Goal: Task Accomplishment & Management: Use online tool/utility

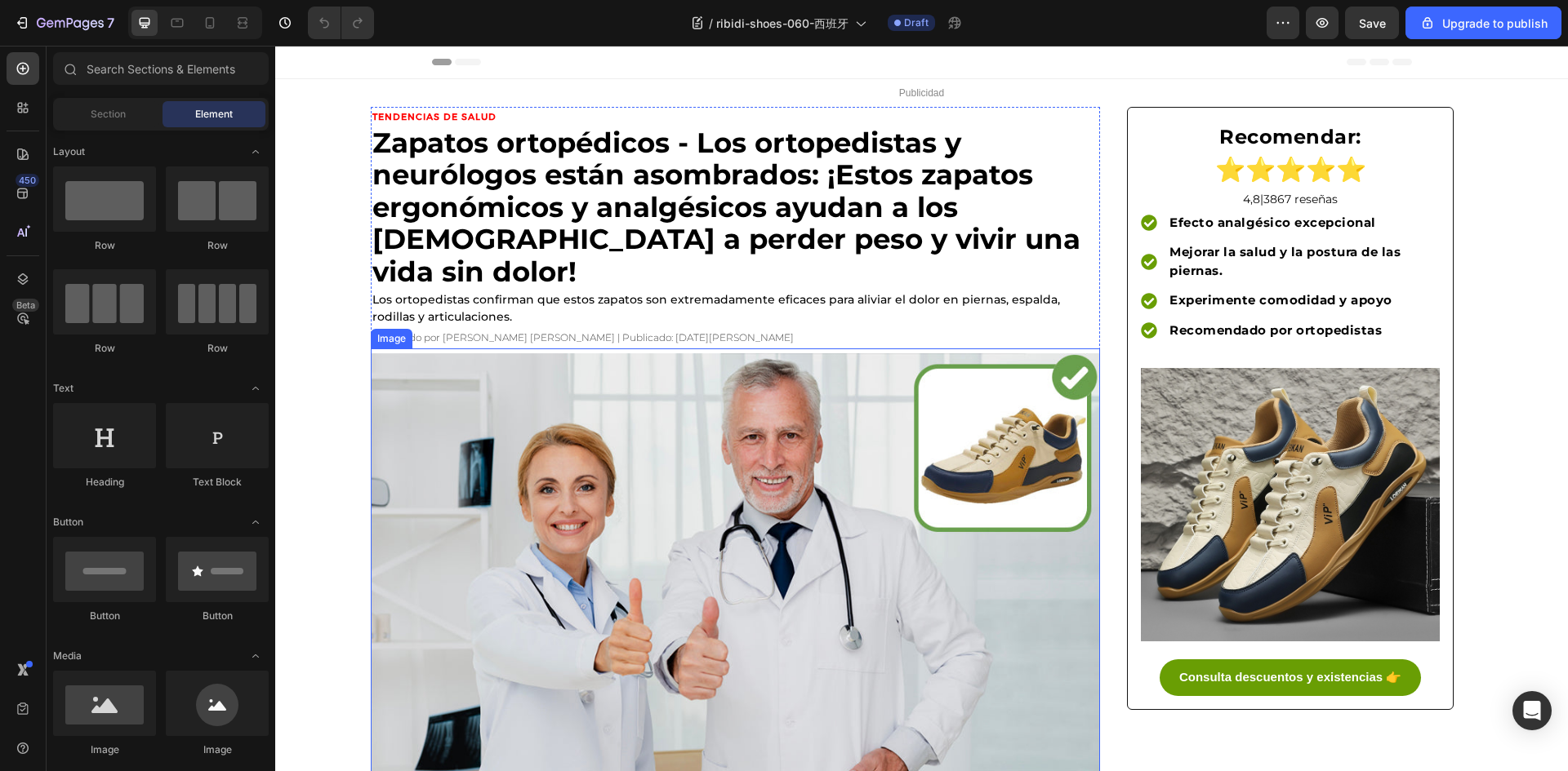
click at [807, 738] on img at bounding box center [735, 572] width 729 height 437
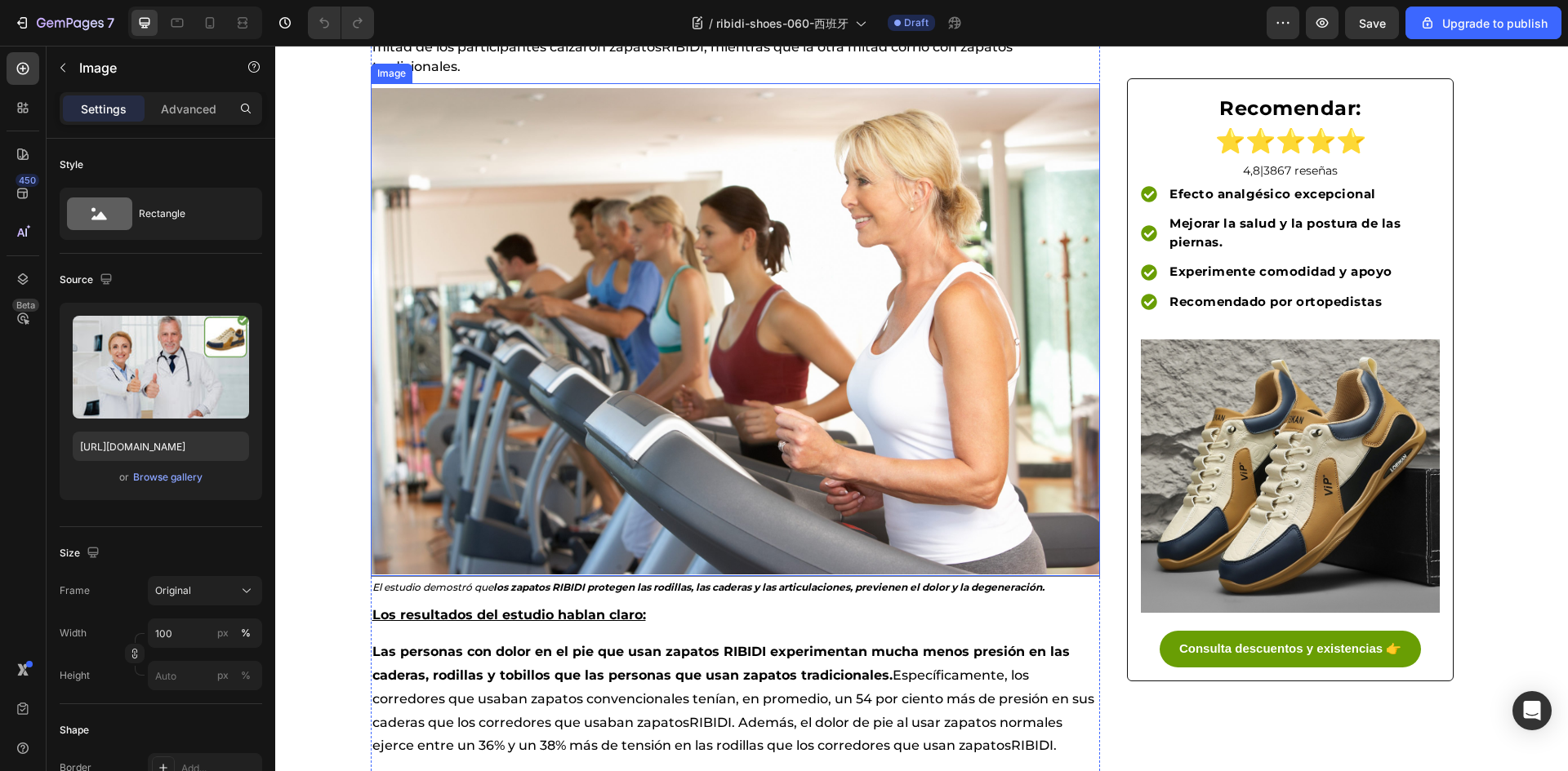
scroll to position [1306, 0]
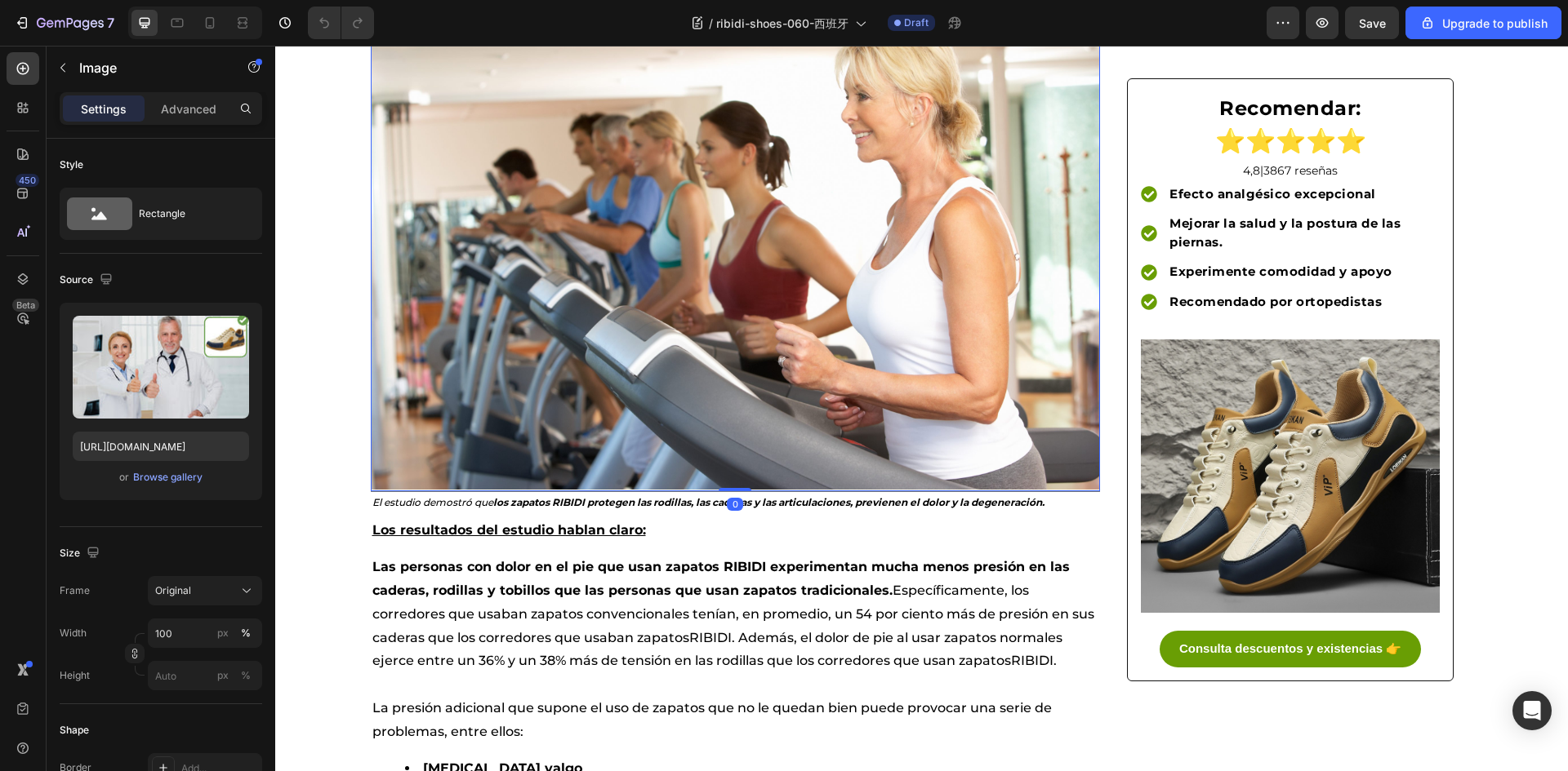
click at [657, 404] on img at bounding box center [735, 245] width 729 height 486
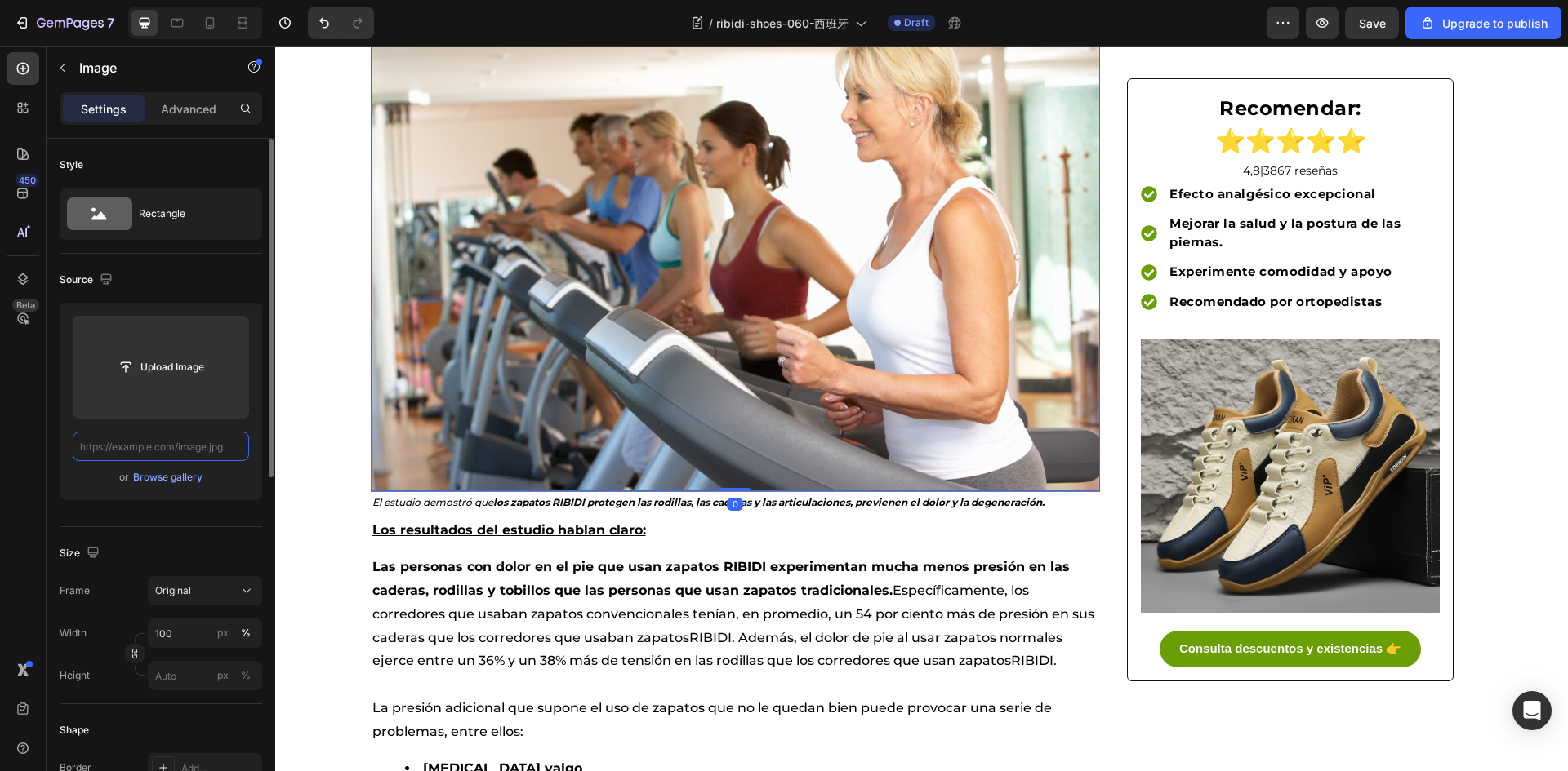
scroll to position [0, 0]
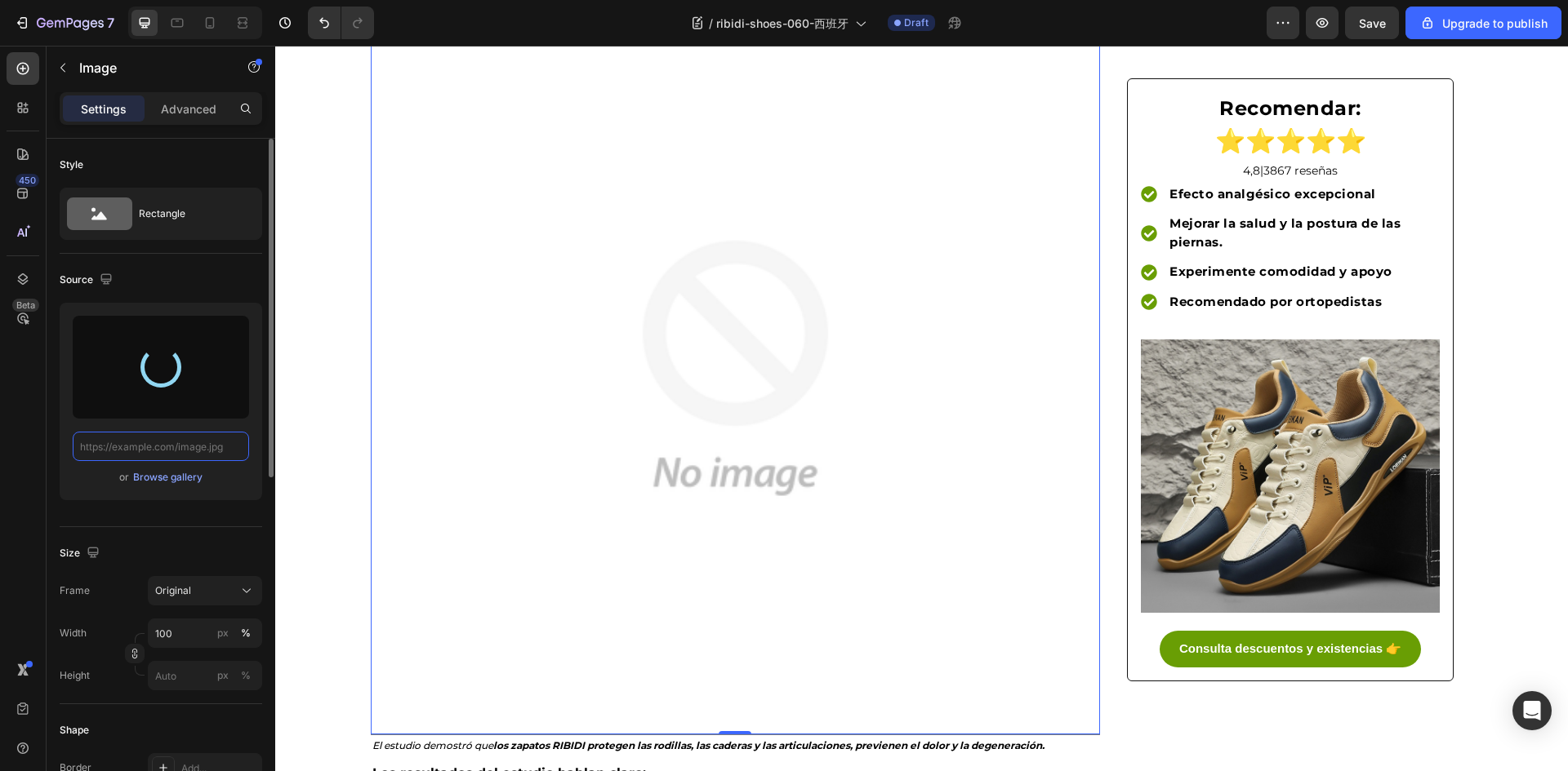
type input "https://cdn.shopify.com/s/files/1/0883/2712/7322/files/gempages_518231226549535…"
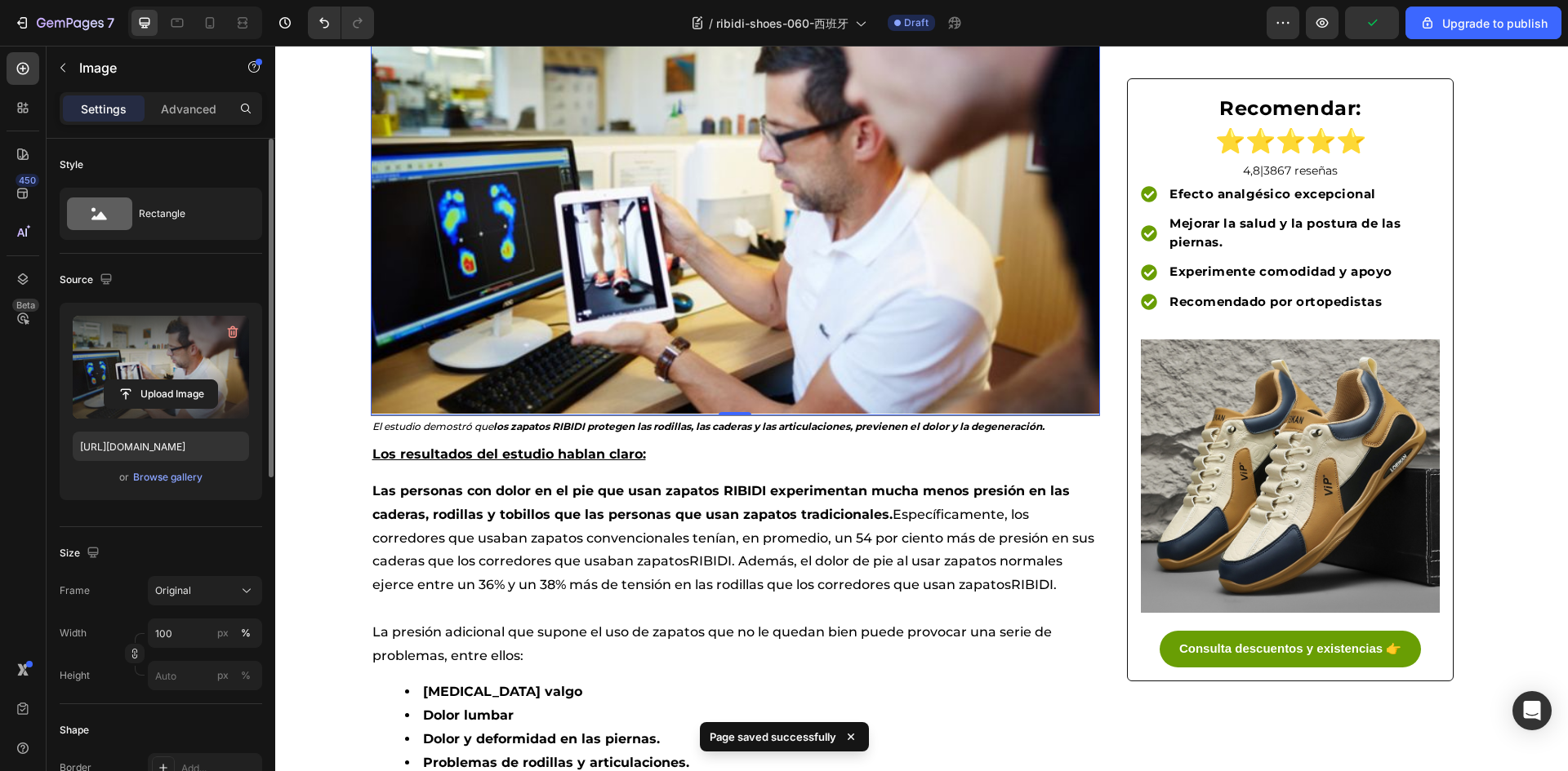
click at [828, 338] on img at bounding box center [735, 208] width 729 height 410
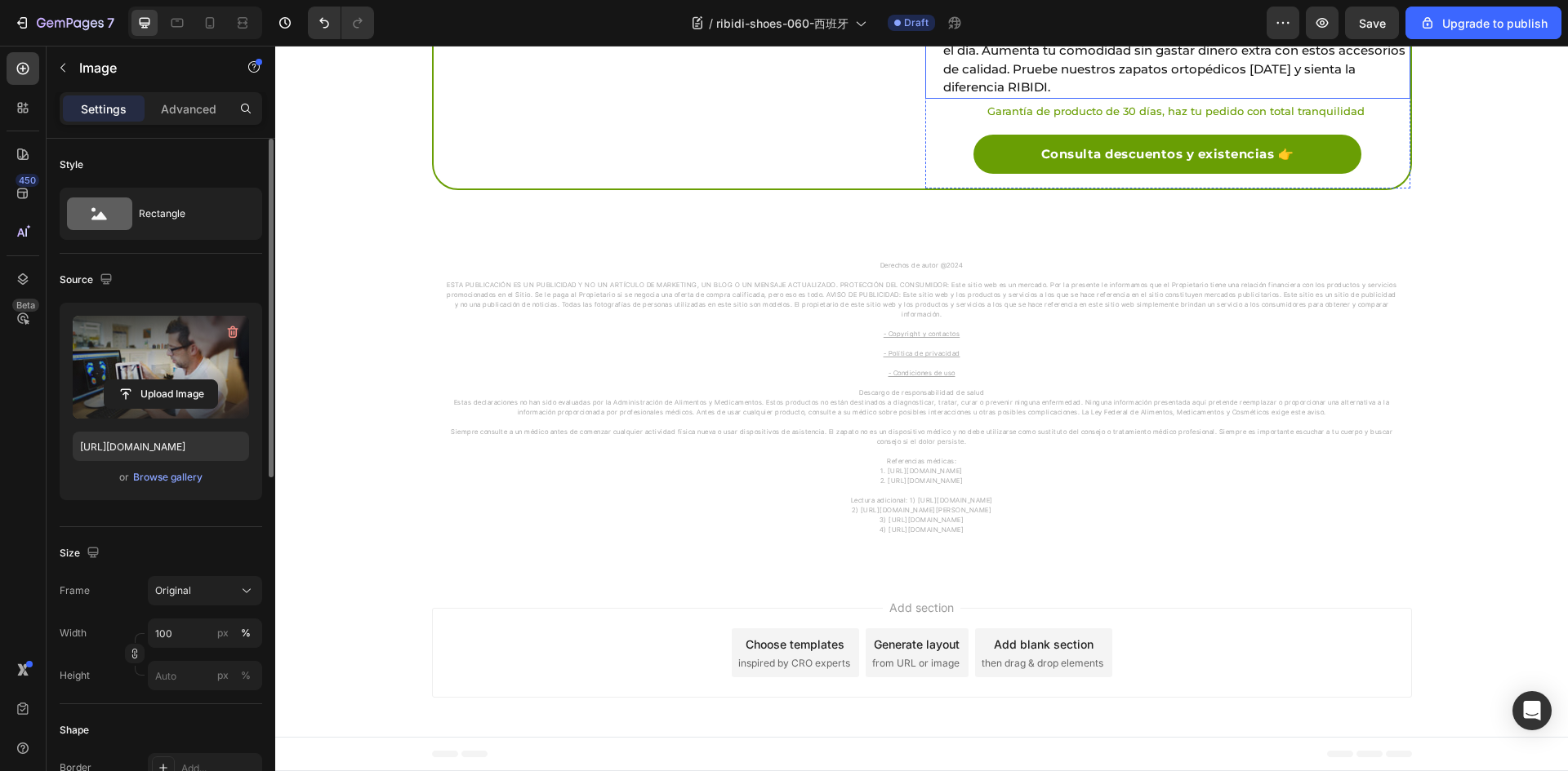
scroll to position [5142, 0]
click at [1321, 25] on icon "button" at bounding box center [1322, 23] width 16 height 16
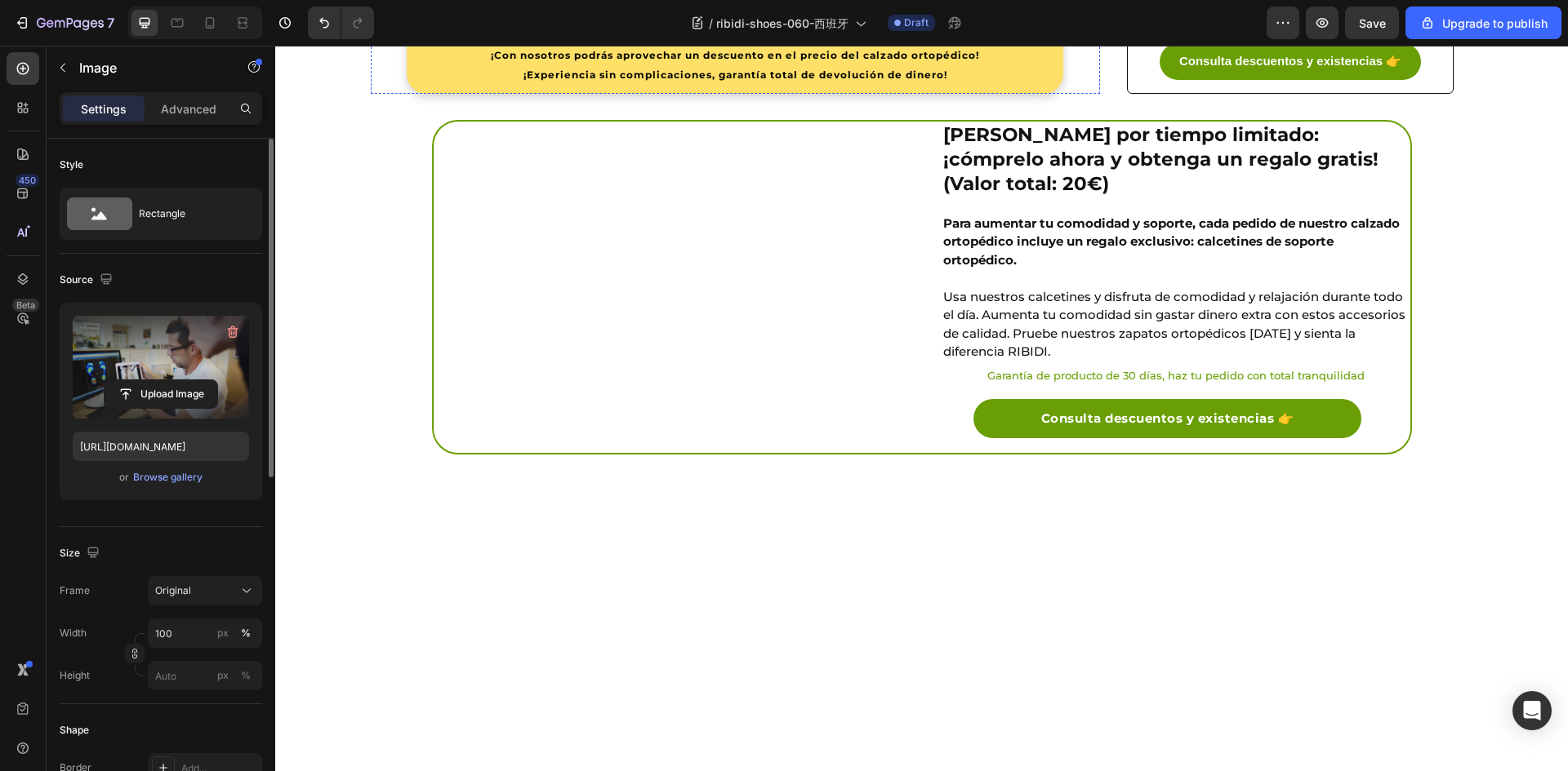
scroll to position [3673, 0]
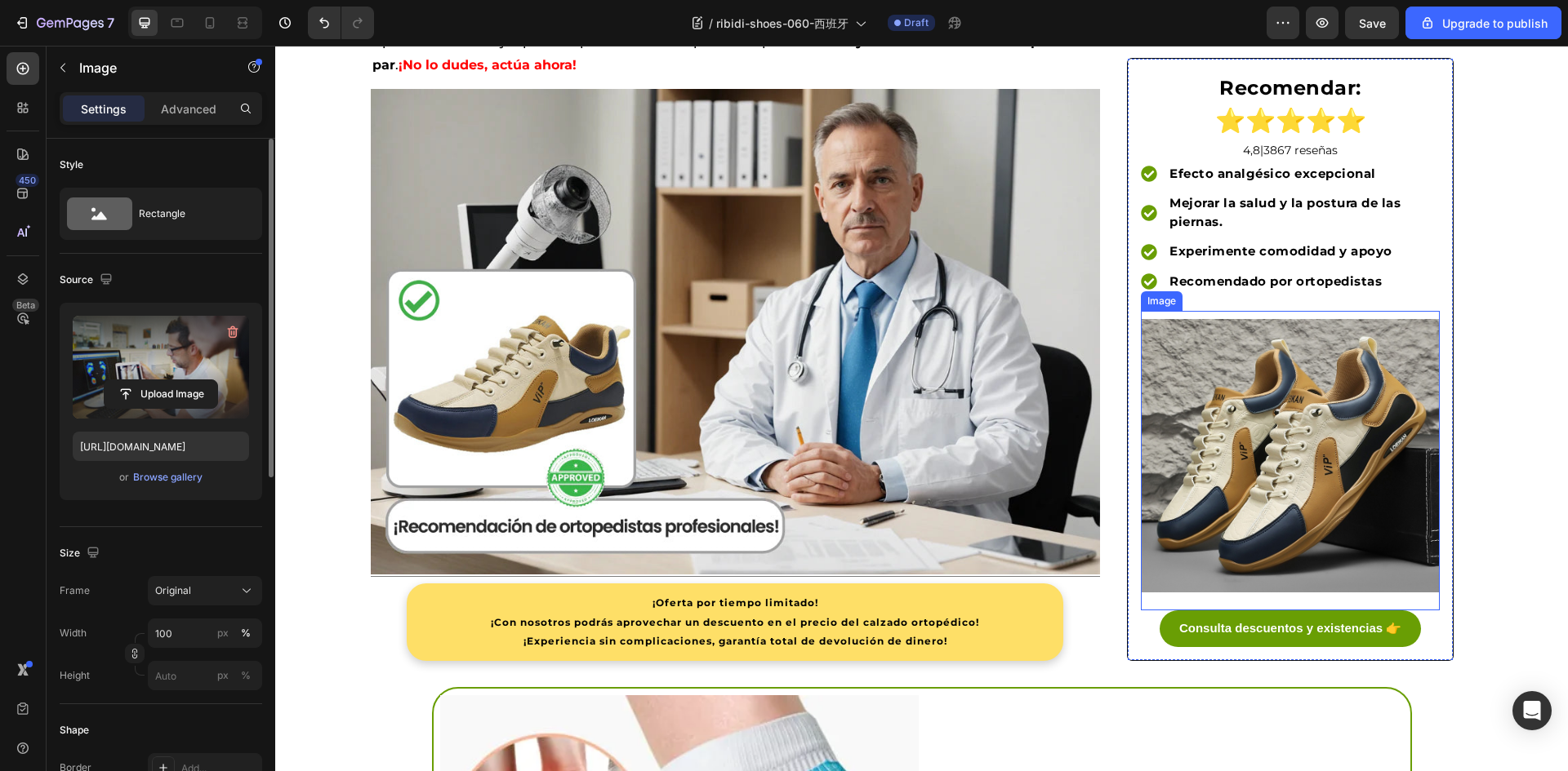
click at [1223, 395] on img at bounding box center [1291, 455] width 299 height 273
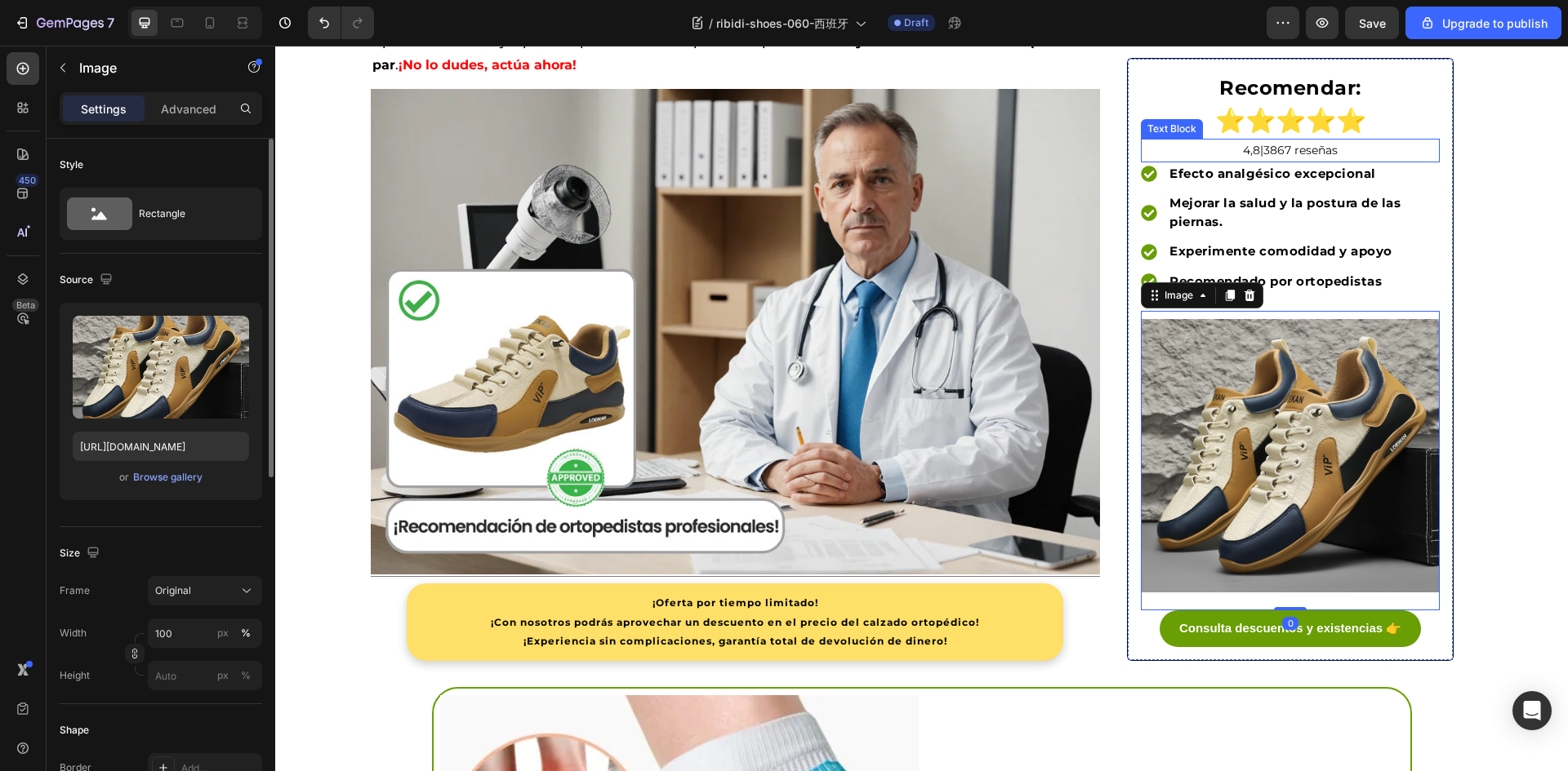
click at [1215, 134] on strong "⭐⭐⭐⭐⭐" at bounding box center [1291, 120] width 151 height 27
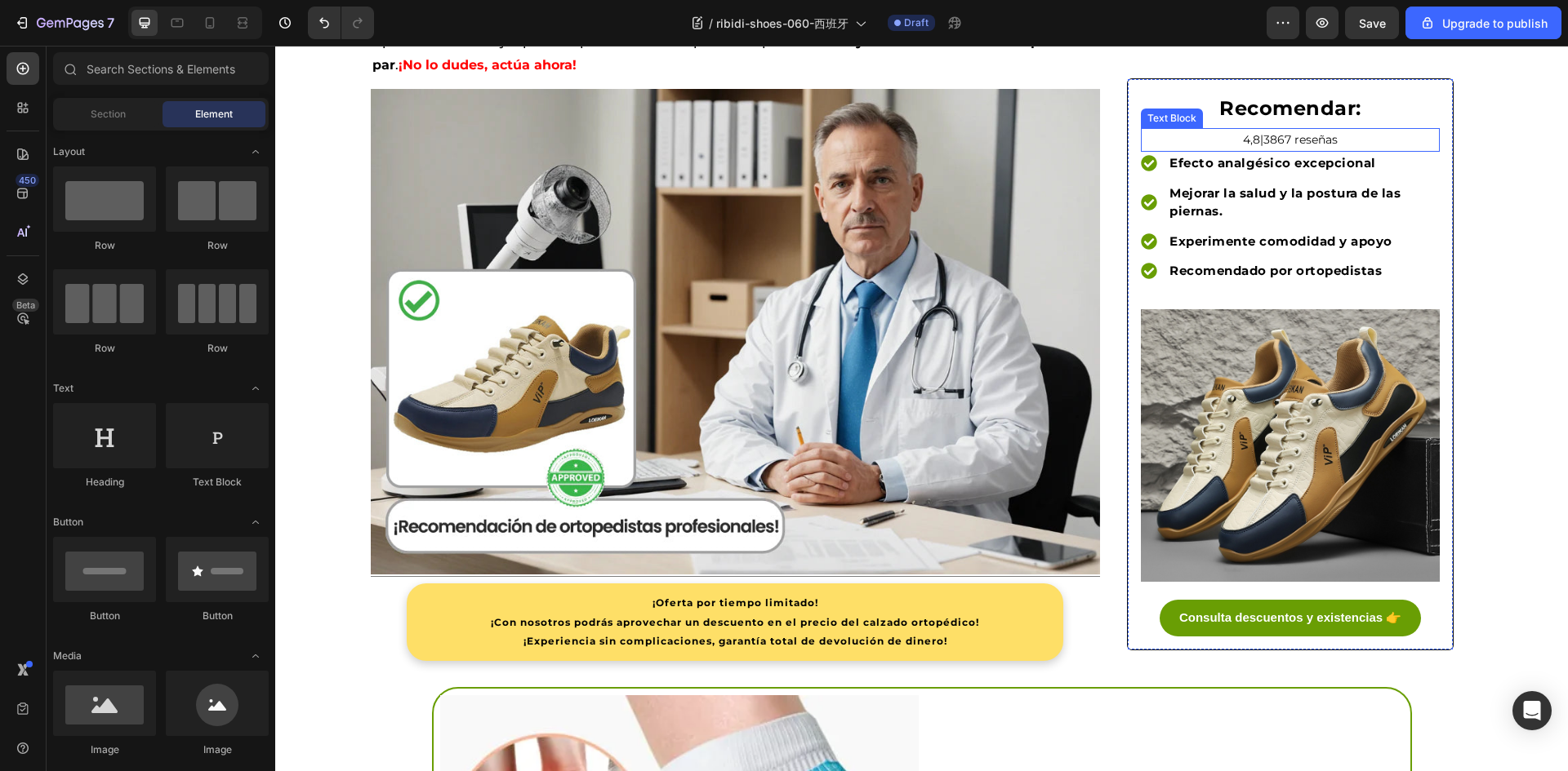
click at [1217, 139] on p "4,8|3867 reseñas" at bounding box center [1290, 140] width 295 height 21
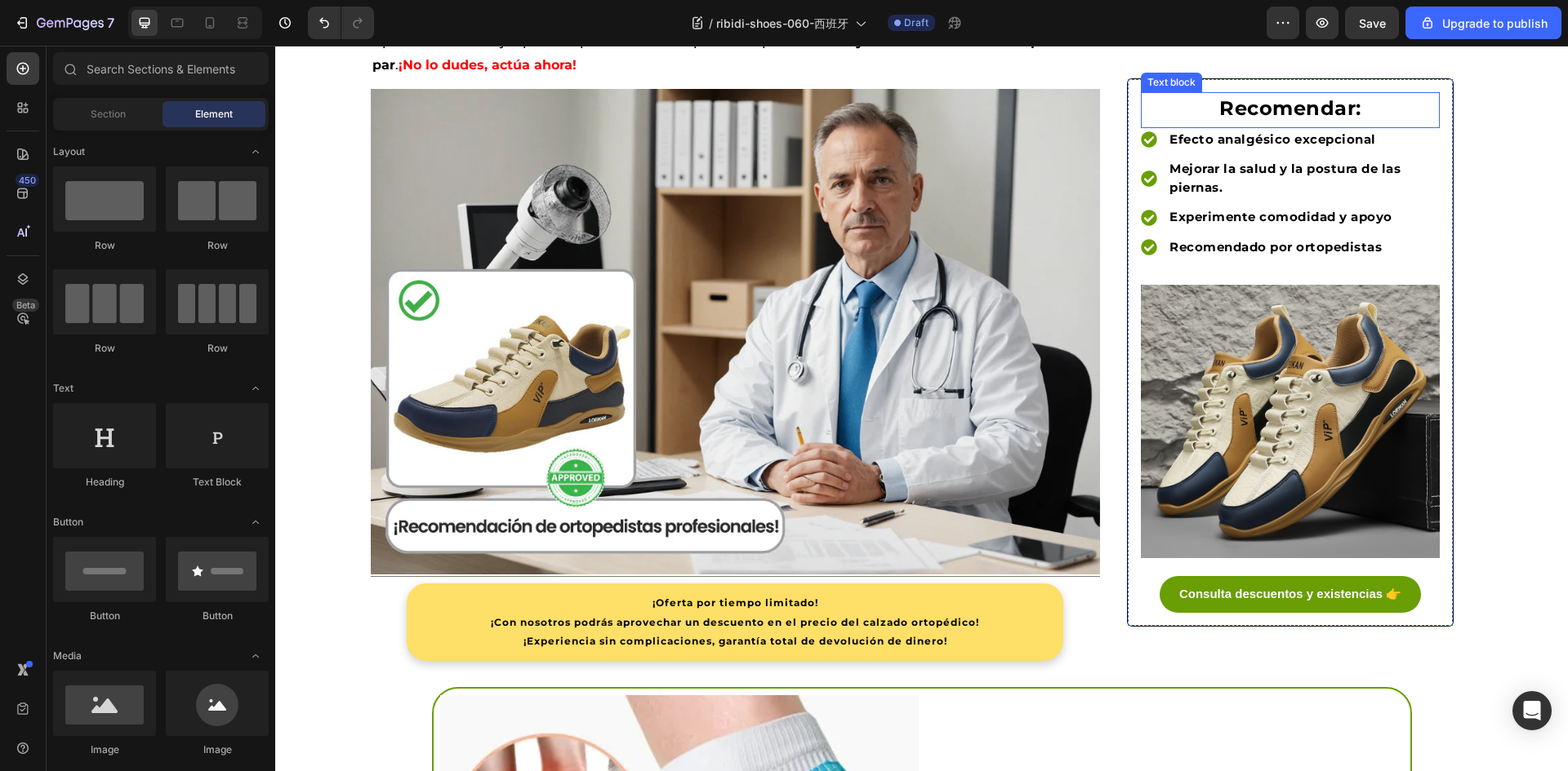
click at [1249, 114] on strong "Recomendar:" at bounding box center [1290, 107] width 142 height 24
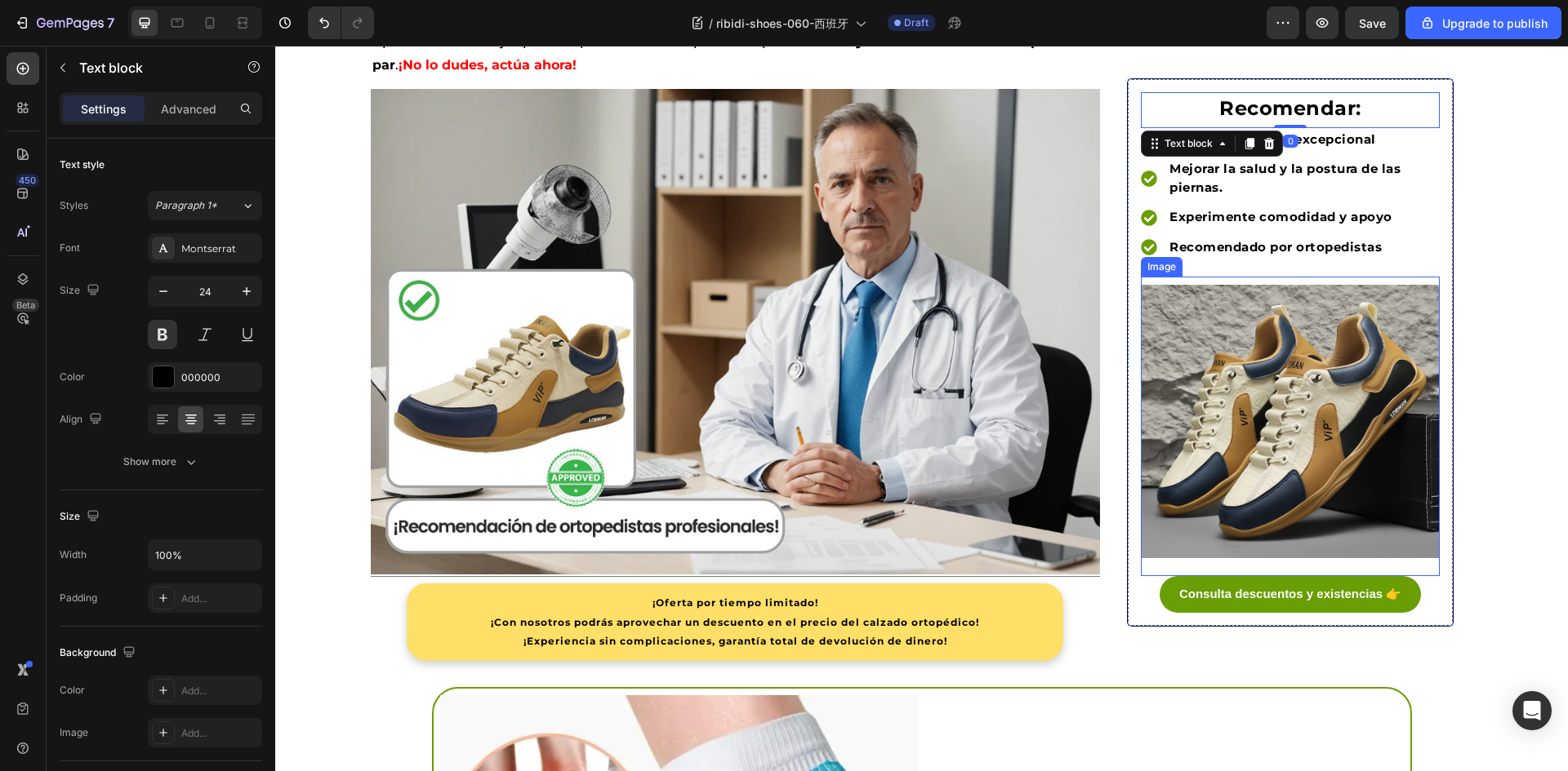
click at [1321, 407] on img at bounding box center [1291, 422] width 299 height 273
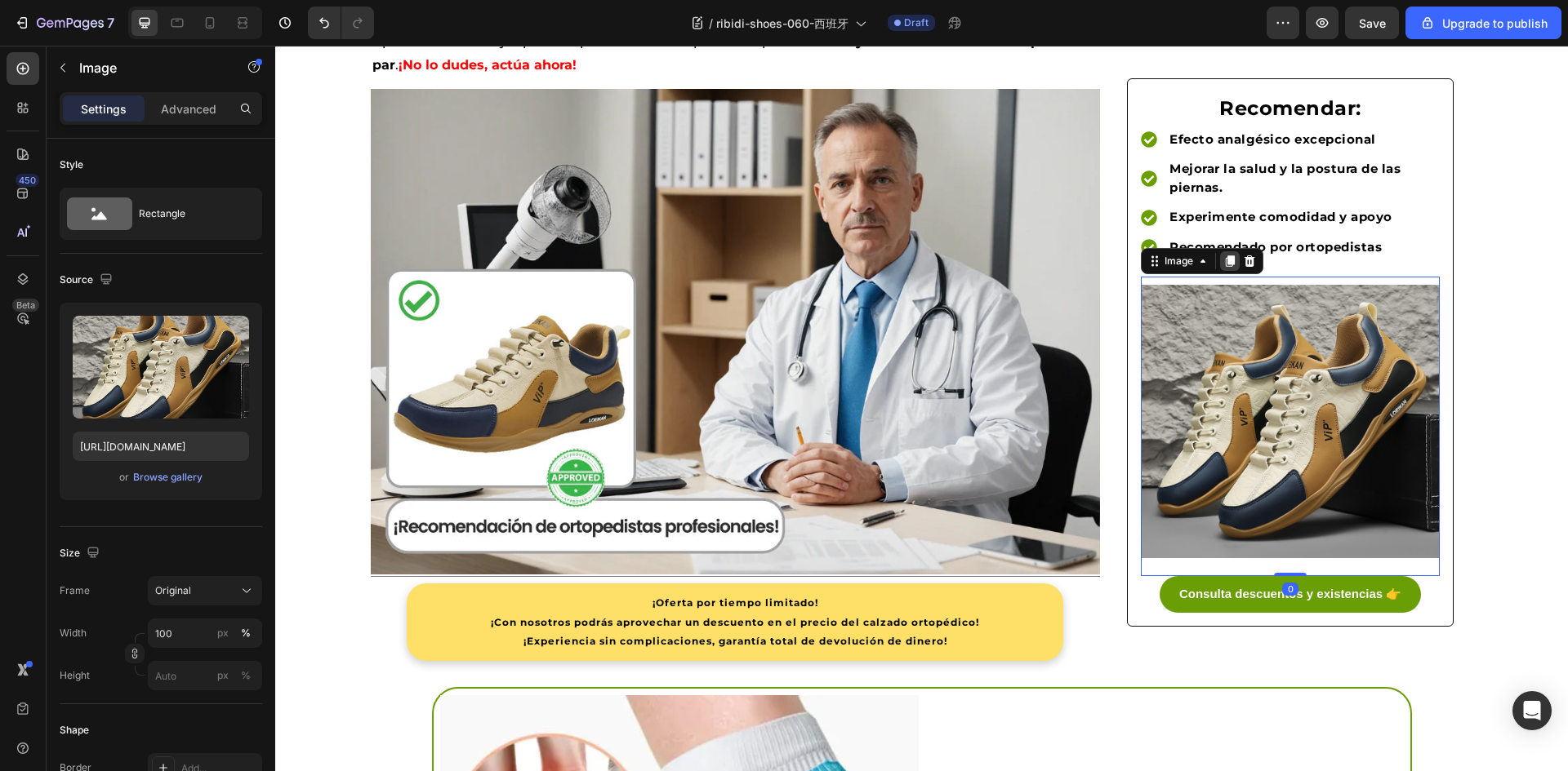
click at [1226, 259] on icon at bounding box center [1230, 262] width 9 height 11
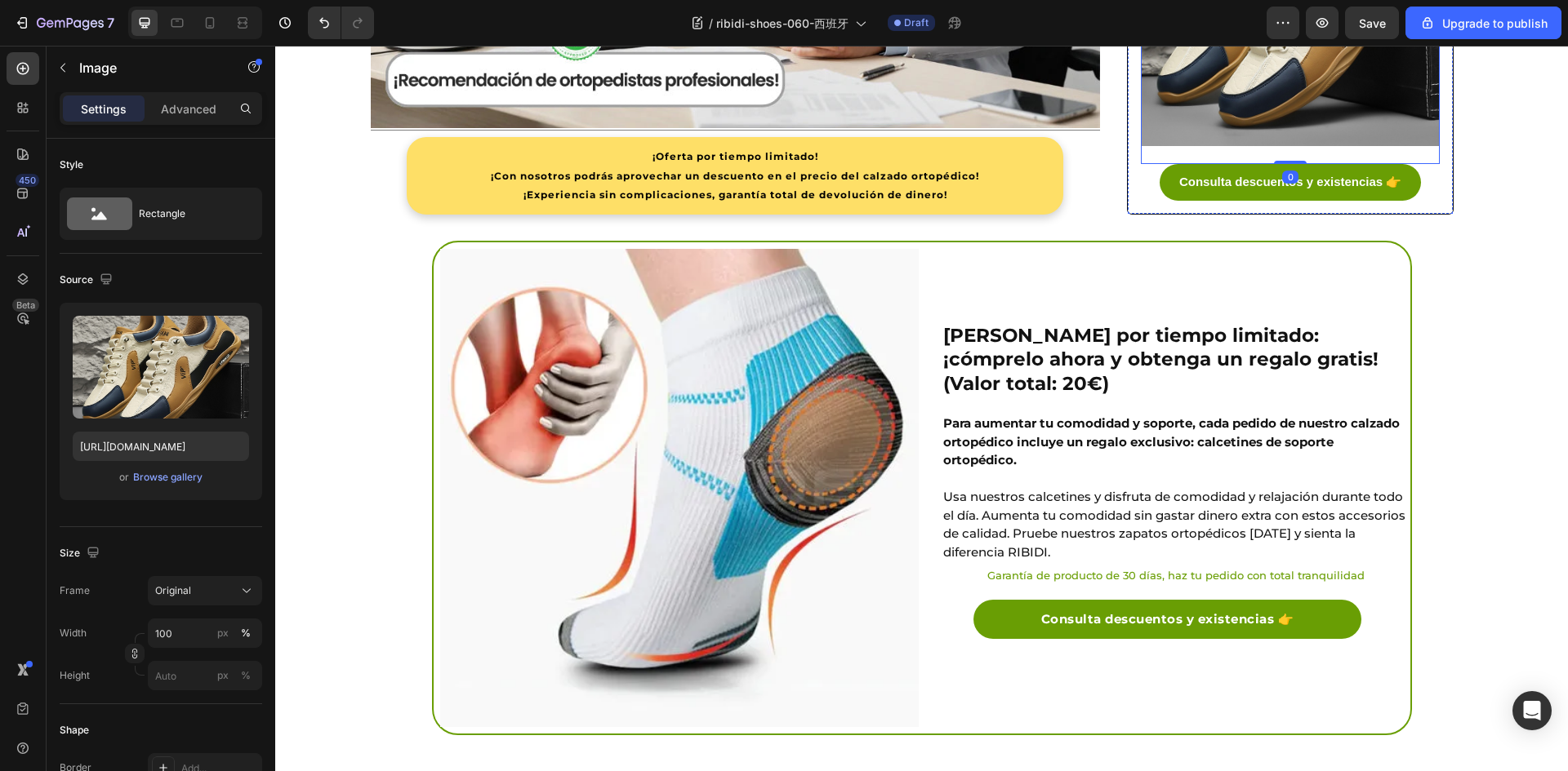
scroll to position [4146, 0]
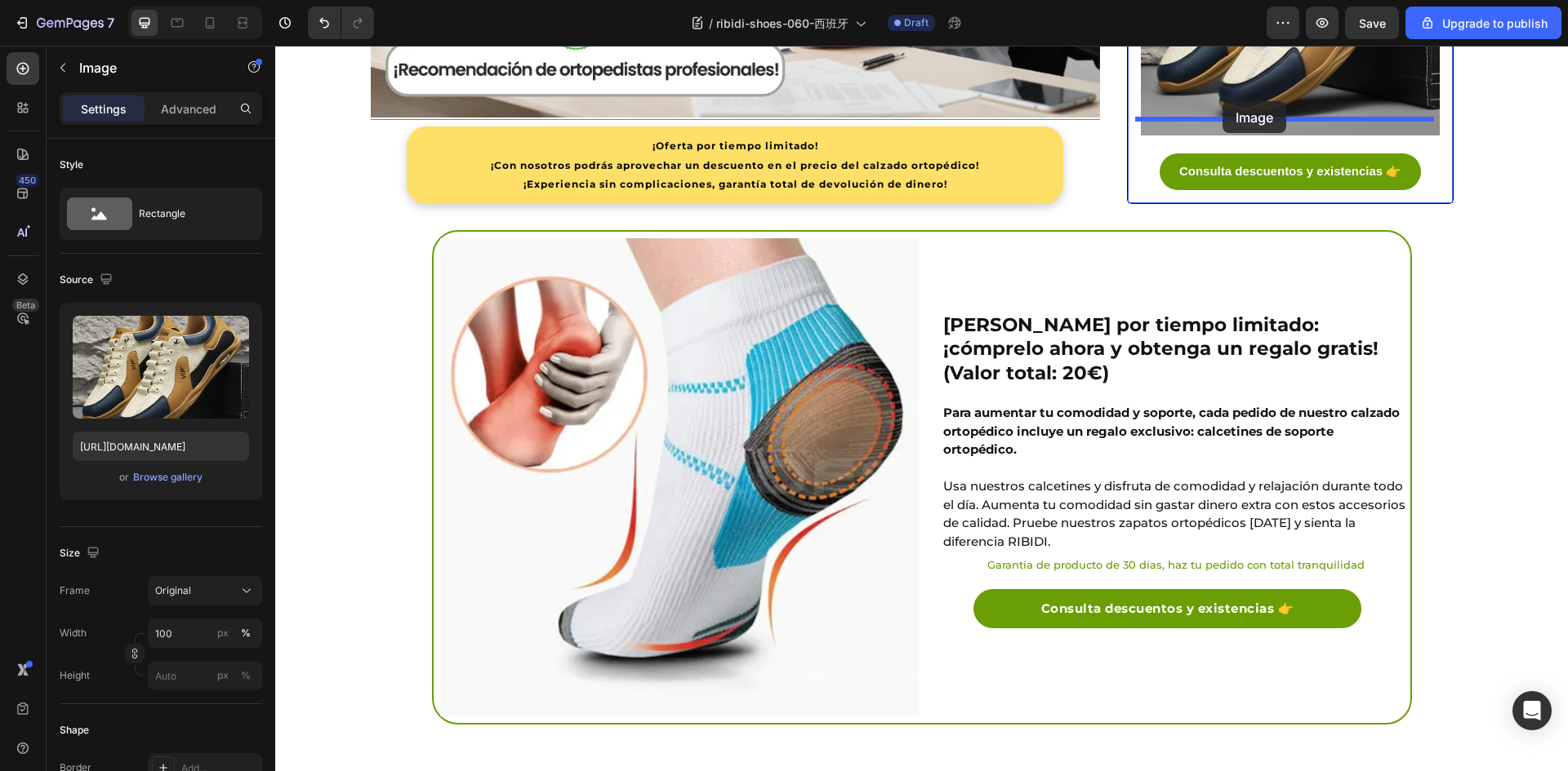
drag, startPoint x: 1144, startPoint y: 239, endPoint x: 1222, endPoint y: 102, distance: 157.6
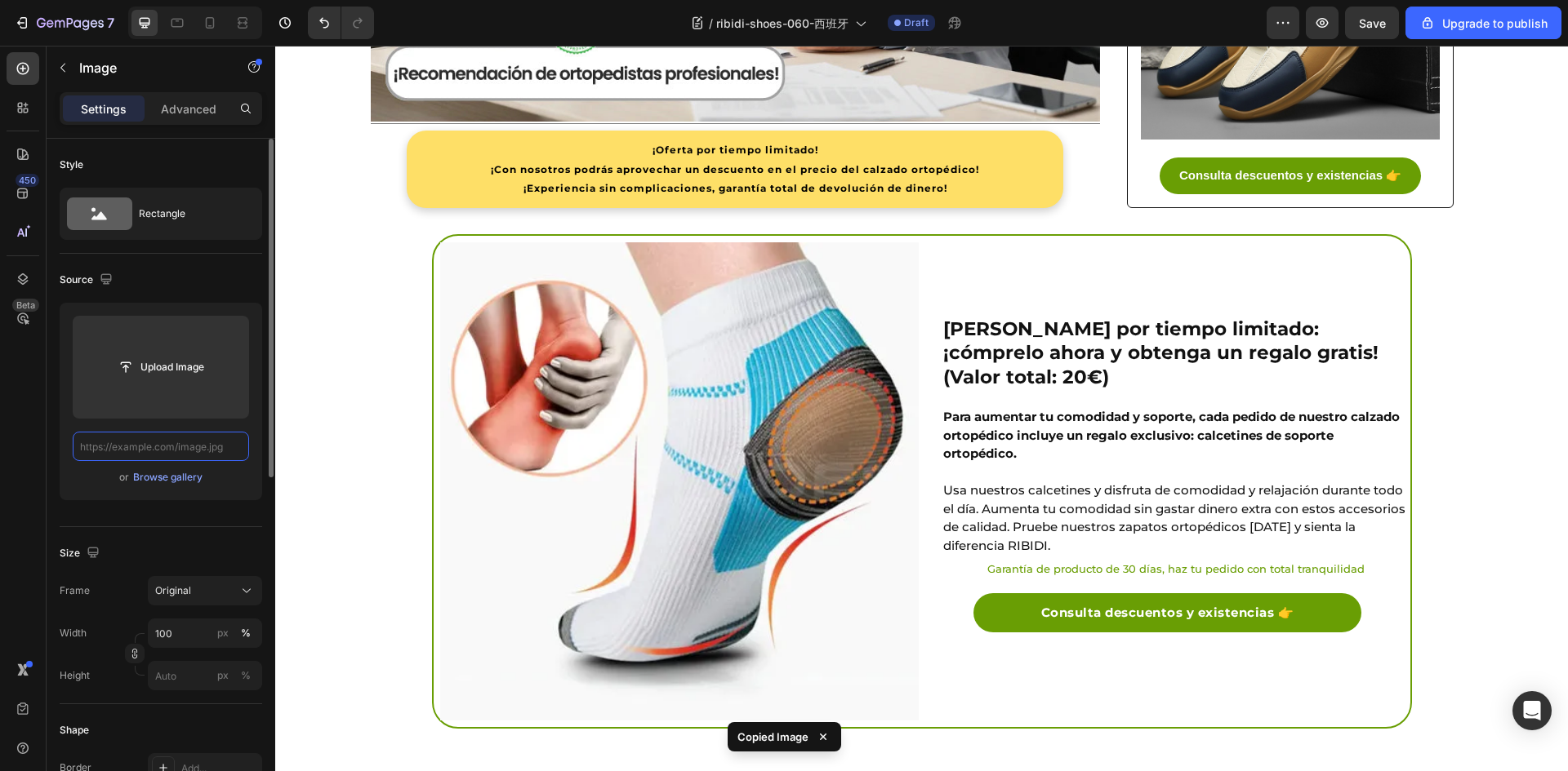
scroll to position [0, 0]
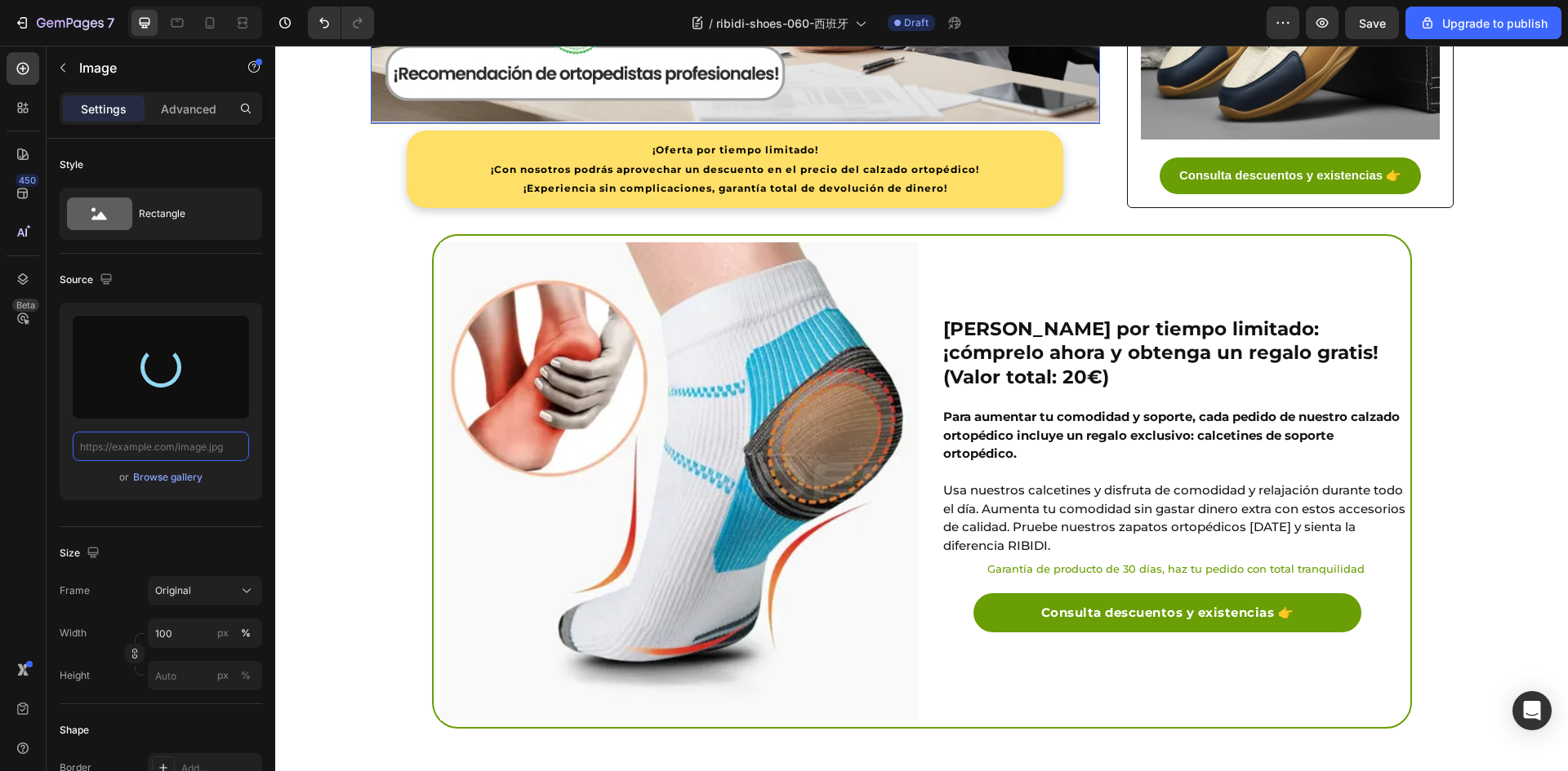
type input "https://cdn.shopify.com/s/files/1/0883/2712/7322/files/gempages_518231226549535…"
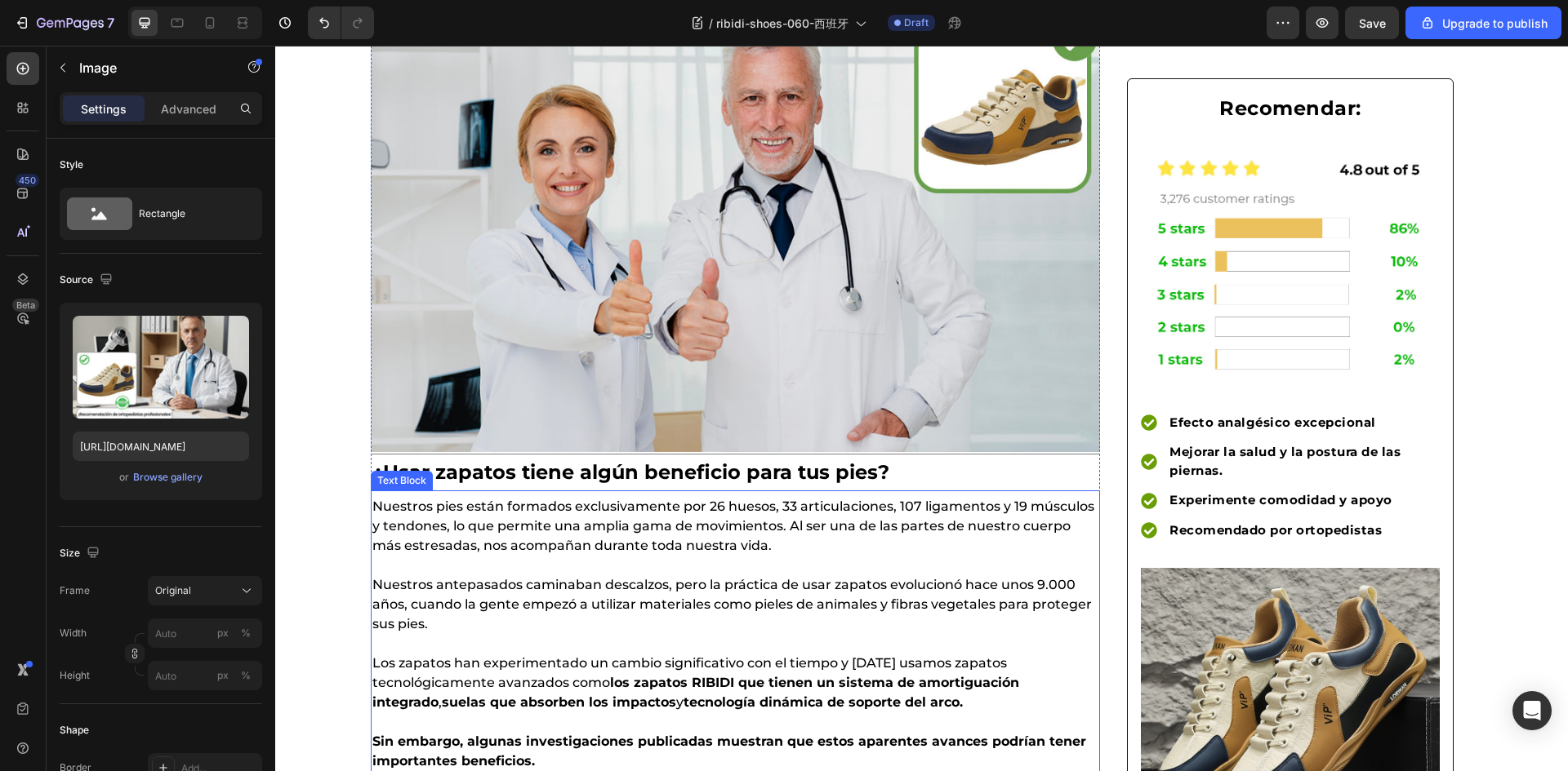
scroll to position [227, 0]
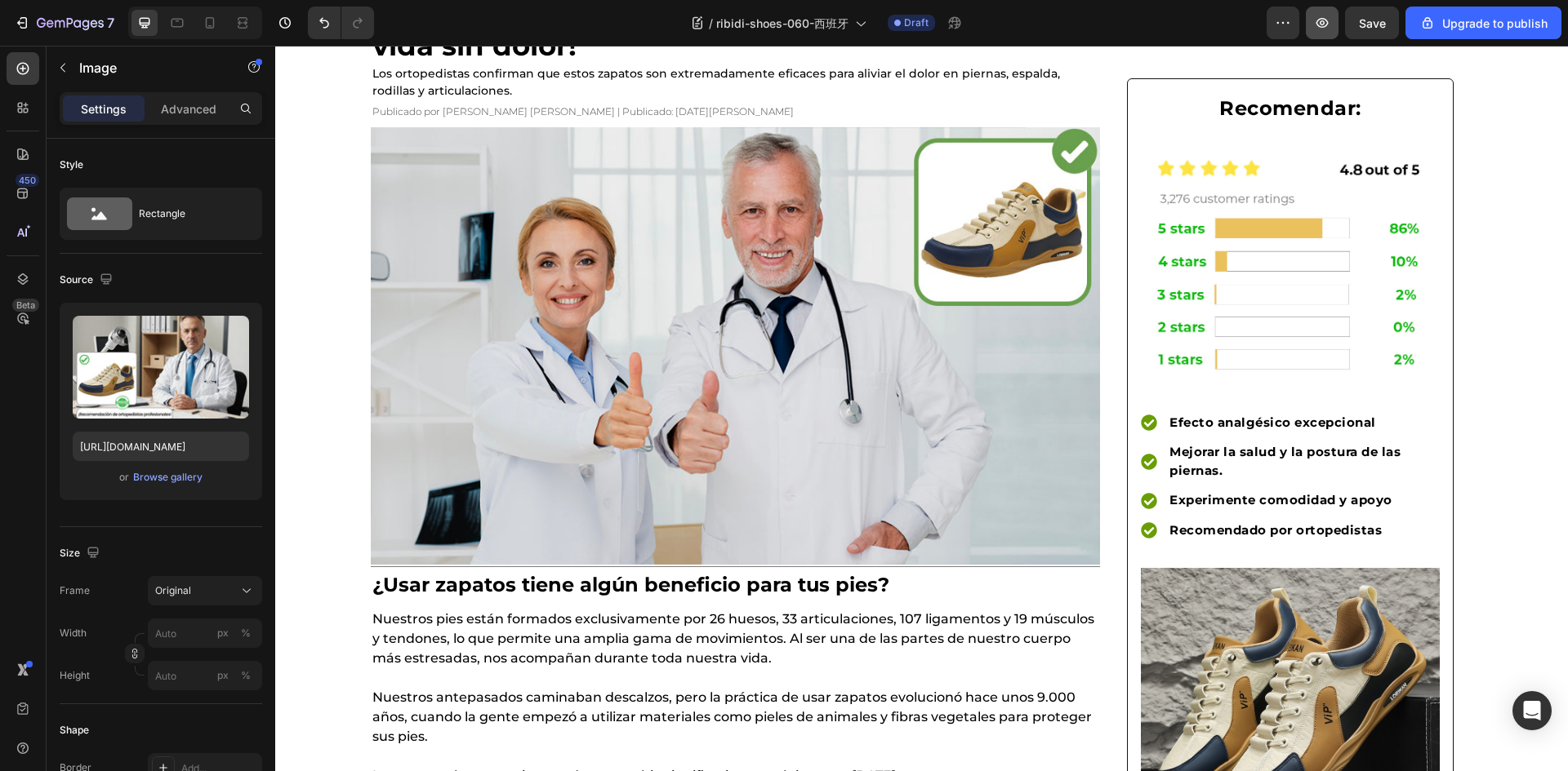
click at [1337, 21] on button "button" at bounding box center [1322, 23] width 33 height 33
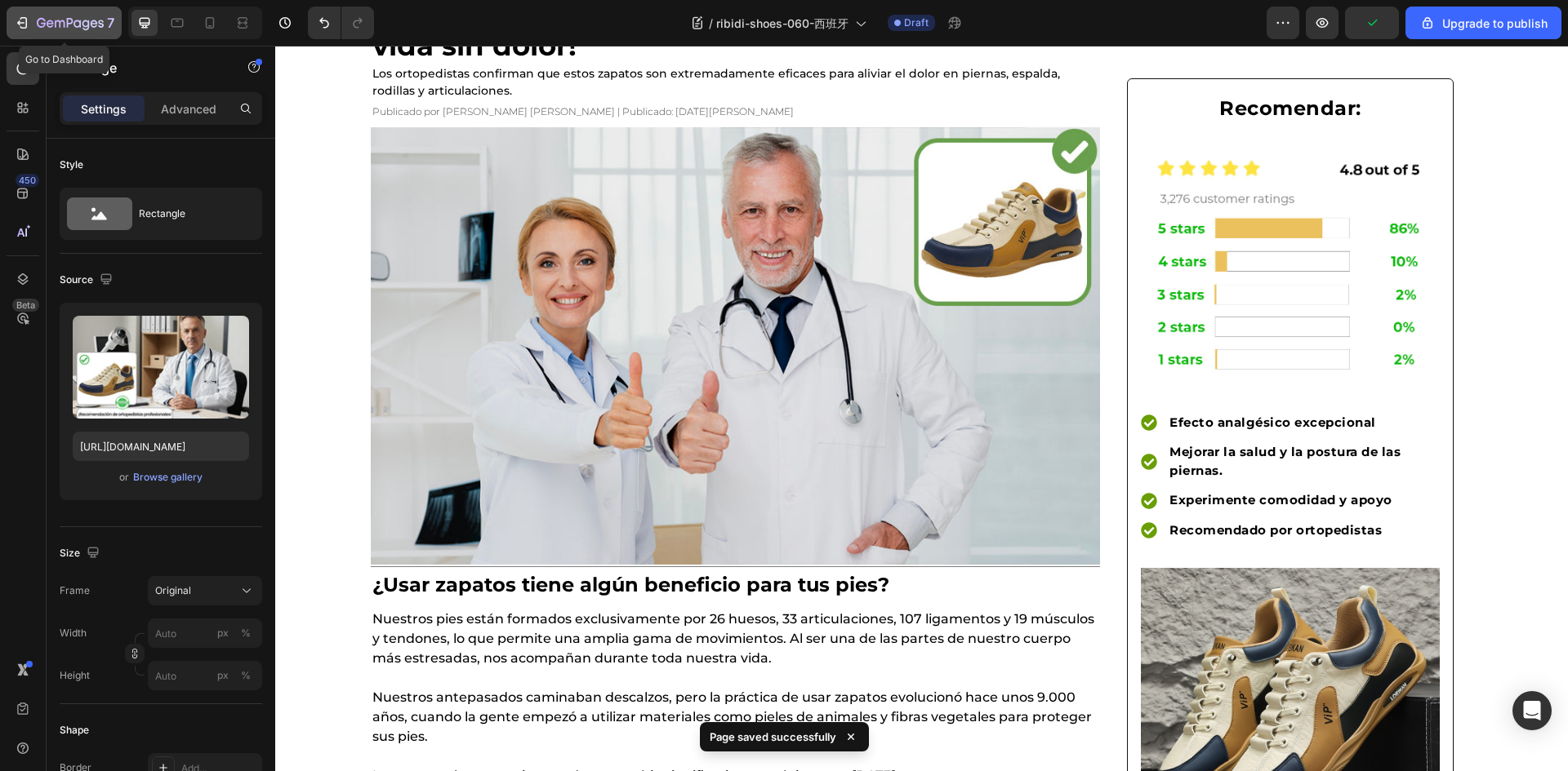
click at [44, 23] on icon "button" at bounding box center [41, 23] width 9 height 9
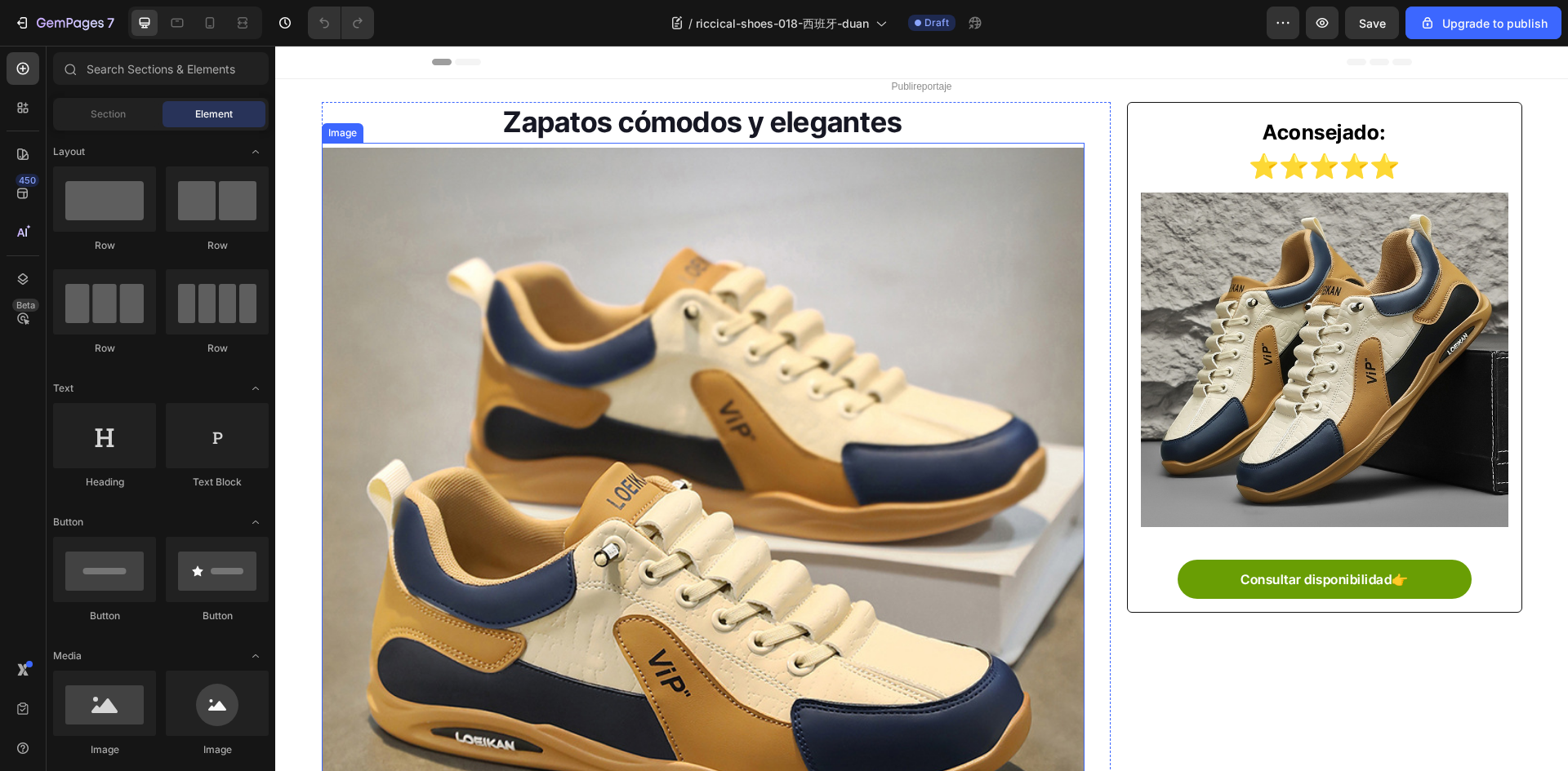
click at [607, 227] on img at bounding box center [704, 529] width 764 height 763
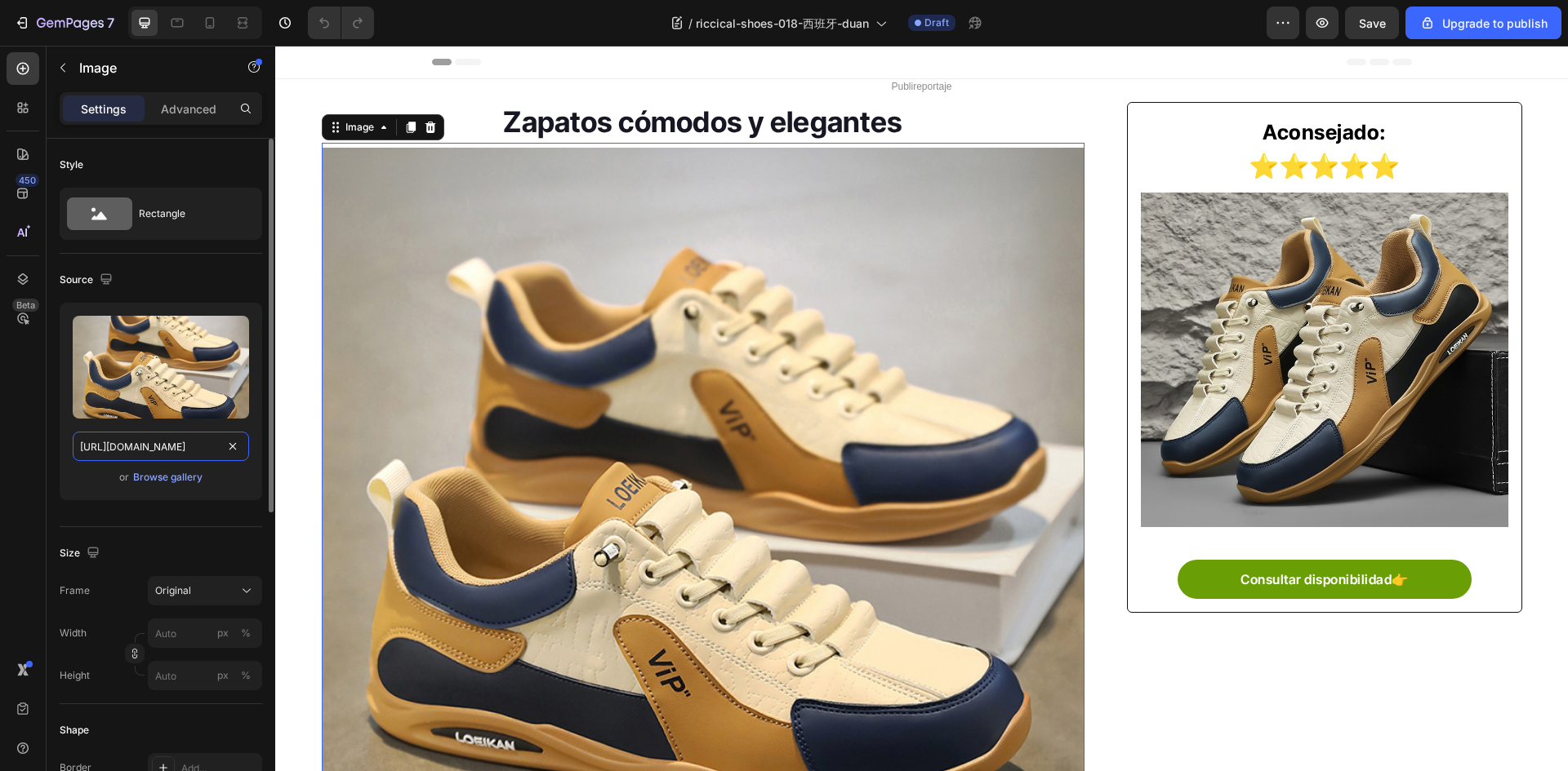
drag, startPoint x: 172, startPoint y: 444, endPoint x: 151, endPoint y: 435, distance: 22.8
click at [172, 444] on input "https://img-va.myshopline.com/image/store/1754706957339/-07-76.jpg?w=800&h=800&…" at bounding box center [160, 446] width 176 height 29
paste input "69_1800x.jpg?w=720&h=655"
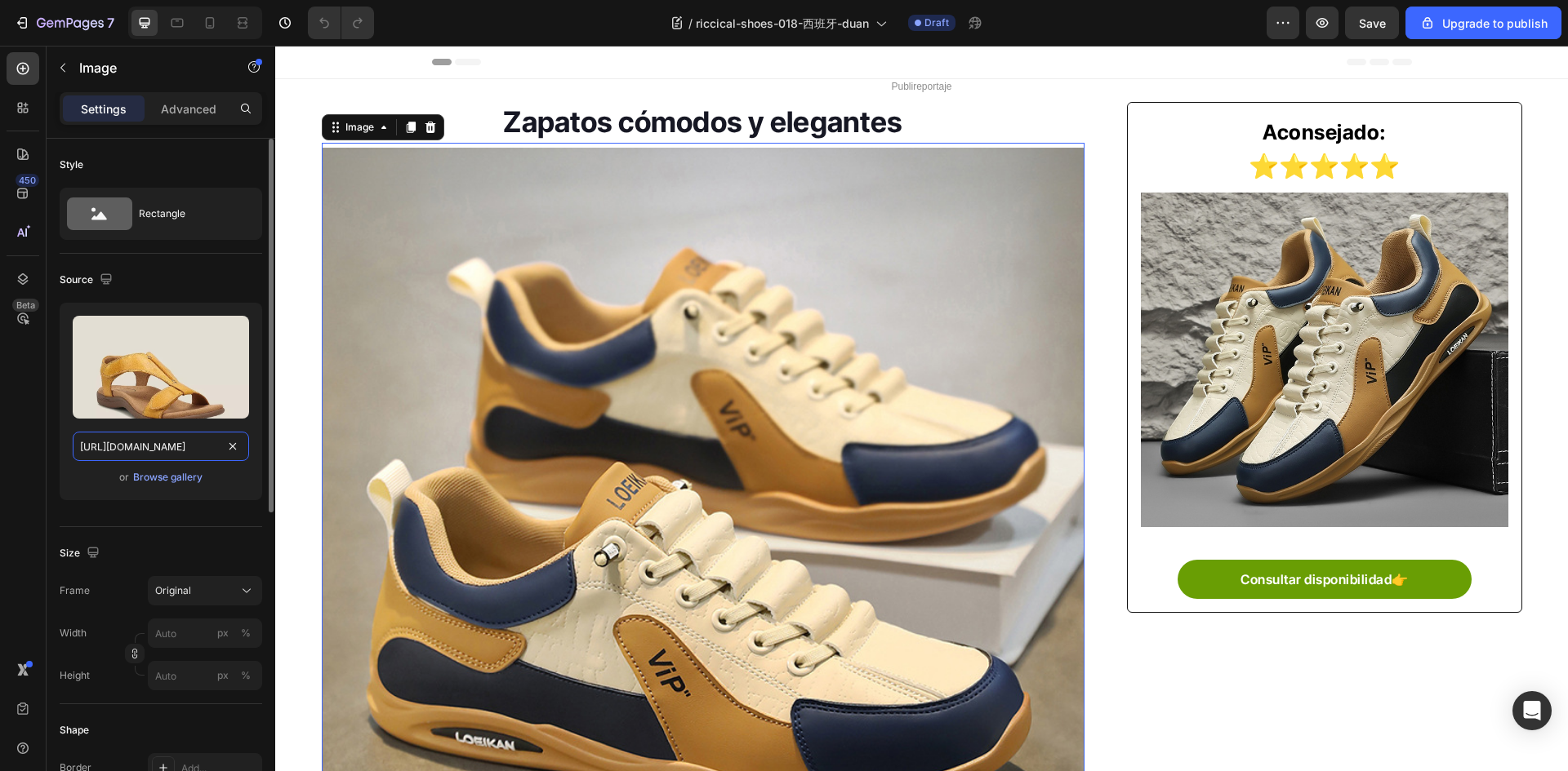
scroll to position [0, 334]
type input "https://img-va.myshopline.com/image/store/1754706957339/-07-69_1800x.jpg?w=720&…"
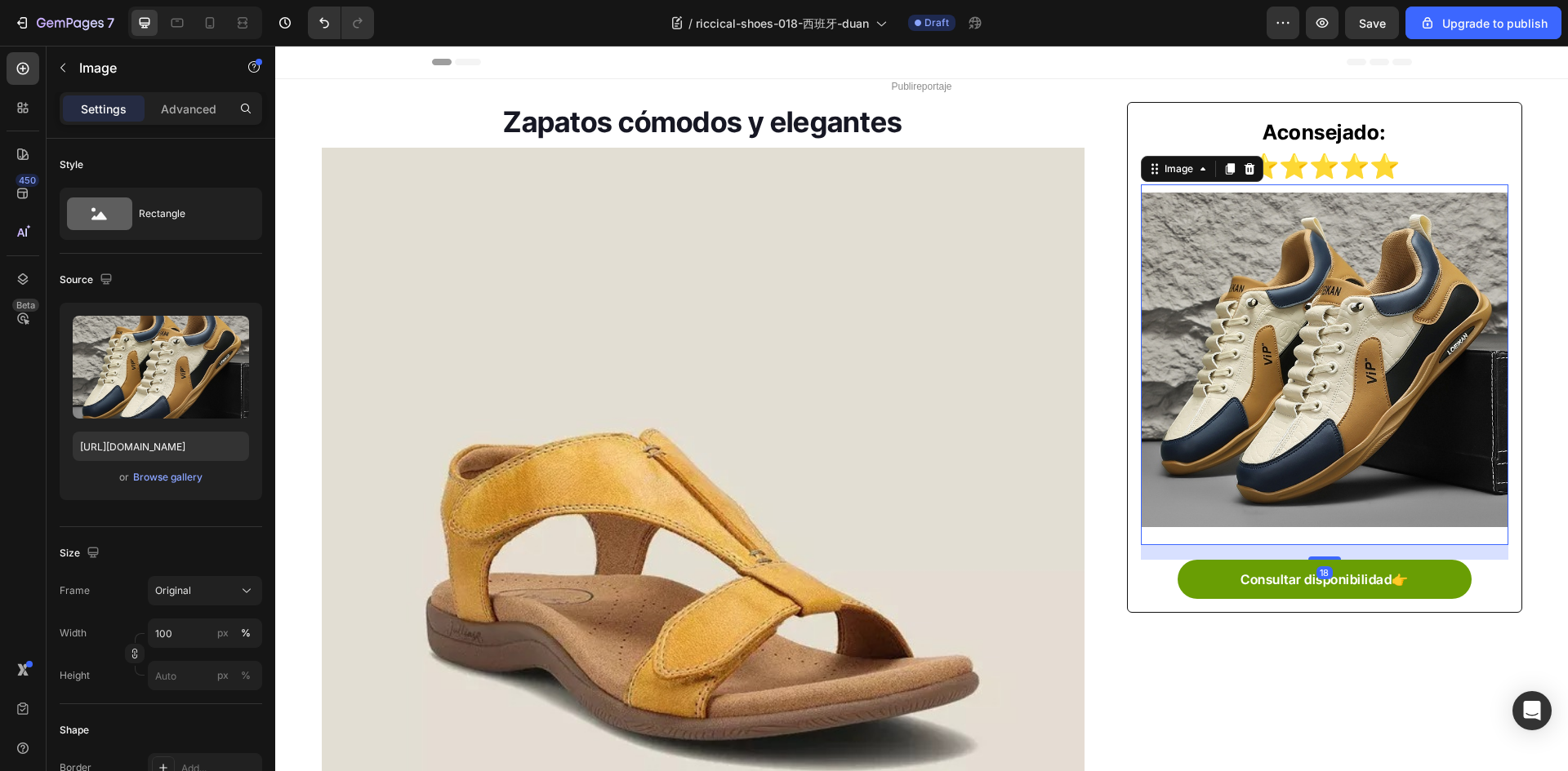
click at [1222, 389] on img at bounding box center [1324, 360] width 367 height 336
click at [180, 439] on input "https://img-va.myshopline.com/image/store/1754706957339/-17-39_1800x.jpg?w=790&…" at bounding box center [160, 446] width 176 height 29
paste input "08-59_1800x.jpg?w=1100&h=1000"
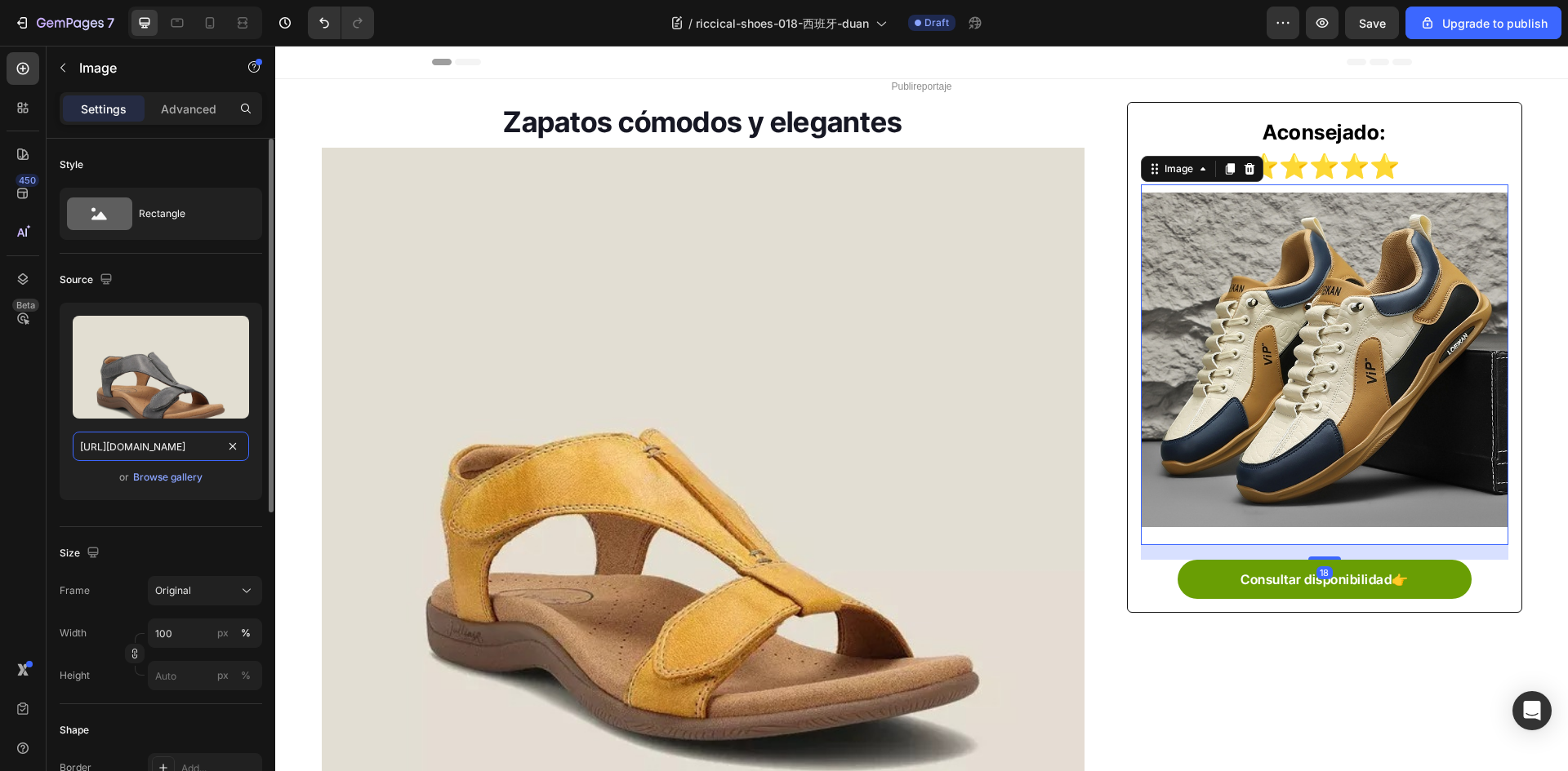
scroll to position [0, 342]
type input "https://img-va.myshopline.com/image/store/1754706957339/-08-59_1800x.jpg?w=1100…"
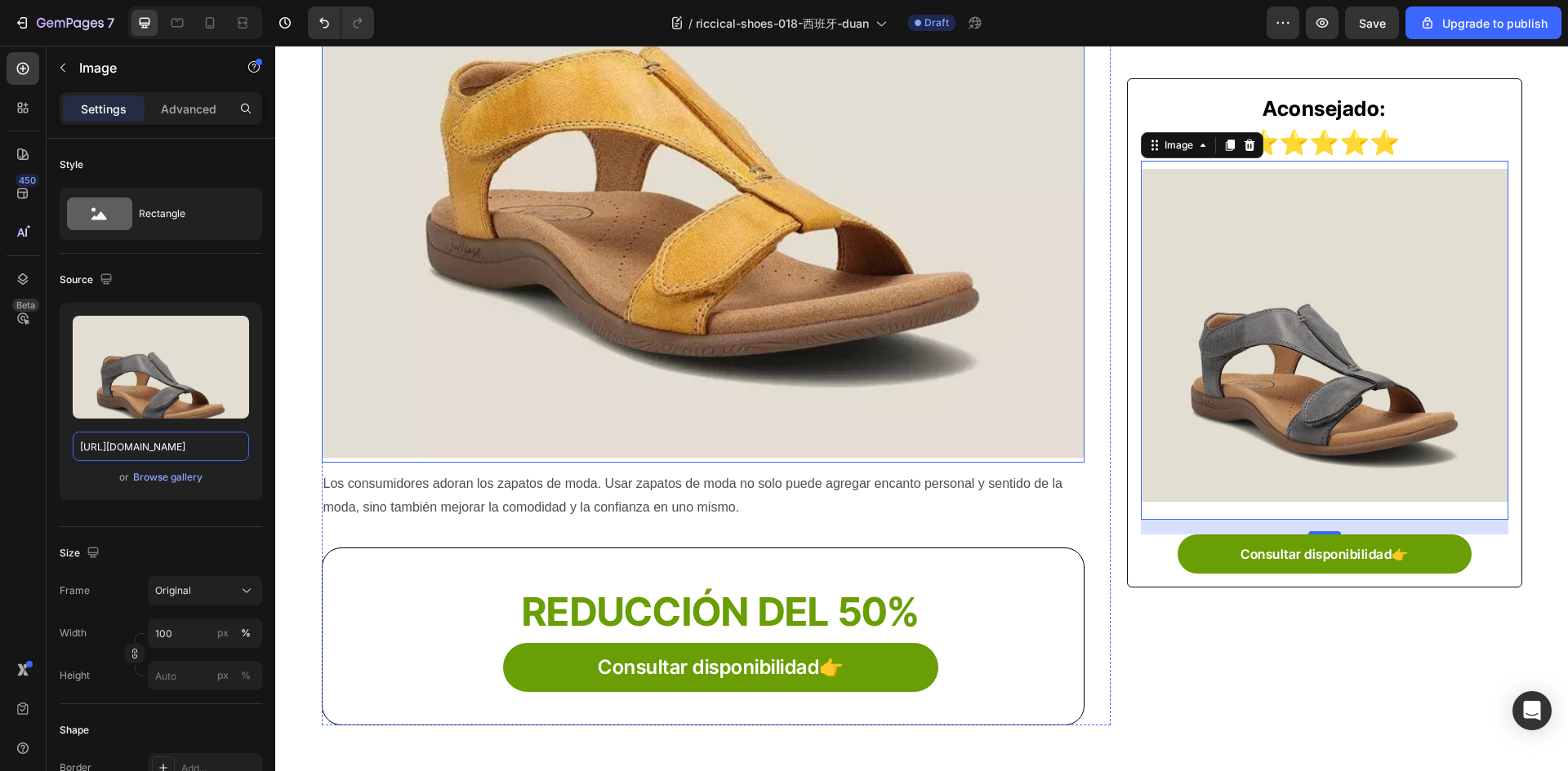
scroll to position [734, 0]
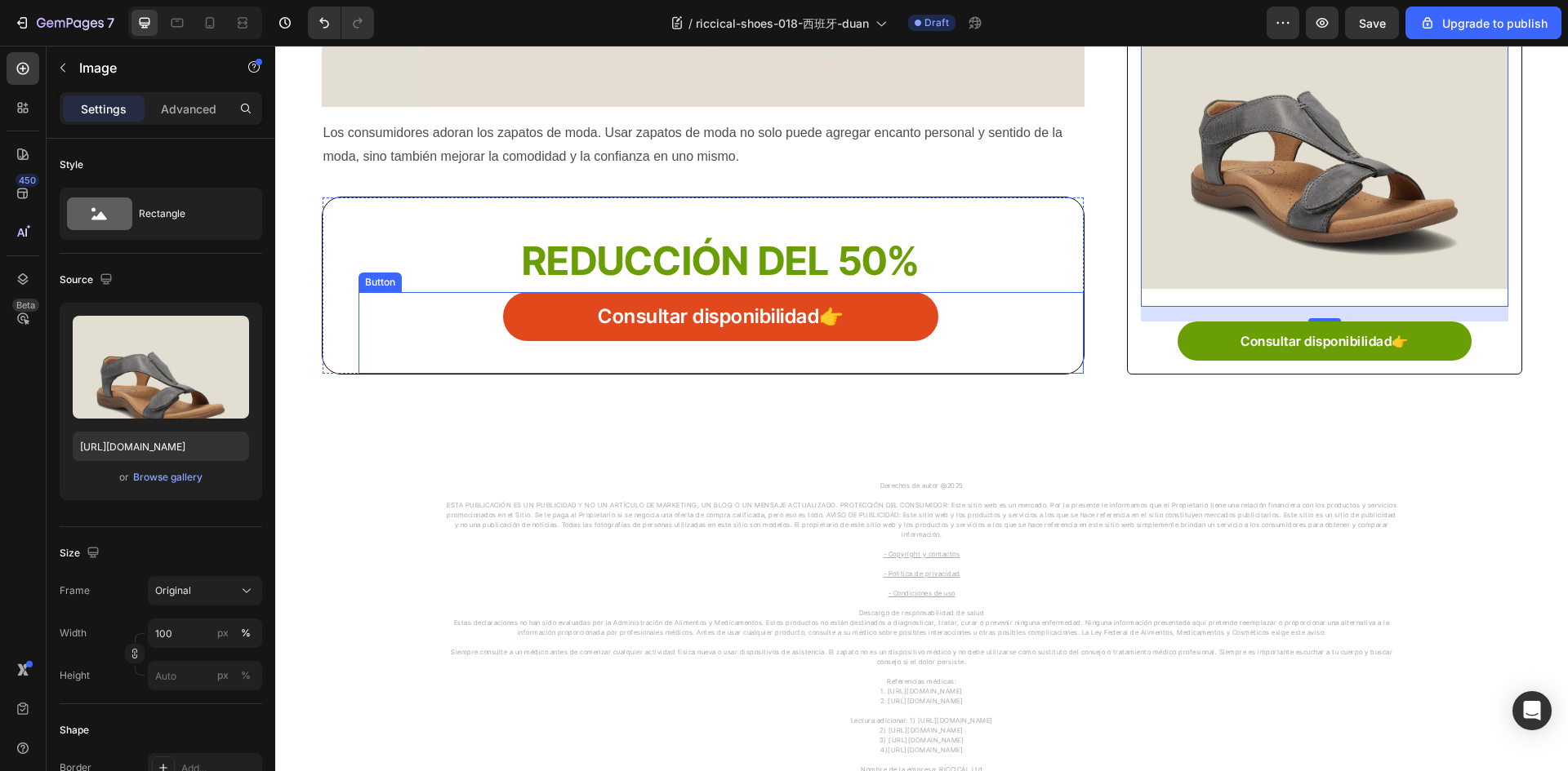
click at [556, 330] on link "Consultar disponibilidad👉" at bounding box center [721, 317] width 436 height 49
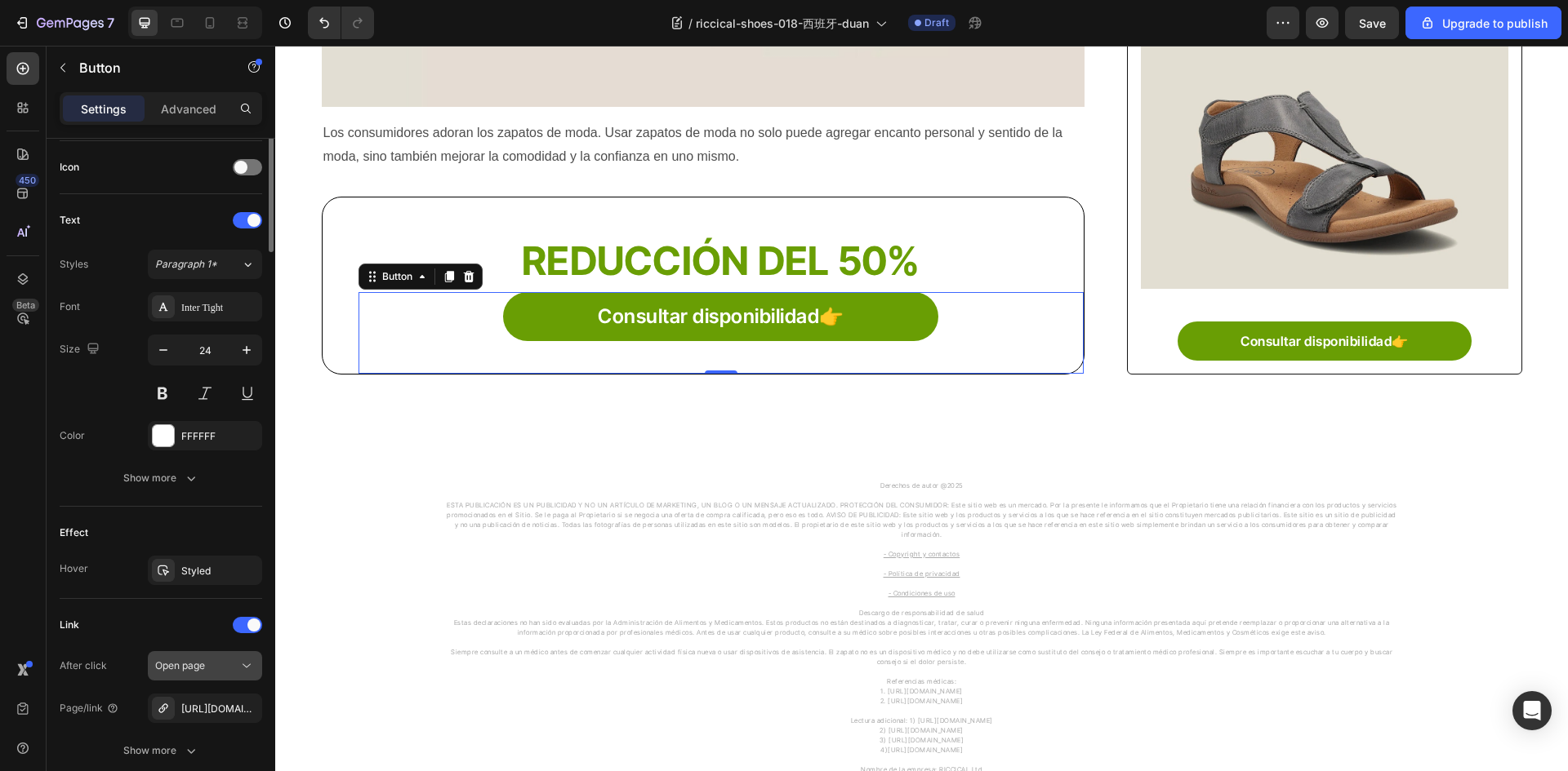
scroll to position [572, 0]
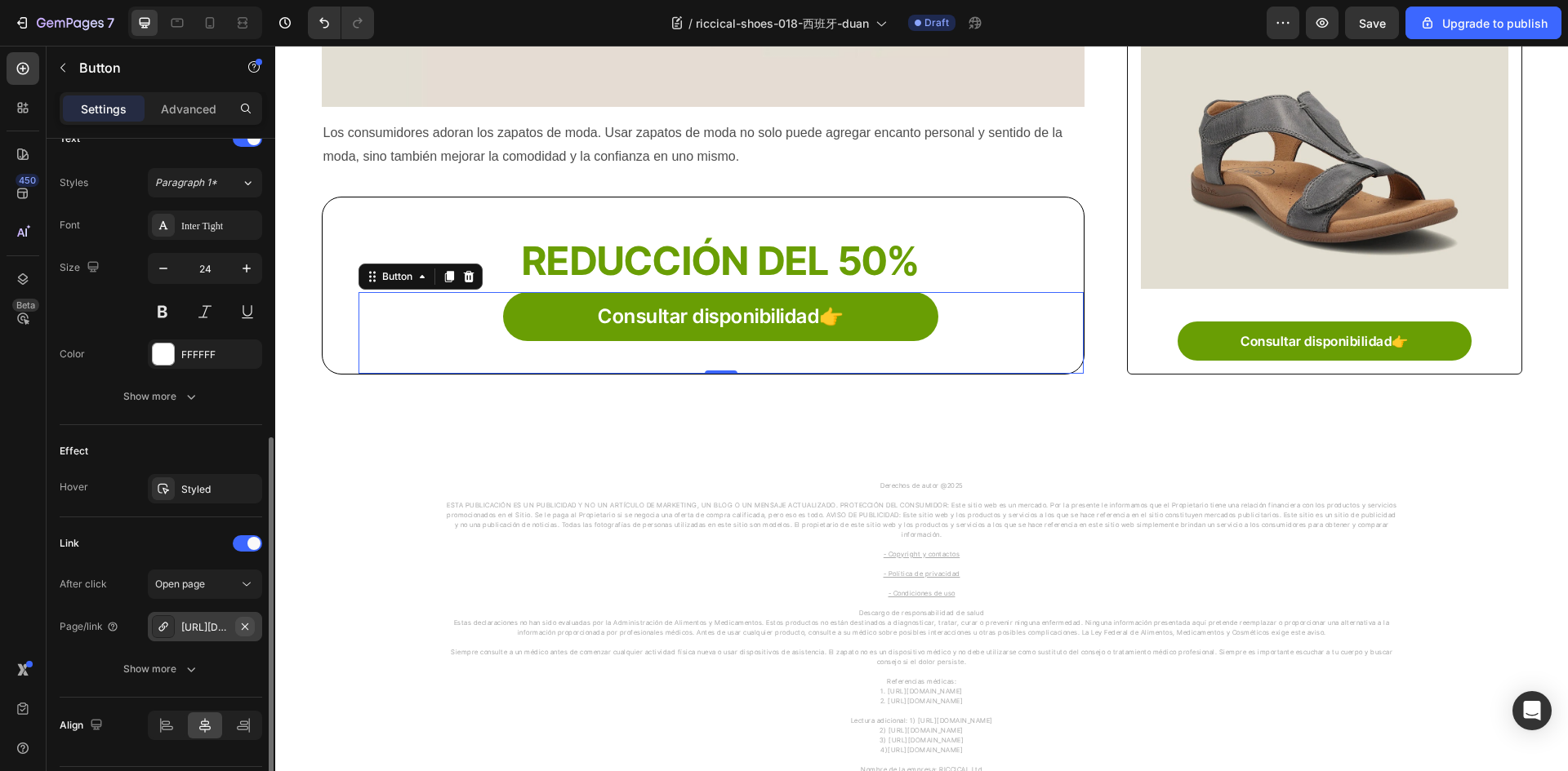
click at [245, 622] on icon "button" at bounding box center [245, 627] width 13 height 13
click at [164, 625] on icon at bounding box center [164, 627] width 13 height 13
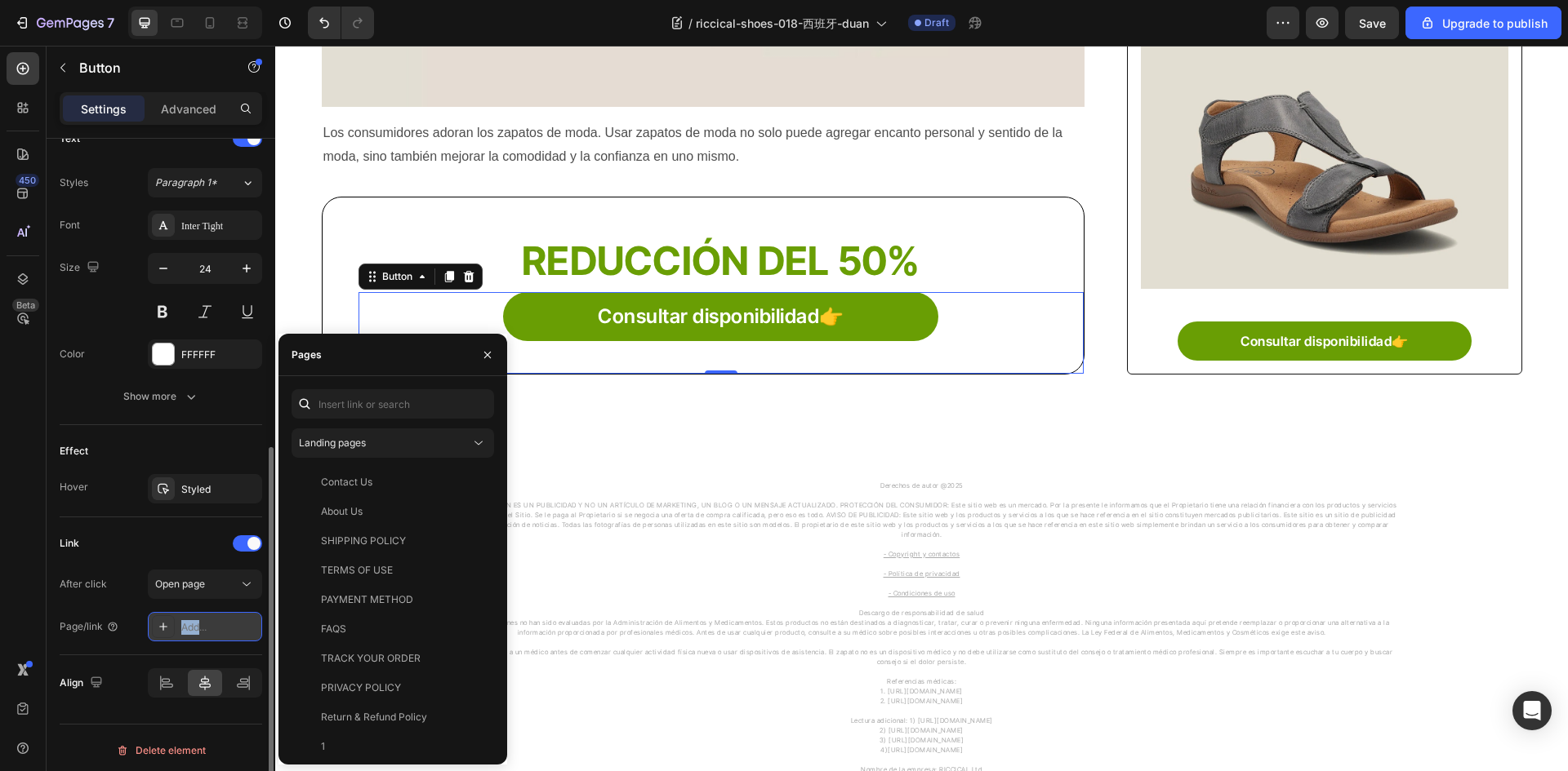
click at [163, 627] on icon at bounding box center [163, 626] width 8 height 8
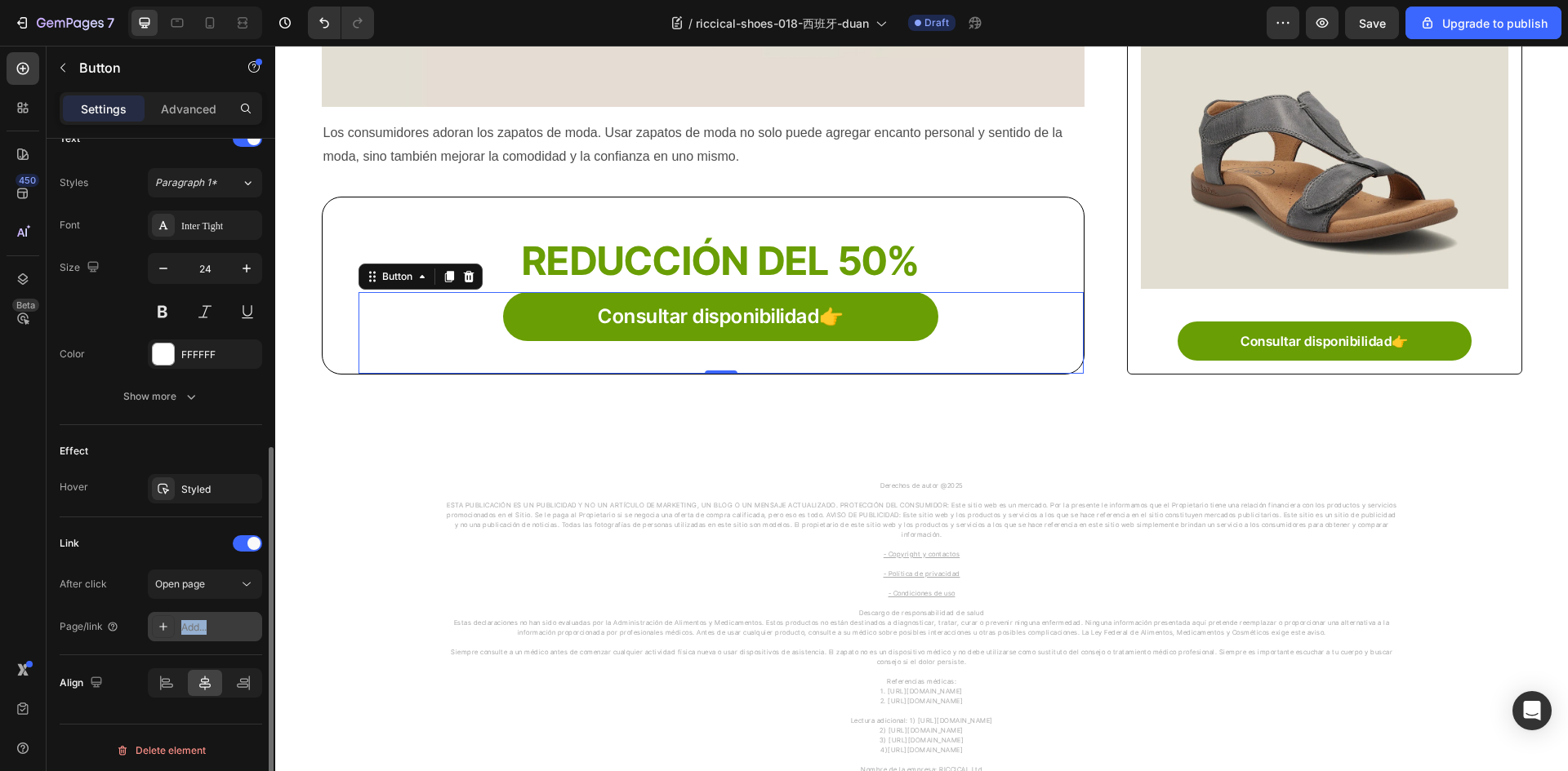
click at [163, 627] on icon at bounding box center [163, 626] width 8 height 8
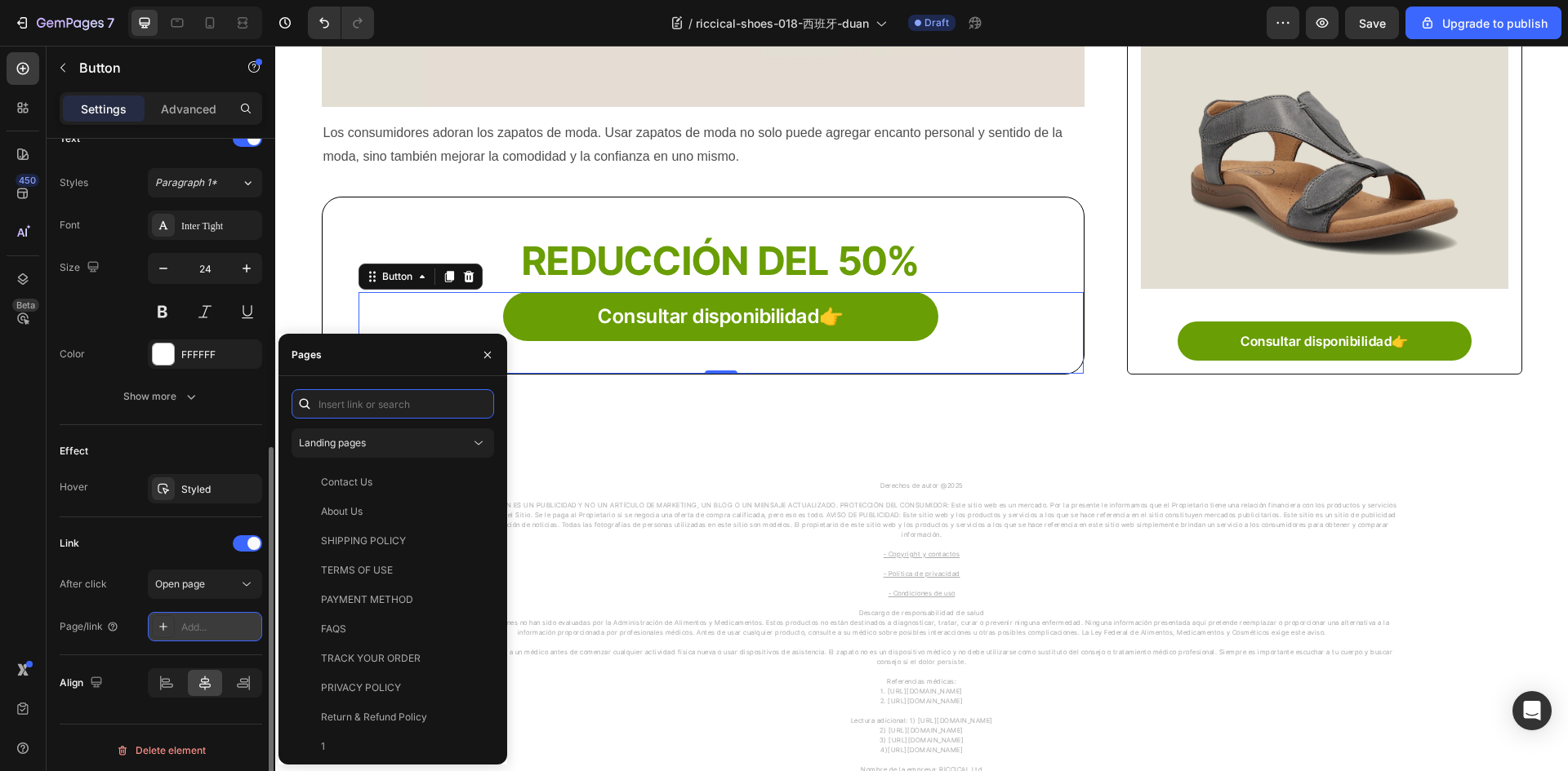
paste input "https://riccical.com/products/sandalias-de-mujer"
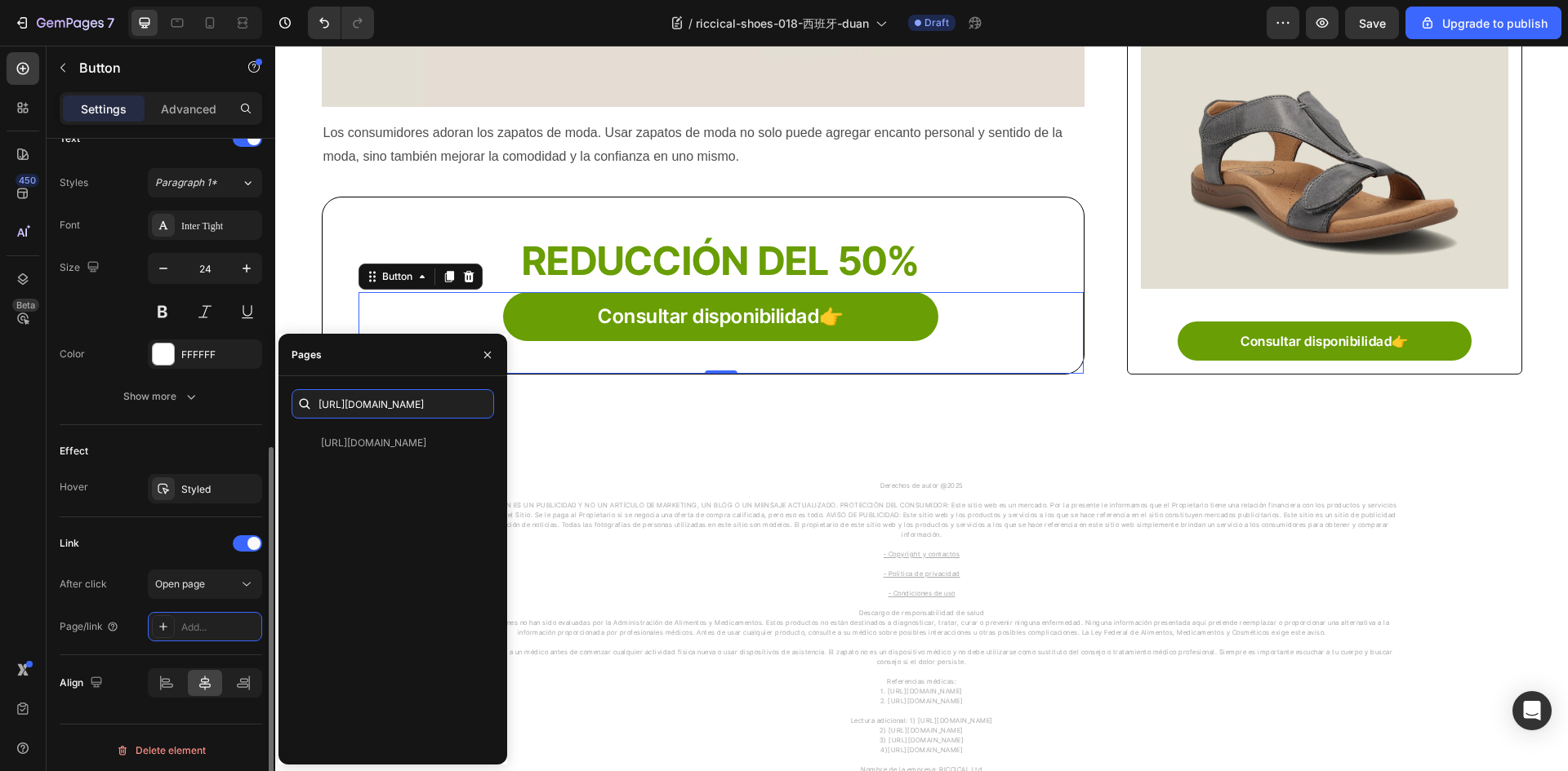
type input "https://riccical.com/products/sandalias-de-mujer"
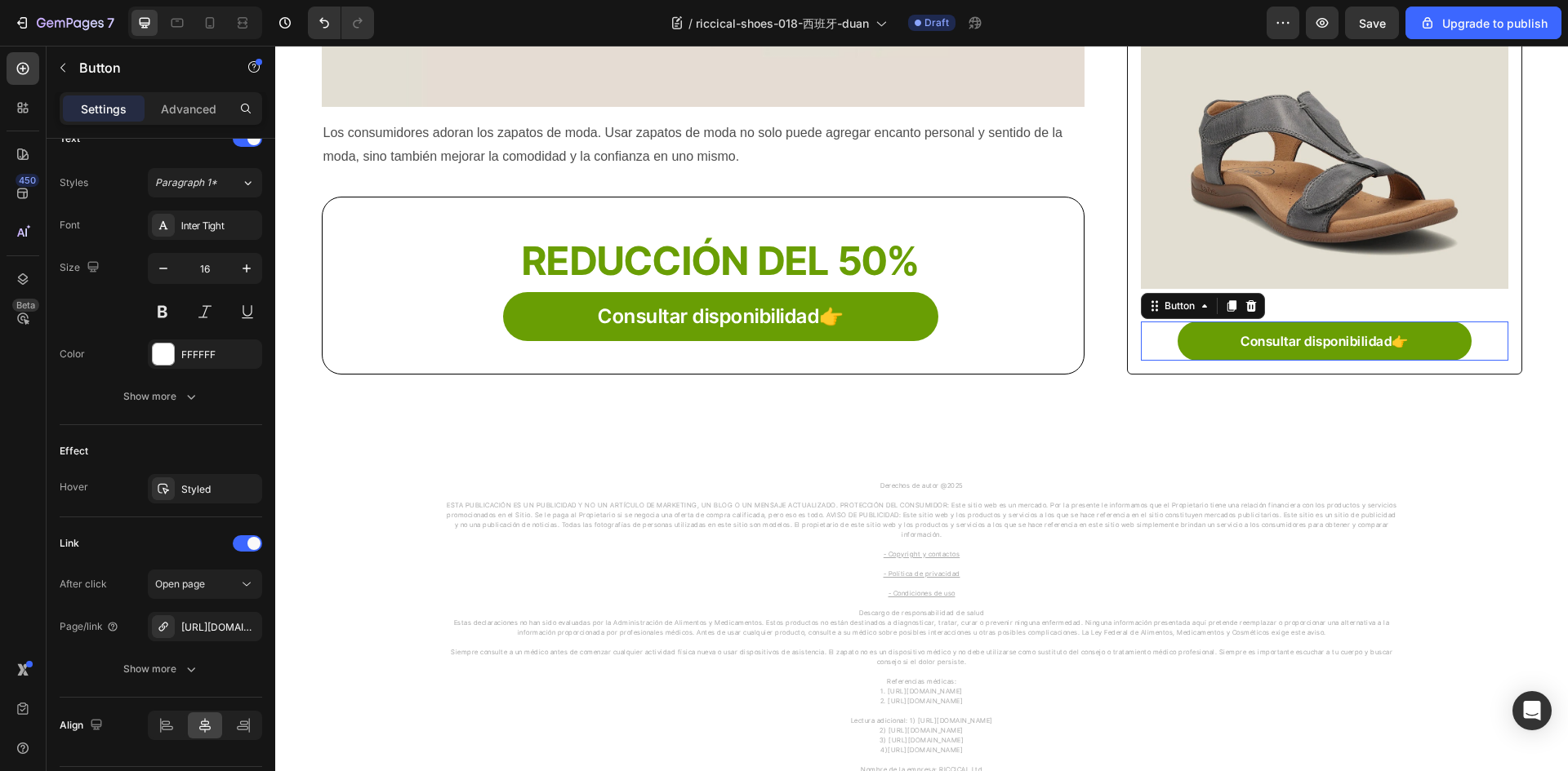
drag, startPoint x: 1207, startPoint y: 343, endPoint x: 848, endPoint y: 507, distance: 394.7
click at [1207, 343] on link "Consultar disponibilidad👉" at bounding box center [1324, 341] width 293 height 39
click at [246, 622] on icon "button" at bounding box center [245, 627] width 13 height 13
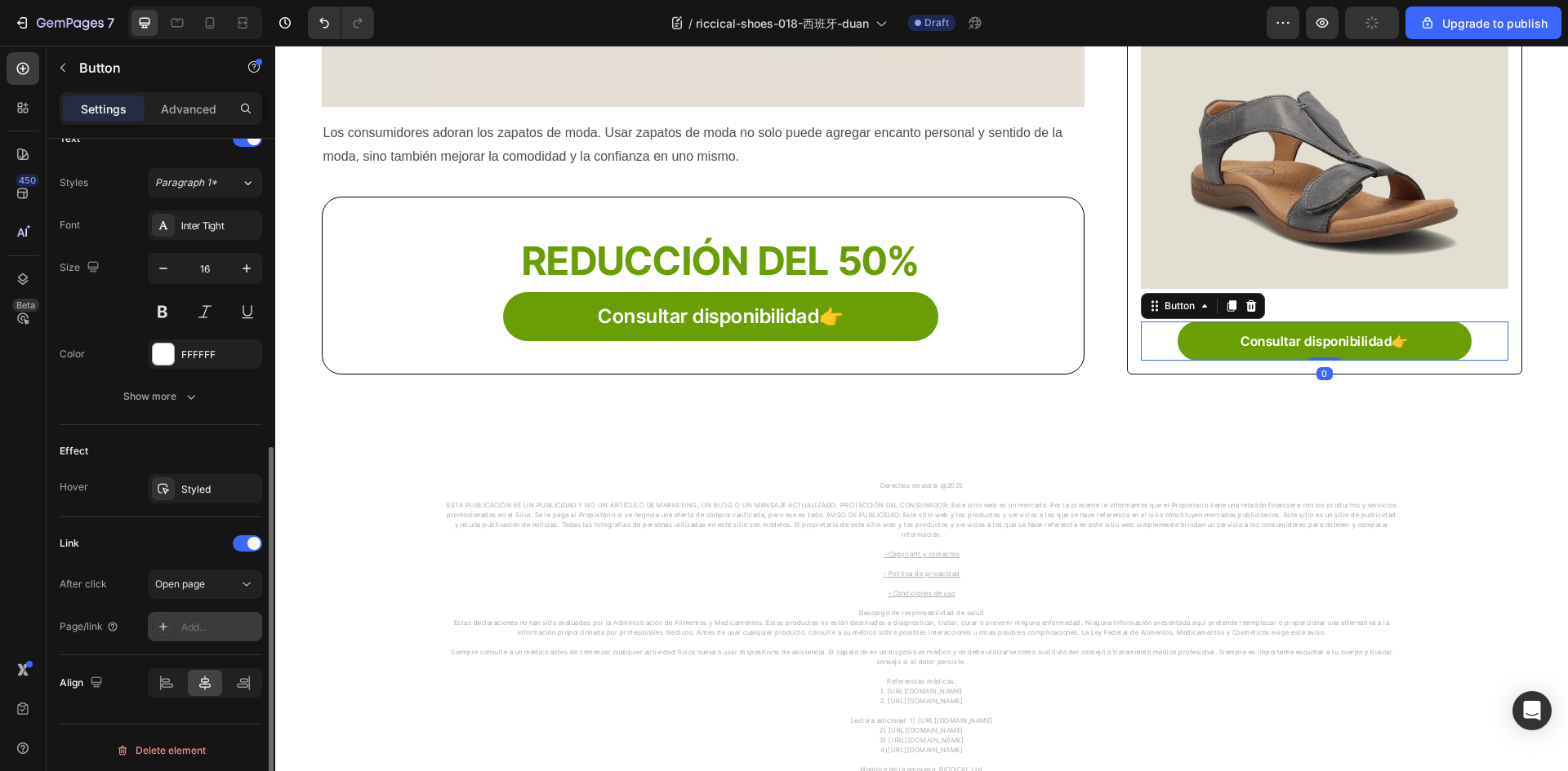
click at [164, 623] on icon at bounding box center [164, 627] width 13 height 13
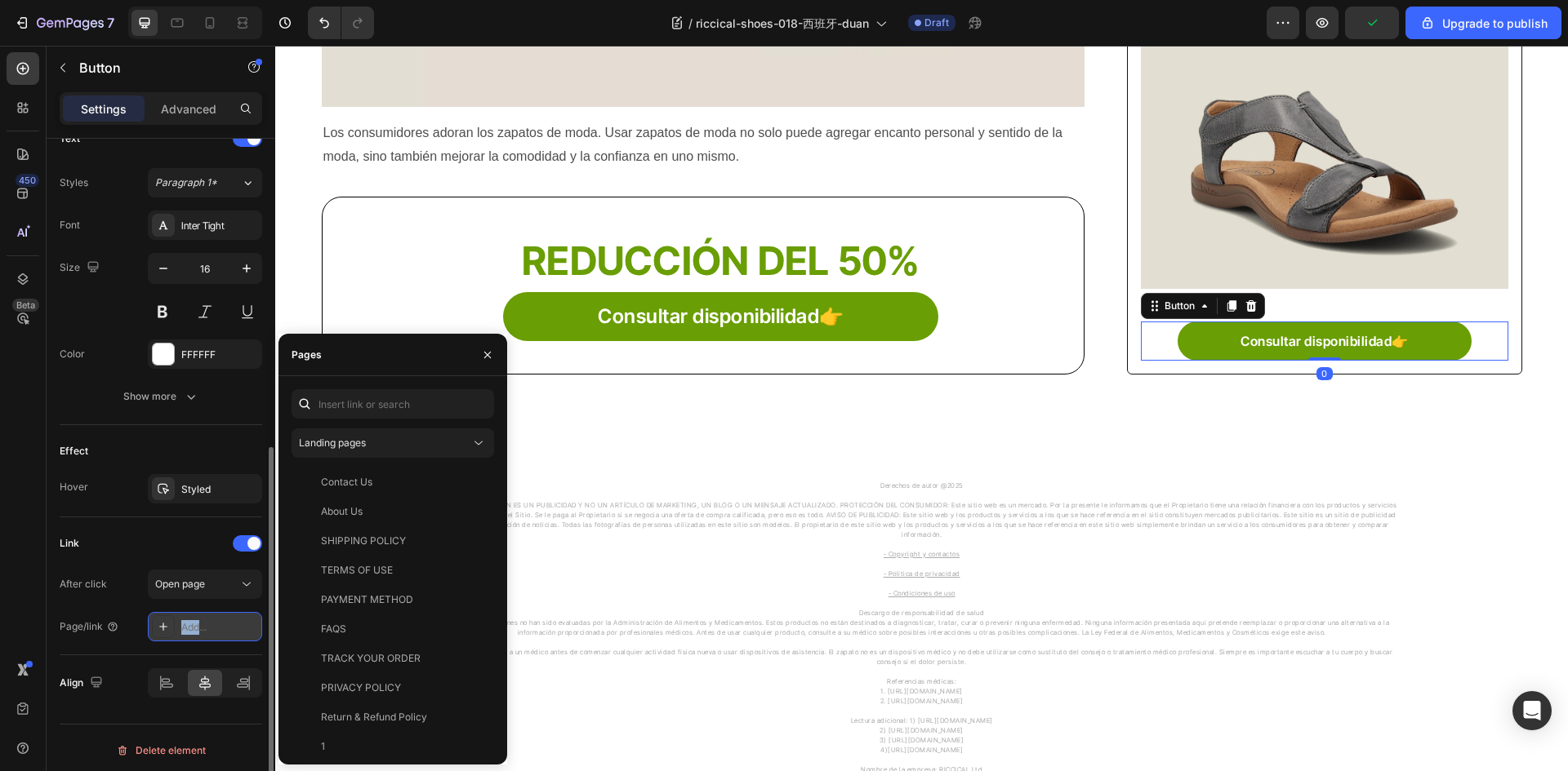
click at [164, 623] on icon at bounding box center [163, 626] width 8 height 8
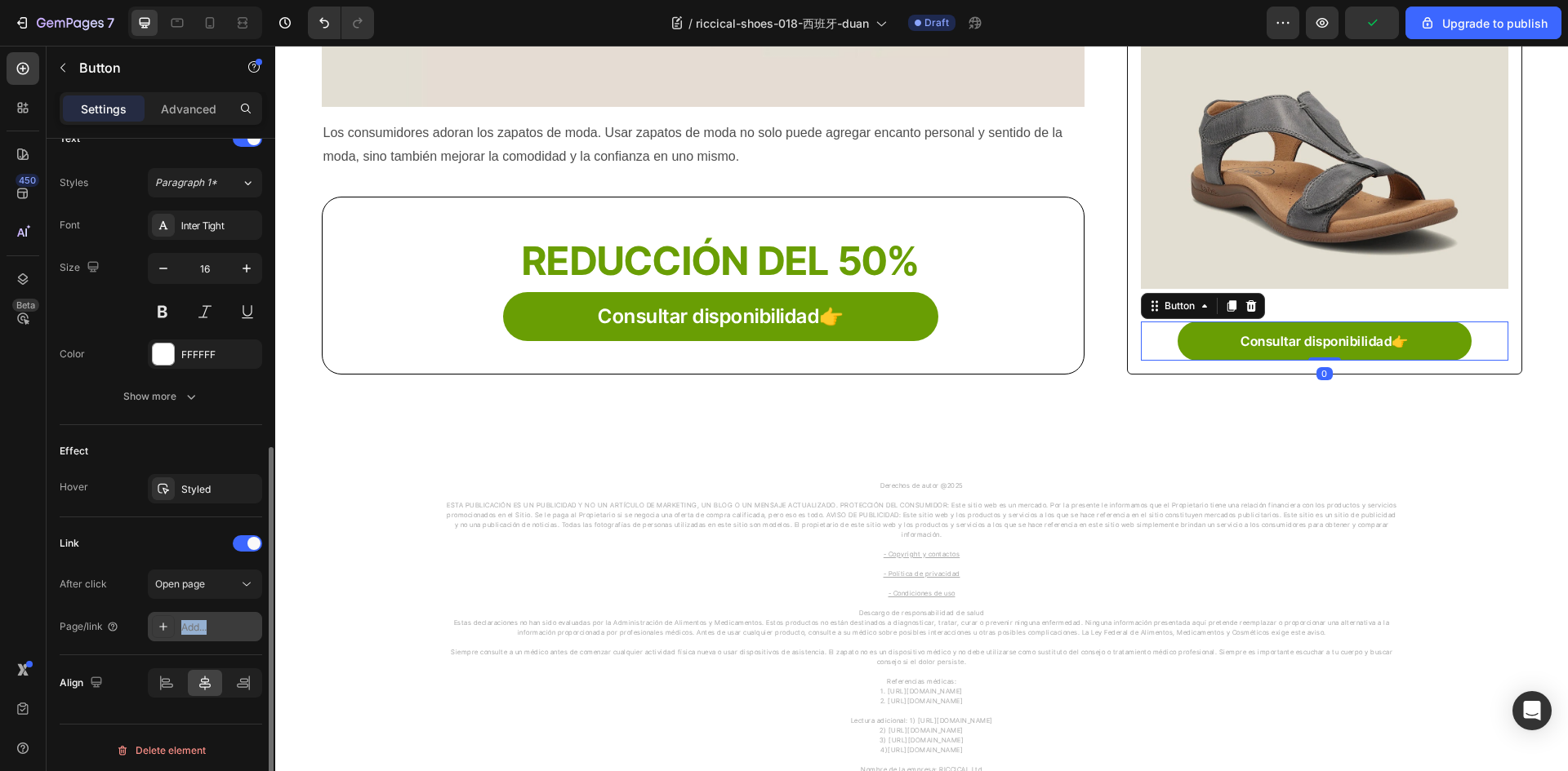
click at [164, 623] on icon at bounding box center [163, 626] width 8 height 8
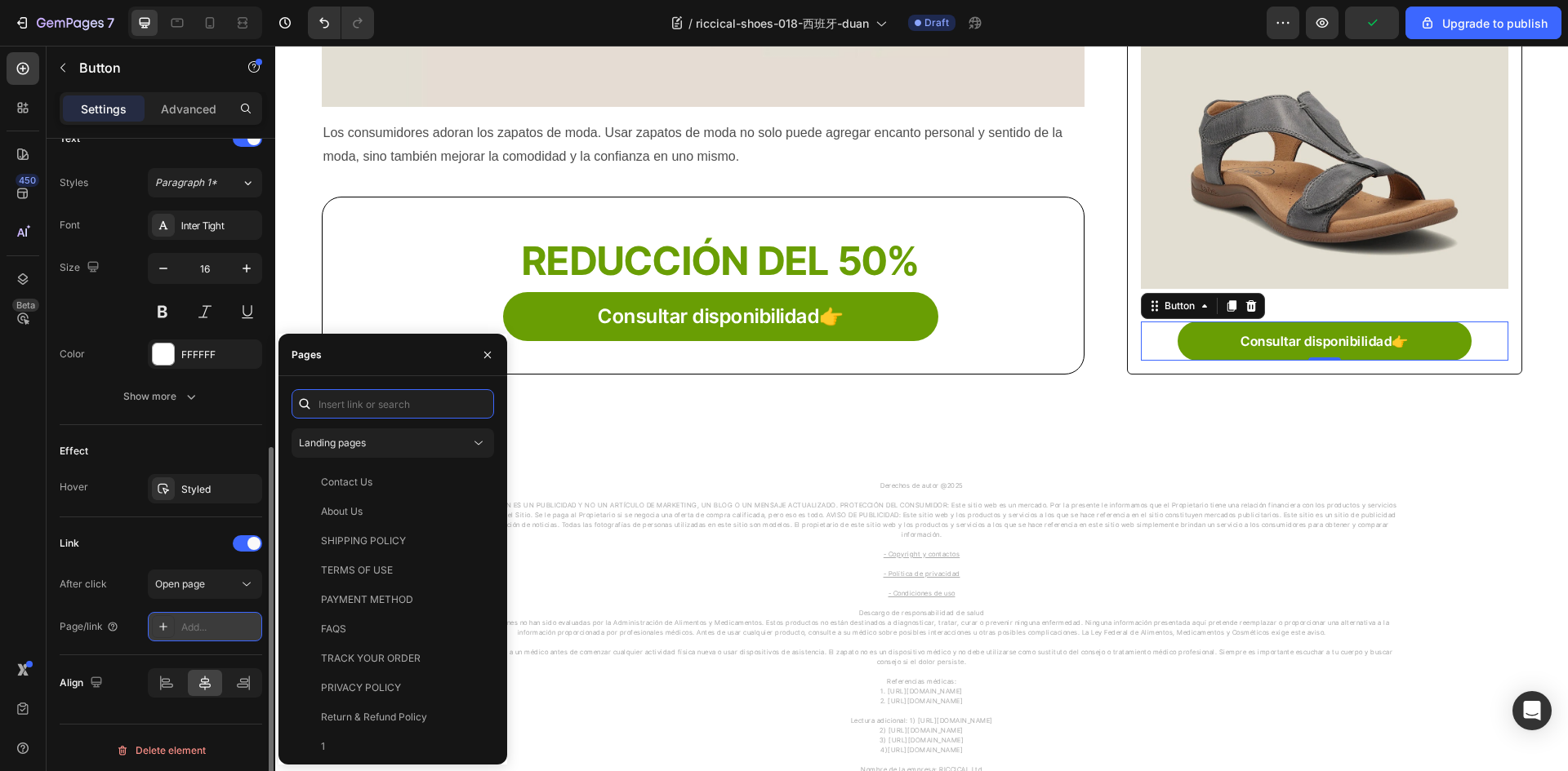
paste input "https://riccical.com/products/sandalias-de-mujer"
type input "https://riccical.com/products/sandalias-de-mujer"
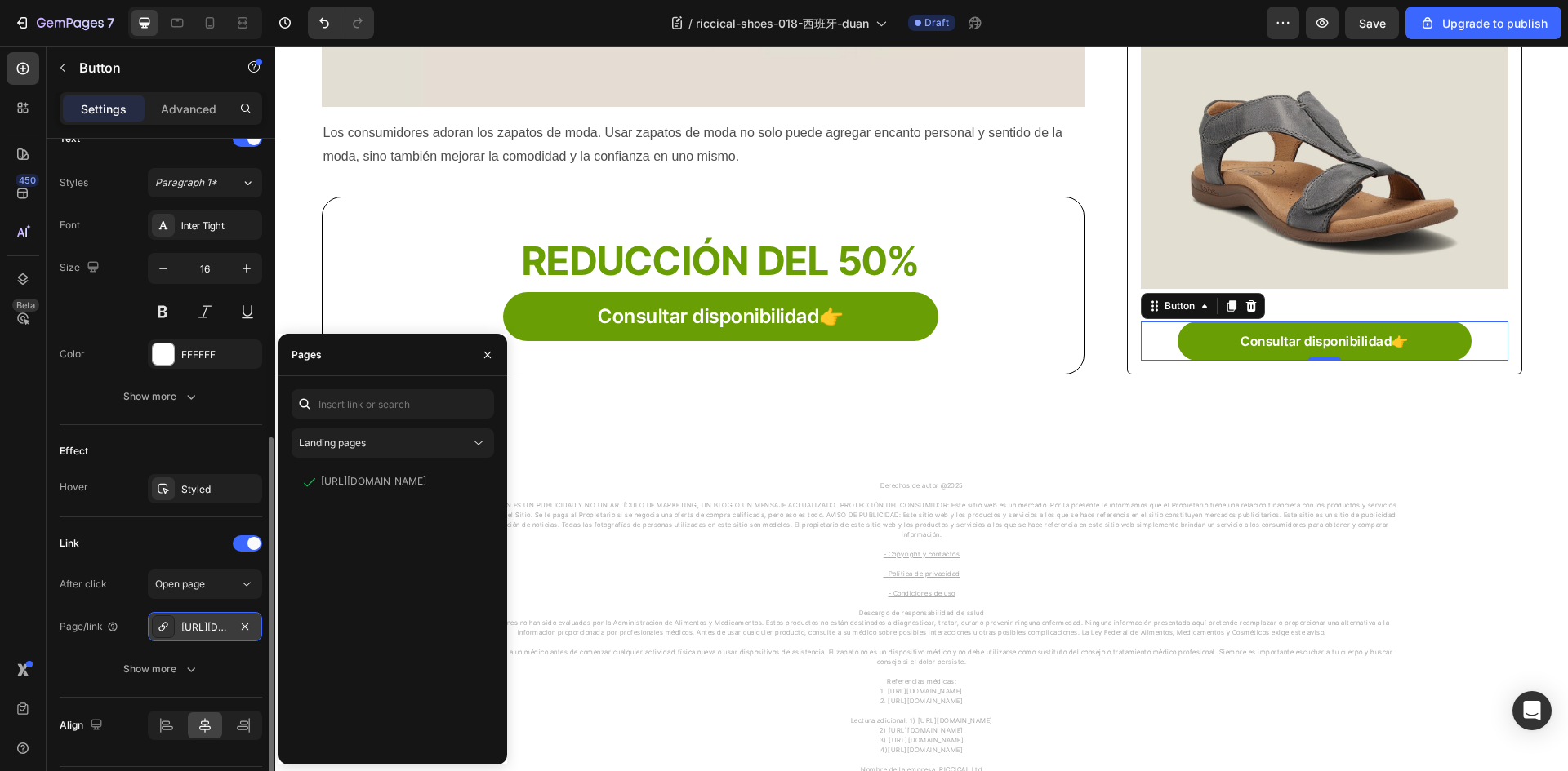
click at [110, 557] on div "Link After click Open page Page/link https://riccical.com/sandalias-de-mujer Sh…" at bounding box center [160, 606] width 202 height 153
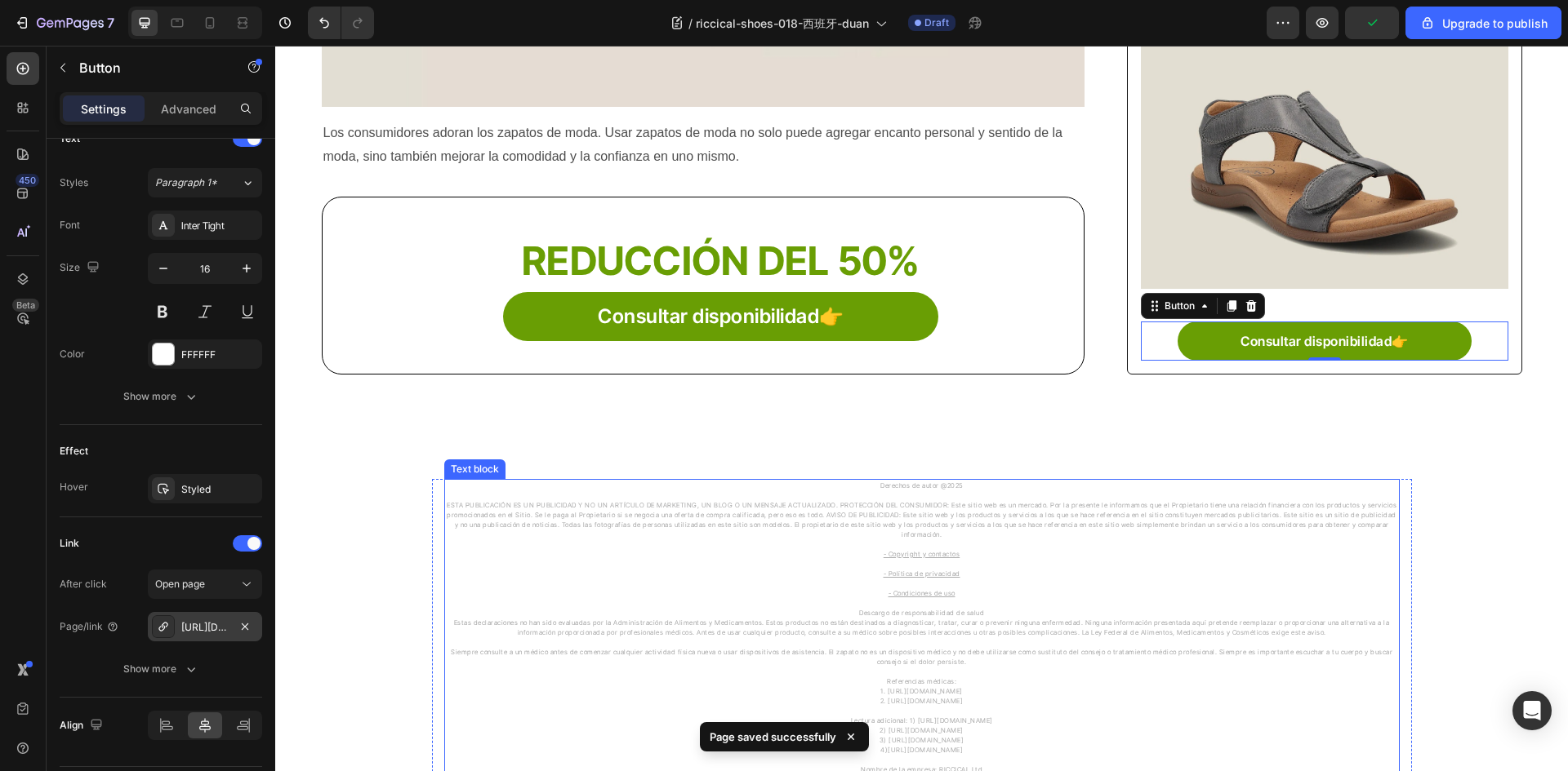
click at [900, 550] on u "- Copyright y contactos" at bounding box center [922, 554] width 77 height 8
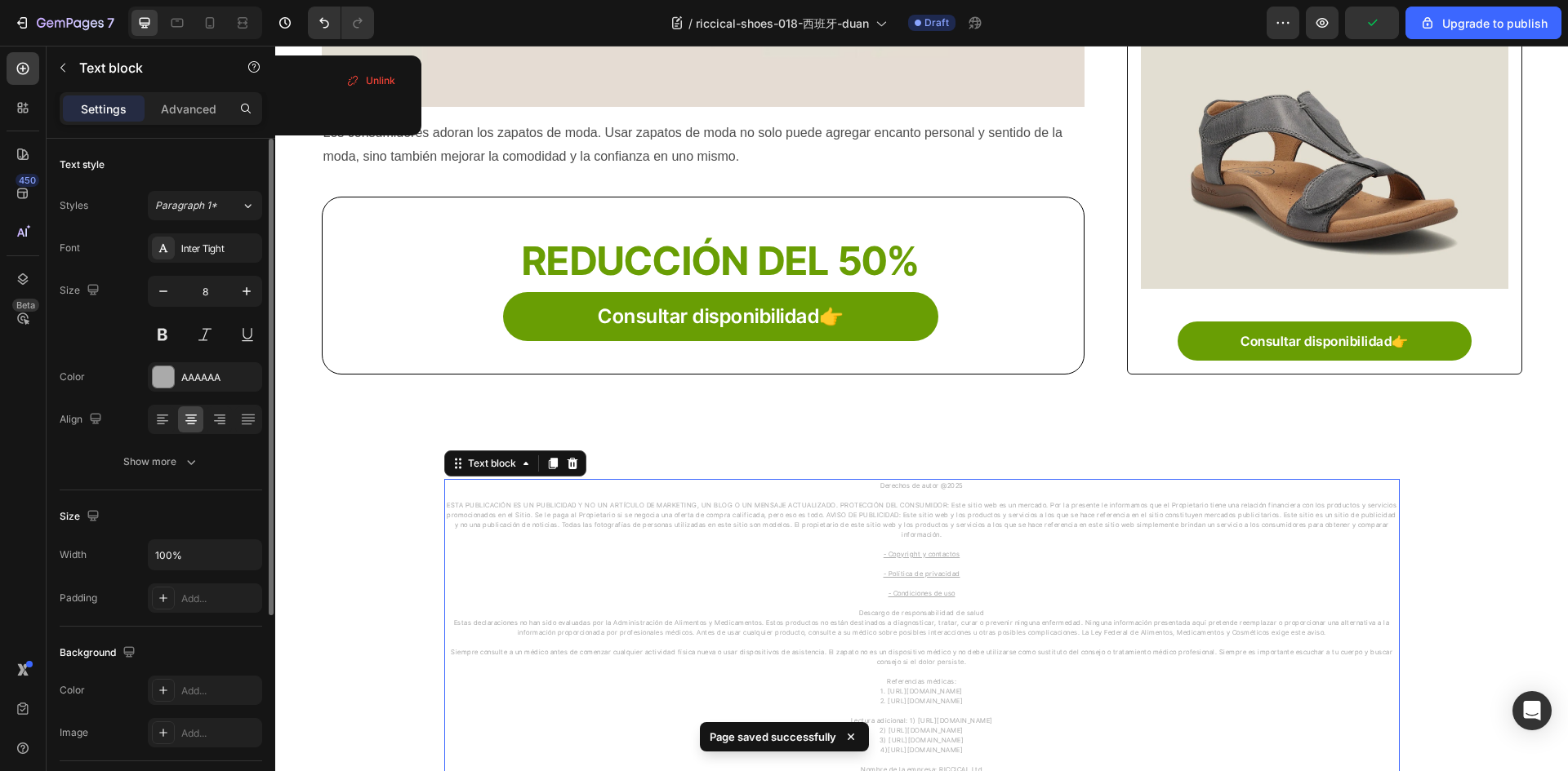
click at [904, 550] on u "- Copyright y contactos" at bounding box center [922, 554] width 77 height 8
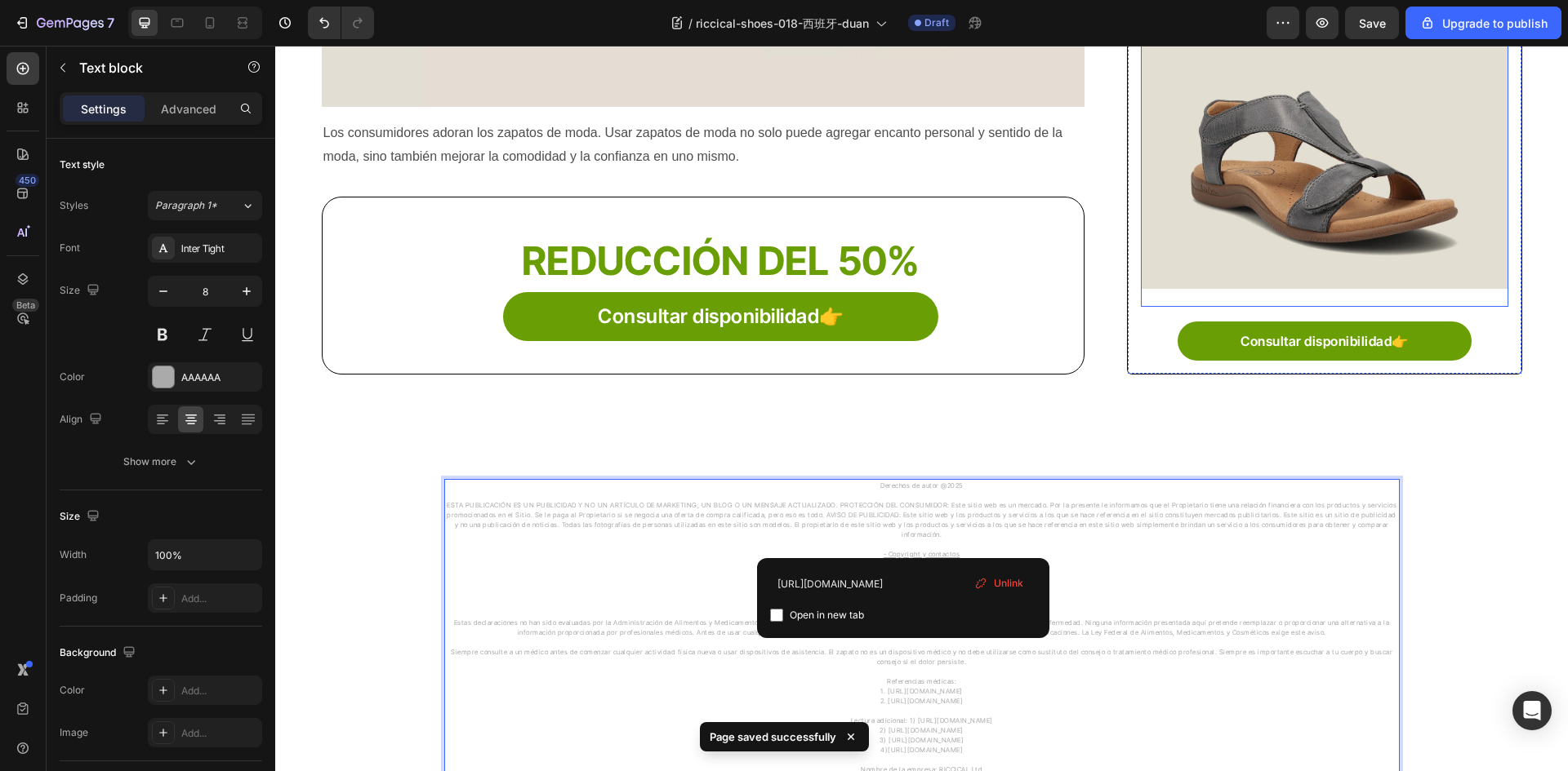
click at [1164, 294] on div "Image" at bounding box center [1324, 127] width 367 height 359
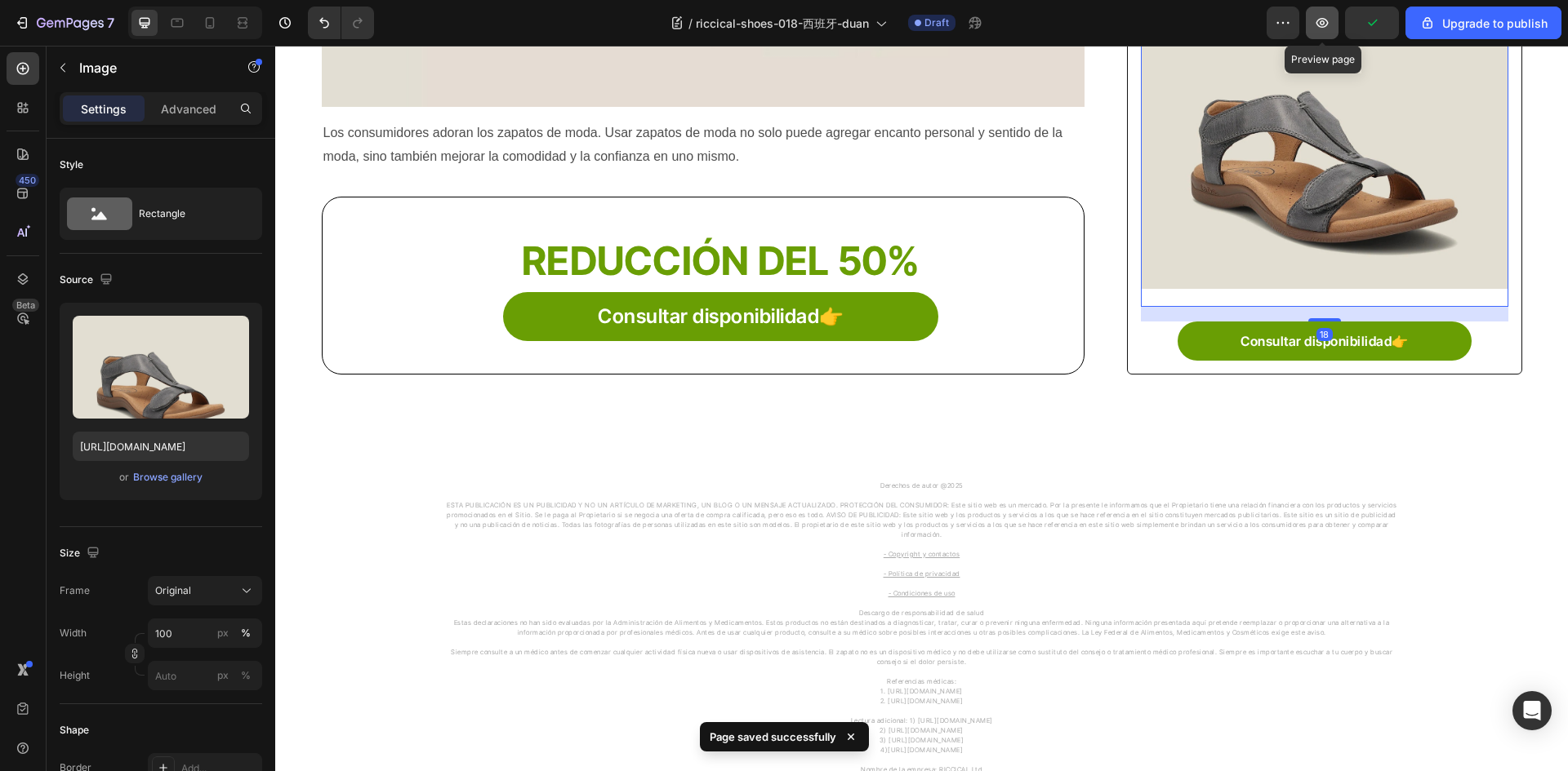
click at [1324, 29] on icon "button" at bounding box center [1322, 23] width 16 height 16
click at [47, 24] on icon "button" at bounding box center [50, 24] width 8 height 8
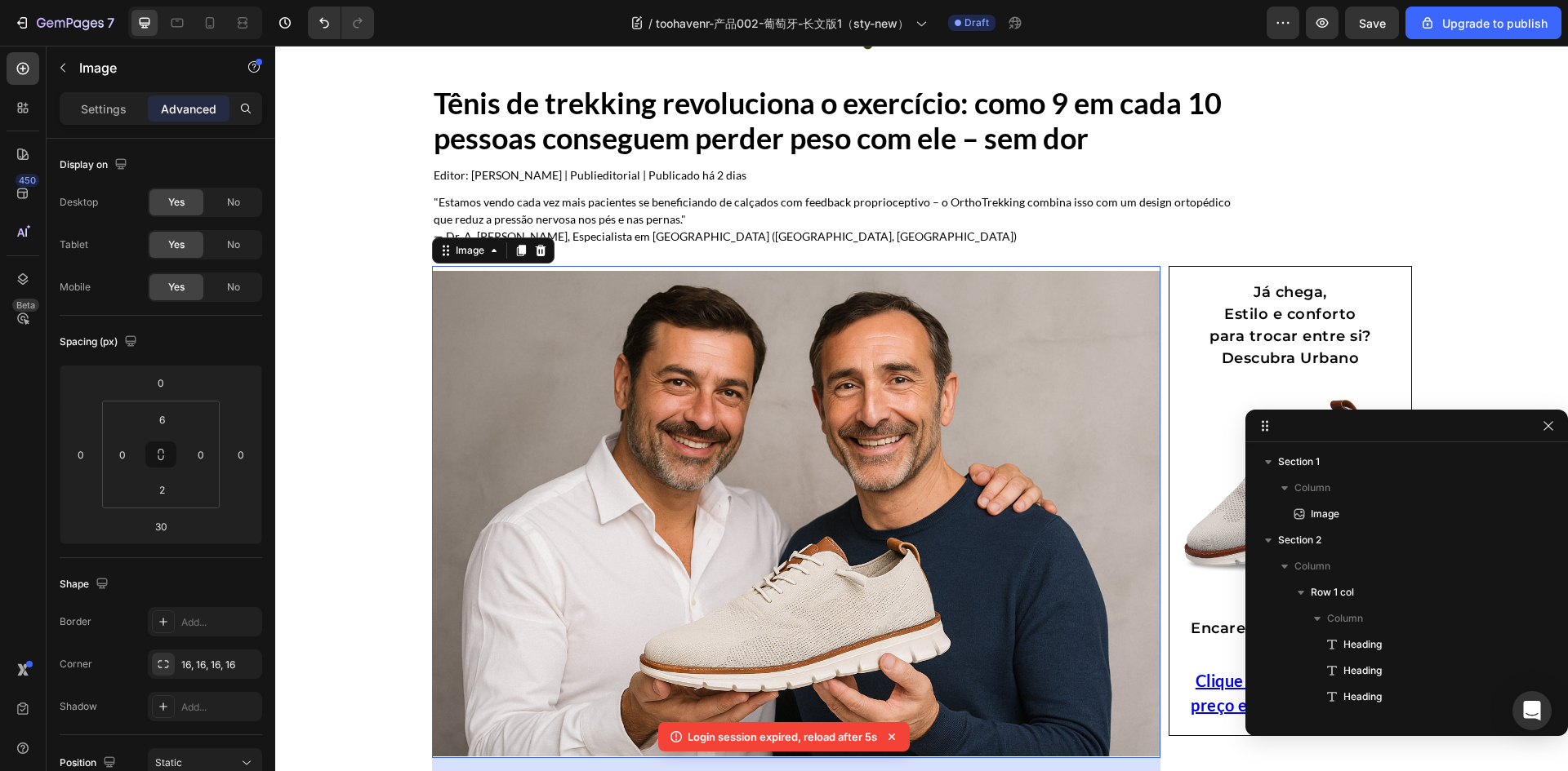
scroll to position [309, 0]
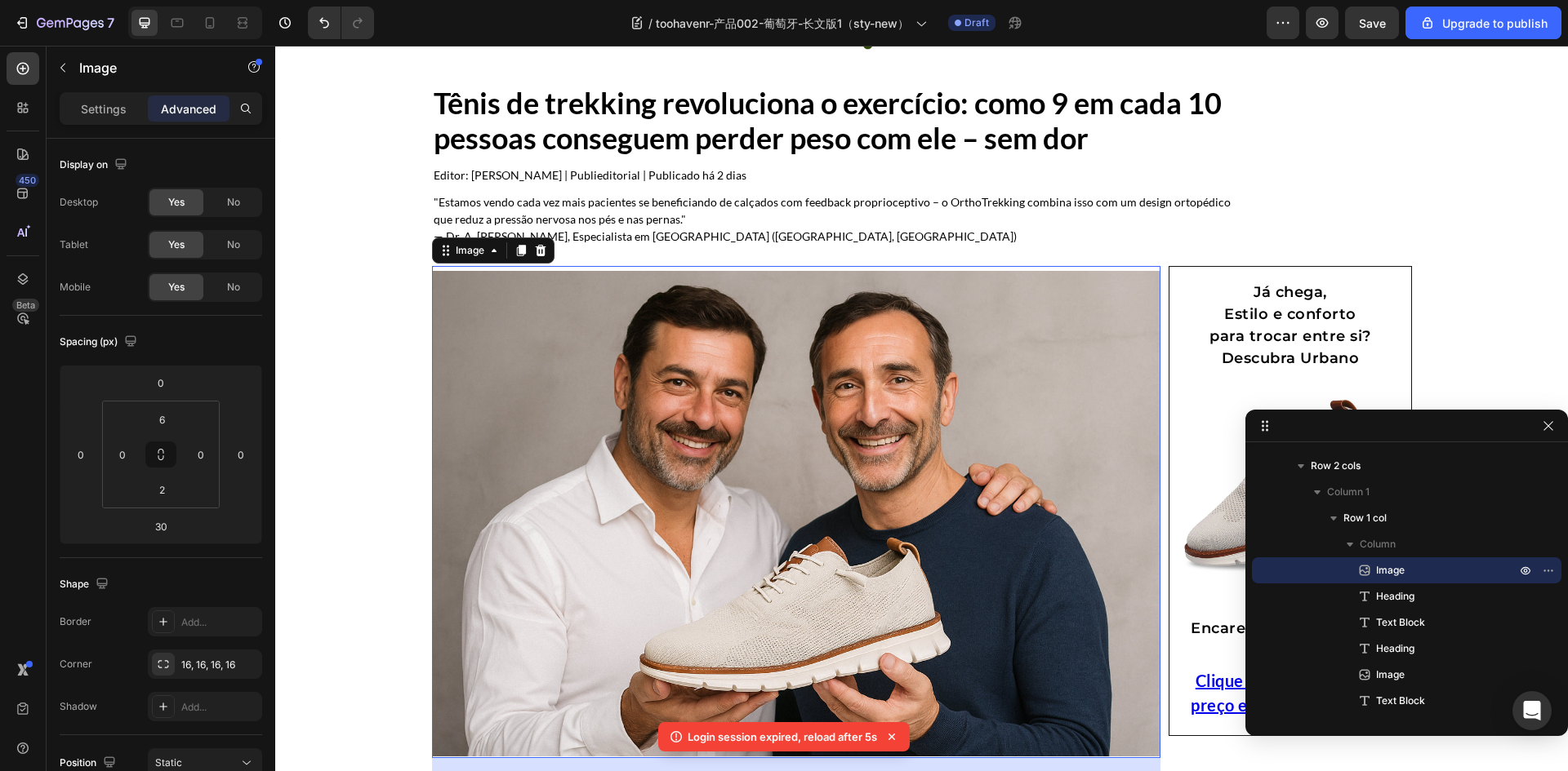
drag, startPoint x: 276, startPoint y: 46, endPoint x: 579, endPoint y: 381, distance: 451.7
click at [579, 381] on img at bounding box center [796, 513] width 729 height 485
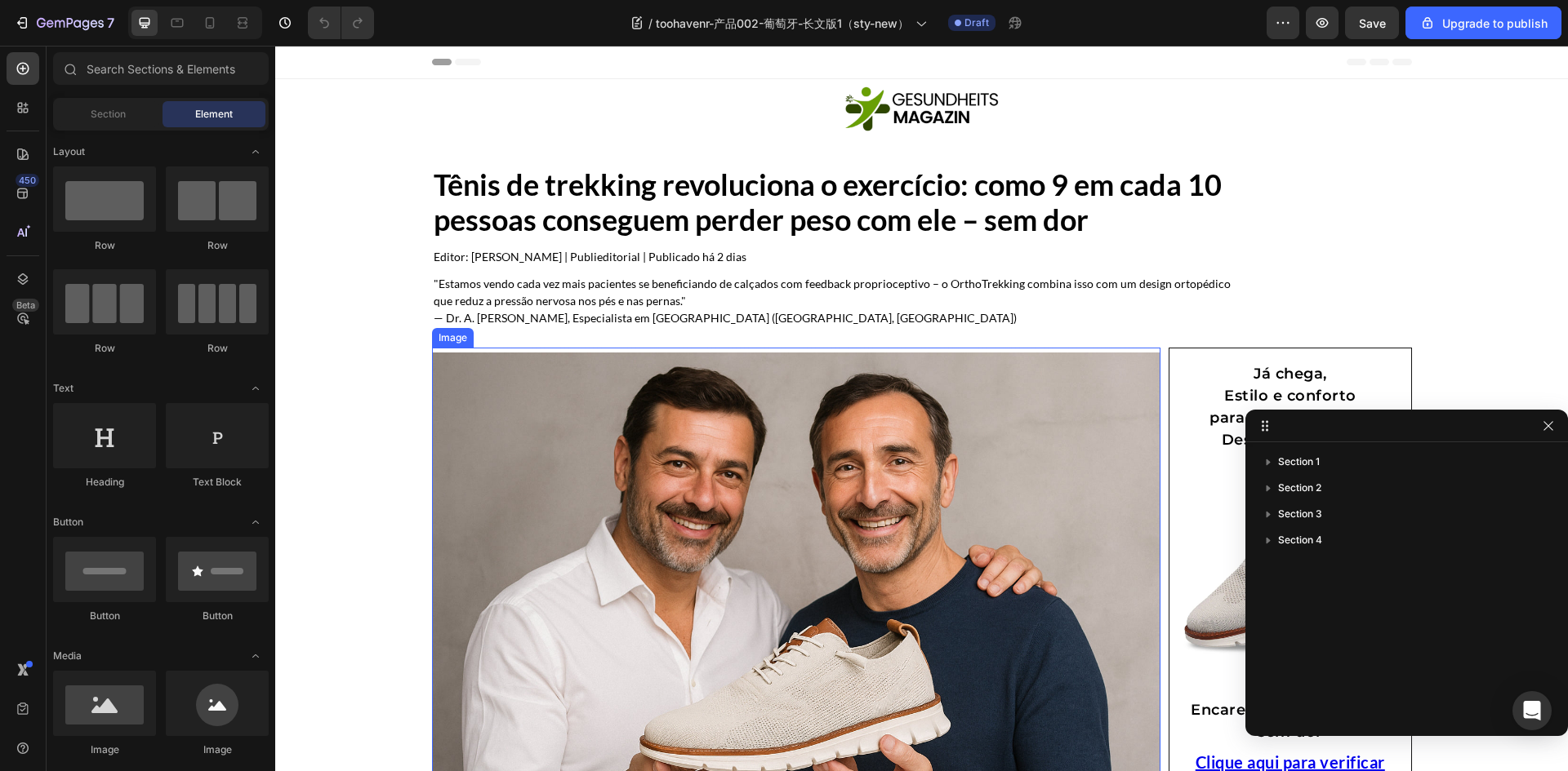
drag, startPoint x: 718, startPoint y: 448, endPoint x: 721, endPoint y: 464, distance: 16.3
click at [719, 448] on img at bounding box center [796, 595] width 729 height 485
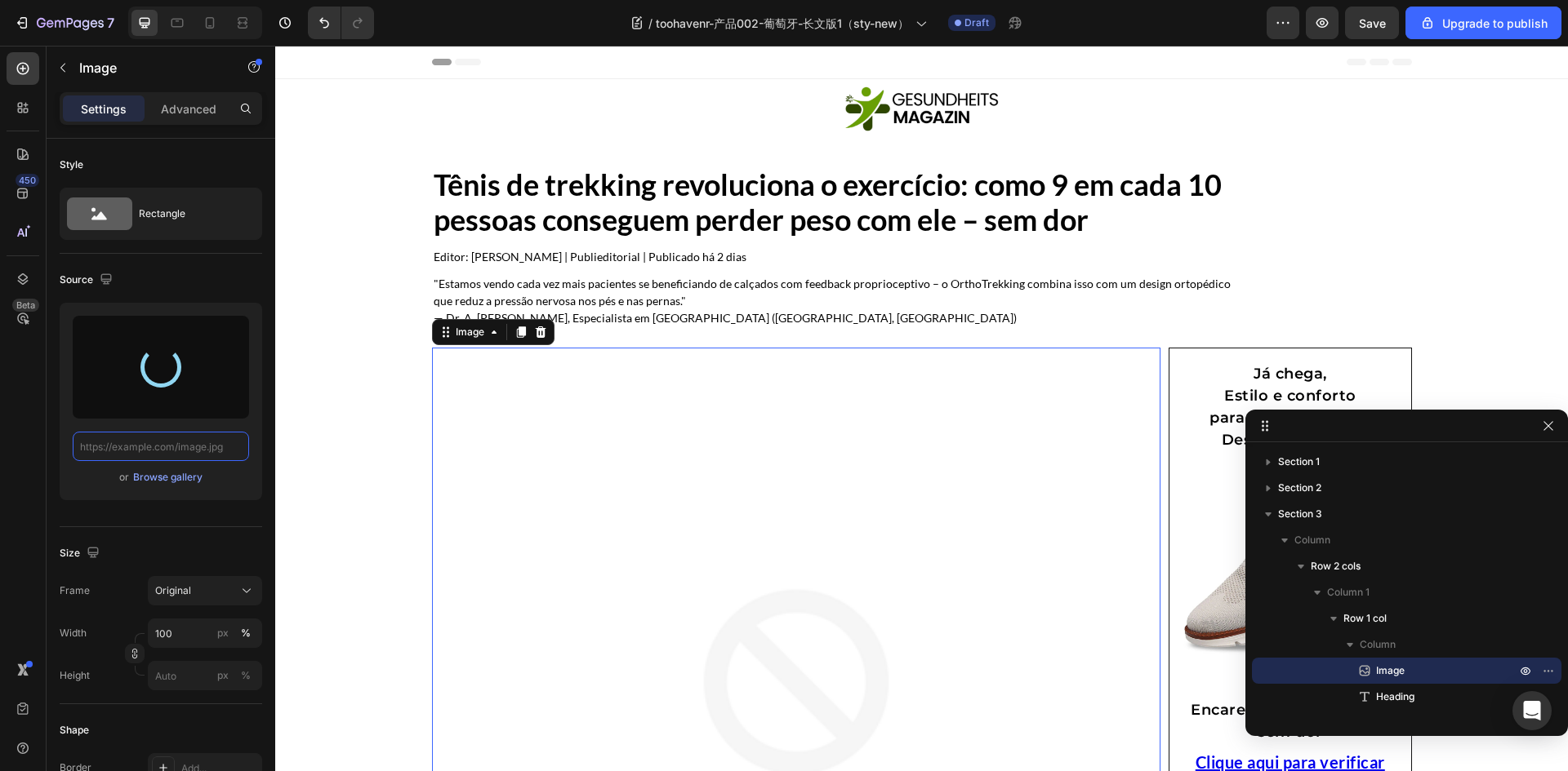
scroll to position [82, 0]
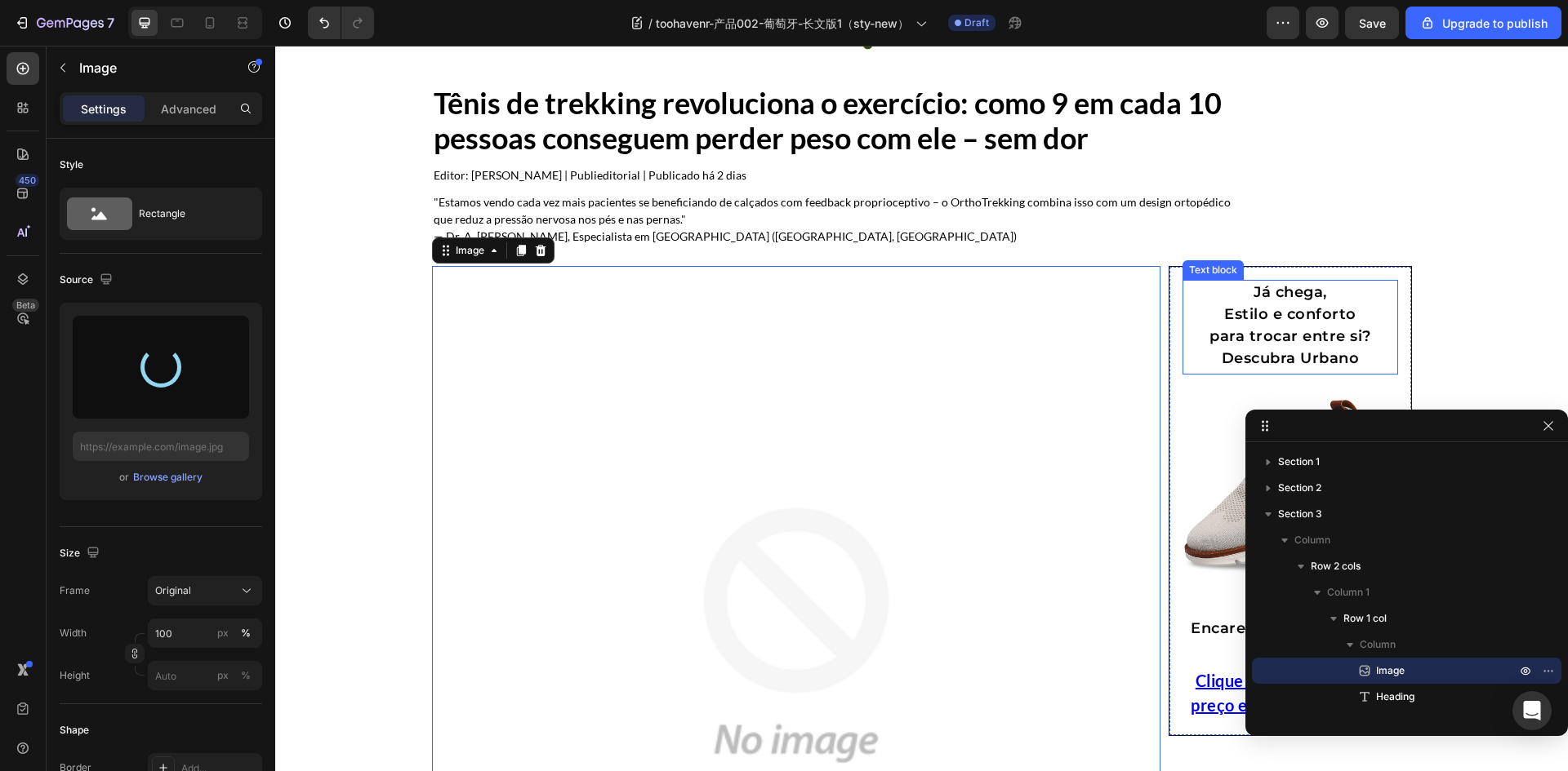
click at [1243, 339] on p "para trocar entre si?" at bounding box center [1291, 336] width 213 height 22
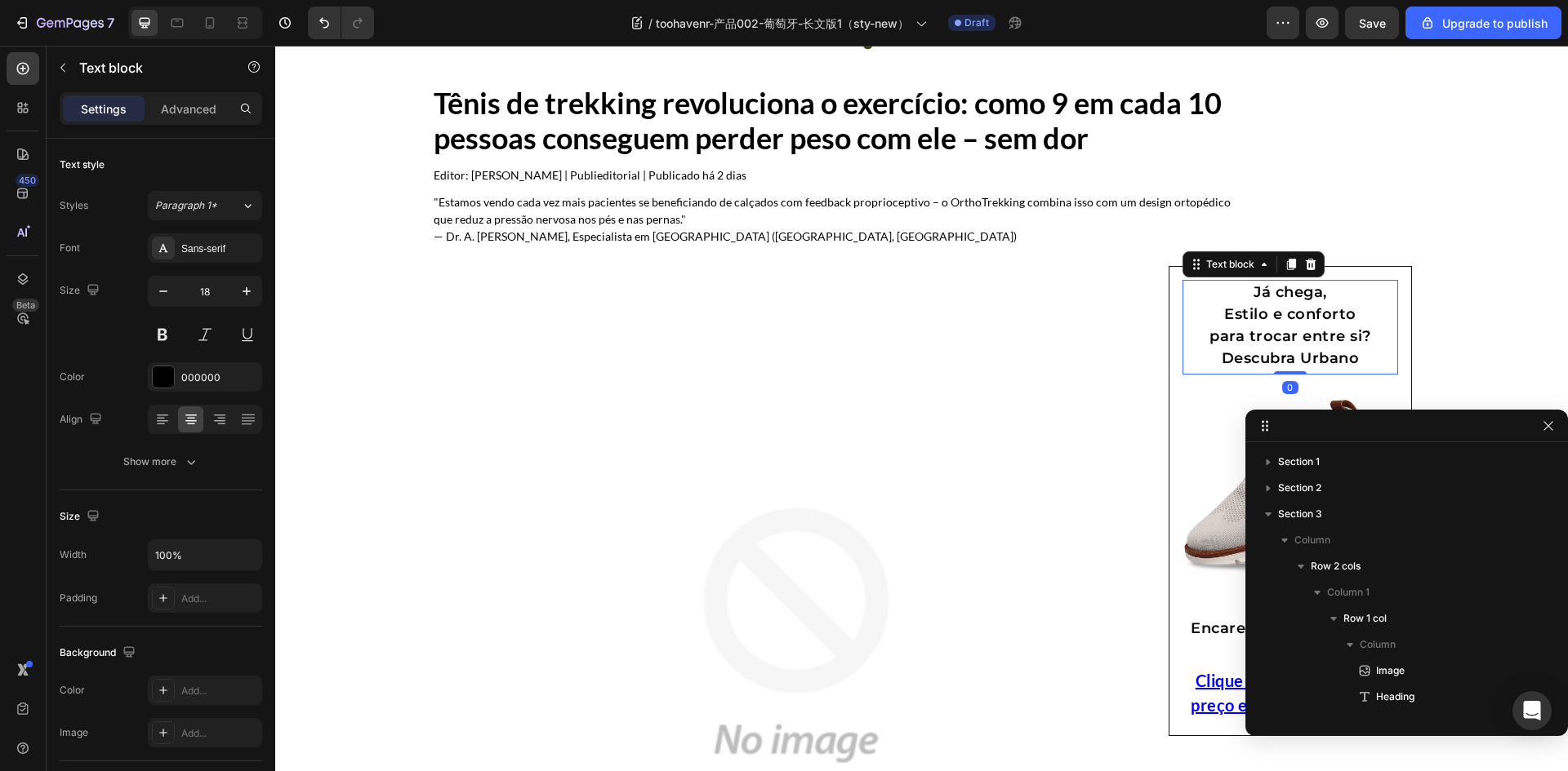
scroll to position [1115, 0]
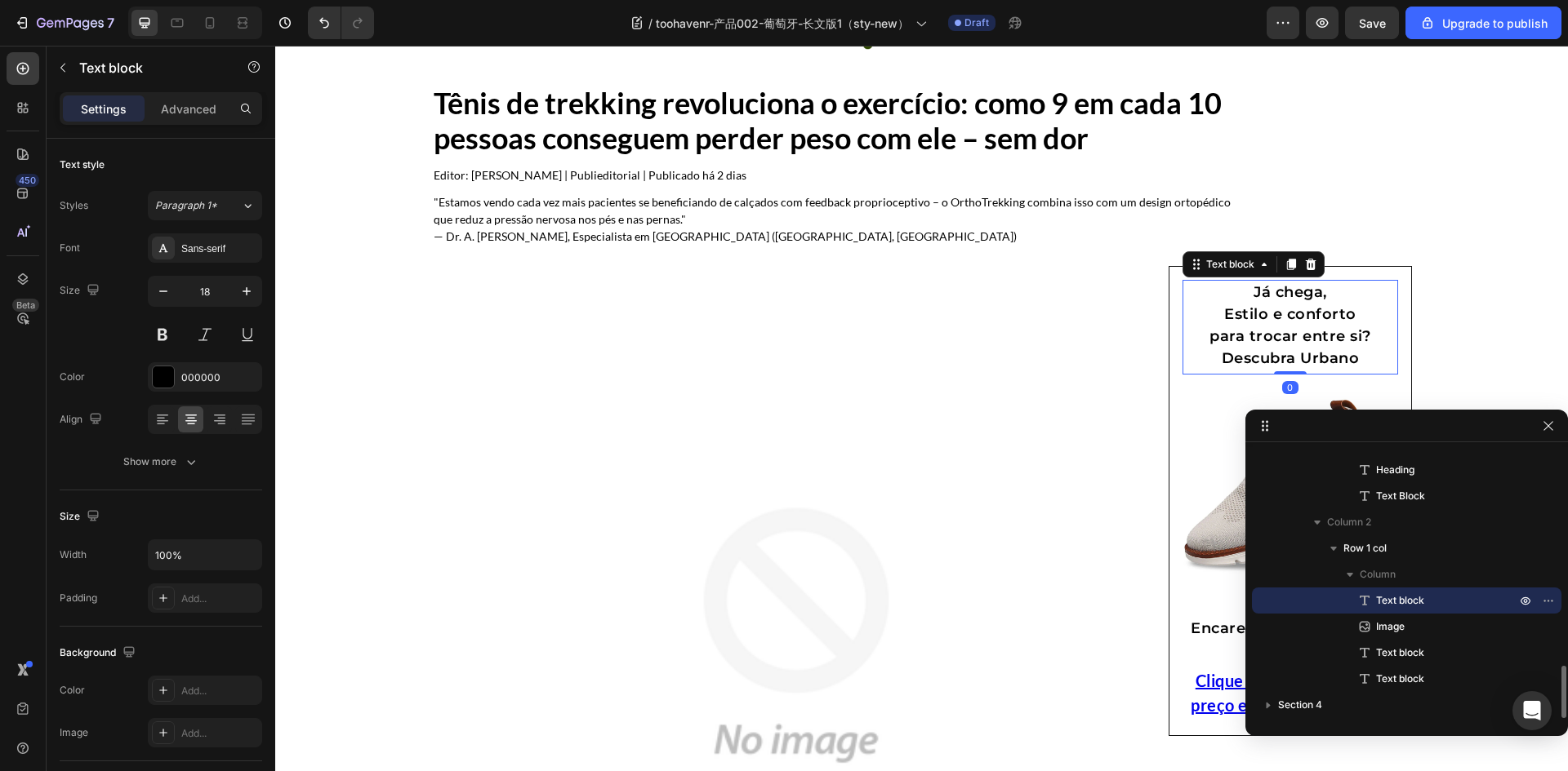
click at [1243, 339] on p "para trocar entre si?" at bounding box center [1291, 336] width 213 height 22
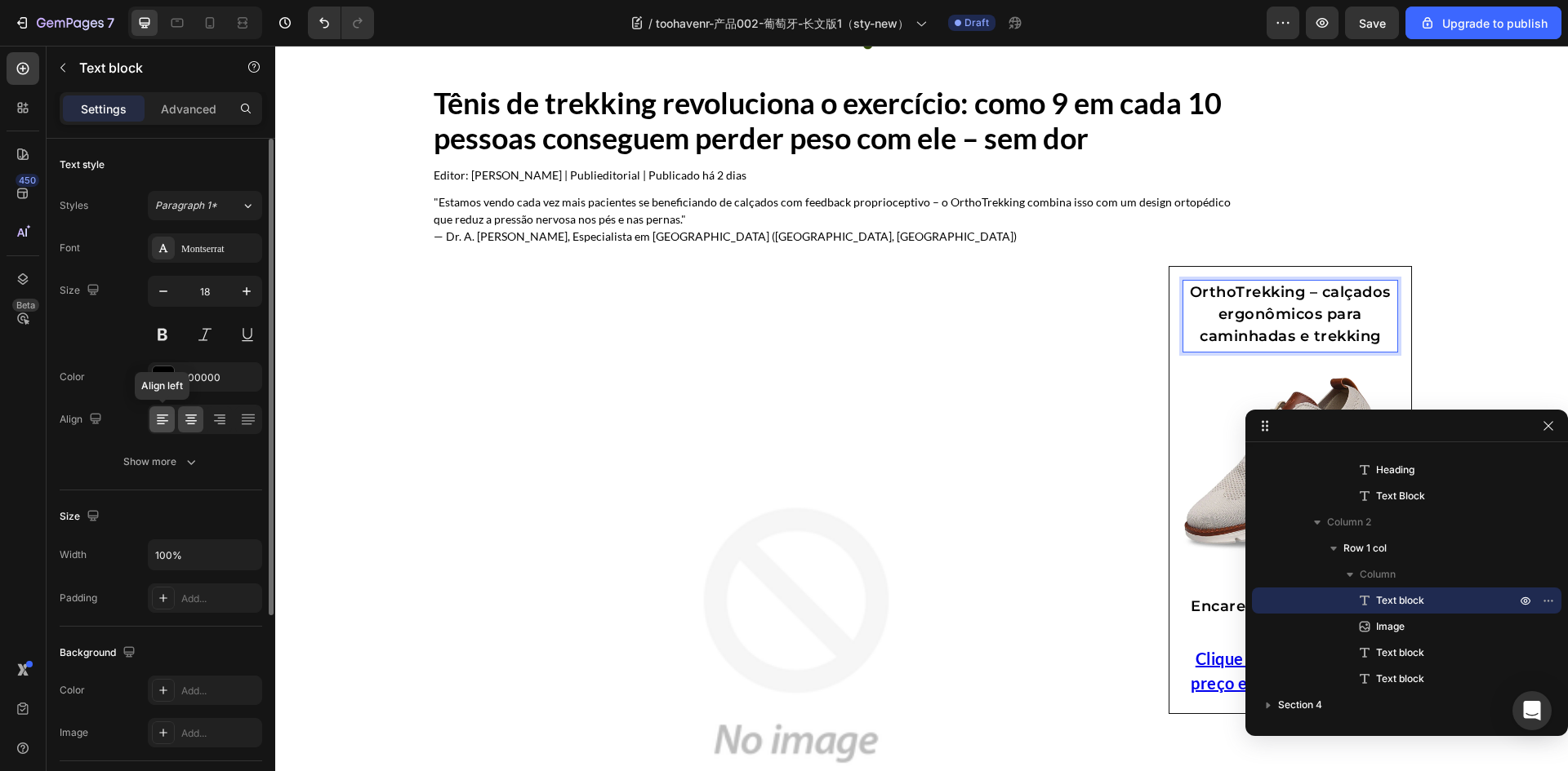
click at [155, 419] on icon at bounding box center [162, 418] width 16 height 16
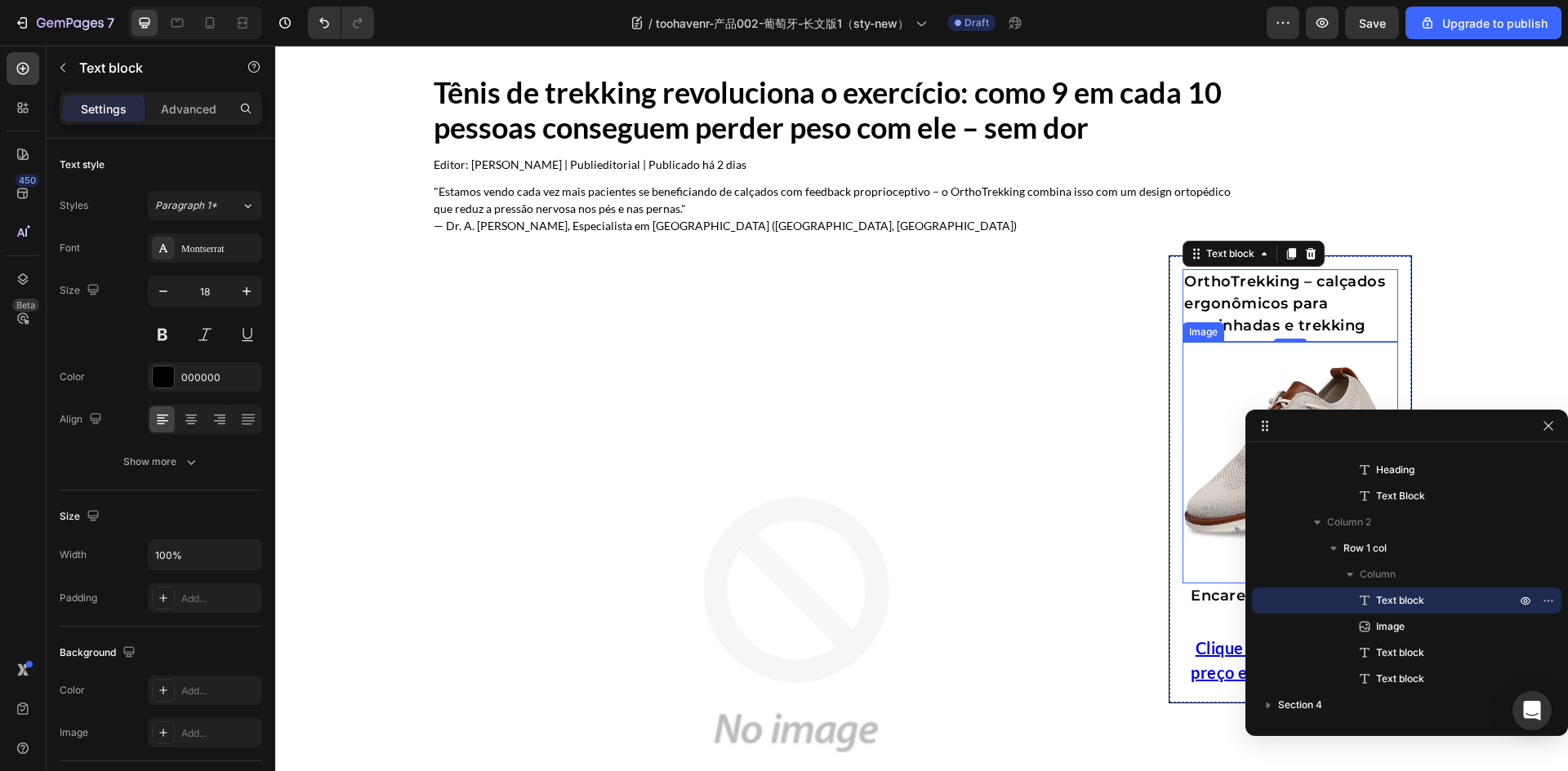
scroll to position [244, 0]
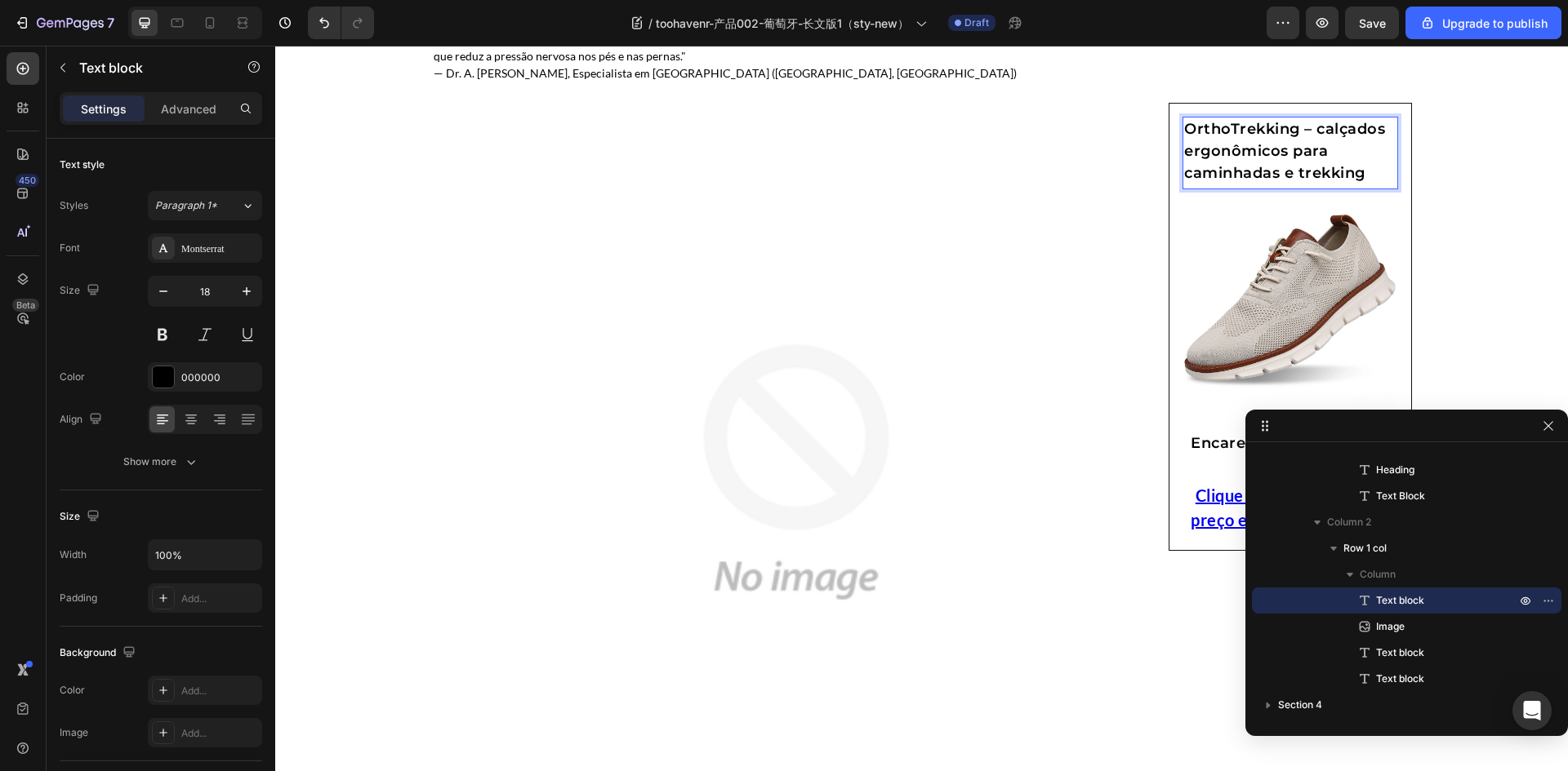
click at [1311, 151] on p "OrthoTrekking – calçados ergonômicos para caminhadas e trekking" at bounding box center [1291, 151] width 213 height 66
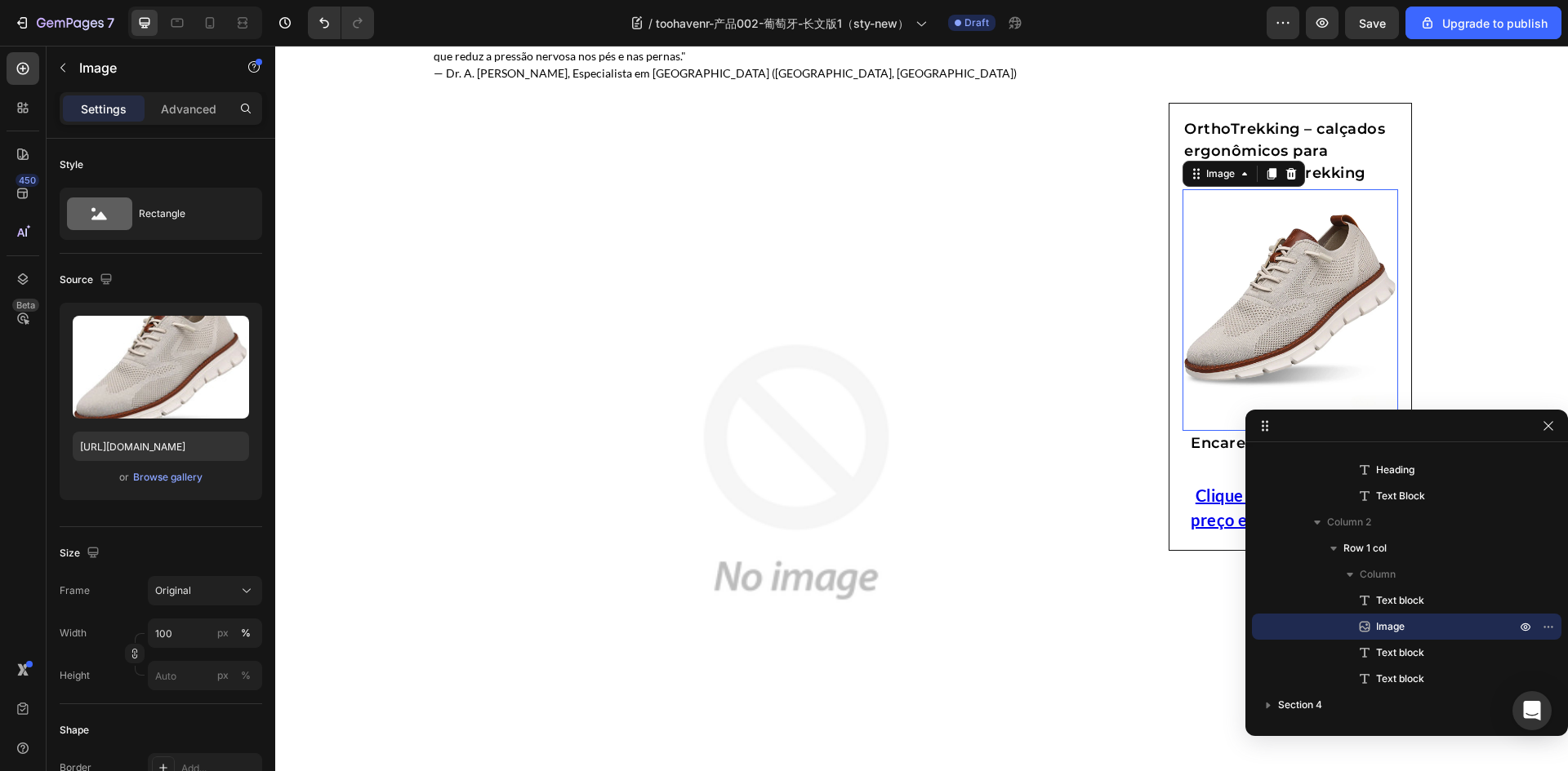
click at [1269, 224] on img at bounding box center [1290, 305] width 215 height 215
click at [1338, 176] on p "OrthoTrekking – calçados ergonômicos para caminhadas e trekking" at bounding box center [1291, 151] width 213 height 66
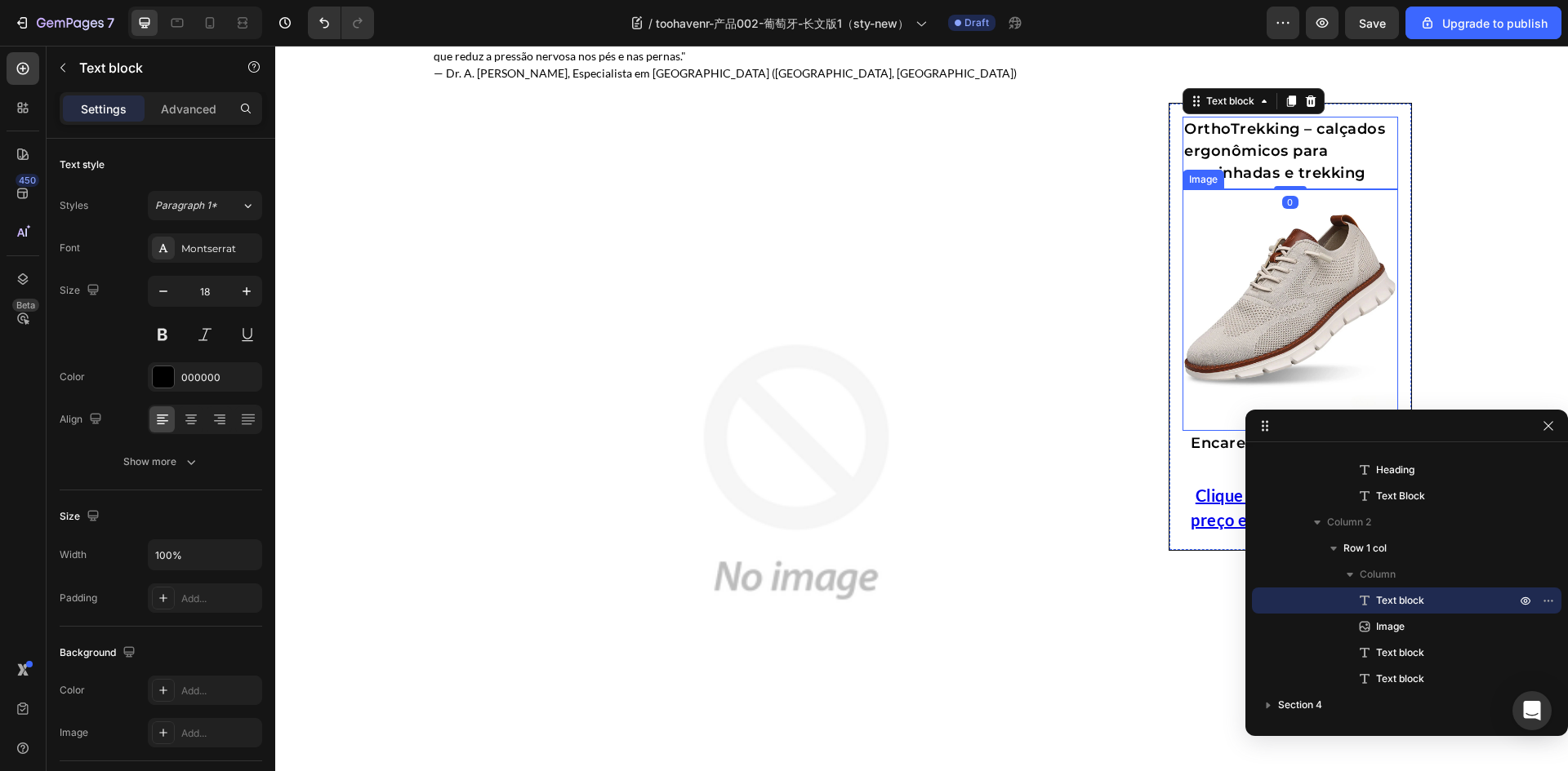
click at [1248, 234] on img at bounding box center [1290, 305] width 215 height 215
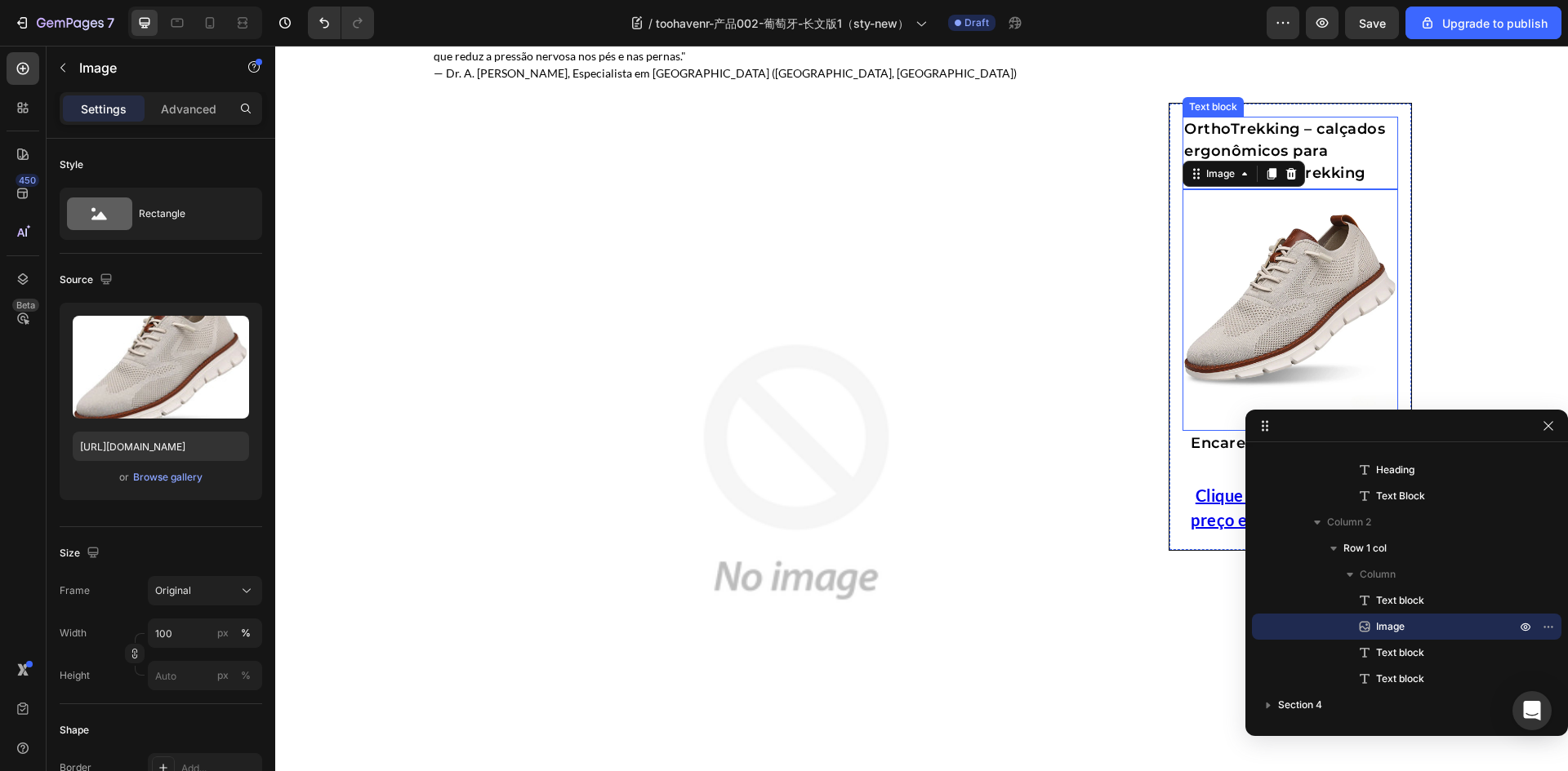
click at [1350, 153] on p "OrthoTrekking – calçados ergonômicos para caminhadas e trekking" at bounding box center [1291, 151] width 213 height 66
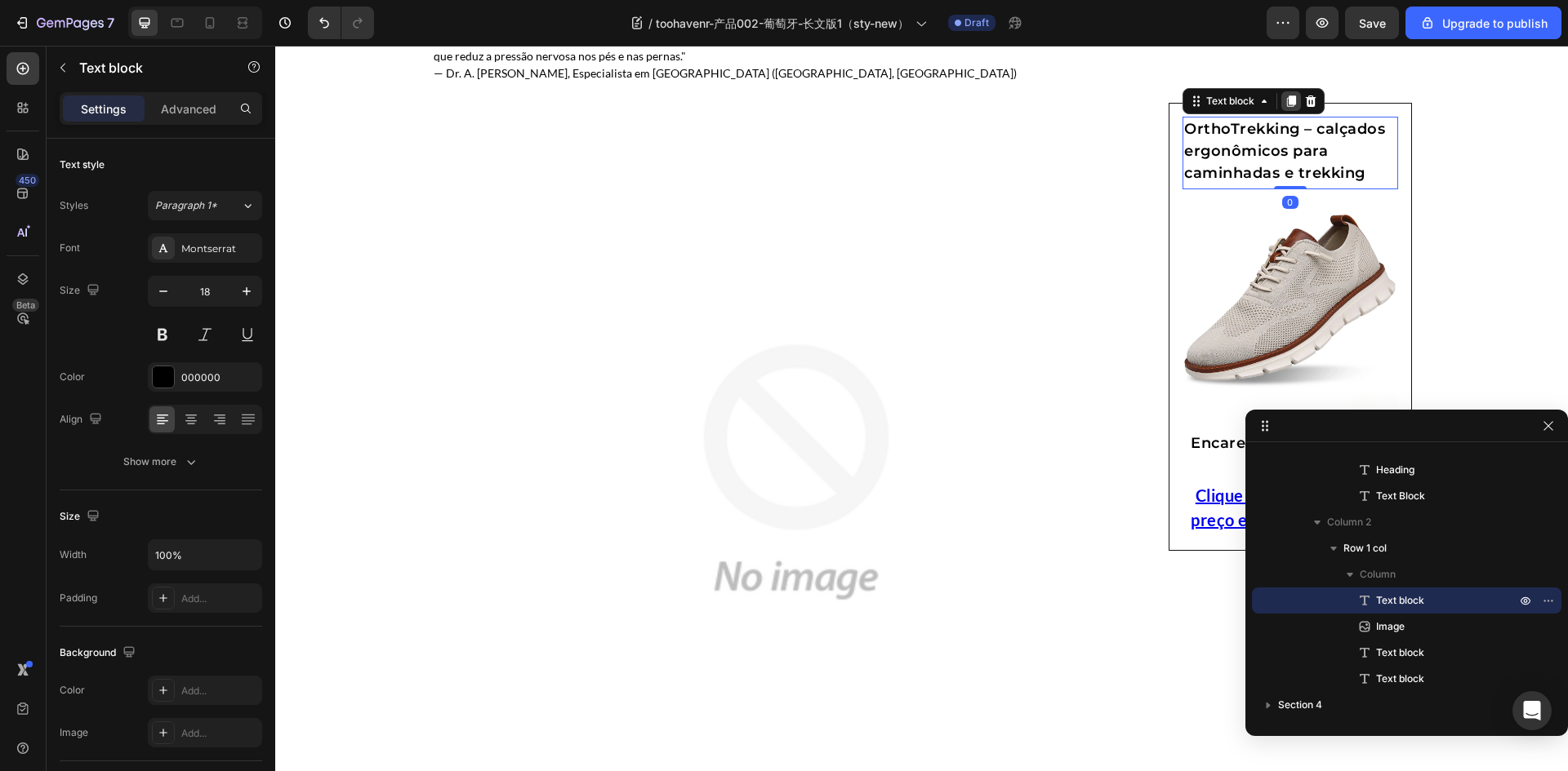
click at [1290, 99] on icon at bounding box center [1291, 102] width 9 height 11
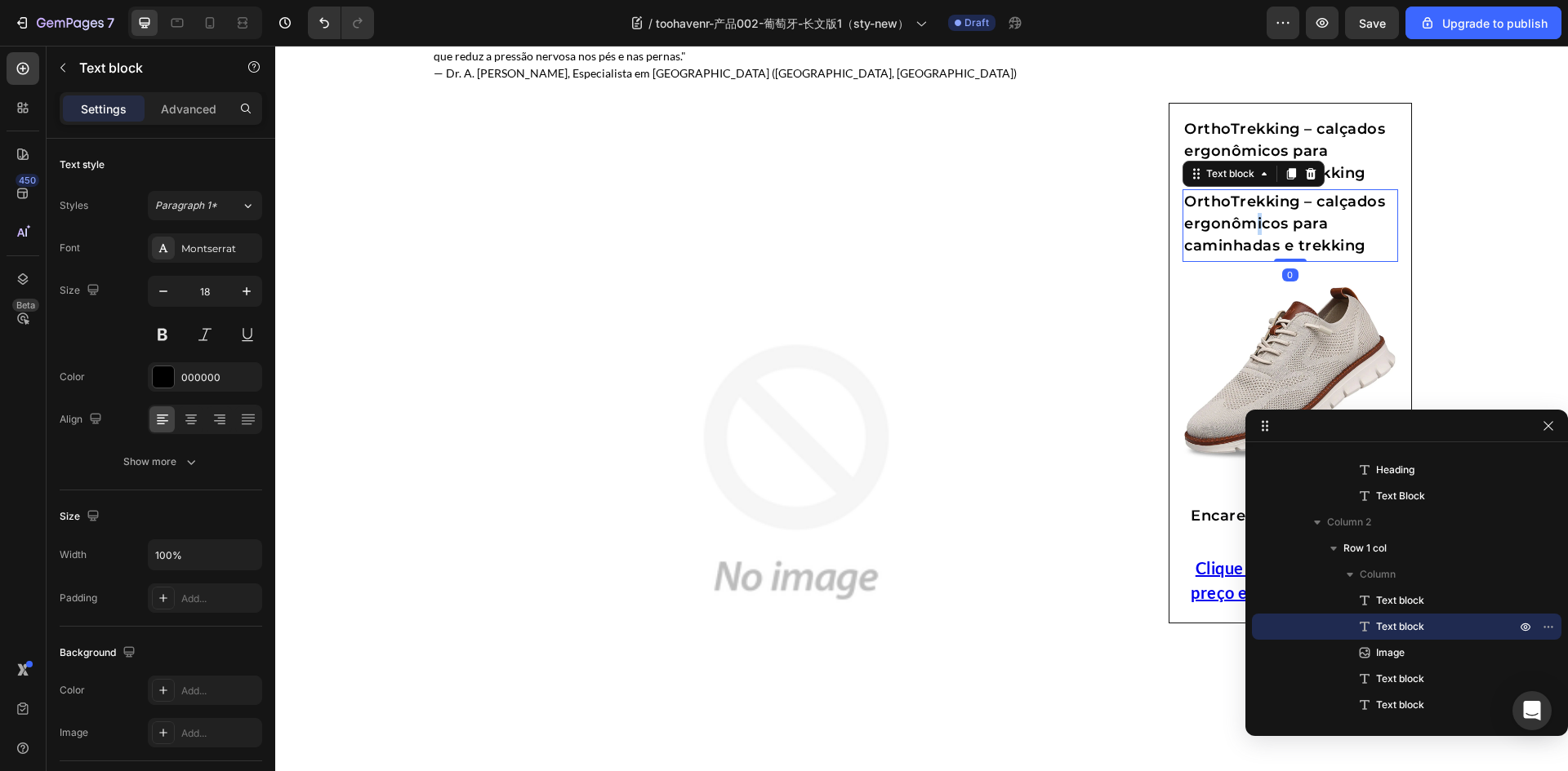
click at [1253, 220] on p "OrthoTrekking – calçados ergonômicos para caminhadas e trekking" at bounding box center [1291, 224] width 213 height 66
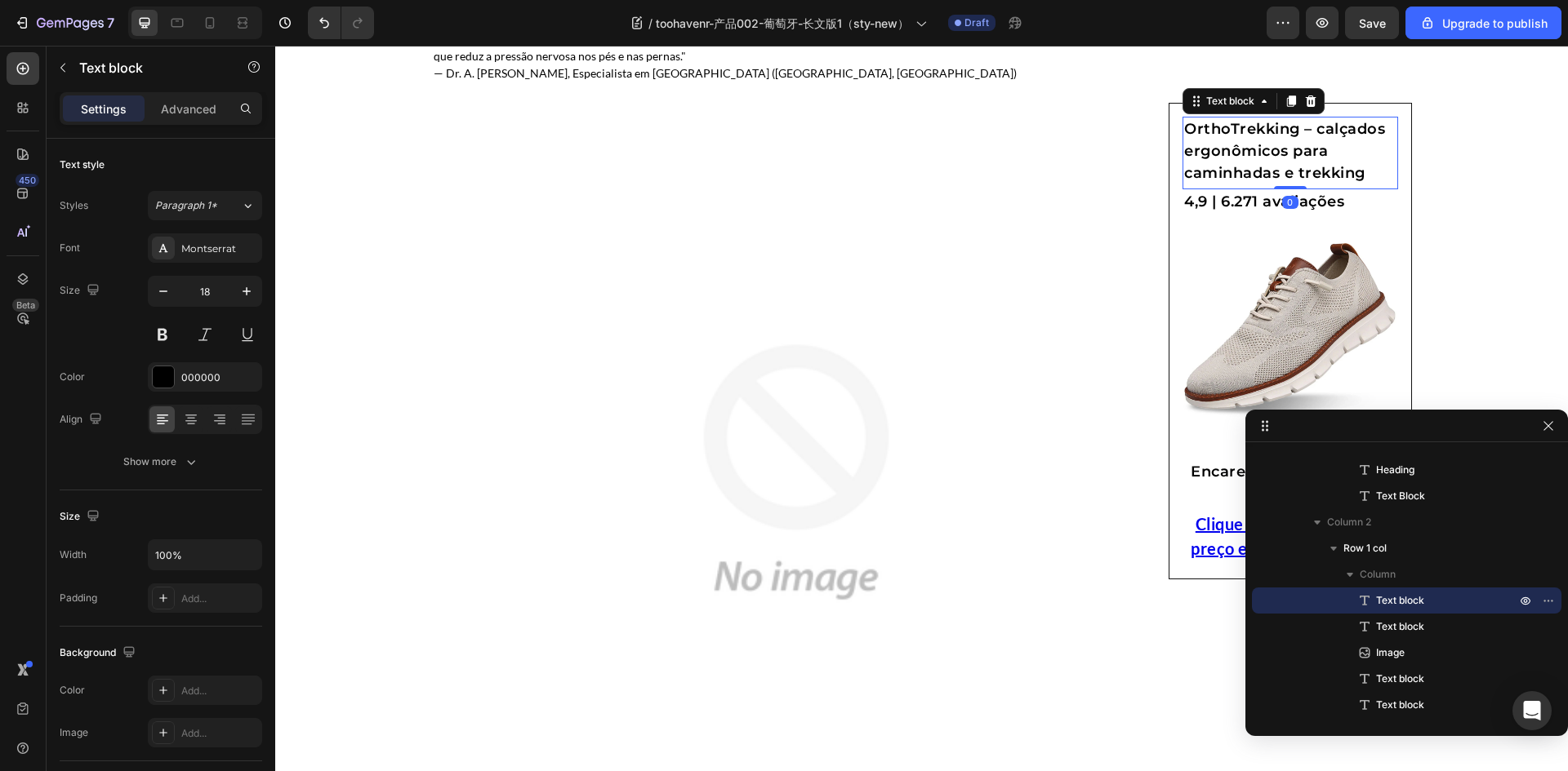
click at [1296, 150] on p "OrthoTrekking – calçados ergonômicos para caminhadas e trekking" at bounding box center [1291, 151] width 213 height 66
click at [1271, 195] on p "4,9 | 6.271 avaliações" at bounding box center [1291, 201] width 213 height 22
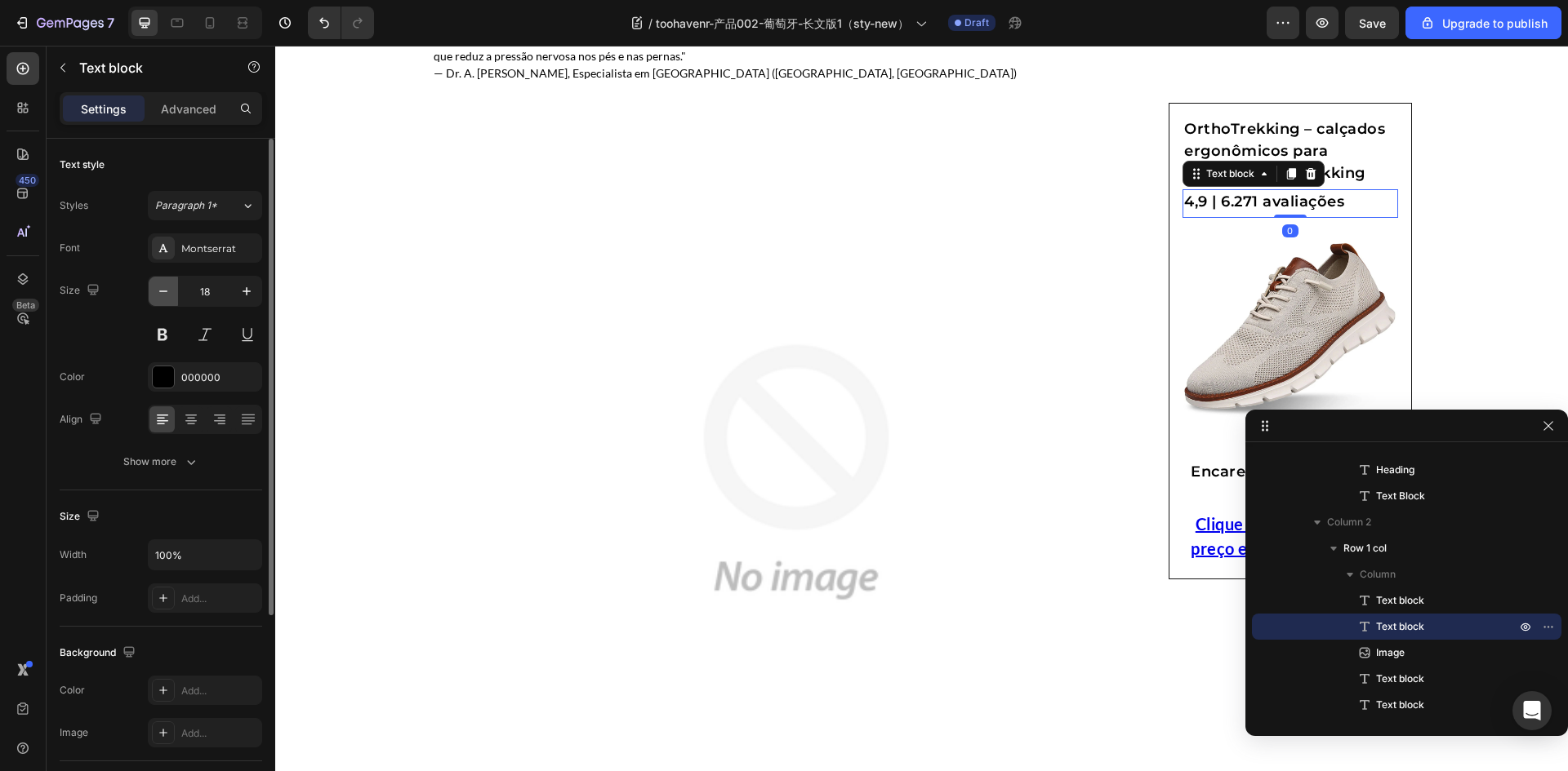
click at [165, 296] on icon "button" at bounding box center [163, 291] width 16 height 16
type input "14"
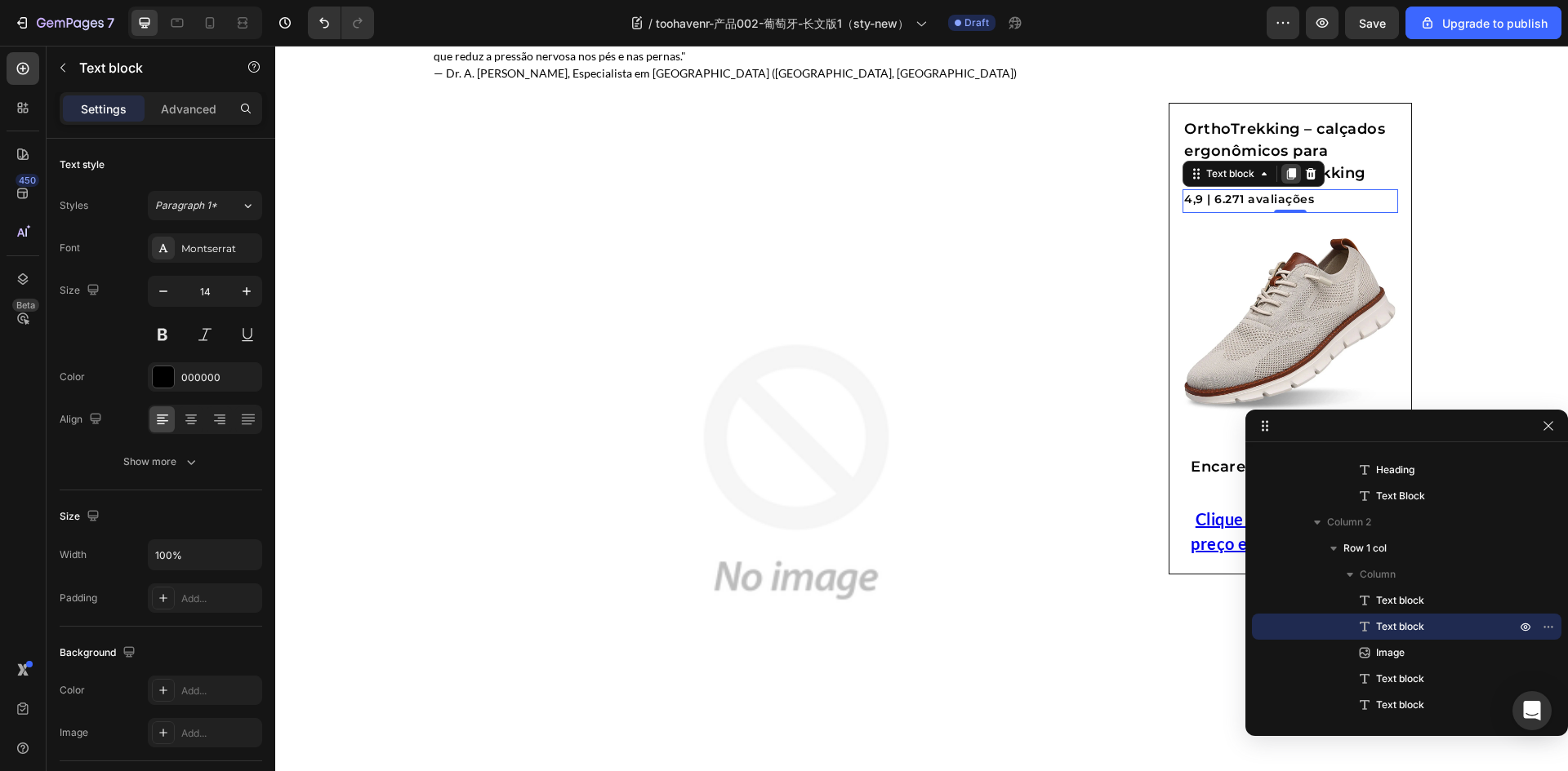
click at [1287, 172] on icon at bounding box center [1291, 175] width 9 height 11
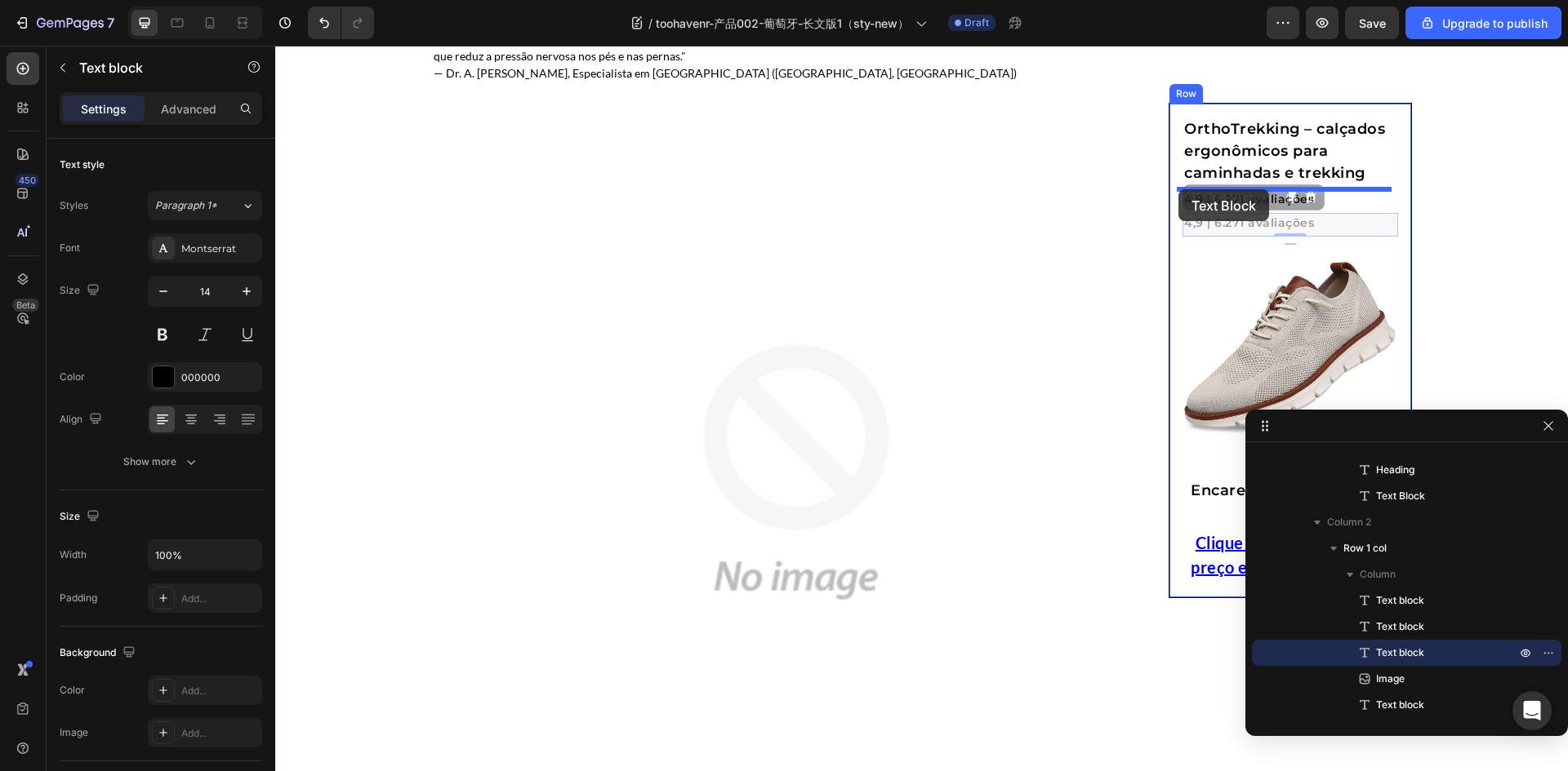
drag, startPoint x: 1191, startPoint y: 204, endPoint x: 1179, endPoint y: 189, distance: 19.2
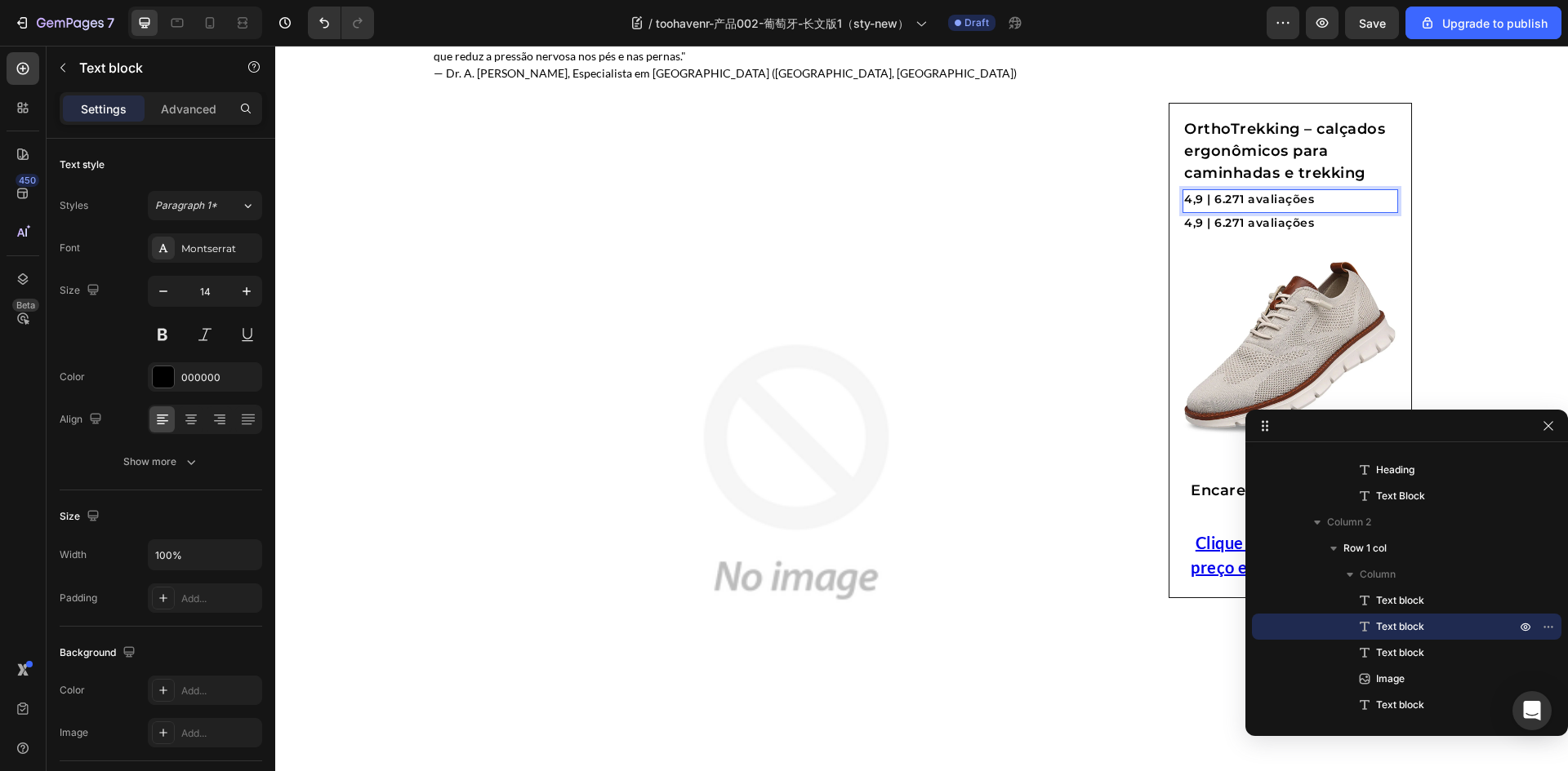
click at [1182, 189] on div "4,9 | 6.271 avaliações" at bounding box center [1290, 199] width 215 height 21
click at [1272, 220] on p "4,9 | 6.271 avaliações" at bounding box center [1291, 223] width 213 height 17
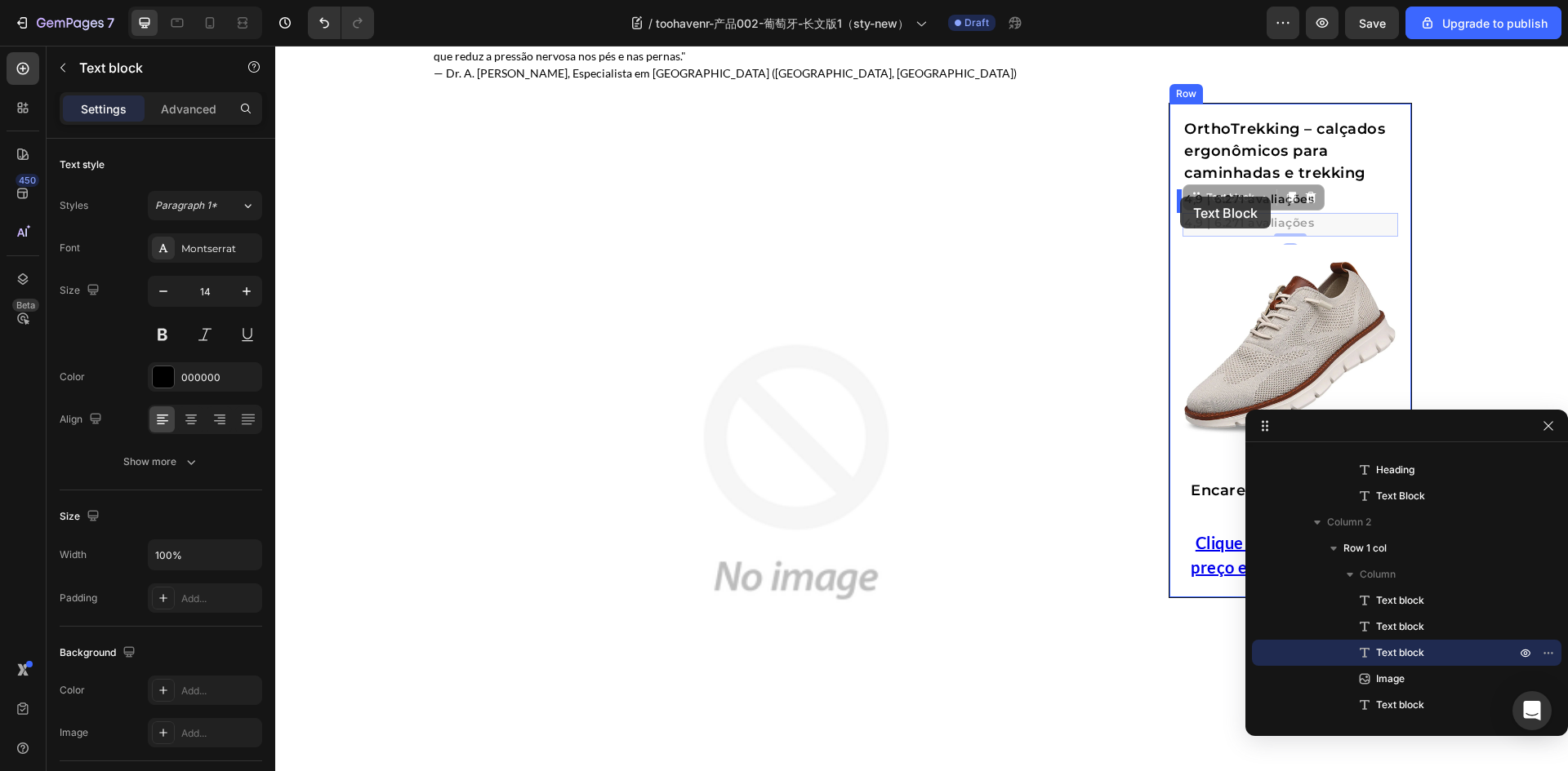
drag, startPoint x: 1196, startPoint y: 200, endPoint x: 1180, endPoint y: 200, distance: 16.0
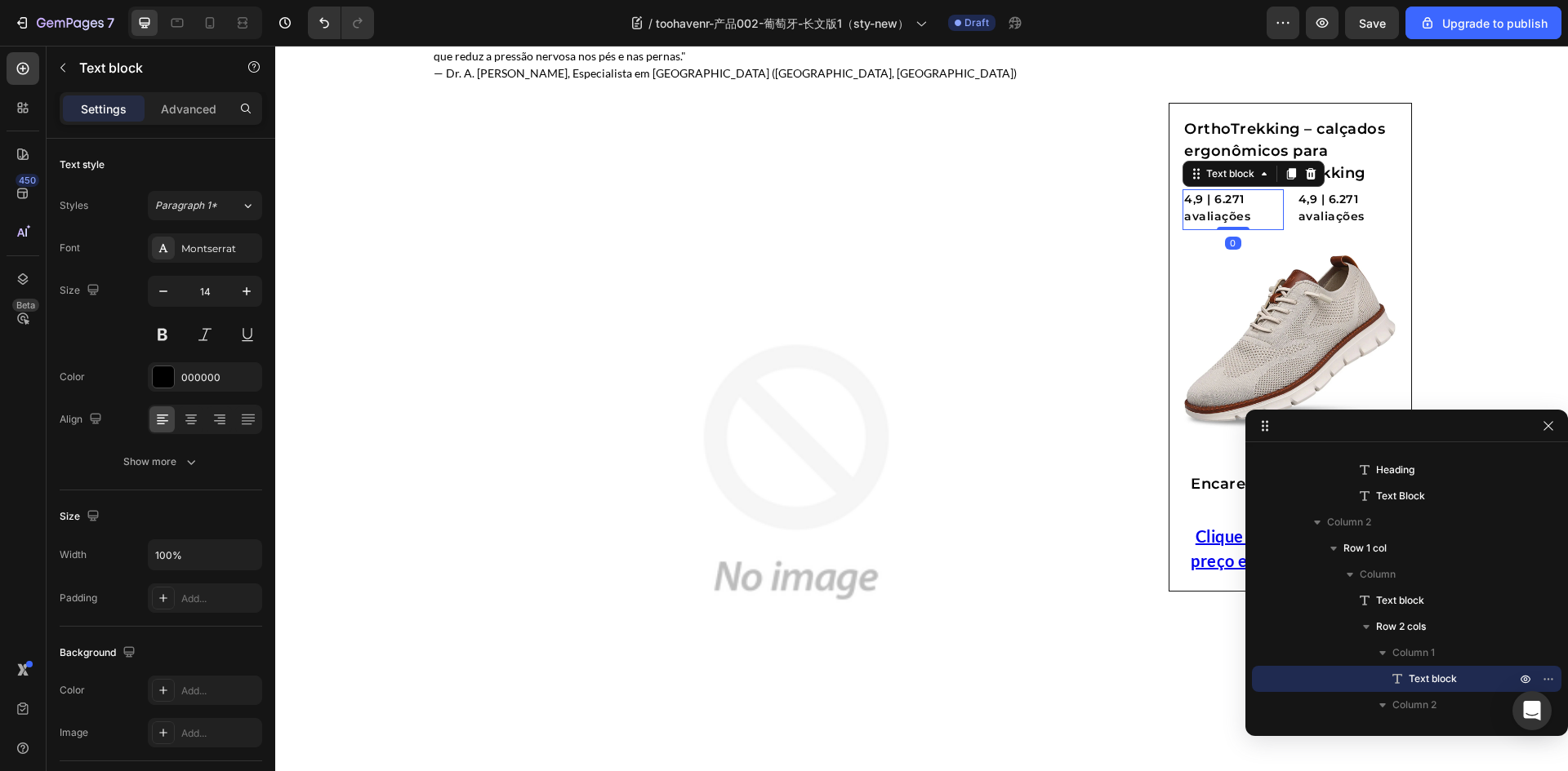
click at [1251, 217] on p "4,9 | 6.271 avaliações" at bounding box center [1233, 208] width 98 height 34
click at [1287, 218] on div "4,9 | 6.271 avaliações Text block 4,9 | 6.271 avaliações Text block Row 0" at bounding box center [1290, 209] width 215 height 40
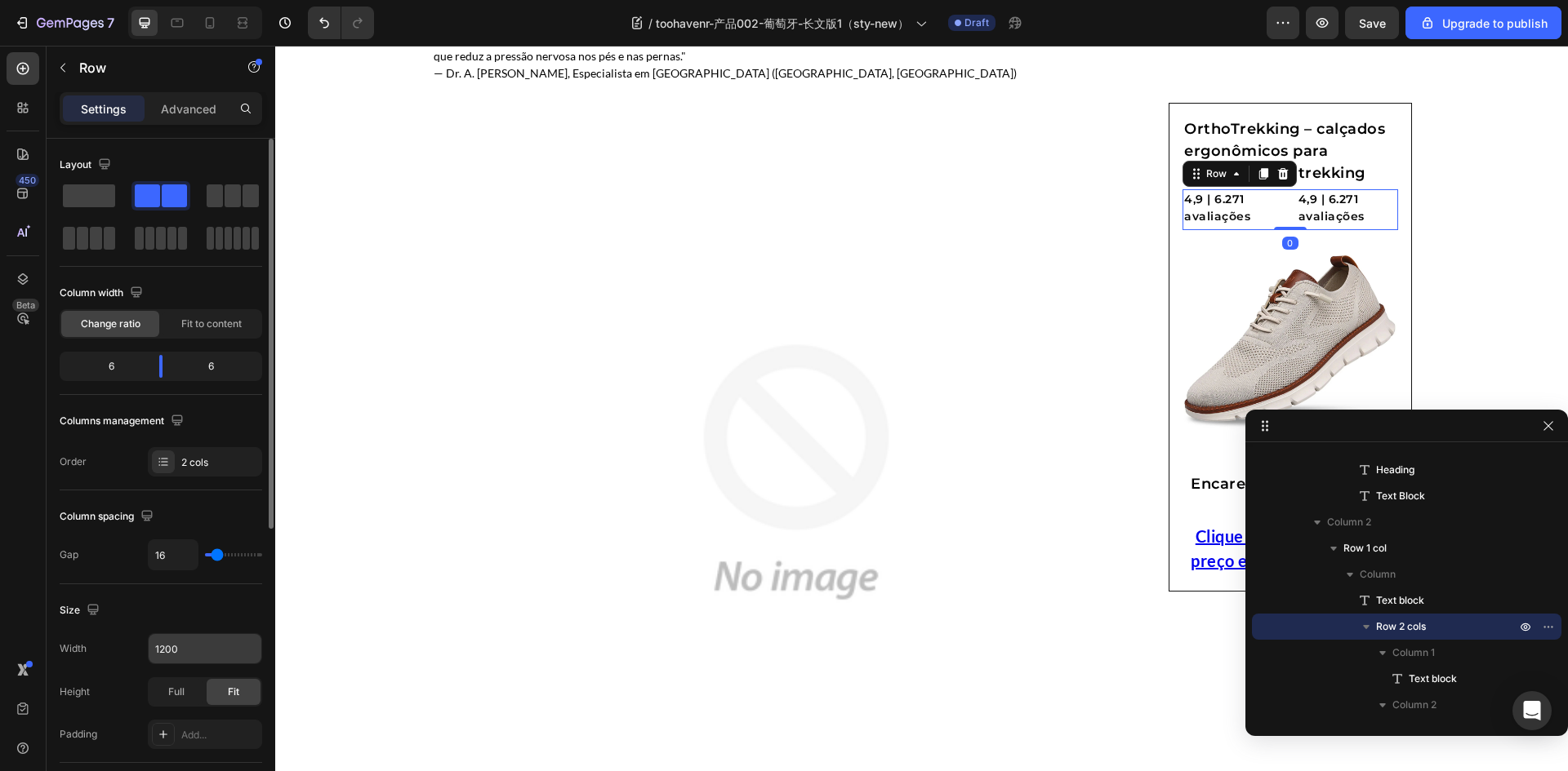
scroll to position [82, 0]
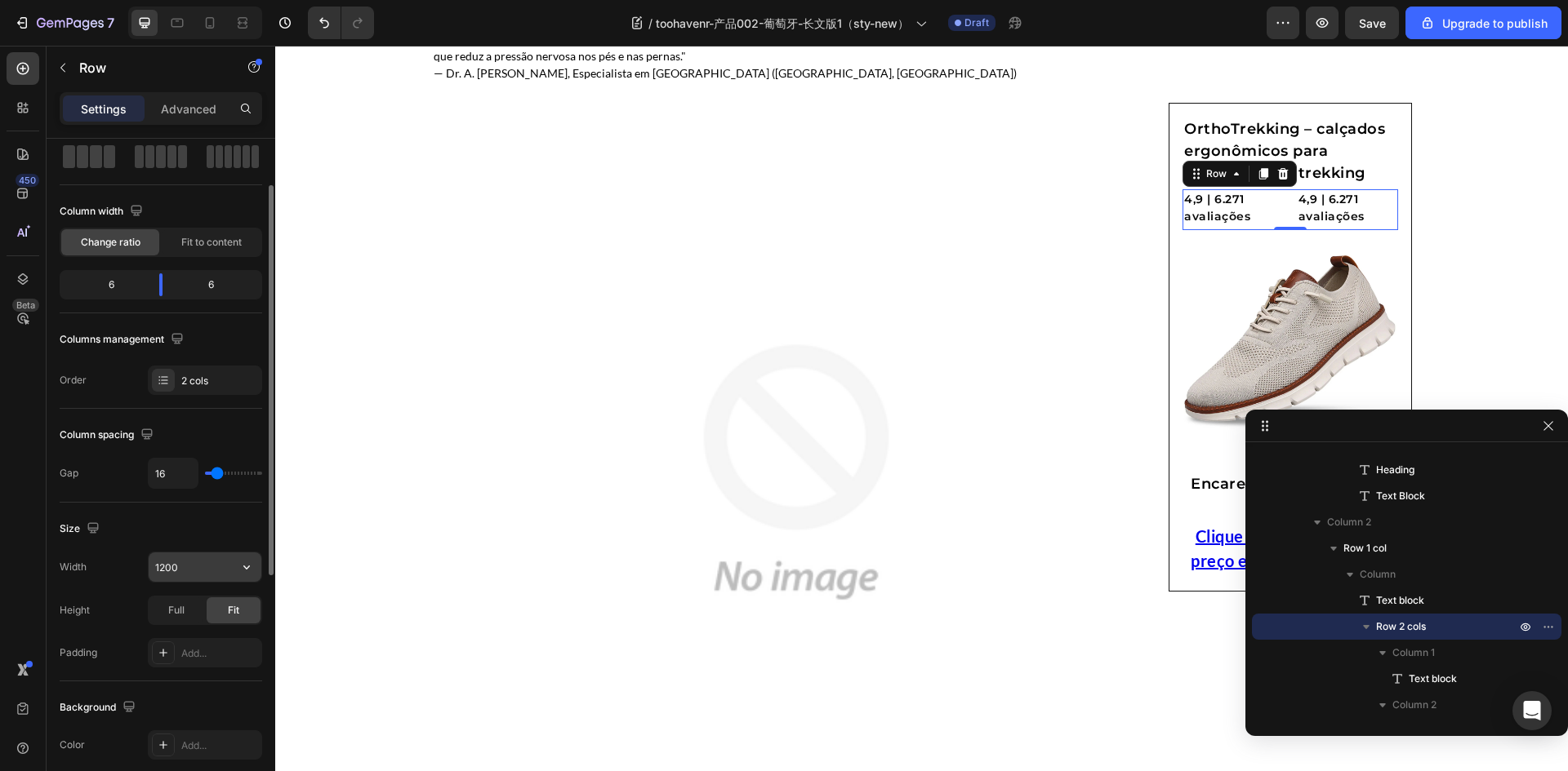
click at [197, 565] on input "1200" at bounding box center [205, 567] width 113 height 29
click at [246, 570] on icon "button" at bounding box center [246, 568] width 7 height 4
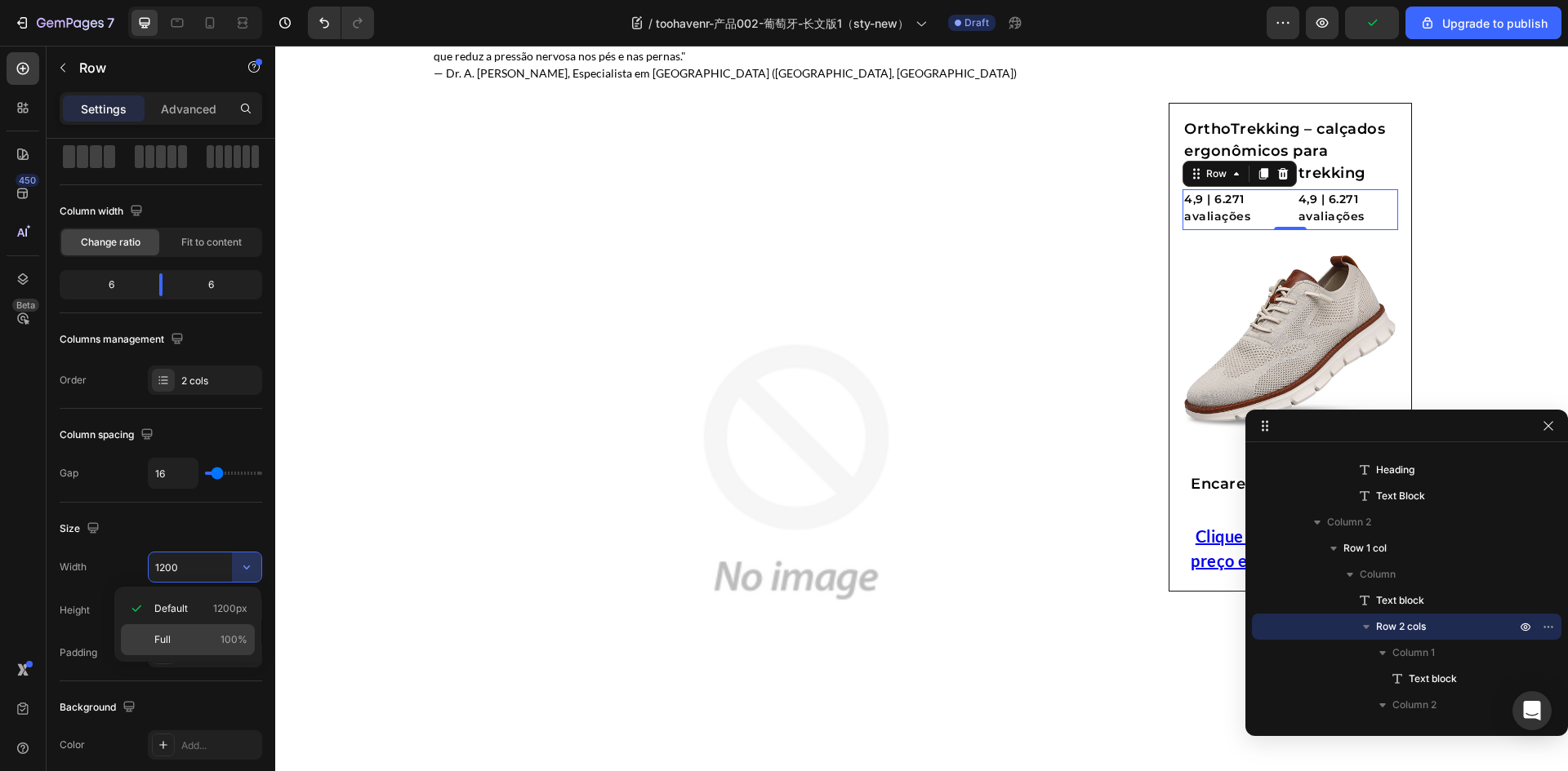
click at [177, 637] on p "Full 100%" at bounding box center [200, 640] width 93 height 15
type input "100%"
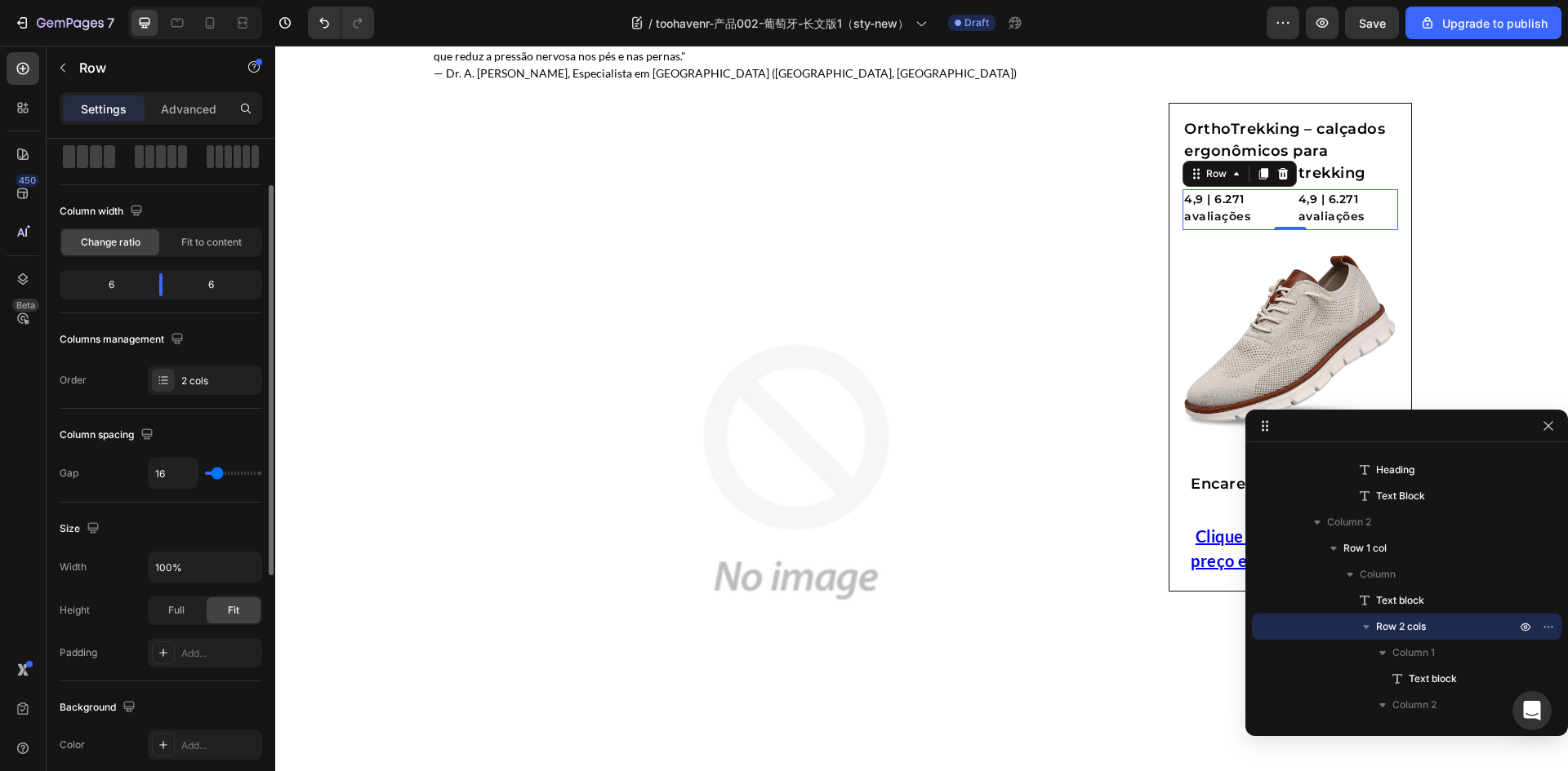
click at [204, 523] on div "Size" at bounding box center [160, 529] width 202 height 26
click at [1337, 213] on p "4,9 | 6.271 avaliações" at bounding box center [1347, 208] width 98 height 34
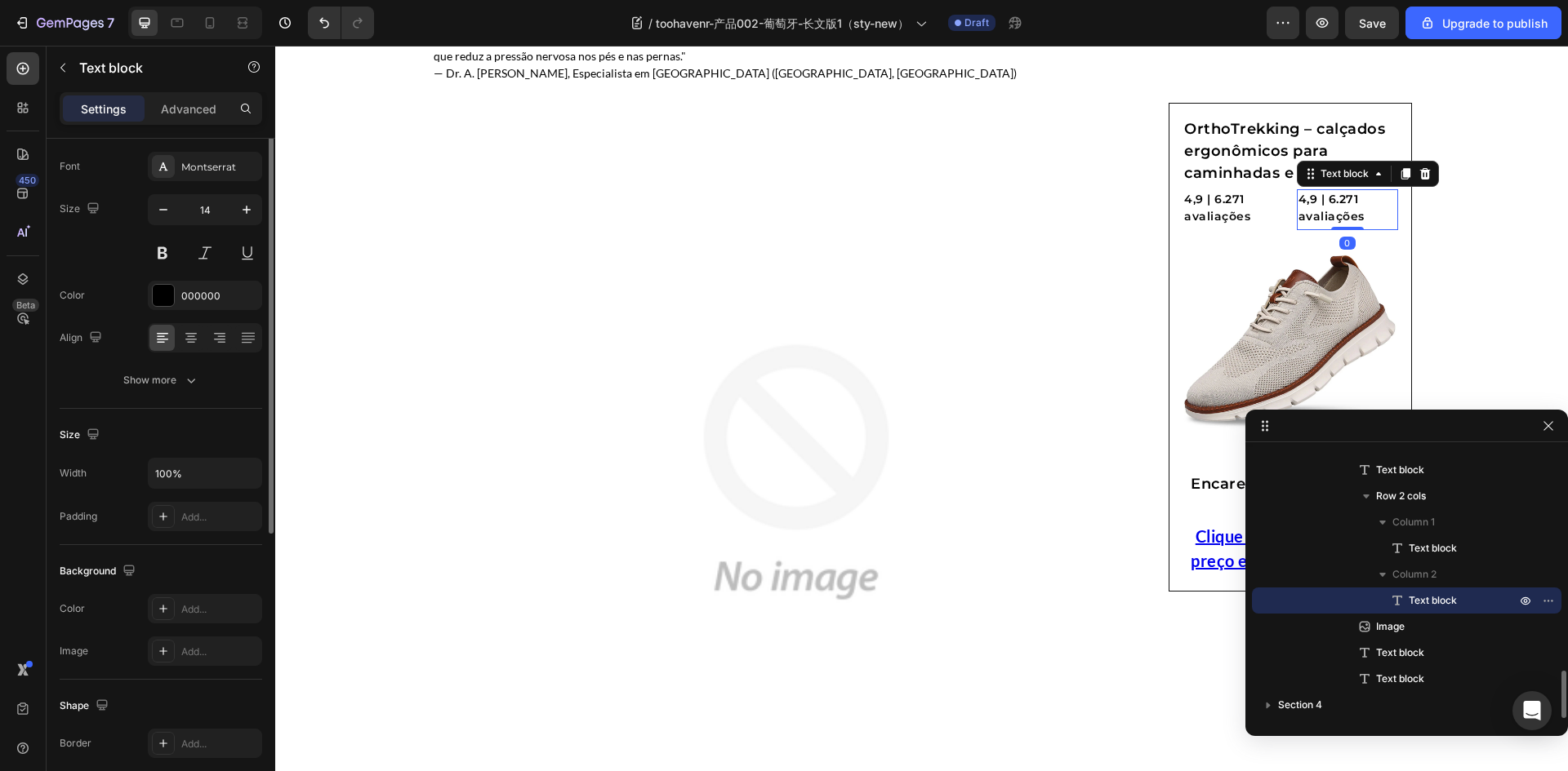
scroll to position [0, 0]
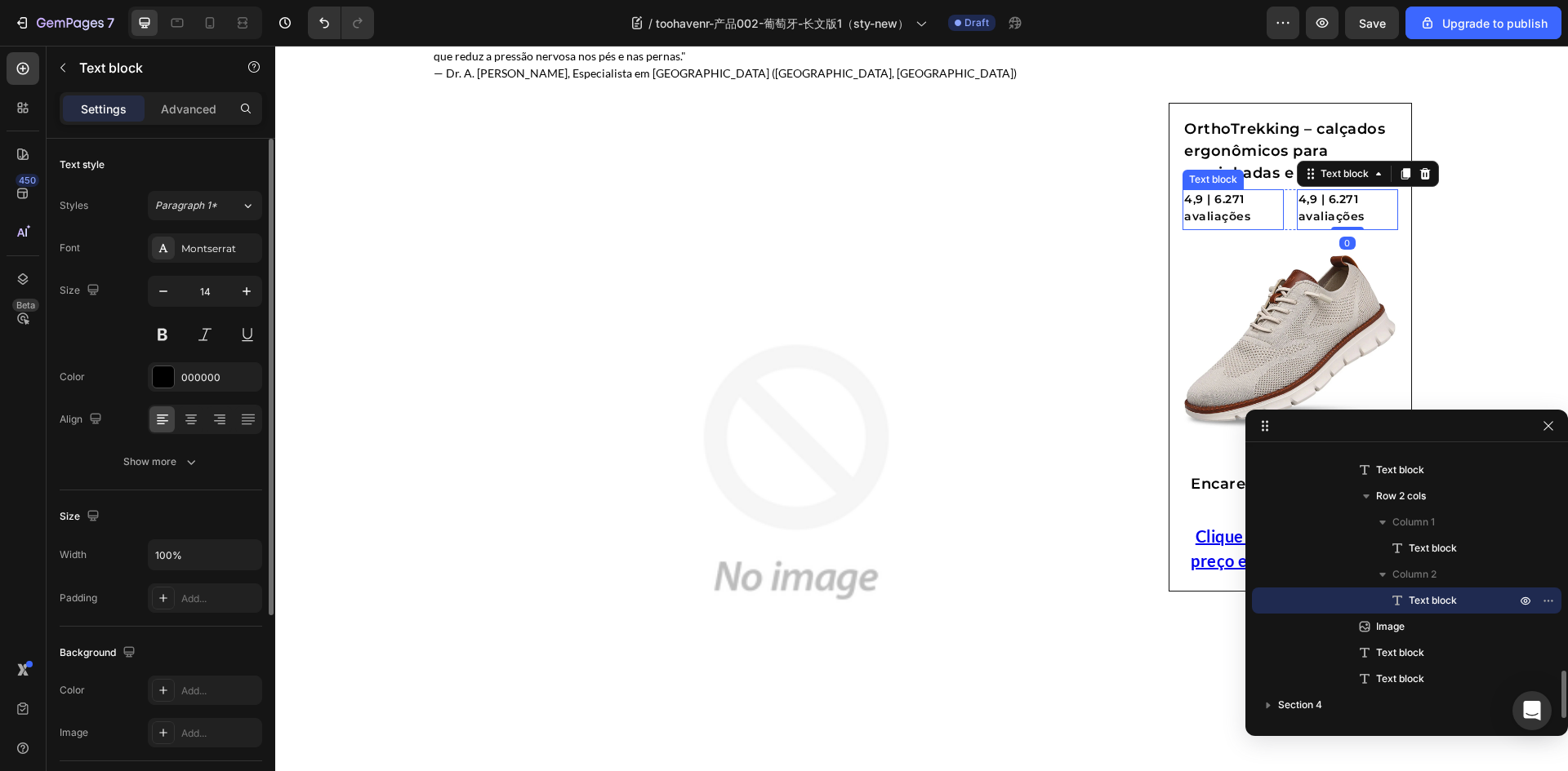
click at [1244, 212] on p "4,9 | 6.271 avaliações" at bounding box center [1233, 208] width 98 height 34
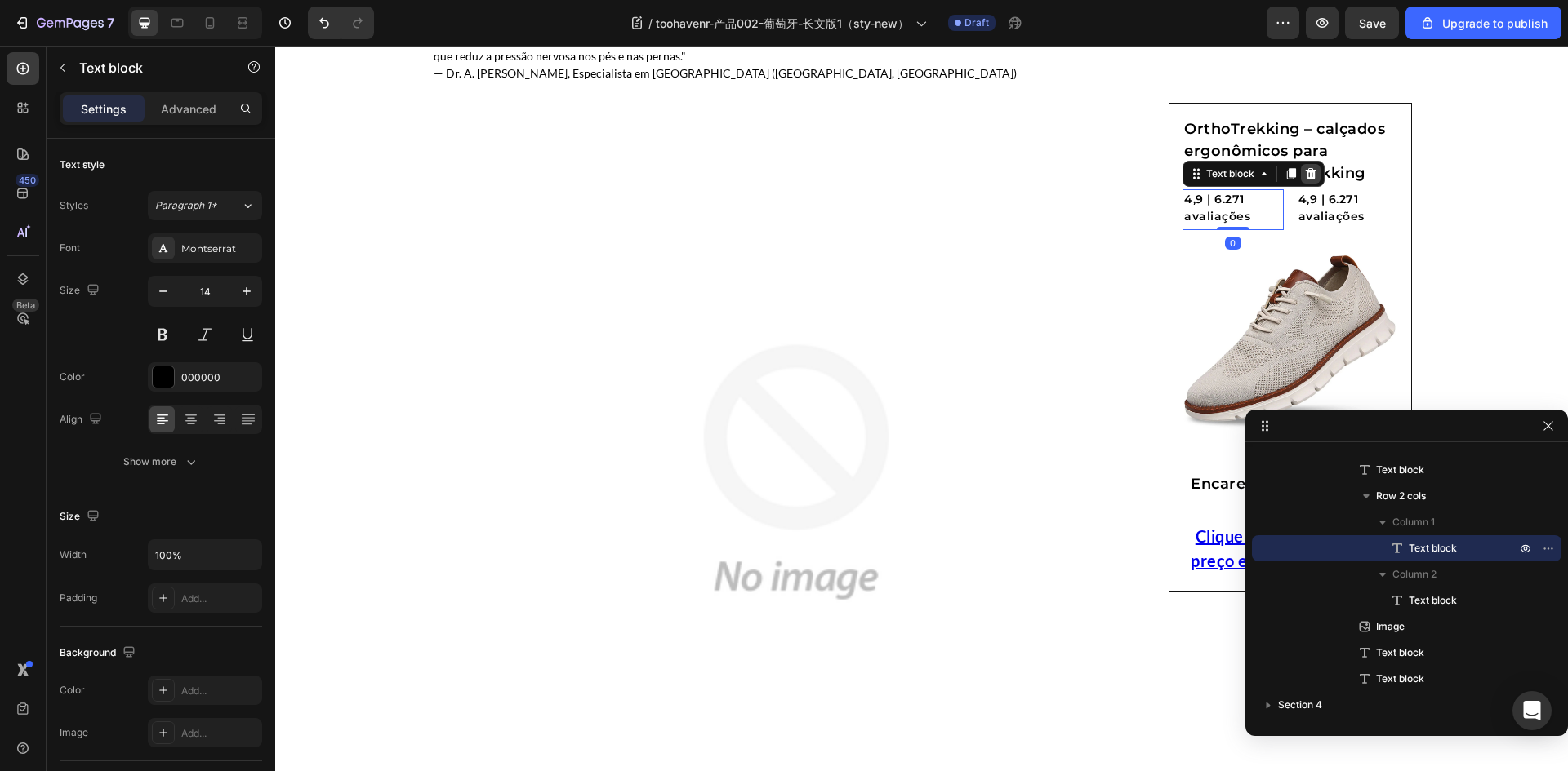
click at [1306, 179] on icon at bounding box center [1310, 174] width 10 height 11
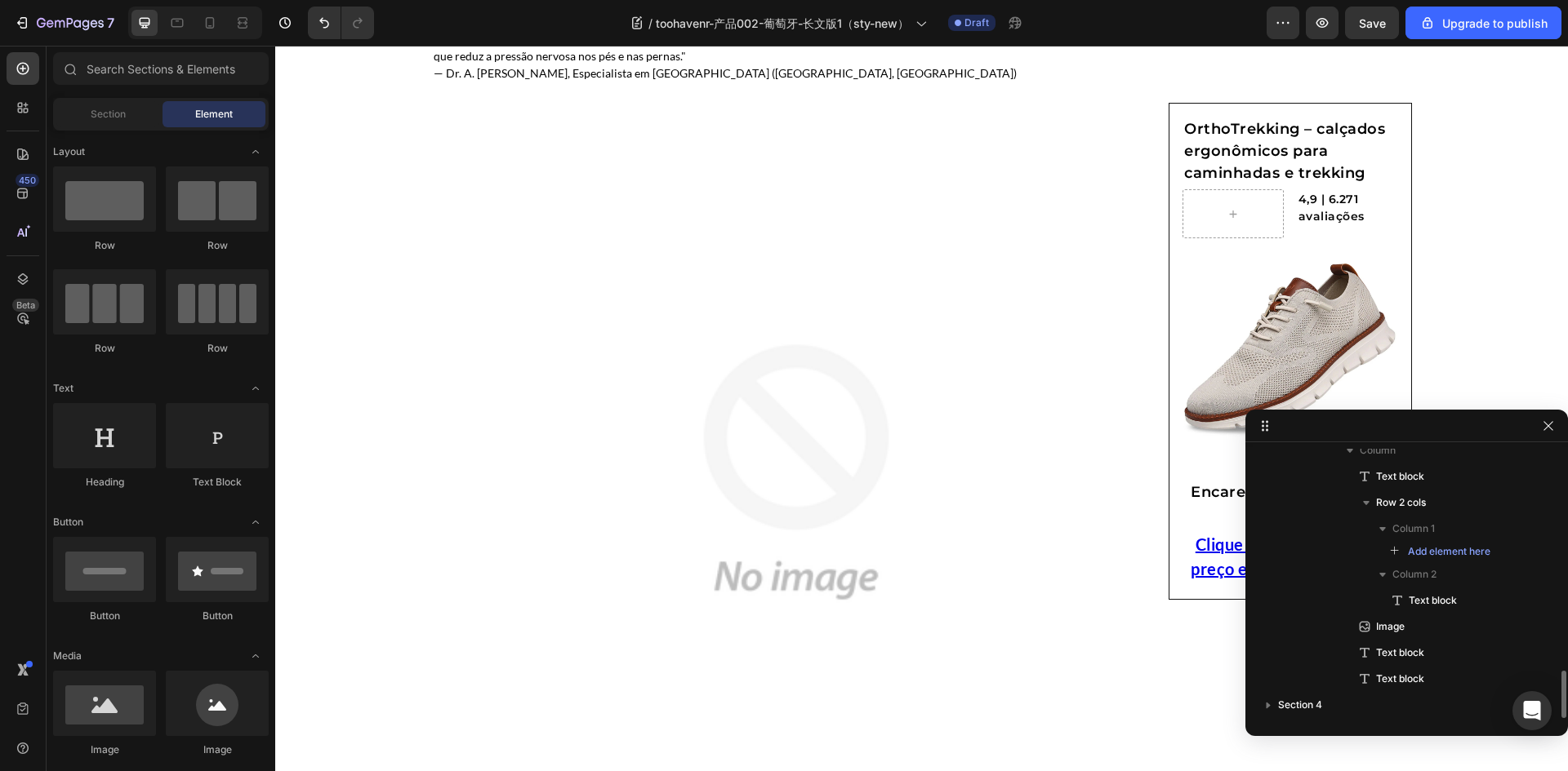
scroll to position [1239, 0]
click at [1266, 212] on div at bounding box center [1233, 213] width 102 height 49
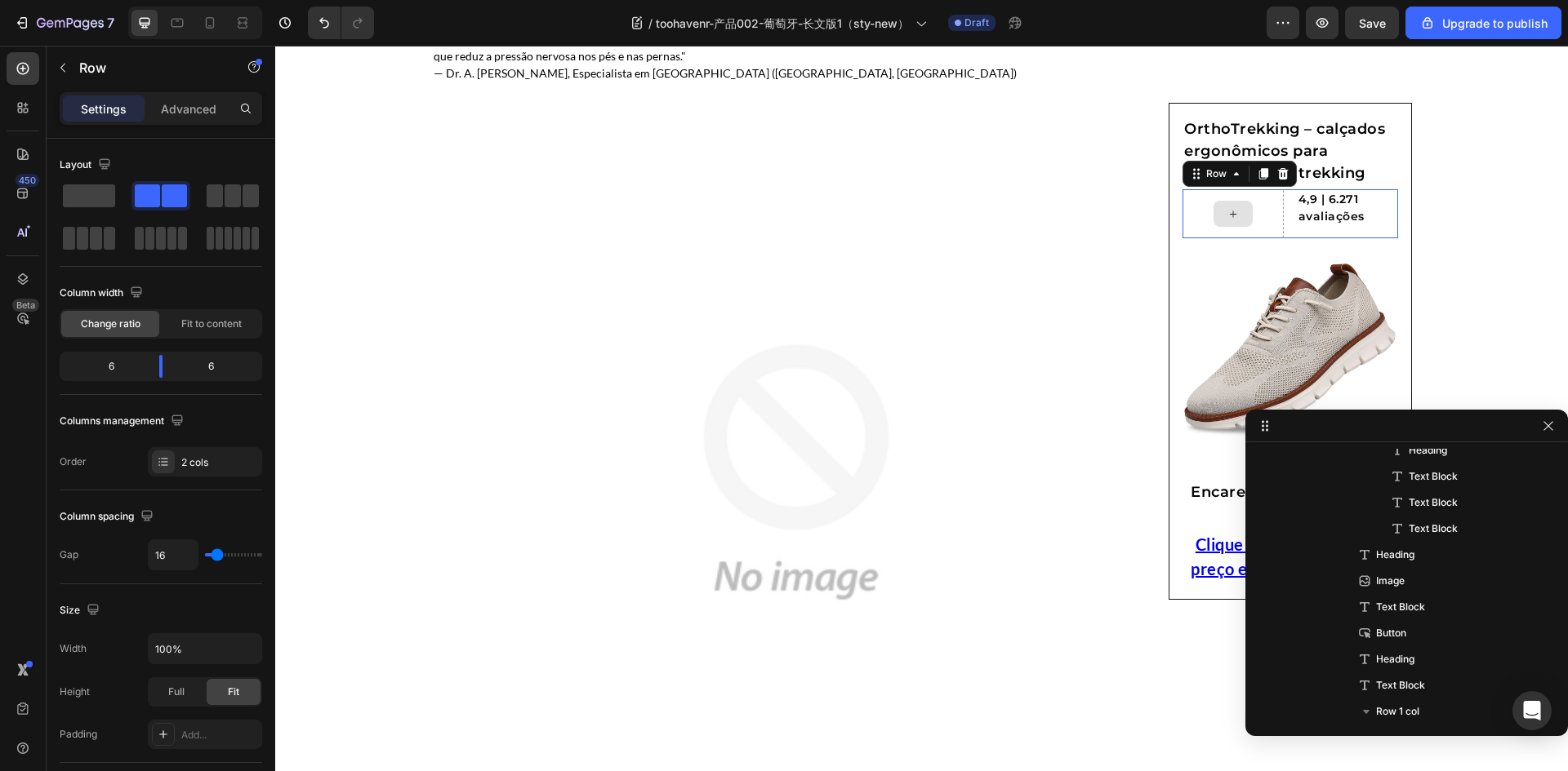
scroll to position [2268, 0]
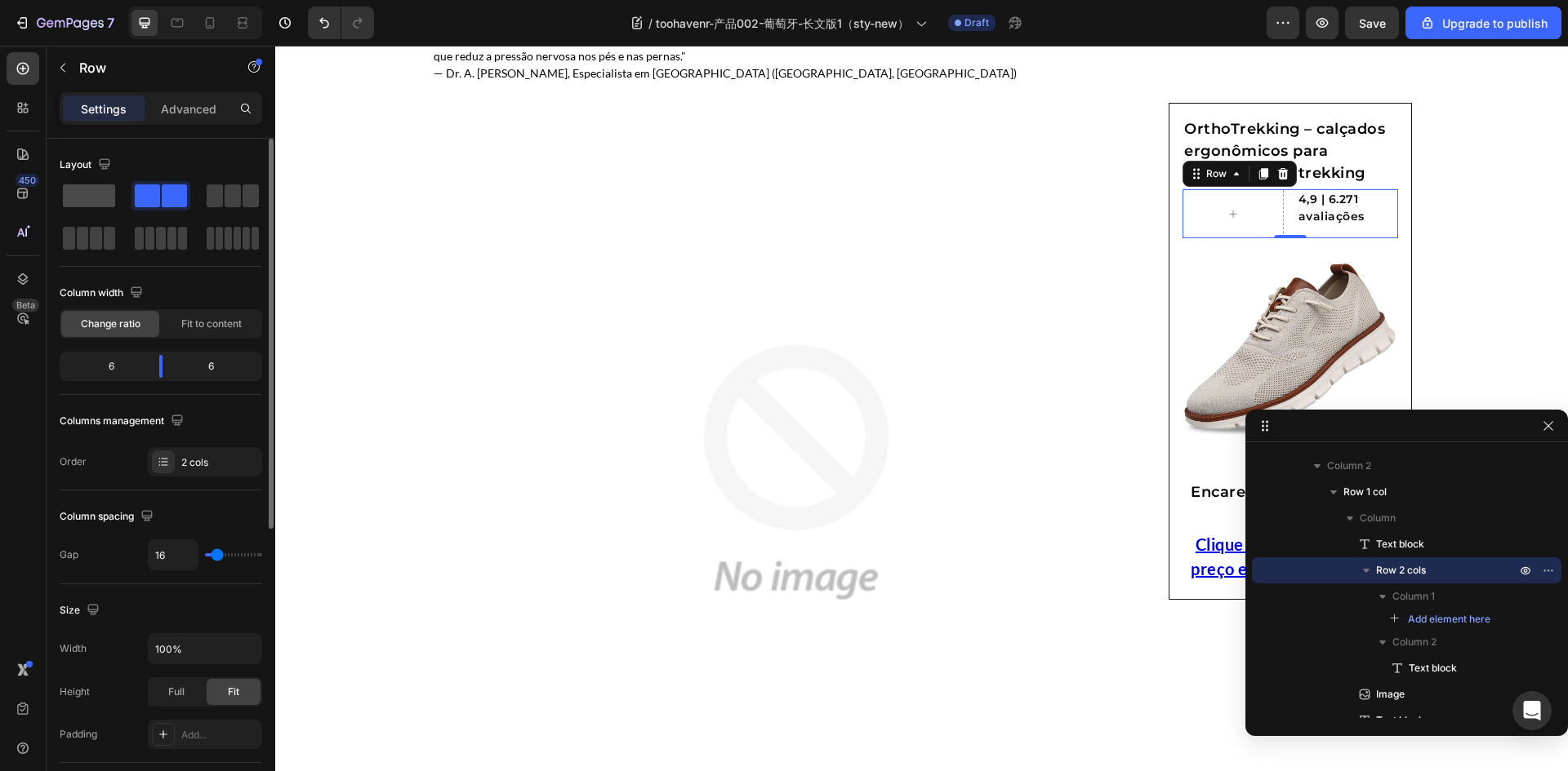
drag, startPoint x: 103, startPoint y: 189, endPoint x: 87, endPoint y: 200, distance: 19.4
click at [102, 189] on span at bounding box center [89, 196] width 53 height 23
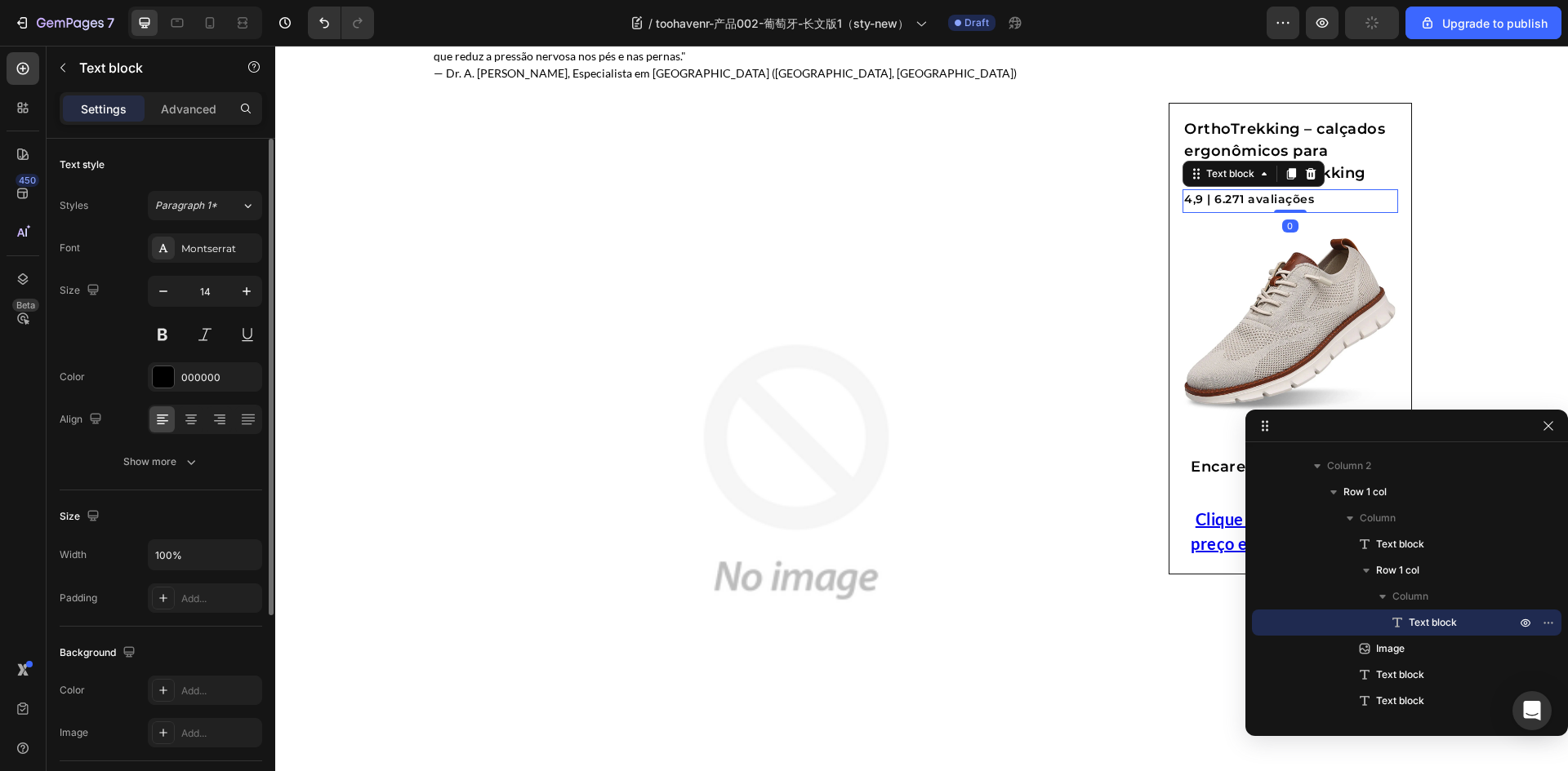
click at [1184, 201] on p "4,9 | 6.271 avaliações" at bounding box center [1291, 199] width 213 height 17
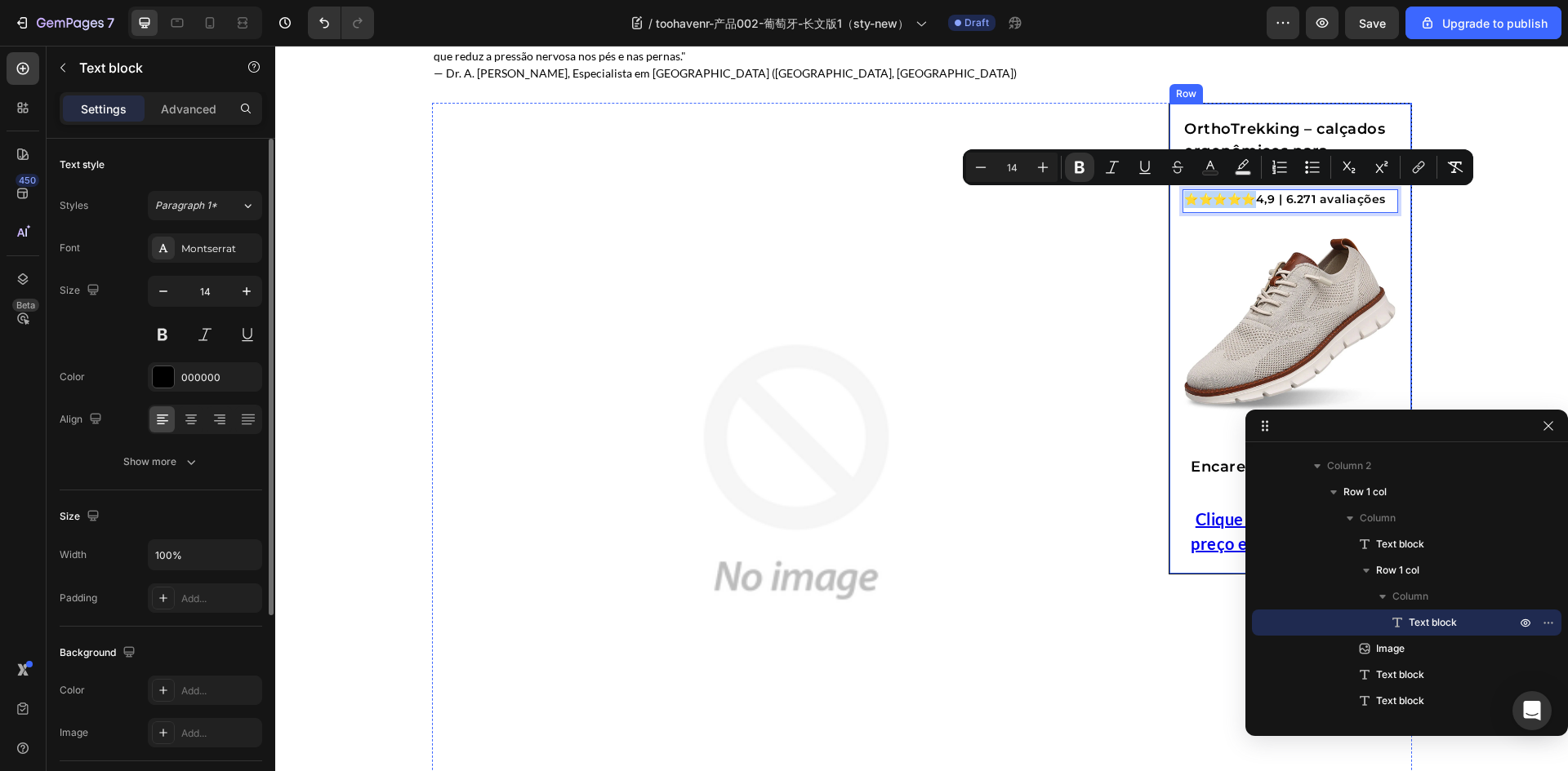
drag, startPoint x: 1257, startPoint y: 200, endPoint x: 1166, endPoint y: 203, distance: 91.0
click at [1168, 203] on div "OrthoTrekking – calçados ergonômicos para caminhadas e trekking Text block ⭐⭐⭐⭐…" at bounding box center [1290, 338] width 244 height 472
click at [1261, 202] on p "⭐⭐⭐⭐⭐ 4,9 | 6.271 avaliações" at bounding box center [1291, 199] width 213 height 17
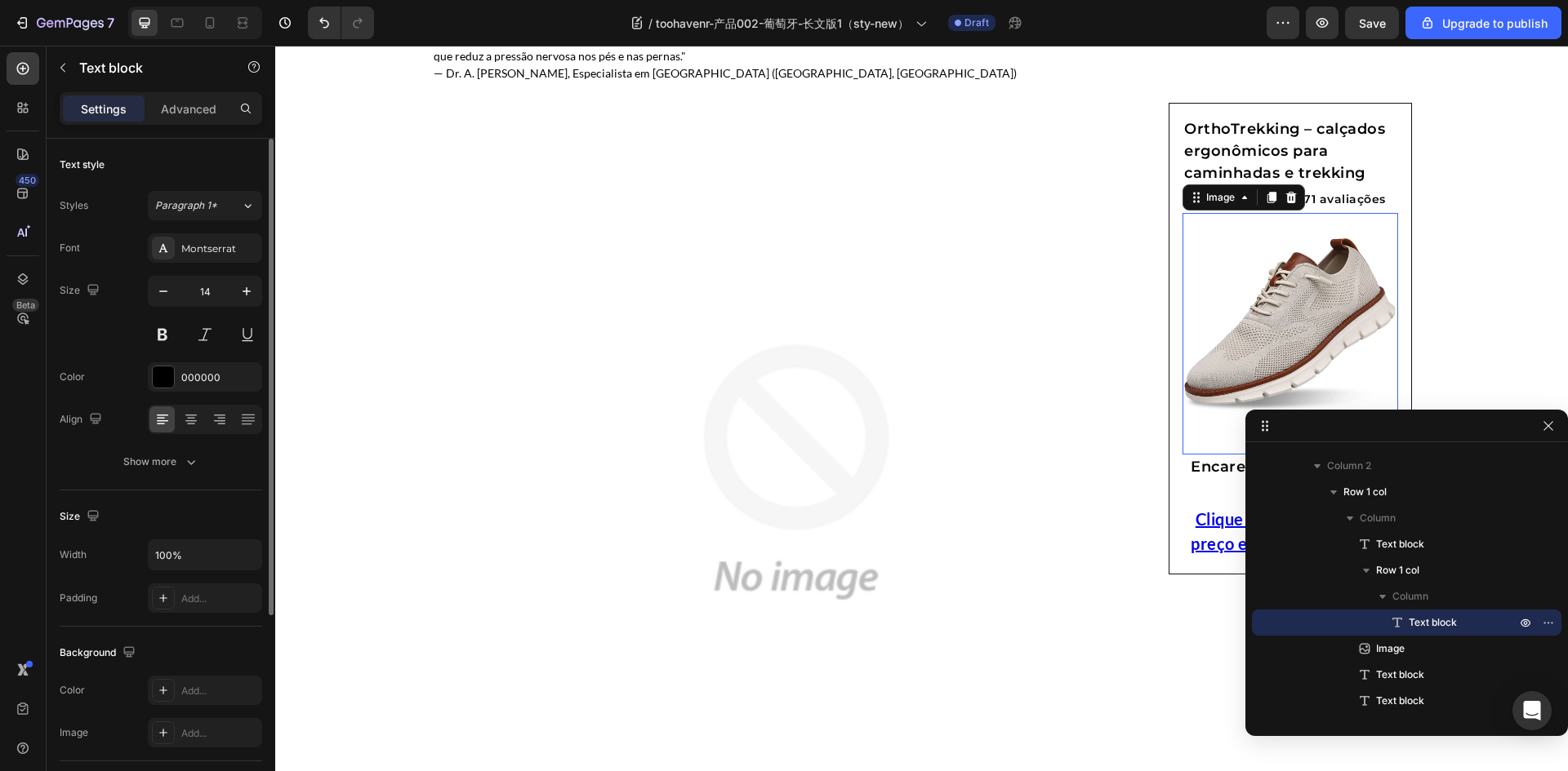
click at [1259, 257] on img at bounding box center [1290, 328] width 215 height 215
click at [1345, 208] on p "⭐⭐⭐⭐⭐ 4,9 | 6.271 avaliações" at bounding box center [1291, 199] width 213 height 17
click at [1264, 202] on p "⭐⭐⭐⭐⭐ 4,9 | 6.271 avaliações" at bounding box center [1291, 199] width 213 height 17
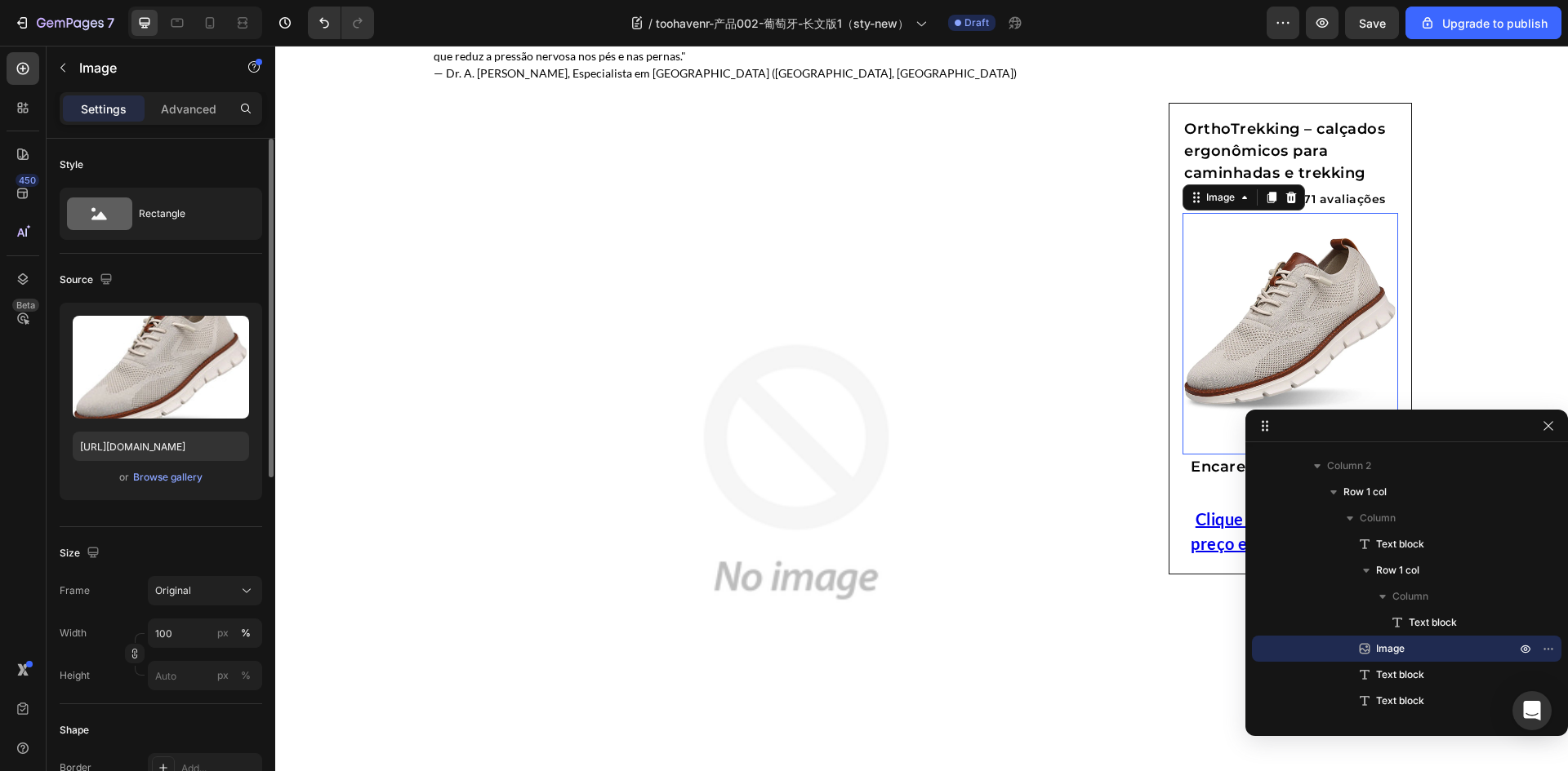
click at [1227, 284] on img at bounding box center [1290, 328] width 215 height 215
click at [869, 381] on img at bounding box center [796, 472] width 729 height 729
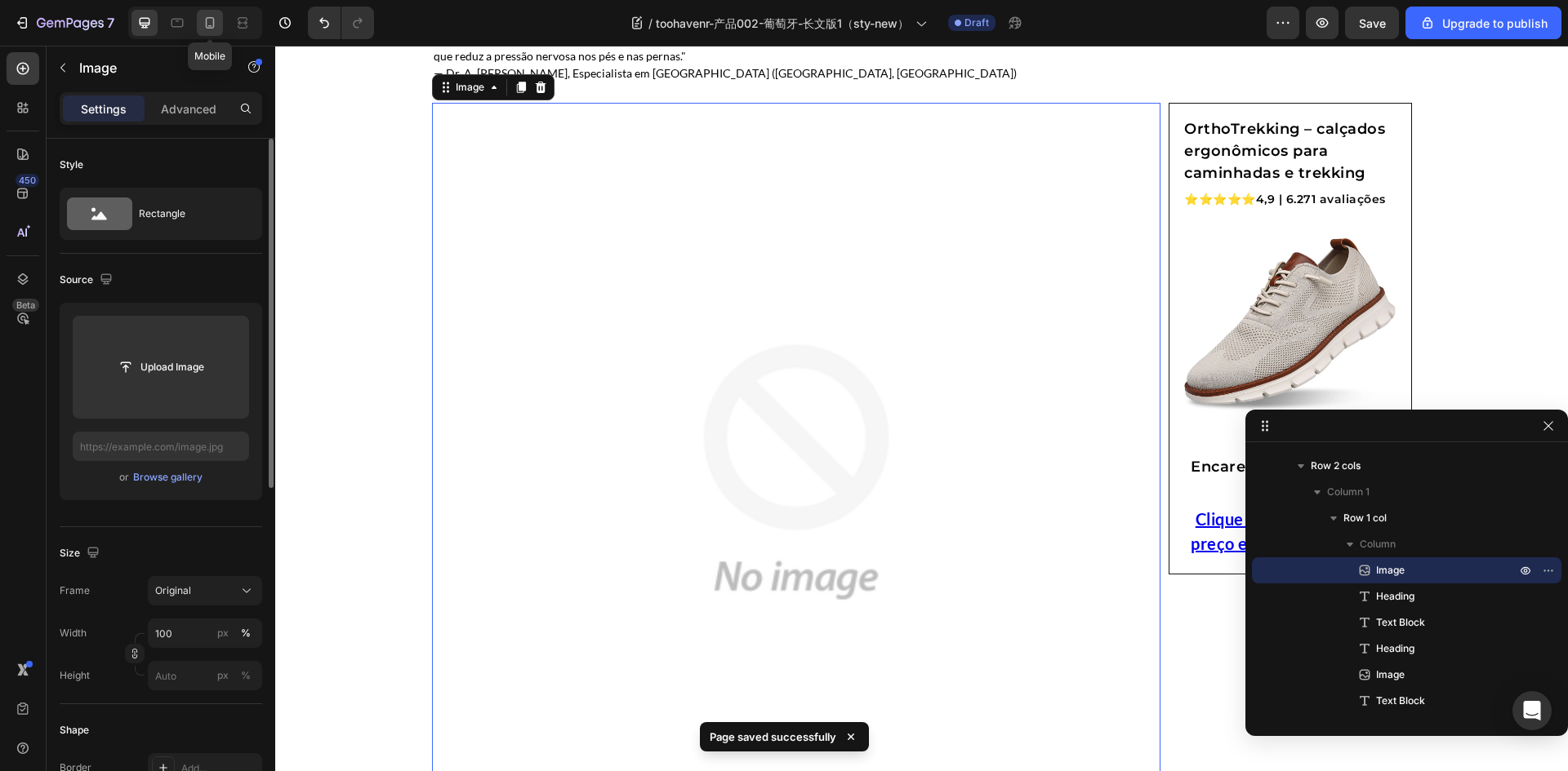
click at [207, 26] on icon at bounding box center [211, 23] width 9 height 11
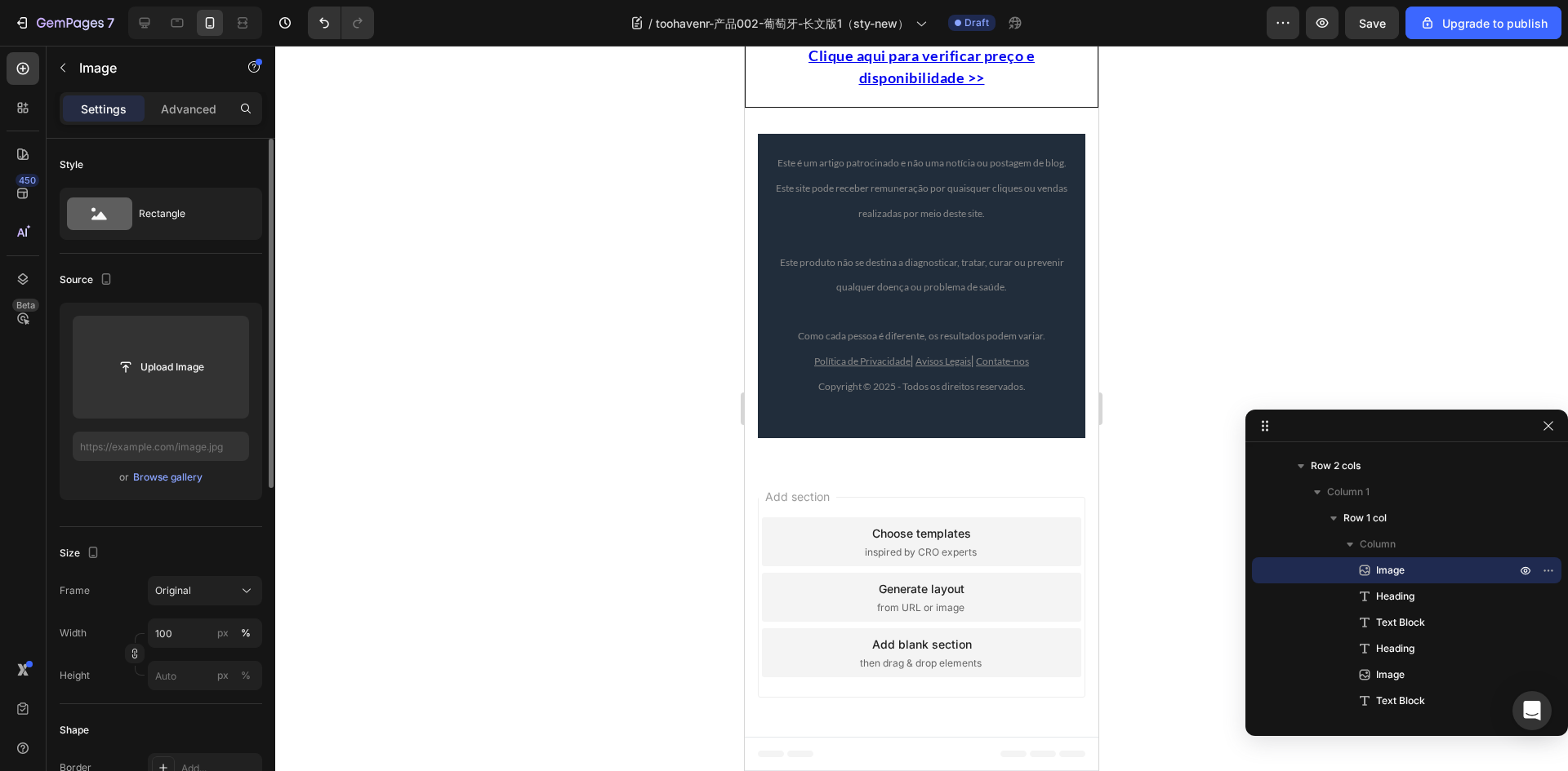
scroll to position [11777, 0]
click at [151, 21] on icon at bounding box center [144, 23] width 16 height 16
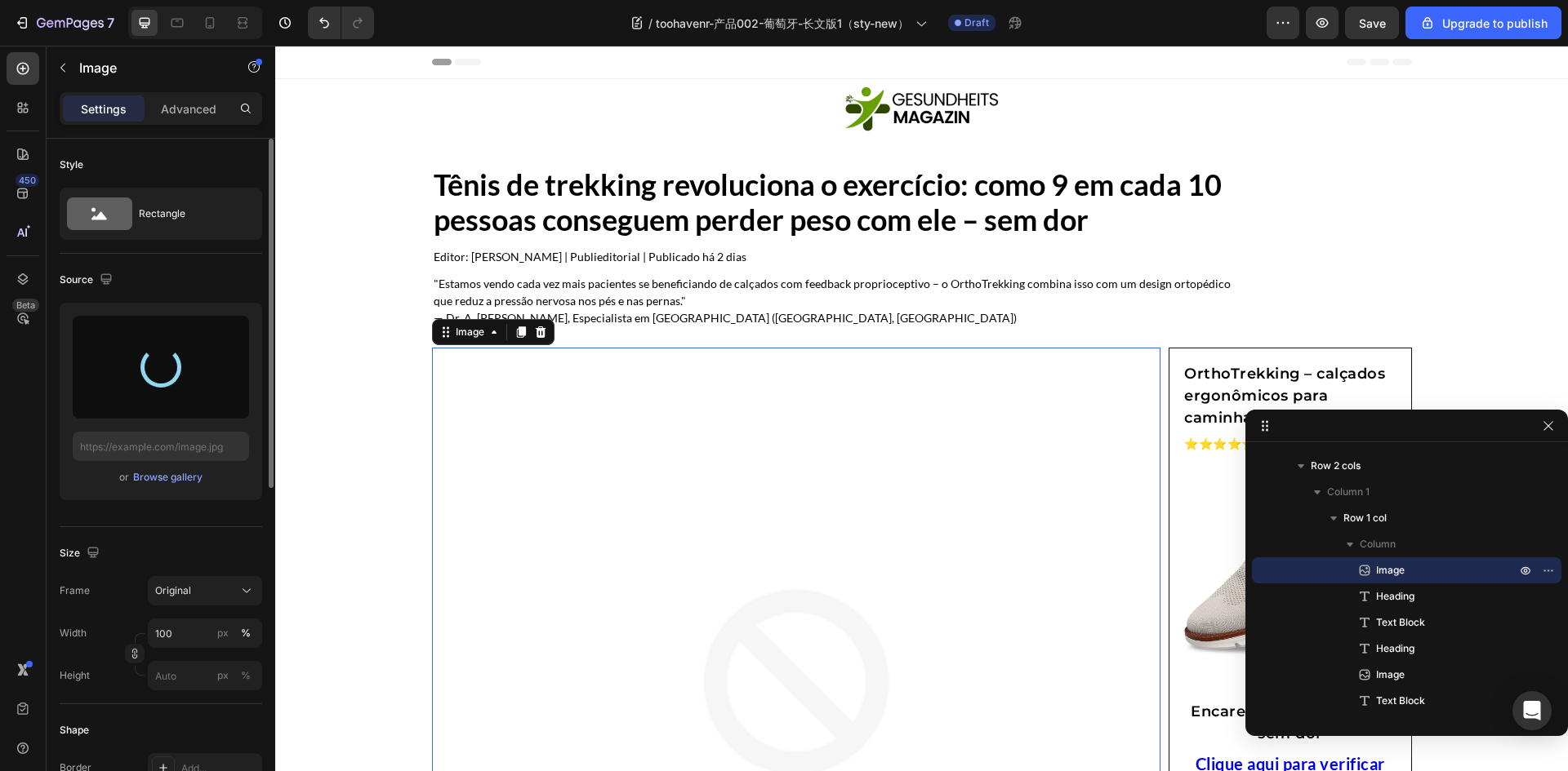
type input "[URL][DOMAIN_NAME]"
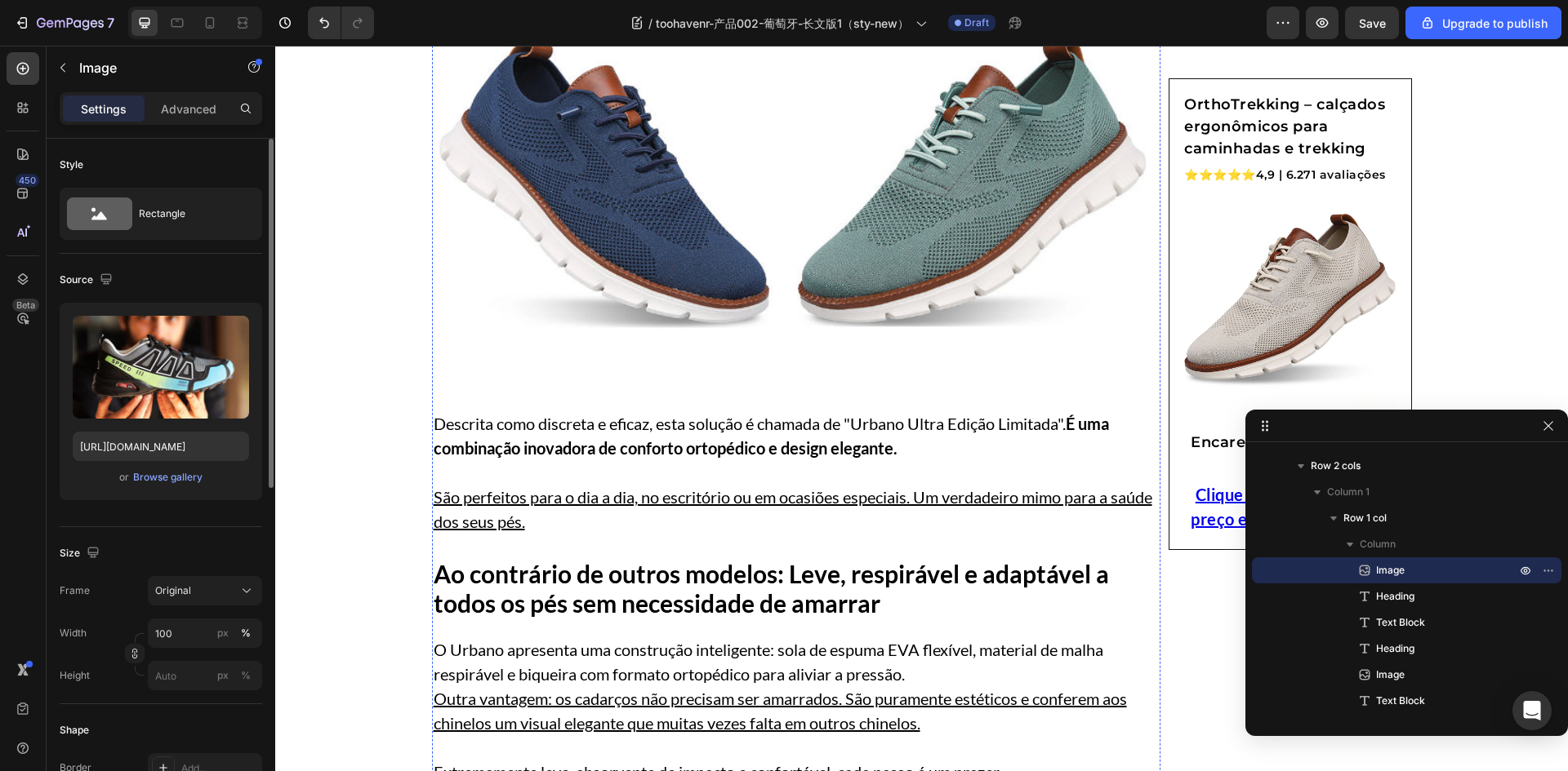
scroll to position [1550, 0]
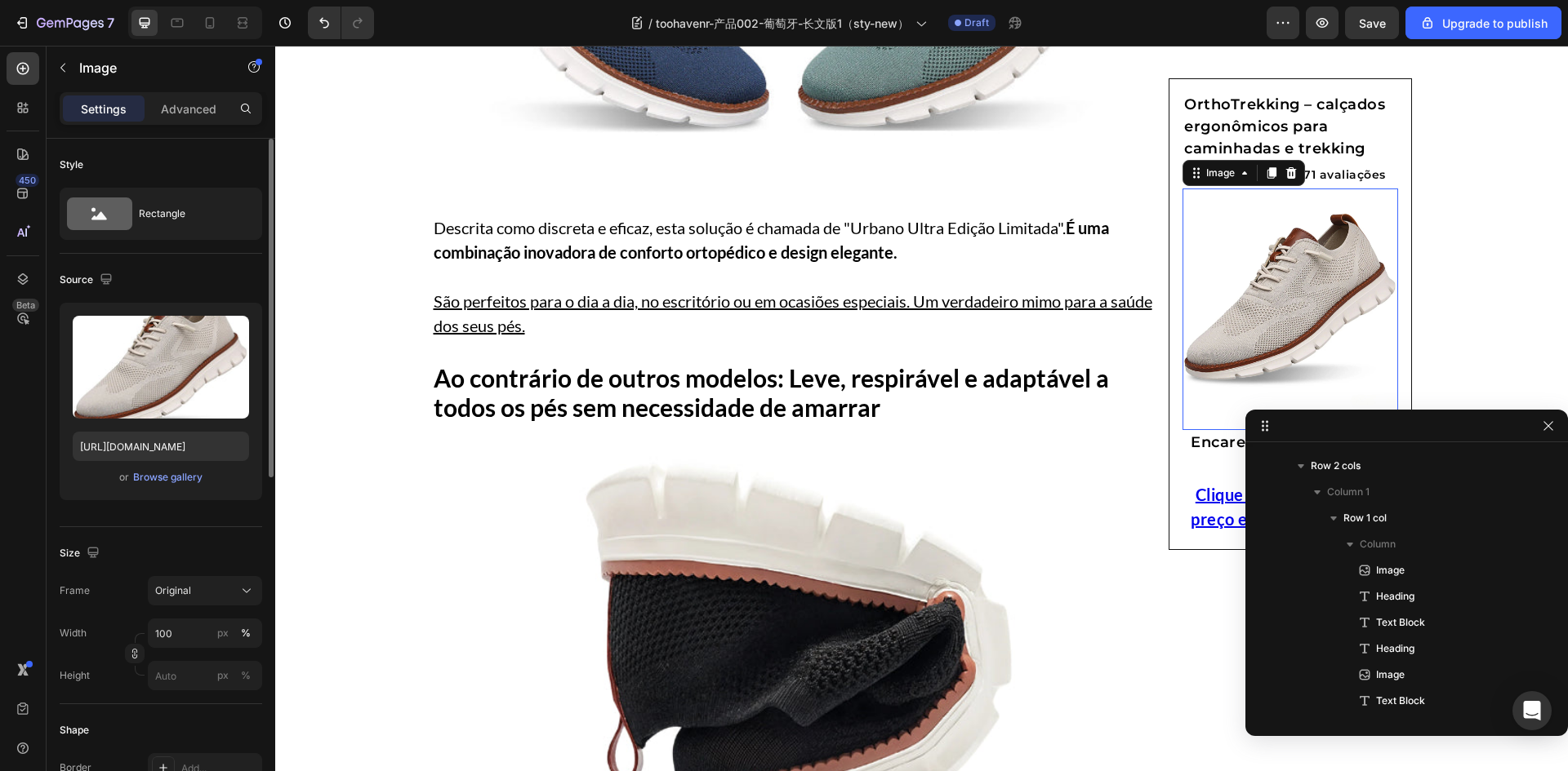
click at [1272, 352] on img at bounding box center [1290, 304] width 215 height 215
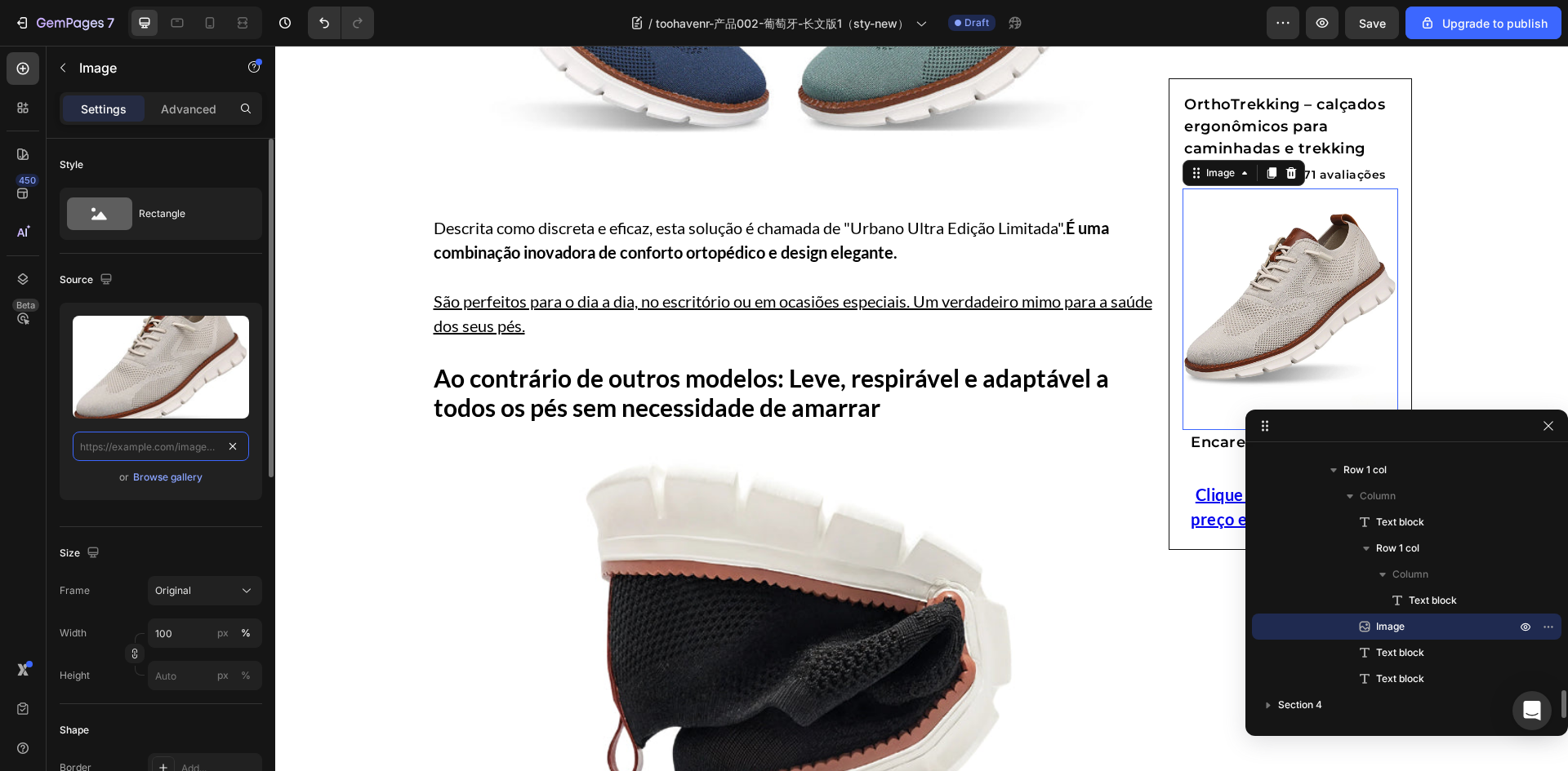
scroll to position [0, 0]
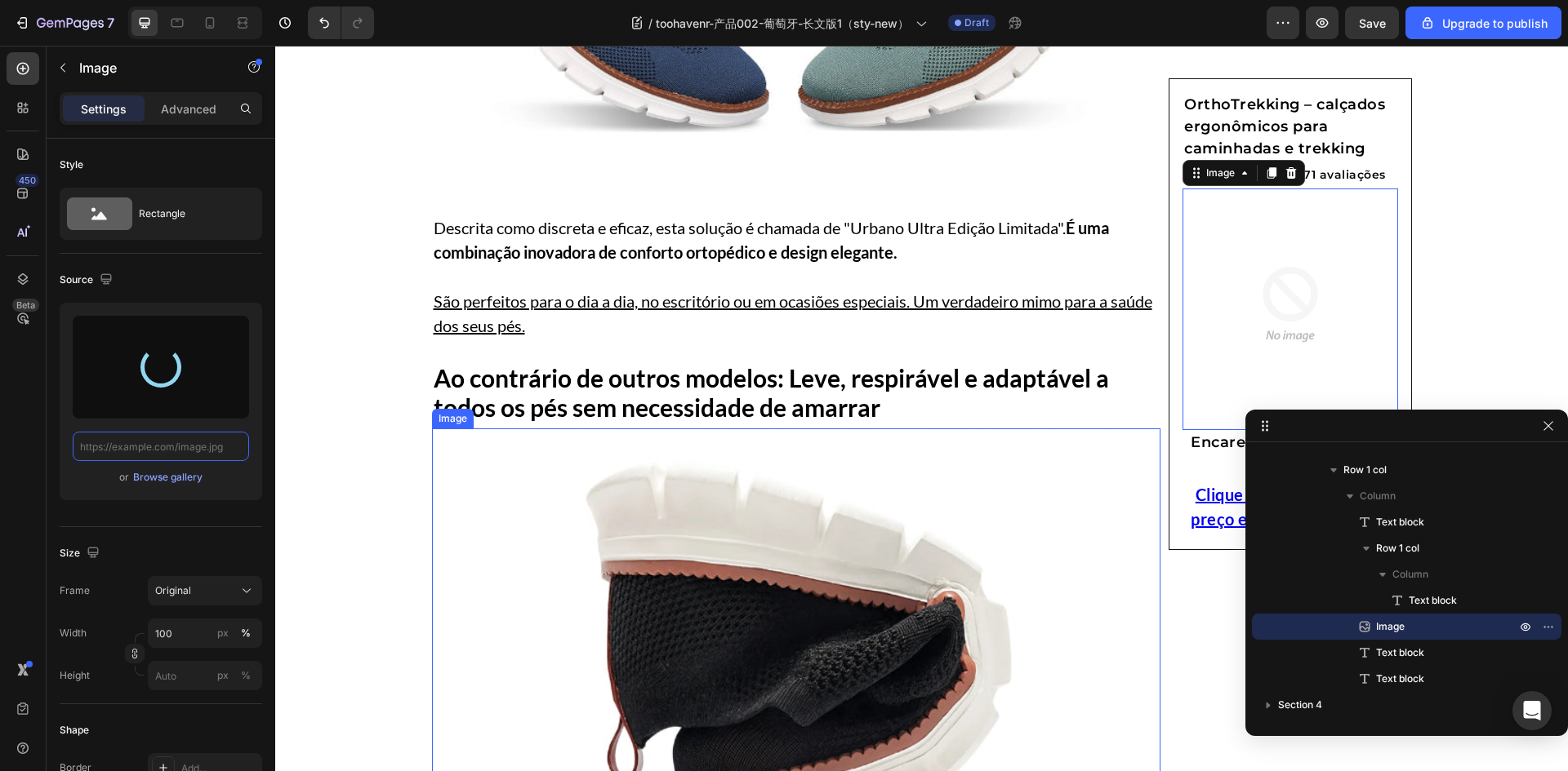
type input "[URL][DOMAIN_NAME]"
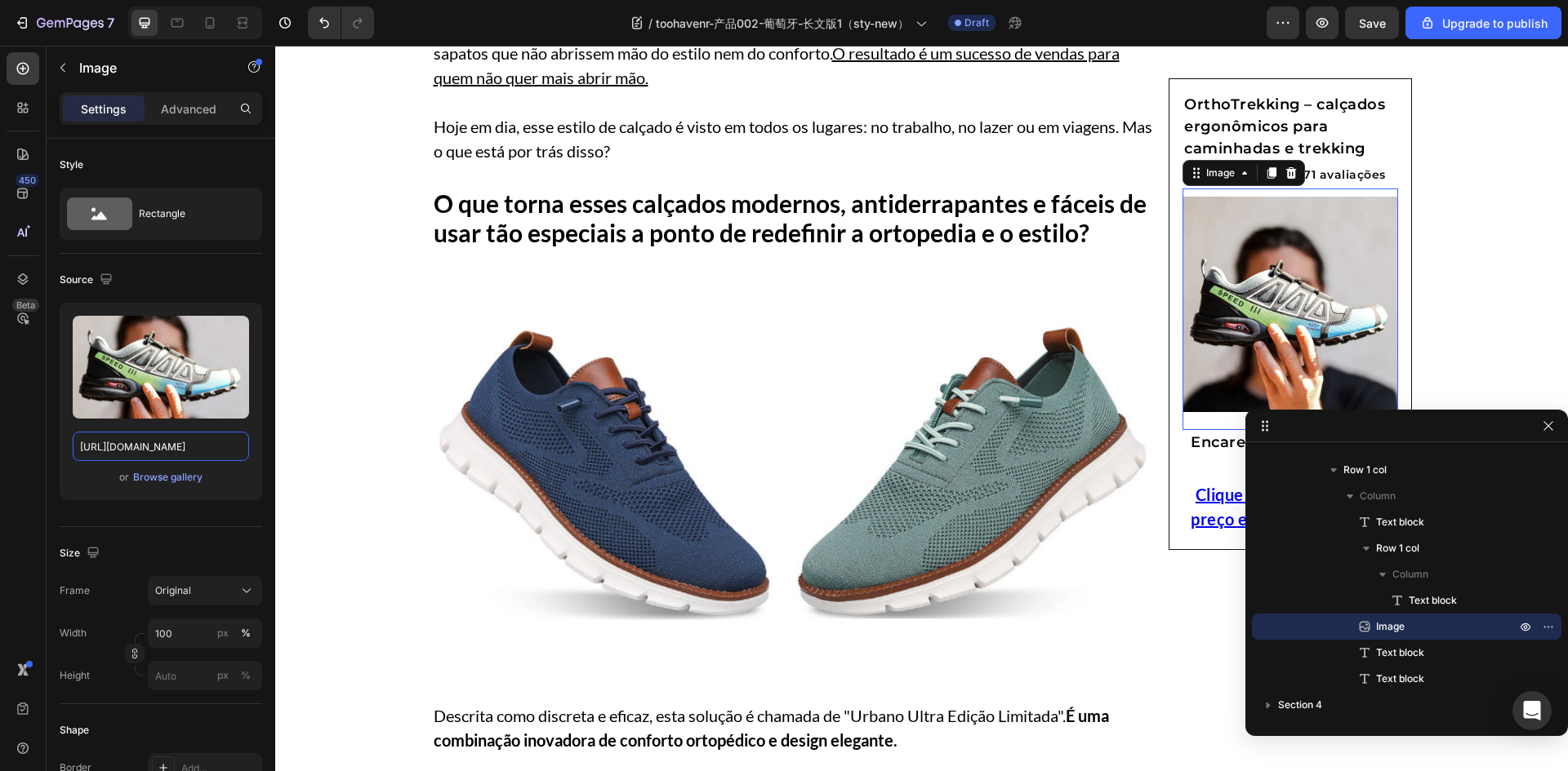
scroll to position [1061, 0]
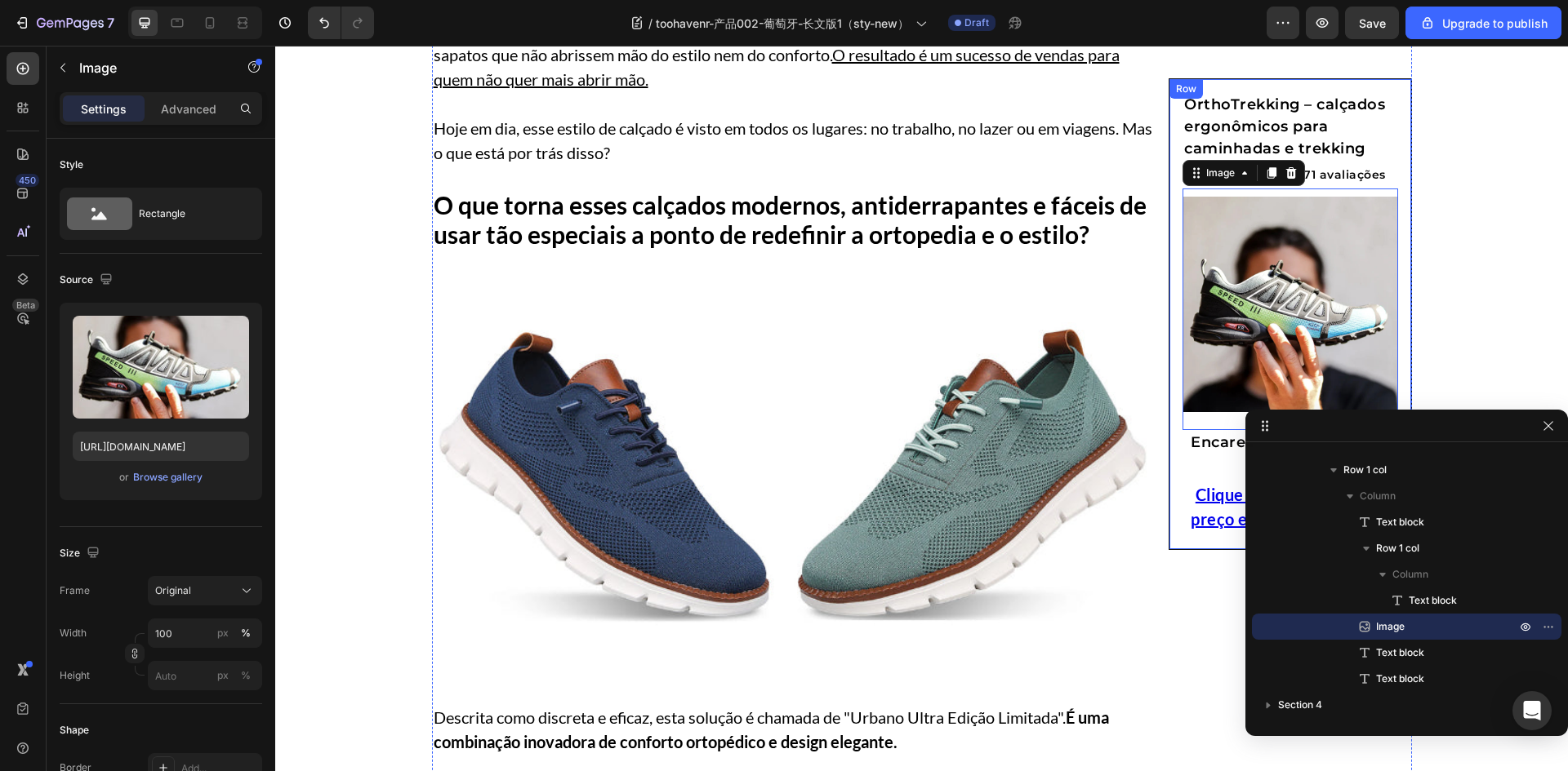
click at [1402, 162] on div "OrthoTrekking – calçados ergonômicos para caminhadas e trekking Text block ⭐⭐⭐⭐…" at bounding box center [1290, 314] width 244 height 472
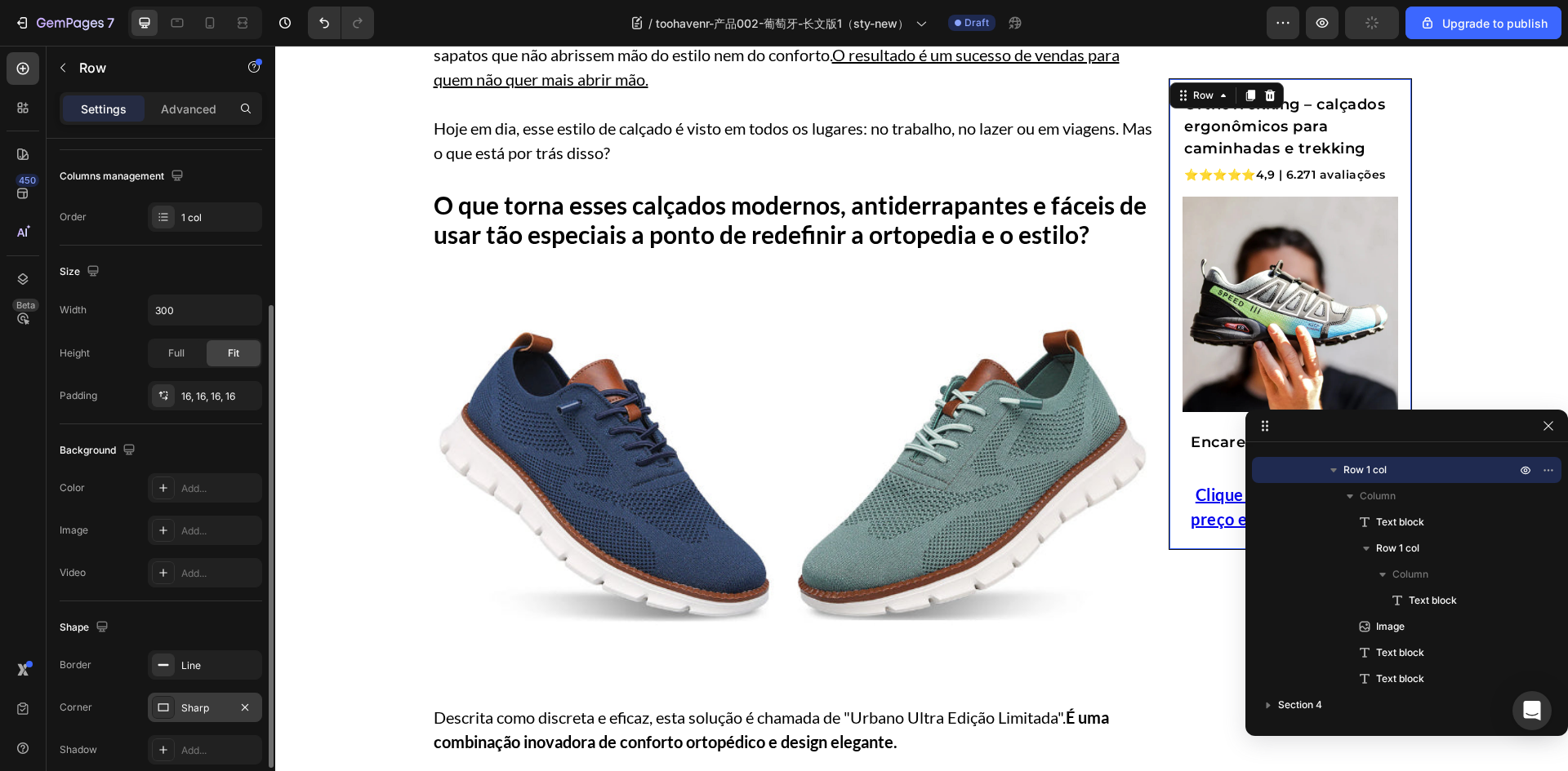
scroll to position [317, 0]
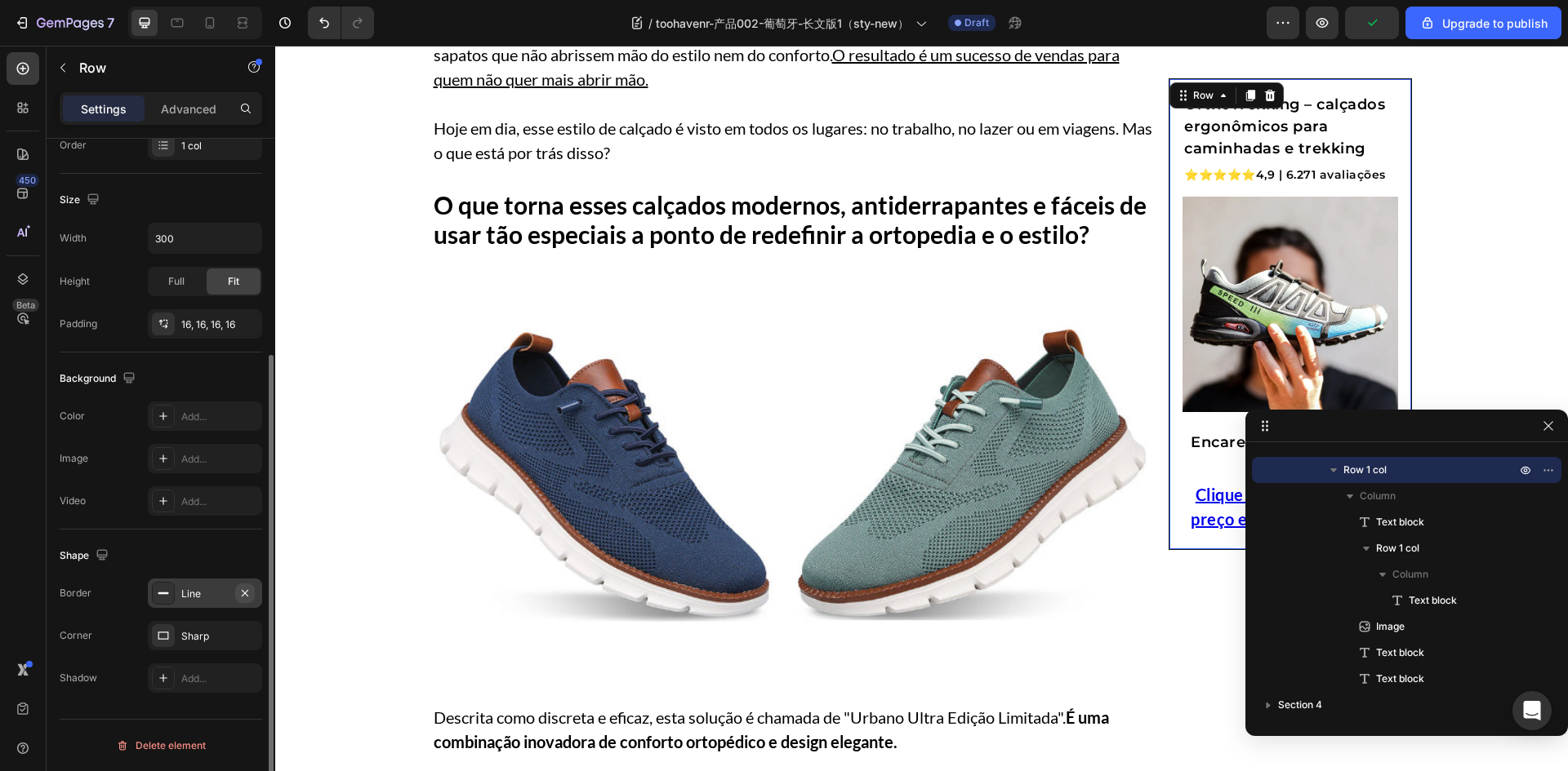
click at [243, 596] on icon "button" at bounding box center [245, 592] width 7 height 7
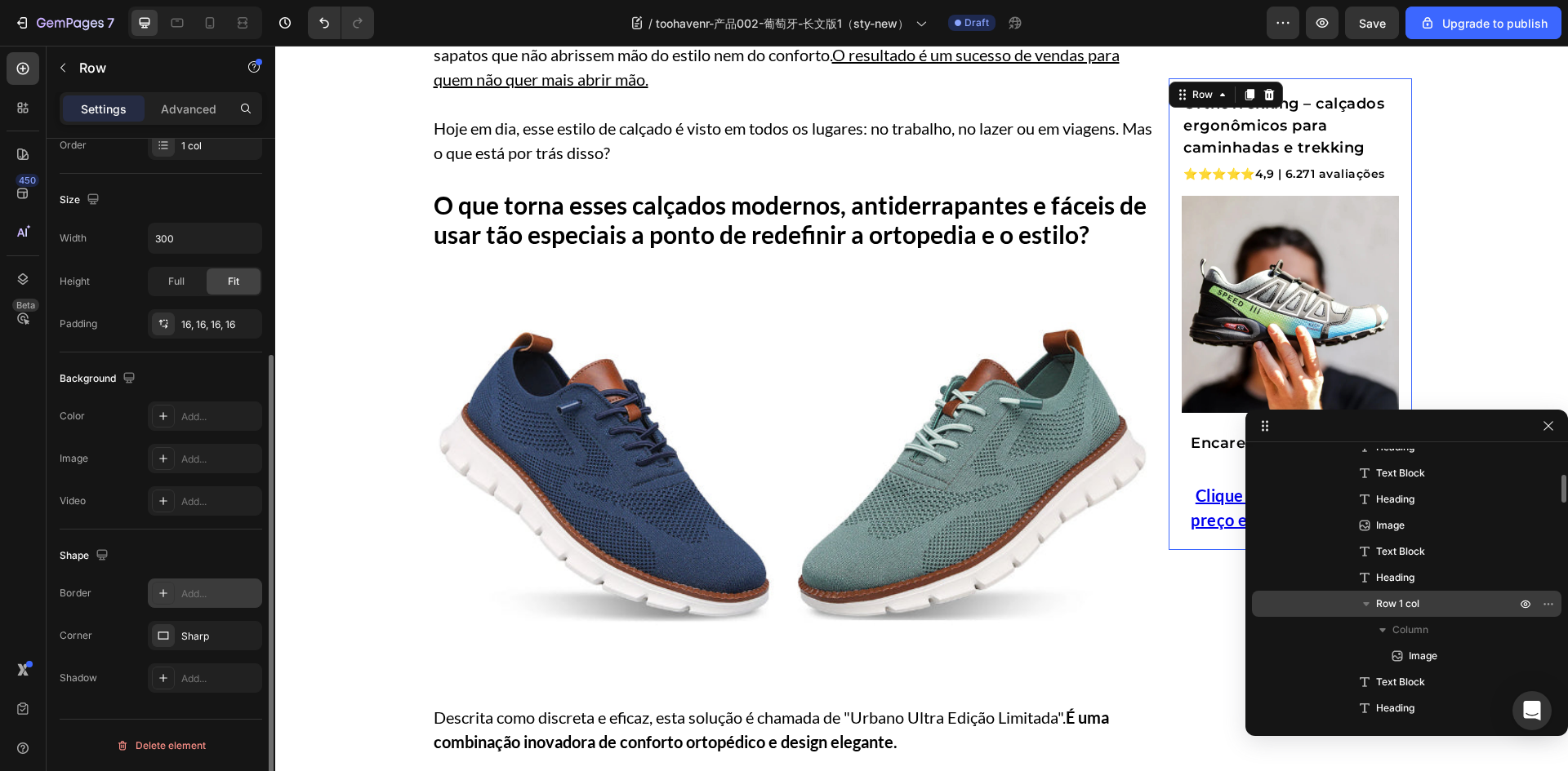
scroll to position [0, 0]
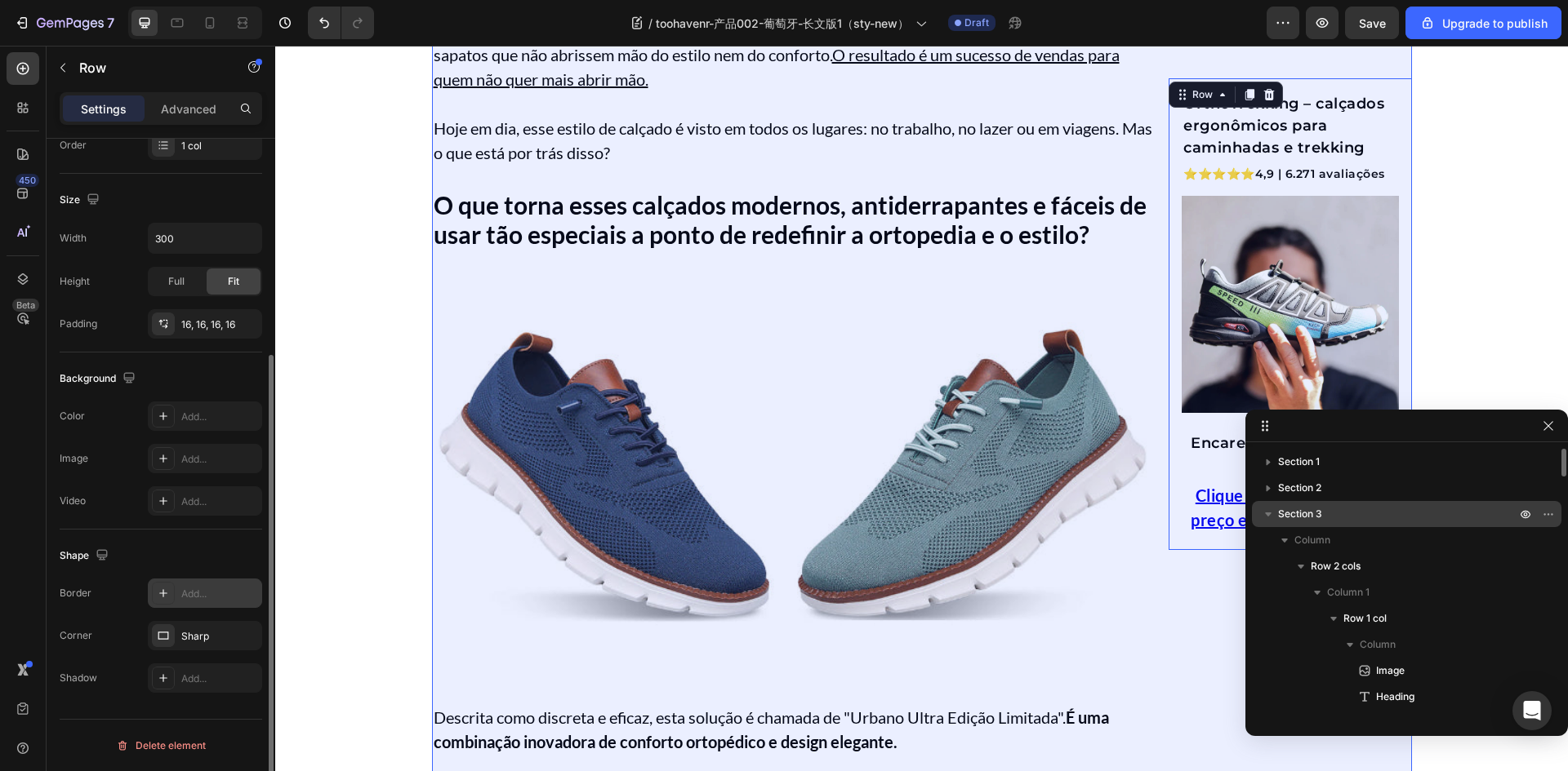
click at [1335, 518] on p "Section 3" at bounding box center [1398, 513] width 241 height 16
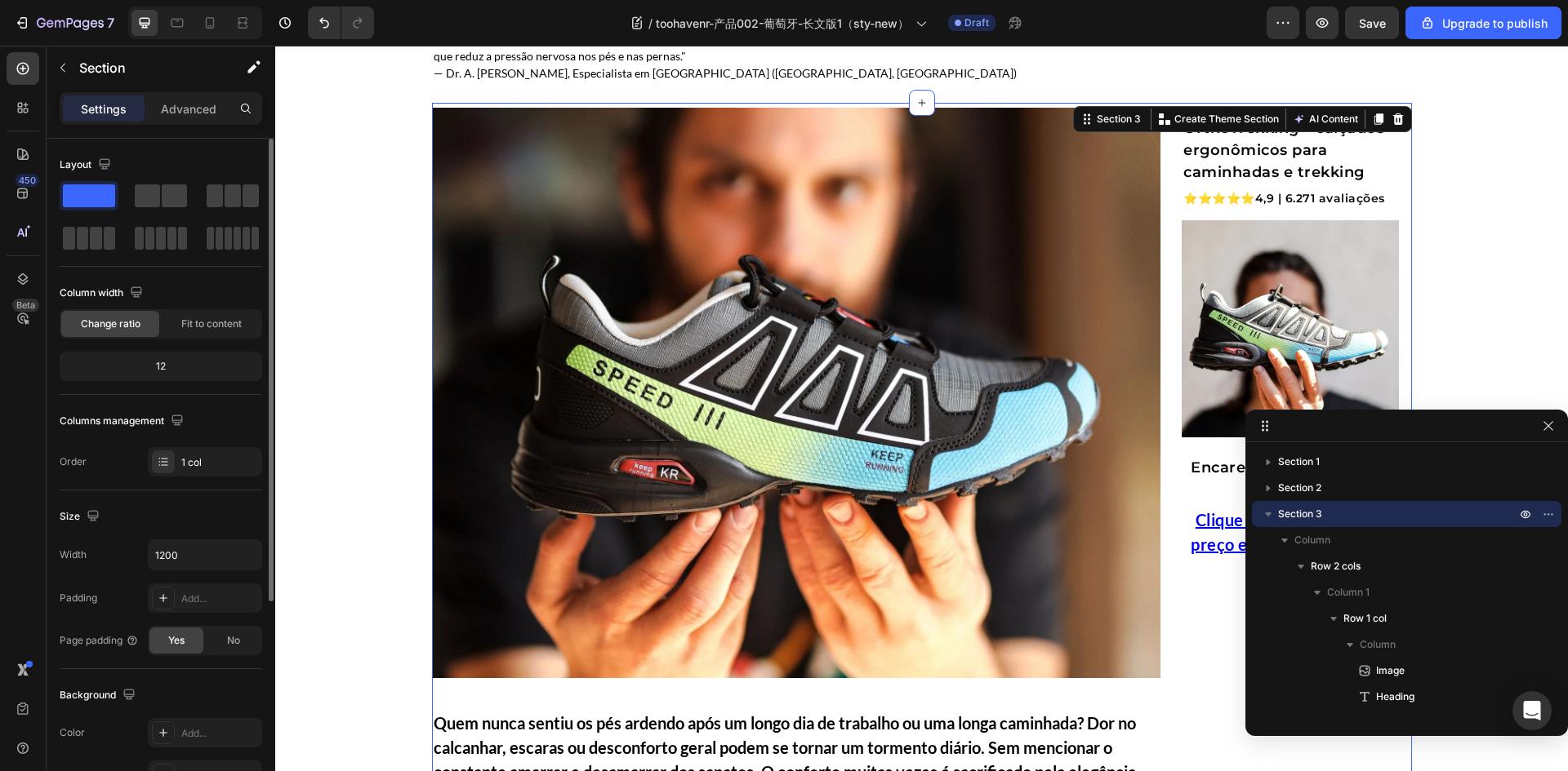
scroll to position [317, 0]
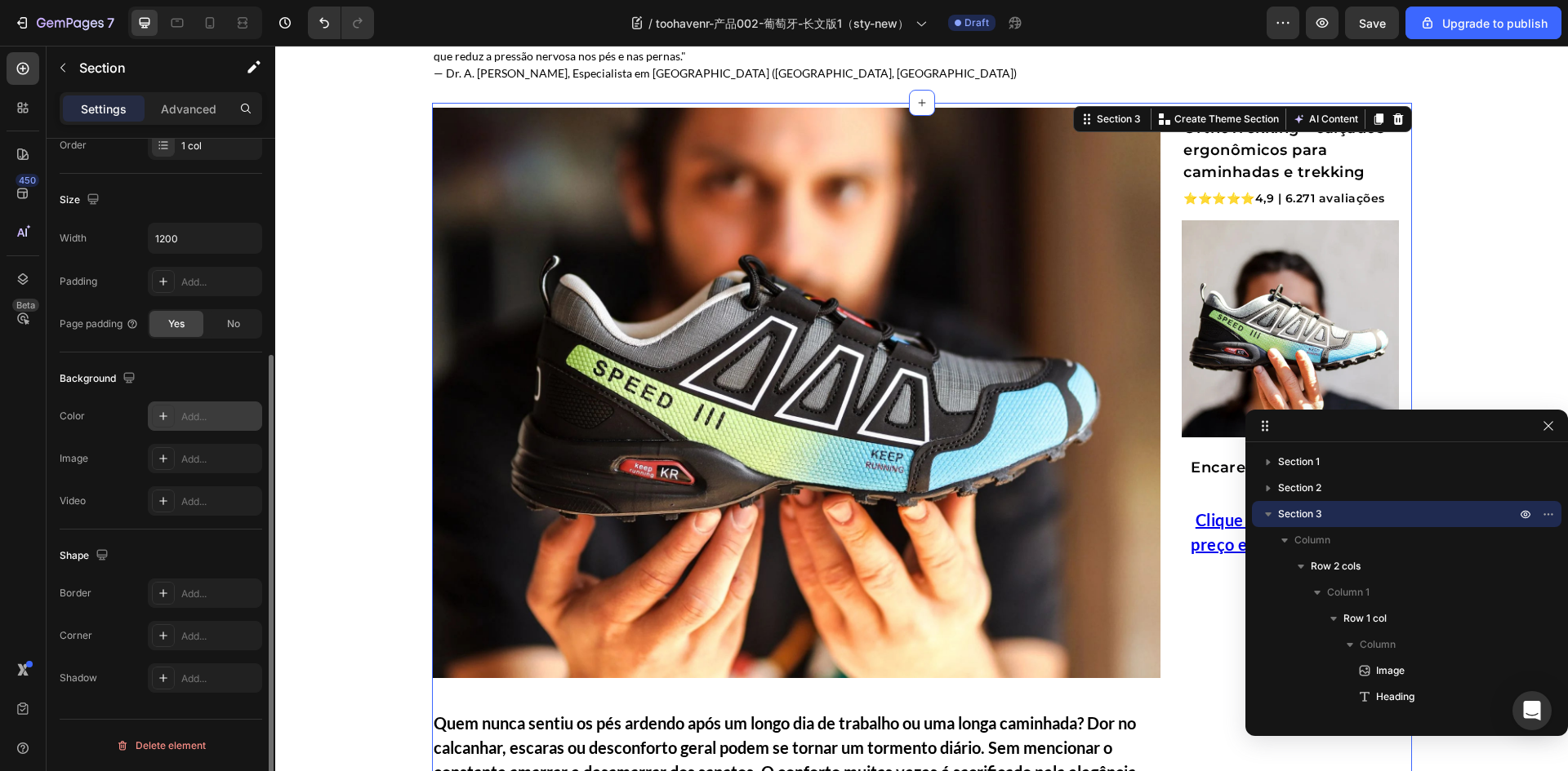
click at [158, 414] on icon at bounding box center [164, 417] width 13 height 13
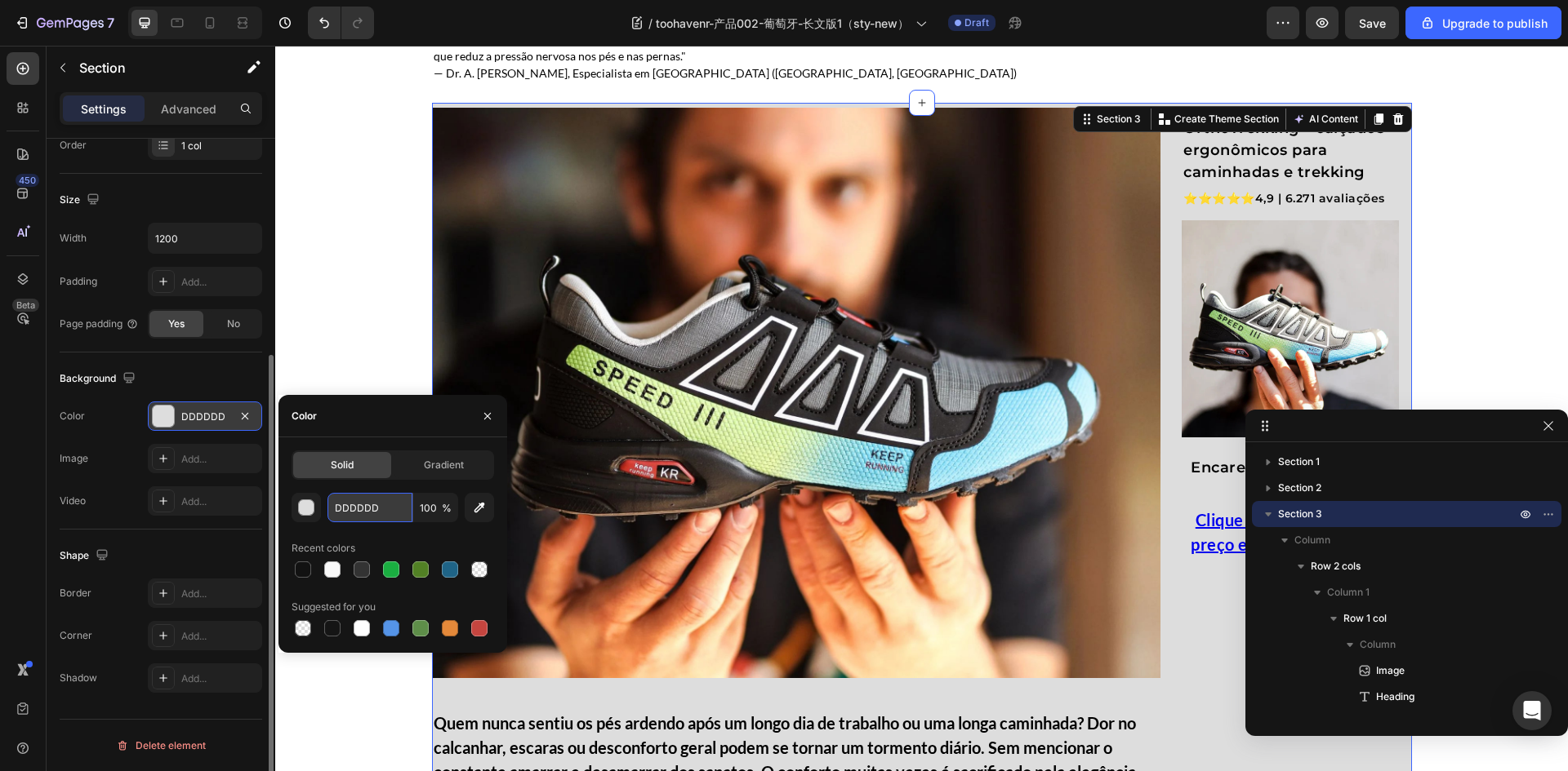
click at [375, 509] on input "DDDDDD" at bounding box center [370, 507] width 85 height 29
paste input "#edeff3"
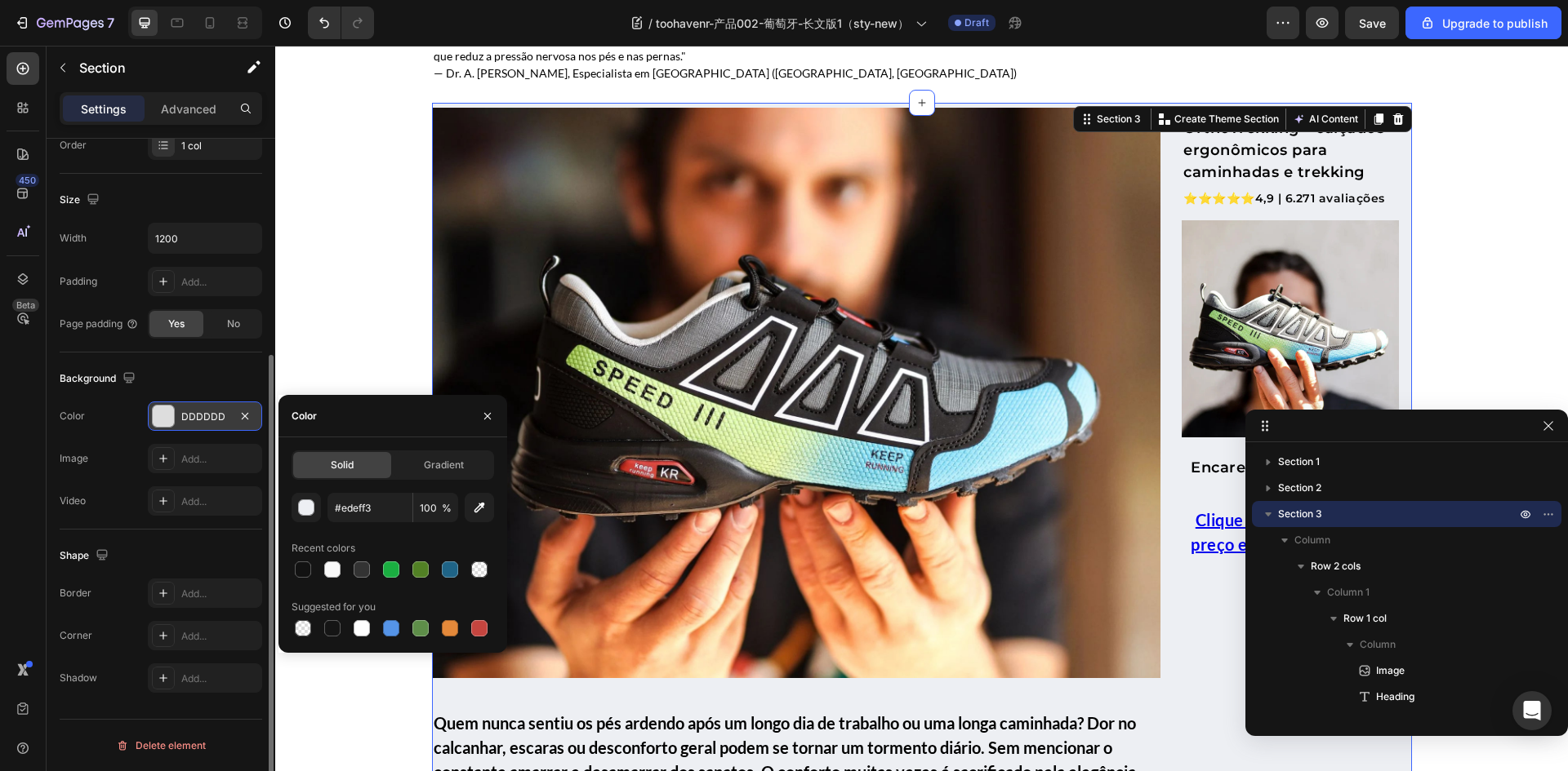
type input "EDEFF3"
click at [378, 529] on div "EDEFF3 100 % Recent colors Suggested for you" at bounding box center [392, 566] width 202 height 147
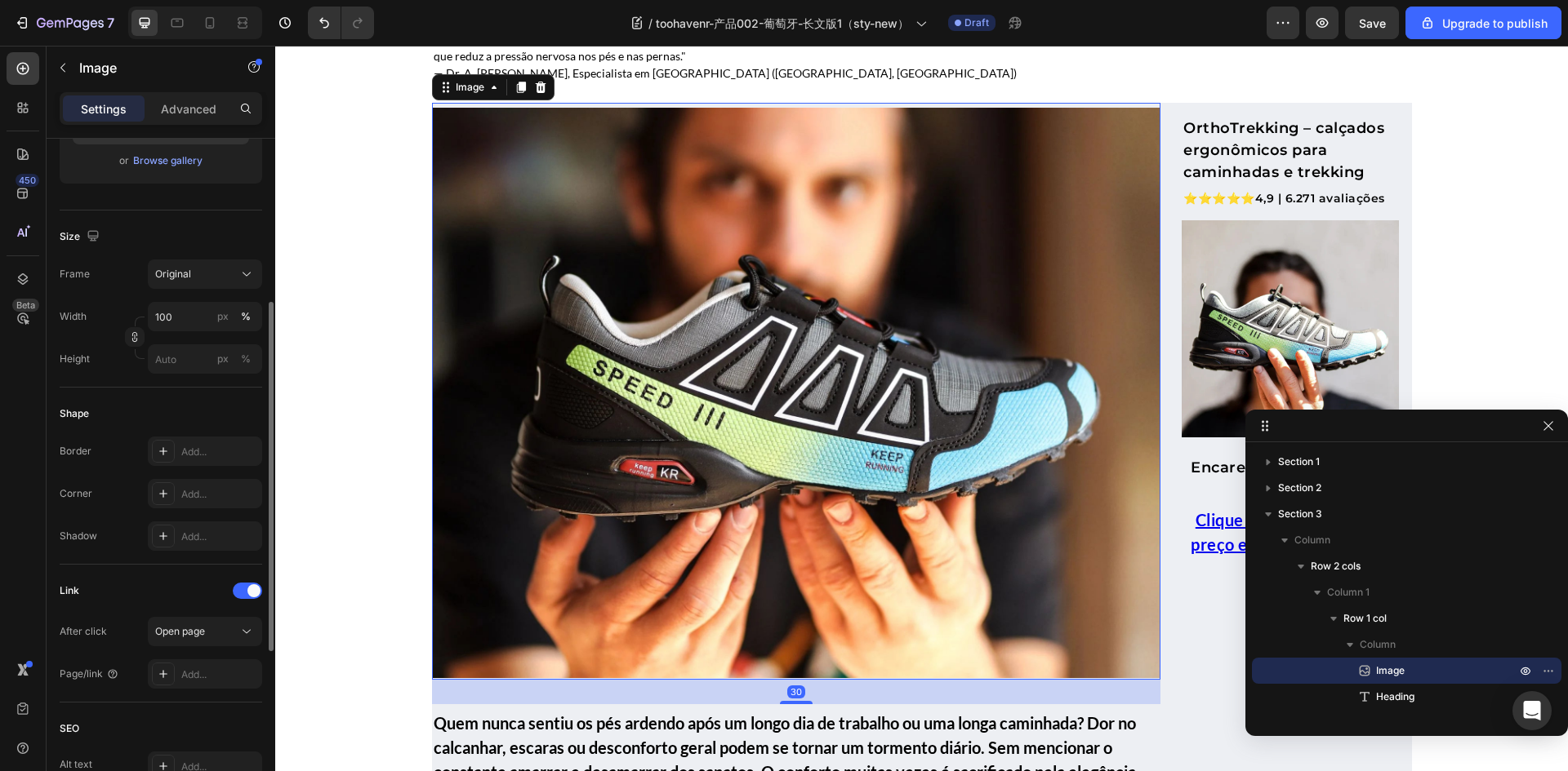
click at [1069, 590] on img at bounding box center [796, 393] width 729 height 570
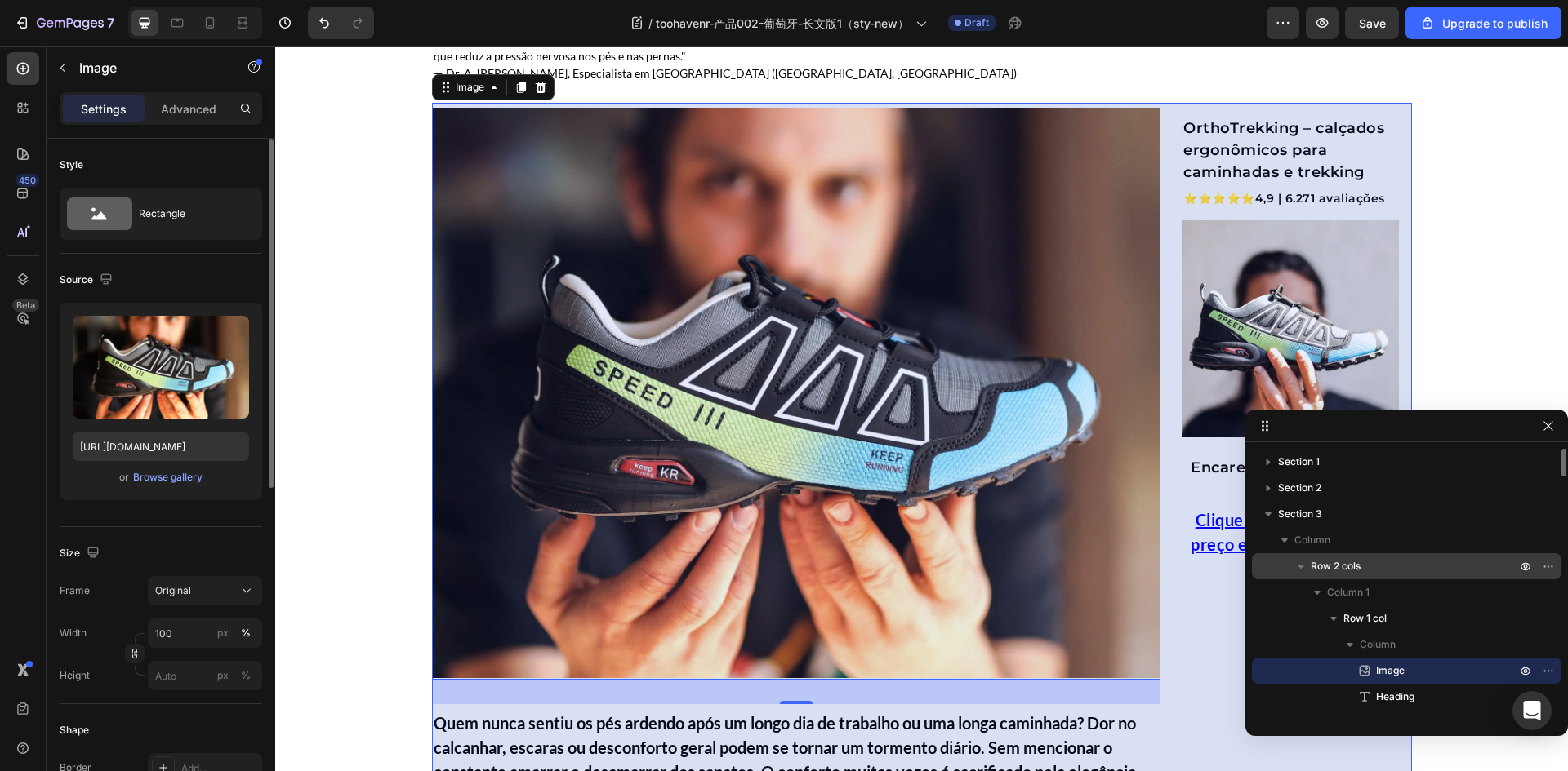
click at [1341, 574] on span "Row 2 cols" at bounding box center [1335, 566] width 50 height 16
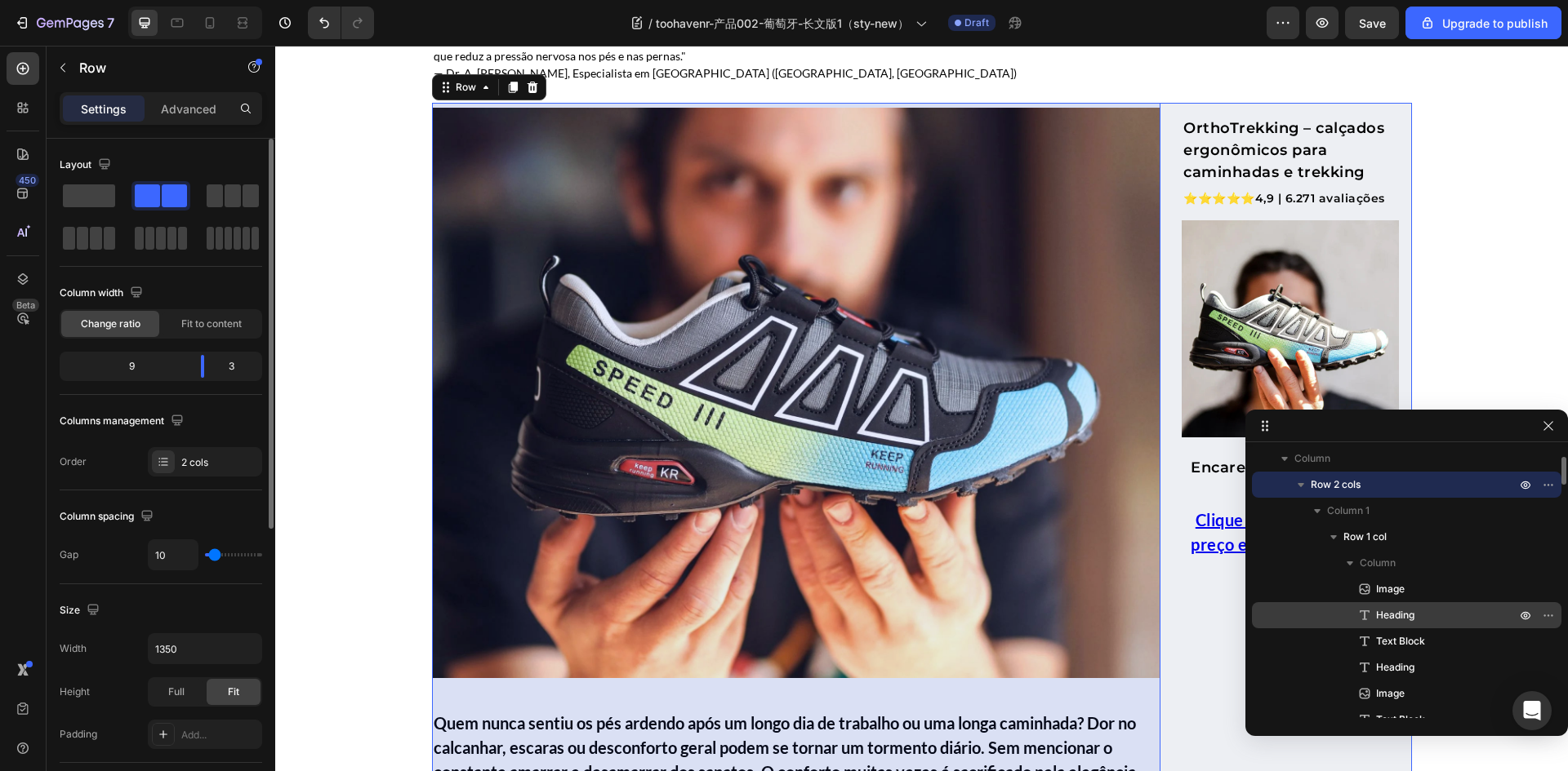
scroll to position [326, 0]
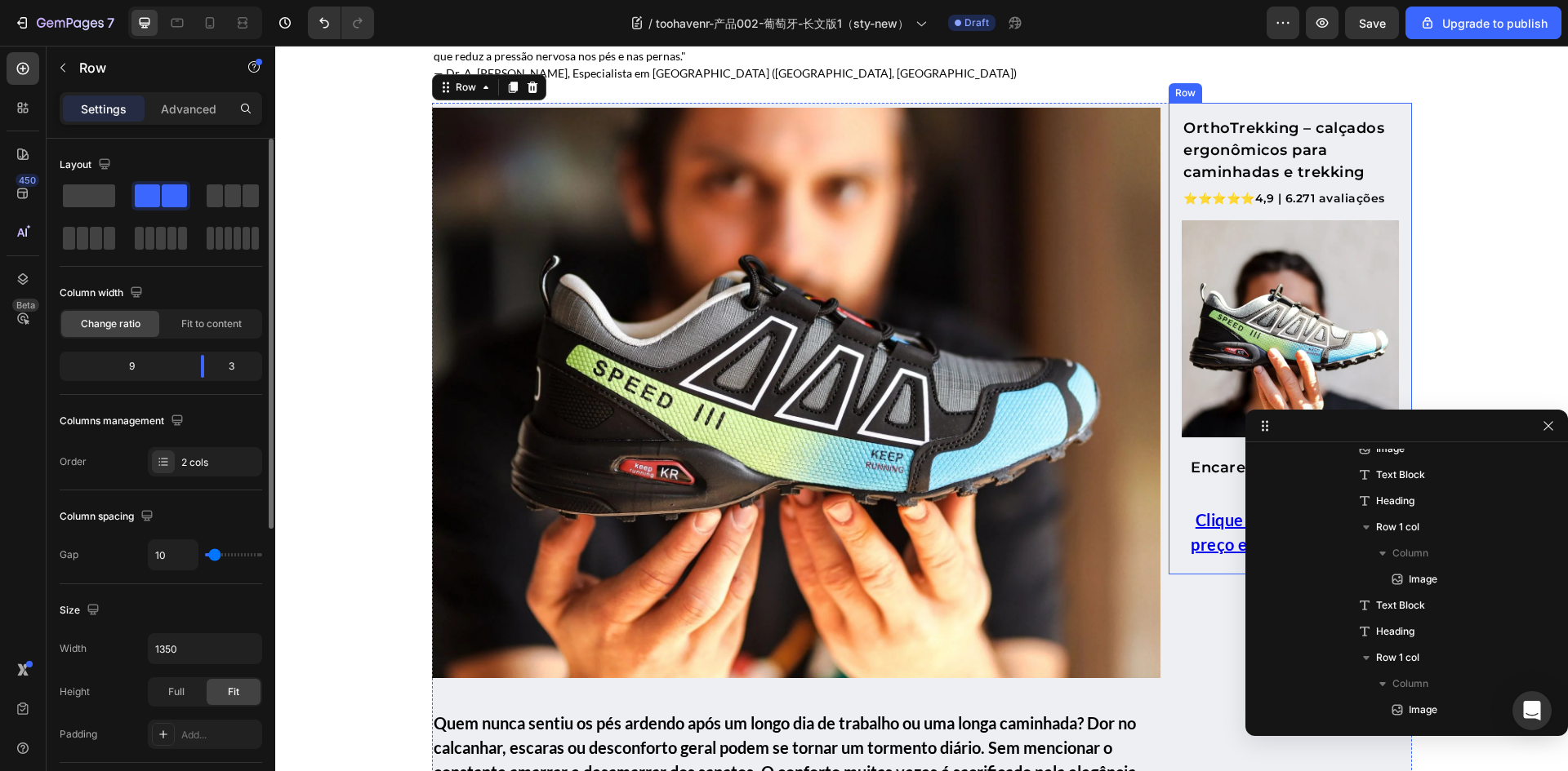
click at [1168, 474] on div "OrthoTrekking – calçados ergonômicos para caminhadas e trekking Text block ⭐⭐⭐⭐…" at bounding box center [1290, 338] width 244 height 472
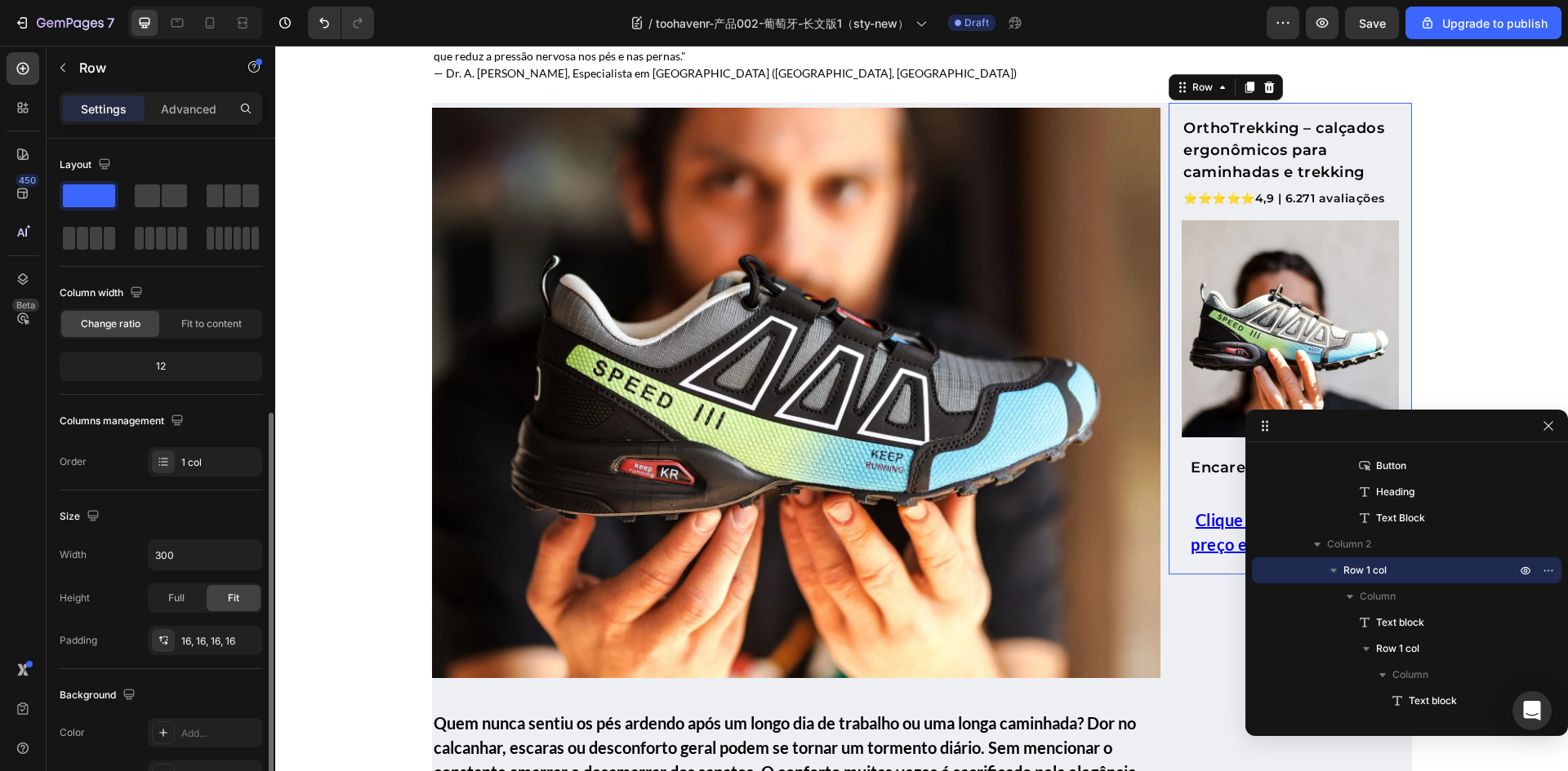
scroll to position [164, 0]
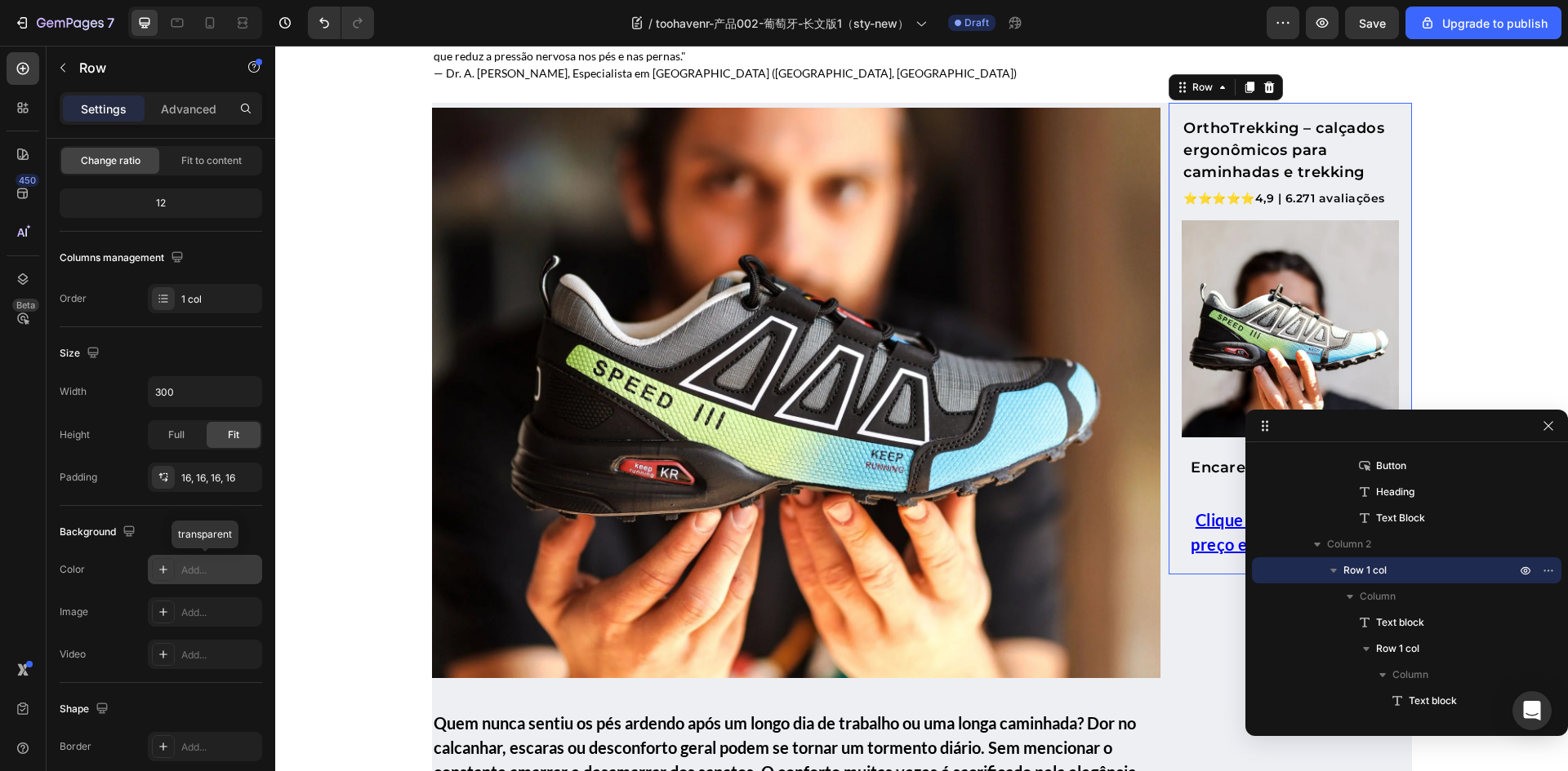
click at [158, 574] on icon at bounding box center [164, 570] width 13 height 13
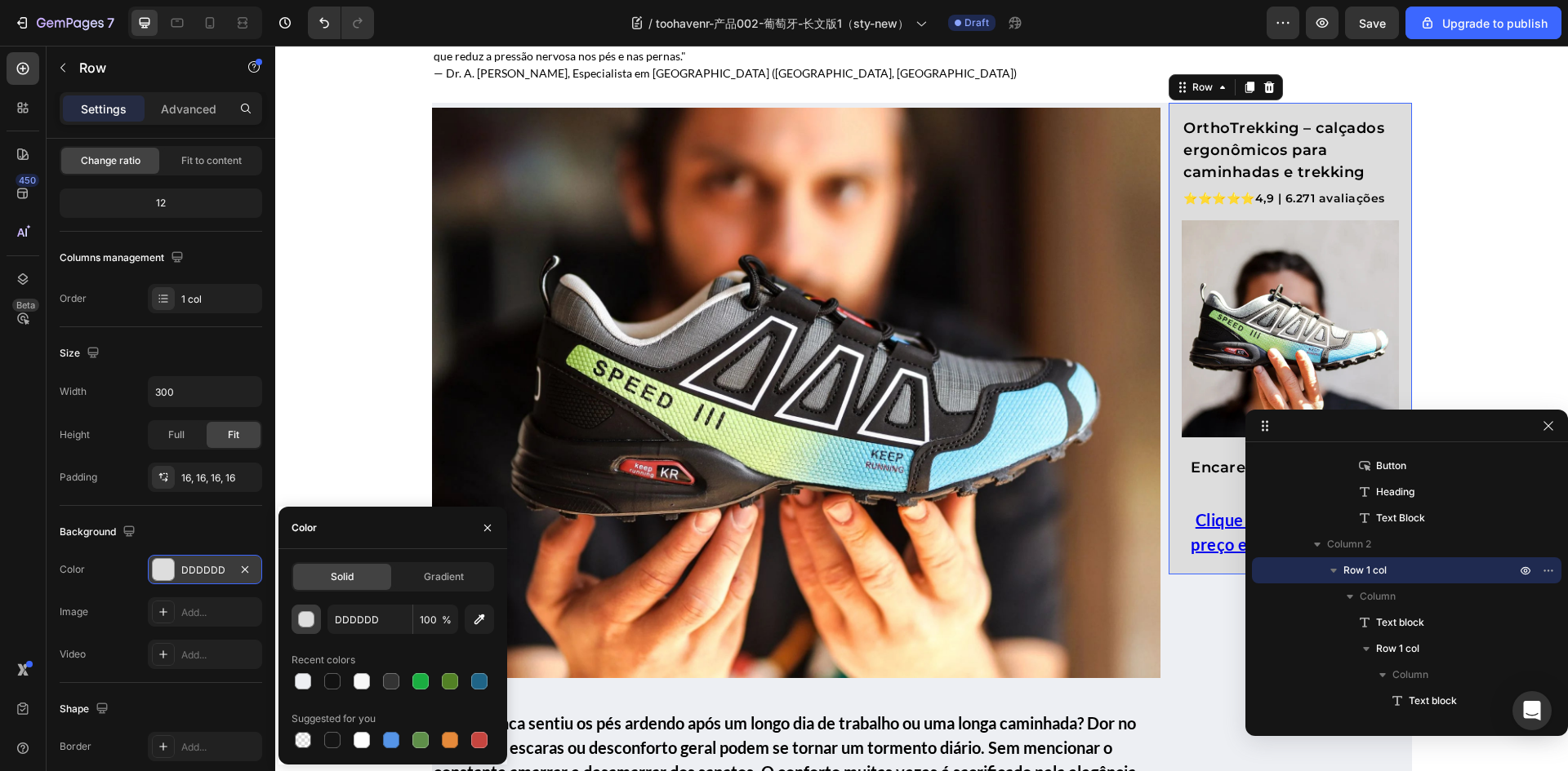
click at [304, 622] on div "button" at bounding box center [307, 620] width 16 height 16
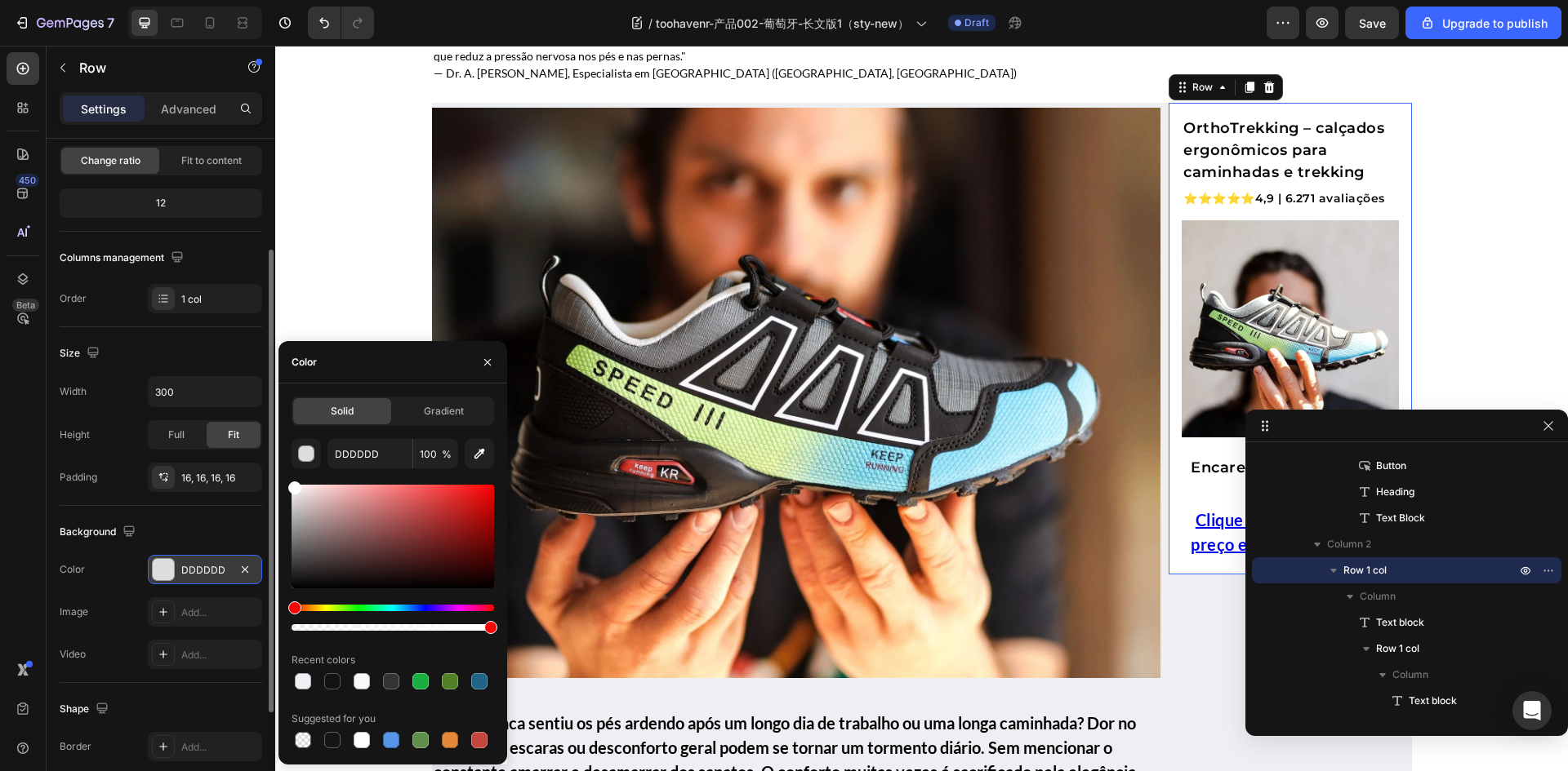
drag, startPoint x: 309, startPoint y: 511, endPoint x: 227, endPoint y: 451, distance: 101.6
click at [227, 451] on div "450 Beta Sections(18) Elements(83) Section Element Hero Section Product Detail …" at bounding box center [137, 409] width 276 height 726
type input "FFFFFF"
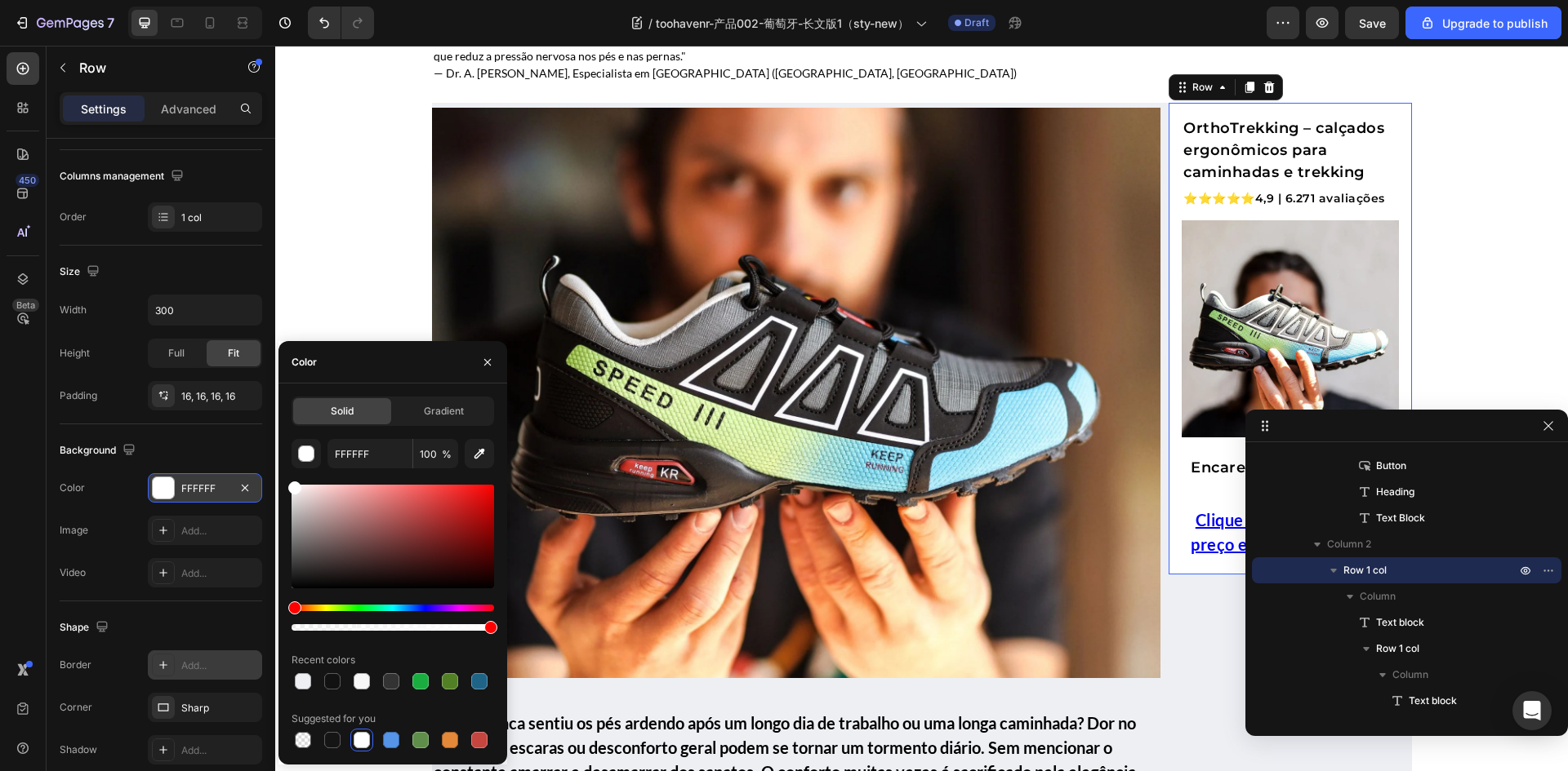
click at [159, 669] on icon at bounding box center [164, 666] width 13 height 13
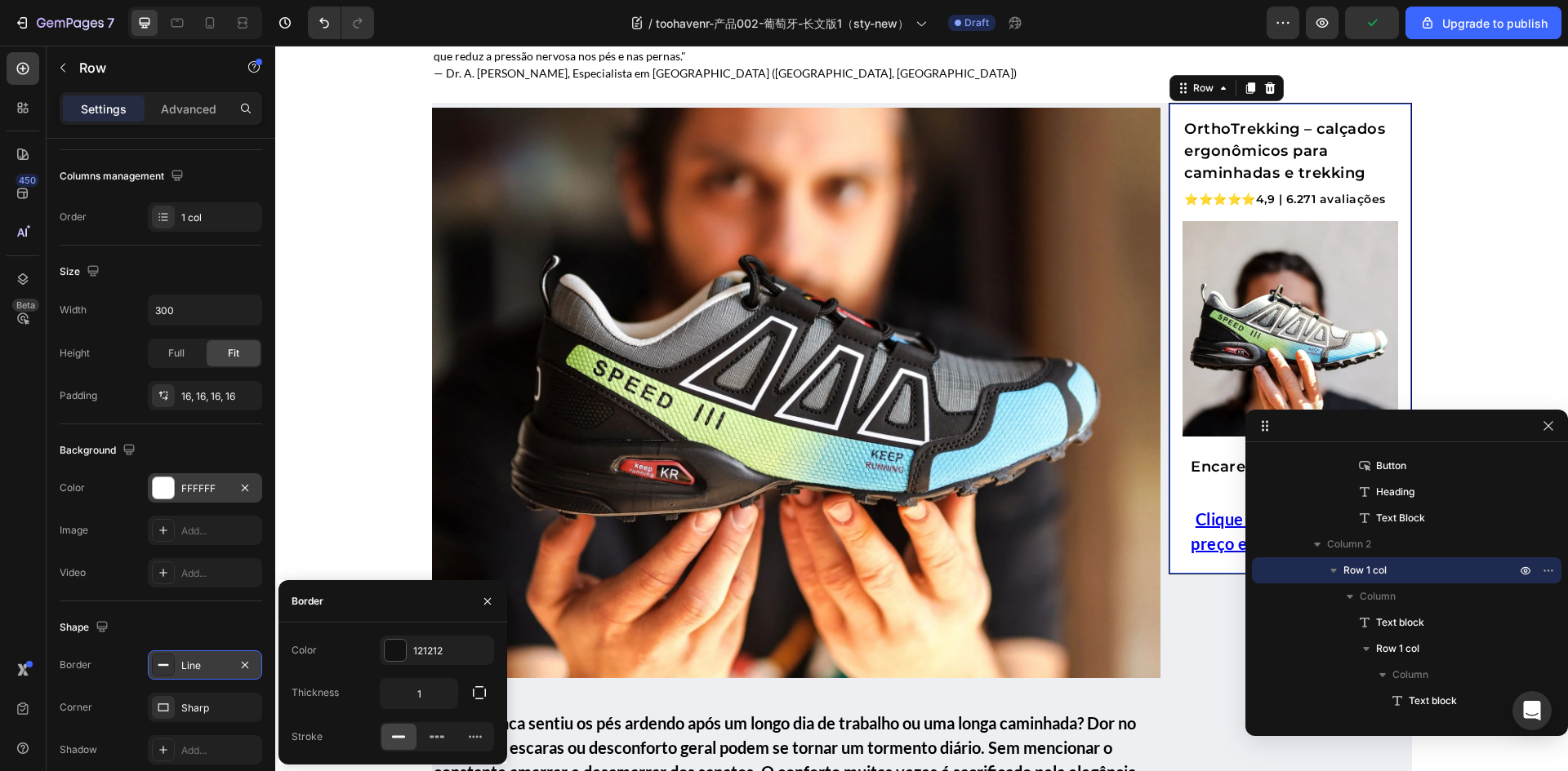
click at [235, 656] on div at bounding box center [245, 665] width 20 height 20
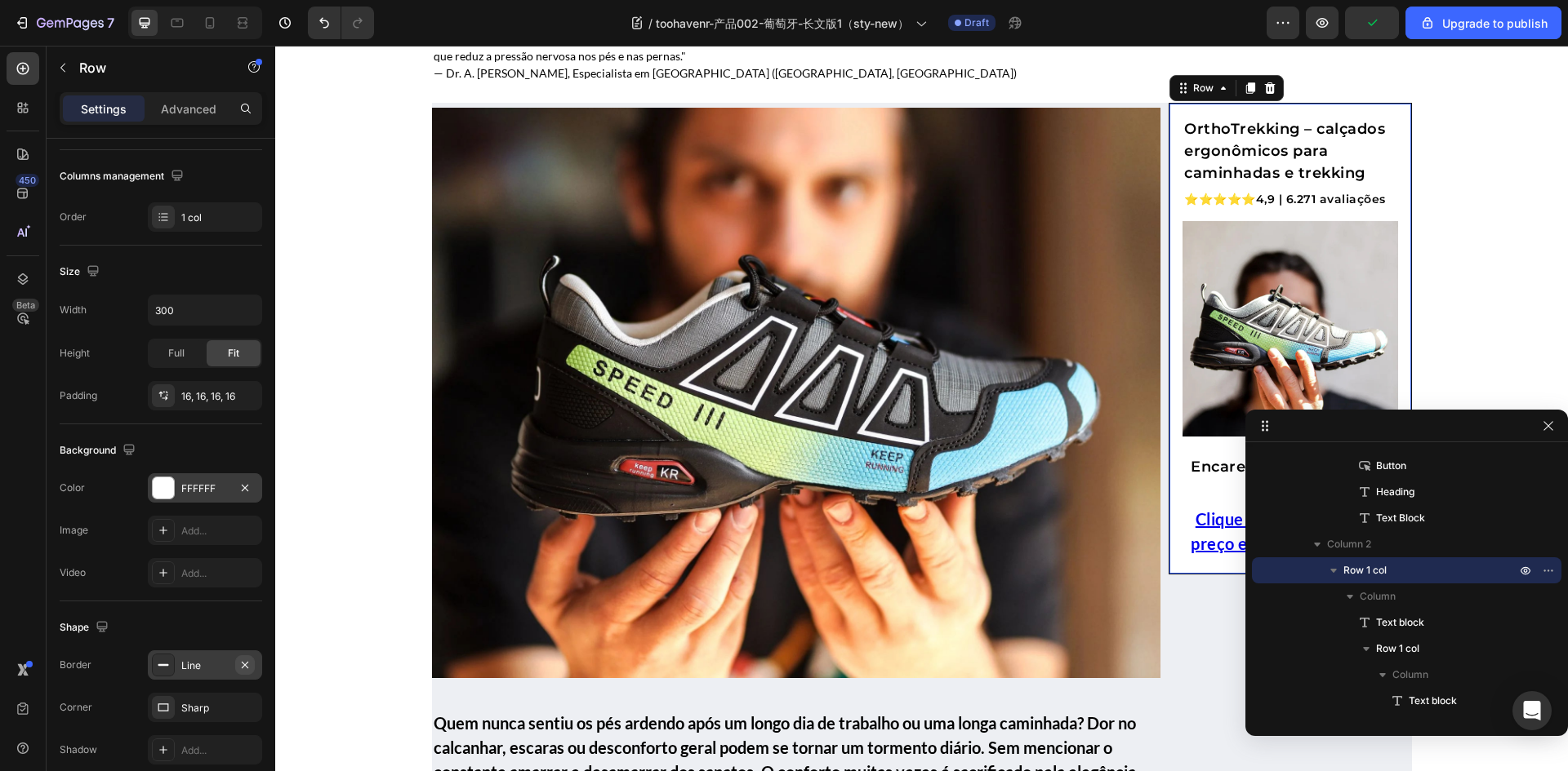
click at [243, 667] on icon "button" at bounding box center [245, 664] width 7 height 7
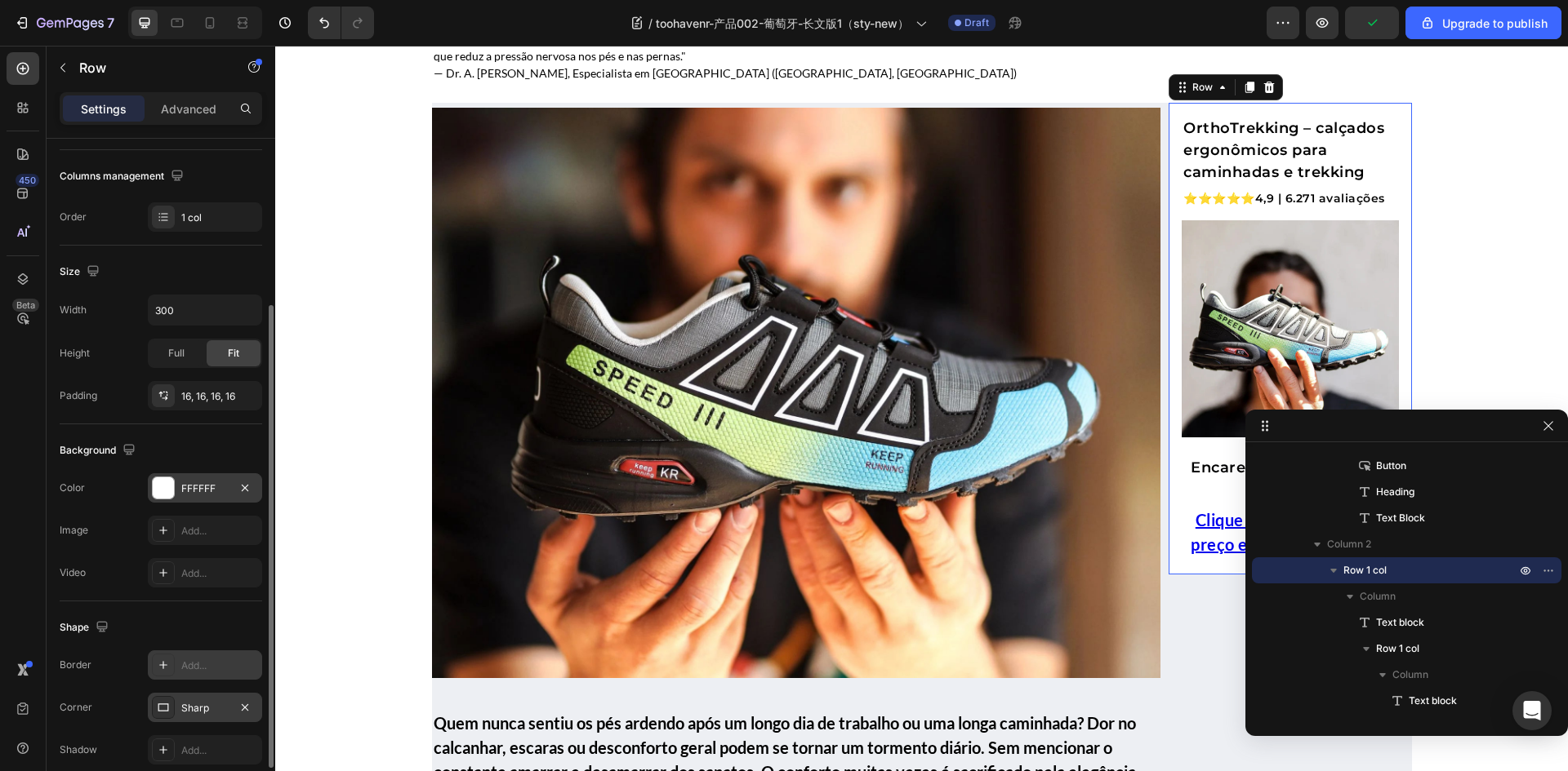
click at [167, 707] on icon at bounding box center [164, 708] width 13 height 13
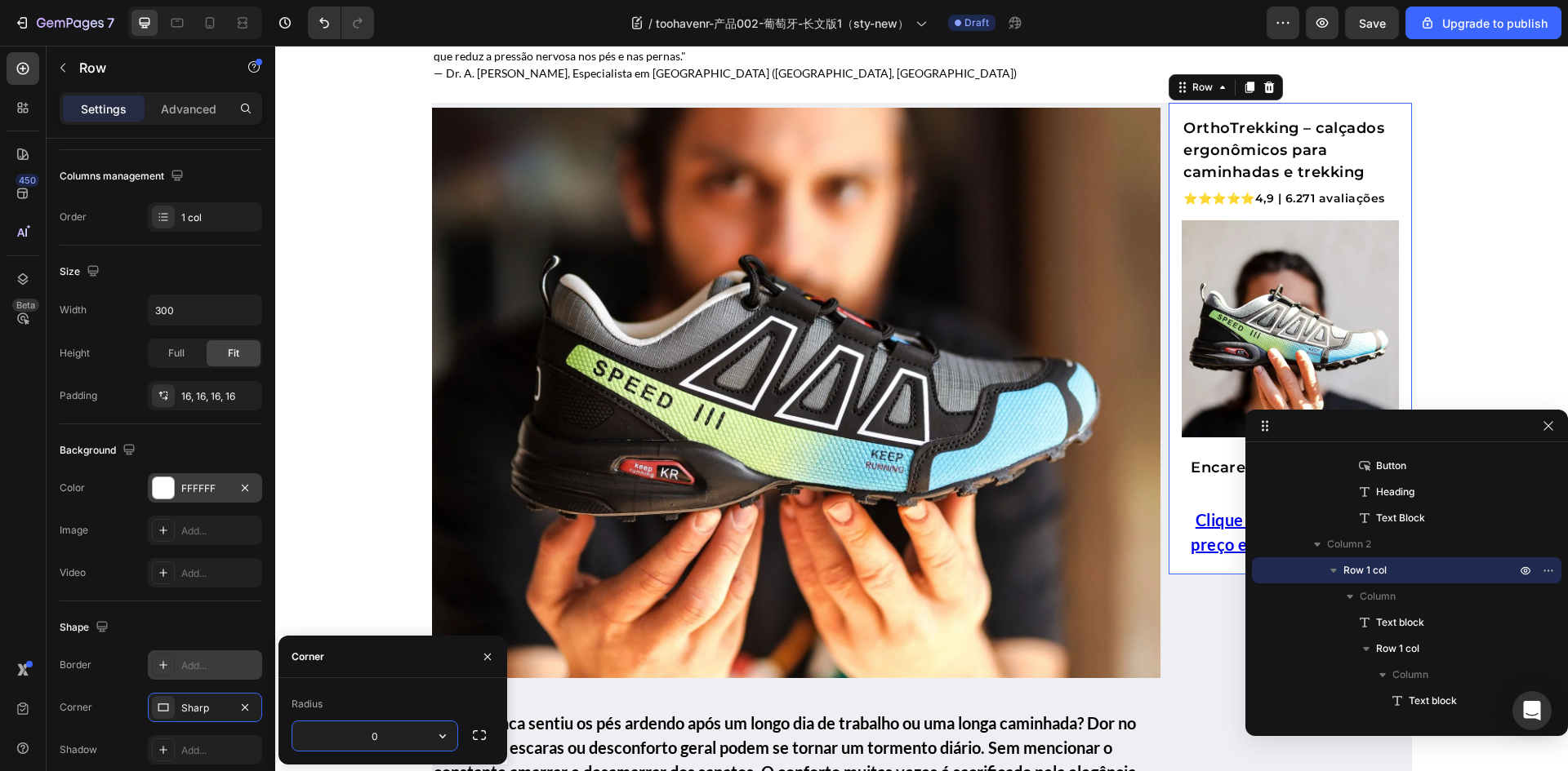
type input "5"
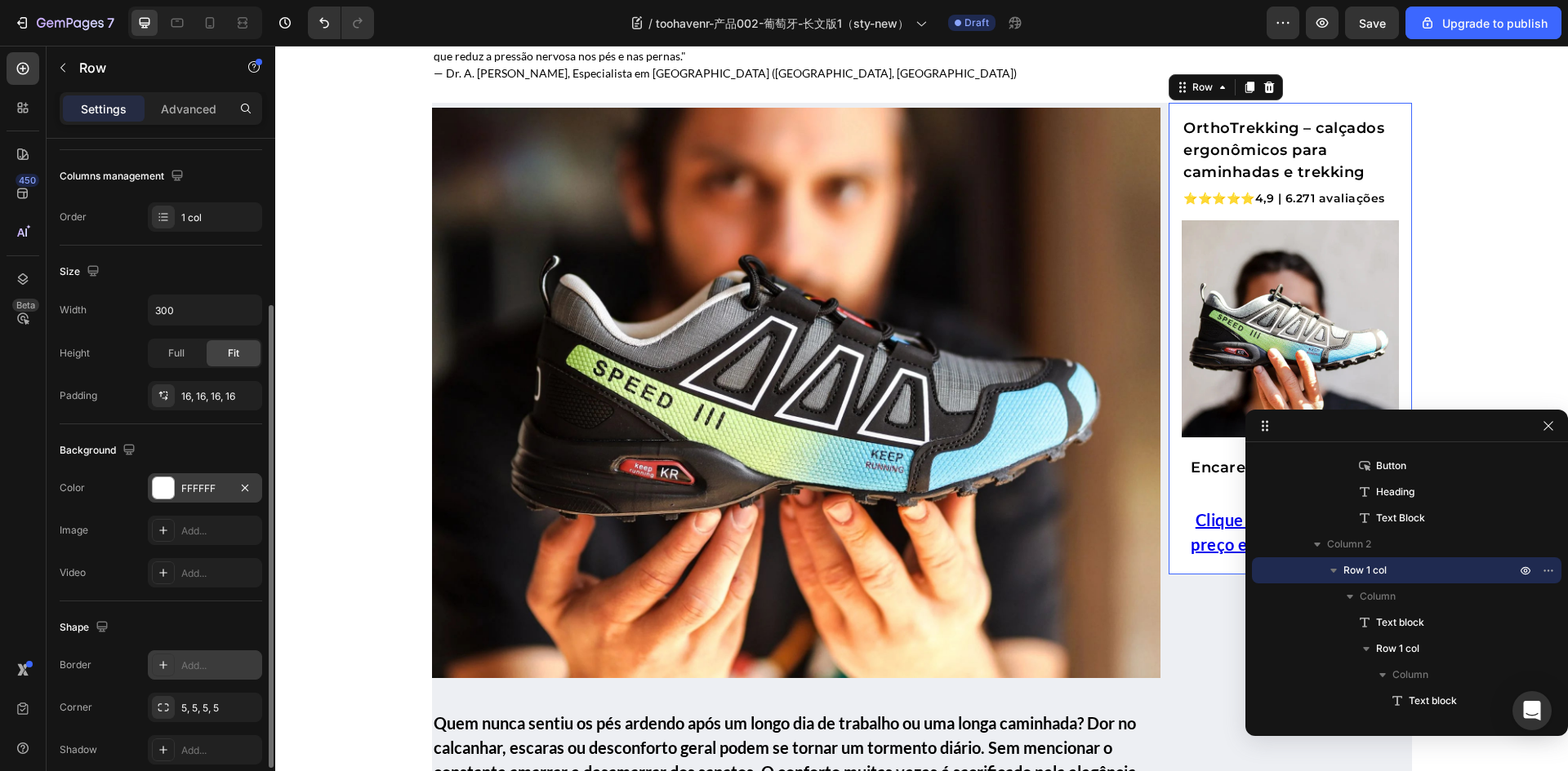
click at [191, 612] on div "Shape Border Add... Corner 5, 5, 5, 5 Shadow Add..." at bounding box center [160, 689] width 202 height 176
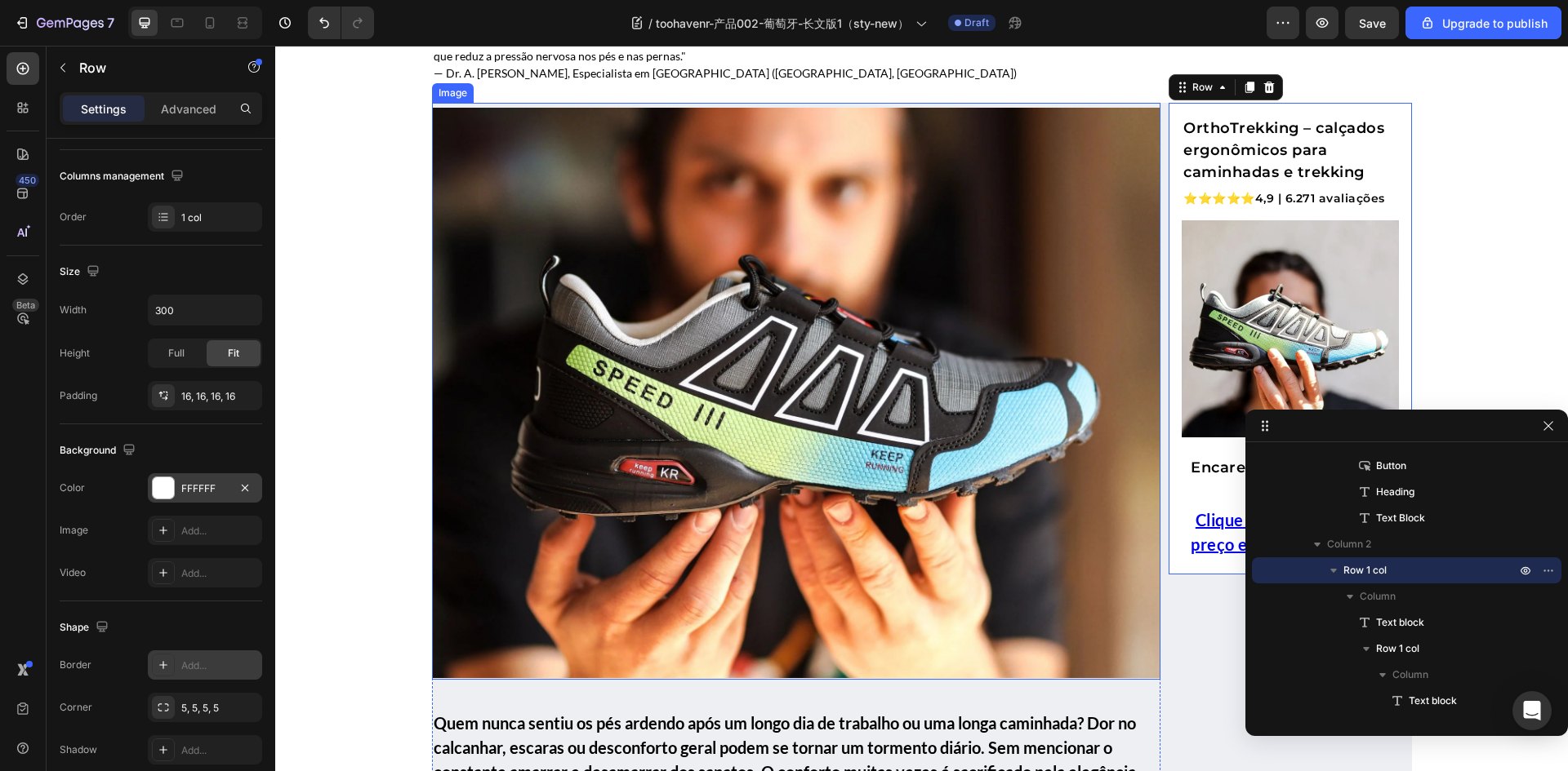
click at [765, 544] on img at bounding box center [796, 393] width 729 height 570
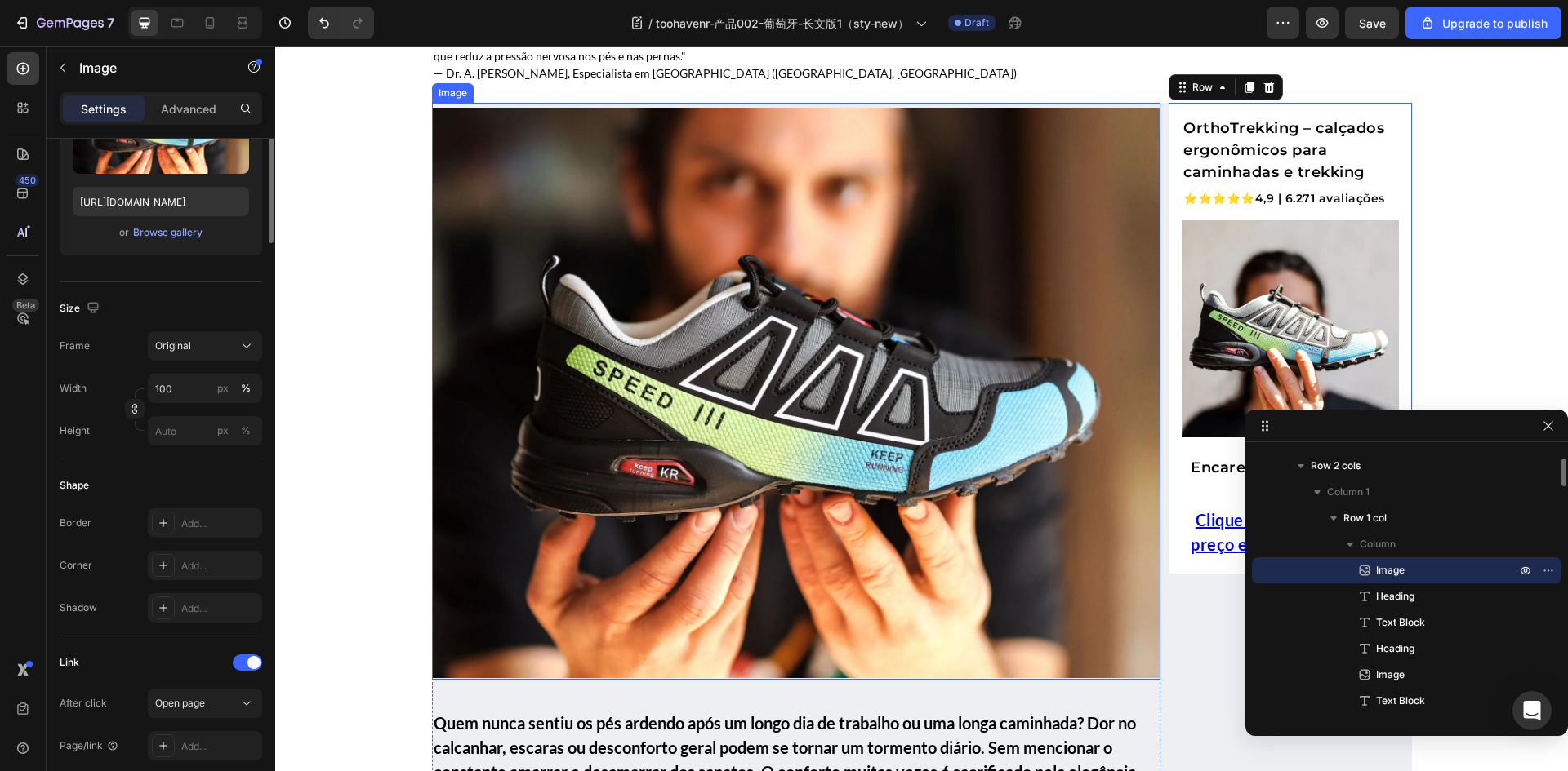
scroll to position [0, 0]
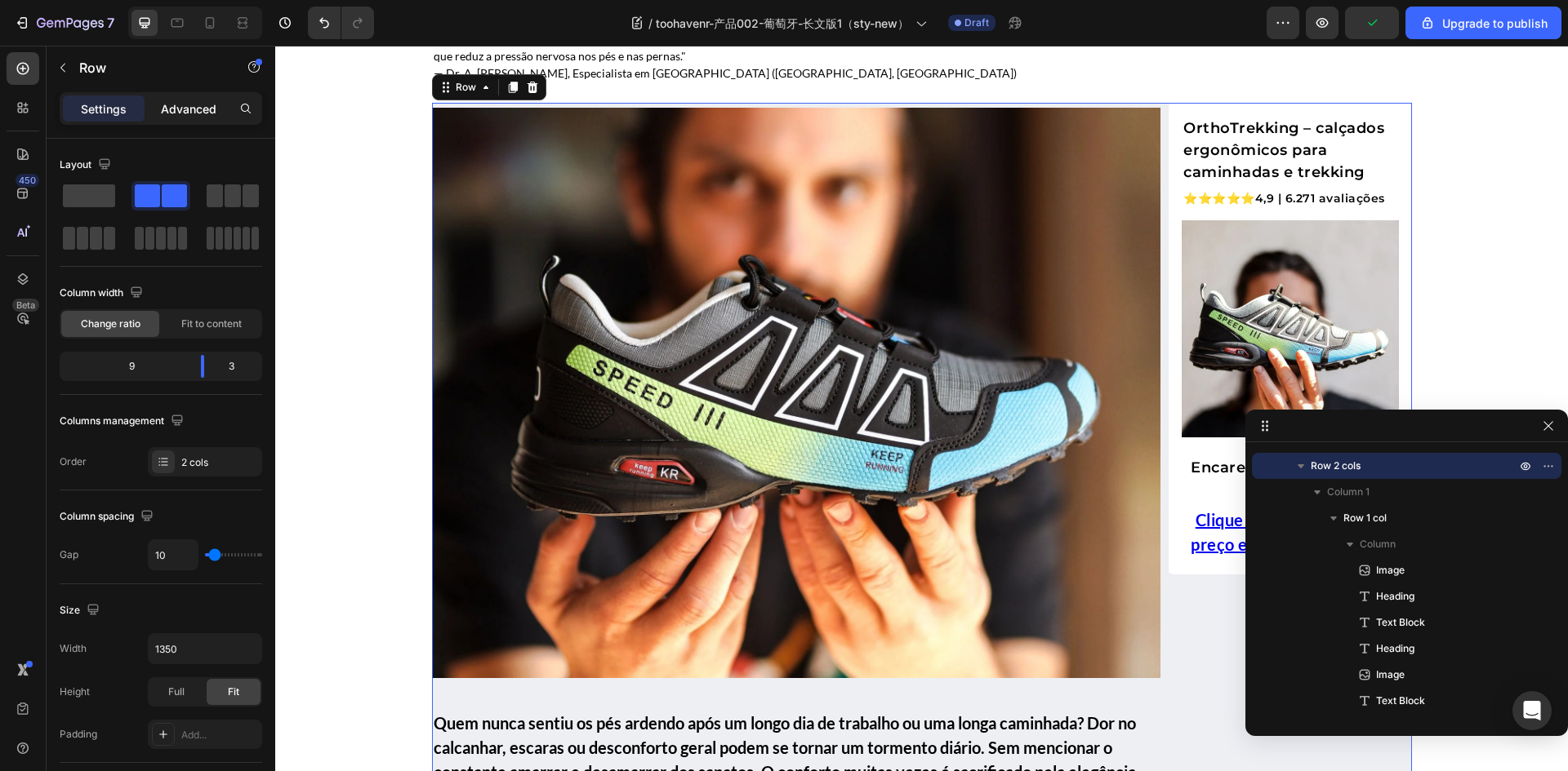
click at [170, 109] on p "Advanced" at bounding box center [188, 109] width 55 height 17
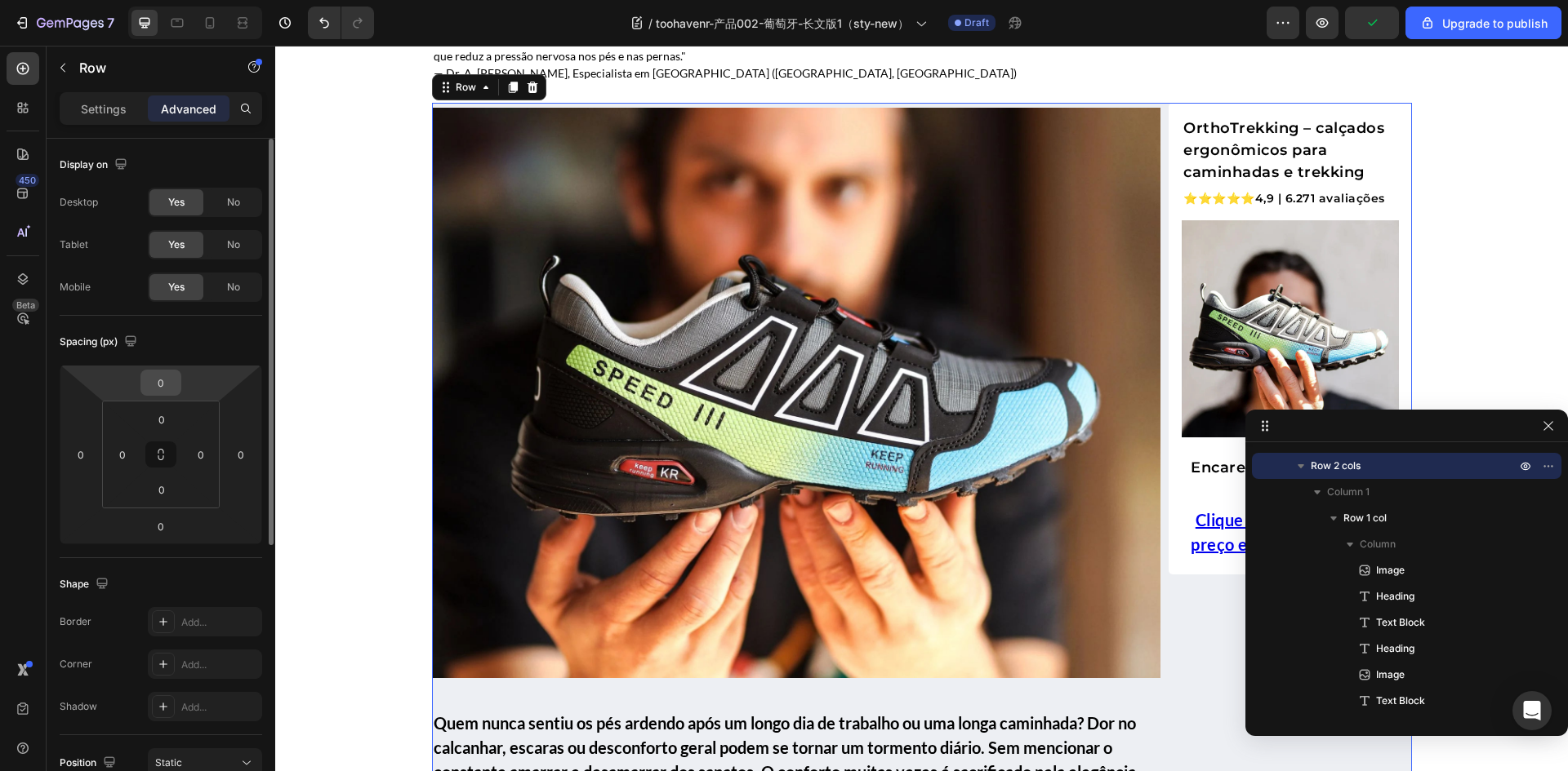
click at [171, 380] on input "0" at bounding box center [161, 383] width 33 height 24
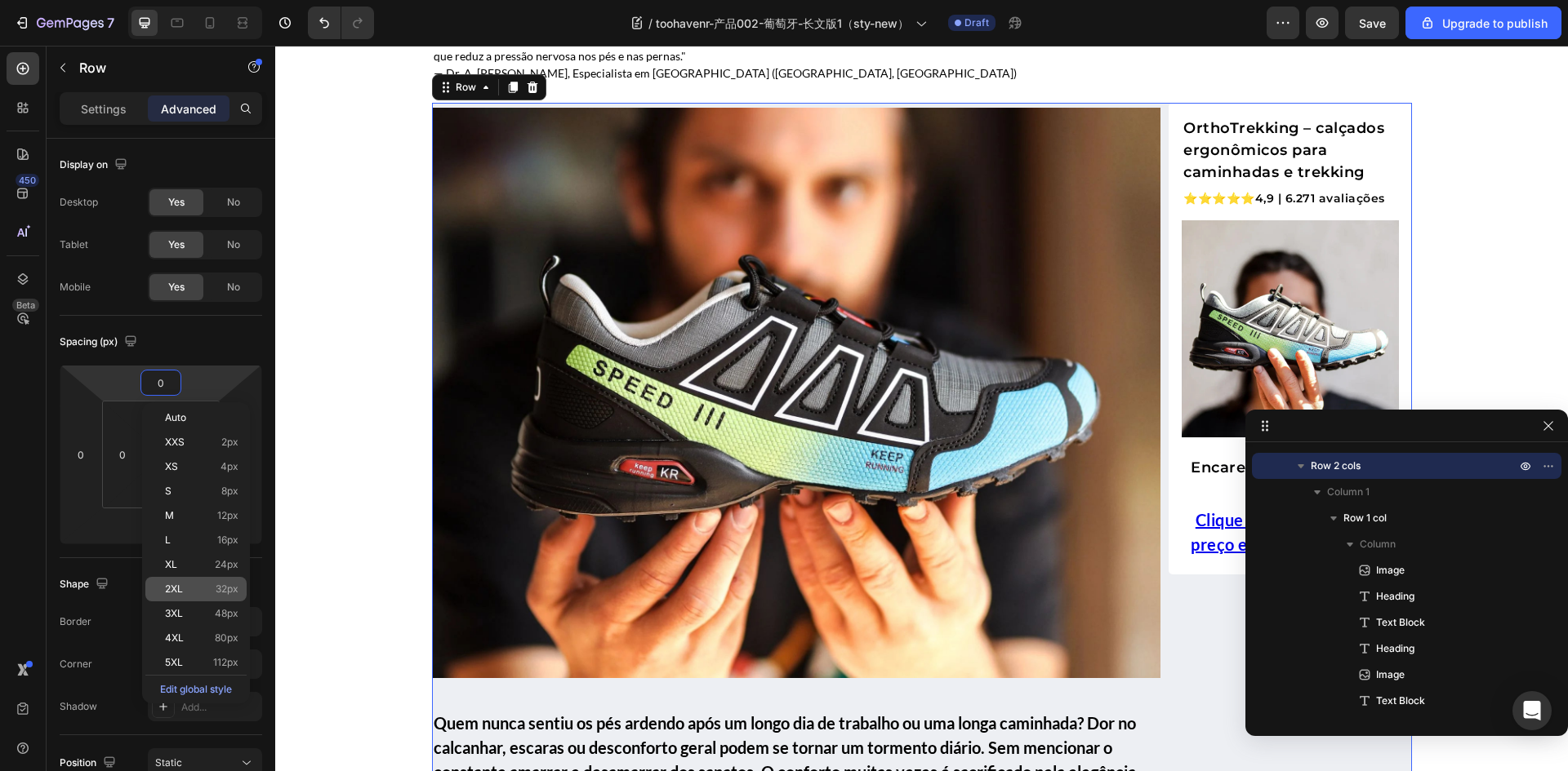
click at [212, 590] on p "2XL 32px" at bounding box center [201, 590] width 73 height 11
type input "32"
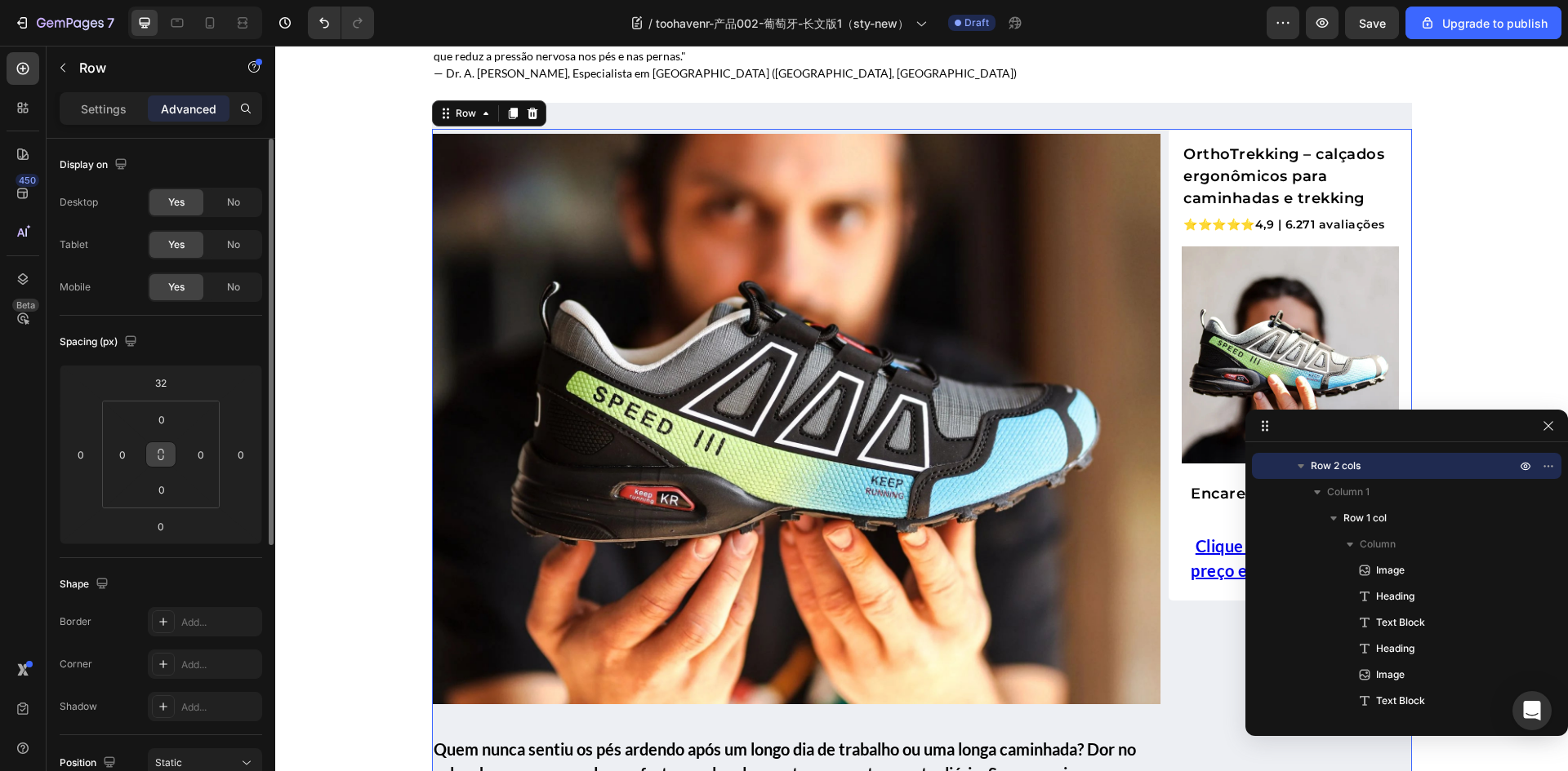
click at [165, 457] on icon at bounding box center [161, 455] width 13 height 13
click at [80, 454] on input "0" at bounding box center [81, 454] width 24 height 24
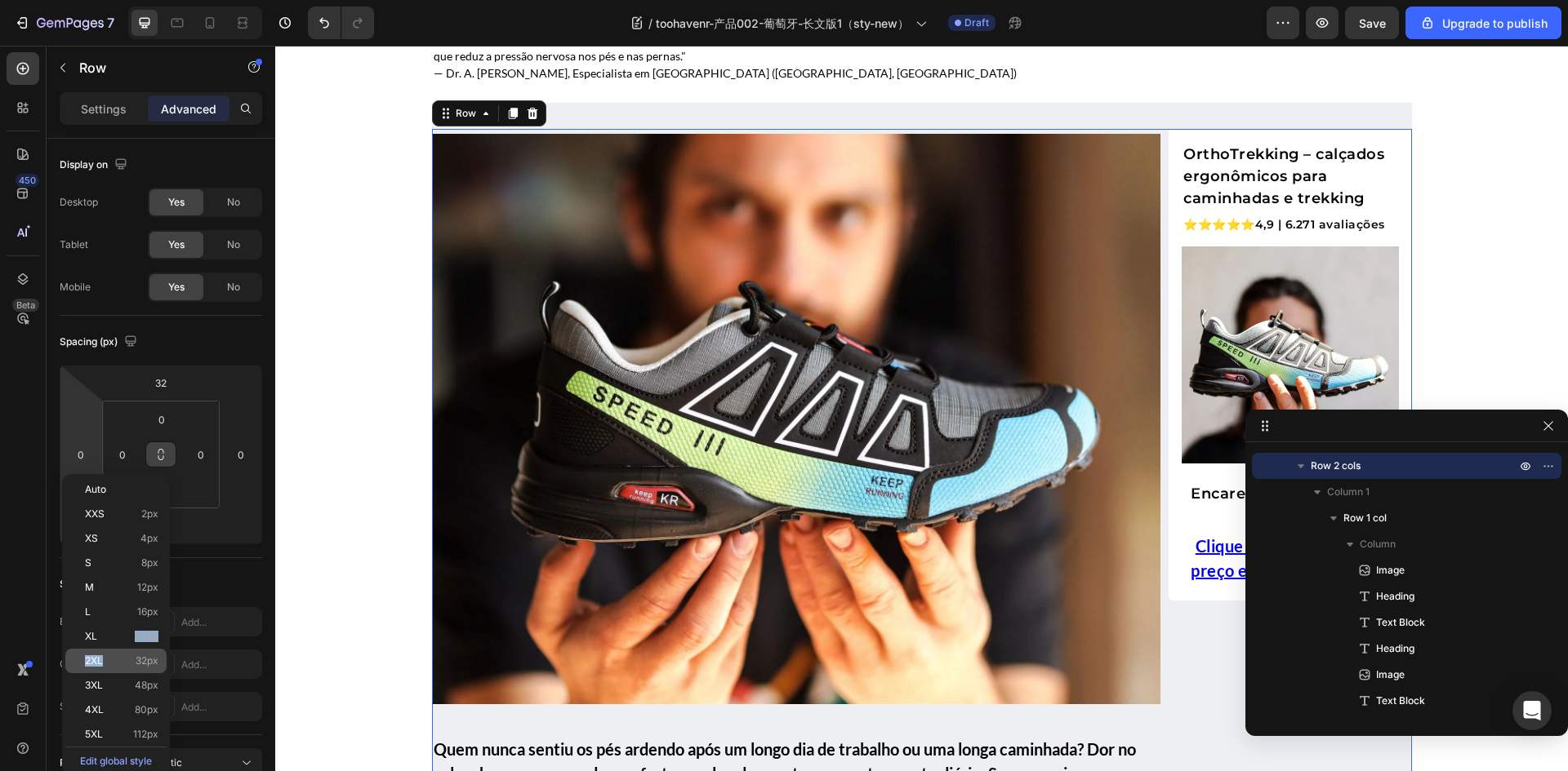
drag, startPoint x: 121, startPoint y: 638, endPoint x: 120, endPoint y: 650, distance: 12.0
click at [120, 650] on div "Auto XXS 2px XS 4px S 8px M 12px L 16px XL 24px 2XL 32px 3XL 48px 4XL 80px 5XL …" at bounding box center [116, 624] width 102 height 294
click at [120, 650] on div "2XL 32px" at bounding box center [116, 661] width 102 height 24
type input "32"
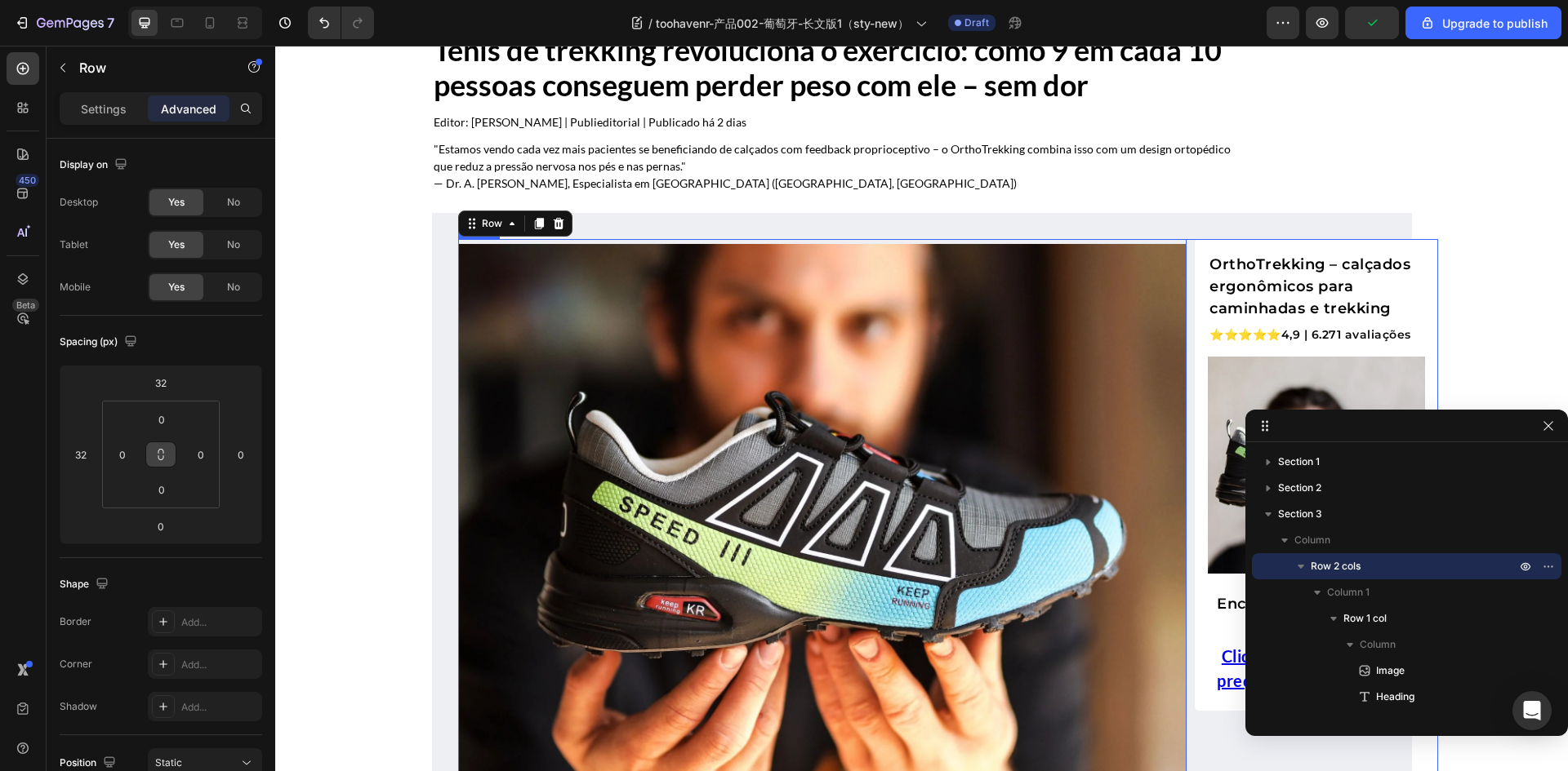
scroll to position [164, 0]
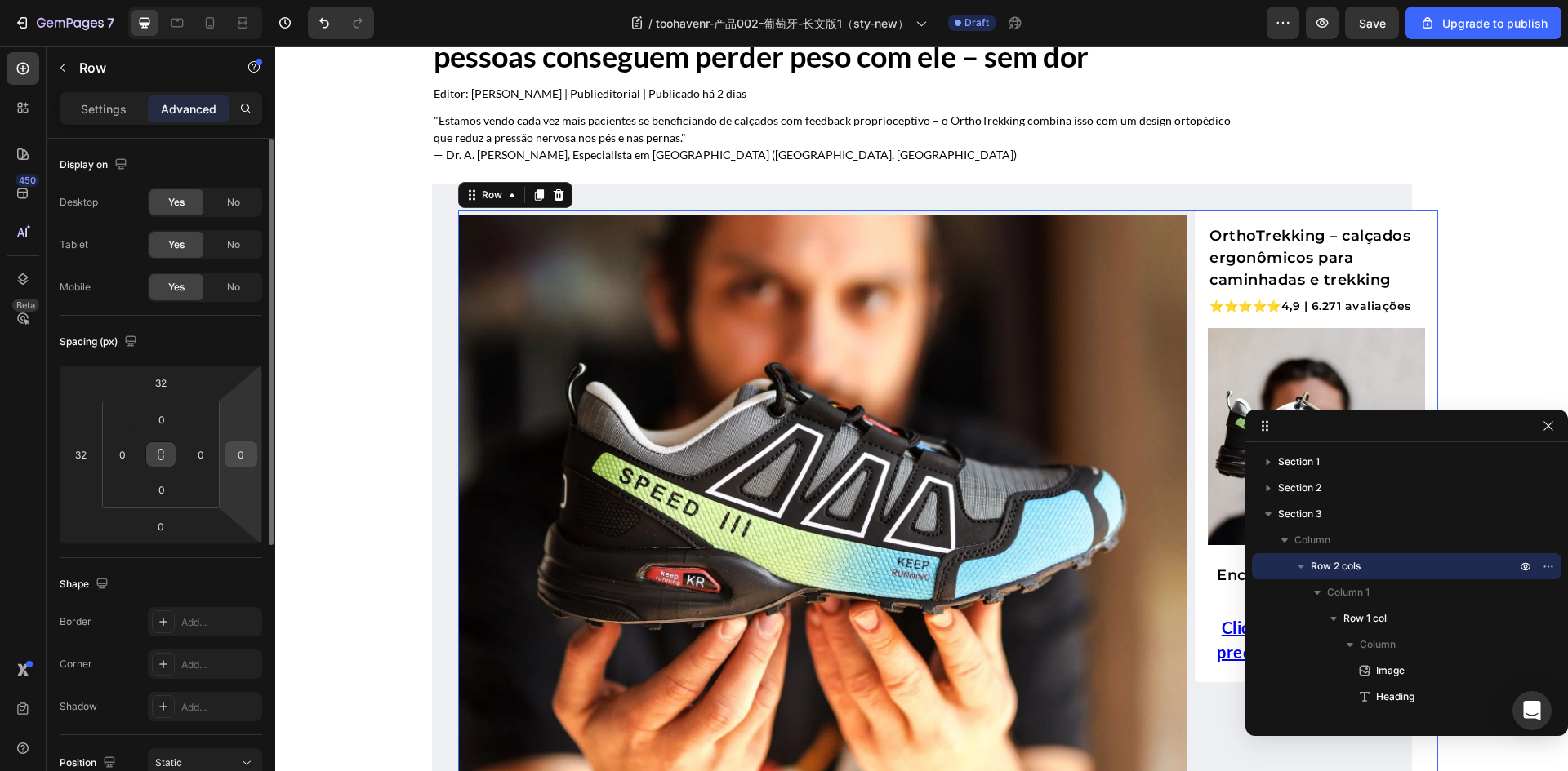
click at [236, 454] on input "0" at bounding box center [241, 454] width 24 height 24
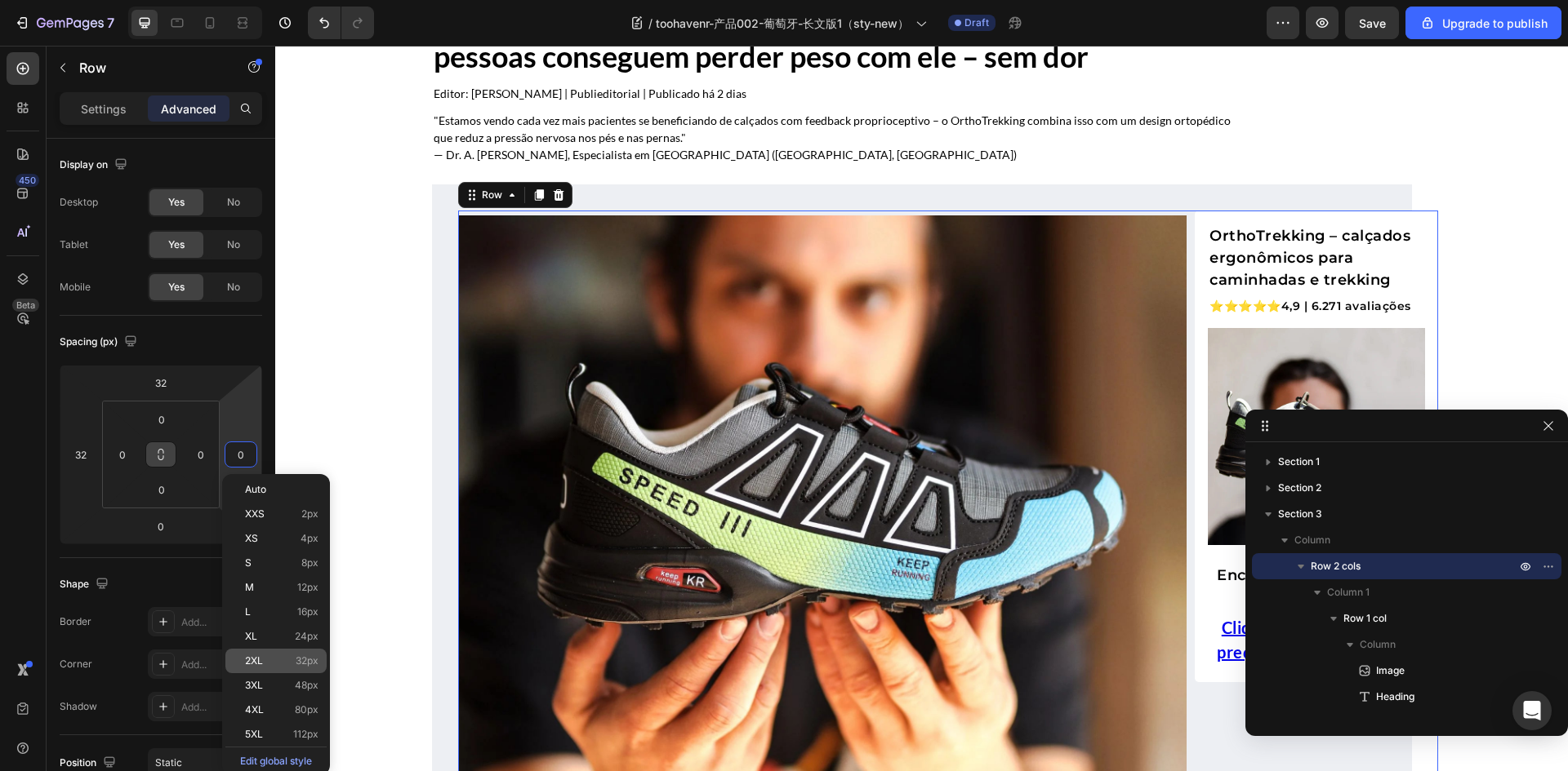
click at [280, 661] on p "2XL 32px" at bounding box center [281, 661] width 73 height 11
type input "32"
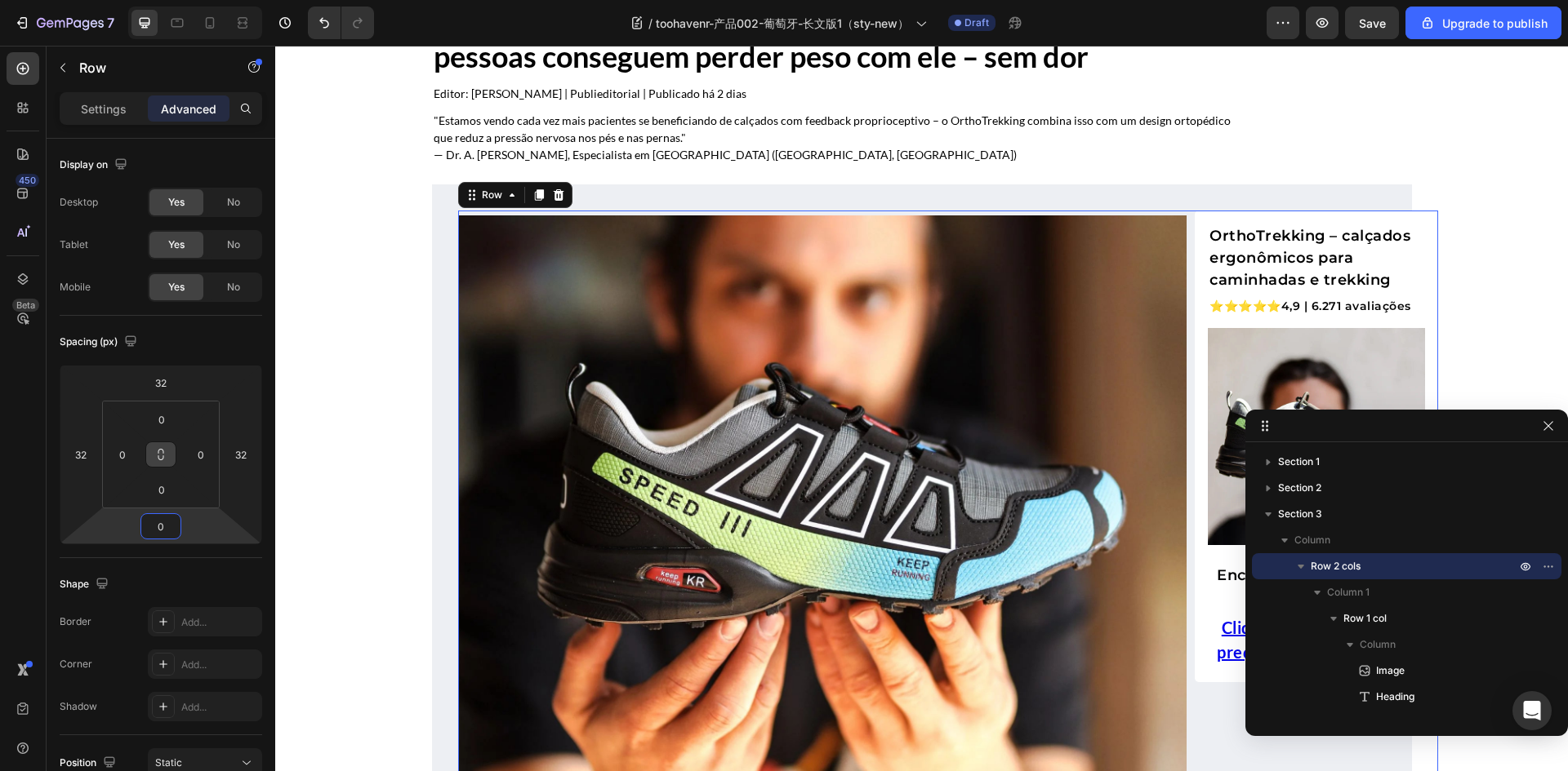
click at [159, 523] on input "0" at bounding box center [161, 527] width 33 height 24
click at [188, 724] on div "2XL 32px" at bounding box center [197, 732] width 102 height 24
type input "0"
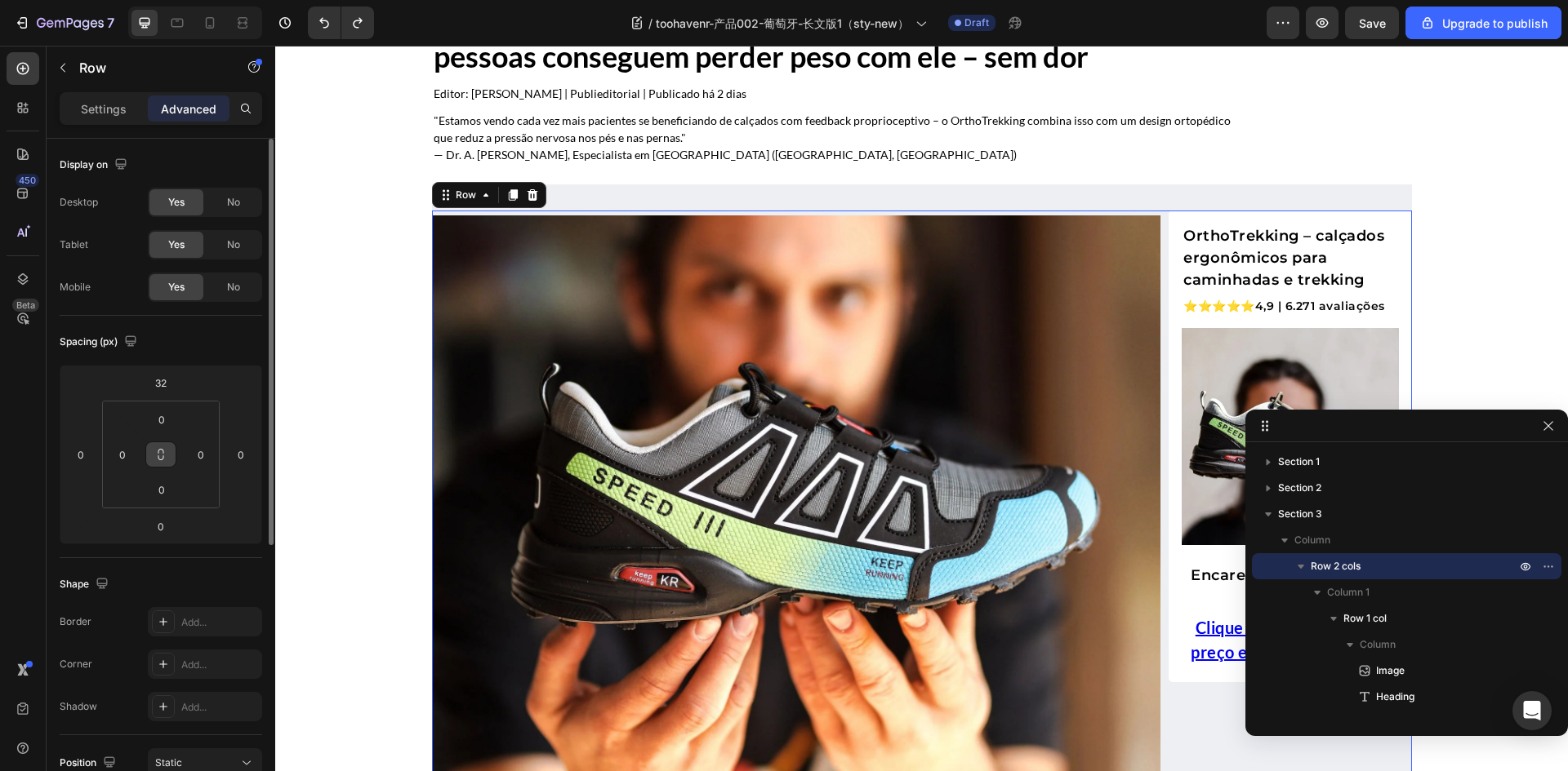
type input "0"
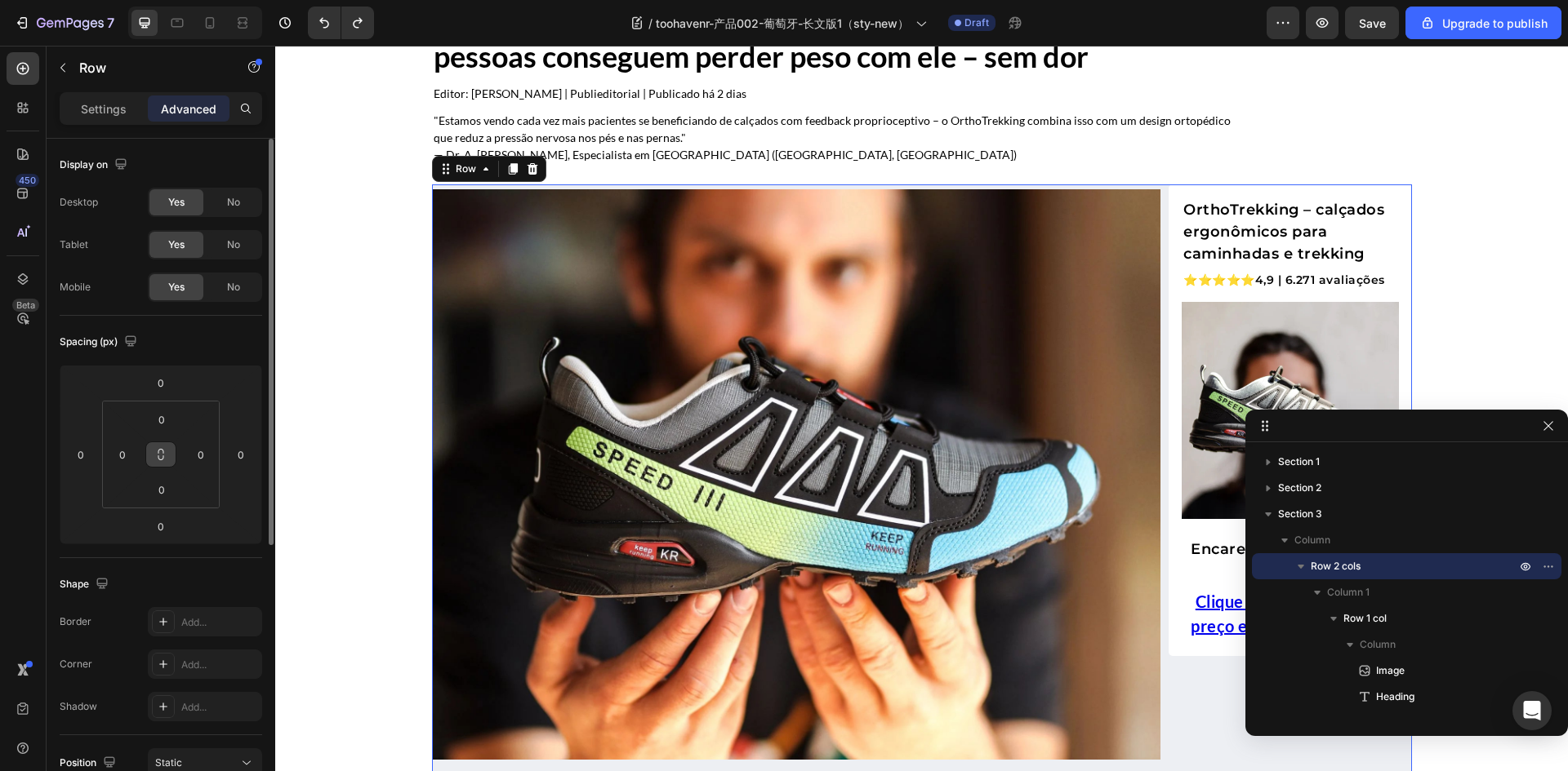
click at [221, 343] on div "Spacing (px)" at bounding box center [160, 342] width 202 height 26
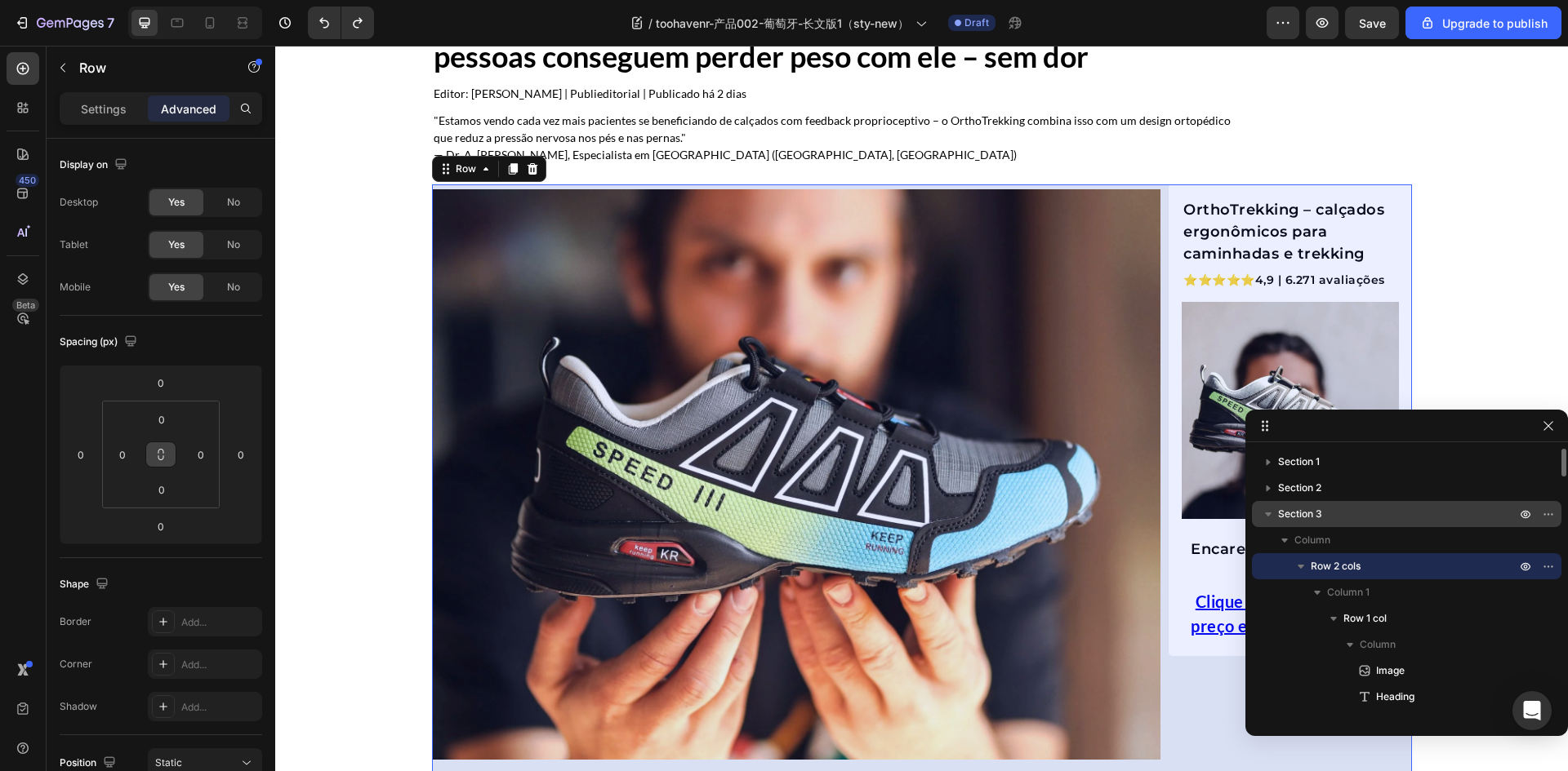
click at [1334, 512] on p "Section 3" at bounding box center [1398, 513] width 241 height 16
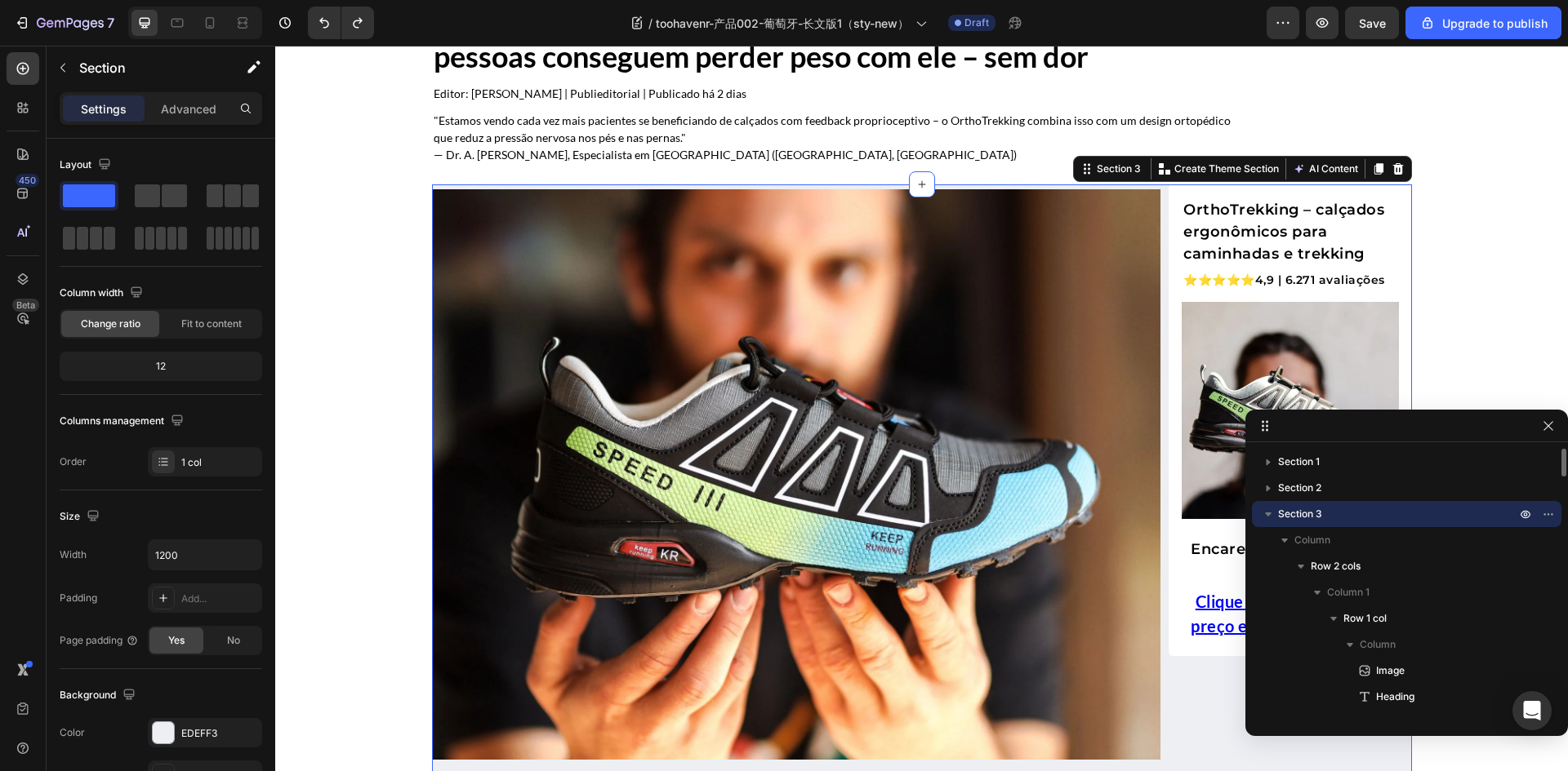
scroll to position [244, 0]
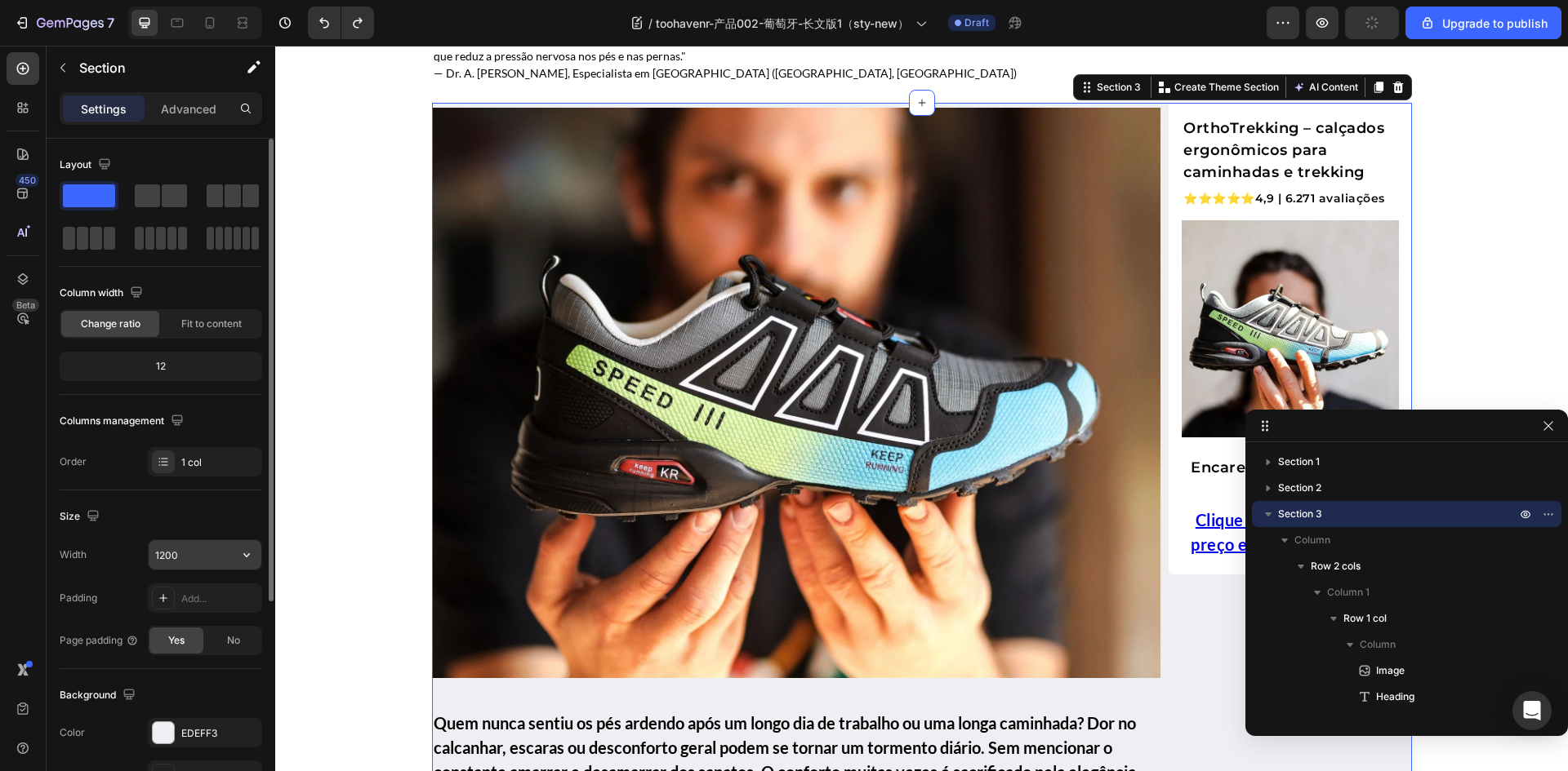
click at [204, 559] on input "1200" at bounding box center [205, 555] width 113 height 29
click at [245, 555] on icon "button" at bounding box center [245, 555] width 16 height 16
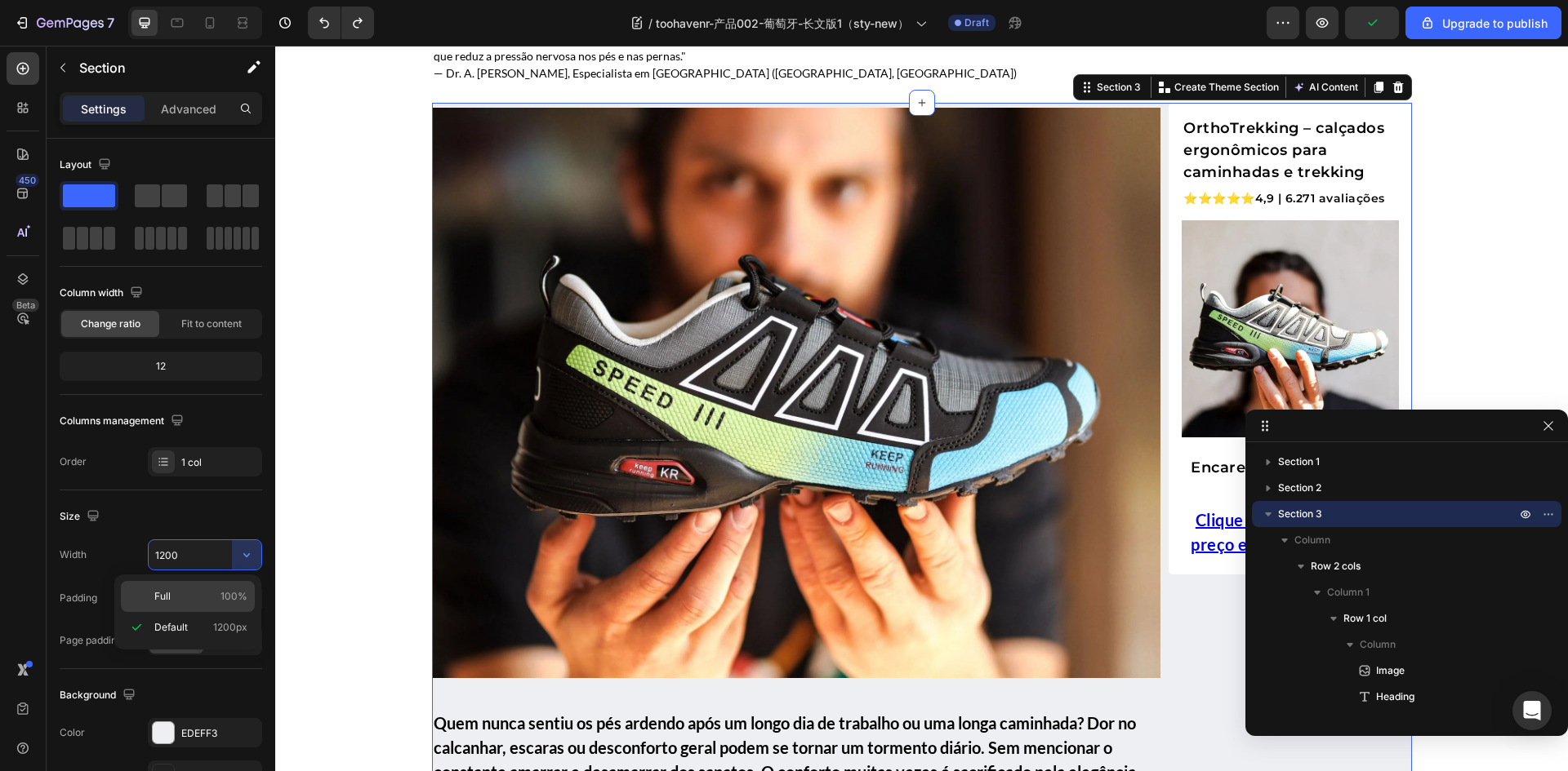
click at [179, 598] on p "Full 100%" at bounding box center [200, 597] width 93 height 15
type input "100%"
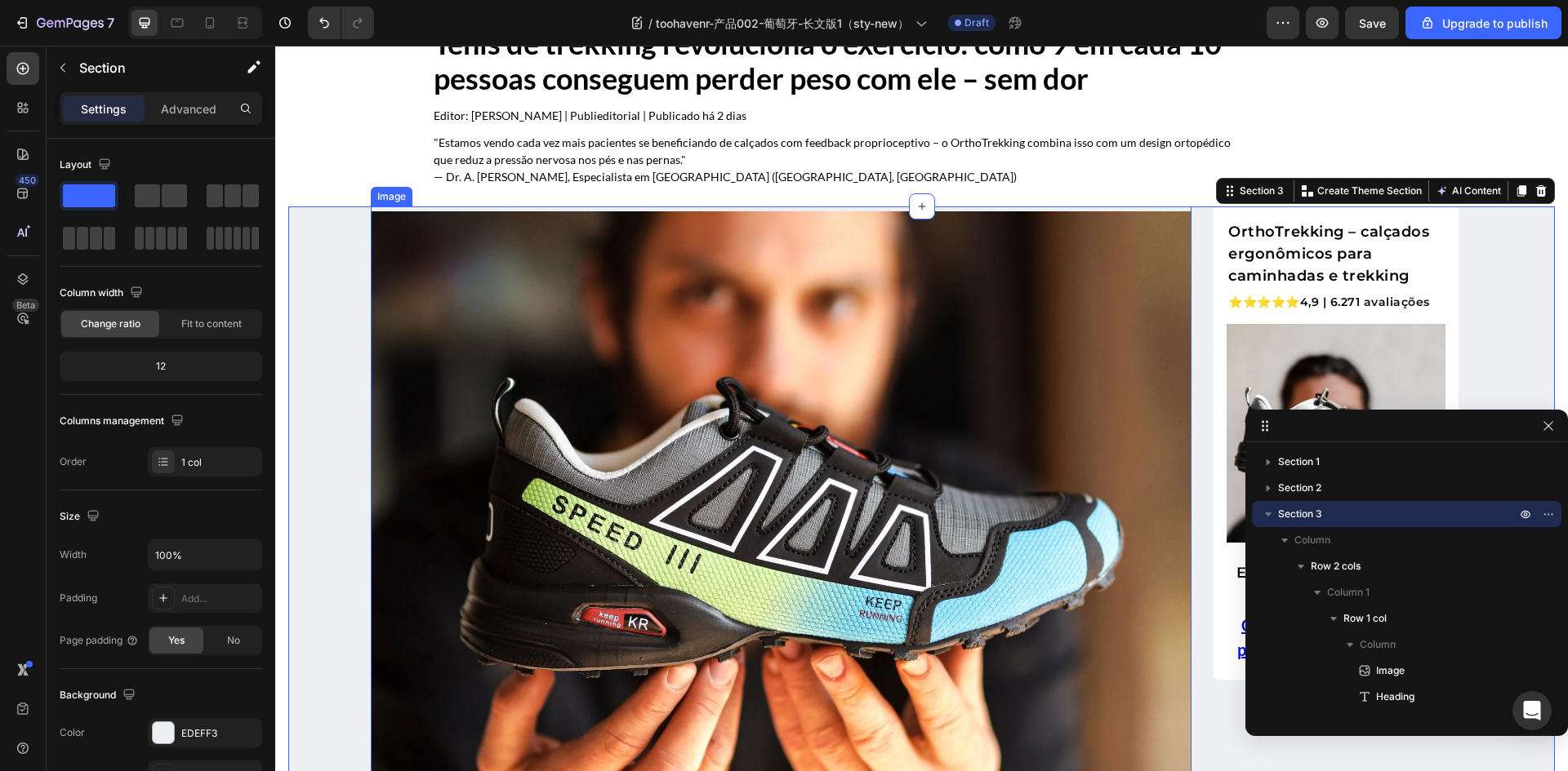
scroll to position [0, 0]
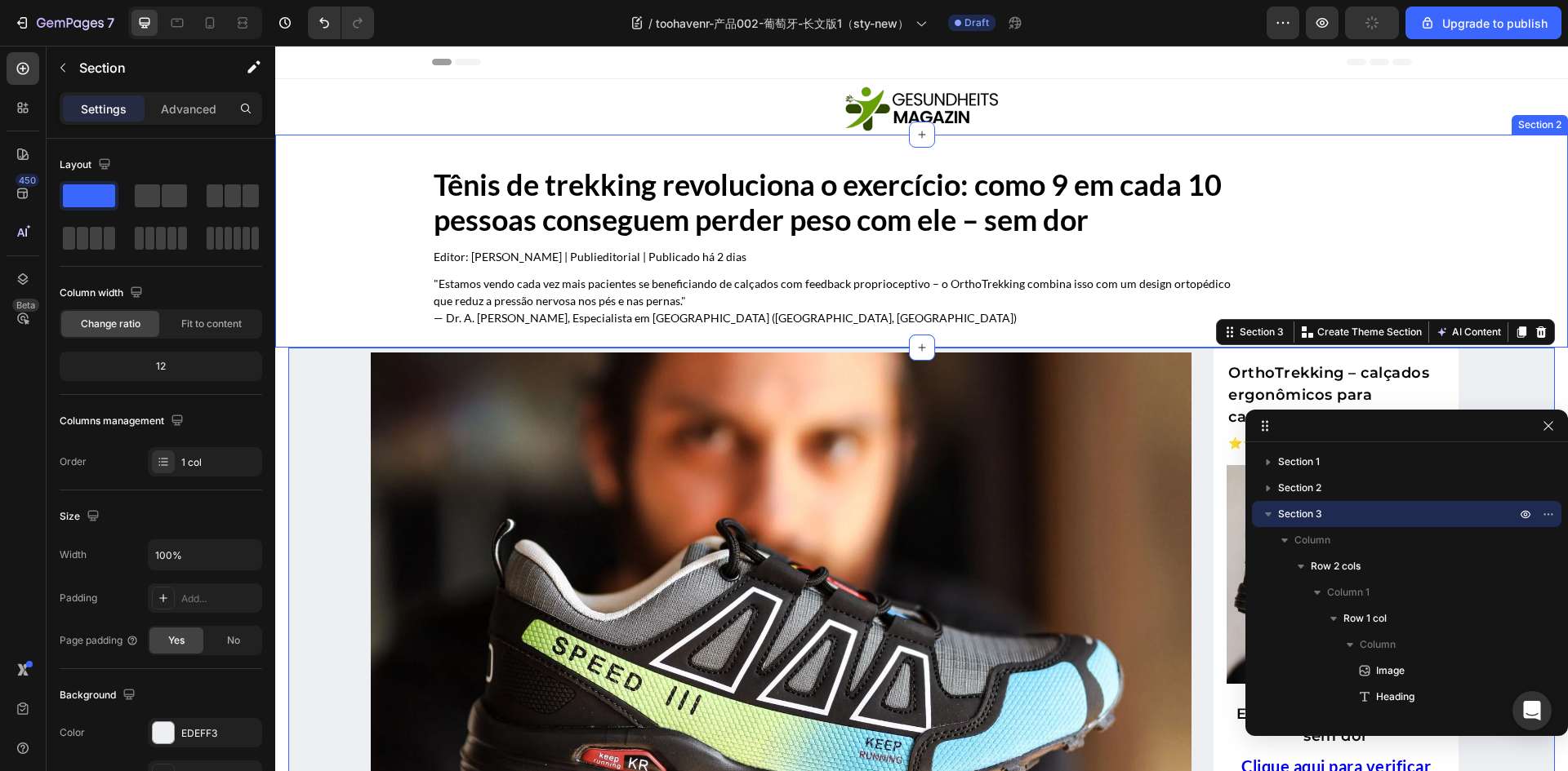
click at [396, 287] on div "Tênis de trekking revoluciona o exercício: como 9 em cada 10 pessoas conseguem …" at bounding box center [922, 254] width 1292 height 187
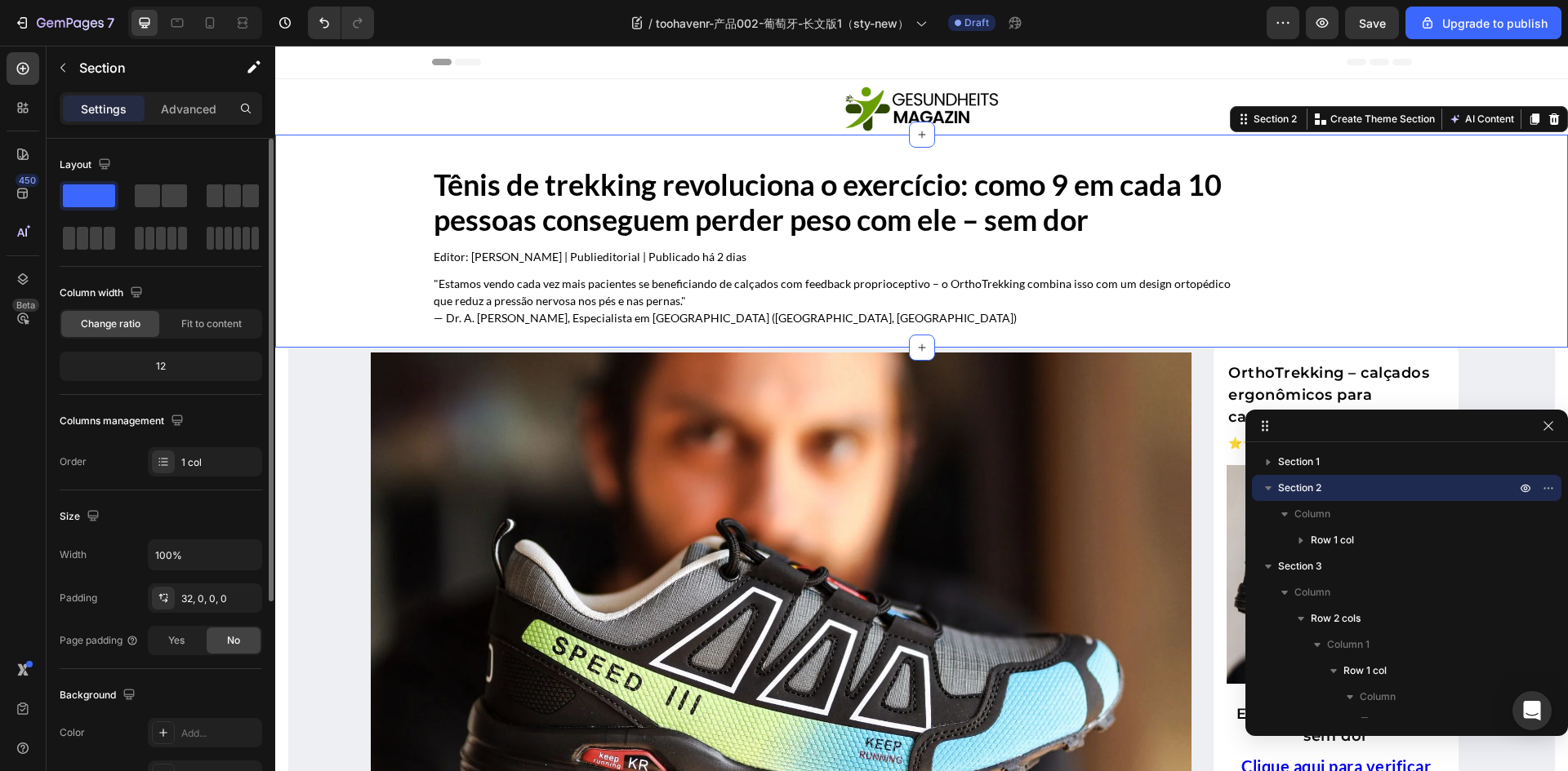
scroll to position [164, 0]
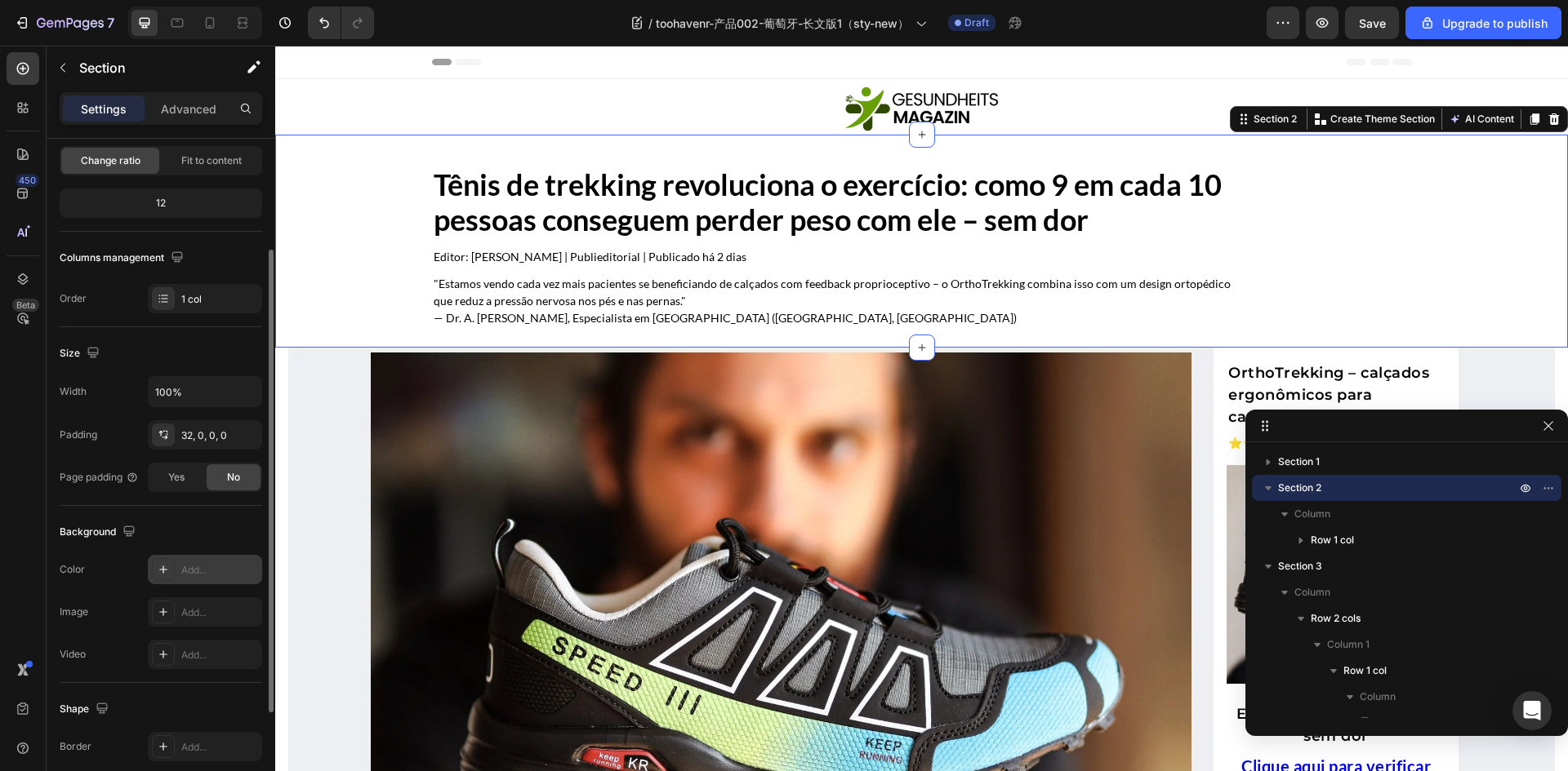
click at [158, 566] on icon at bounding box center [164, 570] width 13 height 13
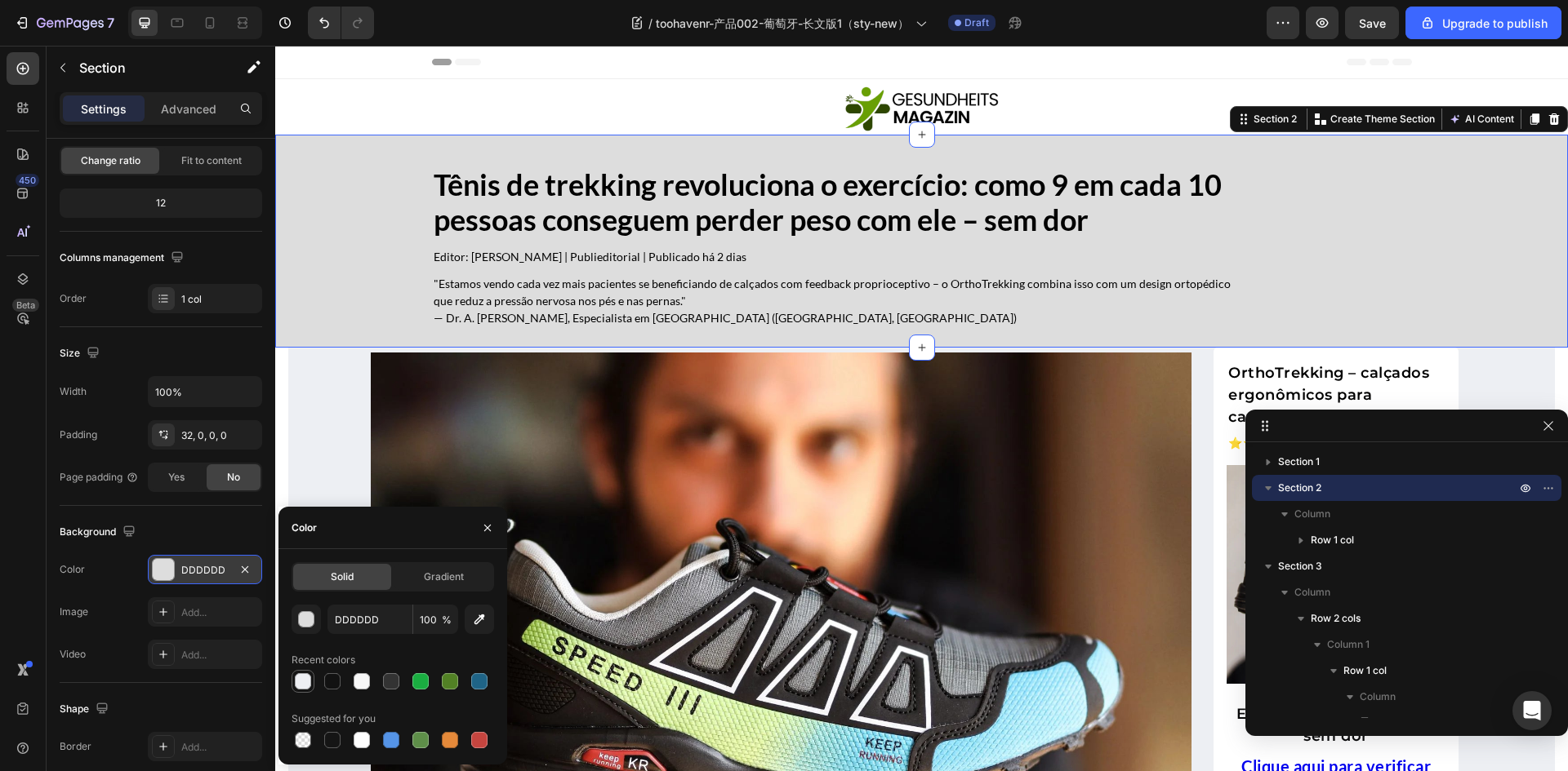
click at [306, 679] on div at bounding box center [302, 681] width 16 height 16
type input "EDEFF3"
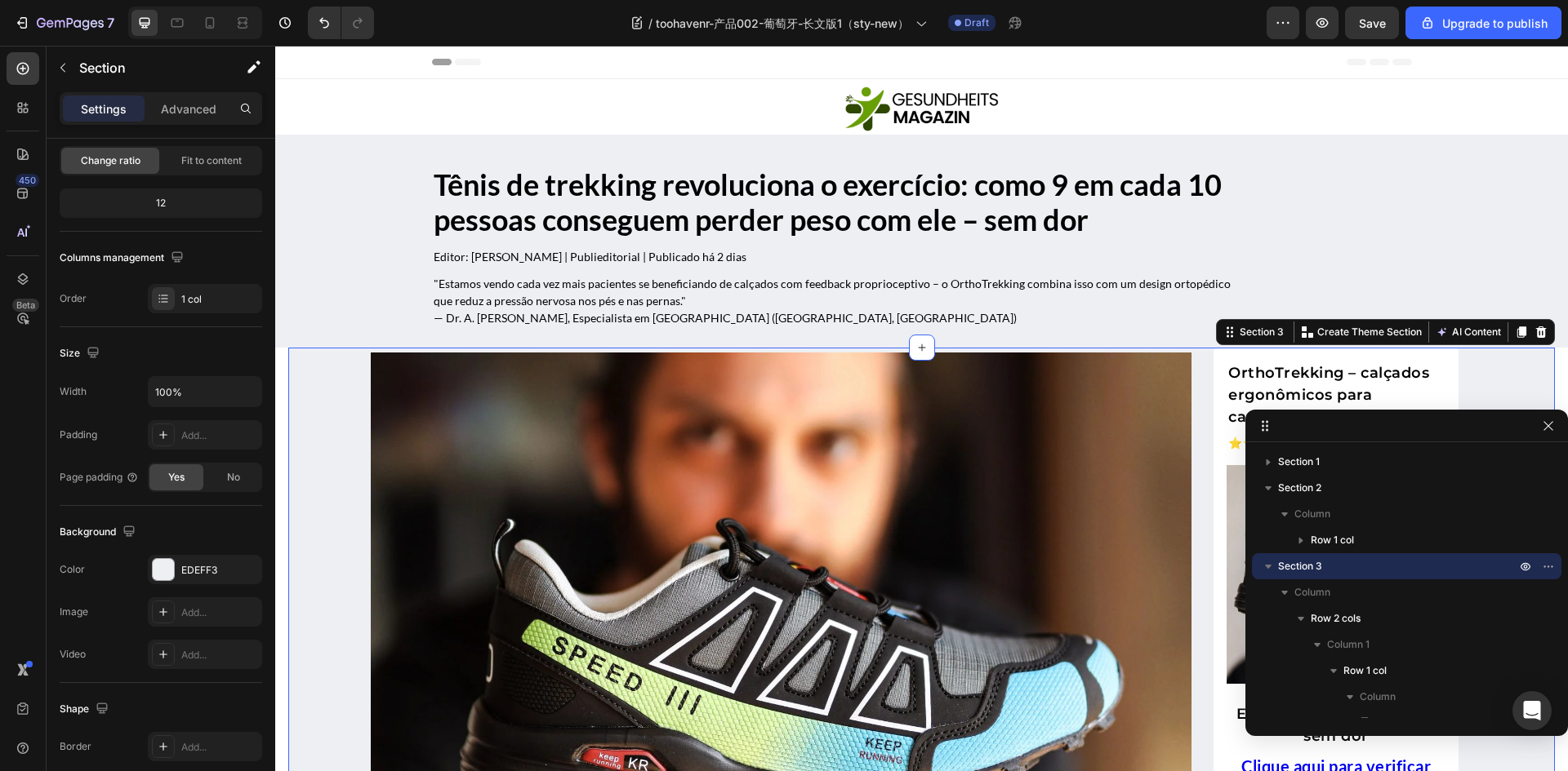
click at [198, 110] on p "Advanced" at bounding box center [188, 109] width 55 height 17
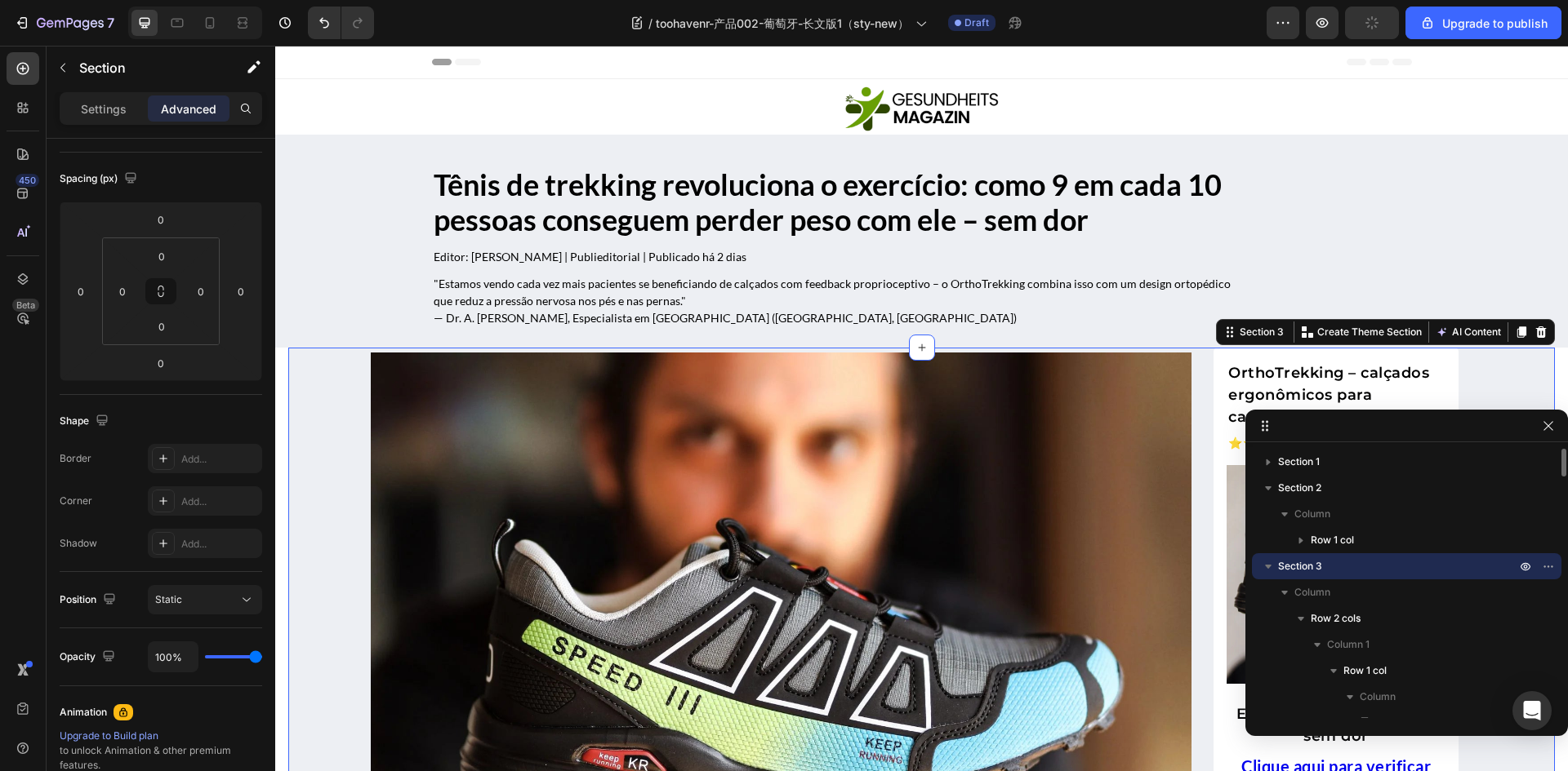
click at [1338, 559] on p "Section 3" at bounding box center [1398, 566] width 241 height 16
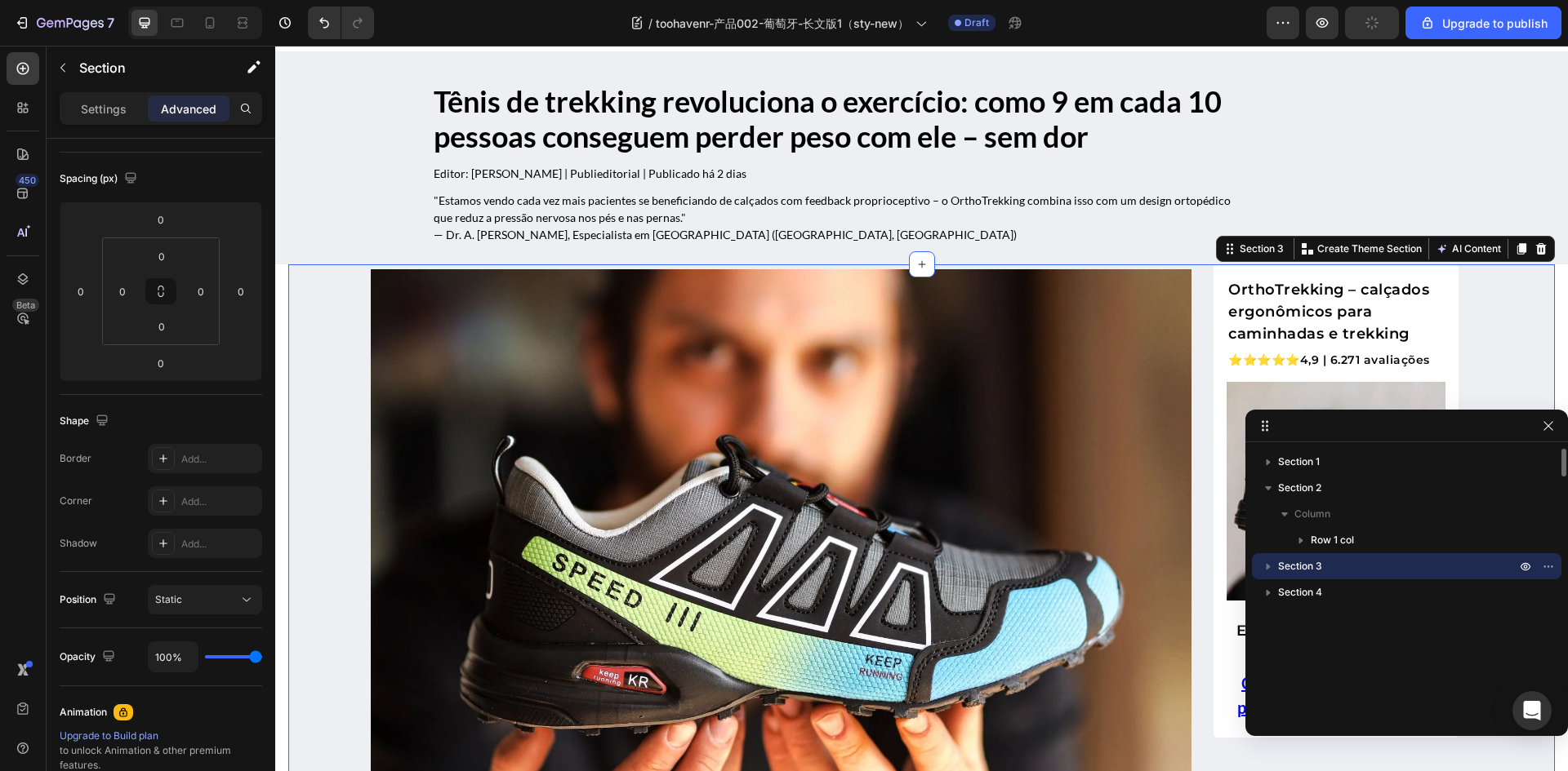
scroll to position [244, 0]
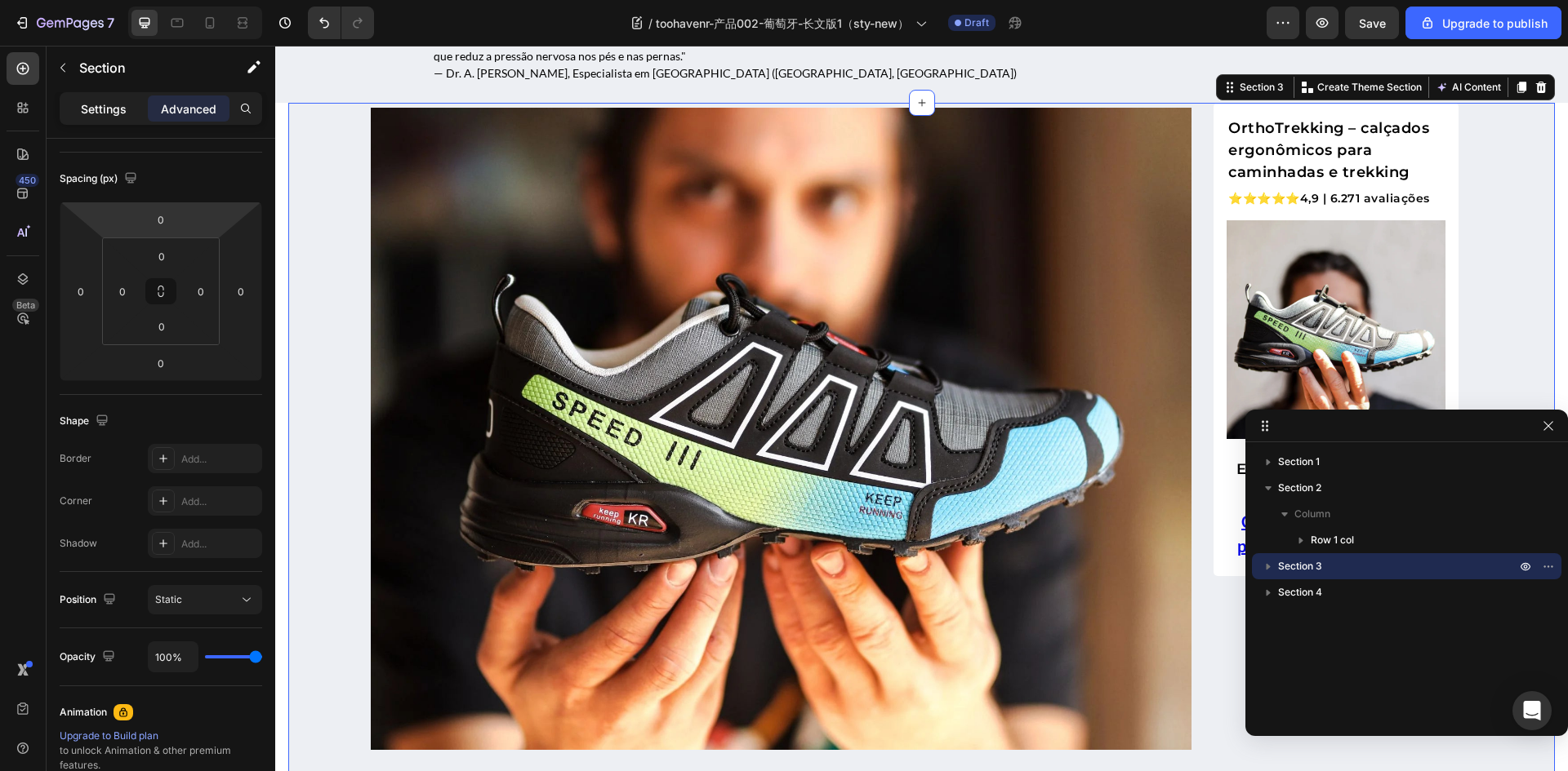
click at [108, 101] on p "Settings" at bounding box center [103, 109] width 46 height 17
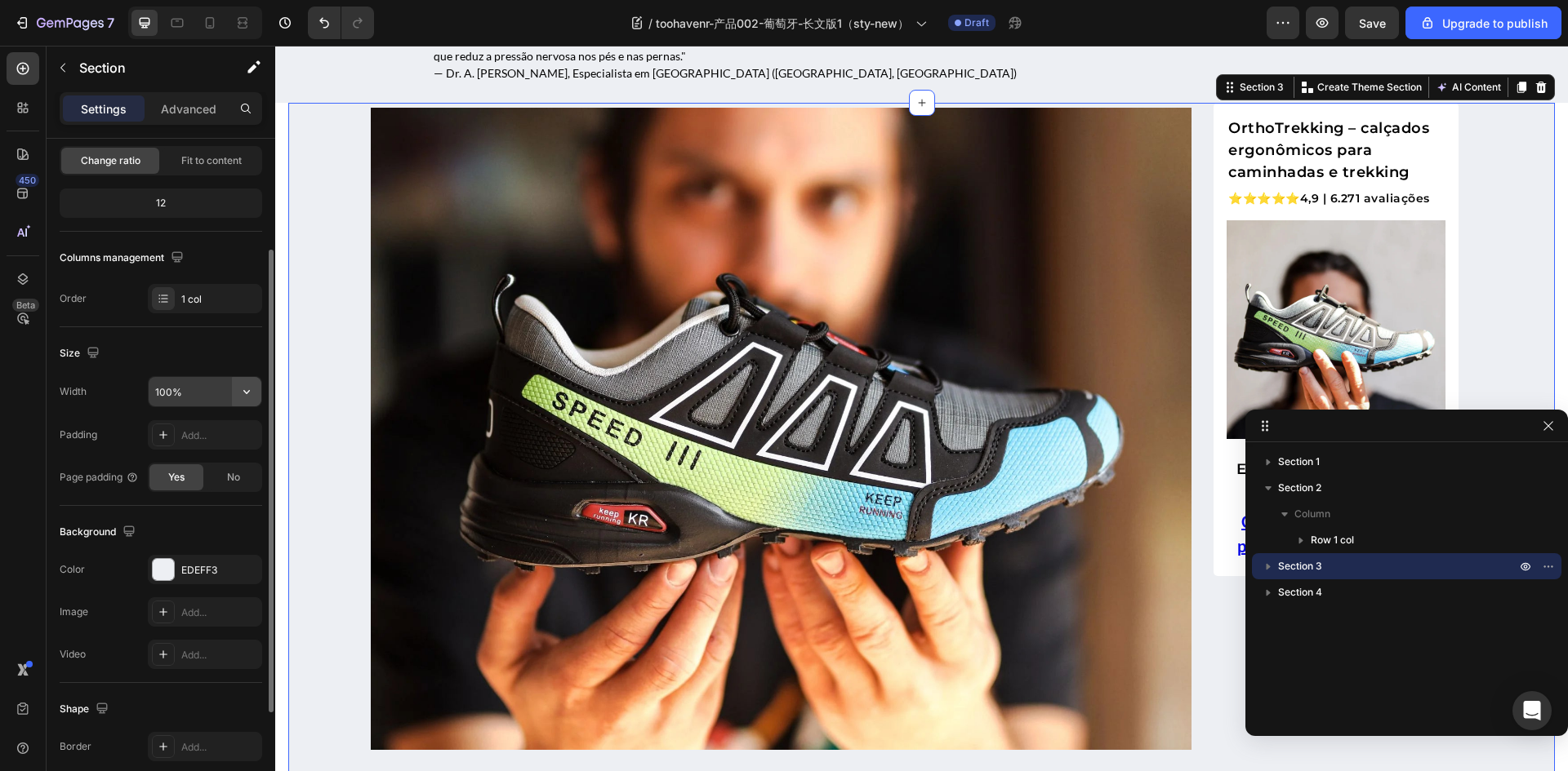
click at [246, 386] on icon "button" at bounding box center [245, 391] width 16 height 16
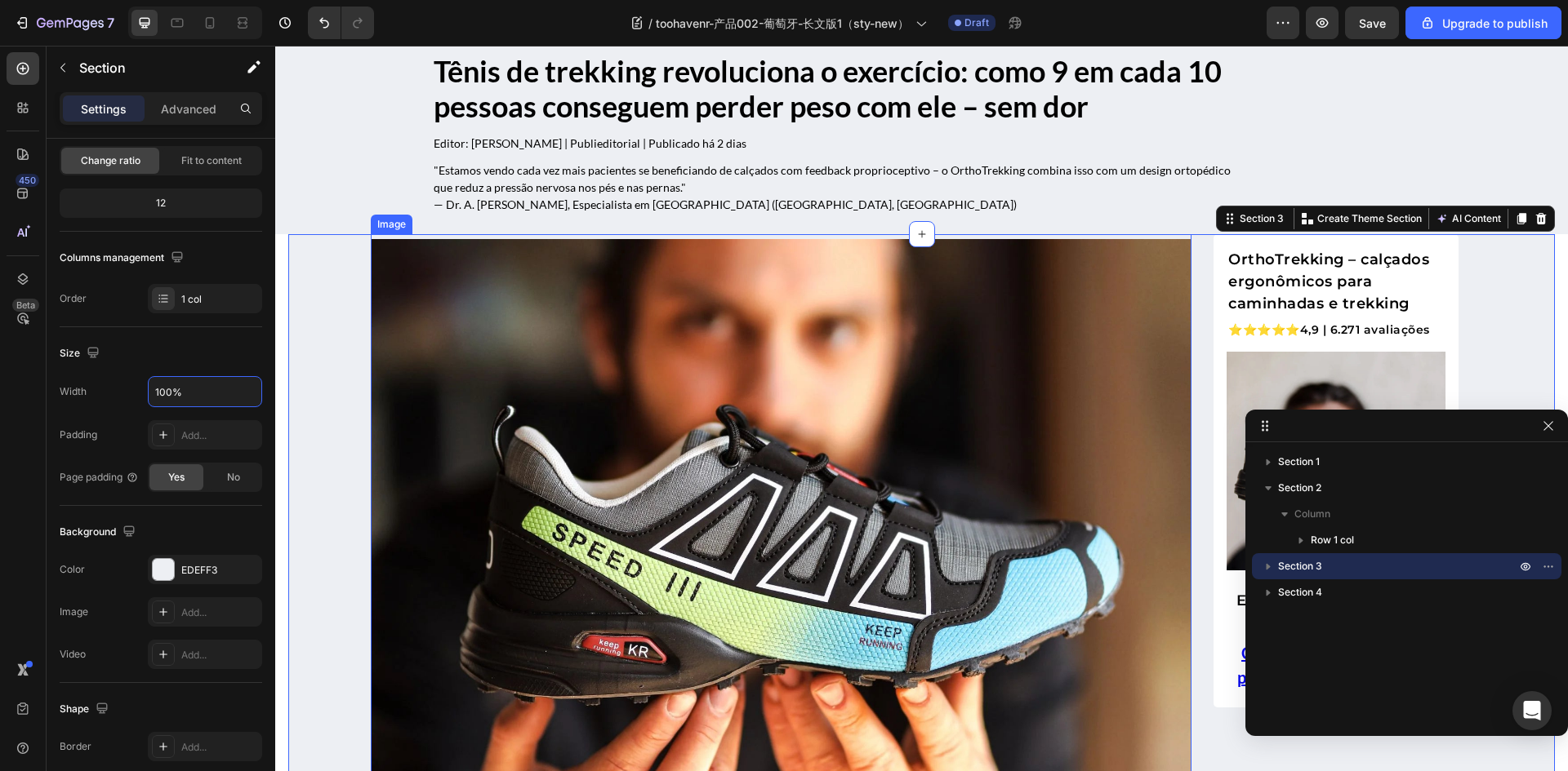
scroll to position [0, 0]
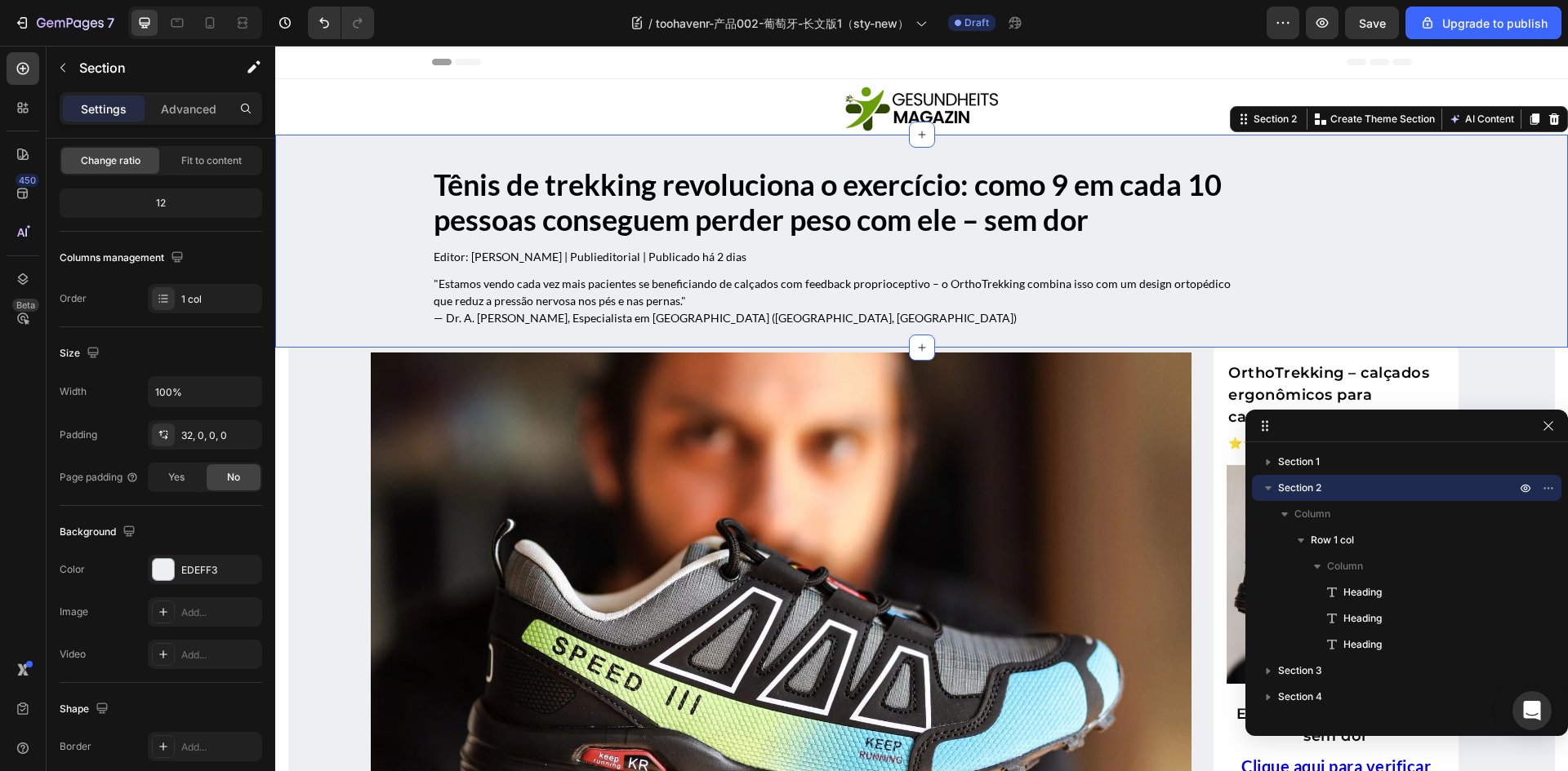
click at [332, 293] on div "Tênis de trekking revoluciona o exercício: como 9 em cada 10 pessoas conseguem …" at bounding box center [922, 254] width 1292 height 187
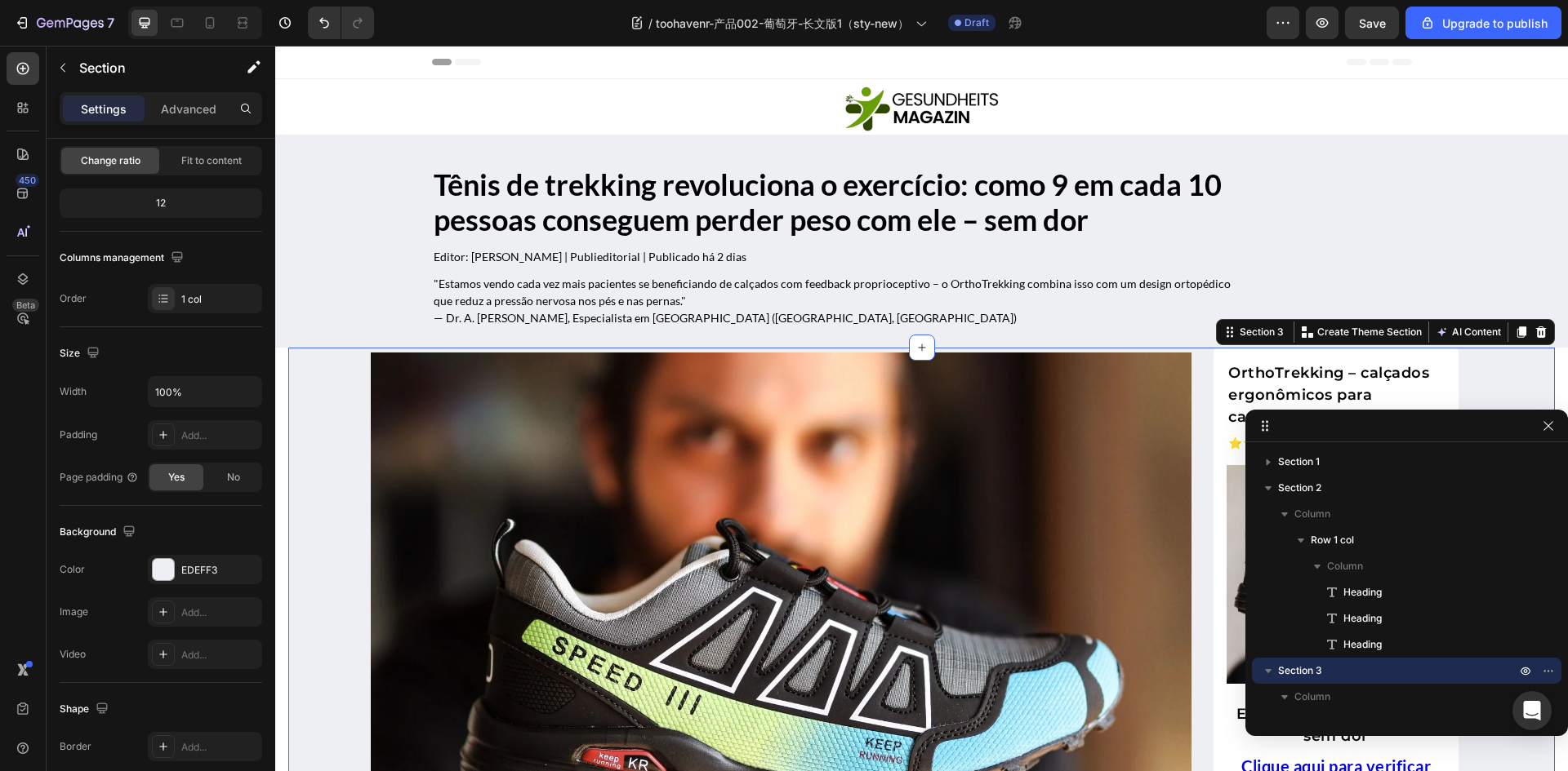
click at [232, 475] on span "No" at bounding box center [233, 478] width 13 height 15
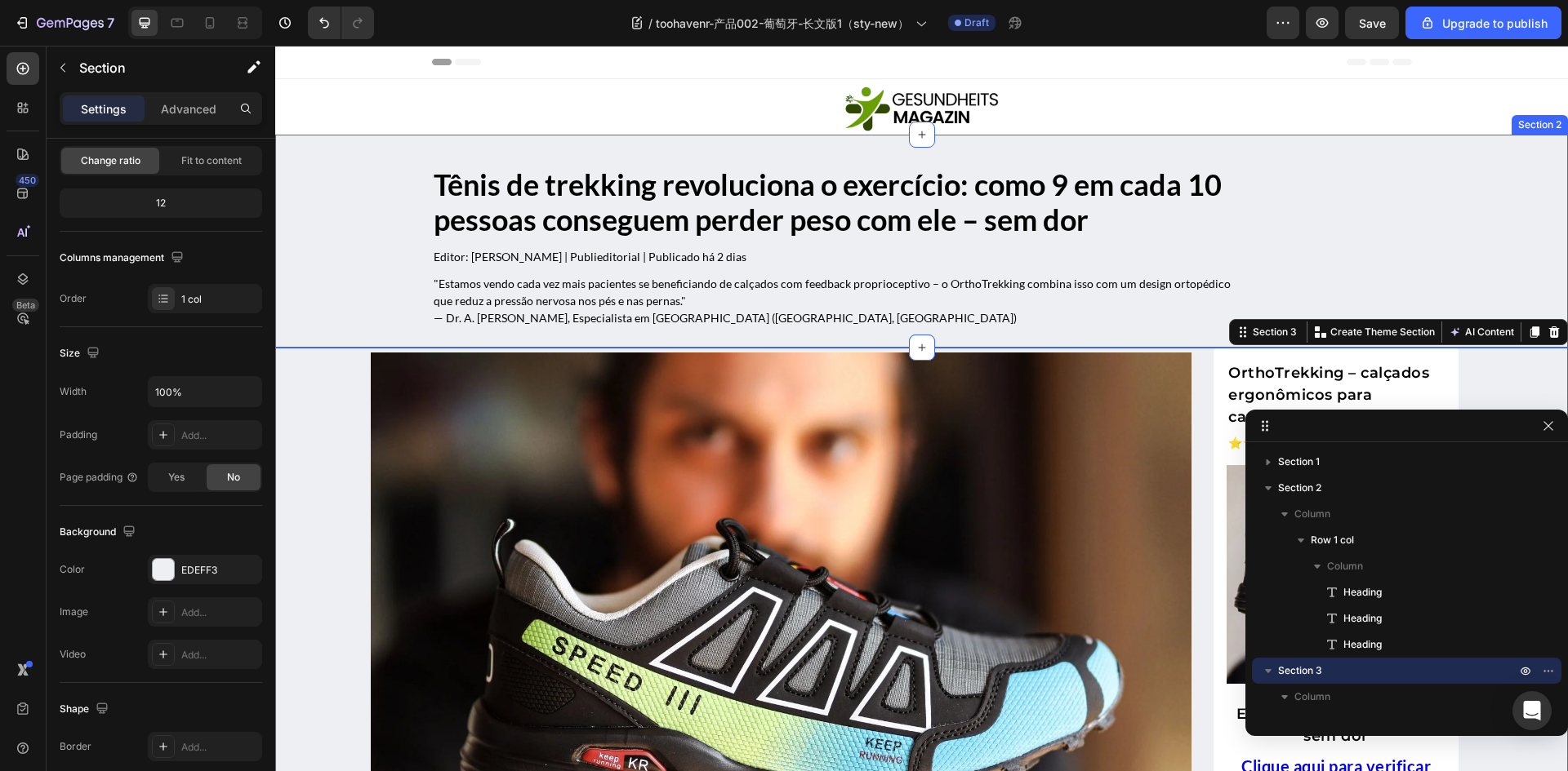
click at [356, 319] on div "Tênis de trekking revoluciona o exercício: como 9 em cada 10 pessoas conseguem …" at bounding box center [922, 254] width 1292 height 187
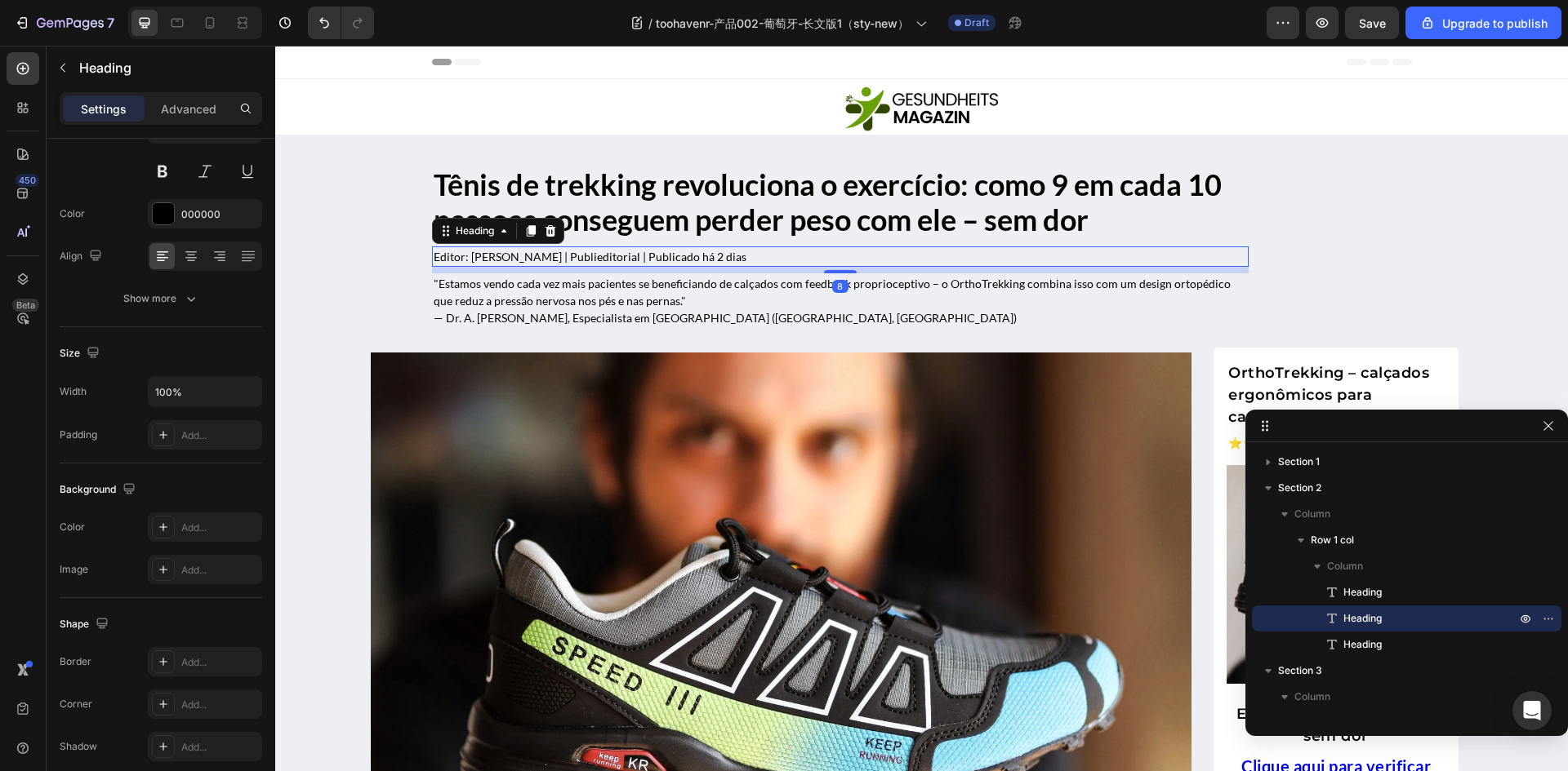
click at [1214, 253] on h2 "Editor: [PERSON_NAME] | Publieditorial | Publicado há 2 dias" at bounding box center [840, 257] width 816 height 21
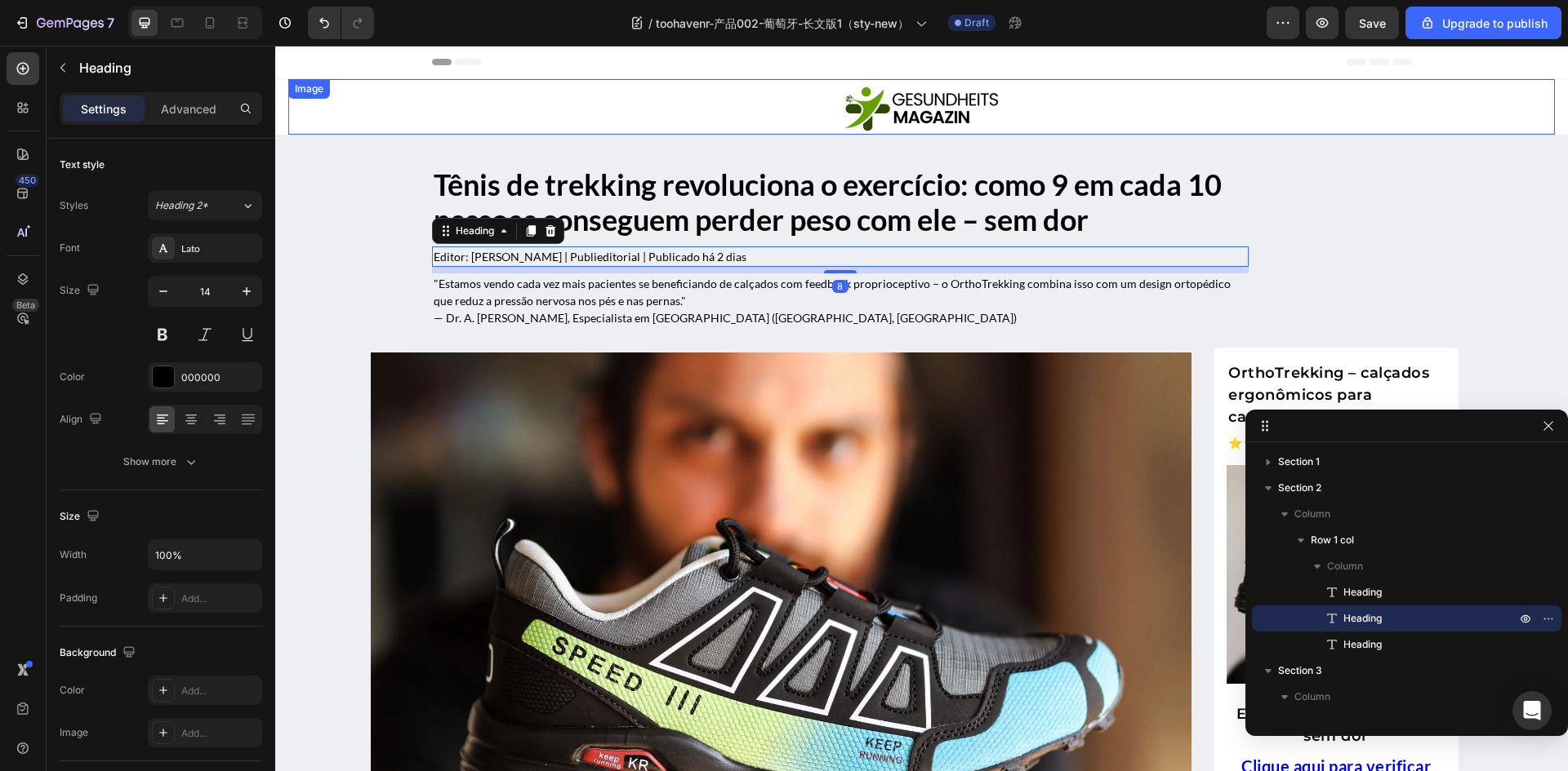
click at [959, 112] on img at bounding box center [922, 108] width 164 height 49
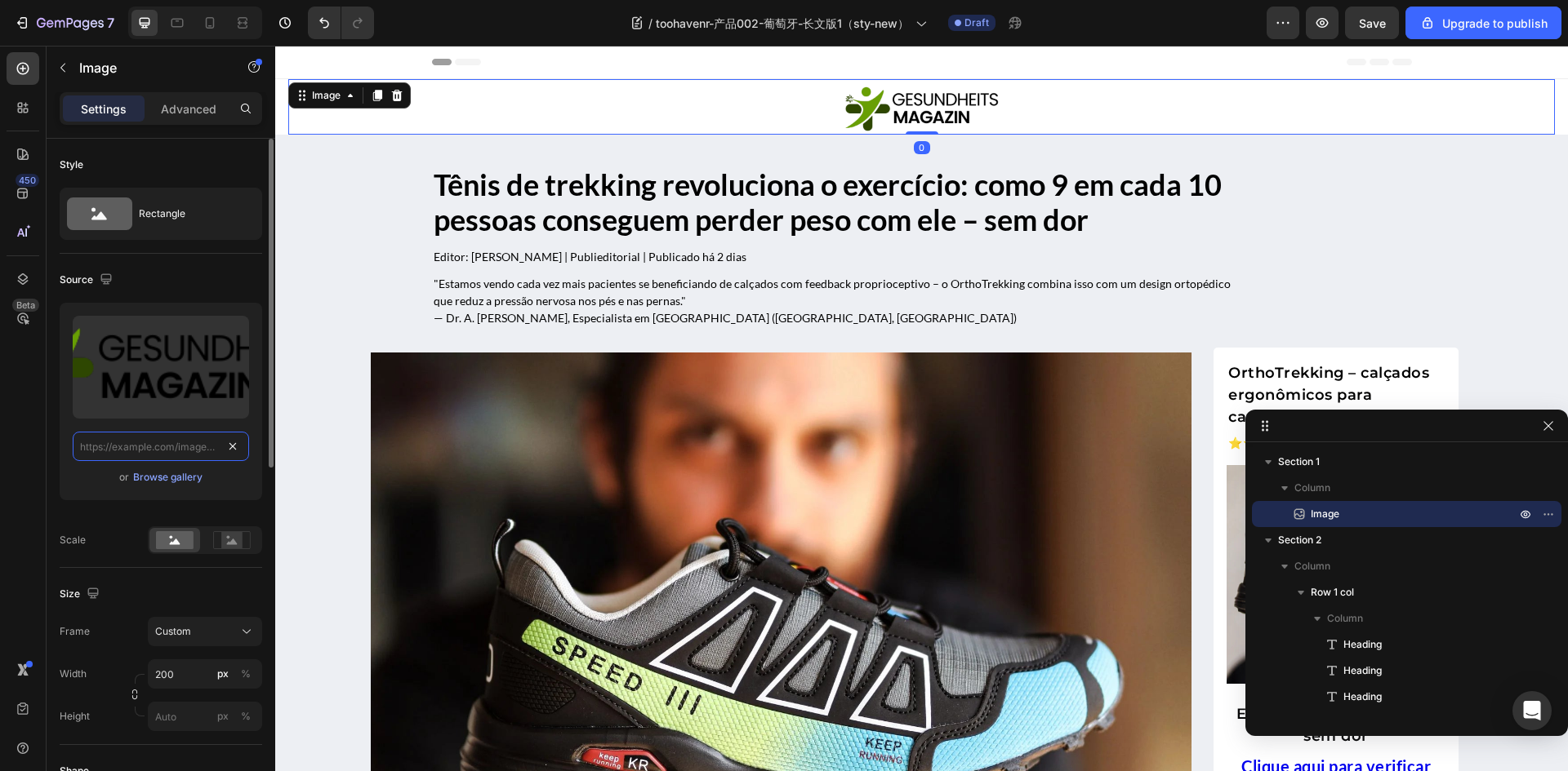
drag, startPoint x: 230, startPoint y: 447, endPoint x: 205, endPoint y: 436, distance: 27.3
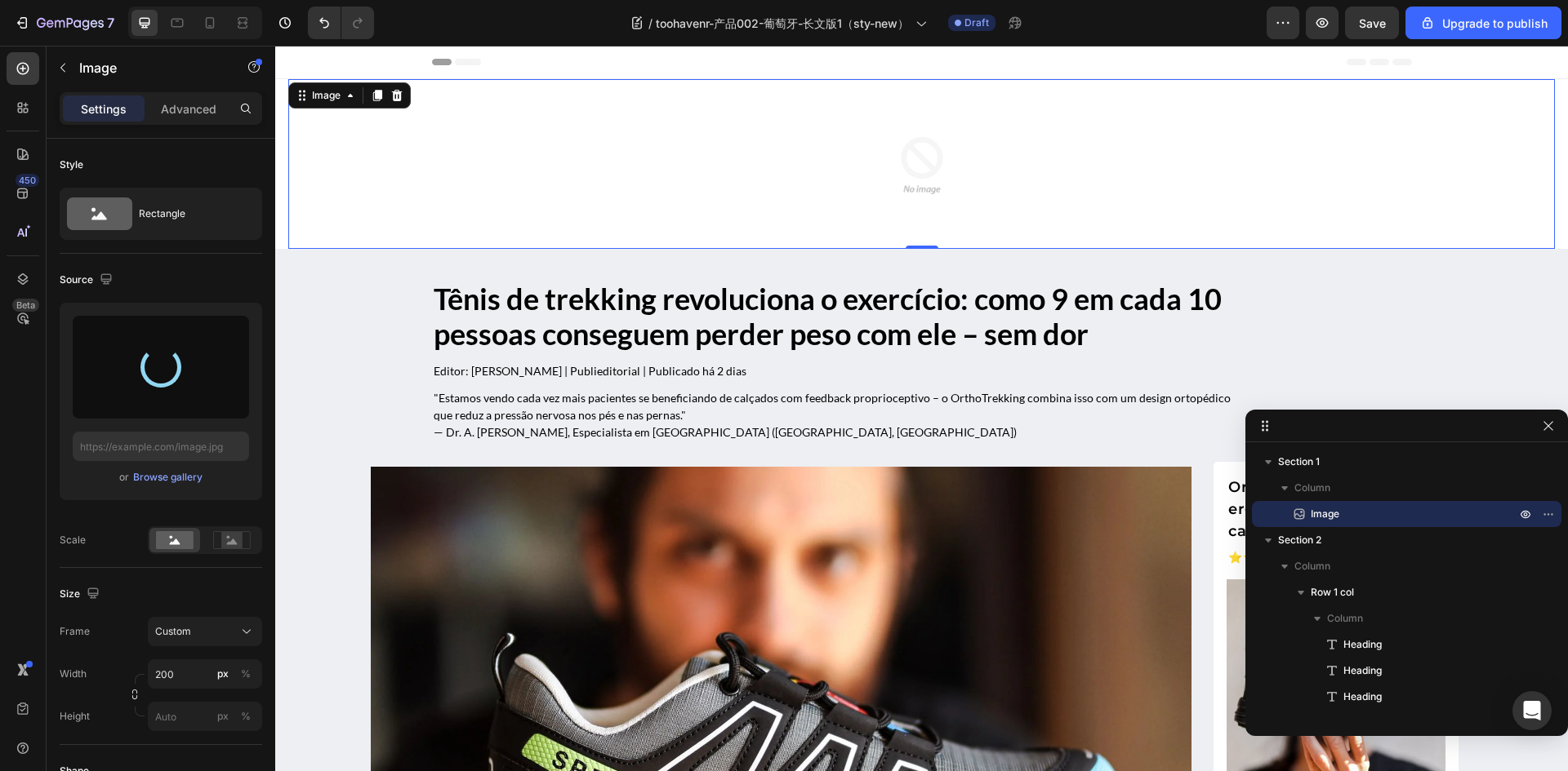
type input "[URL][DOMAIN_NAME]"
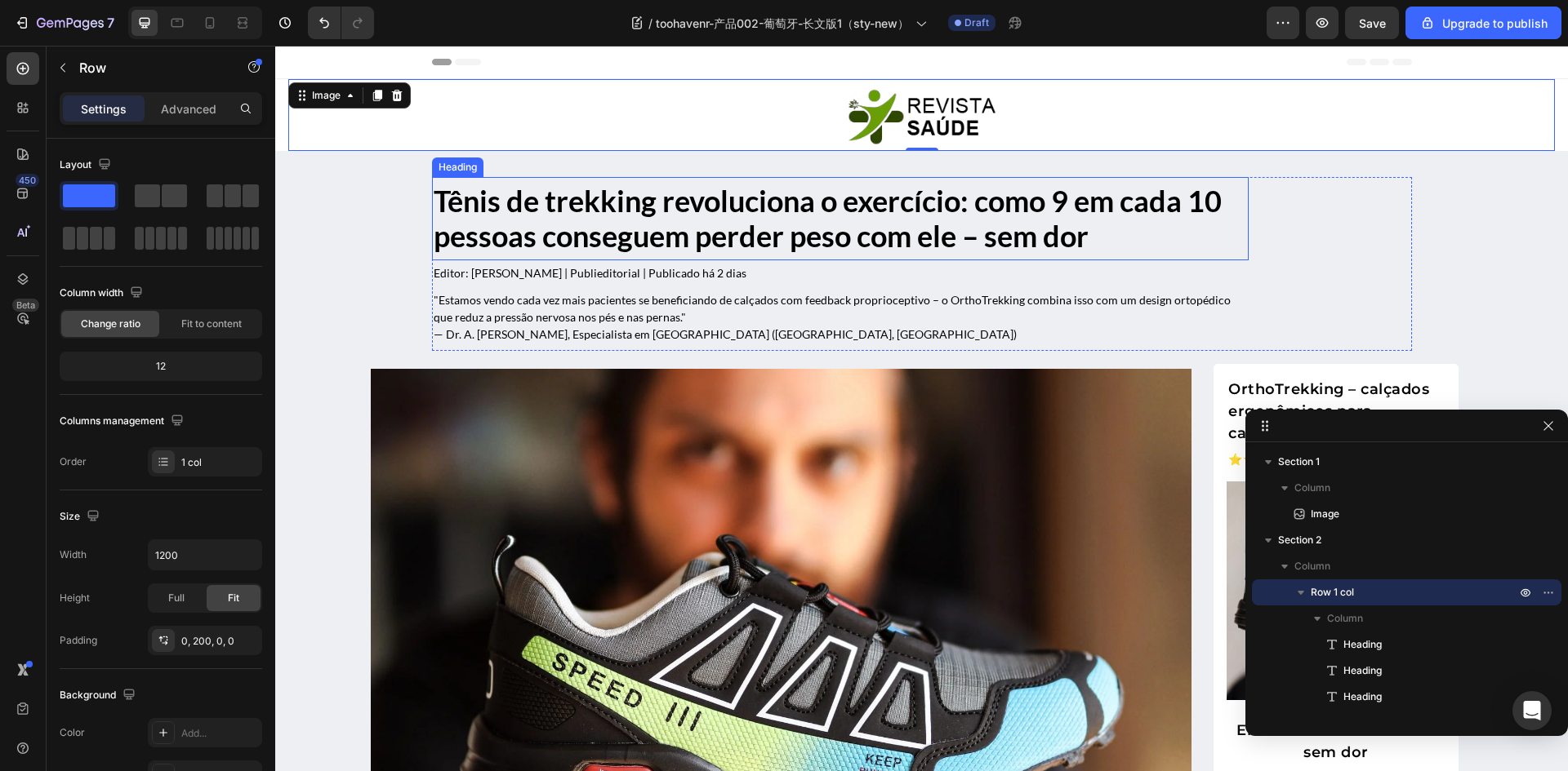
click at [990, 288] on div "Tênis de trekking revoluciona o exercício: como 9 em cada 10 pessoas conseguem …" at bounding box center [840, 263] width 816 height 174
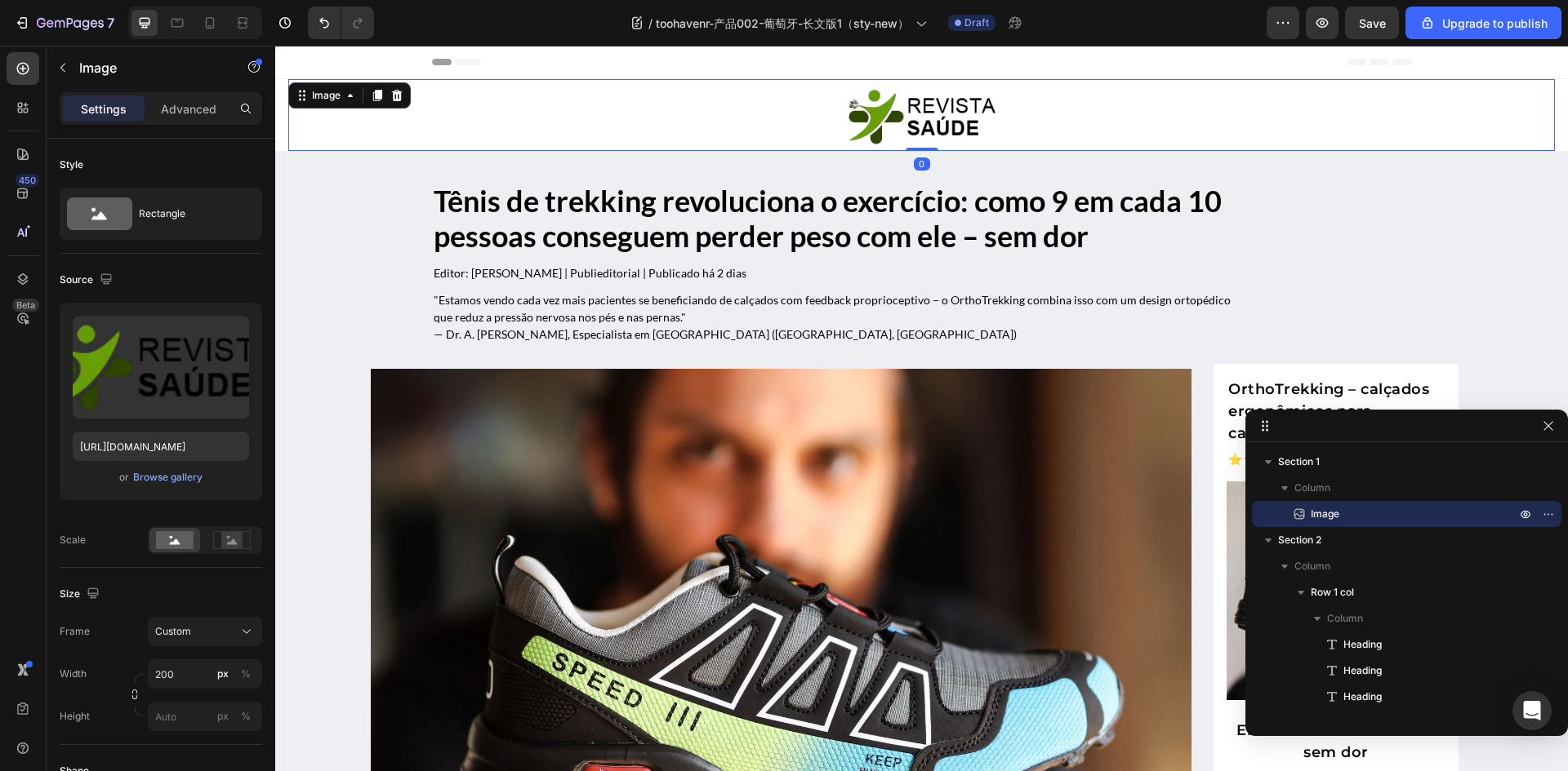
click at [674, 134] on link at bounding box center [921, 116] width 1266 height 65
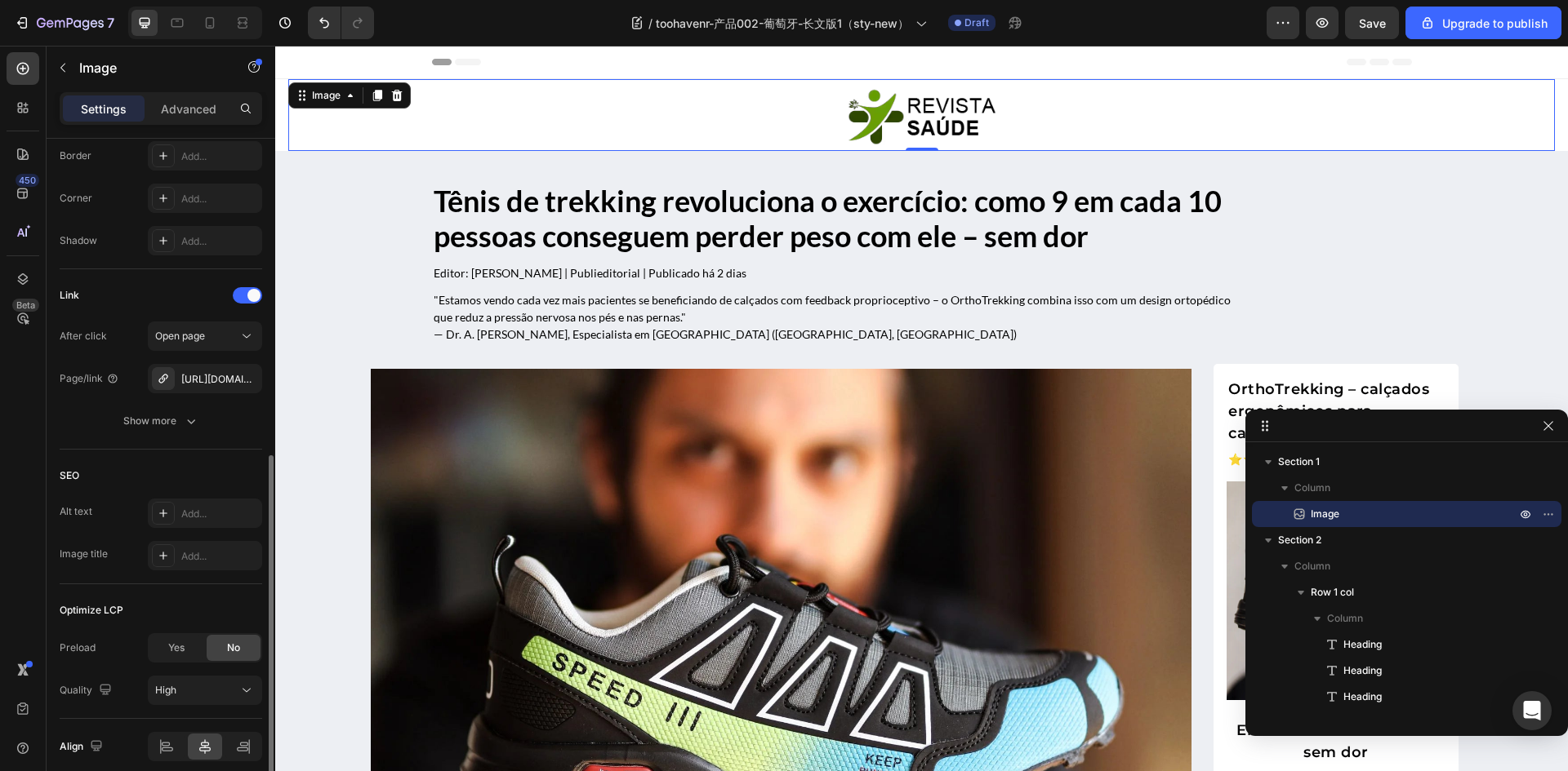
scroll to position [721, 0]
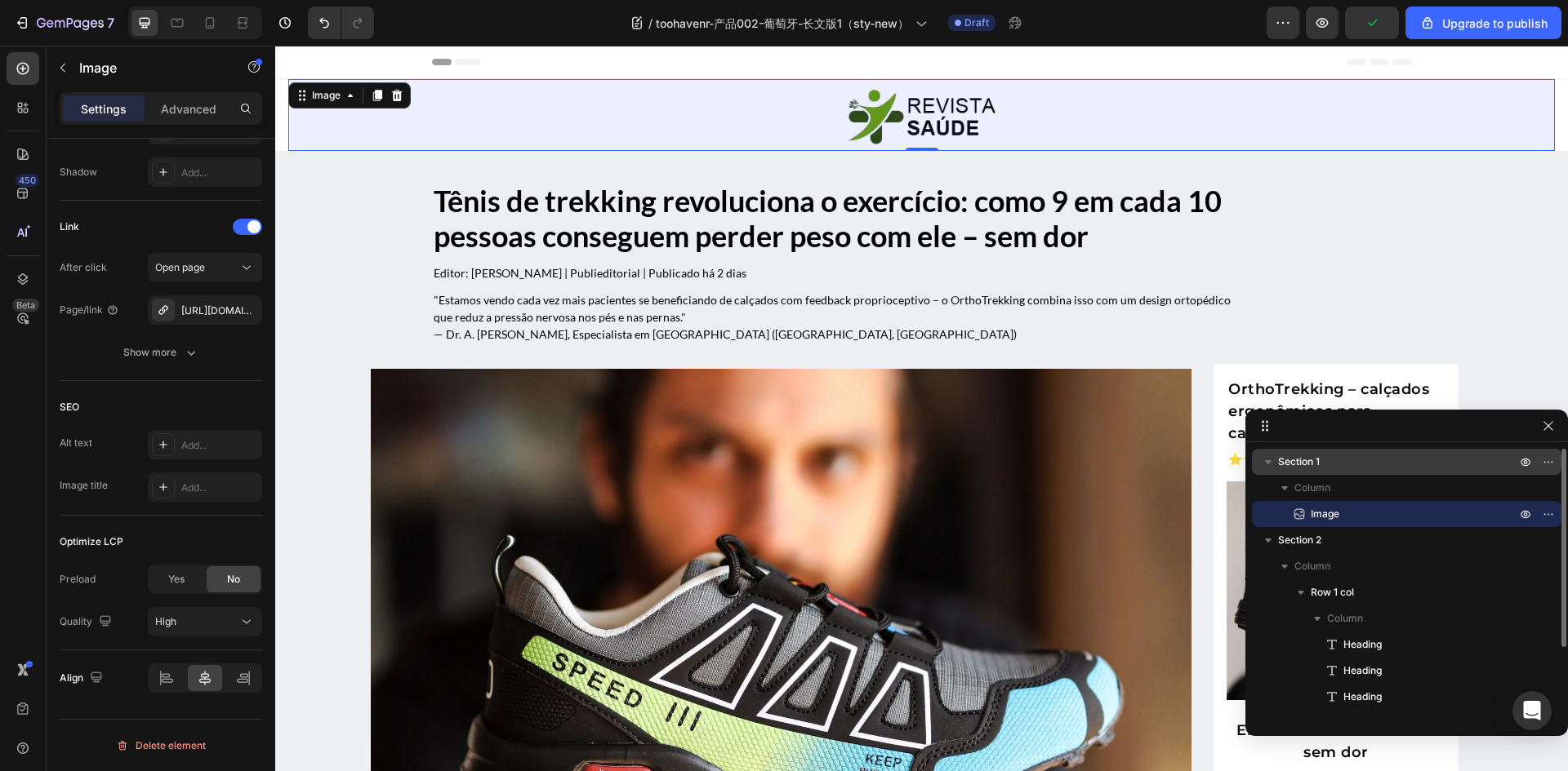
click at [1339, 463] on p "Section 1" at bounding box center [1398, 462] width 241 height 16
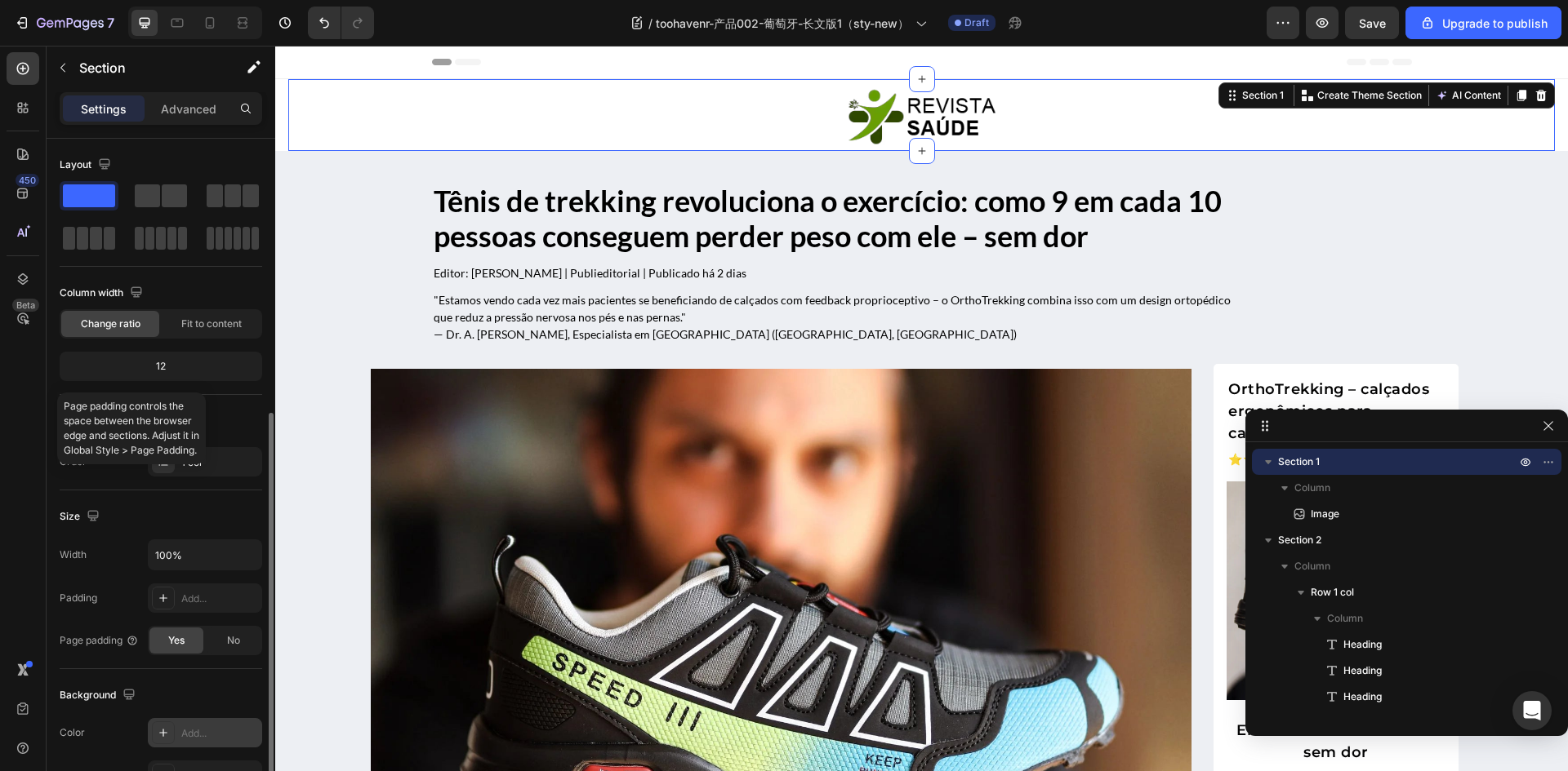
scroll to position [164, 0]
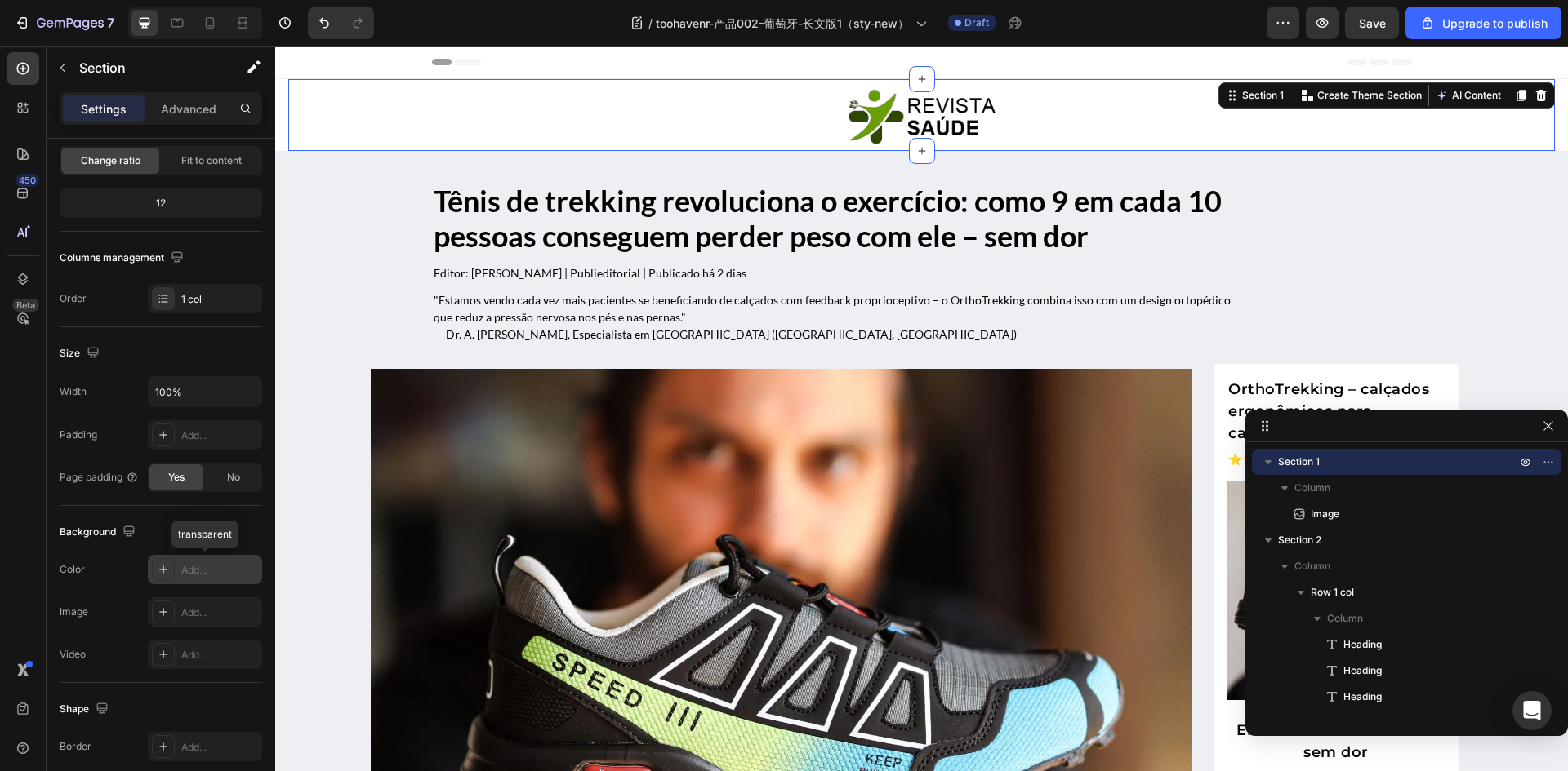
click at [158, 569] on icon at bounding box center [164, 570] width 13 height 13
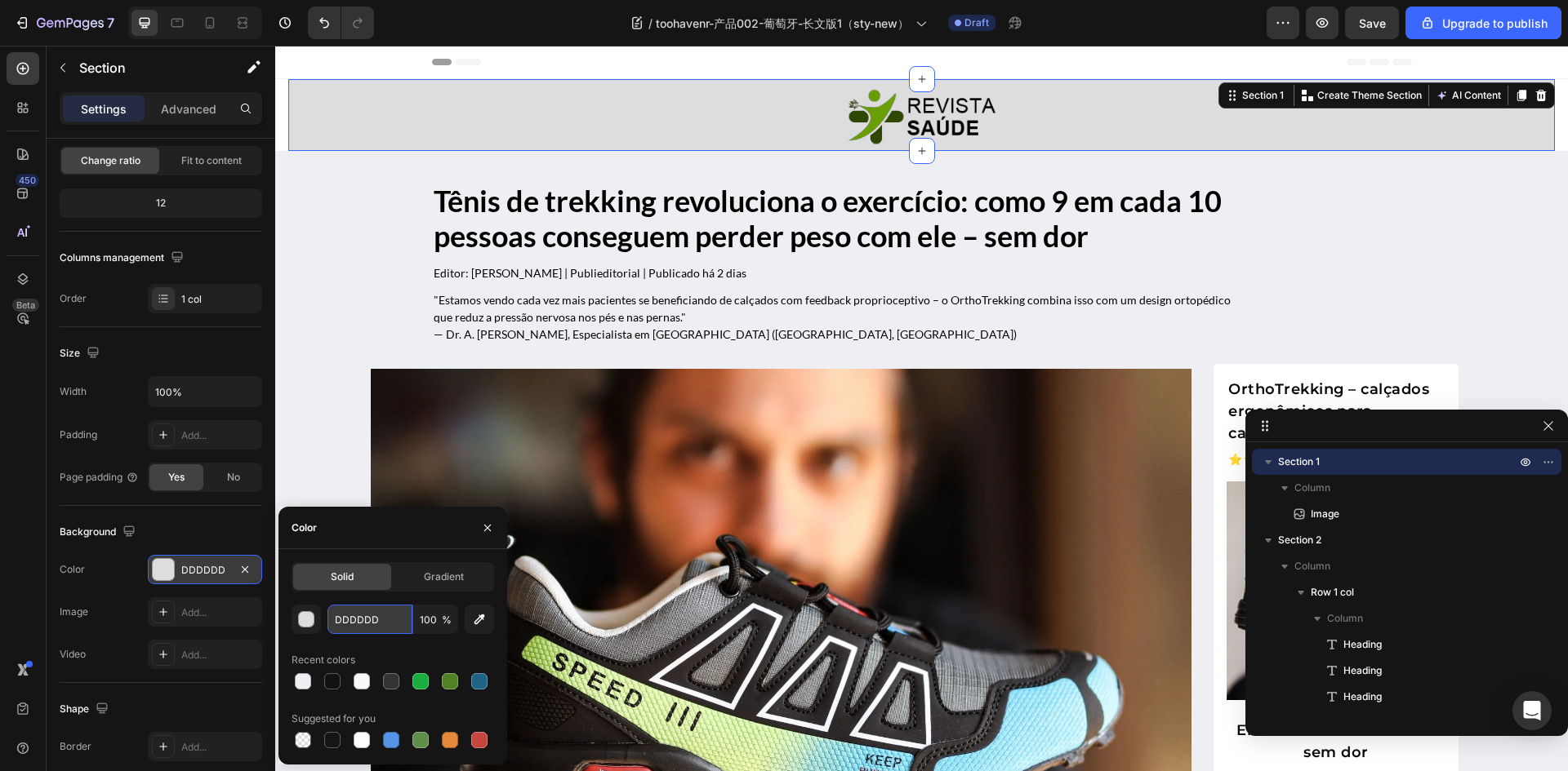
click at [364, 627] on input "DDDDDD" at bounding box center [370, 619] width 85 height 29
paste input "#f6f6f7"
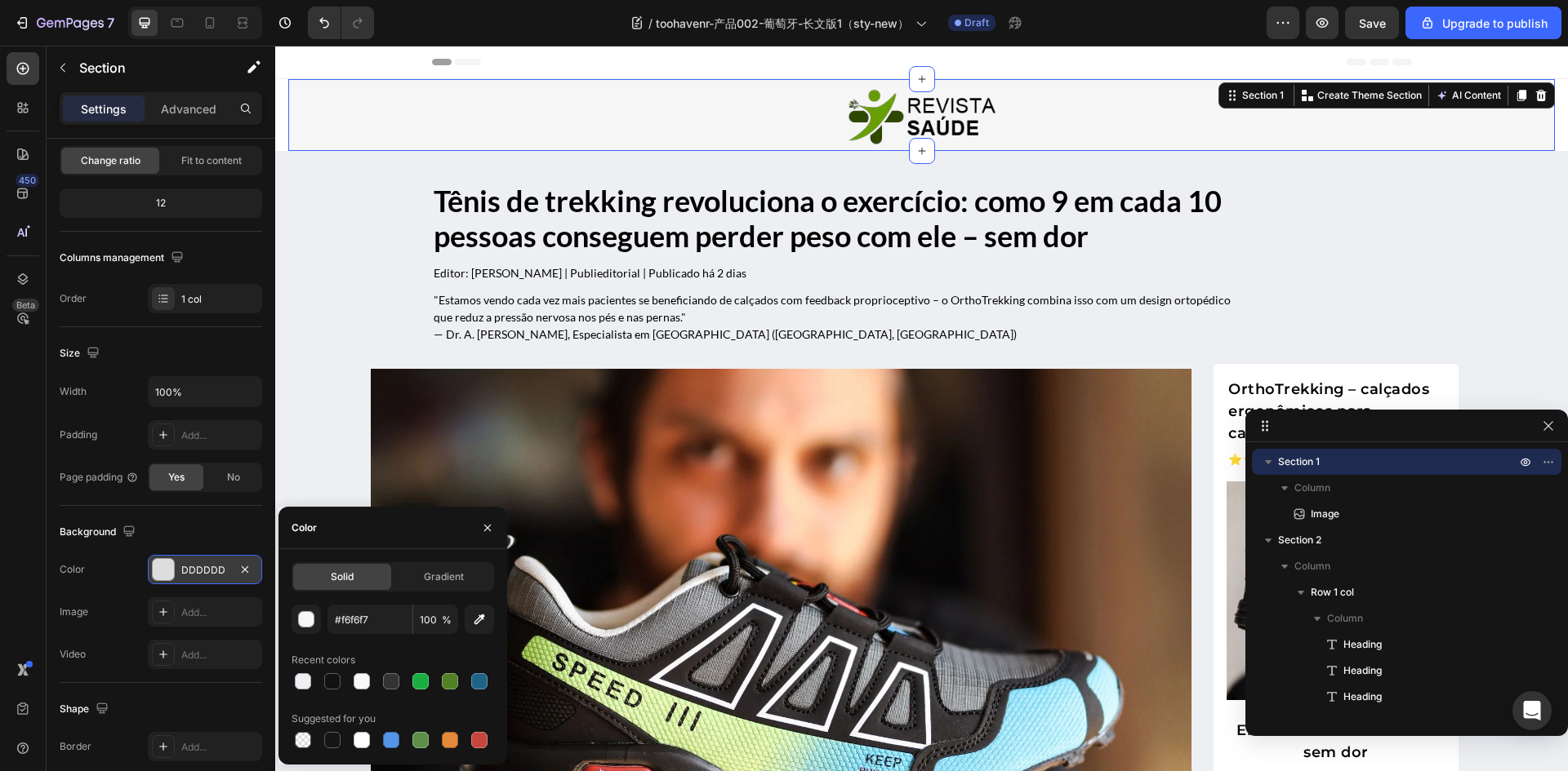
type input "F6F6F7"
click at [356, 643] on div "F6F6F7 100 % Recent colors Suggested for you" at bounding box center [392, 678] width 202 height 147
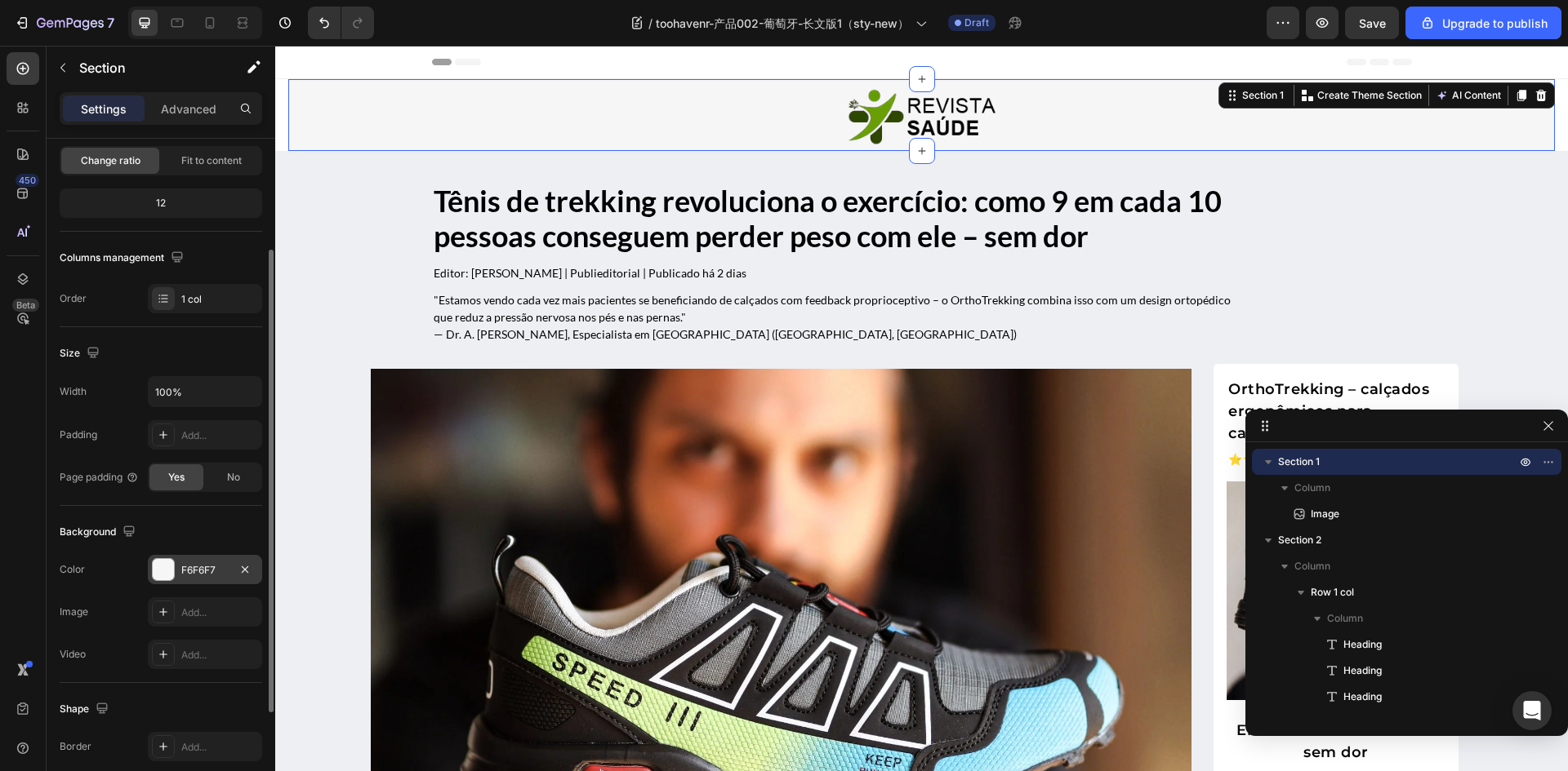
click at [198, 524] on div "Background" at bounding box center [160, 532] width 202 height 26
click at [448, 511] on img at bounding box center [781, 689] width 820 height 641
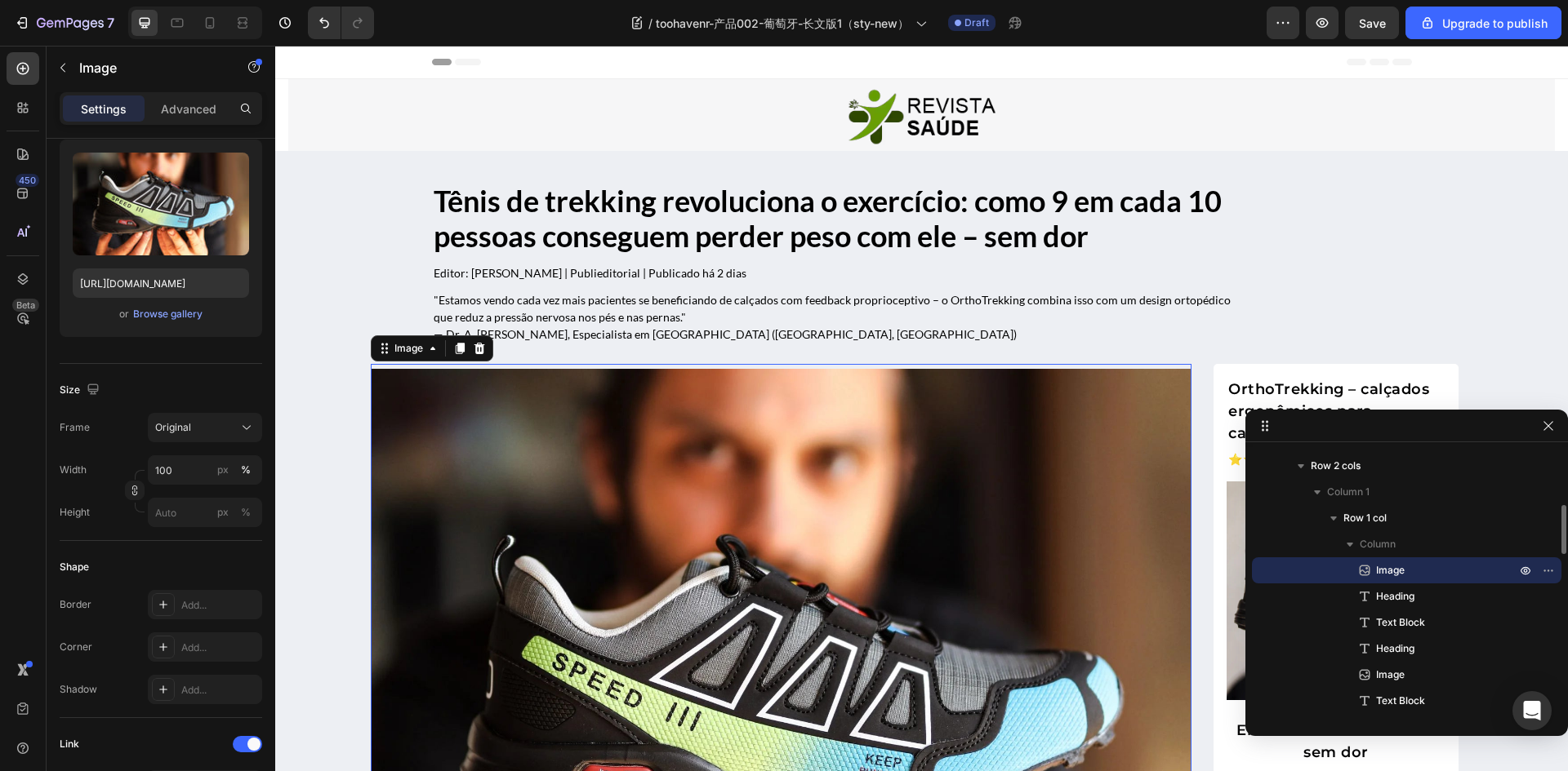
scroll to position [0, 0]
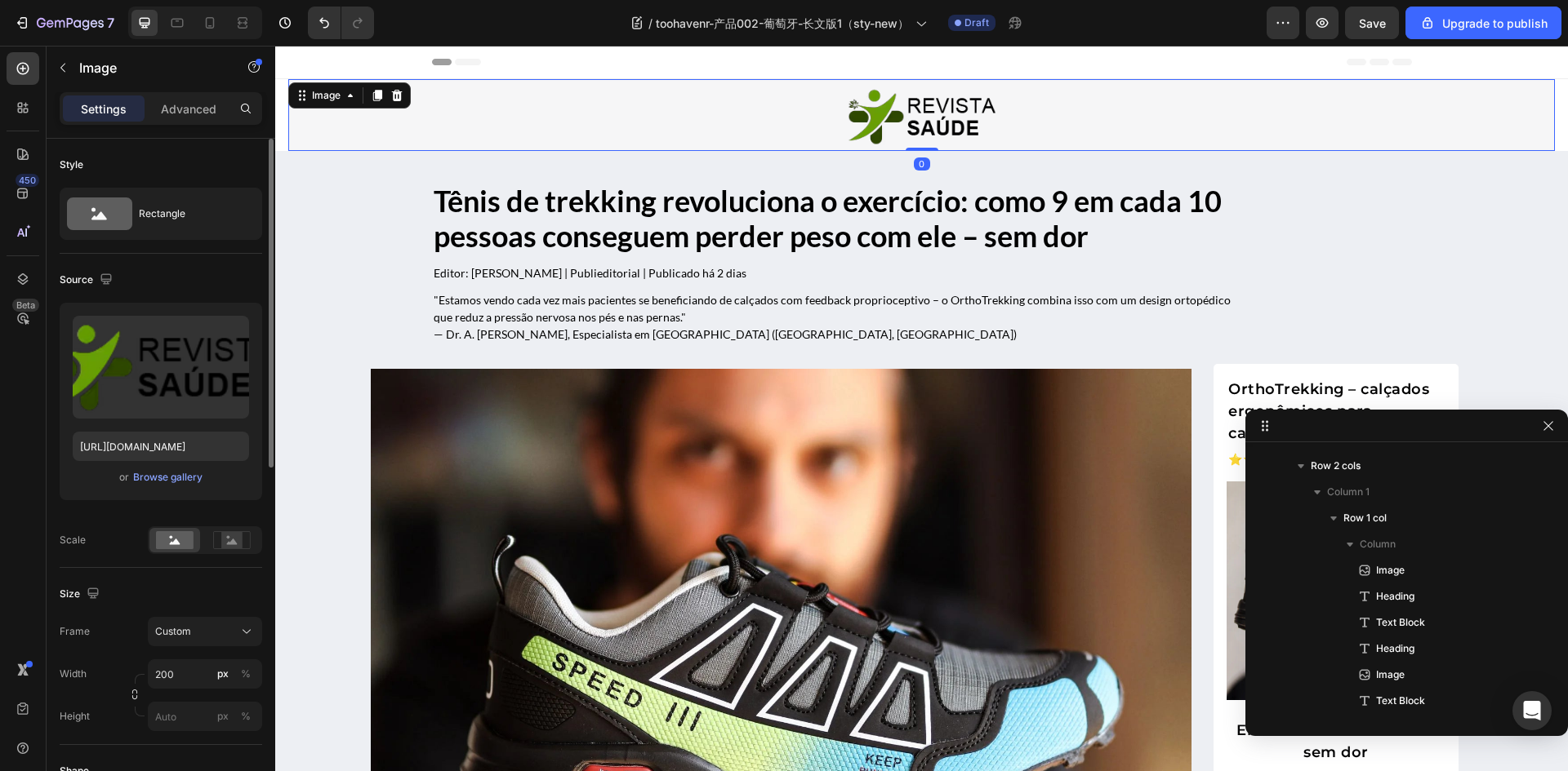
click at [388, 130] on link at bounding box center [921, 116] width 1266 height 65
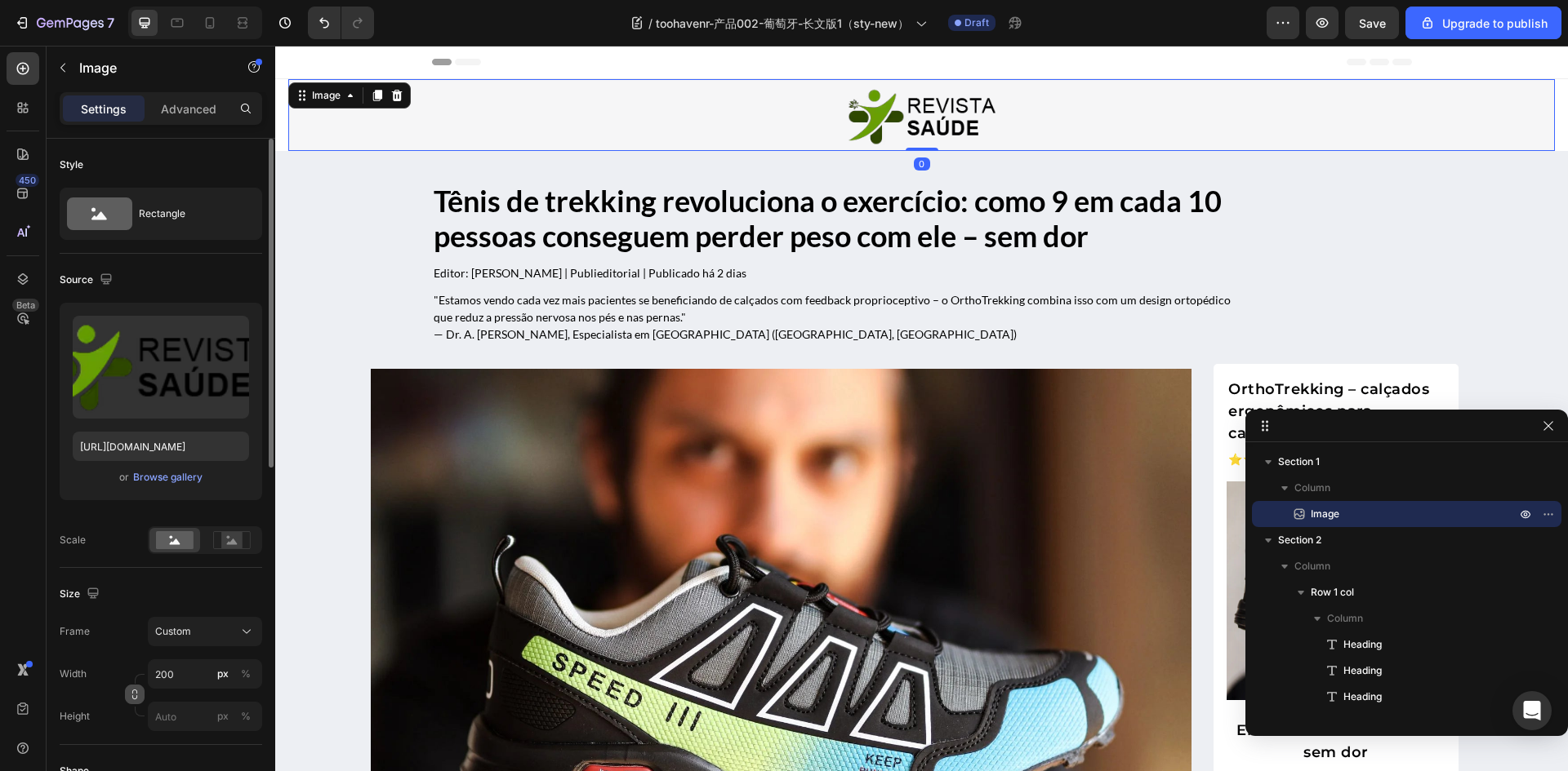
scroll to position [326, 0]
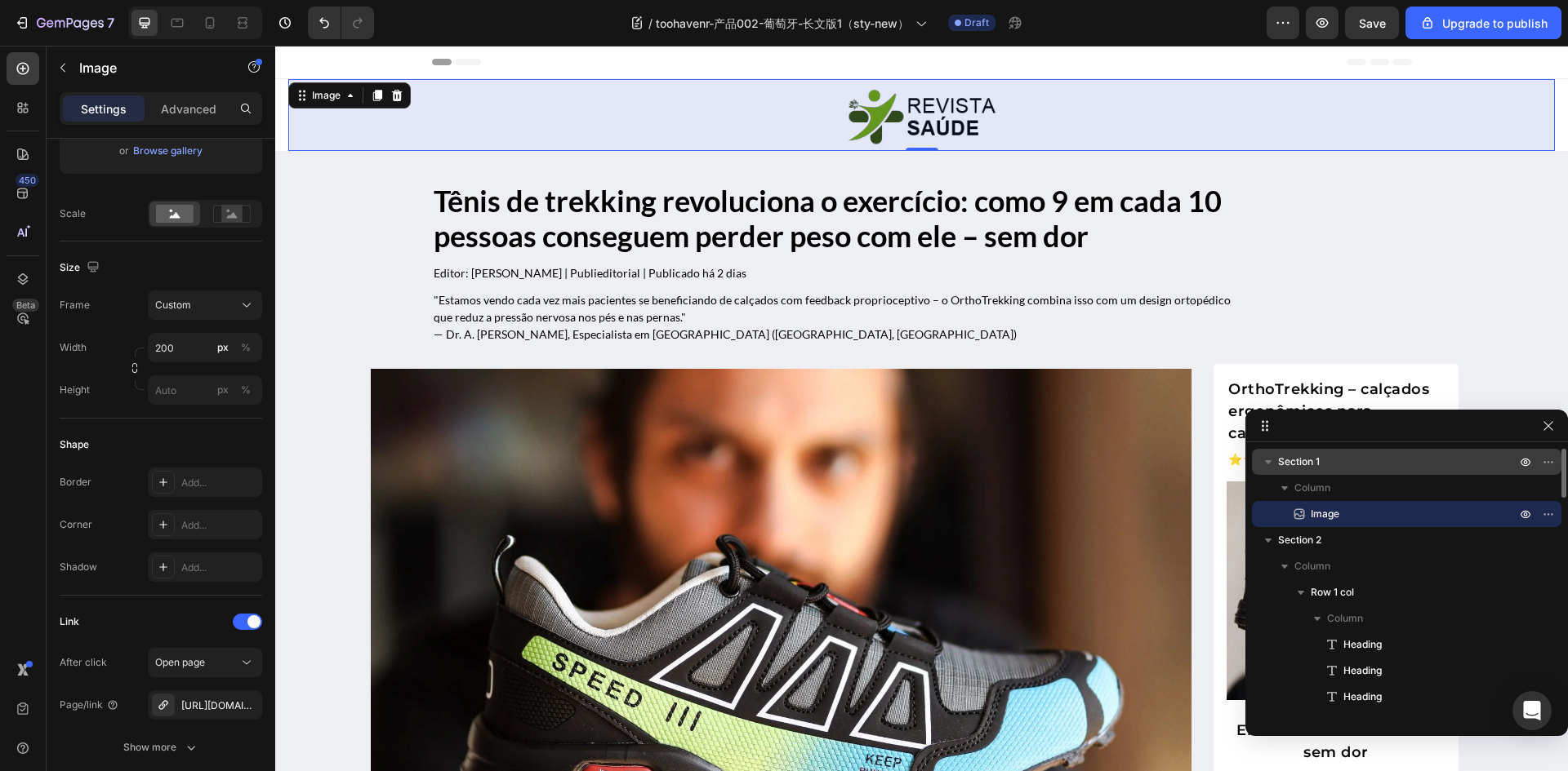
click at [1357, 461] on p "Section 1" at bounding box center [1398, 462] width 241 height 16
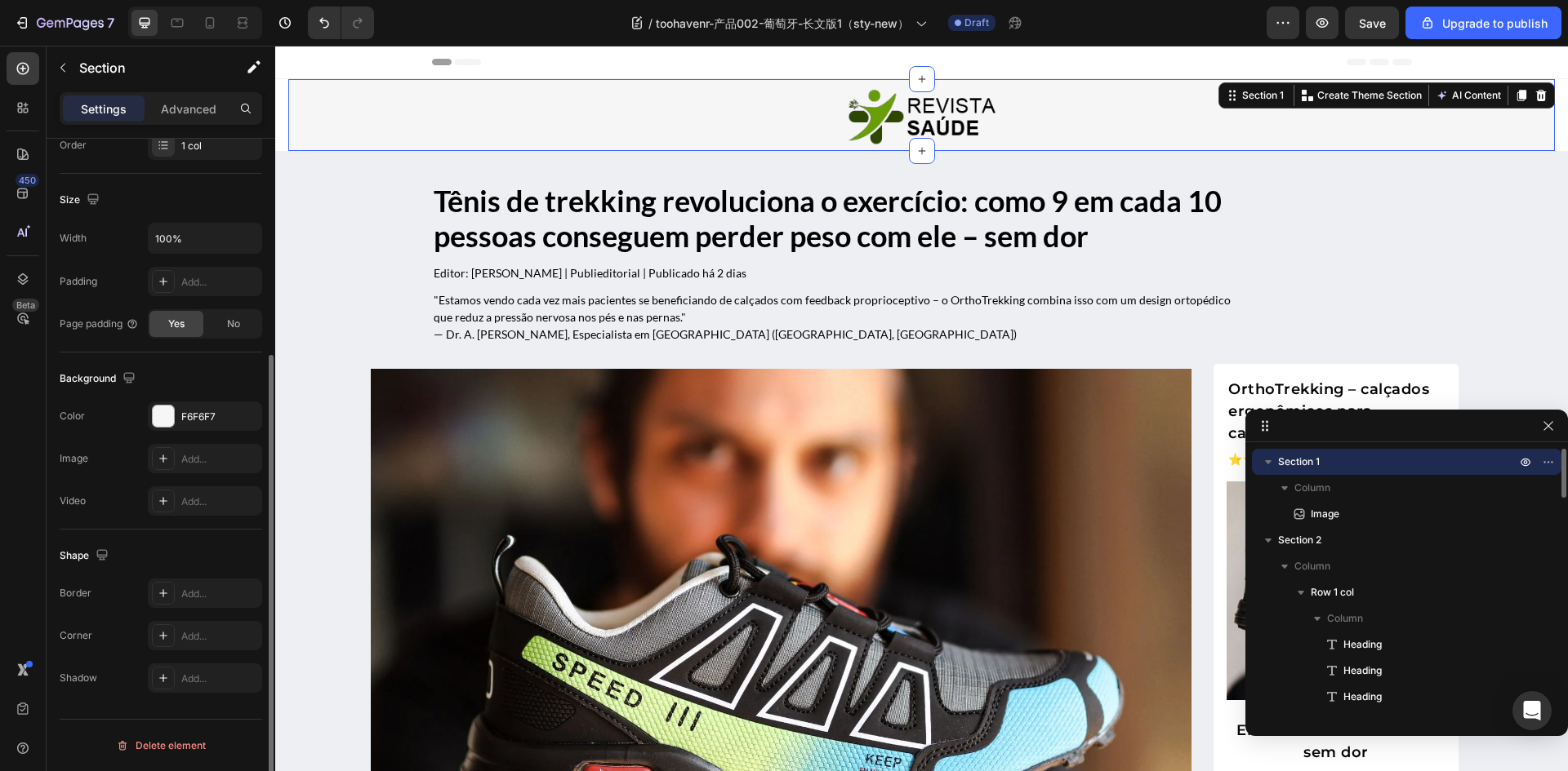
scroll to position [0, 0]
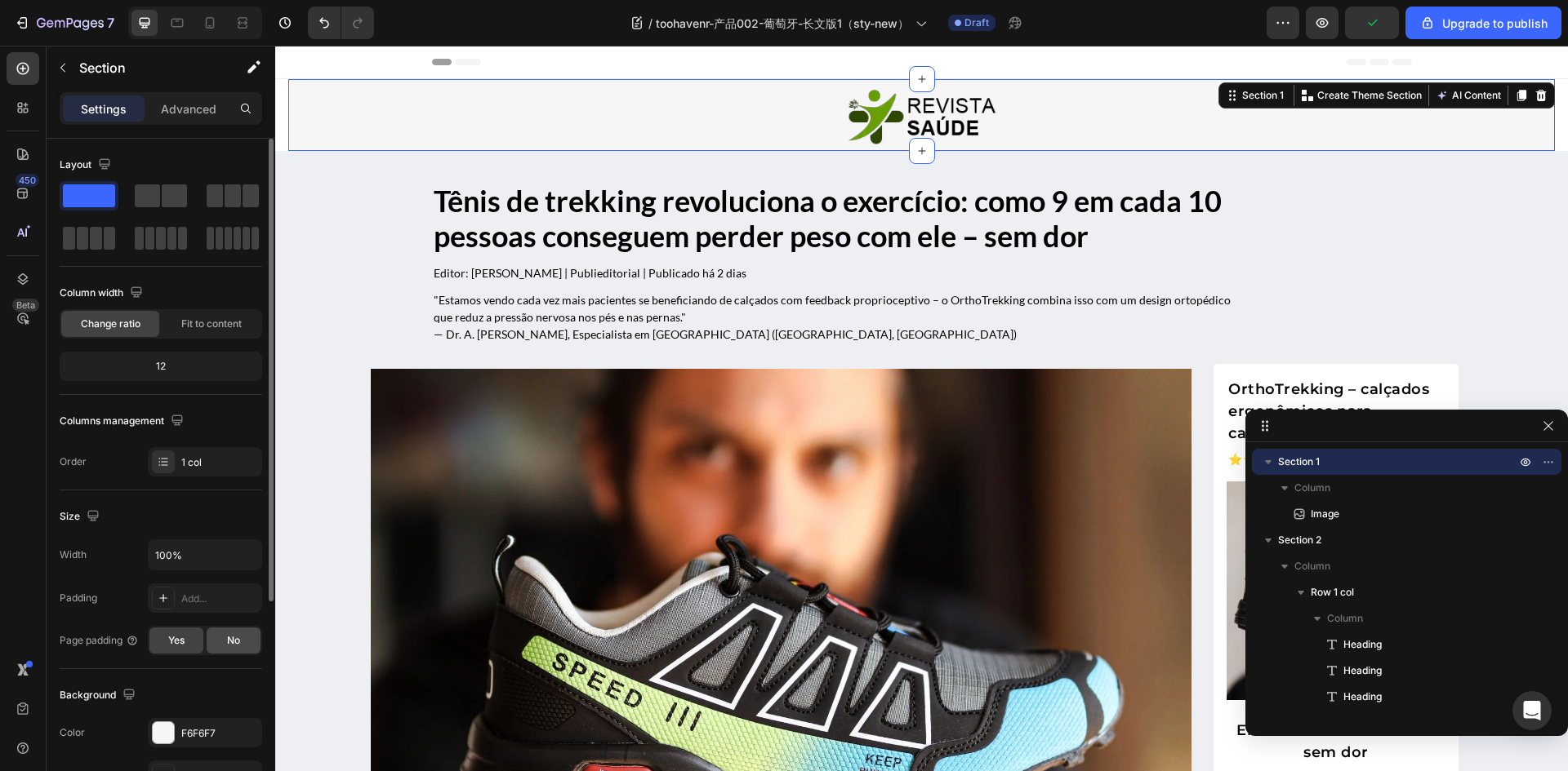
click at [224, 637] on div "No" at bounding box center [233, 641] width 54 height 26
click at [201, 515] on div "Size" at bounding box center [160, 517] width 202 height 26
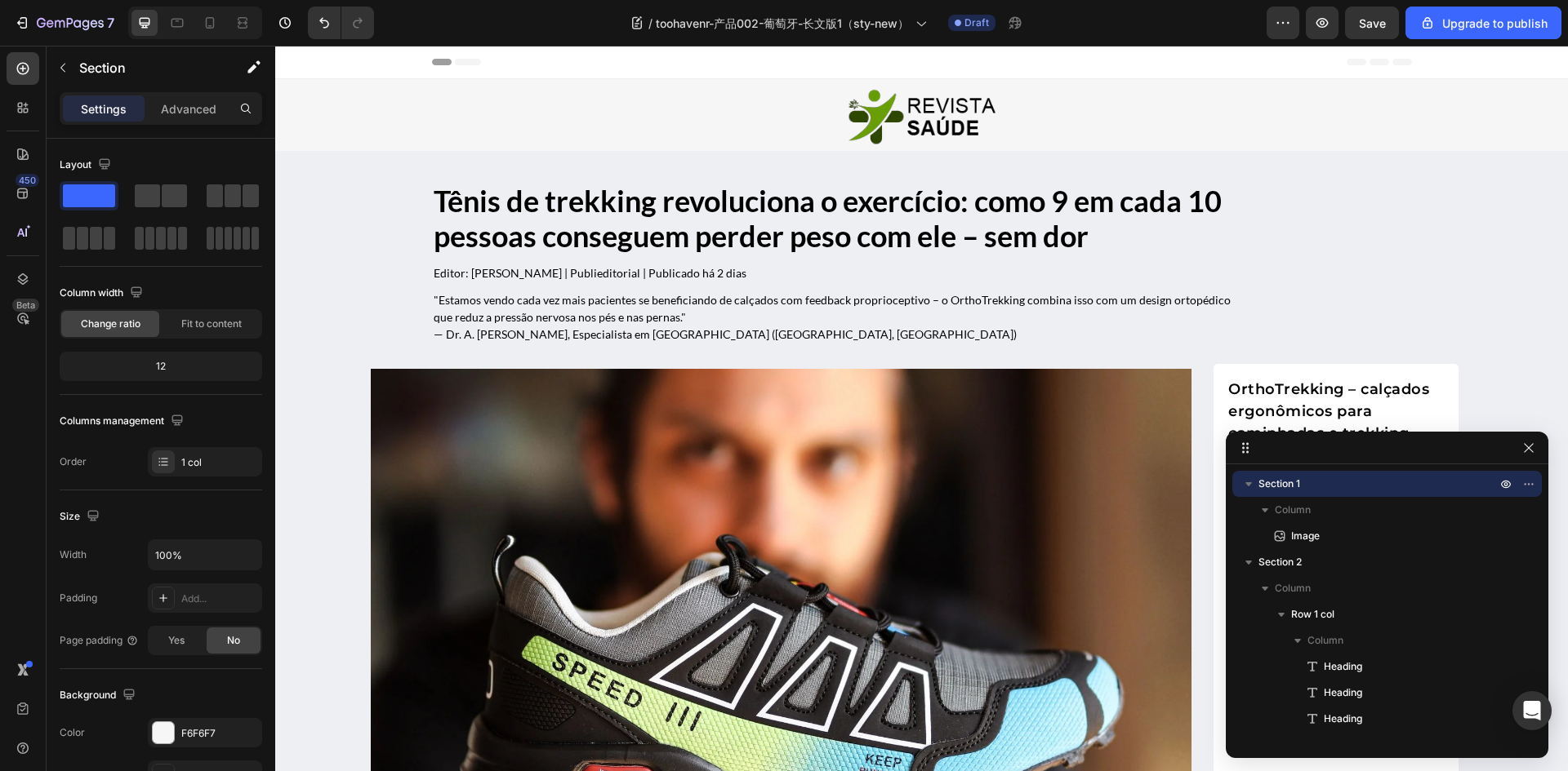
drag, startPoint x: 1514, startPoint y: 425, endPoint x: 1495, endPoint y: 448, distance: 29.8
click at [1524, 450] on icon "button" at bounding box center [1528, 448] width 13 height 13
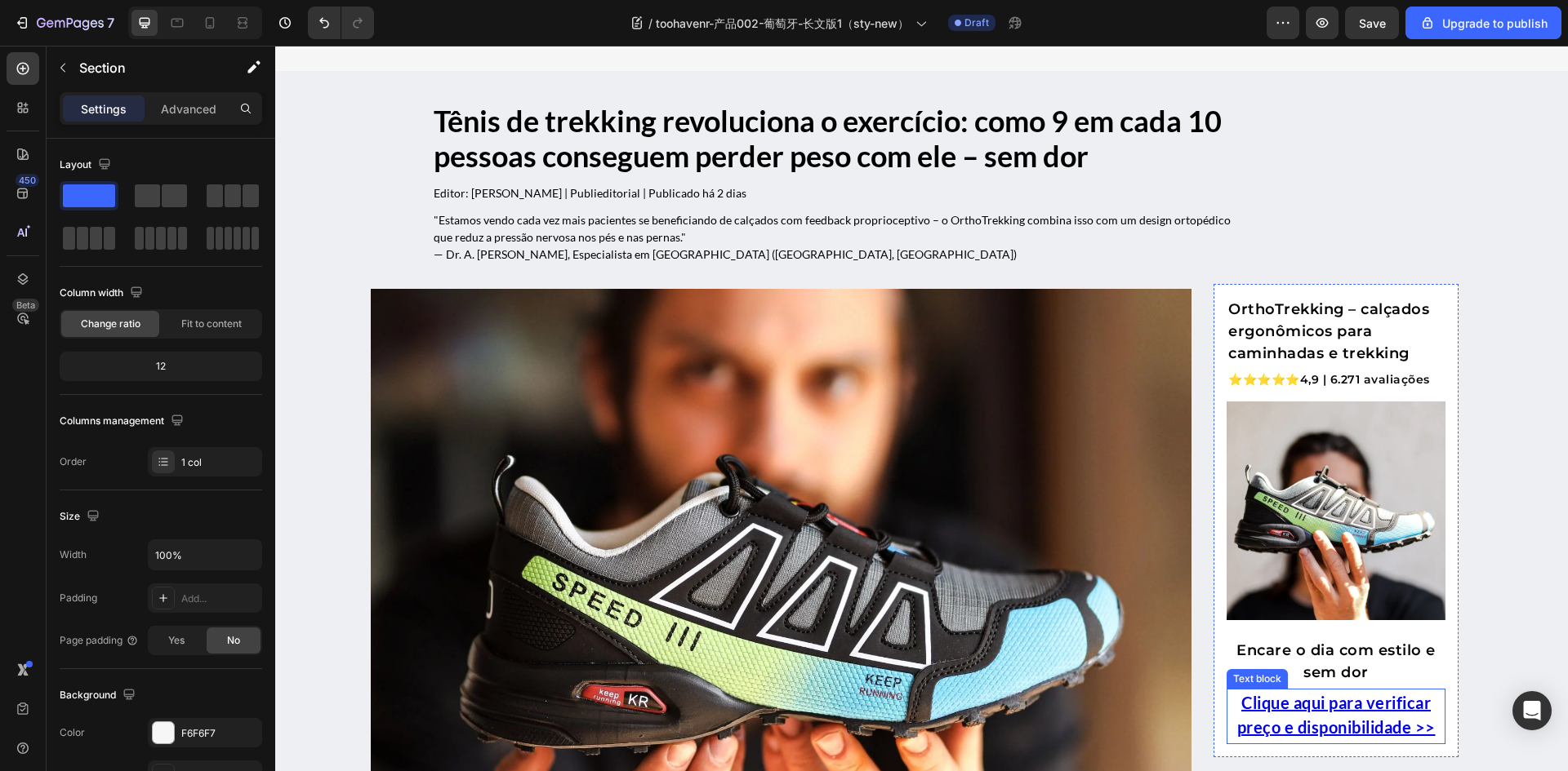
scroll to position [244, 0]
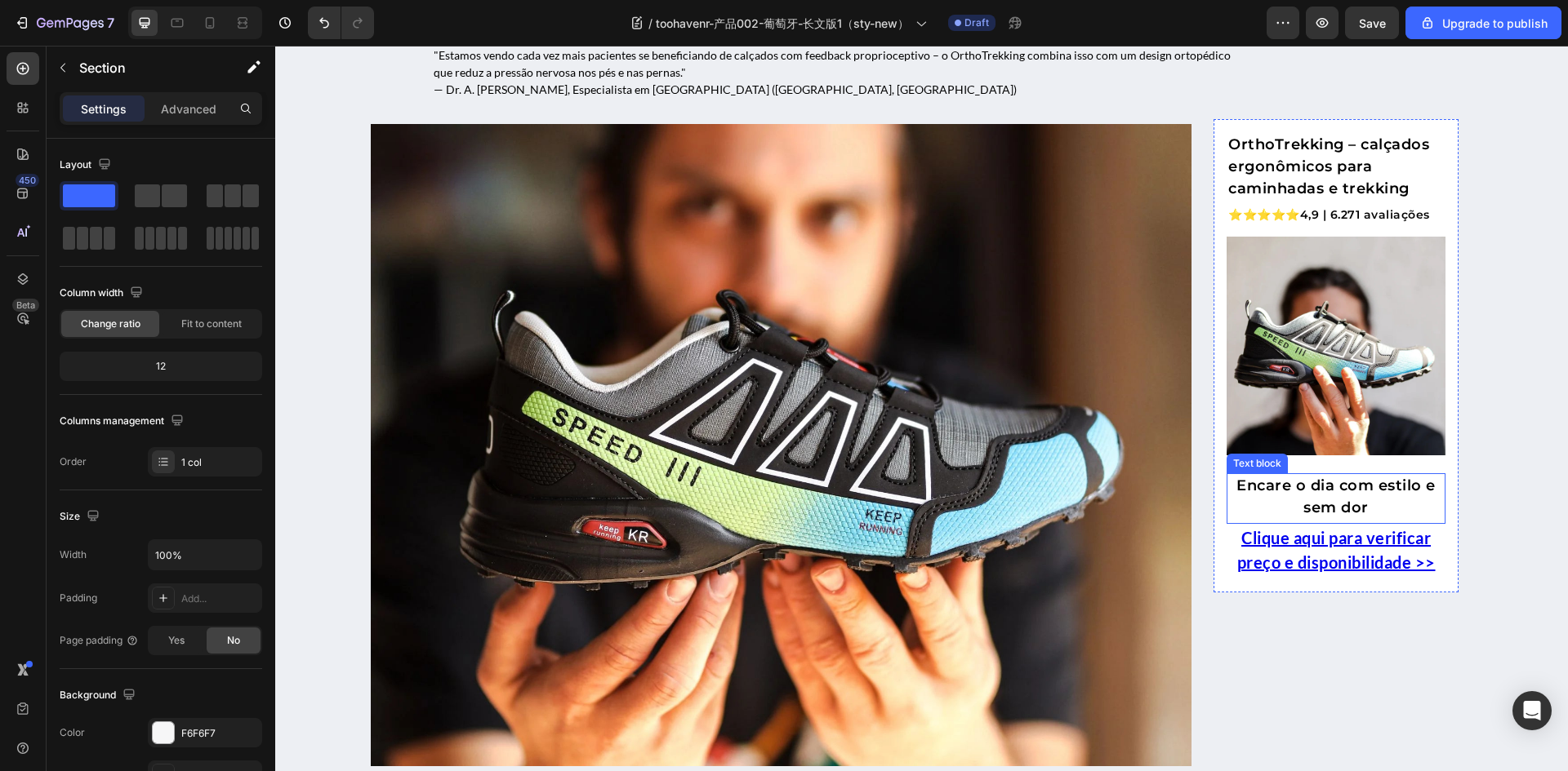
click at [1317, 482] on p "Encare o dia com estilo e sem dor" at bounding box center [1336, 496] width 215 height 44
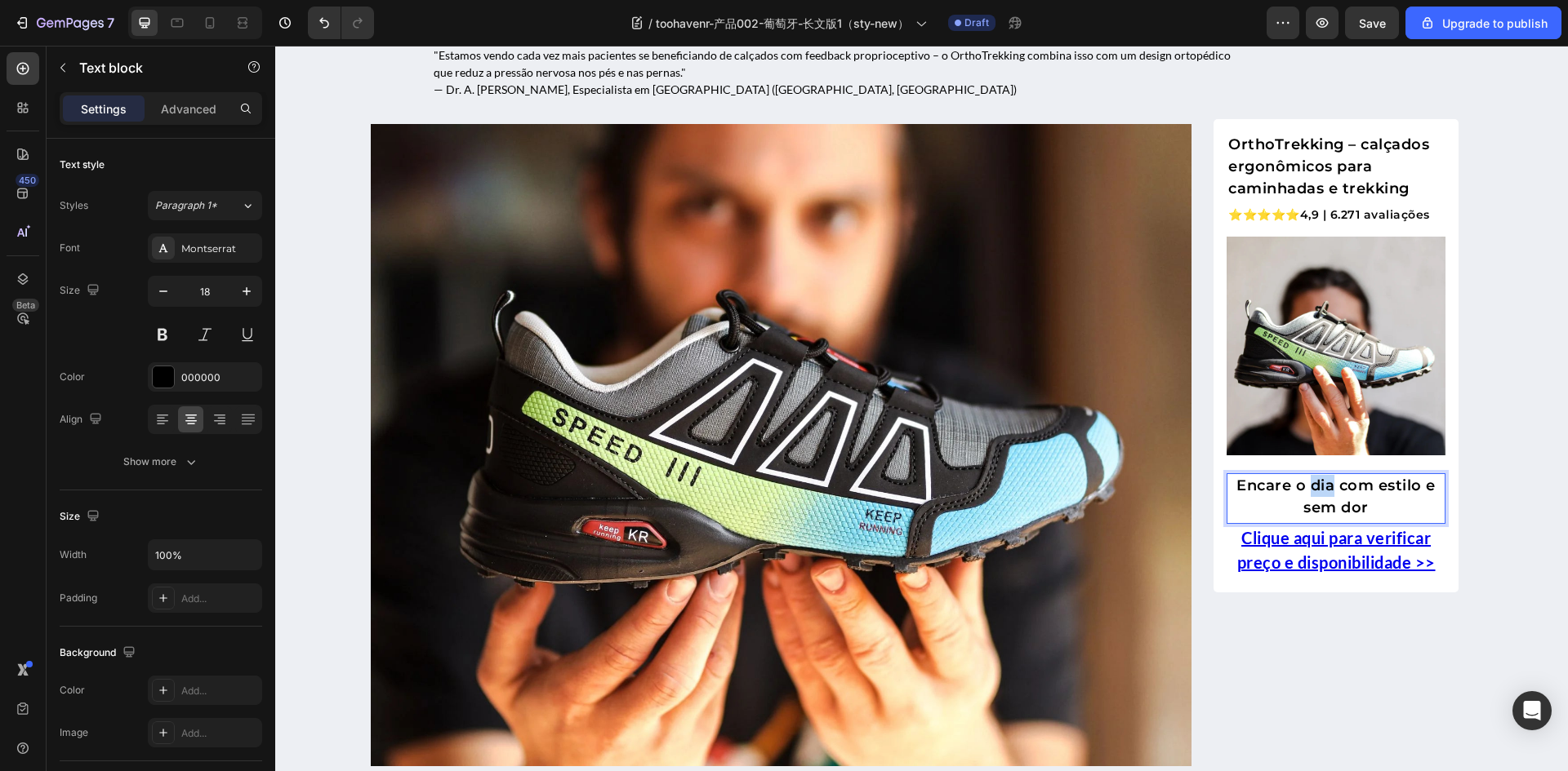
click at [1317, 482] on p "Encare o dia com estilo e sem dor" at bounding box center [1336, 496] width 215 height 44
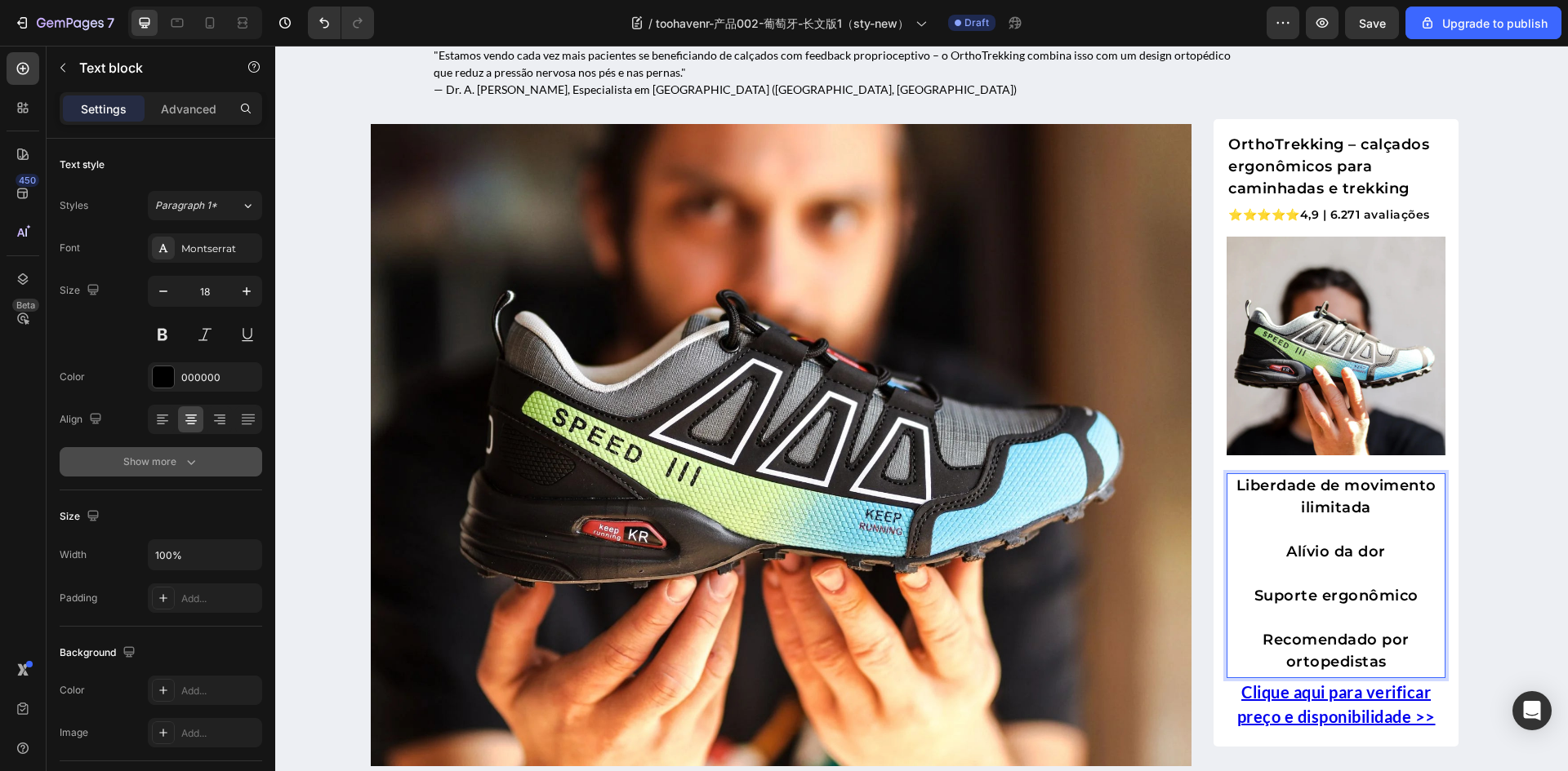
click at [194, 467] on icon "button" at bounding box center [190, 462] width 16 height 16
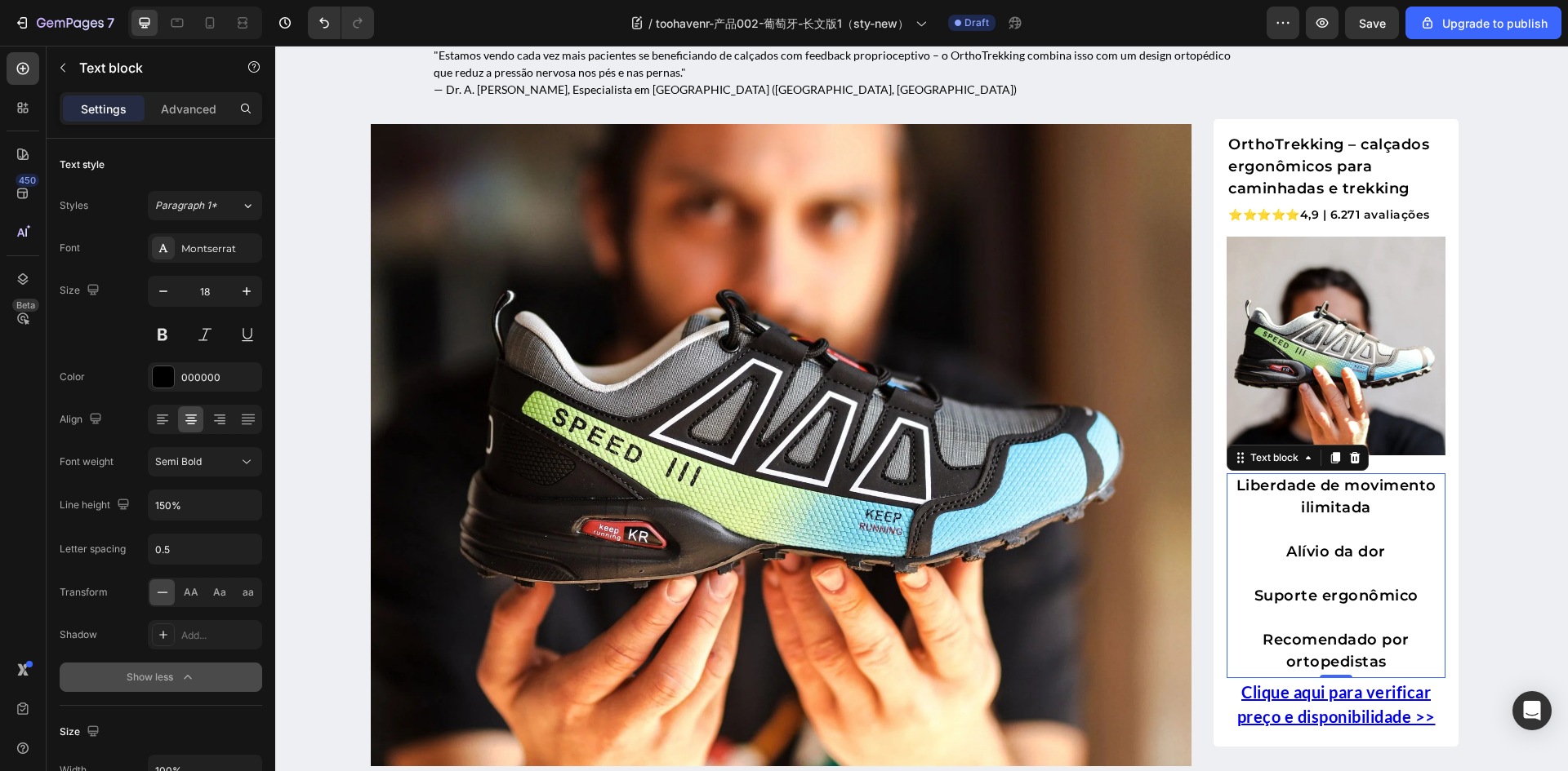
click at [183, 684] on icon "button" at bounding box center [187, 677] width 16 height 16
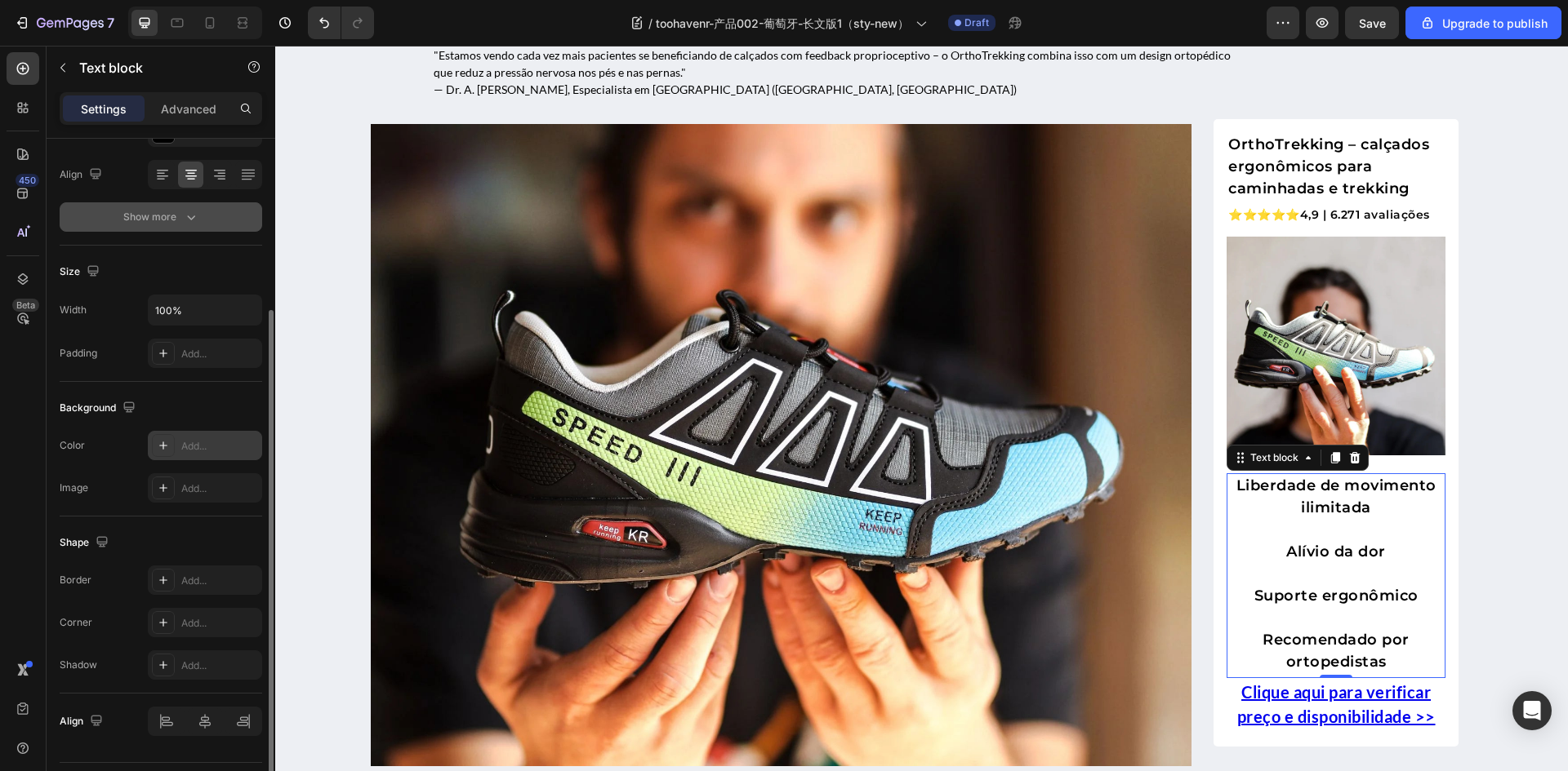
scroll to position [288, 0]
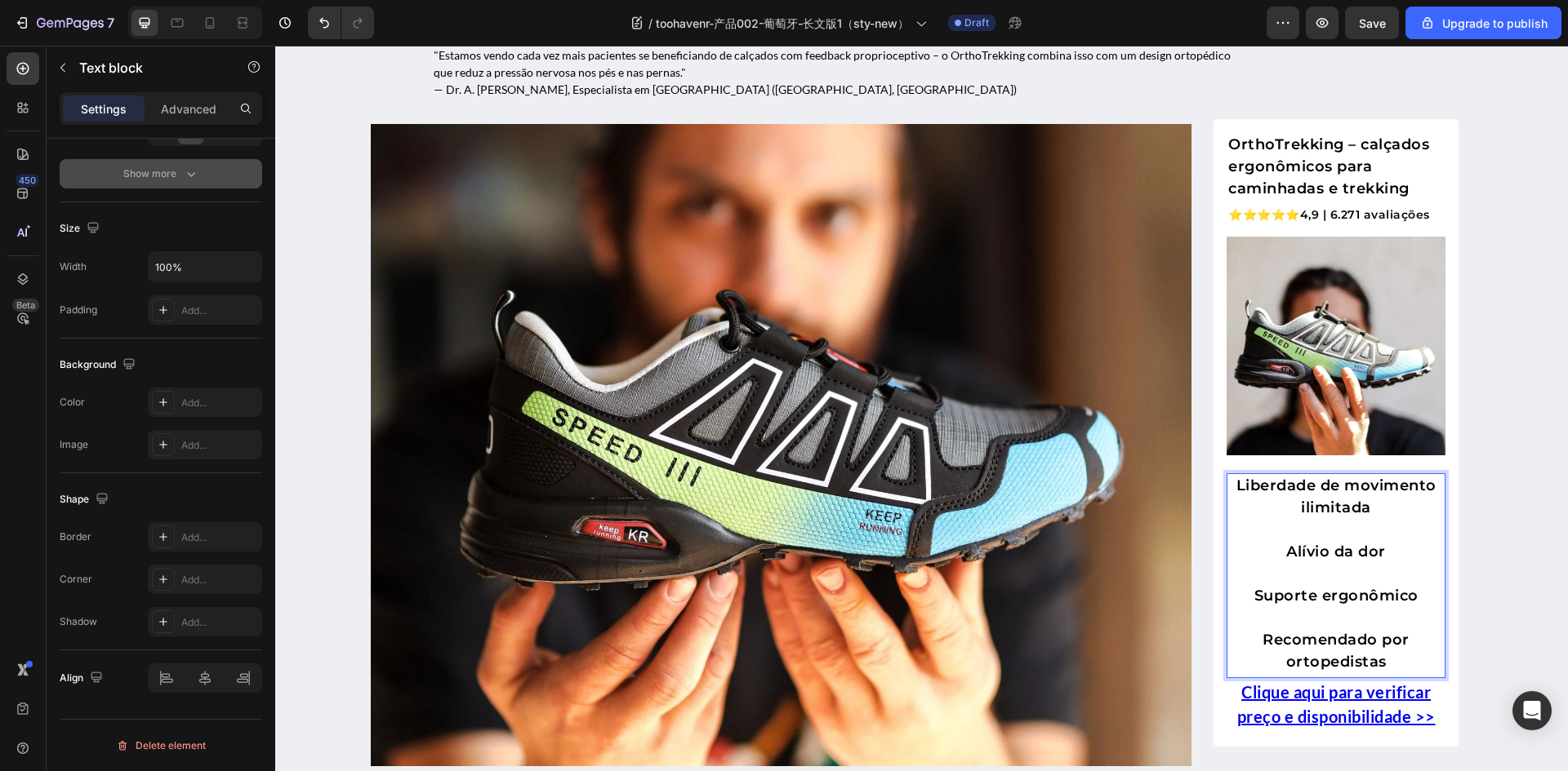
click at [1236, 492] on span "Liberdade de movimento ilimitada" at bounding box center [1336, 496] width 200 height 40
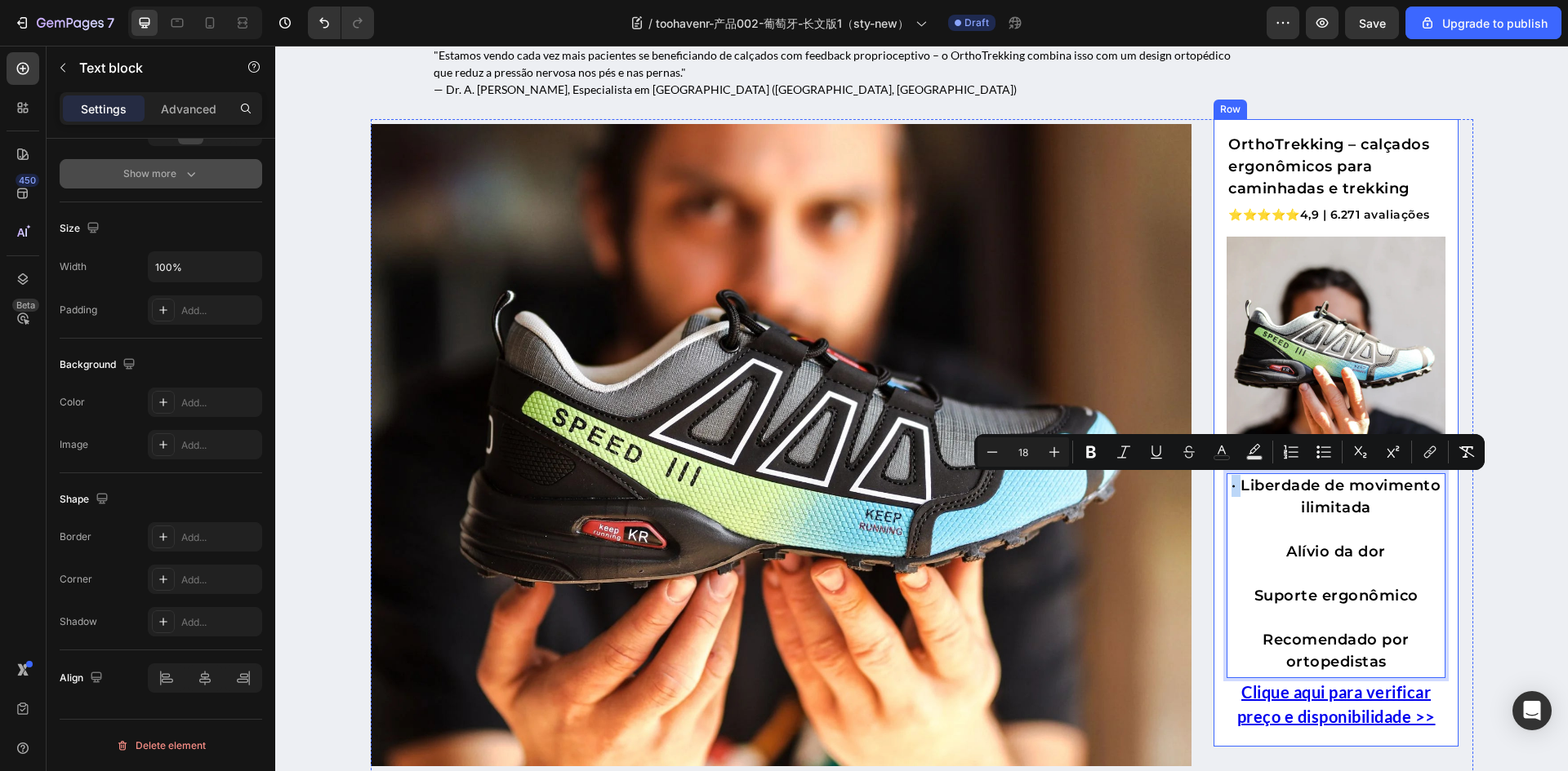
drag, startPoint x: 1234, startPoint y: 483, endPoint x: 1212, endPoint y: 488, distance: 22.6
click at [1213, 488] on div "OrthoTrekking – calçados ergonômicos para caminhadas e trekking Text block ⭐⭐⭐⭐…" at bounding box center [1336, 433] width 245 height 628
copy span "·"
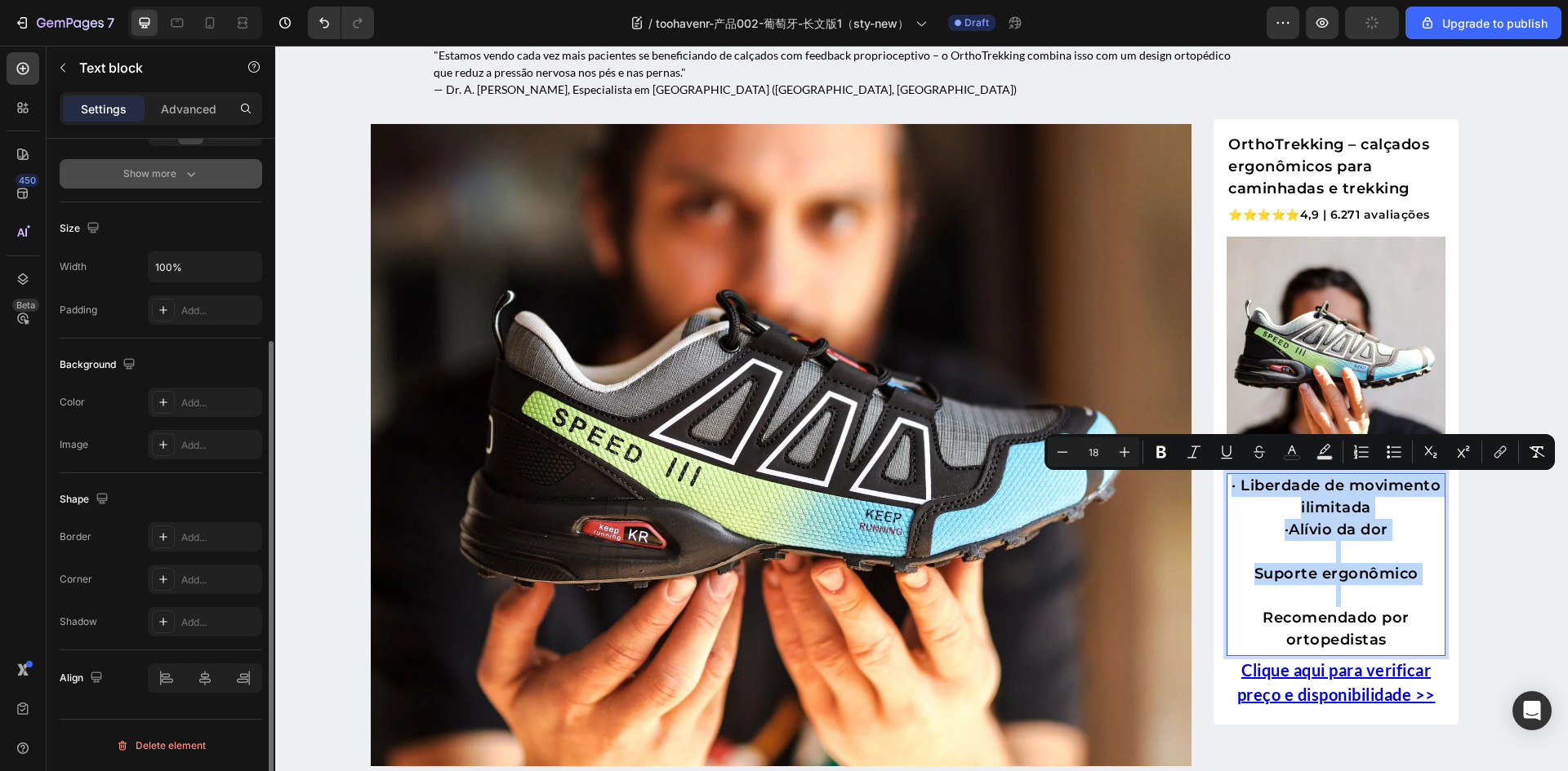
scroll to position [0, 0]
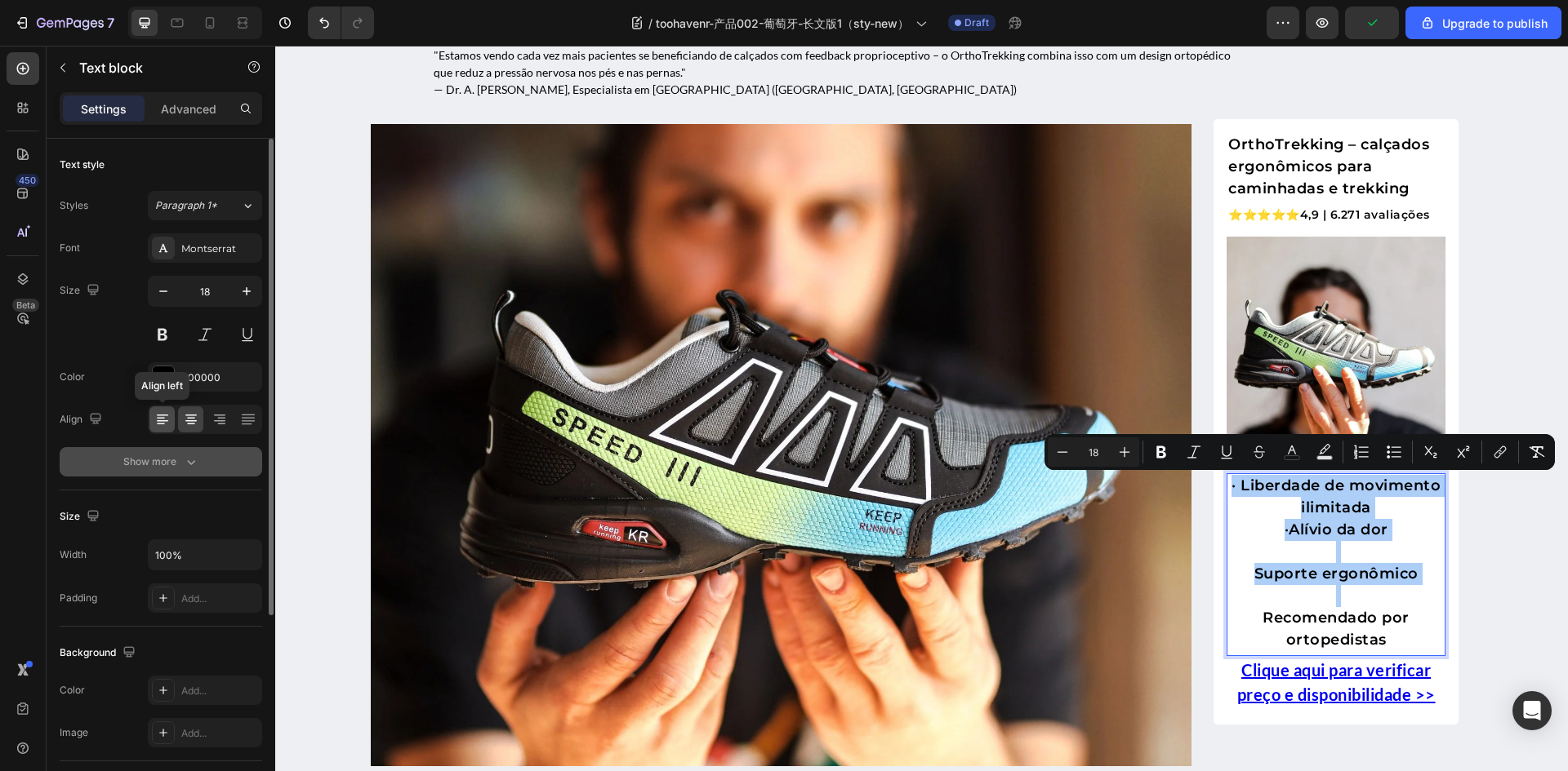
click at [156, 420] on icon at bounding box center [162, 418] width 16 height 16
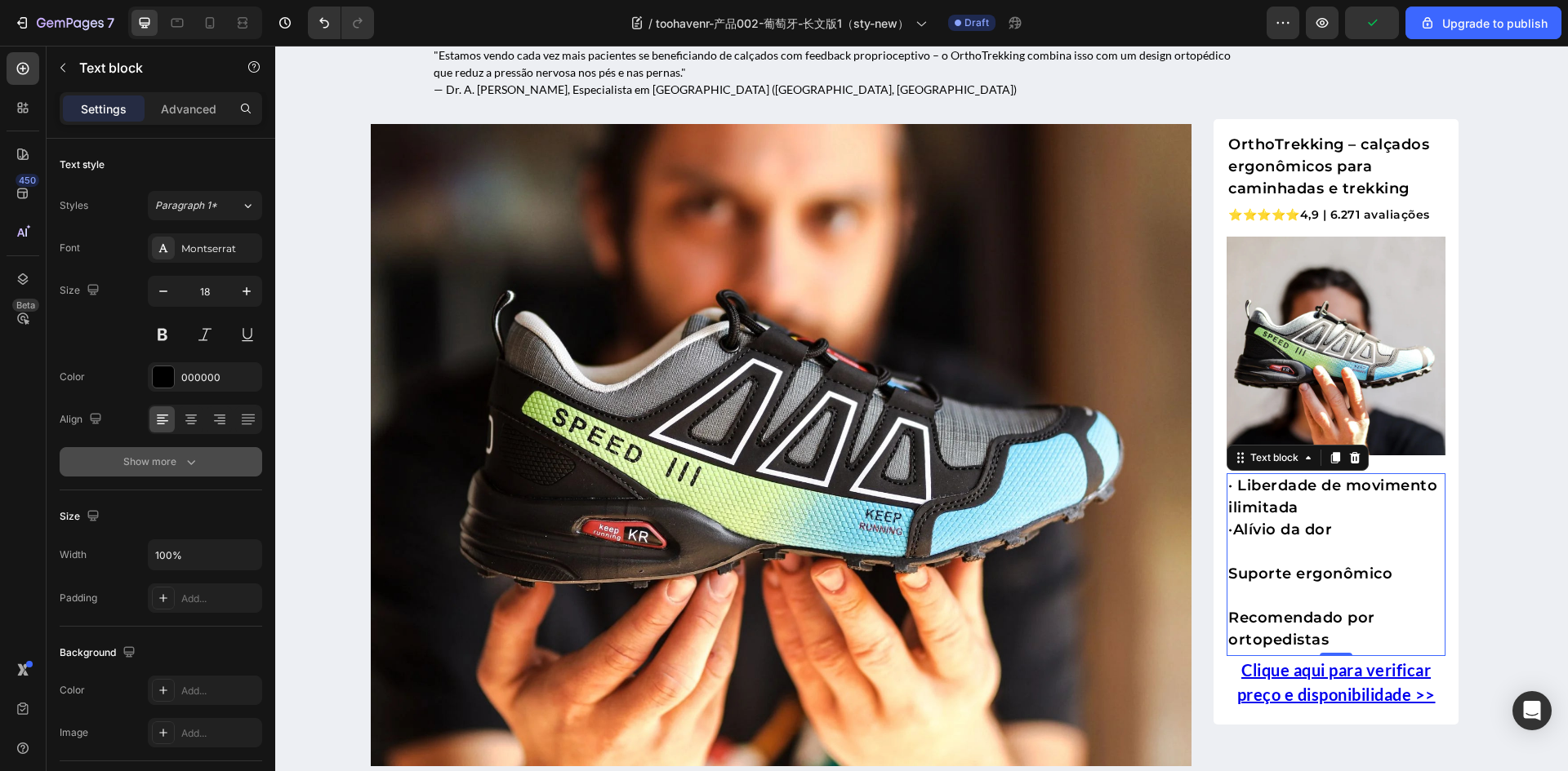
click at [1227, 572] on div "· Liberdade de movimento ilimitada · Alívio da dor Suporte ergonômico Recomenda…" at bounding box center [1336, 562] width 219 height 180
click at [1267, 547] on p "Rich Text Editor. Editing area: main" at bounding box center [1336, 552] width 215 height 22
click at [1310, 511] on p "· Liberdade de movimento ilimitada" at bounding box center [1336, 496] width 215 height 44
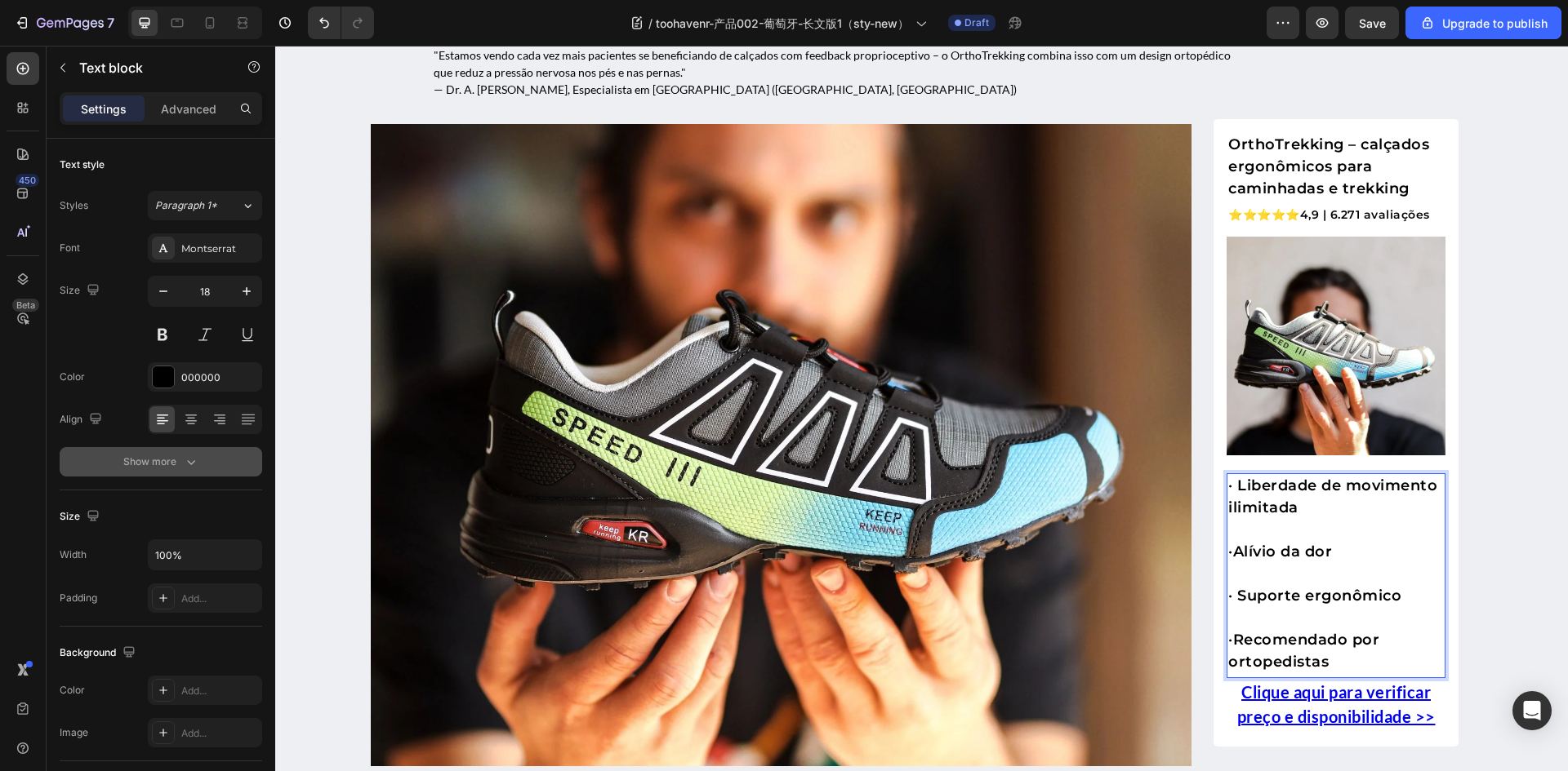
click at [1291, 538] on p "Rich Text Editor. Editing area: main" at bounding box center [1336, 529] width 215 height 22
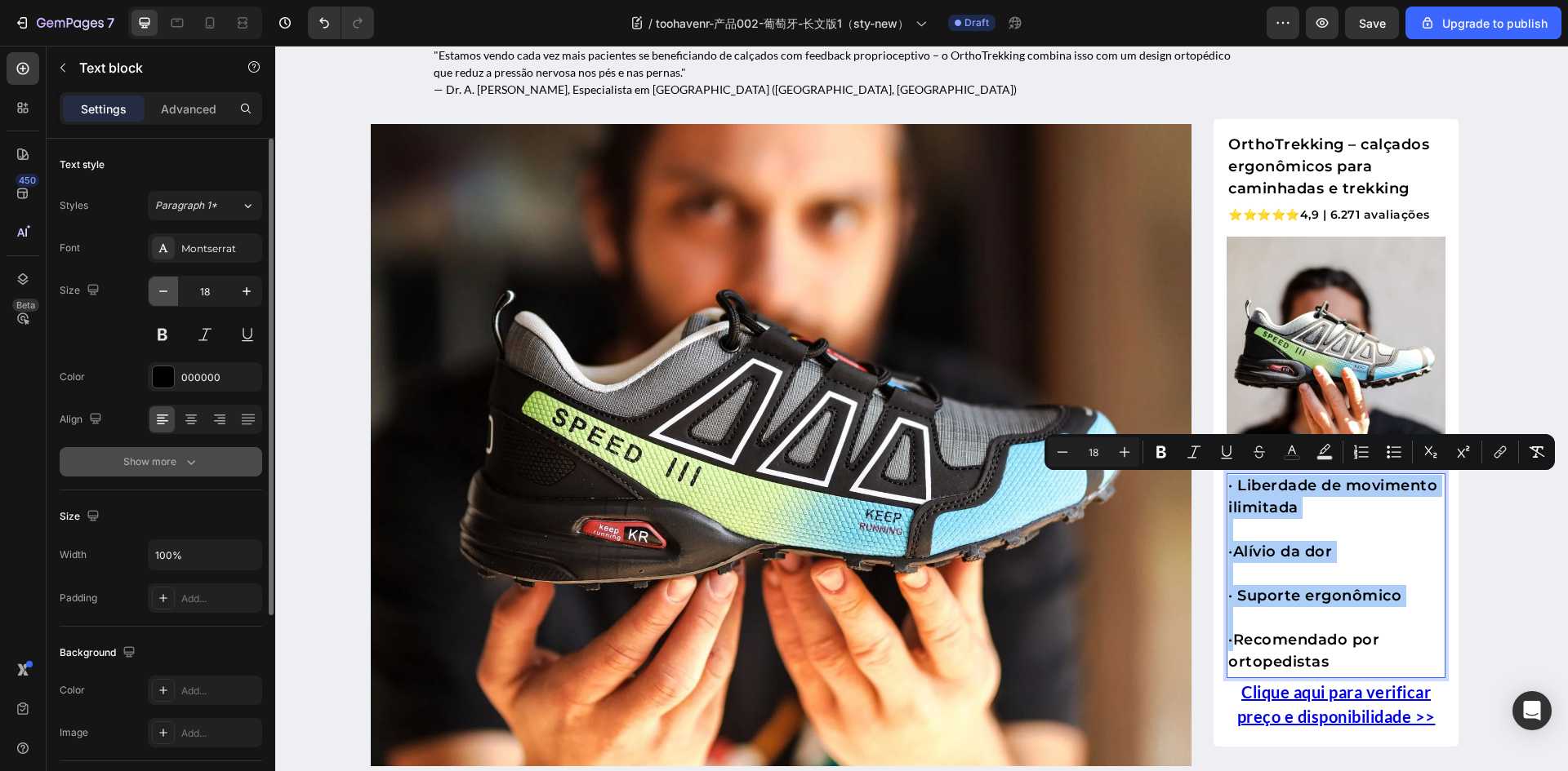
click at [167, 293] on icon "button" at bounding box center [163, 291] width 16 height 16
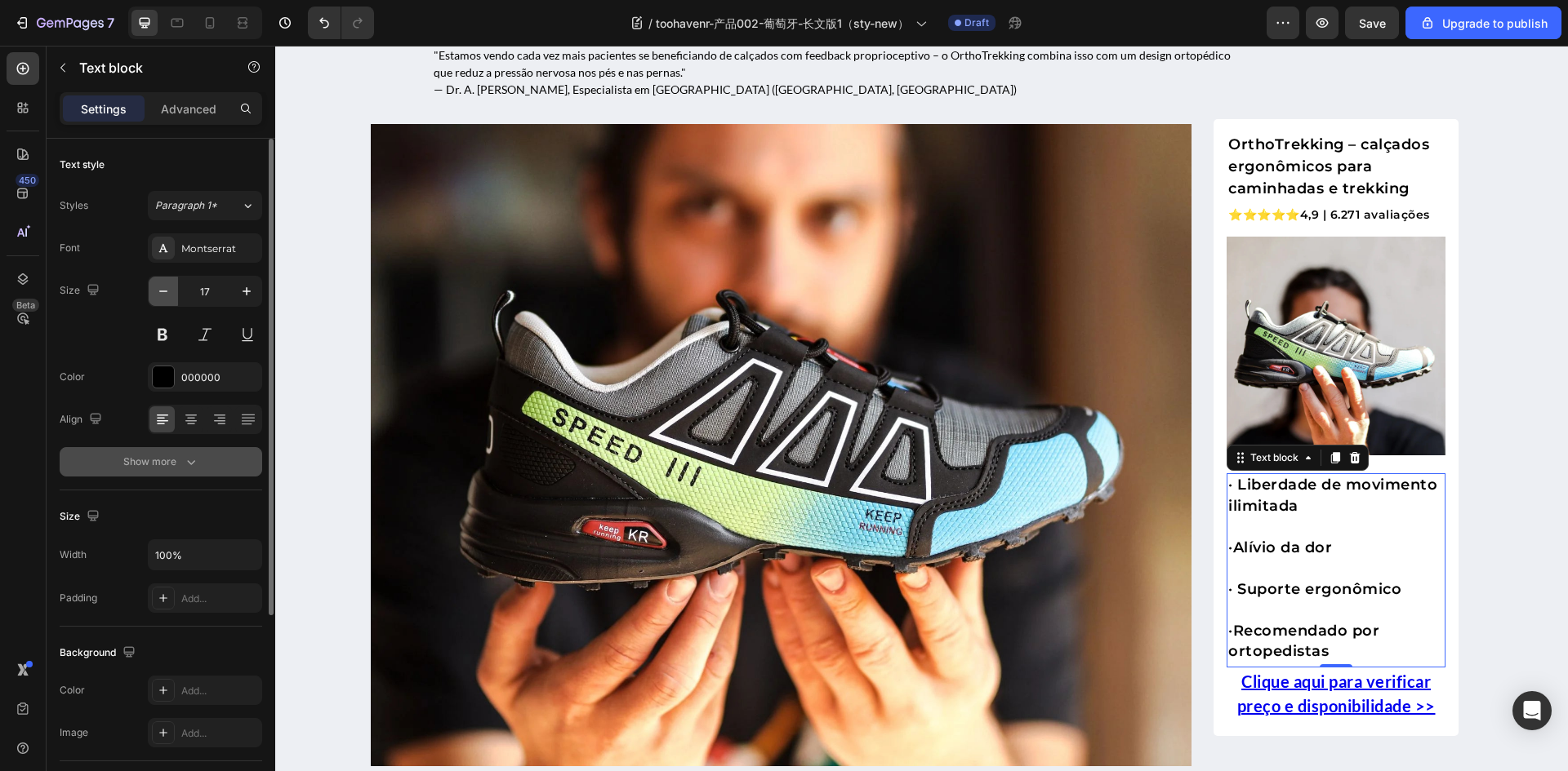
click at [167, 293] on icon "button" at bounding box center [163, 291] width 16 height 16
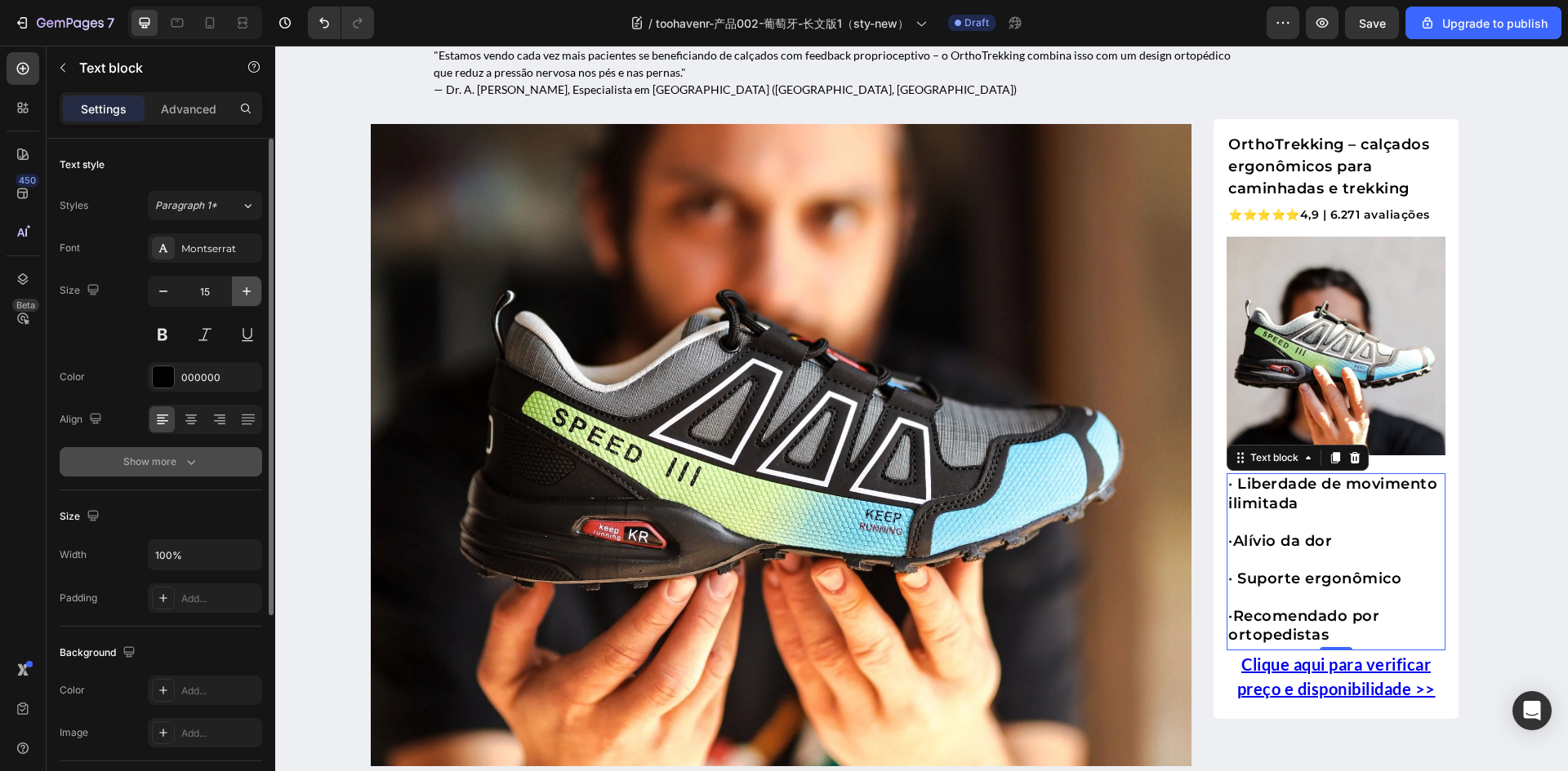
click at [250, 294] on icon "button" at bounding box center [245, 291] width 16 height 16
type input "16"
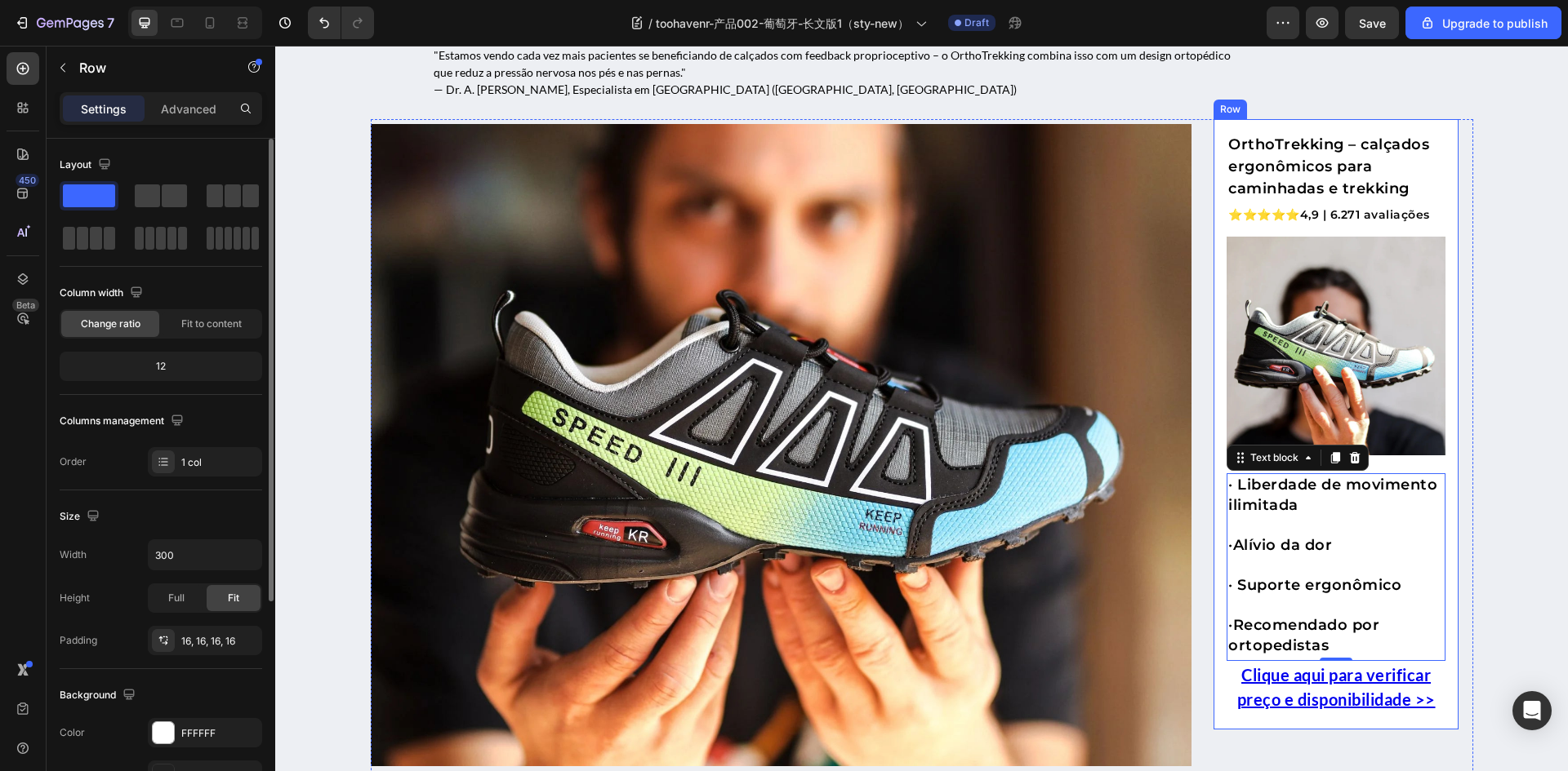
click at [1215, 217] on div "OrthoTrekking – calçados ergonômicos para caminhadas e trekking Text block ⭐⭐⭐⭐…" at bounding box center [1336, 424] width 245 height 610
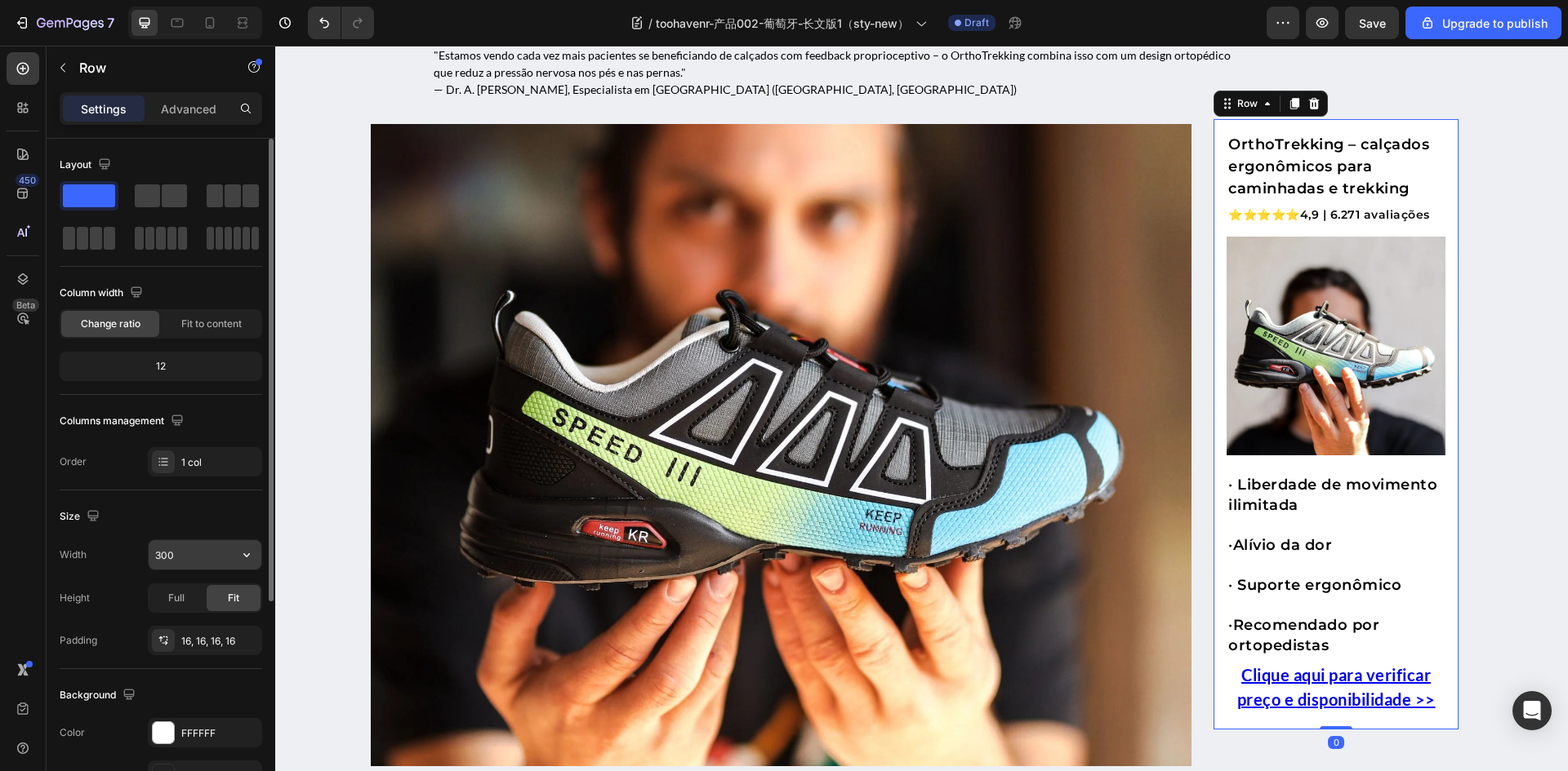
click at [201, 562] on input "300" at bounding box center [205, 555] width 113 height 29
click at [258, 555] on button "button" at bounding box center [246, 555] width 29 height 29
click at [209, 557] on input "300" at bounding box center [205, 555] width 113 height 29
drag, startPoint x: 160, startPoint y: 558, endPoint x: 146, endPoint y: 556, distance: 14.1
click at [146, 556] on div "Width 300" at bounding box center [160, 555] width 202 height 31
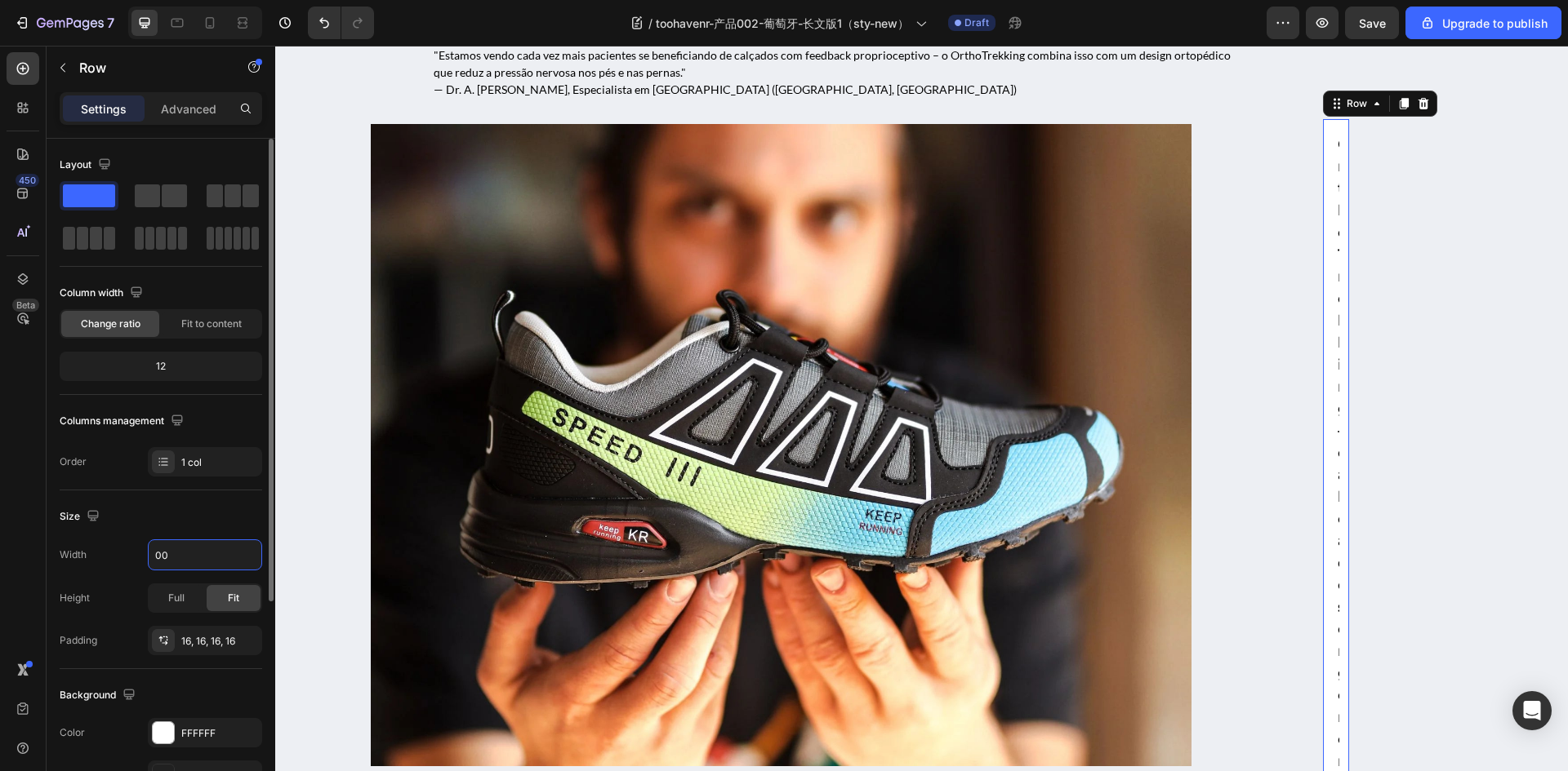
type input "400"
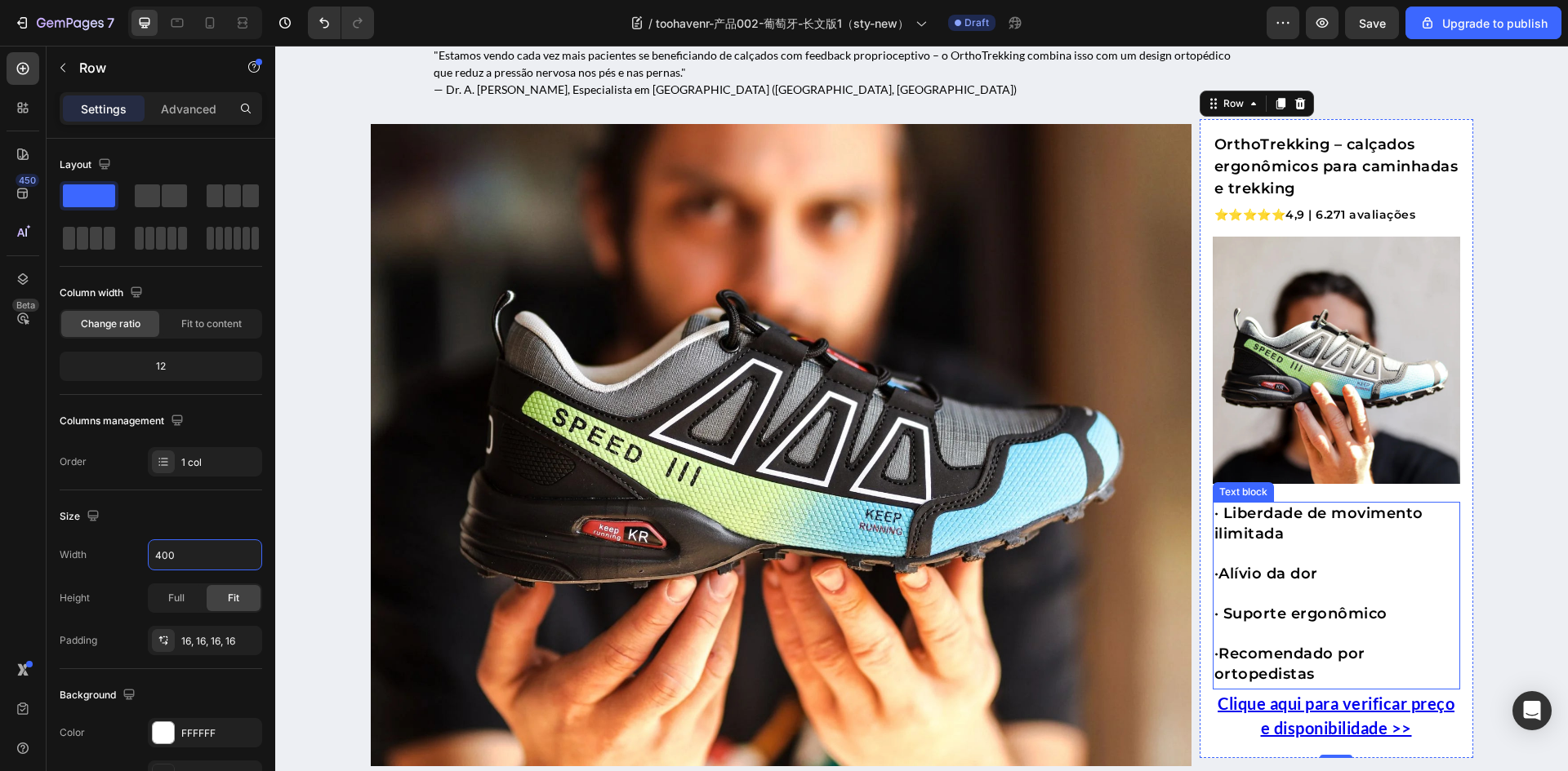
click at [1359, 544] on p "Rich Text Editor. Editing area: main" at bounding box center [1337, 554] width 245 height 20
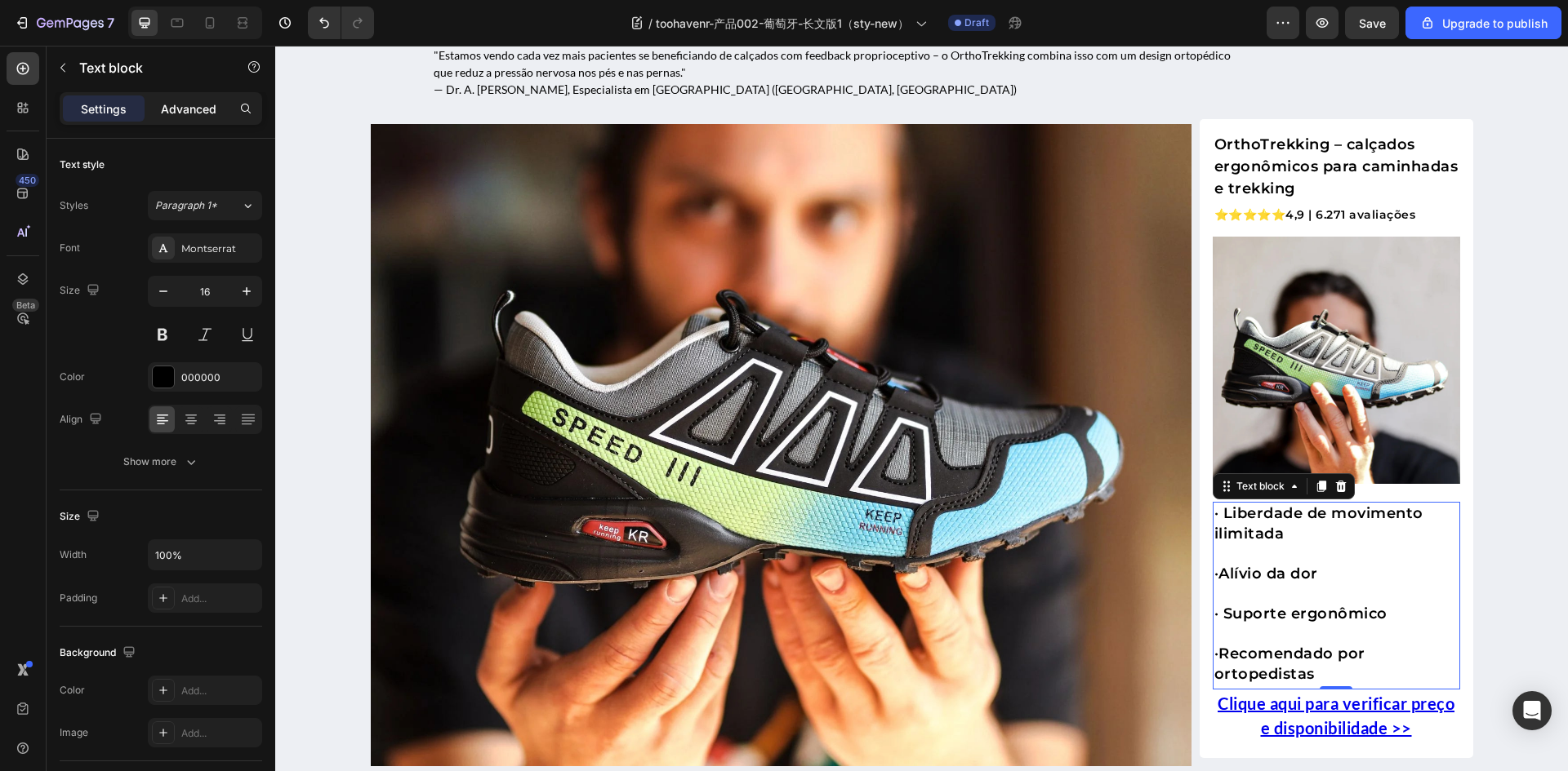
click at [183, 114] on p "Advanced" at bounding box center [188, 109] width 55 height 17
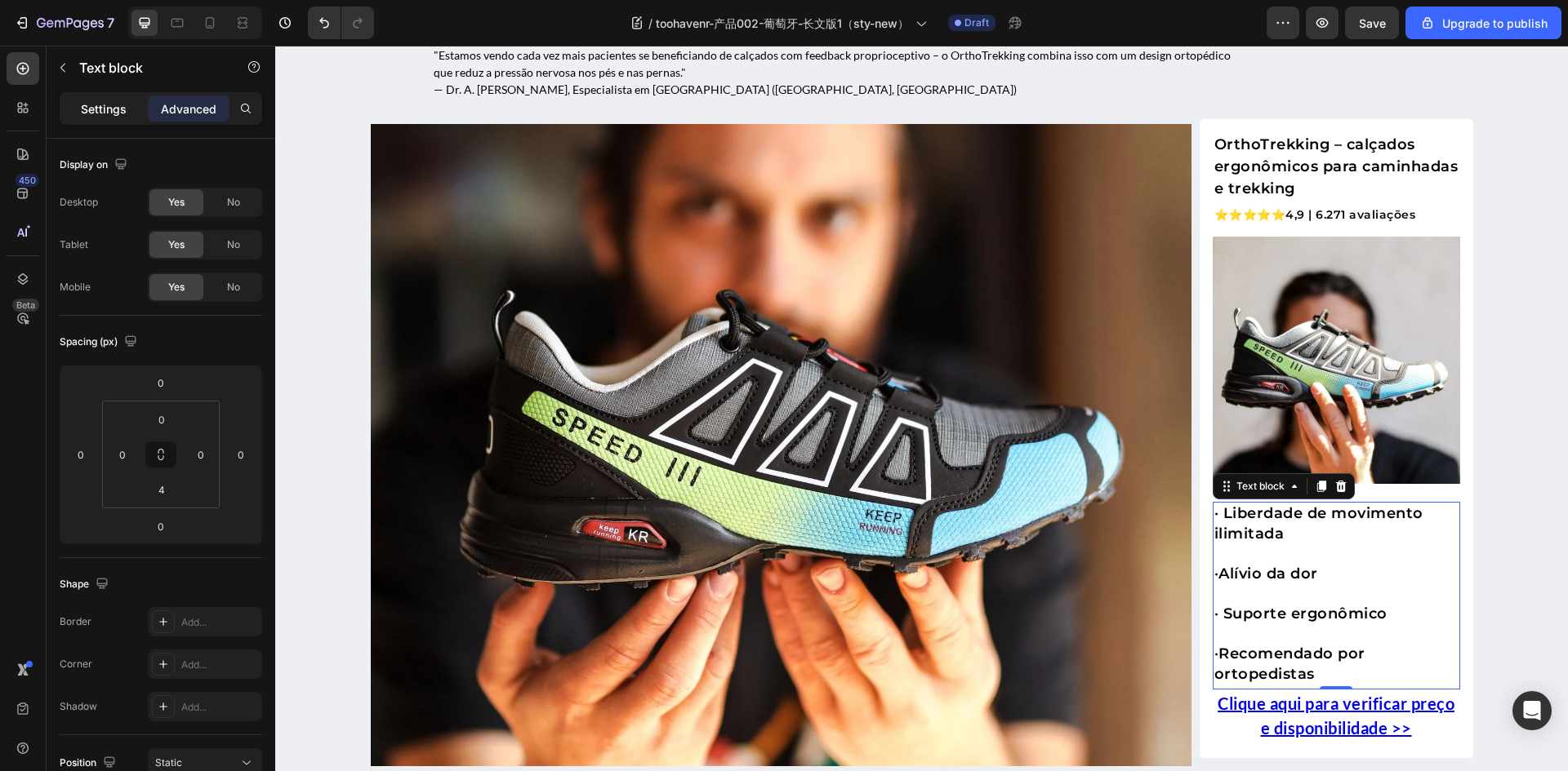
click at [101, 116] on p "Settings" at bounding box center [103, 109] width 46 height 17
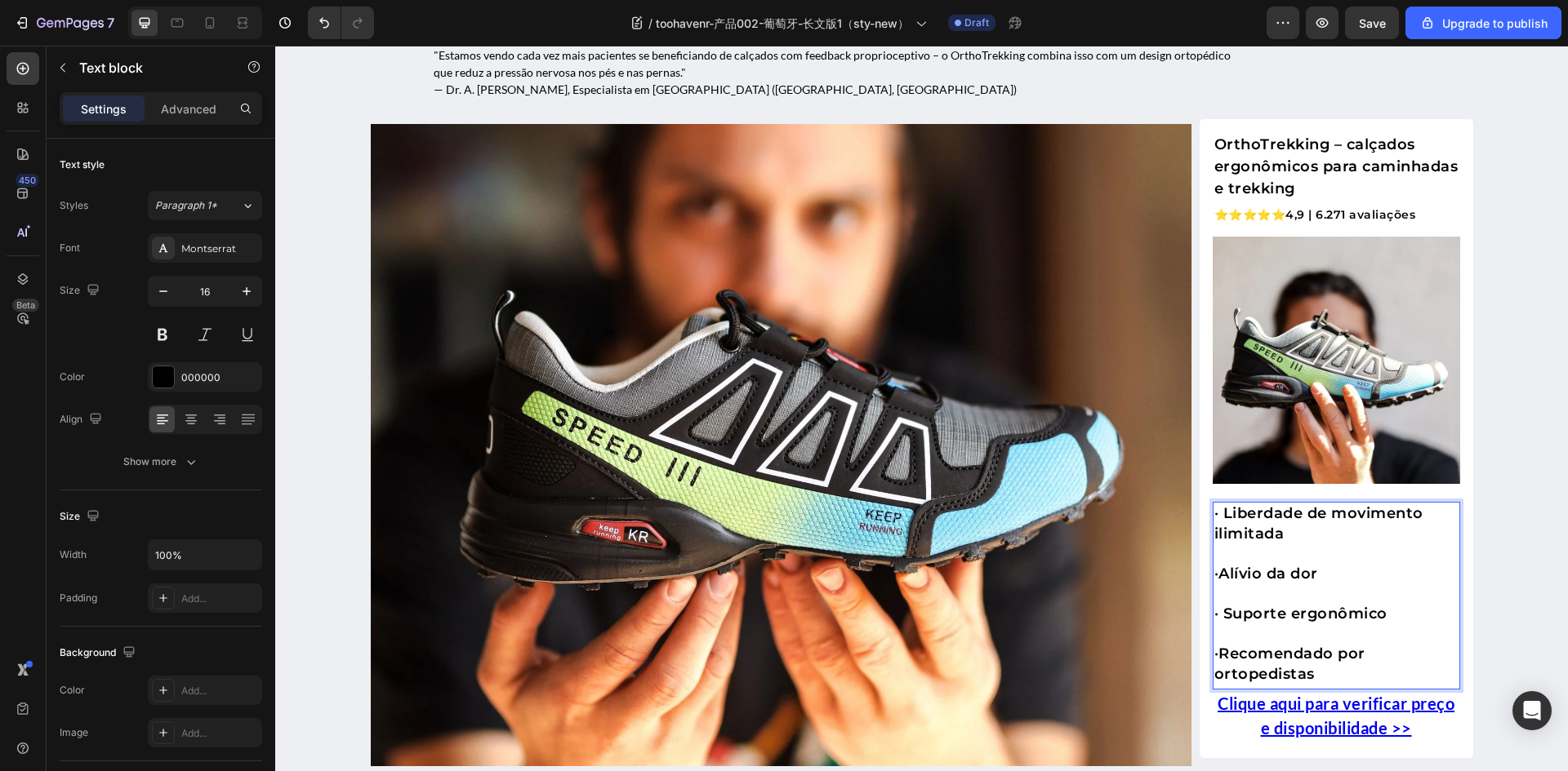
click at [1309, 569] on span "Alívio da dor" at bounding box center [1268, 574] width 100 height 18
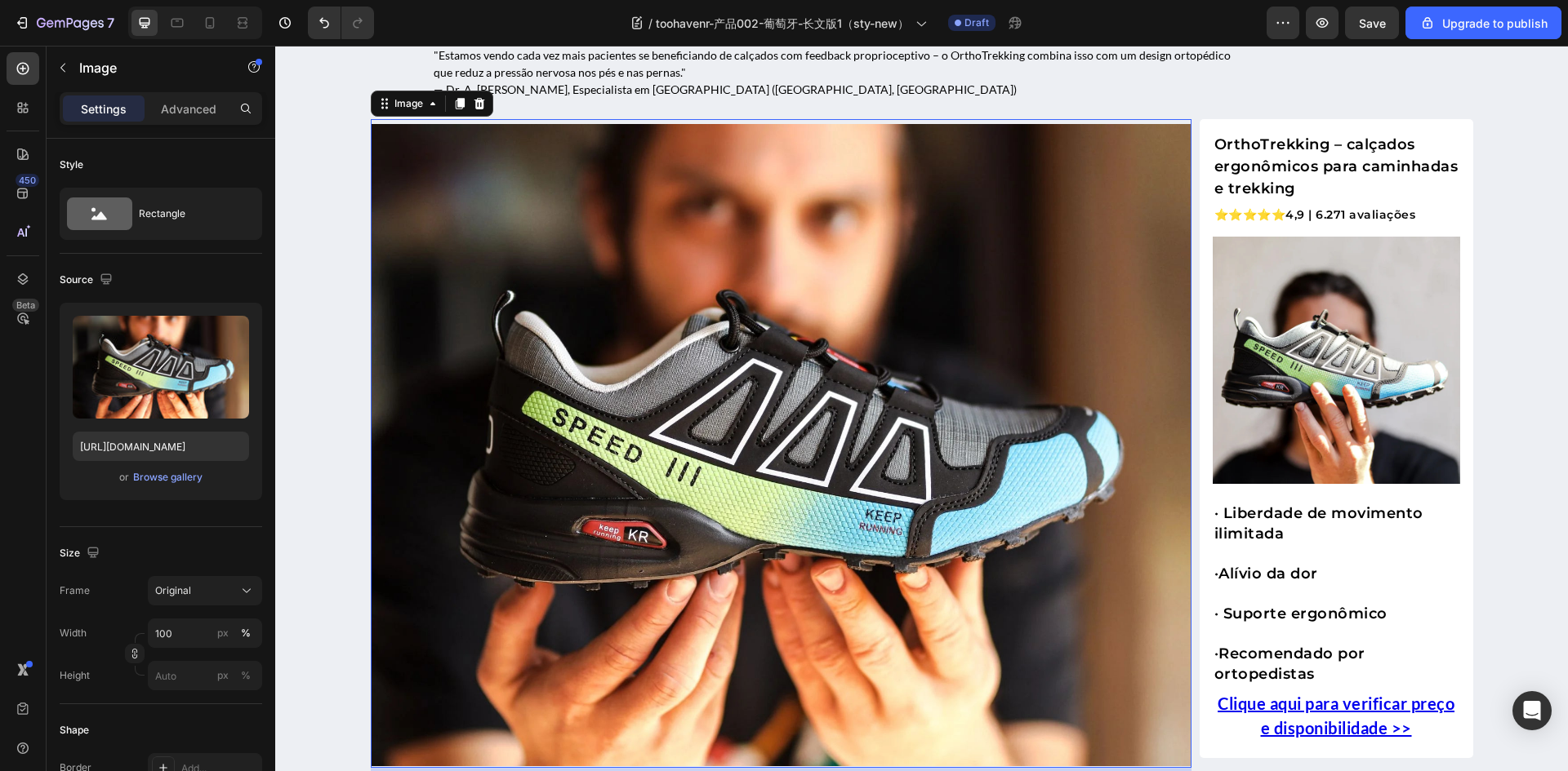
click at [1082, 581] on img at bounding box center [781, 445] width 820 height 641
click at [1415, 599] on p "Rich Text Editor. Editing area: main" at bounding box center [1337, 594] width 245 height 20
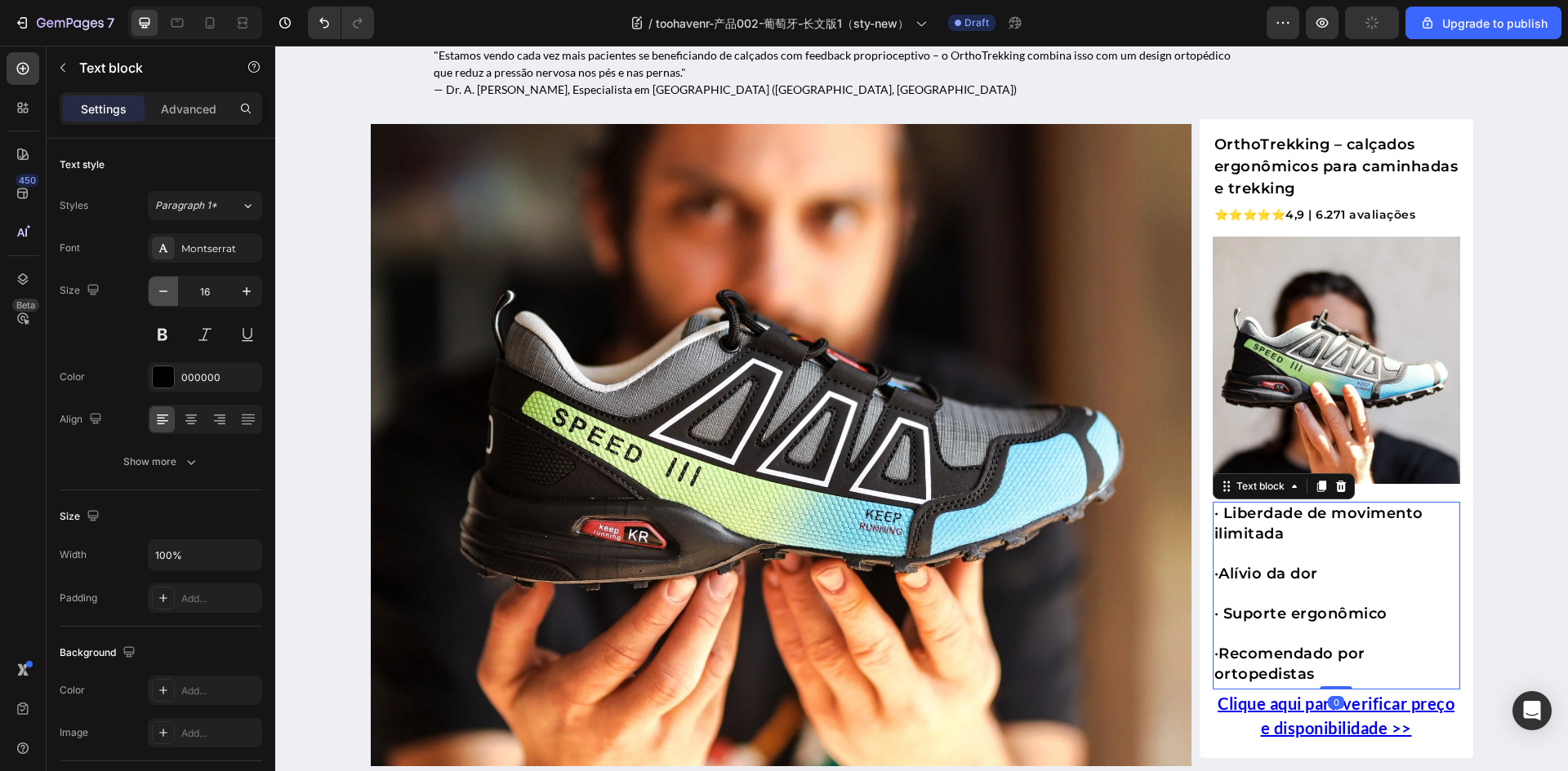
click at [166, 292] on icon "button" at bounding box center [163, 291] width 16 height 16
type input "15"
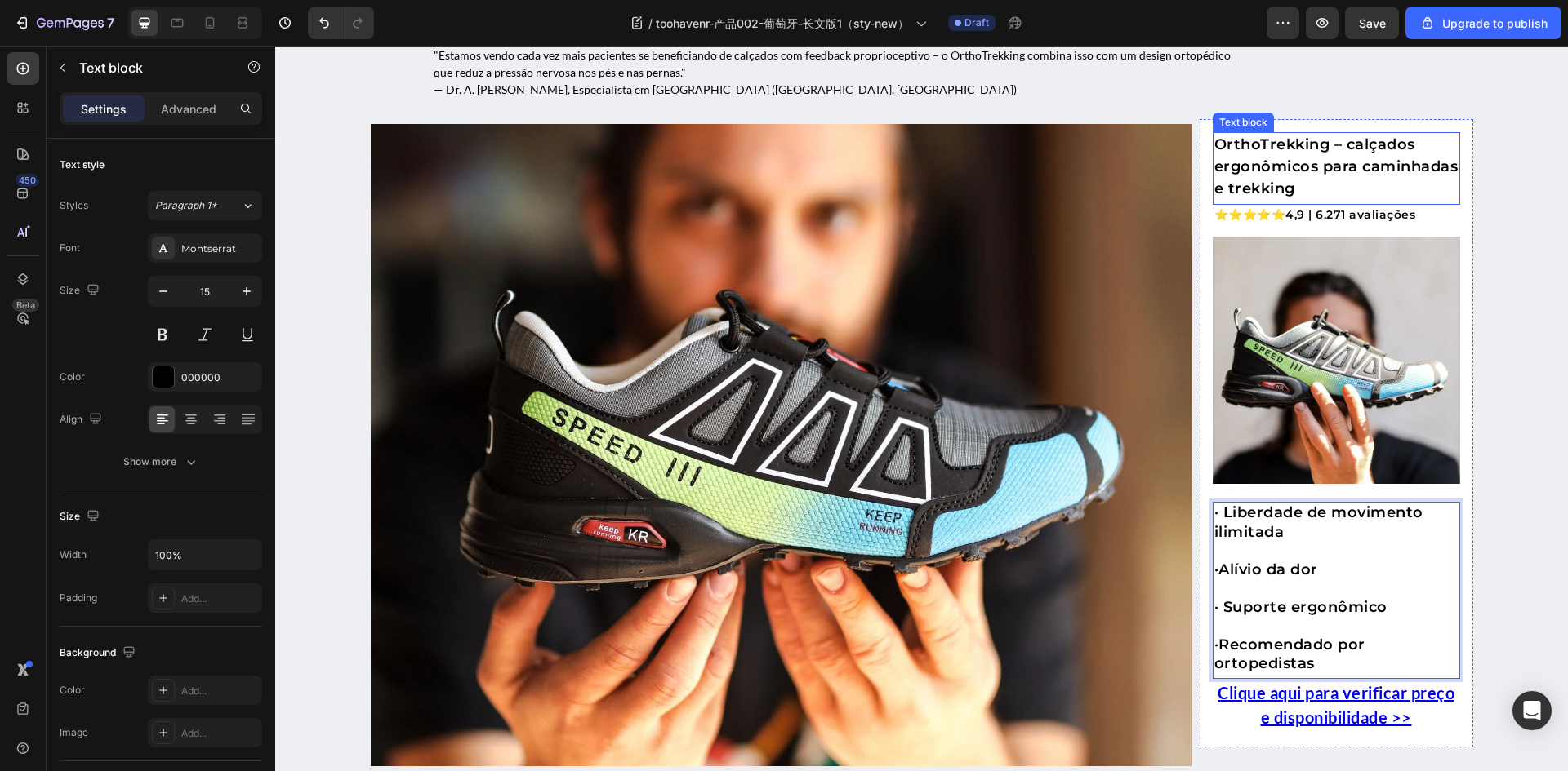
click at [1296, 163] on p "OrthoTrekking – calçados ergonômicos para caminhadas e trekking" at bounding box center [1337, 166] width 245 height 66
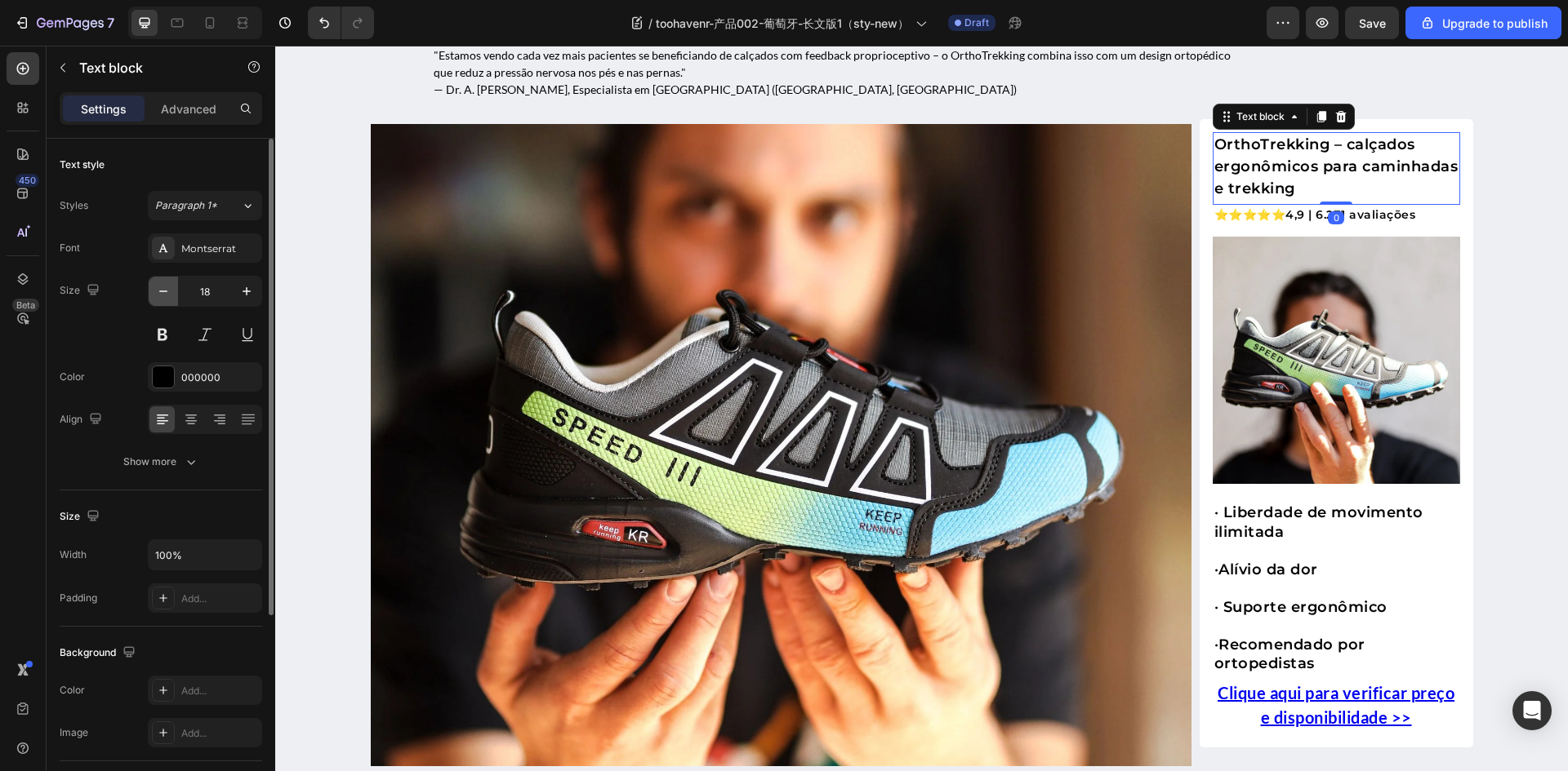
click at [174, 292] on button "button" at bounding box center [163, 291] width 29 height 29
type input "17"
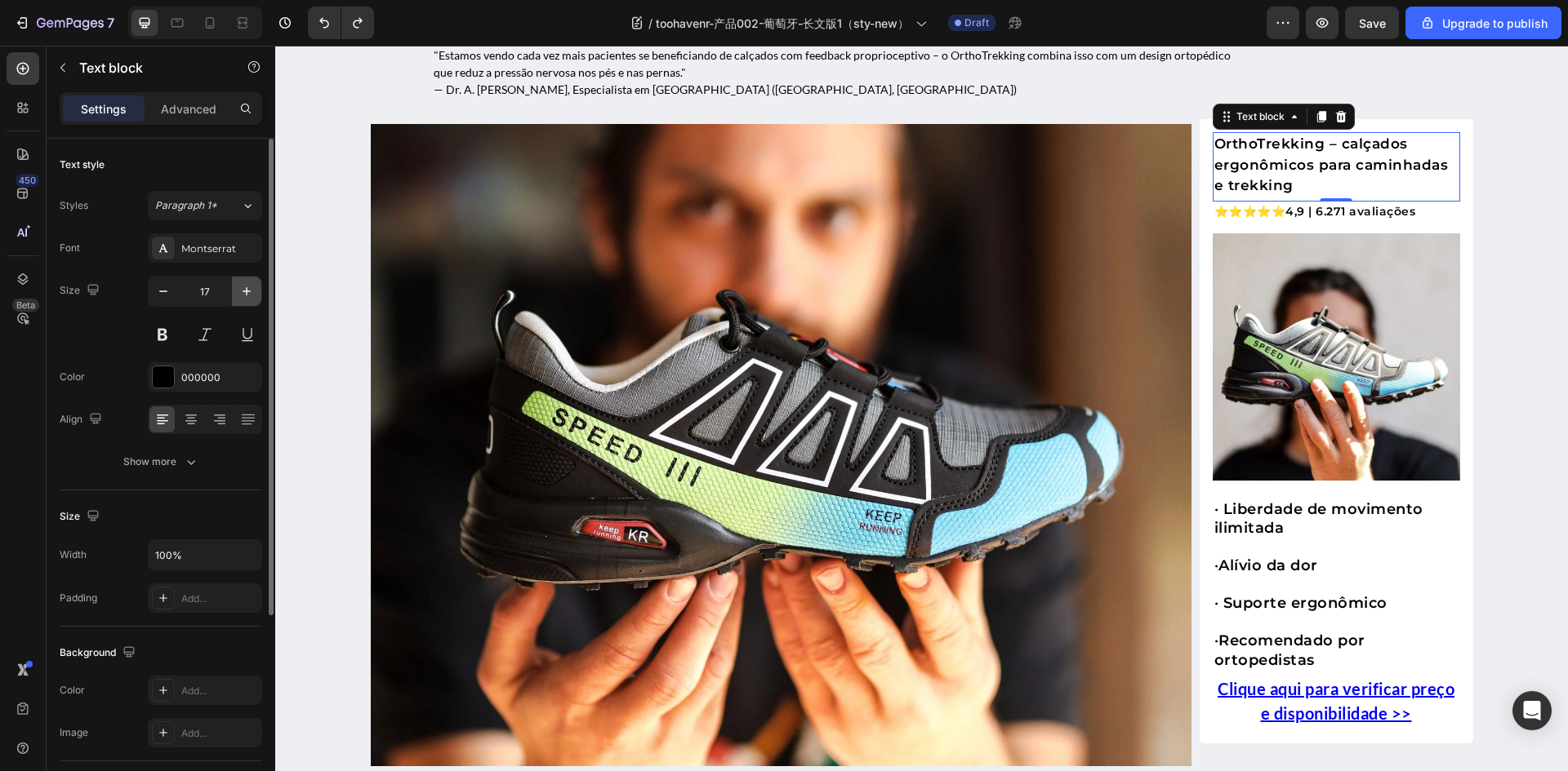
click at [242, 292] on icon "button" at bounding box center [245, 291] width 16 height 16
type input "18"
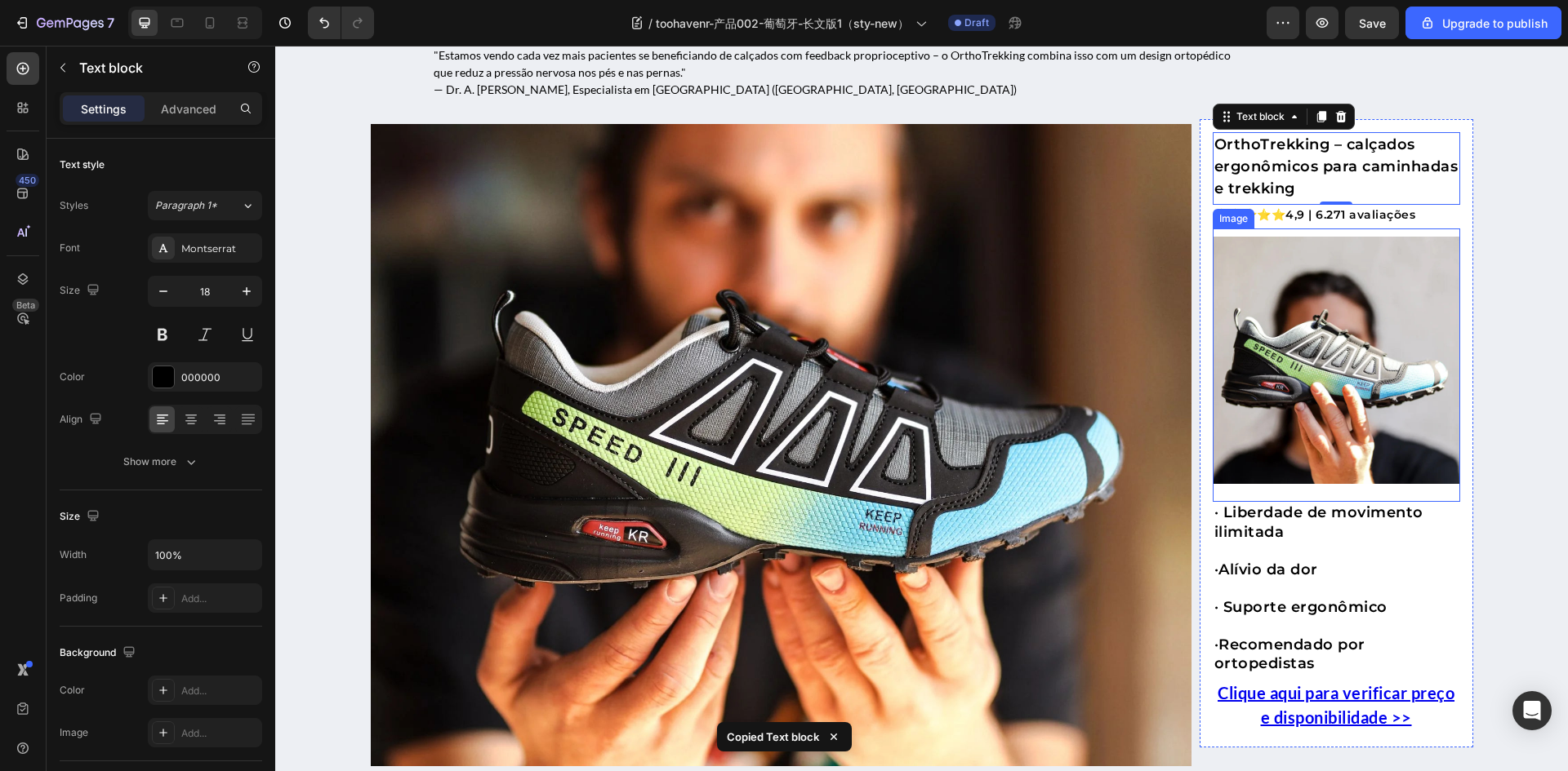
click at [1307, 464] on img at bounding box center [1336, 360] width 247 height 247
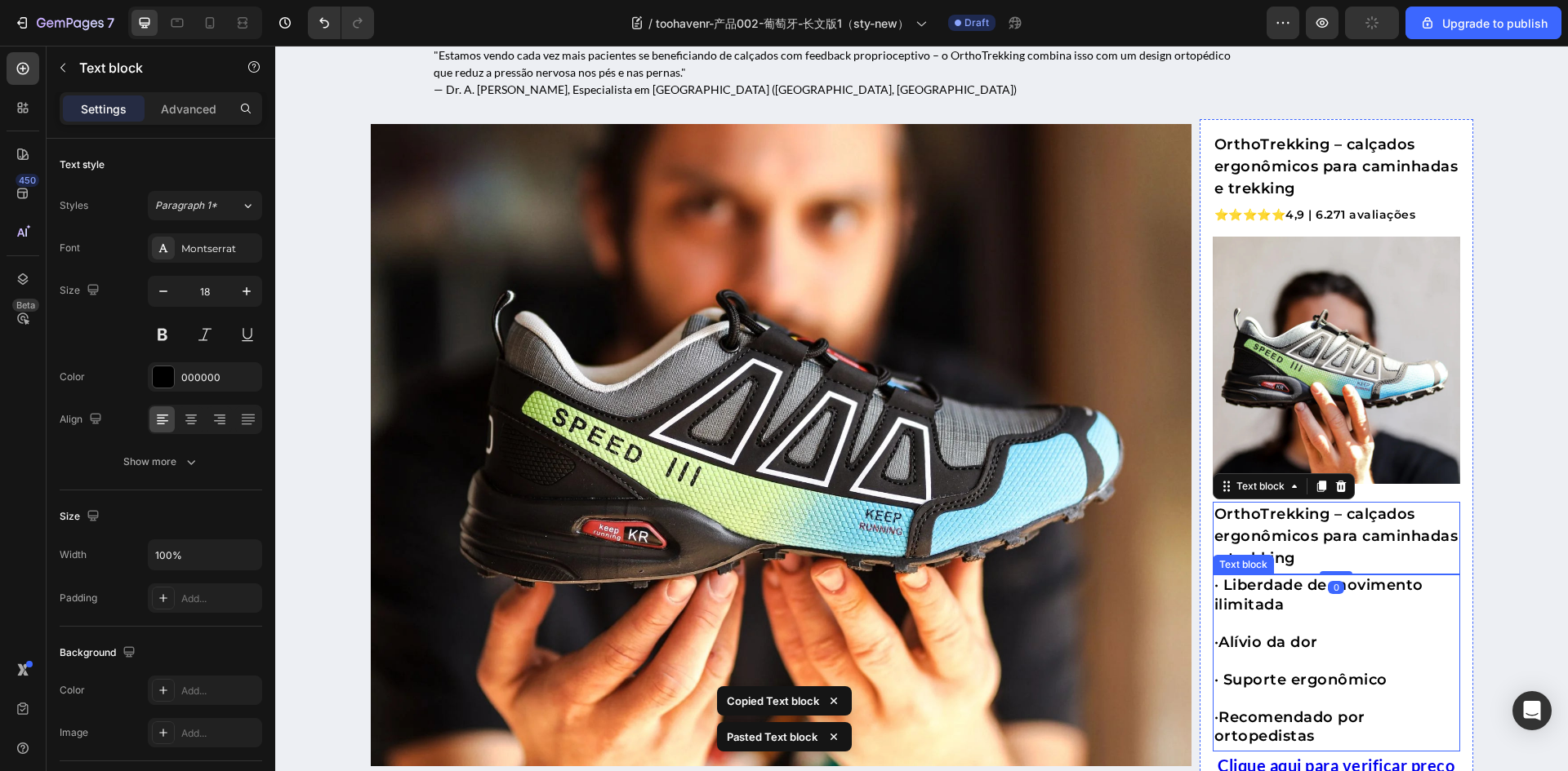
click at [1259, 622] on p "Rich Text Editor. Editing area: main" at bounding box center [1337, 624] width 245 height 19
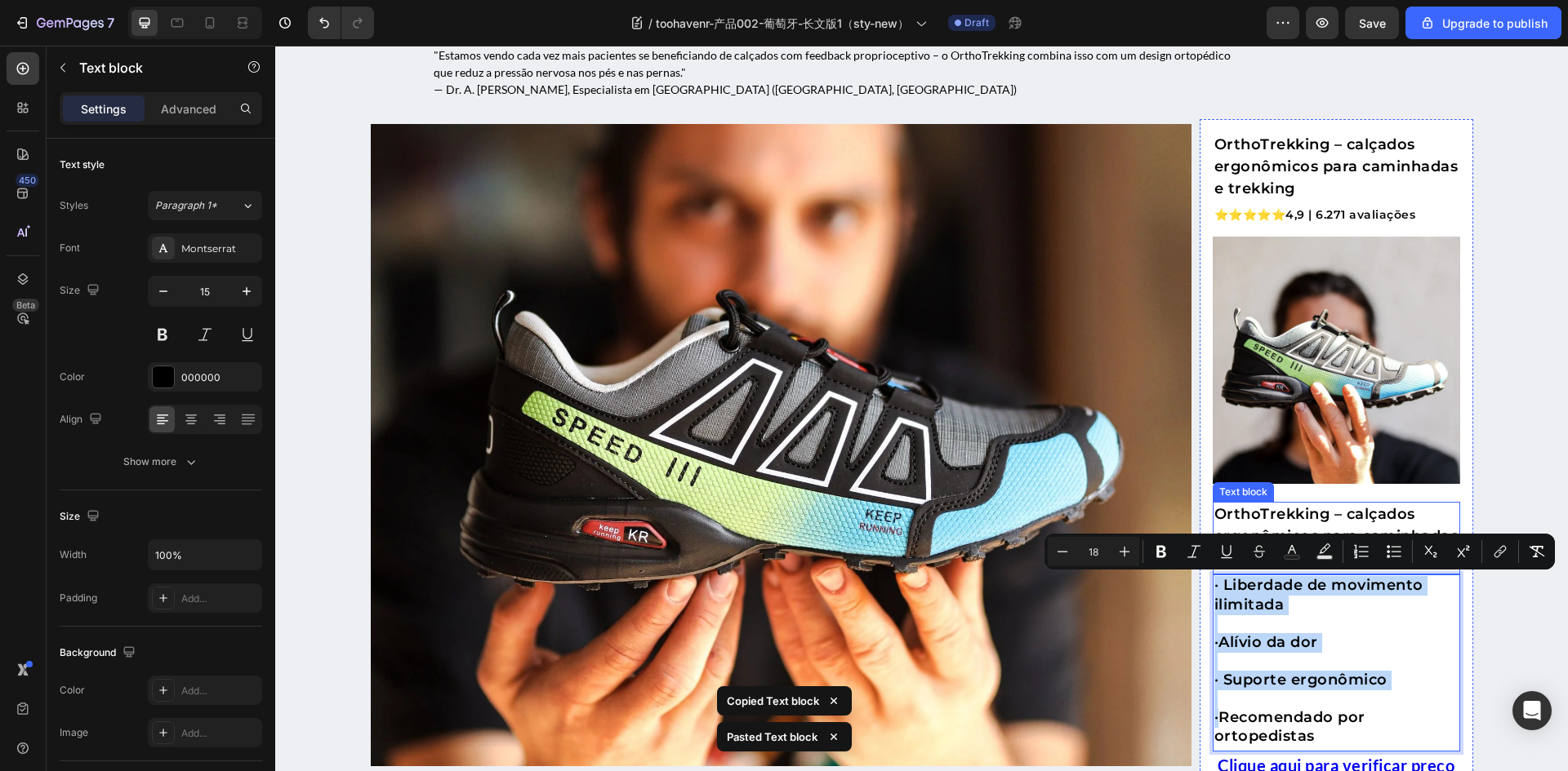
click at [1293, 521] on p "OrthoTrekking – calçados ergonômicos para caminhadas e trekking" at bounding box center [1337, 537] width 245 height 66
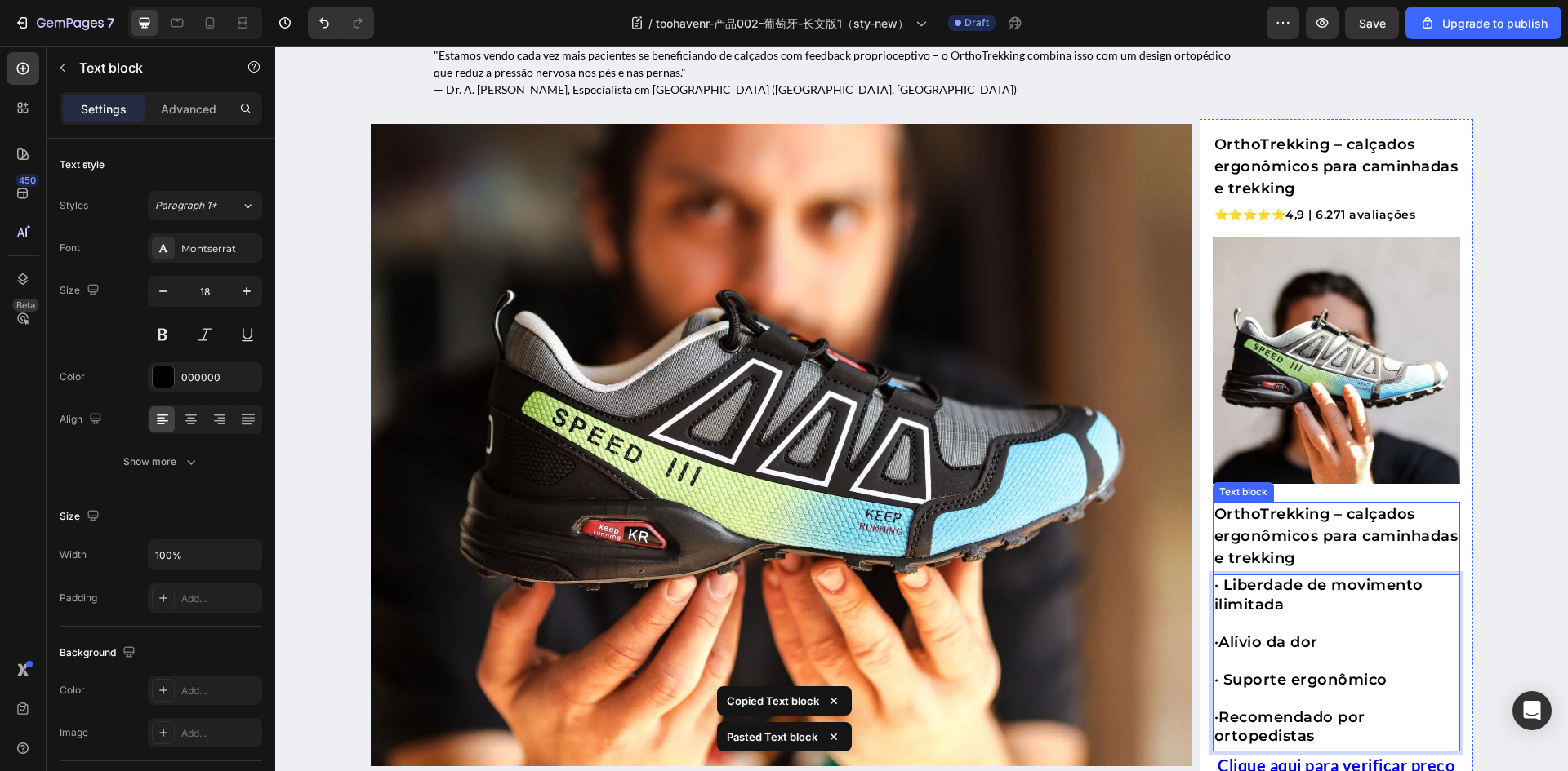
click at [1293, 521] on p "OrthoTrekking – calçados ergonômicos para caminhadas e trekking" at bounding box center [1337, 537] width 245 height 66
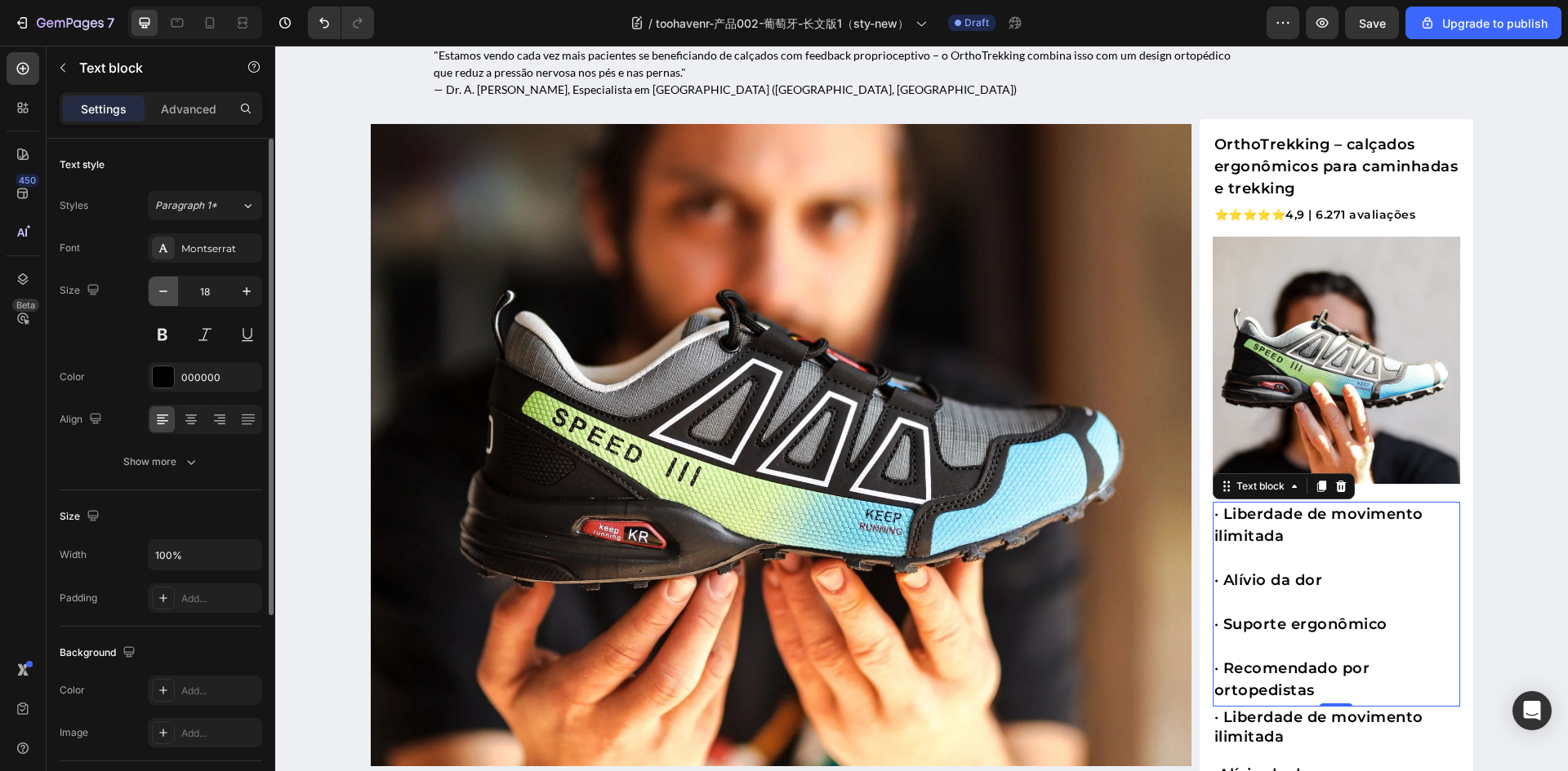
click at [171, 291] on button "button" at bounding box center [163, 291] width 29 height 29
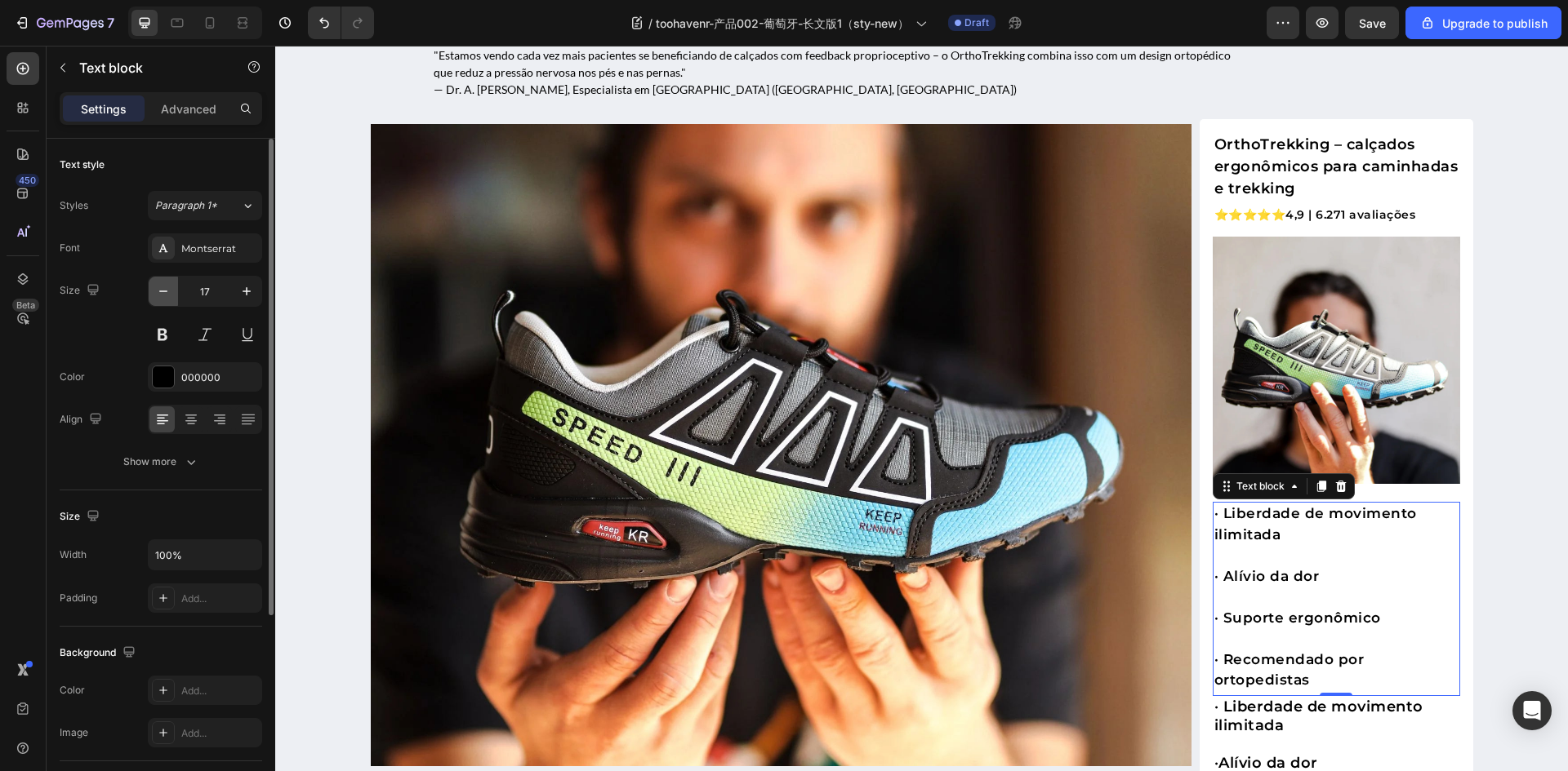
click at [171, 291] on button "button" at bounding box center [163, 291] width 29 height 29
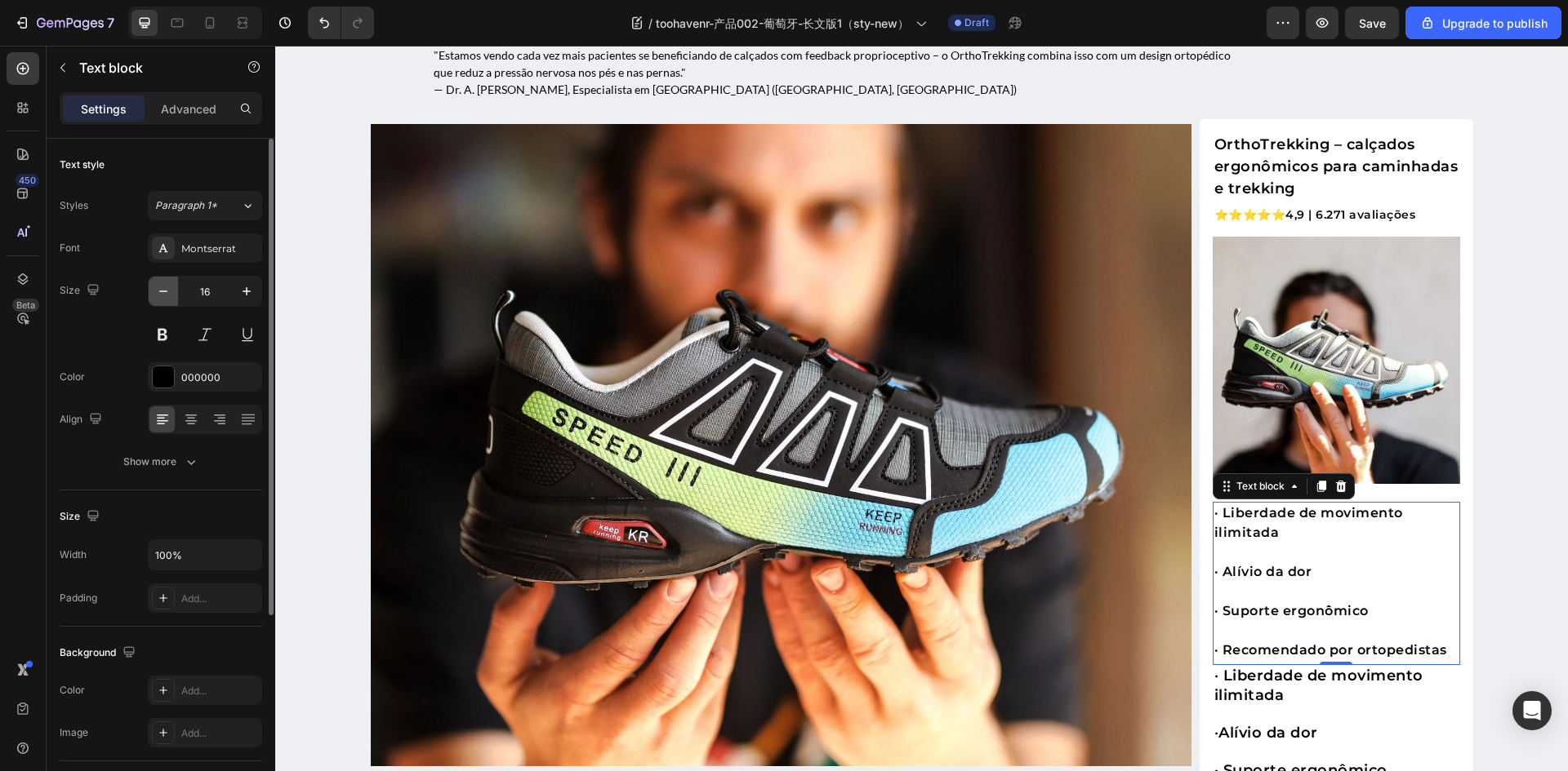
click at [171, 291] on button "button" at bounding box center [163, 291] width 29 height 29
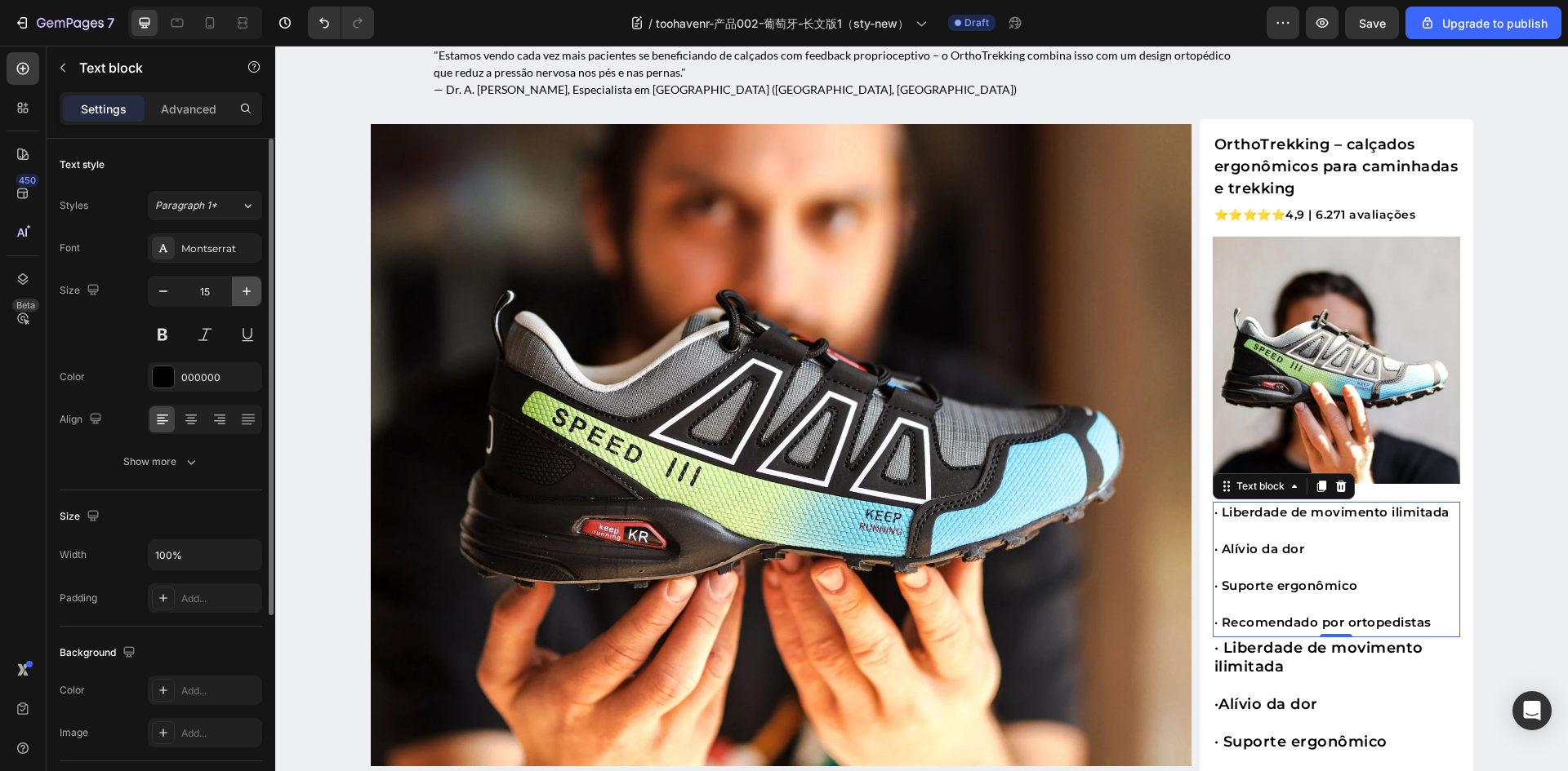
click at [246, 291] on icon "button" at bounding box center [246, 291] width 8 height 8
type input "16"
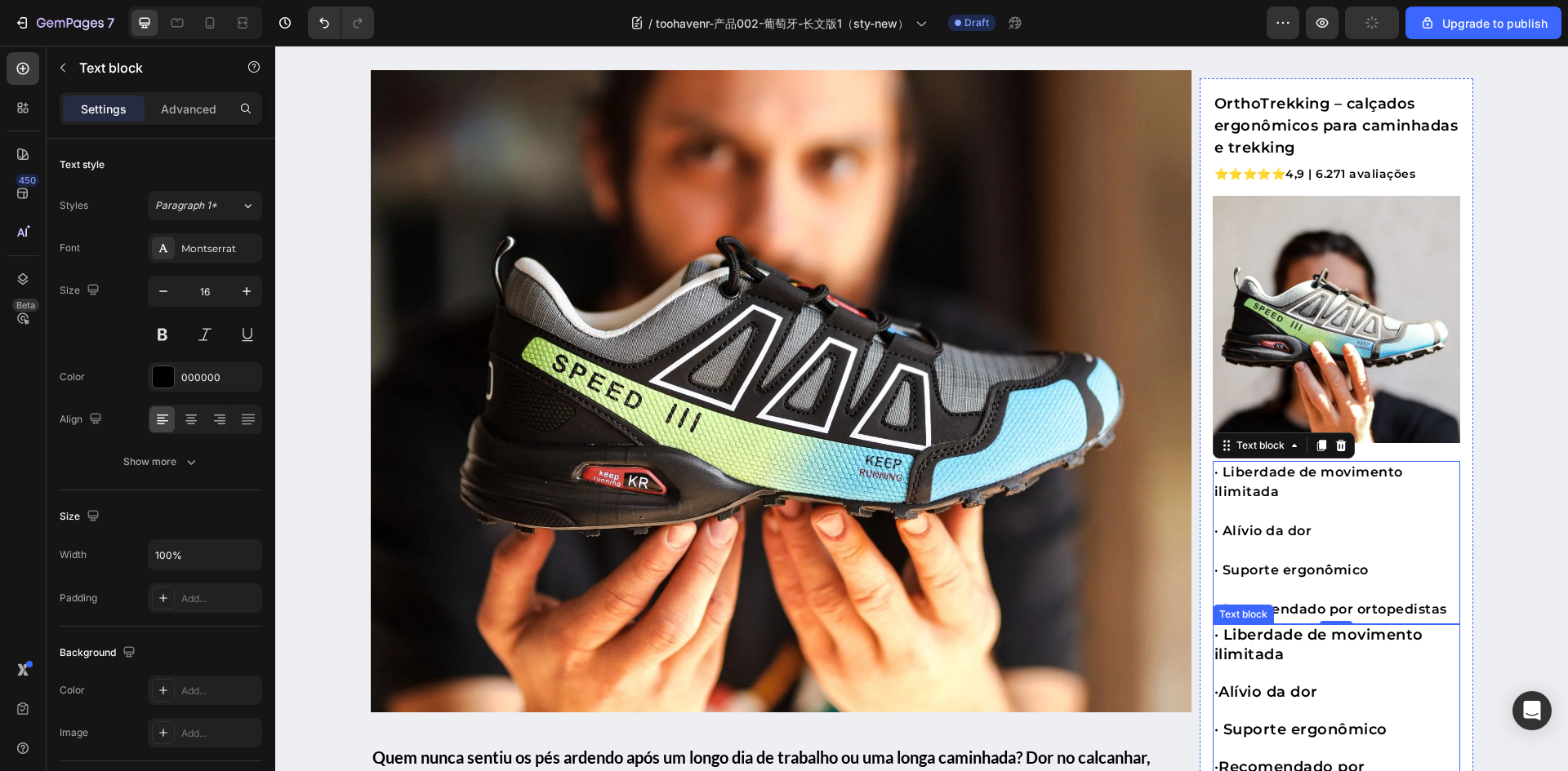
scroll to position [408, 0]
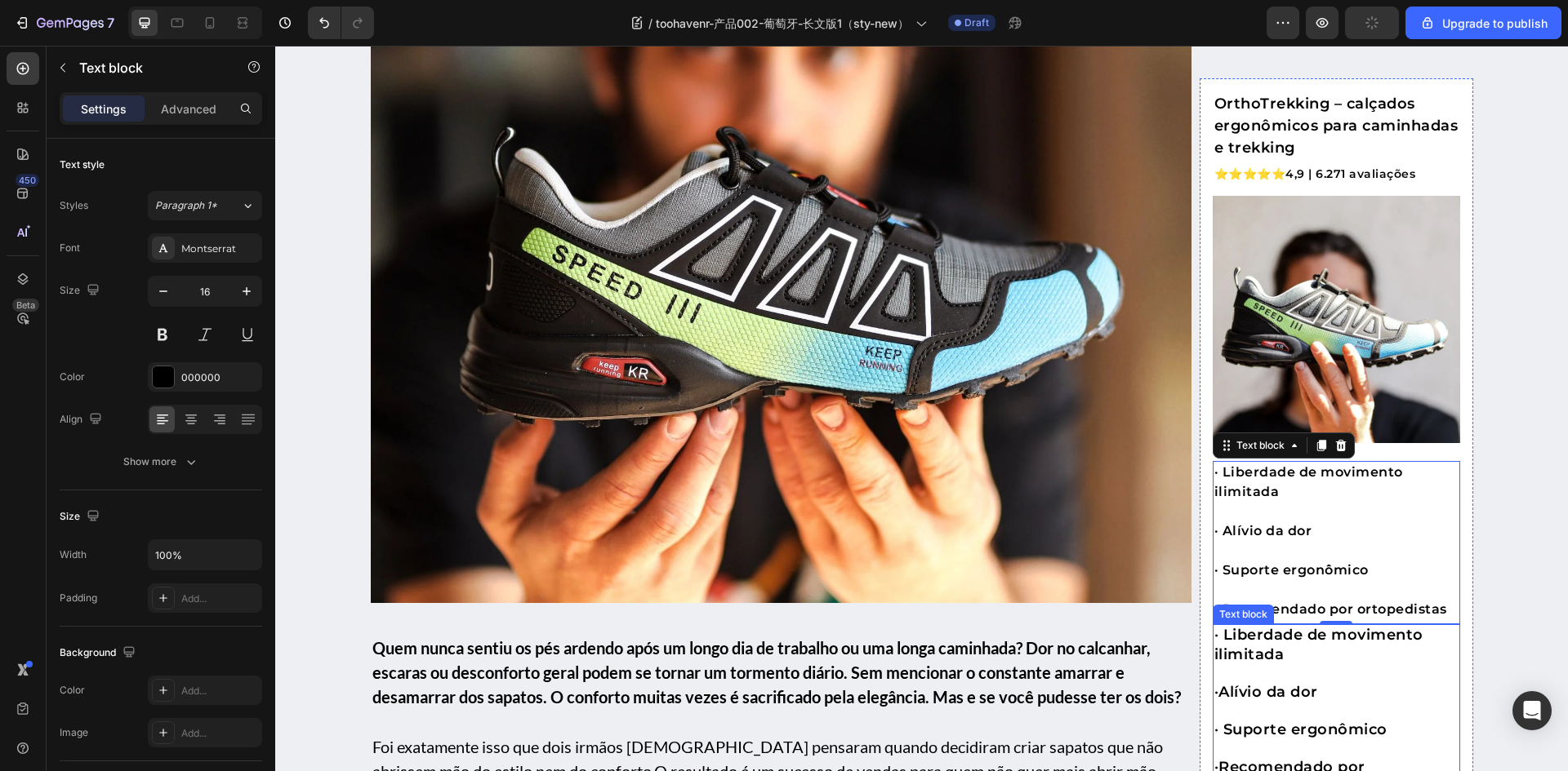
click at [1338, 695] on p "· Alívio da dor" at bounding box center [1337, 693] width 245 height 20
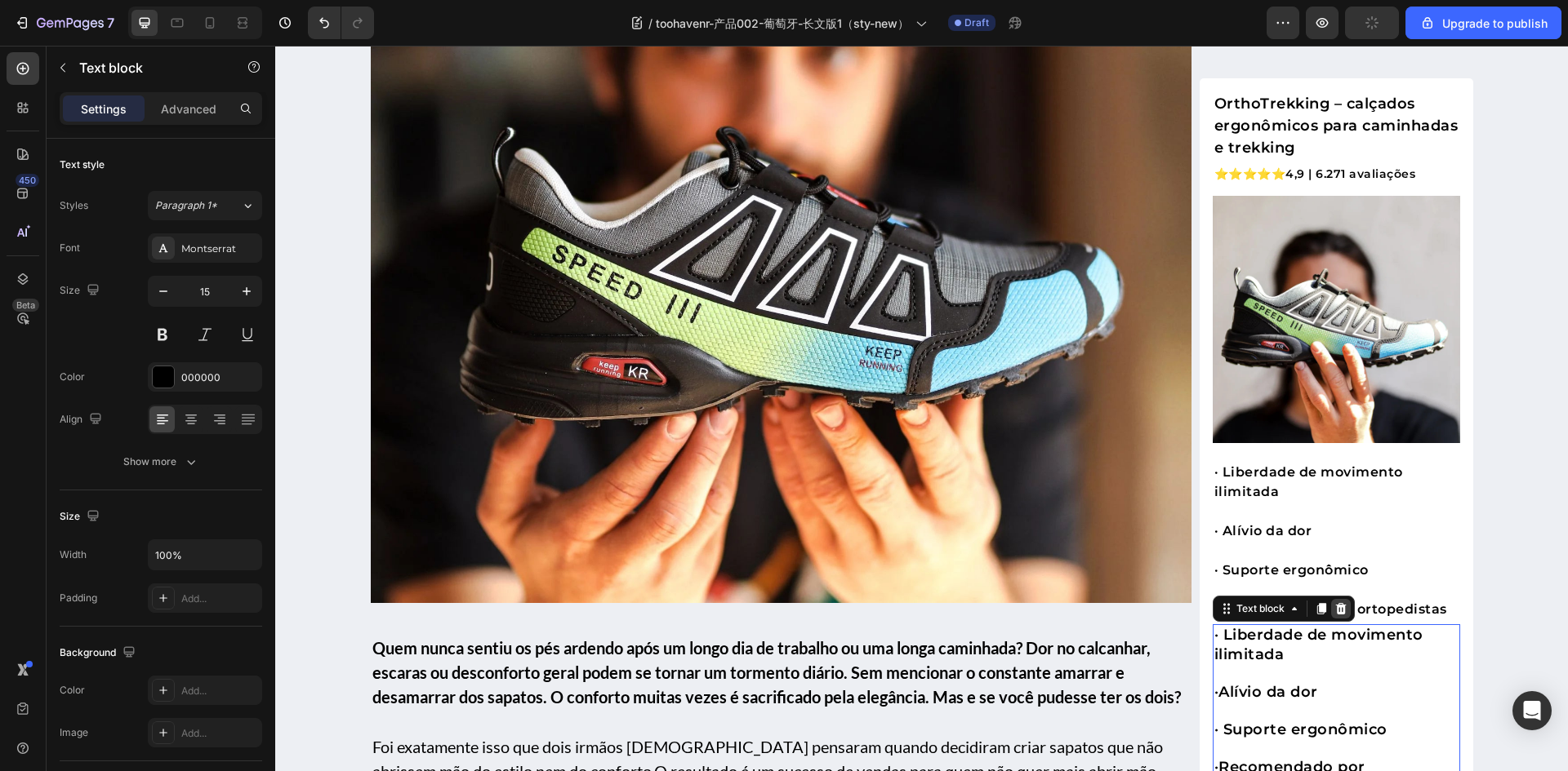
click at [1337, 606] on icon at bounding box center [1339, 608] width 10 height 11
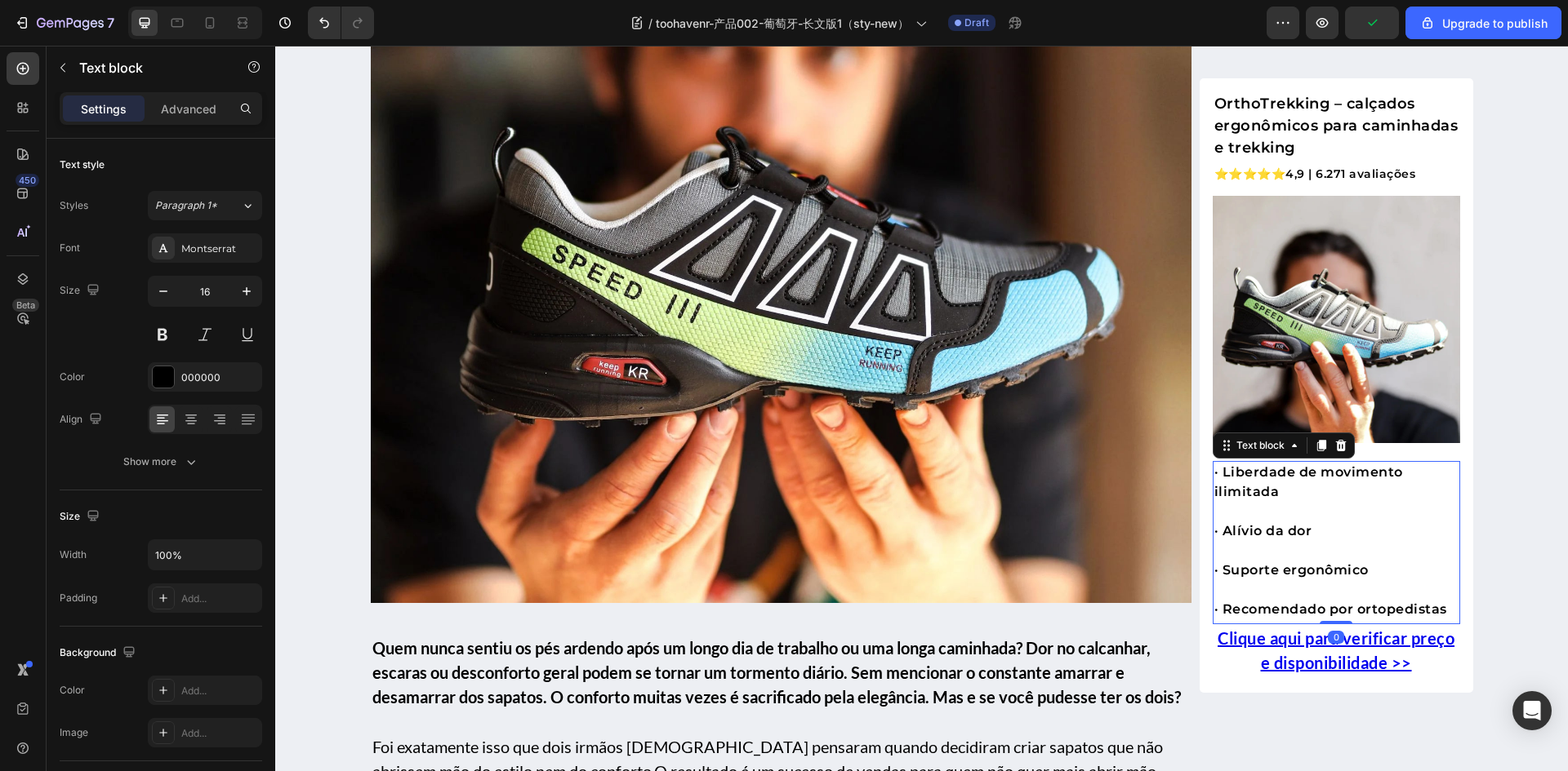
click at [1330, 574] on p "· Suporte ergonômico" at bounding box center [1337, 570] width 245 height 20
click at [178, 26] on icon at bounding box center [177, 24] width 12 height 9
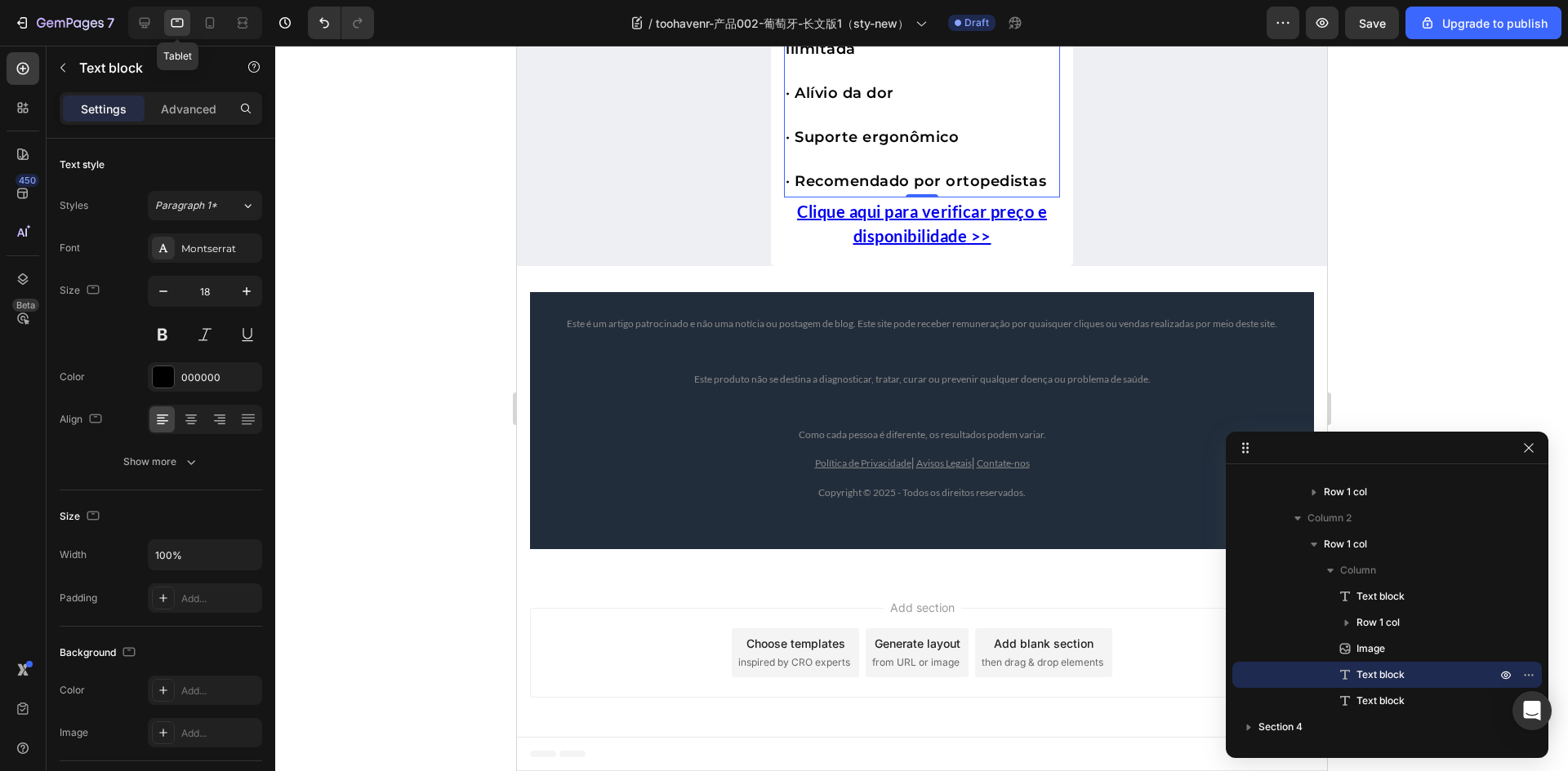
scroll to position [11903, 0]
click at [163, 292] on icon "button" at bounding box center [163, 291] width 16 height 16
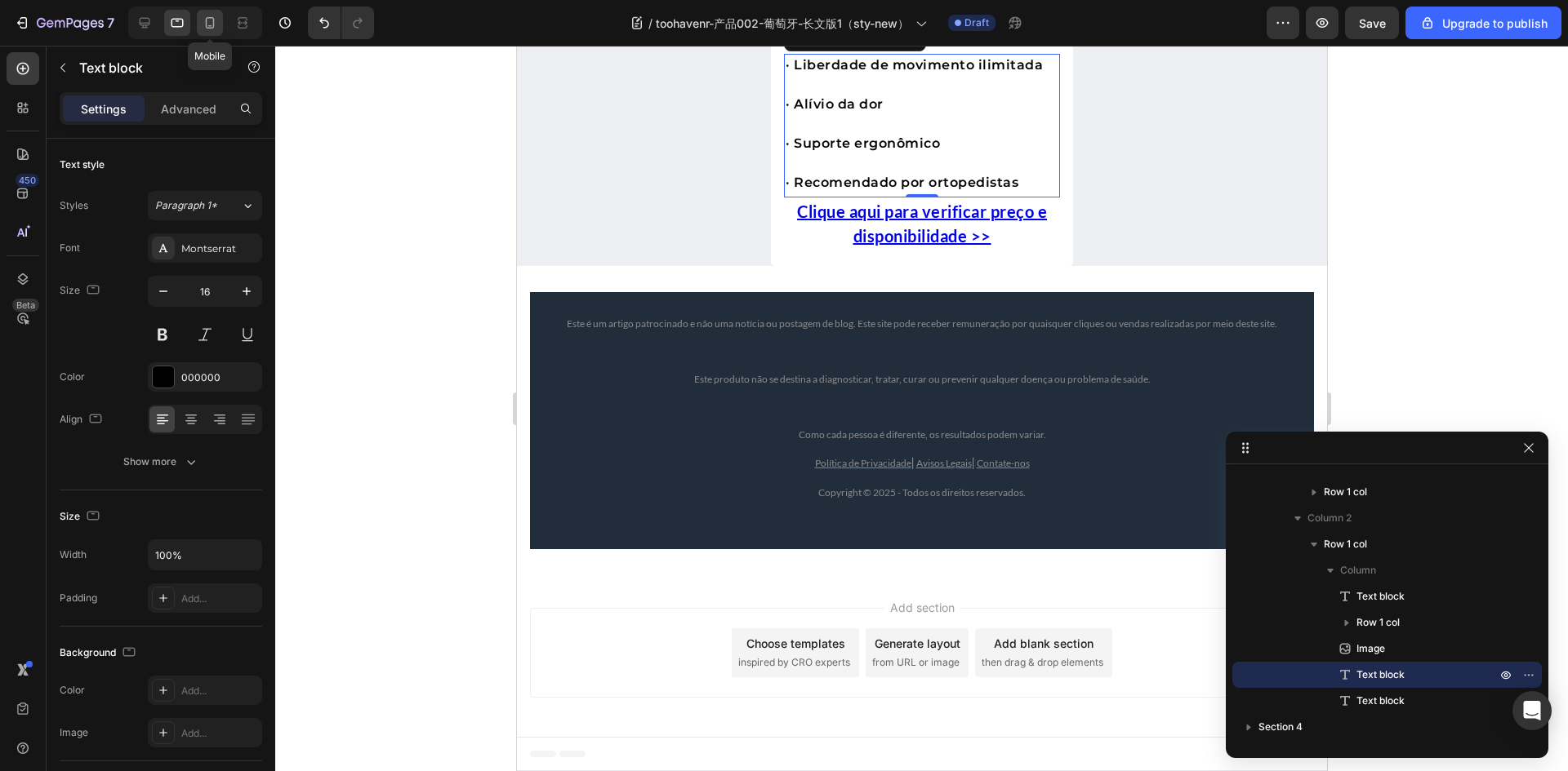
click at [210, 19] on icon at bounding box center [209, 23] width 16 height 16
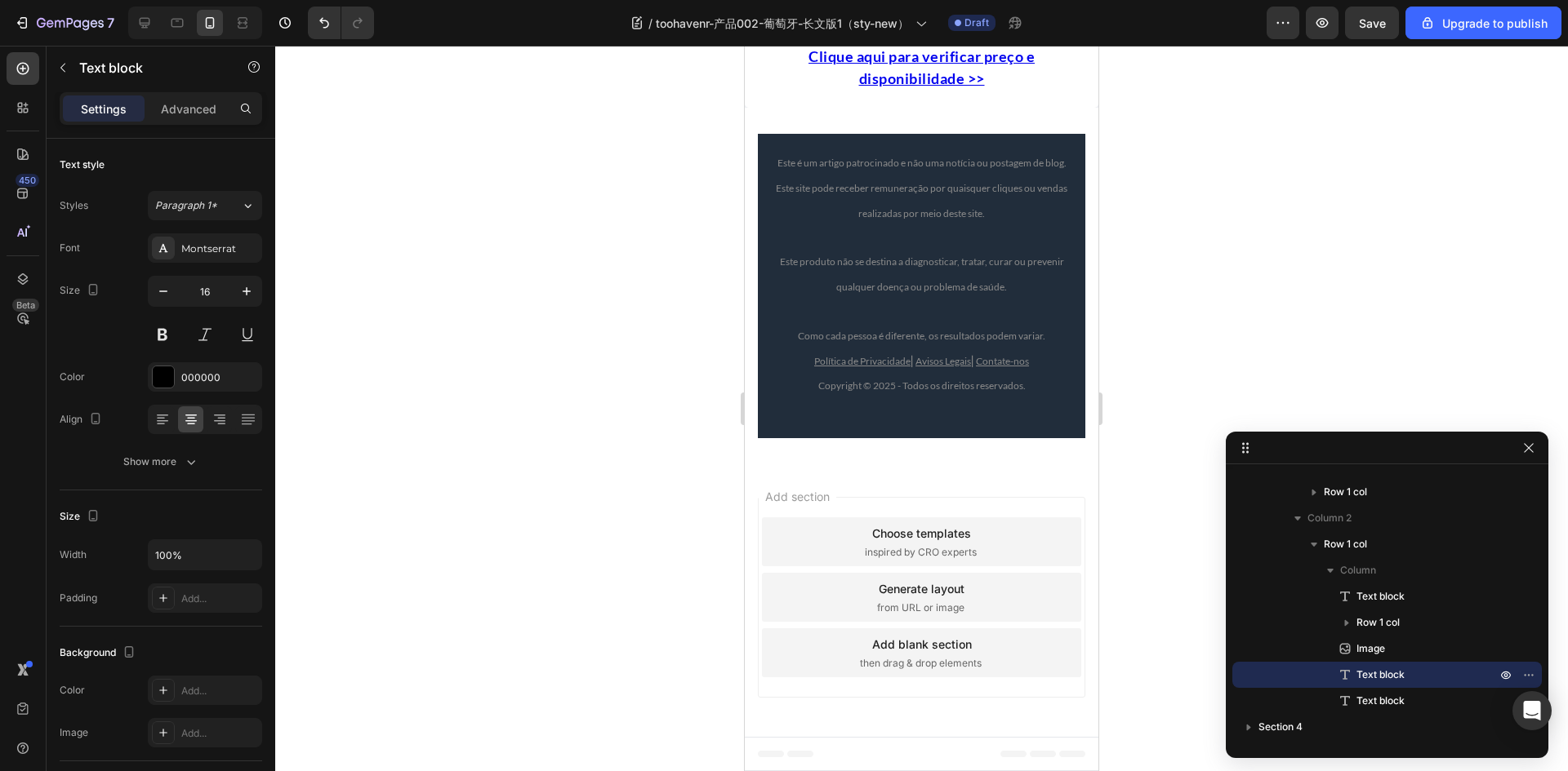
scroll to position [12134, 0]
click at [159, 300] on button "button" at bounding box center [163, 291] width 29 height 29
click at [245, 293] on icon "button" at bounding box center [245, 291] width 16 height 16
click at [165, 292] on icon "button" at bounding box center [163, 291] width 16 height 16
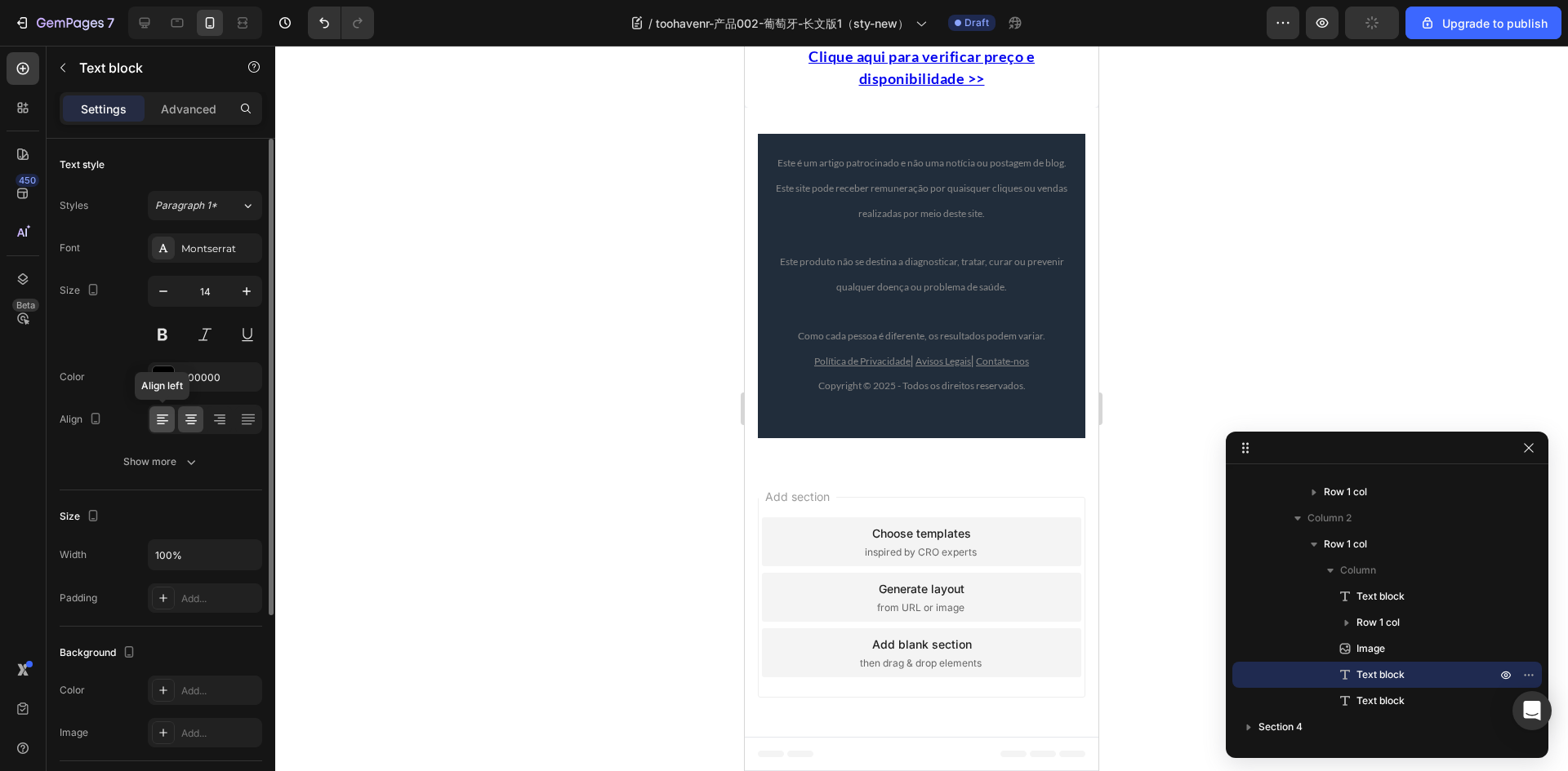
click at [162, 420] on icon at bounding box center [163, 421] width 11 height 2
click at [177, 33] on div at bounding box center [177, 23] width 26 height 26
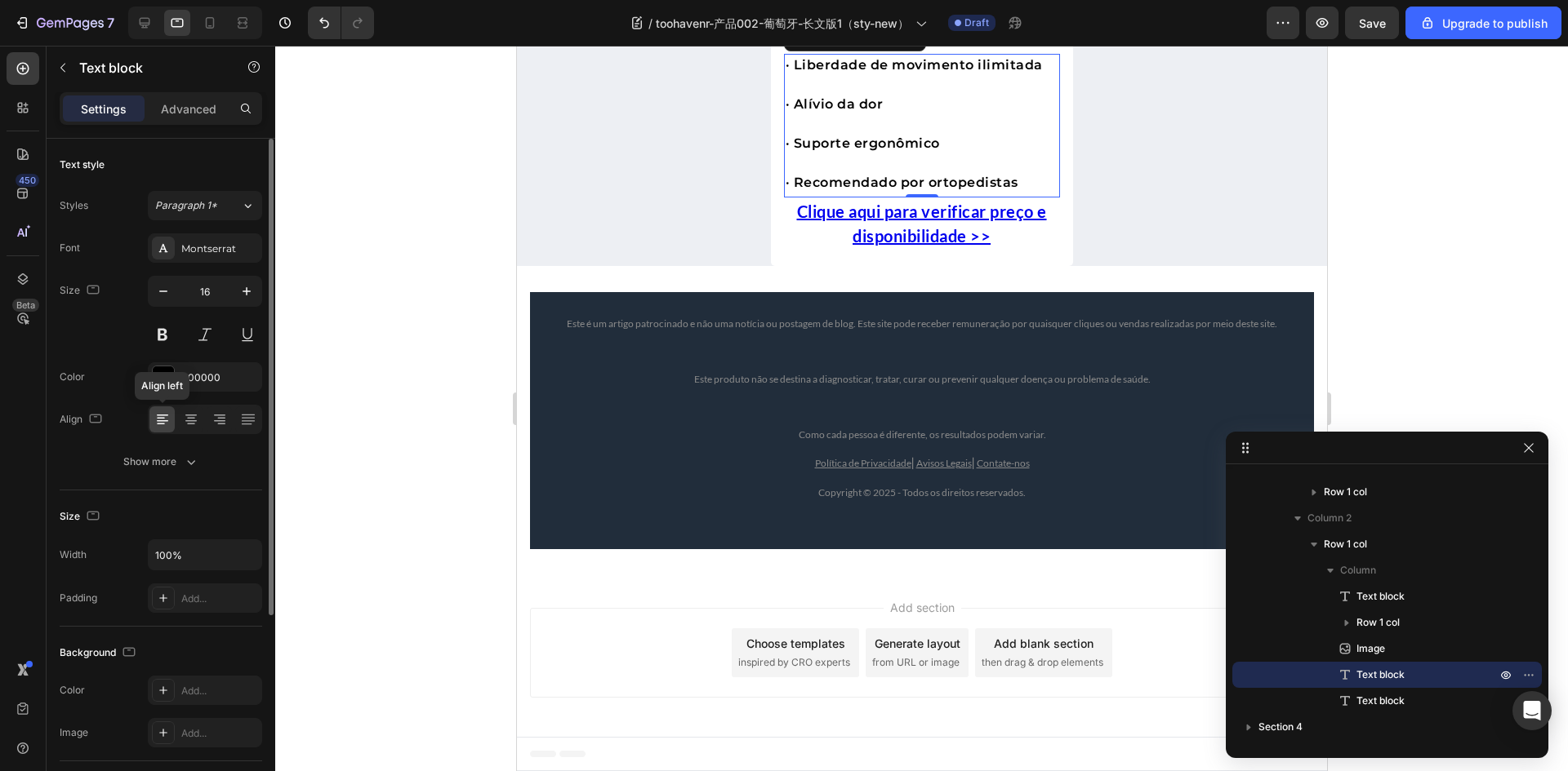
scroll to position [11903, 0]
click at [213, 22] on icon at bounding box center [209, 23] width 16 height 16
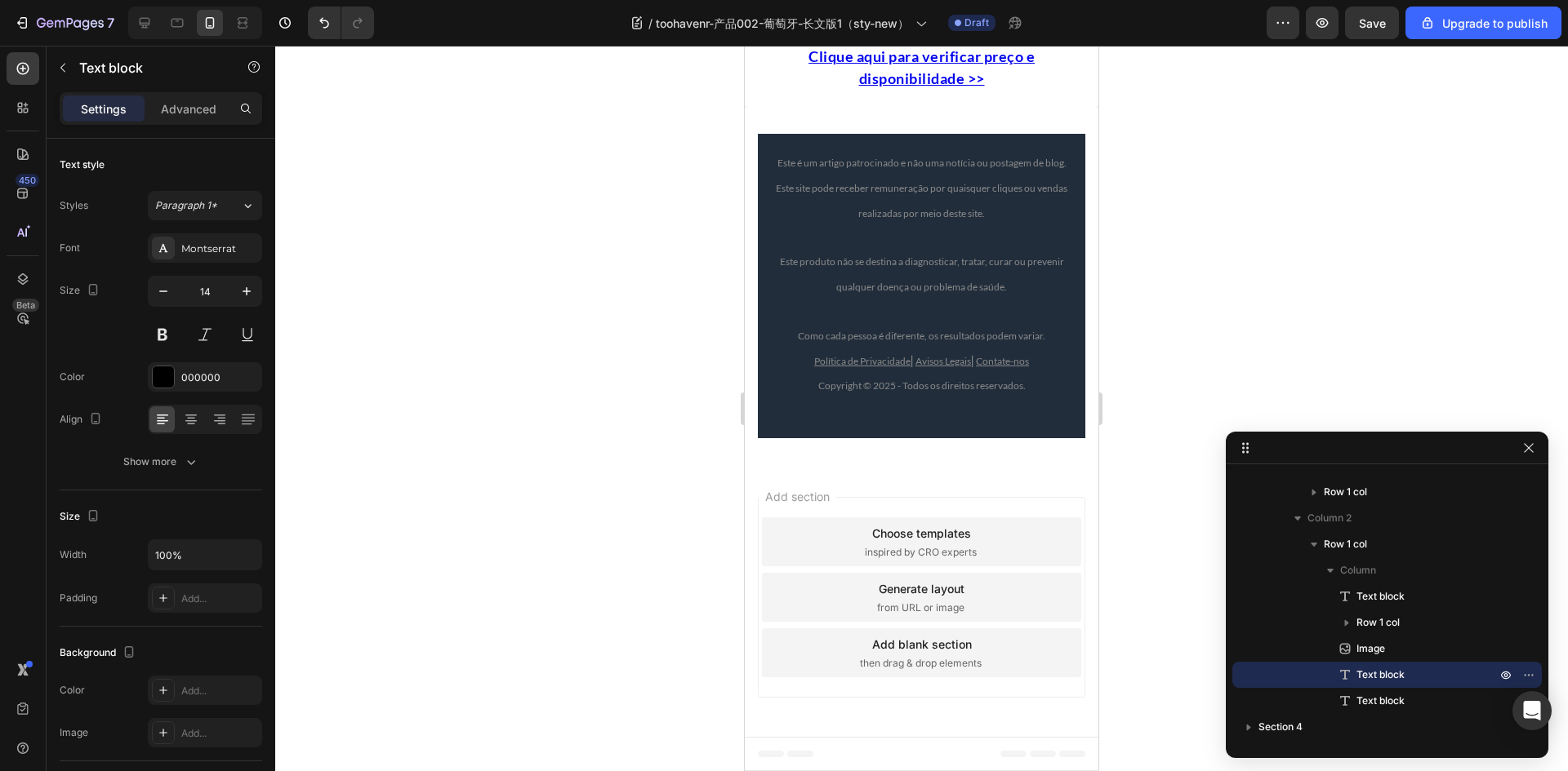
scroll to position [11644, 0]
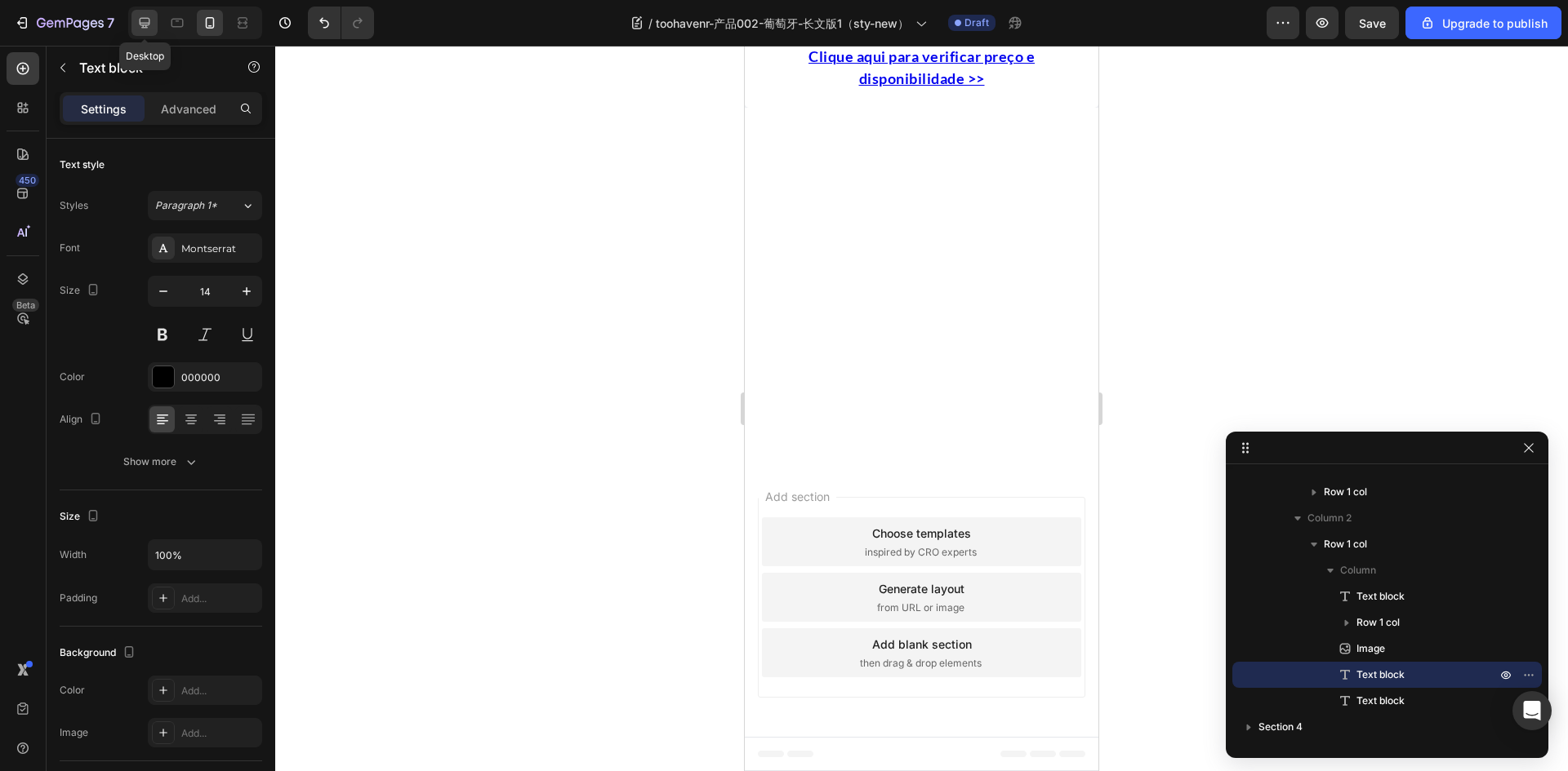
click at [146, 23] on icon at bounding box center [144, 23] width 10 height 10
type input "16"
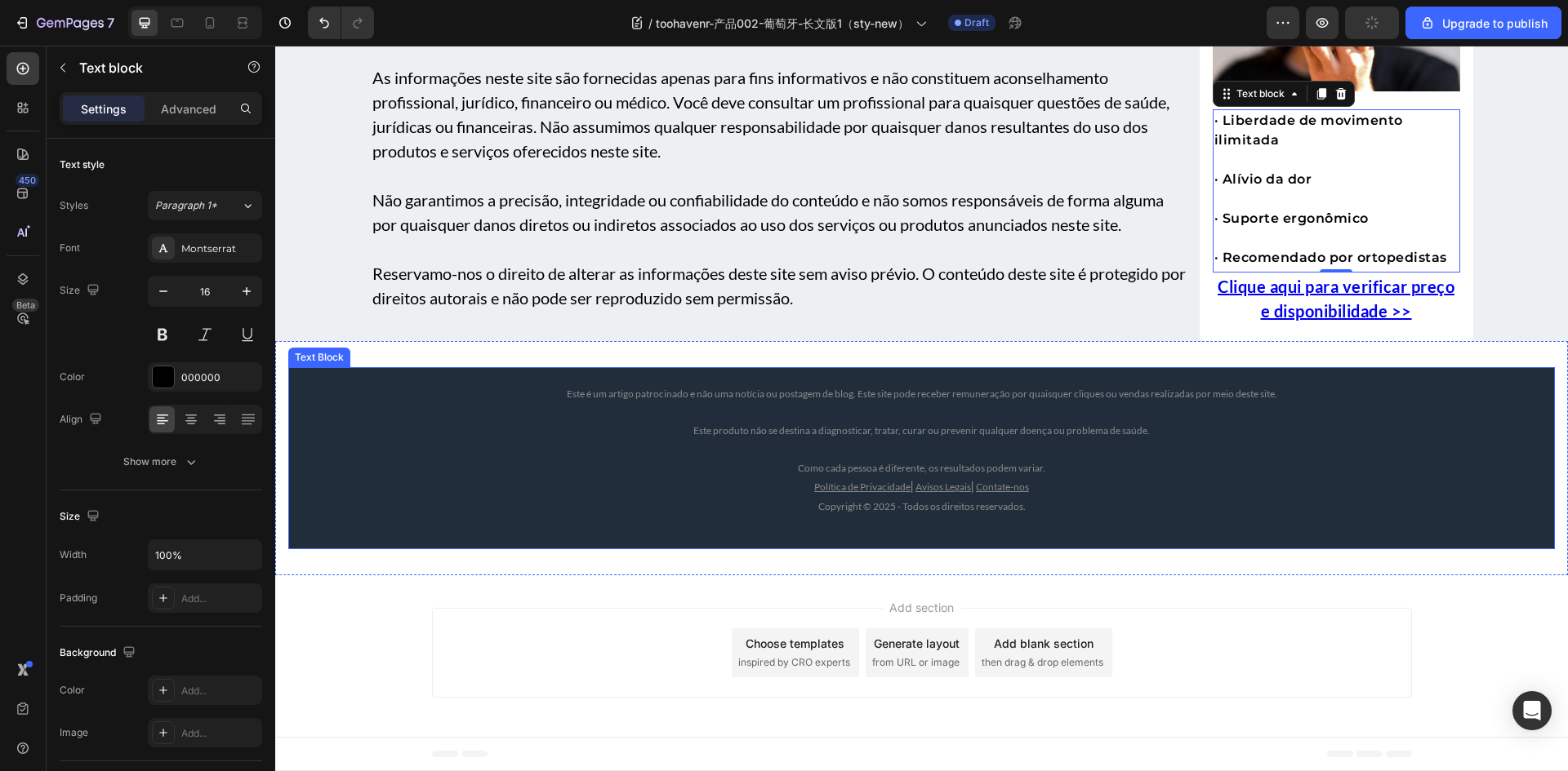
scroll to position [10417, 0]
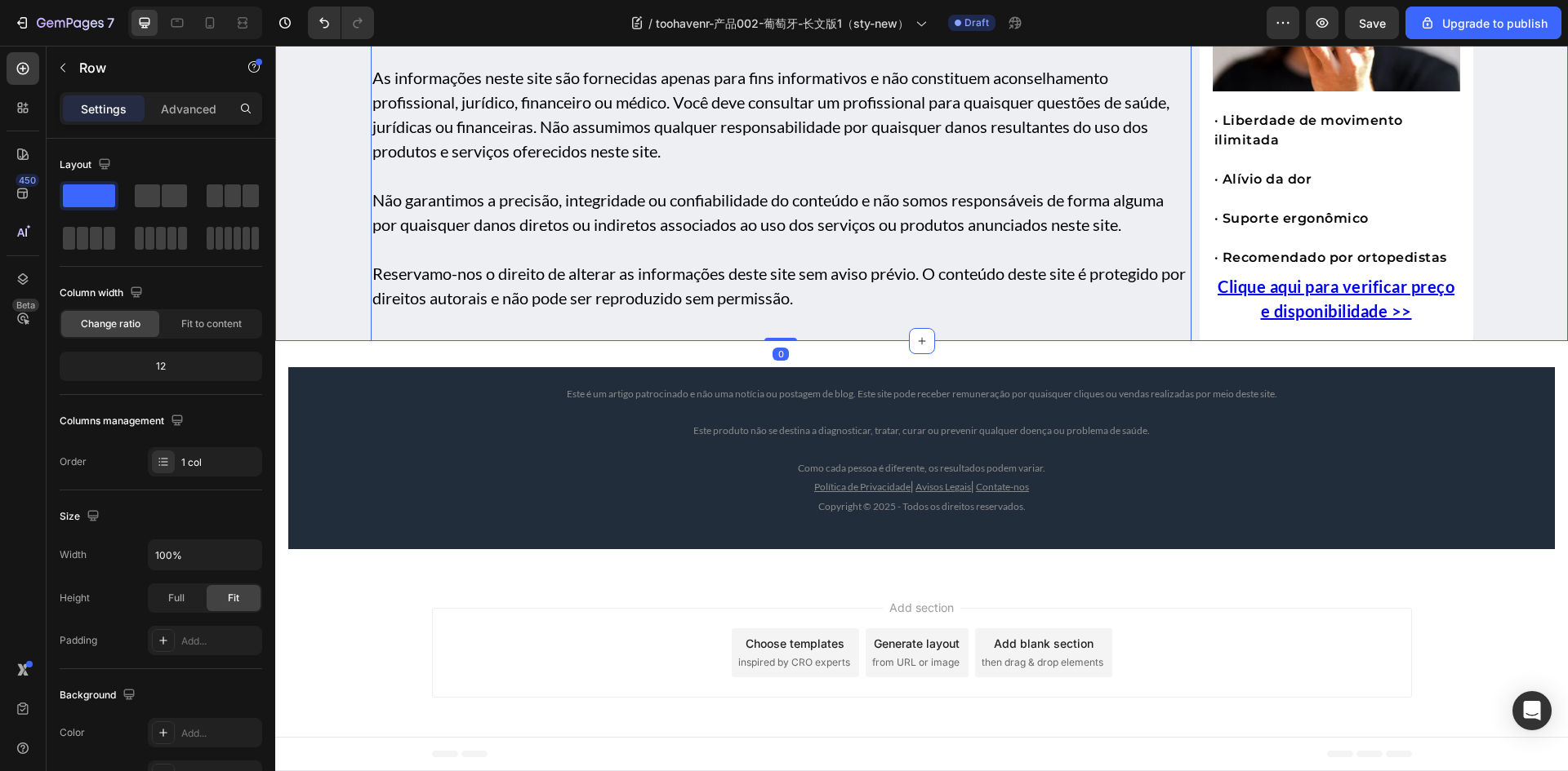
click at [24, 74] on icon at bounding box center [23, 69] width 12 height 12
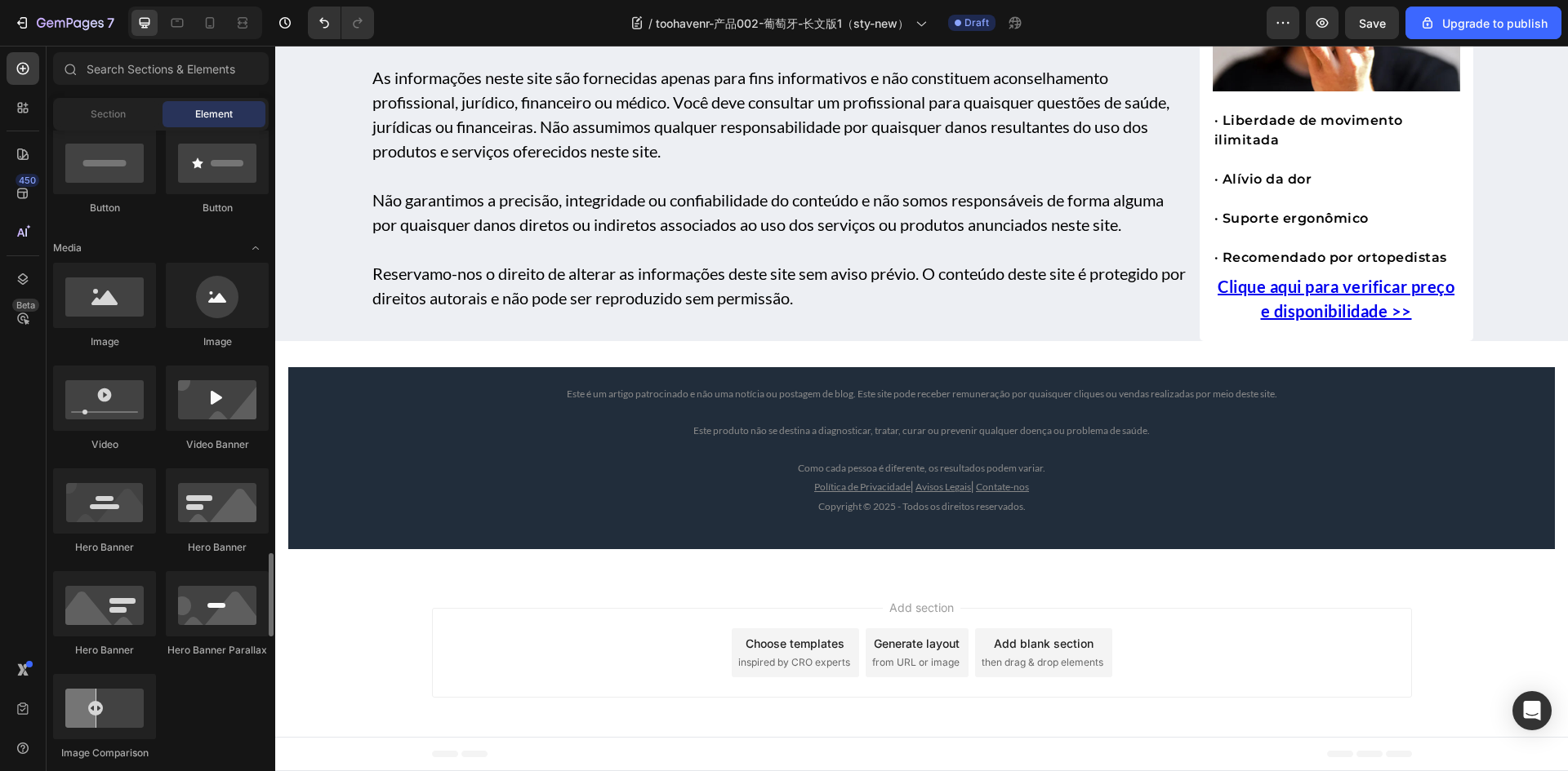
scroll to position [816, 0]
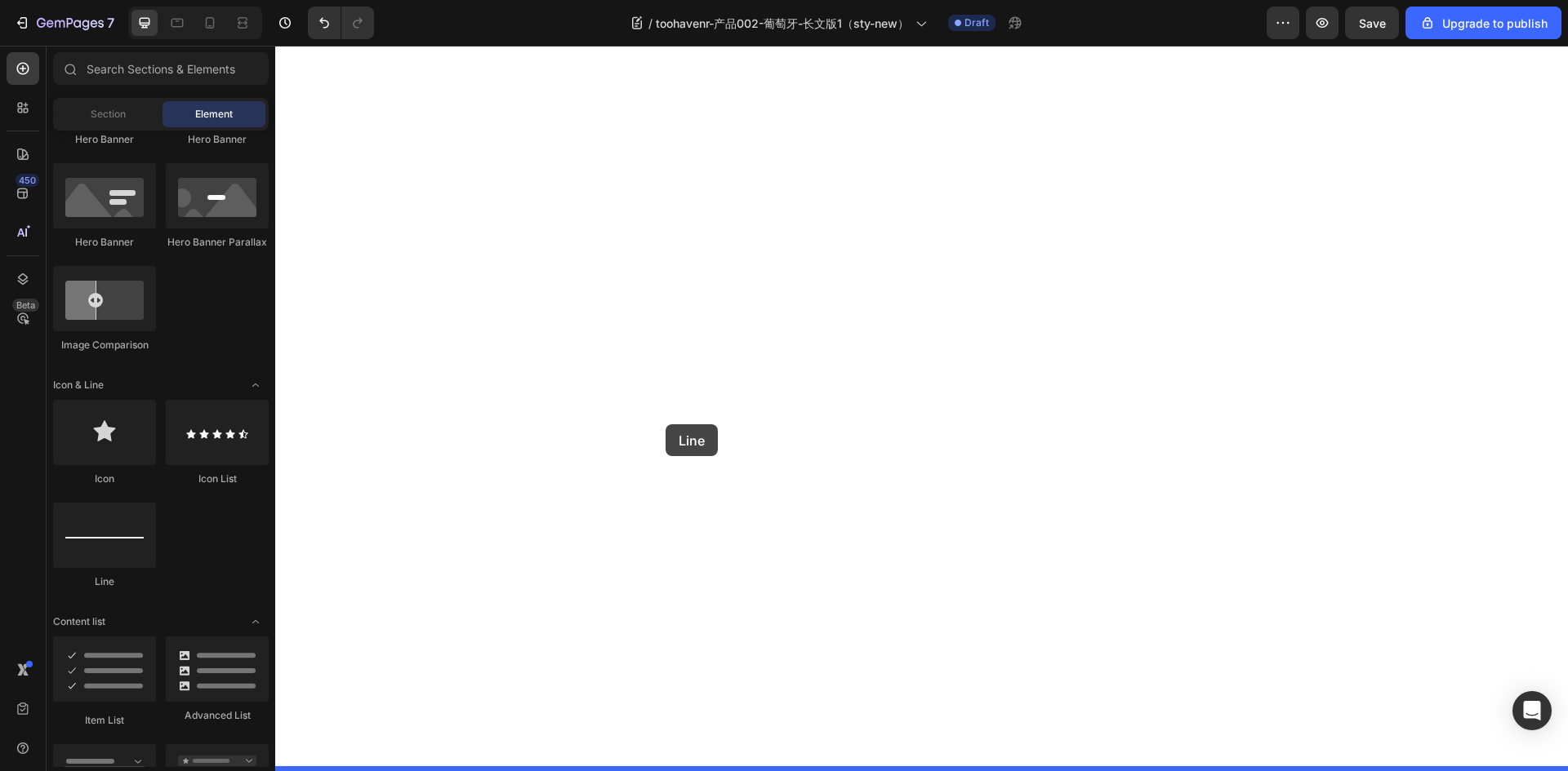
drag, startPoint x: 366, startPoint y: 597, endPoint x: 666, endPoint y: 423, distance: 346.8
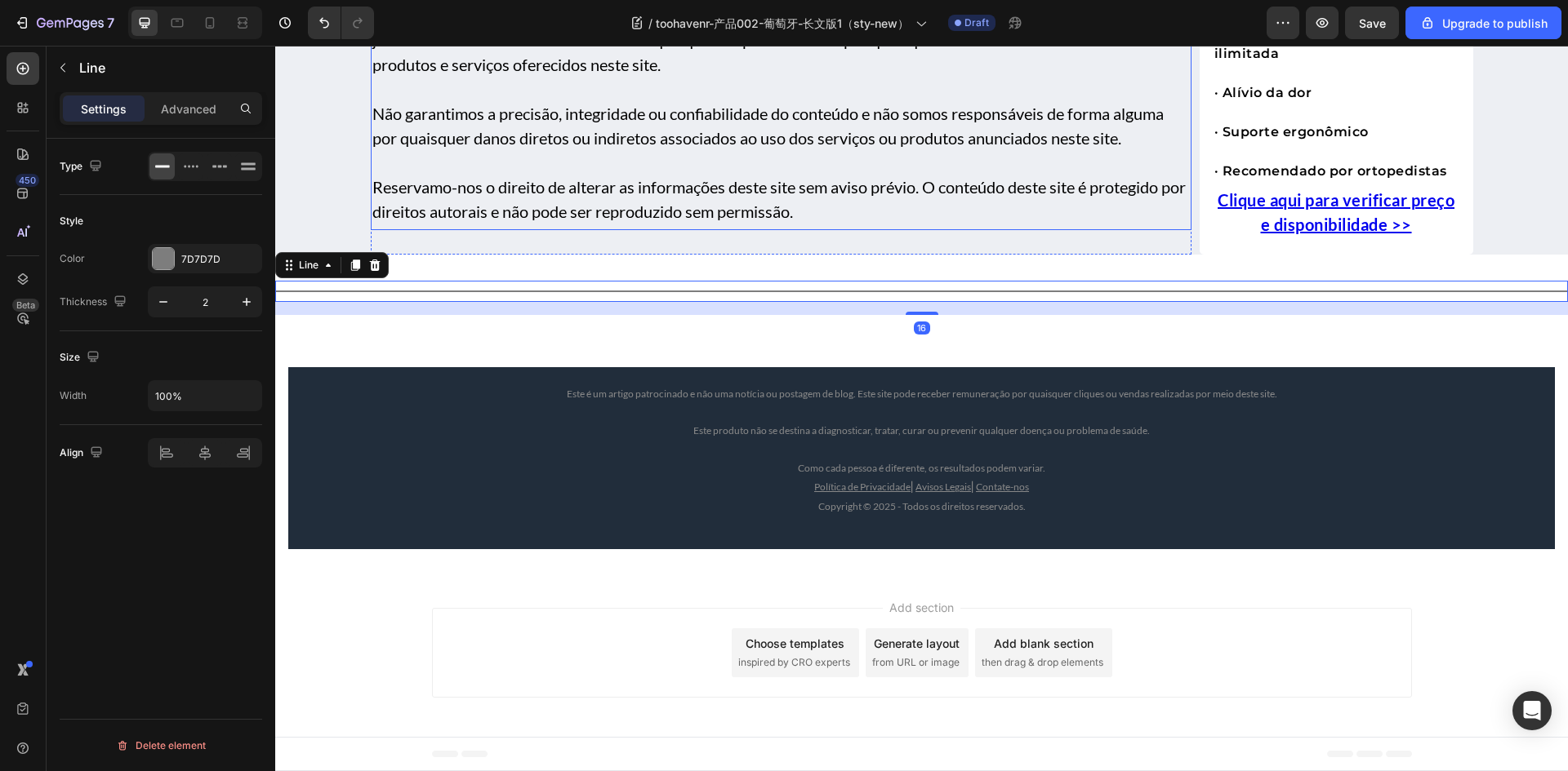
click at [621, 175] on p at bounding box center [781, 163] width 817 height 24
click at [459, 302] on div "Title Line 16" at bounding box center [922, 291] width 1292 height 22
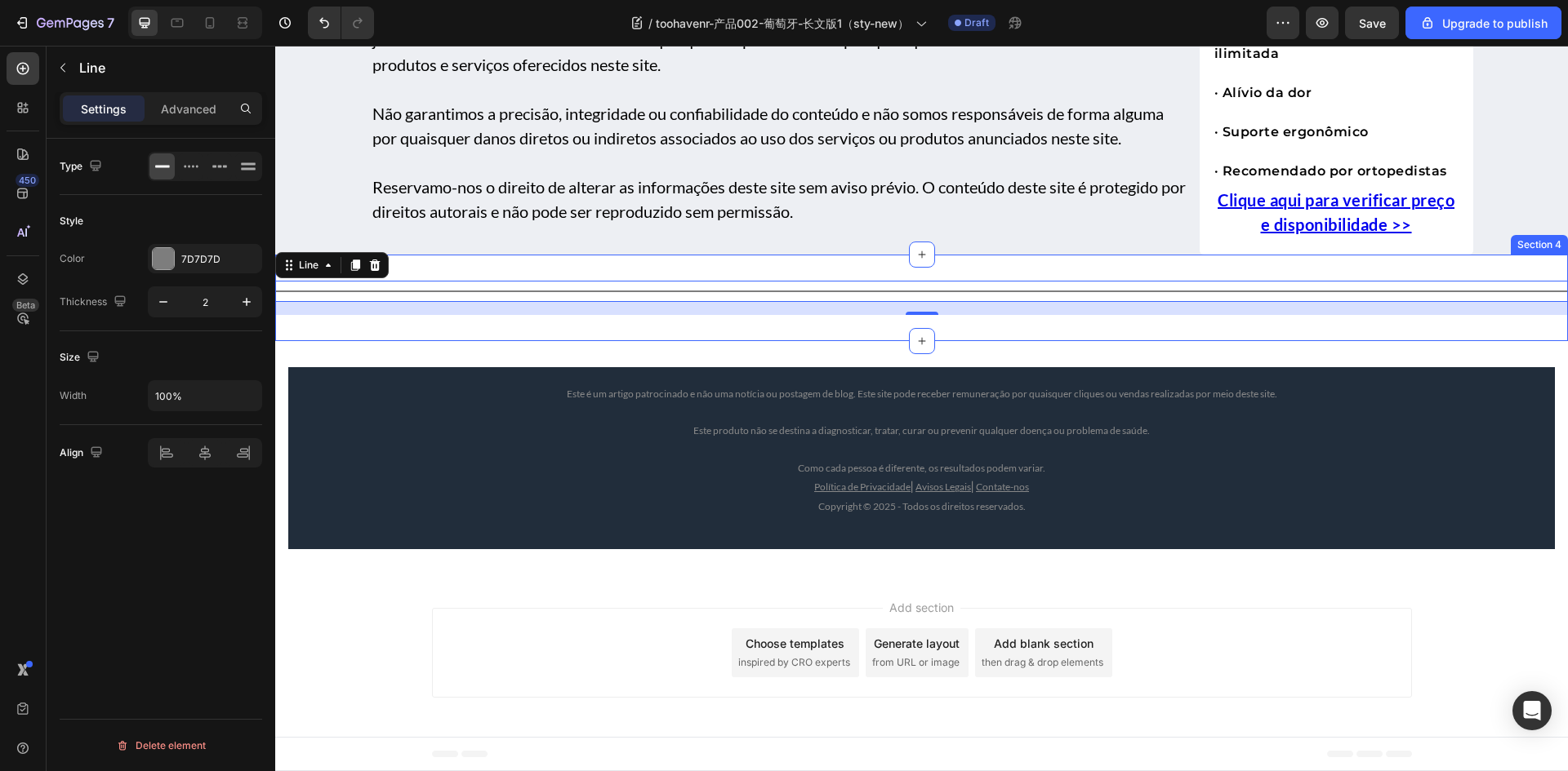
click at [471, 341] on div "Title Line 16 Section 4" at bounding box center [922, 298] width 1292 height 87
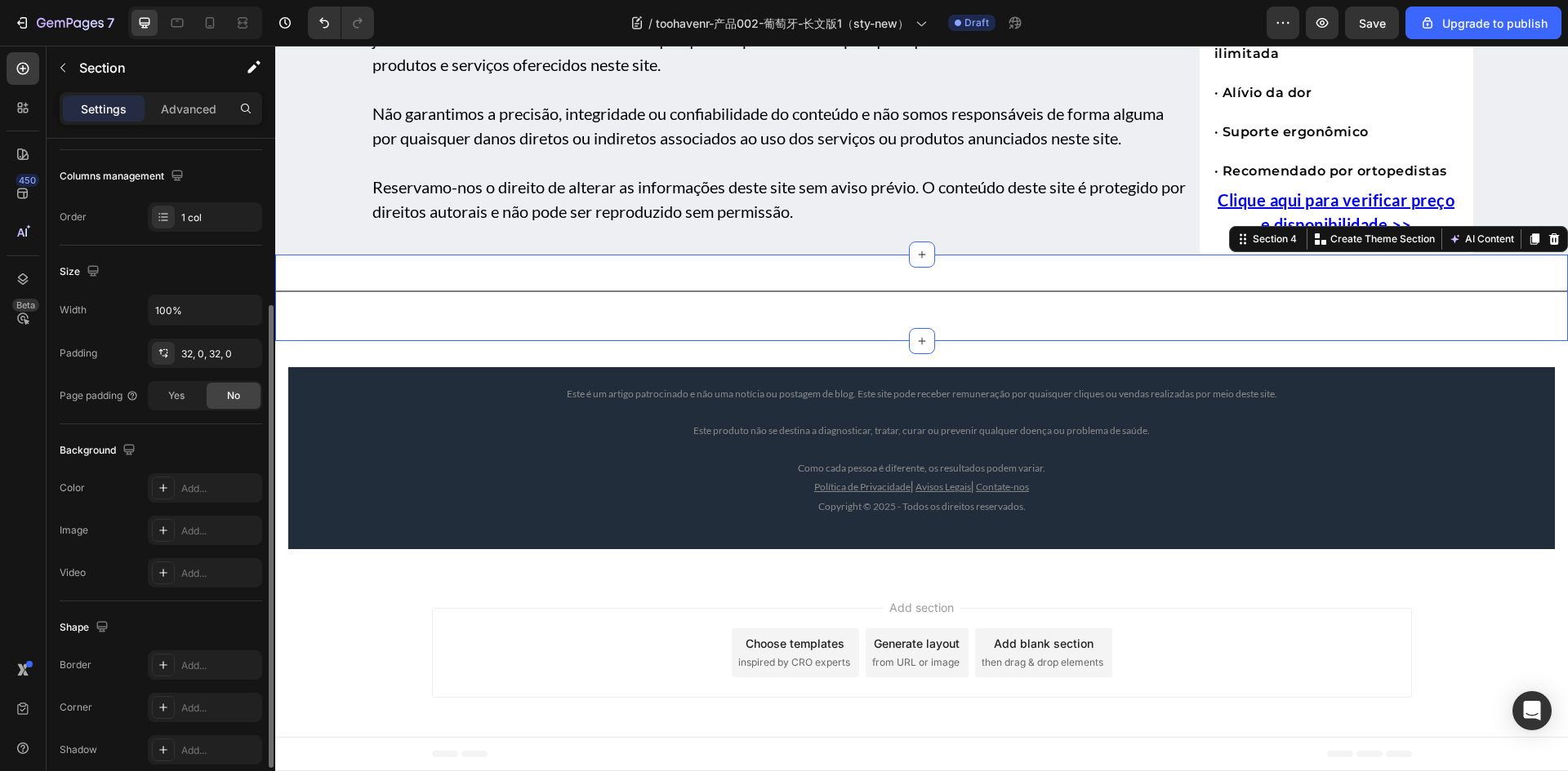
scroll to position [317, 0]
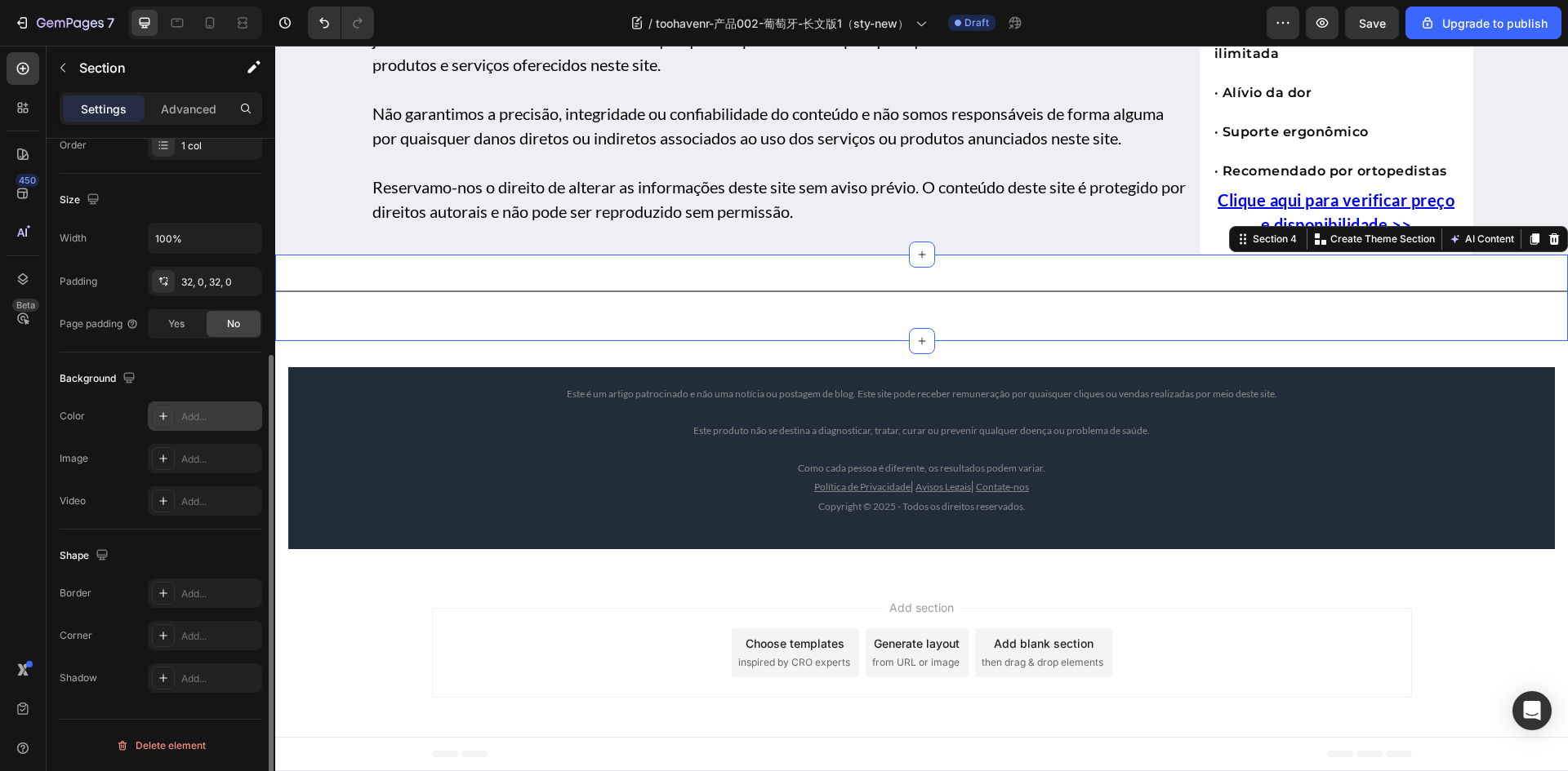
click at [163, 419] on icon at bounding box center [164, 417] width 13 height 13
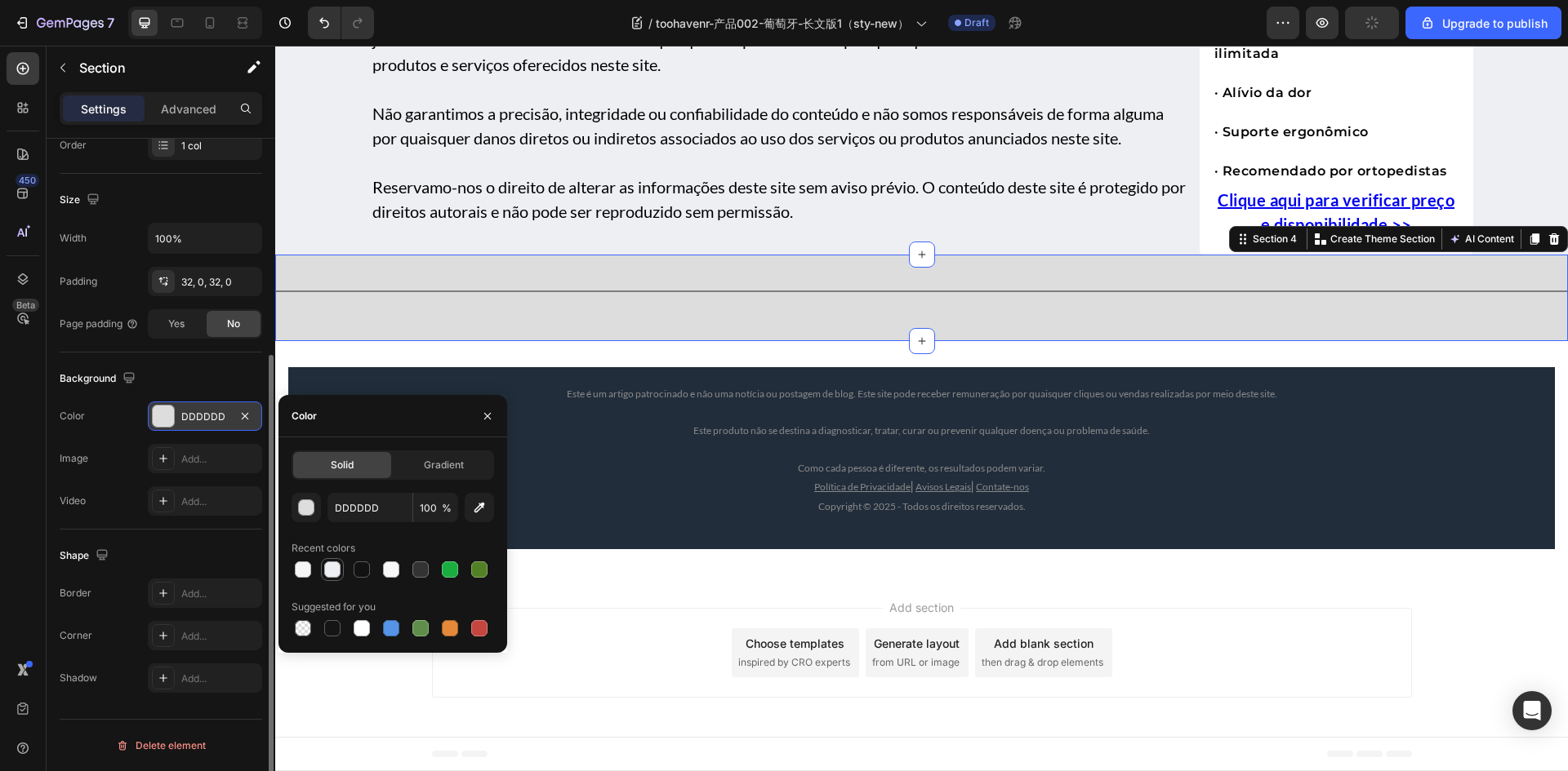
click at [332, 572] on div at bounding box center [332, 569] width 16 height 16
type input "EDEFF3"
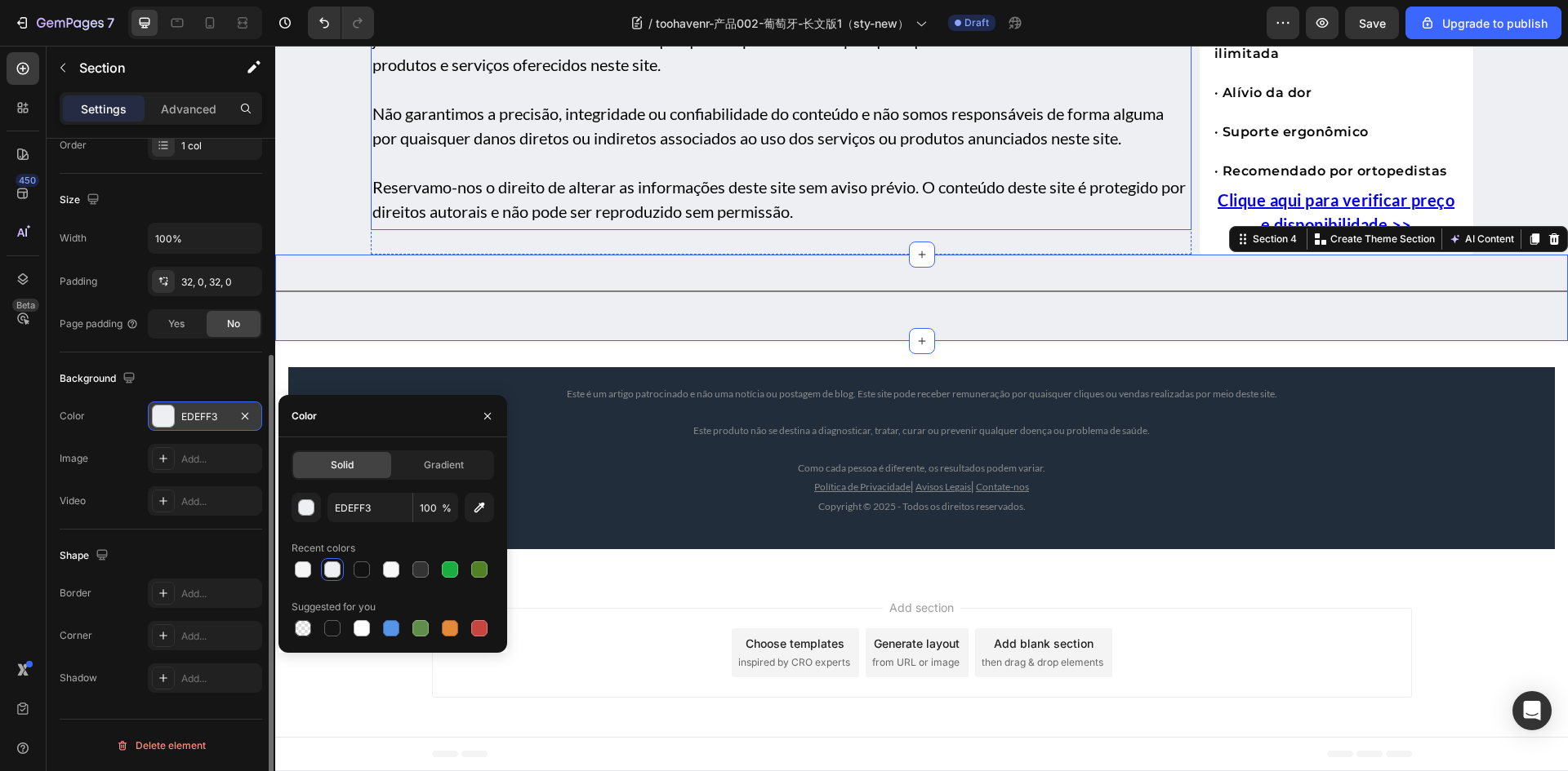
click at [832, 224] on p "Reservamo-nos o direito de alterar as informações deste site sem aviso prévio. …" at bounding box center [781, 199] width 817 height 49
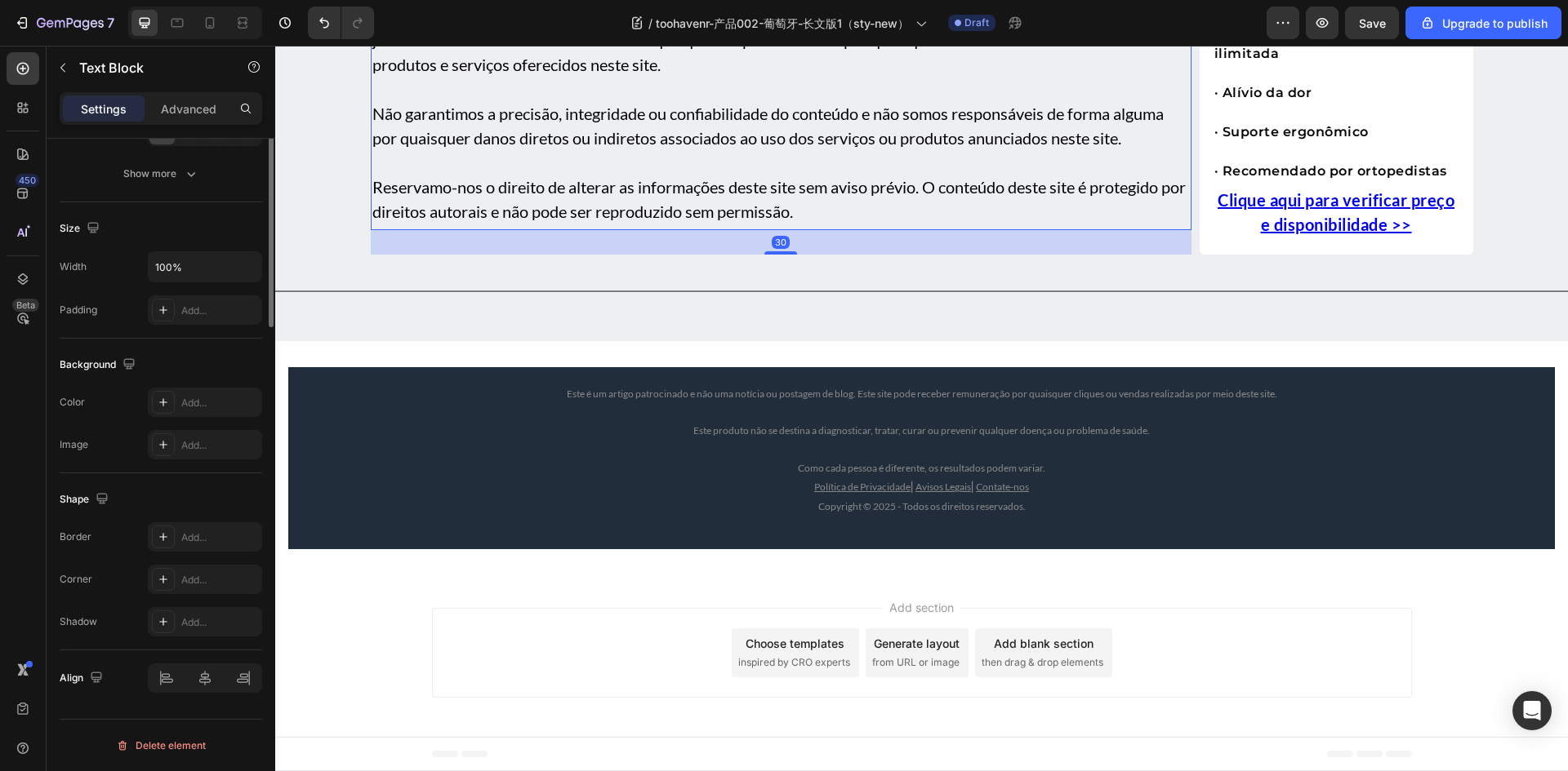
scroll to position [0, 0]
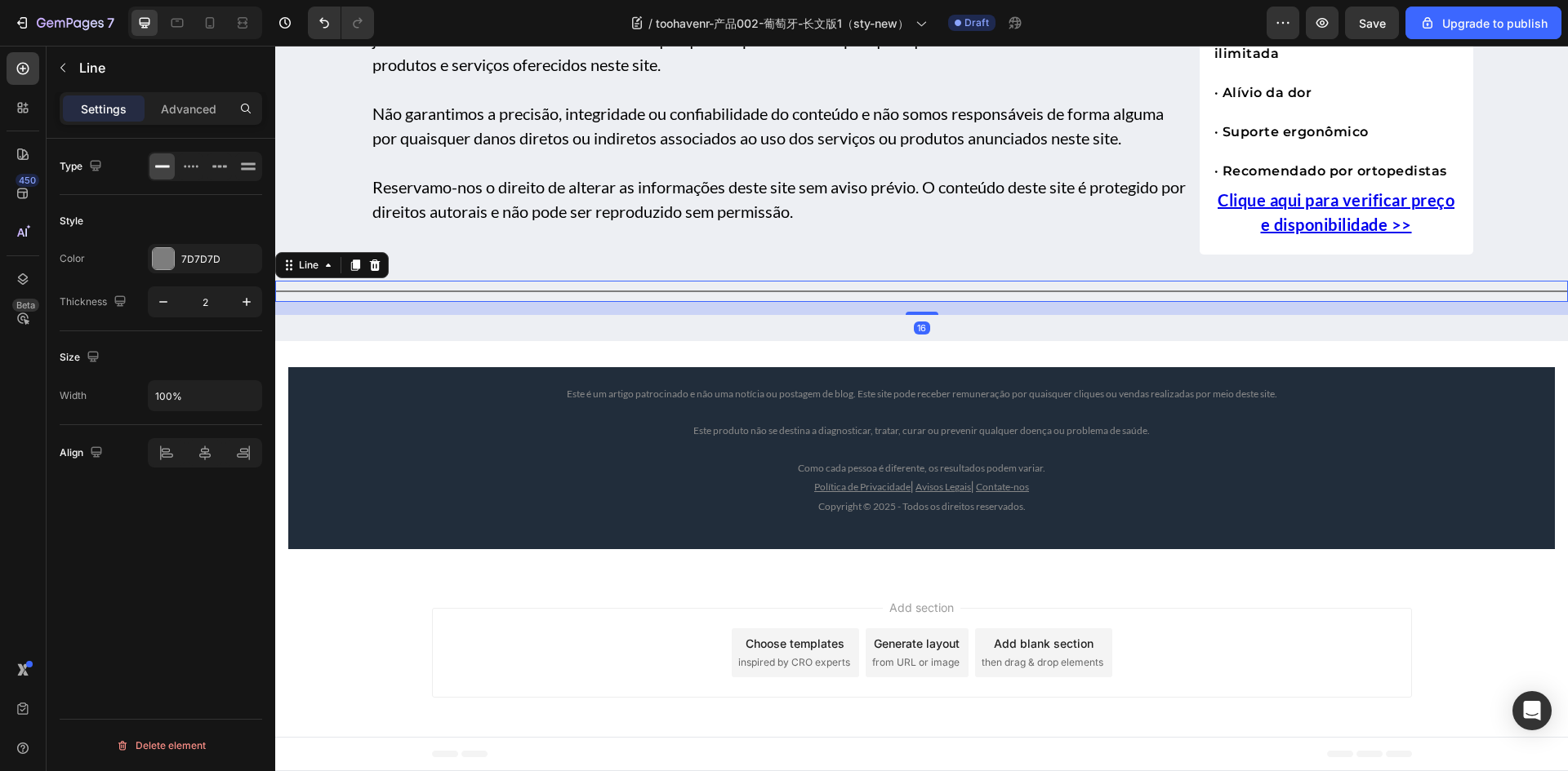
click at [523, 302] on div "Title Line 16" at bounding box center [922, 291] width 1292 height 22
click at [158, 269] on div at bounding box center [163, 259] width 22 height 22
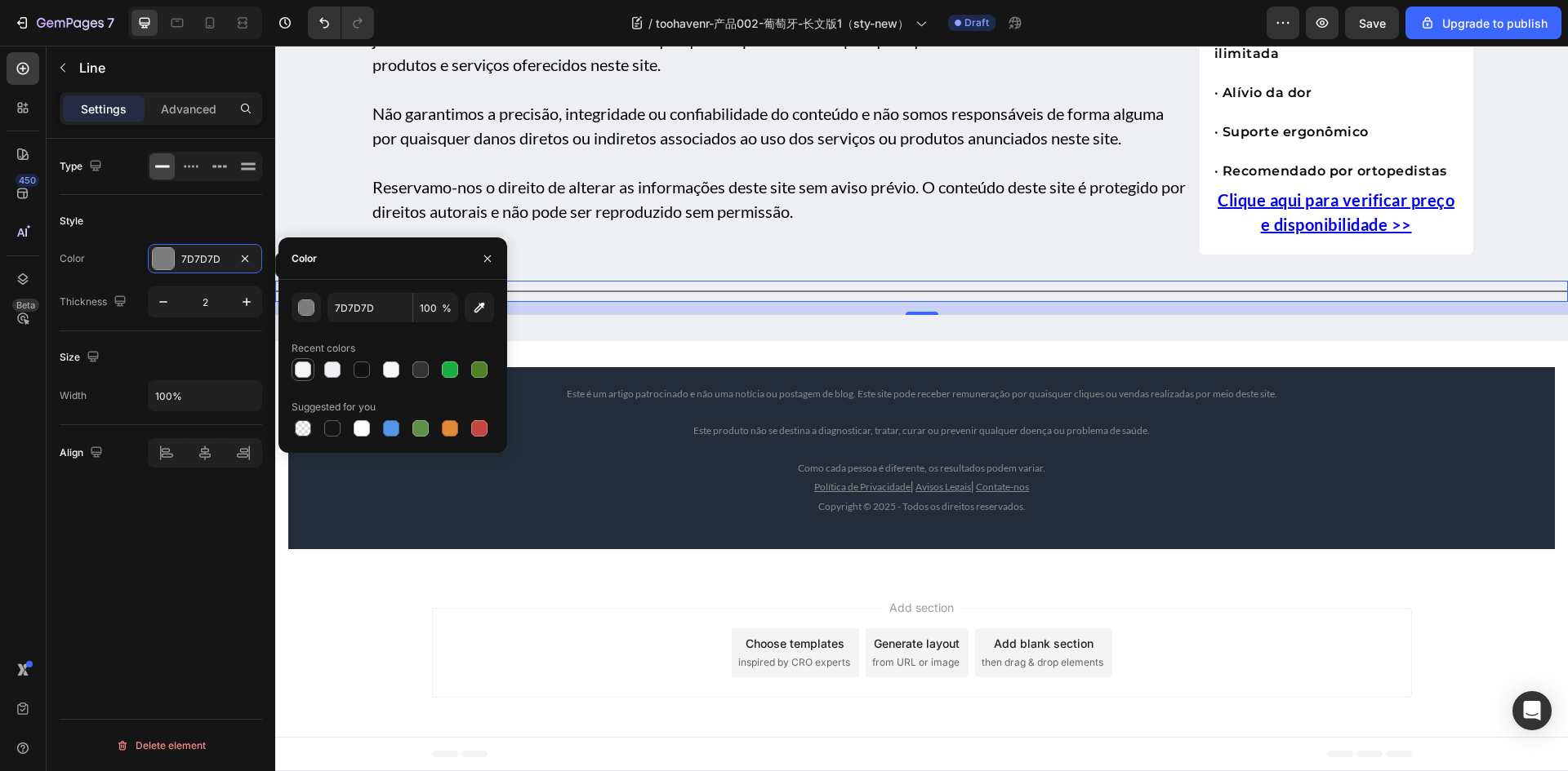
click at [302, 375] on div at bounding box center [302, 370] width 16 height 16
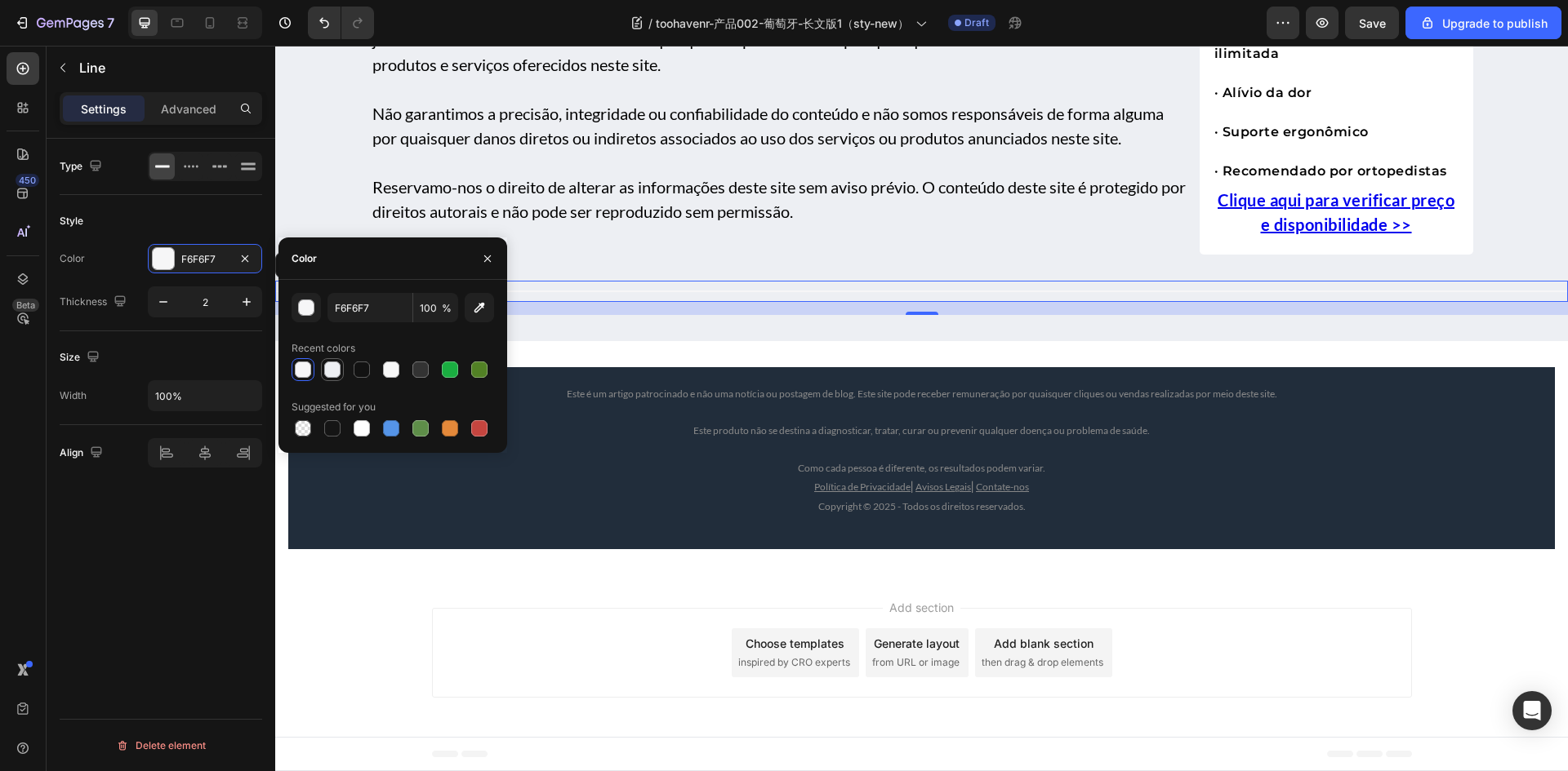
click at [332, 375] on div at bounding box center [332, 370] width 16 height 16
click at [418, 374] on div at bounding box center [420, 370] width 16 height 16
type input "333333"
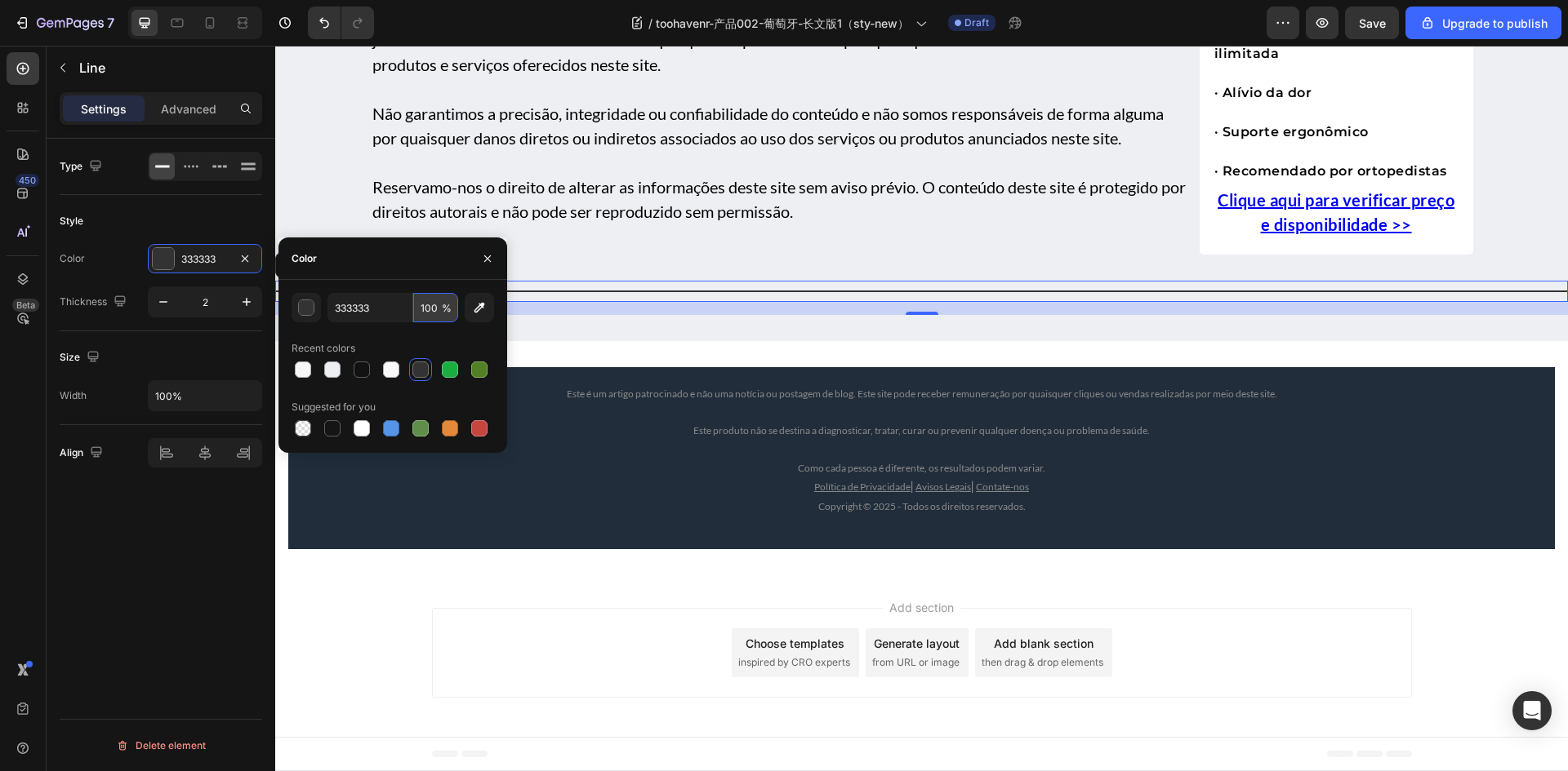
click at [427, 307] on input "100" at bounding box center [436, 307] width 45 height 29
type input "50"
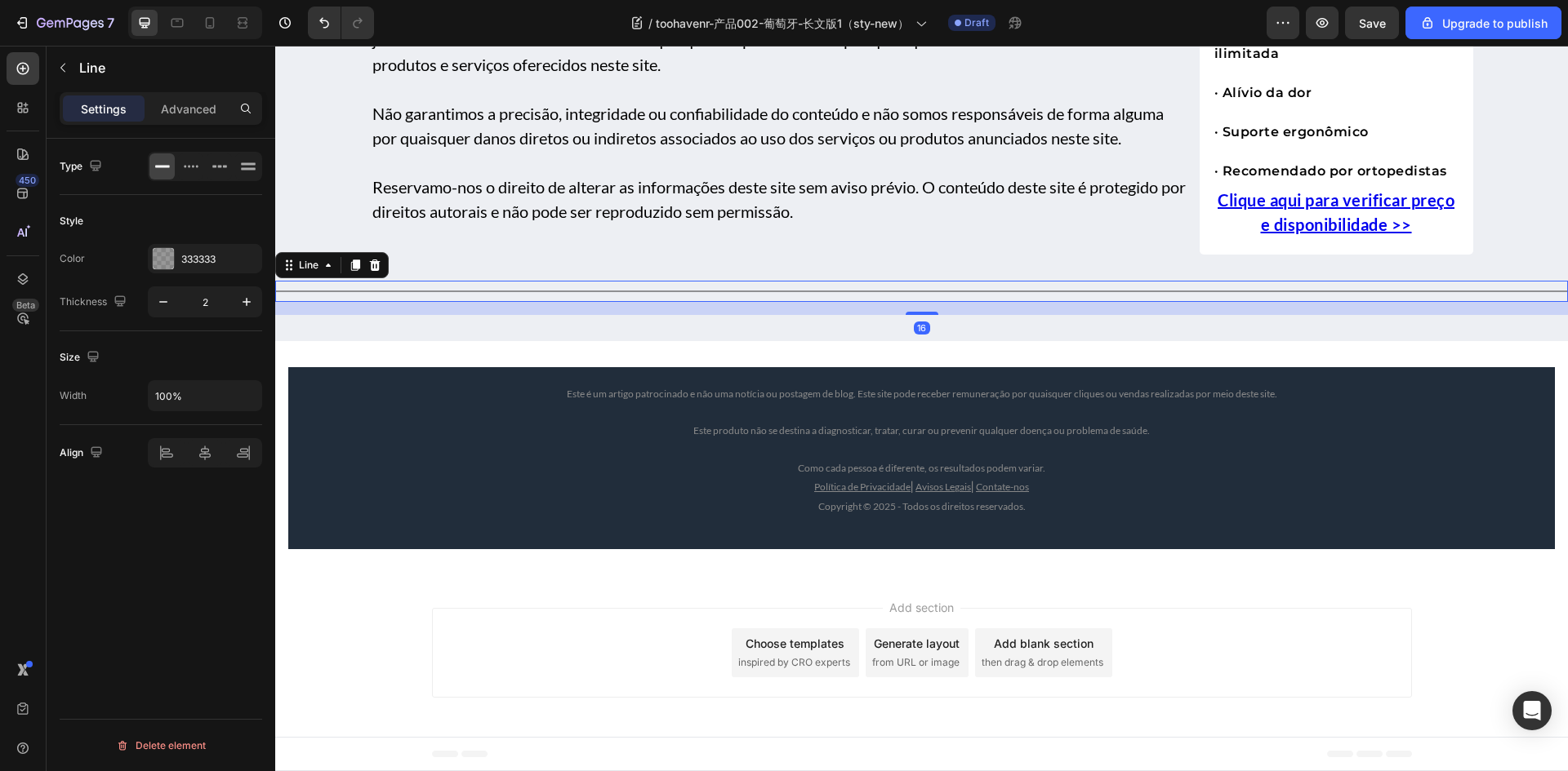
click at [607, 302] on div "Title Line 16" at bounding box center [922, 291] width 1292 height 22
click at [156, 299] on icon "button" at bounding box center [163, 301] width 16 height 16
type input "1"
click at [707, 231] on div "As informações neste site são fornecidas apenas para fins informativos e não co…" at bounding box center [781, 102] width 820 height 258
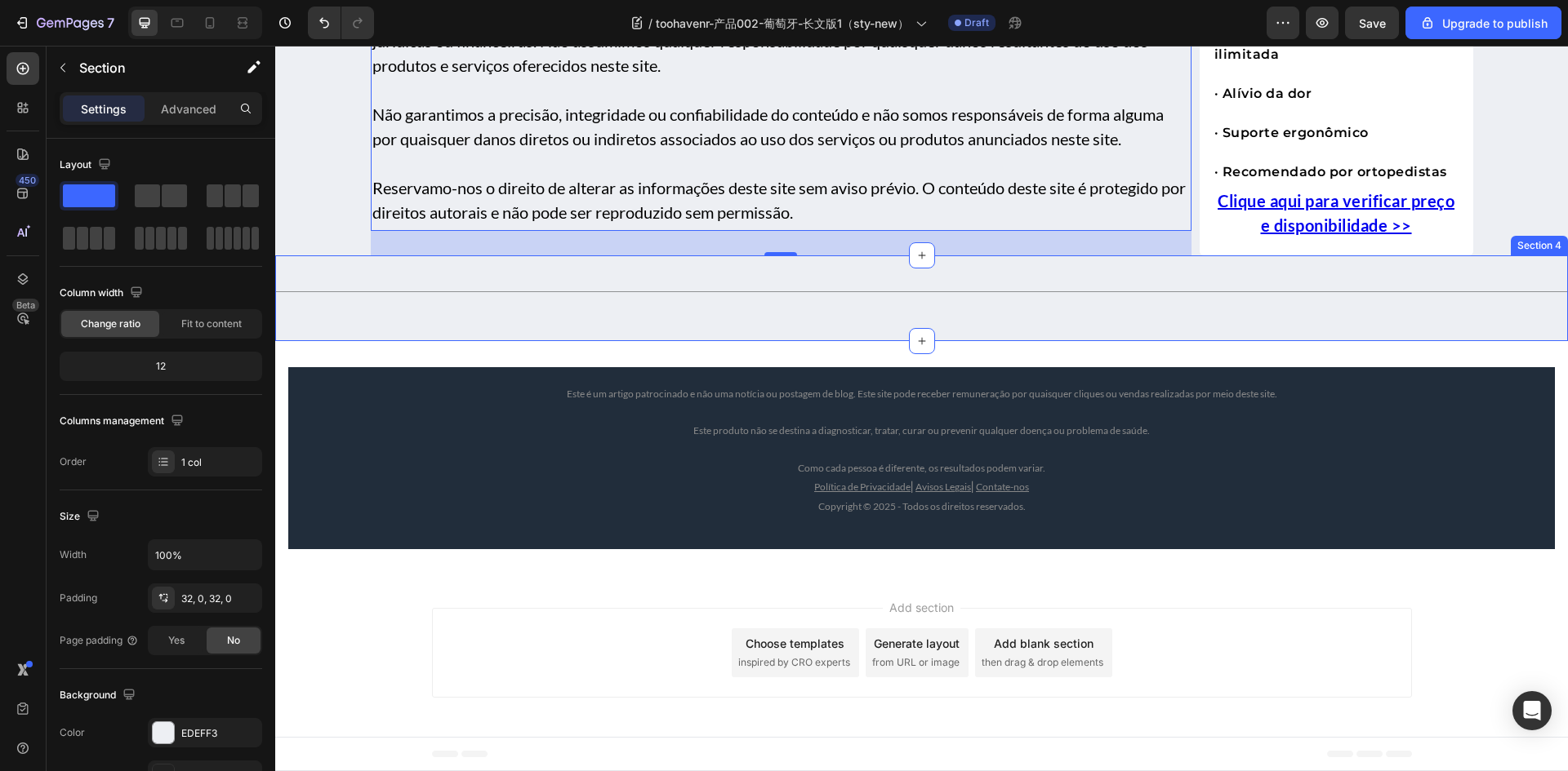
click at [411, 315] on div "Title Line" at bounding box center [922, 298] width 1292 height 34
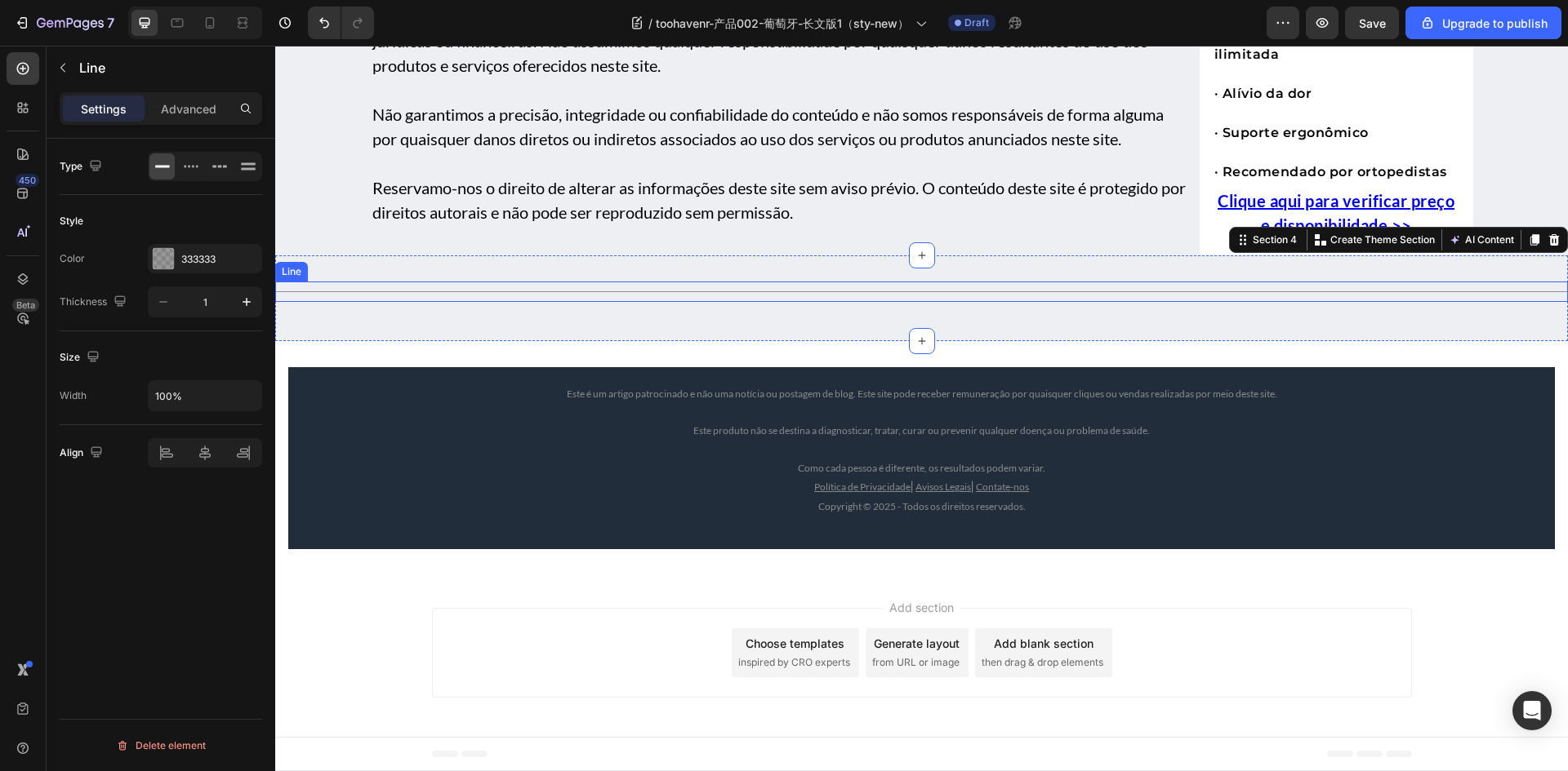
click at [427, 302] on div "Title Line" at bounding box center [922, 291] width 1292 height 21
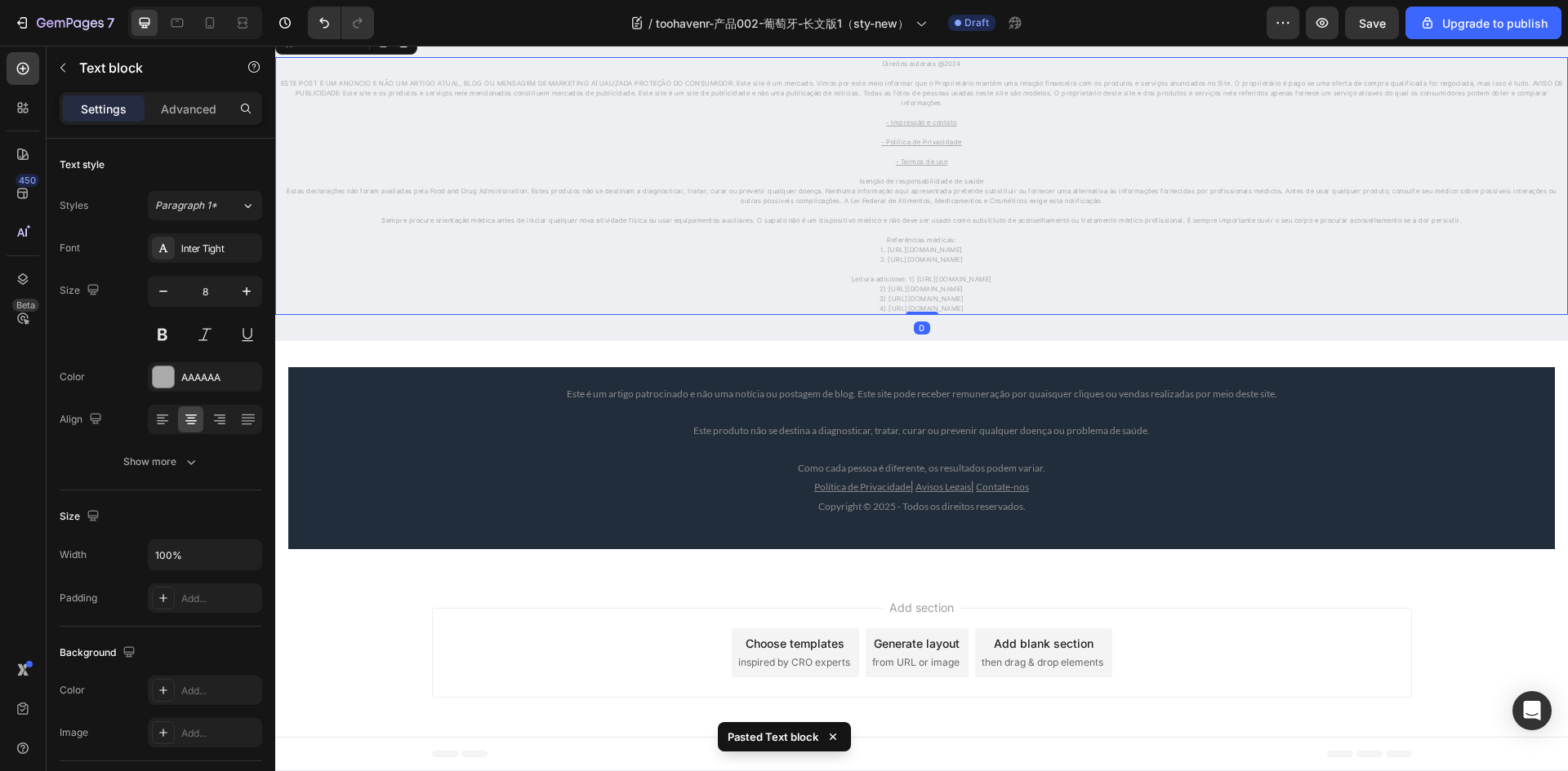
scroll to position [10743, 0]
click at [953, 108] on p "ESTE POST É UM ANÚNCIO E NÃO UM ARTIGO ATUAL, BLOG OU MENSAGEM DE MARKETING ATU…" at bounding box center [921, 92] width 1290 height 29
click at [957, 69] on p "Direitos autorais @2024" at bounding box center [921, 63] width 1290 height 9
click at [950, 146] on div "Title Line Direitos autorais @2025 ESTE POST É UM ANÚNCIO E NÃO UM ARTIGO ATUAL…" at bounding box center [922, 169] width 1292 height 291
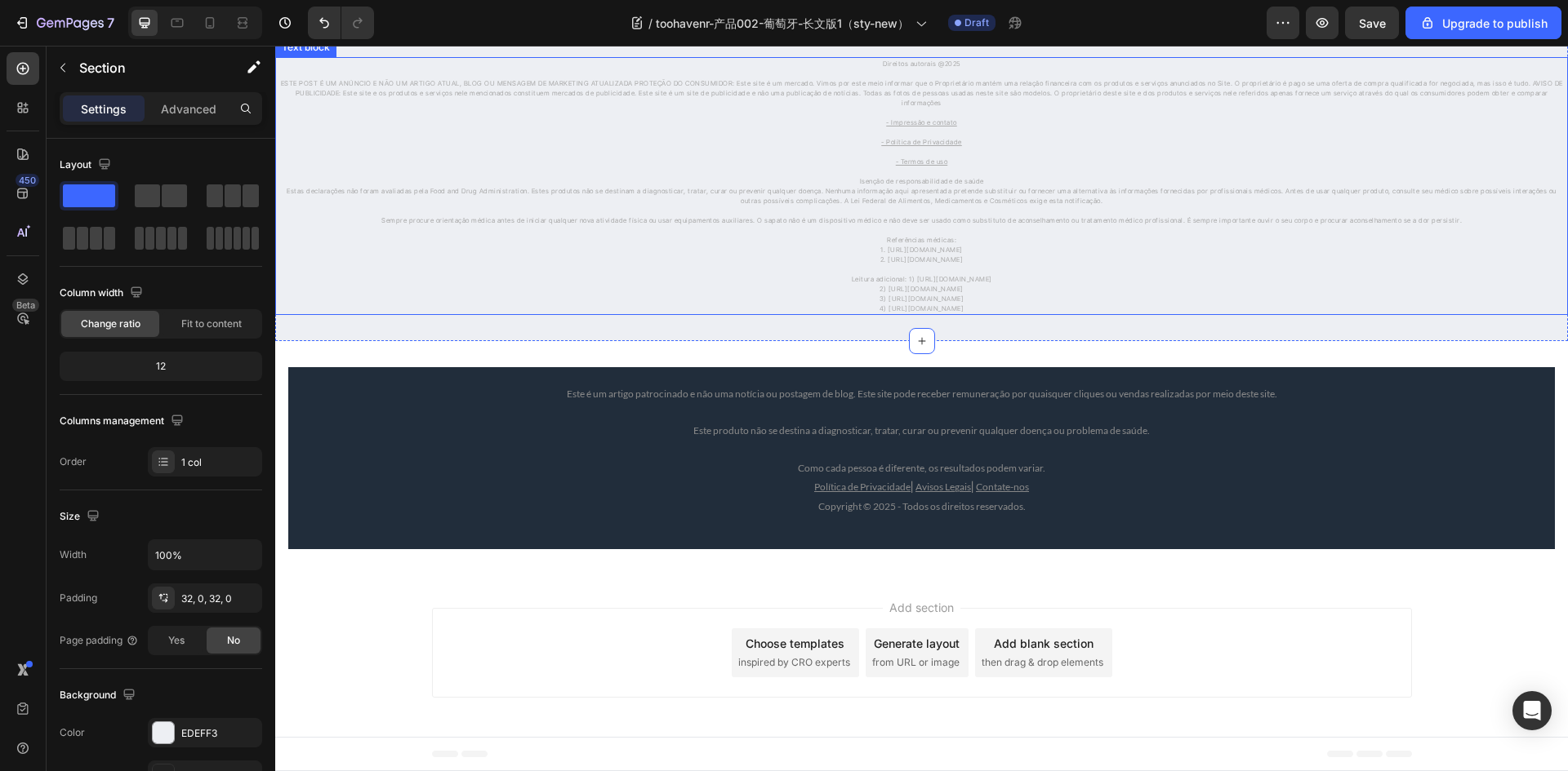
click at [675, 284] on p "Leitura adicional: 1) https://www.ncbi.nlm.nih.gov/pmc/articles/PMC6420526/" at bounding box center [921, 279] width 1290 height 9
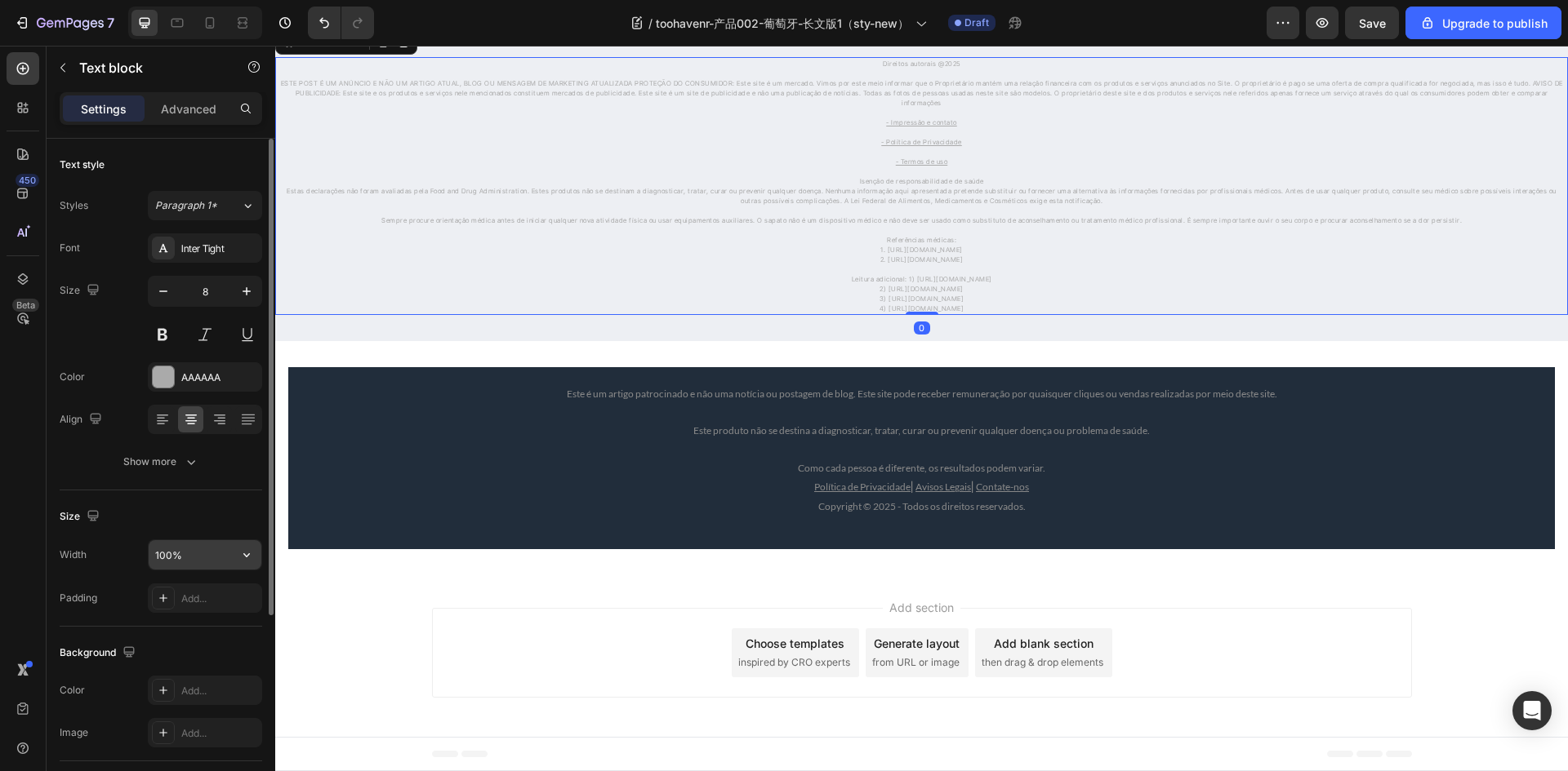
click at [207, 562] on input "100%" at bounding box center [205, 555] width 113 height 29
click at [245, 562] on icon "button" at bounding box center [245, 555] width 16 height 16
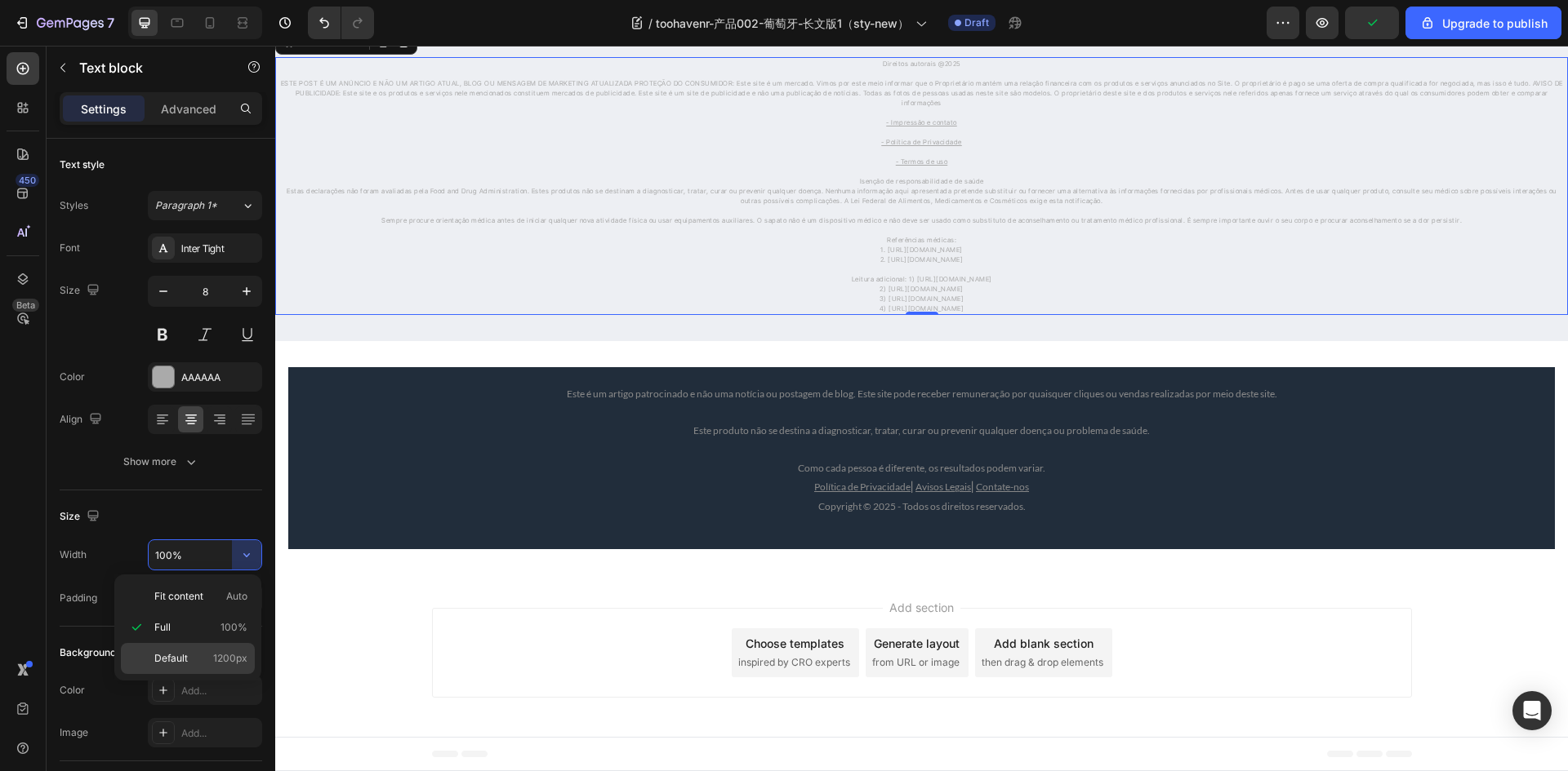
click at [172, 657] on span "Default" at bounding box center [171, 659] width 34 height 15
type input "1200"
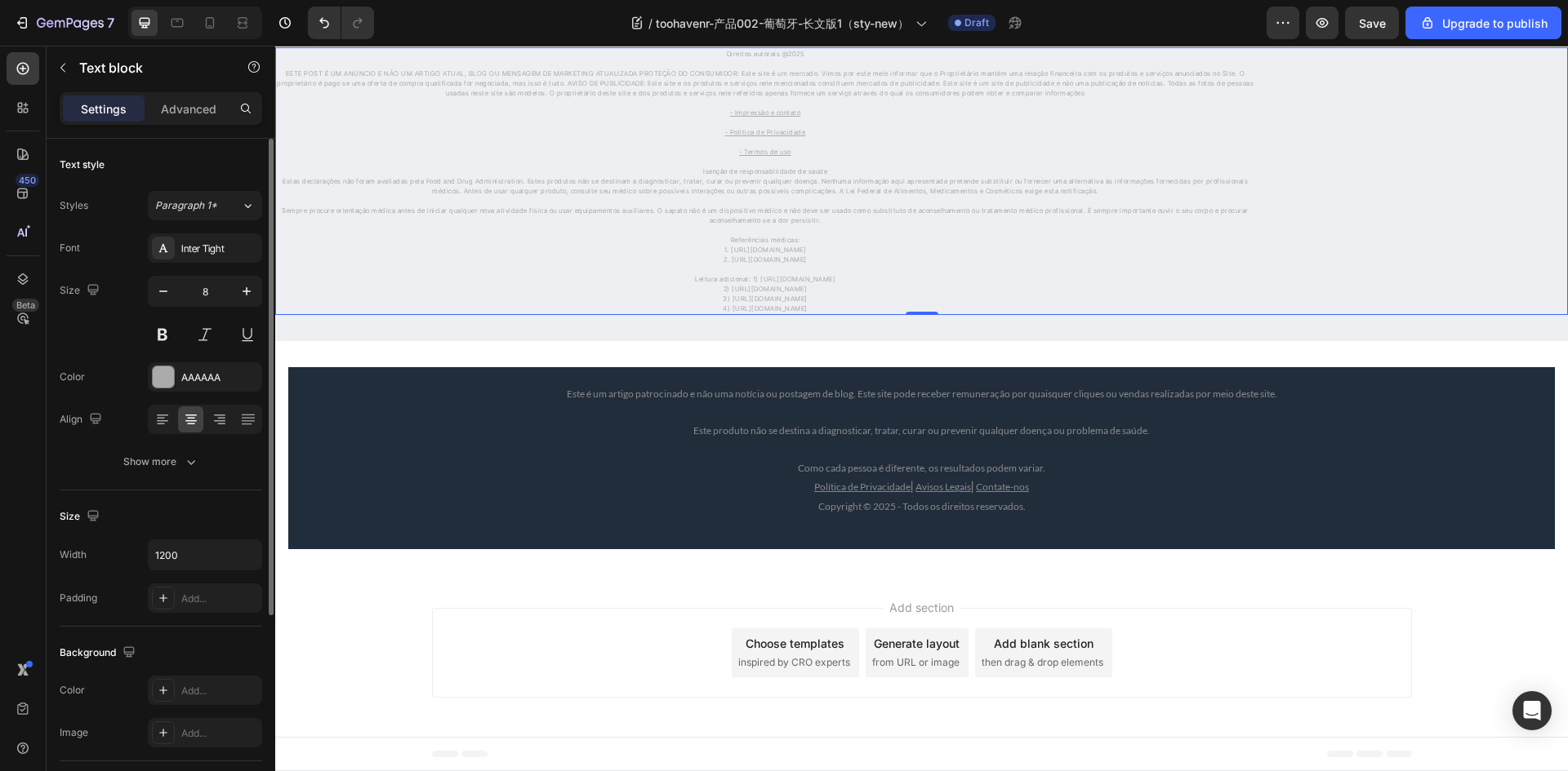
scroll to position [288, 0]
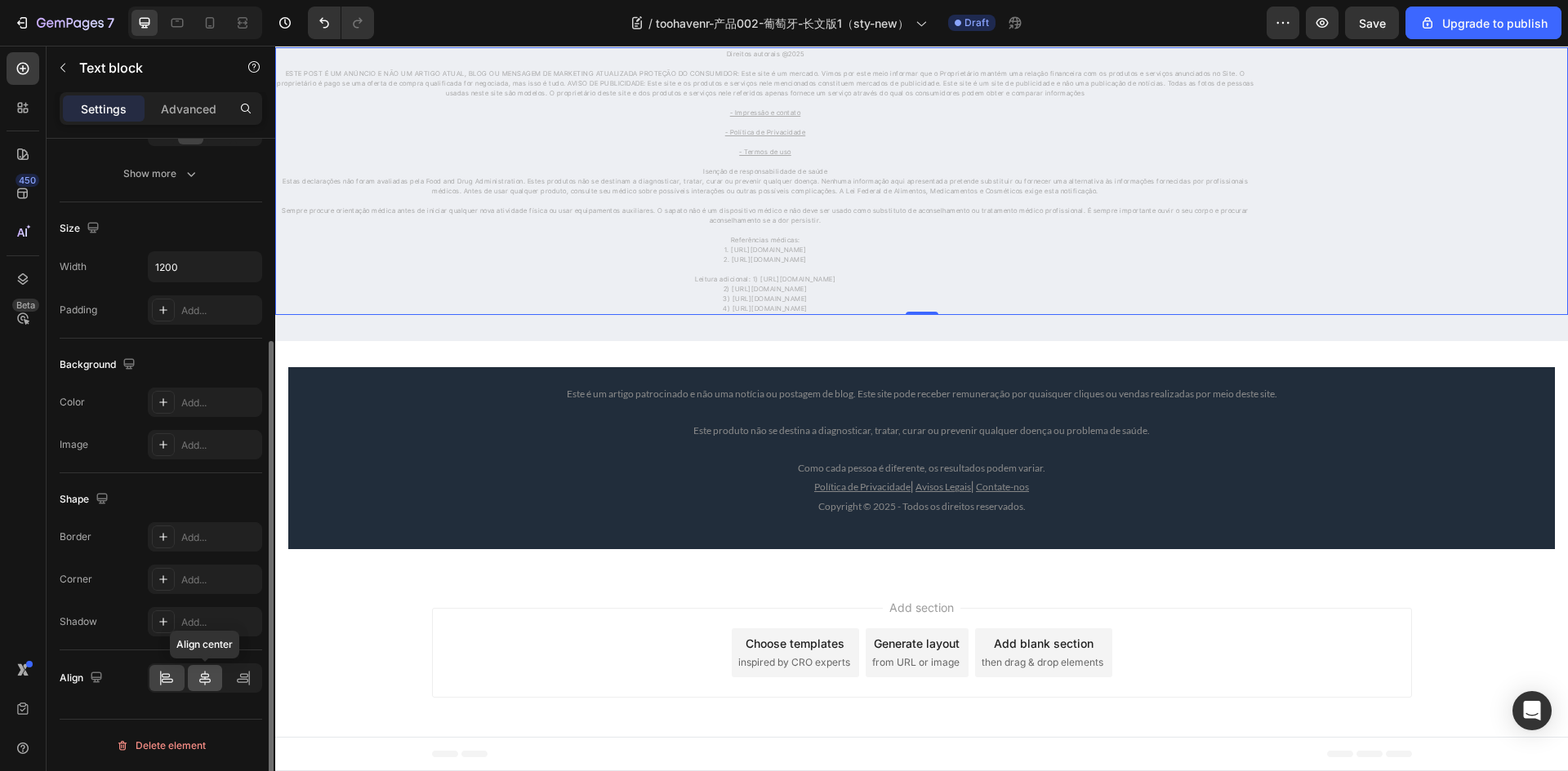
click at [200, 680] on icon at bounding box center [205, 679] width 11 height 15
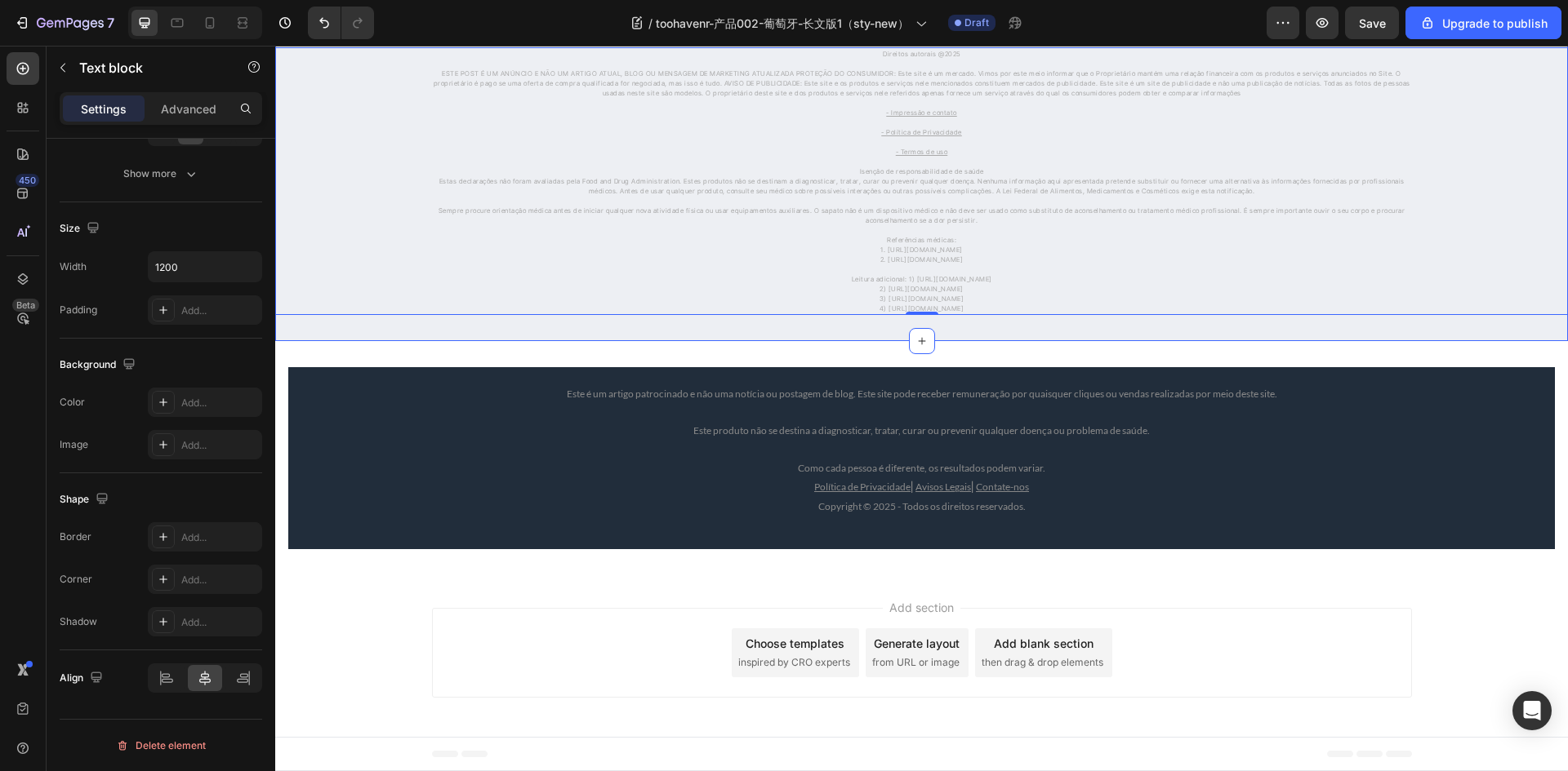
scroll to position [10661, 0]
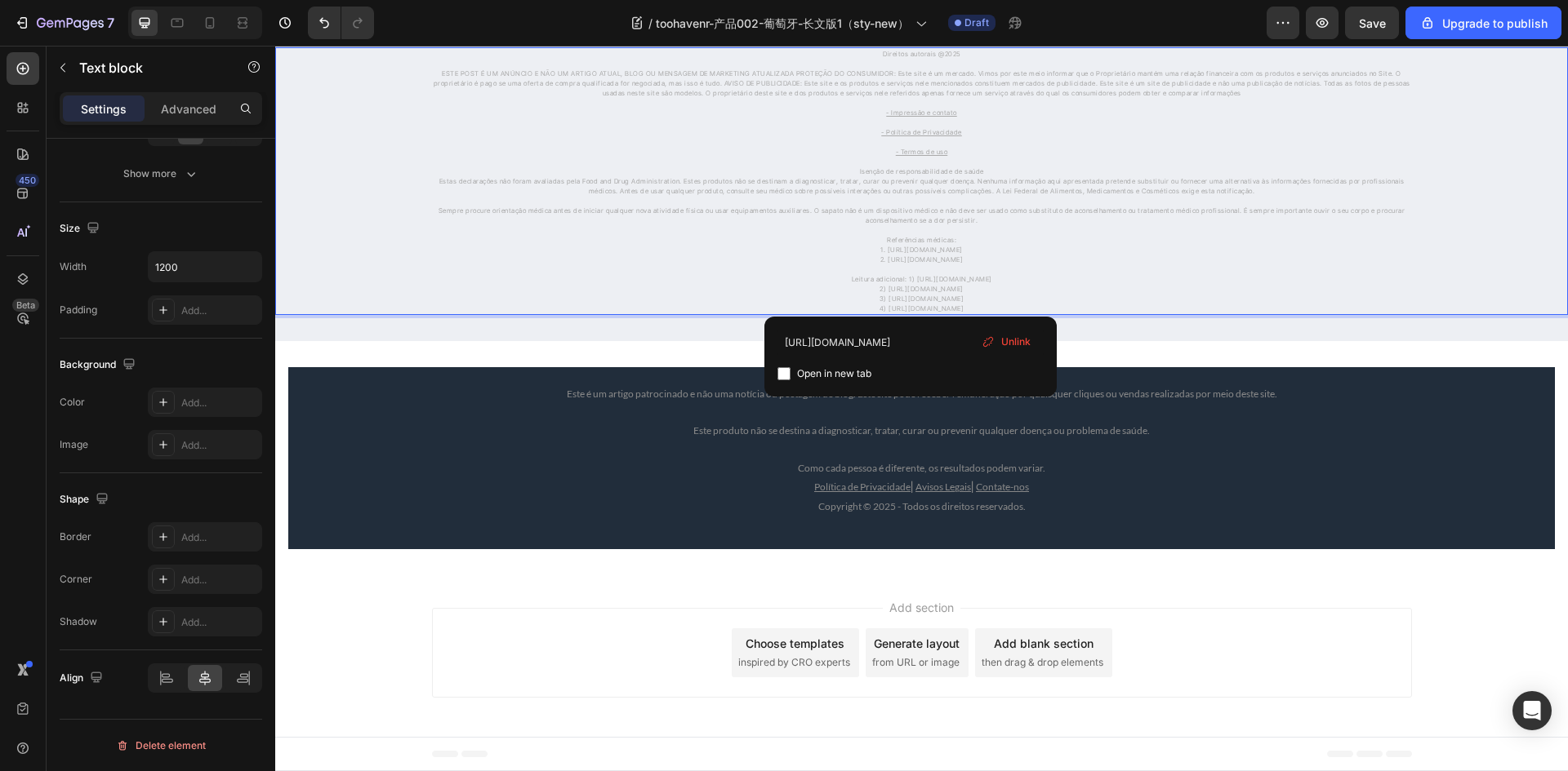
click at [906, 117] on u "- Impressão e contato" at bounding box center [922, 112] width 71 height 8
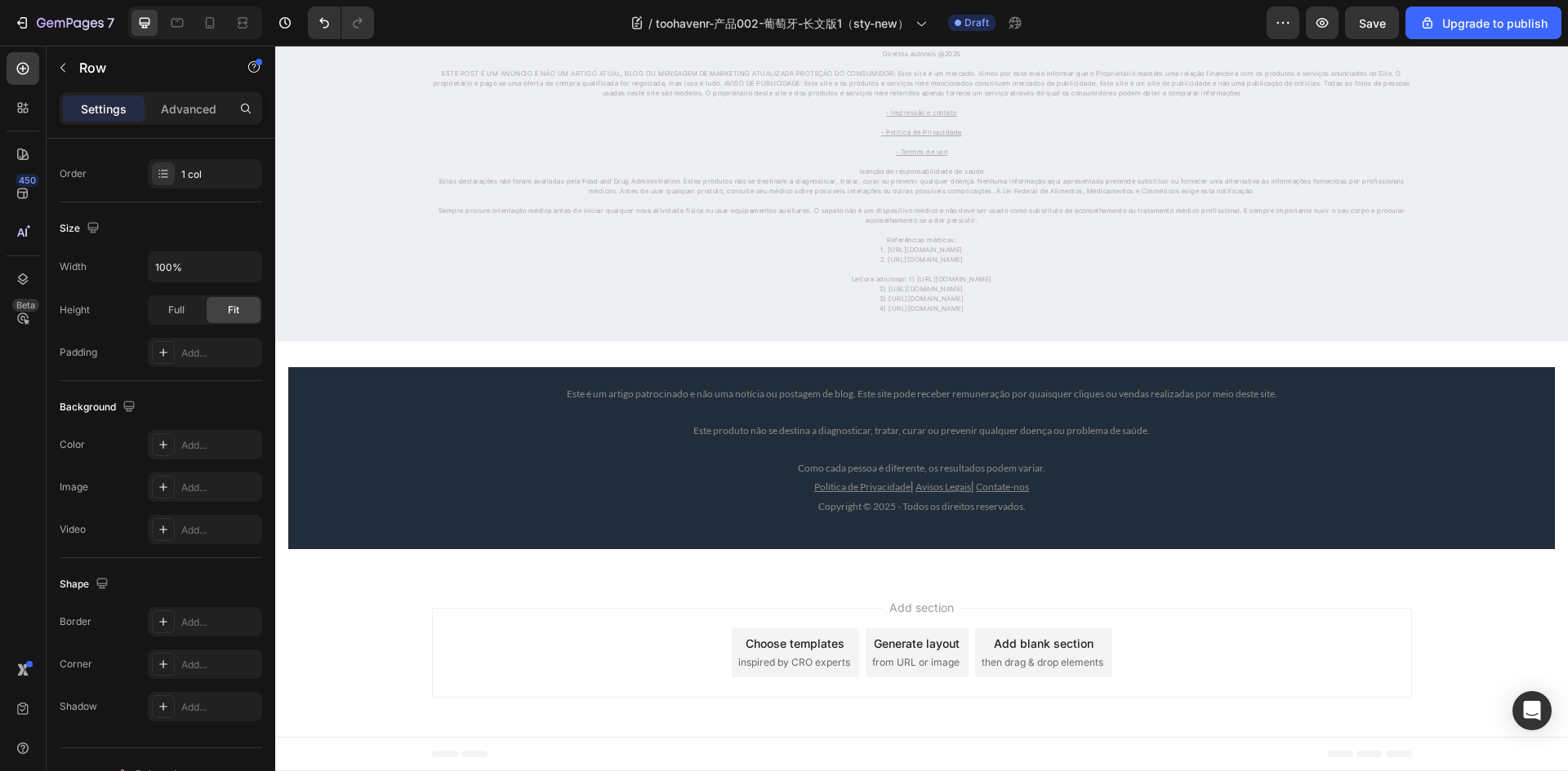
scroll to position [0, 0]
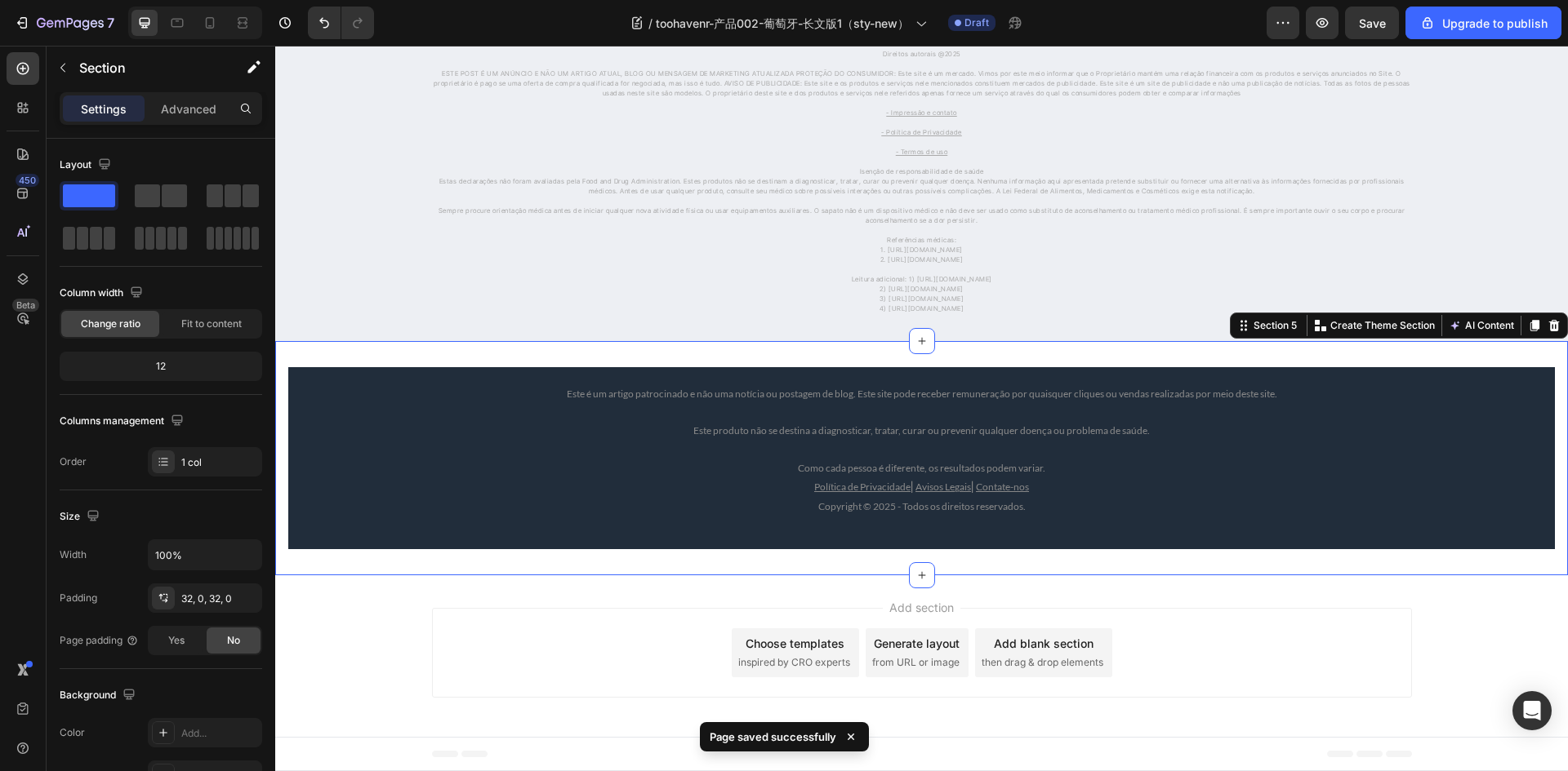
click at [283, 549] on div "Este é um artigo patrocinado e não uma notícia ou postagem de blog. Este site p…" at bounding box center [922, 459] width 1292 height 182
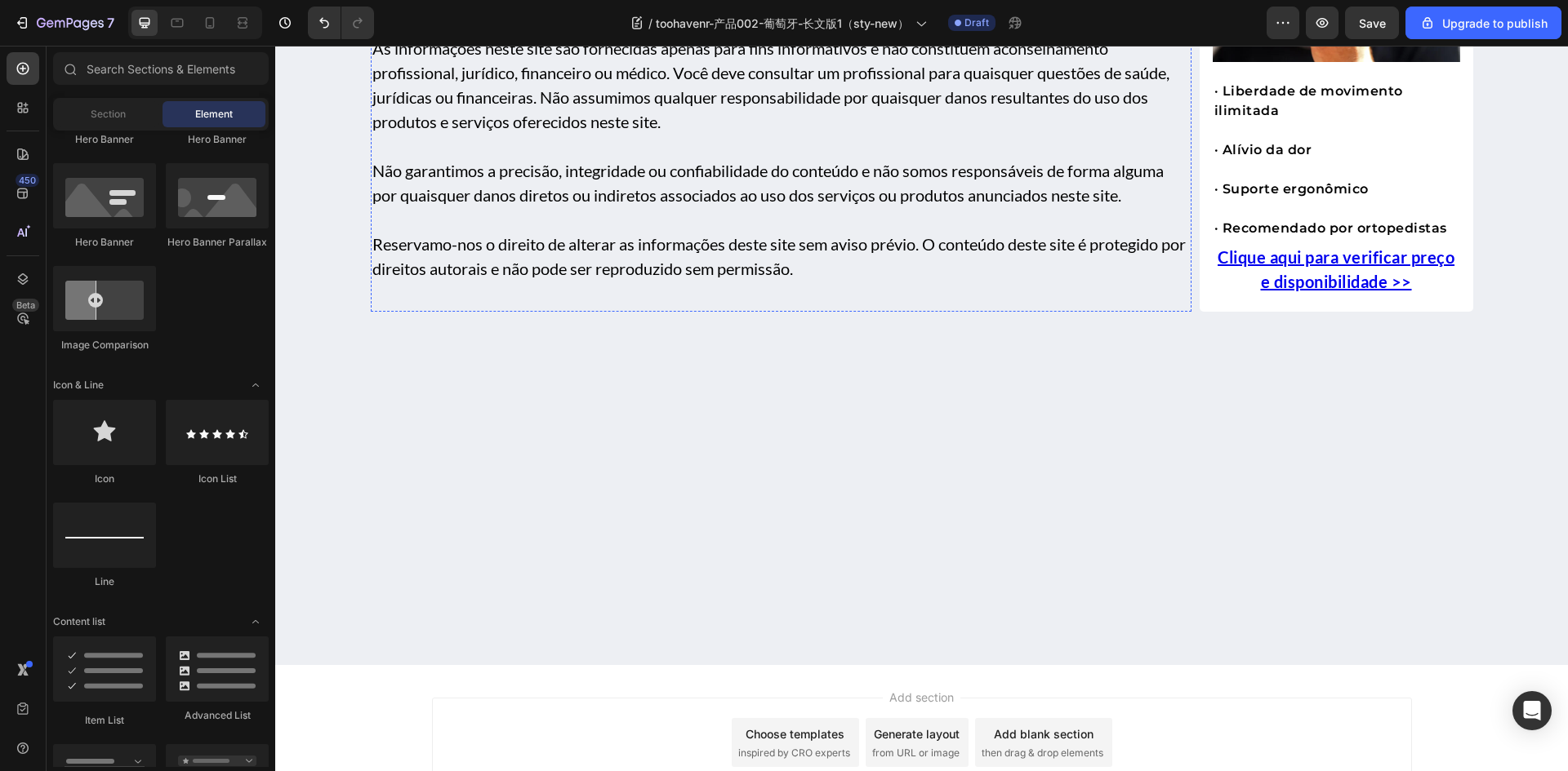
scroll to position [7598, 0]
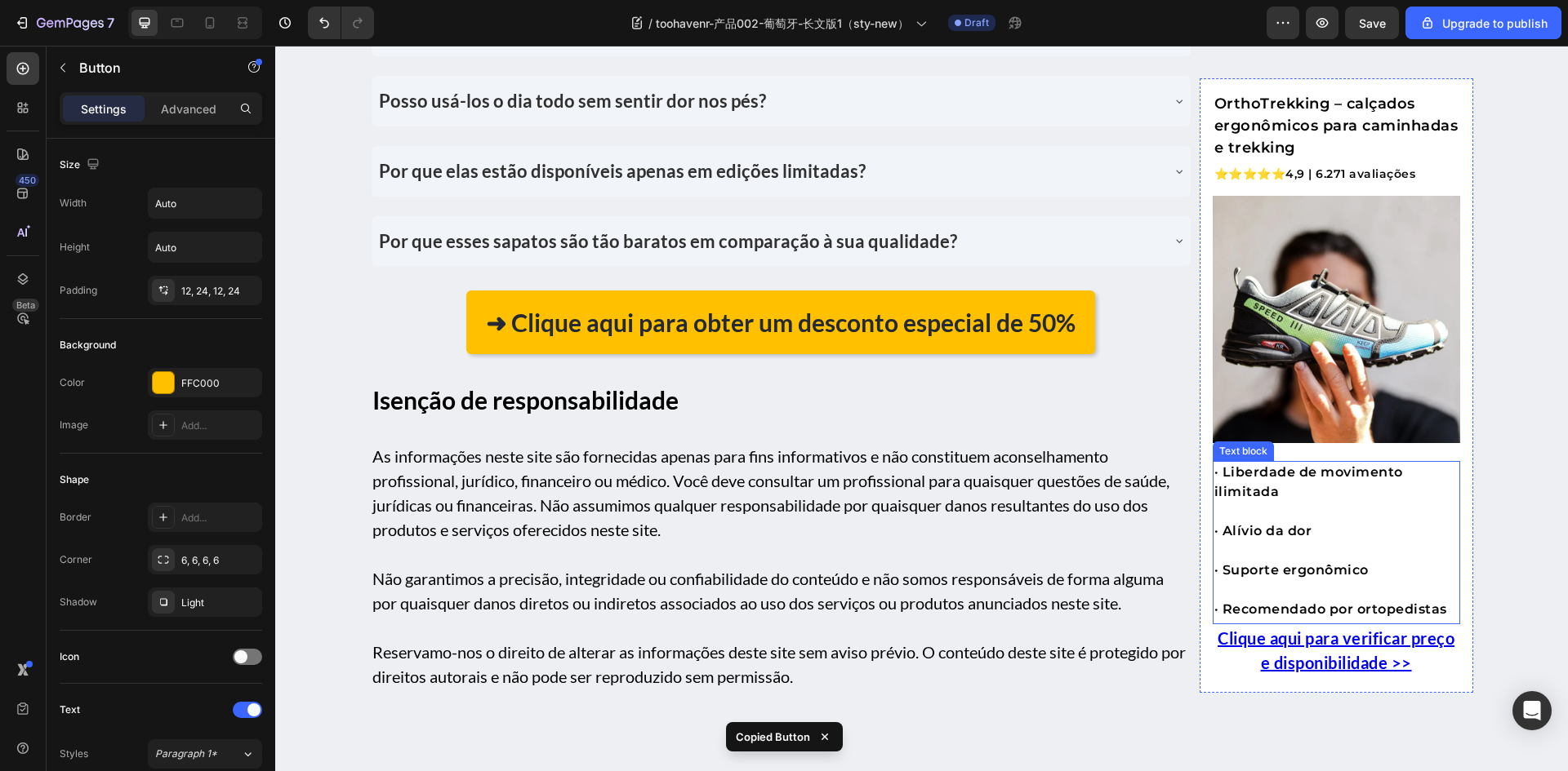
click at [1276, 603] on p "· Recomendado por ortopedistas" at bounding box center [1337, 609] width 245 height 20
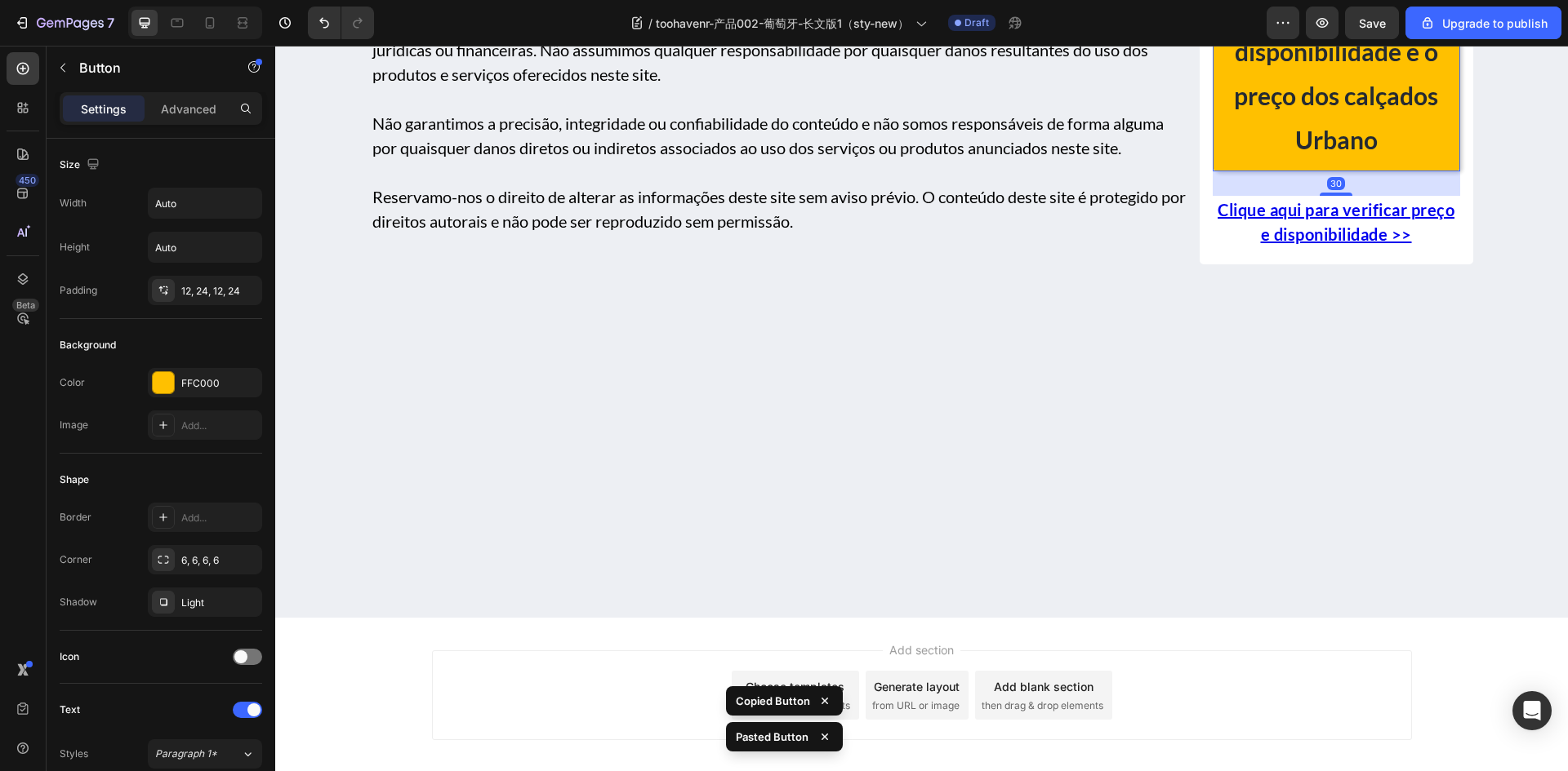
scroll to position [8119, 0]
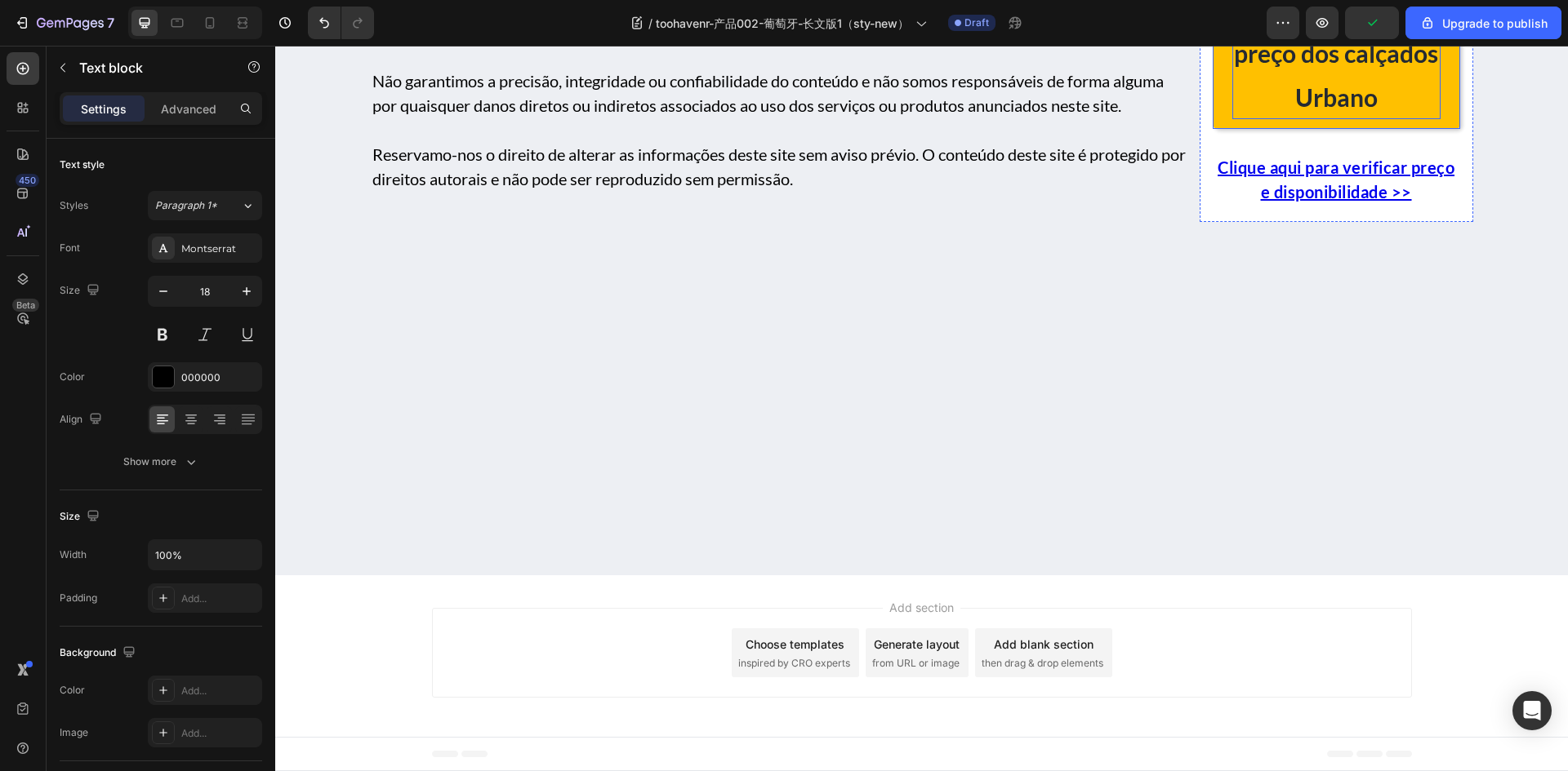
click at [1323, 112] on strong "➜ Clique aqui para verificar a disponibilidade e o preço dos calçados Urbano" at bounding box center [1336, 8] width 204 height 206
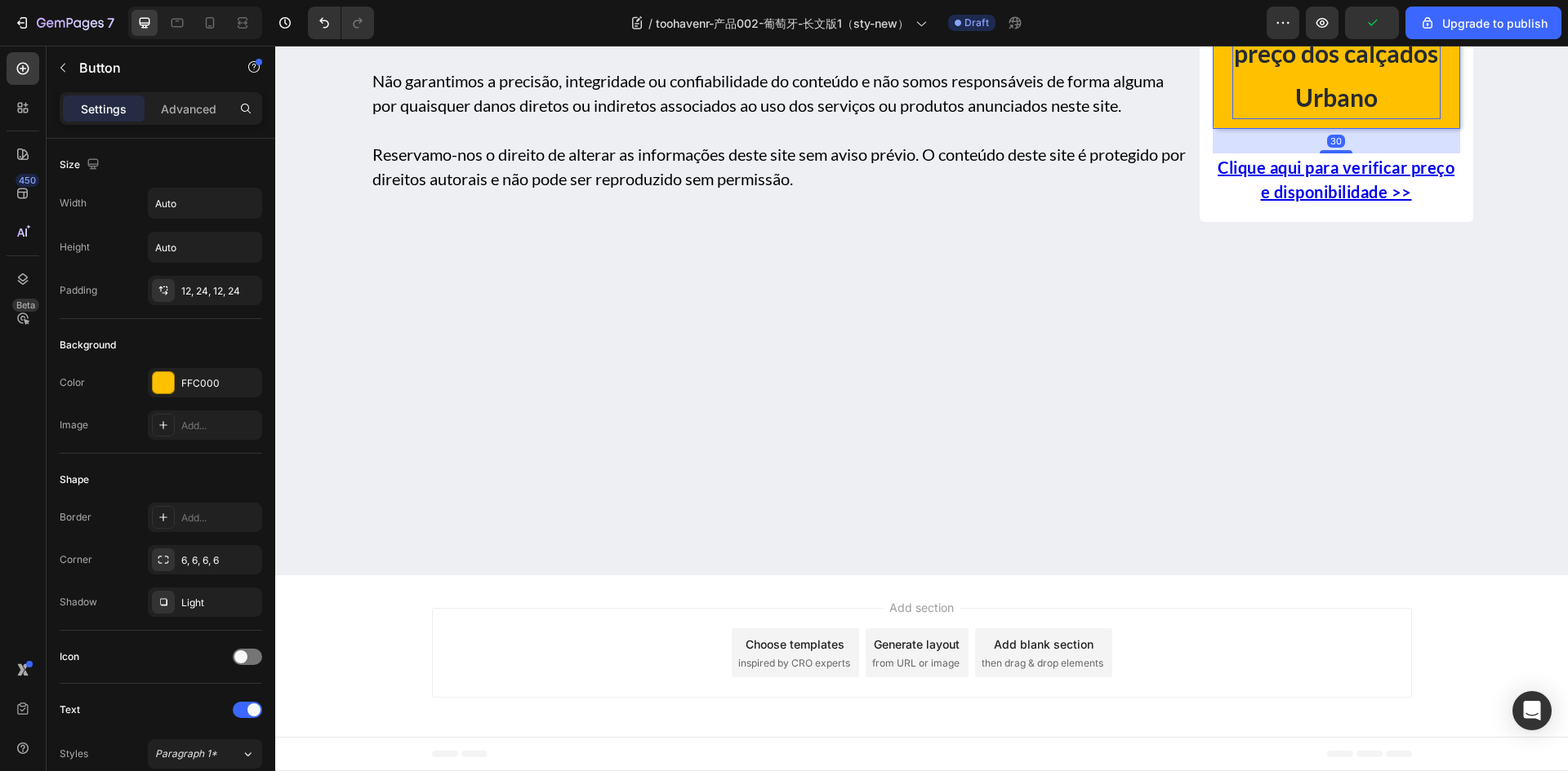
click at [1323, 119] on p "➜ Clique aqui para verificar a disponibilidade e o preço dos calçados Urbano" at bounding box center [1336, 8] width 208 height 220
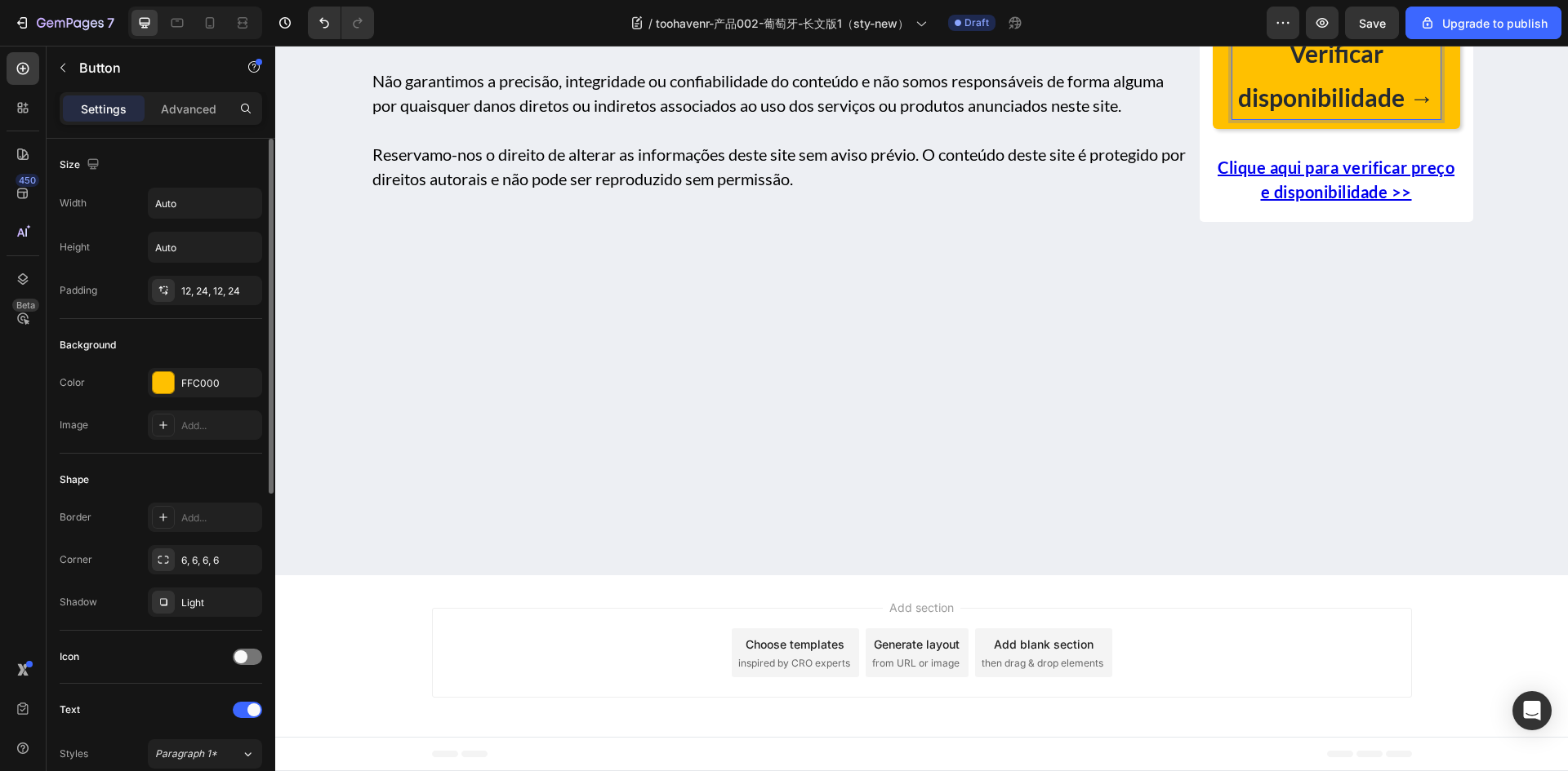
scroll to position [408, 0]
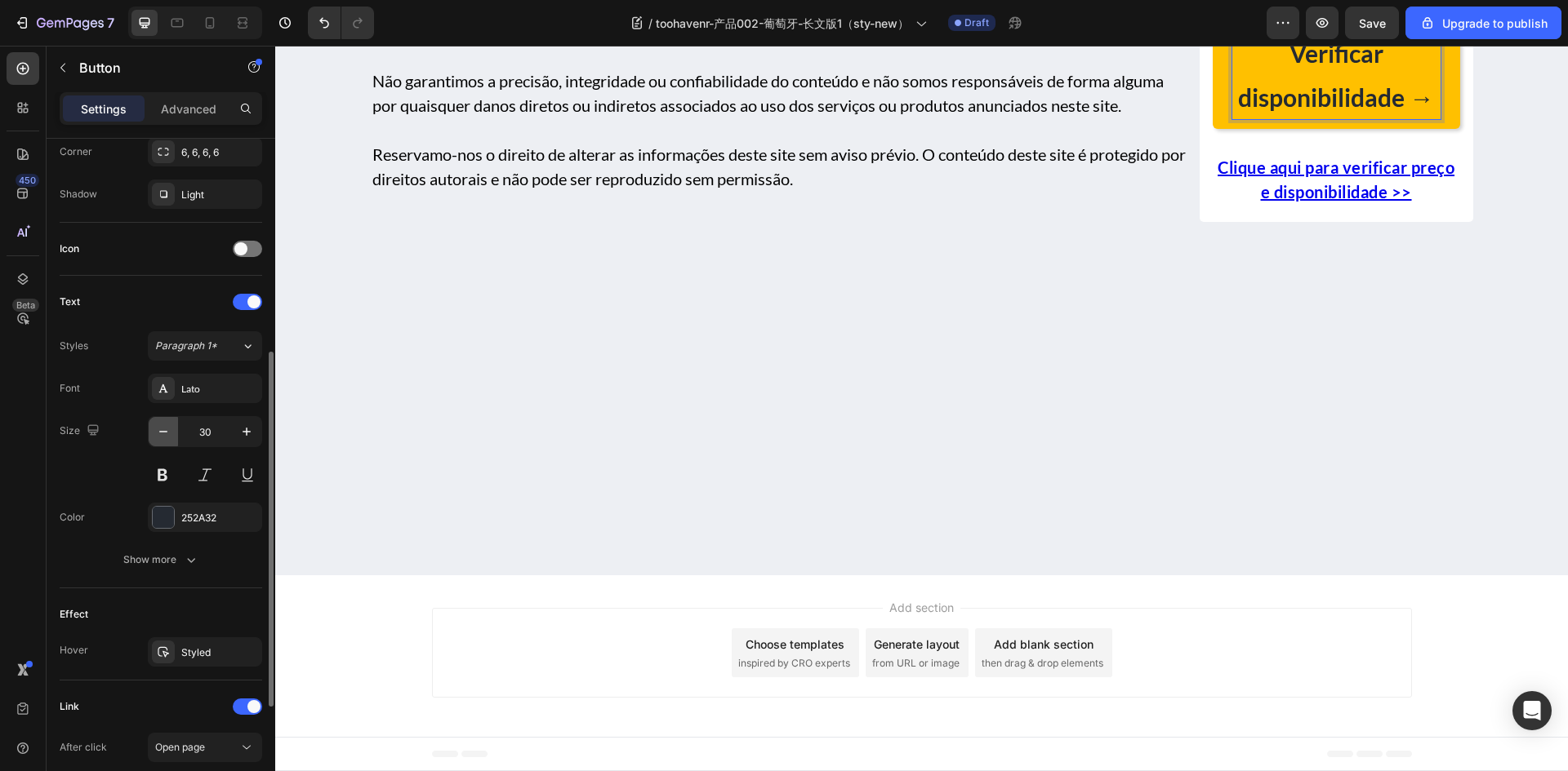
click at [167, 436] on icon "button" at bounding box center [163, 432] width 16 height 16
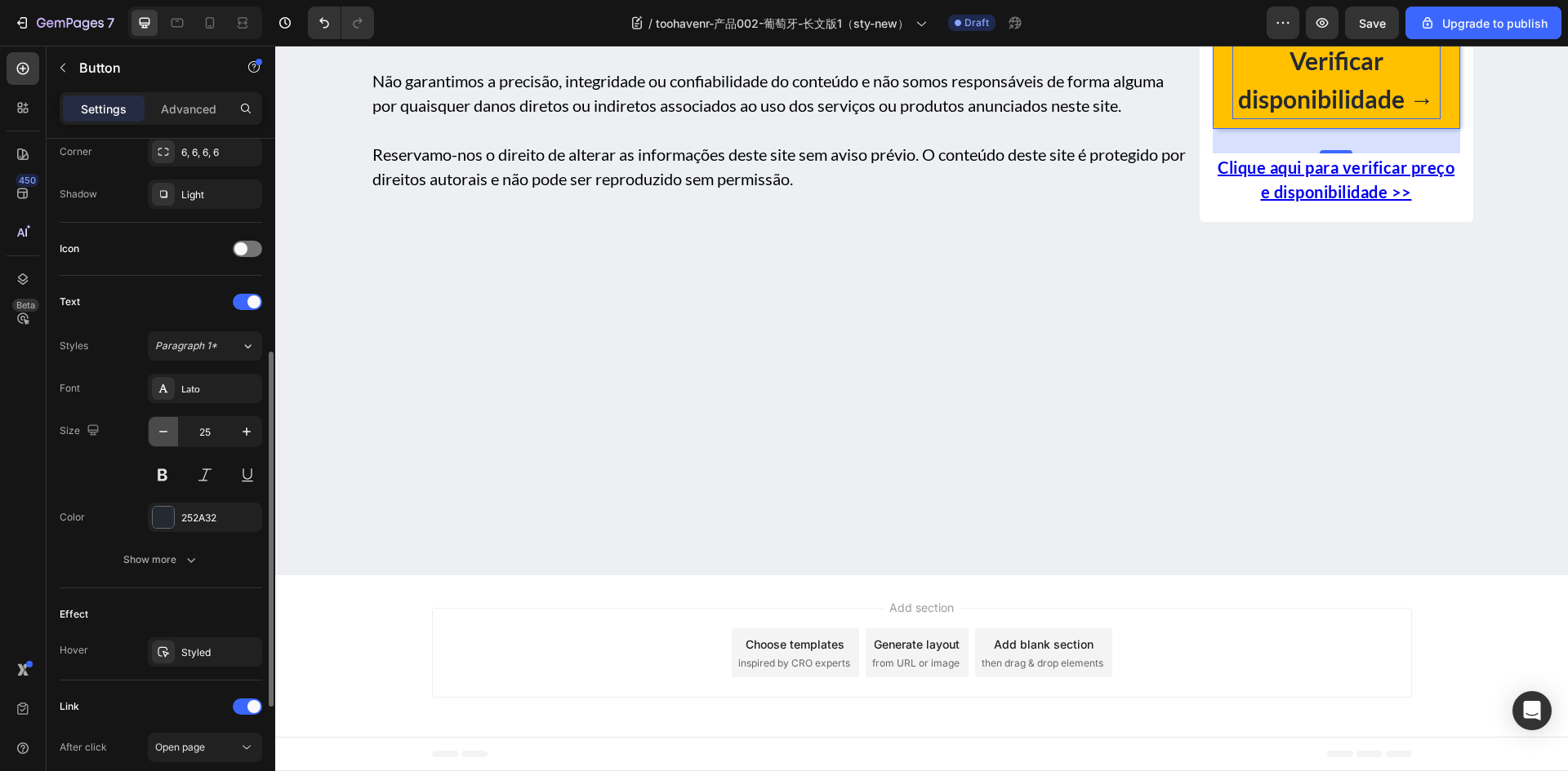
click at [167, 436] on icon "button" at bounding box center [163, 432] width 16 height 16
type input "24"
click at [1341, 115] on strong "Verificar disponibilidade →" at bounding box center [1336, 81] width 196 height 66
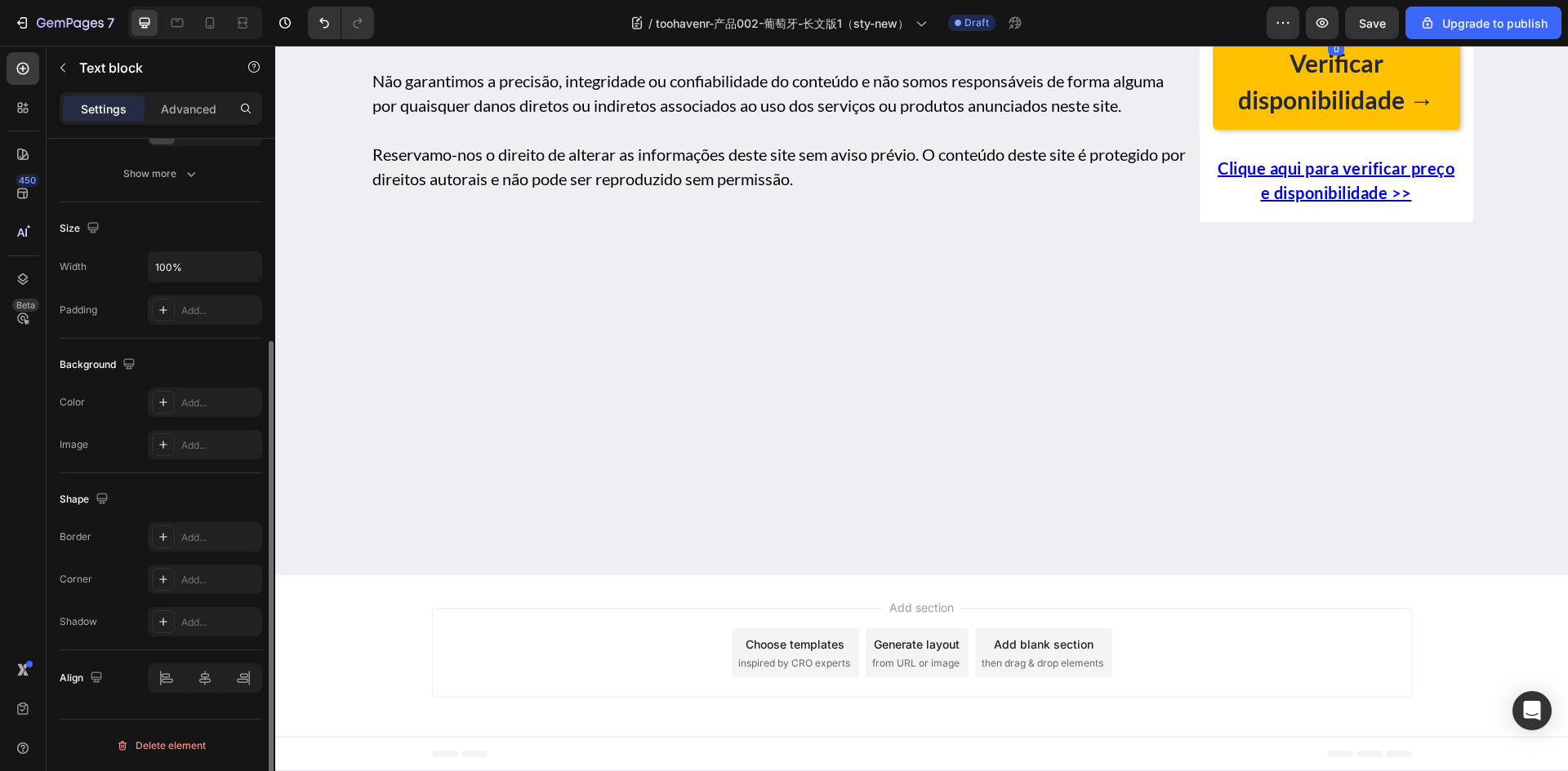
scroll to position [0, 0]
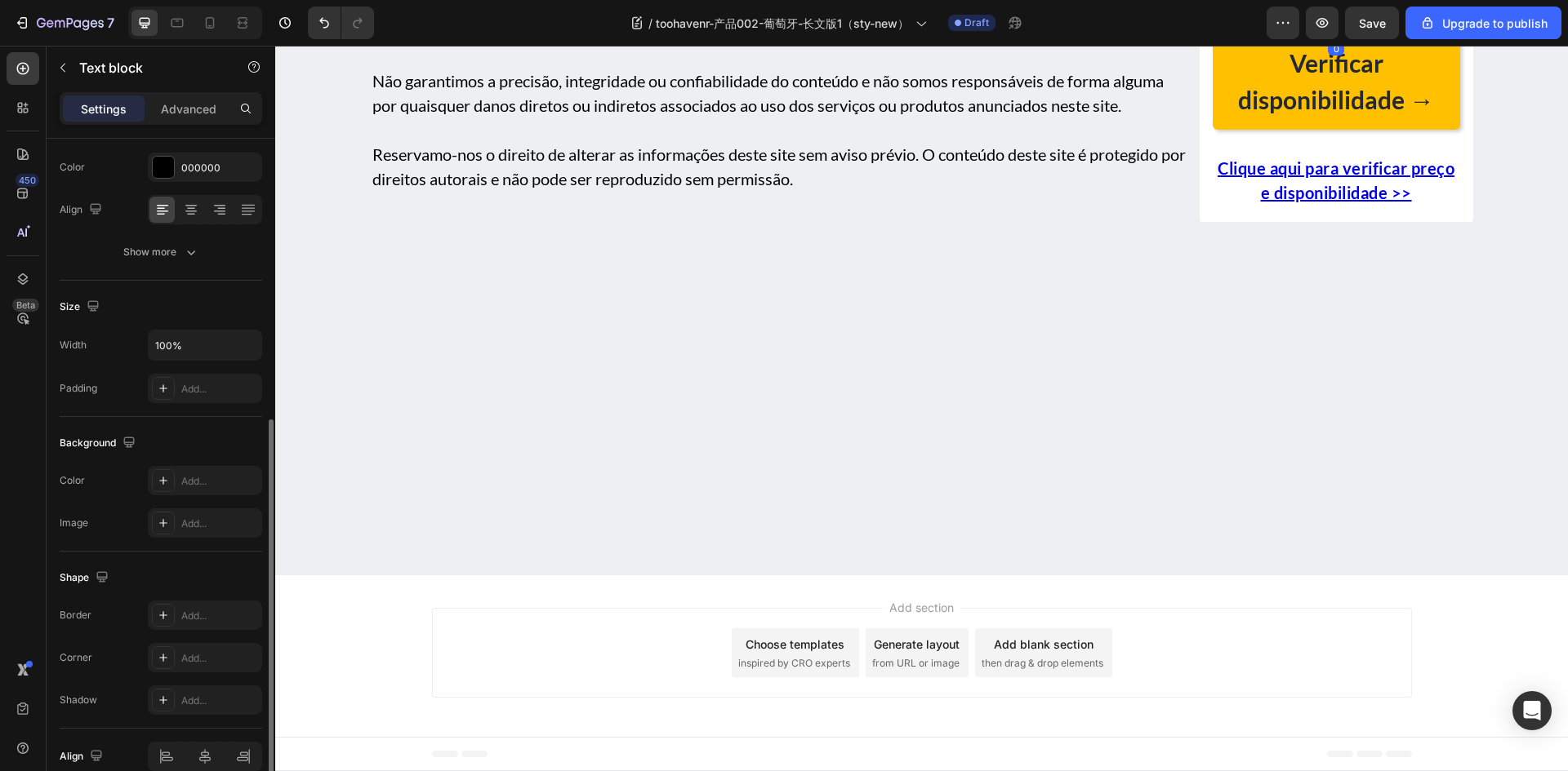
click at [1370, 11] on p "Rich Text Editor. Editing area: main" at bounding box center [1337, 1] width 245 height 20
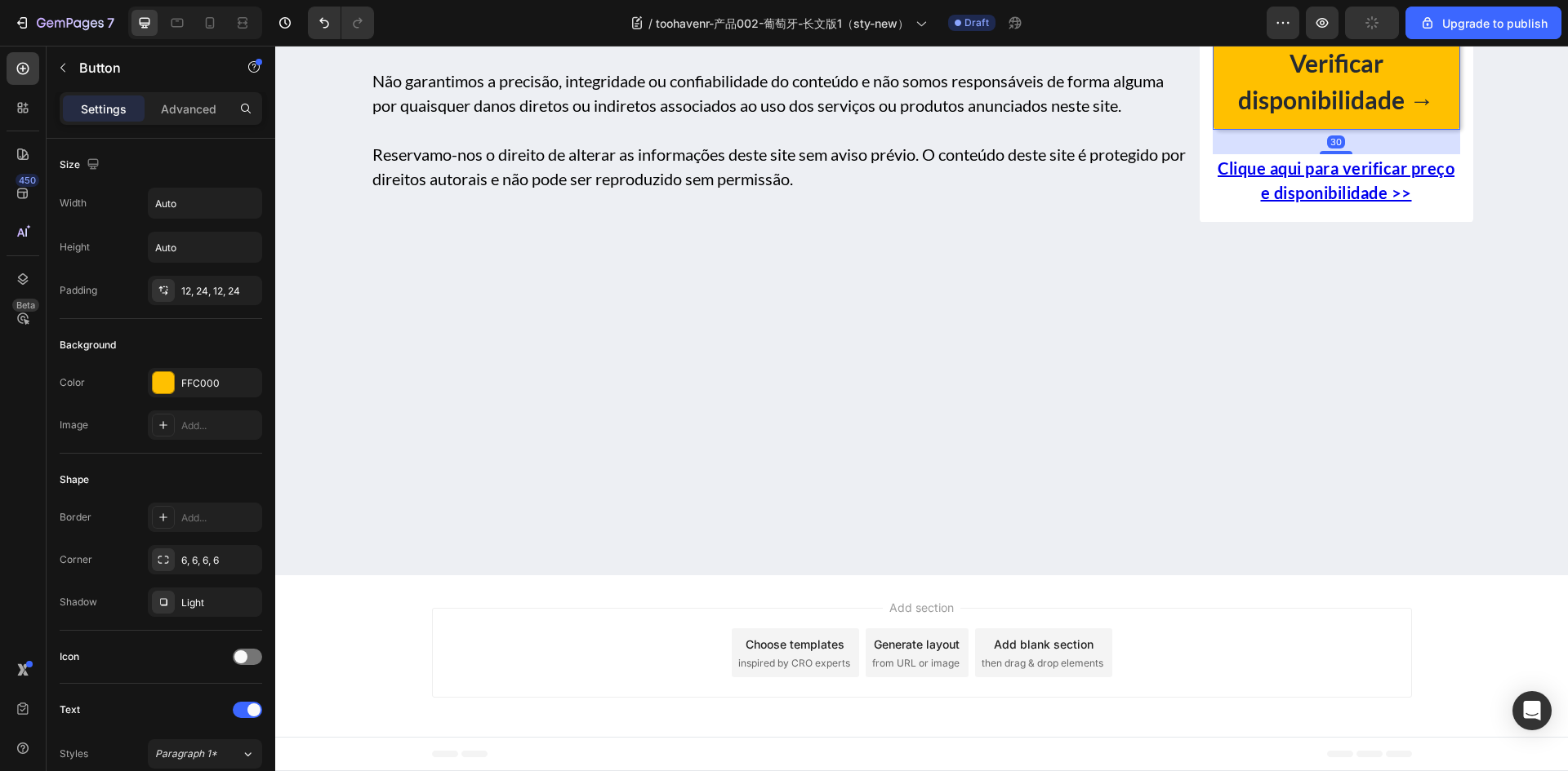
click at [1221, 129] on link "Verificar disponibilidade →" at bounding box center [1336, 82] width 247 height 93
click at [1320, 26] on icon at bounding box center [1322, 21] width 10 height 11
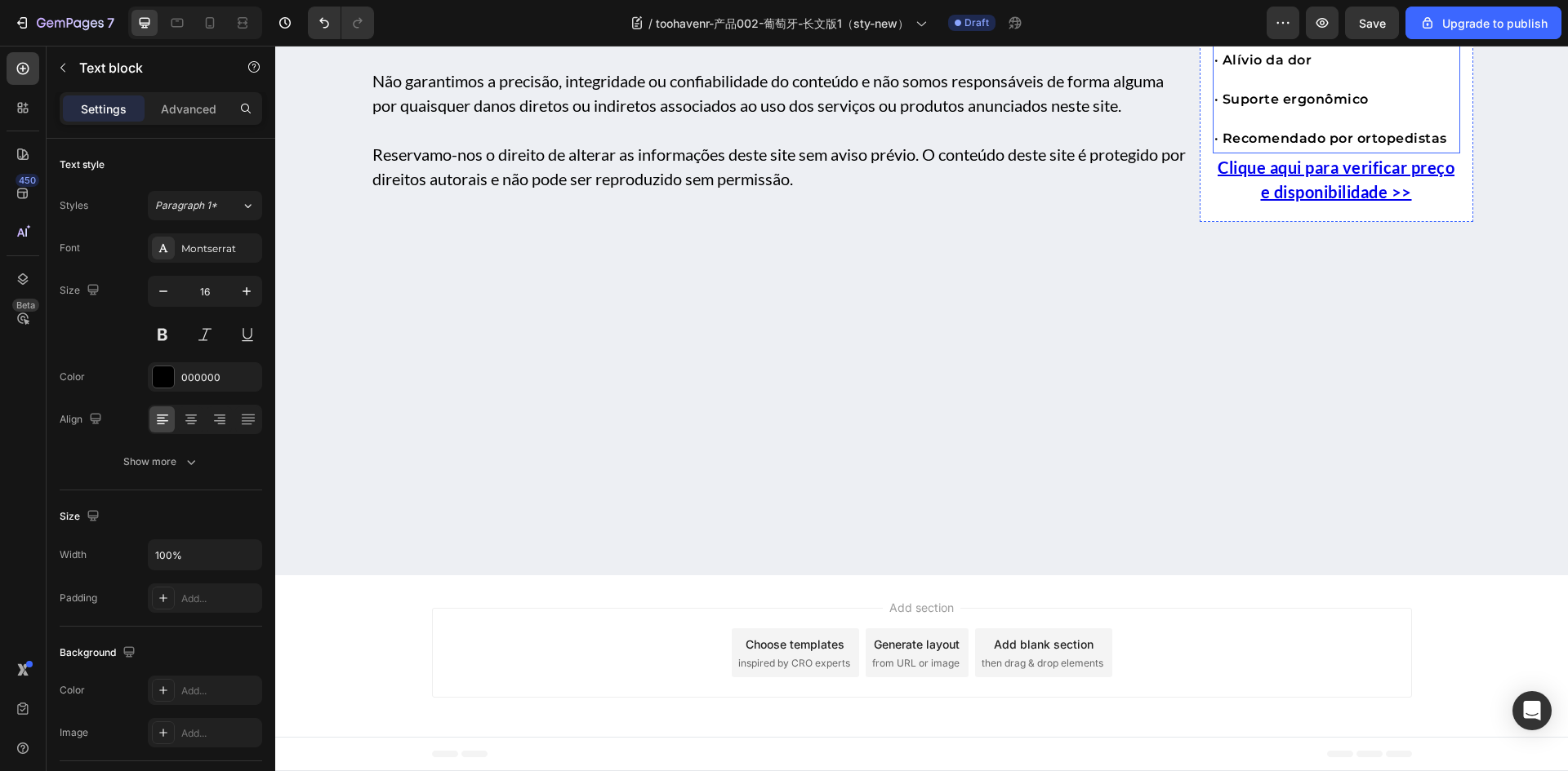
click at [1291, 149] on p "· Recomendado por ortopedistas" at bounding box center [1337, 138] width 245 height 20
click at [13, 70] on div at bounding box center [23, 69] width 33 height 33
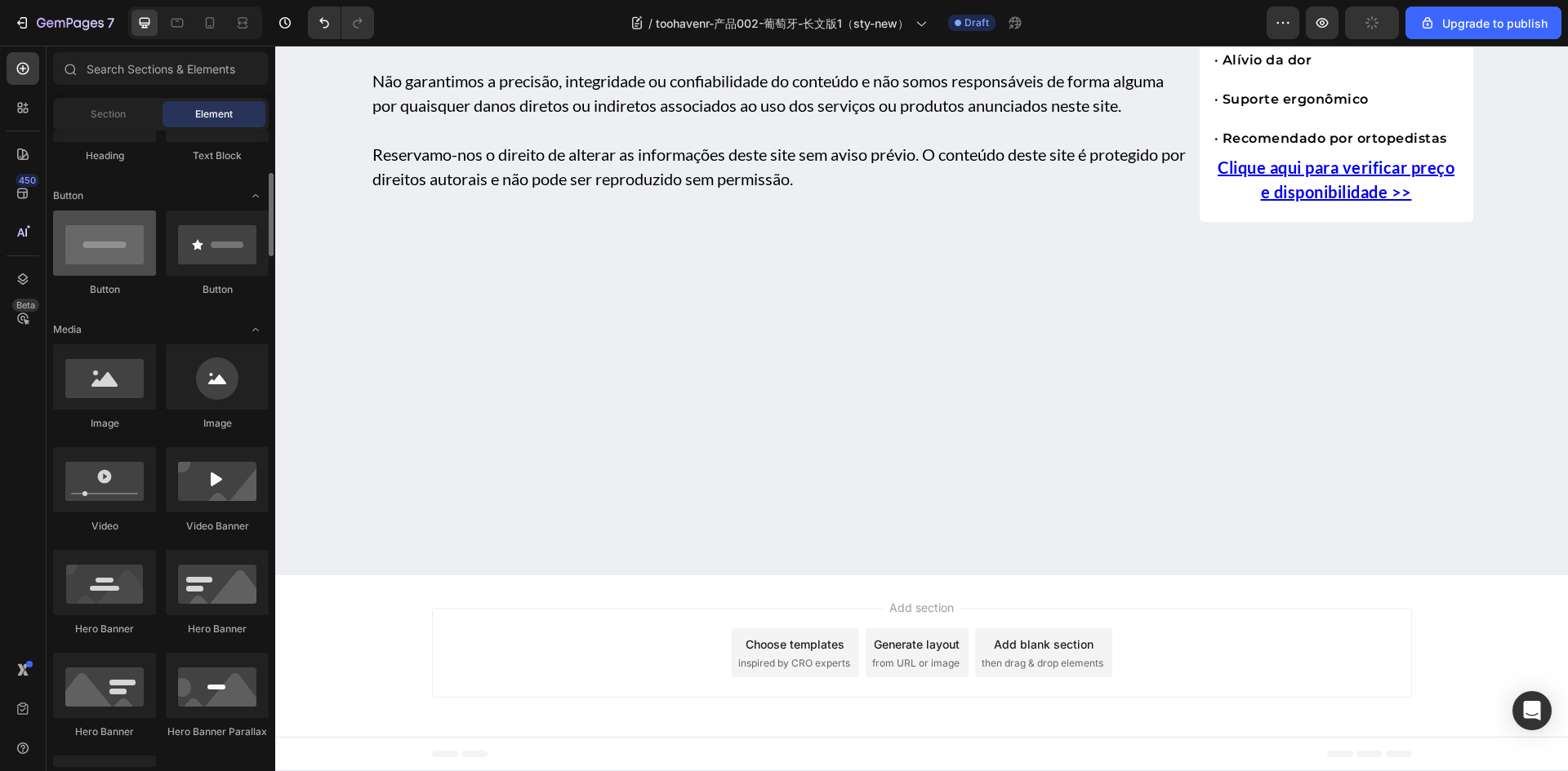
scroll to position [244, 0]
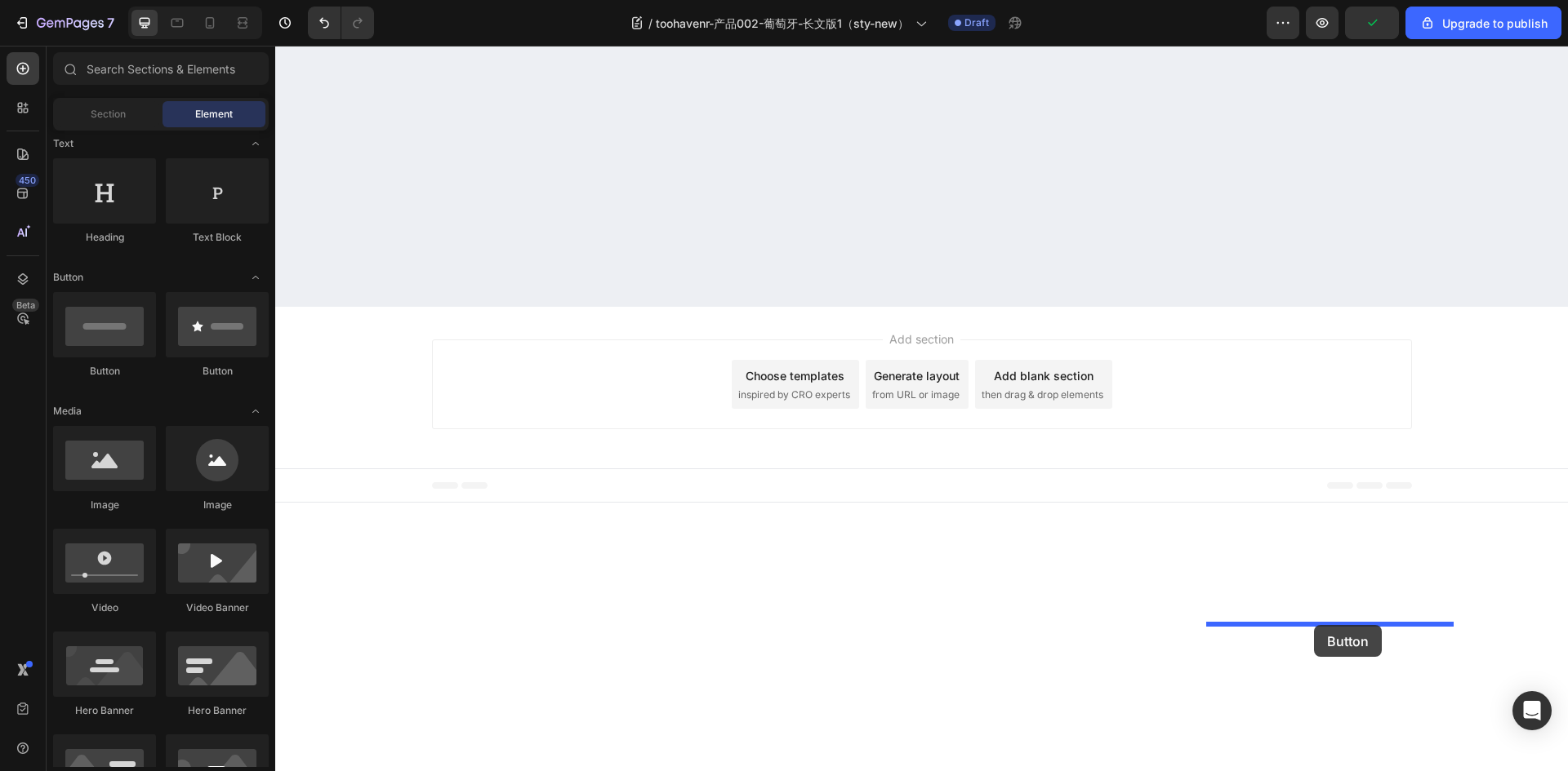
drag, startPoint x: 381, startPoint y: 394, endPoint x: 1314, endPoint y: 625, distance: 961.2
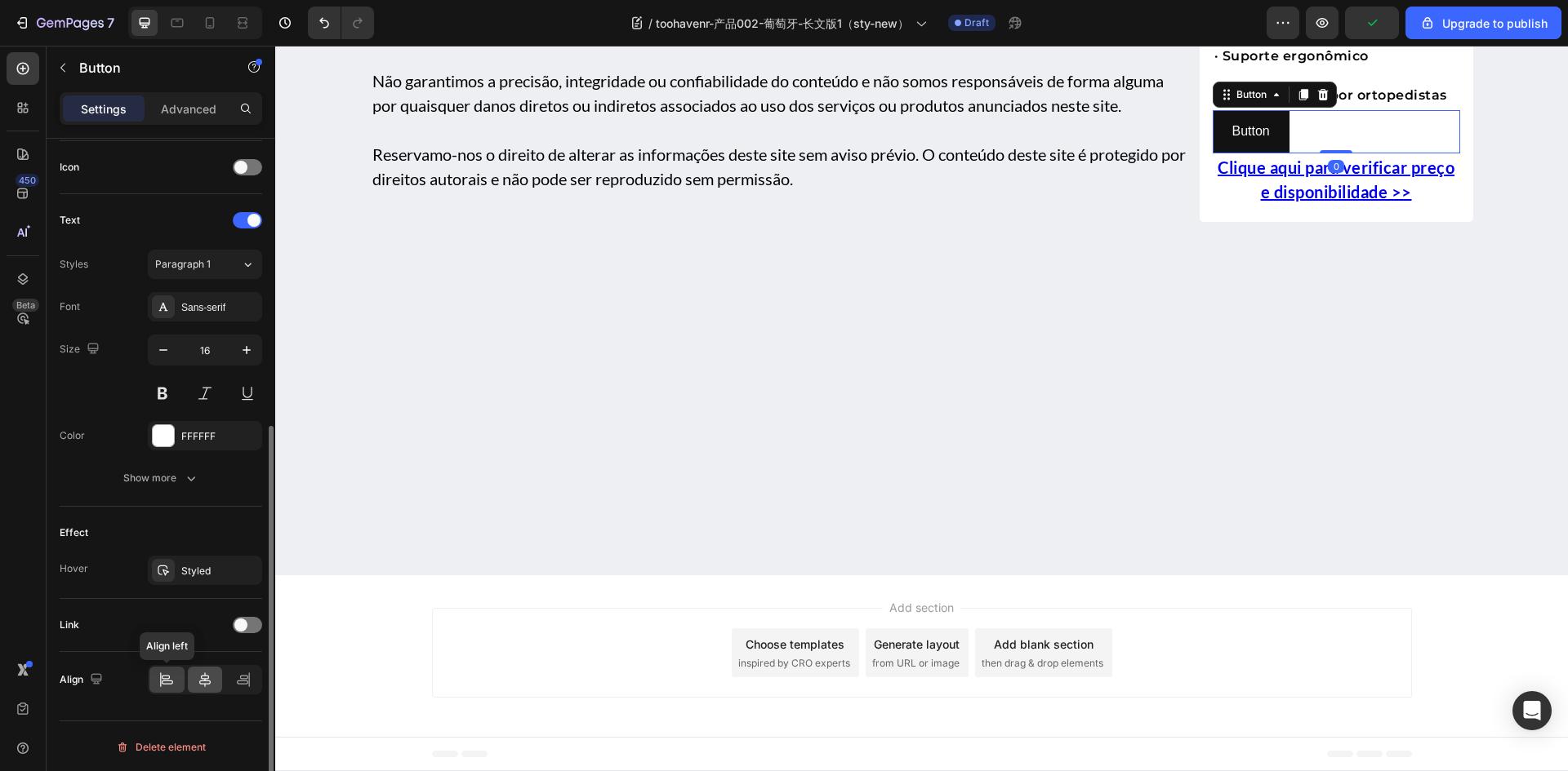
scroll to position [492, 0]
click at [197, 674] on icon at bounding box center [204, 678] width 16 height 16
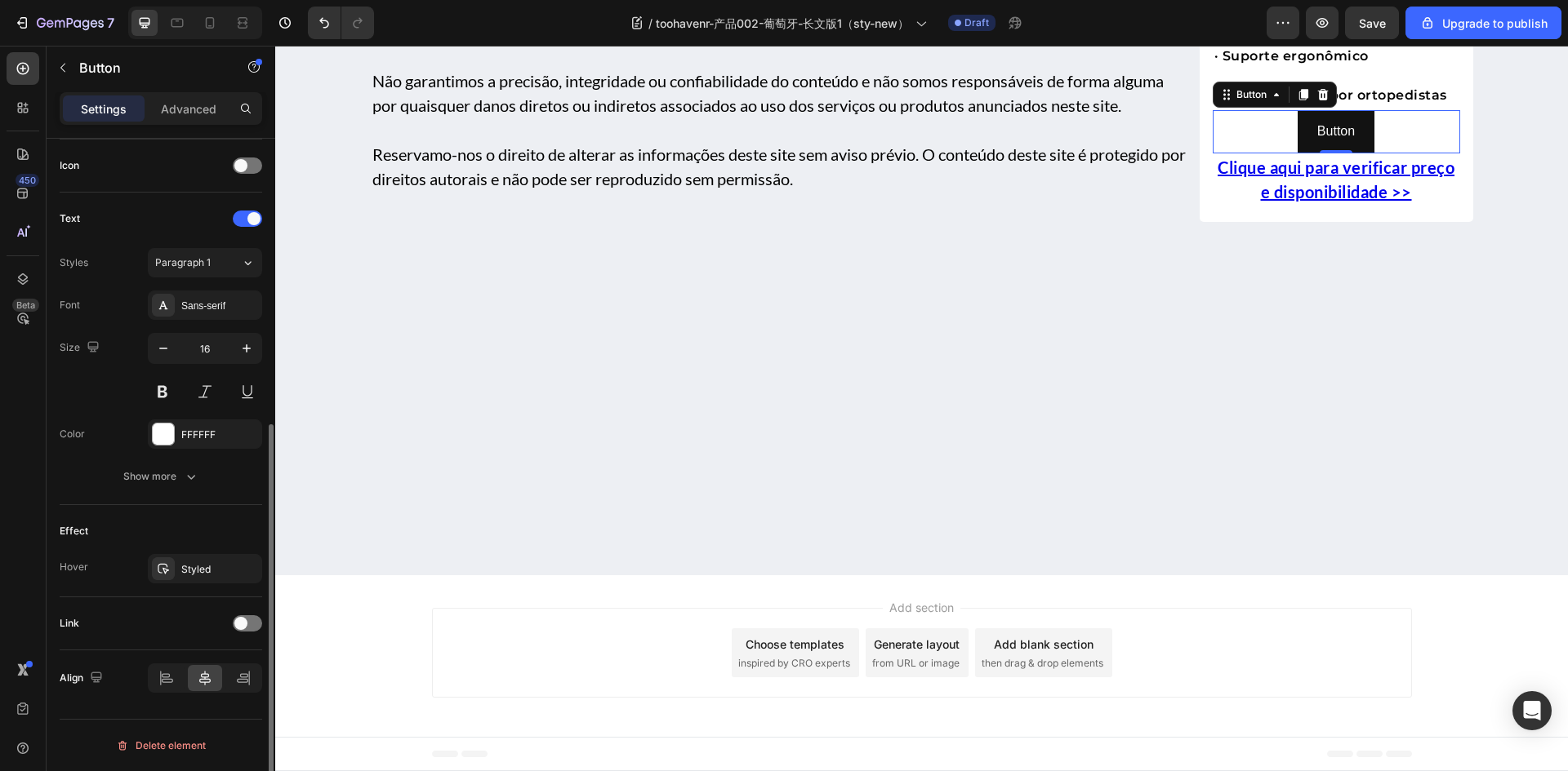
scroll to position [165, 0]
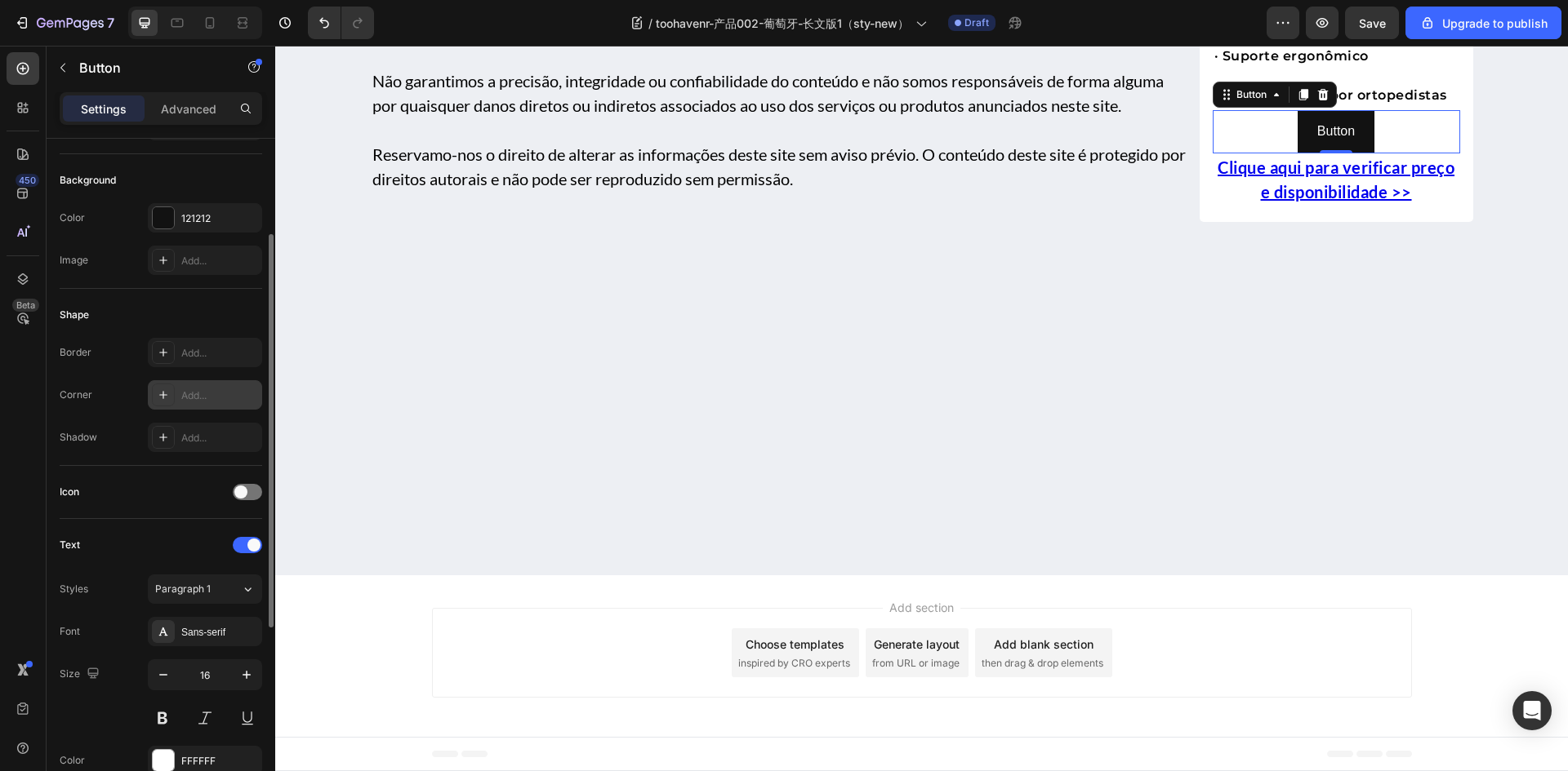
click at [159, 396] on icon at bounding box center [164, 395] width 13 height 13
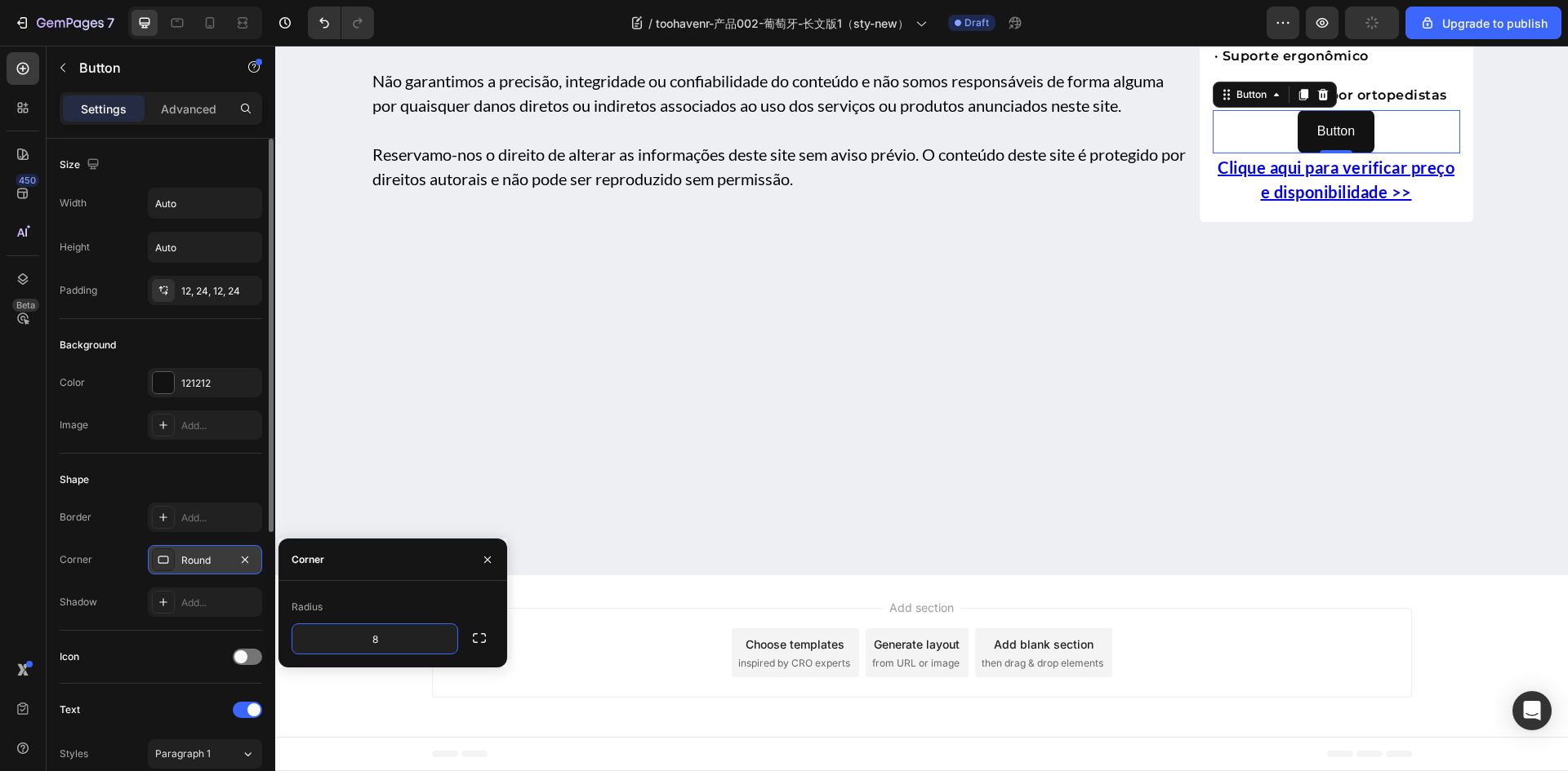
scroll to position [8283, 0]
click at [1323, 144] on p "Button" at bounding box center [1336, 132] width 38 height 24
click at [1323, 144] on p "Button" at bounding box center [1336, 132] width 38 height 24
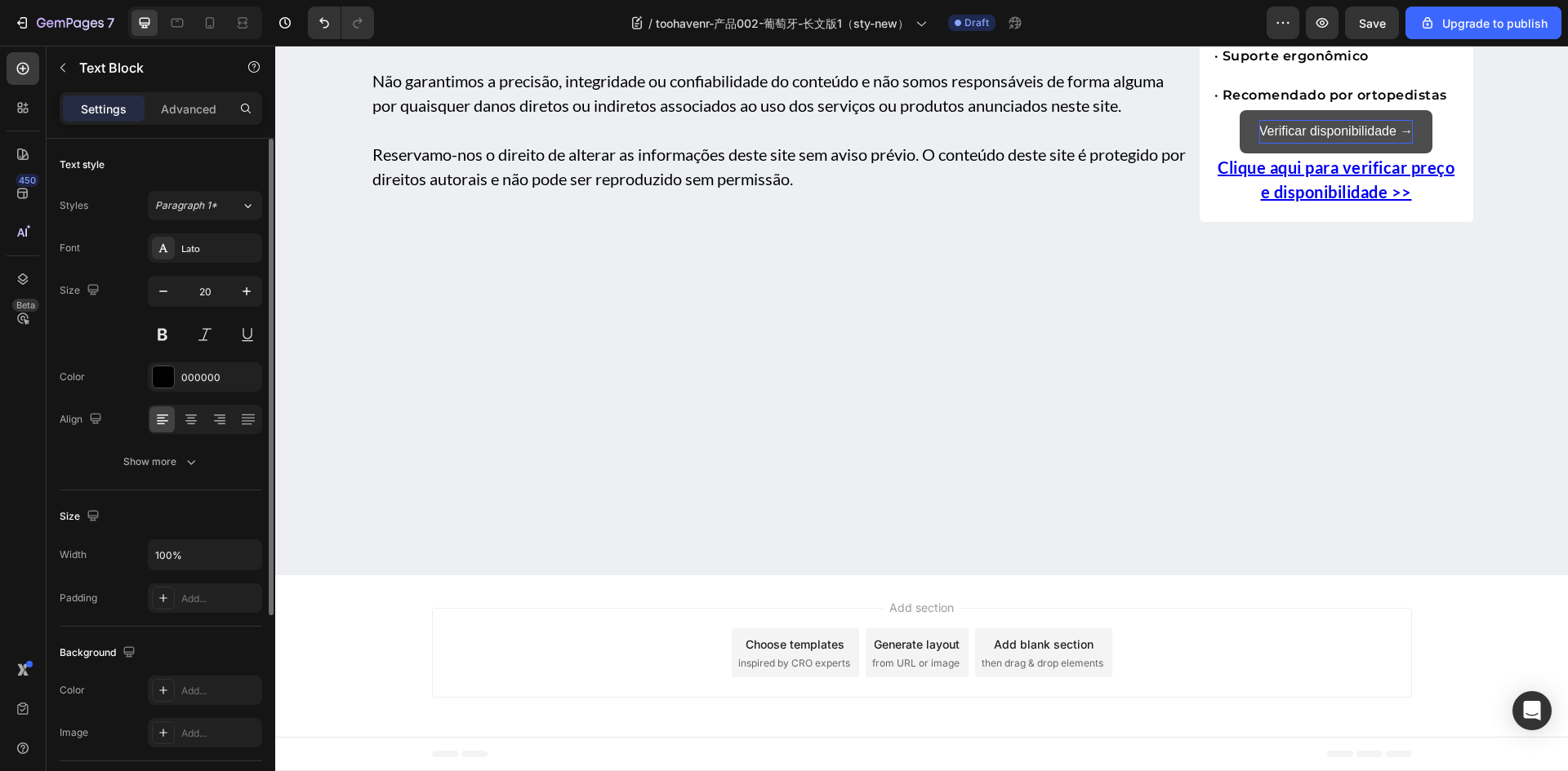
click at [1266, 144] on p "Verificar disponibilidade →" at bounding box center [1337, 132] width 154 height 24
drag, startPoint x: 677, startPoint y: 636, endPoint x: 656, endPoint y: 635, distance: 21.0
click at [1232, 153] on button "Verificar disponibilidade →" at bounding box center [1336, 132] width 207 height 43
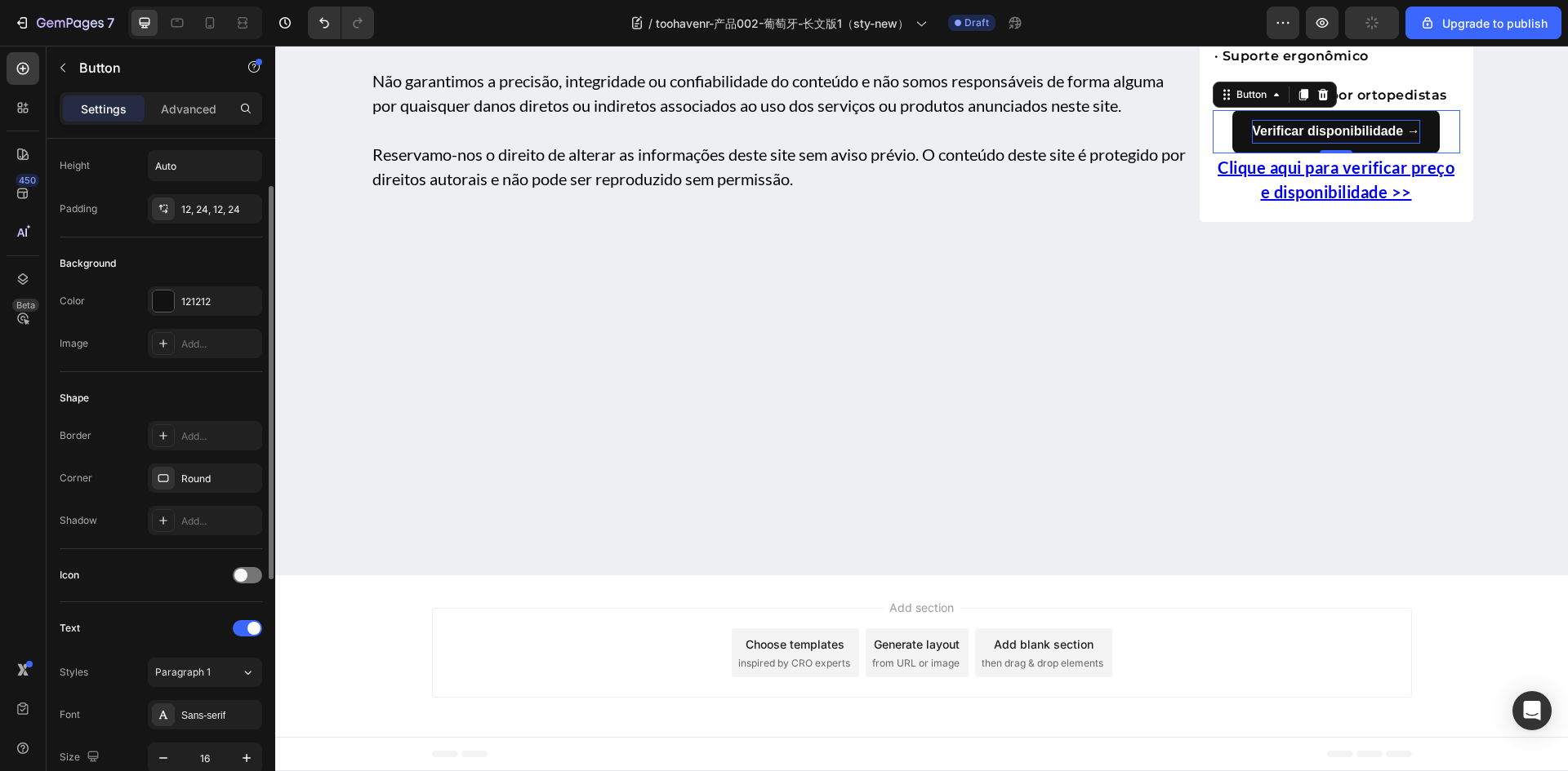
scroll to position [0, 0]
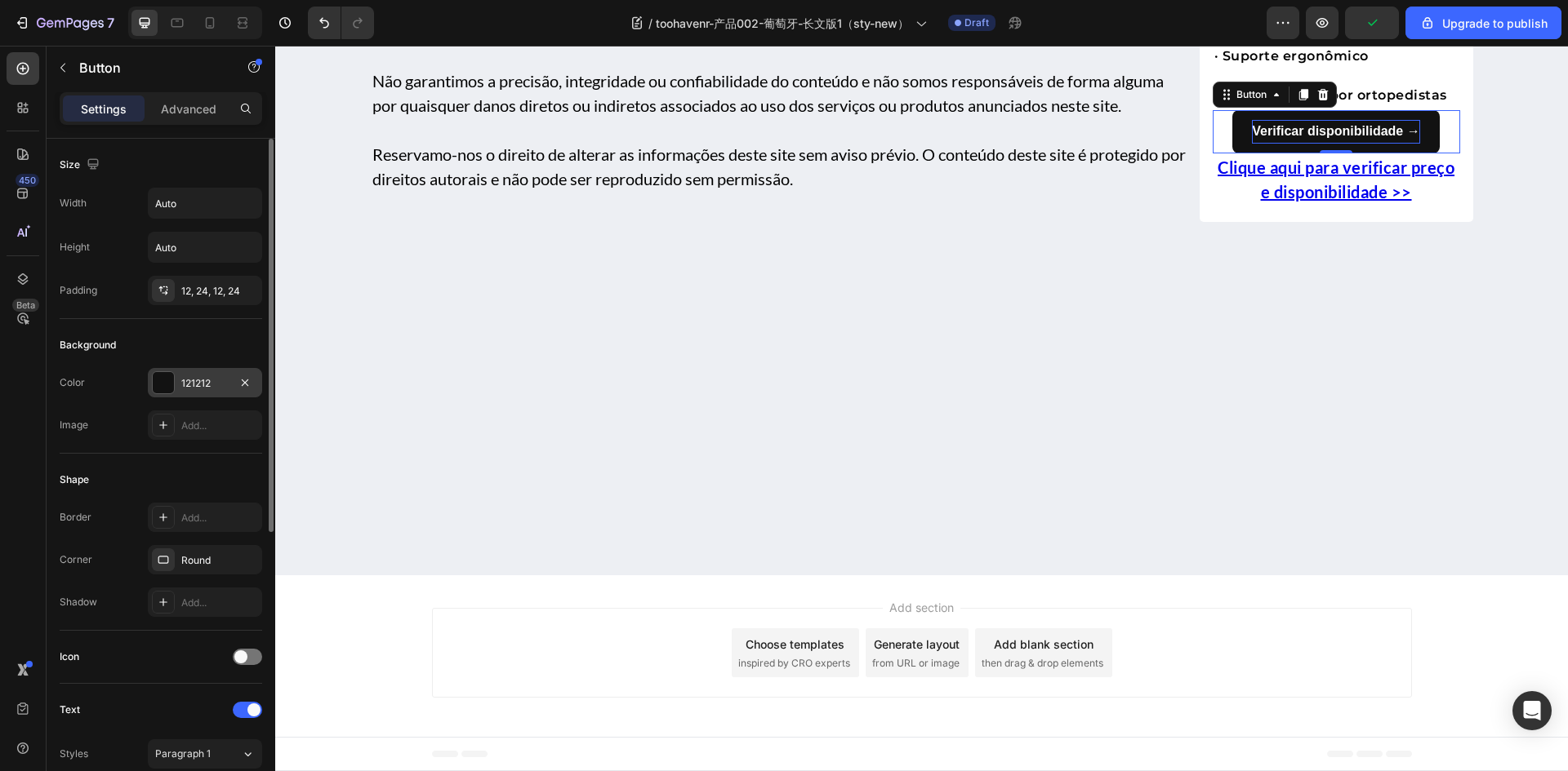
click at [197, 387] on div "121212" at bounding box center [205, 384] width 47 height 15
click at [183, 101] on p "Advanced" at bounding box center [188, 109] width 55 height 17
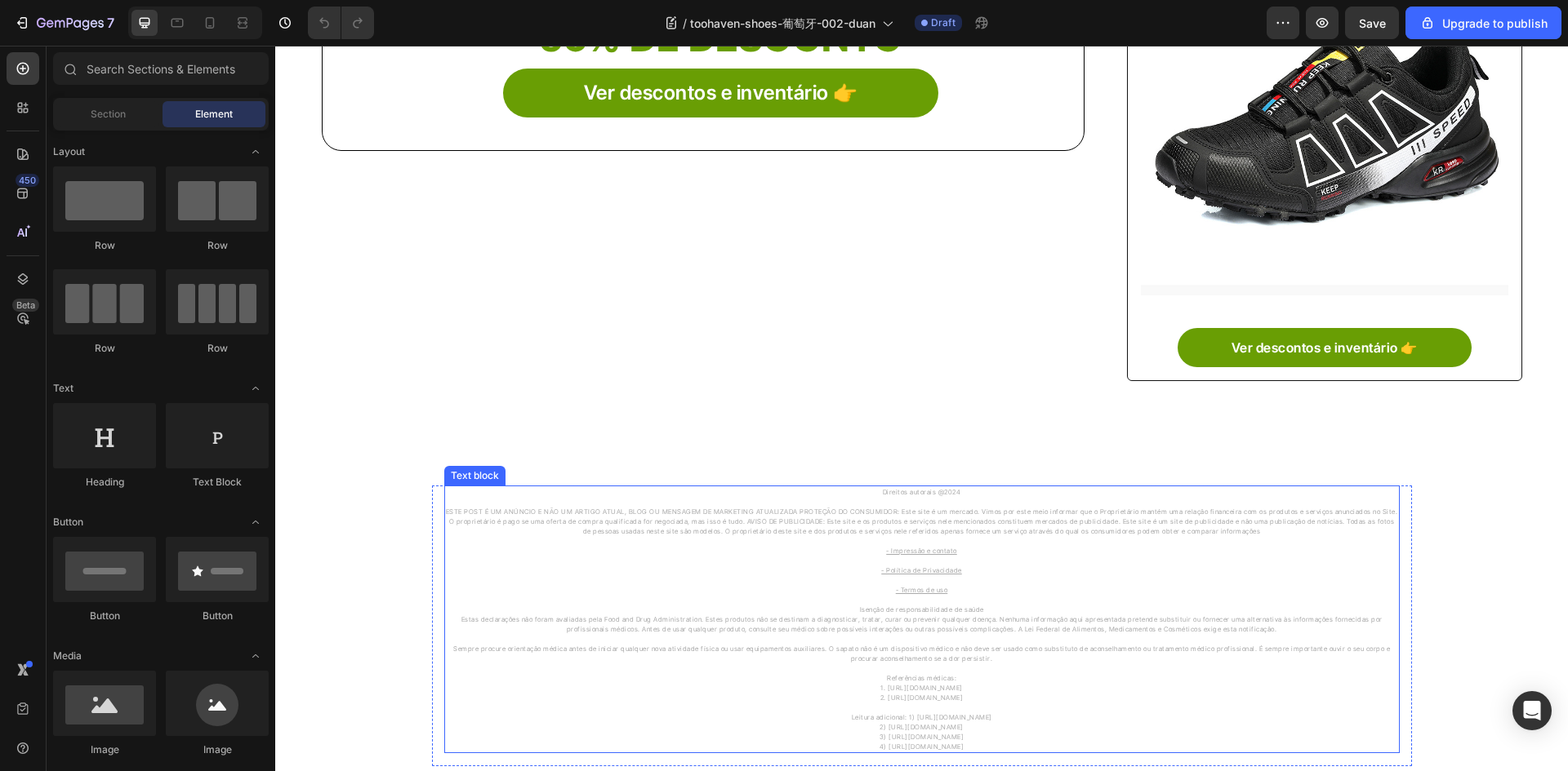
click at [675, 664] on p at bounding box center [922, 669] width 952 height 9
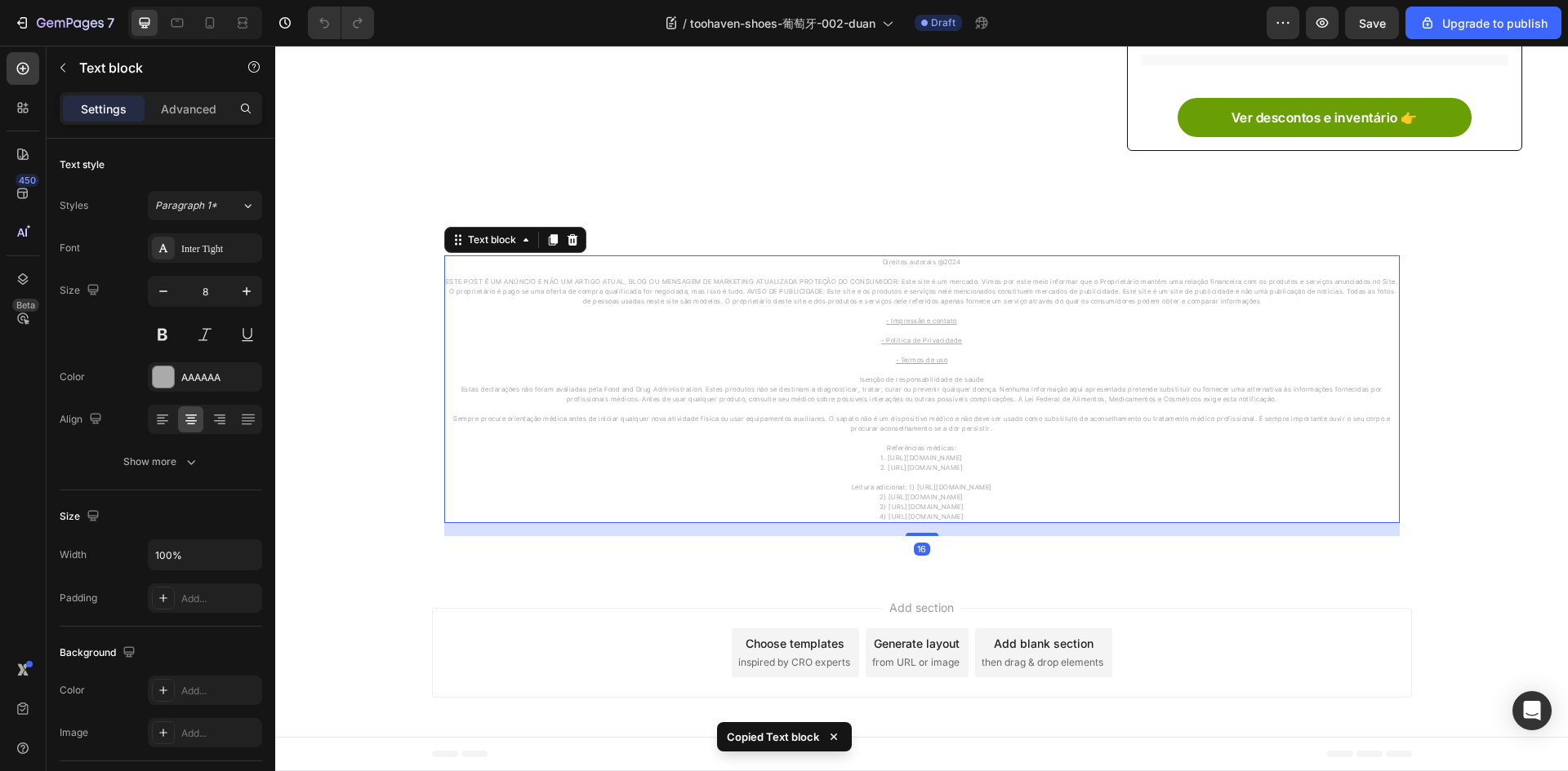
scroll to position [1032, 0]
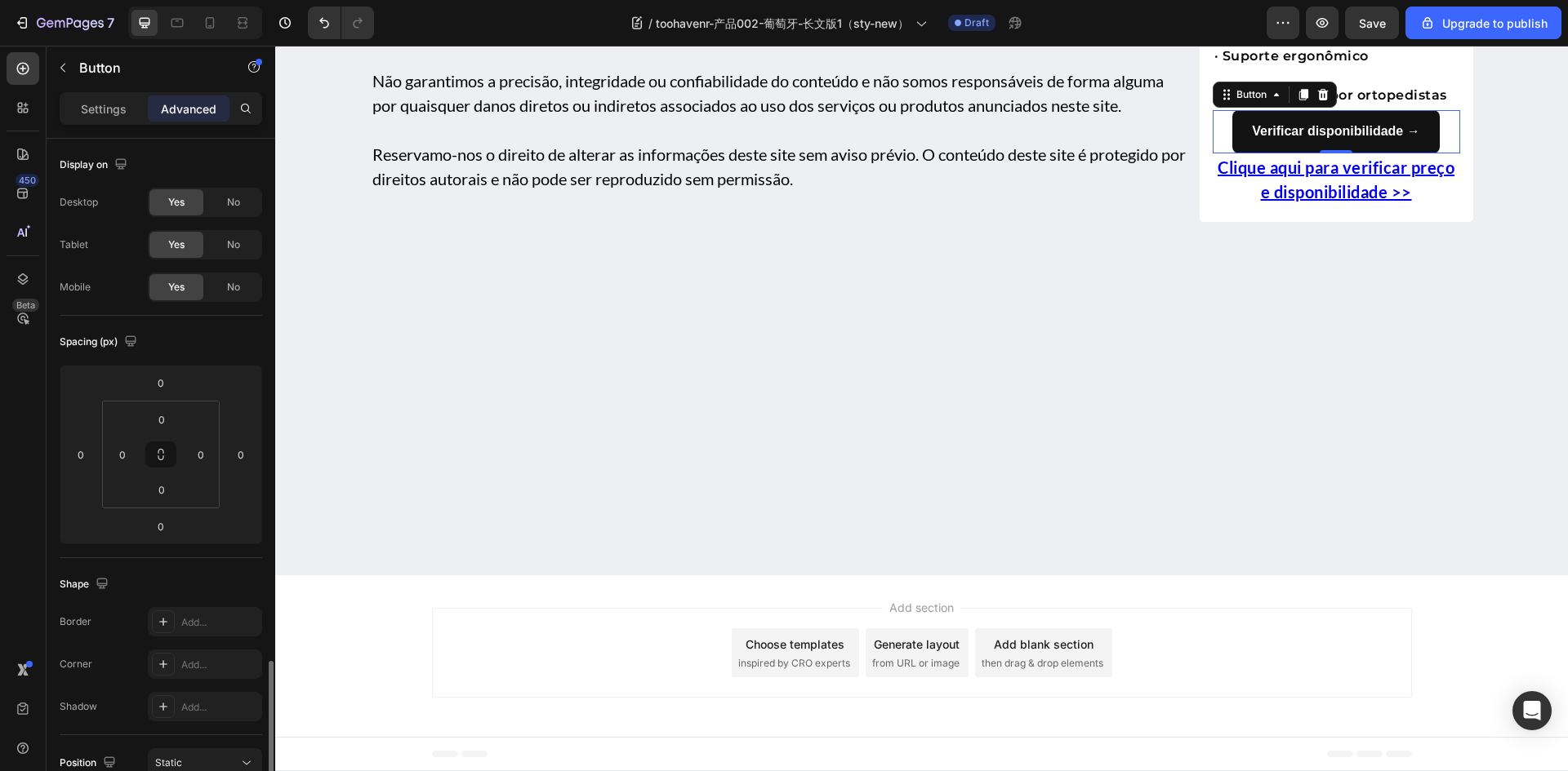
scroll to position [326, 0]
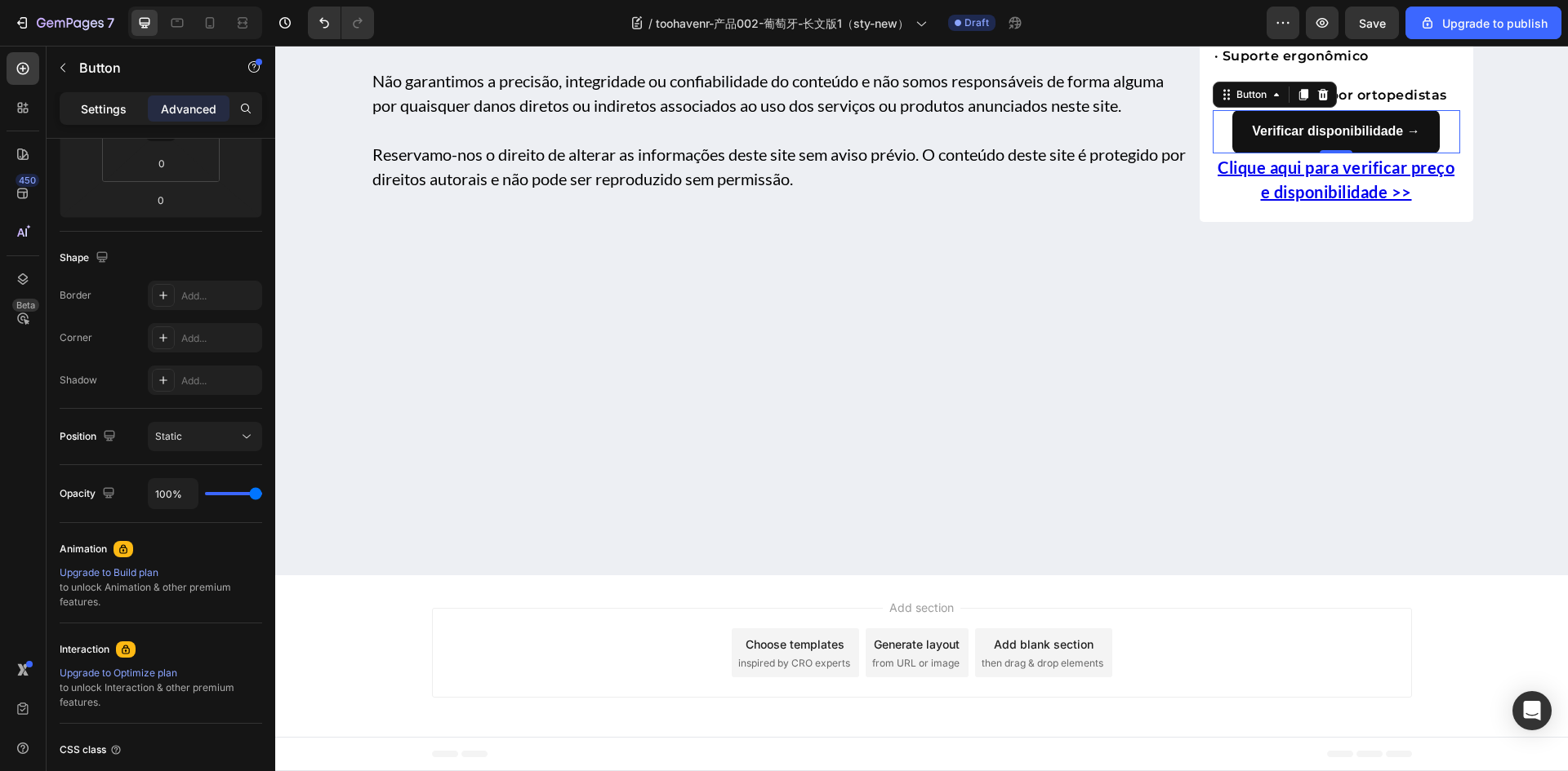
click at [103, 114] on p "Settings" at bounding box center [103, 109] width 46 height 17
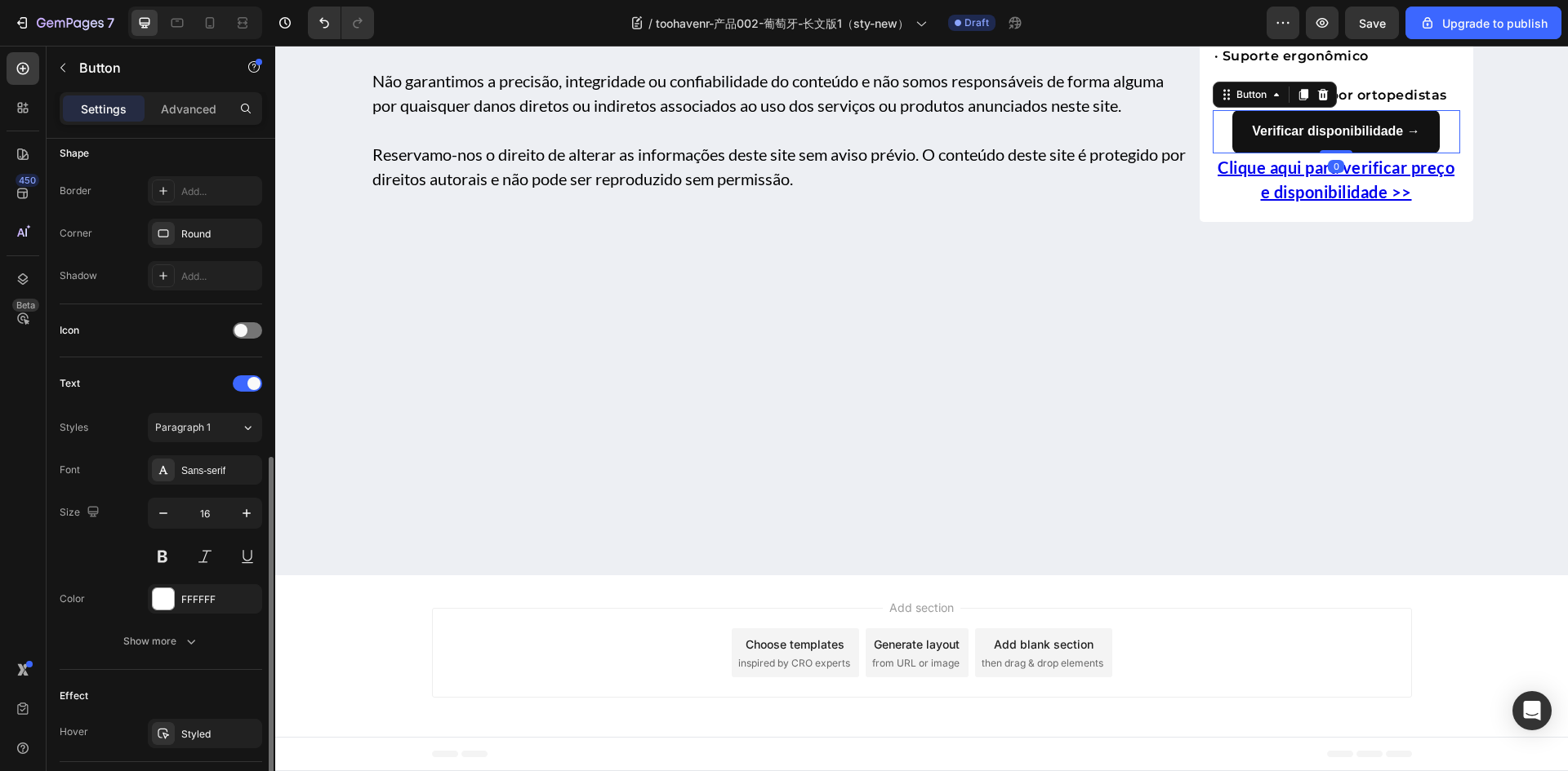
scroll to position [490, 0]
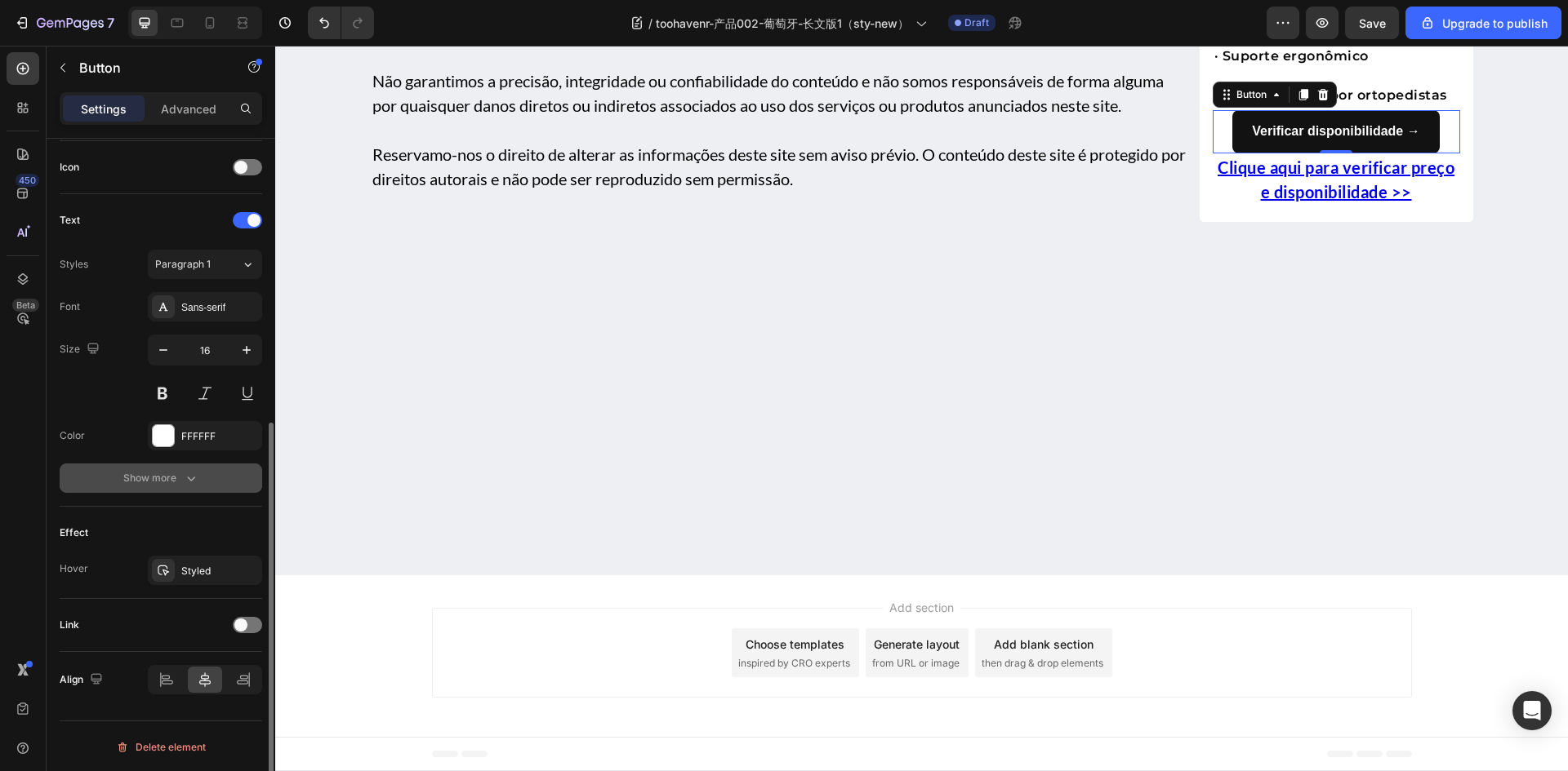
click at [182, 482] on icon "button" at bounding box center [190, 478] width 16 height 16
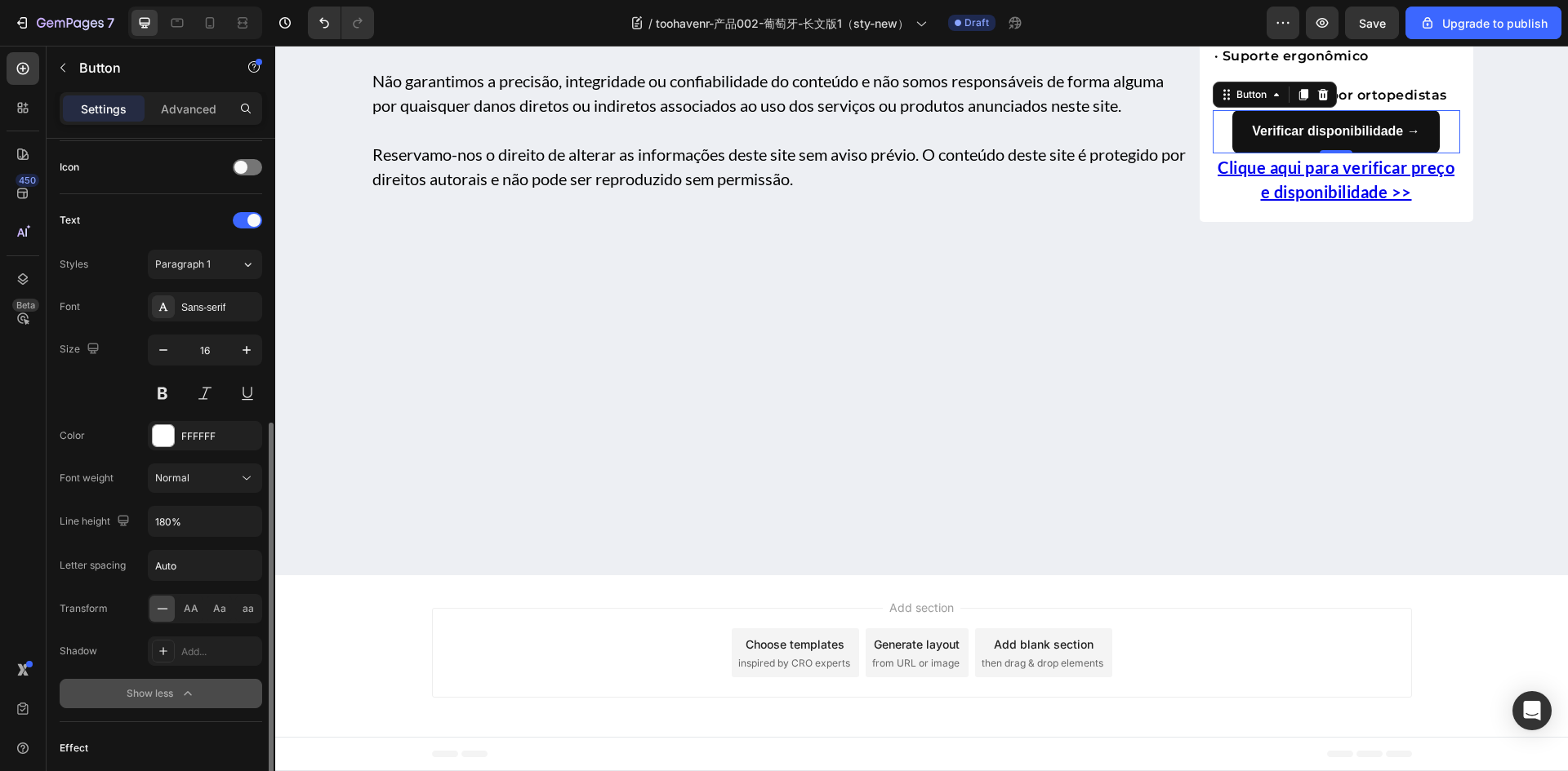
click at [176, 696] on div "Show less" at bounding box center [162, 693] width 70 height 16
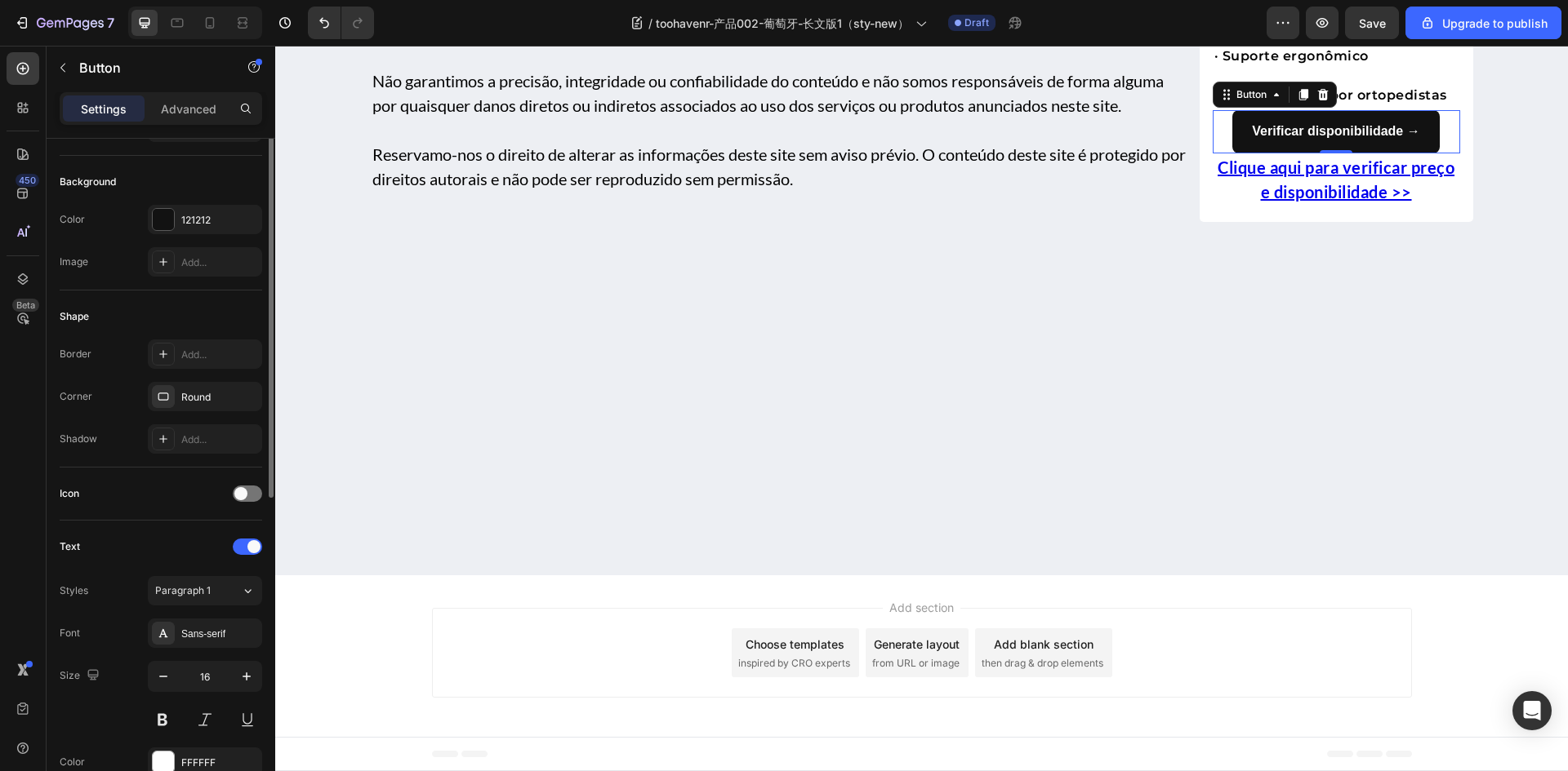
scroll to position [0, 0]
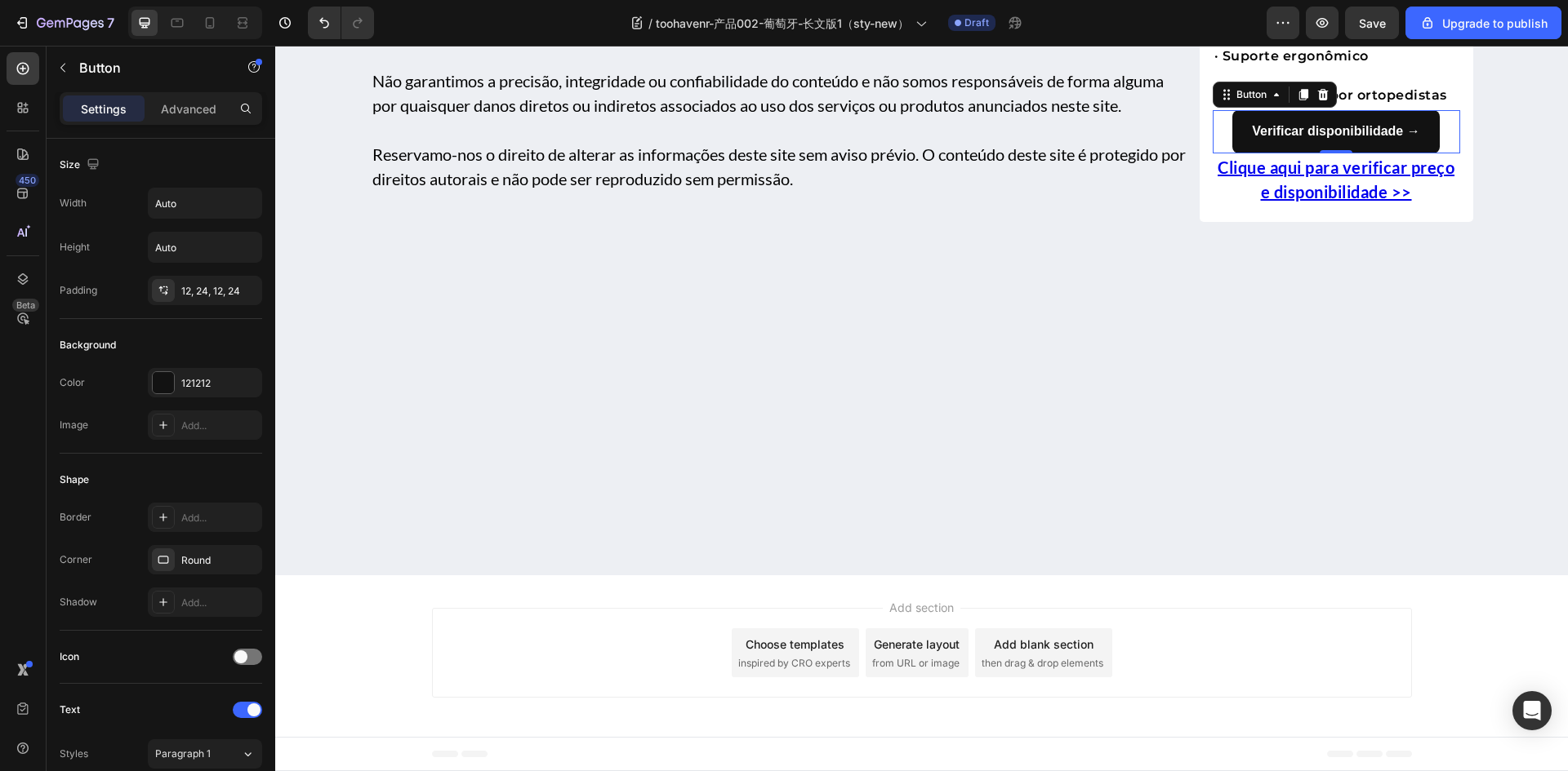
click at [1220, 153] on div "Verificar disponibilidade → Button 0" at bounding box center [1336, 132] width 247 height 43
click at [163, 391] on div at bounding box center [163, 383] width 22 height 22
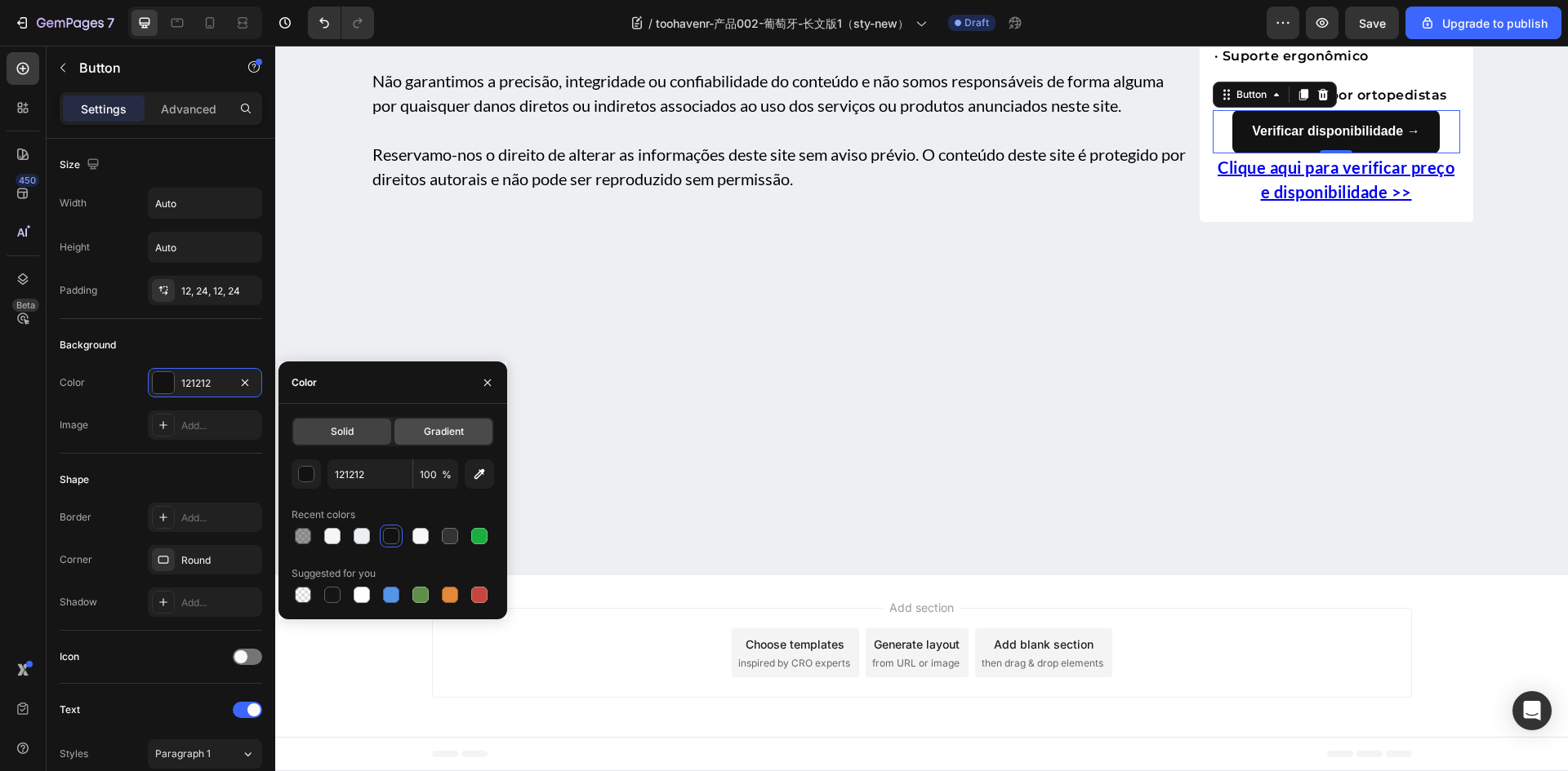
click at [439, 430] on span "Gradient" at bounding box center [444, 432] width 40 height 15
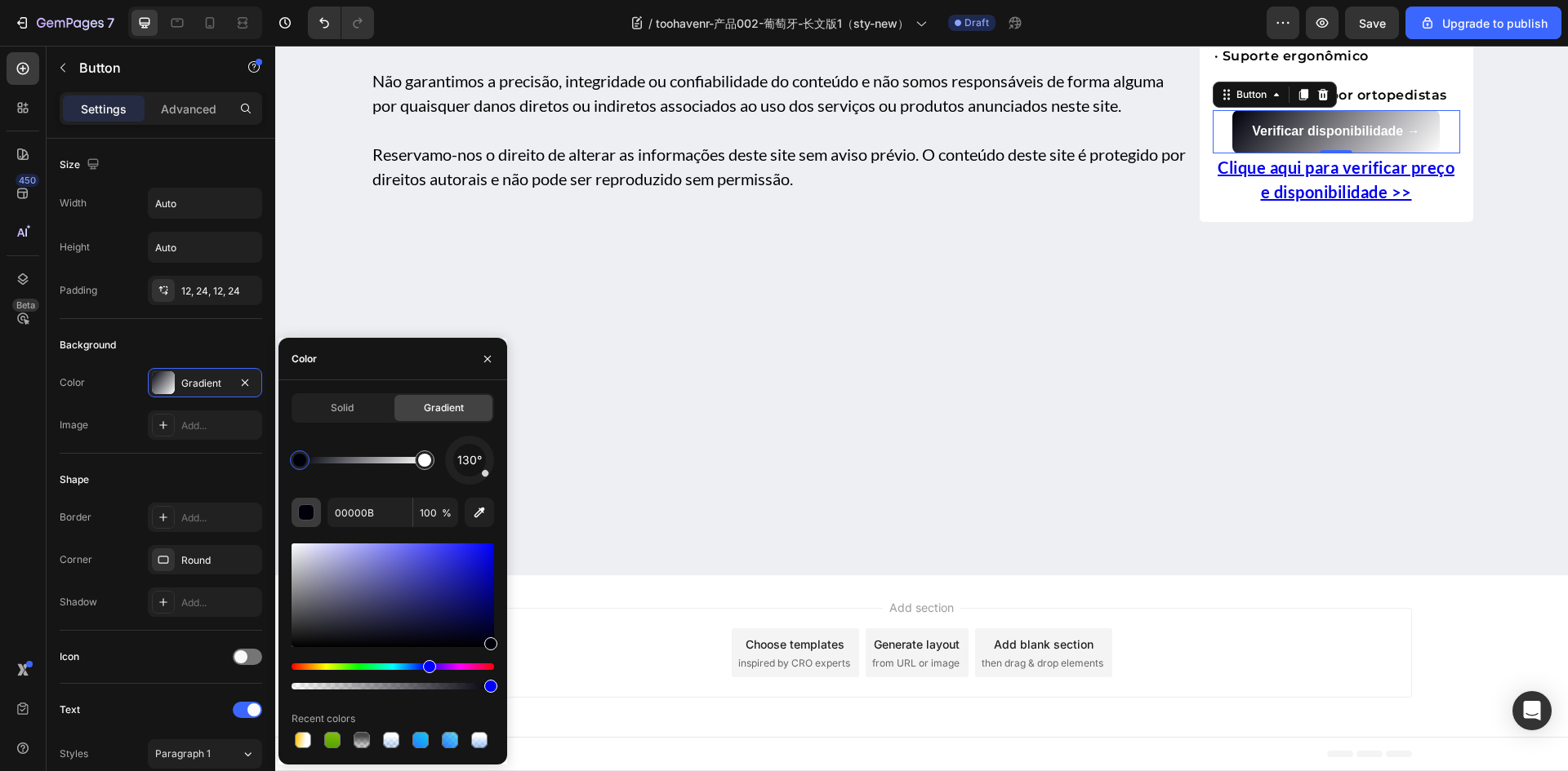
click at [300, 516] on div "button" at bounding box center [307, 512] width 16 height 16
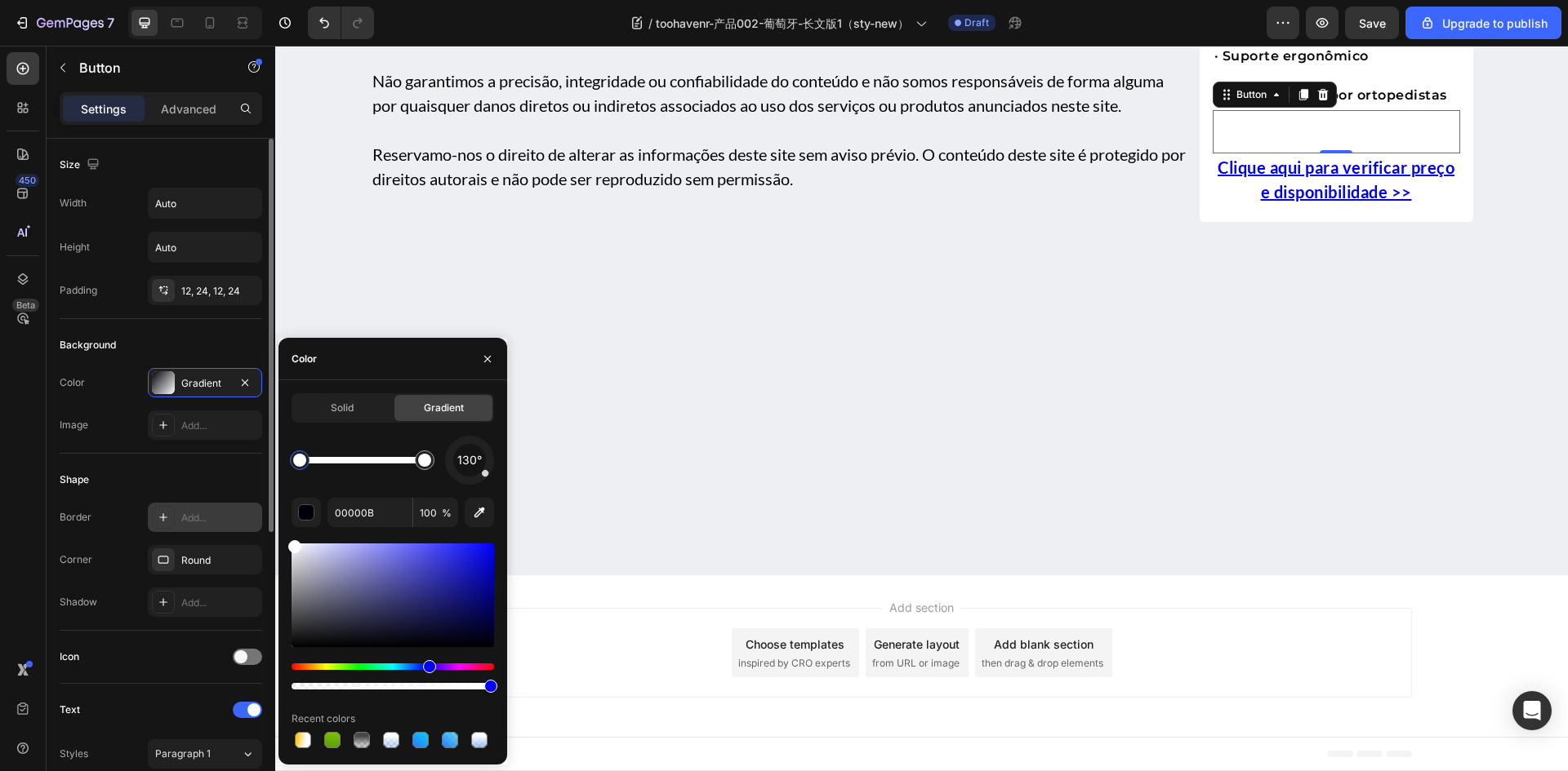
type input "FFFFFF"
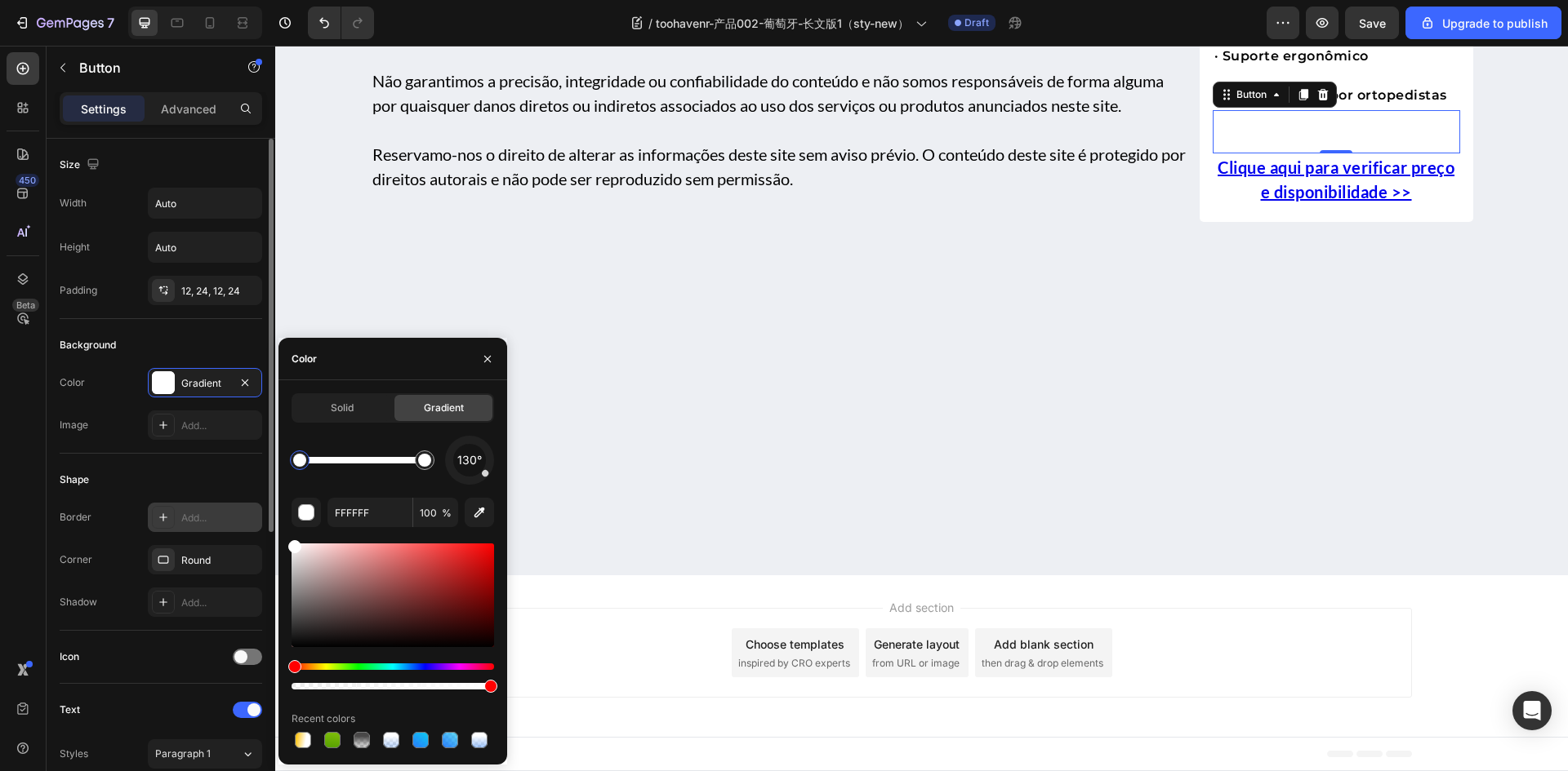
drag, startPoint x: 380, startPoint y: 585, endPoint x: 220, endPoint y: 520, distance: 172.7
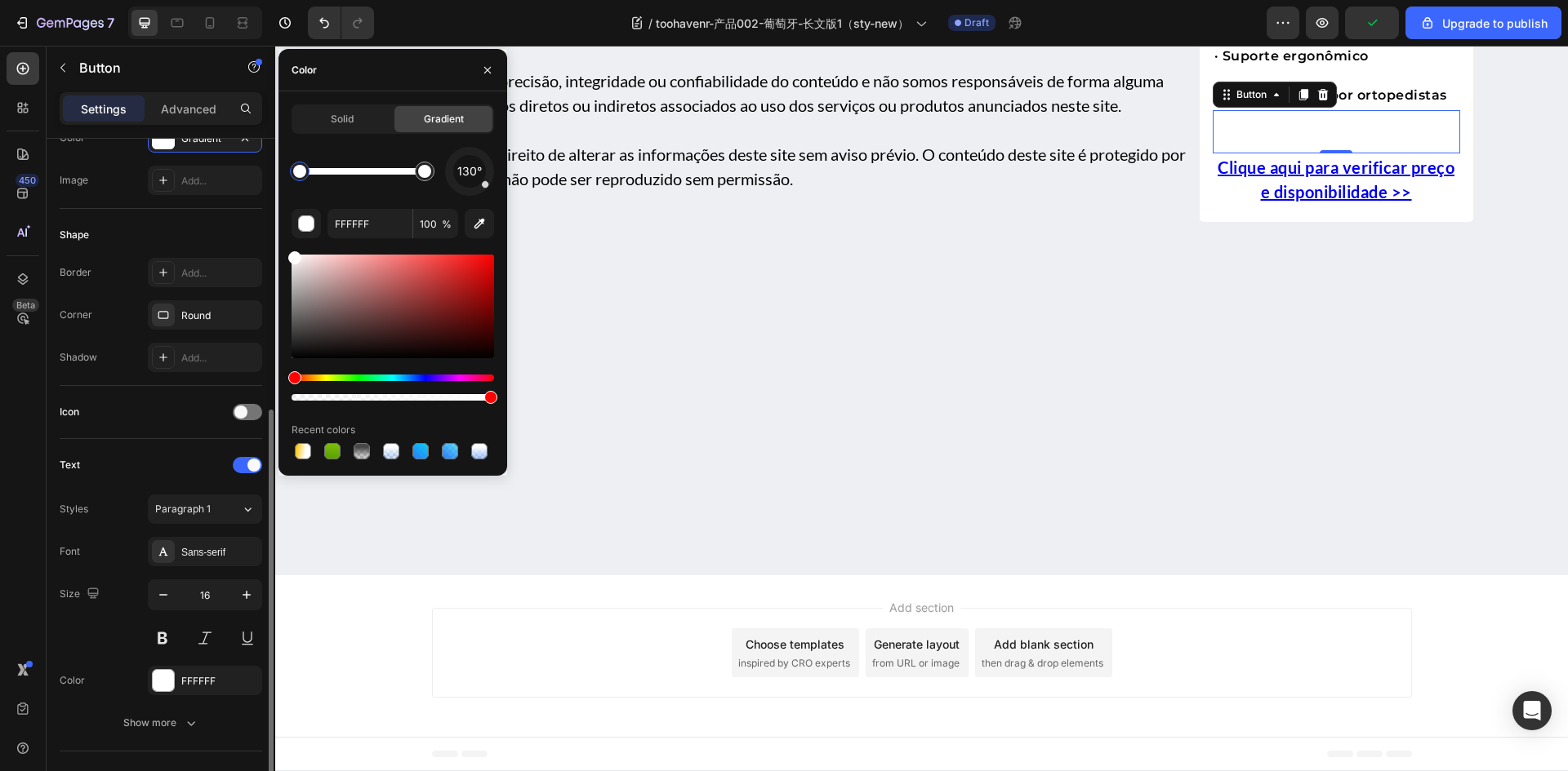
scroll to position [326, 0]
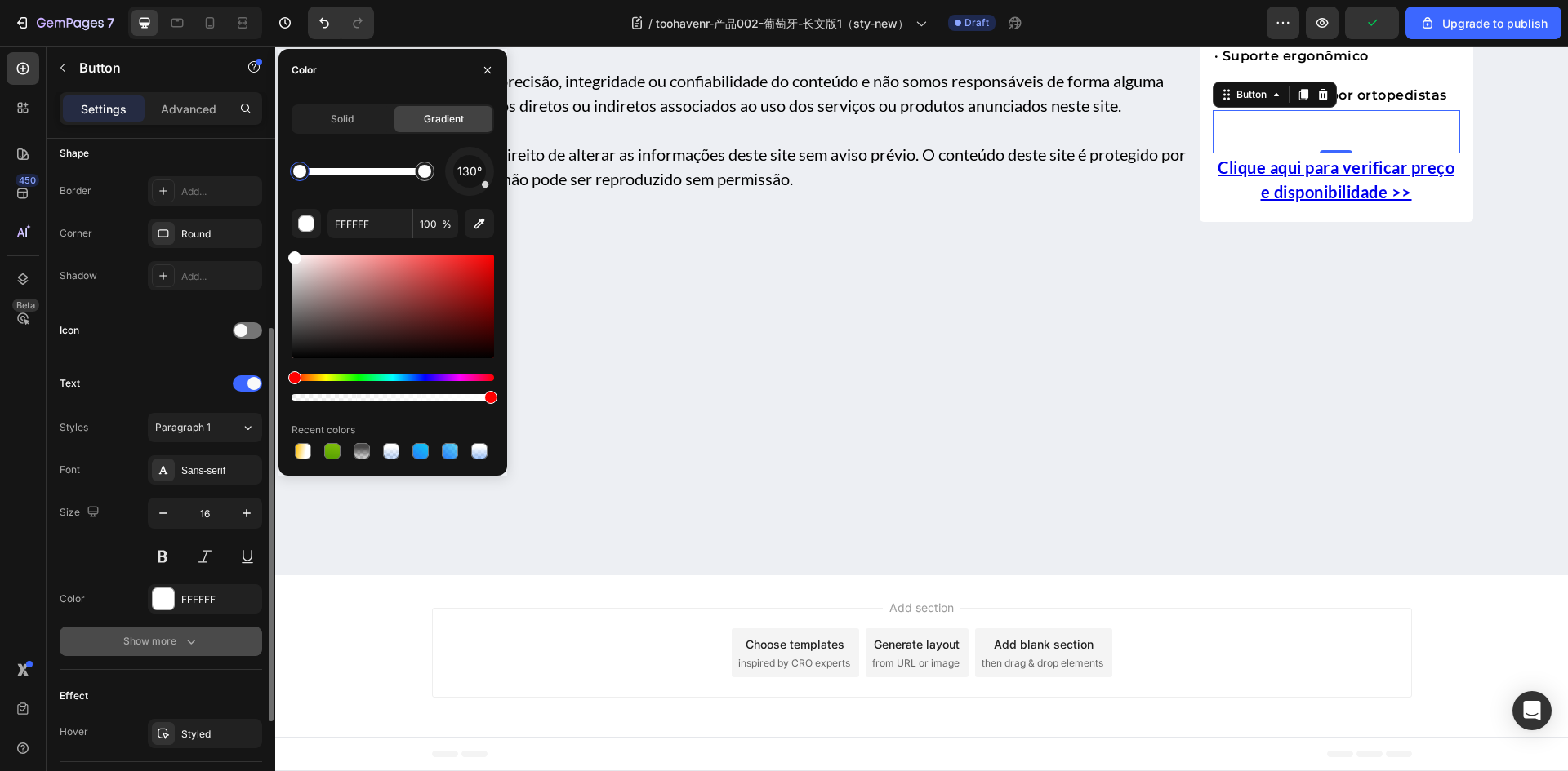
click at [173, 636] on div "Show more" at bounding box center [161, 641] width 76 height 16
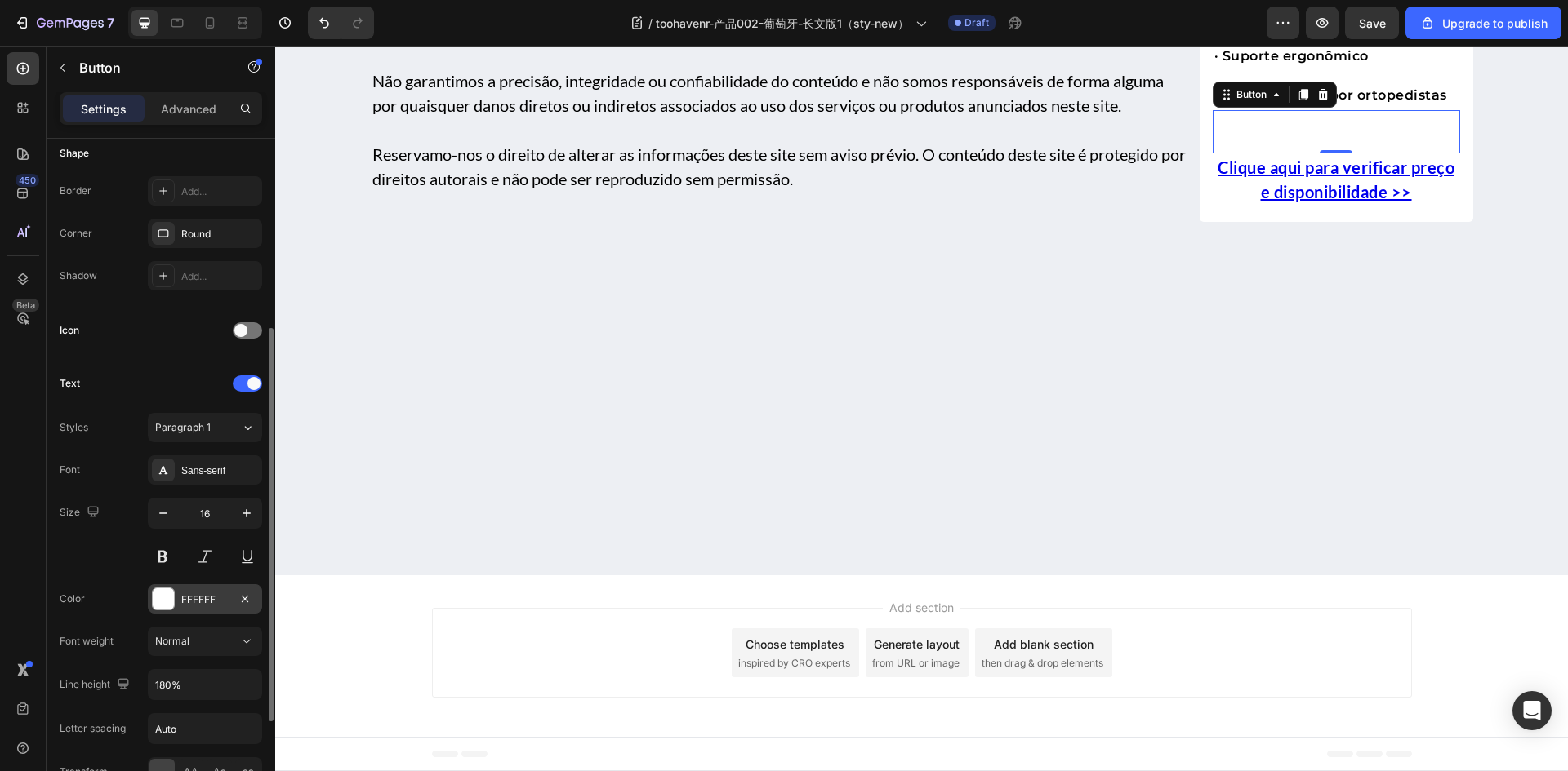
click at [228, 603] on div "FFFFFF" at bounding box center [205, 600] width 47 height 15
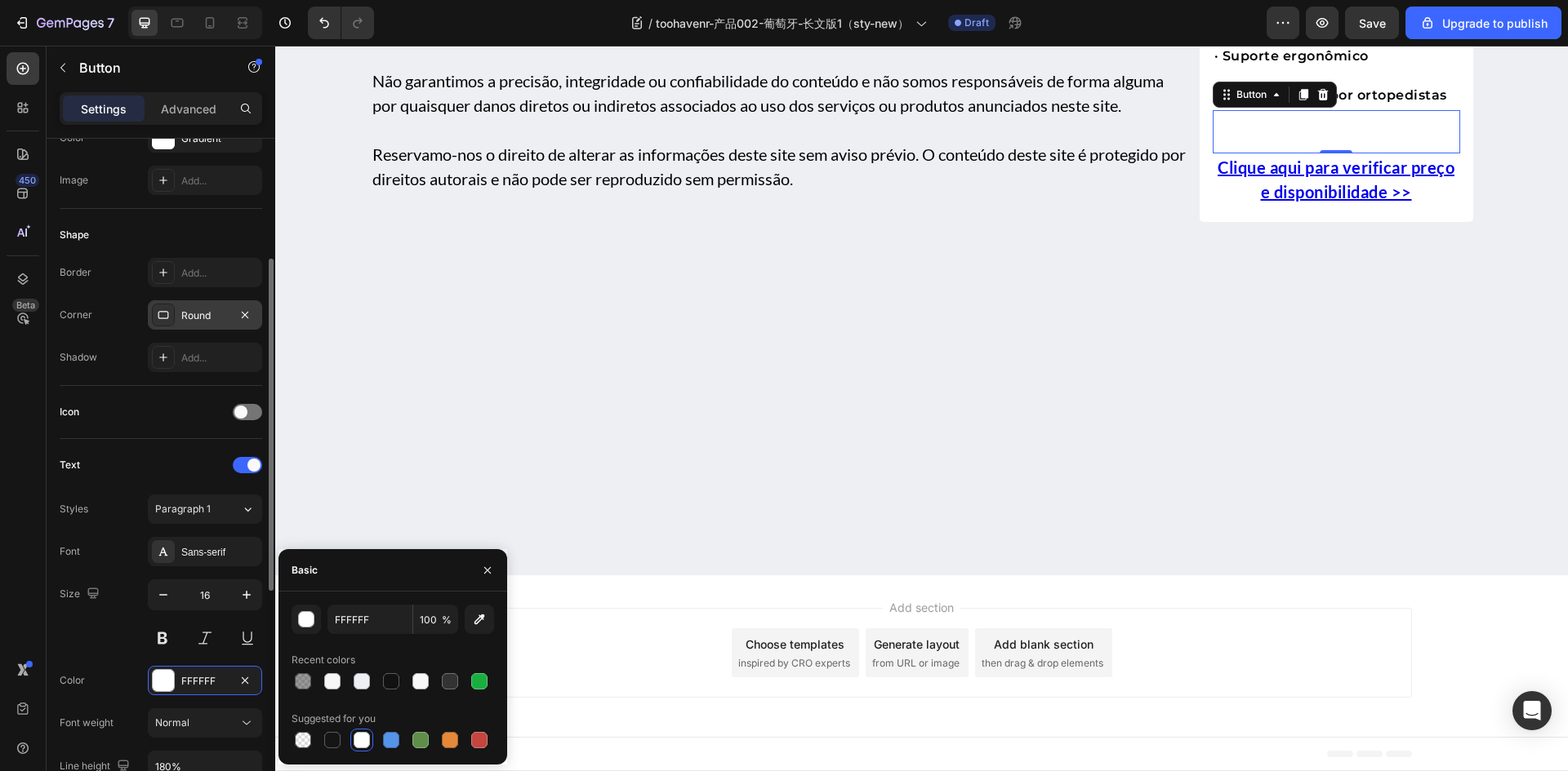
scroll to position [82, 0]
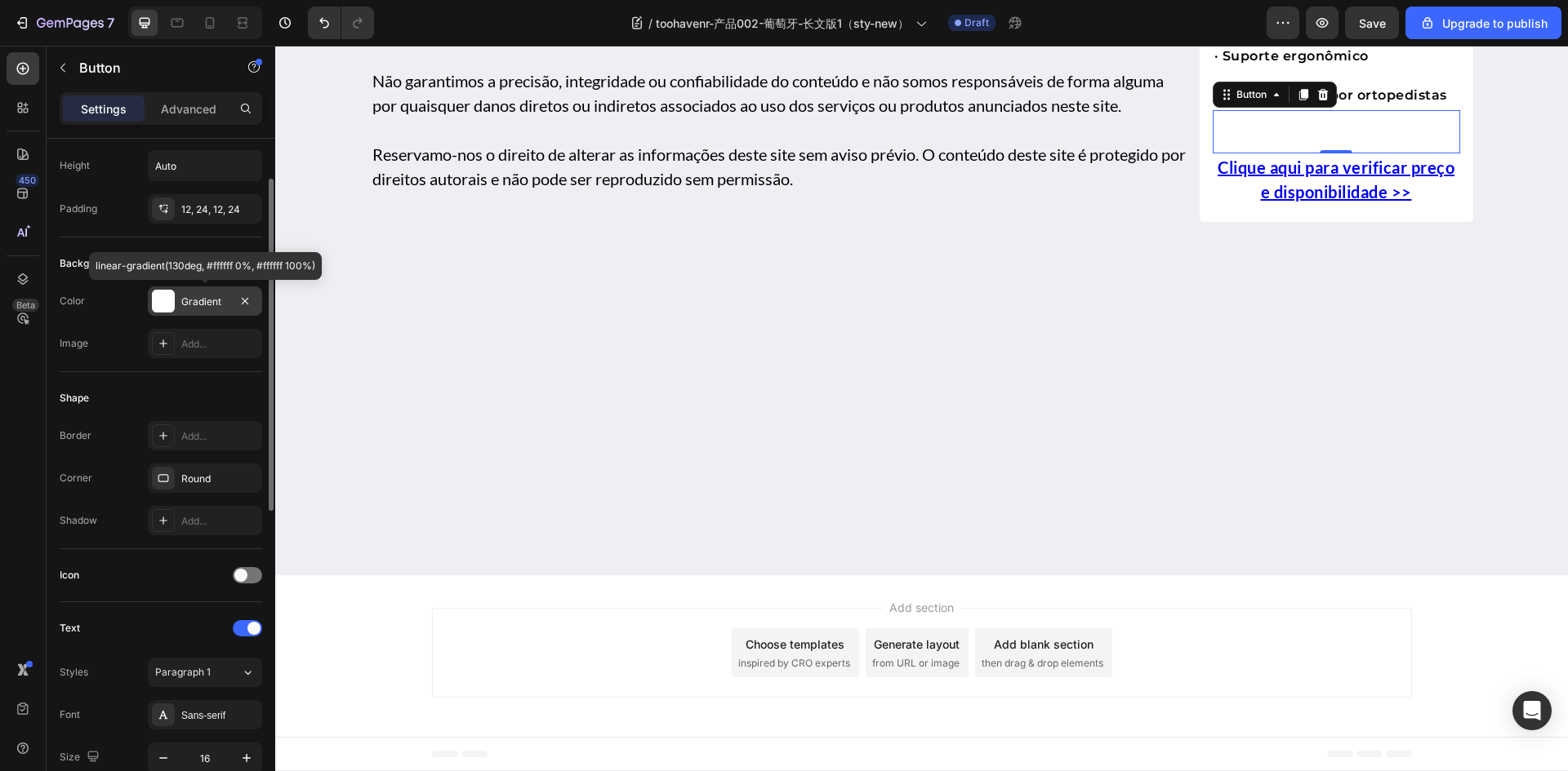
click at [165, 303] on div at bounding box center [163, 301] width 23 height 23
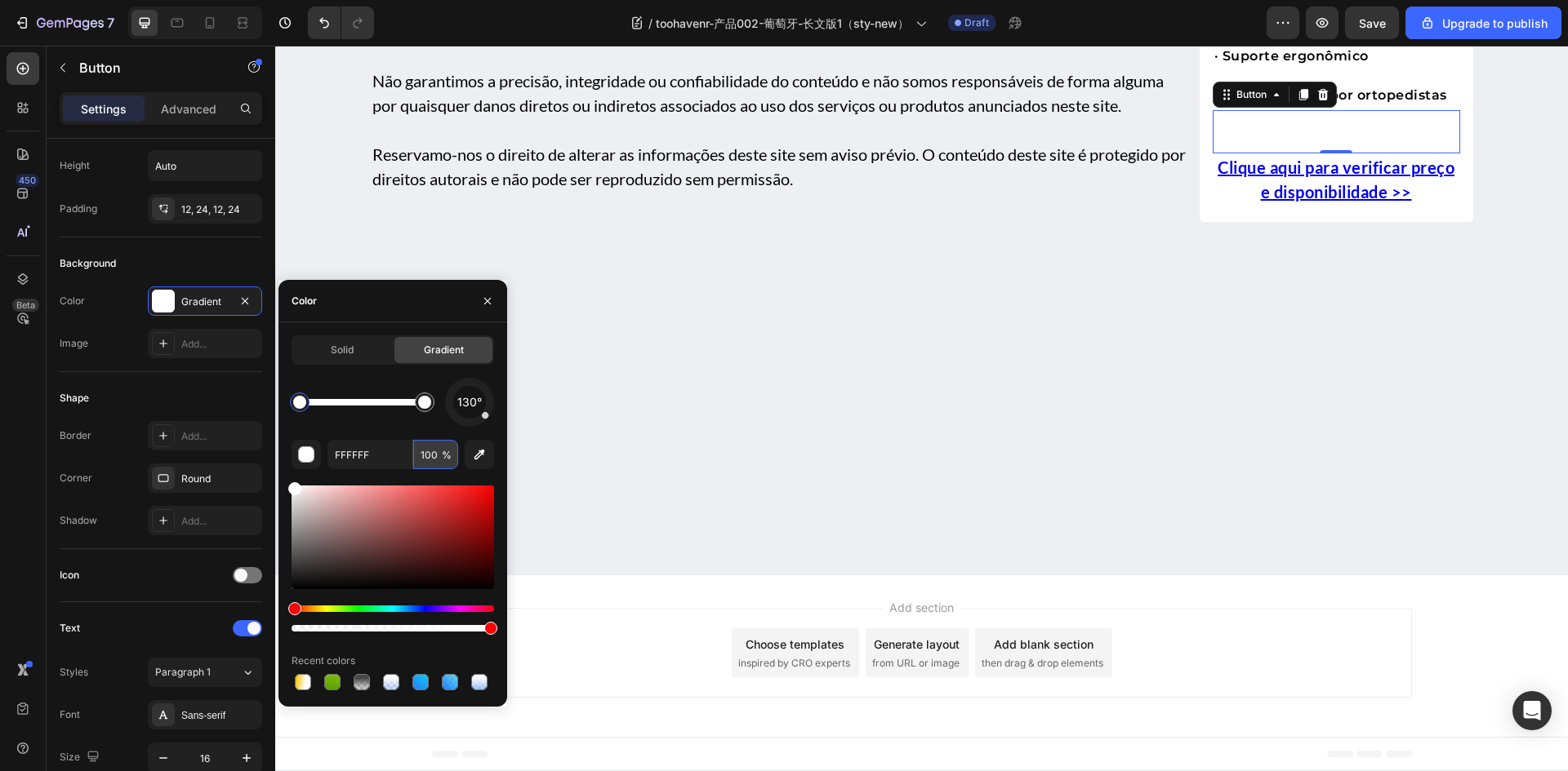
click at [426, 461] on input "100" at bounding box center [436, 454] width 45 height 29
click at [394, 430] on div "130° FFFFFF 0 % Recent colors" at bounding box center [392, 536] width 202 height 316
click at [382, 302] on div "Color" at bounding box center [392, 301] width 229 height 42
type input "100"
click at [328, 342] on div "Solid" at bounding box center [342, 350] width 98 height 26
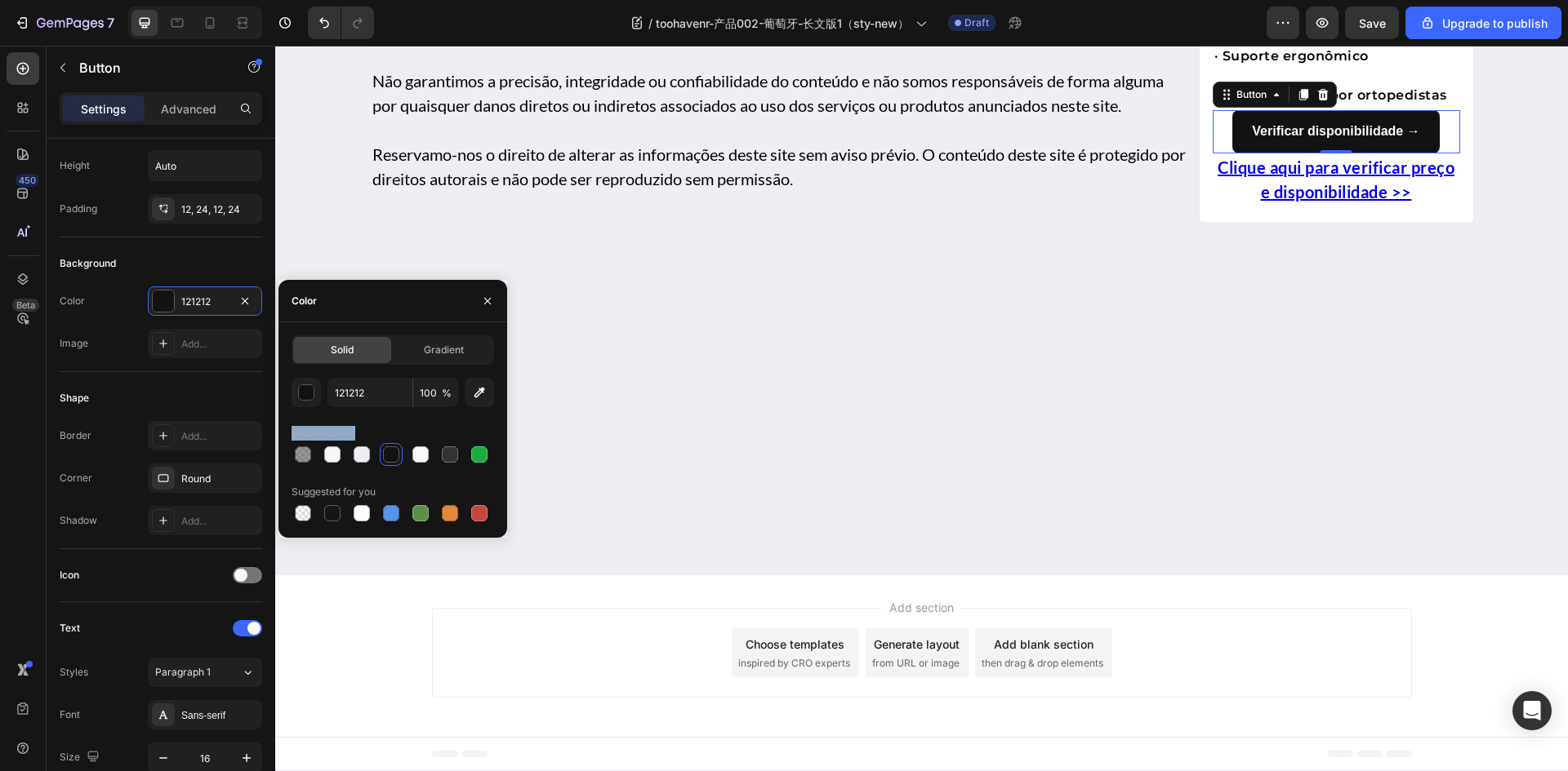
drag, startPoint x: 289, startPoint y: 432, endPoint x: 362, endPoint y: 433, distance: 73.0
click at [362, 433] on div "Solid Gradient 121212 100 % Recent colors Suggested for you" at bounding box center [392, 430] width 229 height 189
copy div "Recent colors"
click at [398, 475] on div "121212 100 % Recent colors Suggested for you" at bounding box center [392, 451] width 202 height 147
click at [127, 393] on div "Shape" at bounding box center [160, 399] width 202 height 26
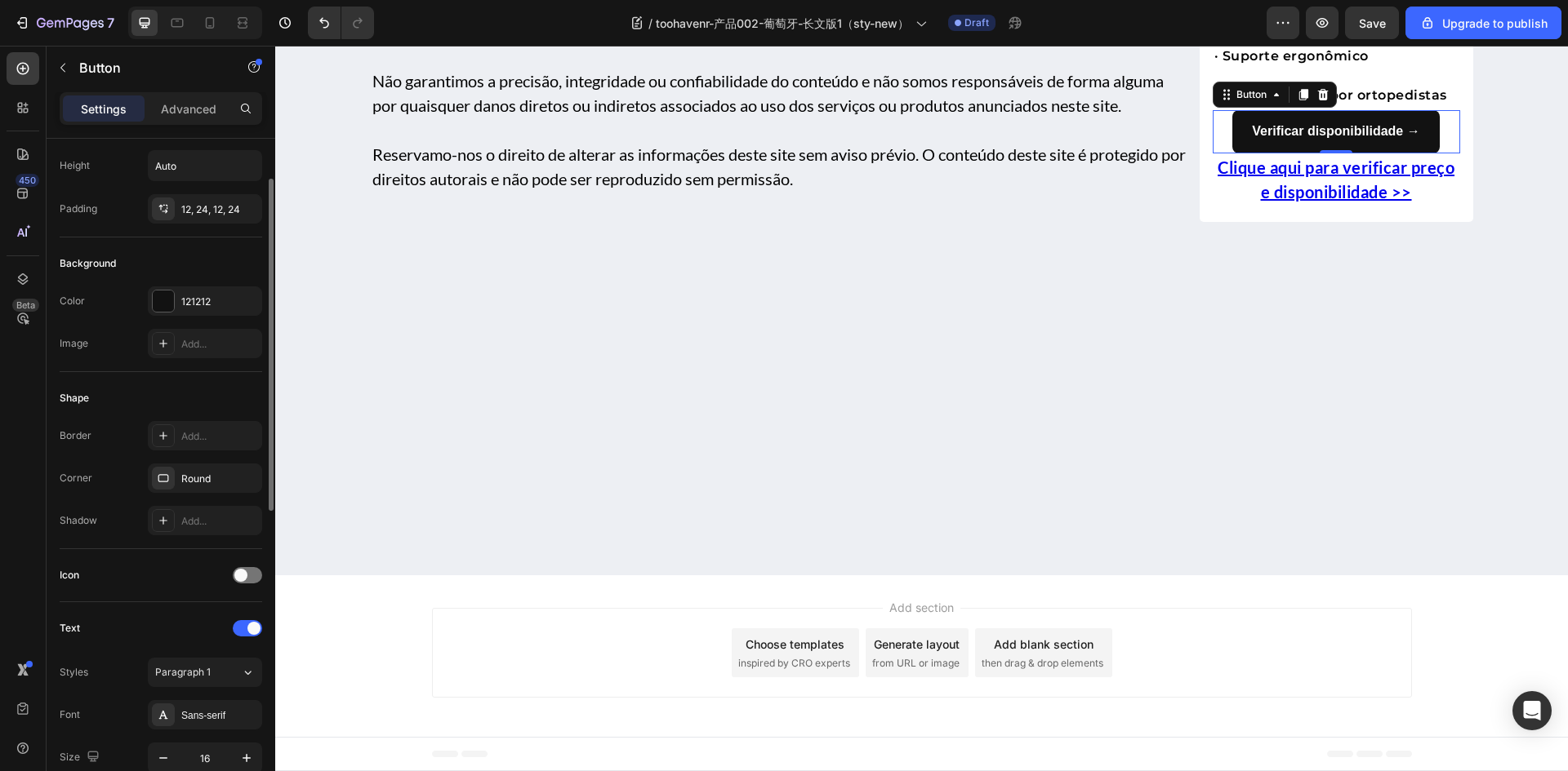
scroll to position [0, 0]
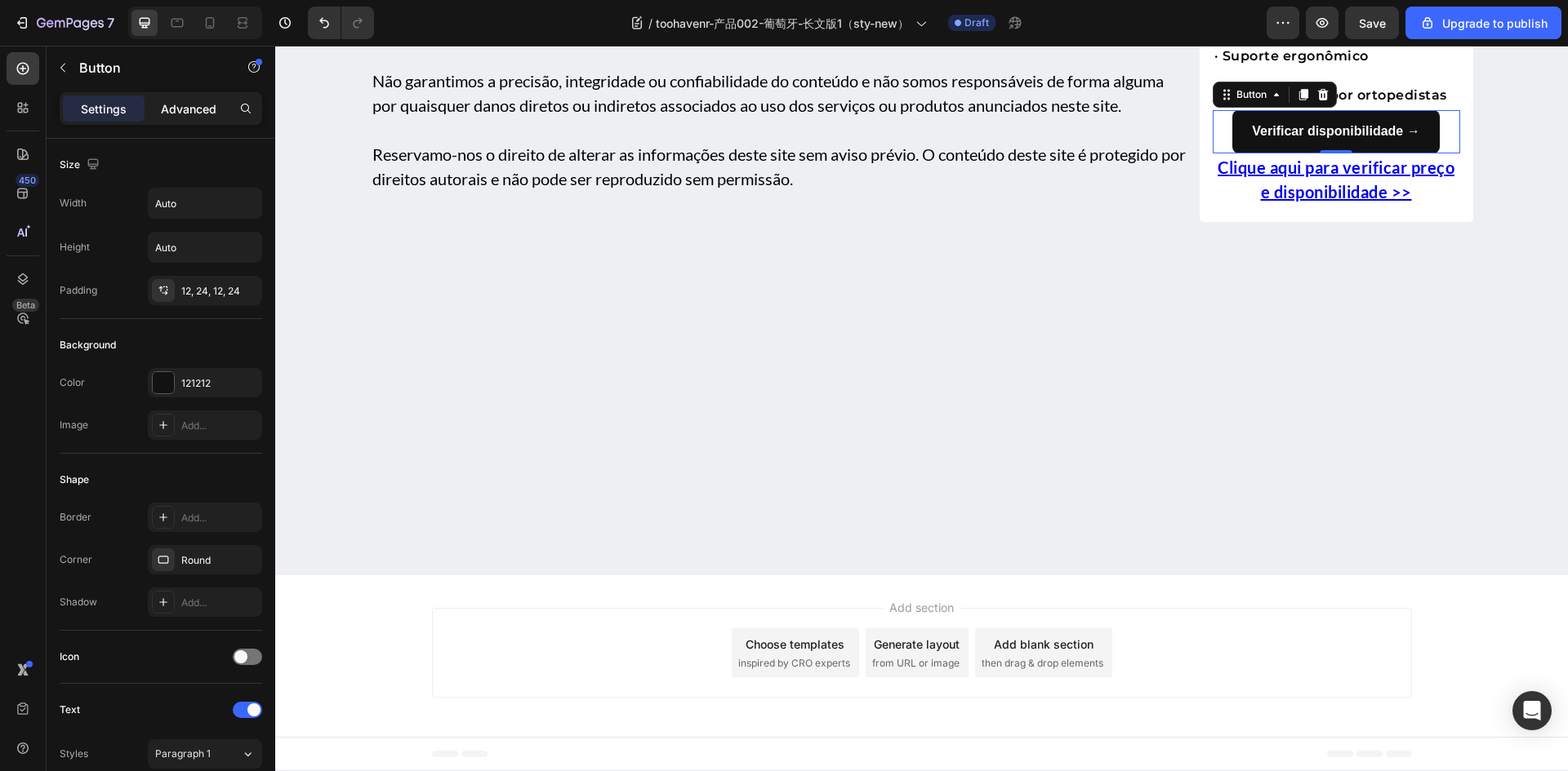
click at [201, 102] on p "Advanced" at bounding box center [188, 109] width 55 height 17
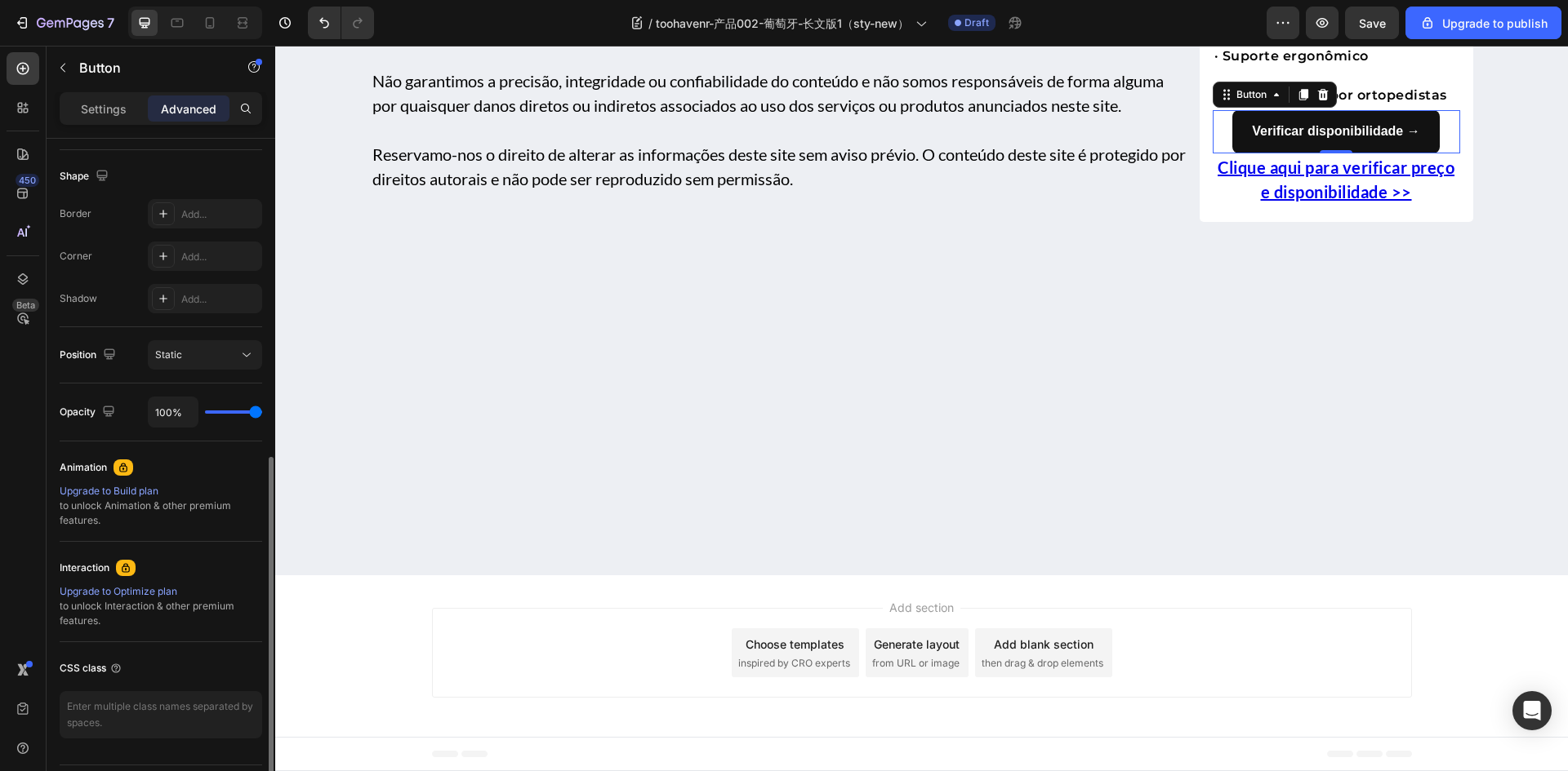
scroll to position [454, 0]
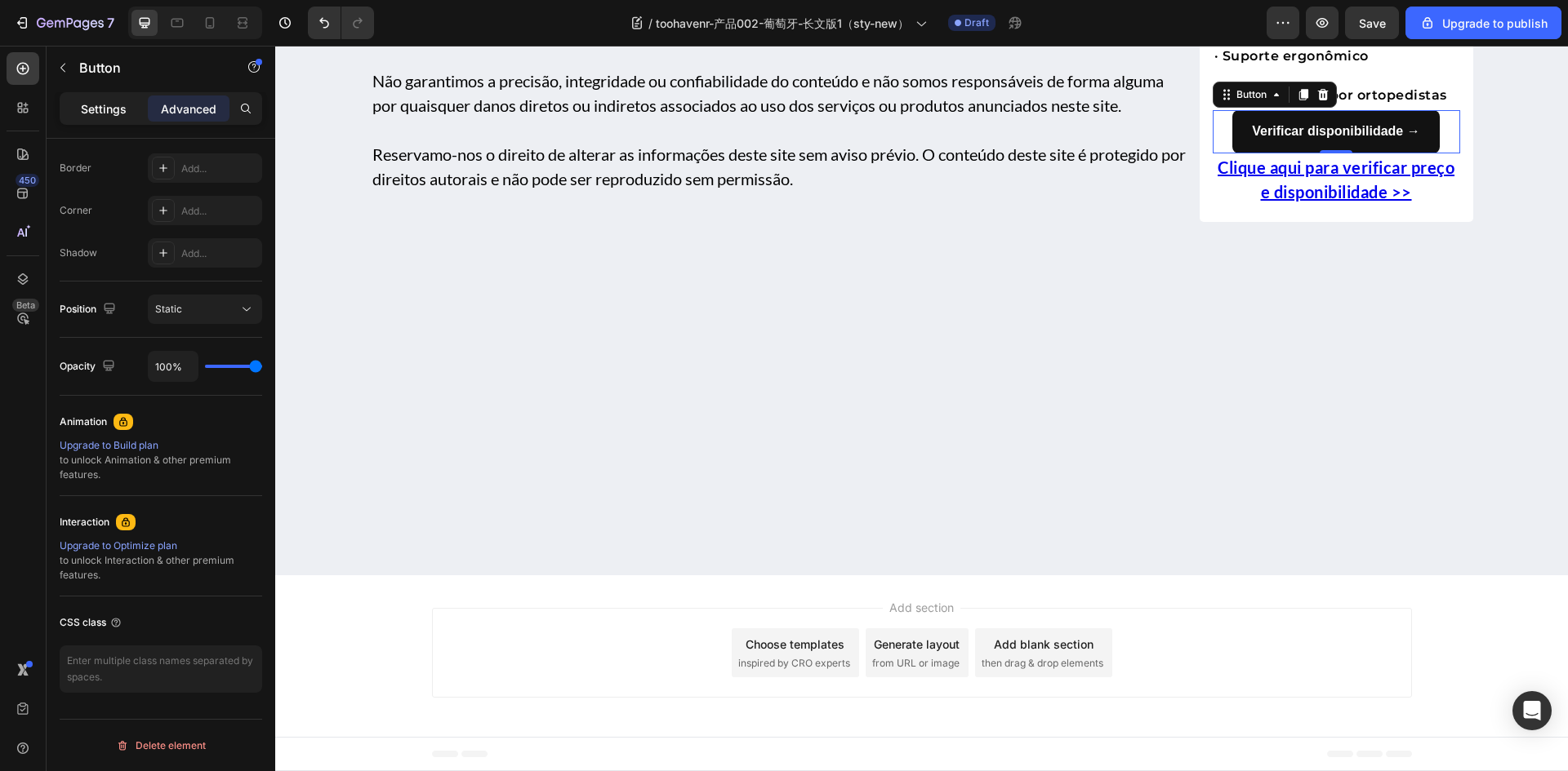
click at [110, 111] on p "Settings" at bounding box center [103, 109] width 46 height 17
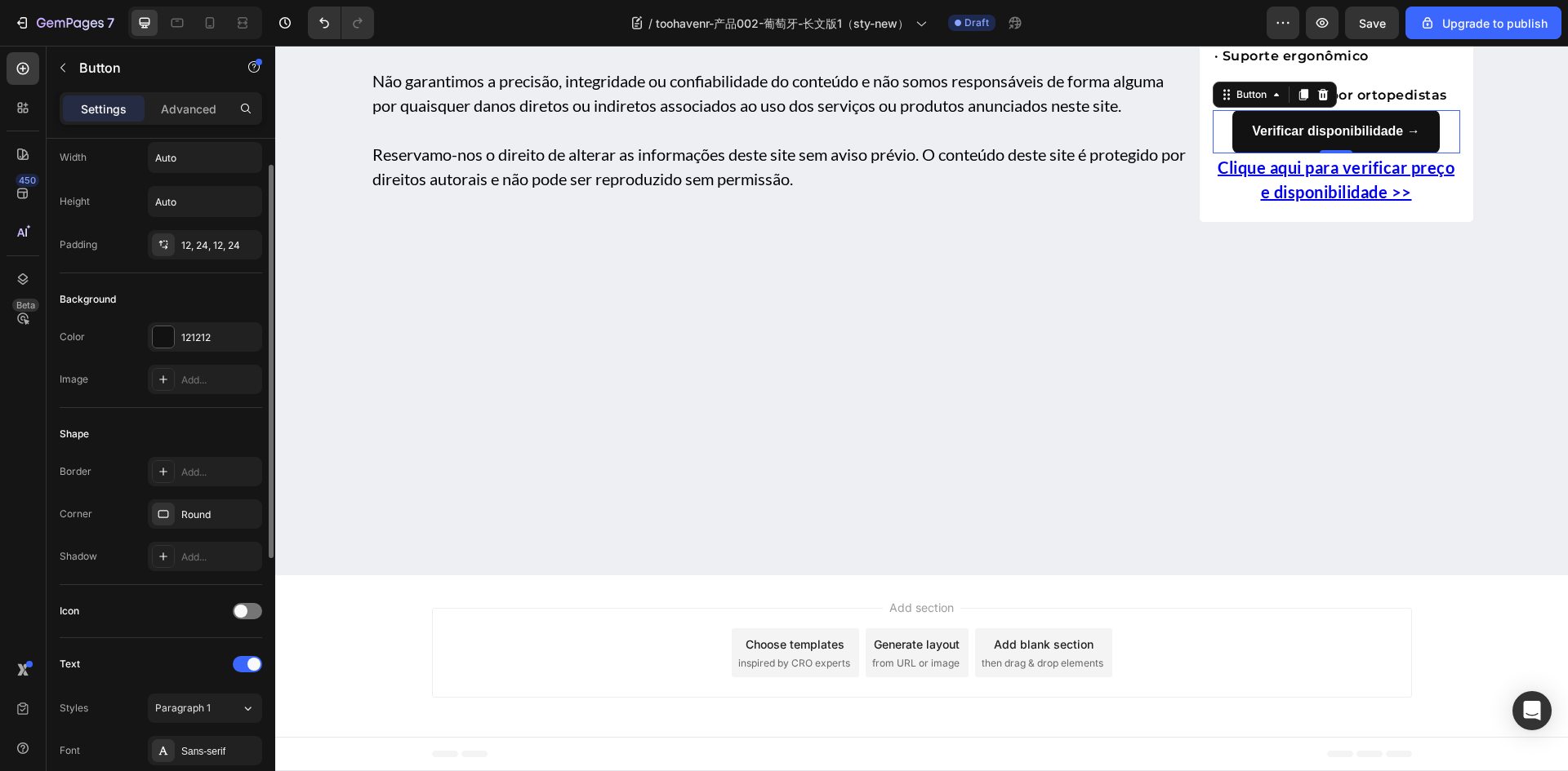
scroll to position [0, 0]
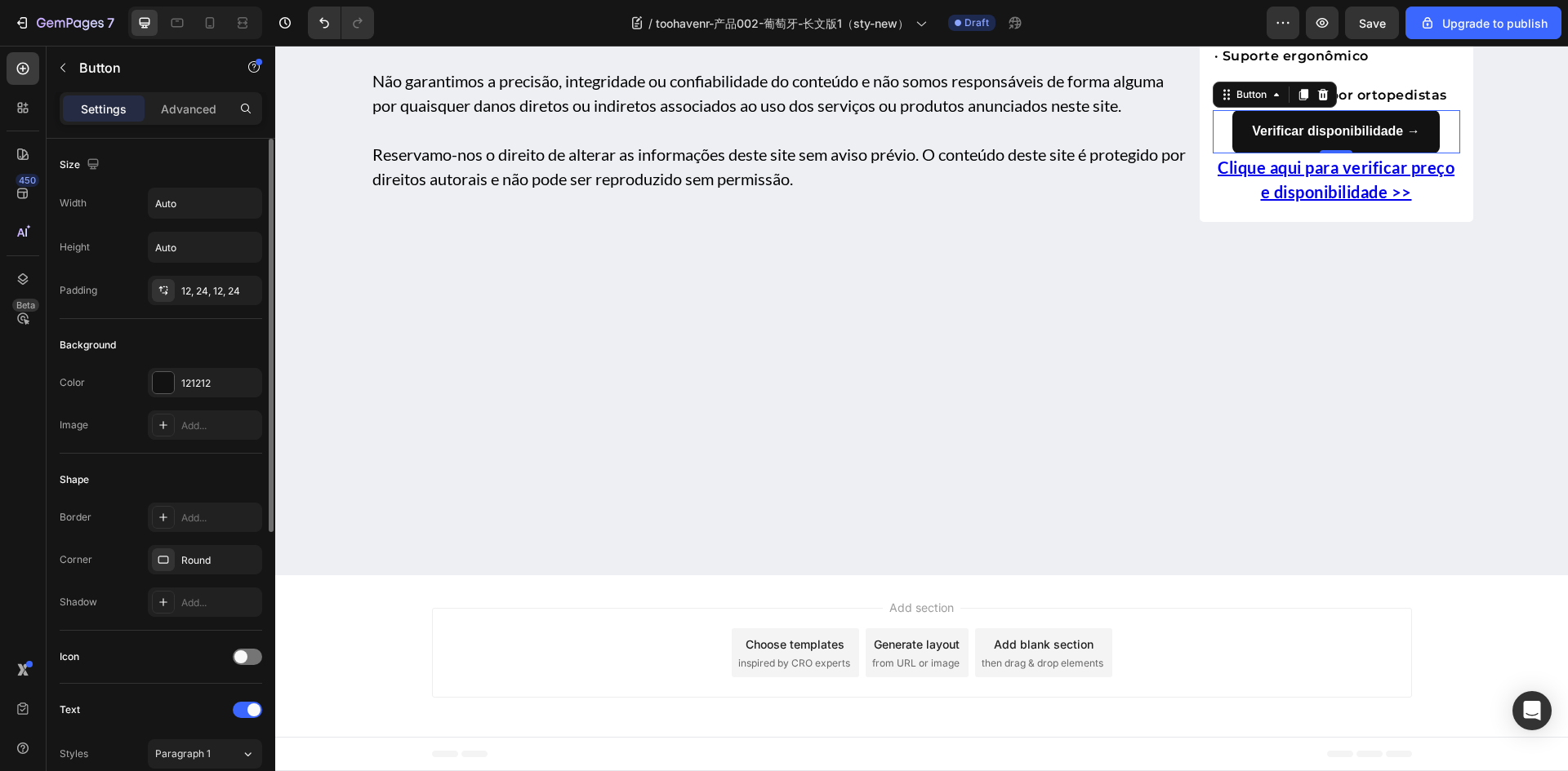
click at [88, 347] on div "Background" at bounding box center [87, 345] width 56 height 15
click at [170, 381] on div at bounding box center [163, 383] width 22 height 22
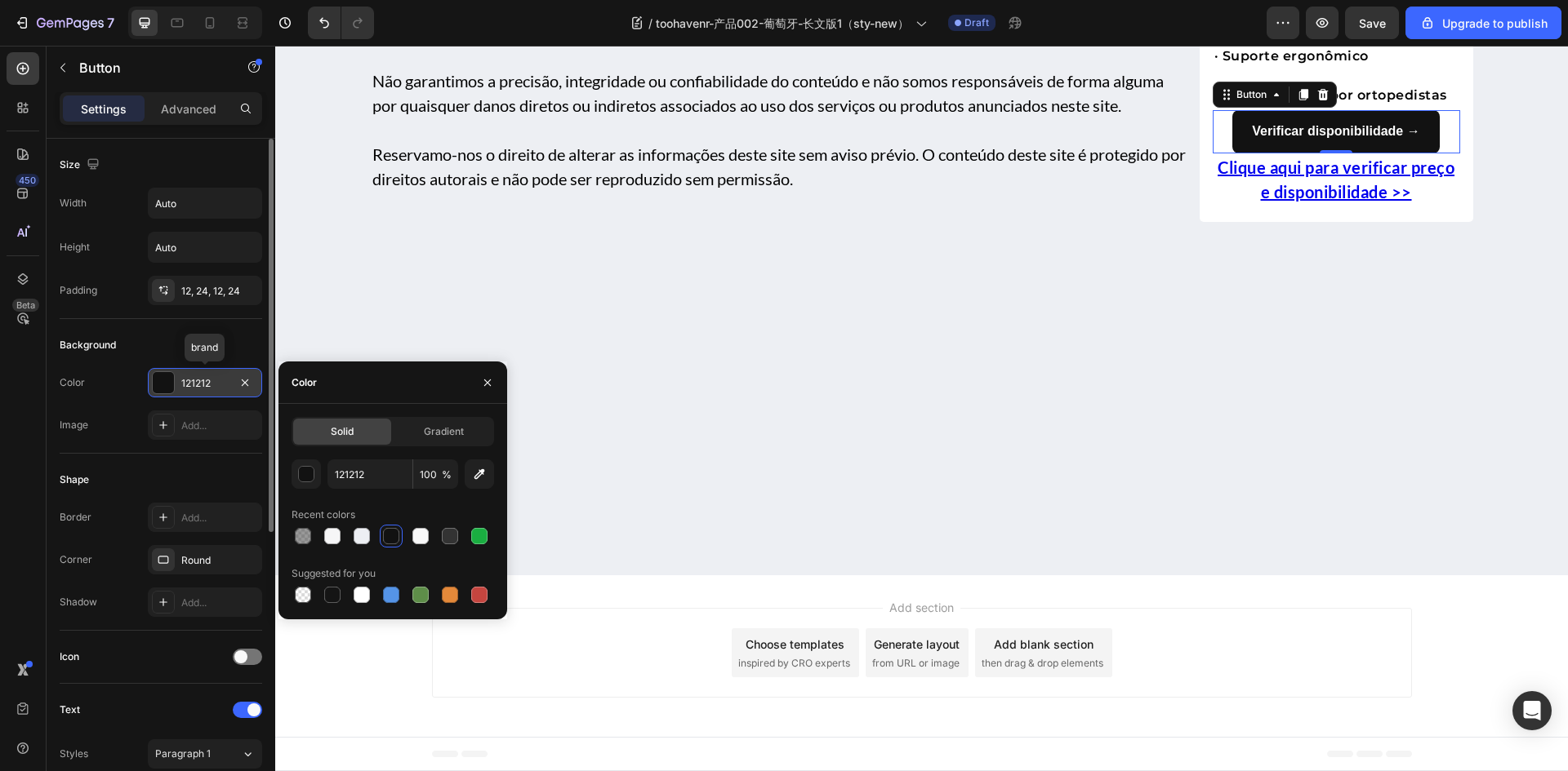
click at [170, 381] on div at bounding box center [163, 383] width 22 height 22
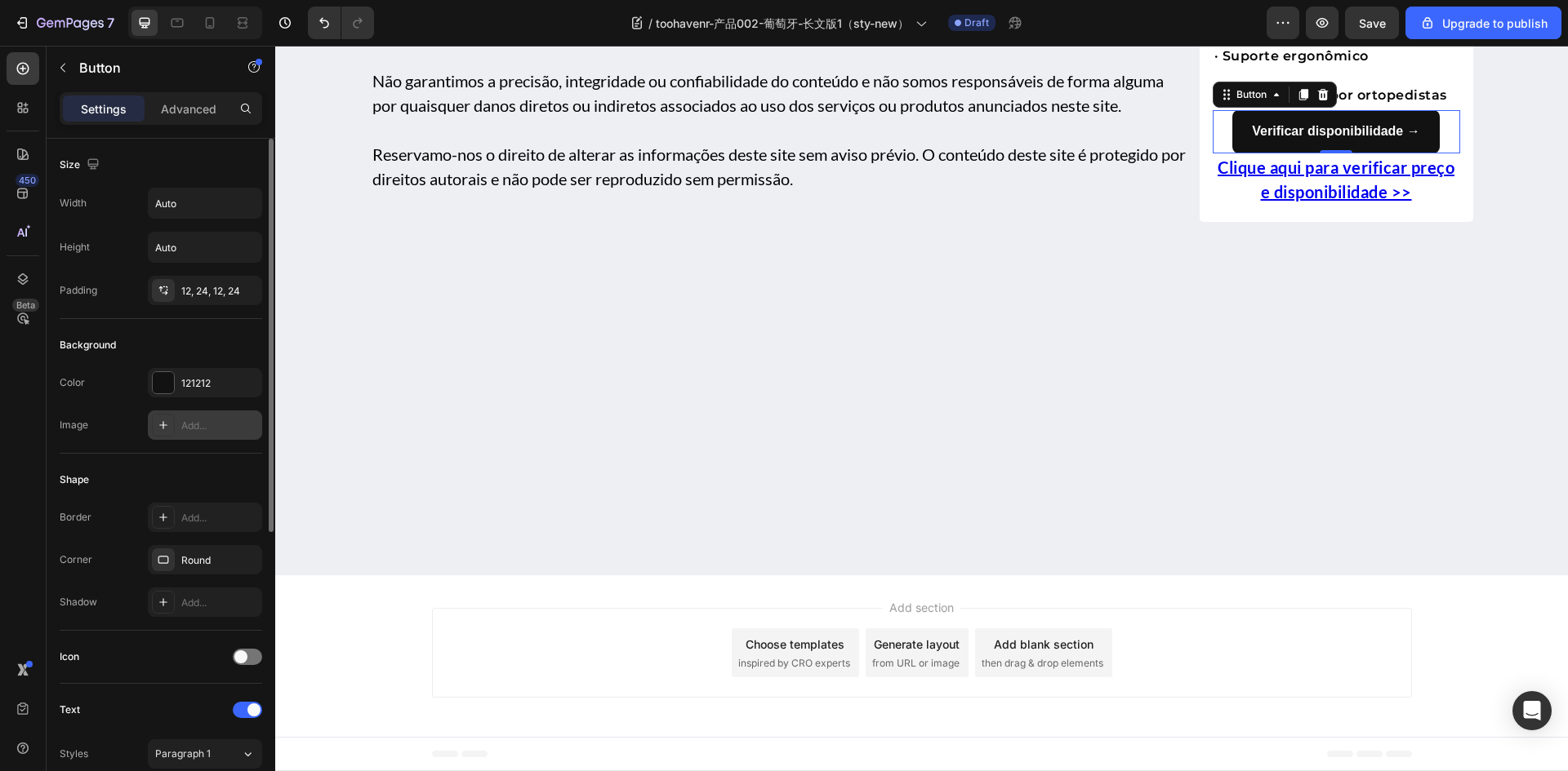
click at [166, 424] on icon at bounding box center [164, 425] width 13 height 13
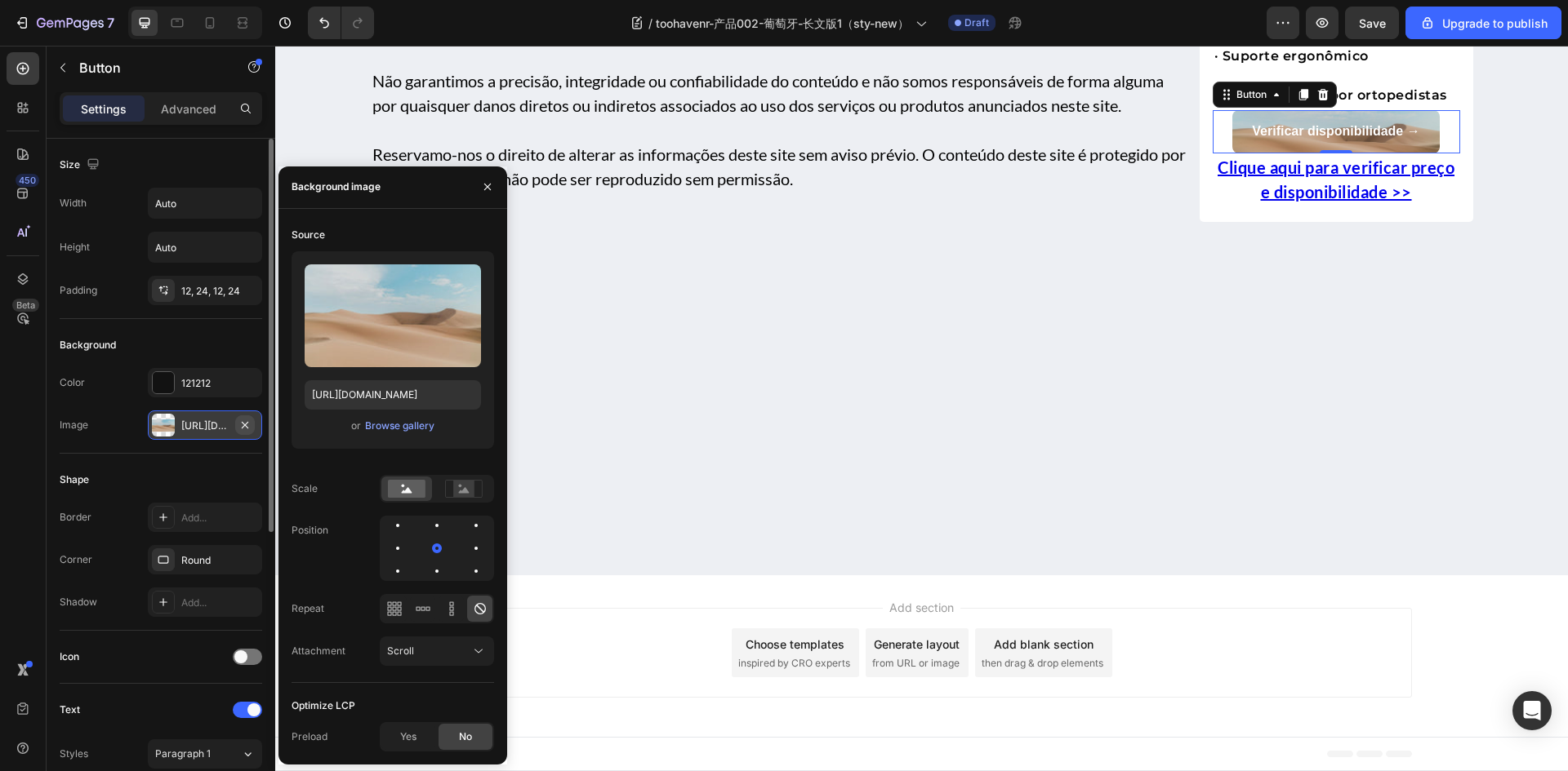
click at [242, 422] on icon "button" at bounding box center [245, 424] width 7 height 7
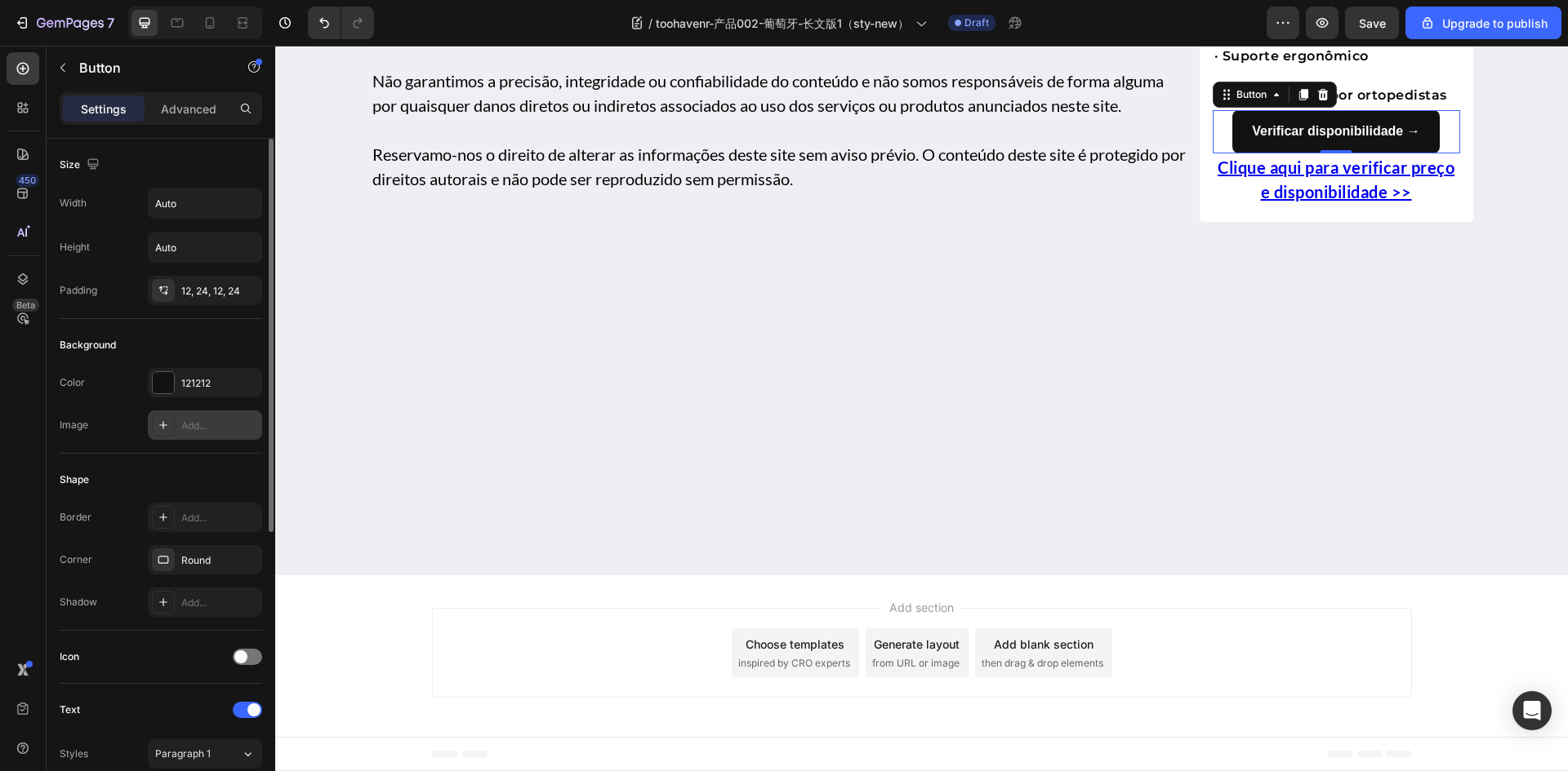
click at [163, 429] on icon at bounding box center [164, 425] width 13 height 13
type input "https://cdn.shopify.com/s/files/1/2005/9307/files/background_settings.jpg"
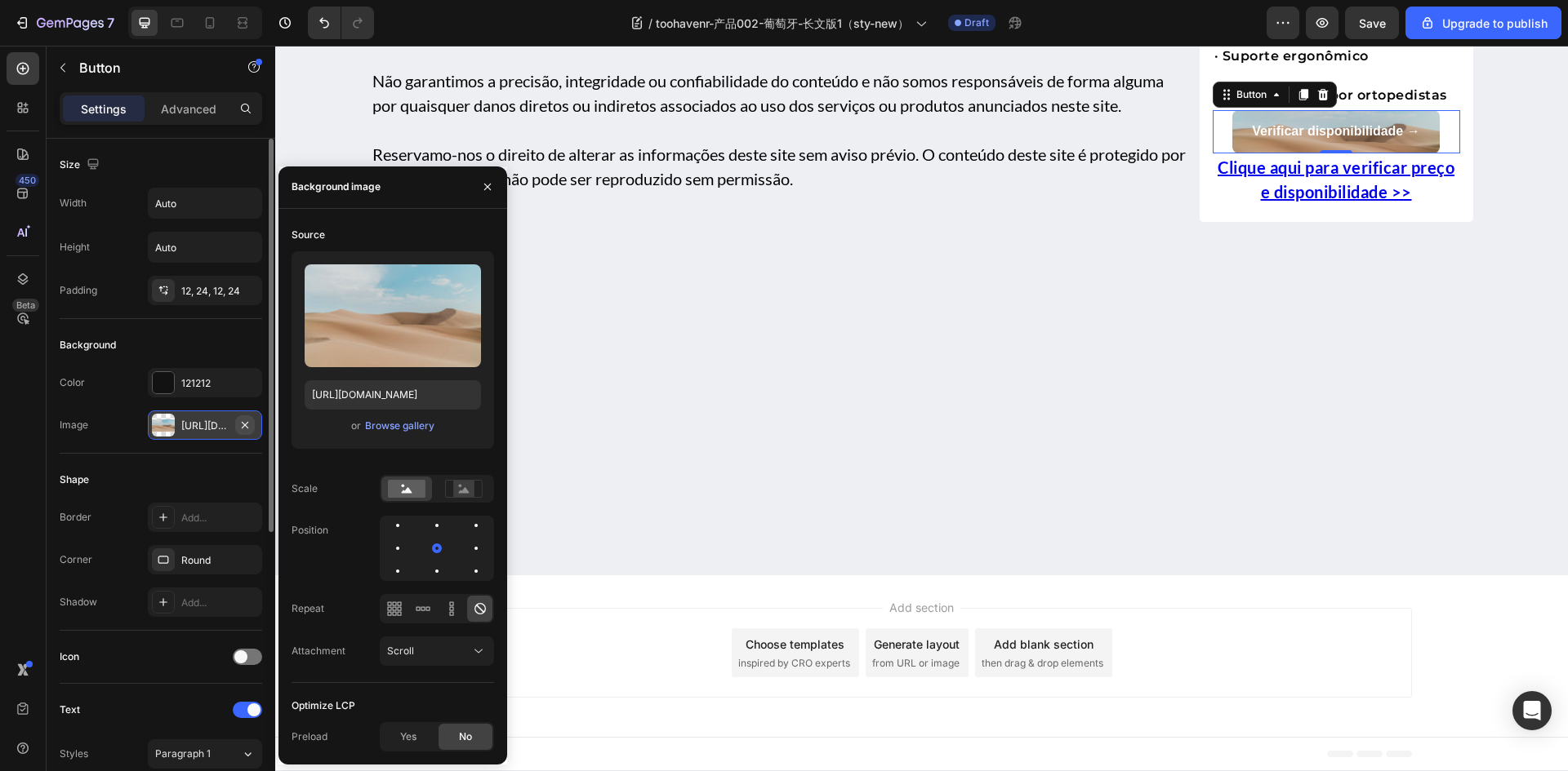
click at [242, 425] on icon "button" at bounding box center [245, 425] width 13 height 13
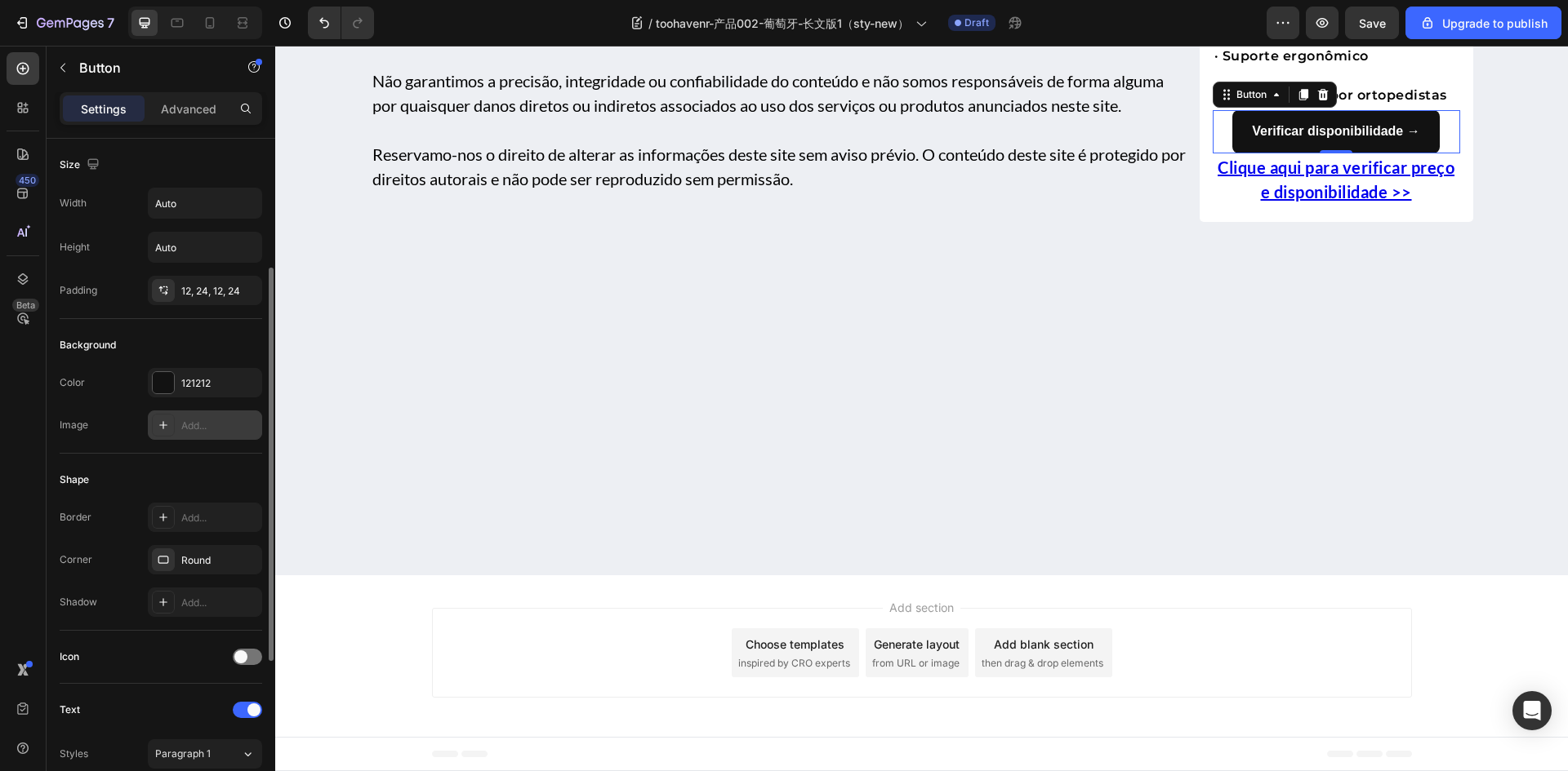
scroll to position [82, 0]
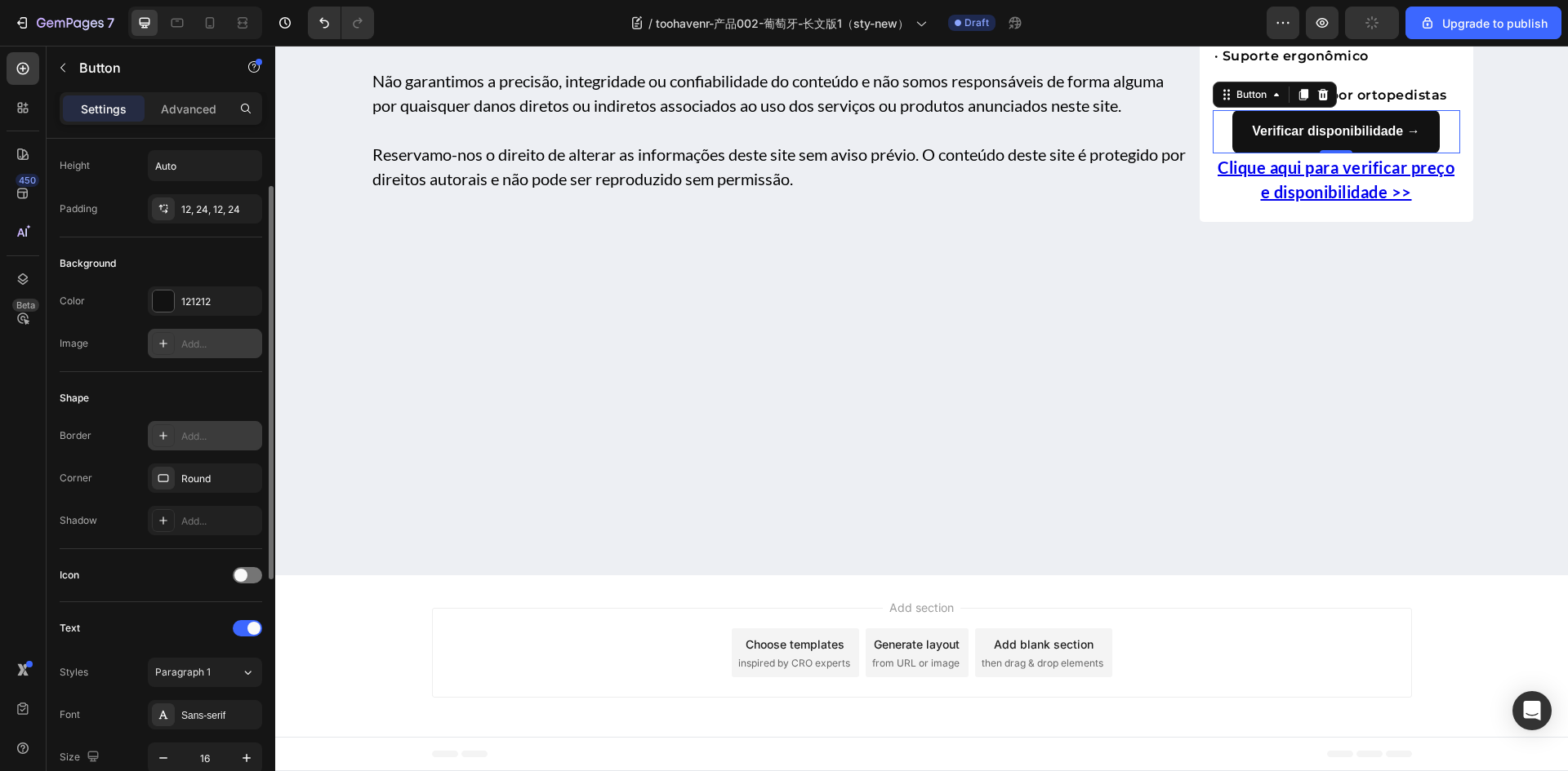
click at [162, 437] on icon at bounding box center [164, 436] width 13 height 13
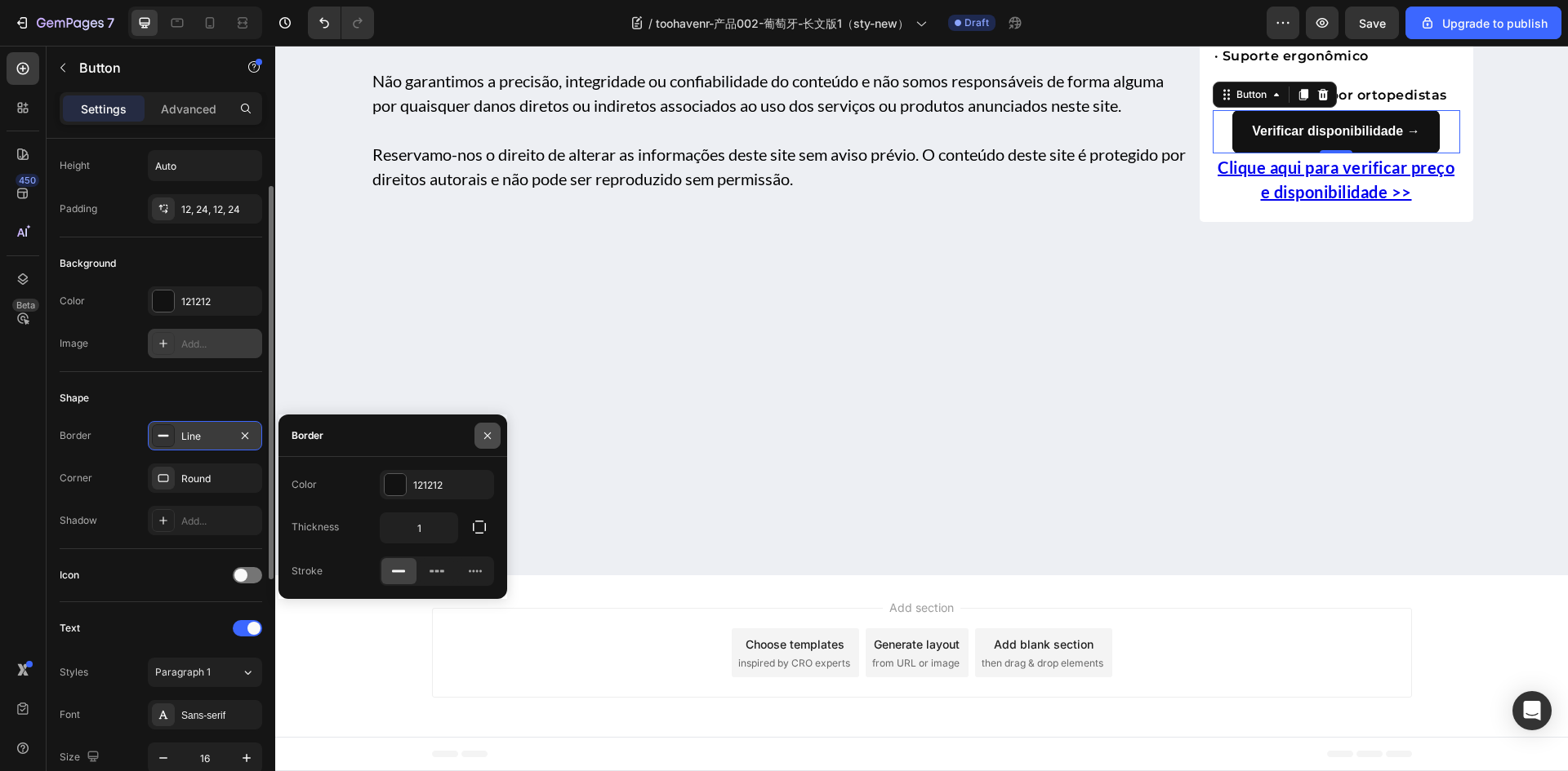
click at [485, 435] on icon "button" at bounding box center [487, 436] width 13 height 13
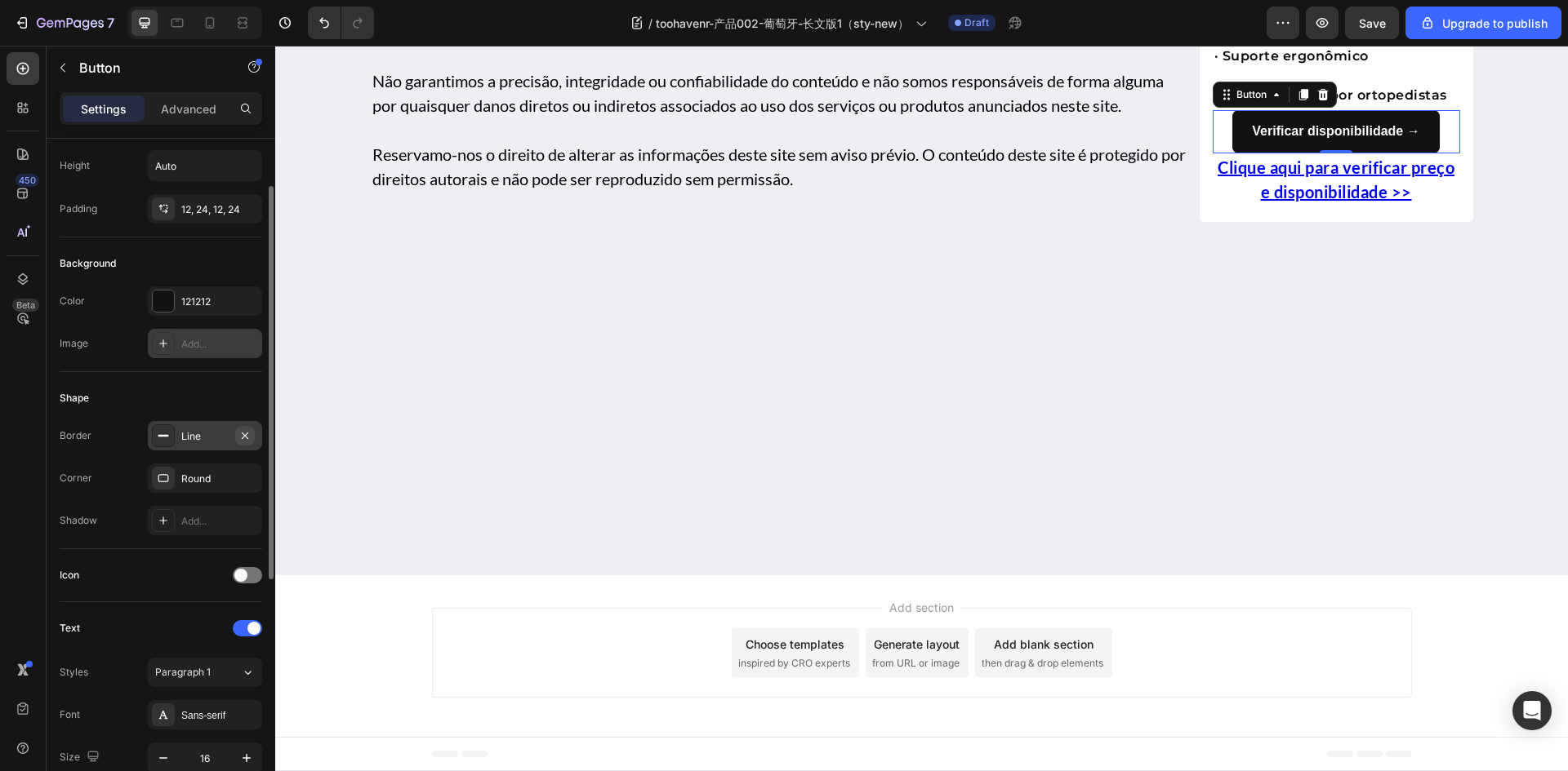
click at [245, 435] on icon "button" at bounding box center [245, 434] width 7 height 7
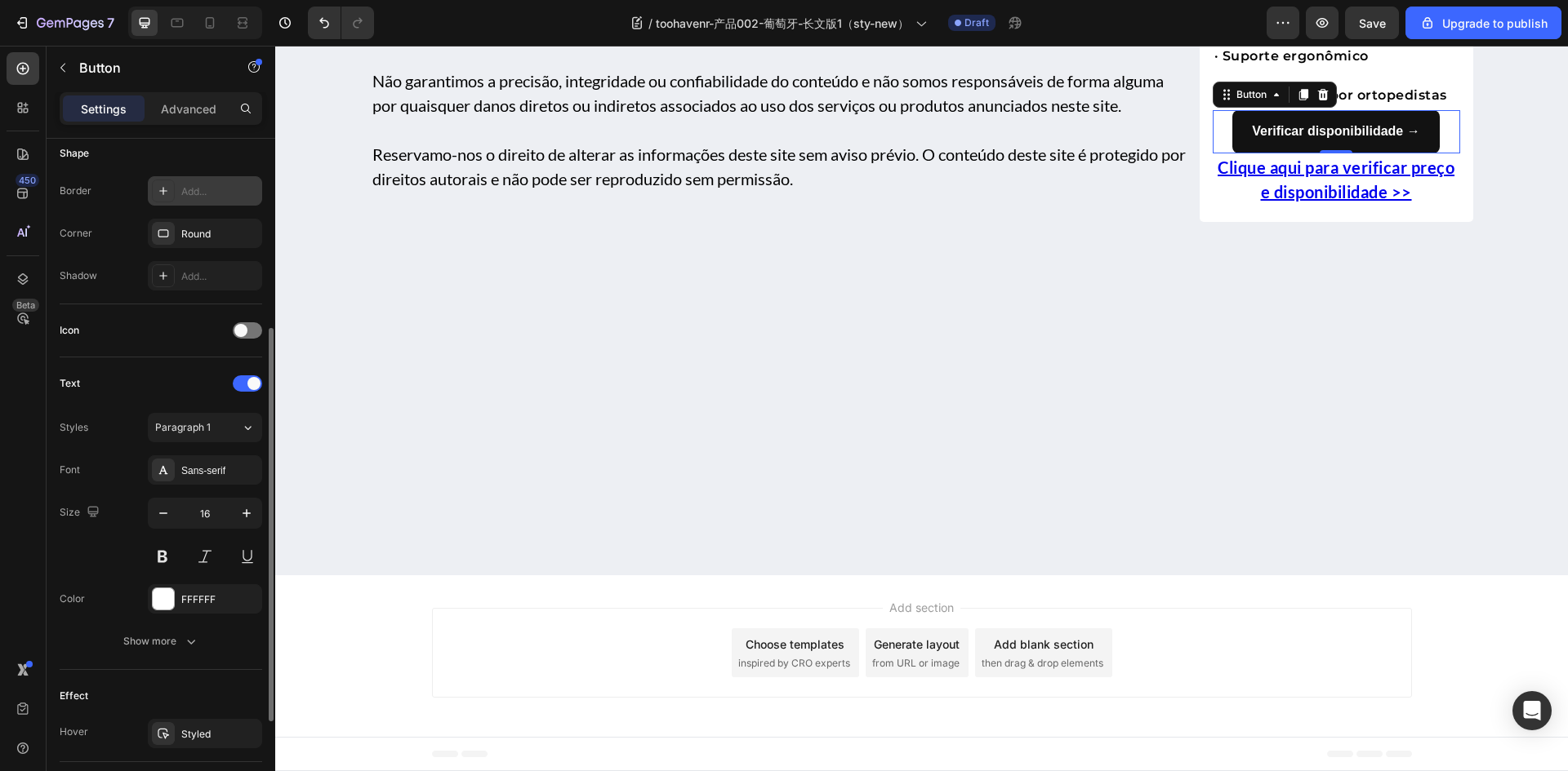
scroll to position [408, 0]
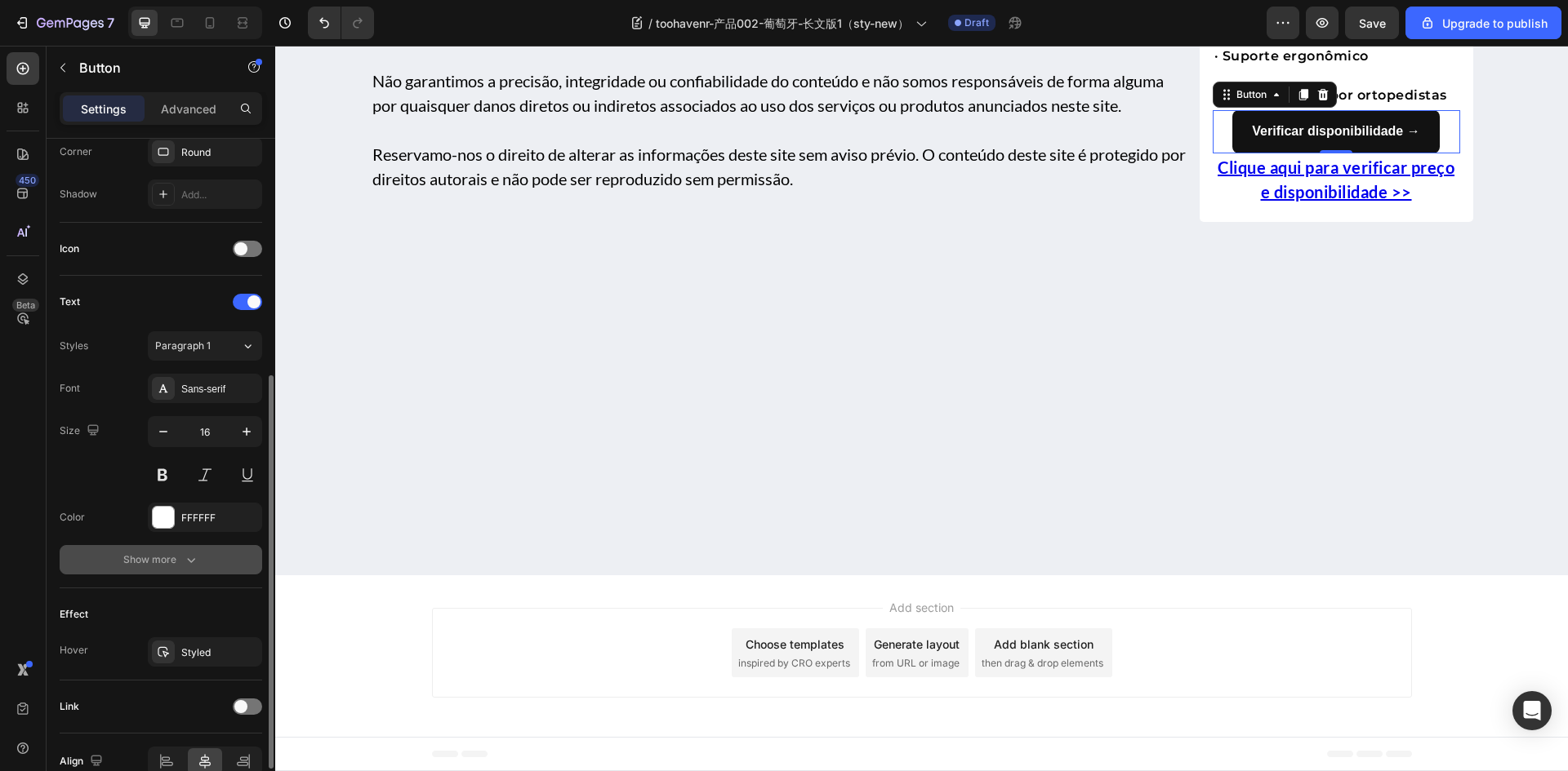
click at [175, 556] on div "Show more" at bounding box center [161, 559] width 76 height 16
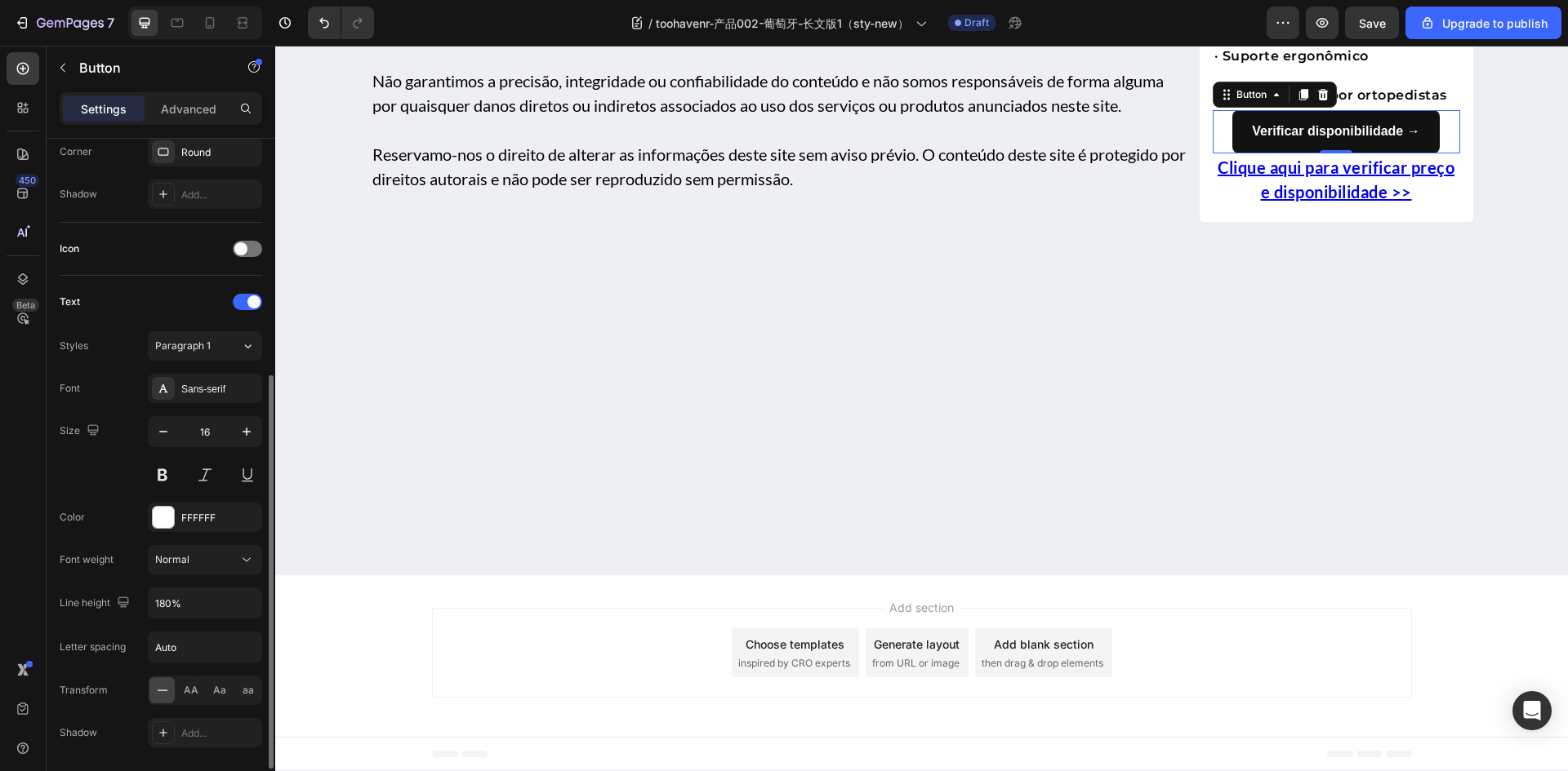
scroll to position [707, 0]
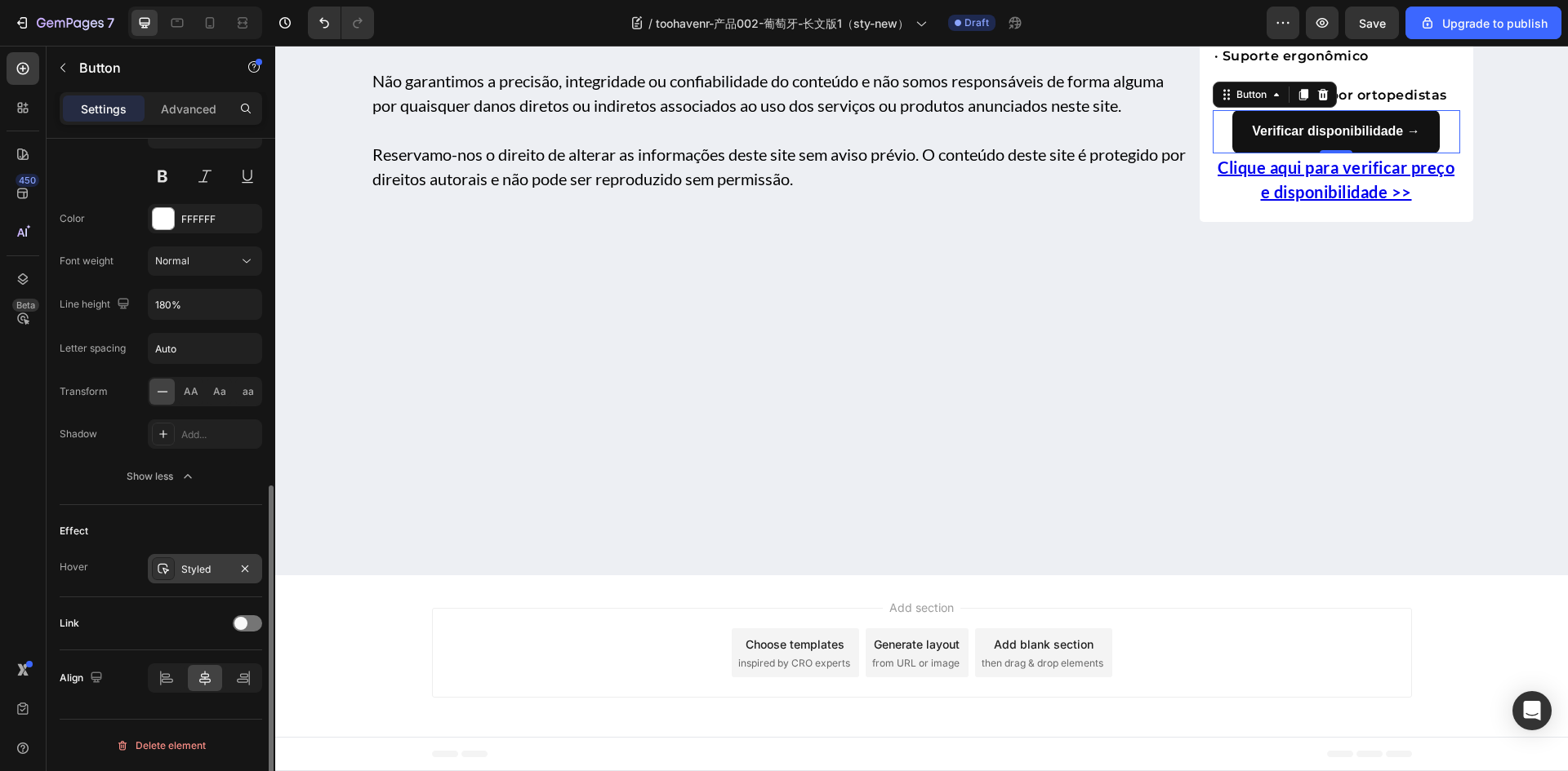
click at [199, 570] on div "Styled" at bounding box center [205, 570] width 47 height 15
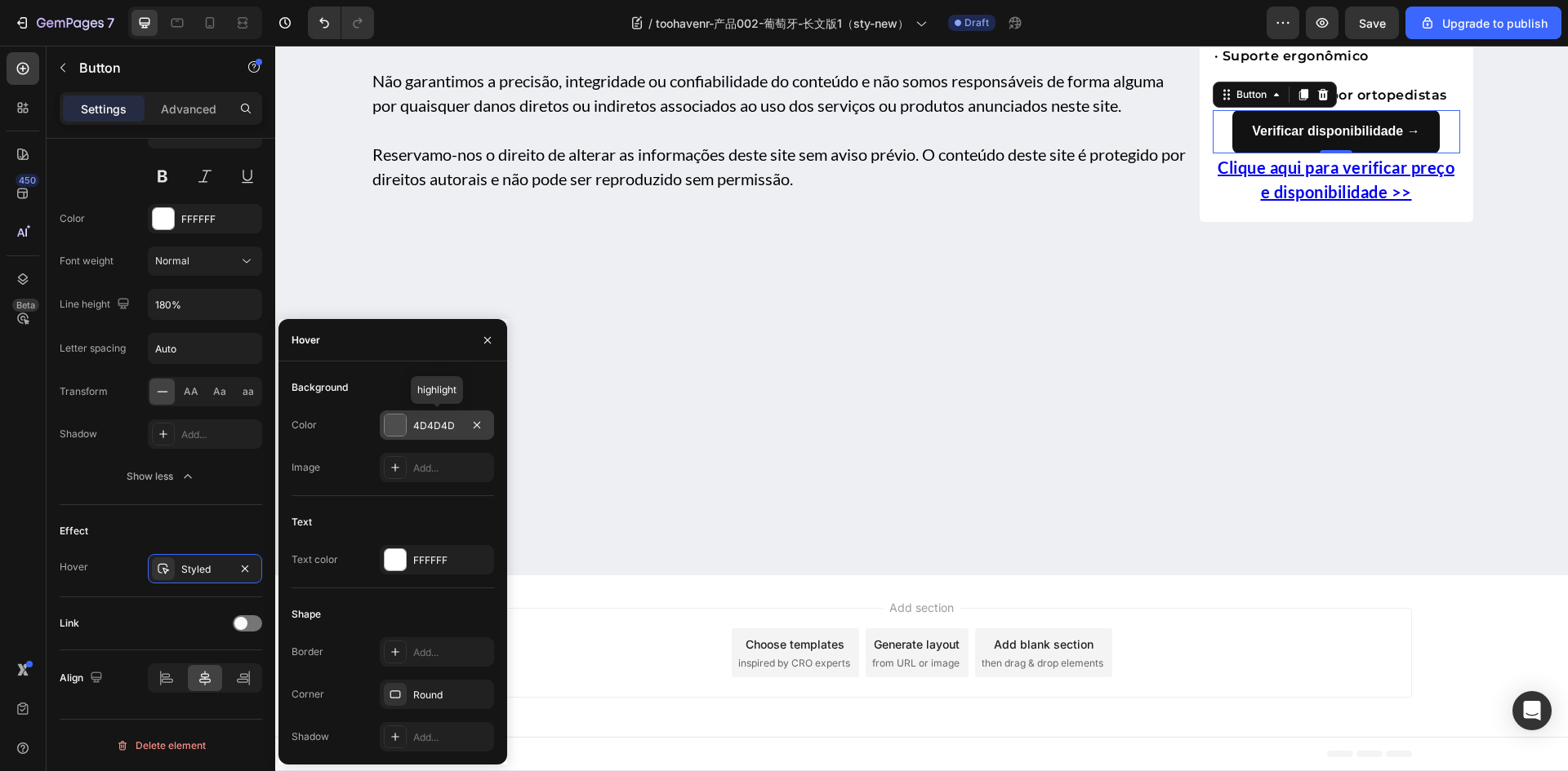
click at [398, 422] on div at bounding box center [395, 425] width 22 height 22
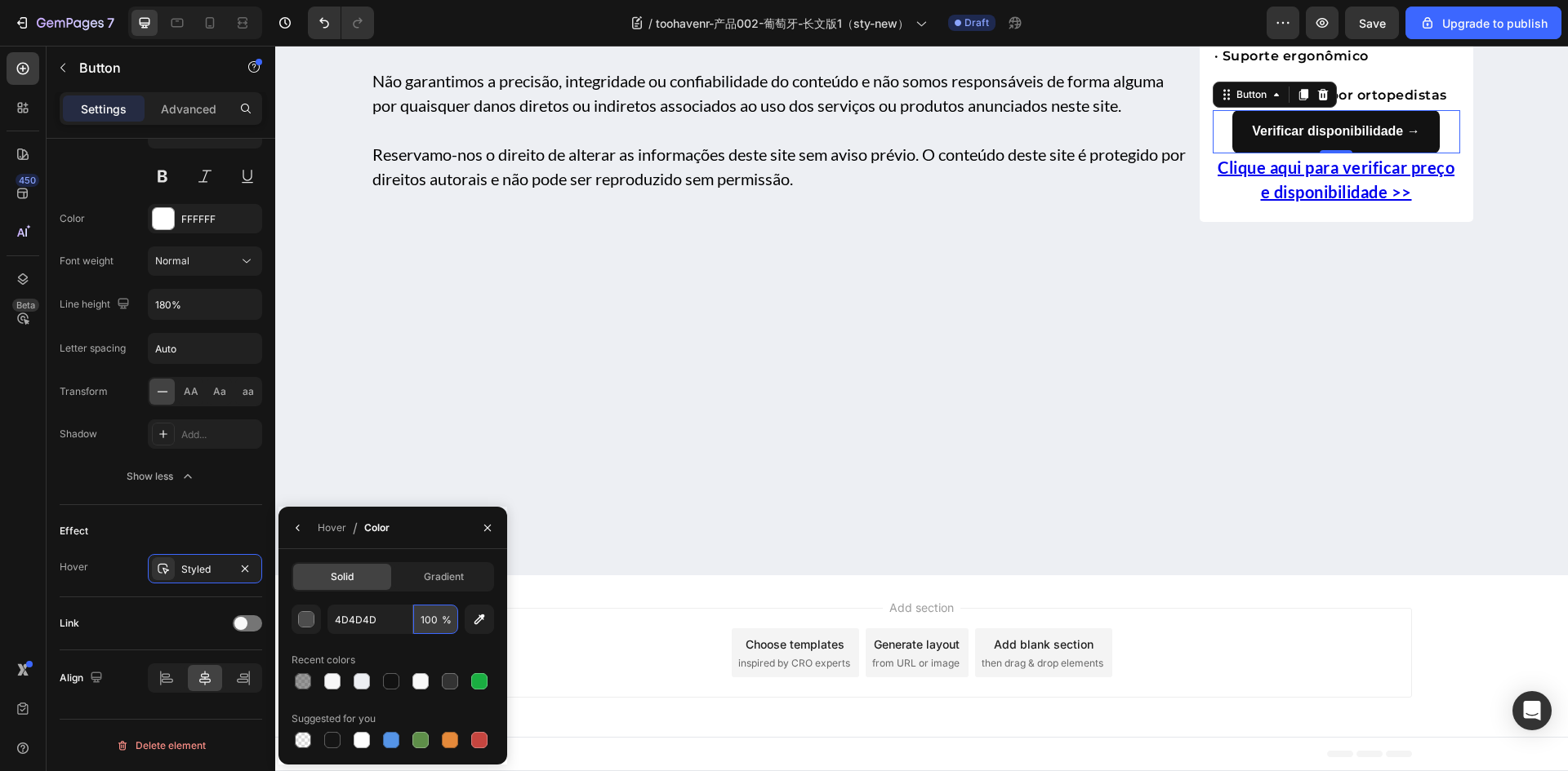
click at [0, 0] on input "100" at bounding box center [0, 0] width 0 height 0
type input "0"
click at [335, 686] on div at bounding box center [332, 681] width 16 height 16
type input "333333"
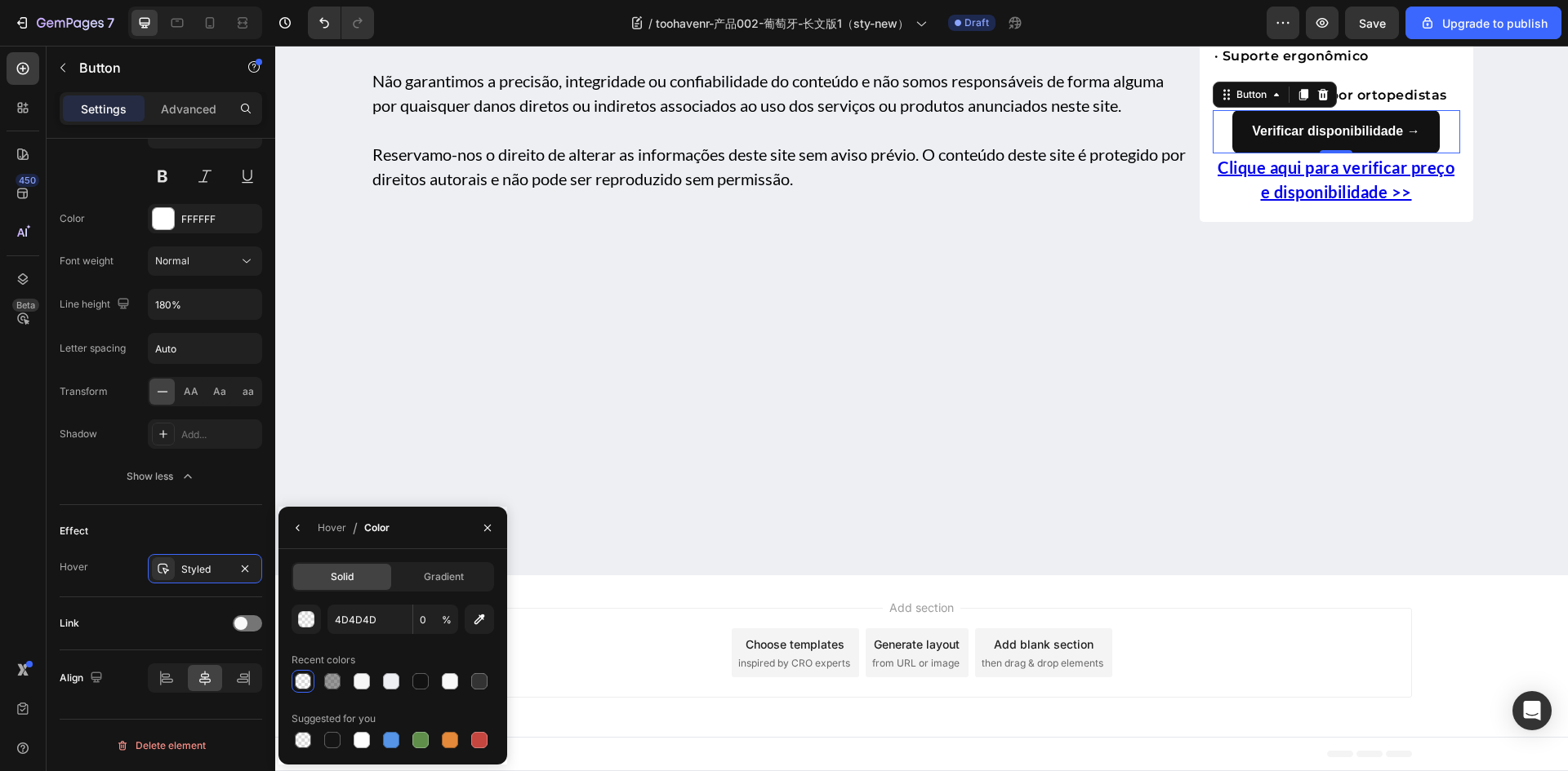
type input "50"
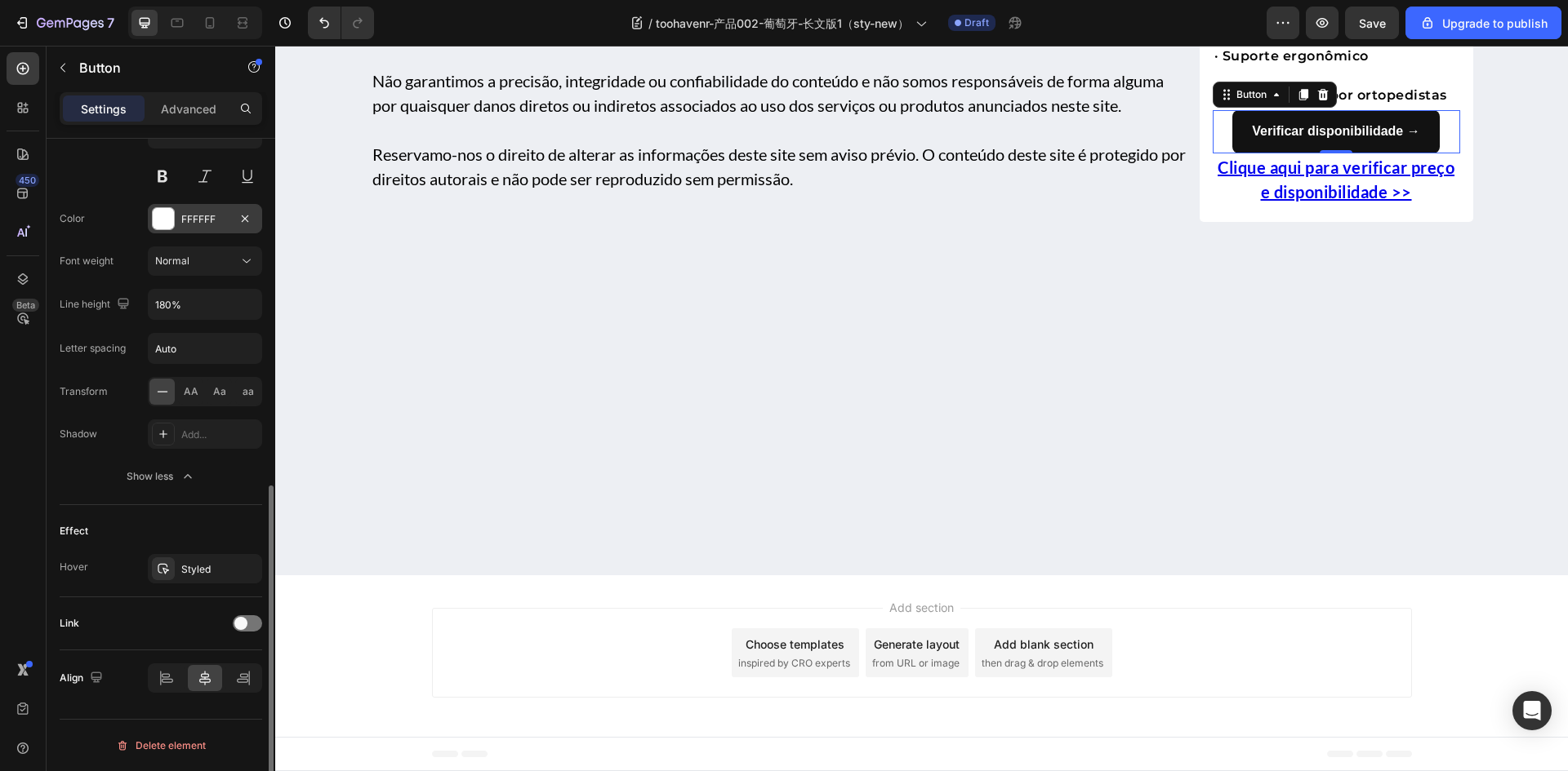
click at [158, 228] on div at bounding box center [163, 218] width 22 height 22
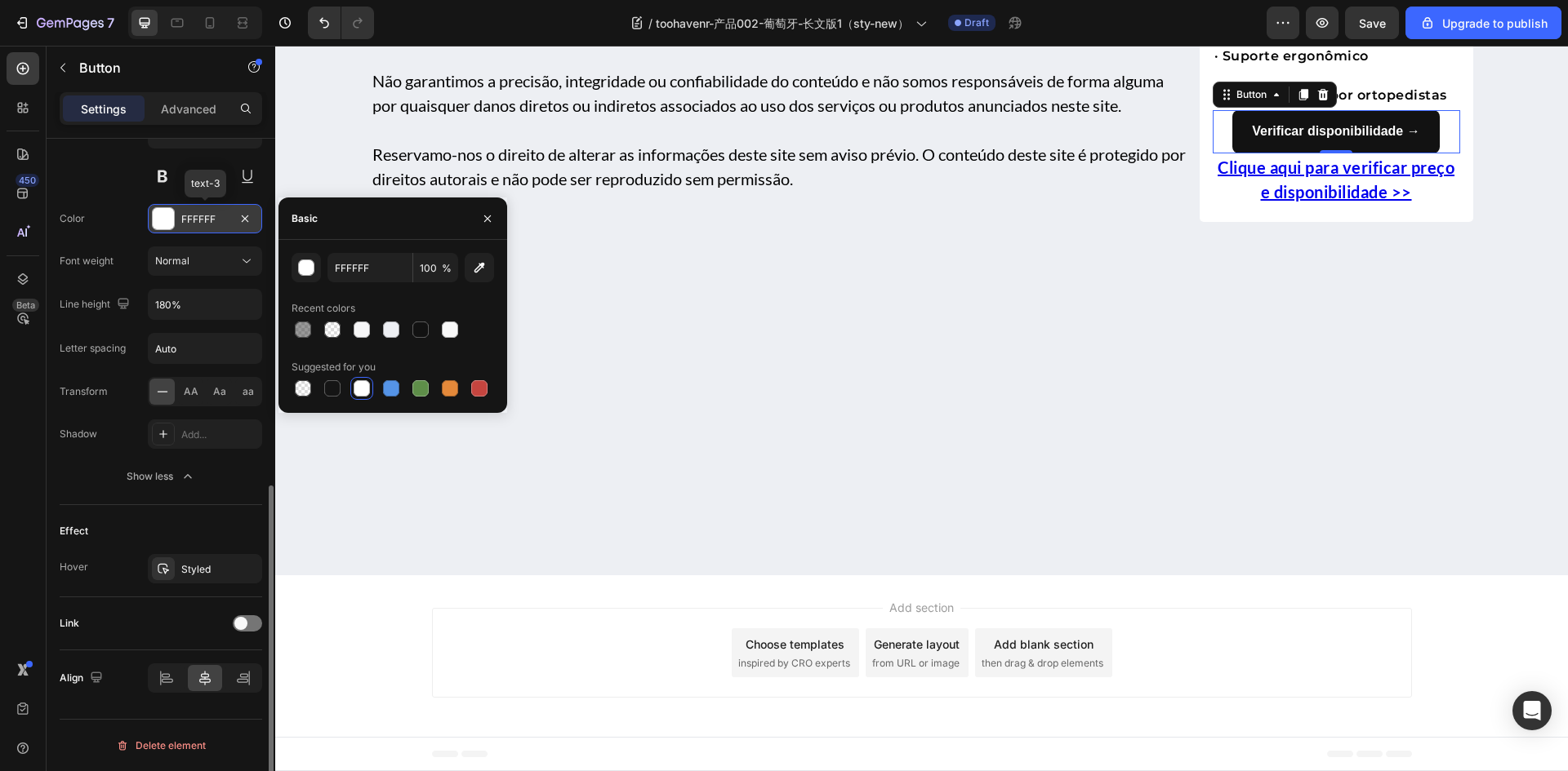
click at [161, 227] on div at bounding box center [163, 218] width 22 height 22
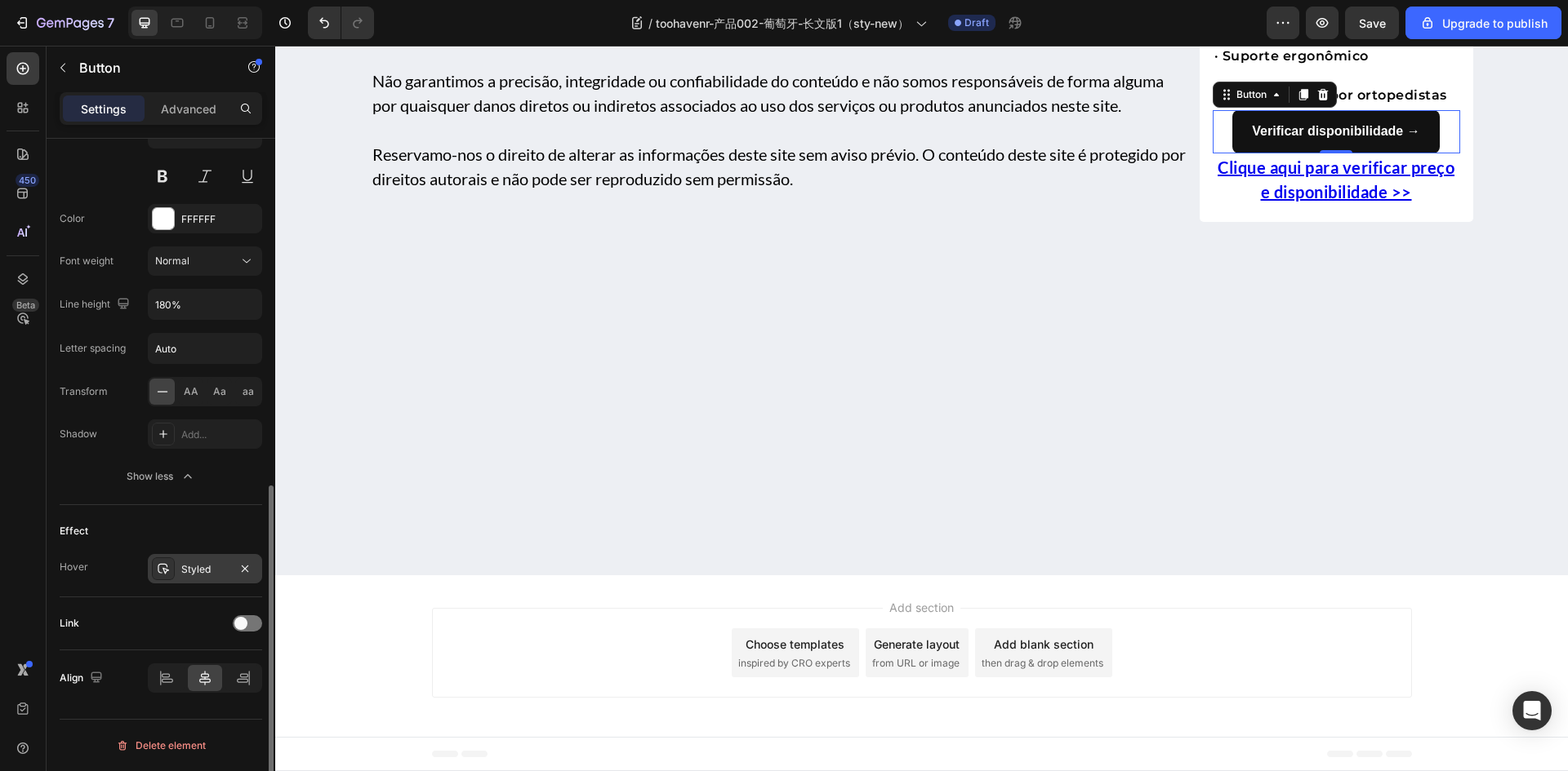
click at [170, 572] on div at bounding box center [163, 569] width 23 height 23
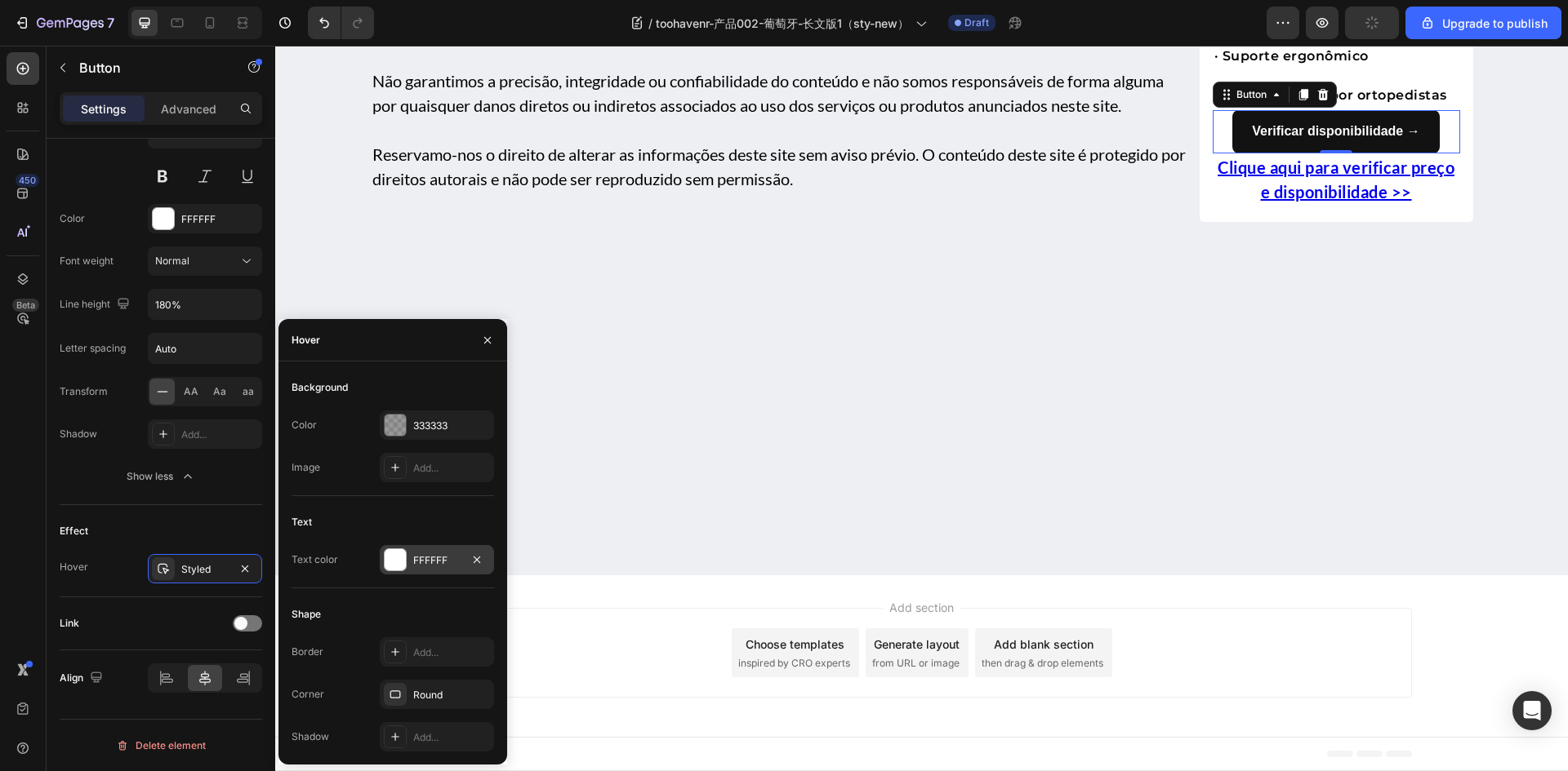
click at [401, 561] on div at bounding box center [395, 559] width 22 height 22
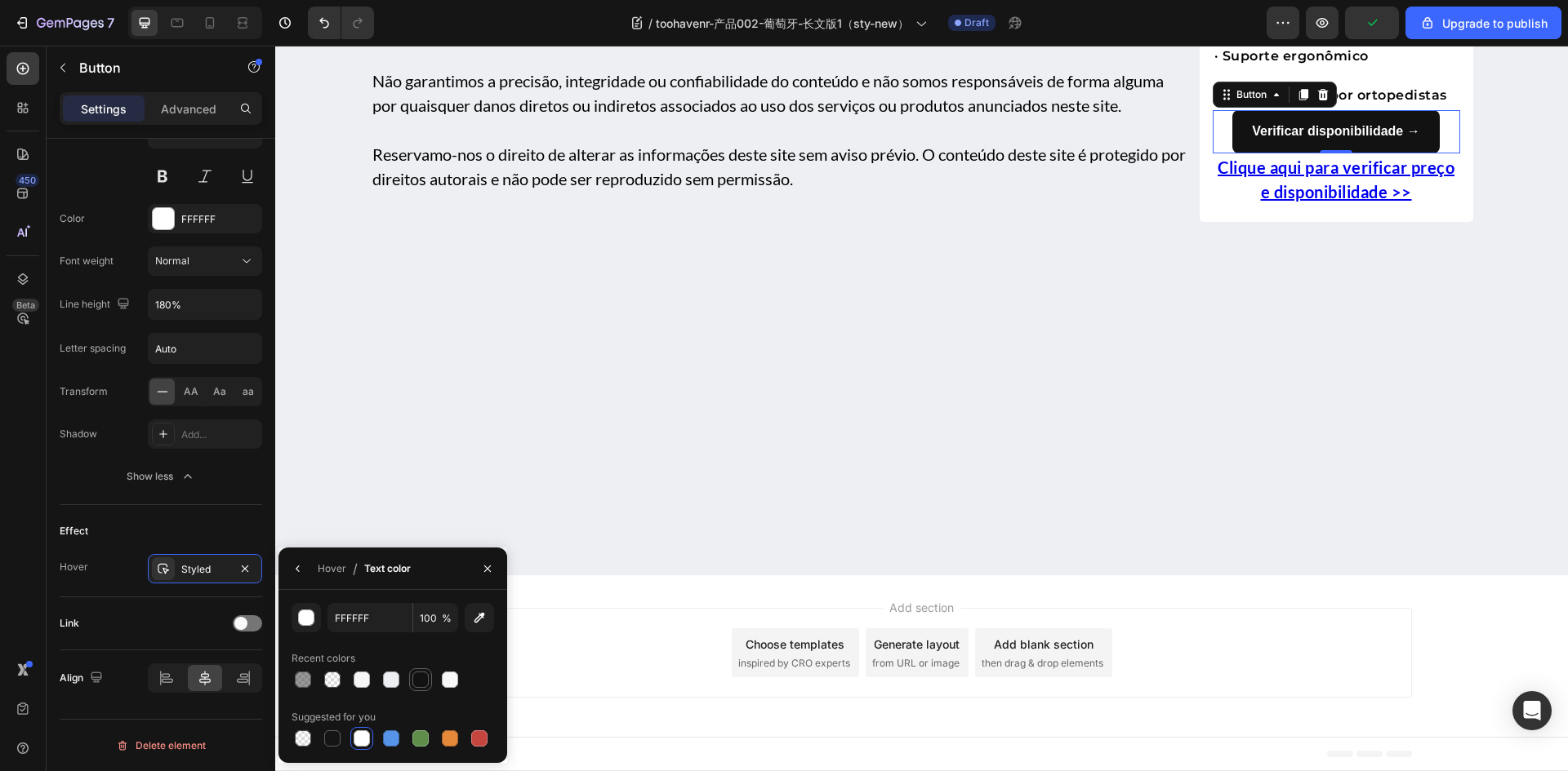
click at [426, 679] on div at bounding box center [420, 679] width 16 height 16
type input "121212"
click at [300, 572] on icon "button" at bounding box center [298, 569] width 13 height 13
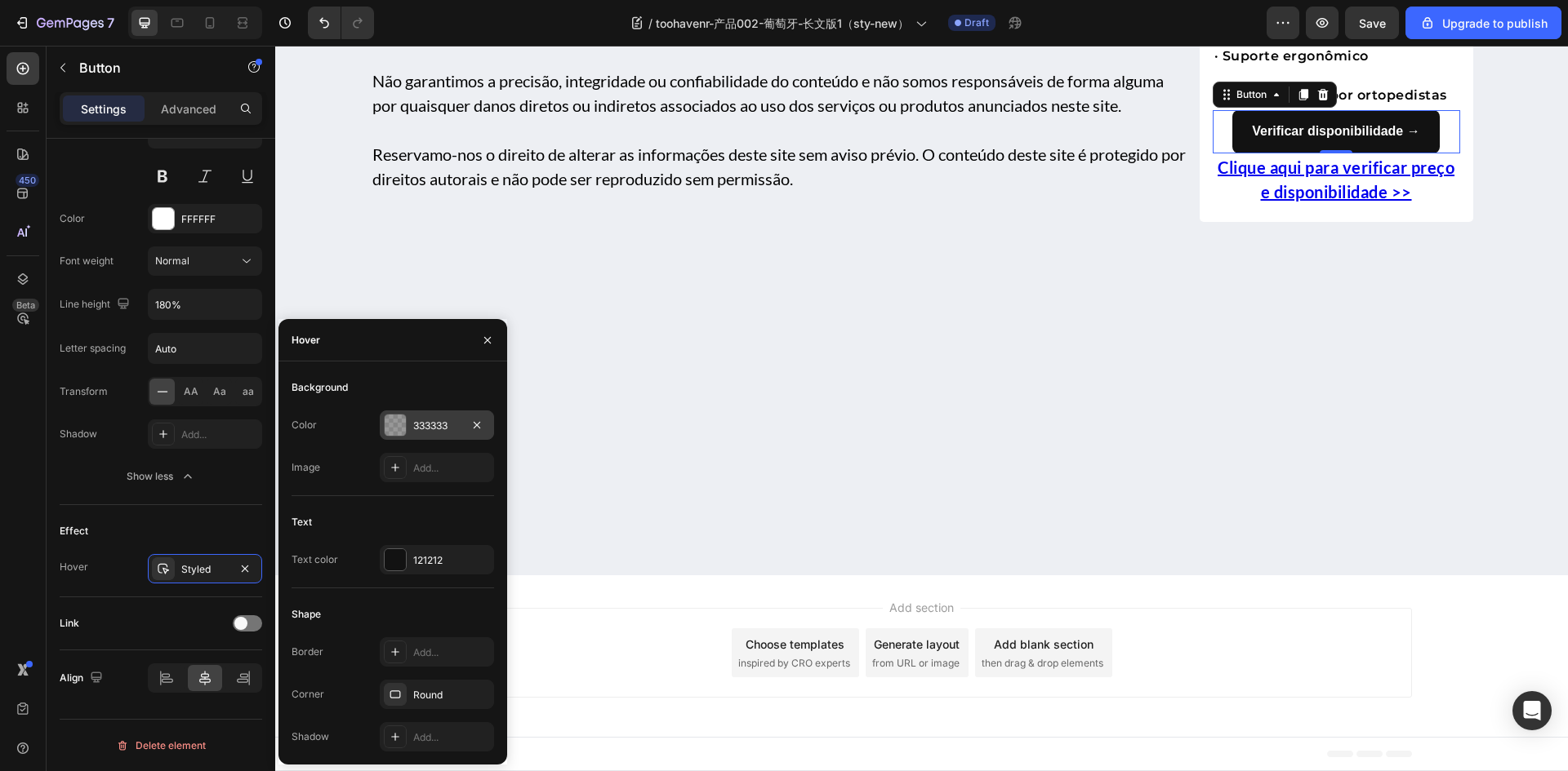
click at [390, 428] on div at bounding box center [395, 425] width 22 height 22
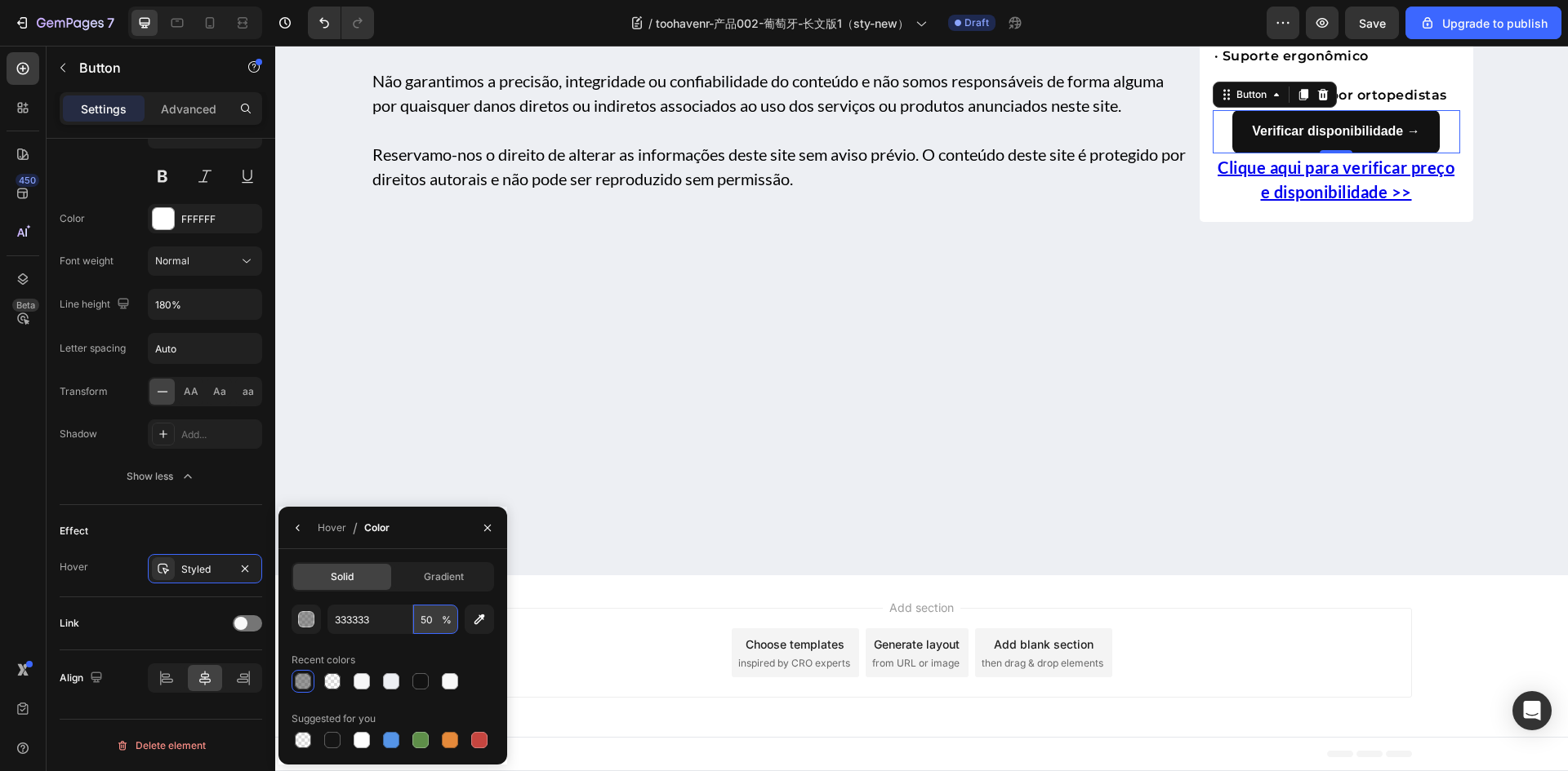
click at [0, 0] on input "50" at bounding box center [0, 0] width 0 height 0
click at [335, 682] on div at bounding box center [332, 681] width 16 height 16
type input "4D4D4D"
type input "0"
click at [189, 503] on div "Text Styles Paragraph 1 Font Sans-serif Size 16 Color FFFFFF Font weight Normal…" at bounding box center [160, 242] width 202 height 528
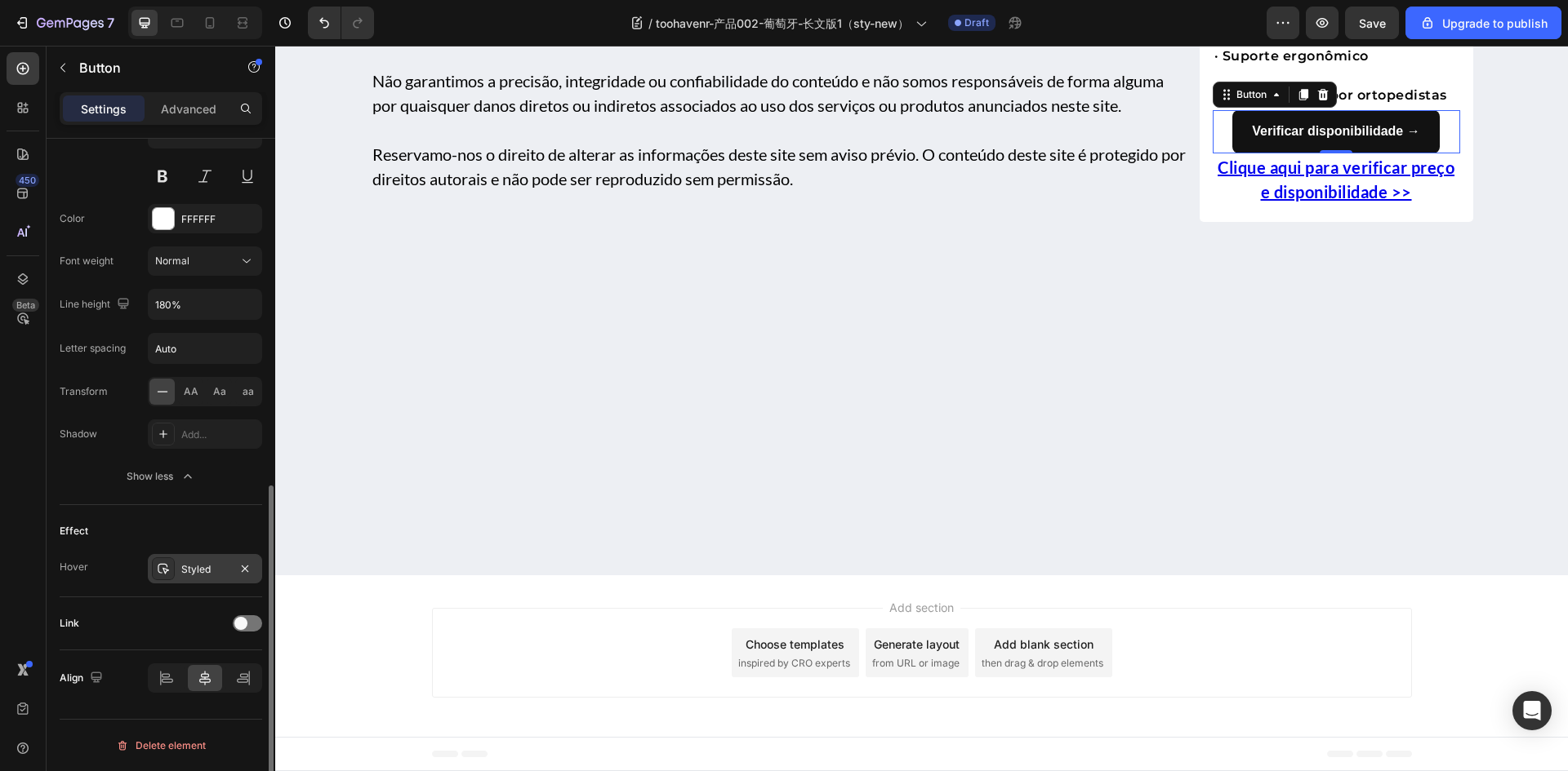
click at [170, 572] on div at bounding box center [163, 569] width 23 height 23
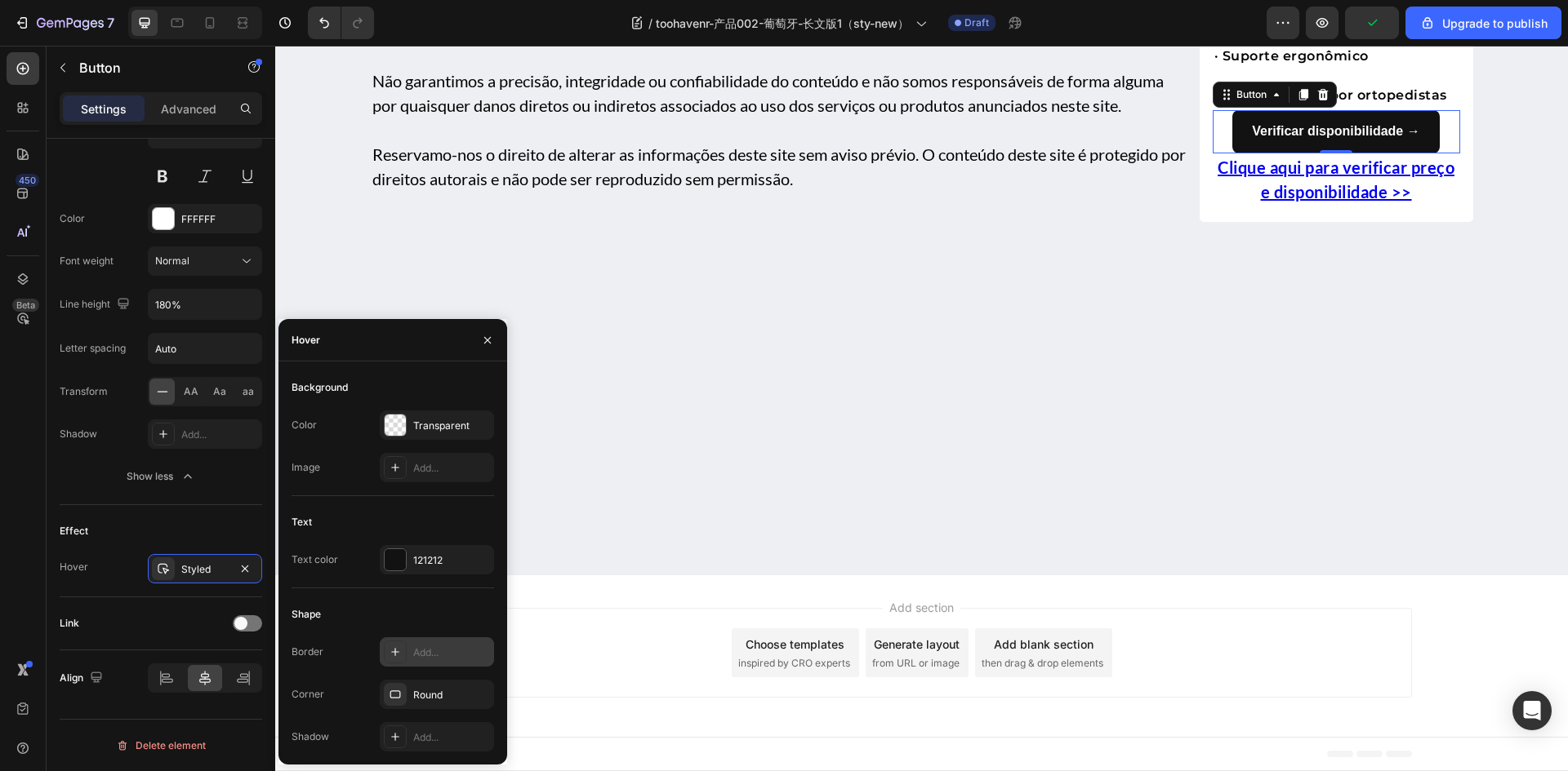
click at [401, 656] on icon at bounding box center [395, 653] width 13 height 13
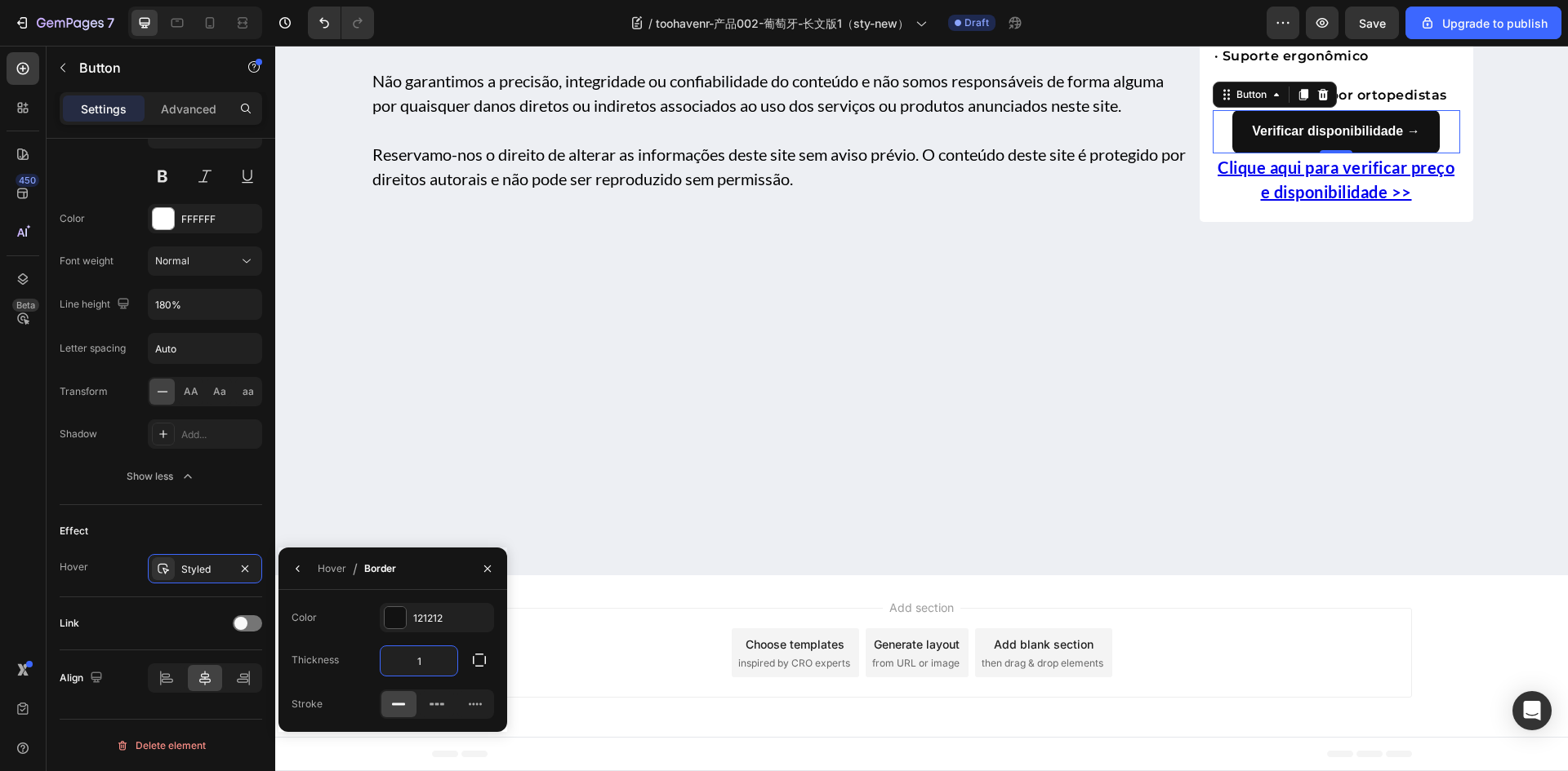
click at [442, 670] on input "1" at bounding box center [420, 660] width 77 height 29
type input "2"
click at [200, 522] on div "Effect" at bounding box center [160, 531] width 202 height 26
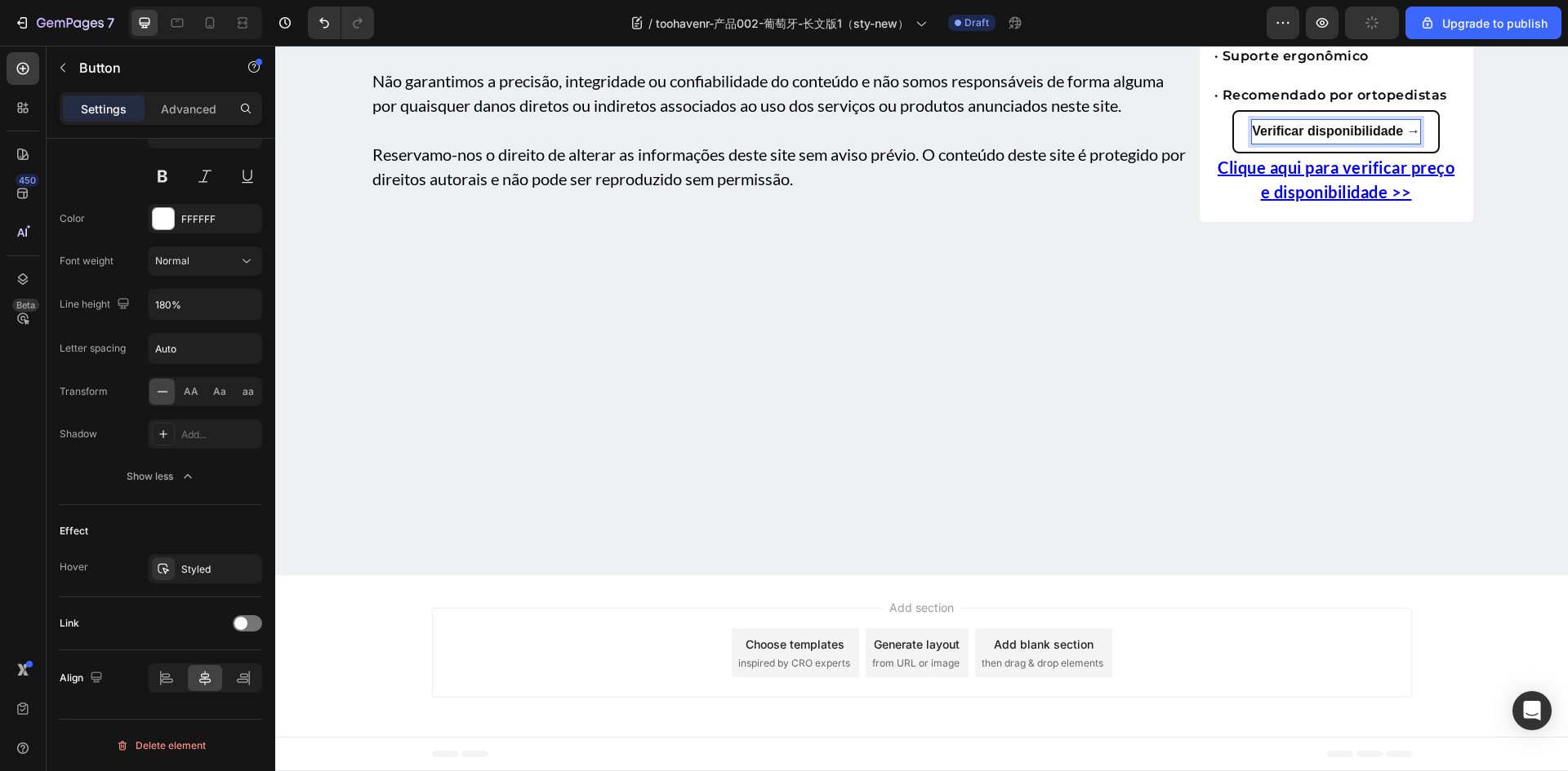
click at [1402, 138] on strong "Verificar disponibilidade →" at bounding box center [1336, 131] width 167 height 14
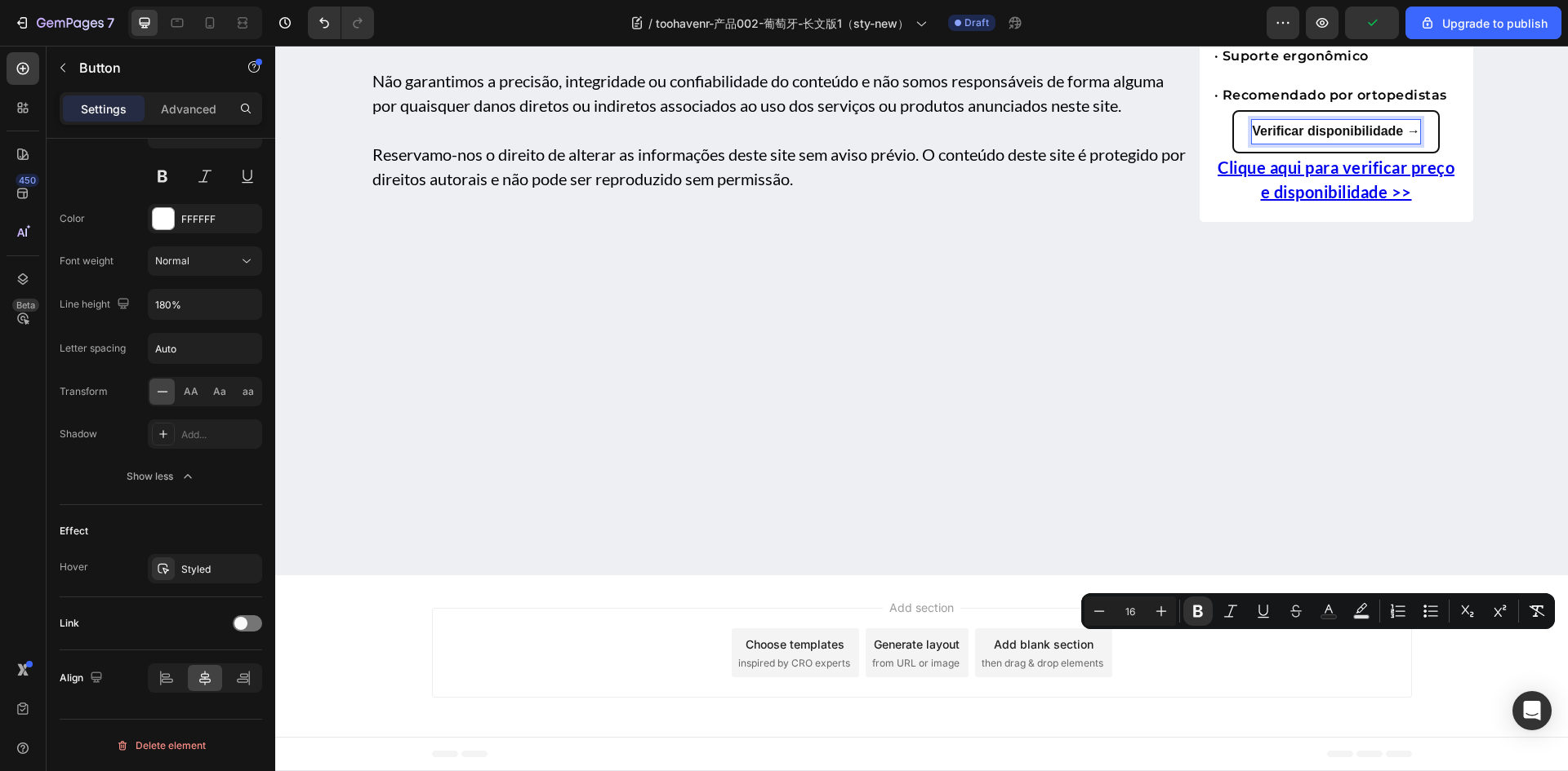
click at [1402, 138] on strong "Verificar disponibilidade →" at bounding box center [1336, 131] width 167 height 14
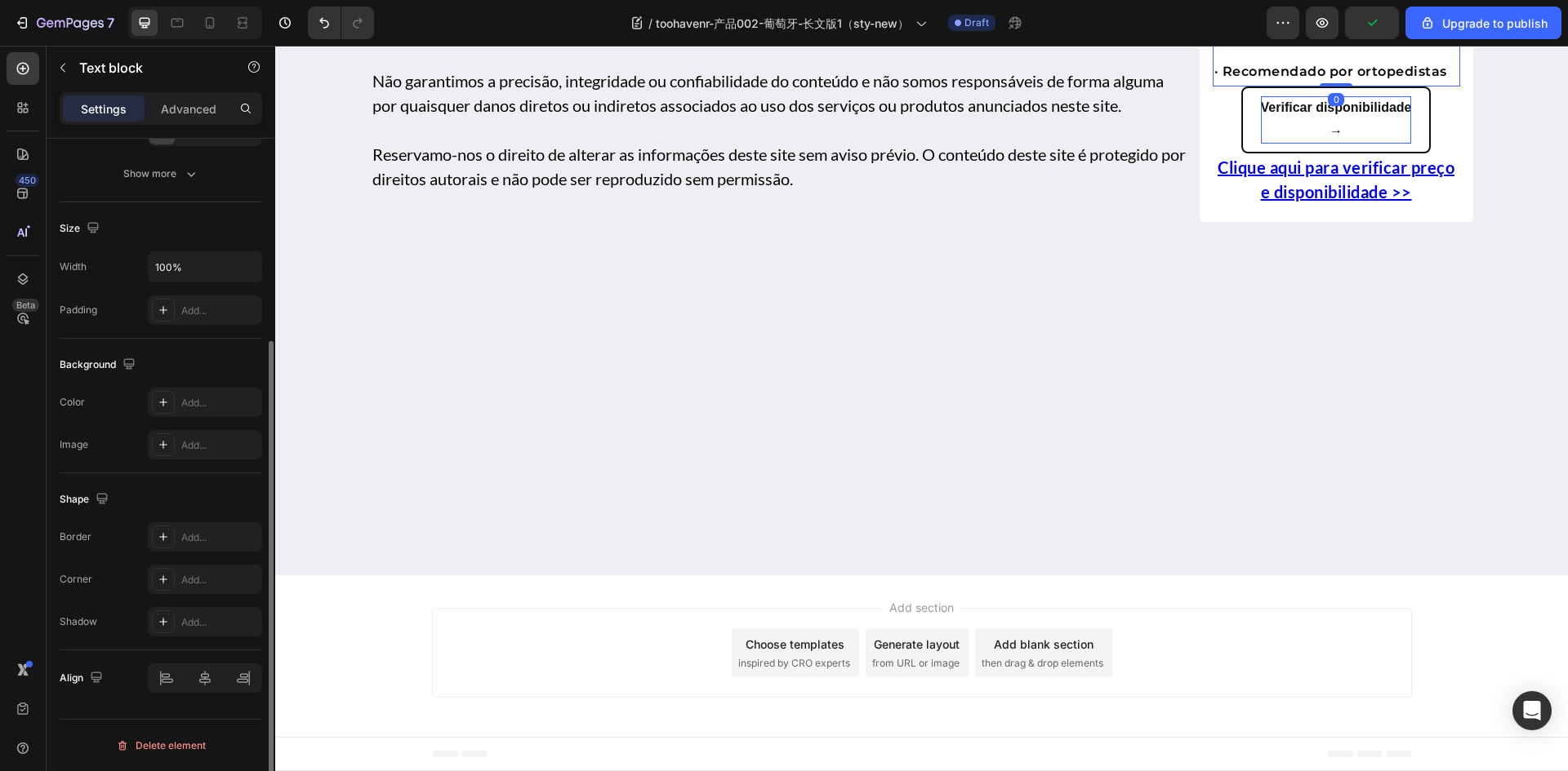
click at [1330, 24] on p "Rich Text Editor. Editing area: main" at bounding box center [1337, 13] width 245 height 20
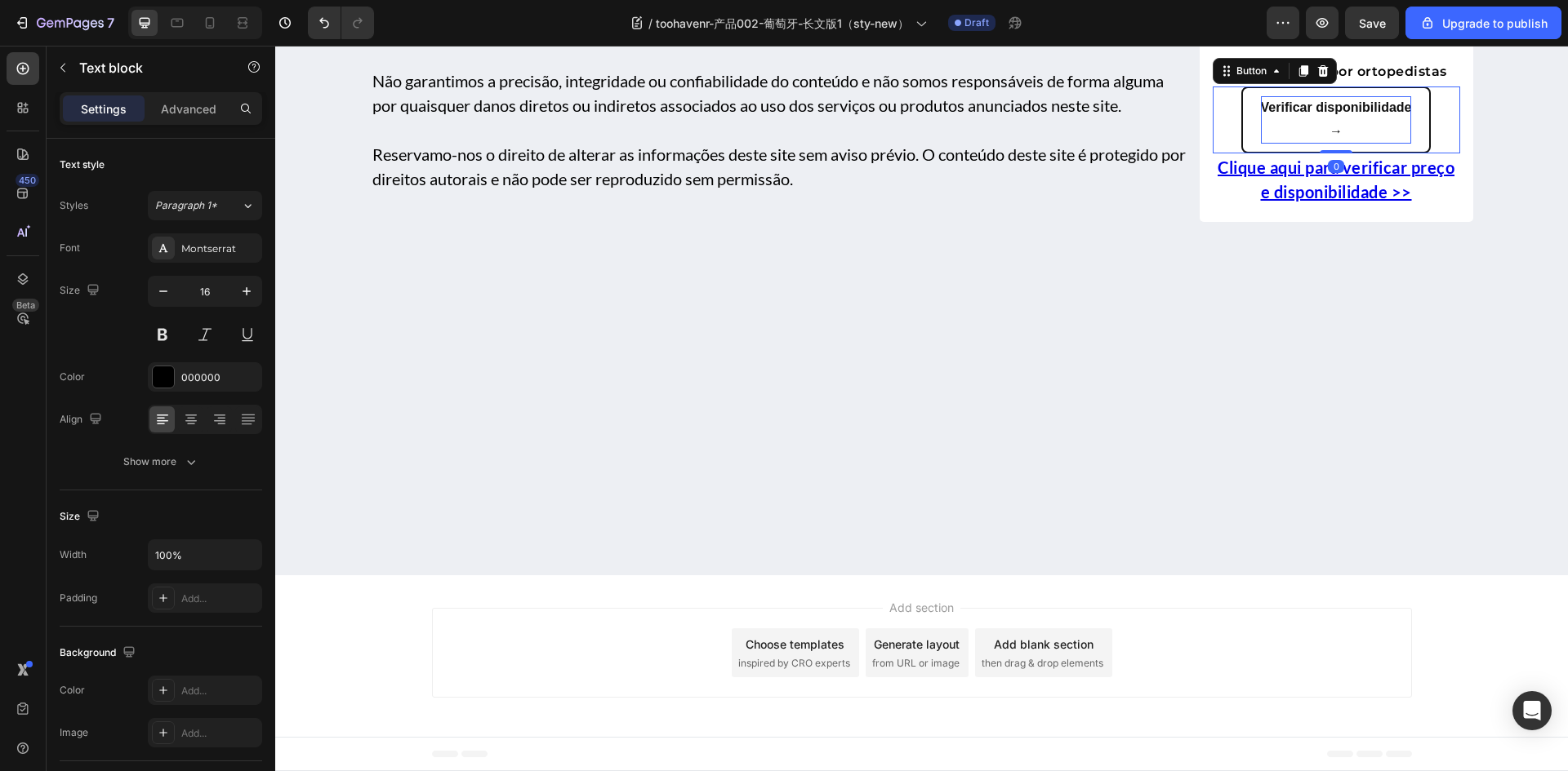
click at [1241, 154] on button "Verificar disponibilidade →" at bounding box center [1336, 120] width 190 height 67
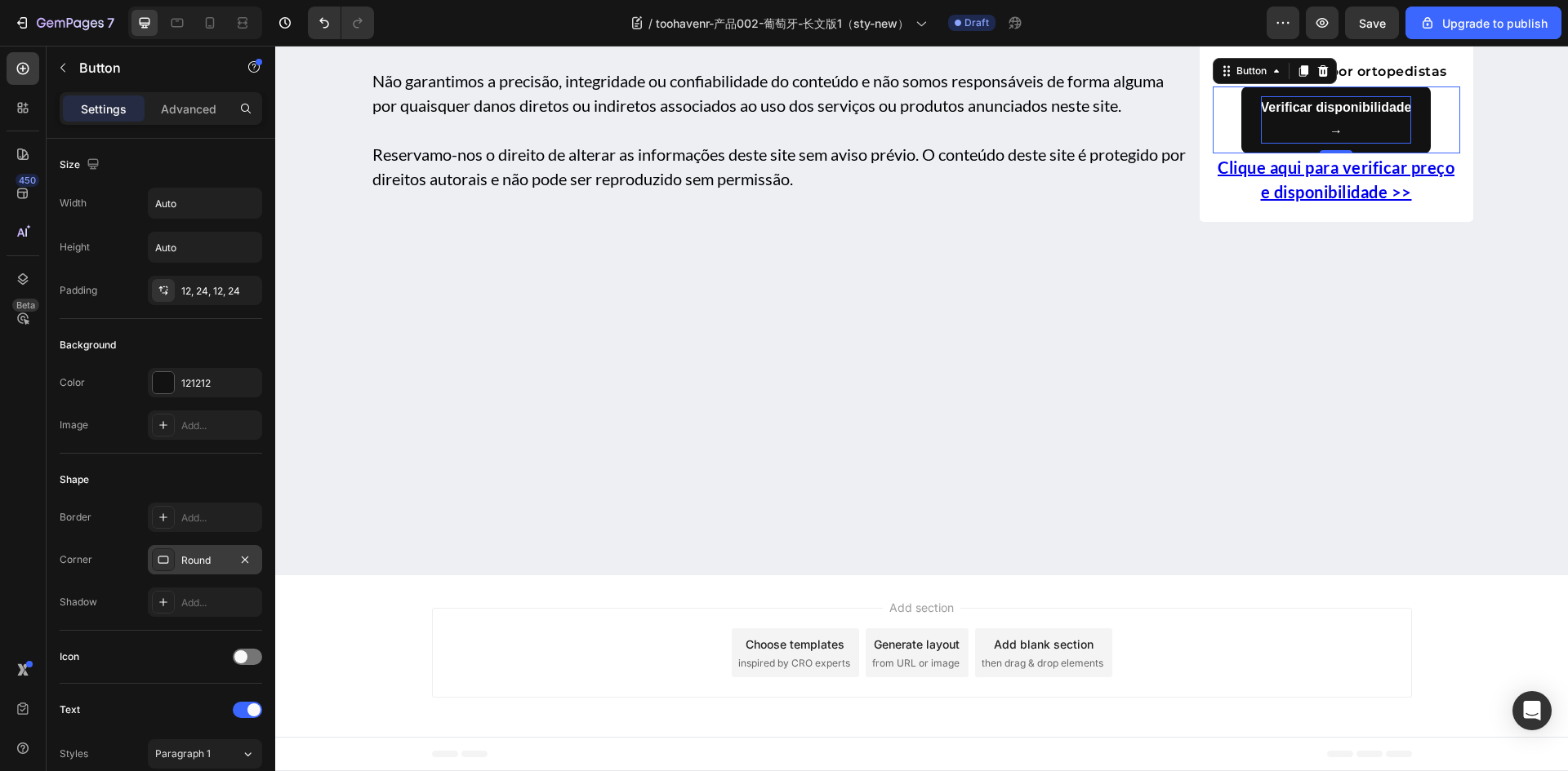
click at [166, 562] on icon at bounding box center [164, 560] width 13 height 13
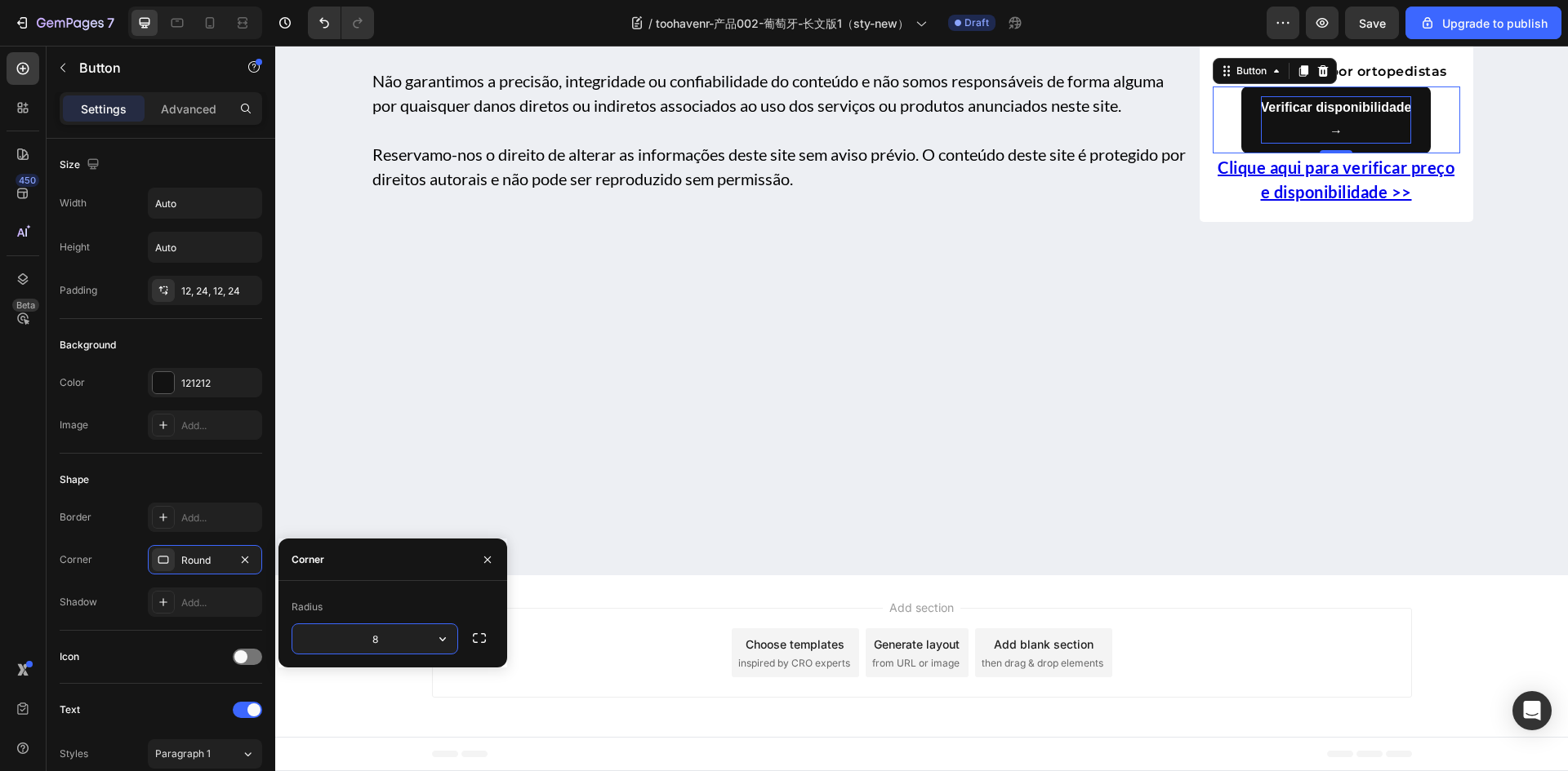
click at [389, 635] on input "8" at bounding box center [374, 638] width 165 height 29
type input "16"
click at [179, 478] on div "Shape" at bounding box center [160, 480] width 202 height 26
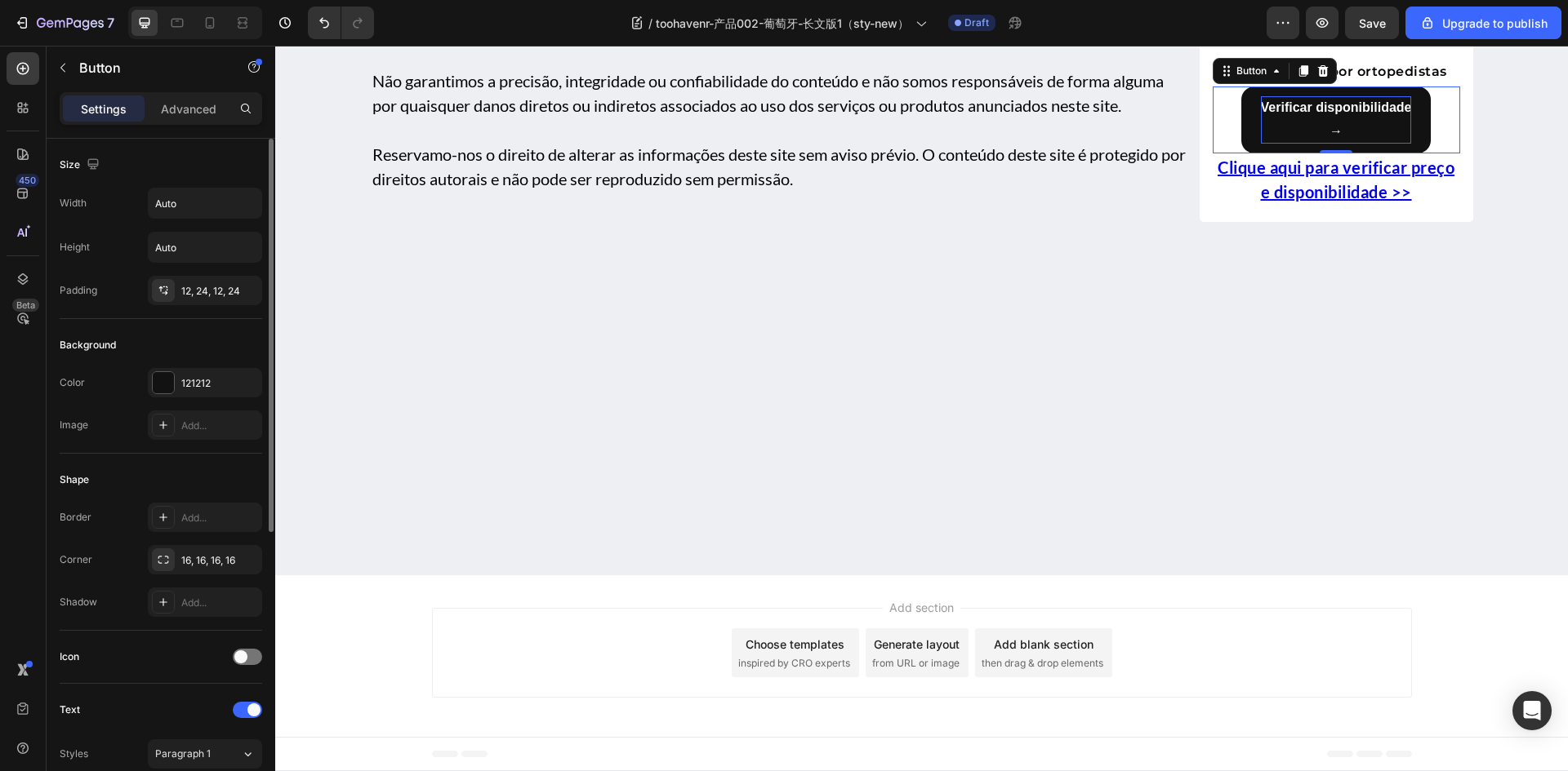
scroll to position [490, 0]
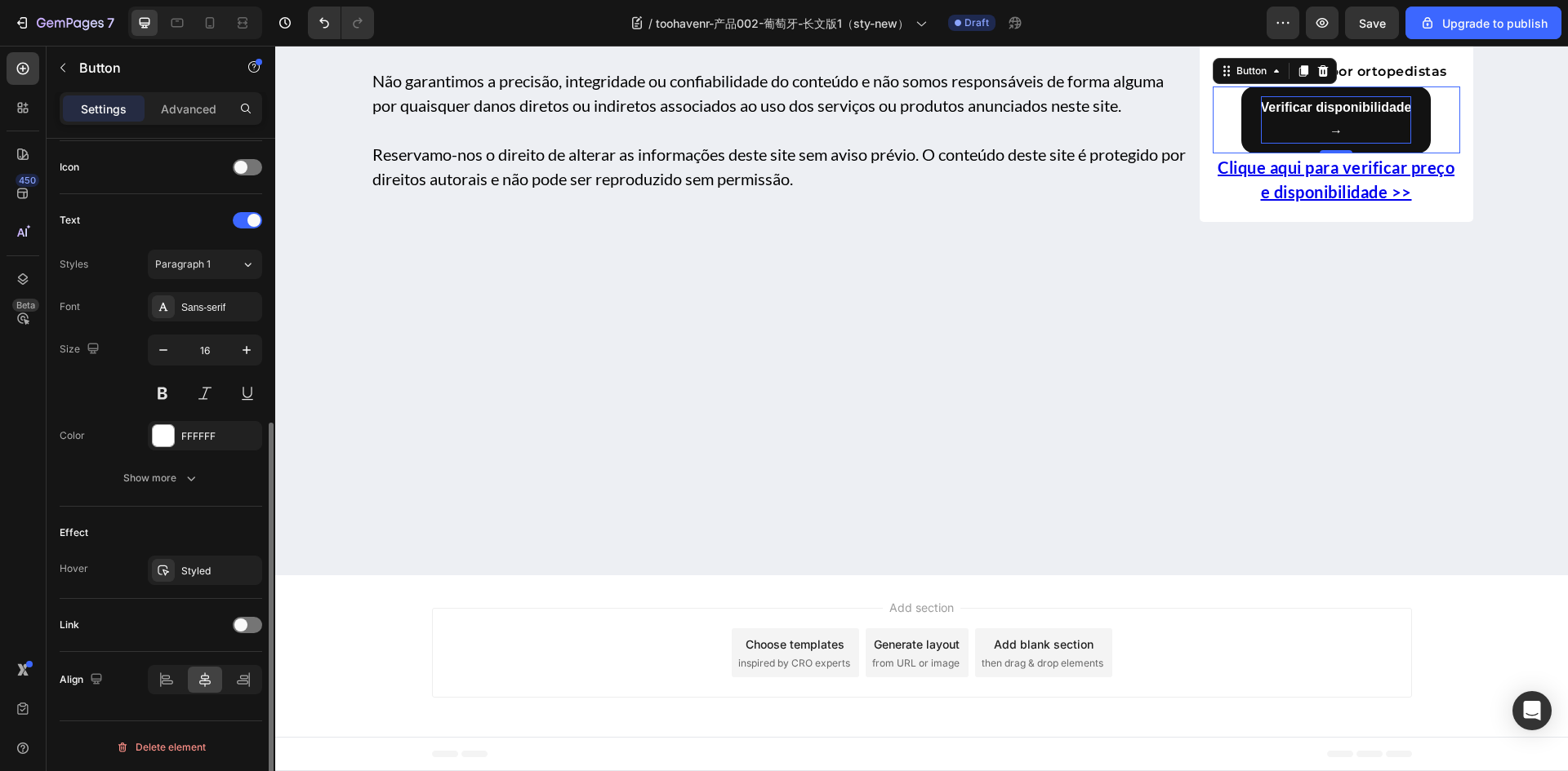
click at [189, 460] on div "Font Sans-serif Size 16 Color FFFFFF Show more" at bounding box center [160, 393] width 202 height 201
click at [182, 478] on icon "button" at bounding box center [190, 478] width 16 height 16
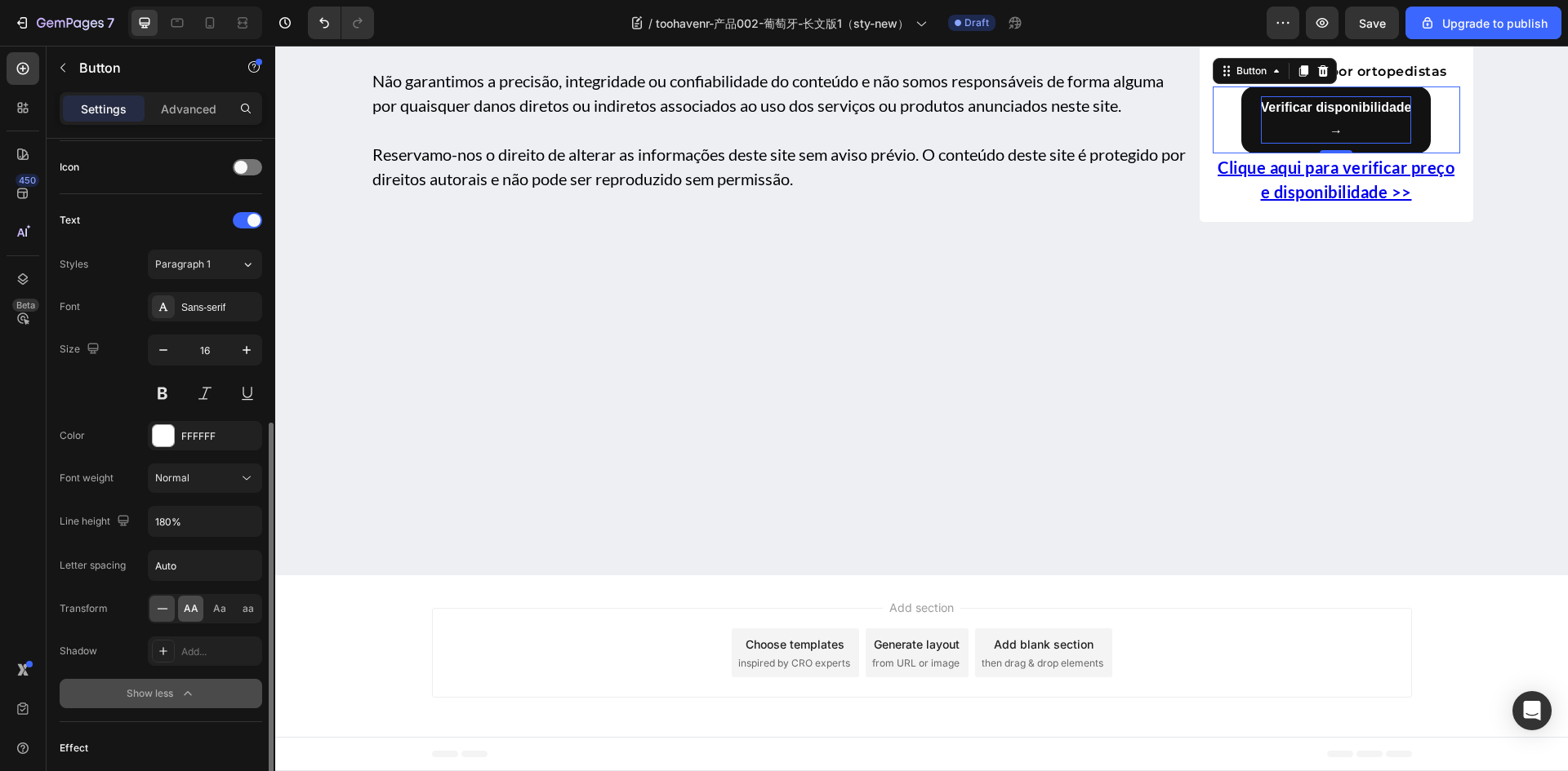
click at [195, 616] on span "AA" at bounding box center [191, 609] width 15 height 15
click at [246, 351] on icon "button" at bounding box center [246, 350] width 8 height 8
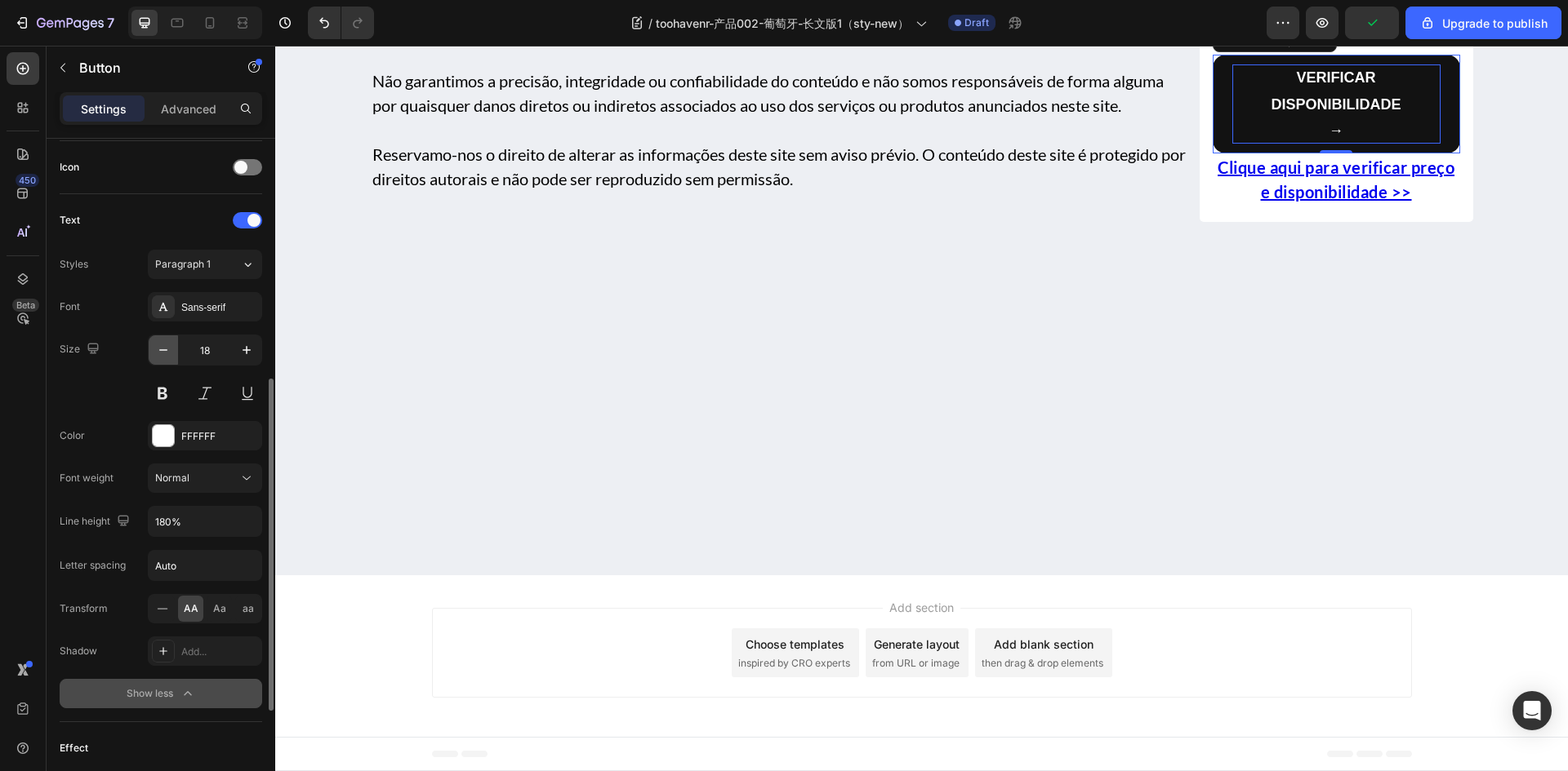
click at [176, 357] on button "button" at bounding box center [163, 350] width 29 height 29
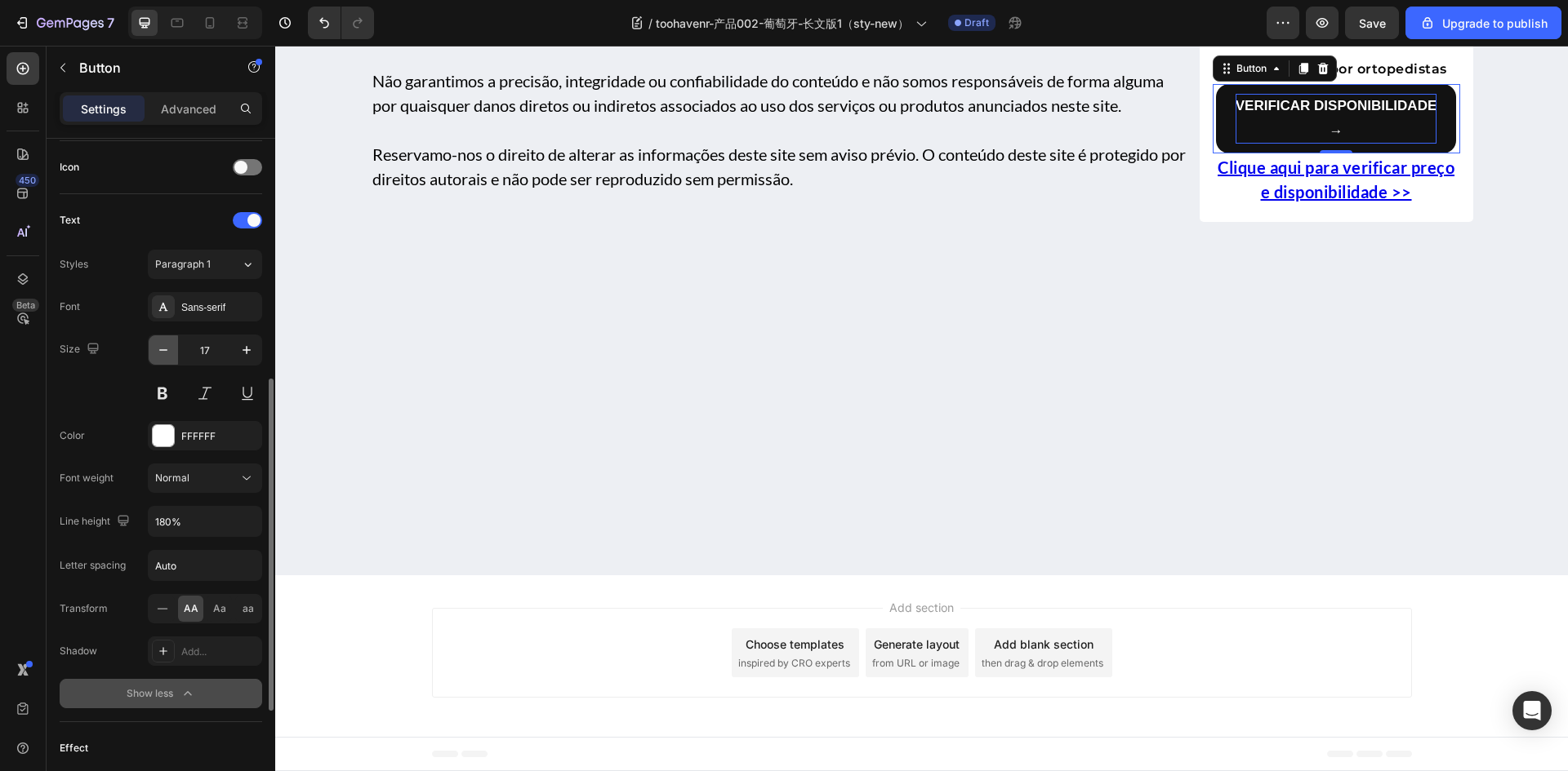
click at [176, 357] on button "button" at bounding box center [163, 350] width 29 height 29
type input "16"
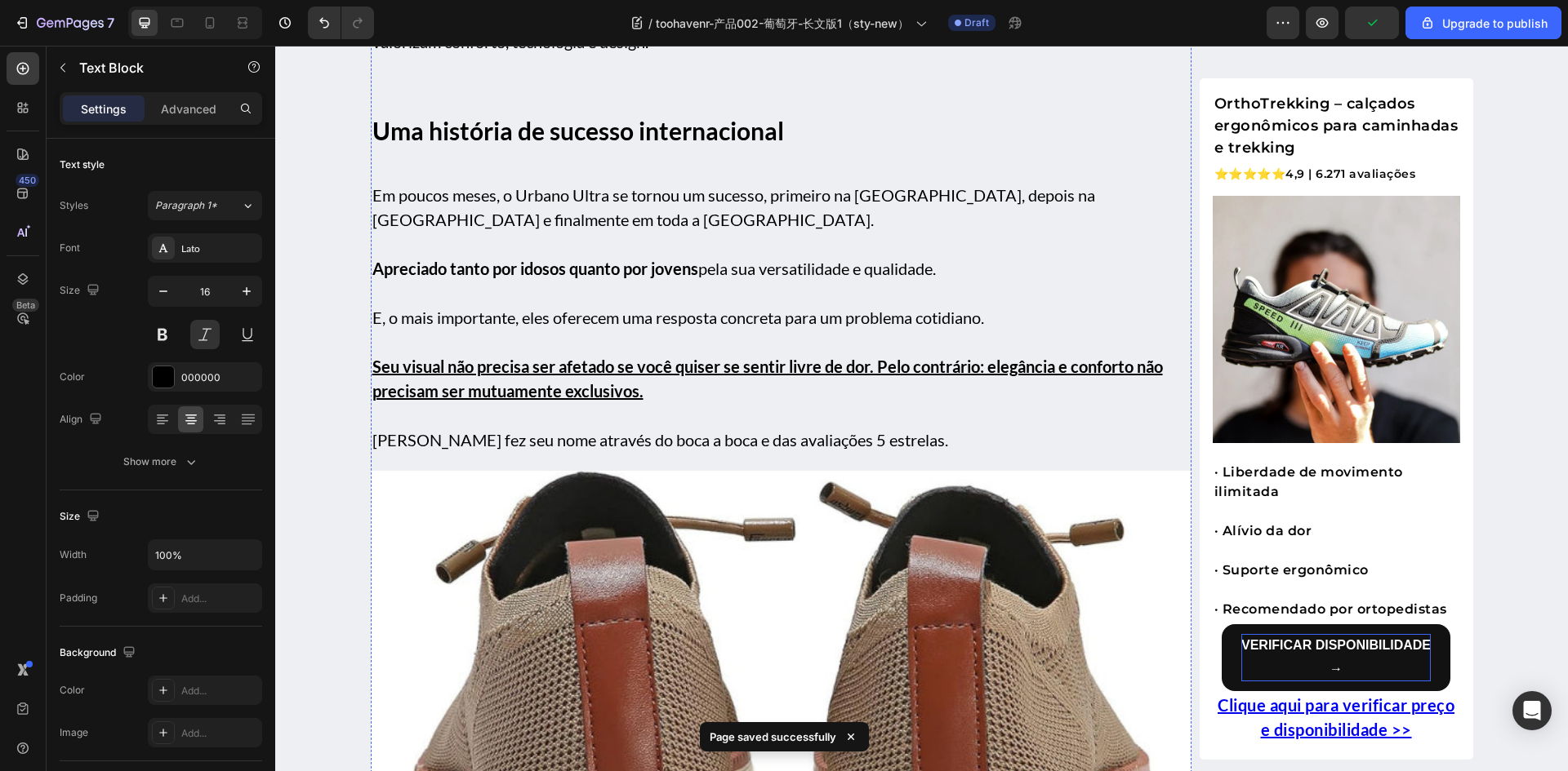
scroll to position [2651, 0]
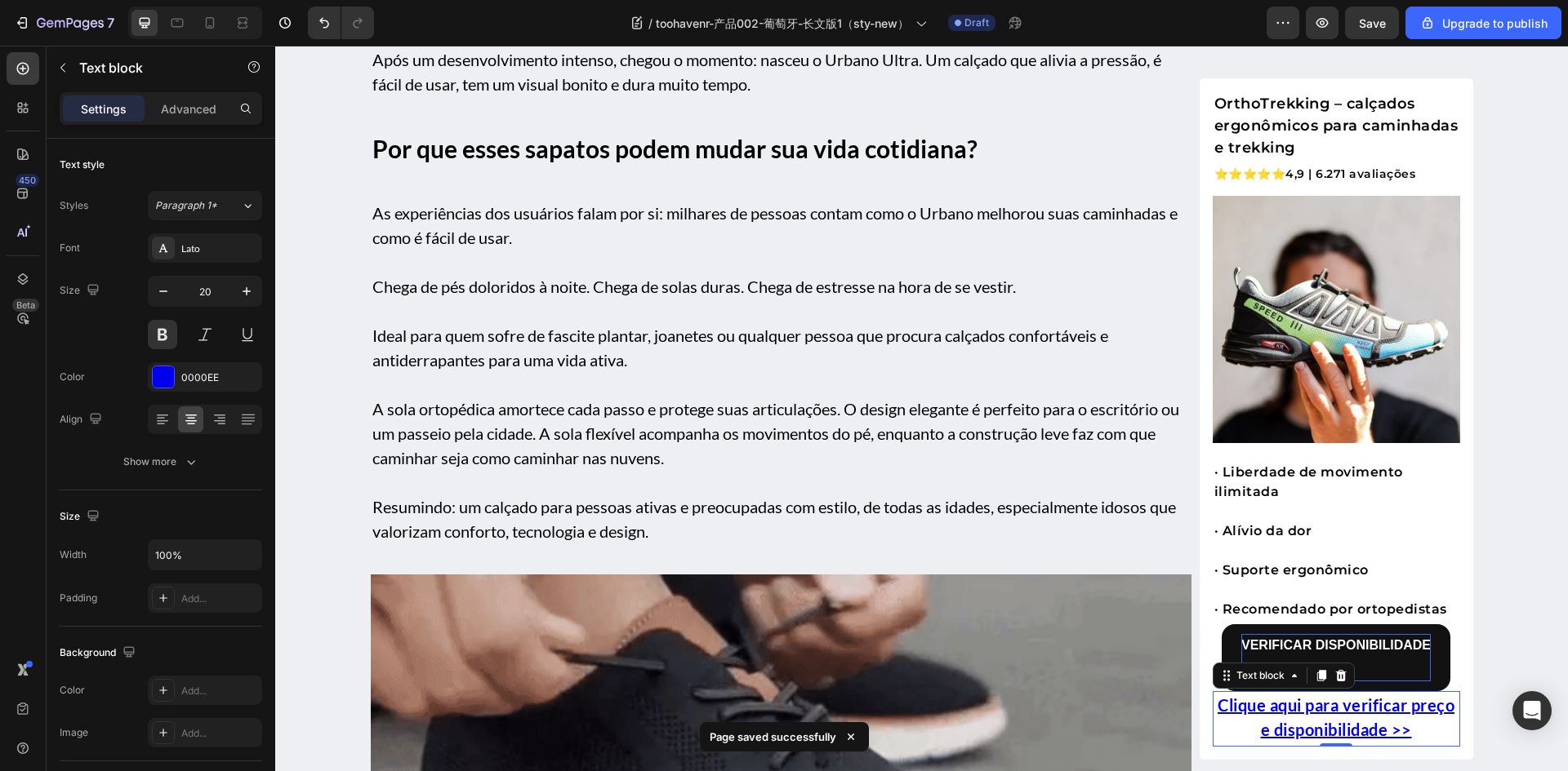
click at [1433, 735] on p "Clique aqui para verificar preço e disponibilidade >>" at bounding box center [1337, 717] width 245 height 49
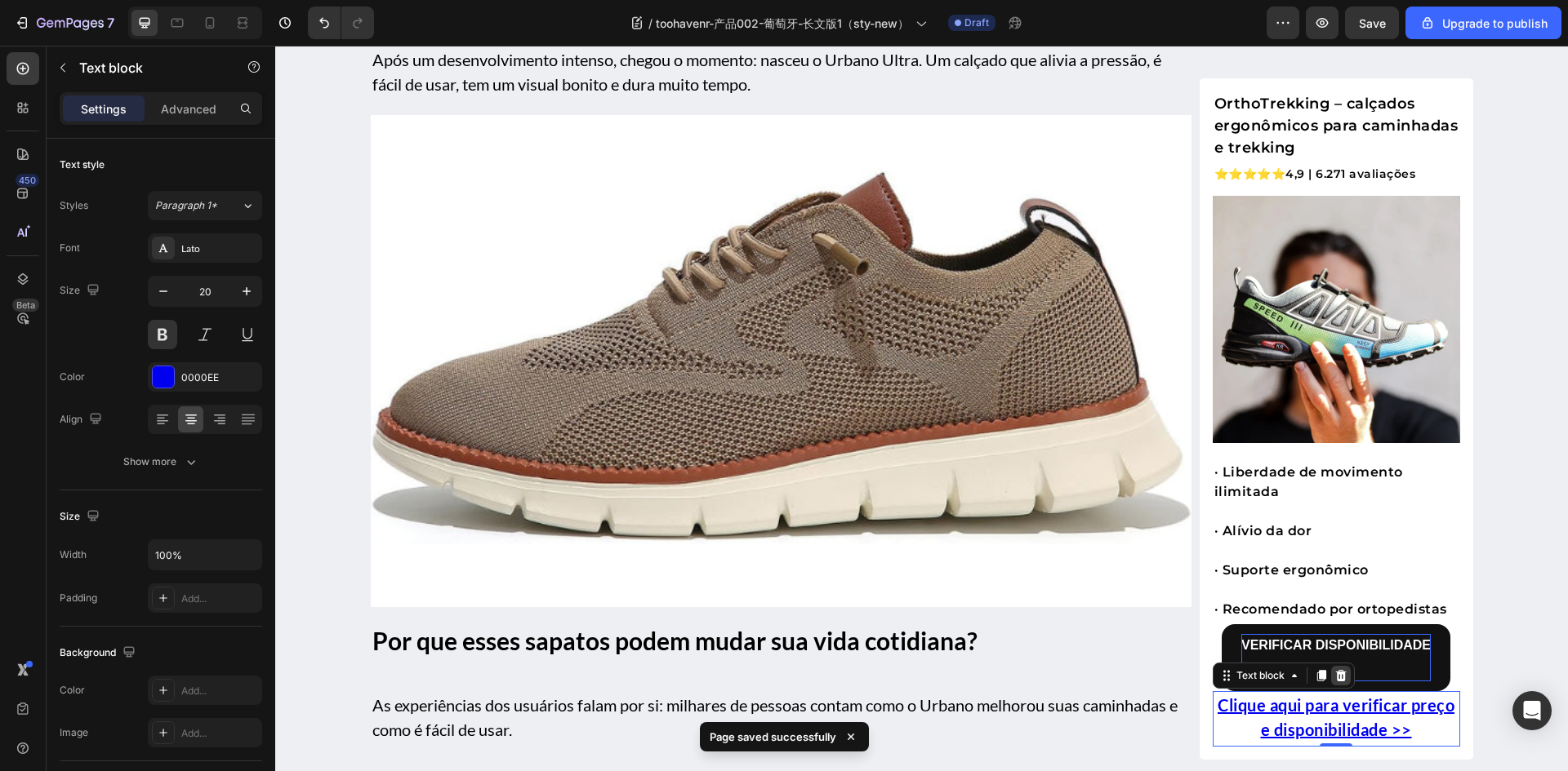
click at [1338, 682] on icon at bounding box center [1340, 676] width 13 height 13
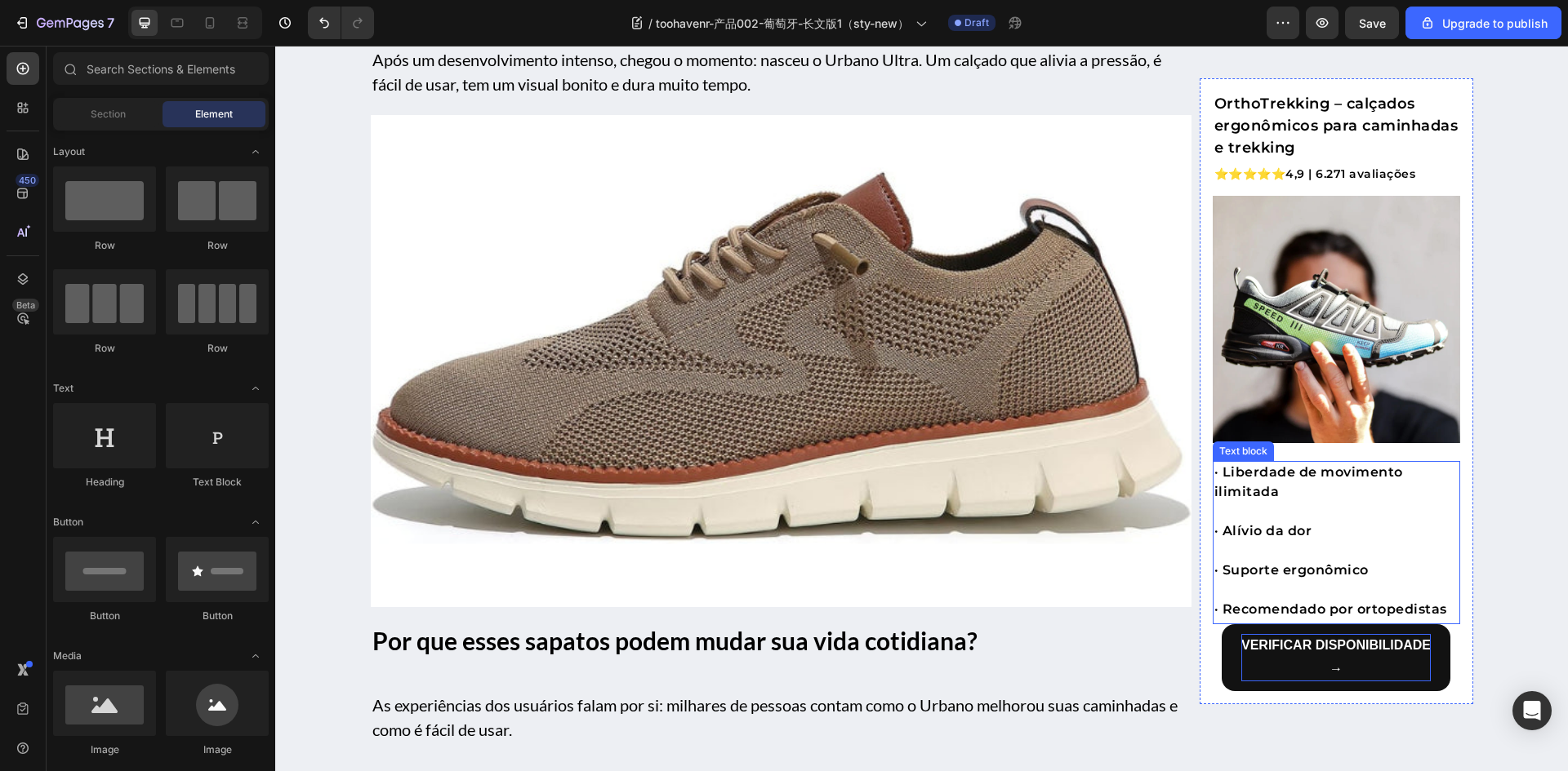
click at [1306, 523] on p "· Alívio da dor" at bounding box center [1337, 531] width 245 height 20
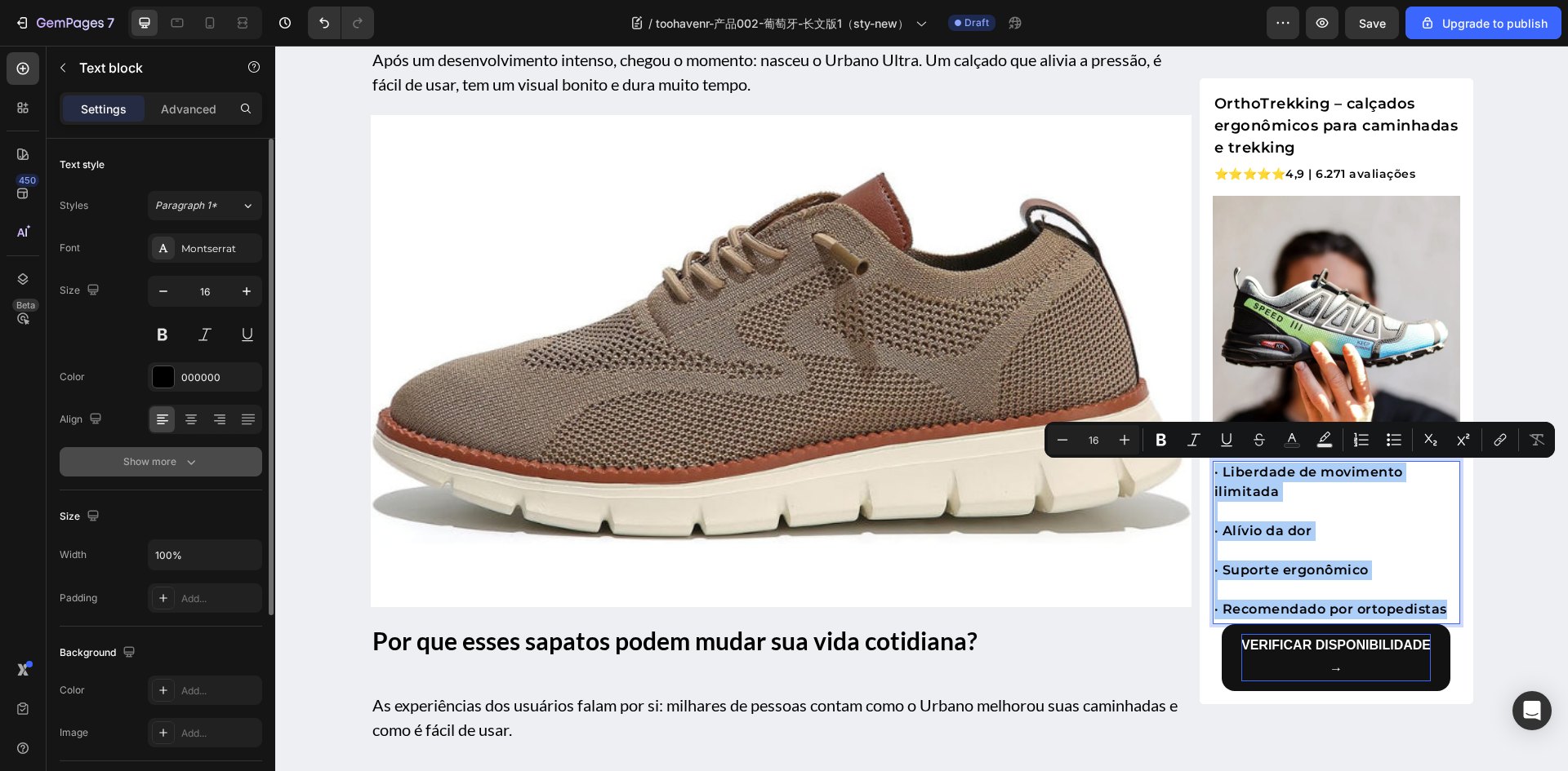
click at [192, 462] on icon "button" at bounding box center [190, 462] width 16 height 16
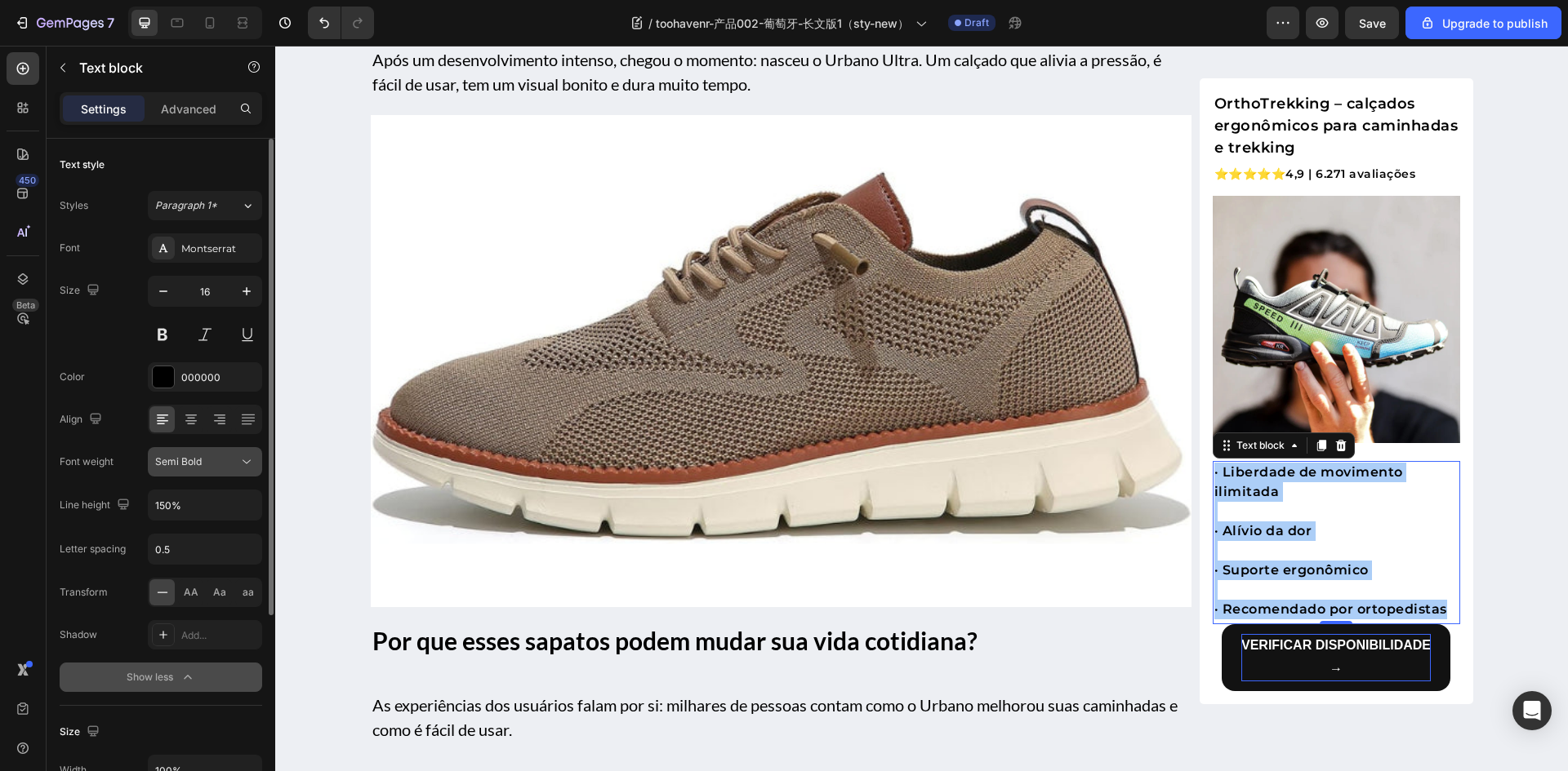
click at [207, 462] on div "Semi Bold" at bounding box center [197, 462] width 84 height 15
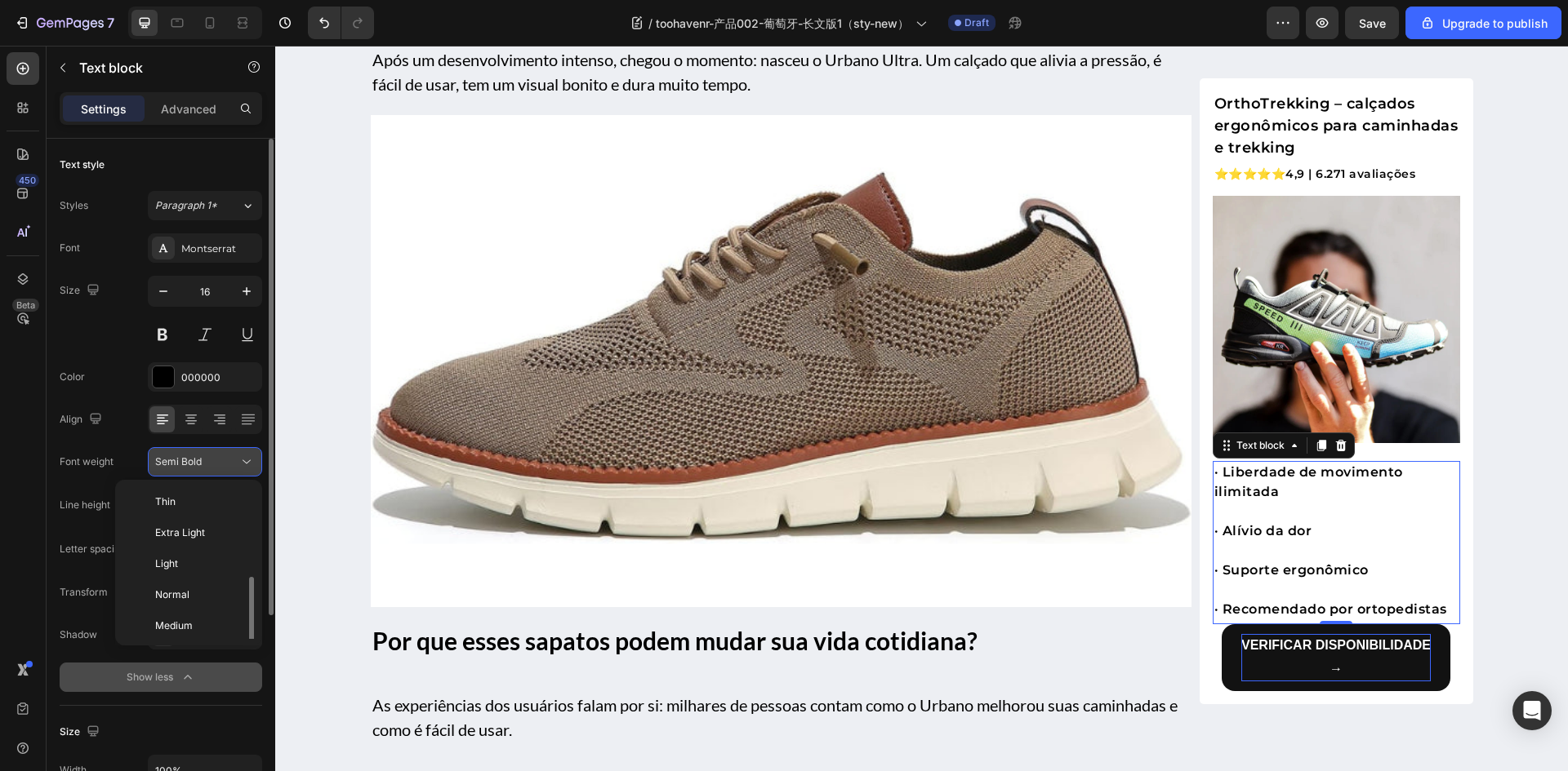
scroll to position [58, 0]
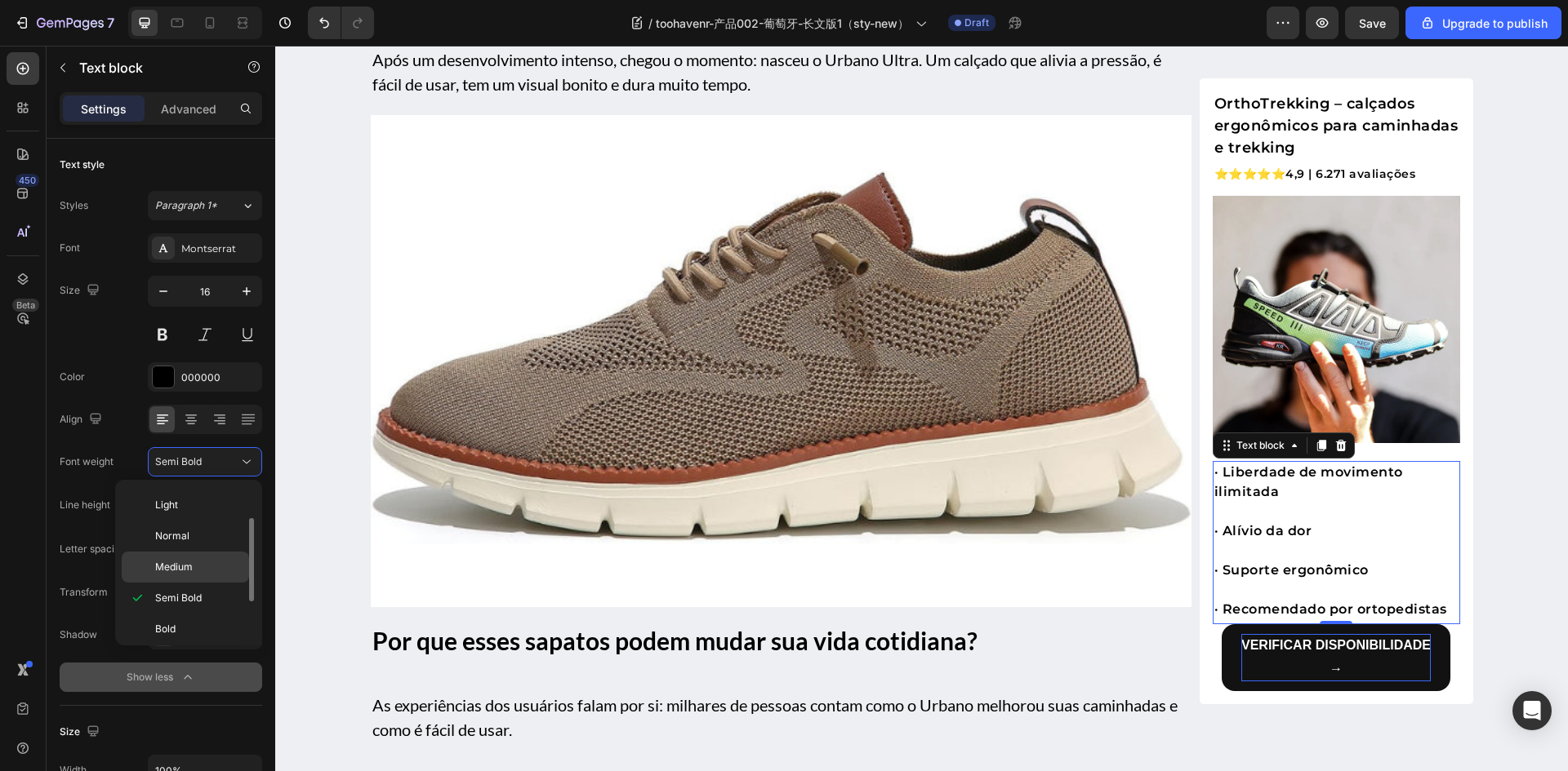
click at [197, 570] on p "Medium" at bounding box center [198, 567] width 87 height 15
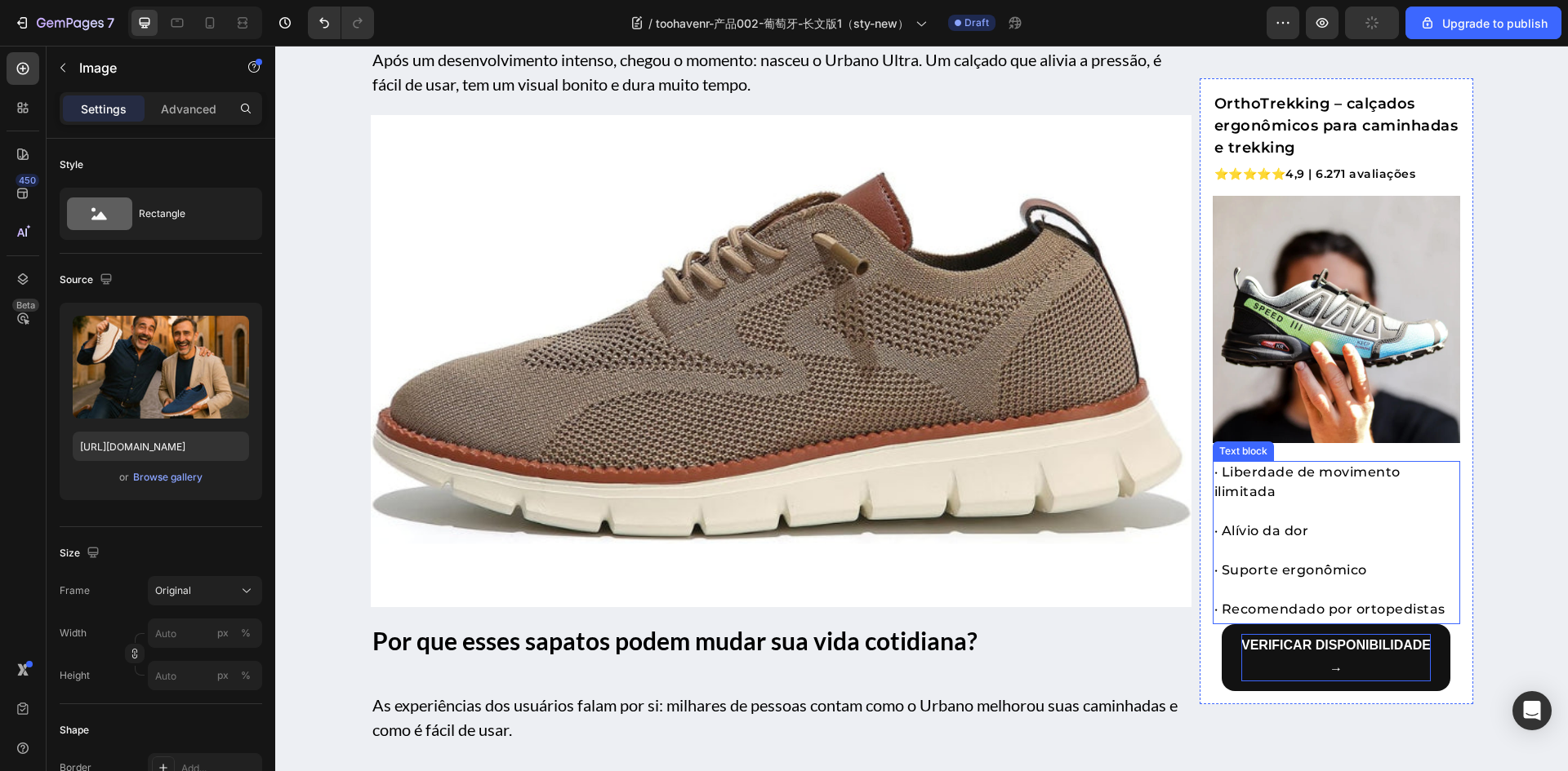
click at [1365, 540] on p "· Alívio da dor" at bounding box center [1337, 531] width 245 height 20
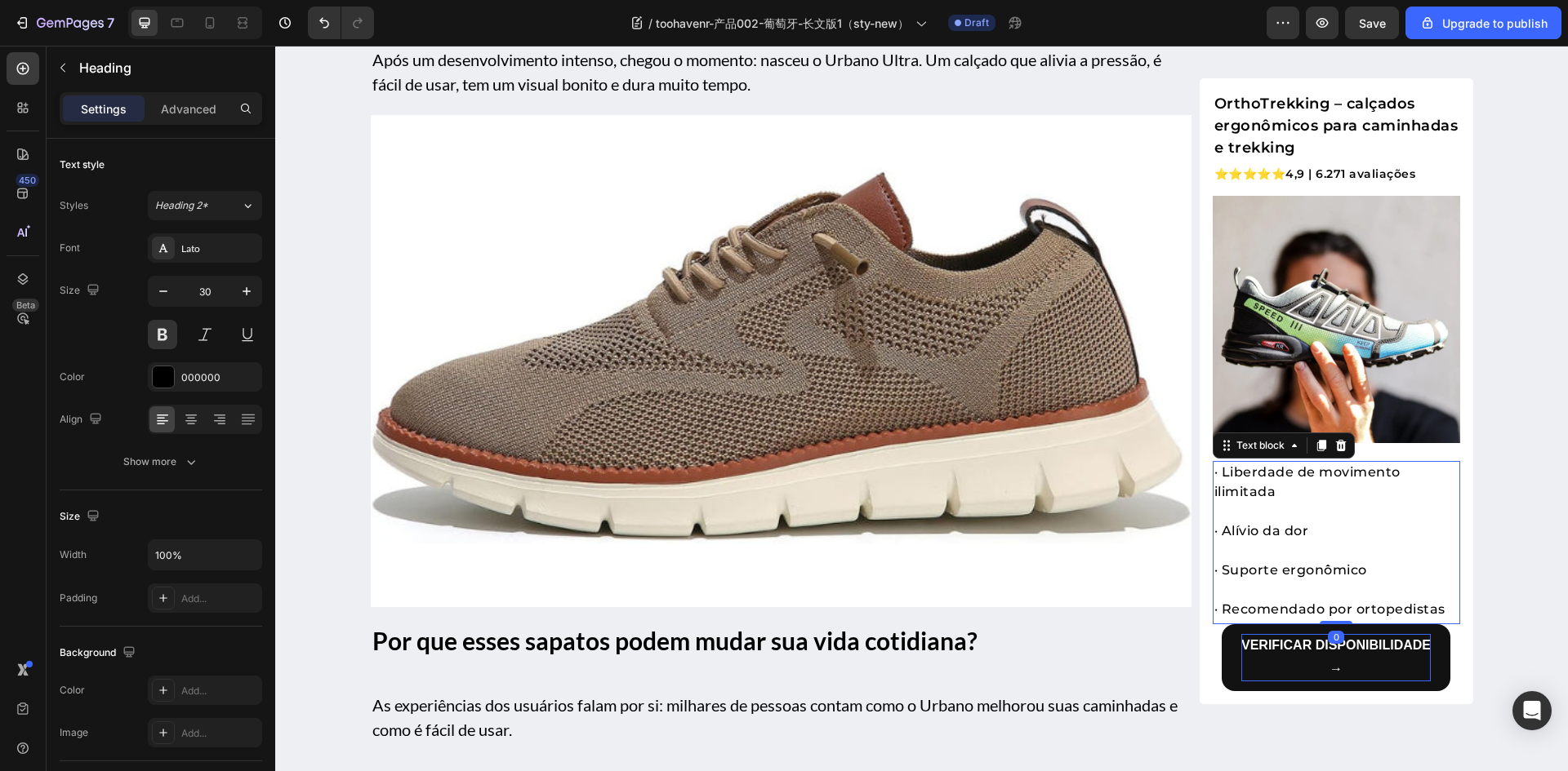
click at [1326, 587] on p "Rich Text Editor. Editing area: main" at bounding box center [1337, 590] width 245 height 20
click at [214, 251] on div "Montserrat" at bounding box center [220, 249] width 77 height 15
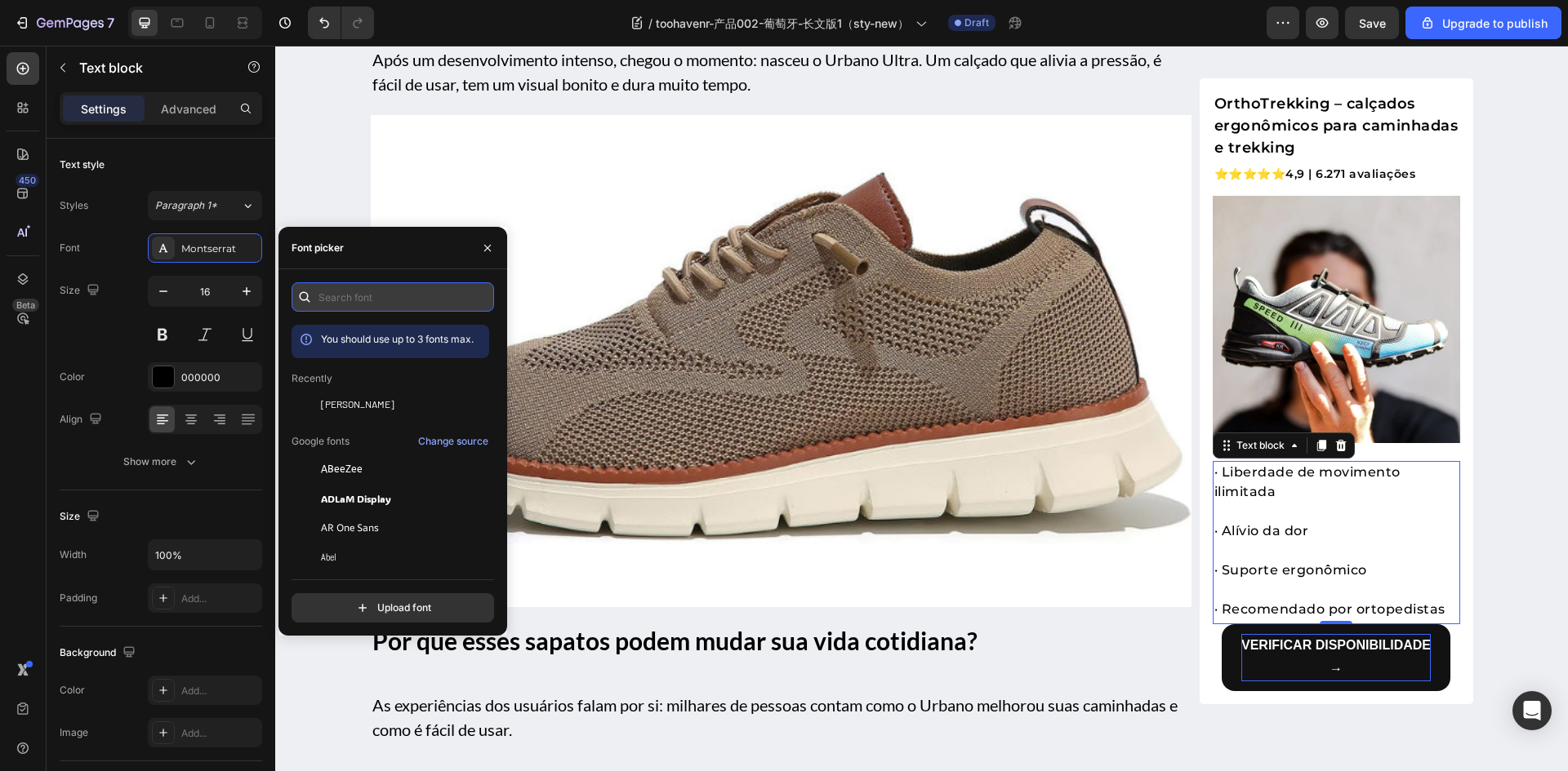
click at [372, 296] on input "text" at bounding box center [392, 296] width 202 height 29
type input "lato"
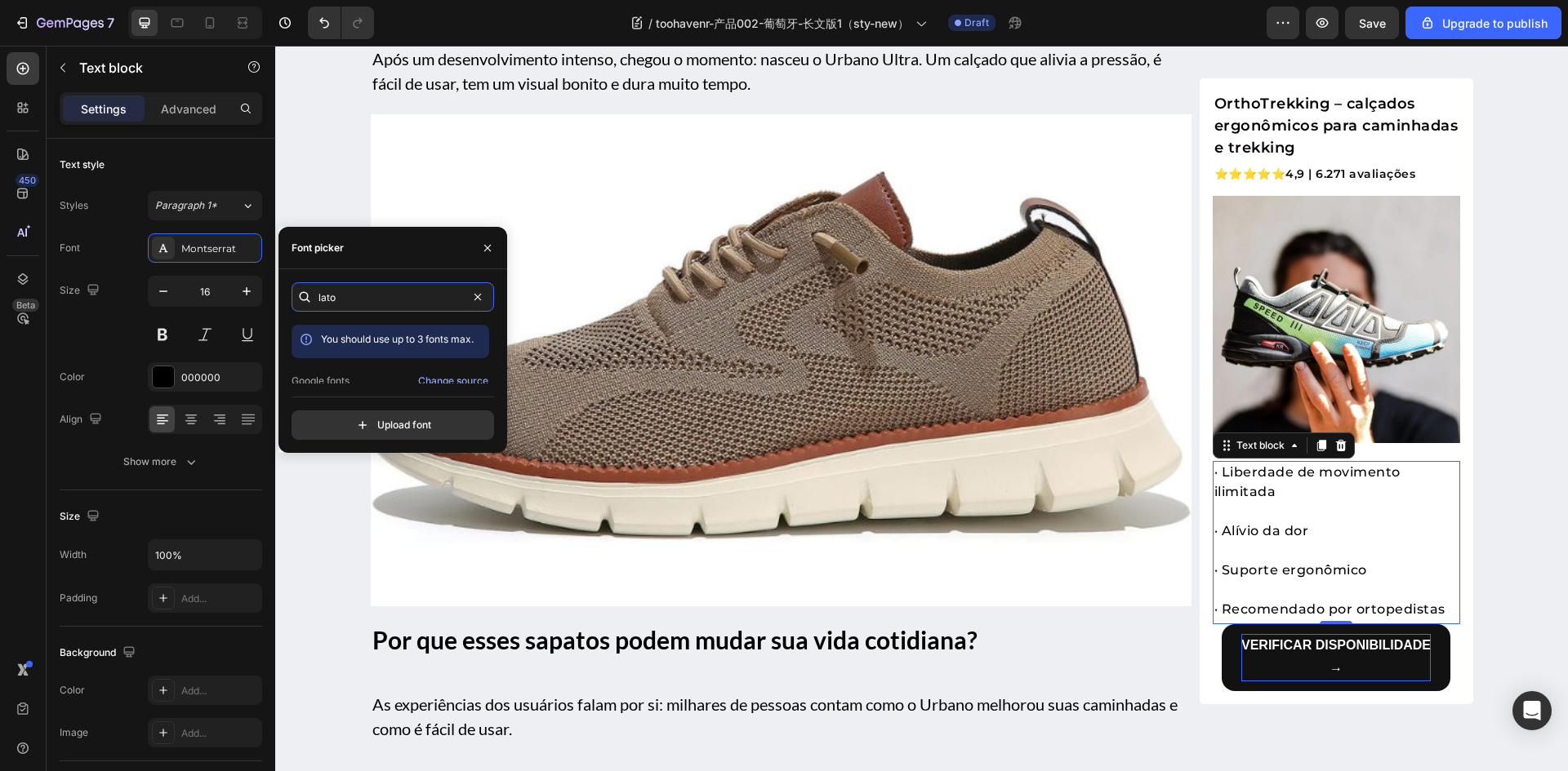
scroll to position [2651, 0]
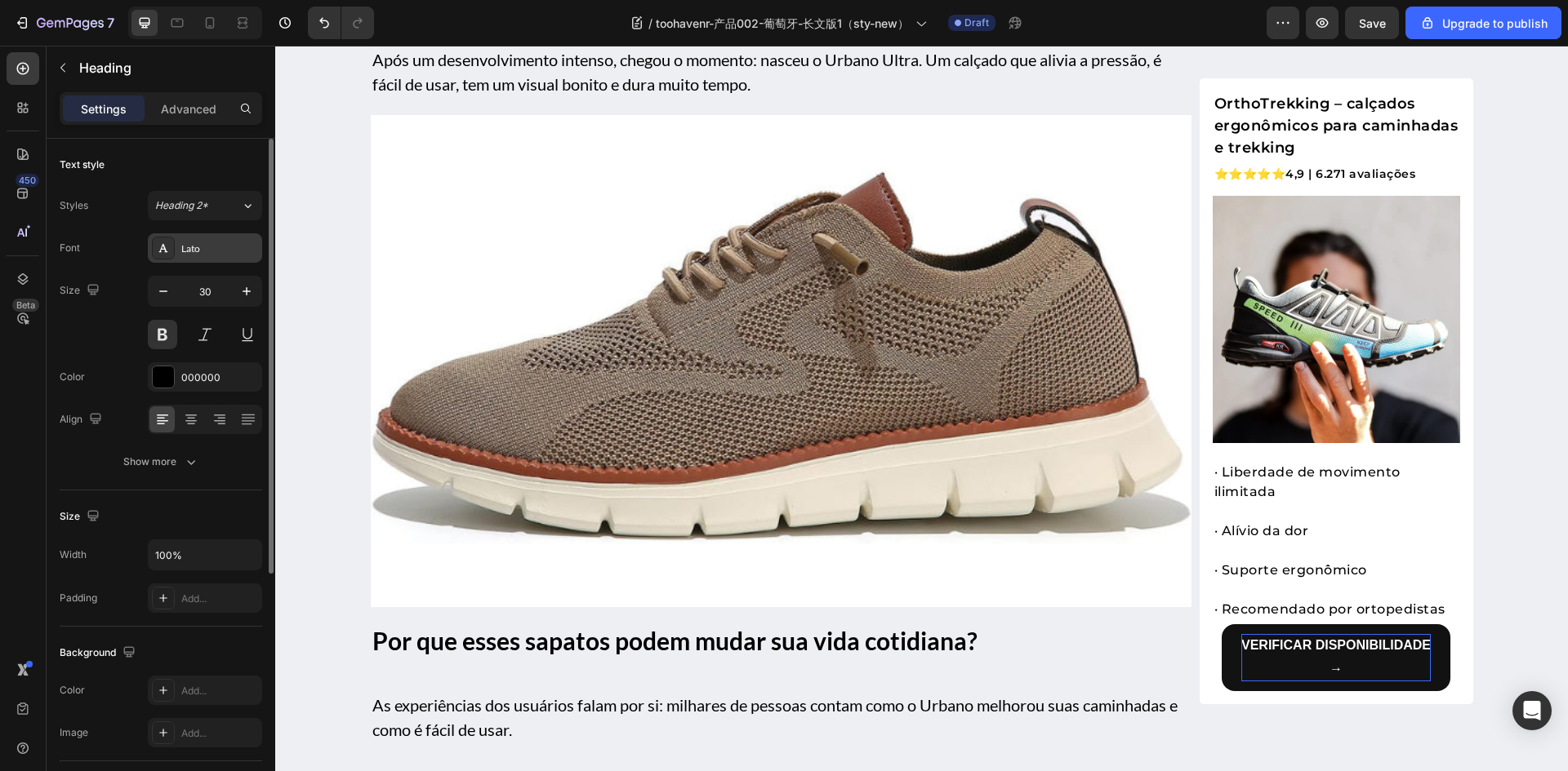
click at [203, 253] on div "Lato" at bounding box center [220, 249] width 77 height 15
click at [1282, 474] on p "· Liberdade de movimento ilimitada" at bounding box center [1337, 482] width 245 height 39
click at [189, 245] on div "Montserrat" at bounding box center [220, 249] width 77 height 15
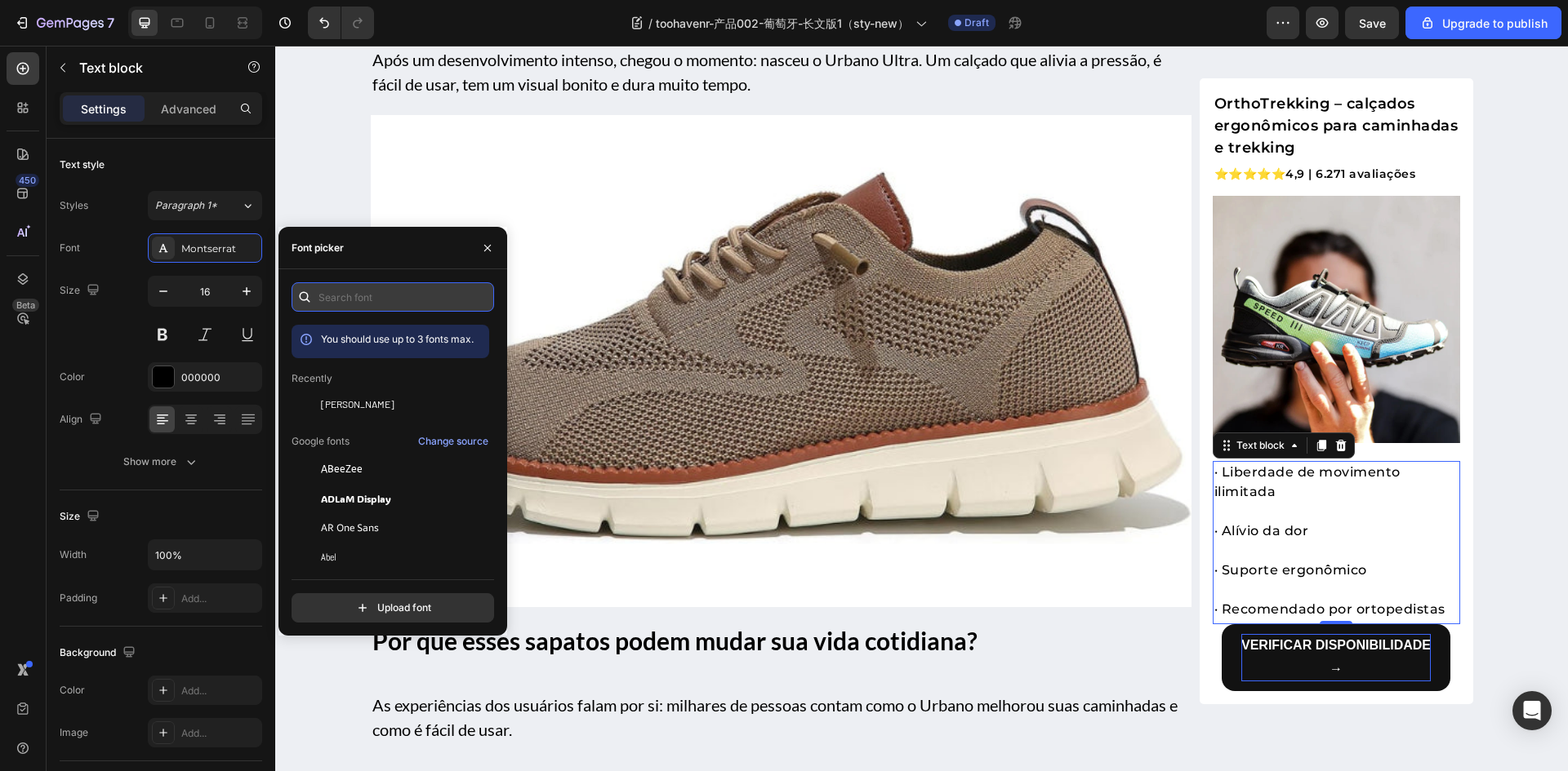
drag, startPoint x: 408, startPoint y: 297, endPoint x: 389, endPoint y: 303, distance: 19.9
click at [408, 298] on input "text" at bounding box center [392, 296] width 202 height 29
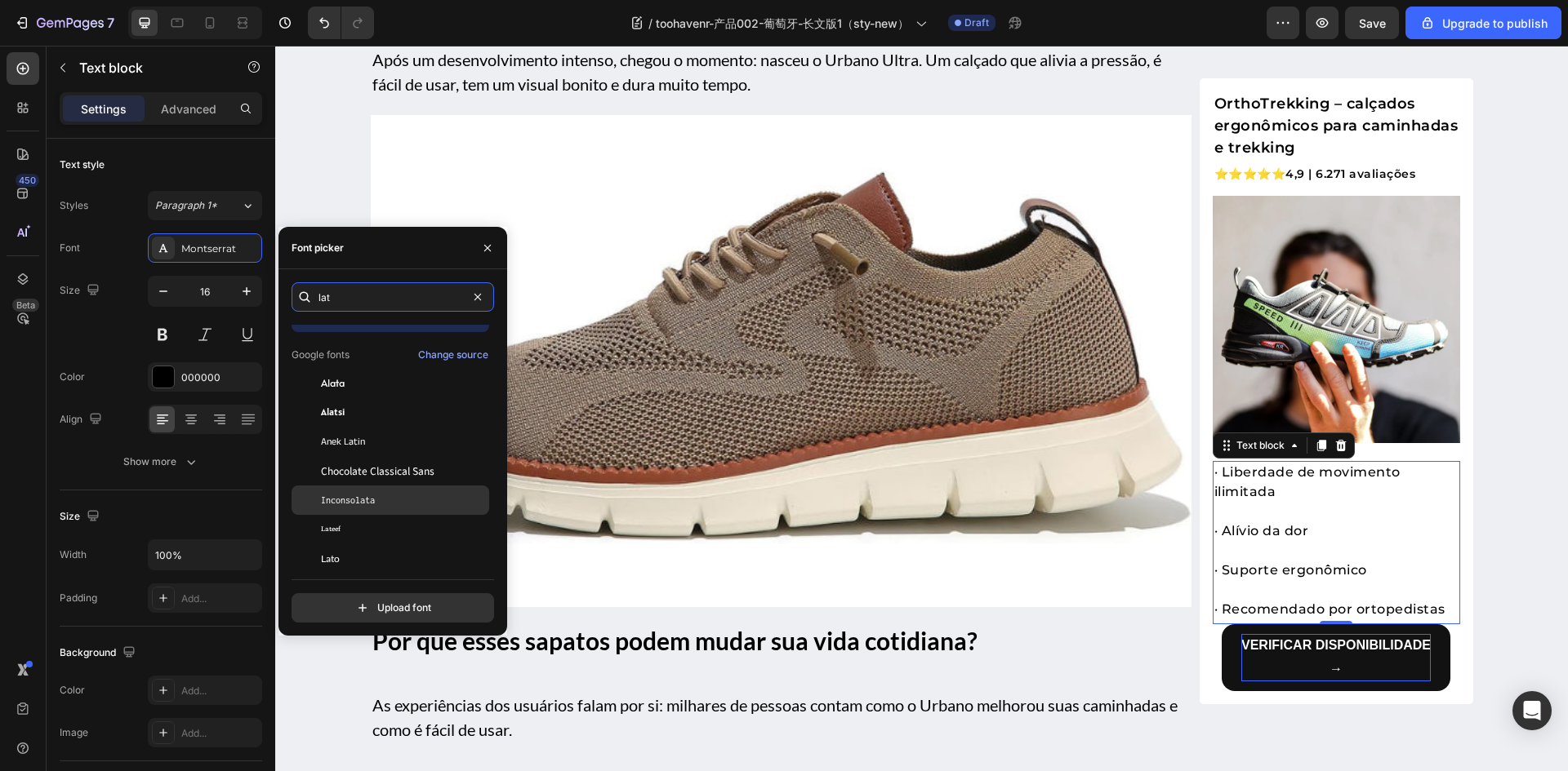
scroll to position [40, 0]
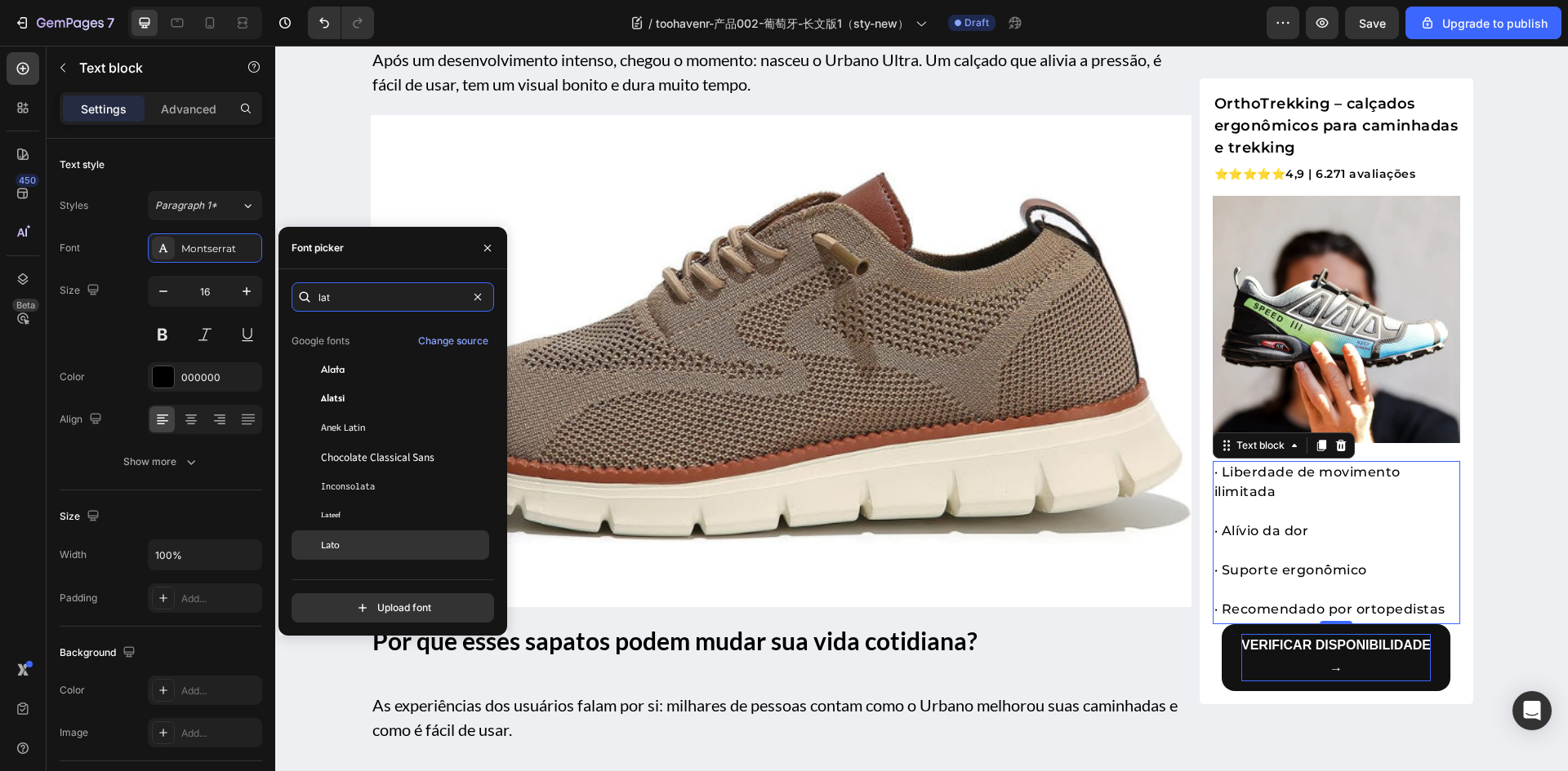
type input "lat"
click at [383, 537] on div "Lato" at bounding box center [390, 544] width 198 height 29
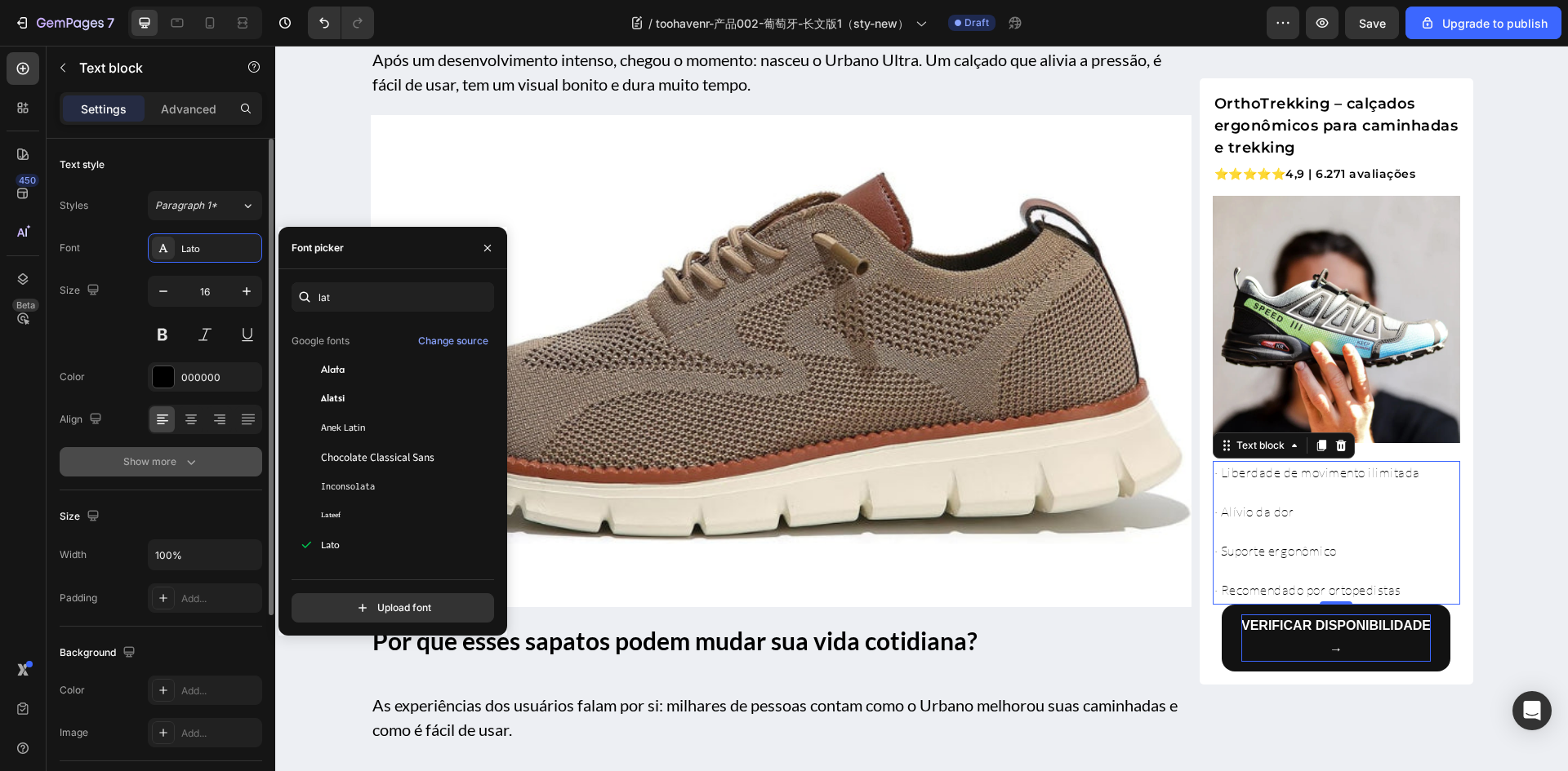
click at [195, 466] on icon "button" at bounding box center [190, 462] width 16 height 16
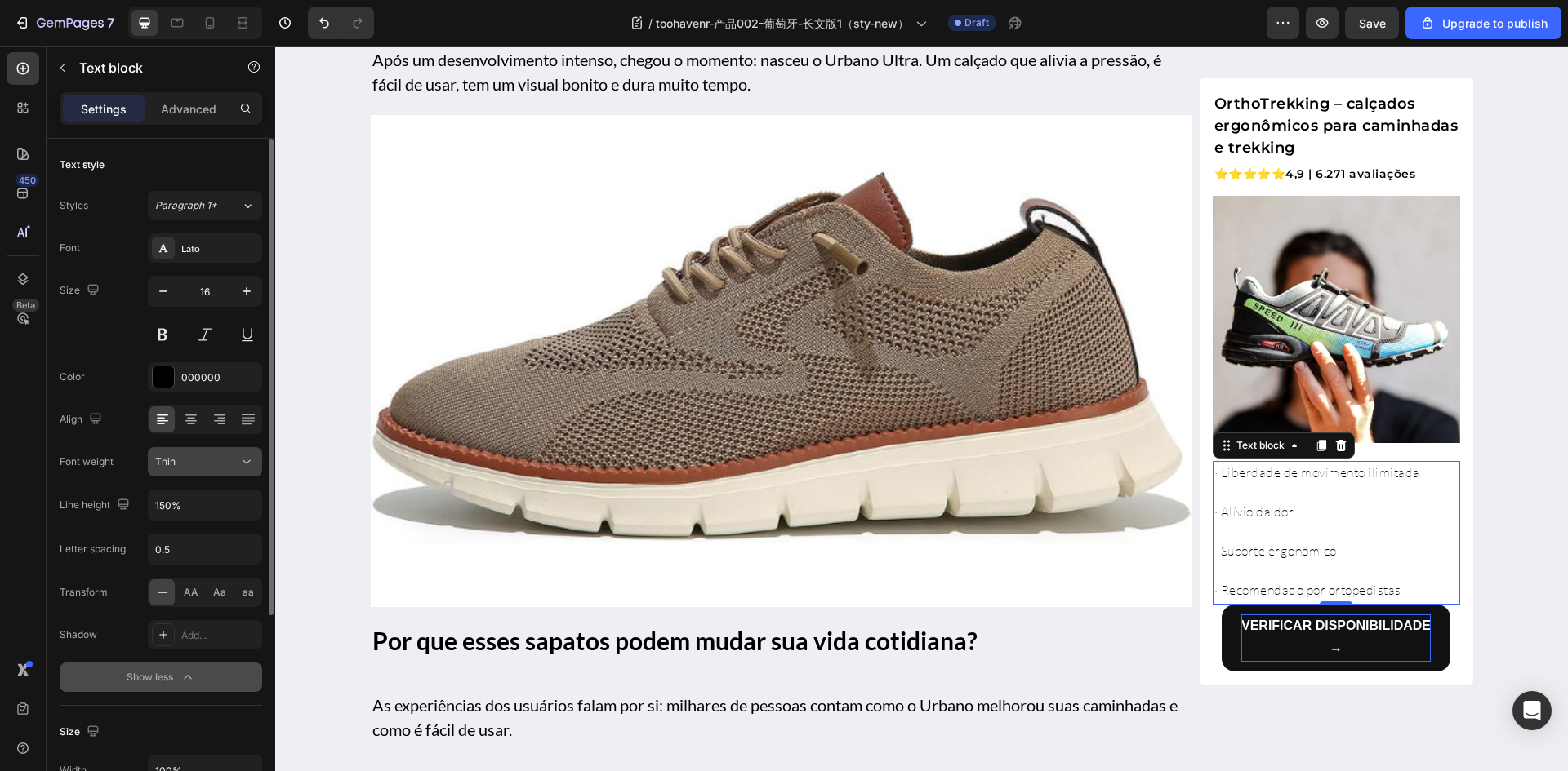
click at [226, 467] on div "Thin" at bounding box center [197, 462] width 84 height 15
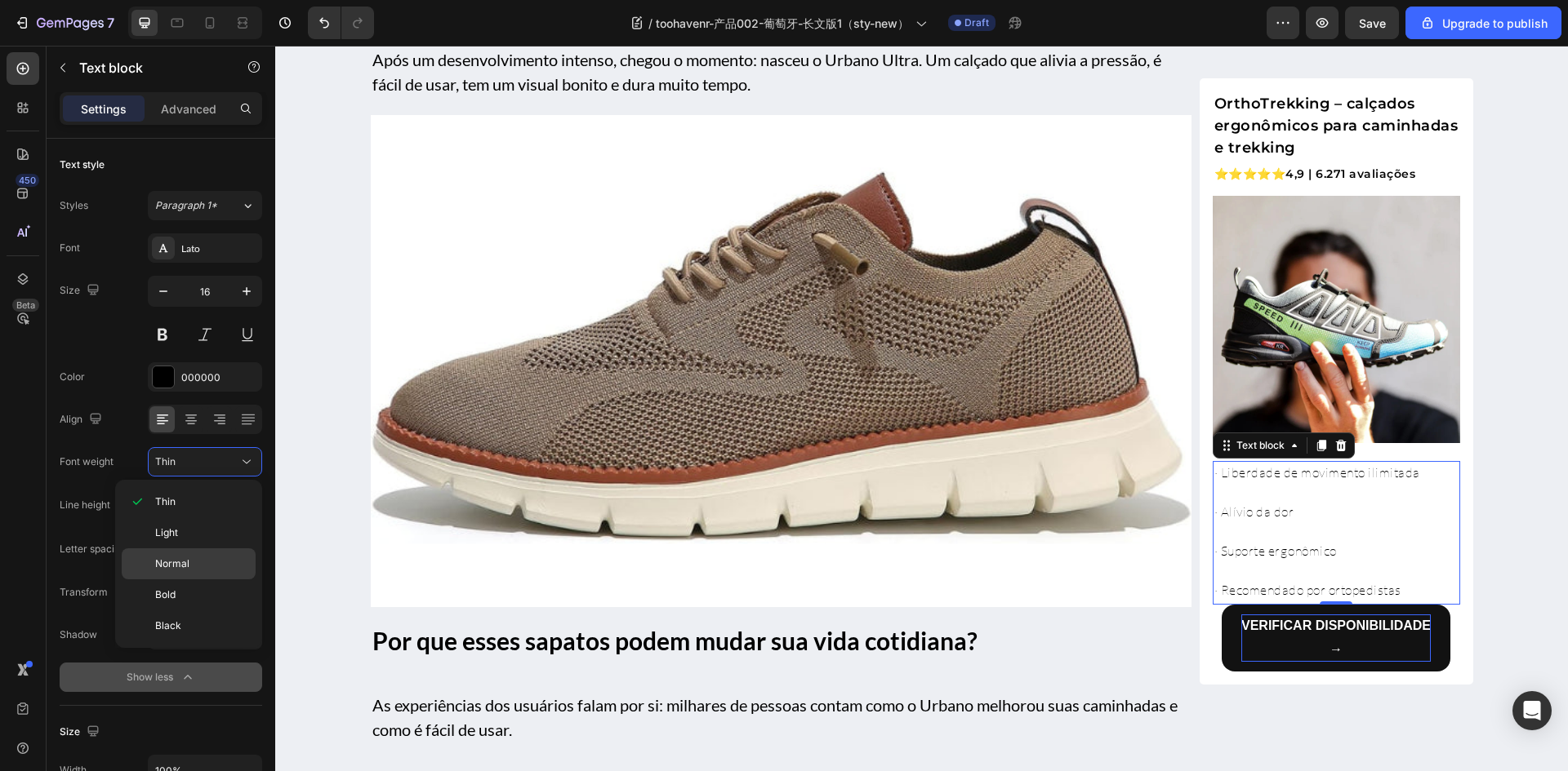
click at [195, 569] on p "Normal" at bounding box center [201, 564] width 93 height 15
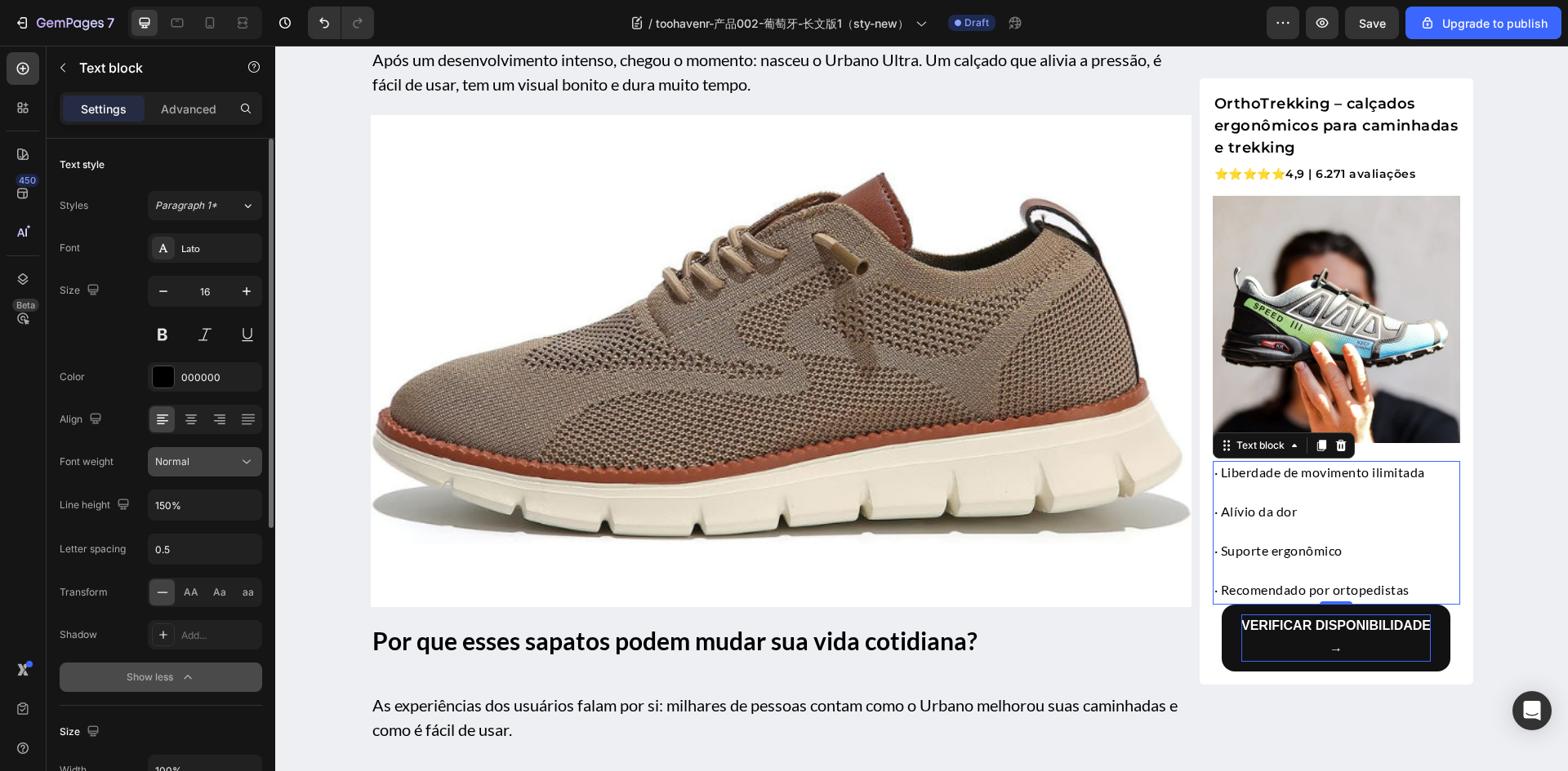
click at [194, 465] on div "Normal" at bounding box center [197, 462] width 84 height 15
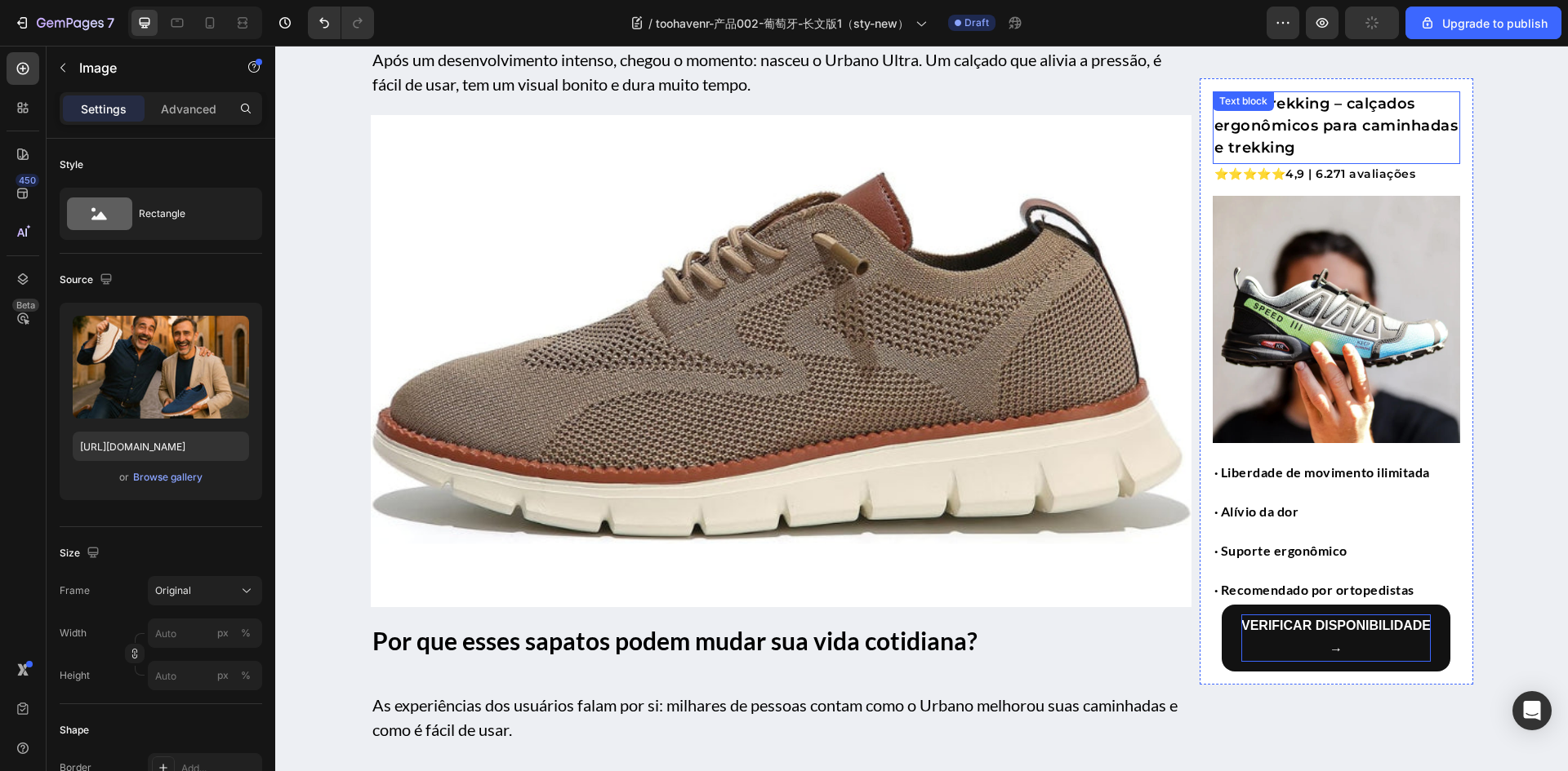
click at [1314, 149] on p "OrthoTrekking – calçados ergonômicos para caminhadas e trekking" at bounding box center [1337, 126] width 245 height 66
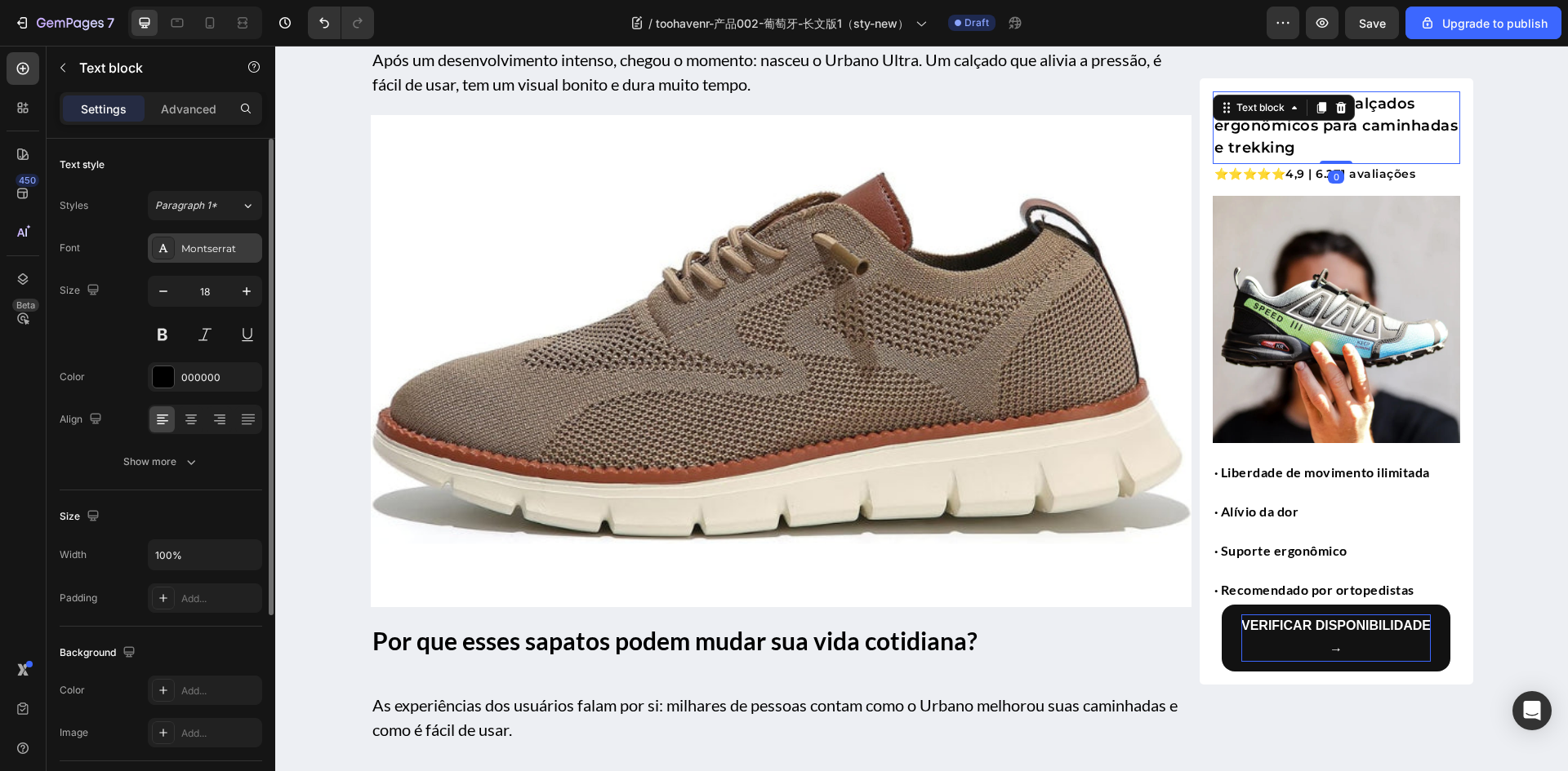
click at [208, 242] on div "Montserrat" at bounding box center [220, 249] width 77 height 15
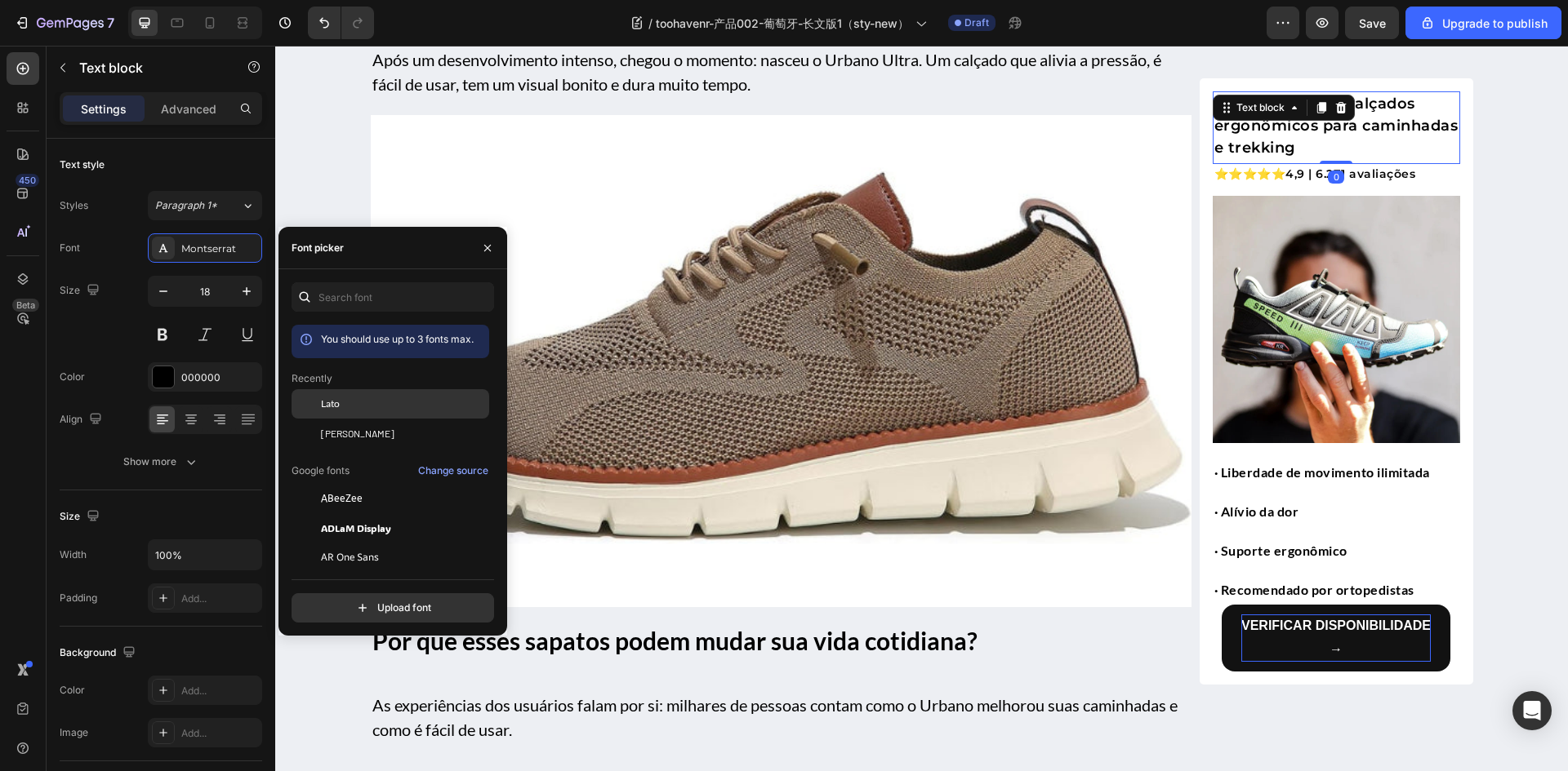
click at [355, 513] on div "Lato" at bounding box center [390, 527] width 198 height 29
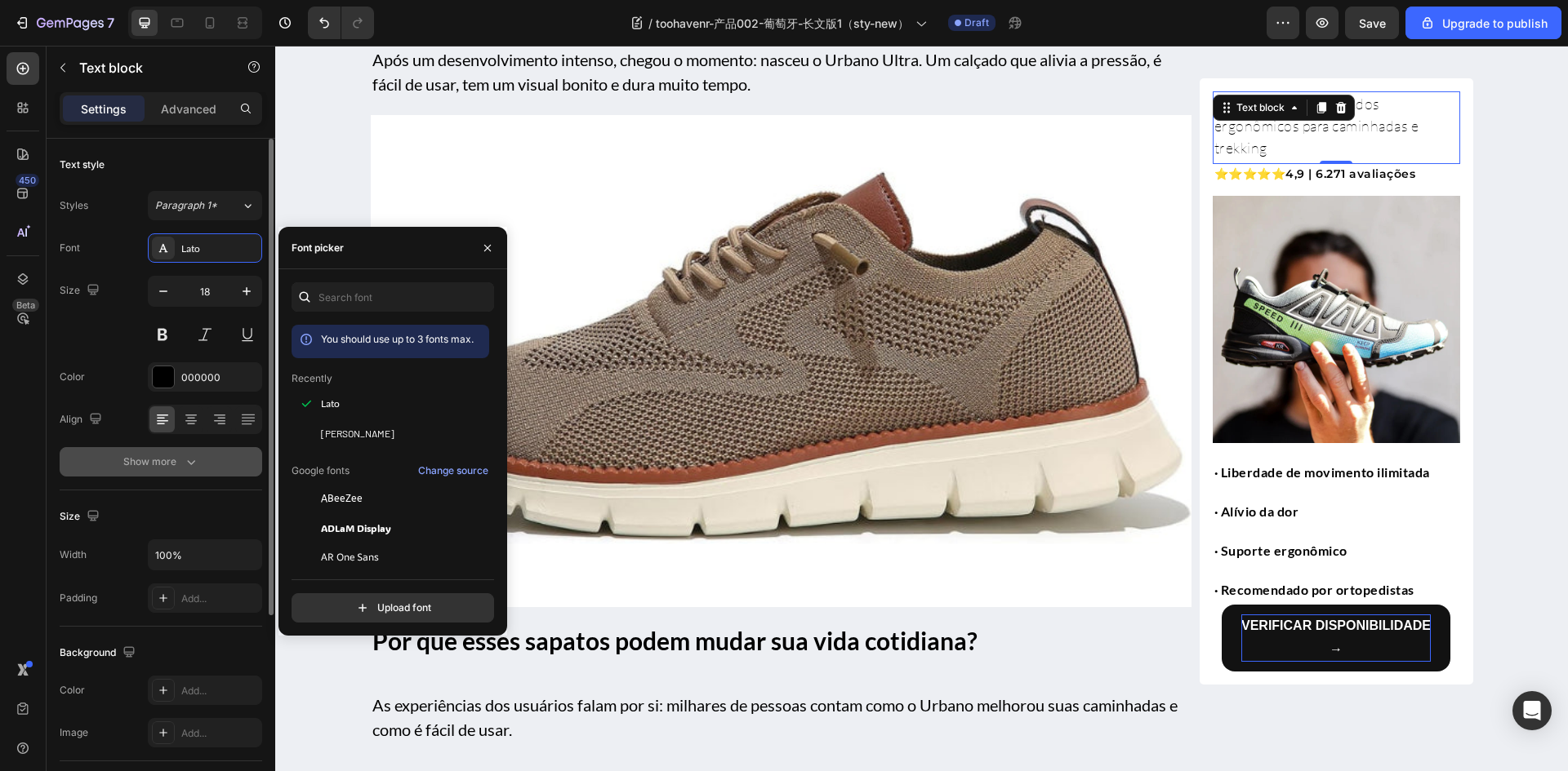
click at [146, 462] on div "Show more" at bounding box center [161, 462] width 76 height 16
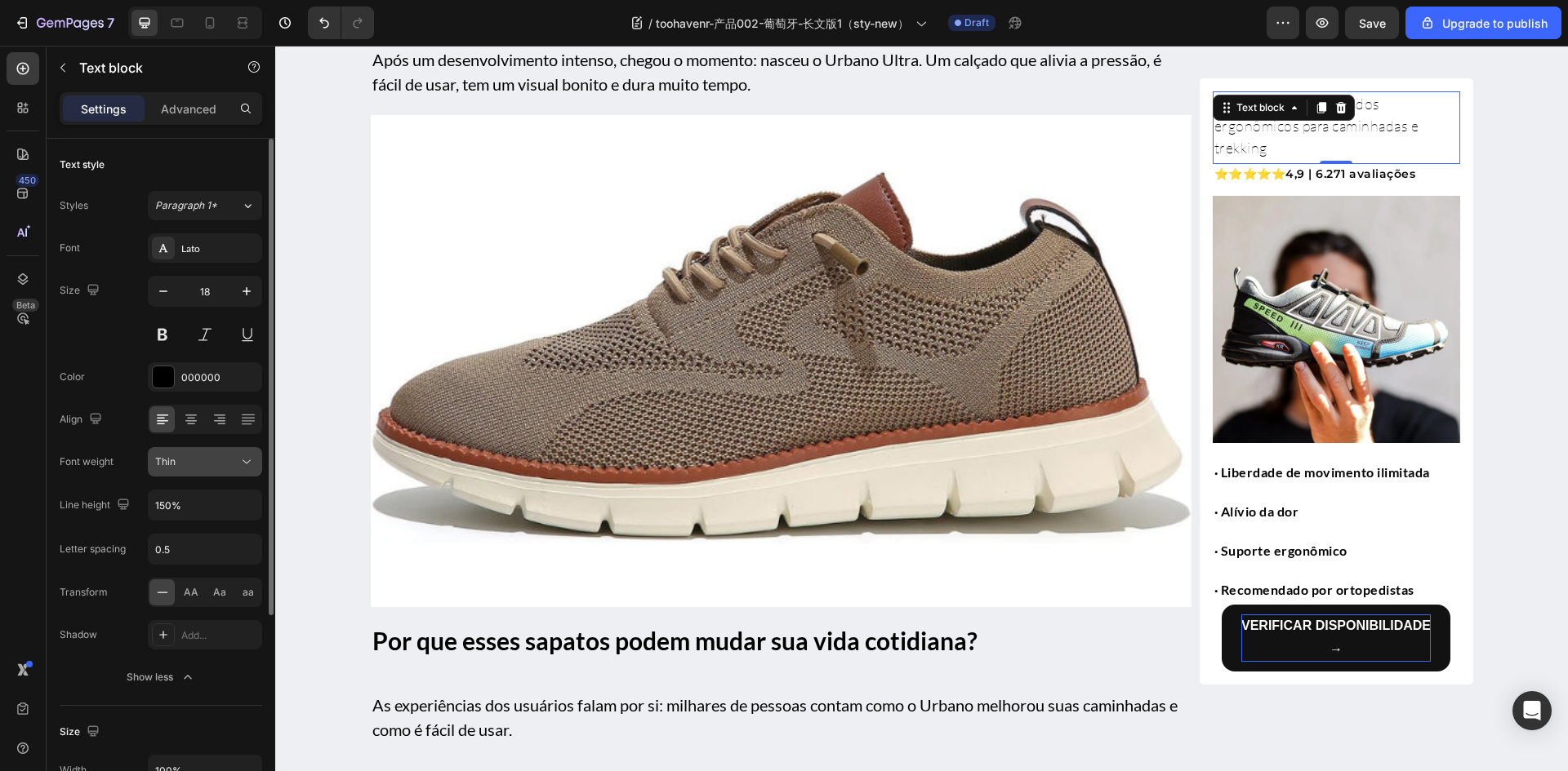
click at [189, 462] on div "Thin" at bounding box center [197, 462] width 84 height 15
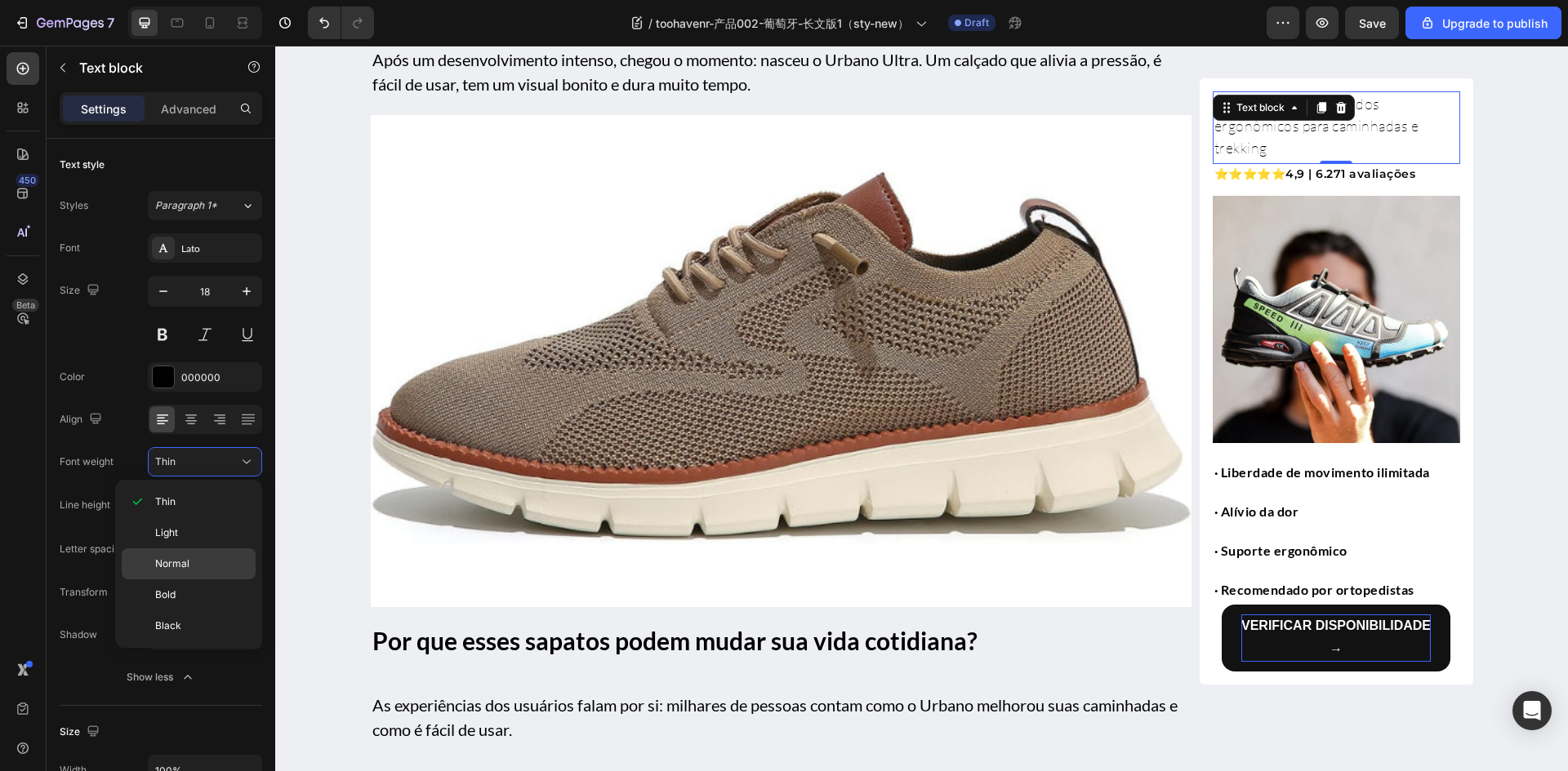
click at [181, 557] on span "Normal" at bounding box center [172, 564] width 34 height 15
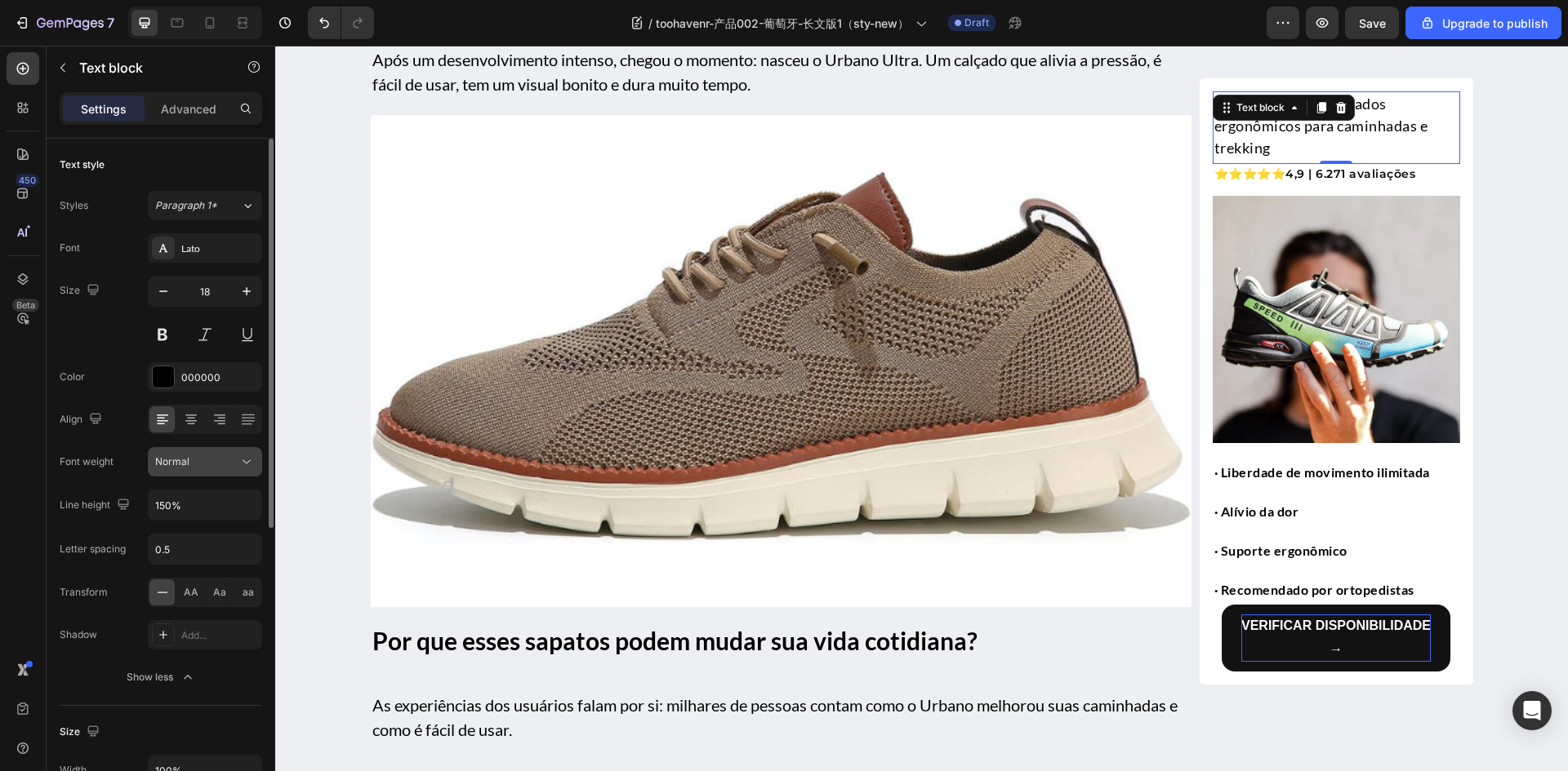
click at [220, 473] on button "Normal" at bounding box center [205, 462] width 115 height 29
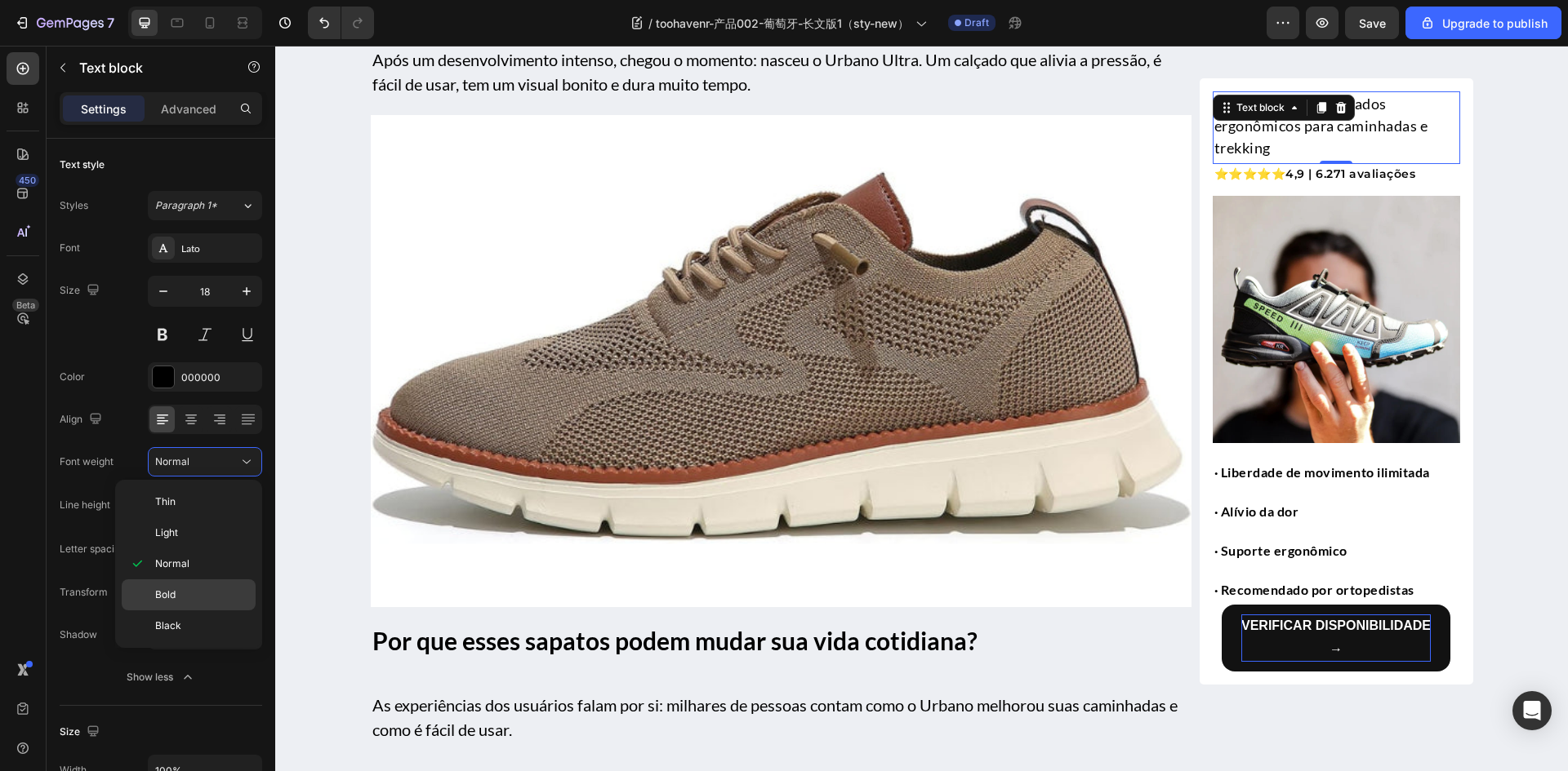
click at [184, 595] on p "Bold" at bounding box center [201, 595] width 93 height 15
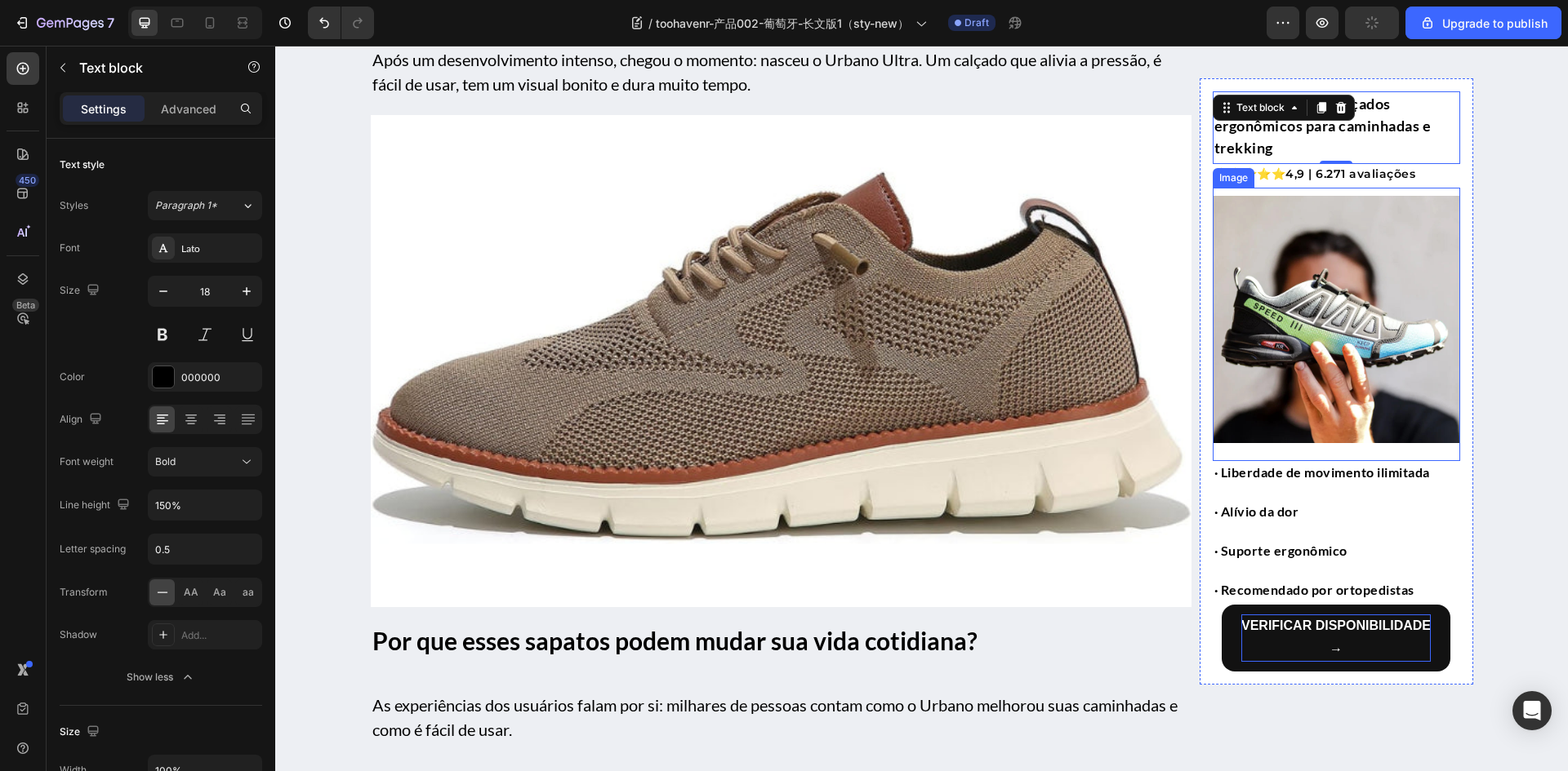
click at [1343, 323] on img at bounding box center [1336, 319] width 247 height 247
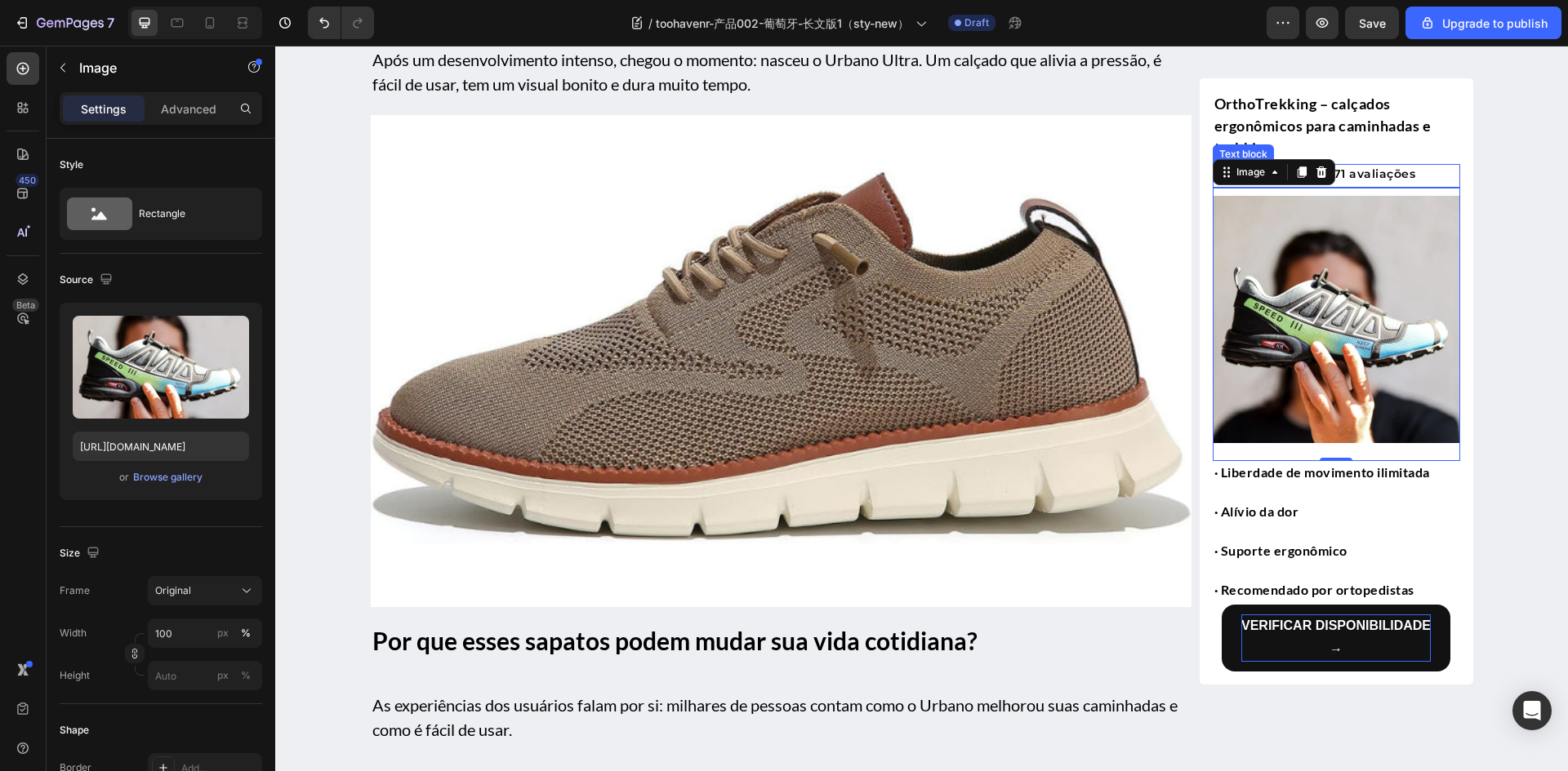
click at [1418, 173] on p "⭐⭐⭐⭐⭐ 4,9 | 6.271 avaliações" at bounding box center [1337, 174] width 245 height 17
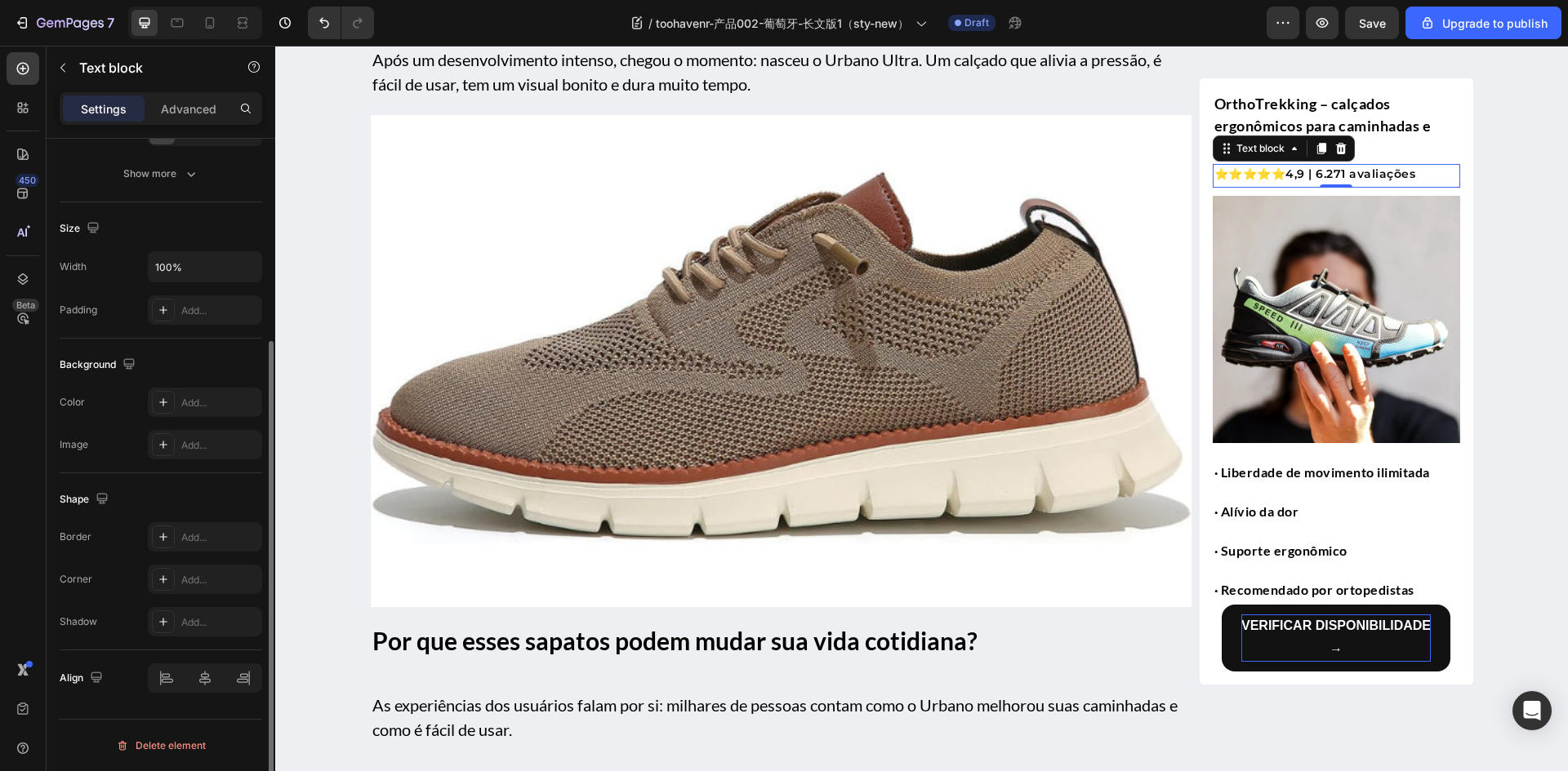
scroll to position [0, 0]
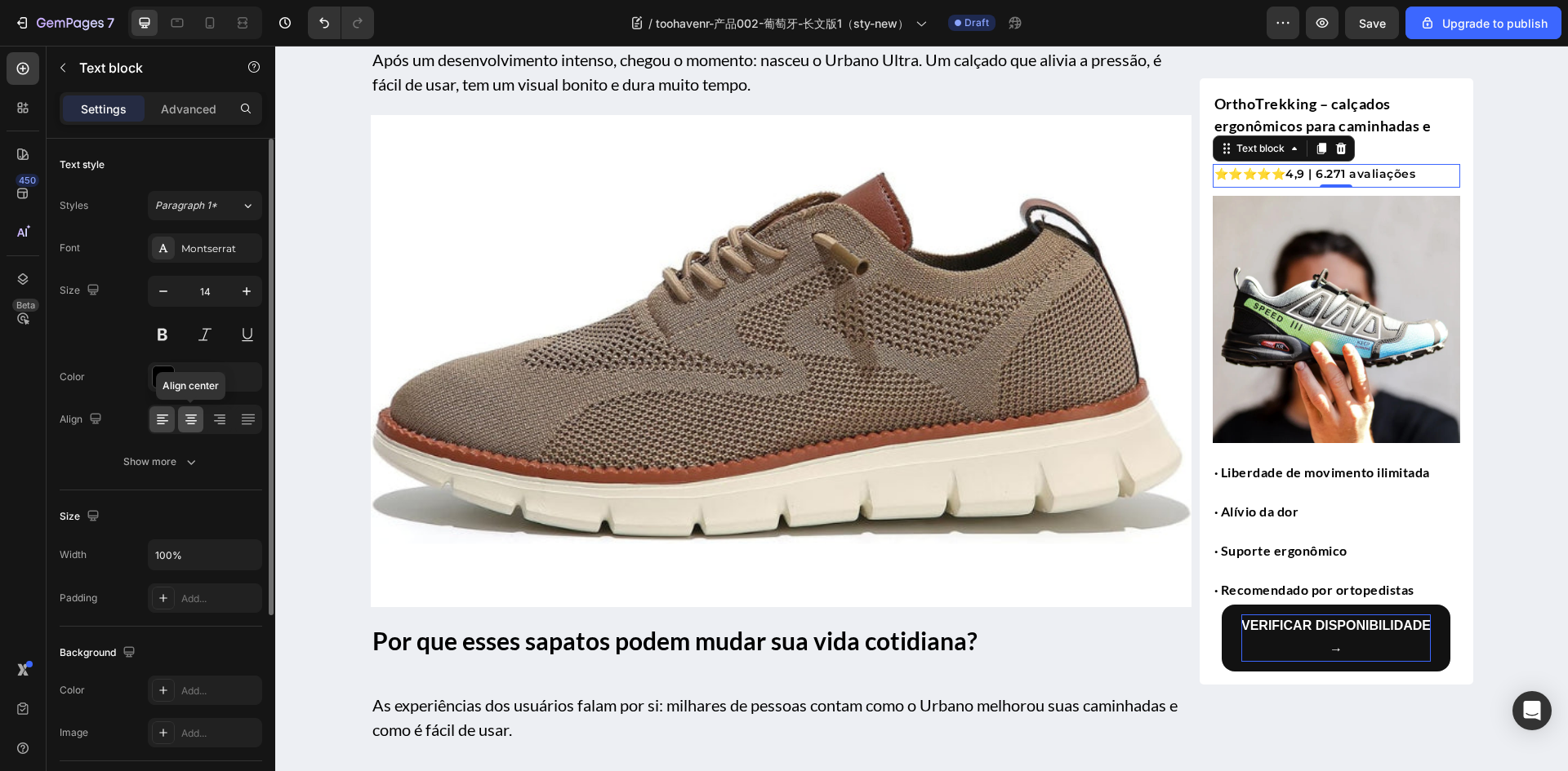
drag, startPoint x: 192, startPoint y: 423, endPoint x: 178, endPoint y: 427, distance: 14.6
click at [191, 423] on icon at bounding box center [190, 418] width 16 height 16
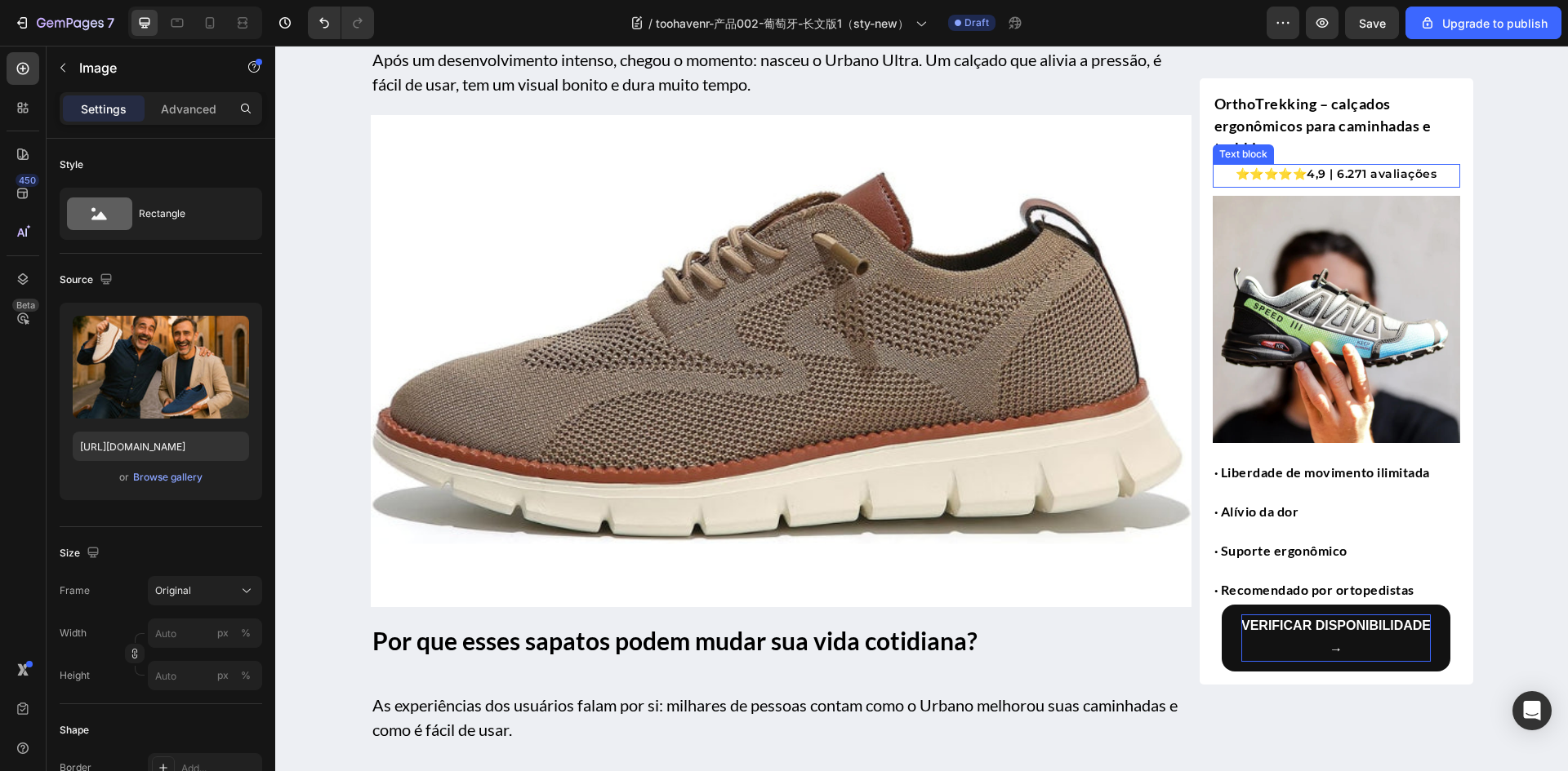
click at [1305, 176] on strong "⭐⭐⭐⭐⭐" at bounding box center [1271, 174] width 71 height 15
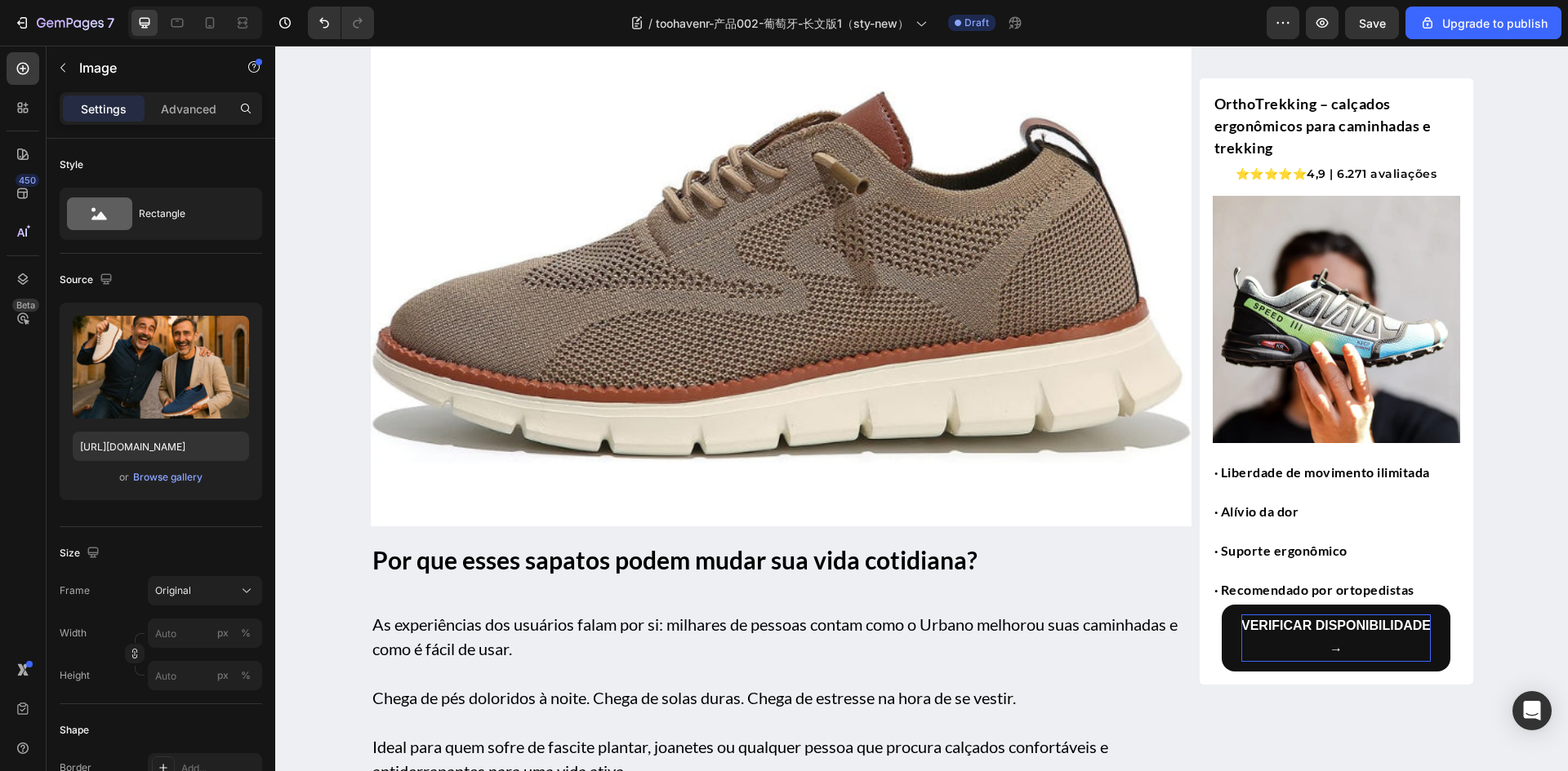
scroll to position [2732, 0]
click at [1338, 640] on p "Verificar disponibilidade →" at bounding box center [1335, 638] width 189 height 47
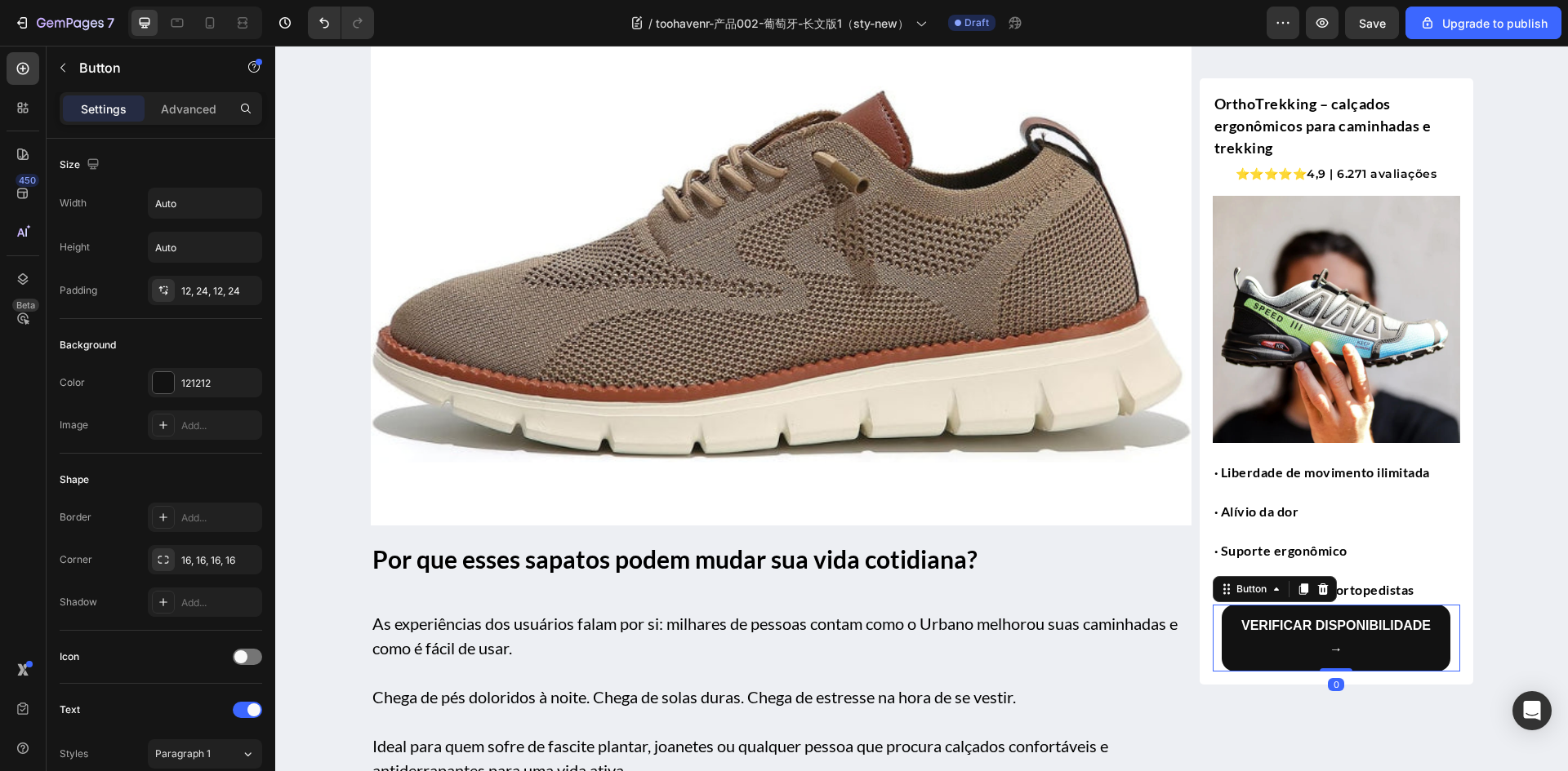
scroll to position [492, 0]
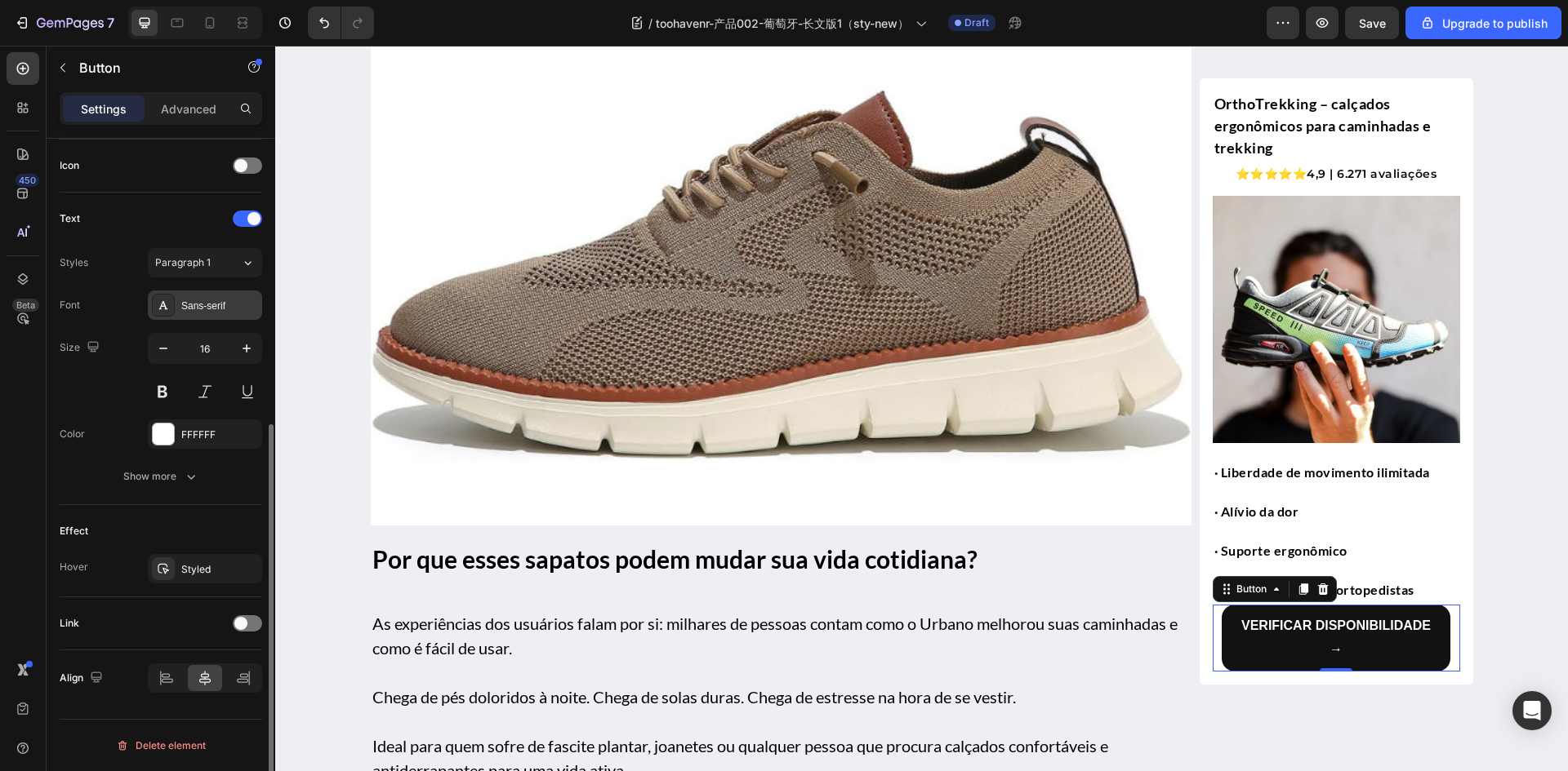
click at [216, 318] on div "Sans-serif" at bounding box center [205, 305] width 115 height 29
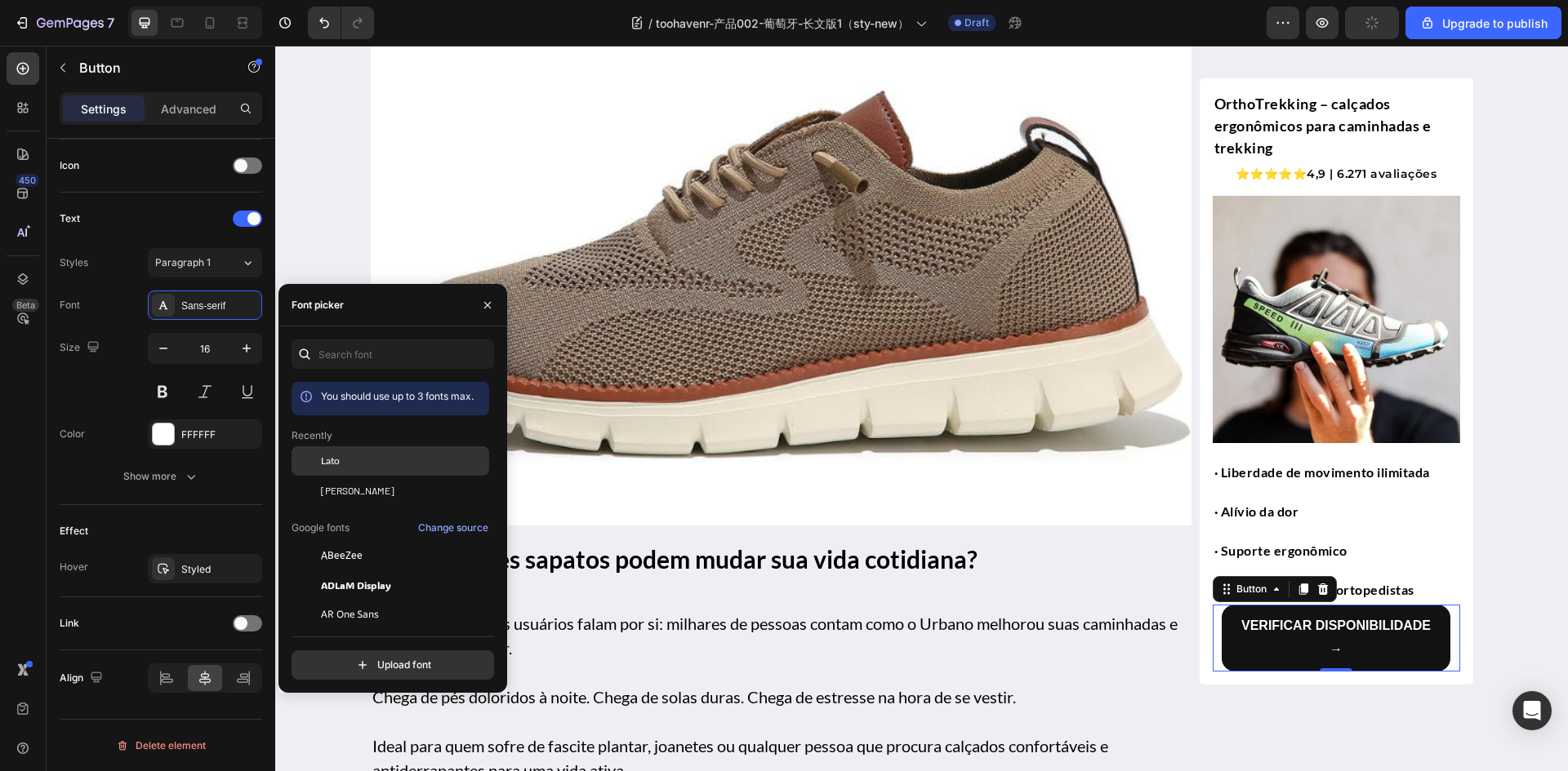
click at [350, 461] on div "Lato" at bounding box center [403, 462] width 165 height 15
drag, startPoint x: 851, startPoint y: 523, endPoint x: 820, endPoint y: 526, distance: 31.1
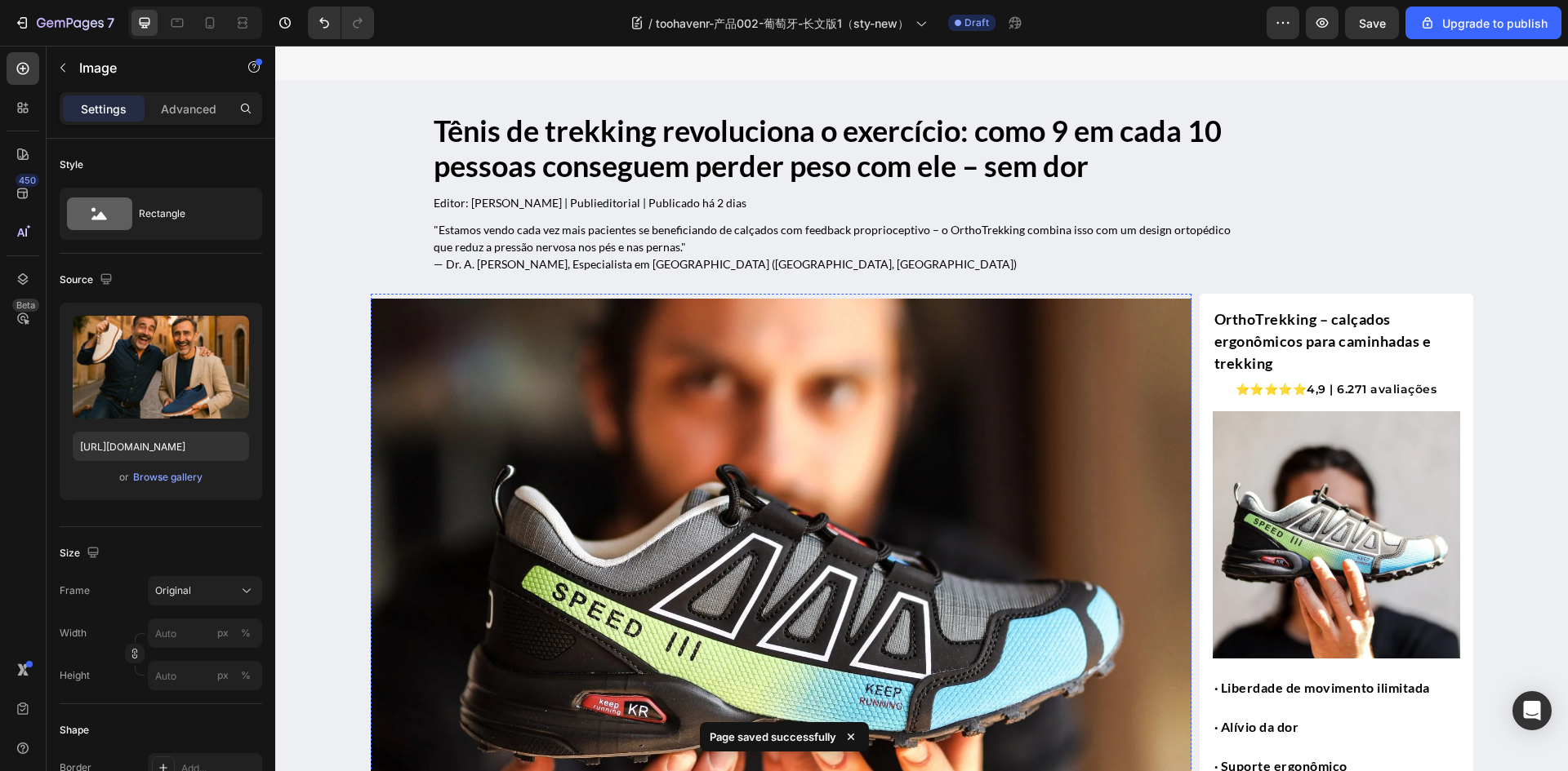
scroll to position [0, 0]
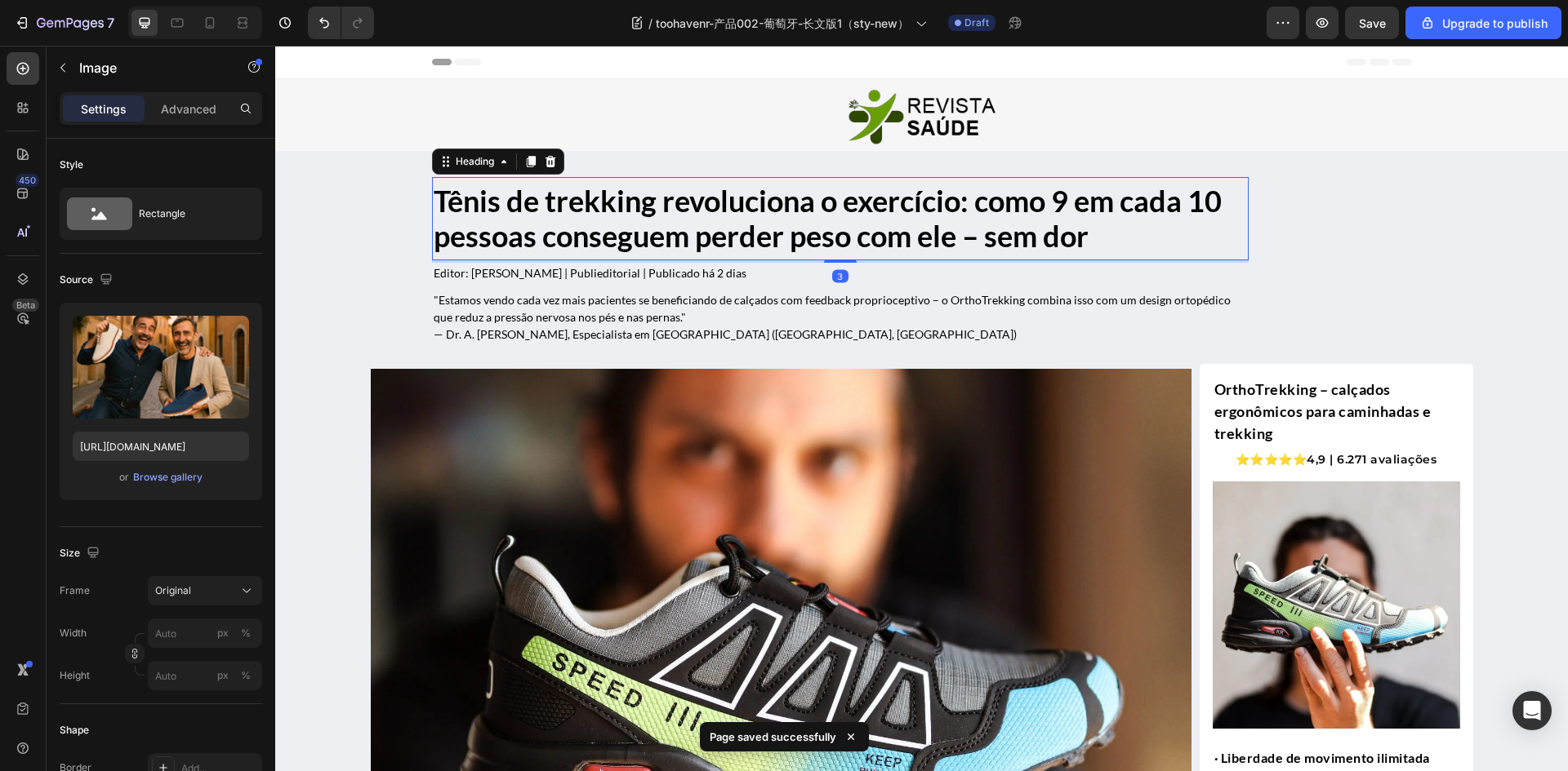
click at [634, 226] on h1 "Tênis de trekking revoluciona o exercício: como 9 em cada 10 pessoas conseguem …" at bounding box center [840, 219] width 816 height 73
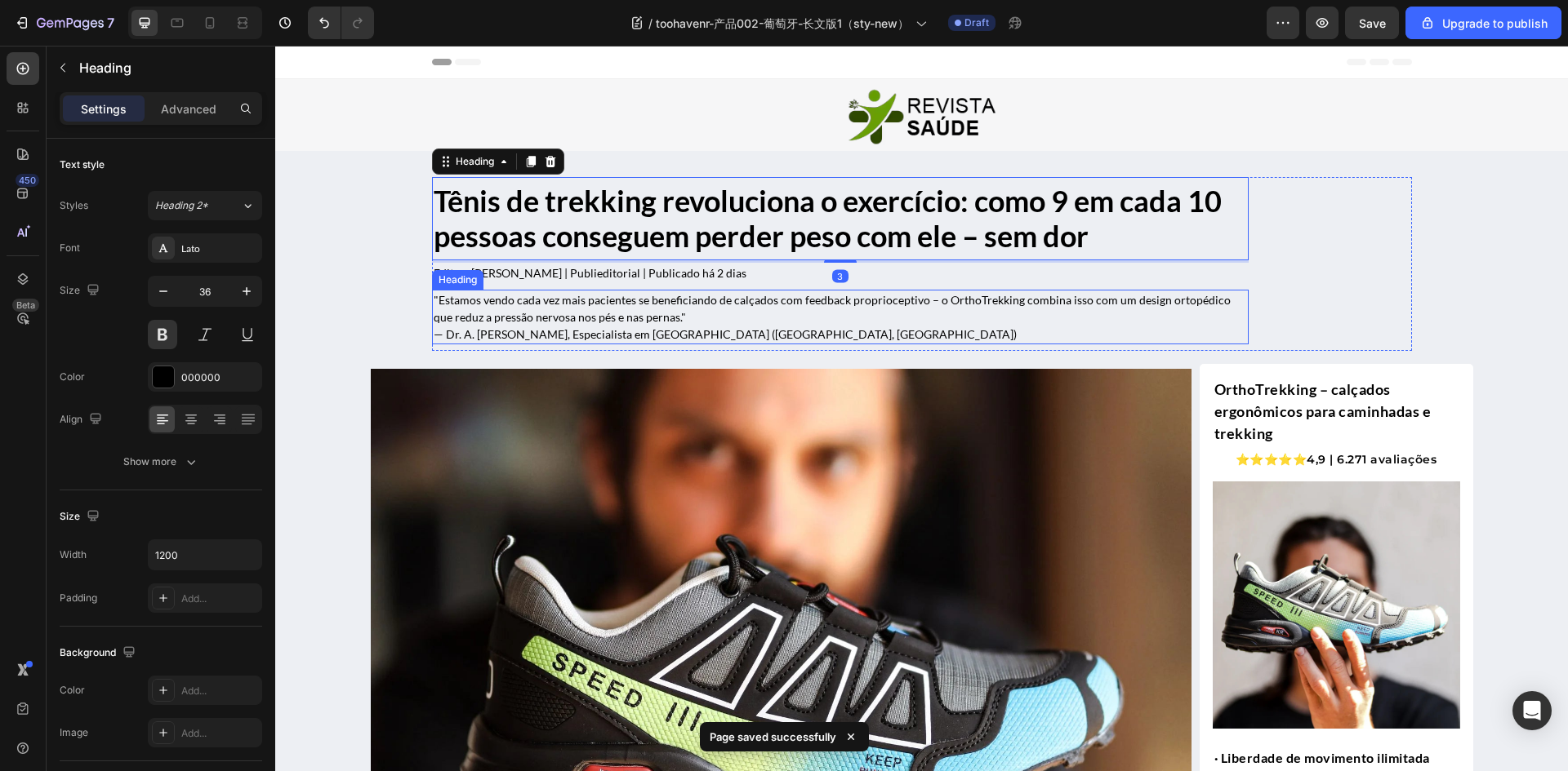
click at [589, 309] on h2 ""Estamos vendo cada vez mais pacientes se beneficiando de calçados com feedback…" at bounding box center [840, 317] width 816 height 55
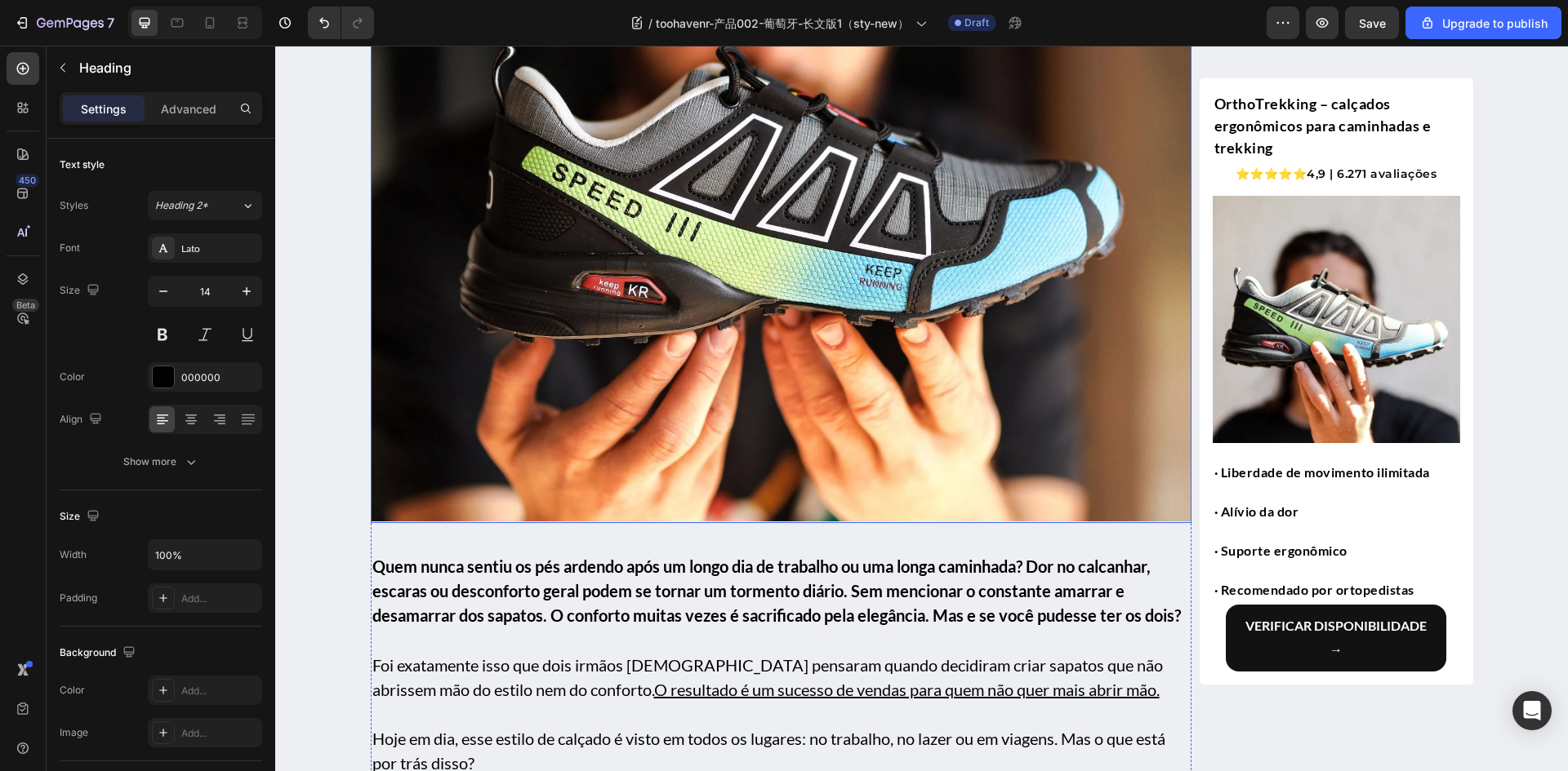
scroll to position [816, 0]
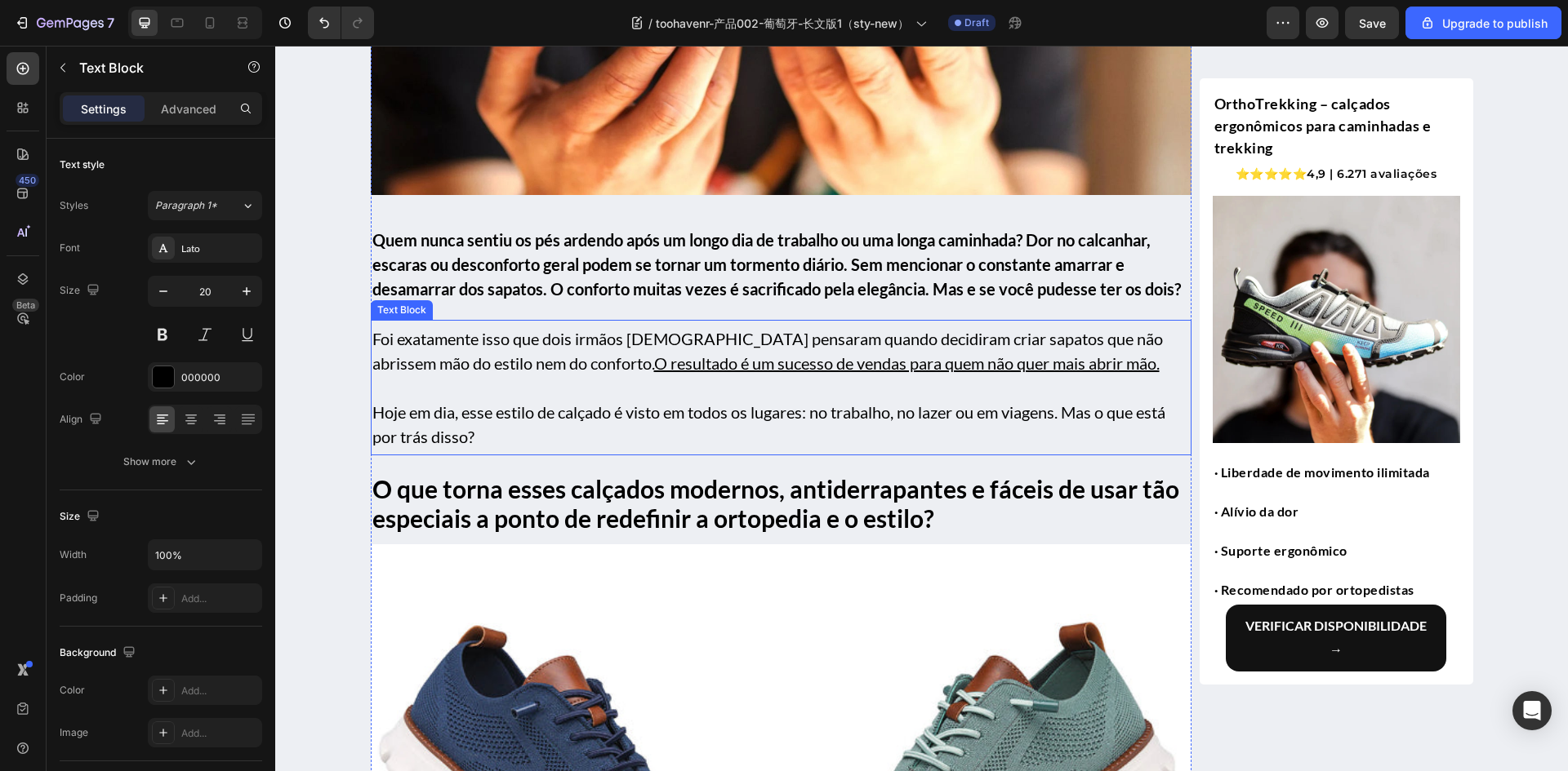
click at [597, 345] on p "Foi exatamente isso que dois irmãos italianos pensaram quando decidiram criar s…" at bounding box center [781, 351] width 817 height 49
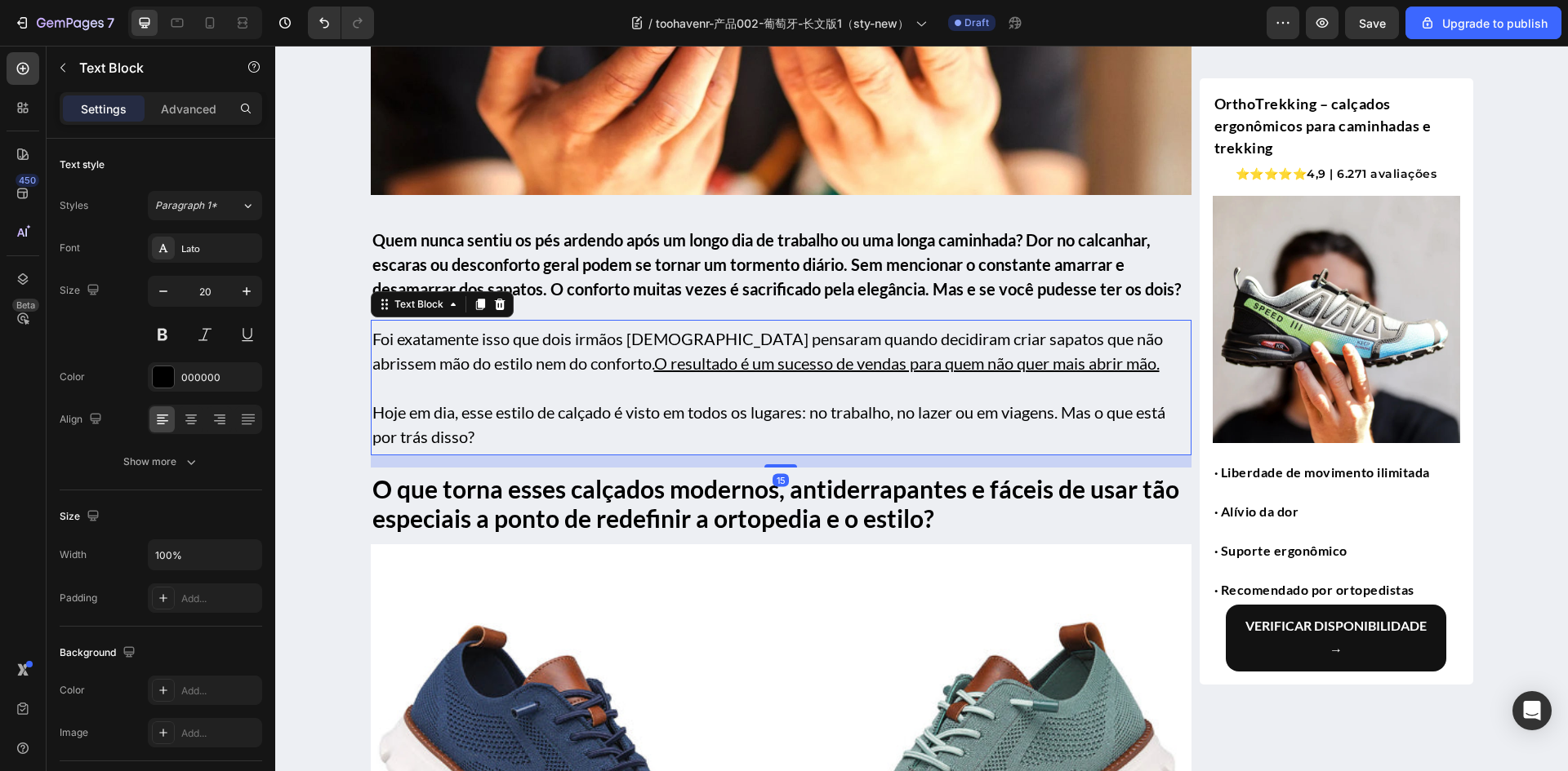
click at [597, 345] on p "Foi exatamente isso que dois irmãos italianos pensaram quando decidiram criar s…" at bounding box center [781, 351] width 817 height 49
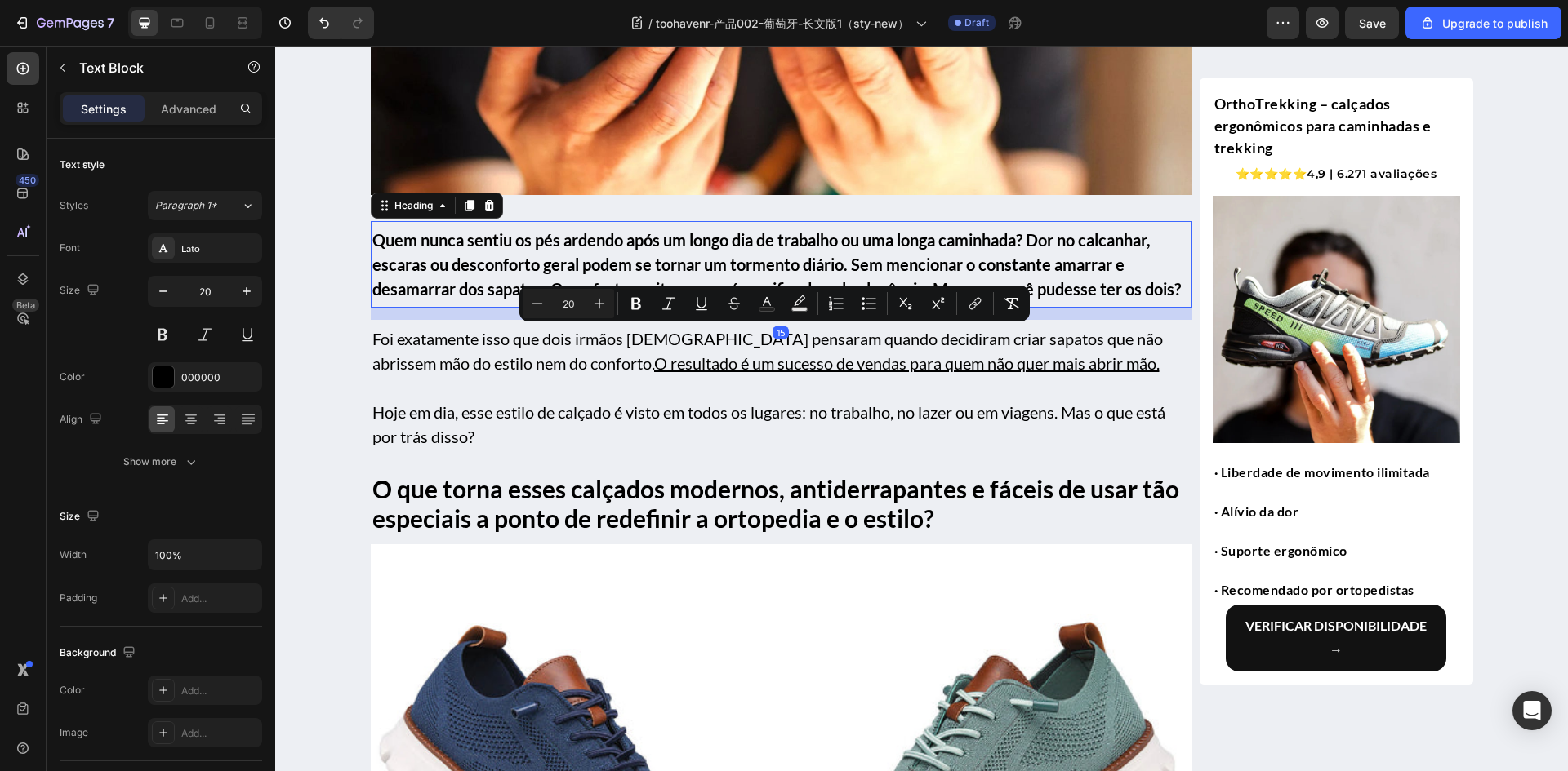
click at [669, 248] on strong "Quem nunca sentiu os pés ardendo após um longo dia de trabalho ou uma longa cam…" at bounding box center [776, 264] width 808 height 69
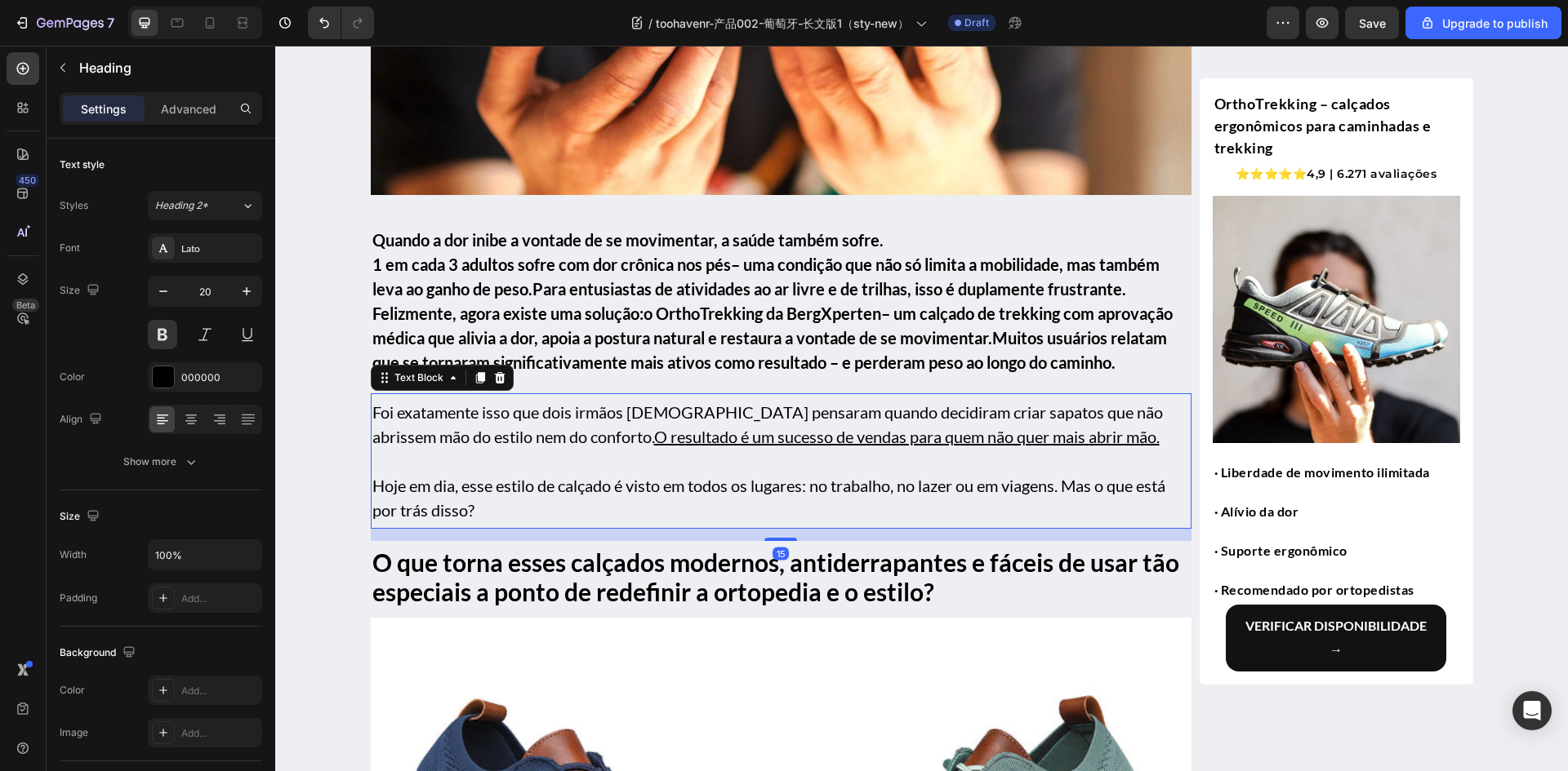
click at [563, 467] on p "Rich Text Editor. Editing area: main" at bounding box center [781, 461] width 817 height 24
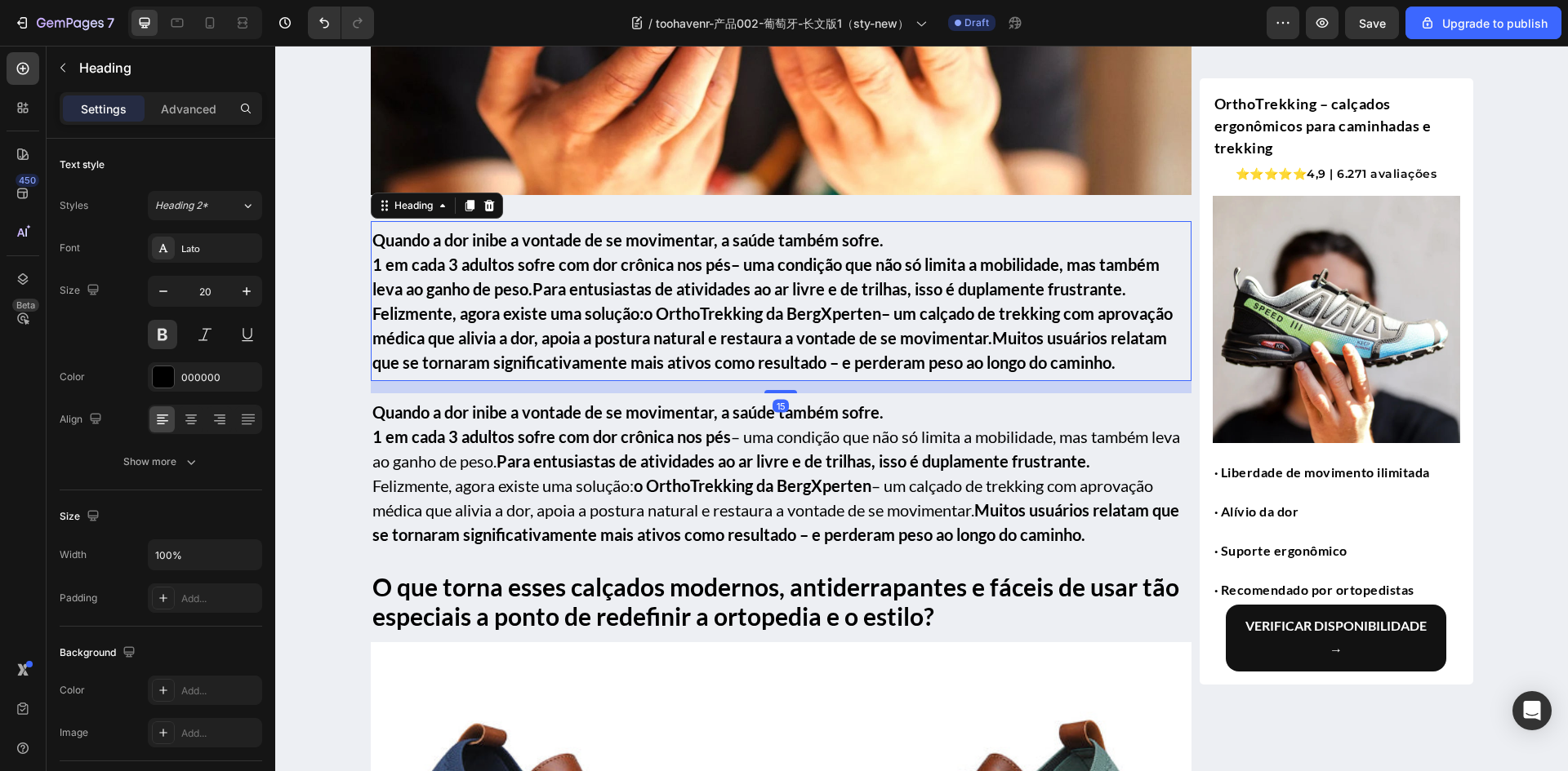
click at [649, 339] on p "⁠⁠⁠⁠⁠⁠⁠ Quando a dor inibe a vontade de se movimentar, a saúde também sofre. 1 …" at bounding box center [781, 301] width 817 height 147
click at [535, 495] on p "Quando a dor inibe a vontade de se movimentar, a saúde também sofre. 1 em cada …" at bounding box center [781, 473] width 817 height 147
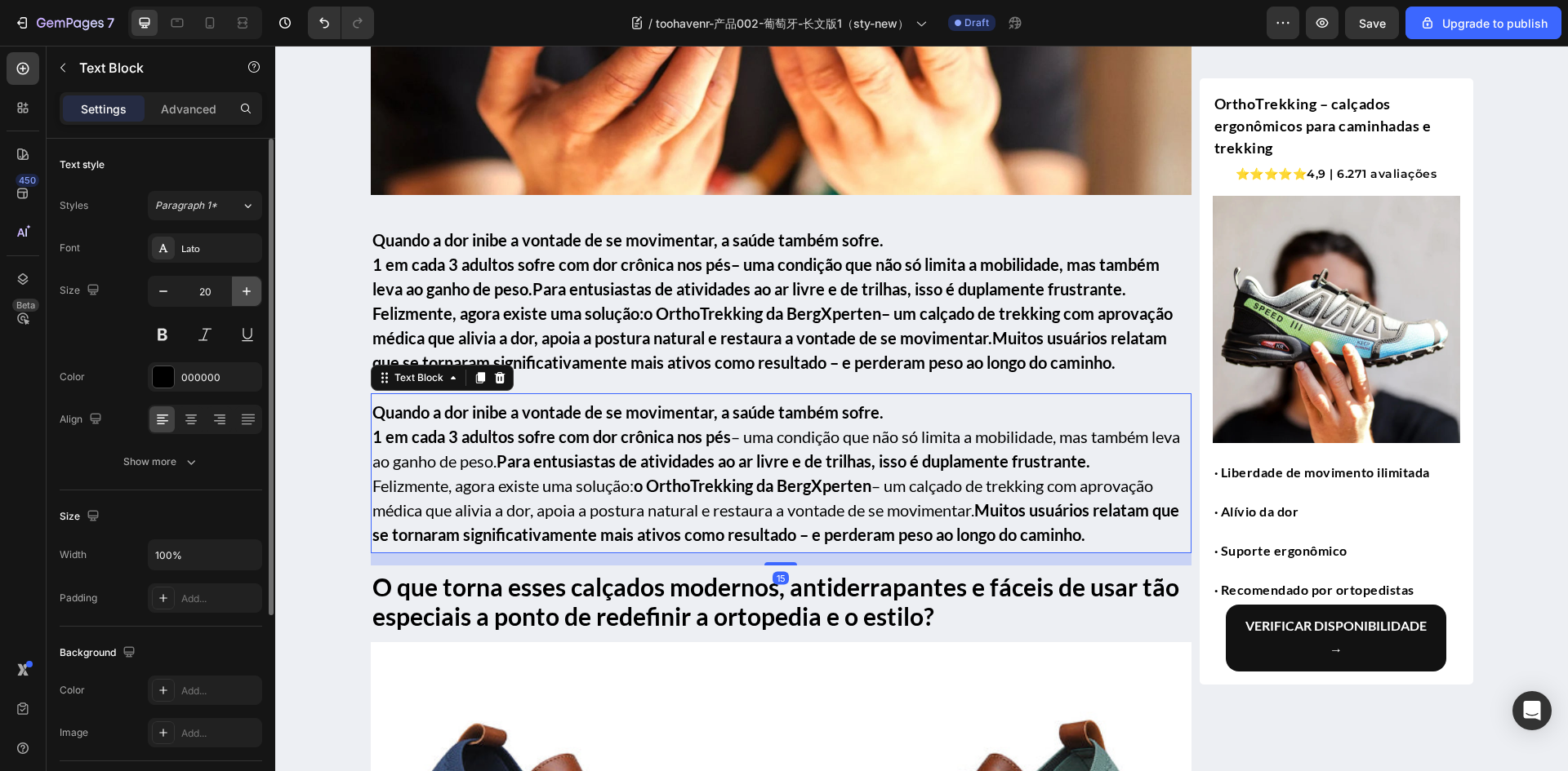
click at [237, 292] on button "button" at bounding box center [246, 291] width 29 height 29
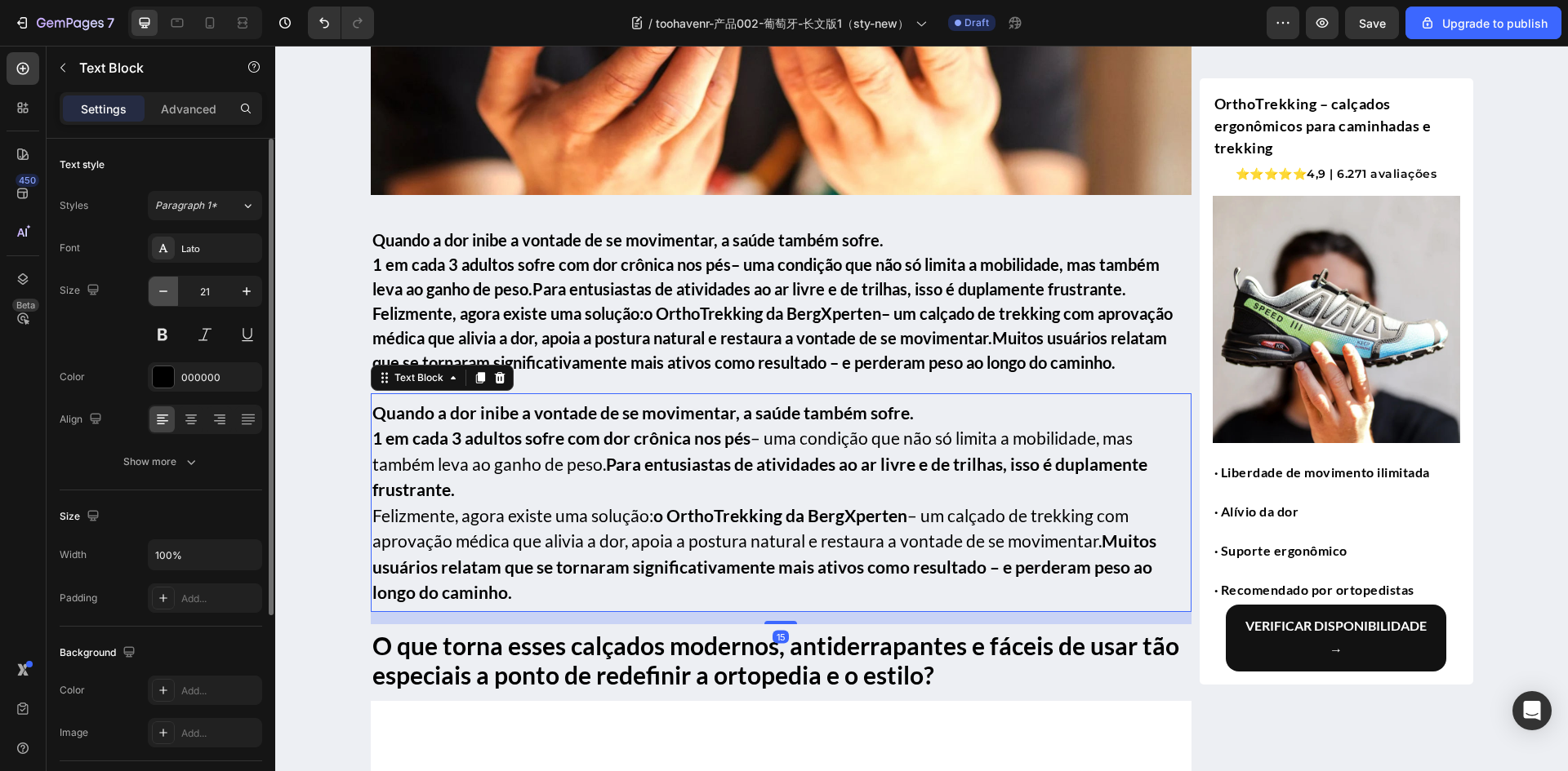
click at [153, 300] on button "button" at bounding box center [163, 291] width 29 height 29
type input "20"
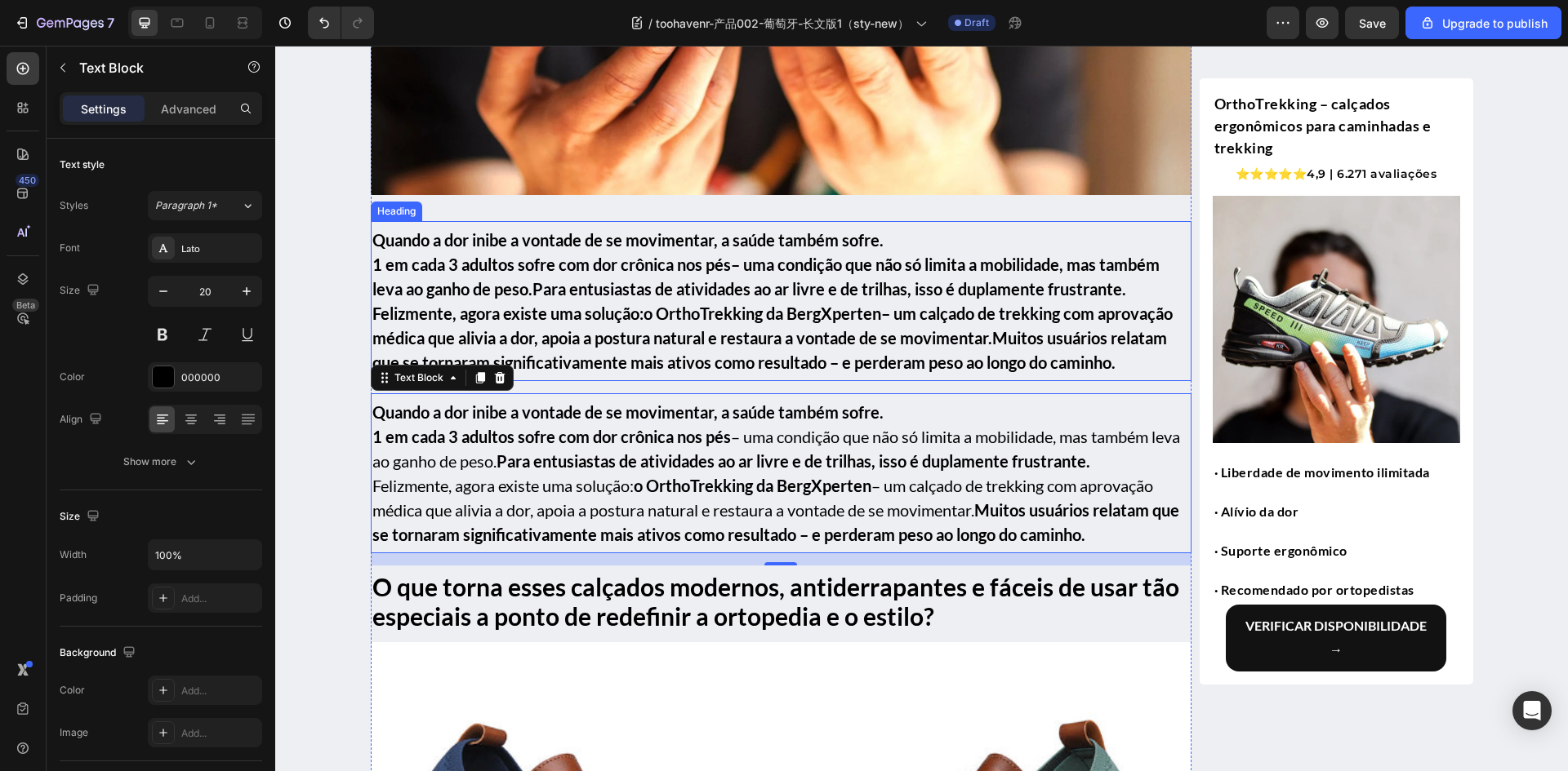
click at [496, 311] on p "⁠⁠⁠⁠⁠⁠⁠ Quando a dor inibe a vontade de se movimentar, a saúde também sofre. 1 …" at bounding box center [781, 301] width 817 height 147
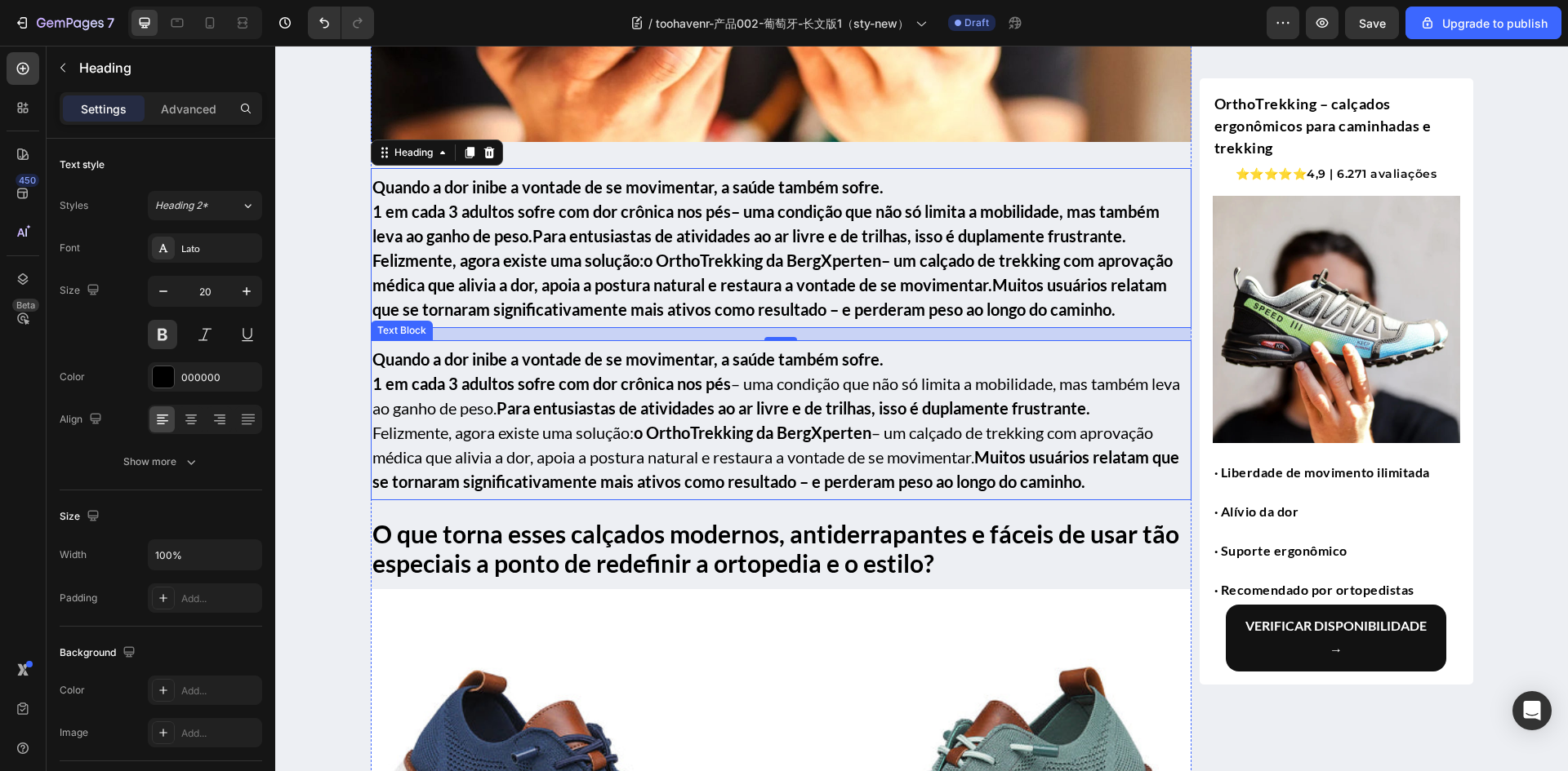
scroll to position [898, 0]
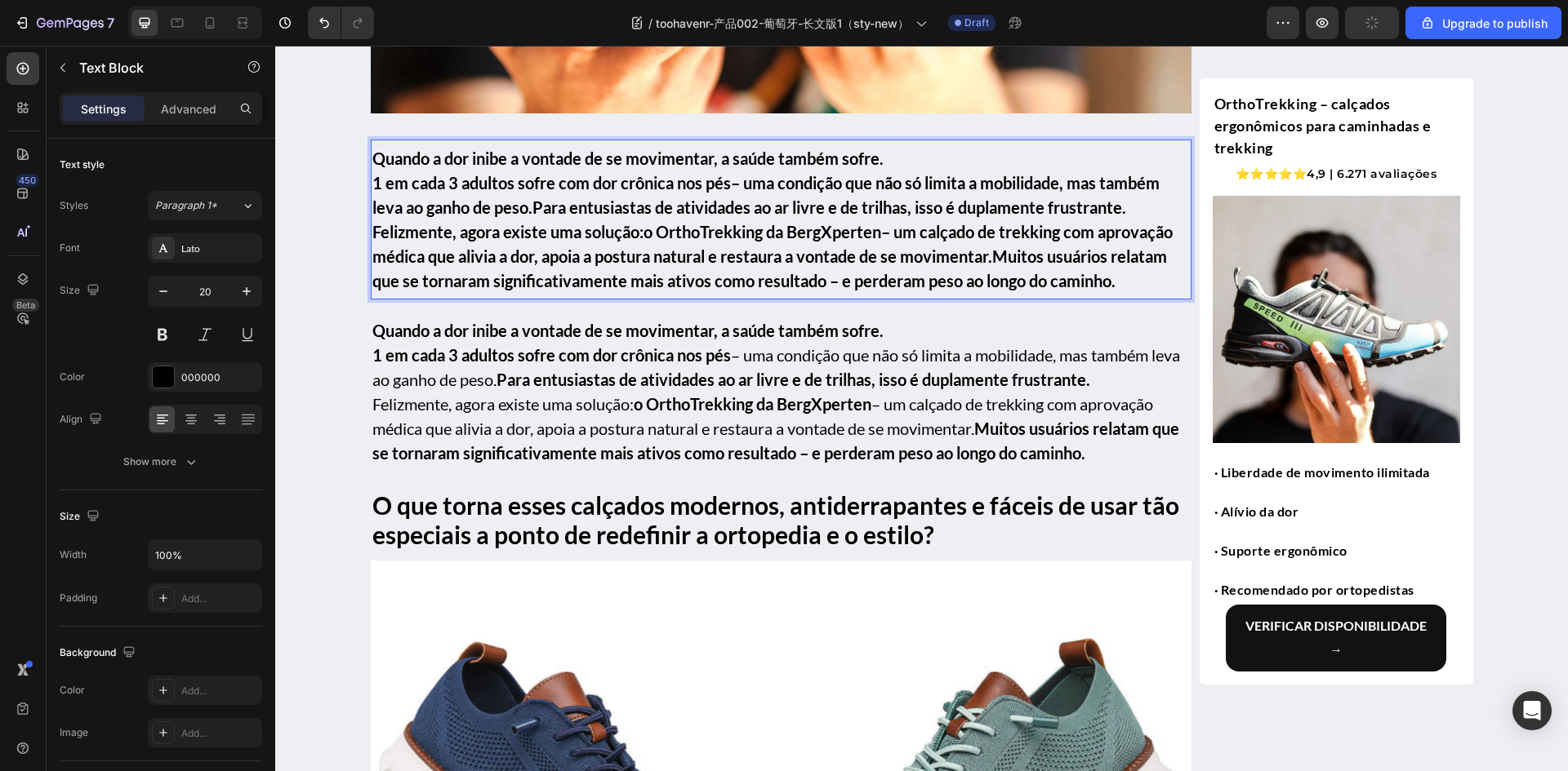
click at [490, 345] on strong "1 em cada 3 adultos sofre com dor crônica nos pés" at bounding box center [551, 354] width 358 height 20
click at [555, 233] on p "⁠⁠⁠⁠⁠⁠⁠ Quando a dor inibe a vontade de se movimentar, a saúde também sofre. 1 …" at bounding box center [781, 219] width 817 height 147
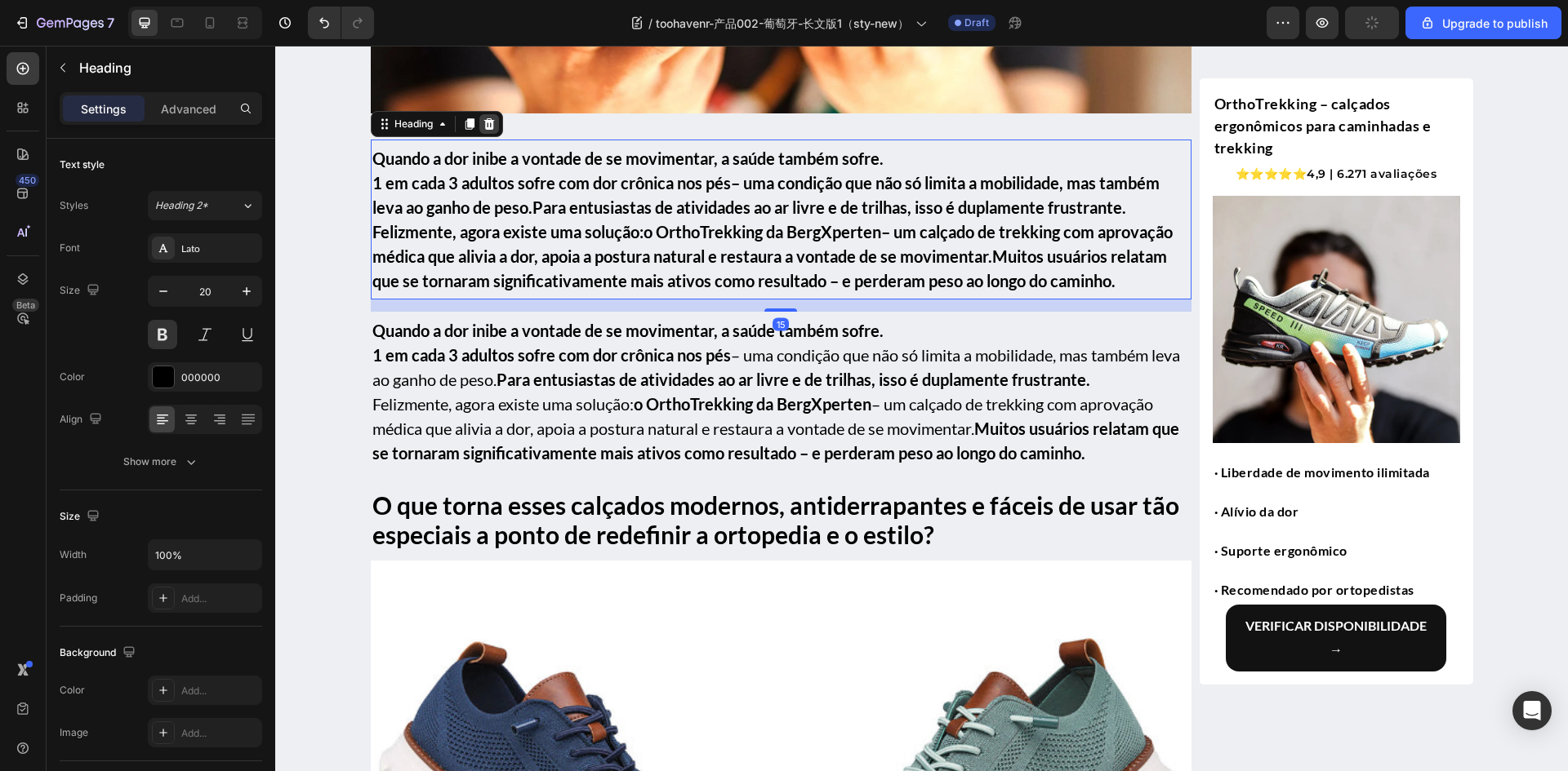
click at [492, 122] on div at bounding box center [489, 124] width 20 height 20
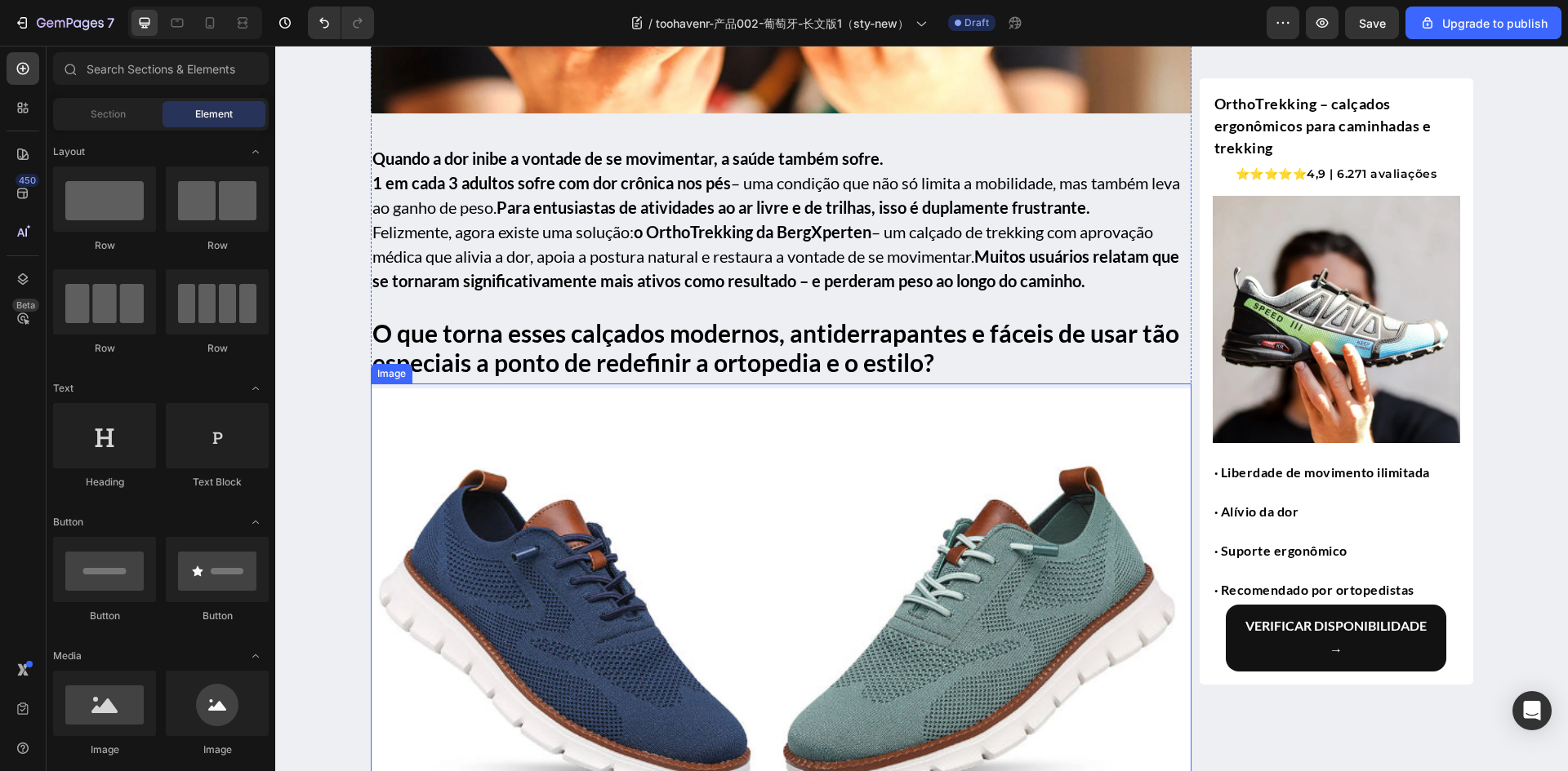
click at [597, 495] on img at bounding box center [781, 634] width 820 height 492
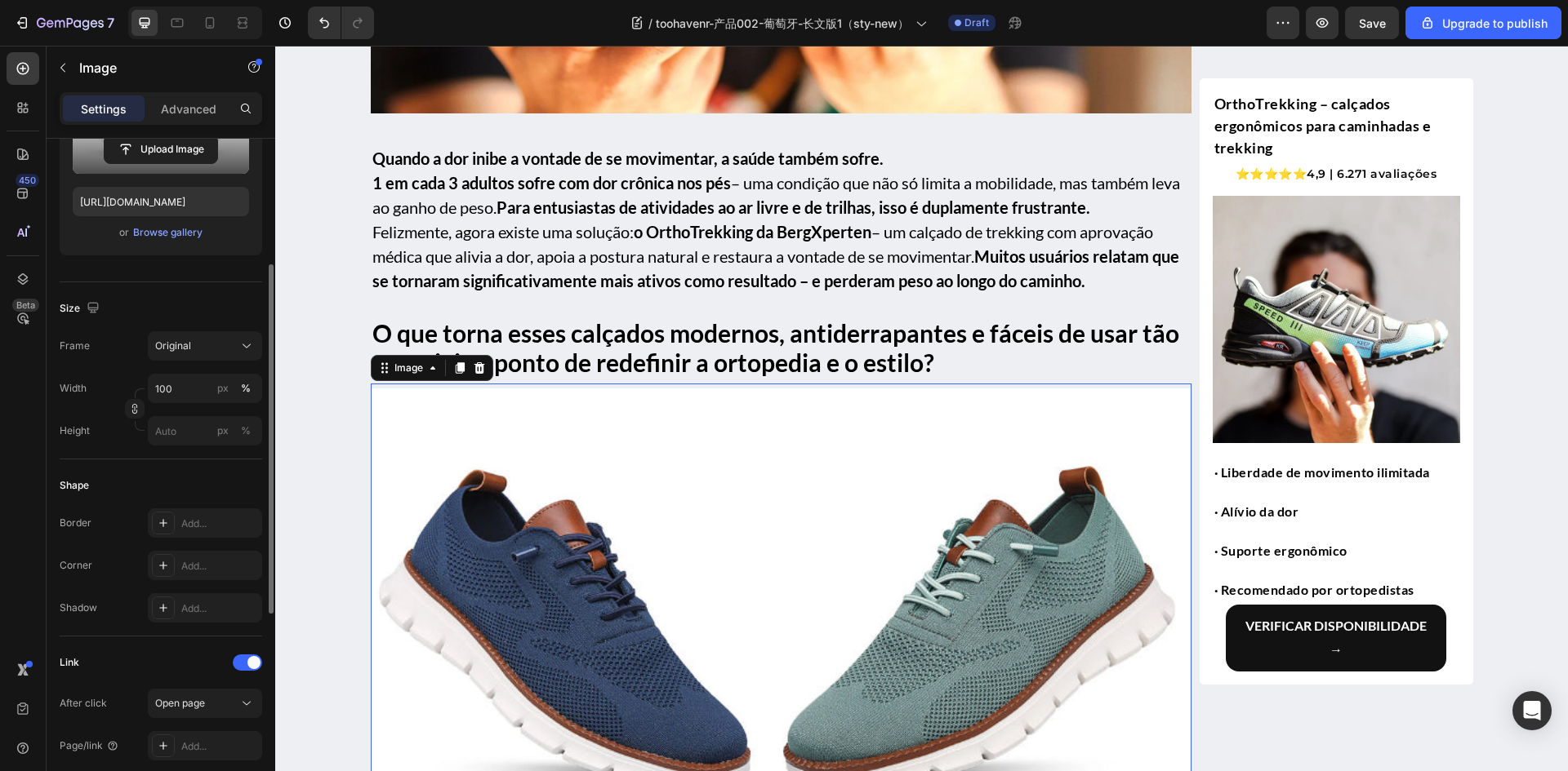
scroll to position [0, 0]
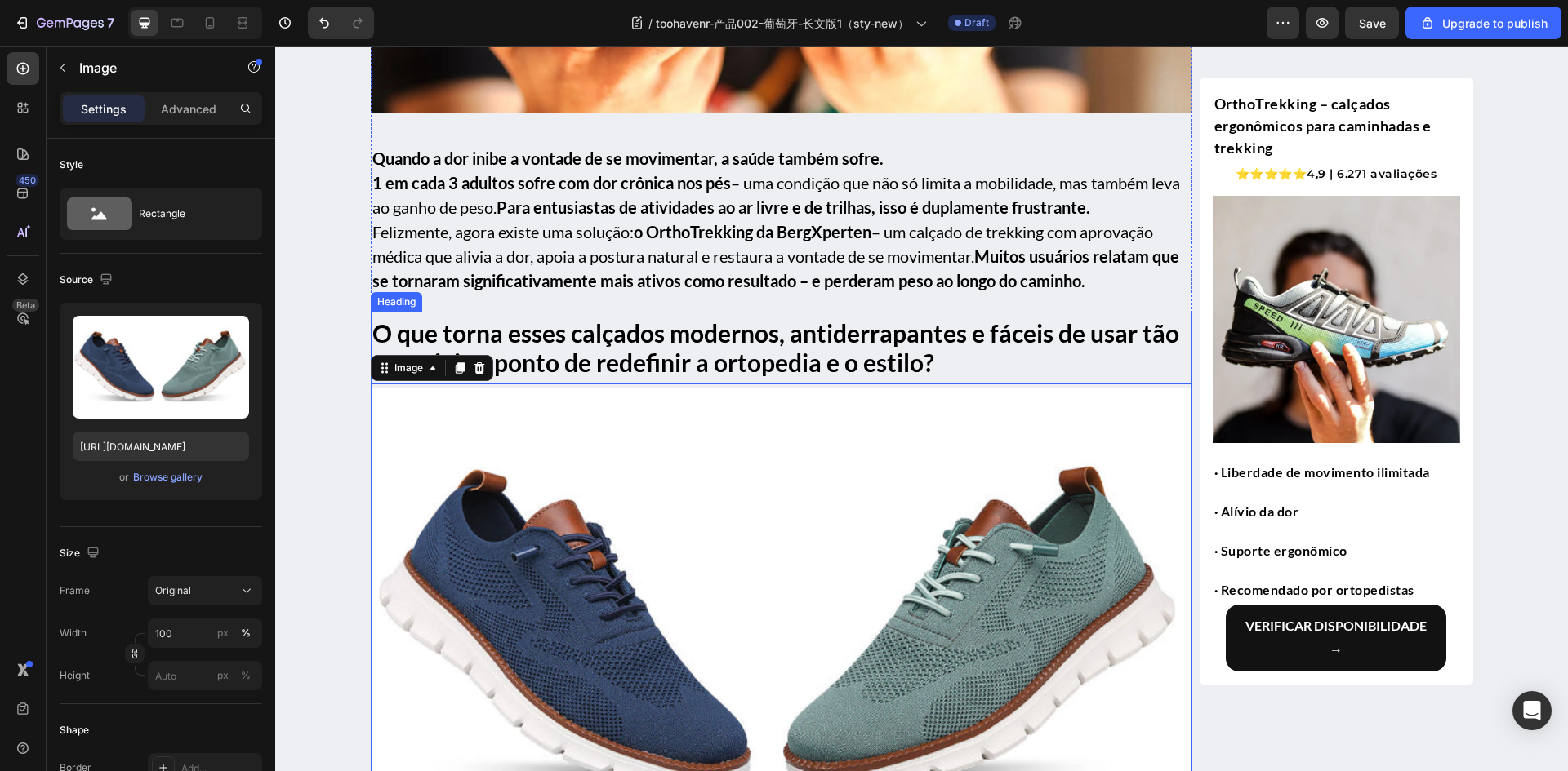
click at [655, 297] on div "Quando a dor inibe a vontade de se movimentar, a saúde também sofre. 1 em cada …" at bounding box center [781, 219] width 820 height 160
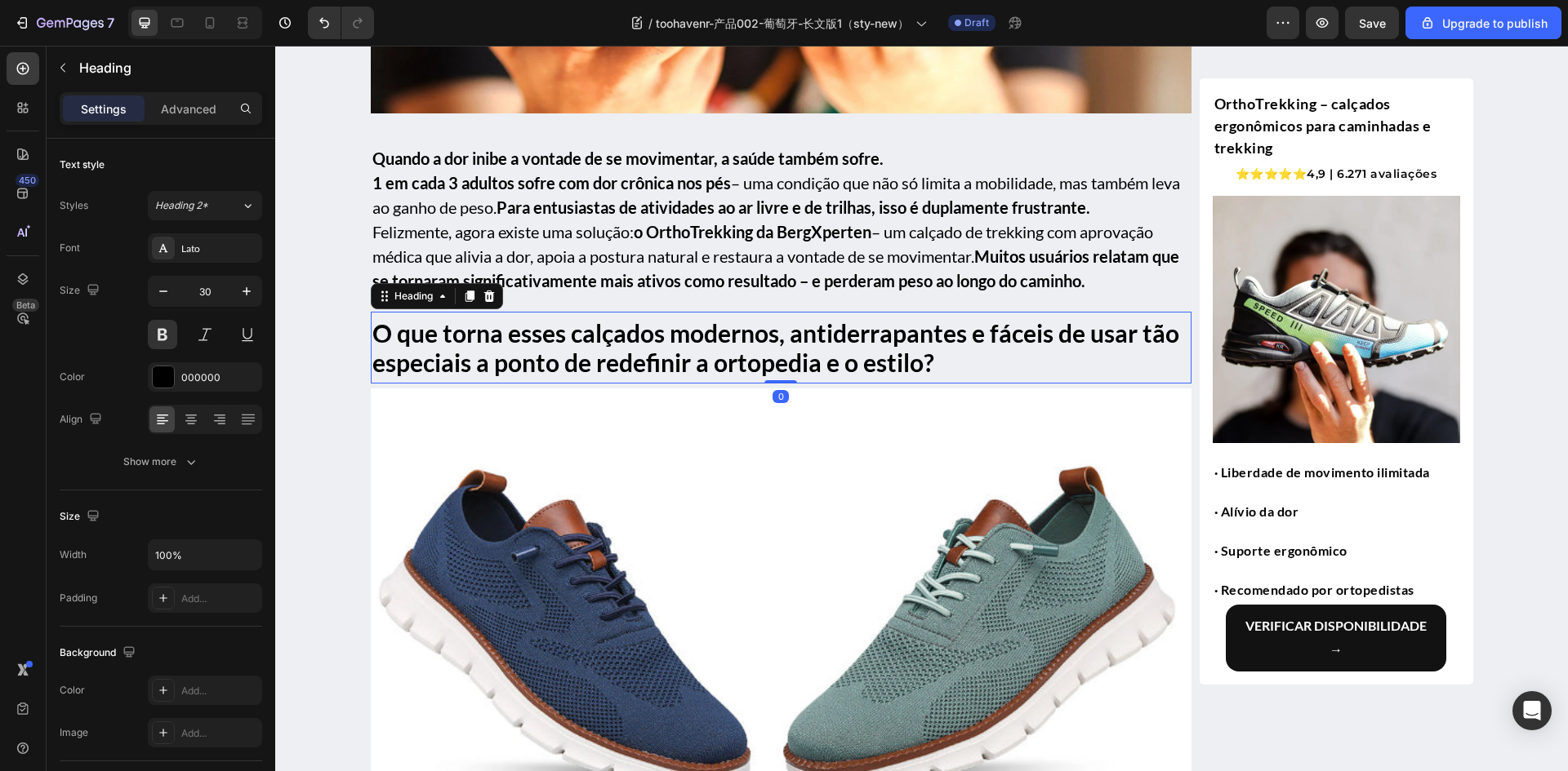
click at [626, 361] on h1 "O que torna esses calçados modernos, antiderrapantes e fáceis de usar tão espec…" at bounding box center [781, 348] width 820 height 62
drag, startPoint x: 585, startPoint y: 512, endPoint x: 572, endPoint y: 512, distance: 13.0
click at [580, 511] on img at bounding box center [781, 634] width 820 height 492
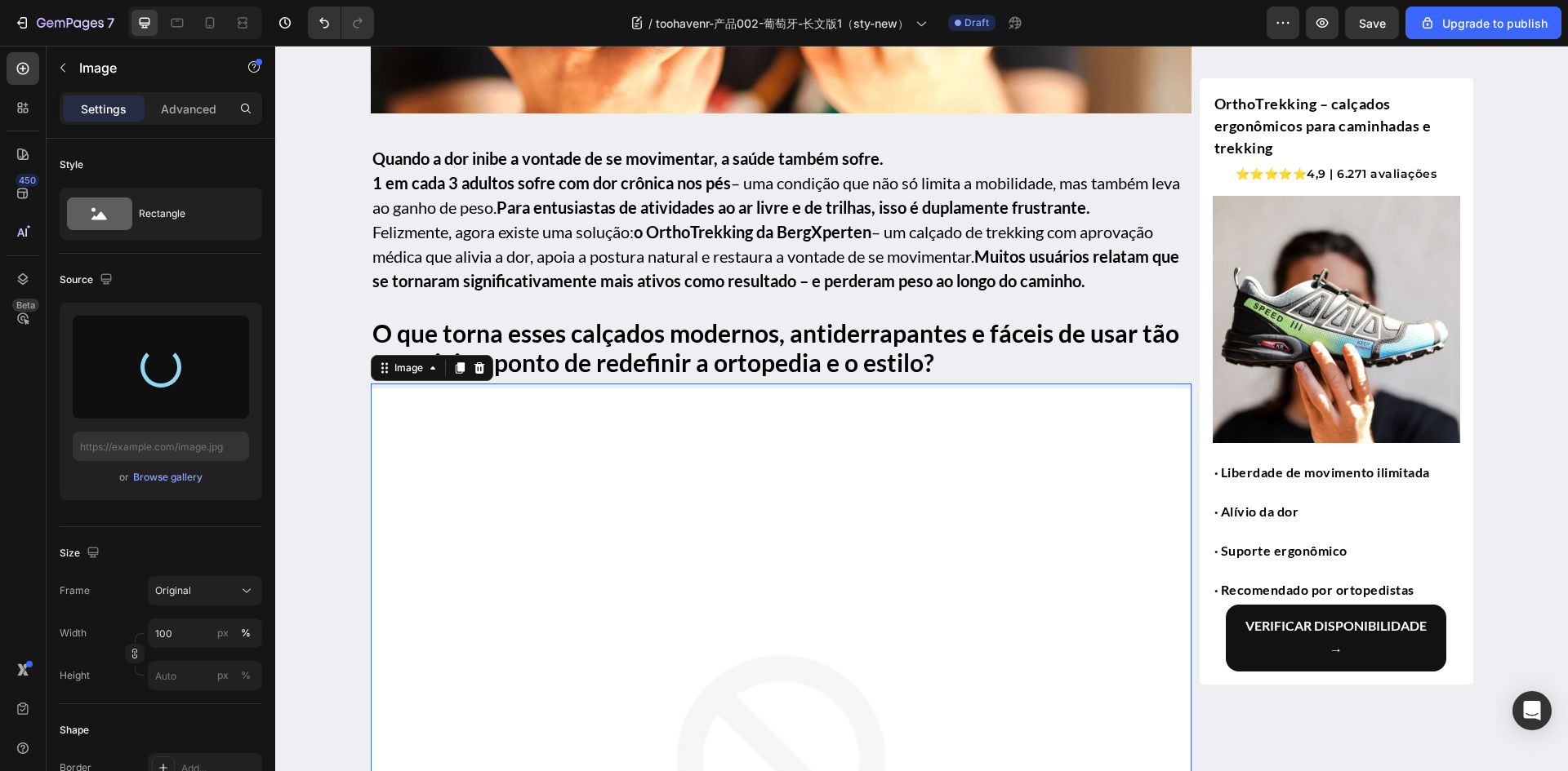
type input "https://cdn.shopify.com/s/files/1/0883/2712/7322/files/gempages_518231226549535…"
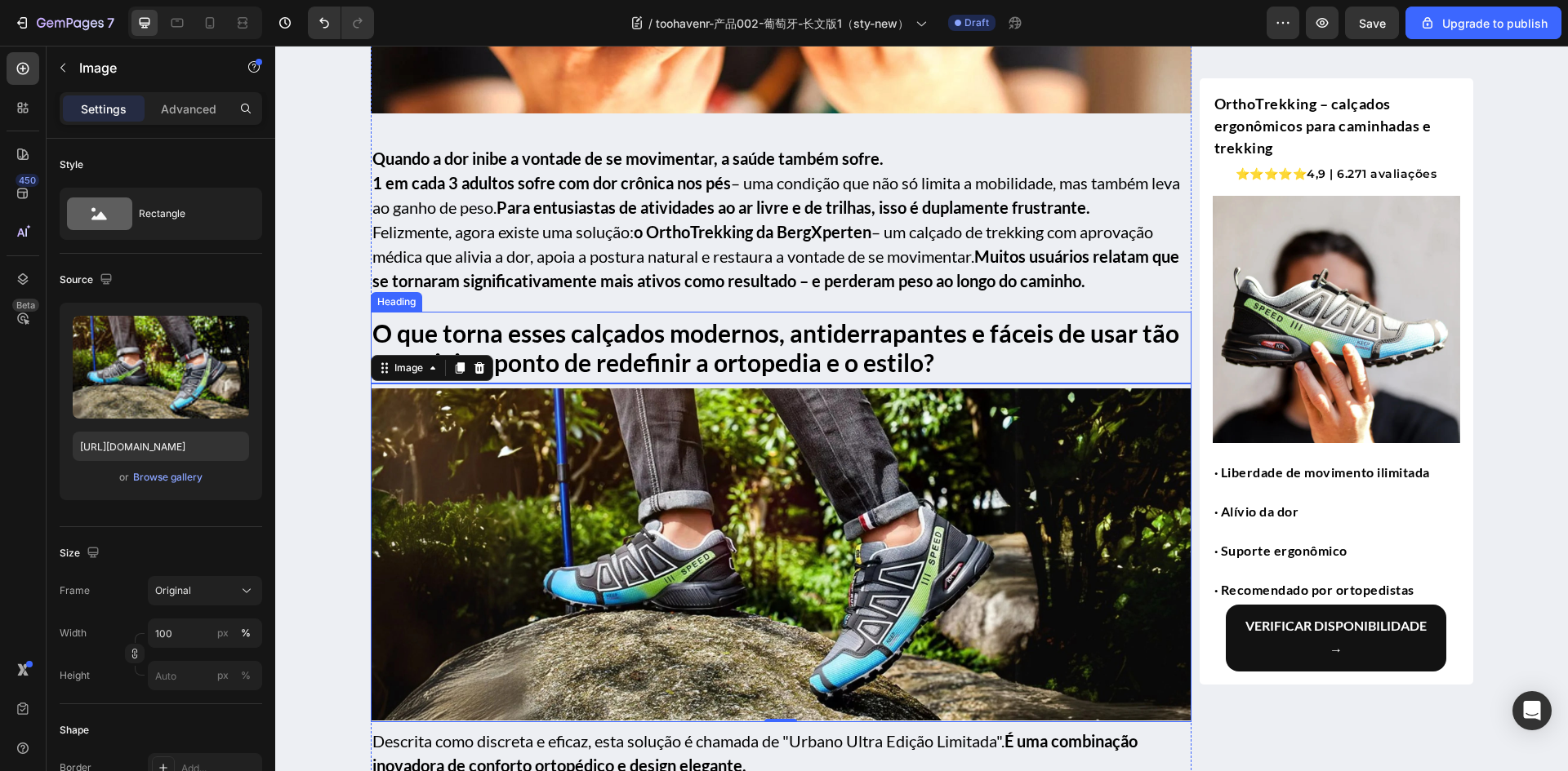
click at [576, 347] on h1 "O que torna esses calçados modernos, antiderrapantes e fáceis de usar tão espec…" at bounding box center [781, 348] width 820 height 62
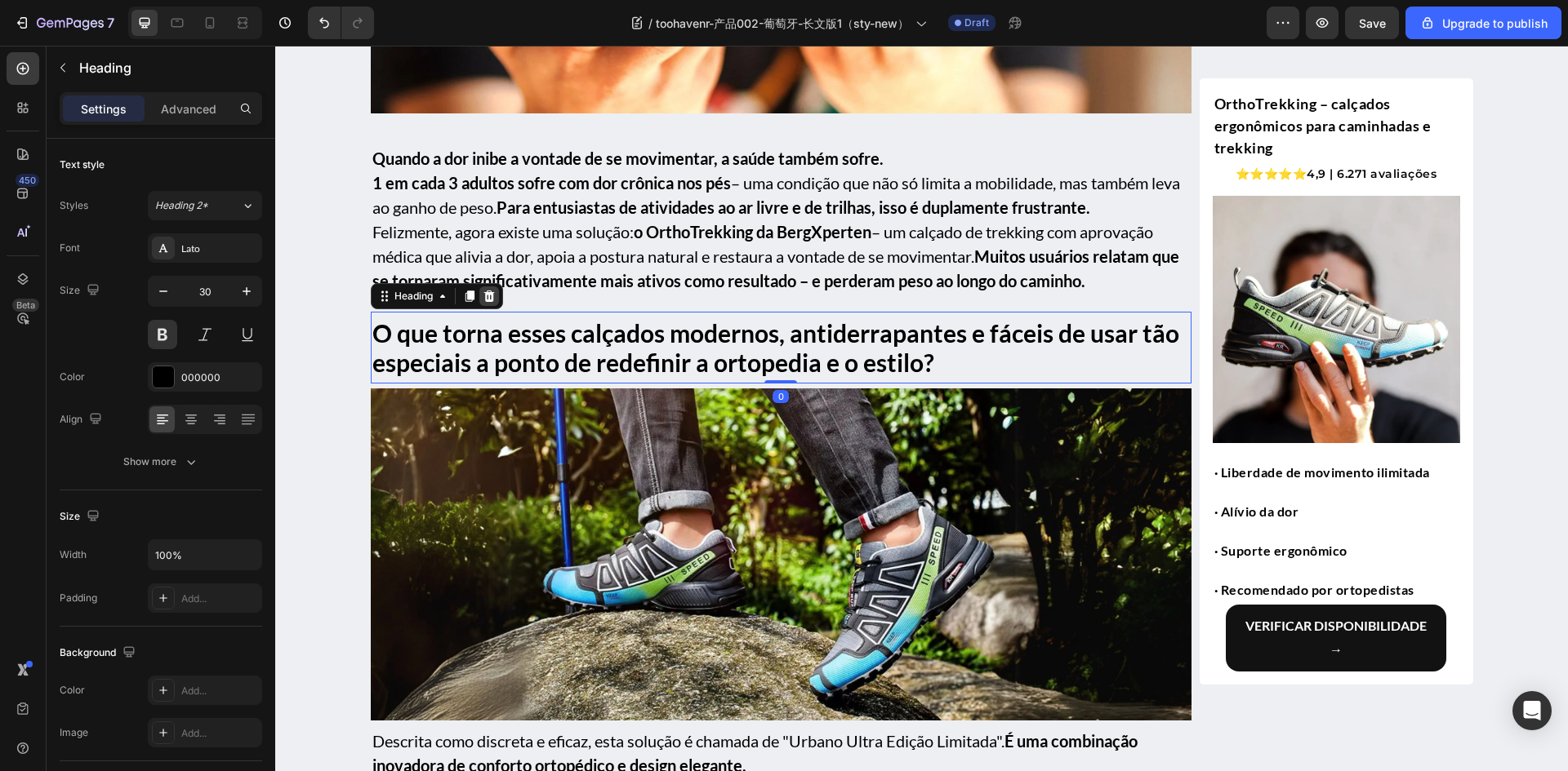
click at [485, 295] on icon at bounding box center [489, 296] width 13 height 13
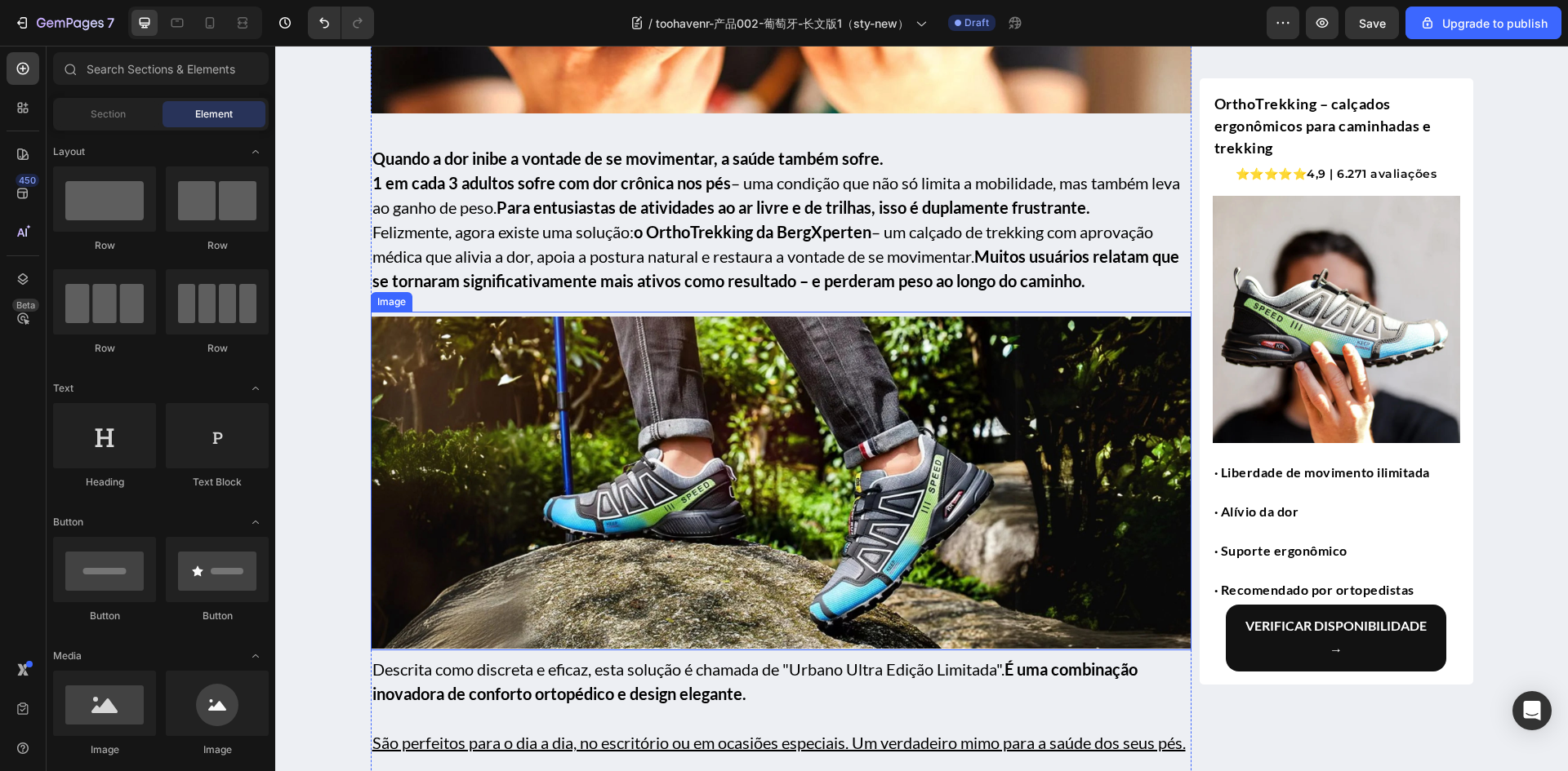
click at [659, 464] on img at bounding box center [781, 483] width 820 height 333
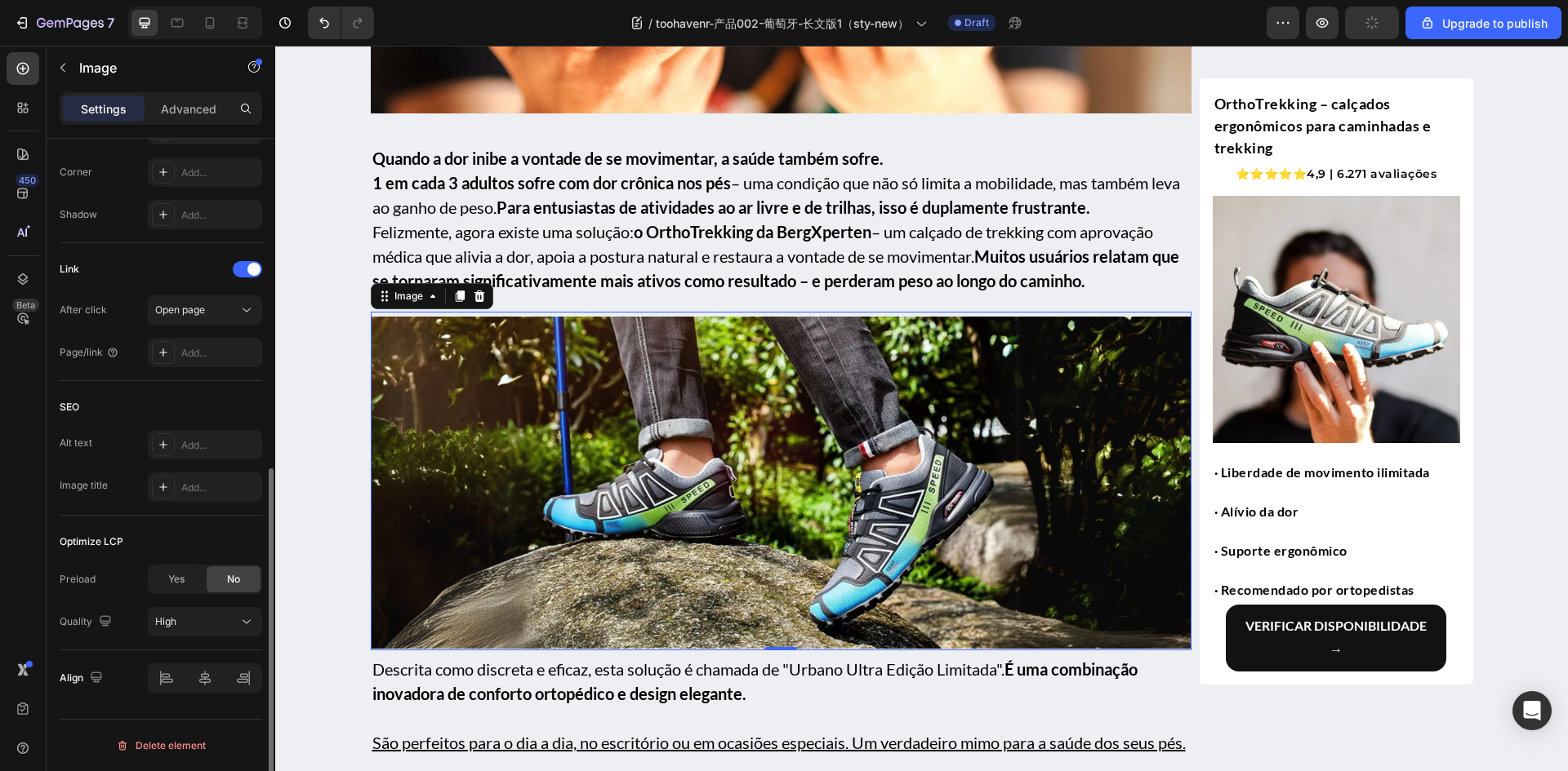
scroll to position [557, 0]
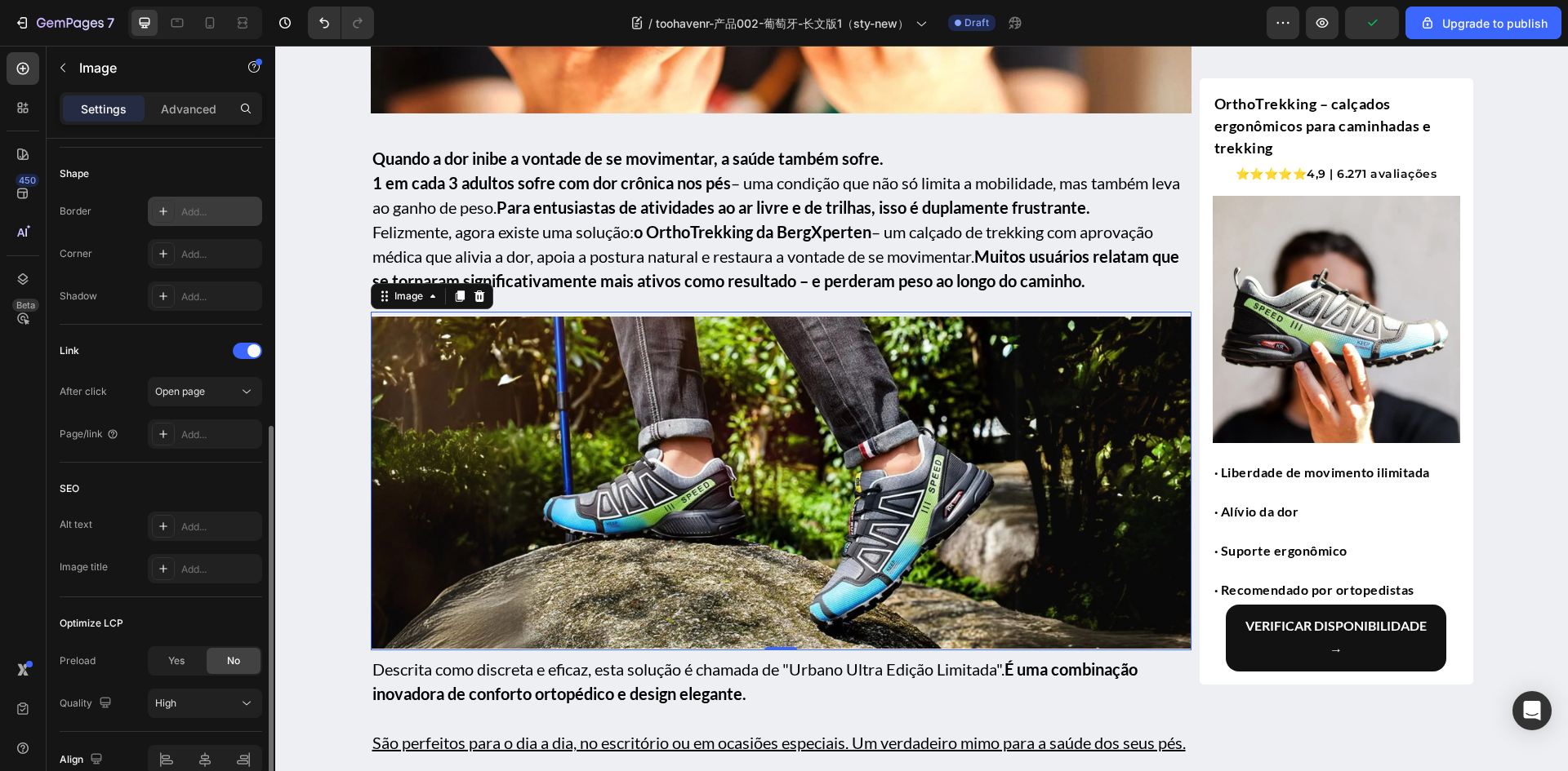
click at [164, 209] on icon at bounding box center [163, 211] width 8 height 8
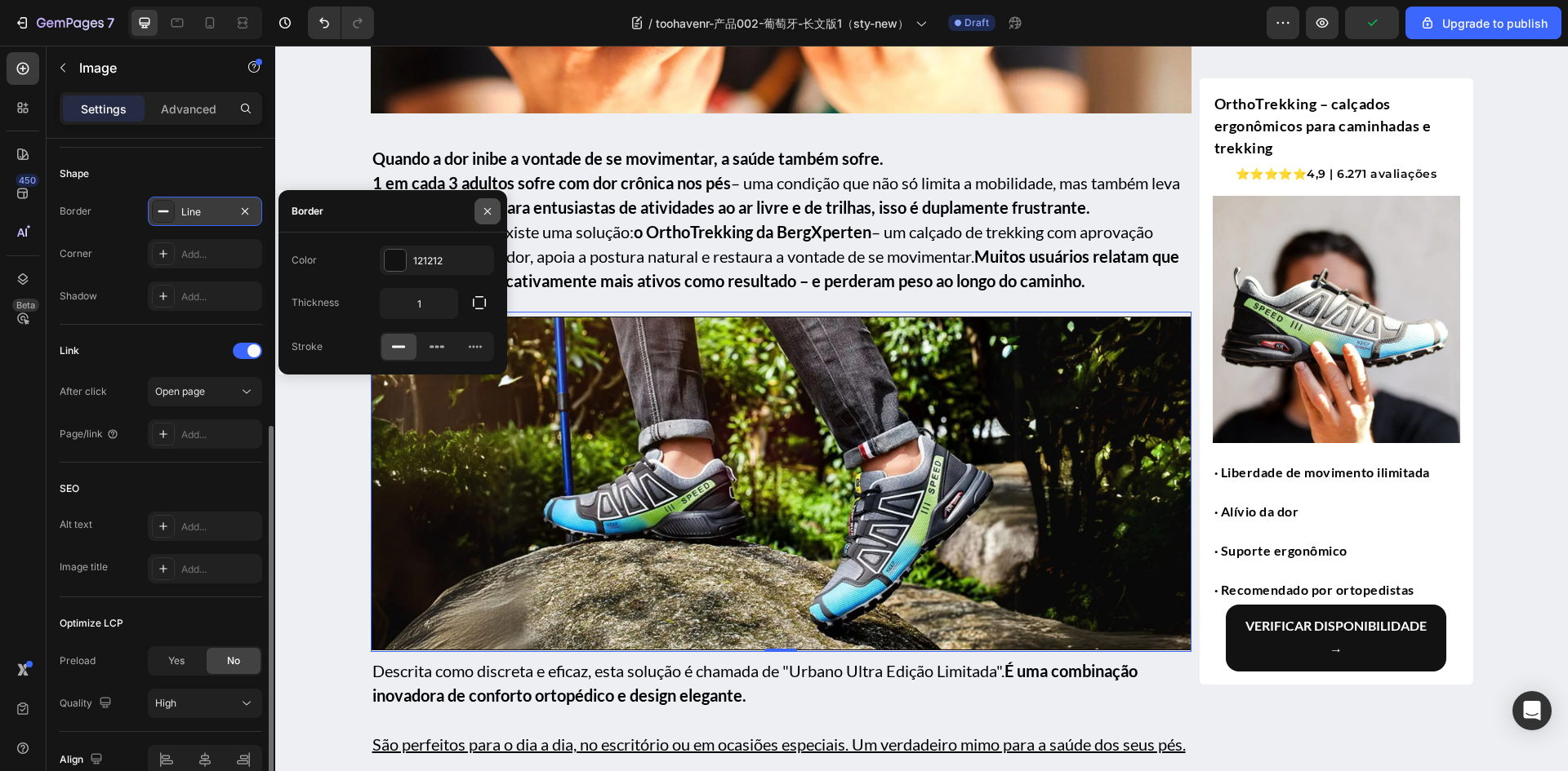
drag, startPoint x: 490, startPoint y: 202, endPoint x: 9, endPoint y: 207, distance: 481.0
click at [490, 202] on button "button" at bounding box center [487, 212] width 26 height 26
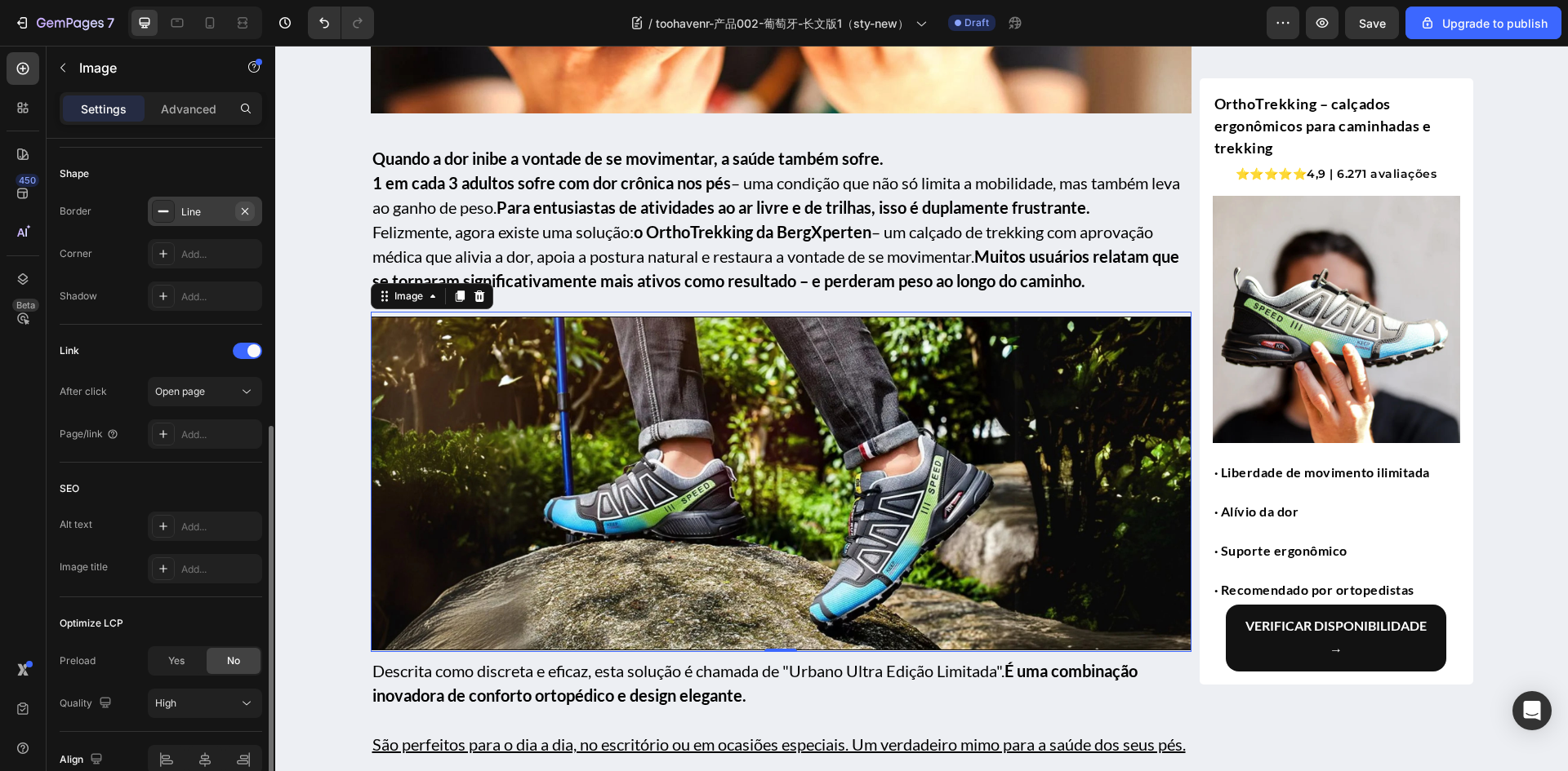
click at [246, 212] on icon "button" at bounding box center [245, 210] width 7 height 7
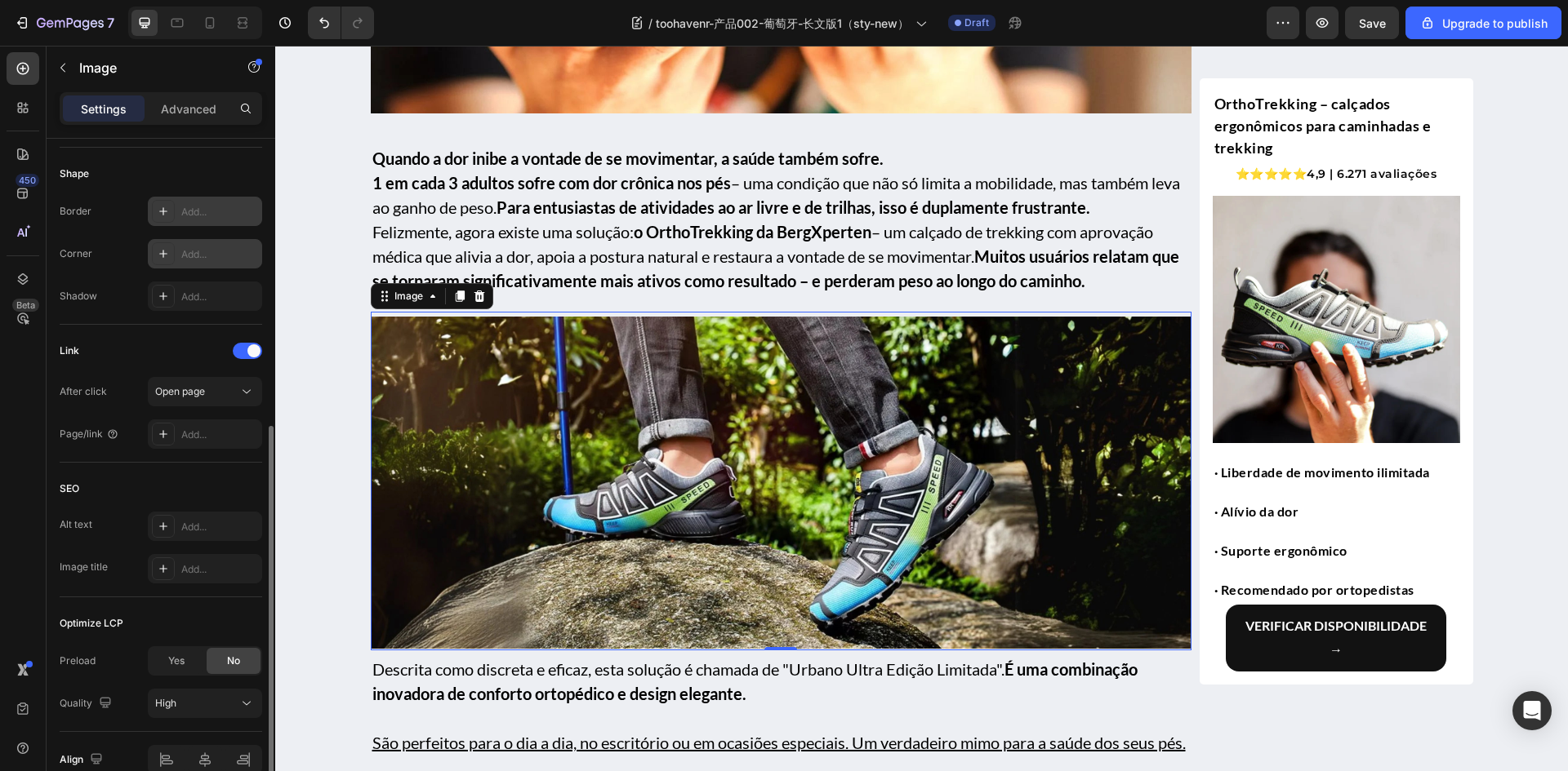
click at [165, 253] on icon at bounding box center [164, 254] width 13 height 13
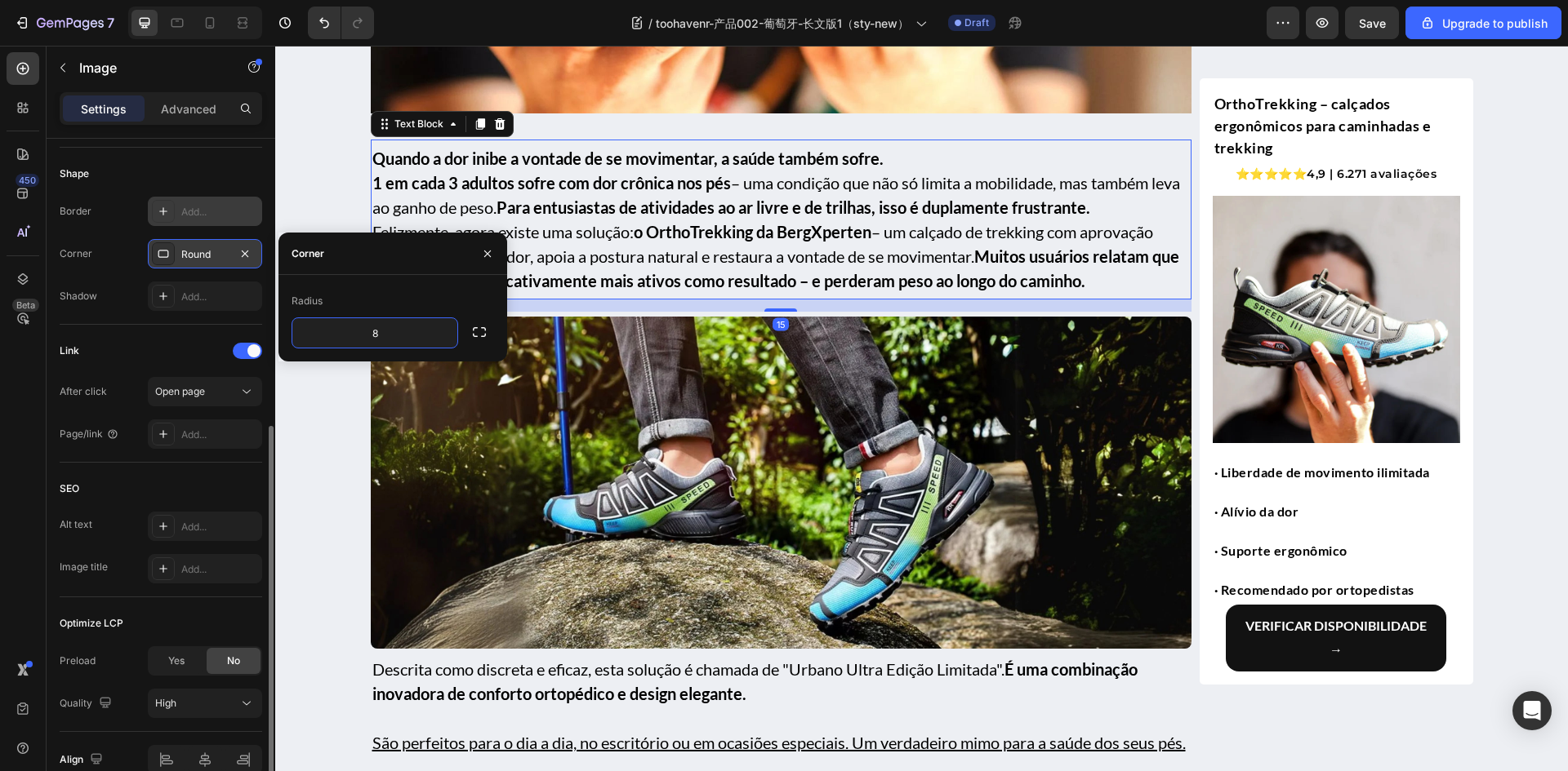
click at [736, 235] on strong "o OrthoTrekking da BergXperten" at bounding box center [752, 231] width 238 height 20
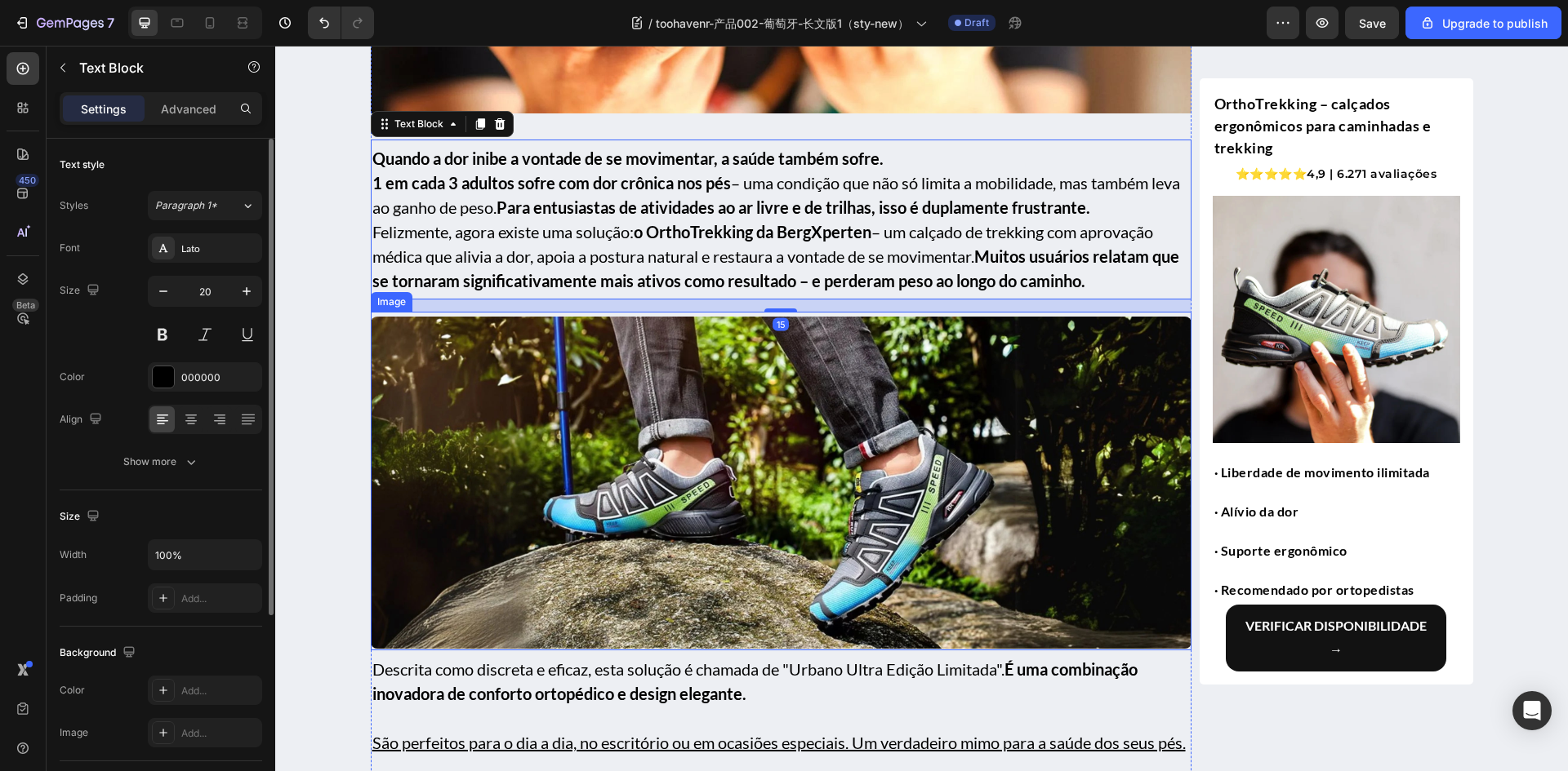
click at [579, 461] on img at bounding box center [781, 483] width 820 height 333
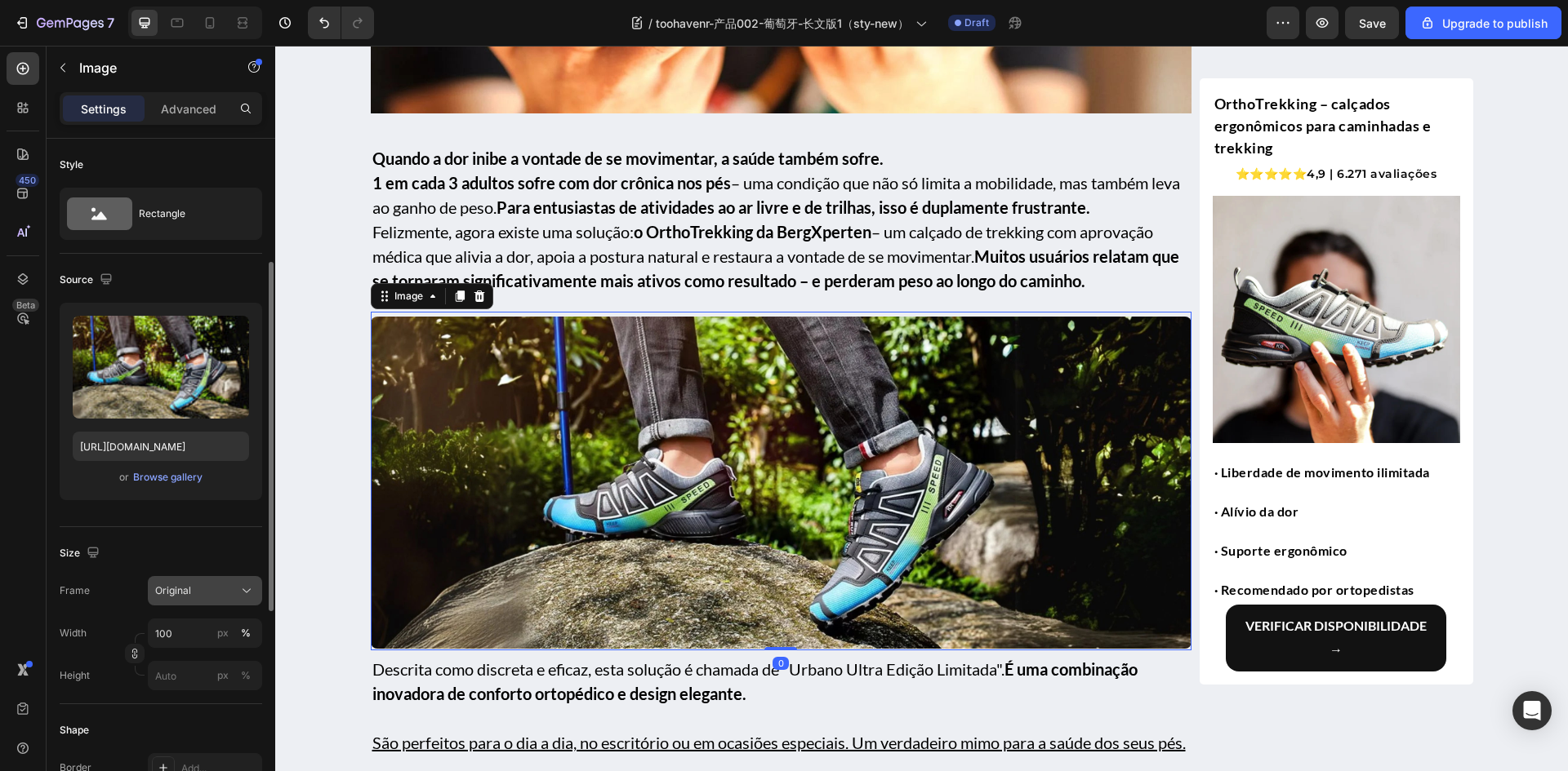
scroll to position [326, 0]
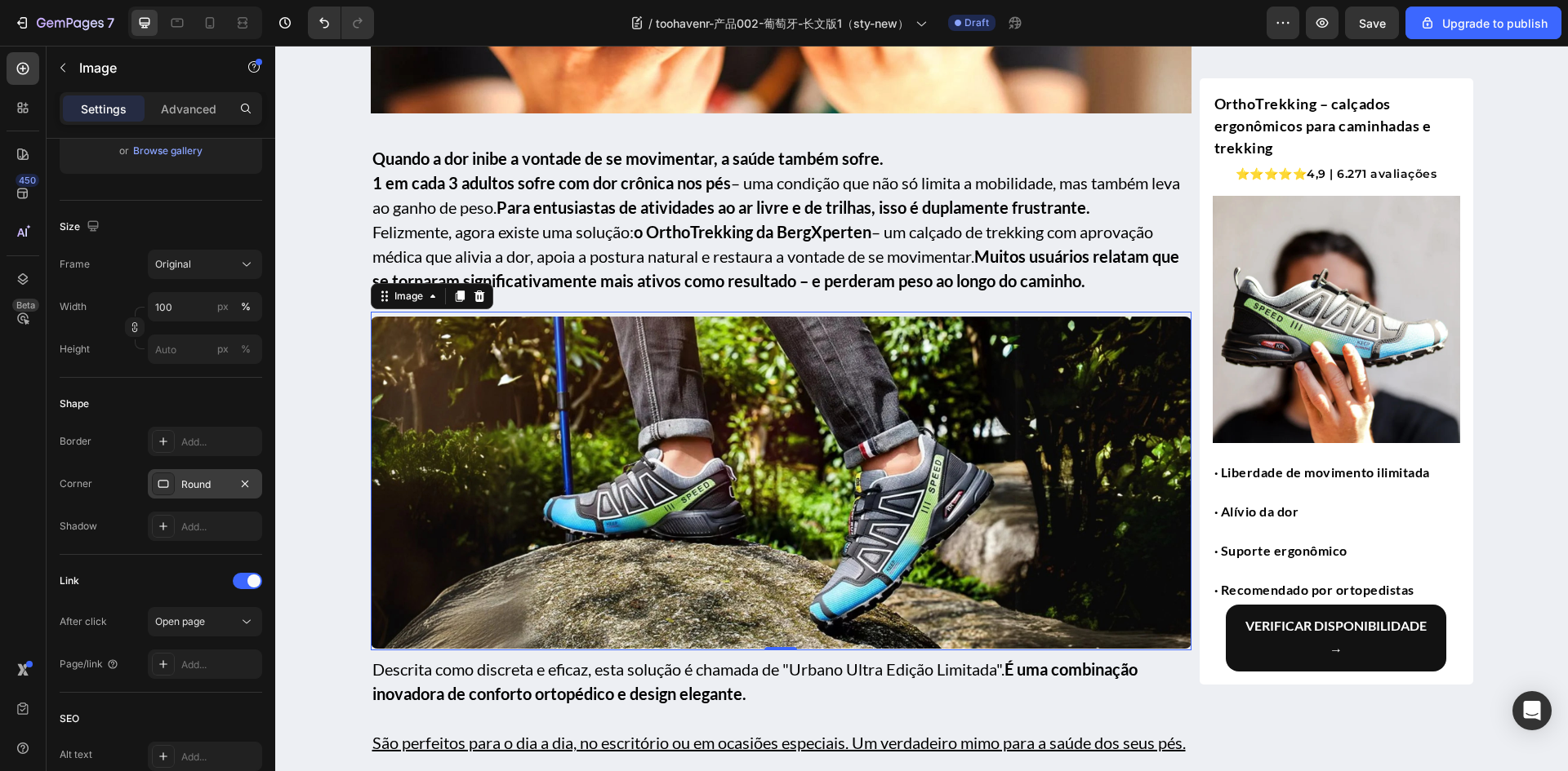
click at [194, 487] on div "Round" at bounding box center [205, 485] width 47 height 15
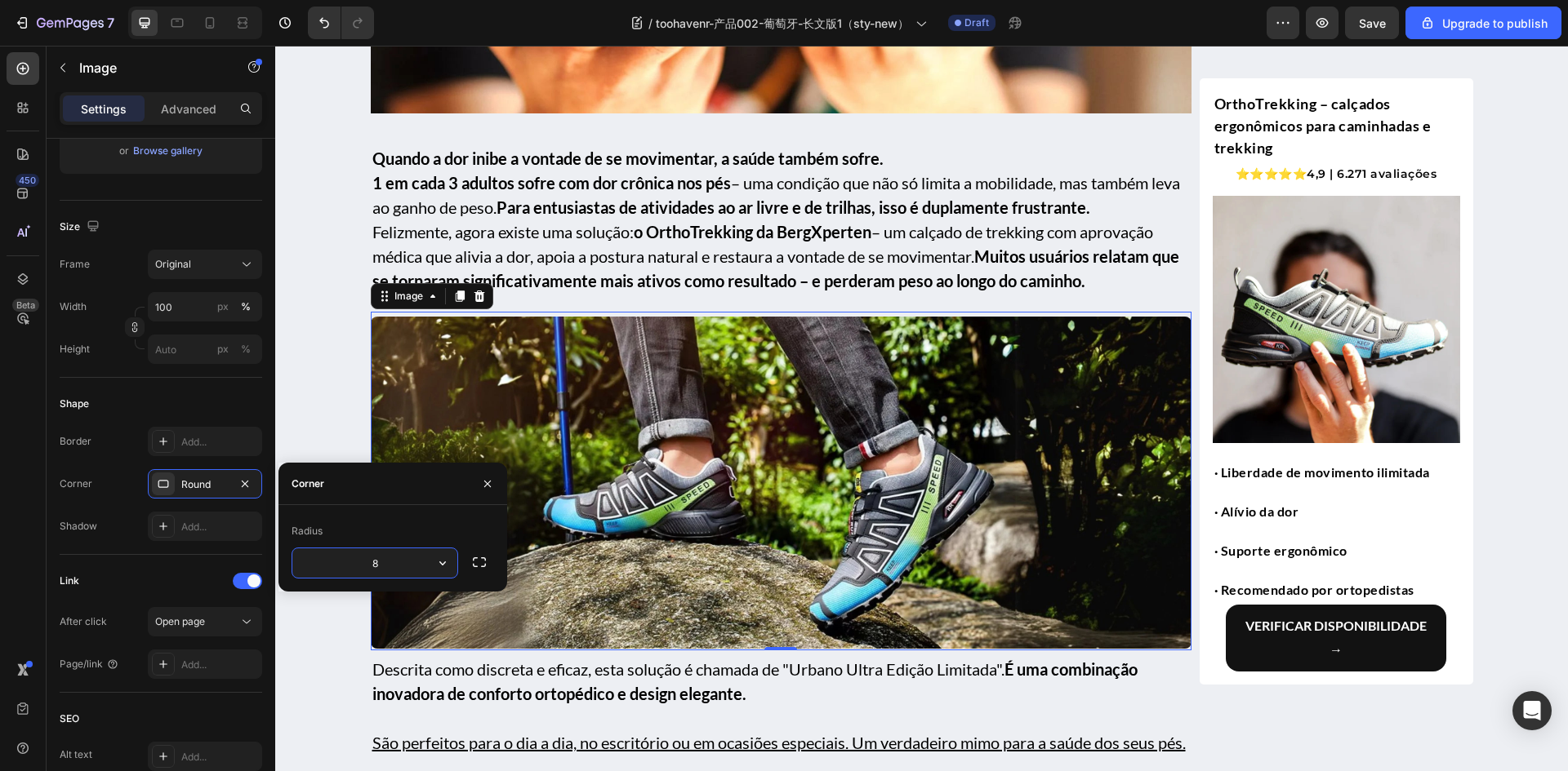
click at [401, 566] on input "8" at bounding box center [374, 562] width 165 height 29
type input "16"
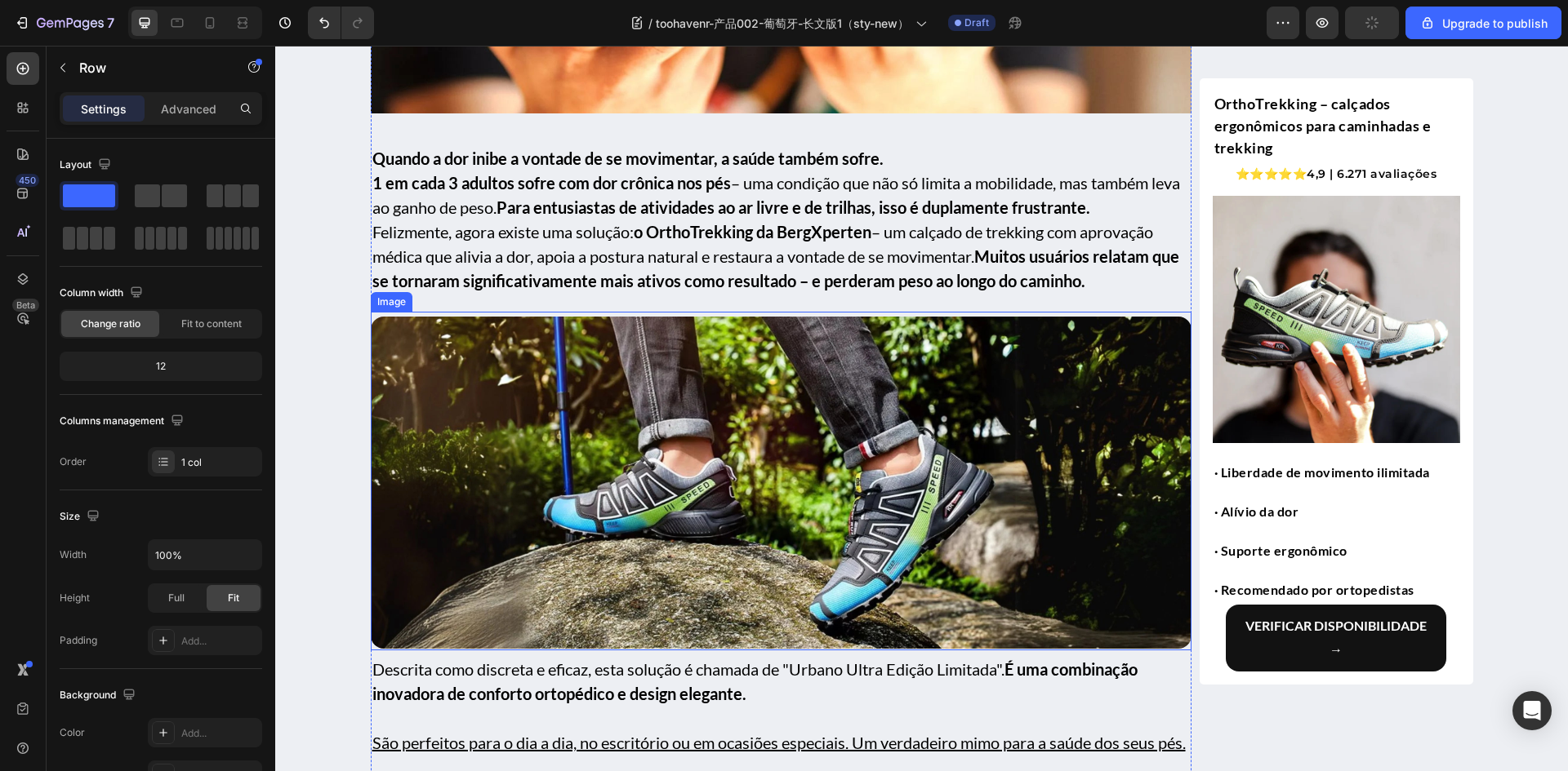
click at [829, 603] on img at bounding box center [781, 483] width 820 height 333
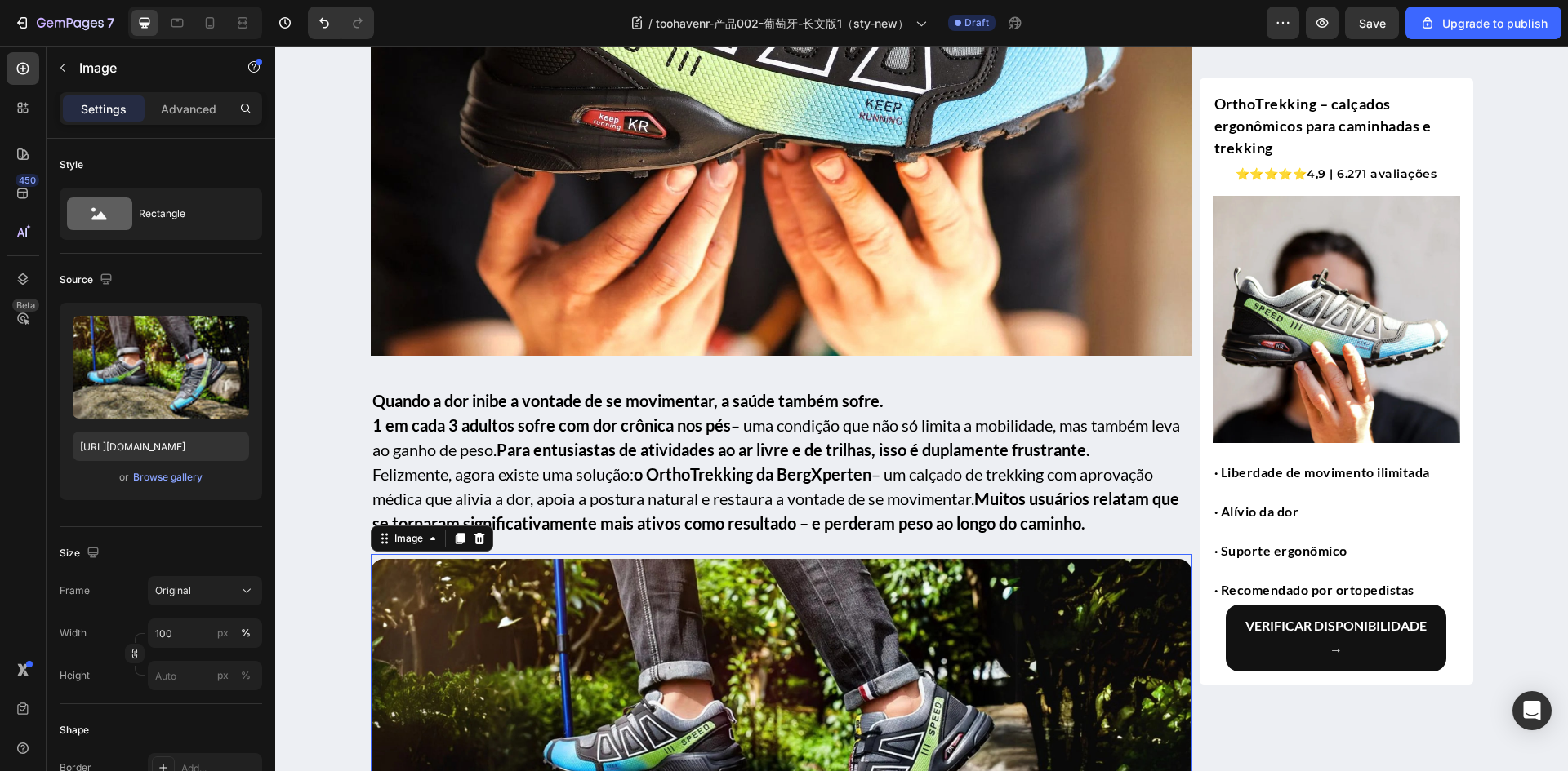
scroll to position [653, 0]
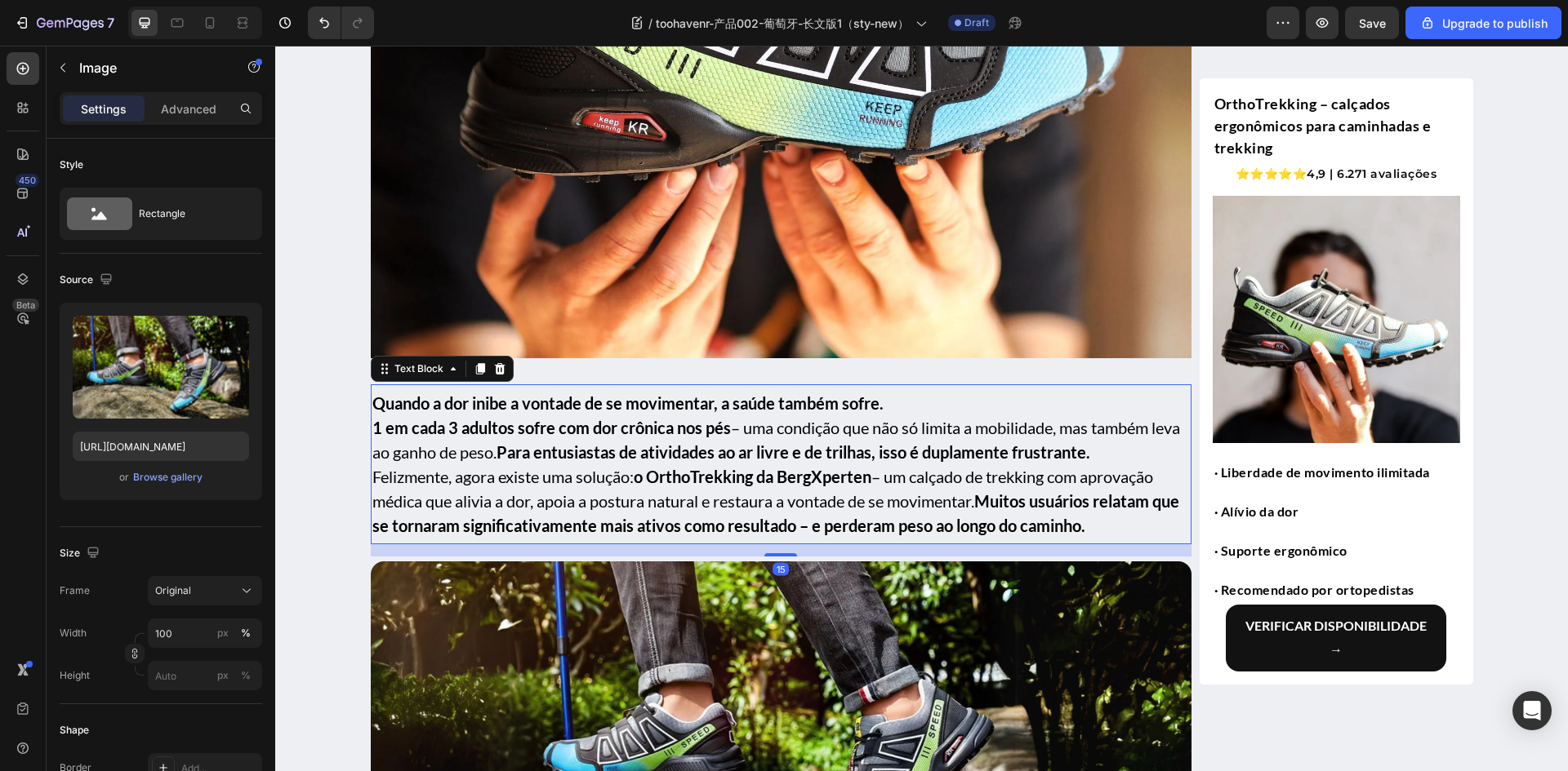
click at [703, 437] on p "Quando a dor inibe a vontade de se movimentar, a saúde também sofre. 1 em cada …" at bounding box center [781, 464] width 817 height 147
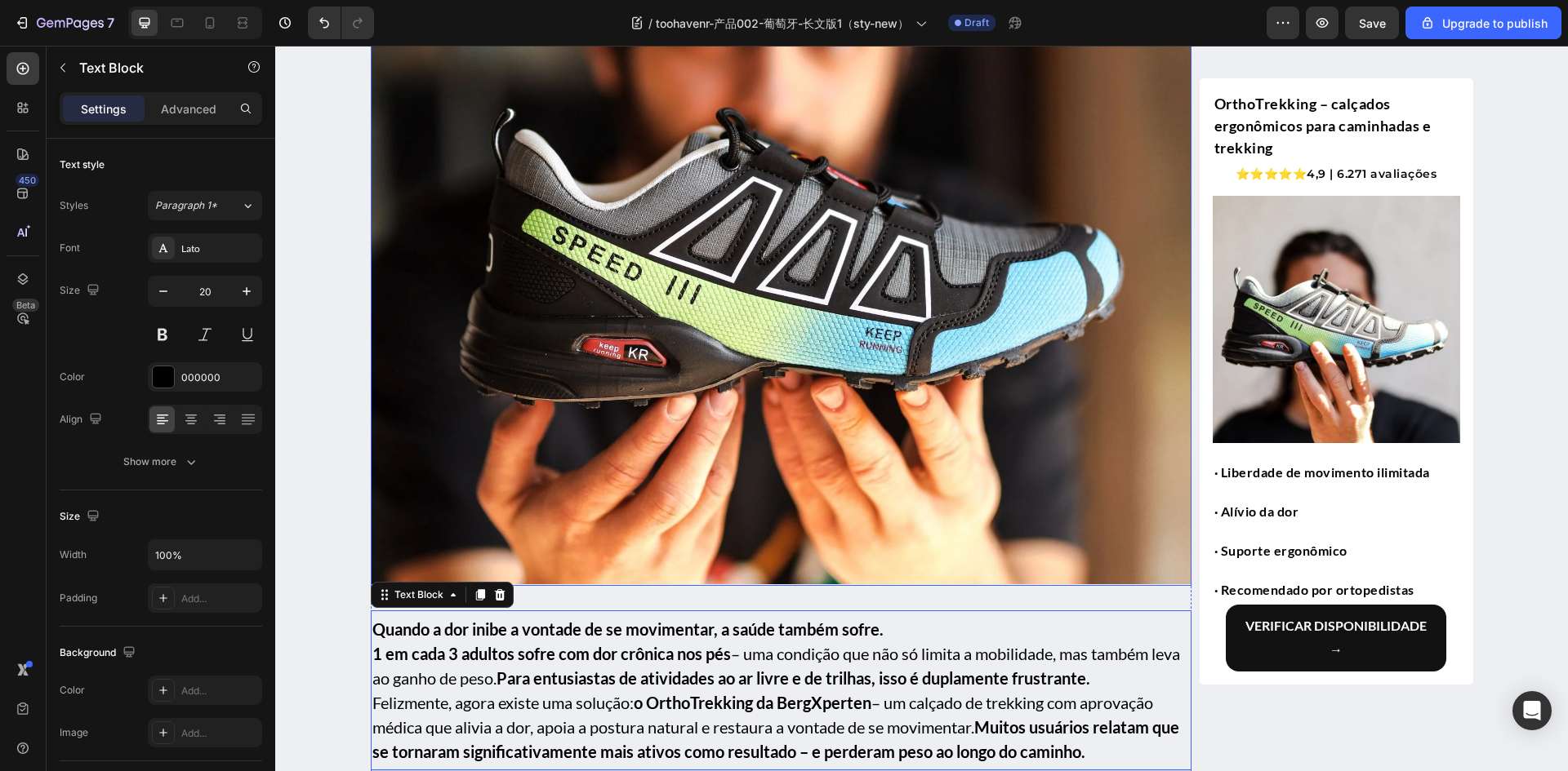
scroll to position [408, 0]
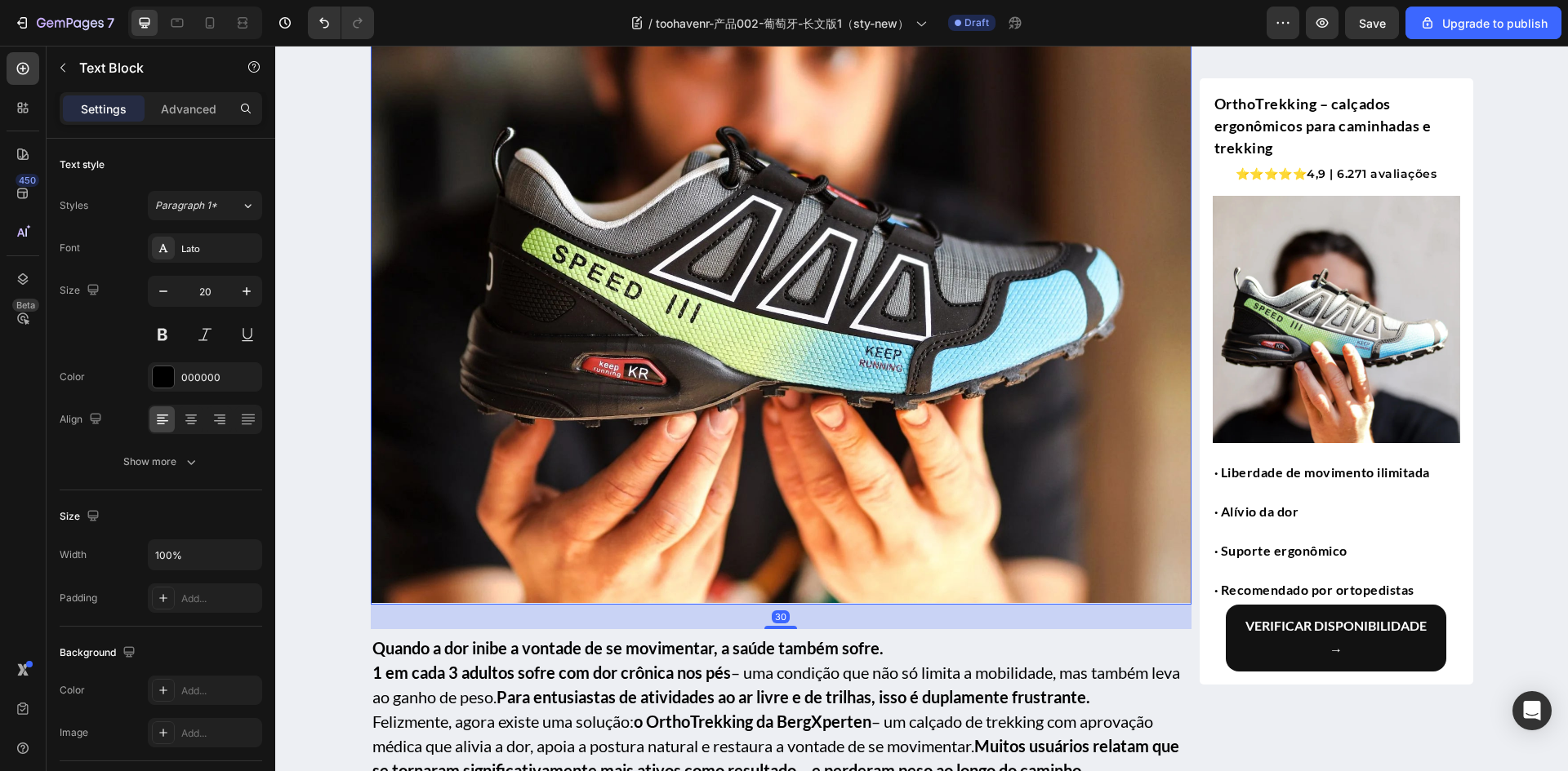
click at [622, 460] on img at bounding box center [781, 281] width 820 height 641
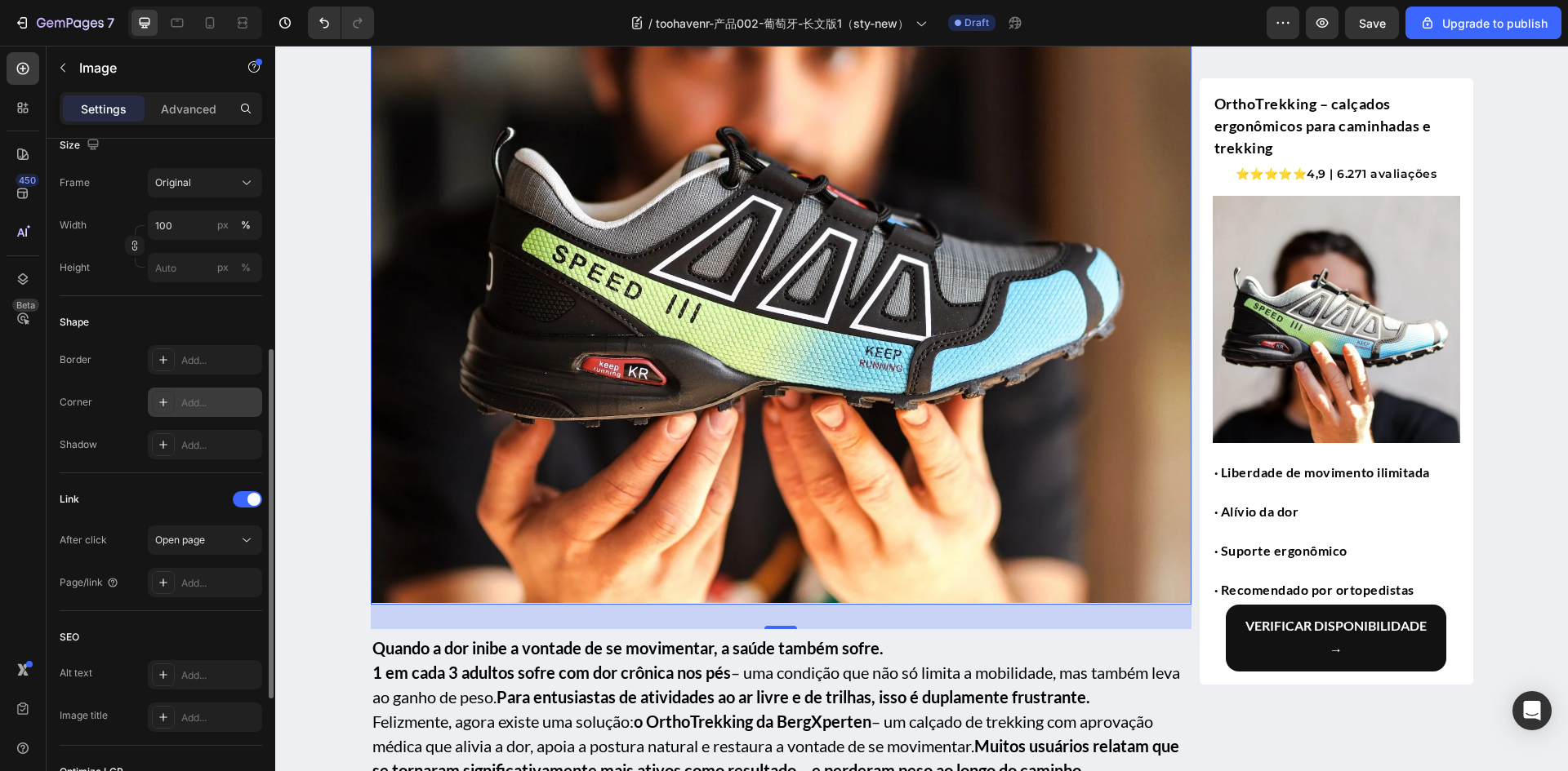
click at [164, 405] on icon at bounding box center [163, 402] width 8 height 8
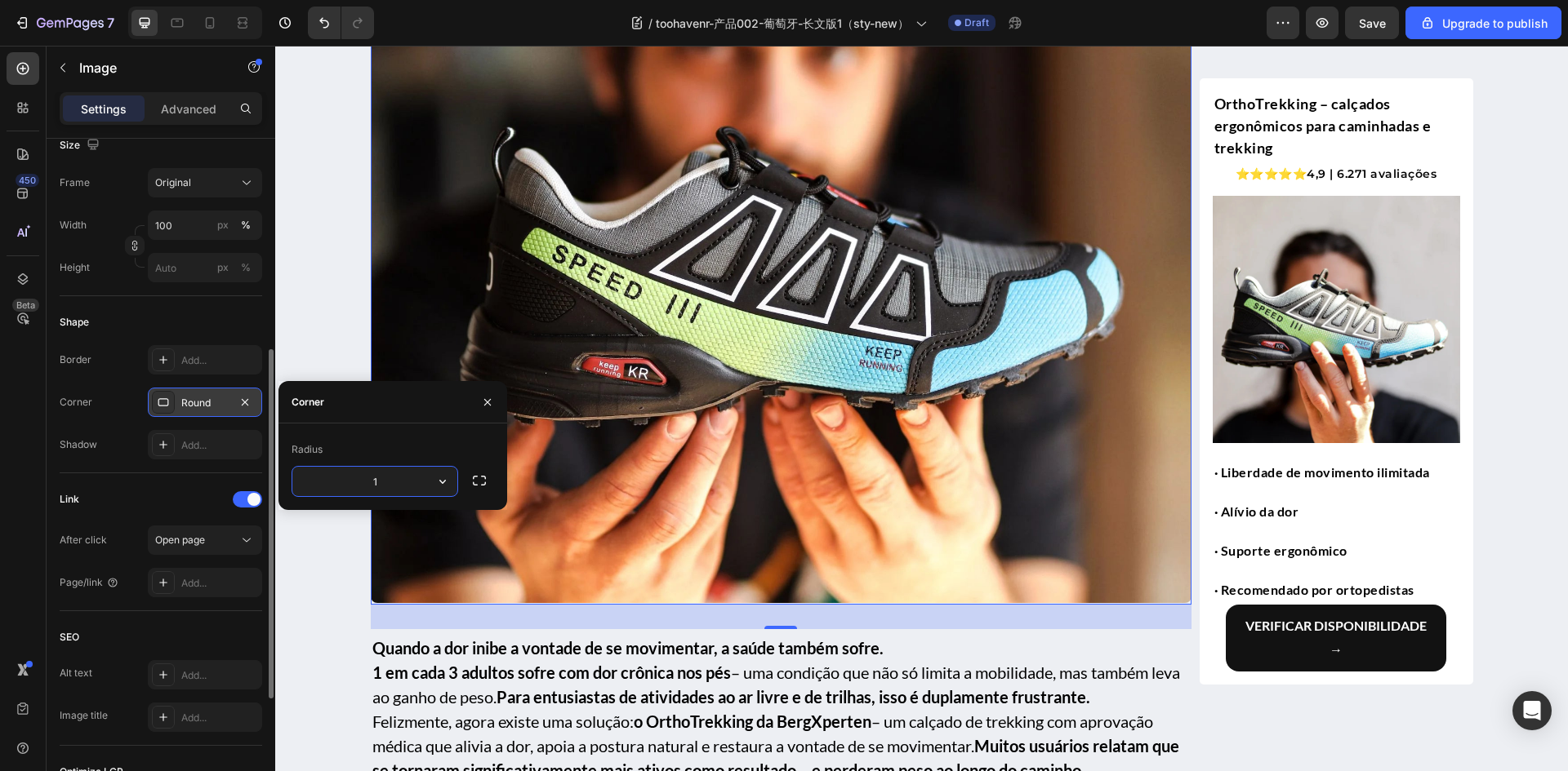
type input "16"
click at [598, 673] on strong "1 em cada 3 adultos sofre com dor crônica nos pés" at bounding box center [551, 672] width 358 height 20
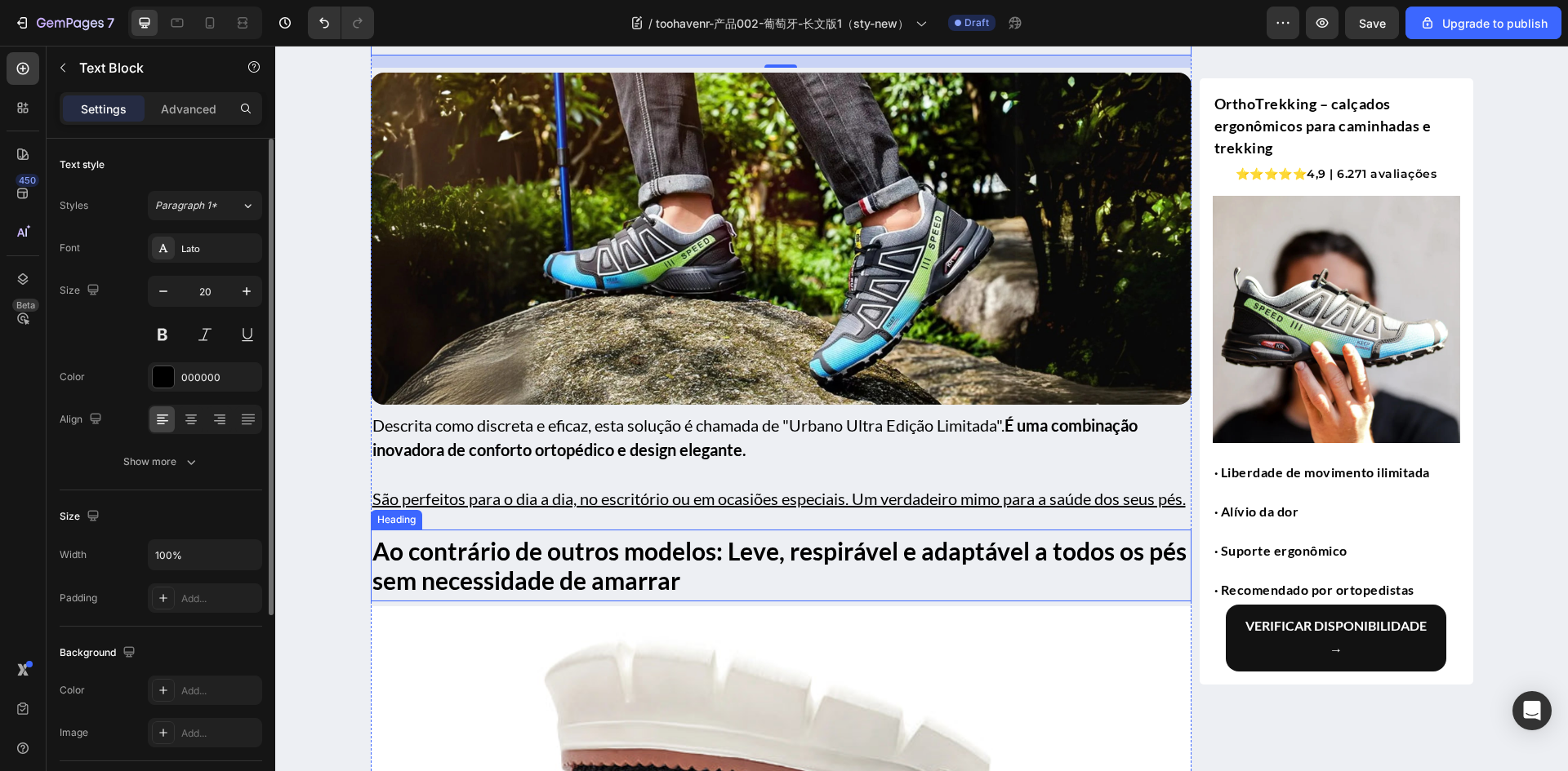
scroll to position [1142, 0]
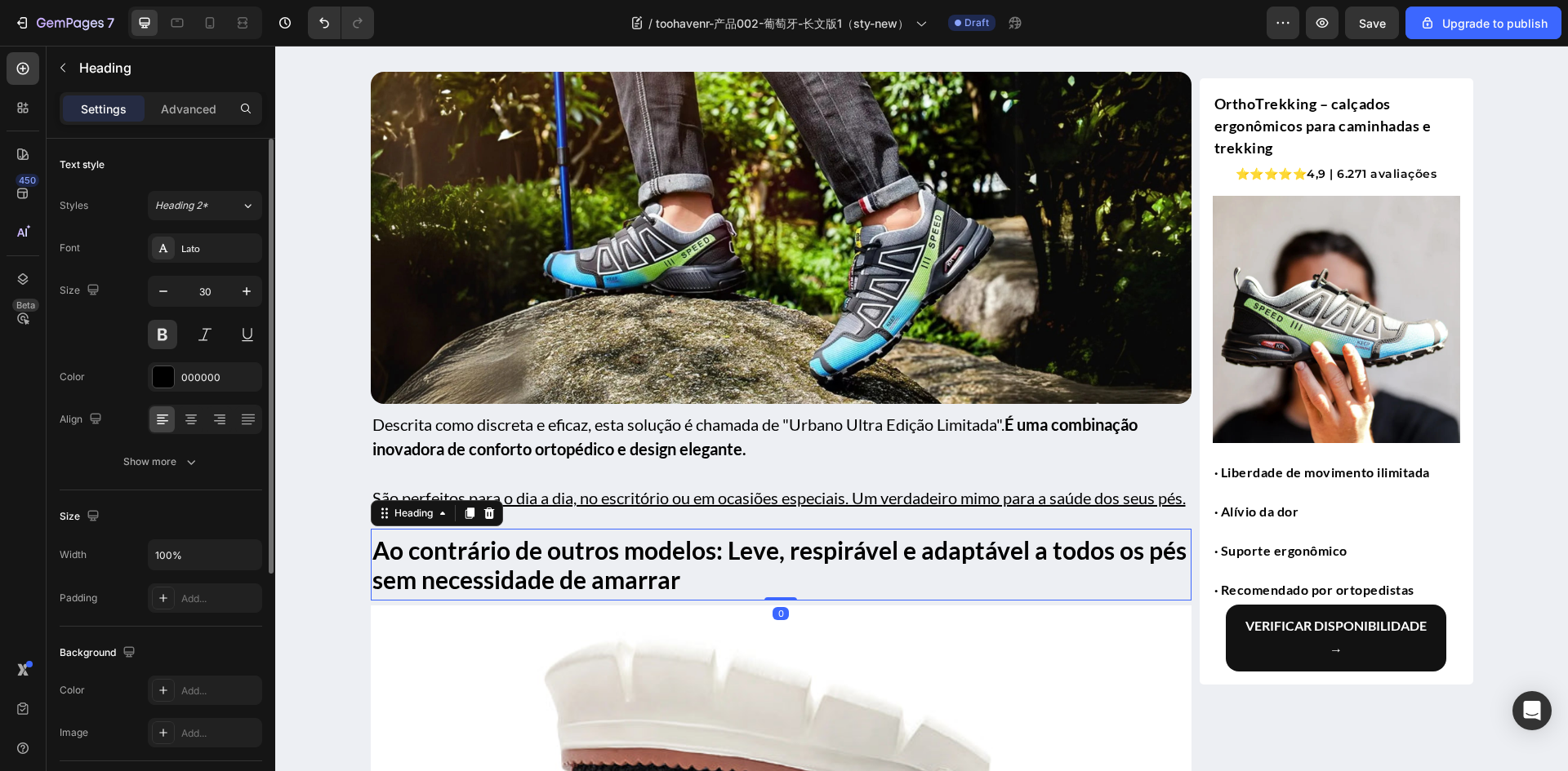
click at [607, 572] on strong "Ao contrário de outros modelos: Leve, respirável e adaptável a todos os pés sem…" at bounding box center [779, 564] width 814 height 58
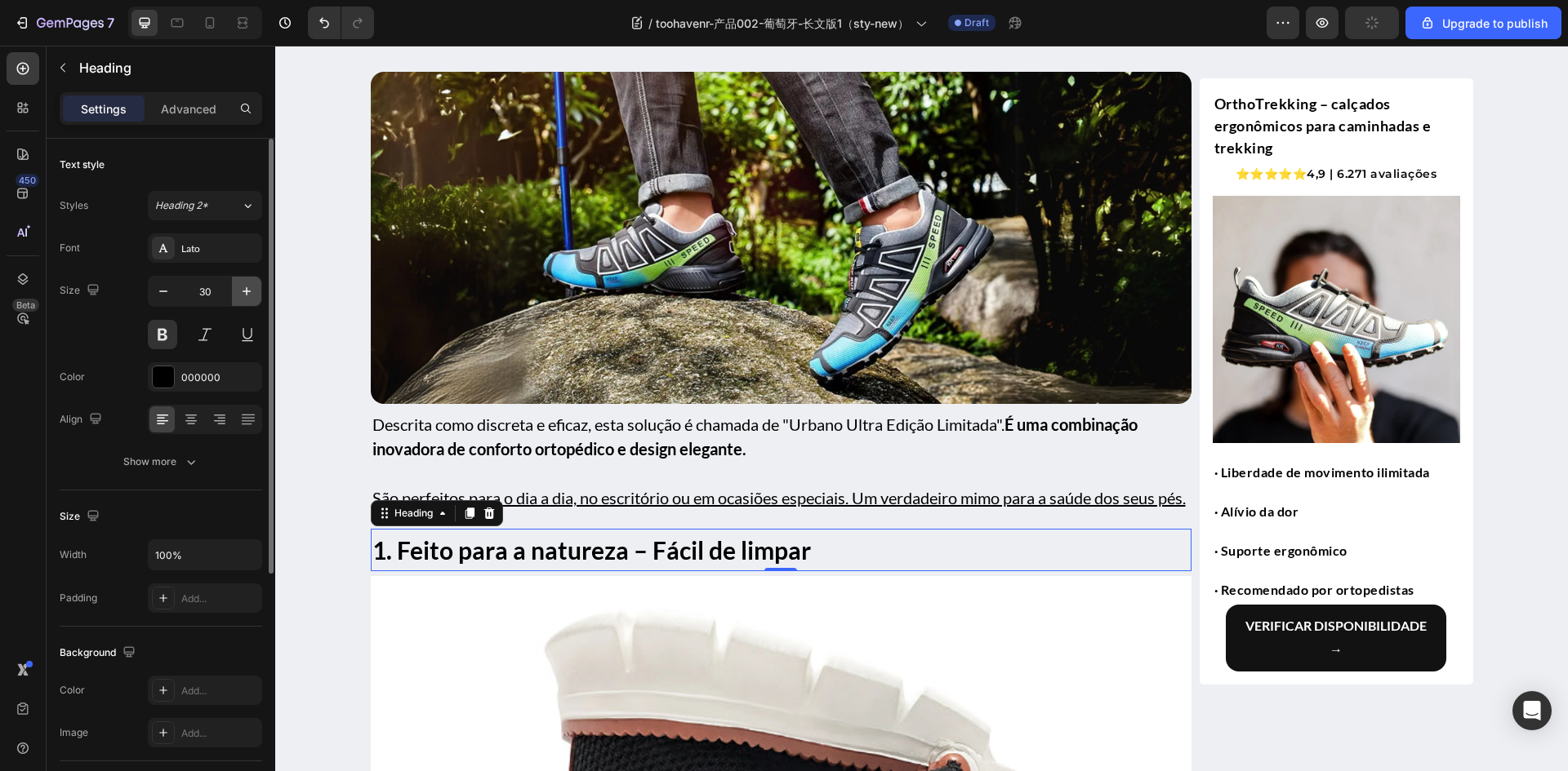
click at [242, 291] on icon "button" at bounding box center [245, 291] width 16 height 16
type input "31"
click at [176, 291] on button "button" at bounding box center [163, 291] width 29 height 29
type input "30"
drag, startPoint x: 375, startPoint y: 540, endPoint x: 450, endPoint y: 433, distance: 130.7
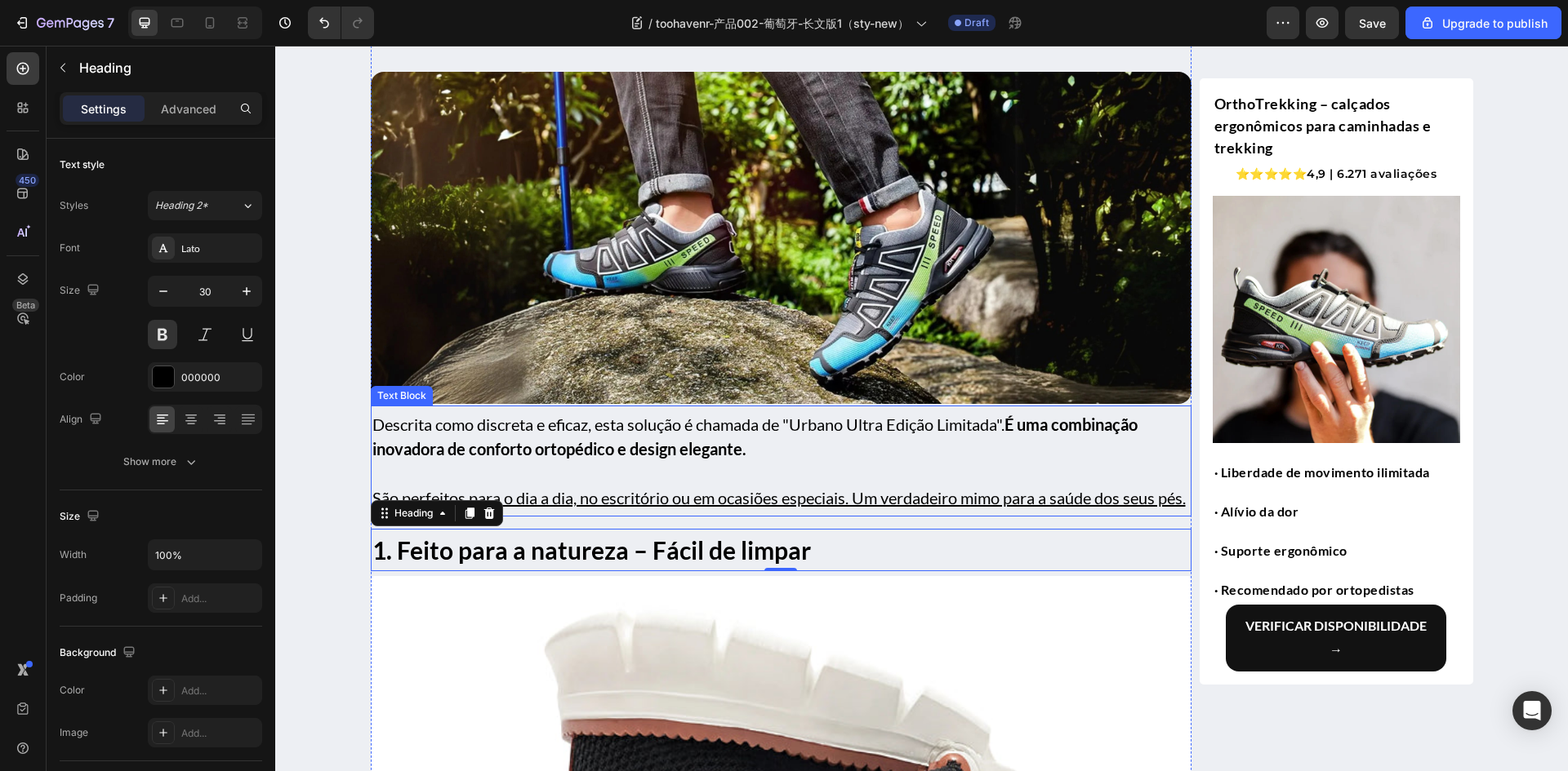
drag, startPoint x: 381, startPoint y: 540, endPoint x: 490, endPoint y: 504, distance: 114.8
click at [626, 484] on p at bounding box center [781, 473] width 817 height 24
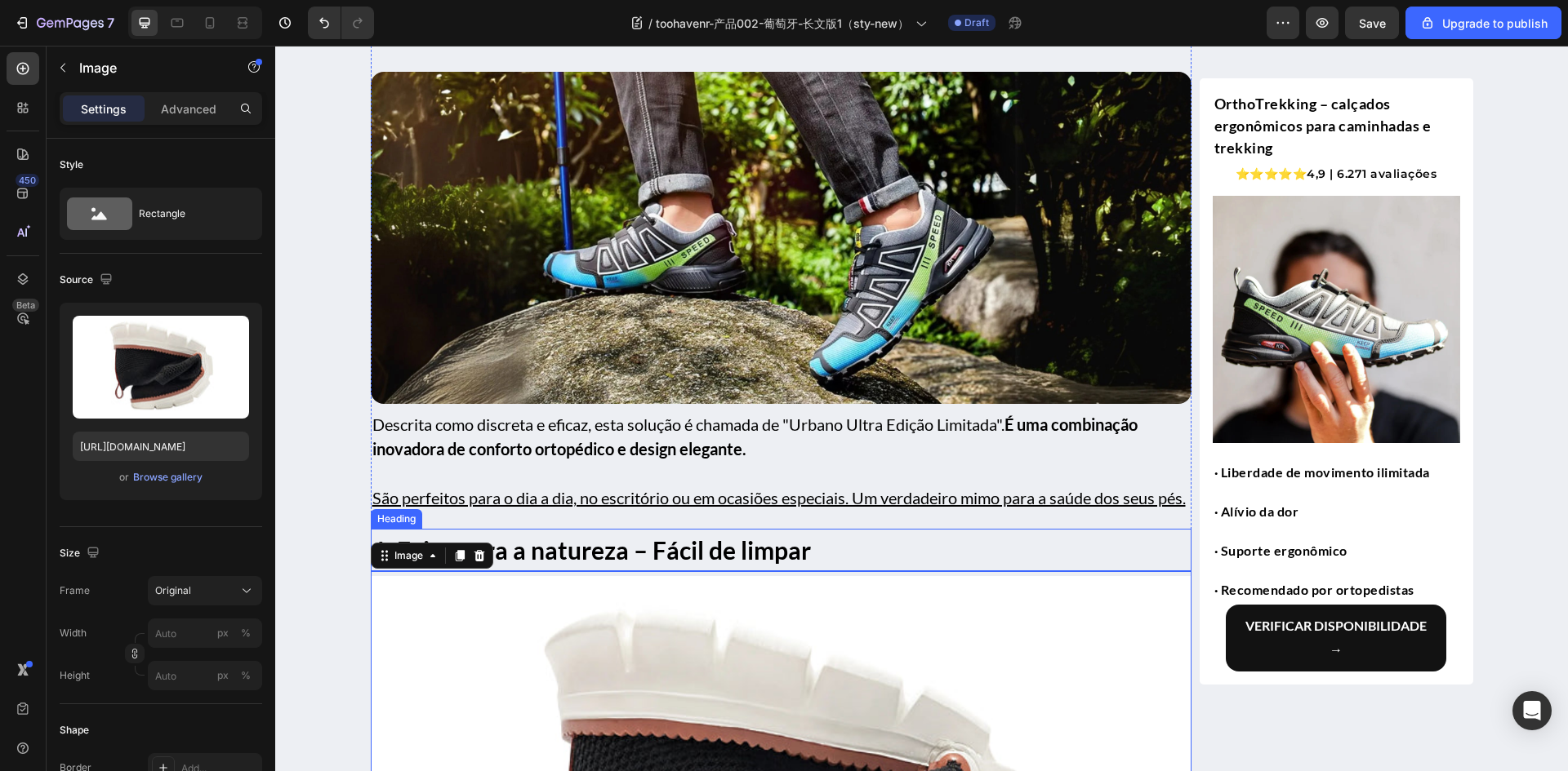
click at [568, 565] on strong "1. Feito para a natureza – Fácil de limpar" at bounding box center [592, 549] width 438 height 29
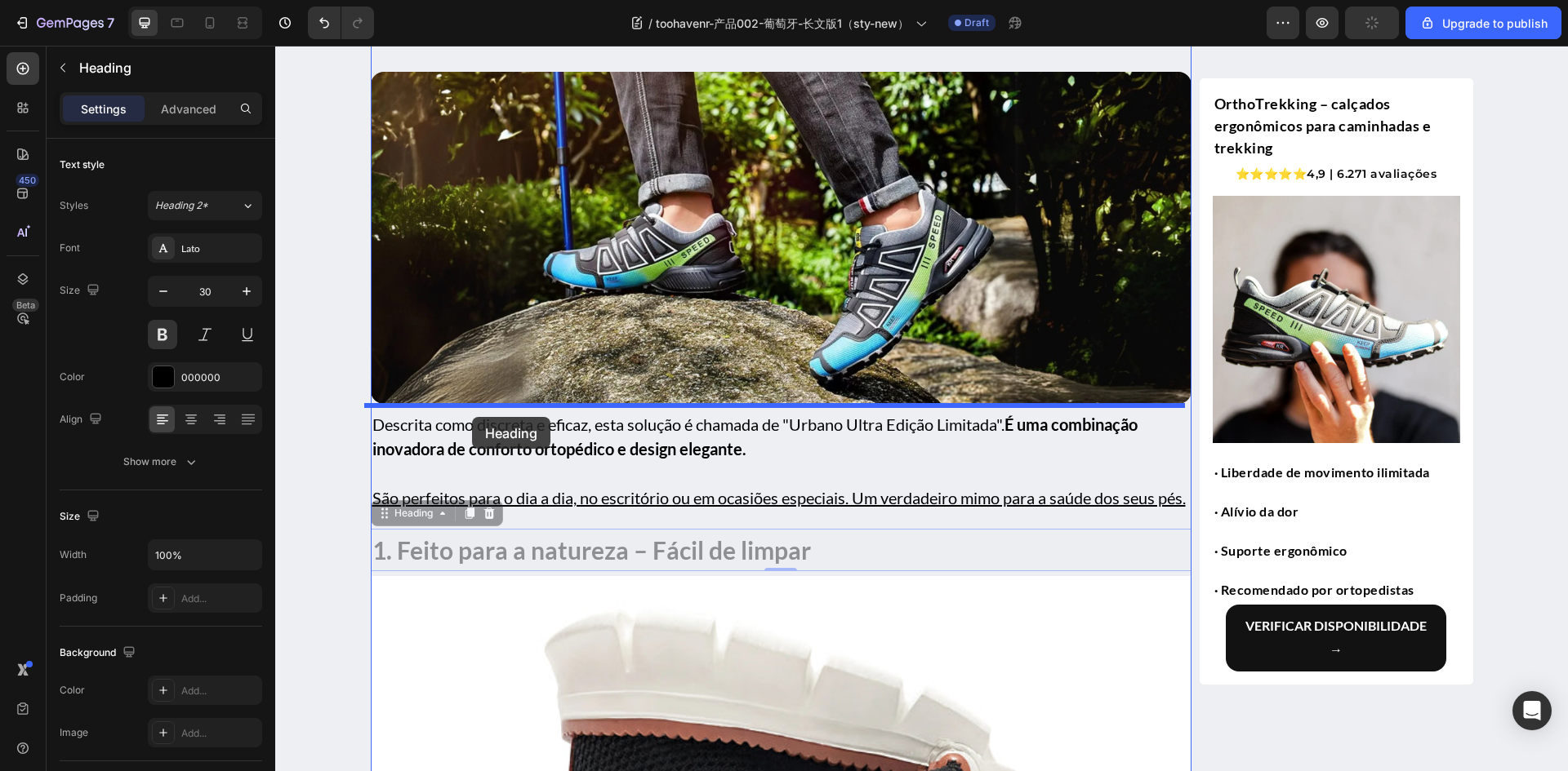
drag, startPoint x: 377, startPoint y: 539, endPoint x: 472, endPoint y: 417, distance: 154.6
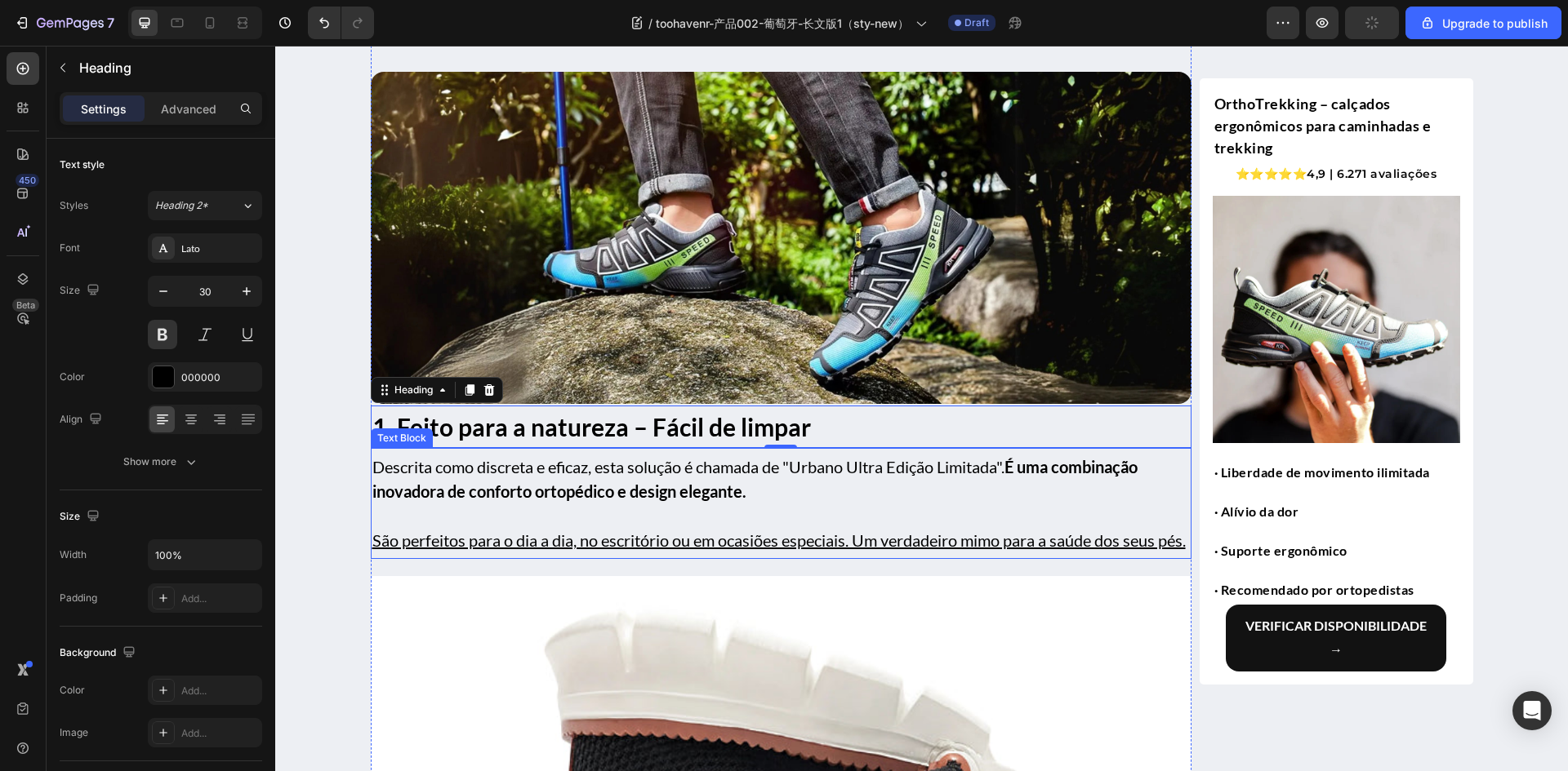
click at [721, 509] on p at bounding box center [781, 516] width 817 height 24
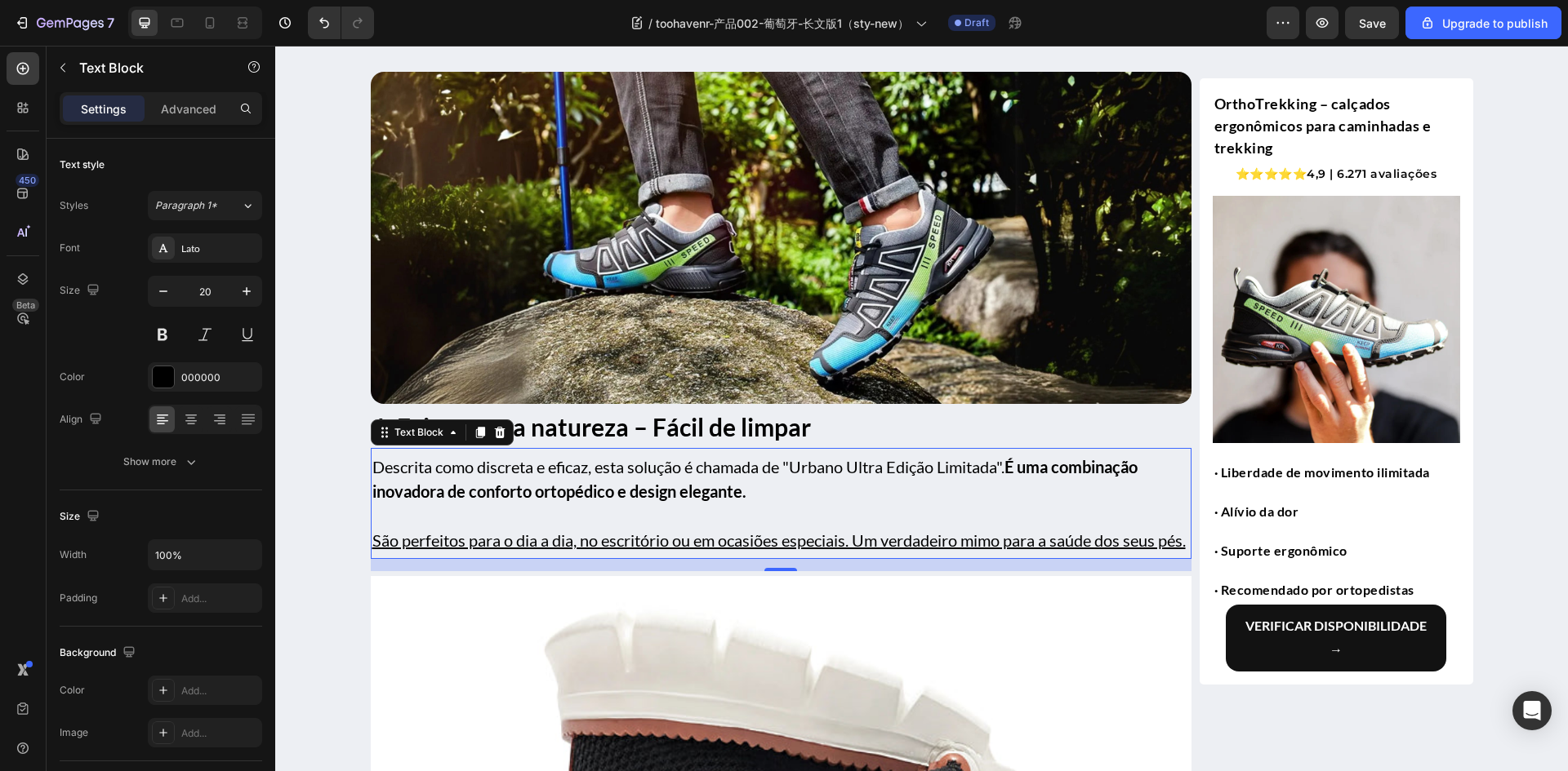
click at [546, 476] on p "Descrita como discreta e eficaz, esta solução é chamada de "Urbano Ultra Edição…" at bounding box center [781, 479] width 817 height 49
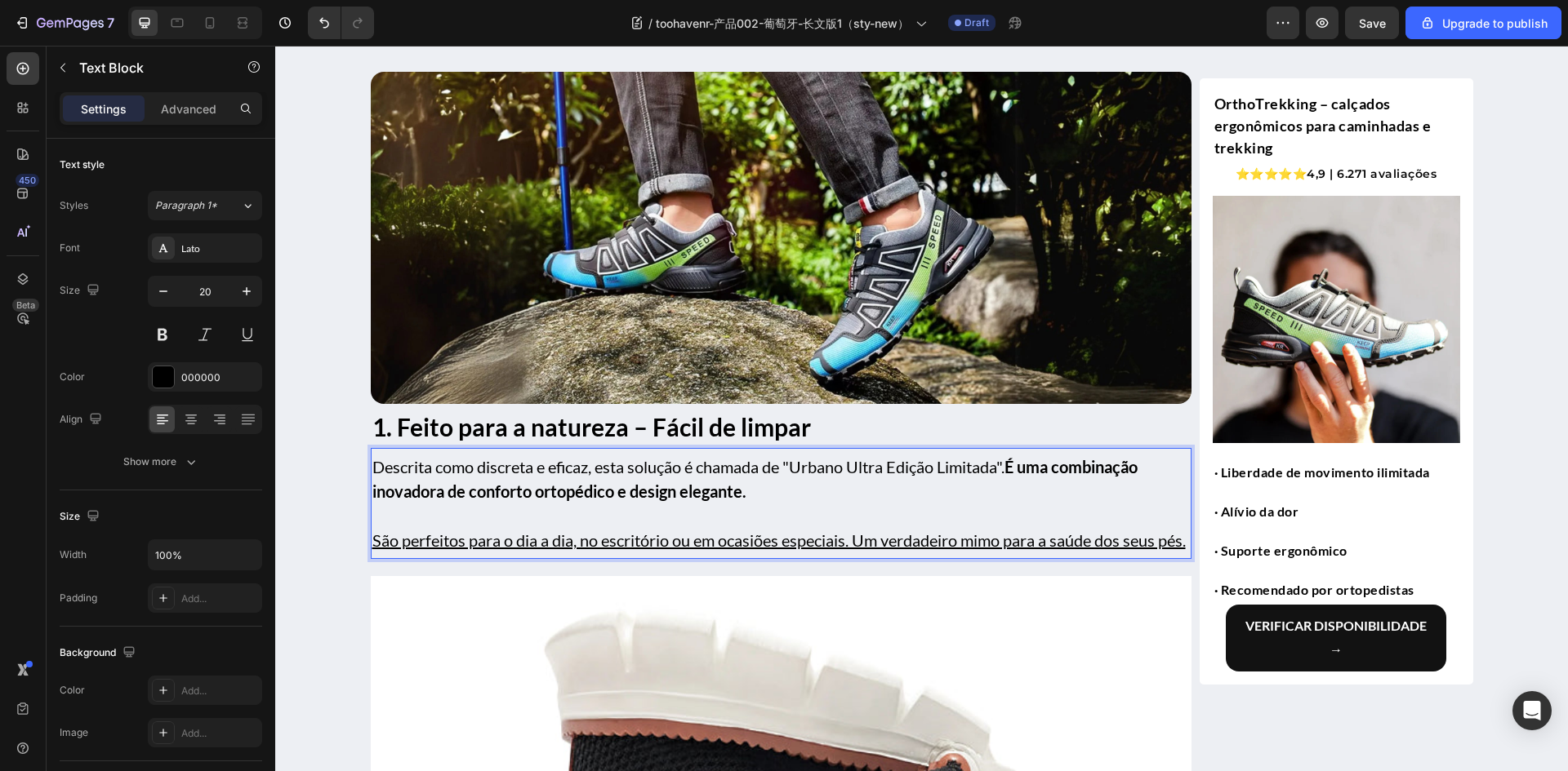
click at [545, 477] on p "Descrita como discreta e eficaz, esta solução é chamada de "Urbano Ultra Edição…" at bounding box center [781, 479] width 817 height 49
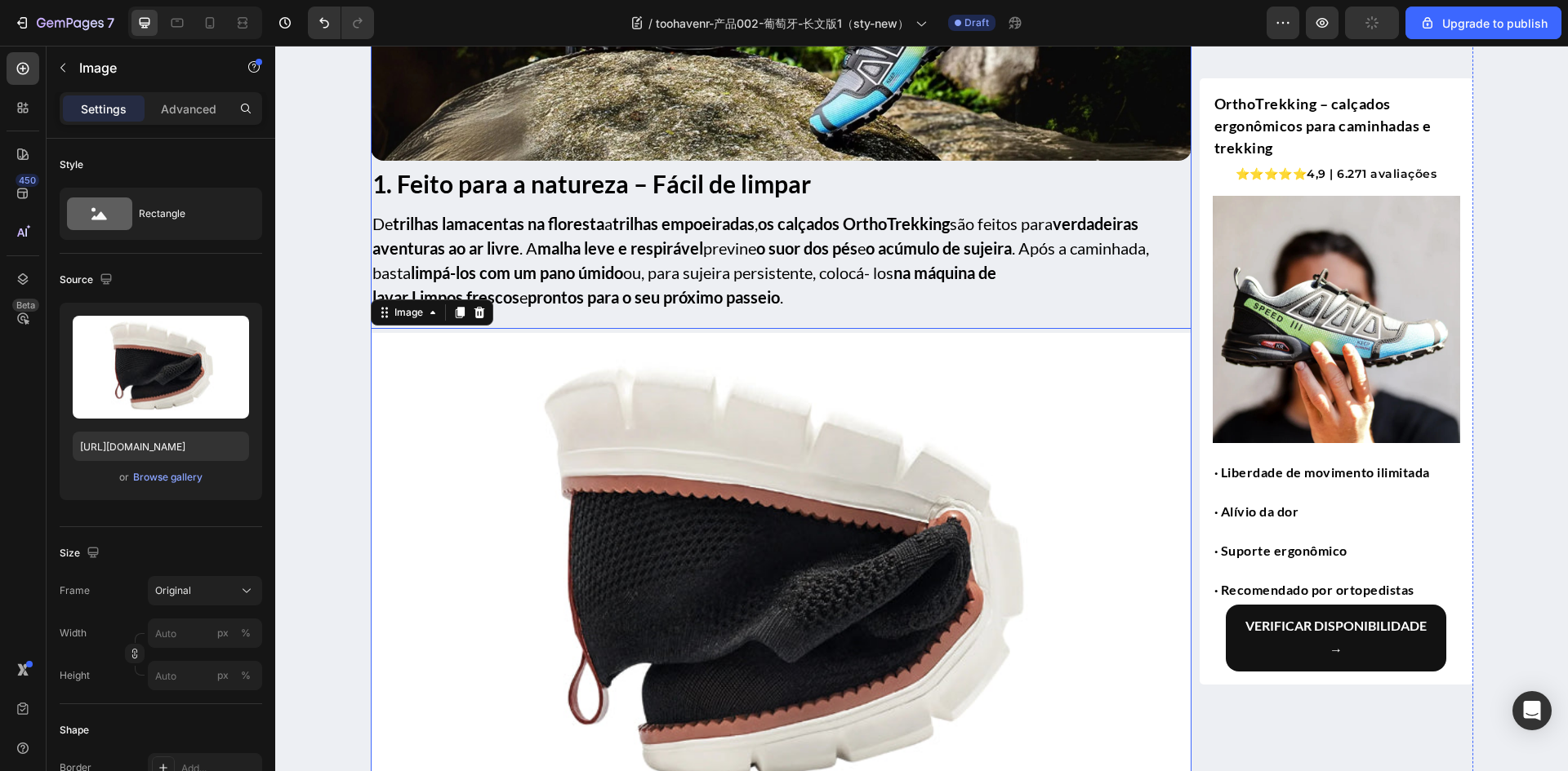
scroll to position [1306, 0]
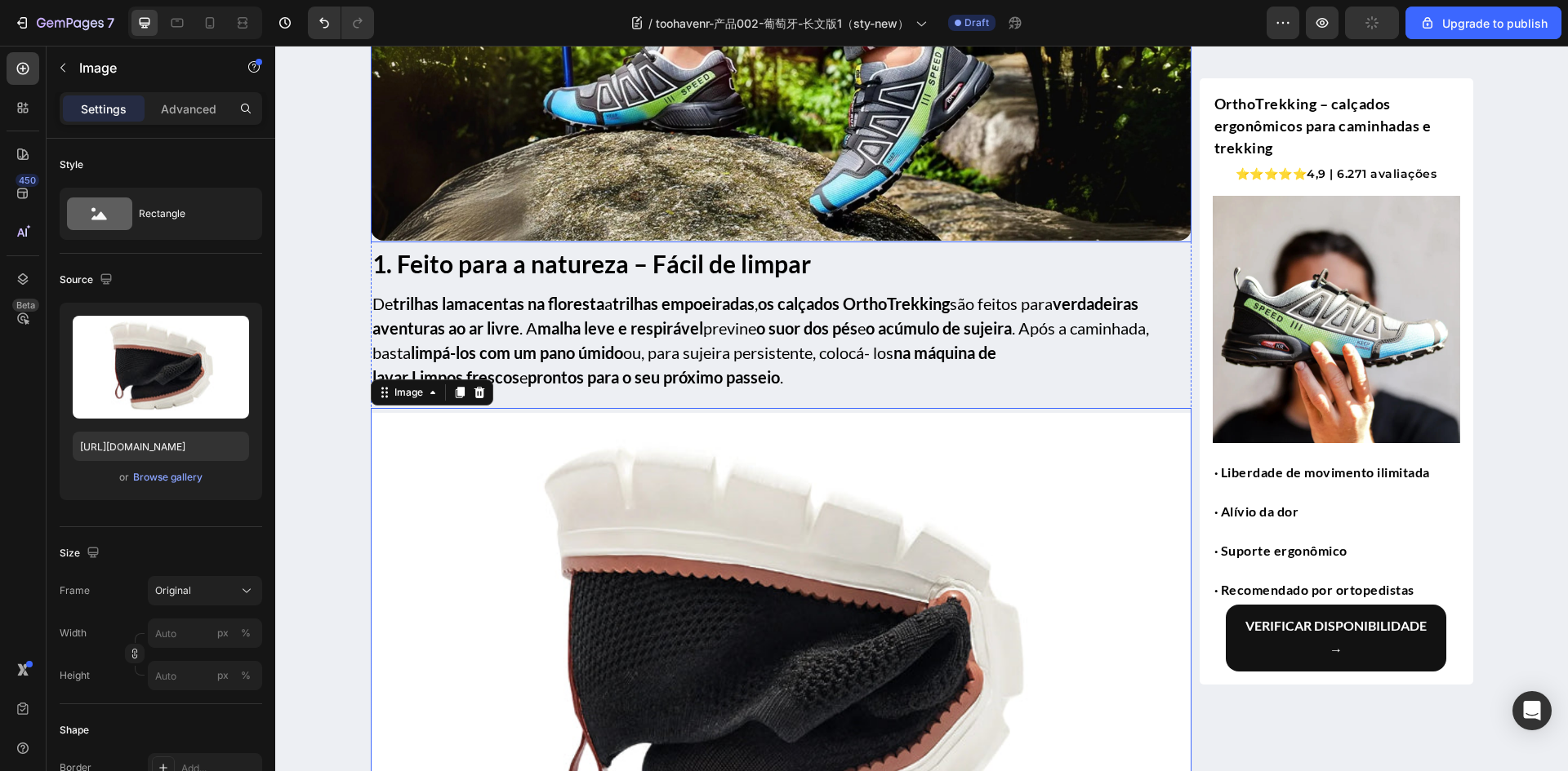
click at [730, 226] on img at bounding box center [781, 75] width 820 height 333
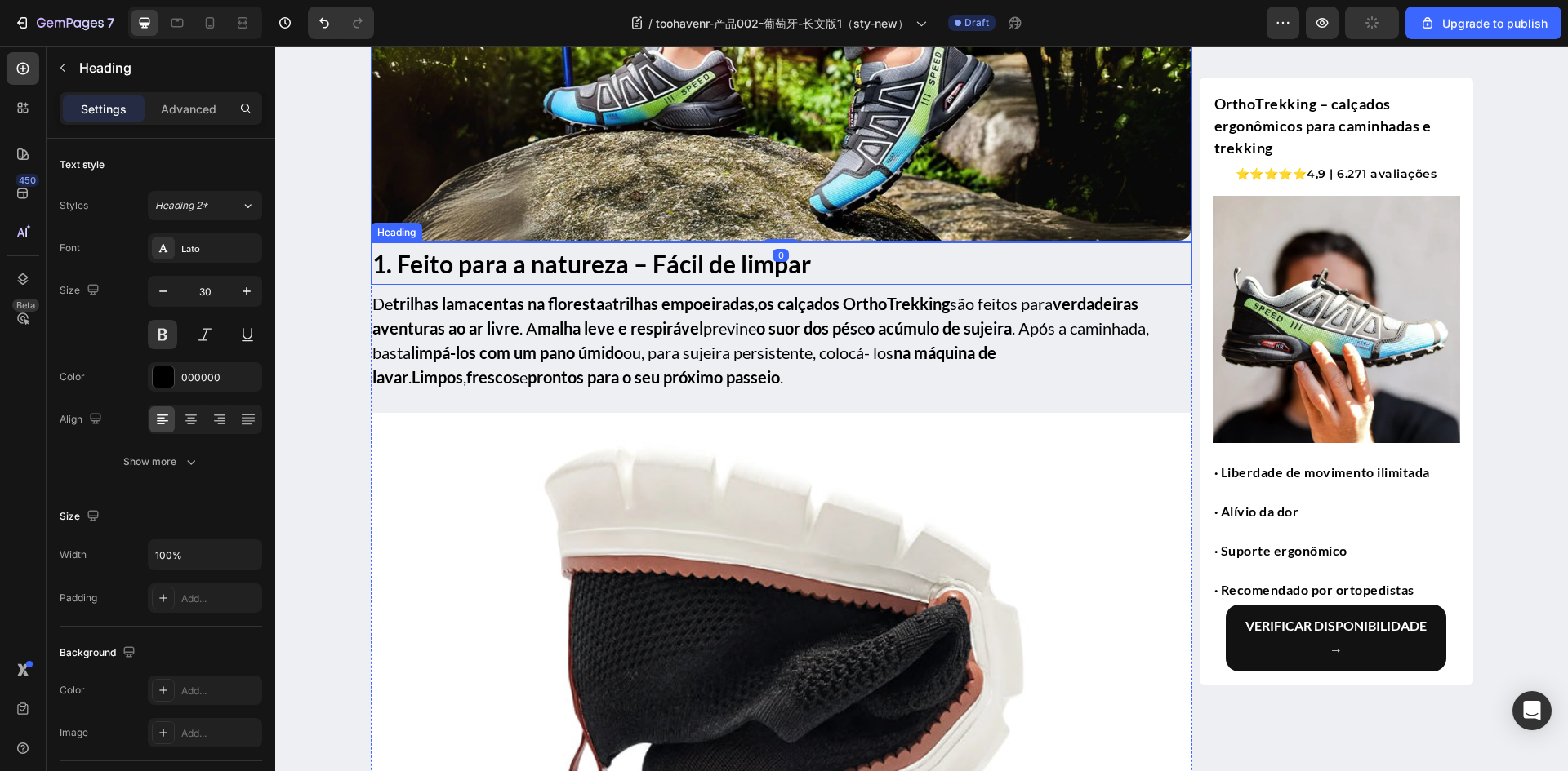
click at [713, 263] on strong "1. Feito para a natureza – Fácil de limpar" at bounding box center [592, 263] width 438 height 29
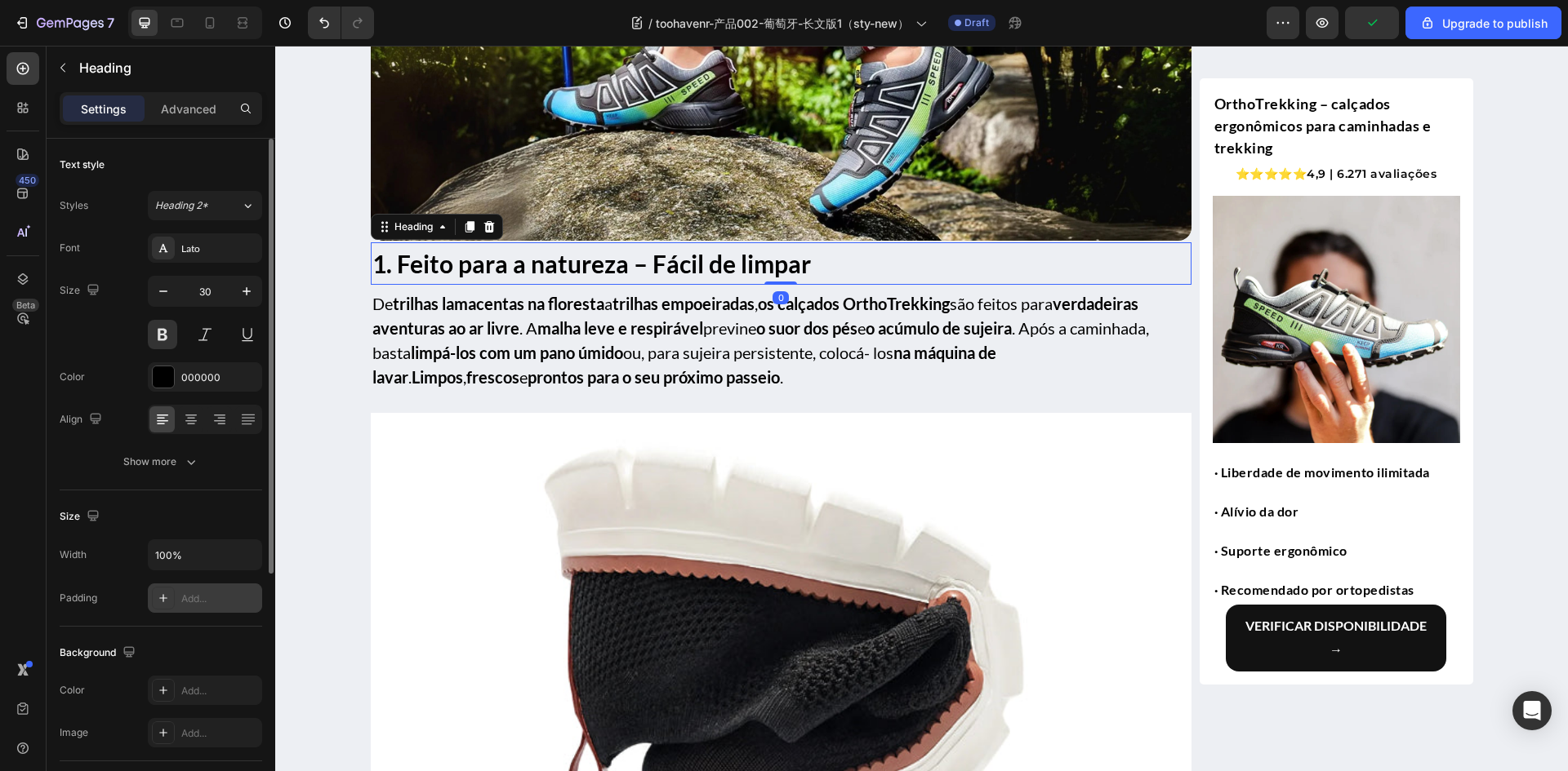
click at [195, 597] on div "Add..." at bounding box center [220, 599] width 77 height 15
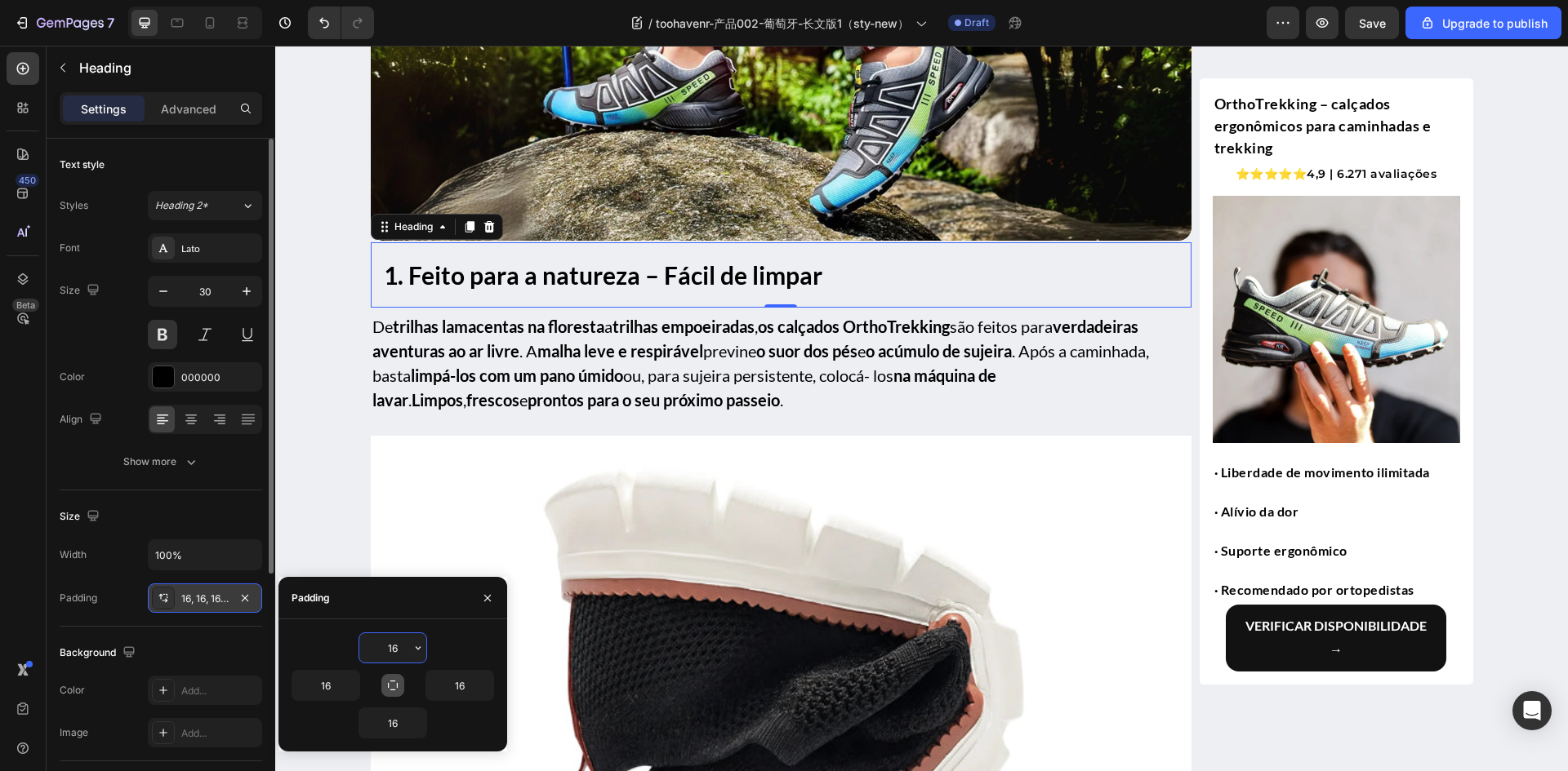
click at [392, 684] on icon "button" at bounding box center [393, 685] width 13 height 13
click at [392, 687] on icon "button" at bounding box center [393, 685] width 13 height 13
click at [334, 692] on input "16" at bounding box center [325, 685] width 67 height 29
type input "0"
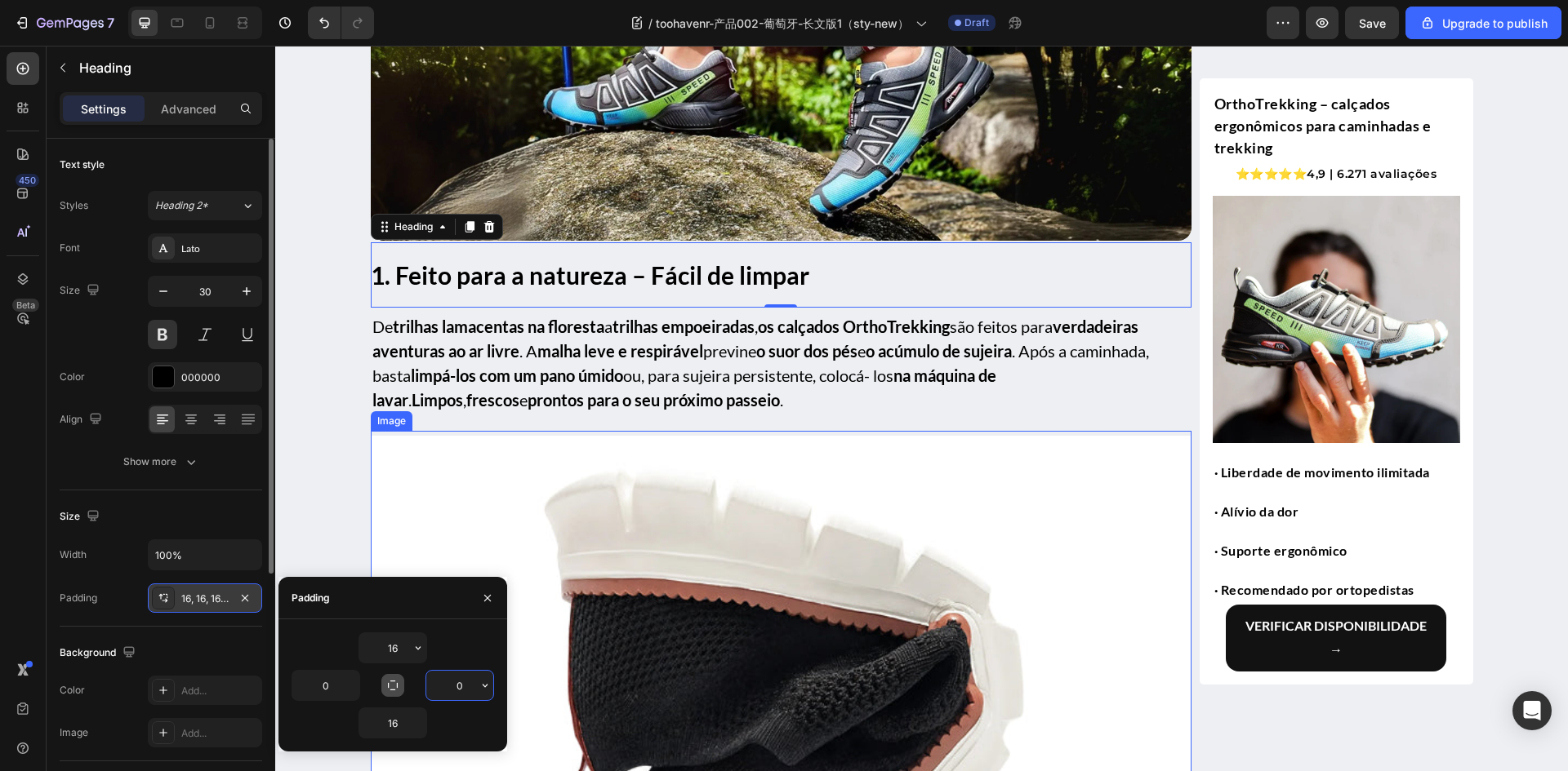
click at [714, 491] on img at bounding box center [781, 682] width 820 height 492
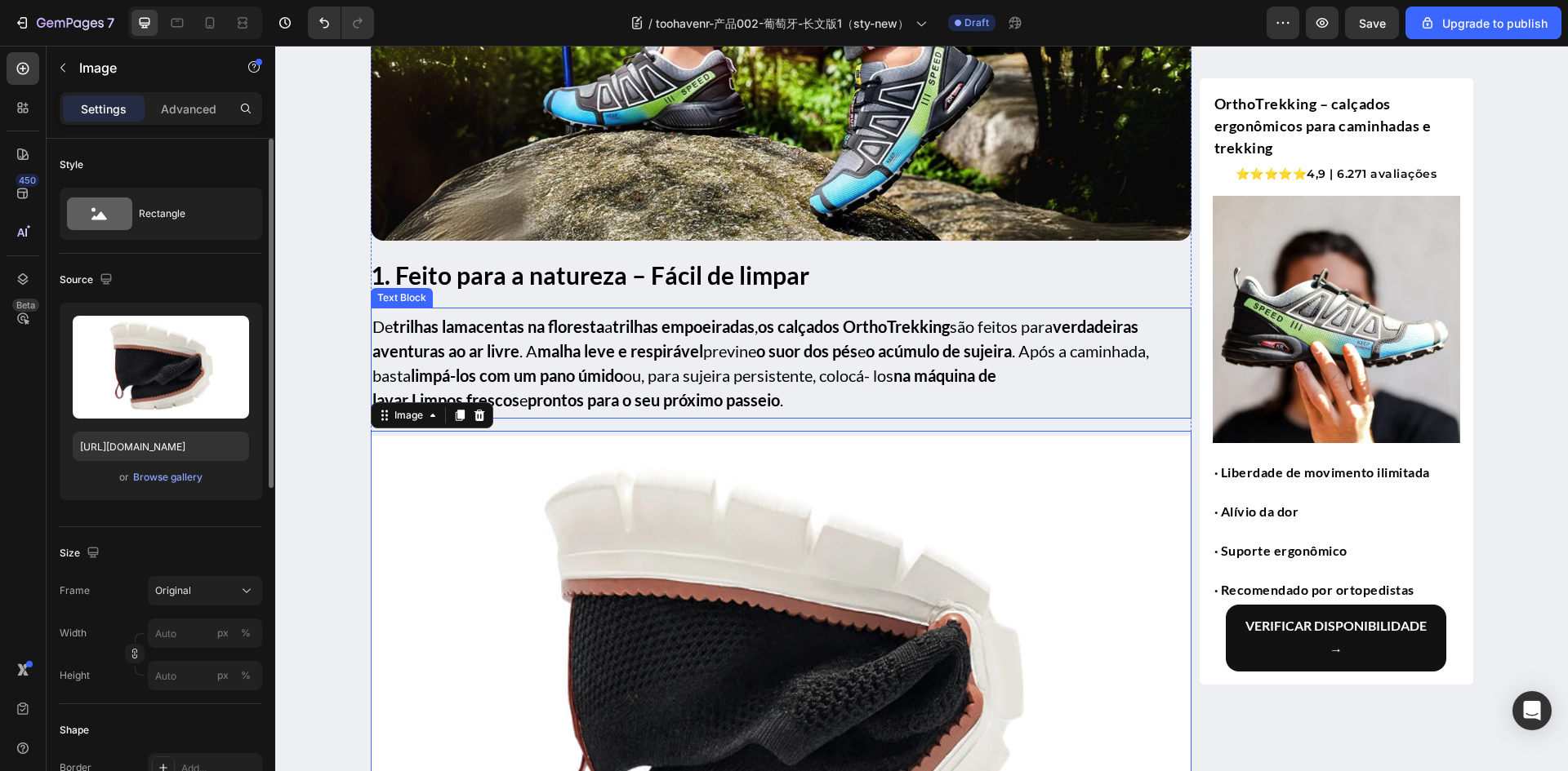
click at [507, 327] on strong "trilhas lamacentas na floresta" at bounding box center [499, 326] width 212 height 20
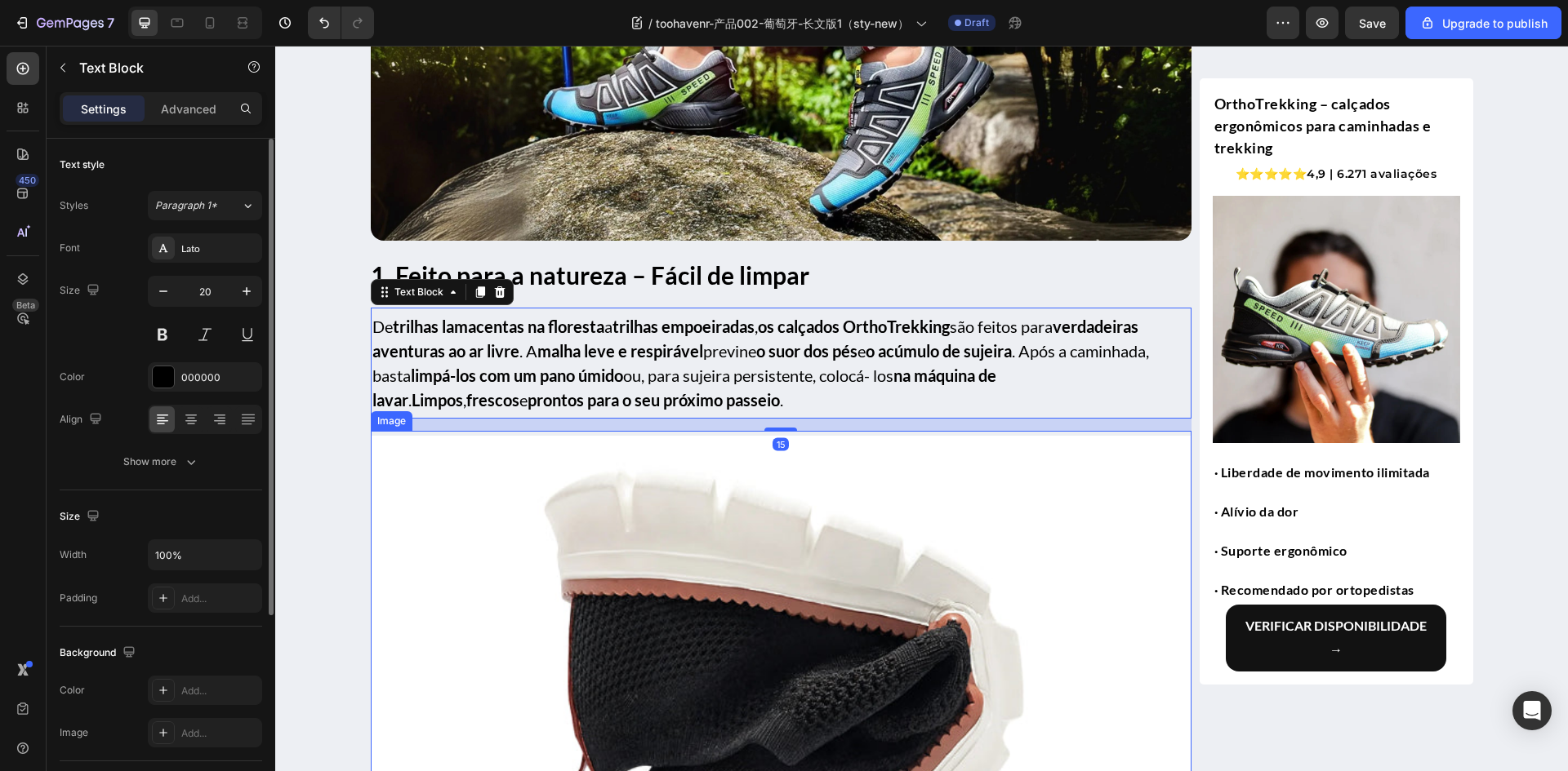
click at [563, 537] on img at bounding box center [781, 682] width 820 height 492
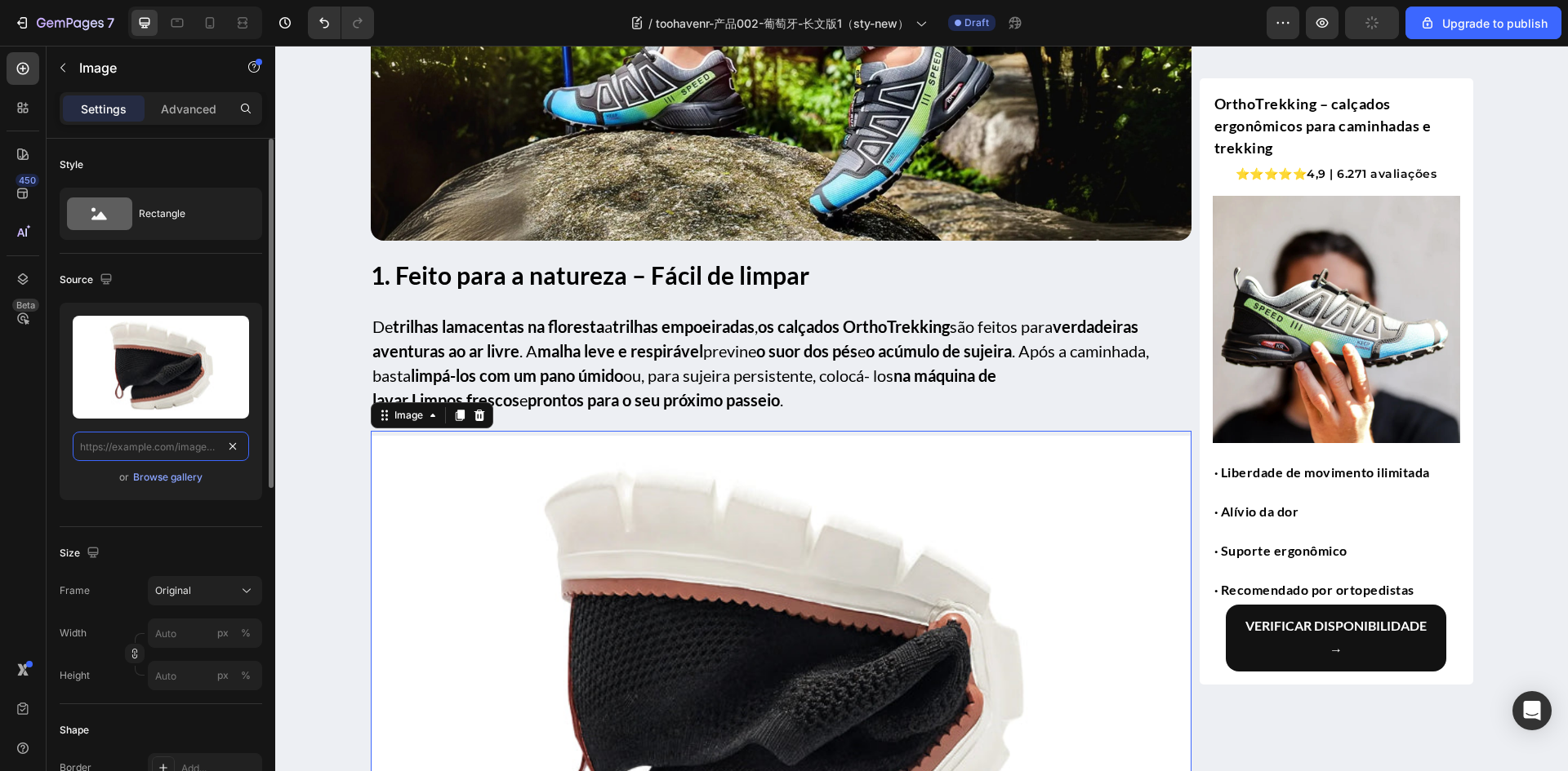
scroll to position [0, 0]
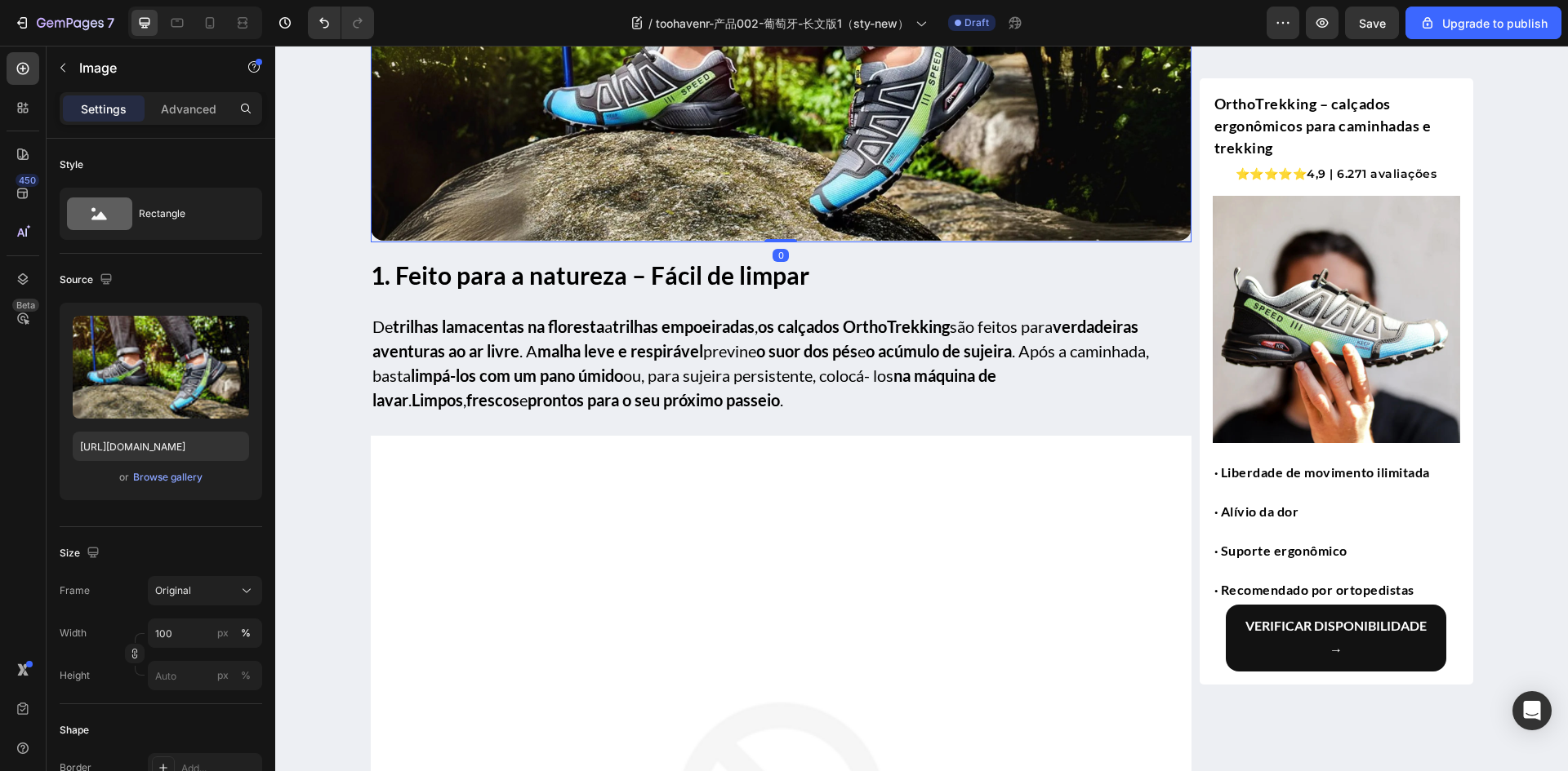
click at [582, 171] on img at bounding box center [781, 75] width 820 height 333
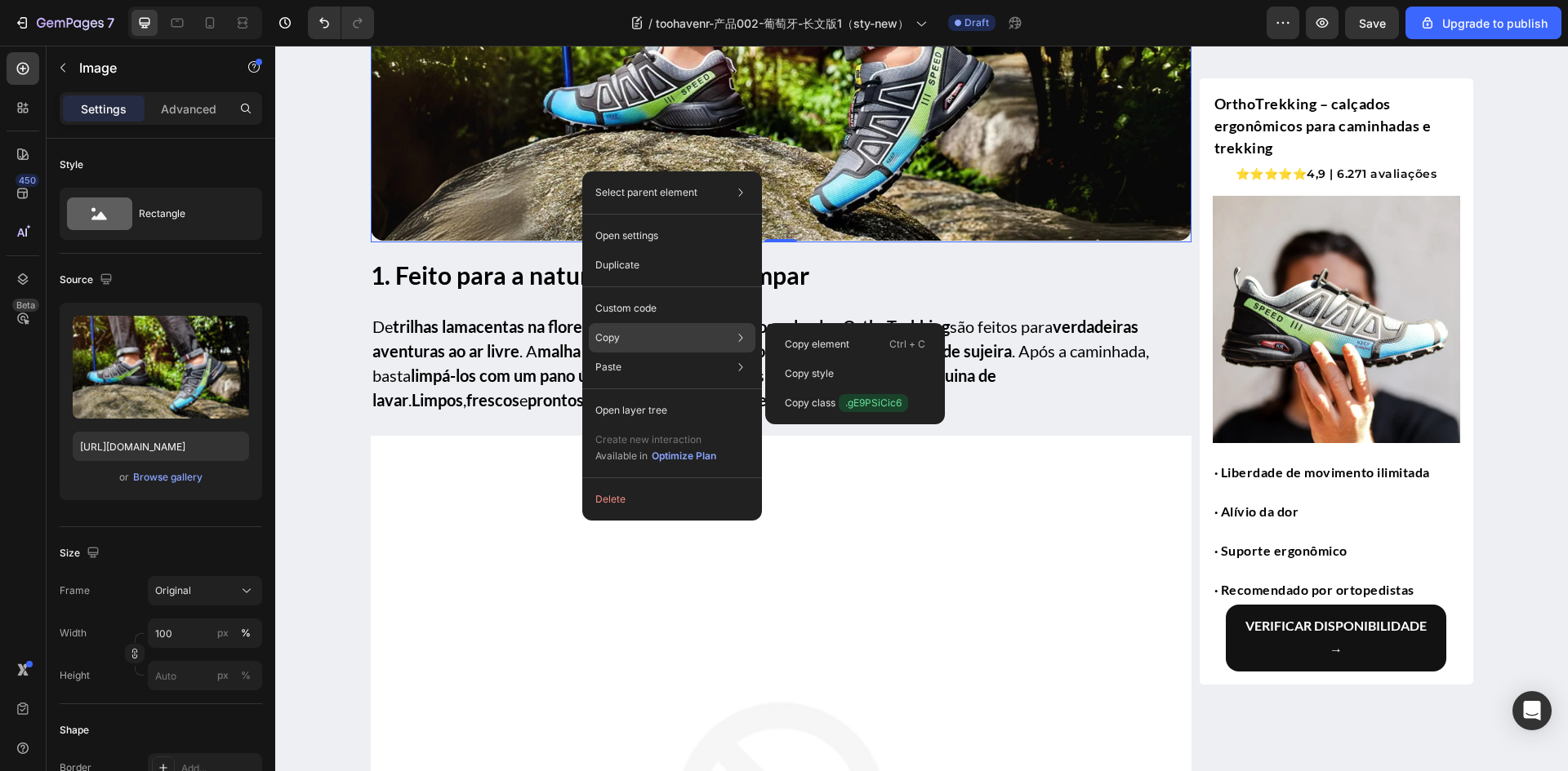
click at [687, 342] on div "Copy Copy element Ctrl + C Copy style Copy class .gE9PSiCic6" at bounding box center [672, 338] width 166 height 29
click at [808, 368] on p "Copy style" at bounding box center [809, 374] width 49 height 15
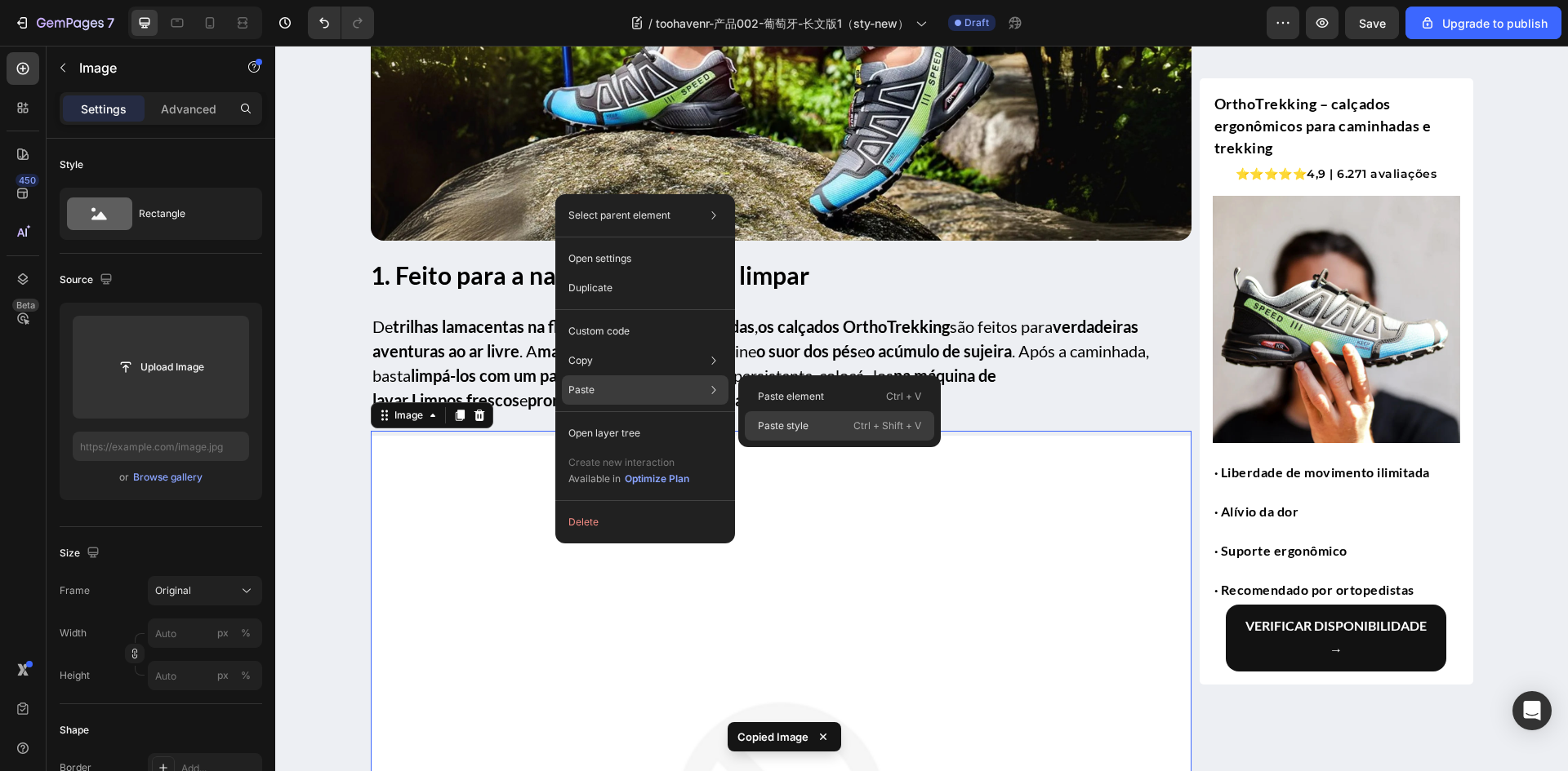
click at [823, 422] on div "Paste style Ctrl + Shift + V" at bounding box center [839, 425] width 189 height 29
type input "100"
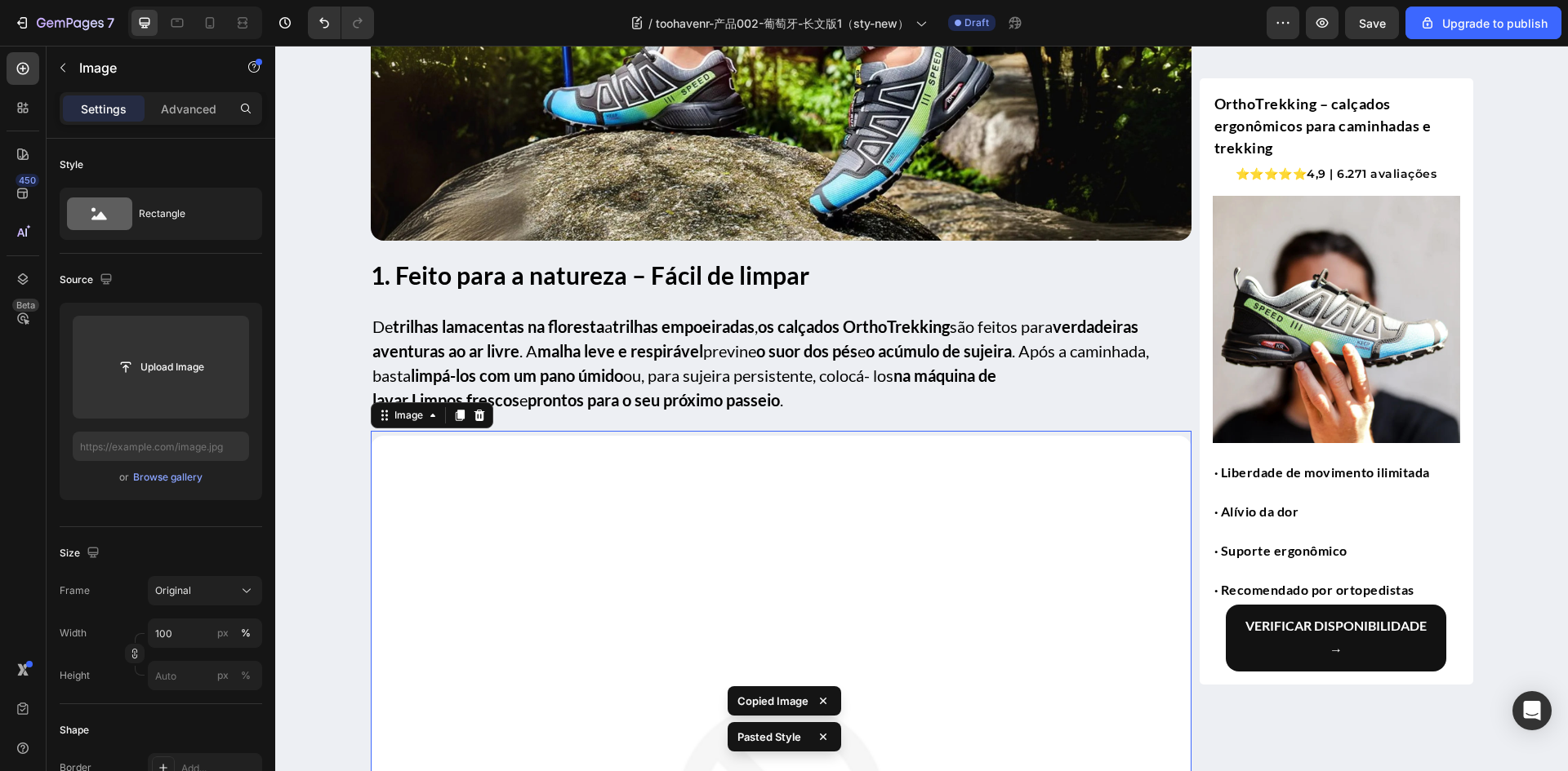
click at [770, 349] on strong "o suor dos pés" at bounding box center [807, 351] width 102 height 20
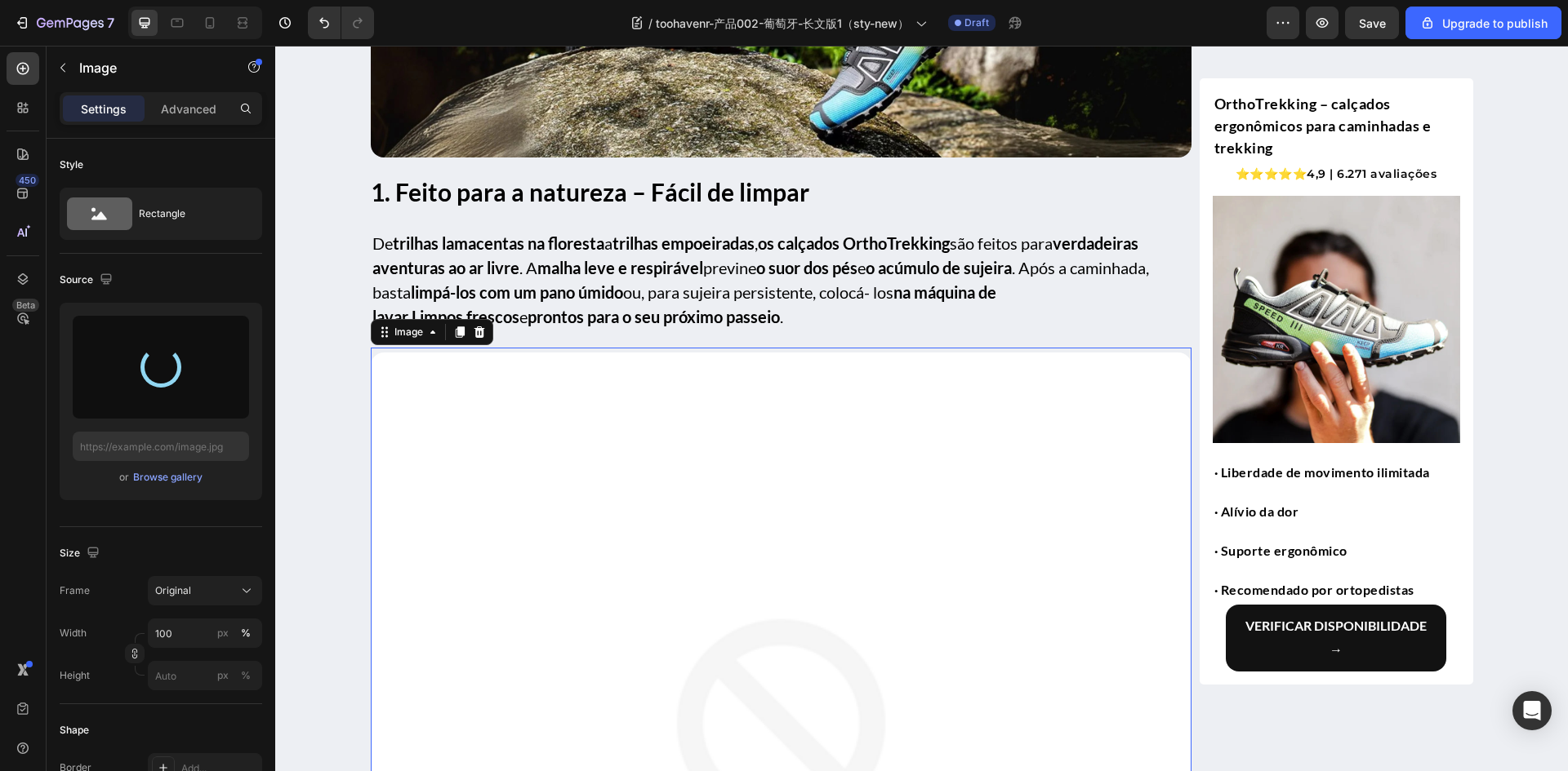
scroll to position [1469, 0]
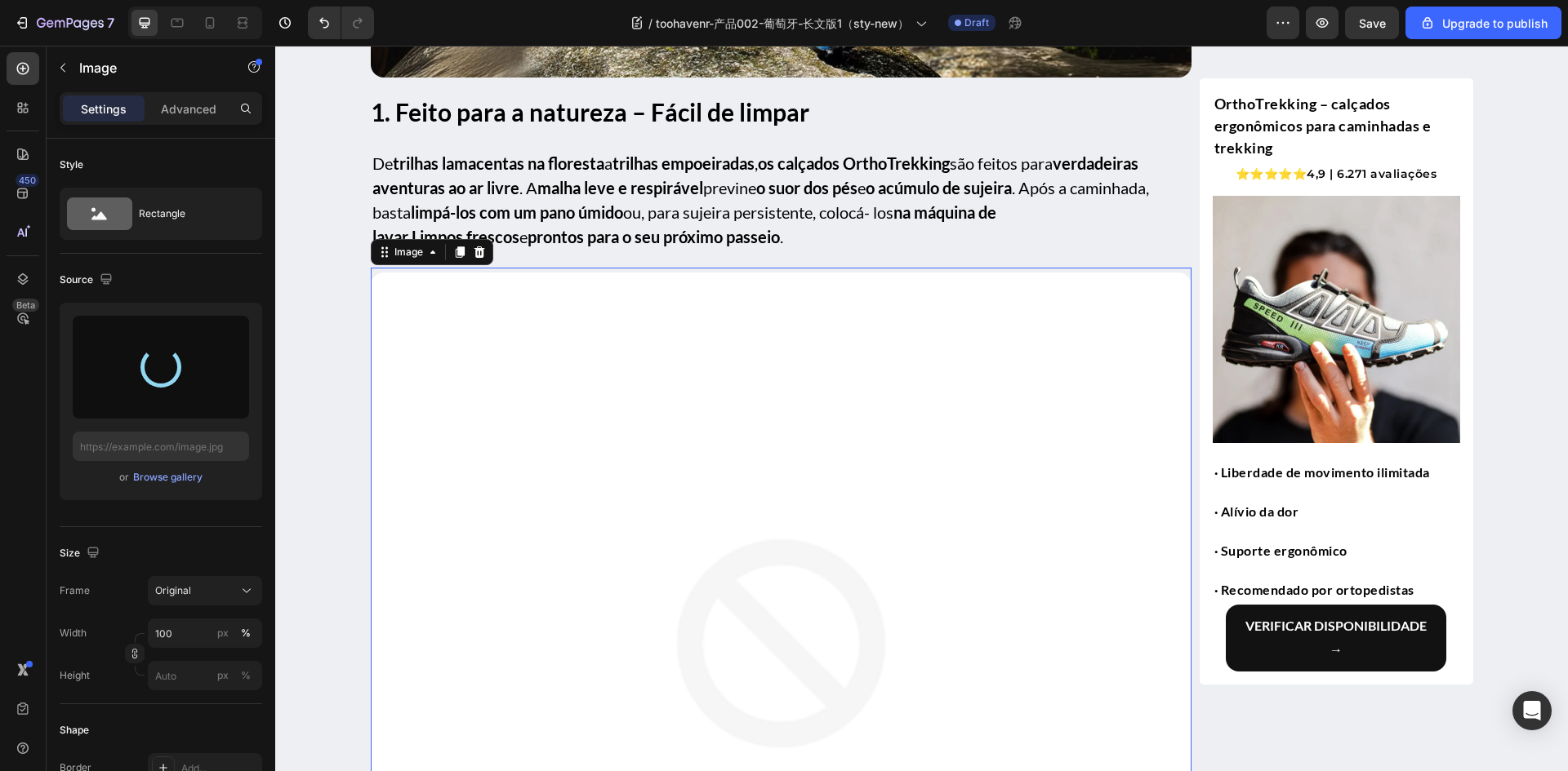
type input "https://cdn.shopify.com/s/files/1/0883/2712/7322/files/gempages_518231226549535…"
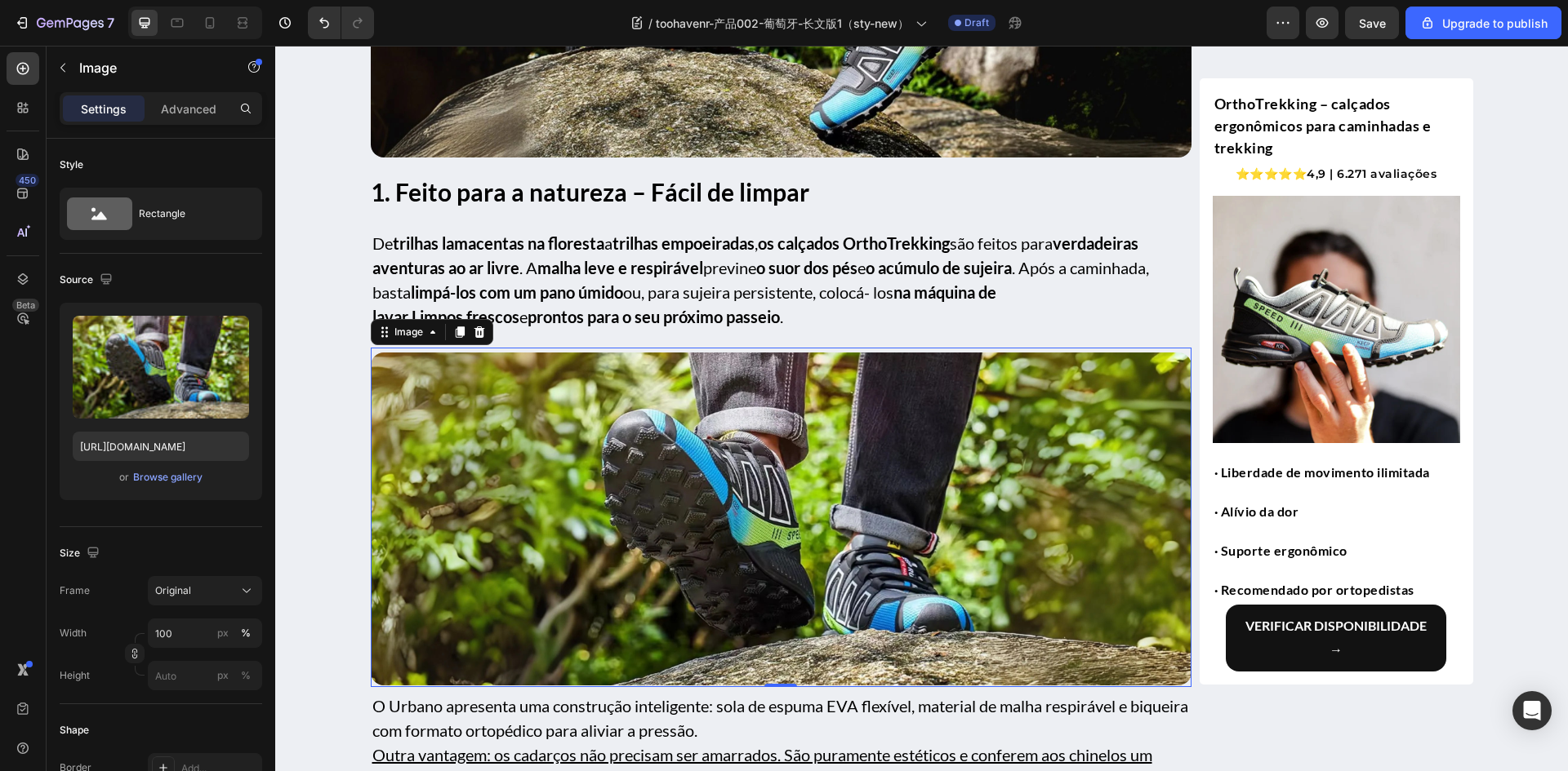
scroll to position [1388, 0]
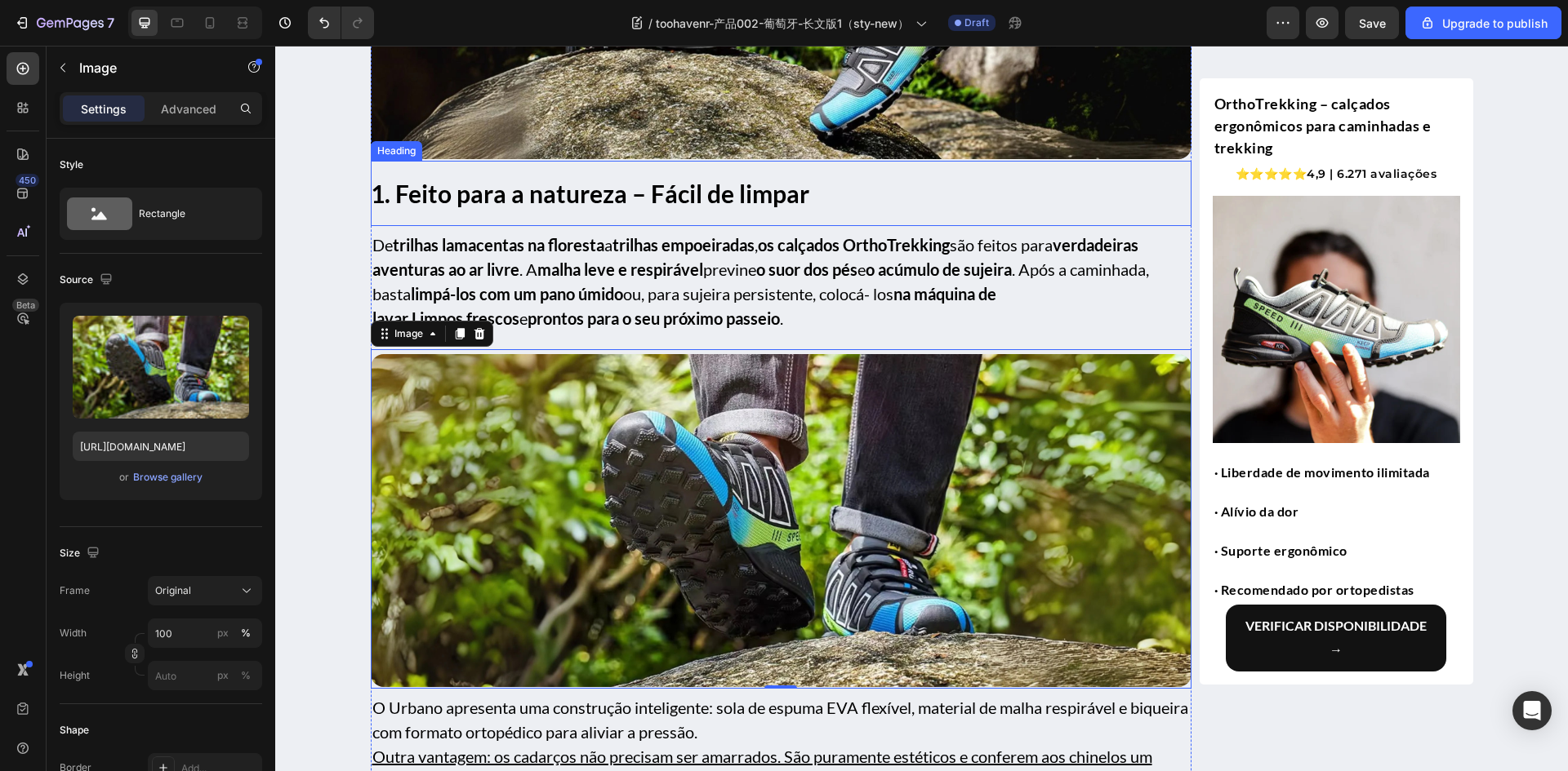
click at [689, 206] on strong "1. Feito para a natureza – Fácil de limpar" at bounding box center [590, 193] width 438 height 29
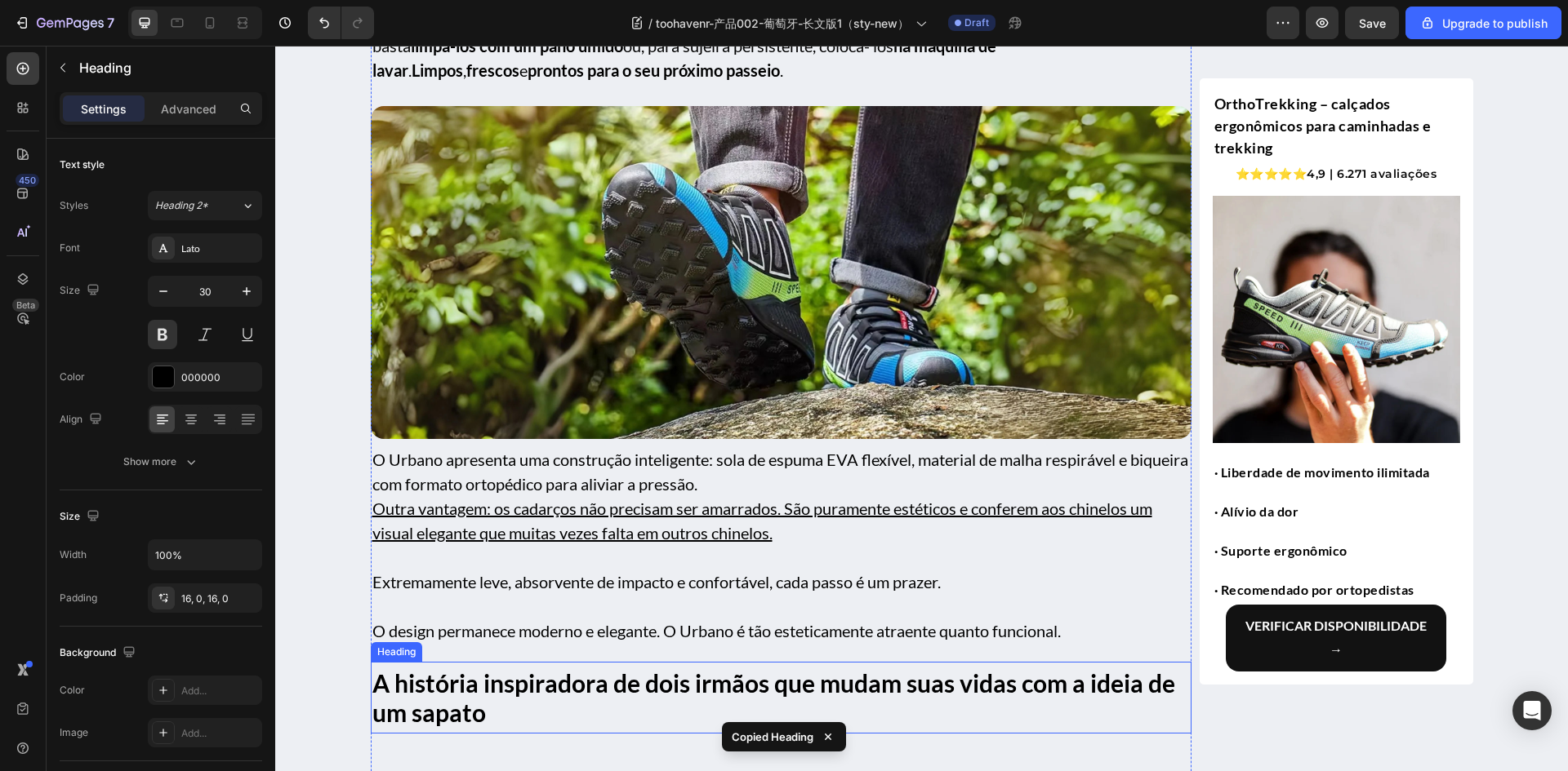
scroll to position [1877, 0]
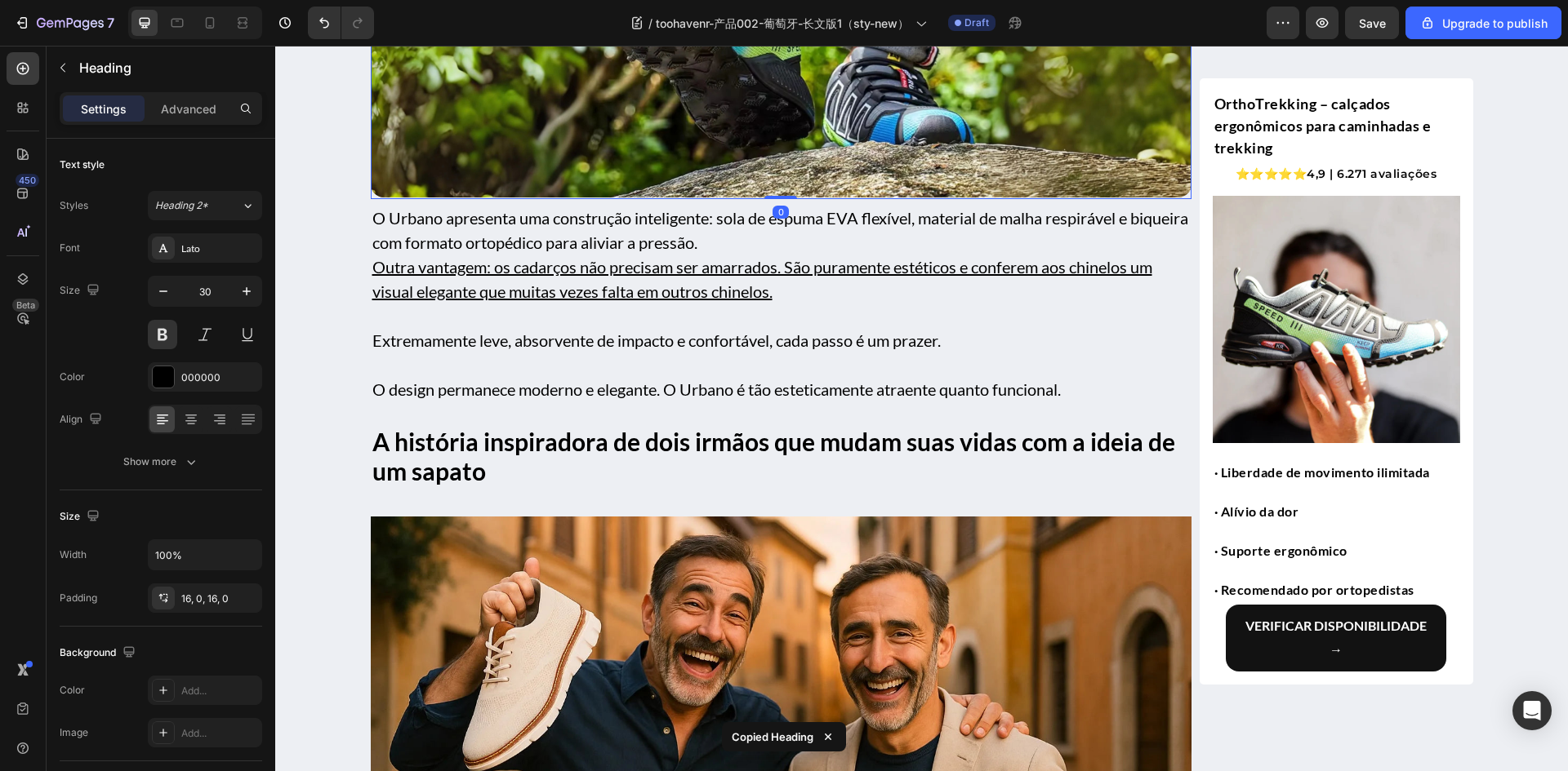
click at [596, 165] on img at bounding box center [781, 31] width 820 height 333
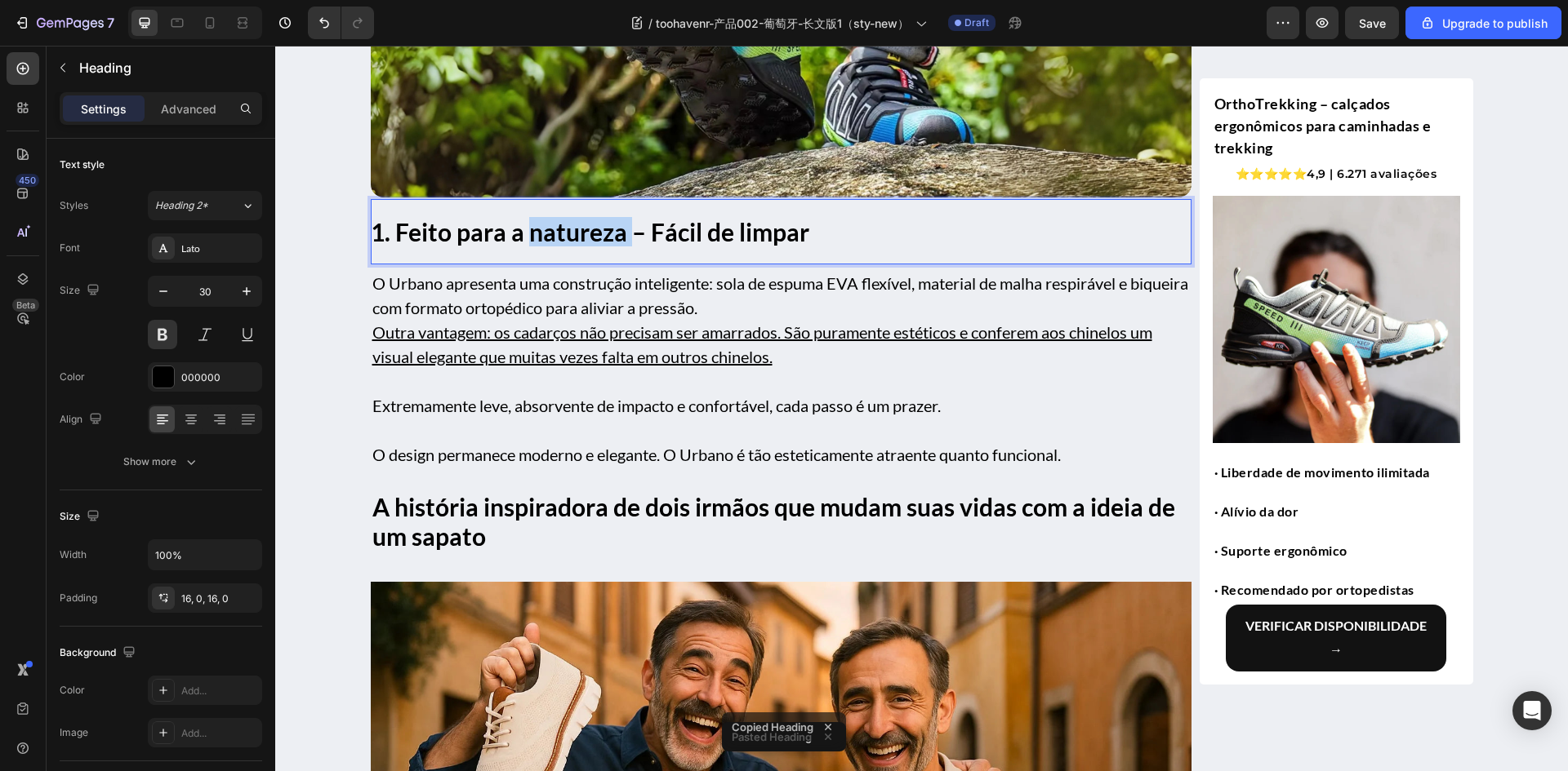
click at [572, 230] on strong "1. Feito para a natureza – Fácil de limpar" at bounding box center [590, 231] width 438 height 29
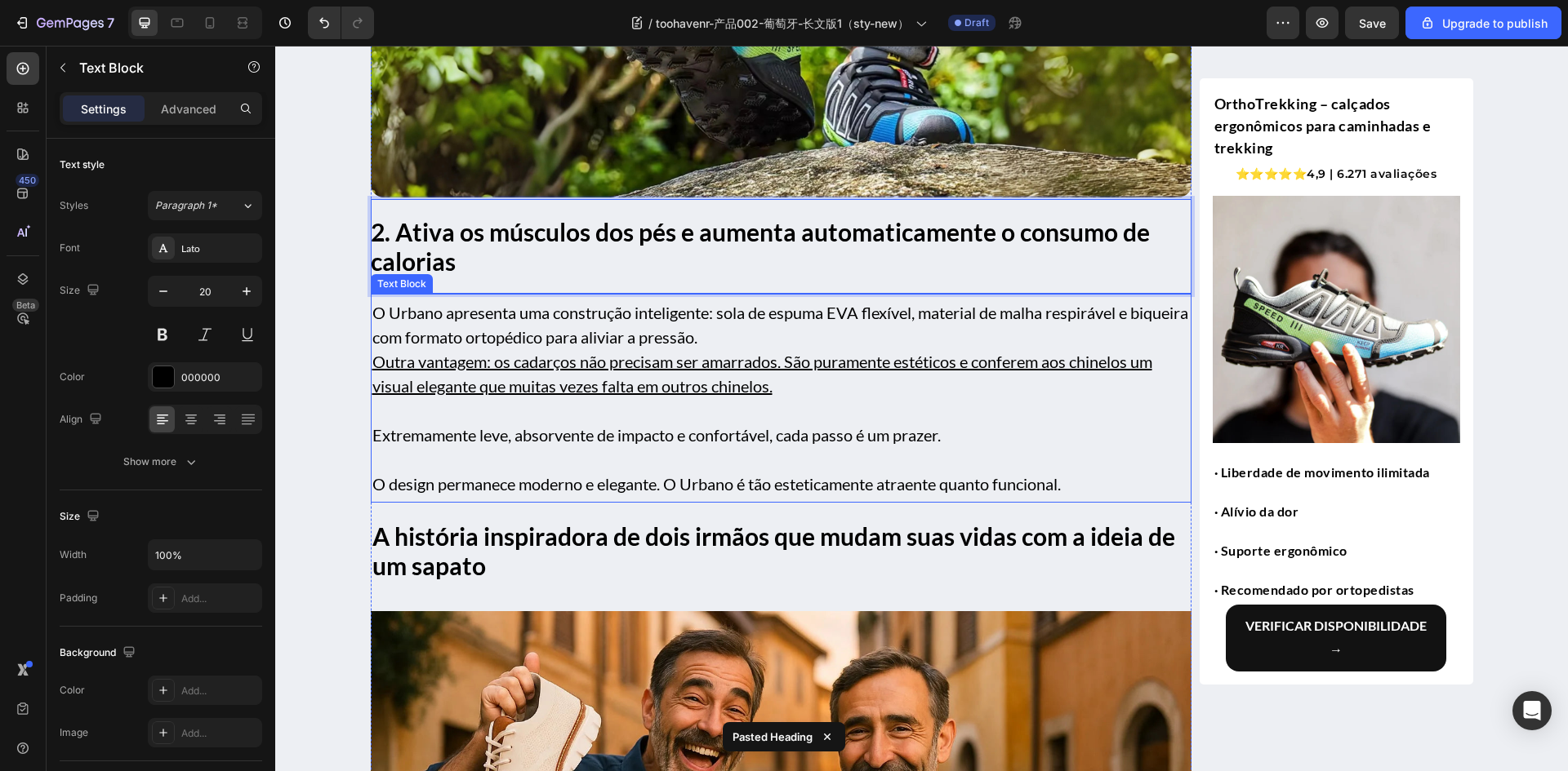
click at [483, 387] on u "Outra vantagem: os cadarços não precisam ser amarrados. São puramente estéticos…" at bounding box center [762, 373] width 780 height 44
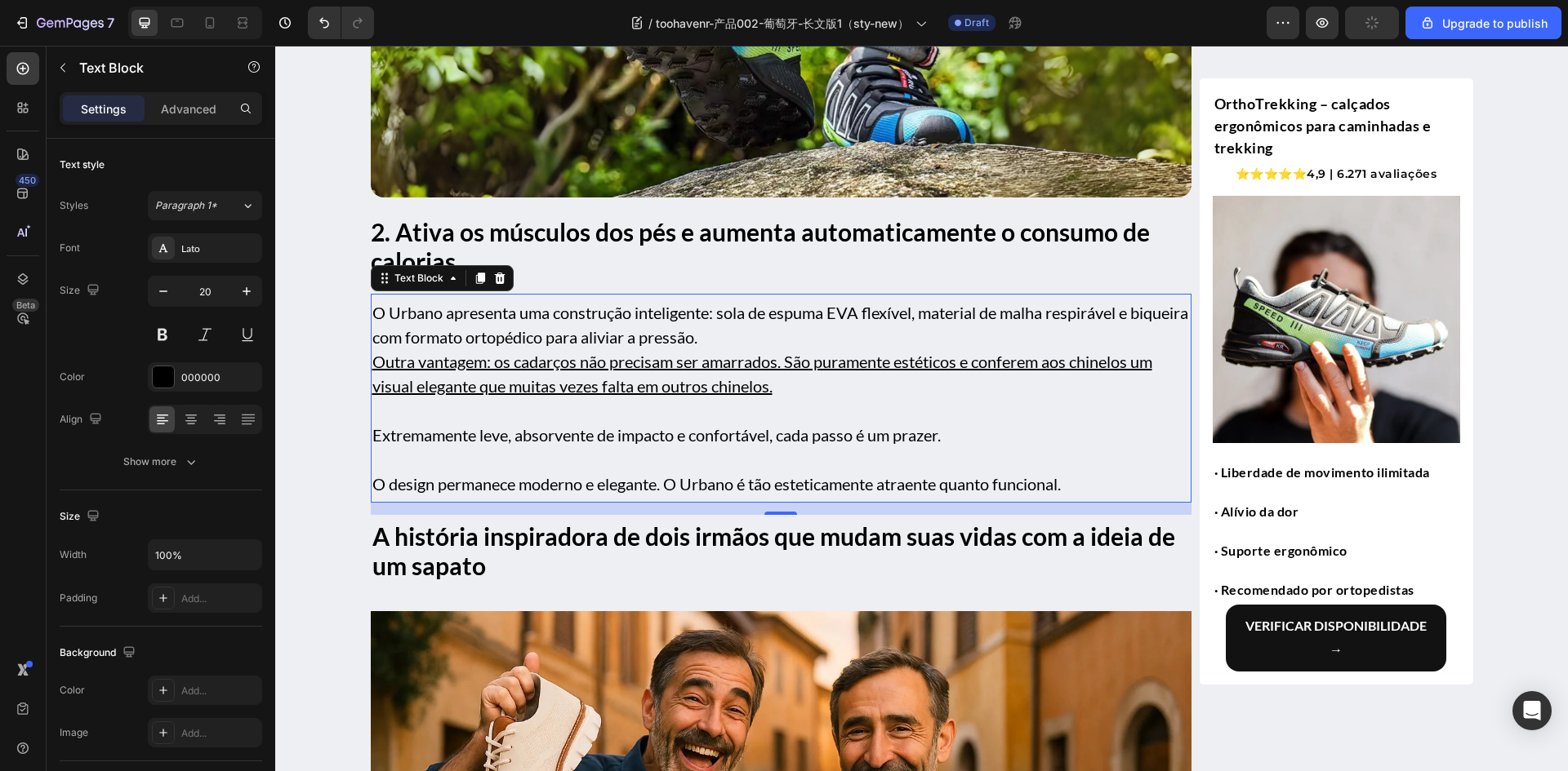
click at [568, 392] on u "Outra vantagem: os cadarços não precisam ser amarrados. São puramente estéticos…" at bounding box center [762, 373] width 780 height 44
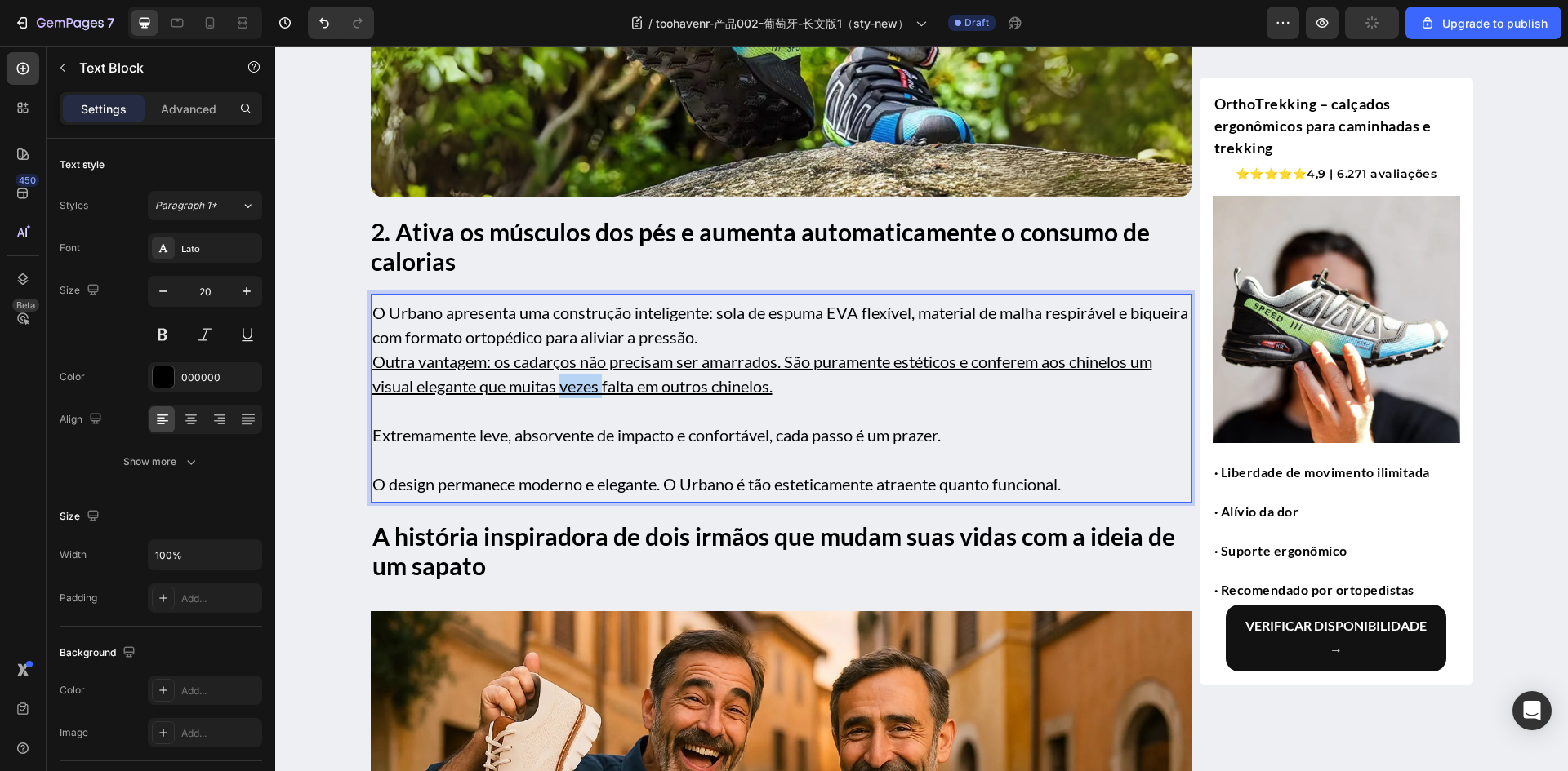
click at [568, 392] on u "Outra vantagem: os cadarços não precisam ser amarrados. São puramente estéticos…" at bounding box center [762, 373] width 780 height 44
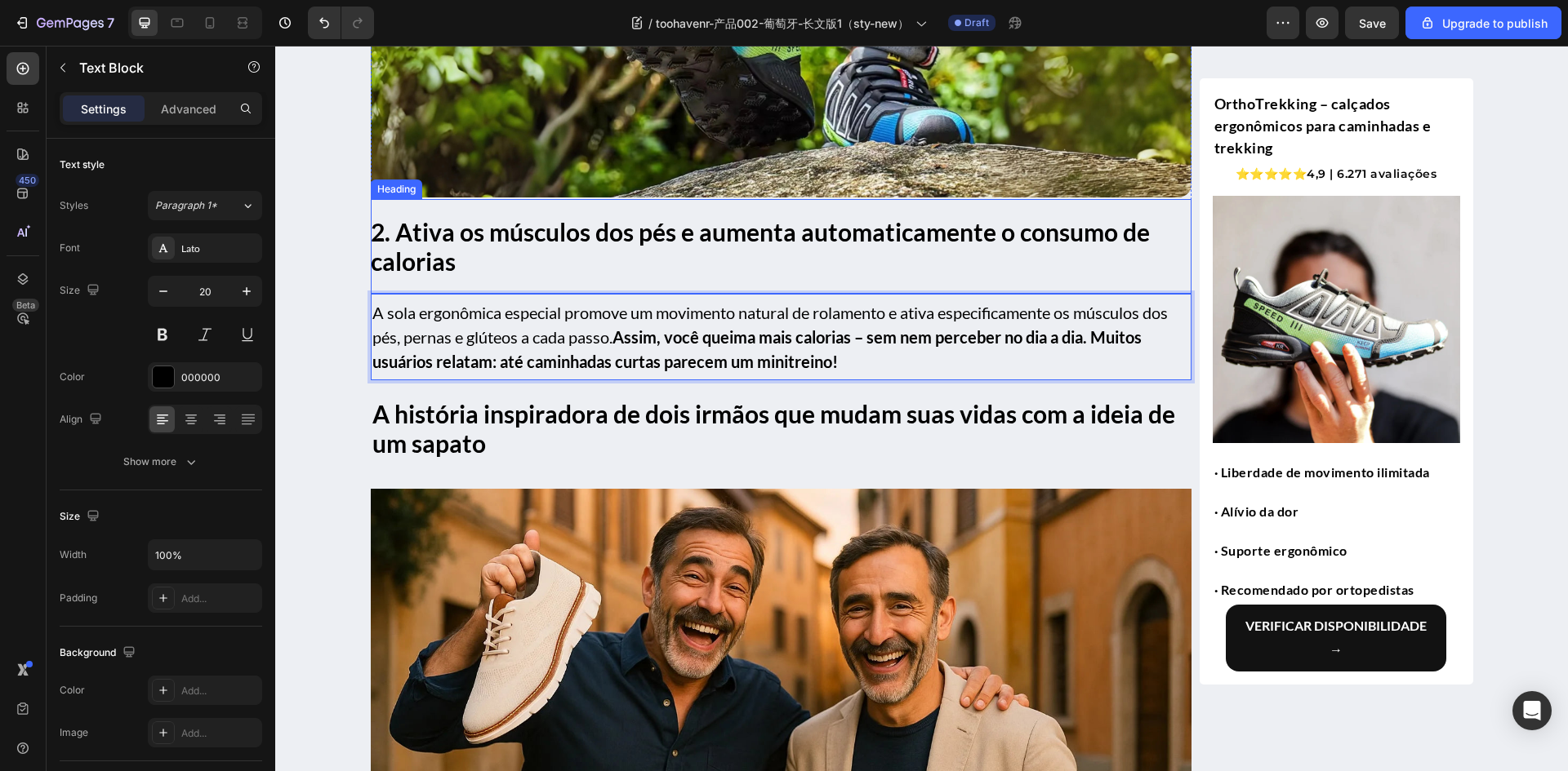
click at [583, 251] on p "⁠⁠⁠⁠⁠⁠⁠ 2. Ativa os músculos dos pés e aumenta automaticamente o consumo de cal…" at bounding box center [781, 246] width 820 height 58
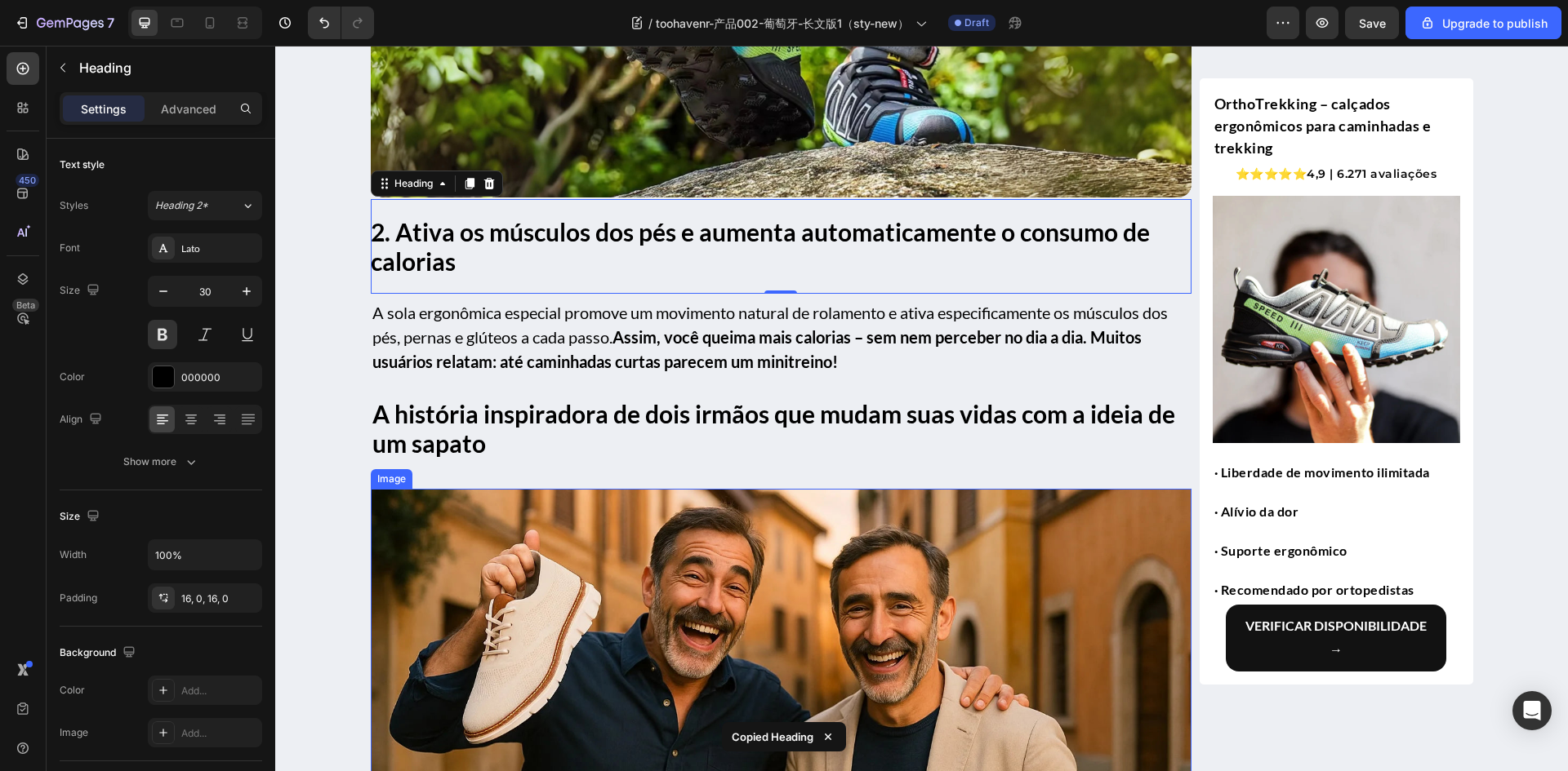
click at [632, 541] on img at bounding box center [781, 763] width 820 height 547
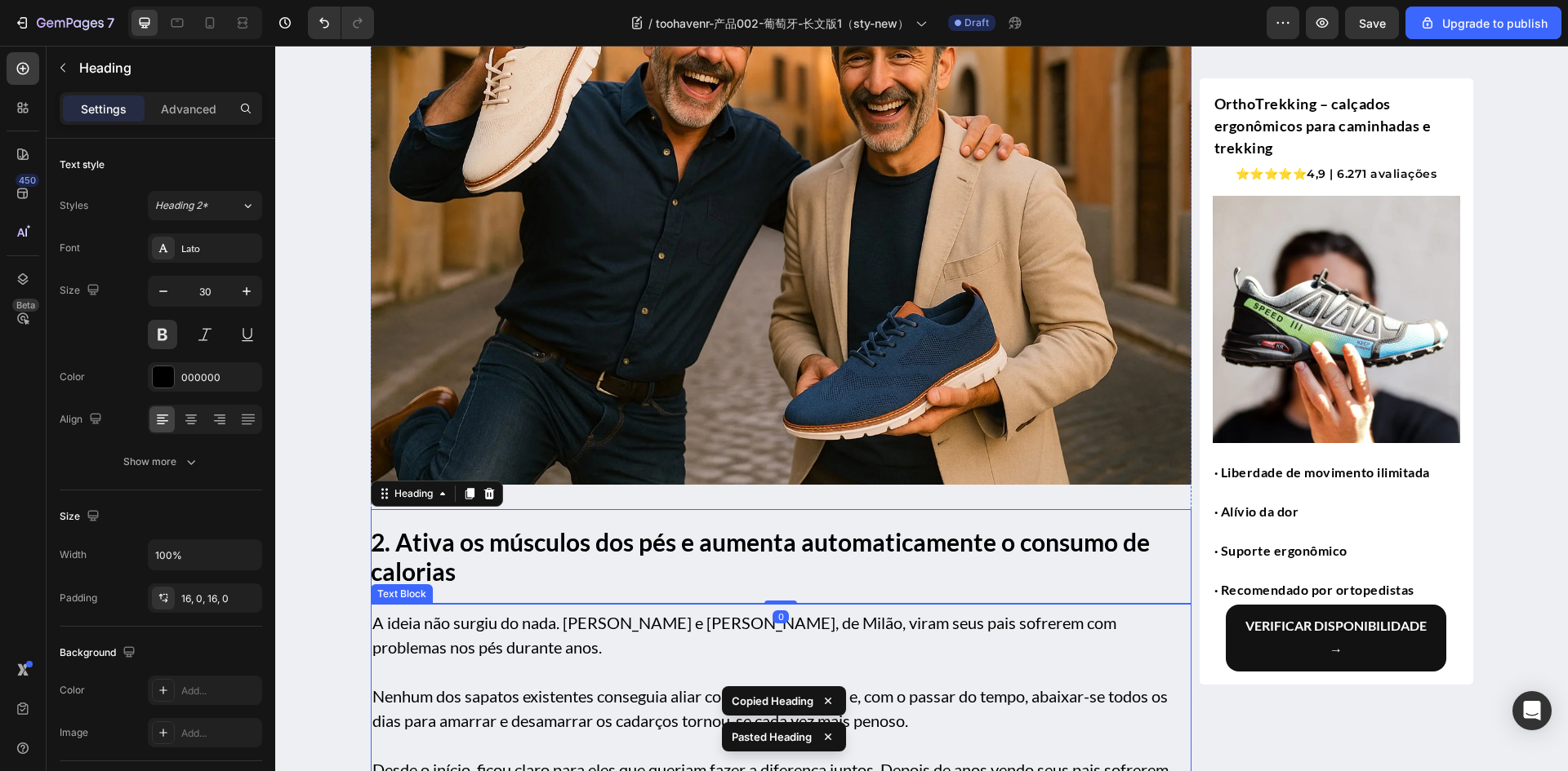
scroll to position [2427, 0]
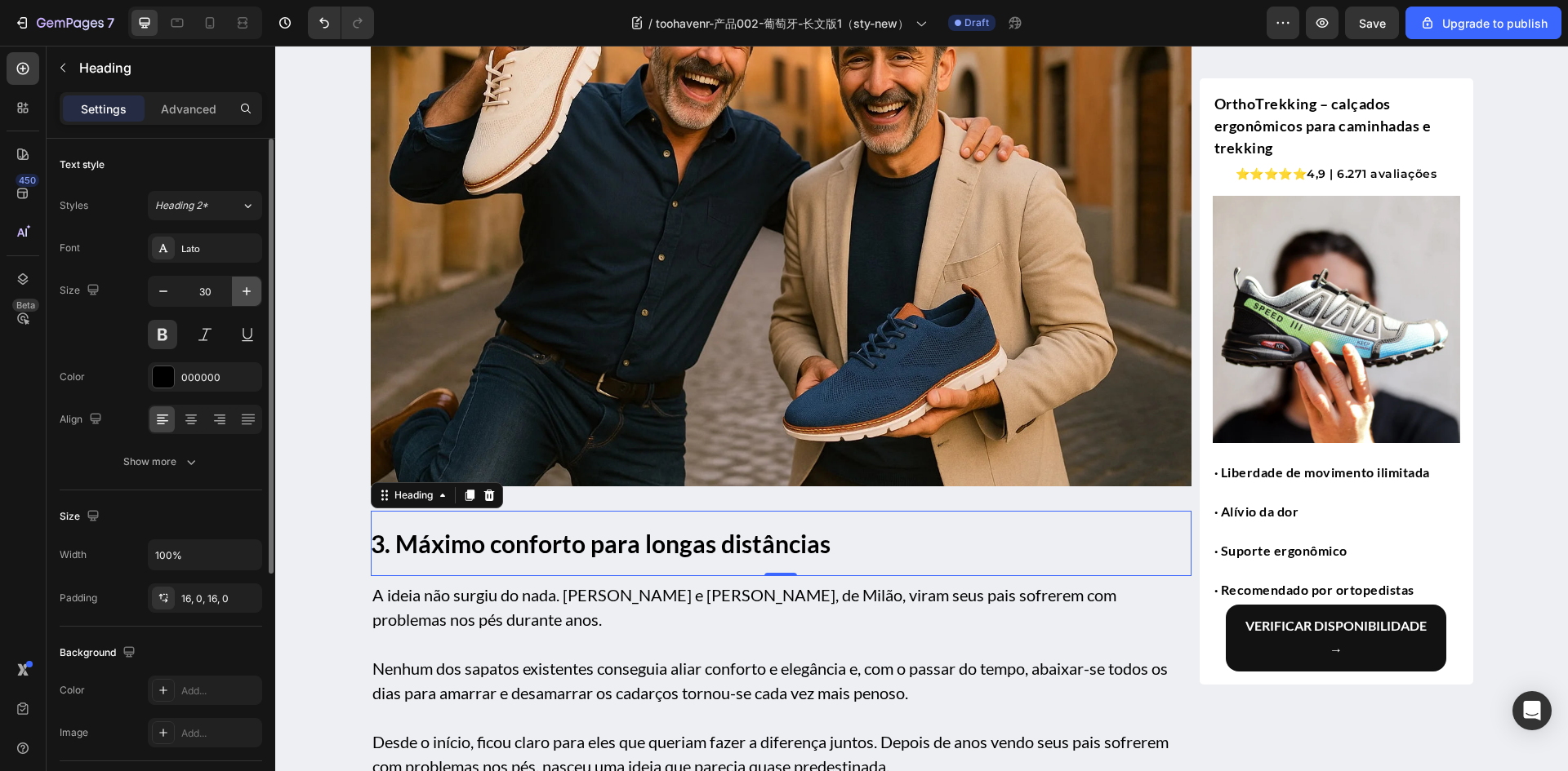
click at [241, 292] on icon "button" at bounding box center [245, 291] width 16 height 16
click at [151, 288] on button "button" at bounding box center [163, 291] width 29 height 29
type input "30"
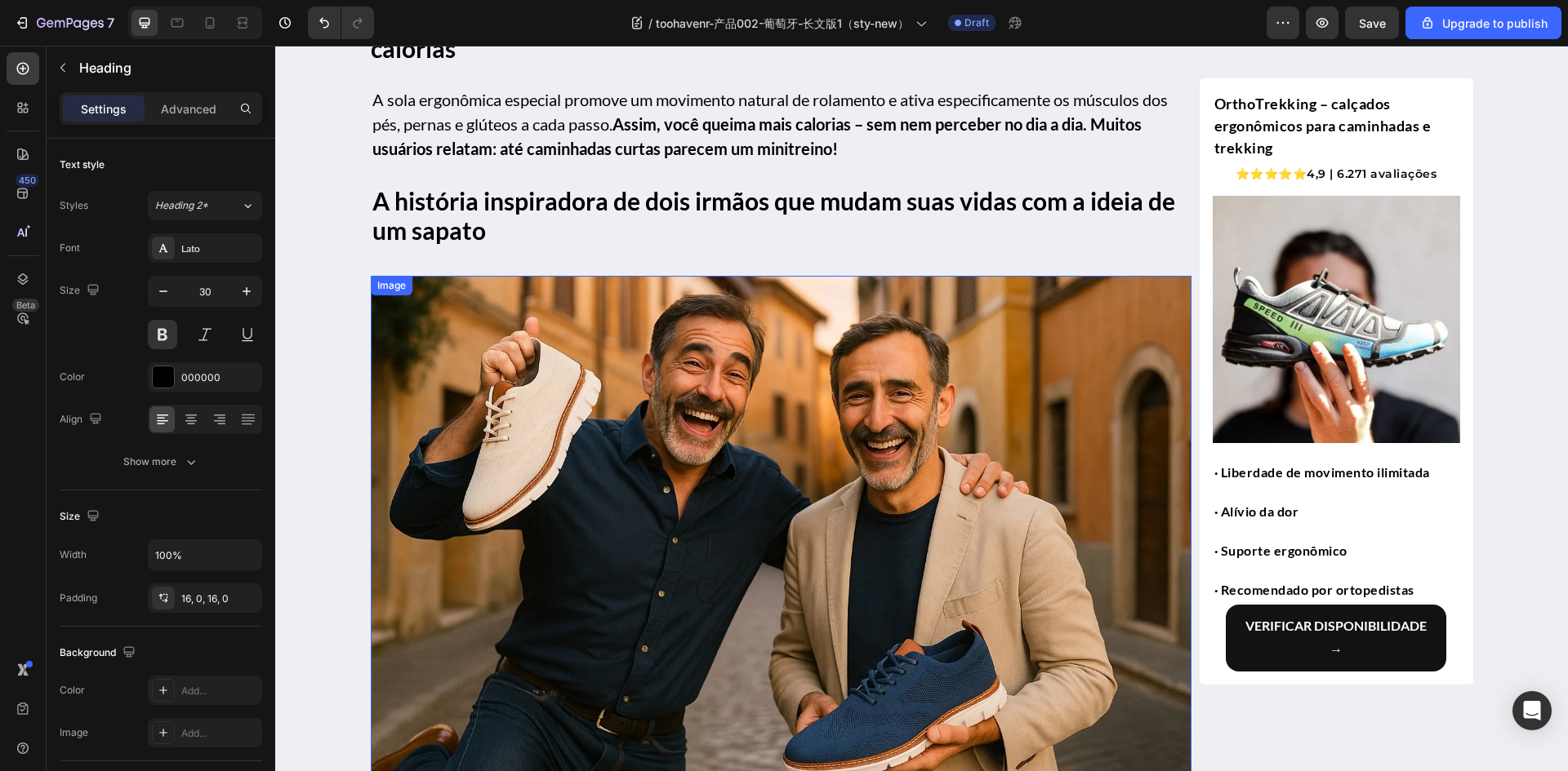
scroll to position [2019, 0]
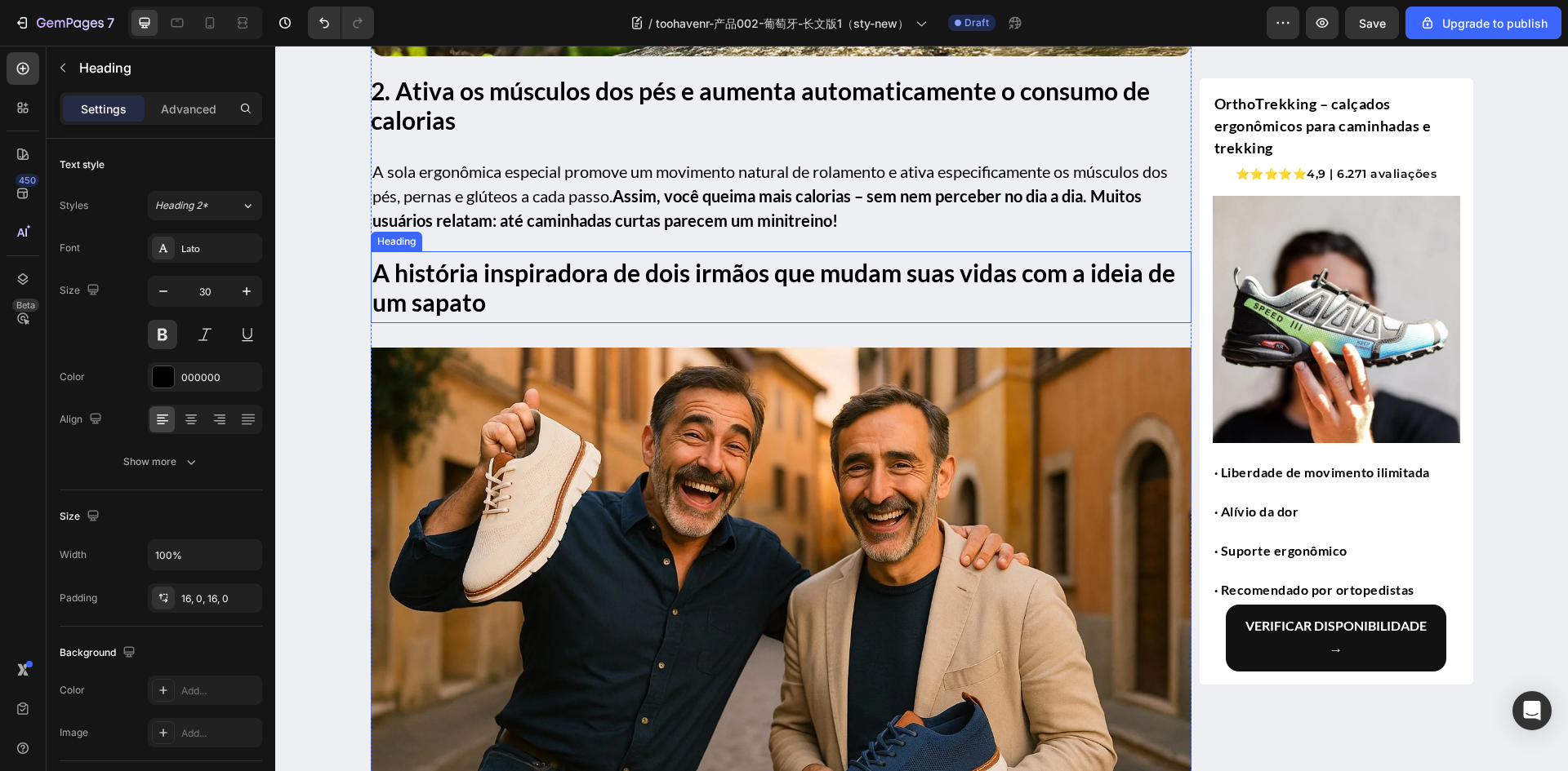
click at [590, 281] on h1 "A história inspiradora de dois irmãos que mudam suas vidas com a ideia de um sa…" at bounding box center [781, 288] width 820 height 62
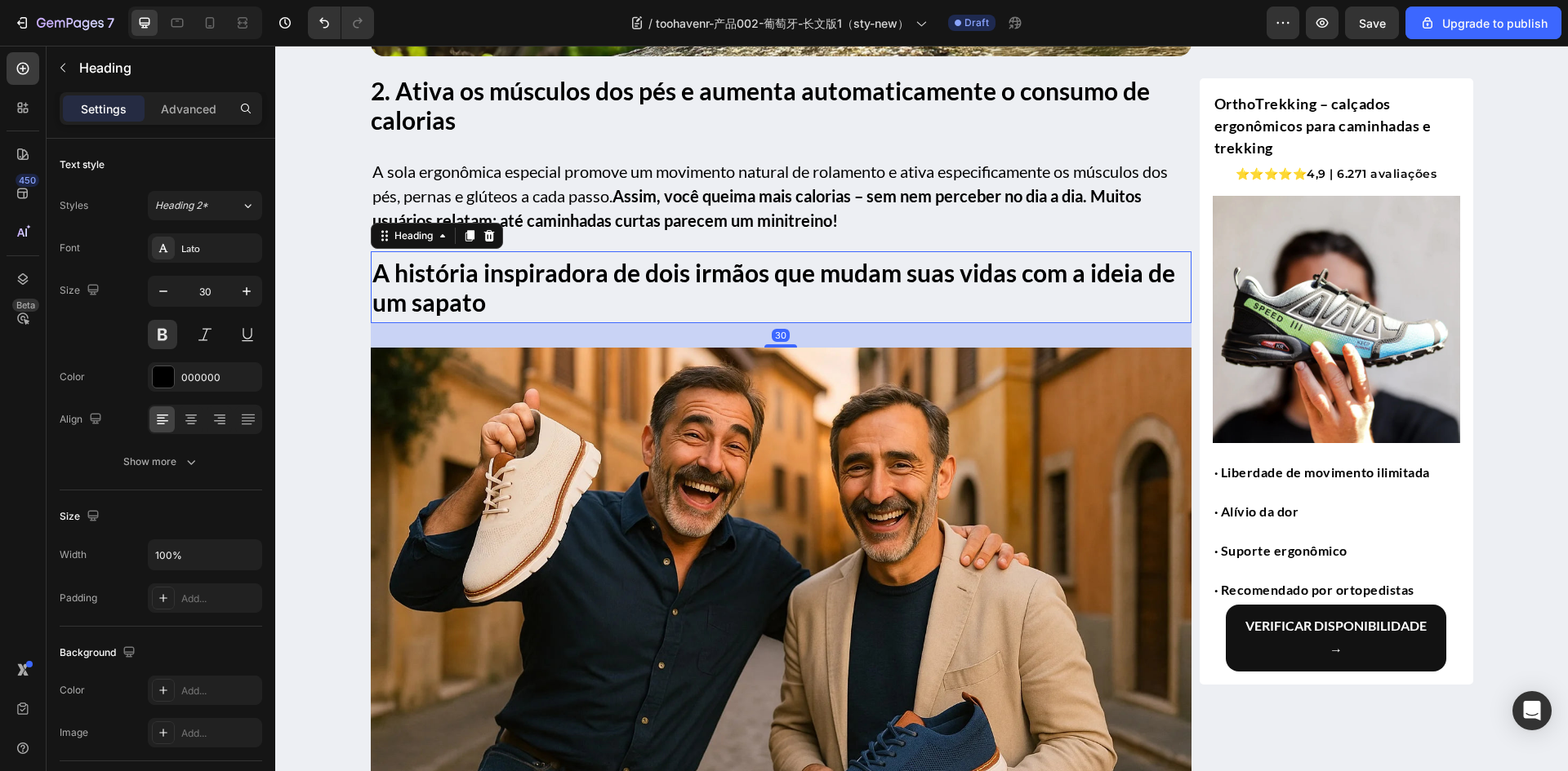
click at [483, 235] on icon at bounding box center [489, 236] width 13 height 13
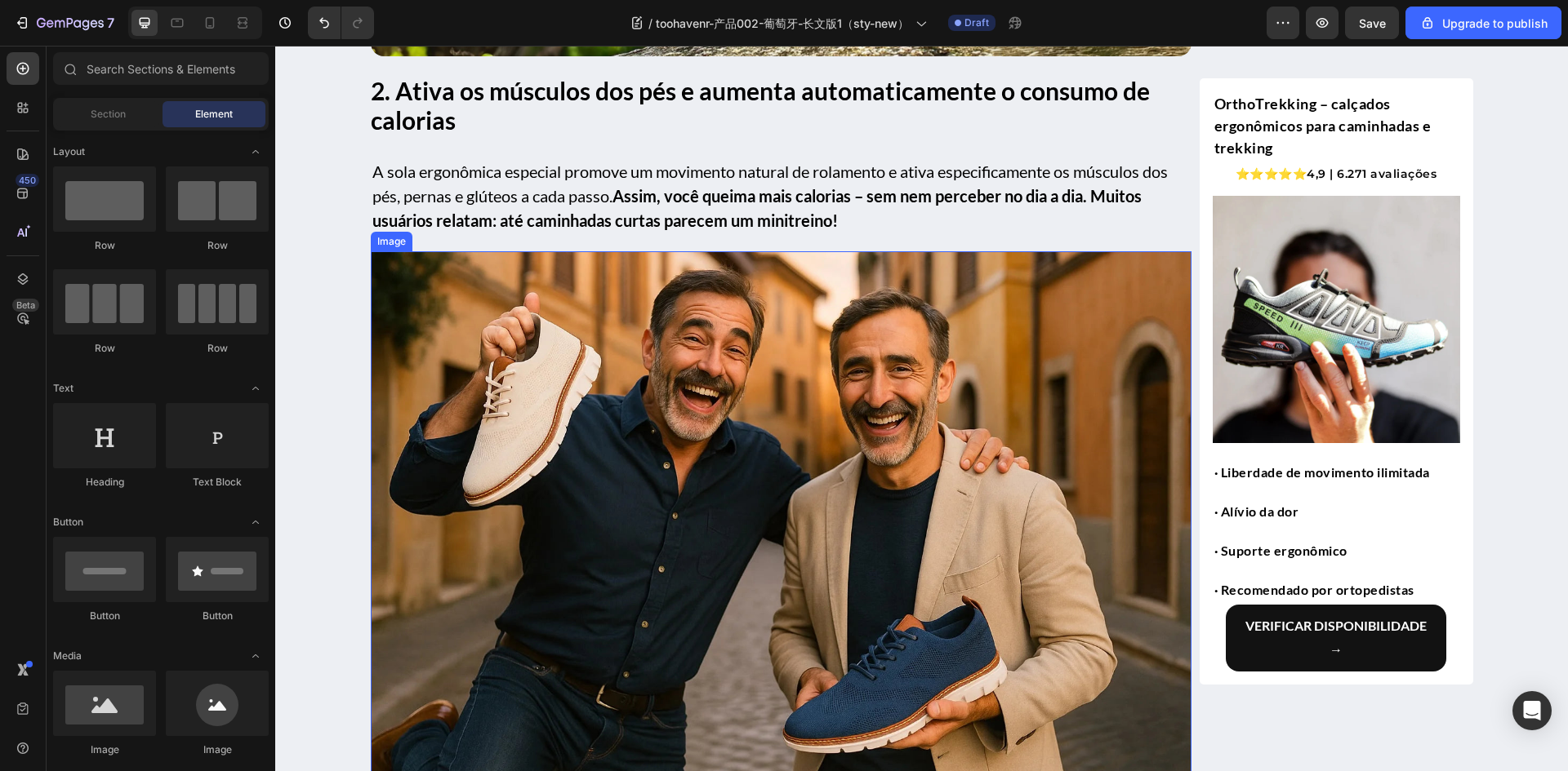
click at [542, 381] on img at bounding box center [781, 525] width 820 height 547
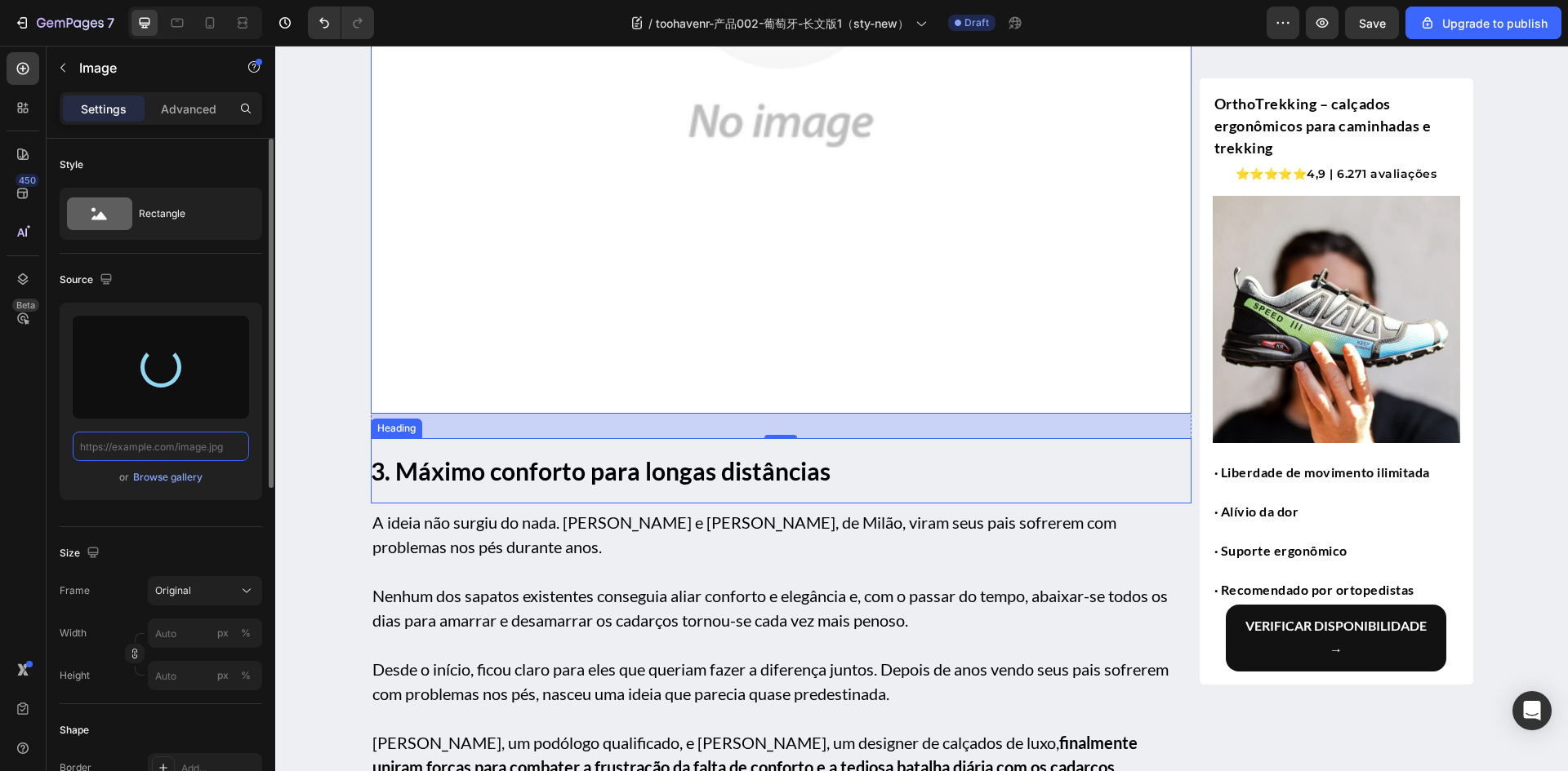
scroll to position [2753, 0]
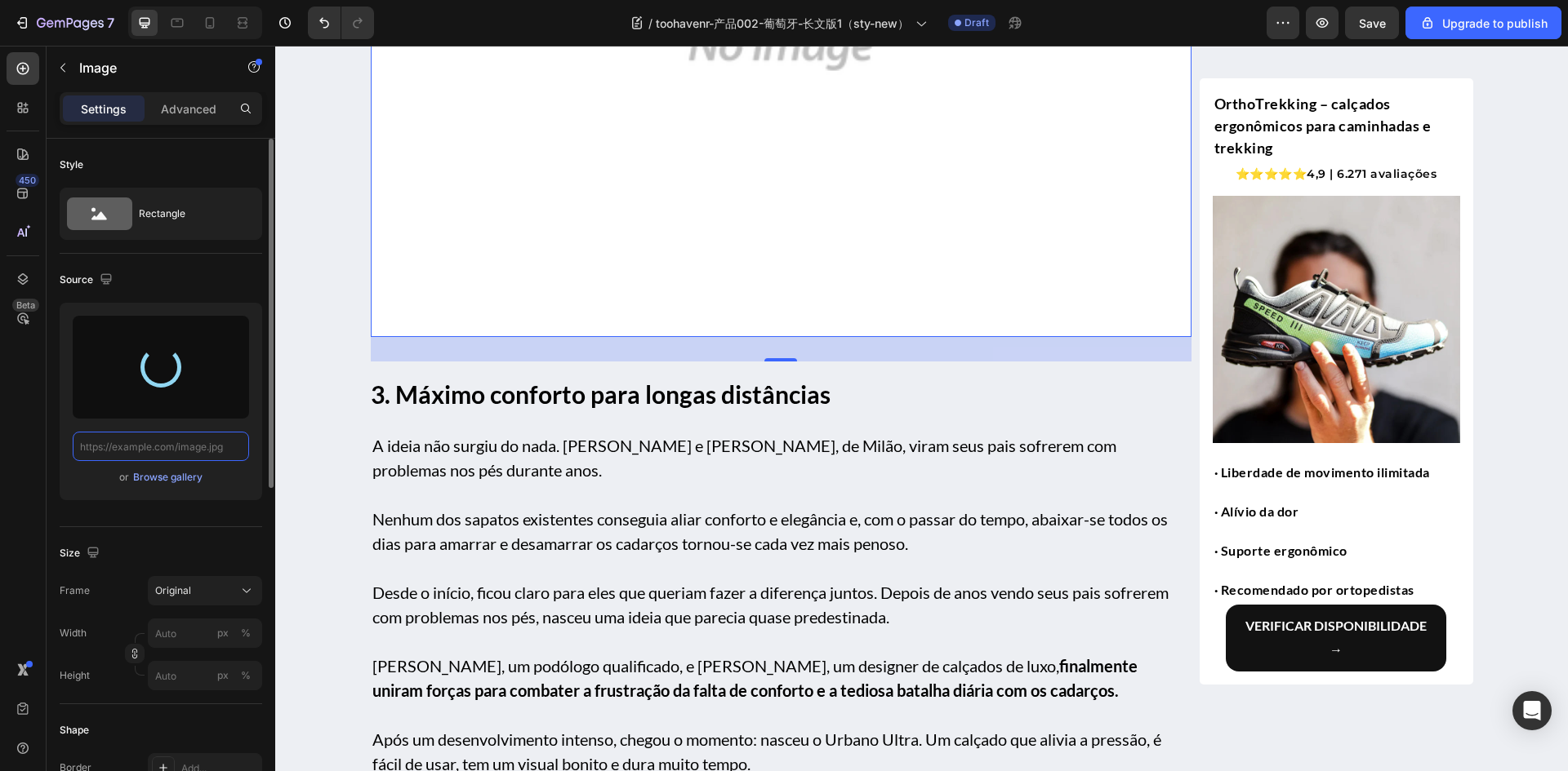
type input "https://cdn.shopify.com/s/files/1/0883/2712/7322/files/gempages_518231226549535…"
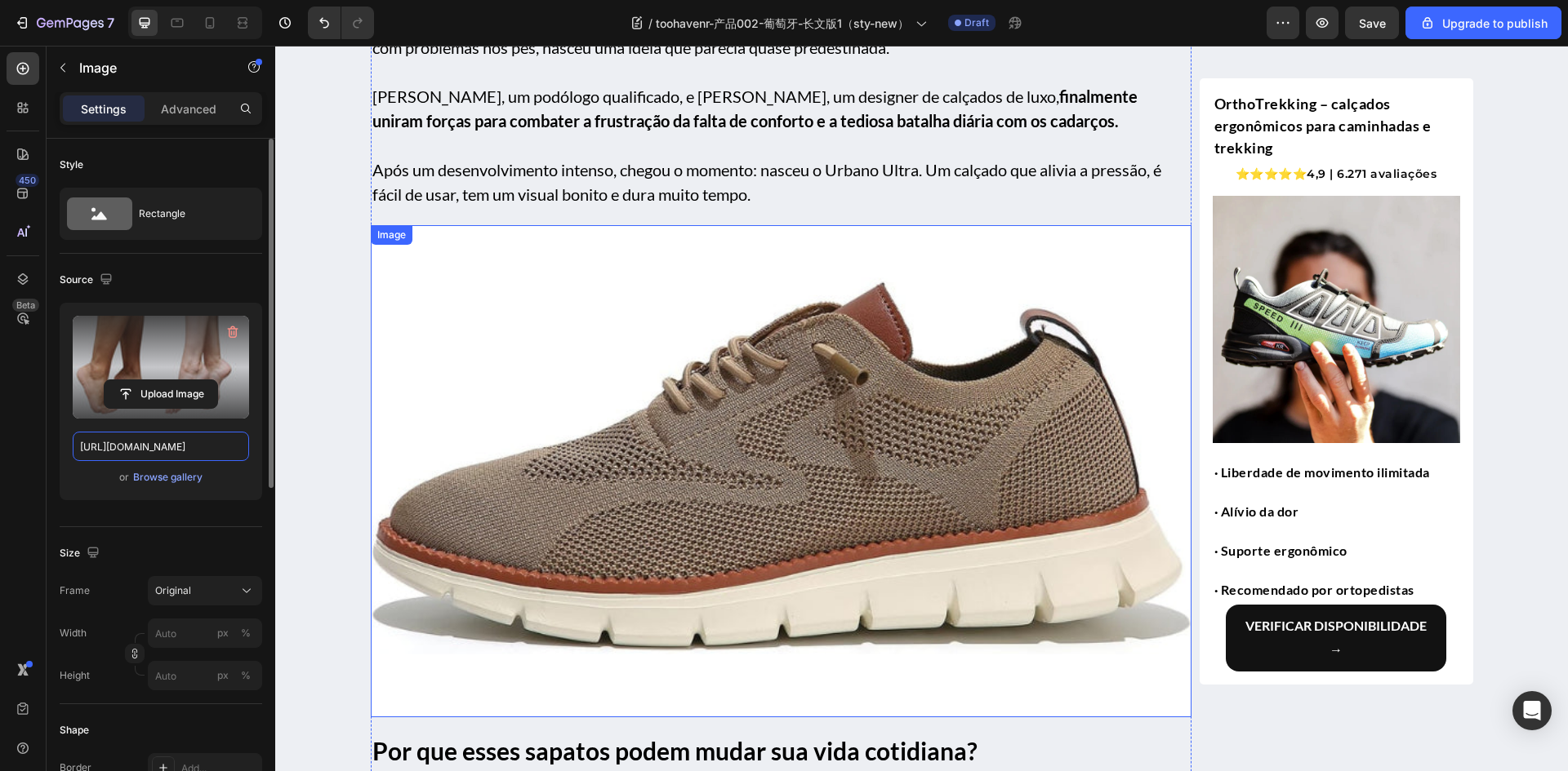
scroll to position [2508, 0]
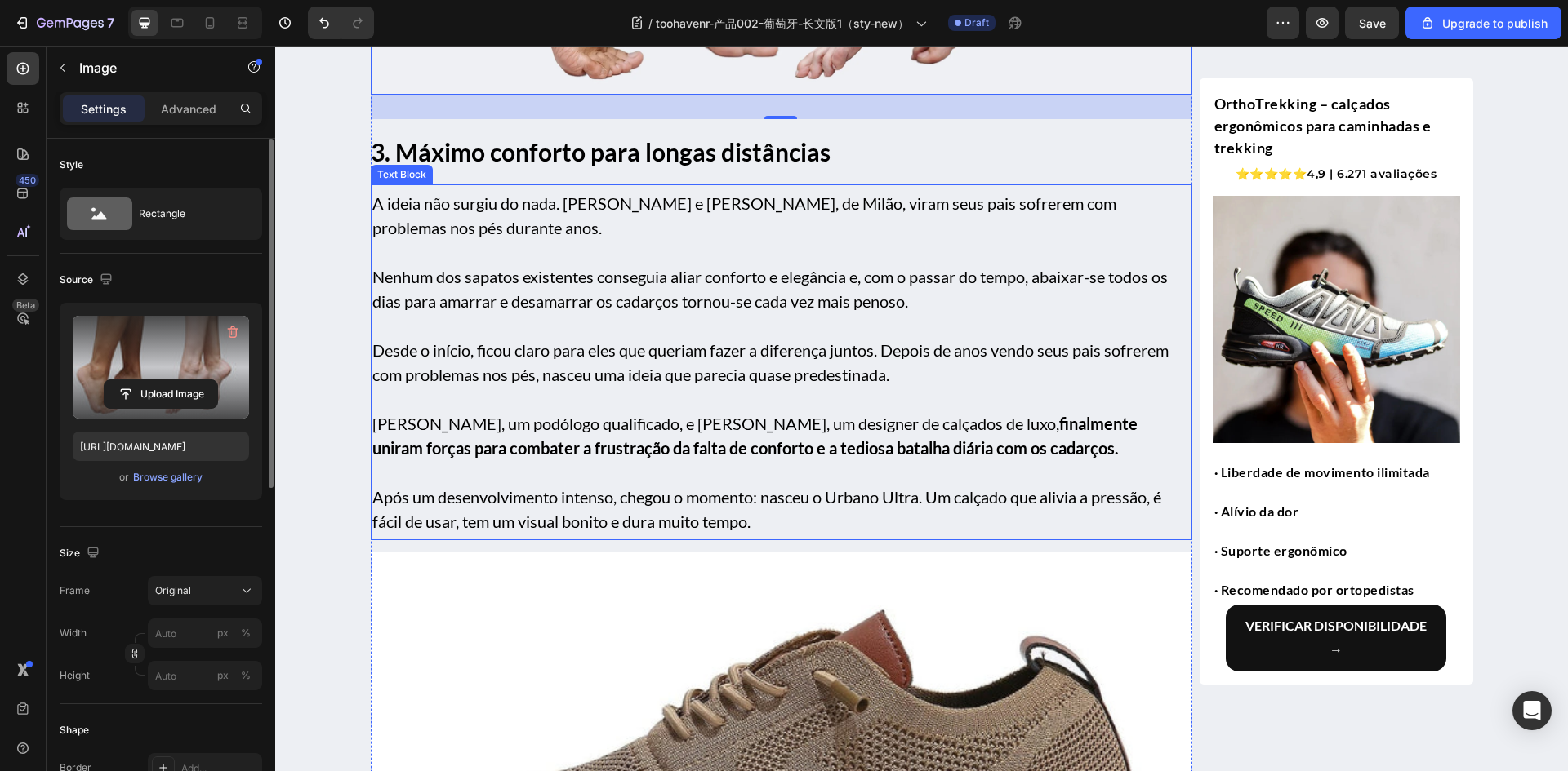
click at [570, 433] on p "Marco, um podólogo qualificado, e Alessandro, um designer de calçados de luxo, …" at bounding box center [781, 435] width 817 height 49
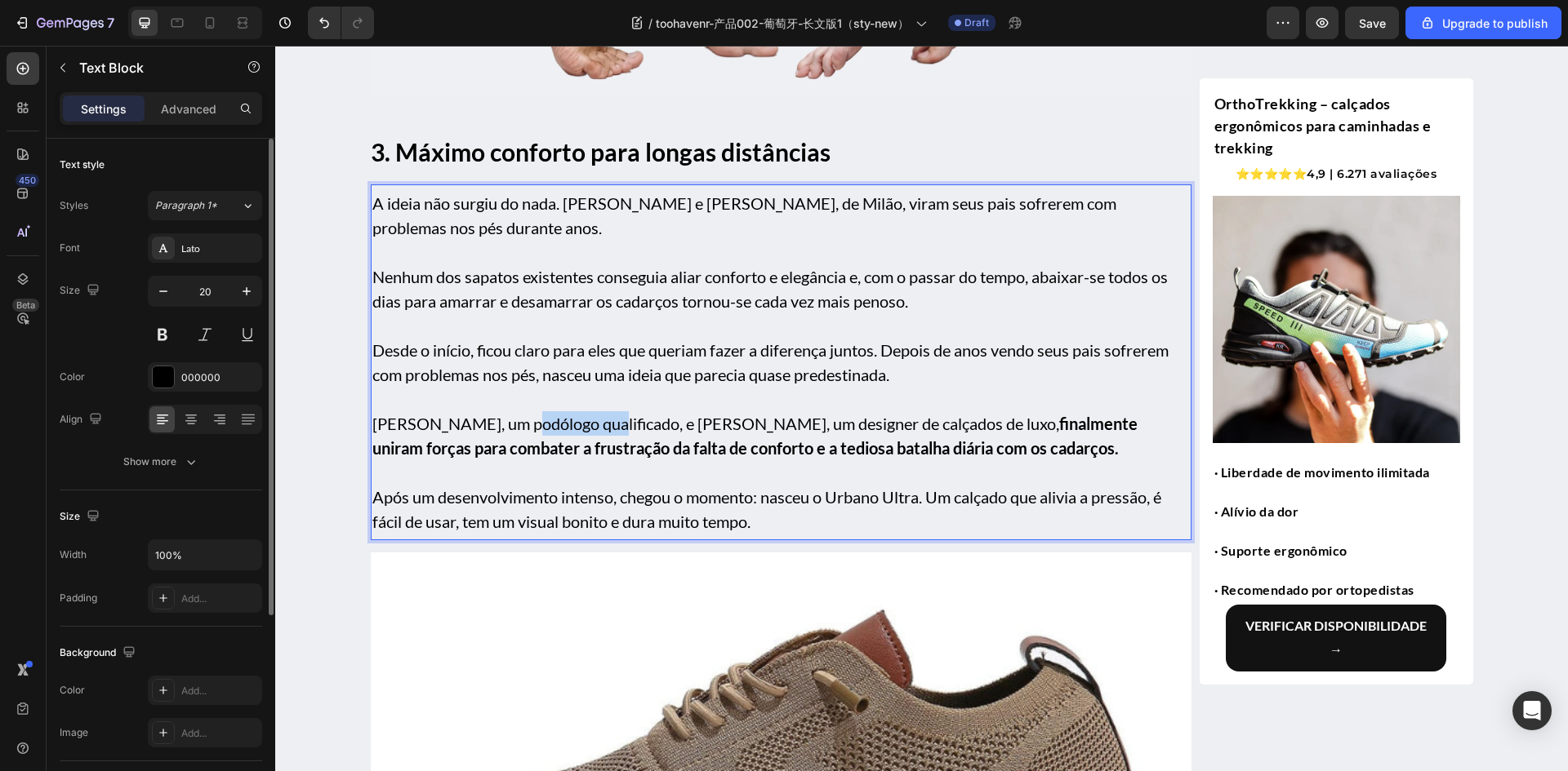
click at [570, 433] on p "Marco, um podólogo qualificado, e Alessandro, um designer de calçados de luxo, …" at bounding box center [781, 435] width 817 height 49
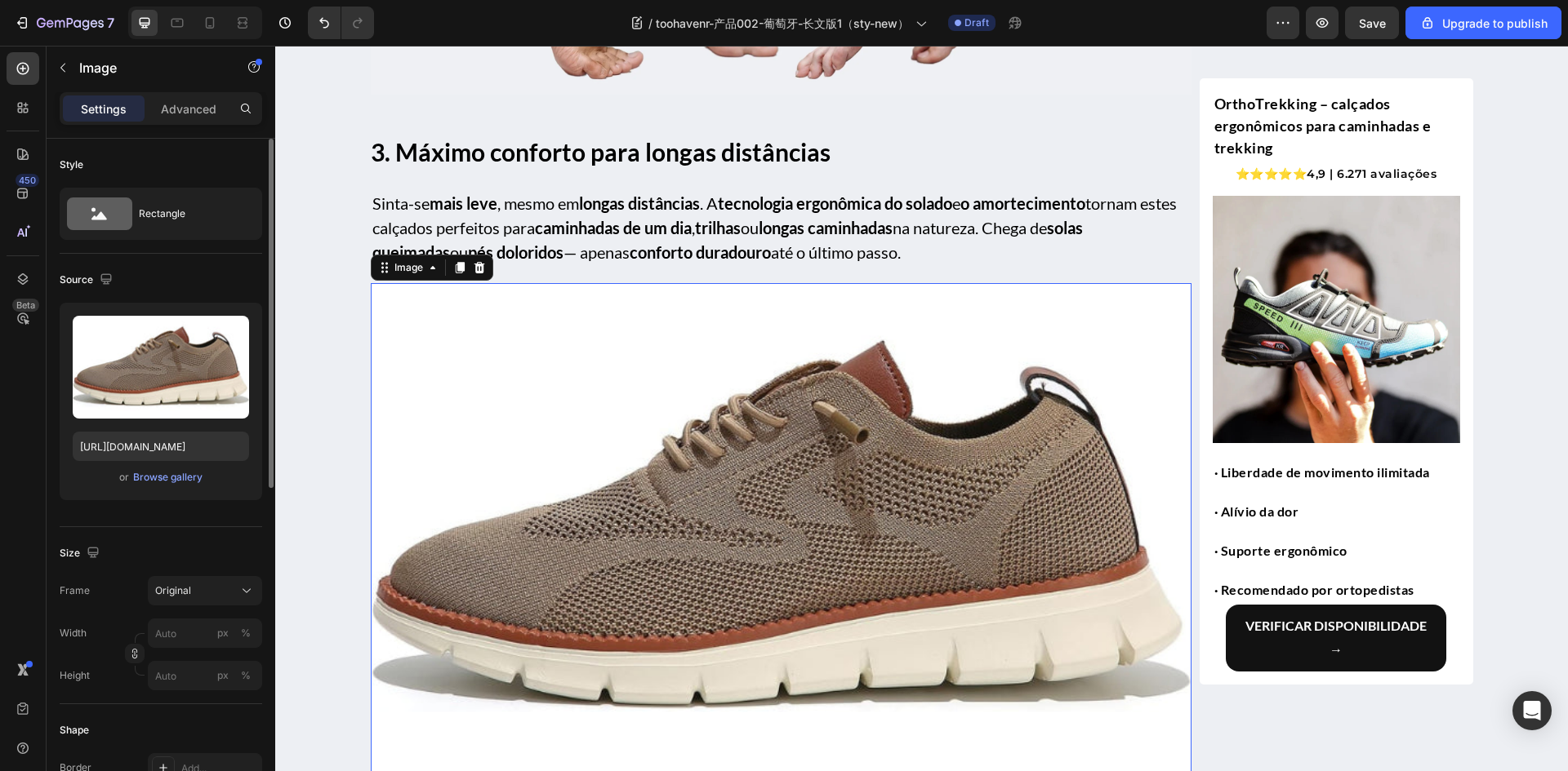
click at [581, 439] on img at bounding box center [781, 528] width 820 height 492
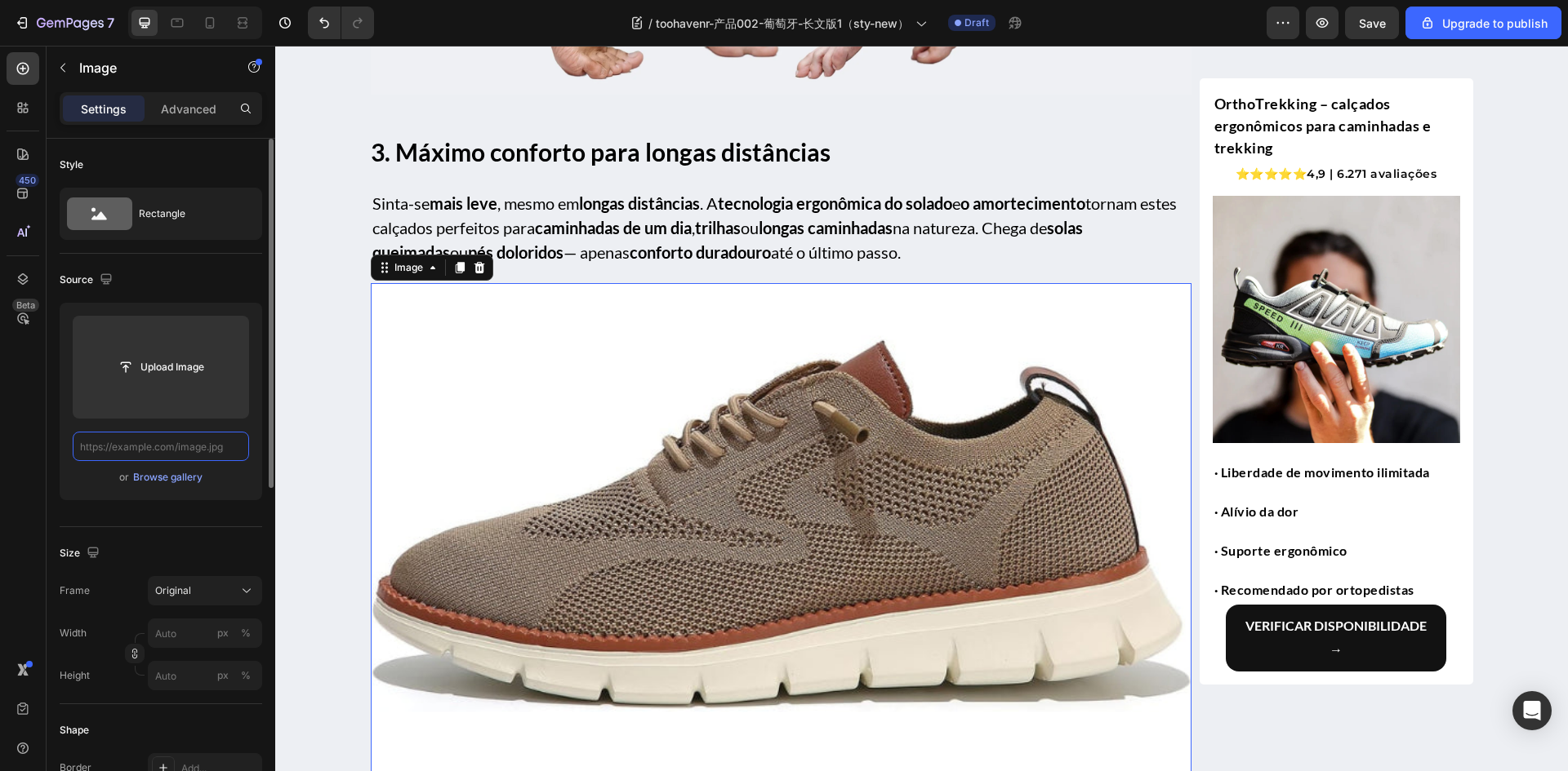
scroll to position [0, 0]
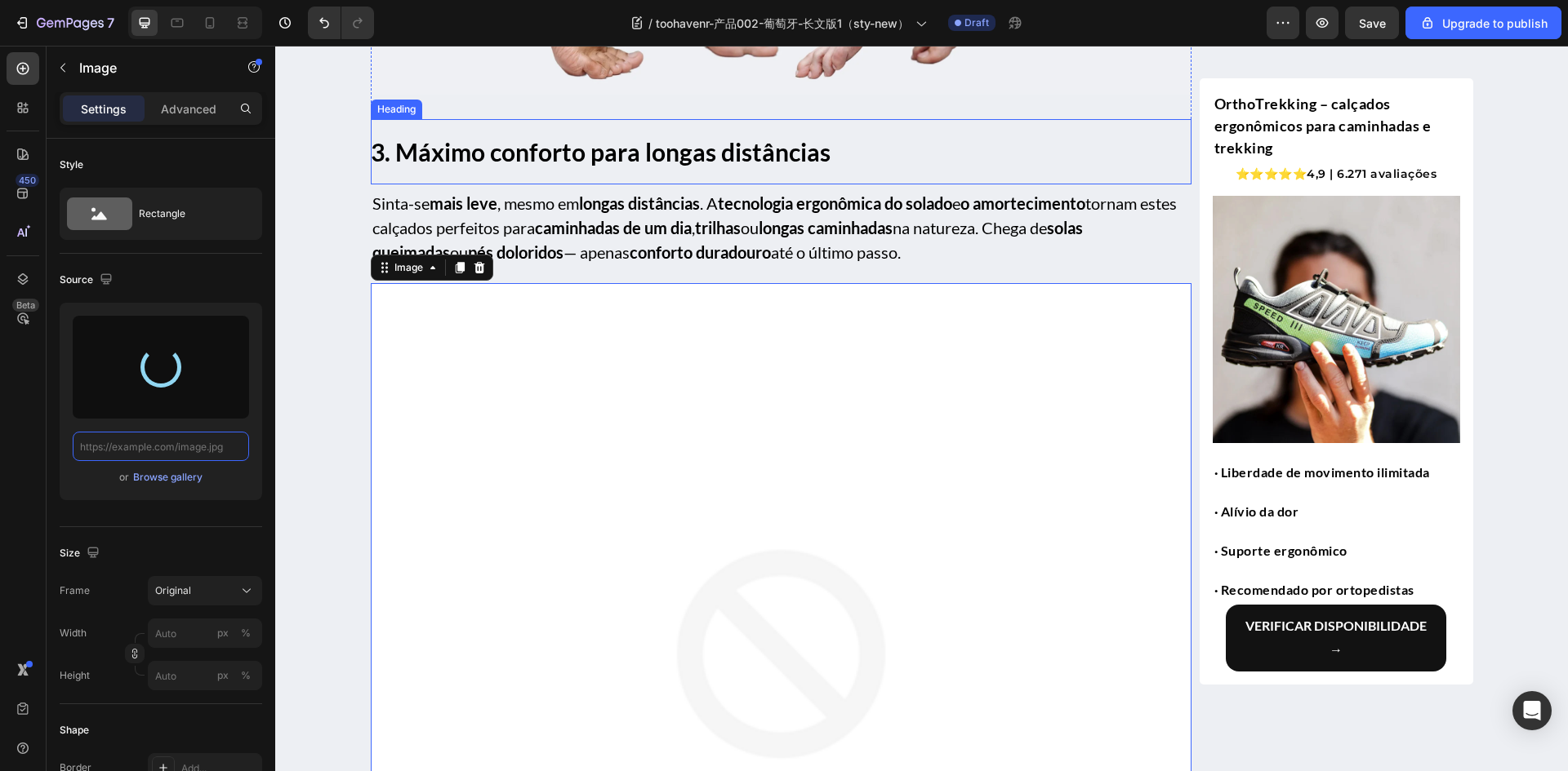
type input "https://cdn.shopify.com/s/files/1/0883/2712/7322/files/gempages_518231226549535…"
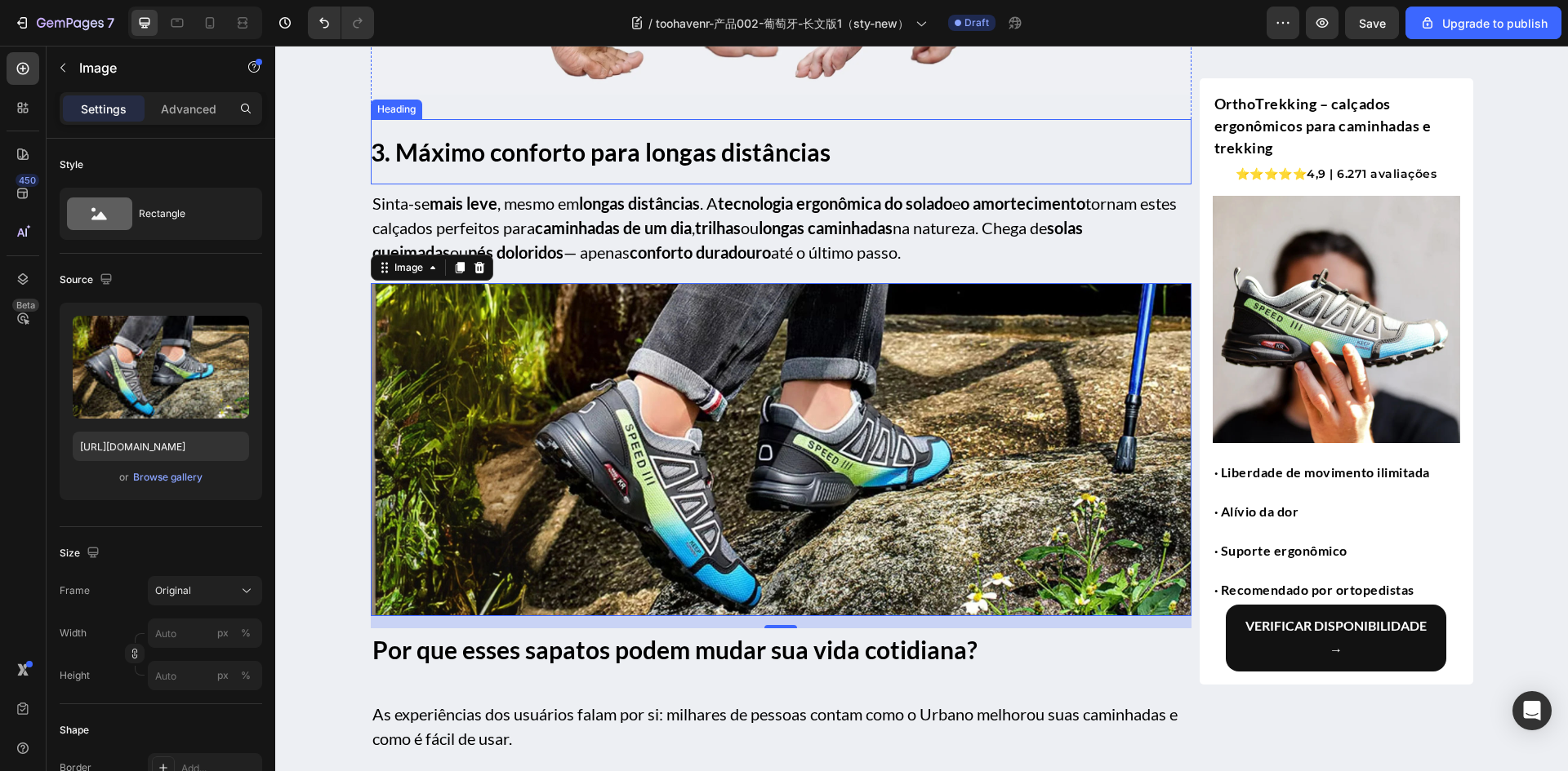
click at [560, 156] on strong "3. Máximo conforto para longas distâncias" at bounding box center [600, 151] width 460 height 29
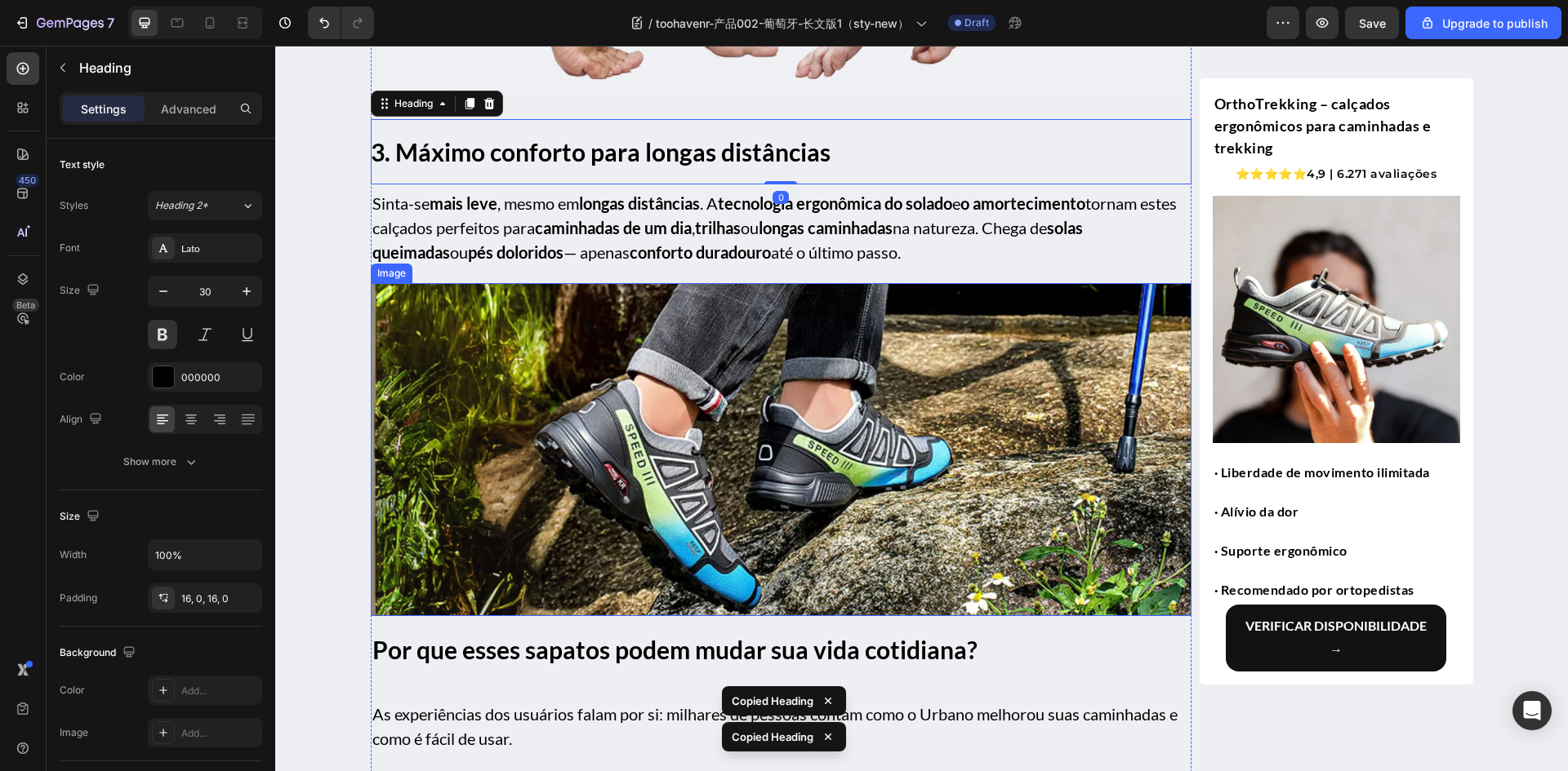
click at [555, 566] on img at bounding box center [781, 449] width 820 height 333
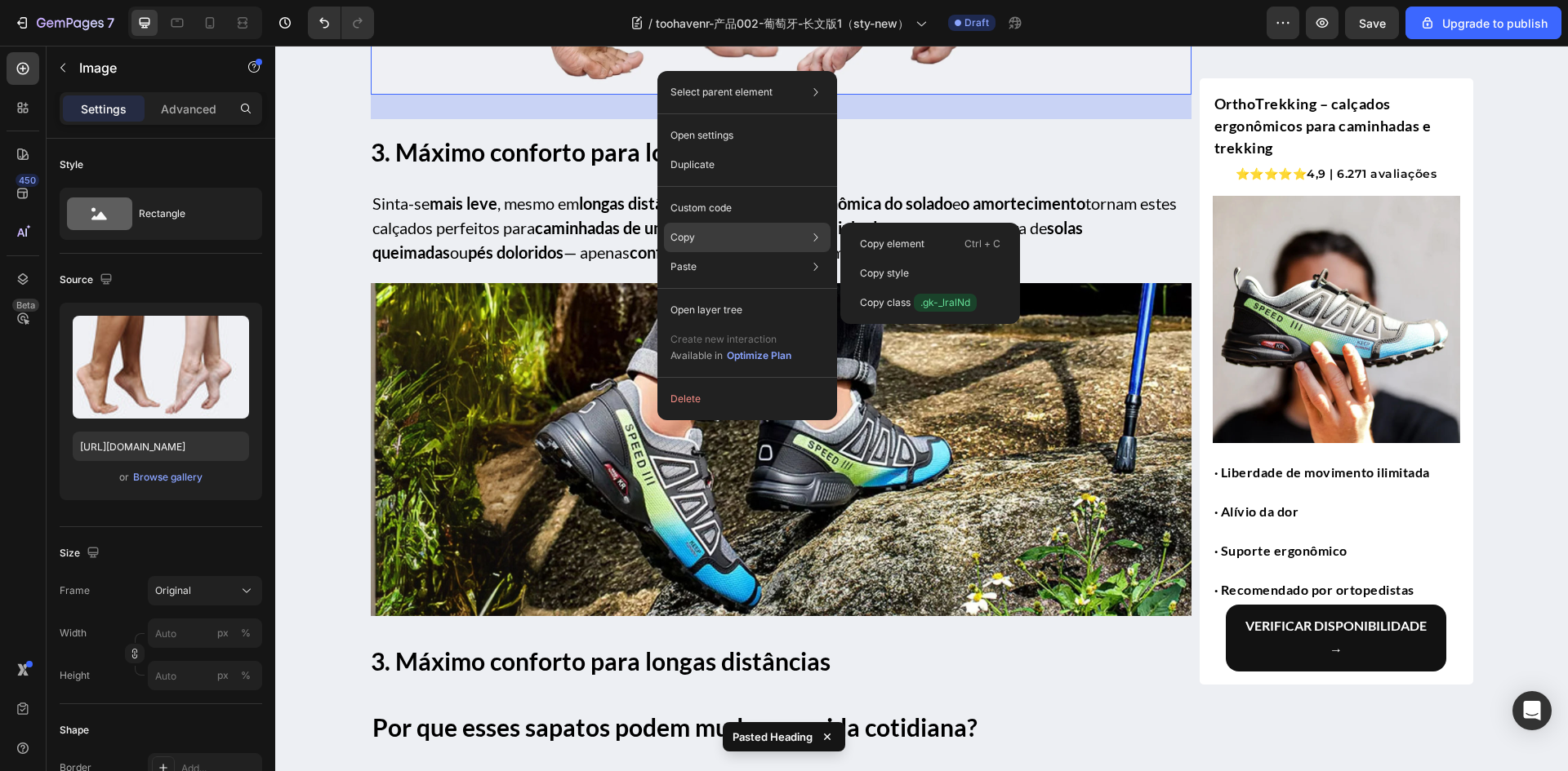
click at [732, 240] on div "Copy Copy element Ctrl + C Copy style Copy class .gk-_lralNd" at bounding box center [747, 237] width 166 height 29
click at [896, 271] on p "Copy style" at bounding box center [884, 274] width 49 height 15
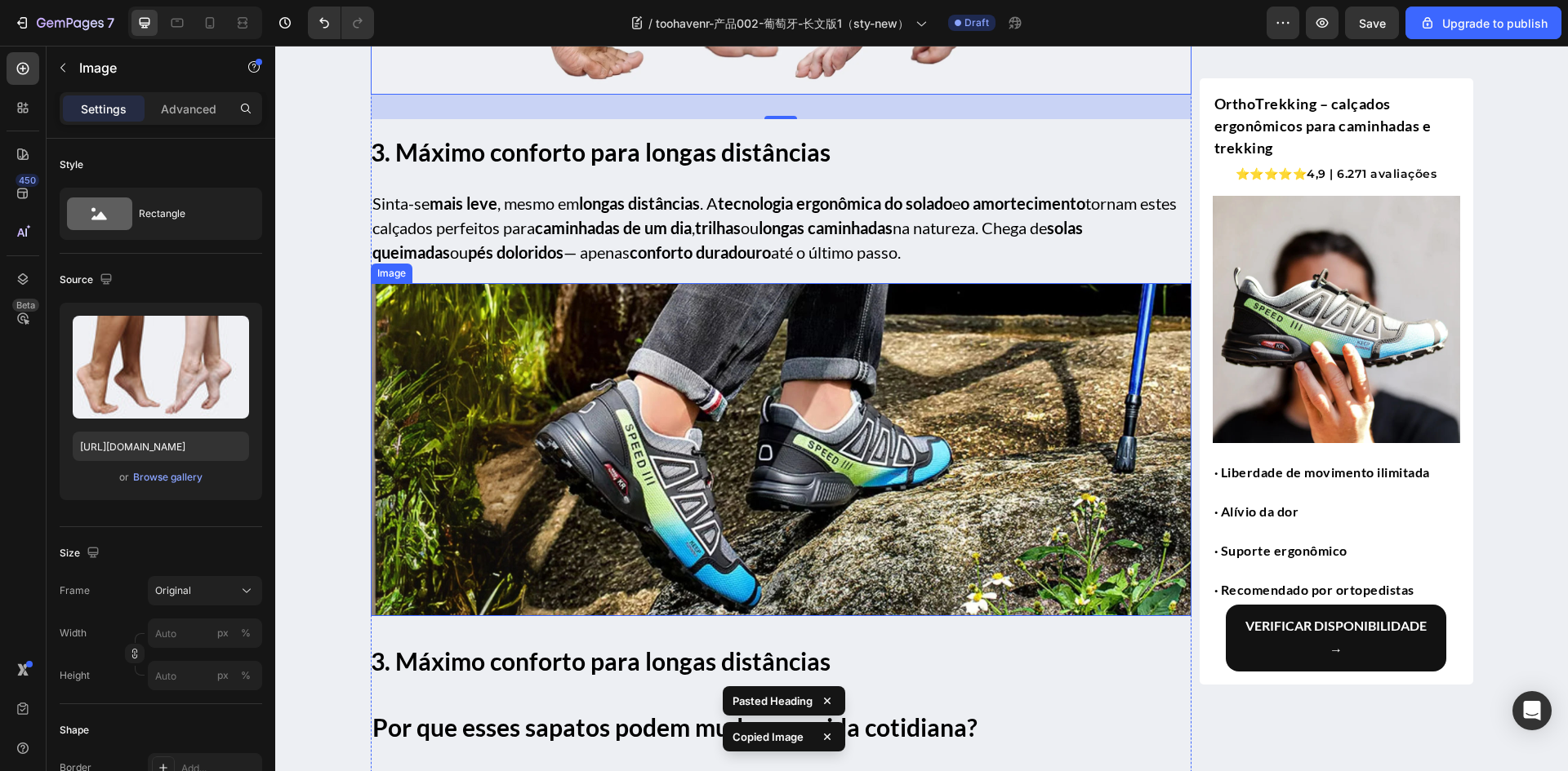
click at [651, 391] on img at bounding box center [781, 449] width 820 height 333
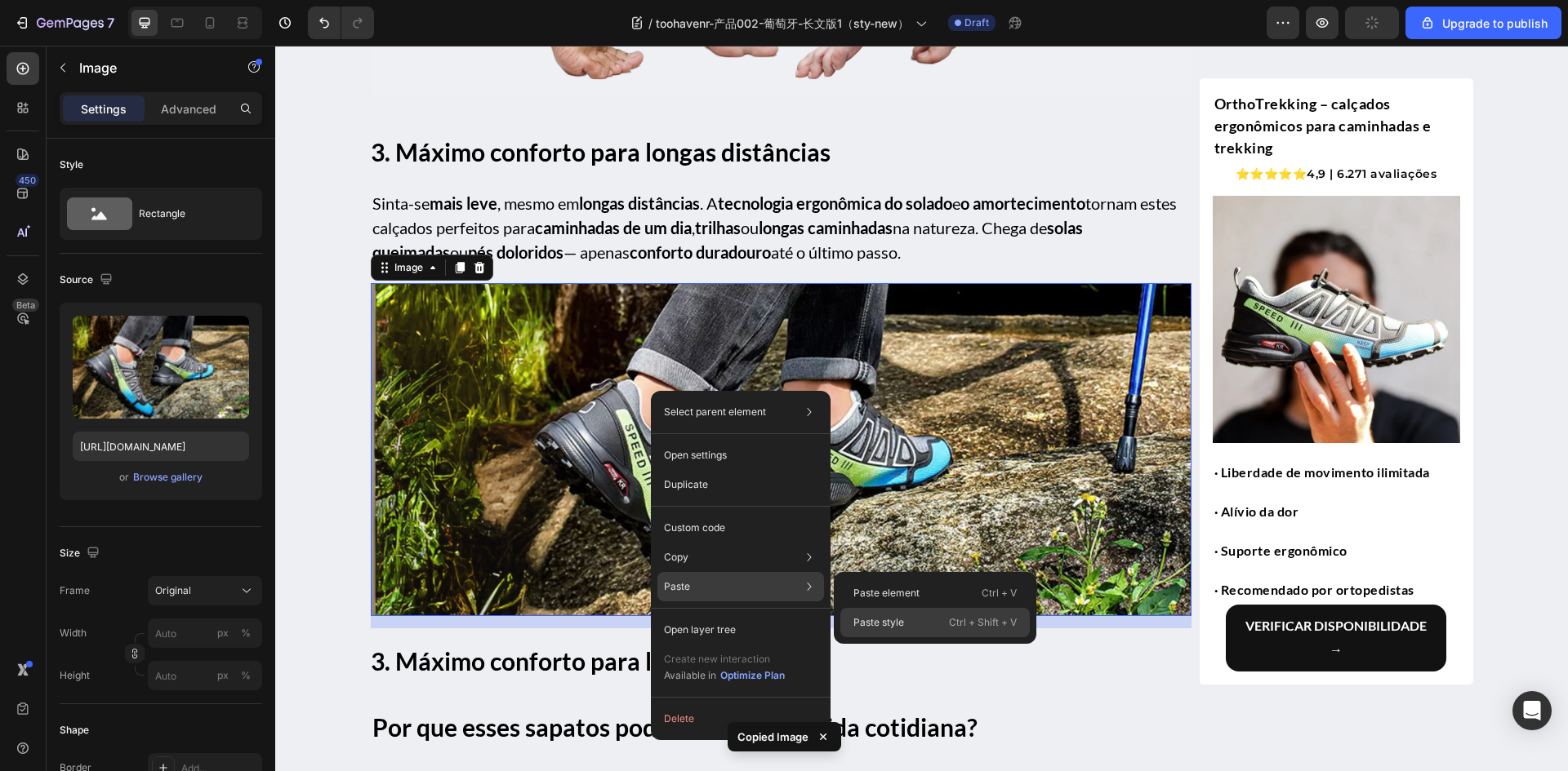
click at [886, 622] on p "Paste style" at bounding box center [879, 623] width 51 height 15
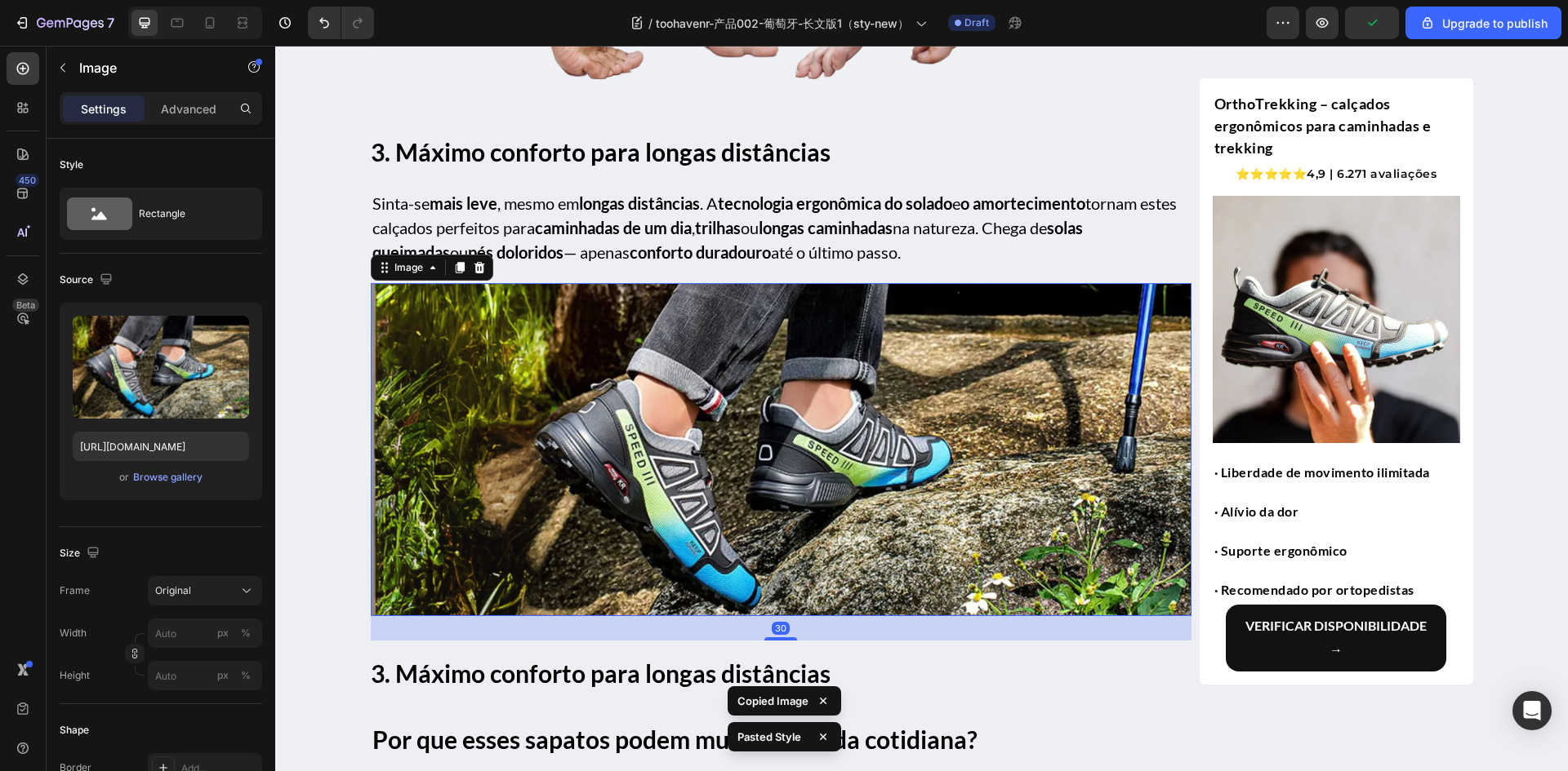
scroll to position [2671, 0]
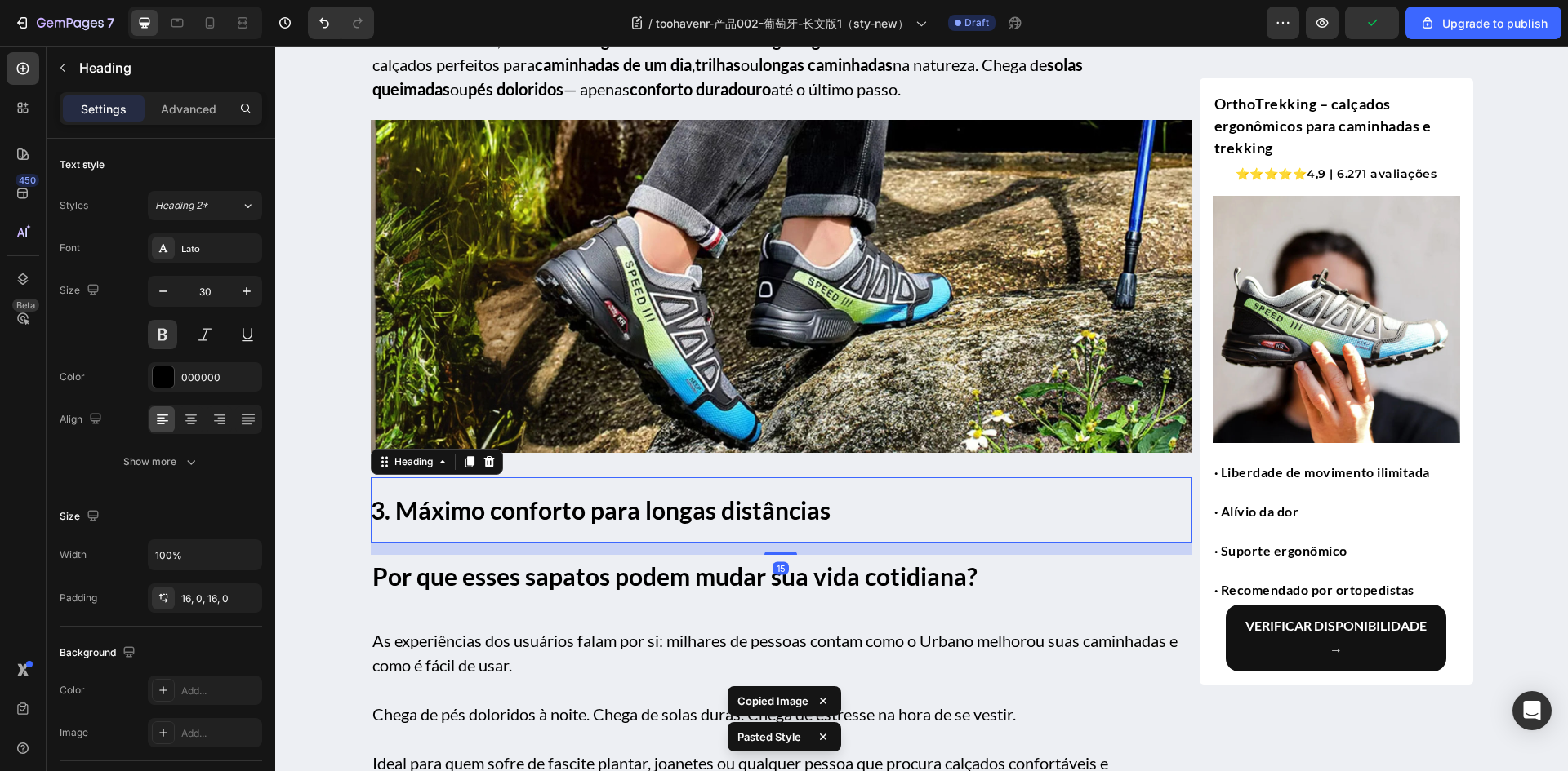
click at [604, 540] on div "3. Máximo conforto para longas distâncias Heading 15" at bounding box center [781, 510] width 820 height 65
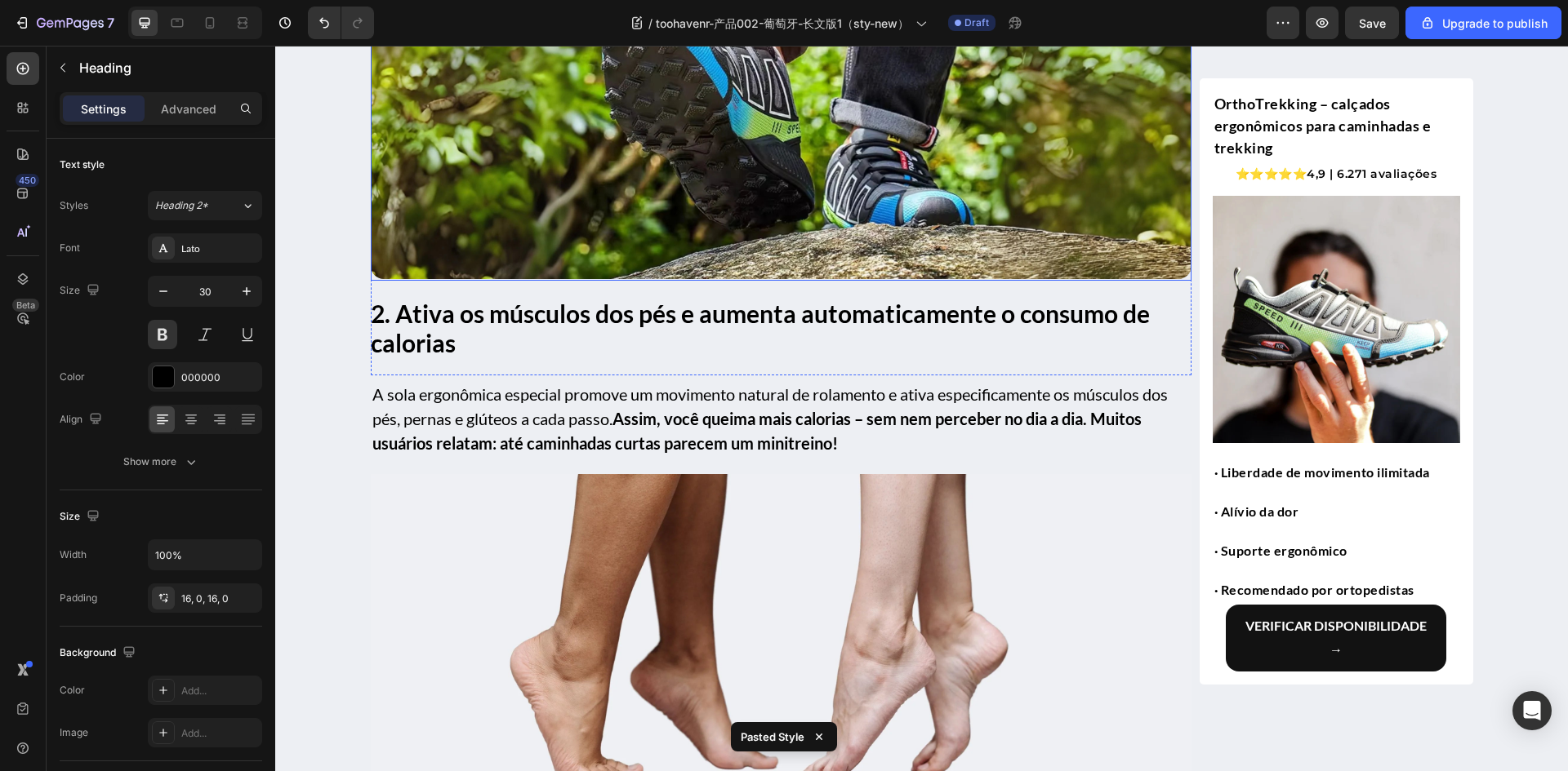
scroll to position [1773, 0]
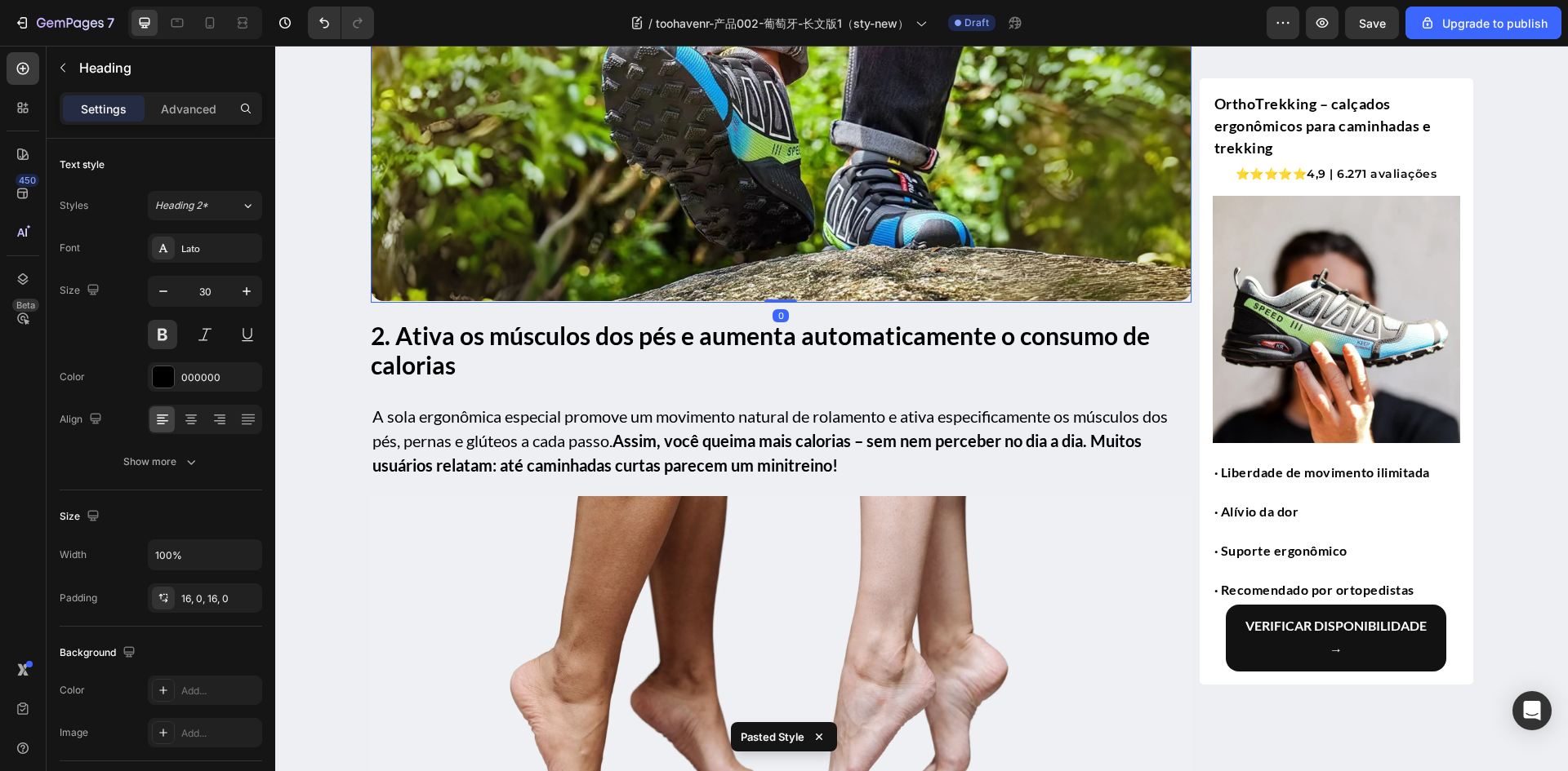
click at [613, 122] on img at bounding box center [781, 134] width 820 height 333
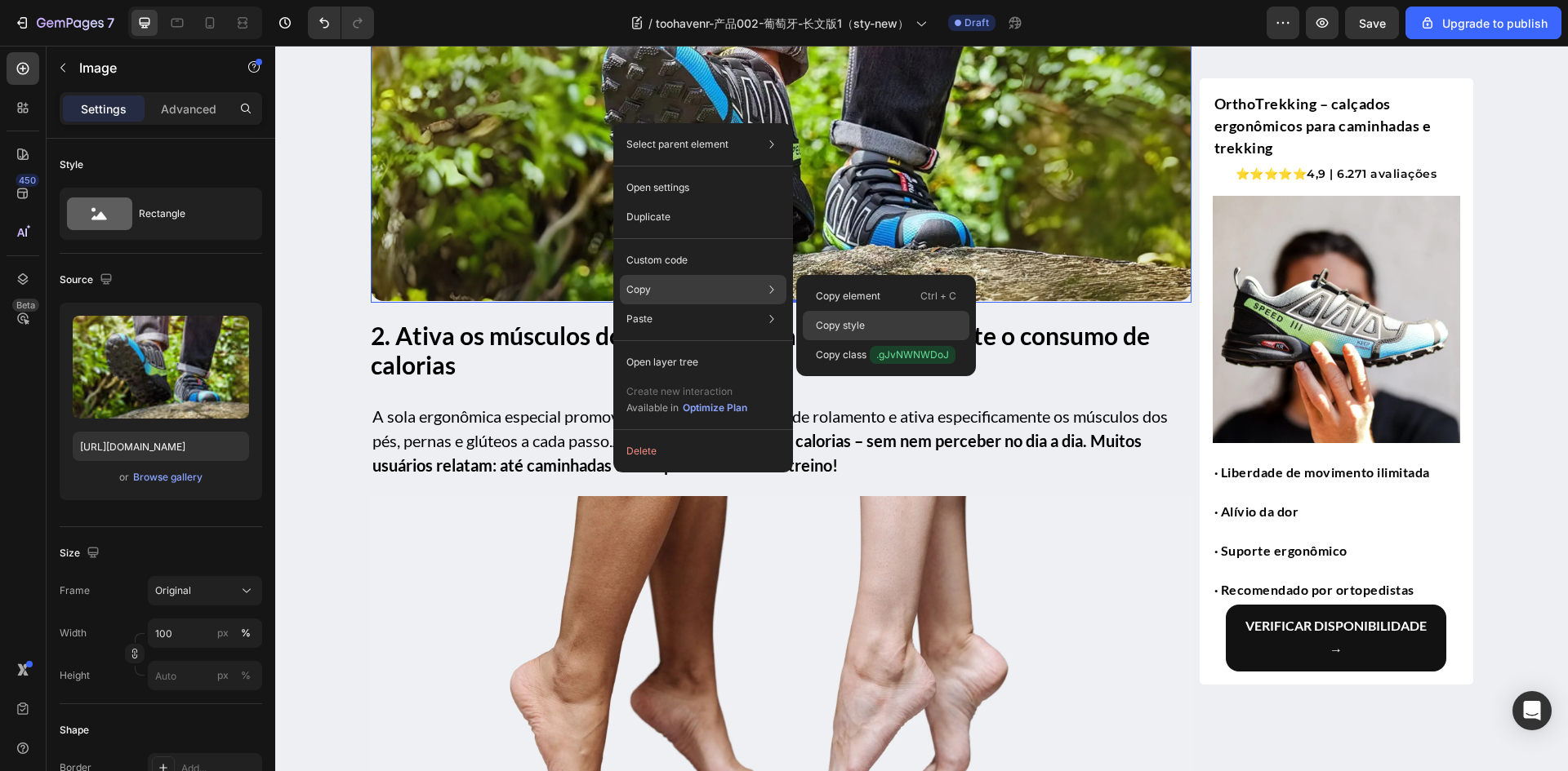
click at [849, 328] on p "Copy style" at bounding box center [840, 326] width 49 height 15
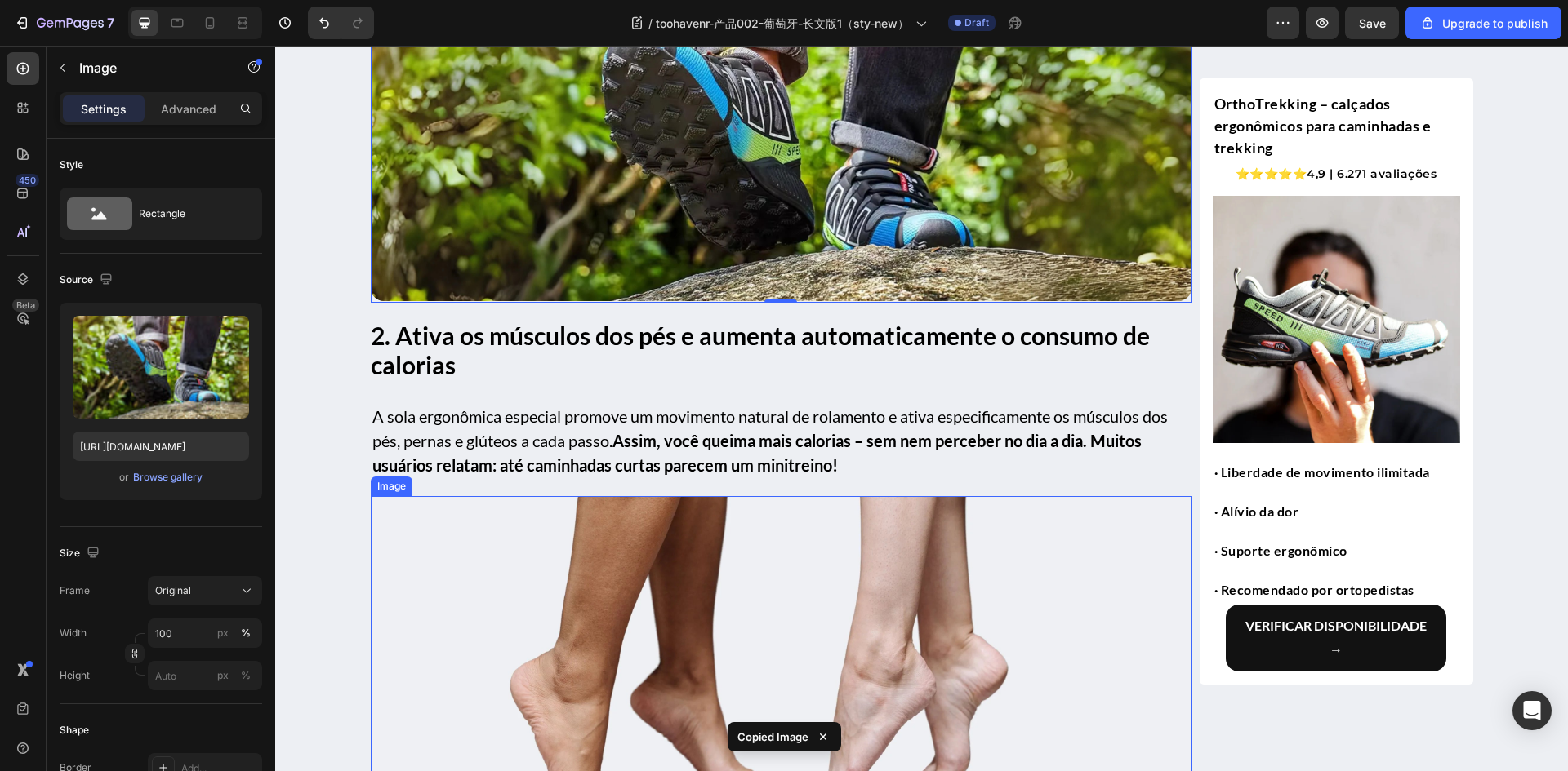
click at [546, 616] on img at bounding box center [781, 663] width 820 height 333
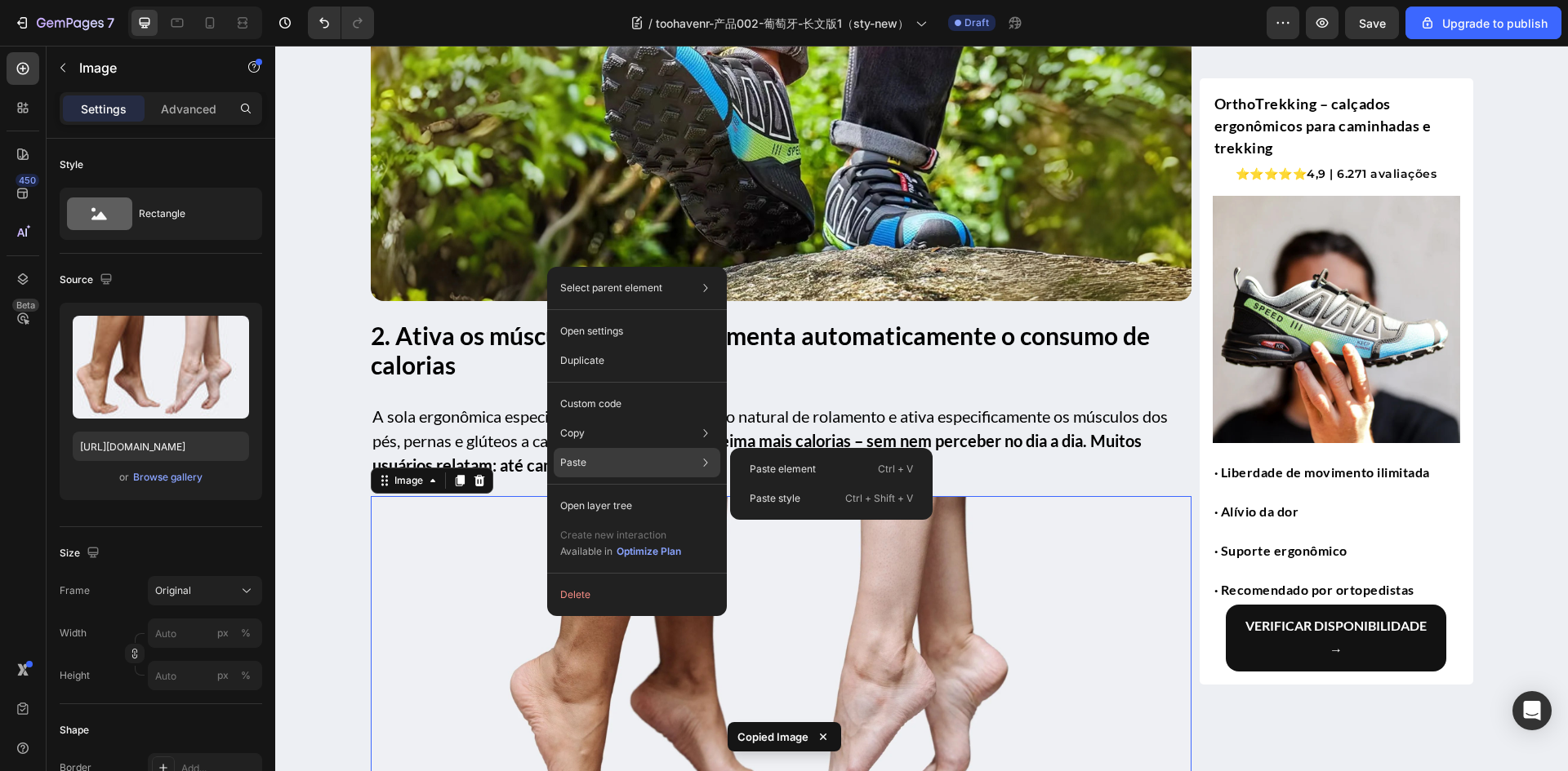
click at [670, 492] on div "Paste Paste element Ctrl + V Paste style Ctrl + Shift + V" at bounding box center [637, 506] width 166 height 29
click at [772, 495] on p "Paste style" at bounding box center [775, 499] width 51 height 15
type input "100"
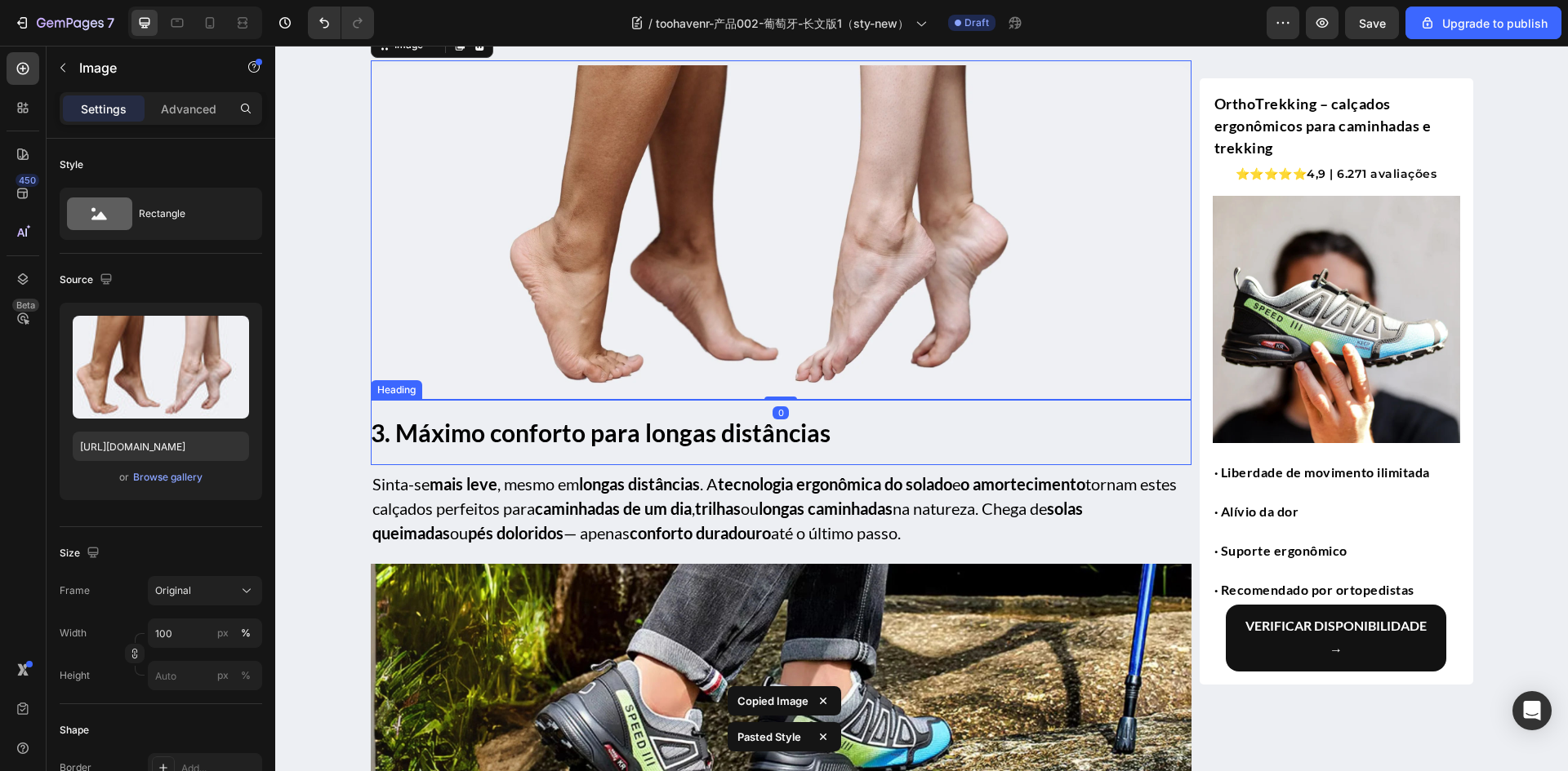
scroll to position [2345, 0]
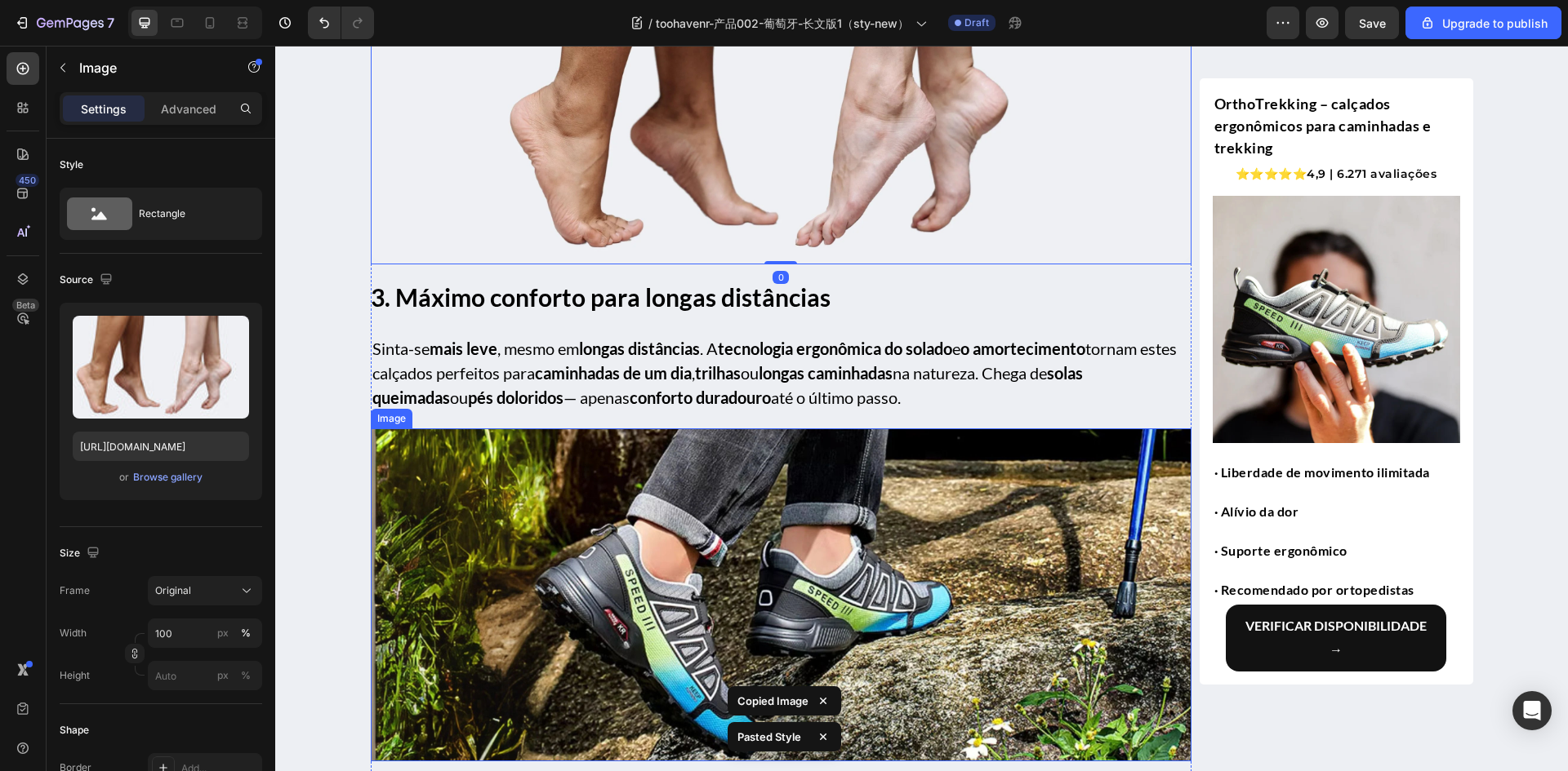
click at [589, 559] on img at bounding box center [781, 595] width 820 height 333
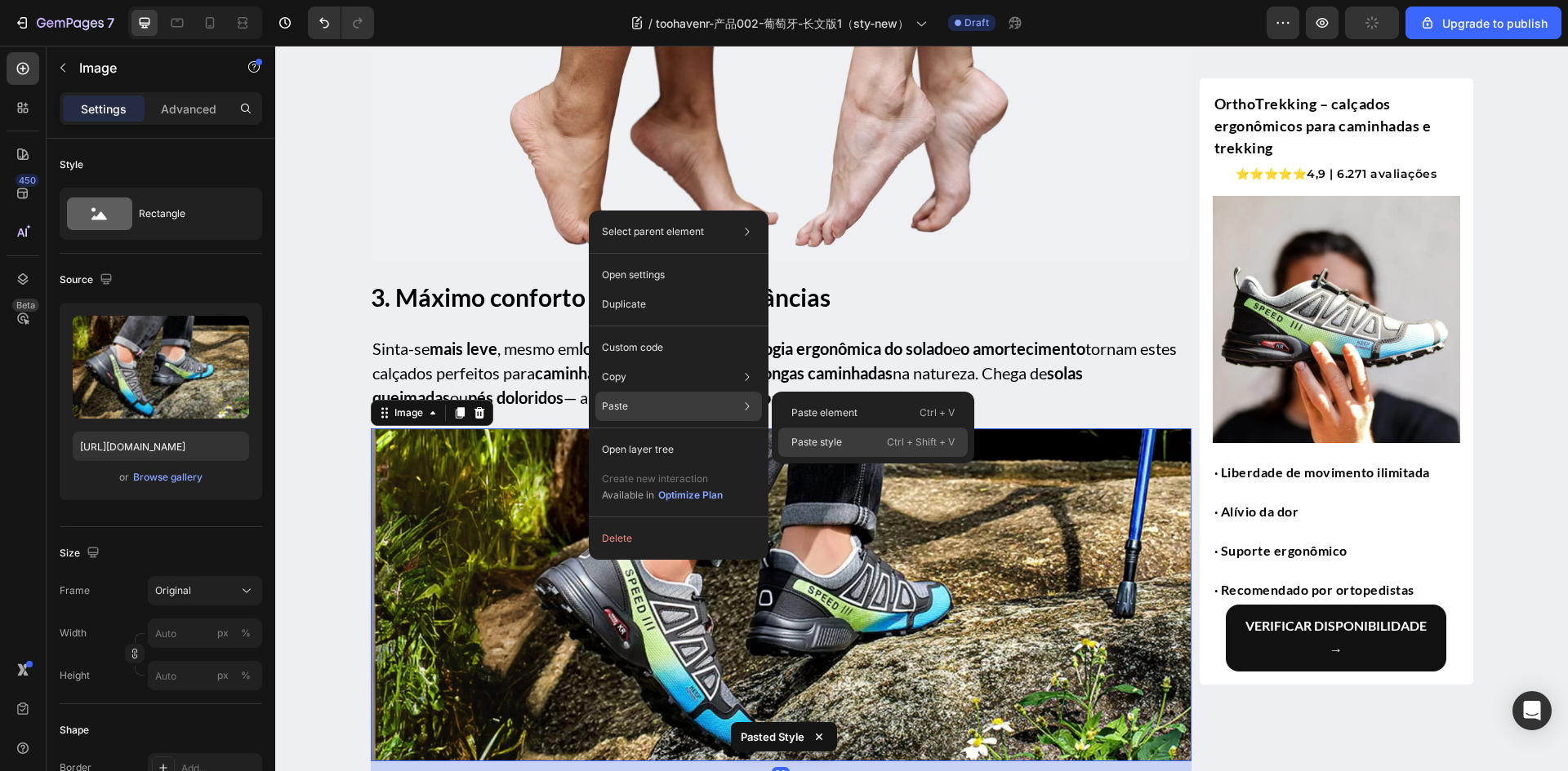
click at [832, 440] on p "Paste style" at bounding box center [816, 443] width 51 height 15
type input "100"
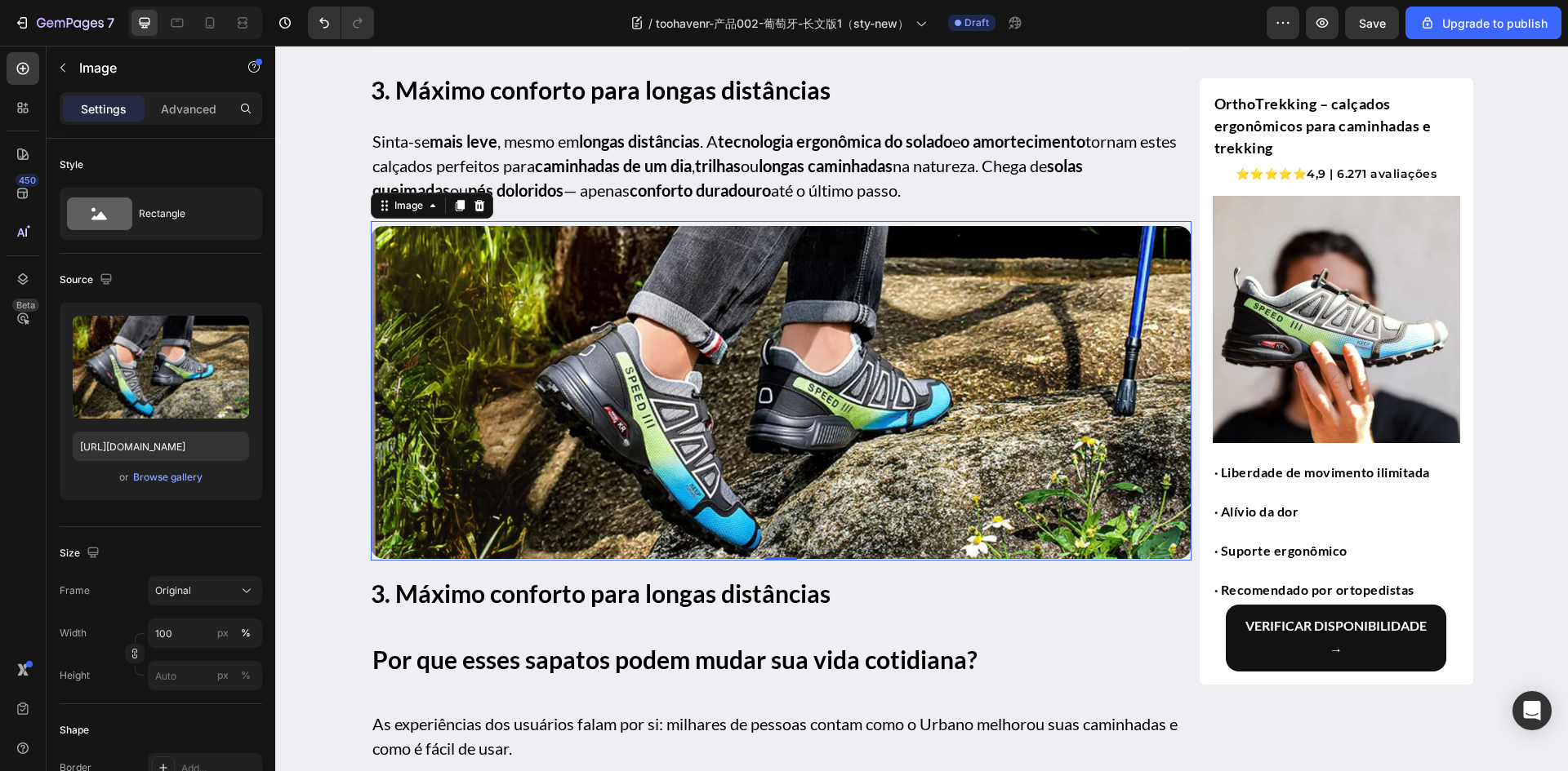
scroll to position [2753, 0]
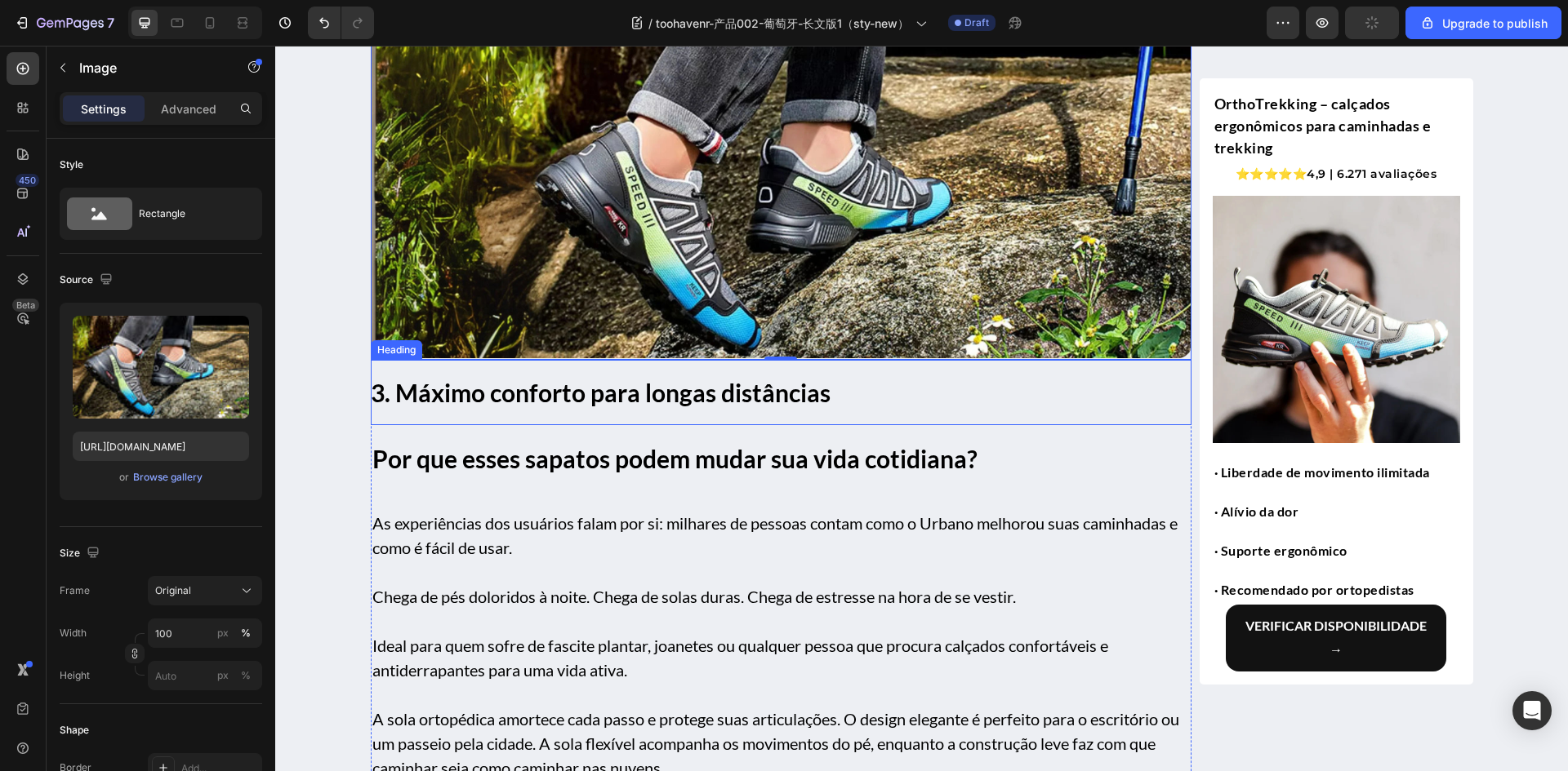
click at [552, 375] on h1 "3. Máximo conforto para longas distâncias" at bounding box center [781, 392] width 820 height 55
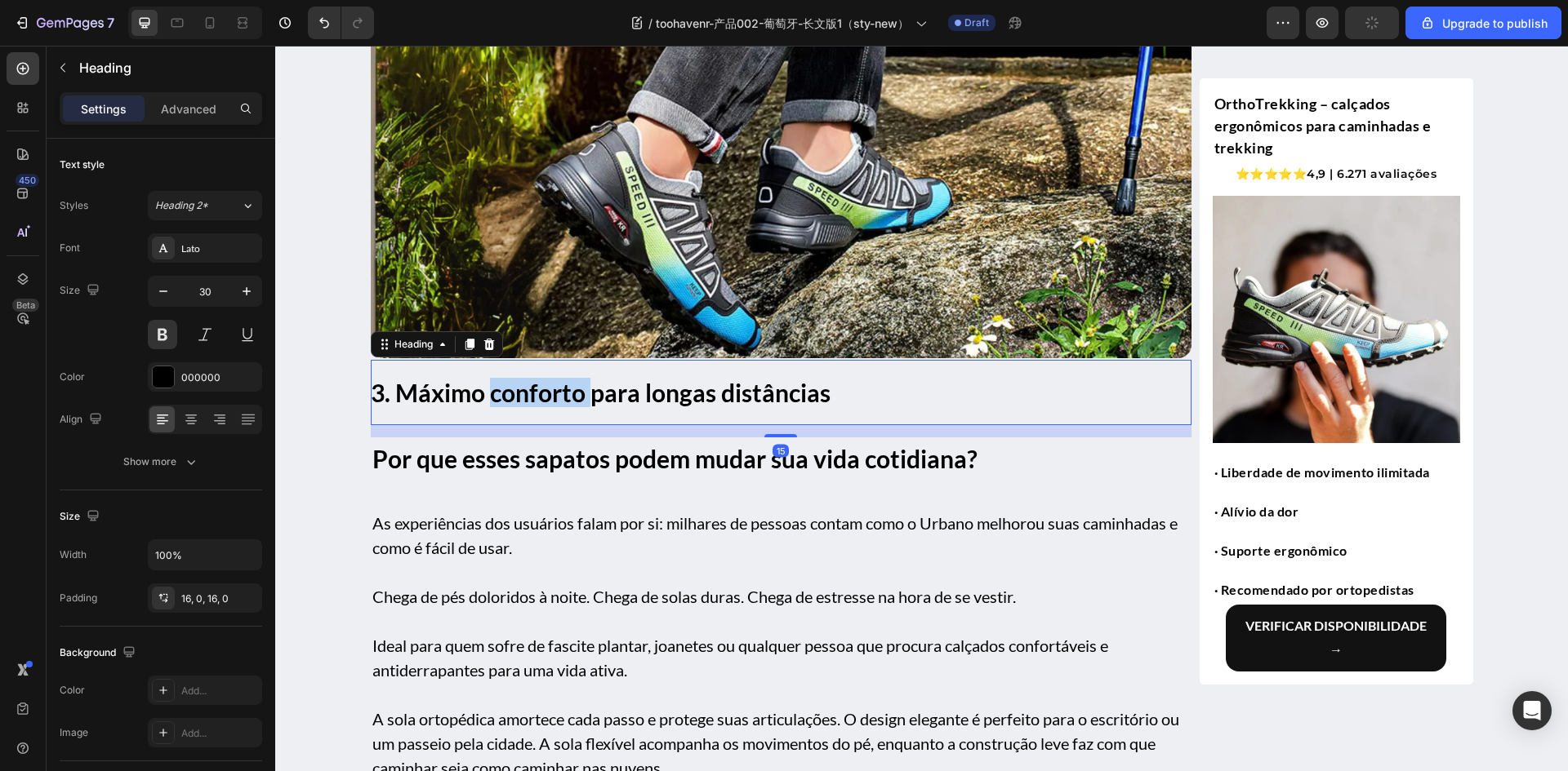
click at [541, 393] on strong "3. Máximo conforto para longas distâncias" at bounding box center [600, 392] width 460 height 29
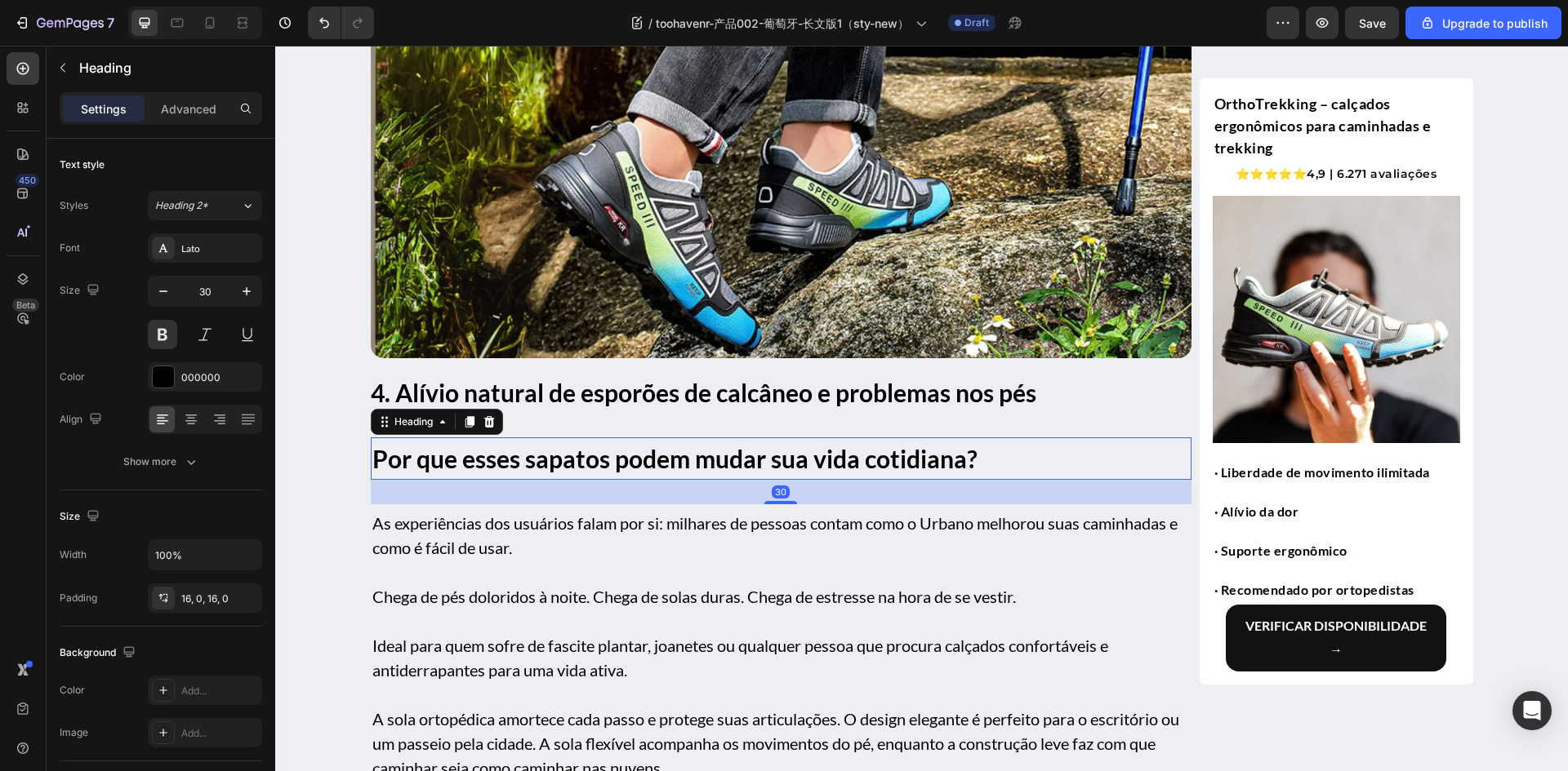
click at [625, 469] on h1 "Por que esses sapatos podem mudar sua vida cotidiana?" at bounding box center [781, 458] width 820 height 33
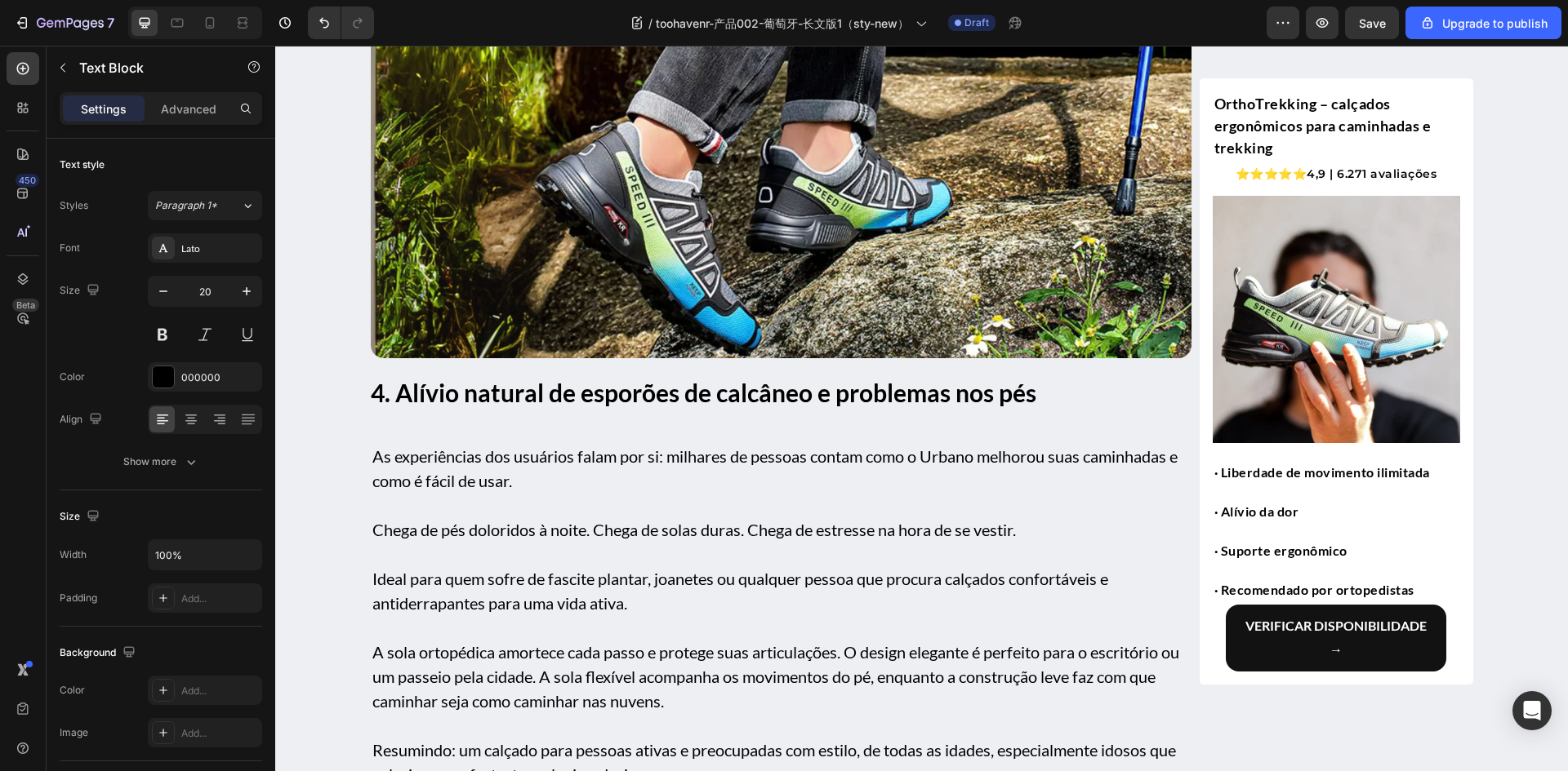
click at [611, 475] on p "As experiências dos usuários falam por si: milhares de pessoas contam como o Ur…" at bounding box center [781, 468] width 817 height 49
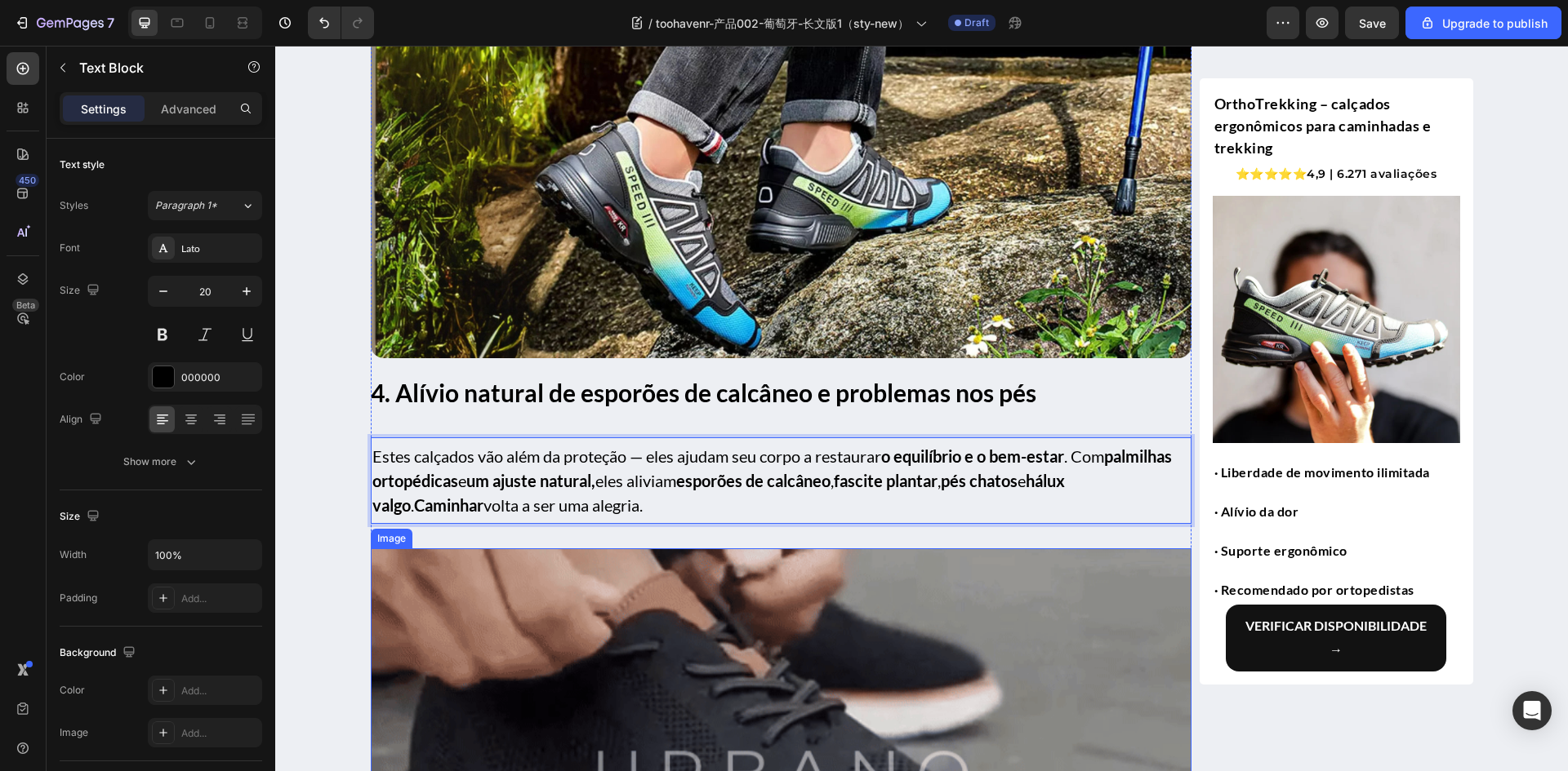
click at [610, 648] on img at bounding box center [781, 773] width 820 height 449
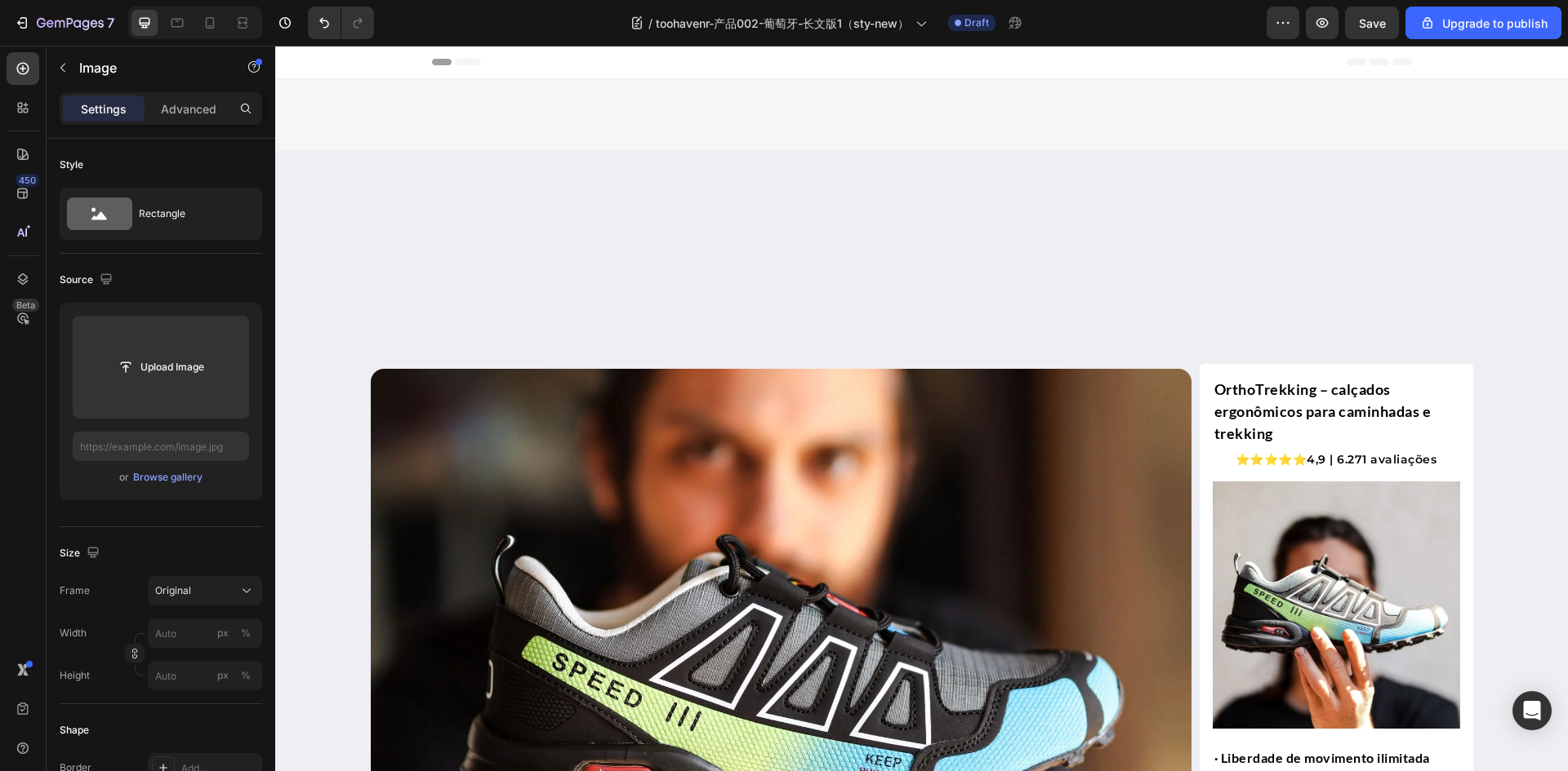
scroll to position [2753, 0]
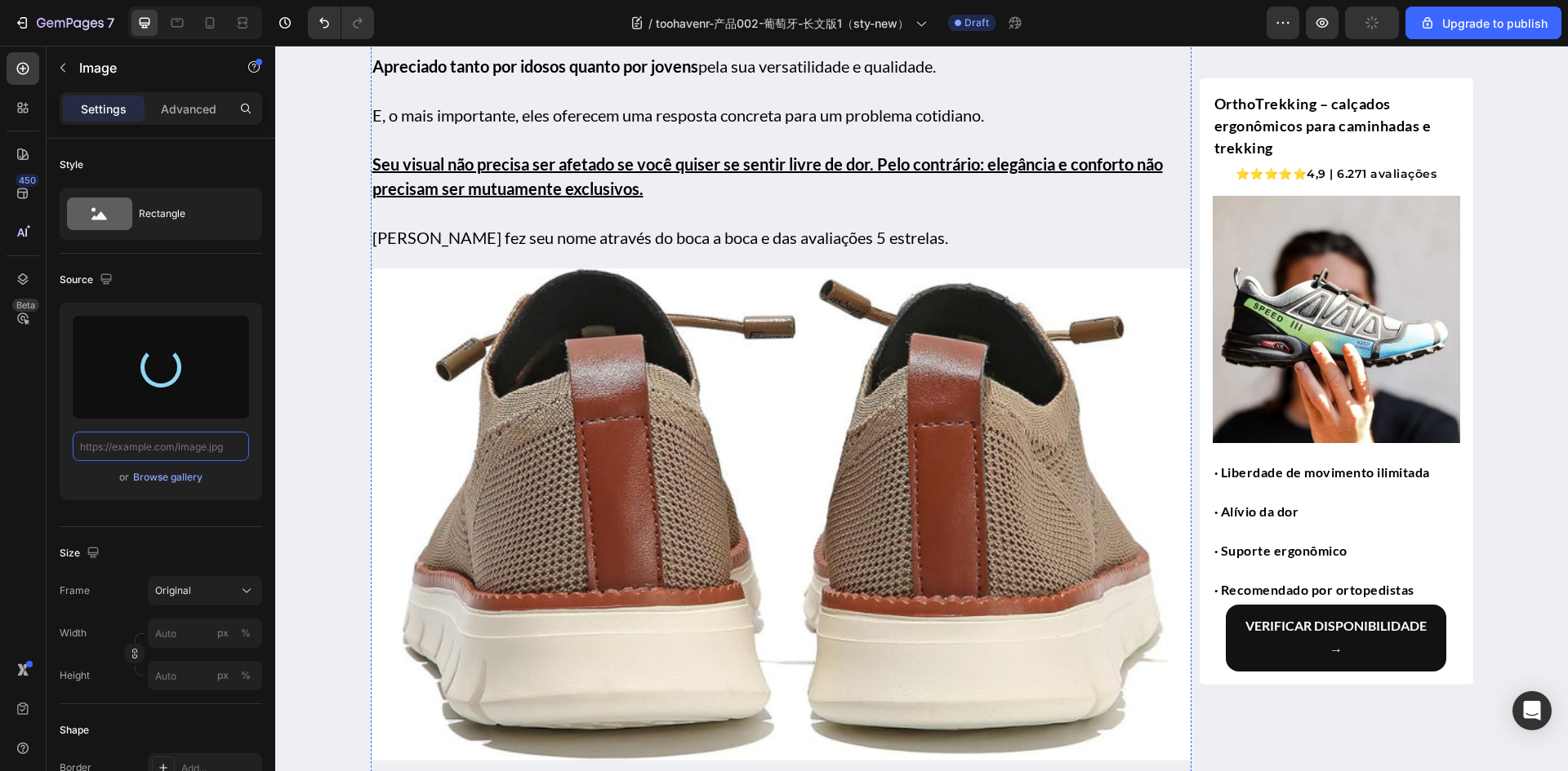
type input "[URL][DOMAIN_NAME]"
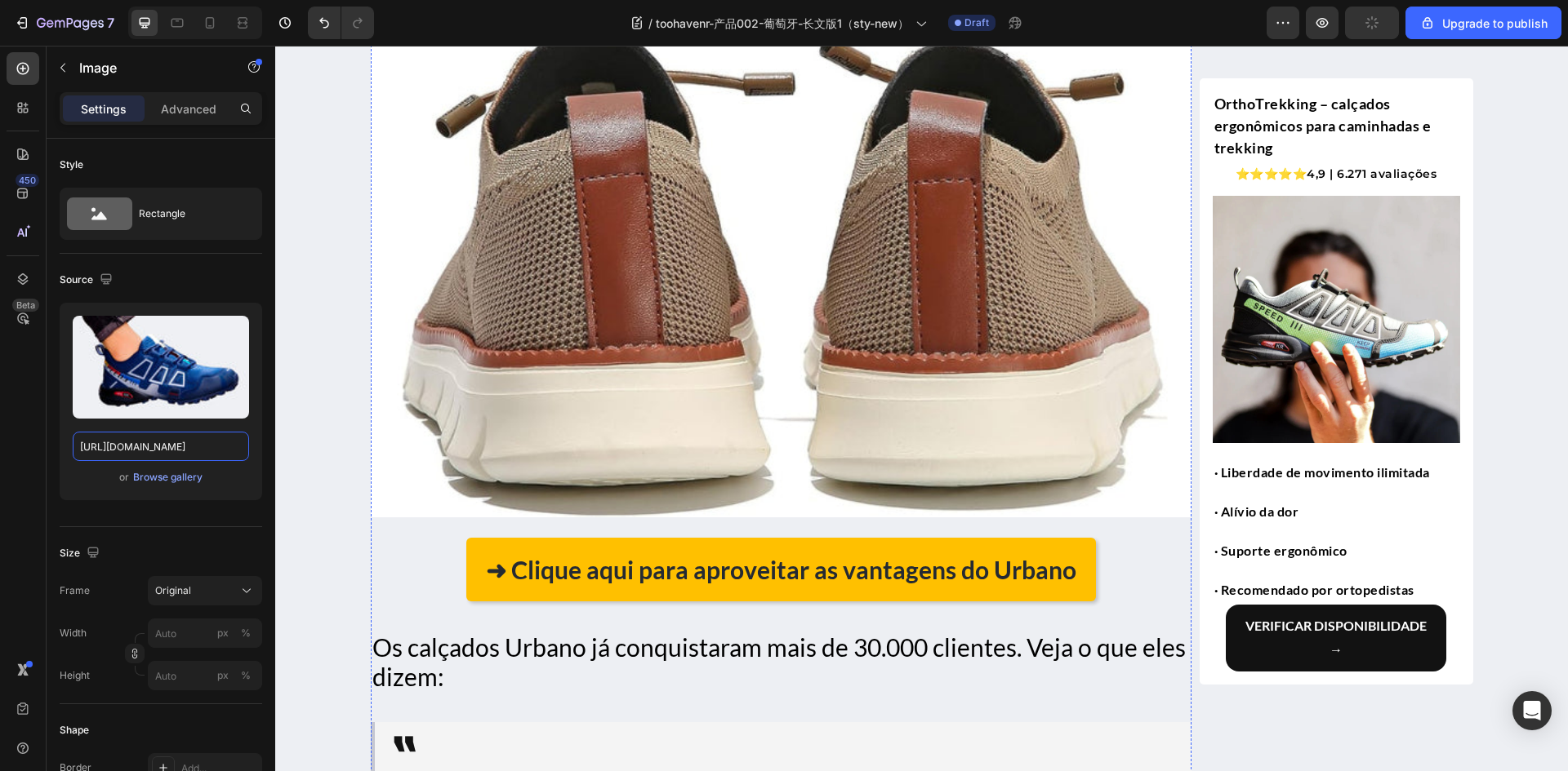
scroll to position [2997, 0]
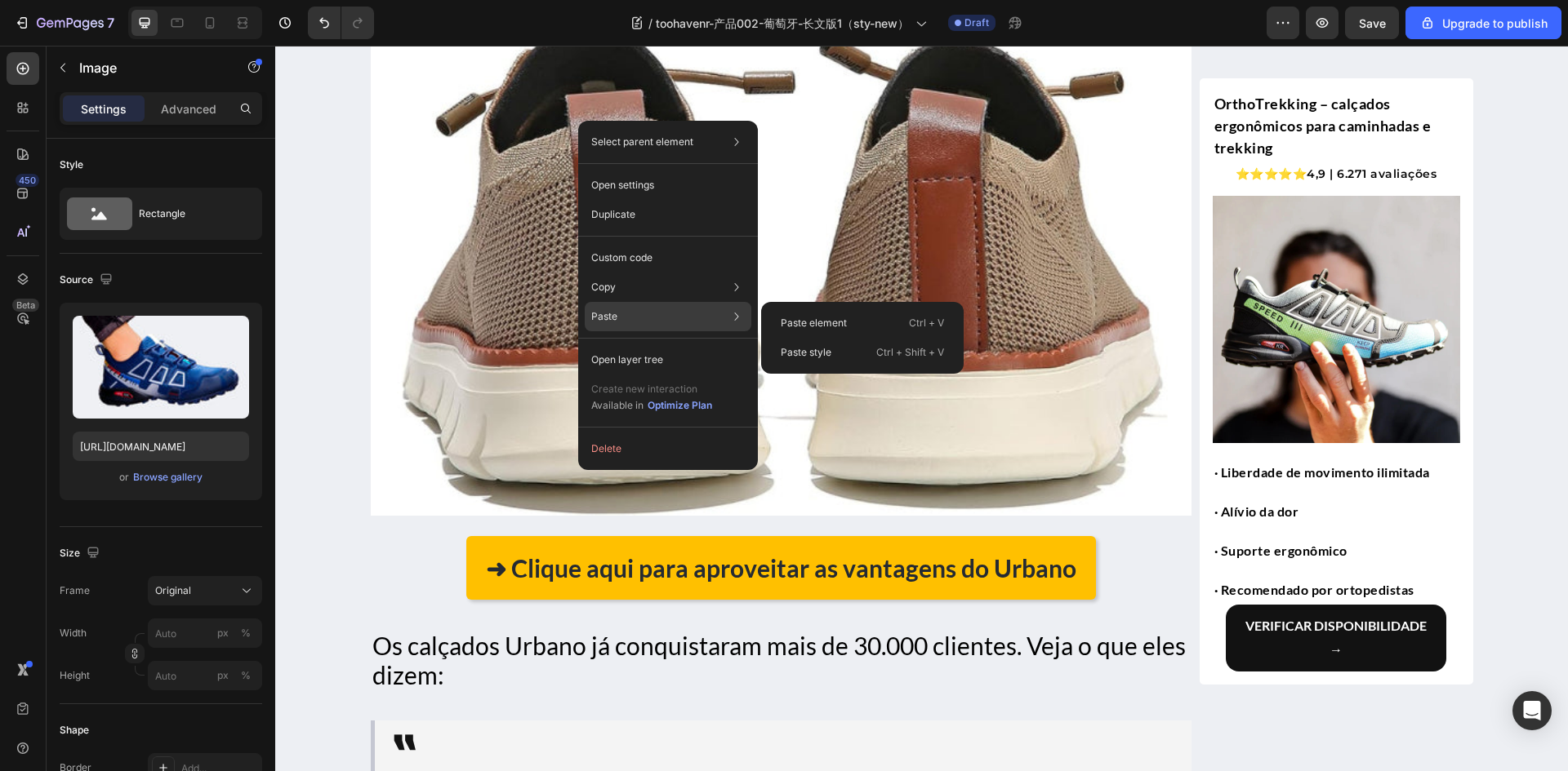
click at [699, 345] on div "Paste Paste element Ctrl + V Paste style Ctrl + Shift + V" at bounding box center [668, 359] width 166 height 29
click at [792, 351] on p "Paste style" at bounding box center [806, 353] width 51 height 15
type input "100"
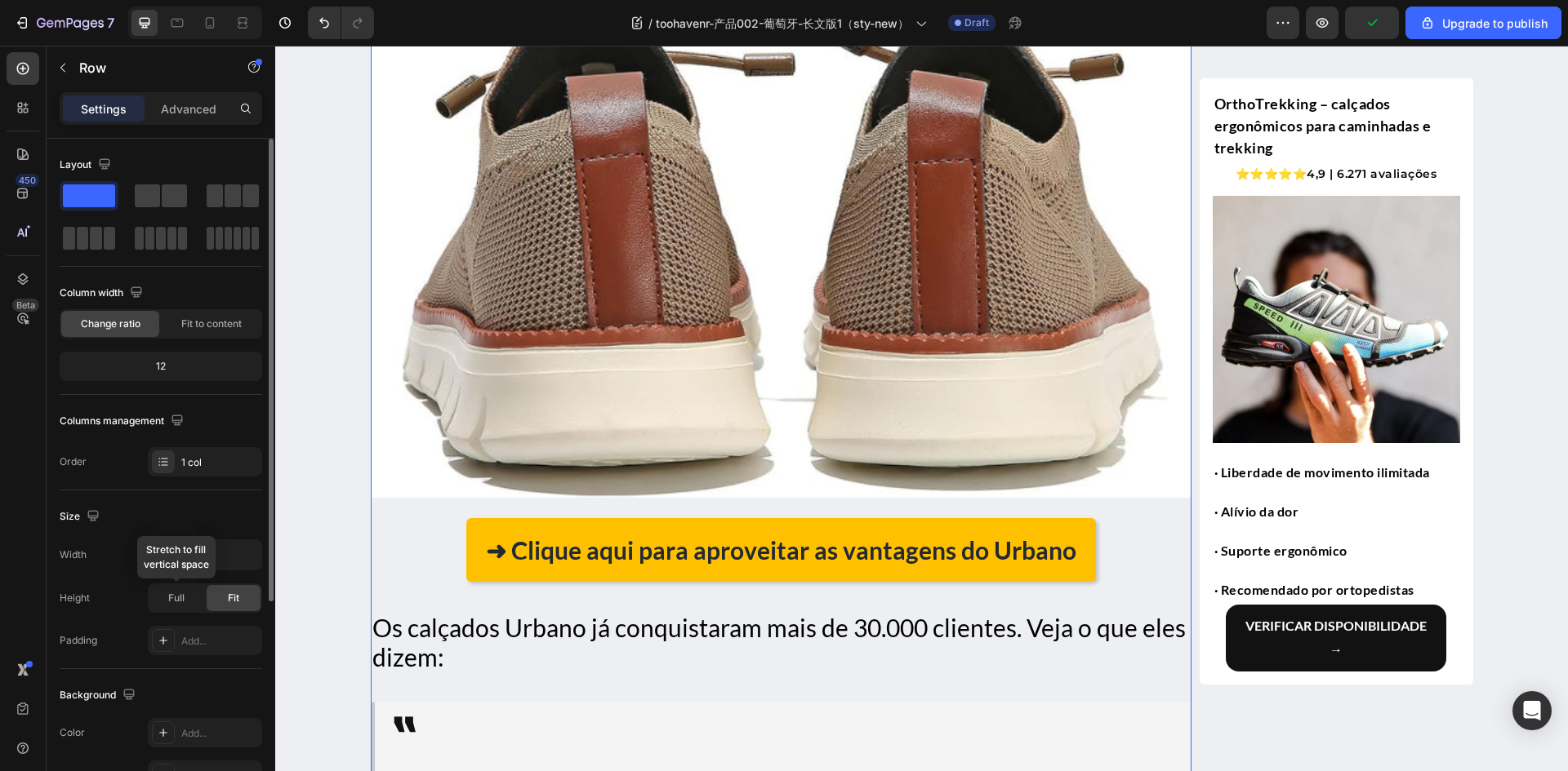
scroll to position [164, 0]
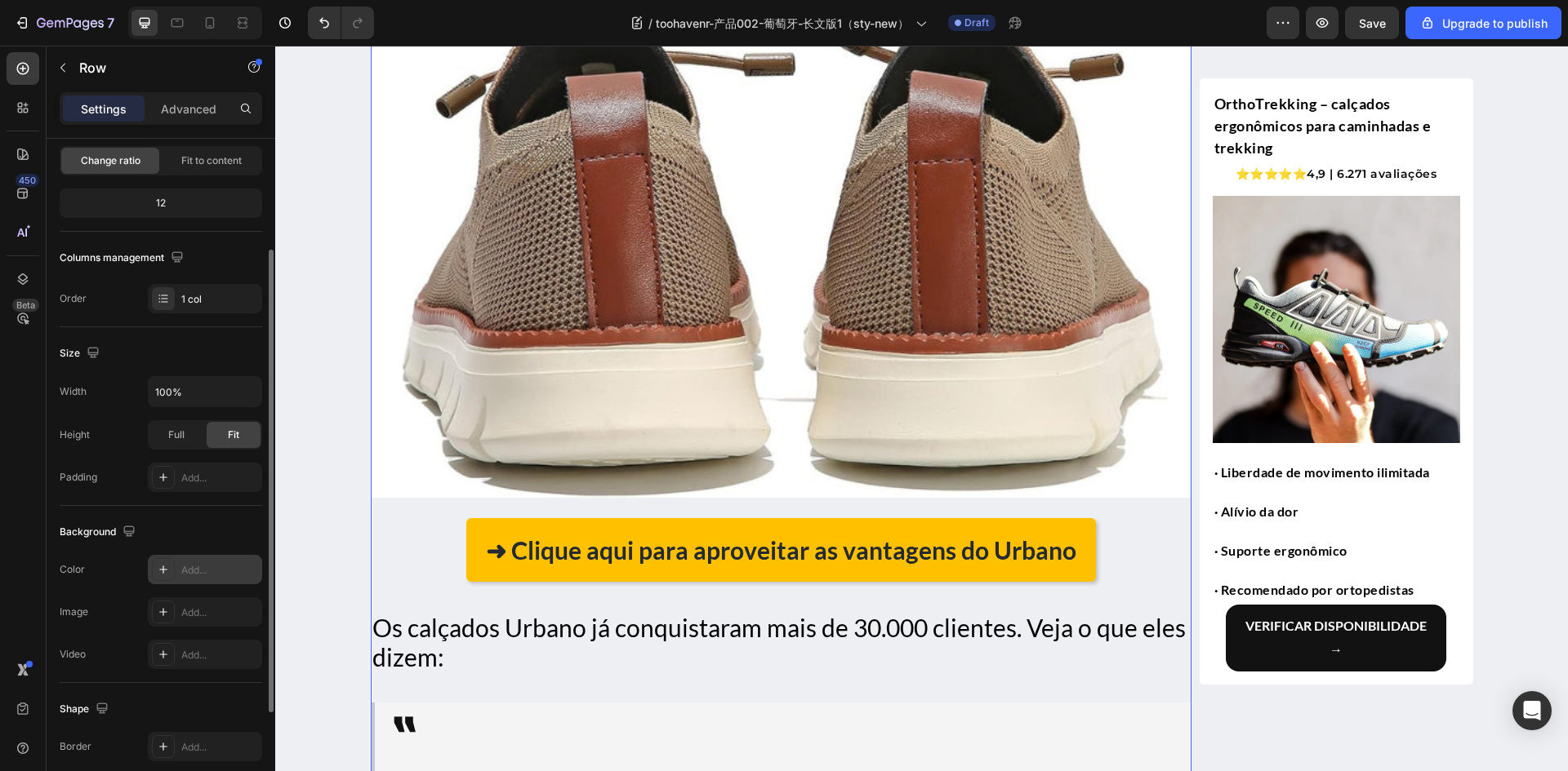
click at [164, 574] on icon at bounding box center [164, 570] width 13 height 13
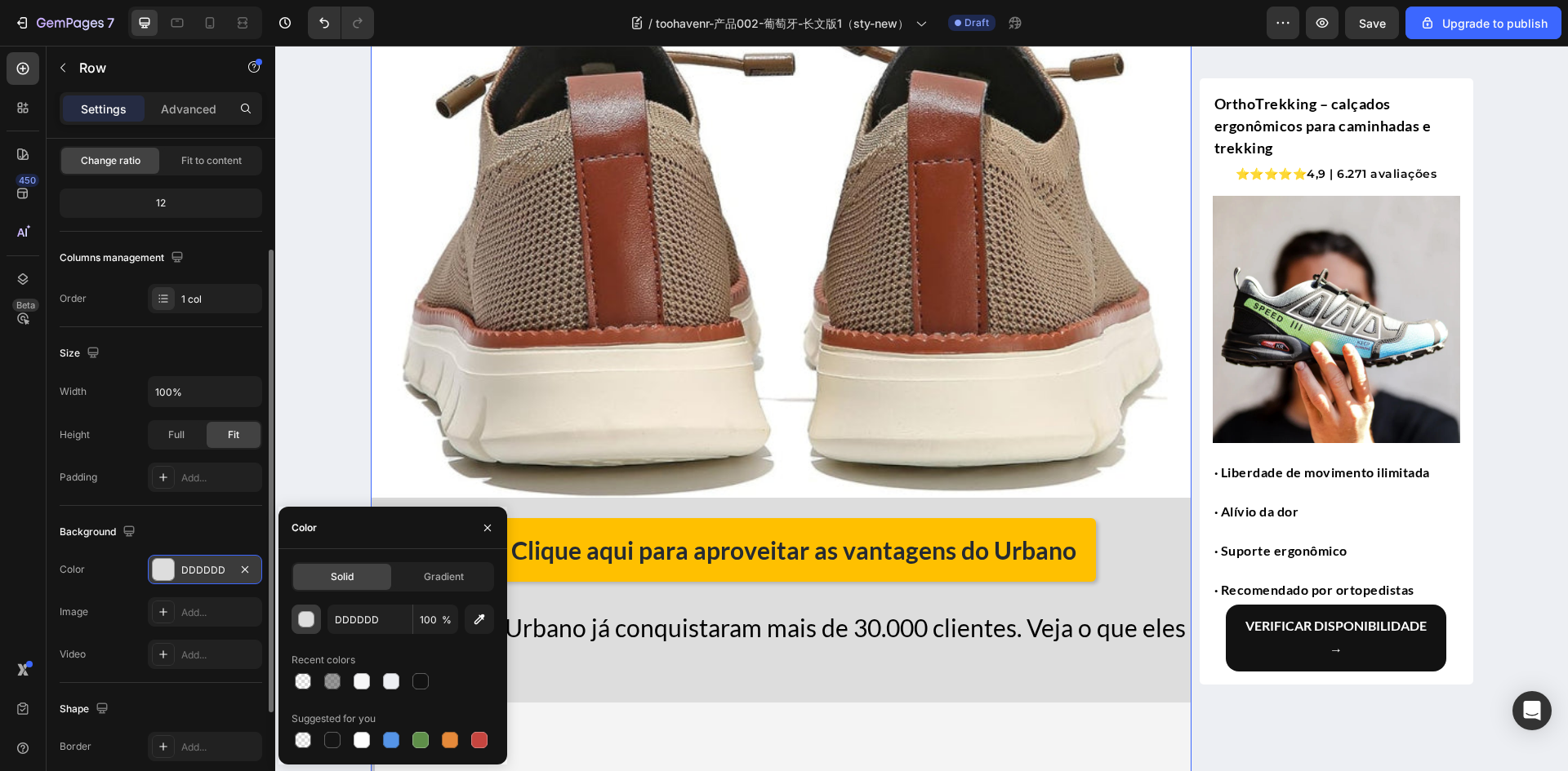
click at [300, 628] on button "button" at bounding box center [306, 619] width 29 height 29
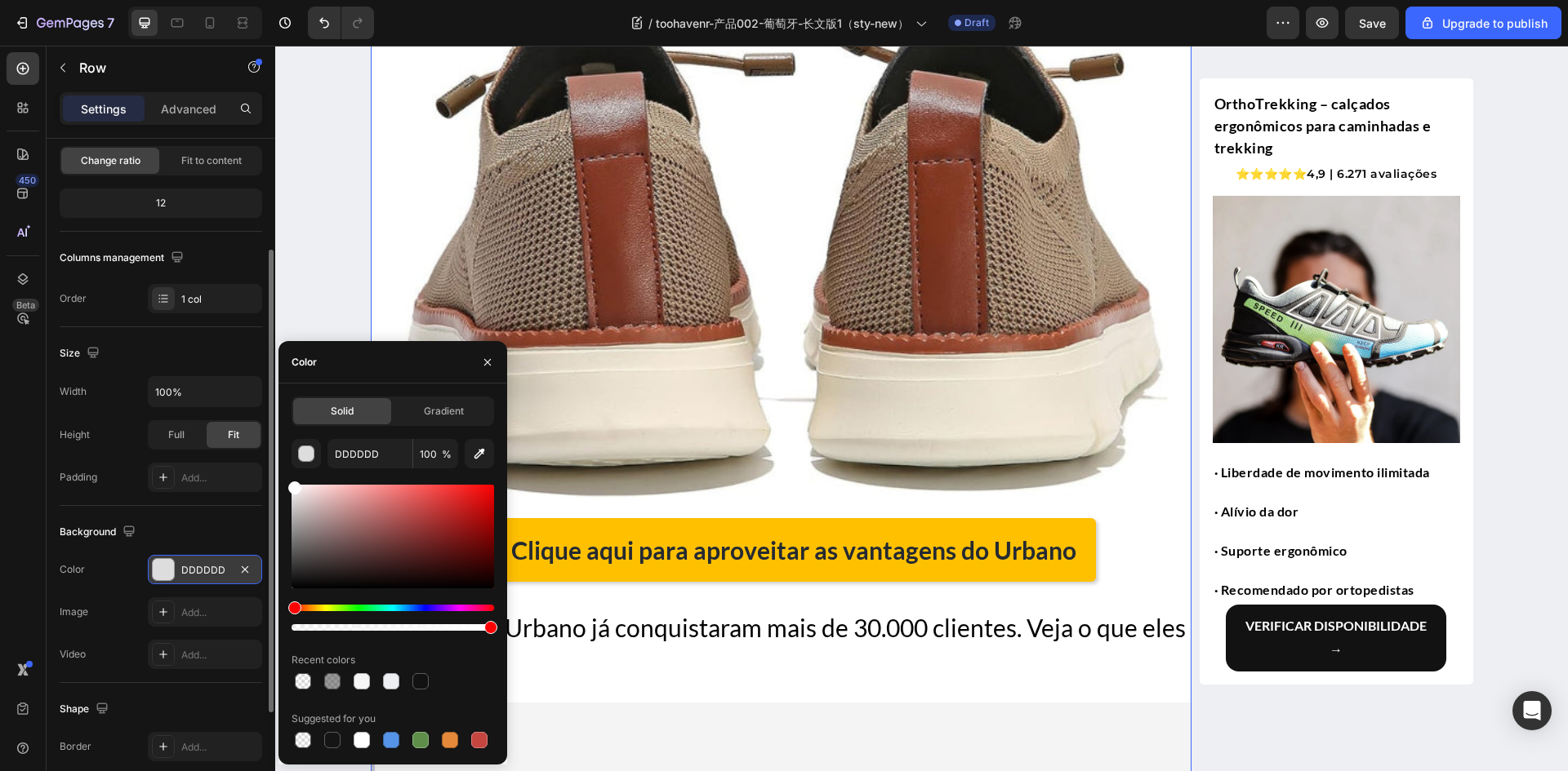
type input "FFFFFF"
drag, startPoint x: 257, startPoint y: 468, endPoint x: 240, endPoint y: 450, distance: 24.8
click at [240, 450] on div "450 Beta Sections(18) Elements(83) Section Element Hero Section Product Detail …" at bounding box center [137, 409] width 276 height 726
click at [180, 356] on div "Size" at bounding box center [160, 354] width 202 height 26
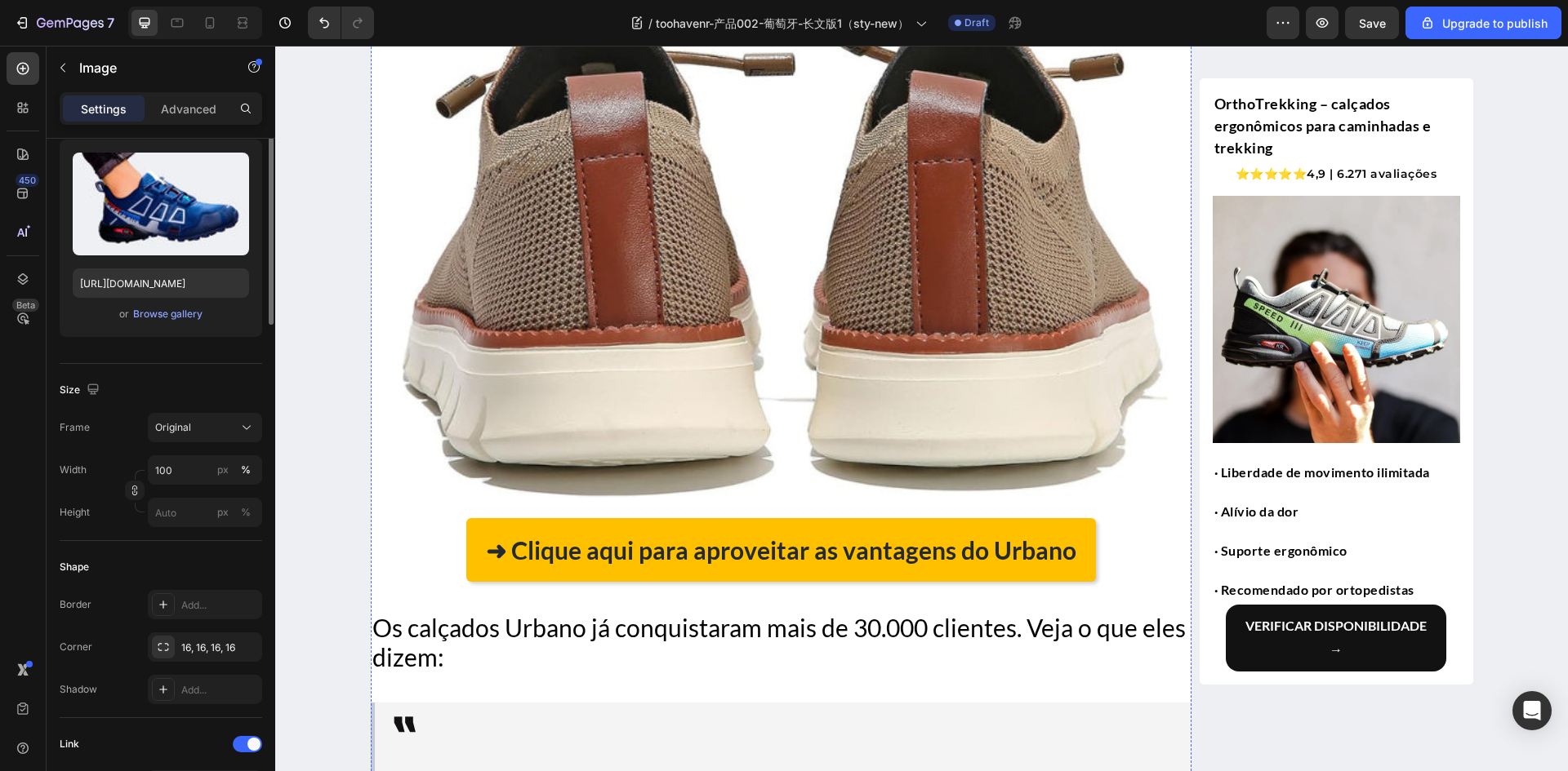
scroll to position [0, 0]
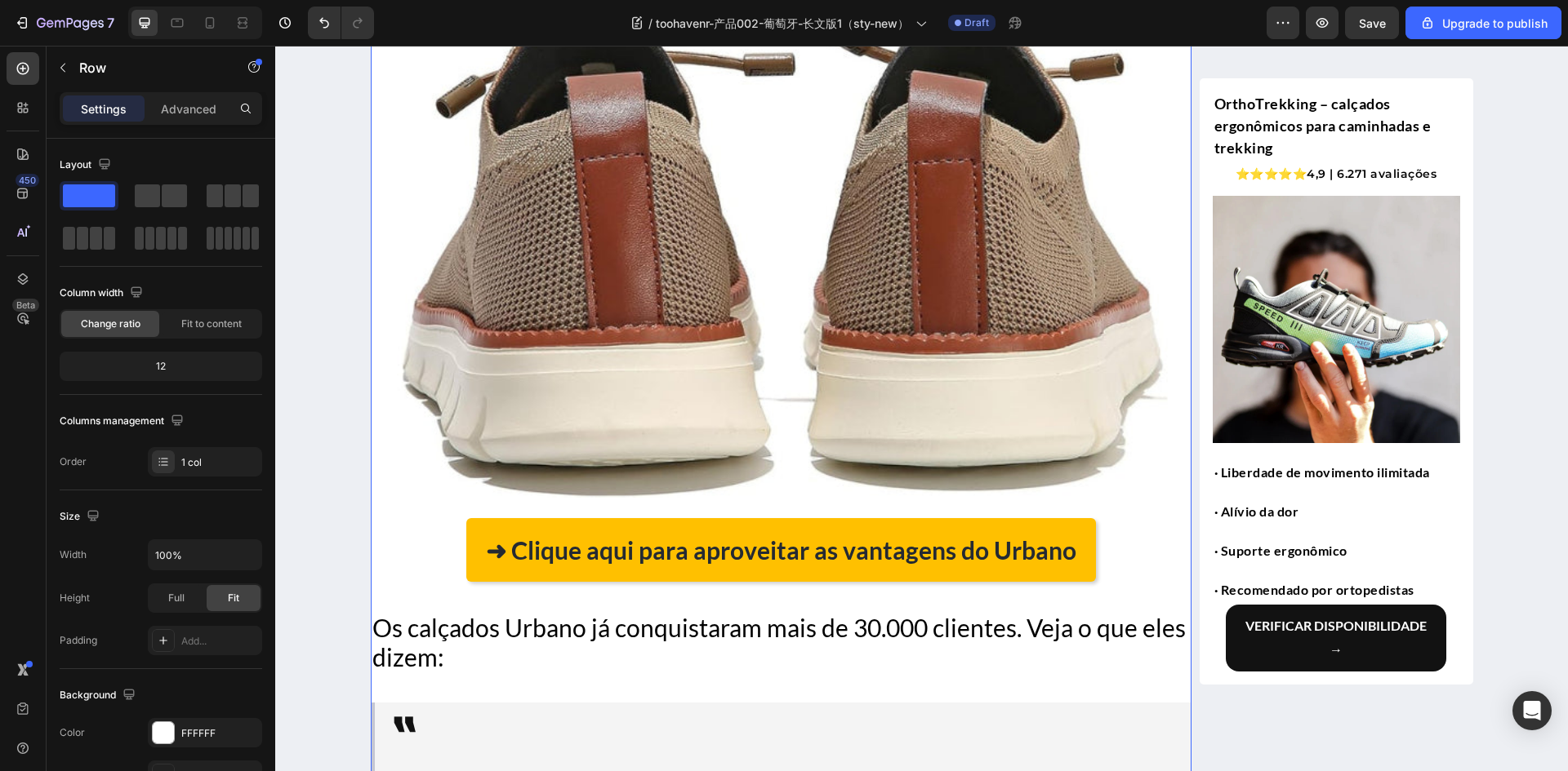
click at [186, 108] on p "Advanced" at bounding box center [188, 109] width 55 height 17
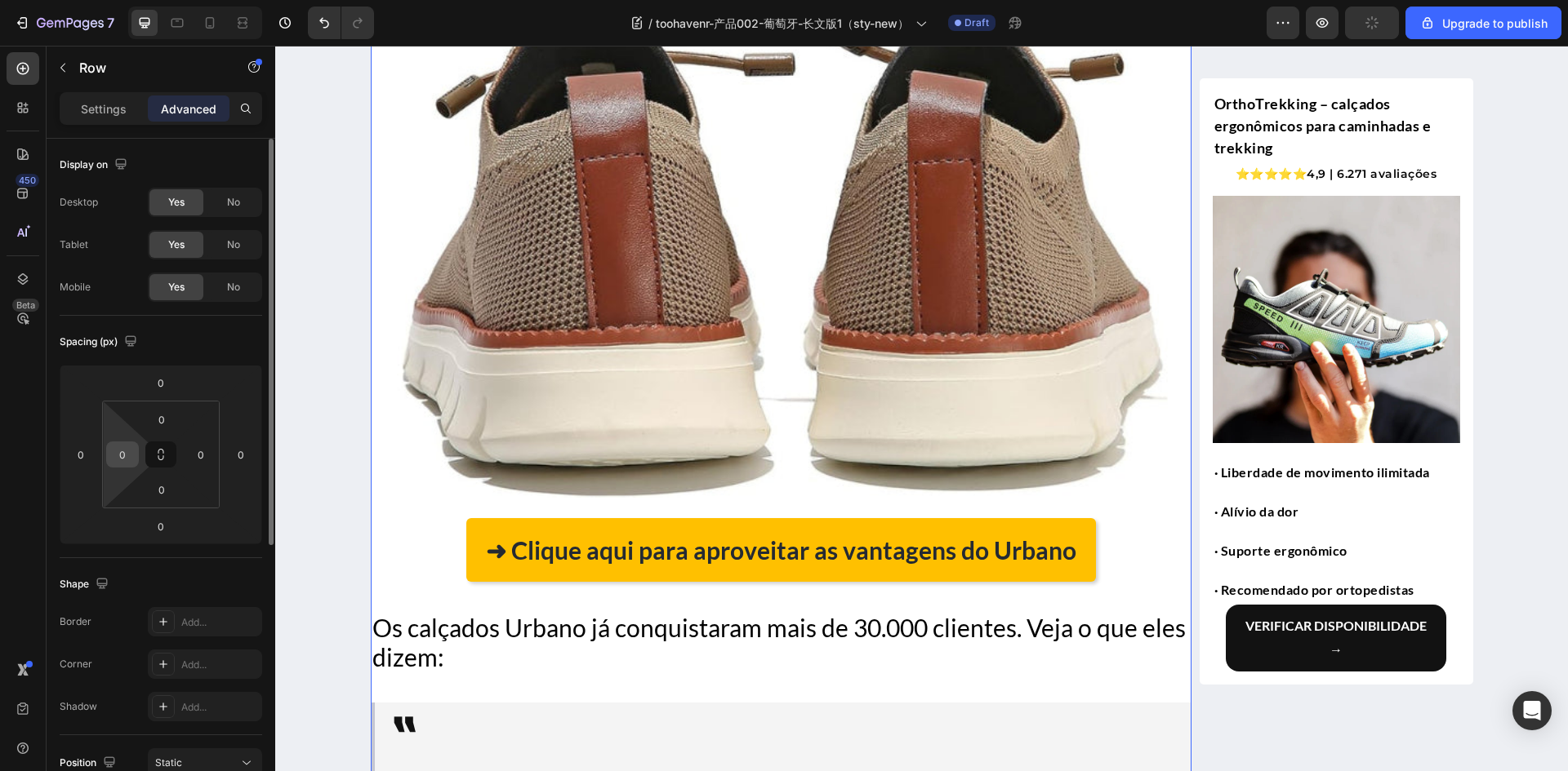
click at [135, 450] on div "0" at bounding box center [122, 455] width 33 height 26
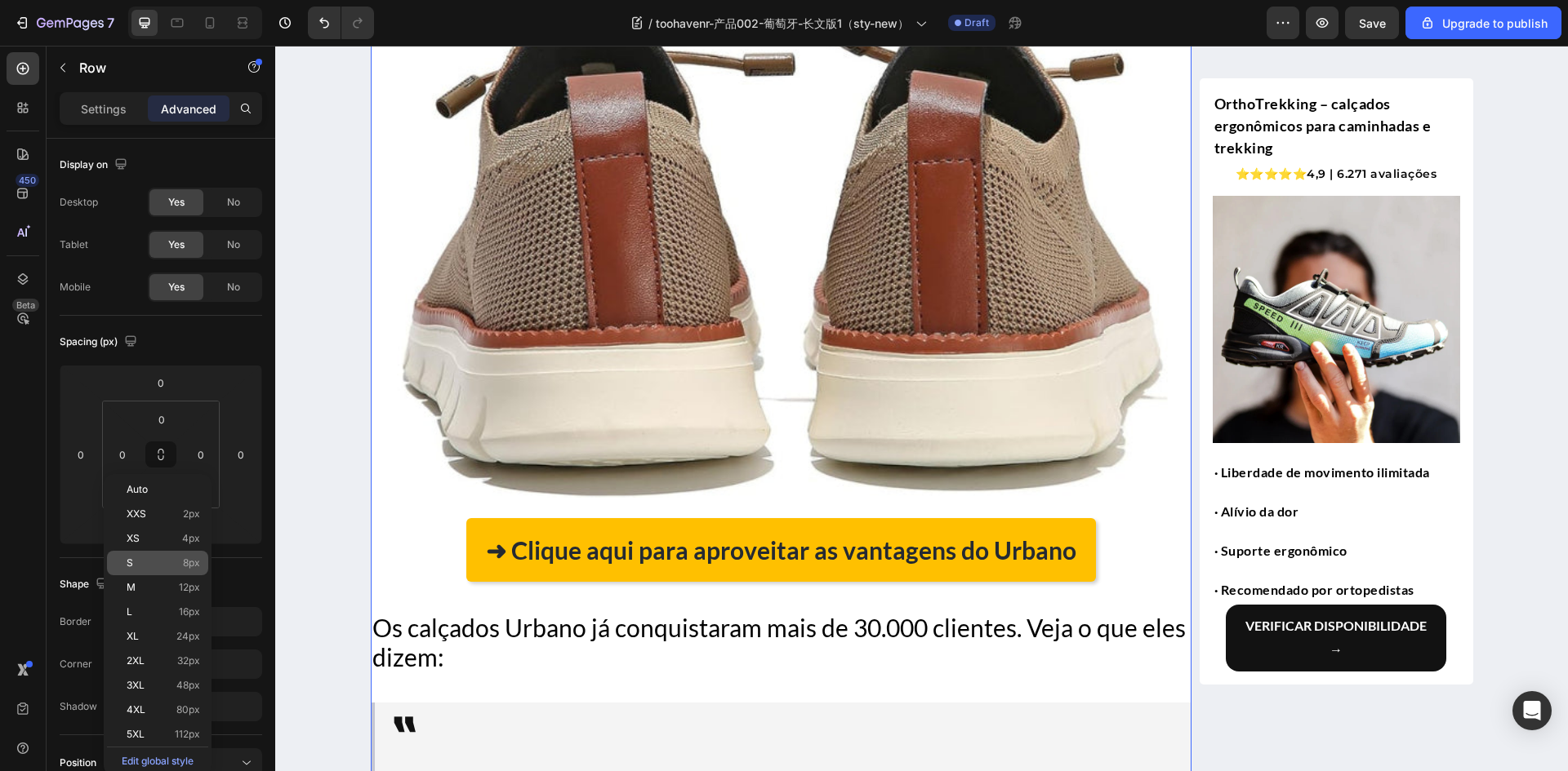
click at [168, 561] on p "S 8px" at bounding box center [164, 563] width 73 height 11
type input "8"
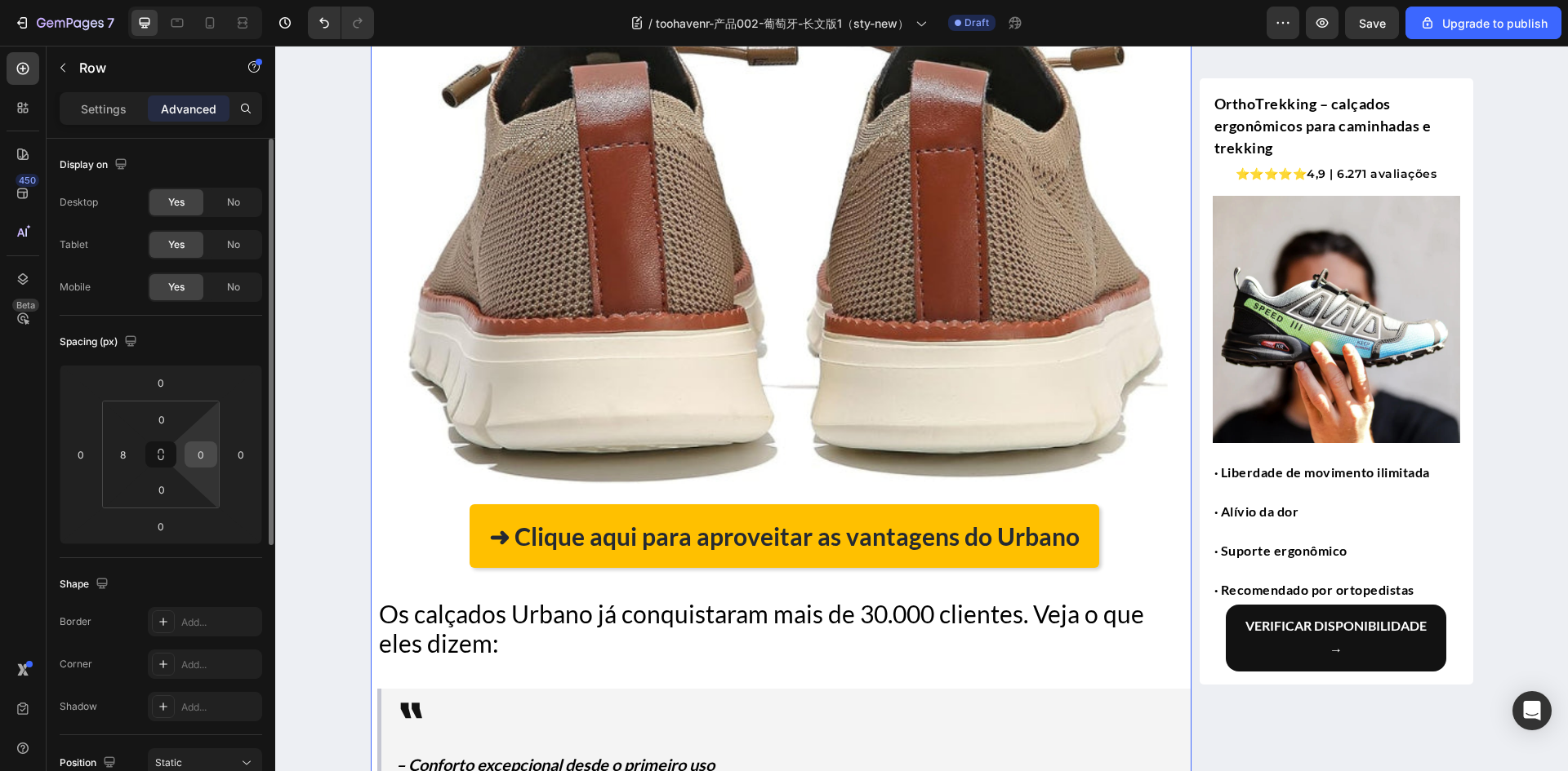
click at [201, 455] on input "0" at bounding box center [201, 454] width 24 height 24
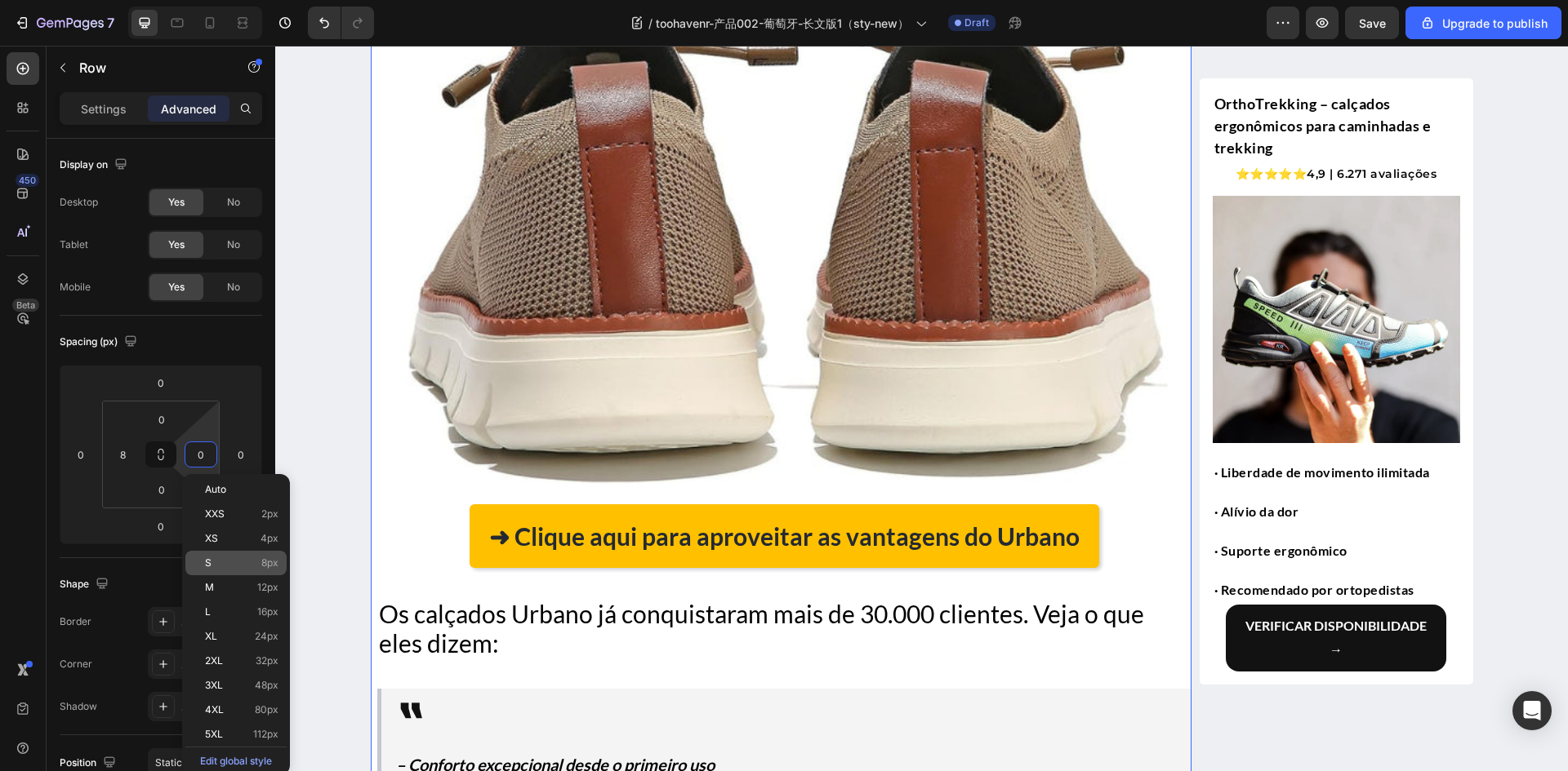
click at [217, 567] on p "S 8px" at bounding box center [242, 563] width 73 height 11
type input "8"
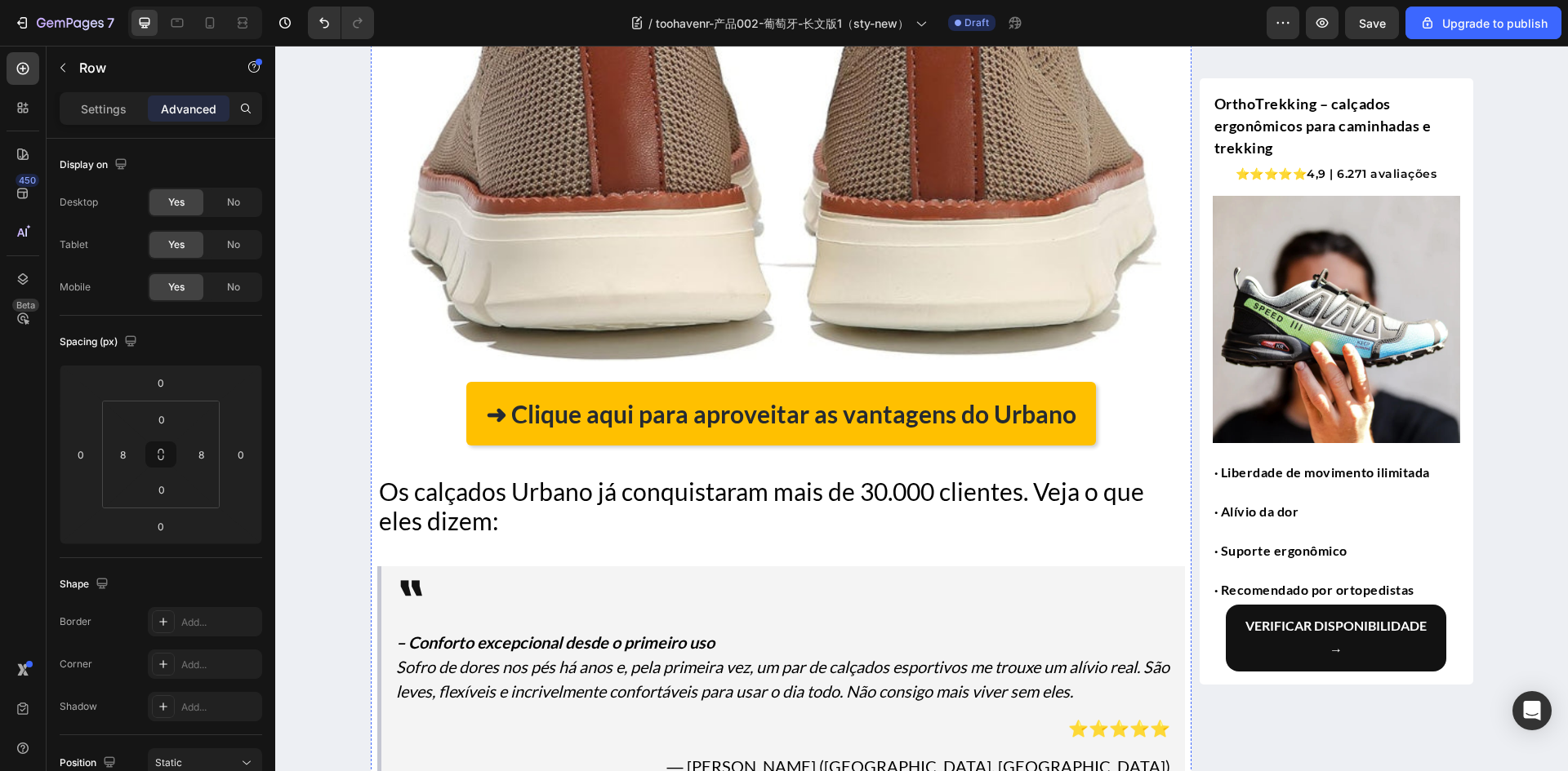
scroll to position [2997, 0]
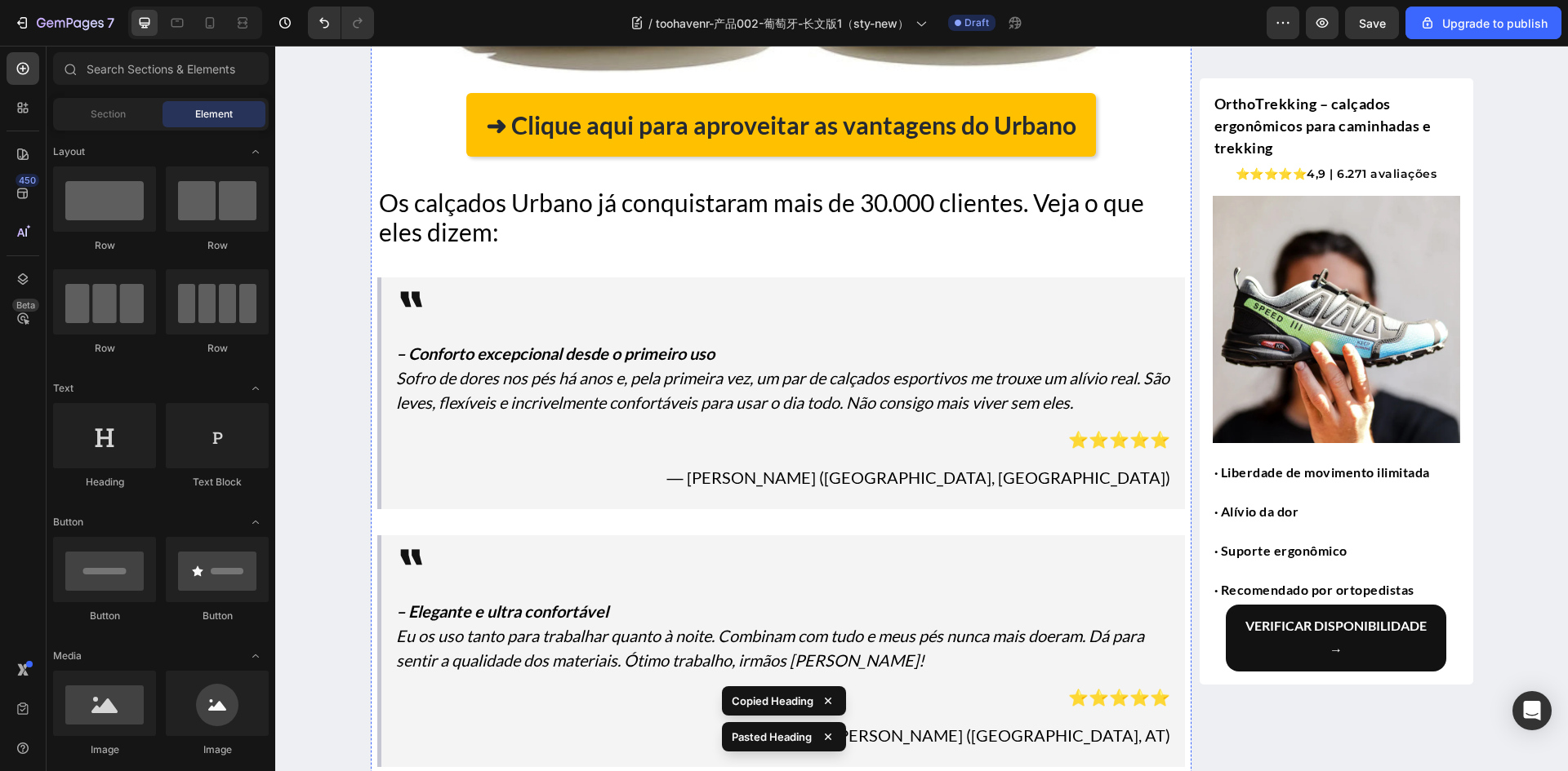
scroll to position [3406, 0]
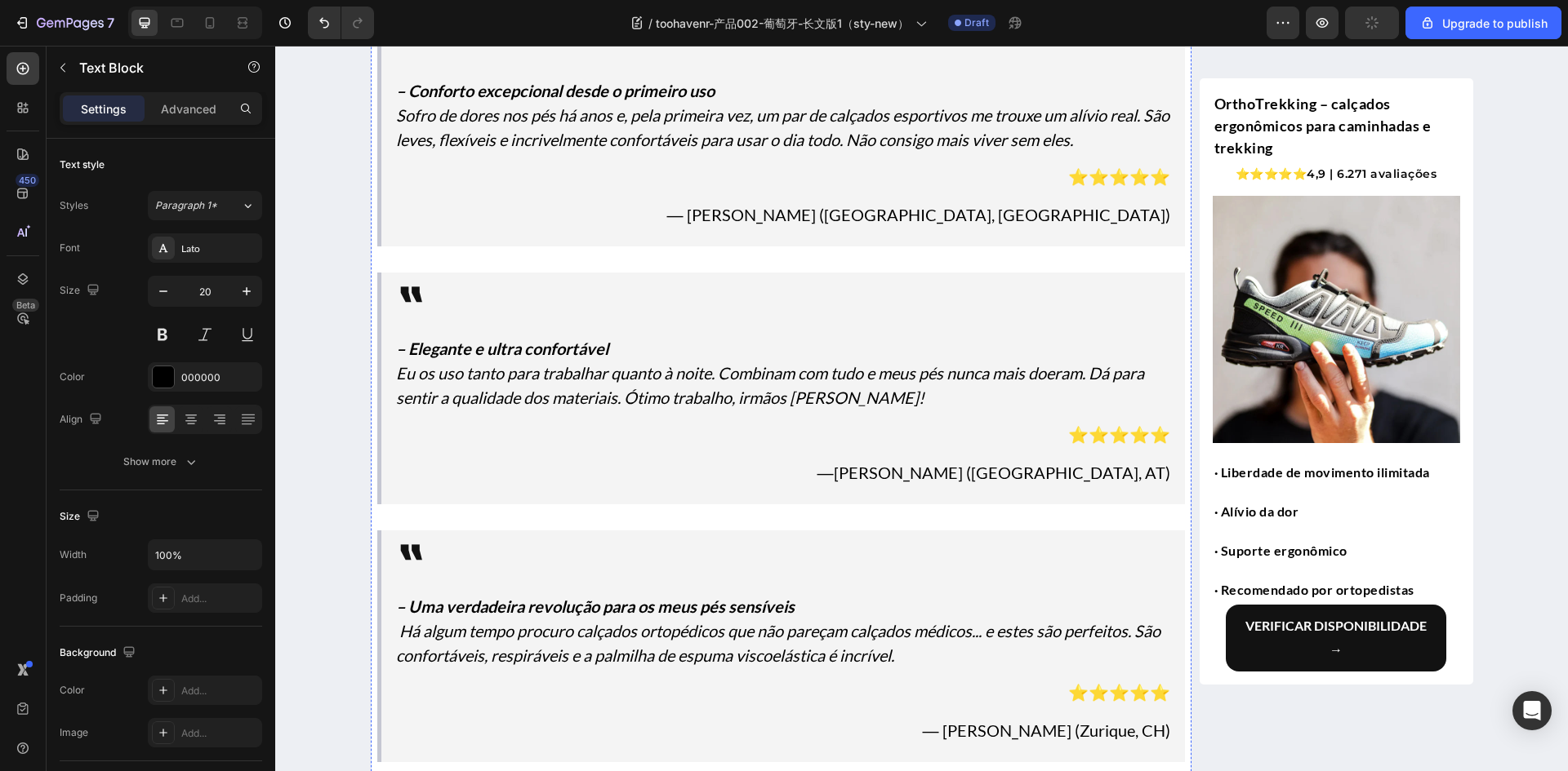
scroll to position [3487, 0]
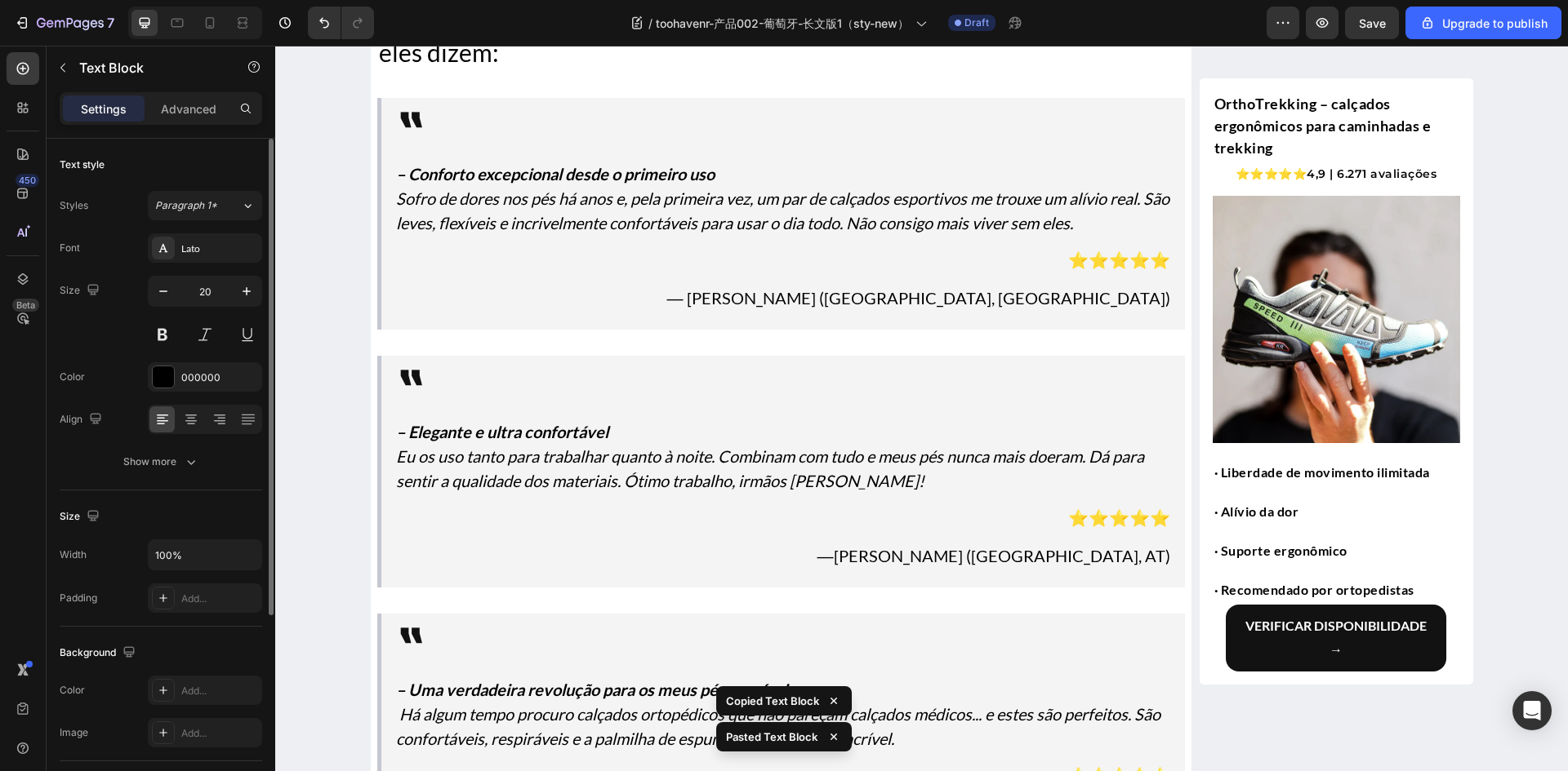
scroll to position [288, 0]
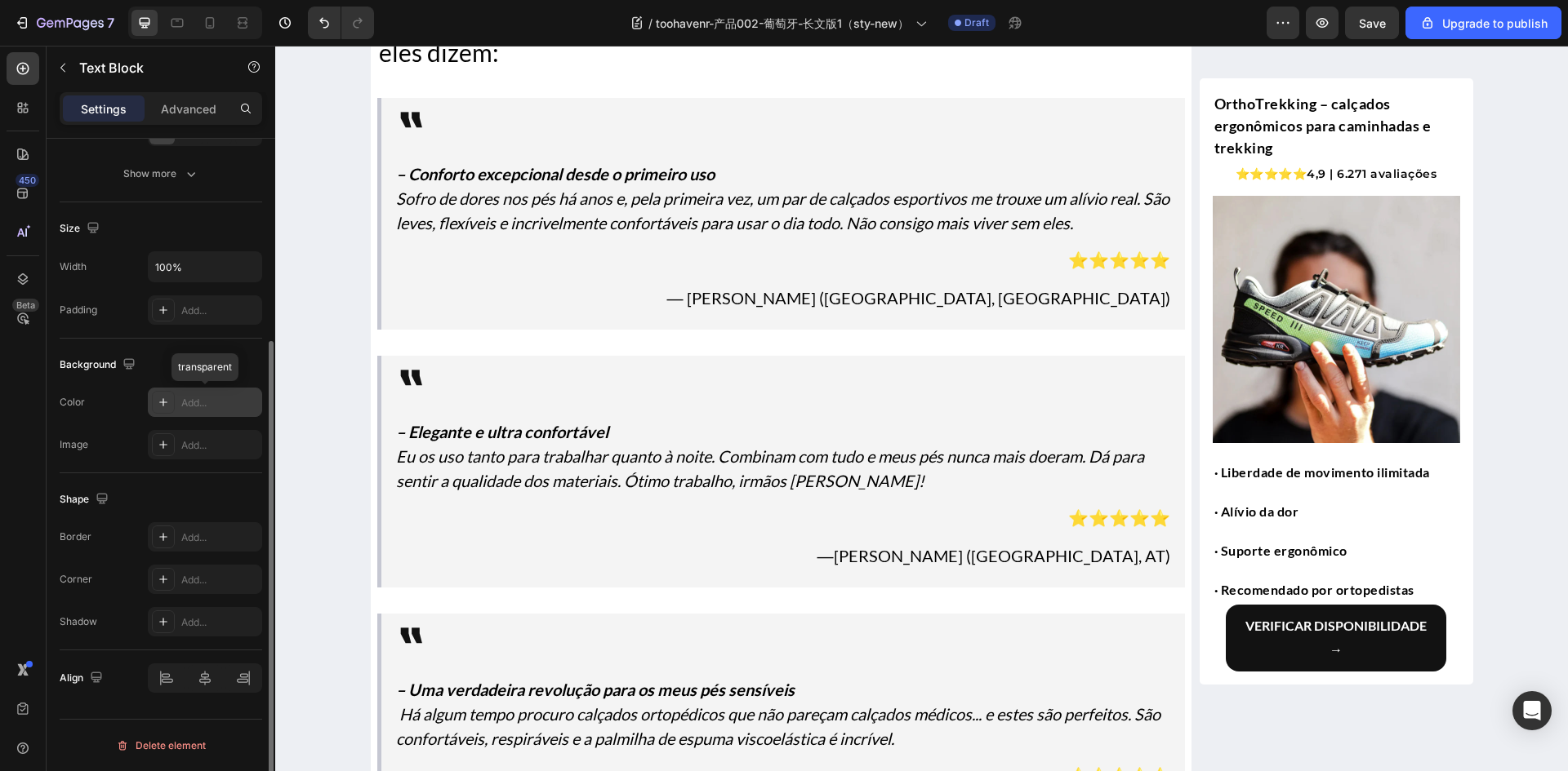
click at [161, 404] on icon at bounding box center [164, 402] width 13 height 13
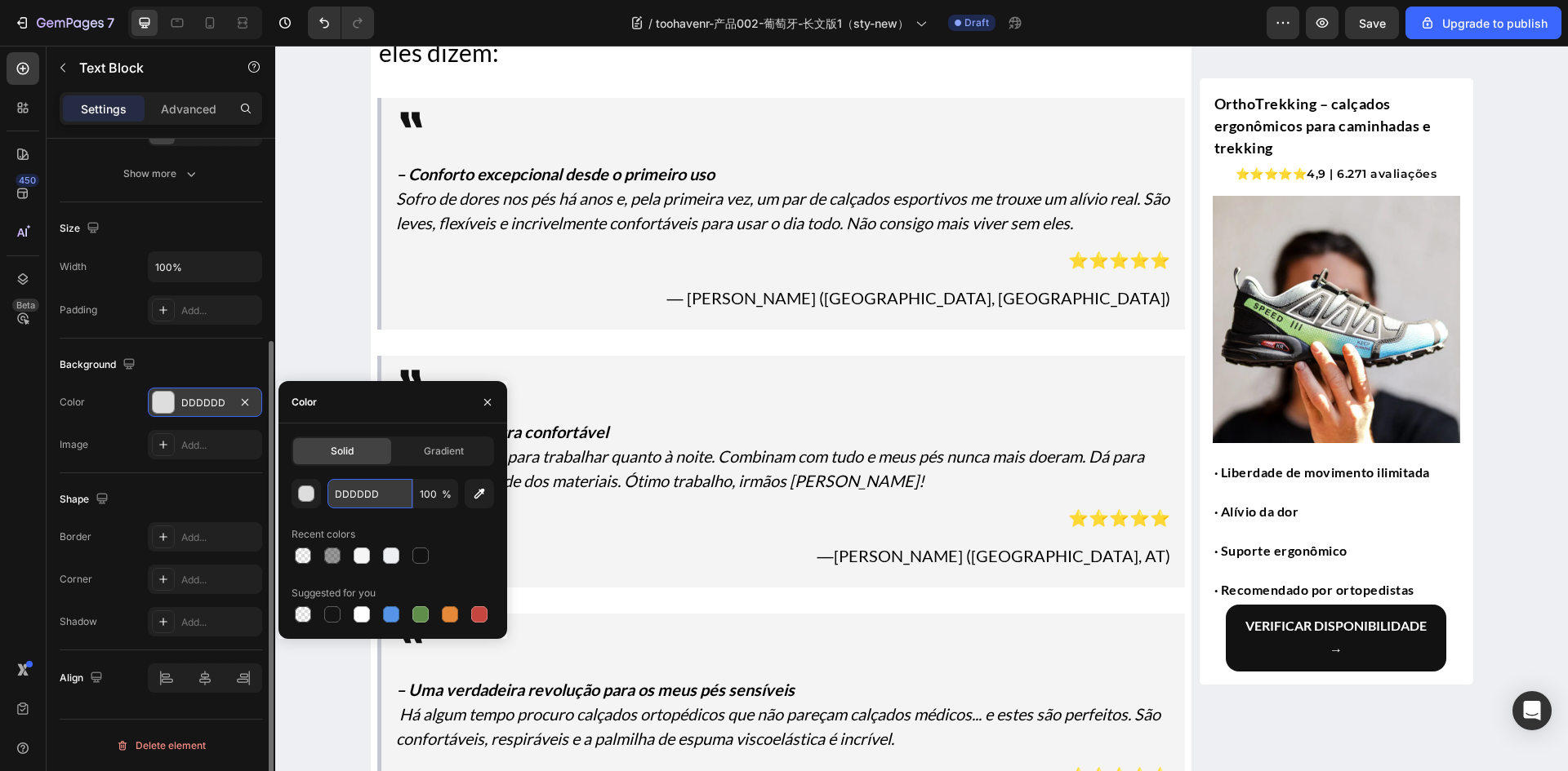
click at [359, 492] on input "DDDDDD" at bounding box center [370, 494] width 85 height 29
paste input "#fff4d3"
type input "#fff4d3"
click at [158, 453] on div at bounding box center [163, 445] width 23 height 23
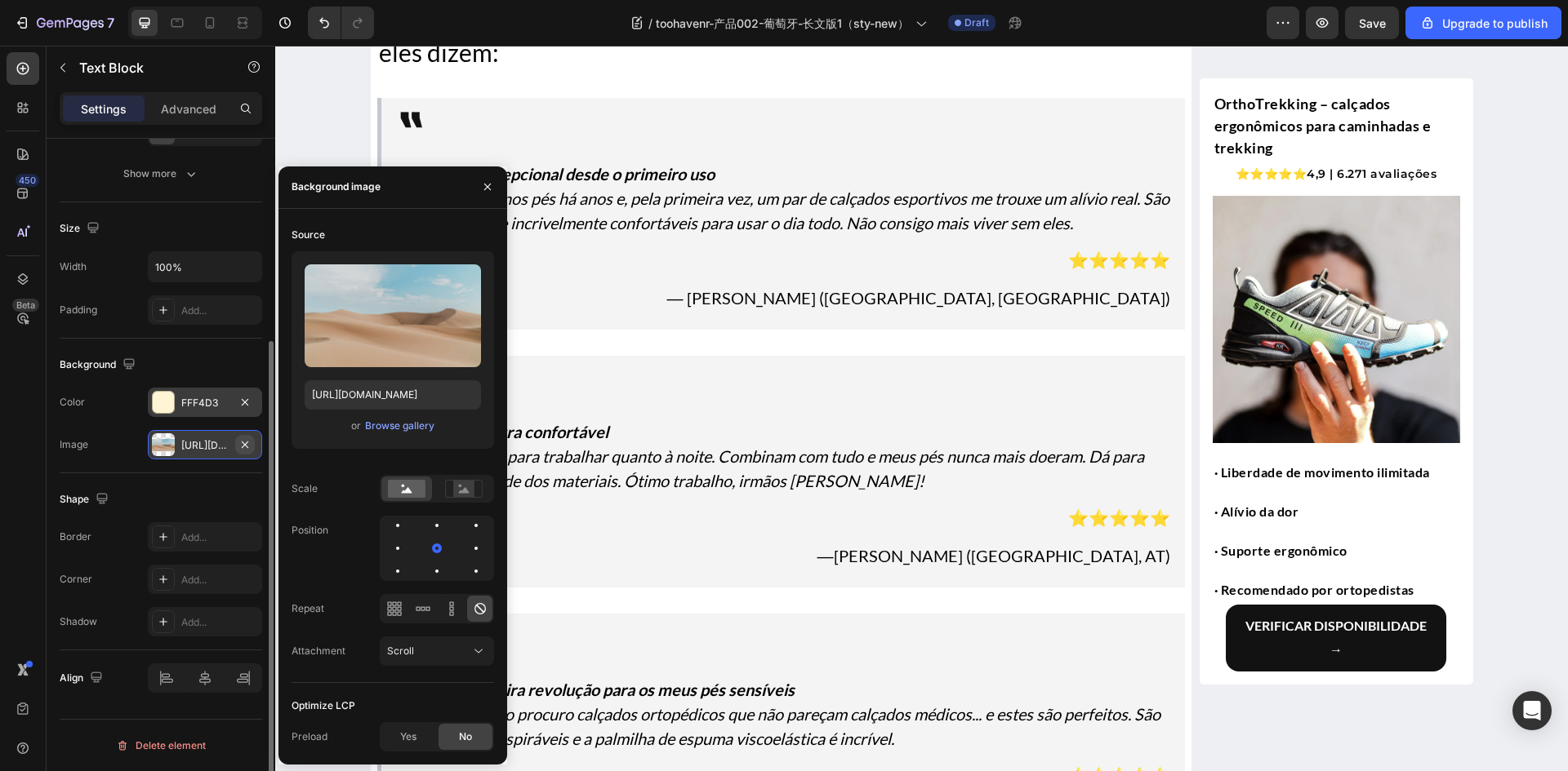
click at [243, 448] on icon "button" at bounding box center [245, 445] width 13 height 13
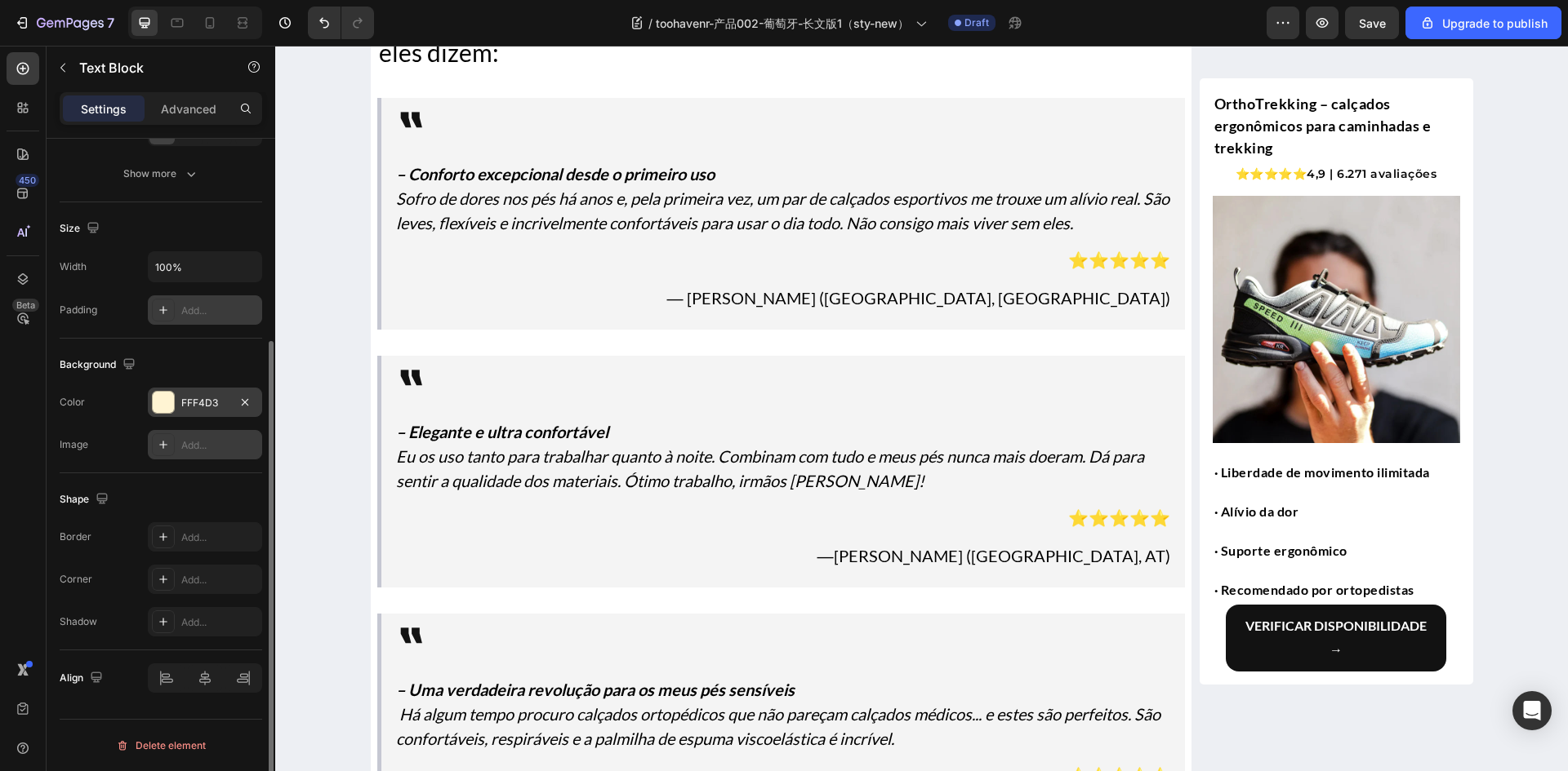
click at [164, 313] on icon at bounding box center [164, 310] width 13 height 13
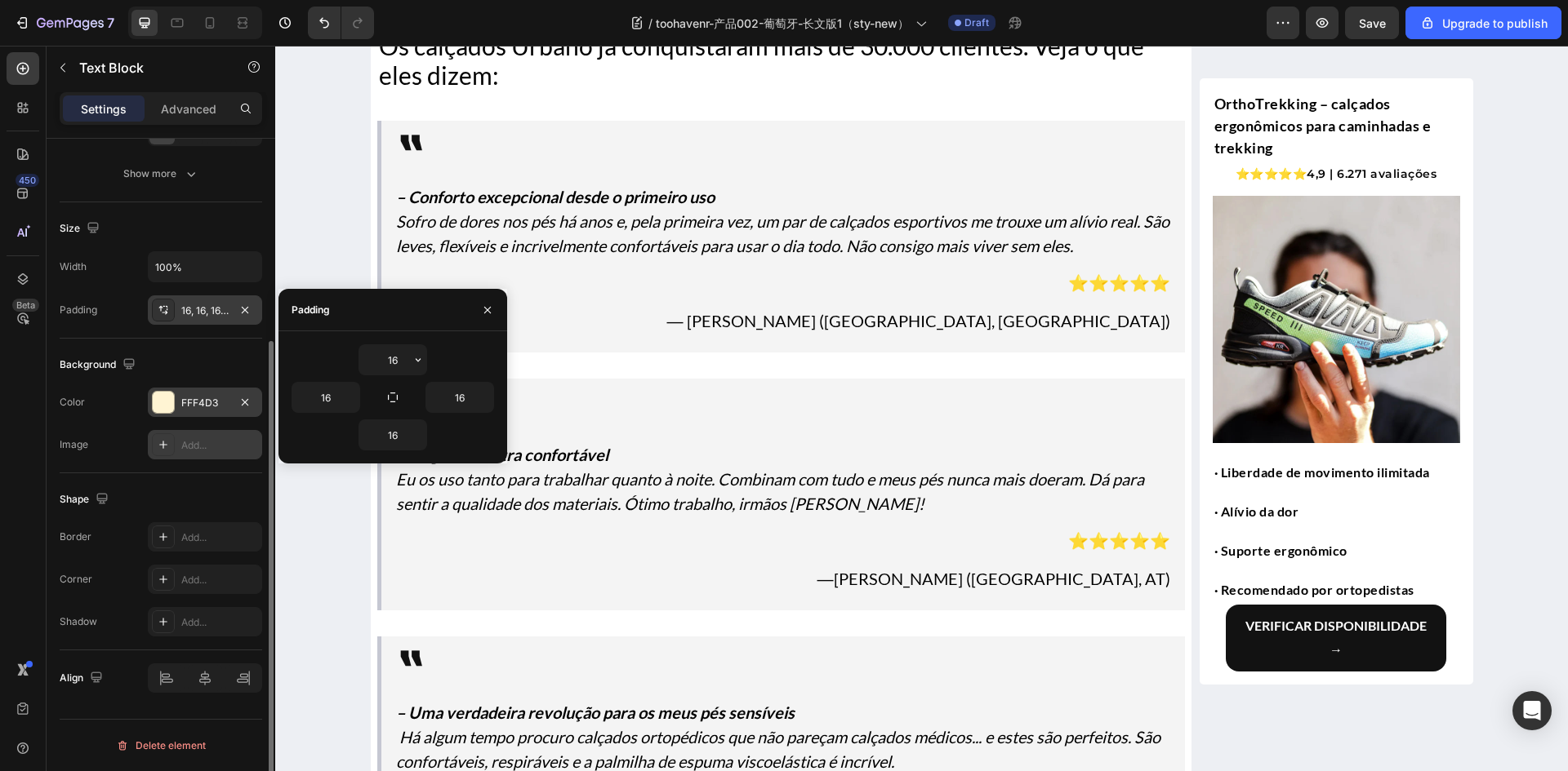
click at [153, 374] on div "Background" at bounding box center [160, 365] width 202 height 26
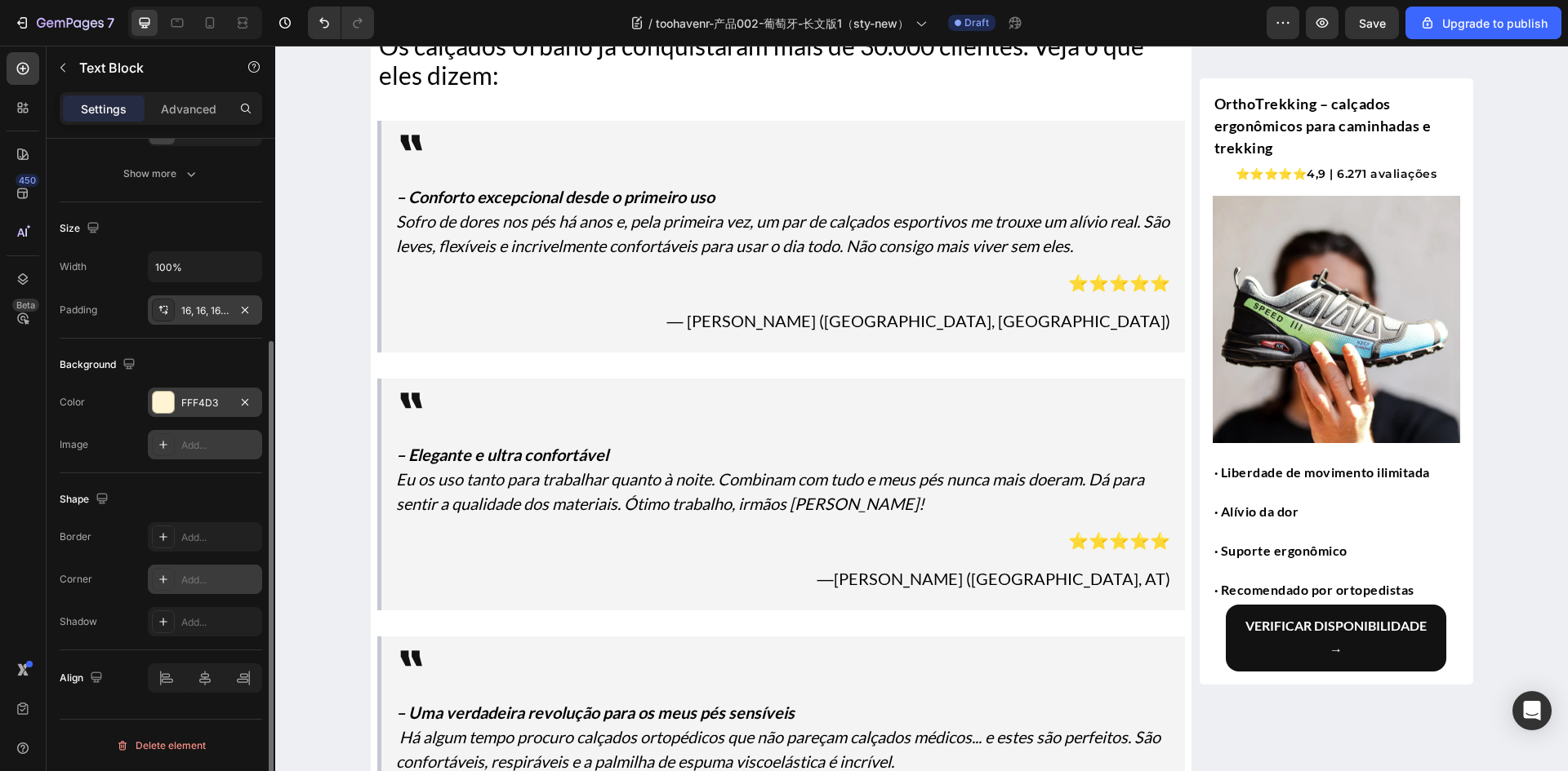
click at [164, 579] on icon at bounding box center [163, 579] width 8 height 8
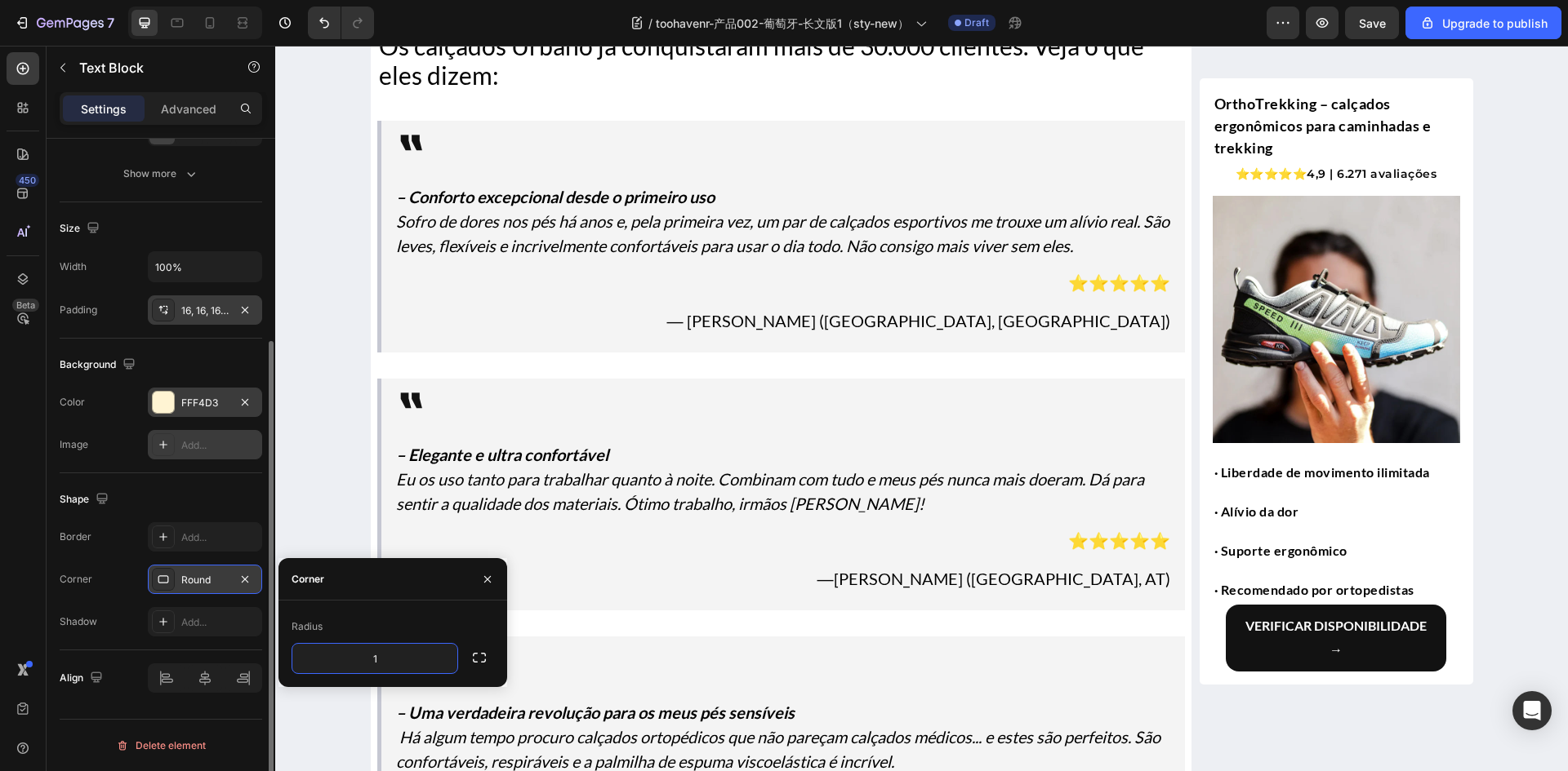
type input "16"
click at [189, 492] on div "Shape" at bounding box center [160, 499] width 202 height 26
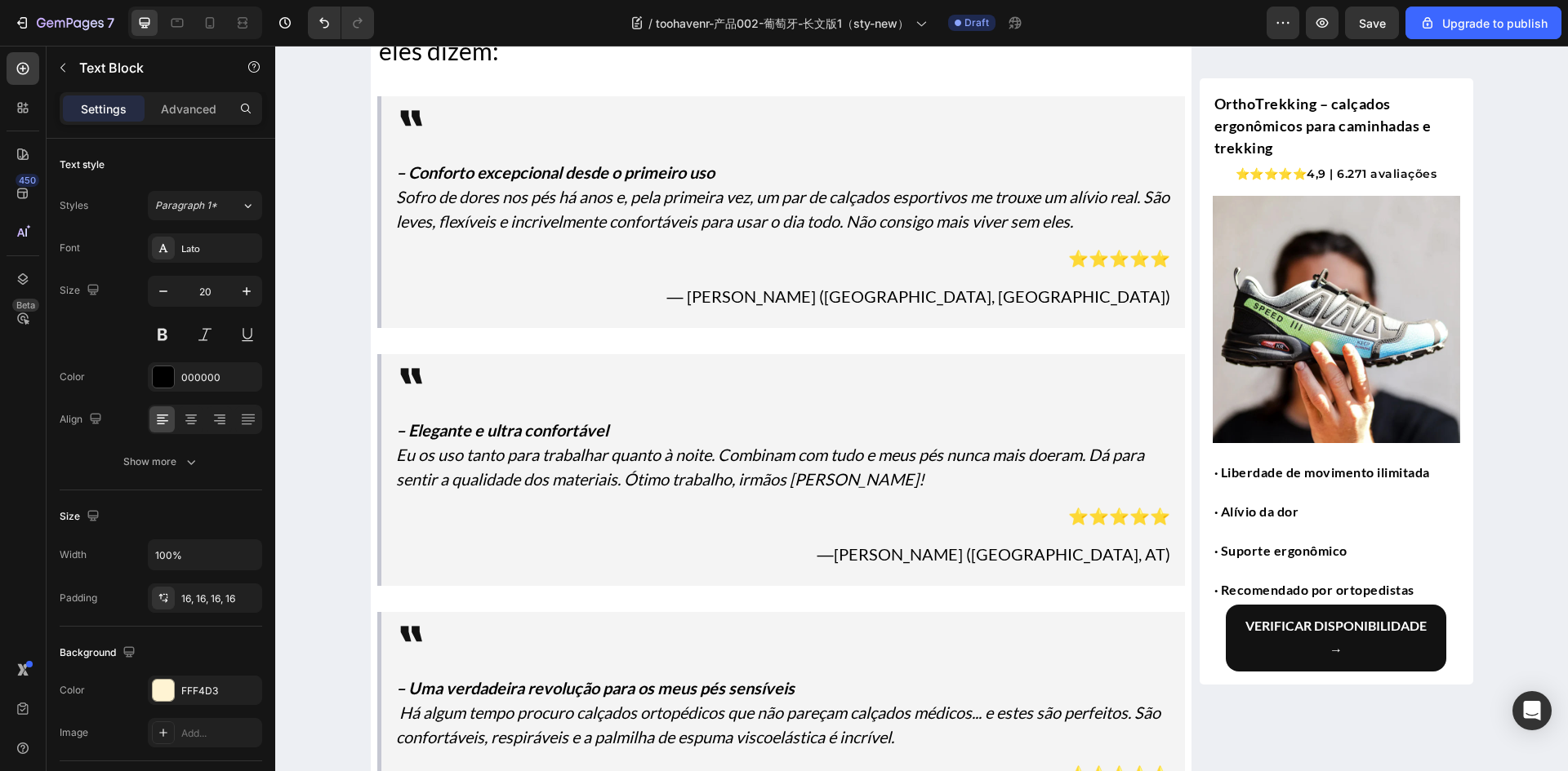
scroll to position [288, 0]
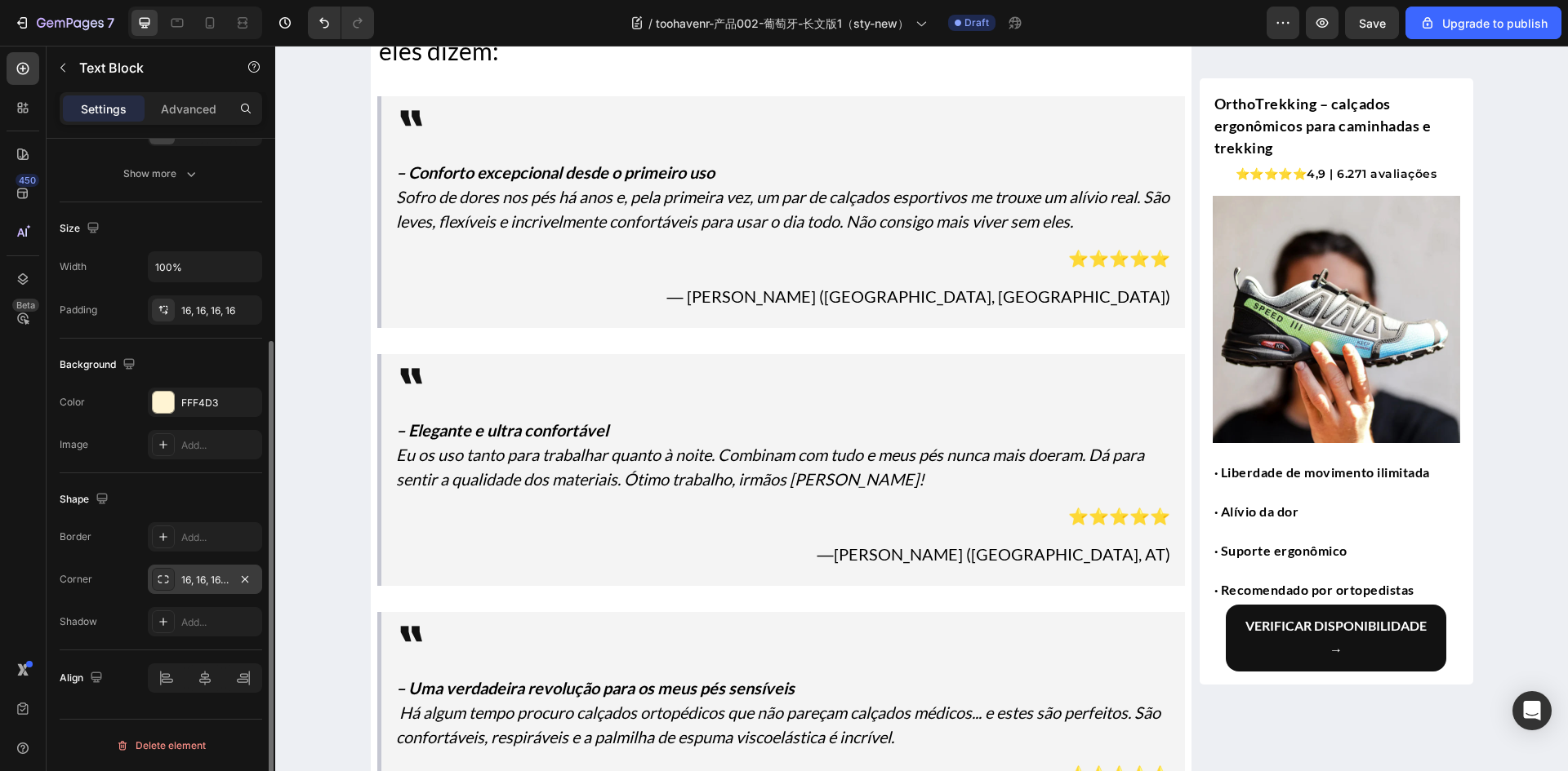
click at [188, 585] on div "16, 16, 16, 16" at bounding box center [205, 580] width 47 height 15
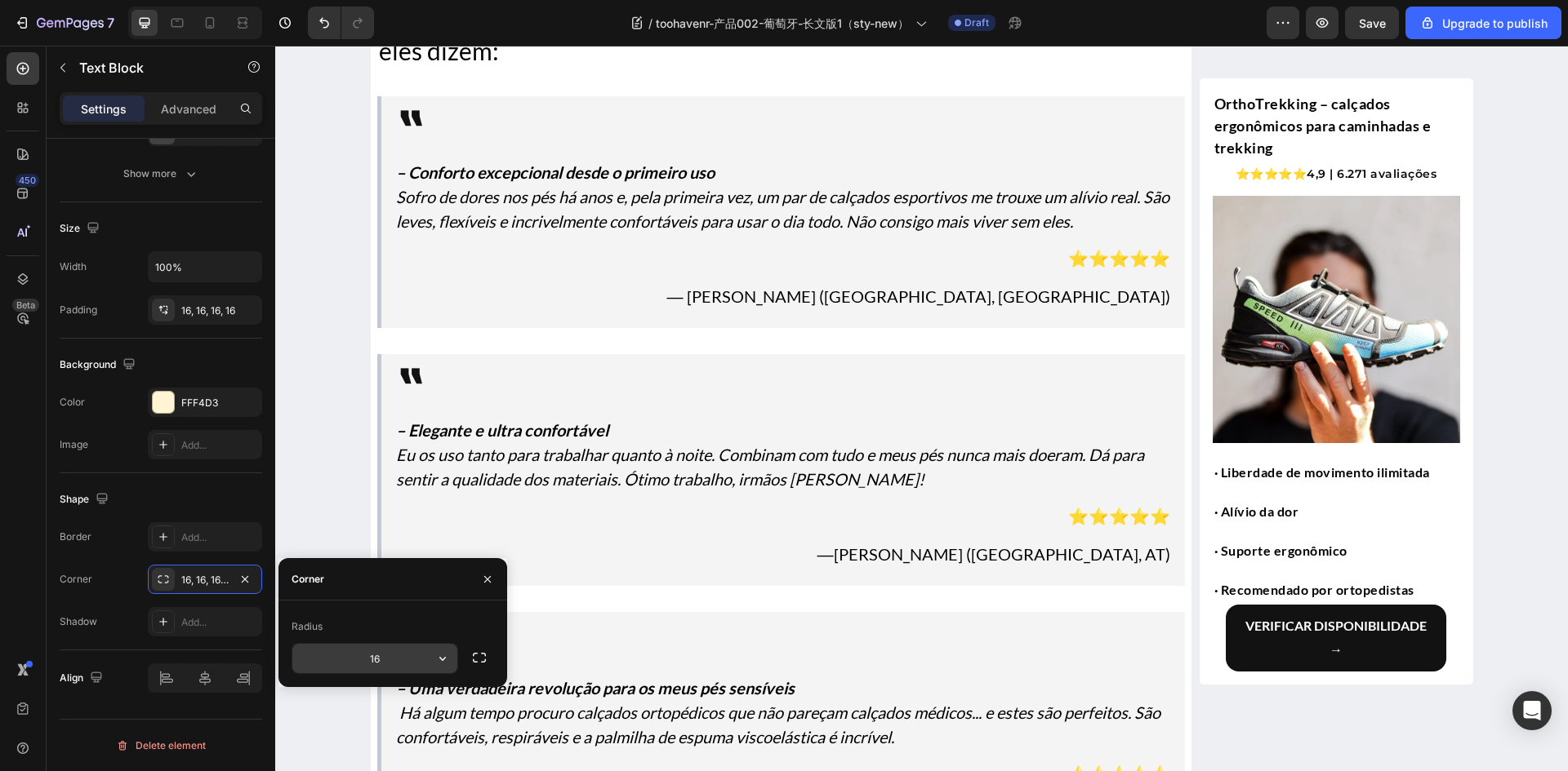
click at [388, 662] on input "16" at bounding box center [374, 658] width 165 height 29
type input "16"
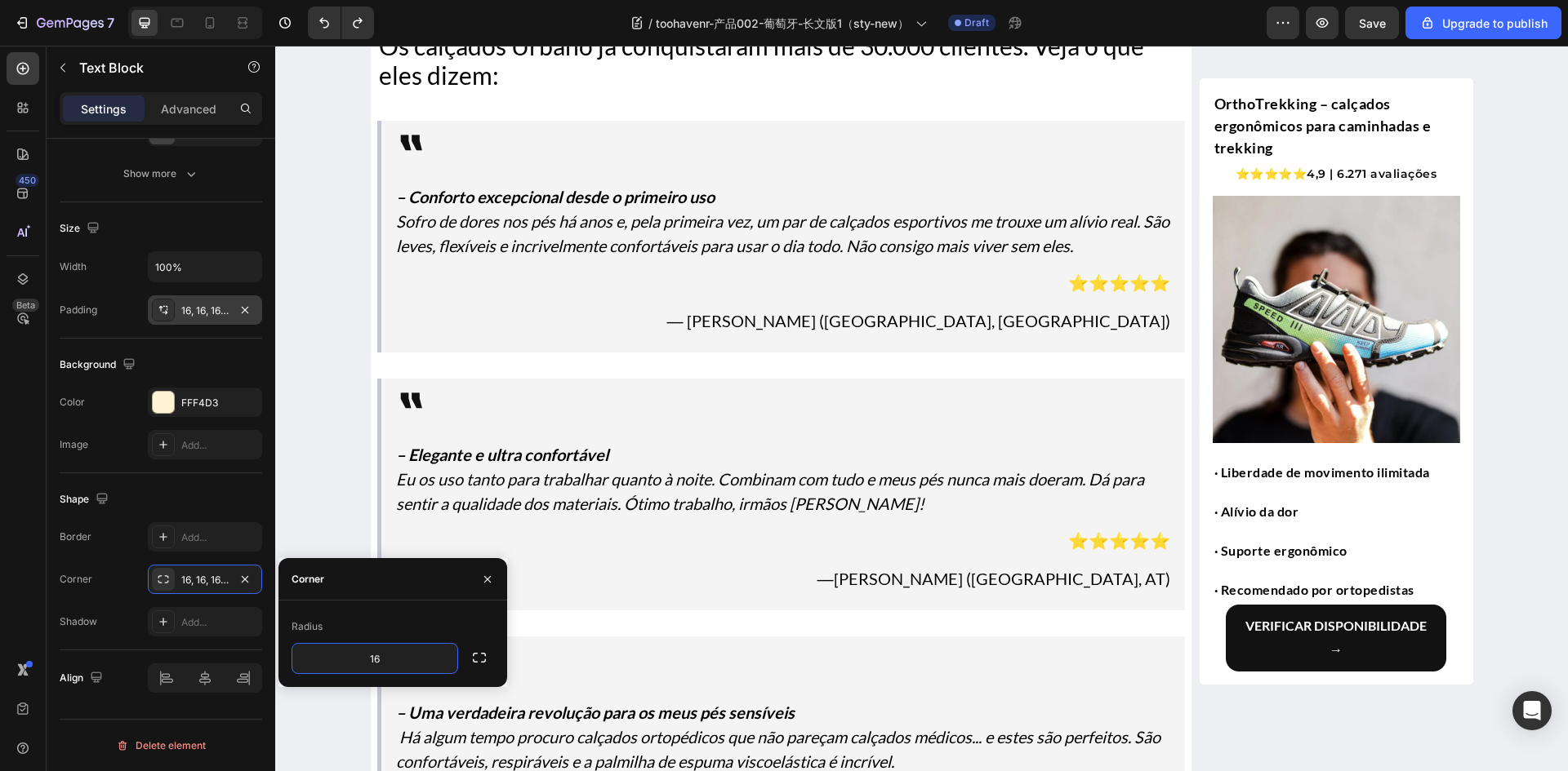
click at [170, 315] on div at bounding box center [163, 310] width 23 height 23
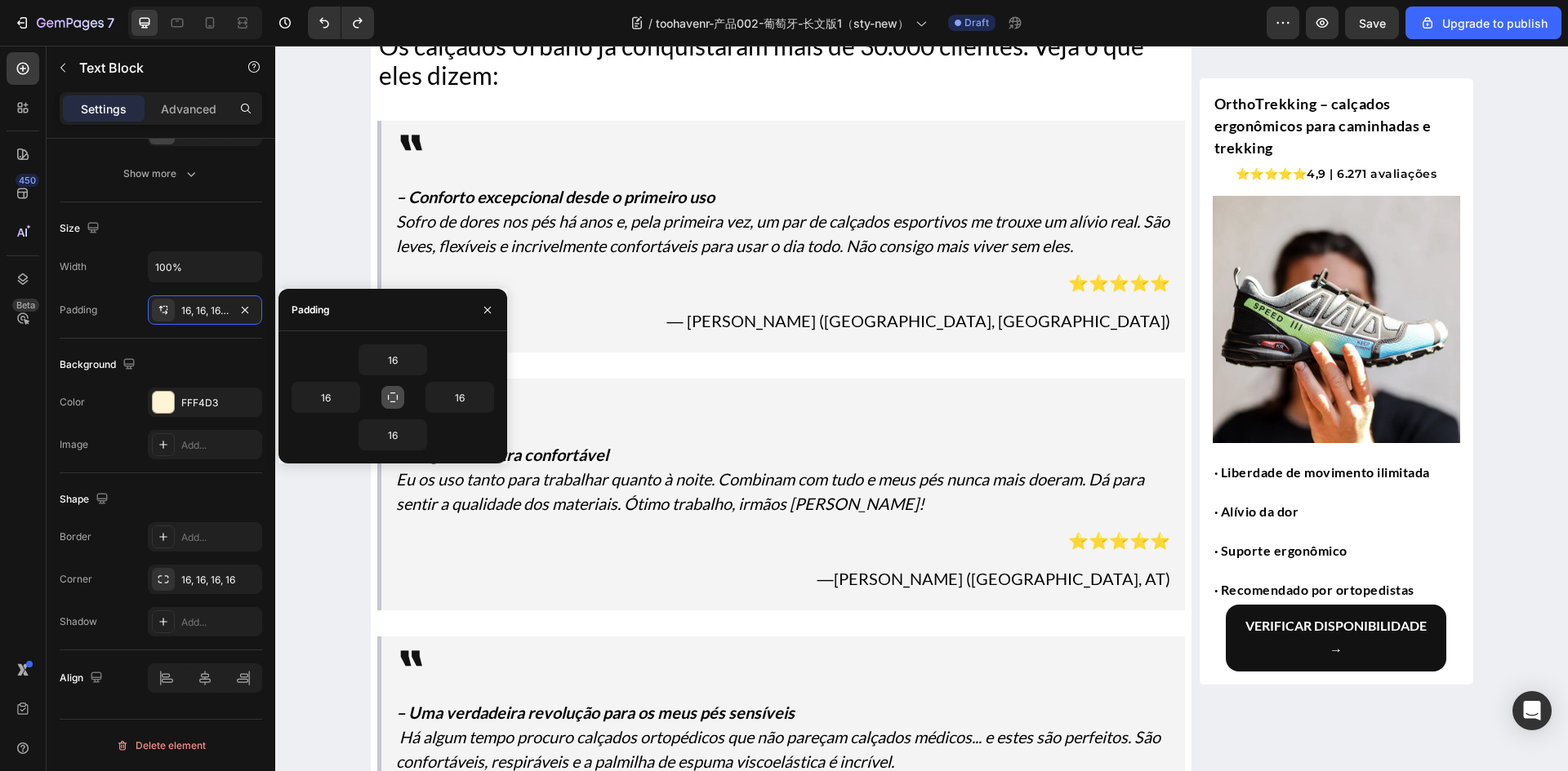
click at [394, 396] on icon "button" at bounding box center [393, 398] width 13 height 13
click at [397, 368] on input "16" at bounding box center [392, 359] width 67 height 29
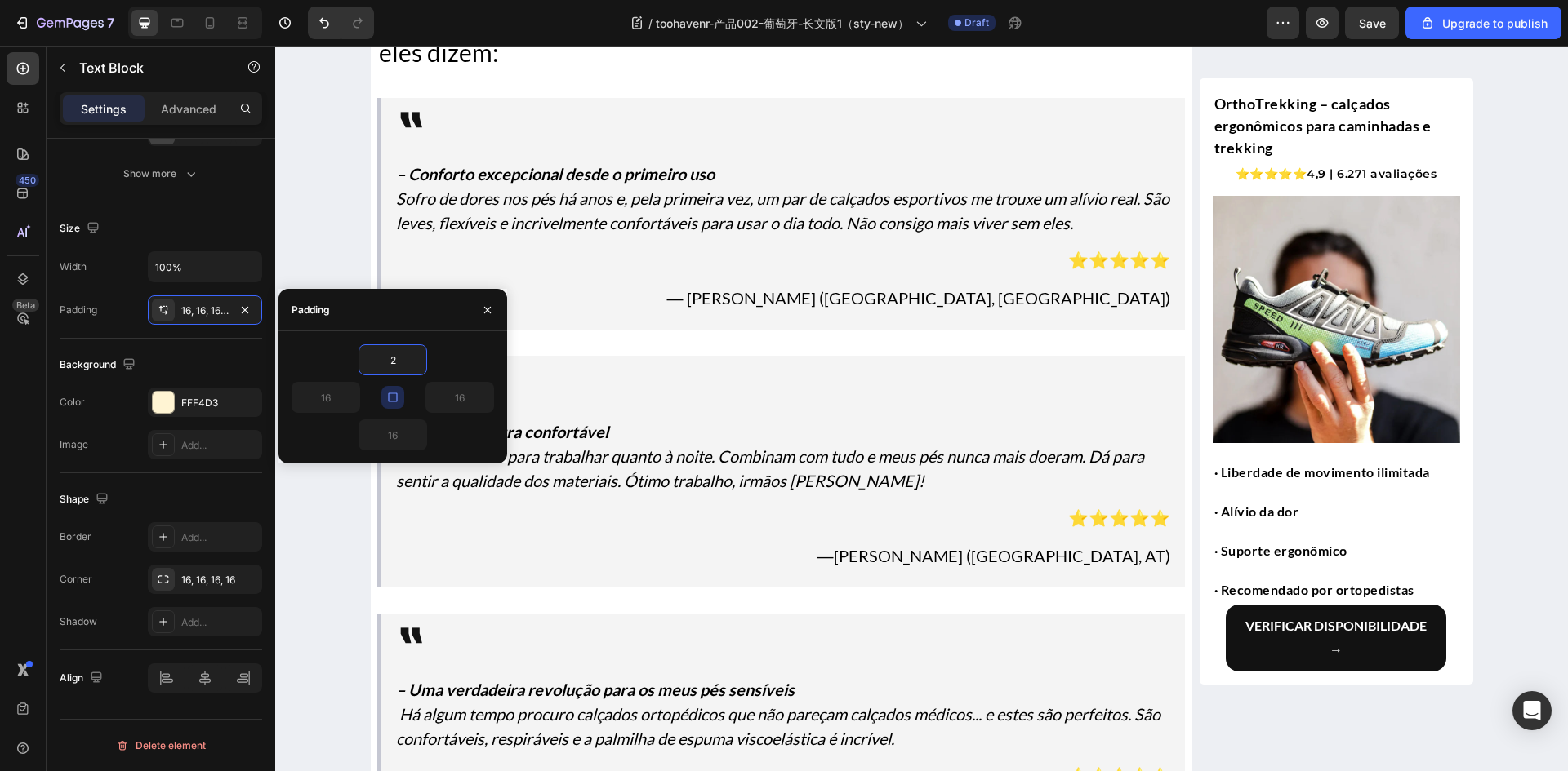
type input "24"
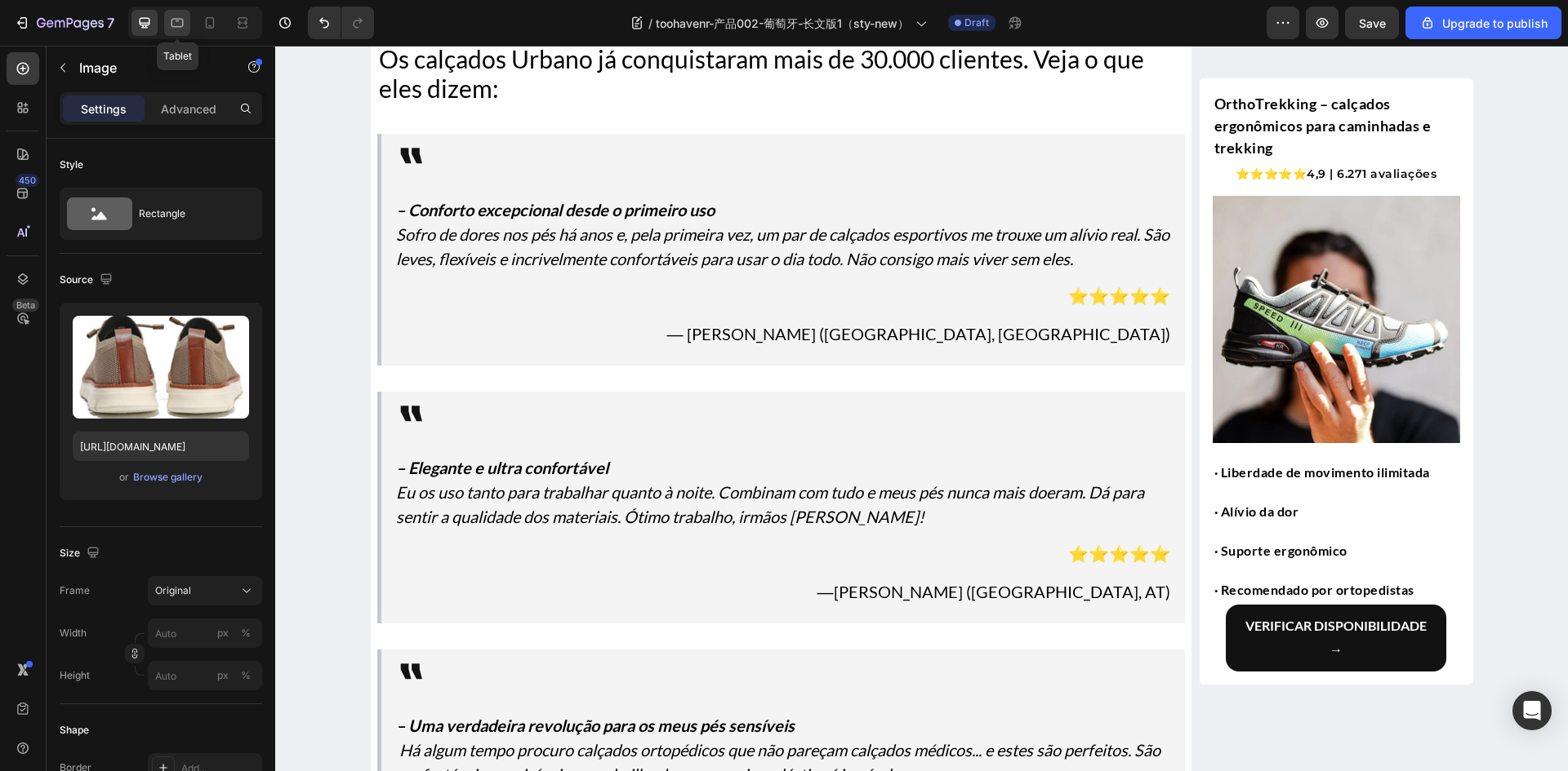
drag, startPoint x: 183, startPoint y: 22, endPoint x: 172, endPoint y: 23, distance: 11.0
click at [183, 22] on icon at bounding box center [177, 23] width 16 height 16
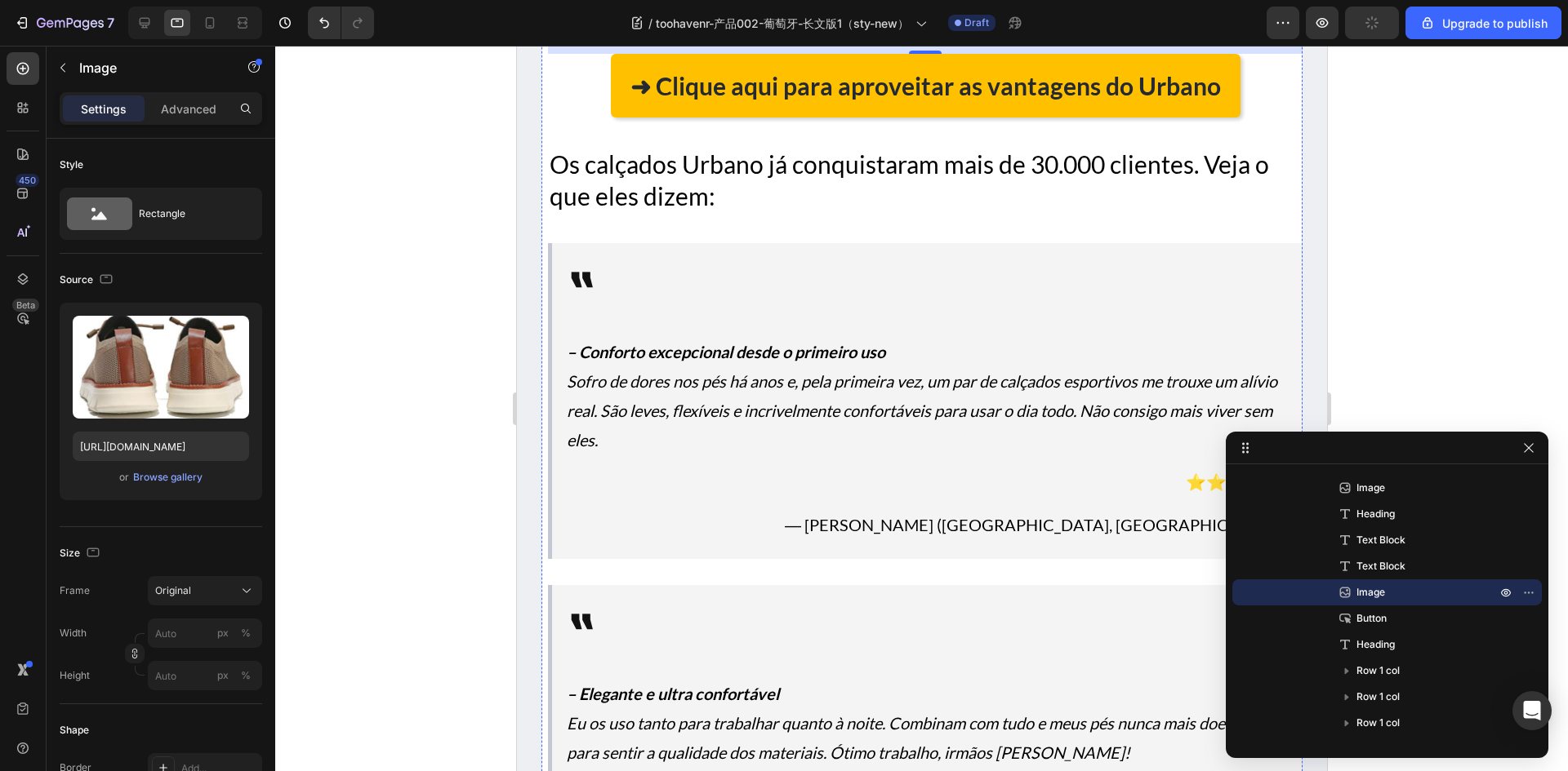
scroll to position [3422, 0]
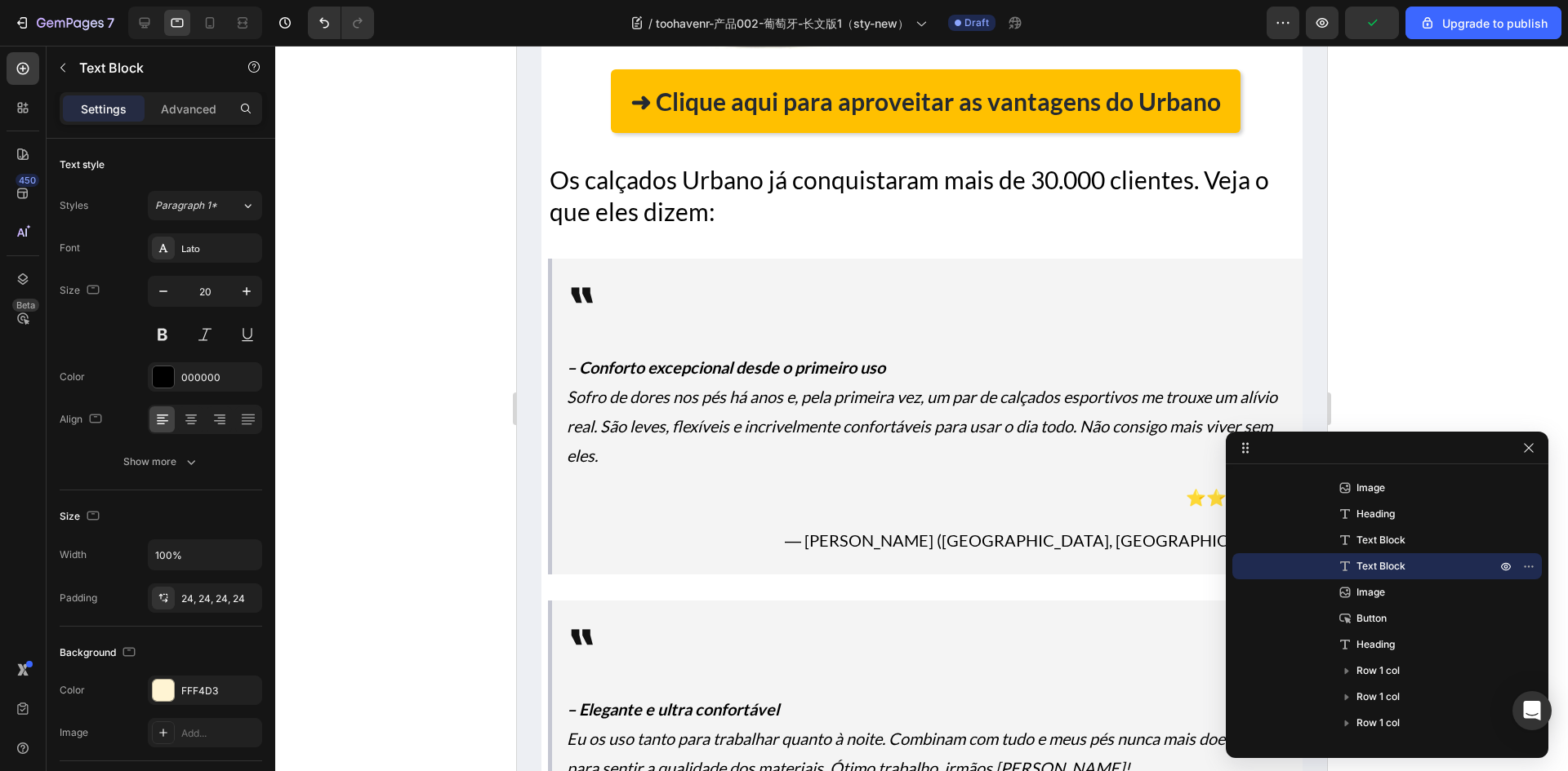
click at [215, 23] on icon at bounding box center [209, 23] width 16 height 16
type input "18"
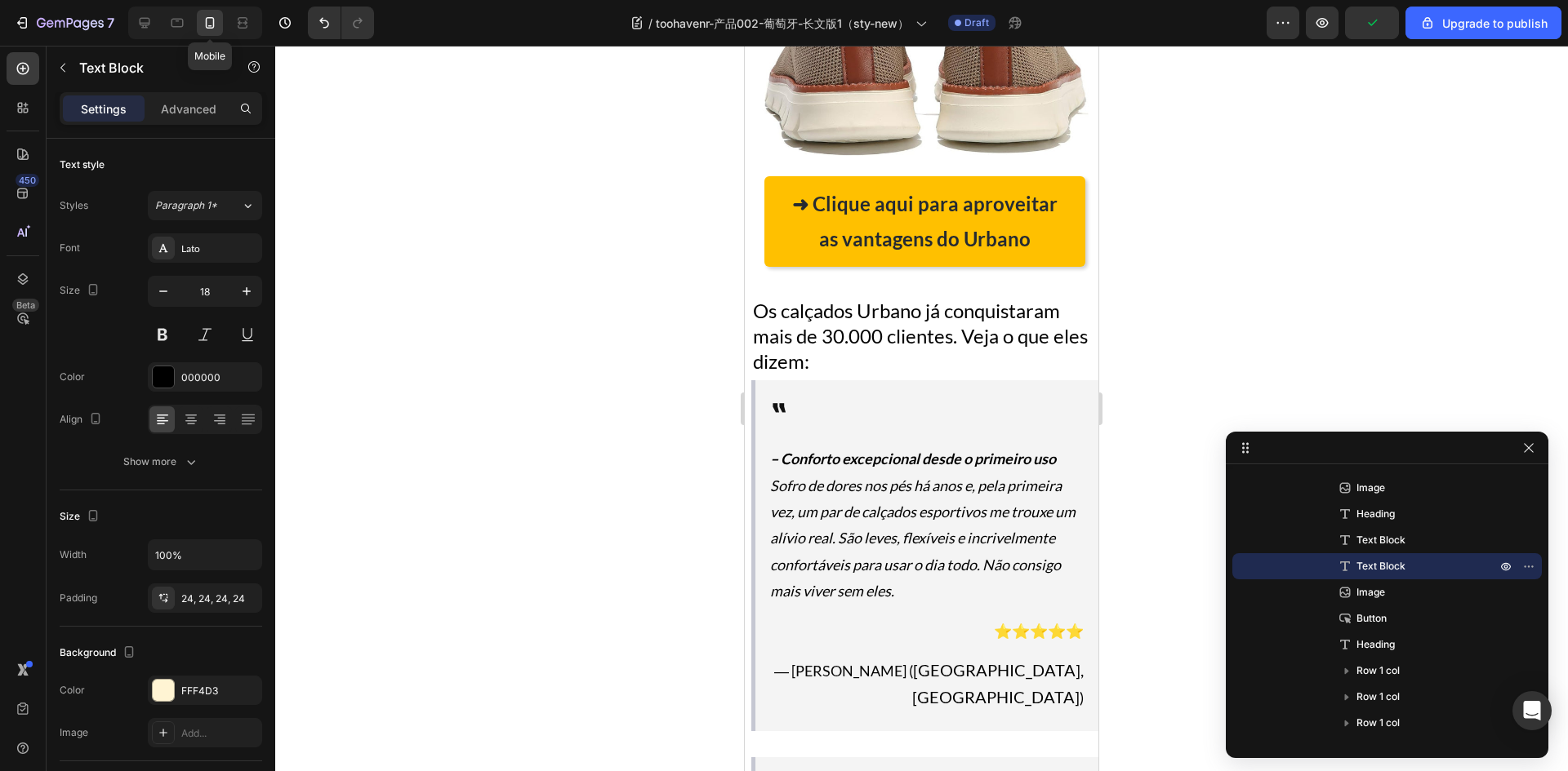
scroll to position [3182, 0]
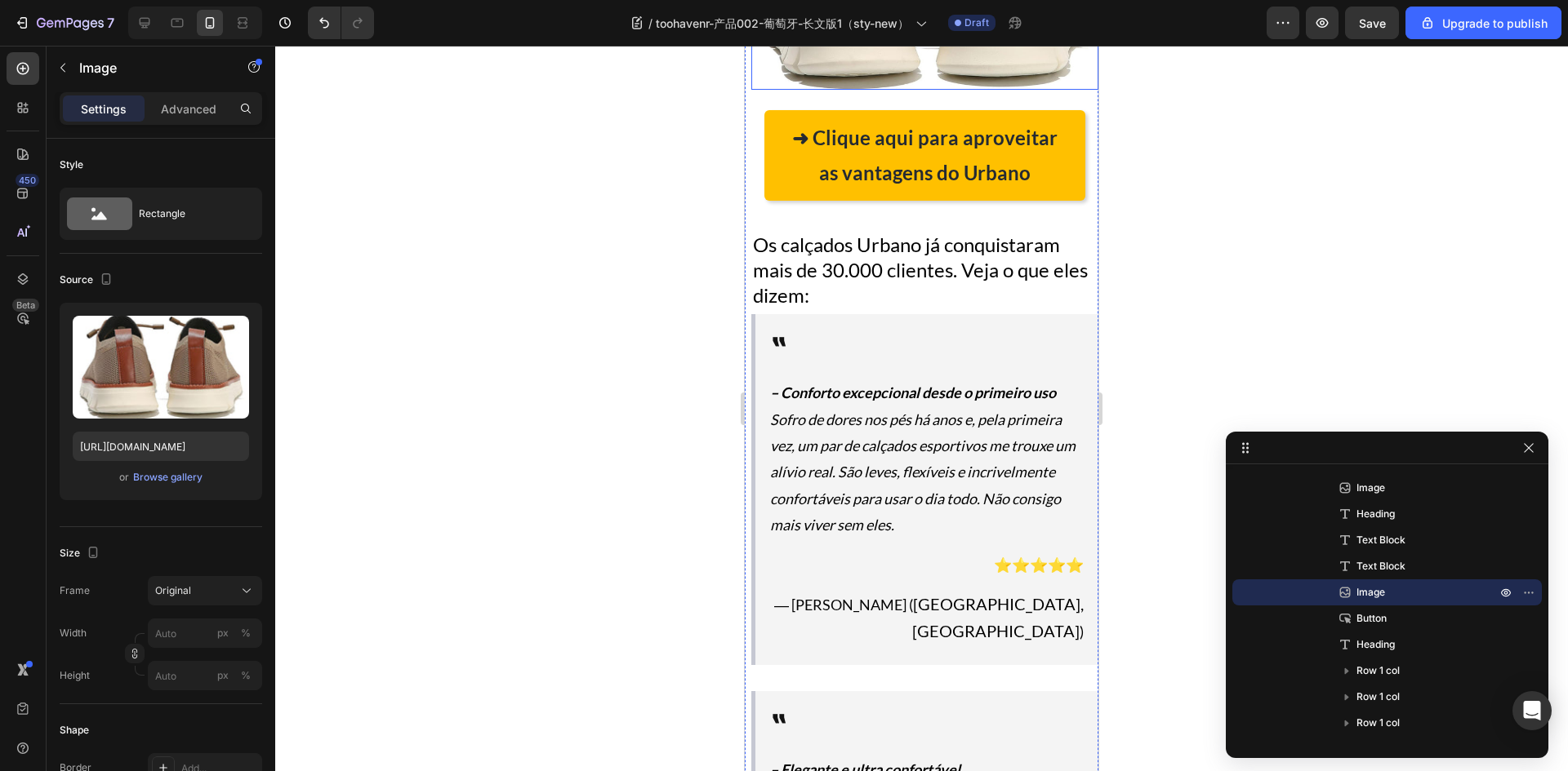
click at [150, 22] on icon at bounding box center [144, 23] width 16 height 16
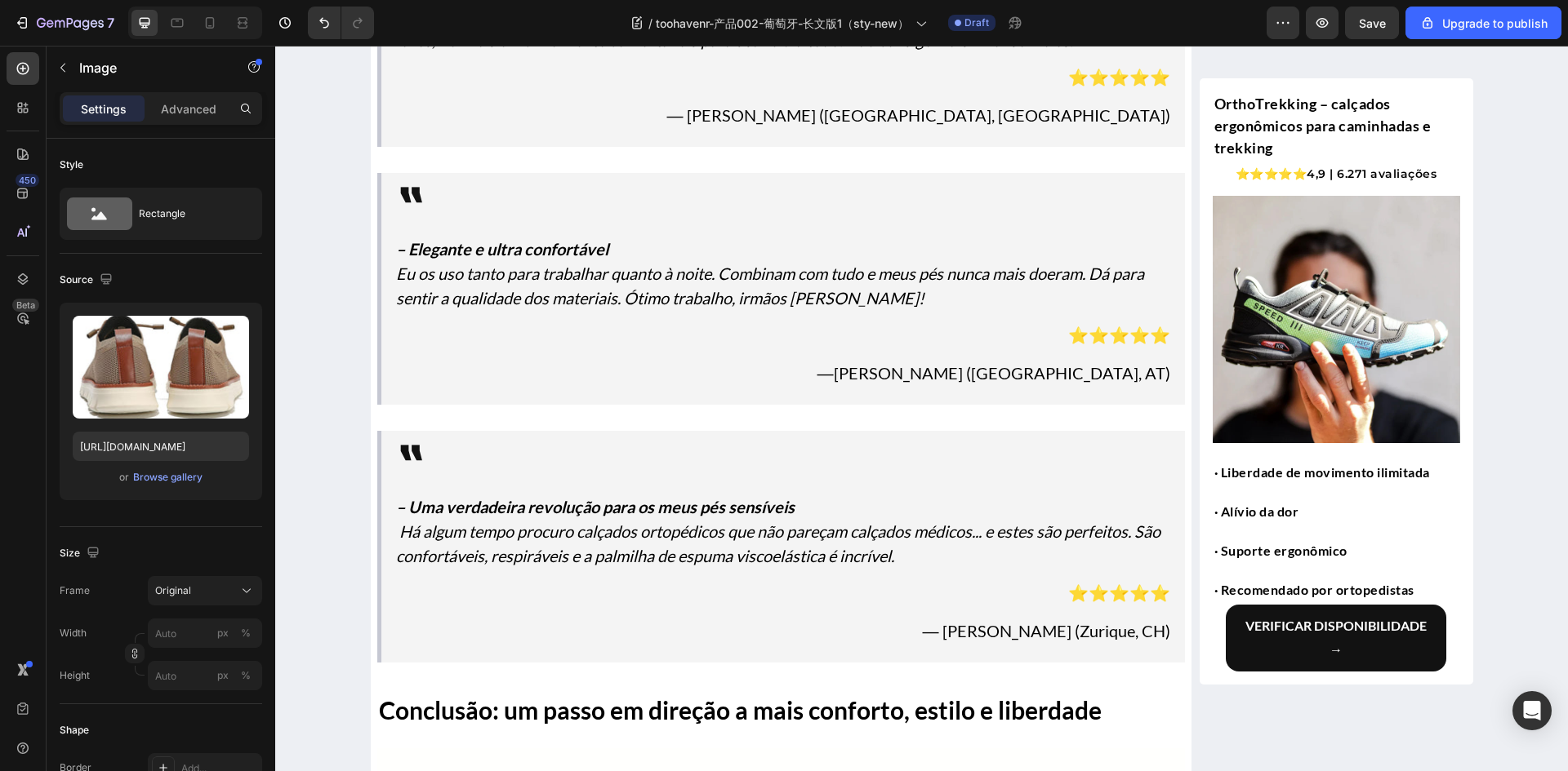
scroll to position [3567, 0]
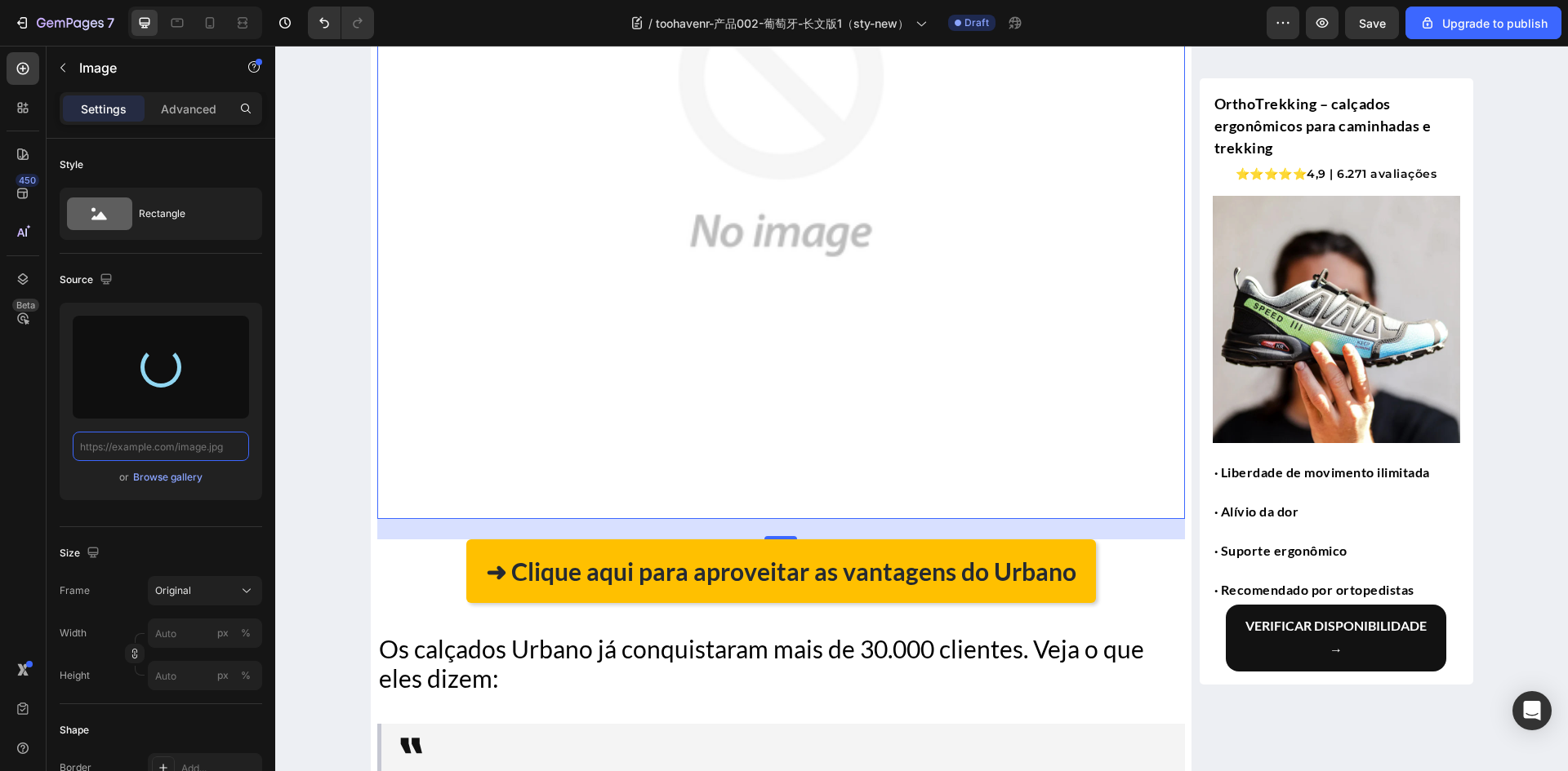
scroll to position [4139, 0]
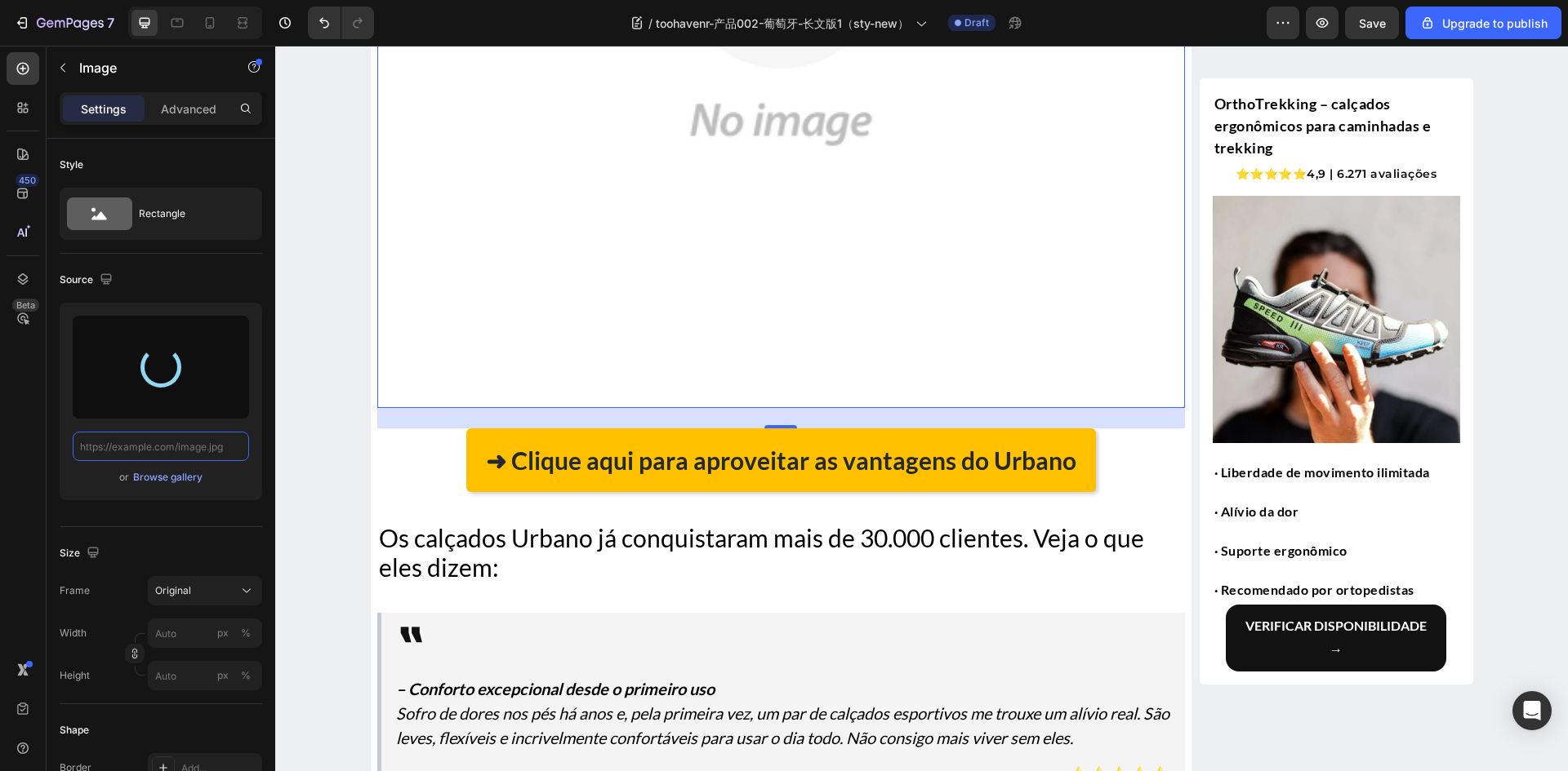
type input "[URL][DOMAIN_NAME]"
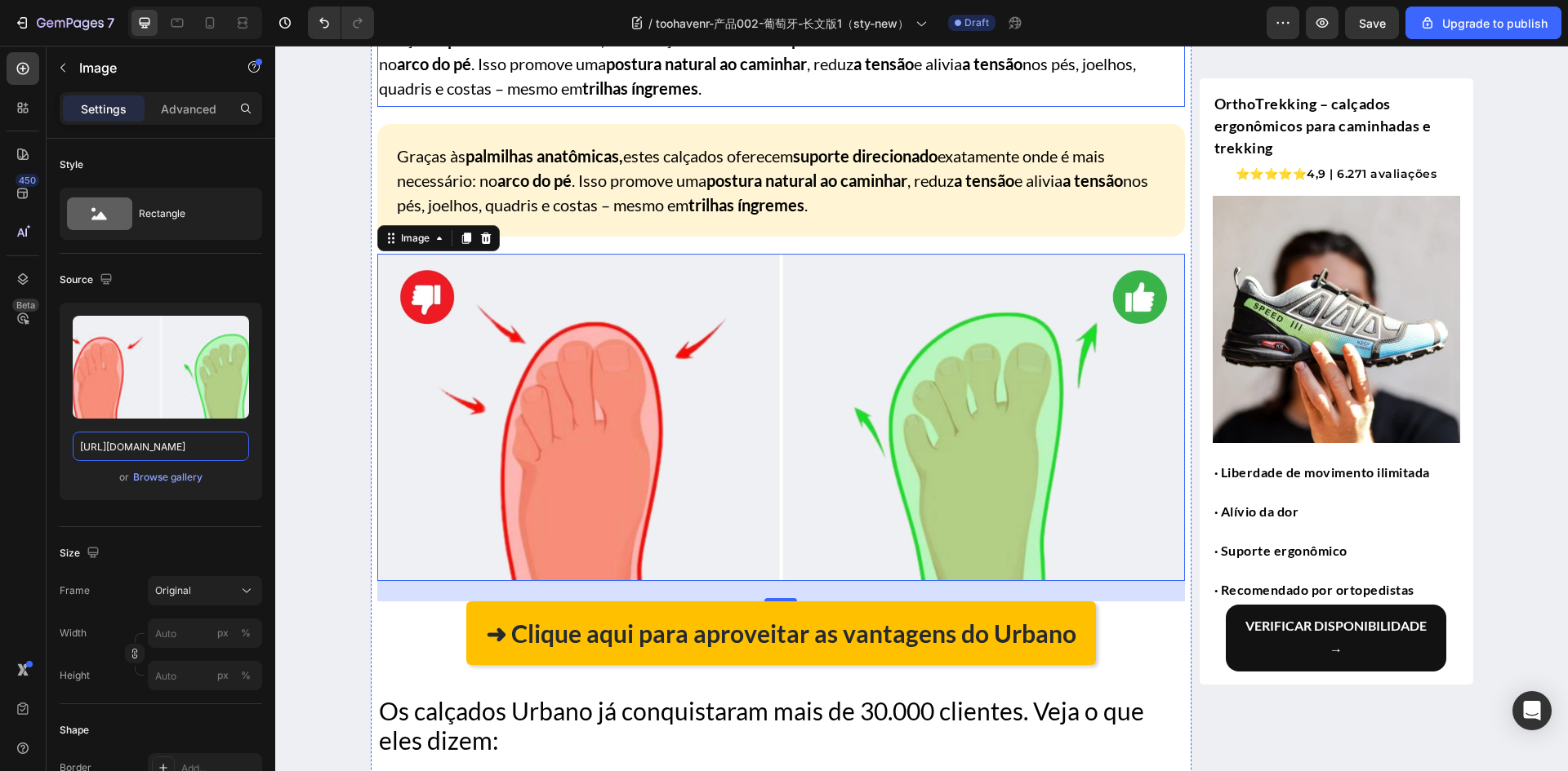
scroll to position [3405, 0]
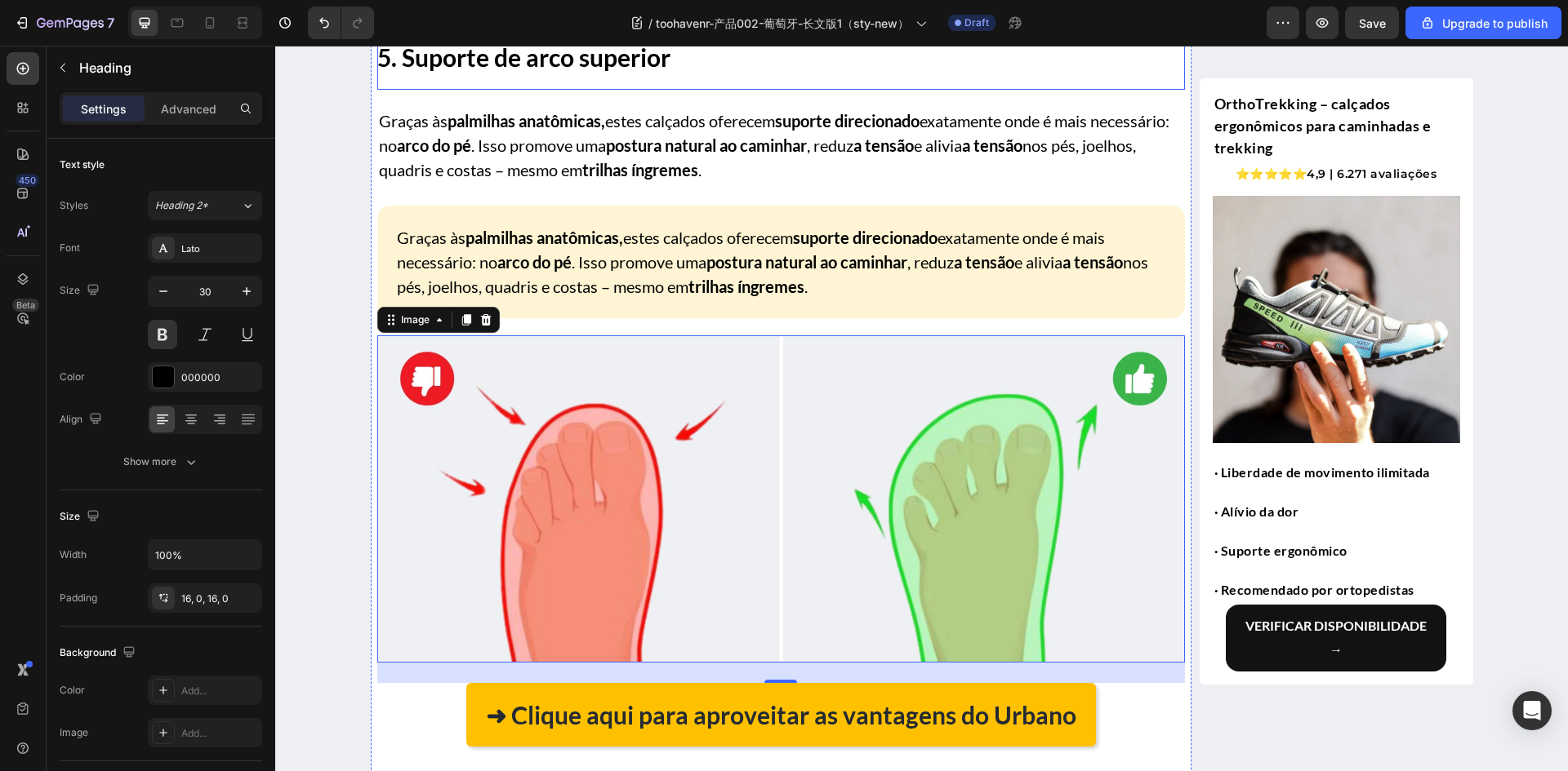
click at [578, 71] on strong "5. Suporte de arco superior" at bounding box center [524, 56] width 293 height 29
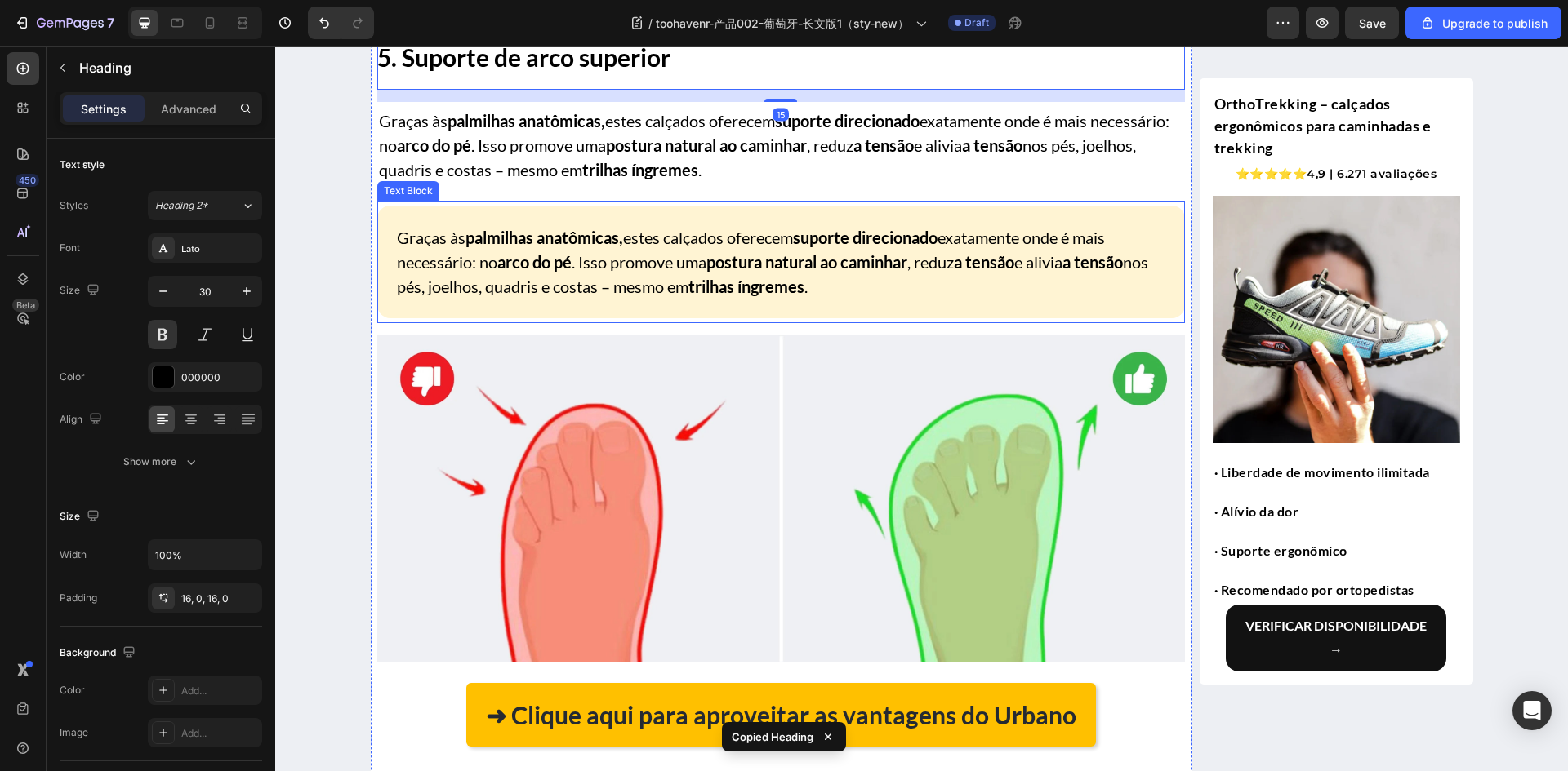
scroll to position [3731, 0]
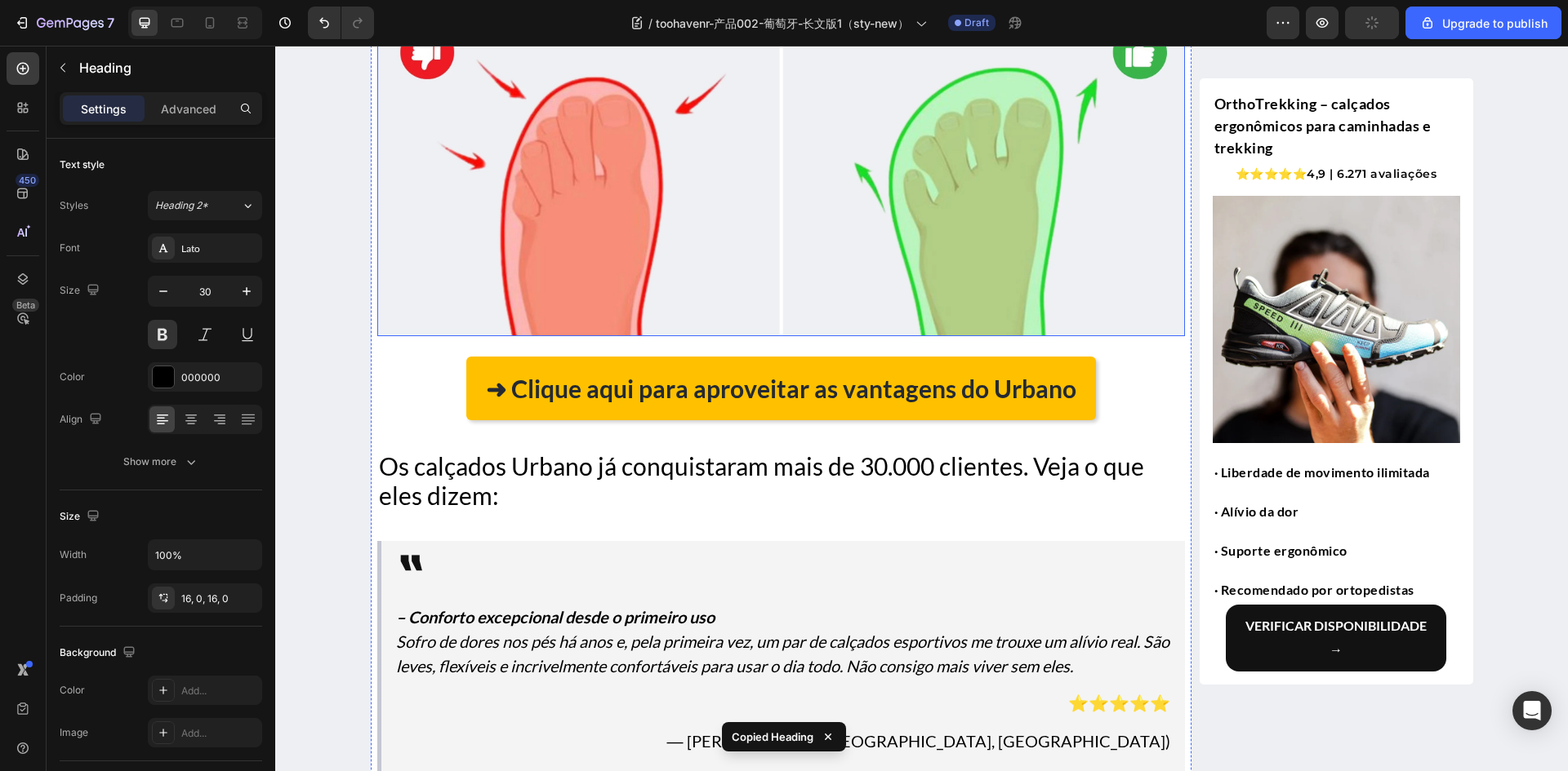
click at [632, 337] on img at bounding box center [781, 173] width 807 height 327
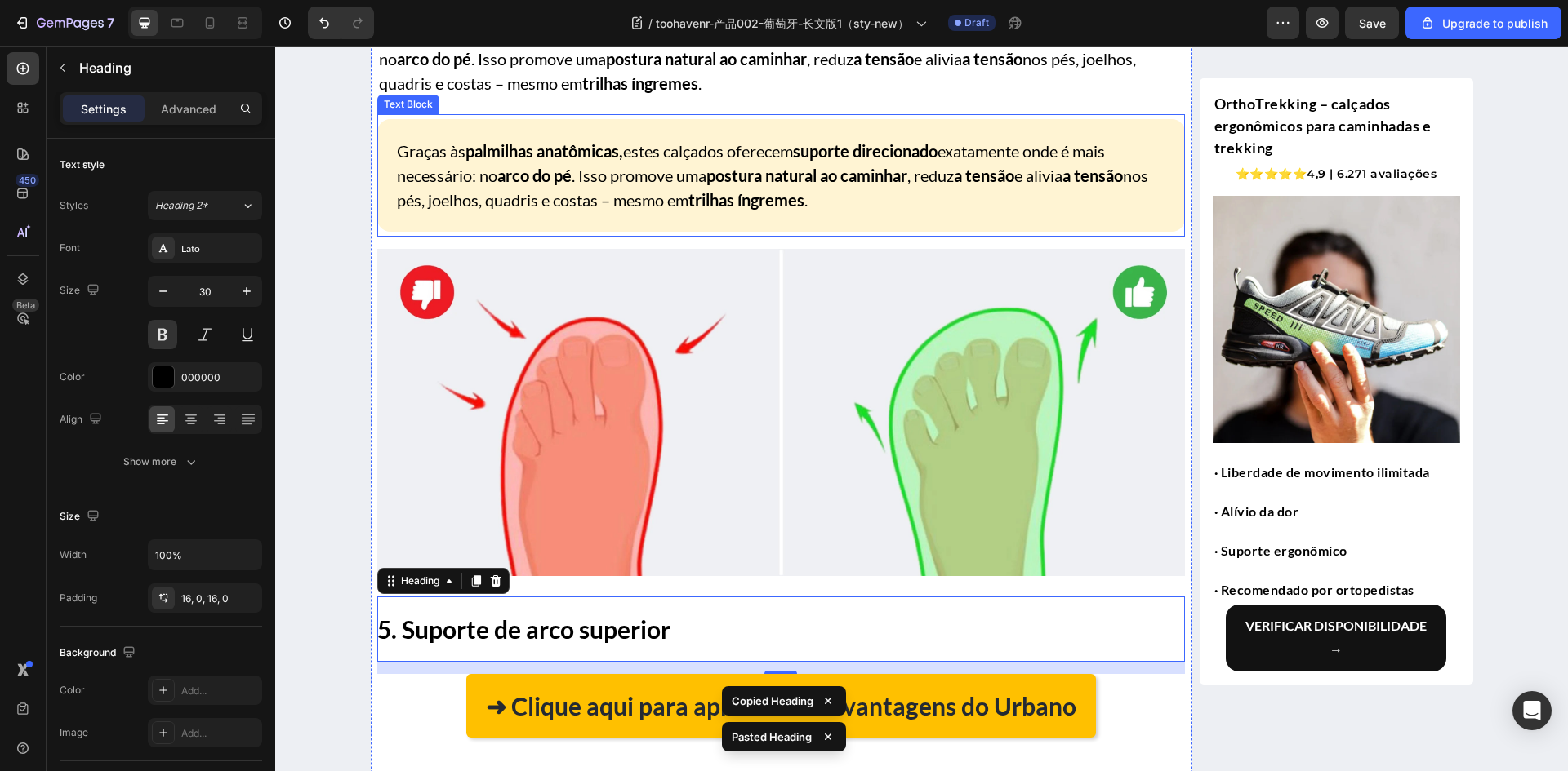
scroll to position [3485, 0]
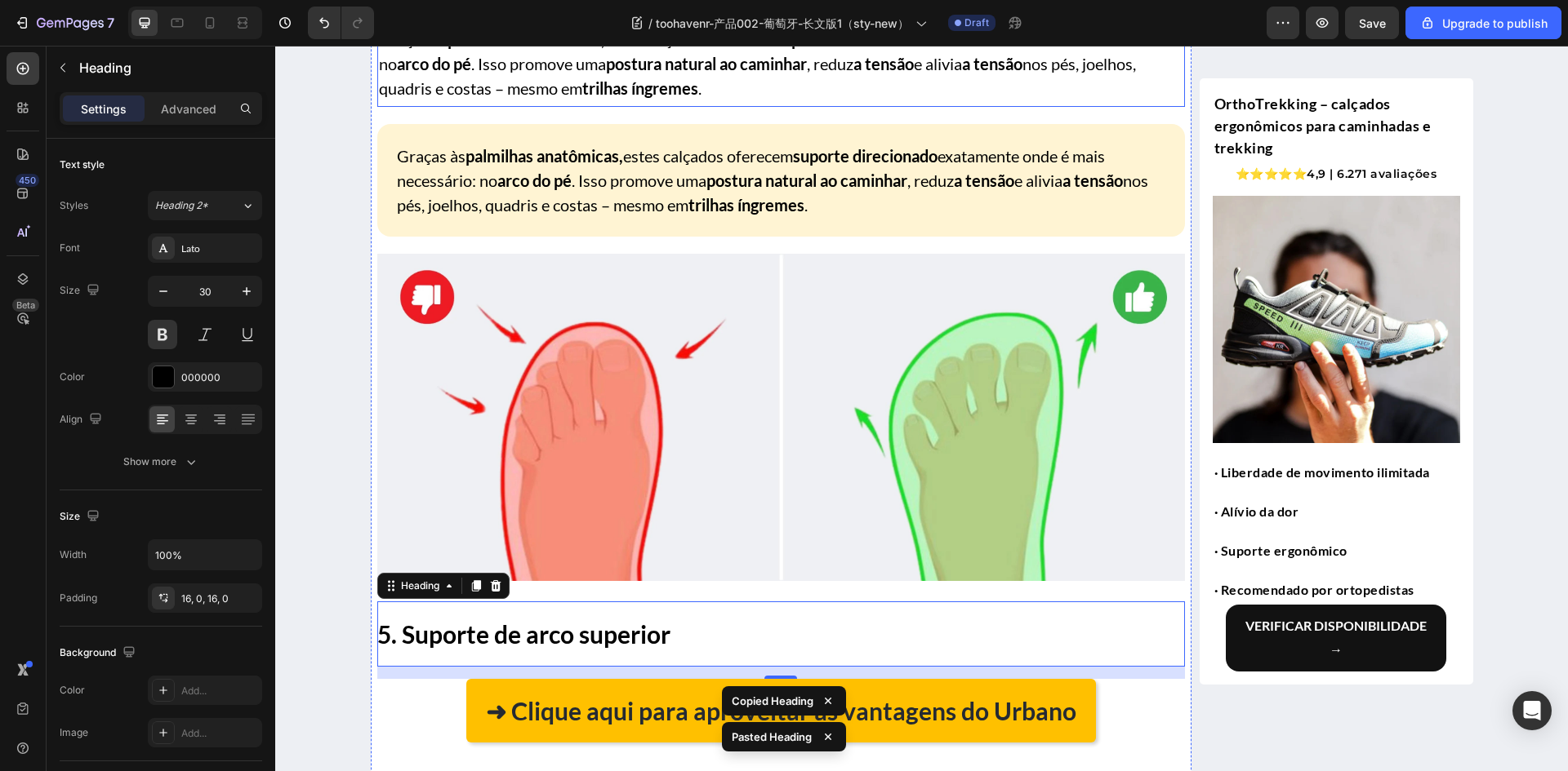
click at [626, 101] on p "Graças às palmilhas anatômicas, estes calçados oferecem suporte direcionado exa…" at bounding box center [781, 64] width 804 height 73
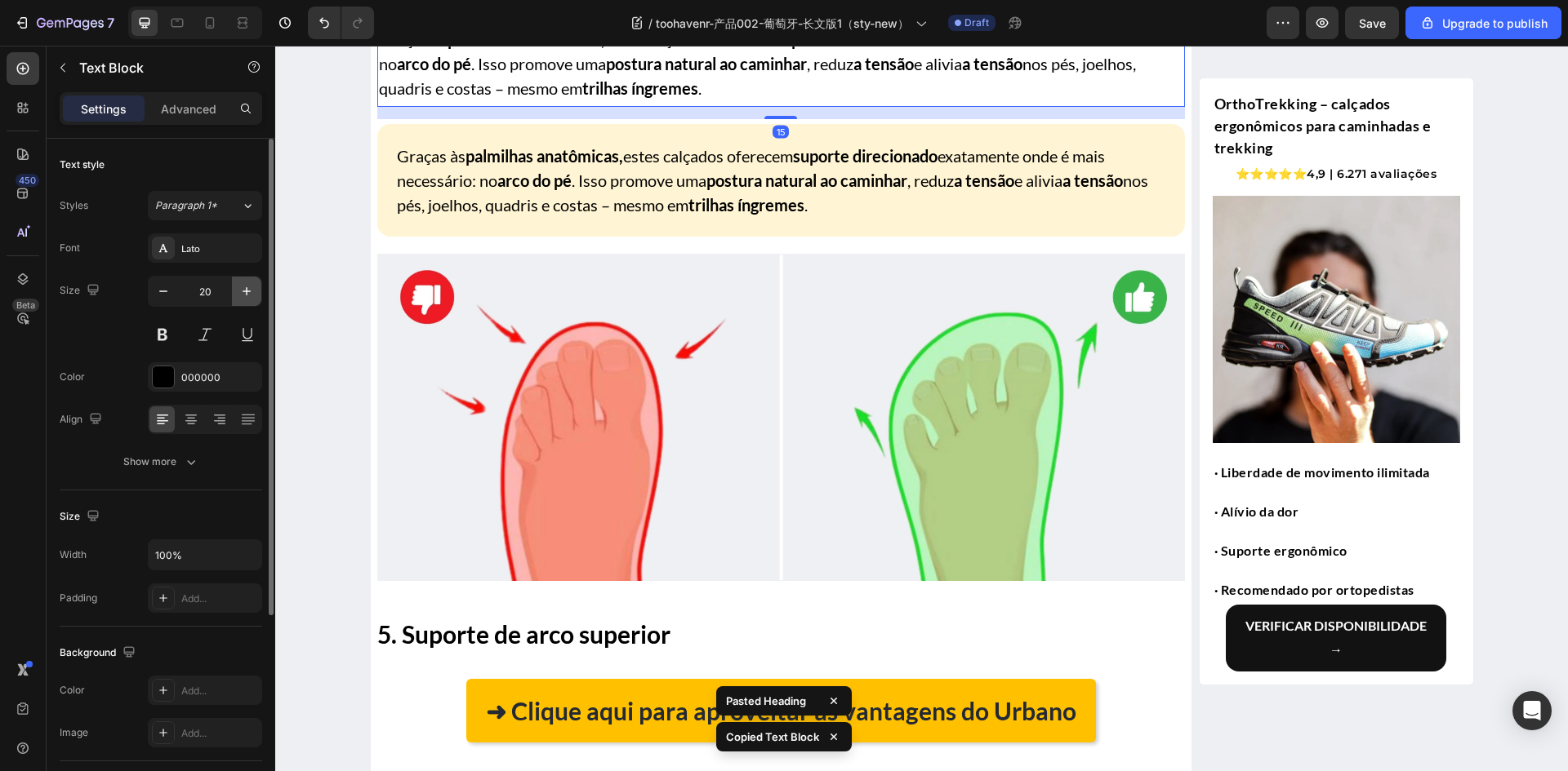
click at [253, 294] on icon "button" at bounding box center [245, 291] width 16 height 16
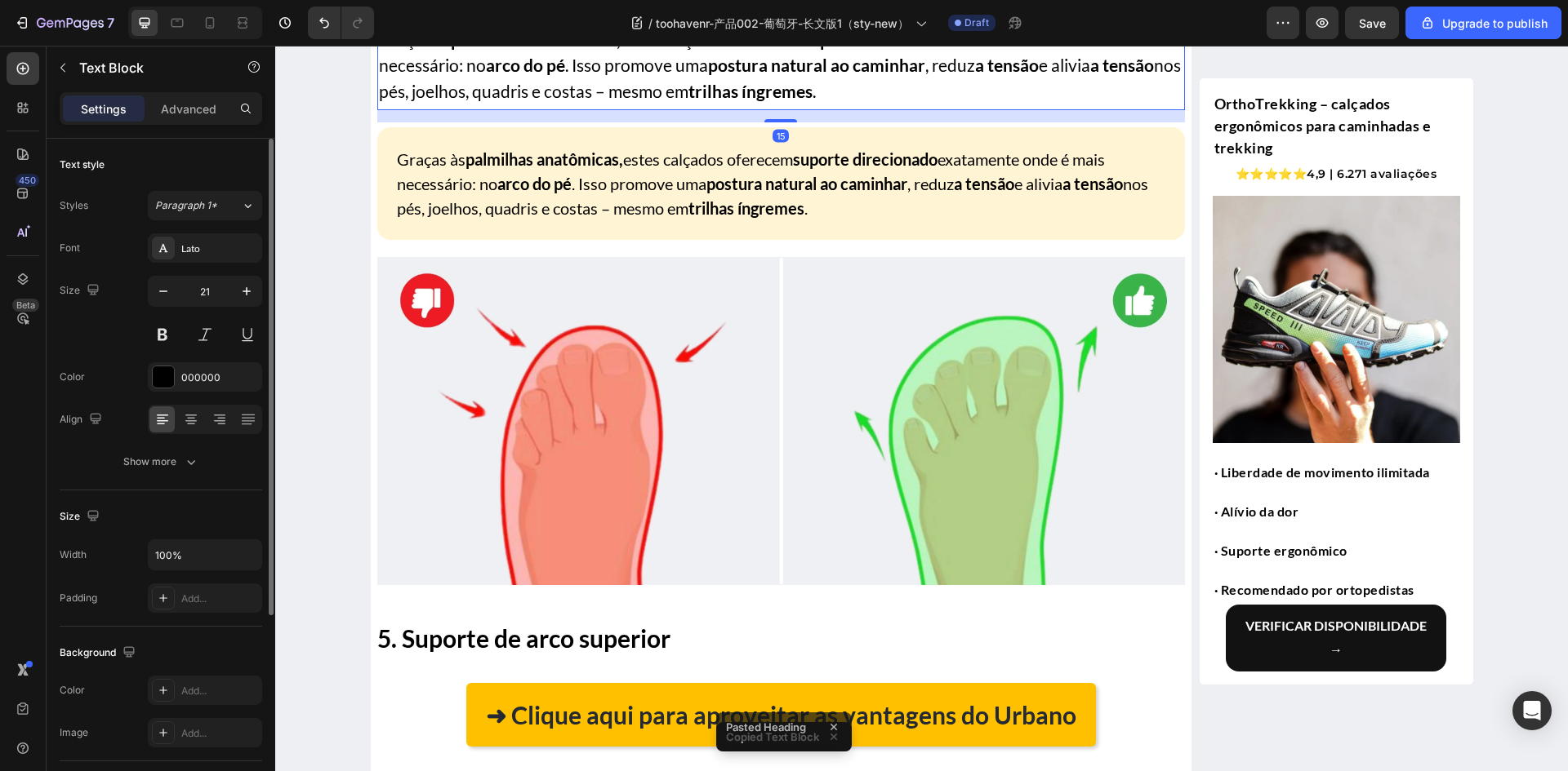
drag, startPoint x: 165, startPoint y: 293, endPoint x: 229, endPoint y: 330, distance: 73.9
click at [165, 292] on icon "button" at bounding box center [163, 291] width 16 height 16
type input "20"
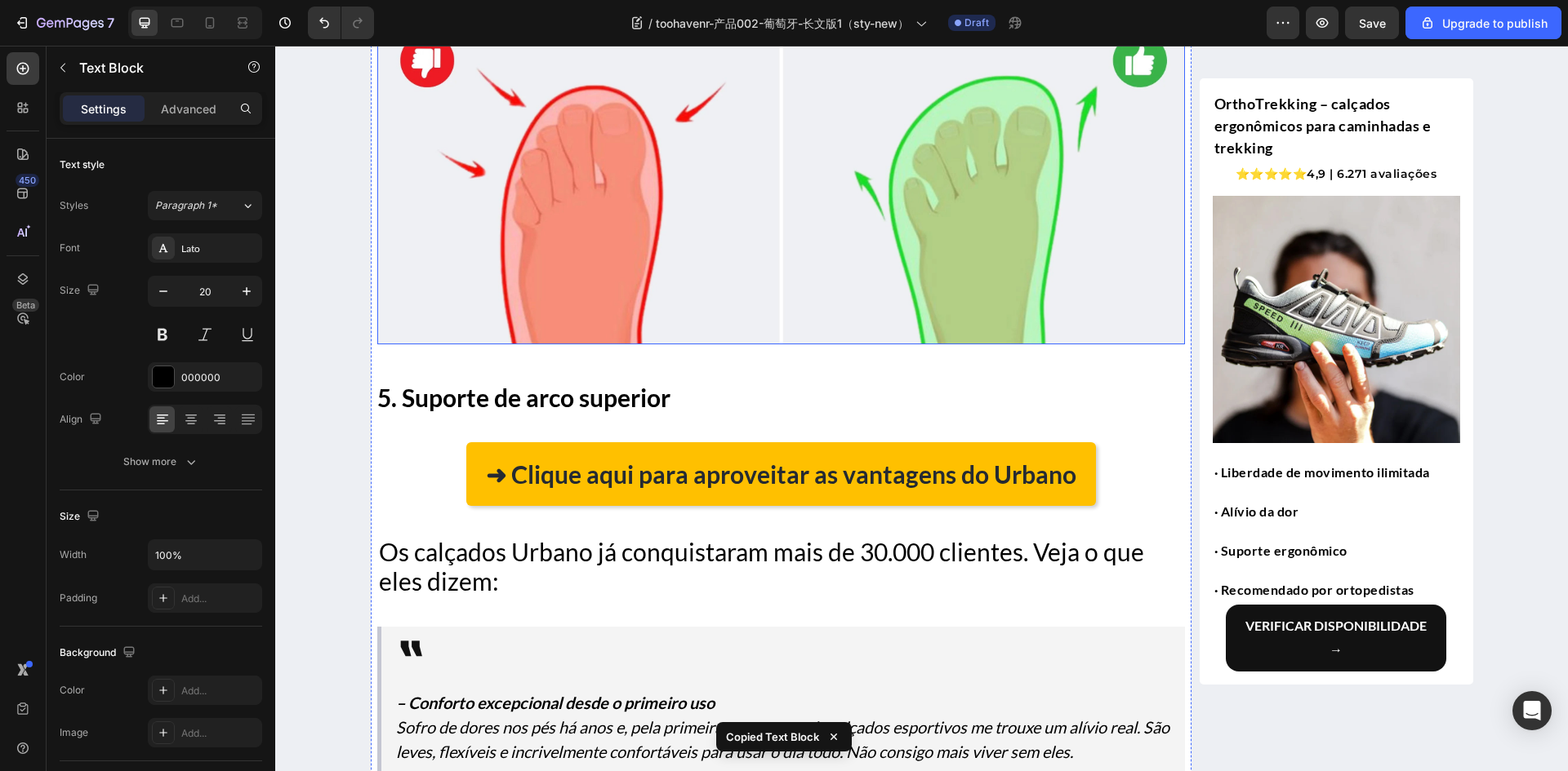
scroll to position [3813, 0]
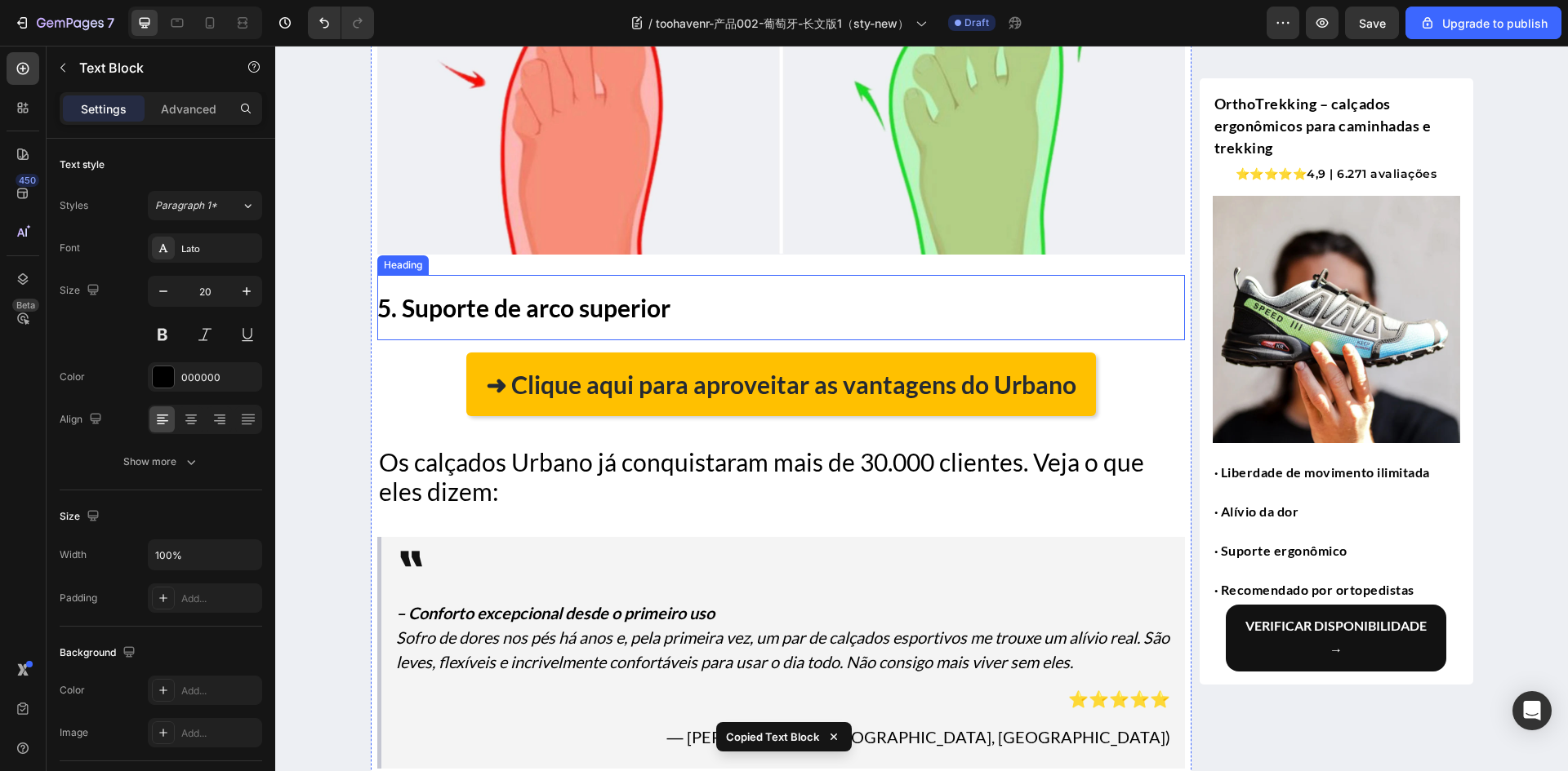
click at [526, 323] on strong "5. Suporte de arco superior" at bounding box center [524, 307] width 293 height 29
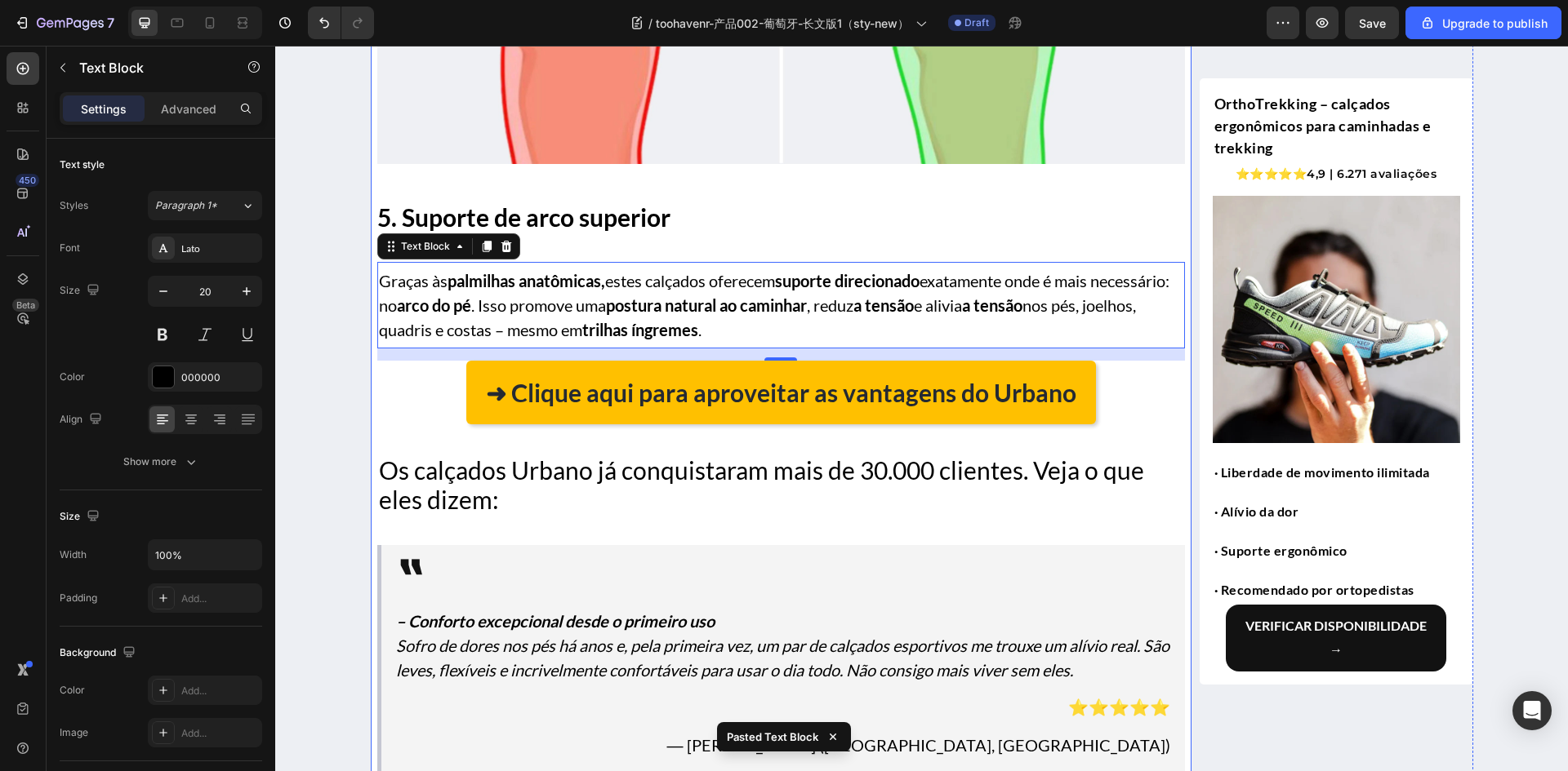
scroll to position [4057, 0]
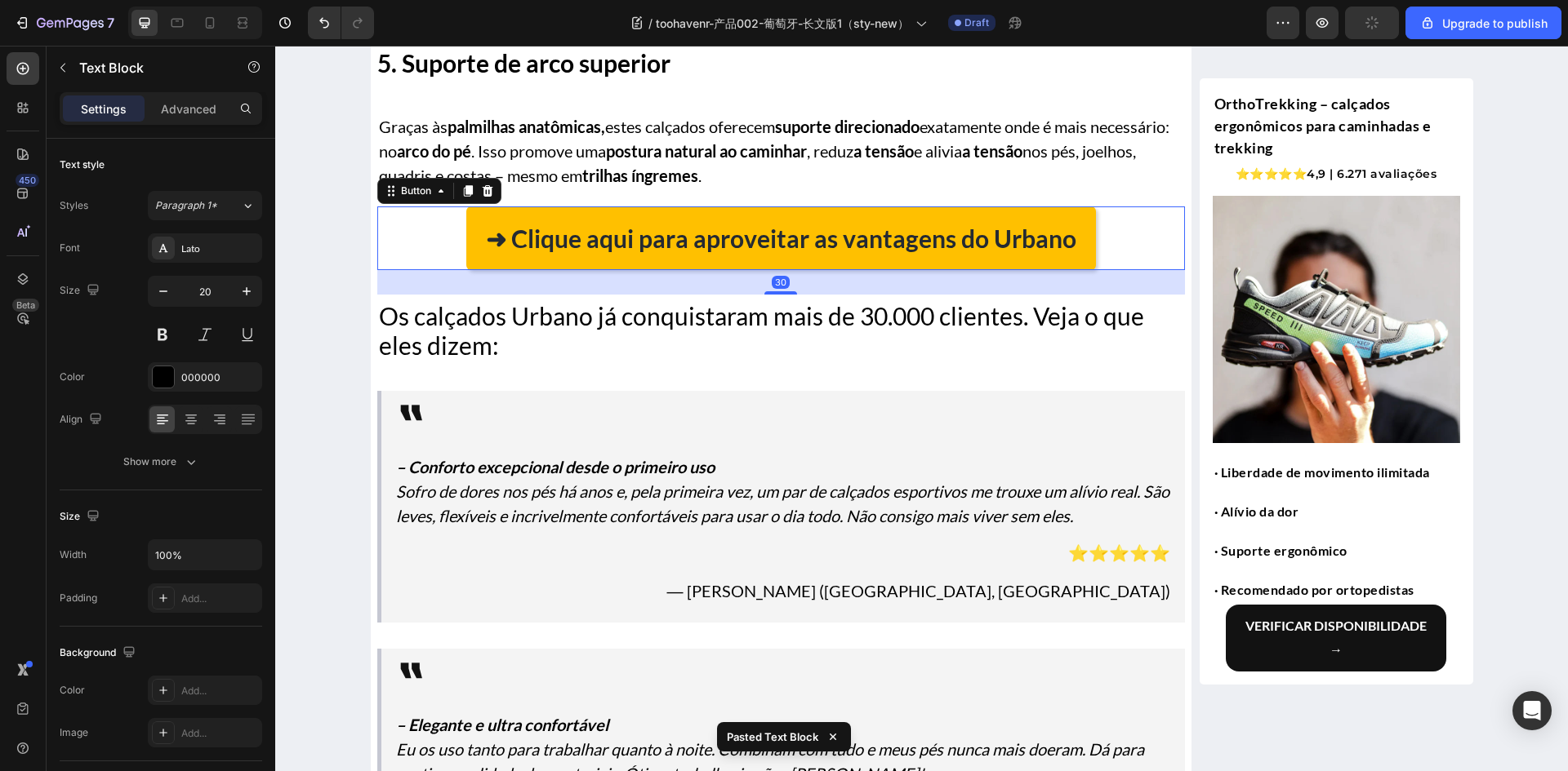
click at [414, 270] on div "➜ Clique aqui para aproveitar as vantagens do Urbano Button 30" at bounding box center [781, 239] width 807 height 64
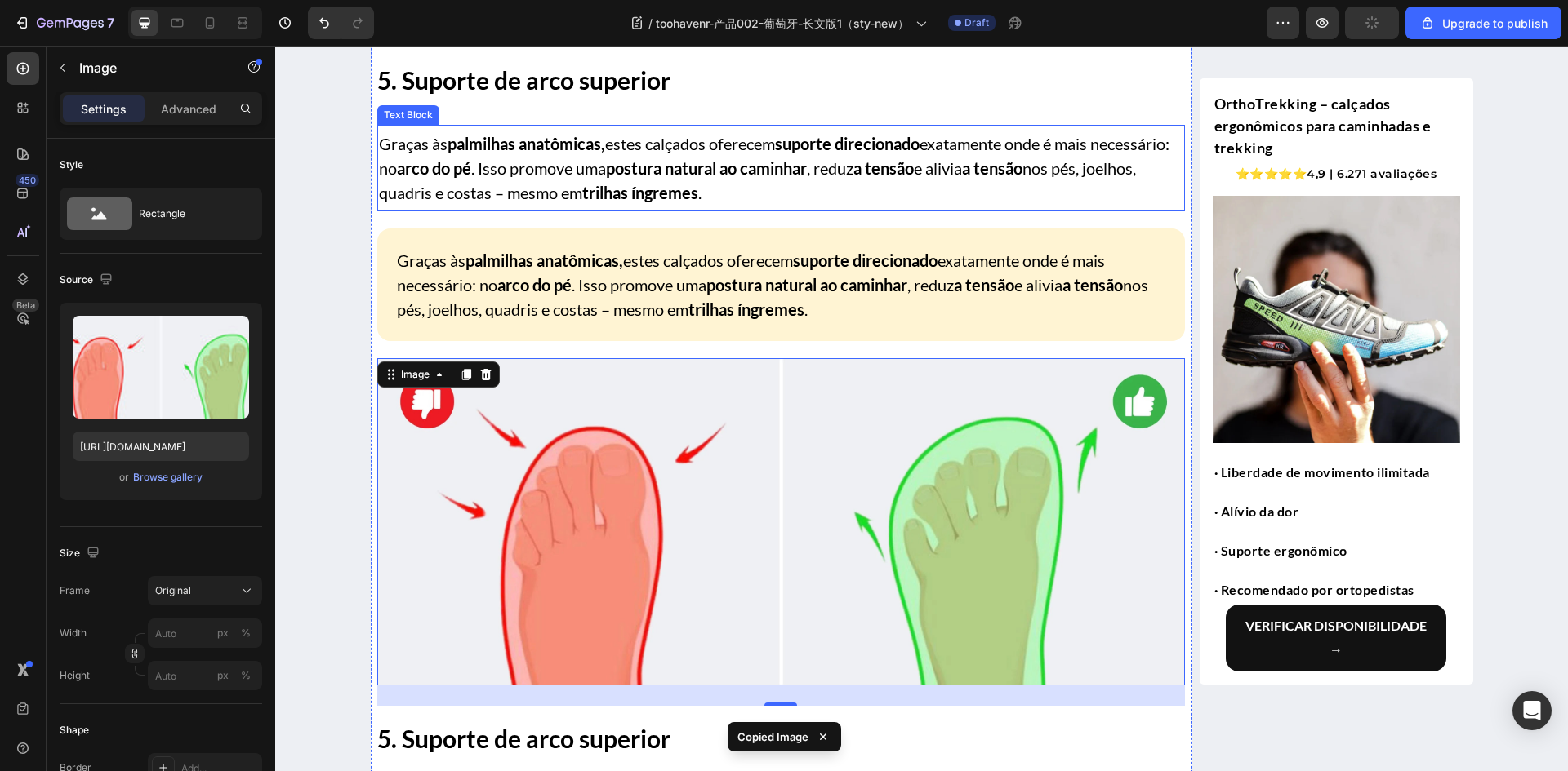
scroll to position [3159, 0]
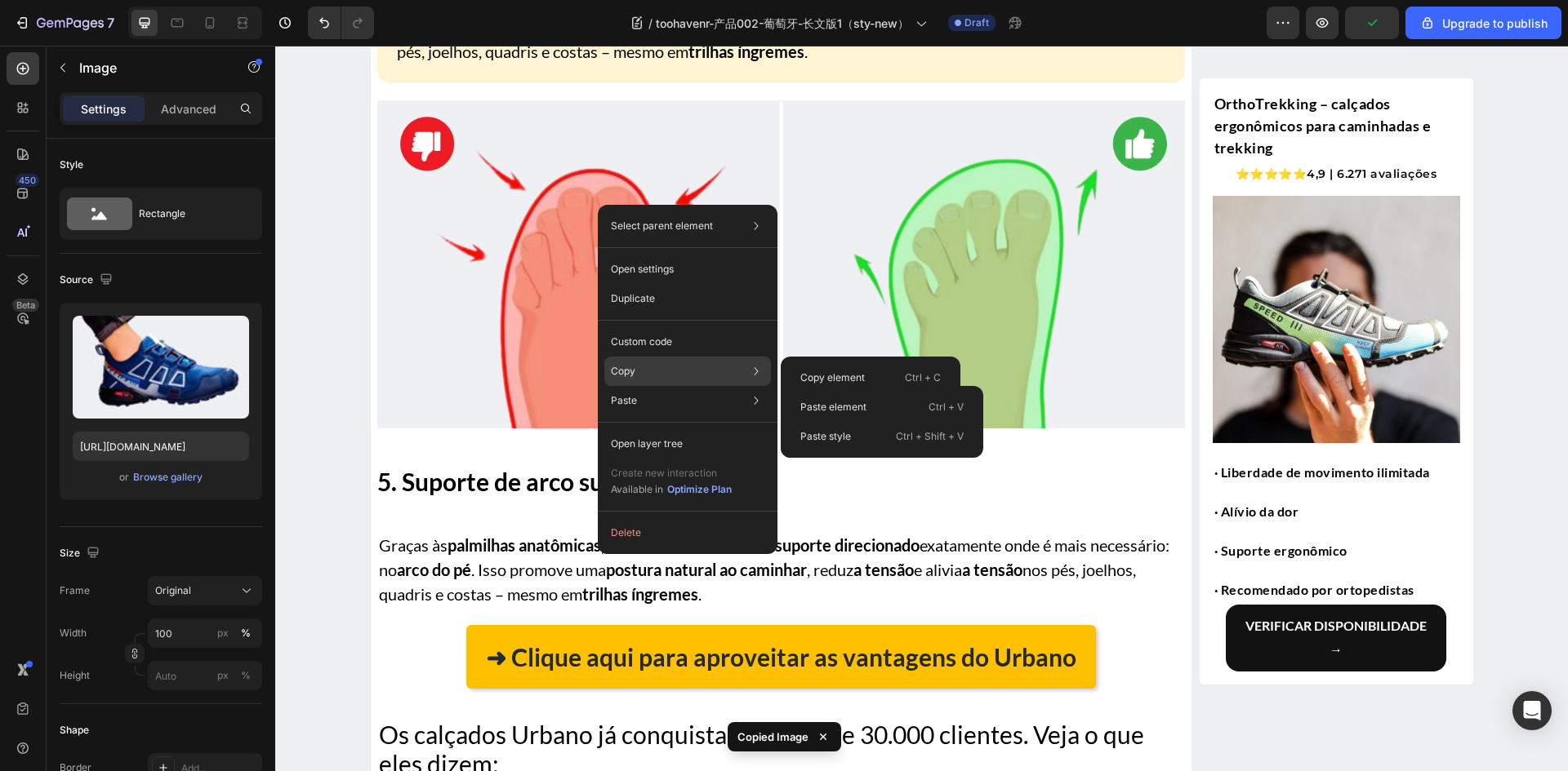
click at [690, 373] on div "Copy Copy element Ctrl + C Copy style Copy class .gEfoReKCU-" at bounding box center [687, 370] width 166 height 29
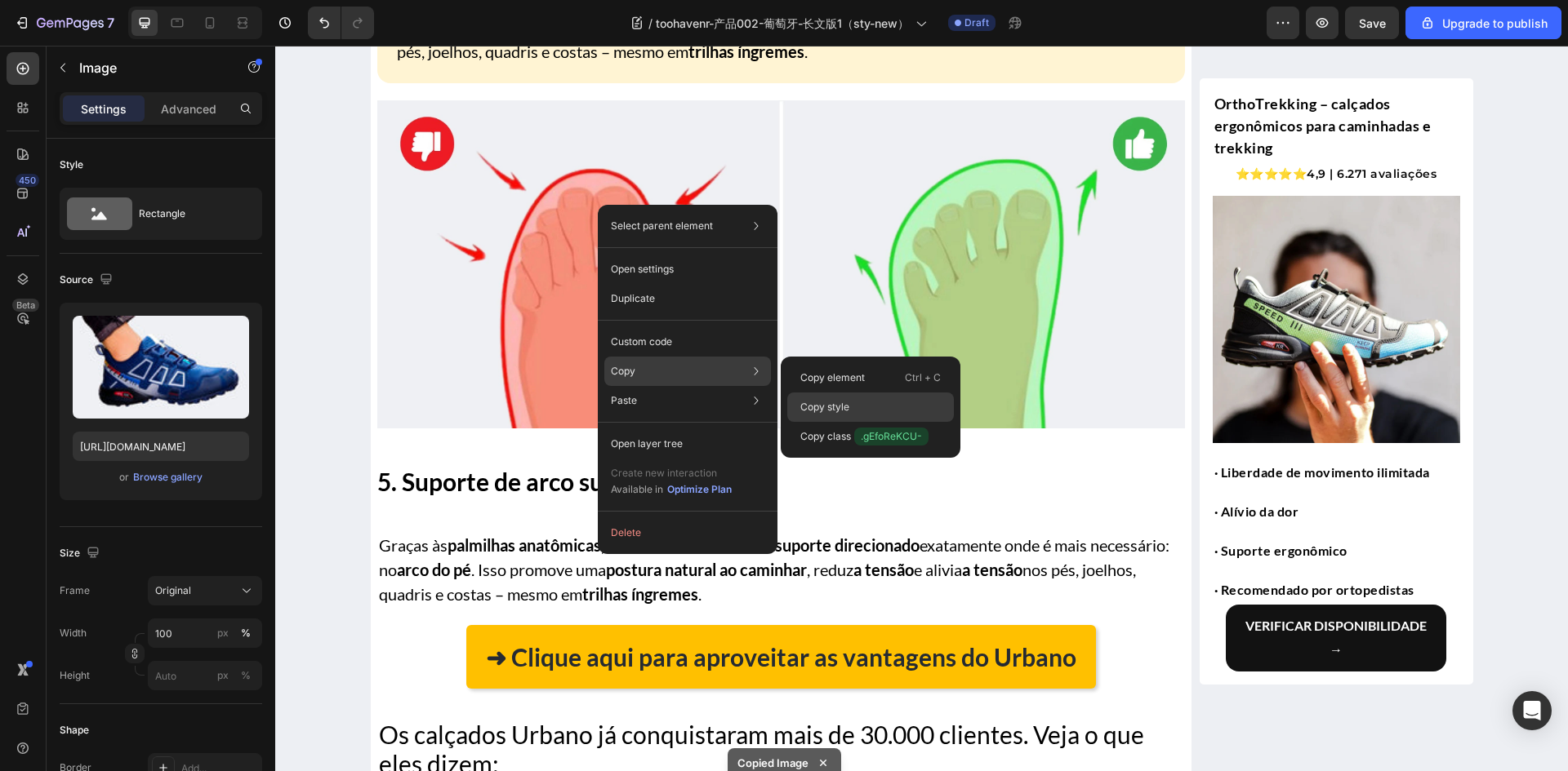
click at [826, 402] on p "Copy style" at bounding box center [825, 407] width 49 height 15
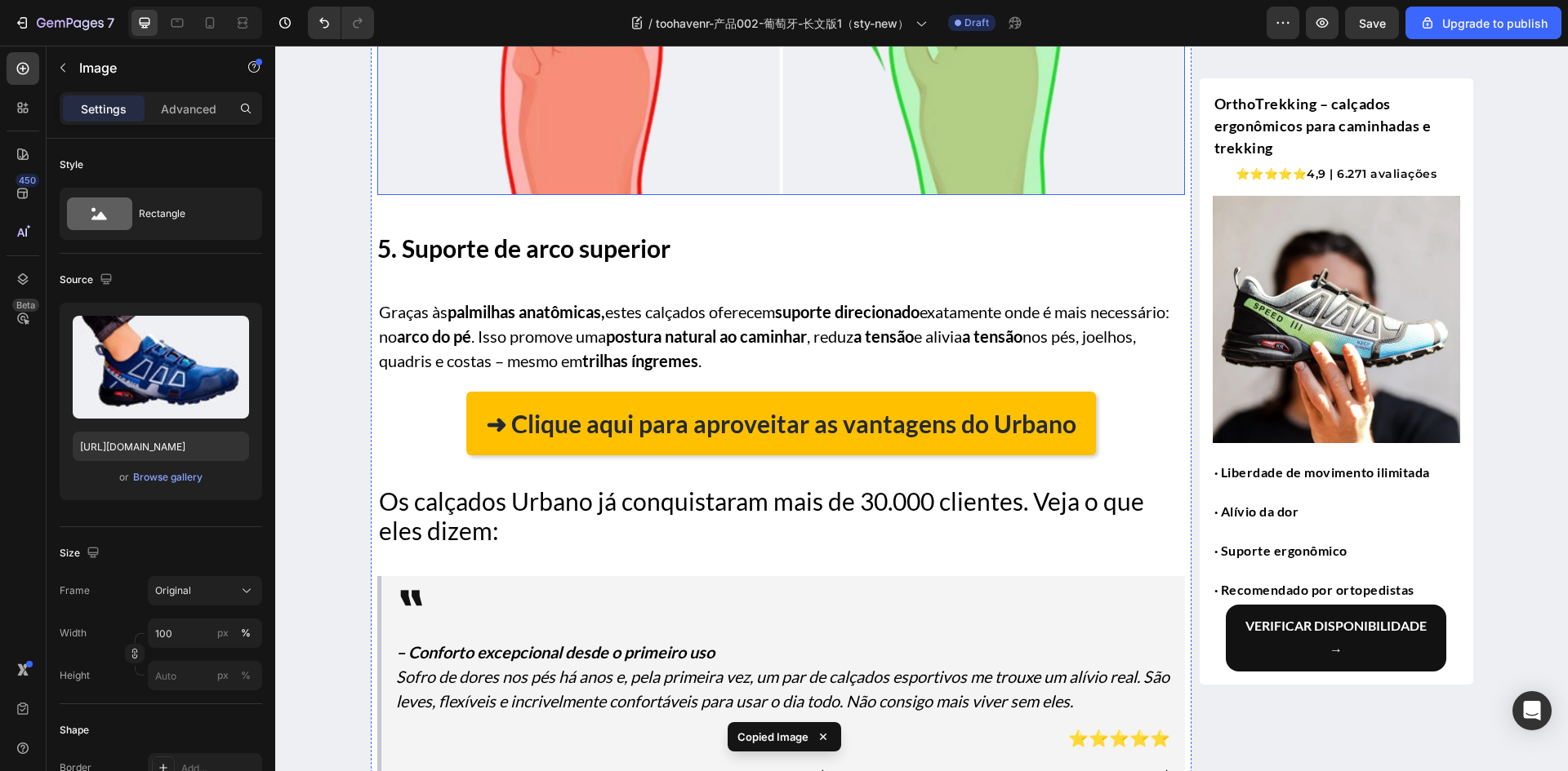
scroll to position [3649, 0]
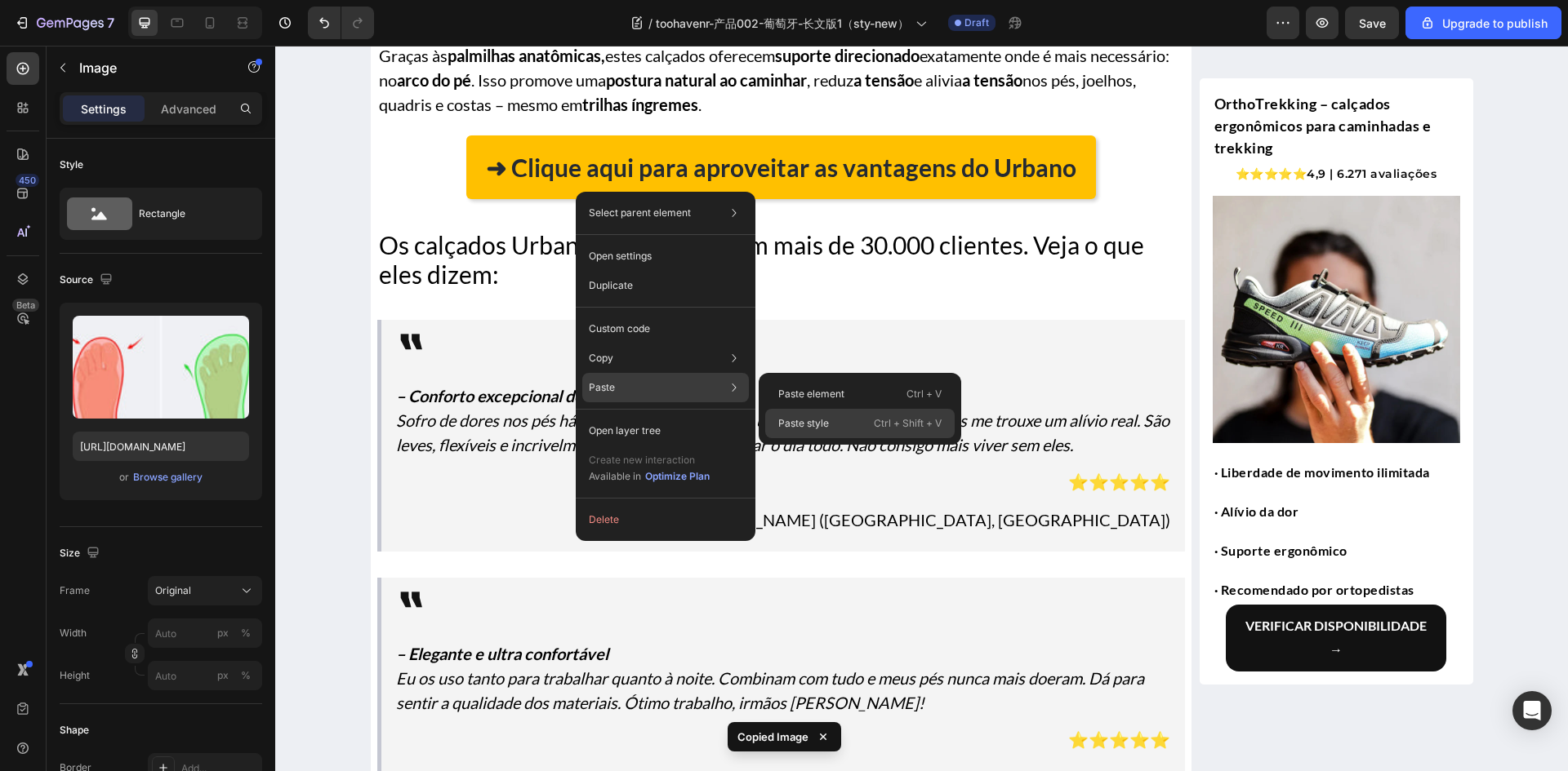
click at [801, 424] on p "Paste style" at bounding box center [803, 424] width 51 height 15
type input "100"
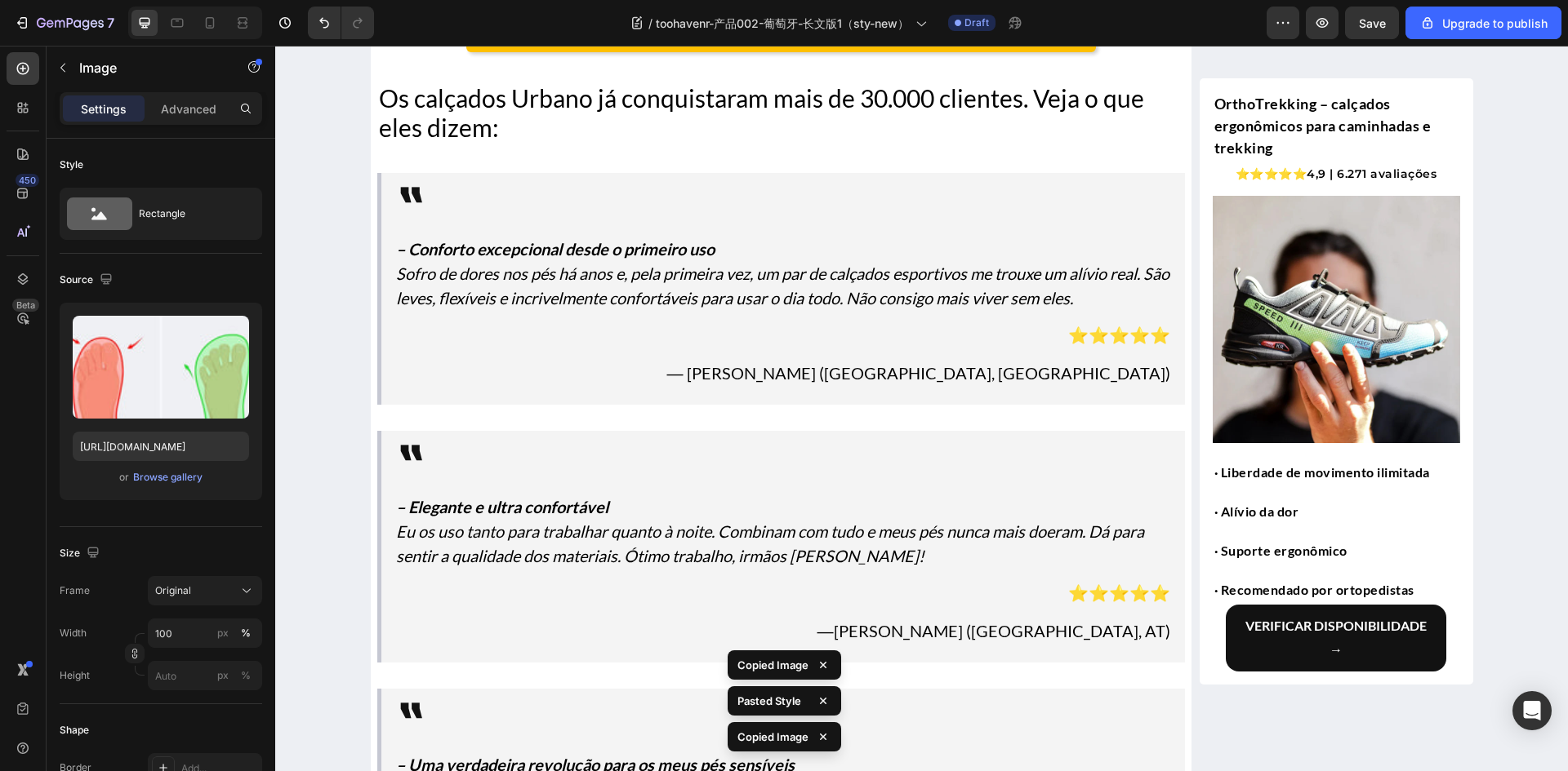
scroll to position [4057, 0]
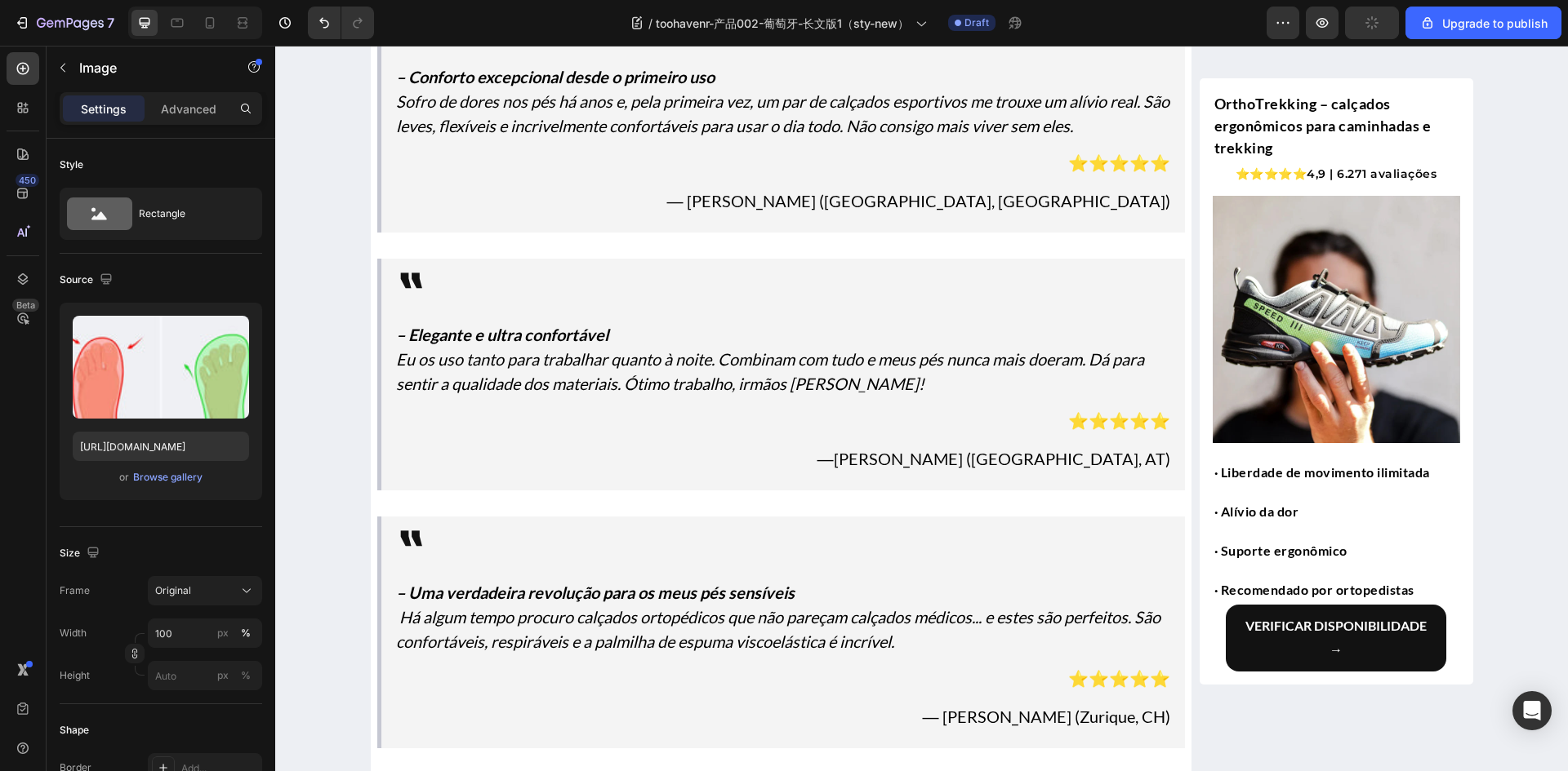
scroll to position [4465, 0]
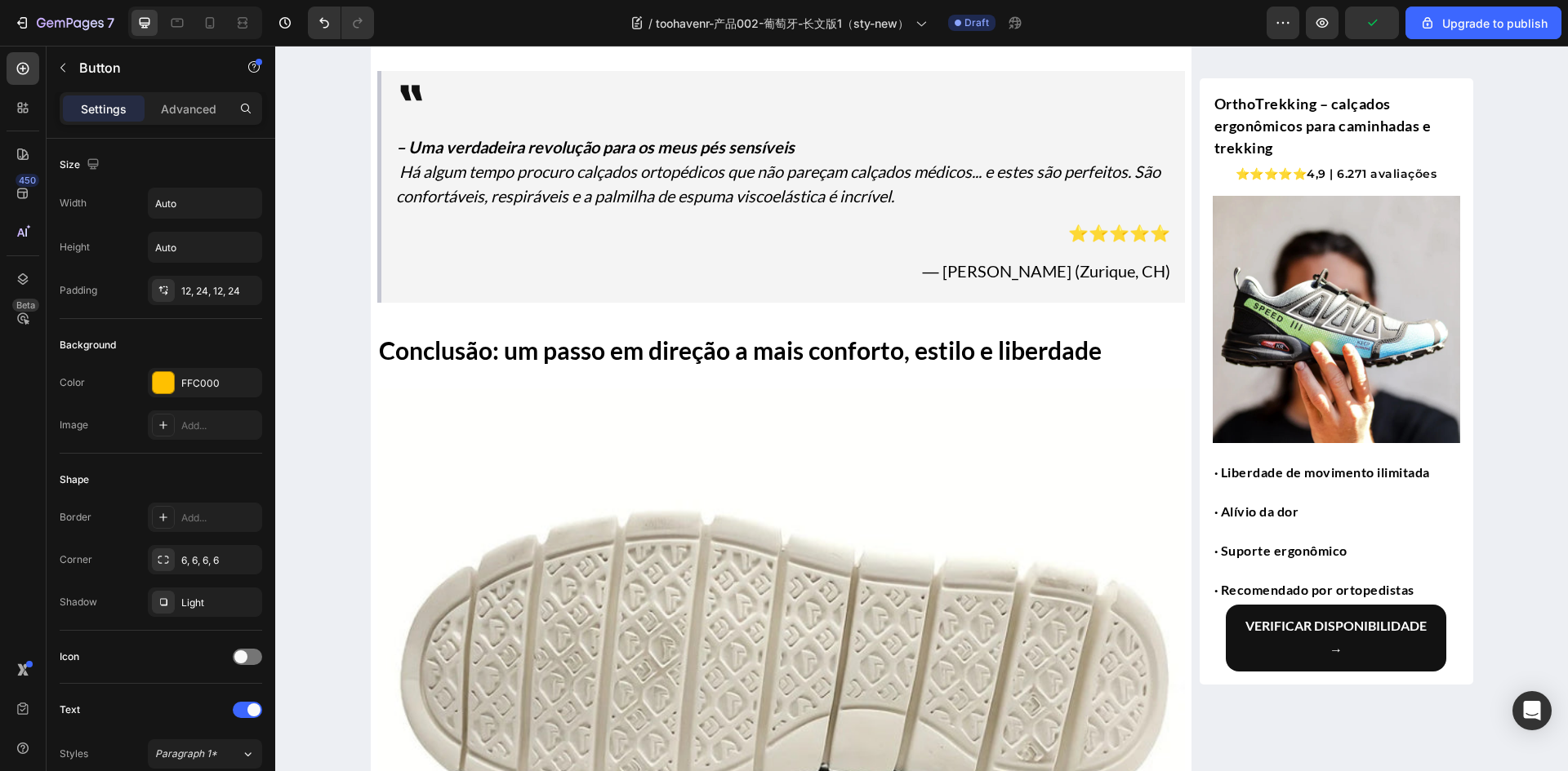
scroll to position [4547, 0]
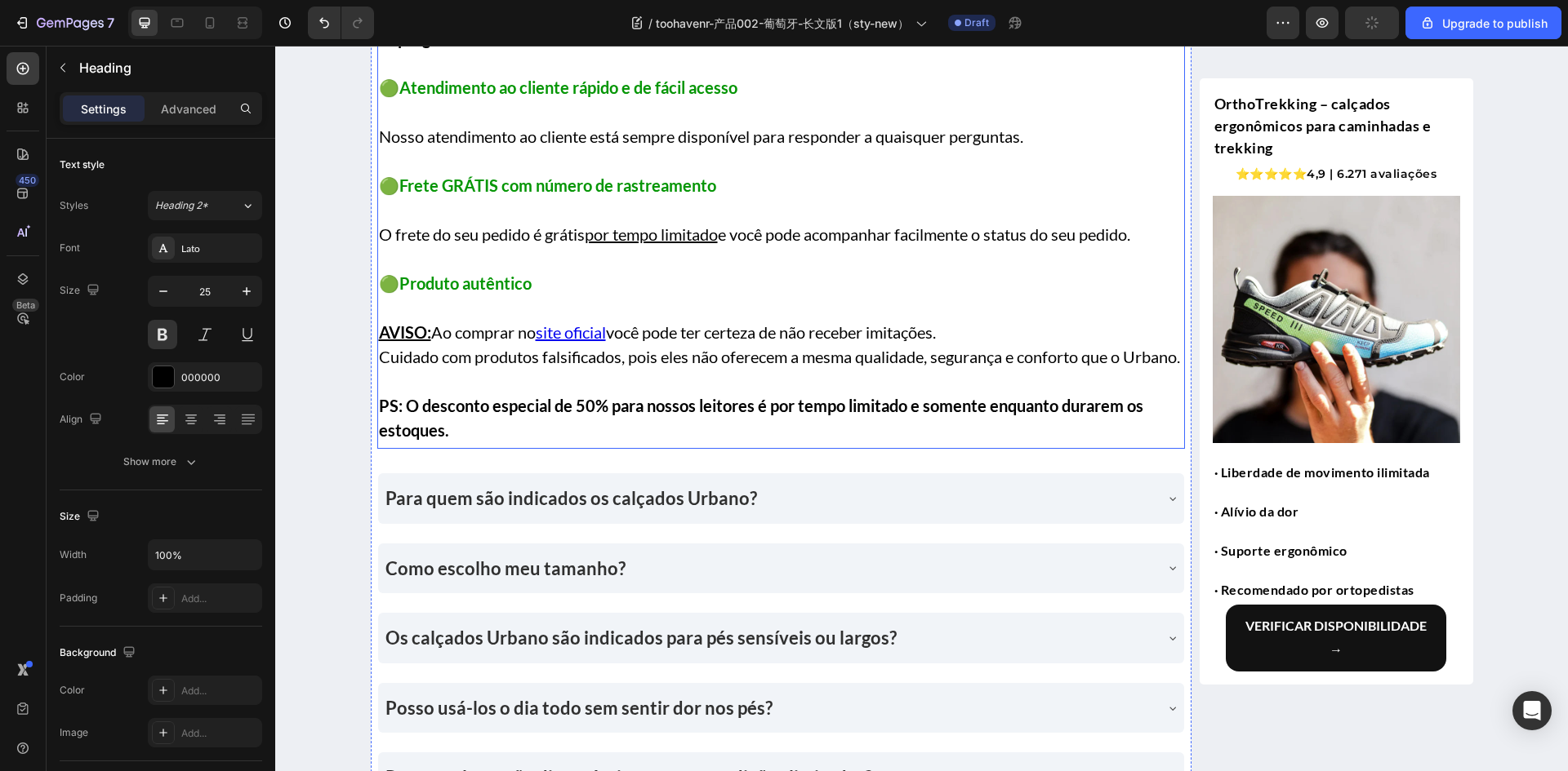
scroll to position [5118, 0]
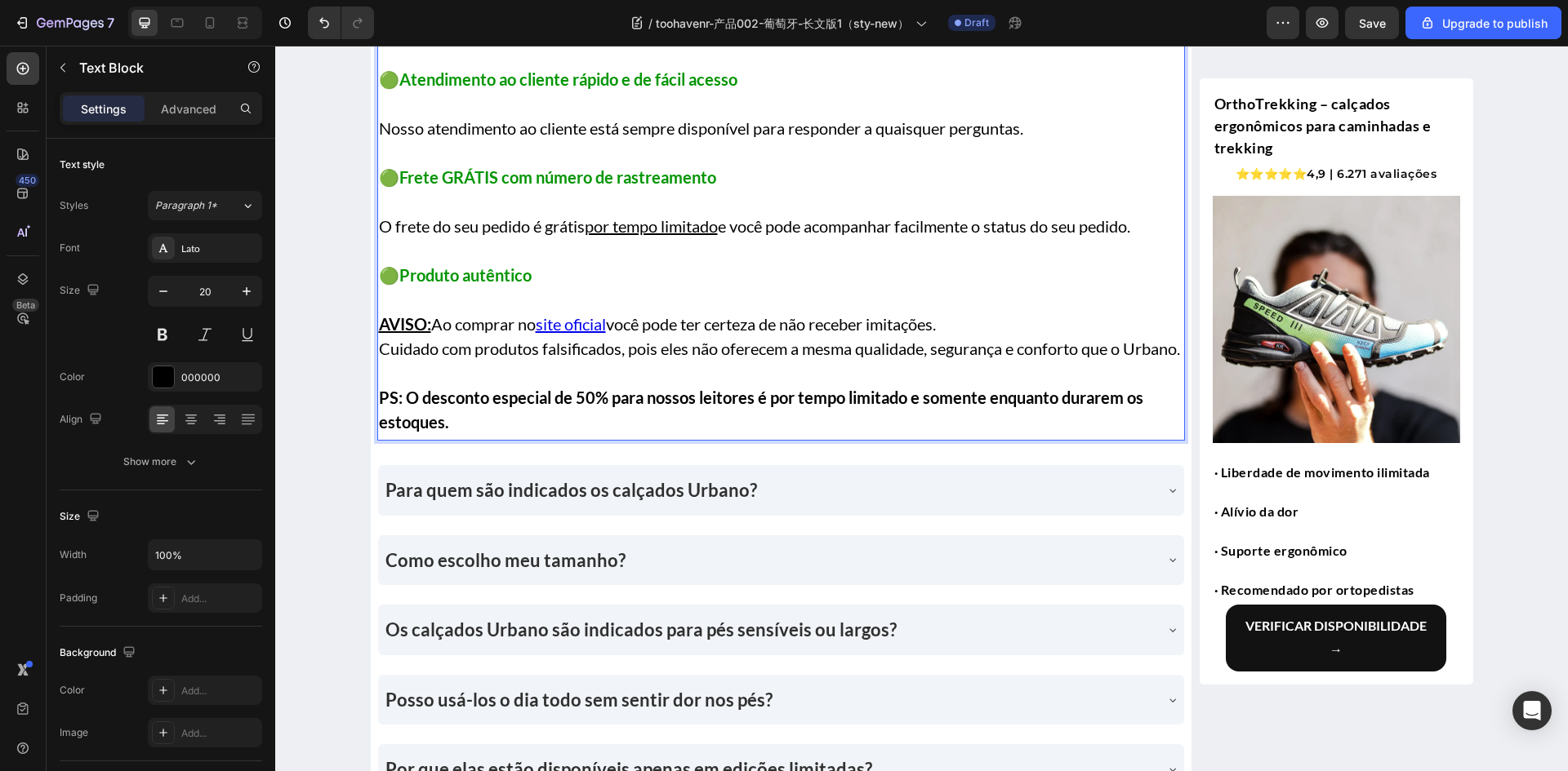
scroll to position [4873, 0]
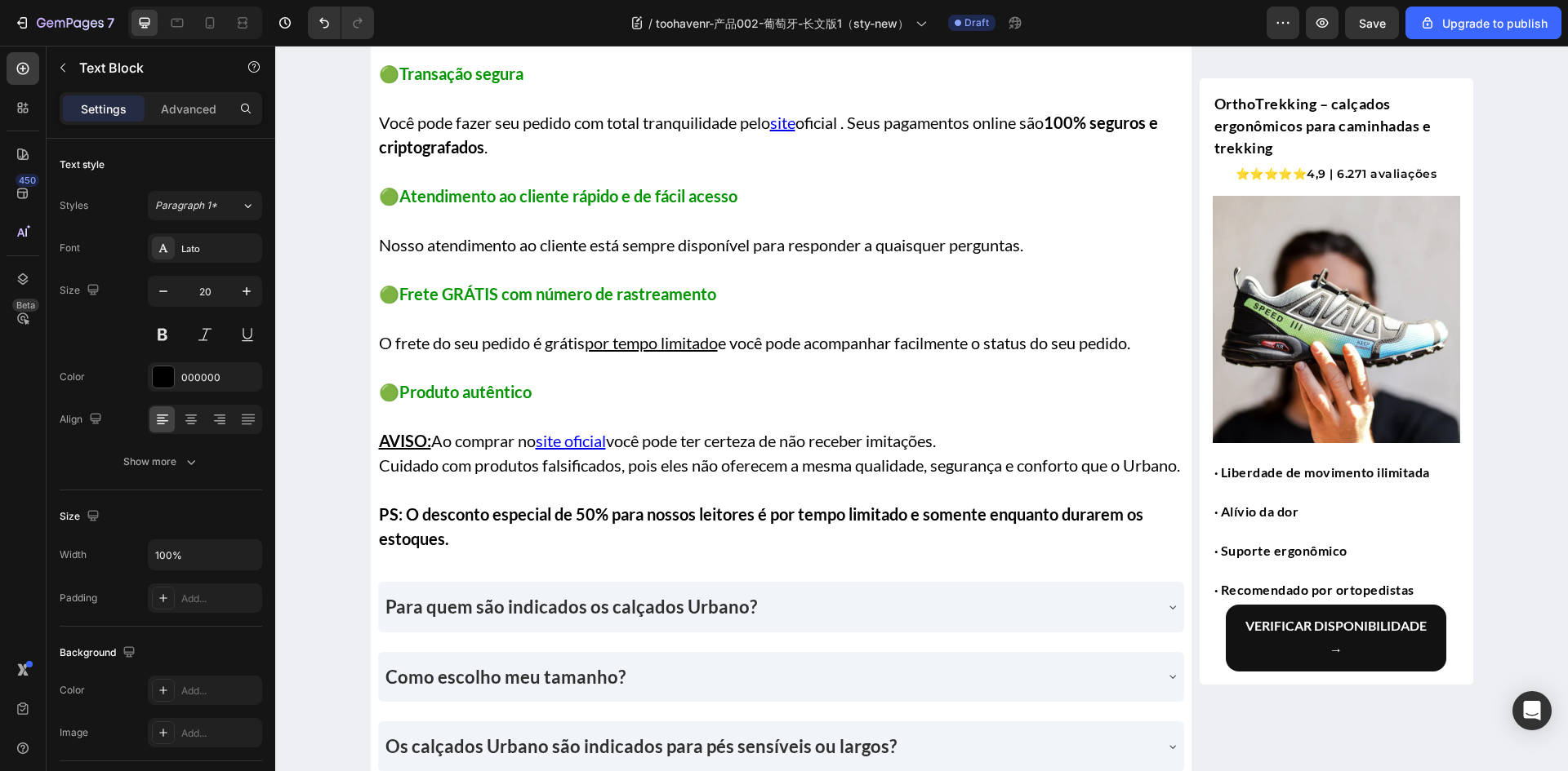
drag, startPoint x: 942, startPoint y: 442, endPoint x: 999, endPoint y: 508, distance: 87.2
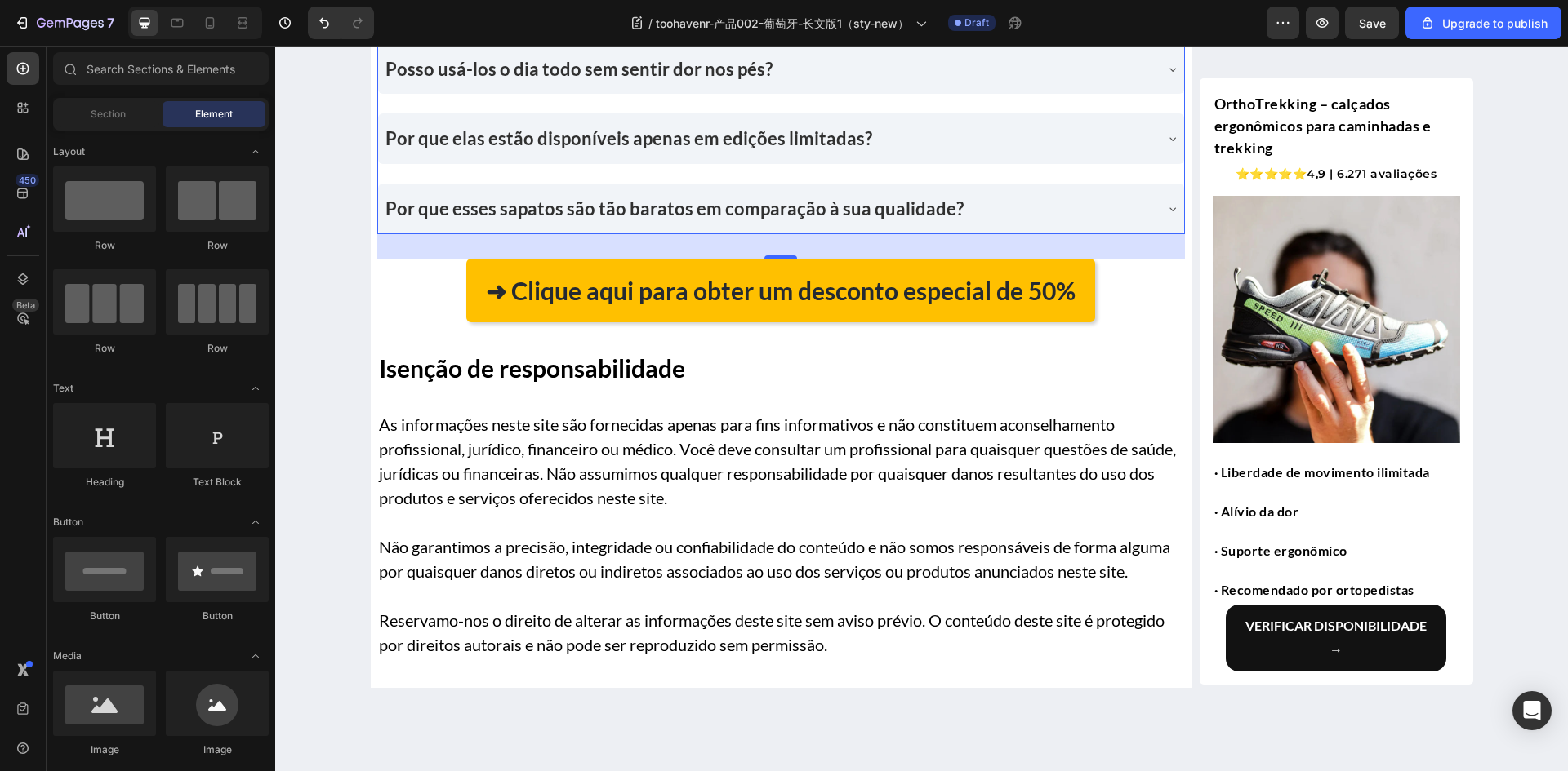
click at [910, 234] on div "Para quem são indicados os calçados Urbano? Como escolho meu tamanho? Os calçad…" at bounding box center [781, 34] width 807 height 400
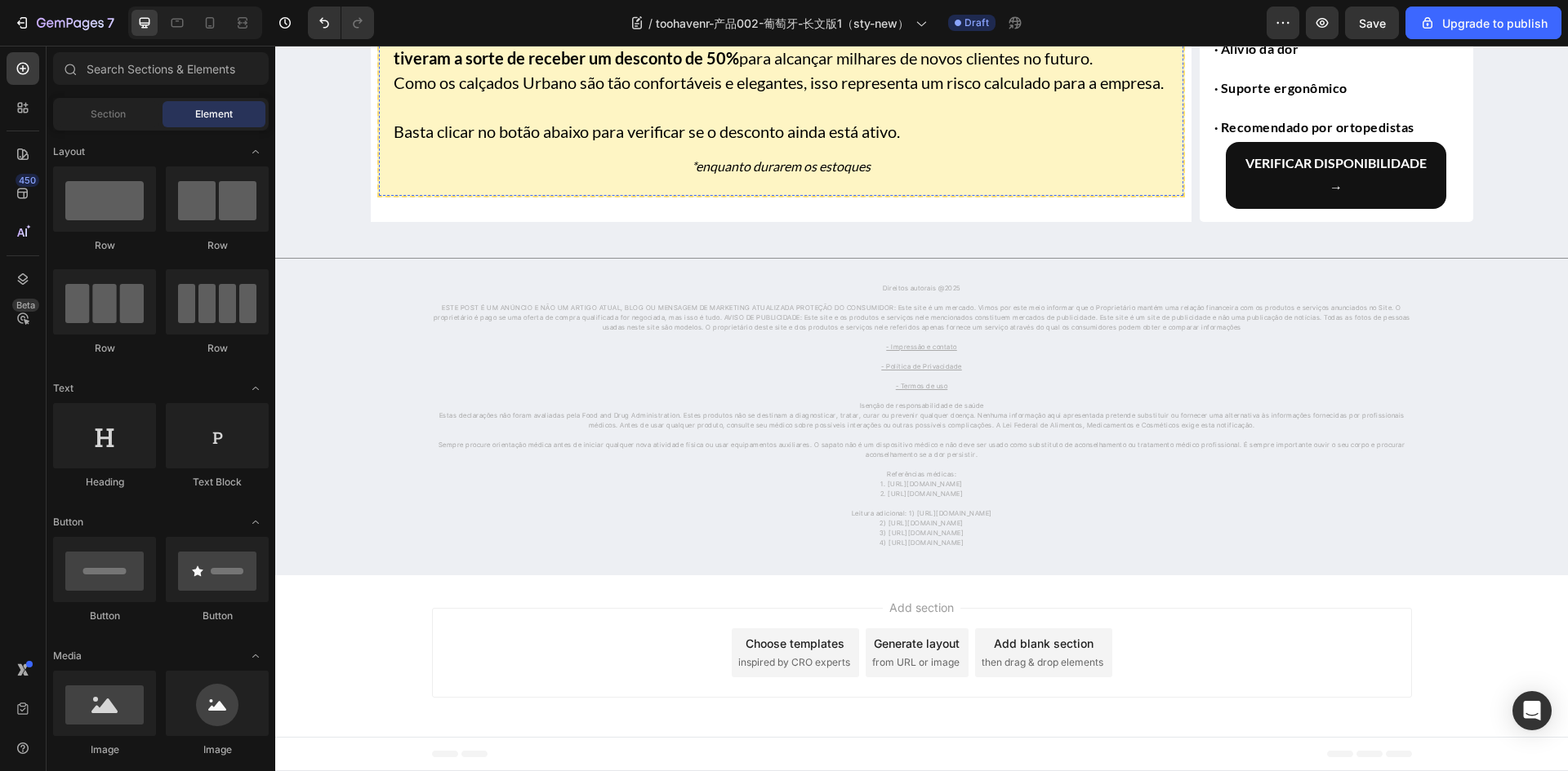
scroll to position [5166, 0]
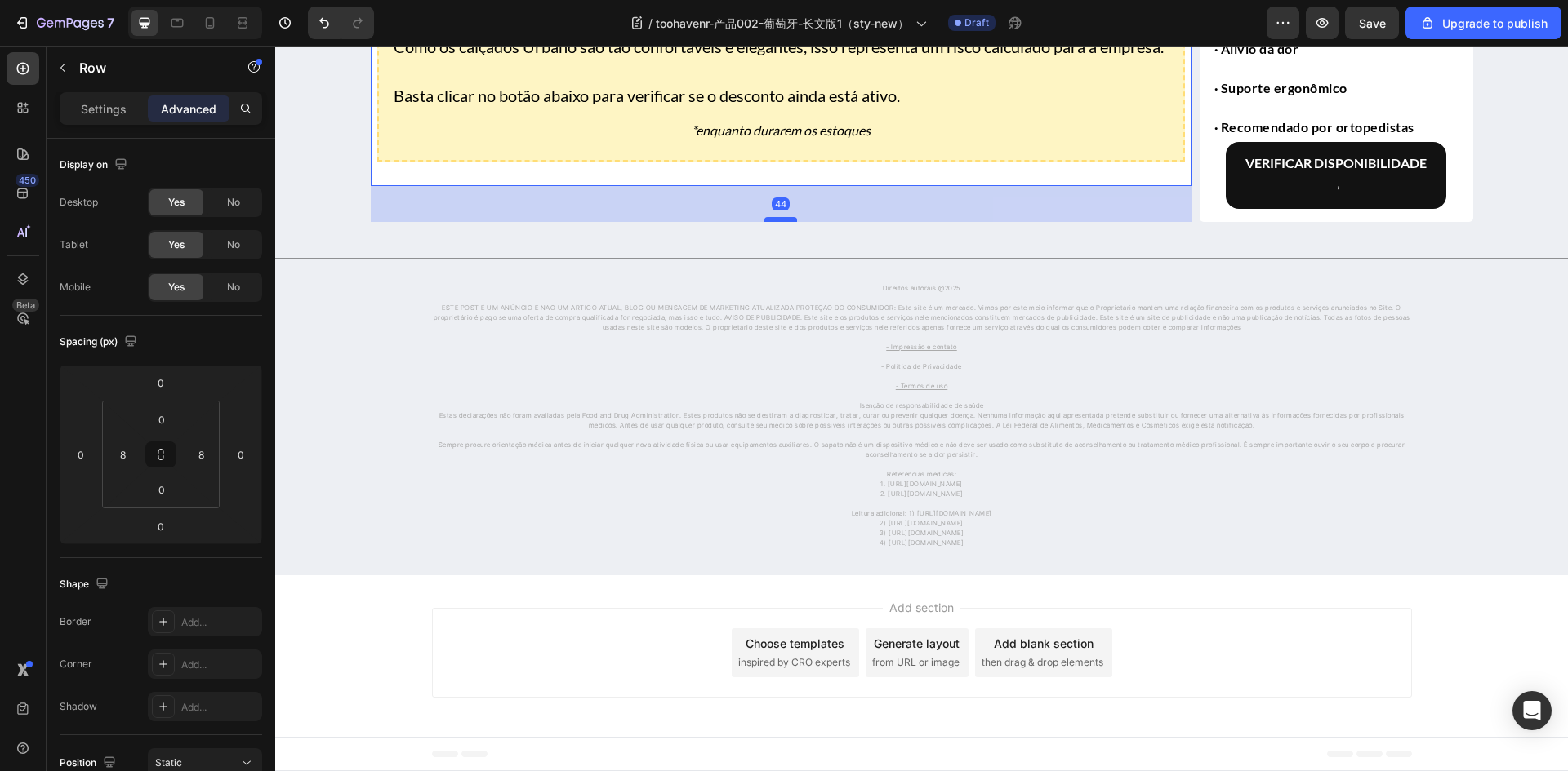
drag, startPoint x: 777, startPoint y: 220, endPoint x: 774, endPoint y: 257, distance: 37.1
click at [774, 222] on div at bounding box center [780, 219] width 33 height 5
type input "44"
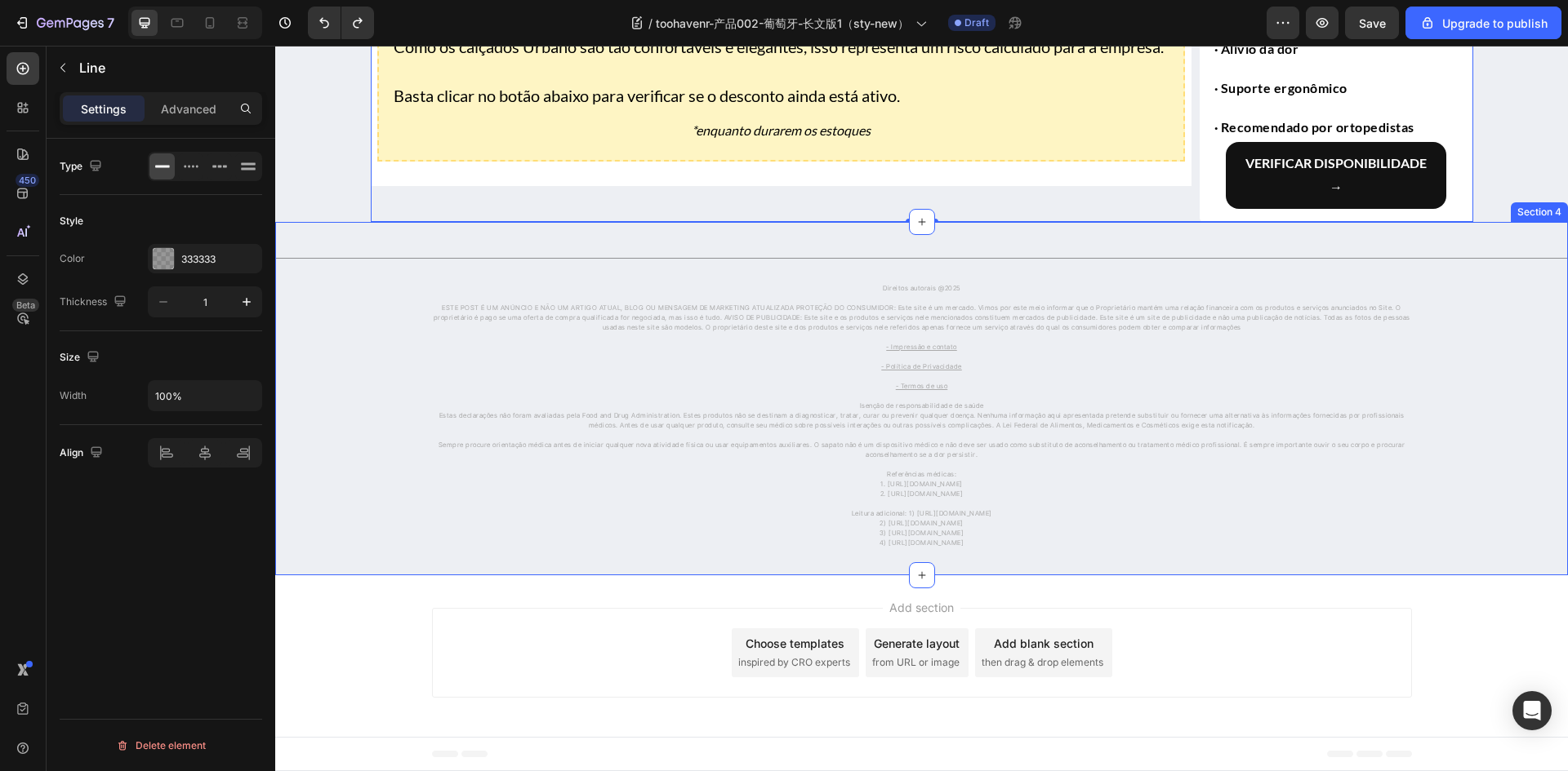
click at [969, 269] on div "Title Line" at bounding box center [922, 259] width 1292 height 21
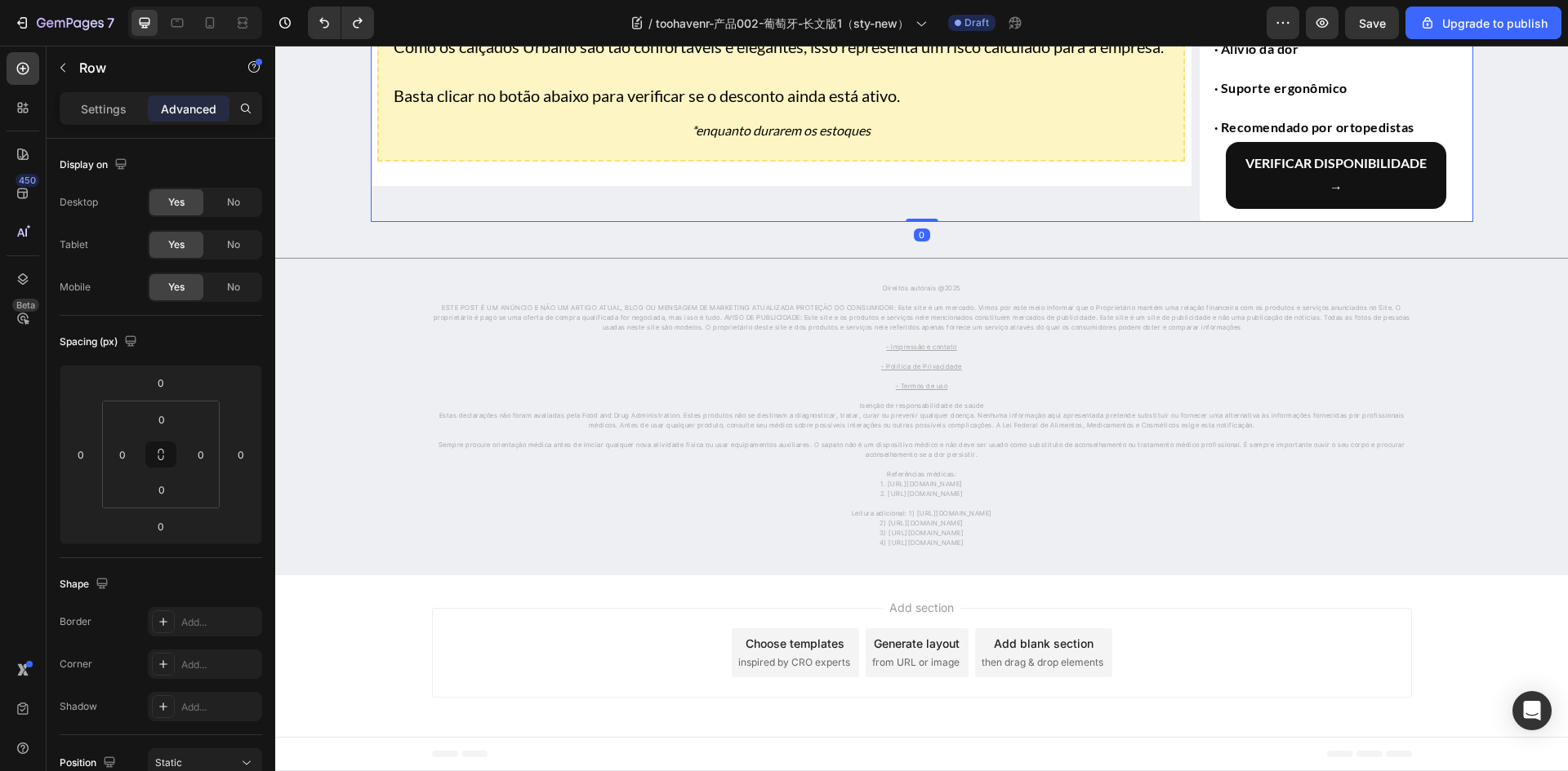
drag, startPoint x: 919, startPoint y: 256, endPoint x: 919, endPoint y: 233, distance: 23.0
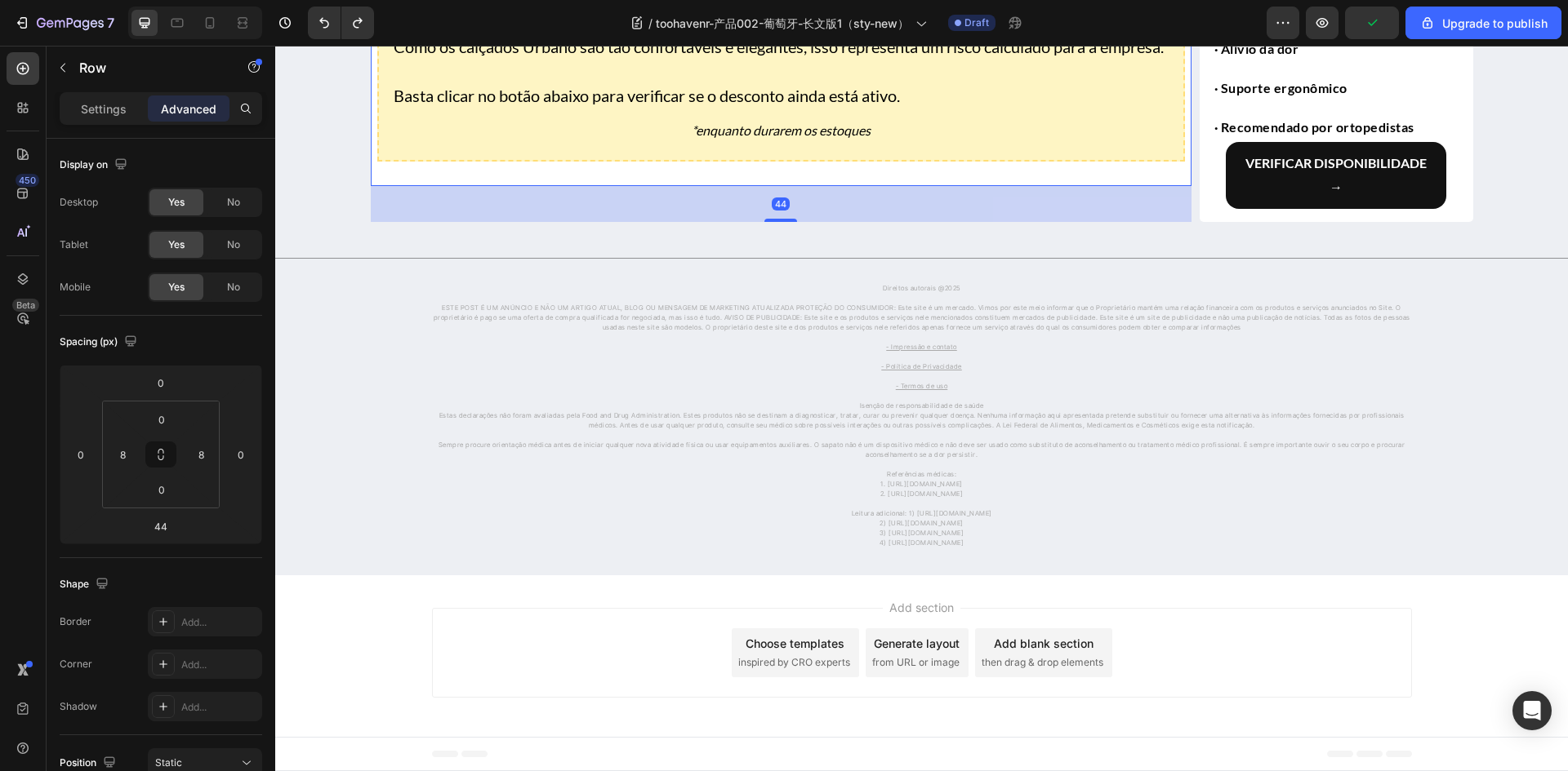
click at [314, 16] on button "Undo/Redo" at bounding box center [324, 23] width 33 height 33
type input "0"
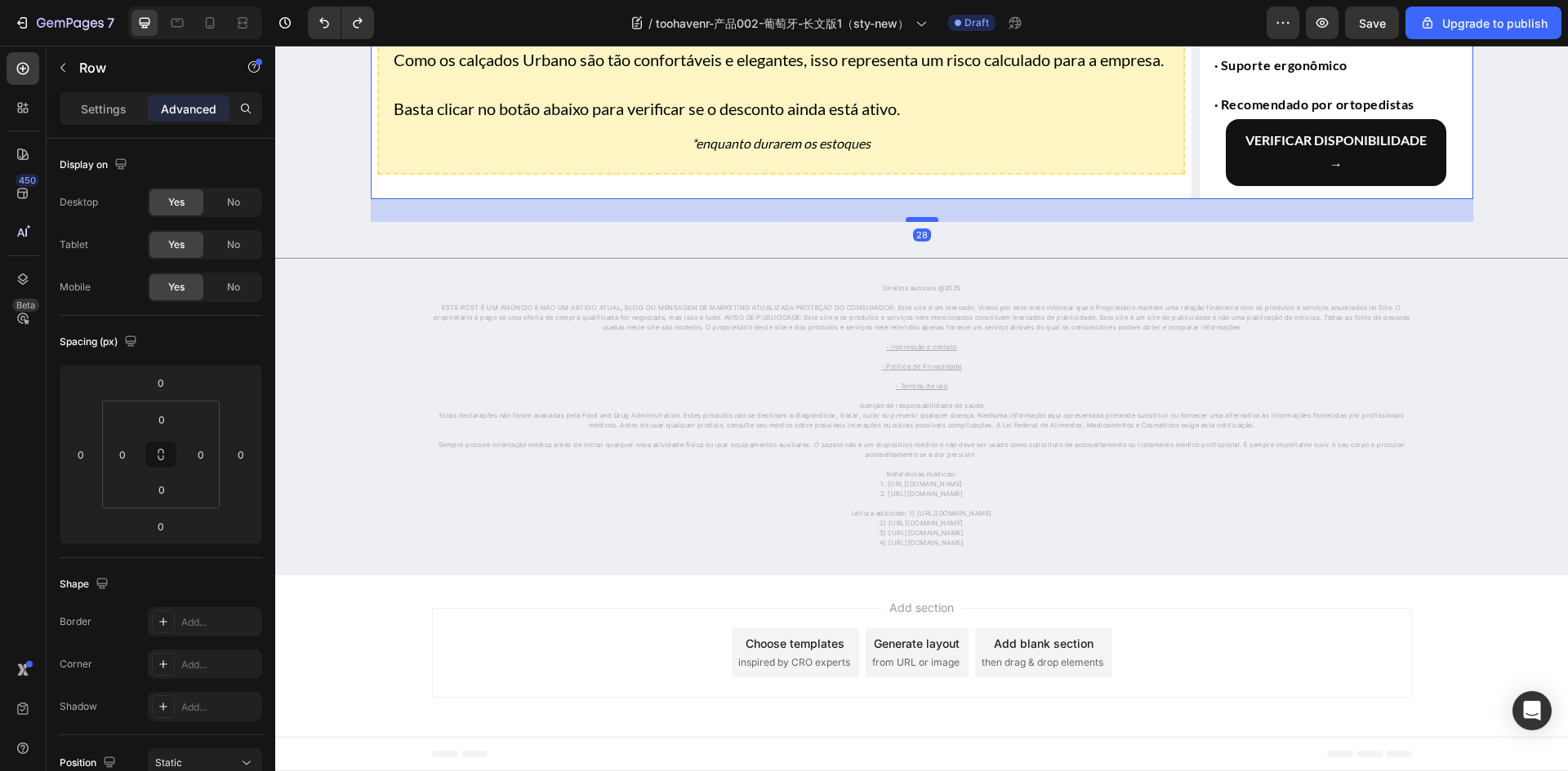
drag, startPoint x: 919, startPoint y: 219, endPoint x: 901, endPoint y: 244, distance: 30.8
click at [906, 222] on div at bounding box center [922, 219] width 33 height 5
type input "32"
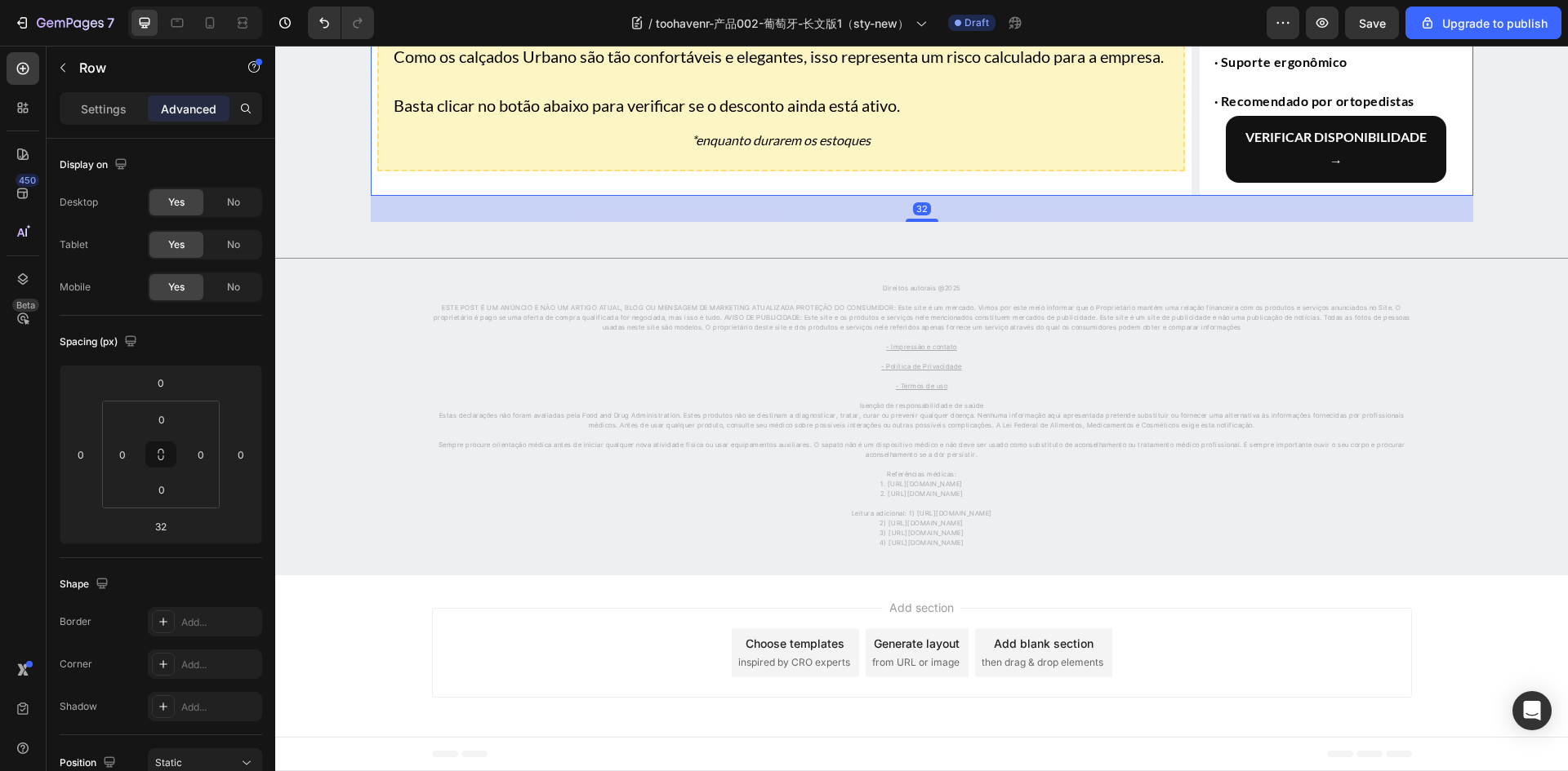
click at [1119, 222] on div "32" at bounding box center [922, 209] width 1102 height 26
click at [542, 265] on div "Title Line Direitos autorais @2025 ESTE POST É UM ANÚNCIO E NÃO UM ARTIGO ATUAL…" at bounding box center [922, 399] width 1292 height 354
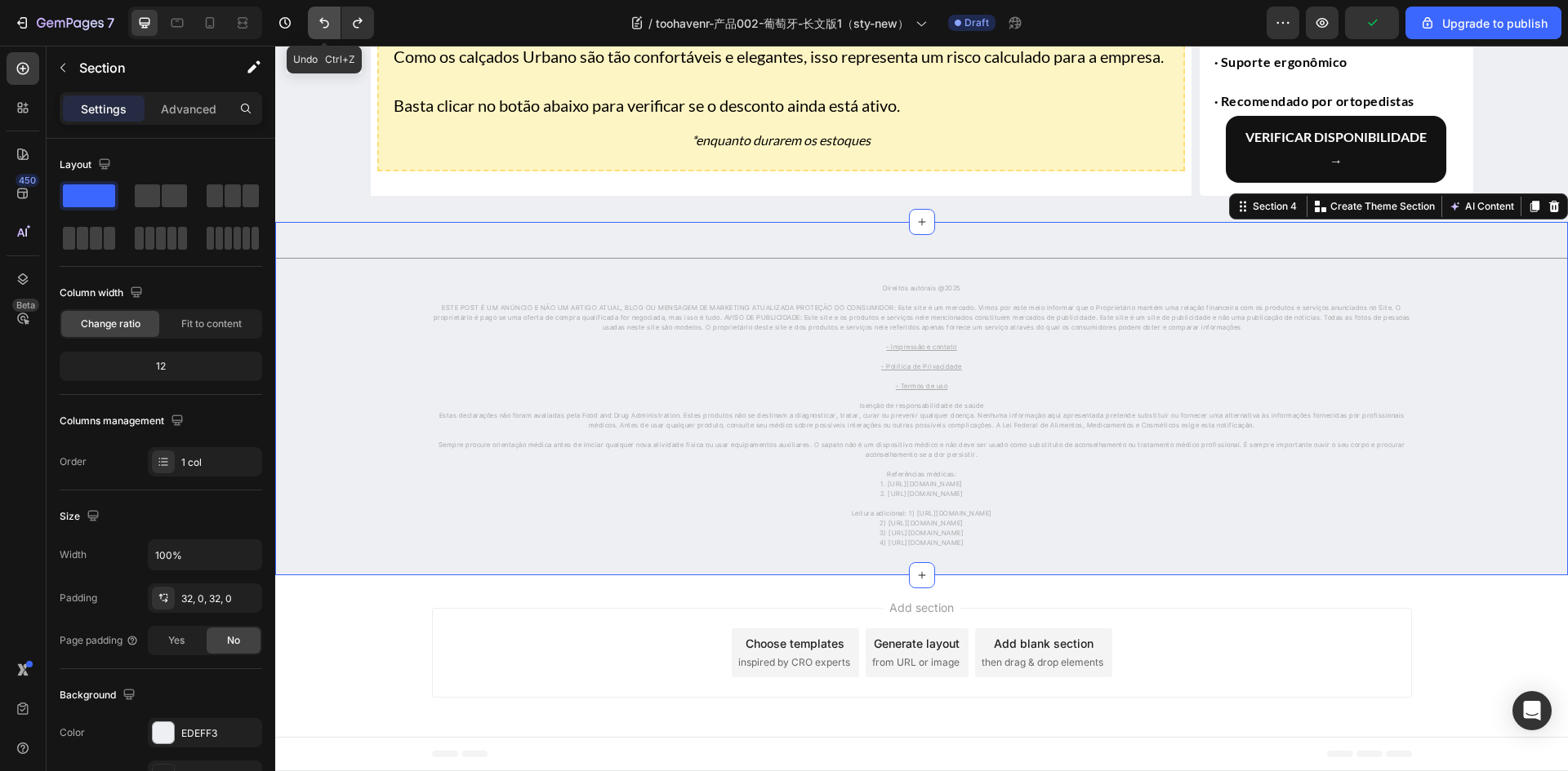
click at [323, 30] on icon "Undo/Redo" at bounding box center [324, 23] width 16 height 16
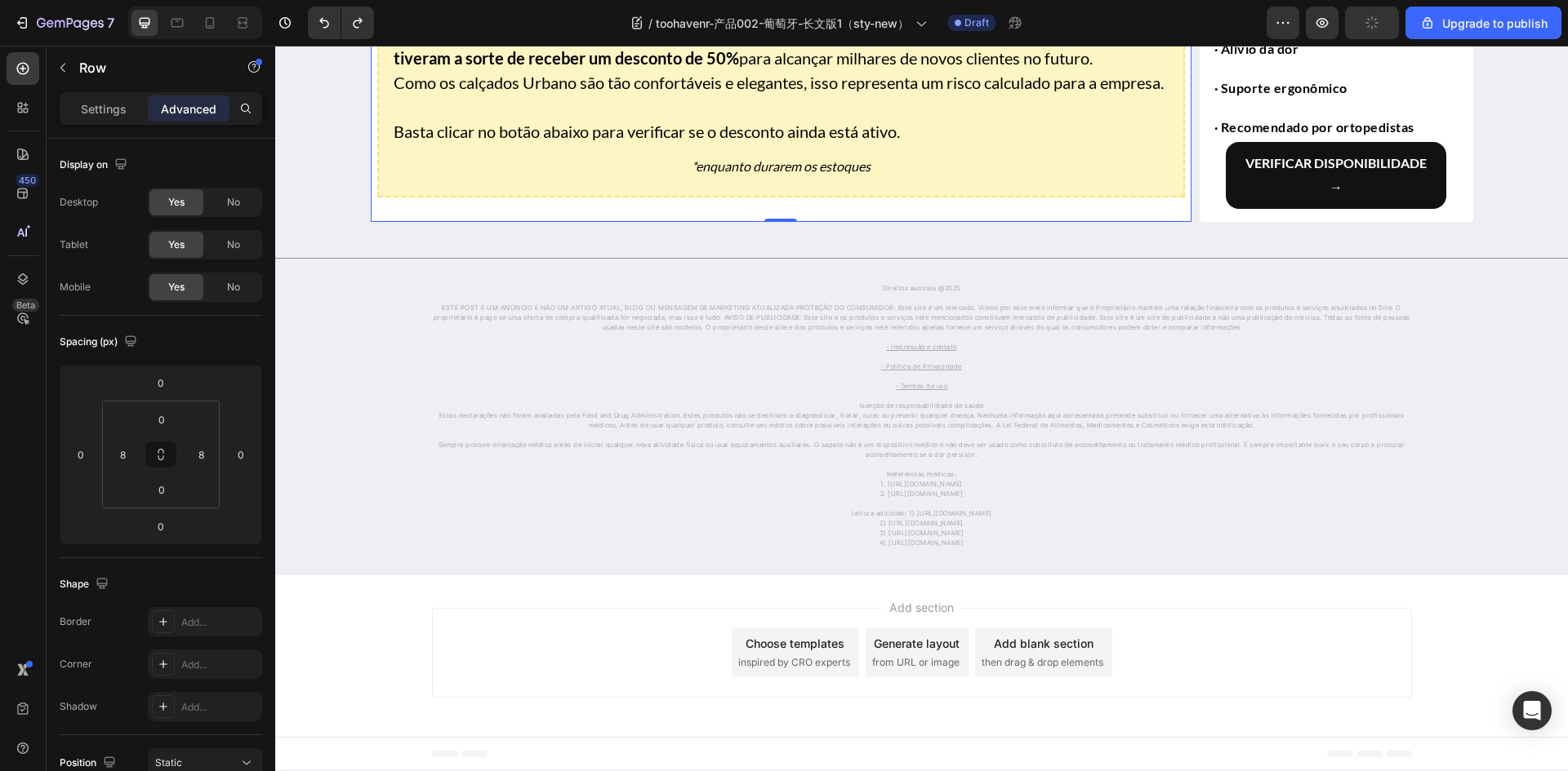
click at [158, 525] on input "0" at bounding box center [161, 527] width 33 height 24
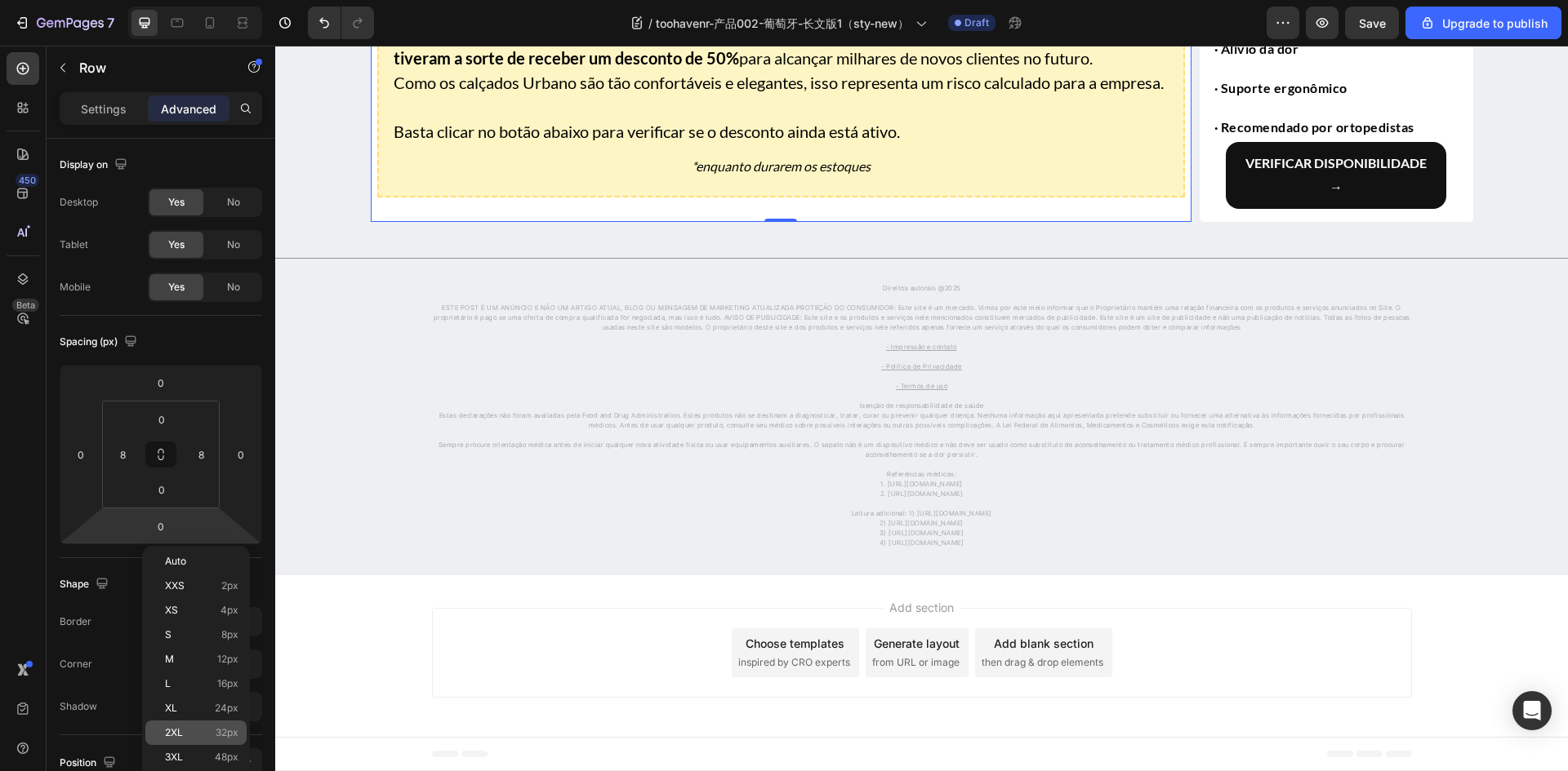
click at [192, 738] on p "2XL 32px" at bounding box center [201, 732] width 73 height 11
type input "32"
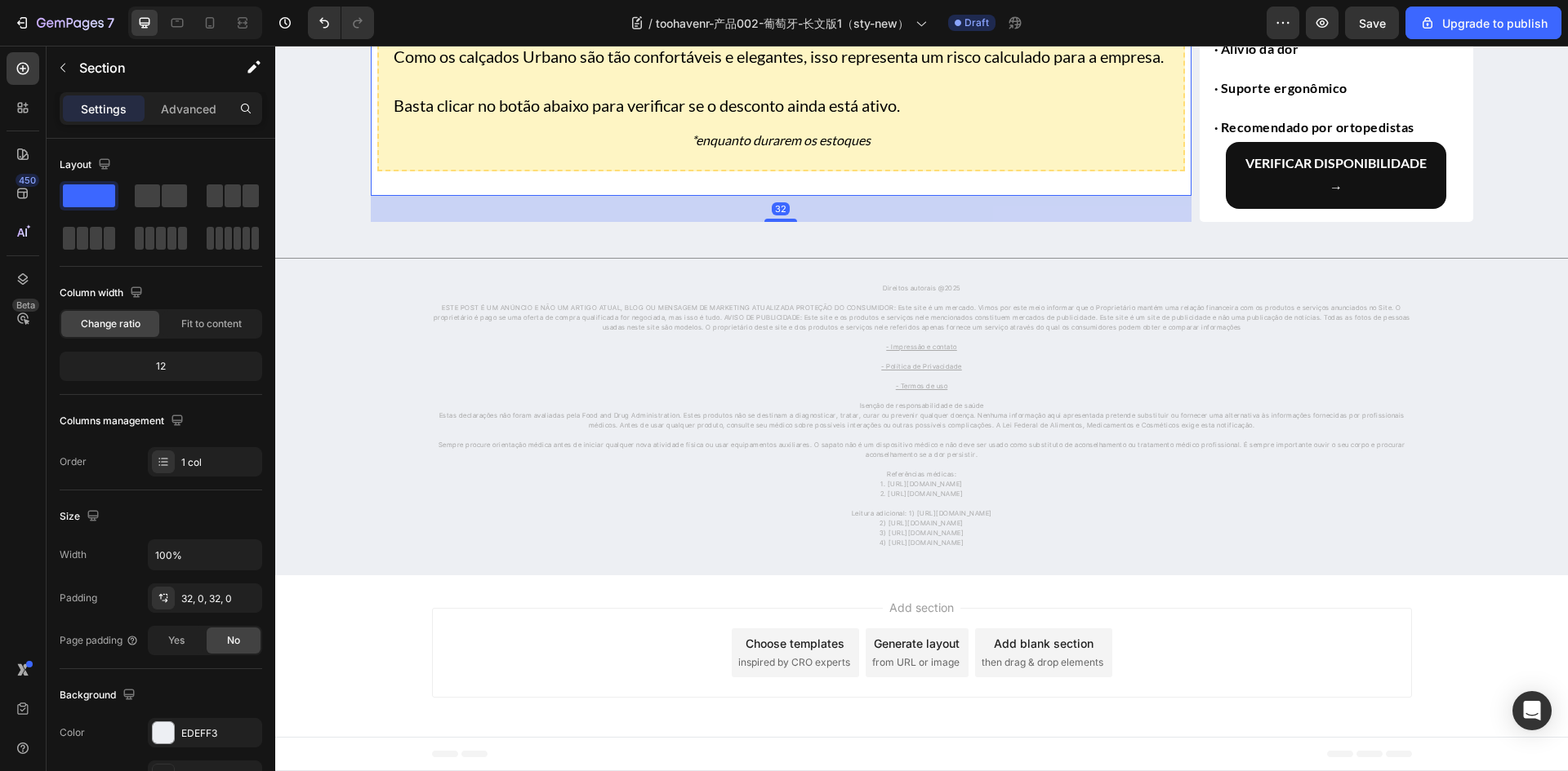
click at [586, 575] on div "Title Line Direitos autorais @2025 ESTE POST É UM ANÚNCIO E NÃO UM ARTIGO ATUAL…" at bounding box center [922, 399] width 1292 height 354
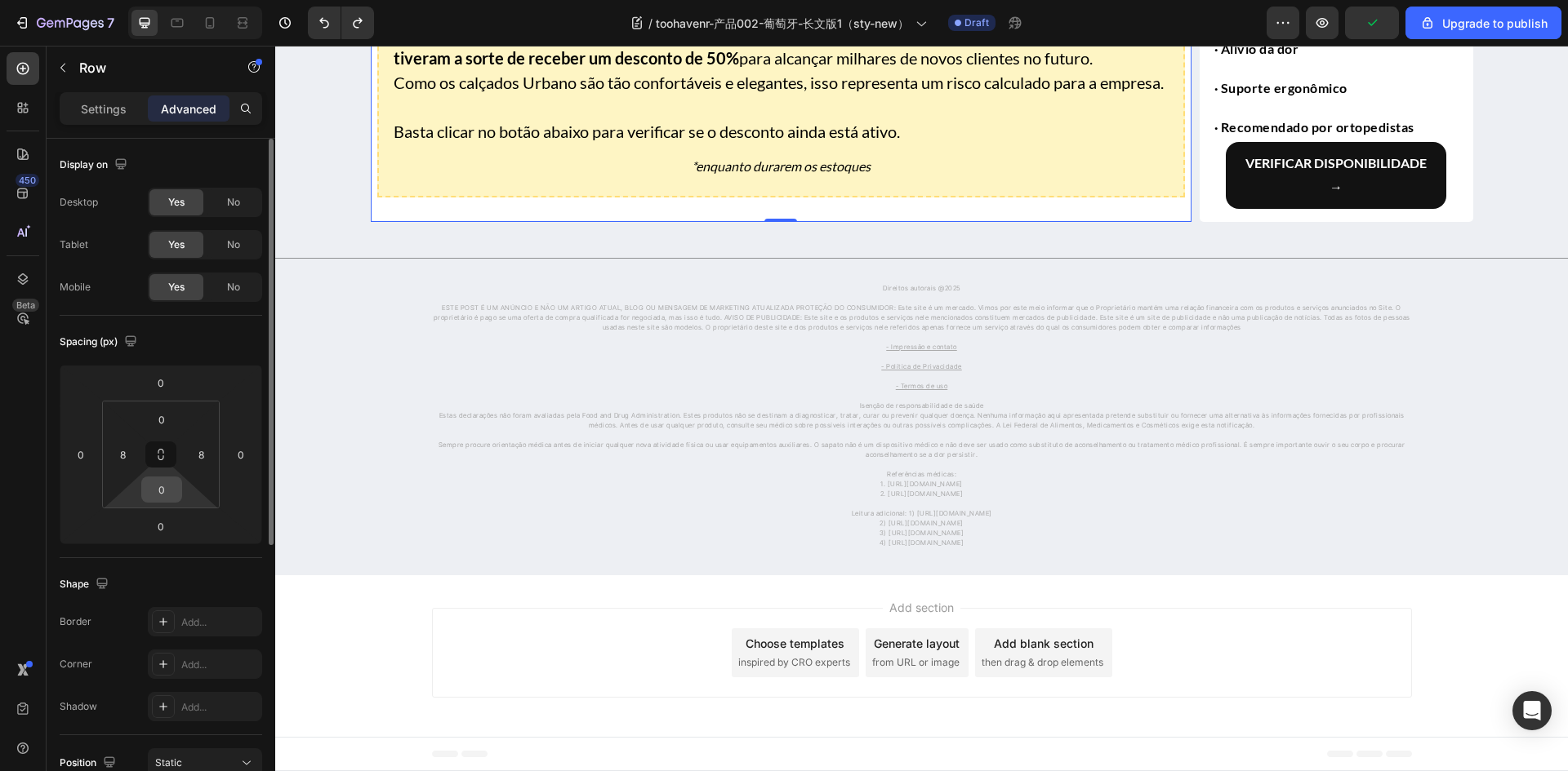
click at [161, 492] on input "0" at bounding box center [162, 490] width 33 height 24
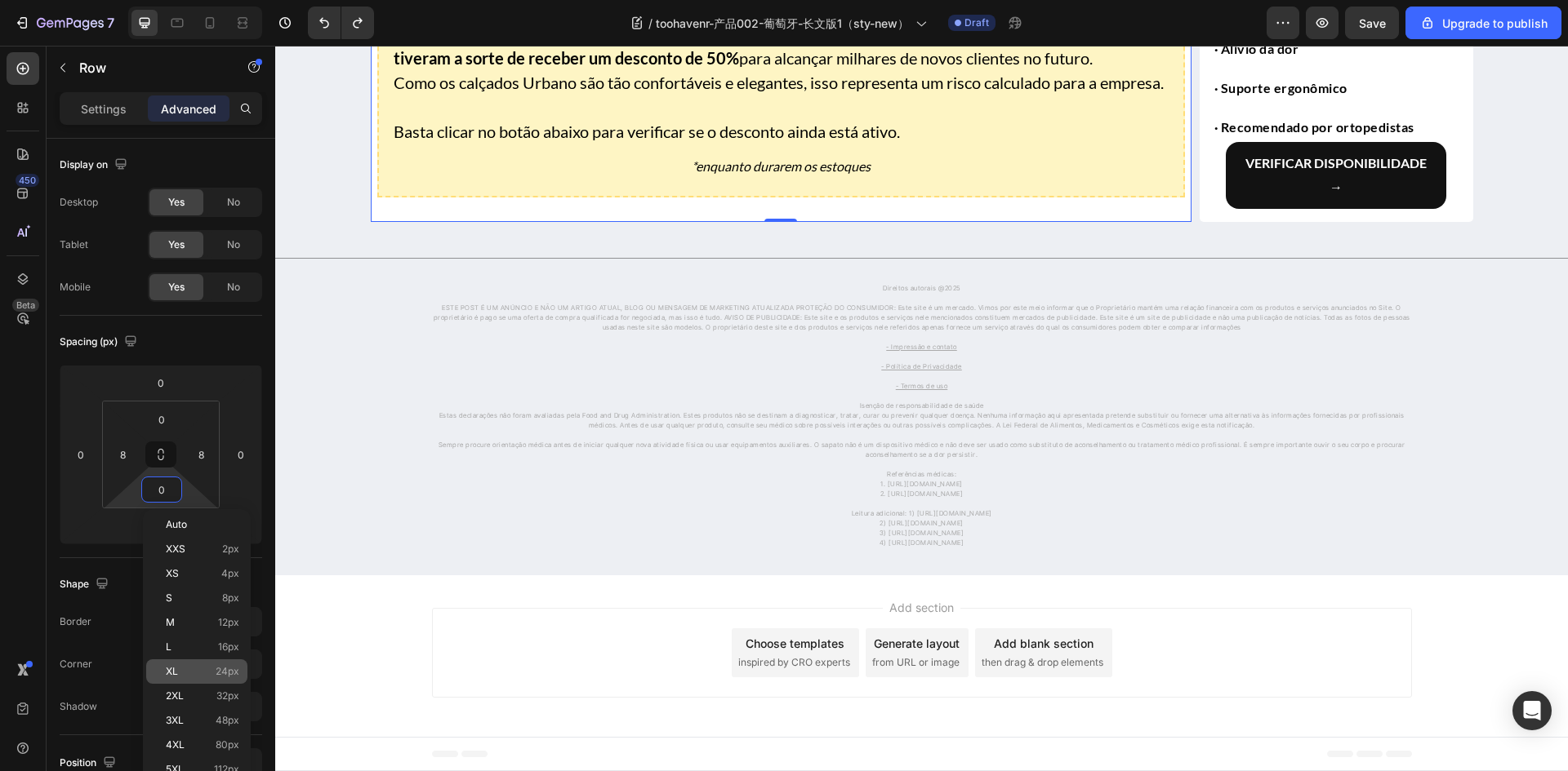
click at [185, 673] on p "XL 24px" at bounding box center [202, 671] width 73 height 11
type input "24"
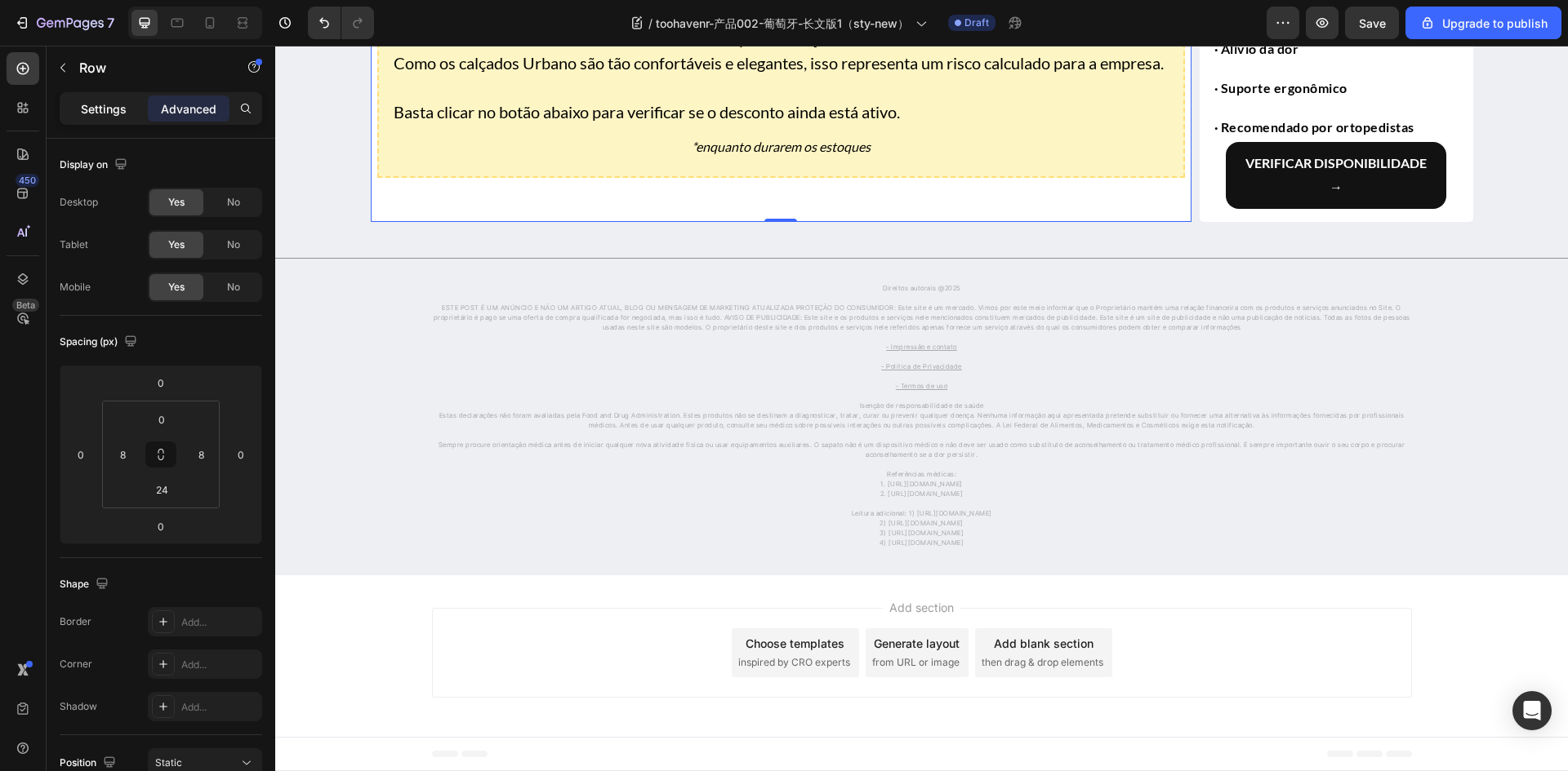
click at [92, 114] on p "Settings" at bounding box center [103, 109] width 46 height 17
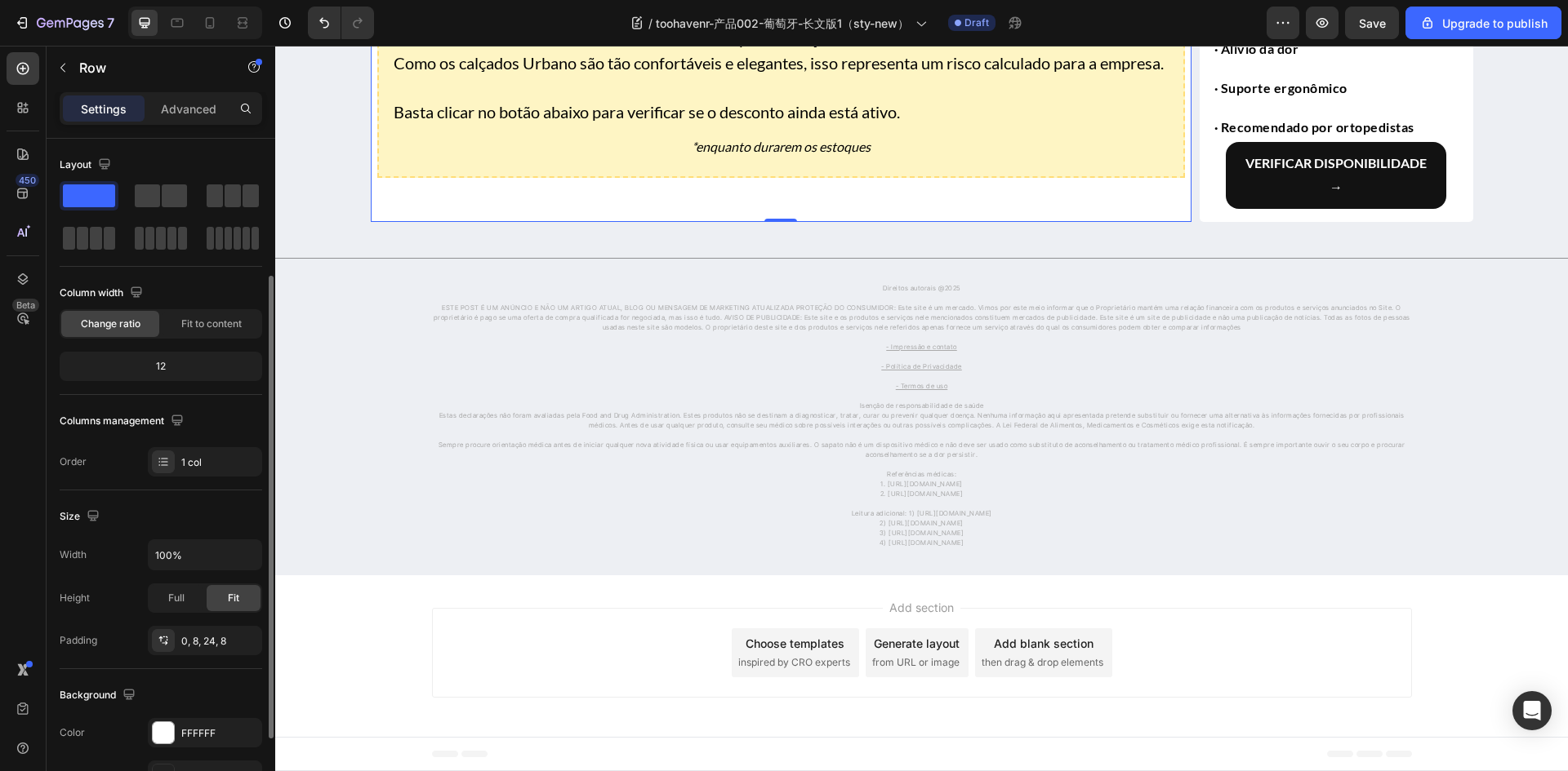
scroll to position [317, 0]
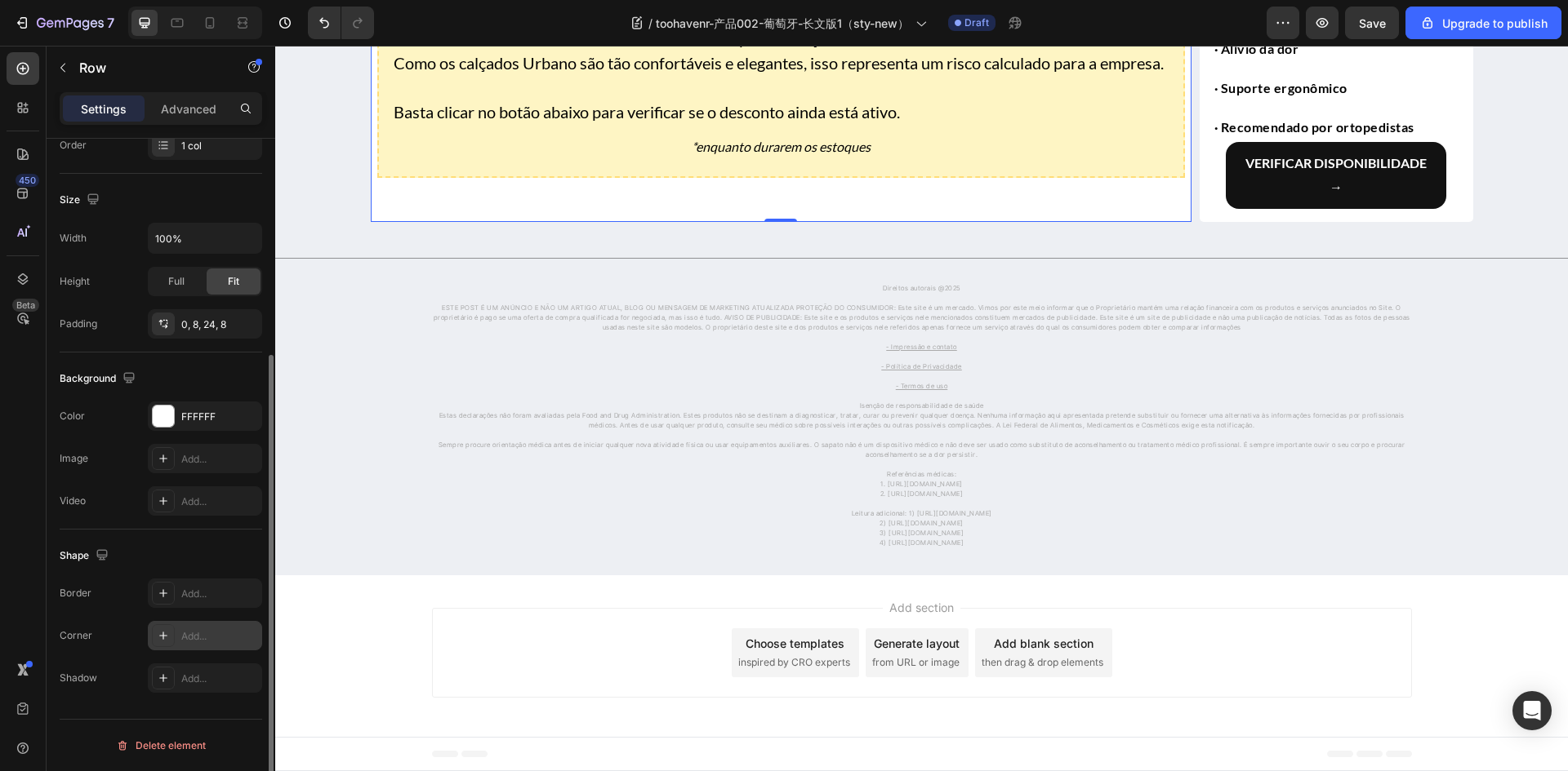
click at [159, 637] on icon at bounding box center [164, 636] width 13 height 13
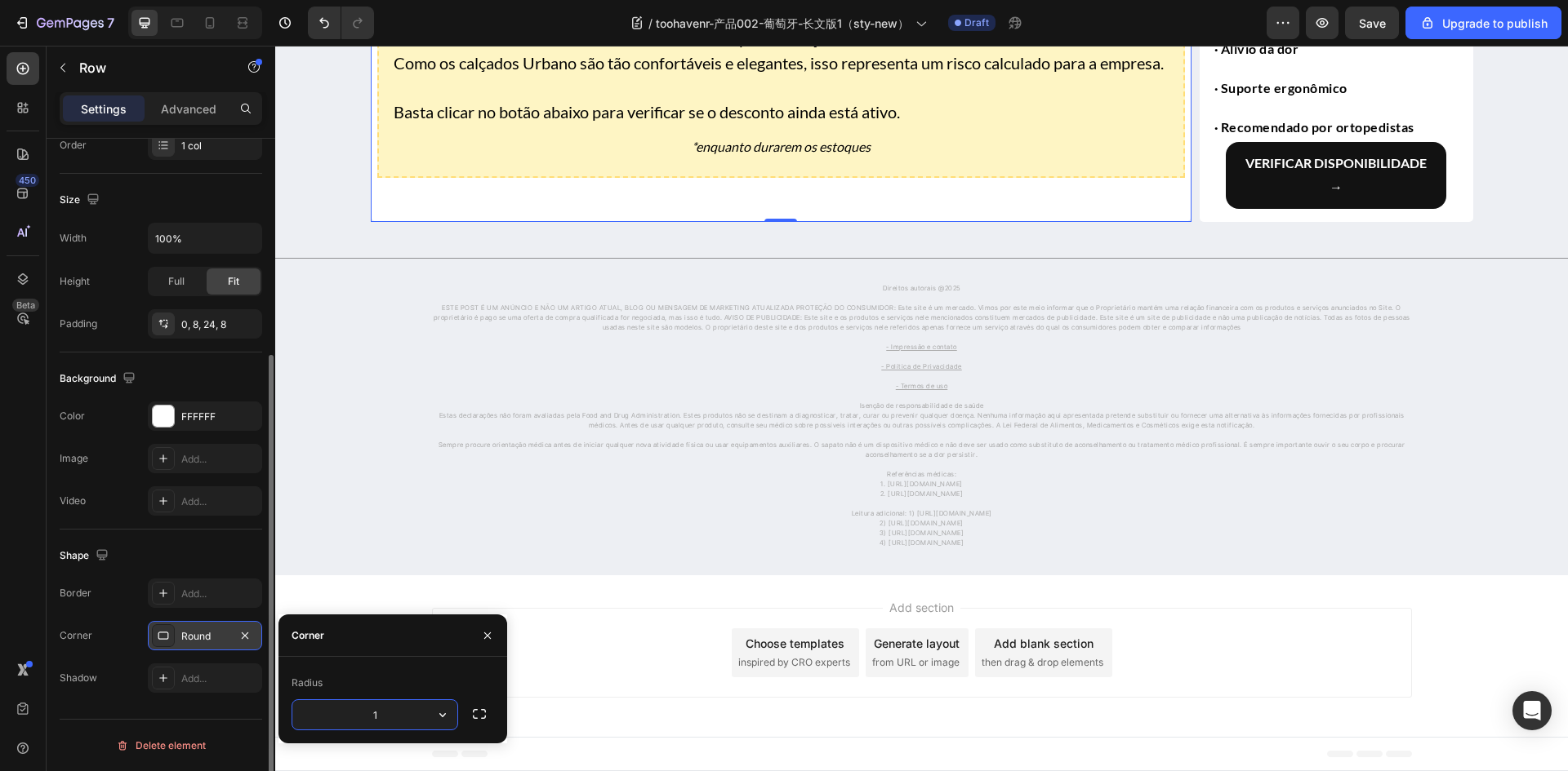
type input "16"
click at [198, 538] on div "Shape Border Add... Corner Round Shadow Add..." at bounding box center [160, 617] width 202 height 176
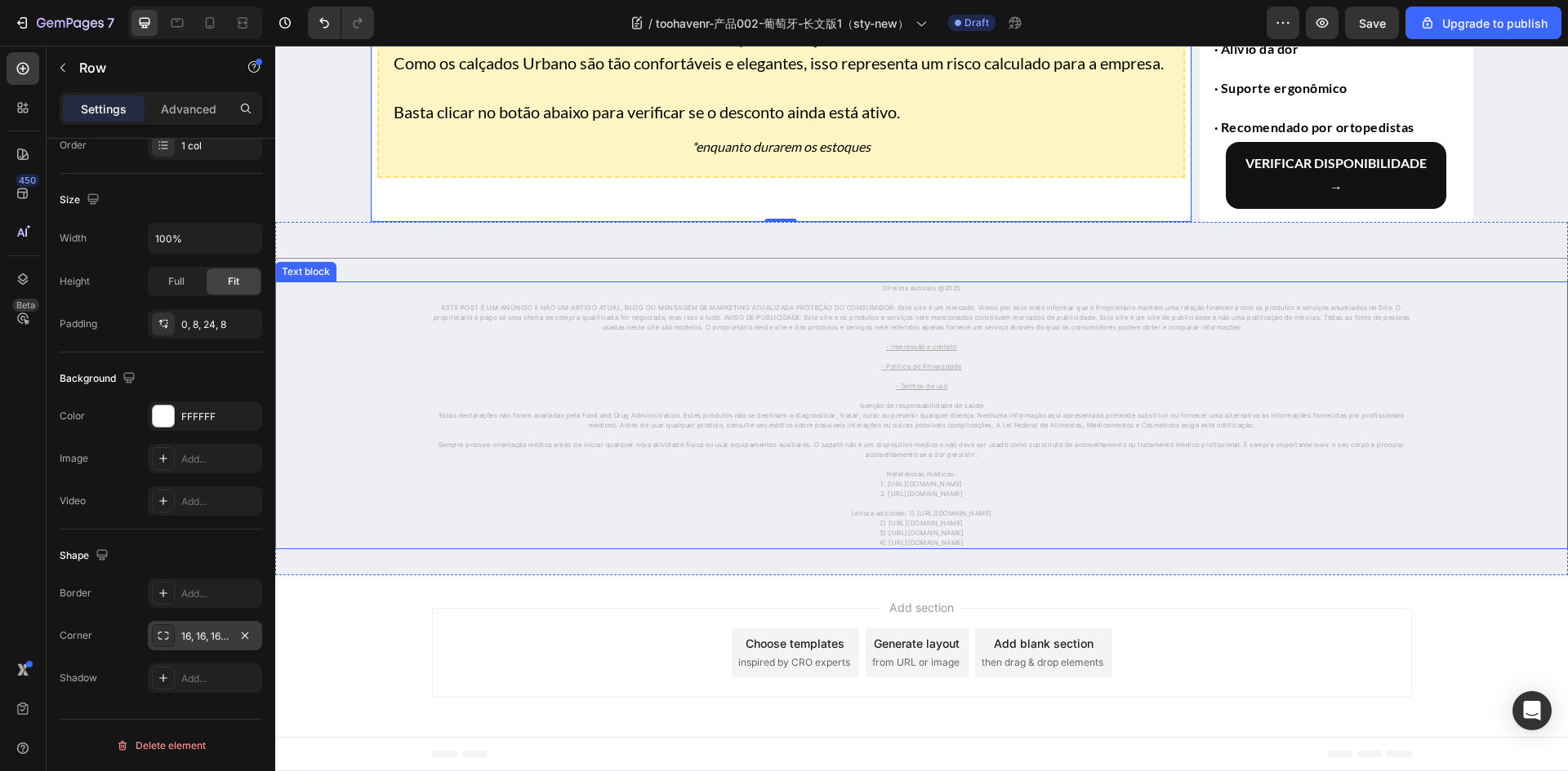
click at [849, 411] on p "Isenção de responsabilidade de saúde" at bounding box center [922, 401] width 976 height 20
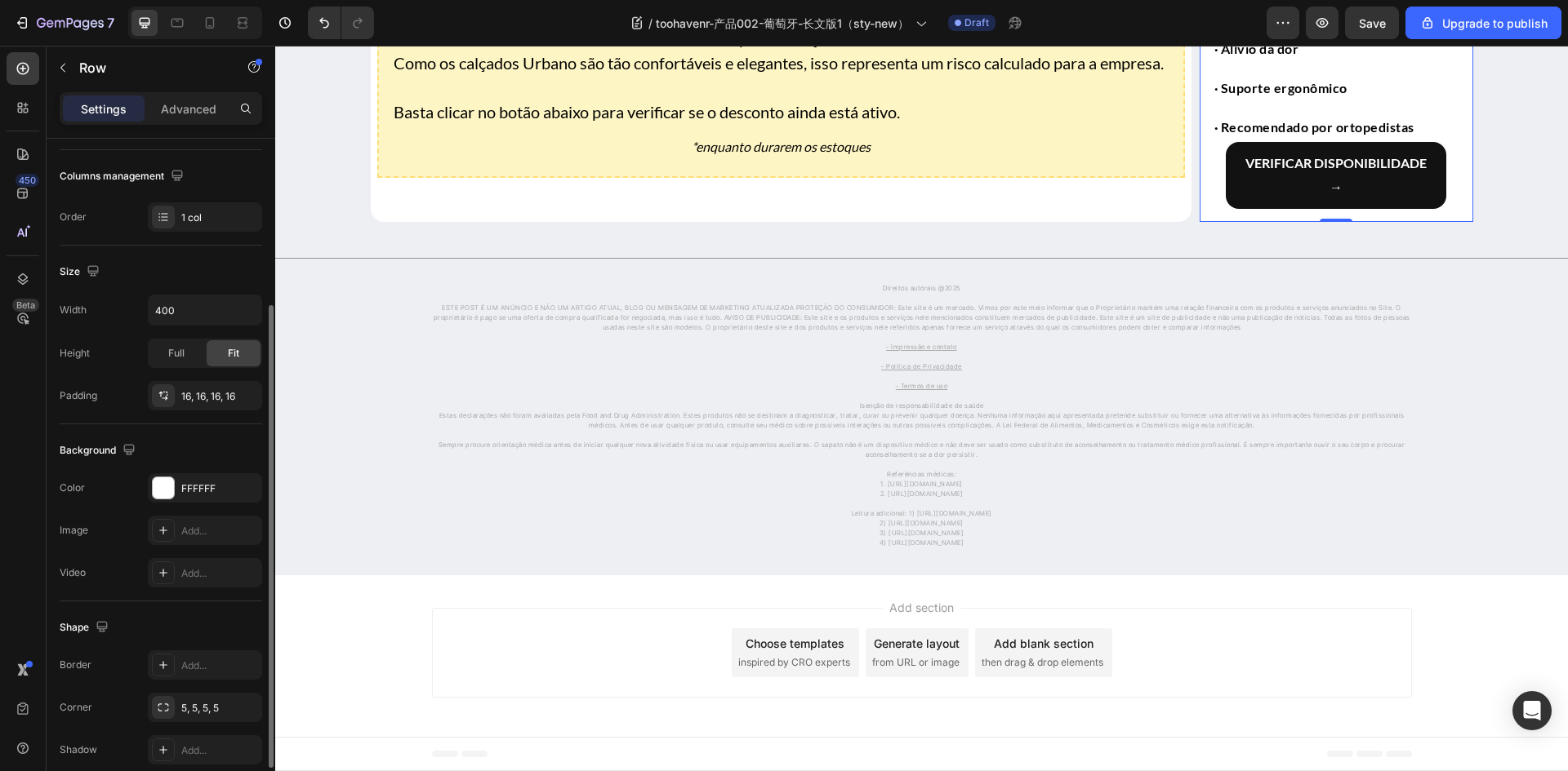
scroll to position [317, 0]
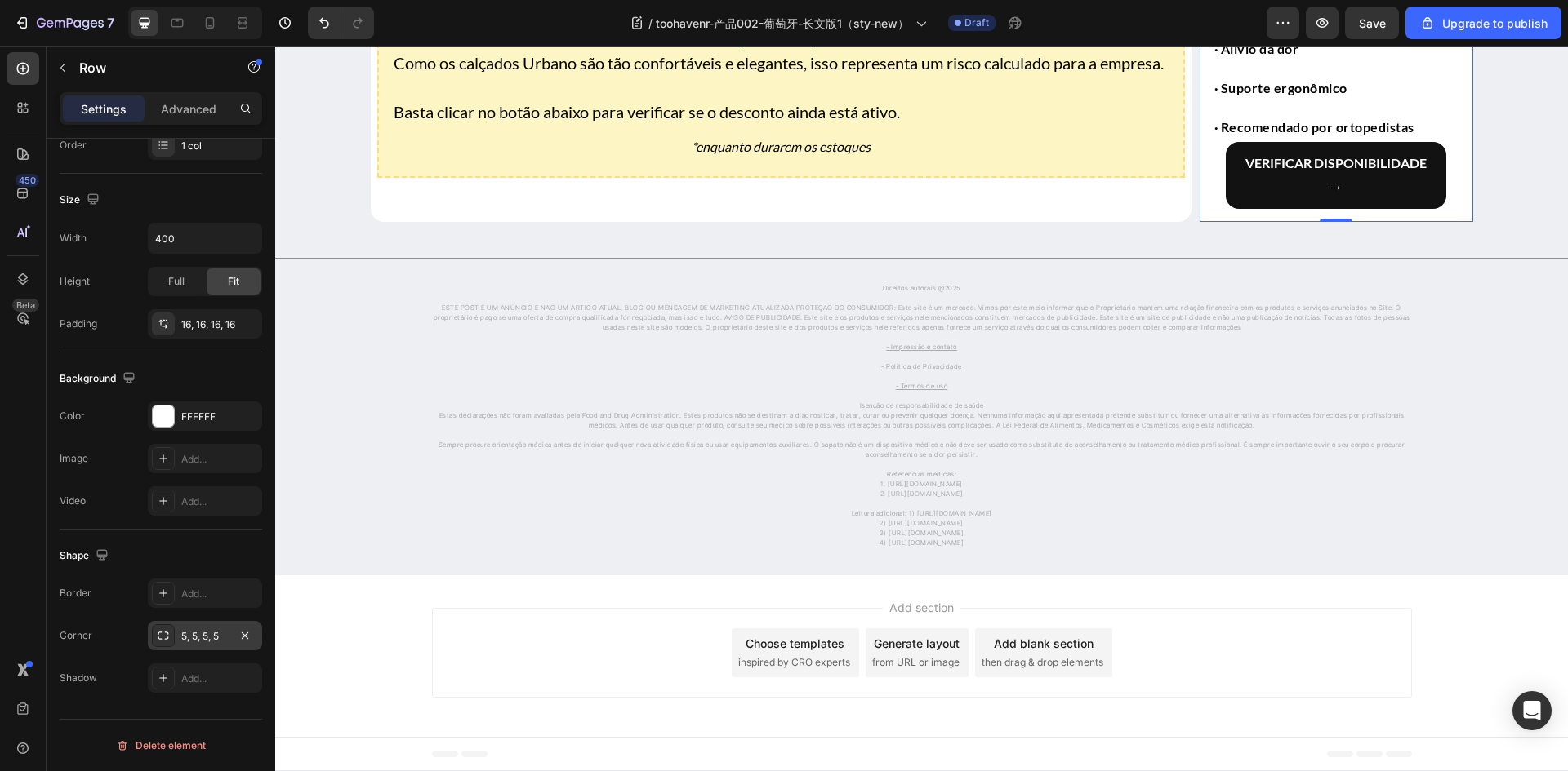
click at [194, 637] on div "5, 5, 5, 5" at bounding box center [205, 637] width 47 height 15
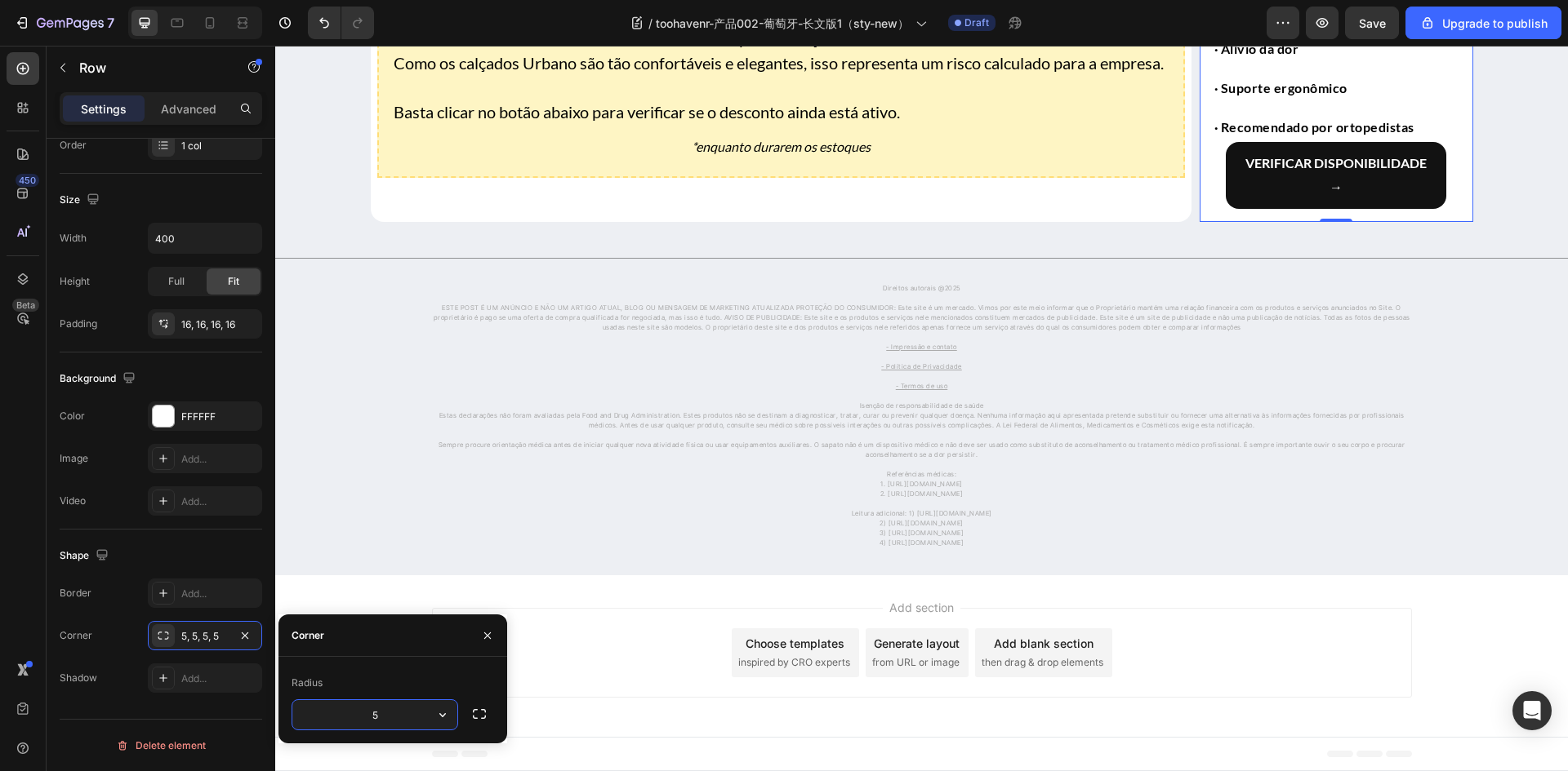
click at [353, 710] on input "5" at bounding box center [374, 715] width 165 height 29
type input "16"
click at [189, 541] on div "Shape Border Add... Corner 5, 5, 5, 5 Shadow Add..." at bounding box center [160, 617] width 202 height 176
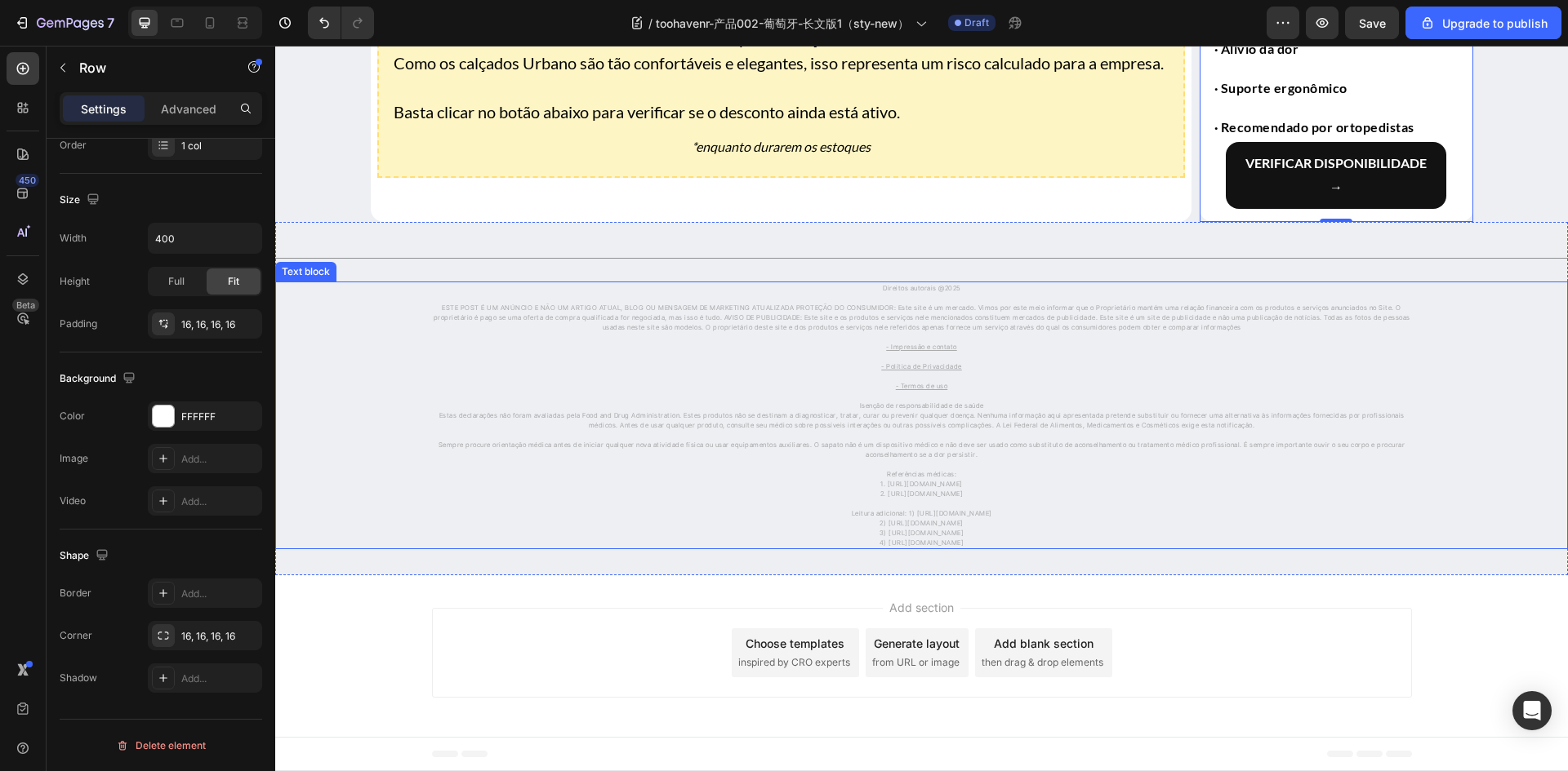
scroll to position [288, 0]
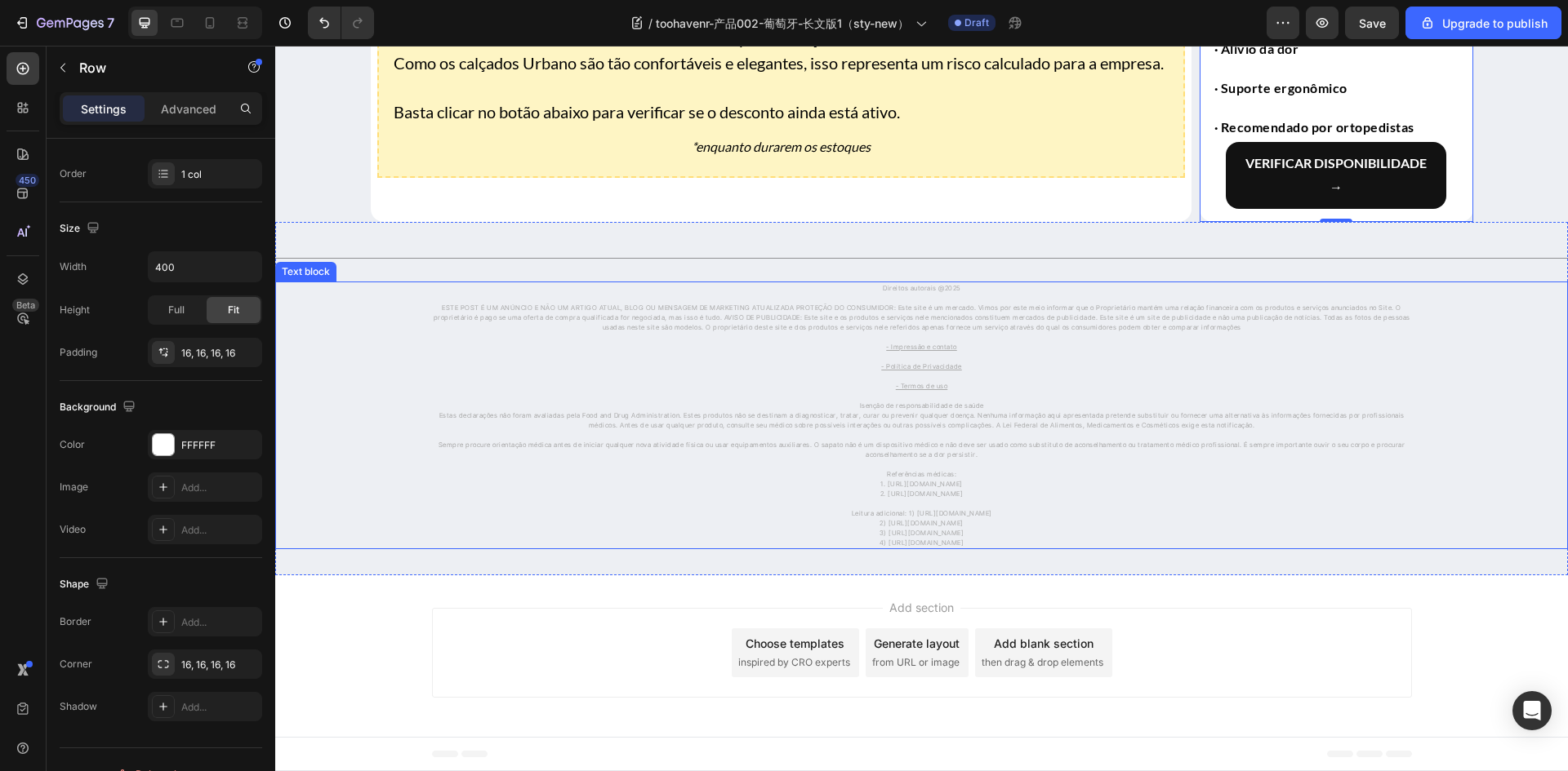
drag, startPoint x: 672, startPoint y: 501, endPoint x: 659, endPoint y: 503, distance: 13.2
click at [673, 489] on p "1. [URL][DOMAIN_NAME]" at bounding box center [922, 484] width 976 height 9
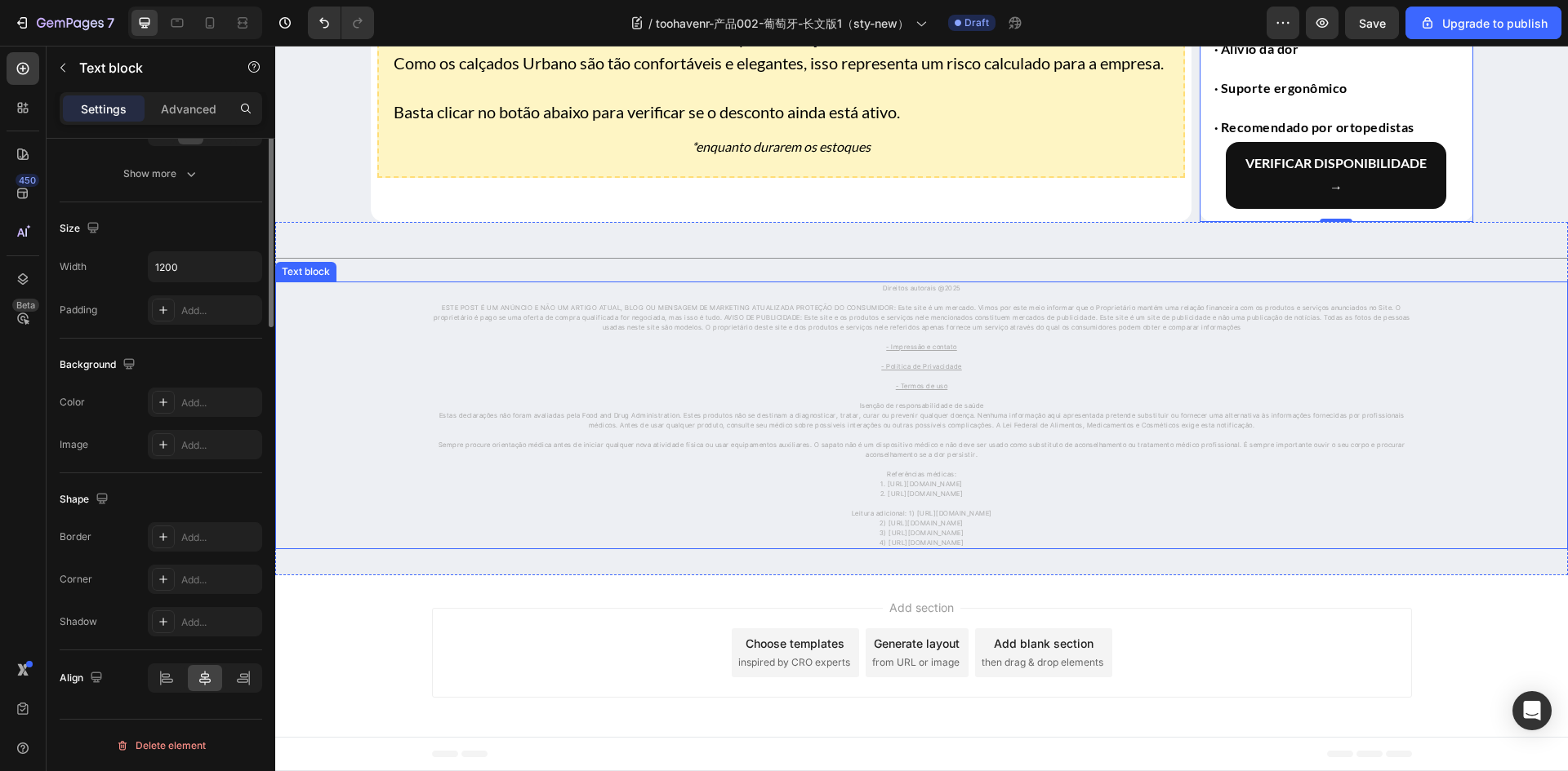
scroll to position [0, 0]
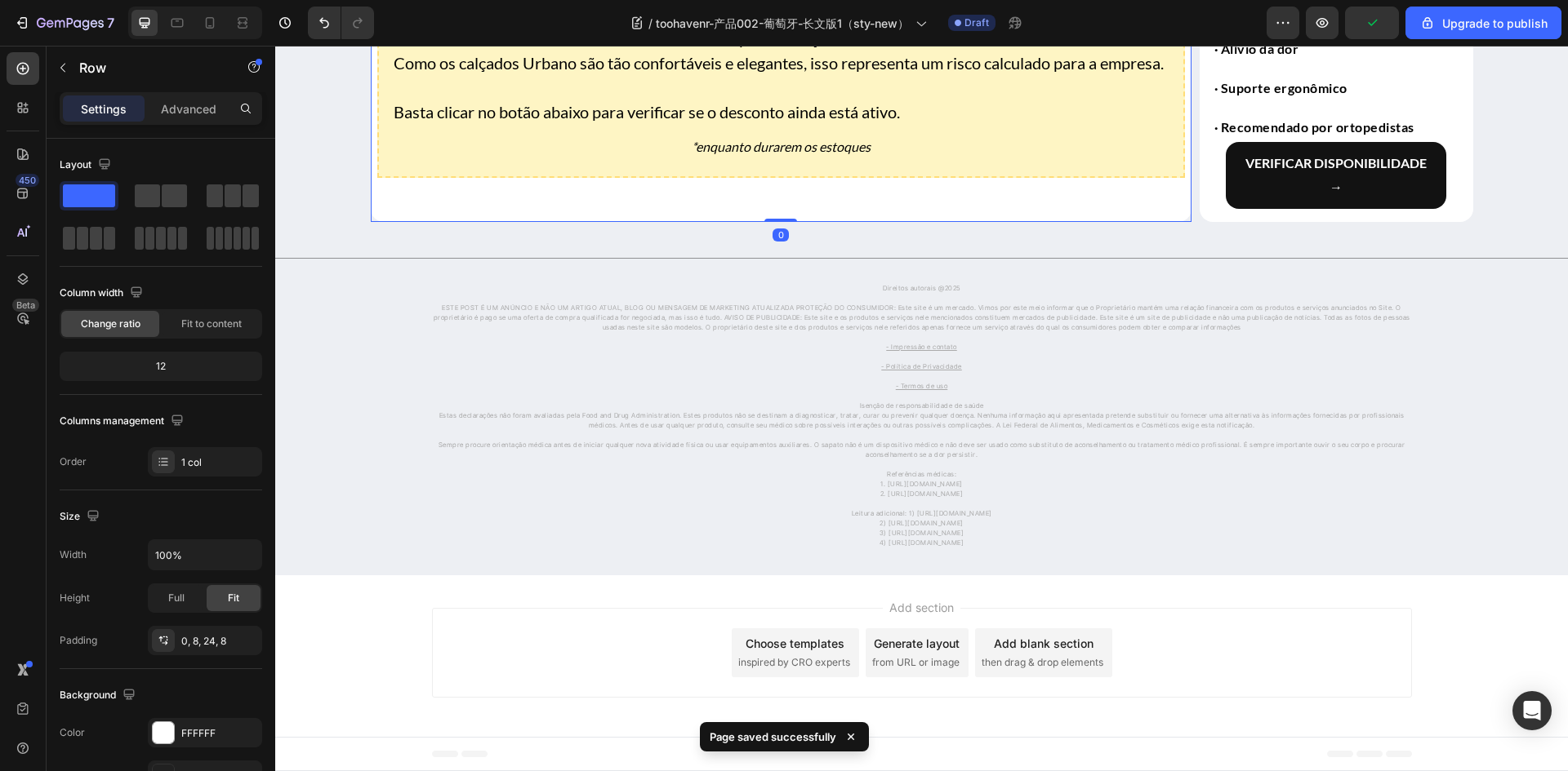
click at [209, 108] on p "Advanced" at bounding box center [188, 109] width 55 height 17
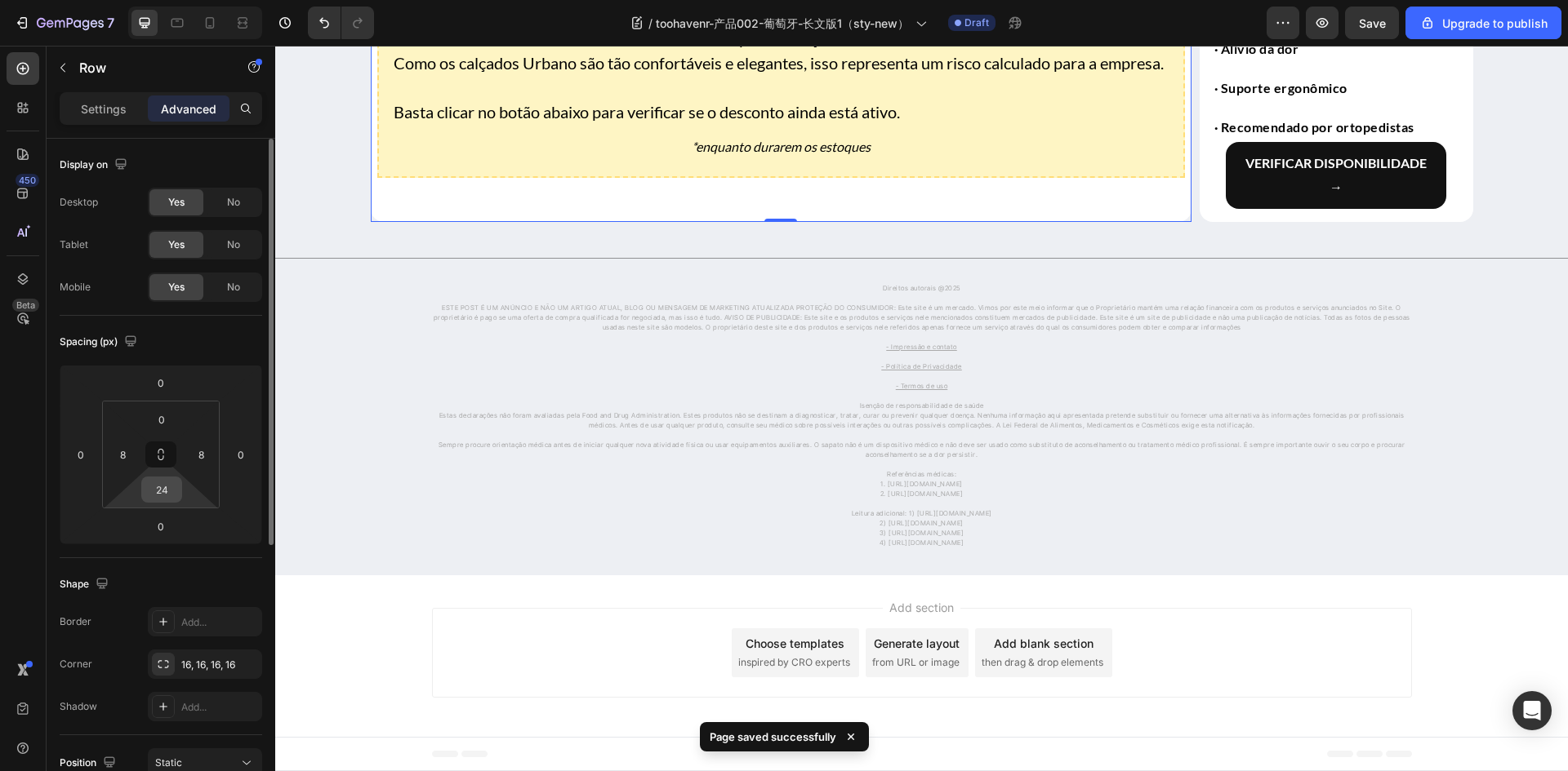
click at [150, 485] on input "24" at bounding box center [162, 490] width 33 height 24
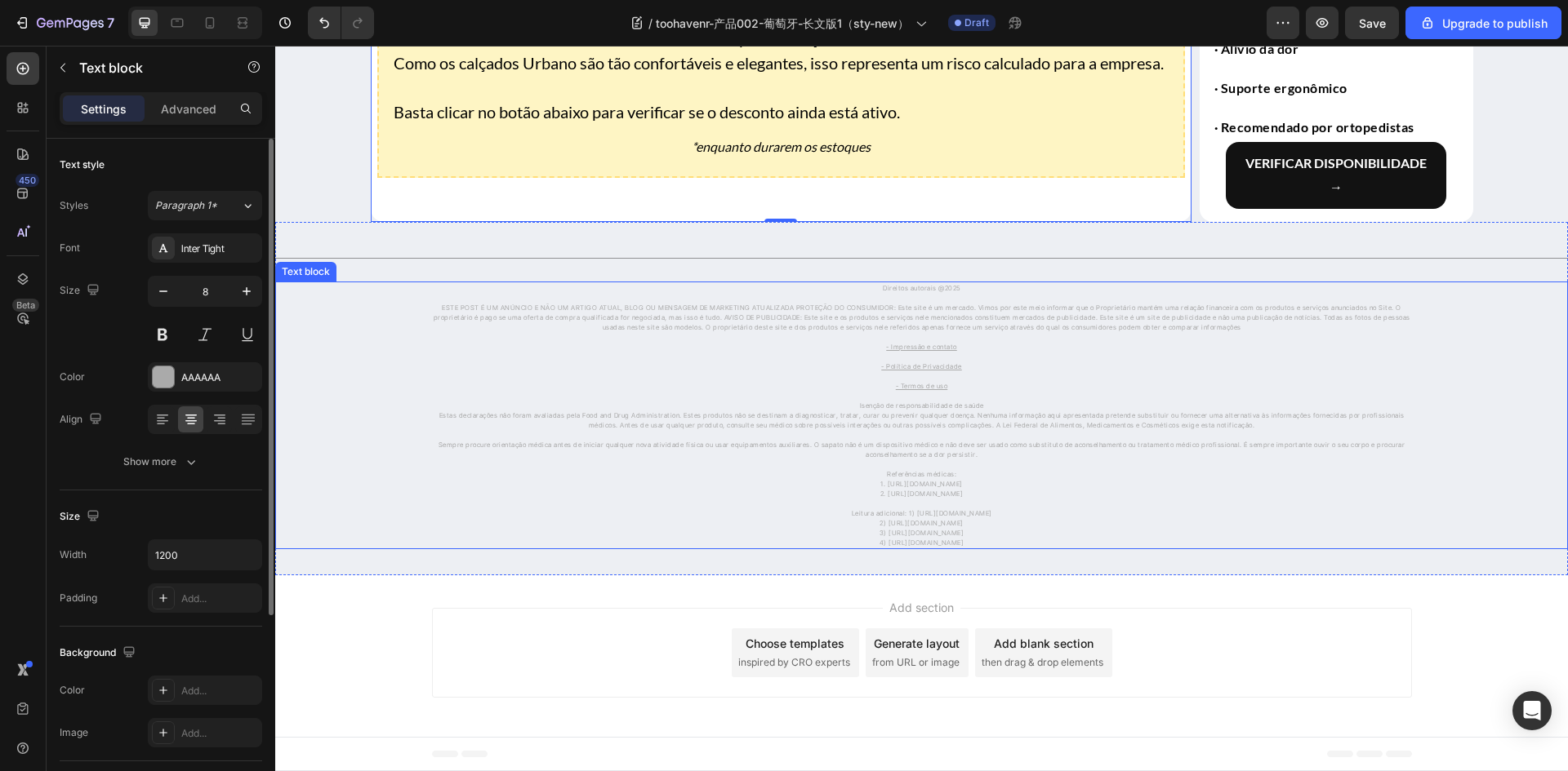
click at [530, 391] on p "- Termos de uso" at bounding box center [922, 381] width 976 height 20
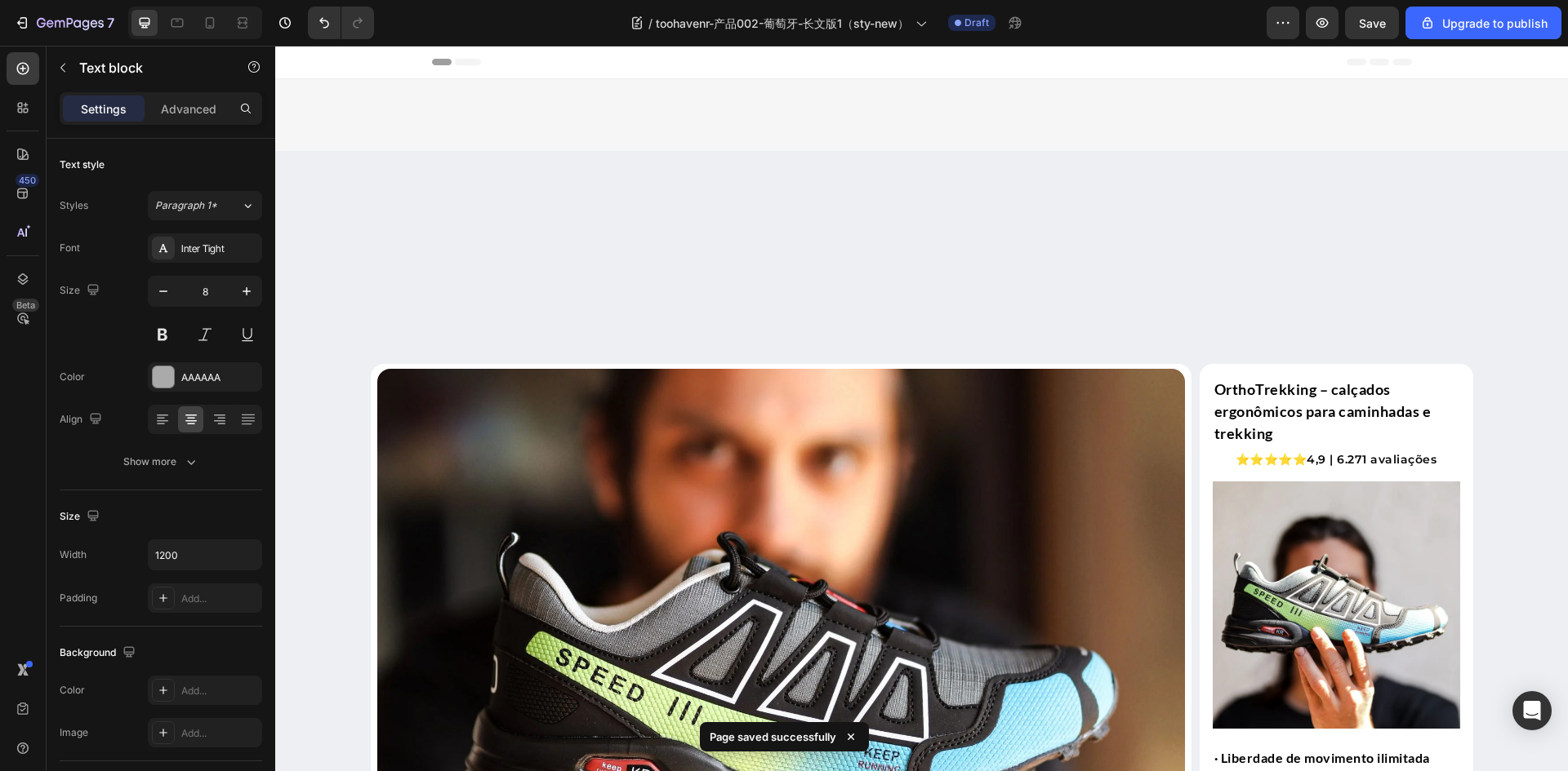
scroll to position [5166, 0]
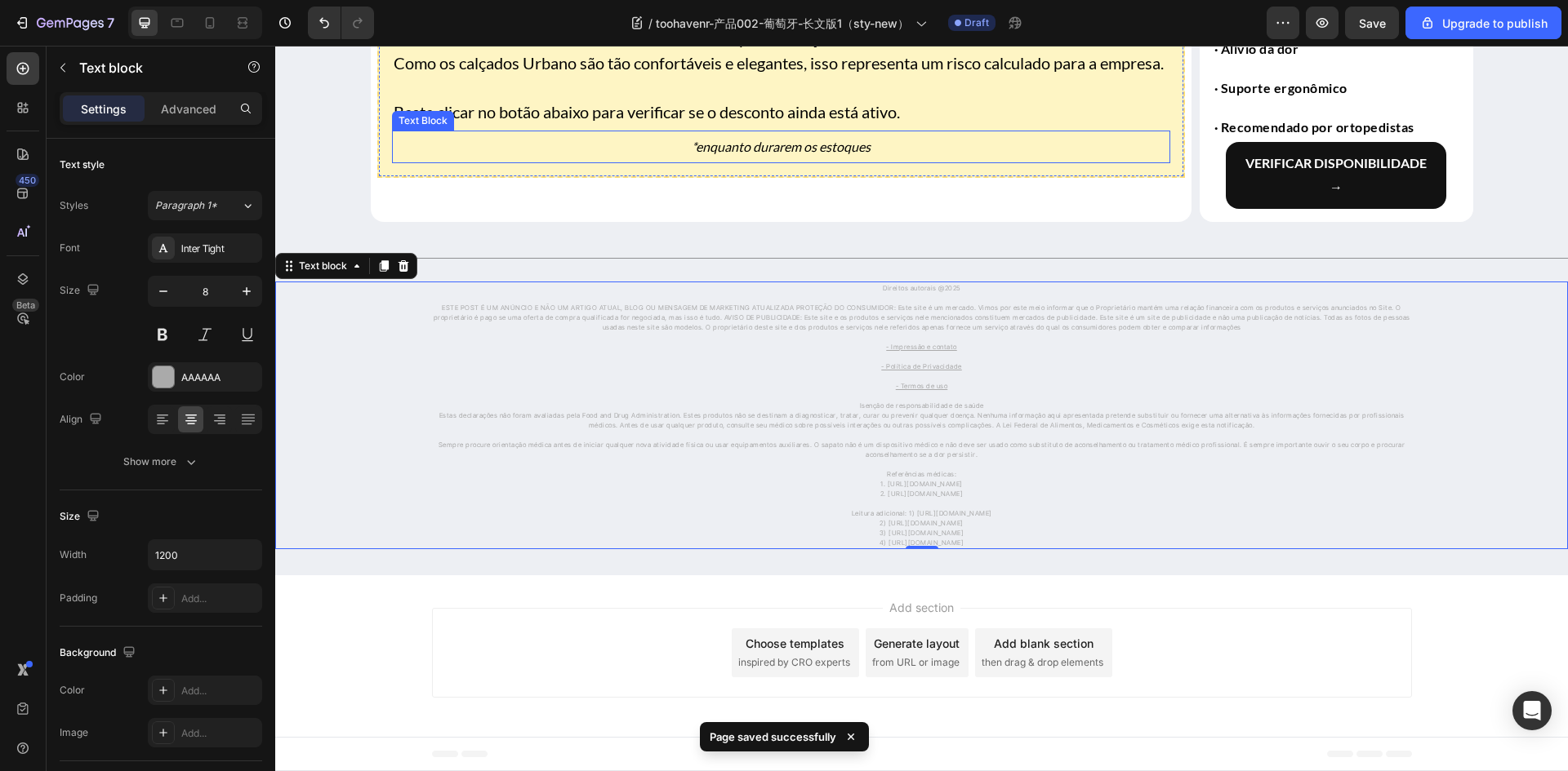
click at [492, 157] on p "*enquanto durarem os estoques" at bounding box center [781, 147] width 775 height 20
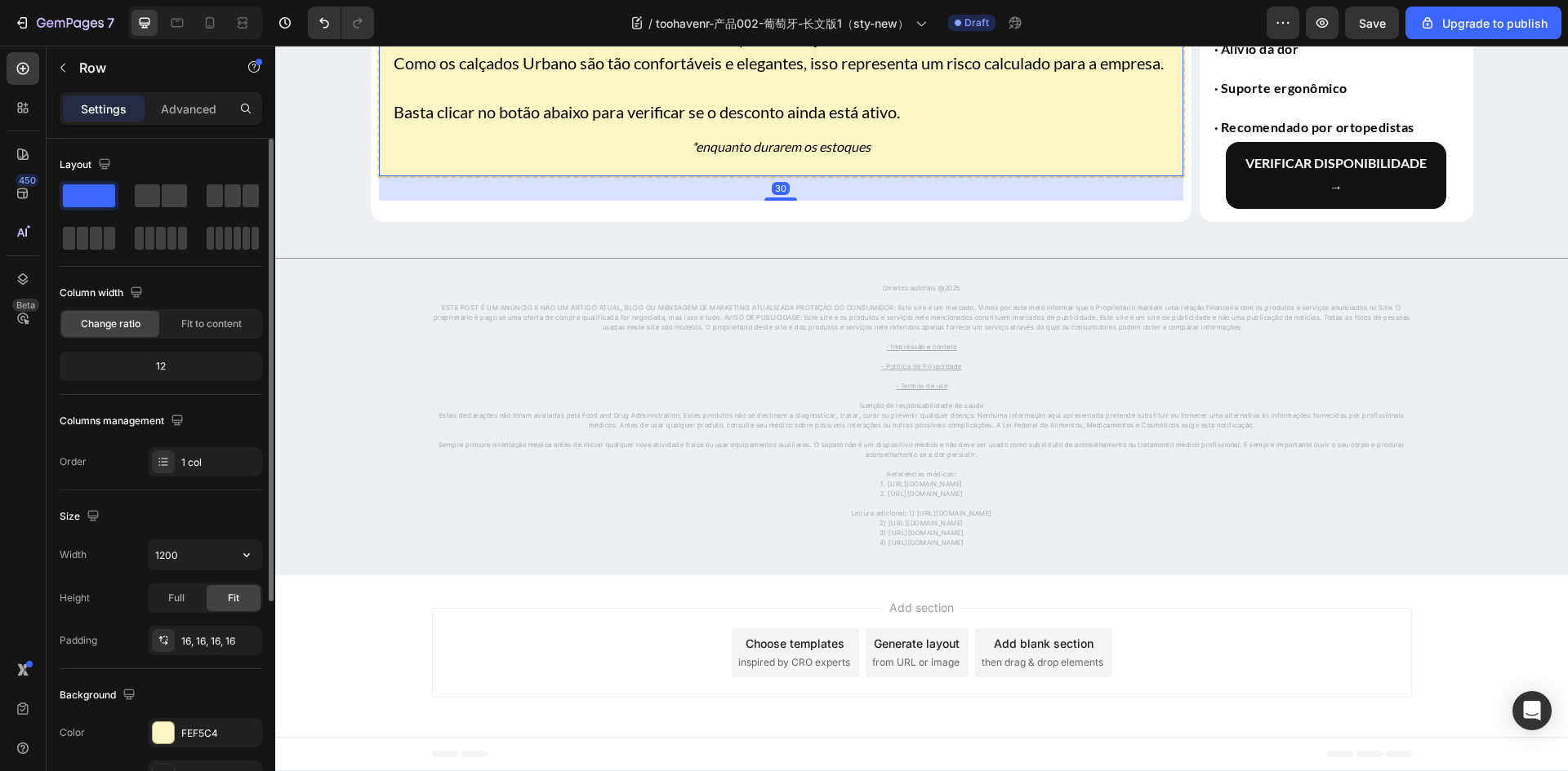
scroll to position [164, 0]
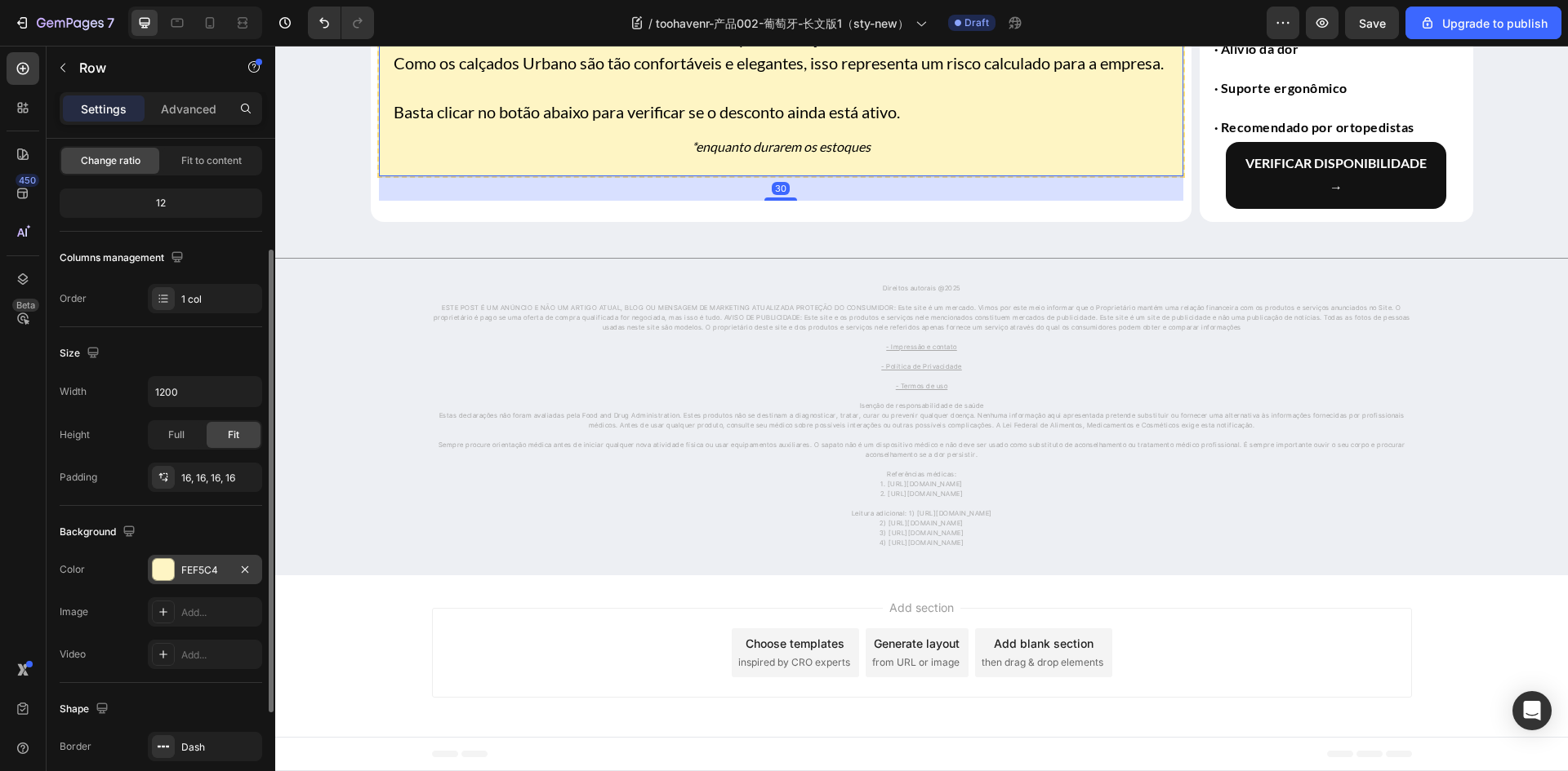
click at [164, 566] on div at bounding box center [163, 570] width 22 height 22
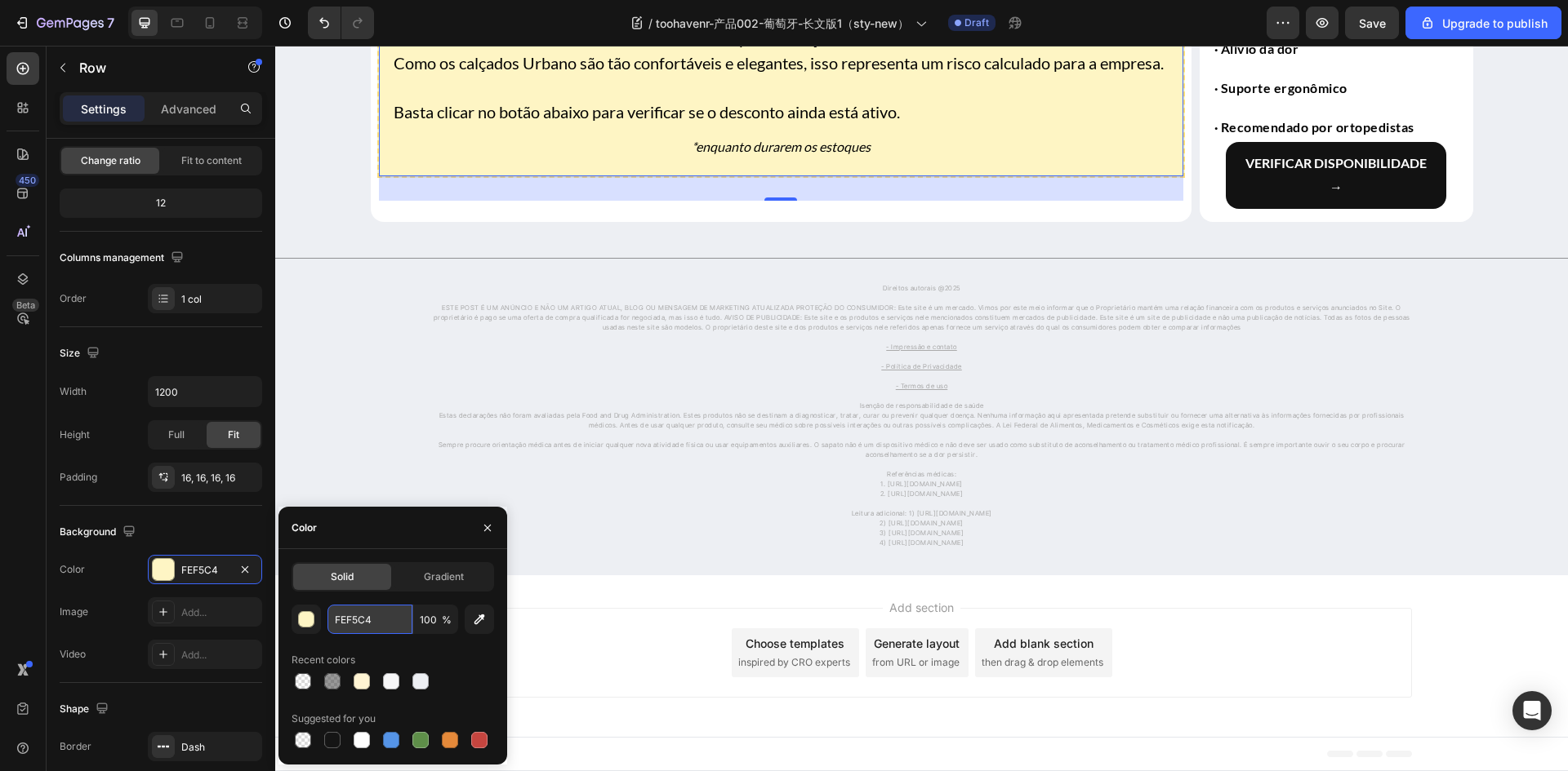
click at [369, 610] on input "FEF5C4" at bounding box center [370, 619] width 85 height 29
paste input "#fef8bd"
type input "#fef8bd"
click at [166, 534] on div "Background" at bounding box center [160, 532] width 202 height 26
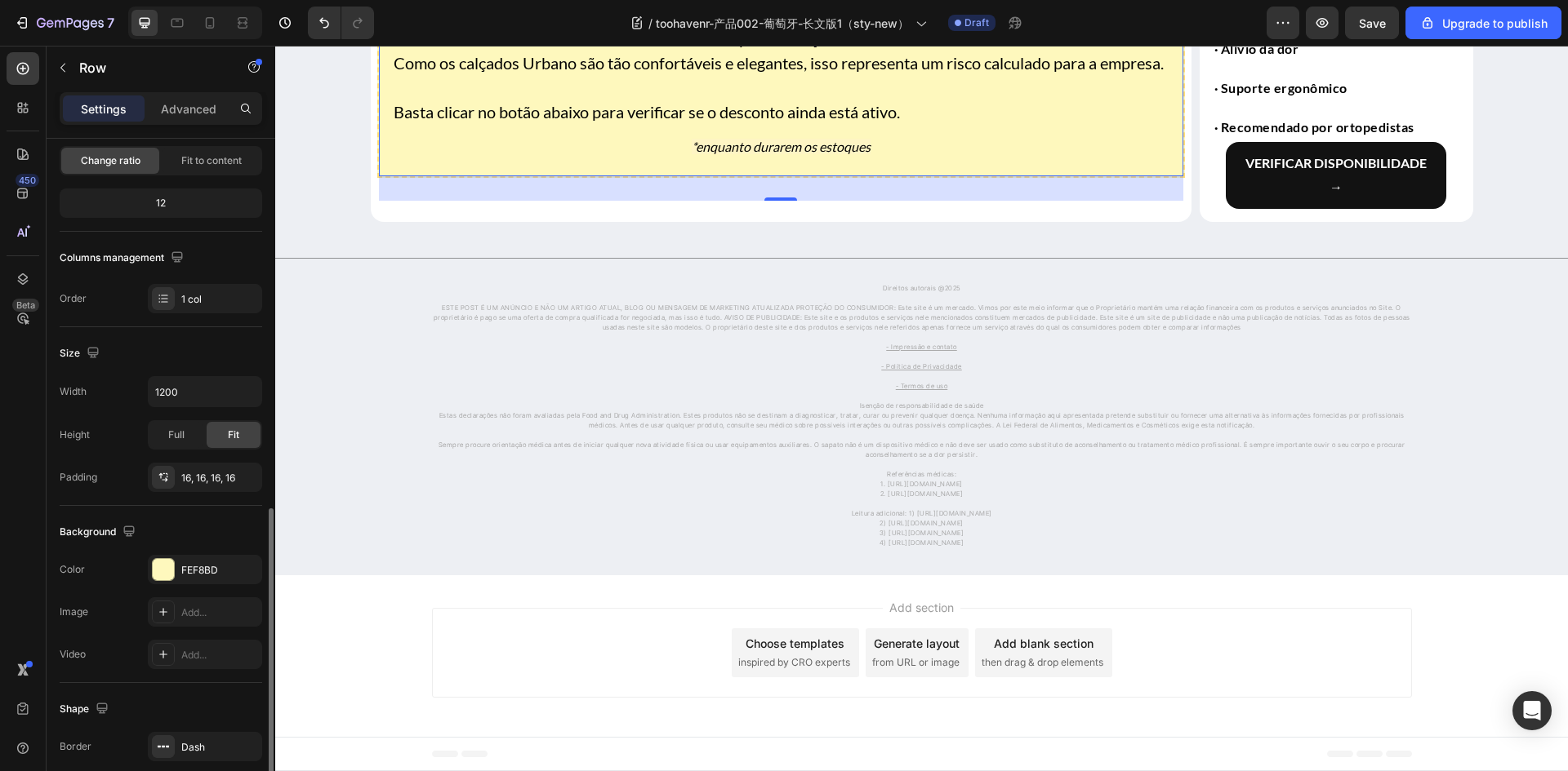
scroll to position [317, 0]
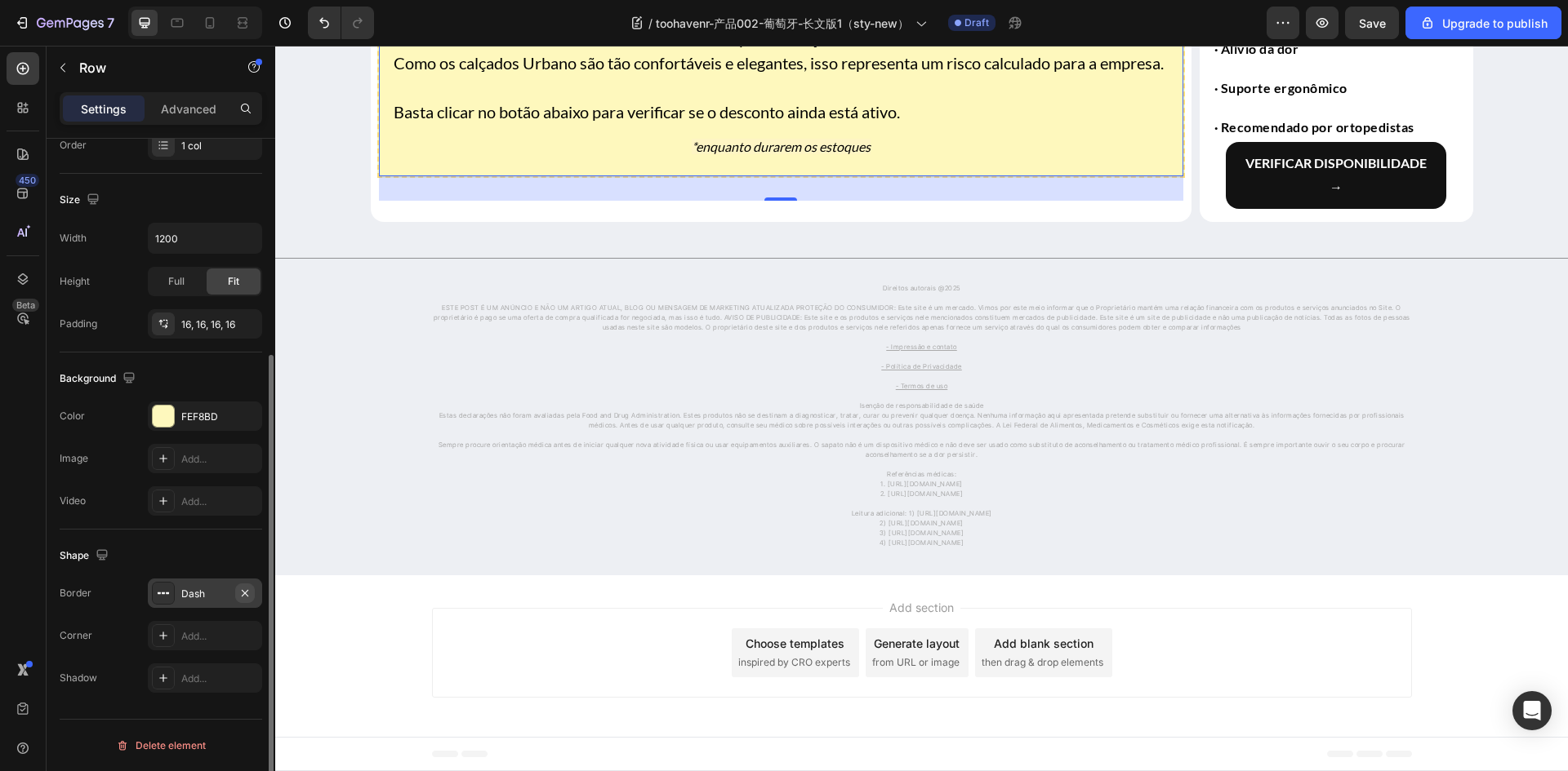
click at [246, 590] on icon "button" at bounding box center [245, 593] width 13 height 13
click at [183, 555] on div "Shape" at bounding box center [160, 556] width 202 height 26
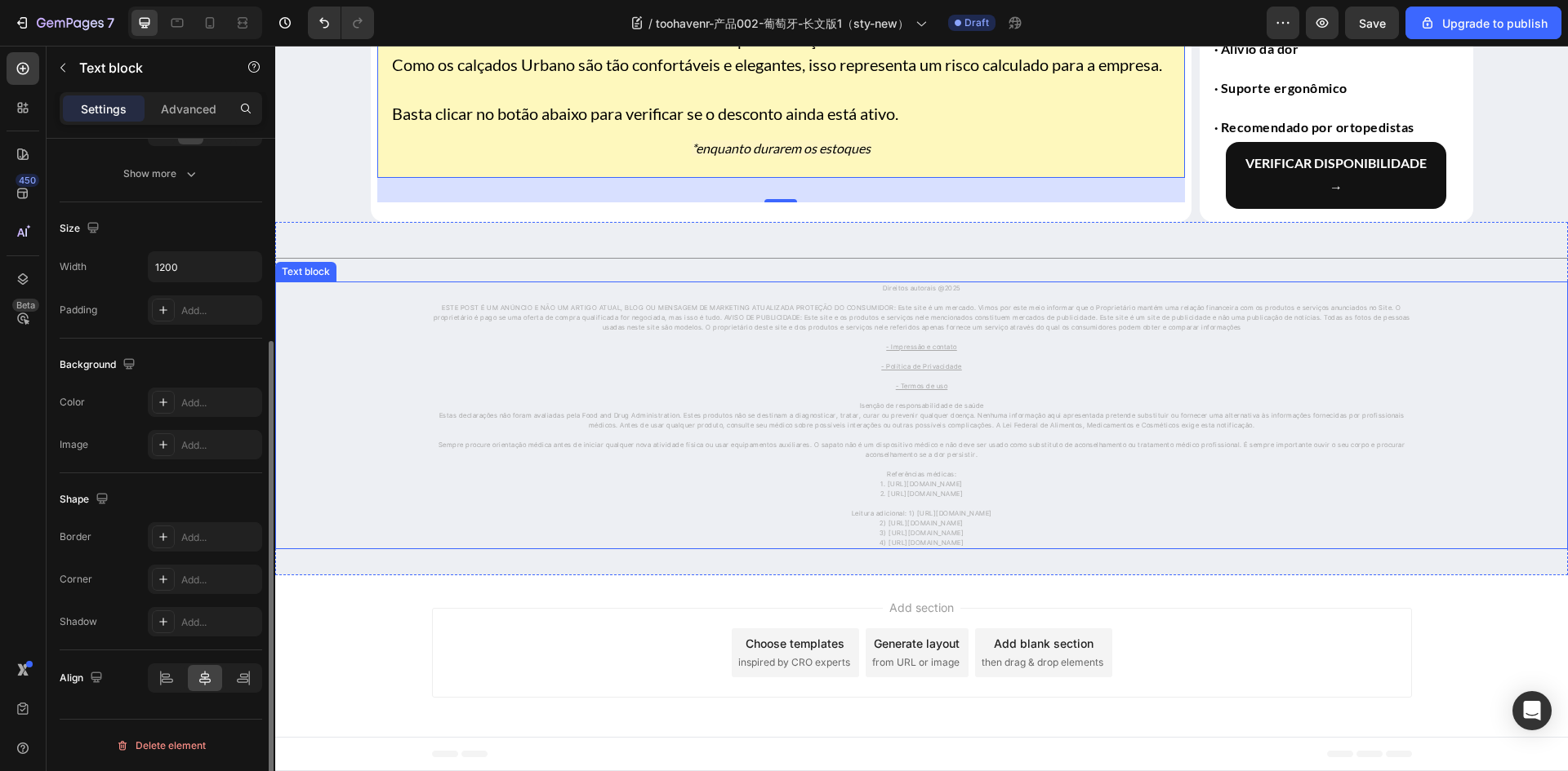
click at [595, 430] on p at bounding box center [922, 434] width 976 height 9
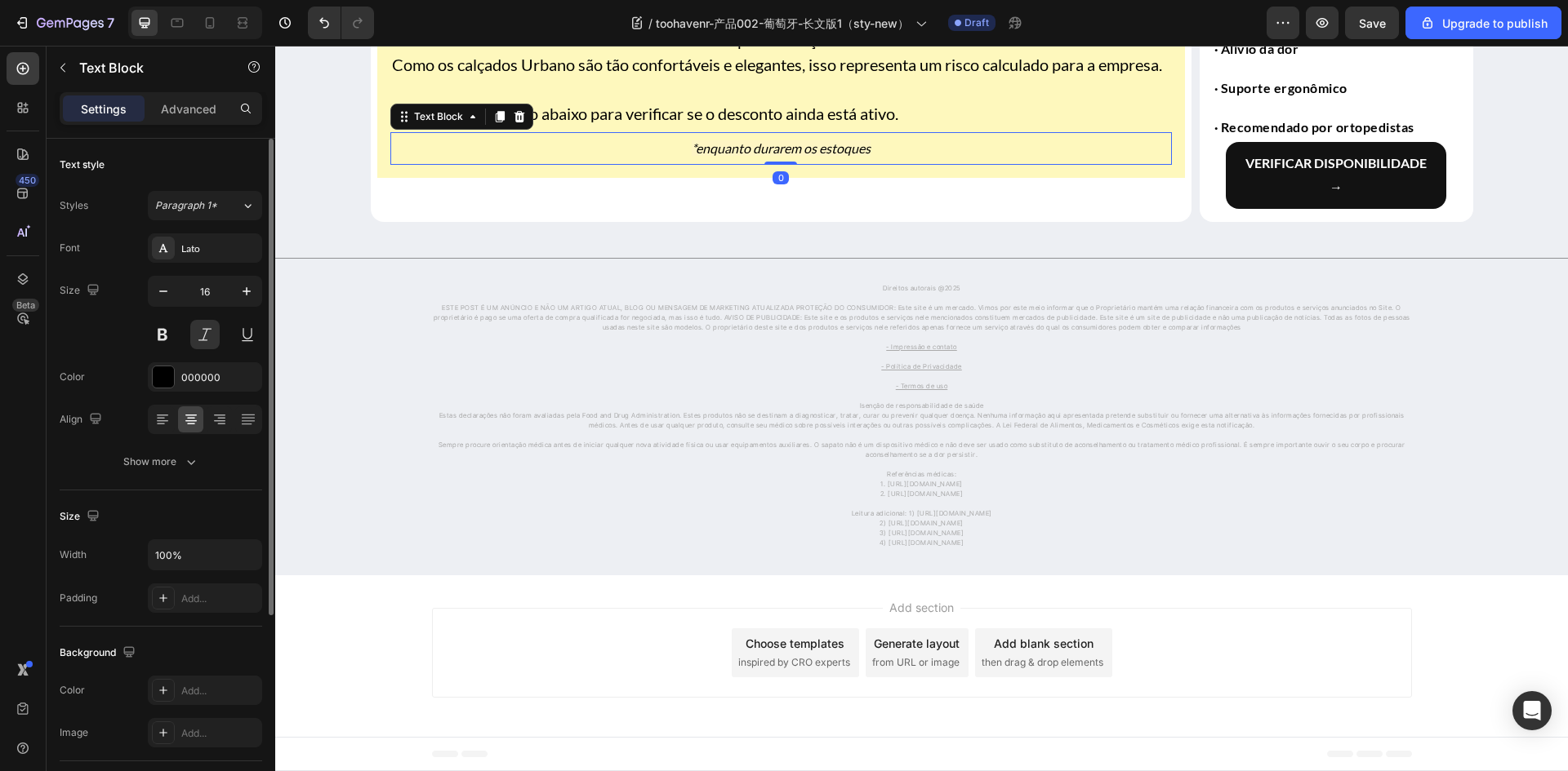
click at [519, 163] on div "*enquanto durarem os estoques Text Block 0" at bounding box center [781, 149] width 782 height 33
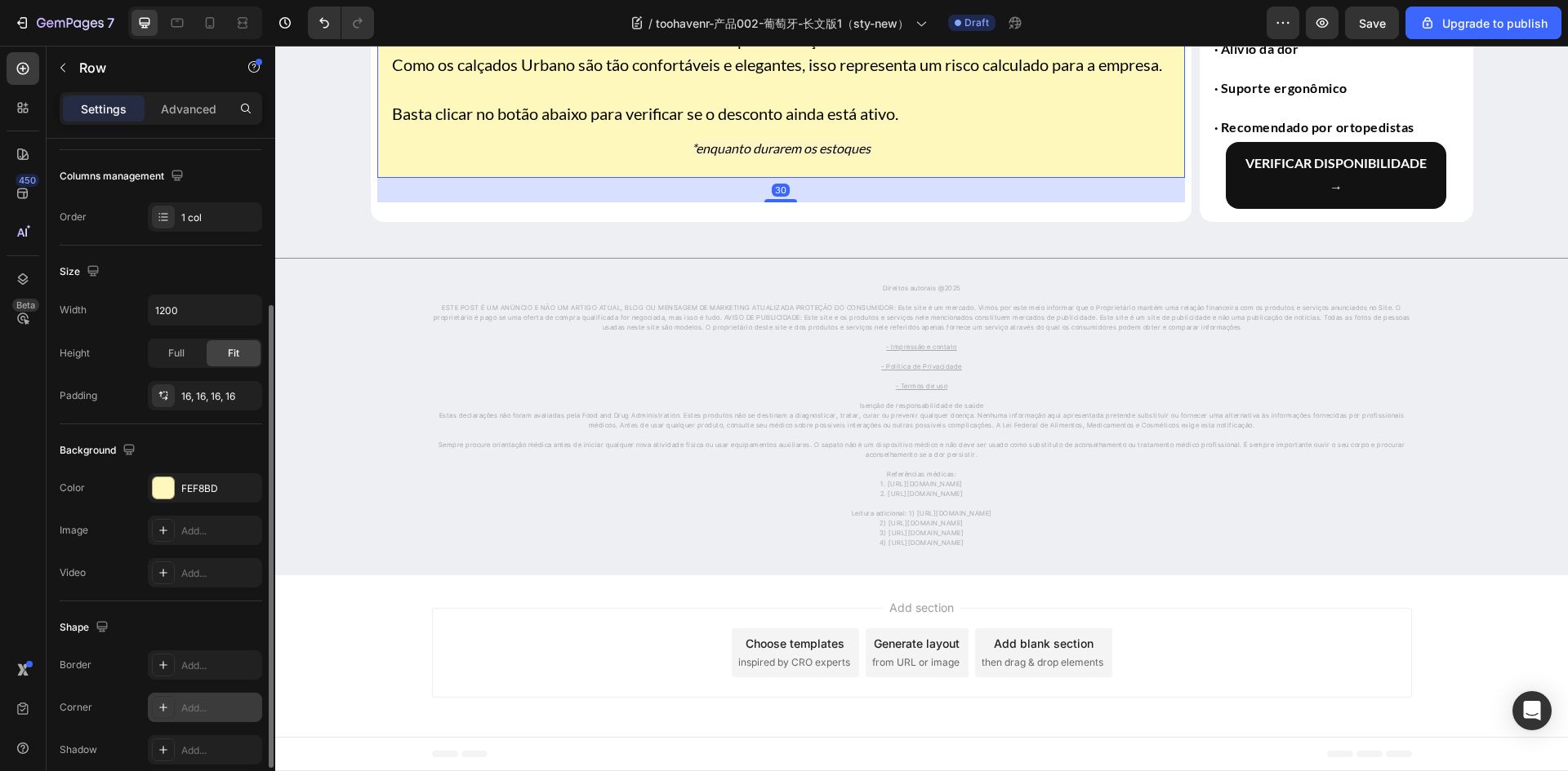
scroll to position [317, 0]
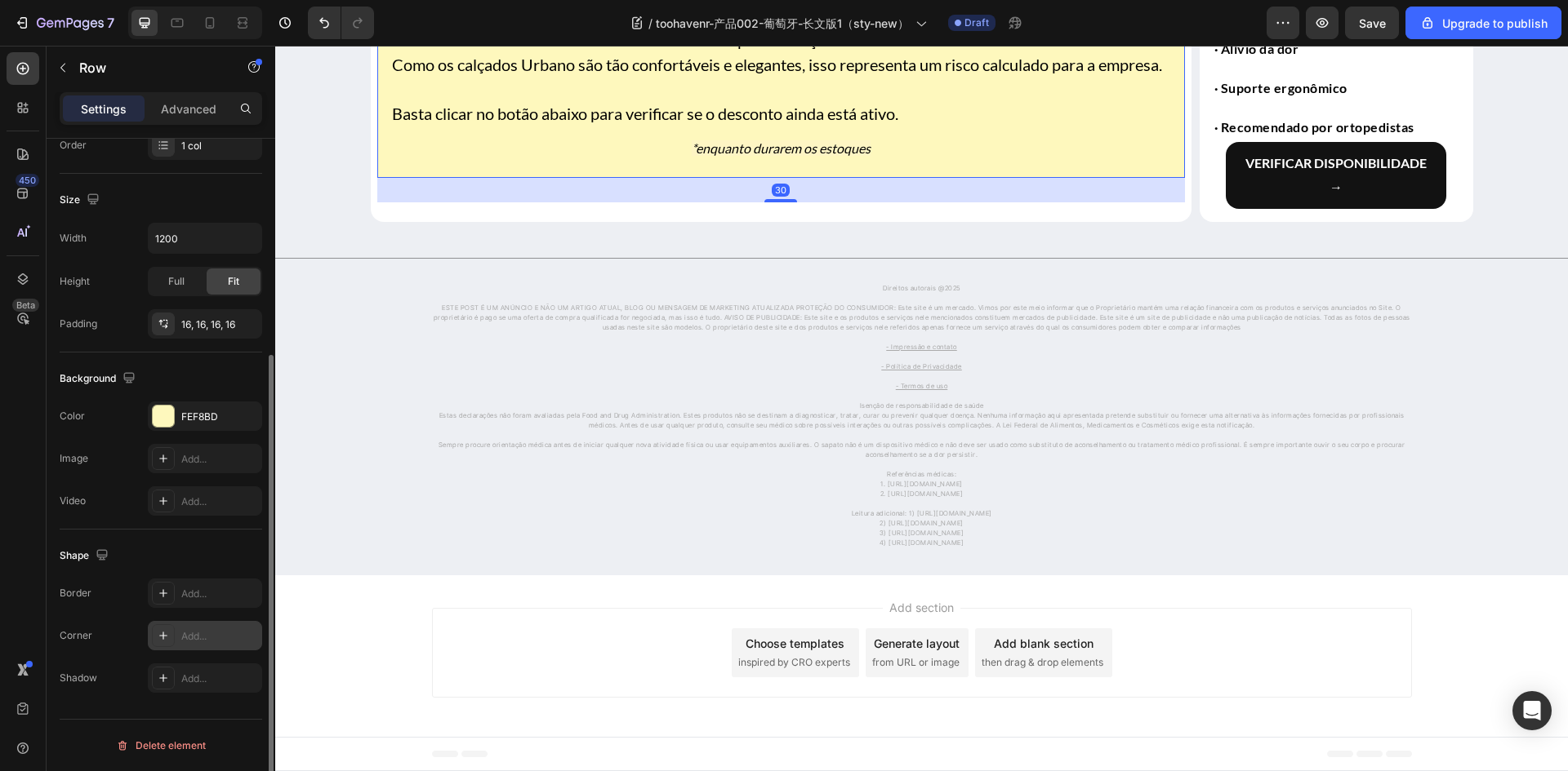
click at [159, 633] on icon at bounding box center [164, 636] width 13 height 13
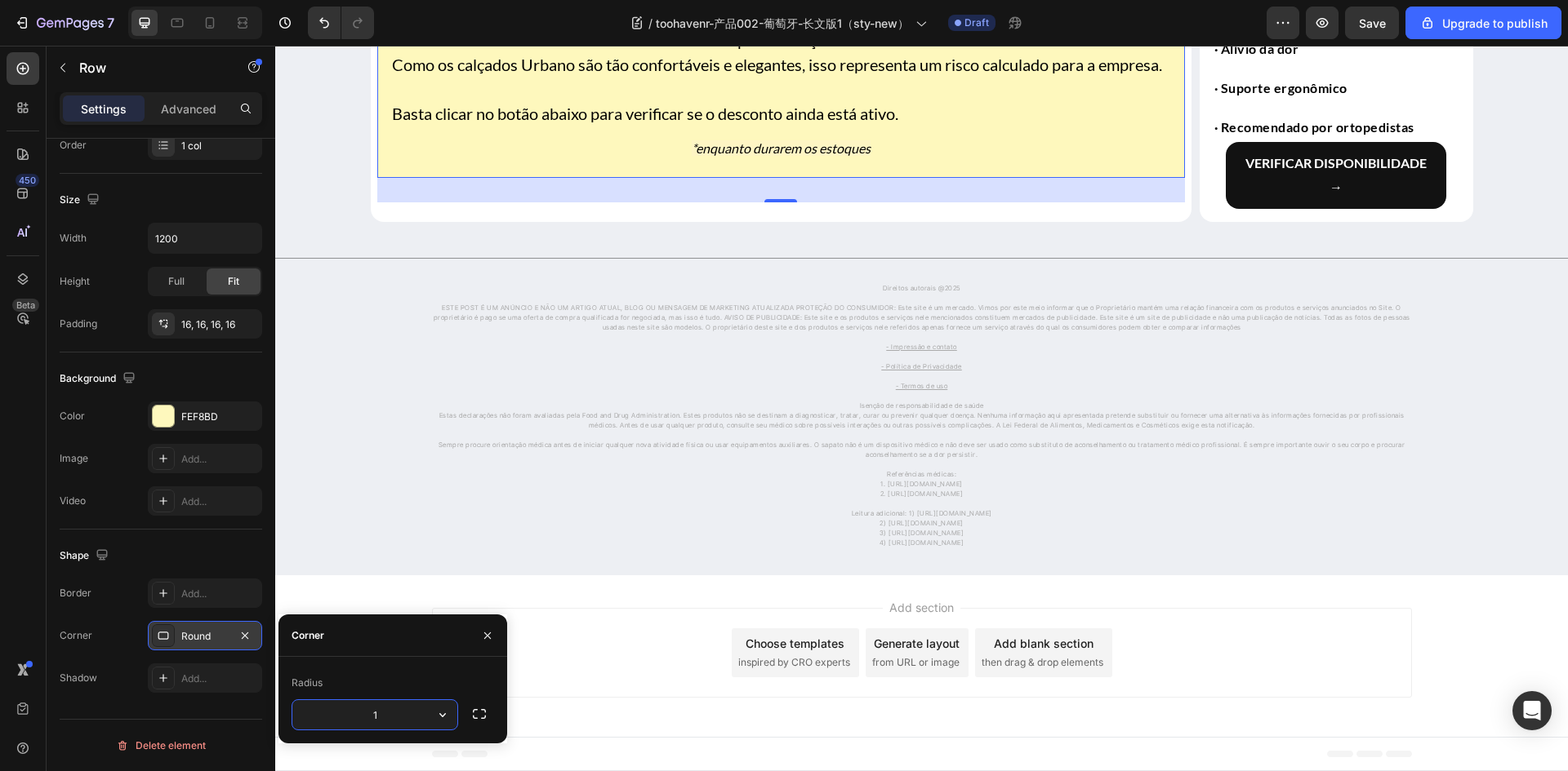
type input "16"
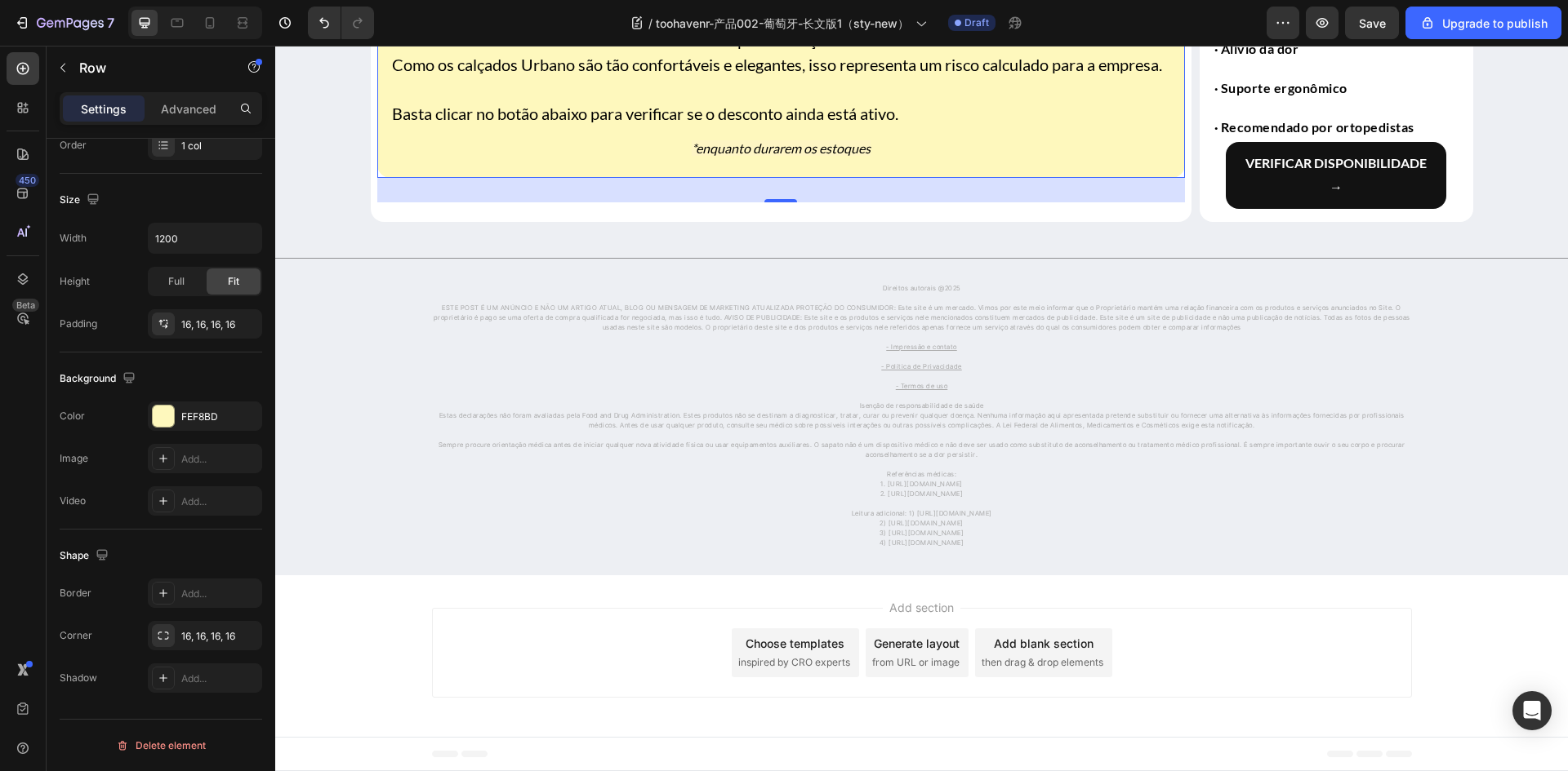
click at [202, 550] on div "Shape" at bounding box center [160, 556] width 202 height 26
click at [494, 463] on p at bounding box center [922, 464] width 976 height 9
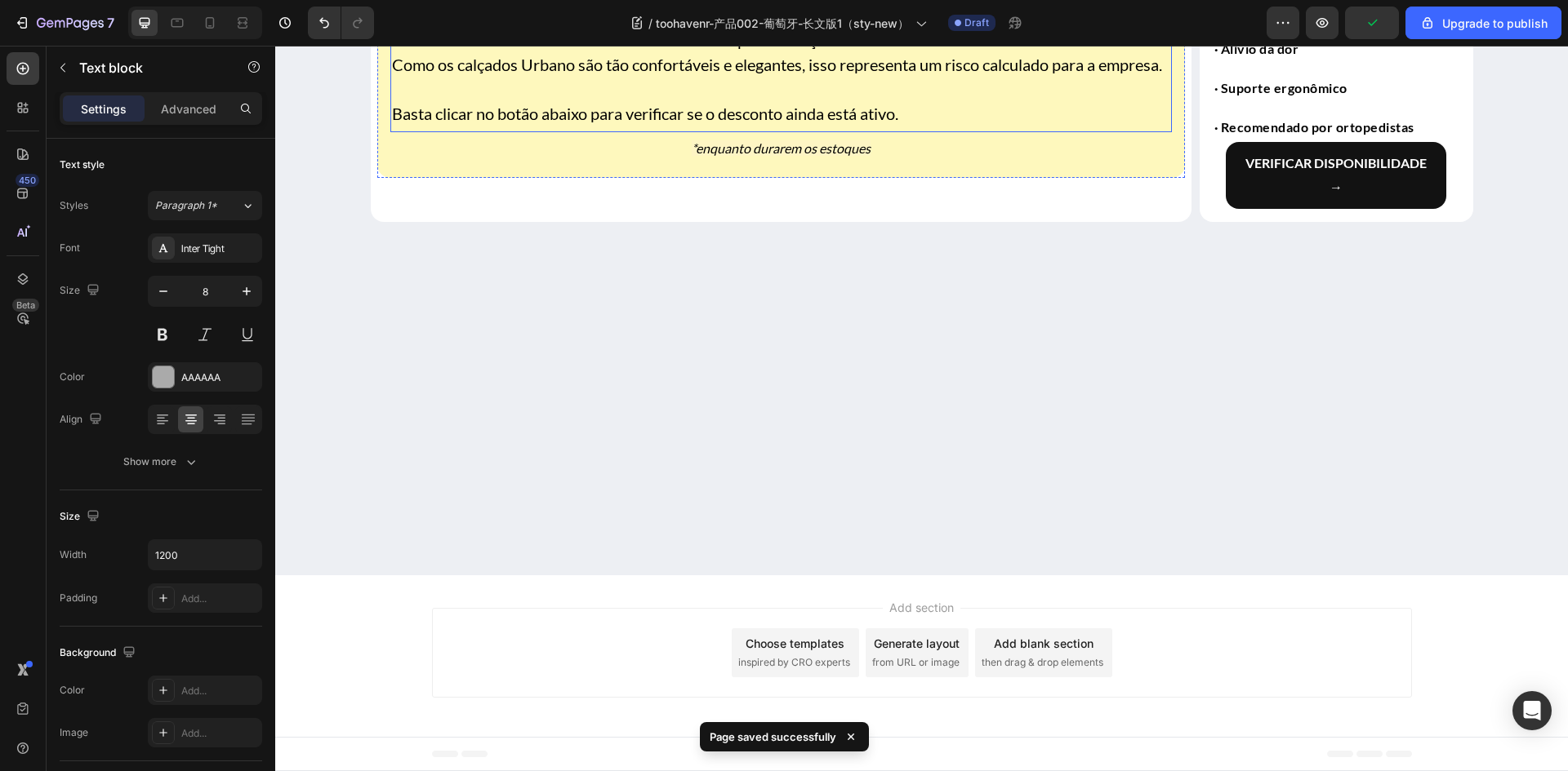
scroll to position [4587, 0]
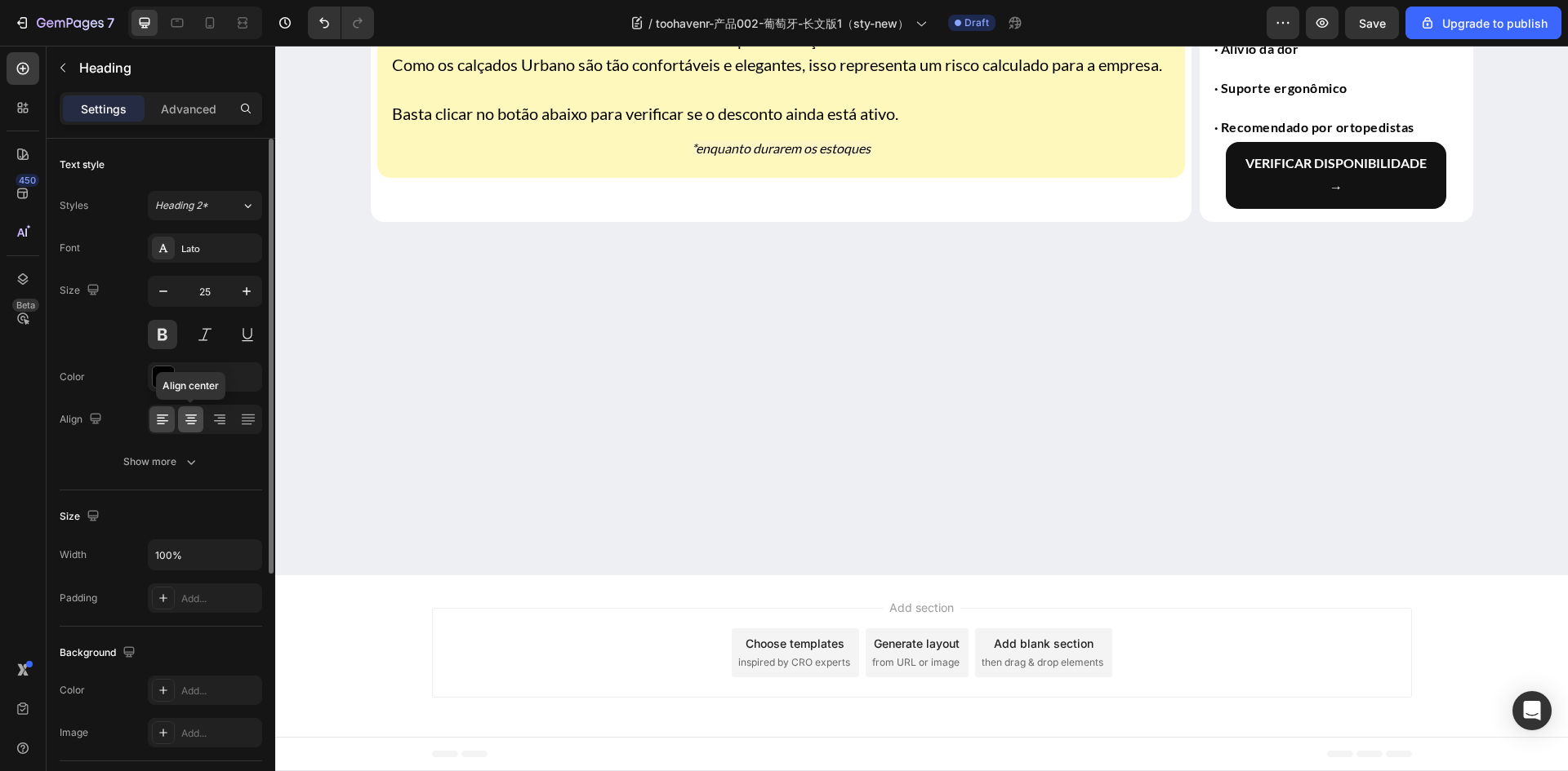
click at [185, 414] on icon at bounding box center [190, 418] width 16 height 16
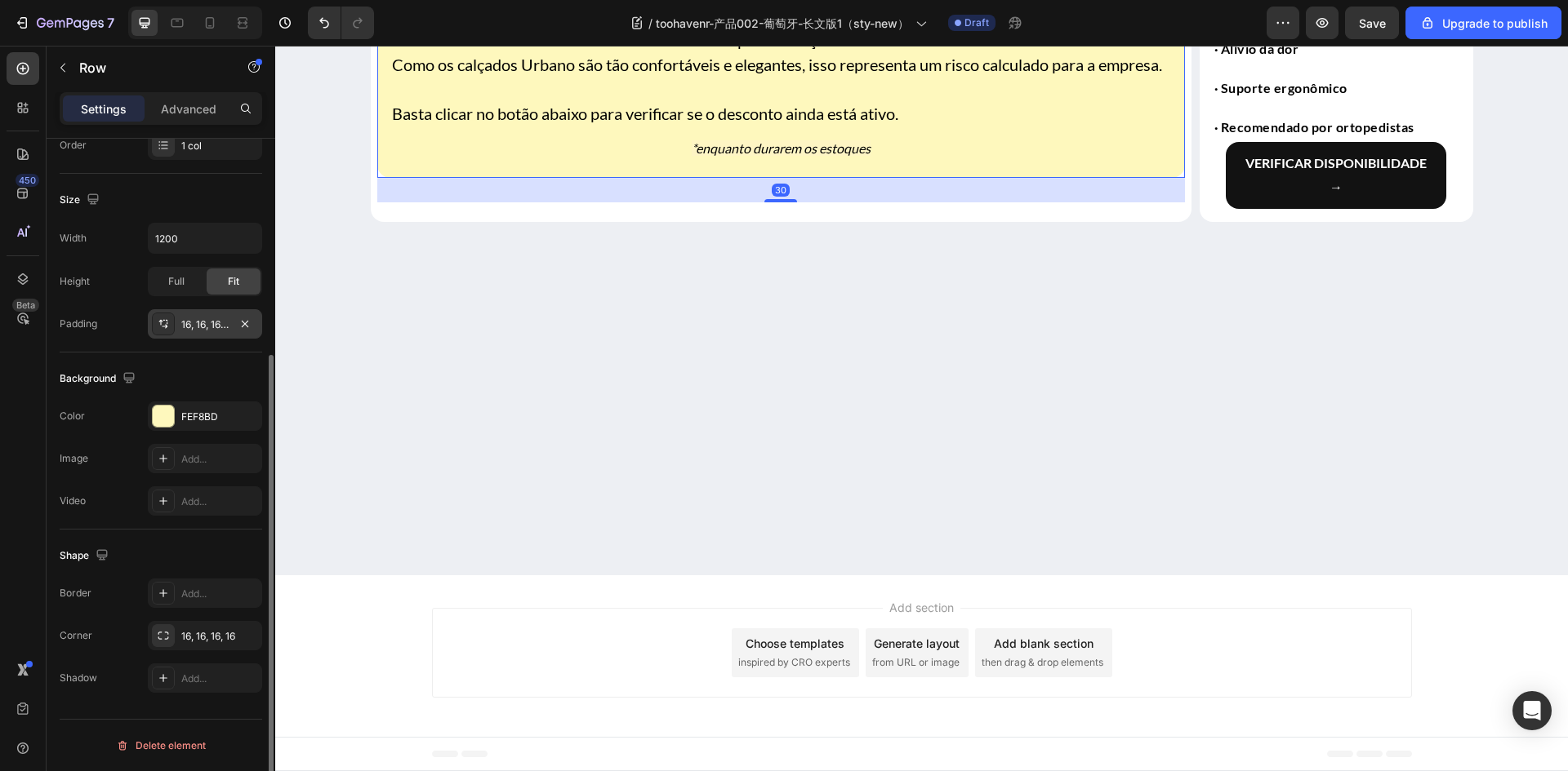
click at [158, 323] on icon at bounding box center [164, 324] width 13 height 13
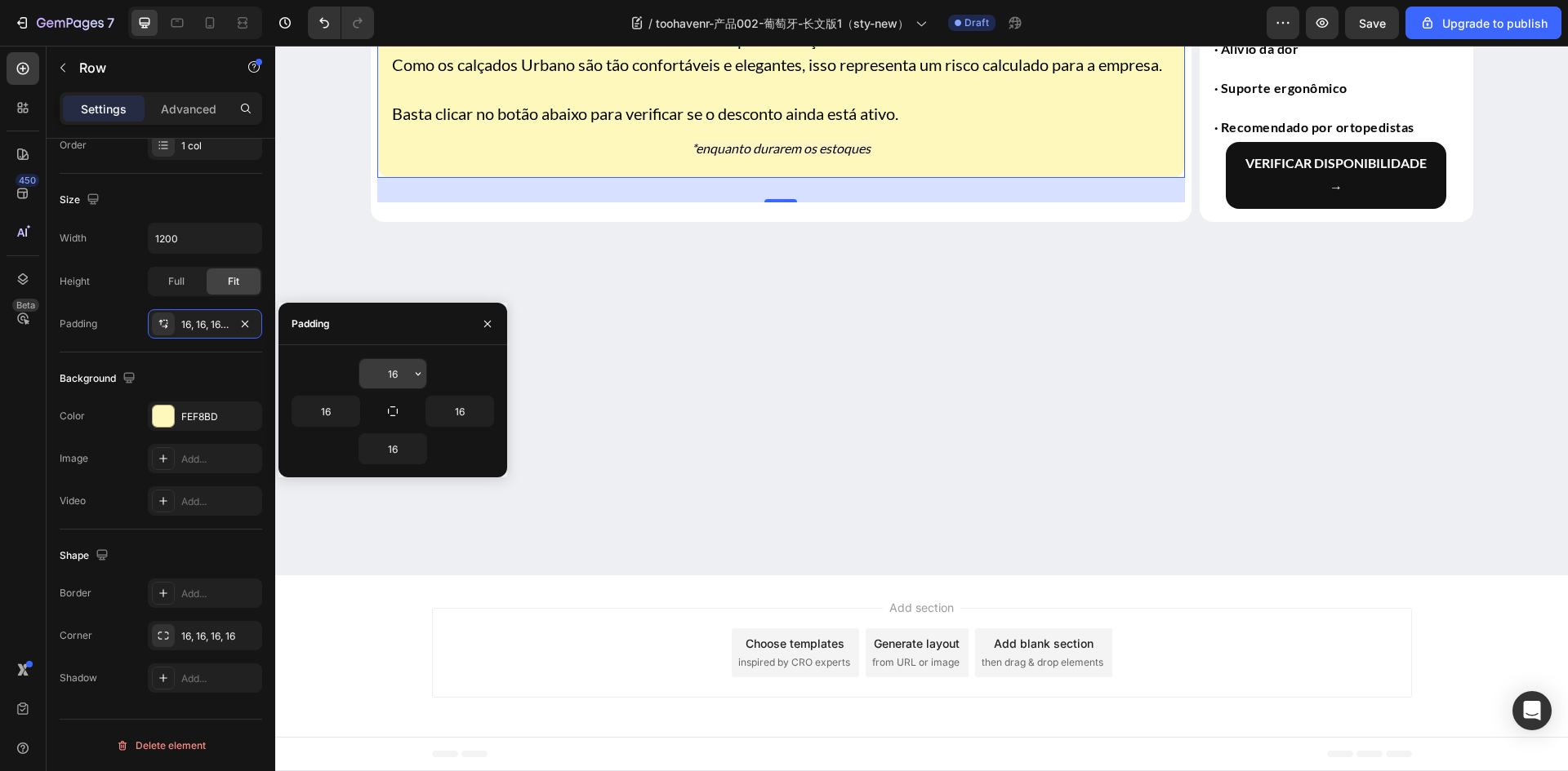
click at [400, 377] on input "16" at bounding box center [392, 373] width 67 height 29
type input "30"
click at [394, 417] on icon "button" at bounding box center [392, 411] width 9 height 9
type input "30"
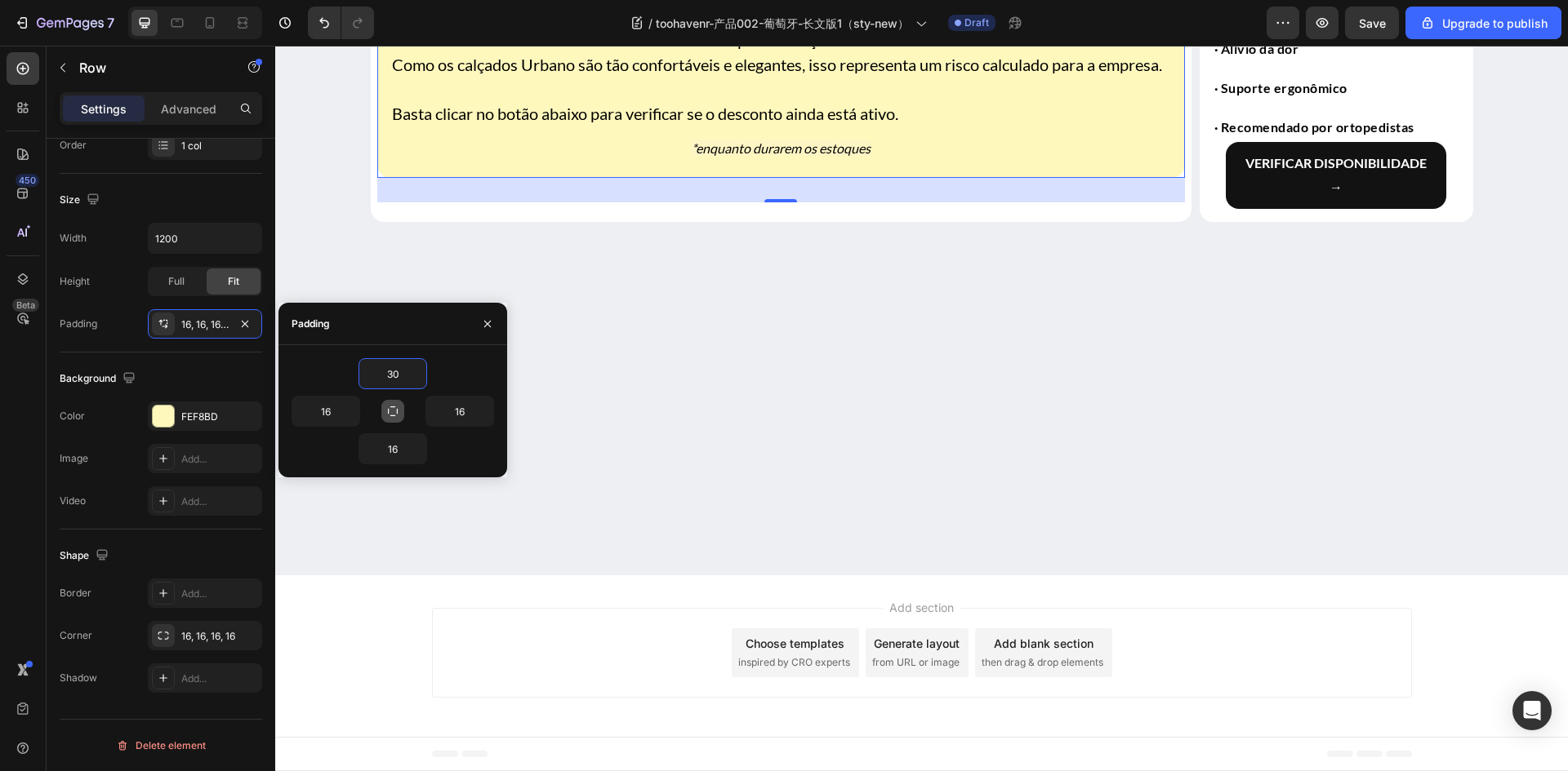
type input "30"
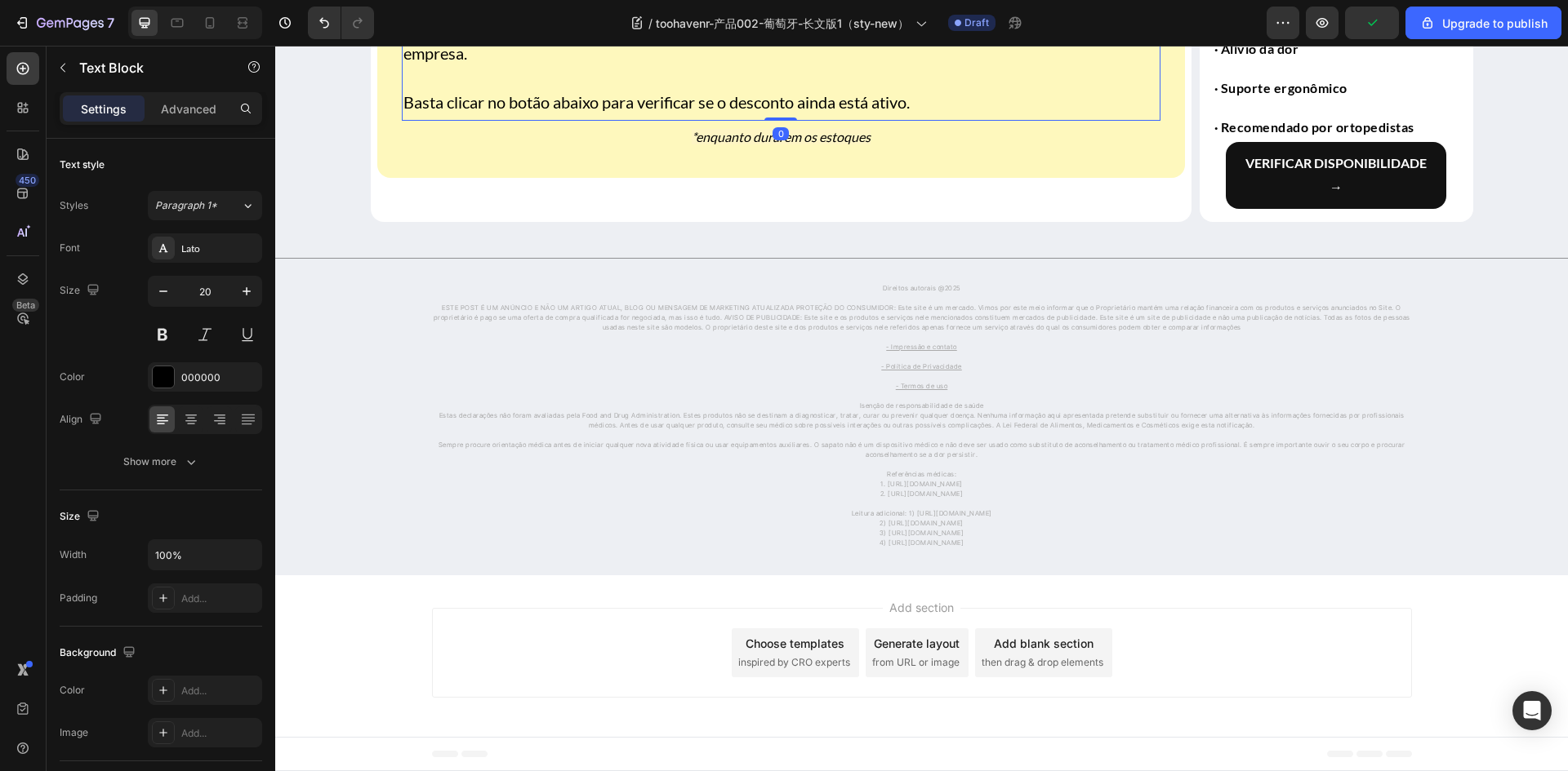
scroll to position [4505, 0]
click at [199, 418] on div at bounding box center [190, 419] width 25 height 26
click at [168, 293] on icon "button" at bounding box center [163, 291] width 16 height 16
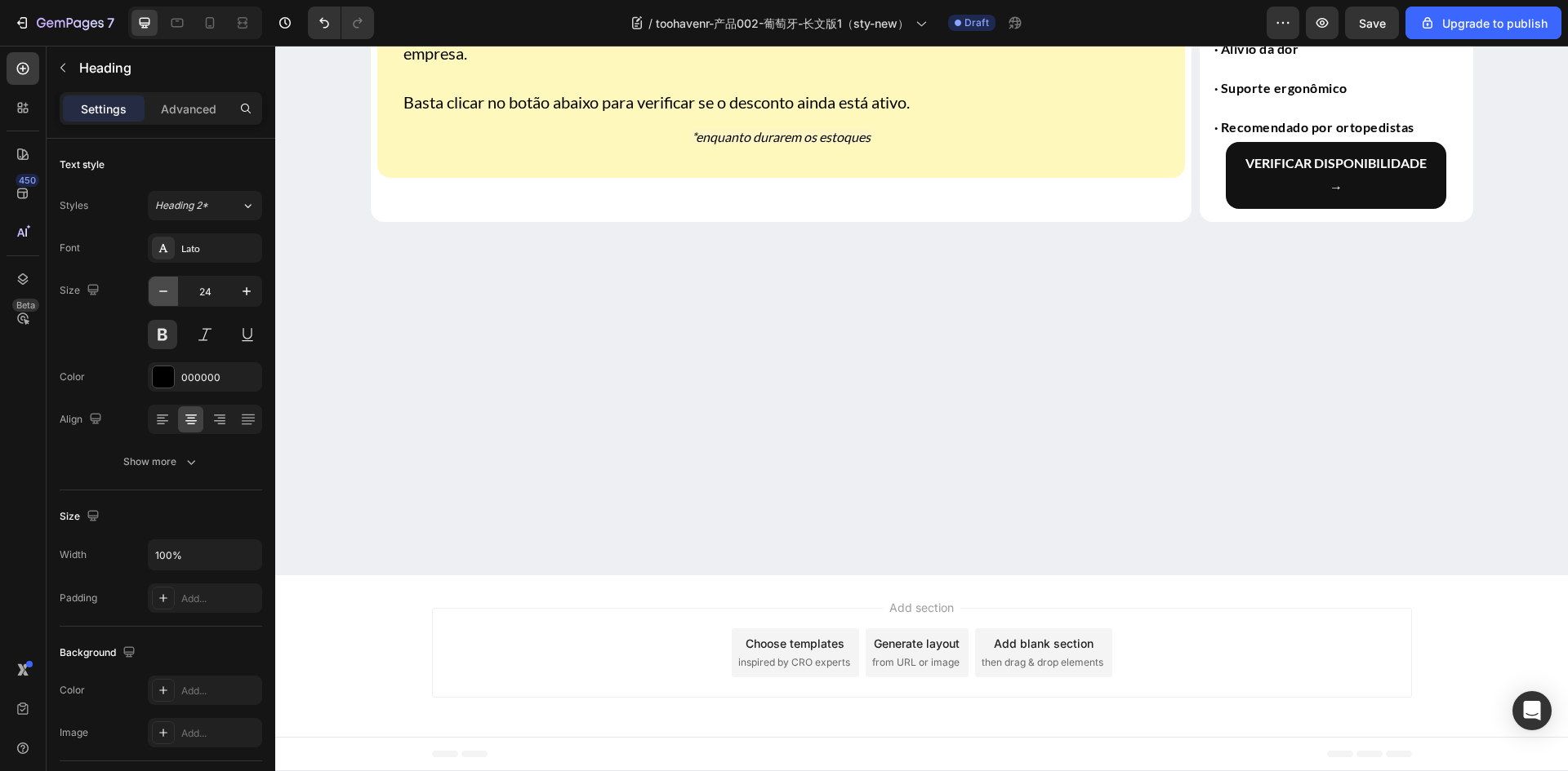
click at [168, 293] on icon "button" at bounding box center [163, 291] width 16 height 16
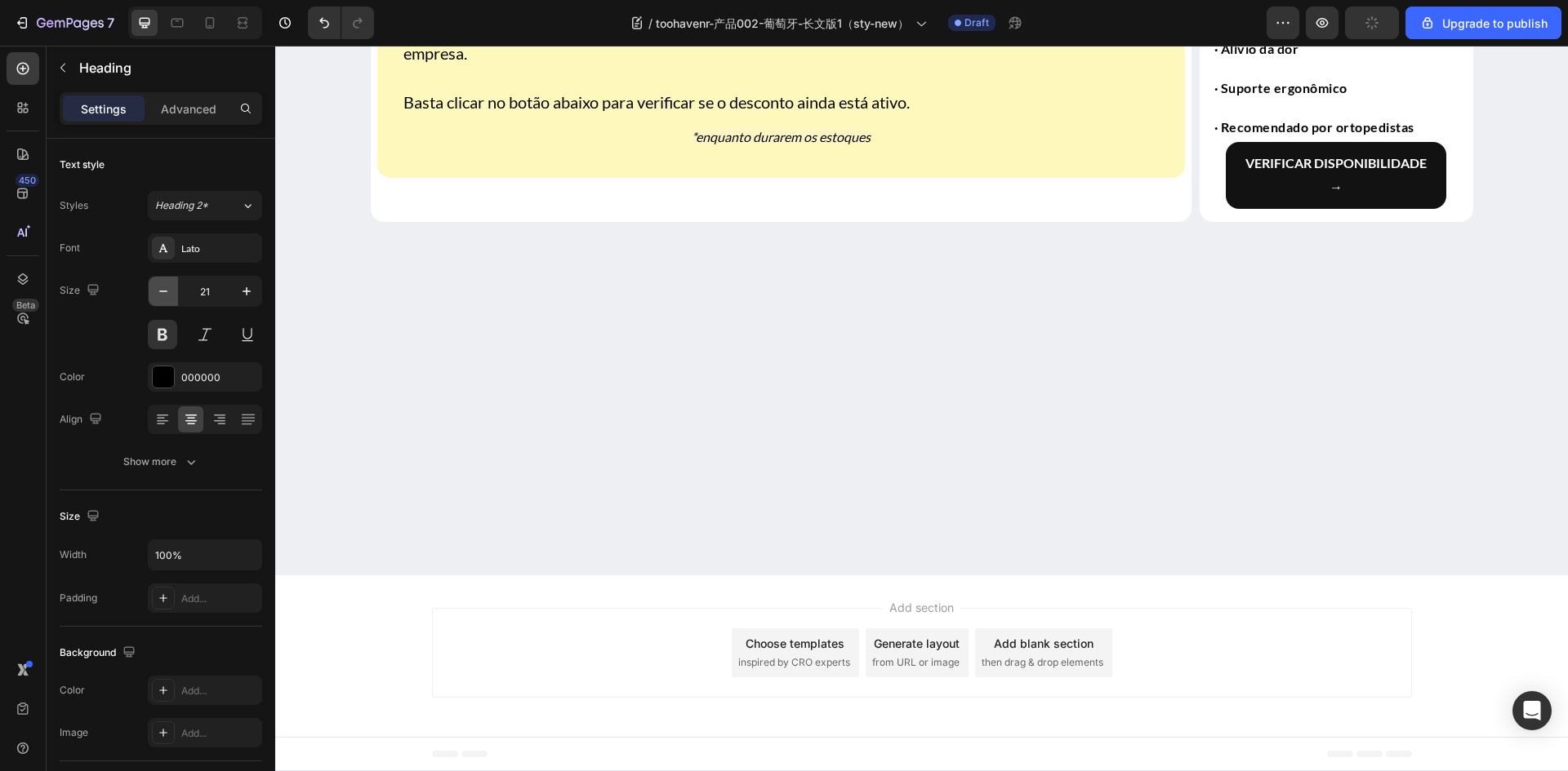
type input "20"
click at [239, 562] on icon "button" at bounding box center [245, 555] width 16 height 16
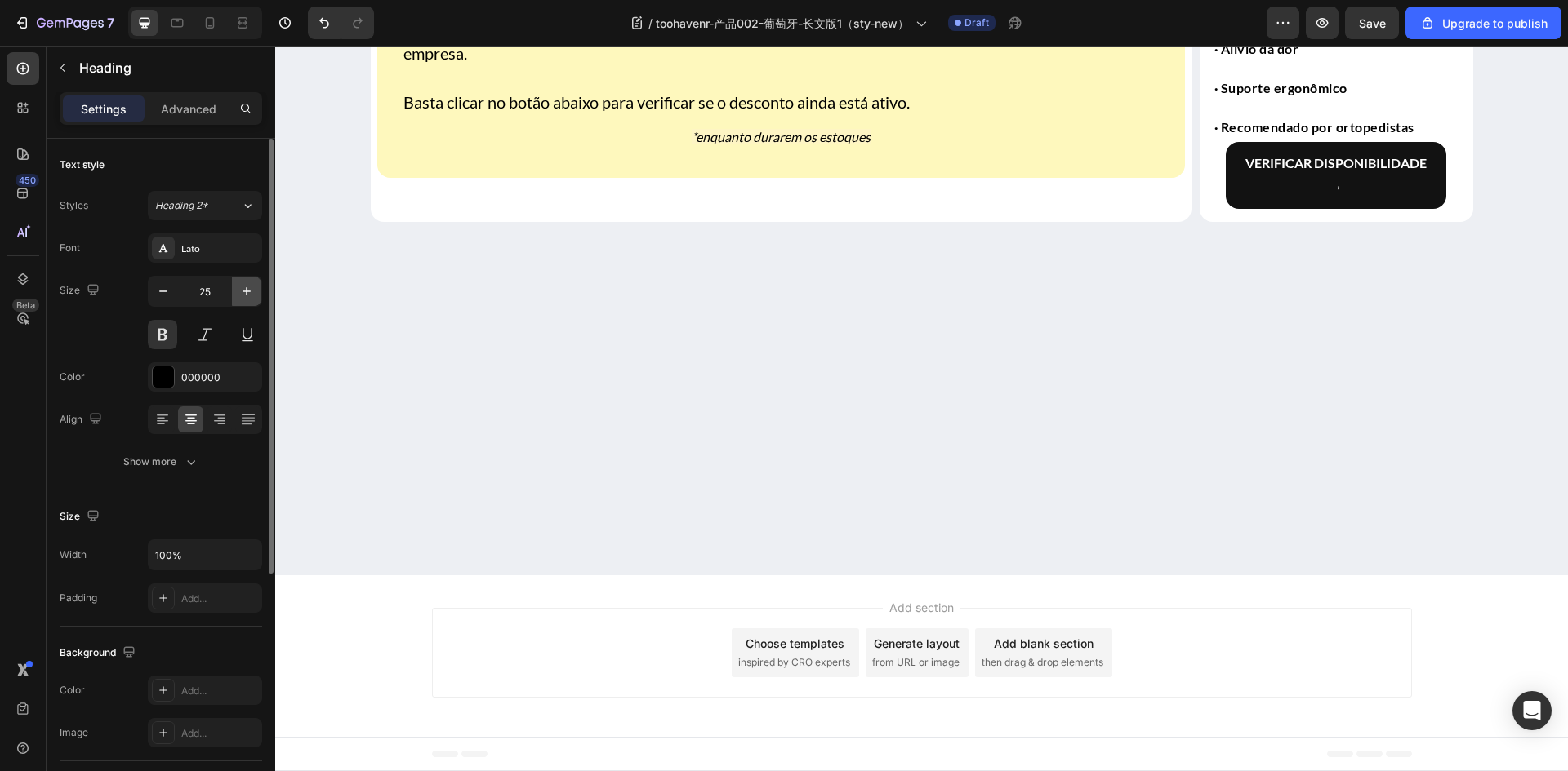
click at [240, 295] on icon "button" at bounding box center [245, 291] width 16 height 16
type input "26"
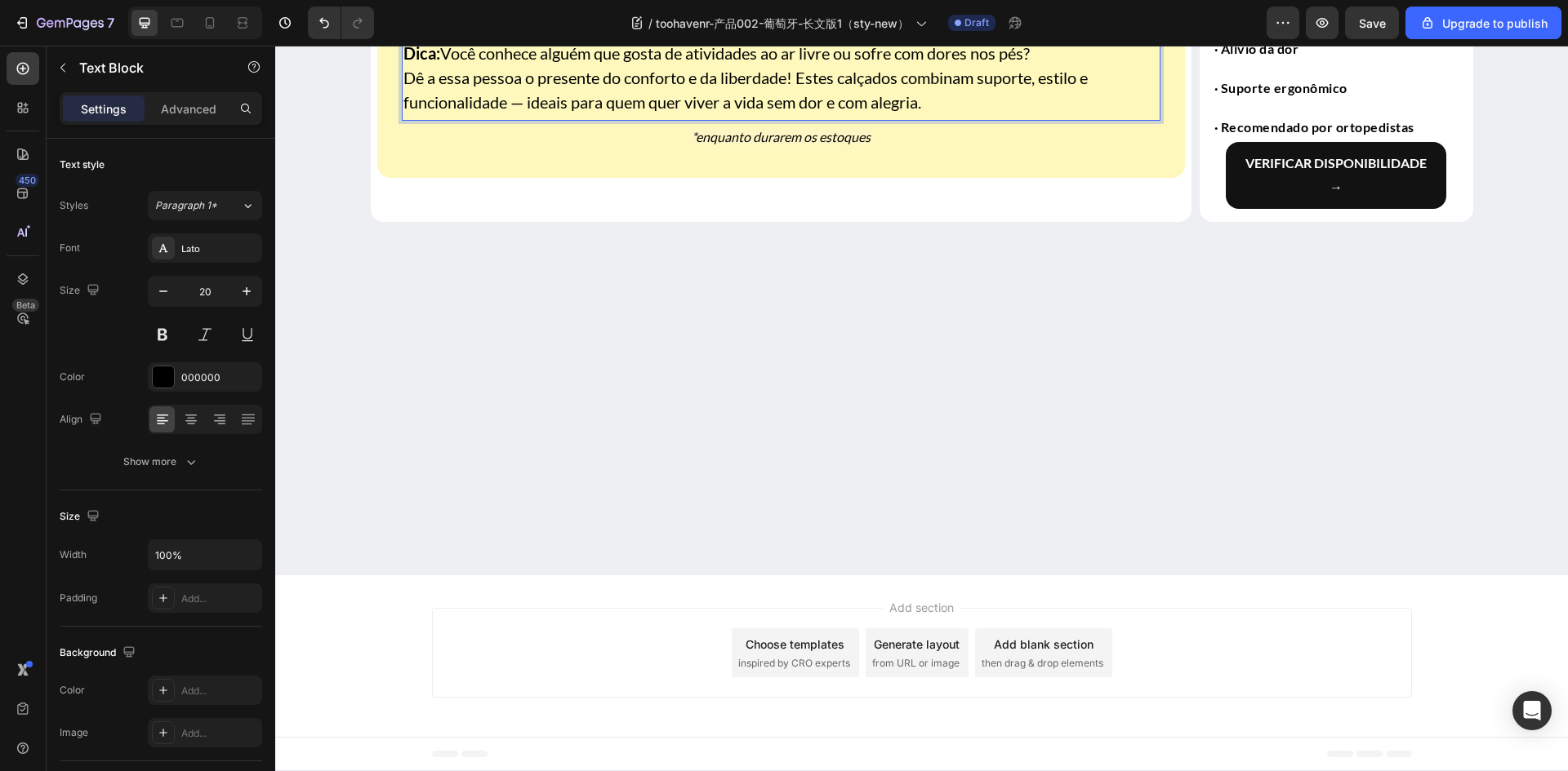
drag, startPoint x: 497, startPoint y: 447, endPoint x: 348, endPoint y: 443, distance: 149.1
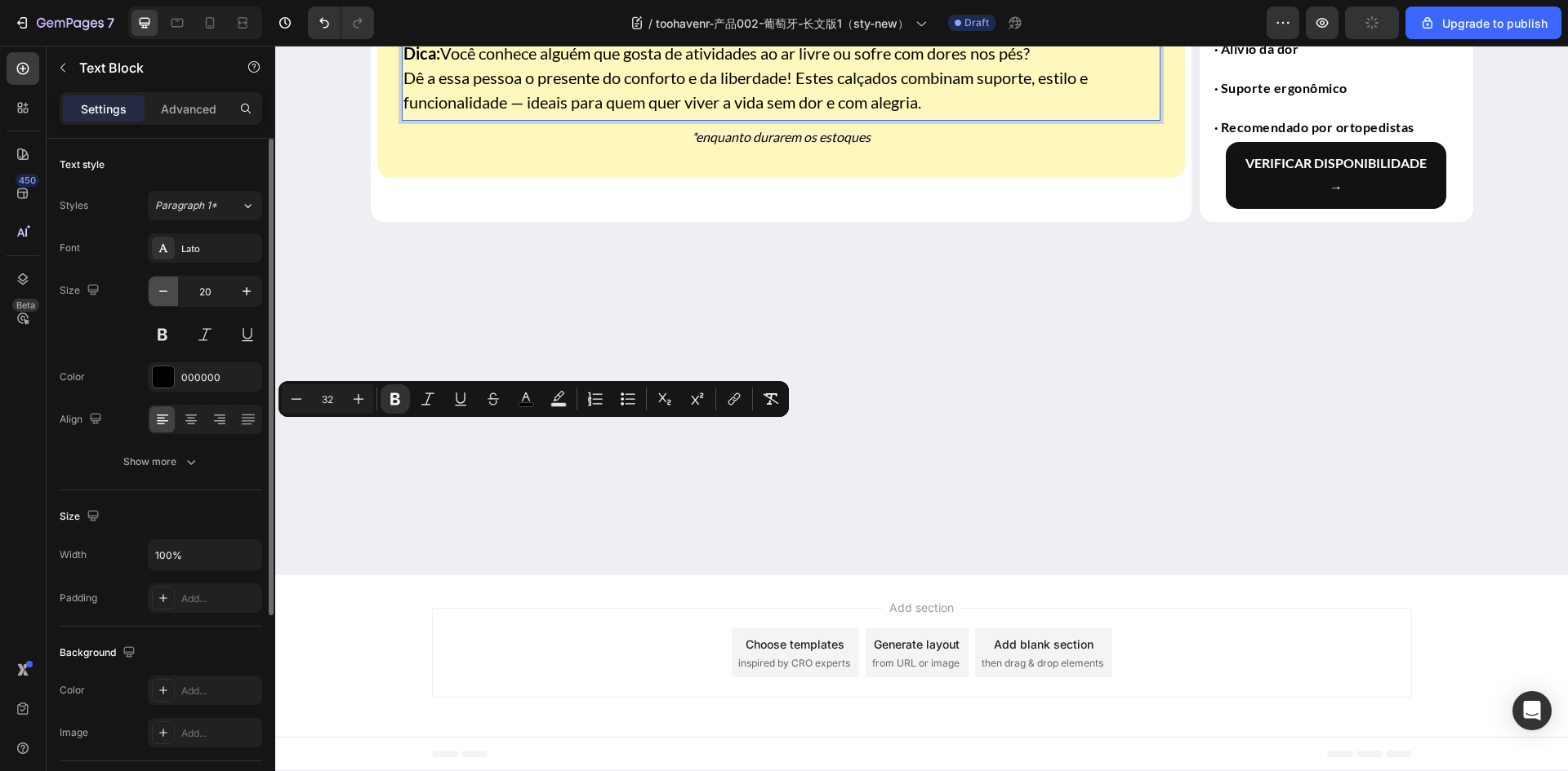
click at [173, 292] on button "button" at bounding box center [163, 291] width 29 height 29
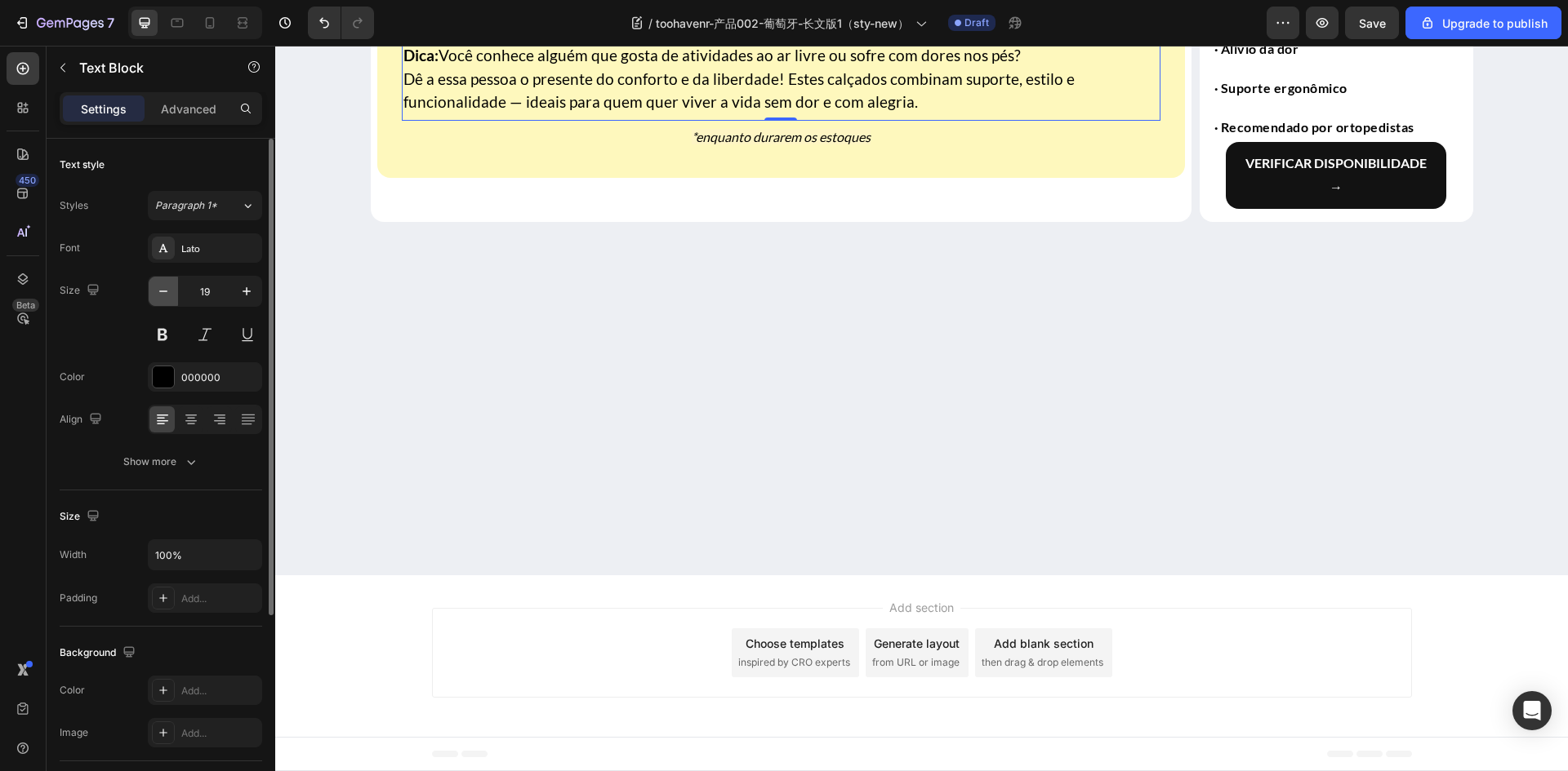
click at [173, 292] on button "button" at bounding box center [163, 291] width 29 height 29
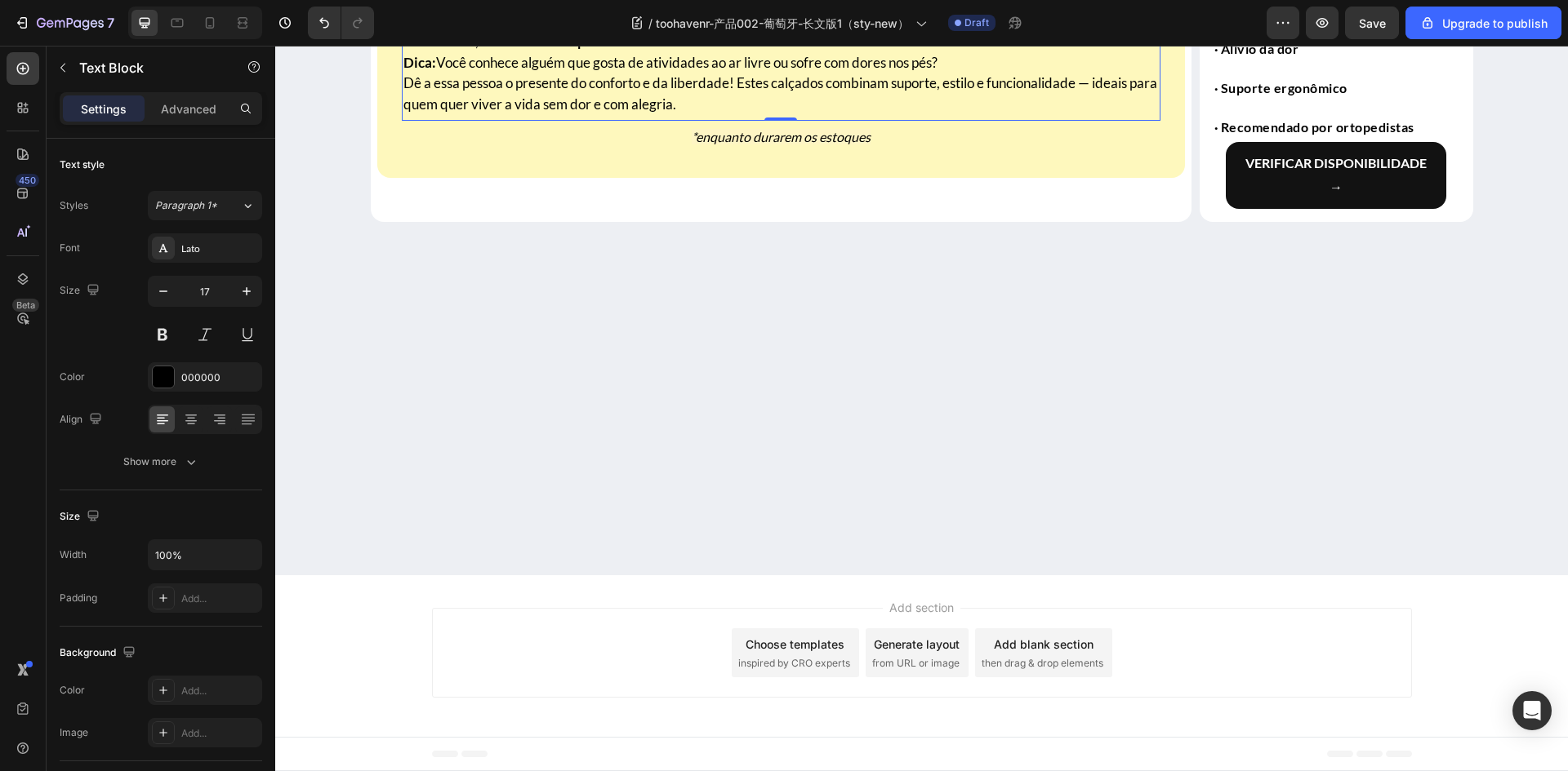
click at [247, 296] on icon "button" at bounding box center [245, 291] width 16 height 16
type input "18"
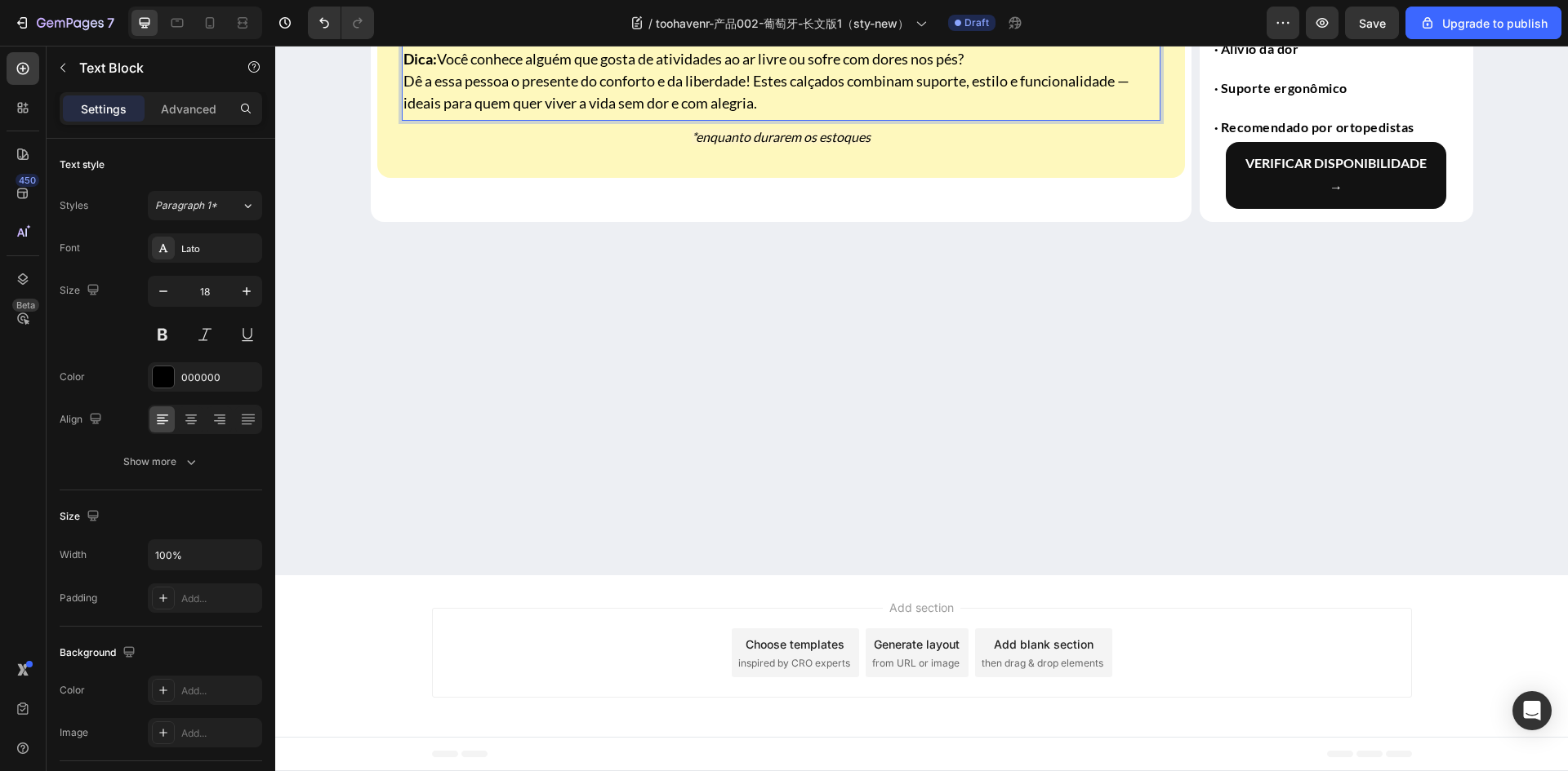
click at [863, 48] on p "Use seus calçados OrthoTrekking todos os dias e sinta a diferença: conforto dur…" at bounding box center [781, 25] width 755 height 44
click at [714, 48] on p "Rich Text Editor. Editing area: main" at bounding box center [781, 37] width 755 height 22
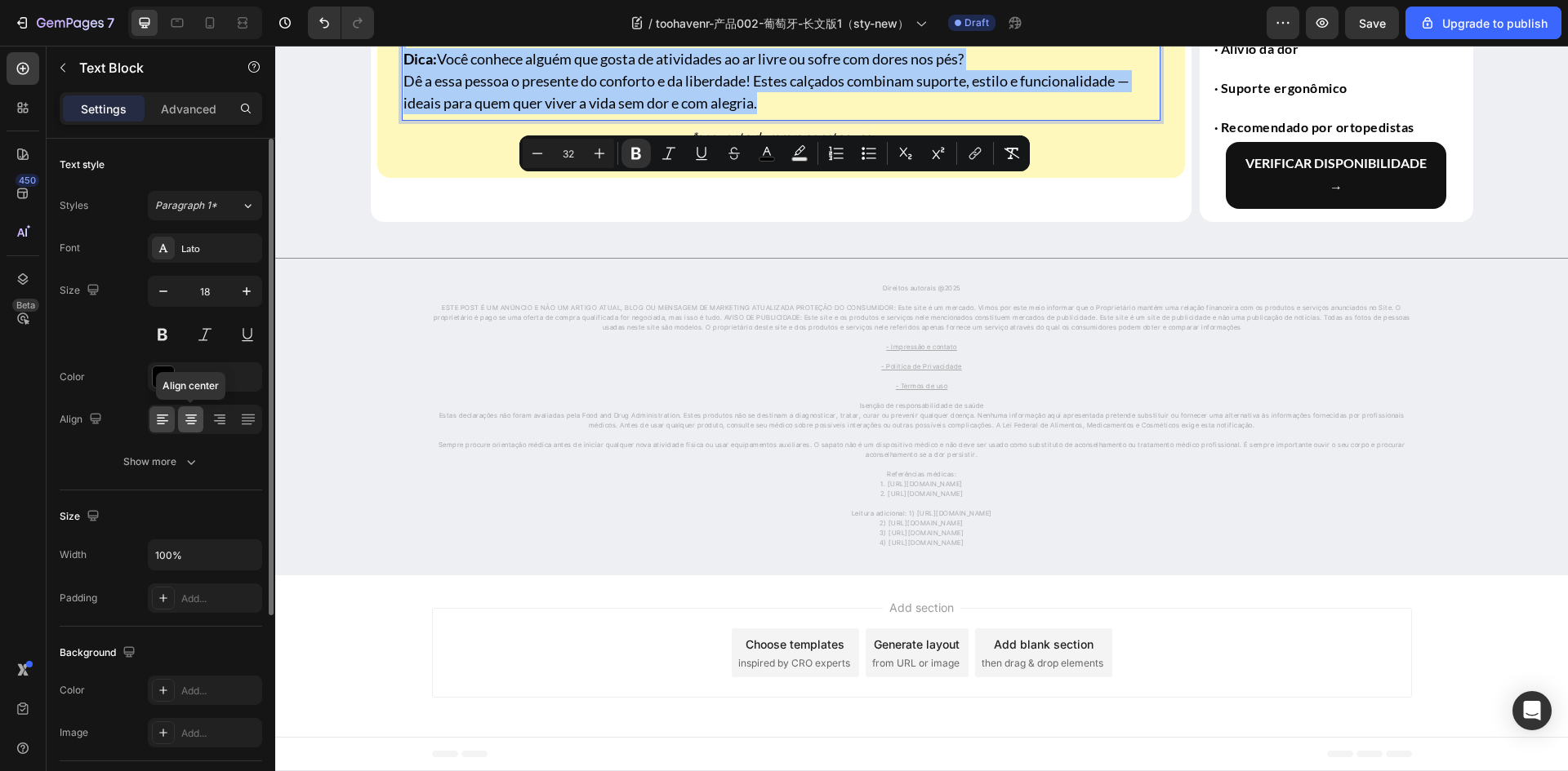
click at [188, 420] on icon at bounding box center [191, 421] width 11 height 2
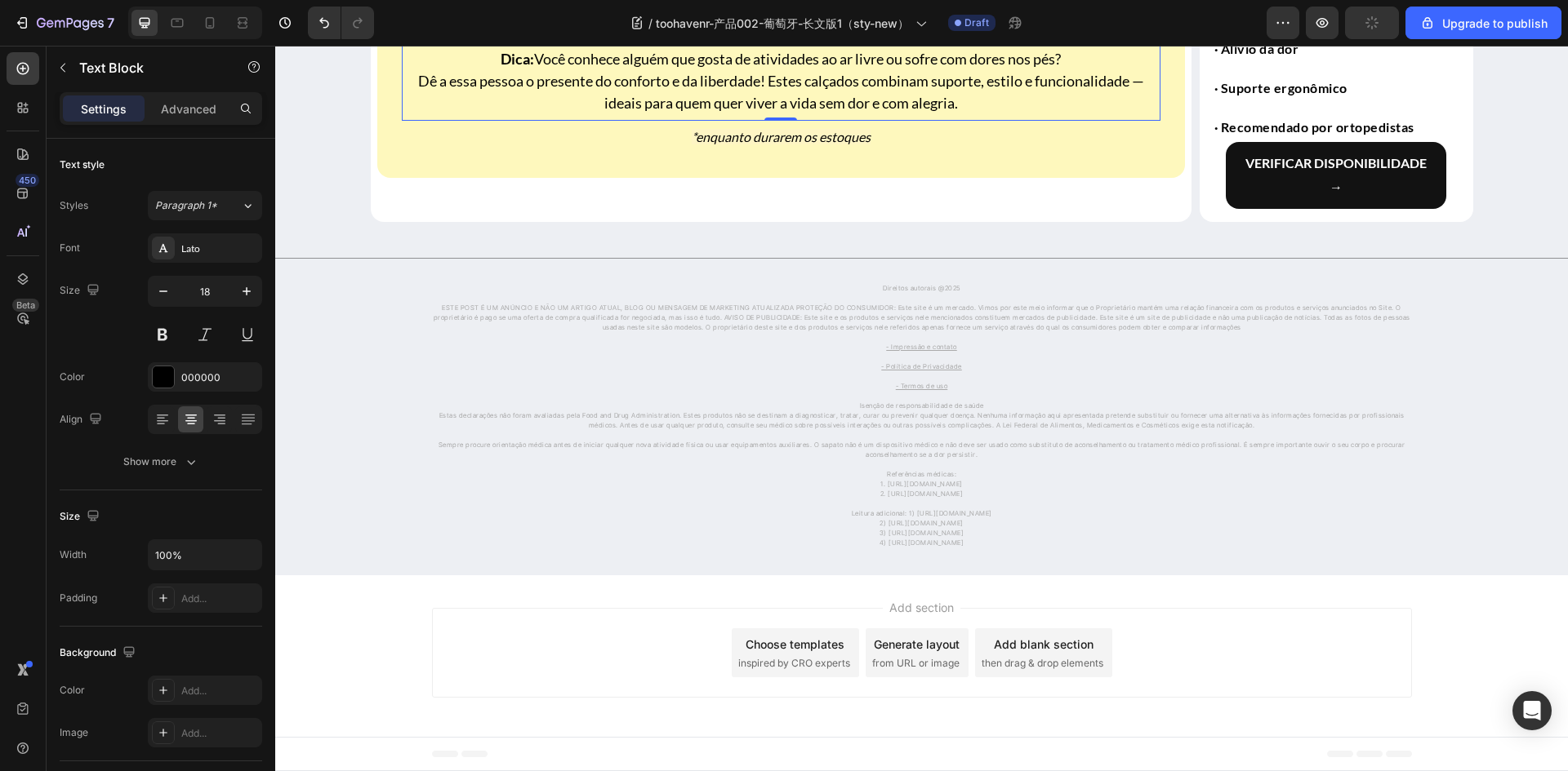
click at [158, 424] on icon at bounding box center [162, 418] width 16 height 16
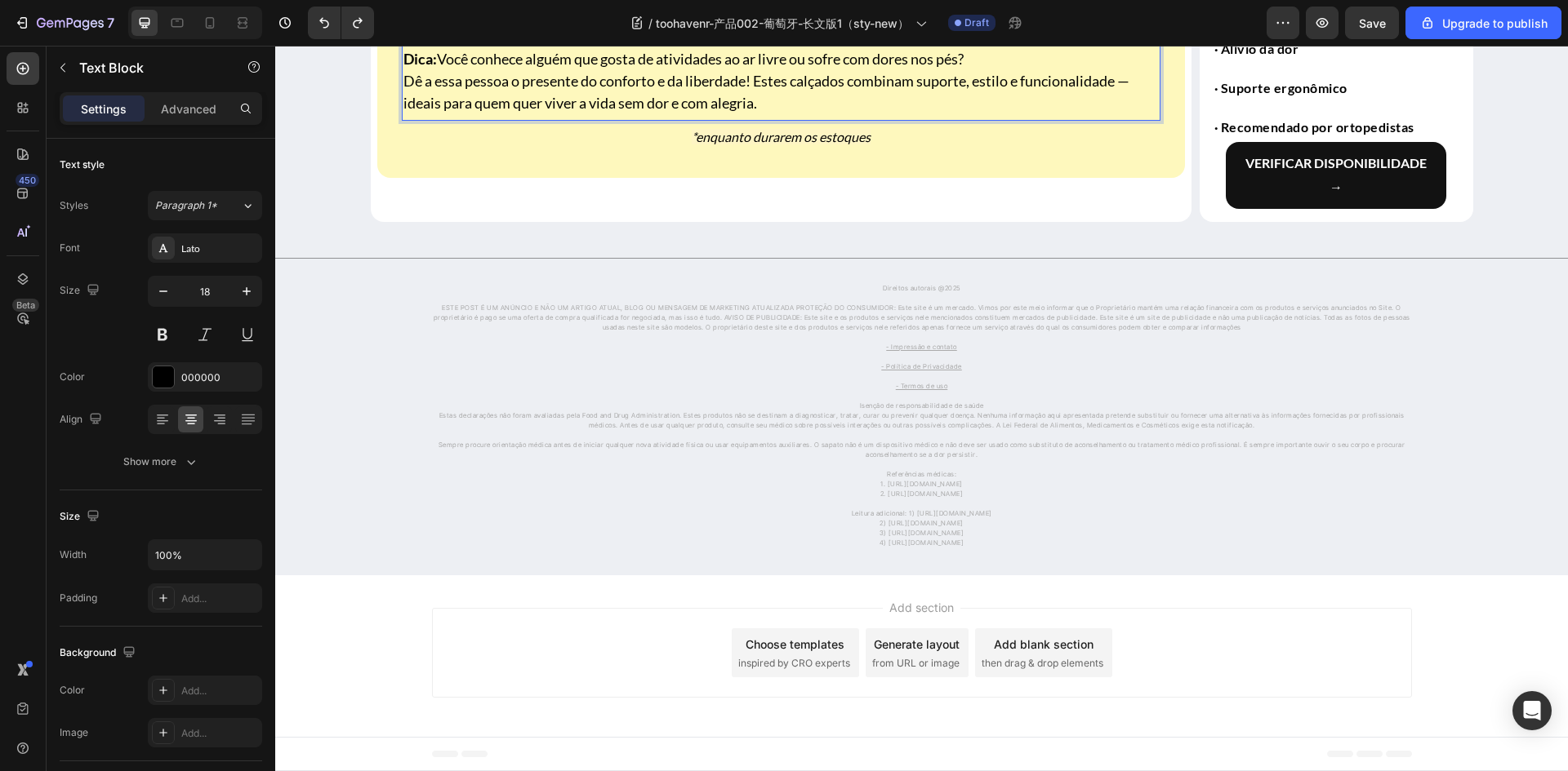
click at [554, 147] on p "*enquanto durarem os estoques" at bounding box center [781, 136] width 755 height 20
click at [528, 115] on div at bounding box center [531, 105] width 20 height 20
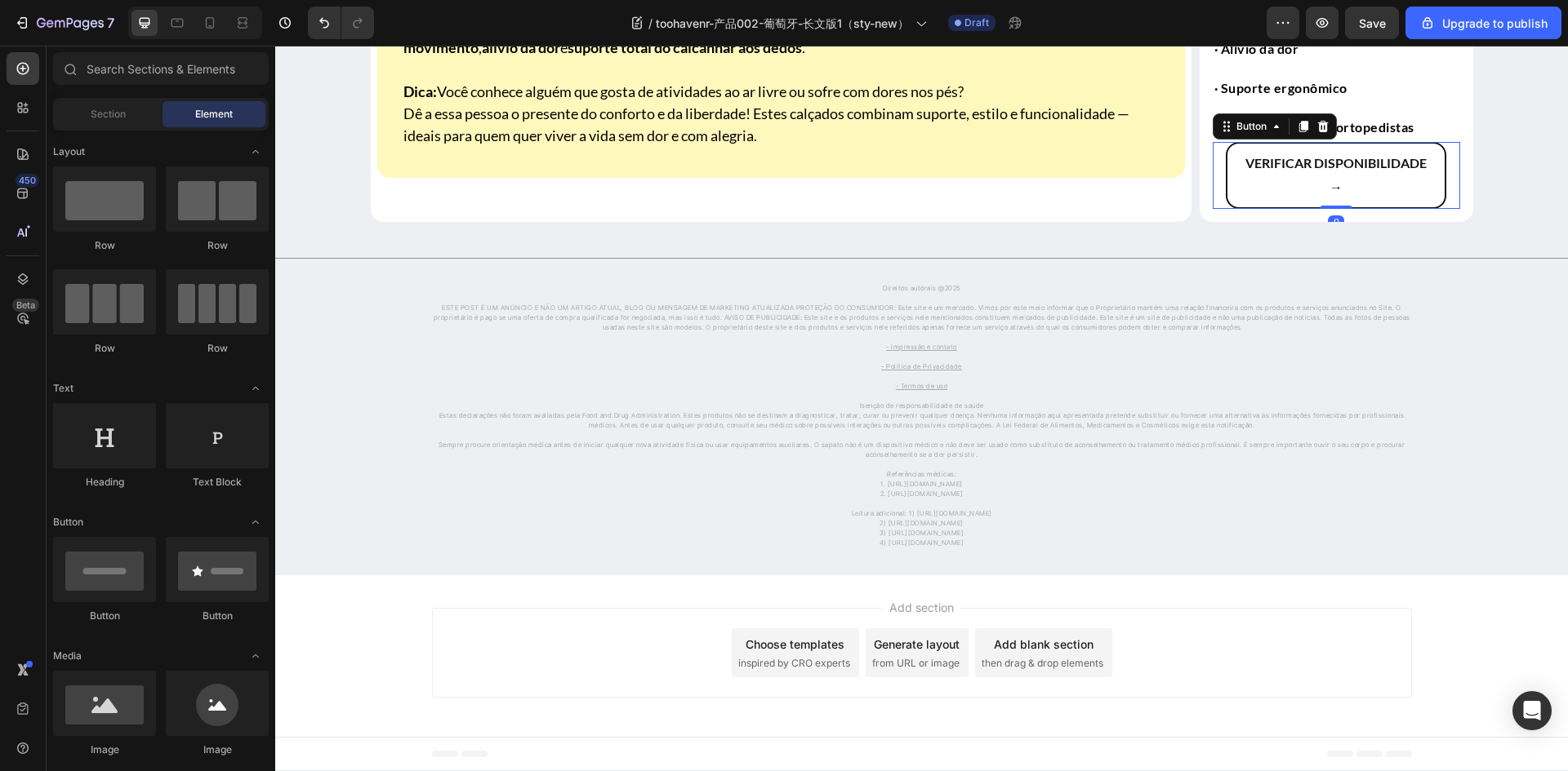
click at [1233, 209] on button "Verificar disponibilidade →" at bounding box center [1336, 175] width 220 height 67
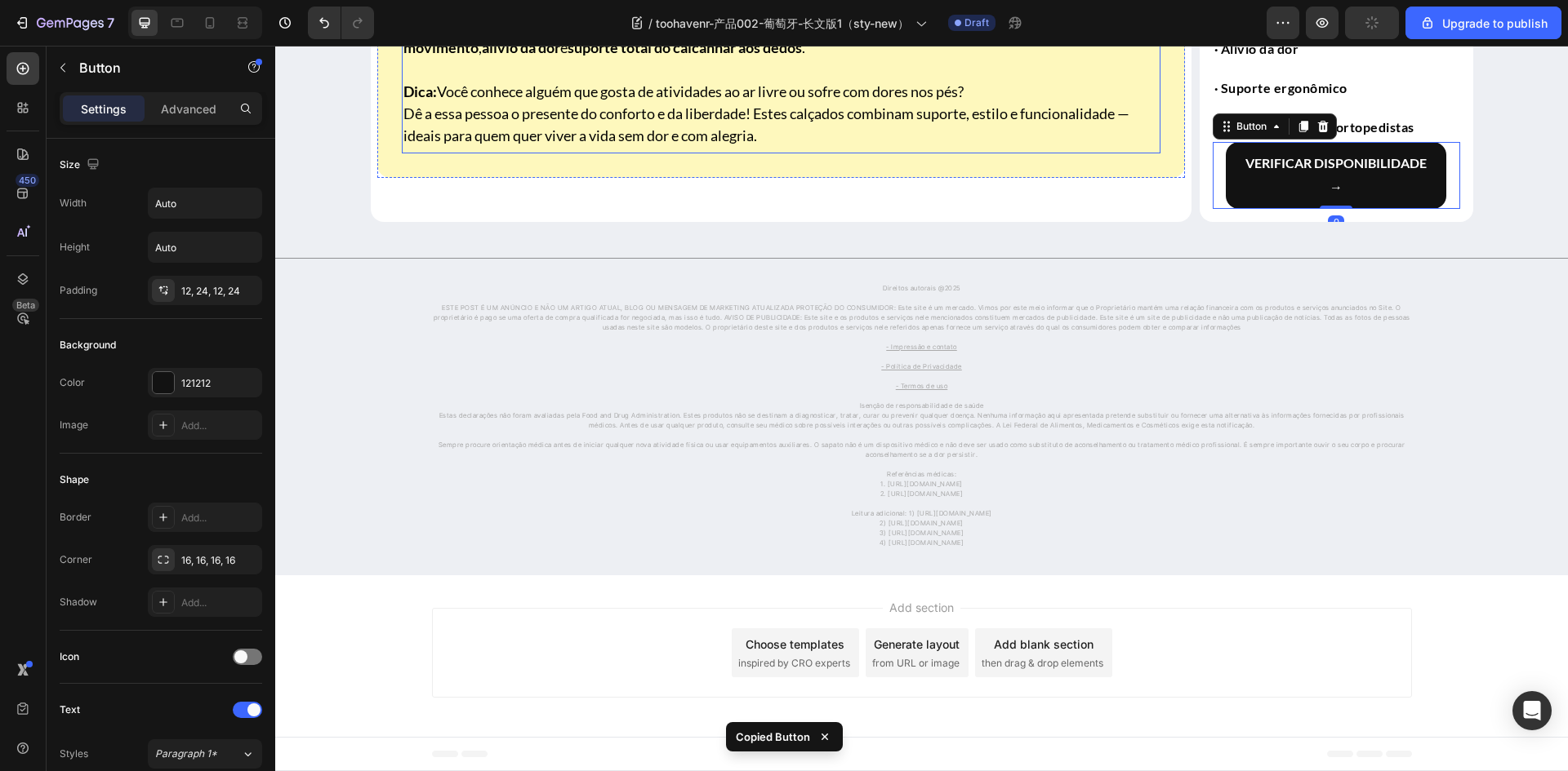
click at [777, 147] on p "Dica: Você conhece alguém que gosta de atividades ao ar livre ou sofre com dore…" at bounding box center [781, 114] width 755 height 66
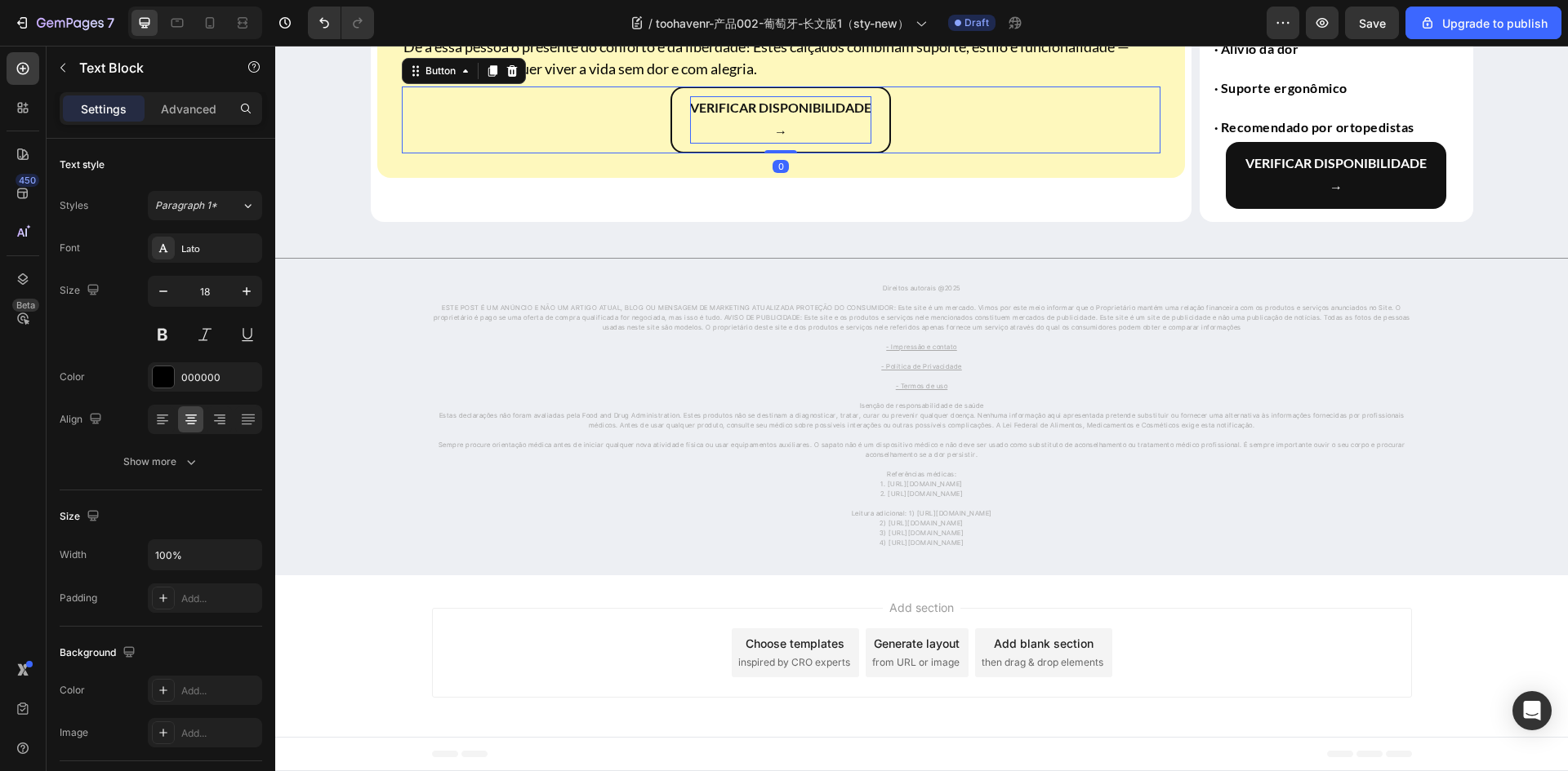
click at [765, 115] on strong "Verificar disponibilidade" at bounding box center [780, 107] width 182 height 15
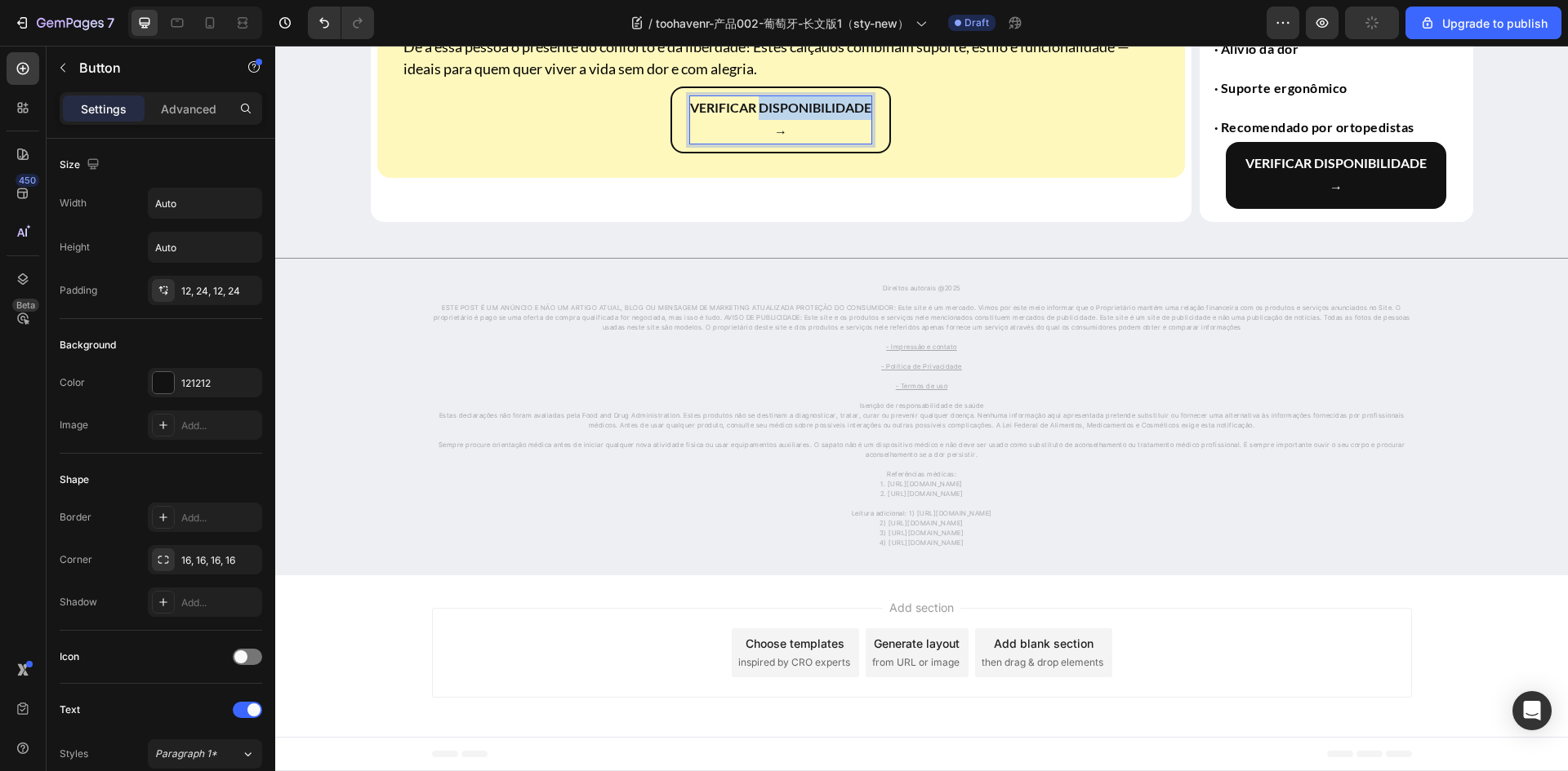
click at [765, 115] on strong "Verificar disponibilidade" at bounding box center [780, 107] width 182 height 15
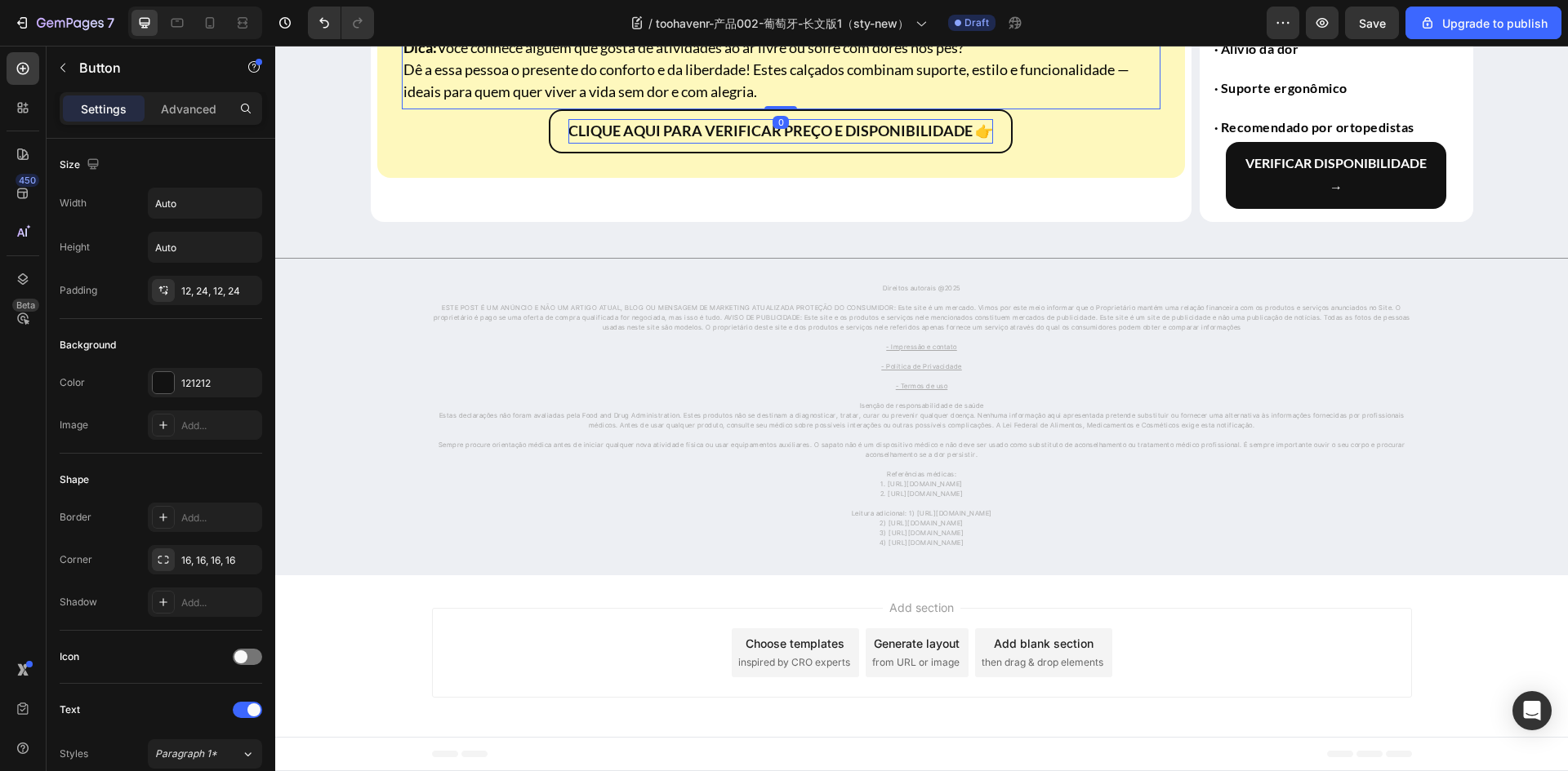
click at [627, 102] on p "Dica: Você conhece alguém que gosta de atividades ao ar livre ou sofre com dore…" at bounding box center [781, 70] width 755 height 66
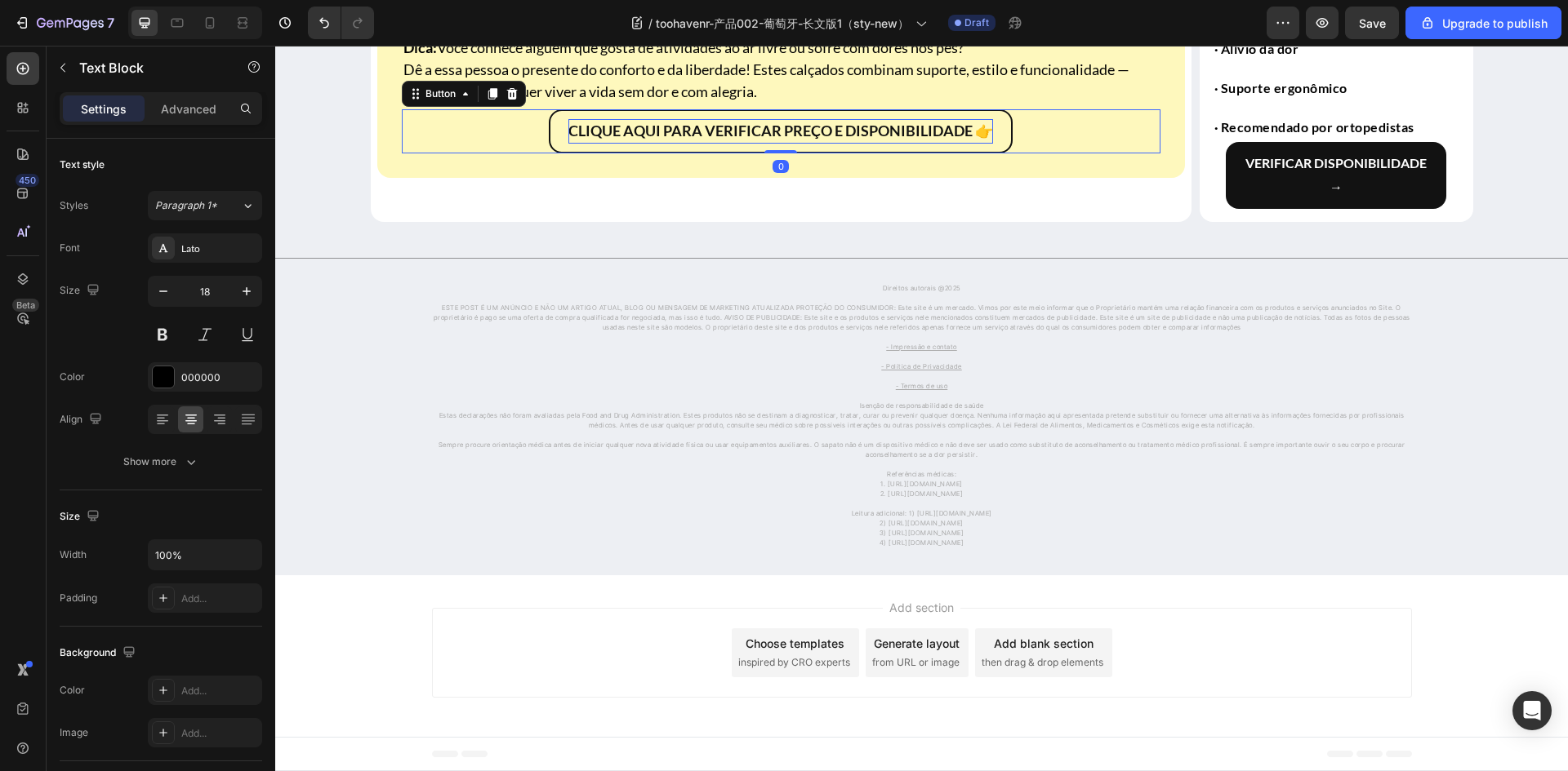
click at [467, 153] on div "CLIQUE AQUI PARA VERIFICAR PREÇO E DISPONIBILIDADE 👉 Button 0" at bounding box center [781, 131] width 758 height 44
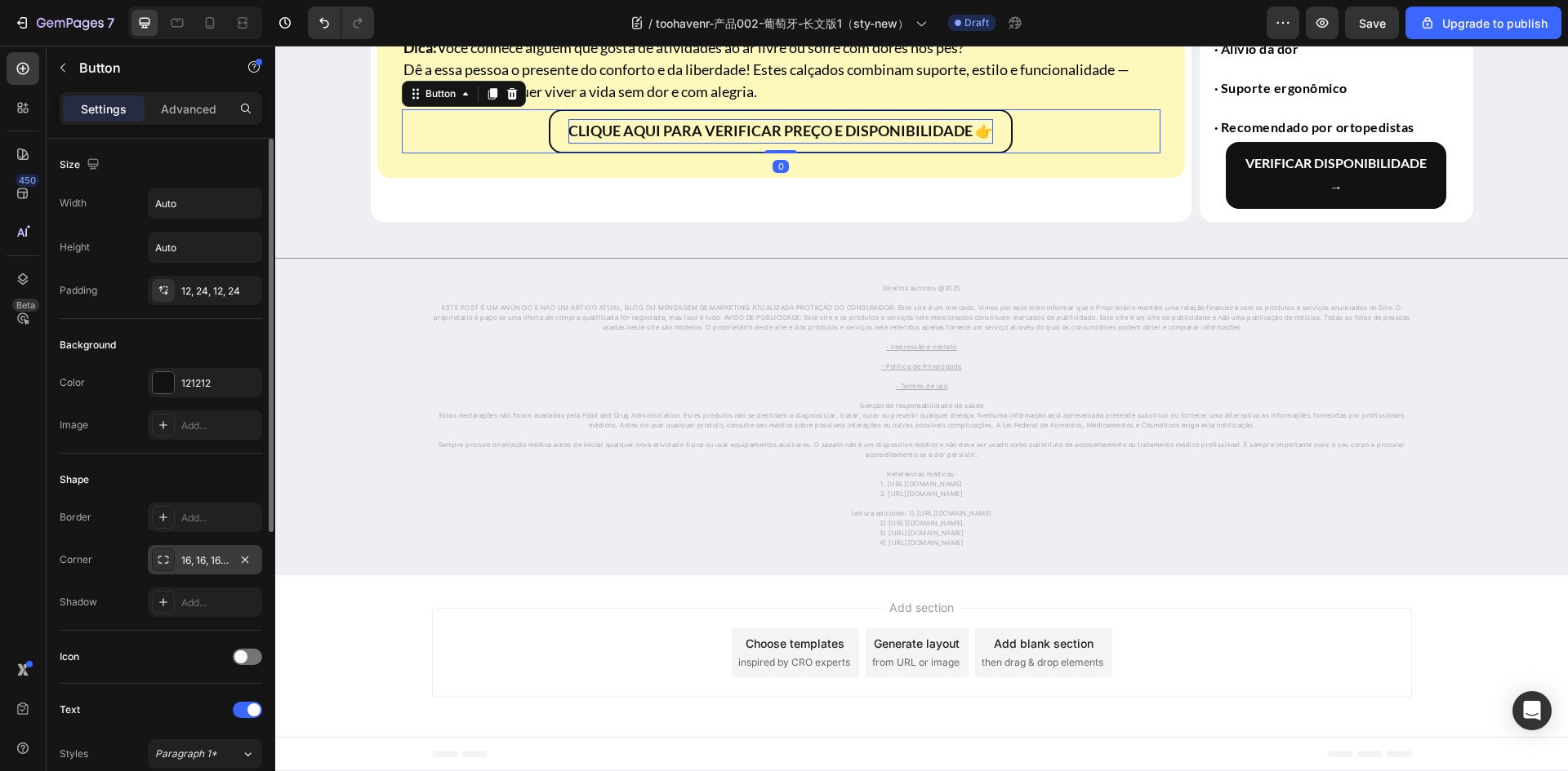
click at [162, 563] on icon at bounding box center [163, 559] width 10 height 8
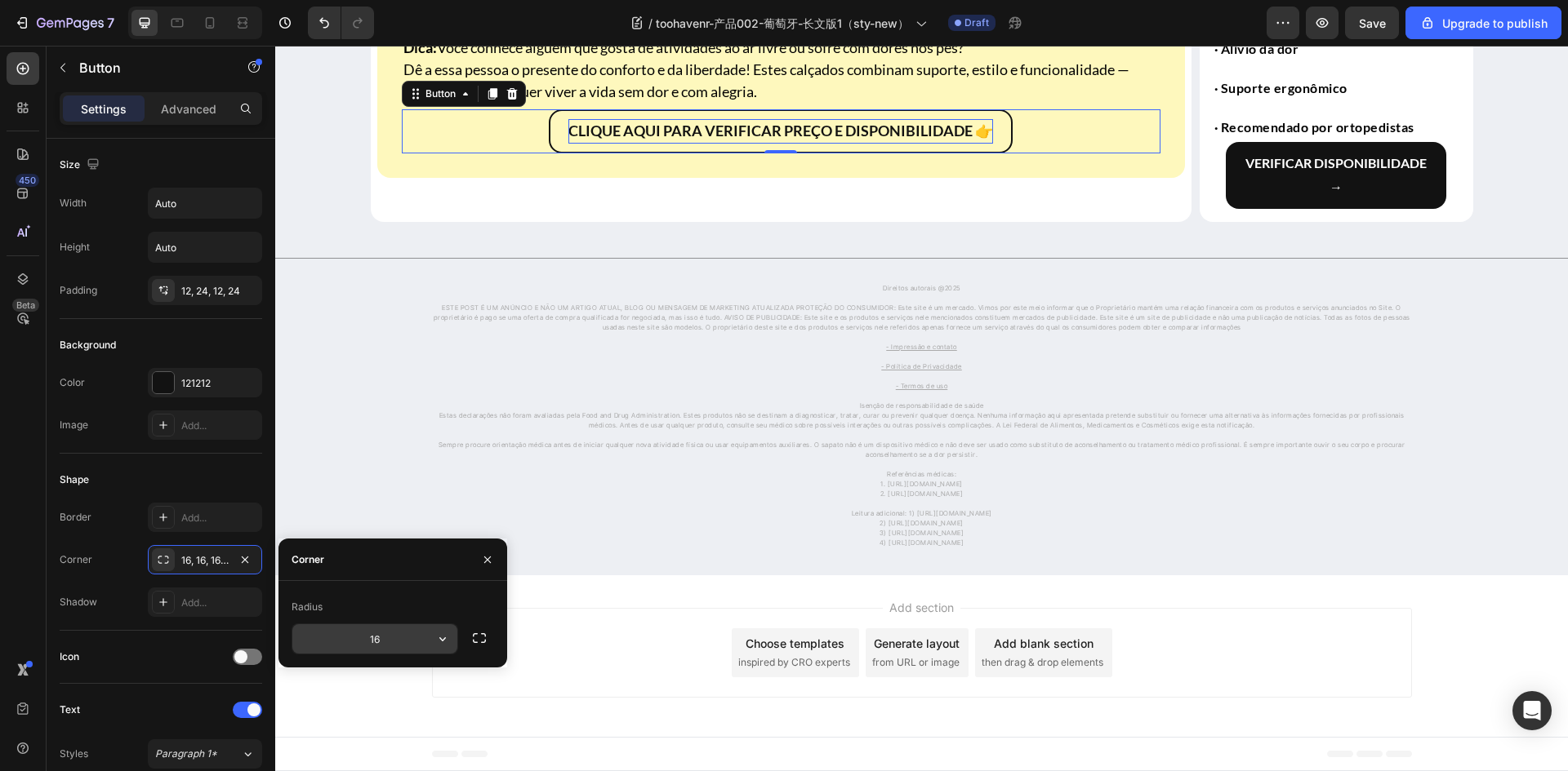
click at [390, 626] on input "16" at bounding box center [374, 638] width 165 height 29
type input "30"
click at [152, 461] on div "Shape Border Add... Corner 16, 16, 16, 16 Shadow Add..." at bounding box center [160, 543] width 202 height 177
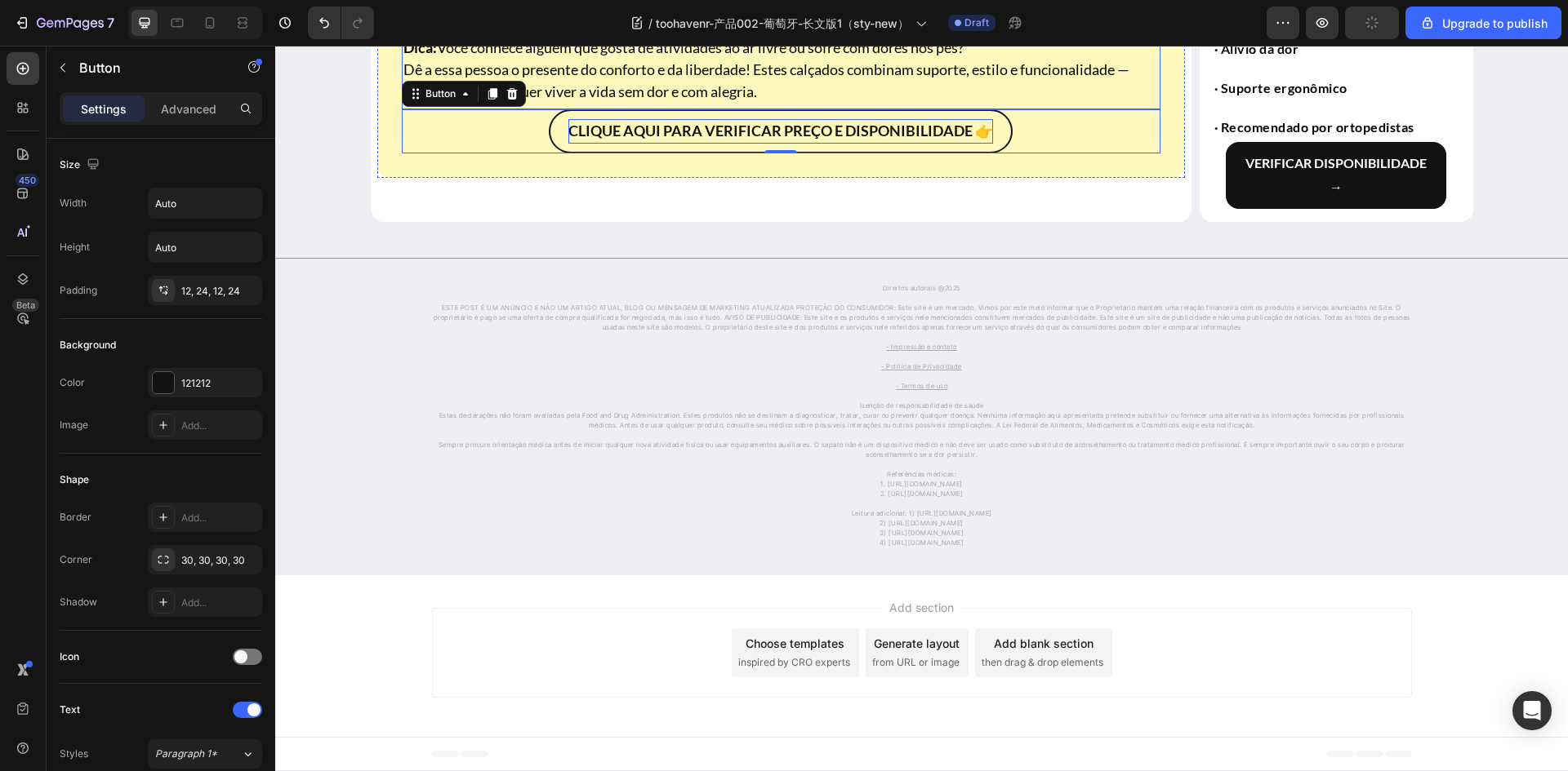
click at [672, 37] on p "Rich Text Editor. Editing area: main" at bounding box center [781, 25] width 755 height 22
click at [498, 153] on div "CLIQUE AQUI PARA VERIFICAR PREÇO E DISPONIBILIDADE 👉 Button" at bounding box center [781, 131] width 758 height 44
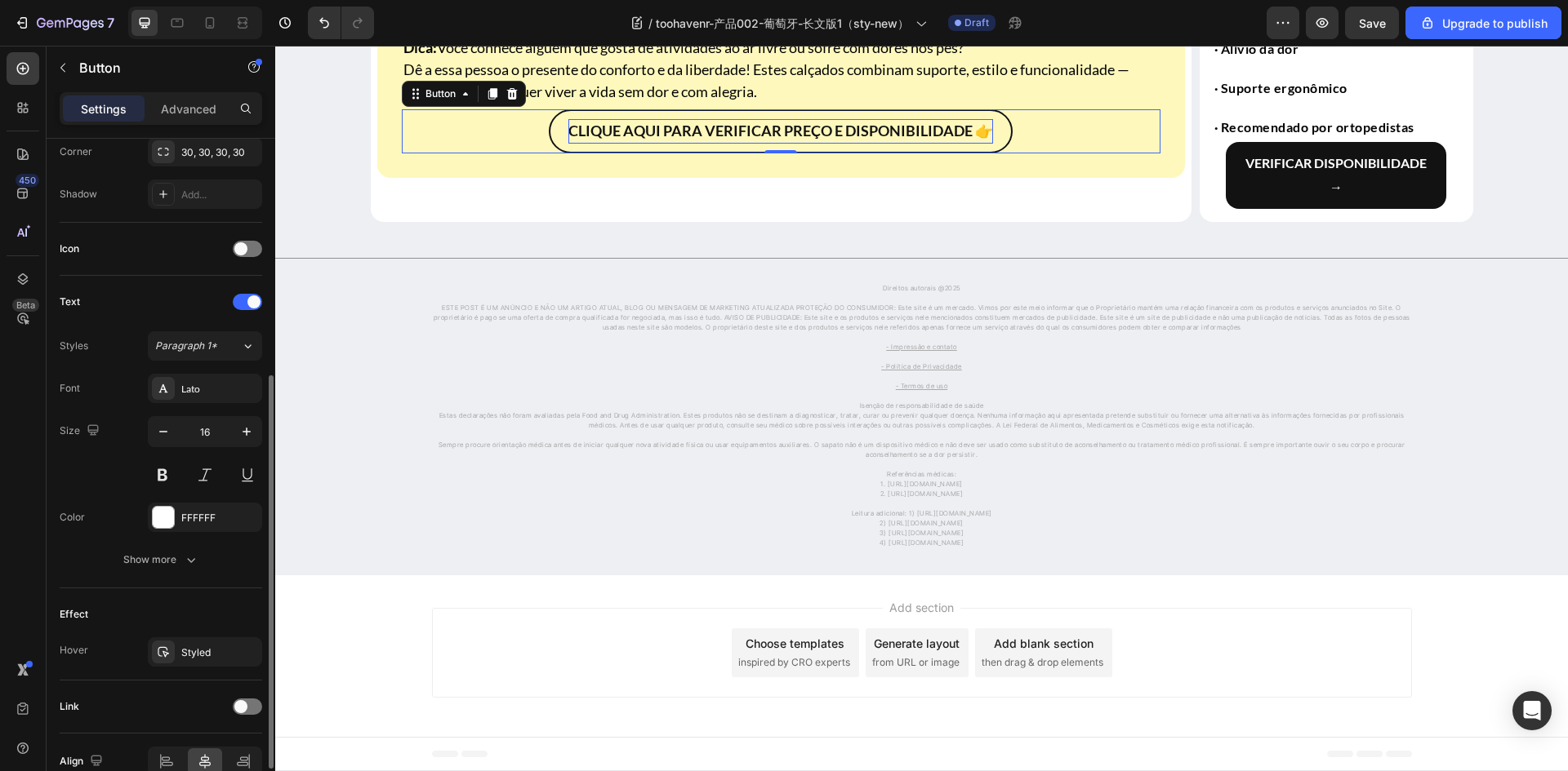
scroll to position [492, 0]
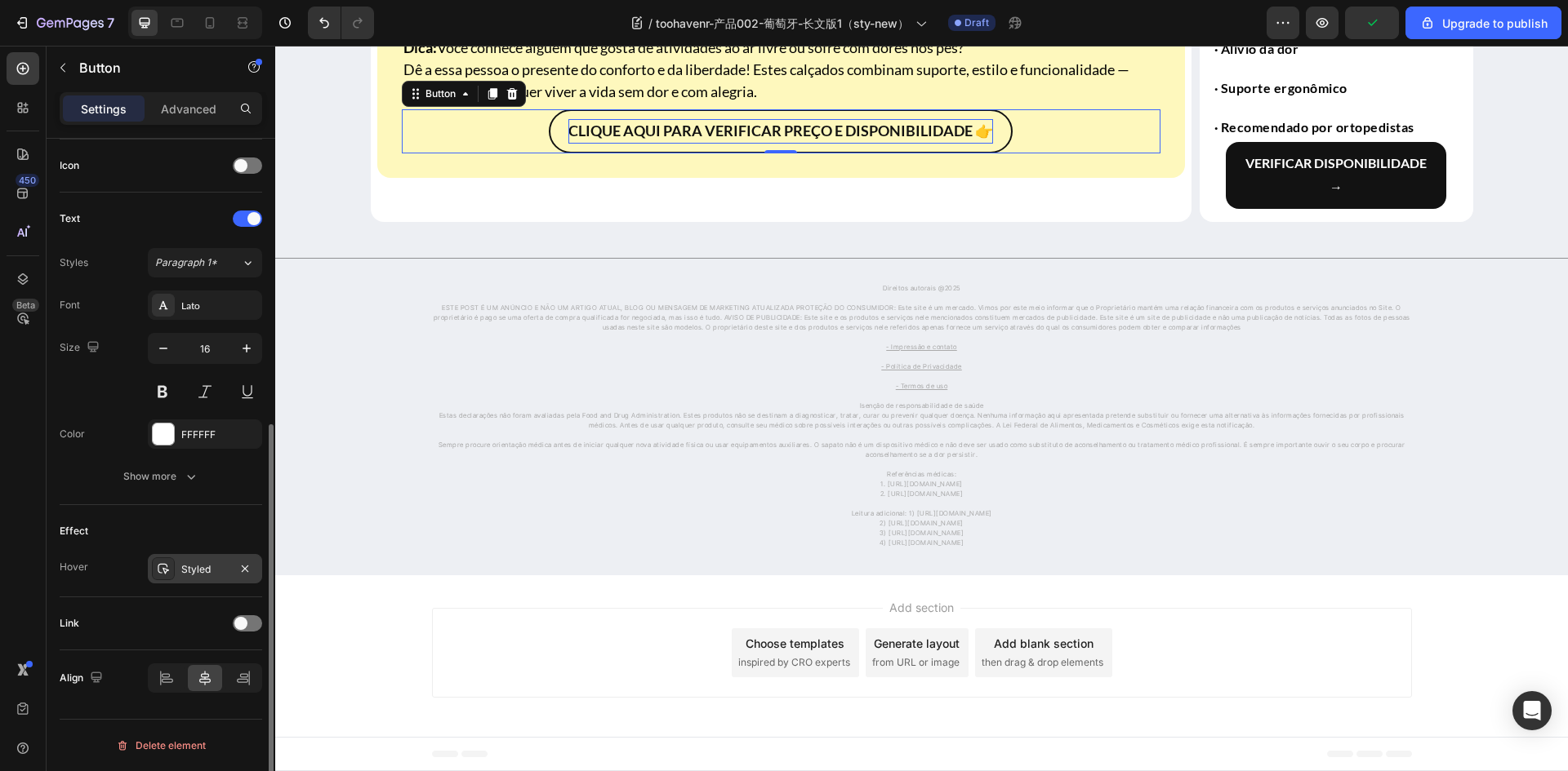
click at [167, 571] on icon at bounding box center [164, 569] width 11 height 10
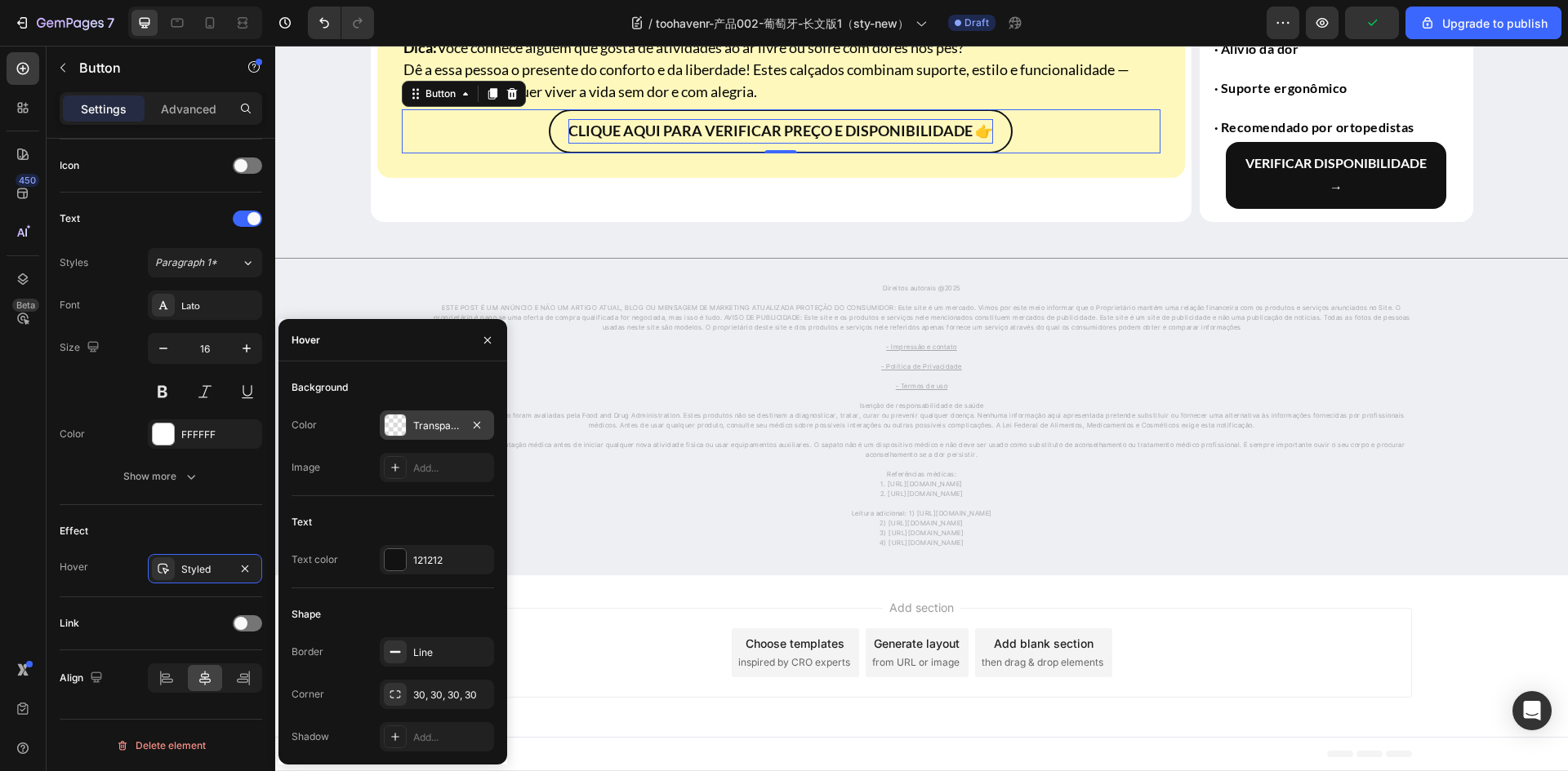
click at [396, 429] on div at bounding box center [395, 425] width 22 height 22
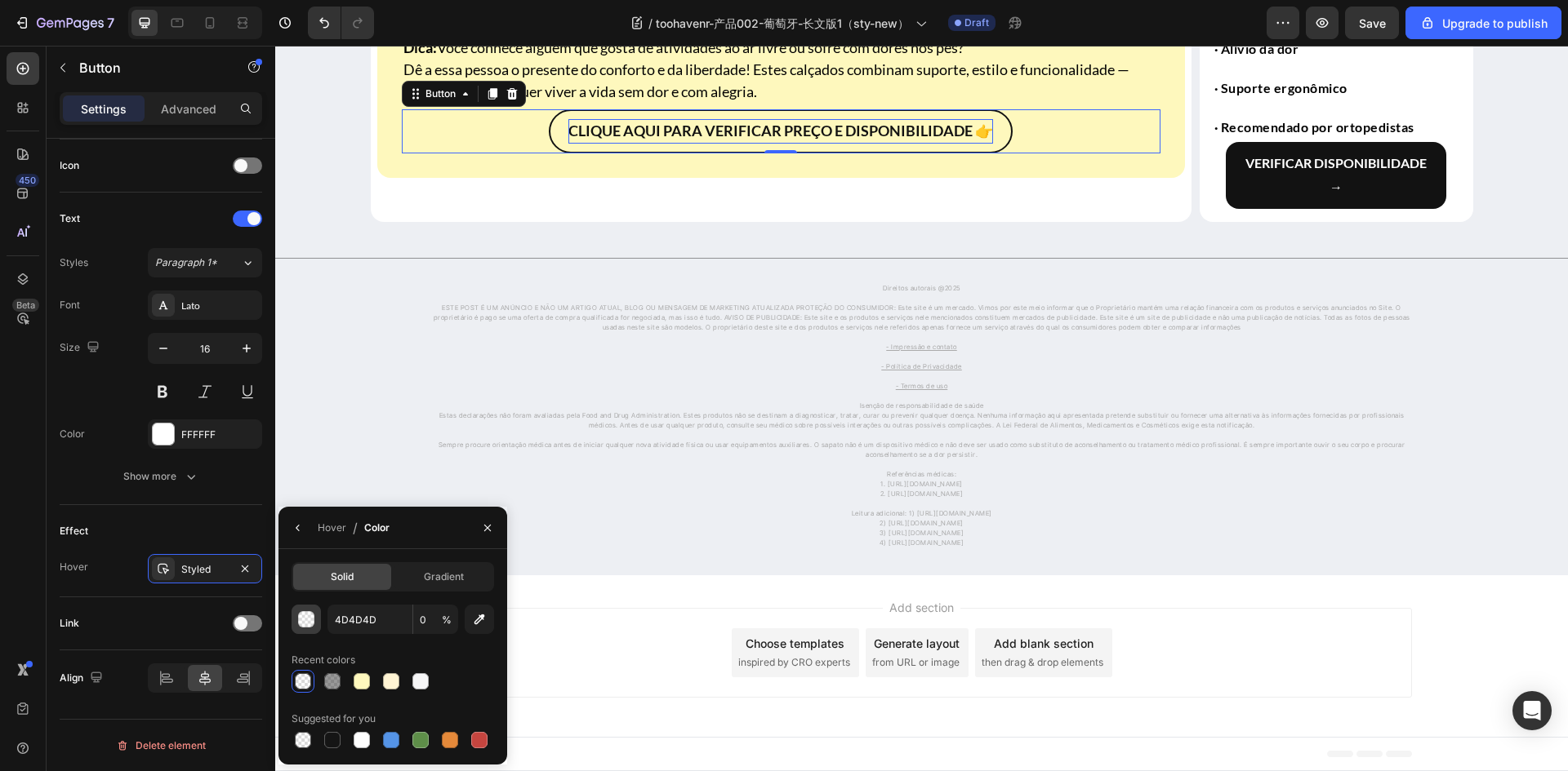
click at [309, 629] on button "button" at bounding box center [306, 619] width 29 height 29
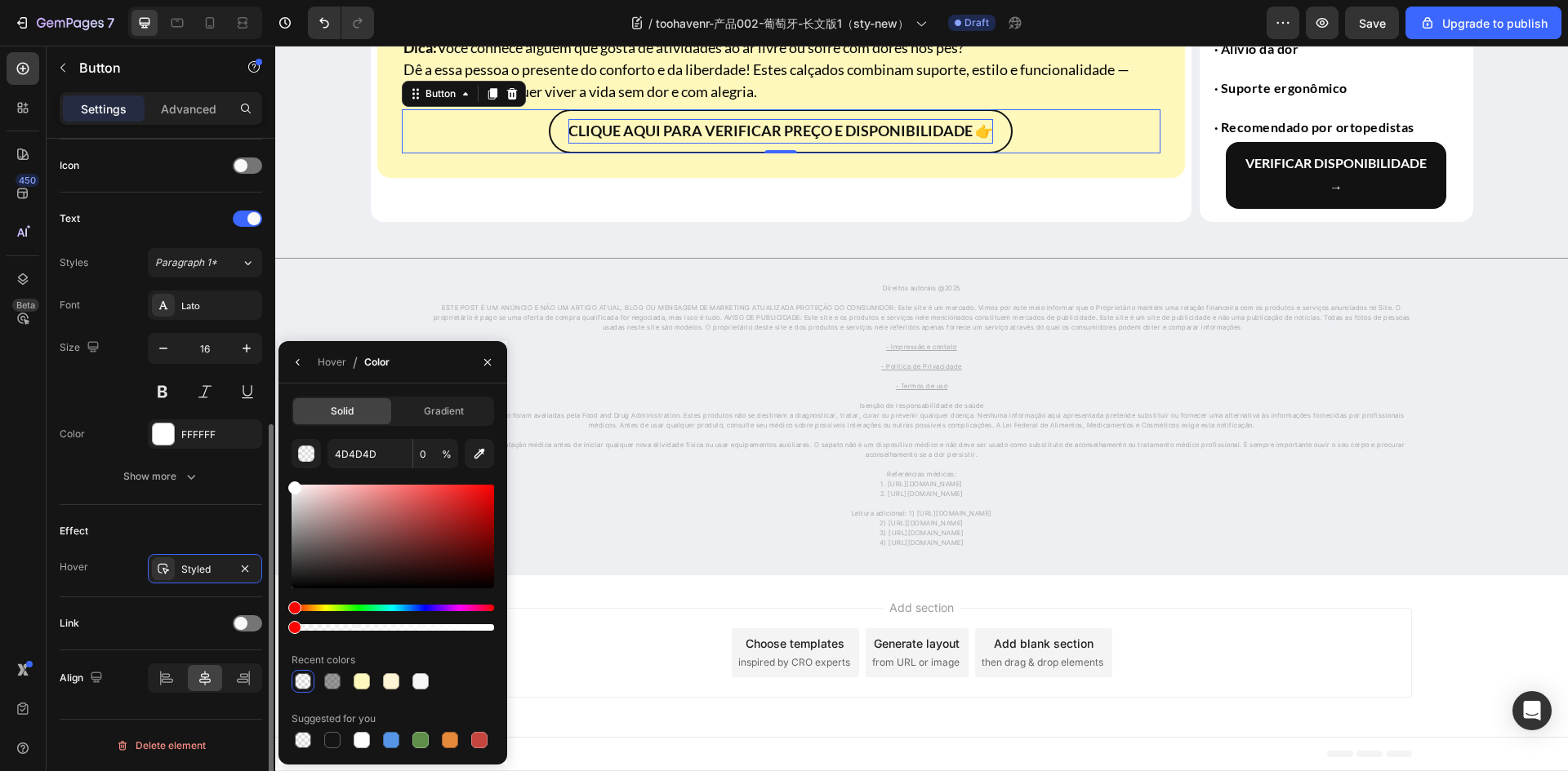
drag, startPoint x: 343, startPoint y: 504, endPoint x: 244, endPoint y: 461, distance: 107.9
click at [244, 461] on div "450 Beta Sections(18) Elements(83) Section Element Hero Section Product Detail …" at bounding box center [137, 409] width 276 height 726
type input "FFFFFF"
click at [433, 454] on input "0" at bounding box center [436, 453] width 45 height 29
type input "100"
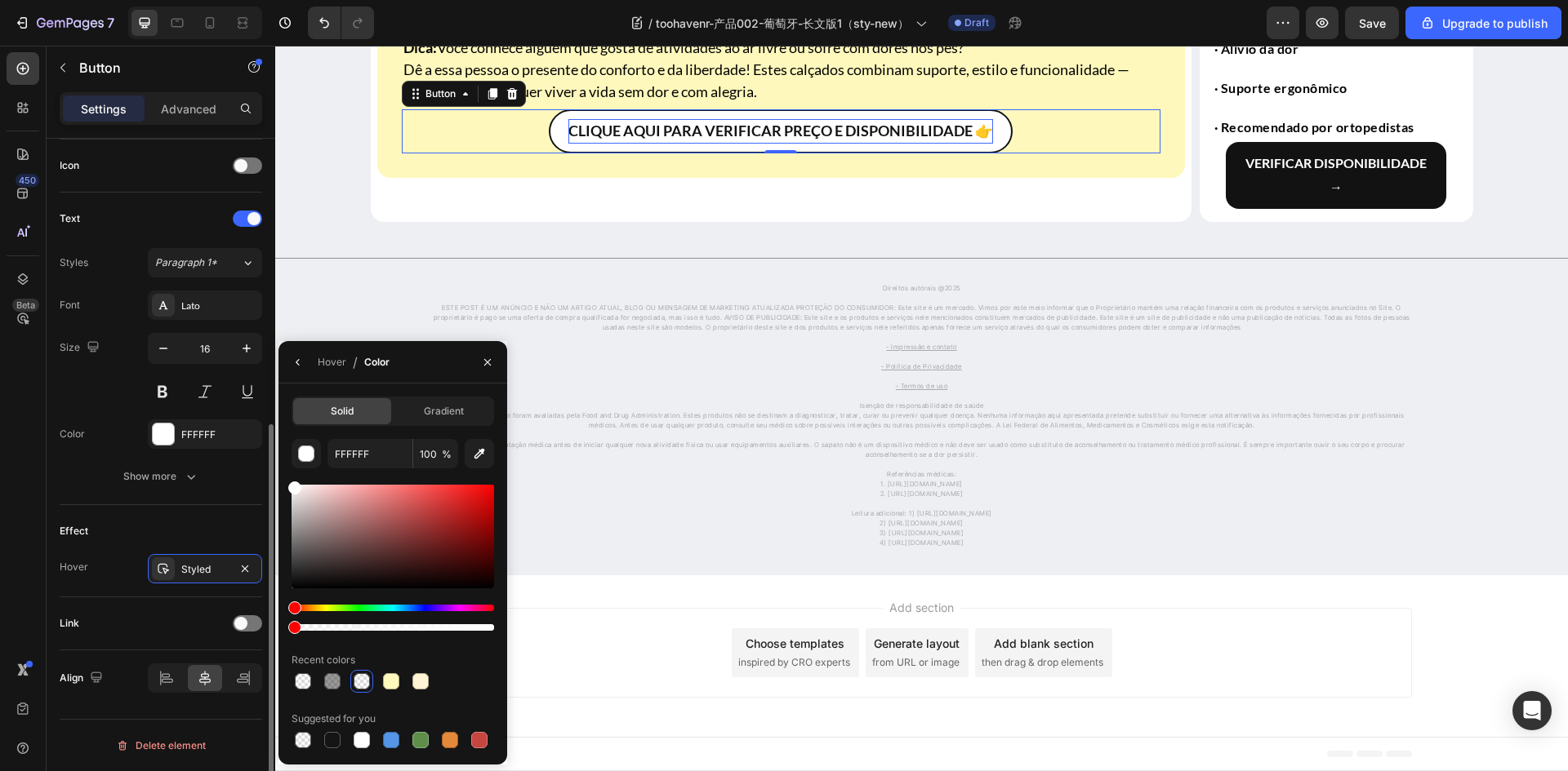
click at [104, 529] on div "Effect" at bounding box center [160, 531] width 202 height 26
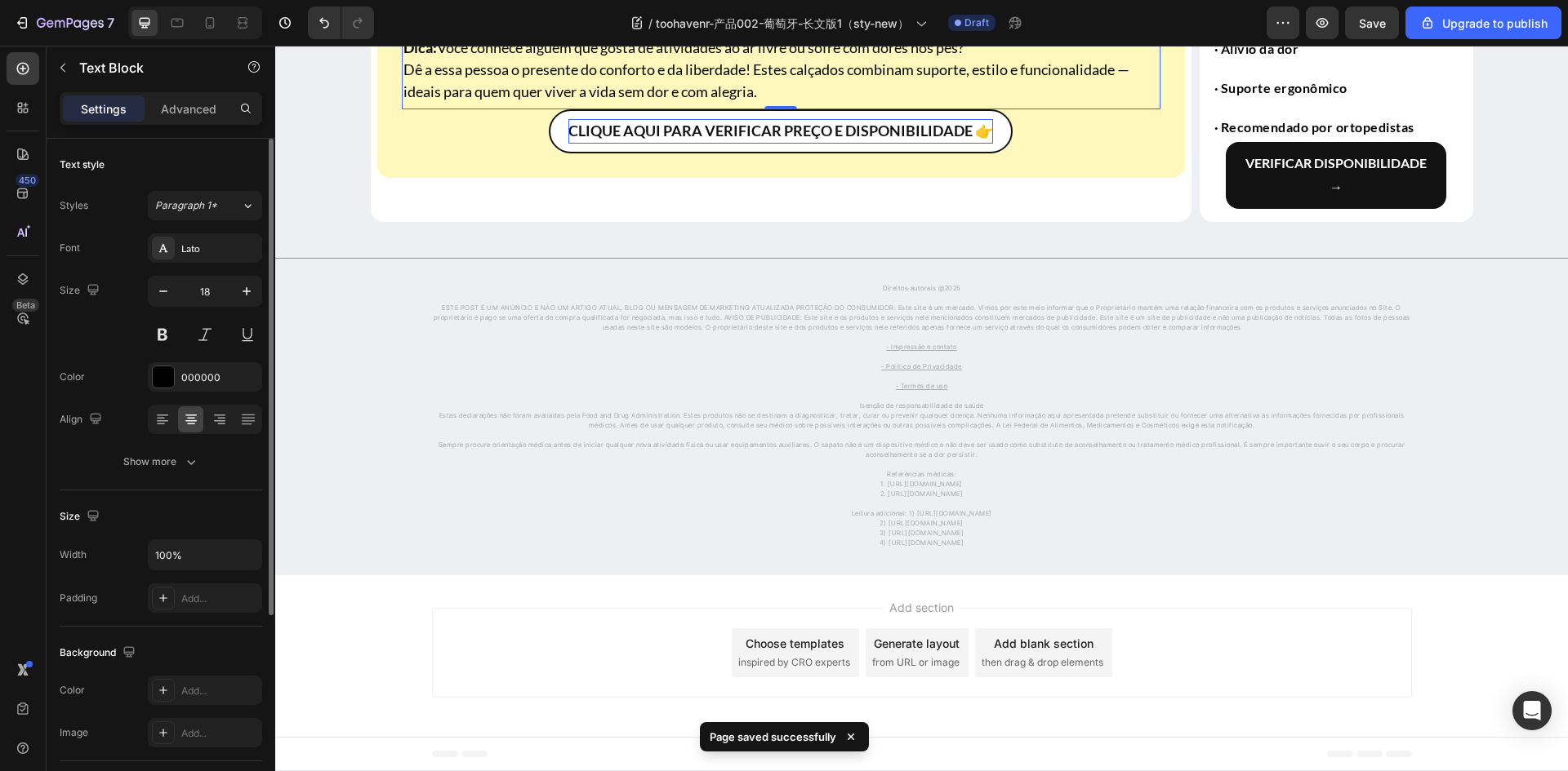
scroll to position [288, 0]
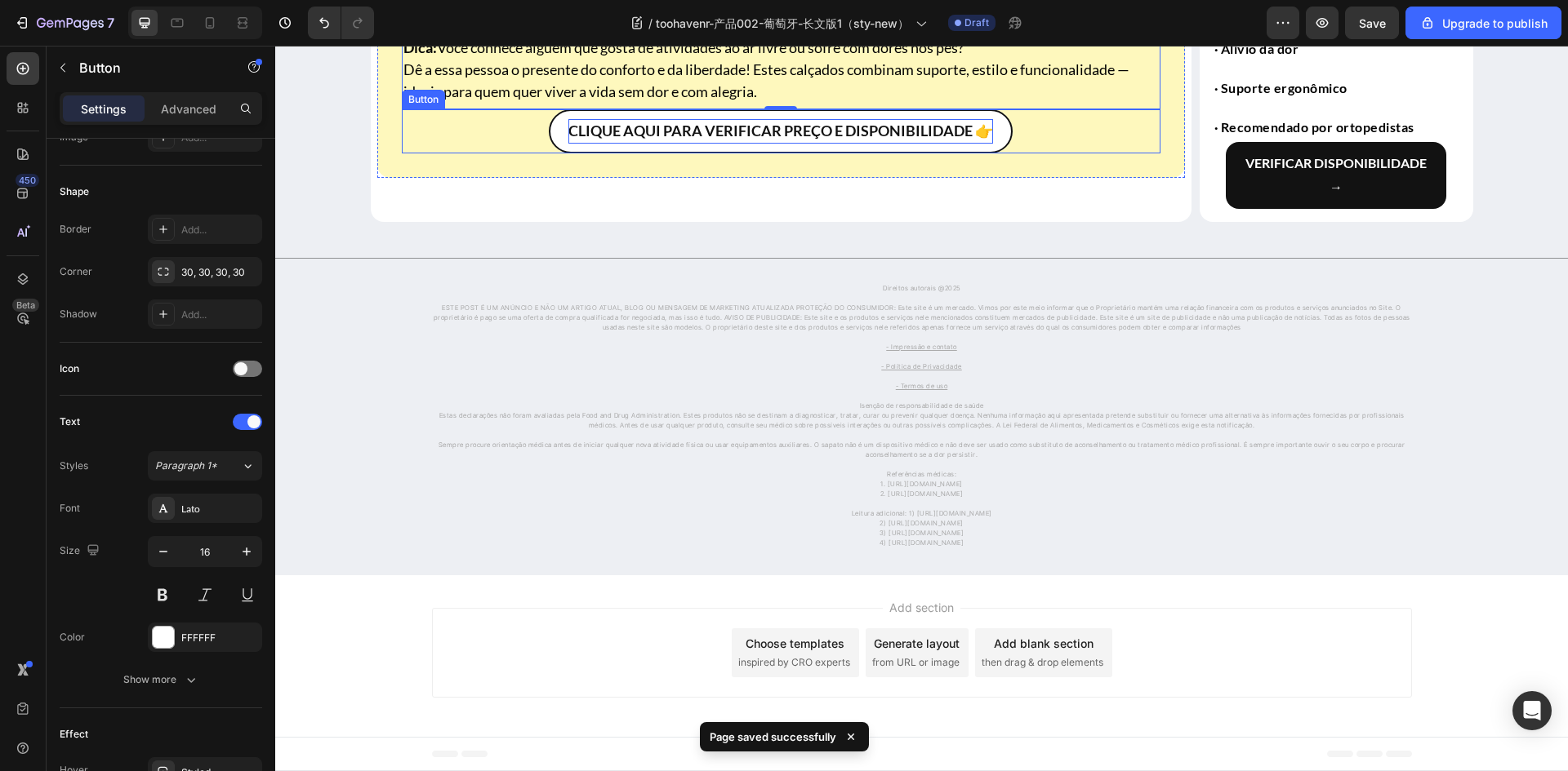
click at [559, 153] on button "CLIQUE AQUI PARA VERIFICAR PREÇO E DISPONIBILIDADE 👉" at bounding box center [780, 131] width 464 height 44
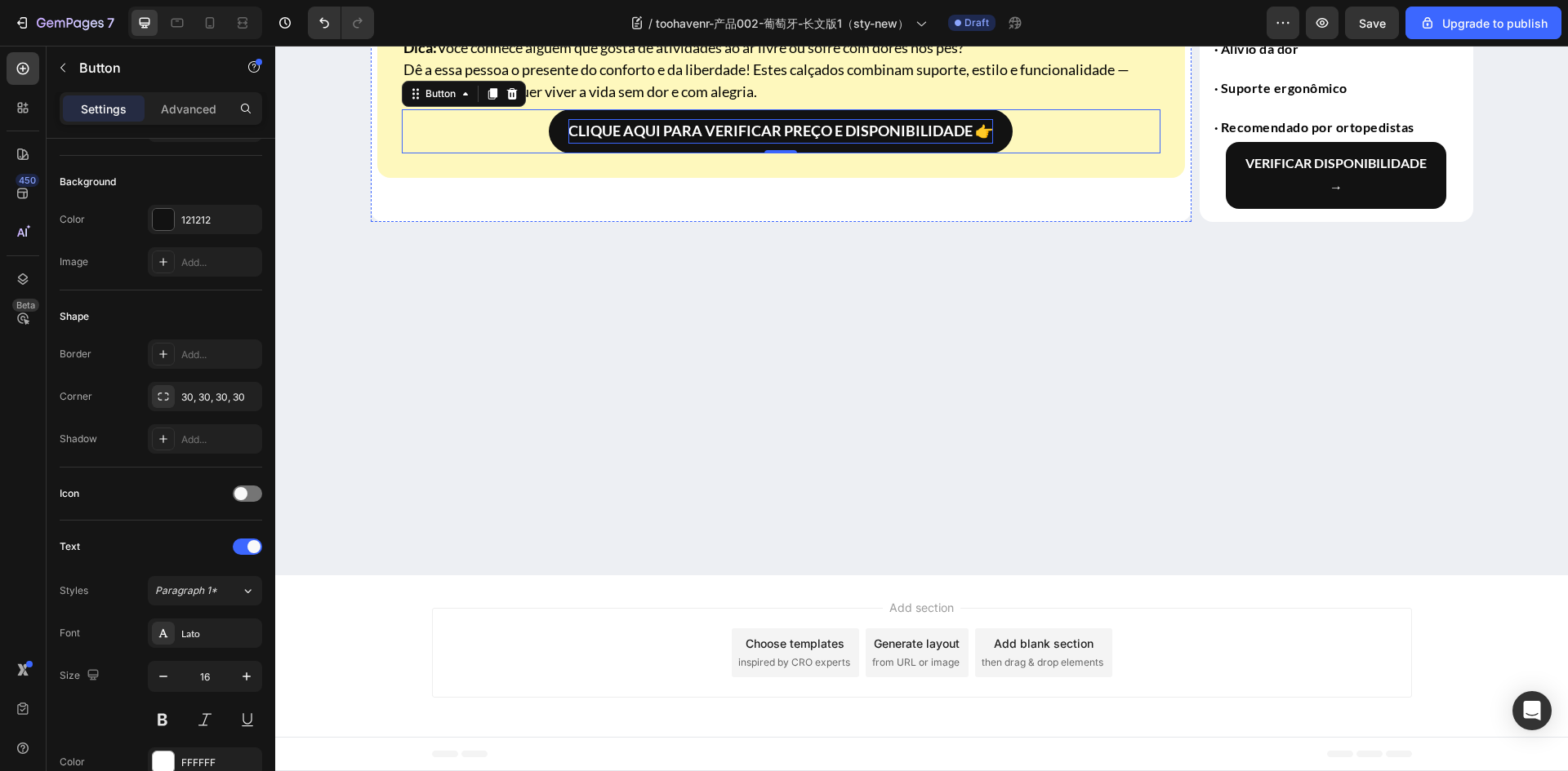
scroll to position [3836, 0]
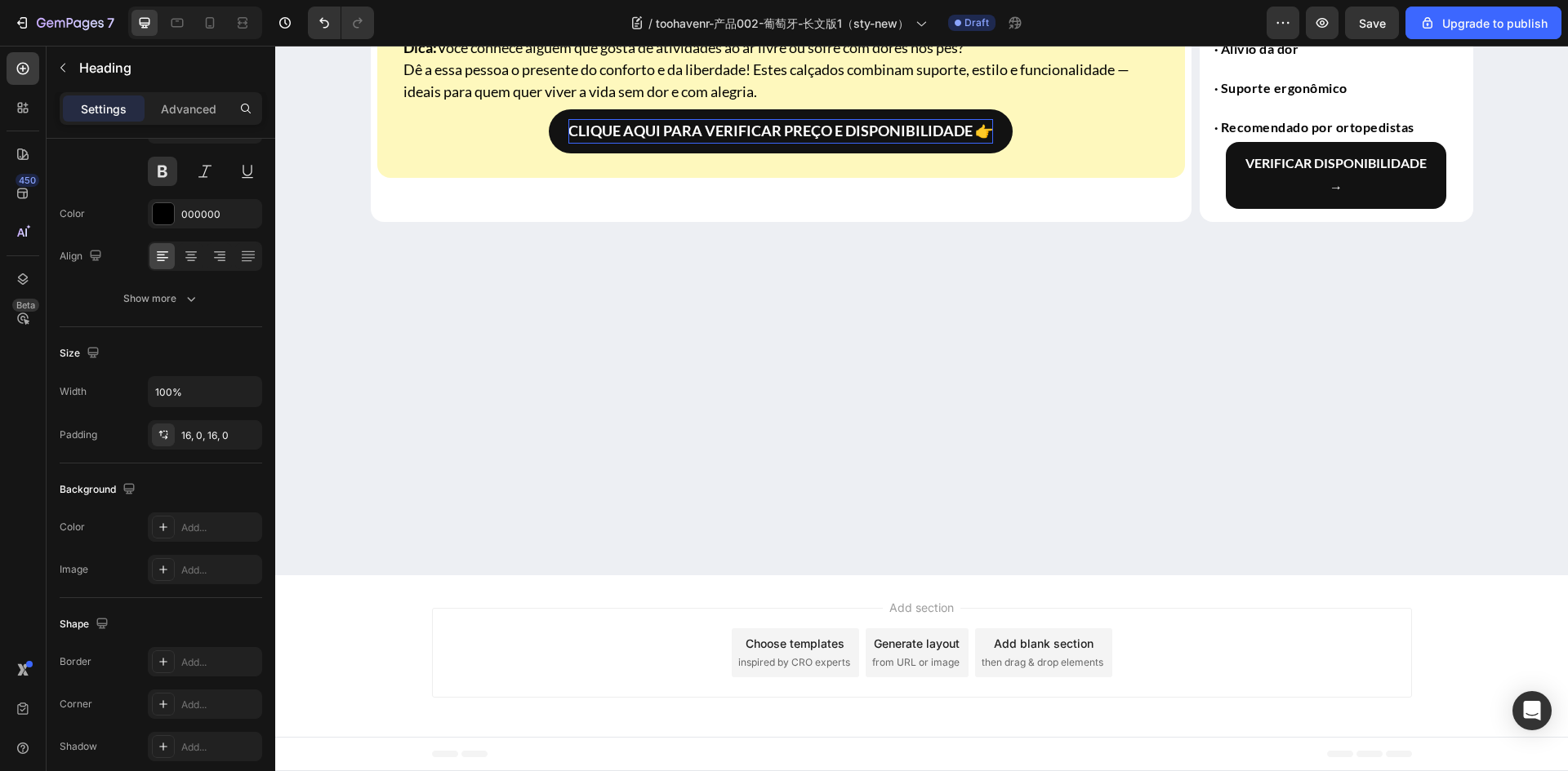
scroll to position [0, 0]
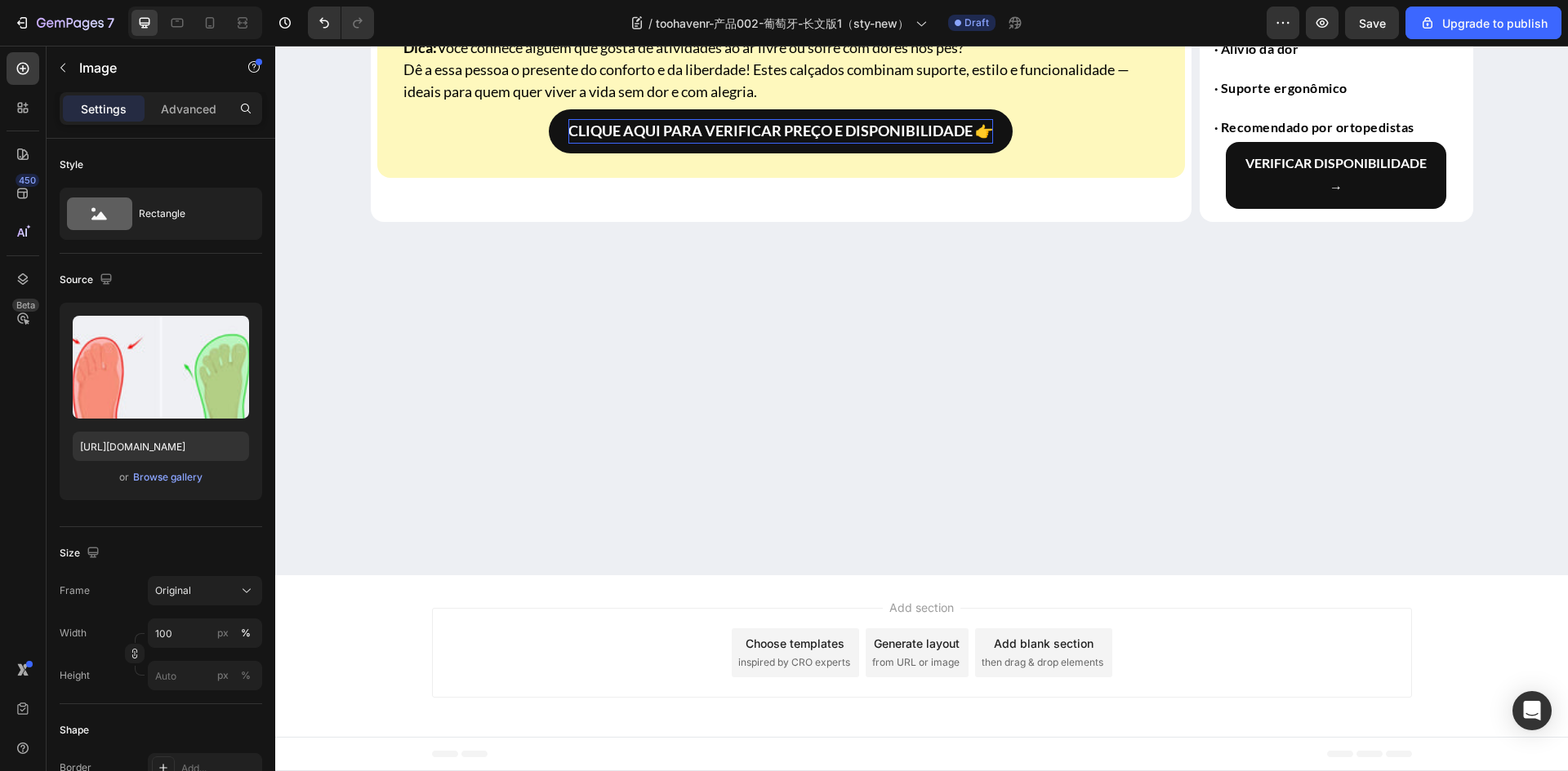
drag, startPoint x: 511, startPoint y: 591, endPoint x: 321, endPoint y: 590, distance: 190.0
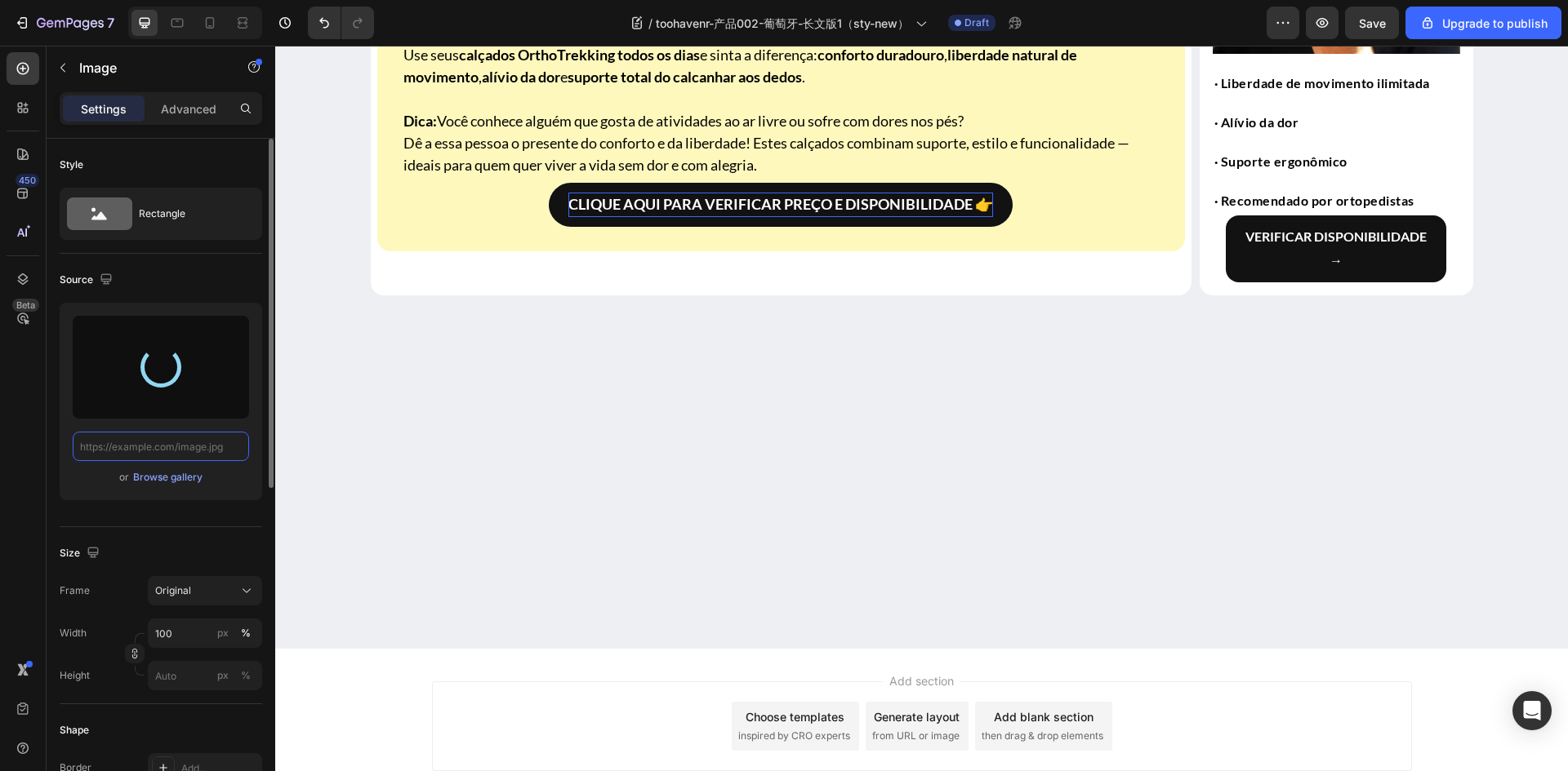
scroll to position [3510, 0]
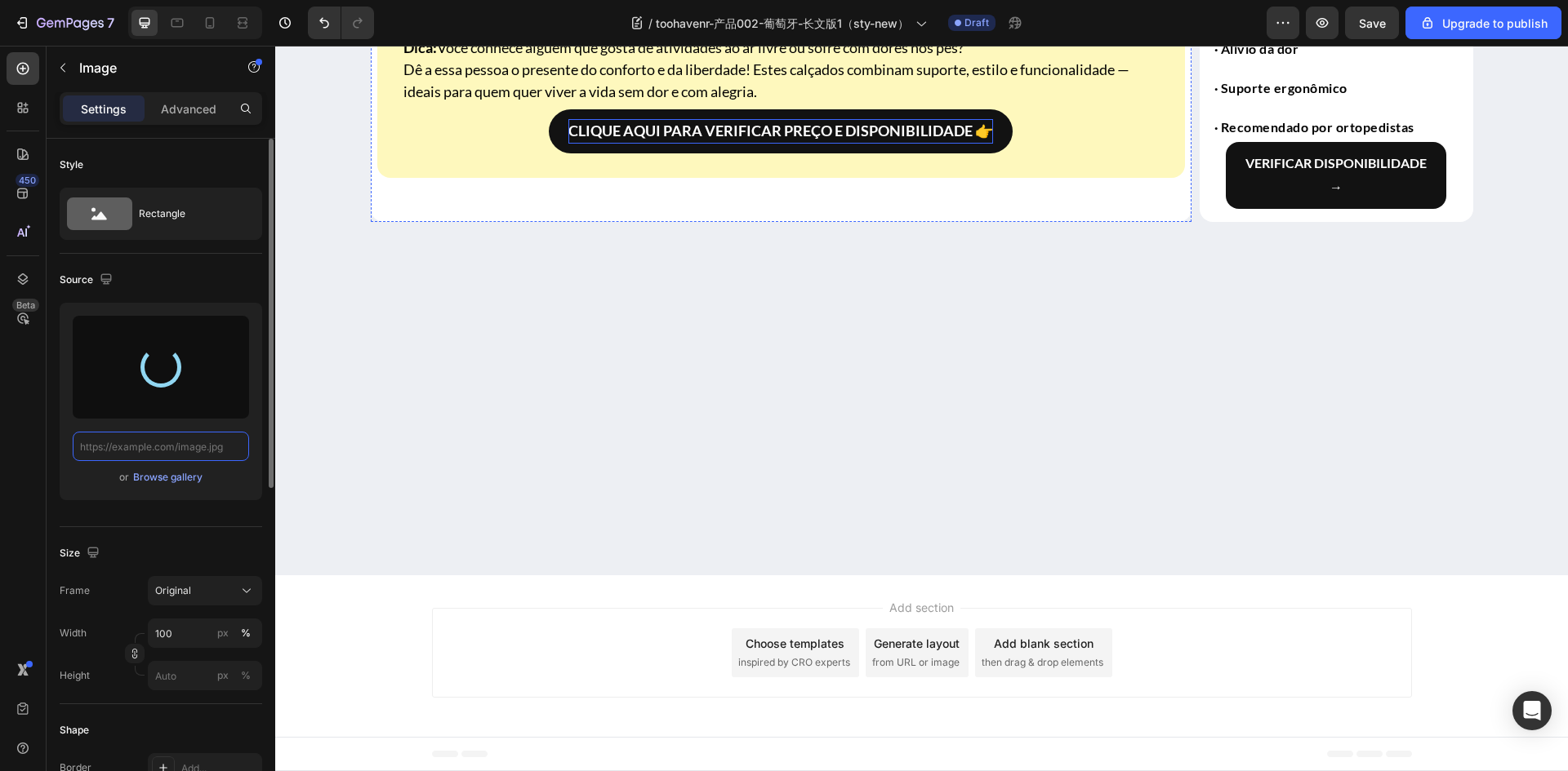
type input "[URL][DOMAIN_NAME]"
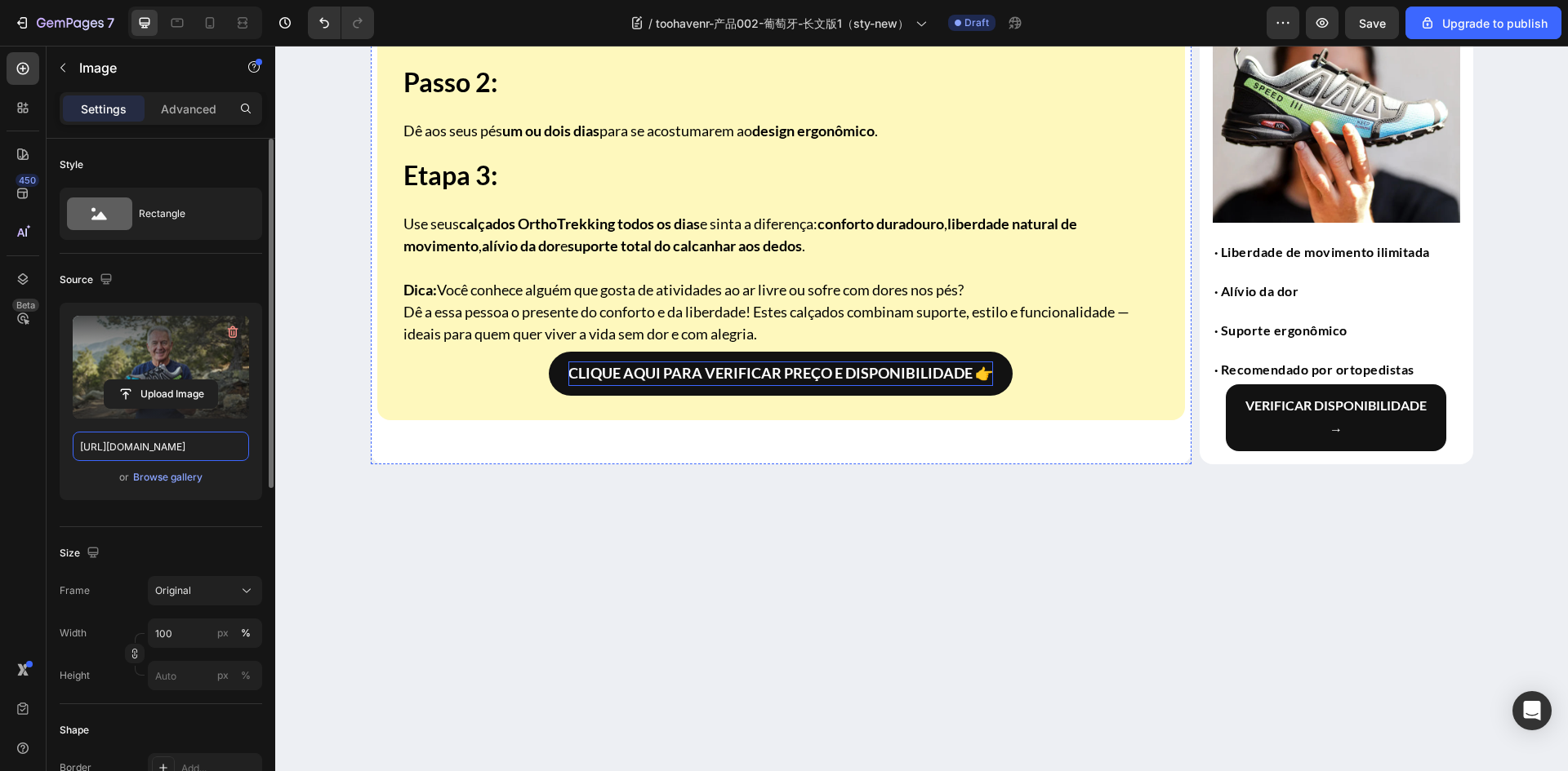
scroll to position [3346, 0]
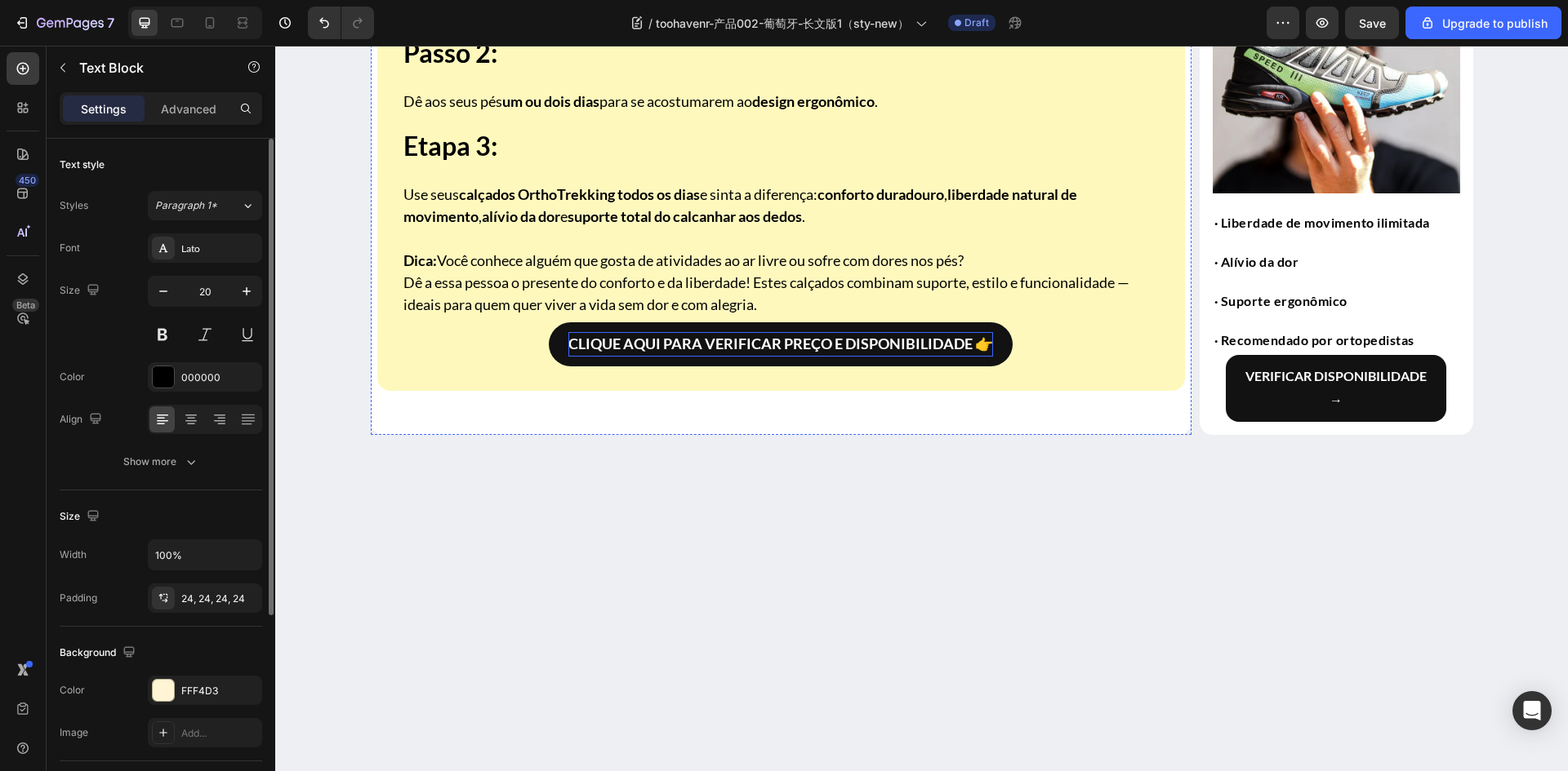
drag, startPoint x: 585, startPoint y: 577, endPoint x: 577, endPoint y: 578, distance: 8.1
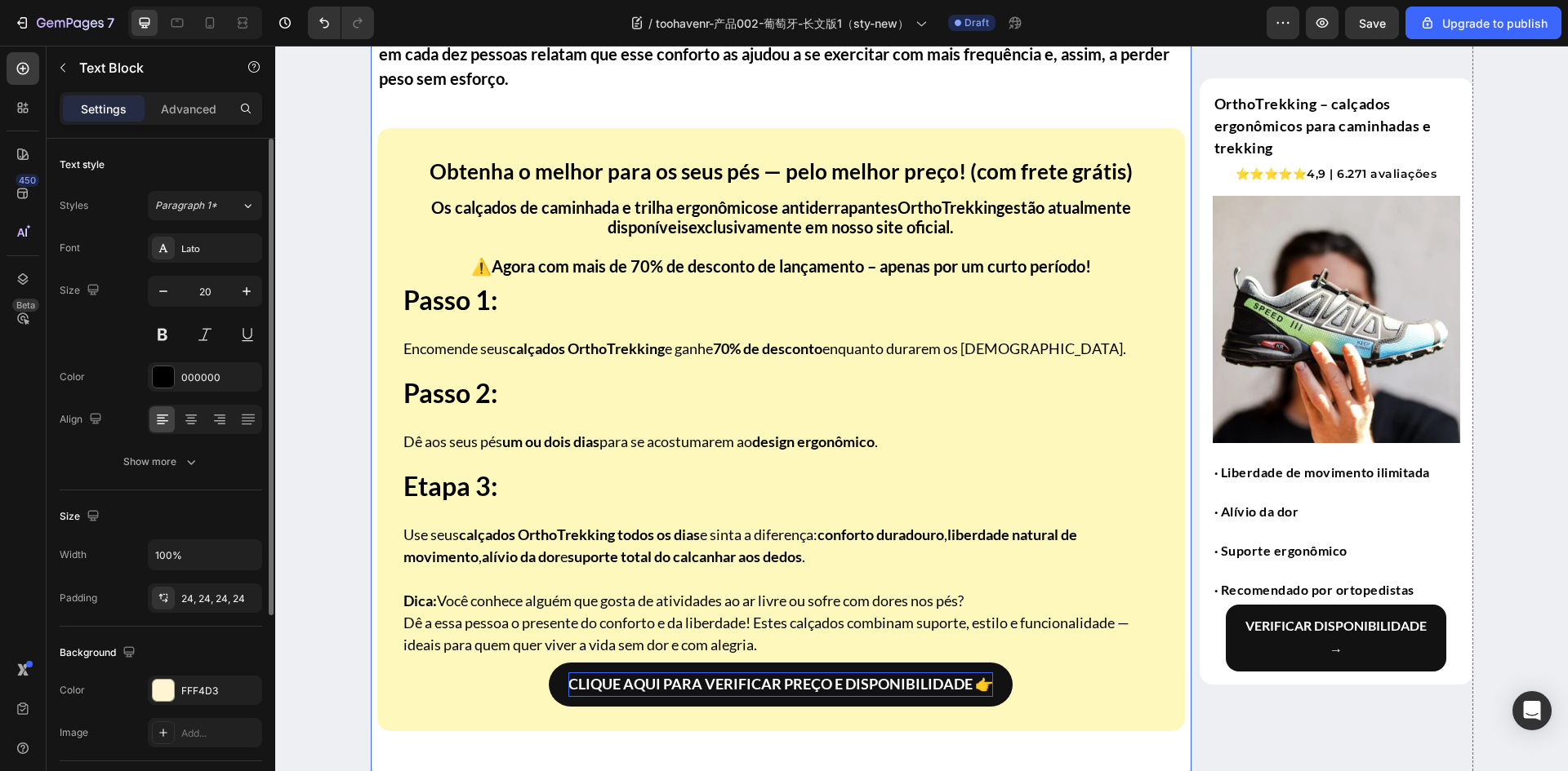
scroll to position [3183, 0]
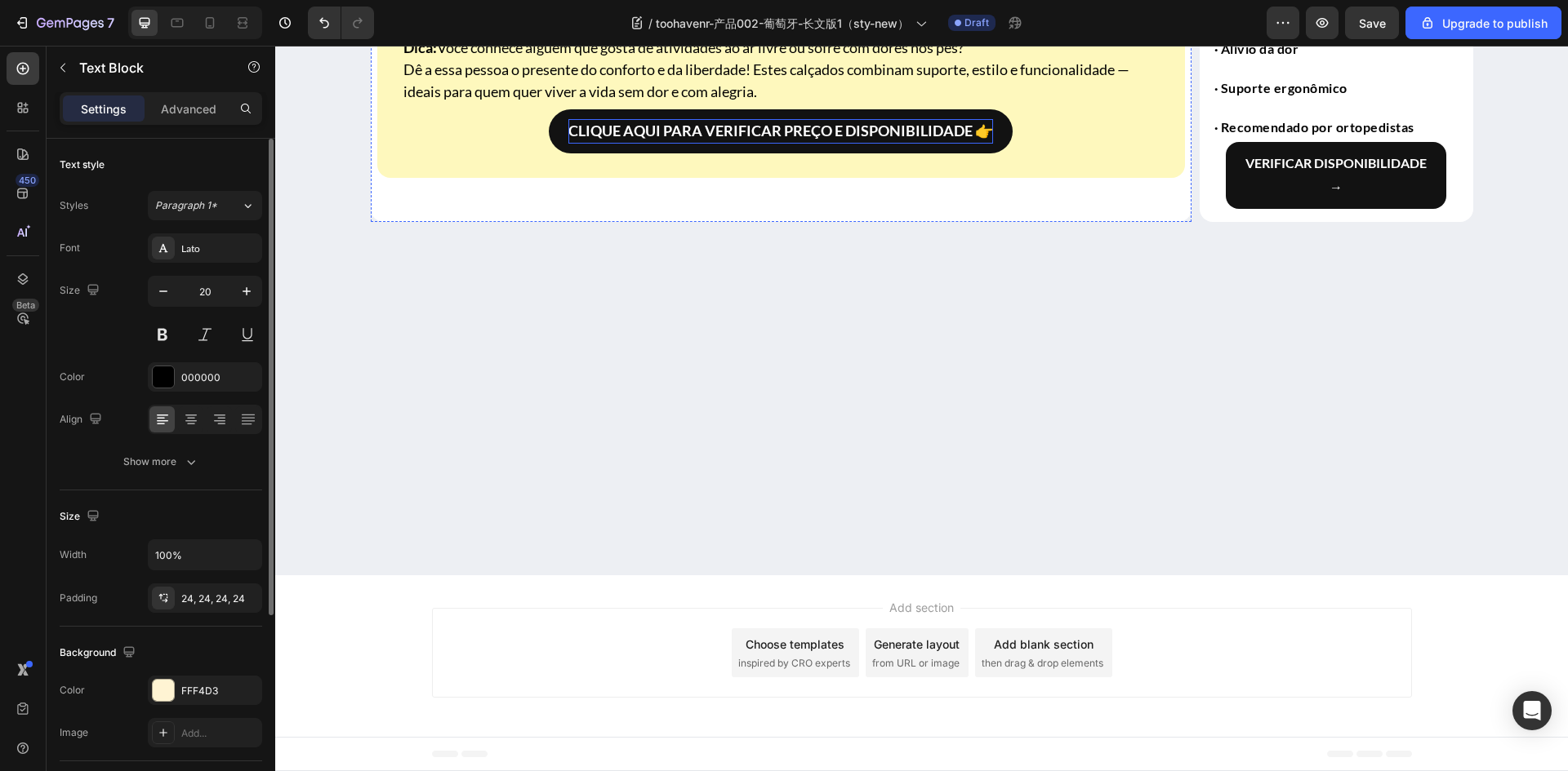
scroll to position [4081, 0]
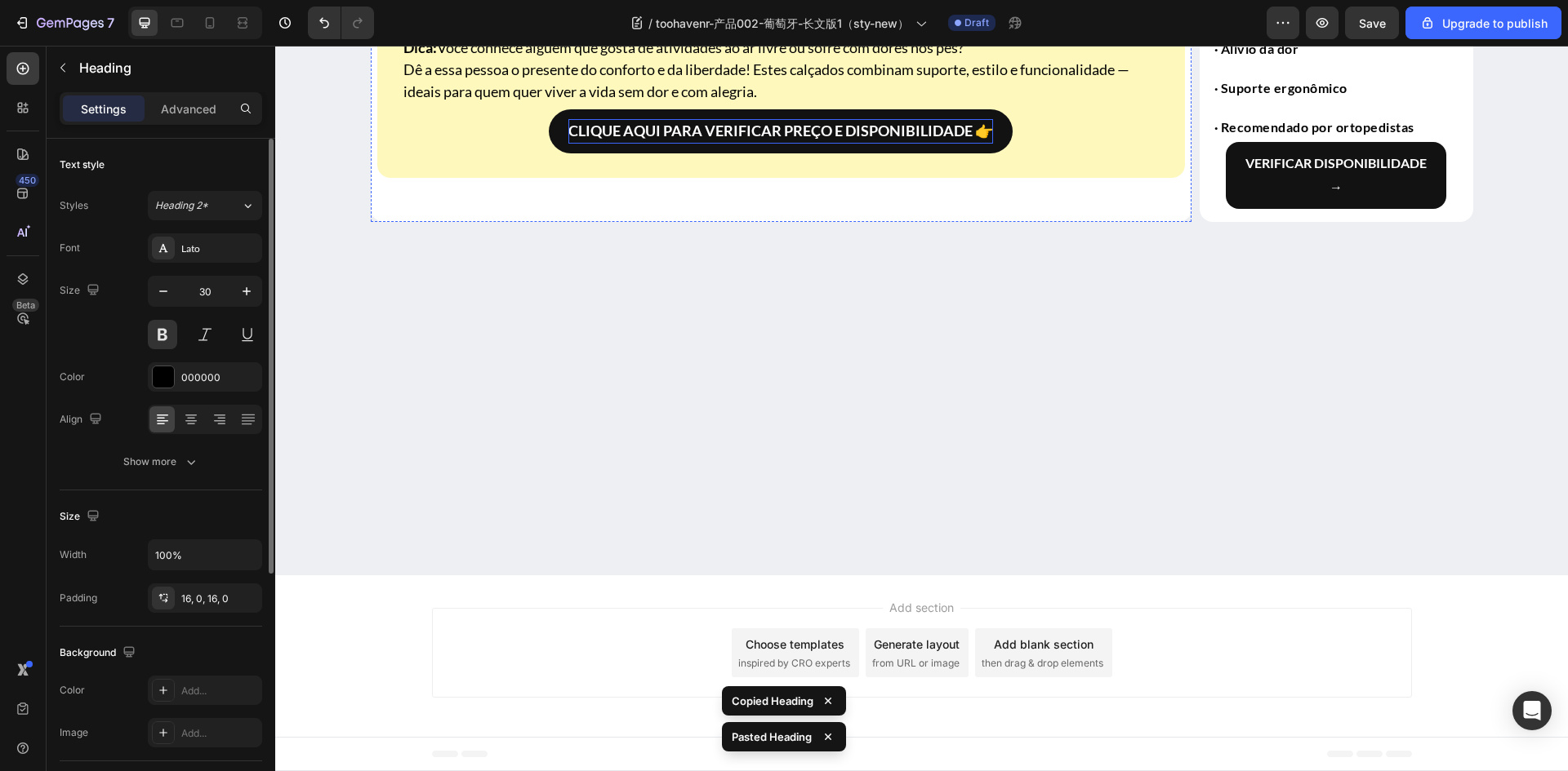
scroll to position [4227, 0]
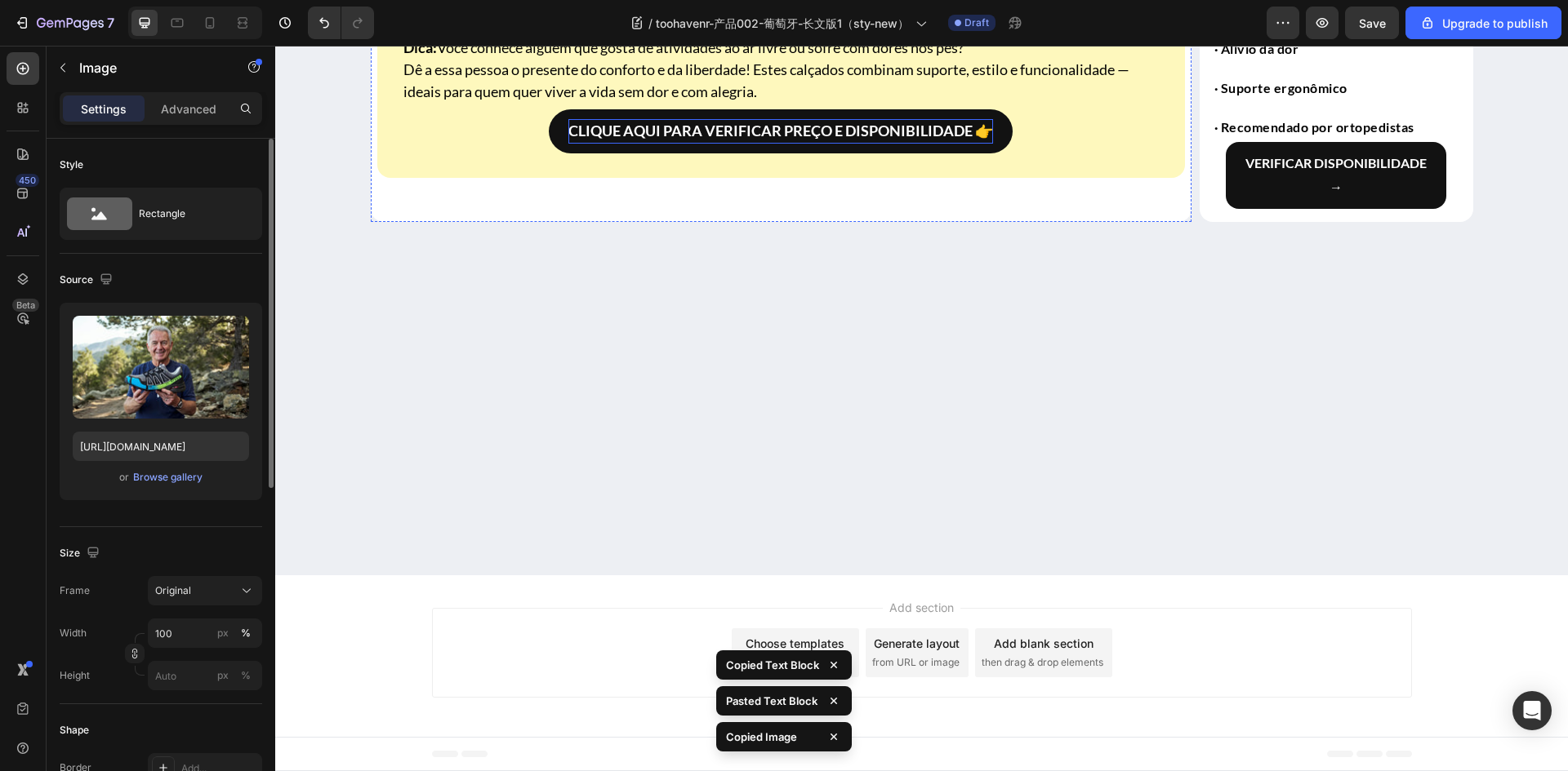
scroll to position [4755, 0]
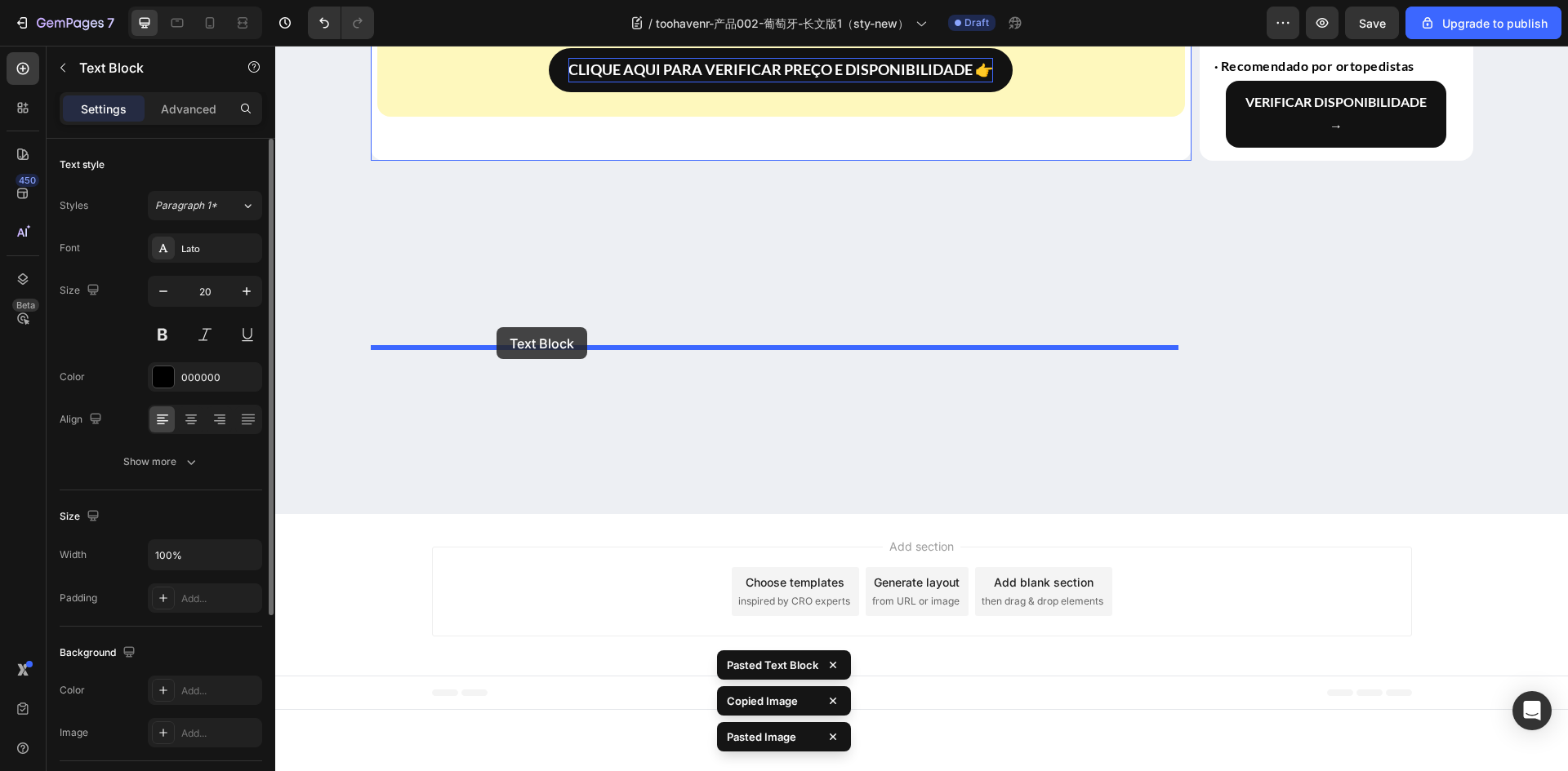
drag, startPoint x: 382, startPoint y: 126, endPoint x: 497, endPoint y: 327, distance: 231.6
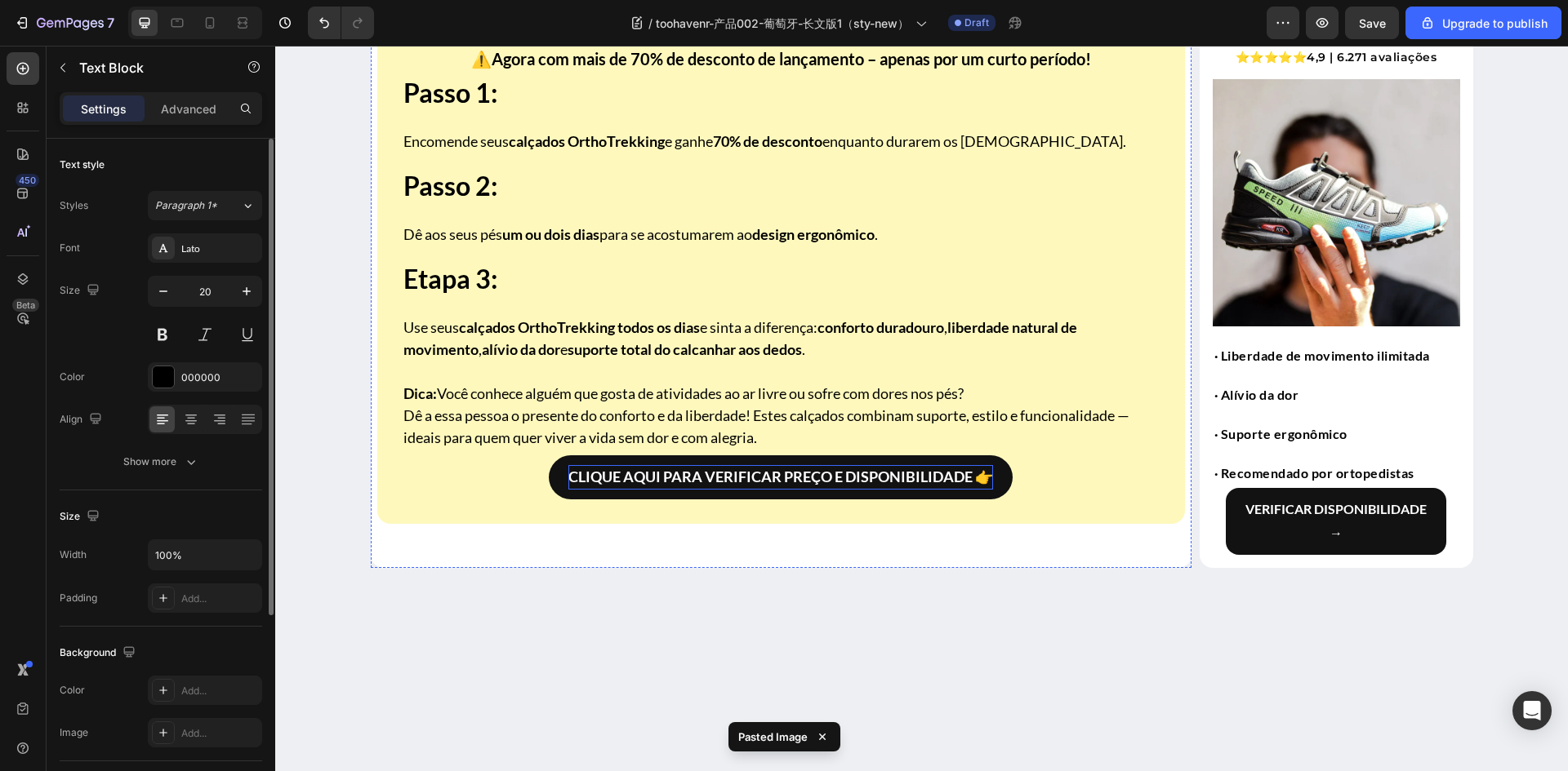
scroll to position [4347, 0]
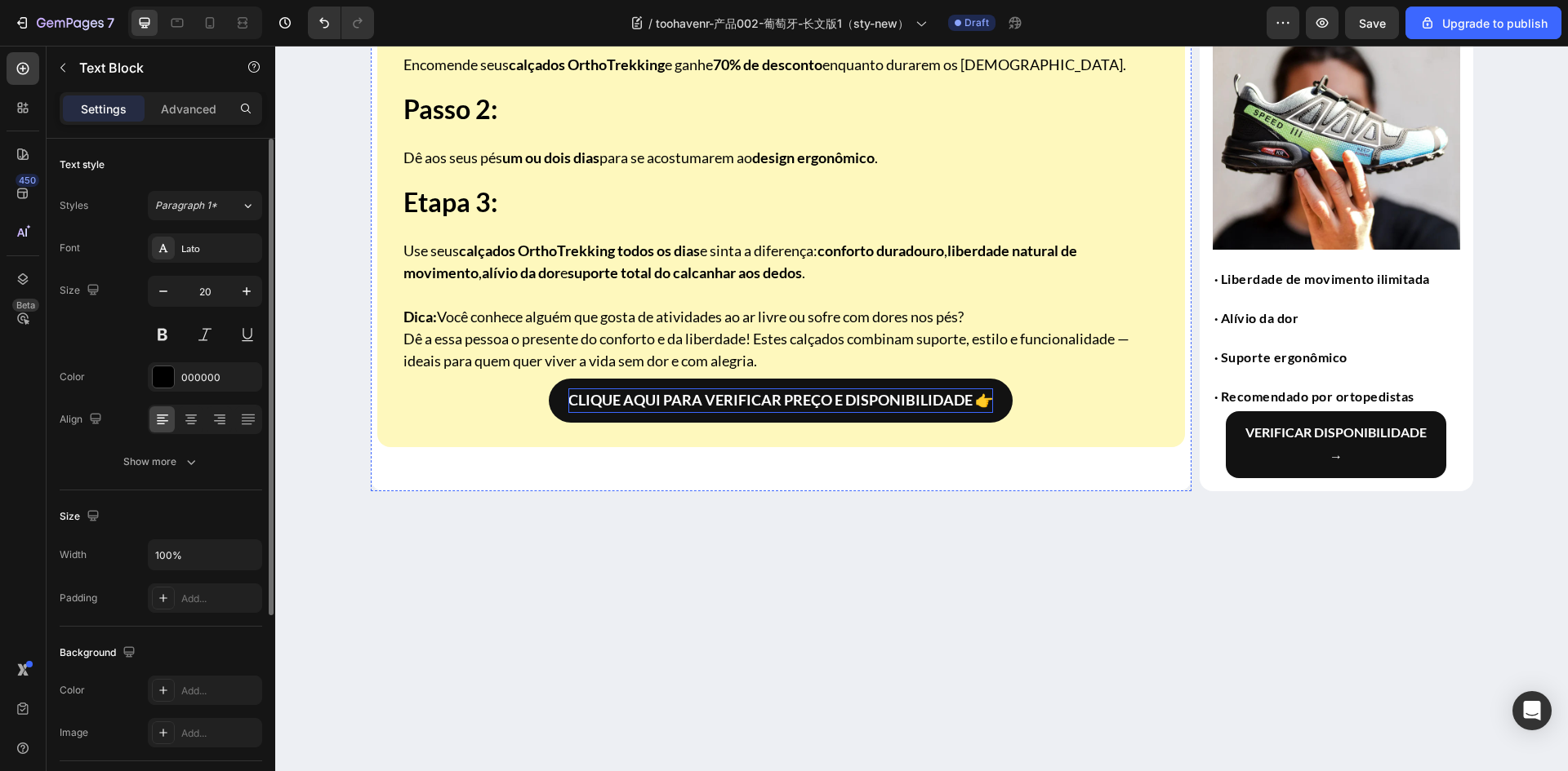
scroll to position [4837, 0]
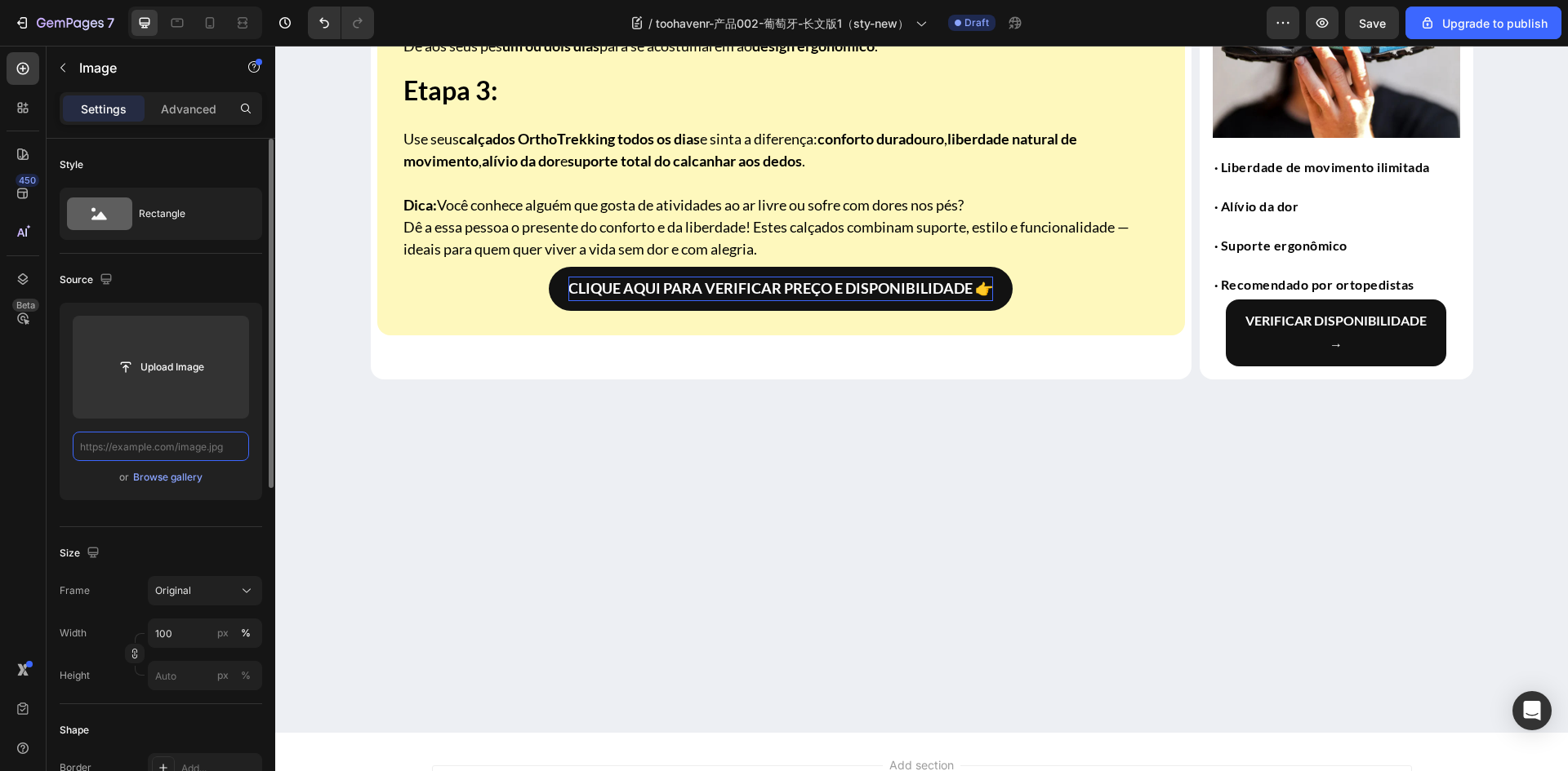
scroll to position [0, 0]
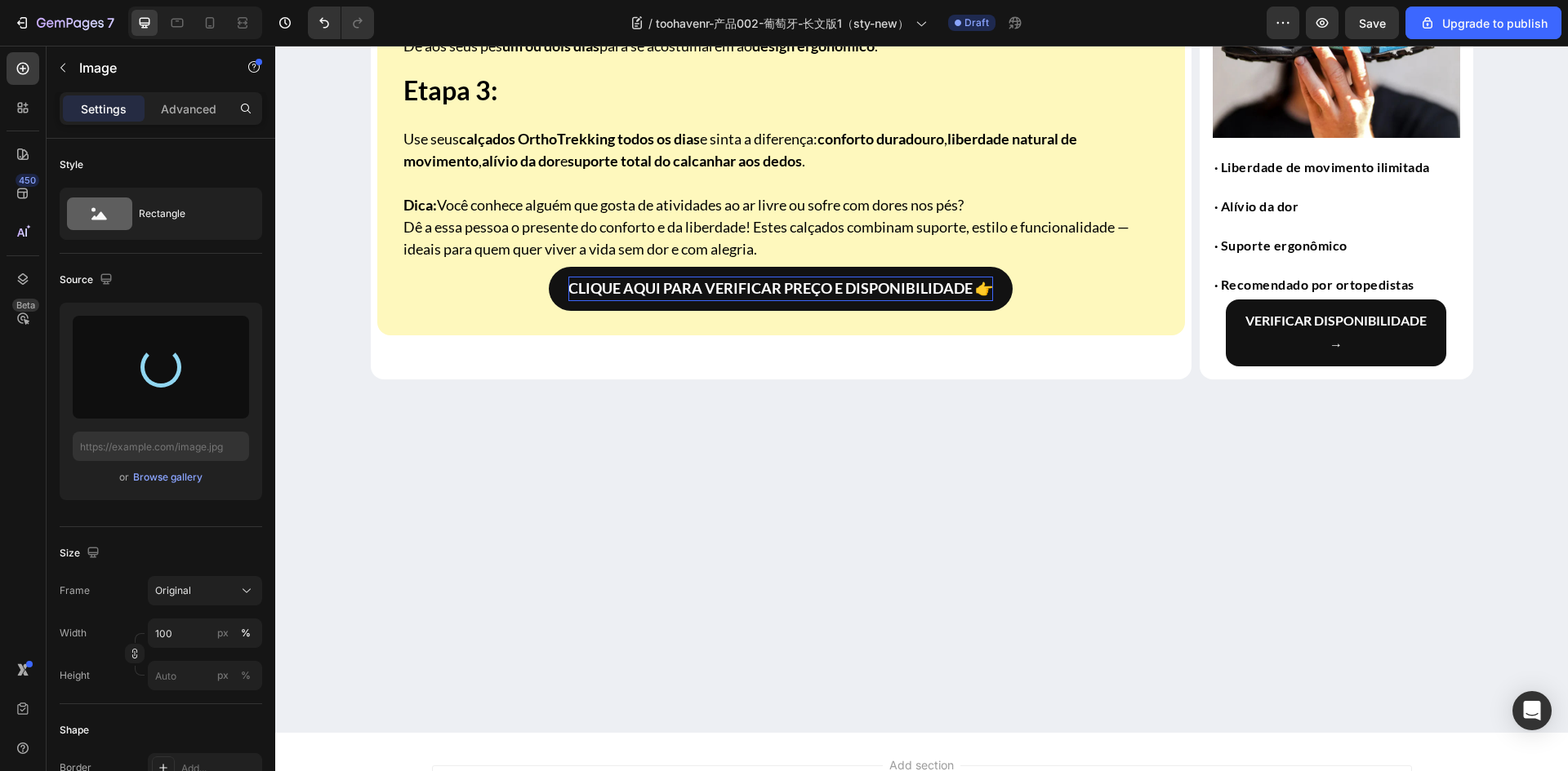
type input "[URL][DOMAIN_NAME]"
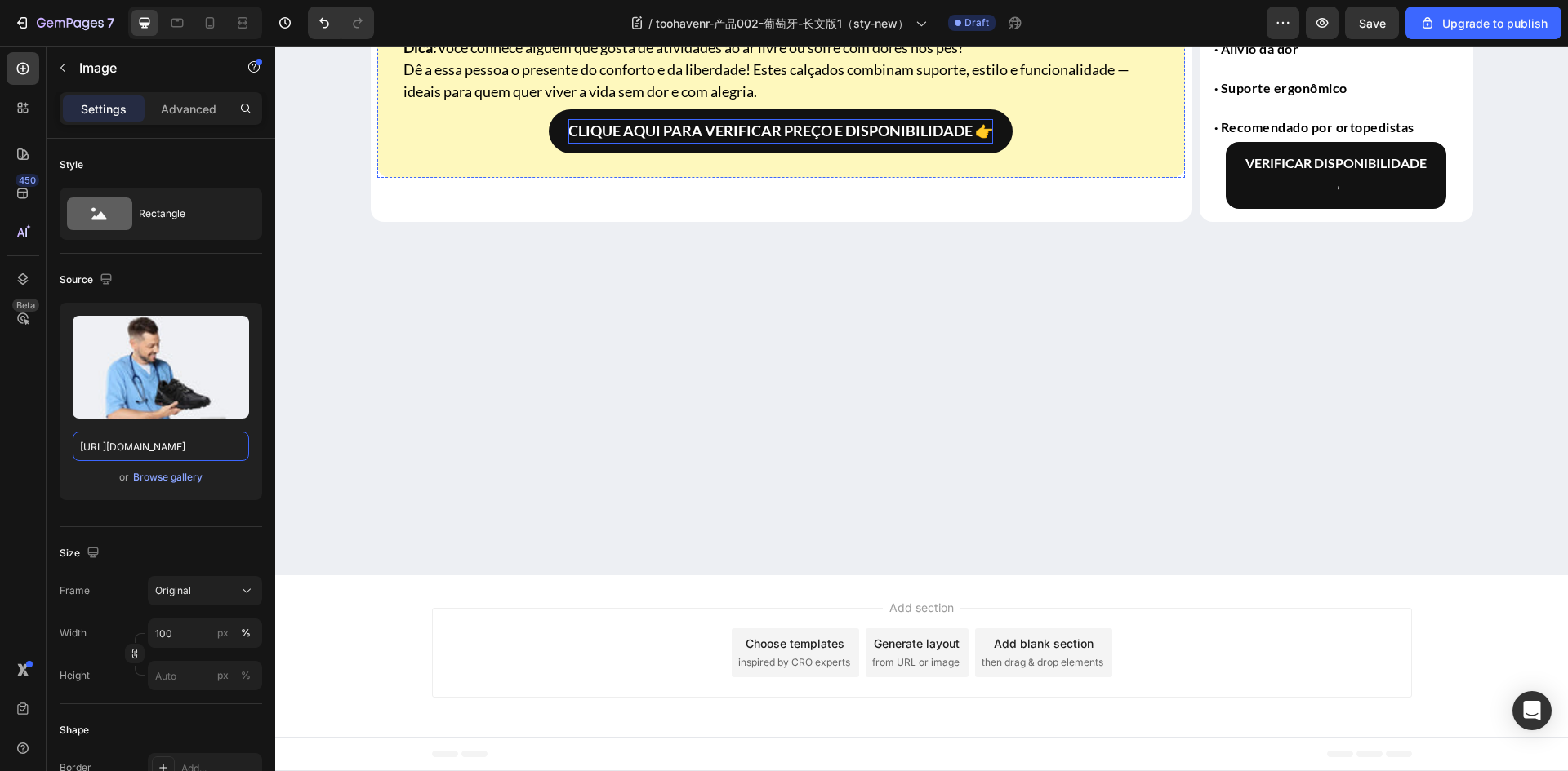
scroll to position [4837, 0]
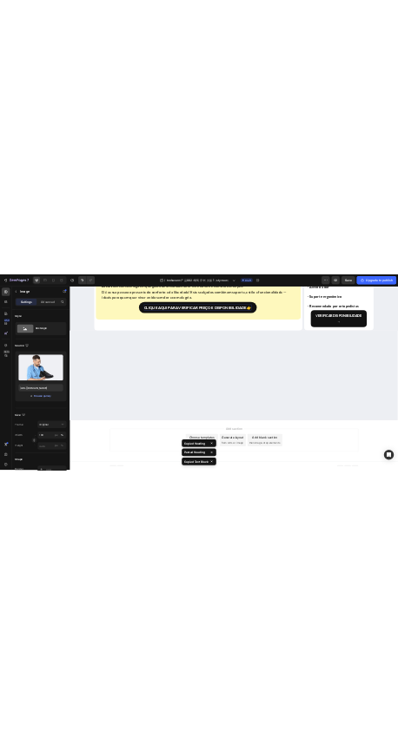
scroll to position [5587, 0]
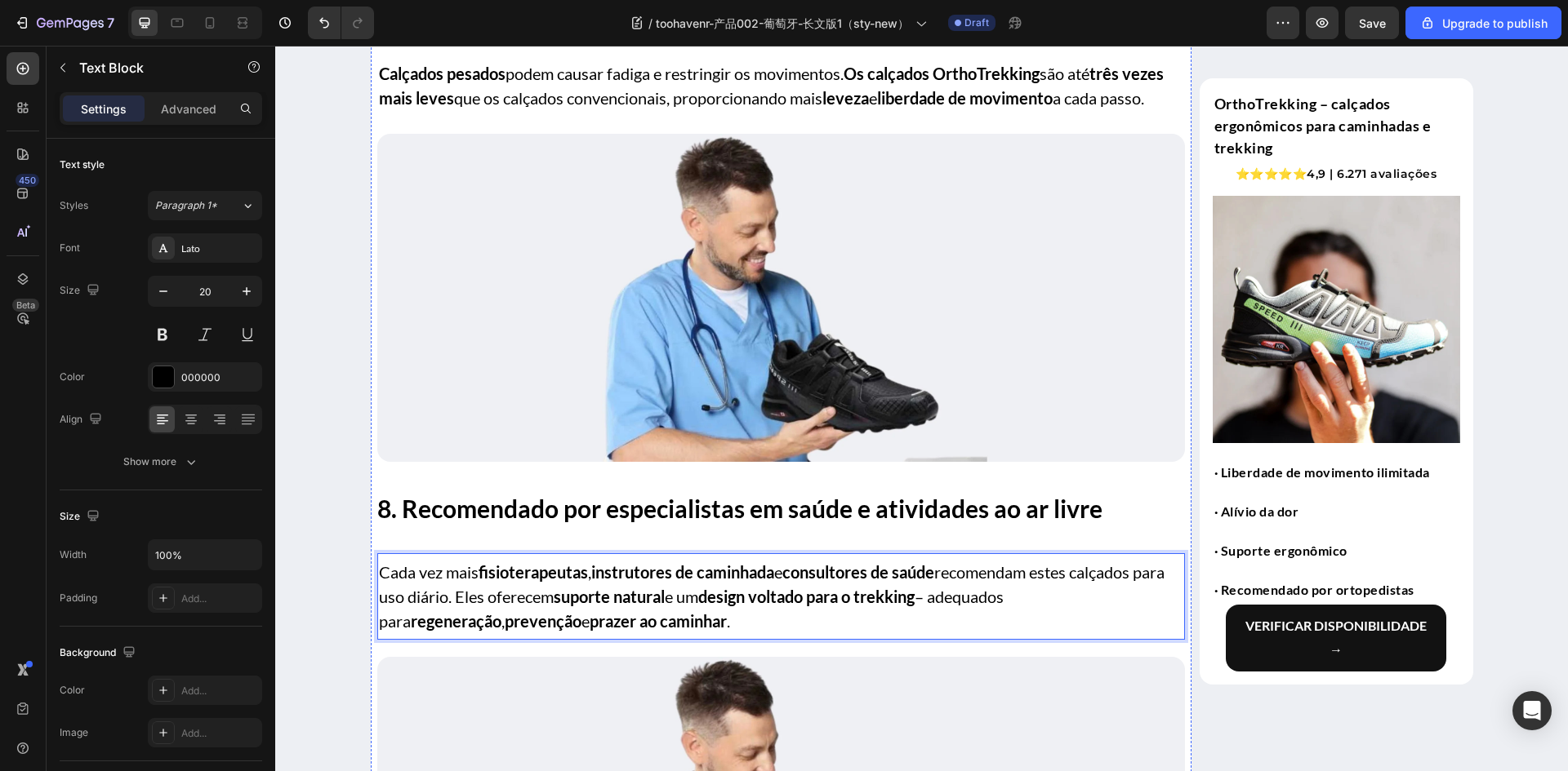
scroll to position [3457, 0]
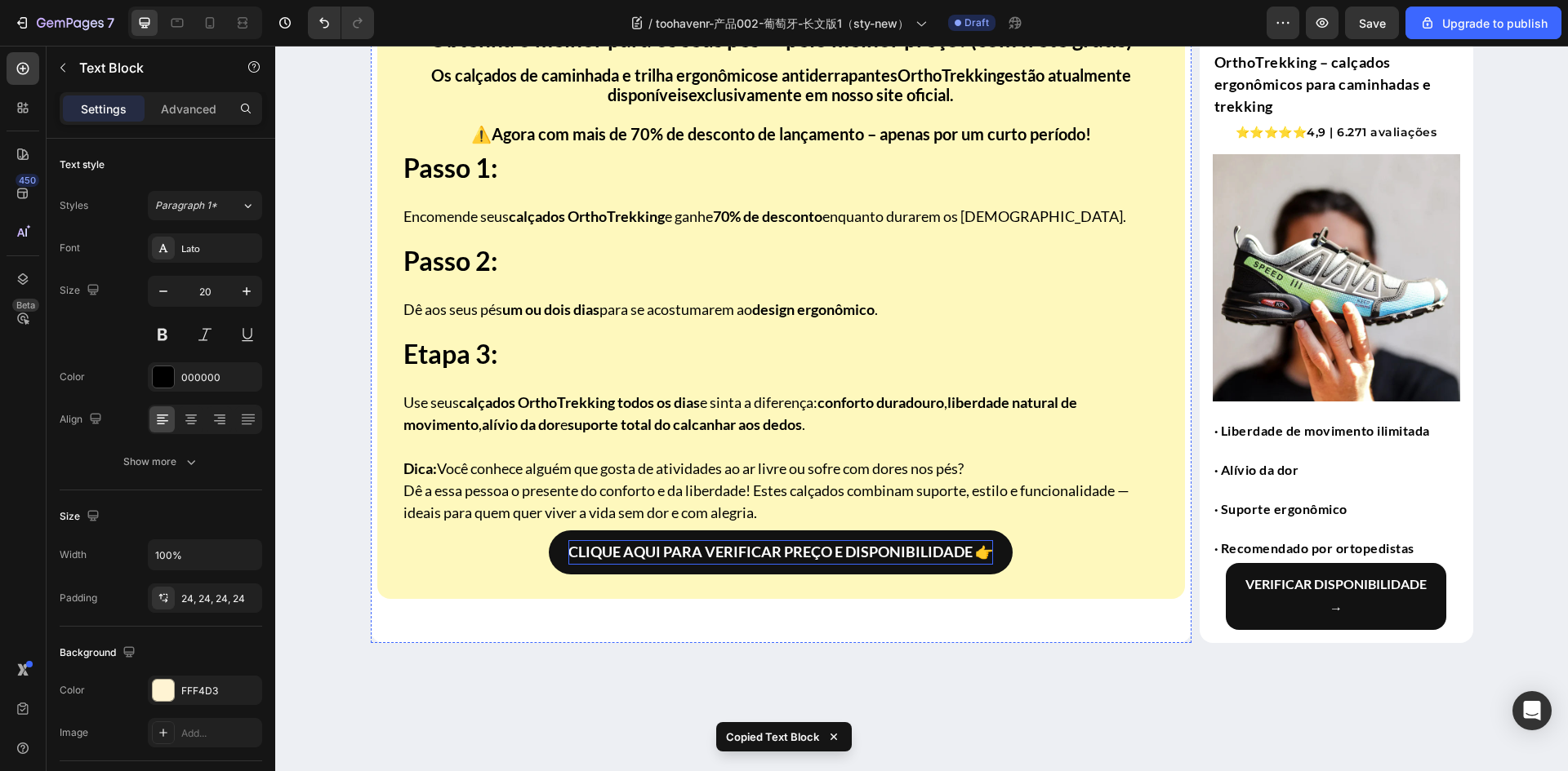
scroll to position [4763, 0]
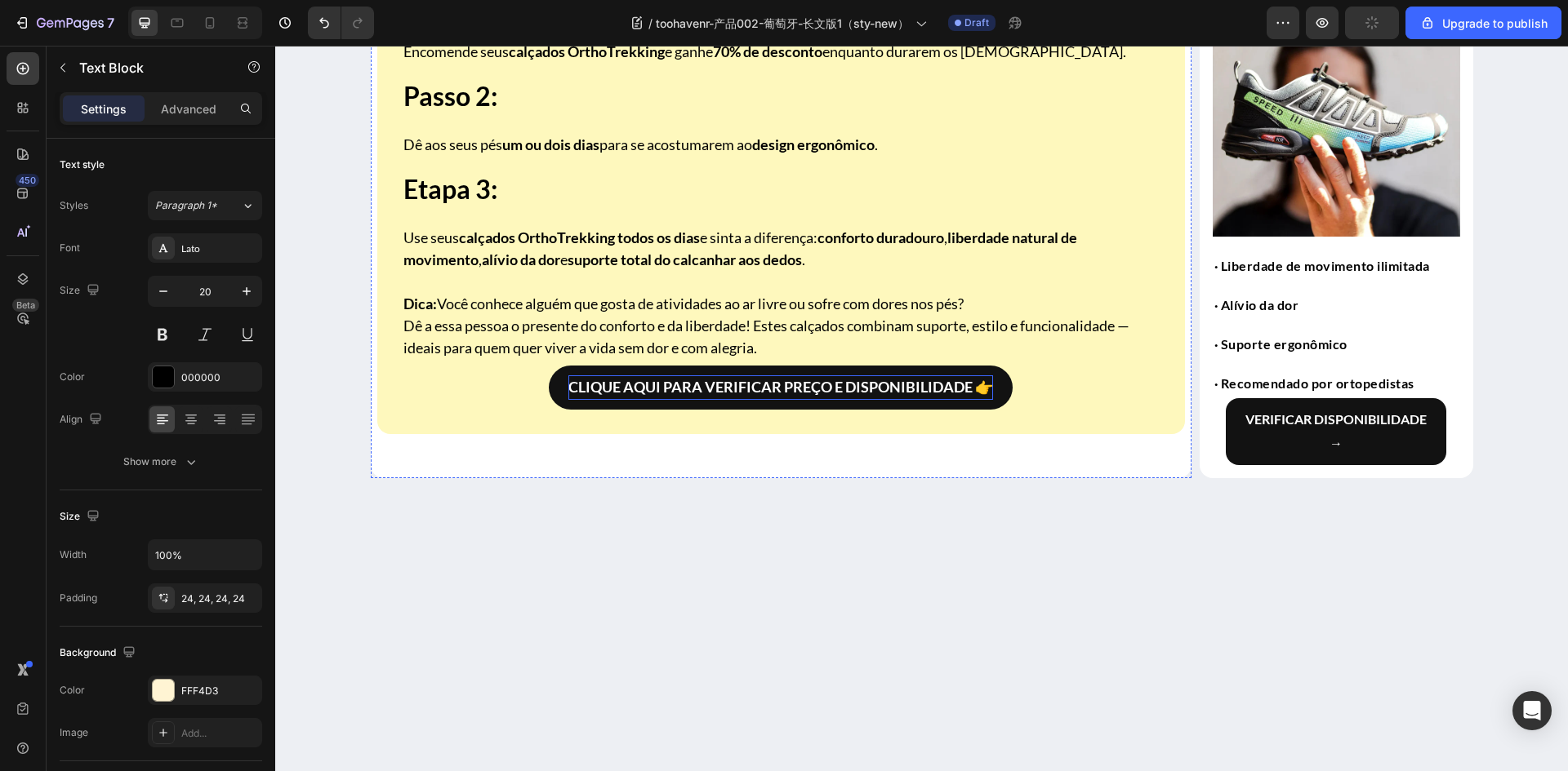
scroll to position [5008, 0]
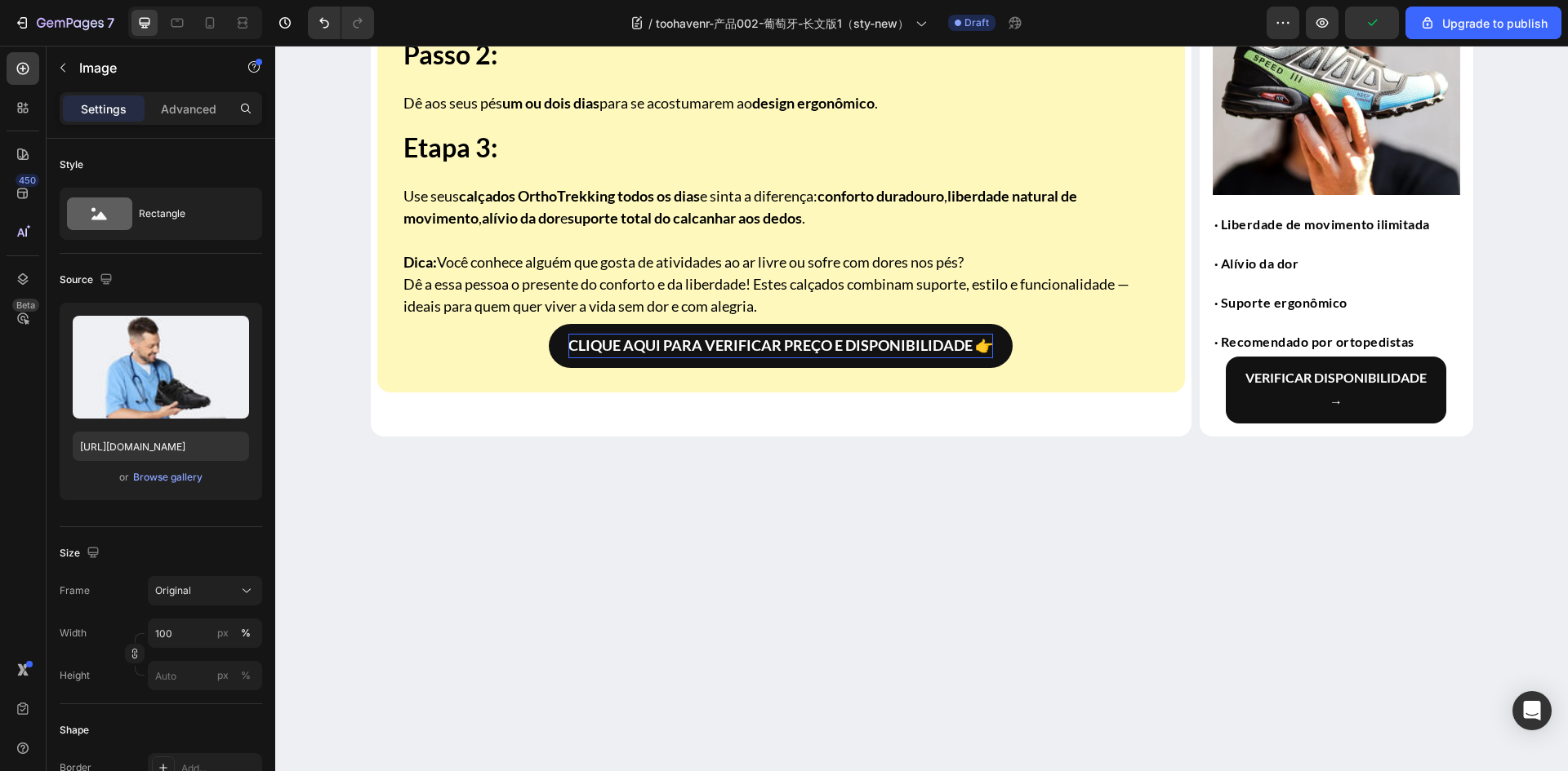
scroll to position [4845, 0]
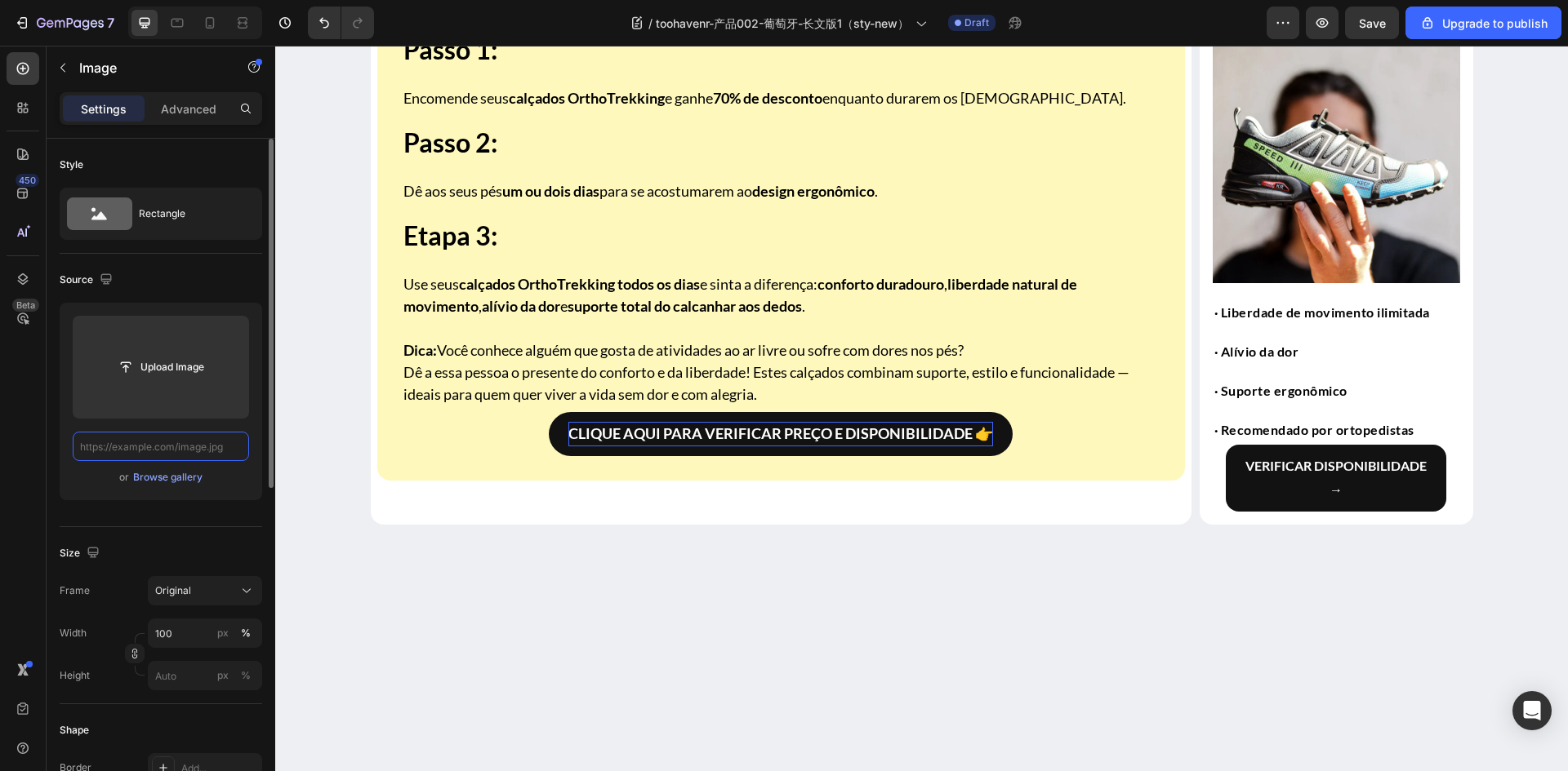
drag, startPoint x: 222, startPoint y: 455, endPoint x: 230, endPoint y: 448, distance: 10.6
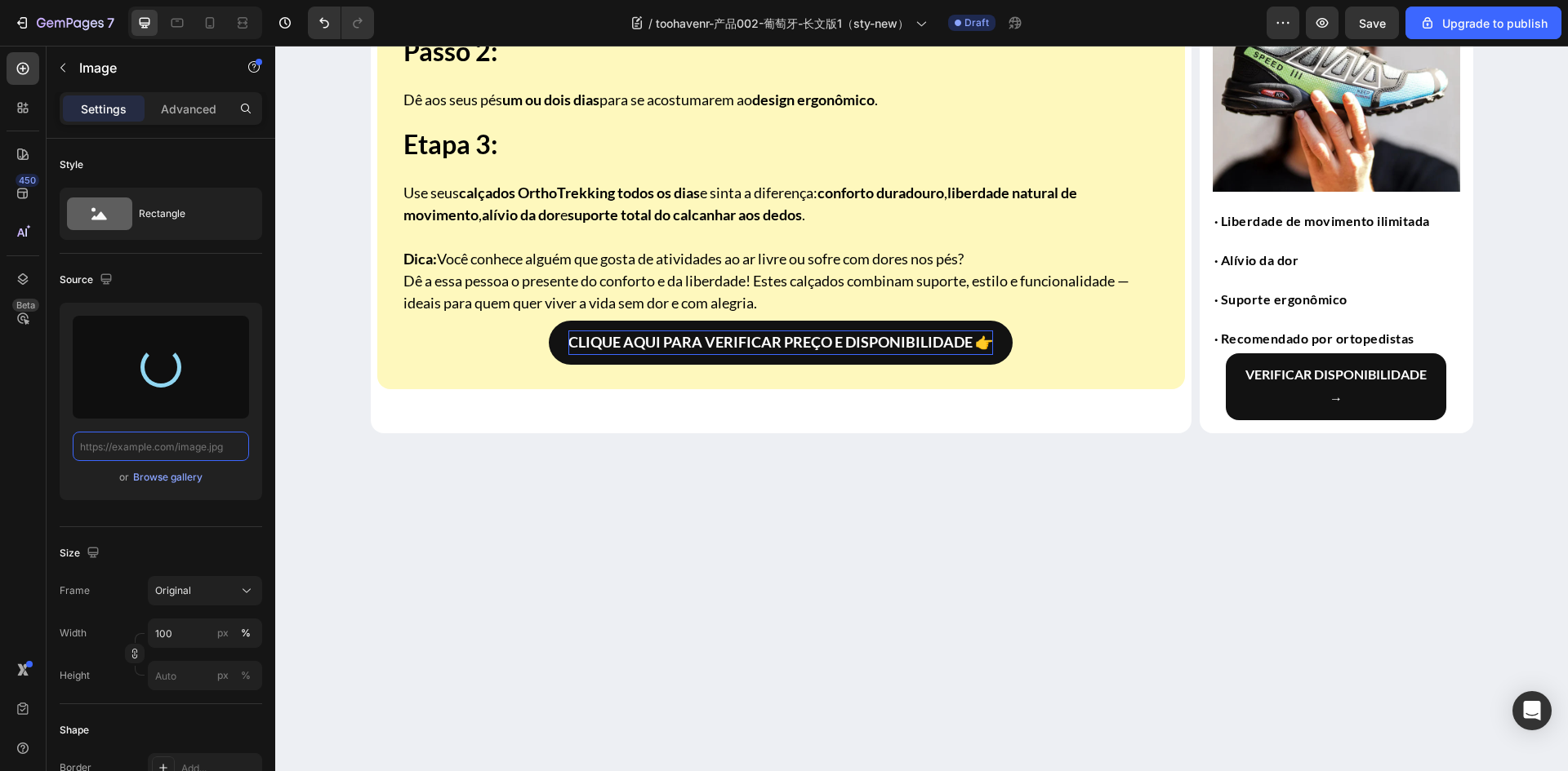
scroll to position [5743, 0]
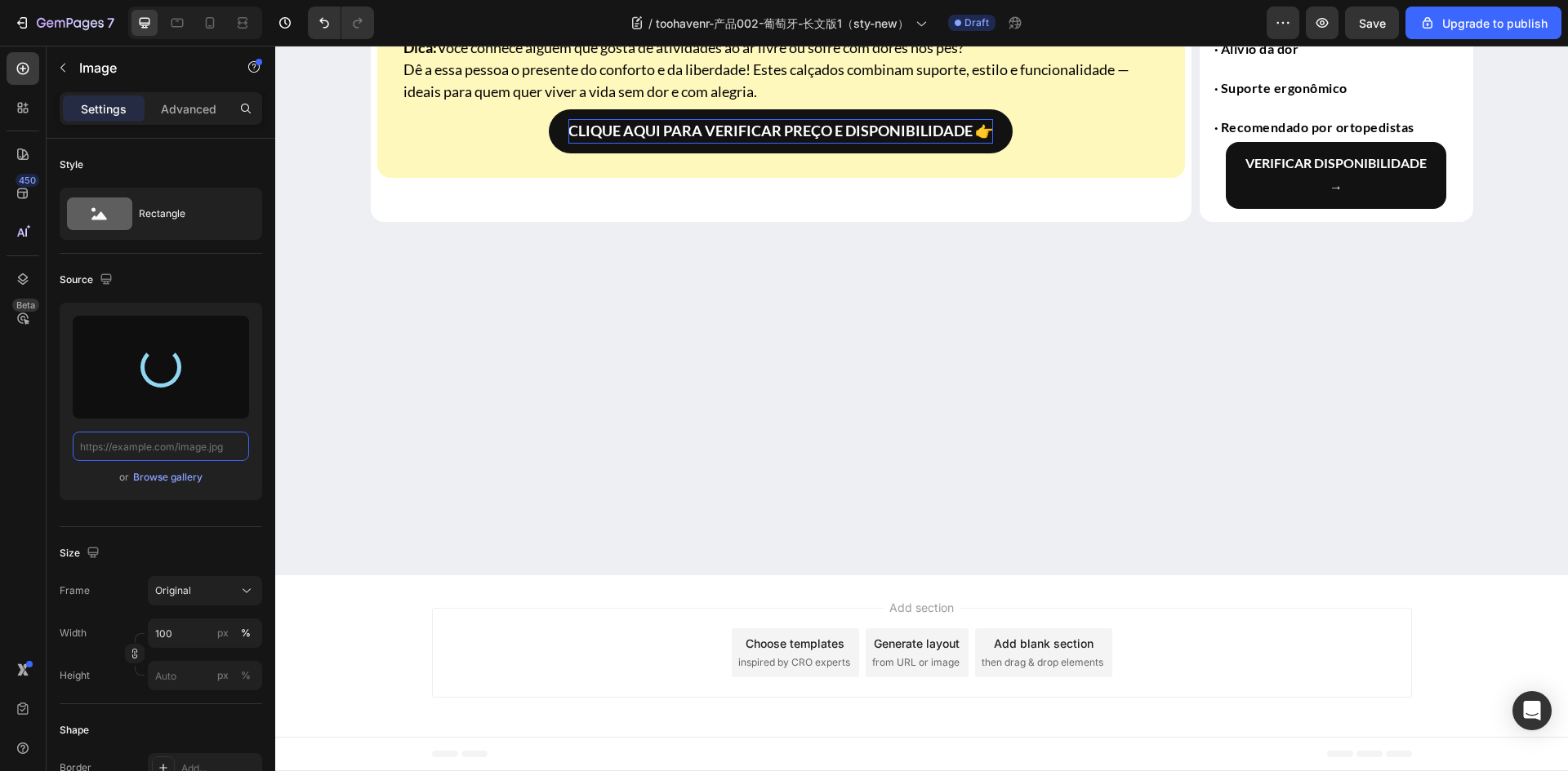
type input "[URL][DOMAIN_NAME]"
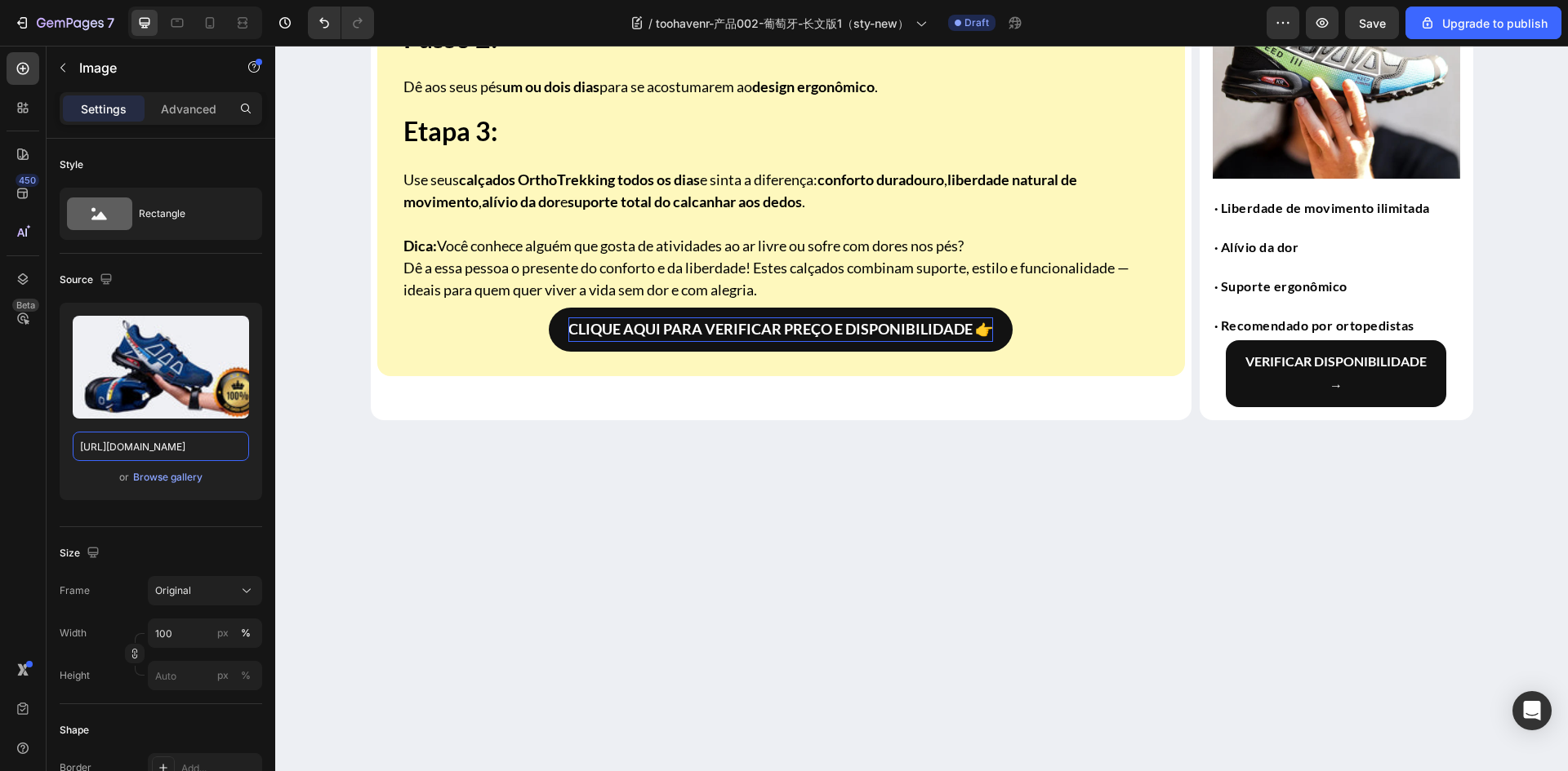
scroll to position [5090, 0]
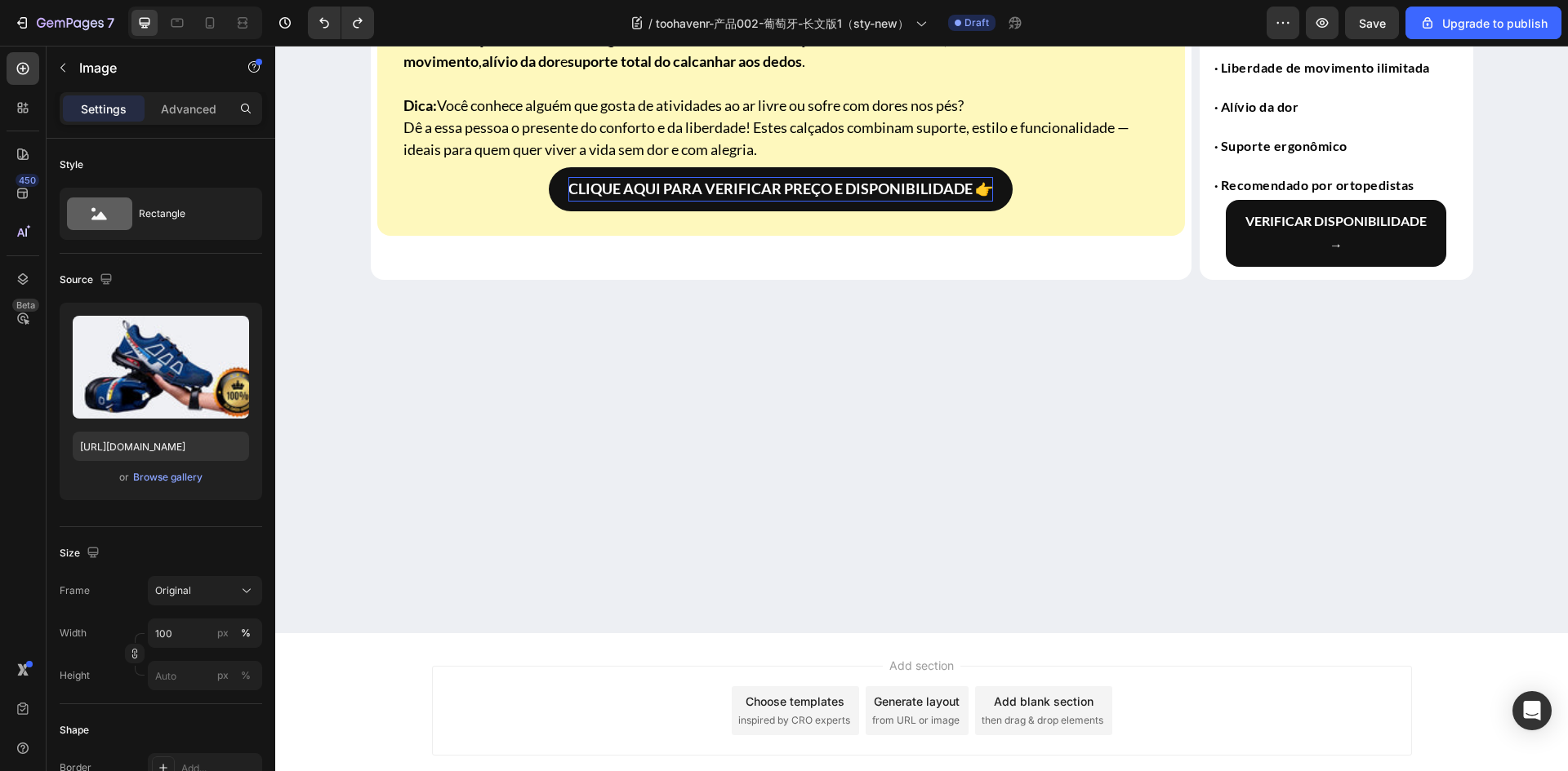
click at [181, 449] on input "[URL][DOMAIN_NAME]" at bounding box center [160, 446] width 176 height 29
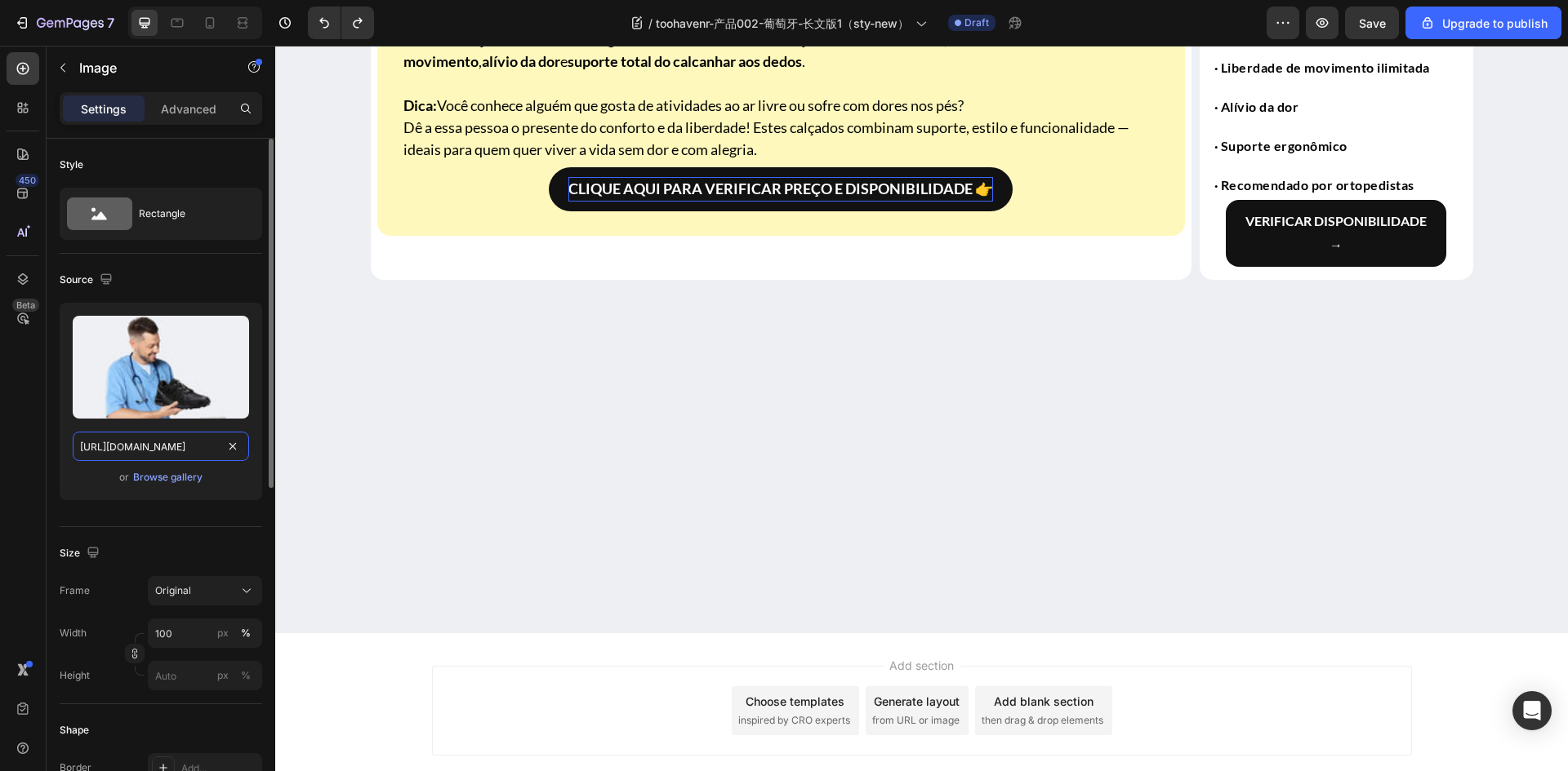
click at [126, 451] on input "[URL][DOMAIN_NAME]" at bounding box center [160, 446] width 176 height 29
paste input "862ff6c-9145-4d98-938c-4b7a9cac3ede"
type input "[URL][DOMAIN_NAME]"
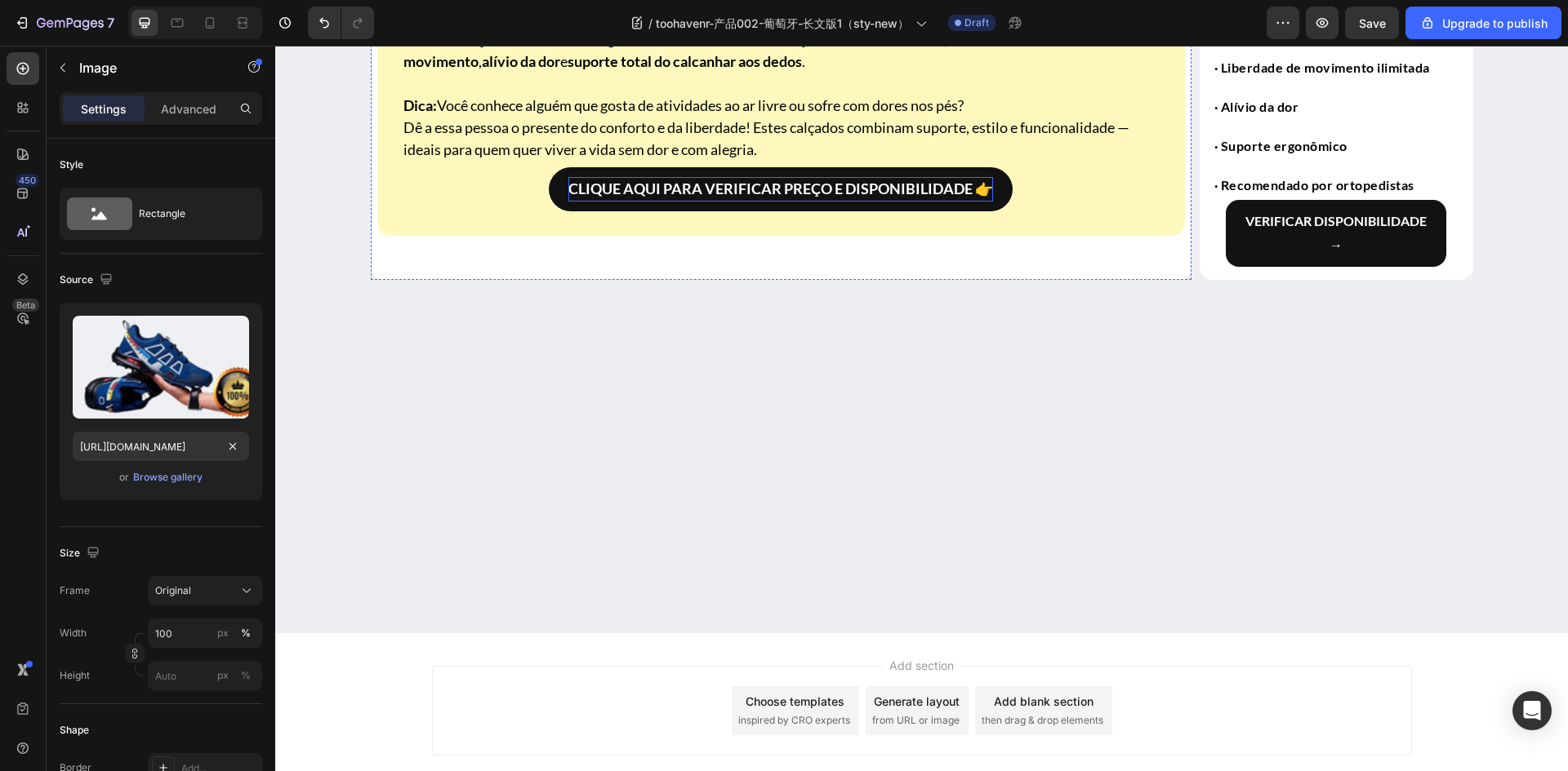
drag, startPoint x: 583, startPoint y: 480, endPoint x: 569, endPoint y: 476, distance: 14.6
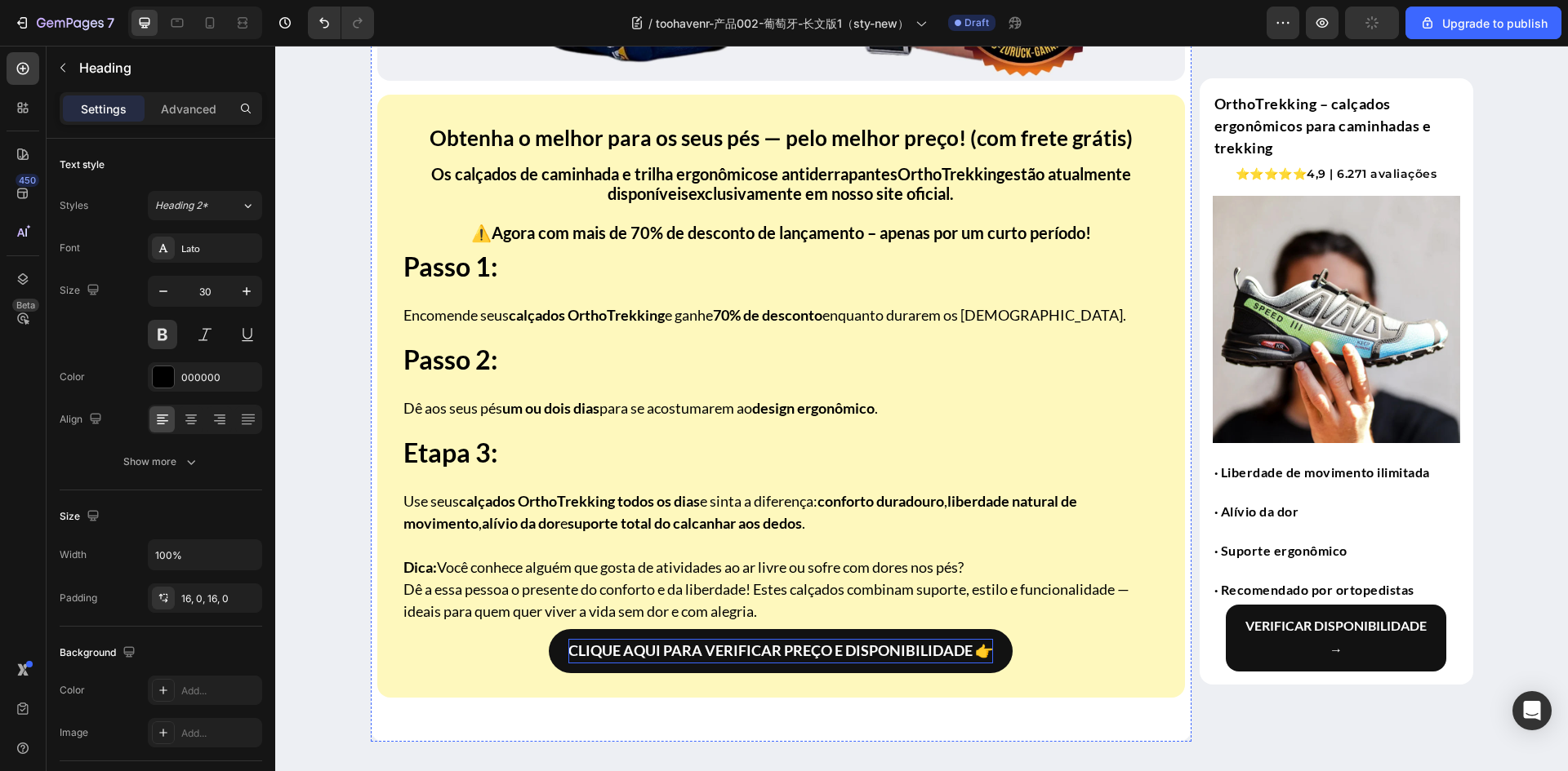
scroll to position [4600, 0]
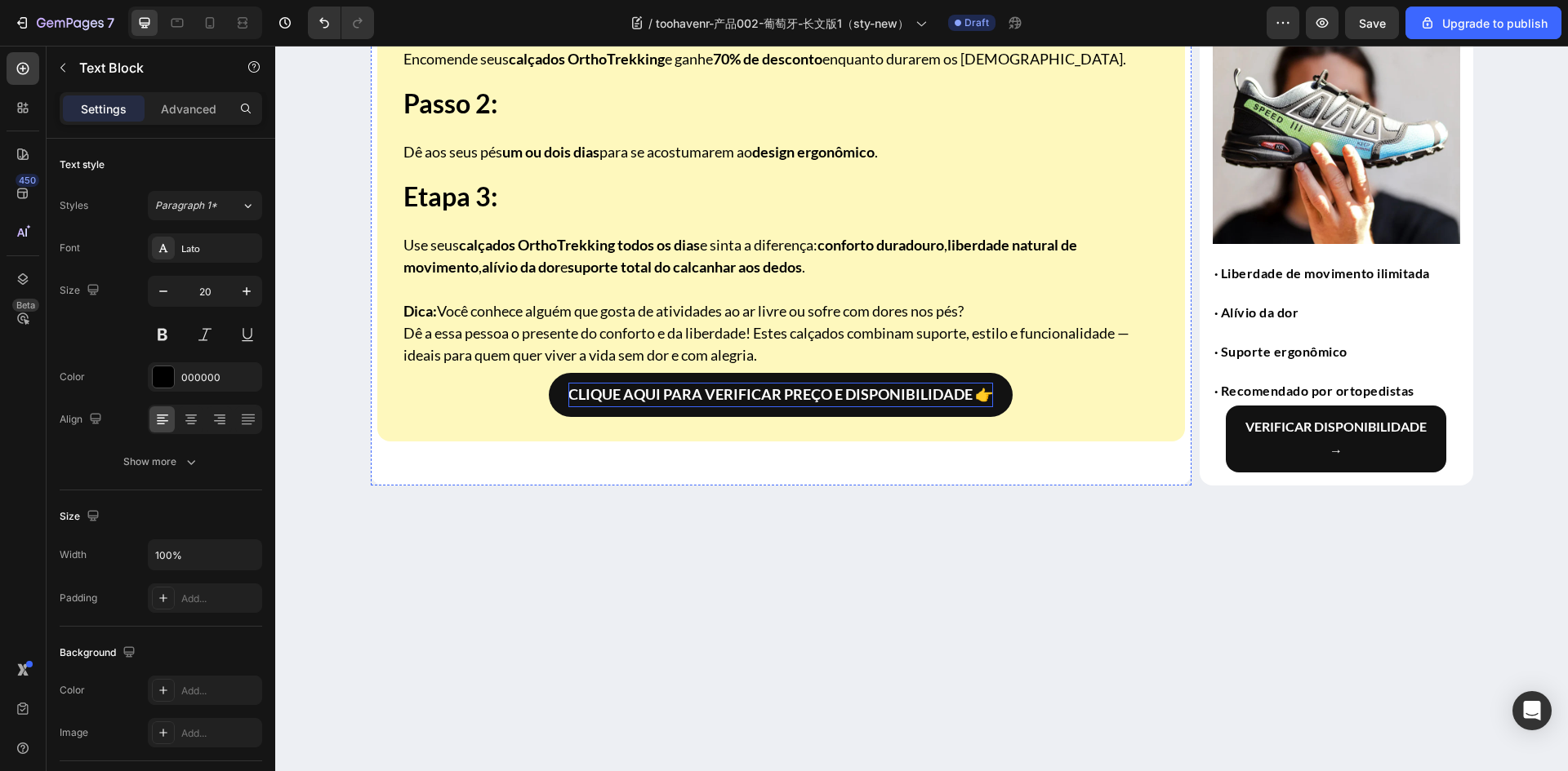
scroll to position [5008, 0]
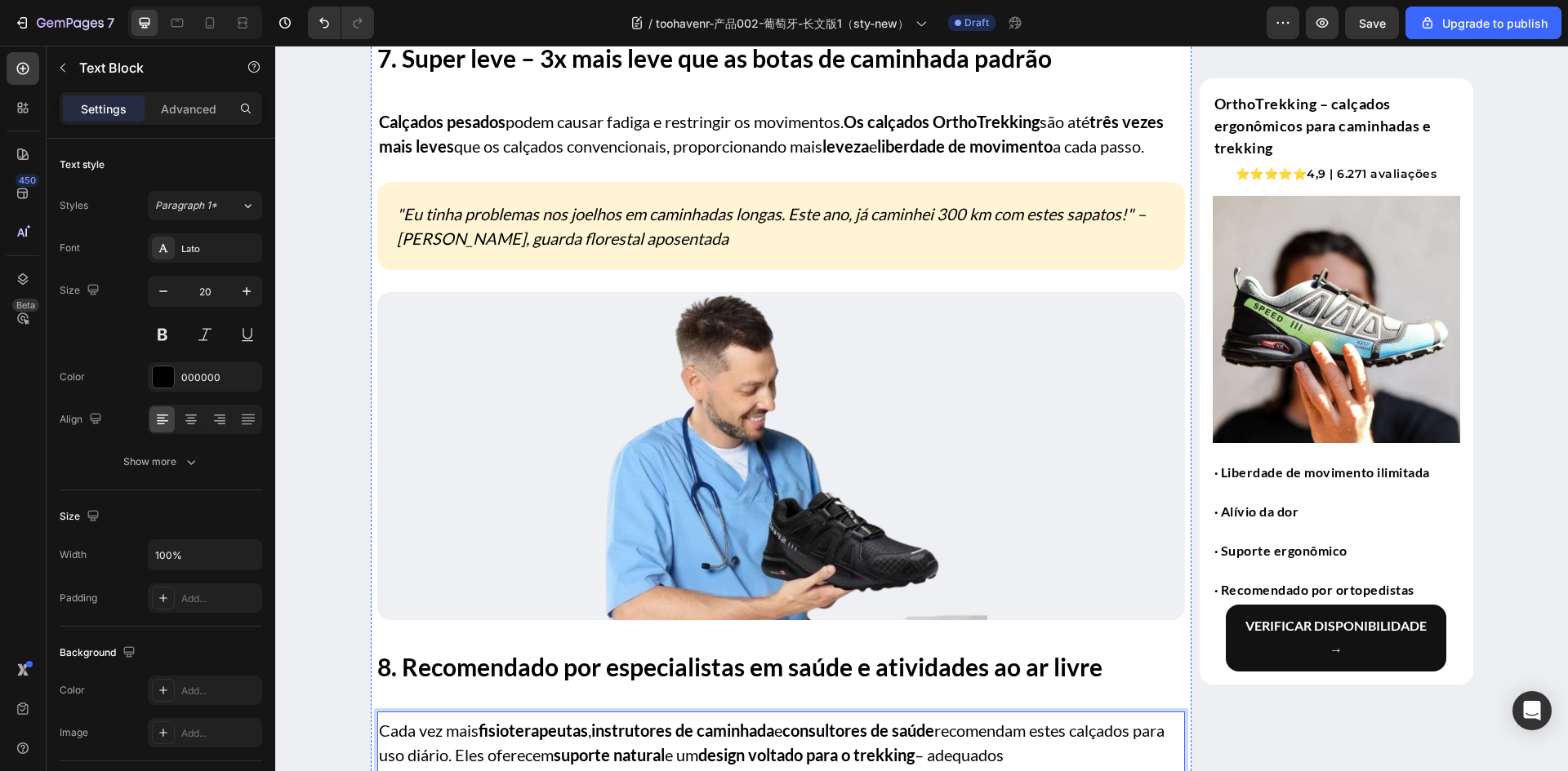
scroll to position [3375, 0]
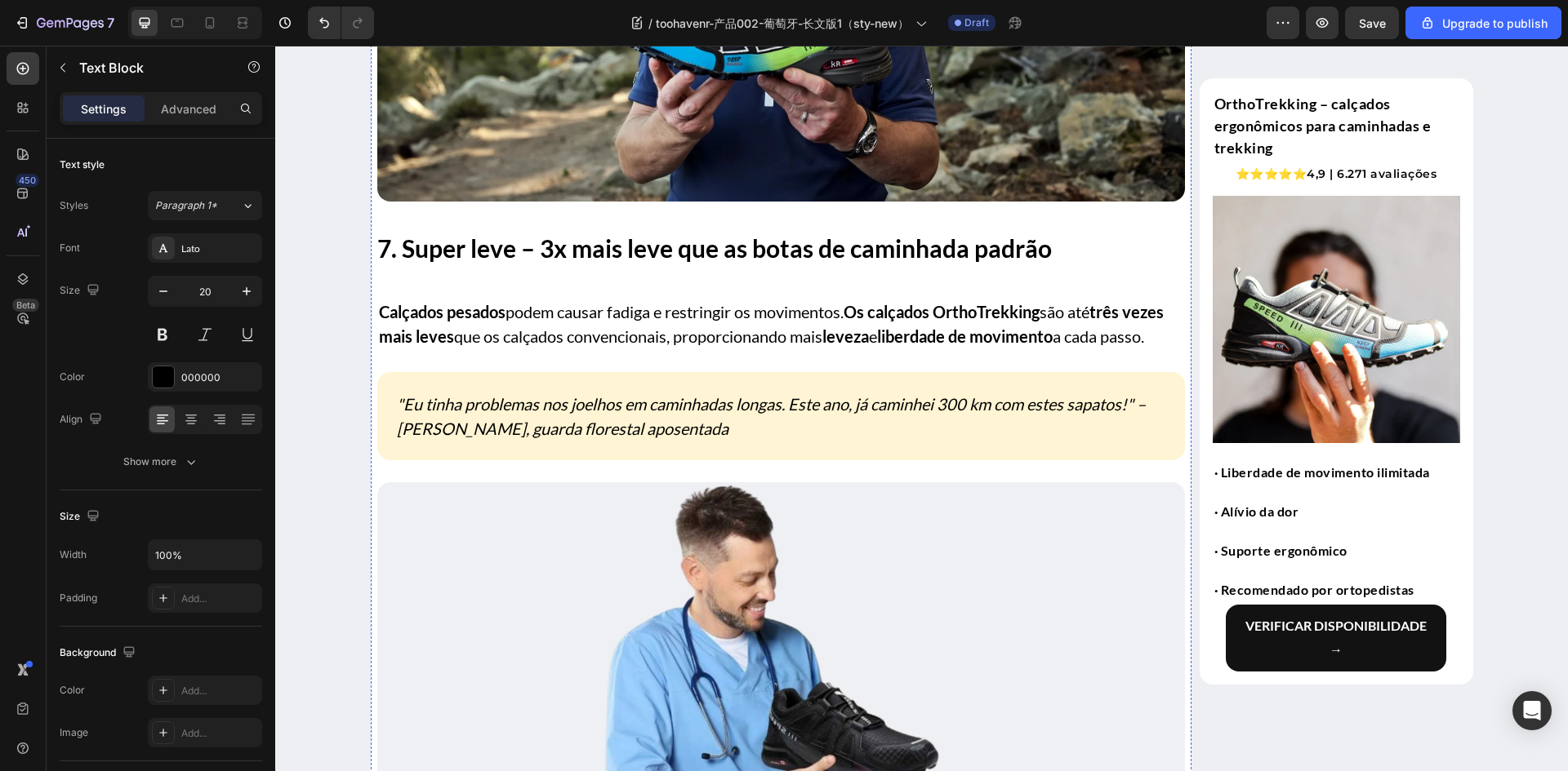
click at [196, 598] on div "24, 24, 24, 24" at bounding box center [205, 599] width 47 height 15
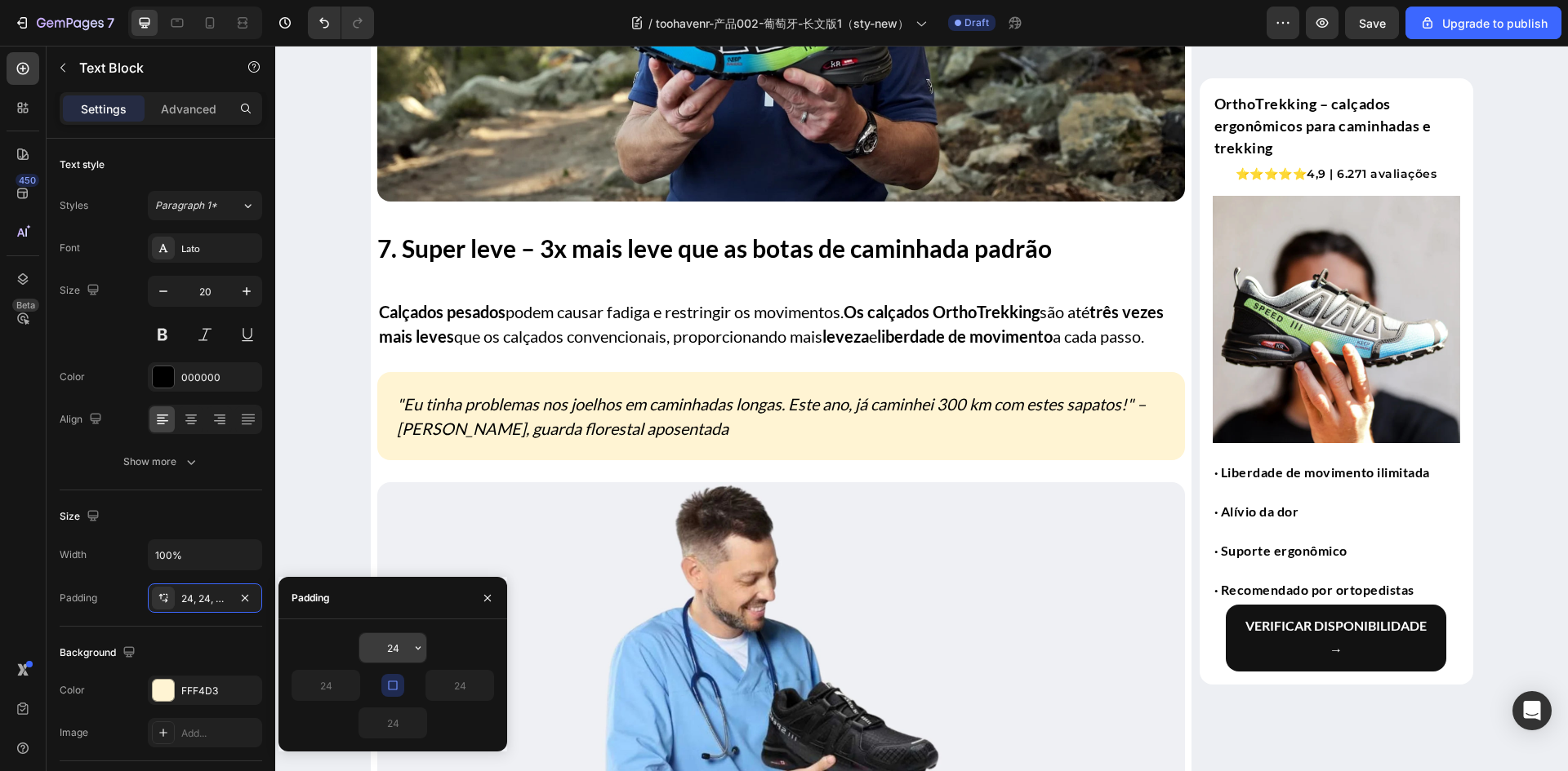
click at [409, 646] on input "24" at bounding box center [392, 648] width 67 height 29
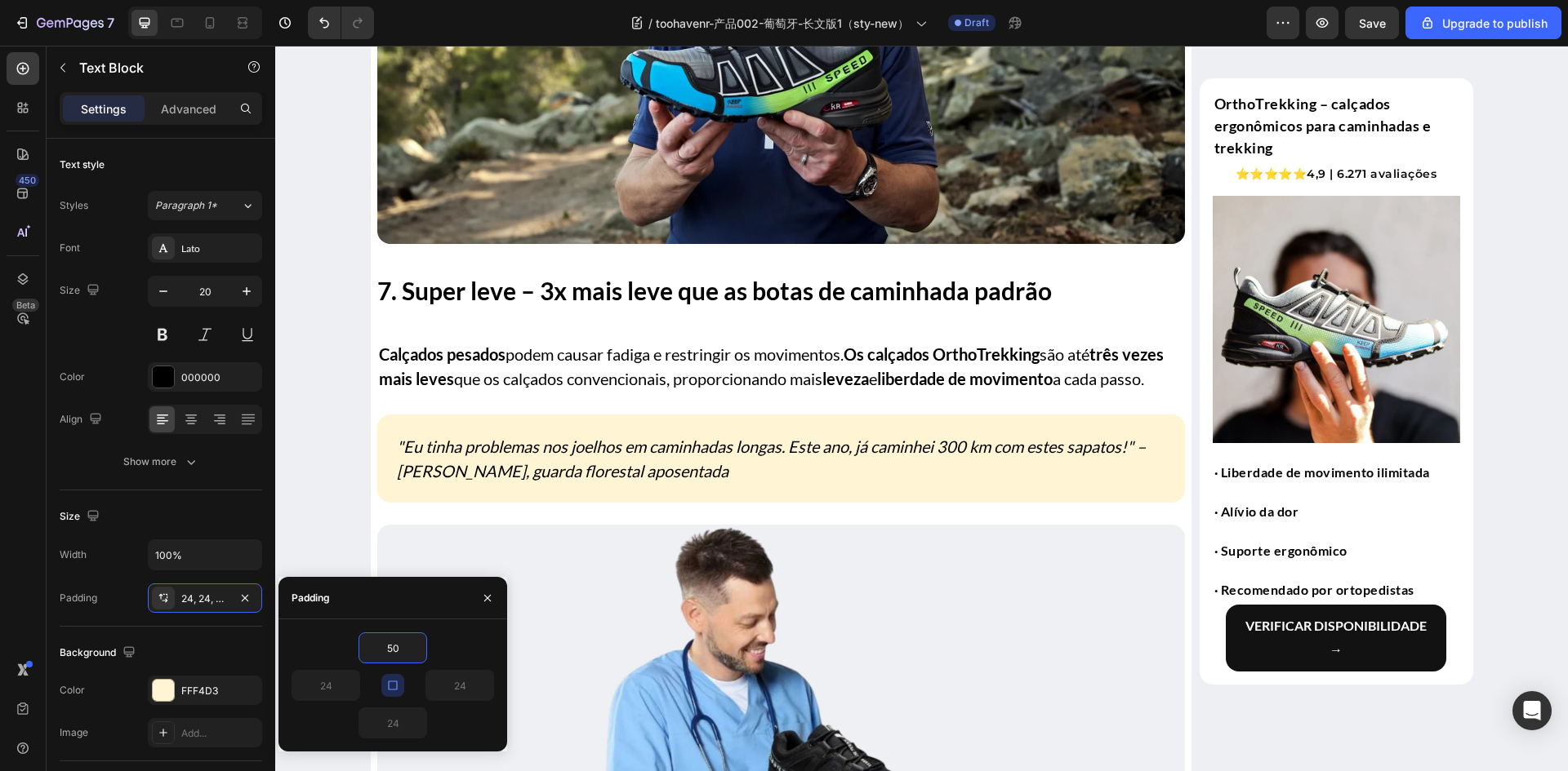
type input "50"
click at [399, 687] on icon "button" at bounding box center [393, 685] width 13 height 13
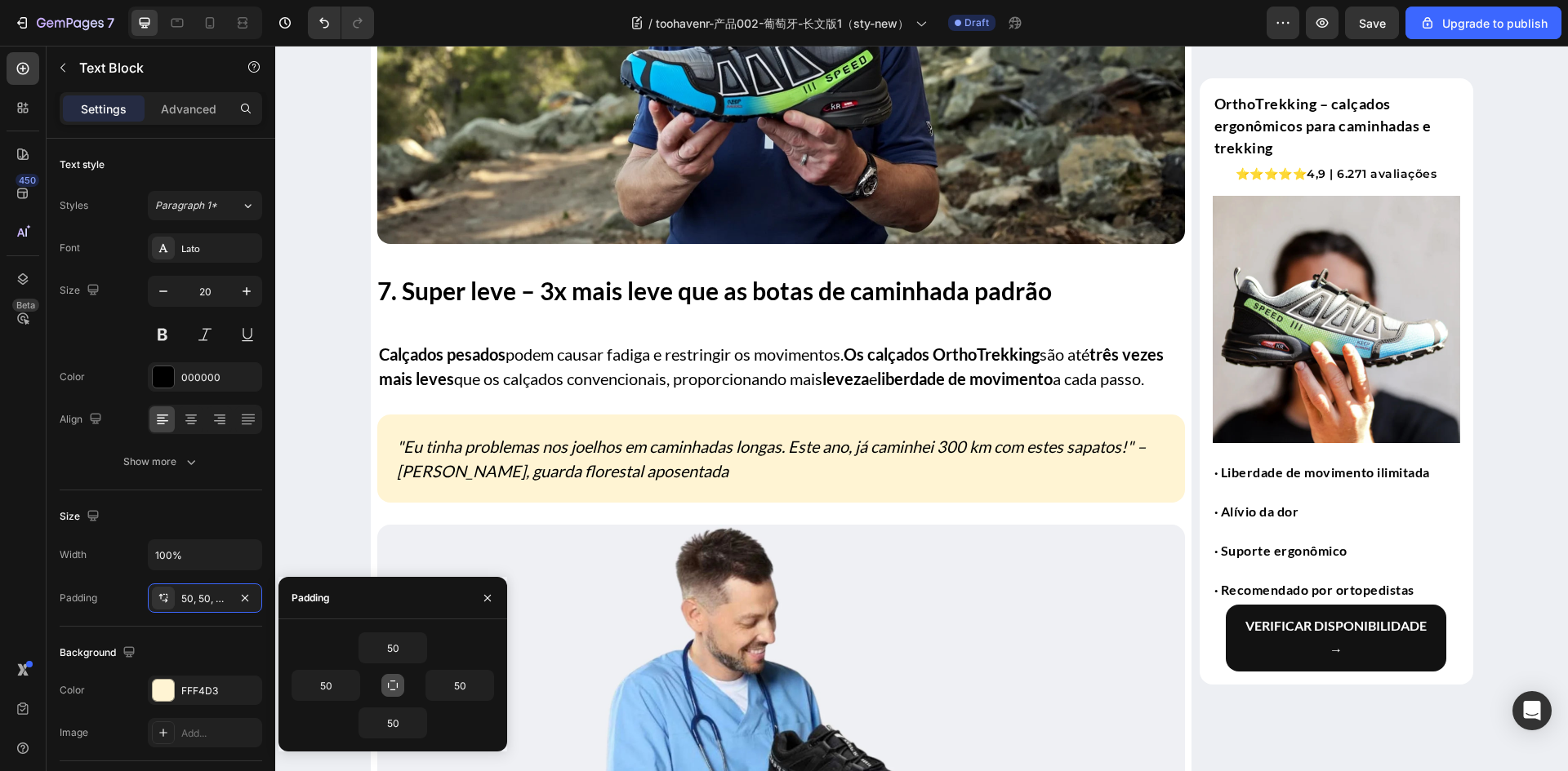
click at [389, 688] on icon "button" at bounding box center [393, 685] width 13 height 13
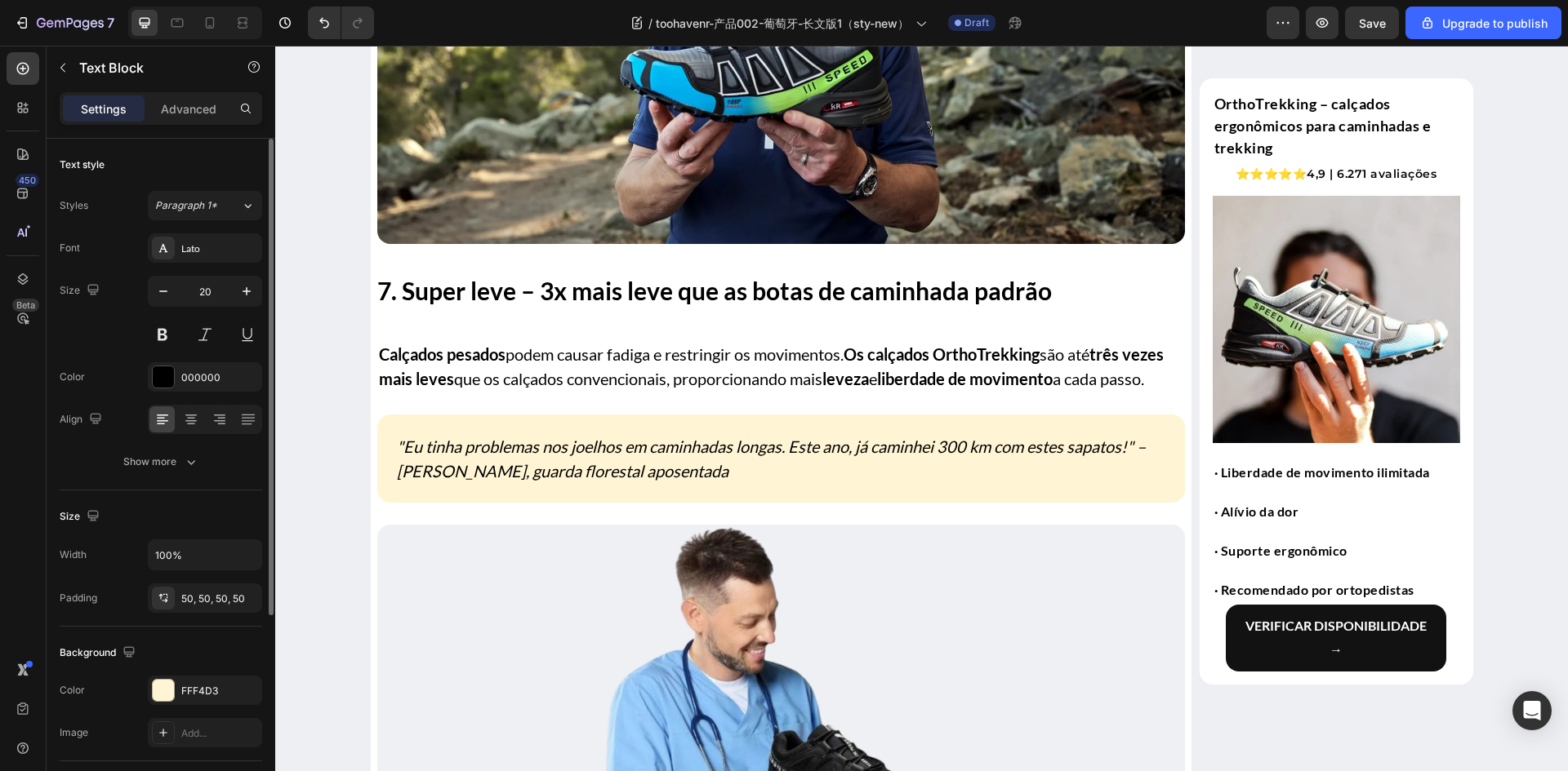
drag, startPoint x: 157, startPoint y: 599, endPoint x: 217, endPoint y: 620, distance: 63.6
click at [157, 599] on icon at bounding box center [164, 598] width 13 height 13
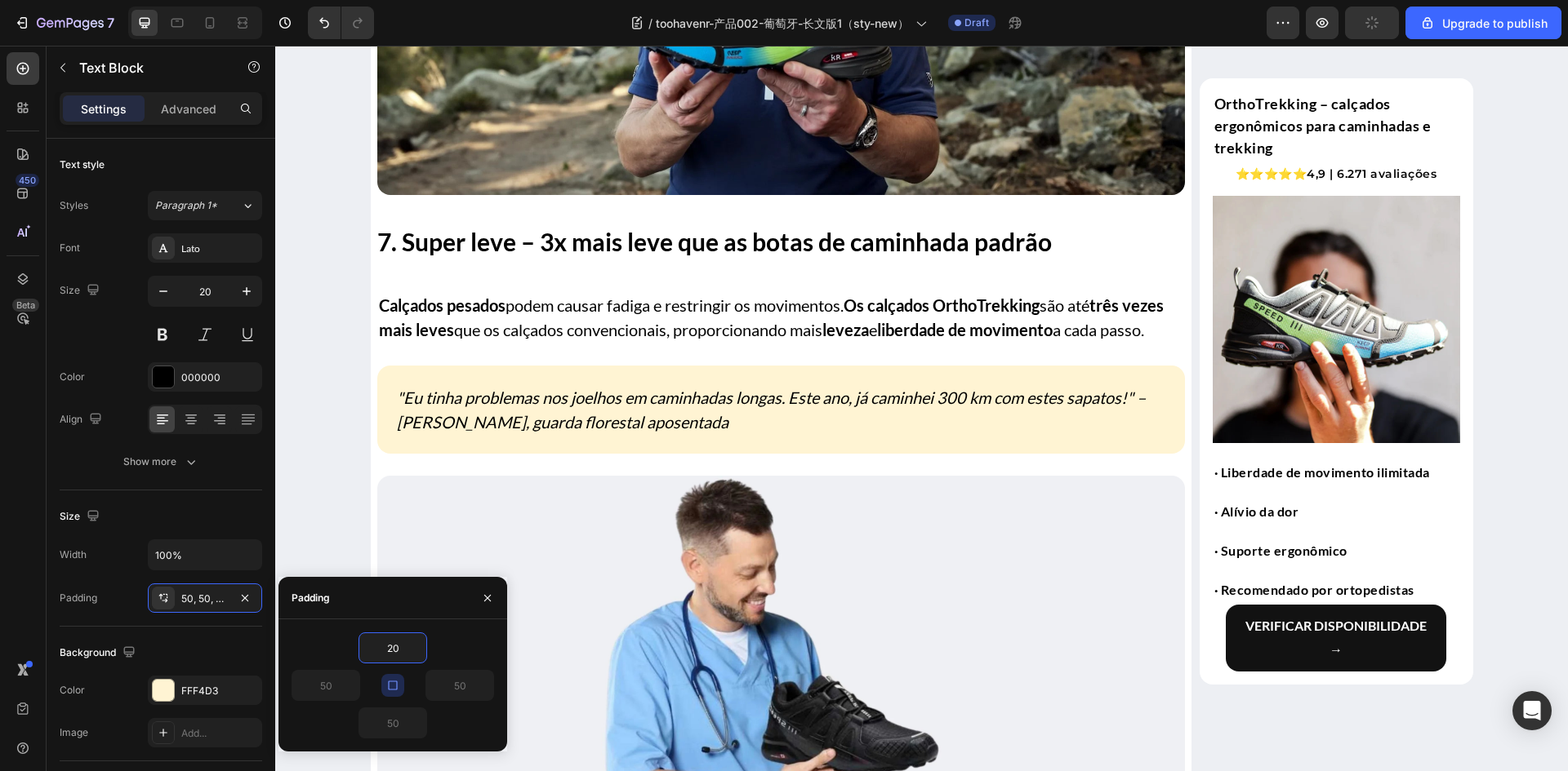
type input "20"
click at [396, 687] on icon "button" at bounding box center [393, 685] width 13 height 13
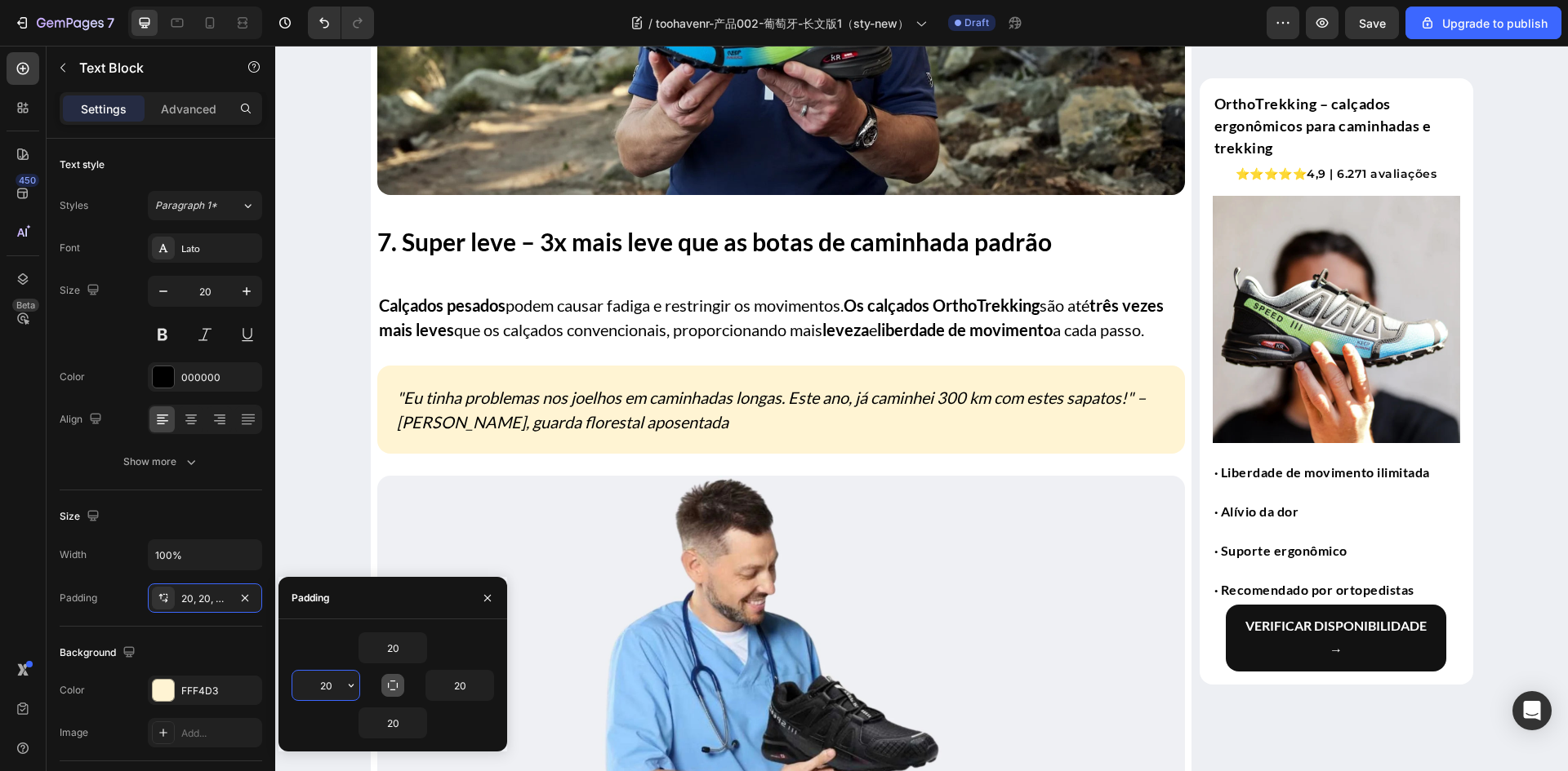
click at [341, 684] on input "20" at bounding box center [325, 685] width 67 height 29
type input "50"
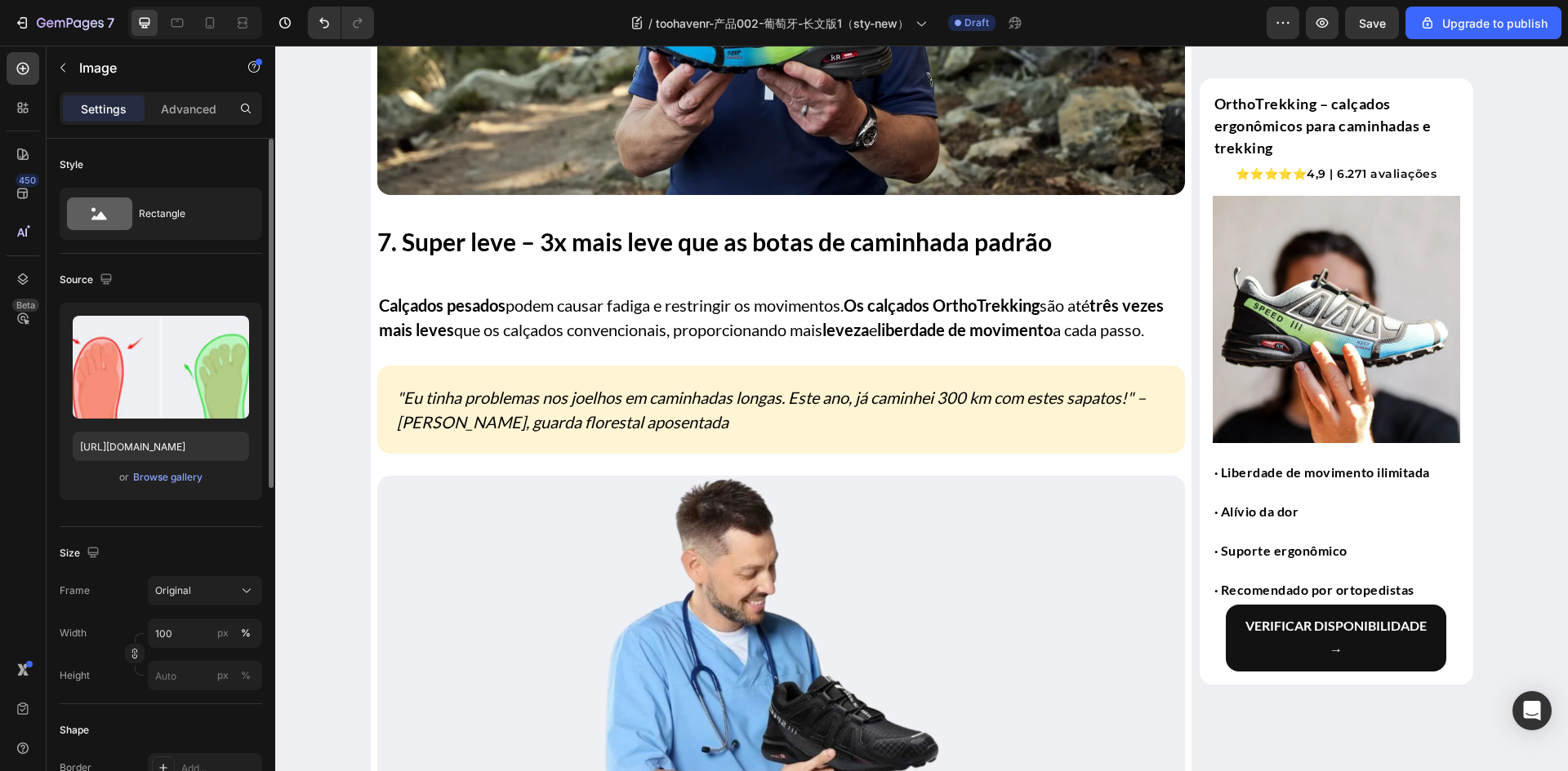
scroll to position [326, 0]
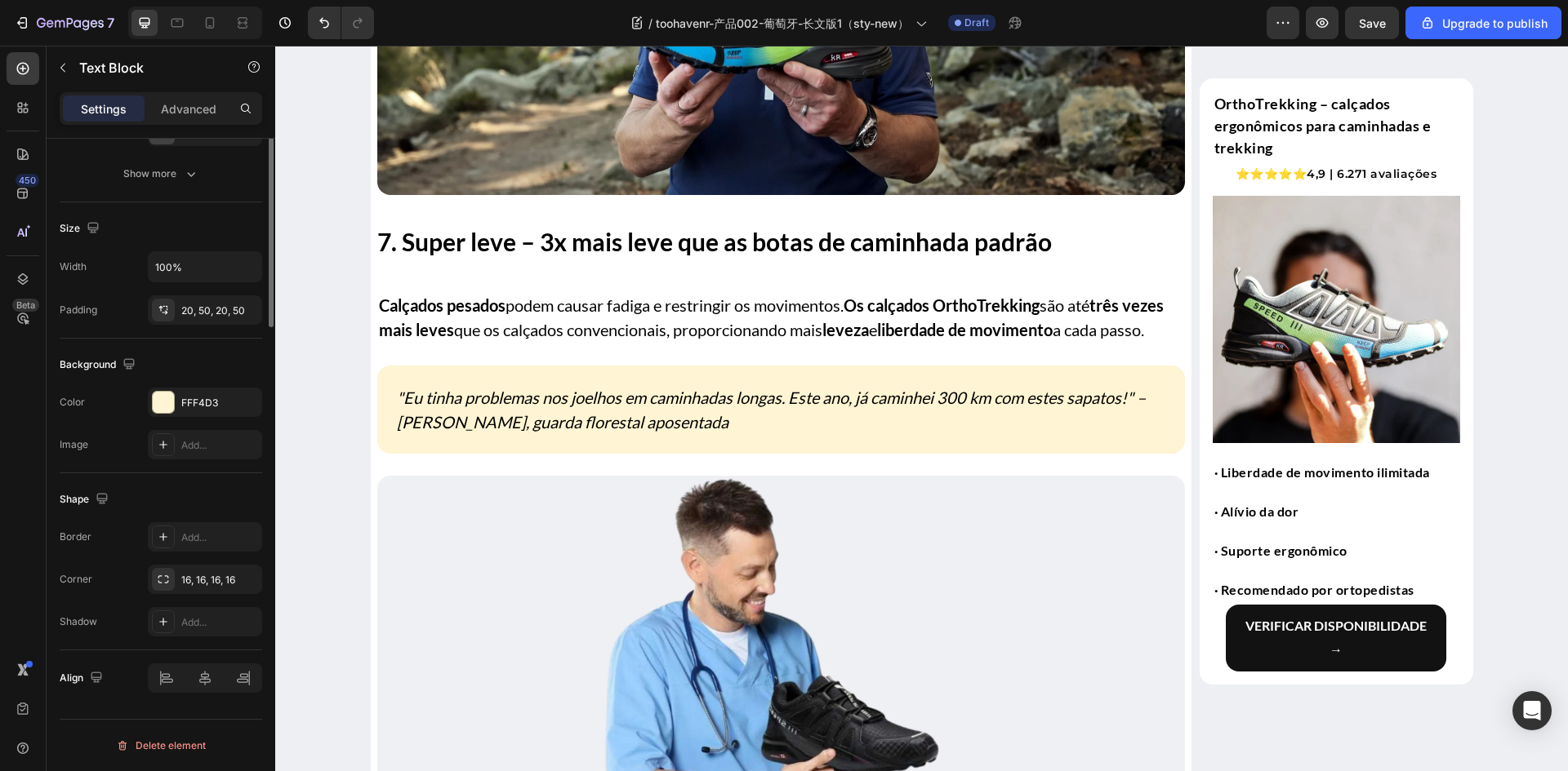
scroll to position [0, 0]
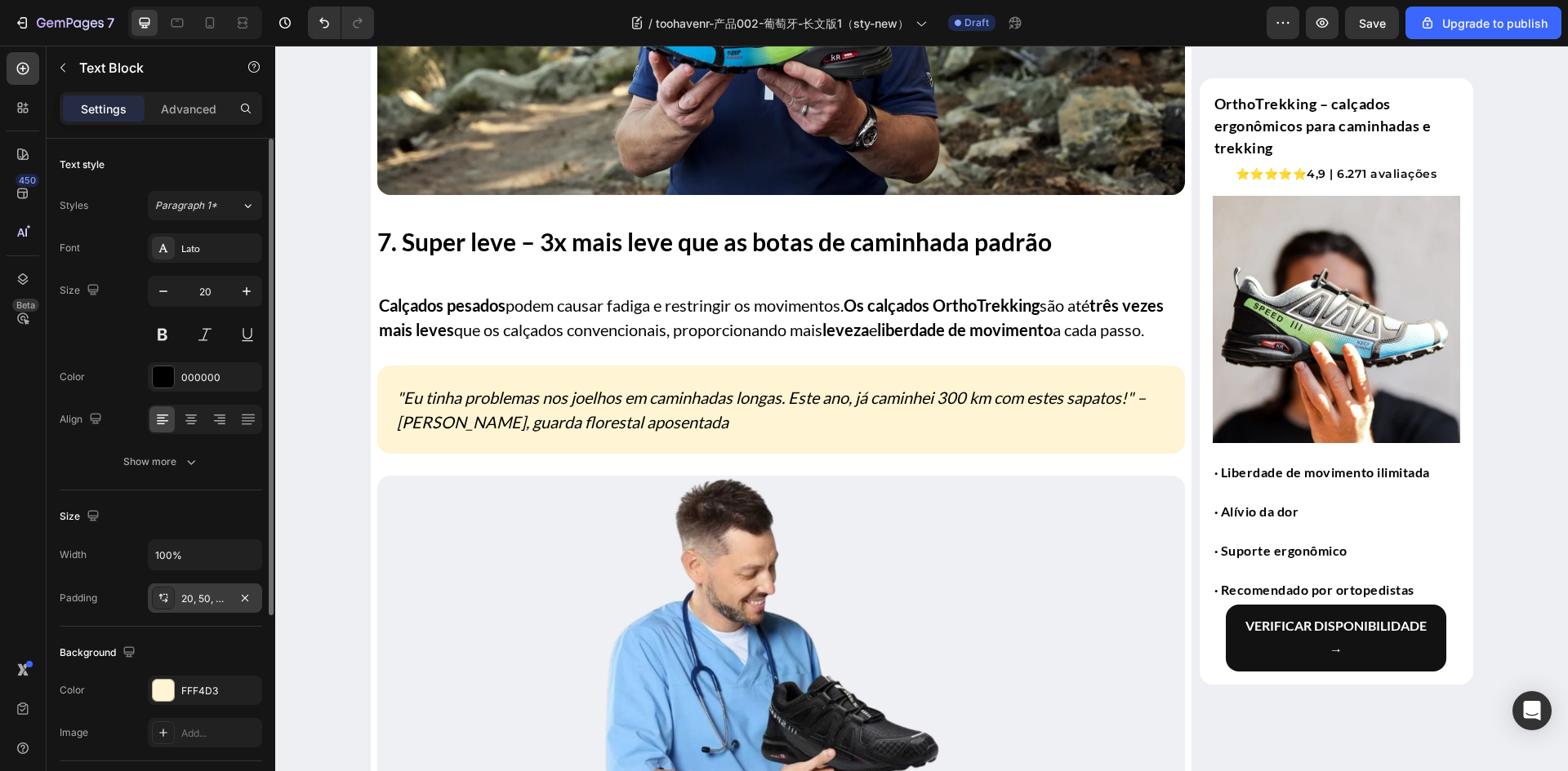
click at [174, 603] on div at bounding box center [163, 598] width 23 height 23
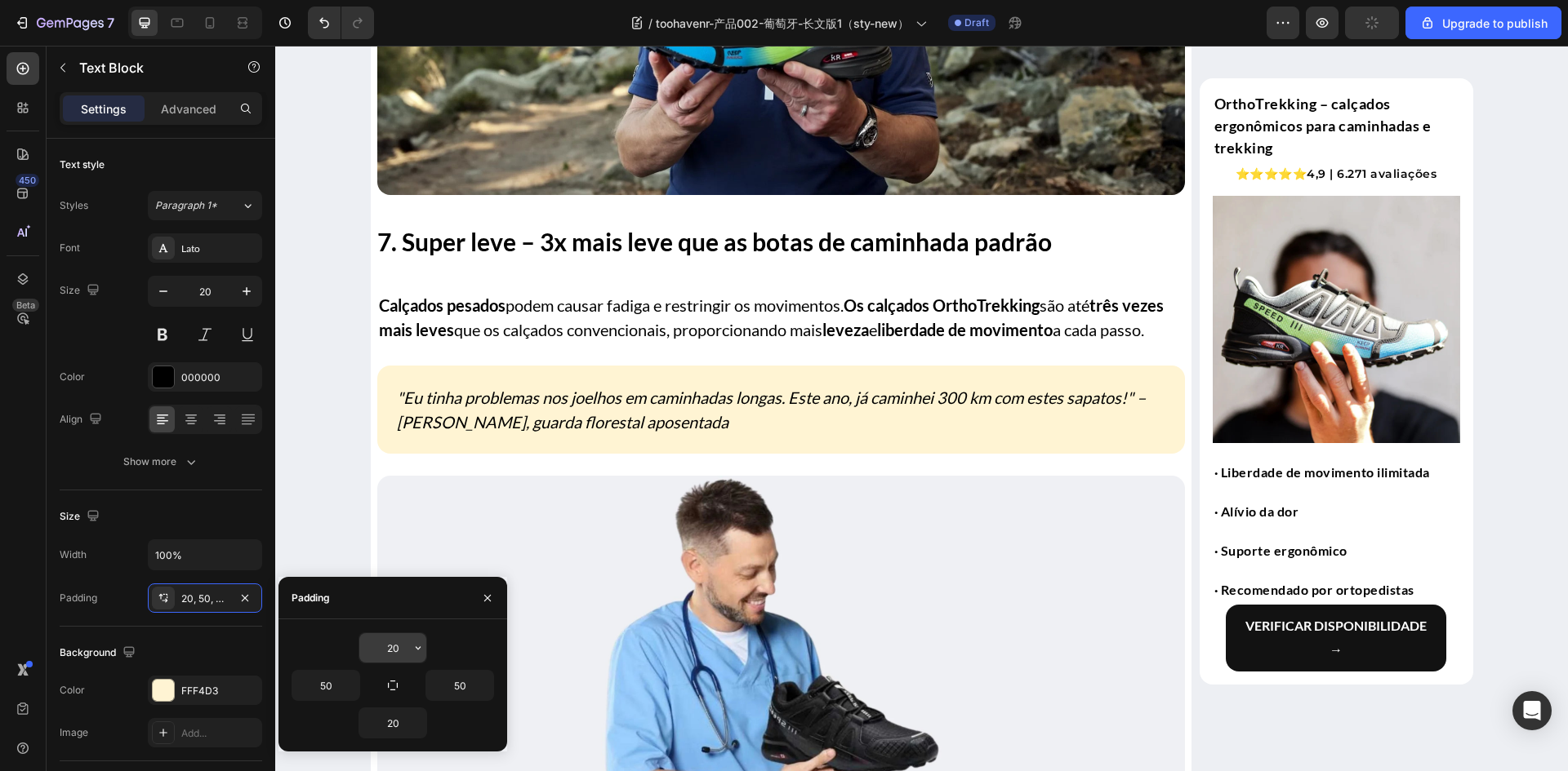
click at [397, 651] on input "20" at bounding box center [392, 648] width 67 height 29
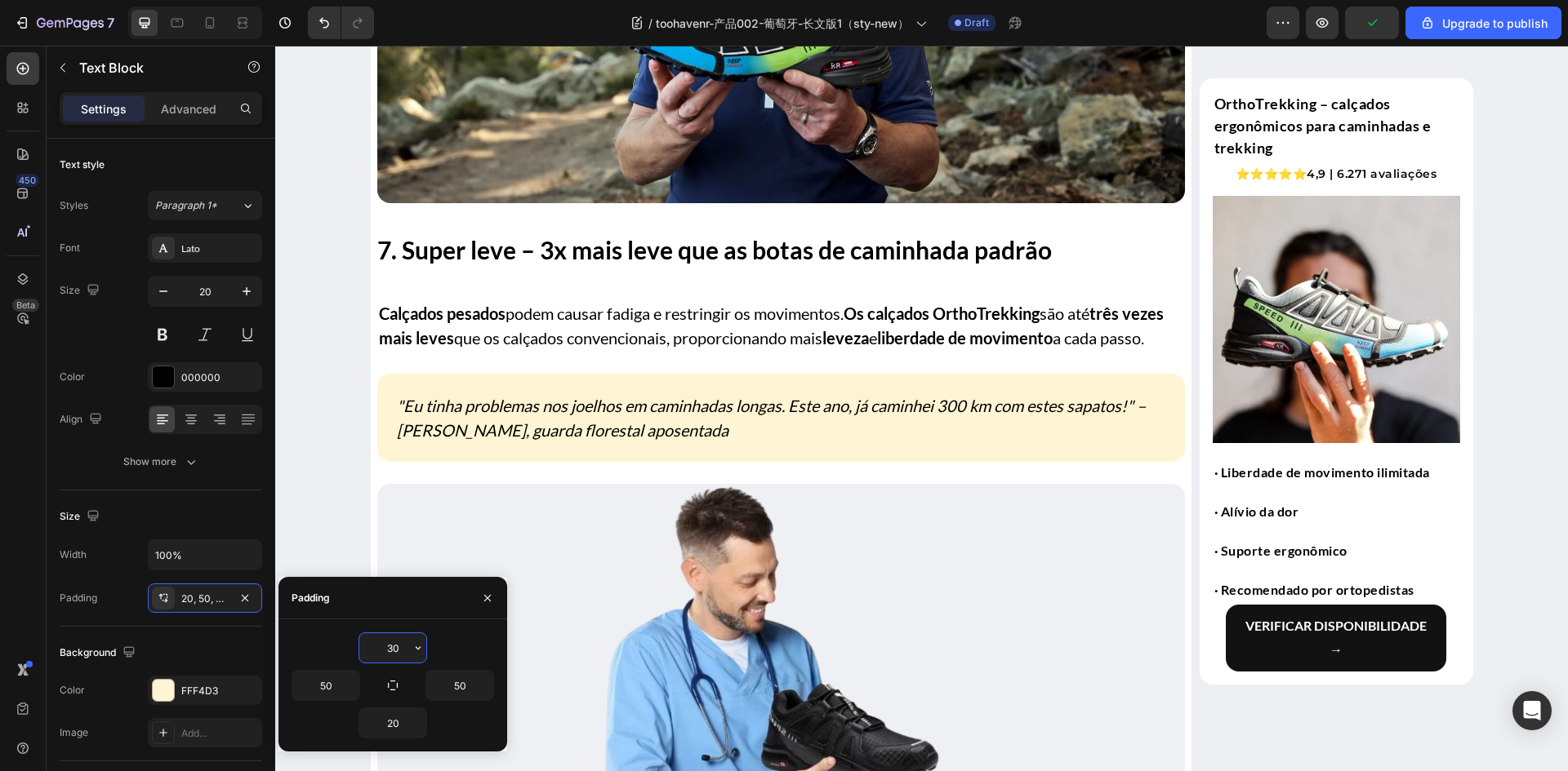
type input "30"
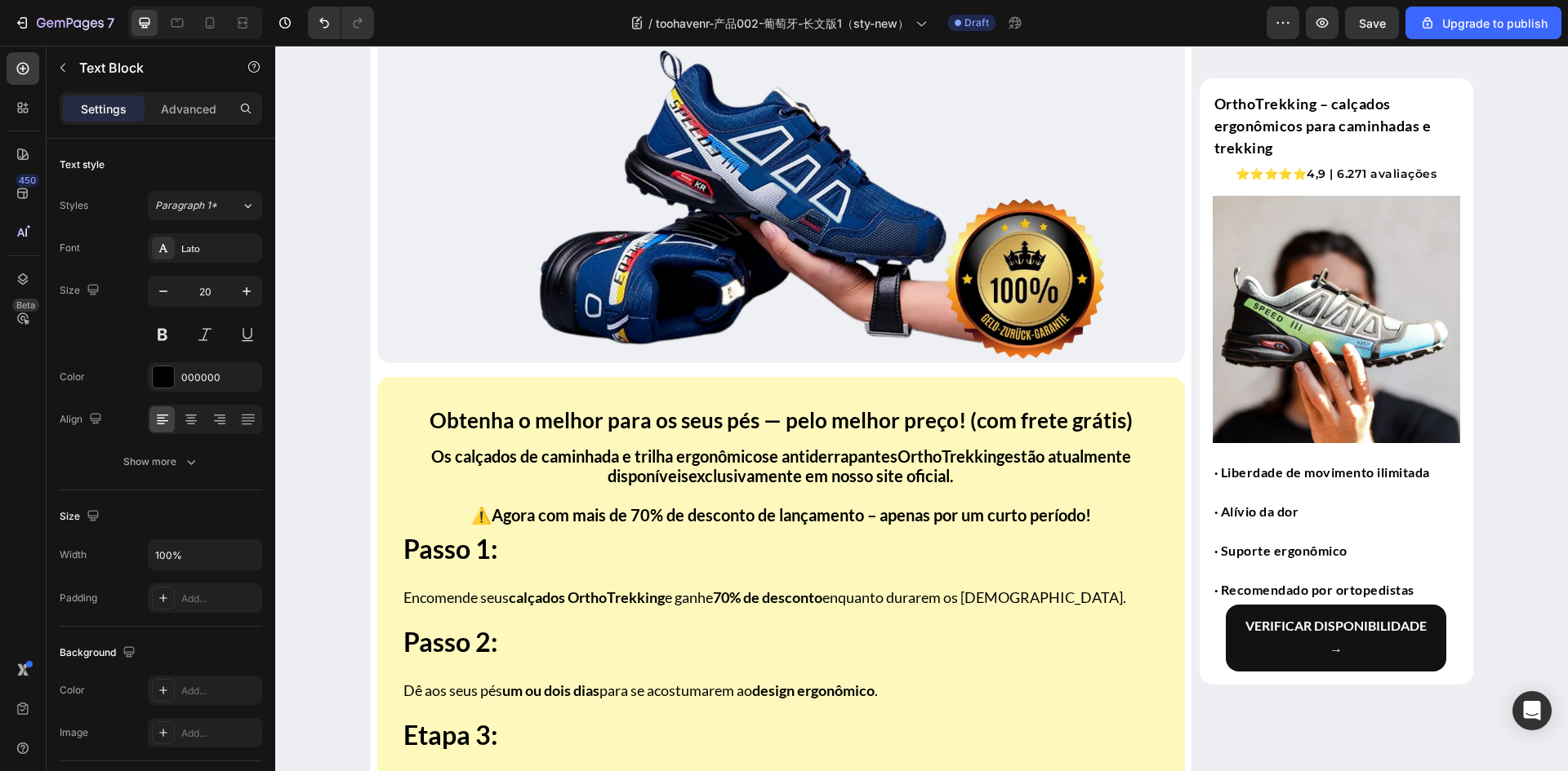
scroll to position [4763, 0]
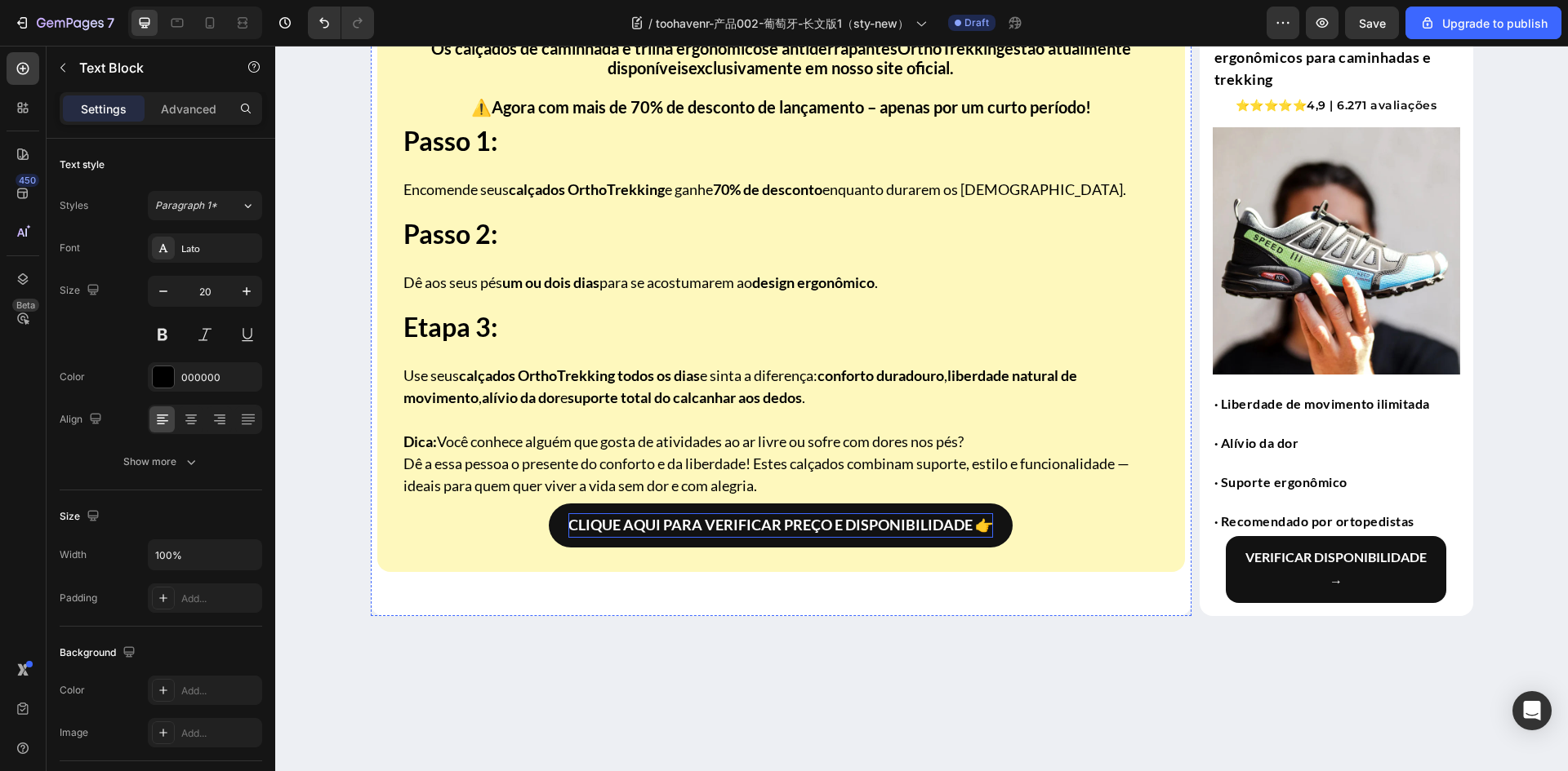
click at [170, 598] on div at bounding box center [163, 598] width 23 height 23
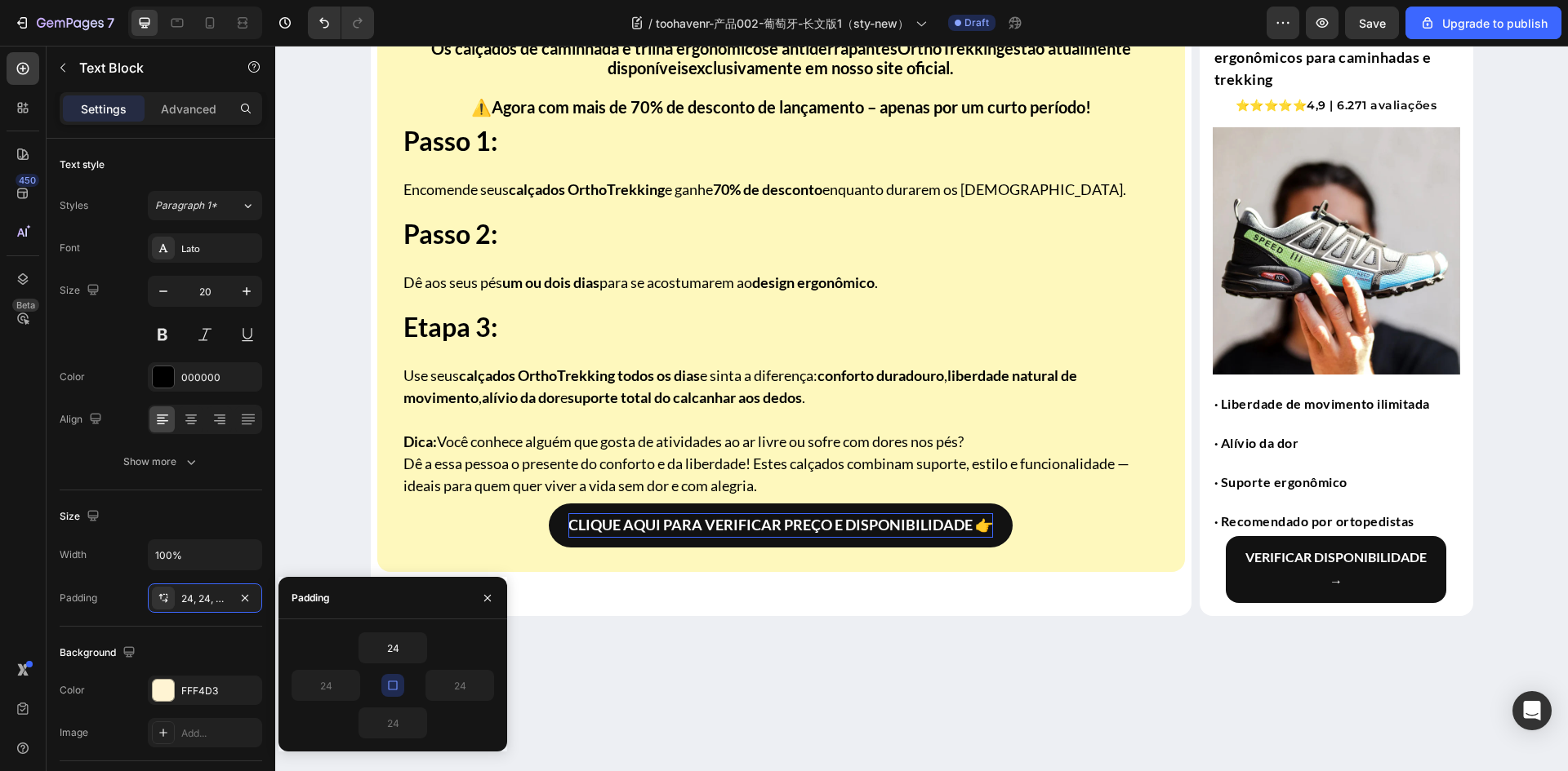
click at [396, 682] on icon "button" at bounding box center [392, 685] width 9 height 9
click at [392, 649] on input "24" at bounding box center [392, 648] width 67 height 29
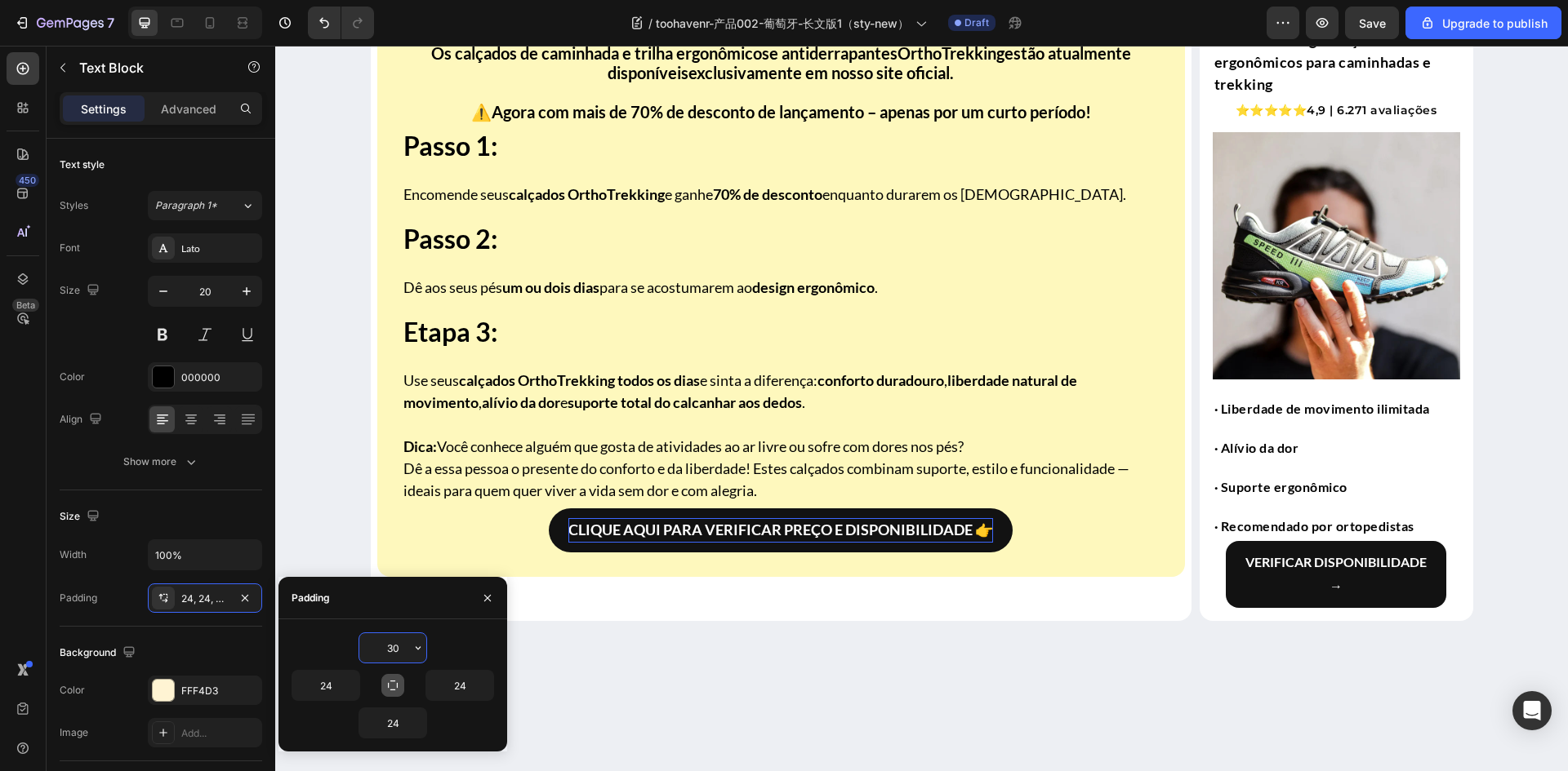
type input "30"
type input "50"
type input "30"
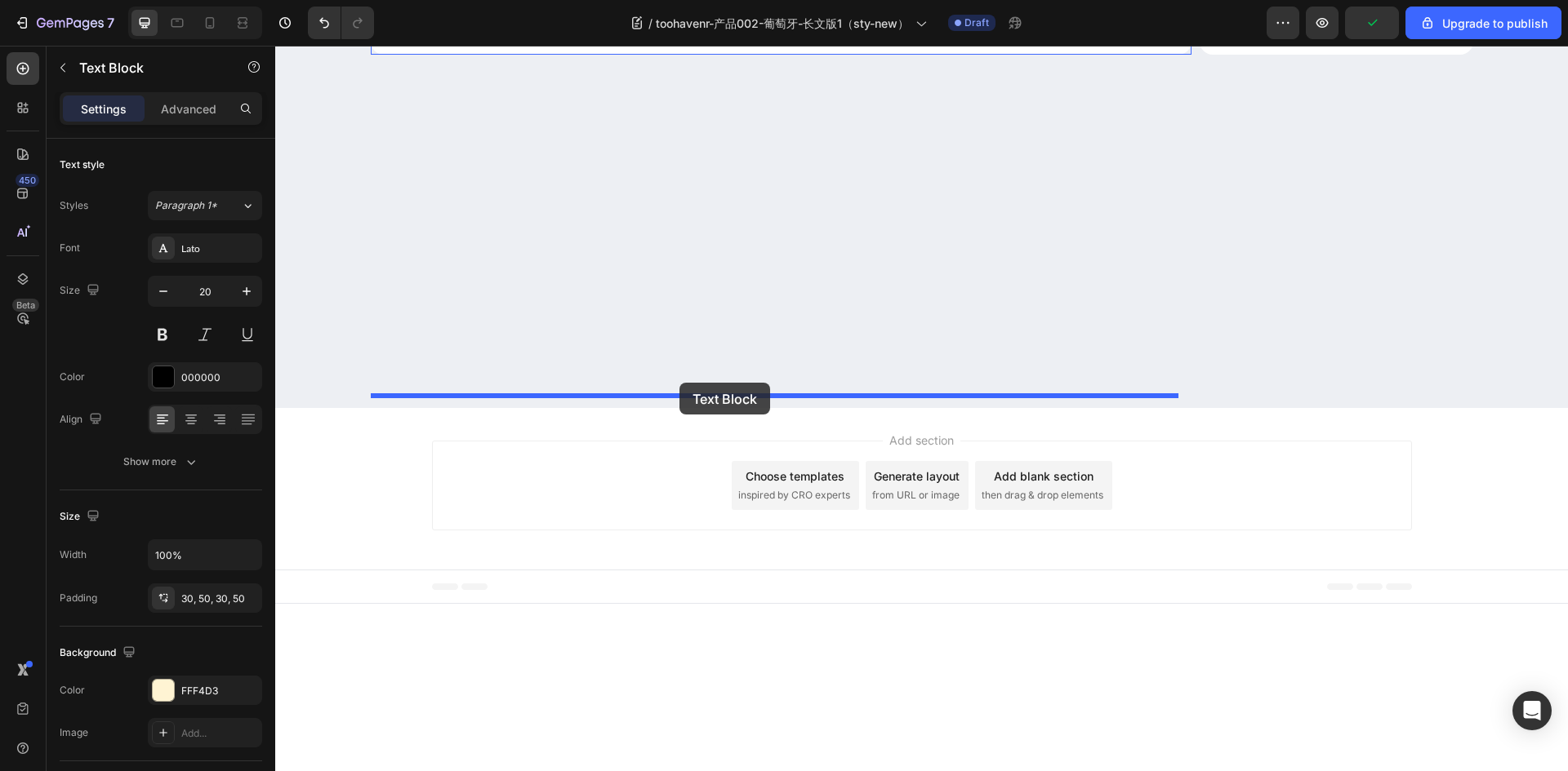
drag, startPoint x: 387, startPoint y: 310, endPoint x: 672, endPoint y: 388, distance: 295.5
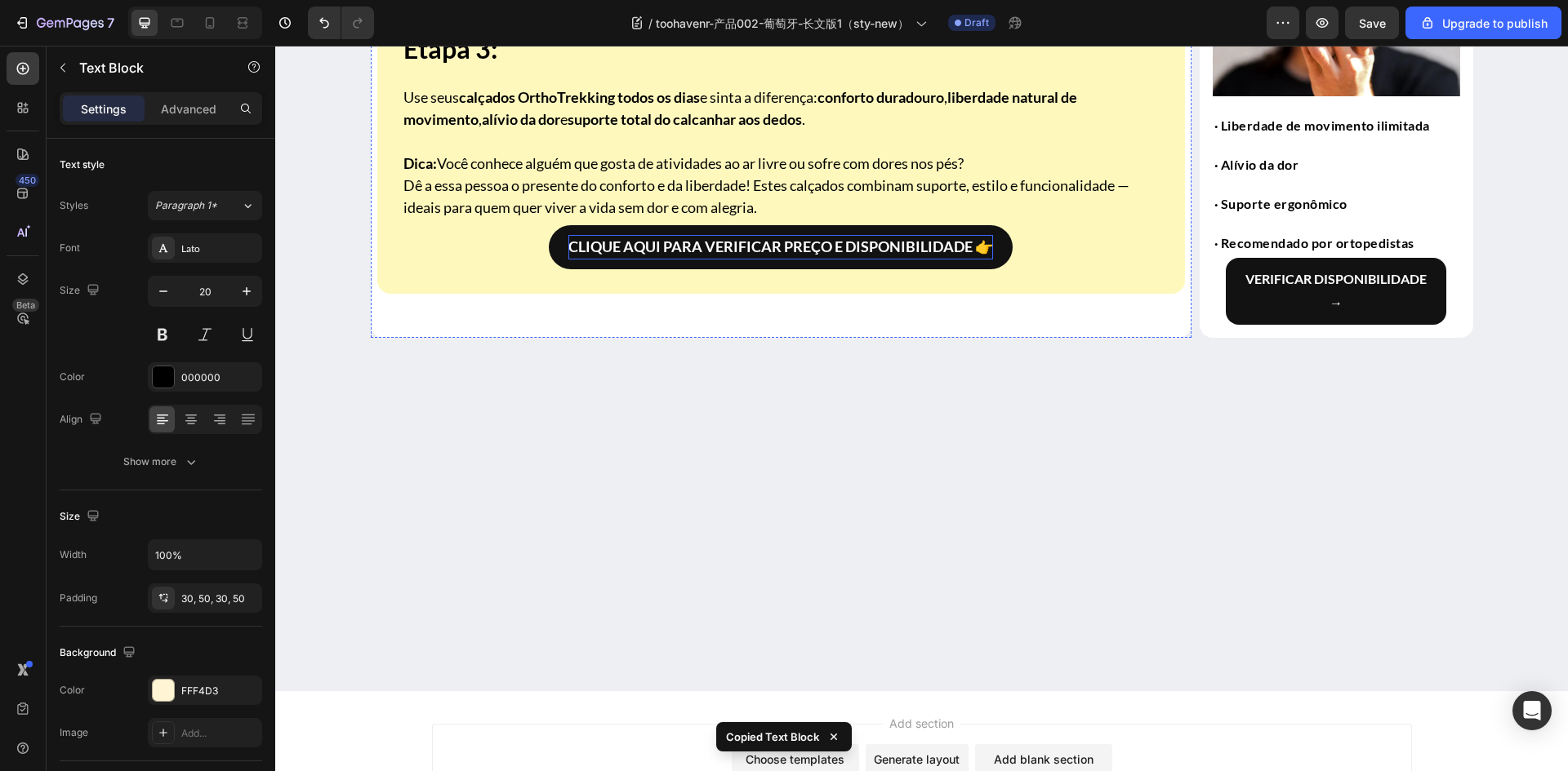
scroll to position [5378, 0]
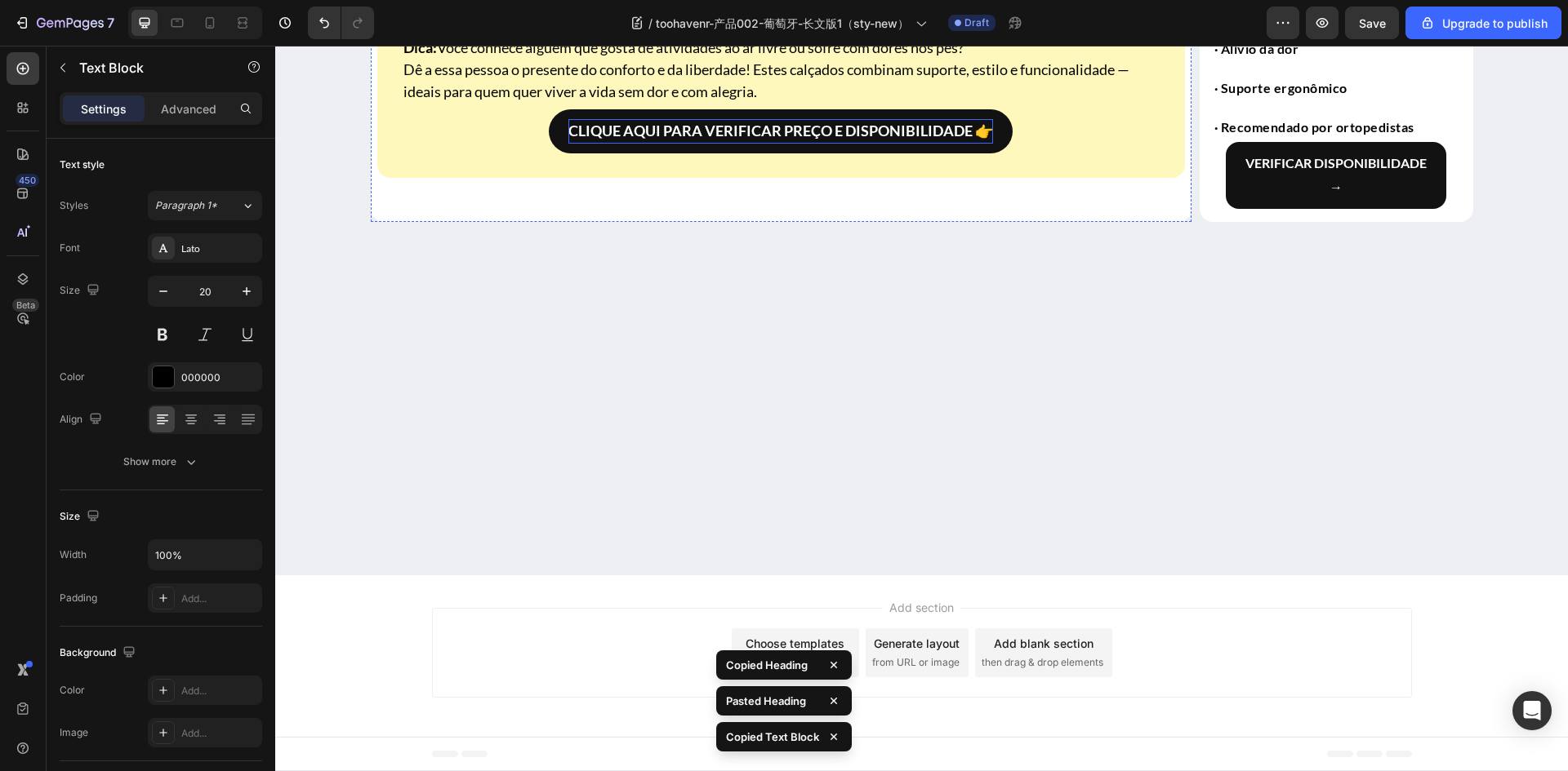
scroll to position [5643, 0]
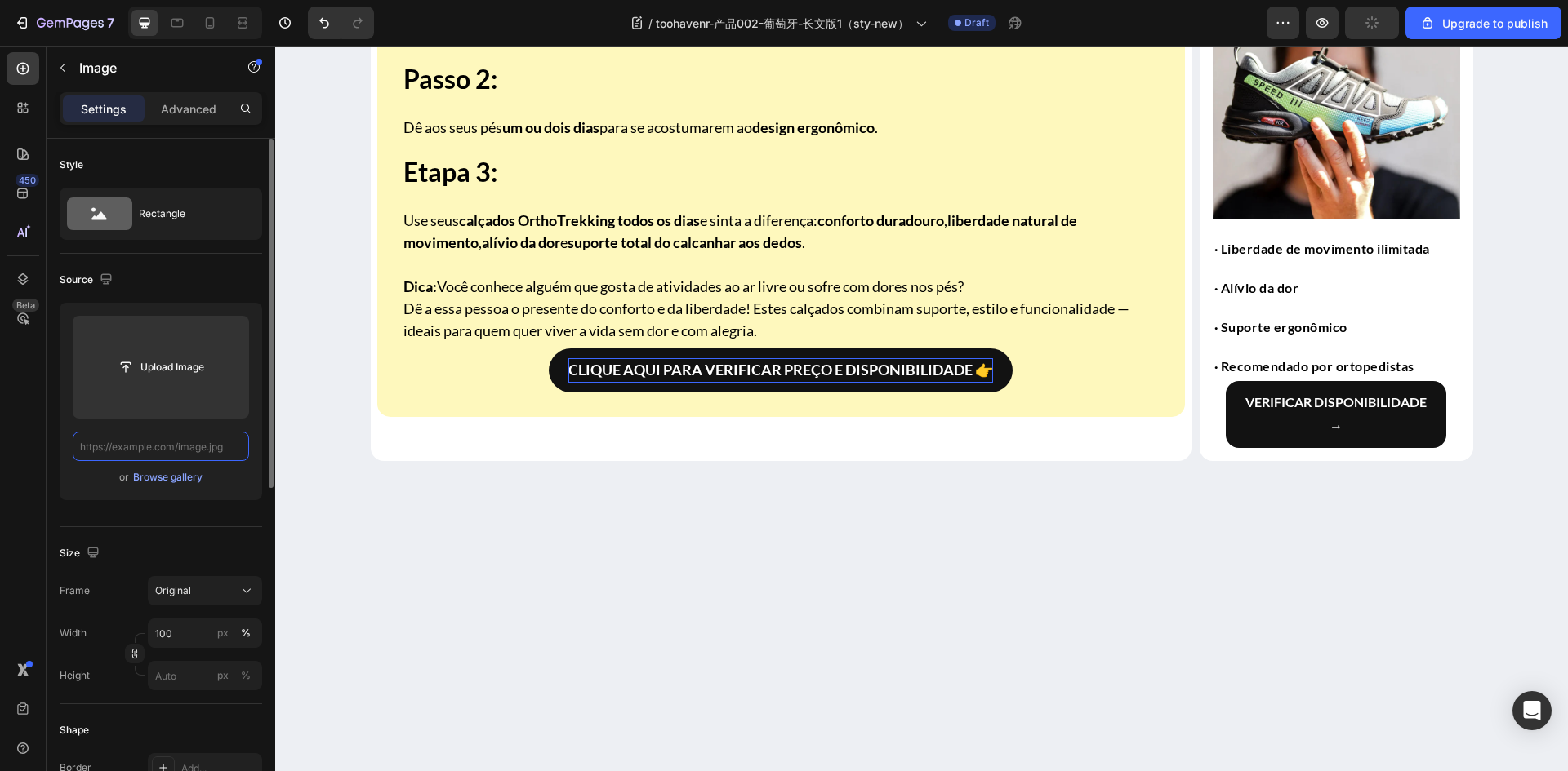
scroll to position [0, 0]
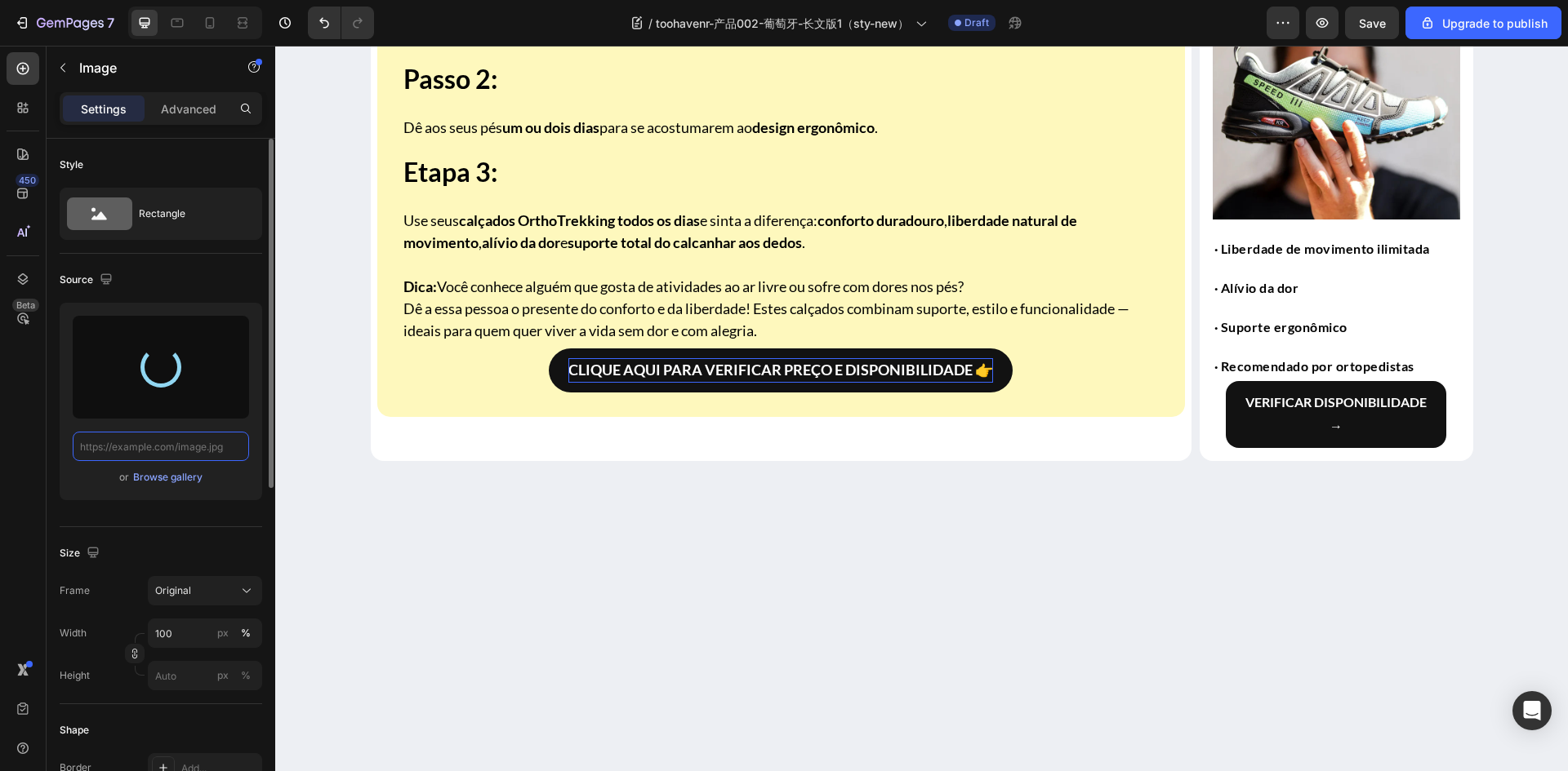
type input "https://cdn.shopify.com/s/files/1/0883/2712/7322/files/gempages_518231226549535…"
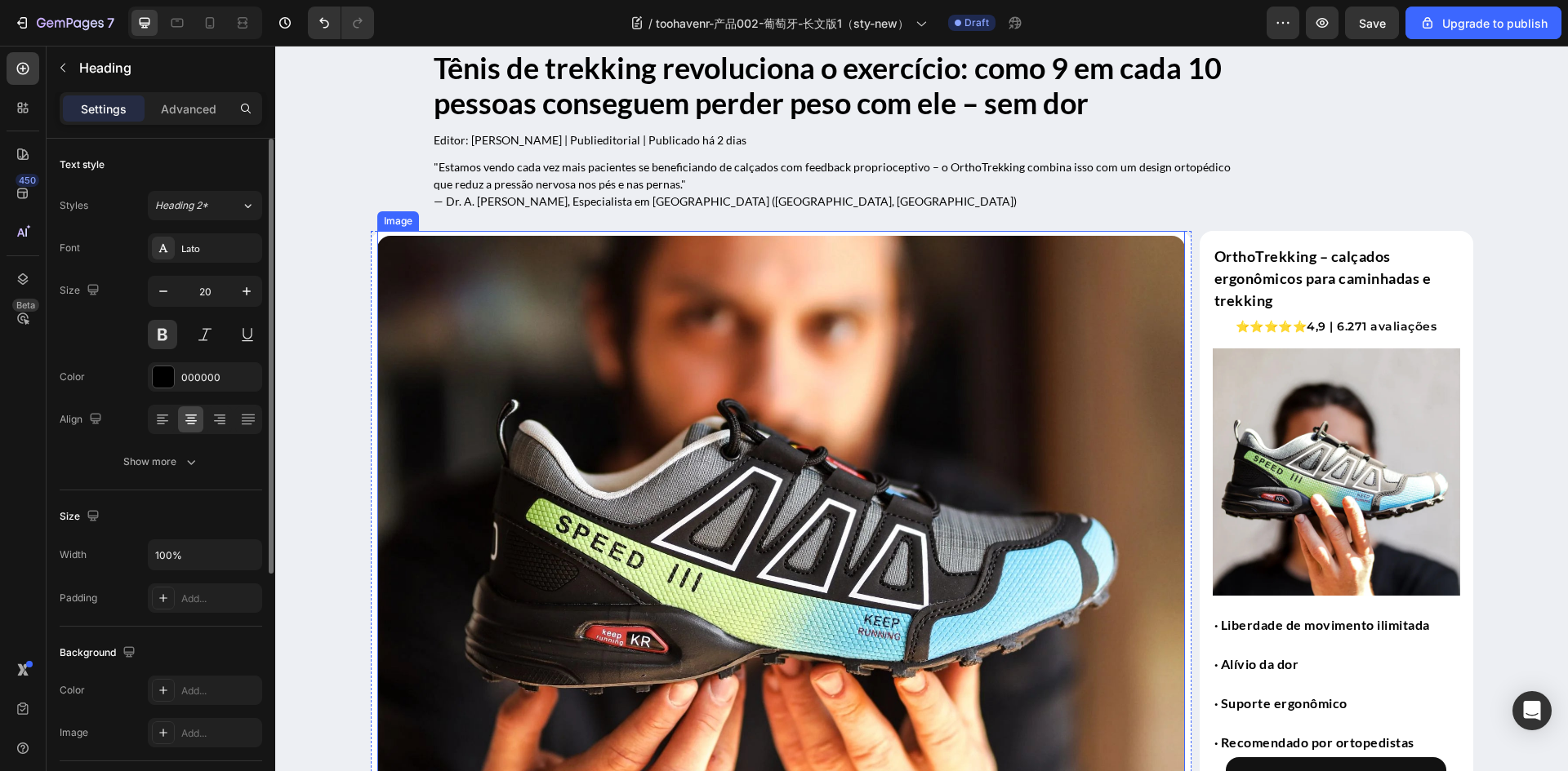
scroll to position [0, 0]
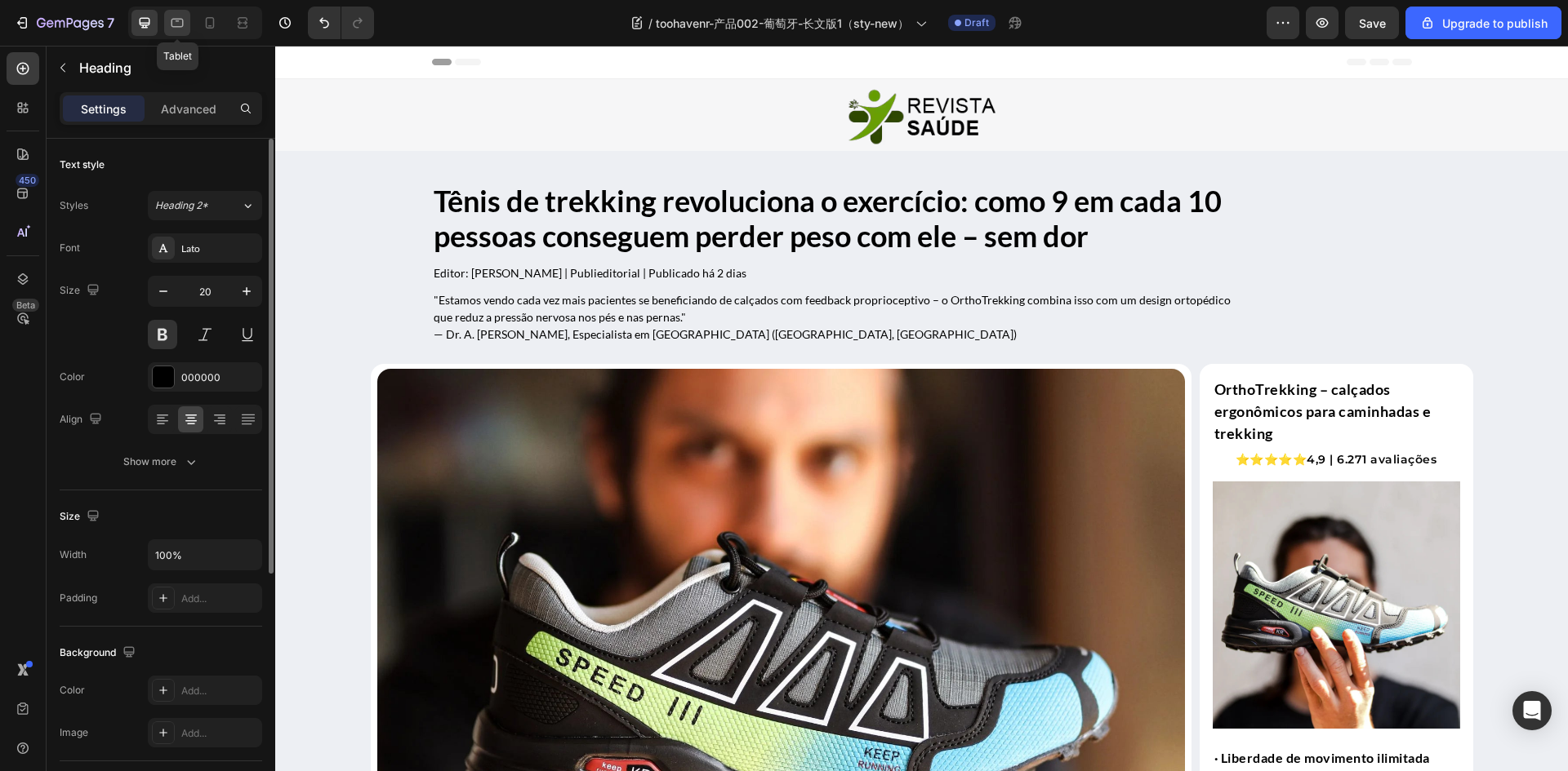
click at [171, 22] on icon at bounding box center [177, 24] width 12 height 9
type input "25"
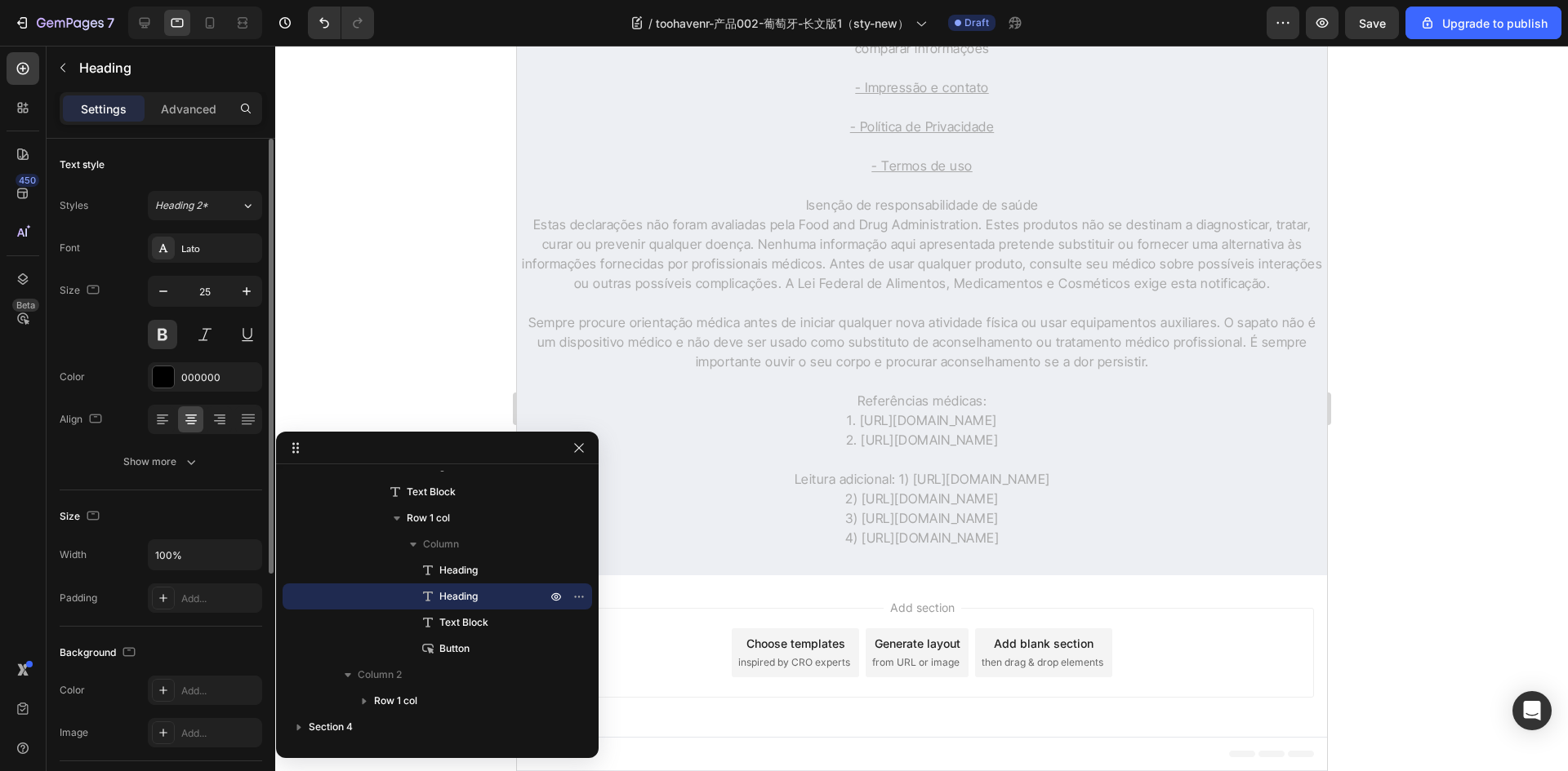
scroll to position [7999, 0]
click at [721, 77] on p at bounding box center [921, 68] width 807 height 20
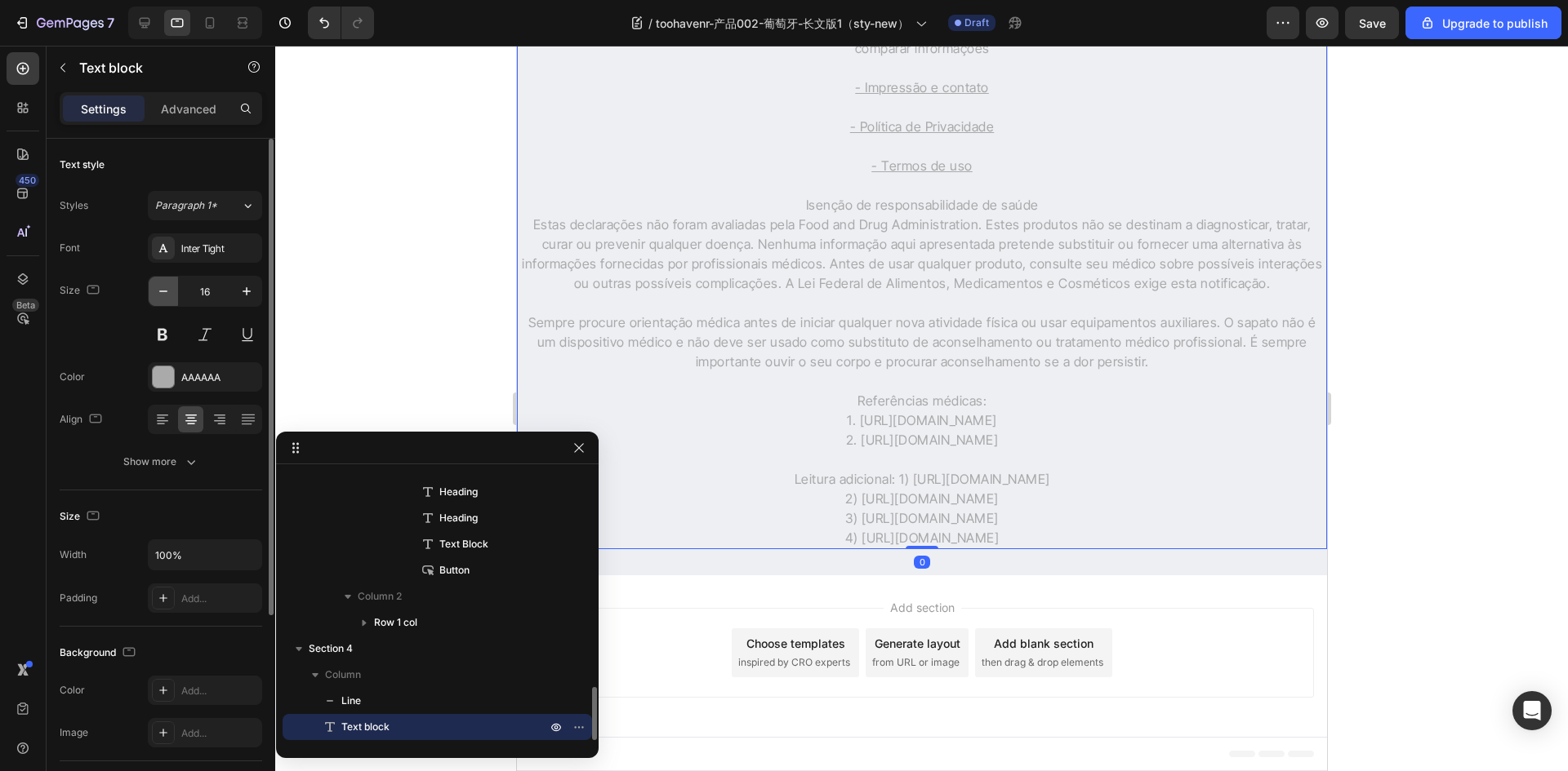
click at [160, 293] on icon "button" at bounding box center [163, 291] width 16 height 16
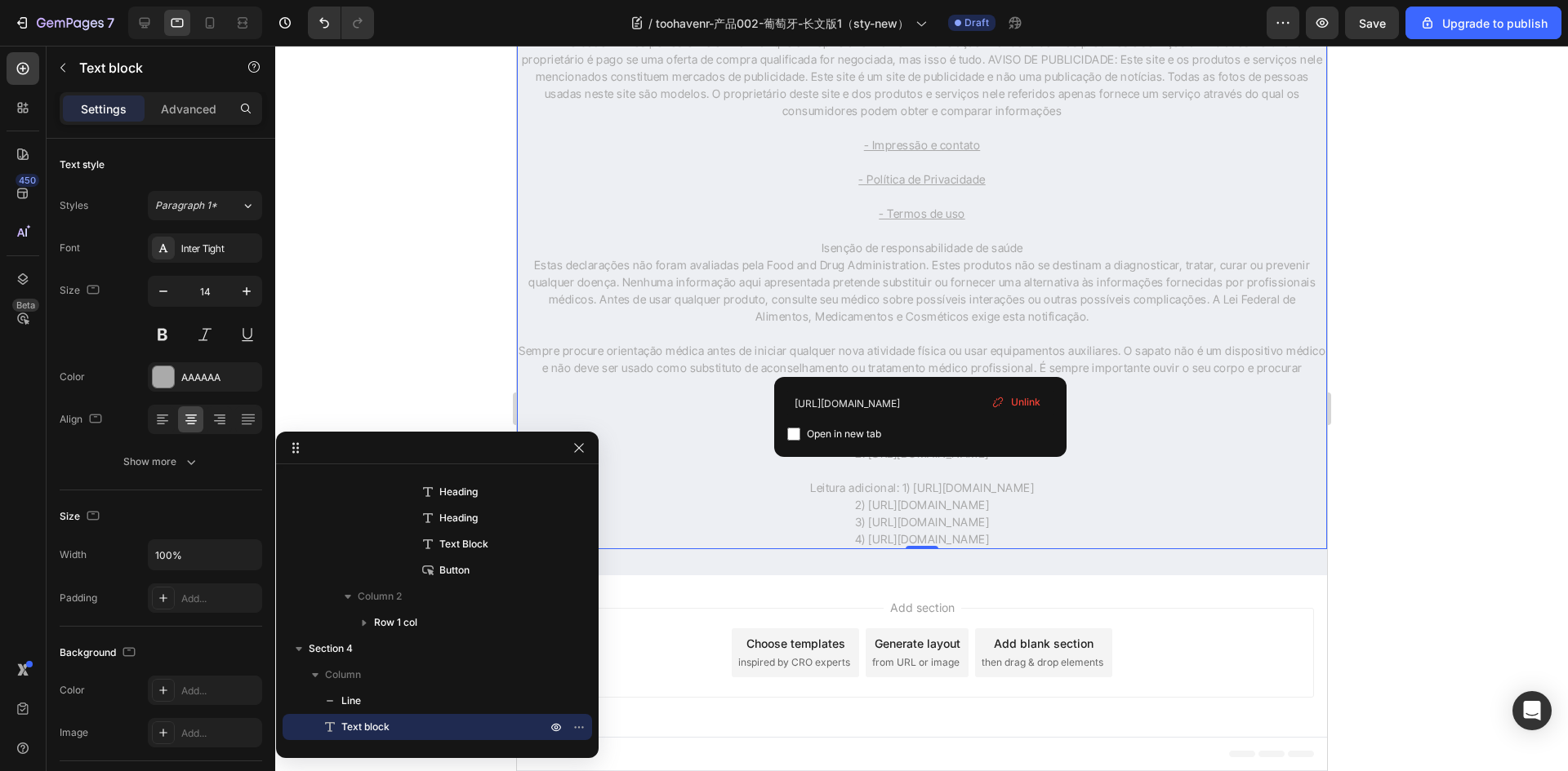
click at [919, 151] on u "- Impressão e contato" at bounding box center [922, 145] width 117 height 14
click at [206, 23] on icon at bounding box center [211, 23] width 9 height 11
type input "10"
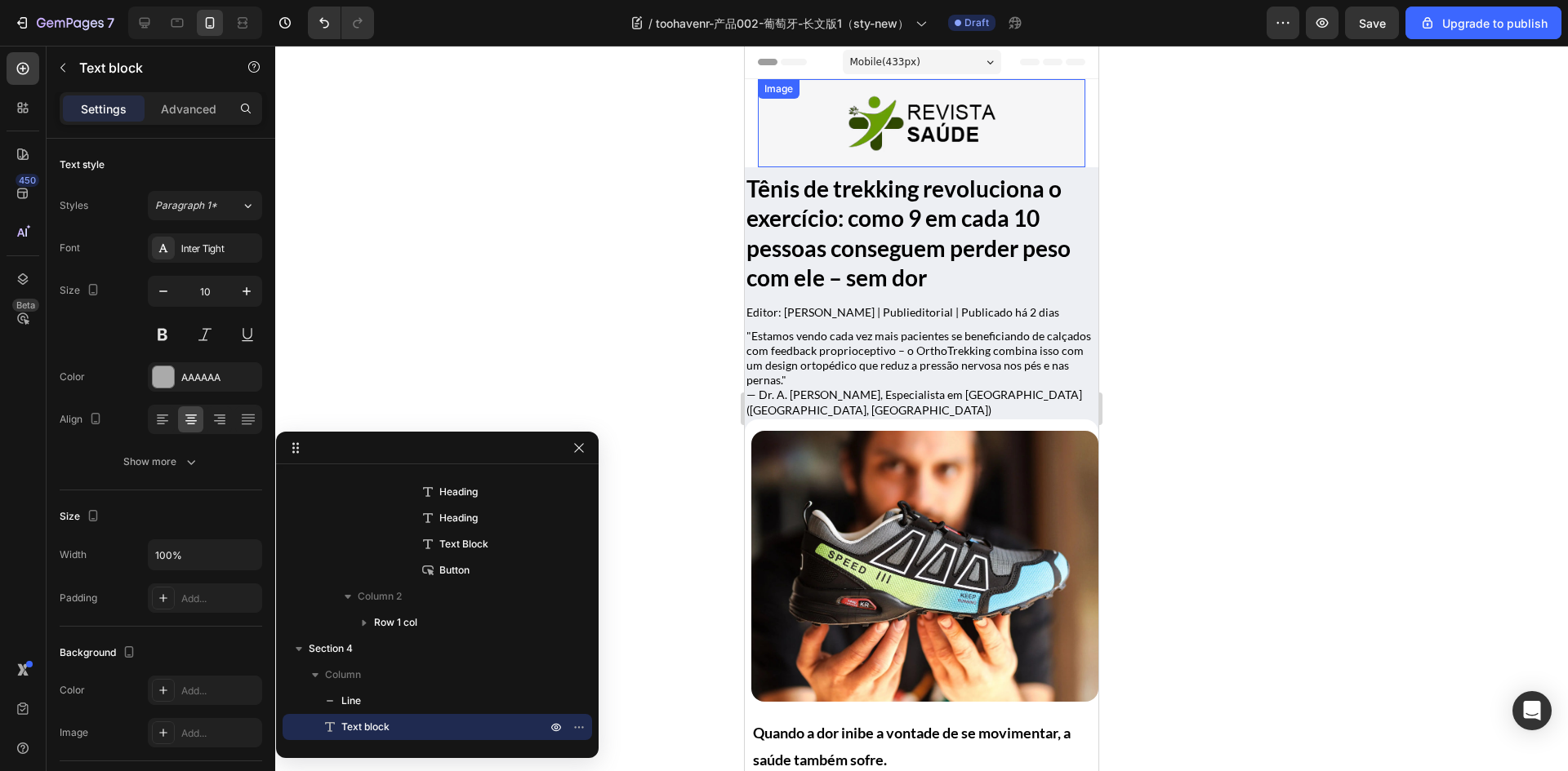
click at [791, 135] on link at bounding box center [922, 122] width 327 height 65
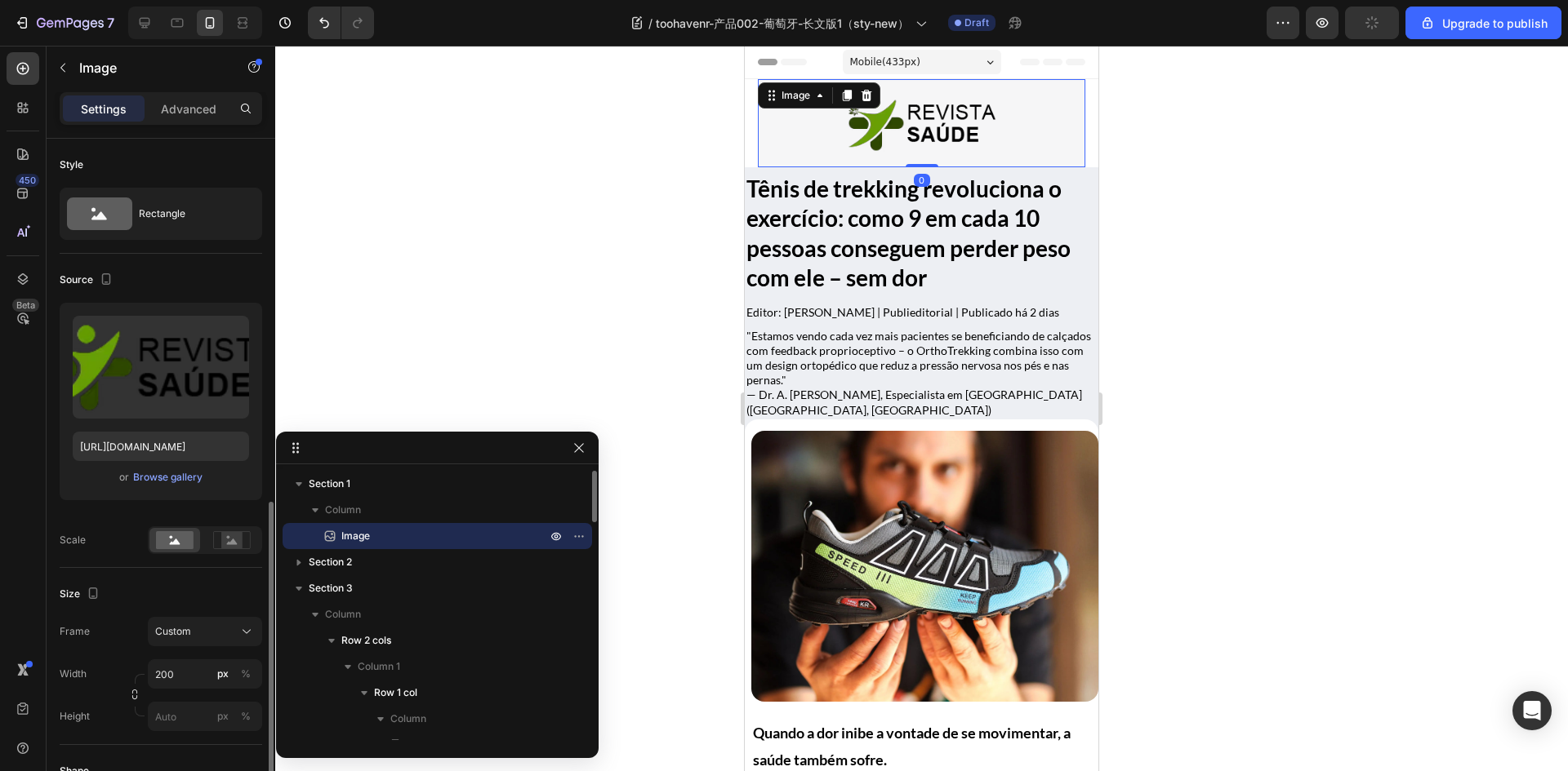
scroll to position [326, 0]
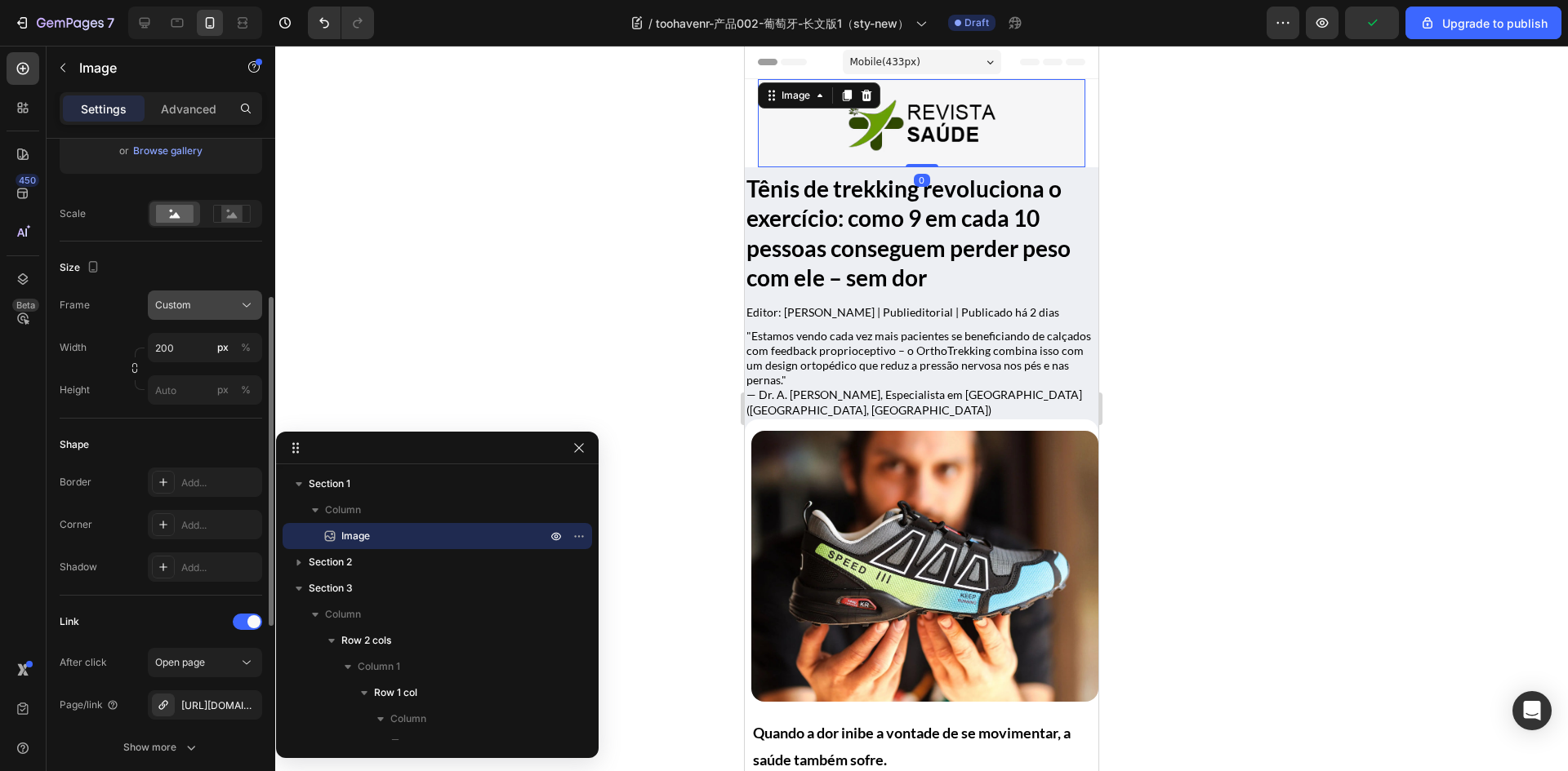
click at [217, 309] on div "Custom" at bounding box center [195, 306] width 80 height 15
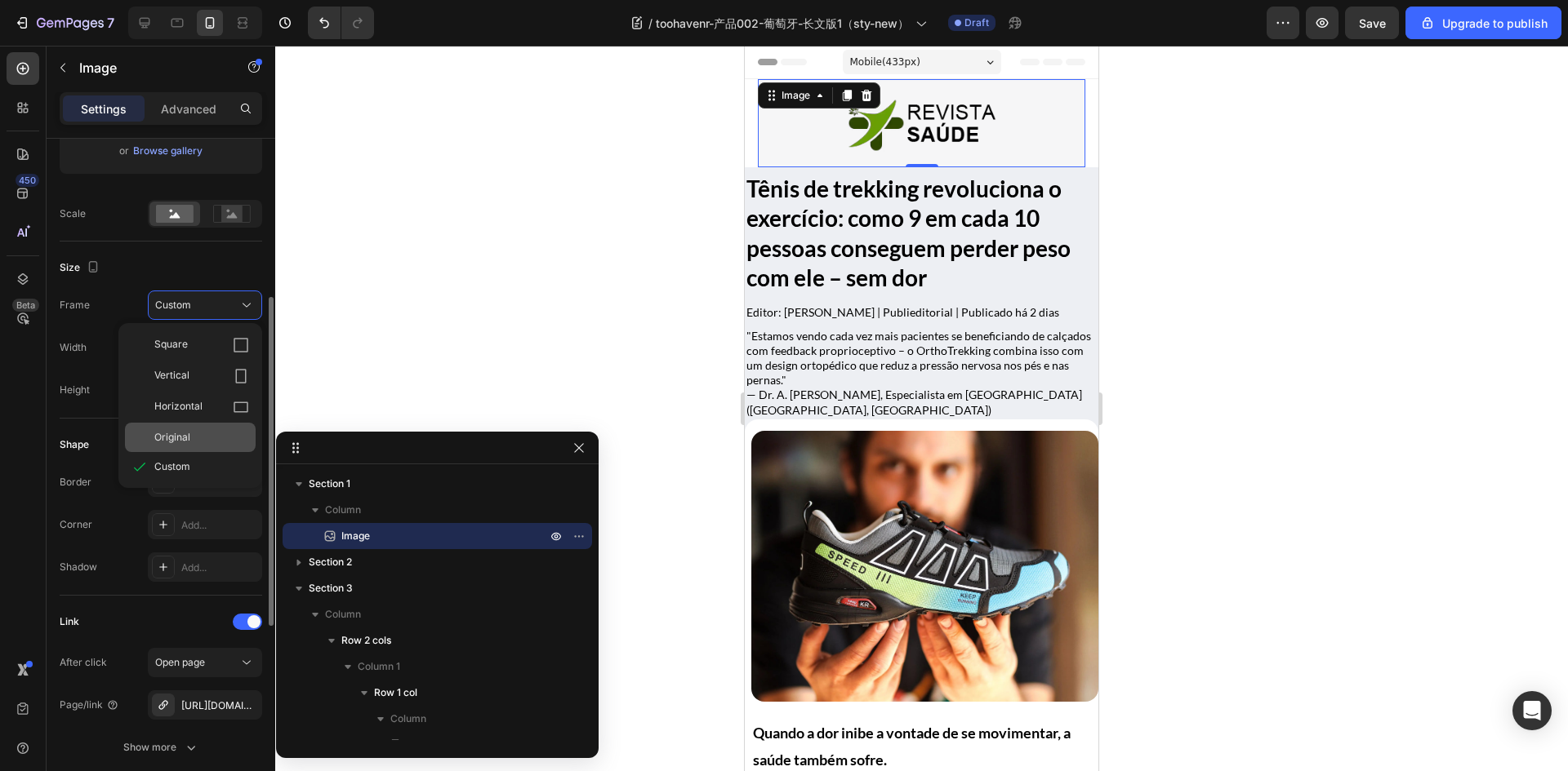
click at [184, 448] on div "Original" at bounding box center [190, 437] width 131 height 29
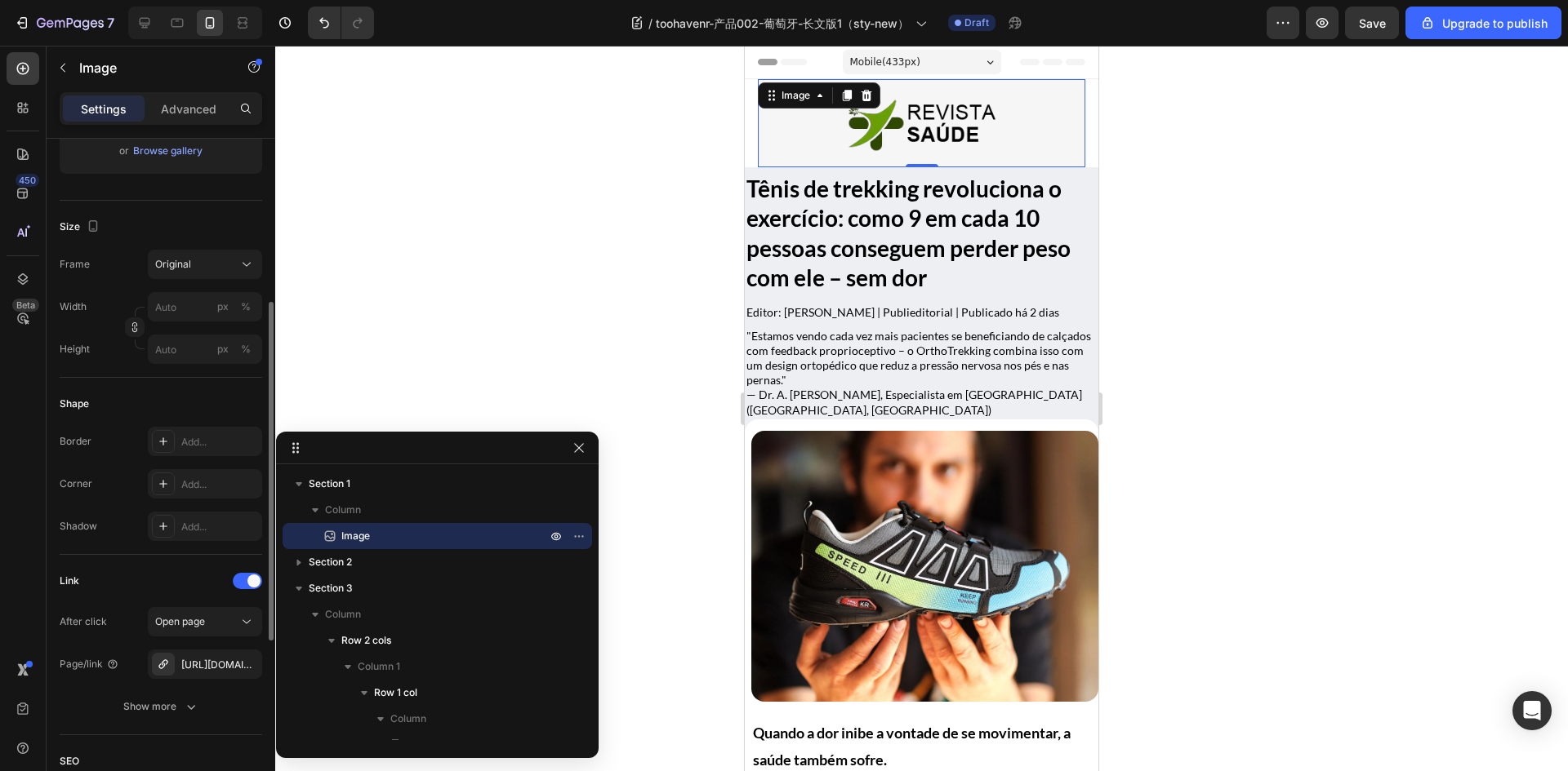
click at [198, 389] on div "Shape Border Add... Corner Add... Shadow Add..." at bounding box center [160, 466] width 202 height 177
type input "200"
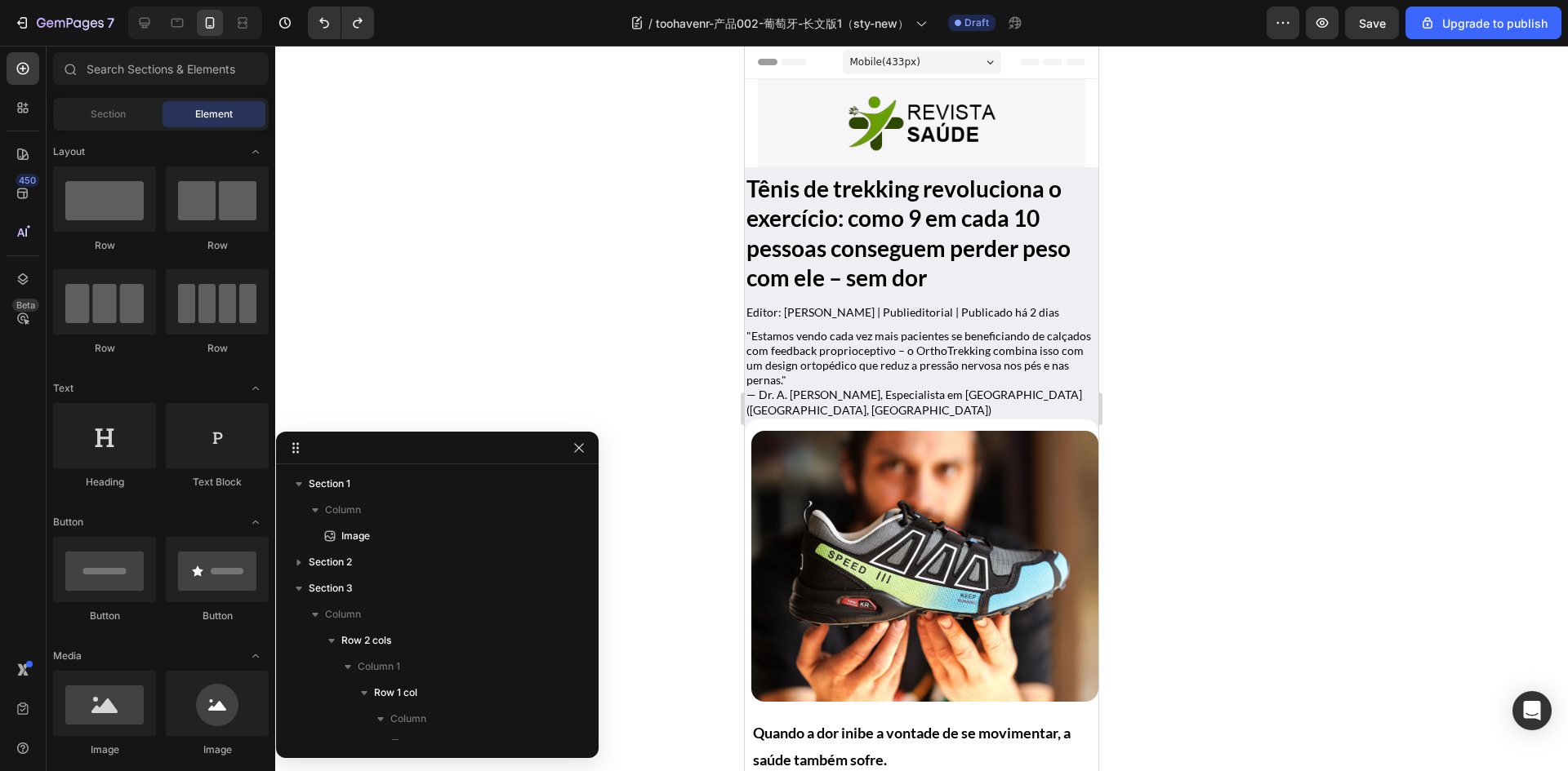
click at [748, 139] on section "Image Section 1" at bounding box center [922, 123] width 354 height 88
click at [1035, 151] on link at bounding box center [922, 122] width 327 height 65
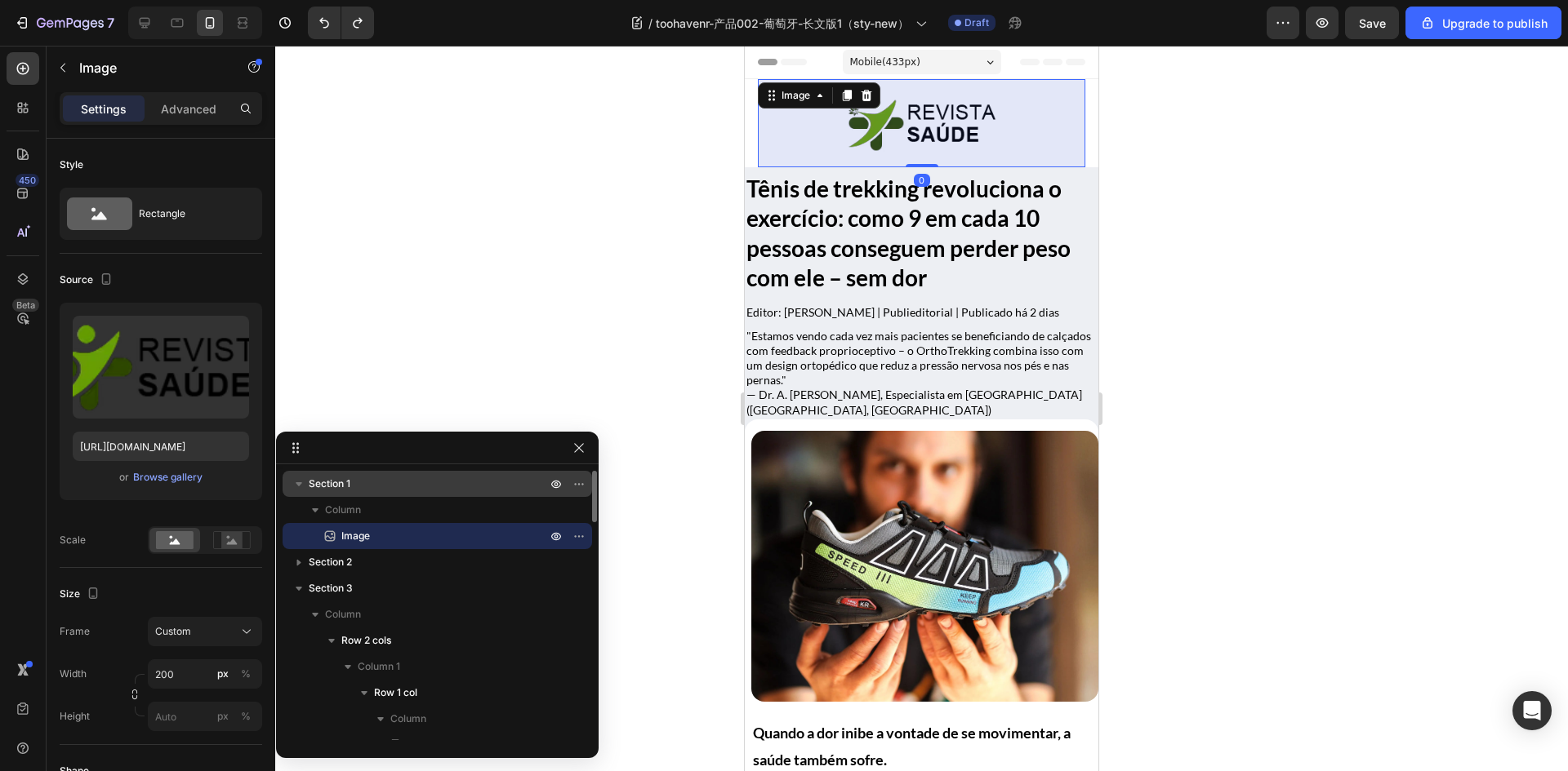
click at [356, 491] on p "Section 1" at bounding box center [429, 483] width 241 height 16
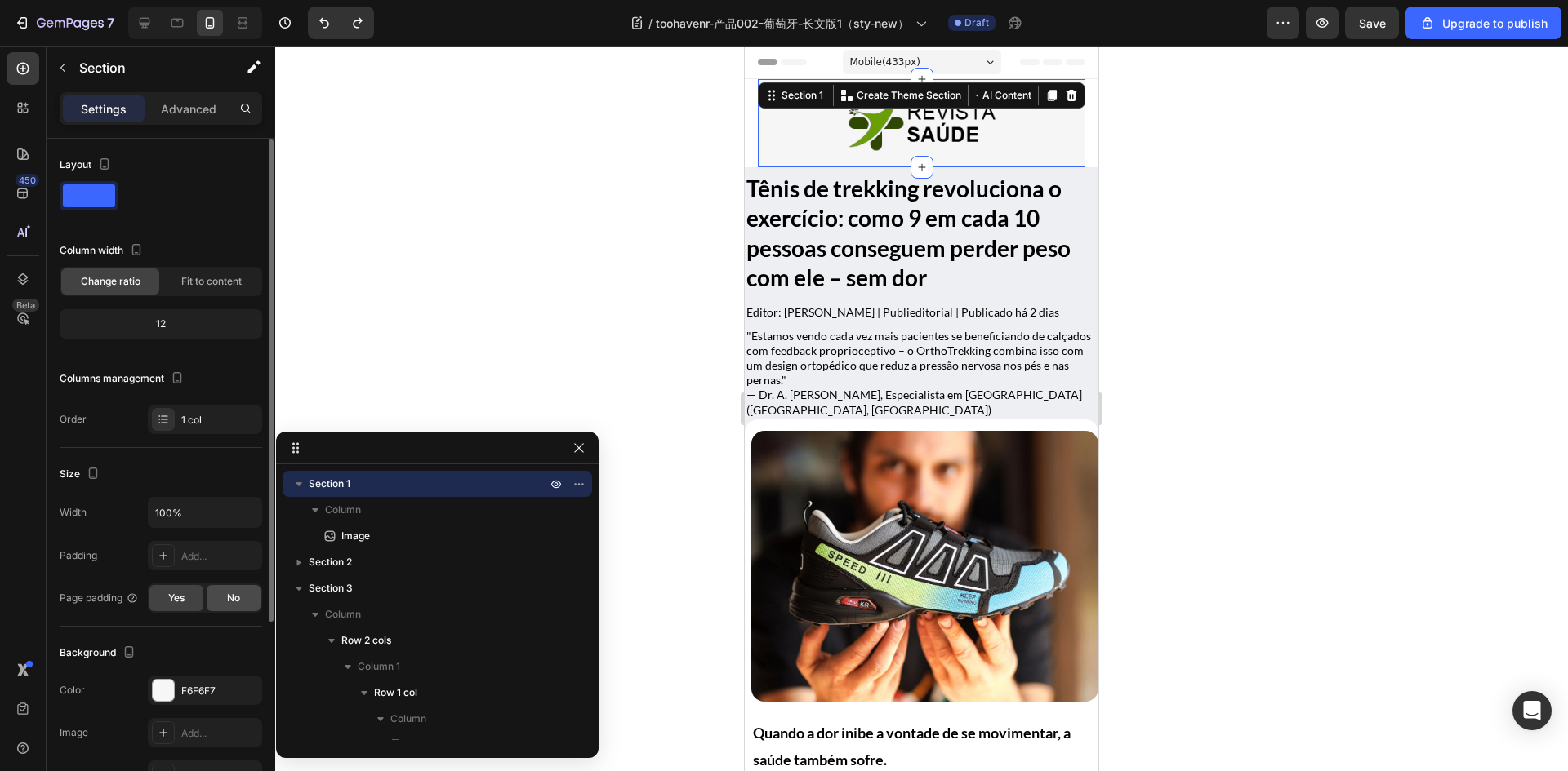
click at [234, 596] on span "No" at bounding box center [233, 598] width 13 height 15
click at [963, 293] on h1 "Tênis de trekking revoluciona o exercício: como 9 em cada 10 pessoas conseguem …" at bounding box center [922, 233] width 354 height 122
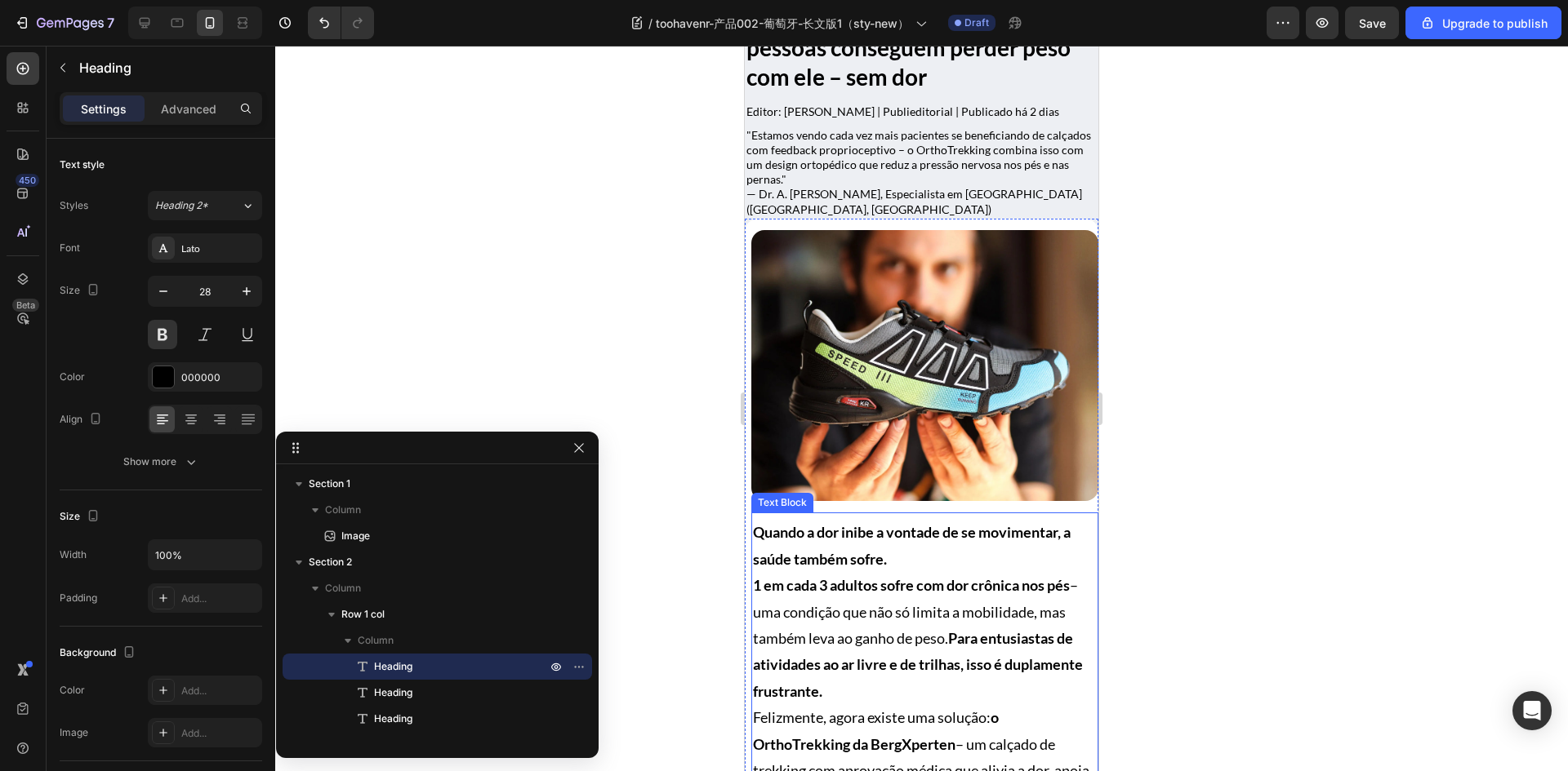
scroll to position [408, 0]
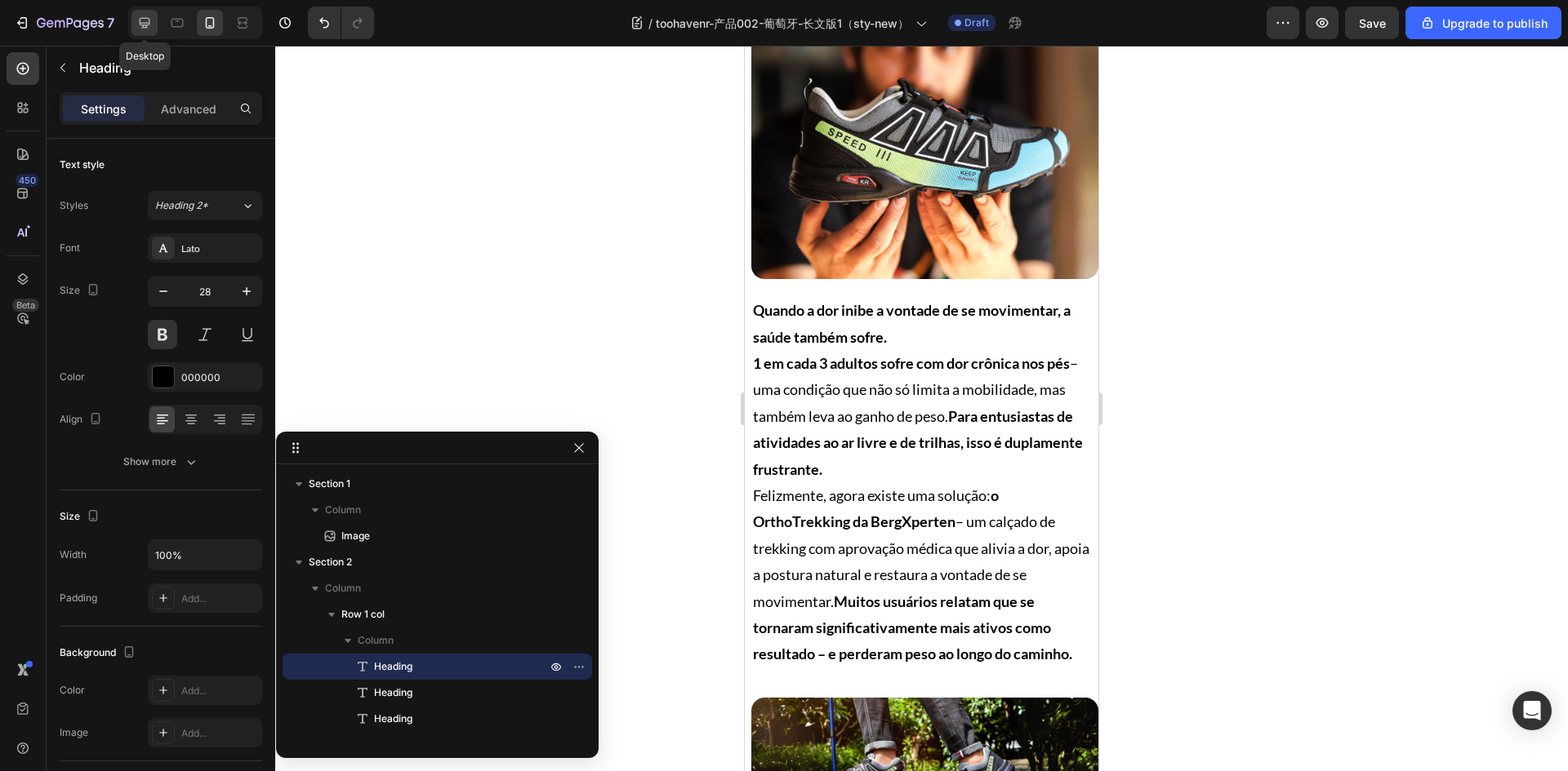
click at [150, 26] on icon at bounding box center [144, 23] width 16 height 16
type input "36"
type input "1200"
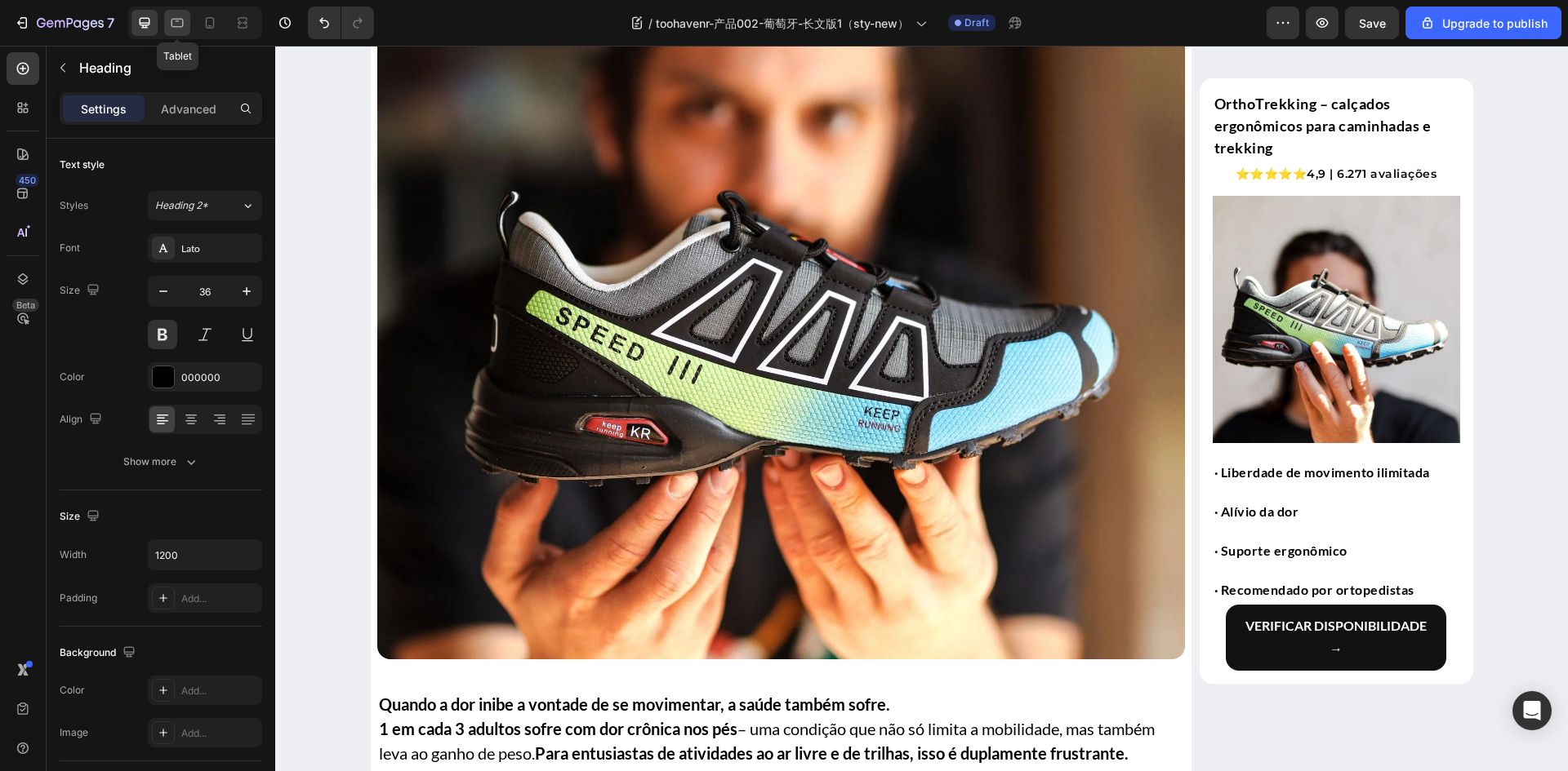
click at [176, 27] on icon at bounding box center [177, 24] width 12 height 9
type input "30"
type input "100%"
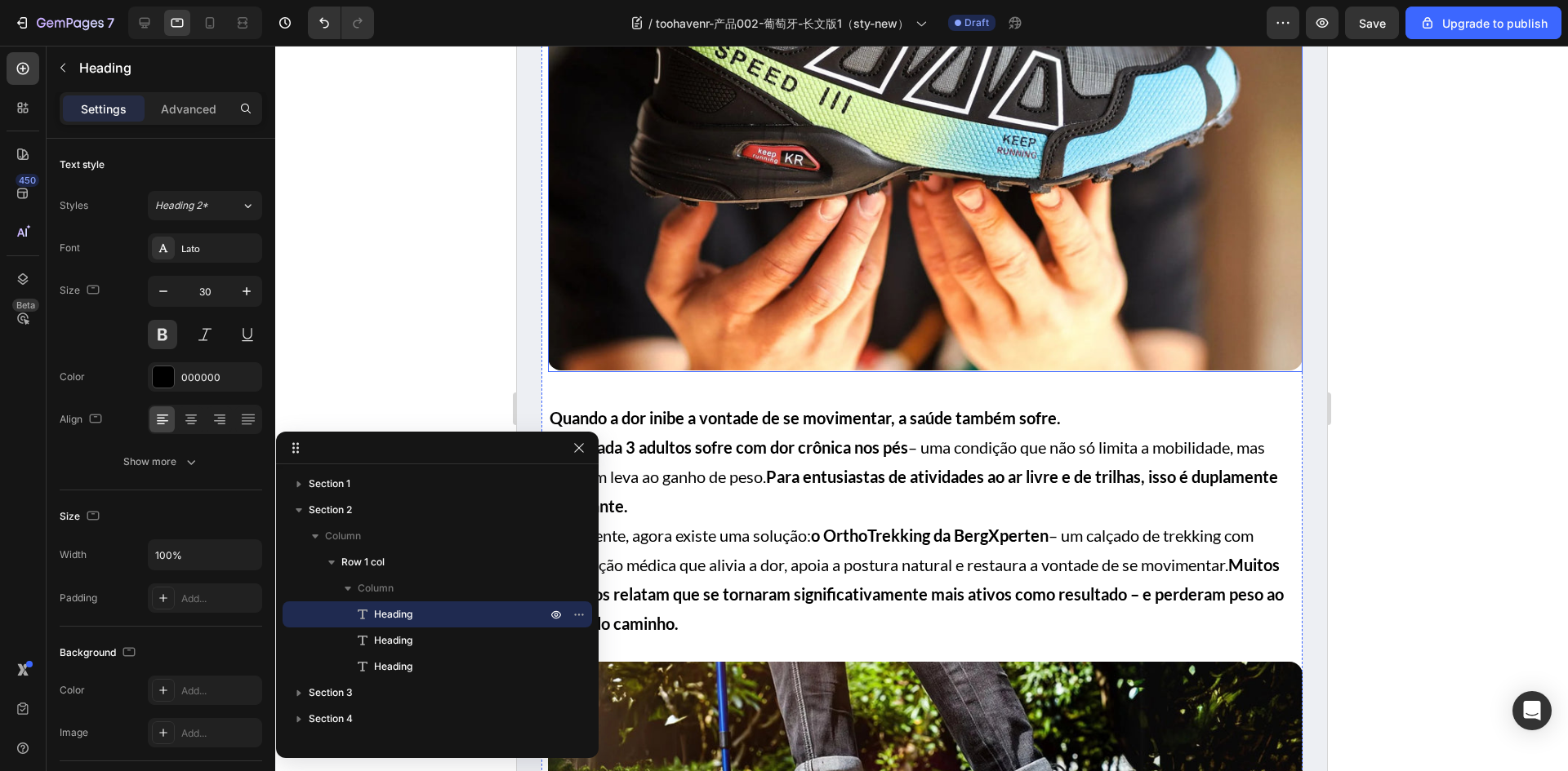
scroll to position [653, 0]
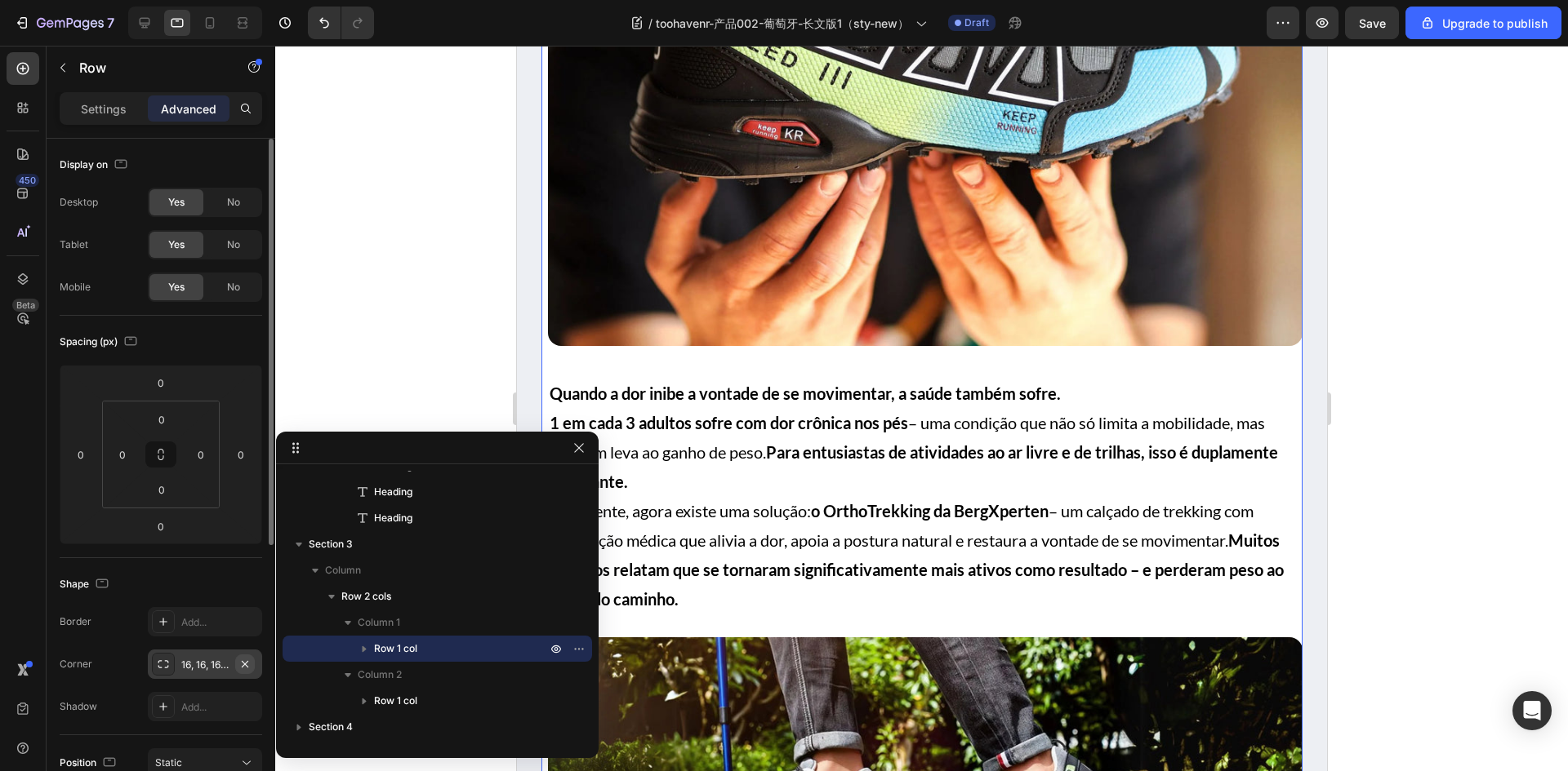
click at [242, 664] on icon "button" at bounding box center [245, 665] width 13 height 13
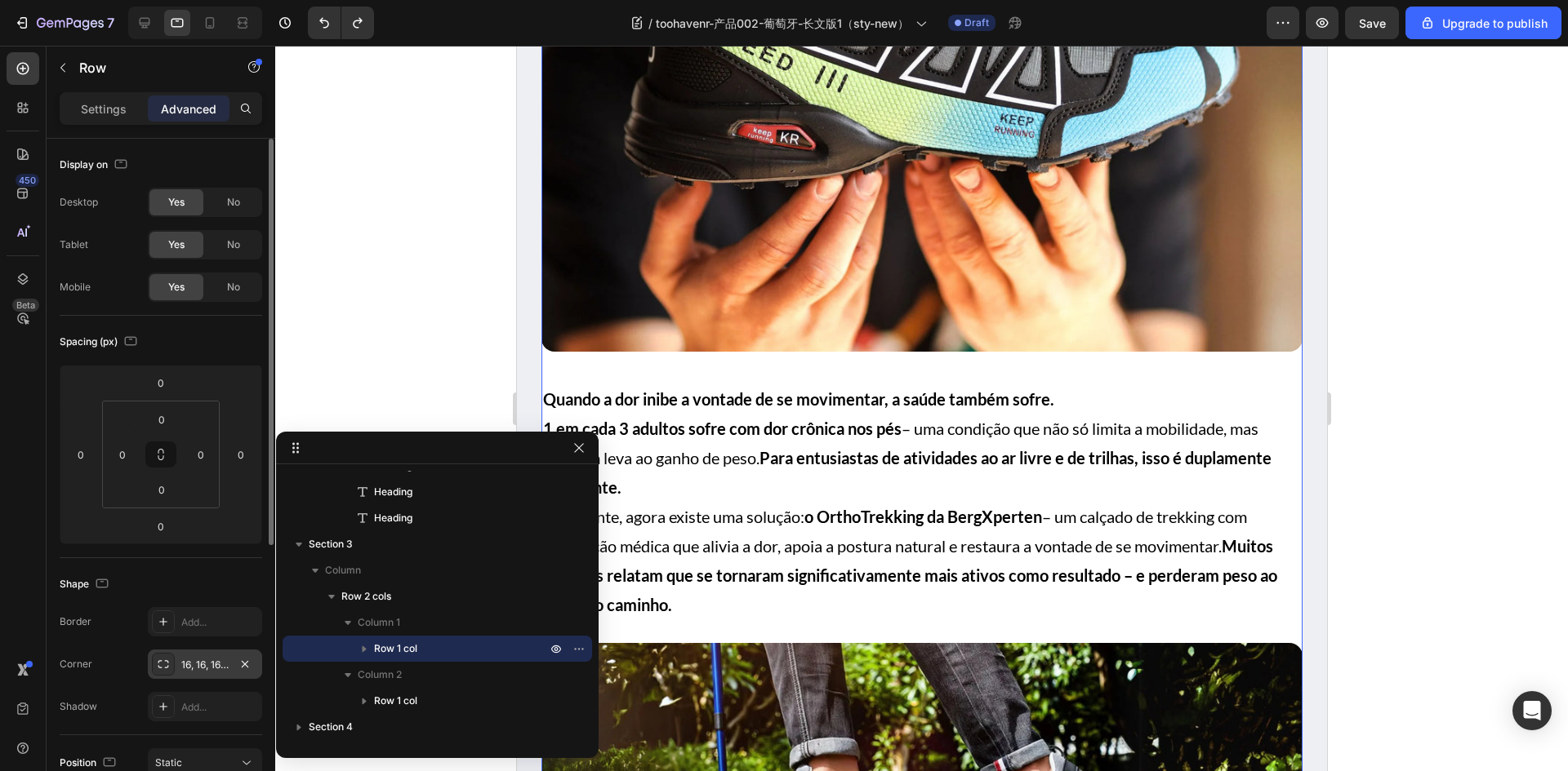
click at [214, 596] on div "Shape" at bounding box center [160, 585] width 202 height 26
click at [784, 448] on strong "Para entusiastas de atividades ao ar livre e de trilhas, isso é duplamente frus…" at bounding box center [906, 473] width 728 height 49
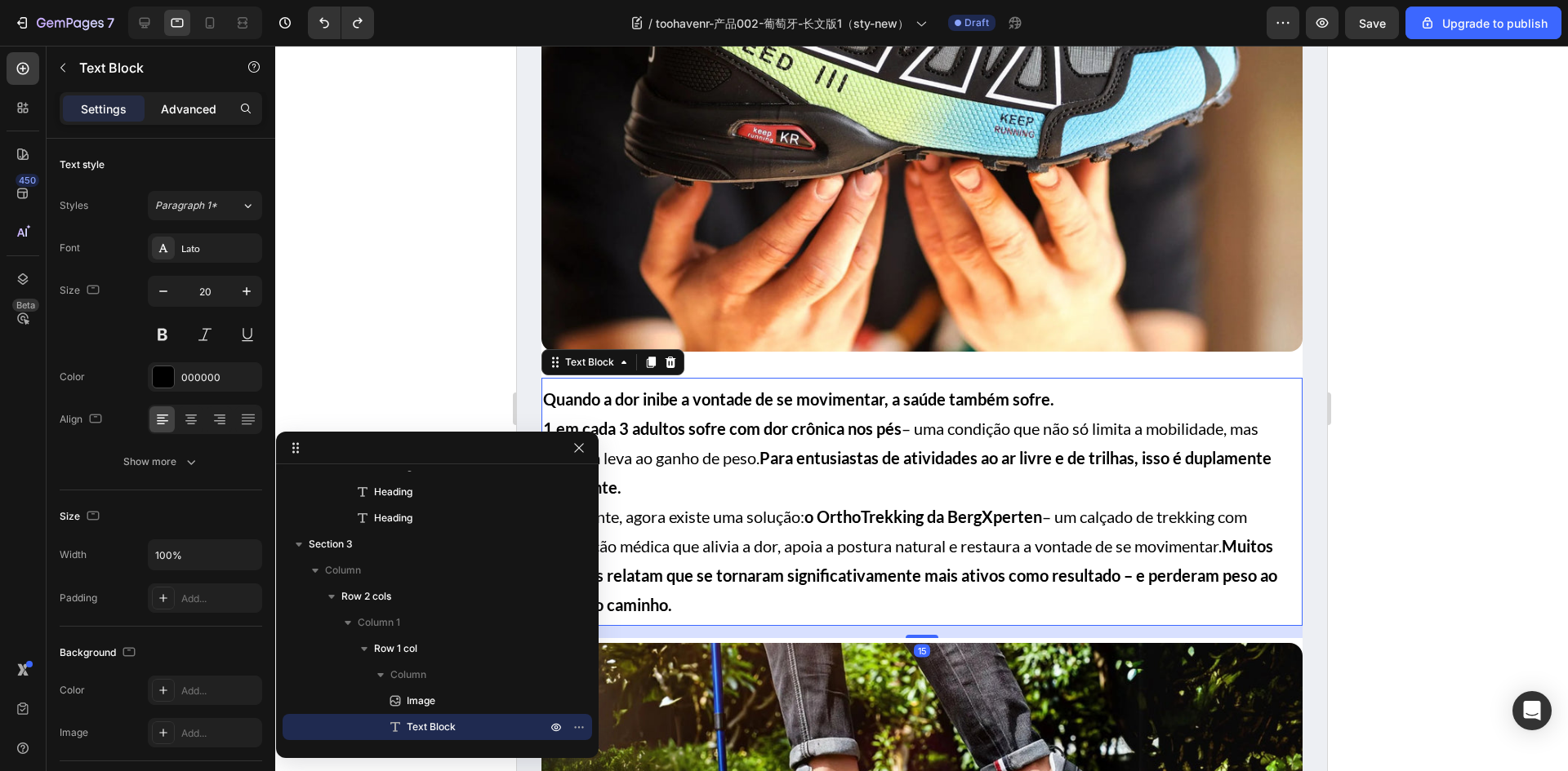
click at [192, 106] on p "Advanced" at bounding box center [188, 109] width 55 height 17
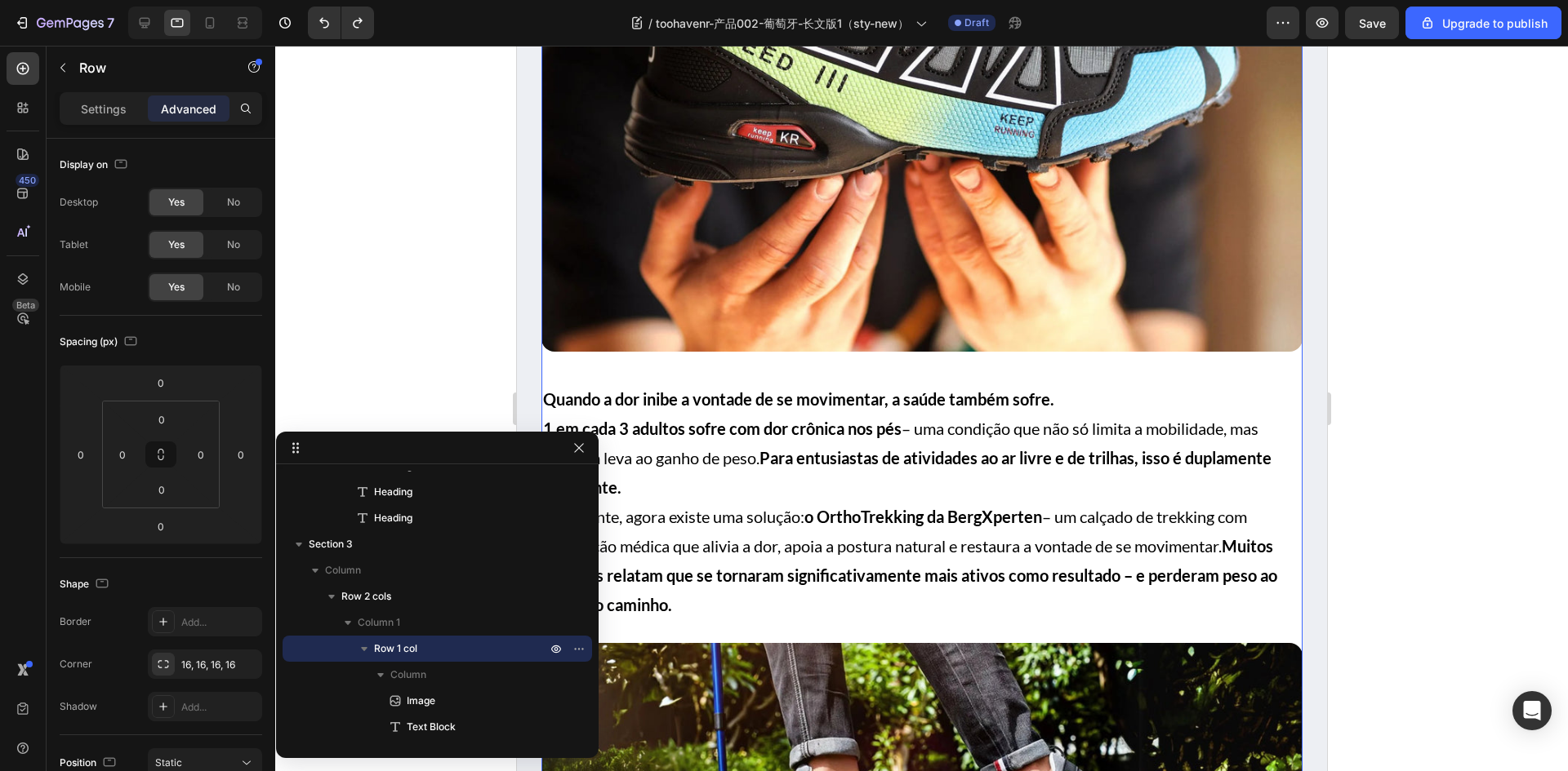
click at [142, 22] on icon at bounding box center [144, 23] width 16 height 16
type input "8"
type input "24"
type input "8"
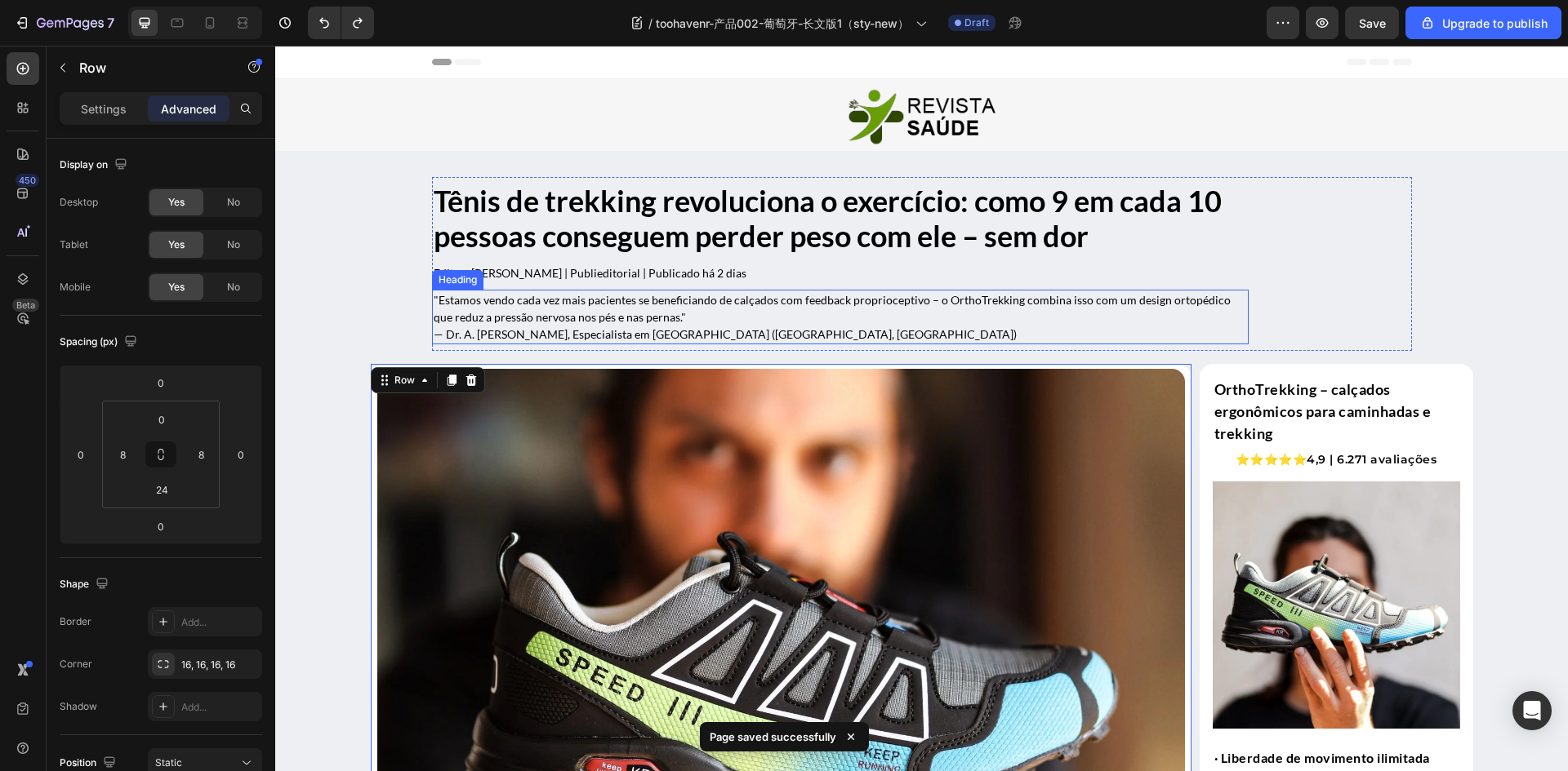
click at [546, 307] on h2 ""Estamos vendo cada vez mais pacientes se beneficiando de calçados com feedback…" at bounding box center [840, 317] width 816 height 55
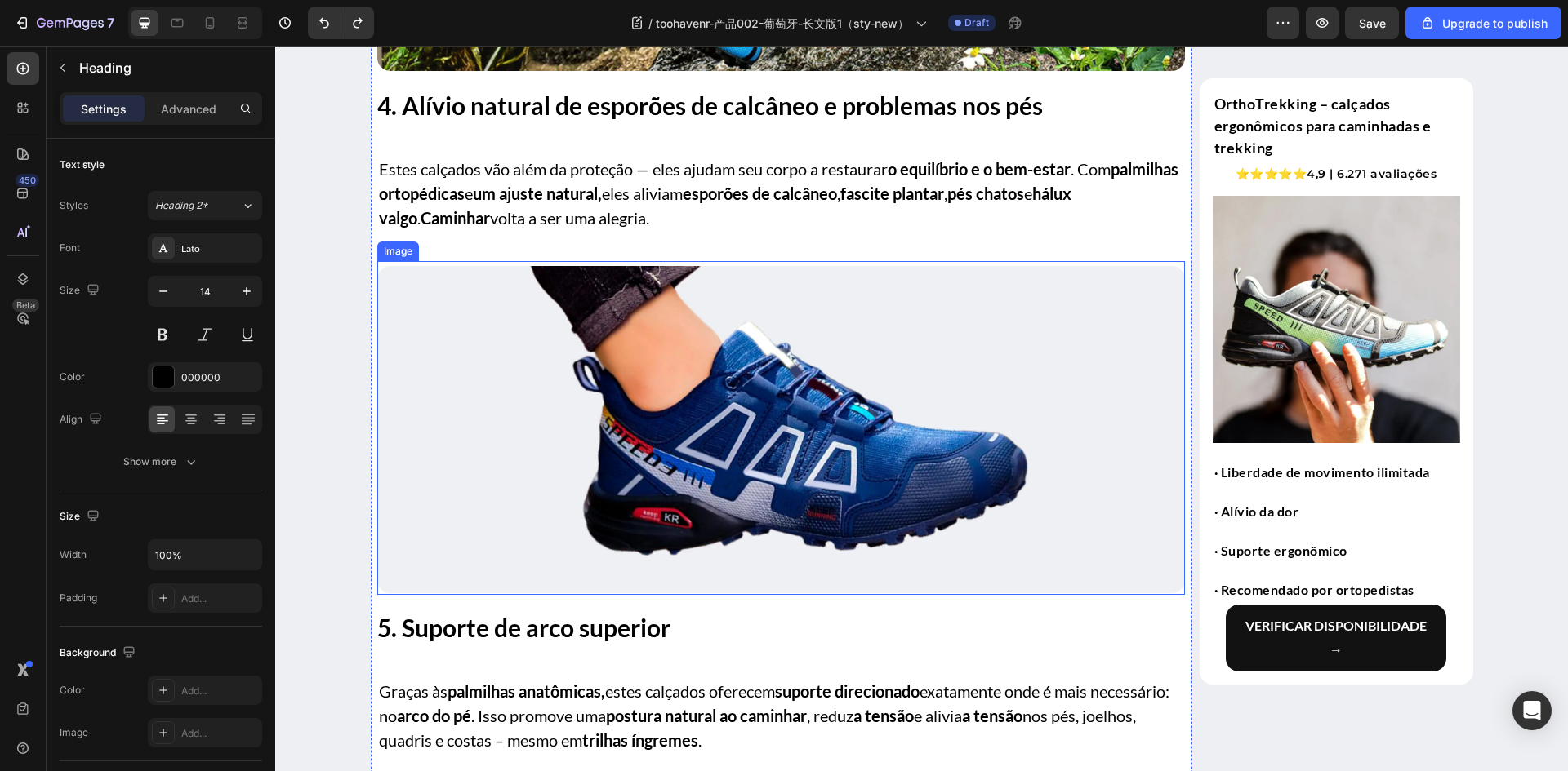
scroll to position [3183, 0]
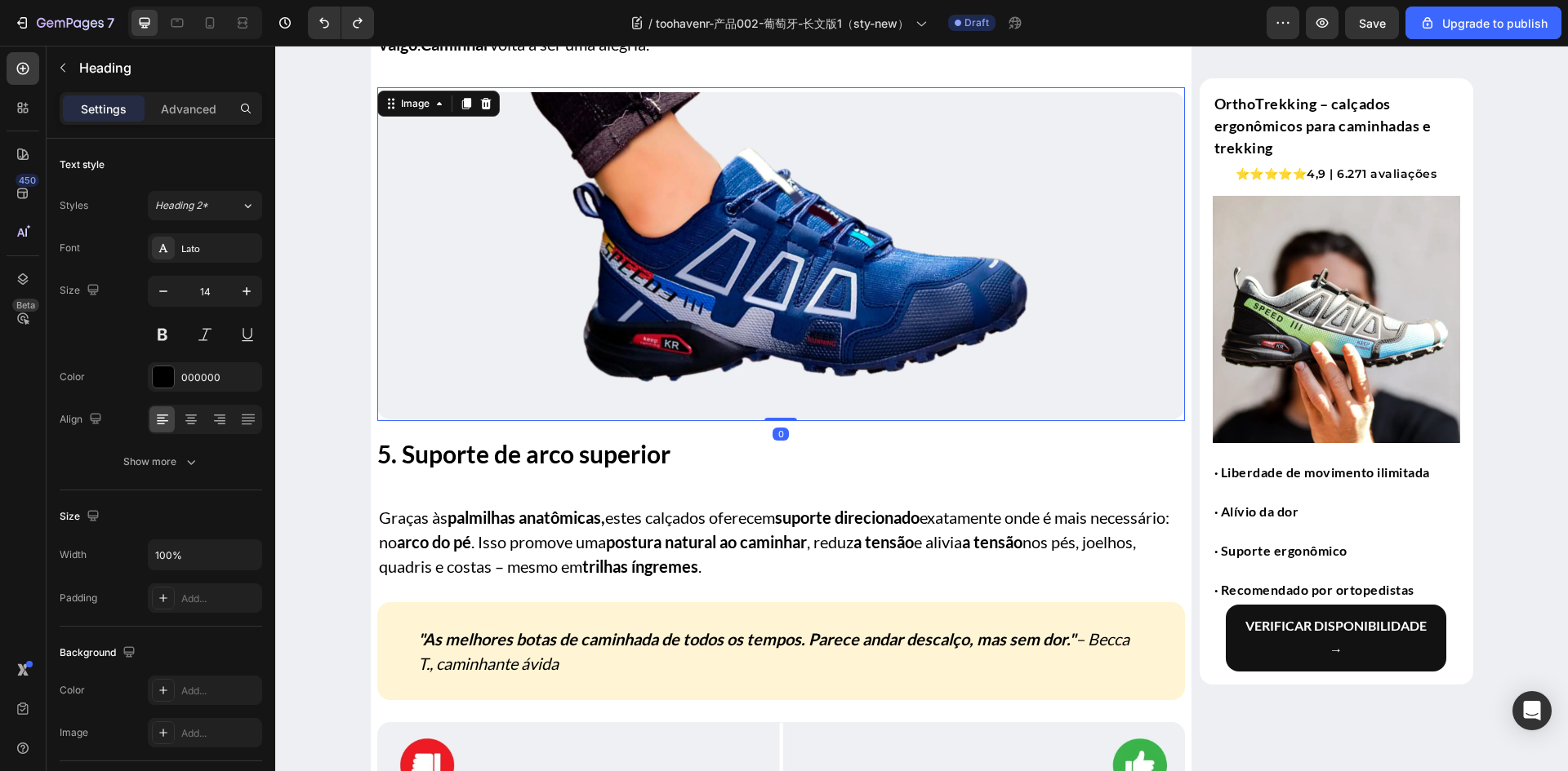
click at [733, 369] on img at bounding box center [781, 256] width 807 height 327
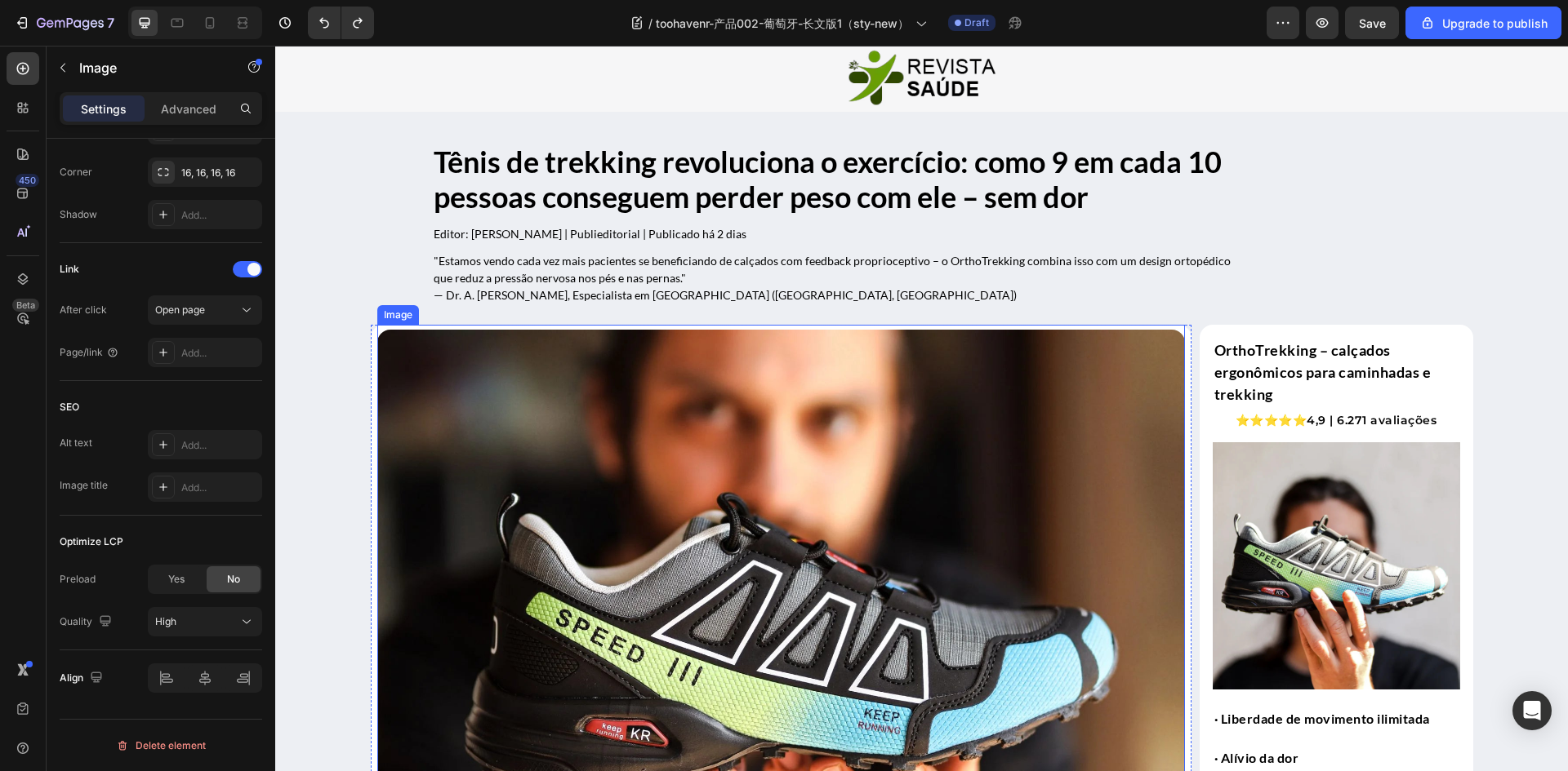
scroll to position [0, 0]
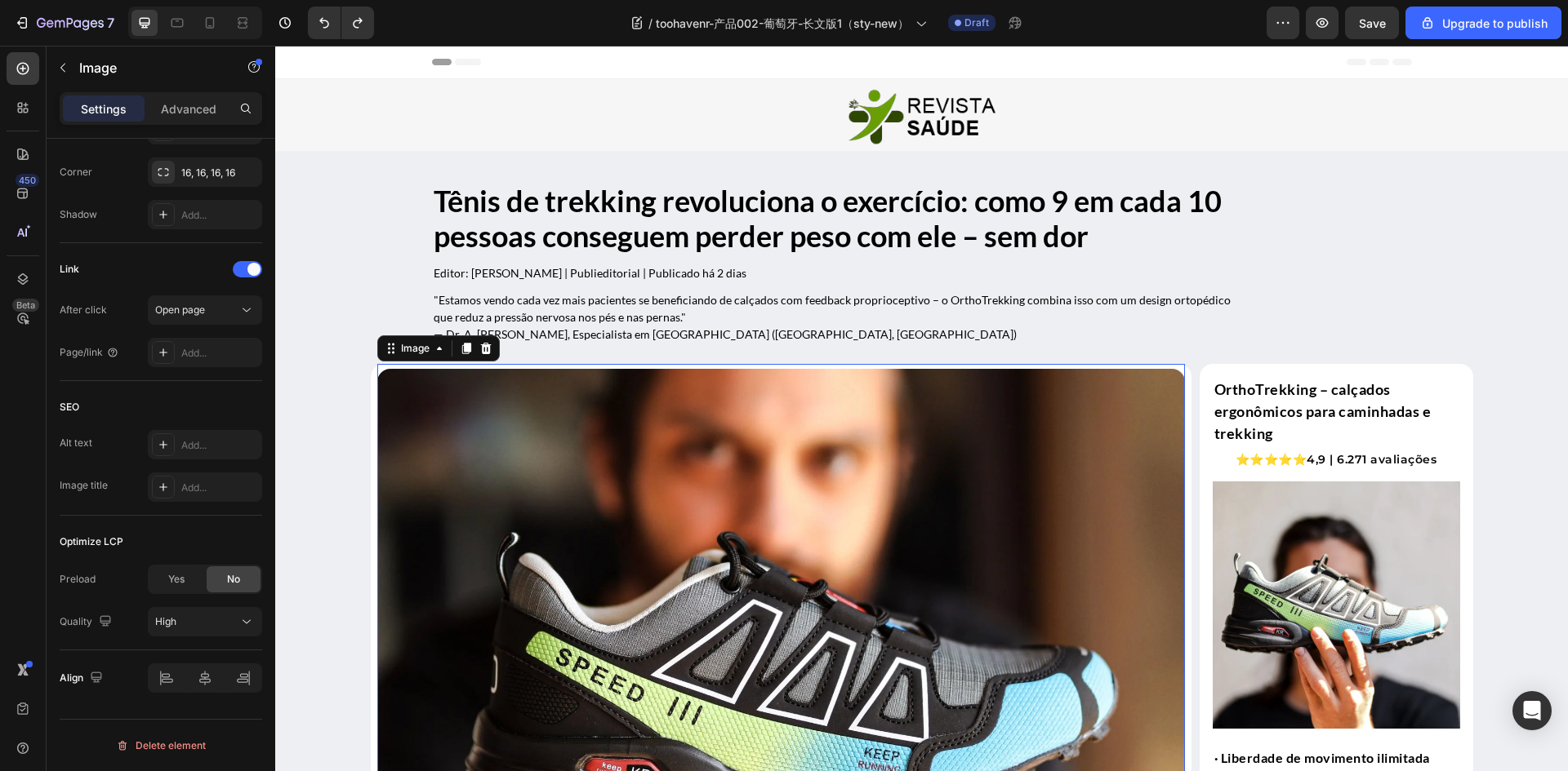
click at [767, 525] on img at bounding box center [781, 684] width 807 height 632
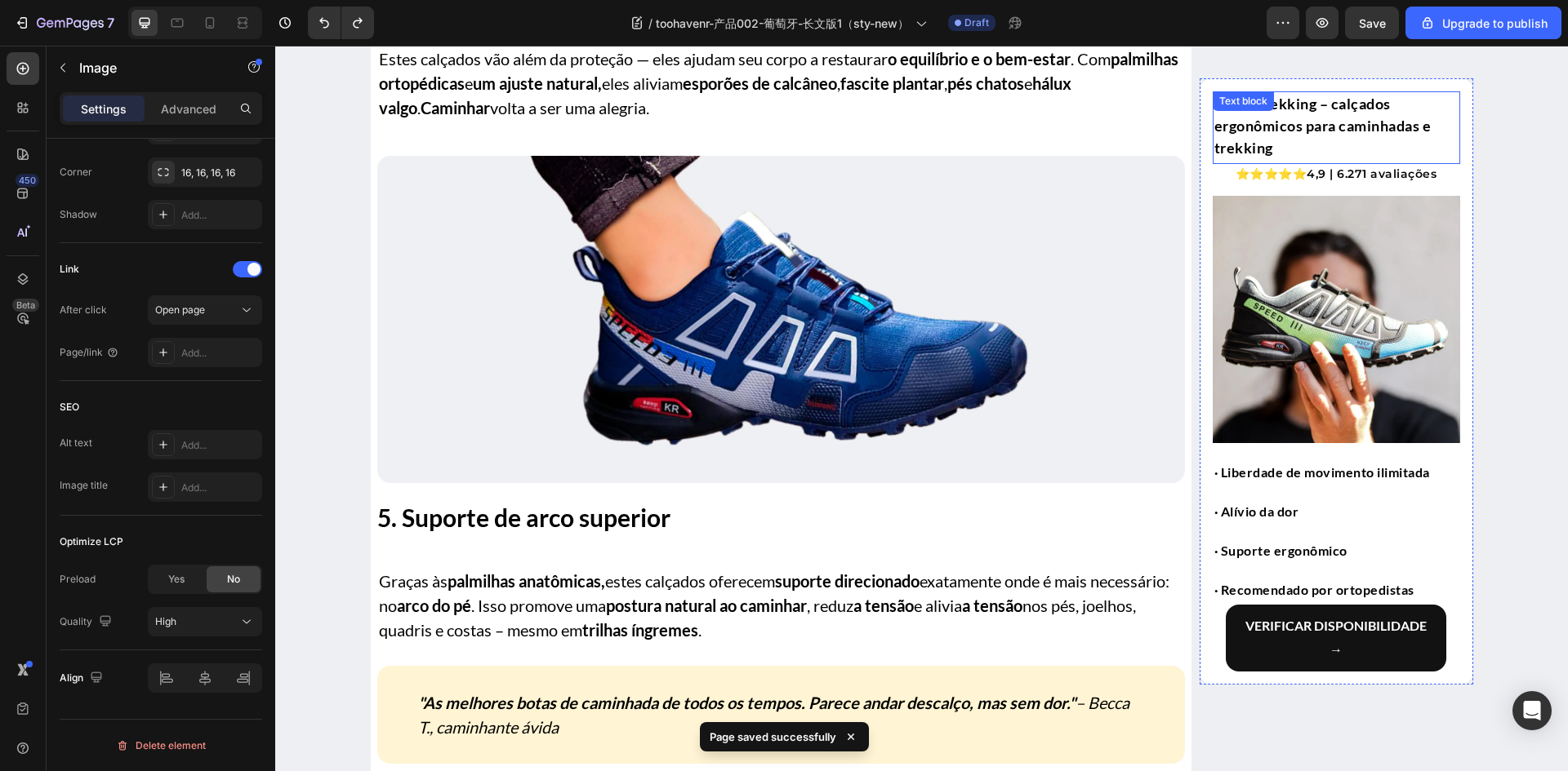
scroll to position [3014, 0]
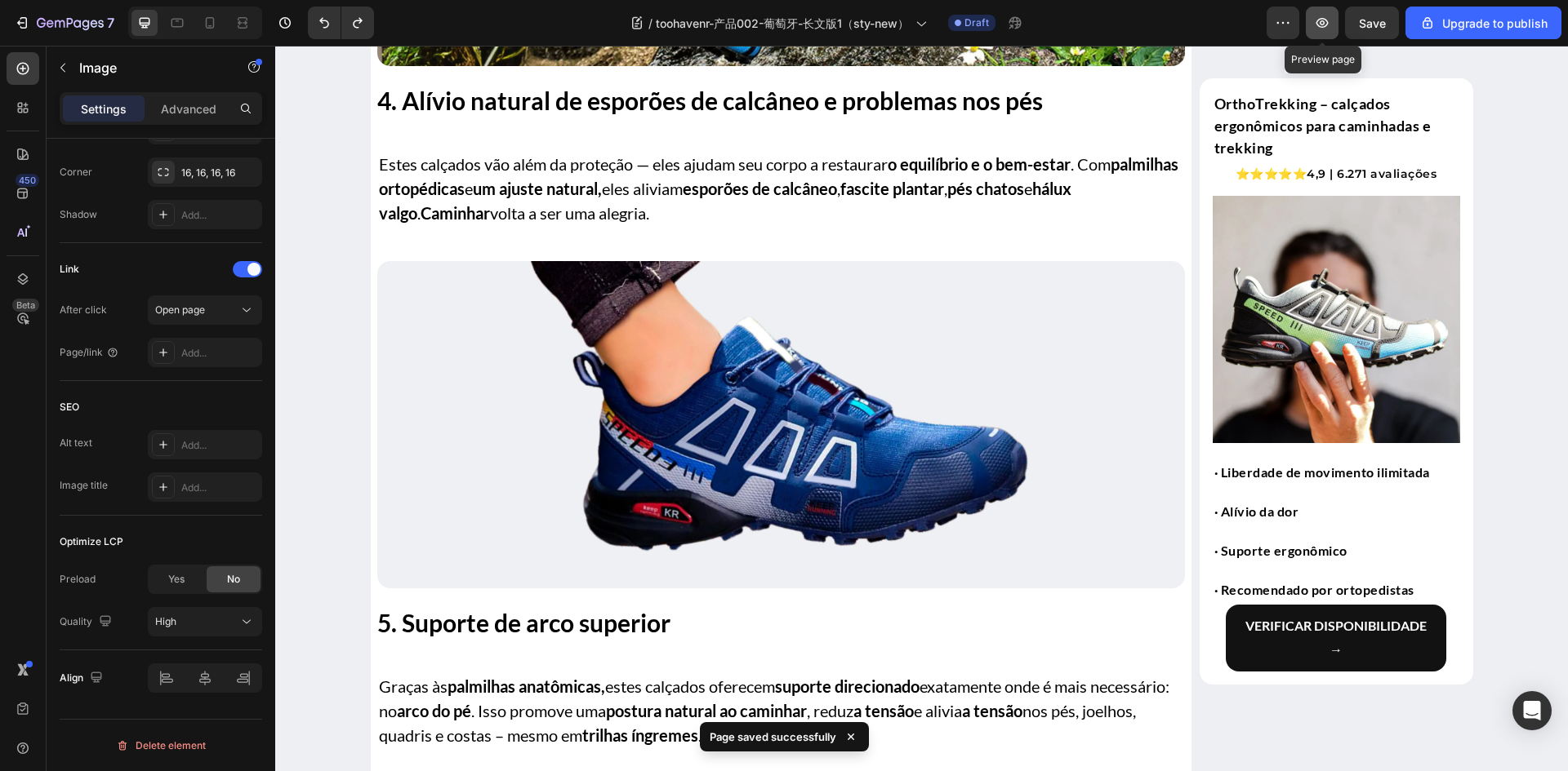
click at [1321, 26] on icon "button" at bounding box center [1322, 23] width 16 height 16
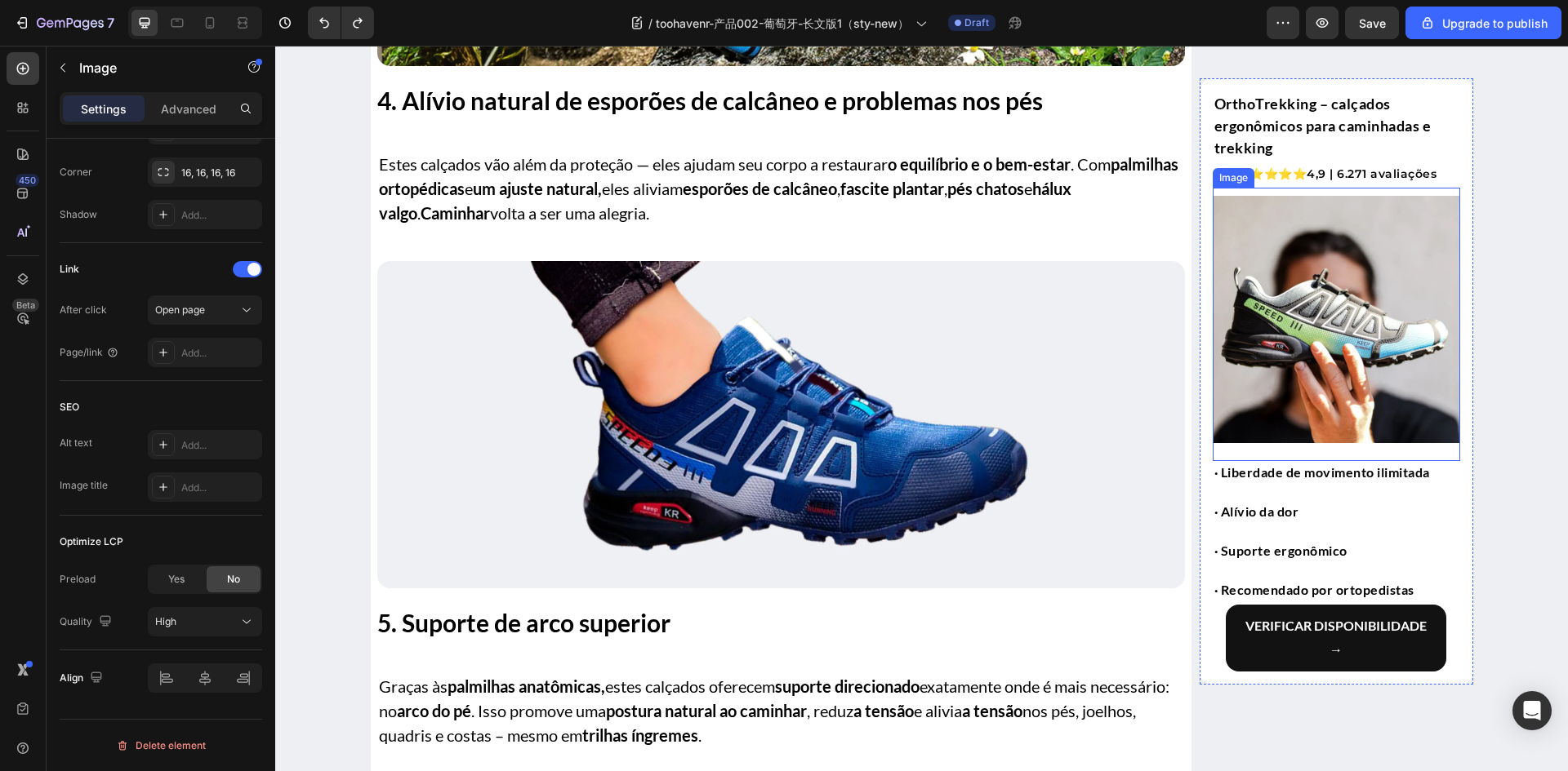
click at [1253, 376] on img at bounding box center [1336, 319] width 247 height 247
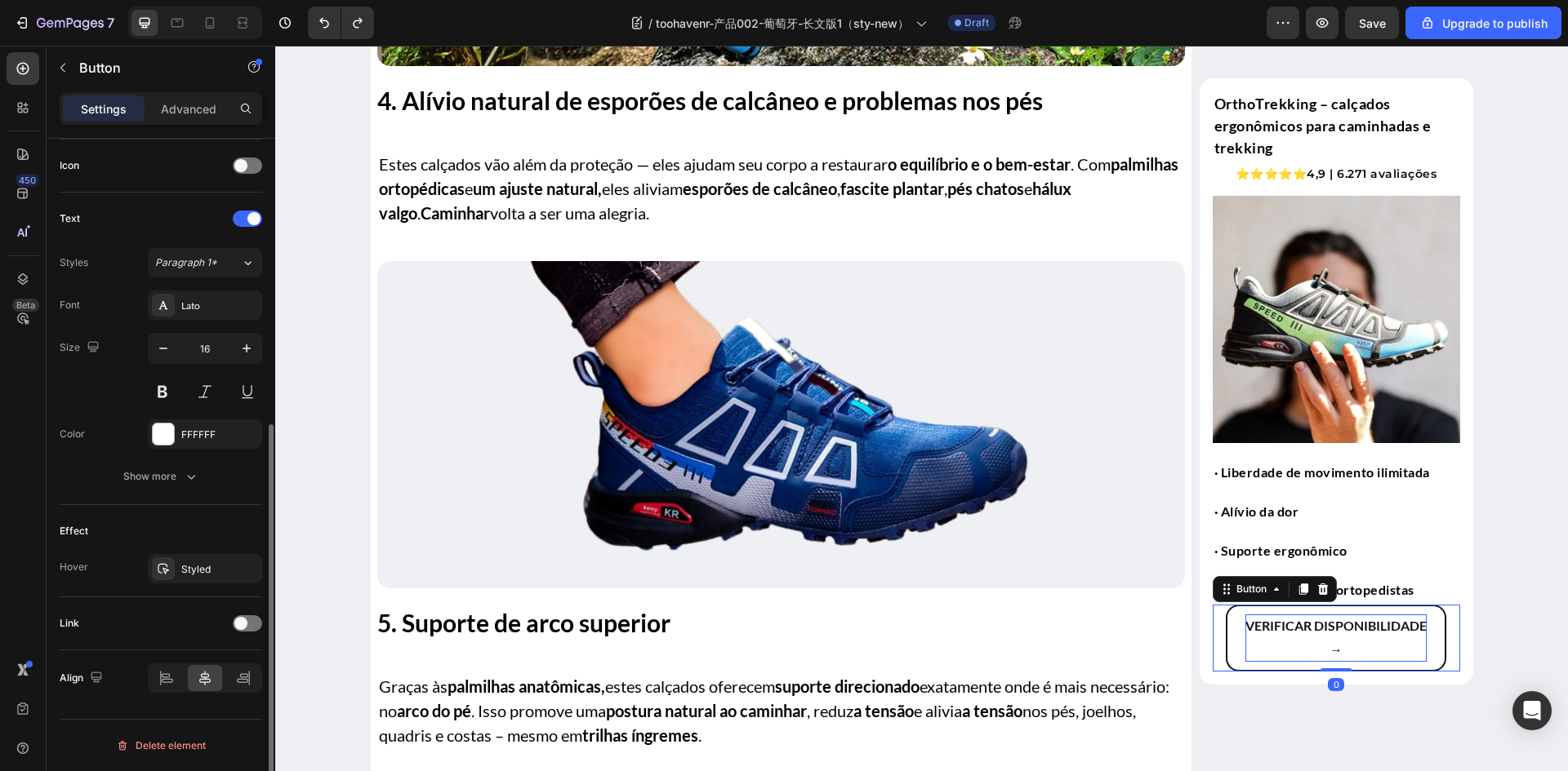
click at [1329, 641] on strong "→" at bounding box center [1336, 649] width 13 height 15
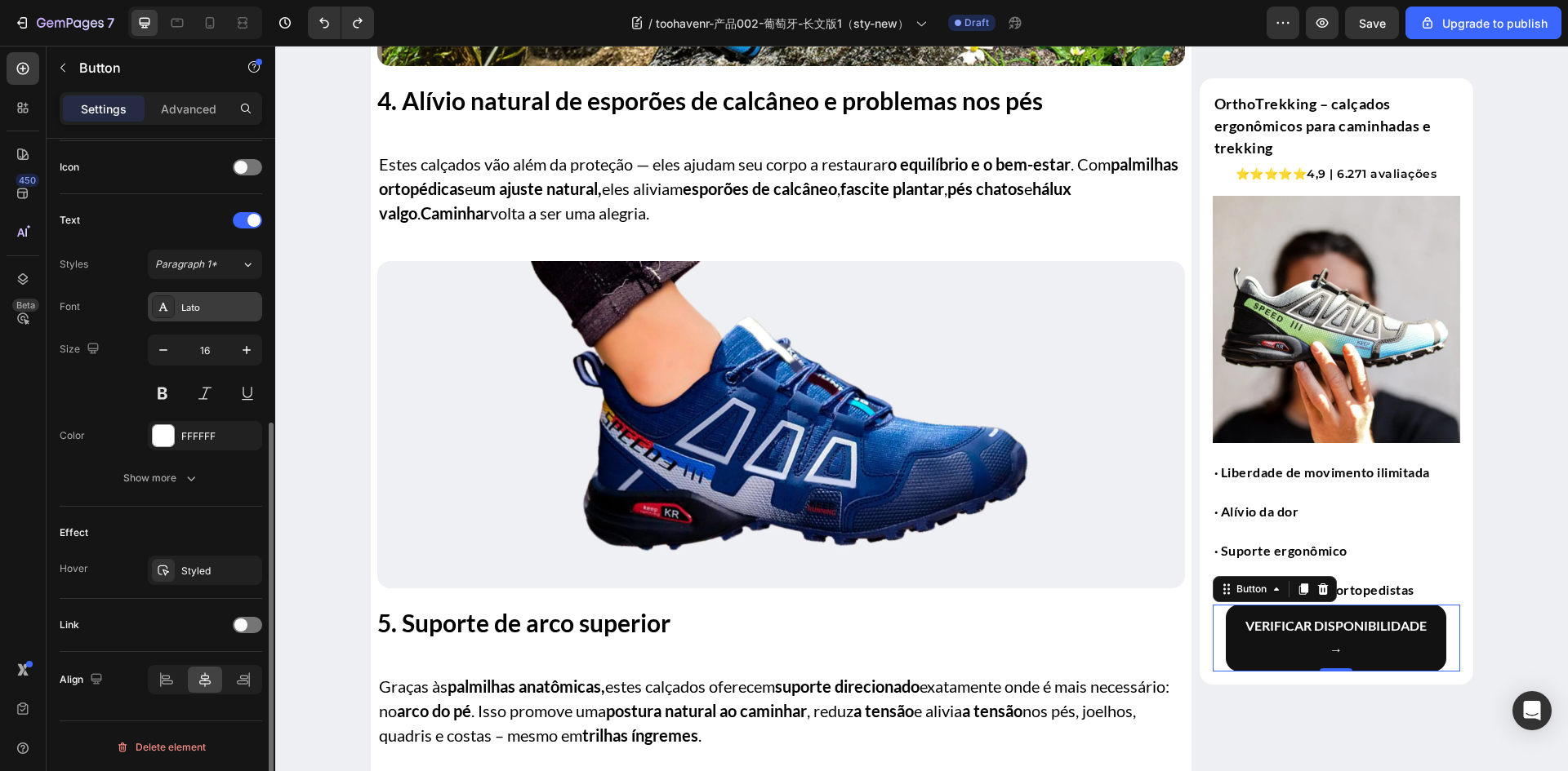
scroll to position [492, 0]
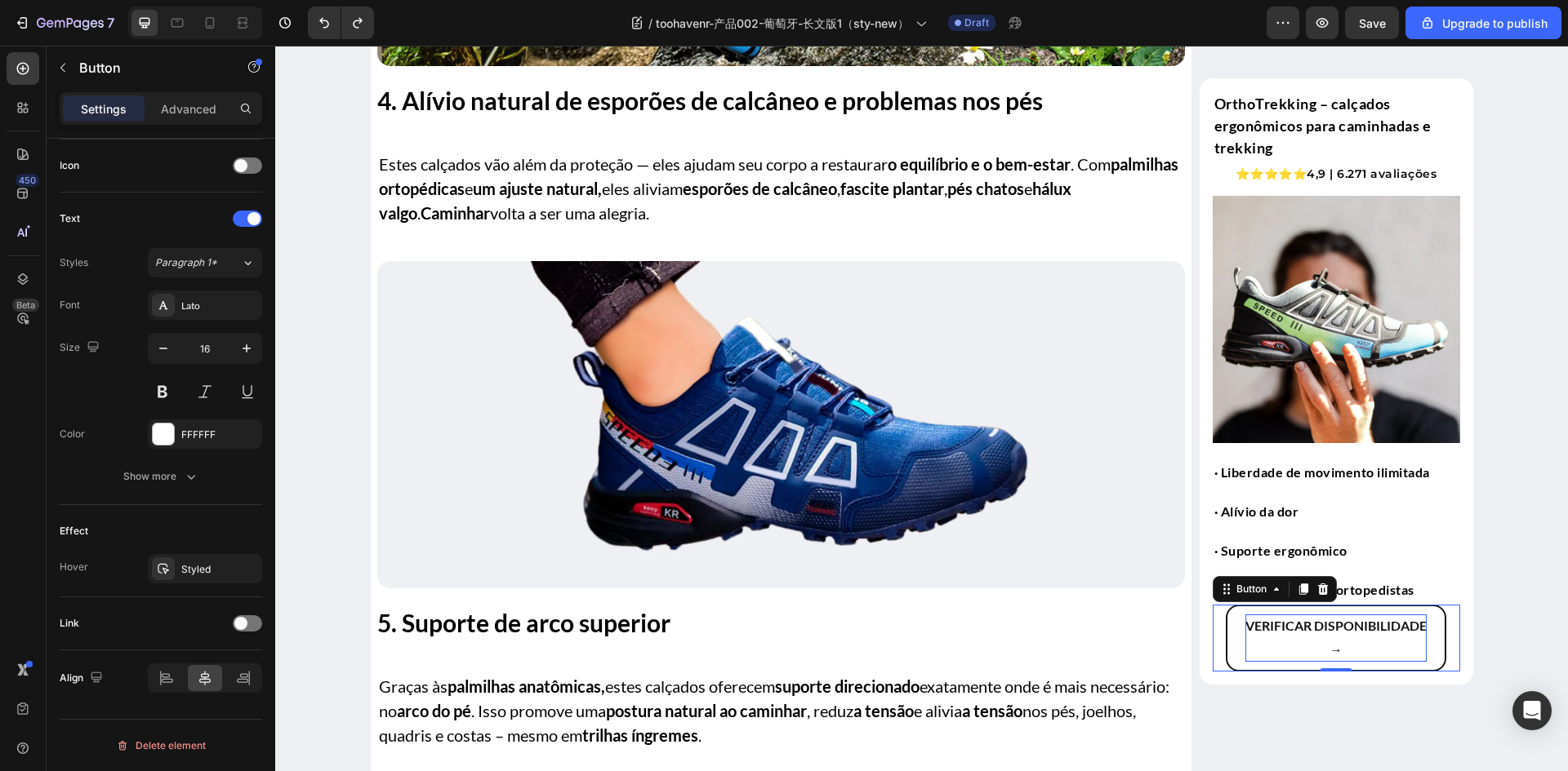
click at [1306, 643] on p "Verificar disponibilidade →" at bounding box center [1336, 638] width 182 height 47
click at [1229, 653] on button "Verificar disponibilidade →" at bounding box center [1336, 637] width 220 height 67
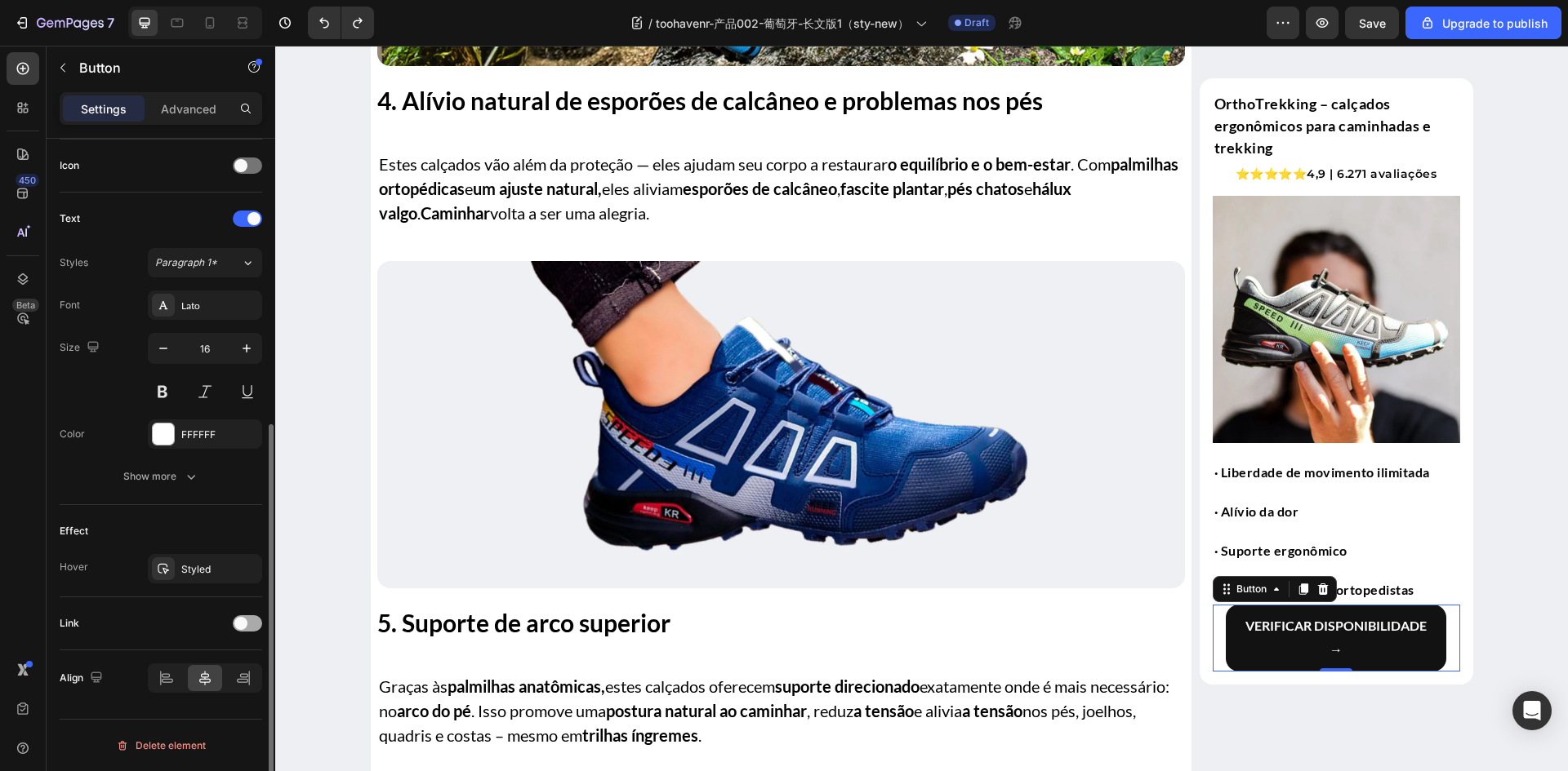
drag, startPoint x: 251, startPoint y: 626, endPoint x: 244, endPoint y: 630, distance: 8.1
click at [250, 626] on div at bounding box center [246, 623] width 29 height 16
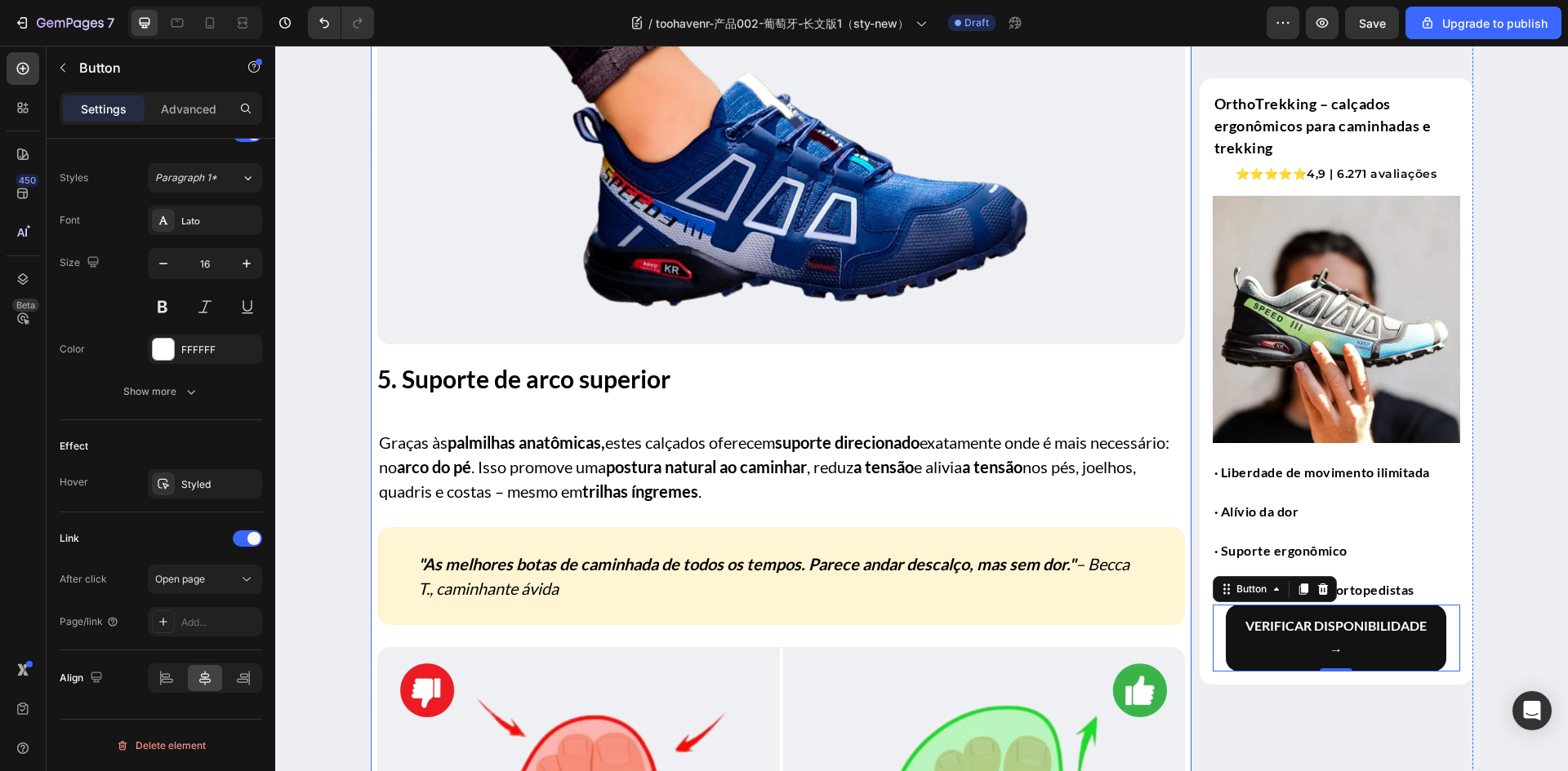
scroll to position [3259, 0]
click at [1283, 362] on img at bounding box center [1336, 319] width 247 height 247
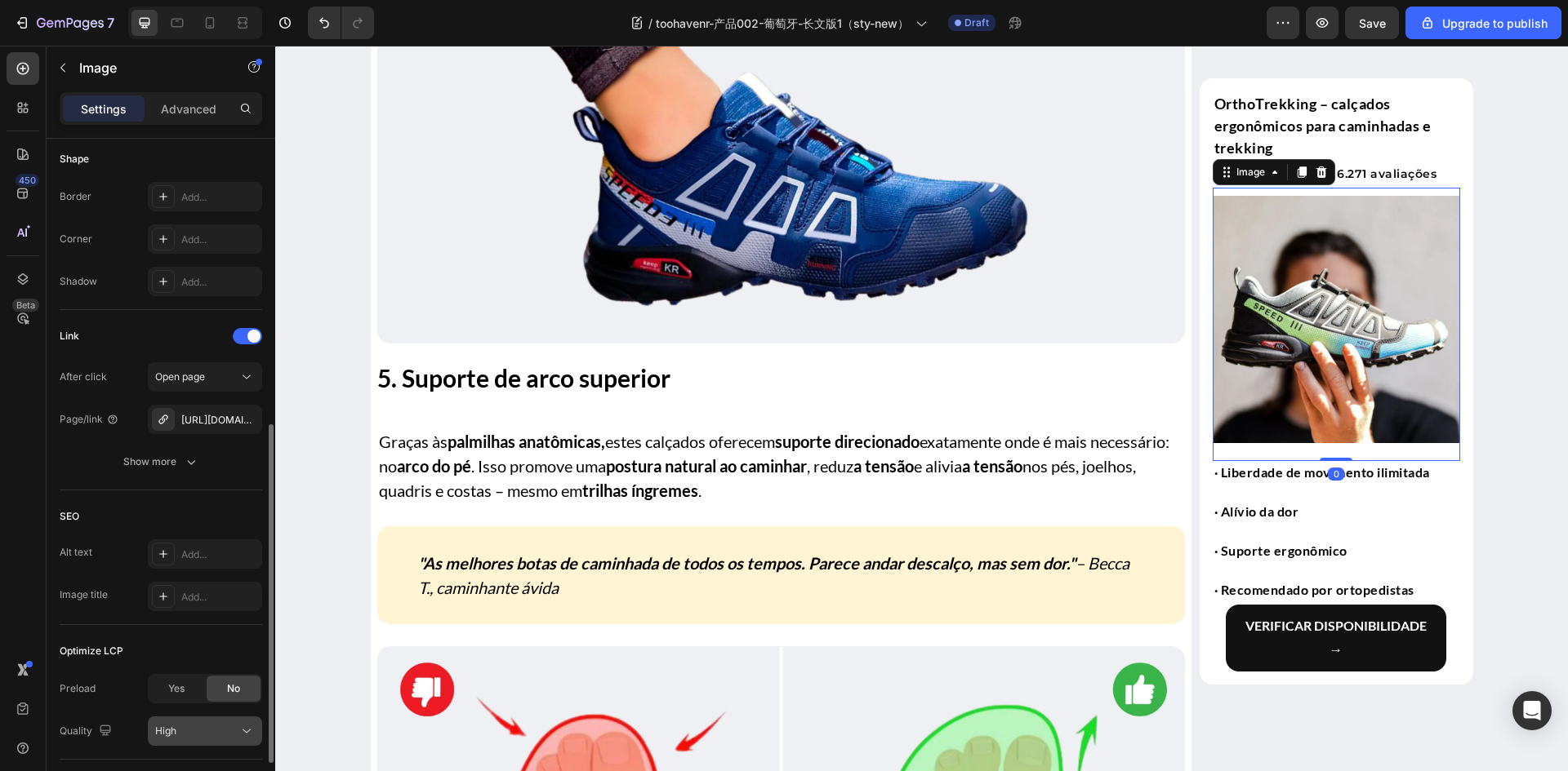
scroll to position [681, 0]
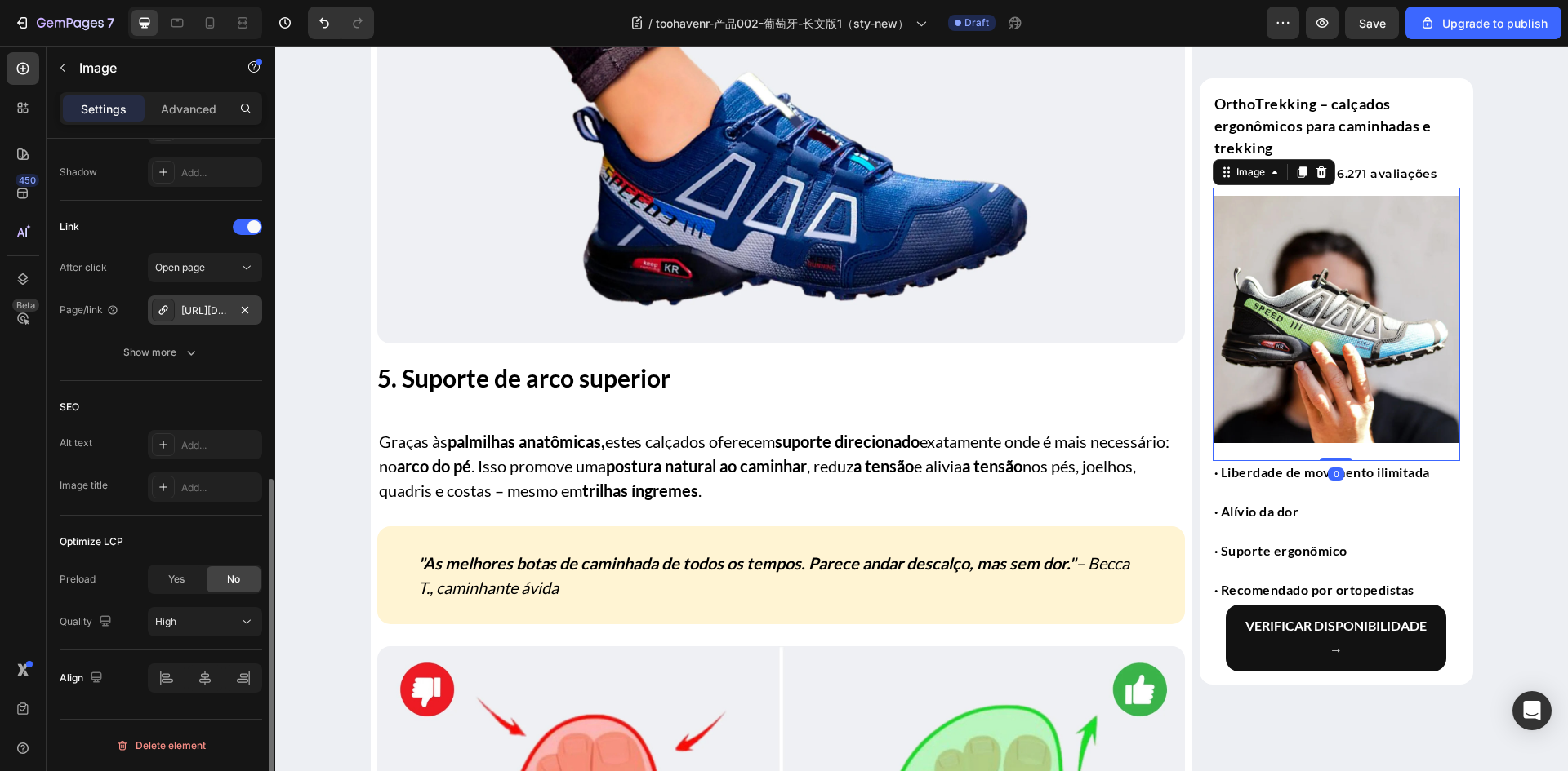
click at [208, 318] on div "https://bensert.com/scarpe-da-ginnastica-comode-9" at bounding box center [205, 311] width 47 height 15
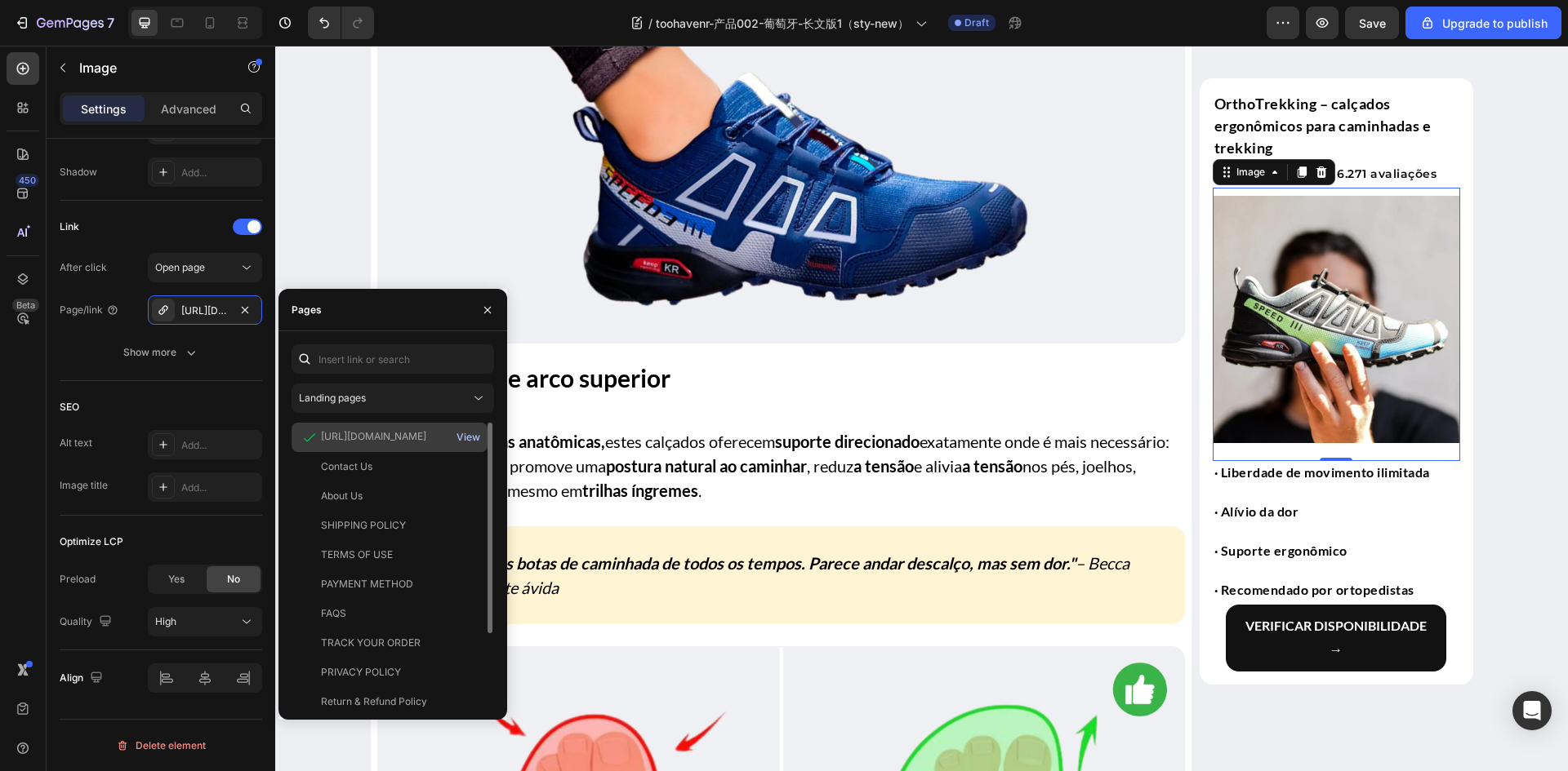
click at [473, 436] on div "View" at bounding box center [467, 437] width 24 height 15
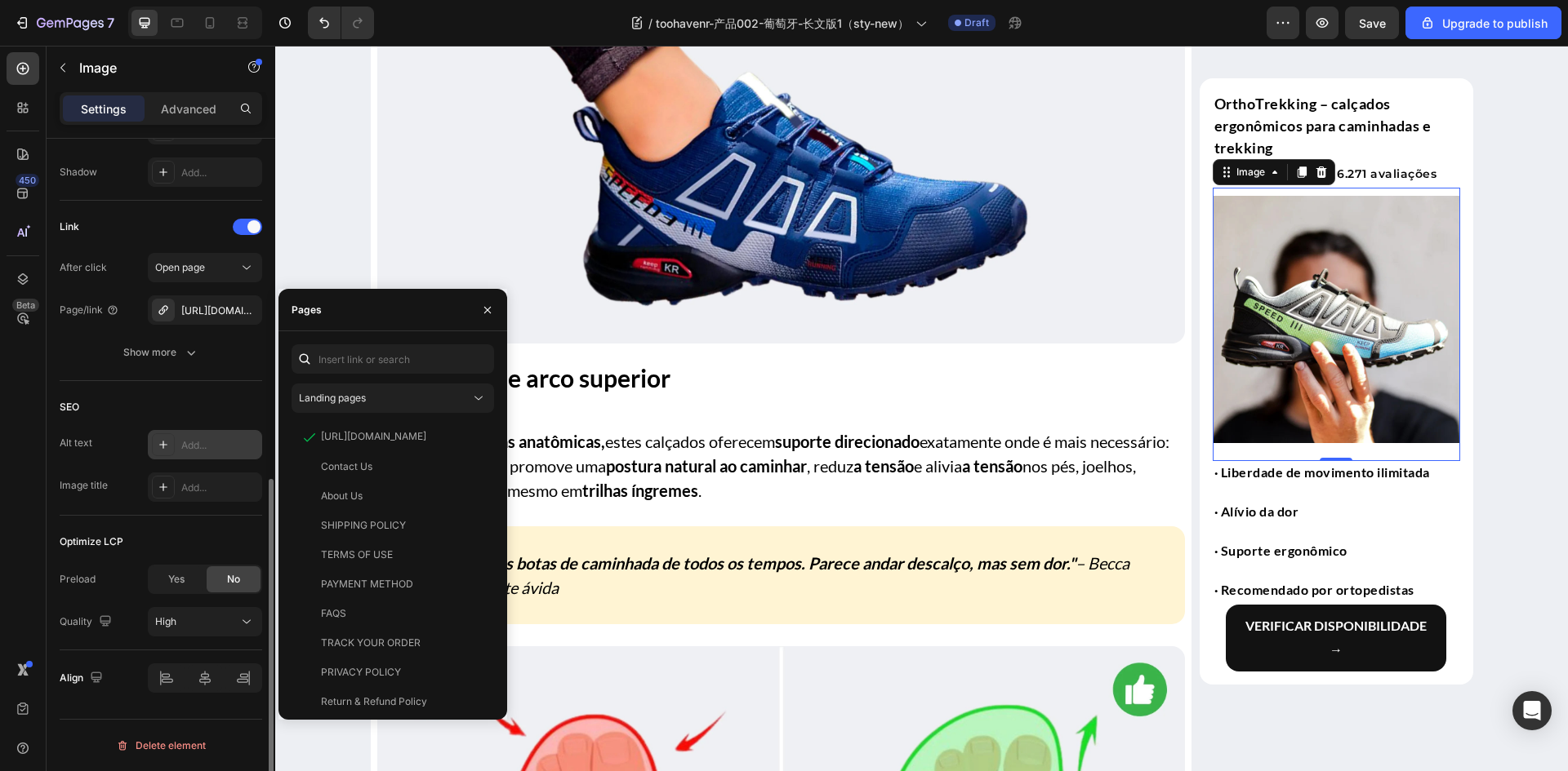
click at [206, 445] on div "Add..." at bounding box center [220, 446] width 77 height 15
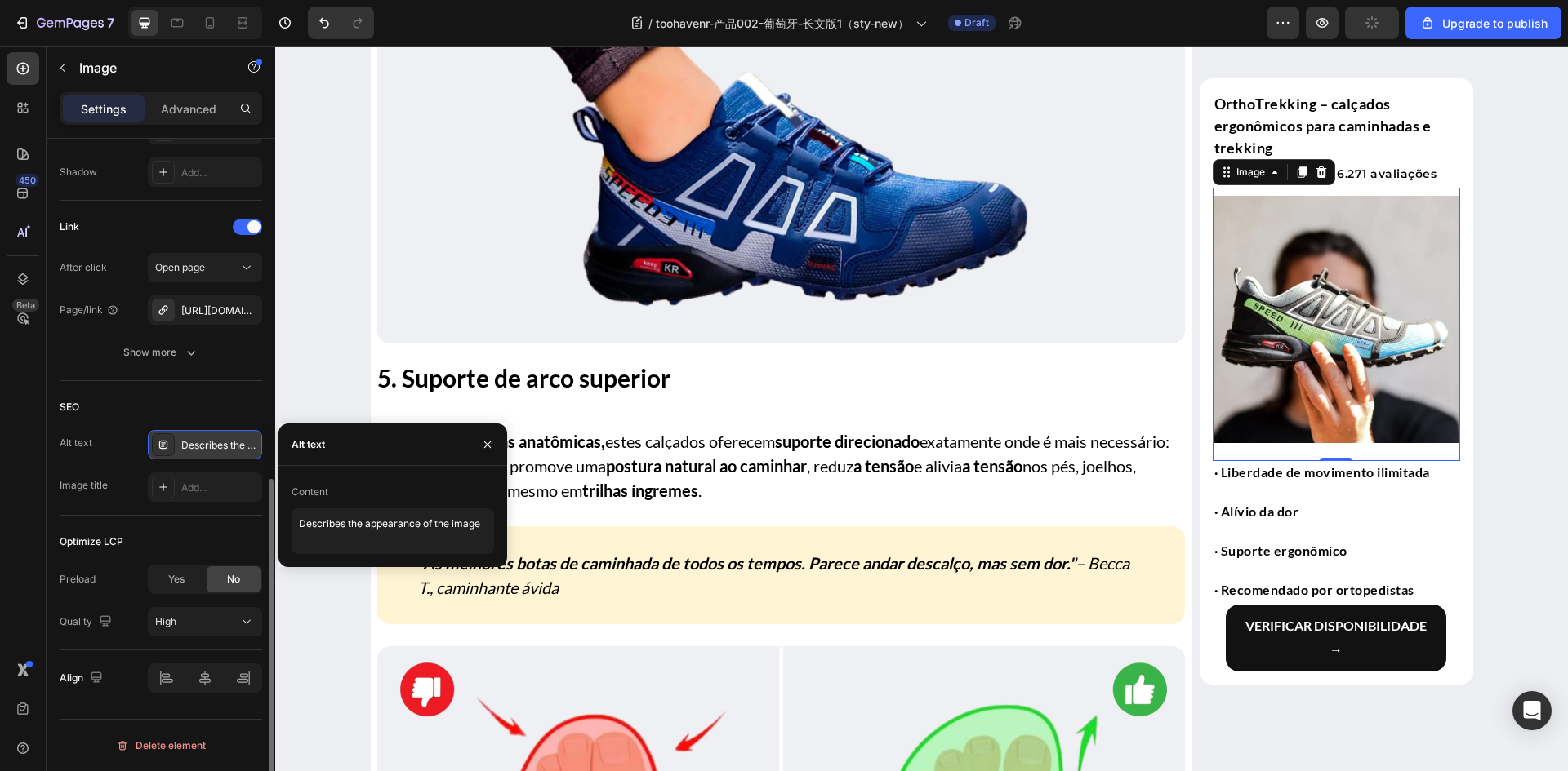
click at [232, 374] on div "Link After click Open page Page/link https://bensert.com/scarpe-da-ginnastica-c…" at bounding box center [160, 291] width 202 height 181
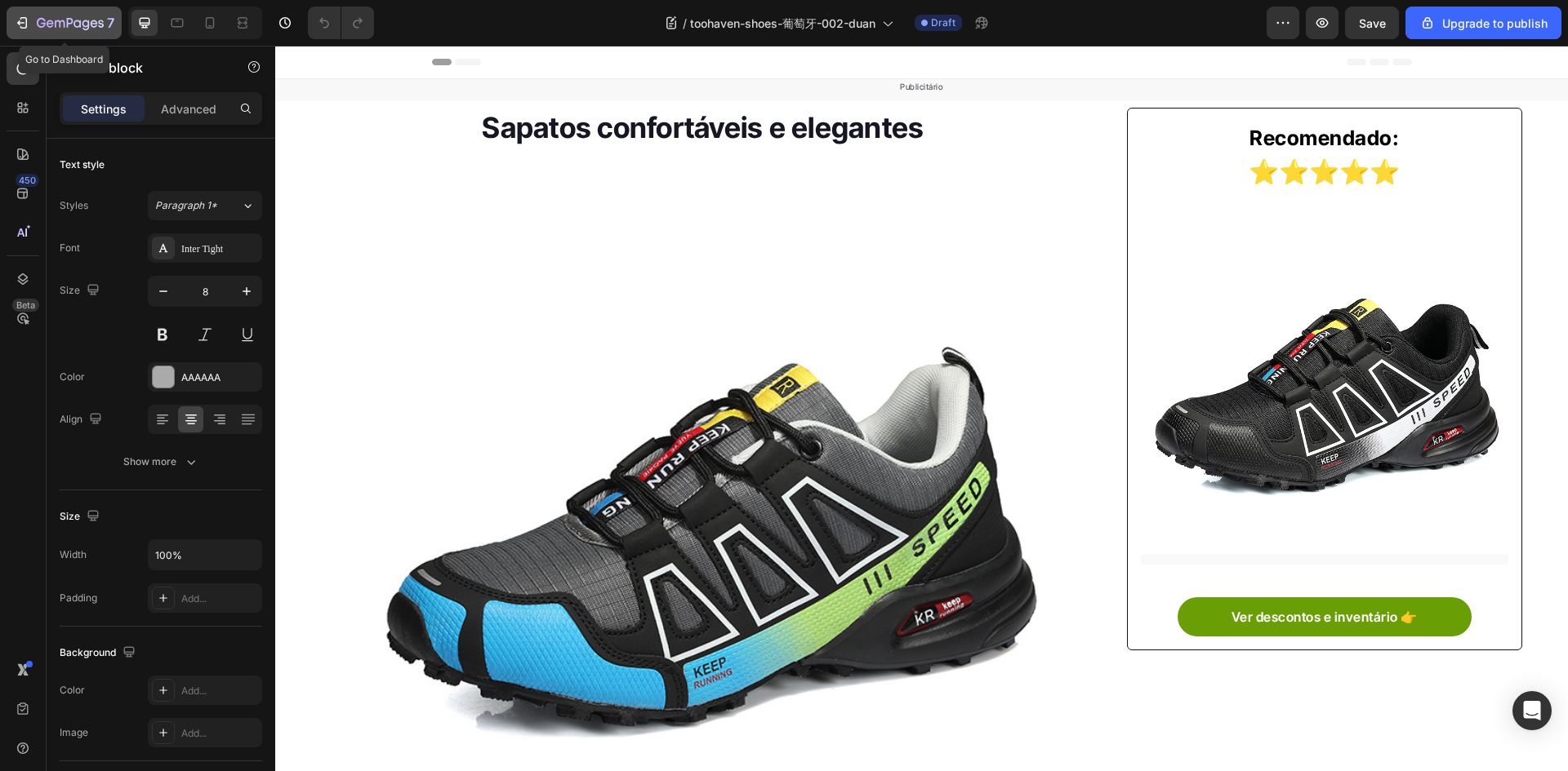
drag, startPoint x: 0, startPoint y: 0, endPoint x: 35, endPoint y: 20, distance: 40.3
click at [35, 20] on div "7" at bounding box center [64, 23] width 101 height 20
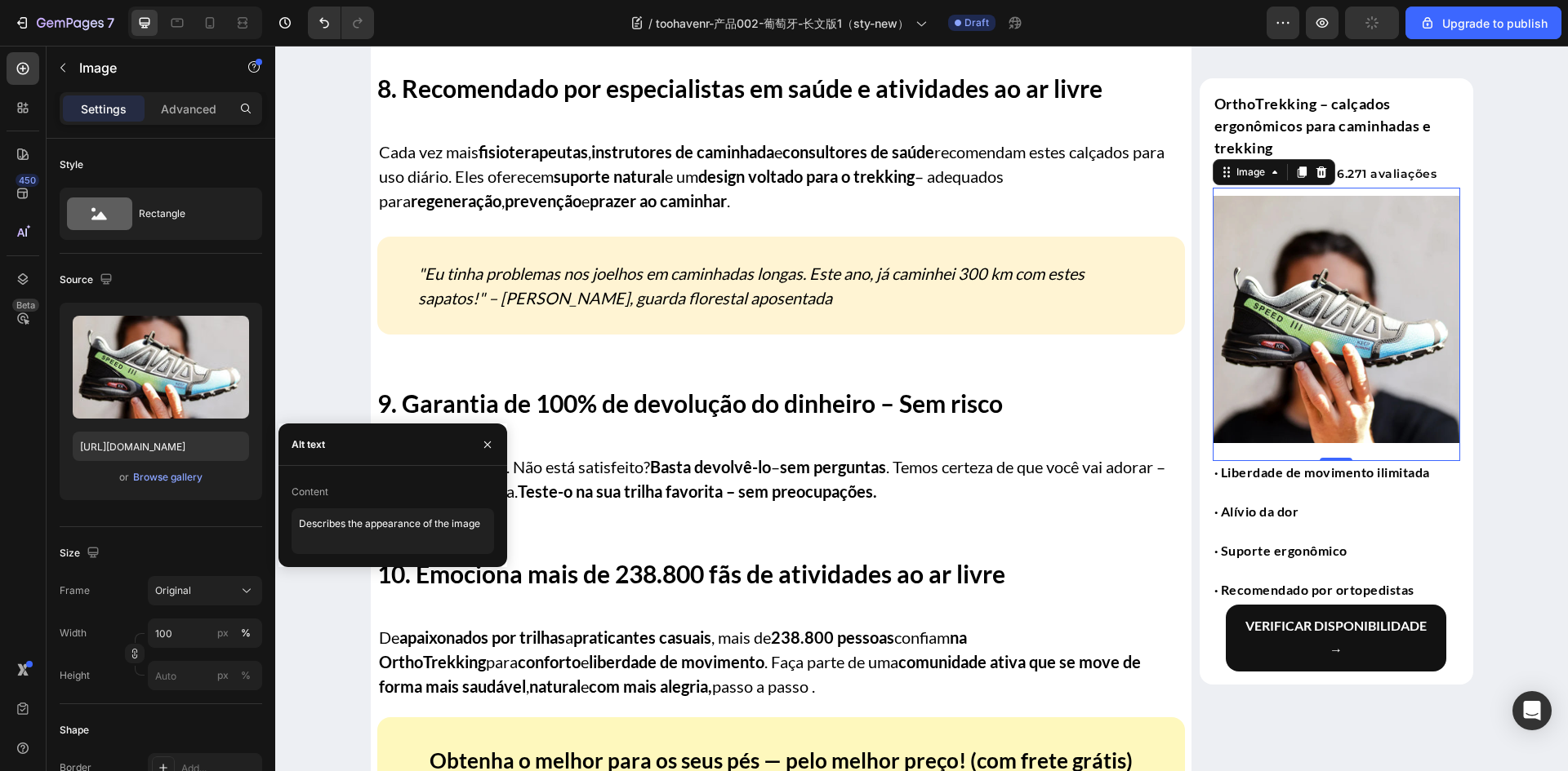
scroll to position [681, 0]
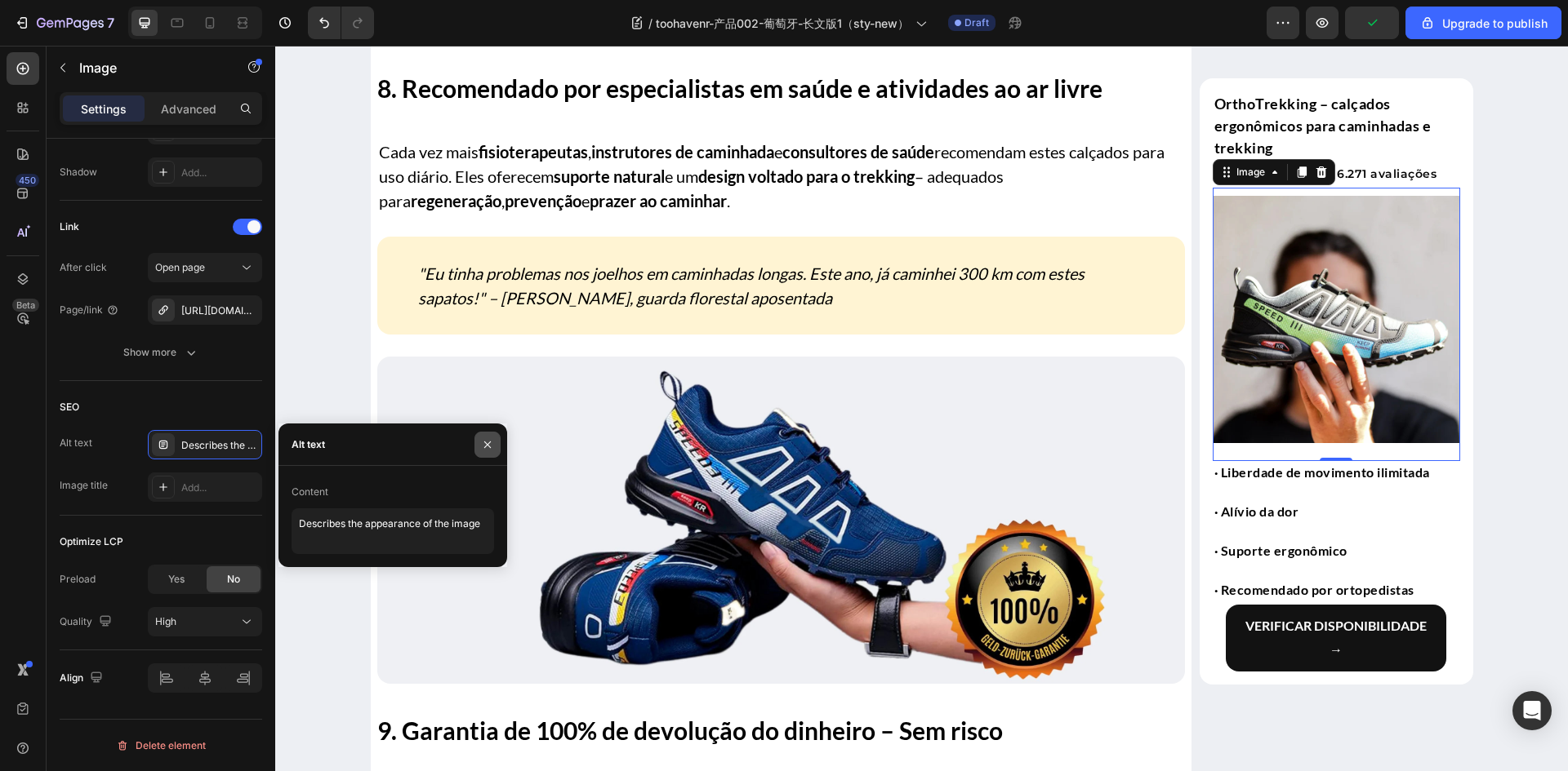
click at [493, 438] on button "button" at bounding box center [487, 445] width 26 height 26
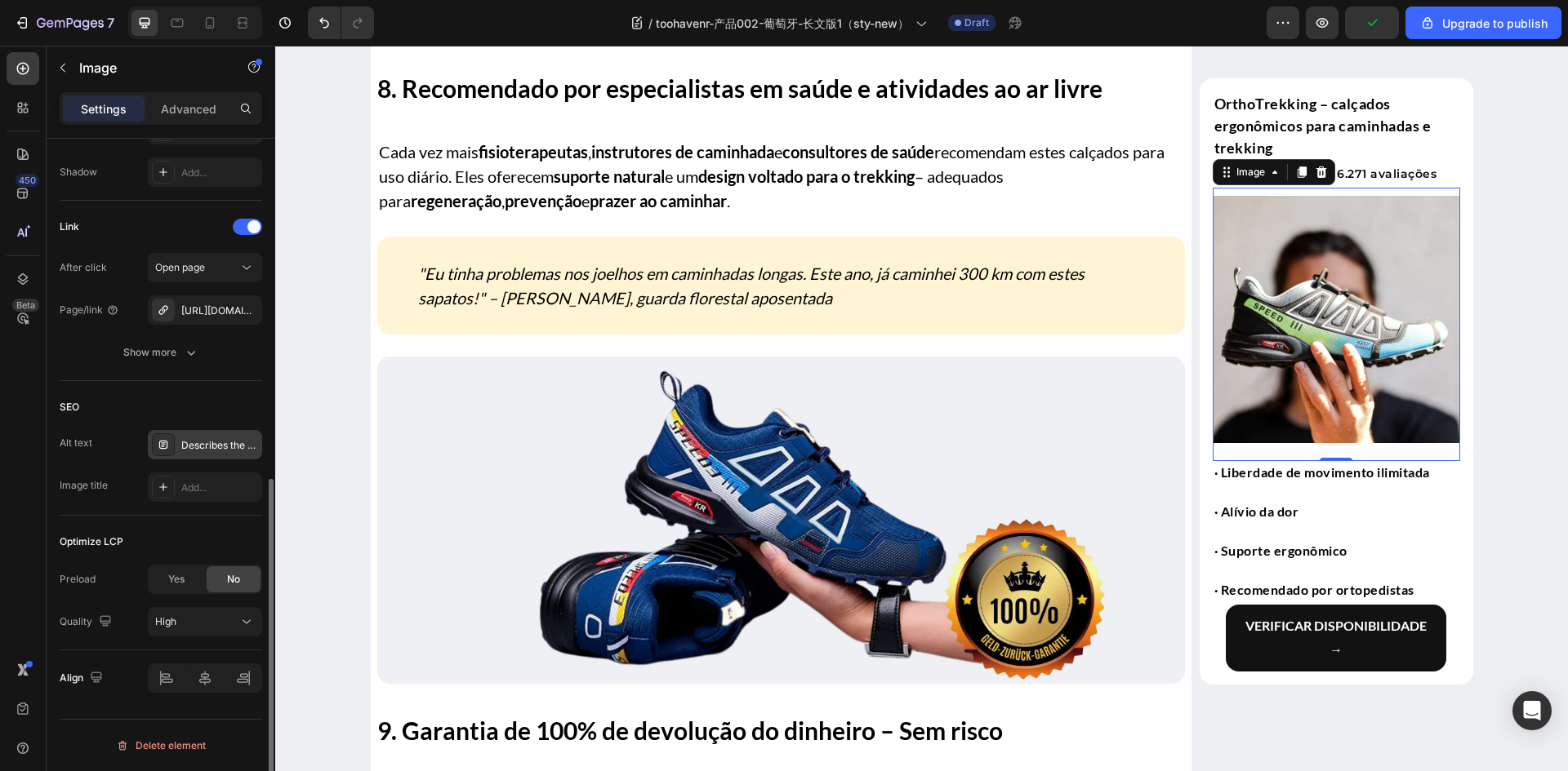
click at [152, 448] on div at bounding box center [163, 445] width 23 height 23
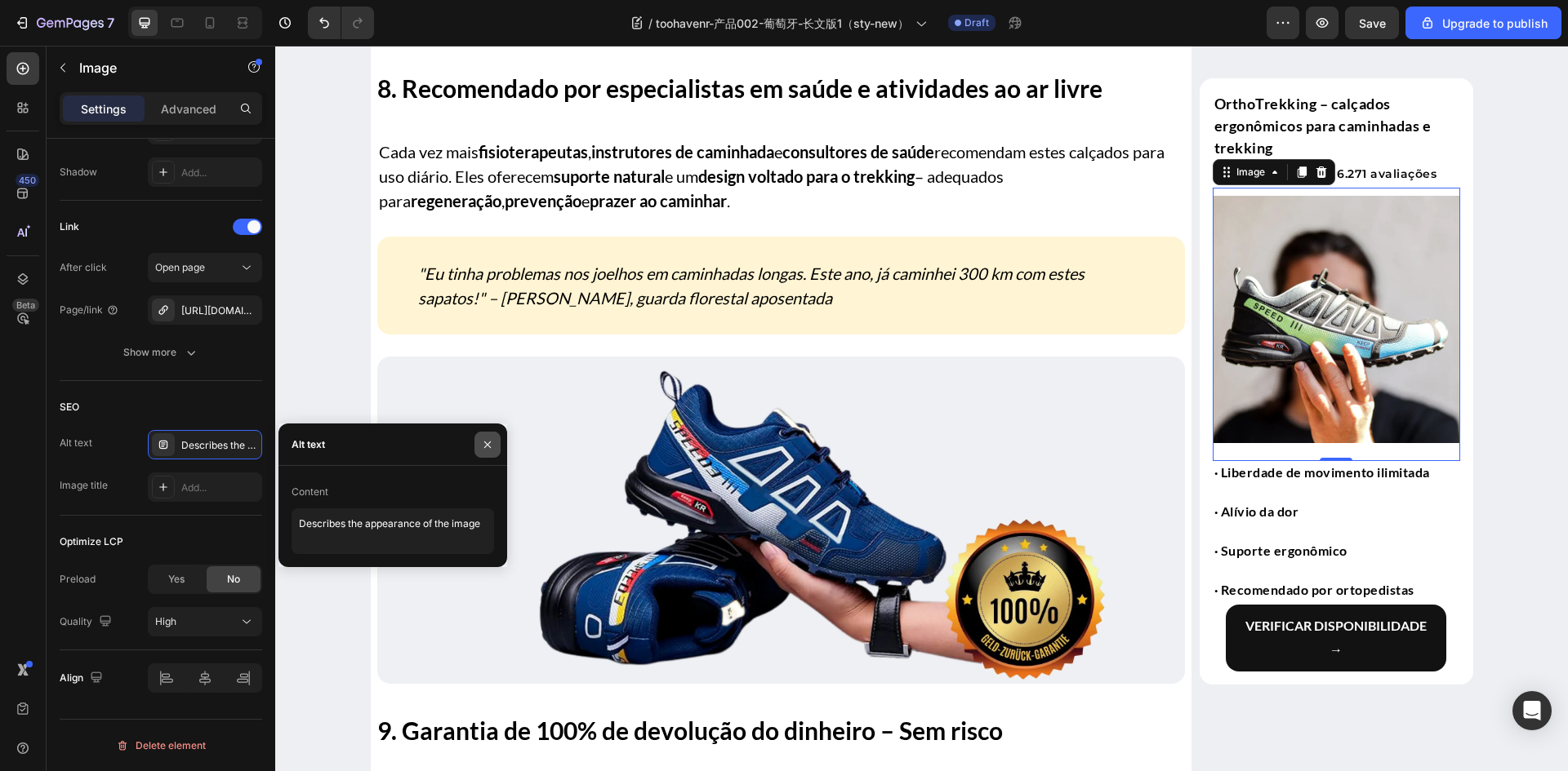
click at [485, 435] on button "button" at bounding box center [487, 445] width 26 height 26
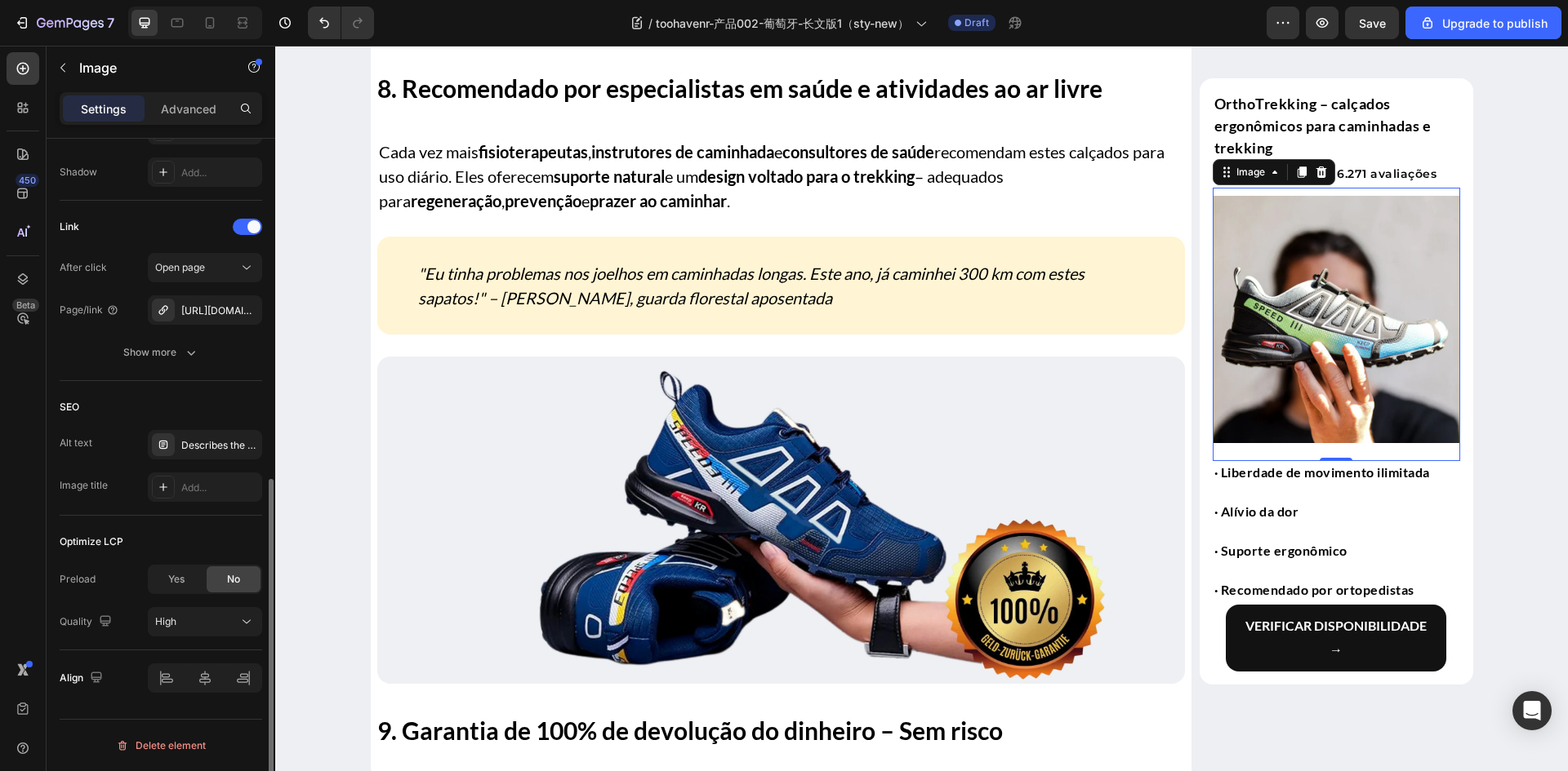
click at [208, 410] on div "SEO" at bounding box center [160, 407] width 202 height 26
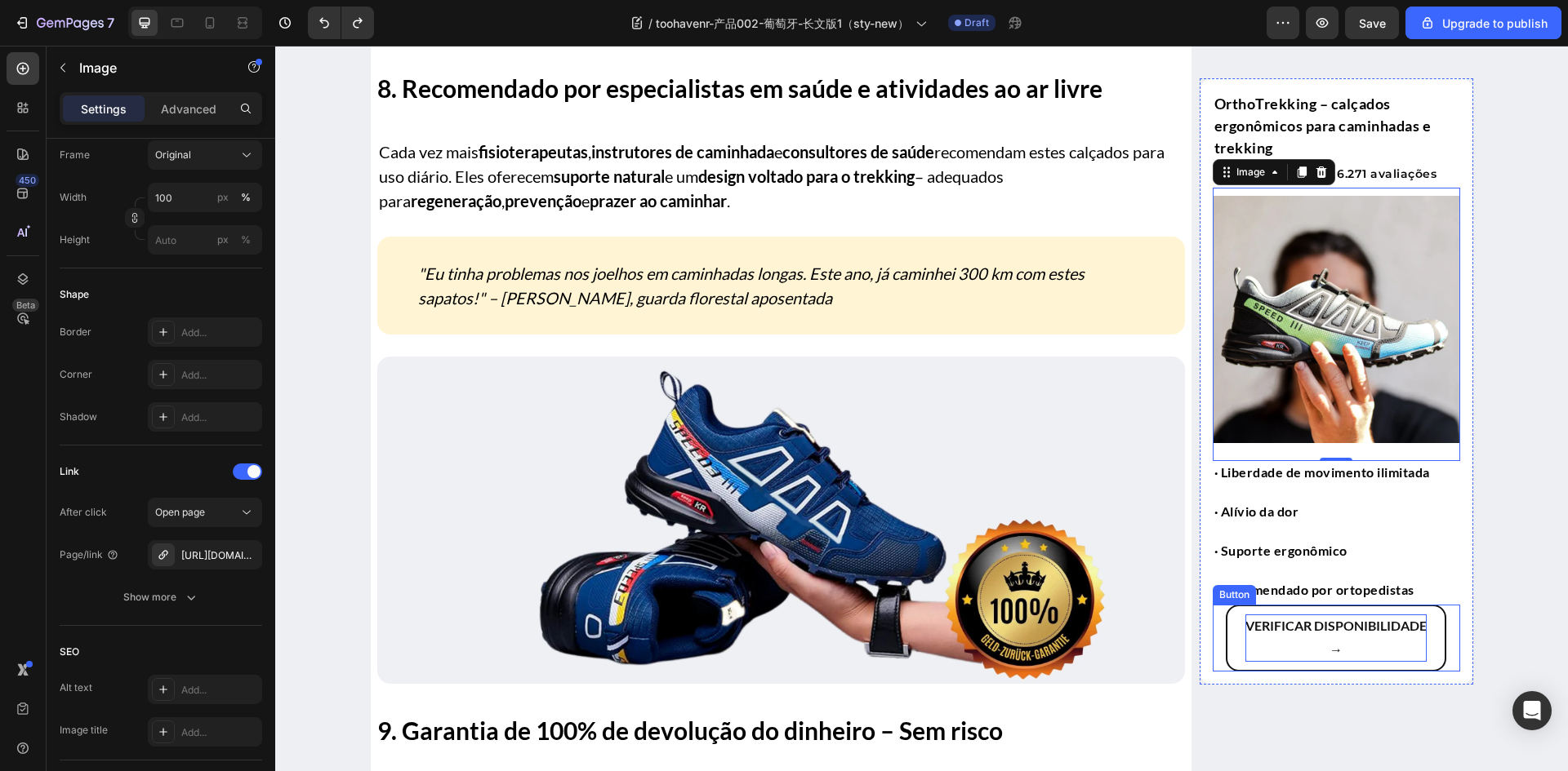
click at [1245, 629] on strong "Verificar disponibilidade" at bounding box center [1336, 625] width 182 height 15
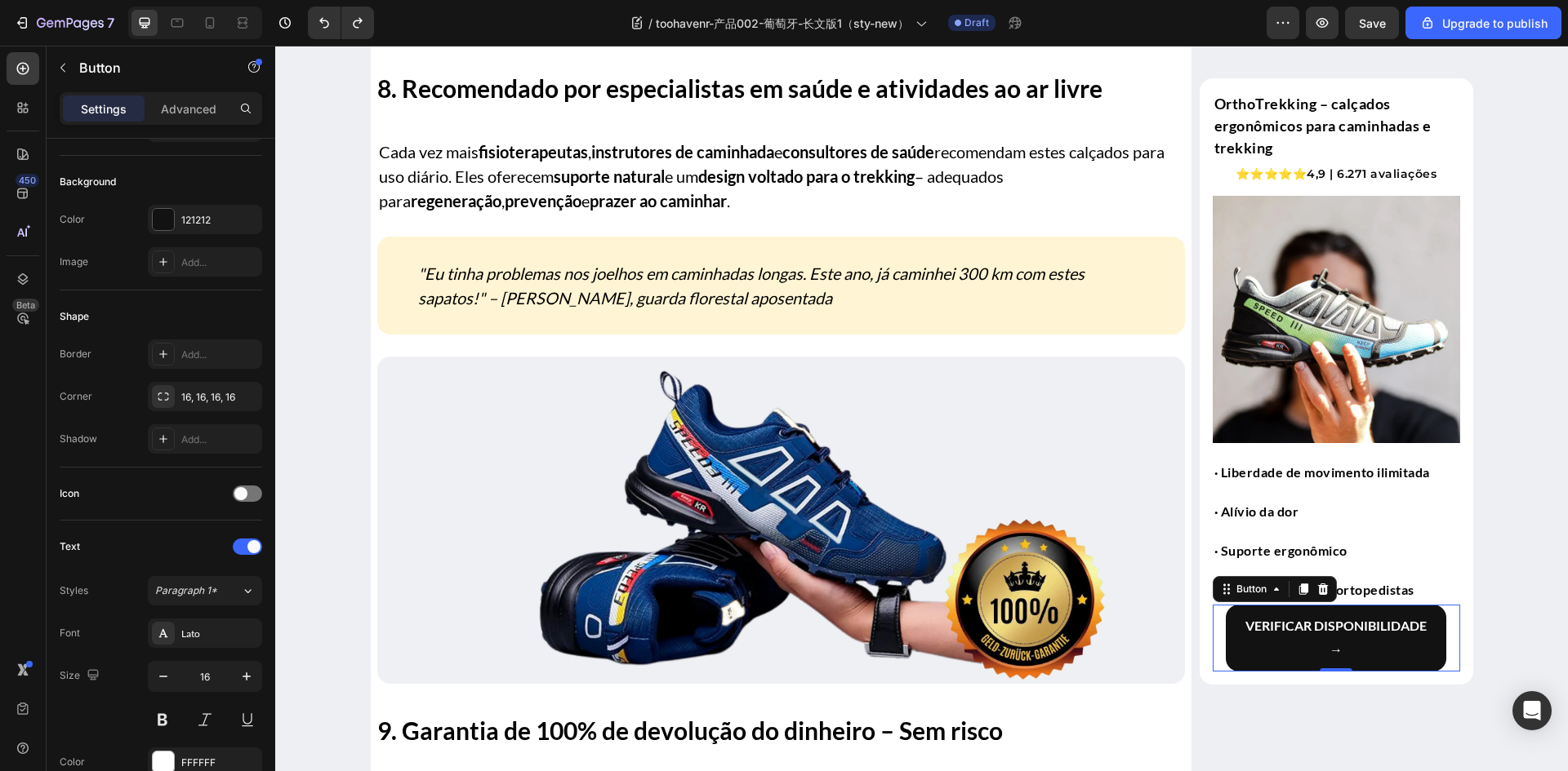
scroll to position [576, 0]
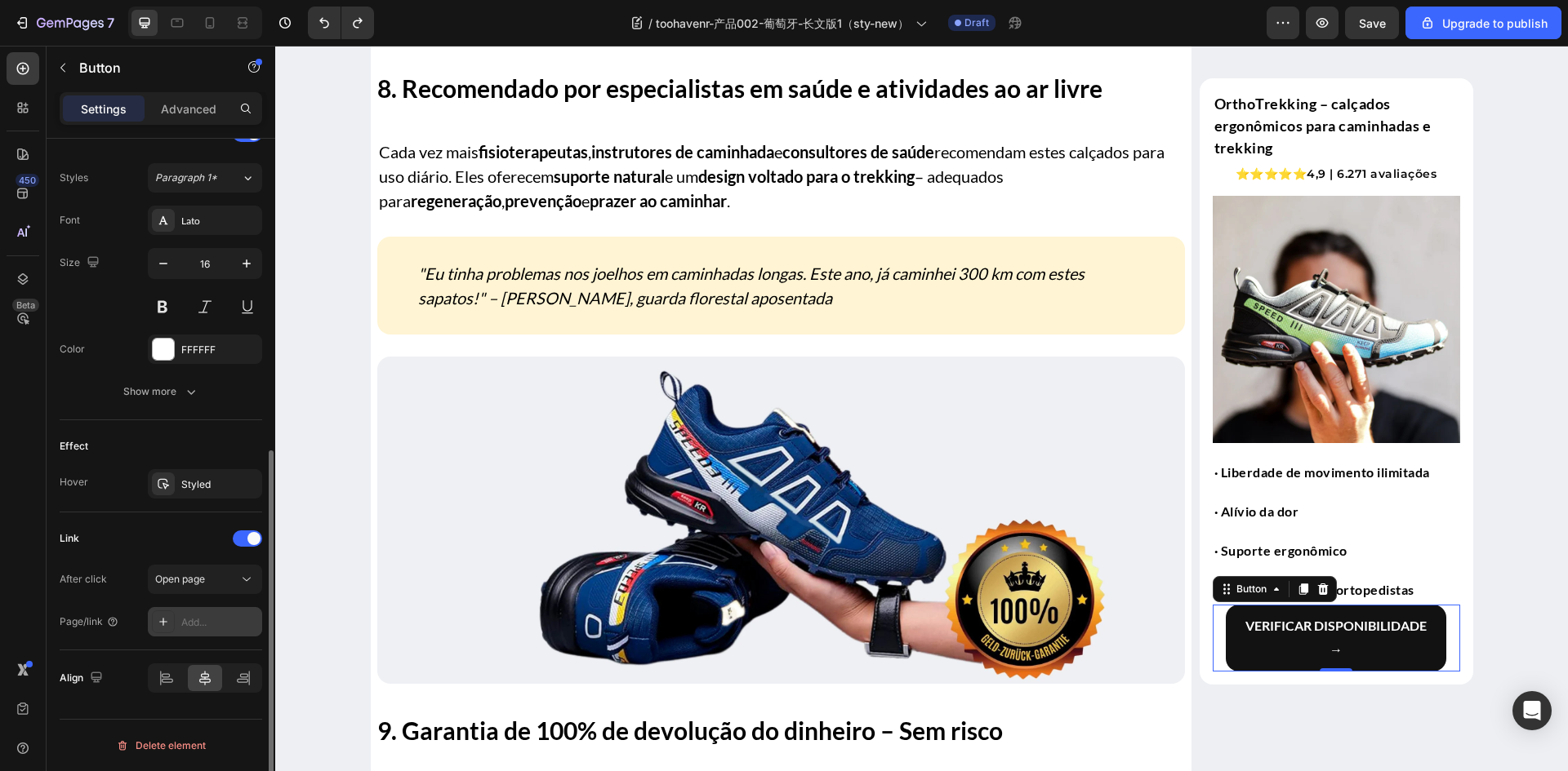
click at [189, 624] on div "Add..." at bounding box center [220, 623] width 77 height 15
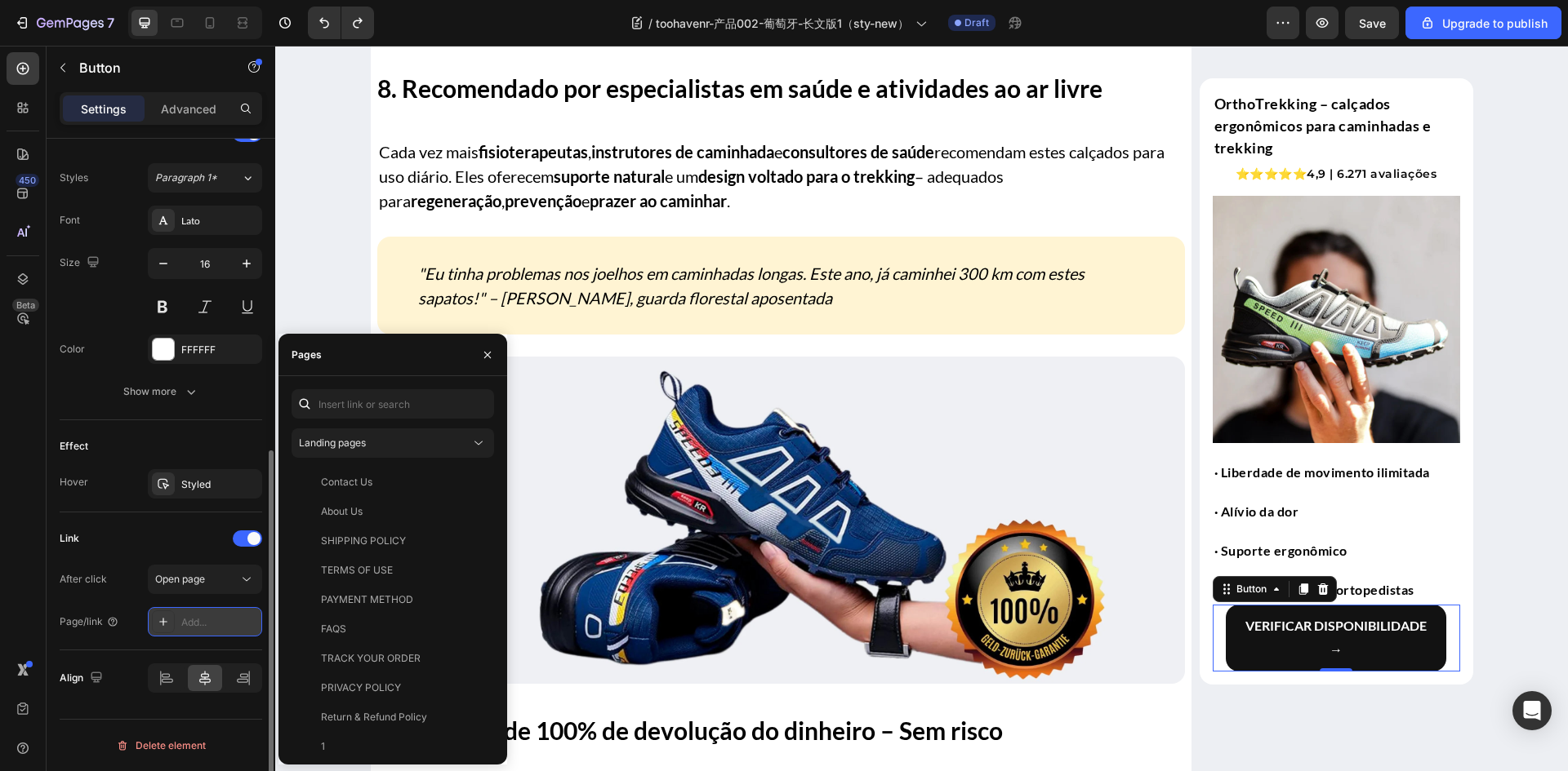
click at [190, 624] on div "Add..." at bounding box center [220, 623] width 77 height 15
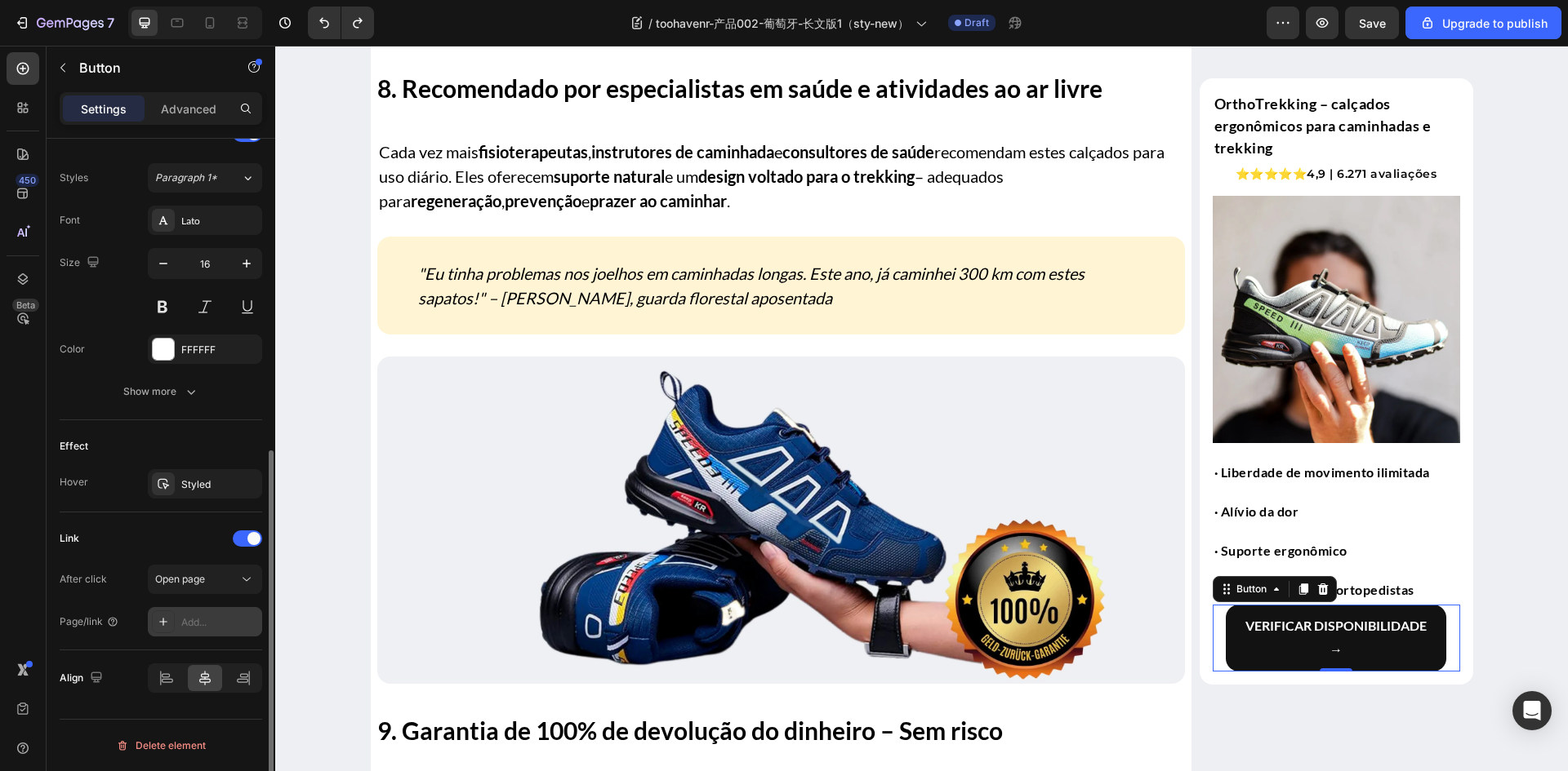
click at [185, 624] on div "Add..." at bounding box center [220, 623] width 77 height 15
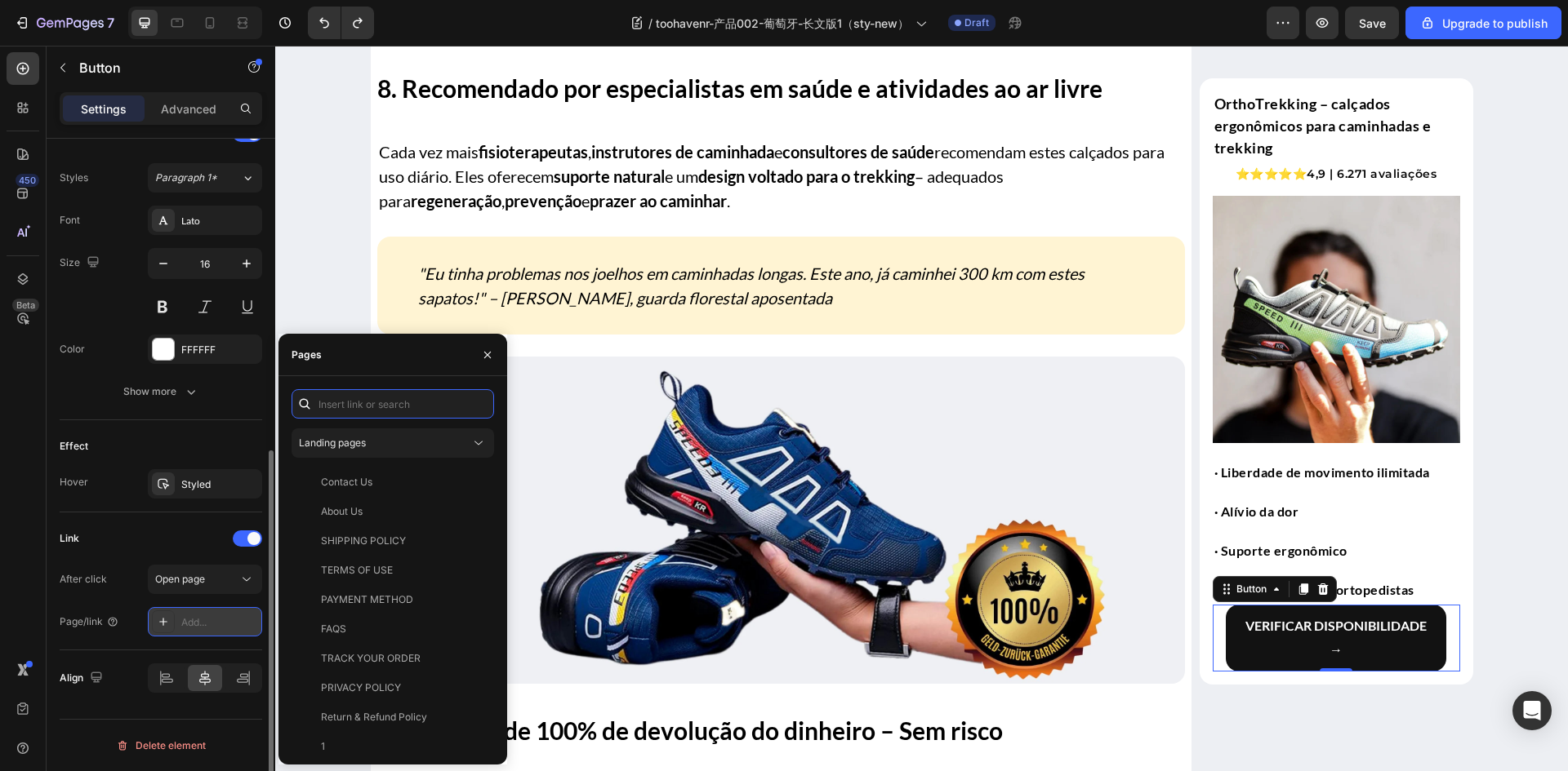
paste input "[URL][DOMAIN_NAME]"
type input "[URL][DOMAIN_NAME]"
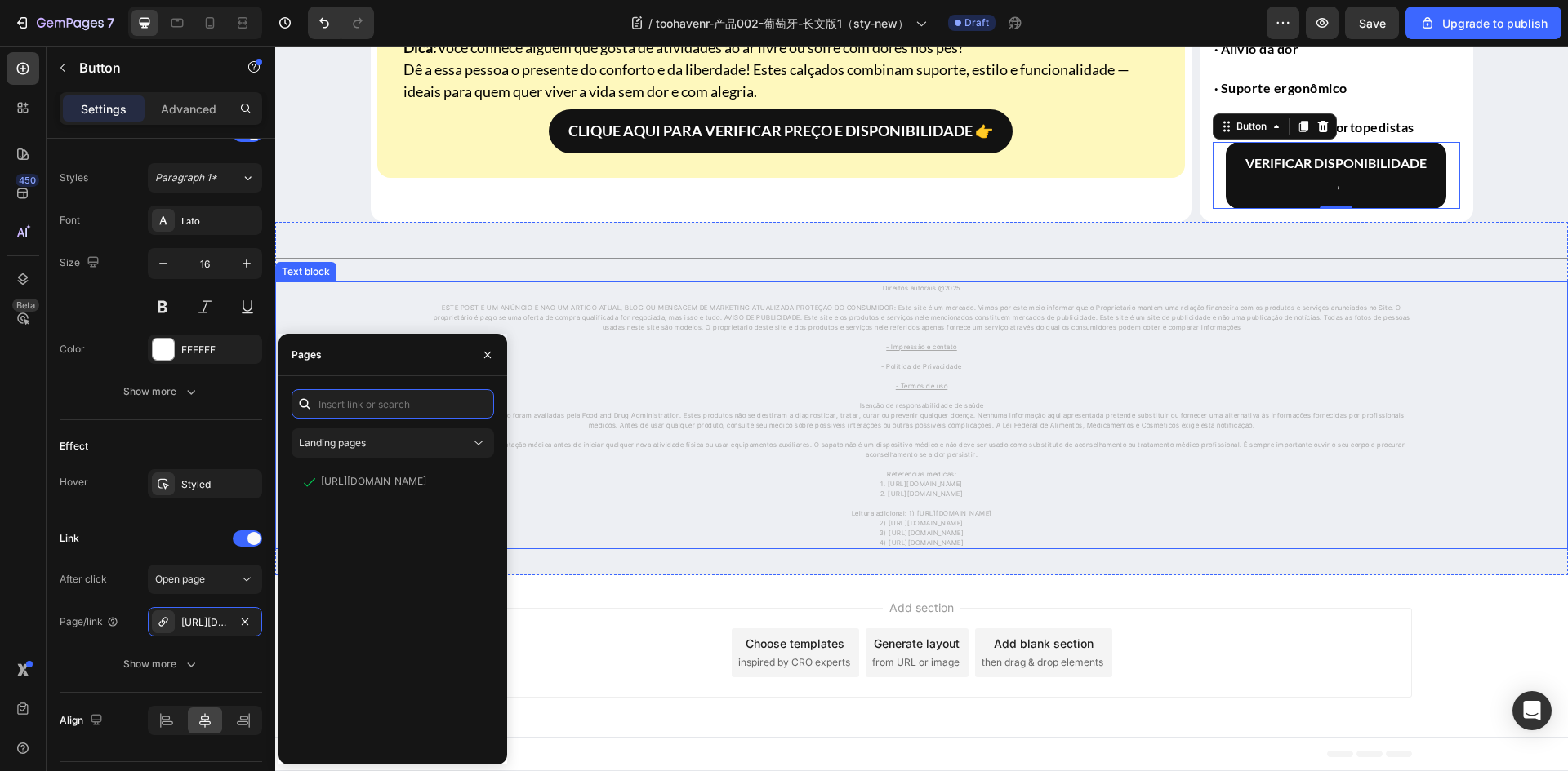
scroll to position [7013, 0]
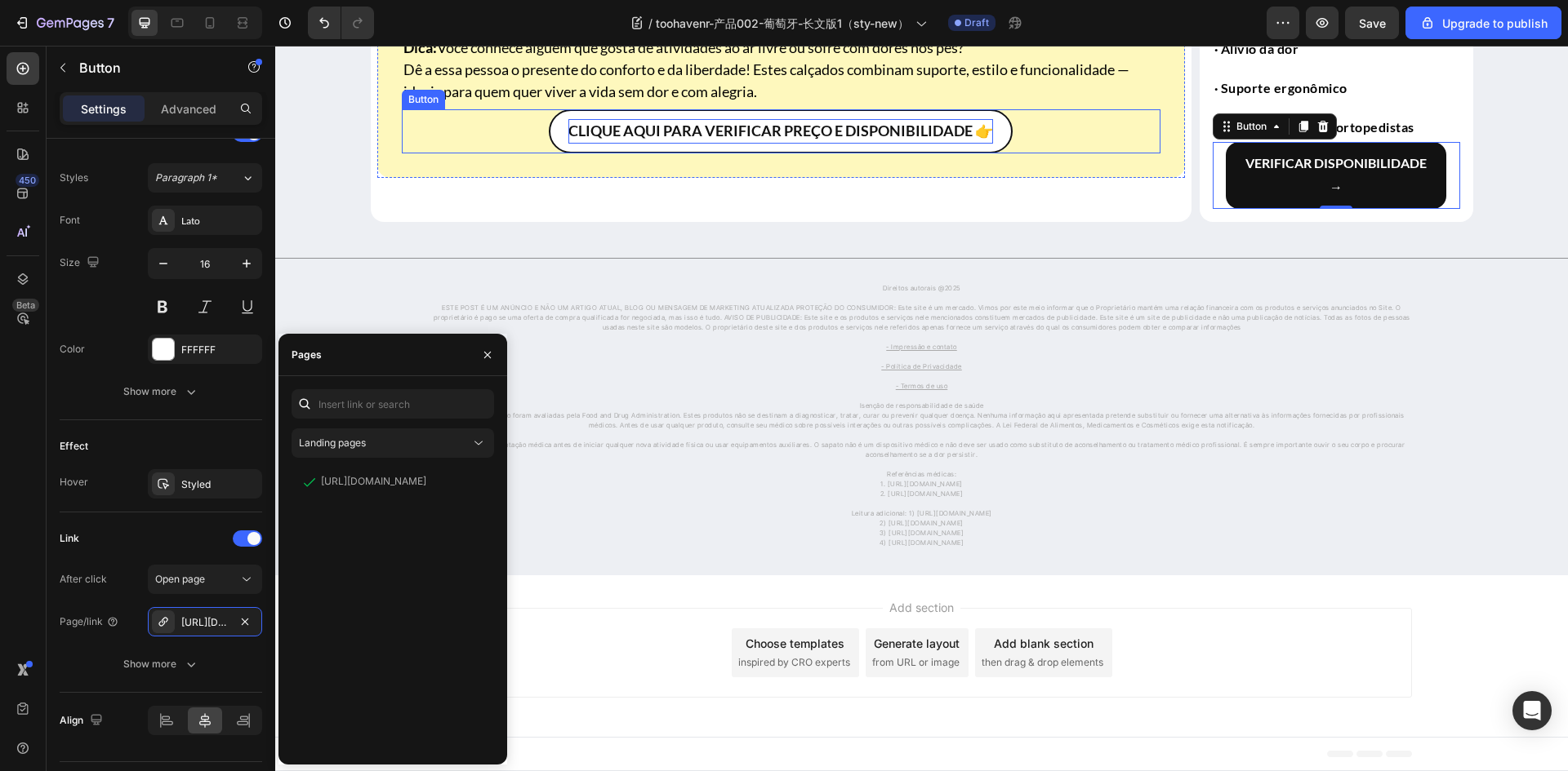
click at [615, 139] on strong "CLIQUE AQUI PARA VERIFICAR PREÇO E DISPONIBILIDADE 👉" at bounding box center [780, 130] width 424 height 18
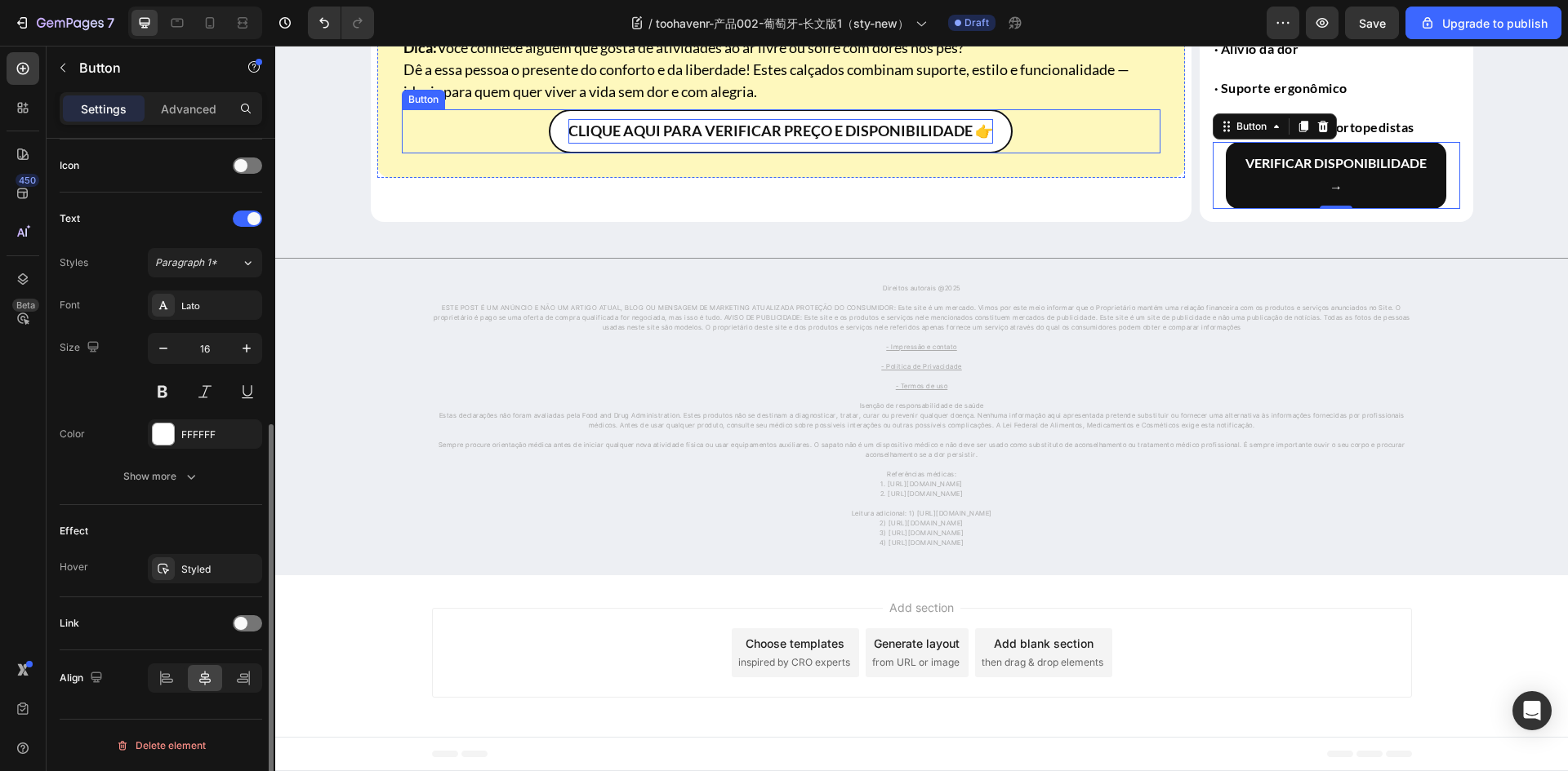
scroll to position [492, 0]
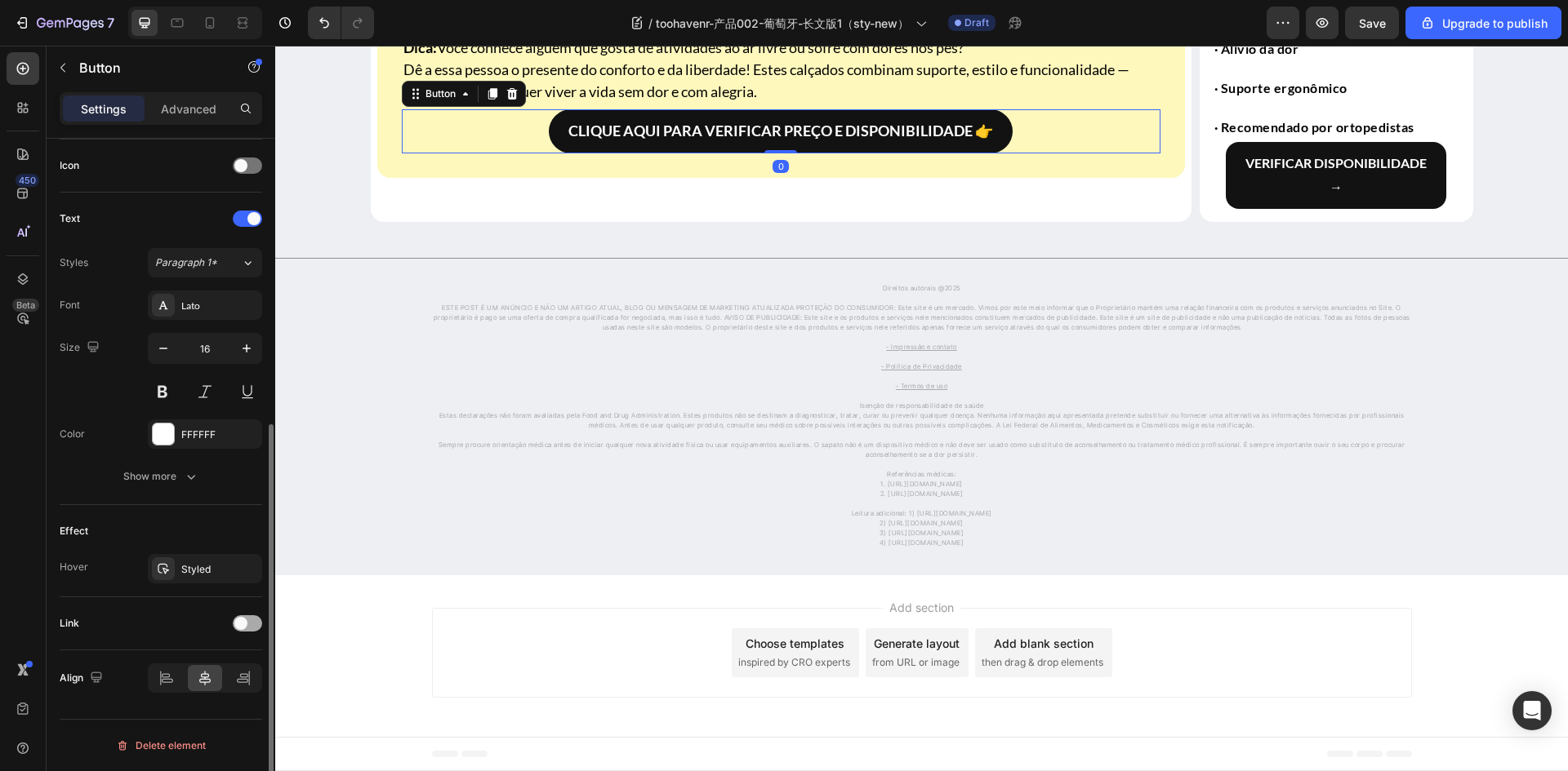
click at [253, 617] on div at bounding box center [246, 623] width 29 height 16
click at [168, 715] on div at bounding box center [163, 707] width 23 height 23
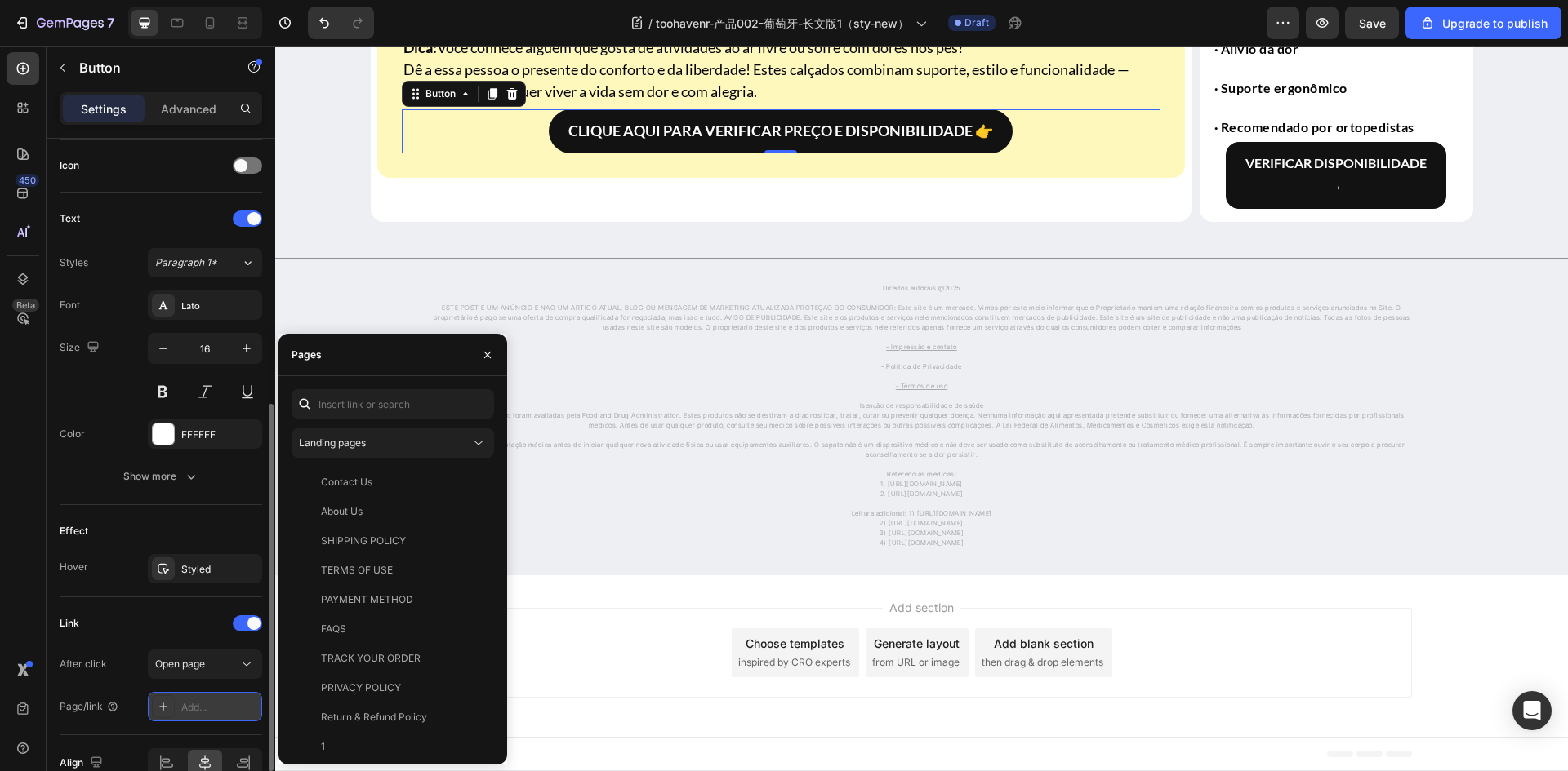
click at [168, 712] on icon at bounding box center [164, 707] width 13 height 13
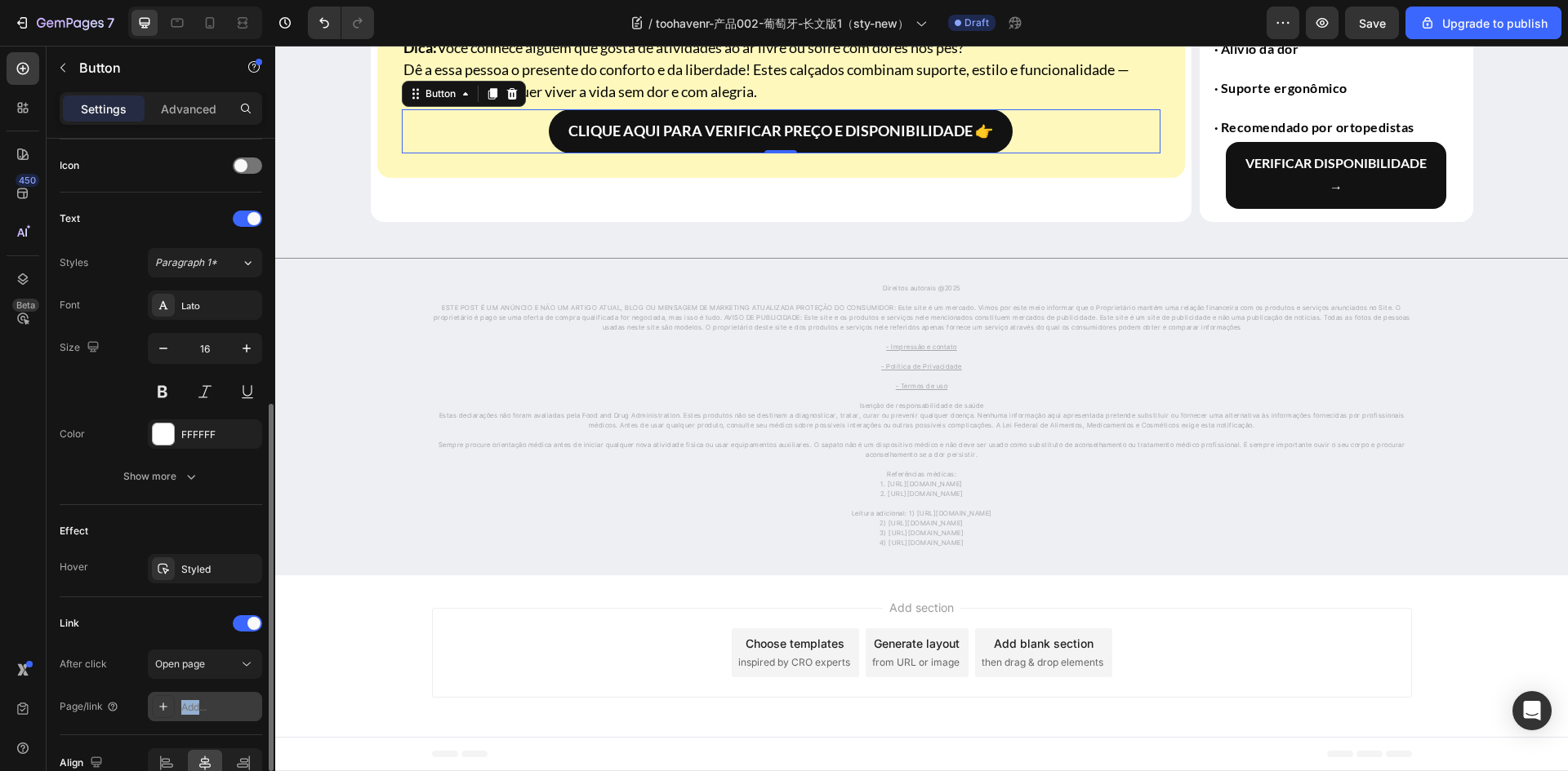
click at [168, 712] on icon at bounding box center [164, 707] width 13 height 13
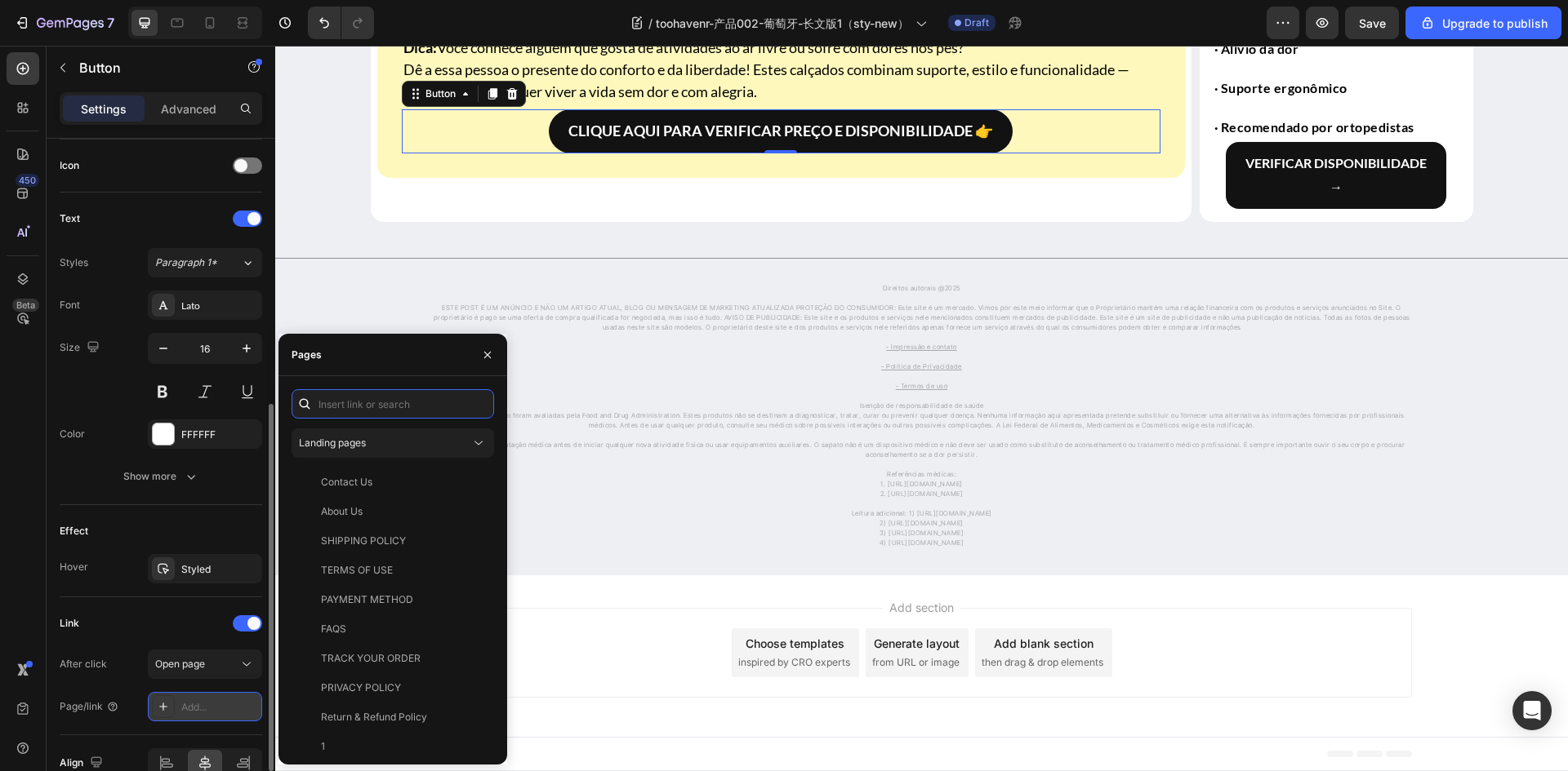
paste input "https://bensert.com/products/scarpe-da-ginnastica-comode-9"
type input "https://bensert.com/products/scarpe-da-ginnastica-comode-9"
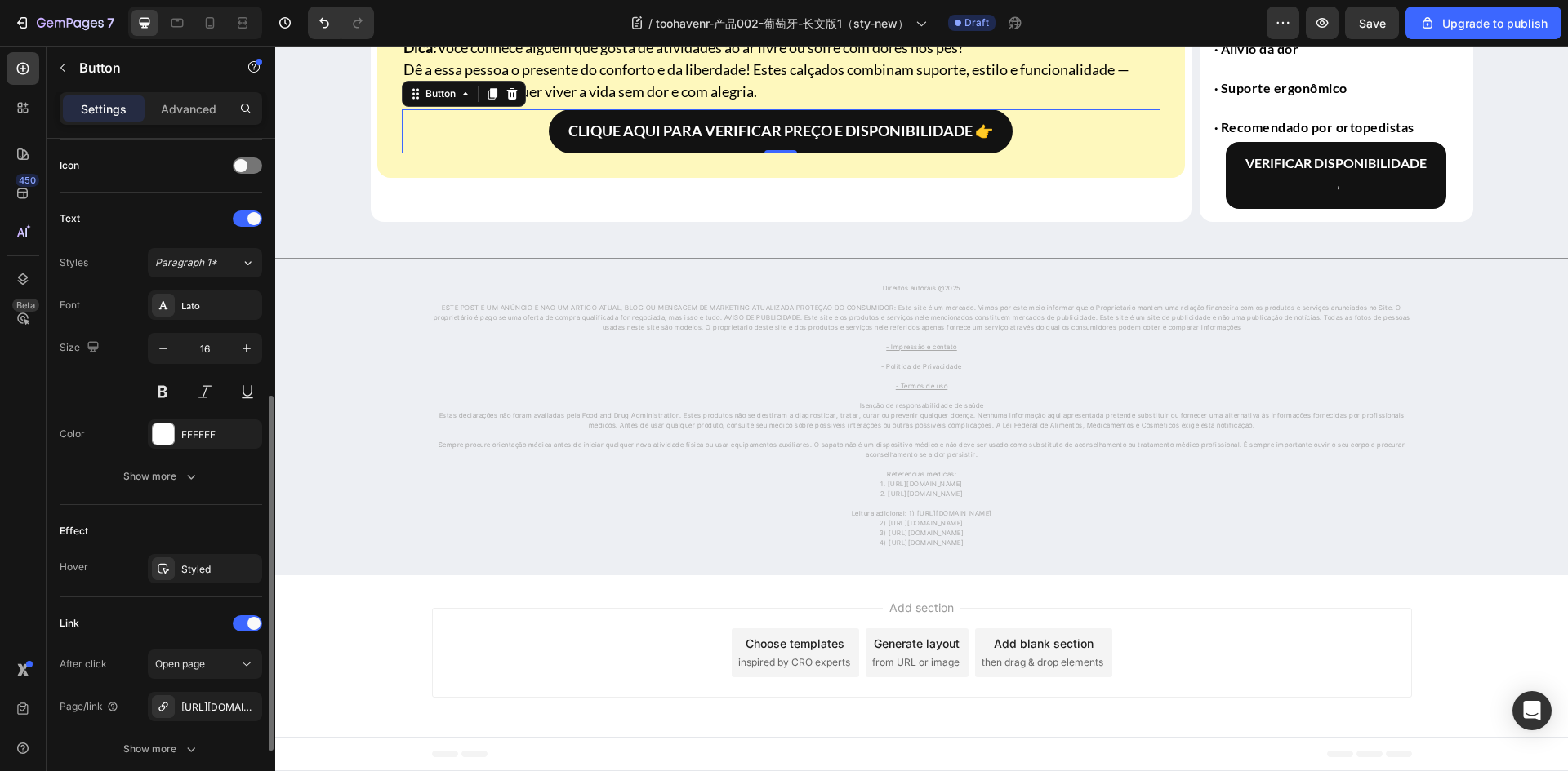
click at [163, 590] on div "Effect Hover Styled" at bounding box center [160, 551] width 202 height 92
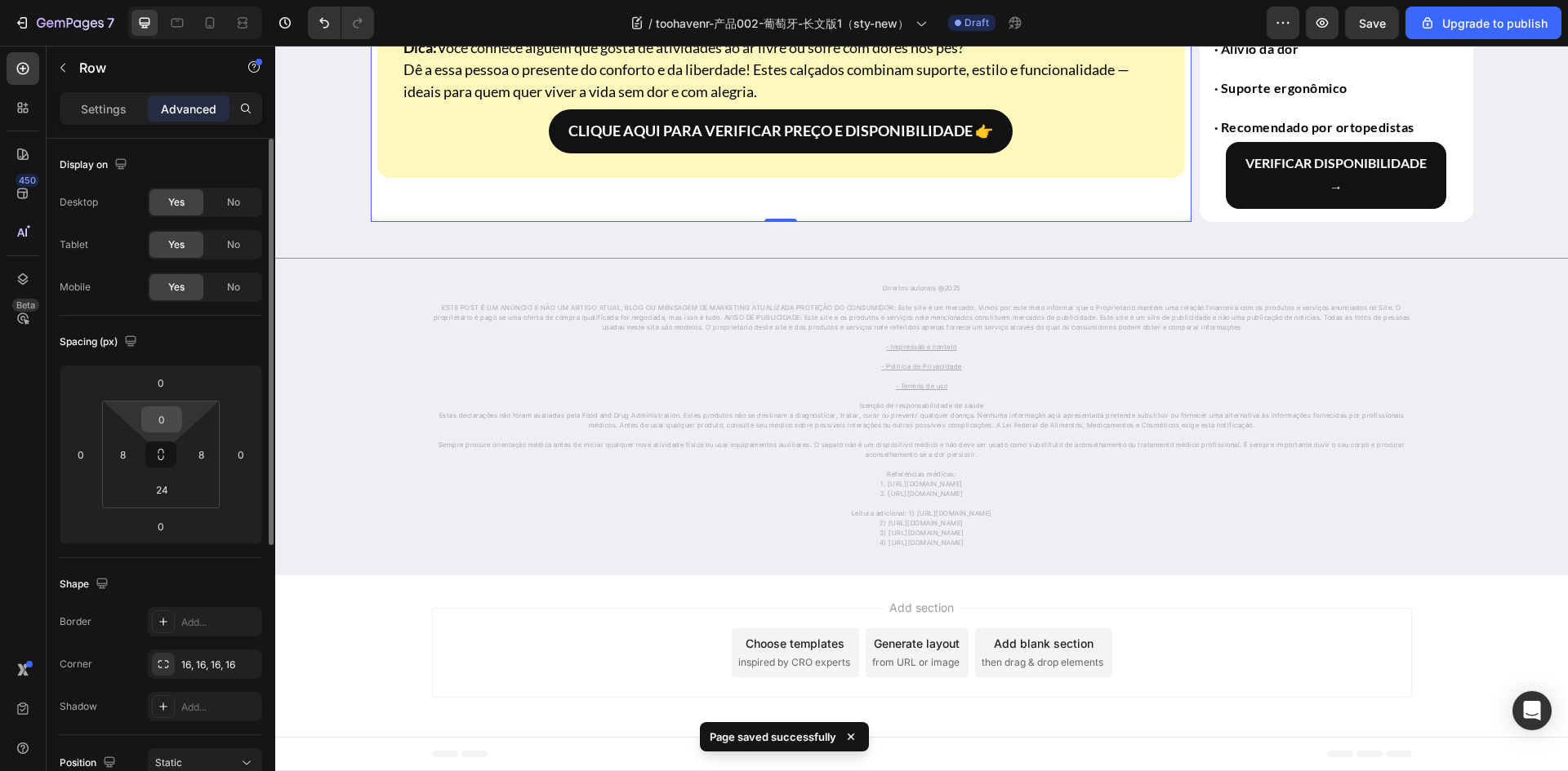
click at [158, 427] on input "0" at bounding box center [162, 419] width 33 height 24
type input "24"
click at [0, 0] on div "Spacing (px) 0 0 0 0 24 8 24 8" at bounding box center [0, 0] width 0 height 0
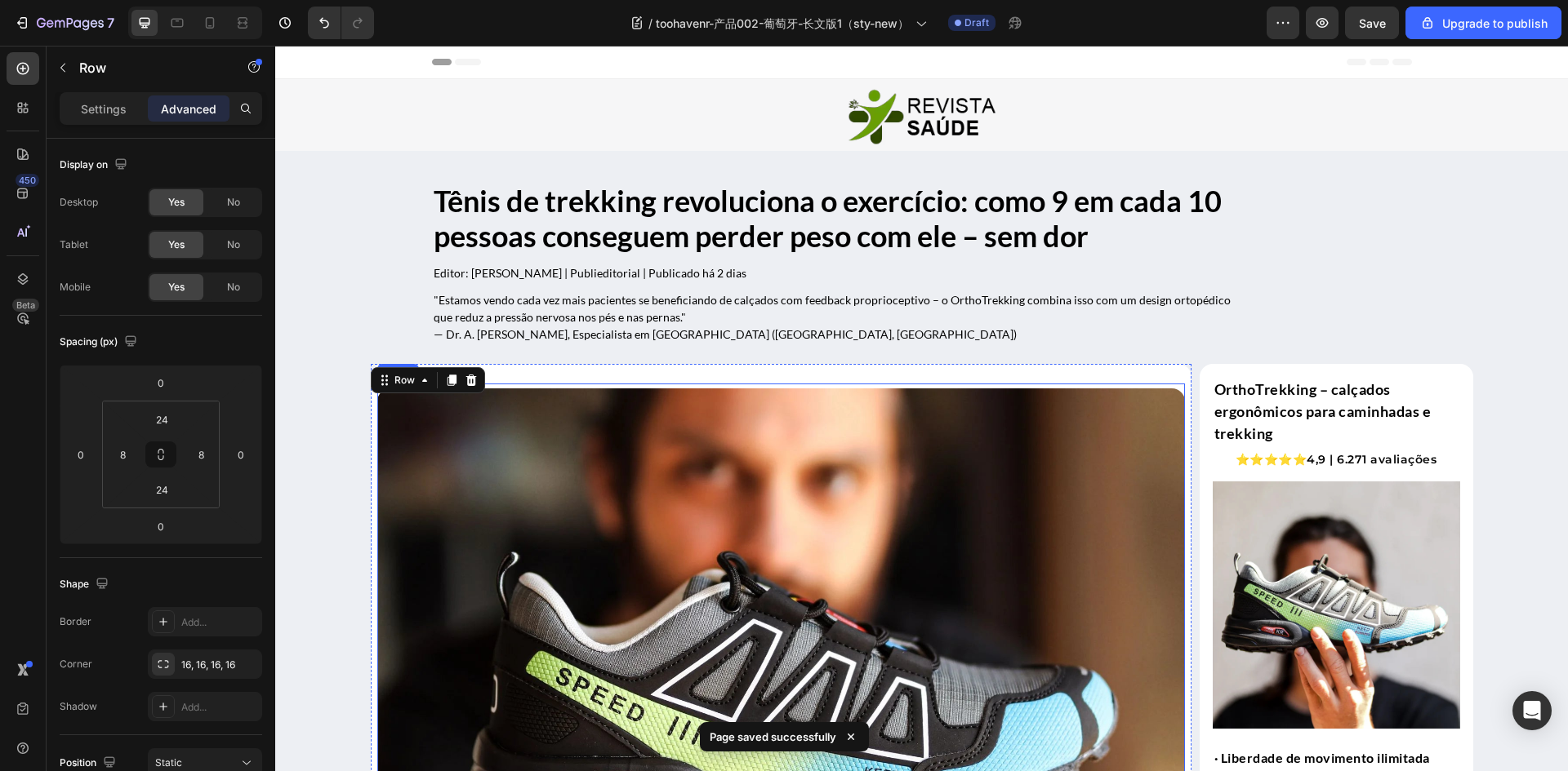
click at [776, 499] on img at bounding box center [781, 704] width 807 height 632
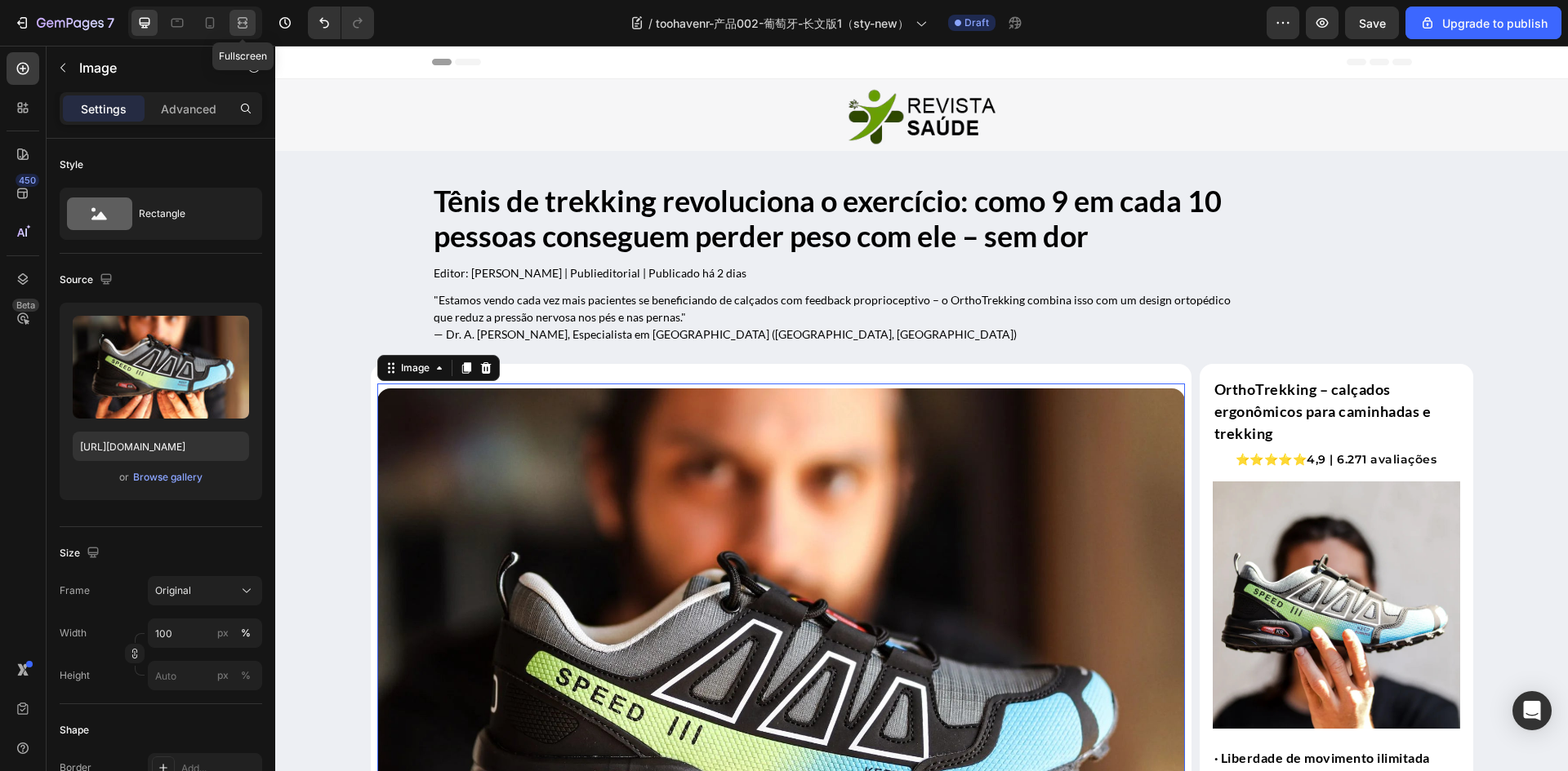
click at [245, 19] on icon at bounding box center [242, 23] width 16 height 16
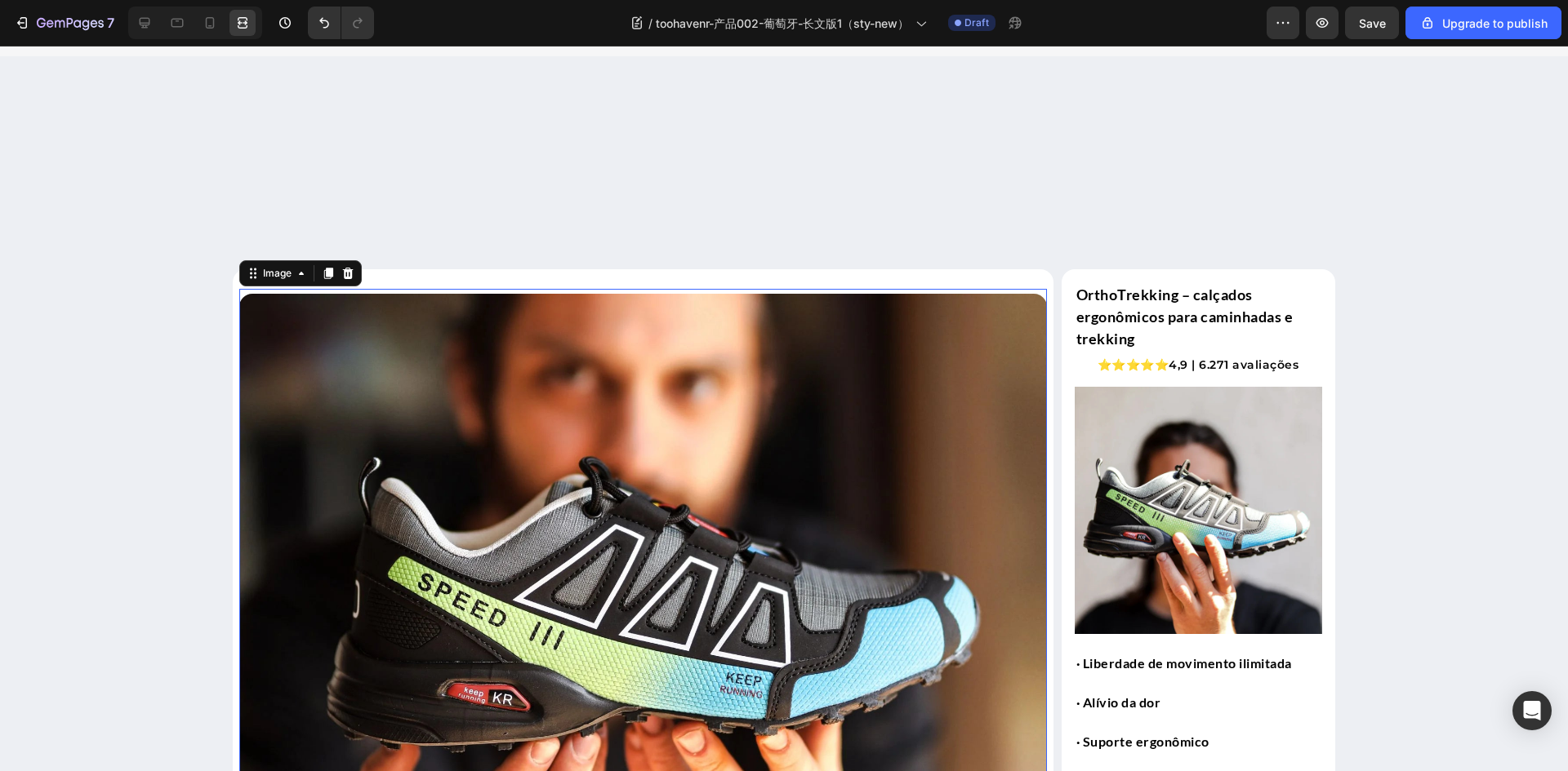
scroll to position [326, 0]
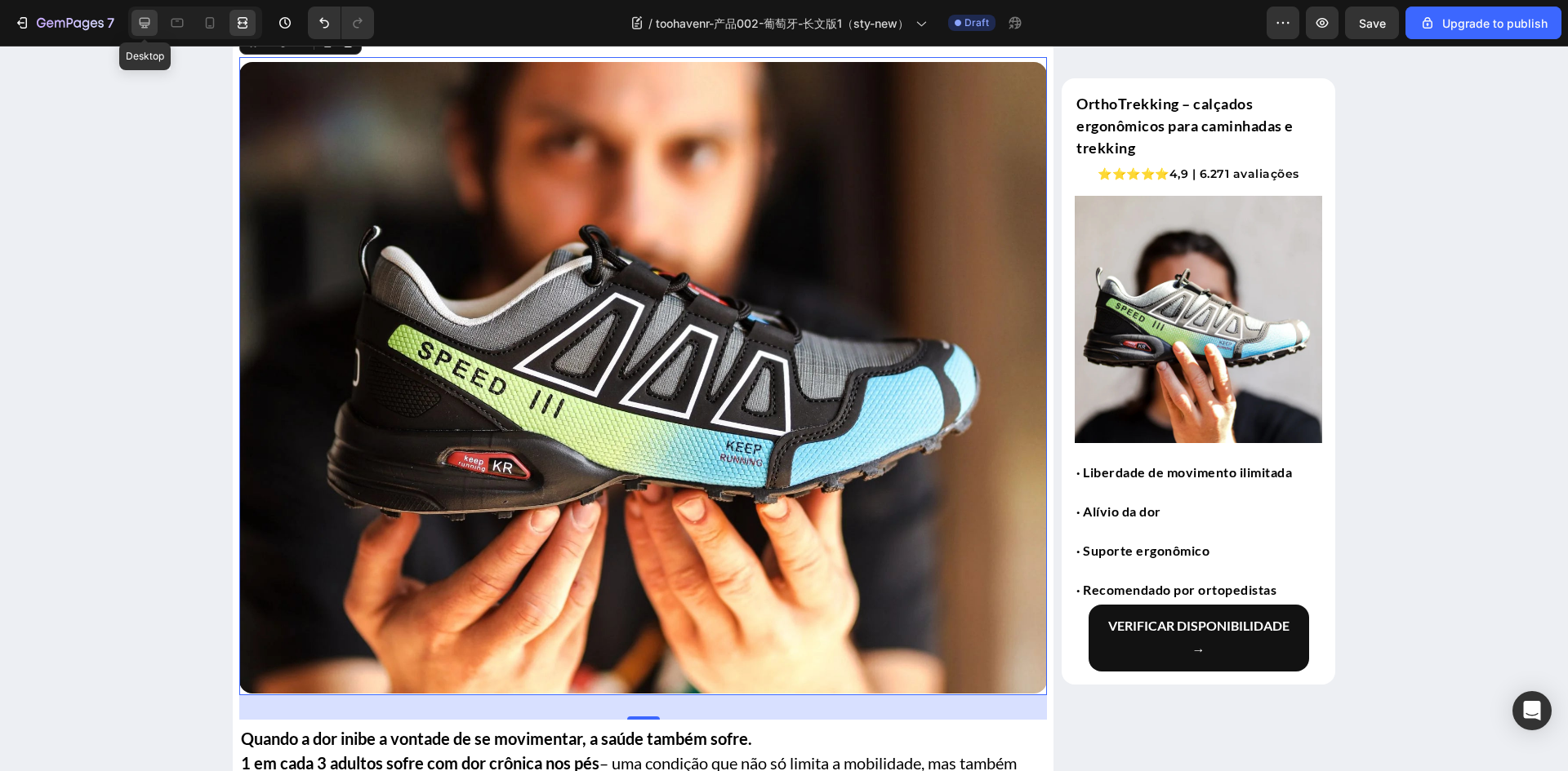
click at [151, 24] on icon at bounding box center [144, 23] width 16 height 16
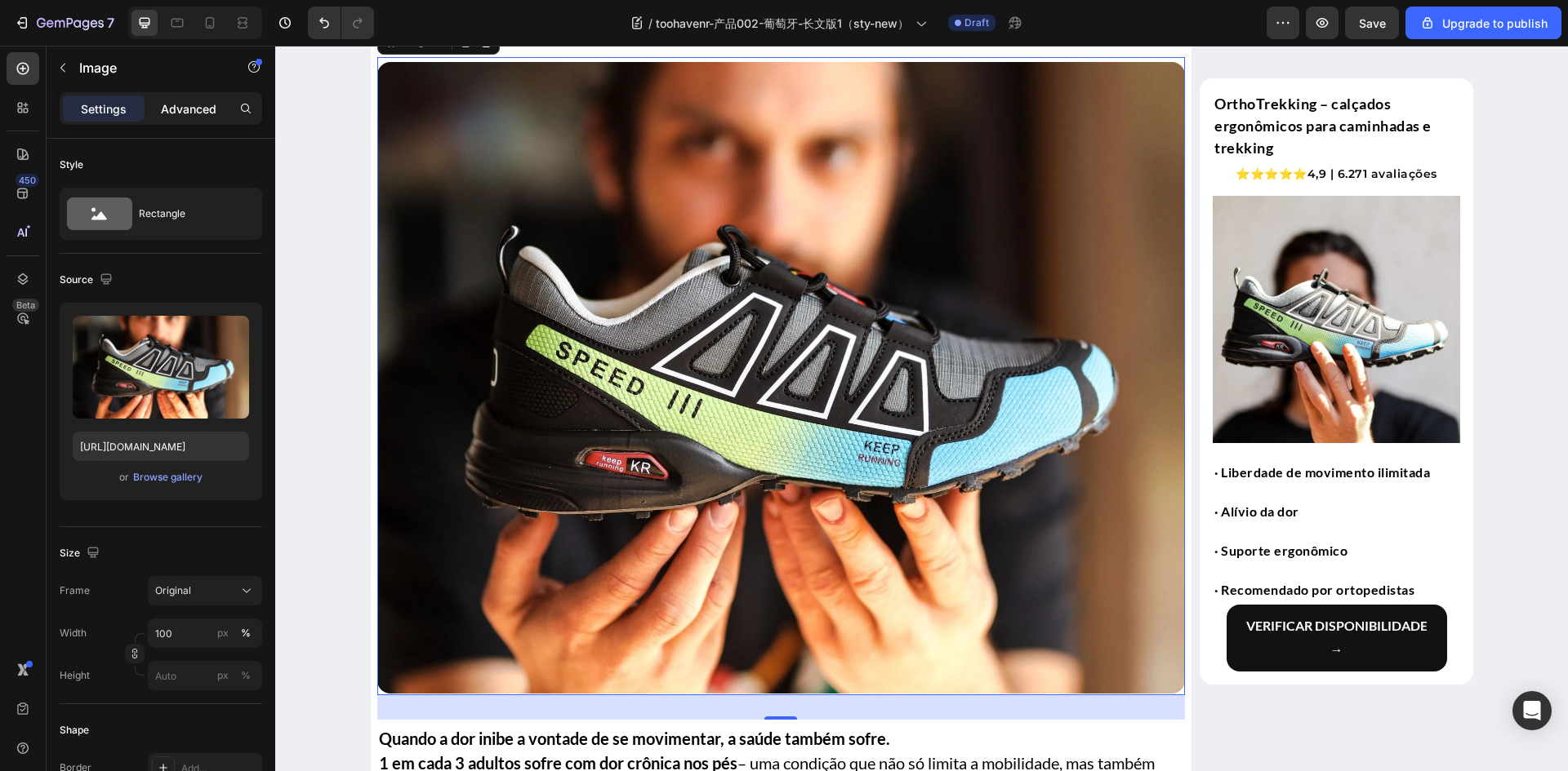
click at [181, 105] on p "Advanced" at bounding box center [188, 109] width 55 height 17
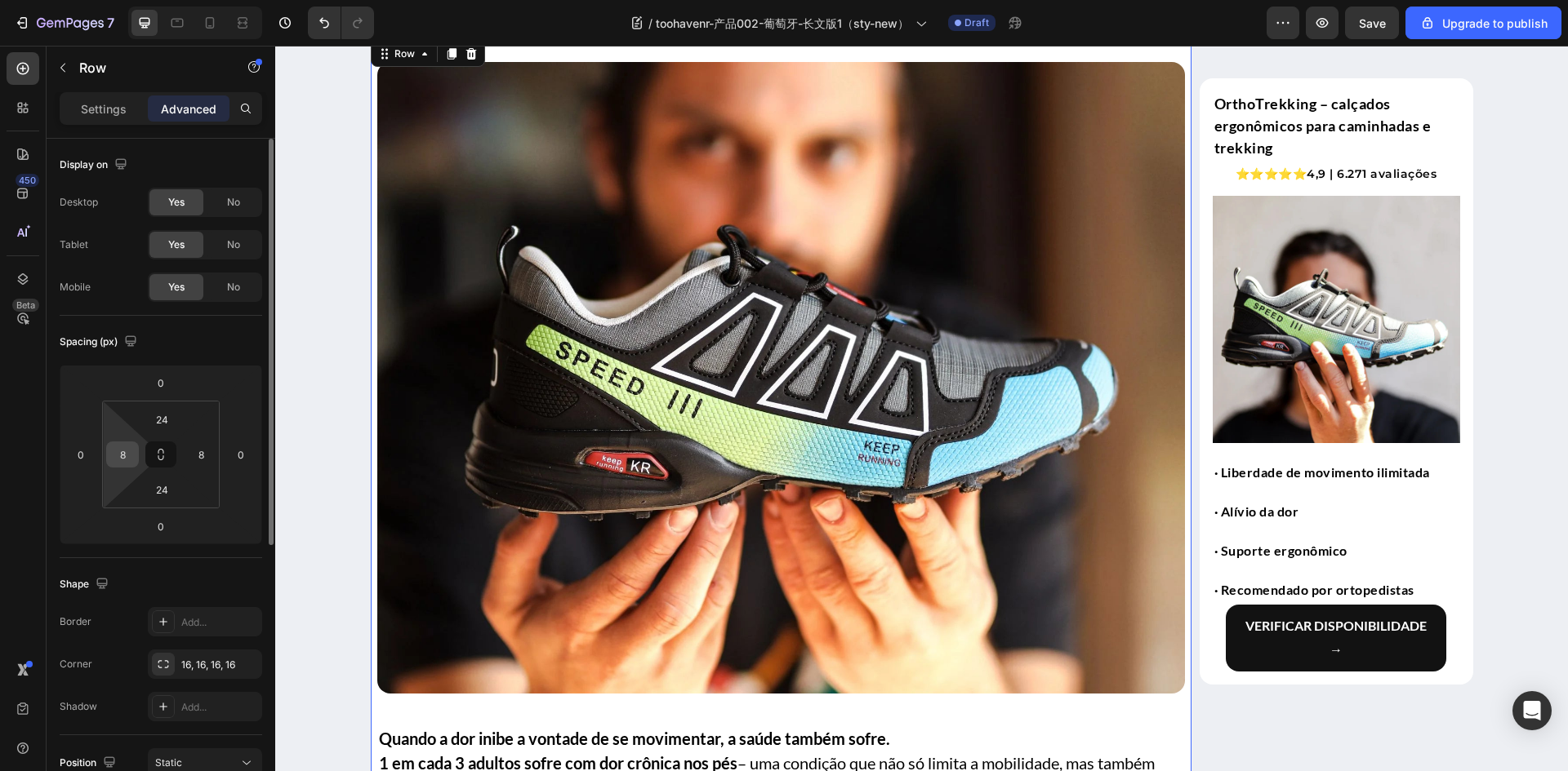
click at [121, 461] on input "8" at bounding box center [122, 454] width 24 height 24
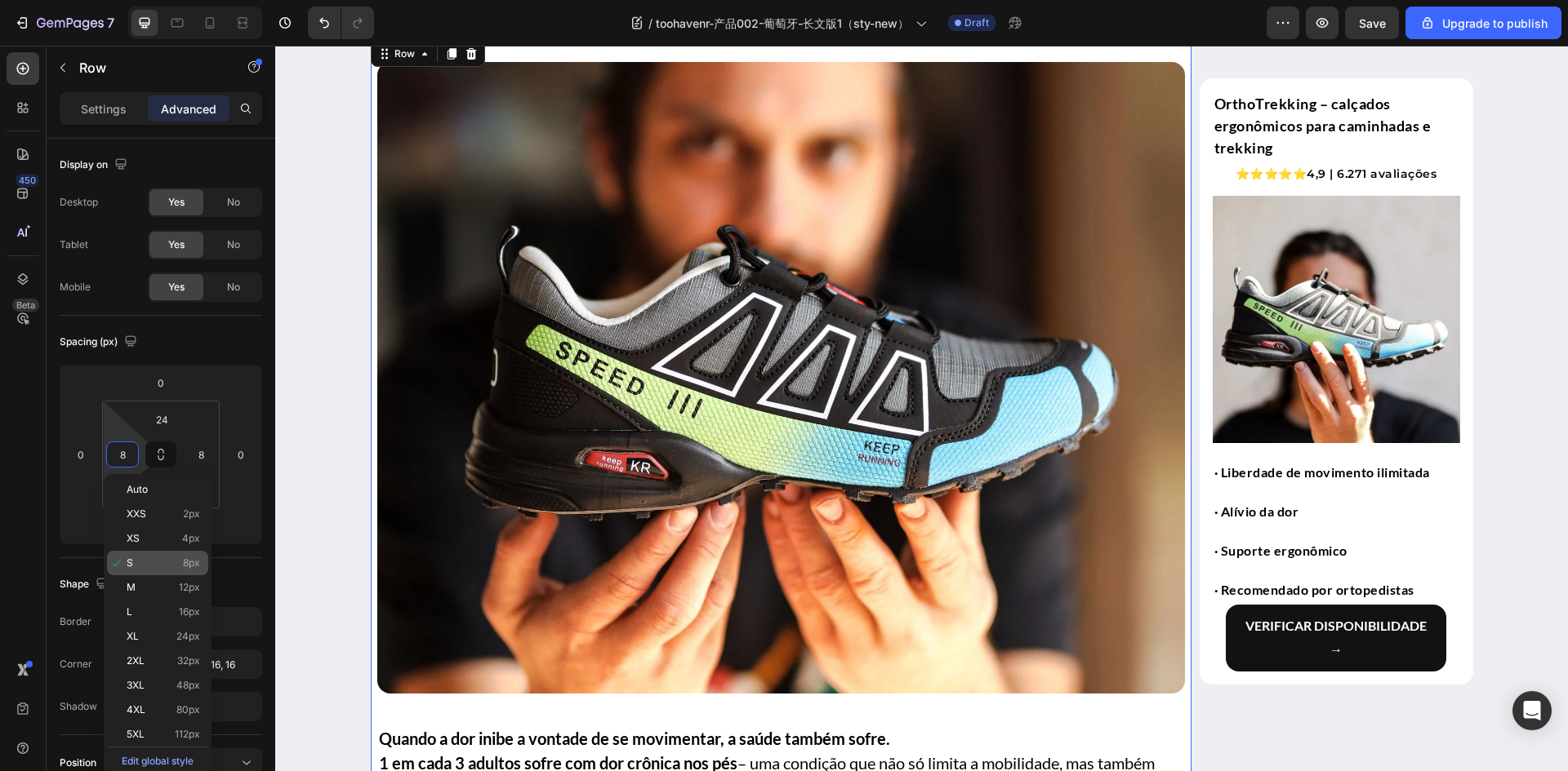
drag, startPoint x: 164, startPoint y: 591, endPoint x: 173, endPoint y: 567, distance: 25.6
click at [164, 591] on p "M 12px" at bounding box center [164, 588] width 73 height 11
type input "12"
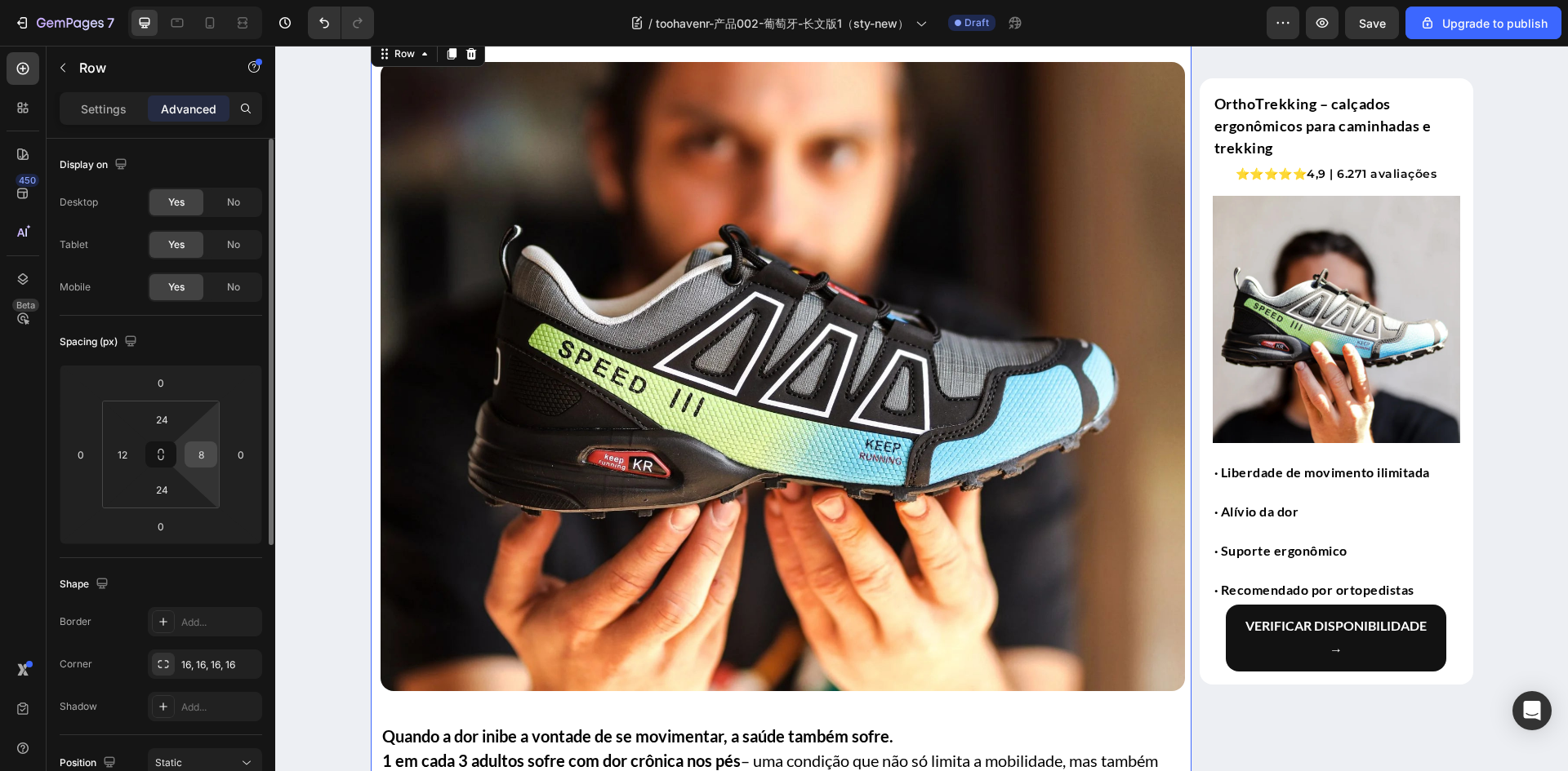
click at [198, 460] on input "8" at bounding box center [201, 454] width 24 height 24
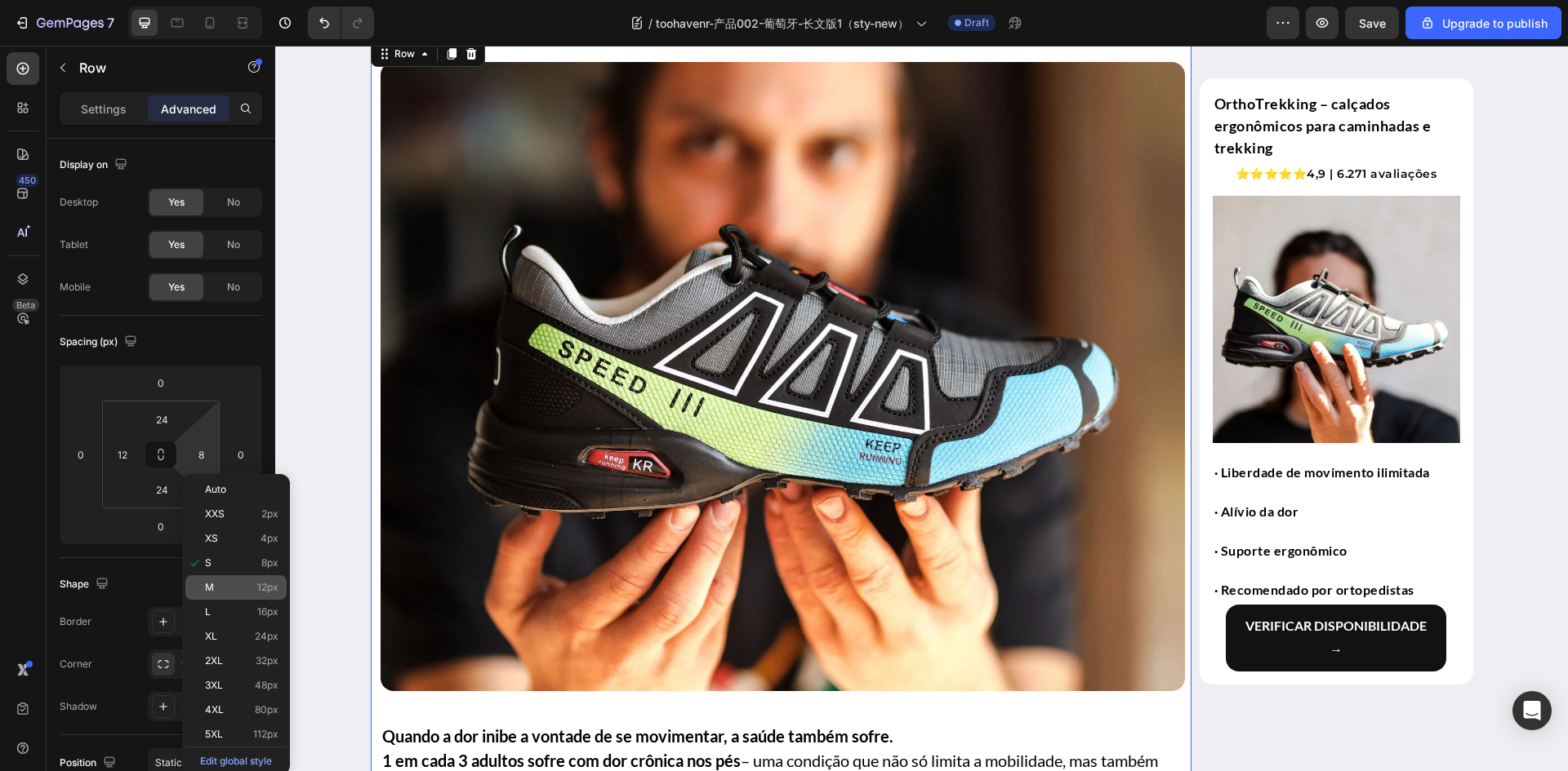
click at [217, 586] on p "M 12px" at bounding box center [242, 588] width 73 height 11
type input "12"
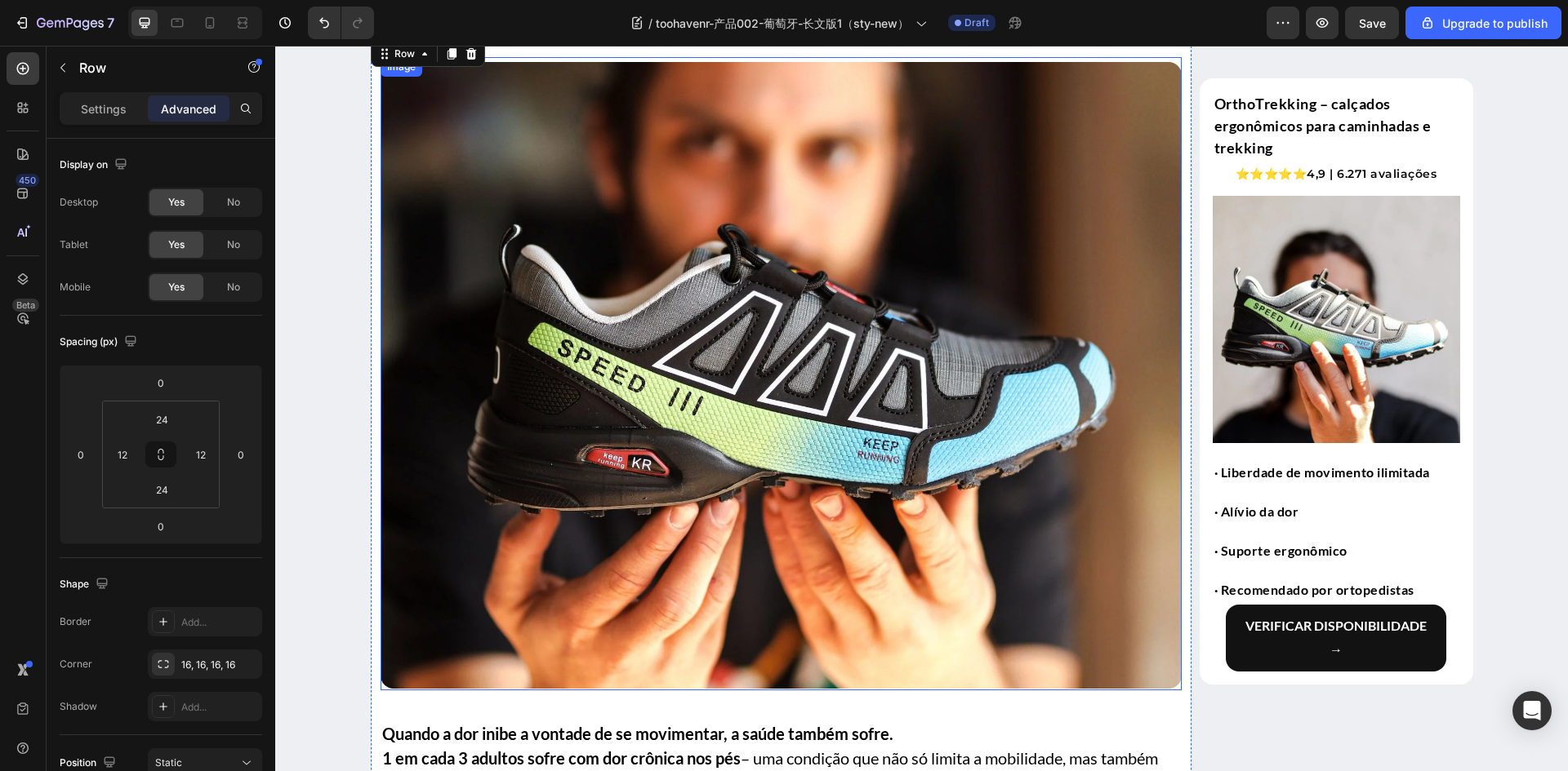
click at [672, 542] on img at bounding box center [782, 375] width 801 height 627
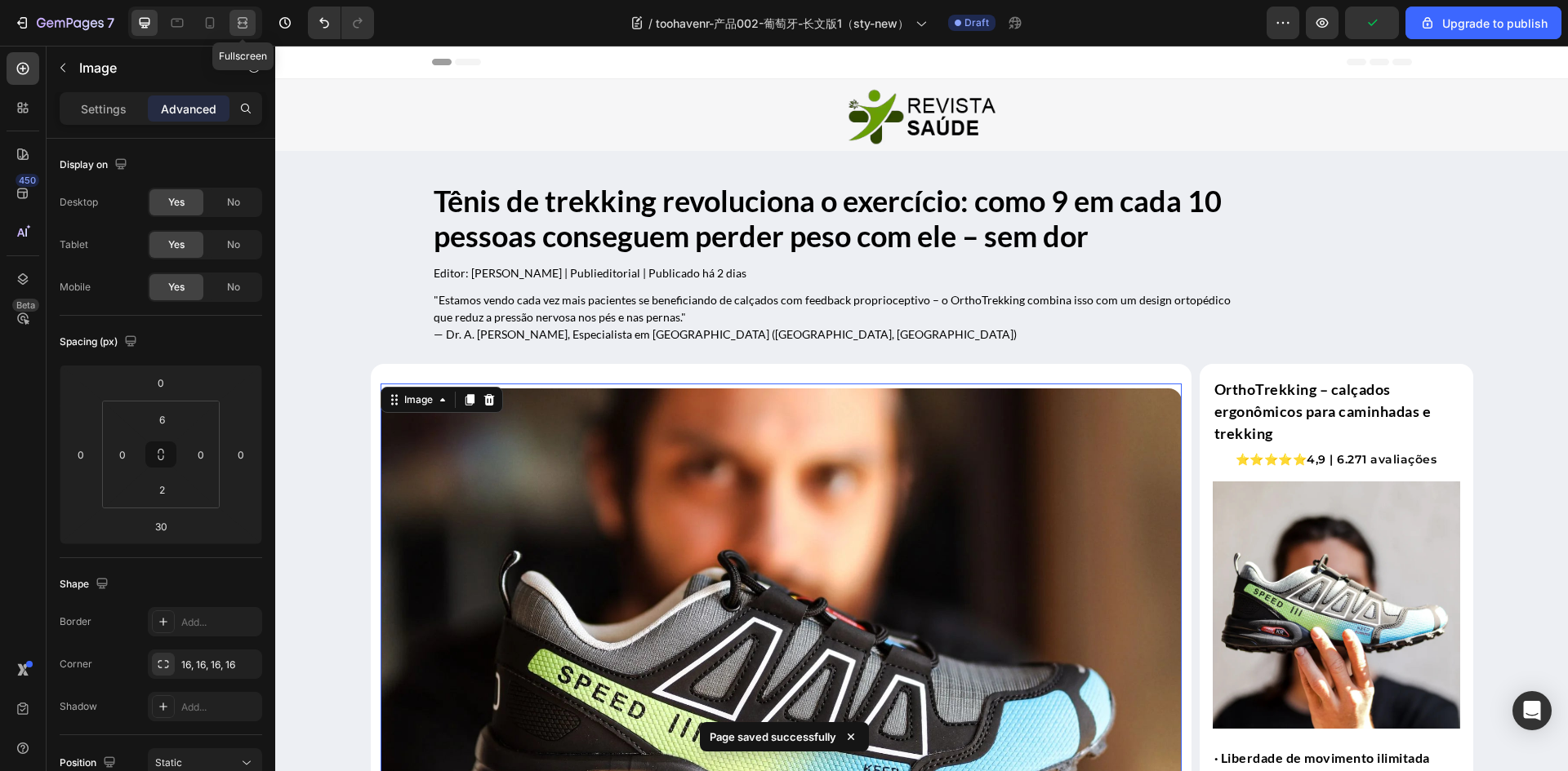
click at [238, 15] on icon at bounding box center [242, 23] width 16 height 16
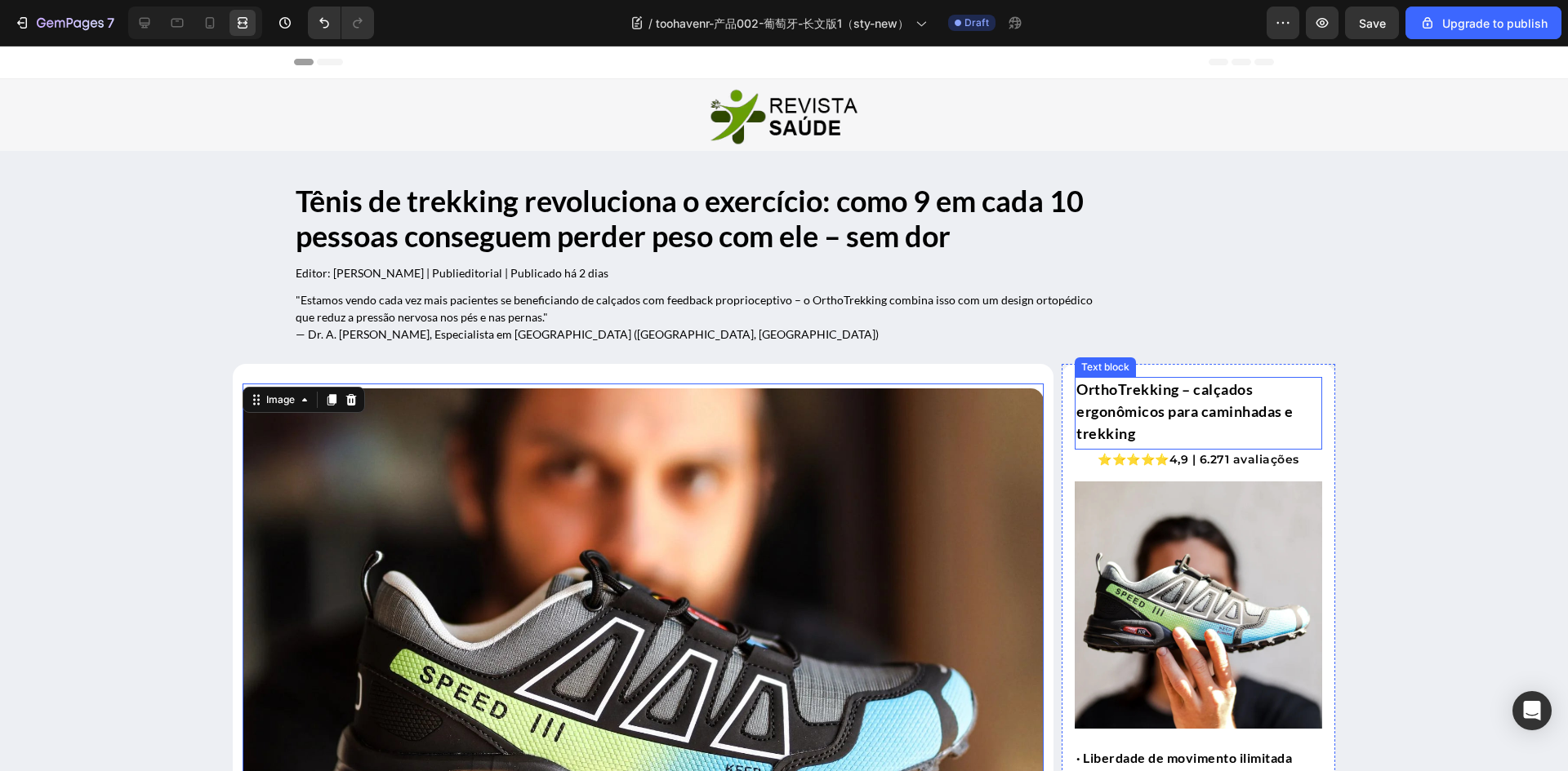
click at [1217, 389] on p "OrthoTrekking – calçados ergonômicos para caminhadas e trekking" at bounding box center [1198, 412] width 245 height 66
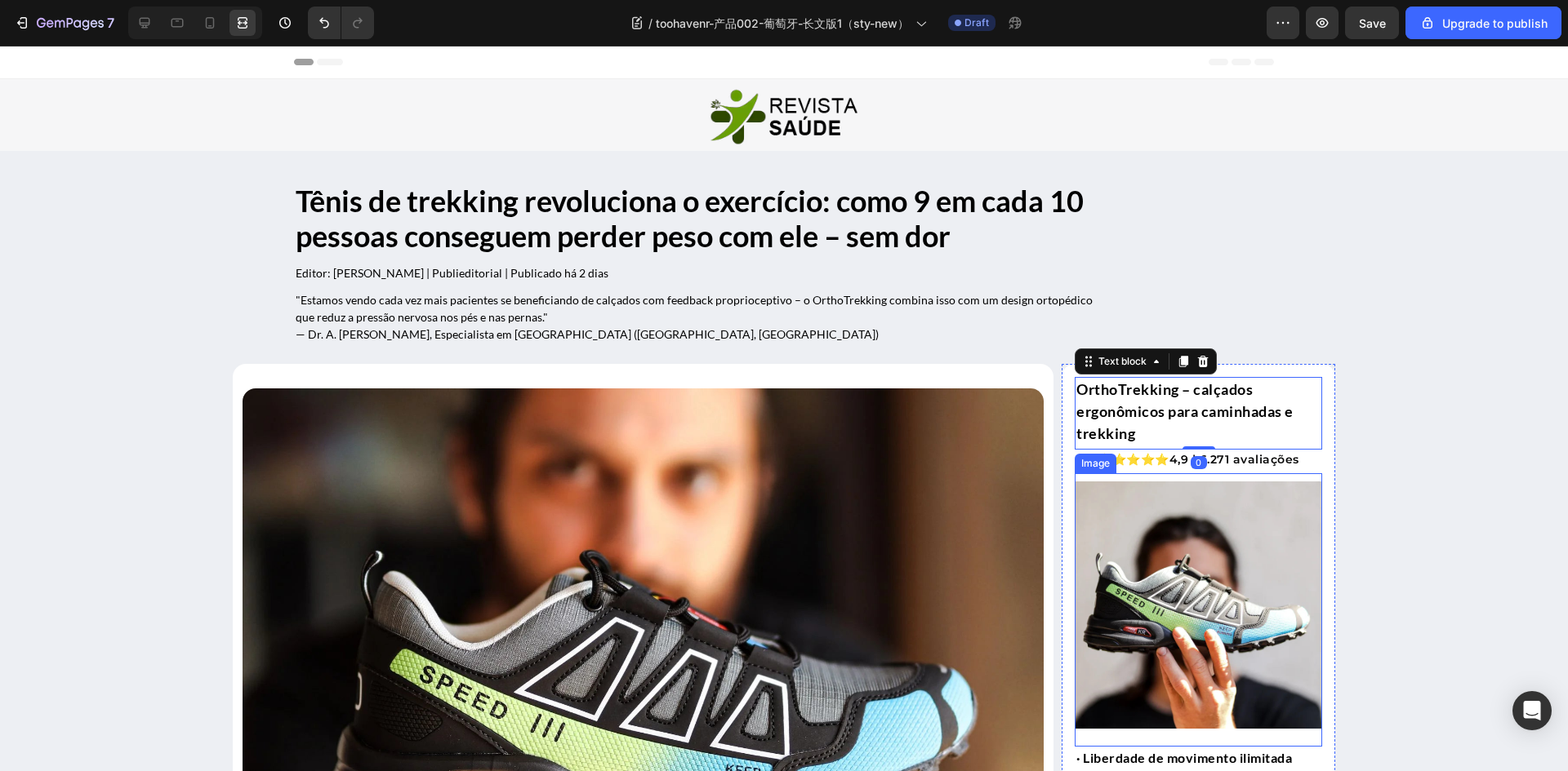
click at [1134, 512] on img at bounding box center [1197, 605] width 247 height 247
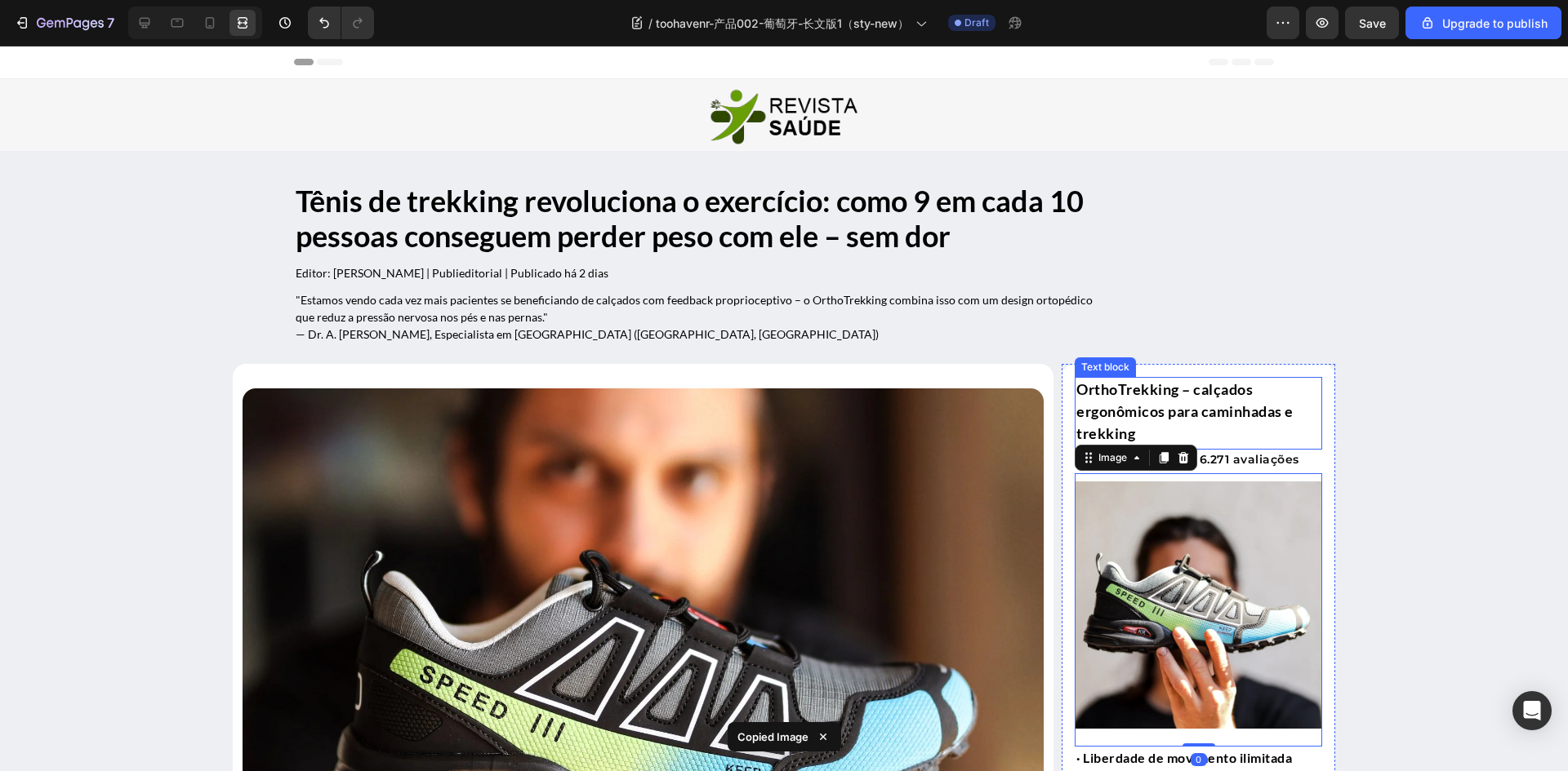
click at [1166, 382] on p "OrthoTrekking – calçados ergonômicos para caminhadas e trekking" at bounding box center [1198, 412] width 245 height 66
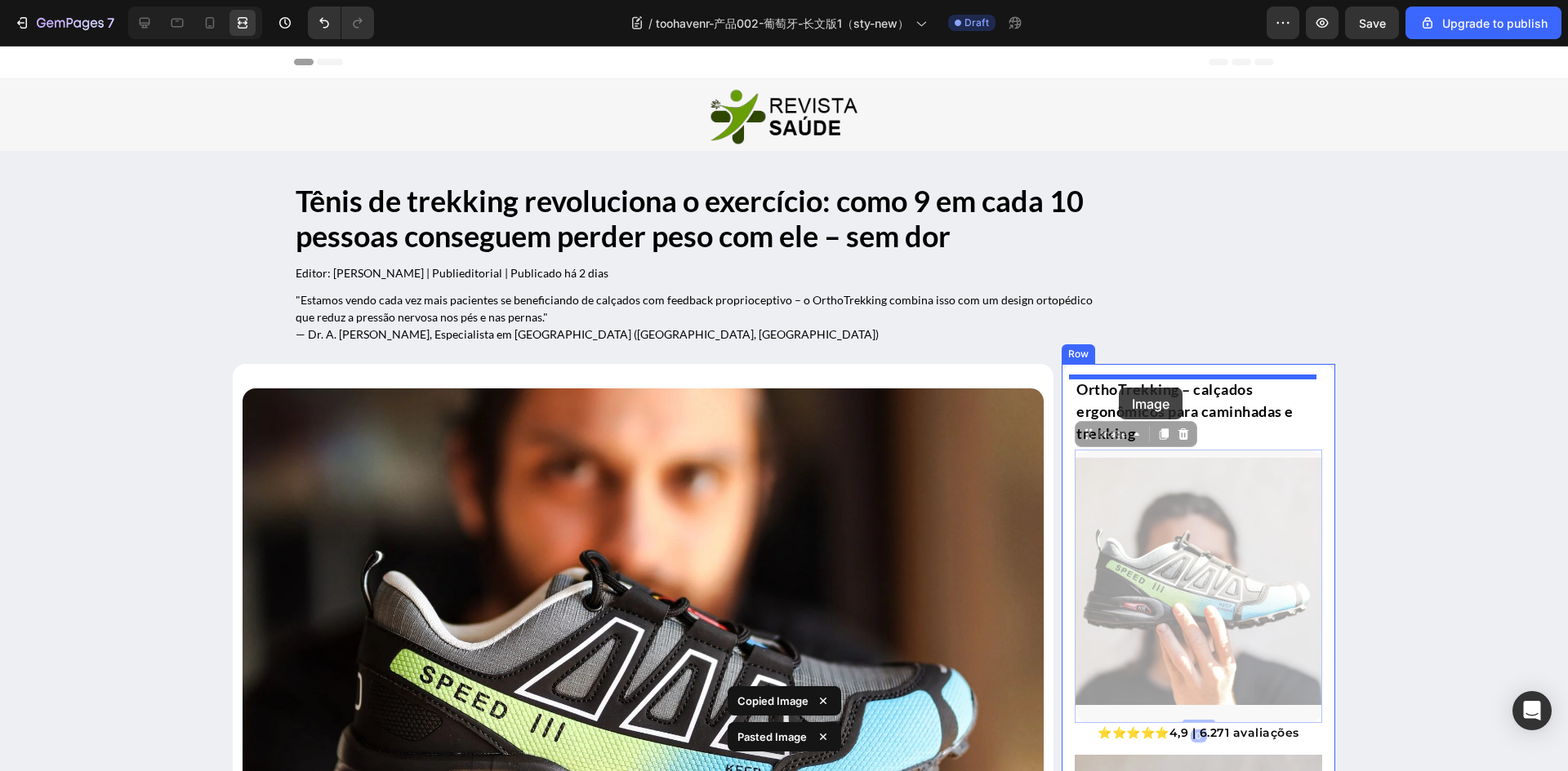
drag, startPoint x: 1086, startPoint y: 436, endPoint x: 1118, endPoint y: 387, distance: 58.5
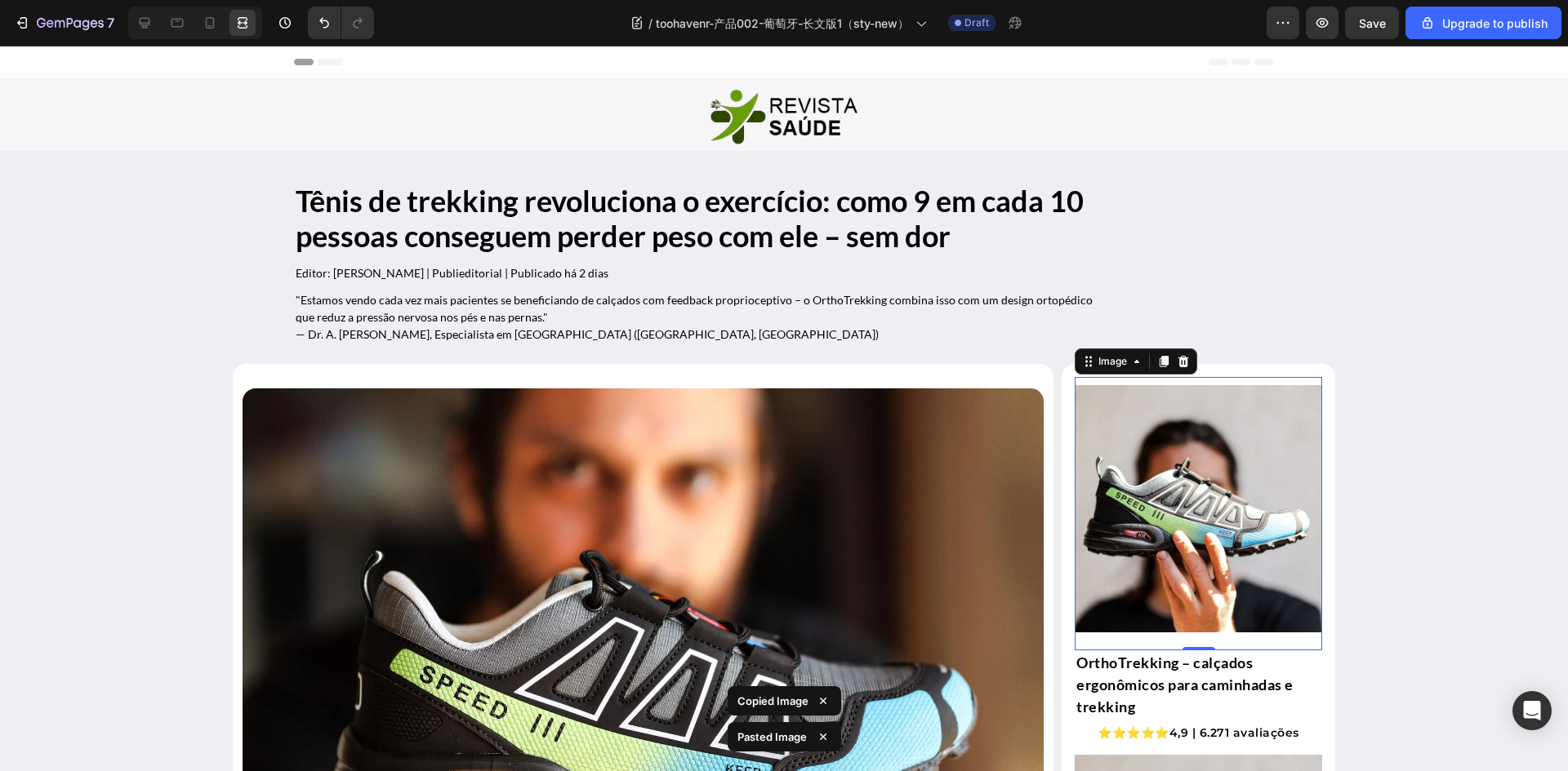
click at [1184, 511] on img at bounding box center [1197, 509] width 247 height 247
click at [149, 15] on icon at bounding box center [144, 23] width 16 height 16
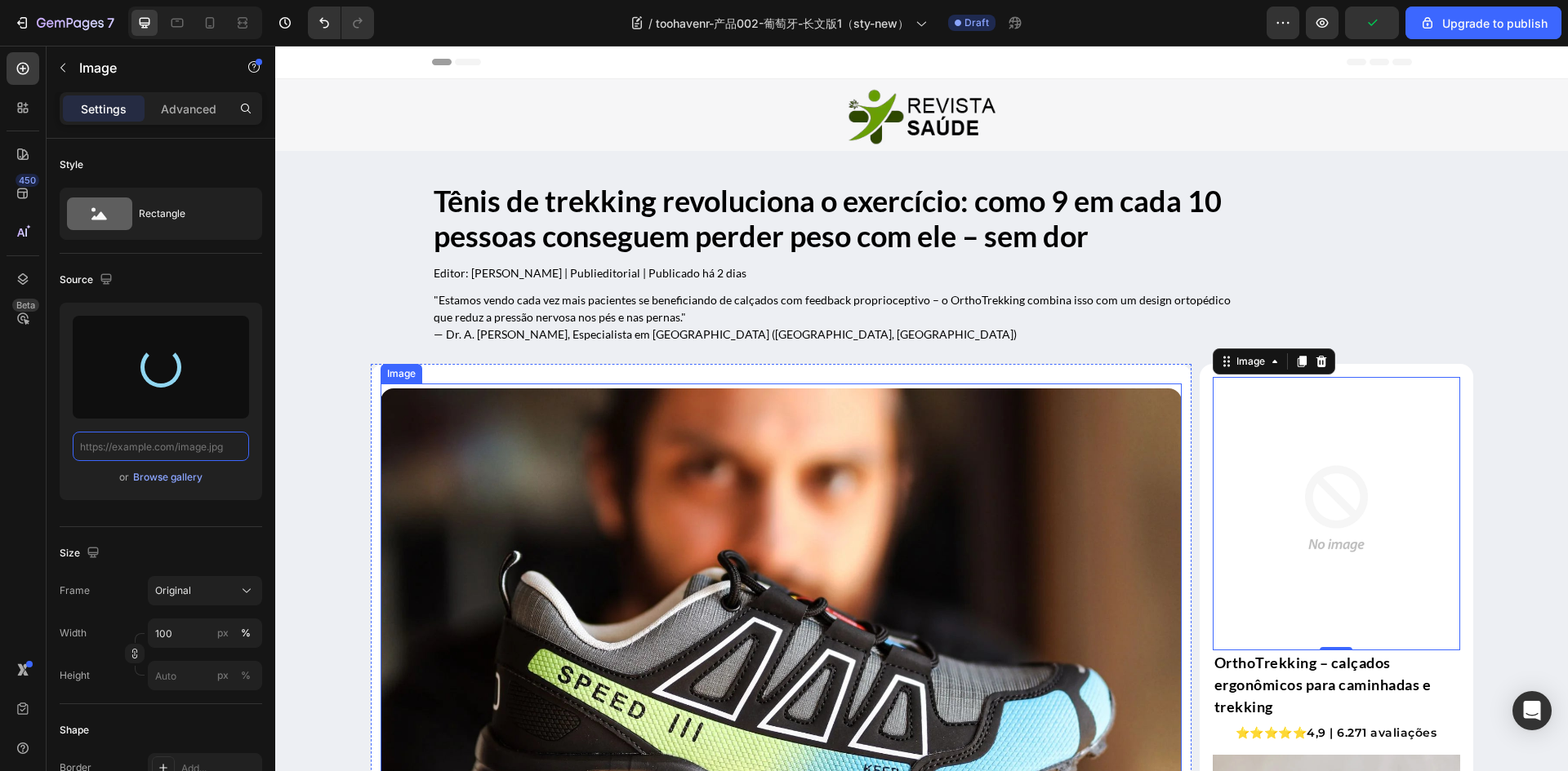
type input "https://cdn.shopify.com/s/files/1/0883/2712/7322/files/gempages_518231226549535…"
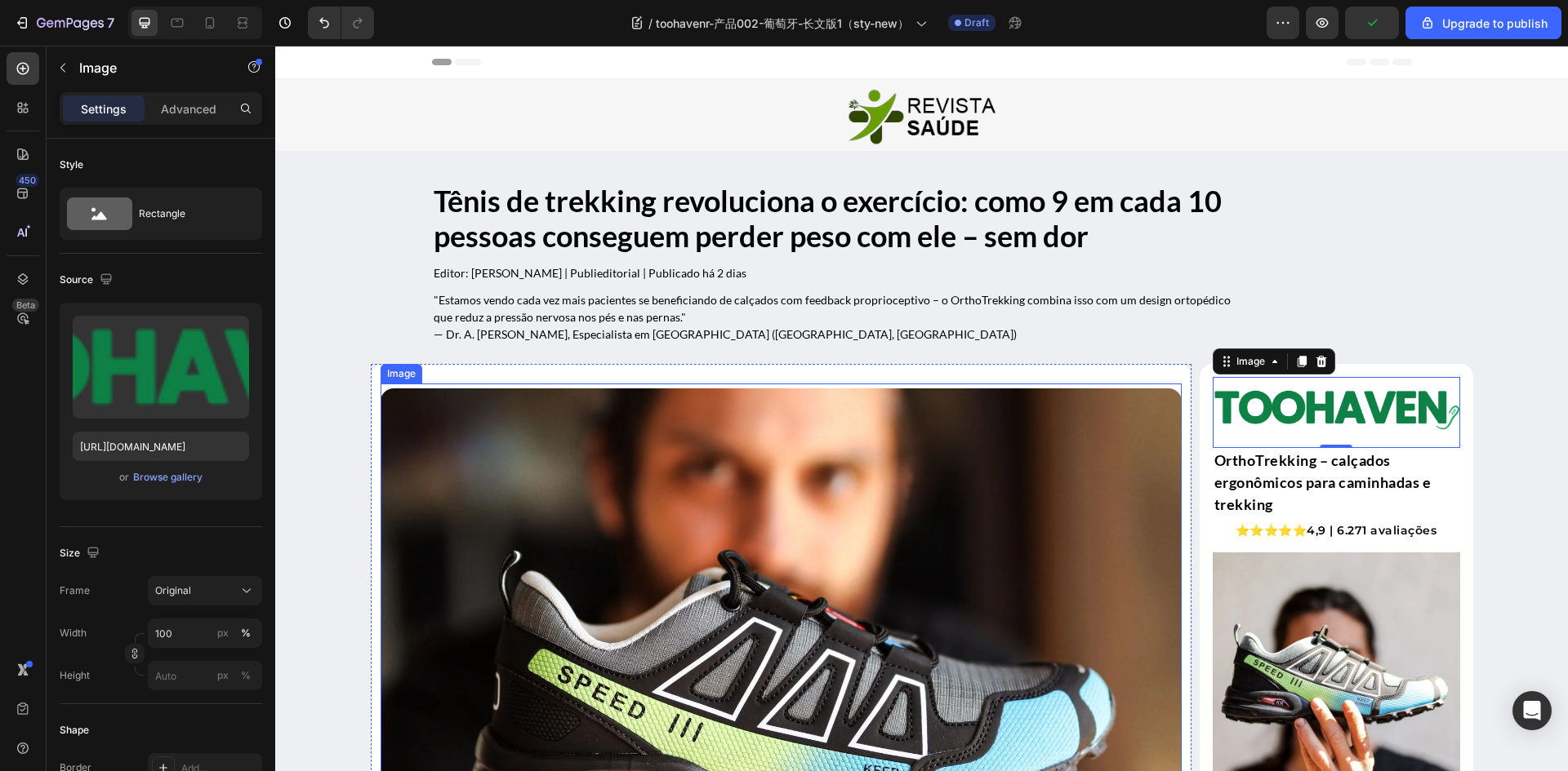
click at [714, 495] on img at bounding box center [782, 701] width 801 height 627
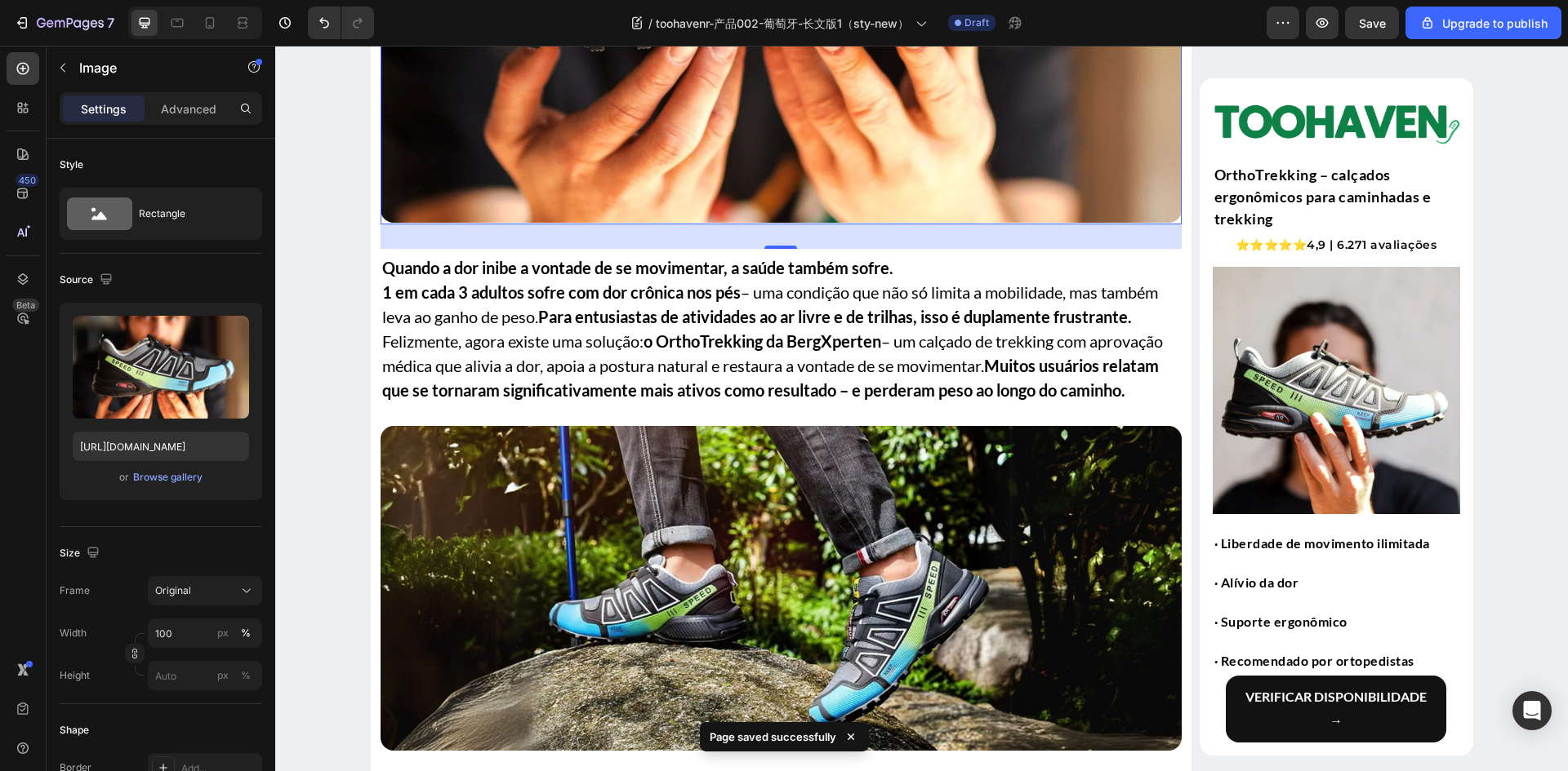
scroll to position [816, 0]
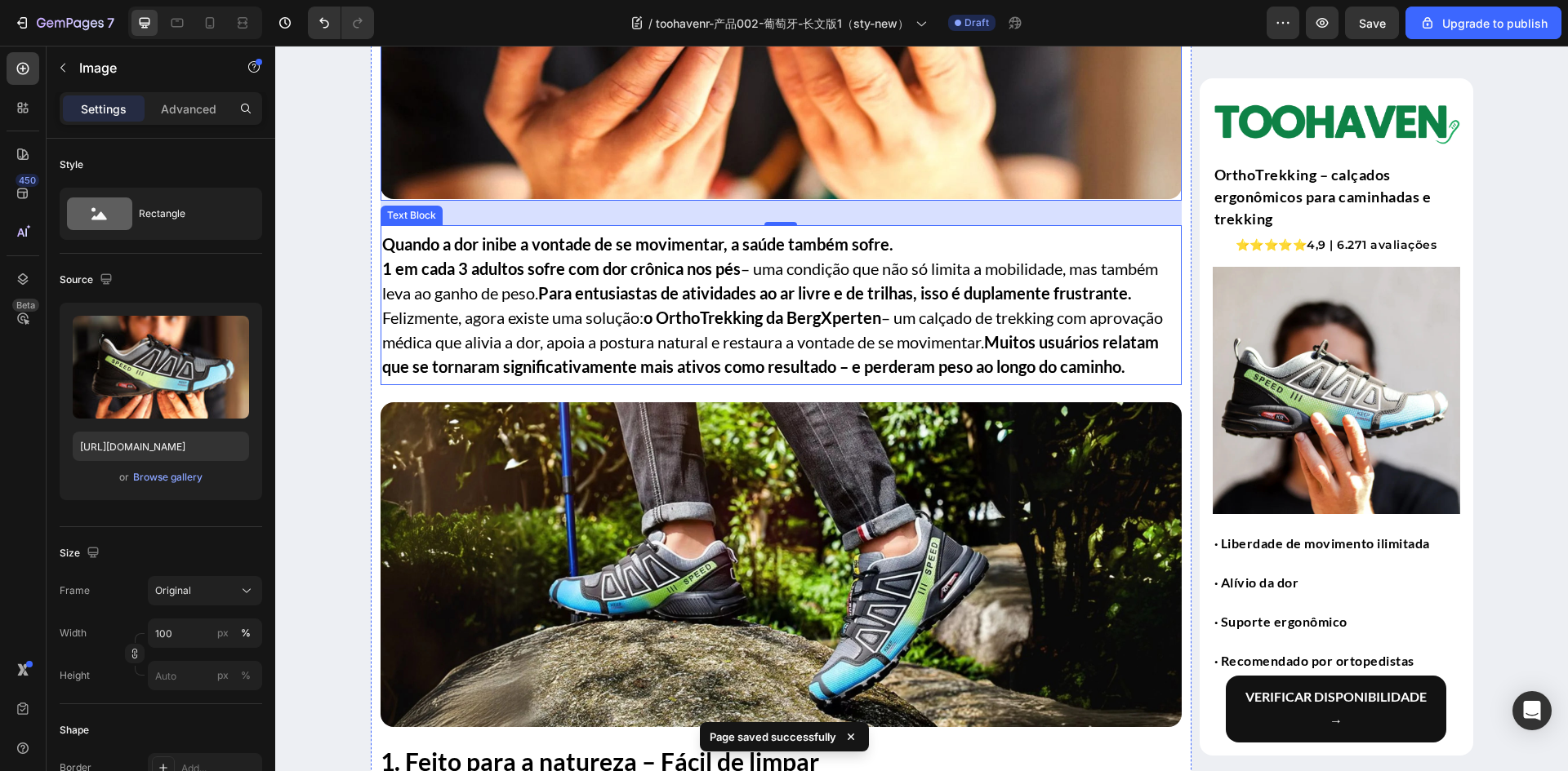
click at [813, 319] on strong "o OrthoTrekking da BergXperten" at bounding box center [762, 317] width 238 height 20
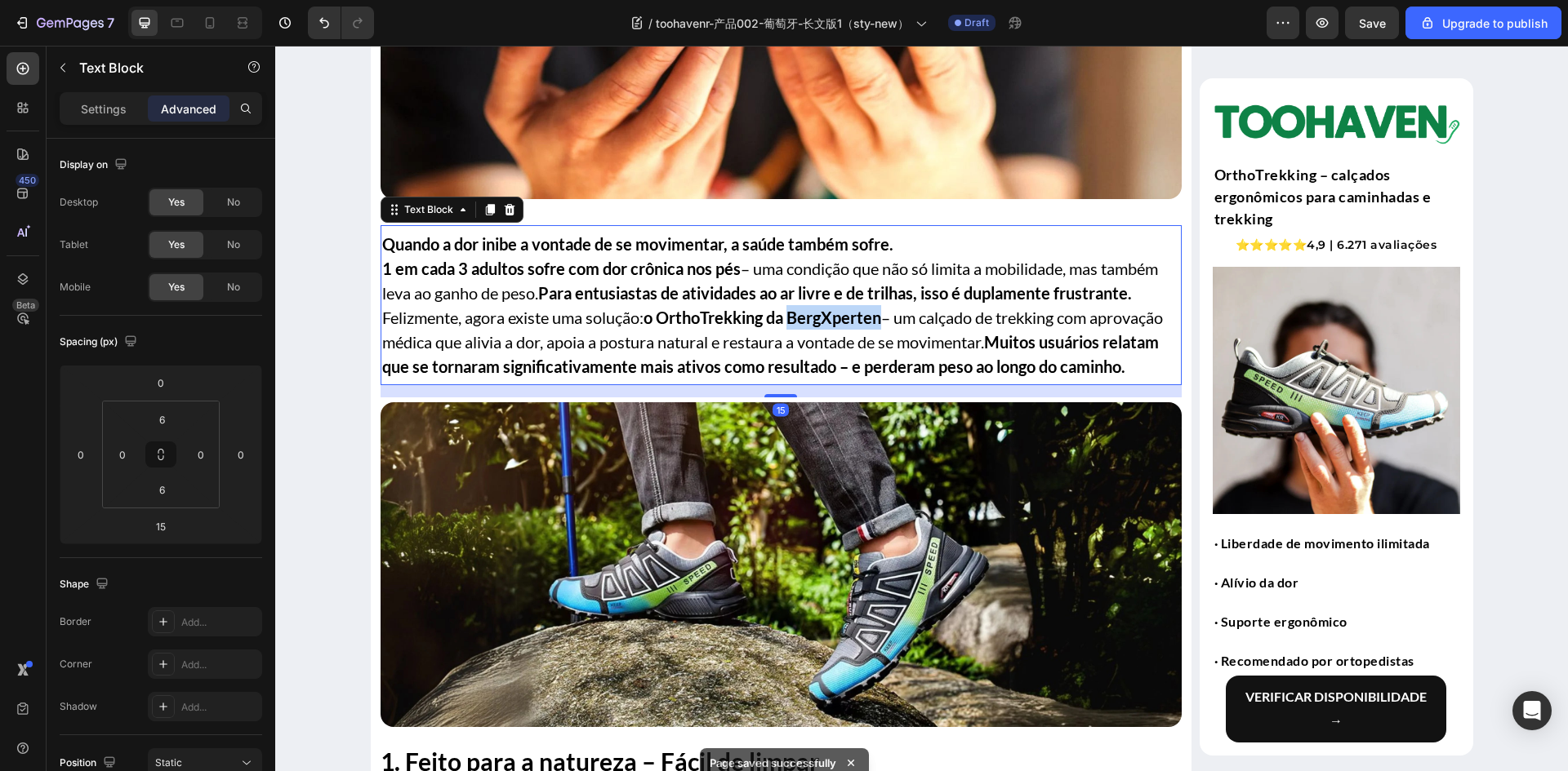
click at [813, 319] on strong "o OrthoTrekking da BergXperten" at bounding box center [762, 317] width 238 height 20
click at [830, 322] on strong "o OrthoTrekking da BergXperten" at bounding box center [762, 317] width 238 height 20
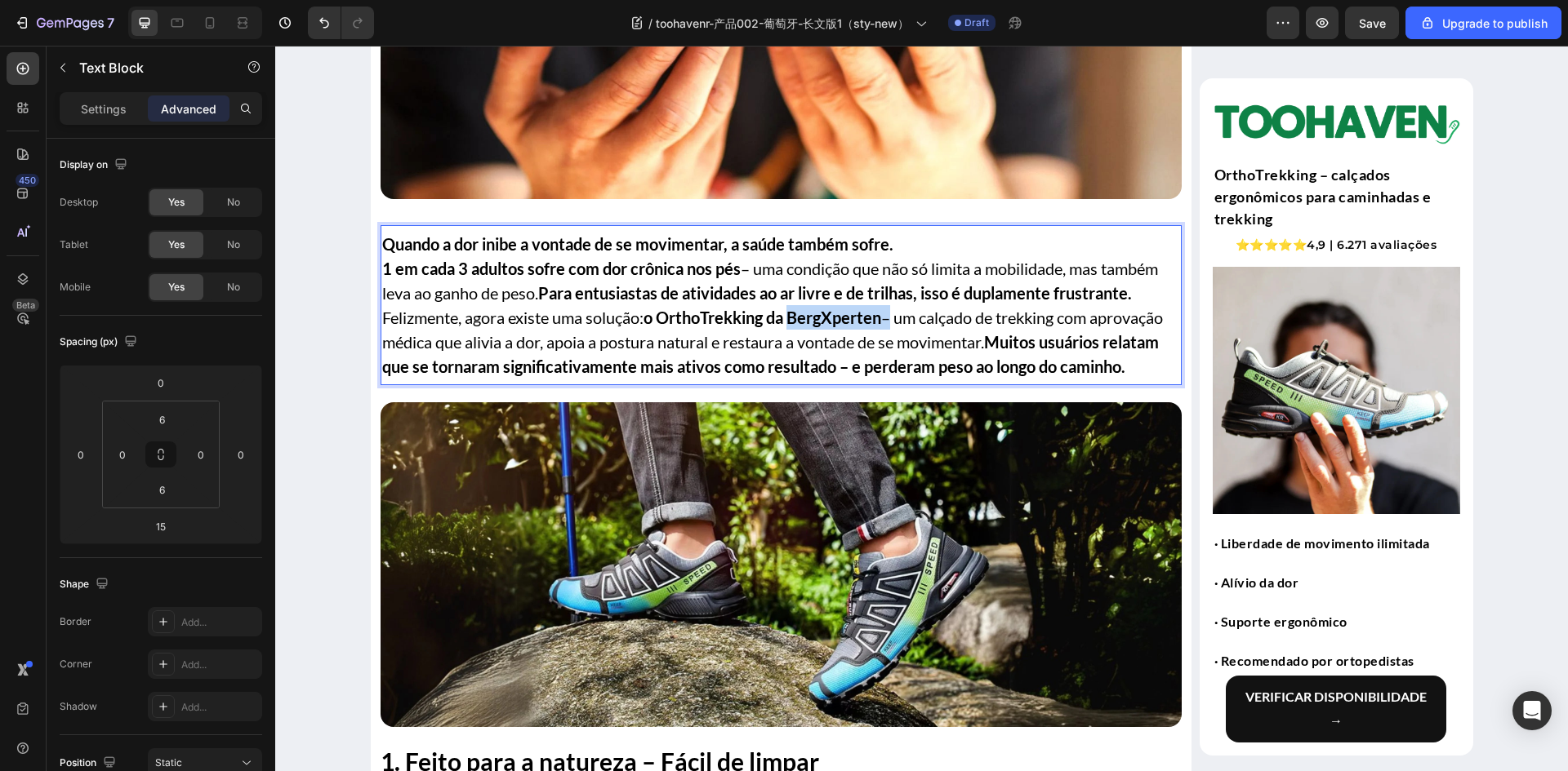
click at [830, 322] on strong "o OrthoTrekking da BergXperten" at bounding box center [762, 317] width 238 height 20
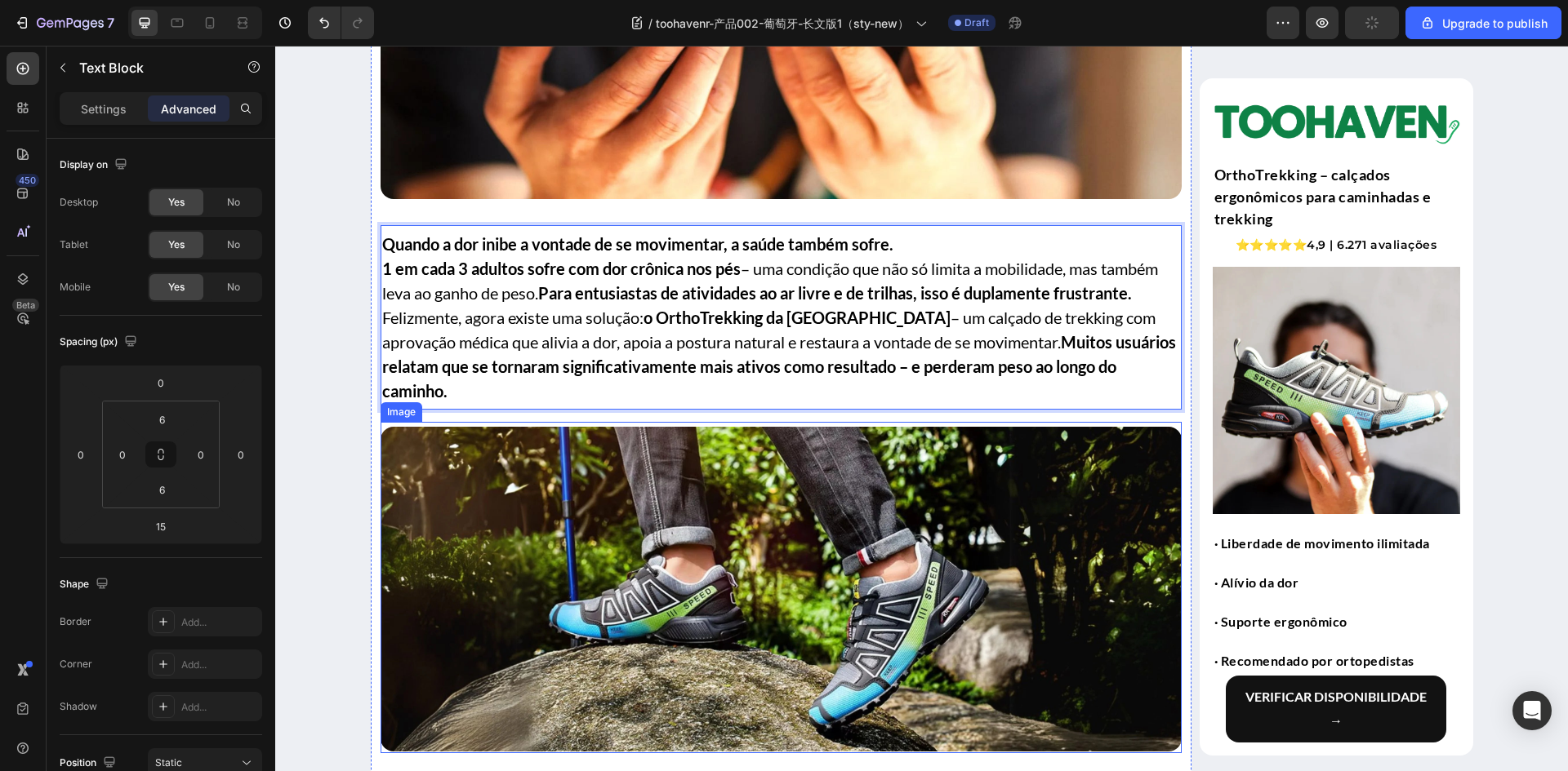
drag, startPoint x: 790, startPoint y: 489, endPoint x: 809, endPoint y: 498, distance: 21.0
click at [790, 489] on img at bounding box center [782, 589] width 801 height 324
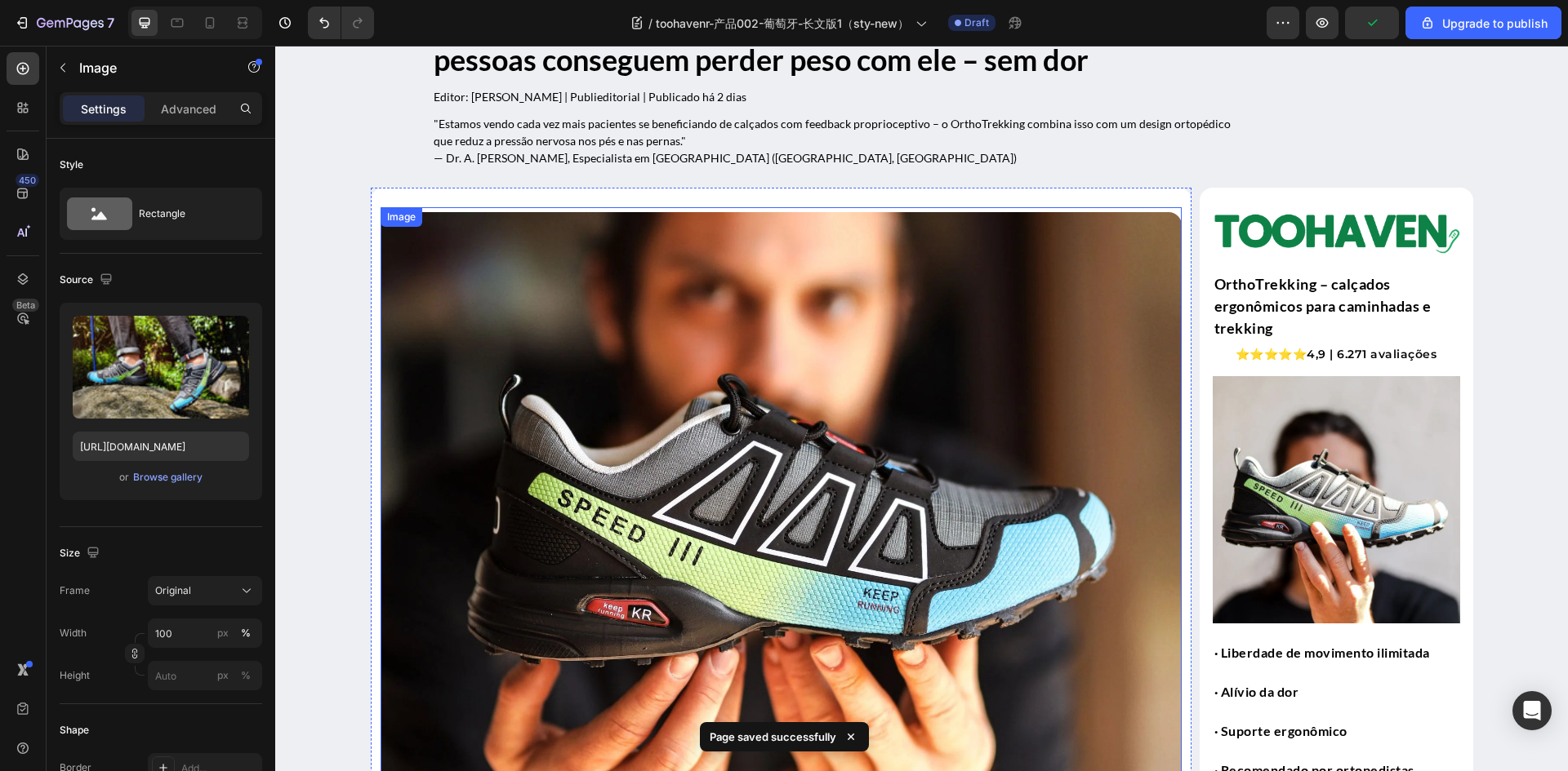
scroll to position [0, 0]
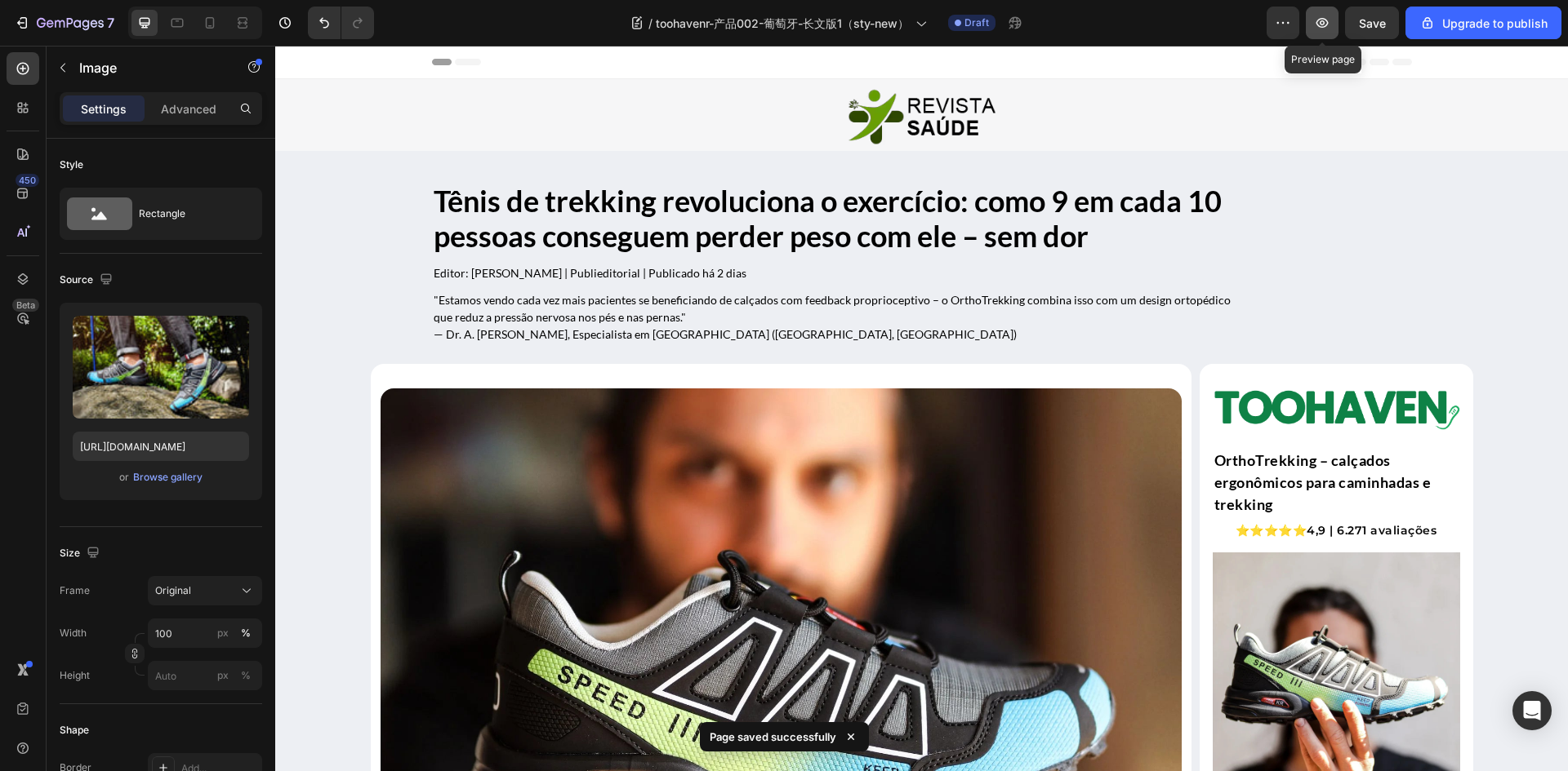
click at [1312, 24] on button "button" at bounding box center [1322, 23] width 33 height 33
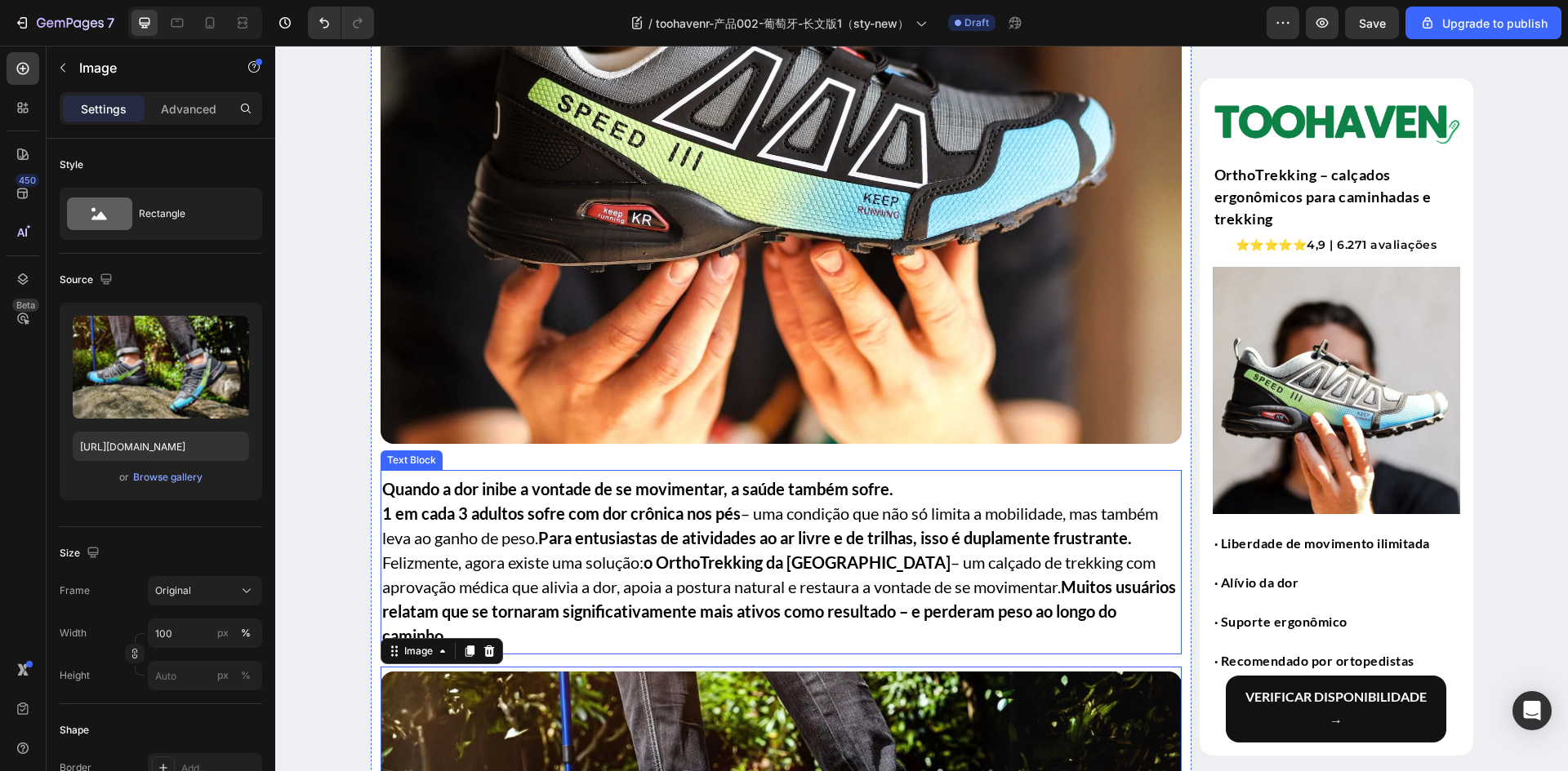
scroll to position [1061, 0]
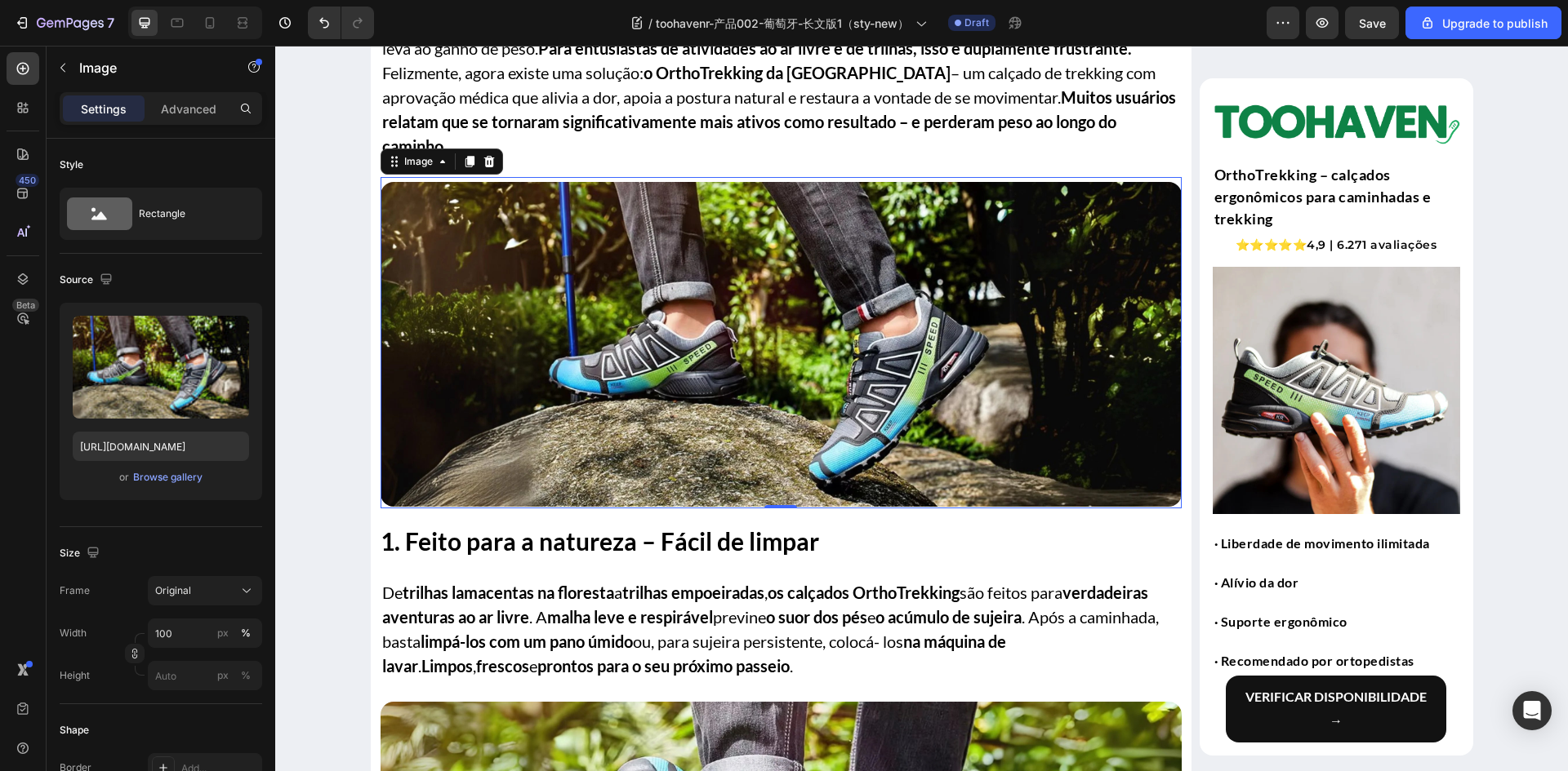
click at [641, 379] on img at bounding box center [782, 344] width 801 height 324
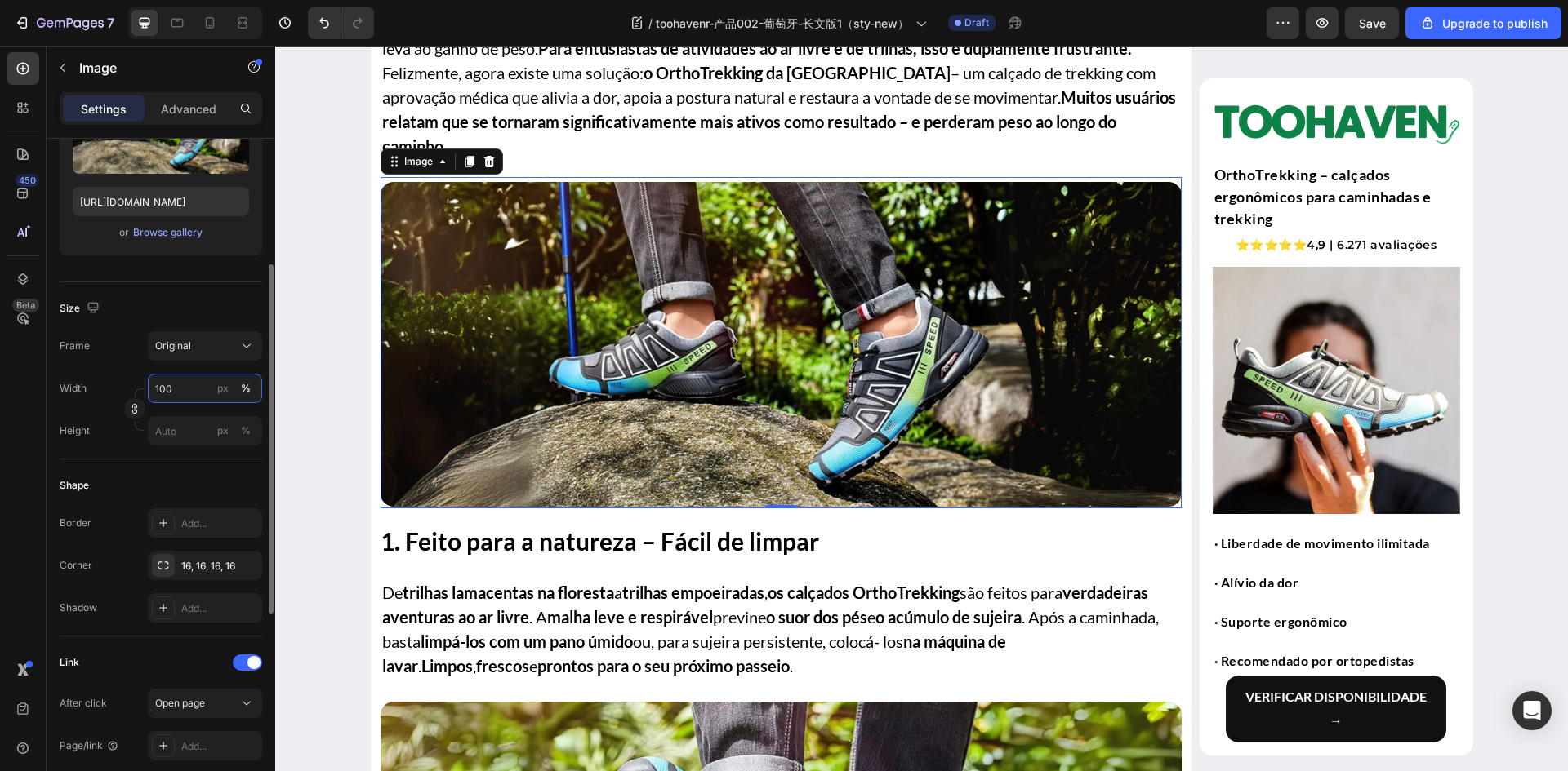
click at [195, 387] on input "100" at bounding box center [205, 388] width 115 height 29
type input "0"
click at [206, 342] on div "Original" at bounding box center [195, 346] width 80 height 15
click at [230, 305] on div "Size" at bounding box center [160, 308] width 202 height 26
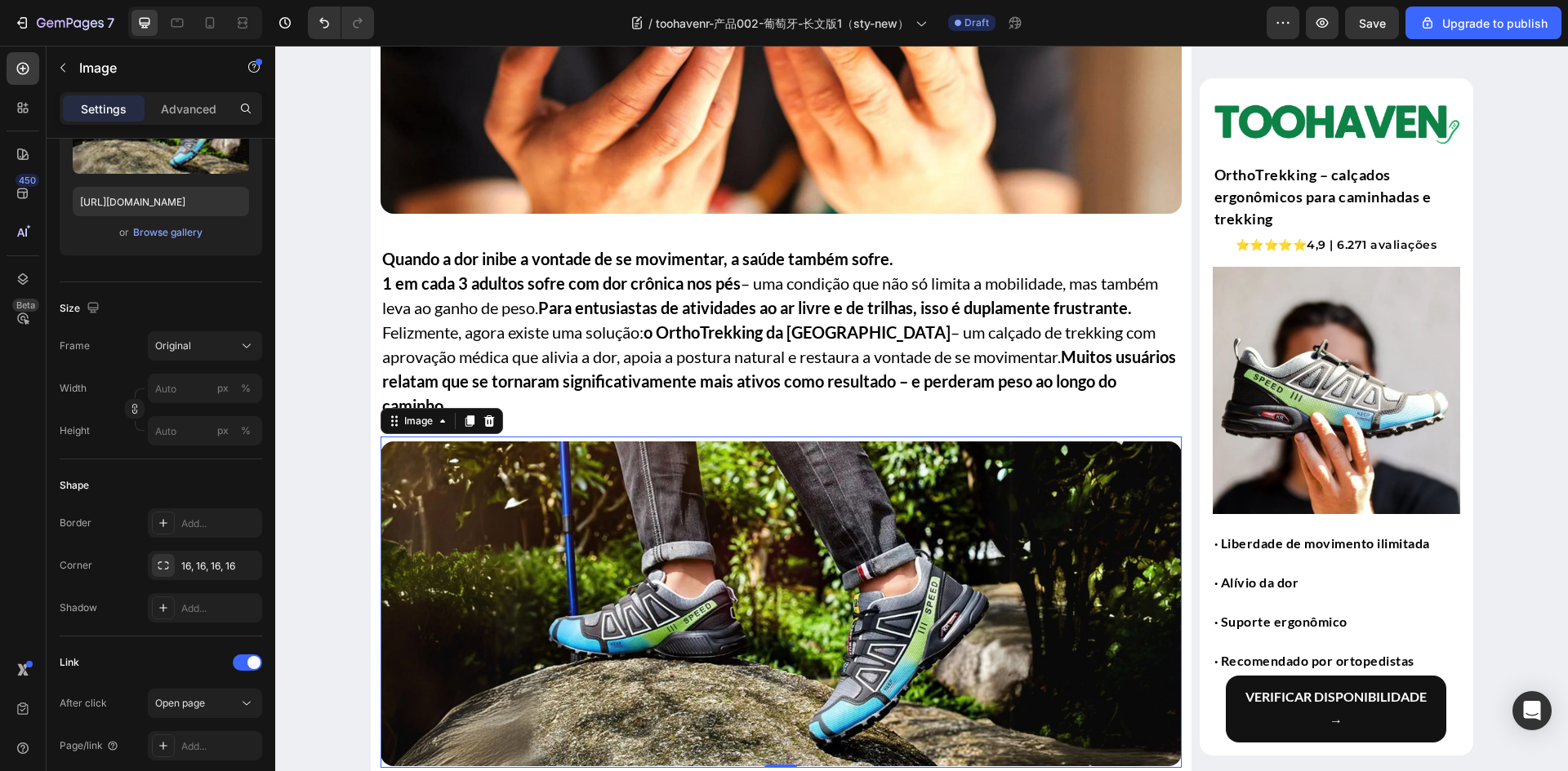
scroll to position [734, 0]
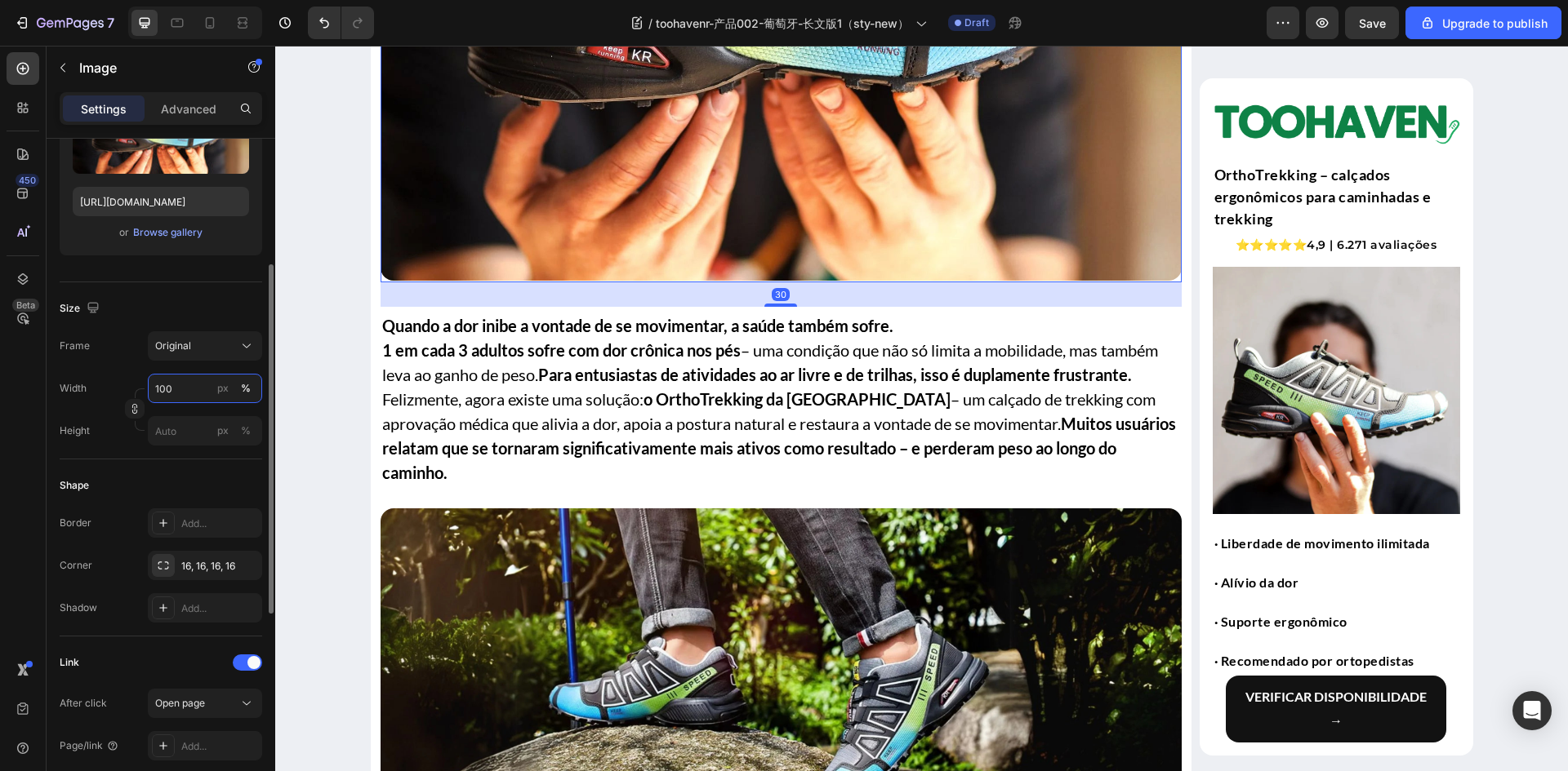
click at [175, 386] on input "100" at bounding box center [205, 388] width 115 height 29
click at [208, 299] on div "Size" at bounding box center [160, 308] width 202 height 26
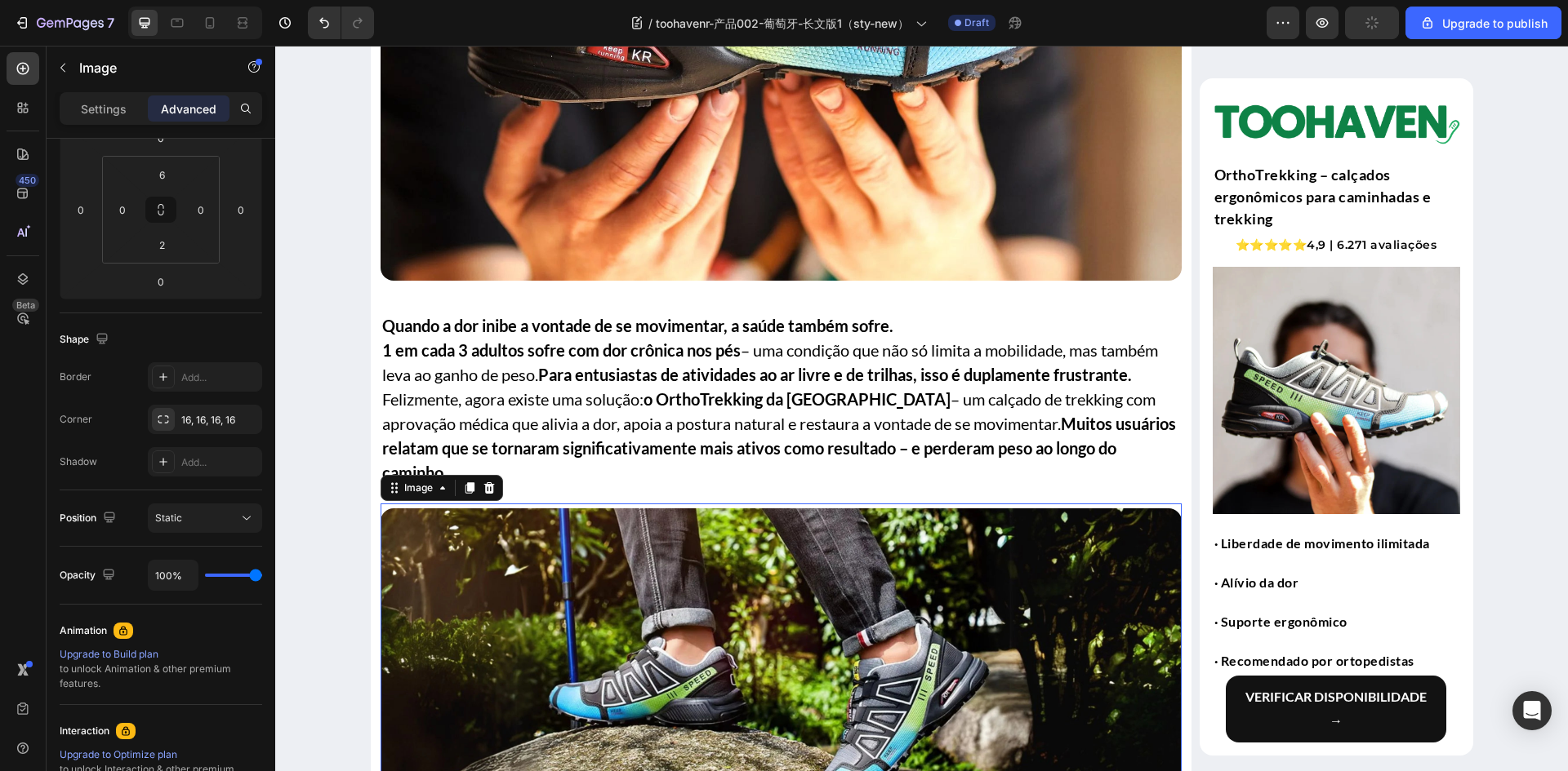
drag, startPoint x: 785, startPoint y: 516, endPoint x: 804, endPoint y: 524, distance: 20.6
click at [784, 516] on img at bounding box center [782, 670] width 801 height 324
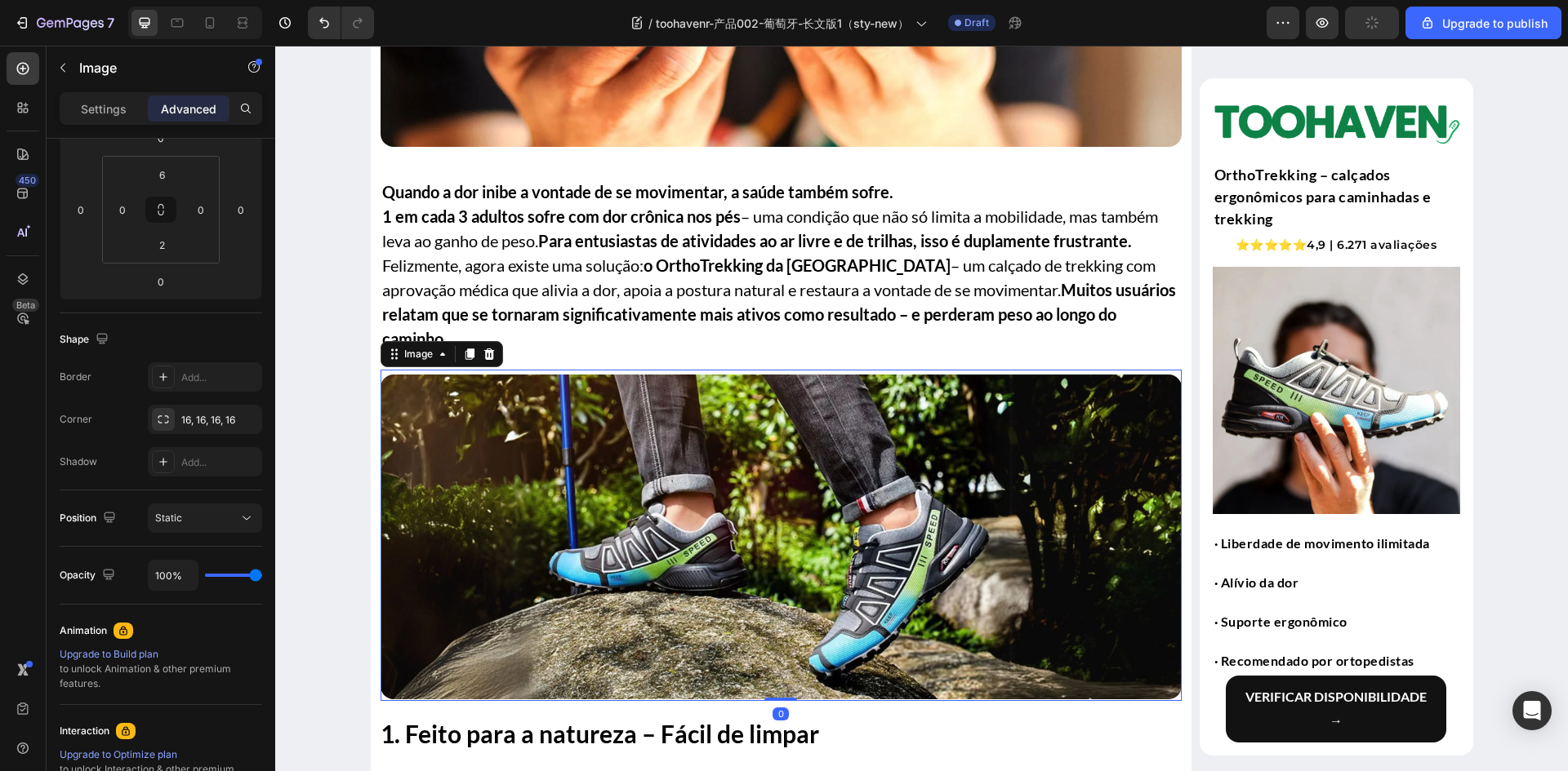
scroll to position [1224, 0]
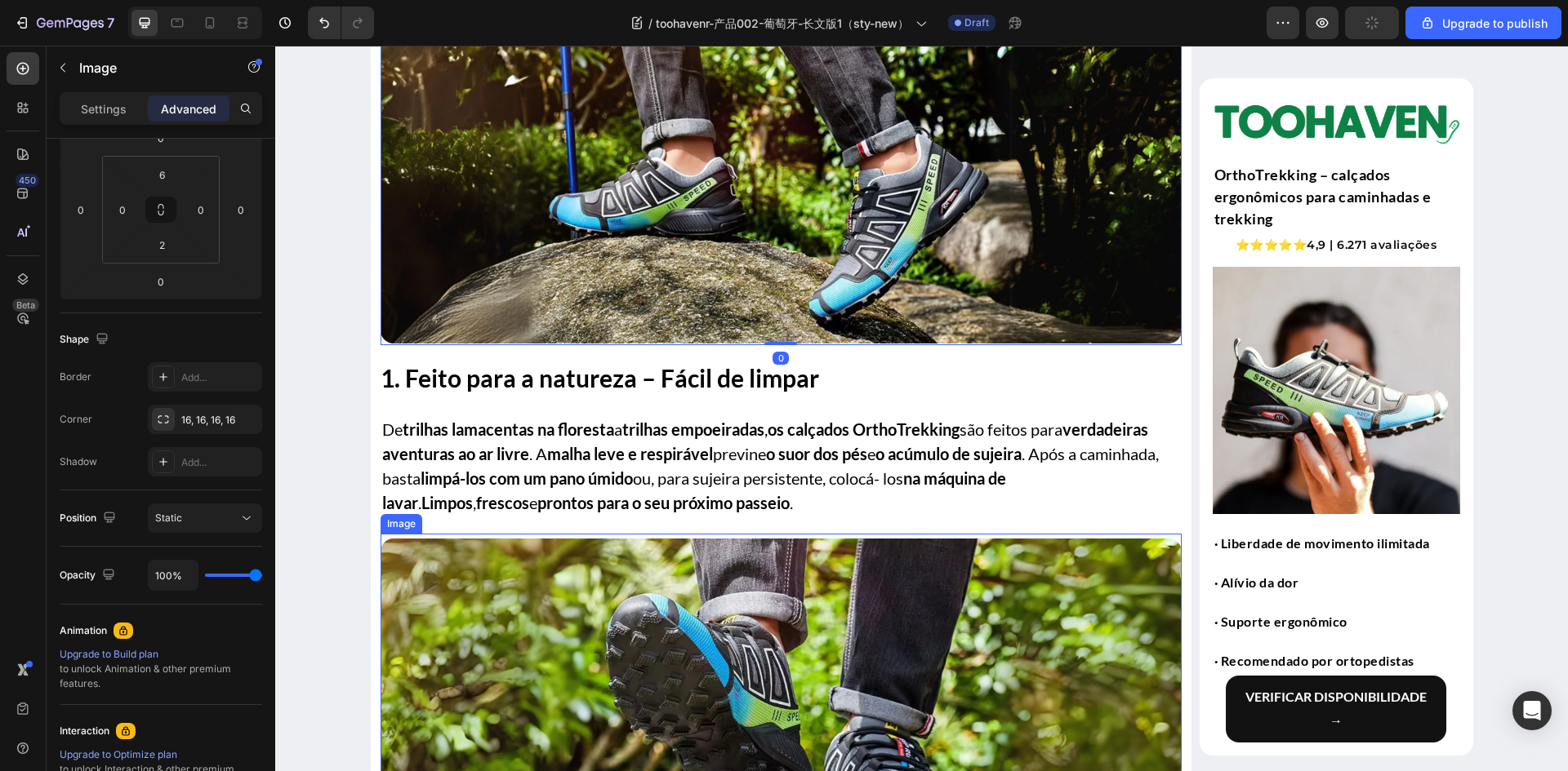
click at [644, 559] on img at bounding box center [782, 700] width 801 height 324
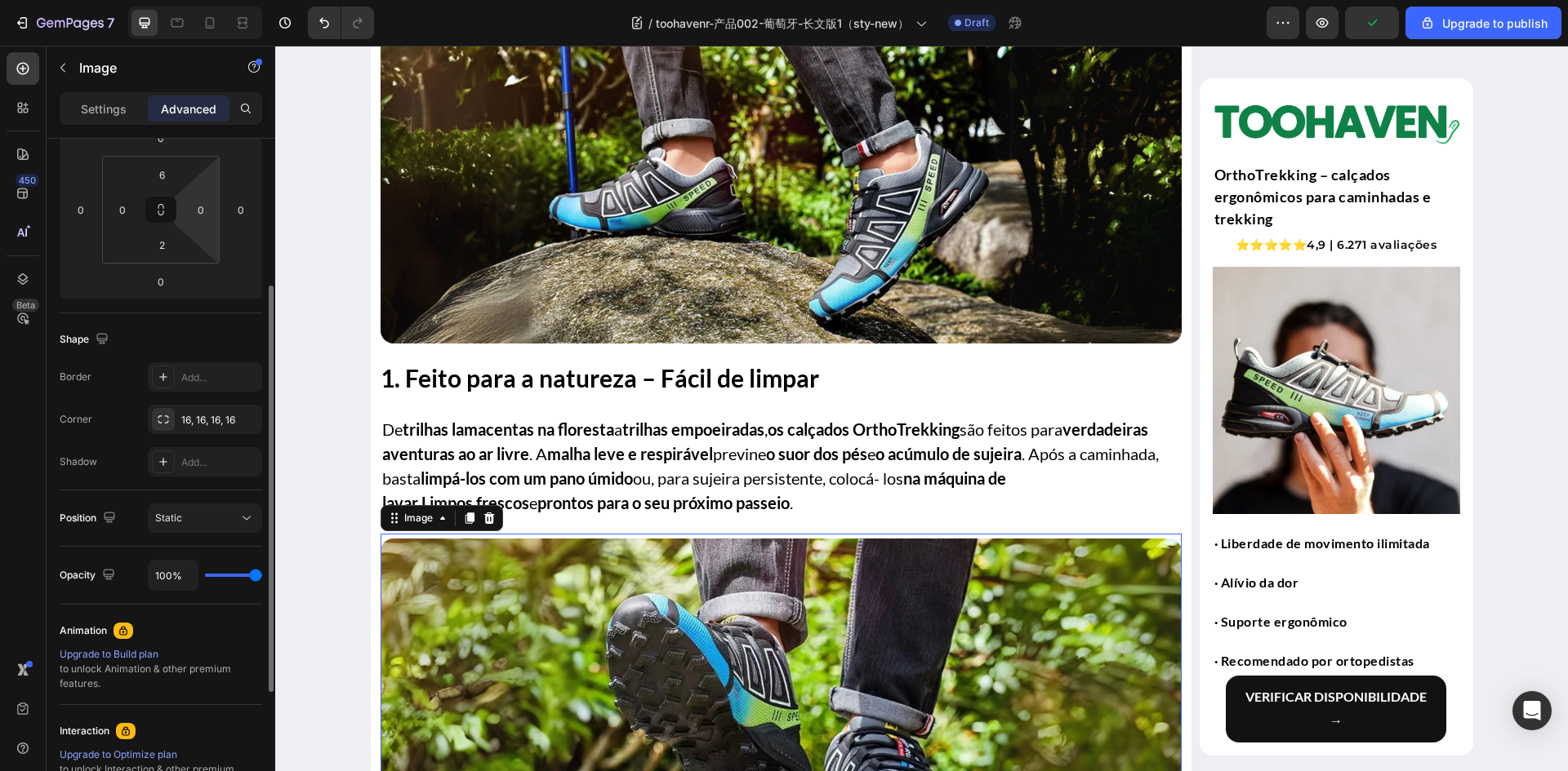
scroll to position [0, 0]
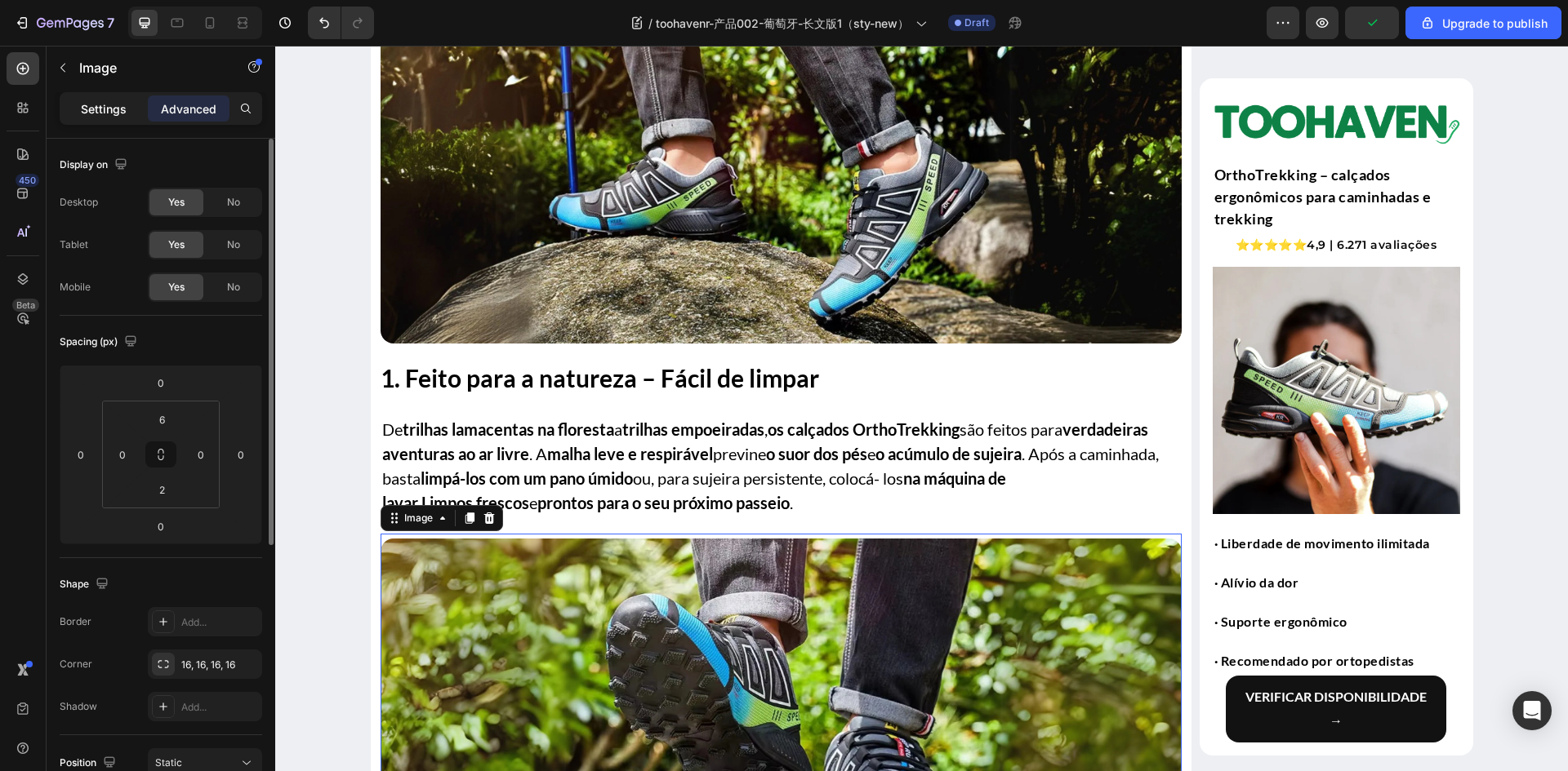
click at [97, 102] on p "Settings" at bounding box center [103, 109] width 46 height 17
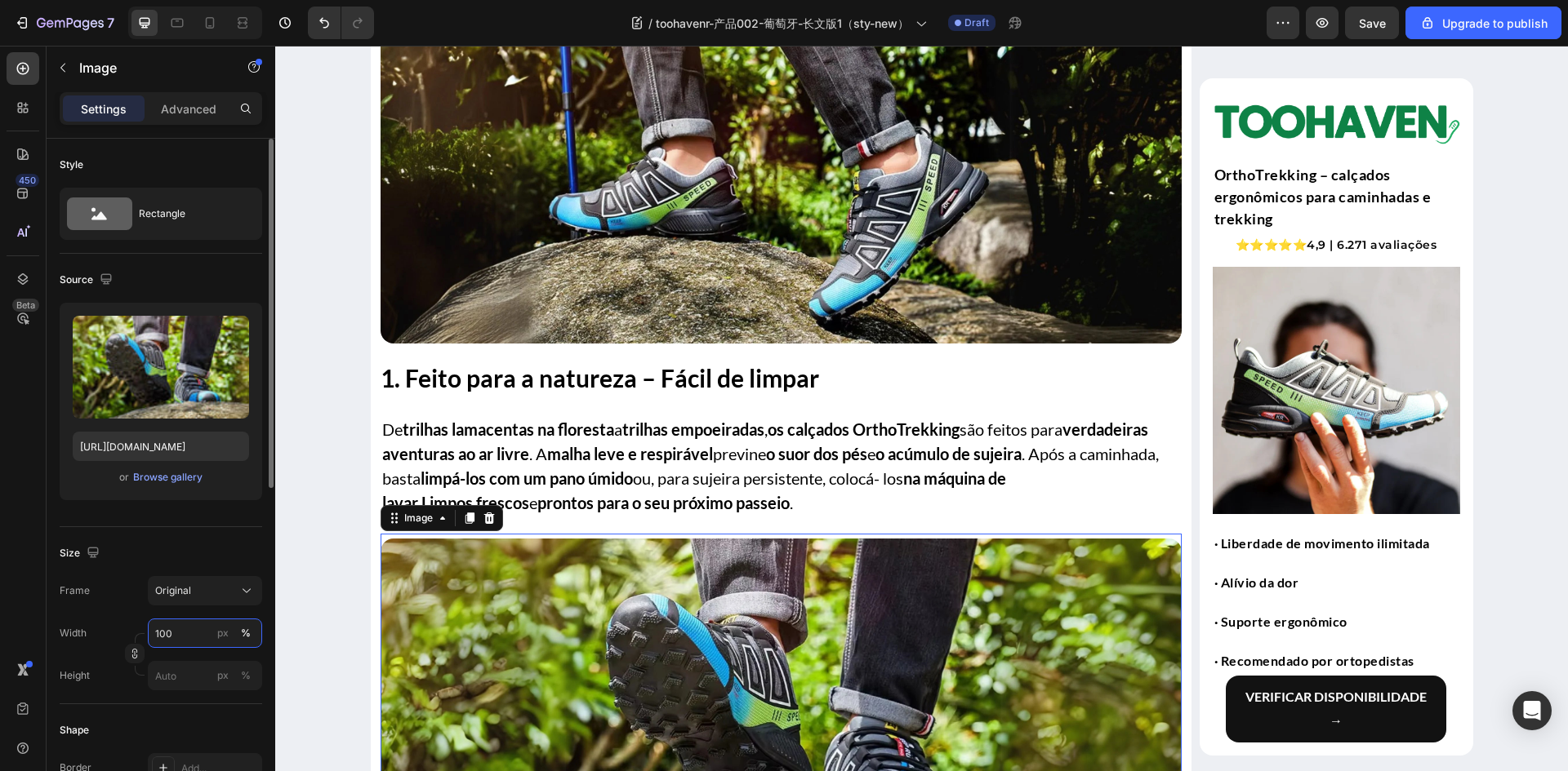
click at [188, 645] on input "100" at bounding box center [205, 633] width 115 height 29
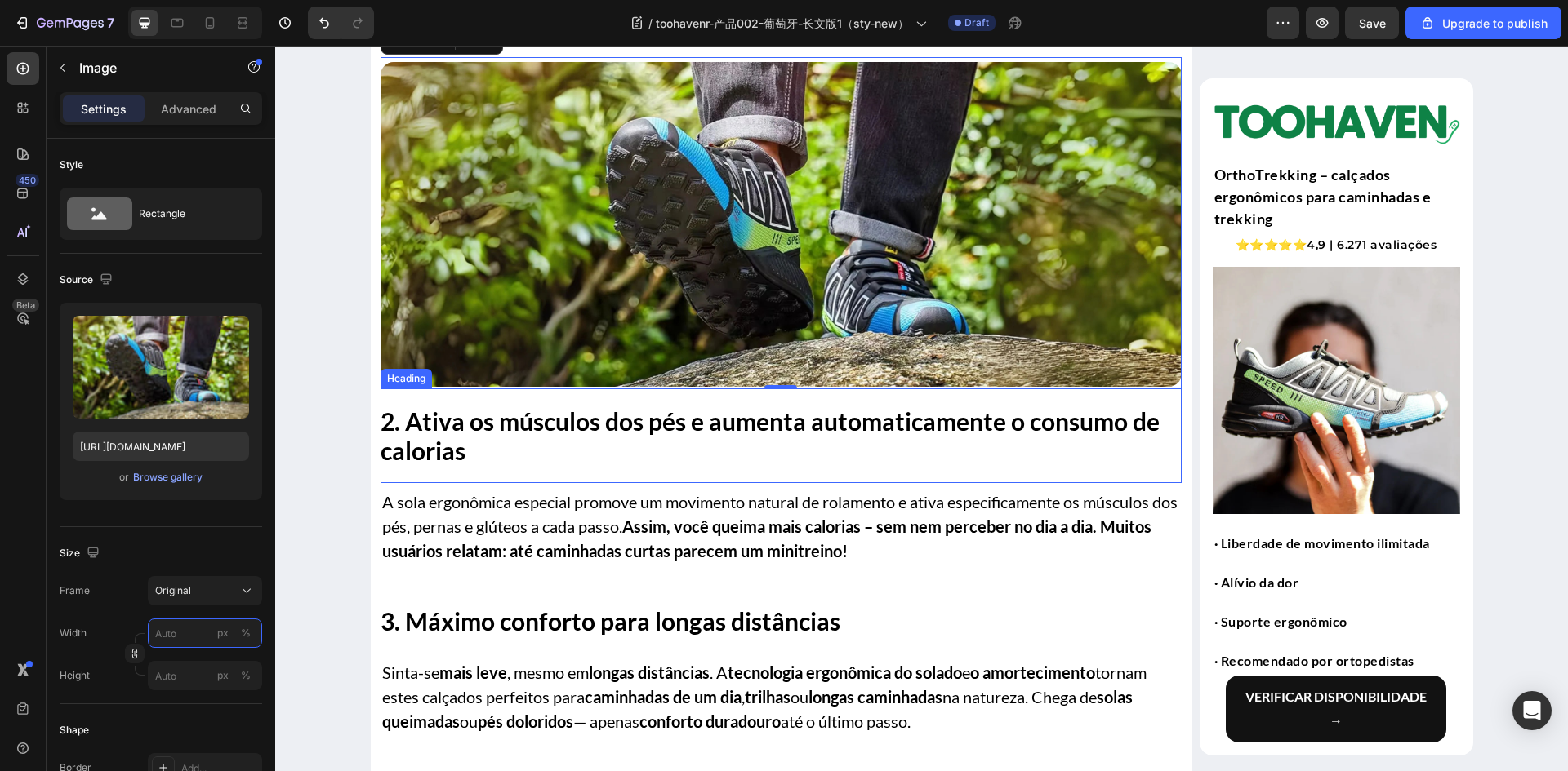
scroll to position [1877, 0]
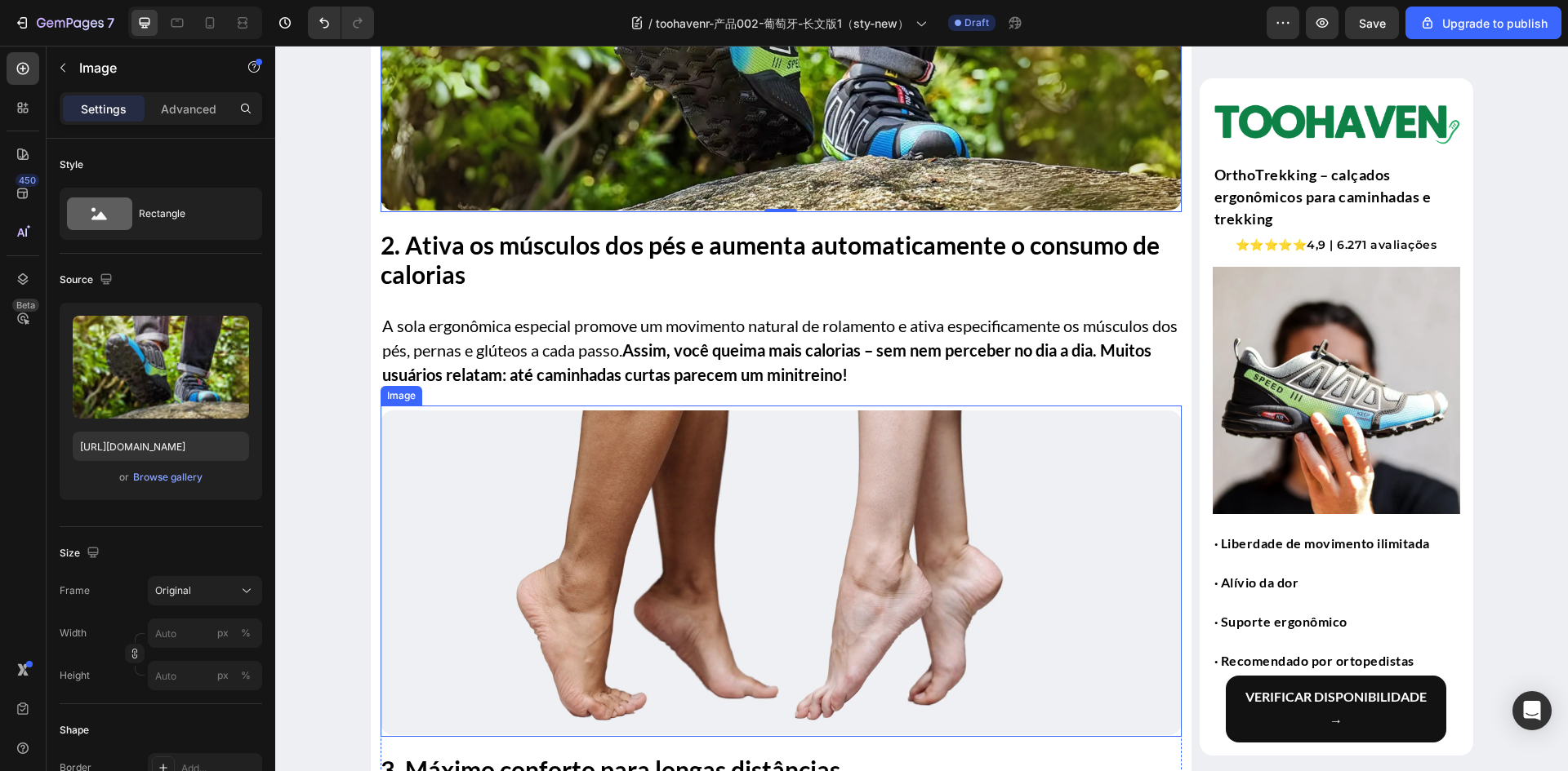
drag, startPoint x: 548, startPoint y: 657, endPoint x: 358, endPoint y: 597, distance: 199.2
click at [605, 550] on img at bounding box center [782, 573] width 801 height 324
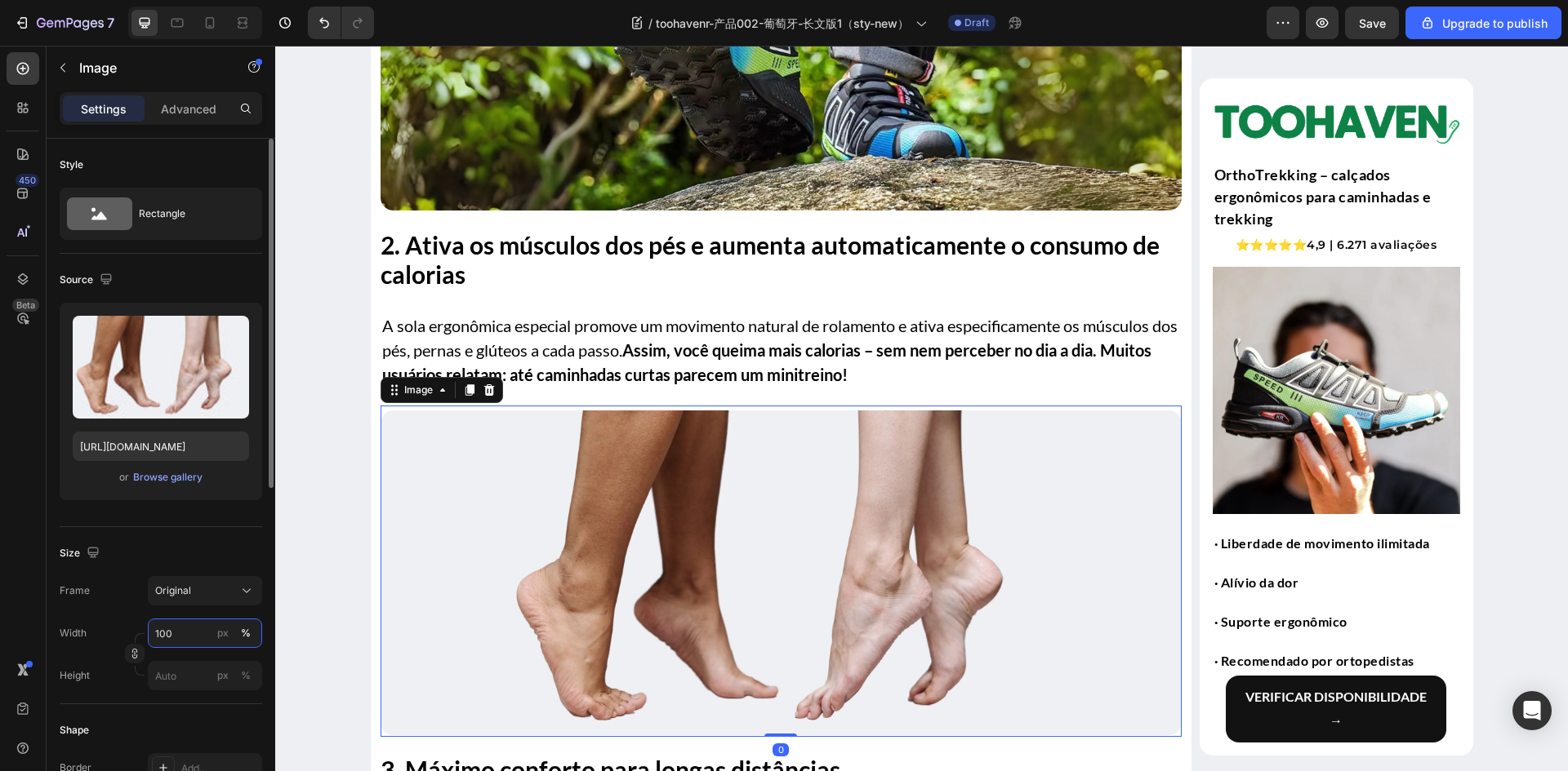
click at [185, 623] on input "100" at bounding box center [205, 633] width 115 height 29
drag, startPoint x: 211, startPoint y: 520, endPoint x: 274, endPoint y: 547, distance: 68.5
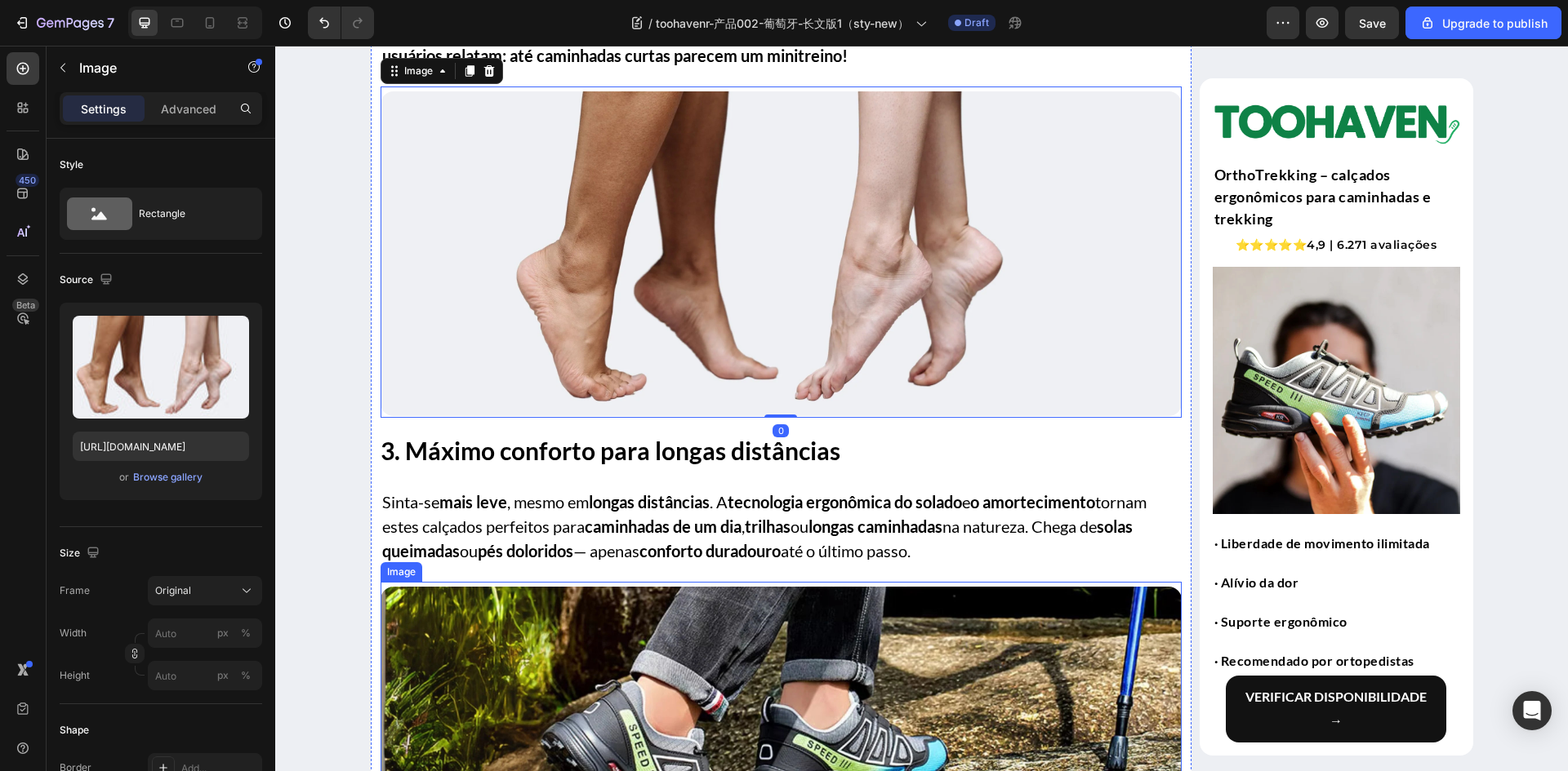
scroll to position [2367, 0]
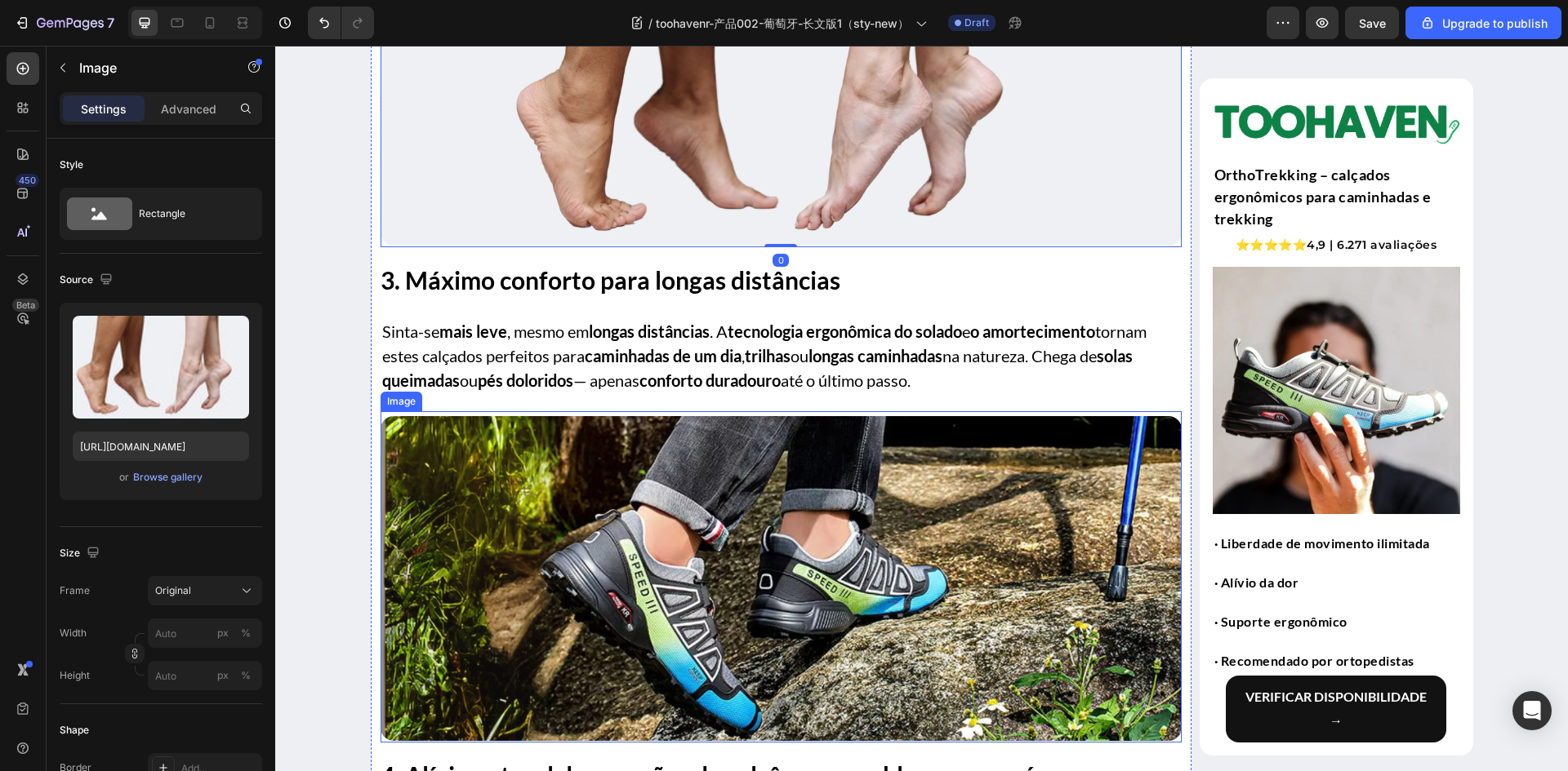
drag, startPoint x: 585, startPoint y: 585, endPoint x: 280, endPoint y: 644, distance: 310.7
click at [584, 585] on img at bounding box center [782, 578] width 801 height 324
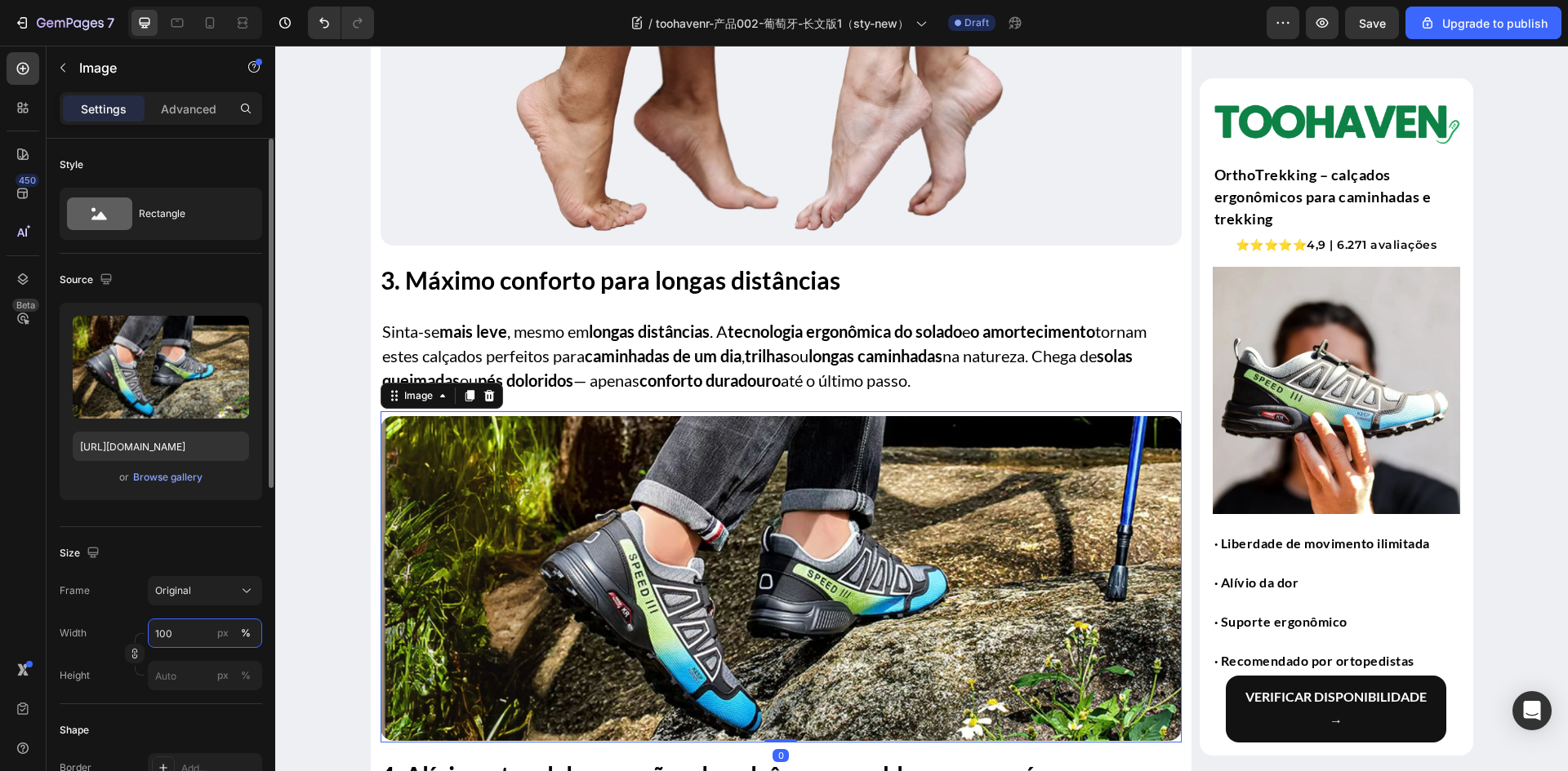
drag, startPoint x: 189, startPoint y: 636, endPoint x: 195, endPoint y: 624, distance: 13.4
click at [189, 636] on input "100" at bounding box center [205, 633] width 115 height 29
drag, startPoint x: 203, startPoint y: 546, endPoint x: 233, endPoint y: 561, distance: 33.5
click at [203, 546] on div "Size" at bounding box center [160, 554] width 202 height 26
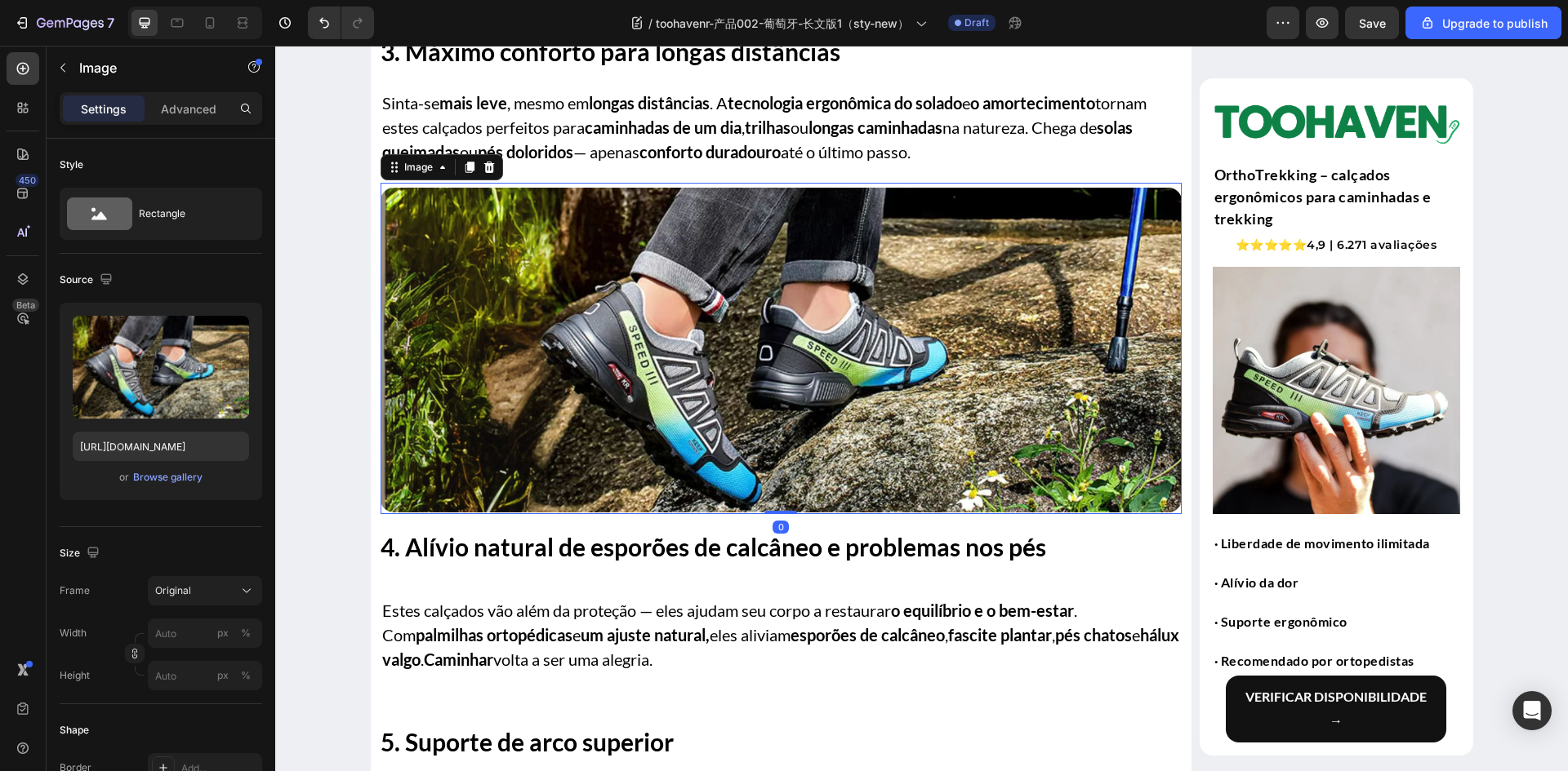
scroll to position [2775, 0]
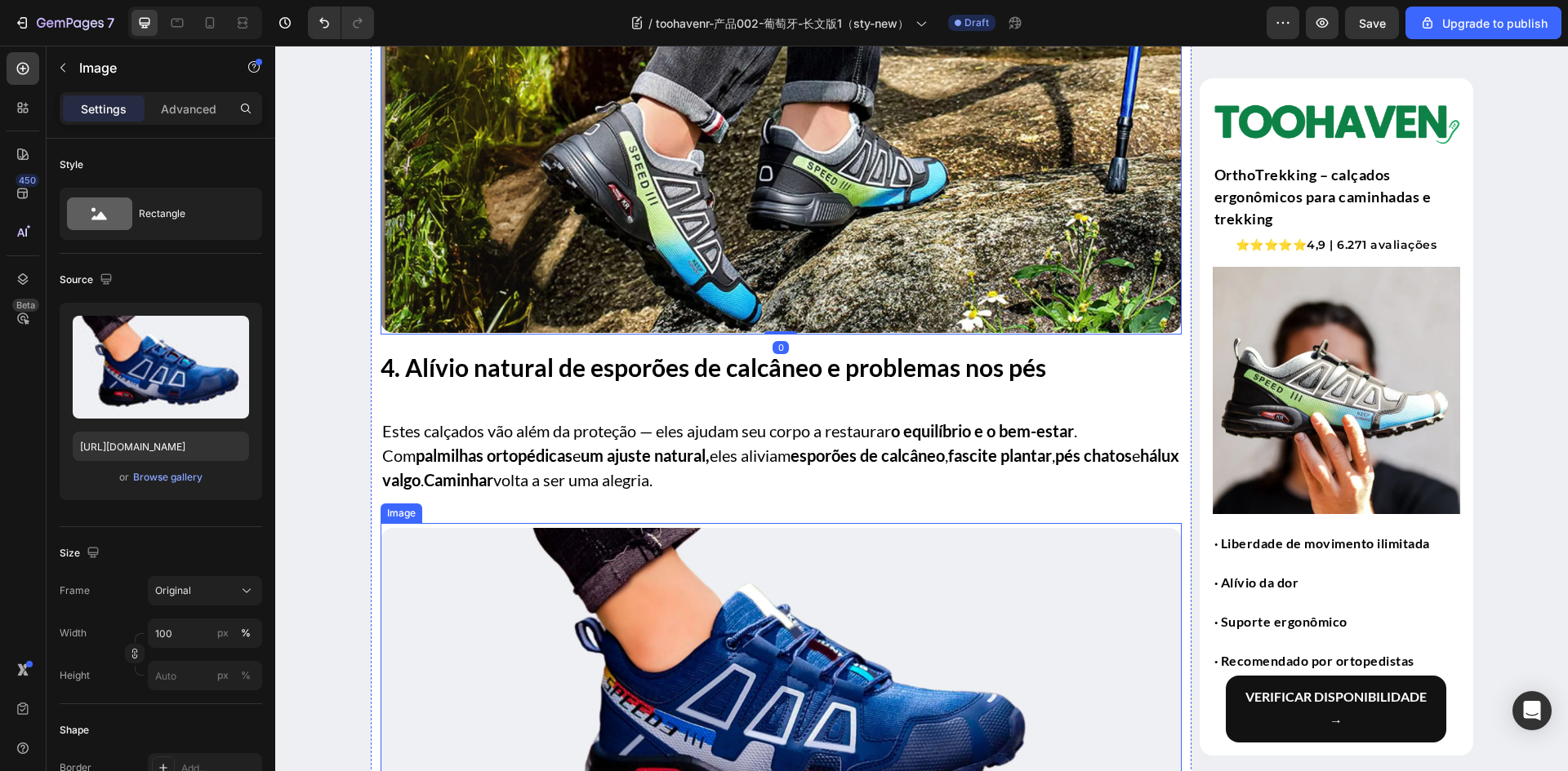
click at [639, 589] on img at bounding box center [782, 690] width 801 height 324
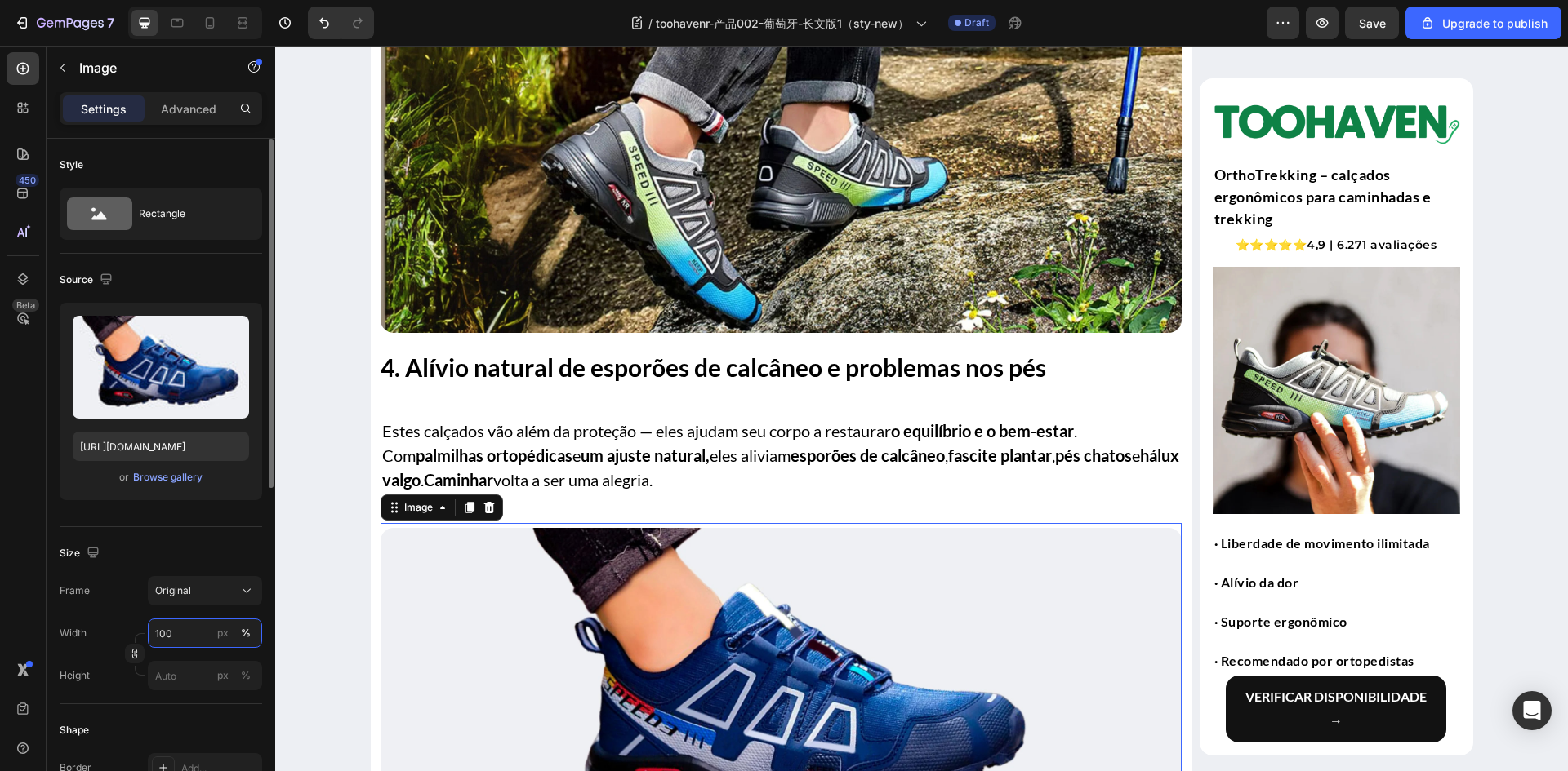
drag, startPoint x: 172, startPoint y: 637, endPoint x: 189, endPoint y: 616, distance: 27.0
click at [172, 637] on input "100" at bounding box center [205, 633] width 115 height 29
click at [206, 559] on div "Size" at bounding box center [160, 554] width 202 height 26
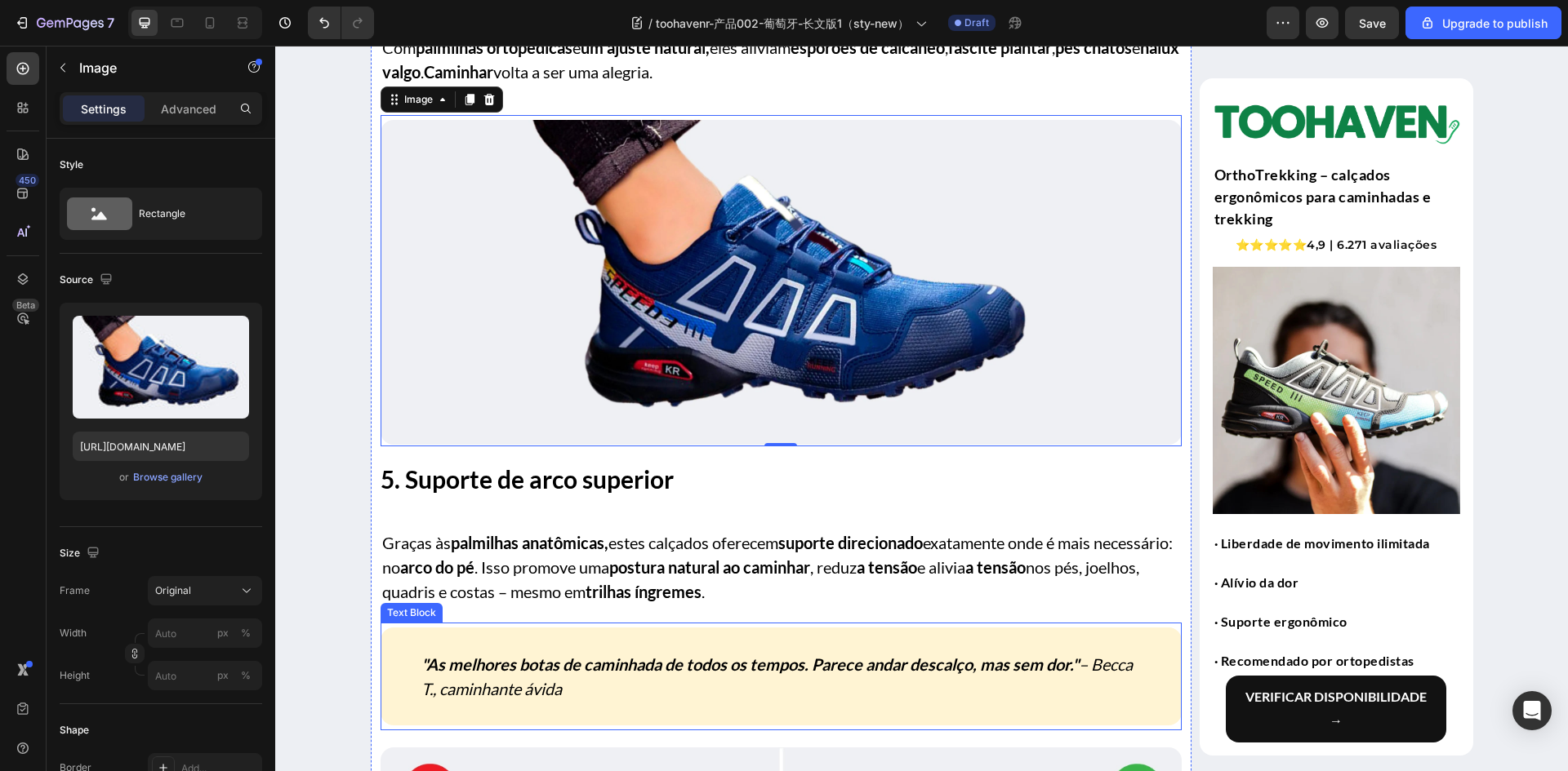
click at [553, 653] on p ""As melhores botas de caminhada de todos os tempos. Parece andar descalço, mas …" at bounding box center [781, 677] width 720 height 49
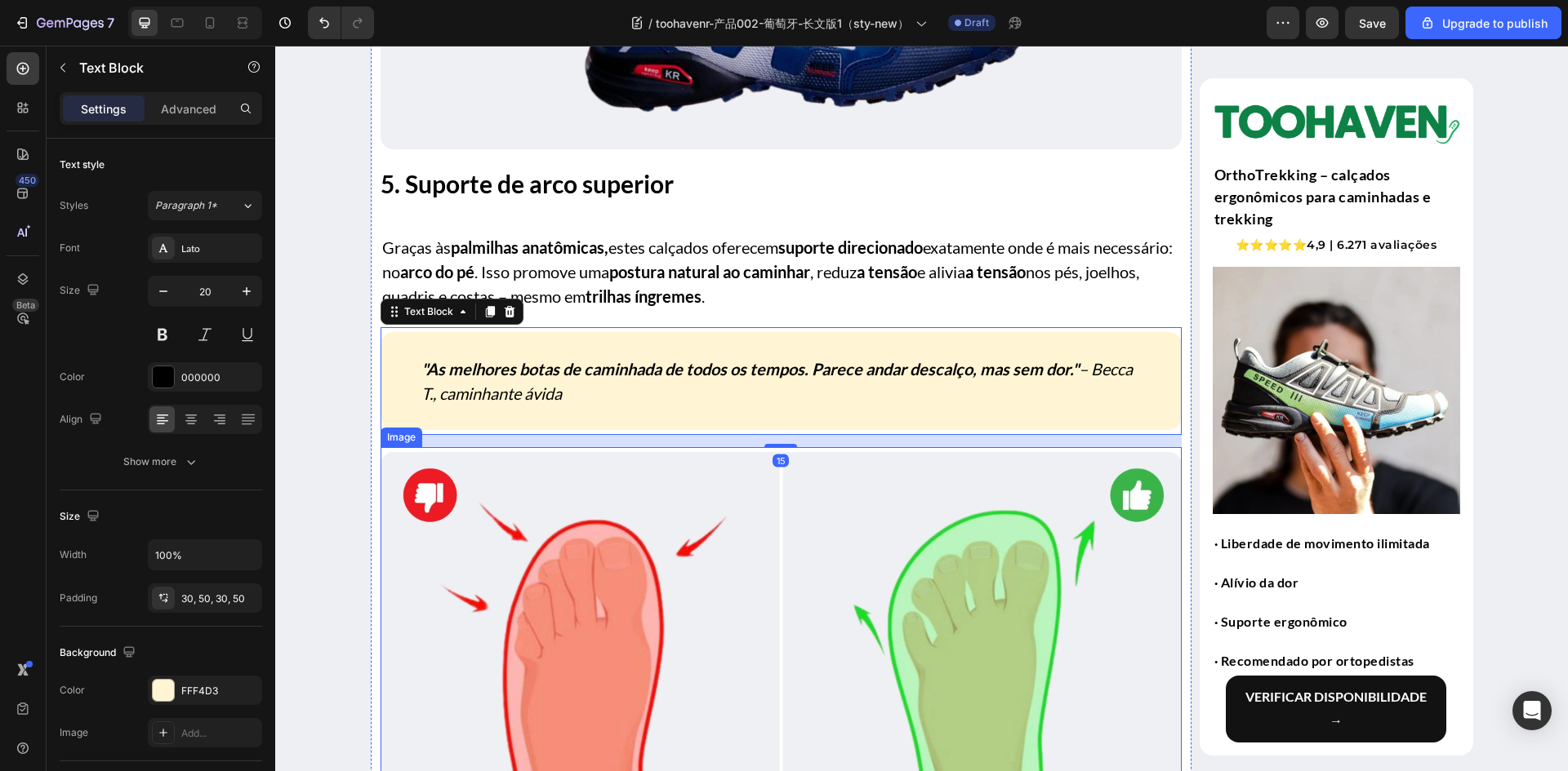
scroll to position [3510, 0]
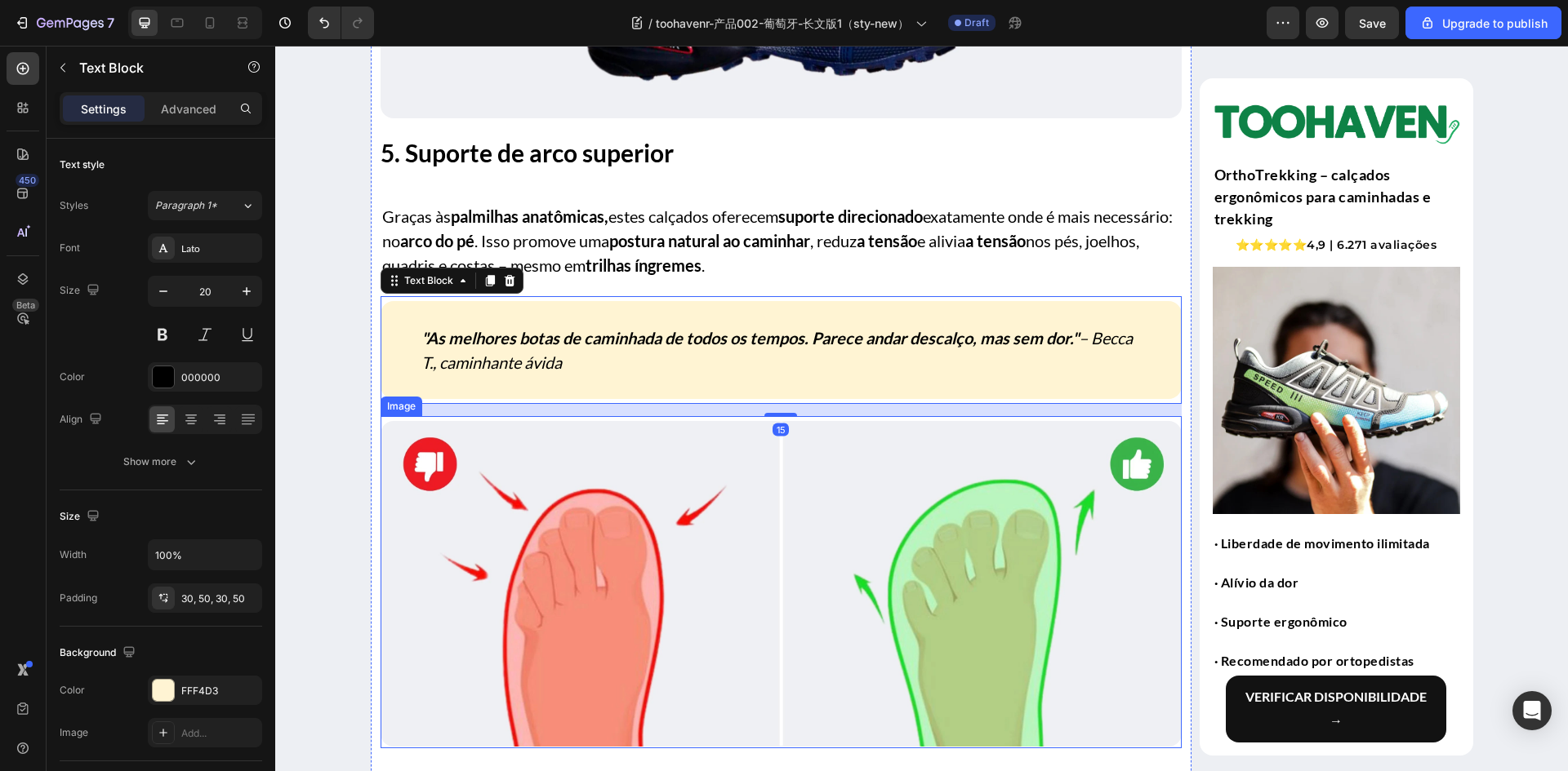
click at [615, 588] on img at bounding box center [782, 583] width 801 height 324
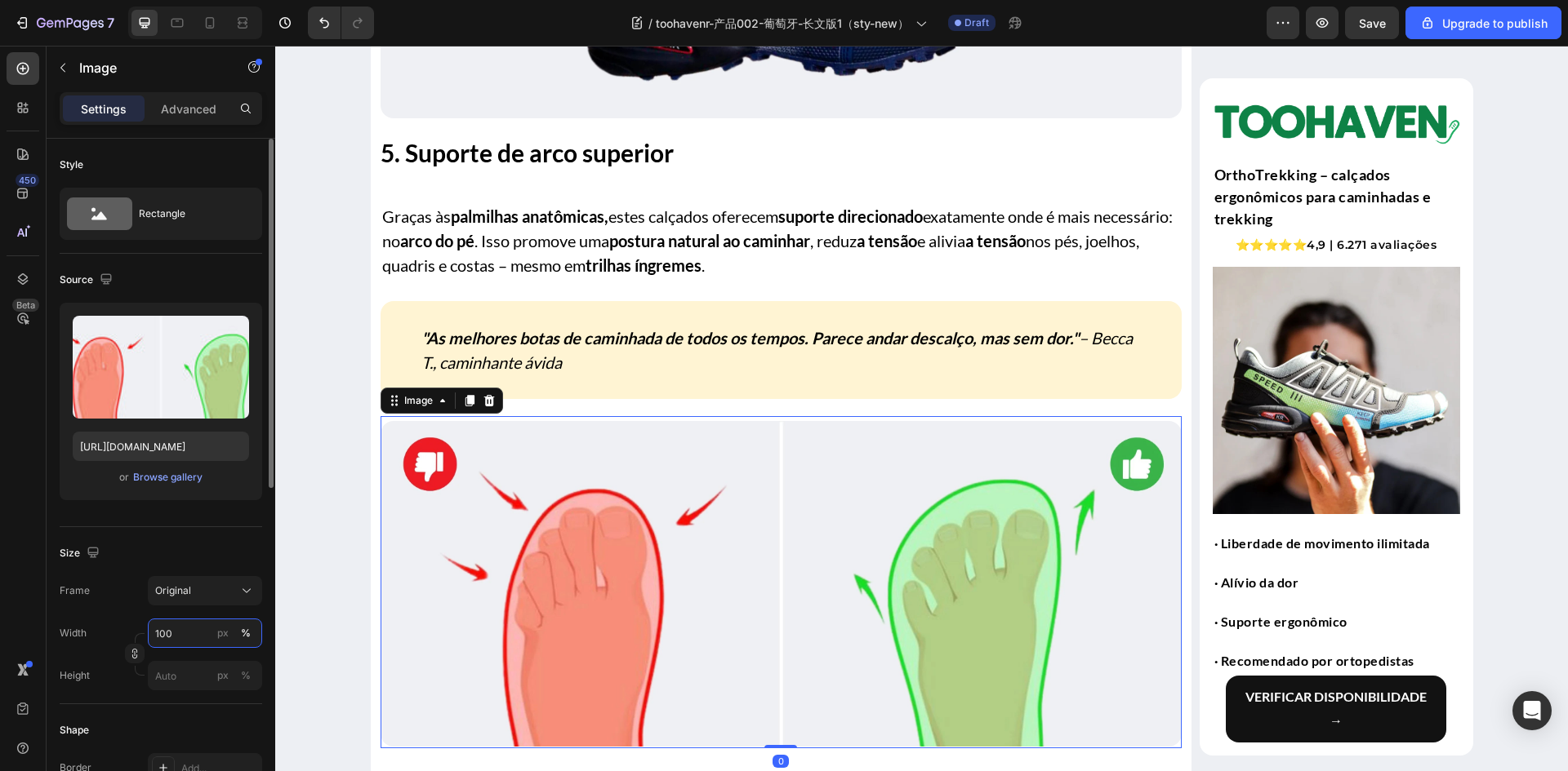
click at [165, 641] on input "100" at bounding box center [205, 633] width 115 height 29
click at [220, 536] on div "Size Frame Original Width px % Height px %" at bounding box center [160, 616] width 202 height 177
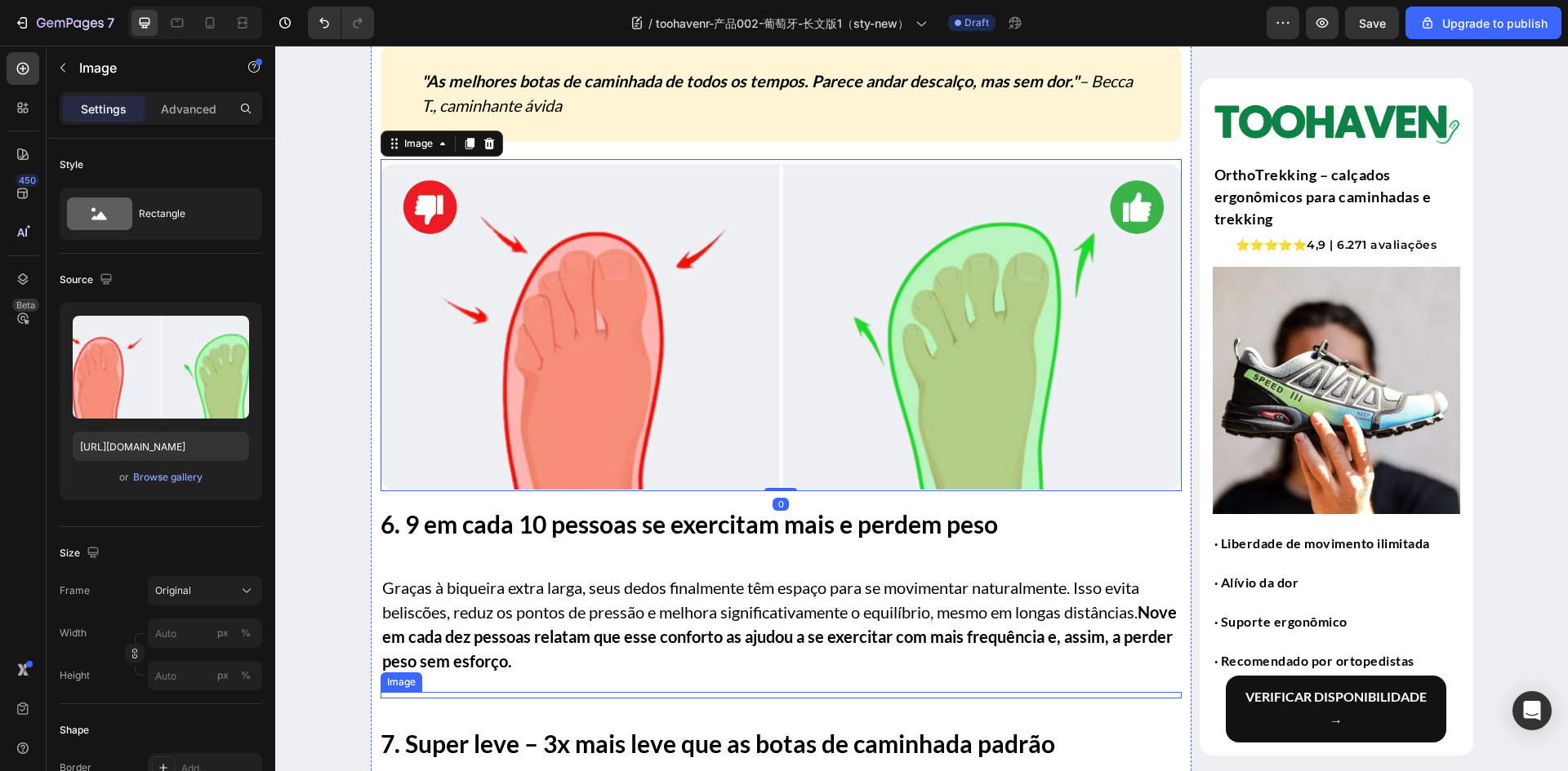
scroll to position [3918, 0]
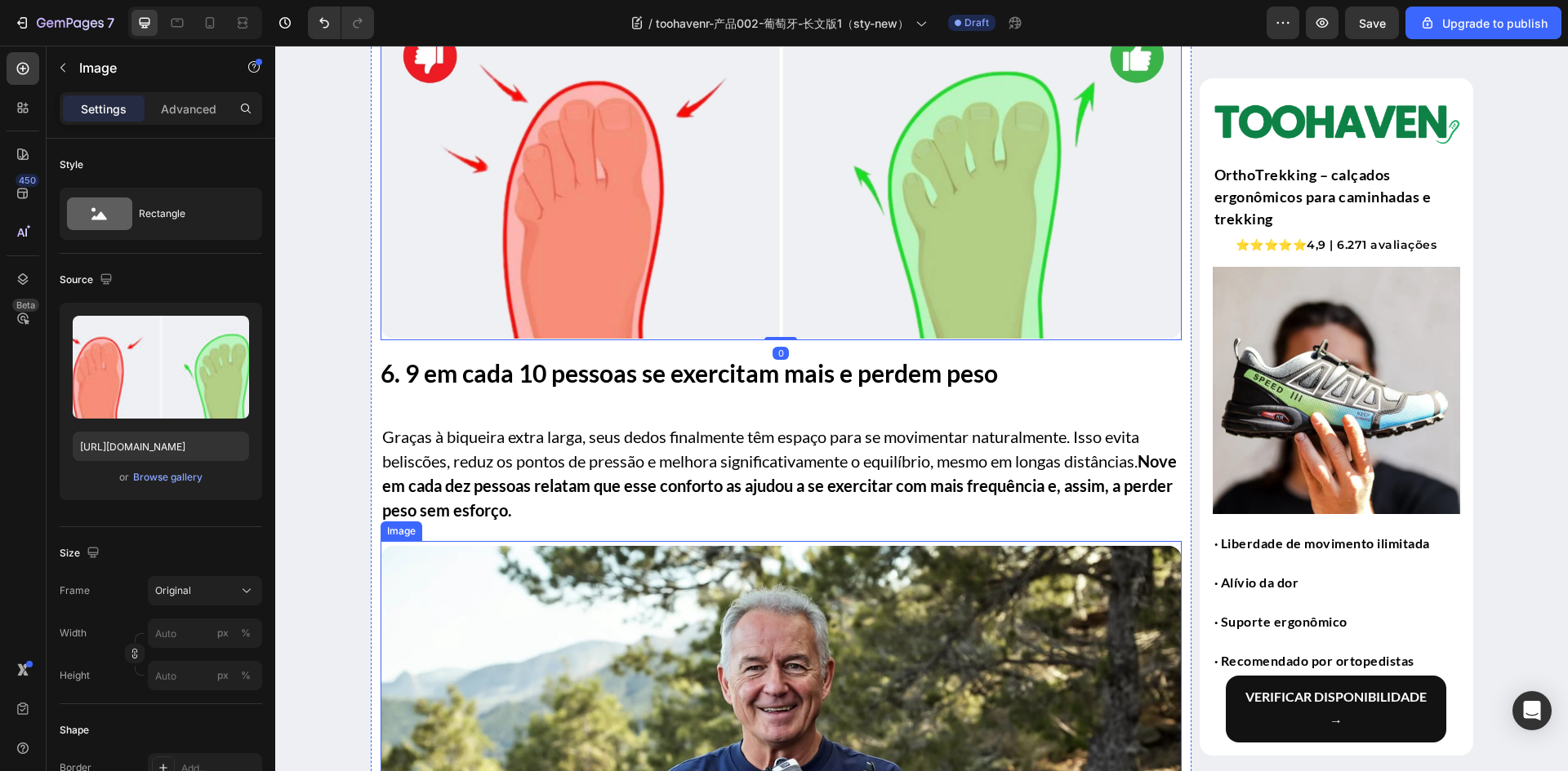
drag, startPoint x: 594, startPoint y: 566, endPoint x: 577, endPoint y: 571, distance: 17.7
click at [594, 566] on img at bounding box center [782, 773] width 801 height 454
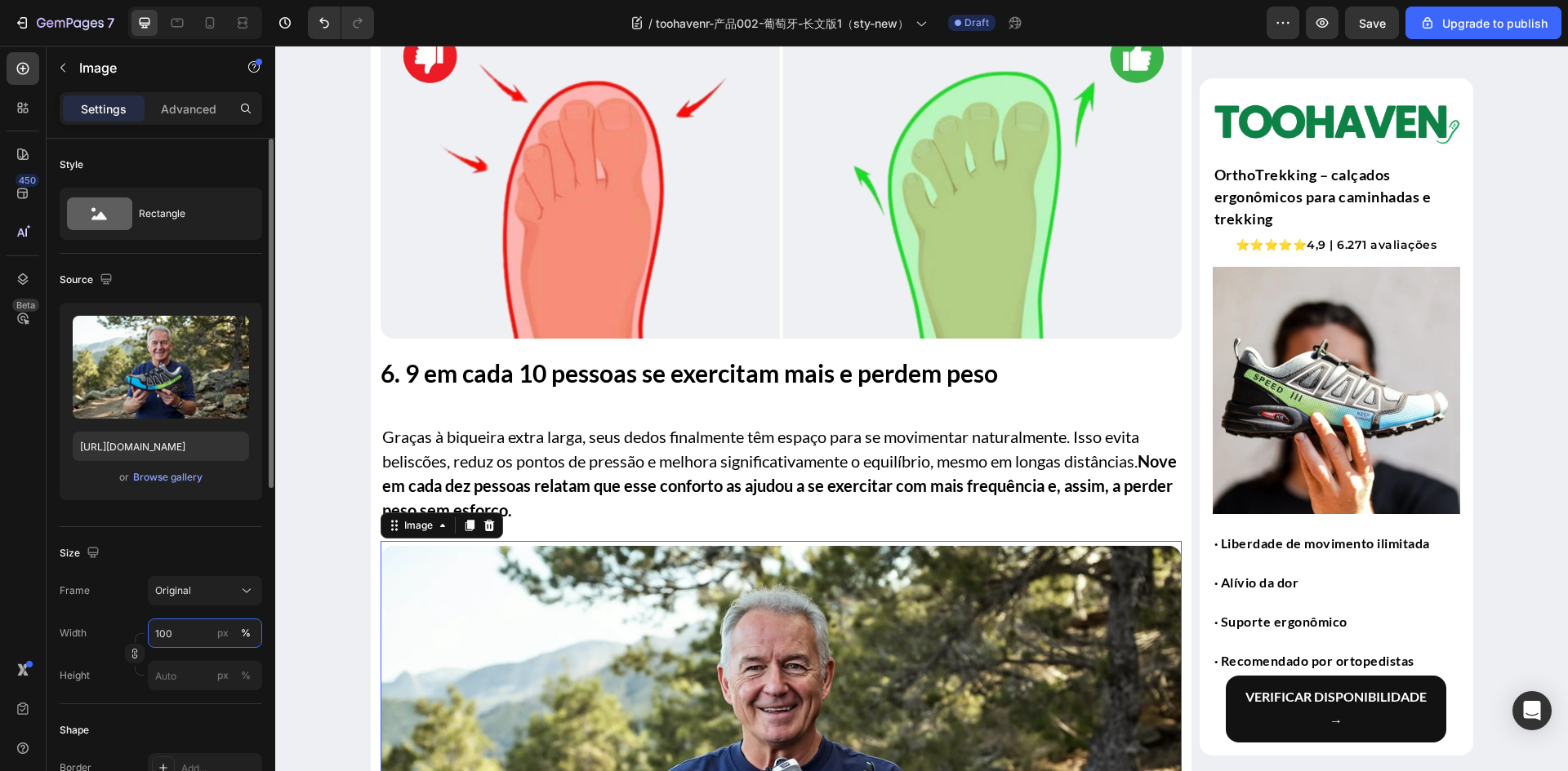
click at [178, 631] on input "100" at bounding box center [205, 633] width 115 height 29
click at [198, 540] on div "Size Frame Original Width px % Height px %" at bounding box center [160, 616] width 202 height 177
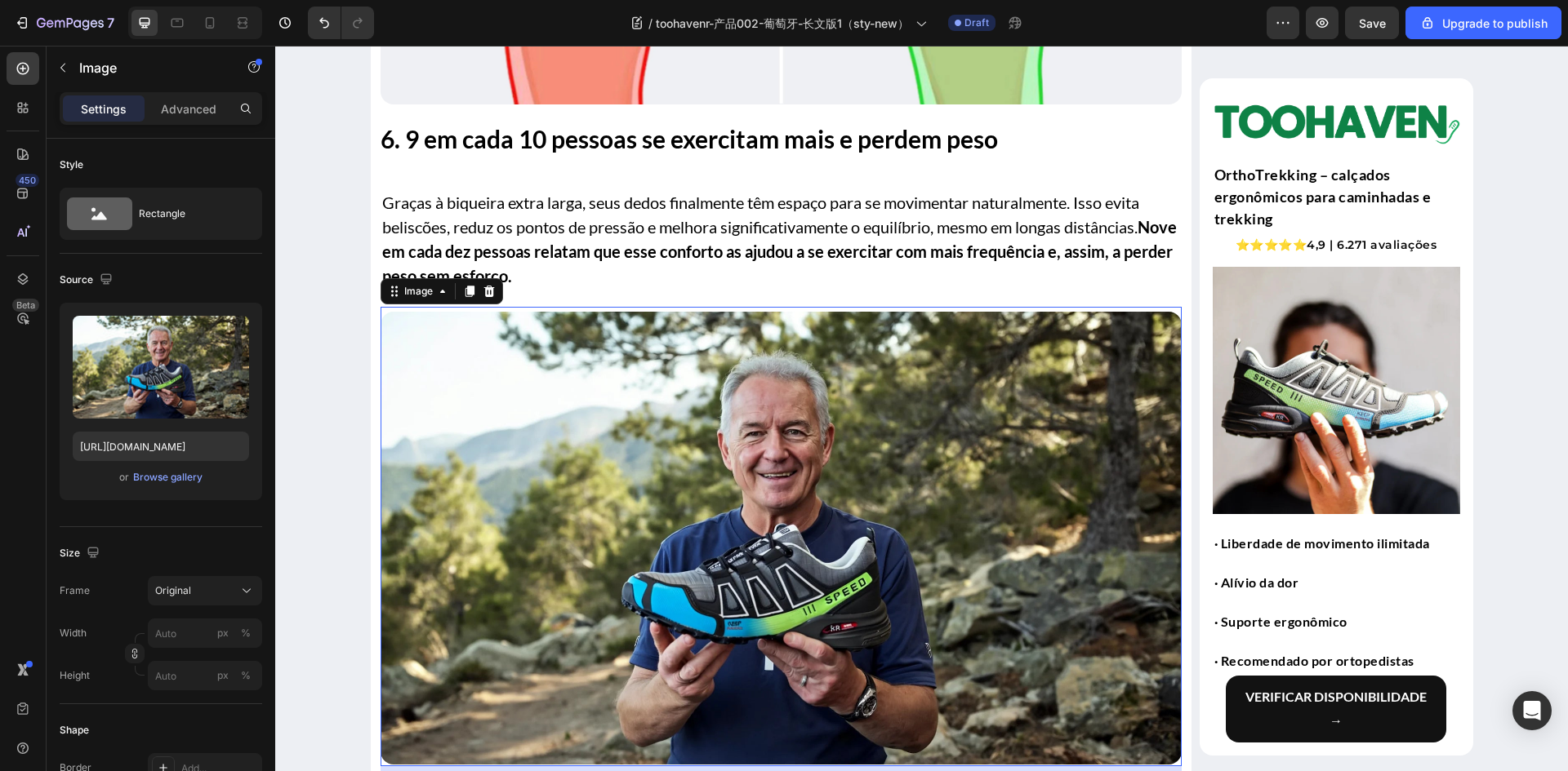
scroll to position [4407, 0]
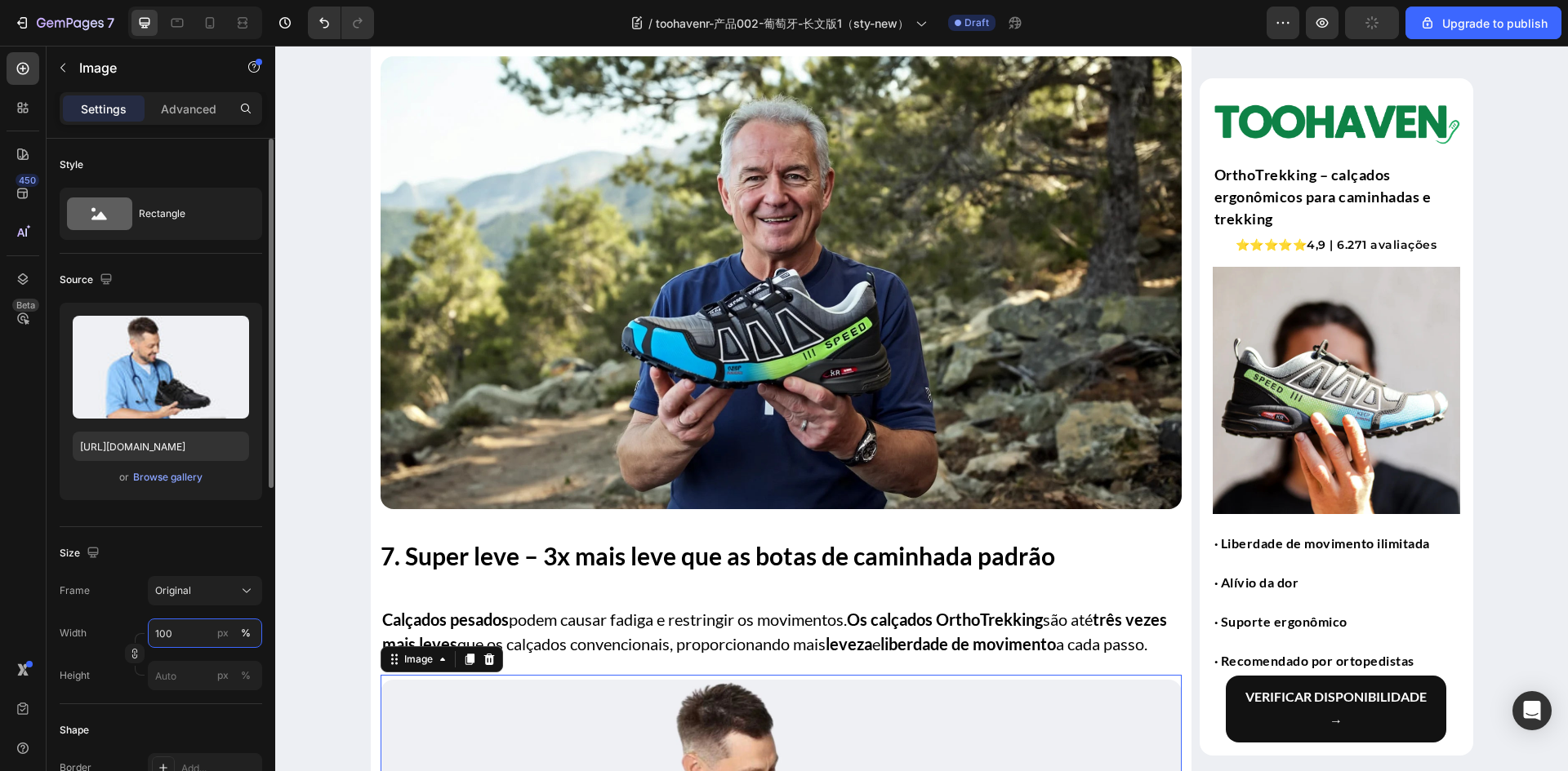
click at [178, 638] on input "100" at bounding box center [205, 633] width 115 height 29
drag, startPoint x: 207, startPoint y: 543, endPoint x: 265, endPoint y: 565, distance: 62.0
click at [207, 543] on div "Size" at bounding box center [160, 554] width 202 height 26
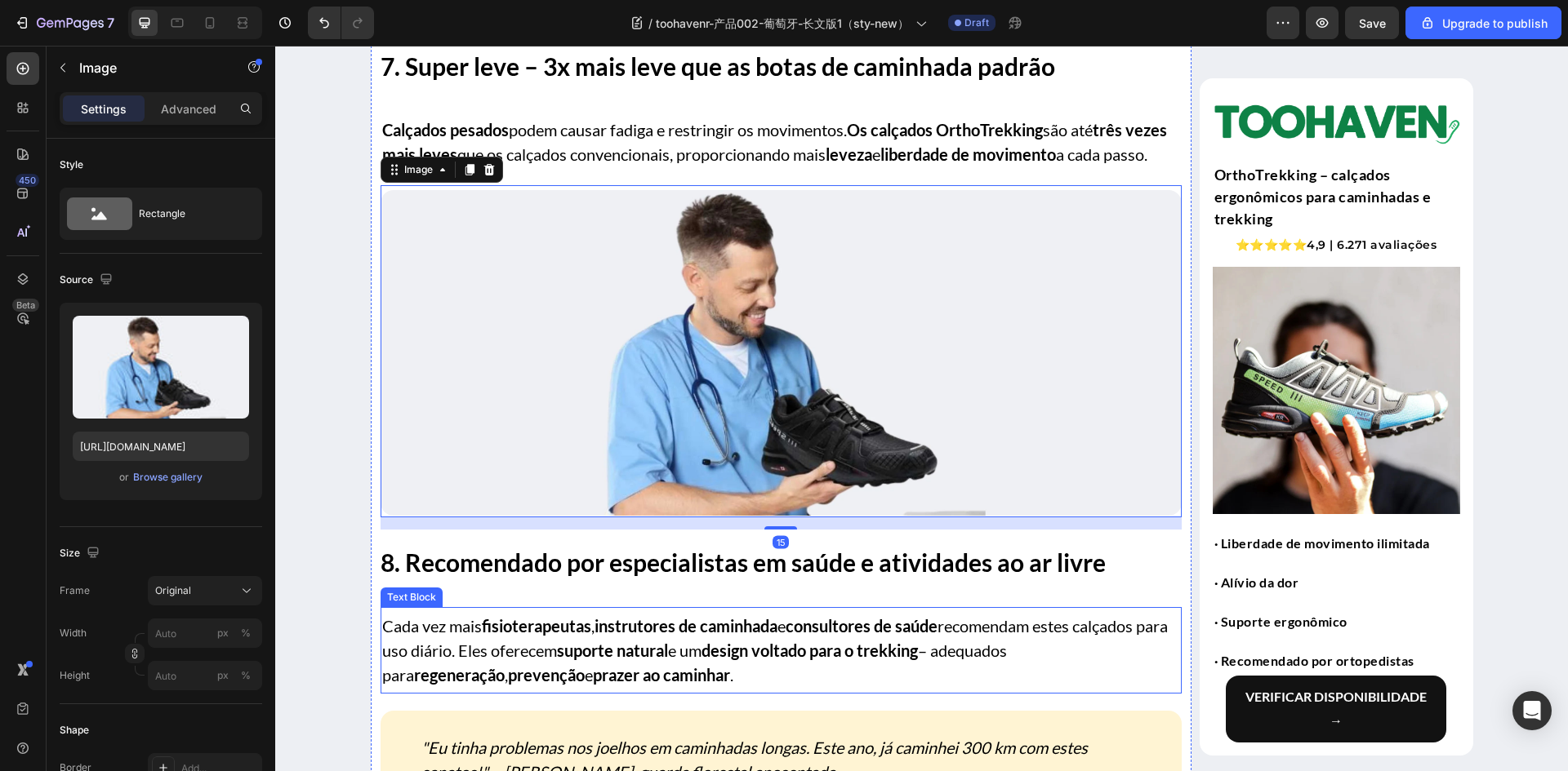
scroll to position [5142, 0]
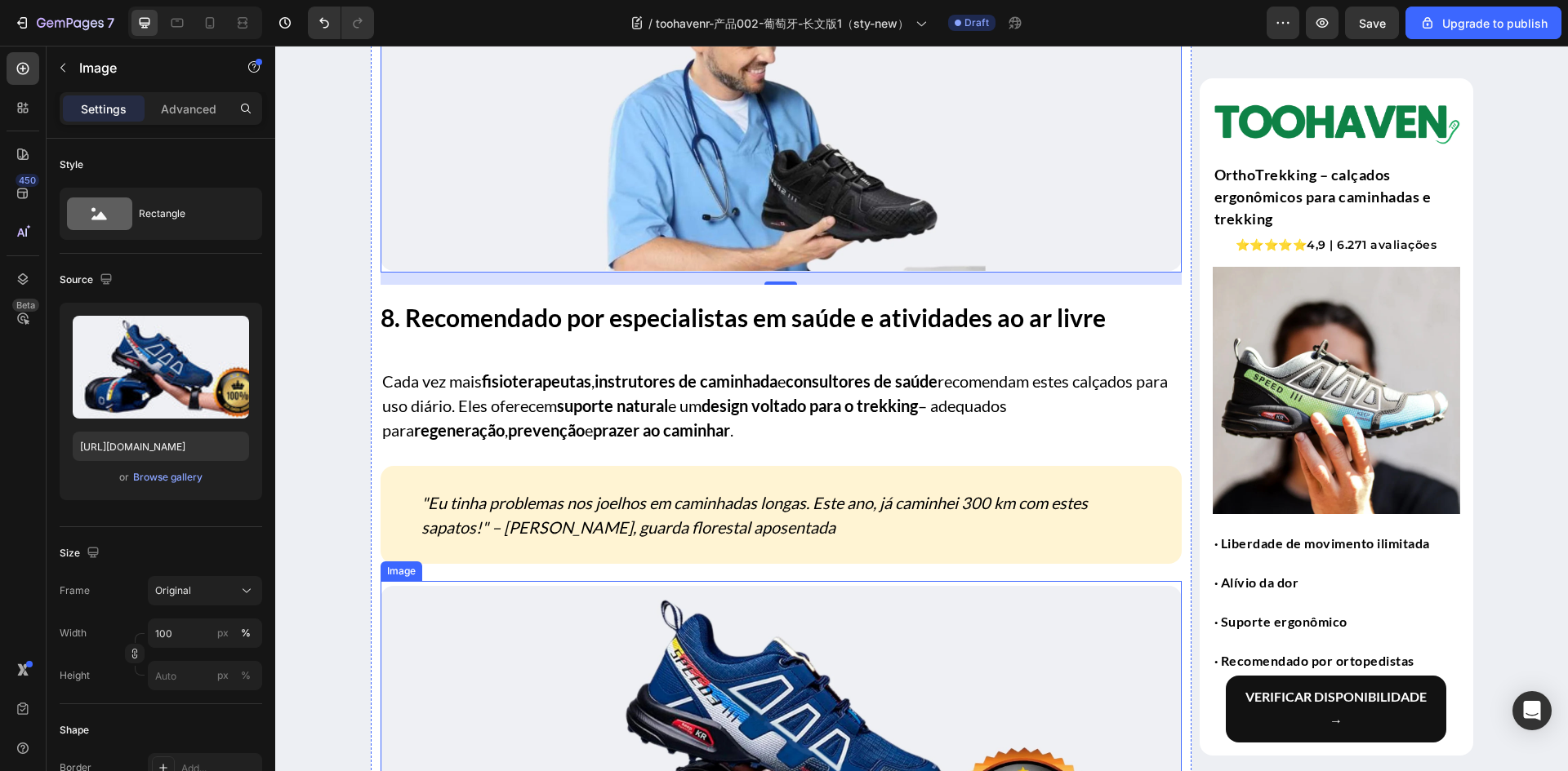
click at [557, 614] on img at bounding box center [782, 747] width 801 height 324
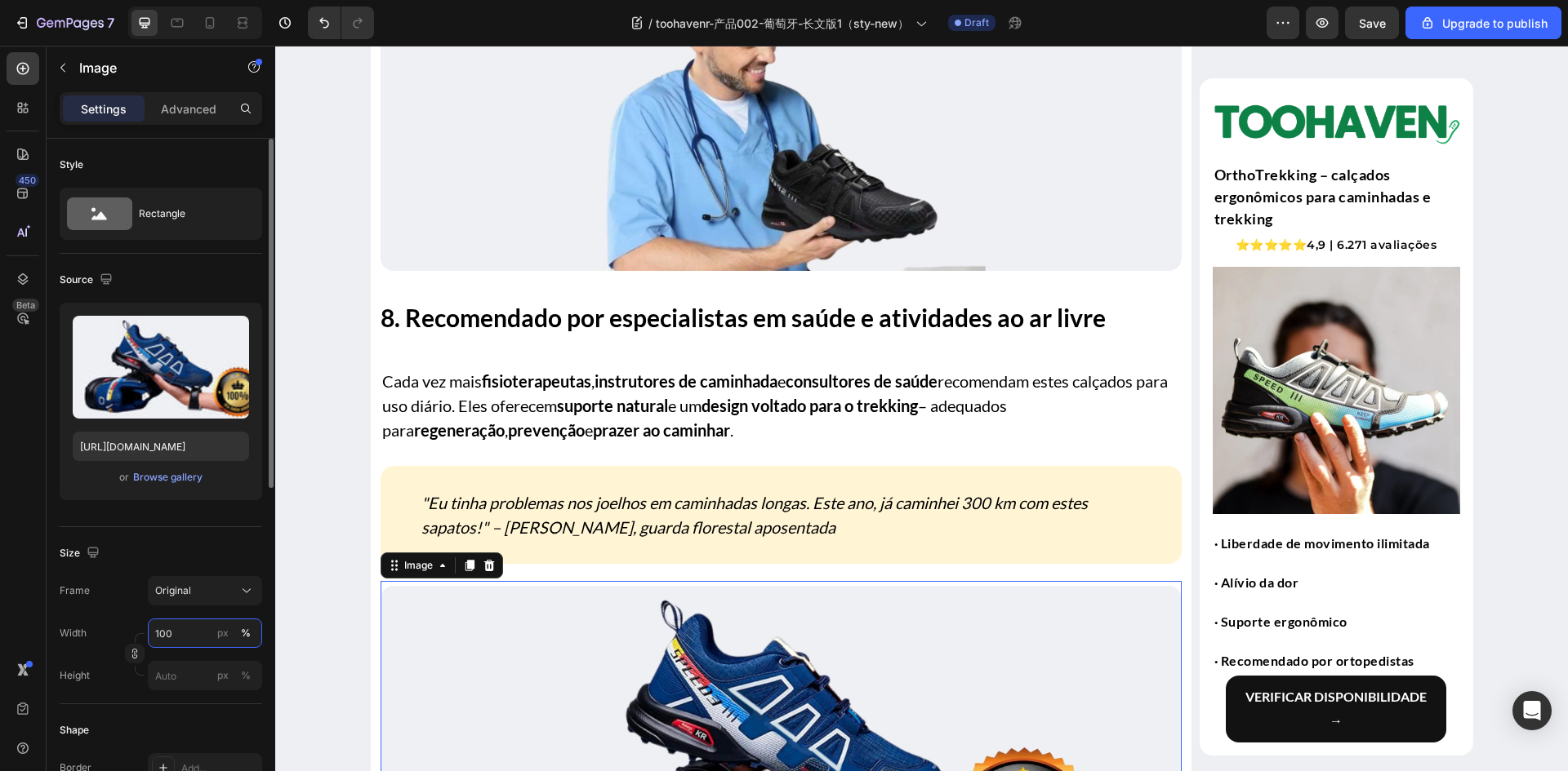
drag, startPoint x: 182, startPoint y: 629, endPoint x: 189, endPoint y: 614, distance: 16.6
click at [182, 629] on input "100" at bounding box center [205, 633] width 115 height 29
click at [201, 542] on div "Size" at bounding box center [160, 554] width 202 height 26
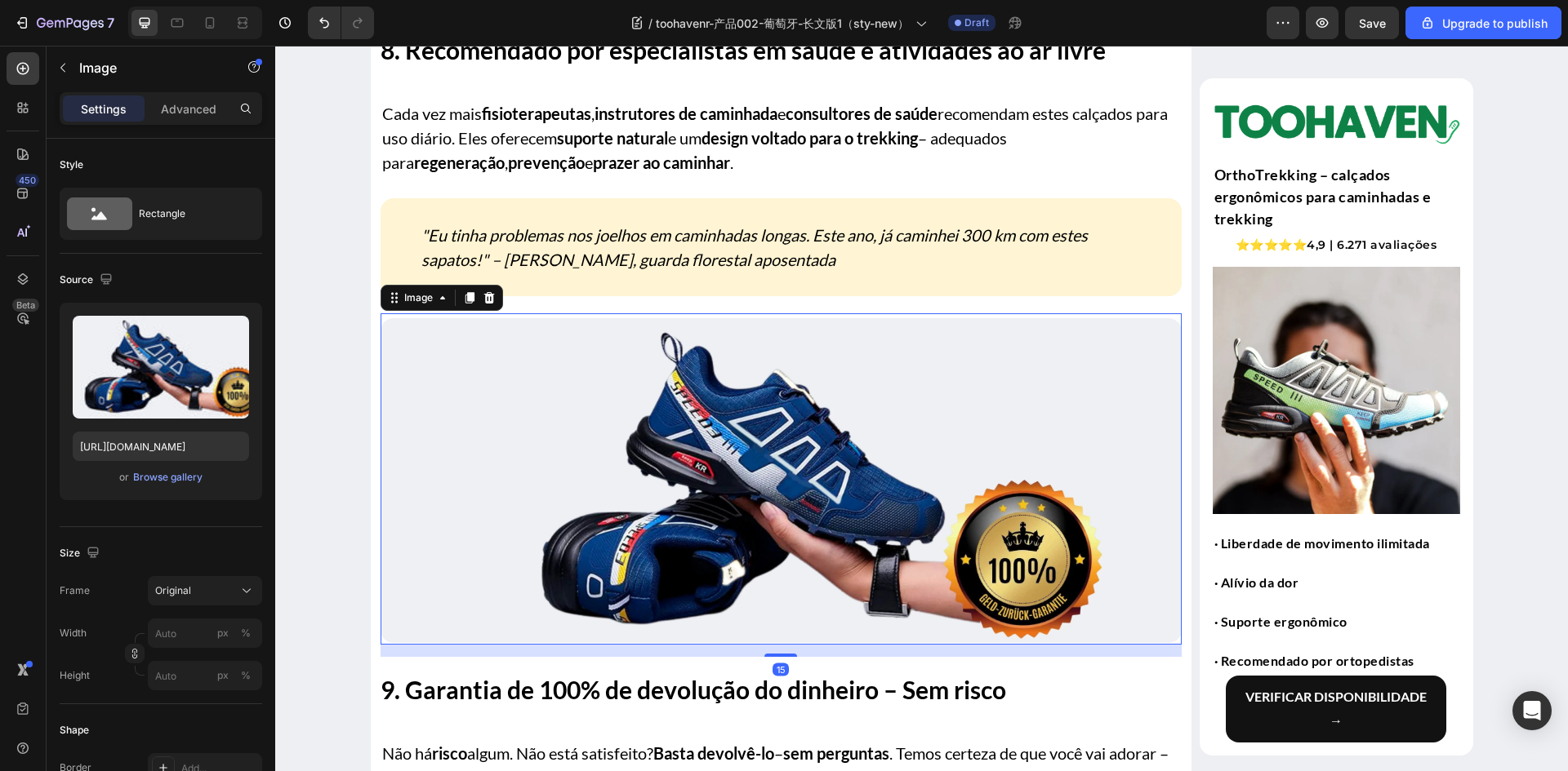
scroll to position [5631, 0]
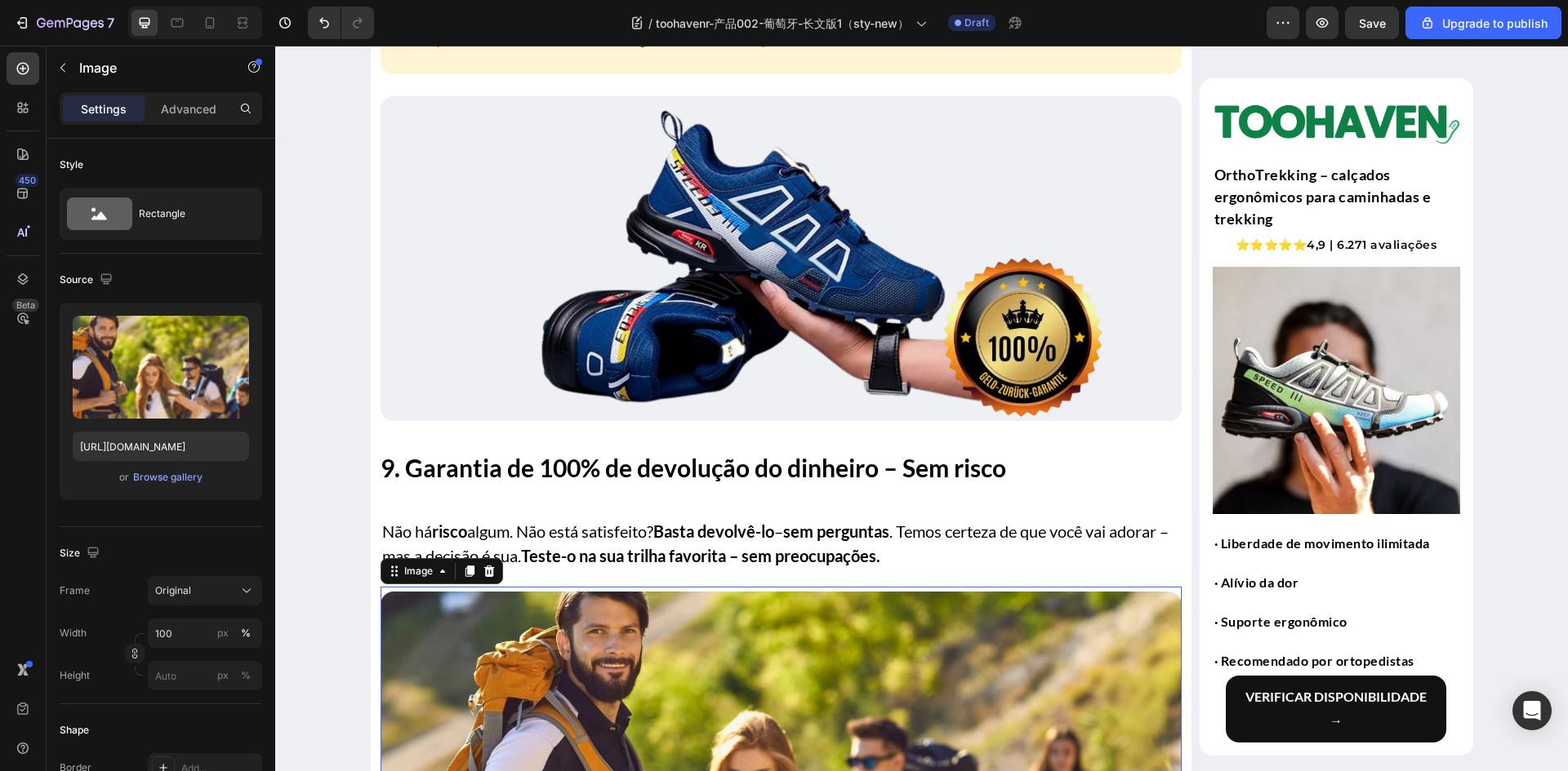
click at [512, 665] on img at bounding box center [782, 753] width 801 height 324
click at [189, 617] on div "Frame Original Width 100 px % Height px %" at bounding box center [160, 634] width 202 height 115
click at [190, 629] on input "100" at bounding box center [205, 633] width 115 height 29
click at [199, 558] on div "Size" at bounding box center [160, 554] width 202 height 26
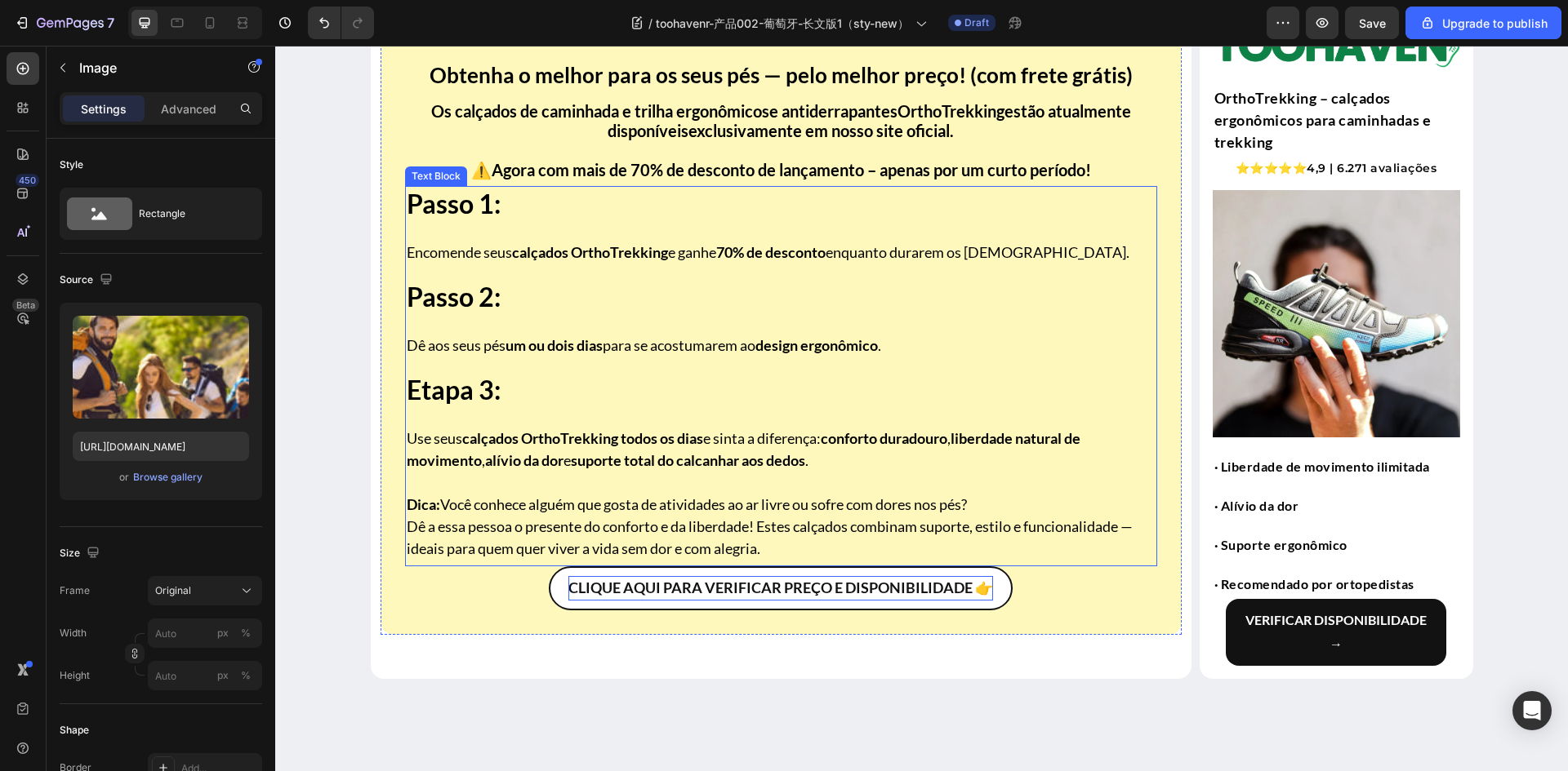
scroll to position [6856, 0]
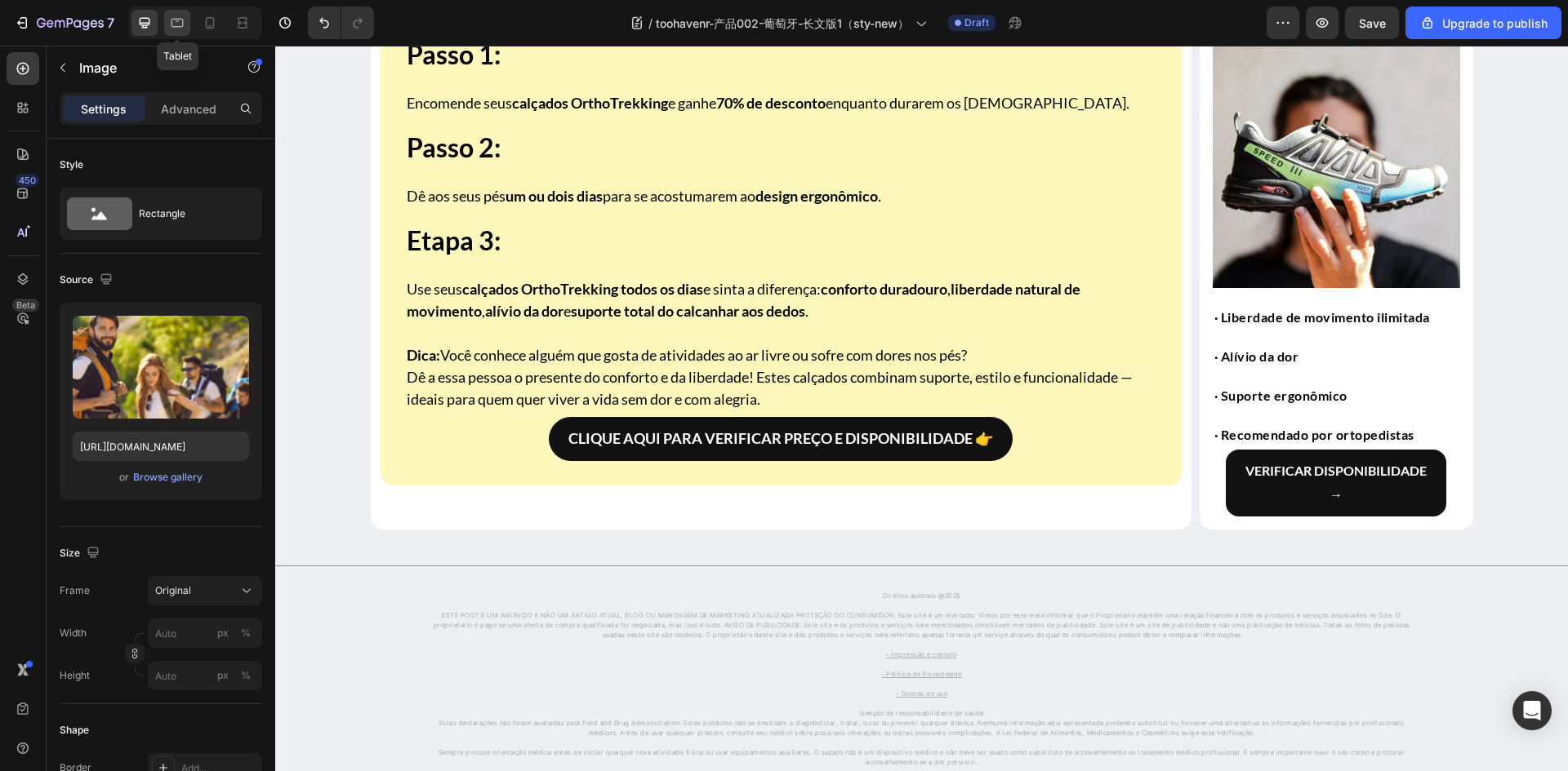
click at [176, 17] on icon at bounding box center [177, 23] width 16 height 16
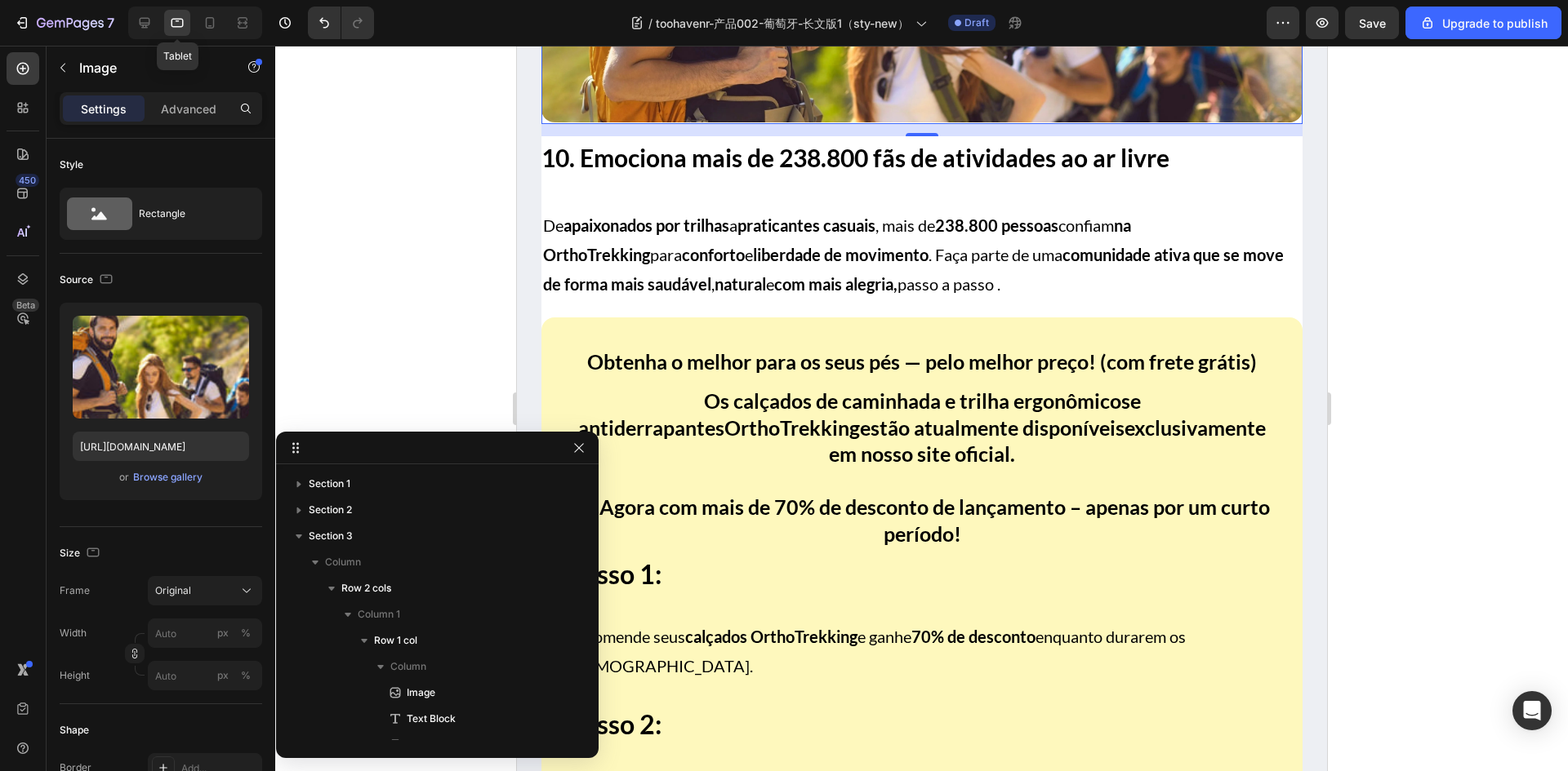
scroll to position [858, 0]
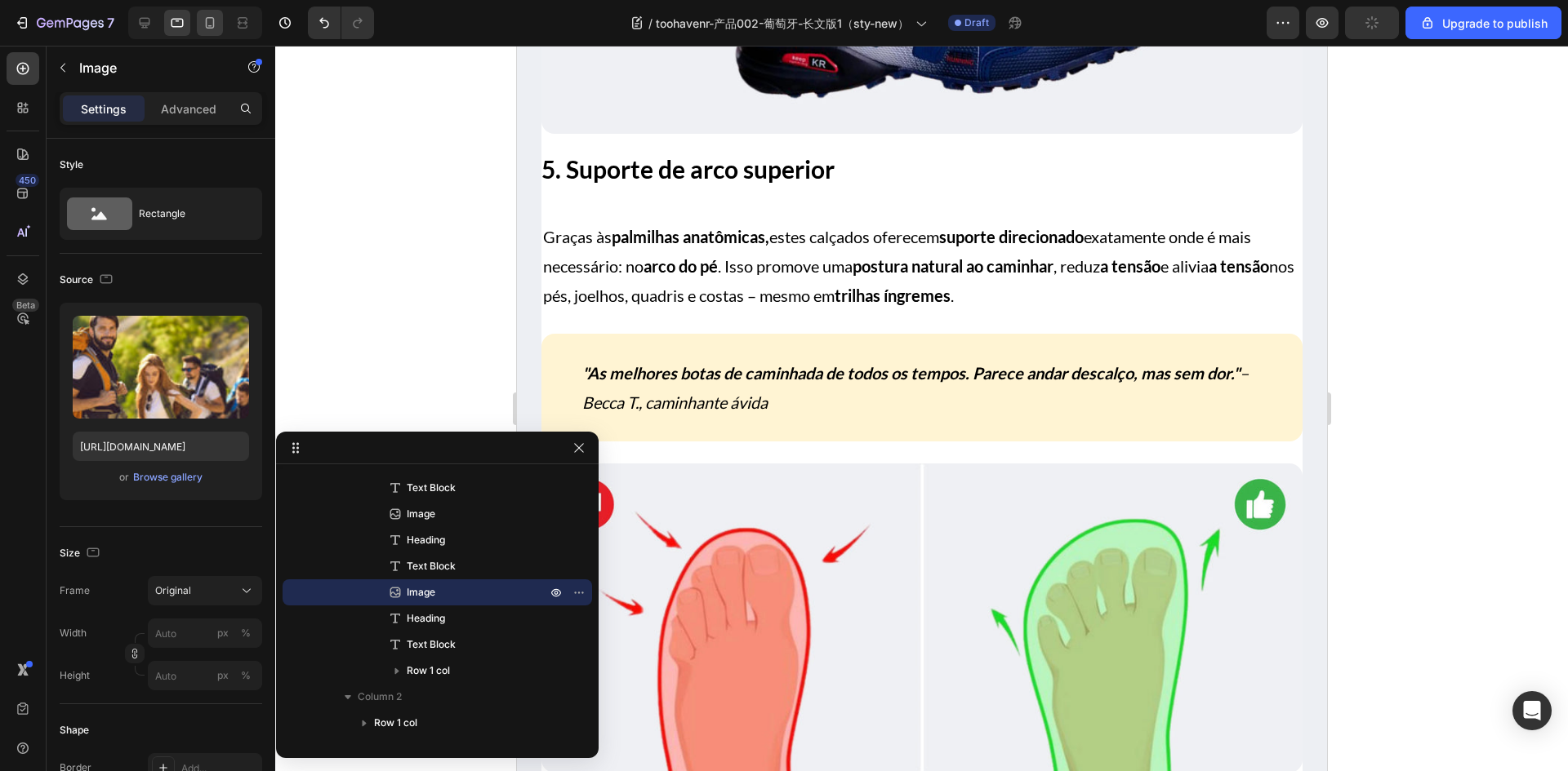
click at [218, 27] on icon at bounding box center [209, 23] width 16 height 16
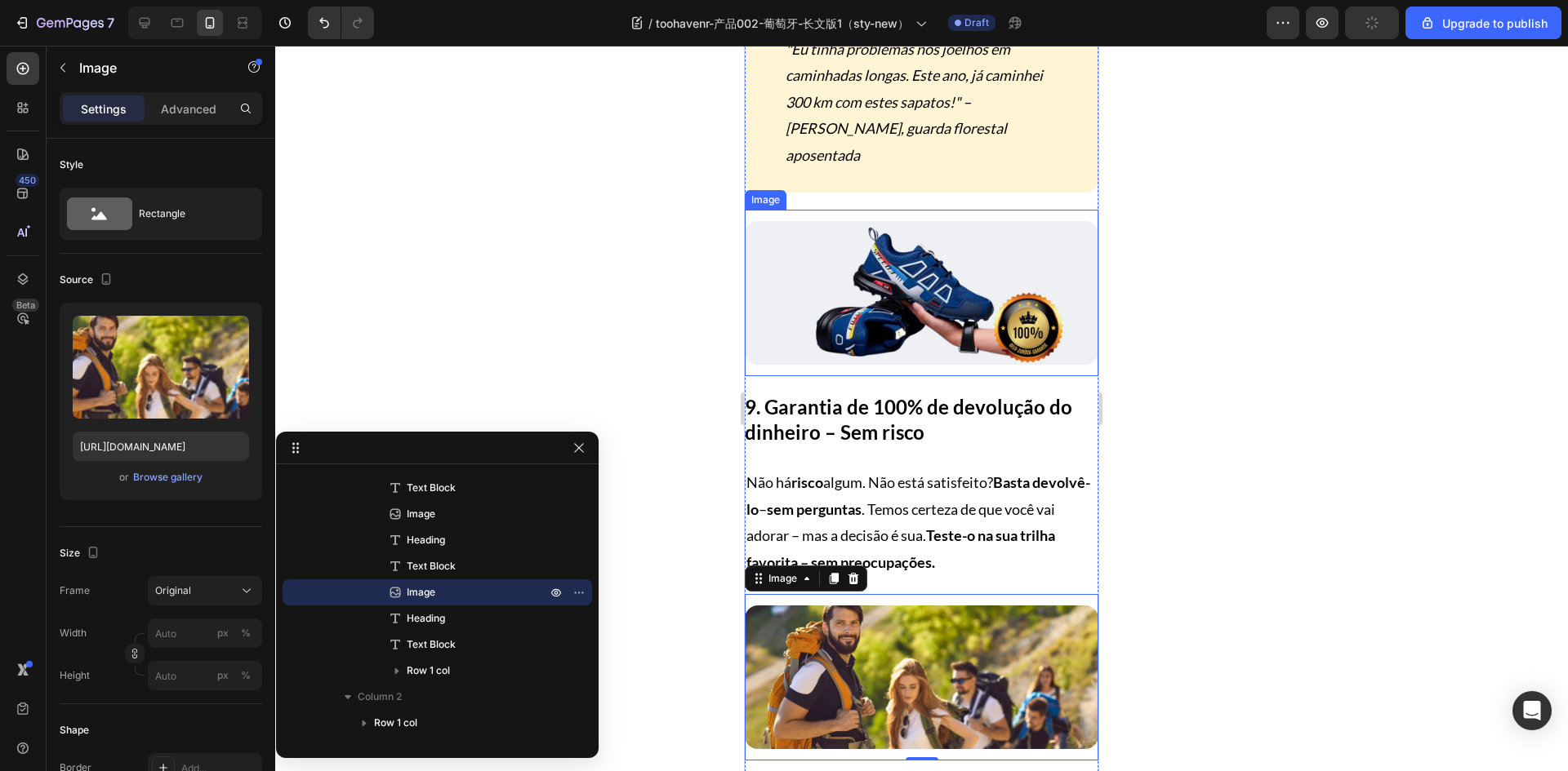
scroll to position [4795, 0]
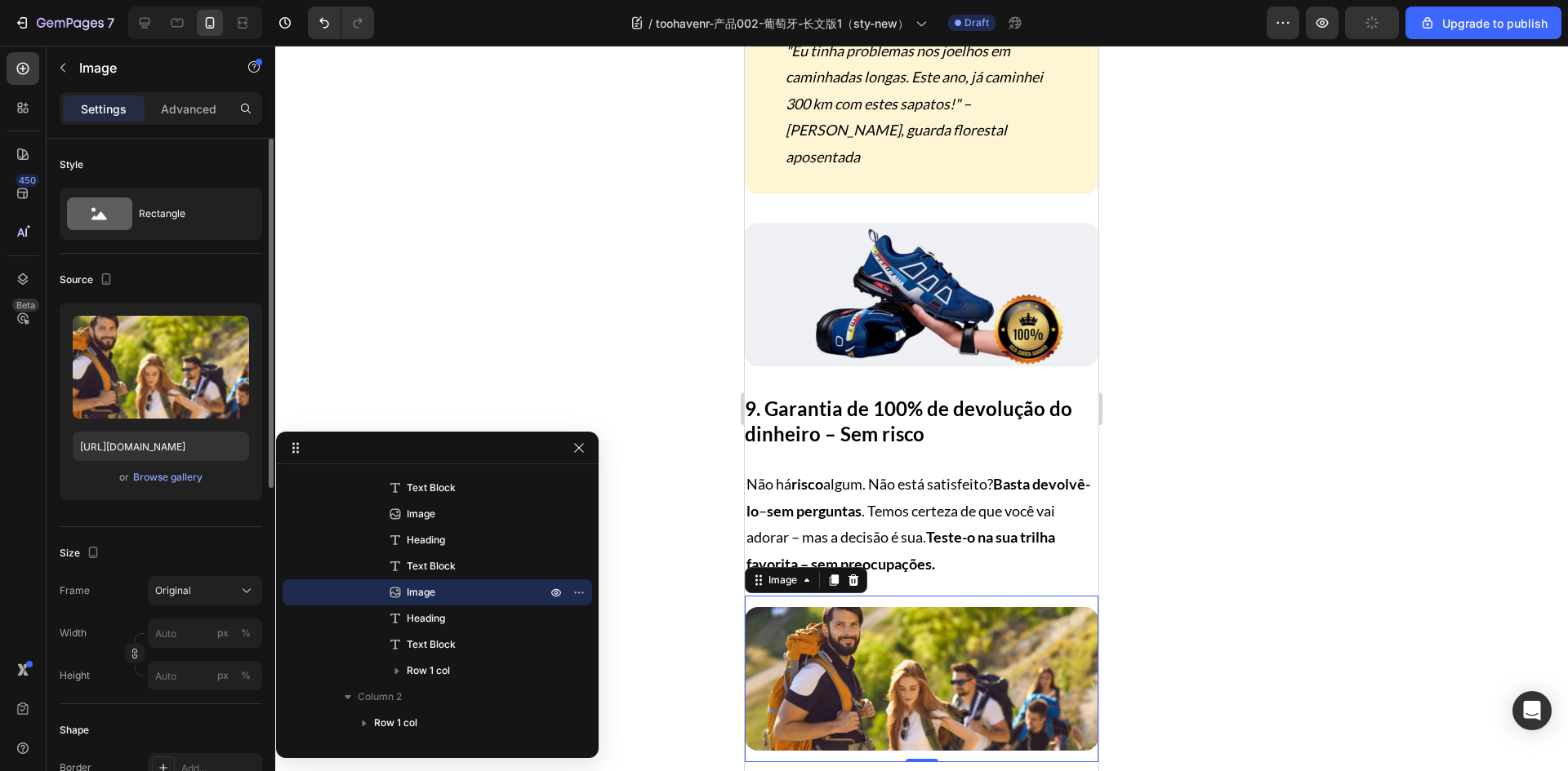
click at [198, 548] on div "Size" at bounding box center [160, 554] width 202 height 26
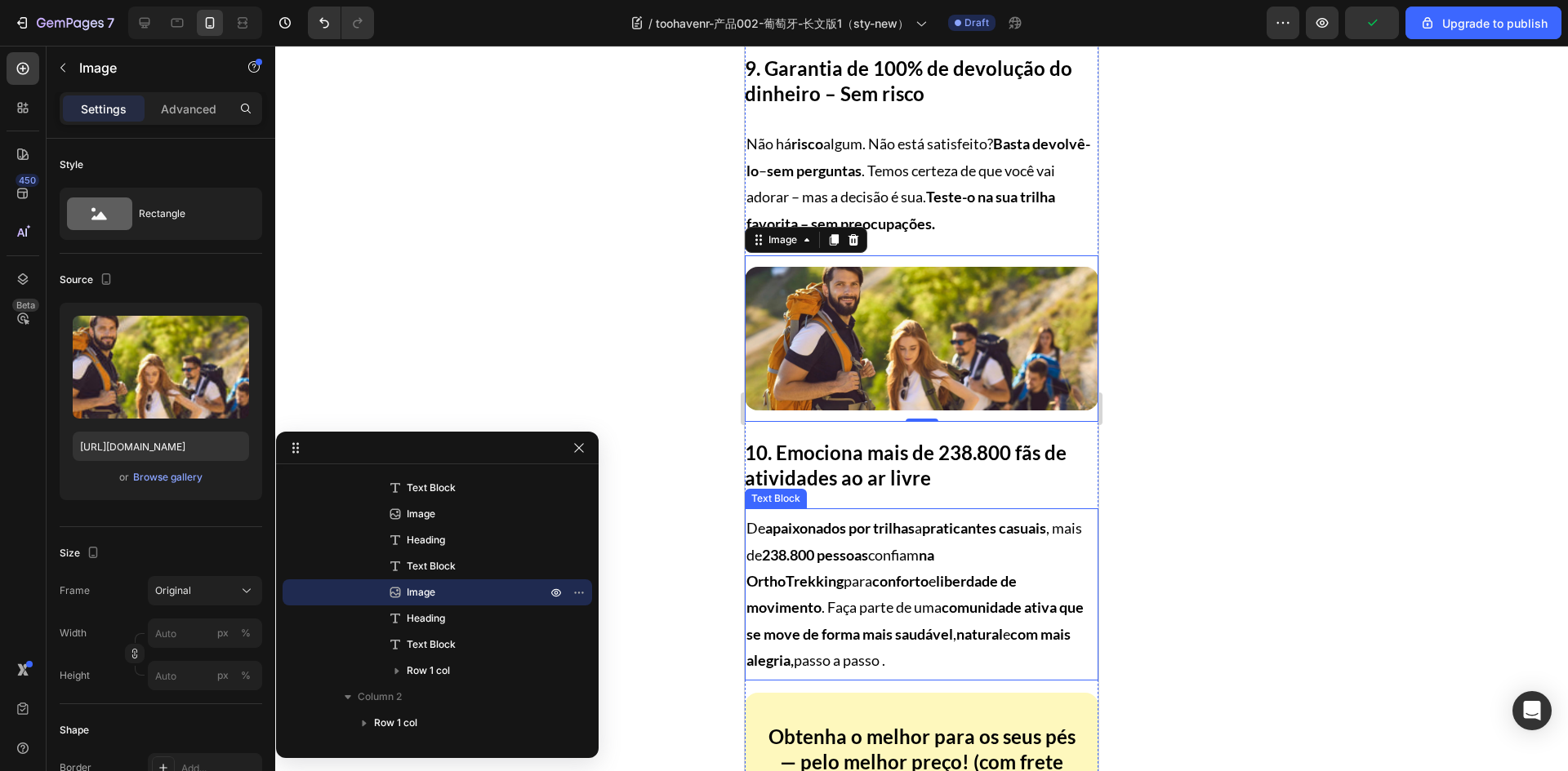
scroll to position [5285, 0]
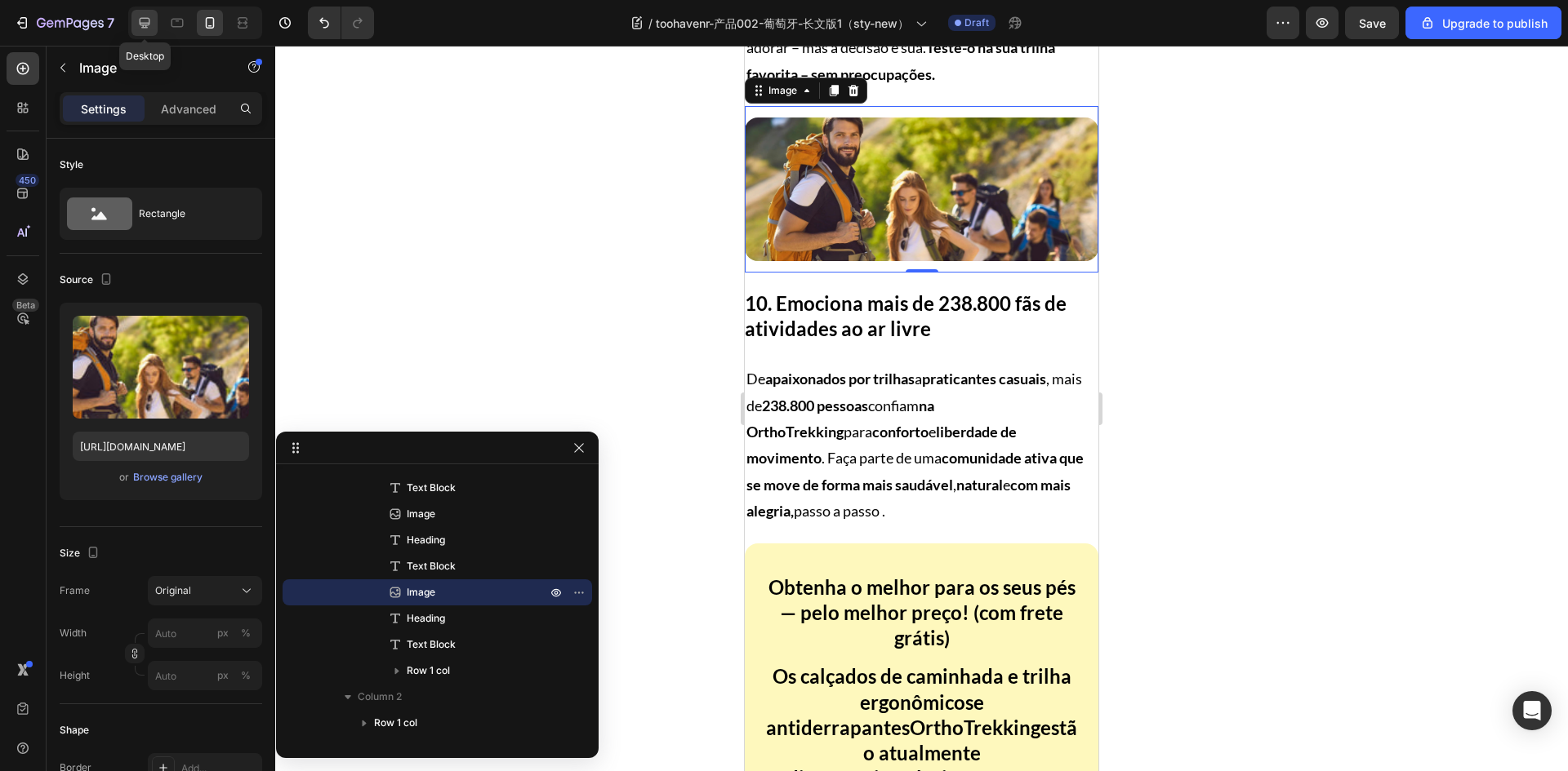
click at [136, 15] on icon at bounding box center [144, 23] width 16 height 16
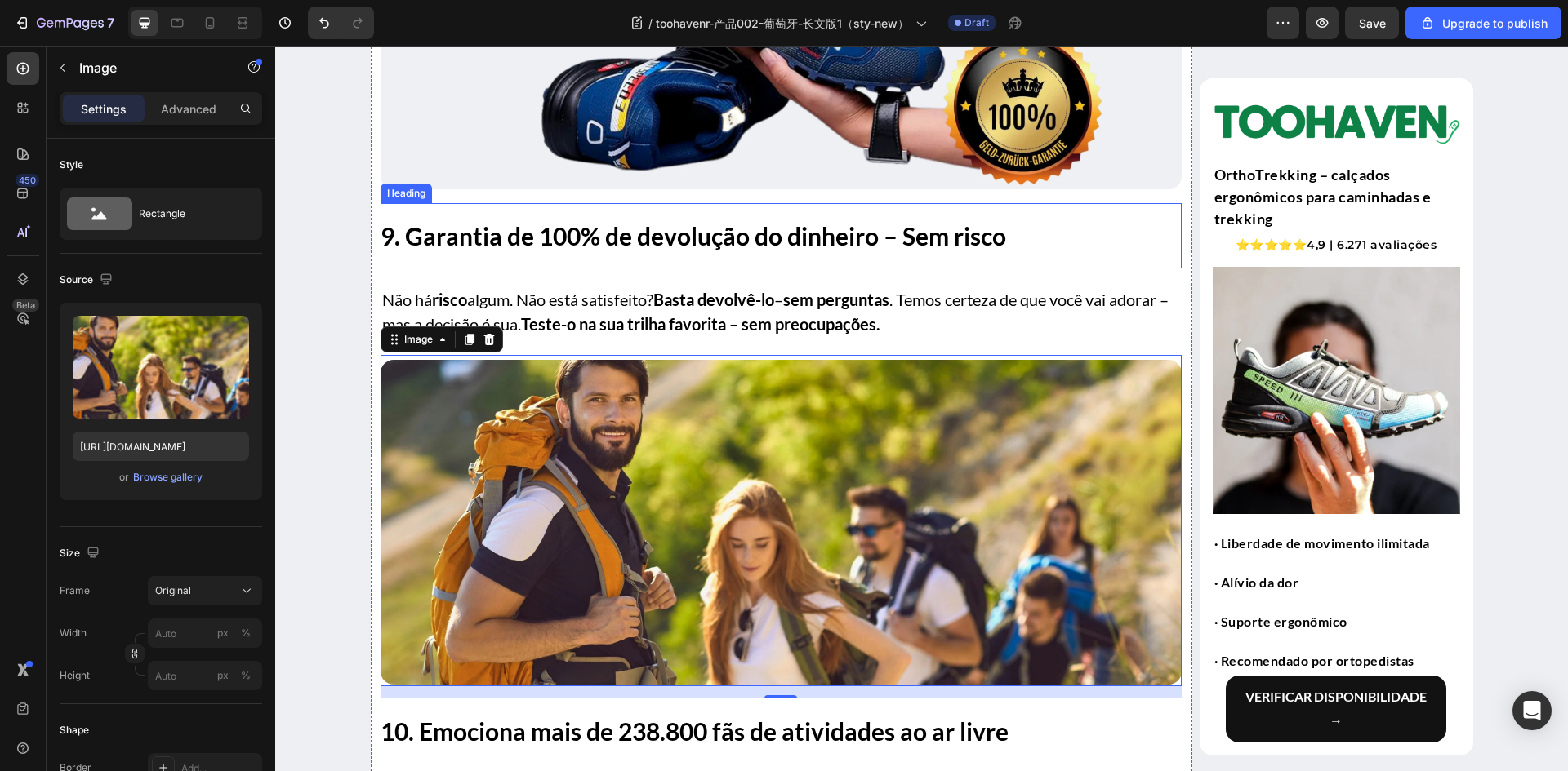
scroll to position [6117, 0]
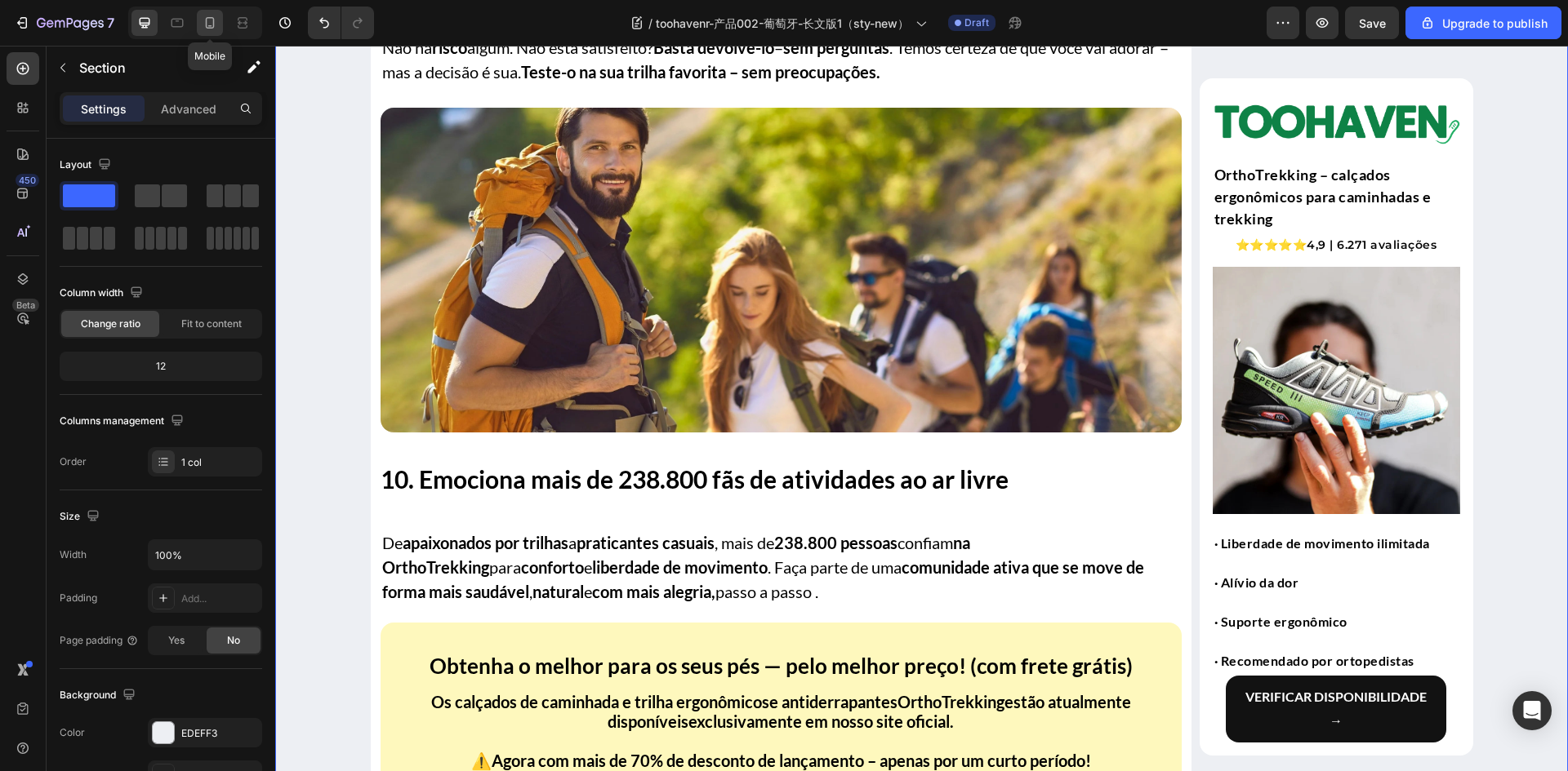
click at [210, 25] on icon at bounding box center [211, 23] width 9 height 11
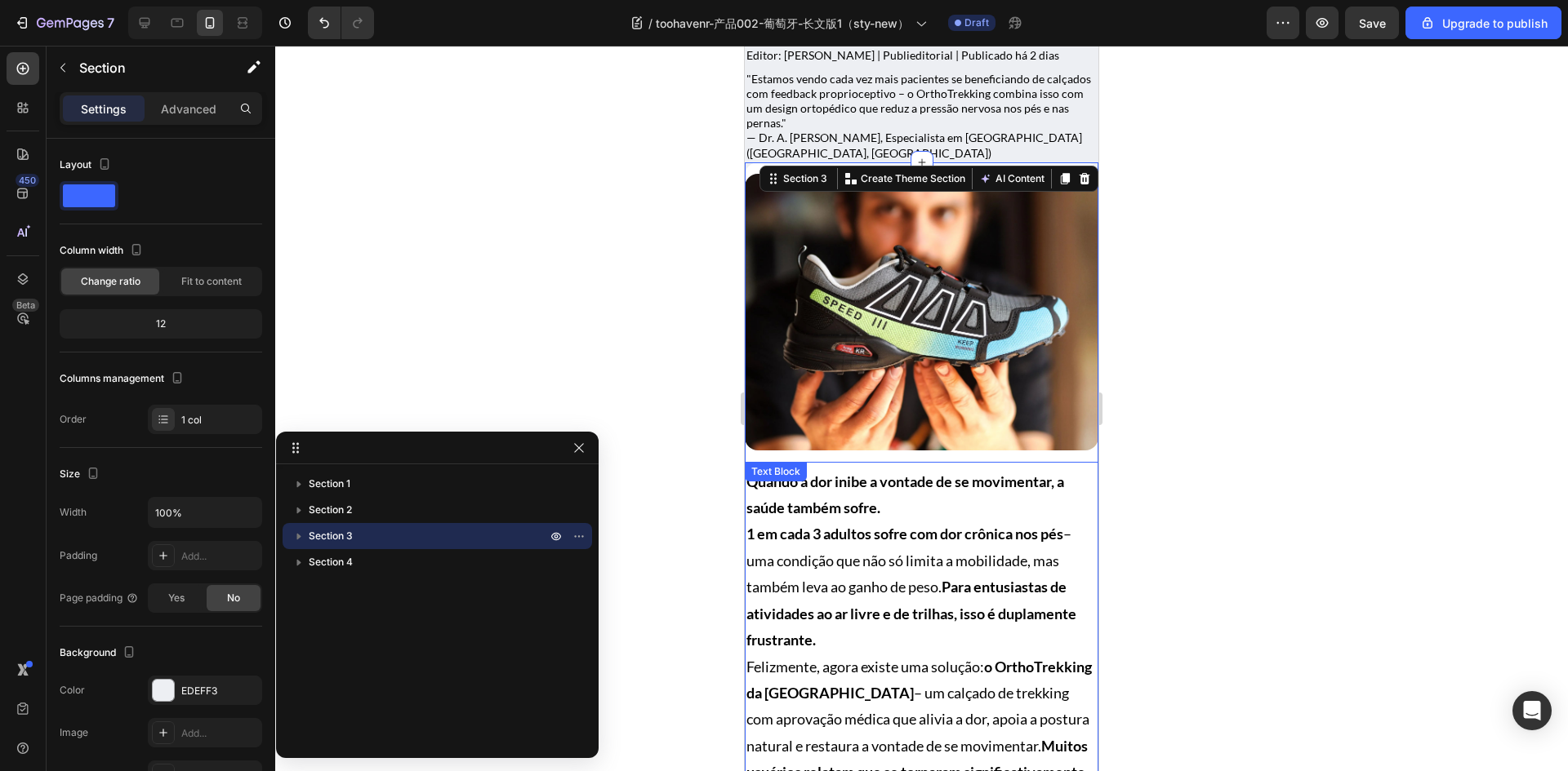
scroll to position [235, 0]
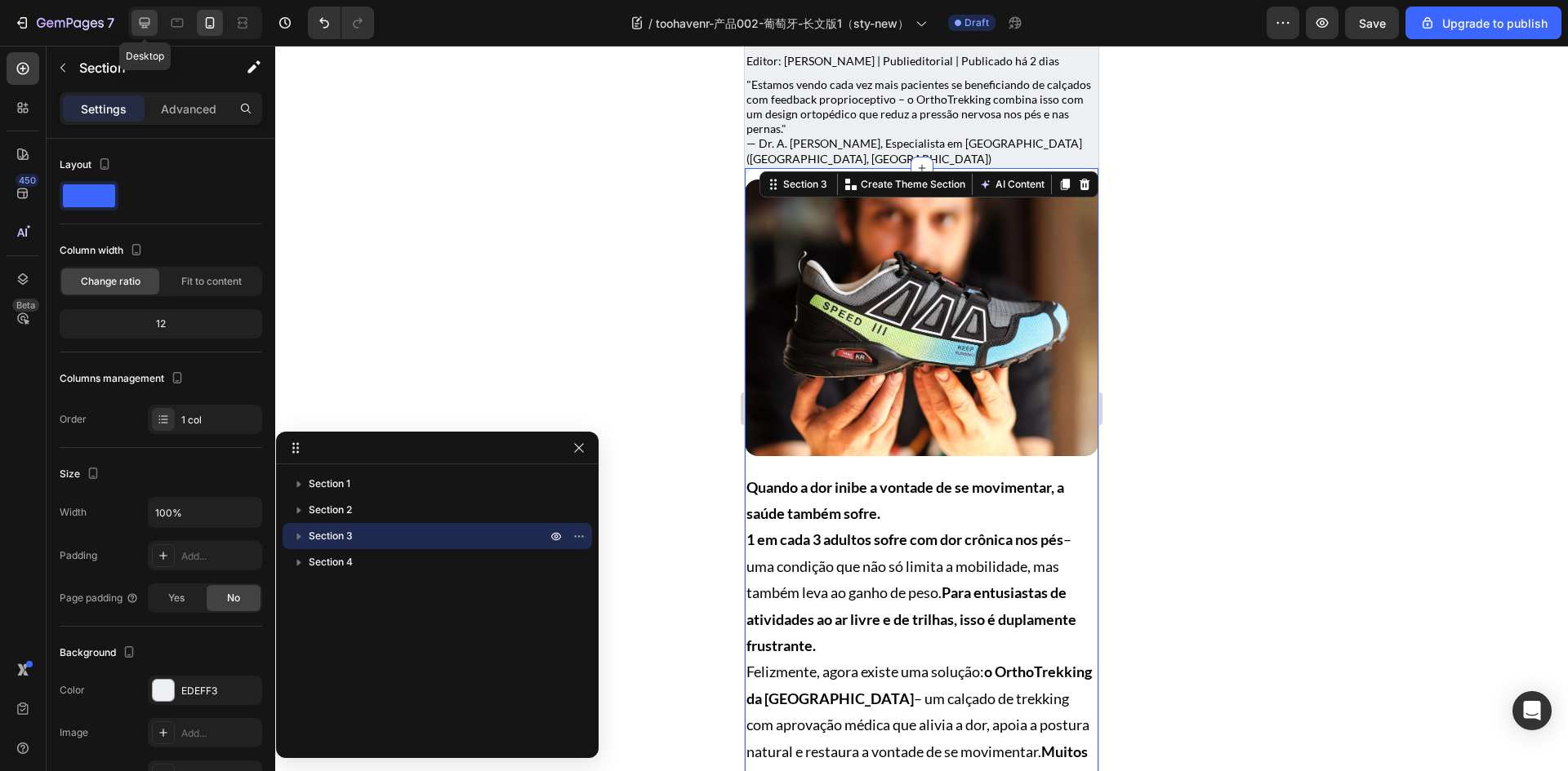
click at [147, 26] on icon at bounding box center [144, 23] width 16 height 16
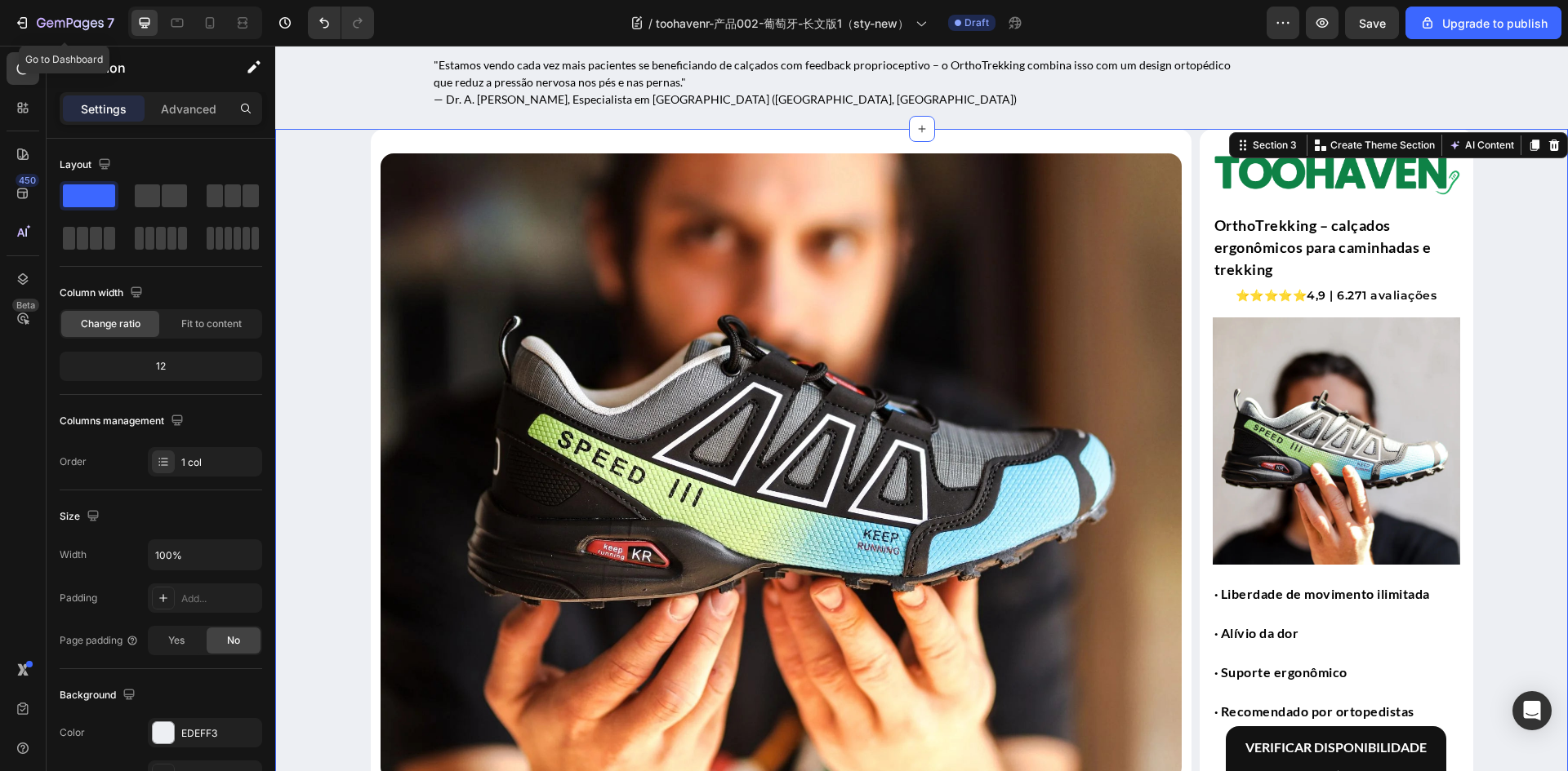
scroll to position [261, 0]
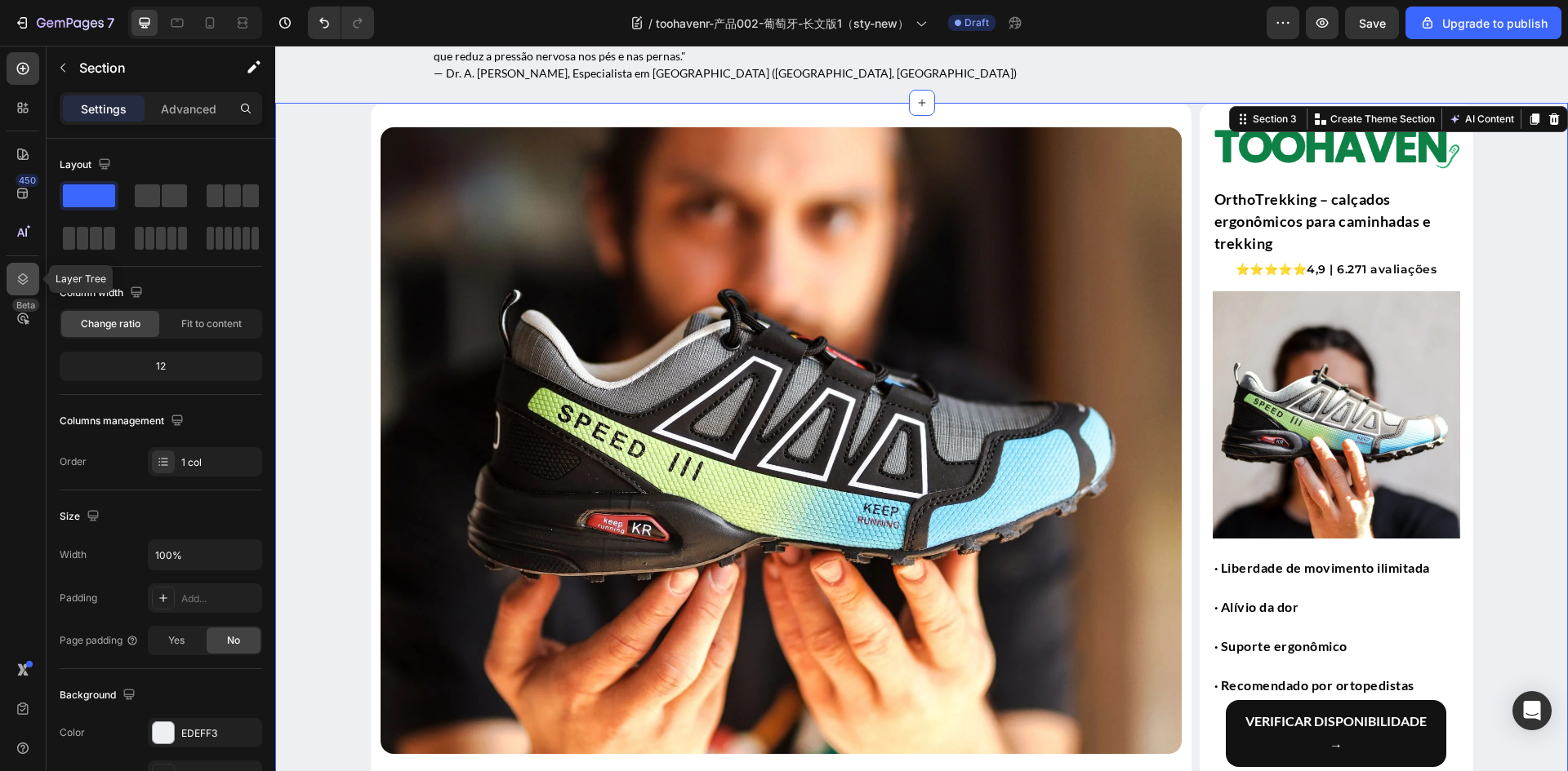
click at [19, 286] on icon at bounding box center [23, 278] width 16 height 16
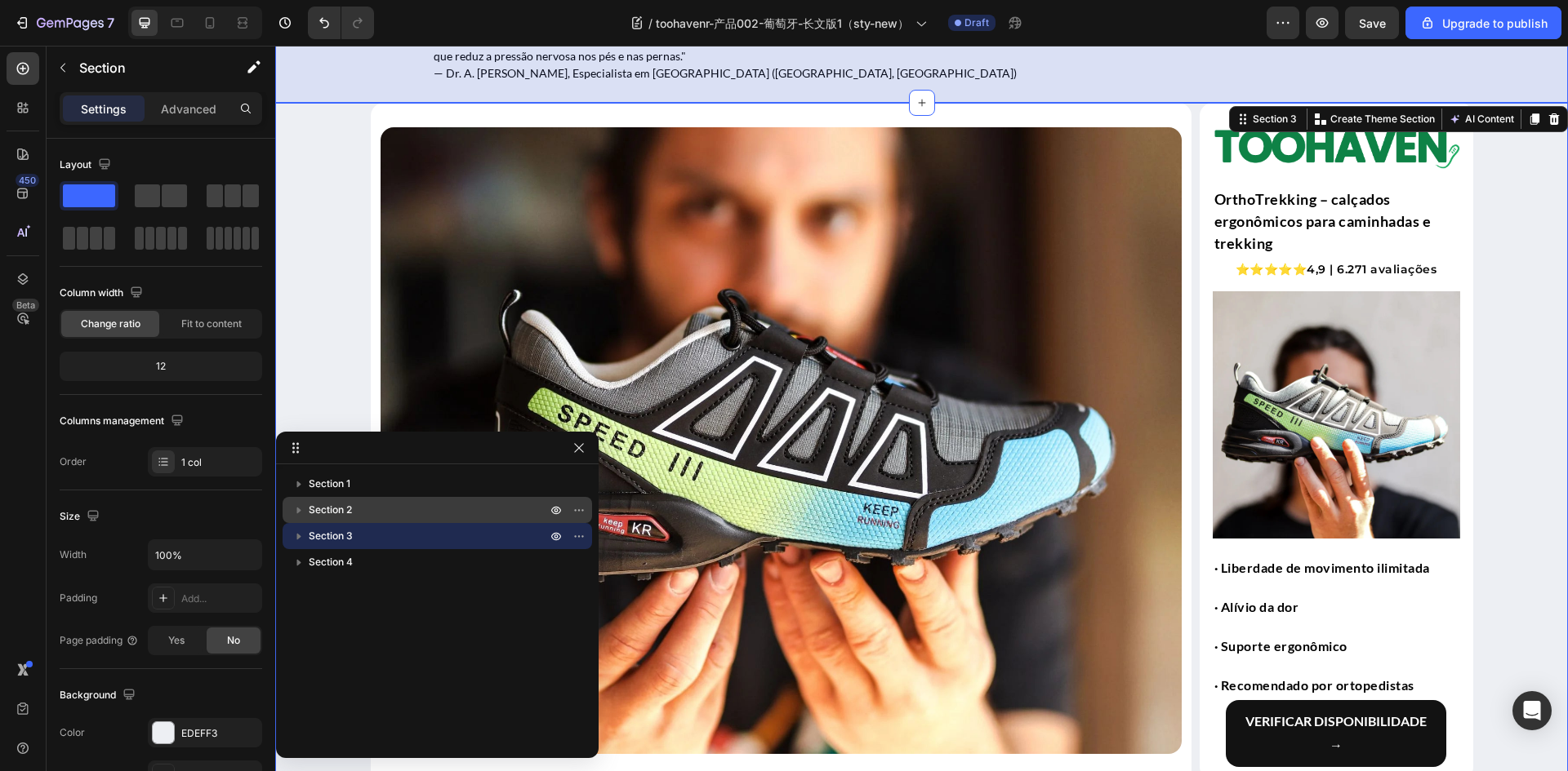
click at [364, 510] on p "Section 2" at bounding box center [429, 510] width 241 height 16
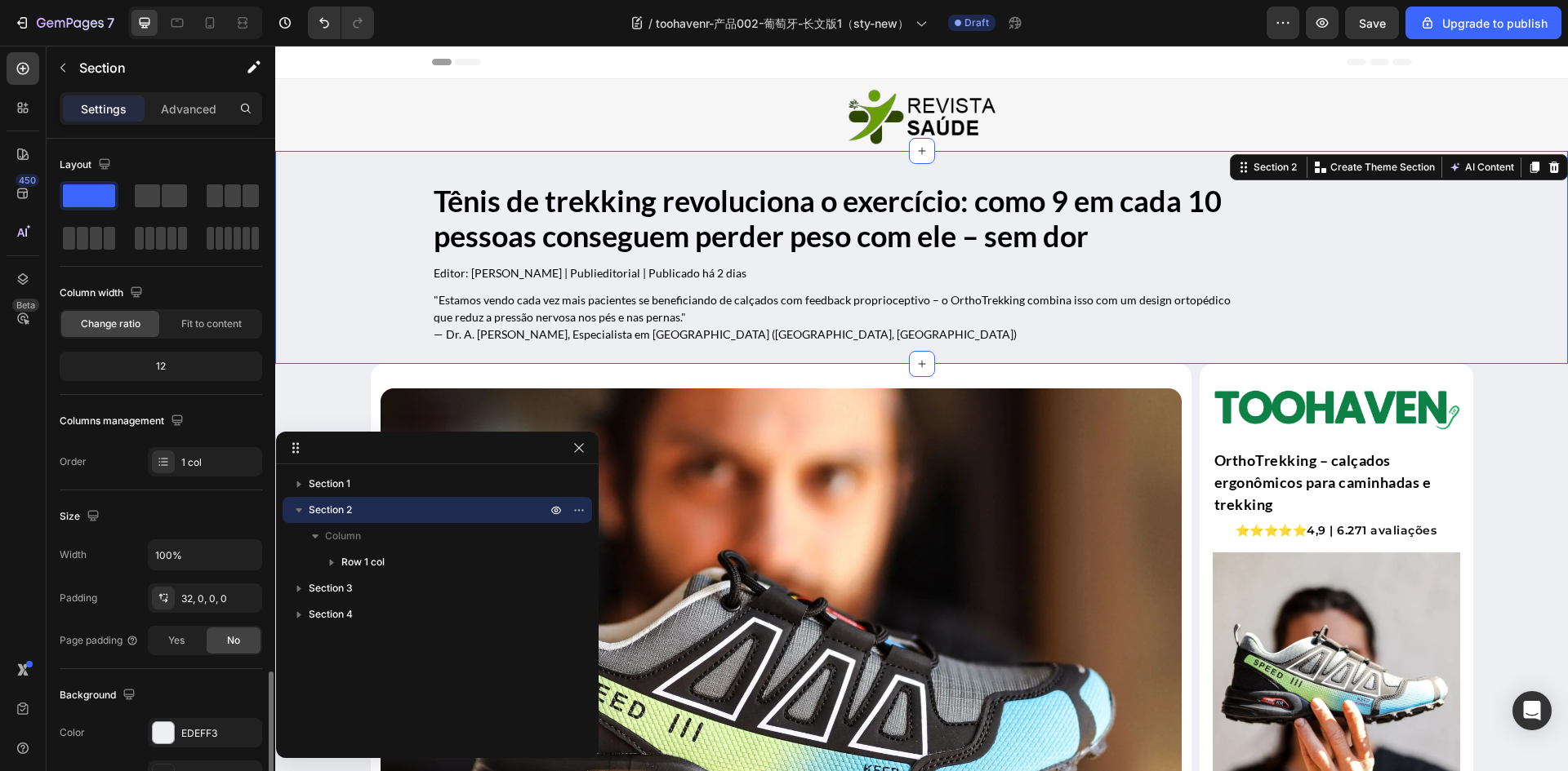
scroll to position [317, 0]
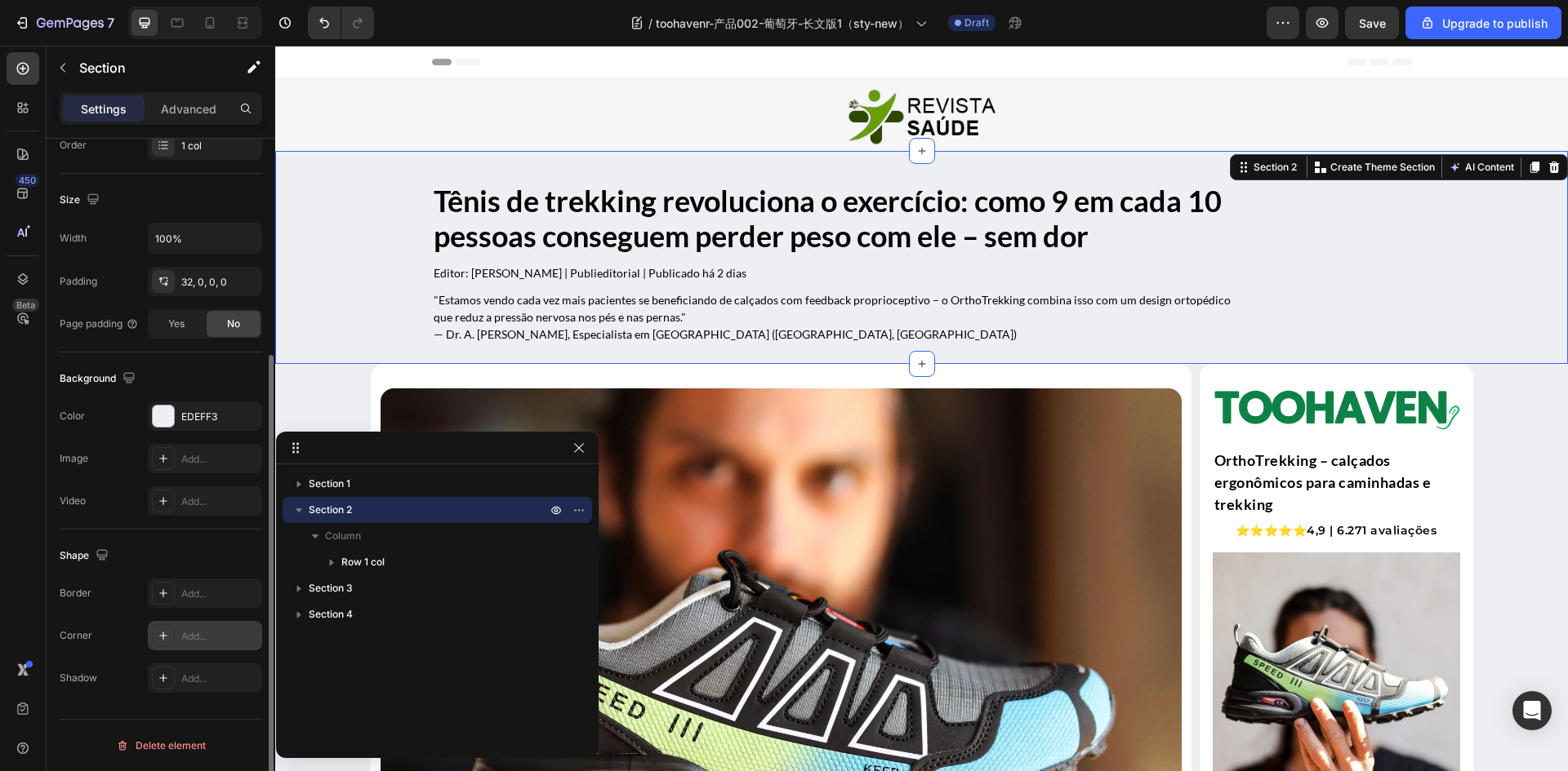
click at [168, 643] on div at bounding box center [163, 636] width 23 height 23
type input "16"
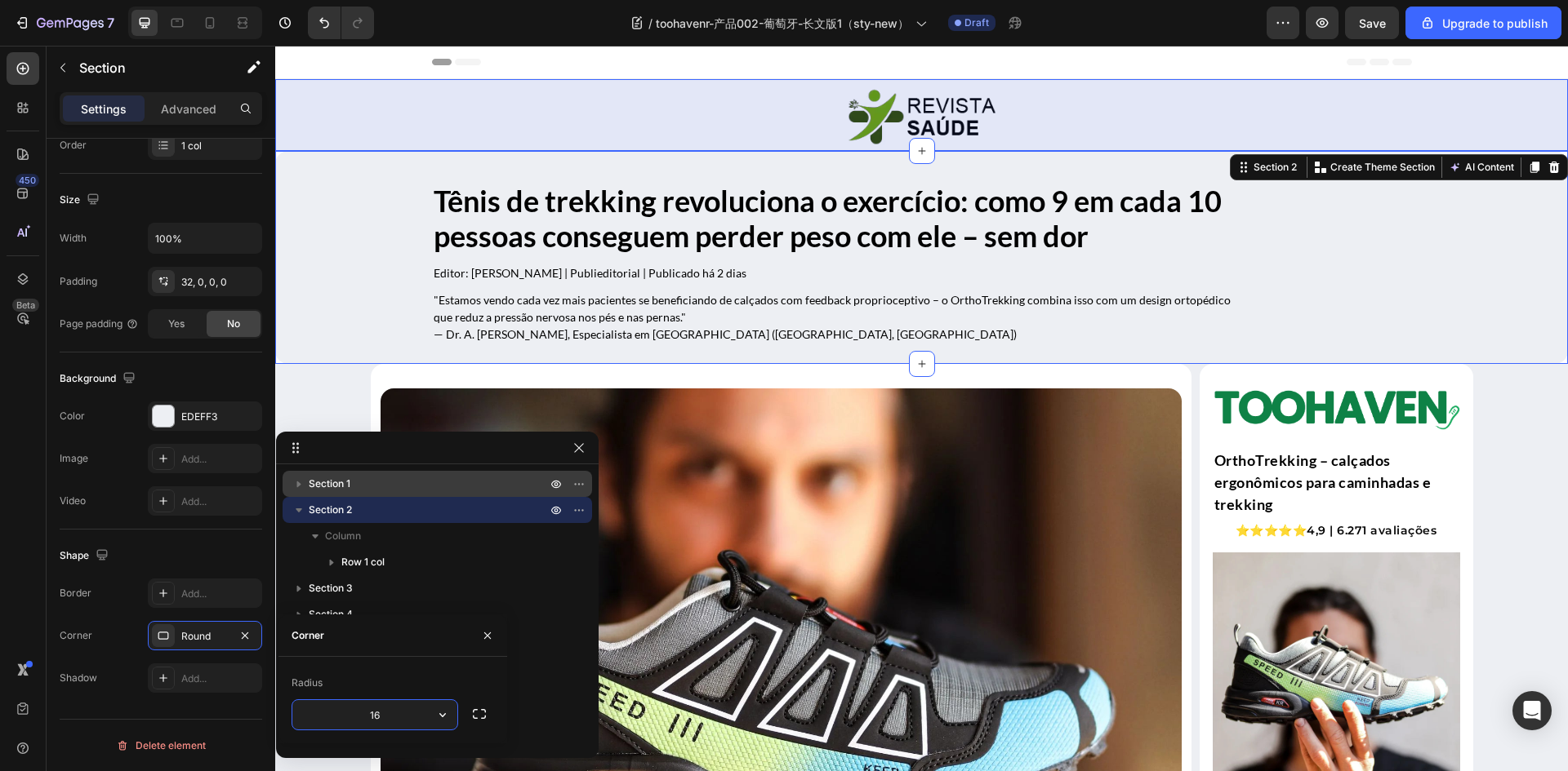
click at [350, 490] on span "Section 1" at bounding box center [329, 483] width 41 height 16
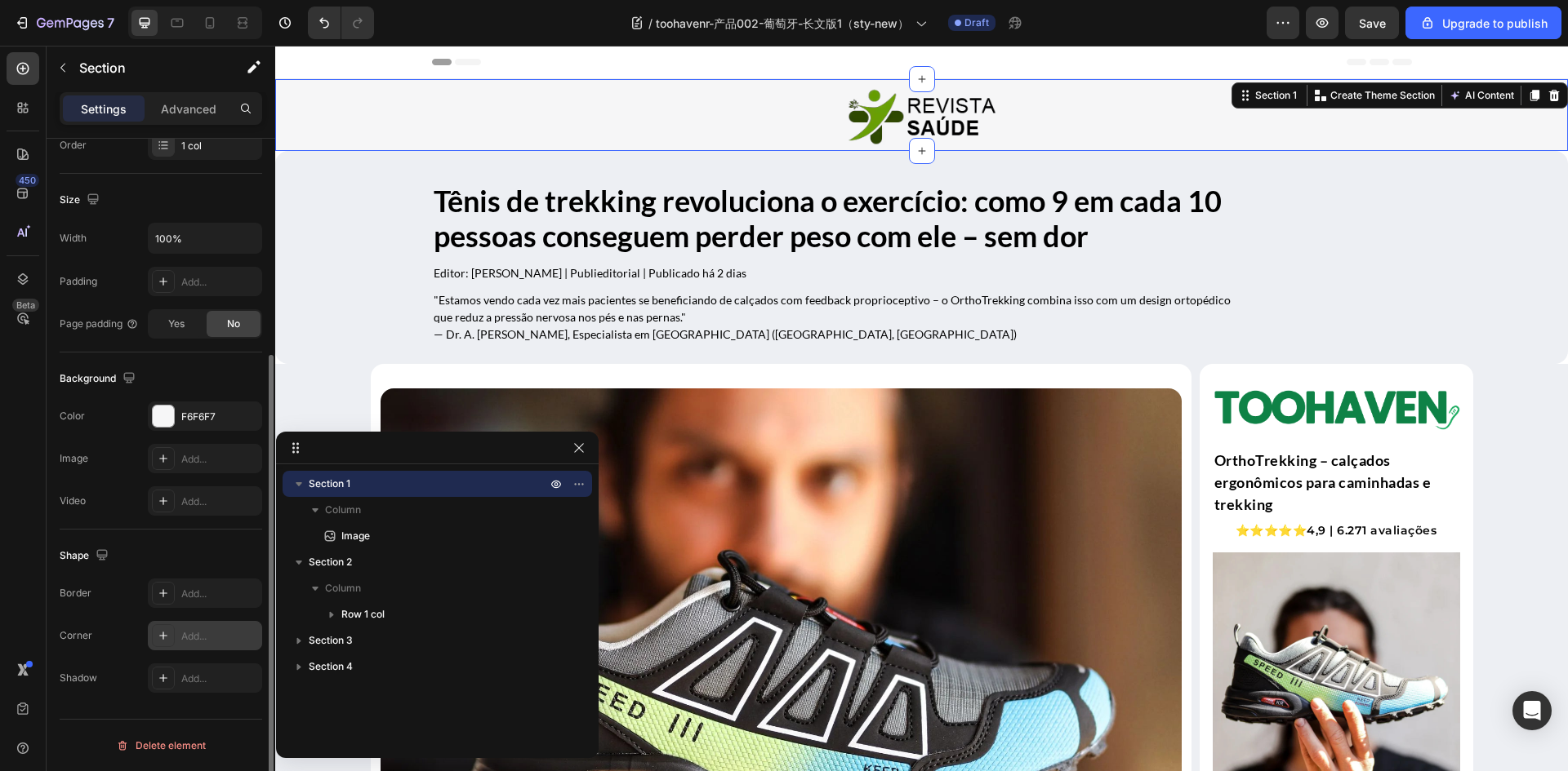
click at [182, 639] on div "Add..." at bounding box center [220, 637] width 77 height 15
type input "16"
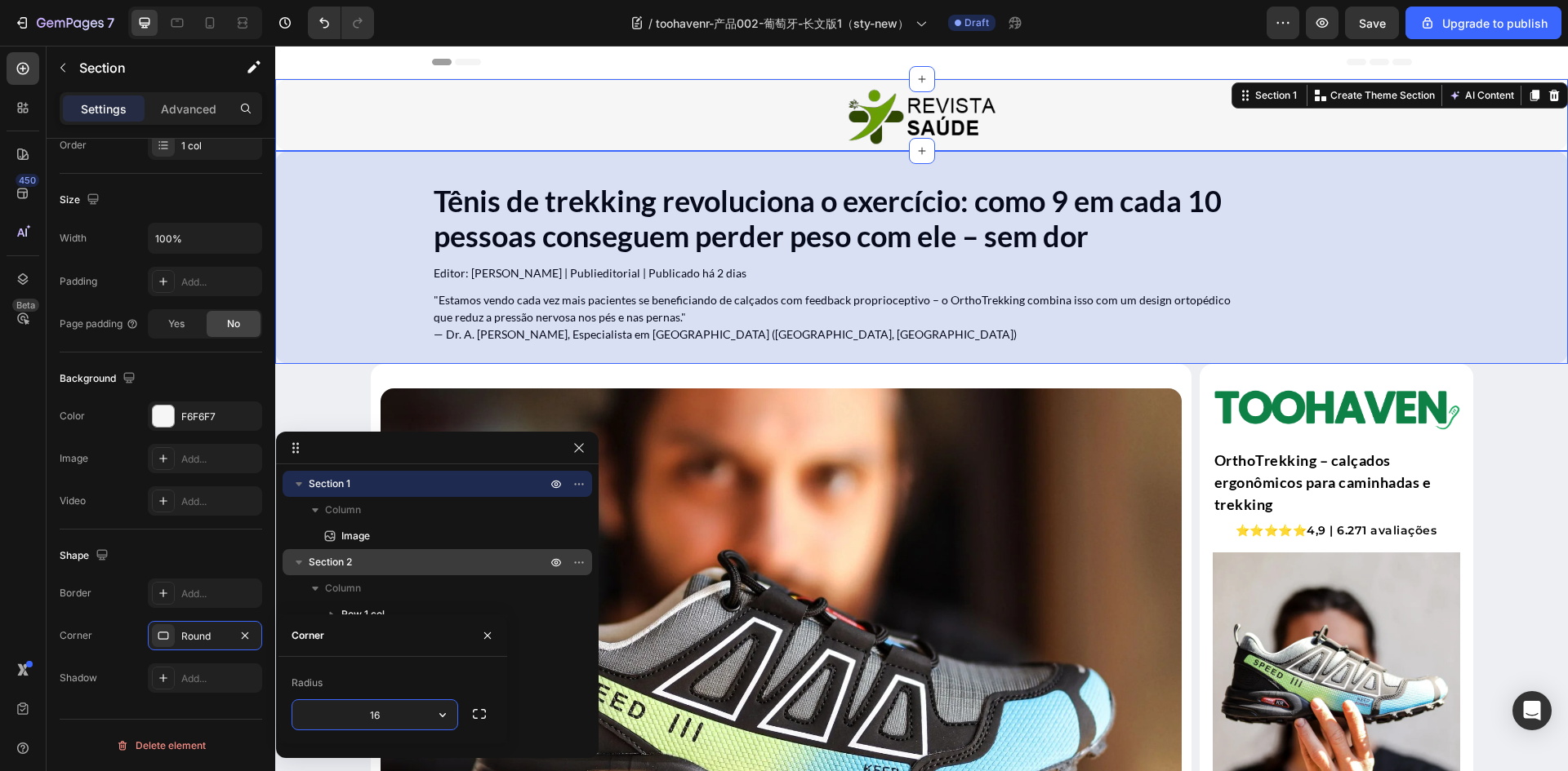
click at [388, 563] on p "Section 2" at bounding box center [429, 561] width 241 height 16
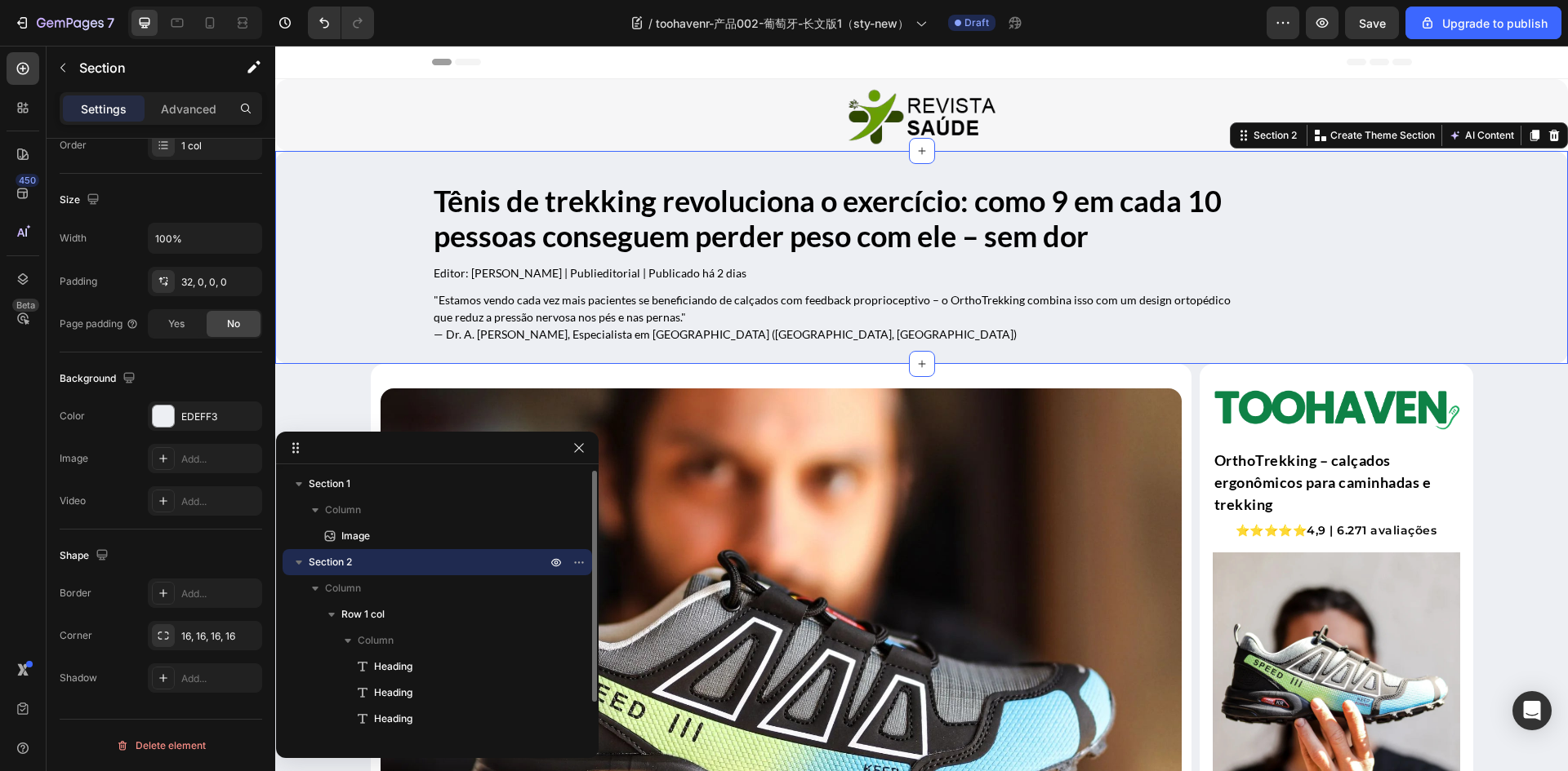
click at [296, 566] on icon "button" at bounding box center [298, 561] width 16 height 16
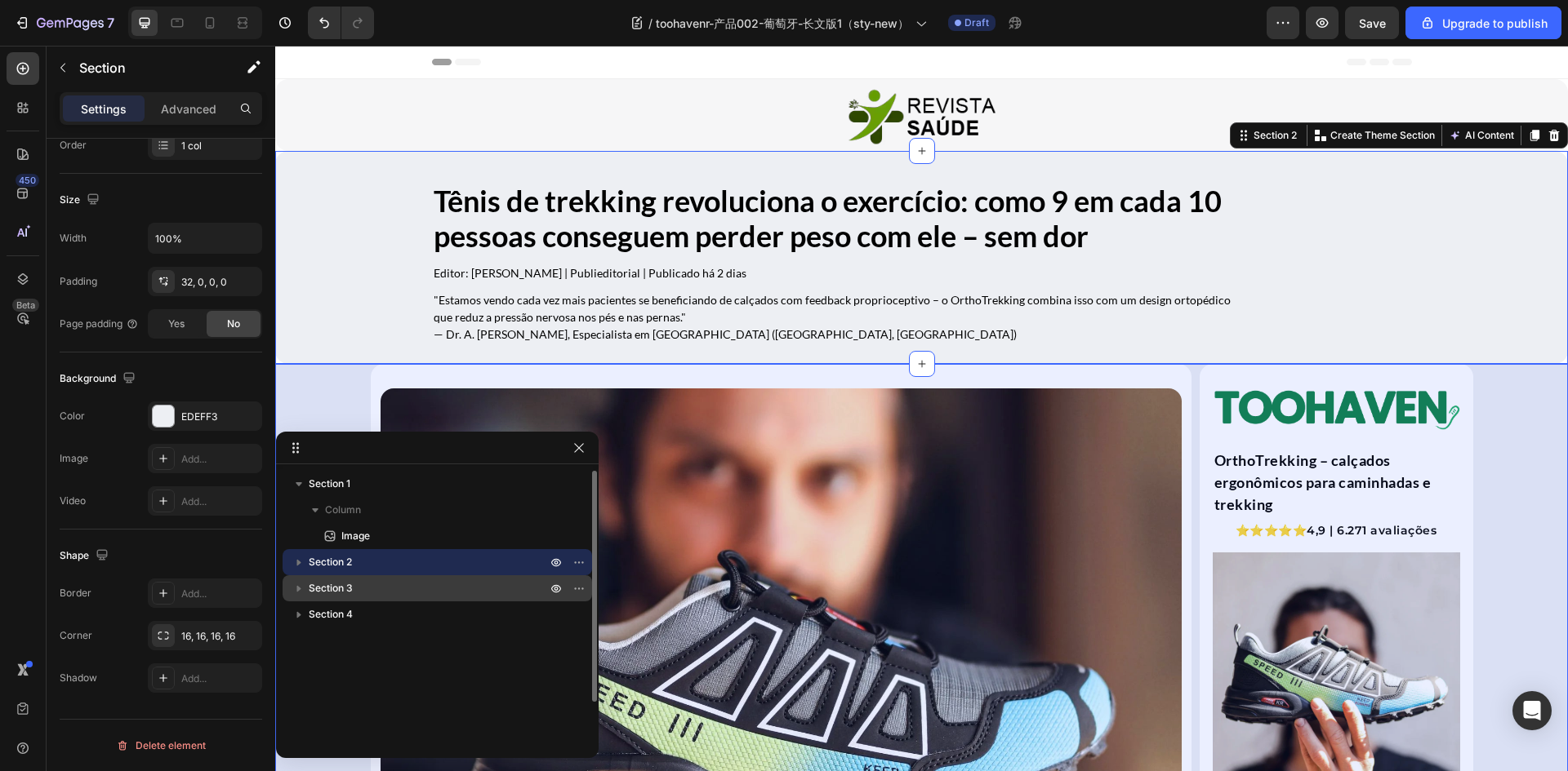
click at [331, 590] on span "Section 3" at bounding box center [330, 588] width 44 height 16
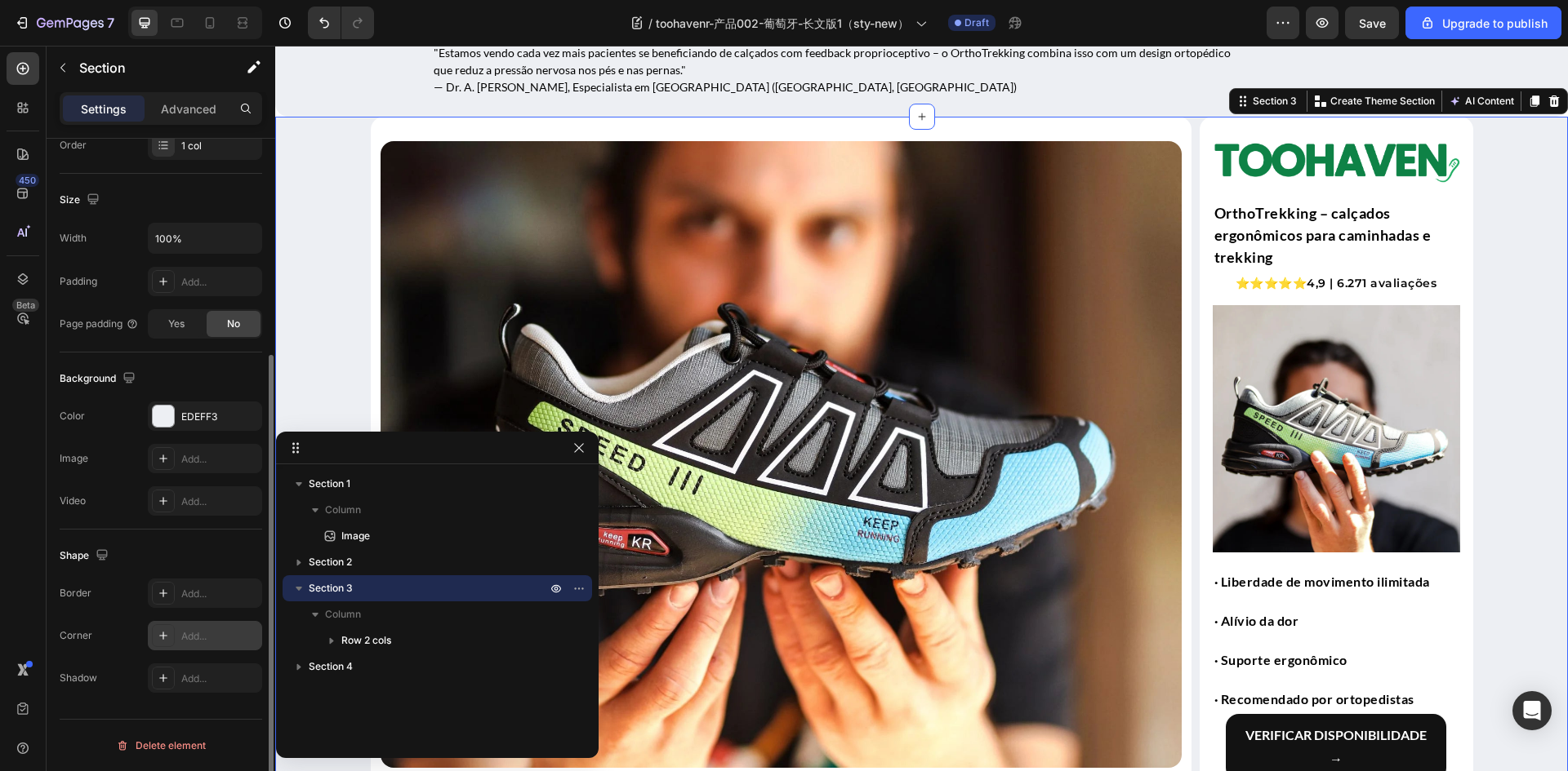
scroll to position [261, 0]
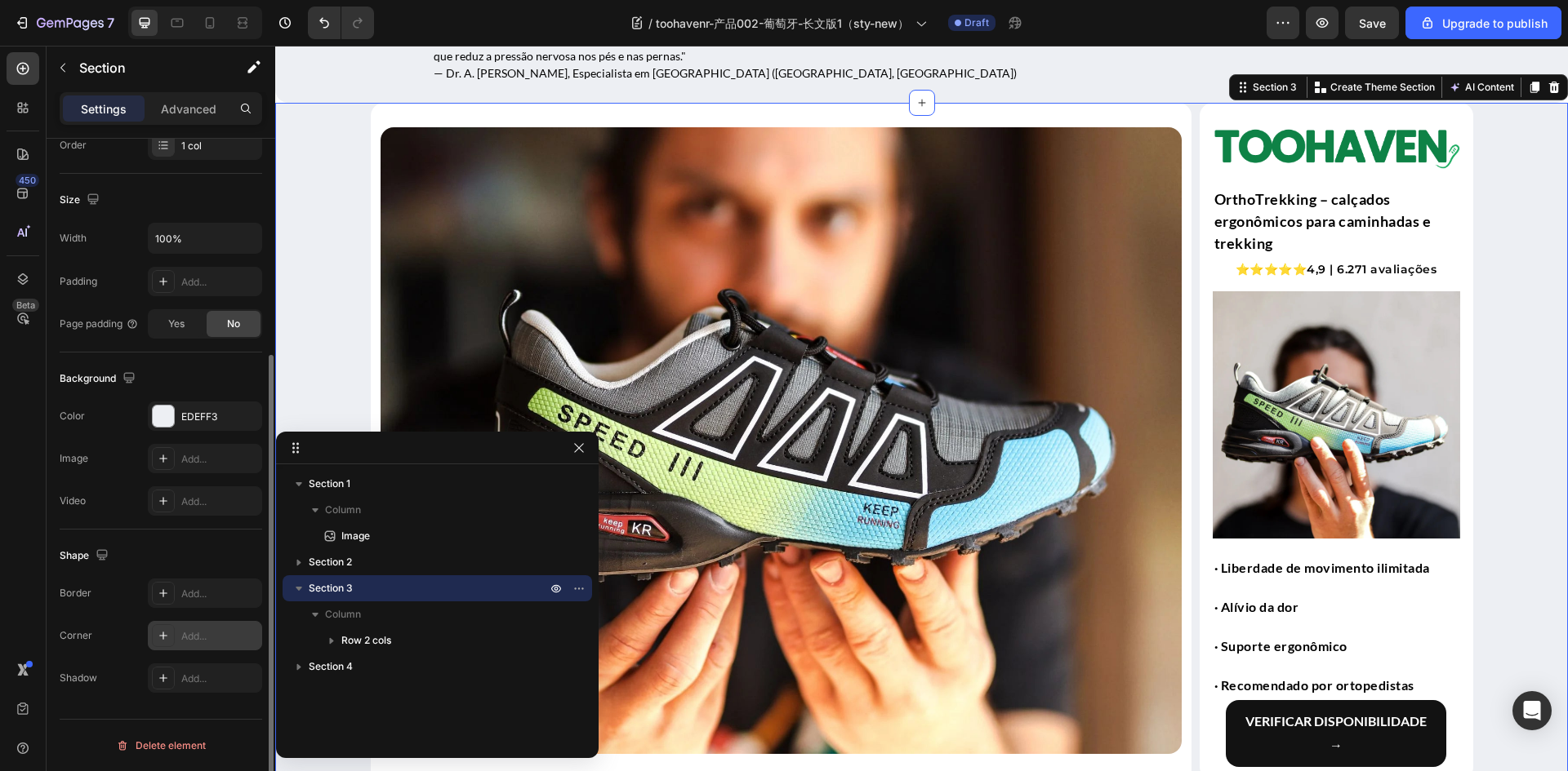
click at [199, 638] on div "Add..." at bounding box center [220, 637] width 77 height 15
type input "16"
click at [182, 555] on div "Shape" at bounding box center [160, 556] width 202 height 26
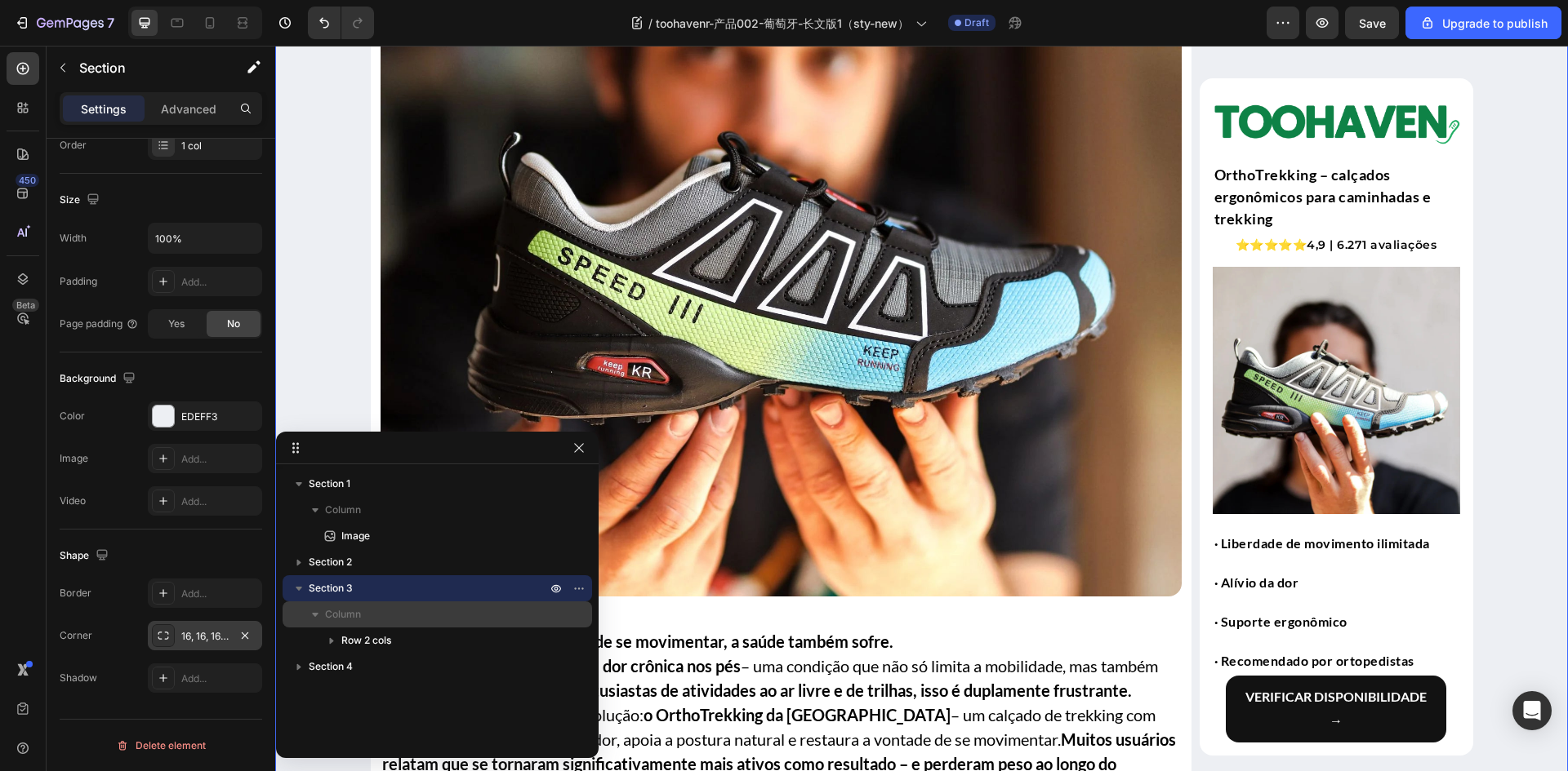
scroll to position [424, 0]
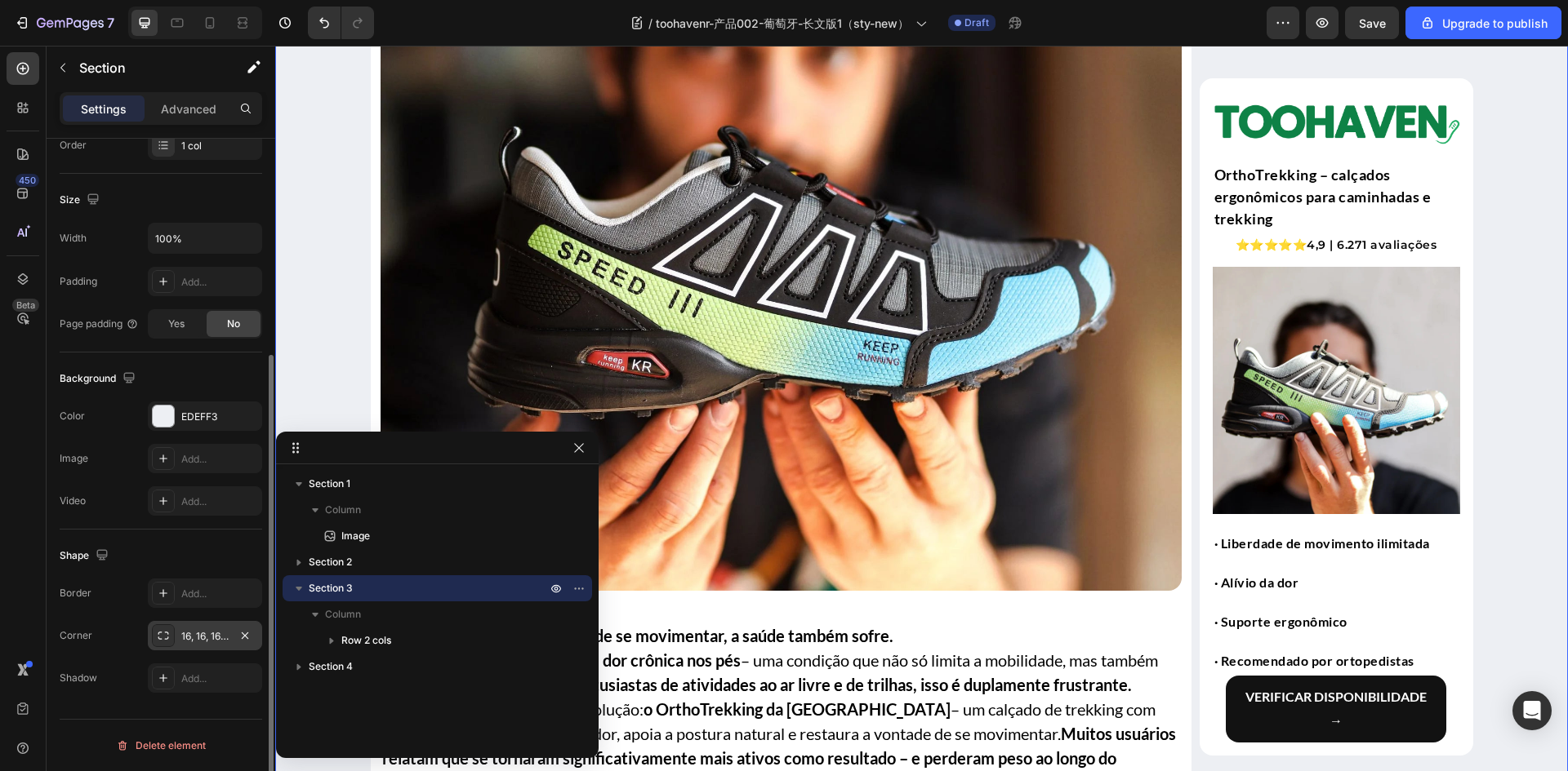
click at [182, 388] on div "Background" at bounding box center [160, 379] width 202 height 26
click at [572, 455] on button "button" at bounding box center [578, 448] width 20 height 20
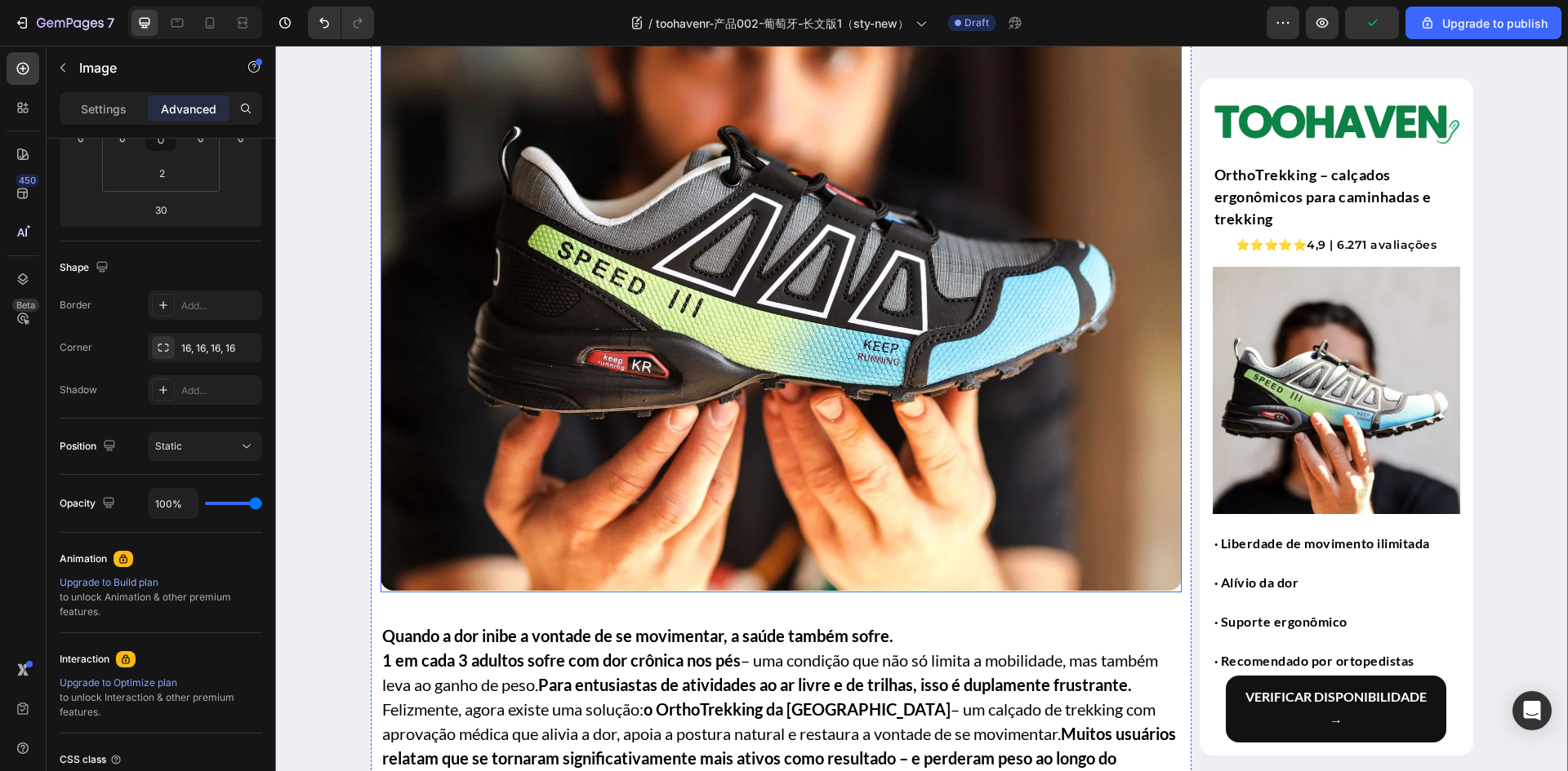
click at [636, 448] on img at bounding box center [782, 277] width 801 height 627
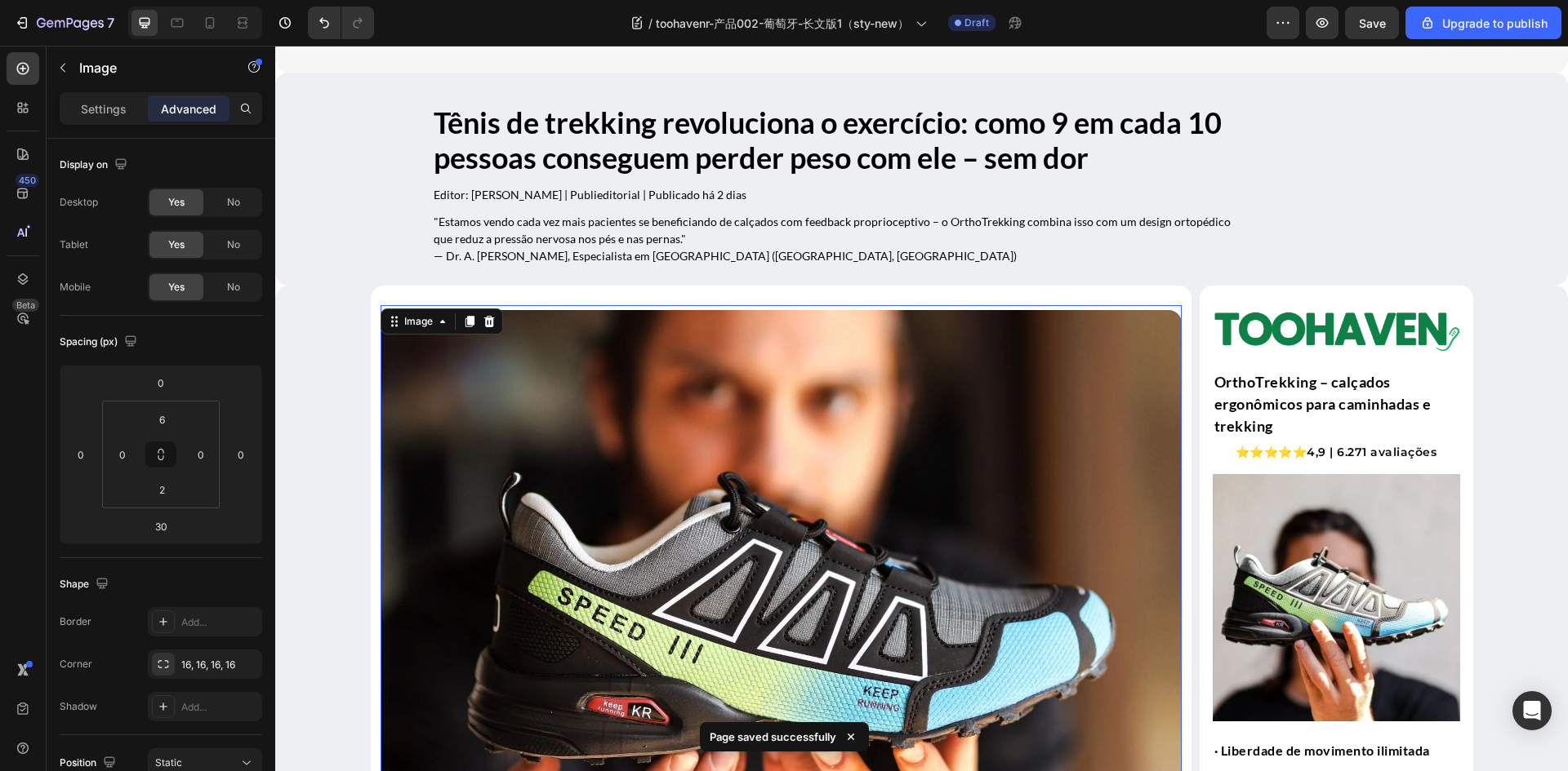
scroll to position [0, 0]
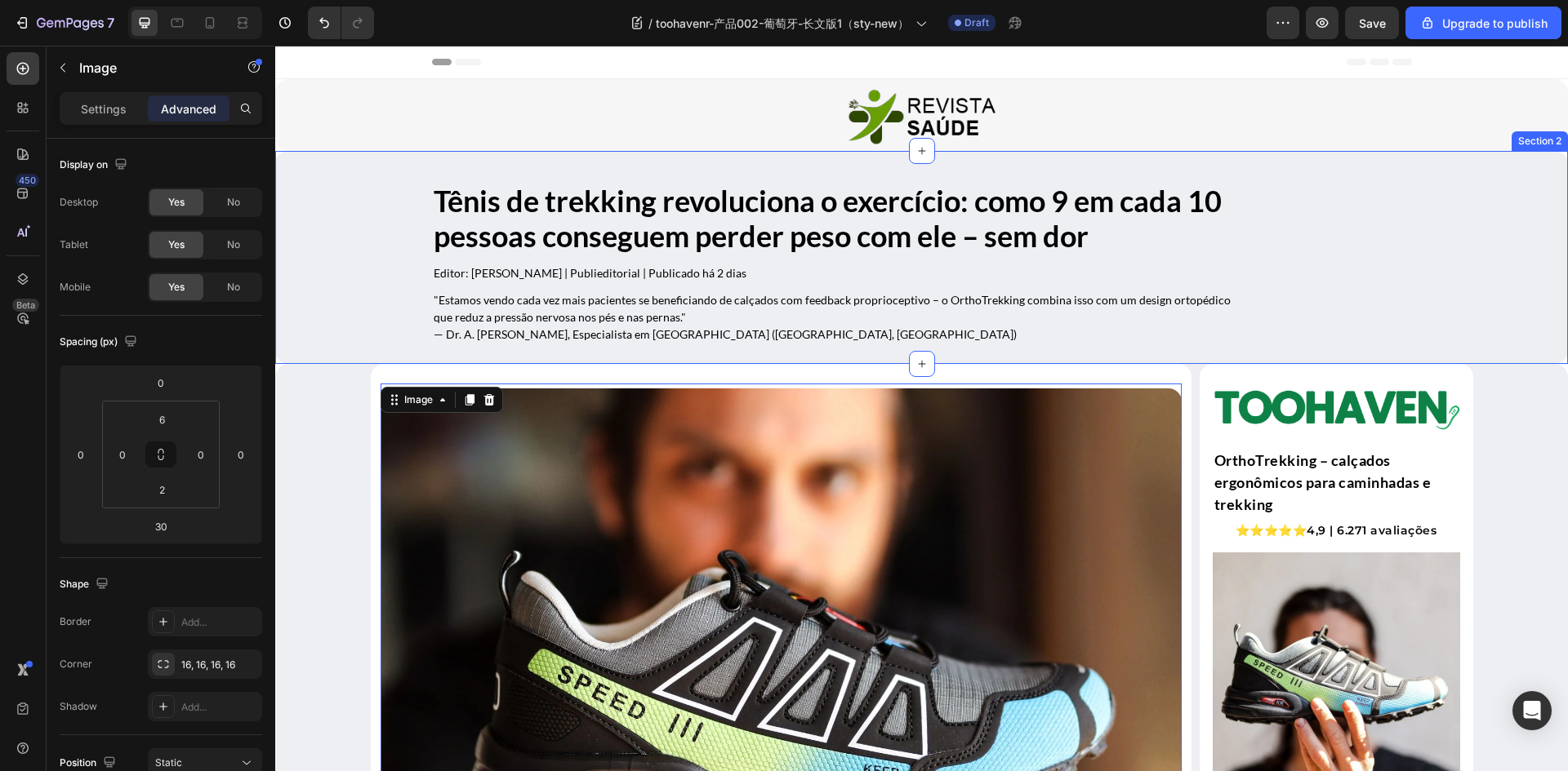
click at [279, 360] on div "Tênis de trekking revoluciona o exercício: como 9 em cada 10 pessoas conseguem …" at bounding box center [922, 270] width 1292 height 187
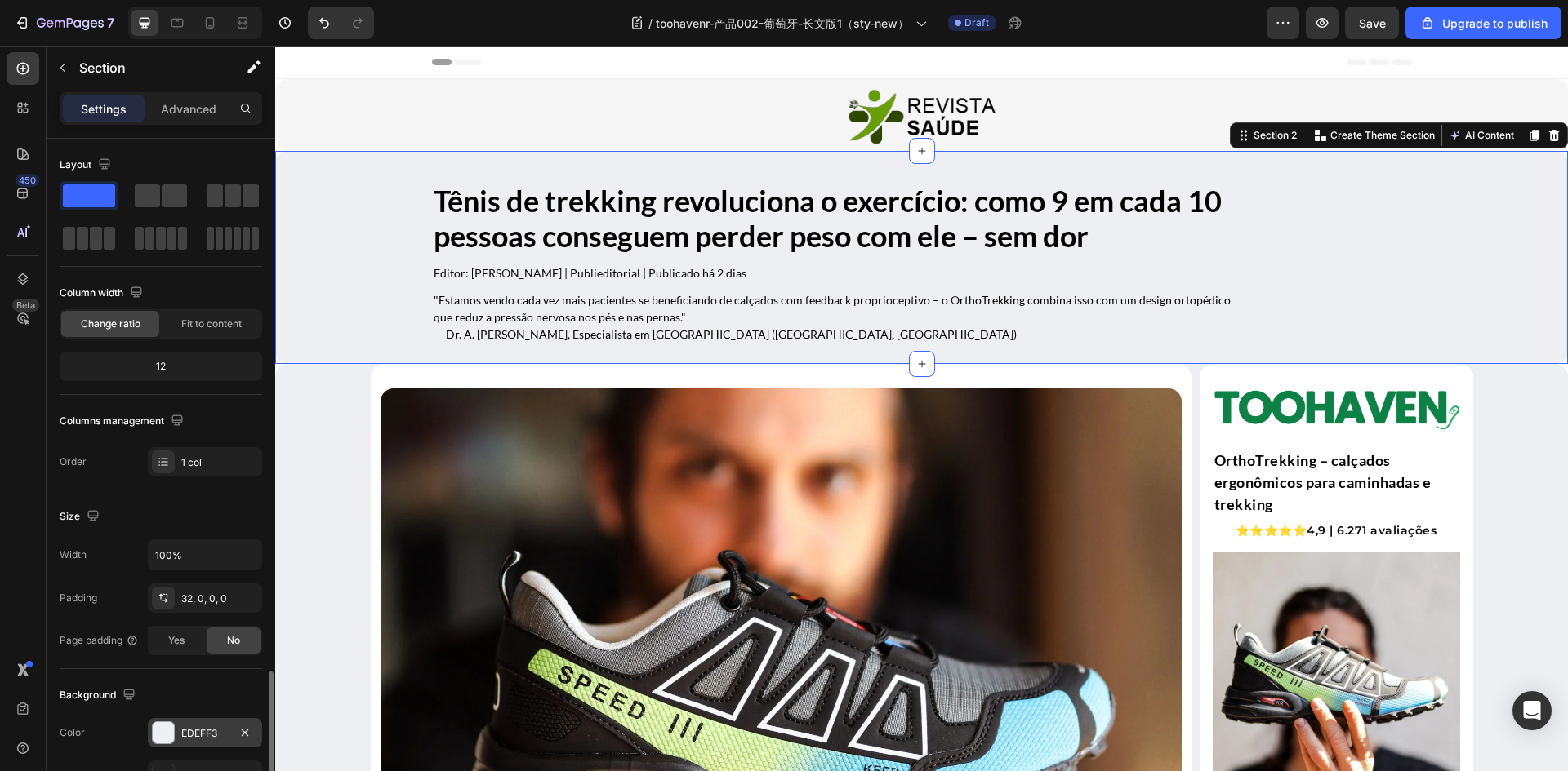
scroll to position [317, 0]
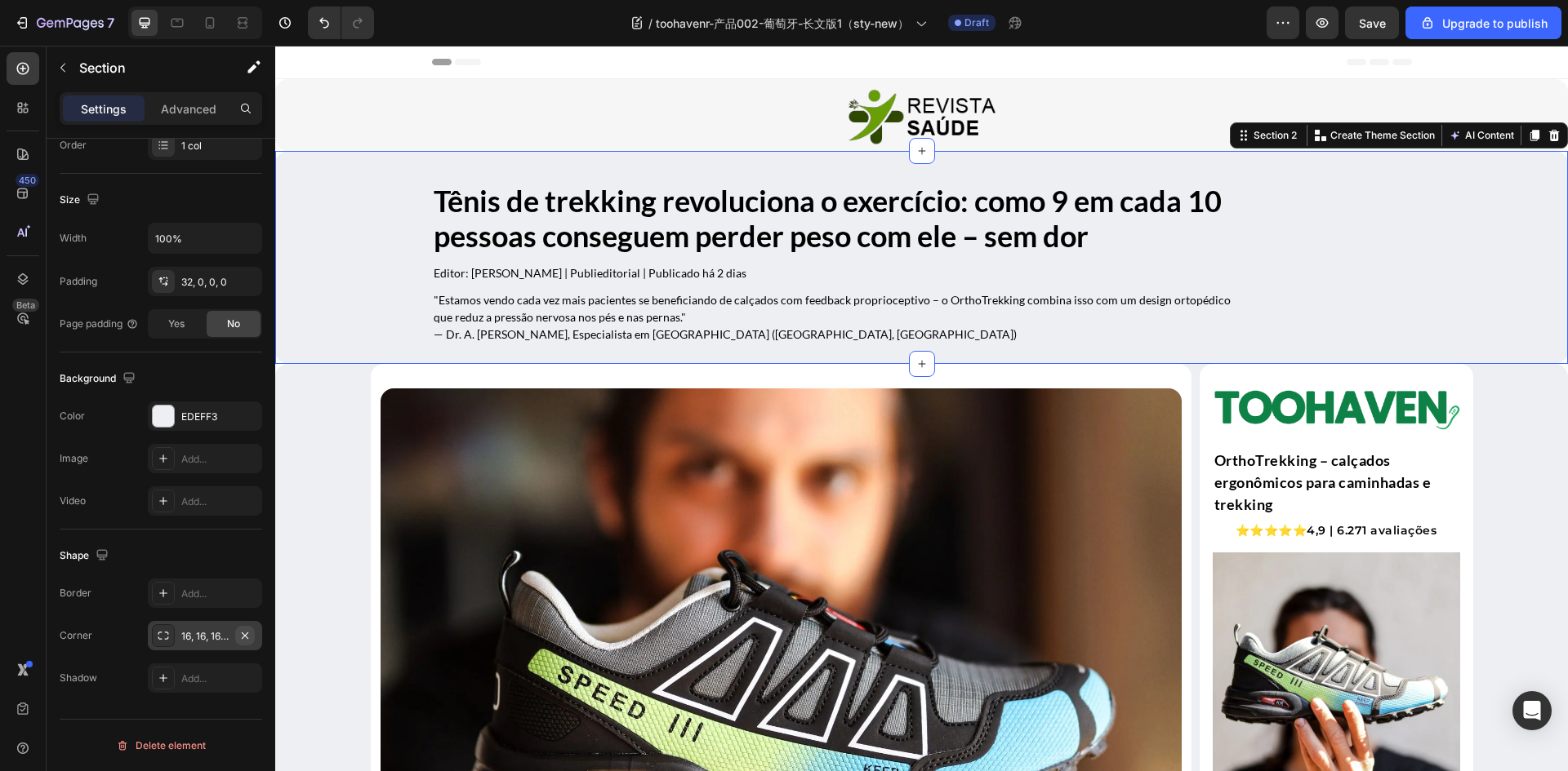
click at [246, 633] on icon "button" at bounding box center [245, 636] width 13 height 13
click at [404, 132] on link at bounding box center [922, 116] width 1292 height 65
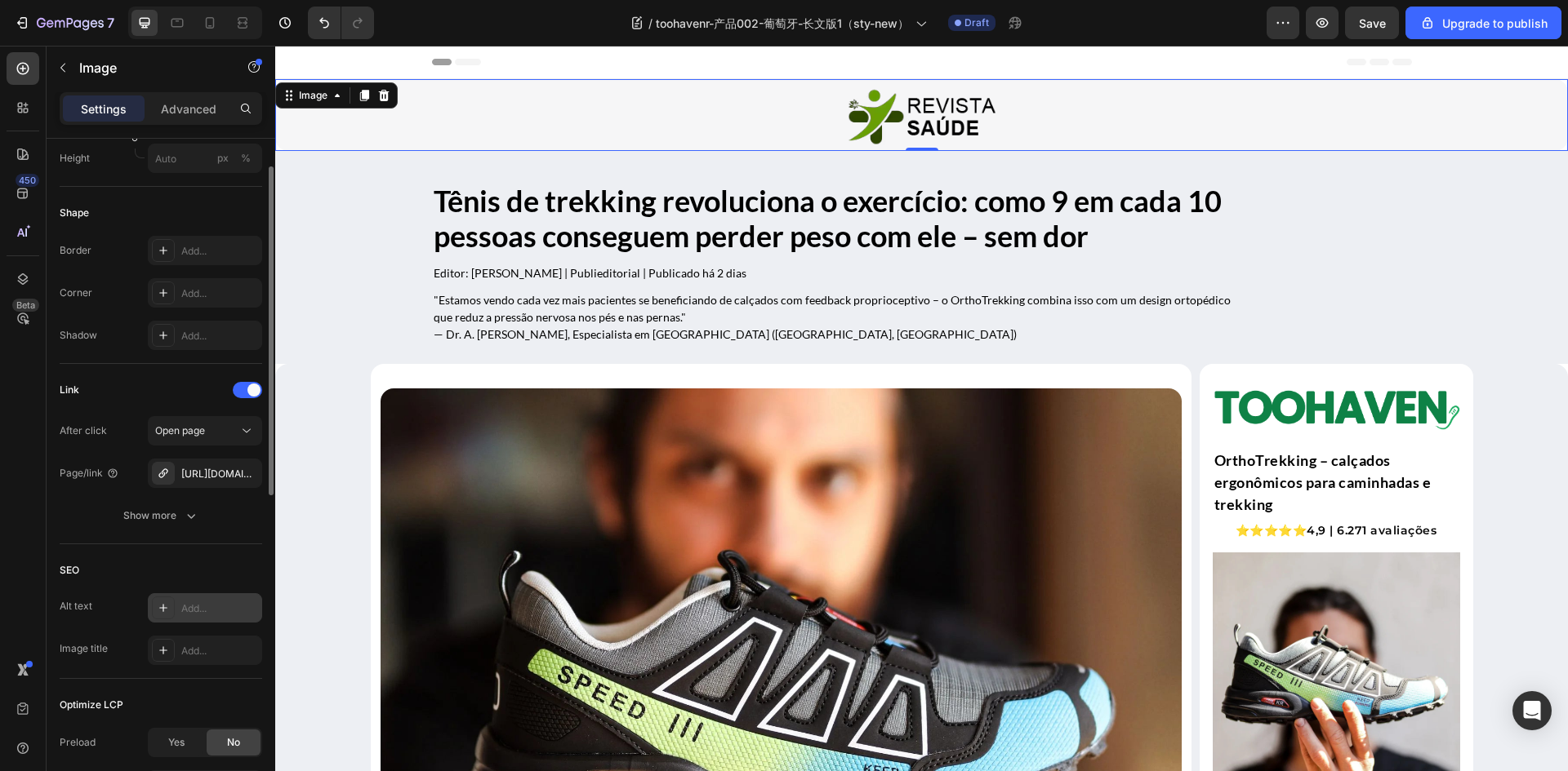
scroll to position [395, 0]
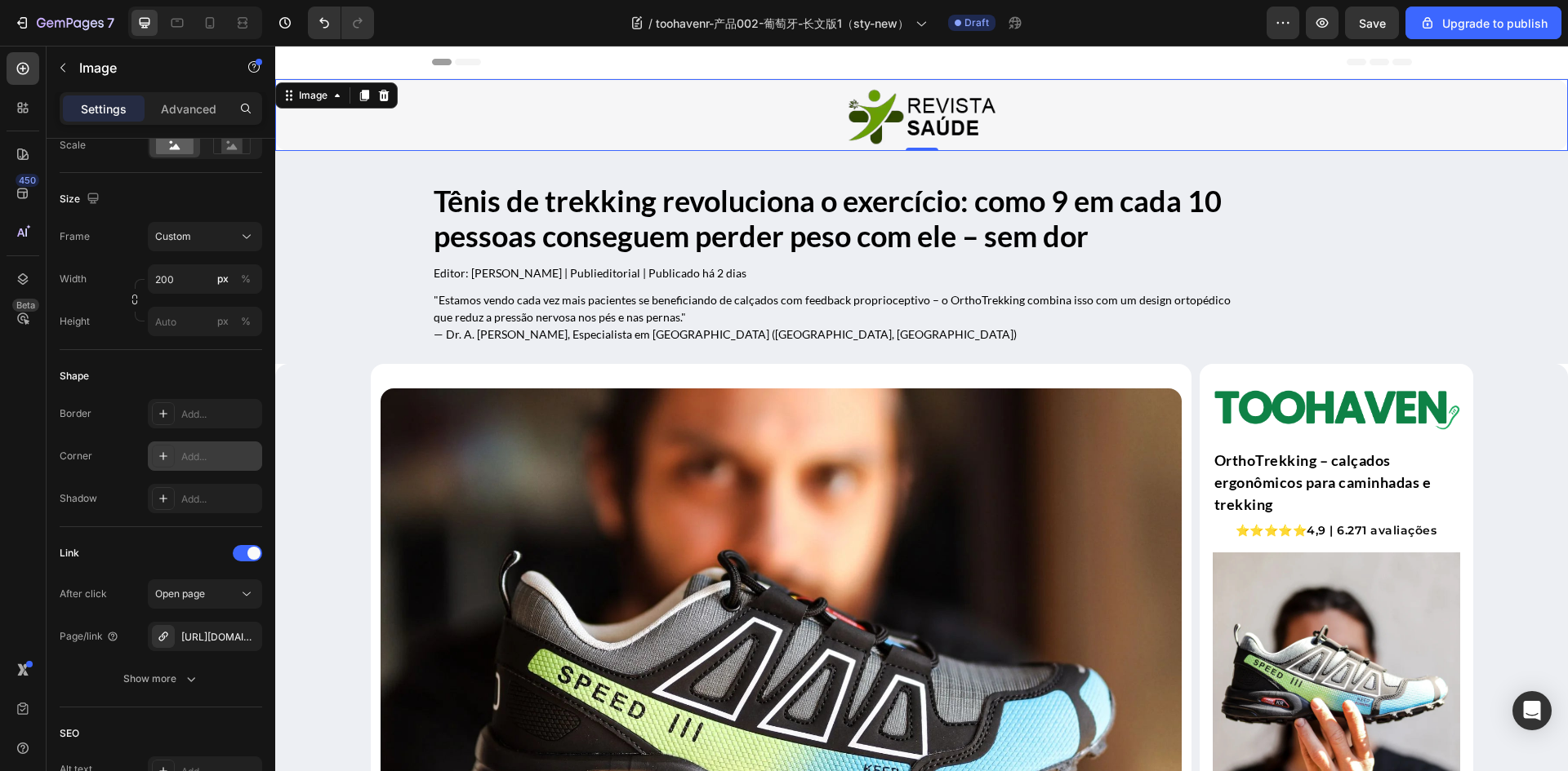
click at [158, 458] on icon at bounding box center [164, 456] width 13 height 13
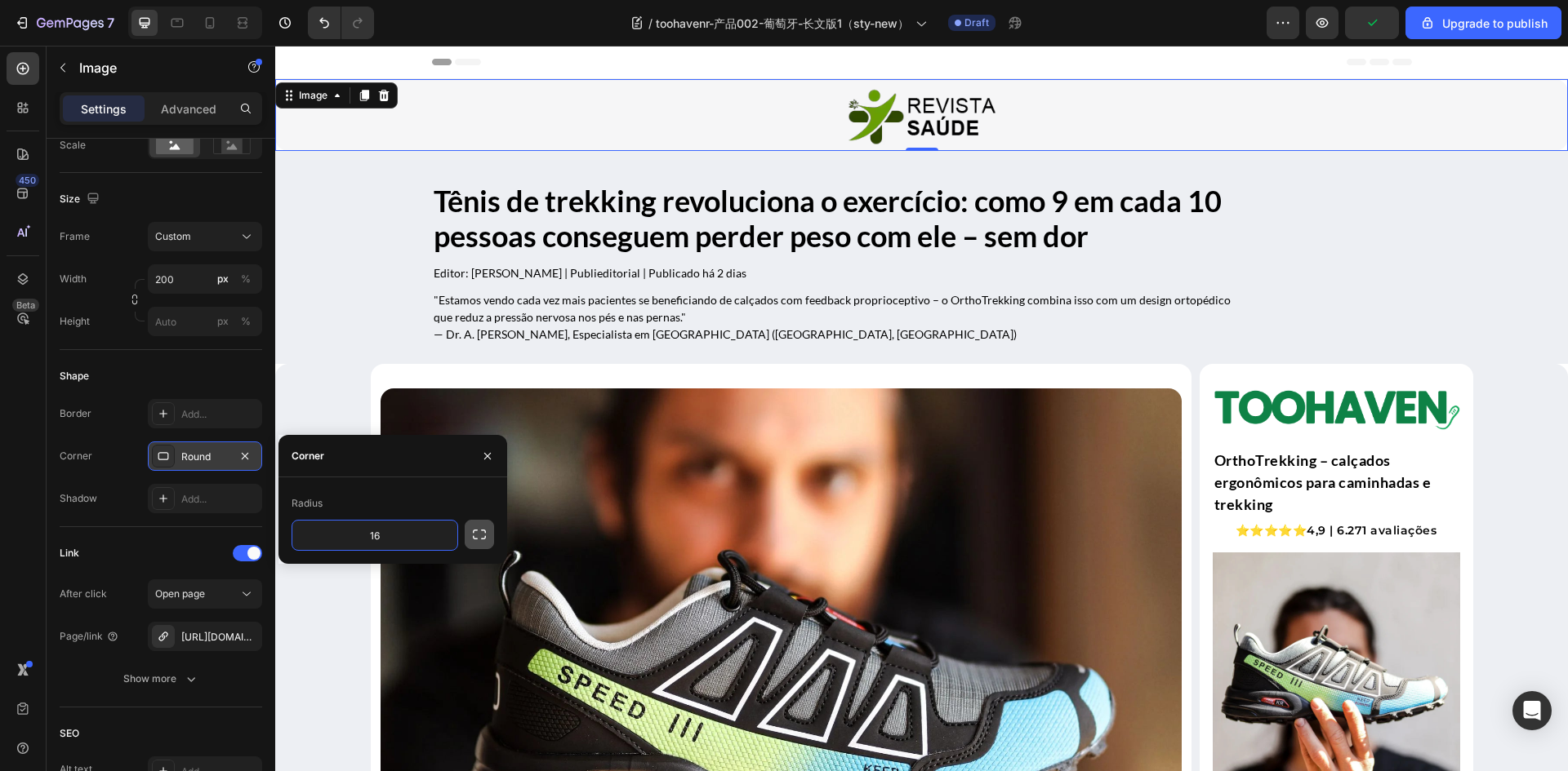
type input "16"
click at [483, 540] on icon "button" at bounding box center [480, 534] width 13 height 9
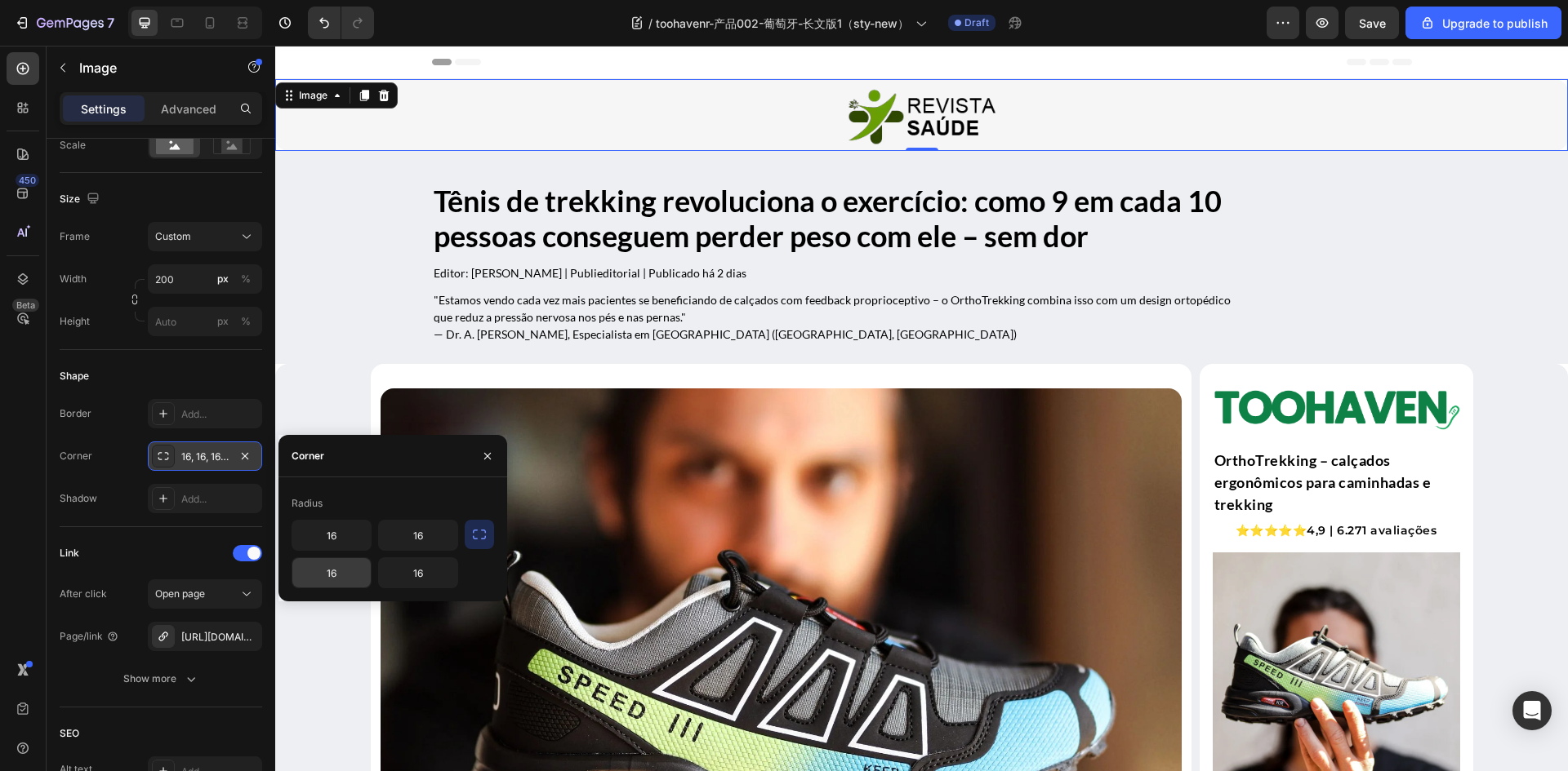
click at [344, 576] on input "16" at bounding box center [331, 573] width 78 height 29
type input "0"
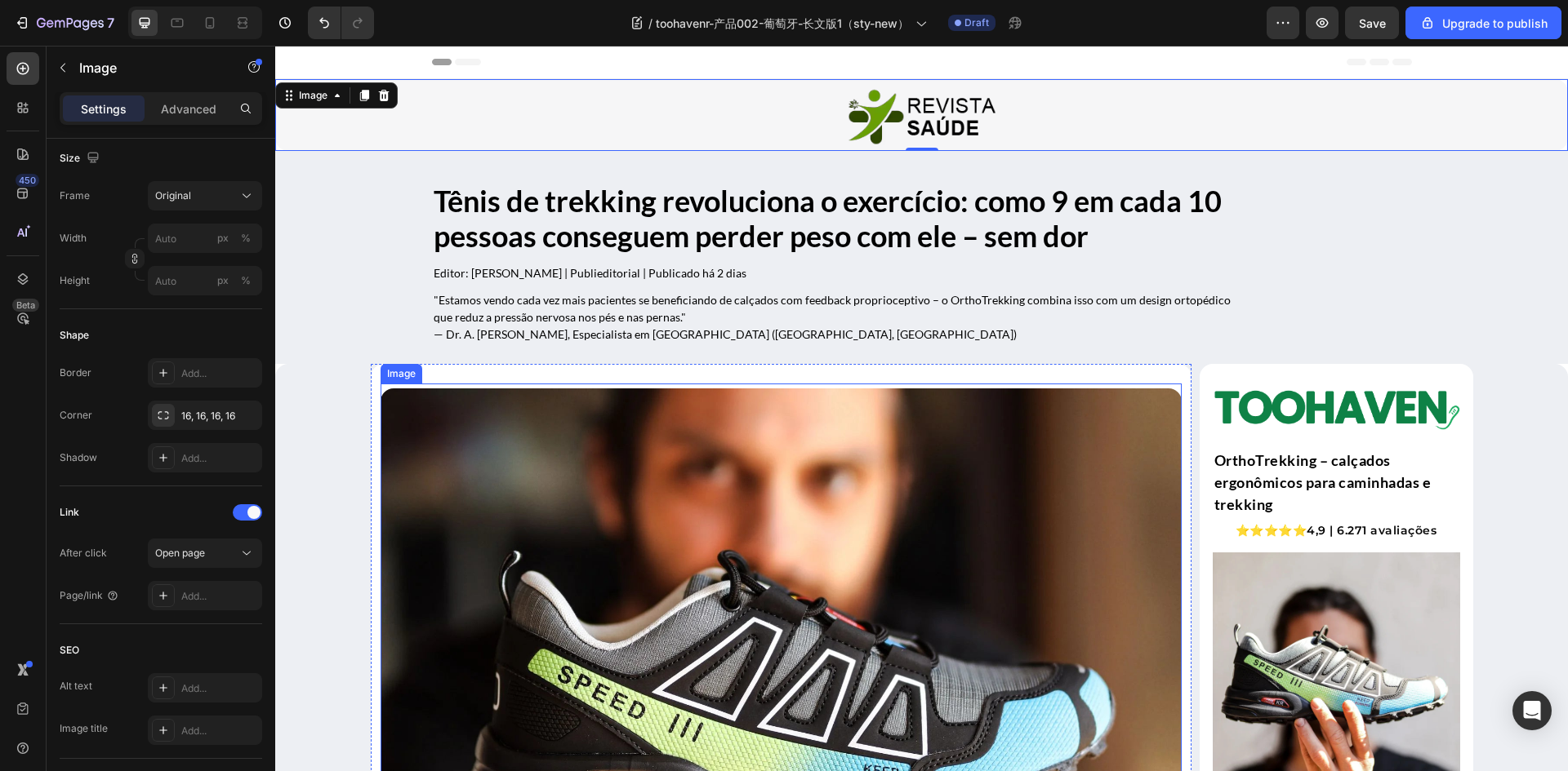
click at [672, 533] on img at bounding box center [782, 701] width 801 height 627
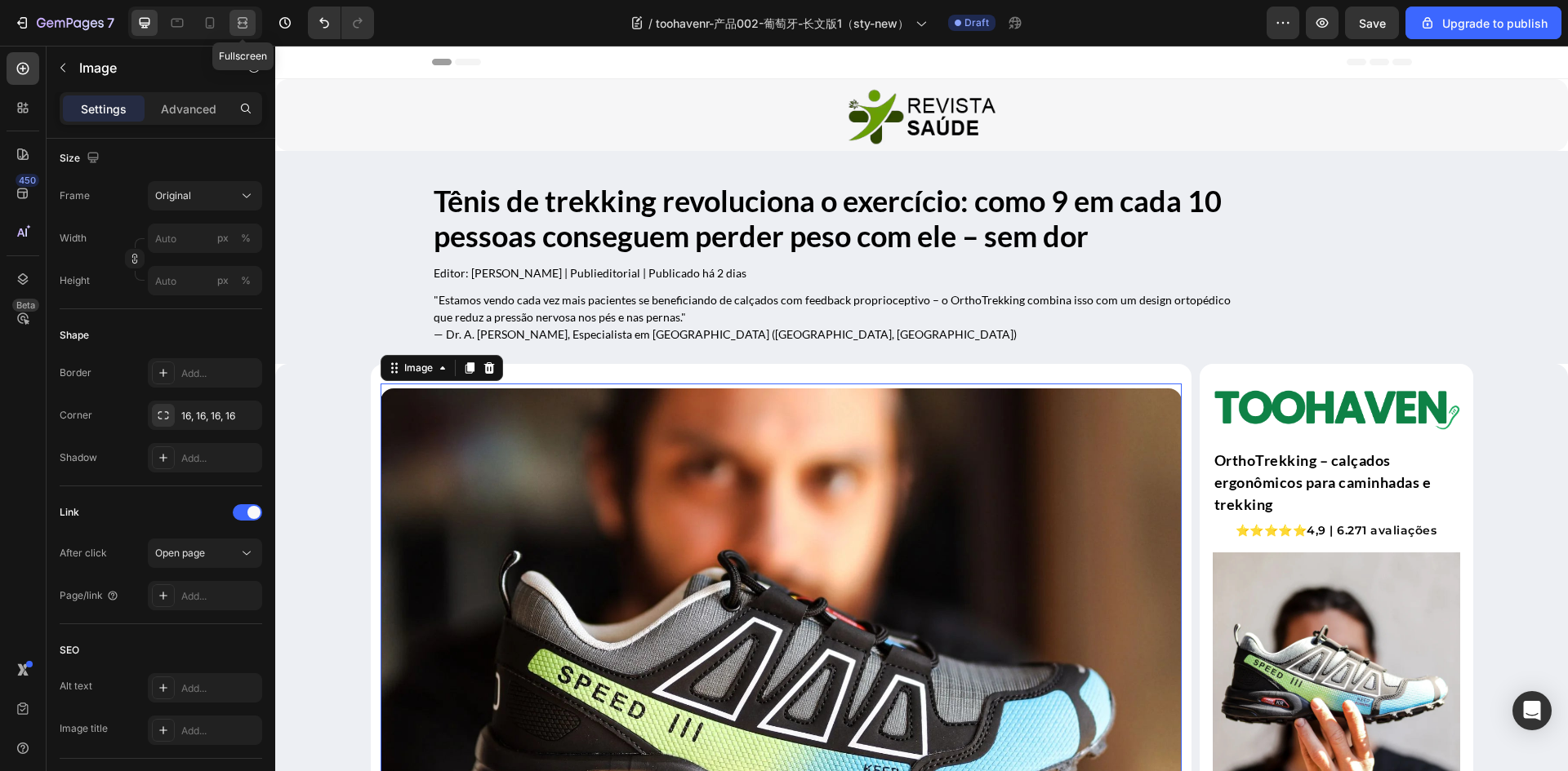
click at [241, 15] on icon at bounding box center [242, 23] width 16 height 16
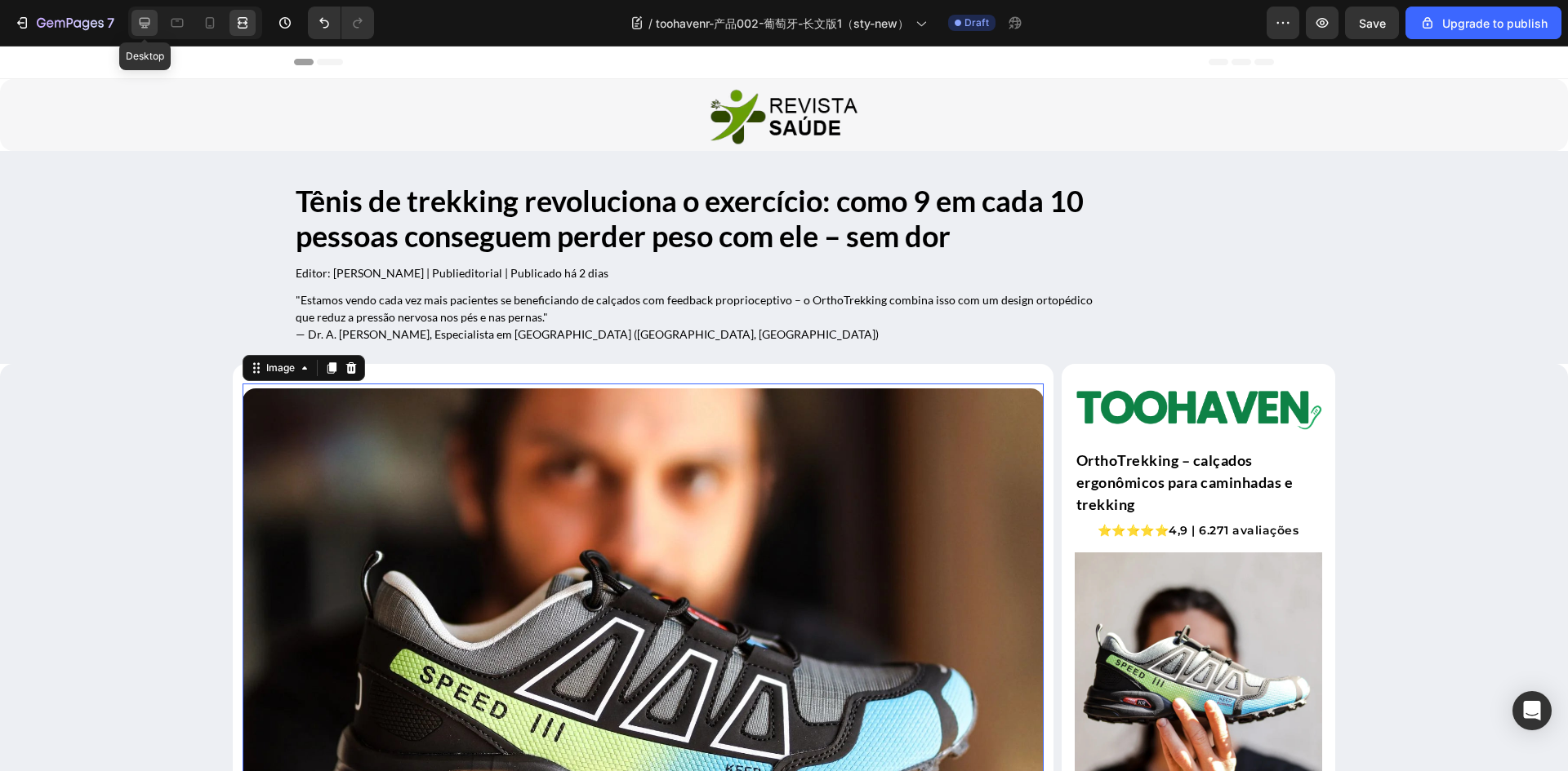
click at [148, 23] on icon at bounding box center [144, 23] width 10 height 10
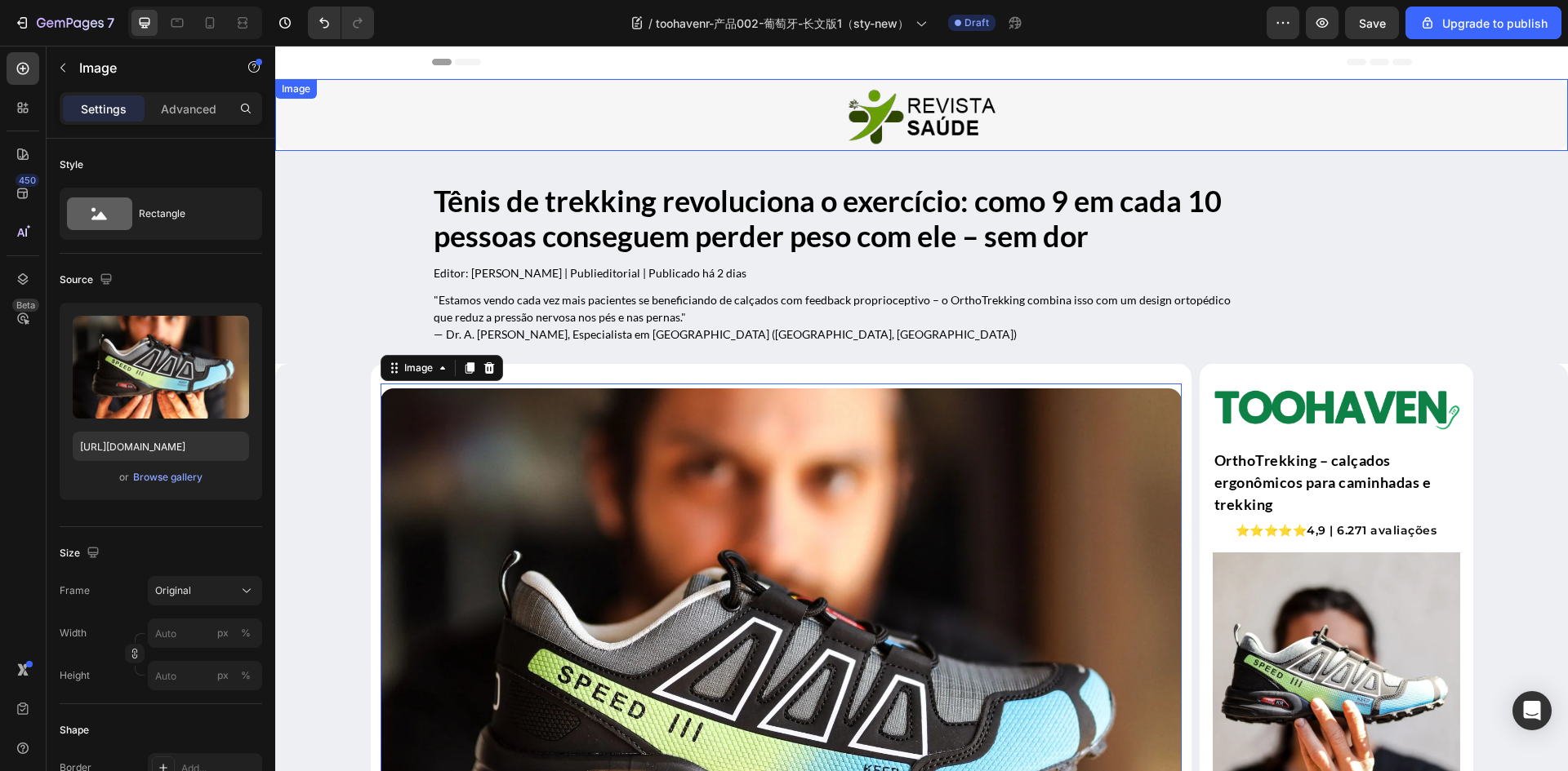
click at [321, 139] on link at bounding box center [922, 116] width 1292 height 65
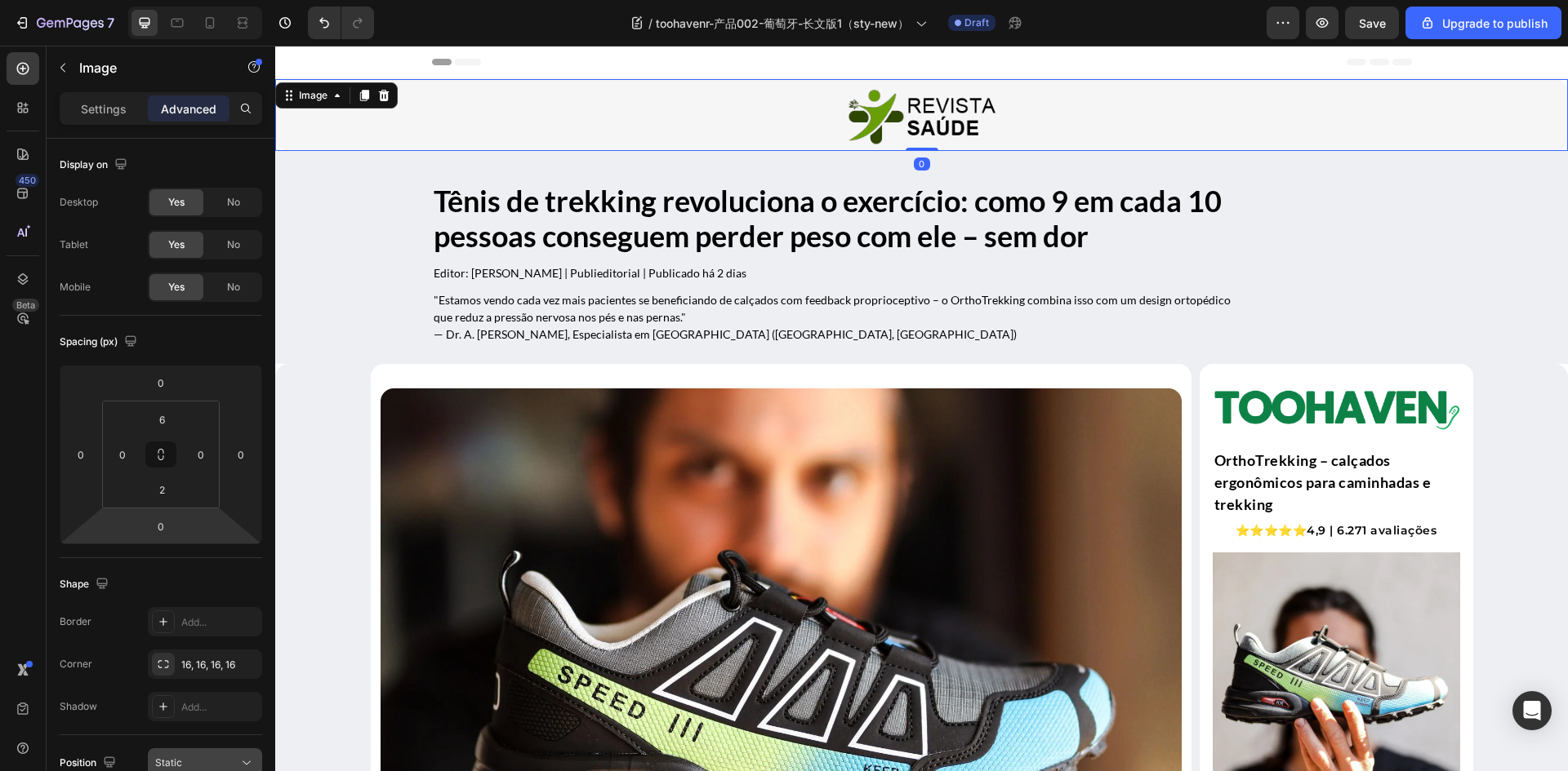
scroll to position [244, 0]
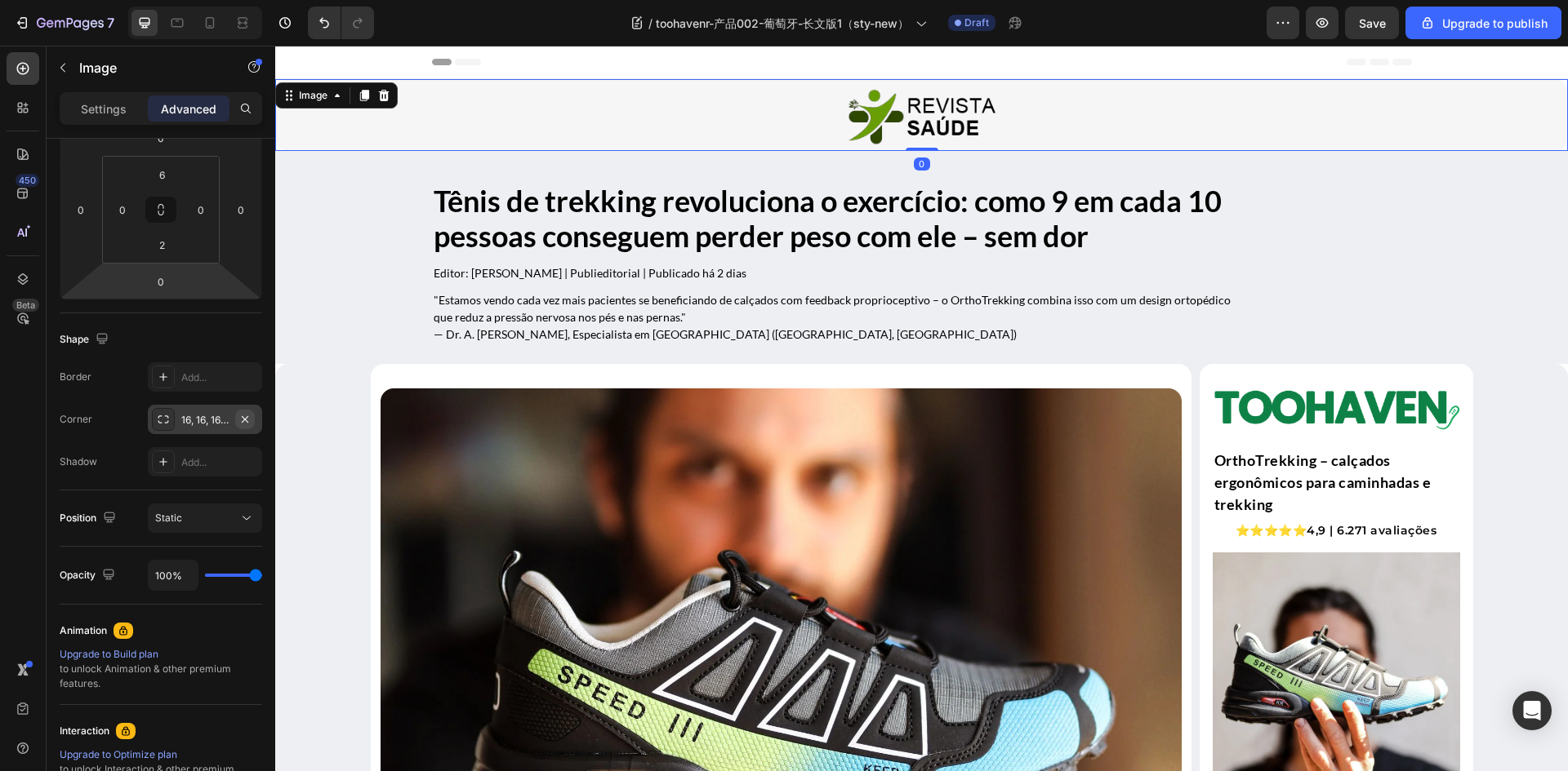
click at [241, 418] on icon "button" at bounding box center [245, 419] width 13 height 13
click at [27, 287] on icon at bounding box center [23, 278] width 16 height 16
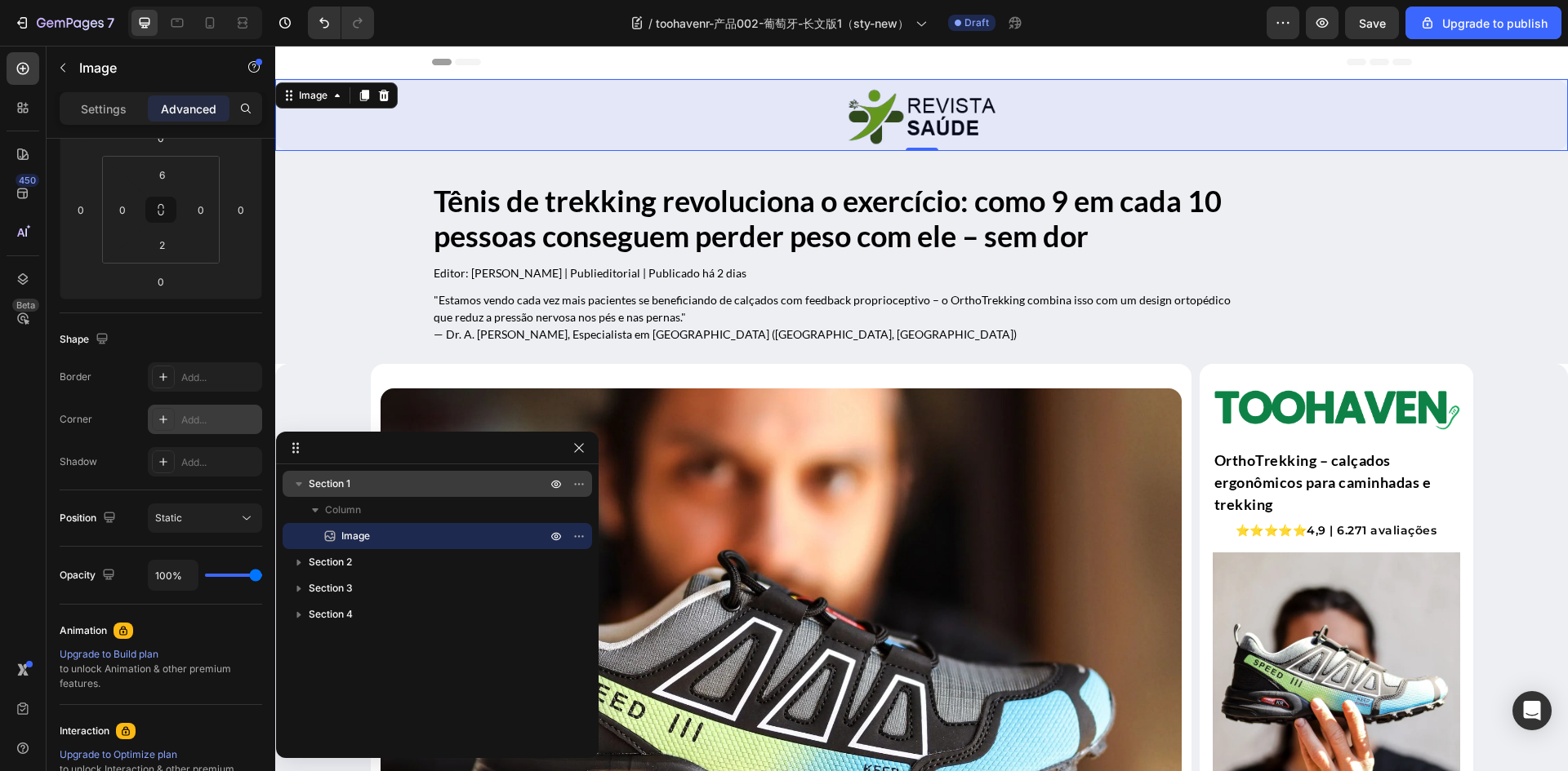
click at [343, 489] on span "Section 1" at bounding box center [329, 483] width 41 height 16
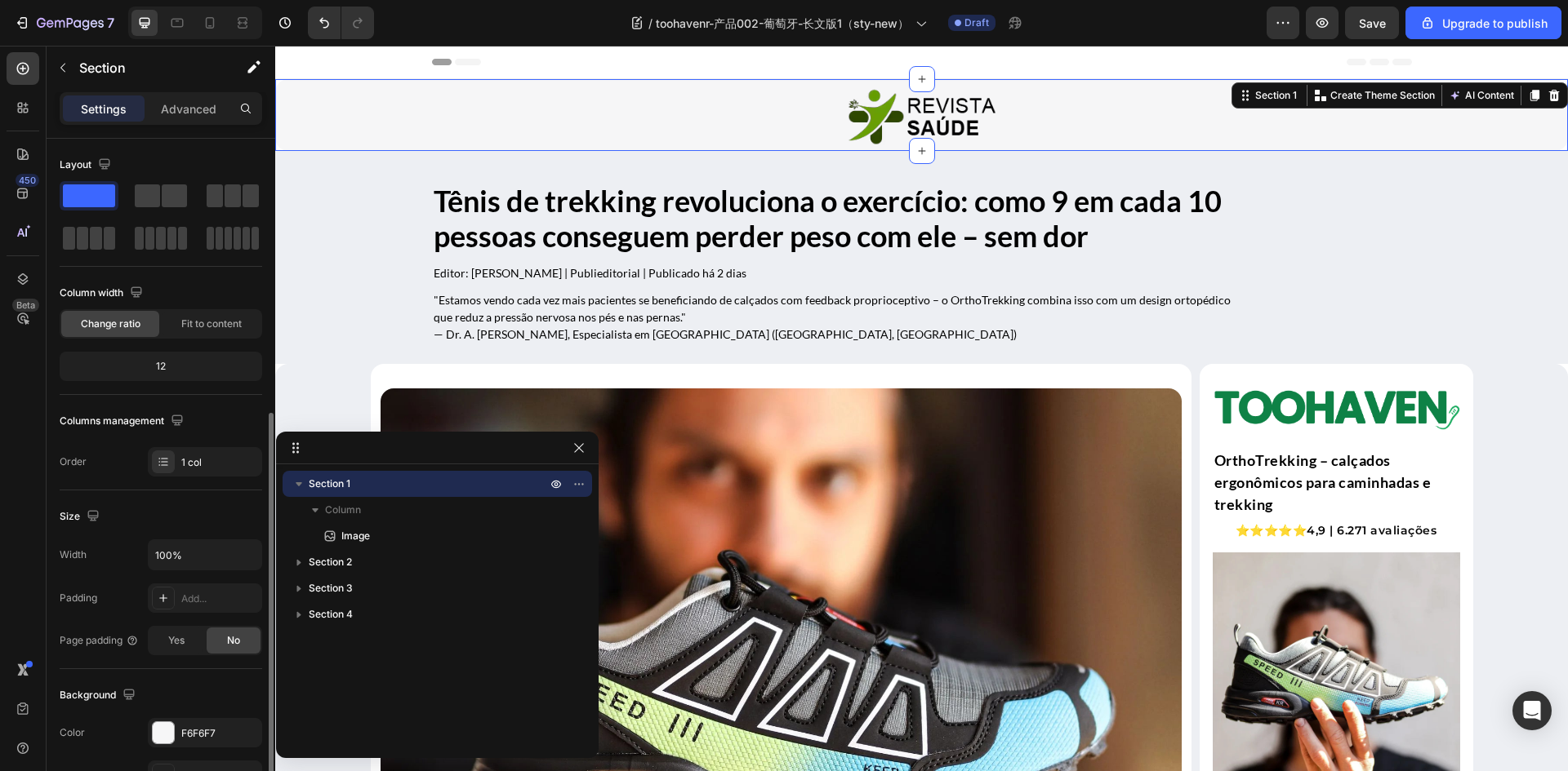
scroll to position [317, 0]
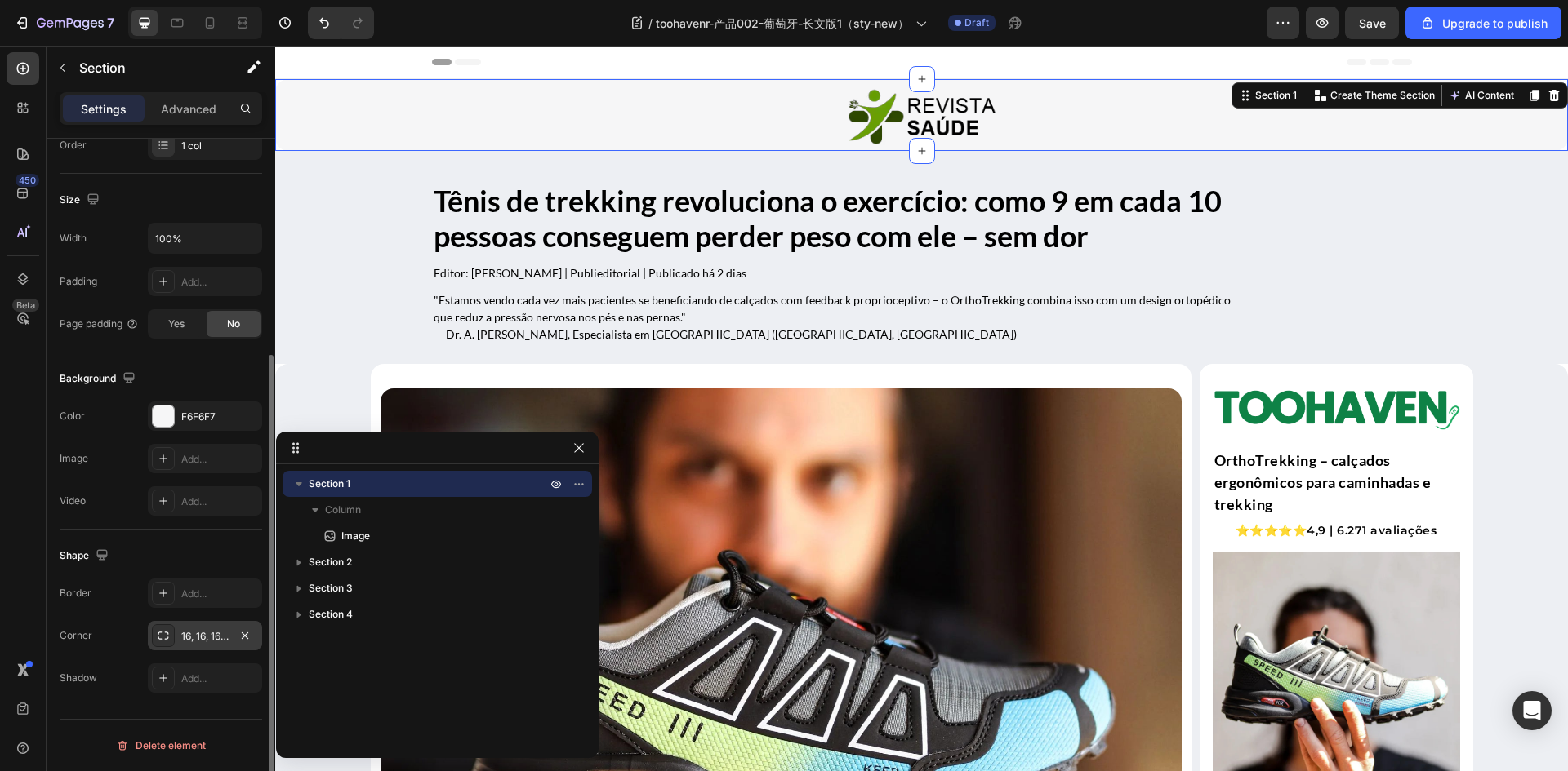
click at [158, 637] on icon at bounding box center [164, 636] width 13 height 13
click at [480, 713] on icon "button" at bounding box center [479, 714] width 16 height 16
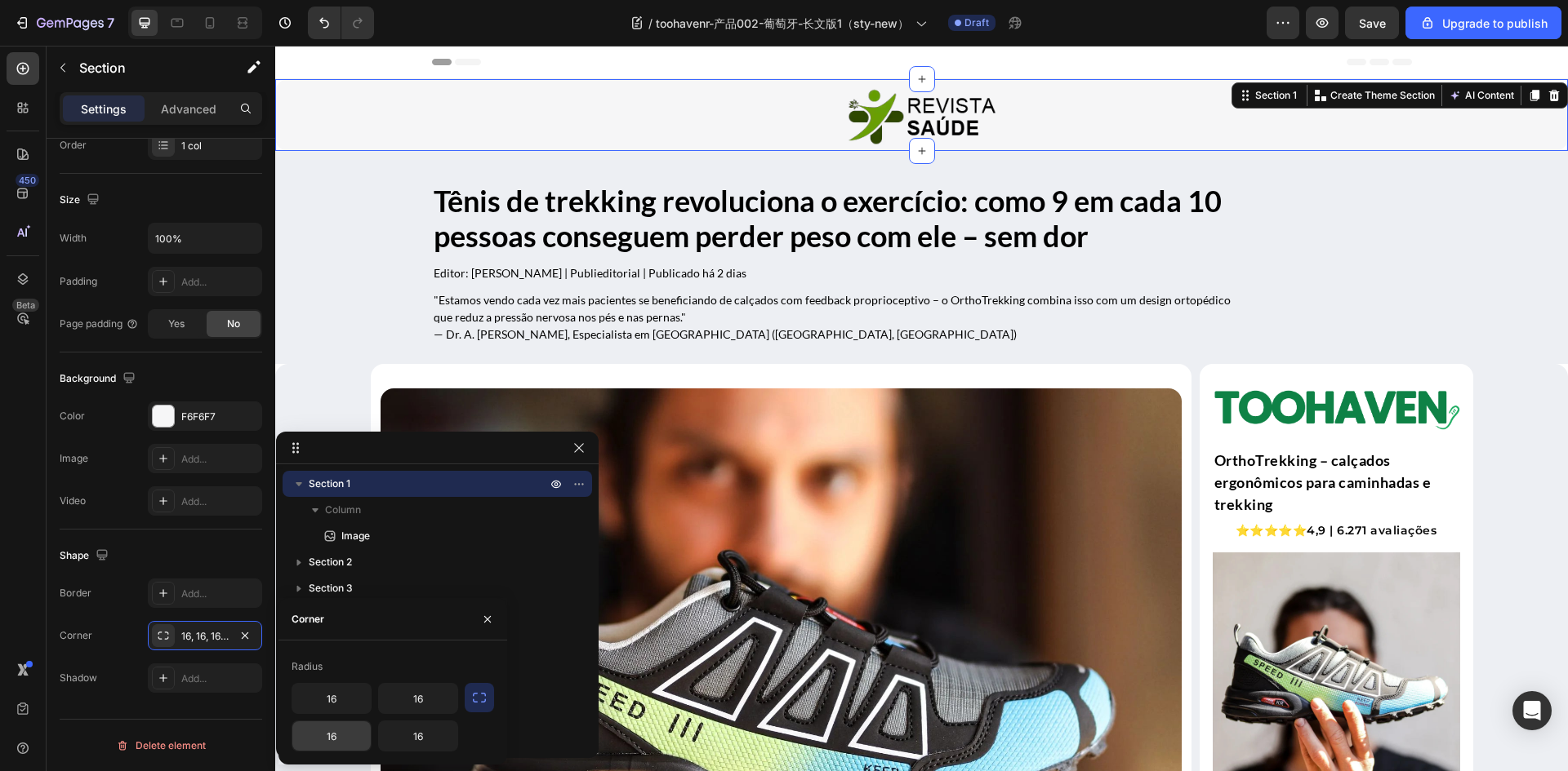
click at [341, 732] on input "16" at bounding box center [331, 735] width 78 height 29
click at [319, 734] on input "16" at bounding box center [331, 735] width 78 height 29
click at [314, 732] on input "text" at bounding box center [331, 735] width 78 height 29
type input "0"
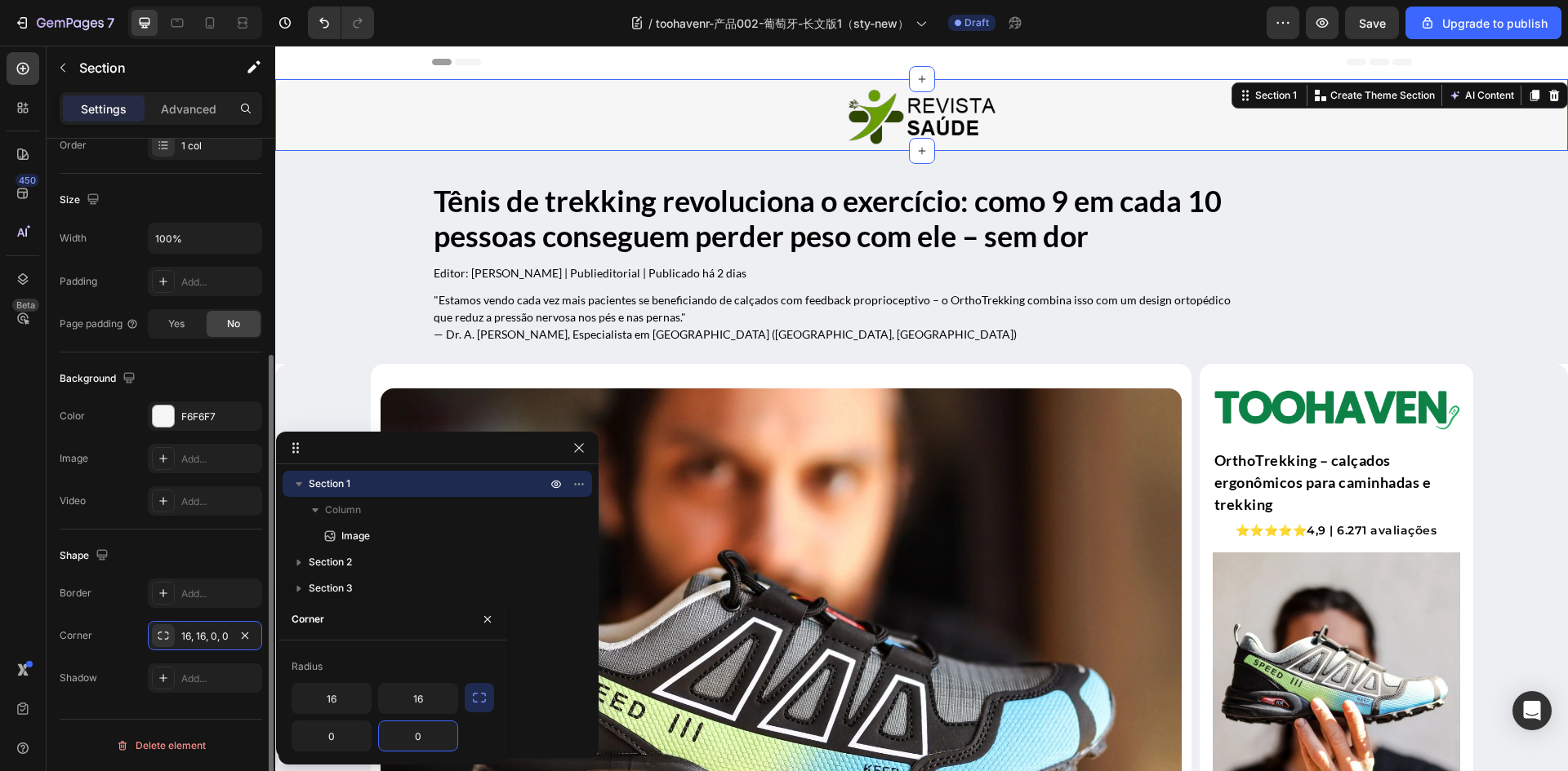
click at [177, 559] on div "Shape" at bounding box center [160, 556] width 202 height 26
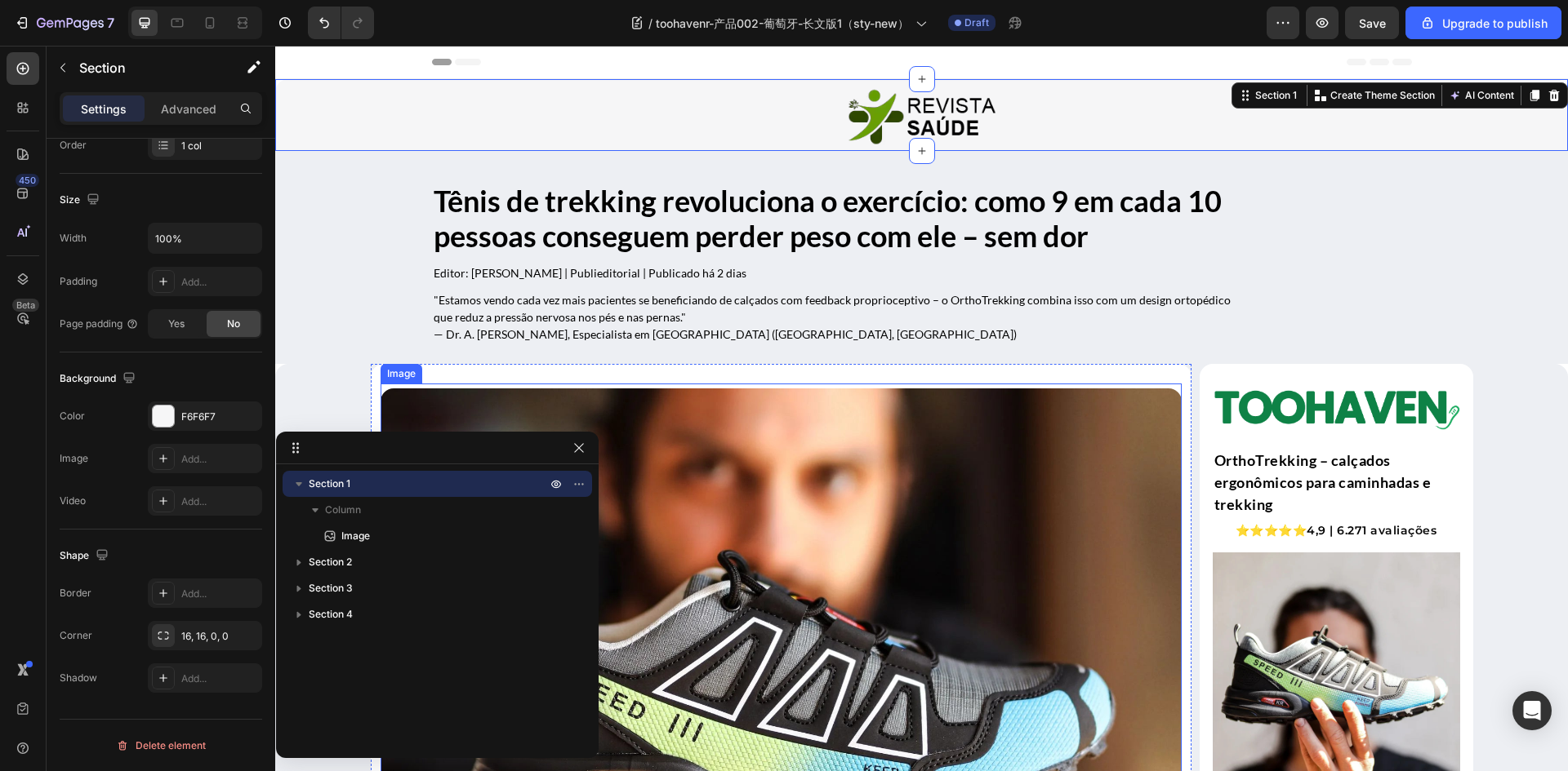
click at [888, 567] on img at bounding box center [782, 701] width 801 height 627
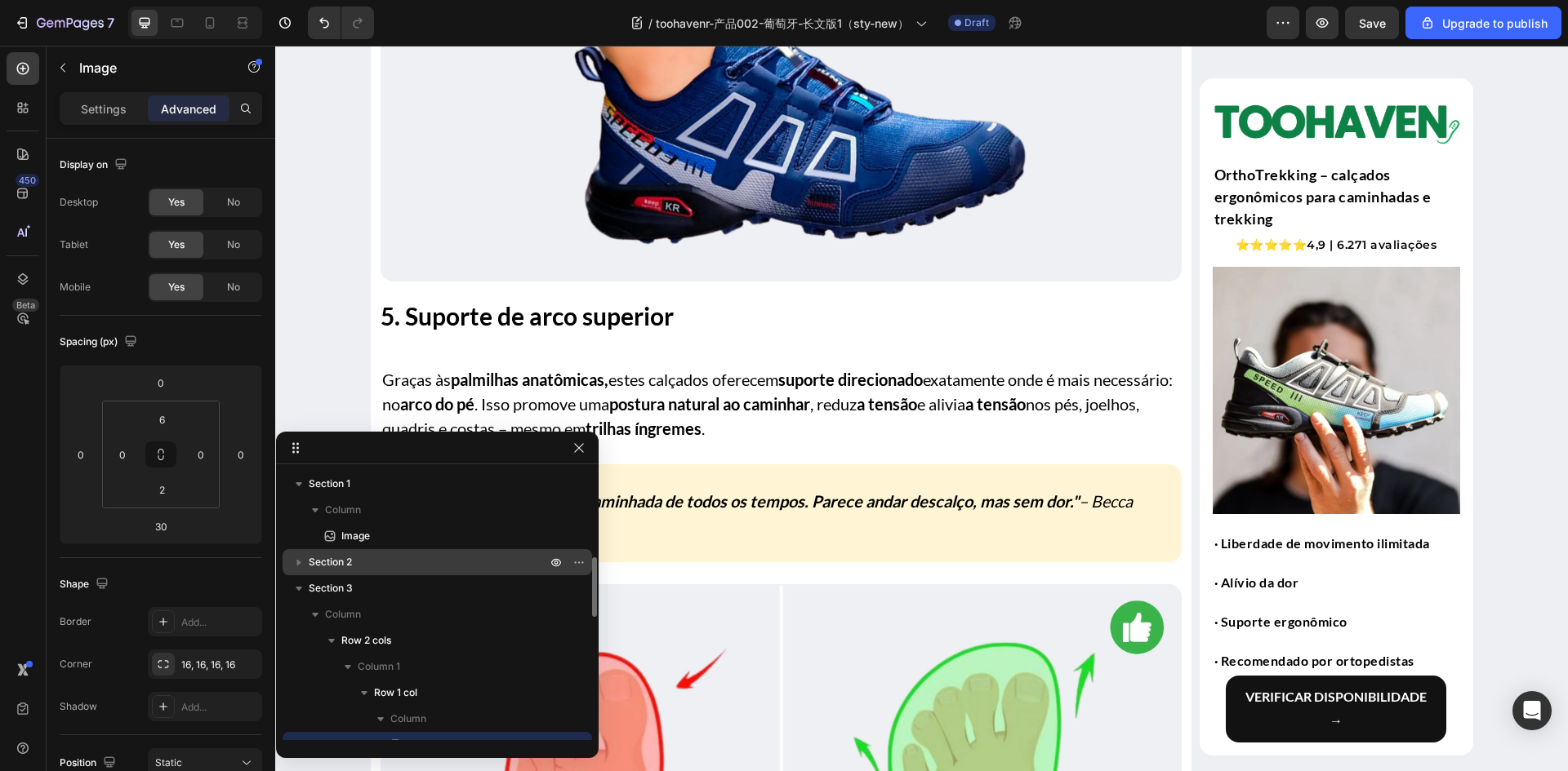
scroll to position [3183, 0]
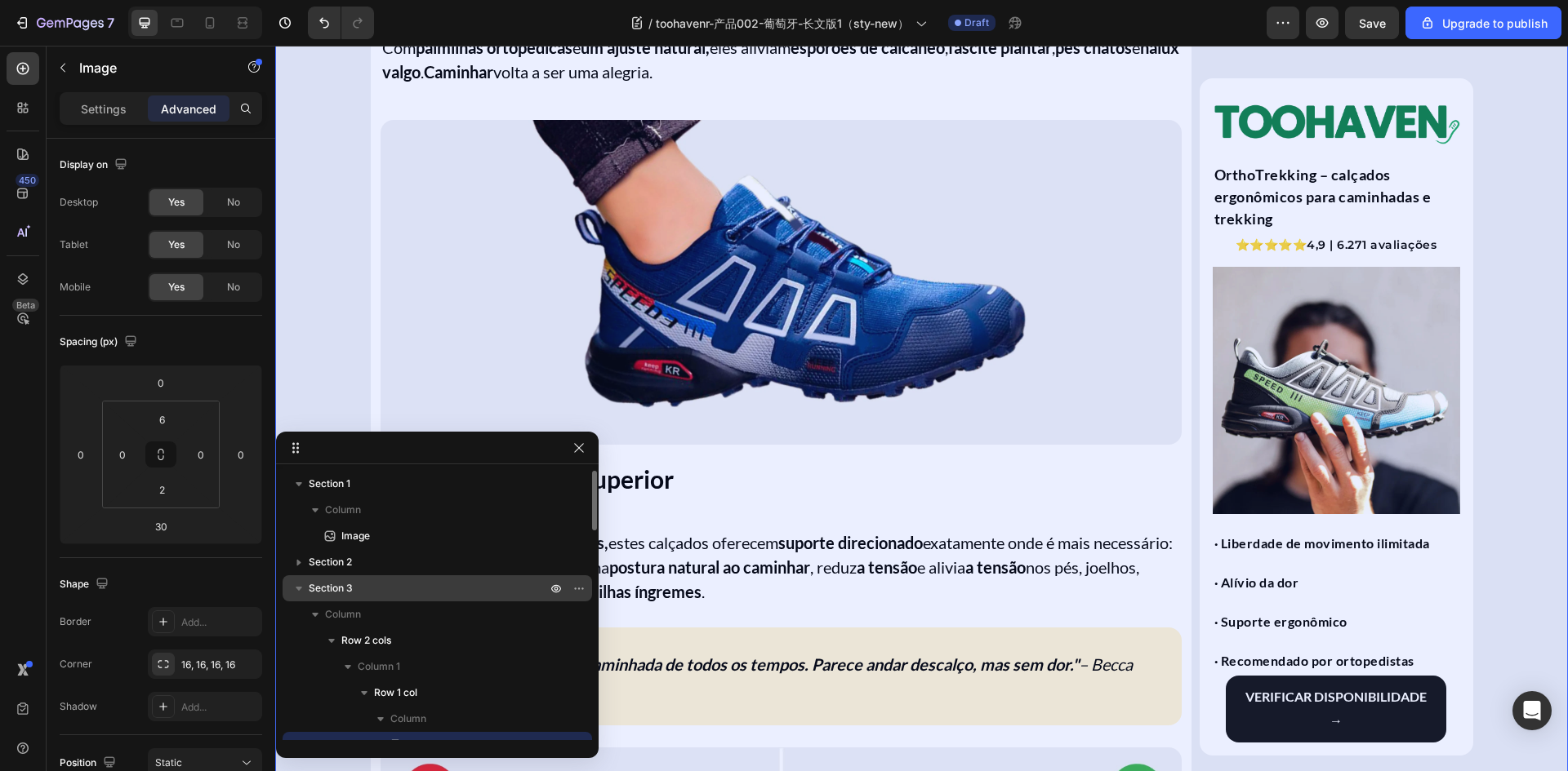
click at [301, 590] on icon "button" at bounding box center [298, 588] width 16 height 16
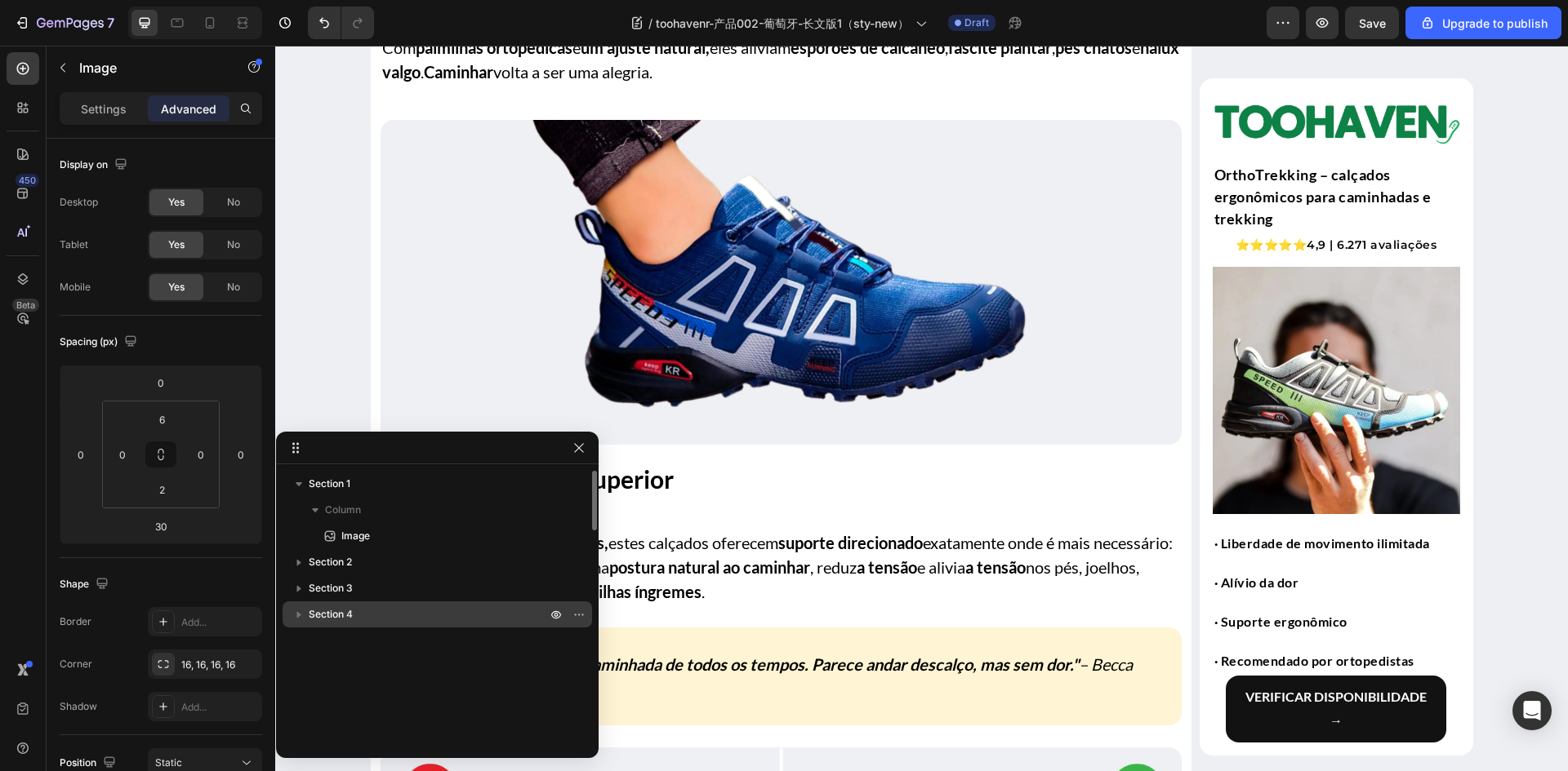
click at [300, 616] on icon "button" at bounding box center [298, 614] width 16 height 16
click at [375, 617] on p "Section 4" at bounding box center [429, 614] width 241 height 16
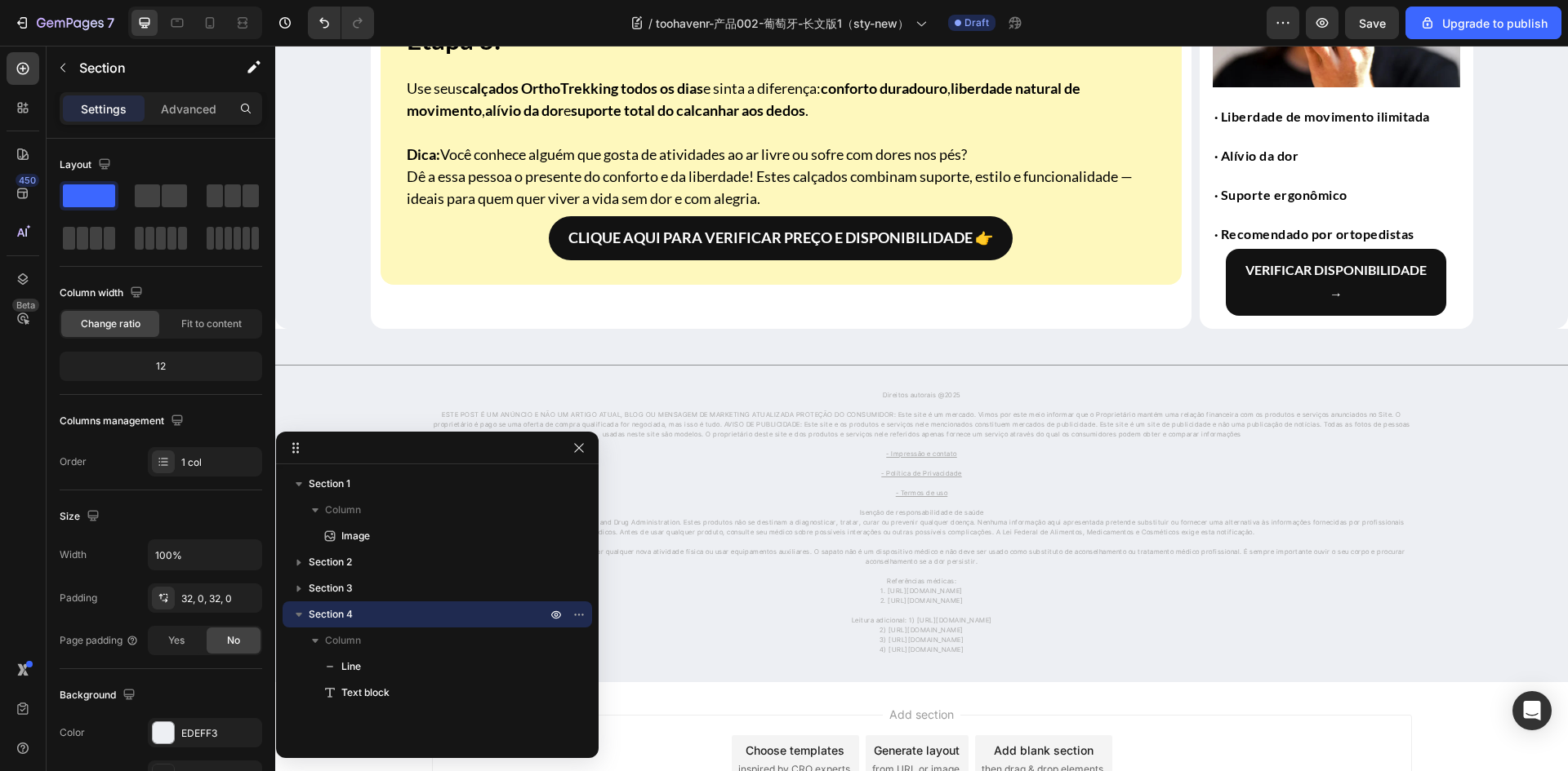
scroll to position [317, 0]
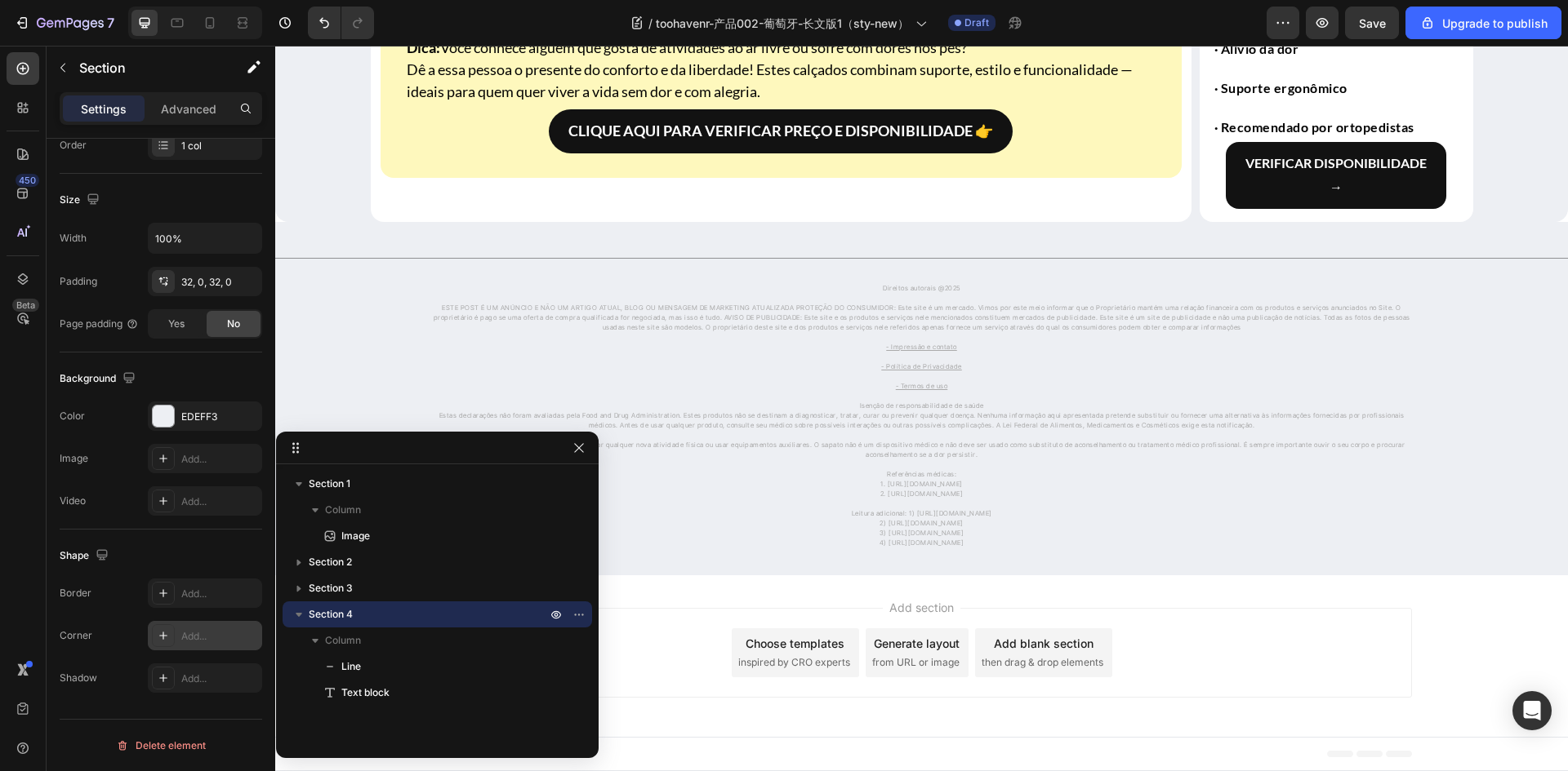
click at [161, 640] on icon at bounding box center [164, 636] width 13 height 13
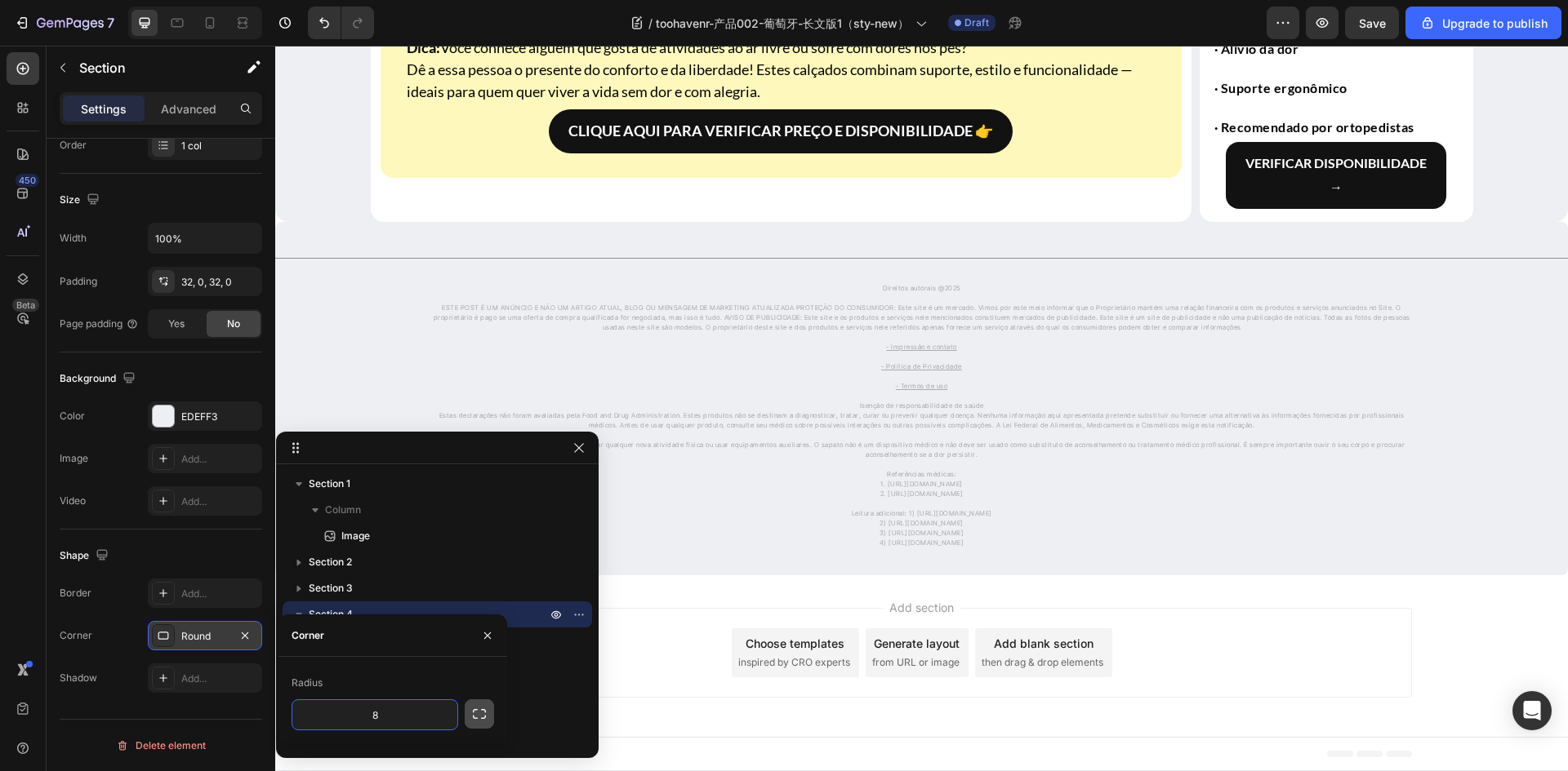
click at [474, 716] on icon "button" at bounding box center [479, 714] width 16 height 16
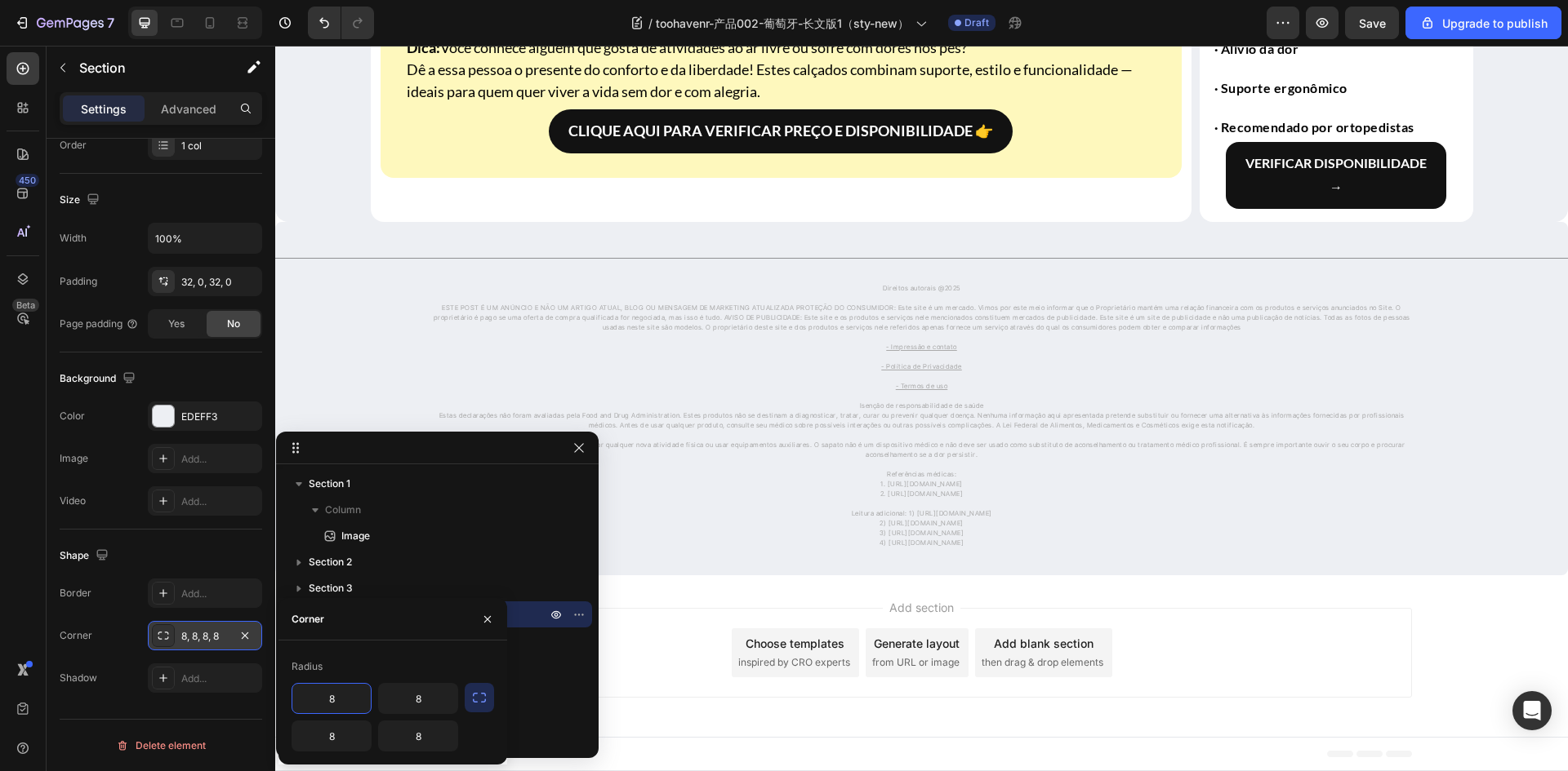
click at [337, 697] on input "8" at bounding box center [331, 698] width 78 height 29
type input "0"
type input "16"
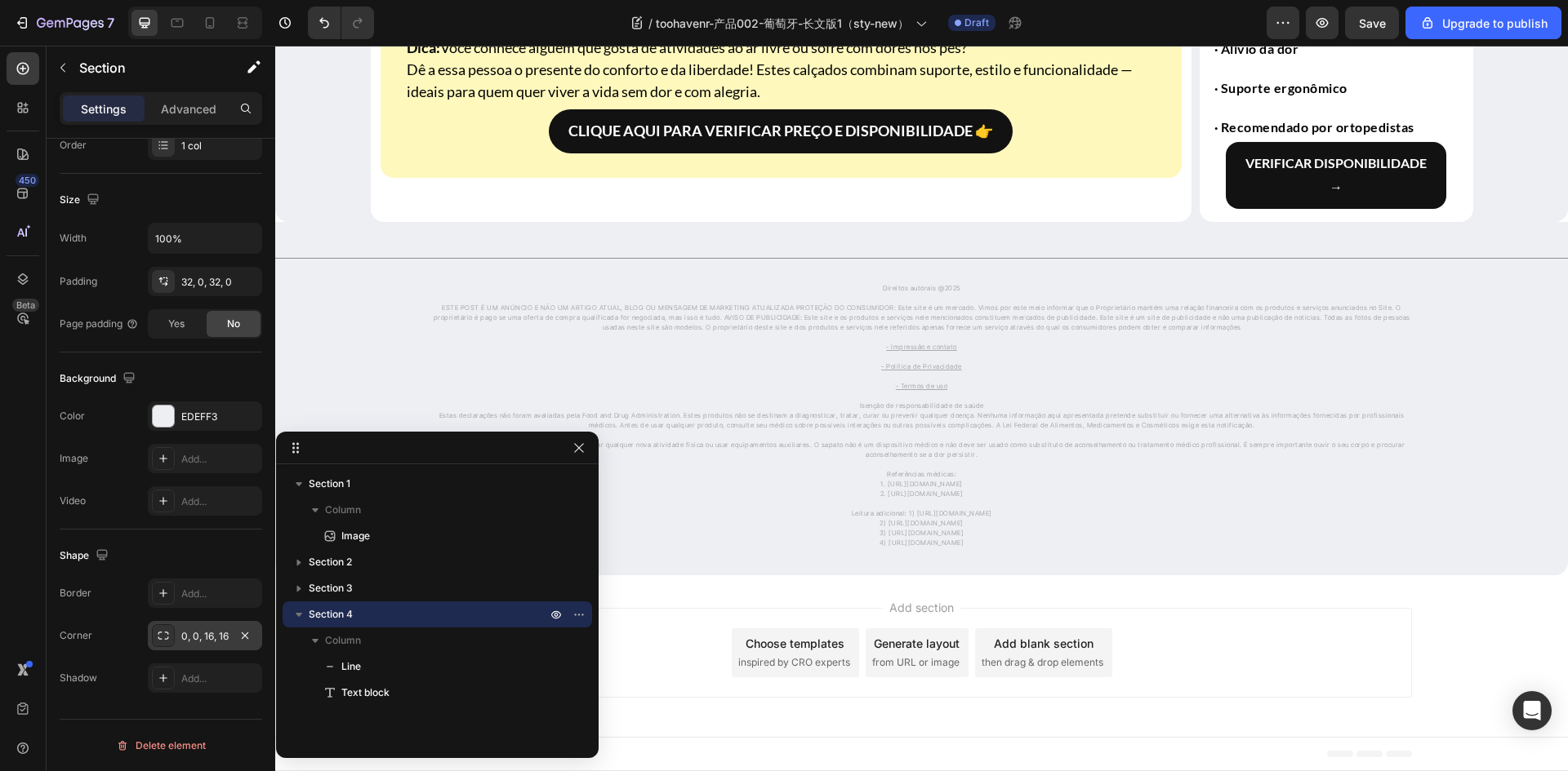
click at [220, 544] on div "Shape" at bounding box center [160, 556] width 202 height 26
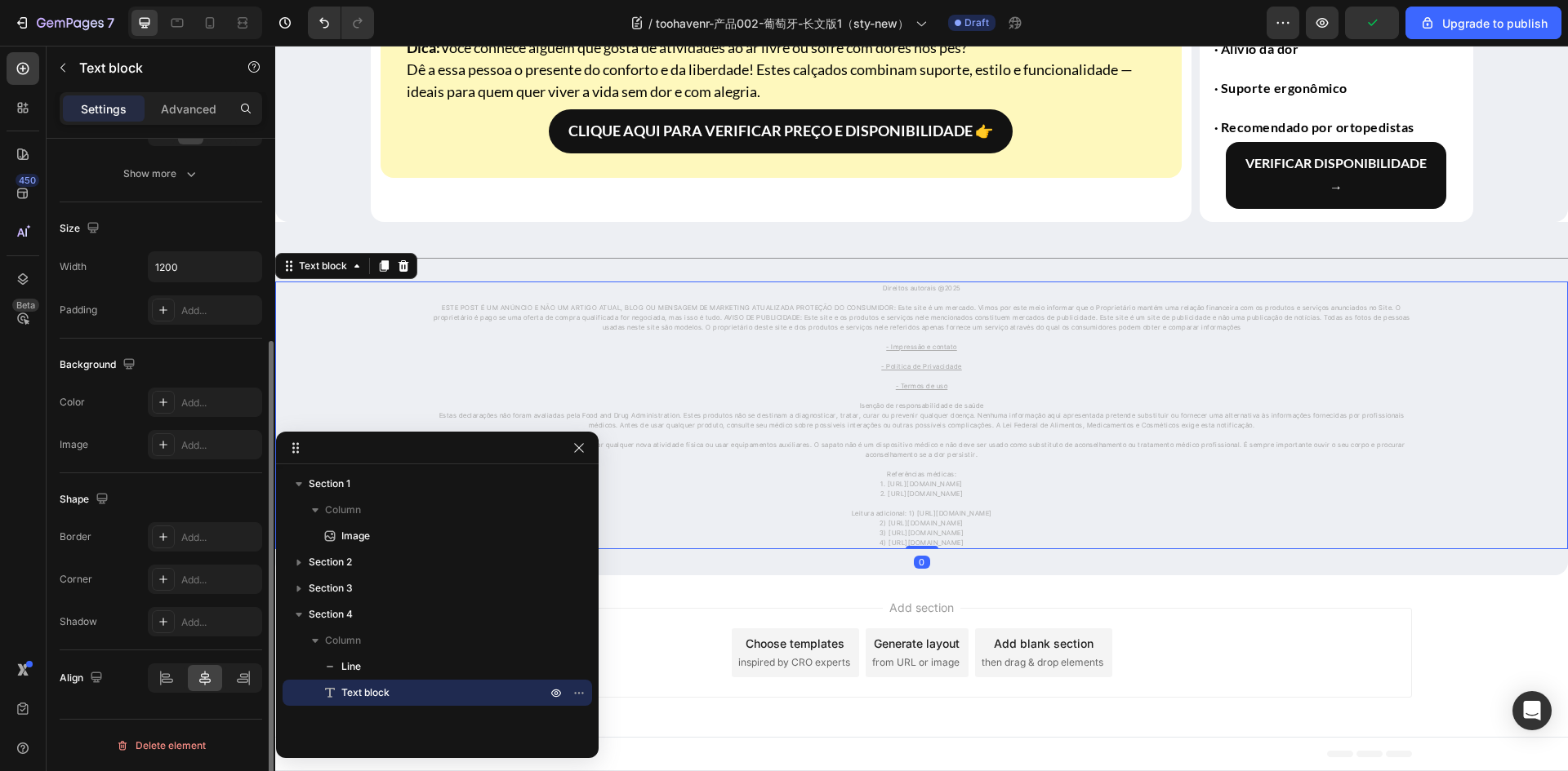
click at [758, 342] on p "- Impressão e contato" at bounding box center [922, 347] width 976 height 9
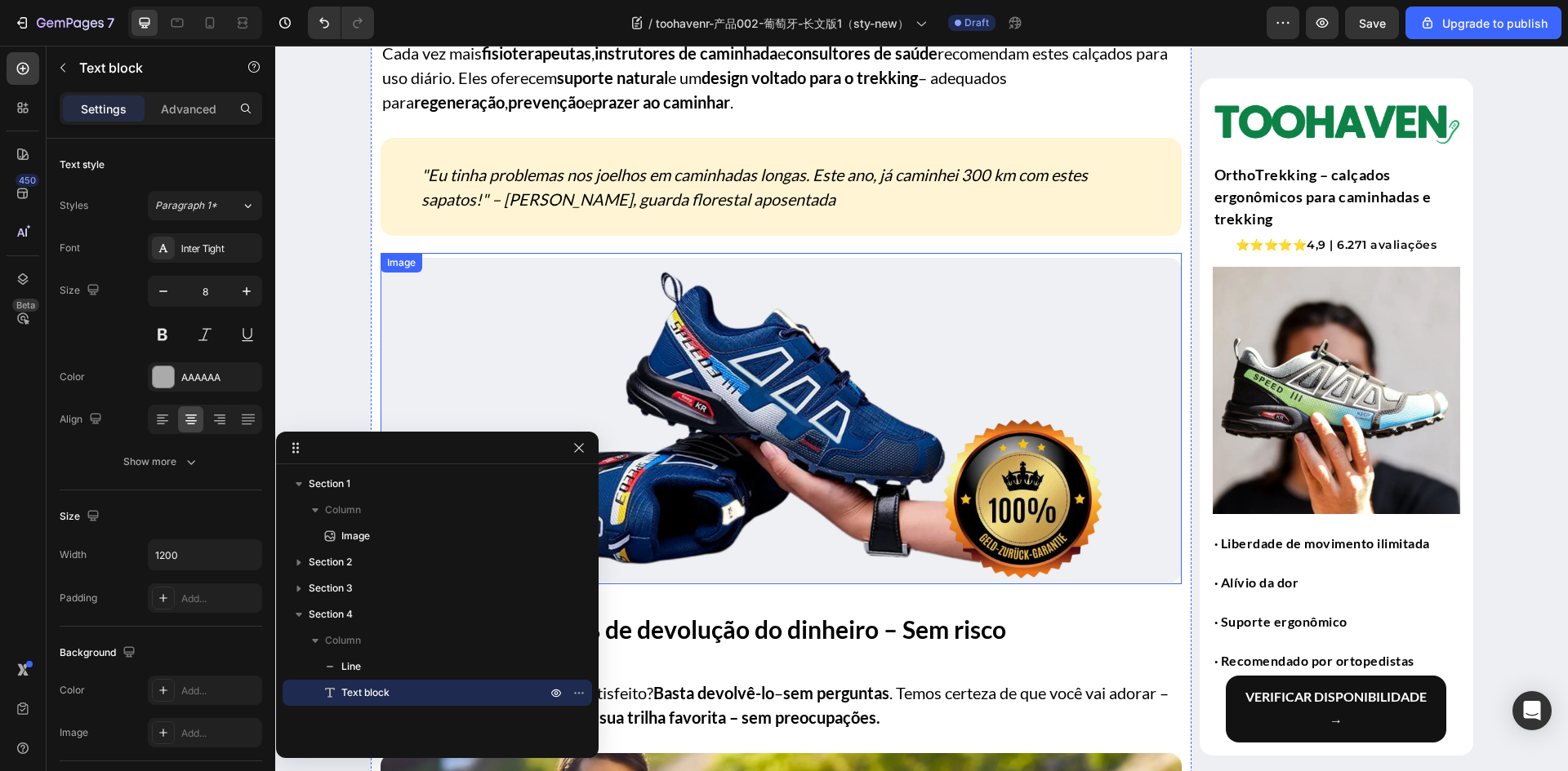
scroll to position [5450, 0]
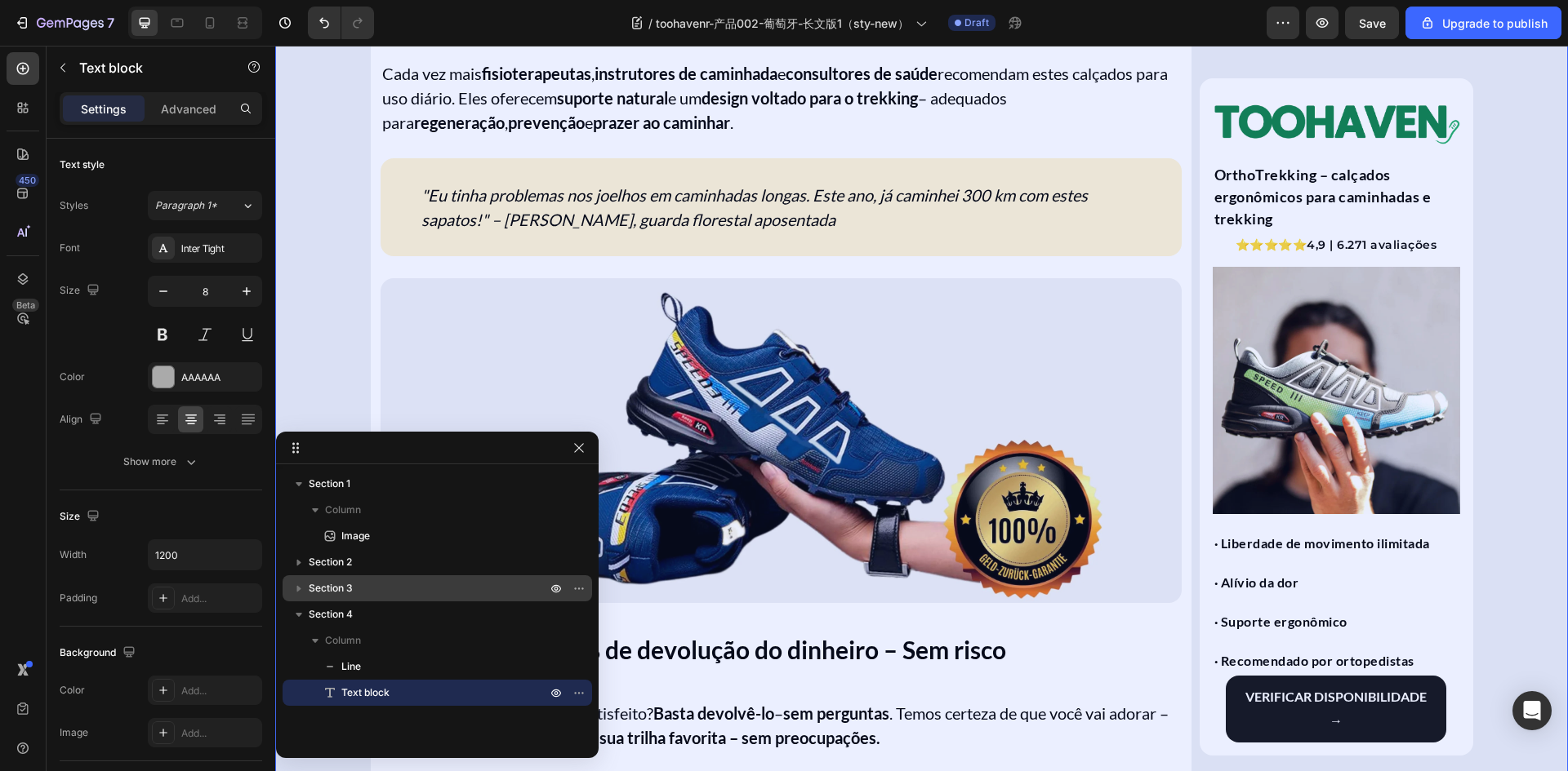
click at [374, 586] on p "Section 3" at bounding box center [429, 588] width 241 height 16
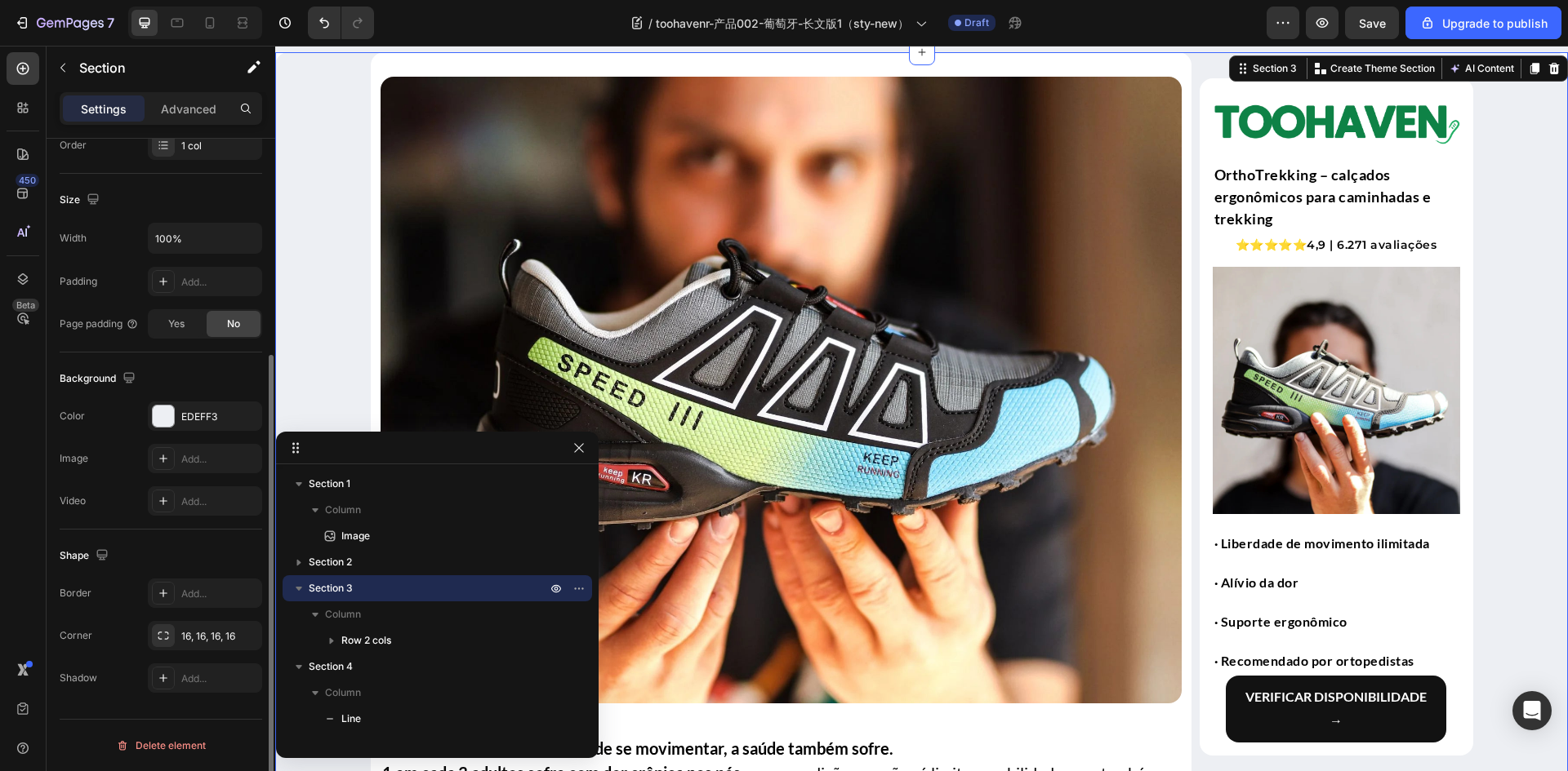
scroll to position [261, 0]
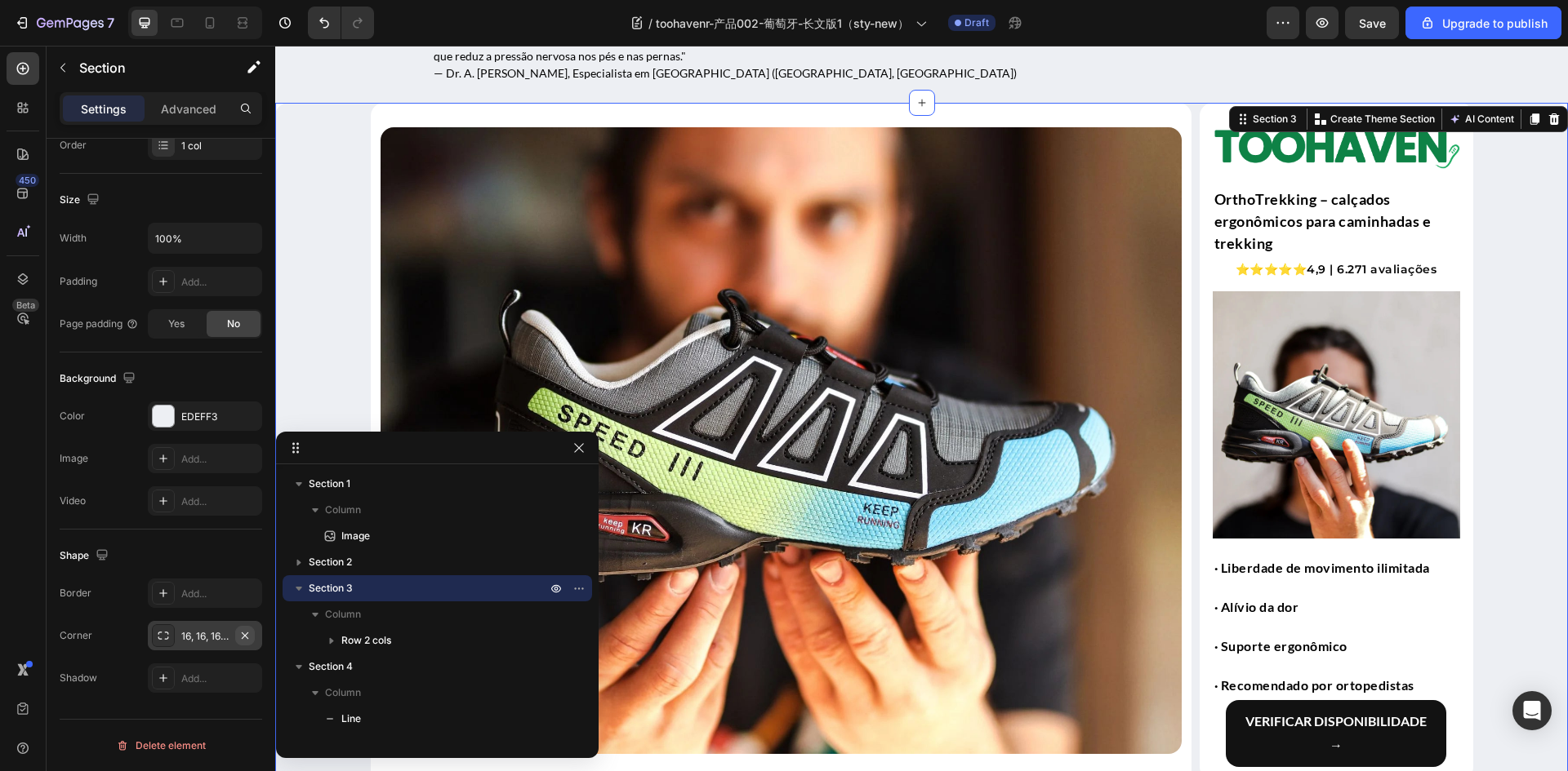
click at [242, 634] on icon "button" at bounding box center [245, 636] width 13 height 13
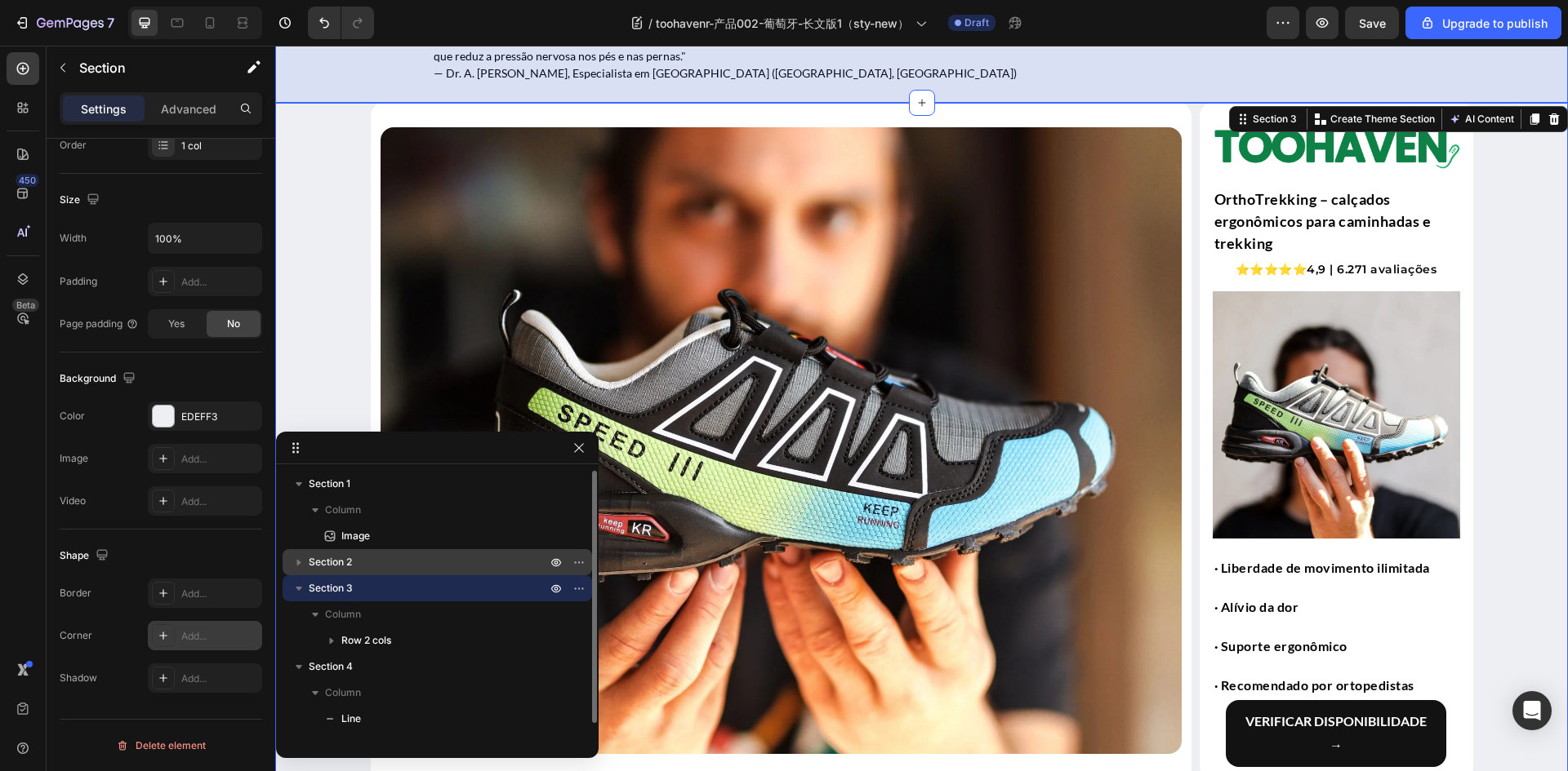
click at [383, 561] on p "Section 2" at bounding box center [429, 561] width 241 height 16
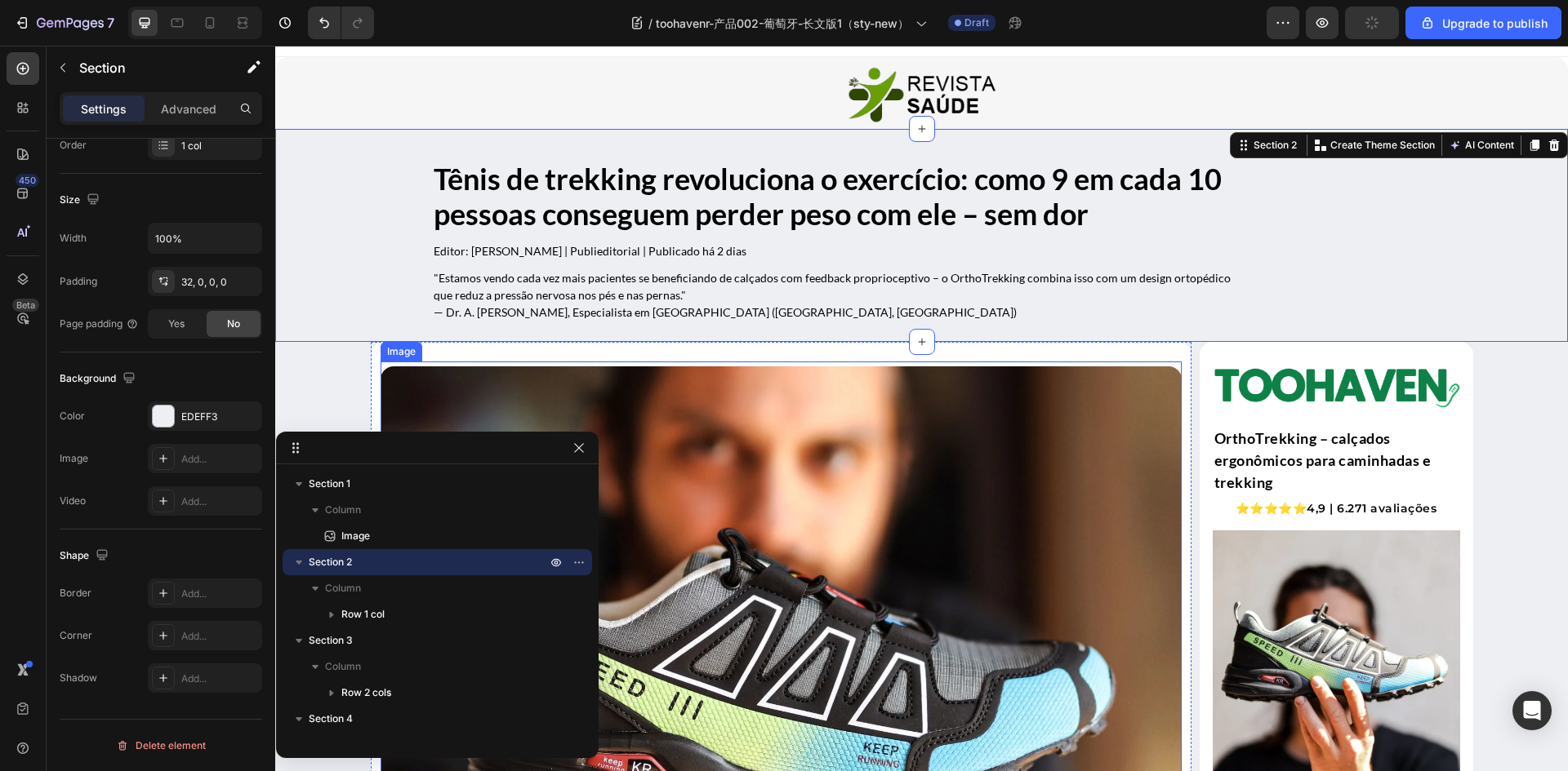
scroll to position [0, 0]
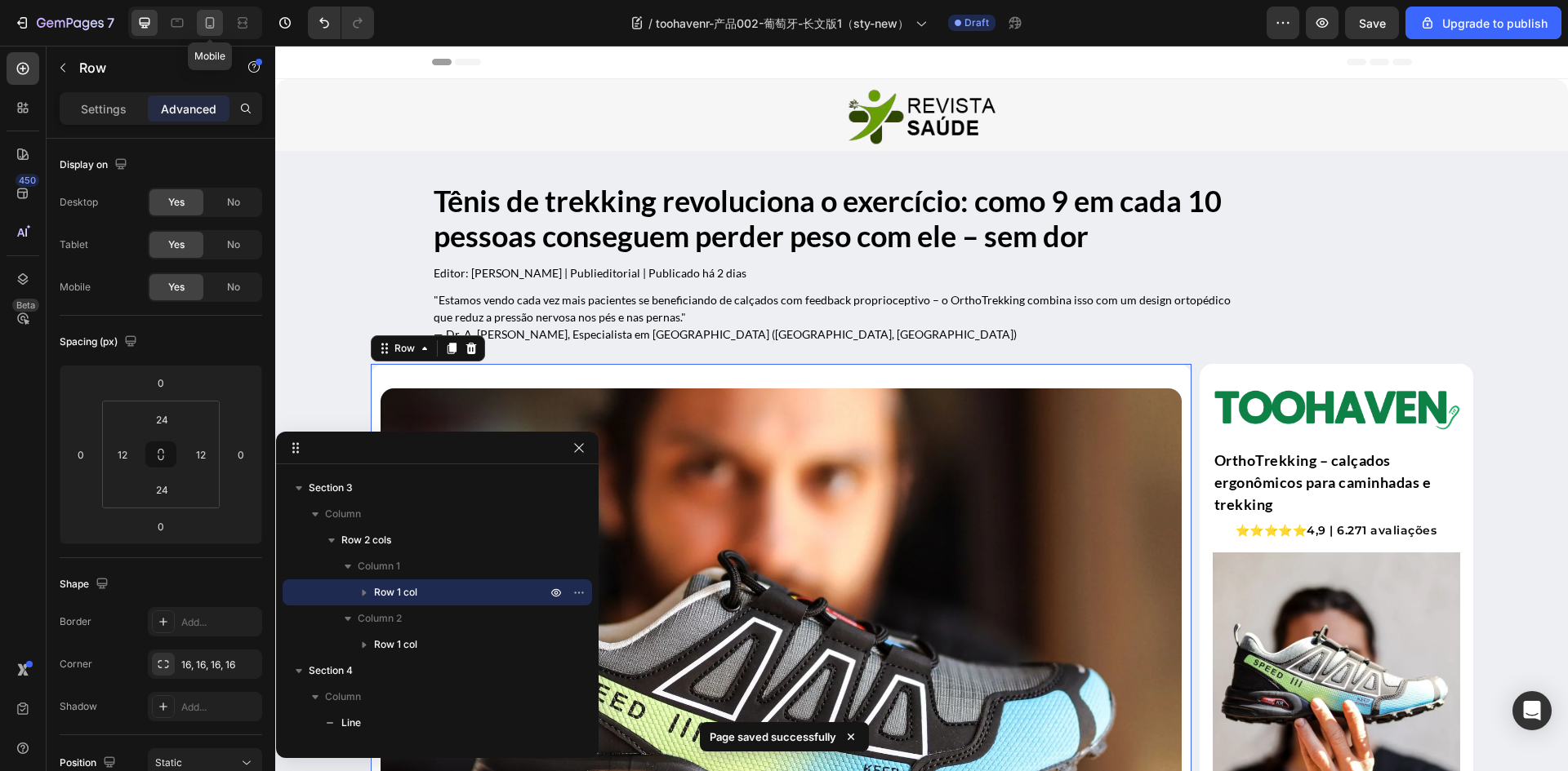
click at [216, 23] on icon at bounding box center [209, 23] width 16 height 16
type input "0"
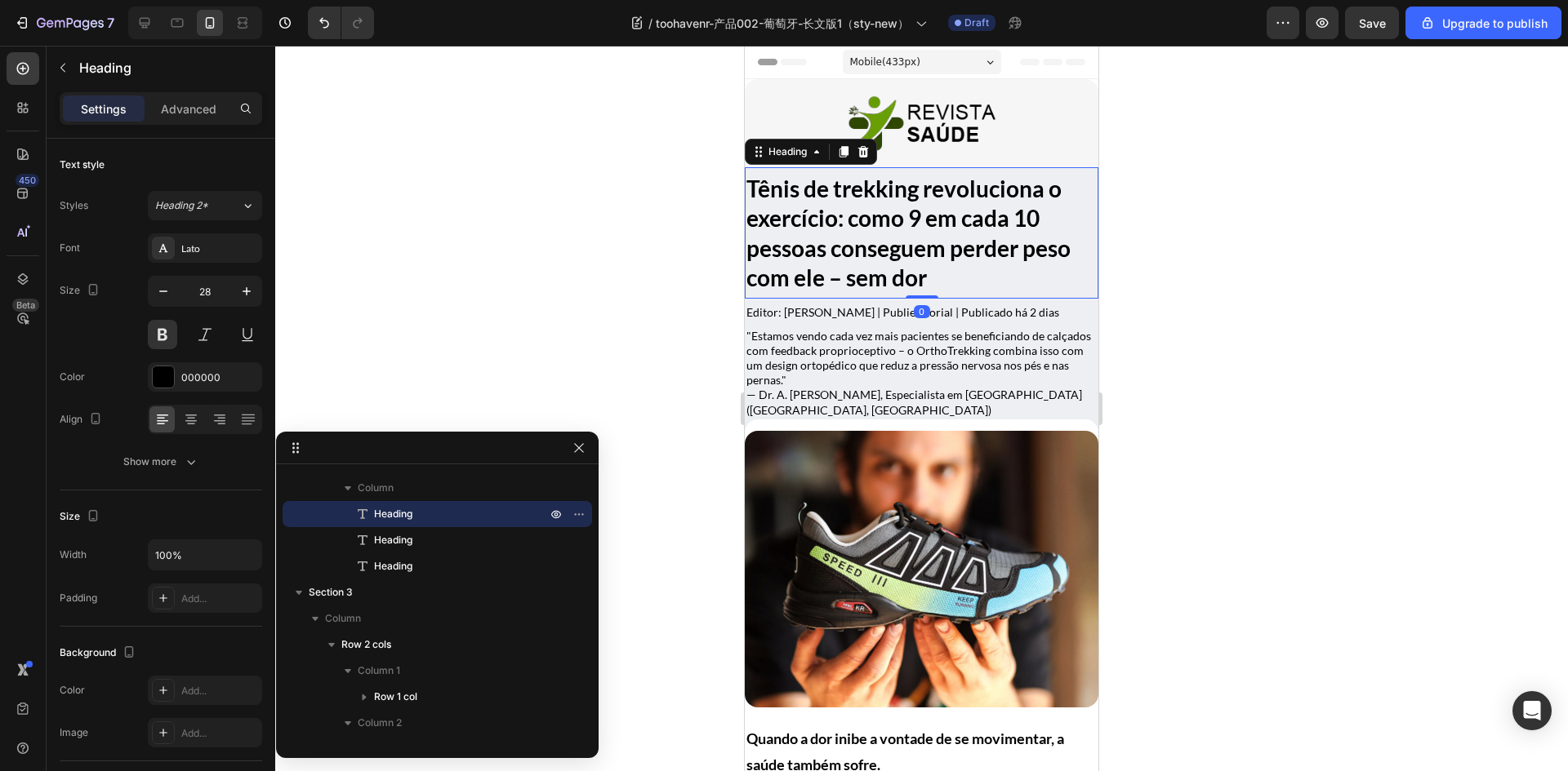
click at [1084, 297] on div "Tênis de trekking revoluciona o exercício: como 9 em cada 10 pessoas conseguem …" at bounding box center [922, 233] width 354 height 133
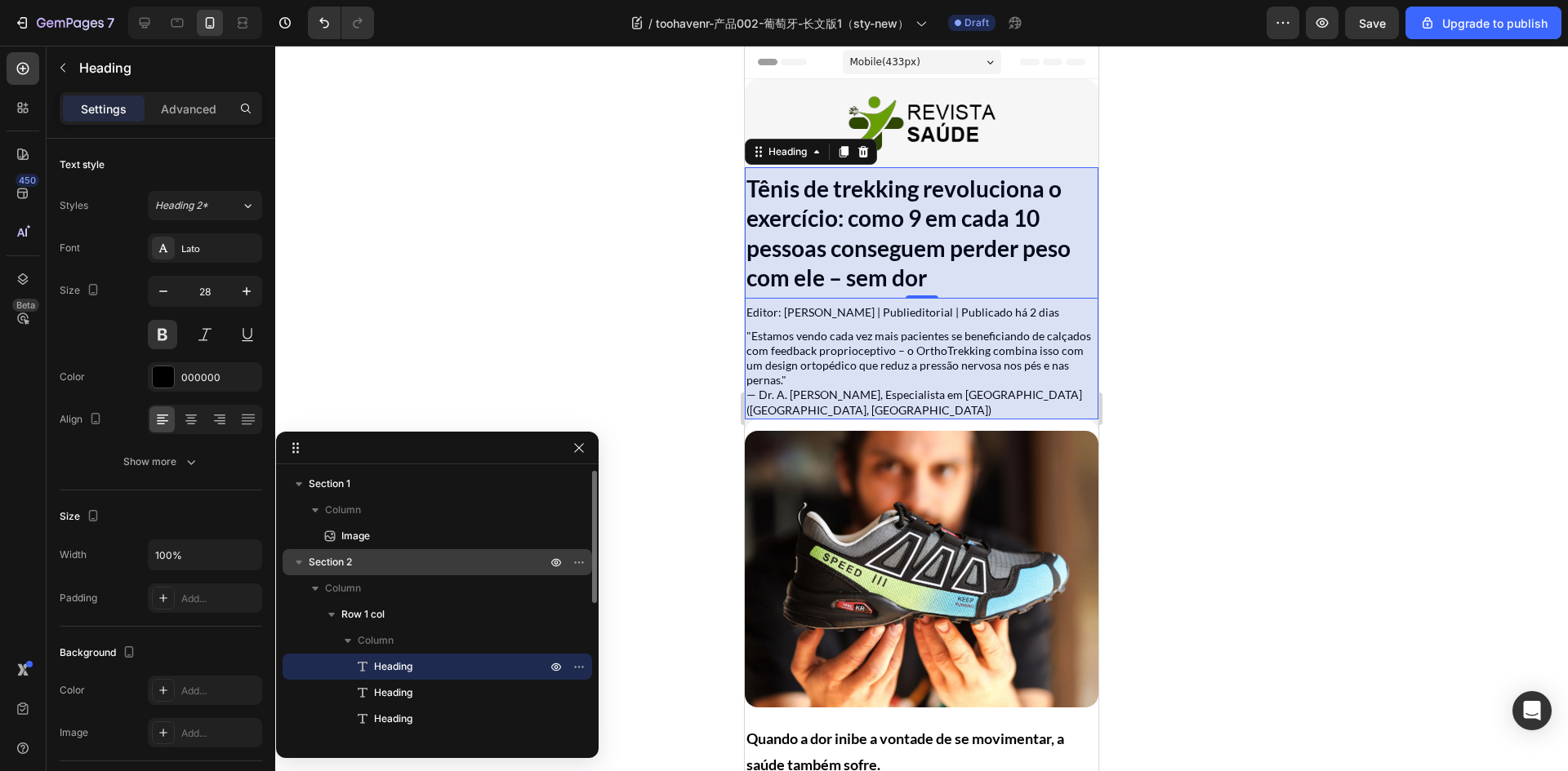
click at [343, 559] on span "Section 2" at bounding box center [330, 561] width 43 height 16
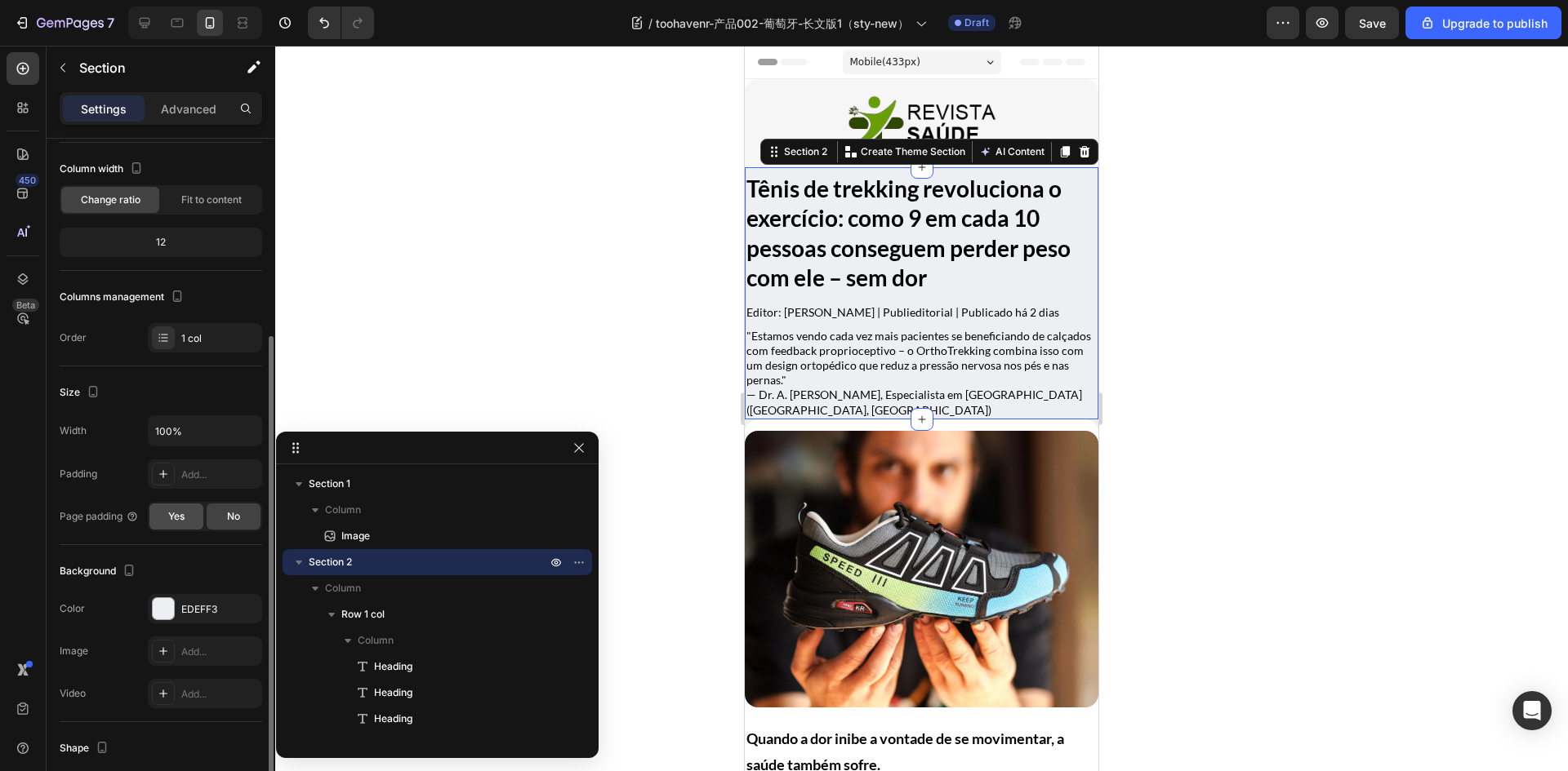
scroll to position [244, 0]
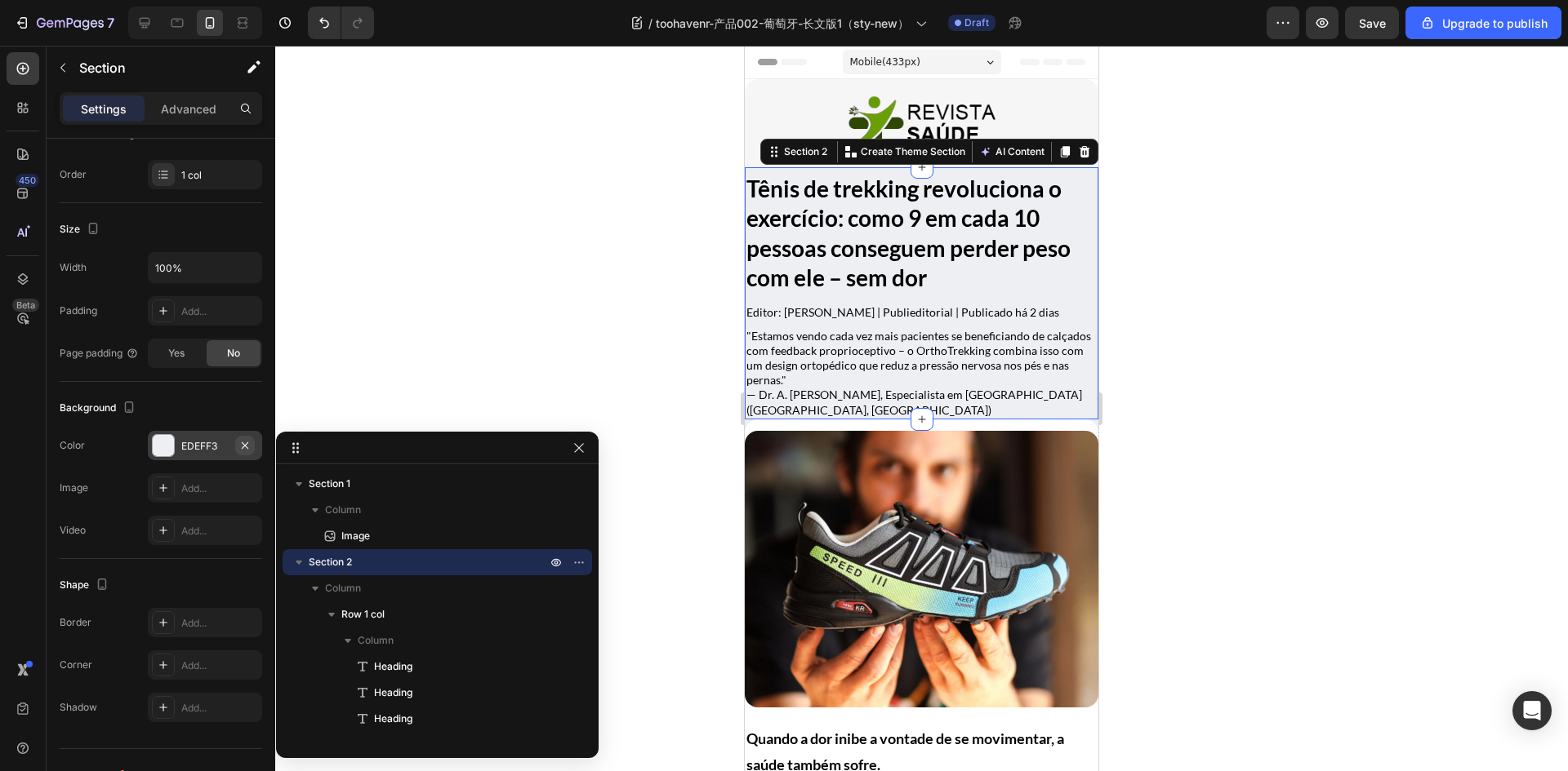
click at [245, 446] on icon "button" at bounding box center [245, 445] width 7 height 7
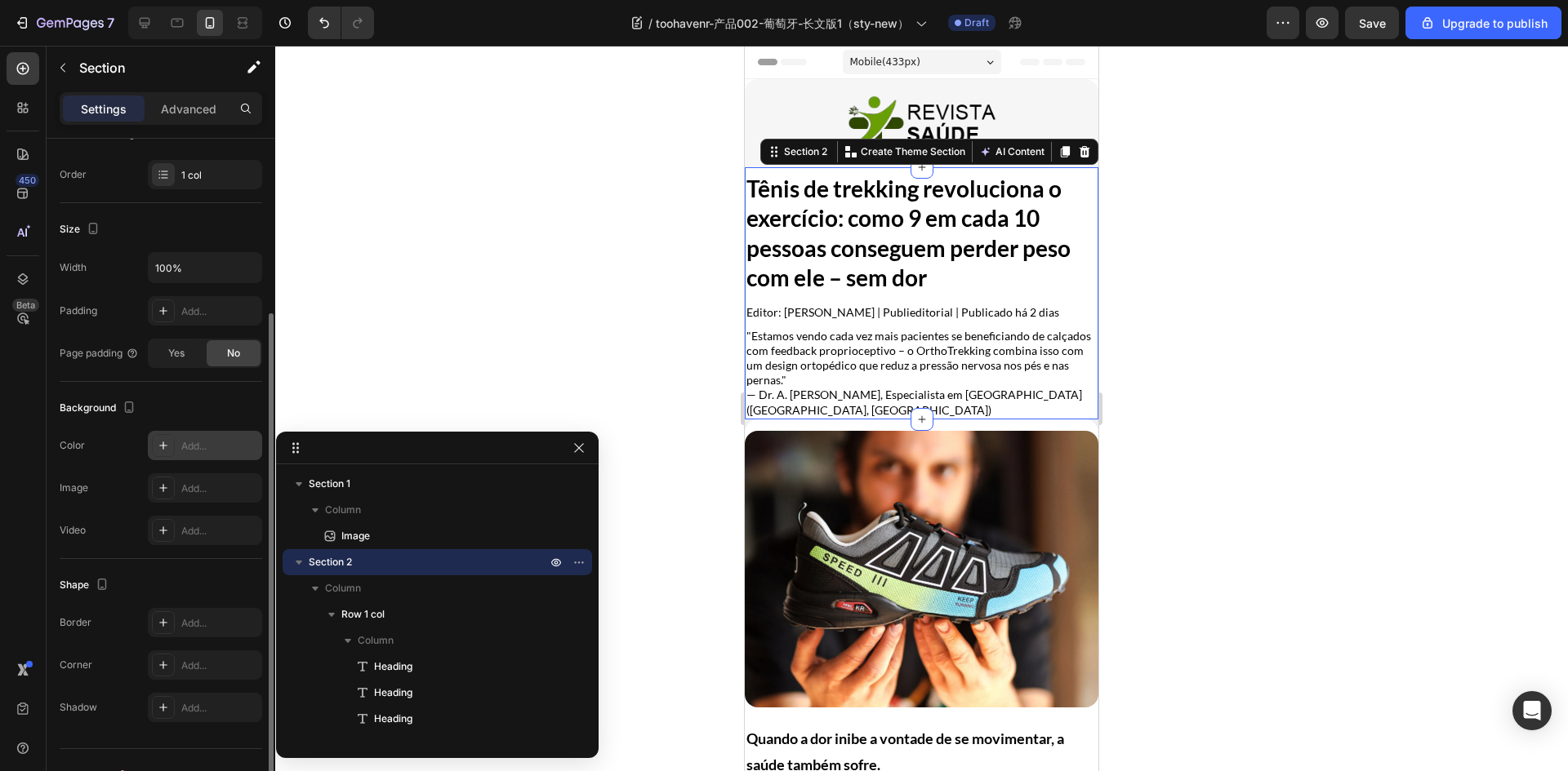
click at [218, 401] on div "Background" at bounding box center [160, 408] width 202 height 26
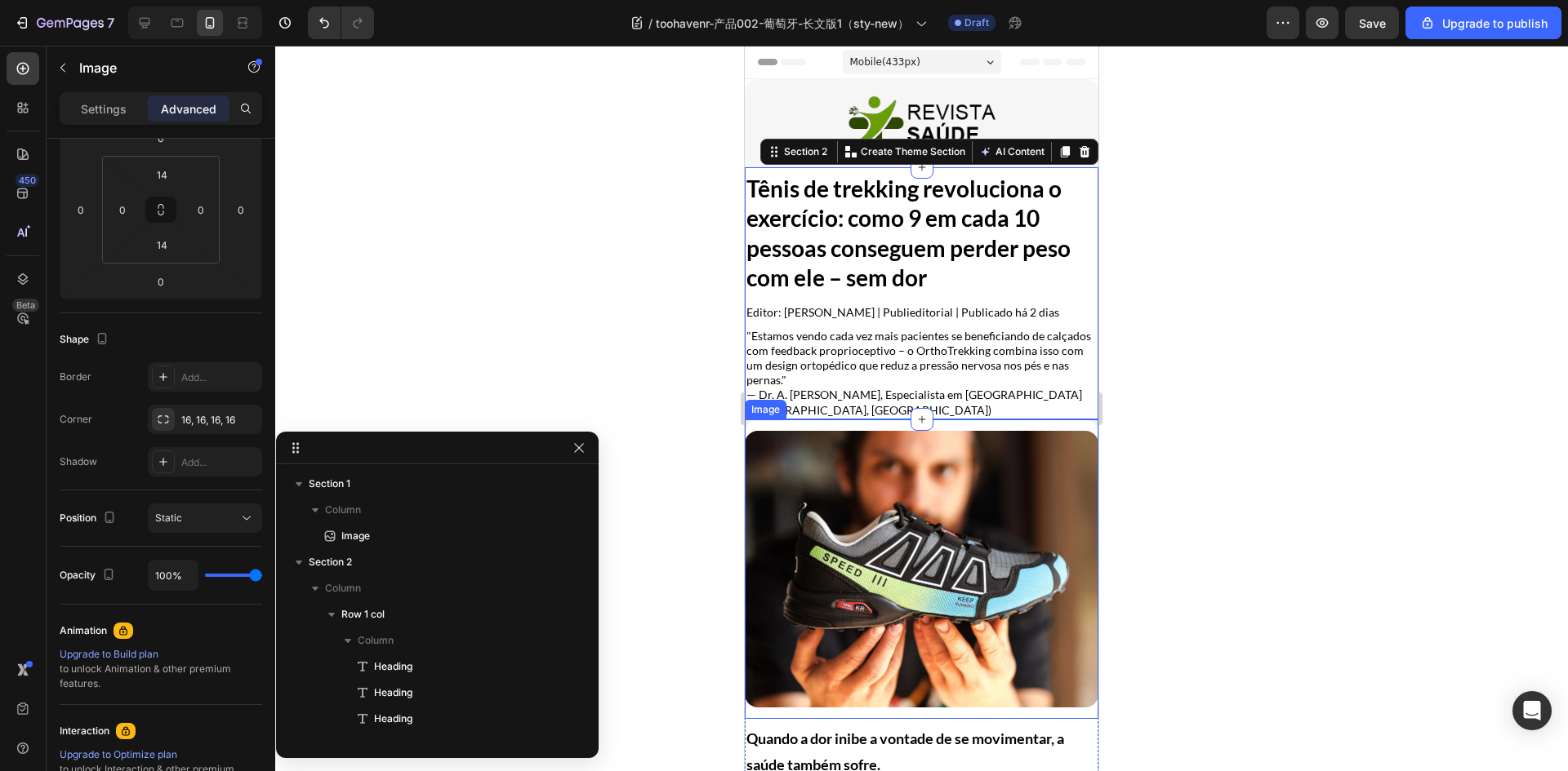
click at [892, 487] on img at bounding box center [922, 569] width 354 height 276
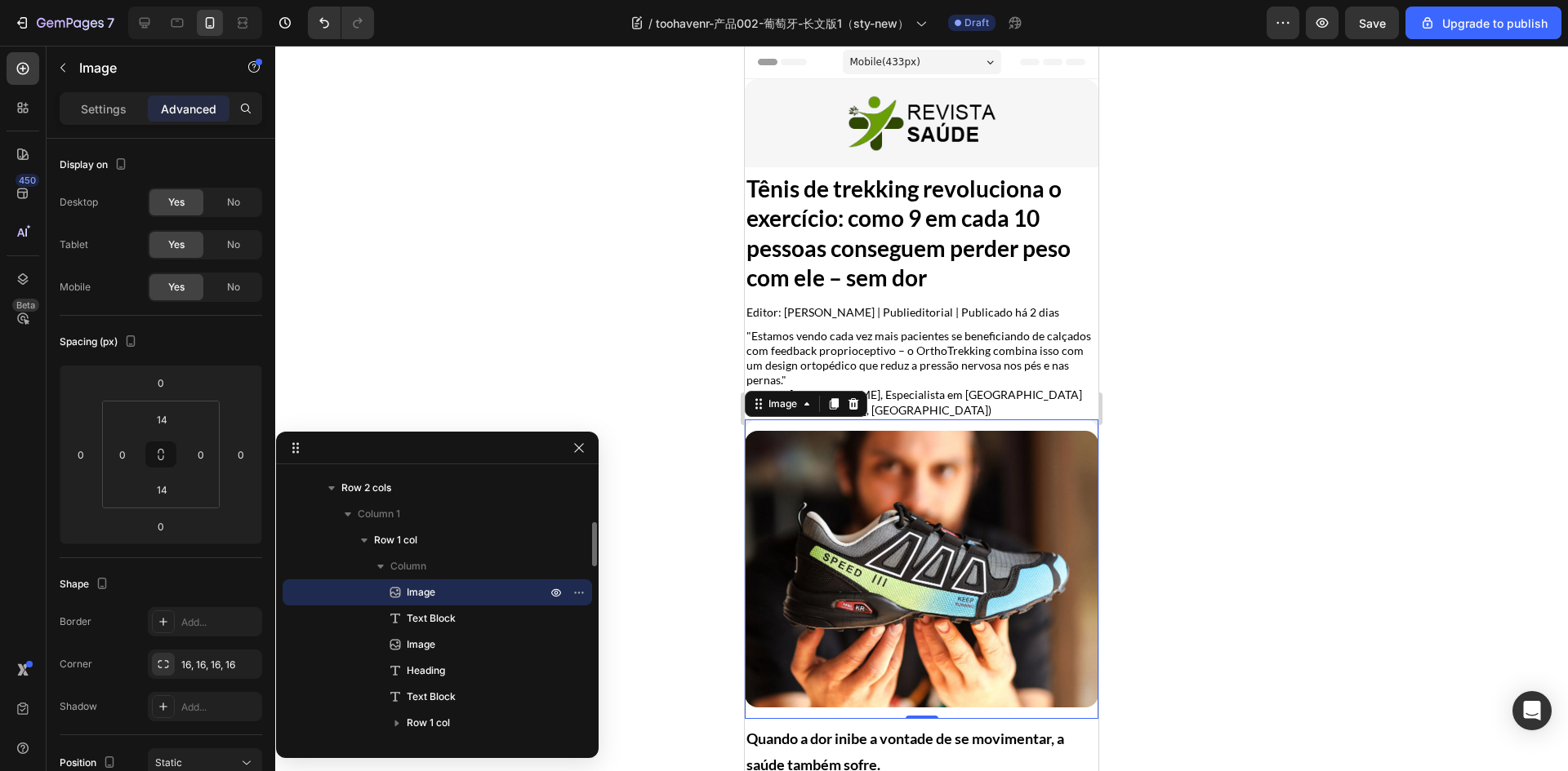
scroll to position [146, 0]
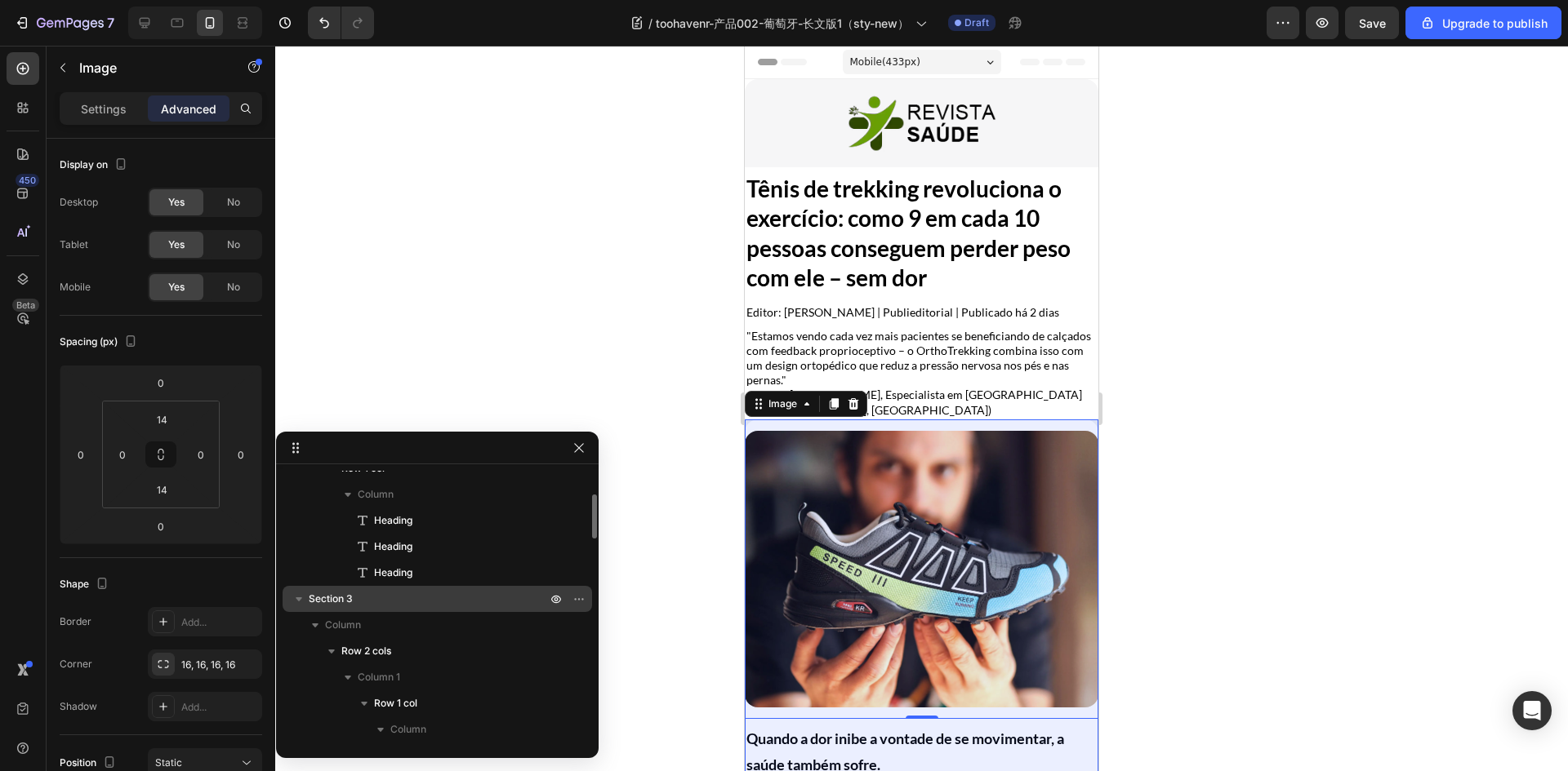
click at [293, 602] on icon "button" at bounding box center [298, 598] width 16 height 16
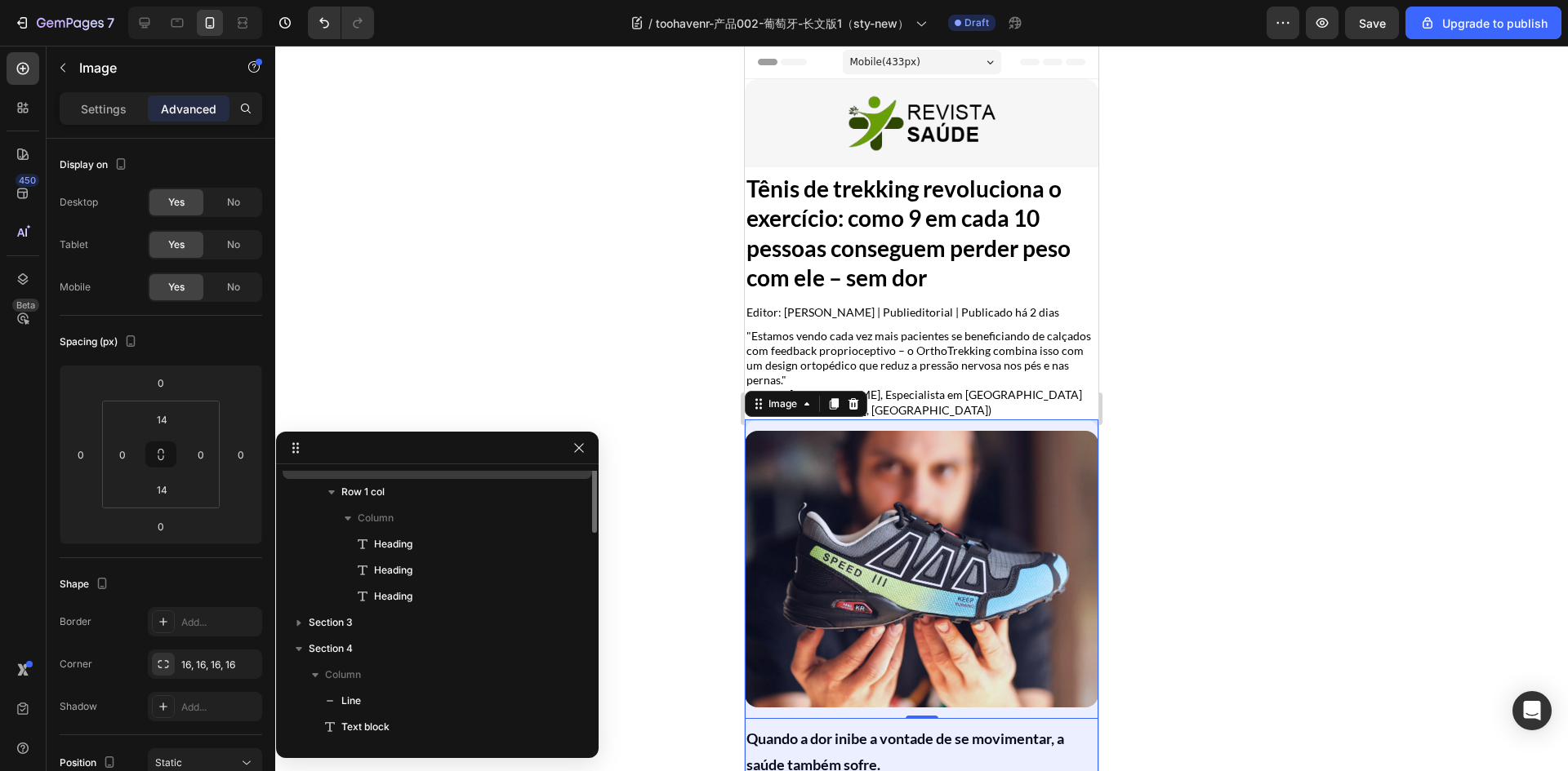
scroll to position [0, 0]
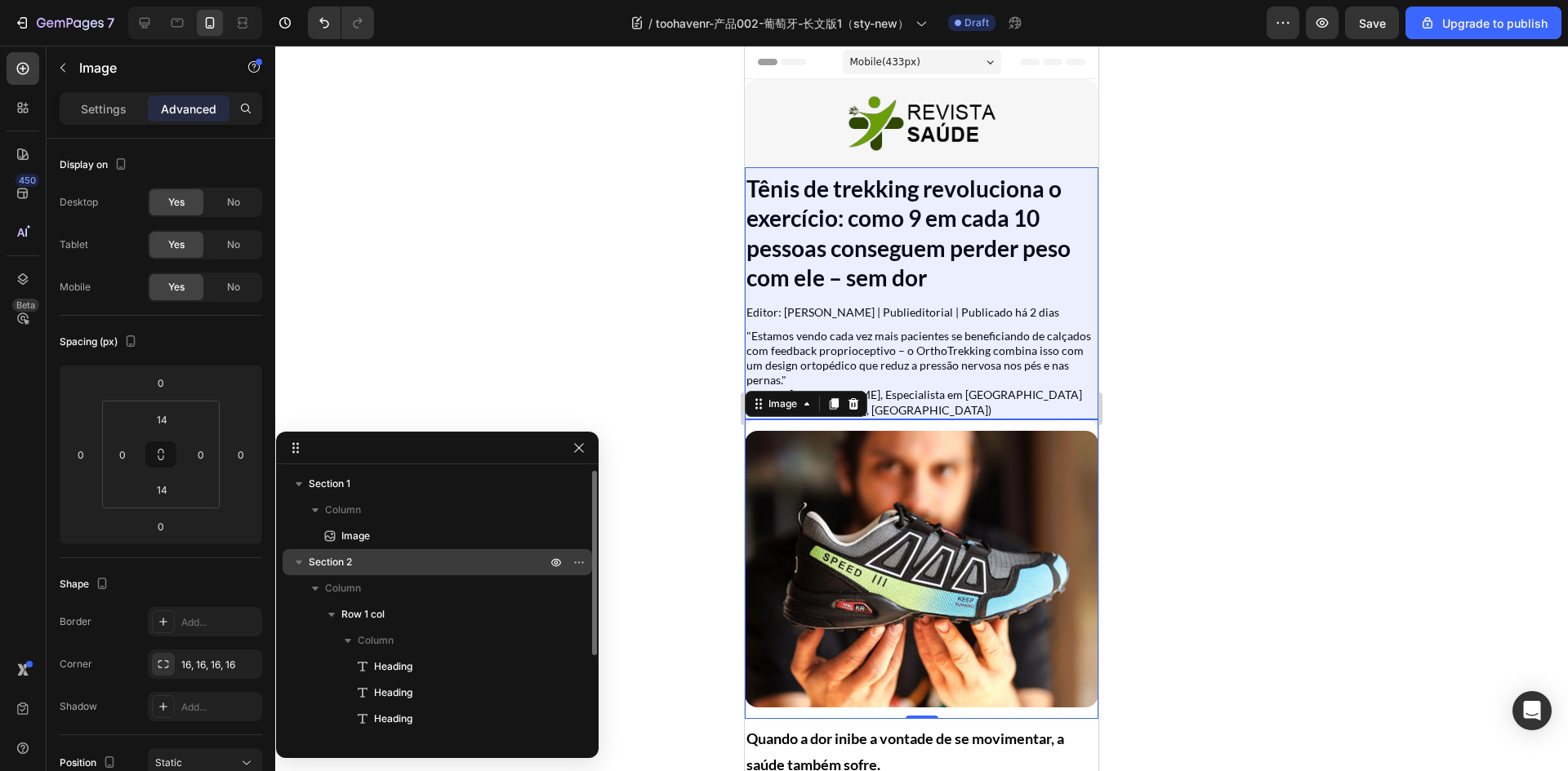
click at [295, 564] on icon "button" at bounding box center [298, 561] width 16 height 16
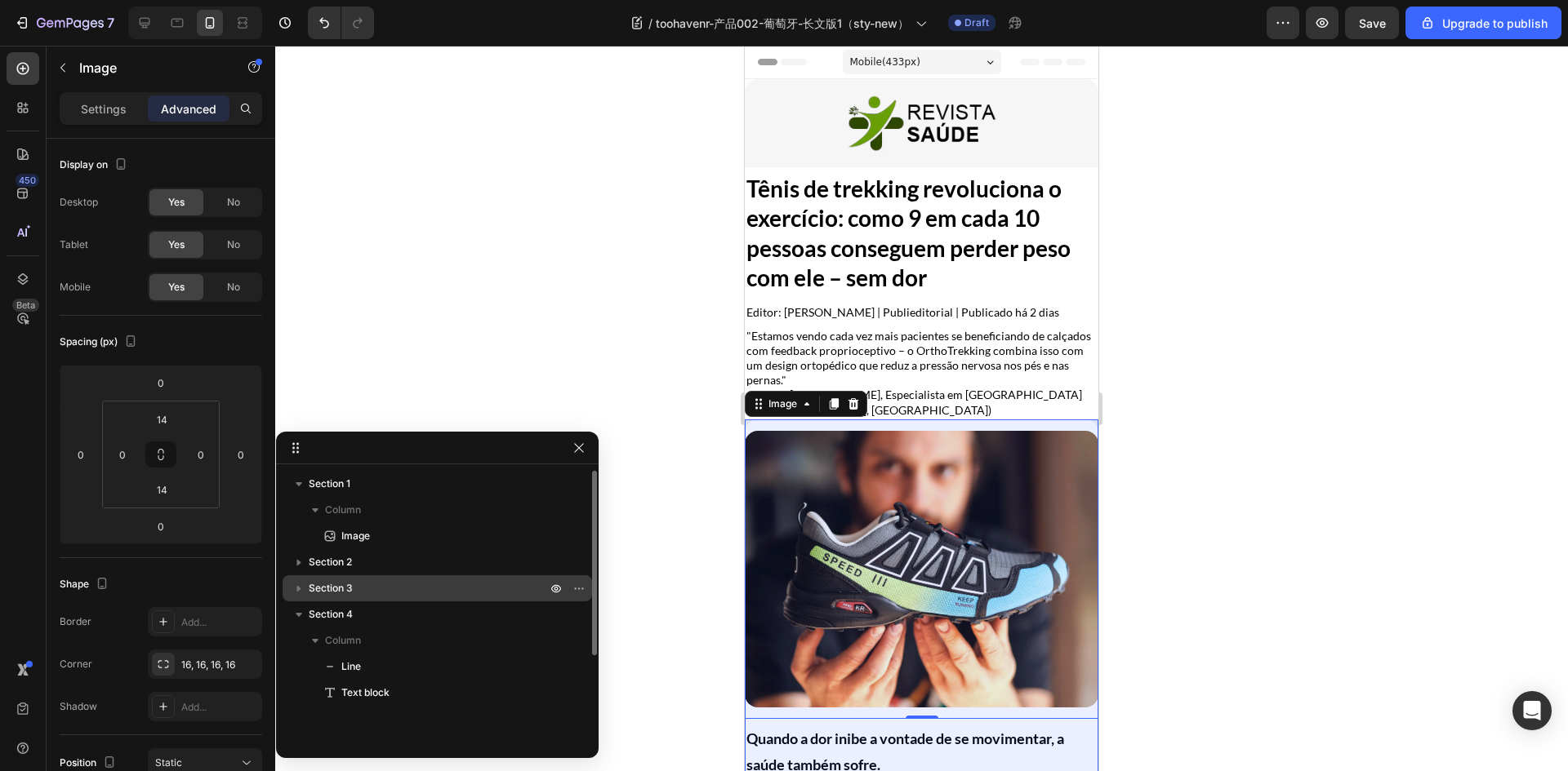
click at [352, 597] on div "Section 3" at bounding box center [436, 589] width 296 height 26
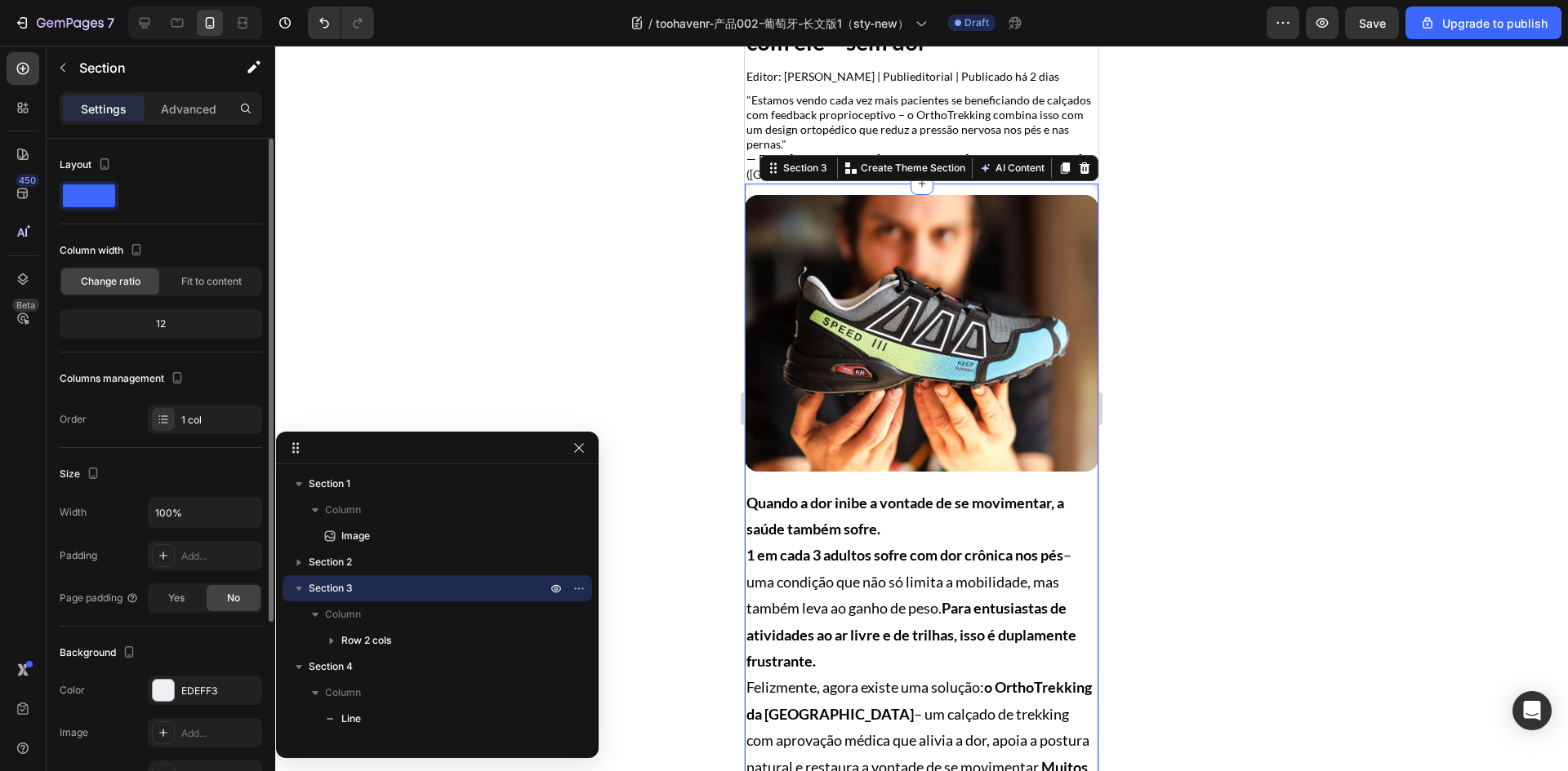
scroll to position [302, 0]
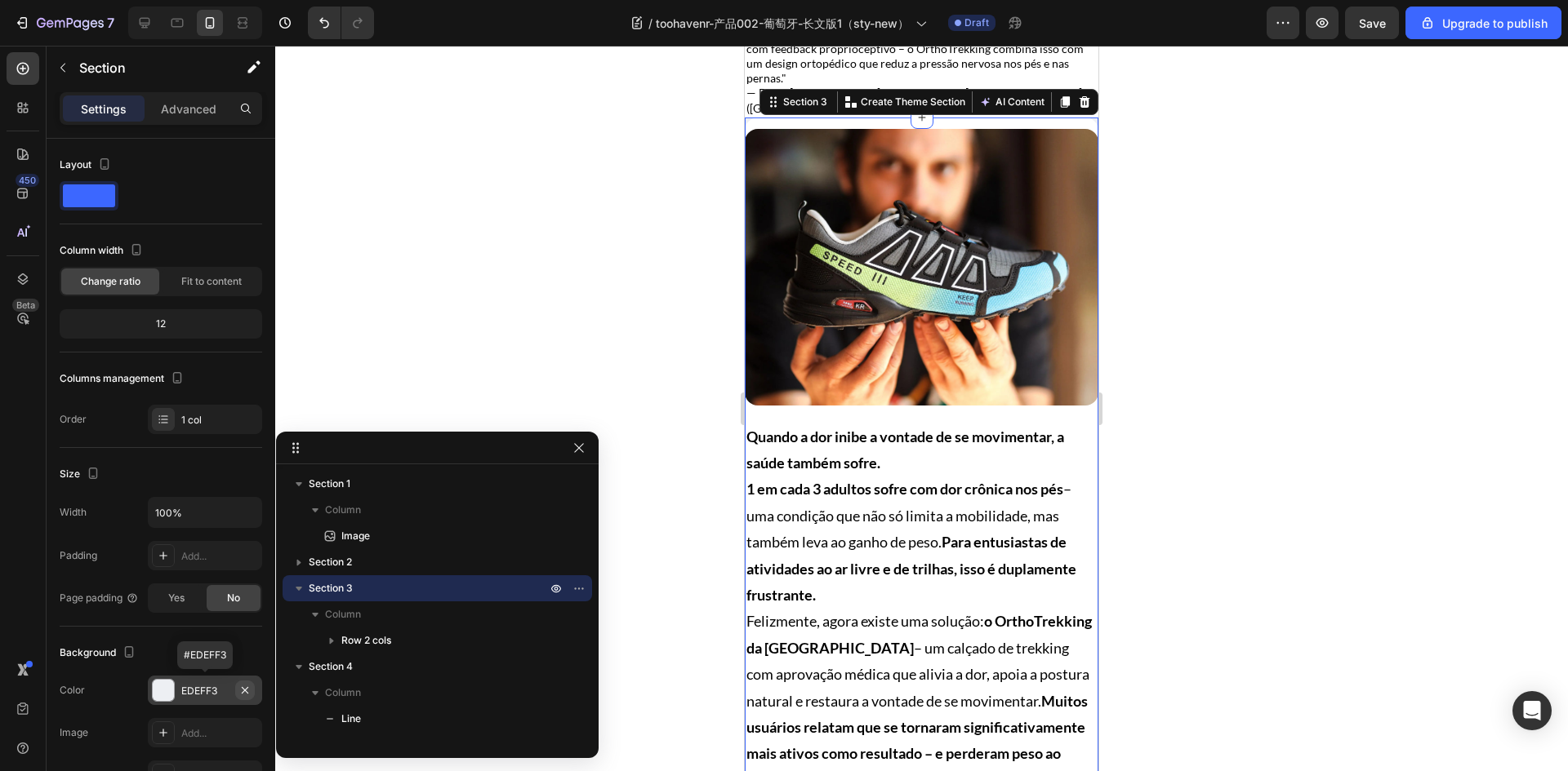
click at [238, 689] on icon "button" at bounding box center [245, 690] width 13 height 13
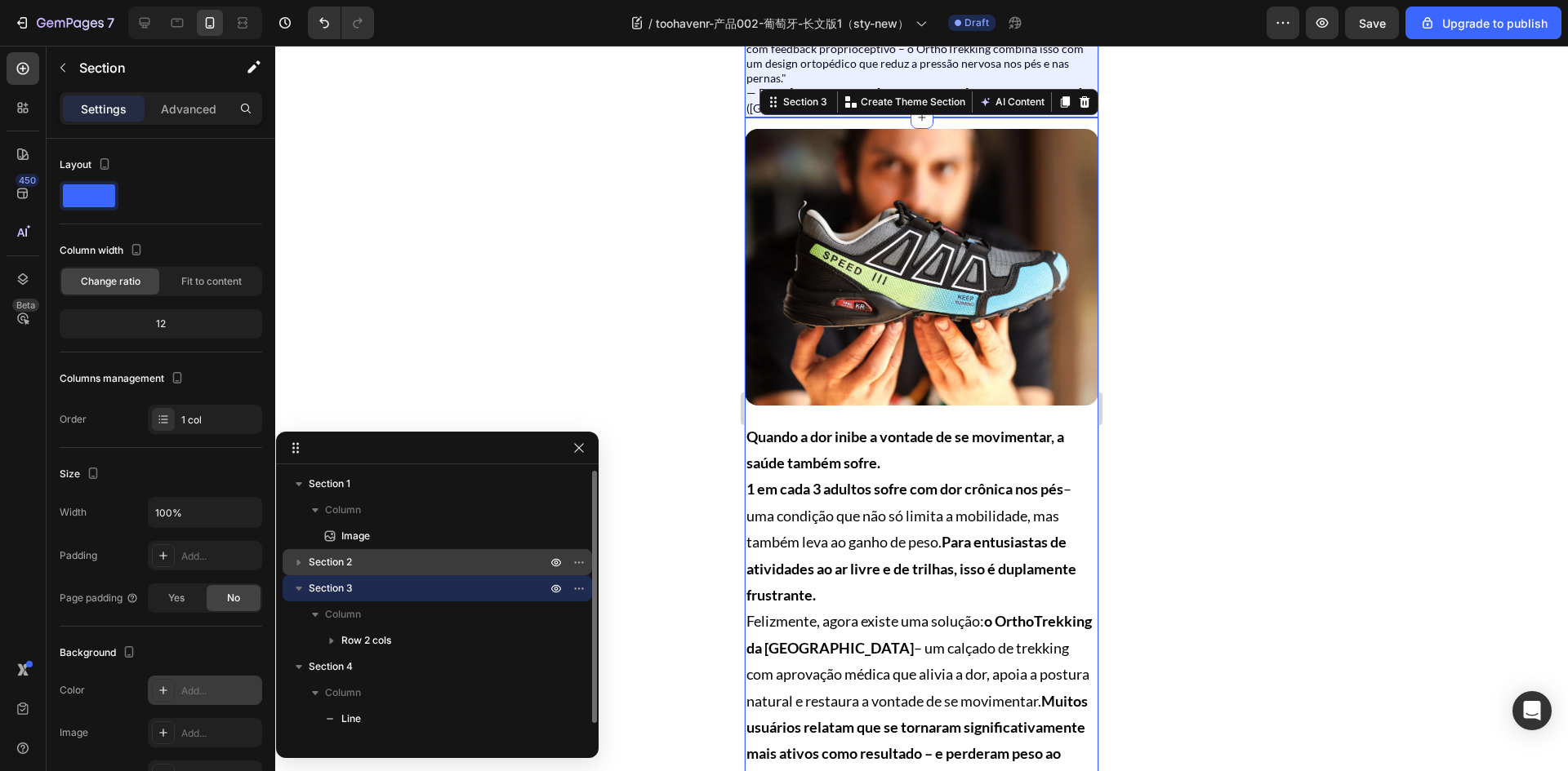
click at [372, 558] on p "Section 2" at bounding box center [429, 561] width 241 height 16
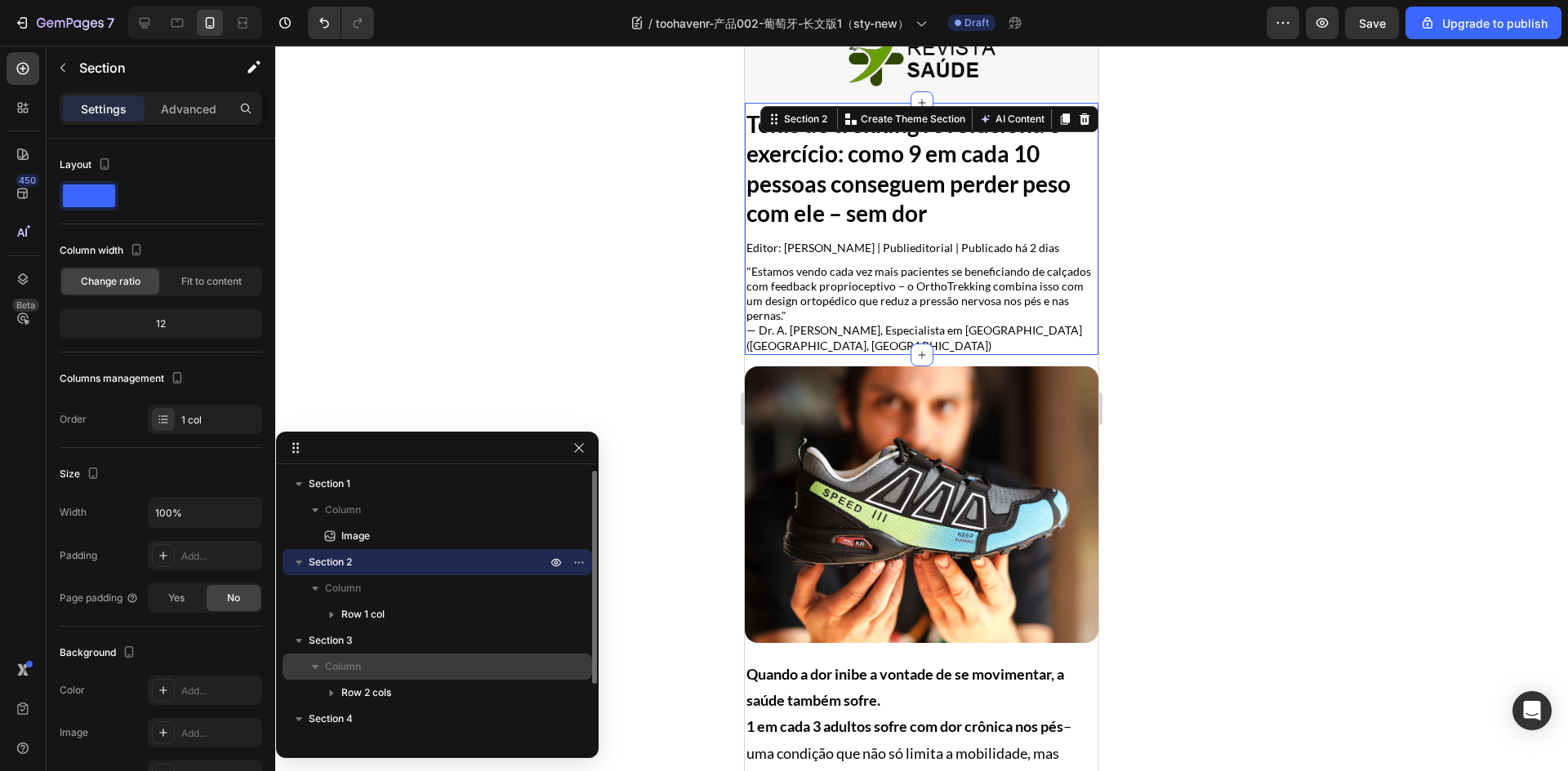
scroll to position [71, 0]
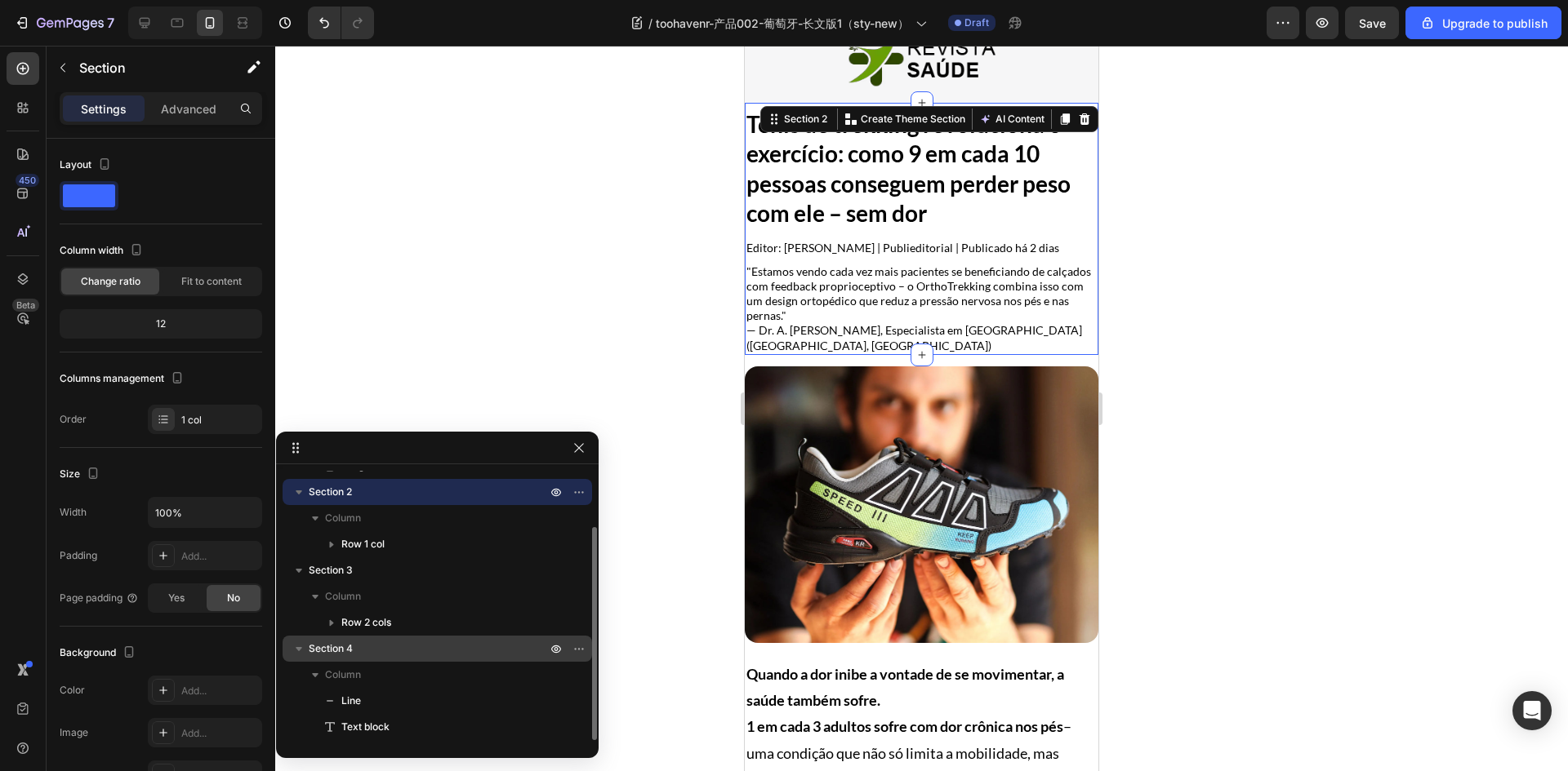
click at [377, 653] on p "Section 4" at bounding box center [429, 648] width 241 height 16
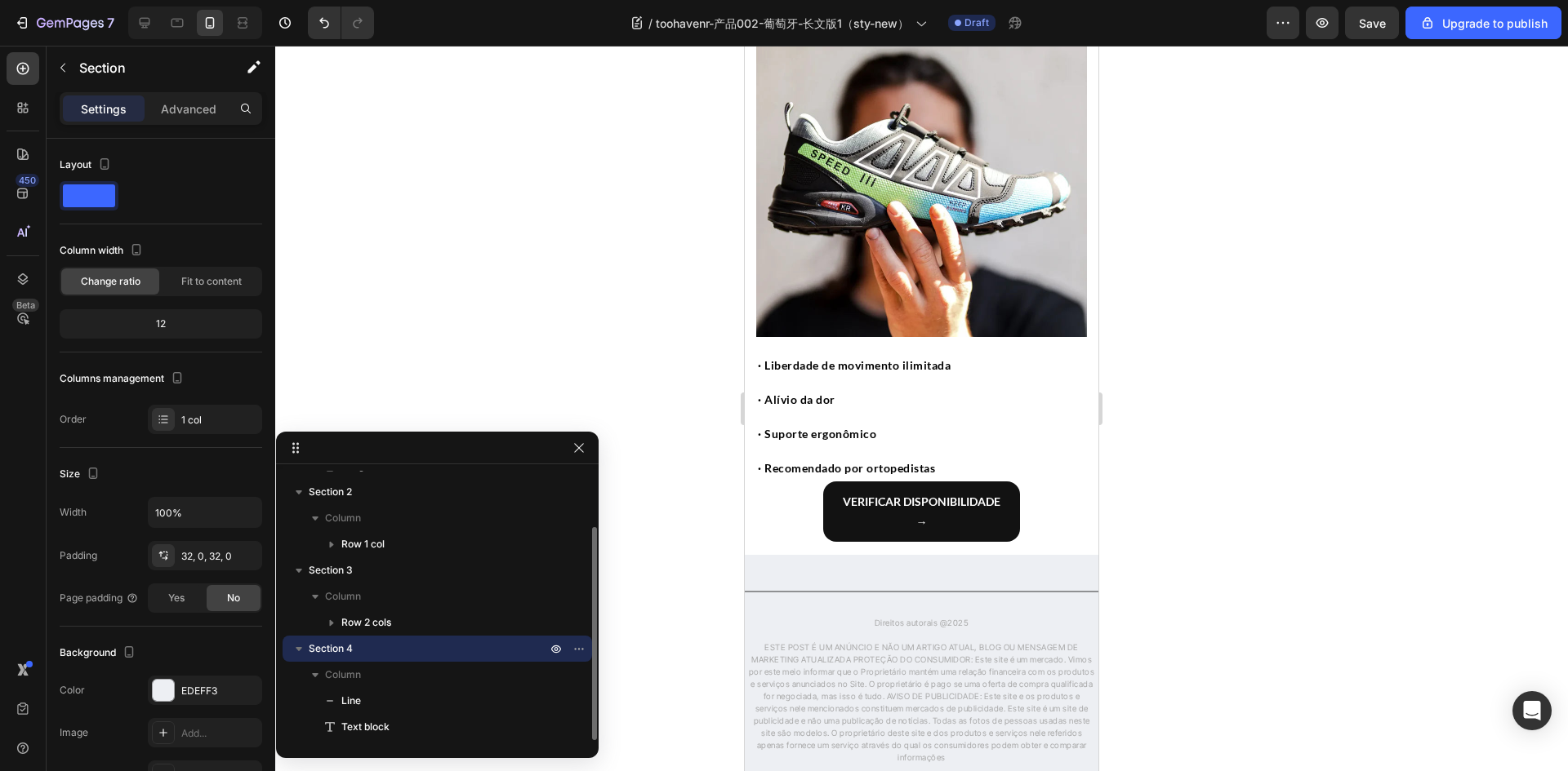
scroll to position [7682, 0]
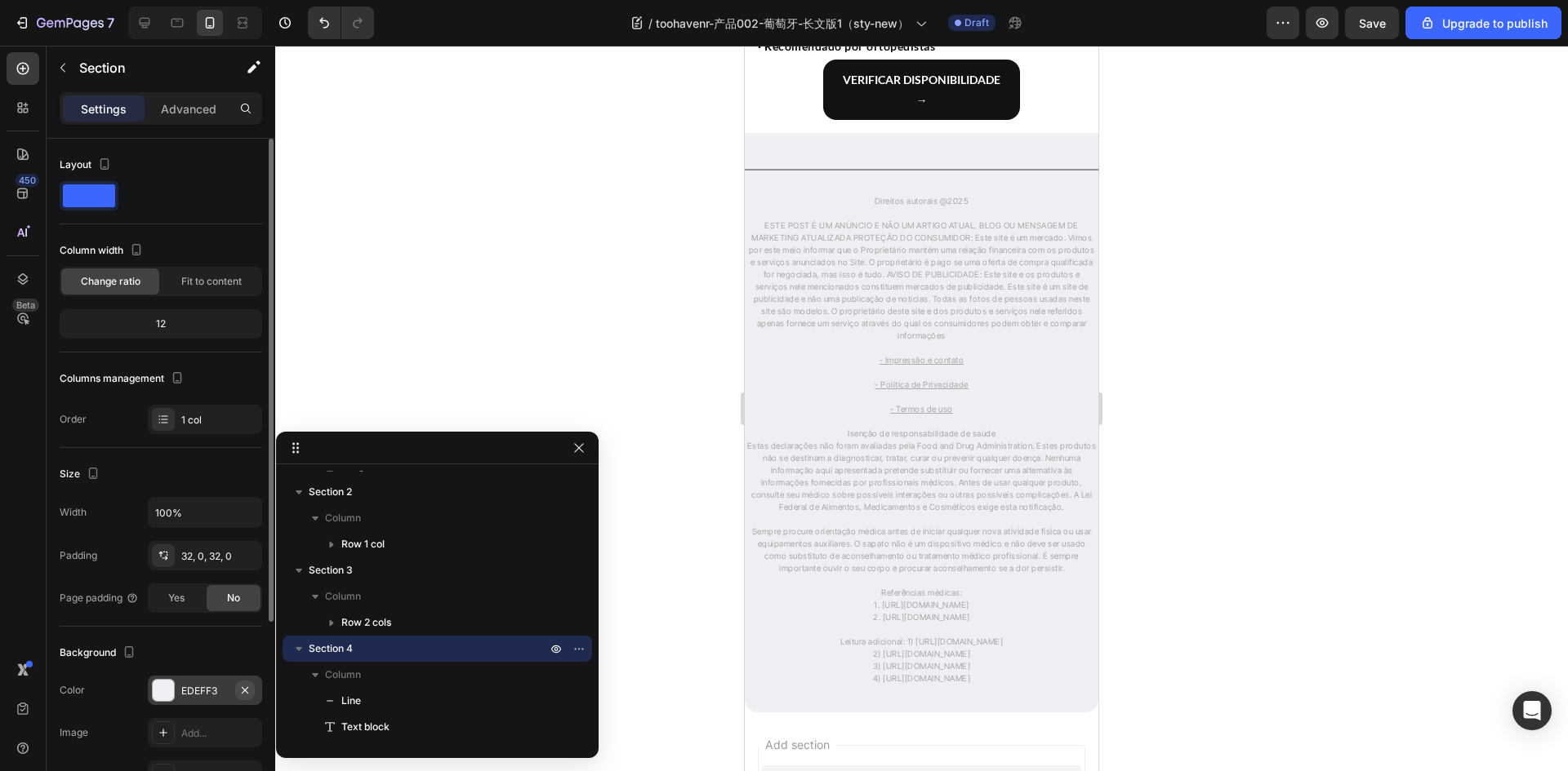
click at [235, 693] on button "button" at bounding box center [245, 690] width 20 height 20
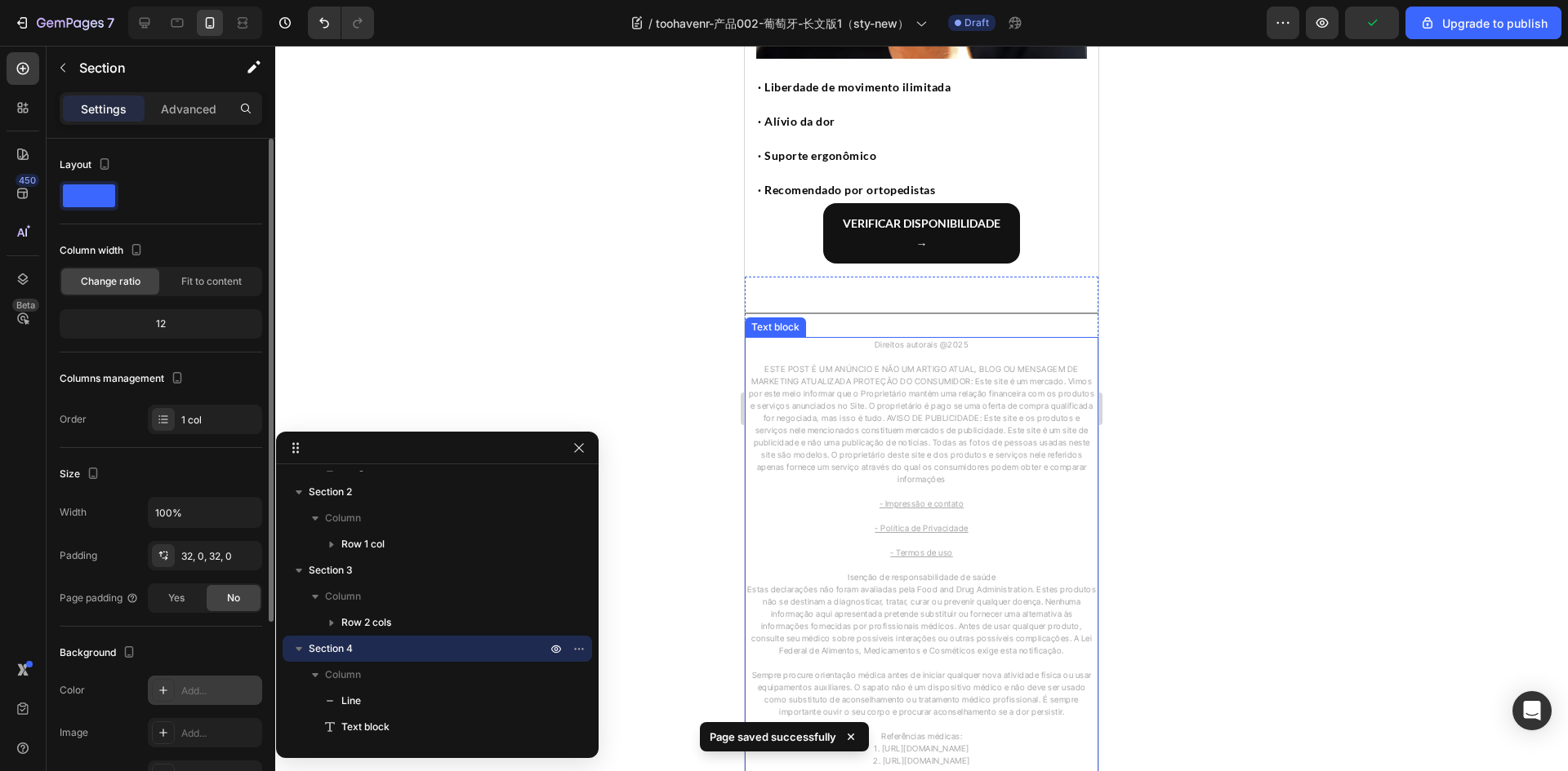
scroll to position [7356, 0]
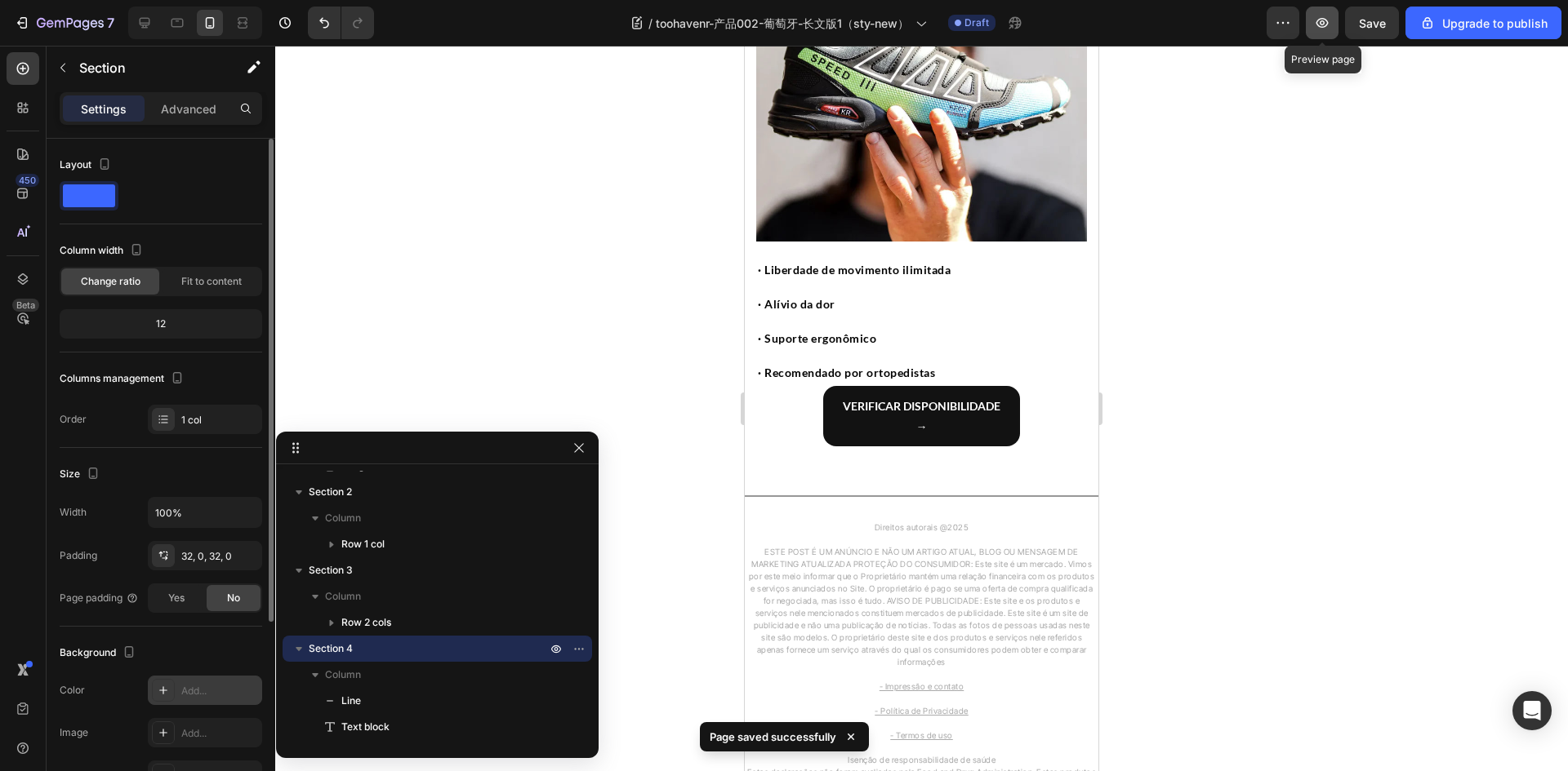
click at [1326, 15] on icon "button" at bounding box center [1322, 23] width 16 height 16
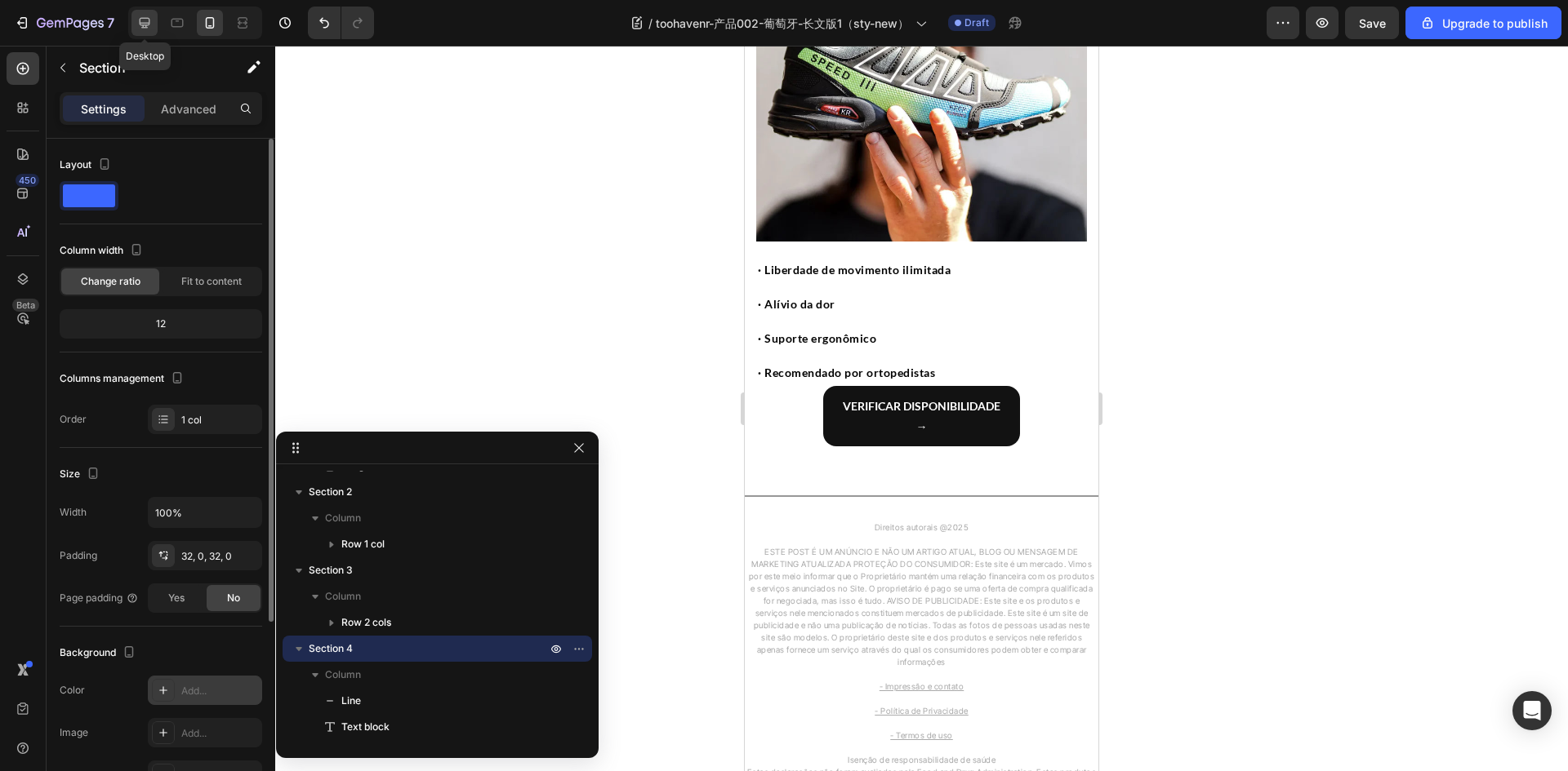
click at [141, 13] on div at bounding box center [145, 23] width 26 height 26
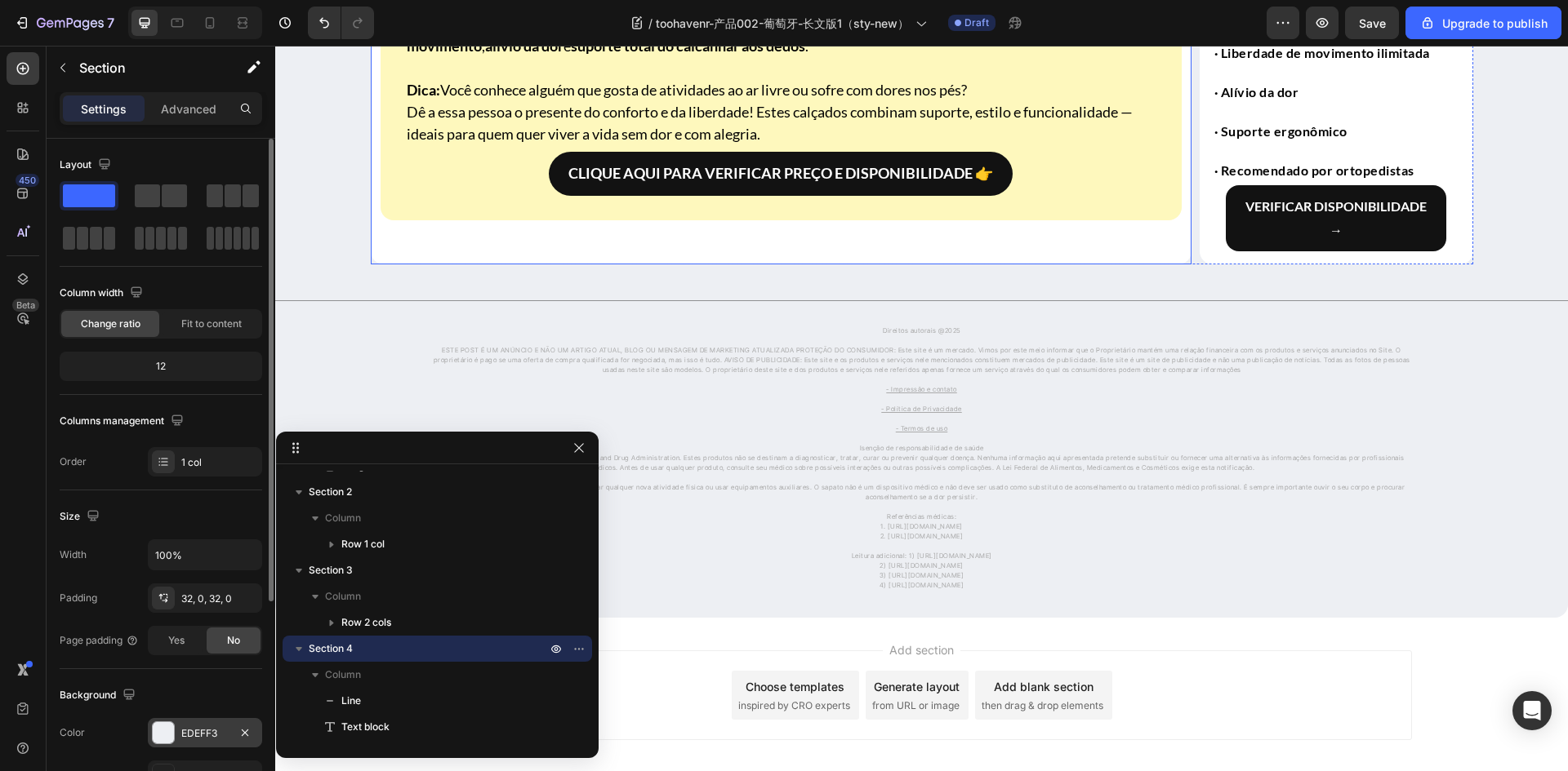
scroll to position [7148, 0]
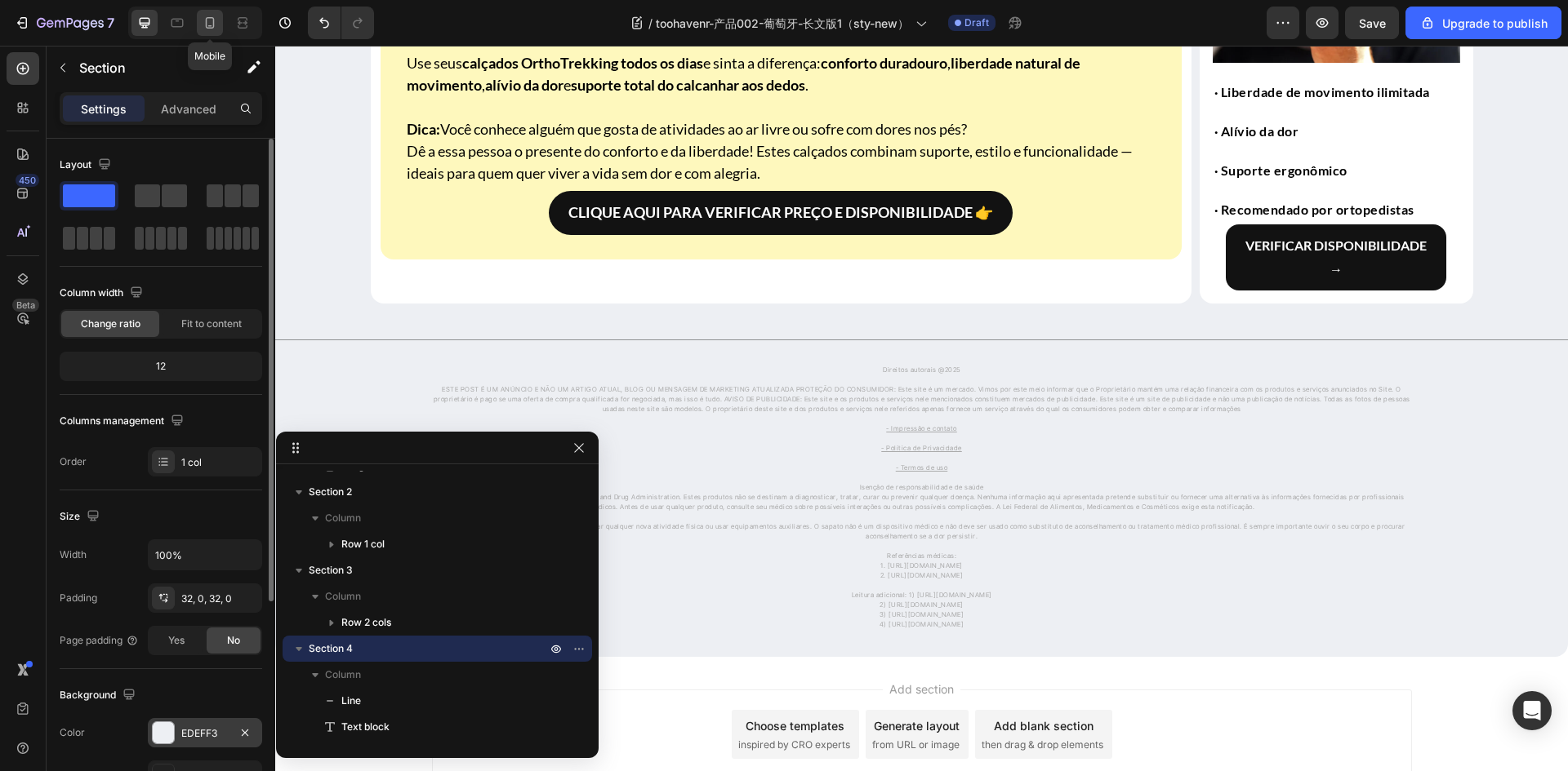
click at [202, 23] on icon at bounding box center [209, 23] width 16 height 16
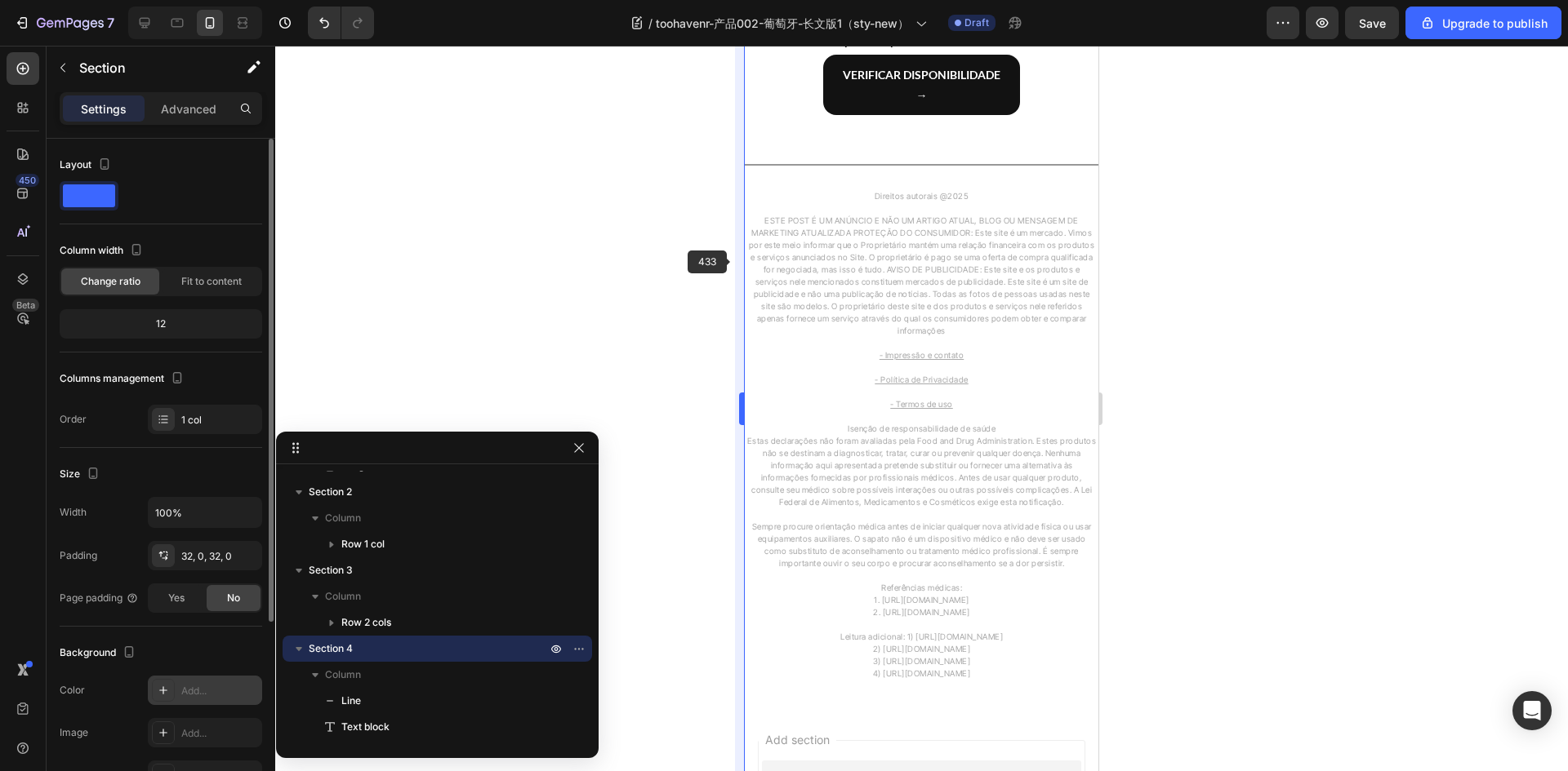
scroll to position [7690, 0]
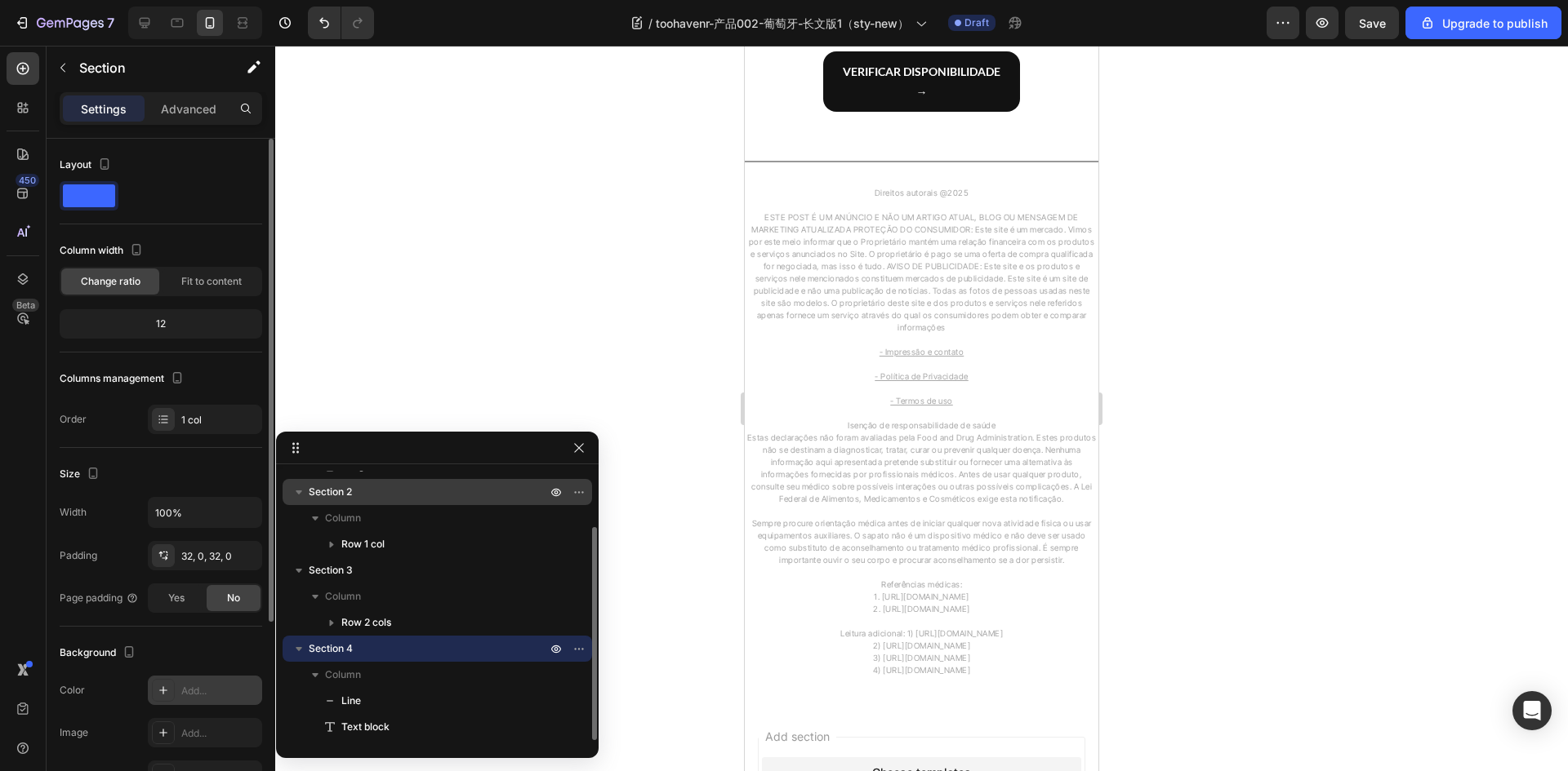
click at [364, 502] on div "Section 2" at bounding box center [436, 493] width 296 height 26
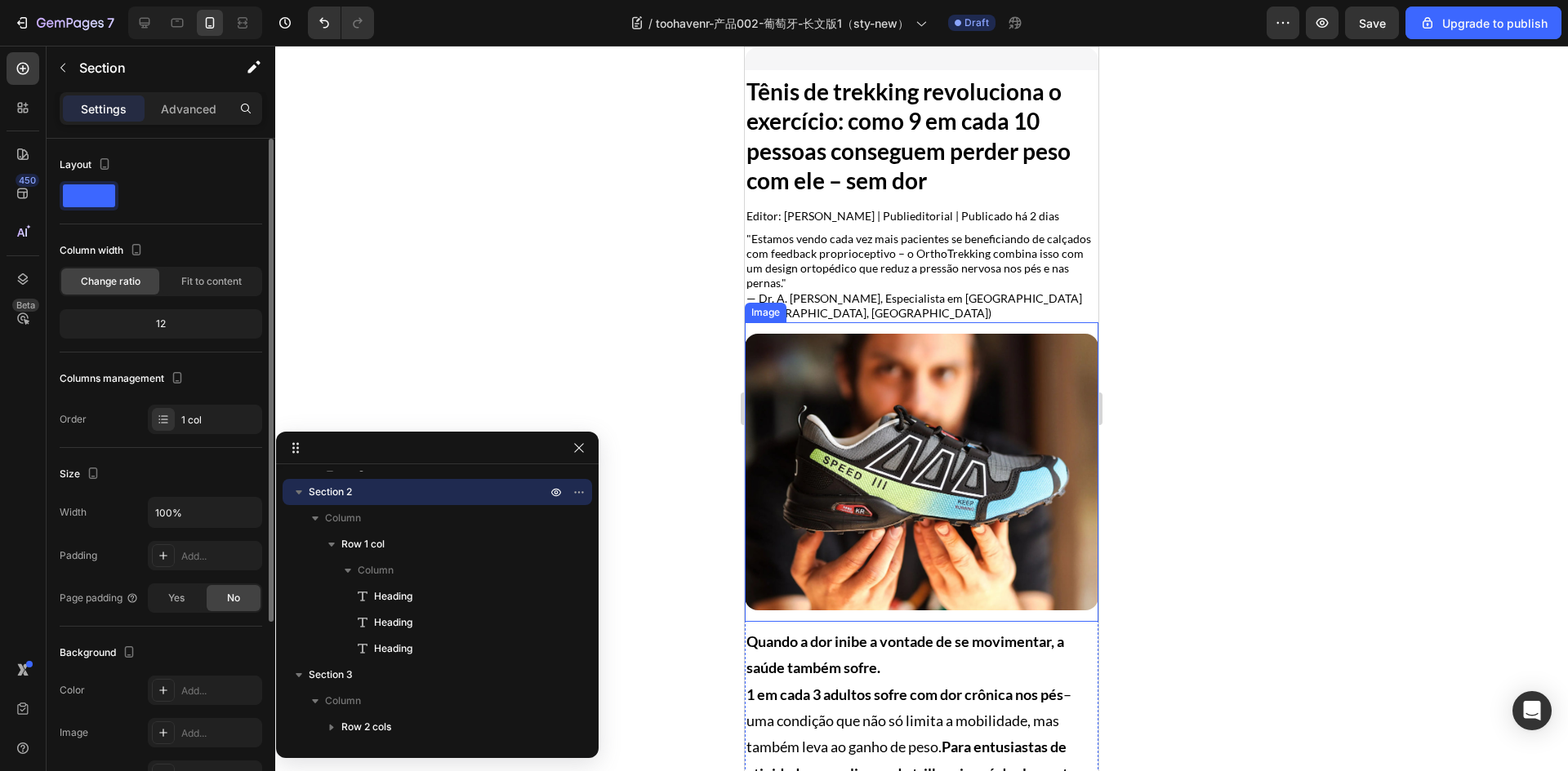
scroll to position [0, 0]
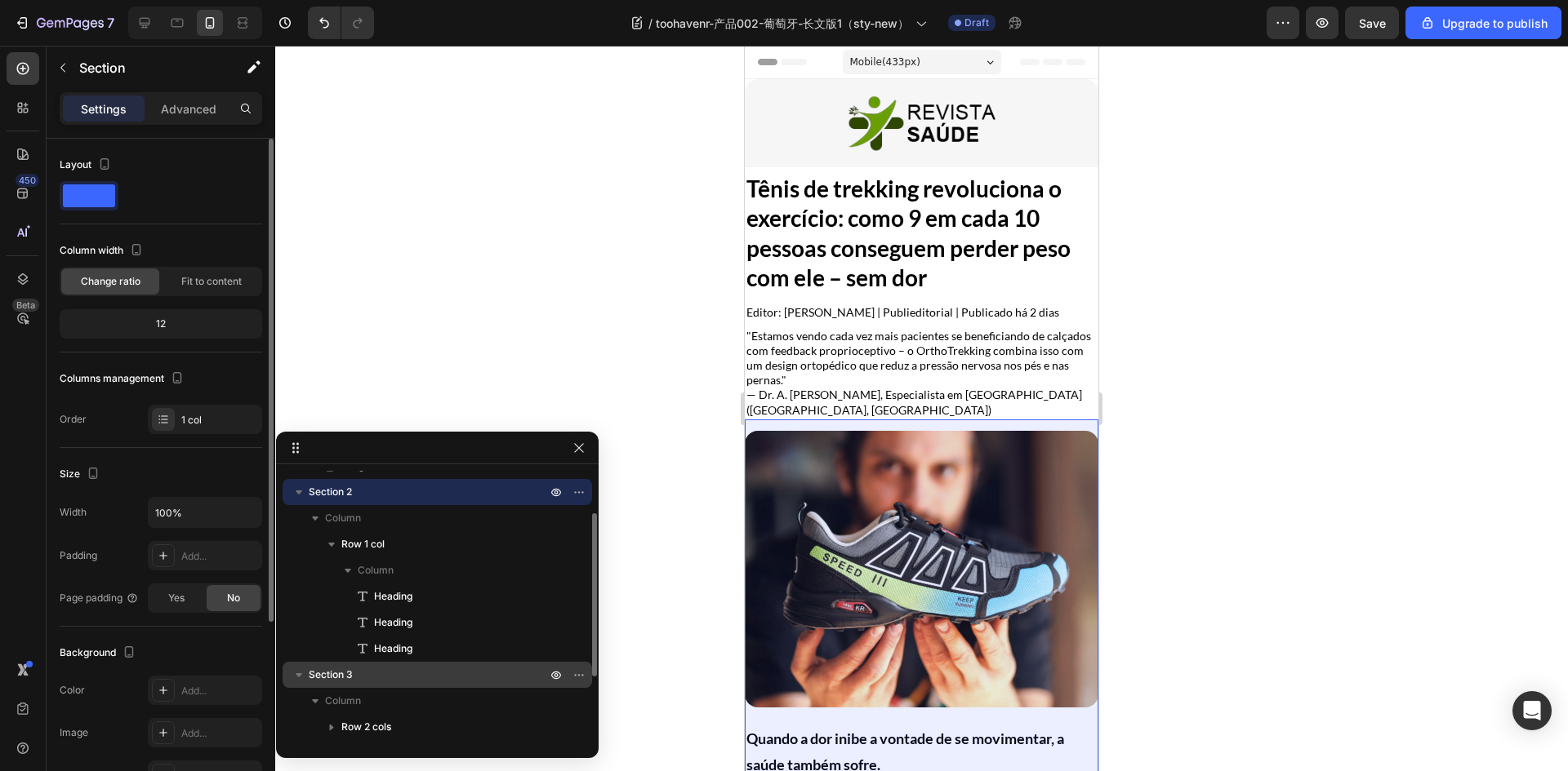
click at [345, 668] on span "Section 3" at bounding box center [330, 674] width 44 height 16
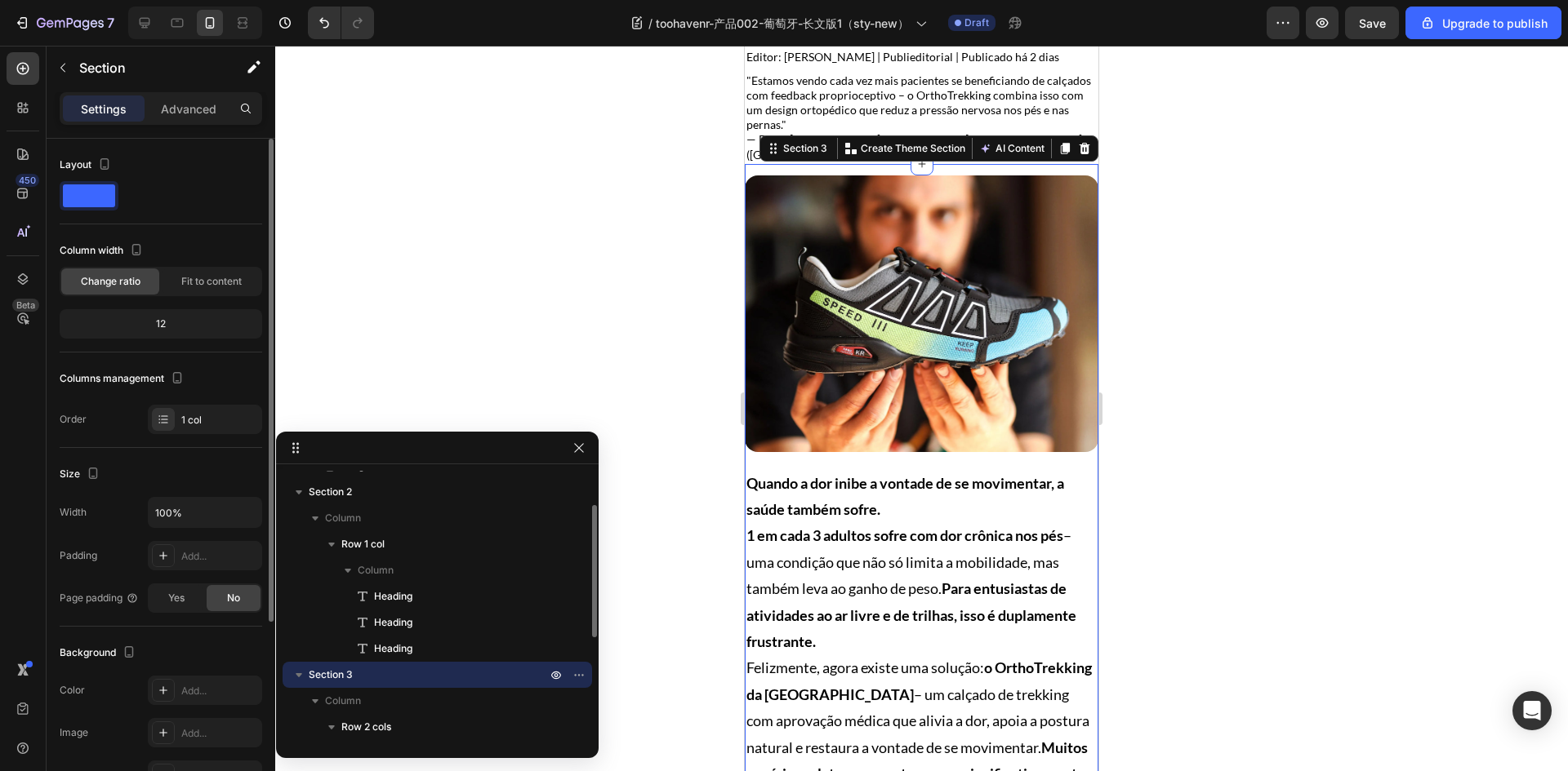
scroll to position [302, 0]
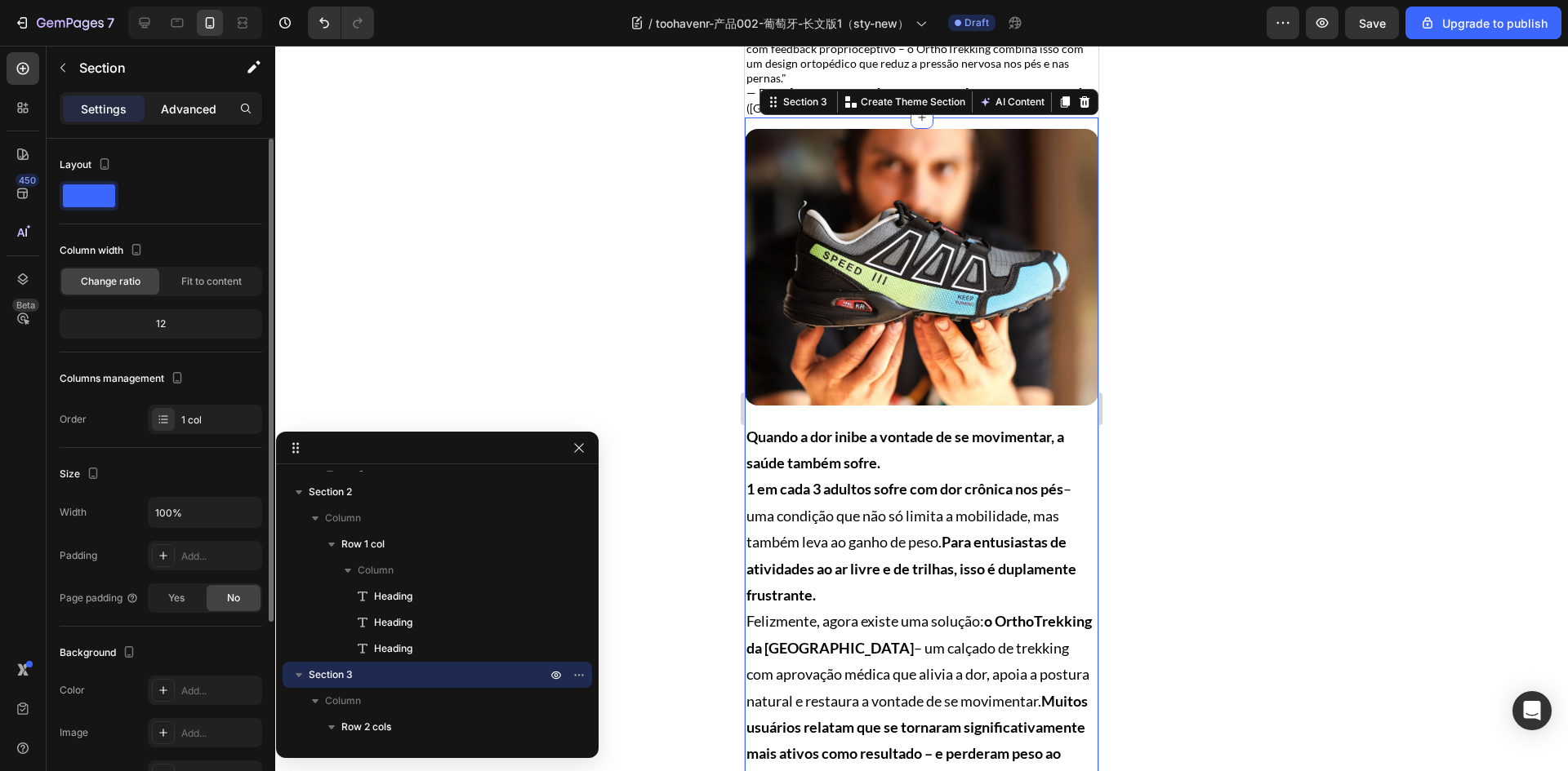
click at [195, 104] on p "Advanced" at bounding box center [188, 109] width 55 height 17
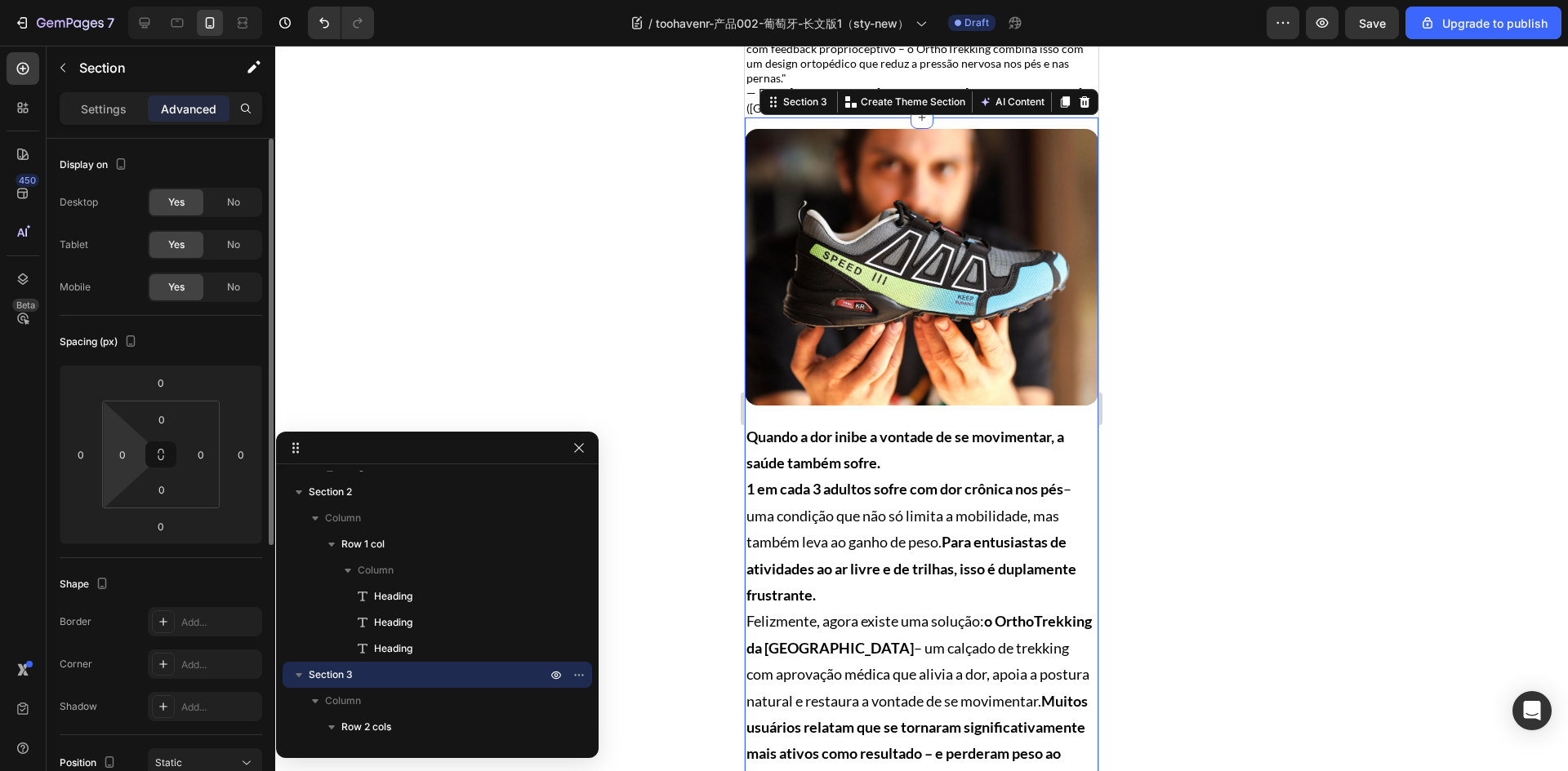
click at [123, 0] on html "7 / toohavenr-产品002-葡萄牙-长文版1（sty-new） Draft Preview Save Upgrade to publish 450…" at bounding box center [784, 0] width 1568 height 0
click at [124, 463] on input "0" at bounding box center [122, 454] width 24 height 24
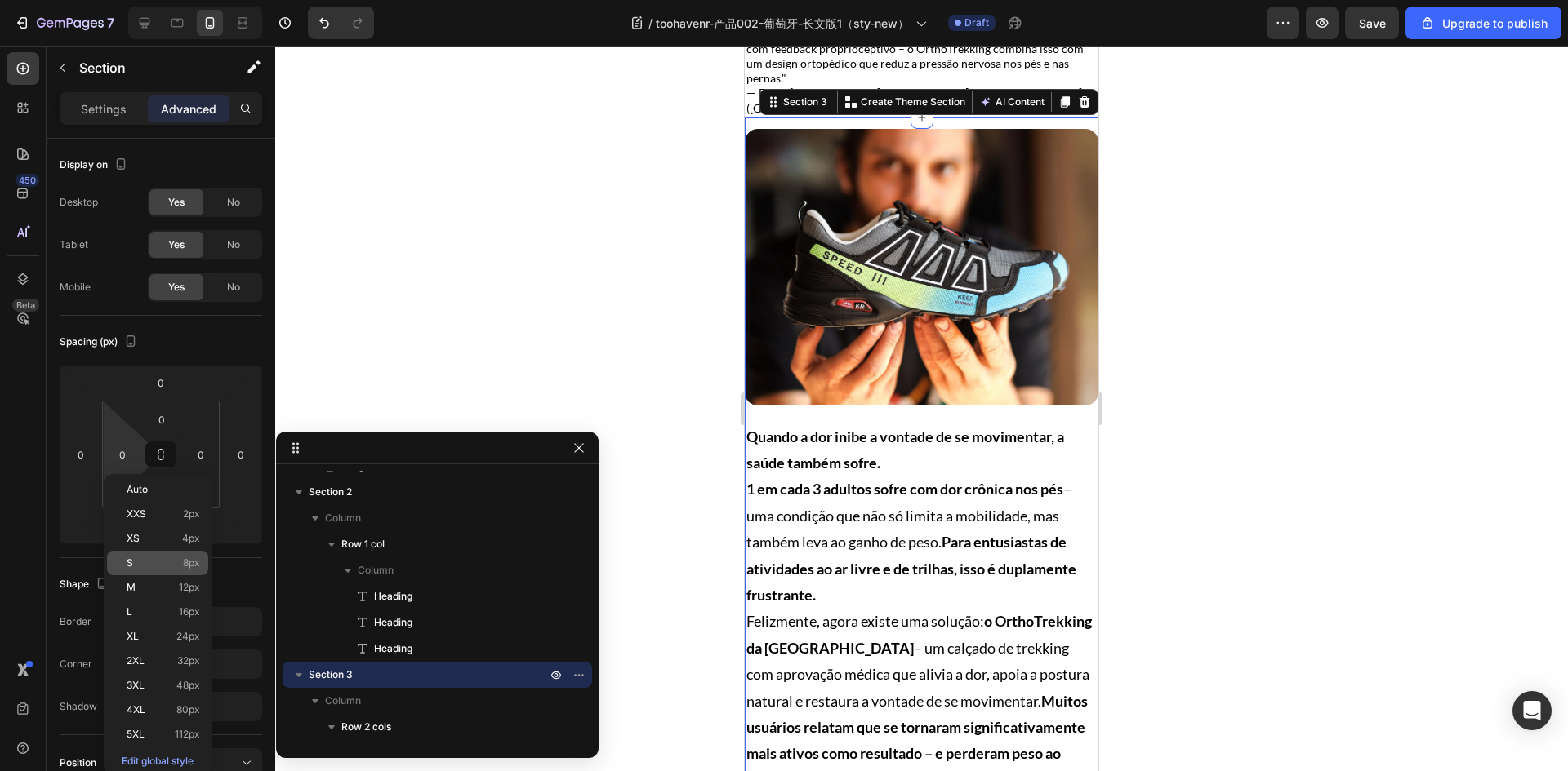
click at [150, 564] on p "S 8px" at bounding box center [164, 563] width 73 height 11
type input "8"
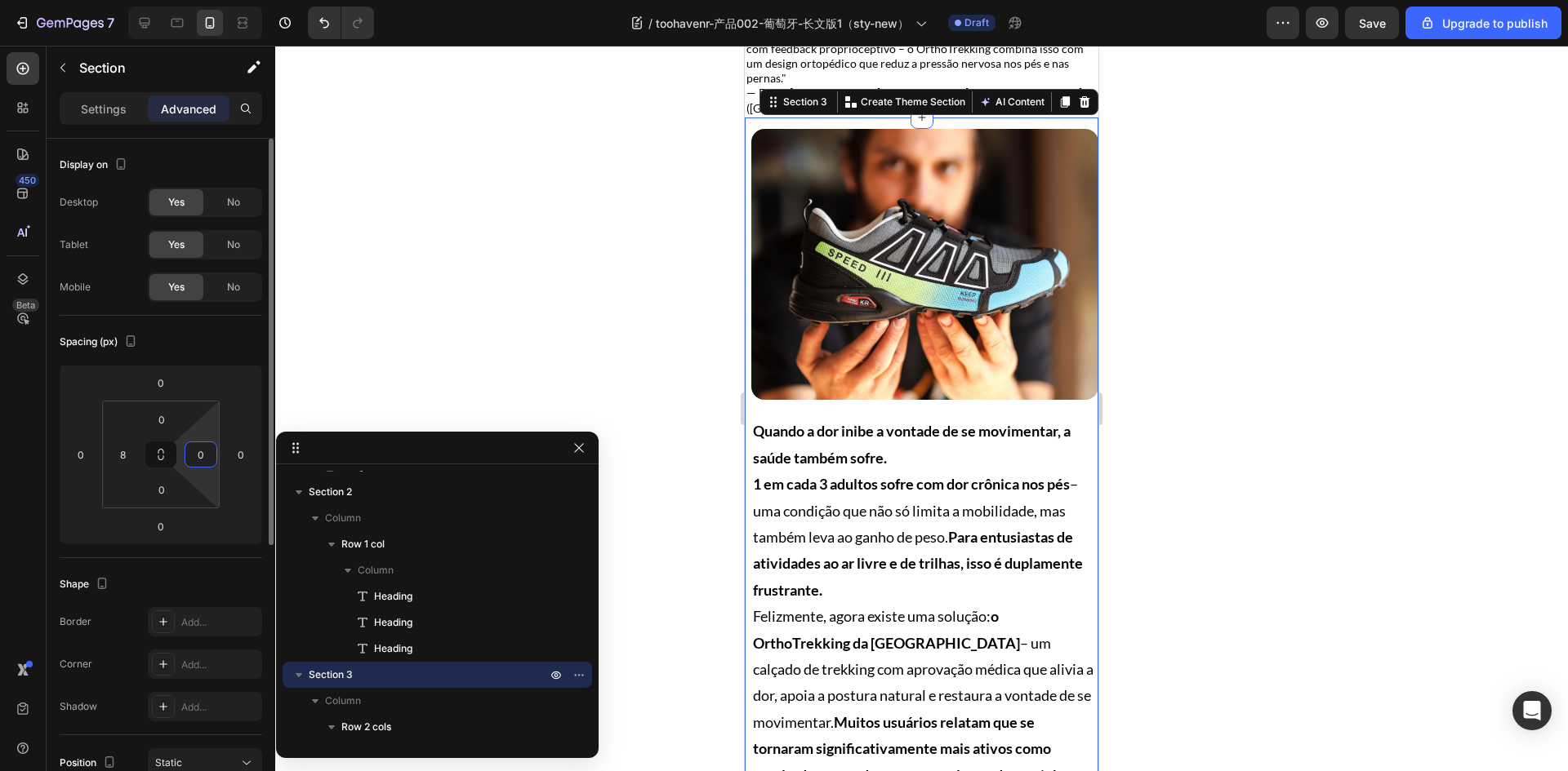
click at [203, 457] on input "0" at bounding box center [201, 454] width 24 height 24
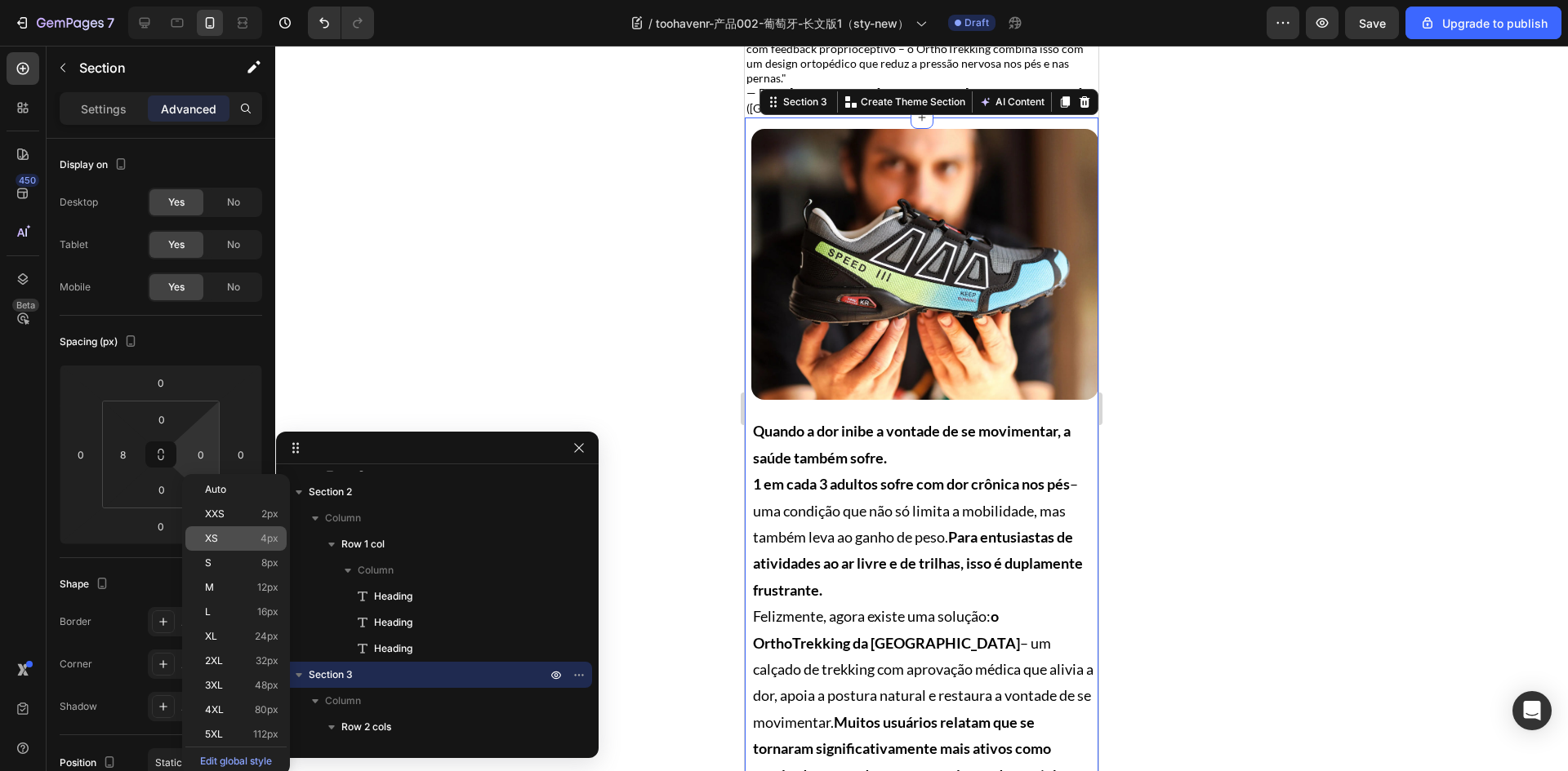
drag, startPoint x: 221, startPoint y: 555, endPoint x: 221, endPoint y: 535, distance: 20.0
click at [221, 555] on div "S 8px" at bounding box center [236, 563] width 102 height 24
type input "8"
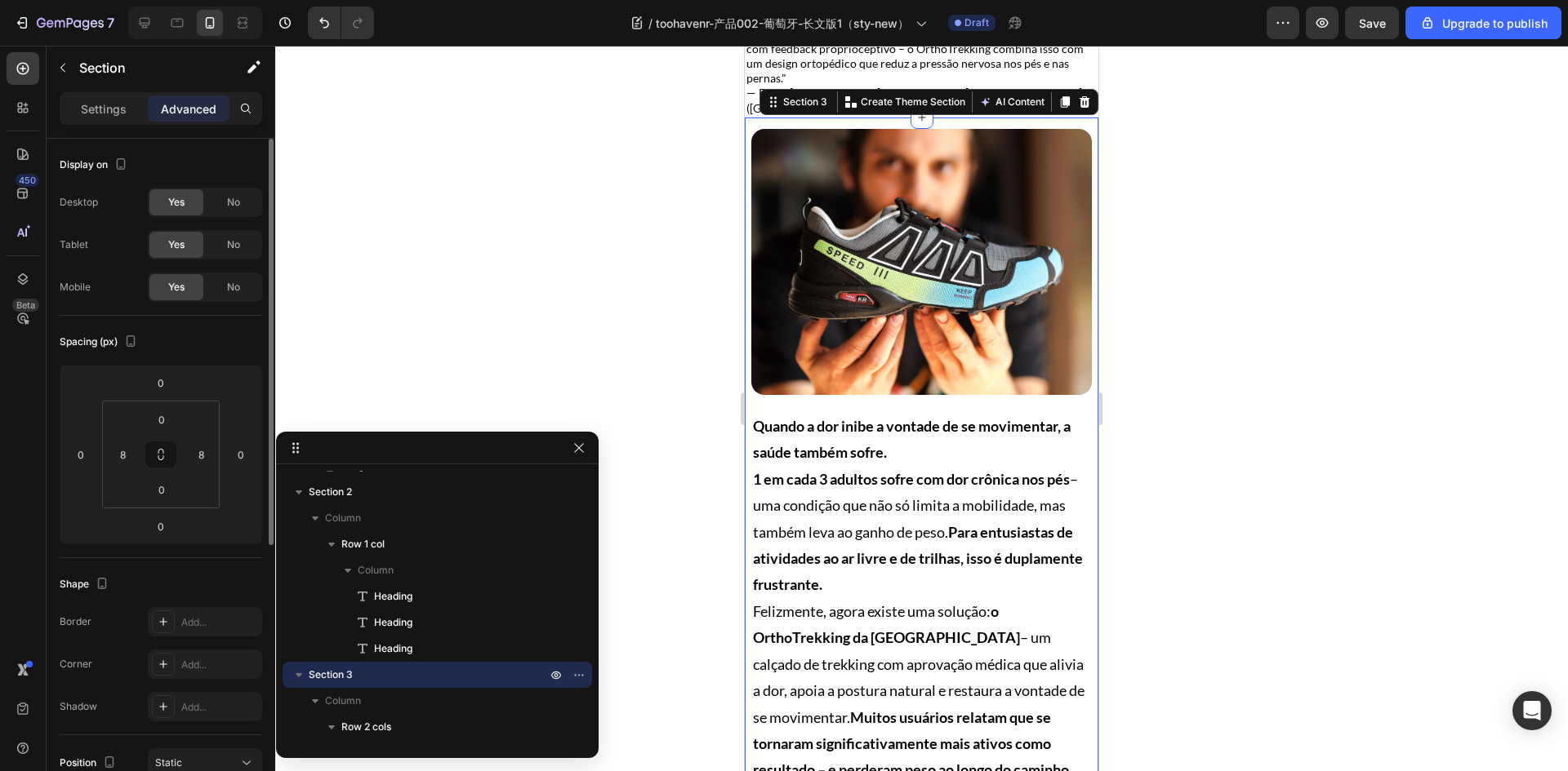
click at [220, 354] on div "Spacing (px)" at bounding box center [160, 342] width 202 height 26
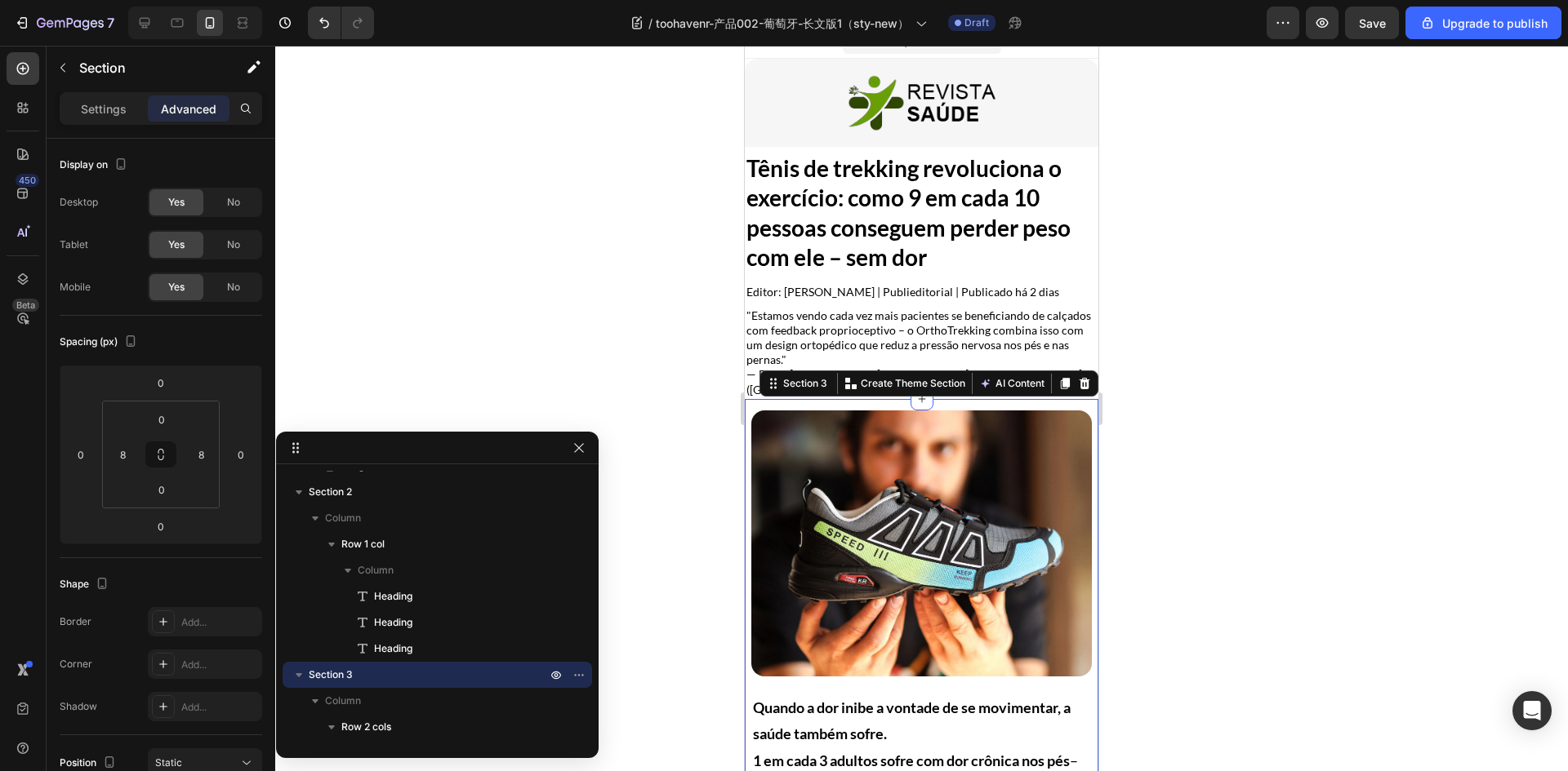
scroll to position [0, 0]
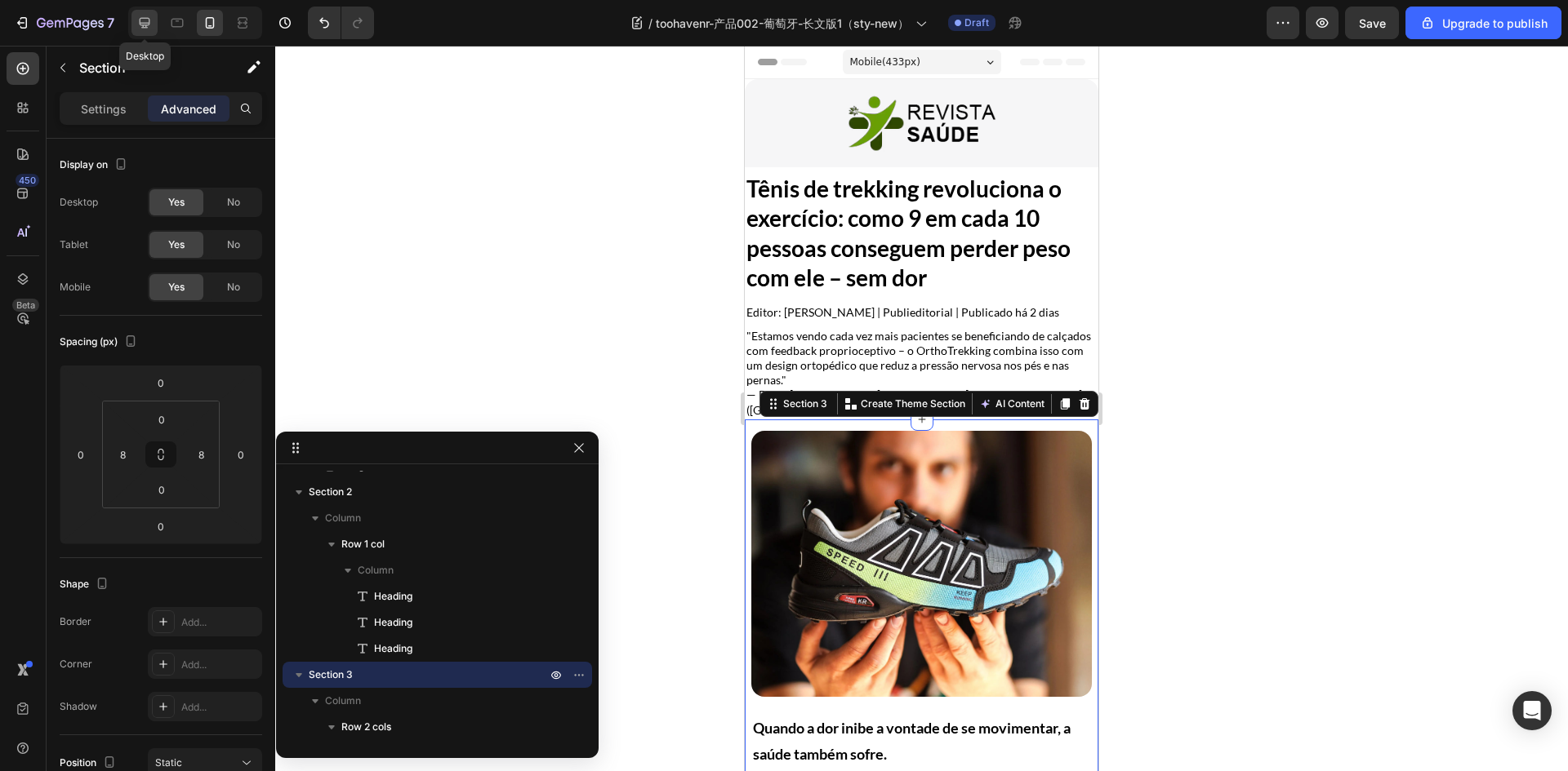
click at [145, 26] on icon at bounding box center [144, 23] width 16 height 16
type input "0"
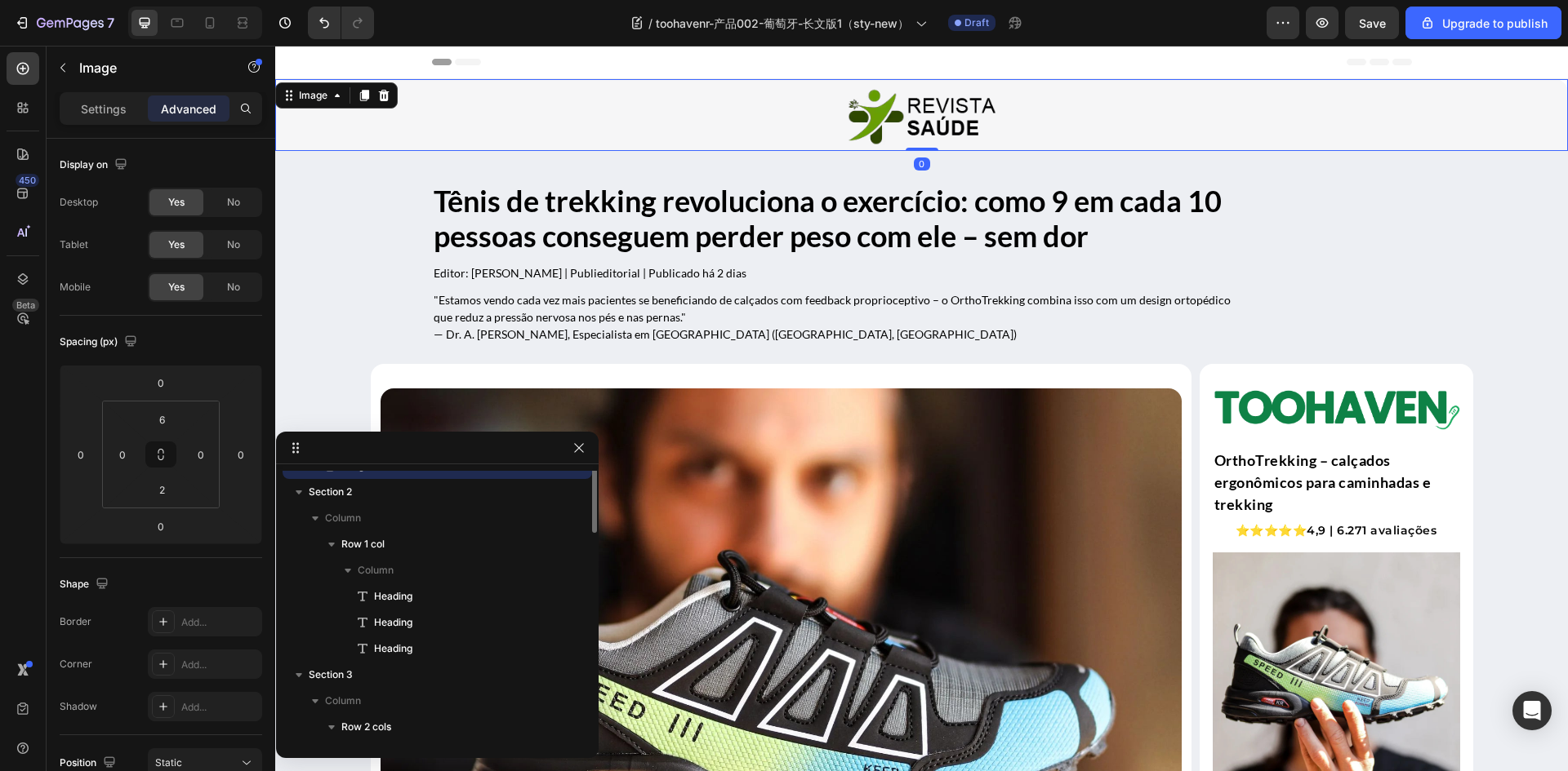
click at [514, 141] on link at bounding box center [922, 116] width 1292 height 65
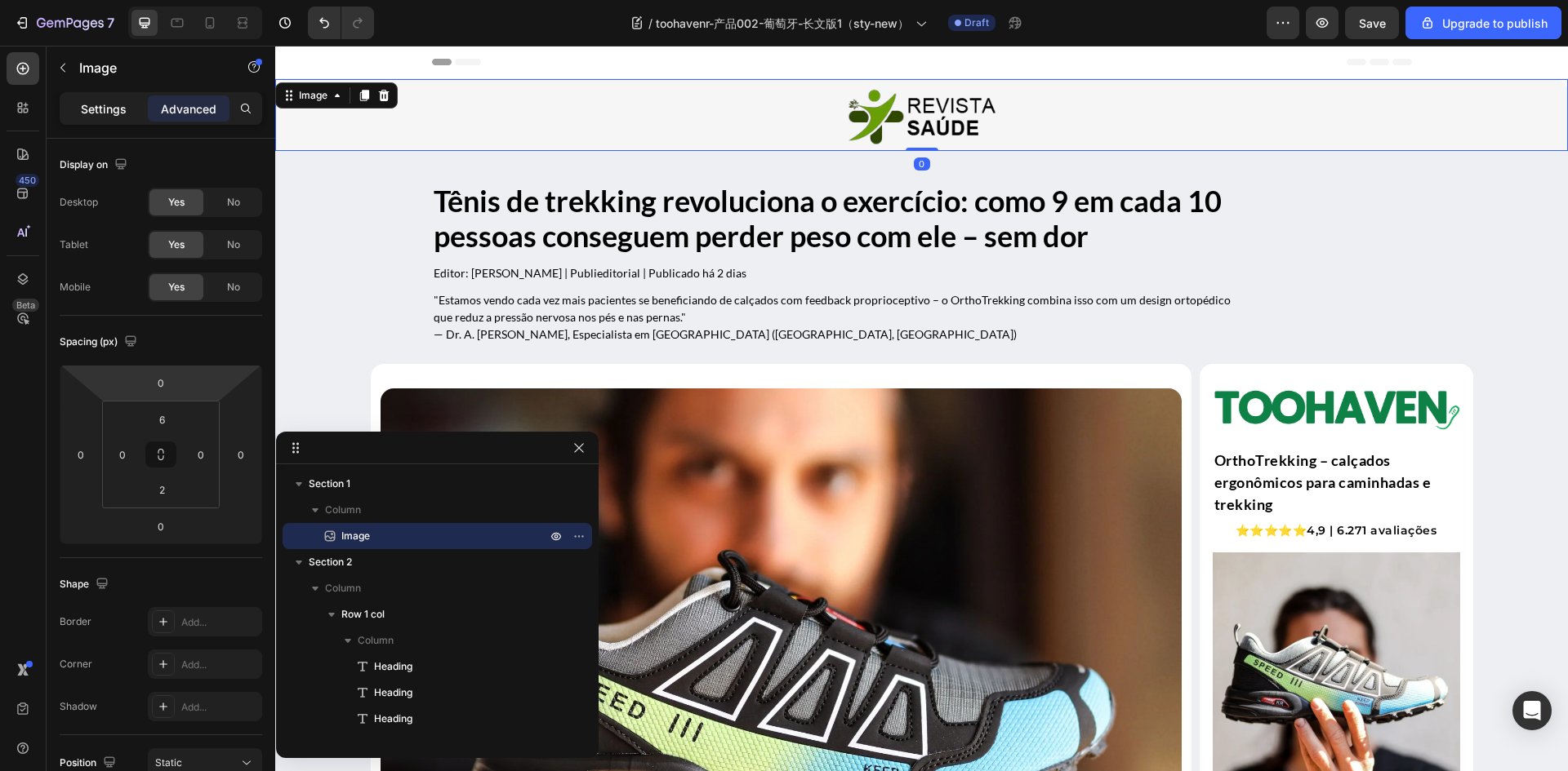
click at [112, 114] on p "Settings" at bounding box center [103, 109] width 46 height 17
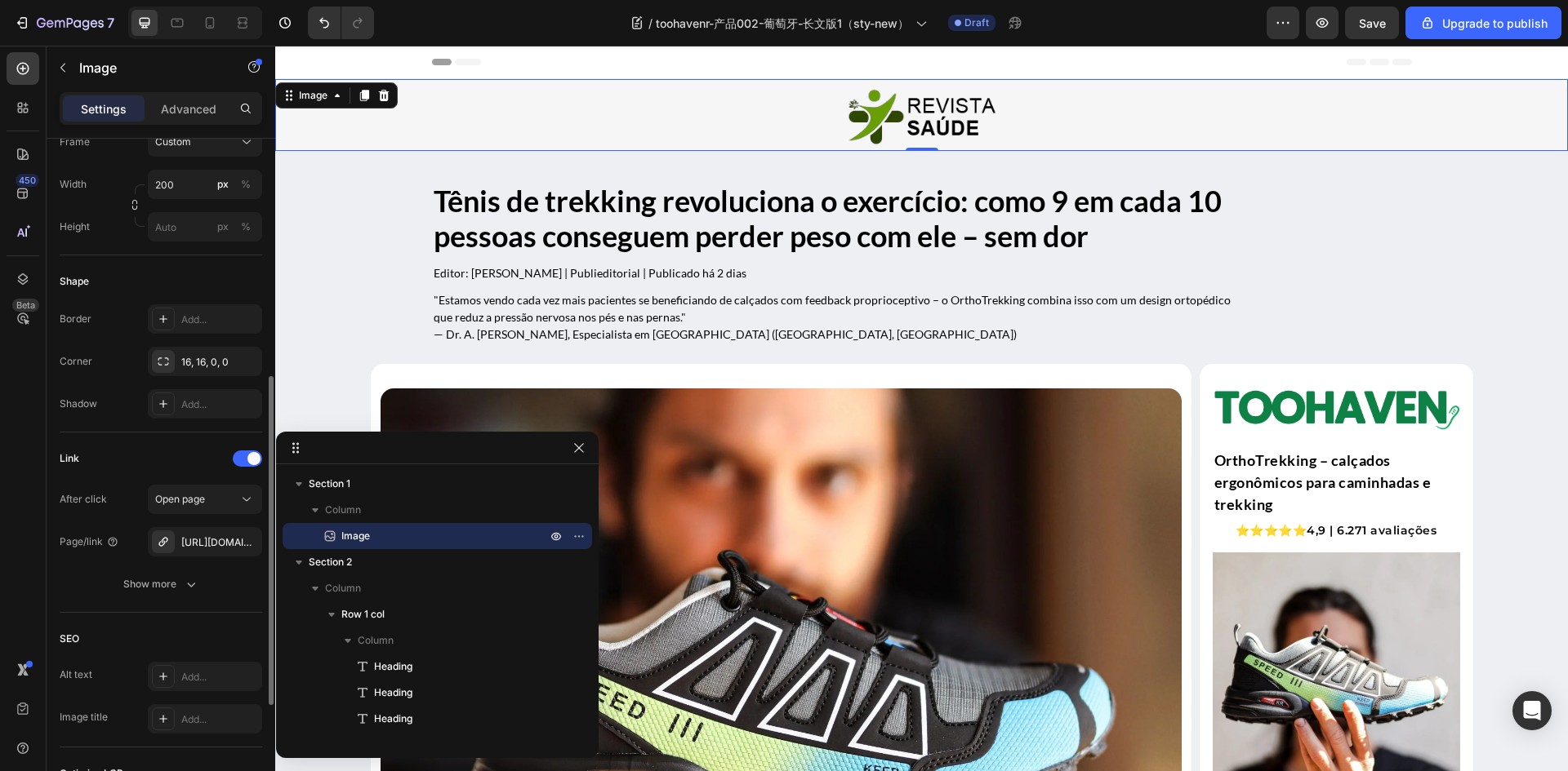
scroll to position [721, 0]
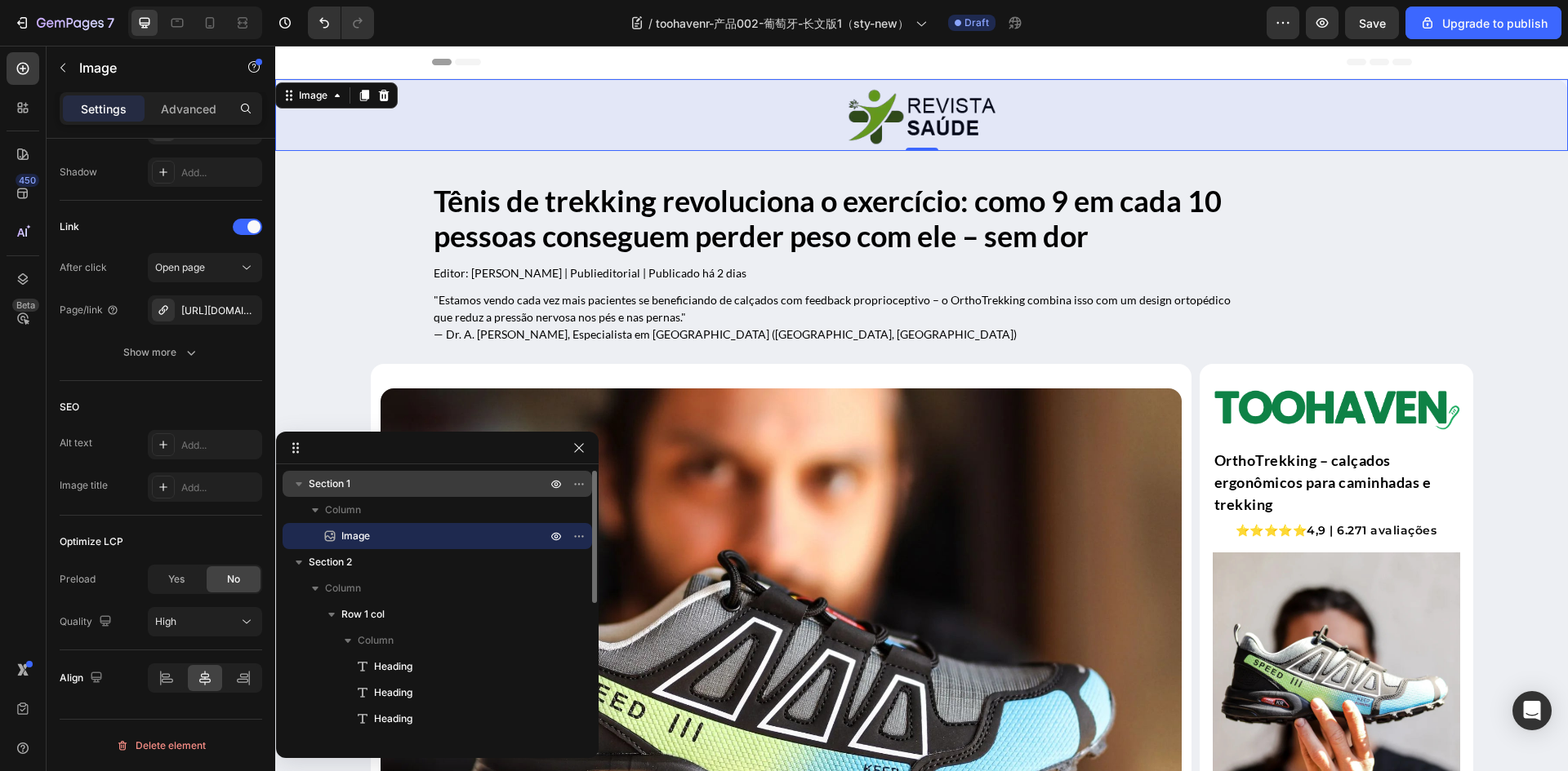
click at [378, 488] on p "Section 1" at bounding box center [429, 483] width 241 height 16
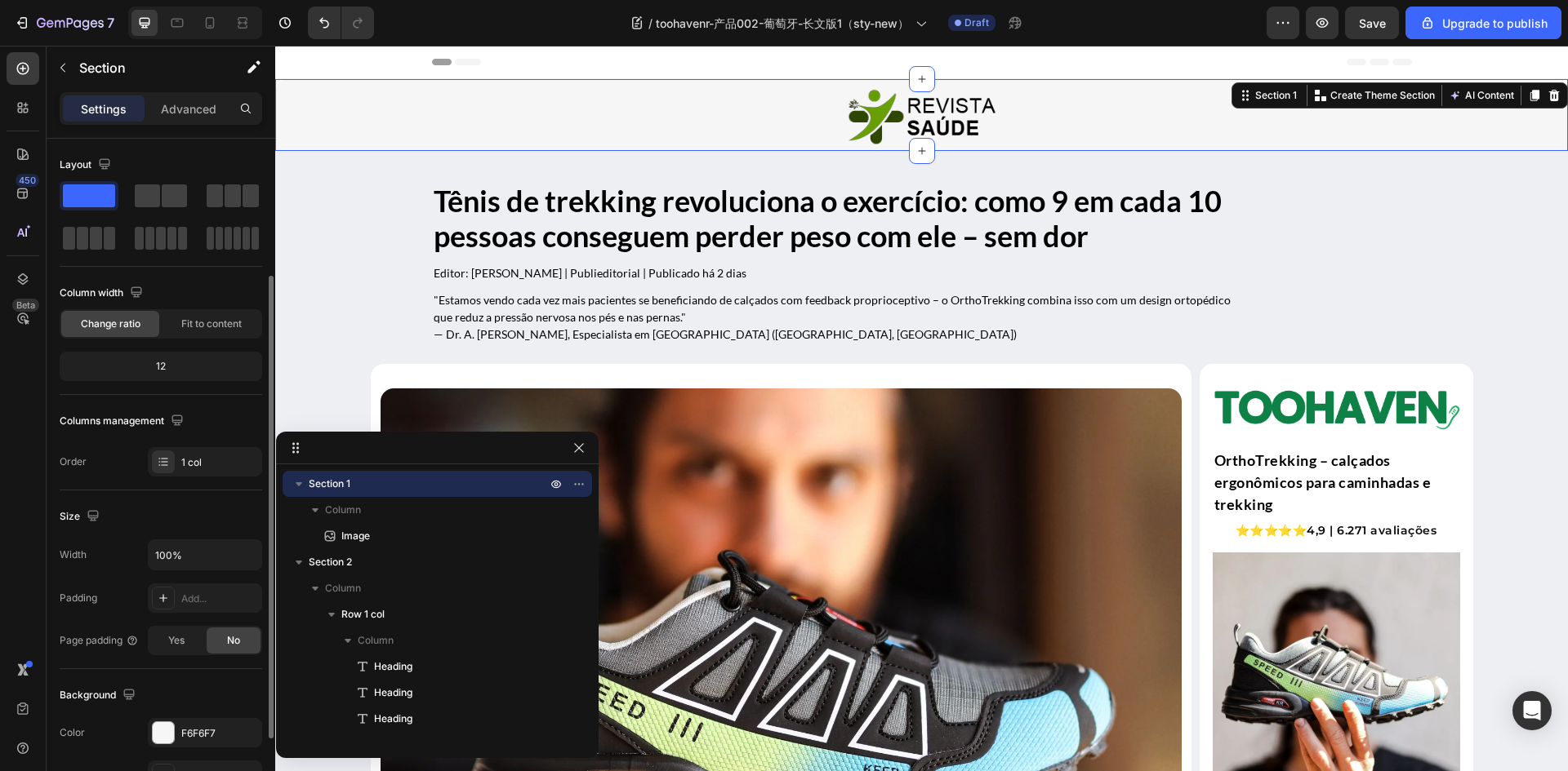
scroll to position [317, 0]
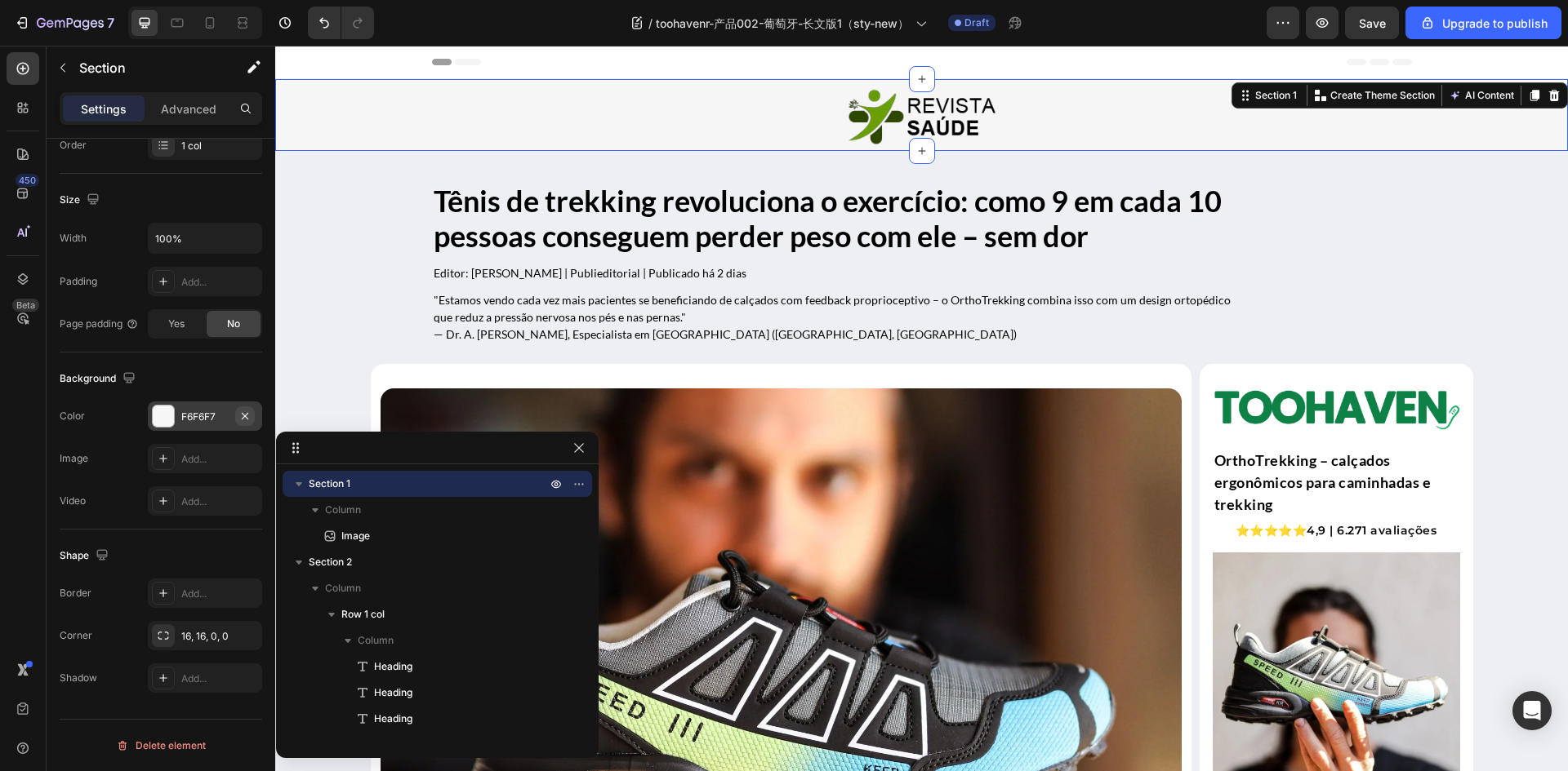
click at [245, 411] on icon "button" at bounding box center [245, 417] width 13 height 13
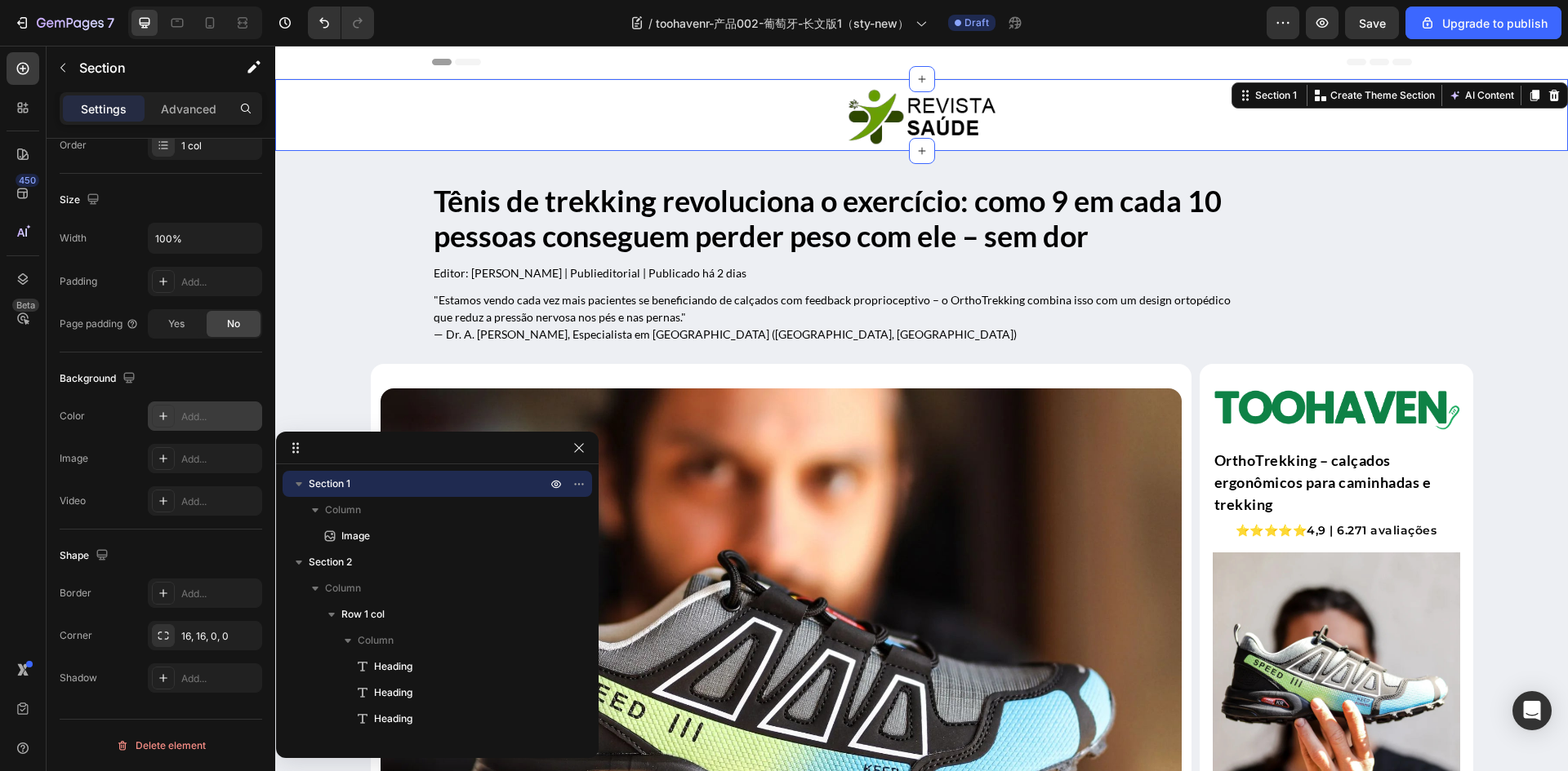
click at [214, 383] on div "Background" at bounding box center [160, 379] width 202 height 26
click at [829, 341] on h2 ""Estamos vendo cada vez mais pacientes se beneficiando de calçados com feedback…" at bounding box center [840, 317] width 816 height 55
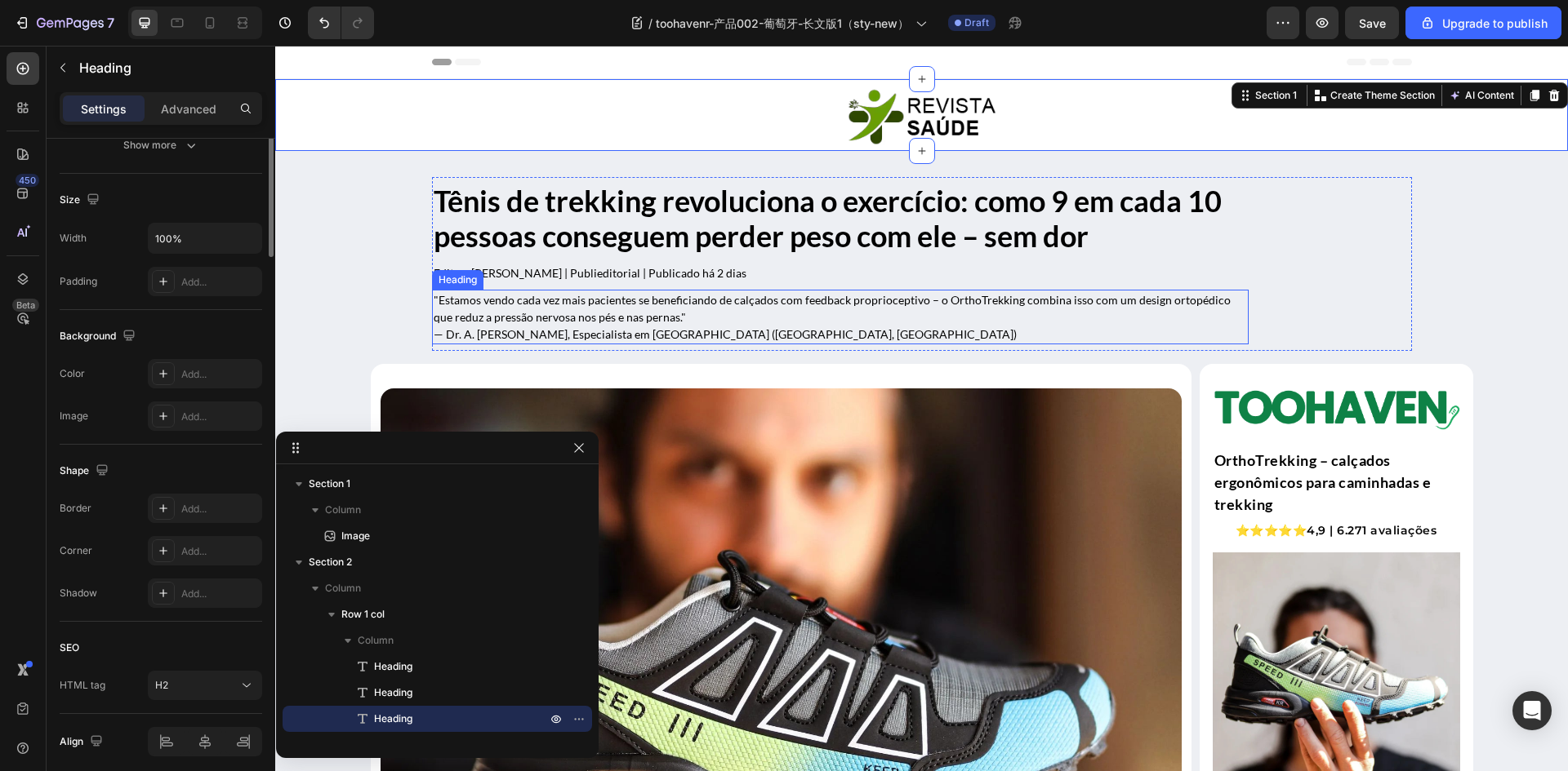
scroll to position [0, 0]
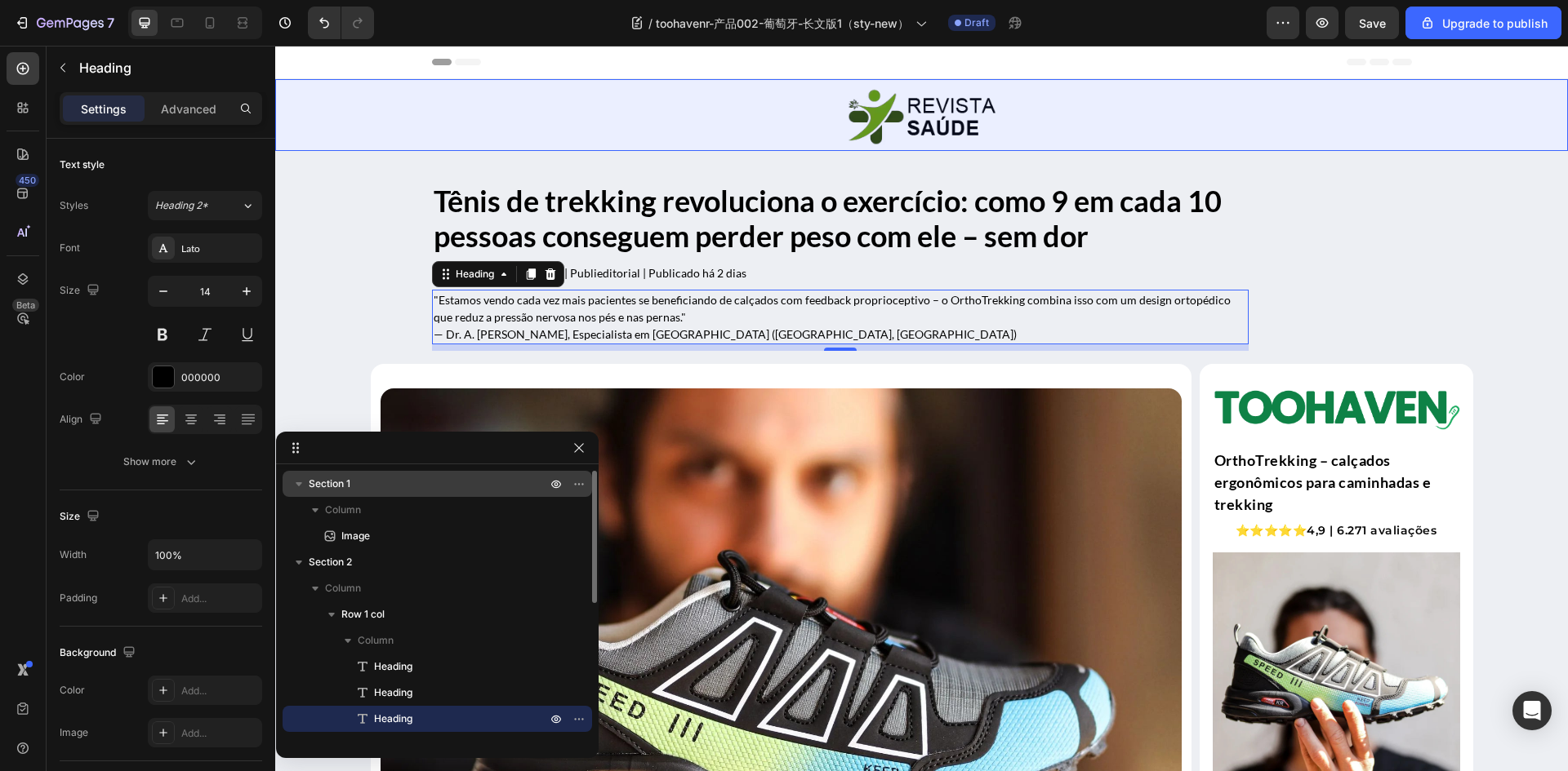
click at [372, 492] on p "Section 1" at bounding box center [429, 483] width 241 height 16
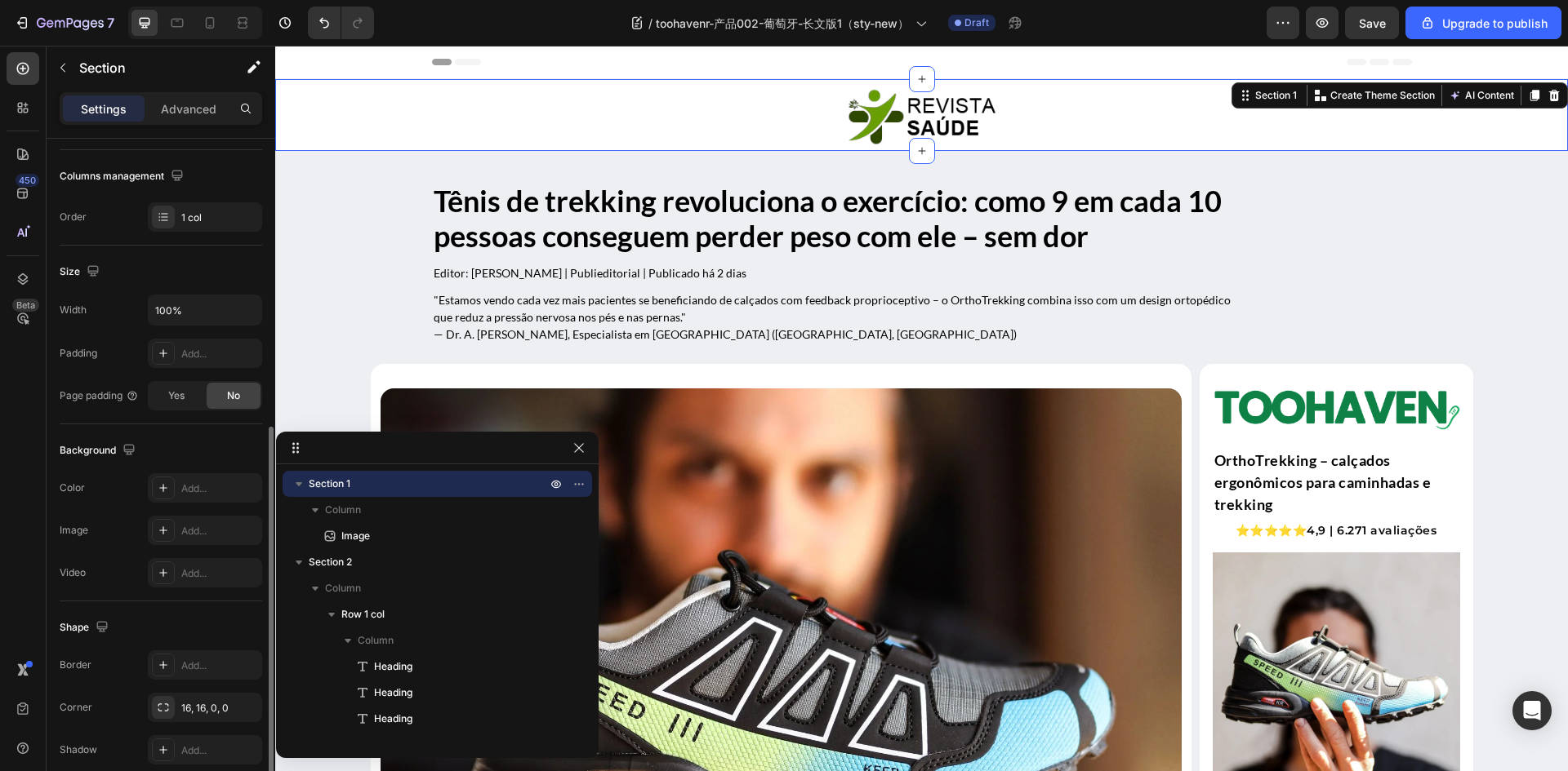
scroll to position [317, 0]
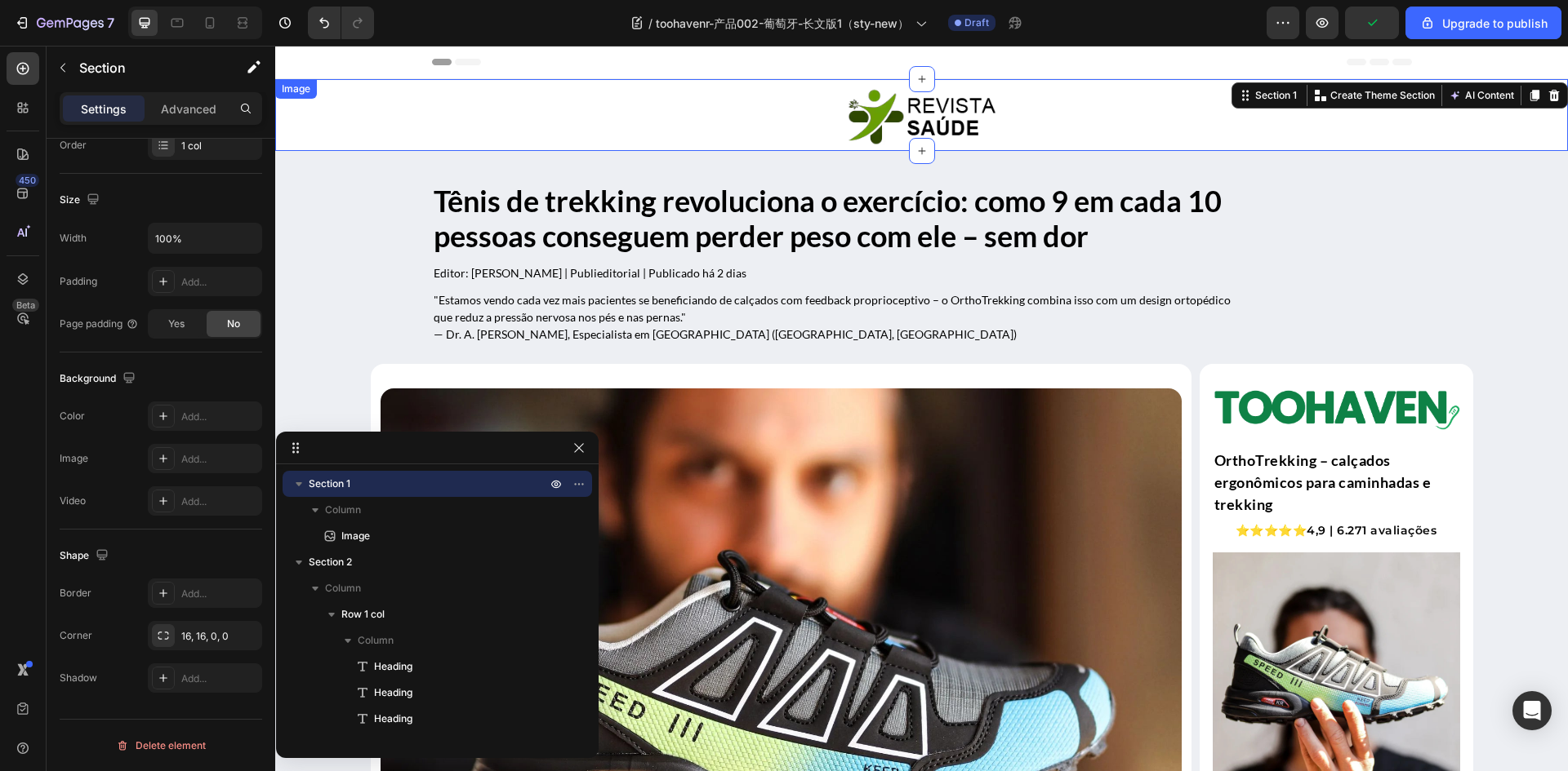
click at [806, 115] on link at bounding box center [922, 116] width 1292 height 65
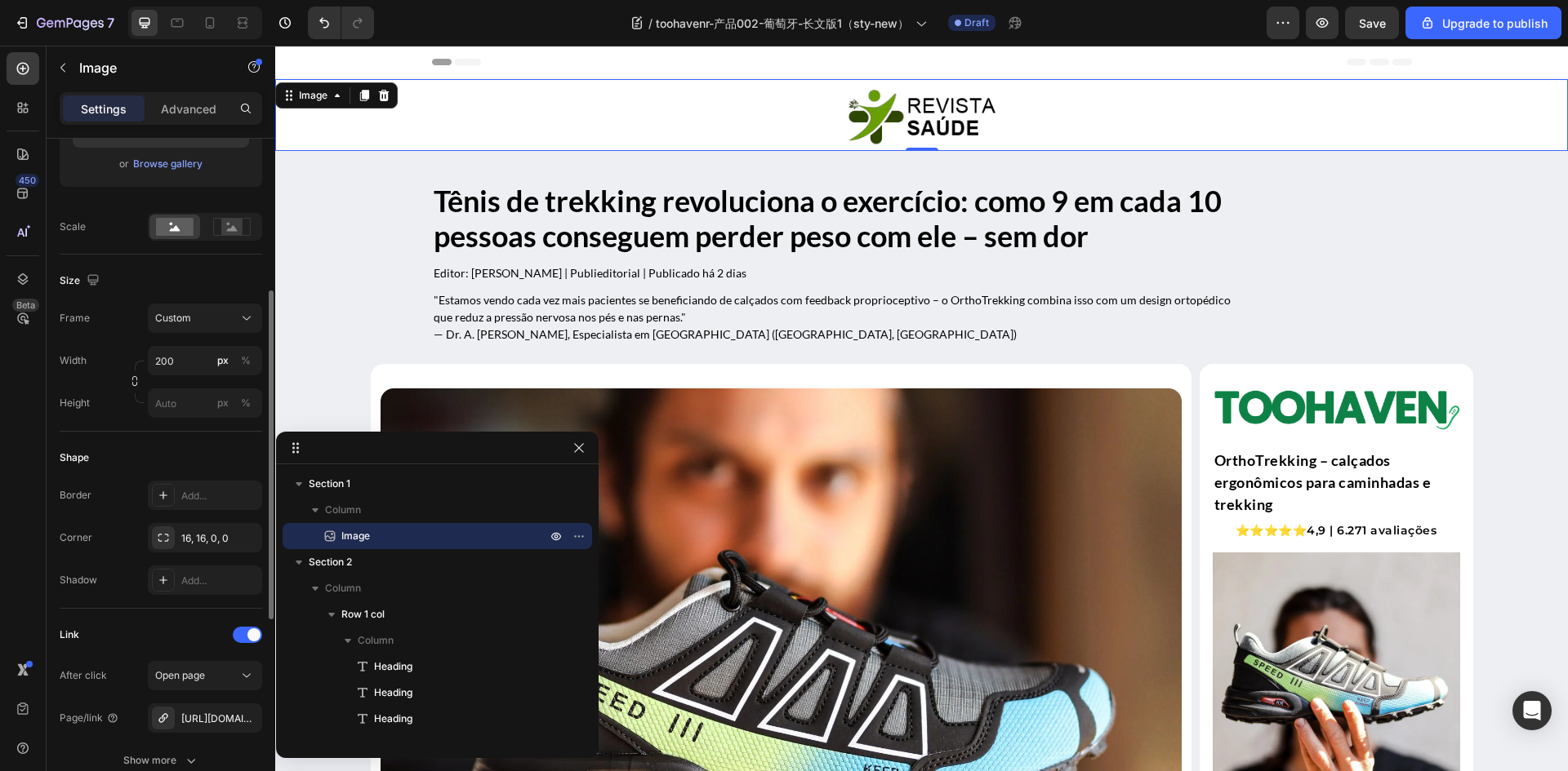
scroll to position [721, 0]
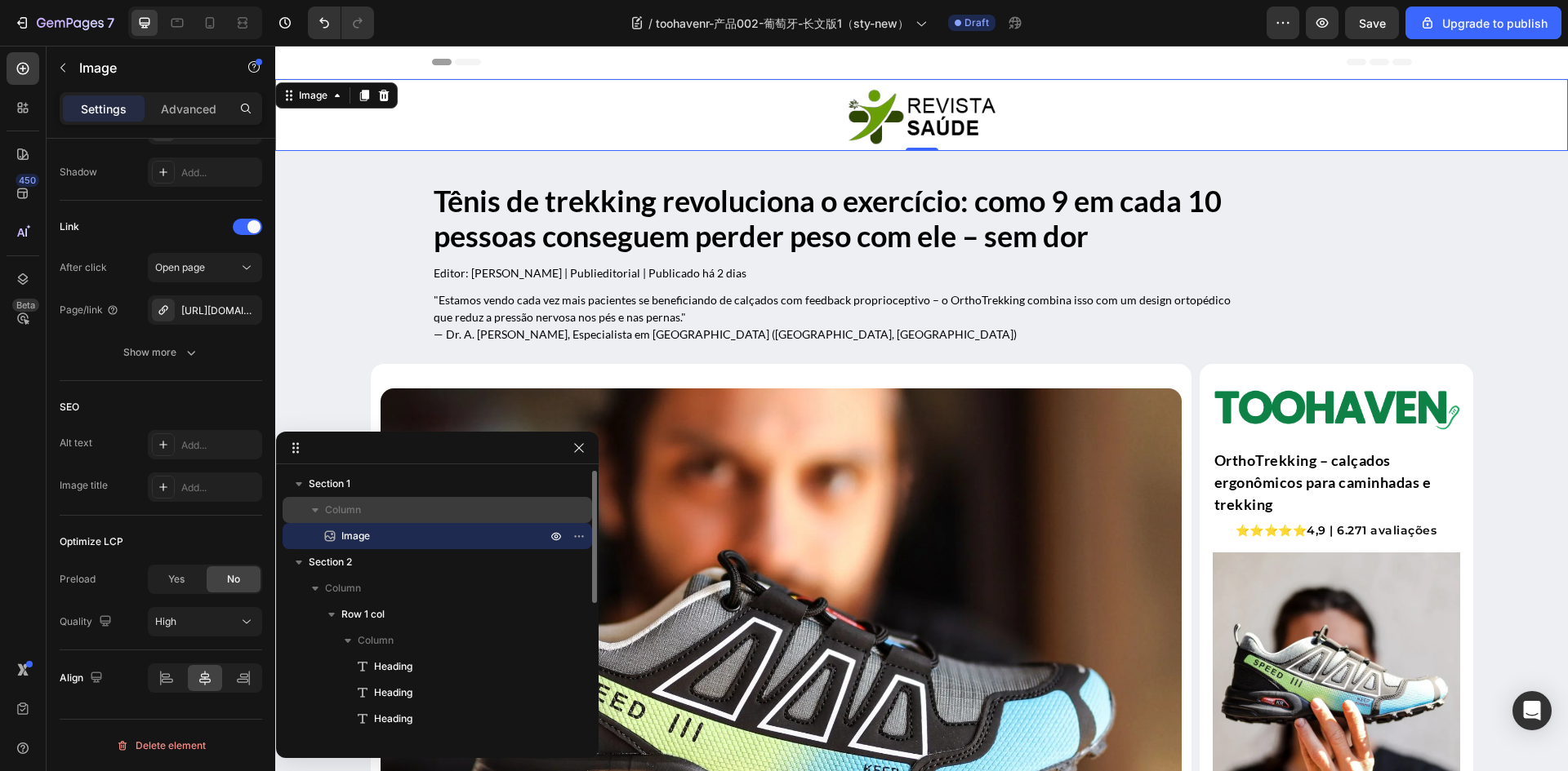
click at [338, 507] on span "Column" at bounding box center [342, 510] width 36 height 16
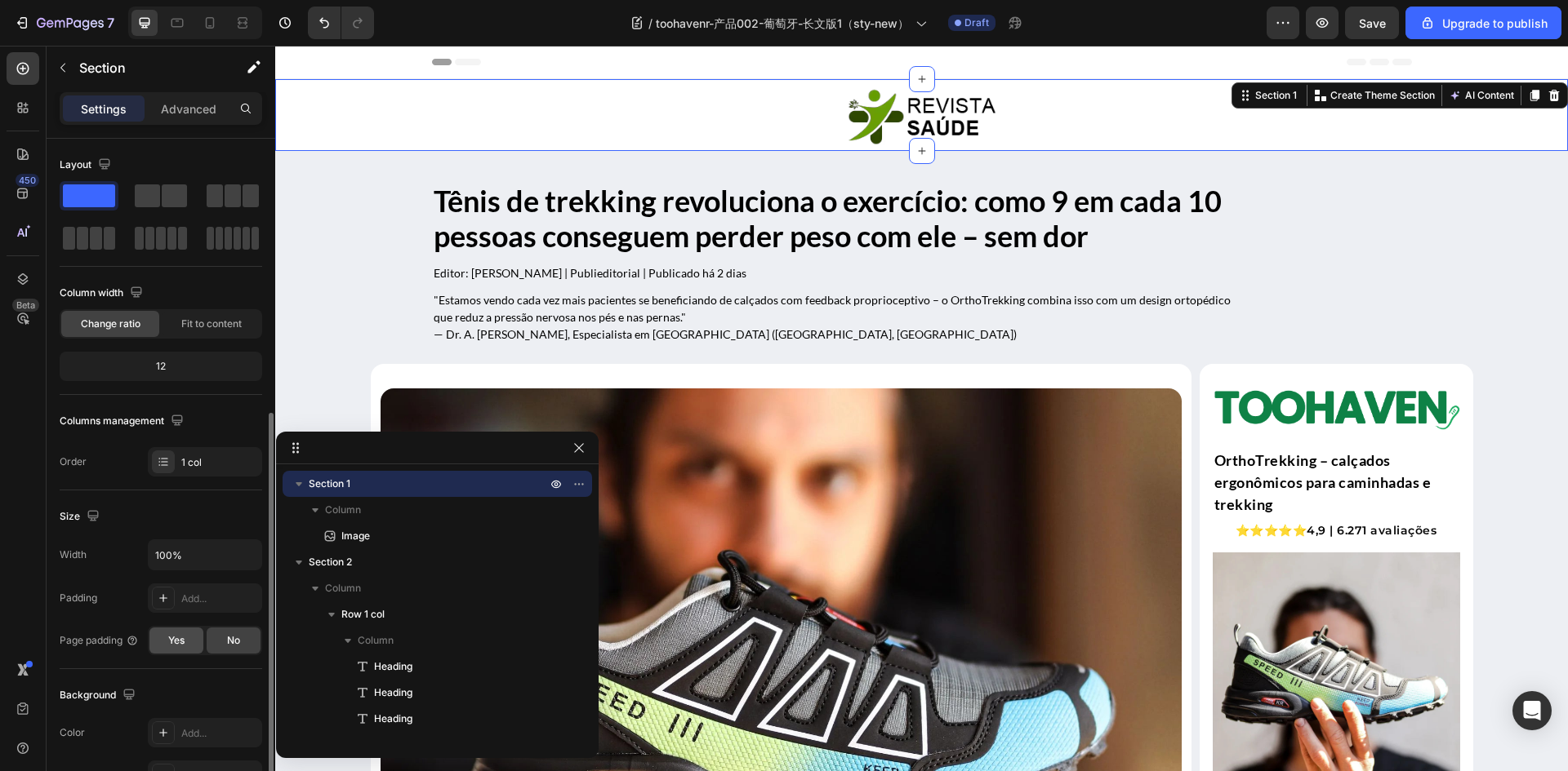
scroll to position [317, 0]
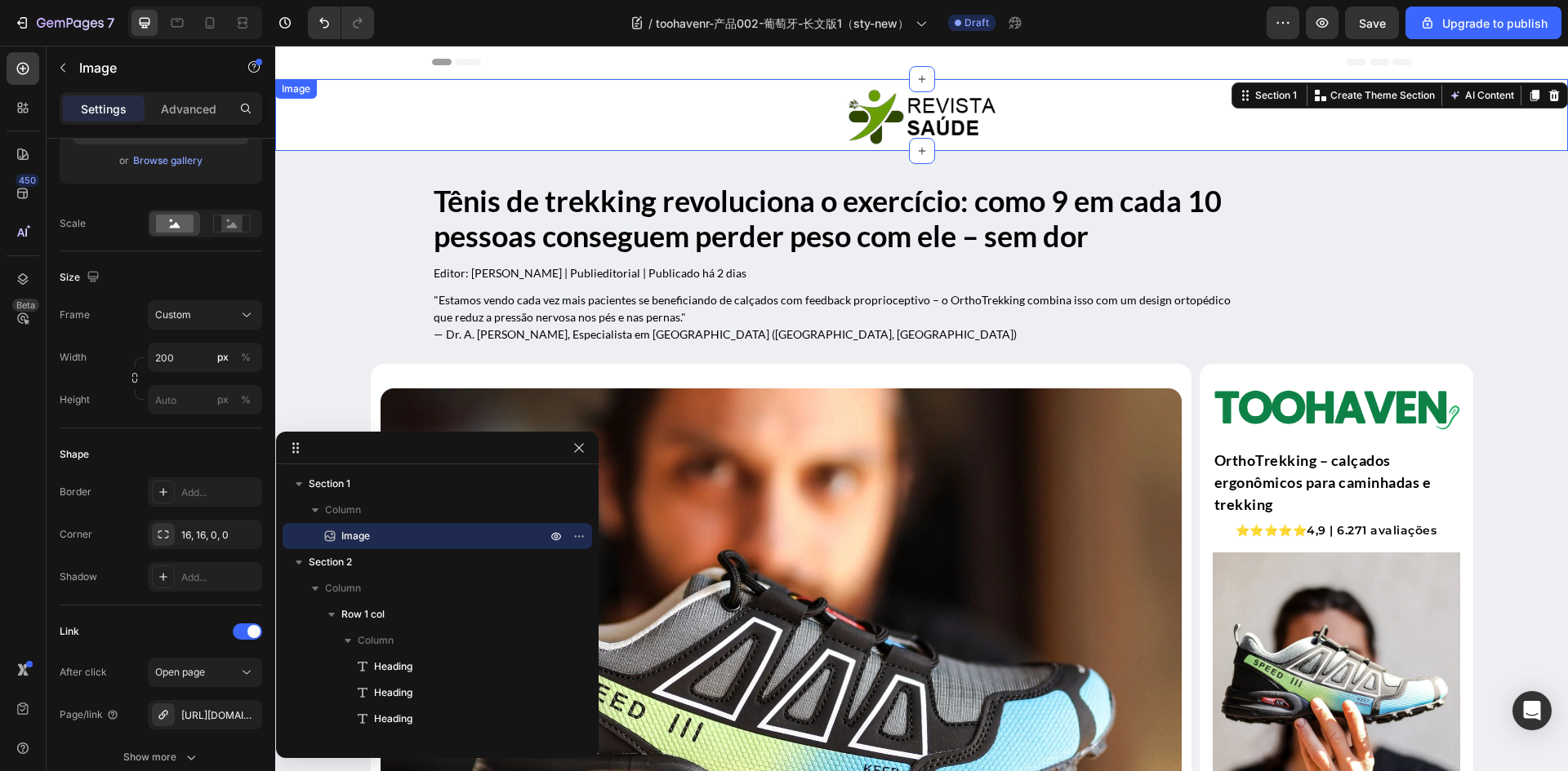
click at [856, 120] on img at bounding box center [922, 116] width 164 height 65
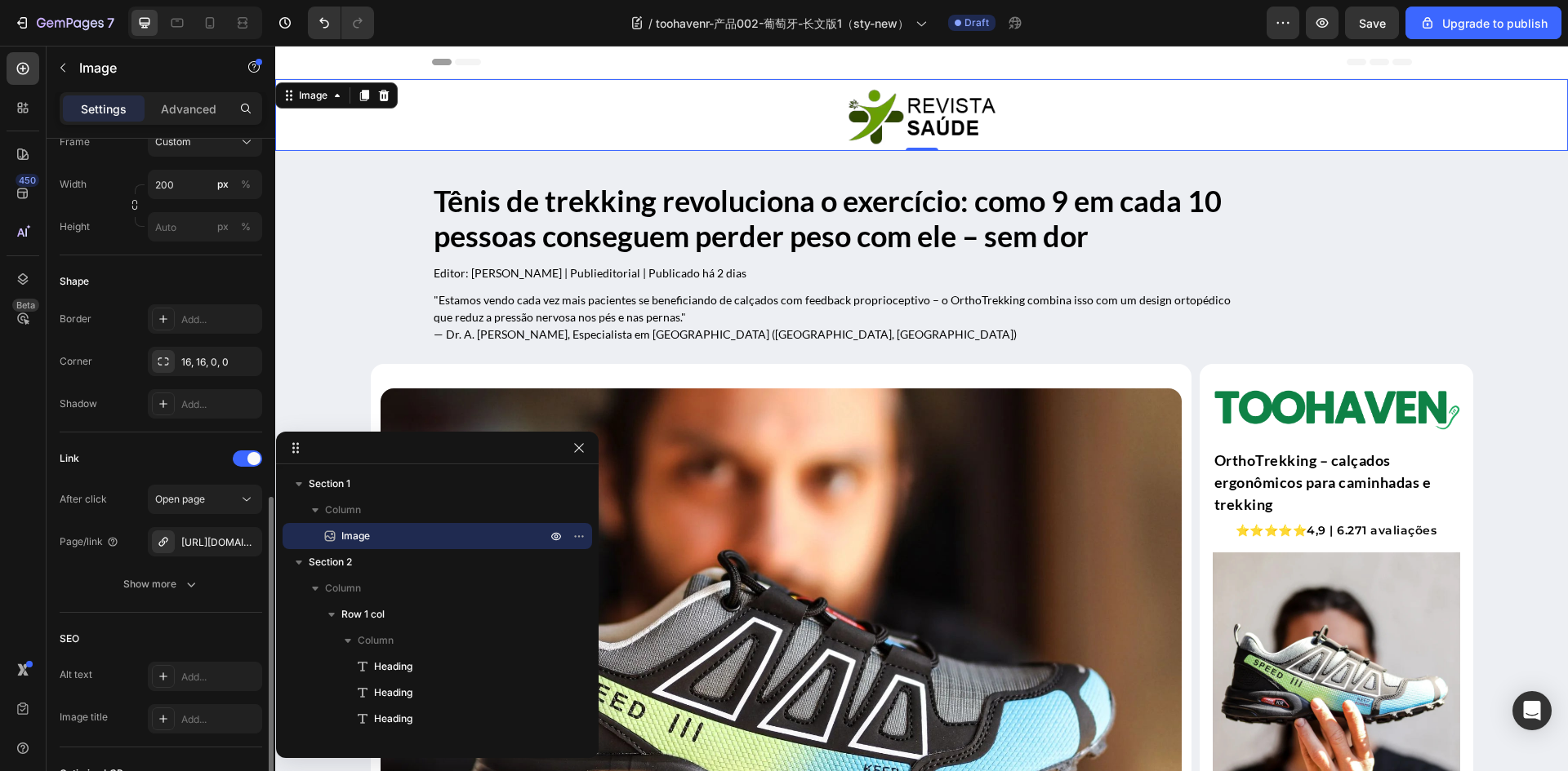
scroll to position [721, 0]
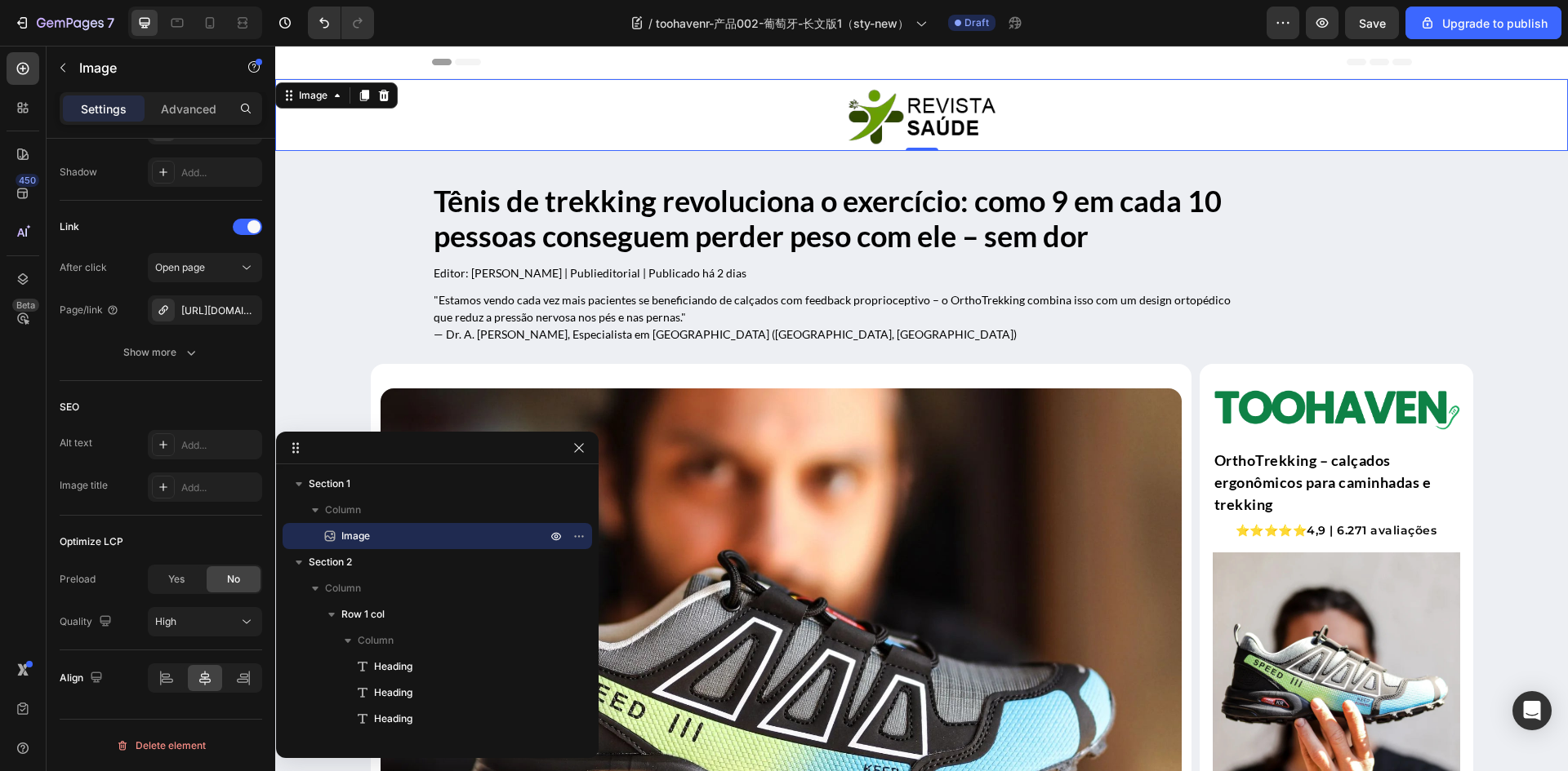
click at [420, 126] on link at bounding box center [922, 116] width 1292 height 65
click at [1327, 23] on icon "button" at bounding box center [1322, 23] width 16 height 16
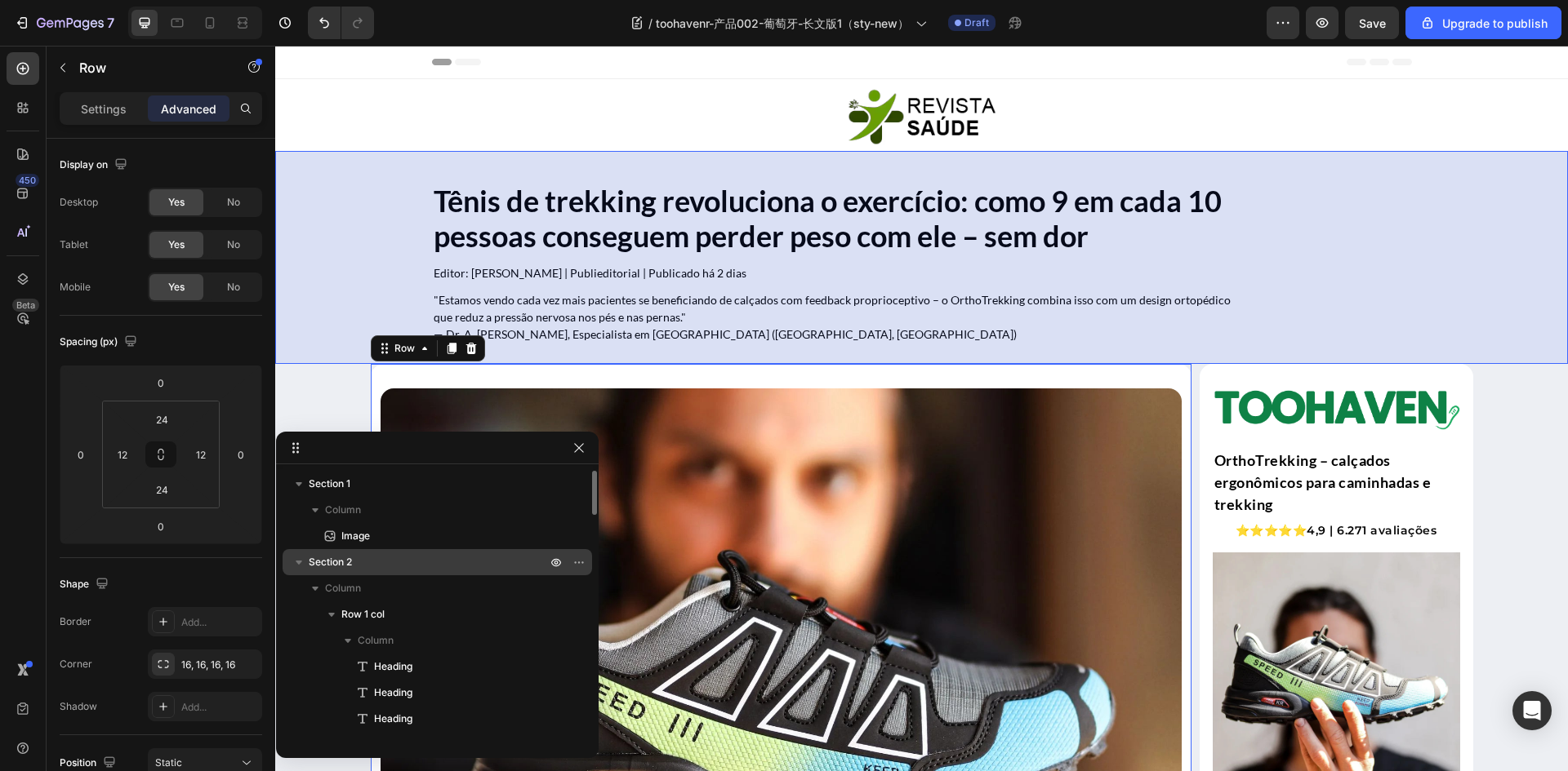
click at [300, 561] on icon "button" at bounding box center [298, 562] width 7 height 4
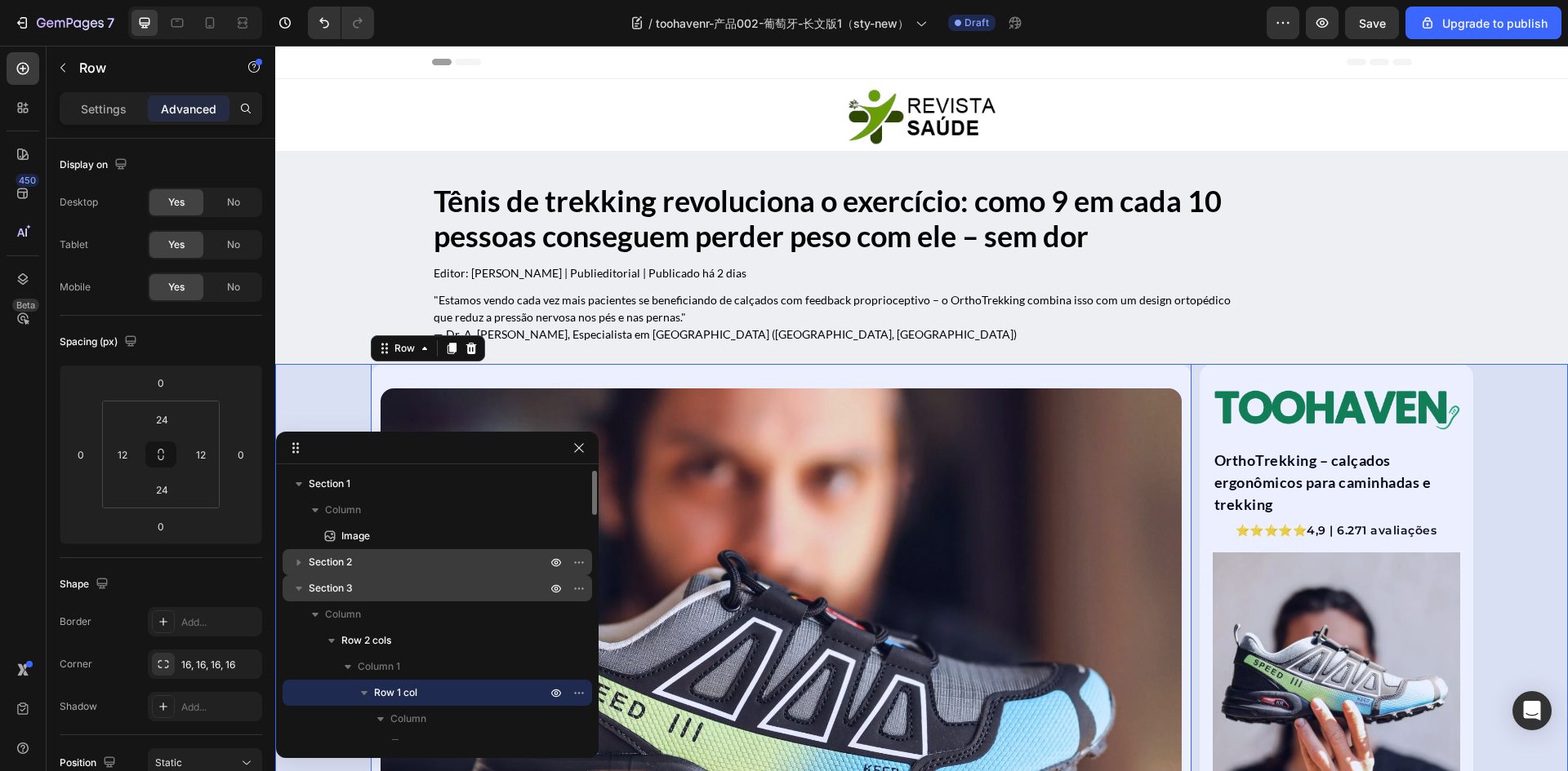
click at [321, 592] on span "Section 3" at bounding box center [330, 588] width 44 height 16
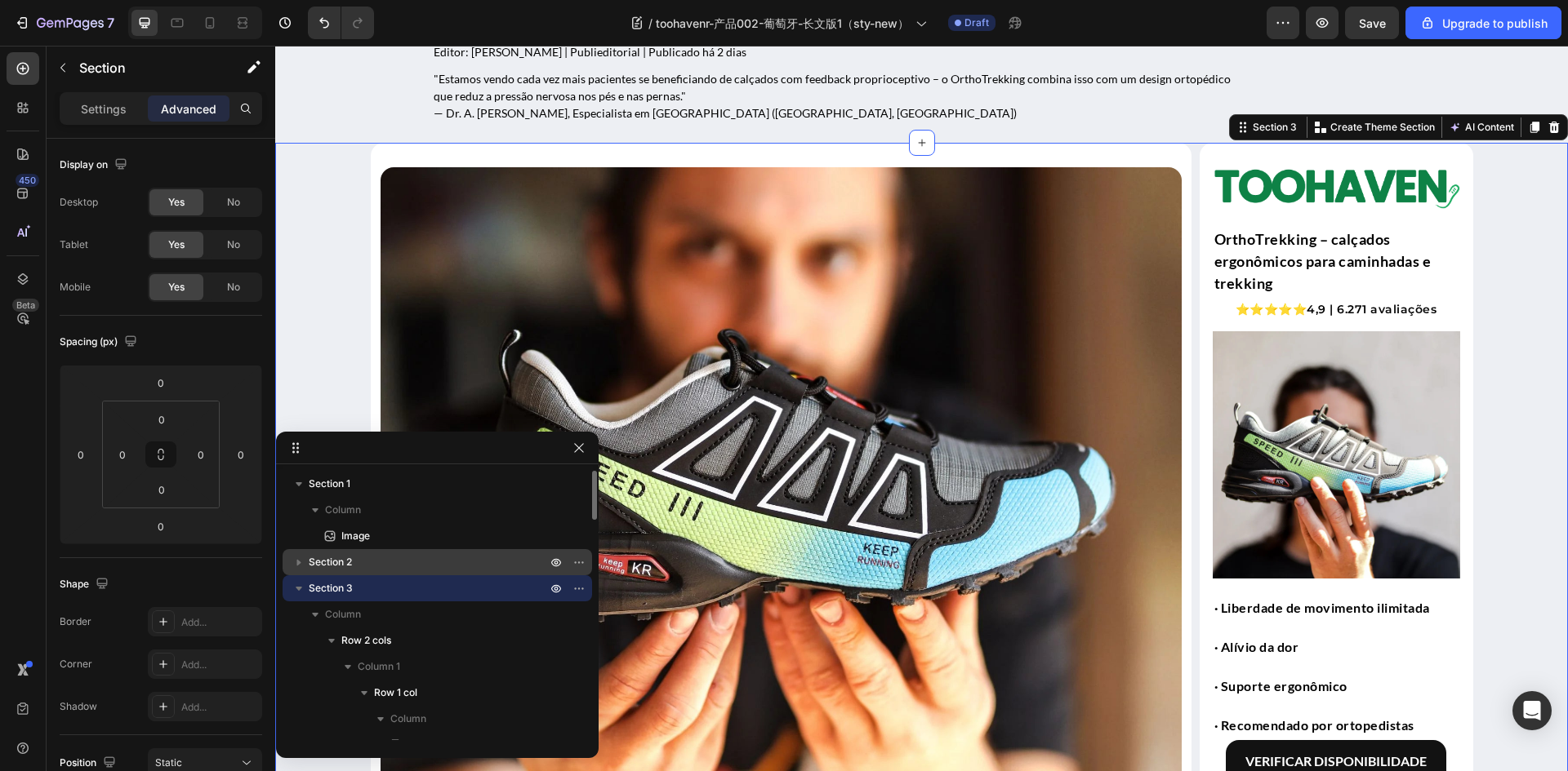
scroll to position [261, 0]
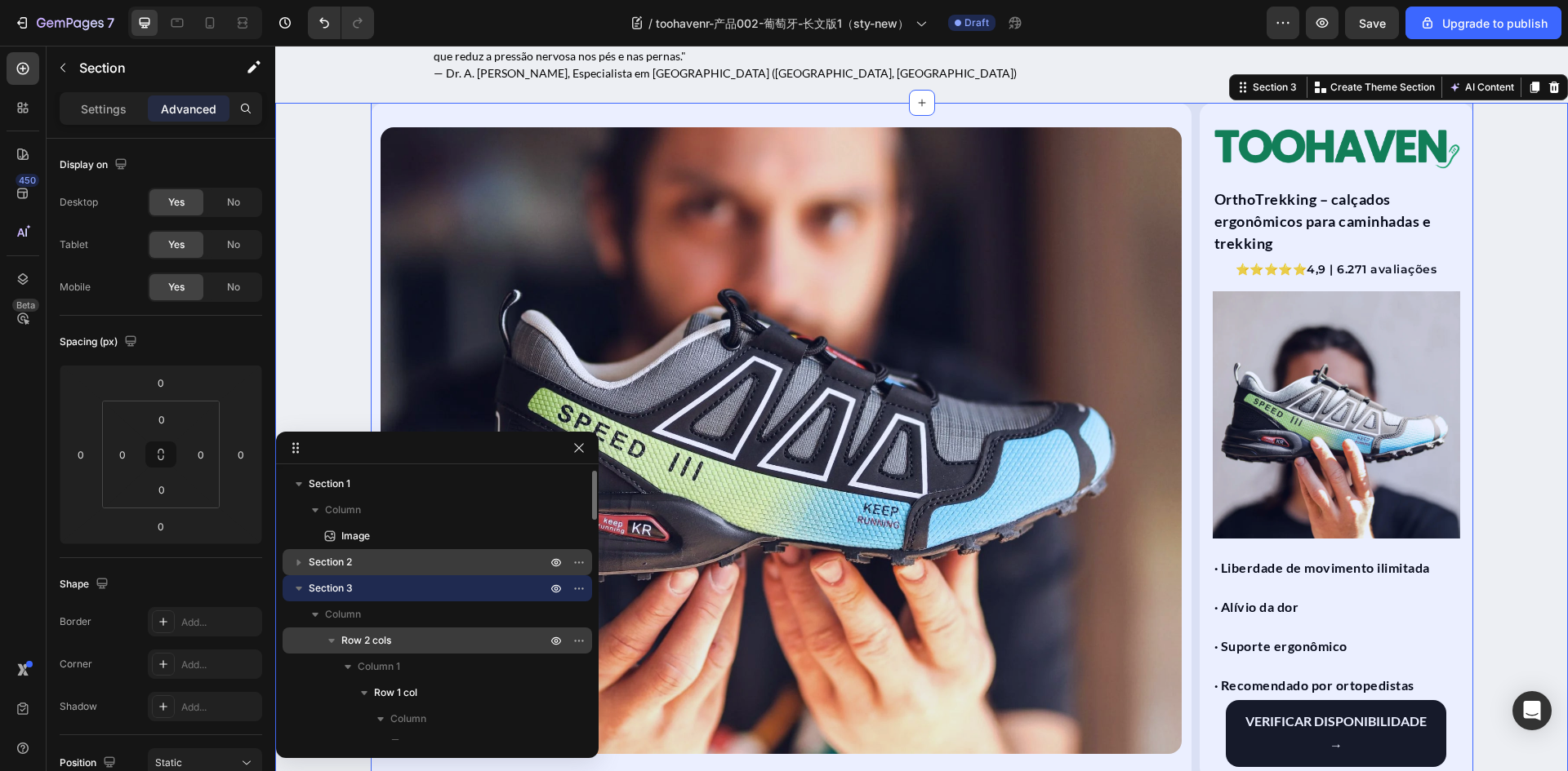
click at [379, 638] on span "Row 2 cols" at bounding box center [366, 640] width 50 height 16
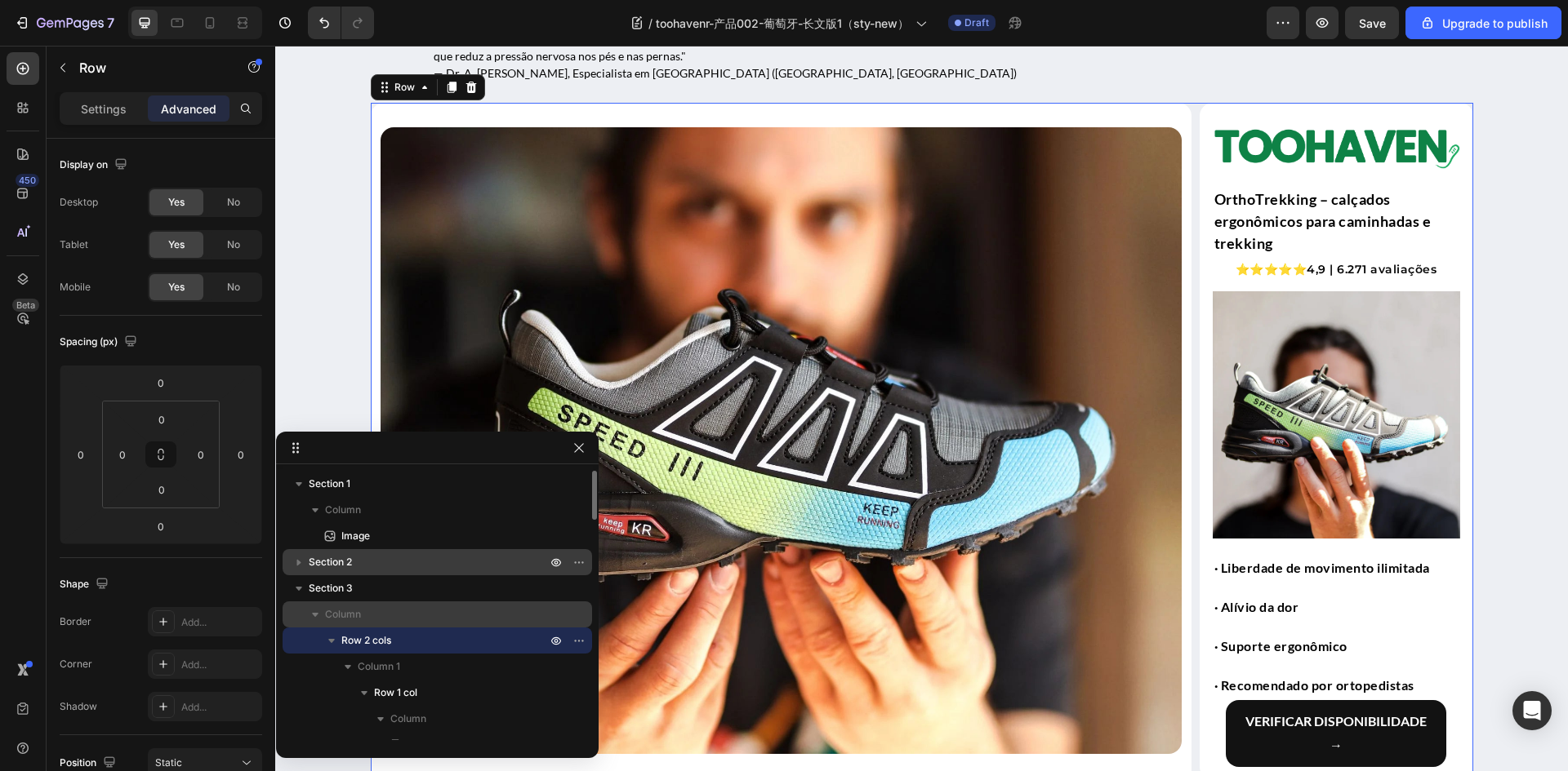
click at [385, 615] on p "Column" at bounding box center [436, 614] width 225 height 16
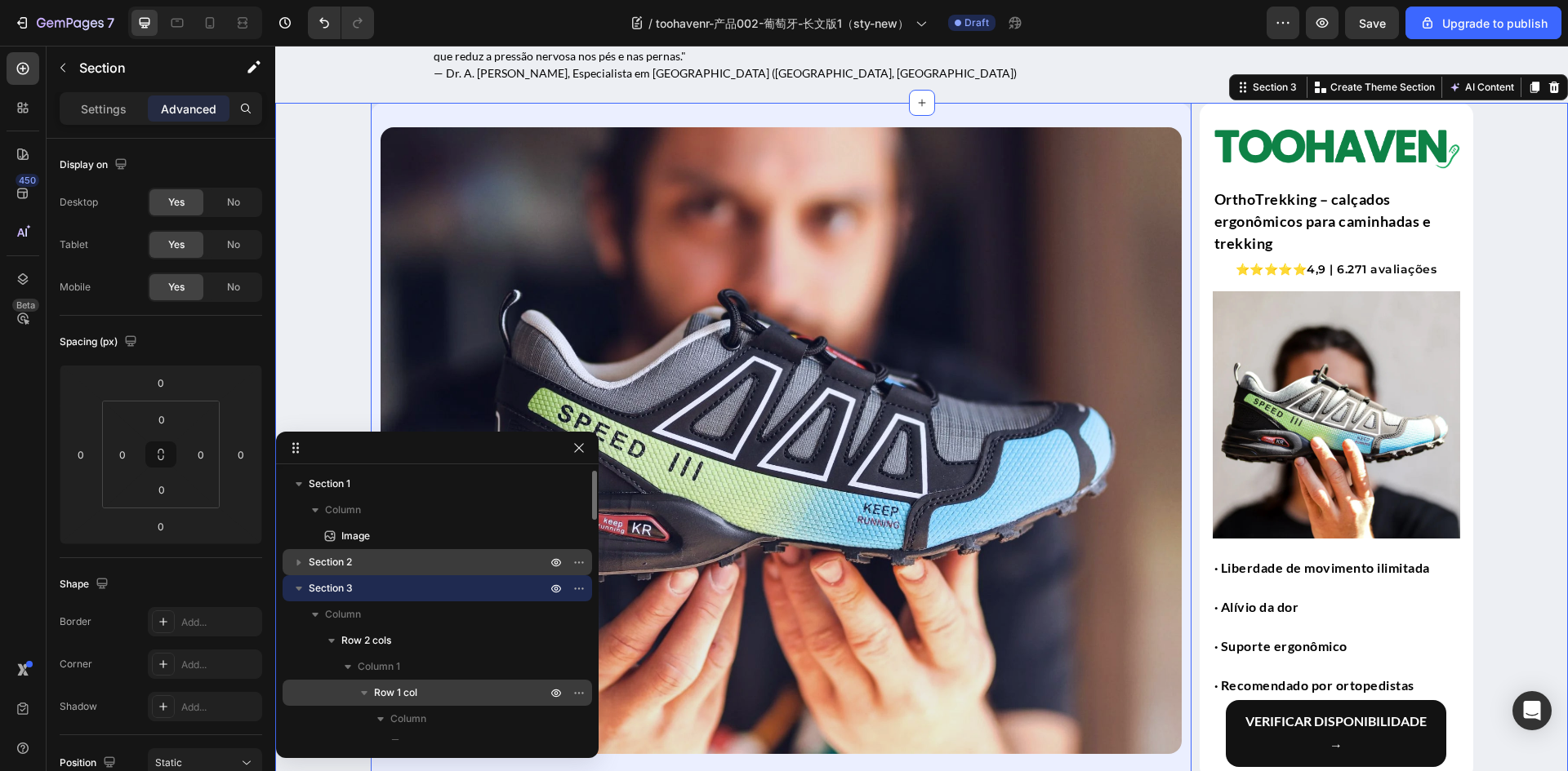
click at [398, 694] on span "Row 1 col" at bounding box center [396, 692] width 43 height 16
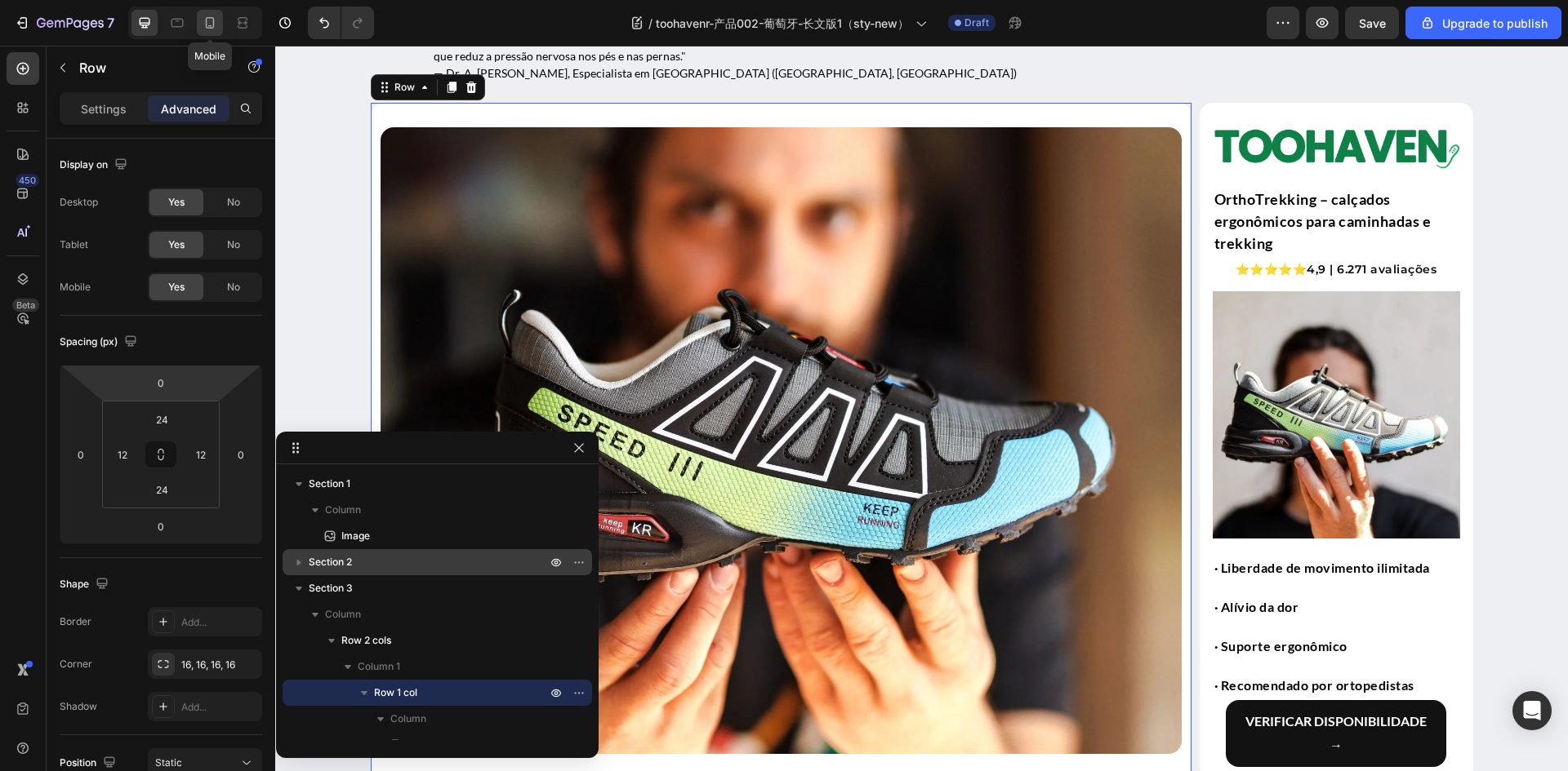
click at [211, 21] on icon at bounding box center [209, 23] width 16 height 16
type input "0"
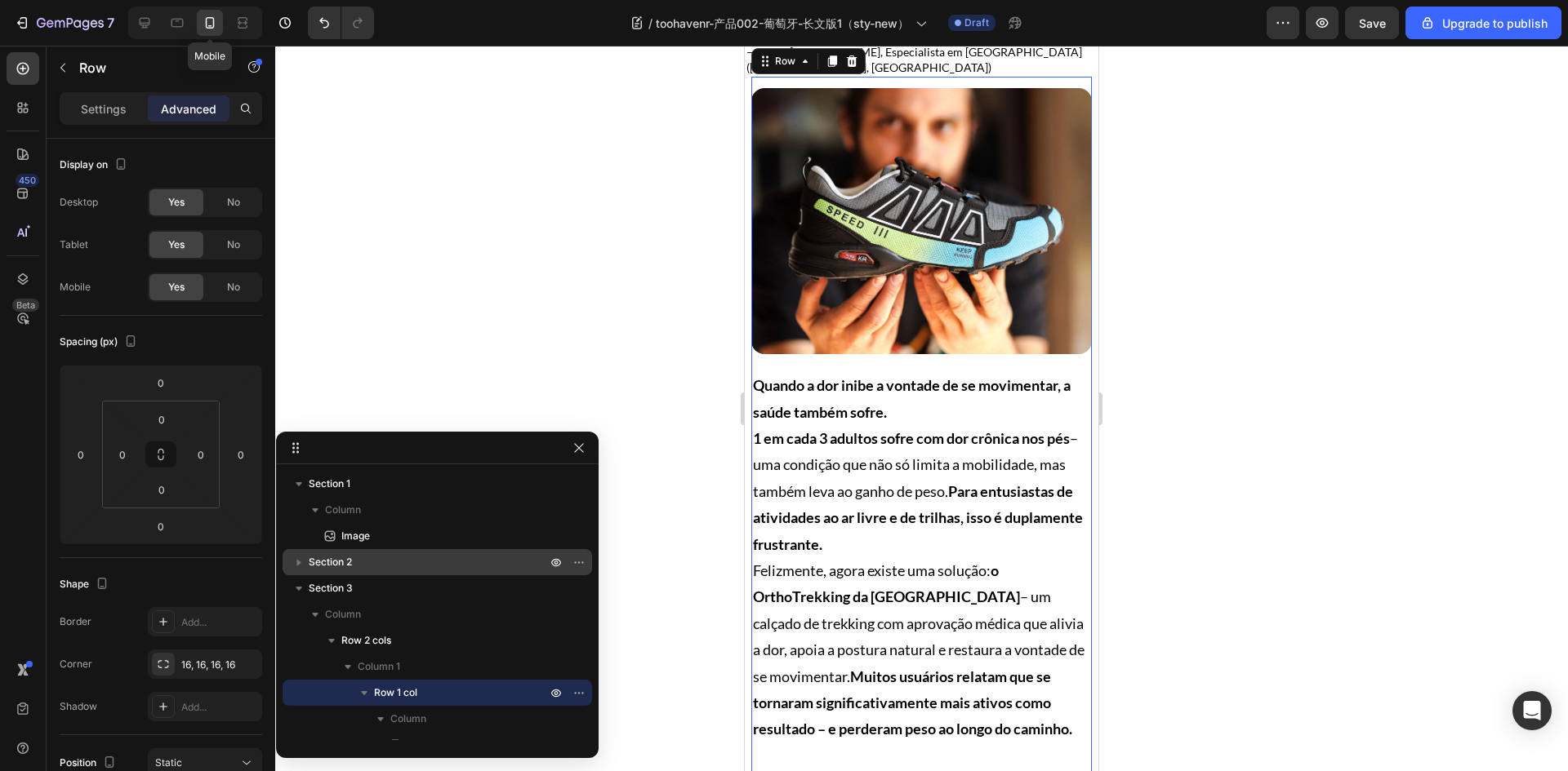
scroll to position [286, 0]
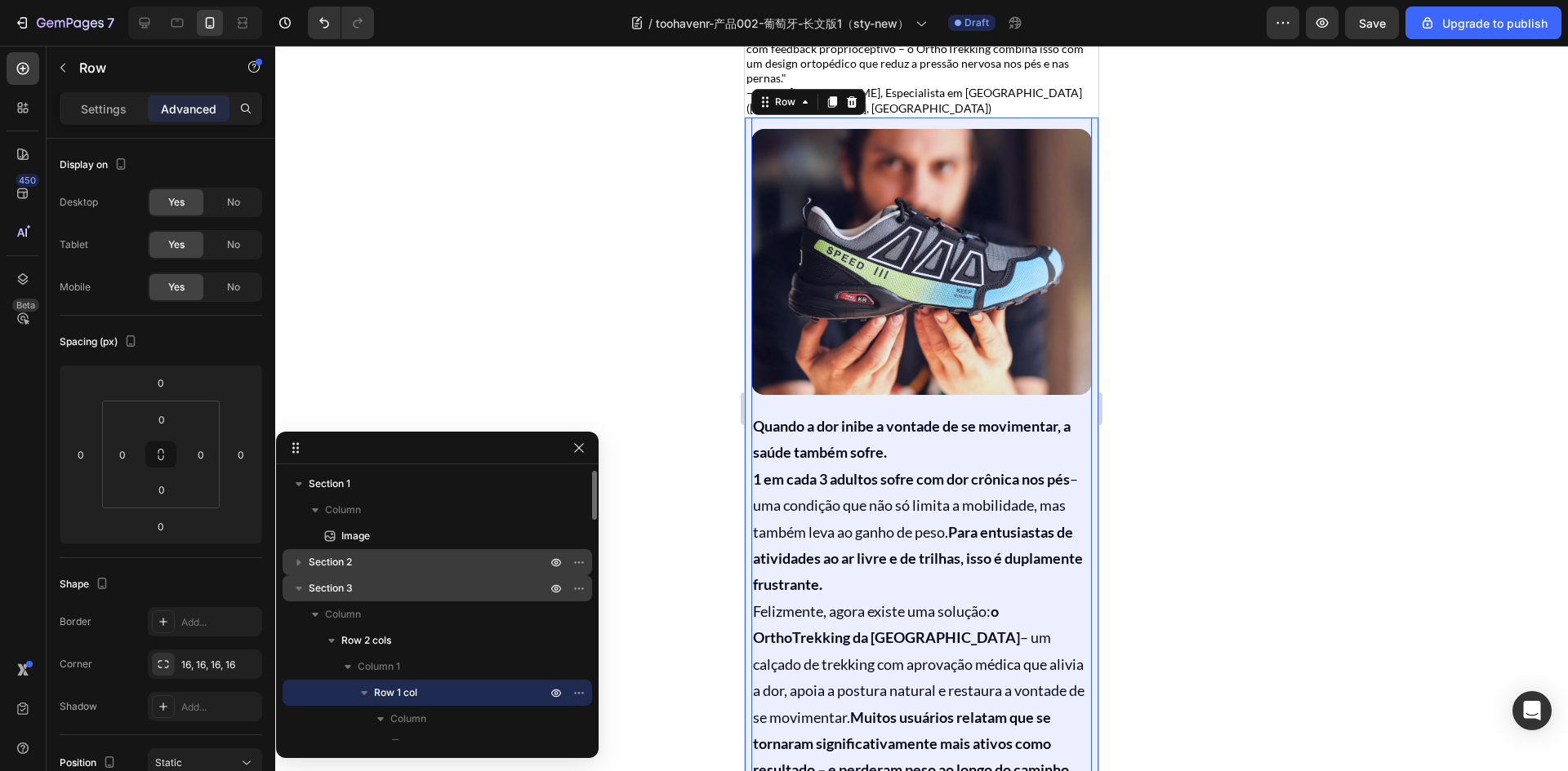
click at [350, 588] on span "Section 3" at bounding box center [330, 588] width 44 height 16
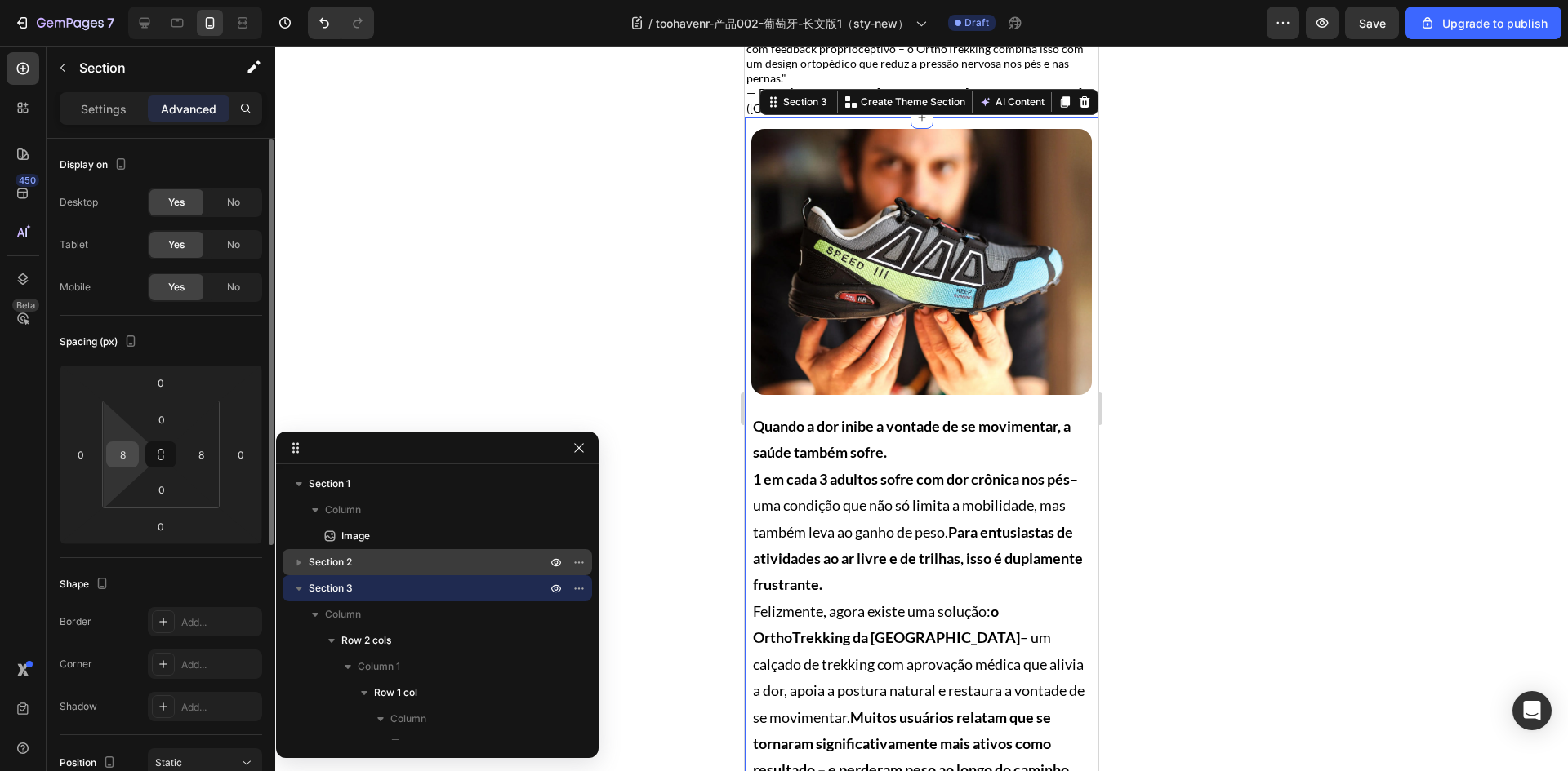
click at [133, 456] on input "8" at bounding box center [122, 454] width 24 height 24
type input "0"
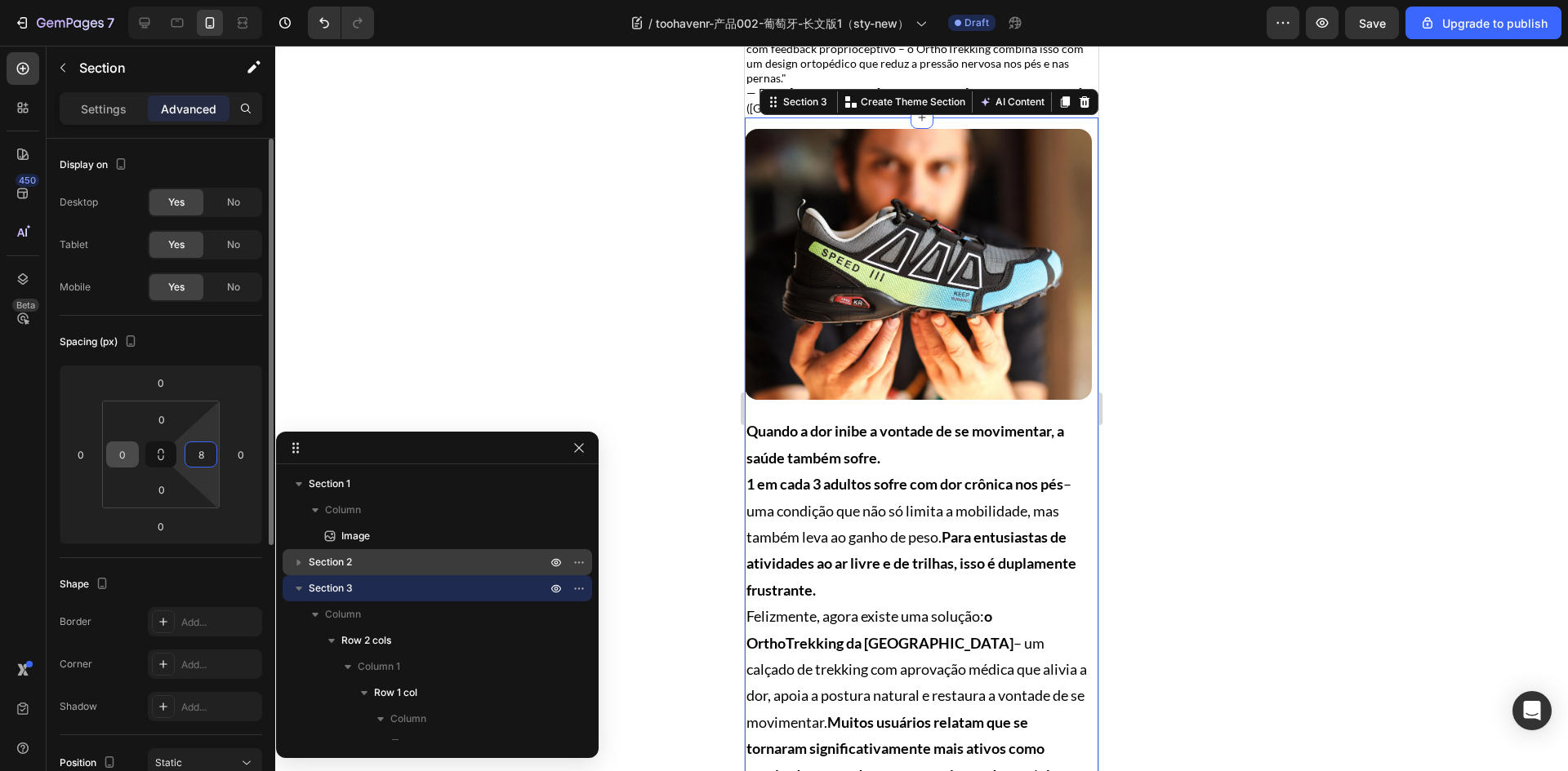
type input "0"
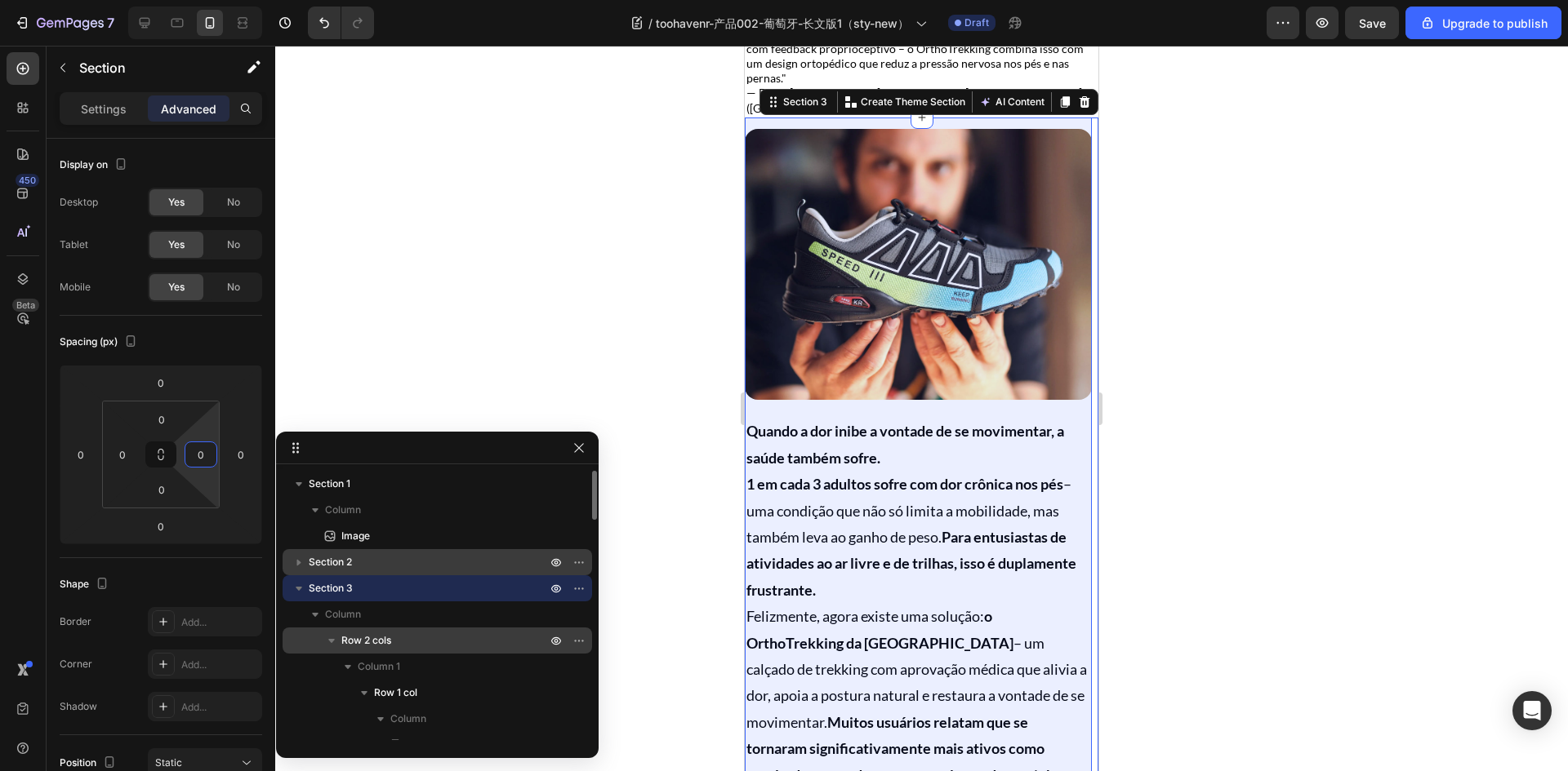
click at [393, 637] on p "Row 2 cols" at bounding box center [445, 640] width 208 height 16
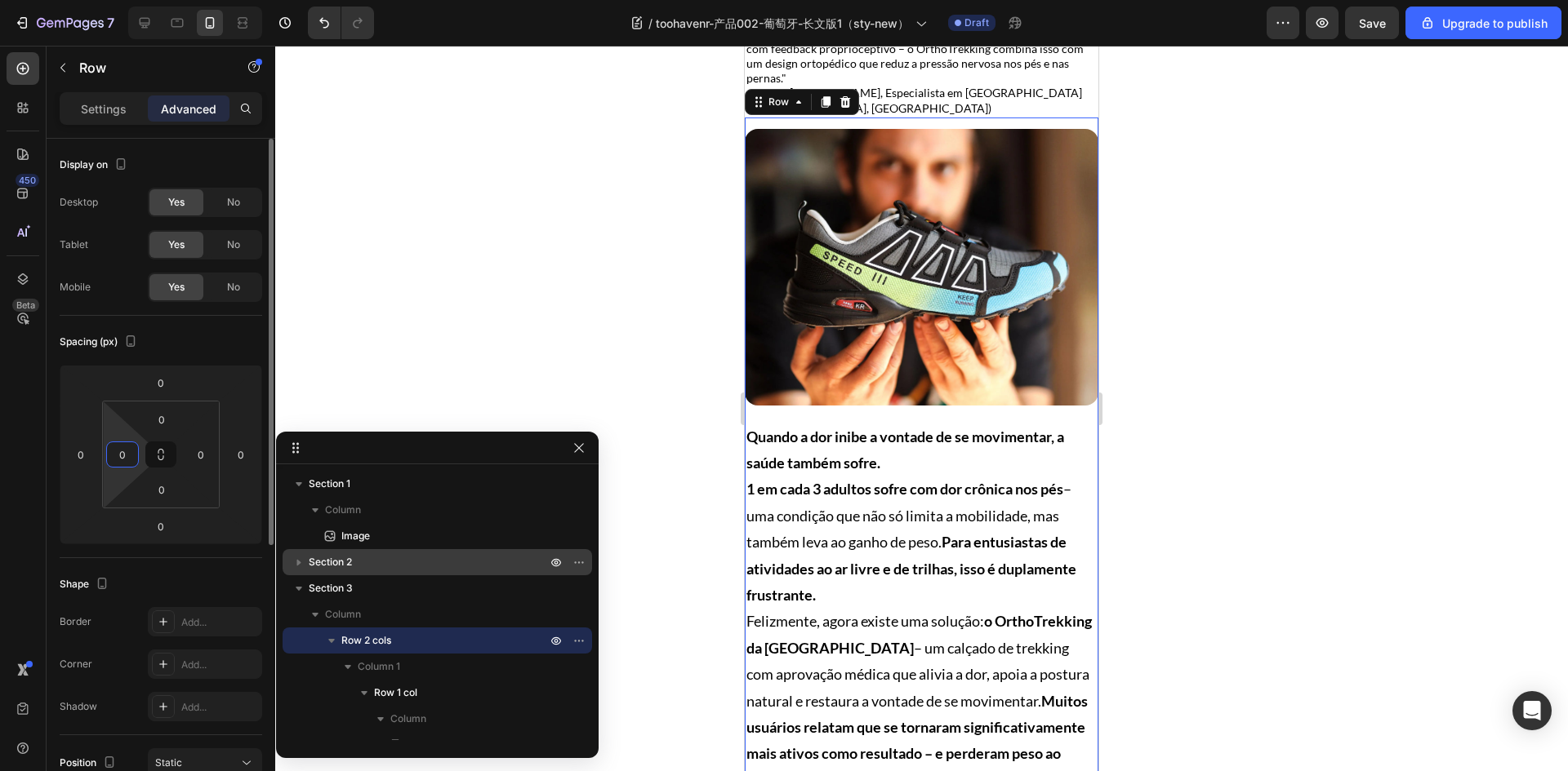
click at [128, 458] on input "0" at bounding box center [122, 454] width 24 height 24
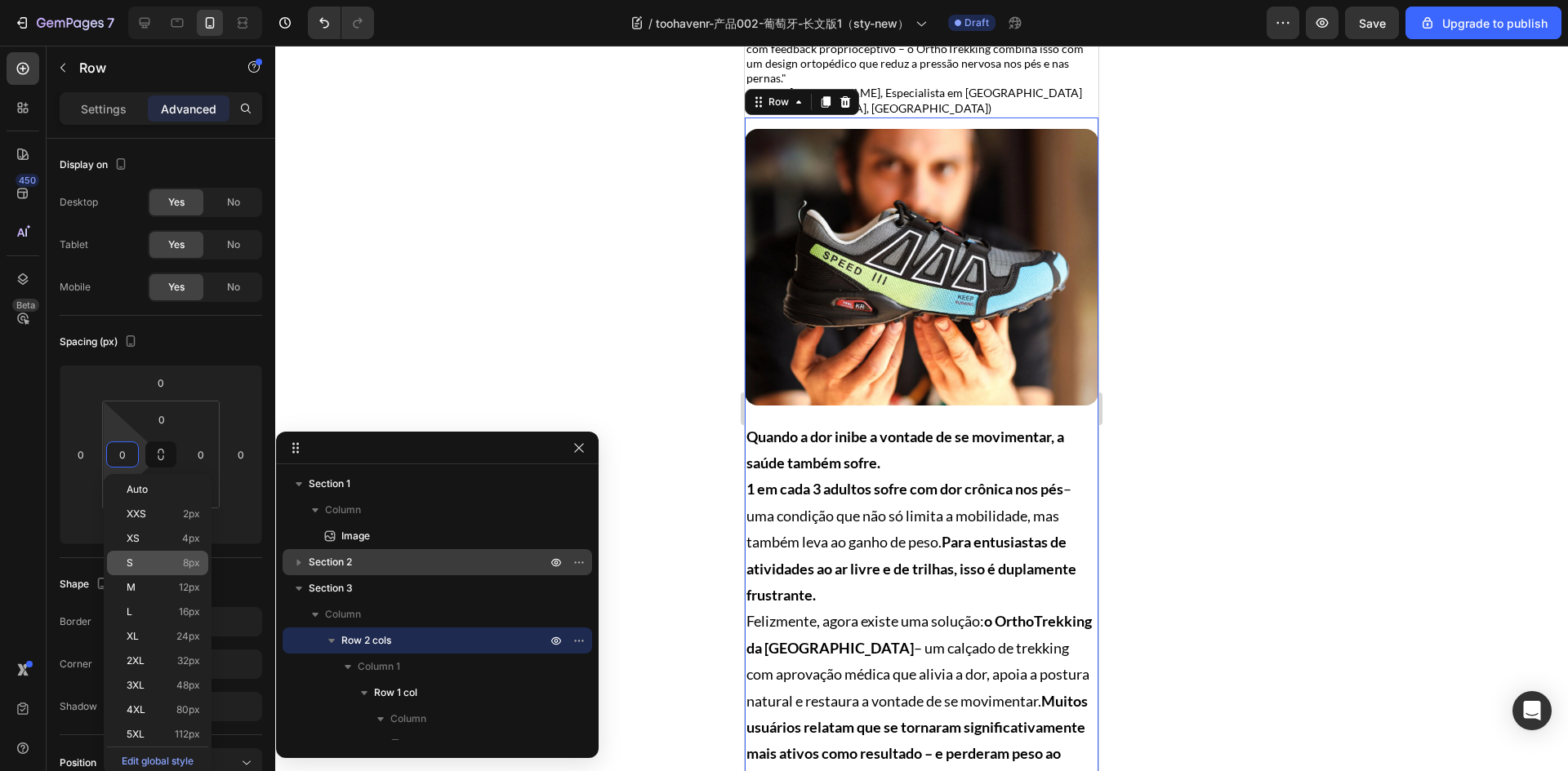
click at [162, 566] on p "S 8px" at bounding box center [164, 563] width 73 height 11
type input "8"
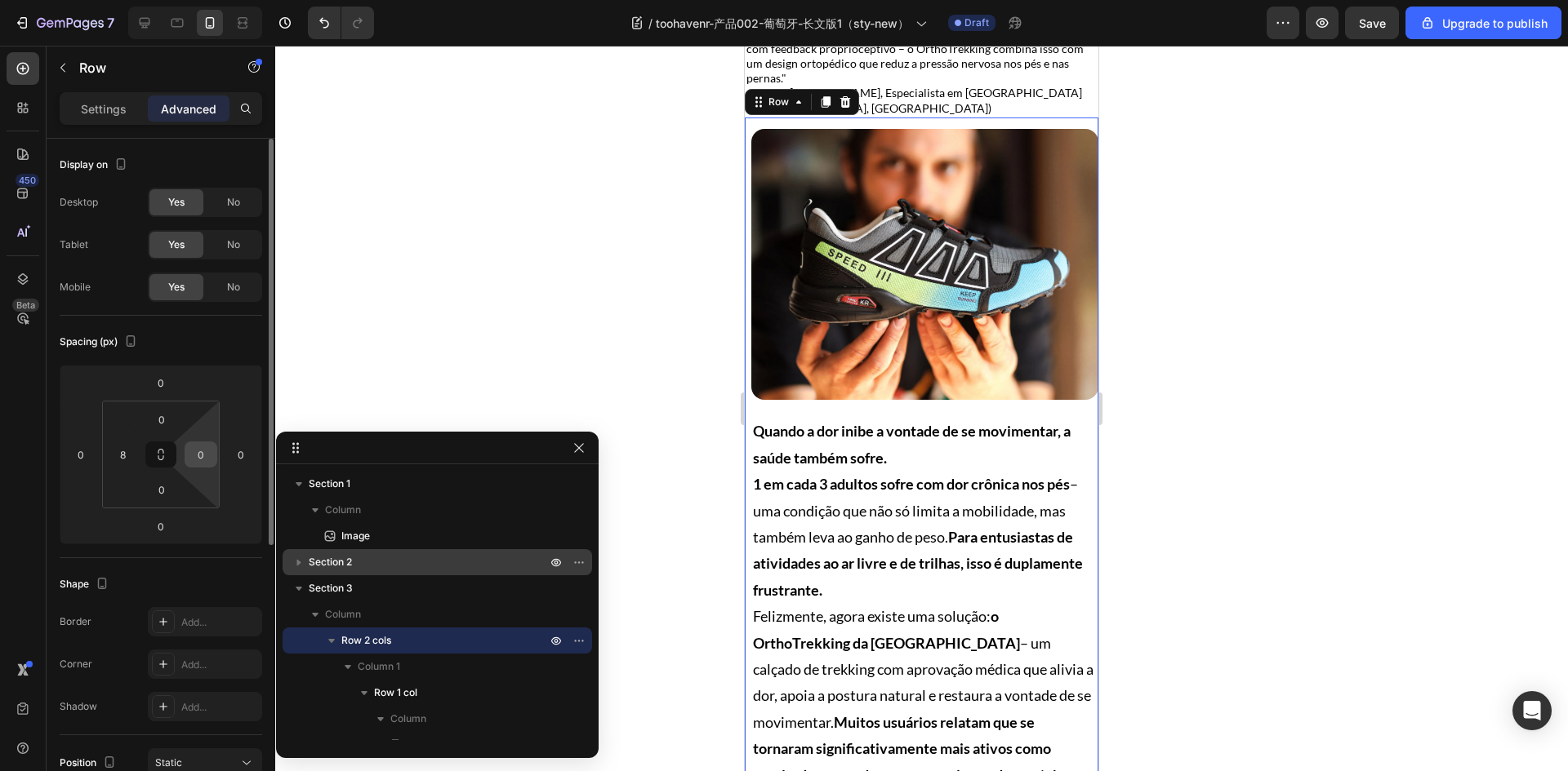
click at [200, 461] on input "0" at bounding box center [201, 454] width 24 height 24
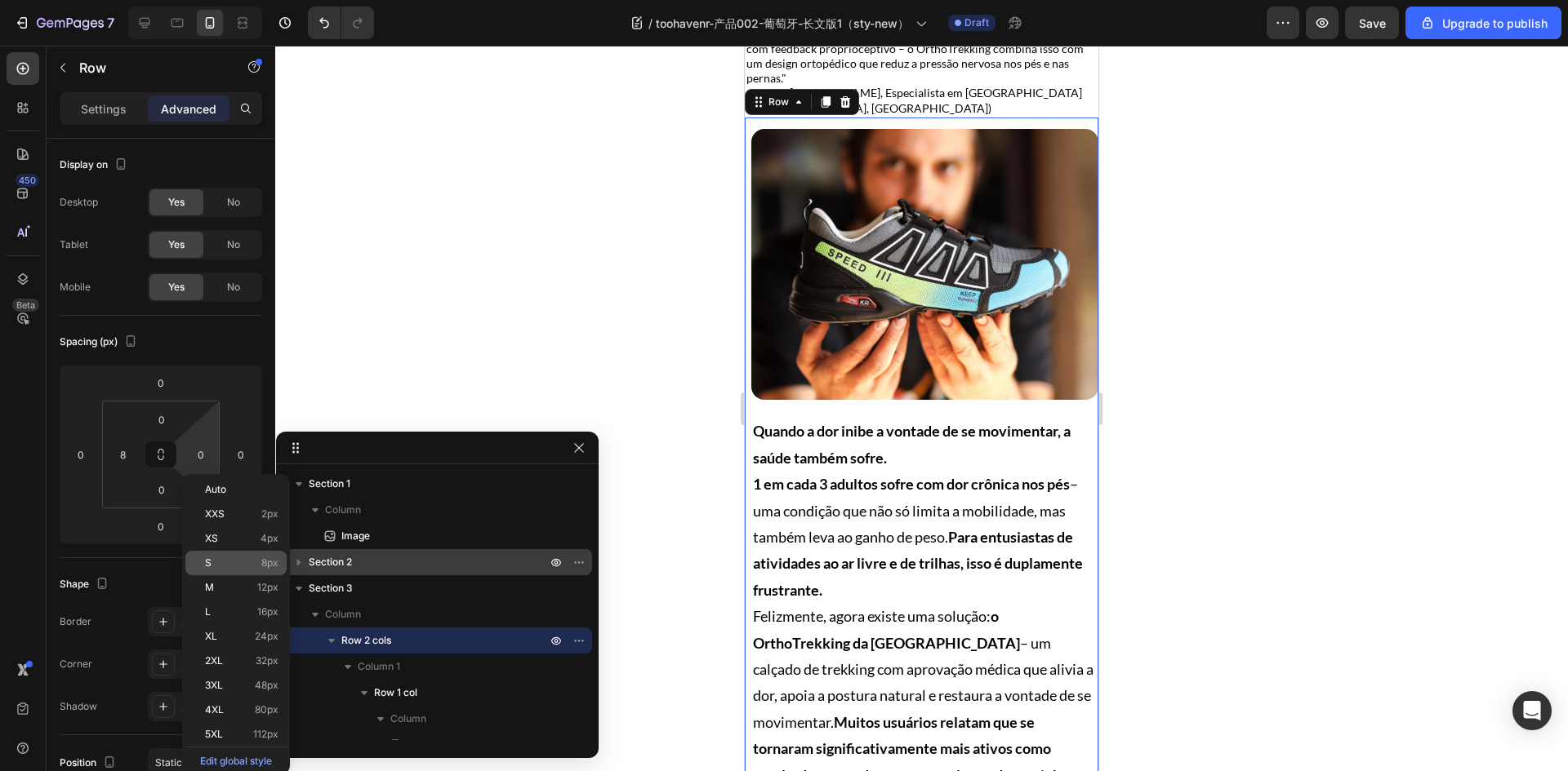
click at [245, 553] on div "S 8px" at bounding box center [236, 563] width 102 height 24
type input "8"
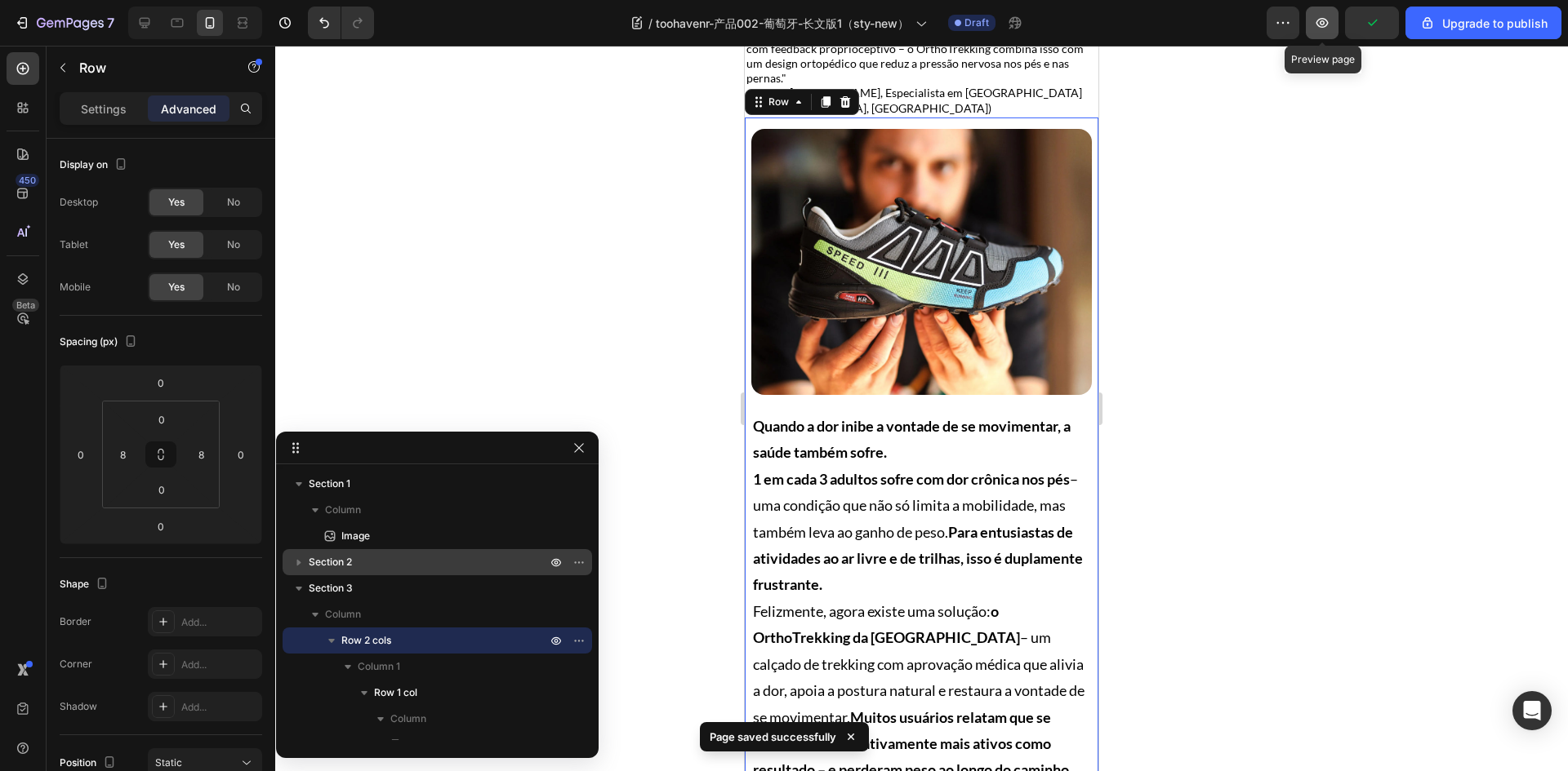
click at [1329, 15] on icon "button" at bounding box center [1322, 23] width 16 height 16
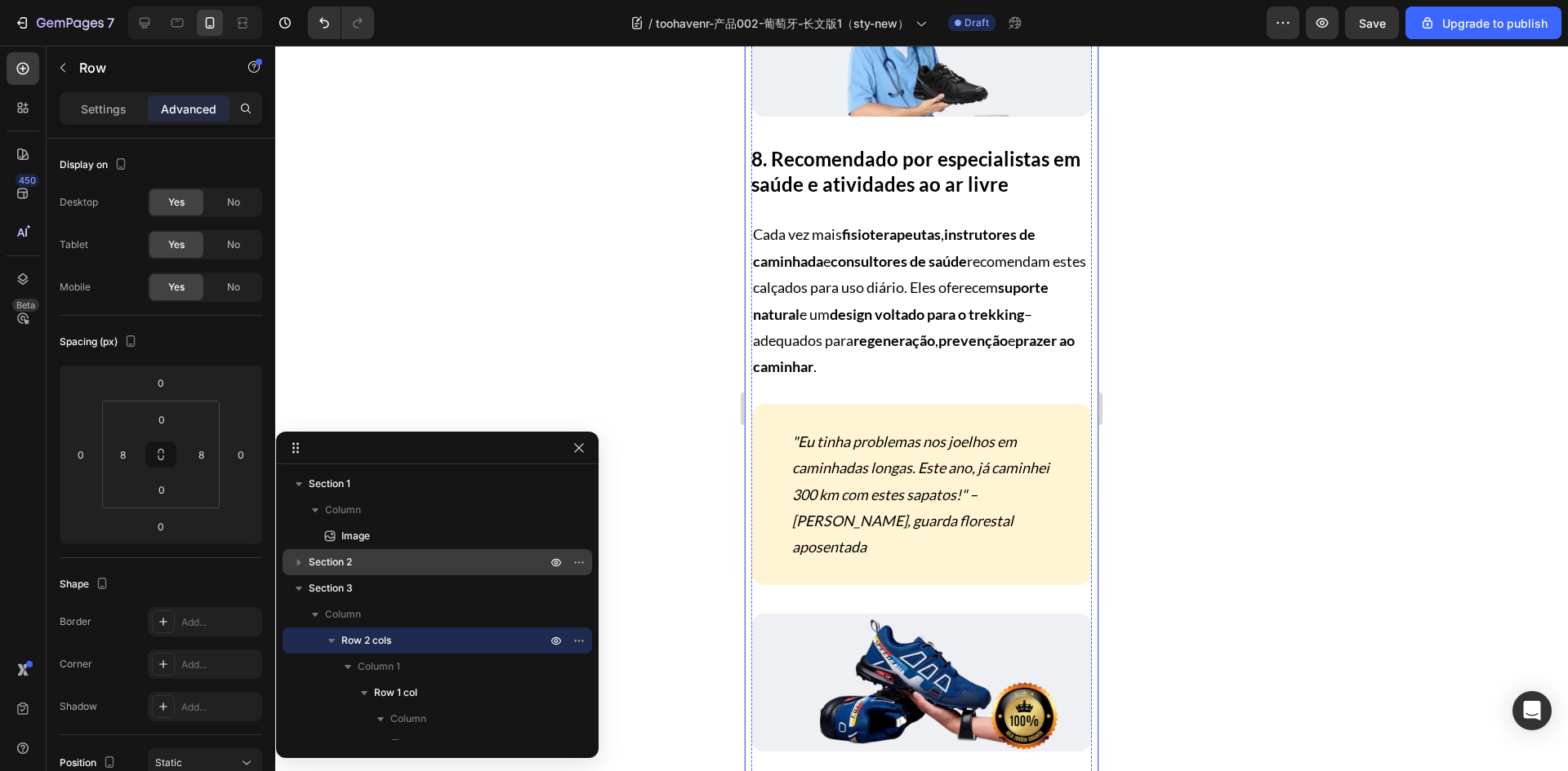
scroll to position [4448, 0]
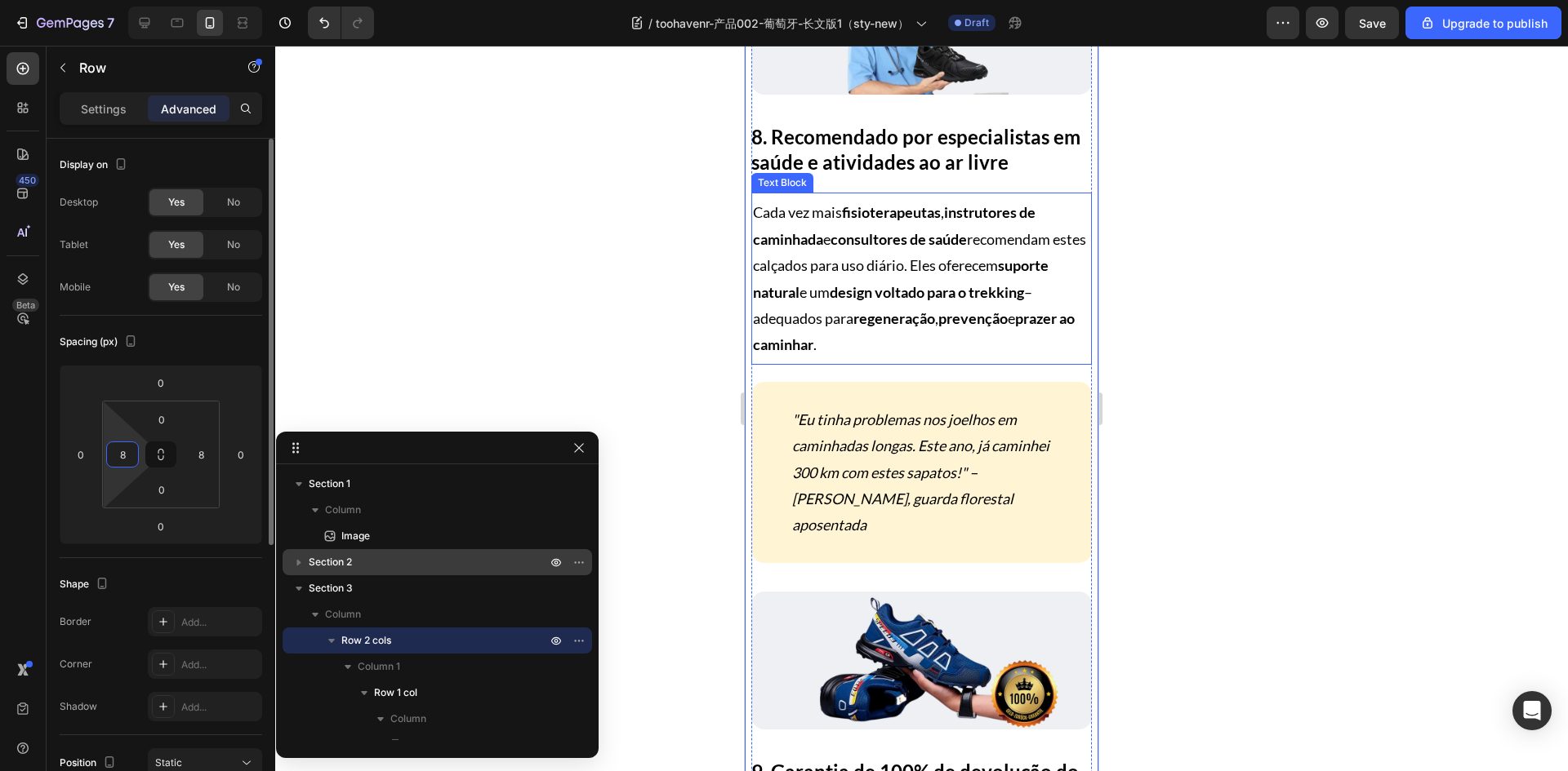
click at [126, 460] on input "8" at bounding box center [122, 454] width 24 height 24
type input "0"
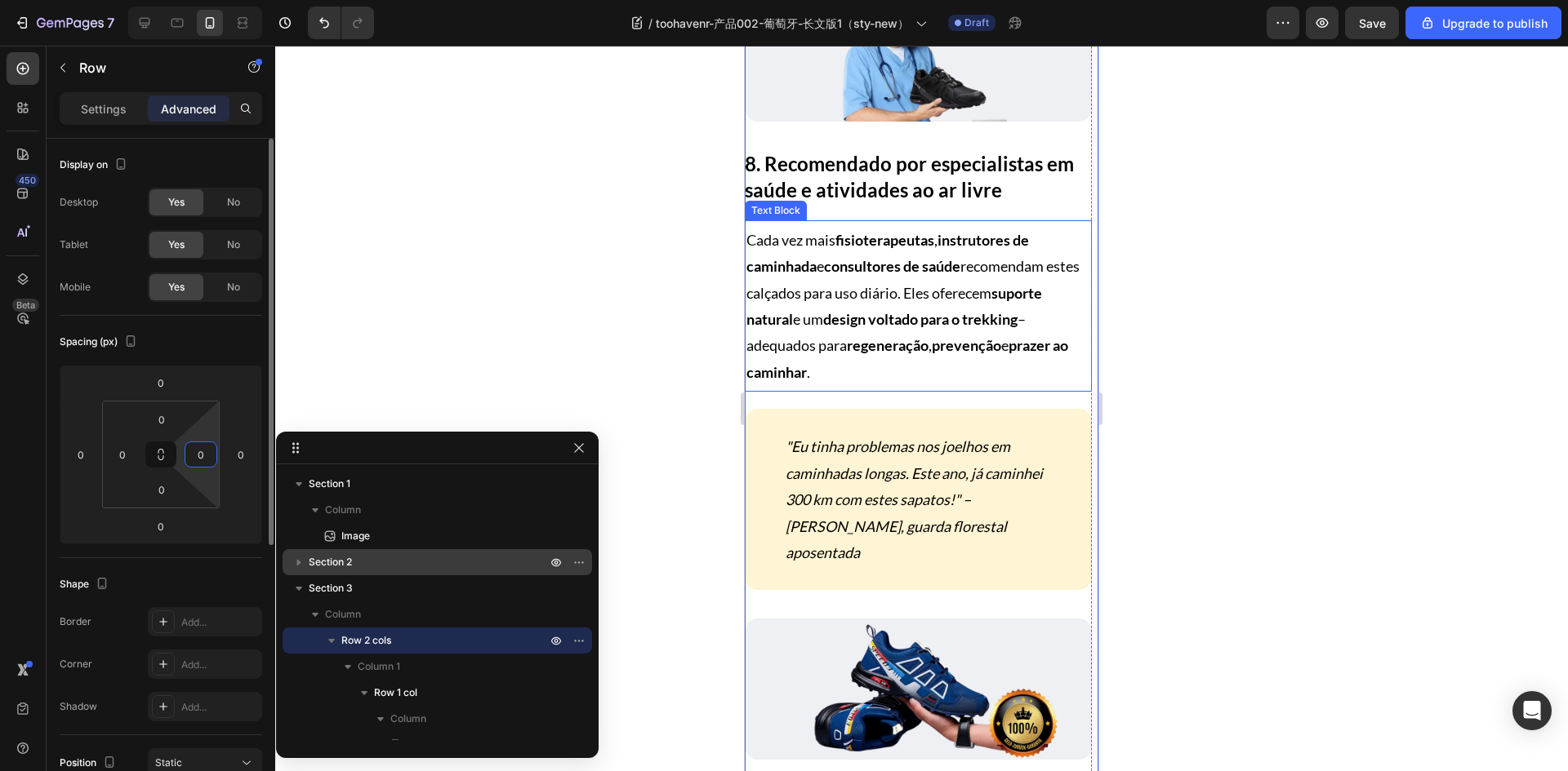
type input "0"
click at [194, 343] on div "Spacing (px)" at bounding box center [160, 342] width 202 height 26
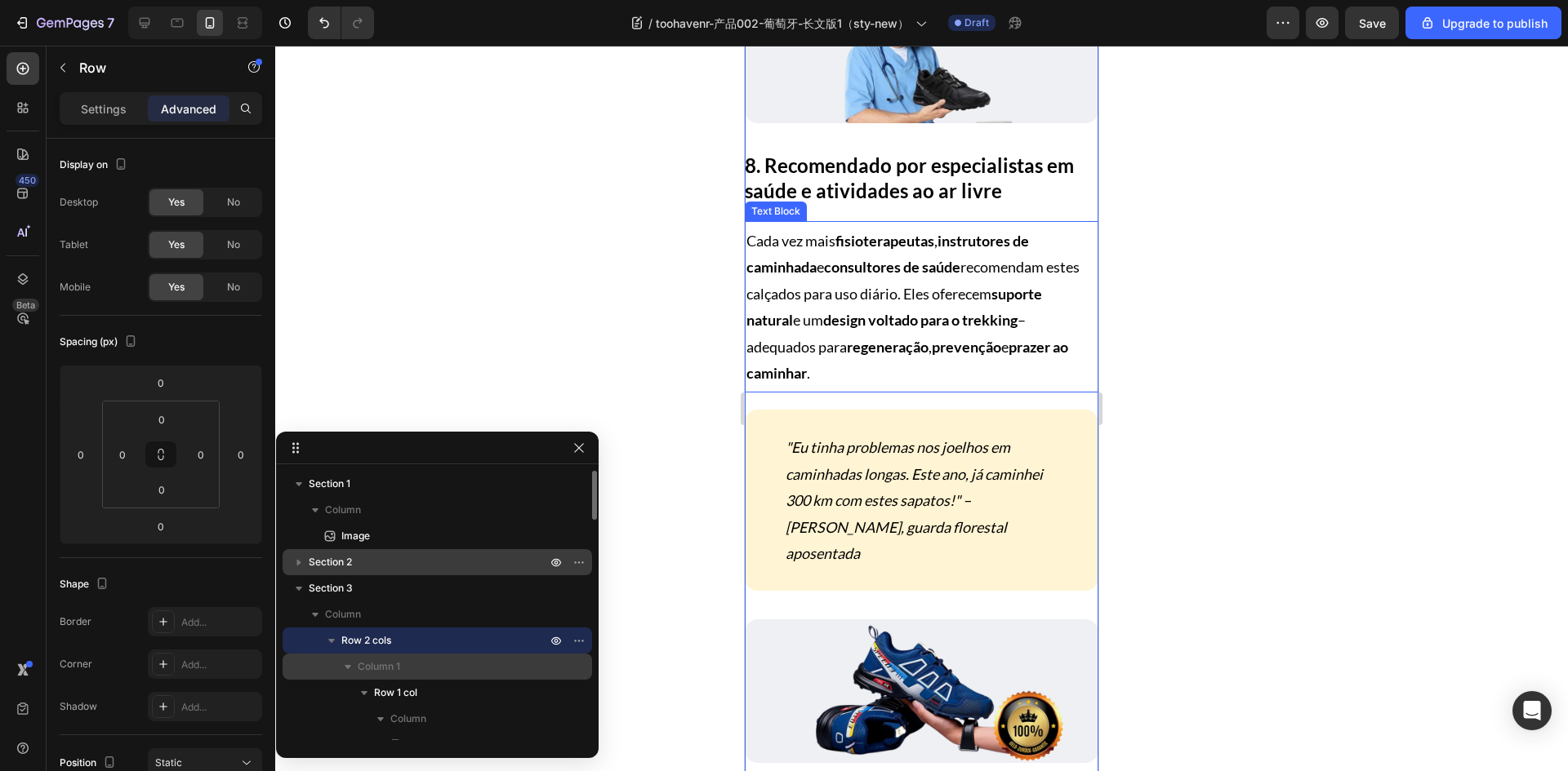
click at [401, 667] on p "Column 1" at bounding box center [453, 667] width 192 height 16
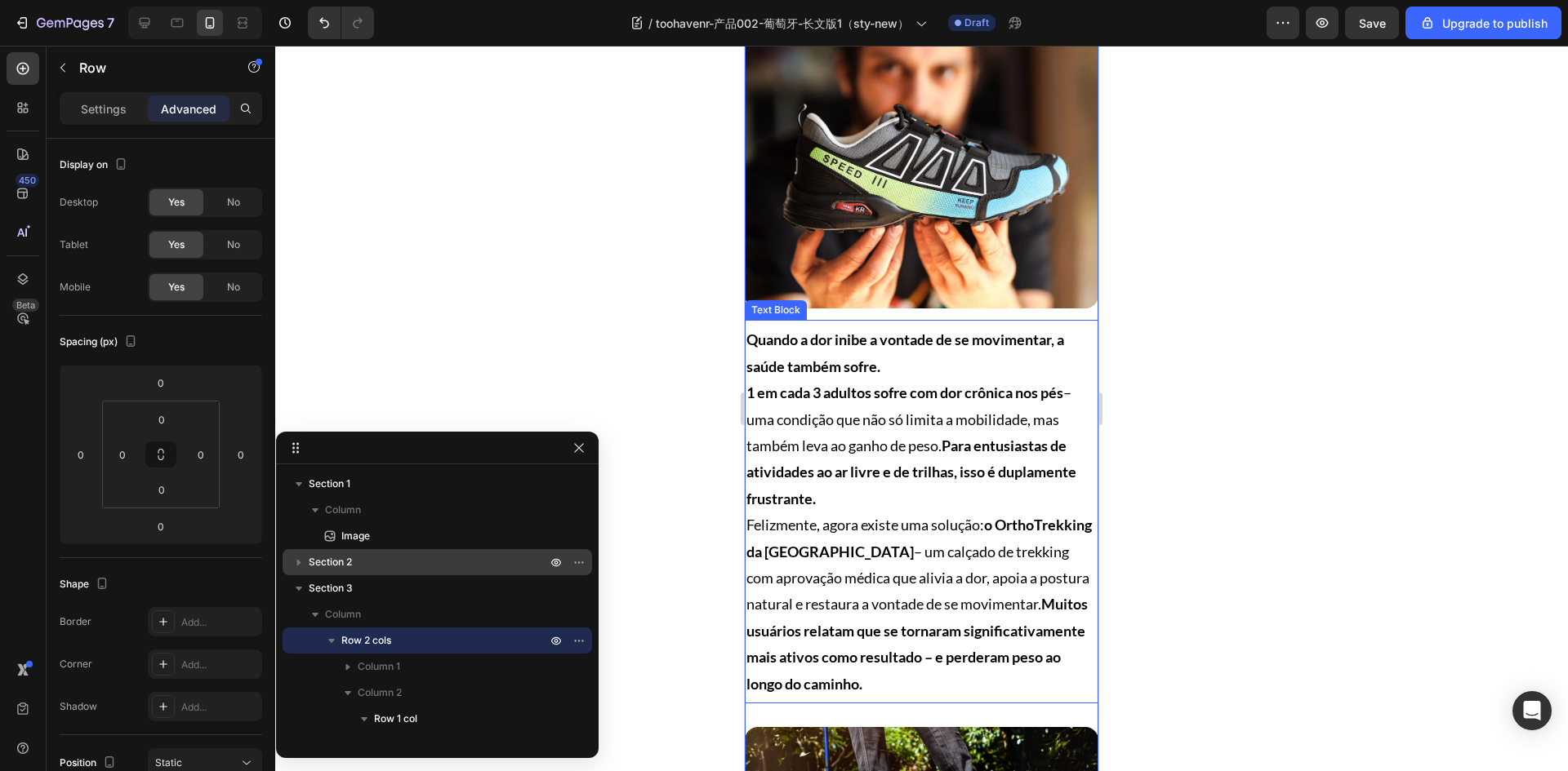
scroll to position [0, 0]
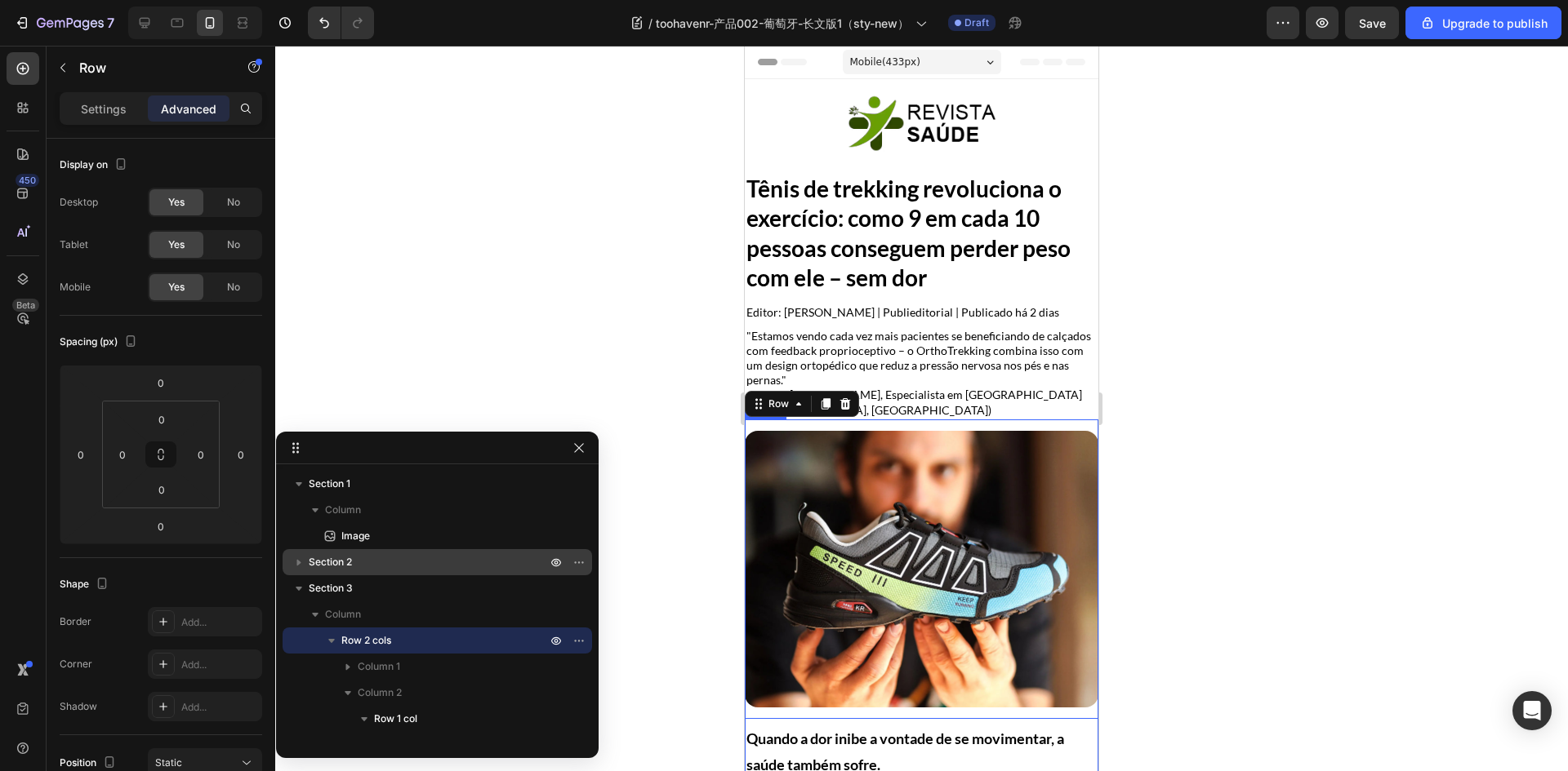
click at [863, 485] on img at bounding box center [922, 569] width 354 height 276
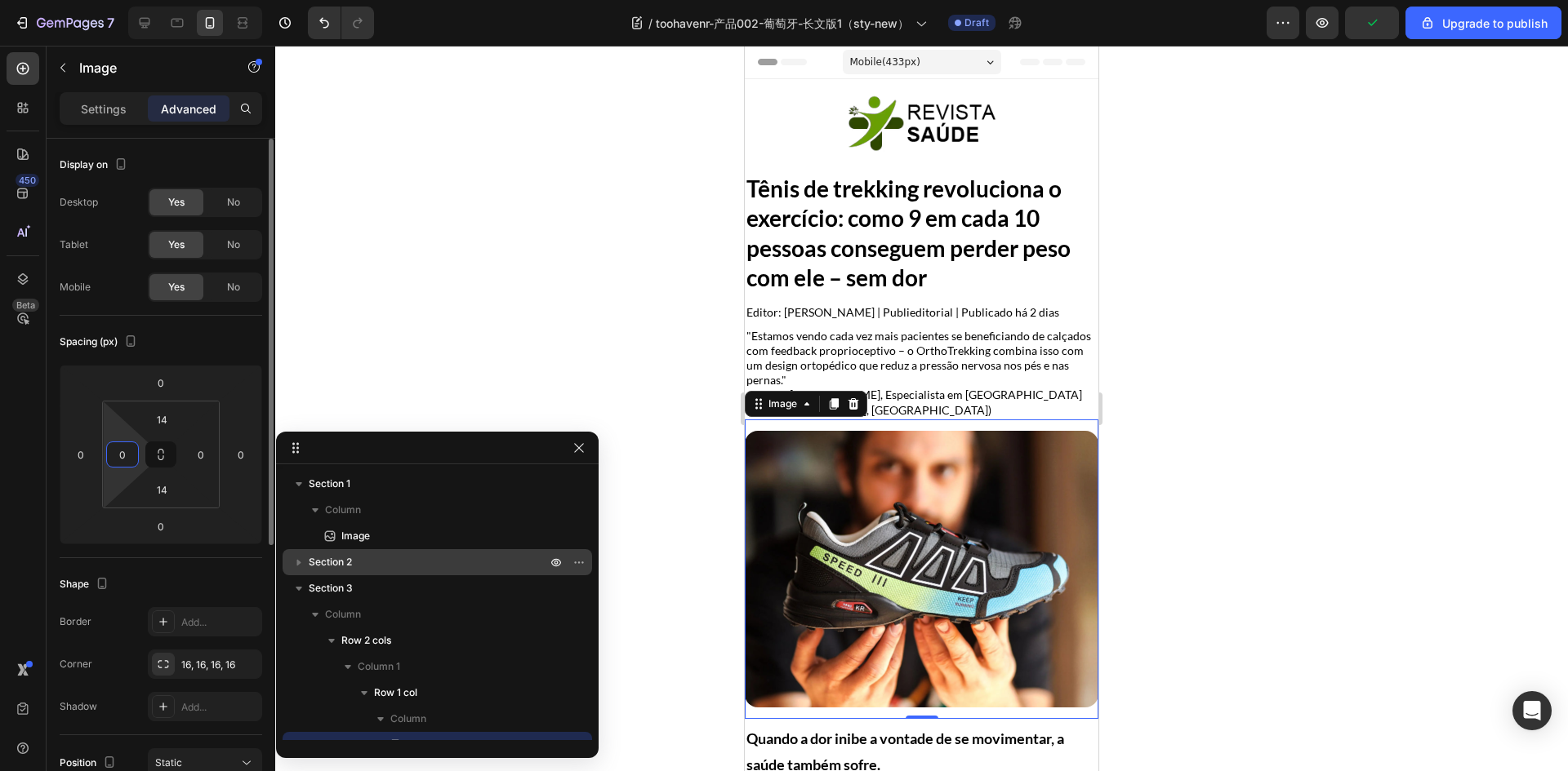
click at [130, 455] on input "0" at bounding box center [122, 454] width 24 height 24
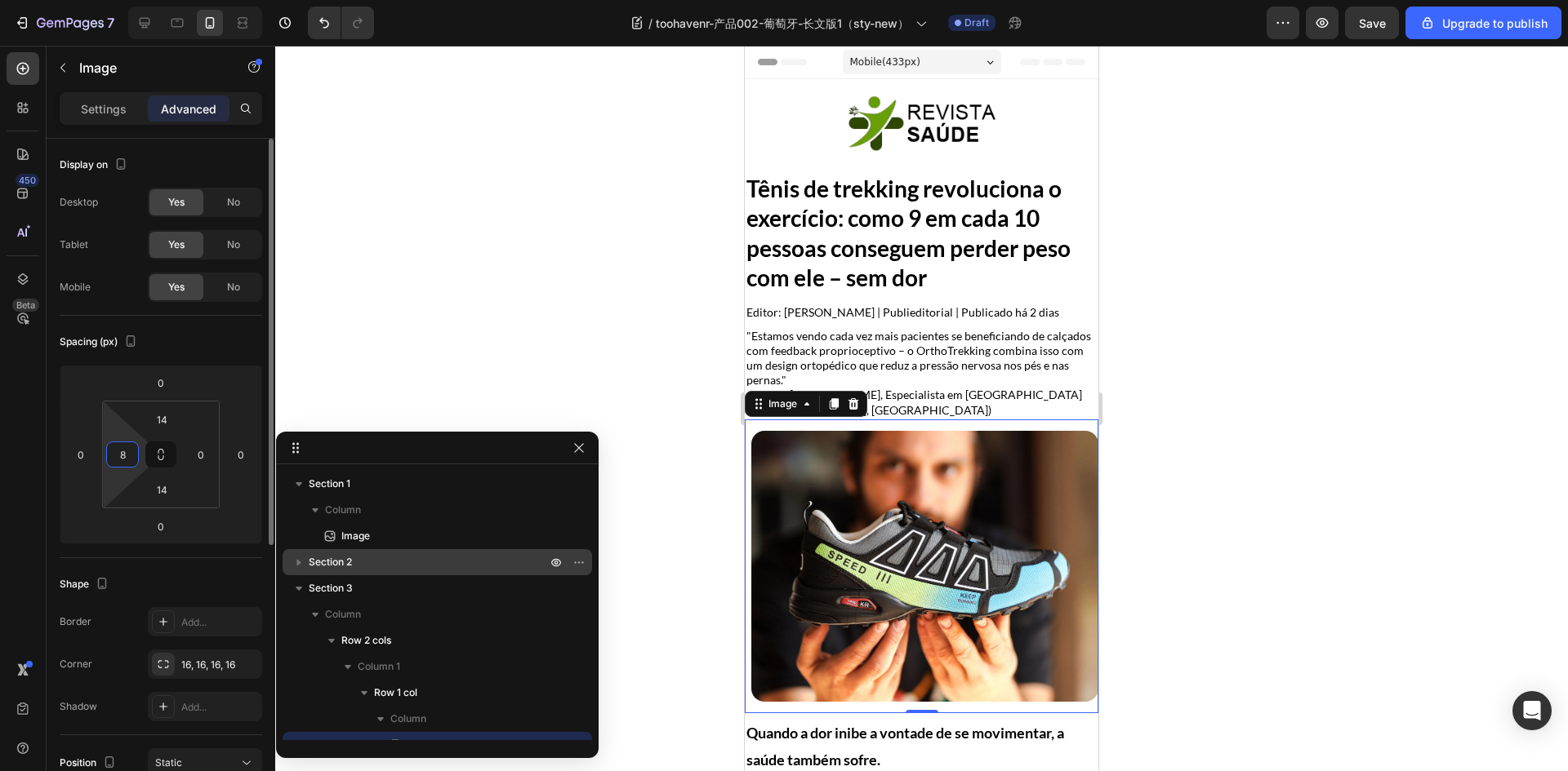
type input "8"
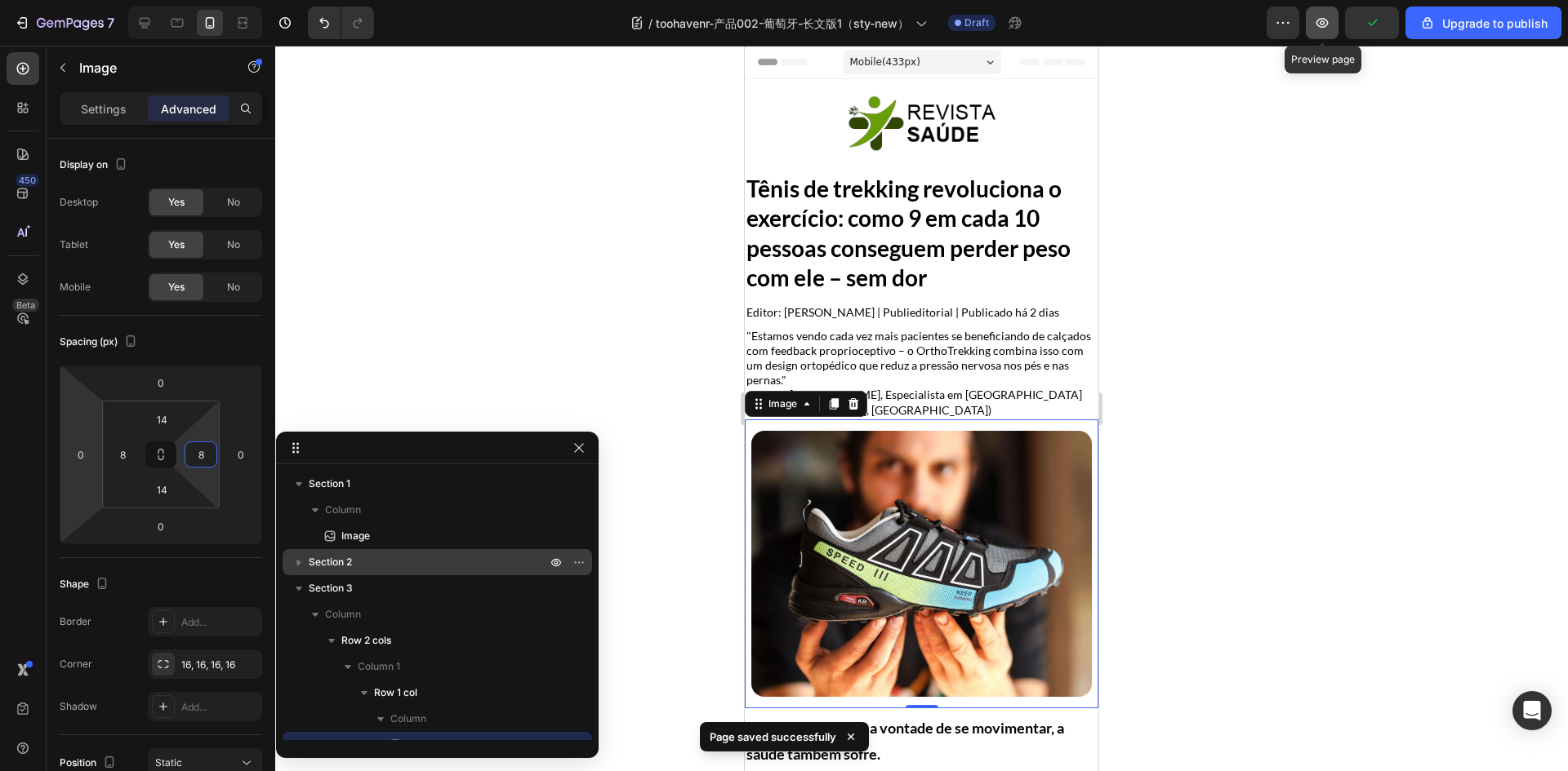
type input "8"
click at [1327, 28] on icon "button" at bounding box center [1322, 23] width 16 height 16
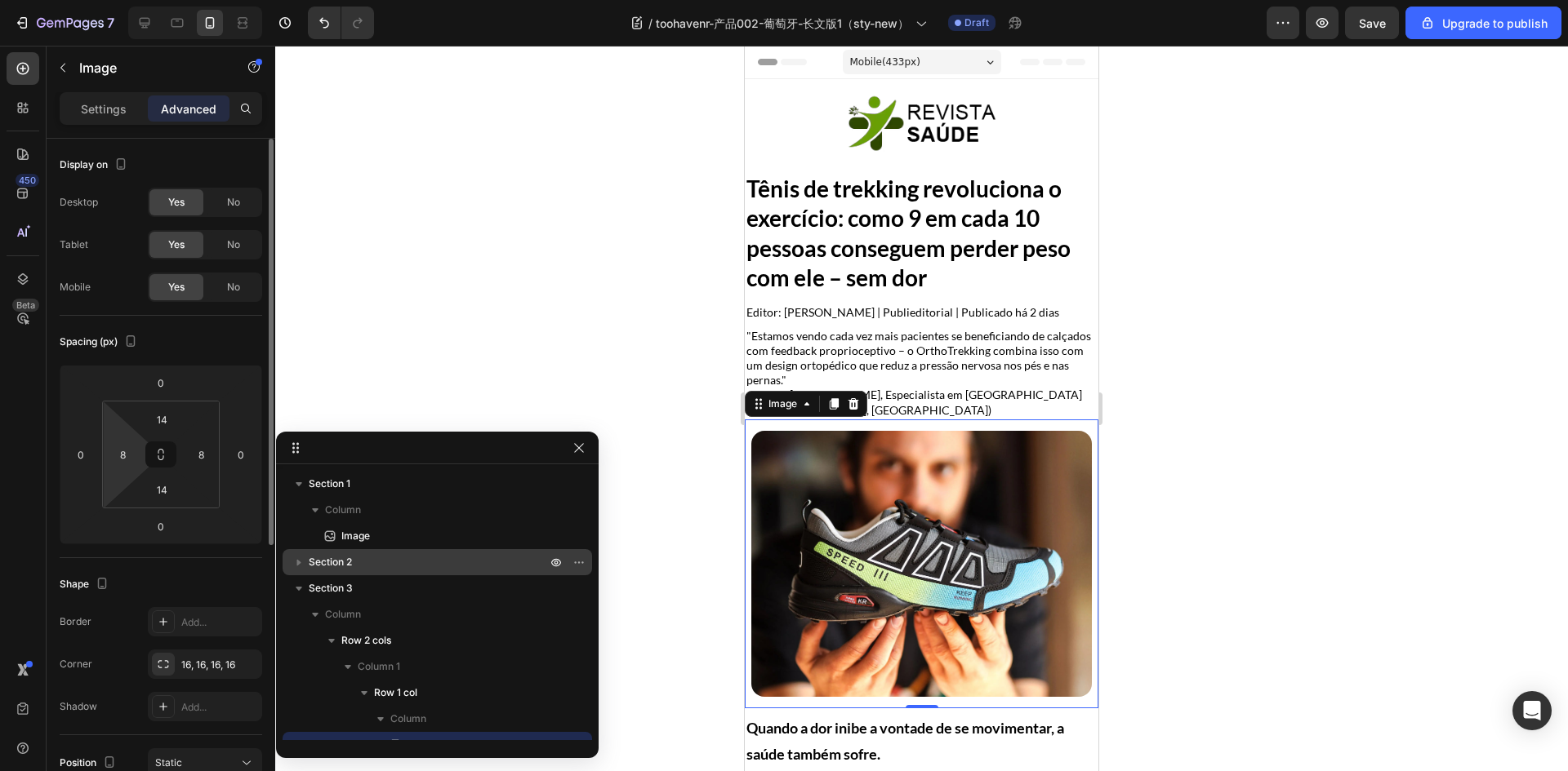
drag, startPoint x: 119, startPoint y: 454, endPoint x: 124, endPoint y: 467, distance: 13.9
click at [119, 454] on input "8" at bounding box center [122, 454] width 24 height 24
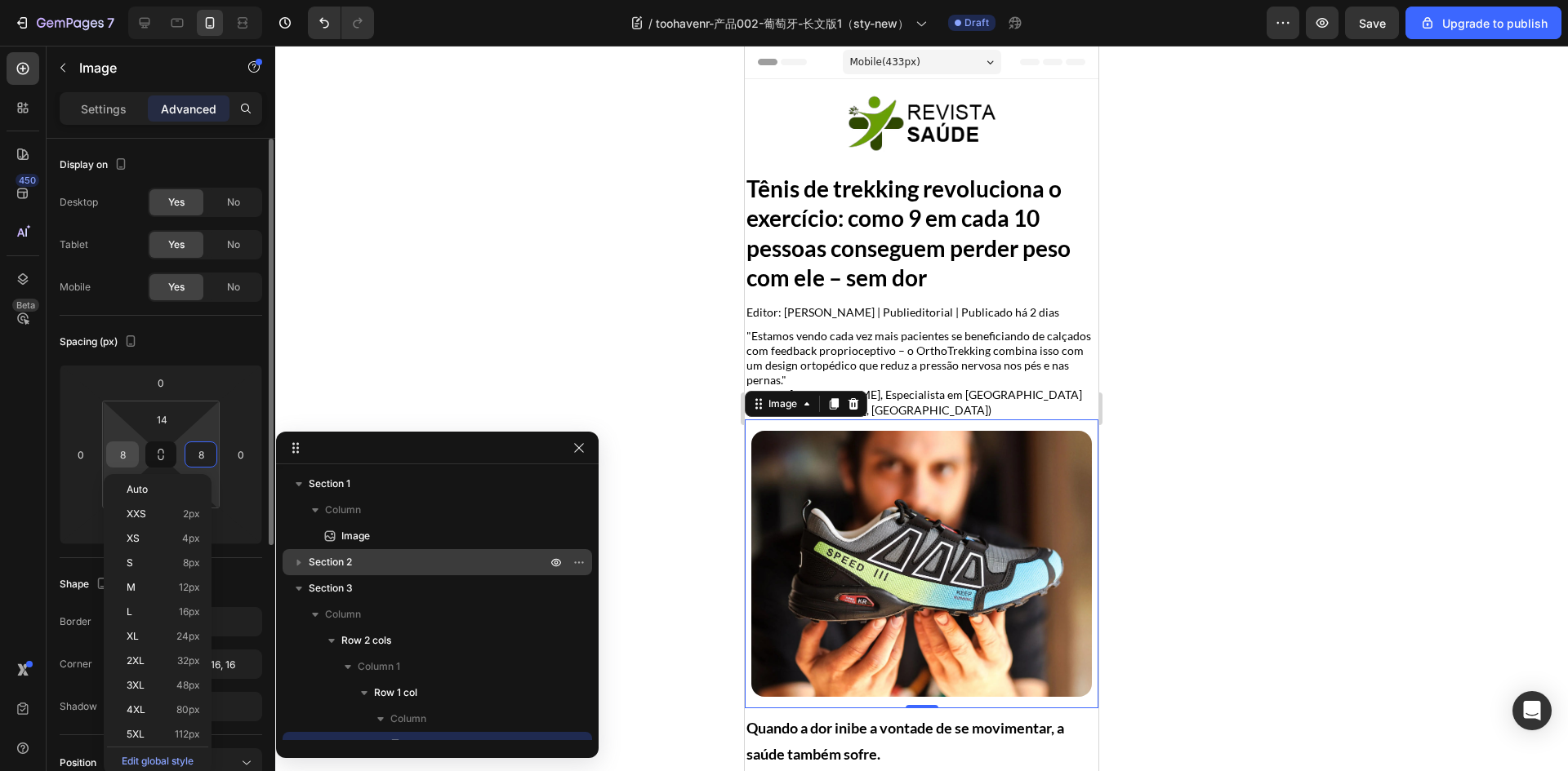
click at [121, 462] on input "8" at bounding box center [122, 454] width 24 height 24
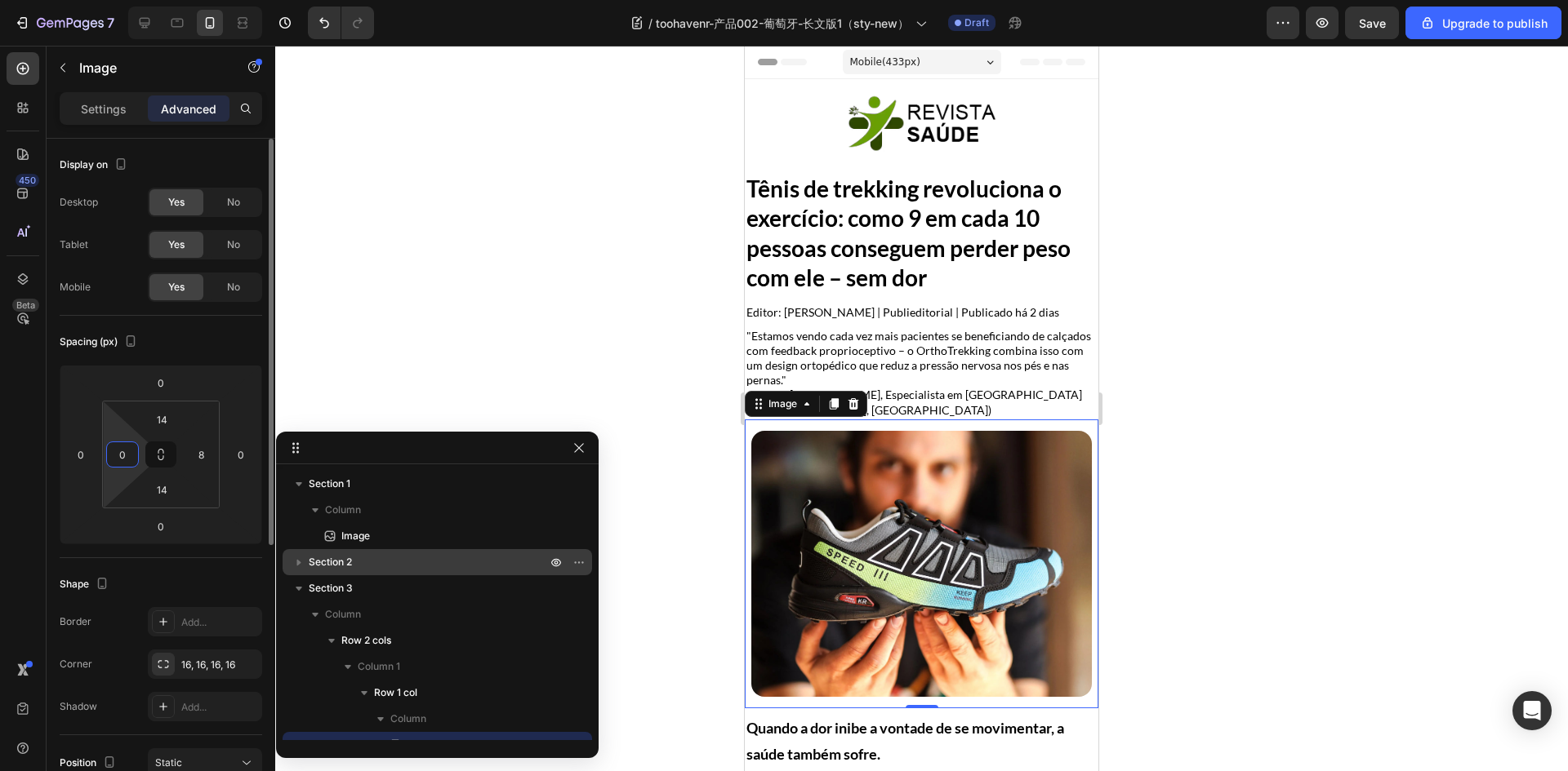
type input "0"
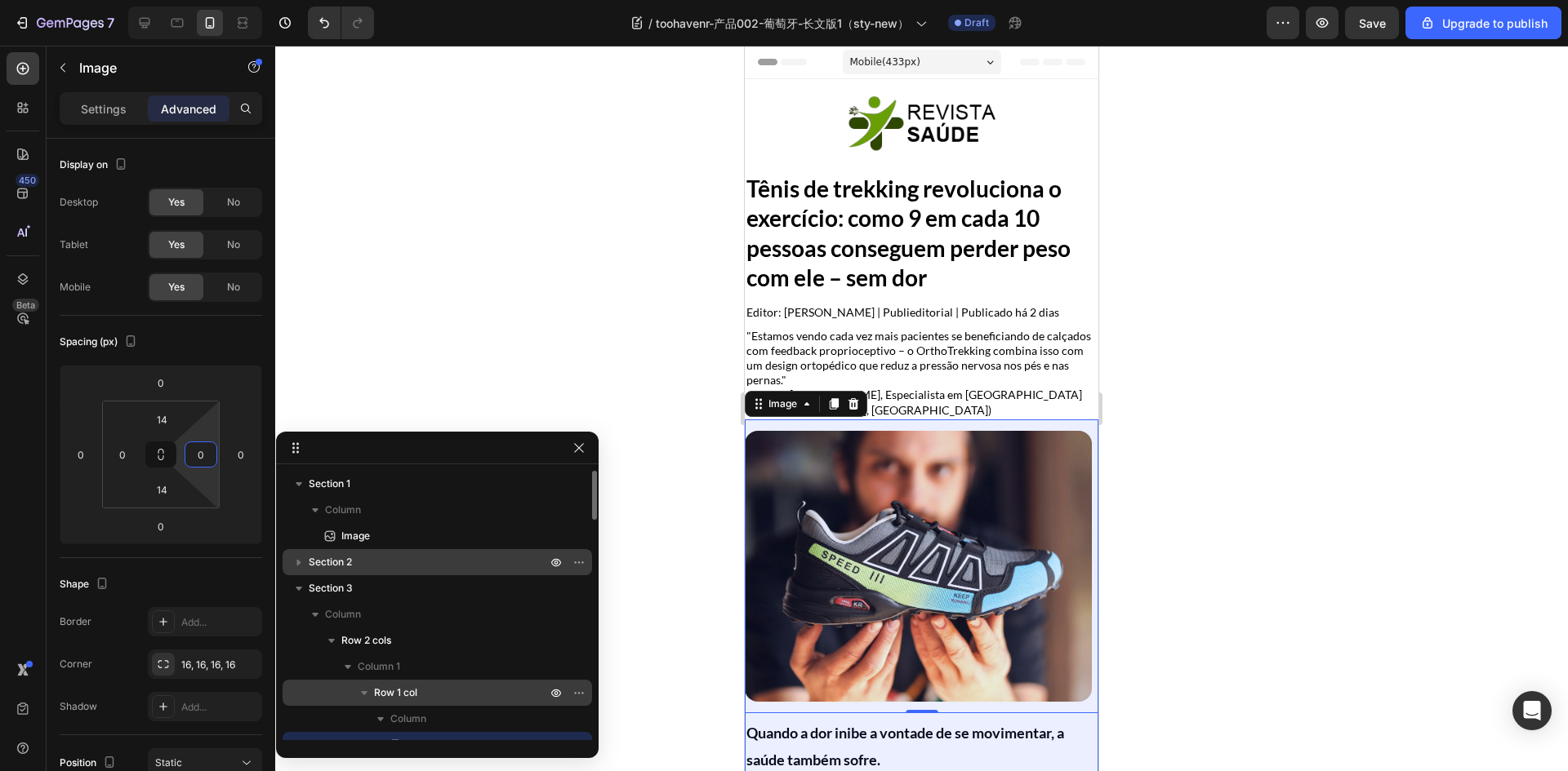
type input "0"
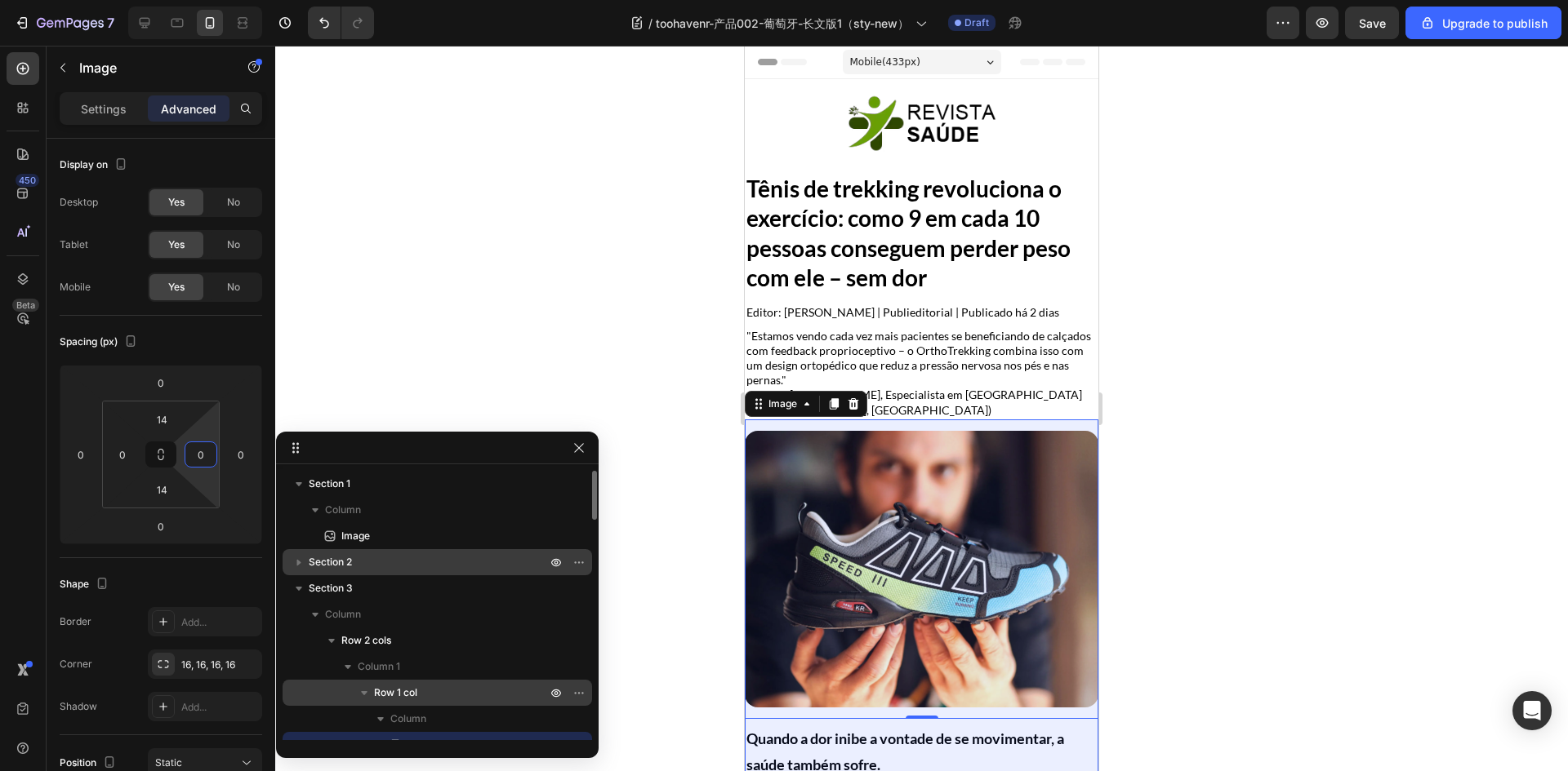
click at [424, 691] on p "Row 1 col" at bounding box center [462, 692] width 176 height 16
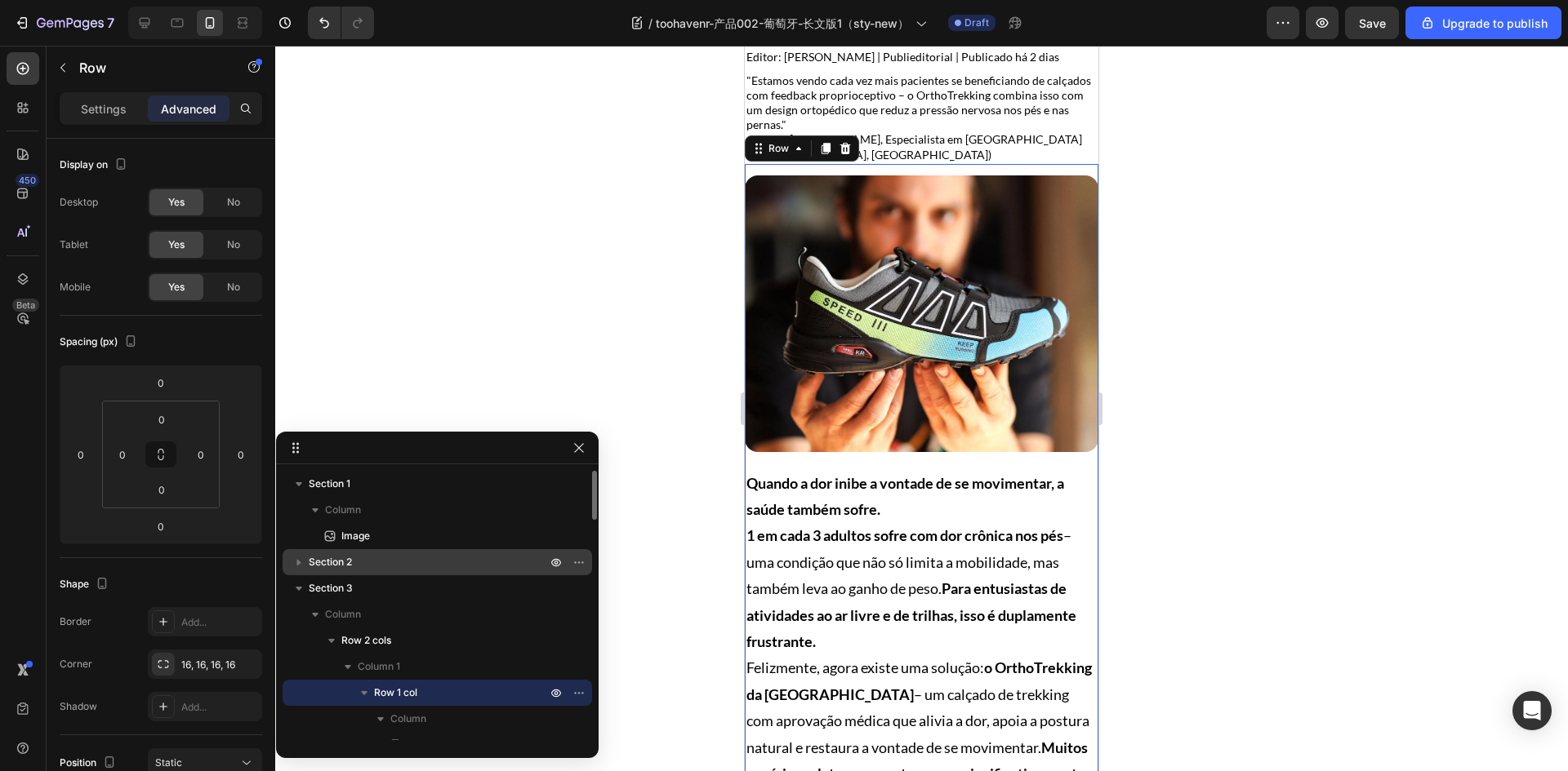
scroll to position [302, 0]
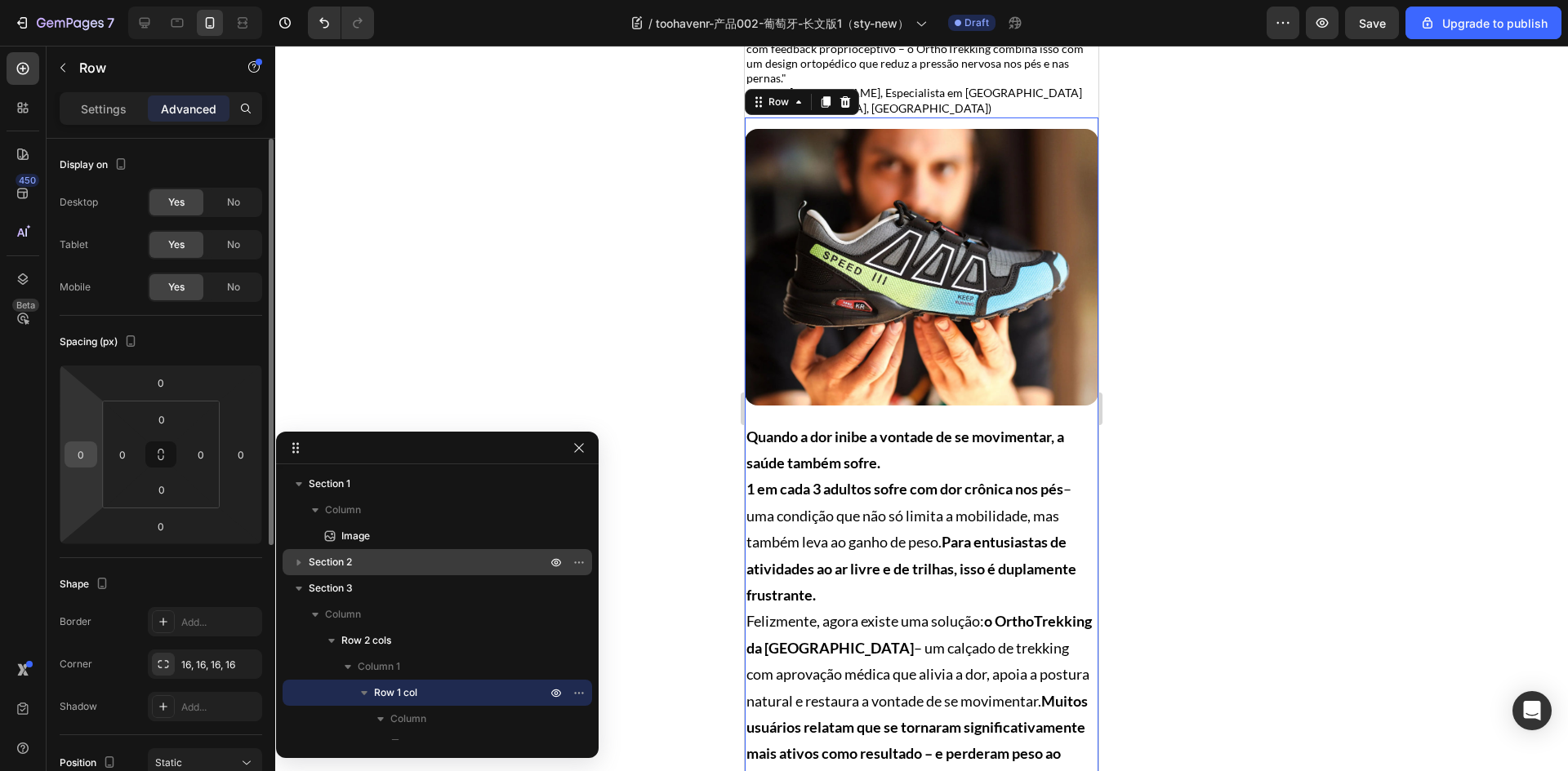
click at [88, 462] on input "0" at bounding box center [81, 454] width 24 height 24
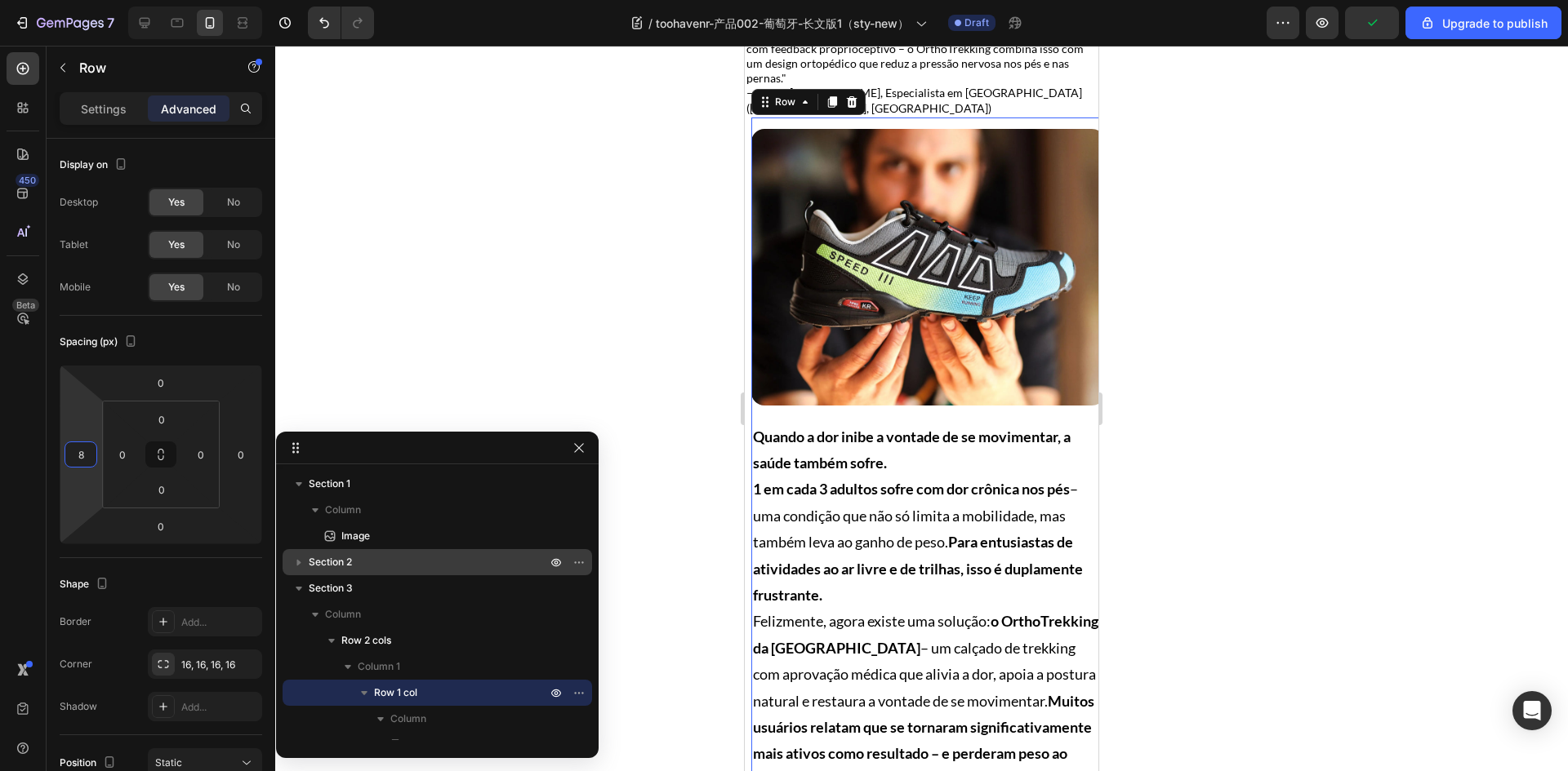
type input "0"
click at [139, 0] on html "7 / toohavenr-产品002-葡萄牙-长文版1（sty-new） Draft Preview Save Upgrade to publish 450…" at bounding box center [784, 0] width 1568 height 0
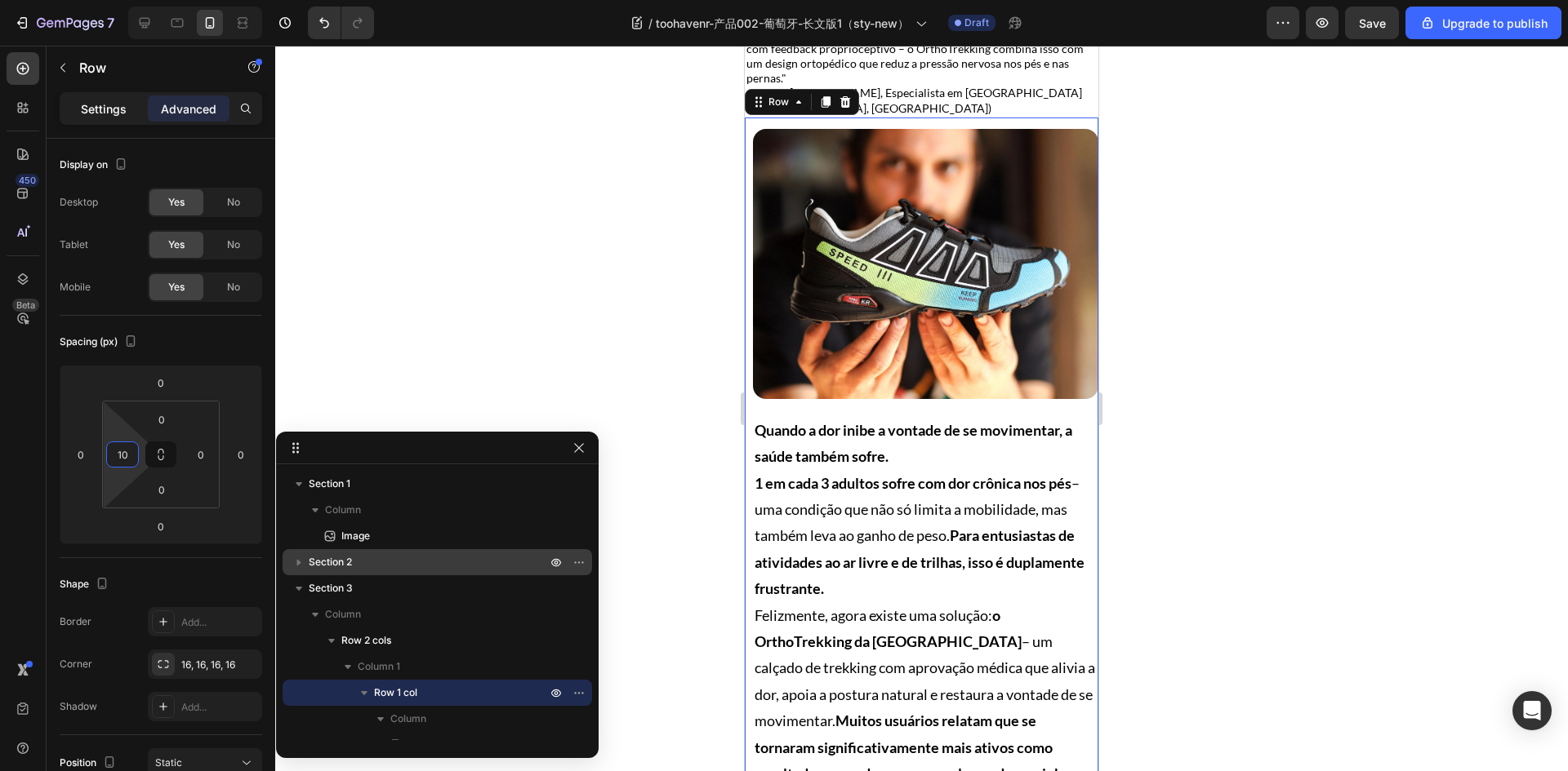
type input "10"
click at [108, 101] on p "Settings" at bounding box center [103, 109] width 46 height 17
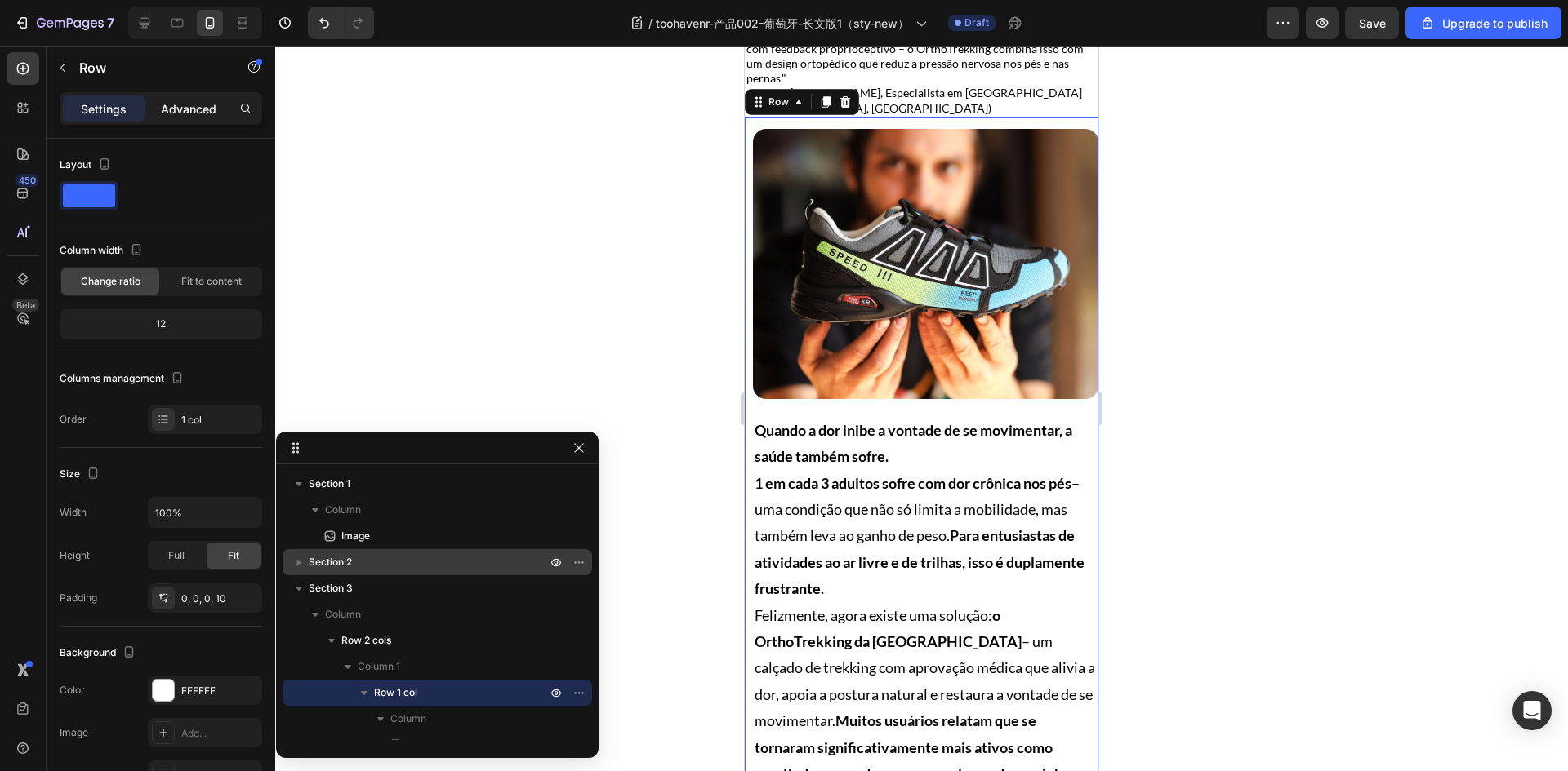
click at [182, 102] on p "Advanced" at bounding box center [188, 109] width 55 height 17
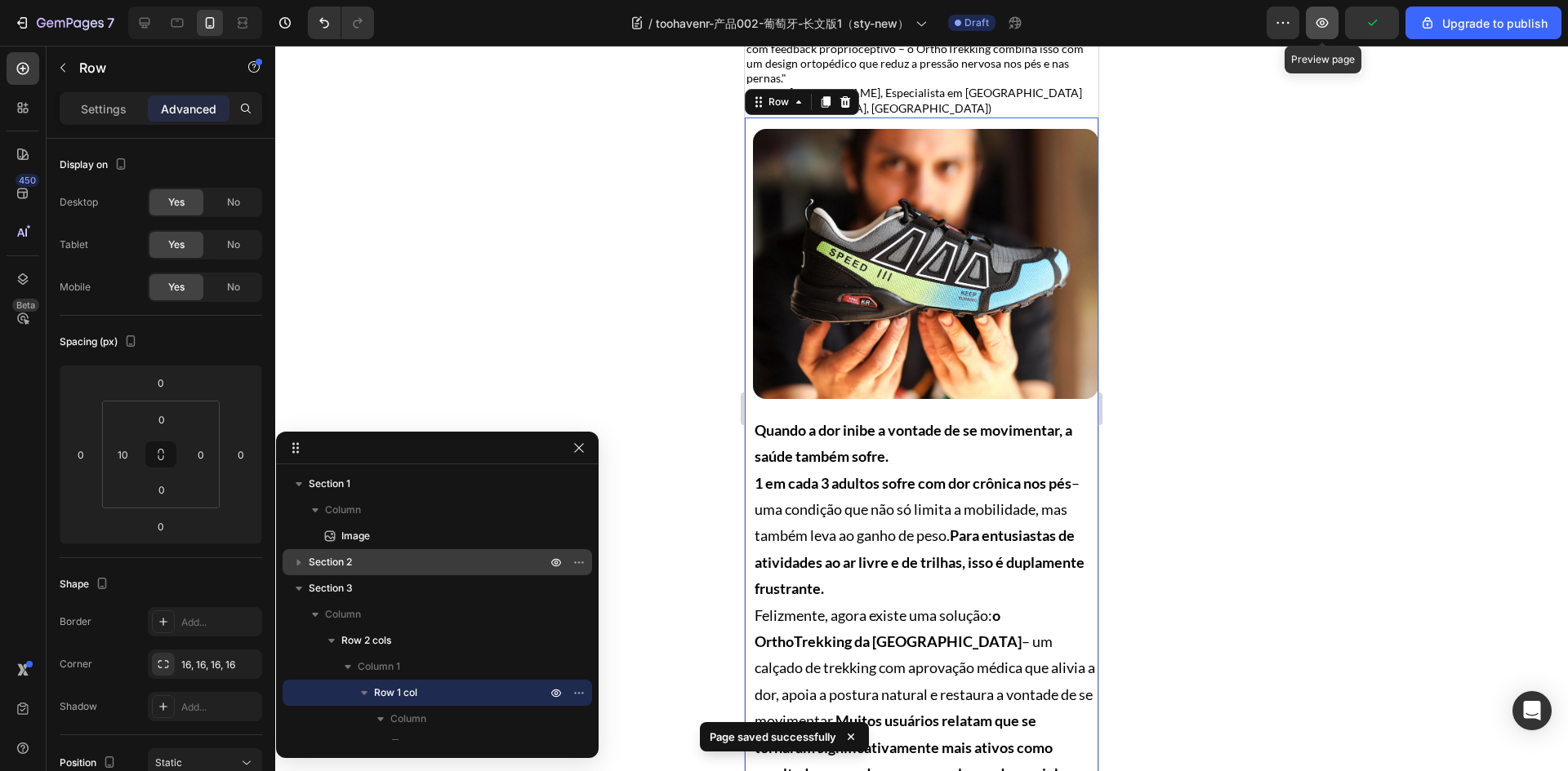
click at [1325, 27] on icon "button" at bounding box center [1322, 23] width 12 height 9
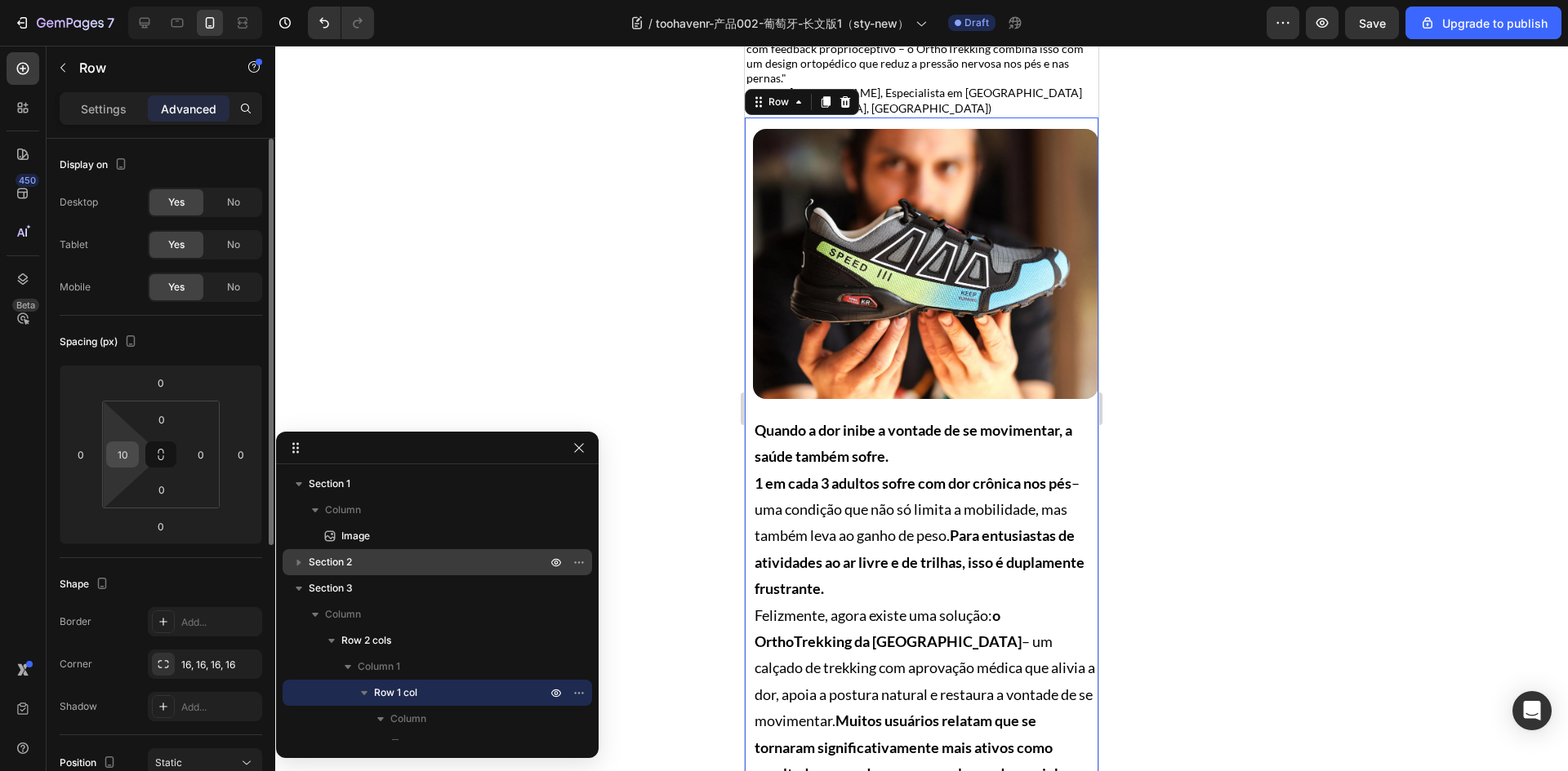
click at [121, 461] on input "10" at bounding box center [122, 454] width 24 height 24
type input "8"
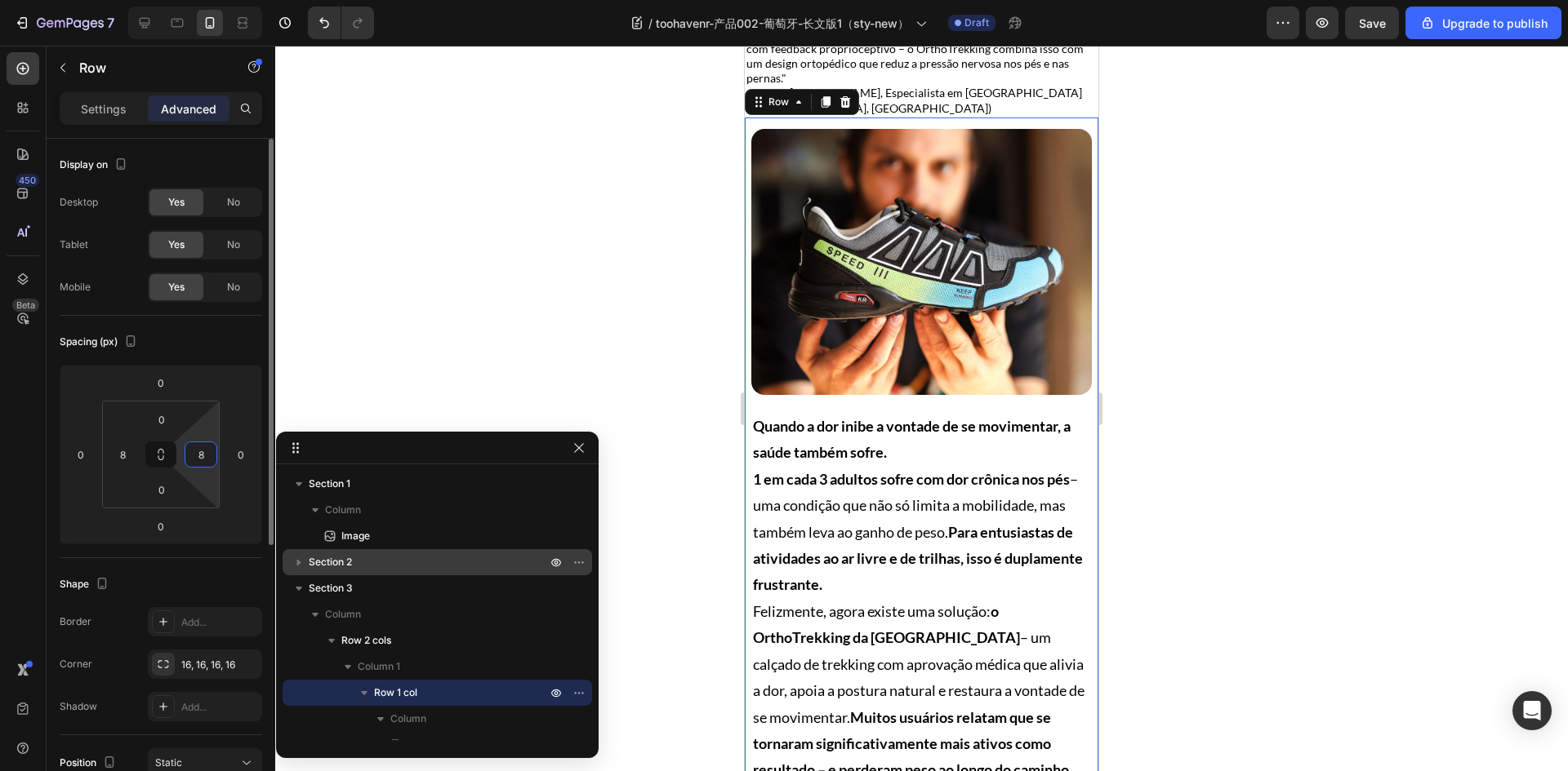
type input "8"
click at [0, 0] on div "Spacing (px) 0 0 0 0 0 8 0 8" at bounding box center [0, 0] width 0 height 0
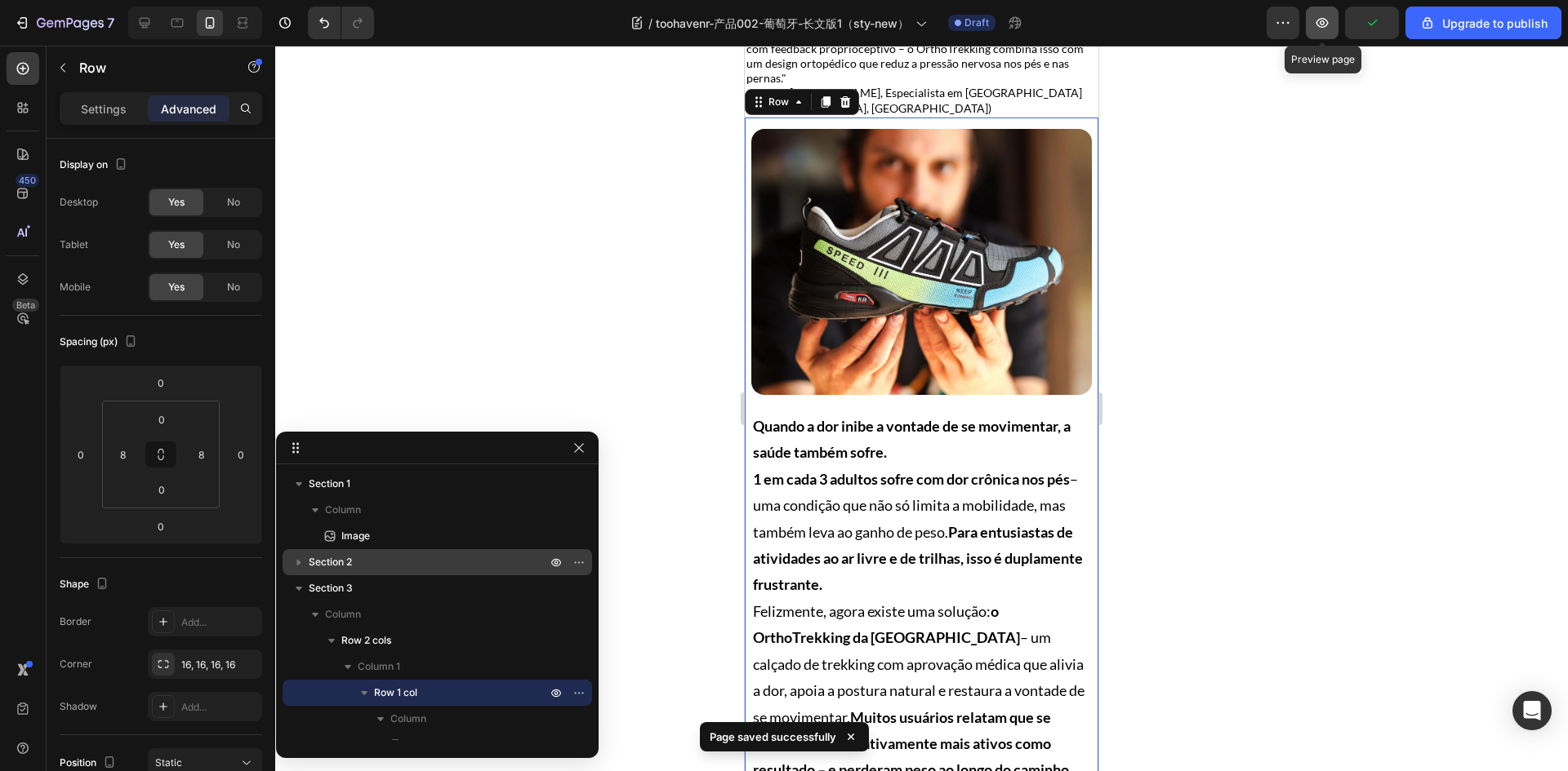
click at [1321, 24] on icon "button" at bounding box center [1322, 23] width 16 height 16
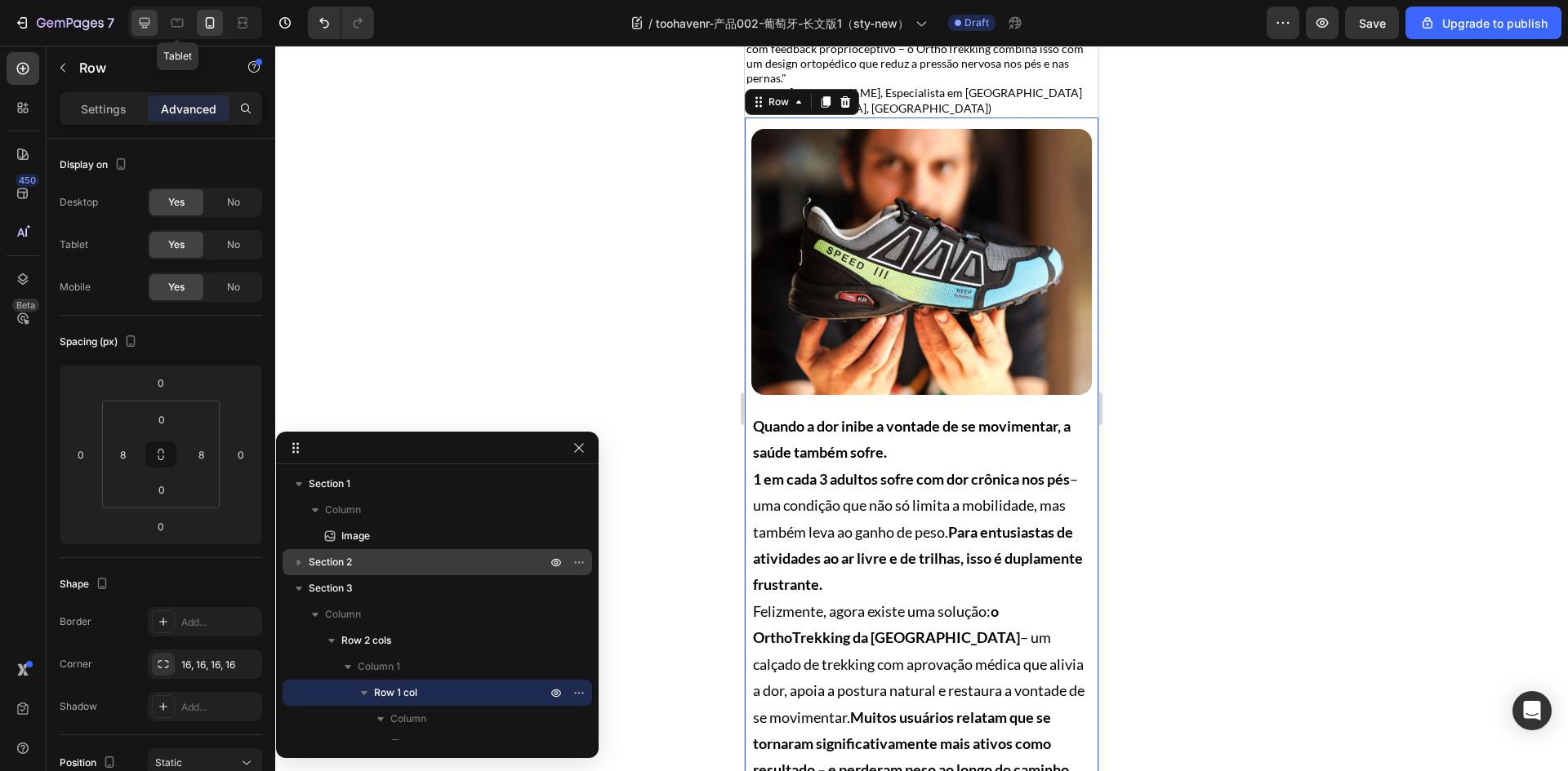
click at [141, 24] on icon at bounding box center [144, 23] width 10 height 10
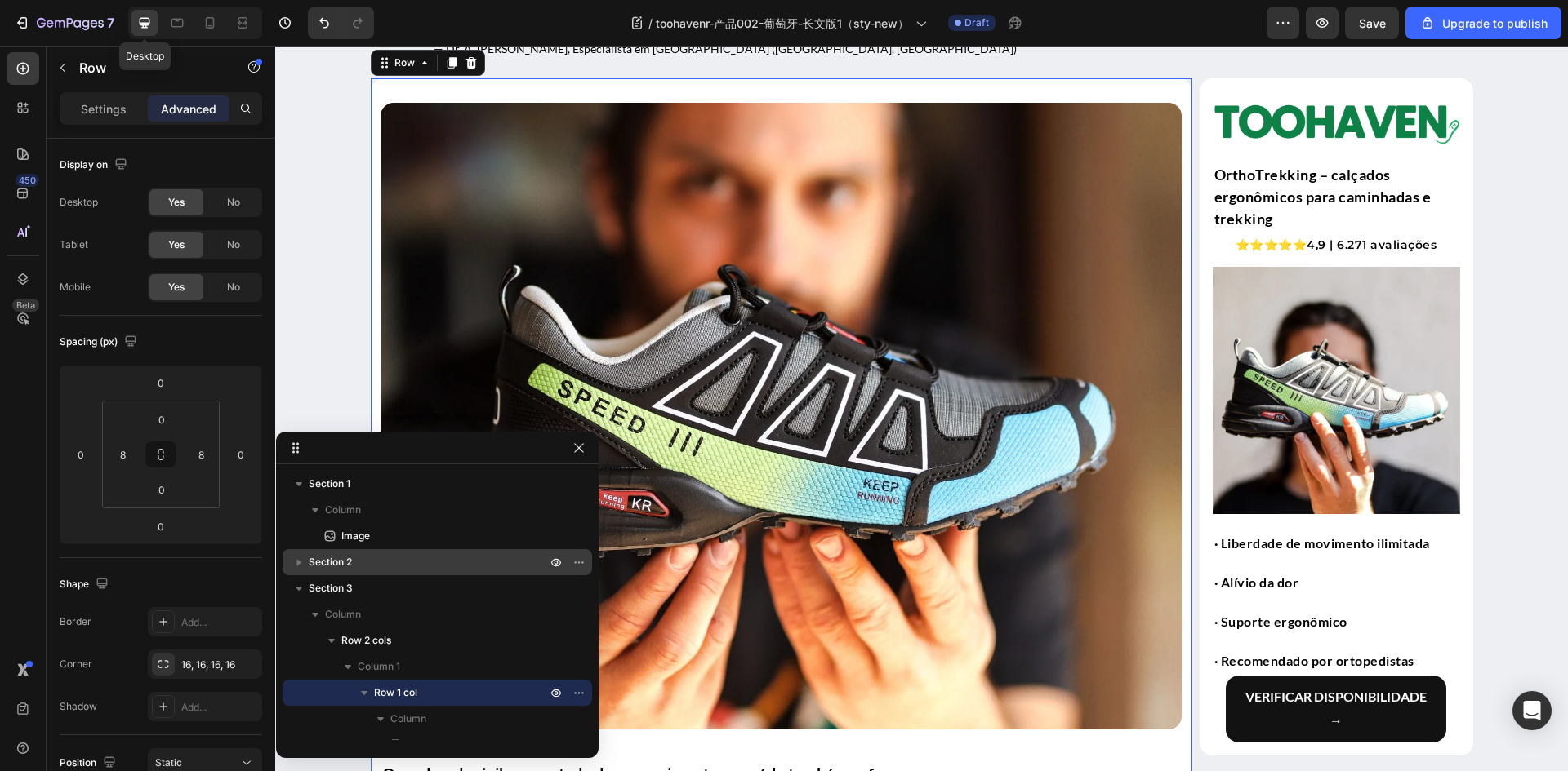
type input "24"
type input "12"
type input "24"
type input "12"
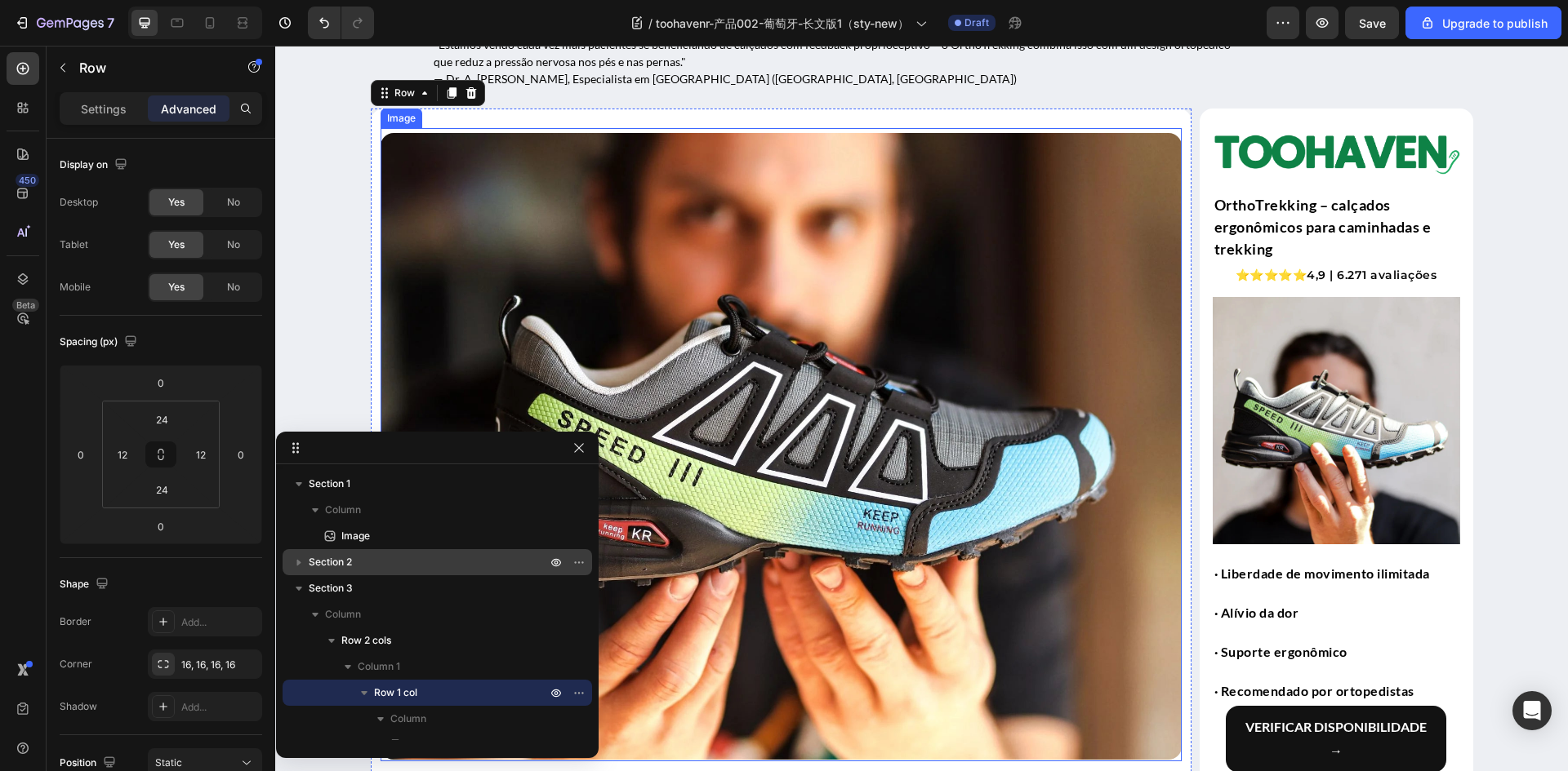
scroll to position [277, 0]
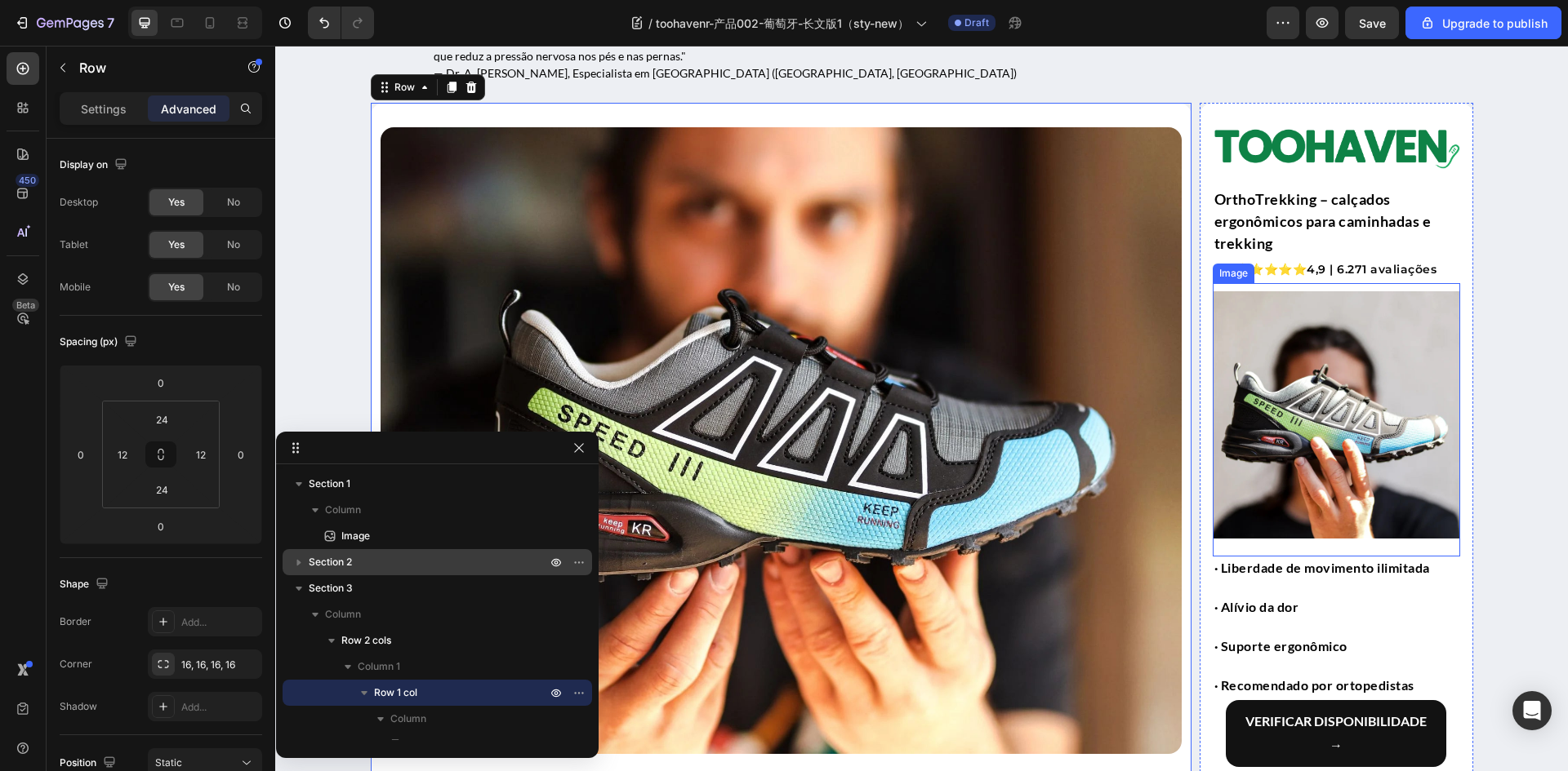
click at [1286, 393] on img at bounding box center [1336, 415] width 247 height 247
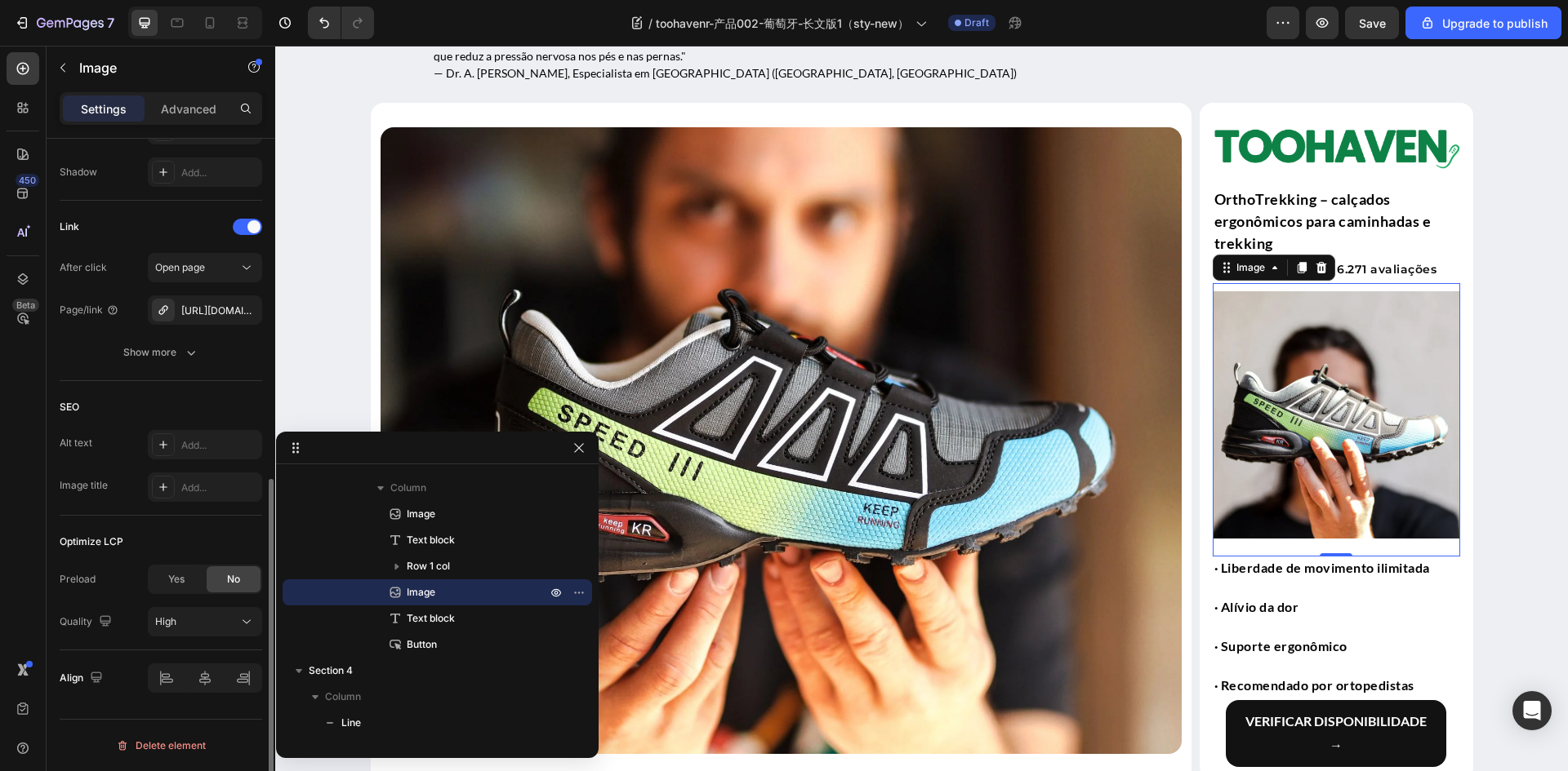
scroll to position [436, 0]
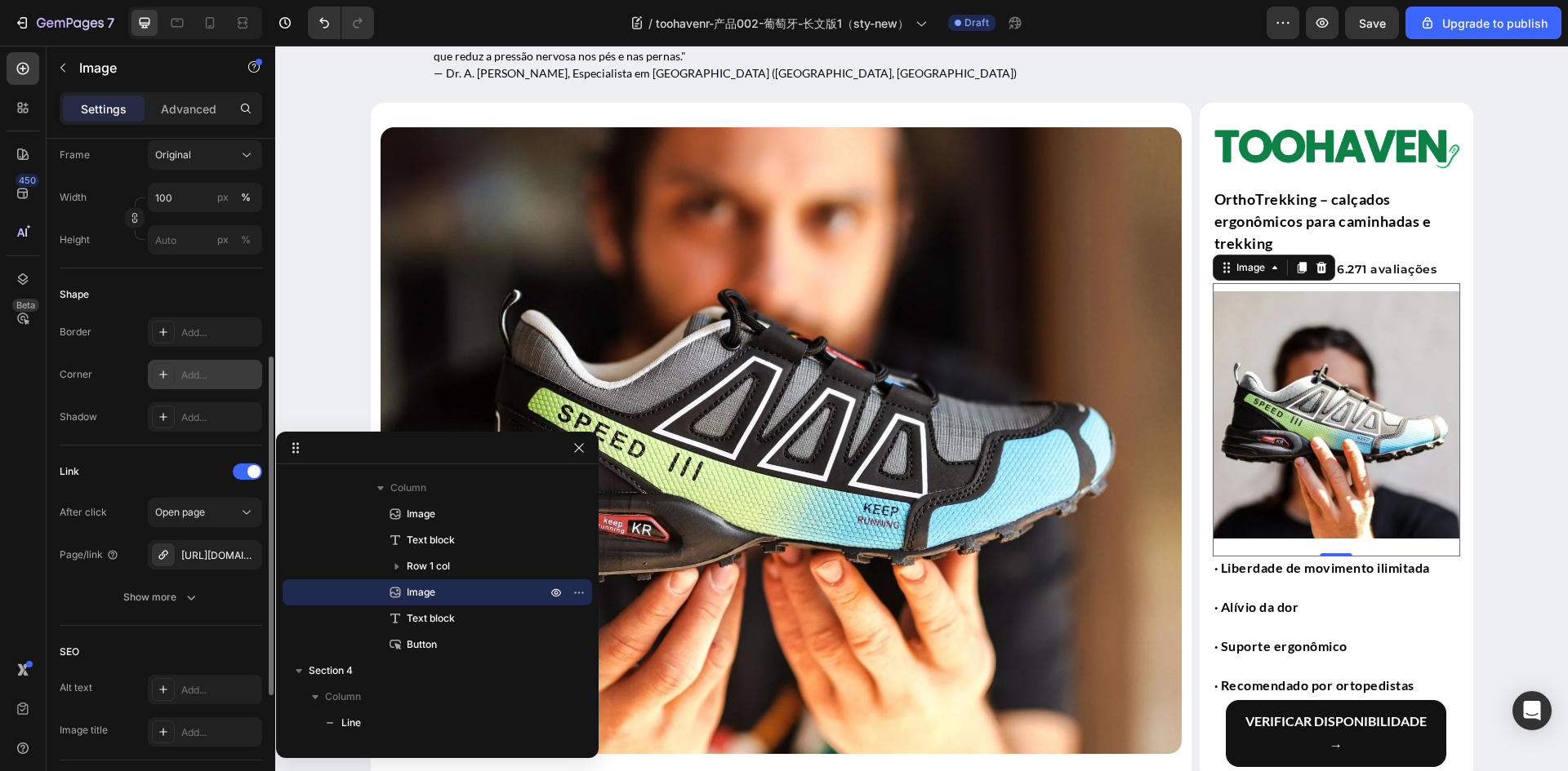
click at [160, 373] on icon at bounding box center [164, 374] width 13 height 13
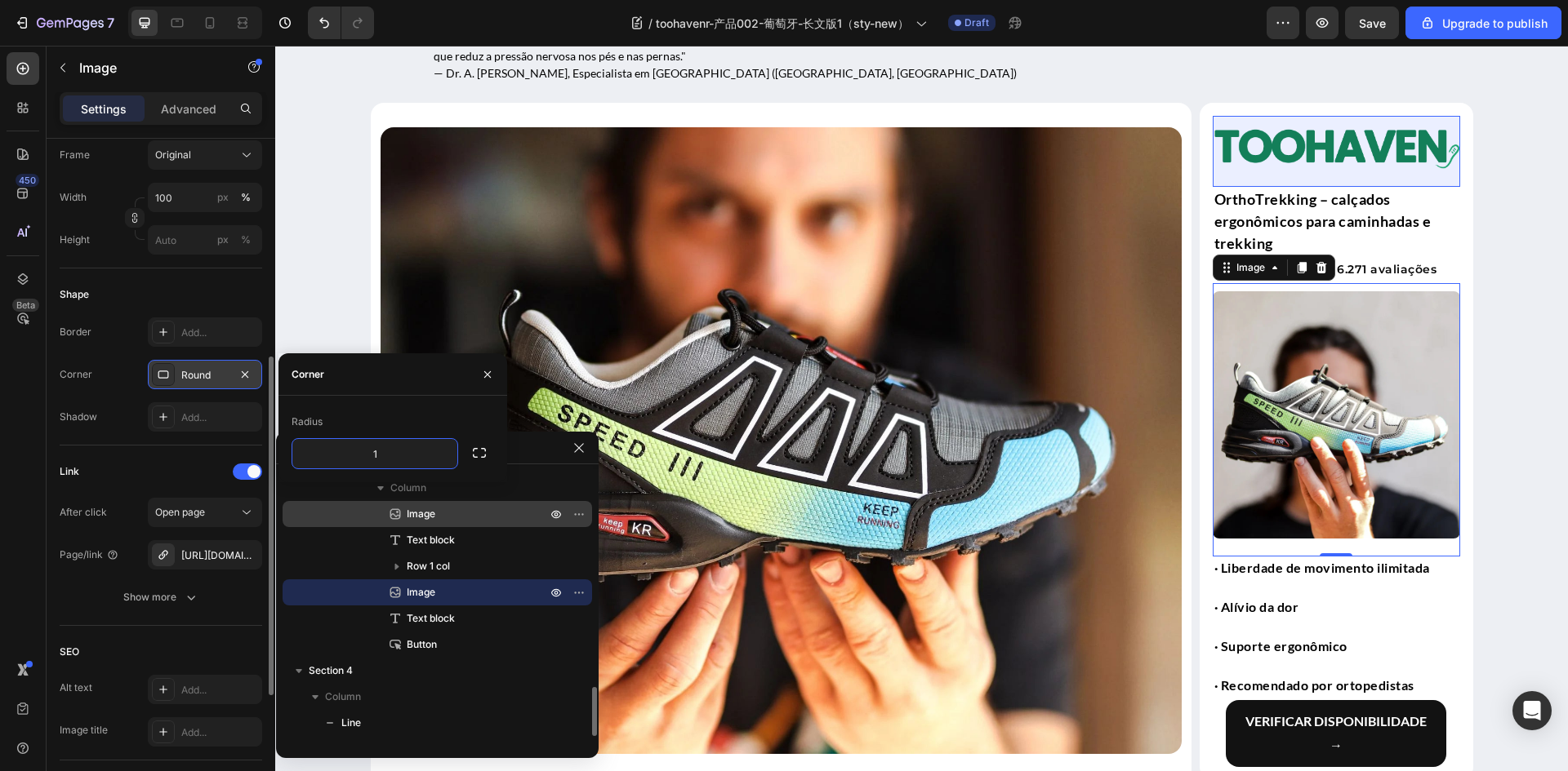
type input "16"
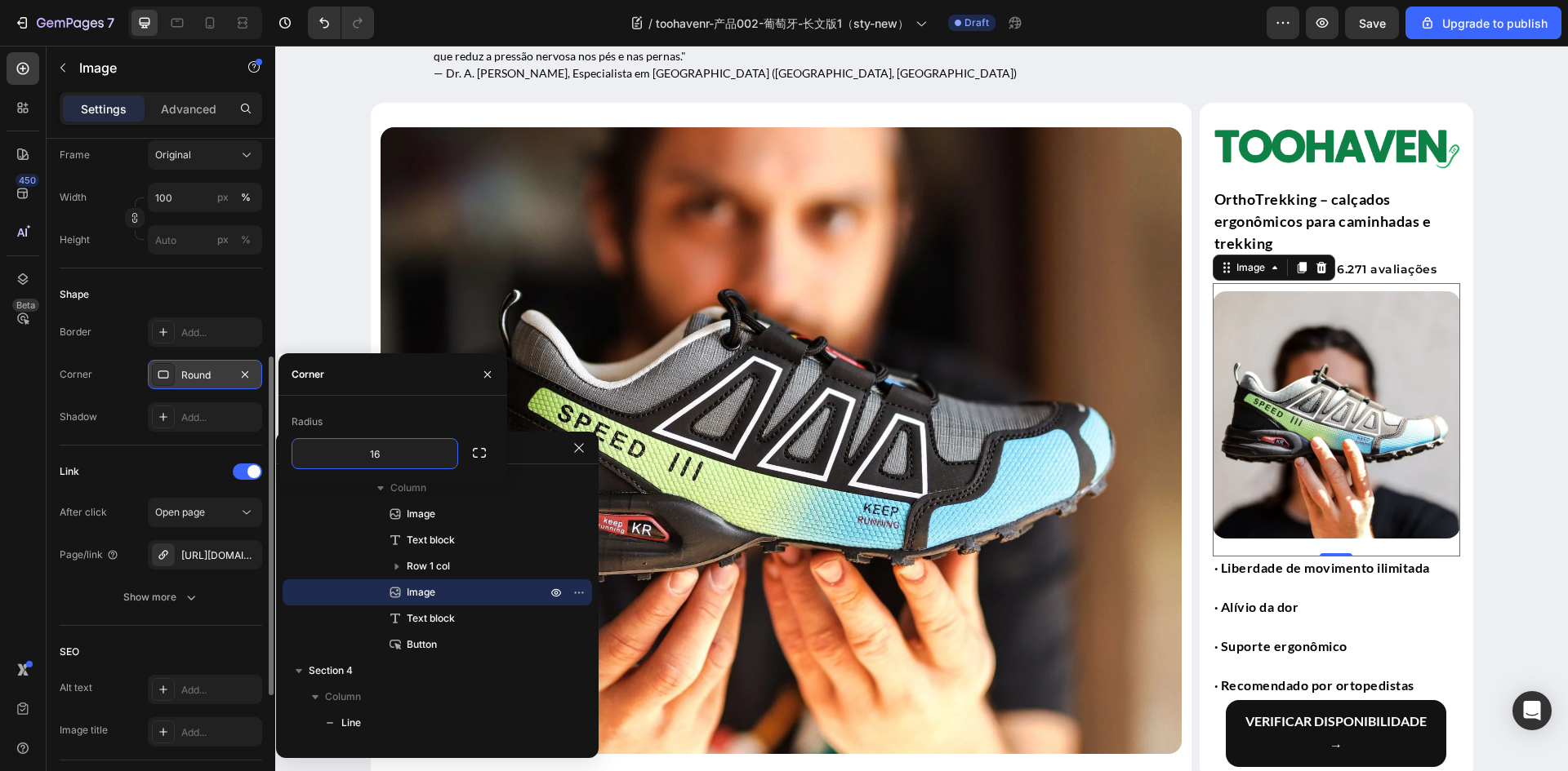
click at [146, 282] on div "Shape" at bounding box center [160, 294] width 202 height 26
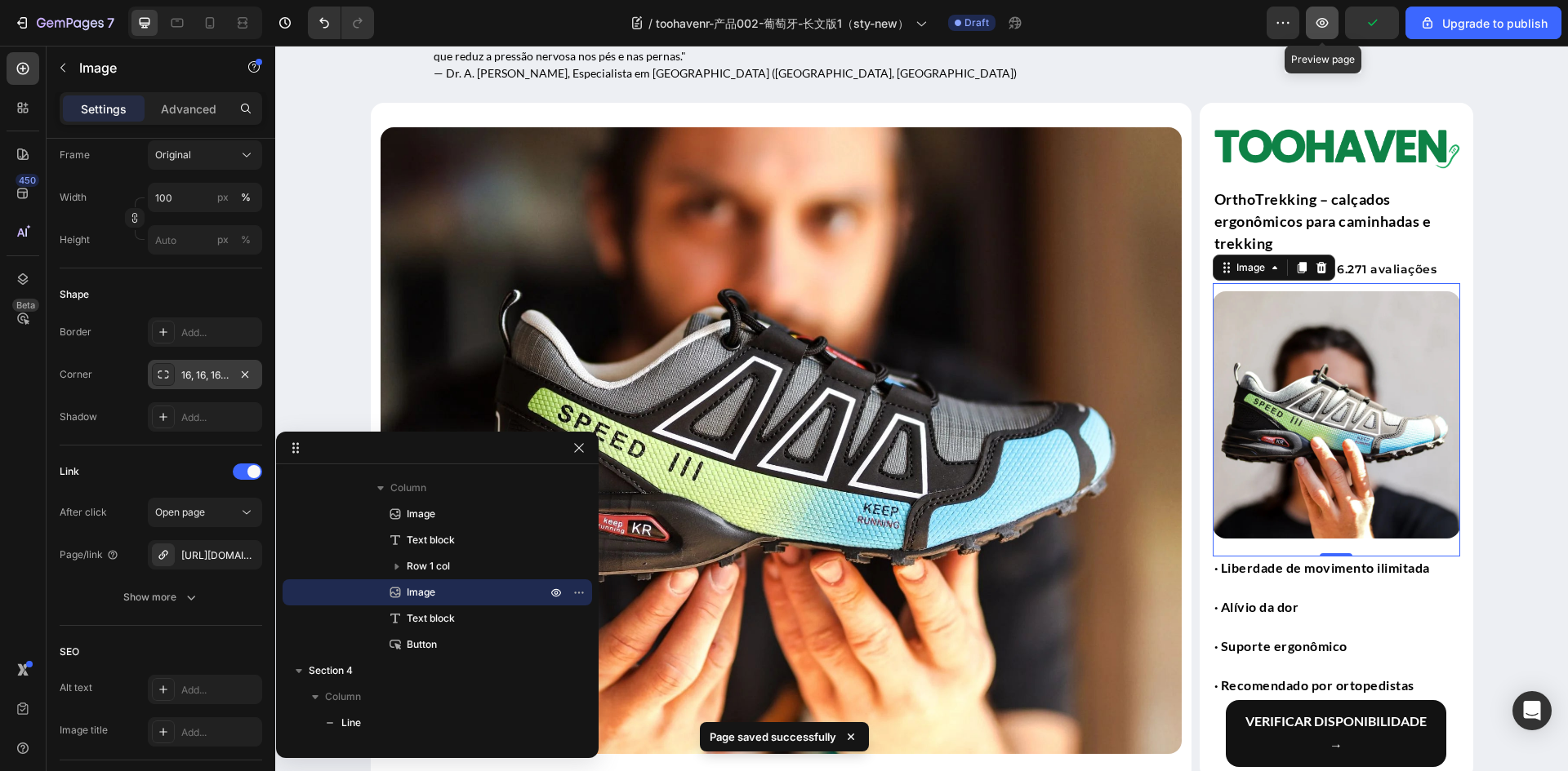
click at [1327, 22] on icon "button" at bounding box center [1322, 23] width 16 height 16
click at [721, 357] on img at bounding box center [782, 440] width 801 height 627
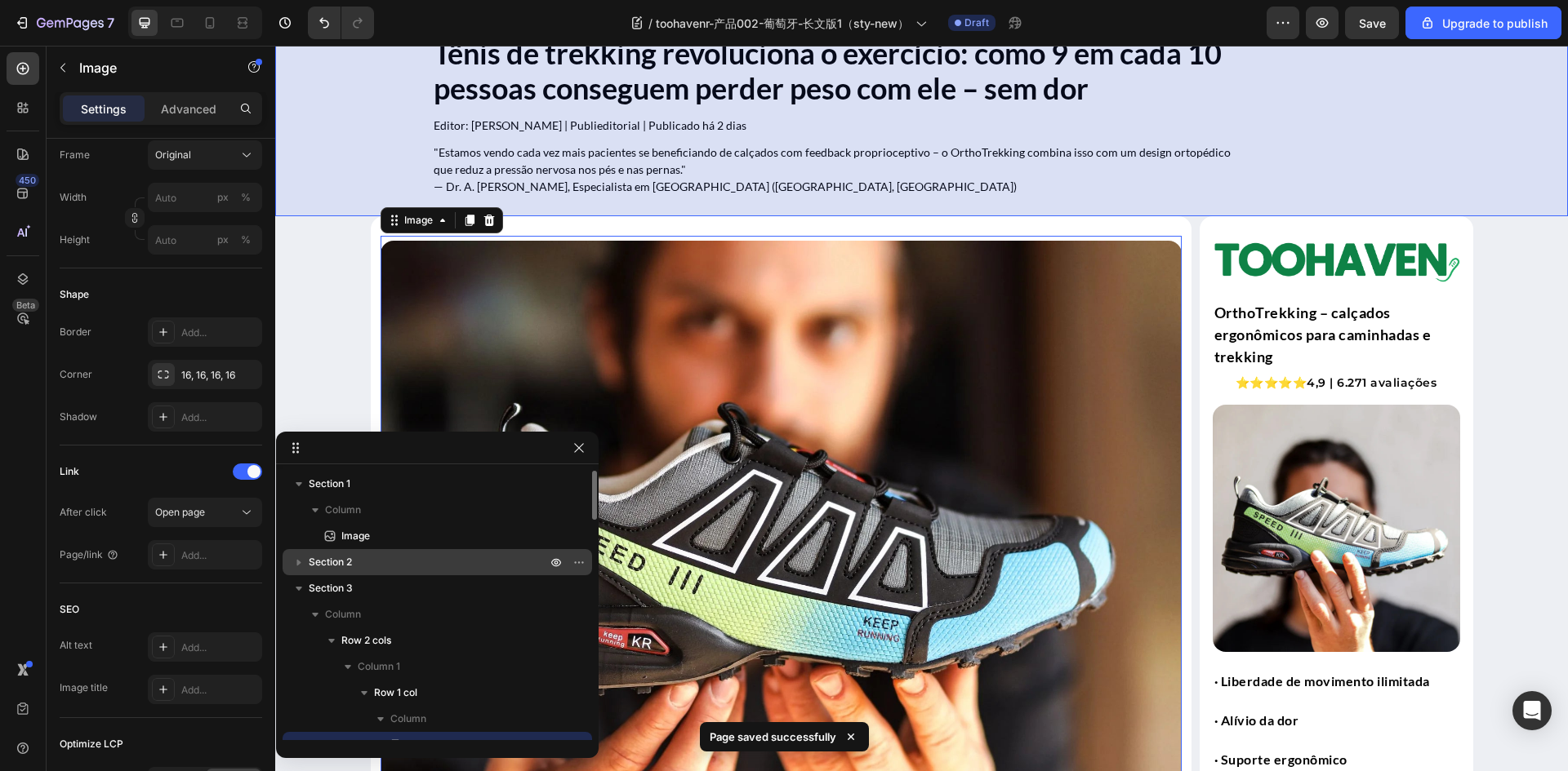
scroll to position [0, 0]
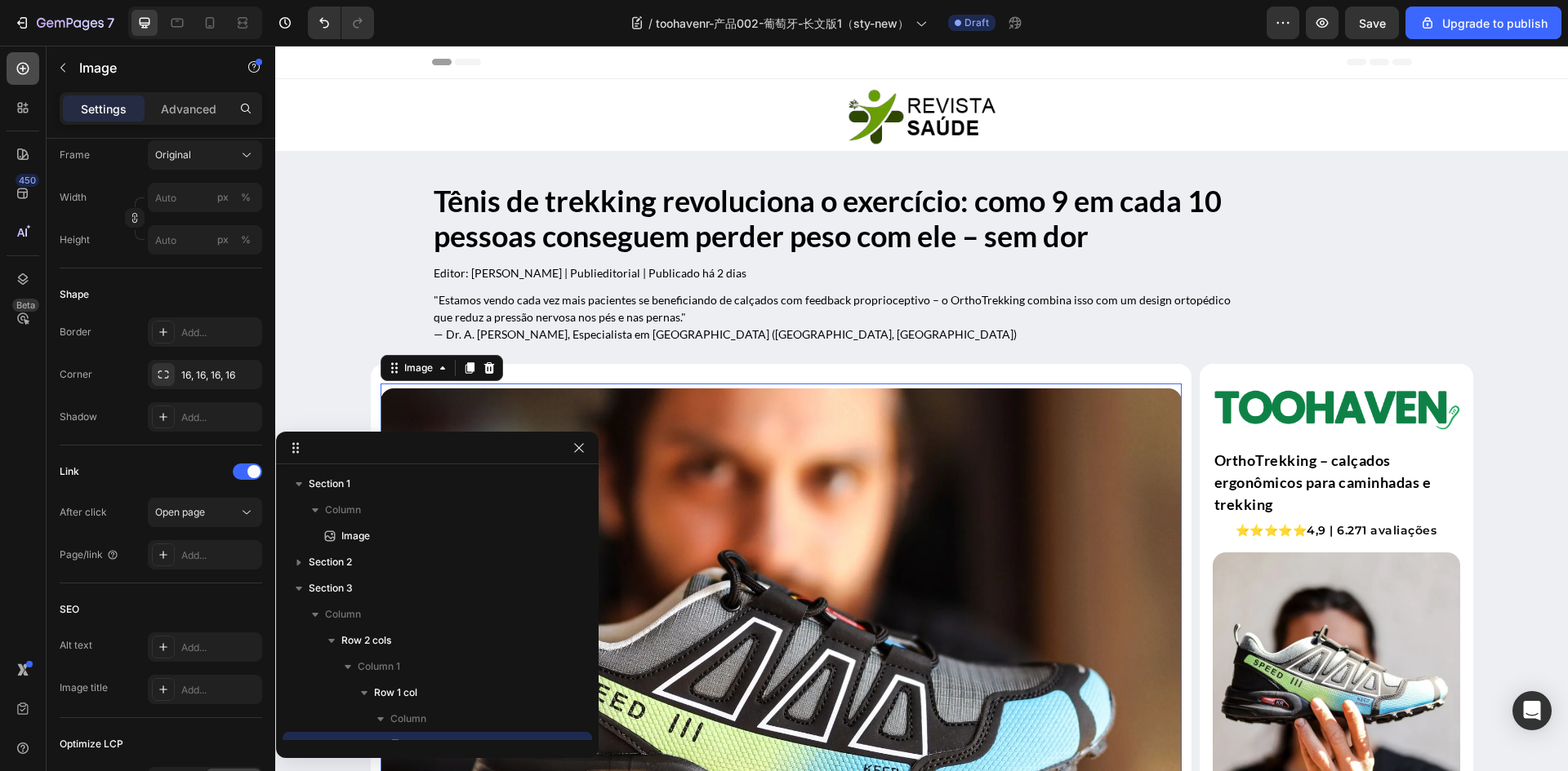
click at [22, 73] on icon at bounding box center [23, 69] width 12 height 12
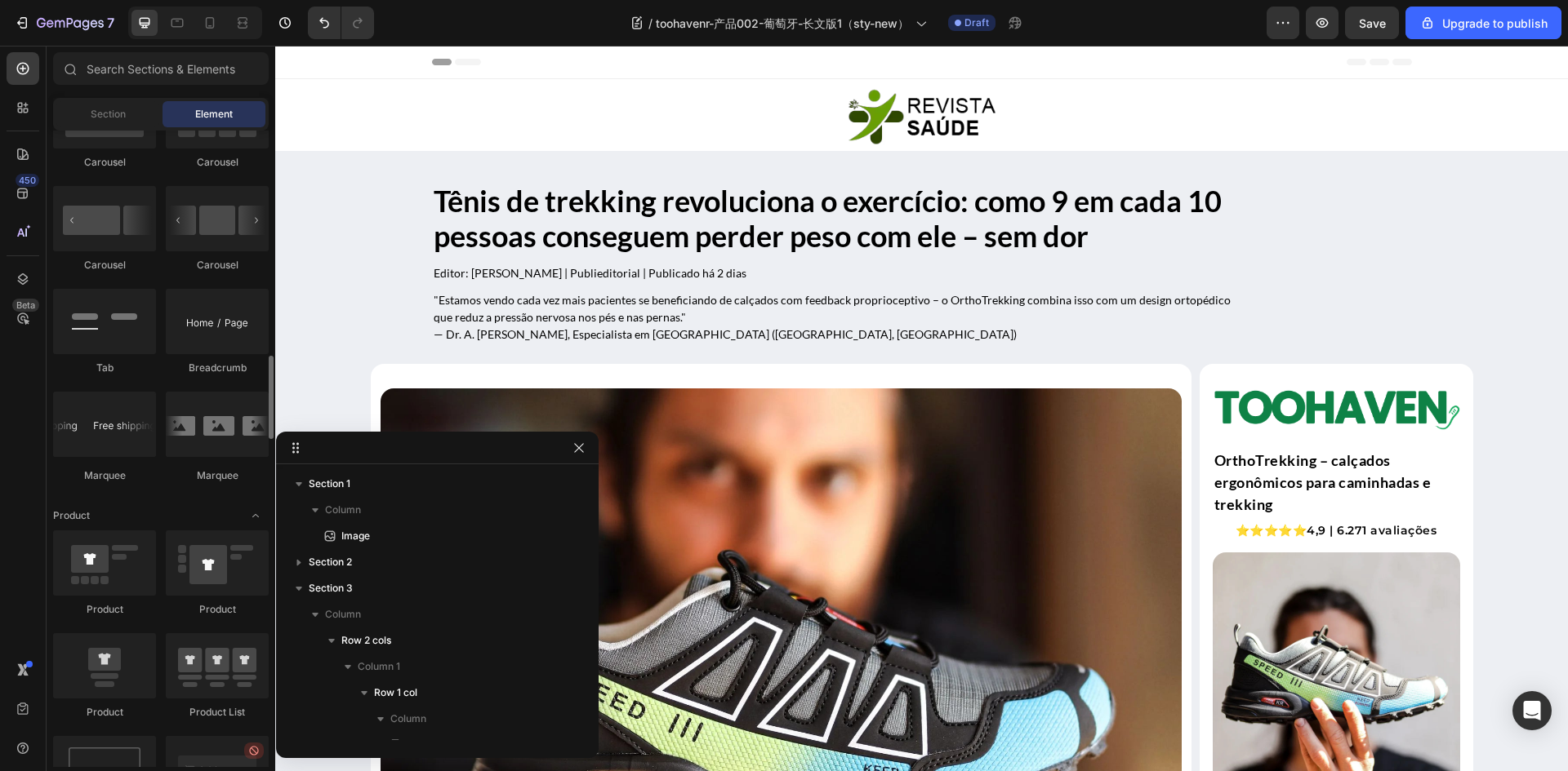
scroll to position [1959, 0]
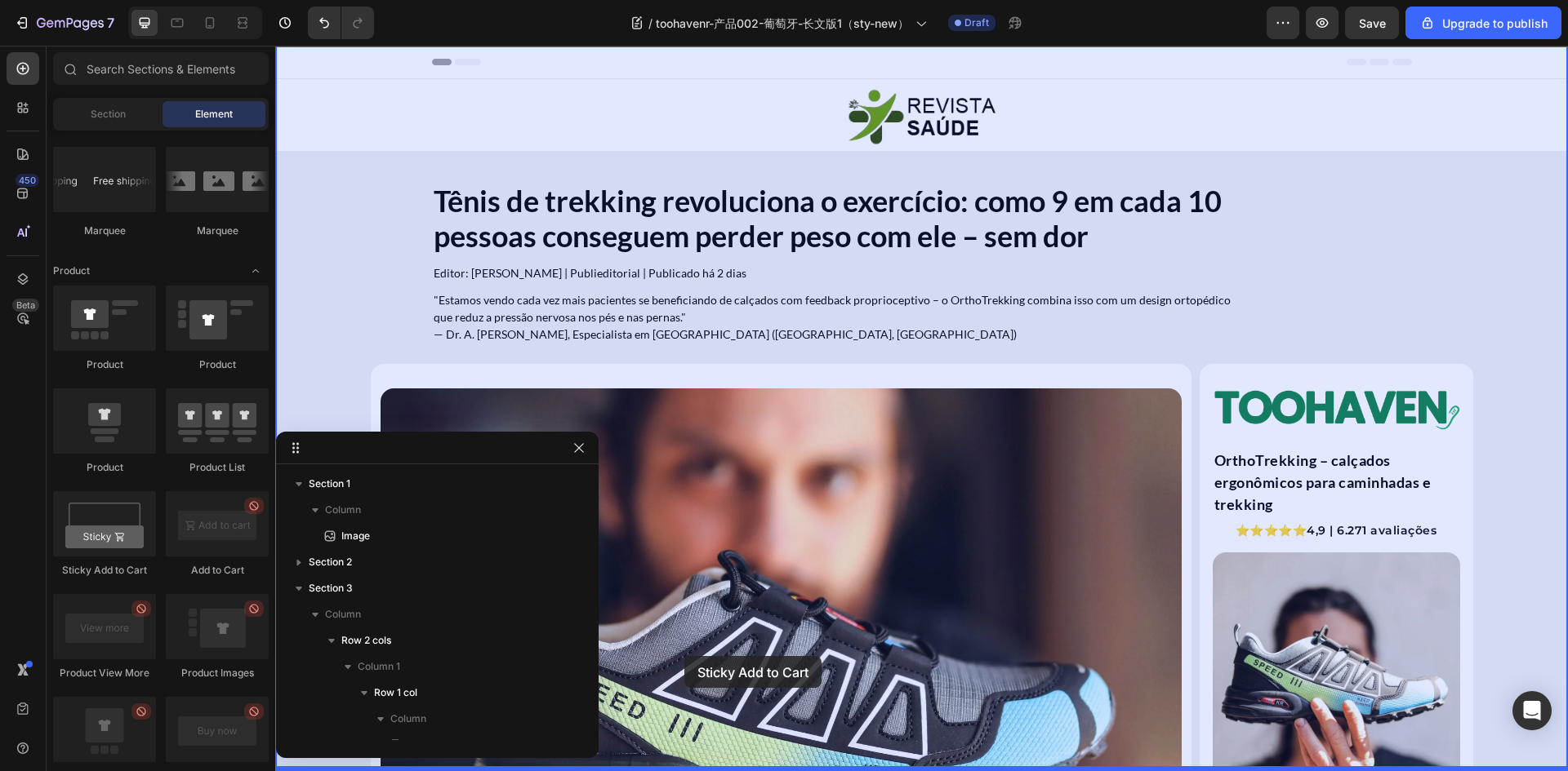
drag, startPoint x: 393, startPoint y: 582, endPoint x: 684, endPoint y: 656, distance: 300.3
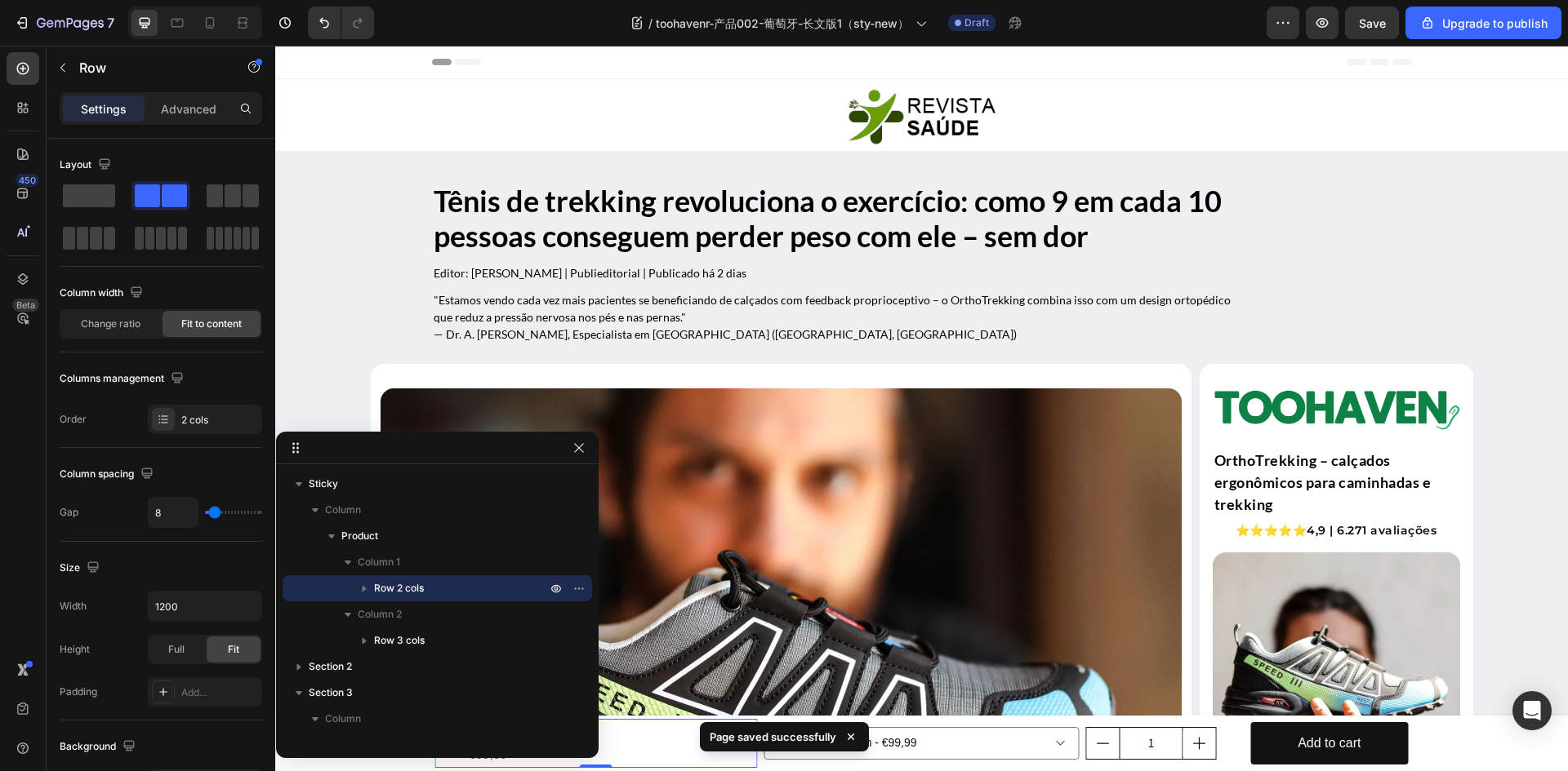
click at [688, 754] on div "Product Images Springfield - Black Product Title €99,99 Product Price Product P…" at bounding box center [596, 744] width 323 height 49
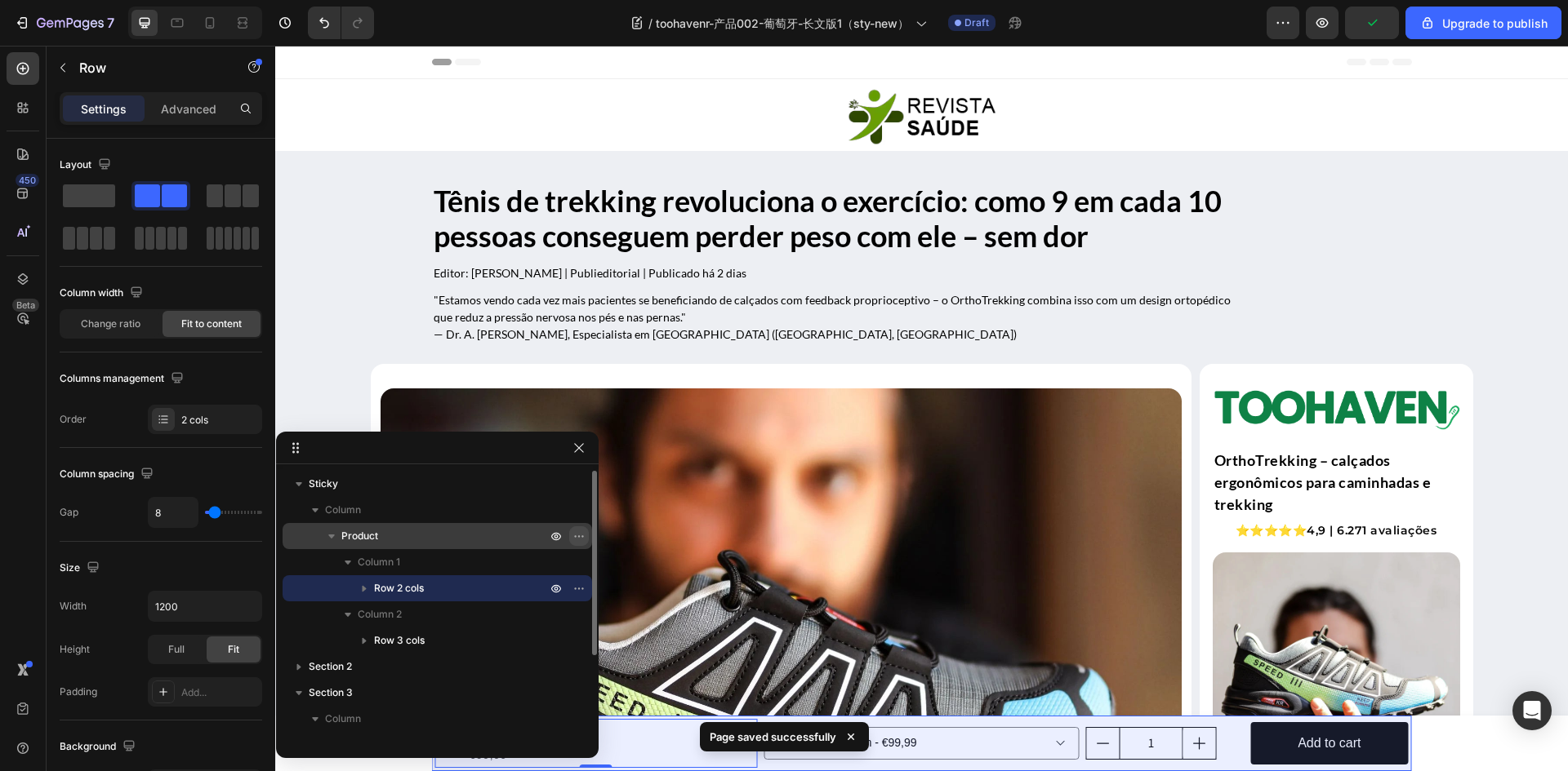
click at [581, 543] on button "button" at bounding box center [578, 536] width 20 height 20
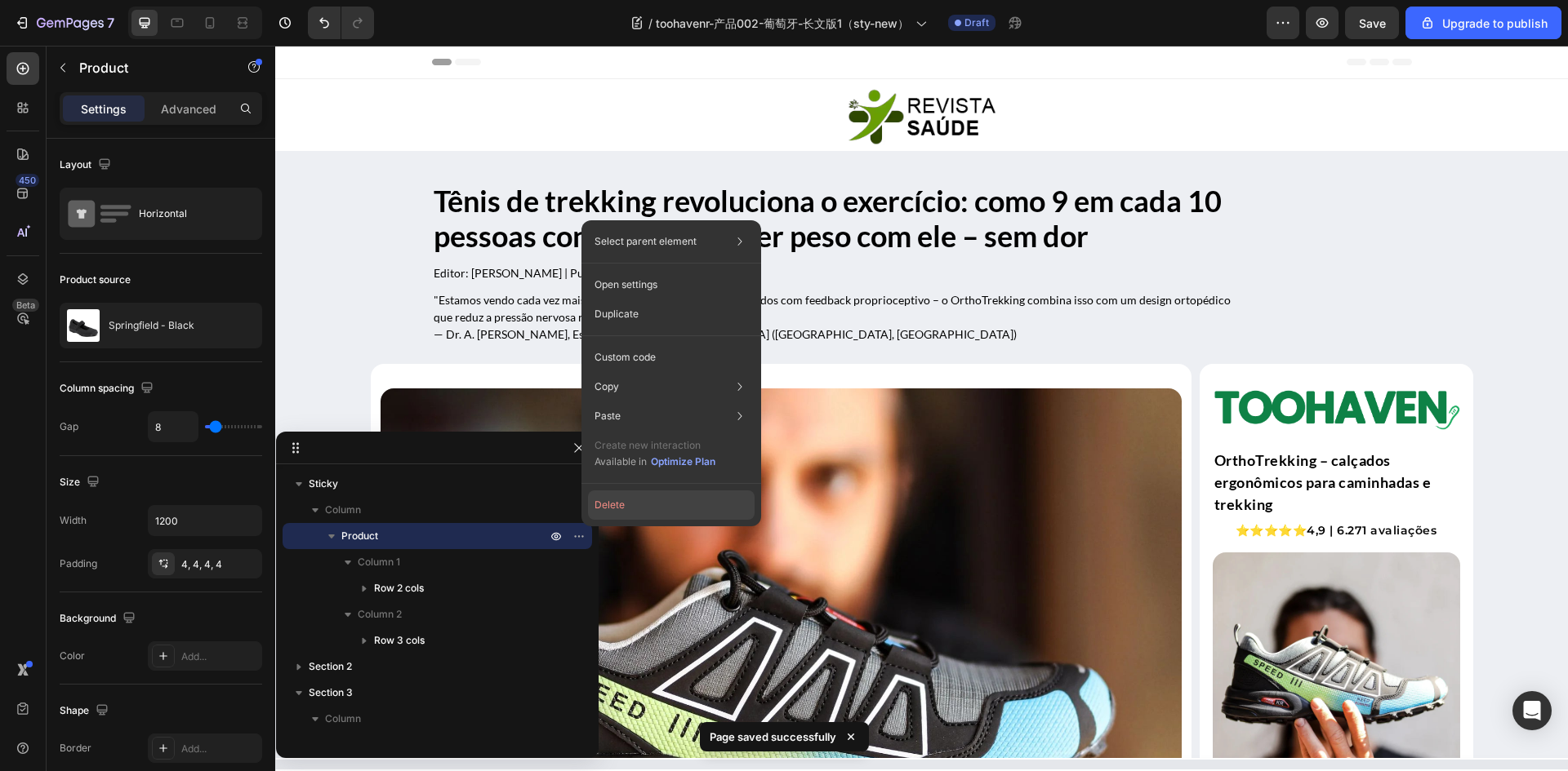
click at [634, 509] on button "Delete" at bounding box center [671, 505] width 166 height 29
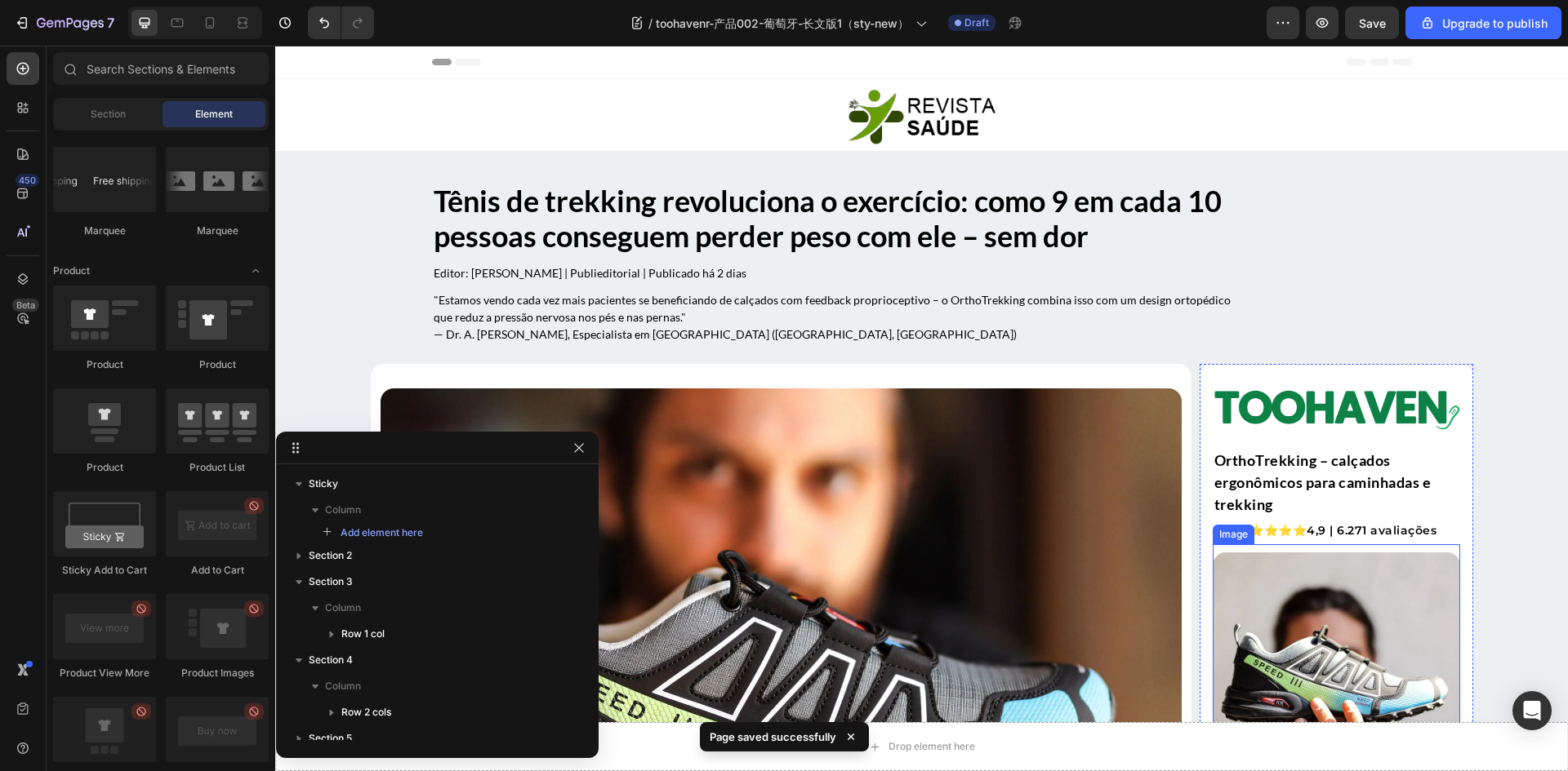
scroll to position [490, 0]
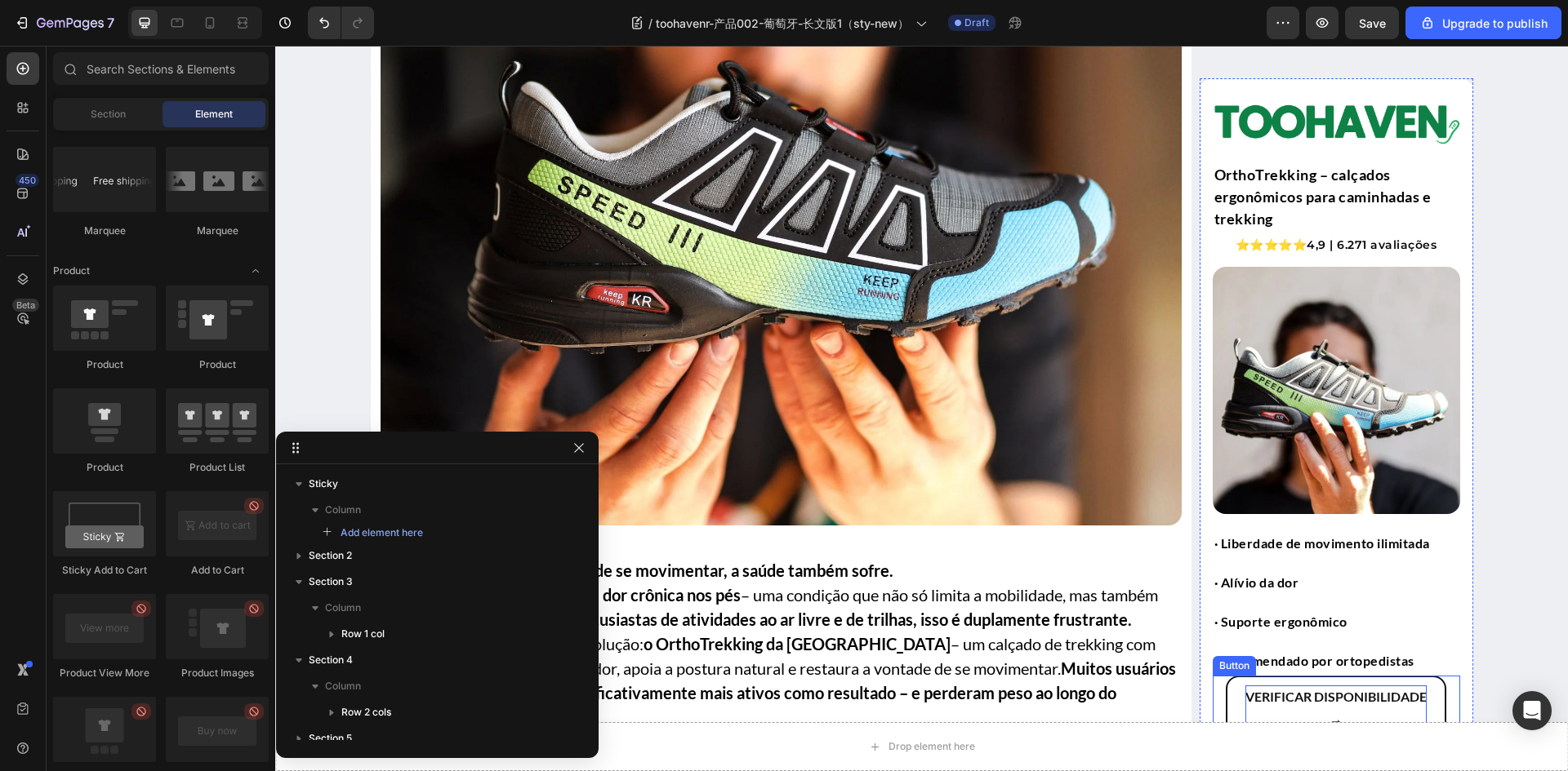
click at [1260, 701] on strong "Verificar disponibilidade" at bounding box center [1336, 697] width 182 height 15
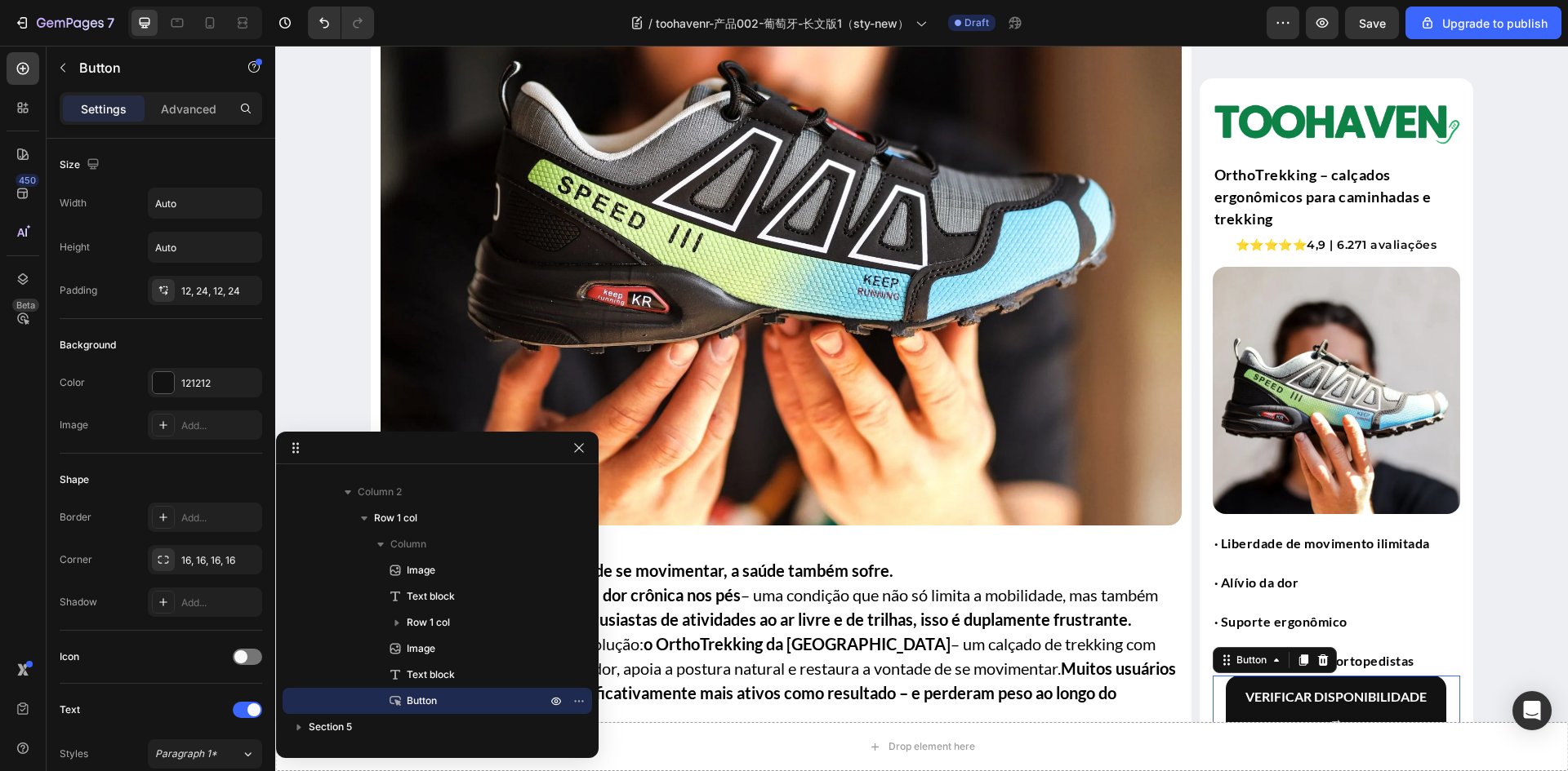
click at [1213, 699] on div "Verificar disponibilidade → Button 0" at bounding box center [1336, 709] width 247 height 67
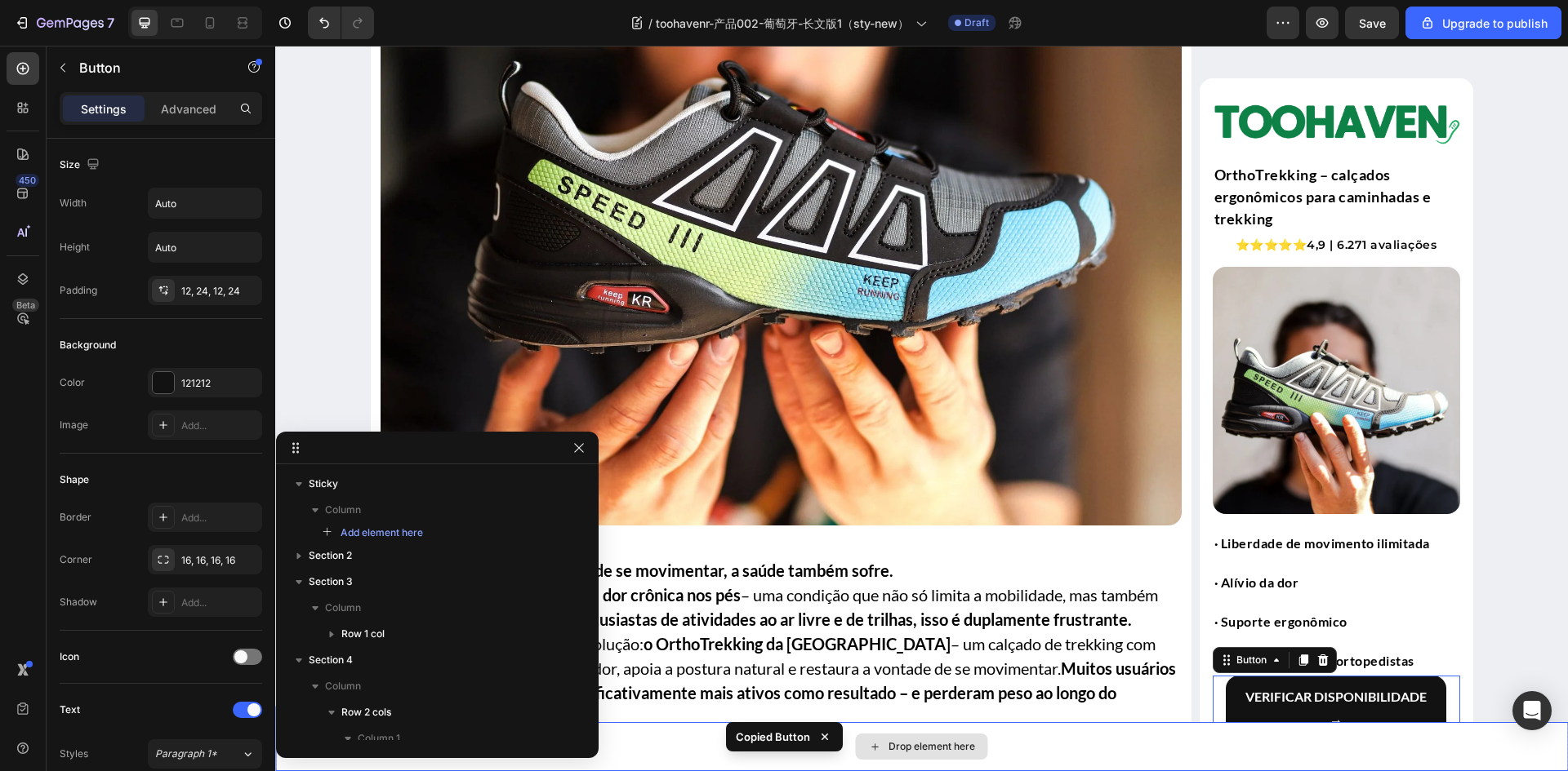
click at [1018, 750] on div "Drop element here" at bounding box center [922, 747] width 1292 height 49
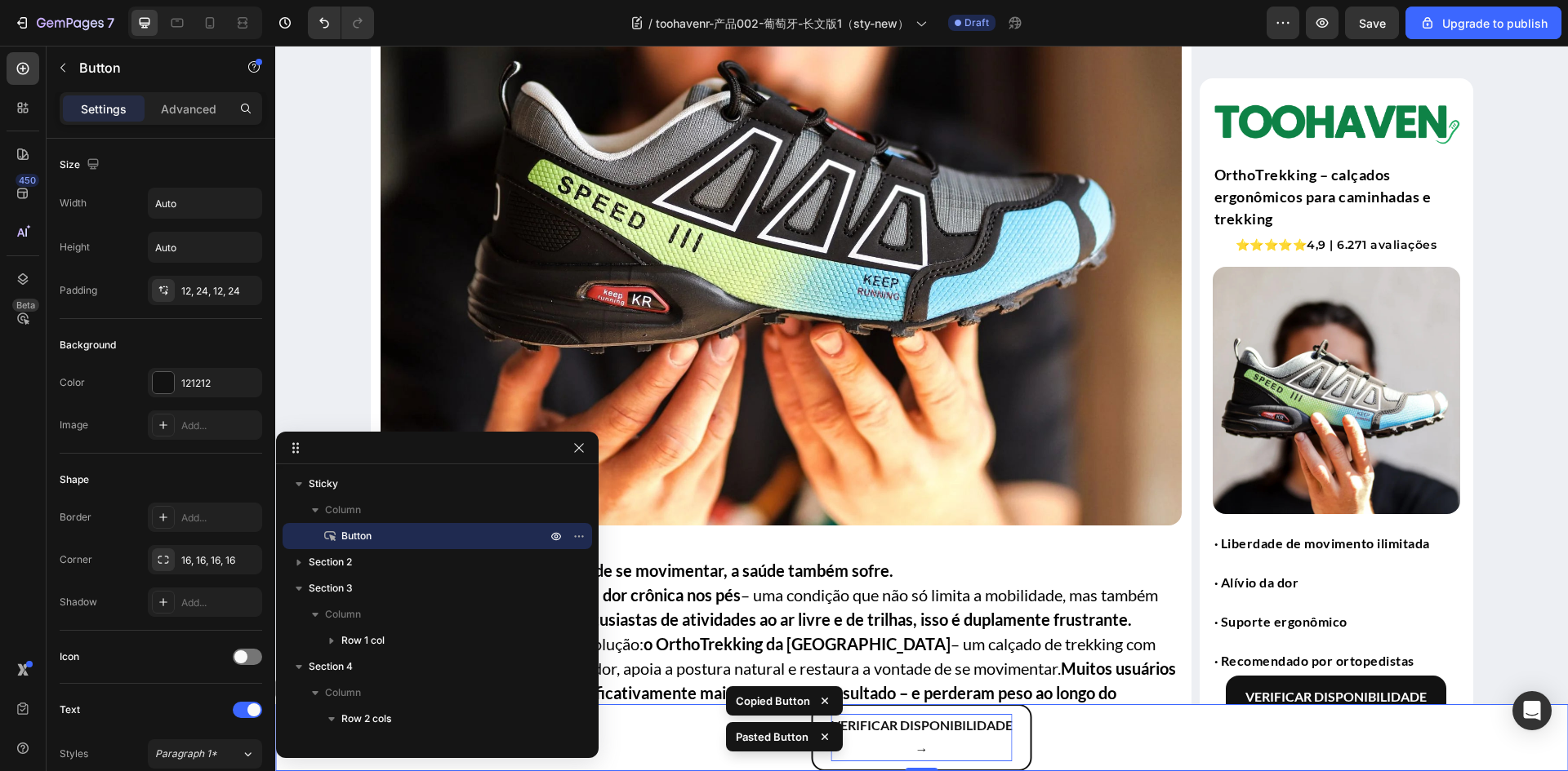
click at [900, 747] on p "Verificar disponibilidade →" at bounding box center [922, 738] width 182 height 47
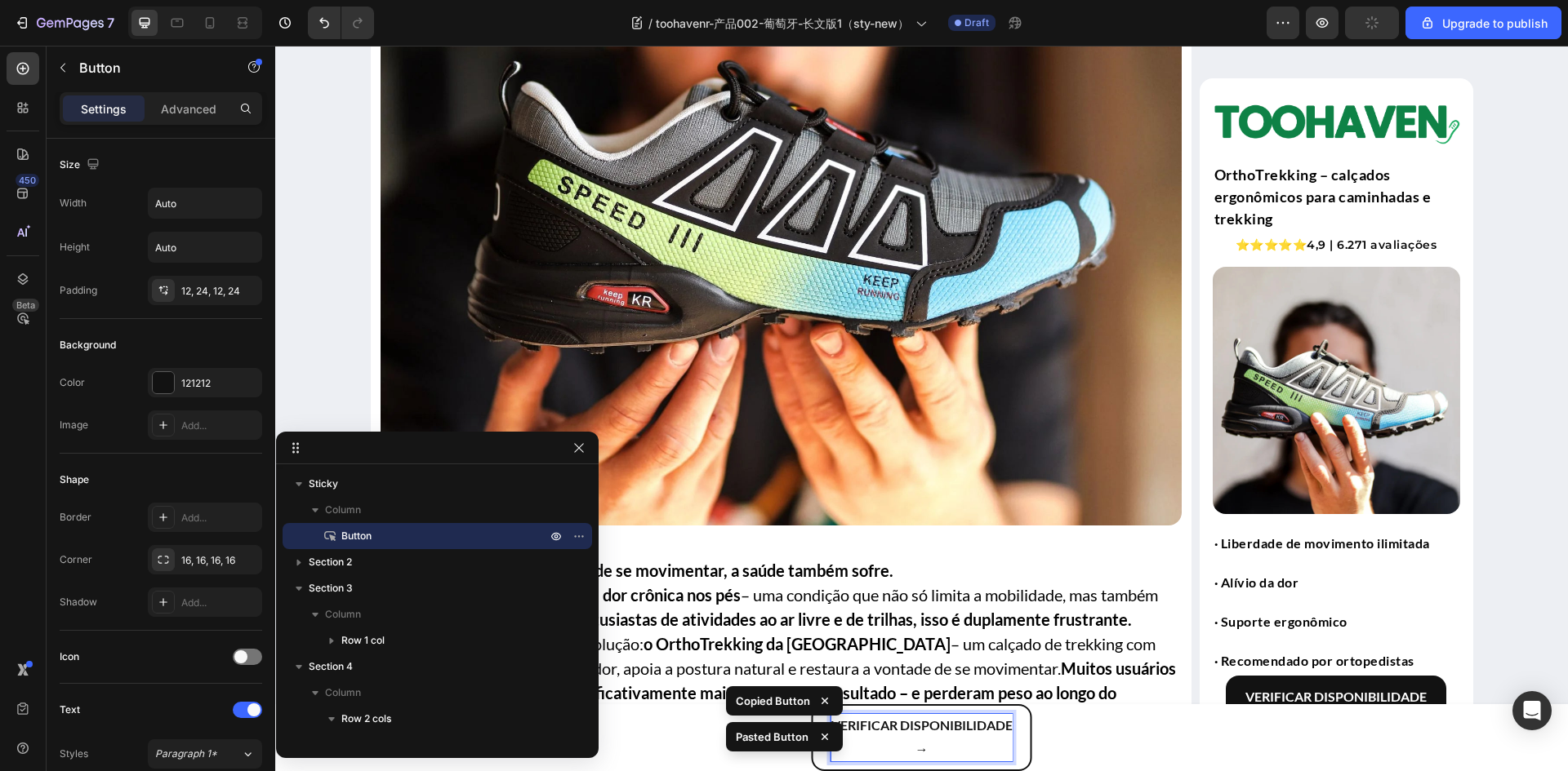
scroll to position [492, 0]
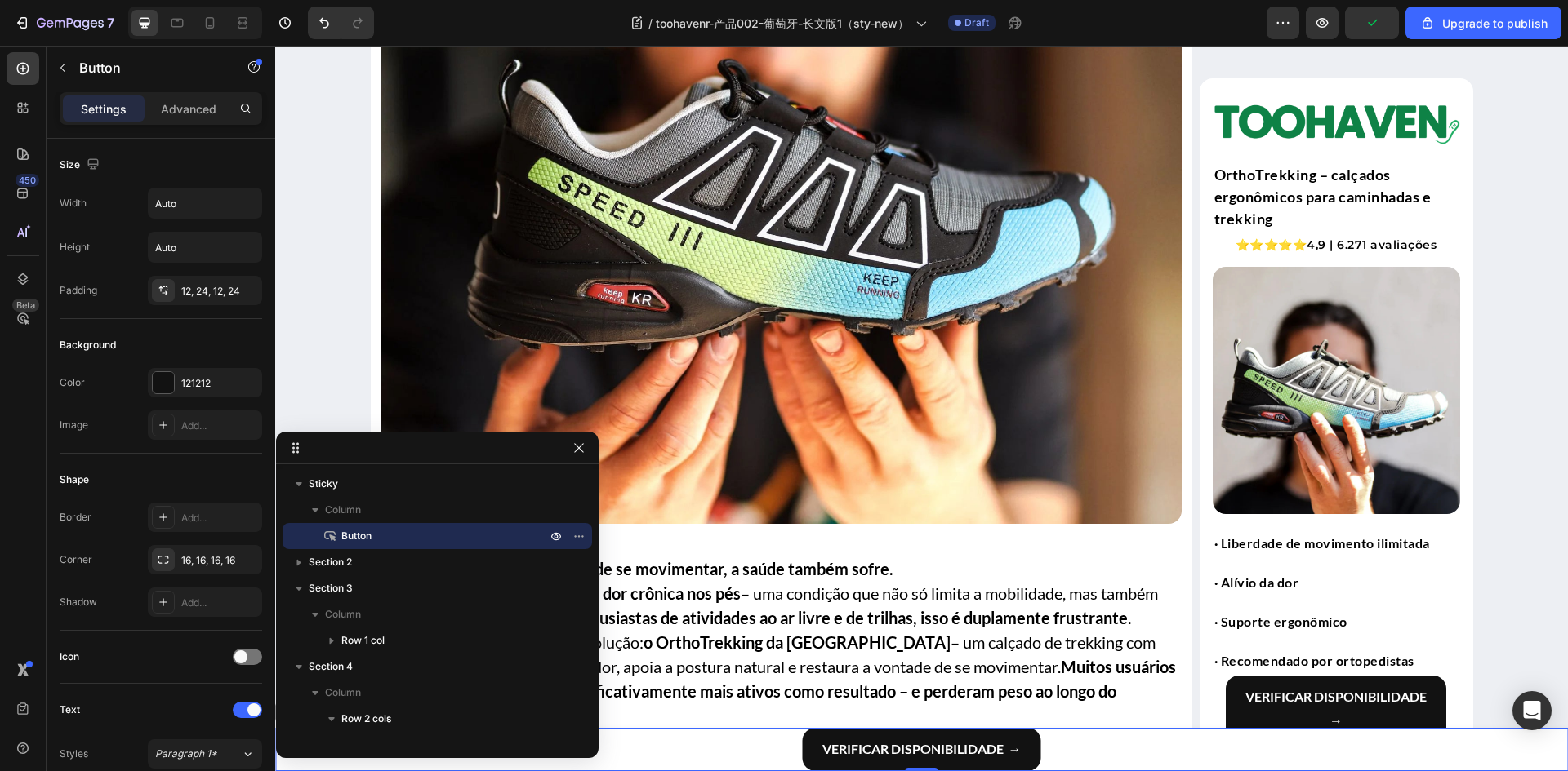
click at [701, 747] on div "Verificar disponibilidade → Button 0" at bounding box center [922, 749] width 1292 height 43
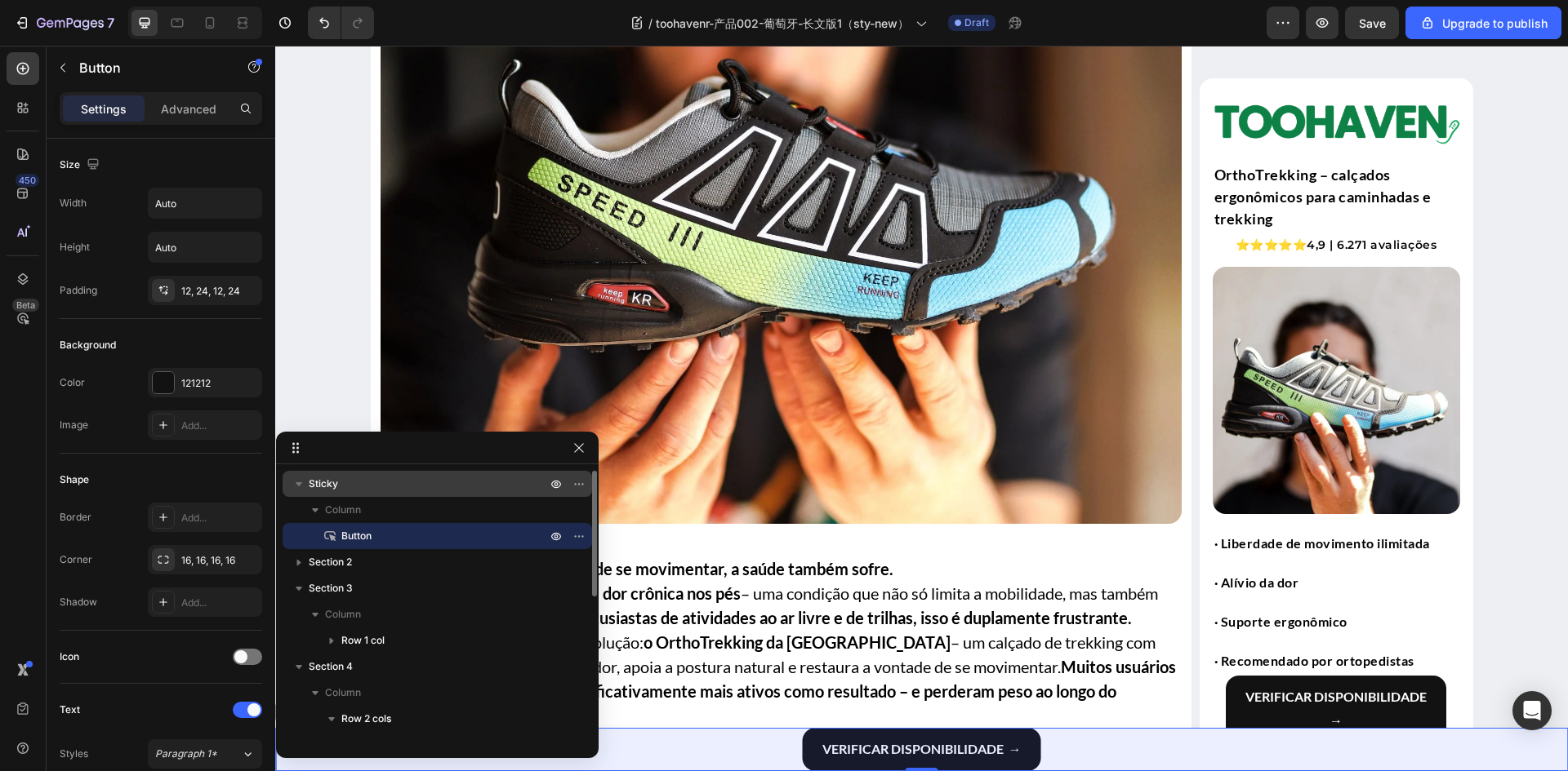
click at [382, 481] on p "Sticky" at bounding box center [429, 483] width 241 height 16
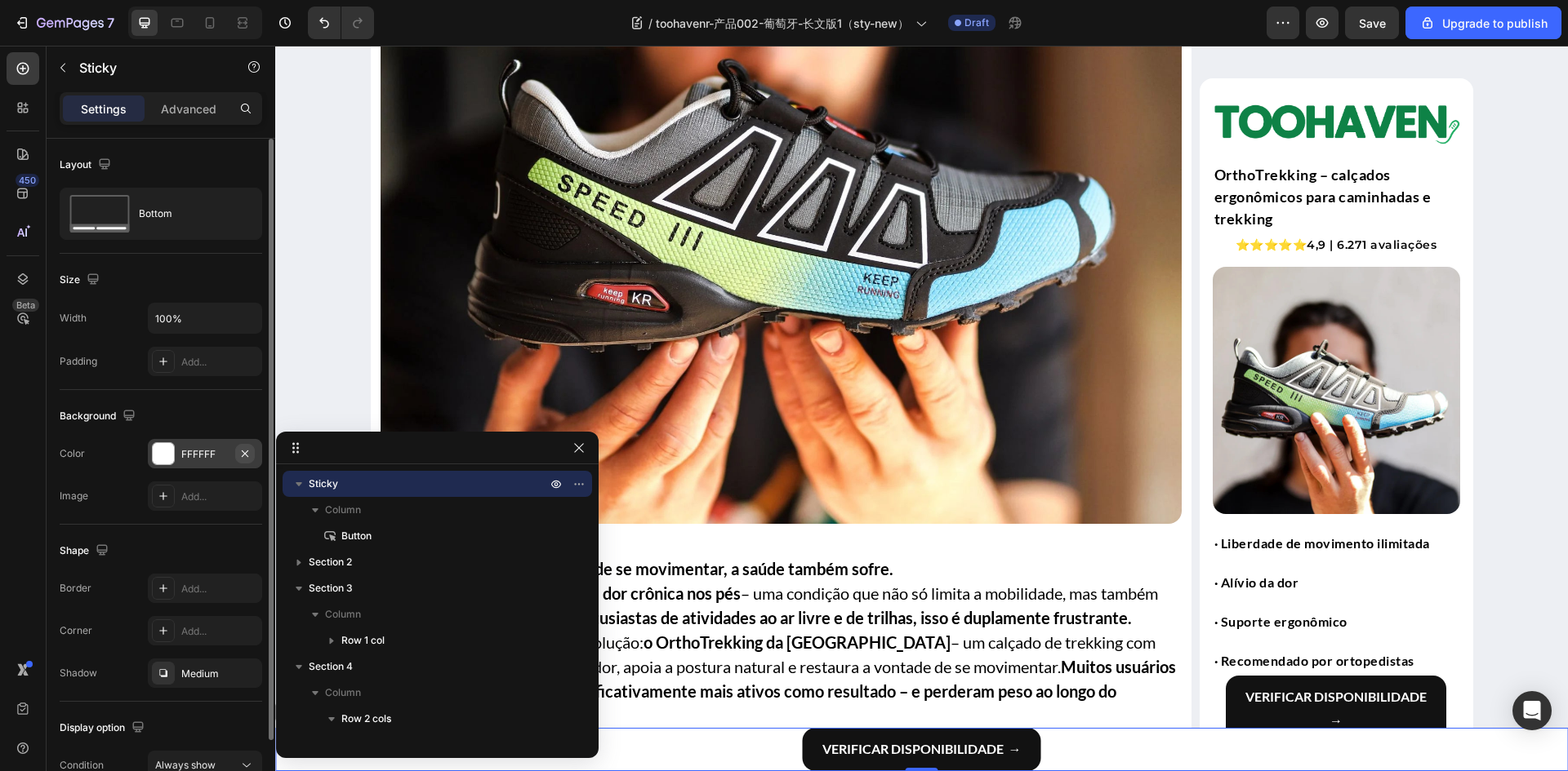
click at [245, 448] on icon "button" at bounding box center [245, 454] width 13 height 13
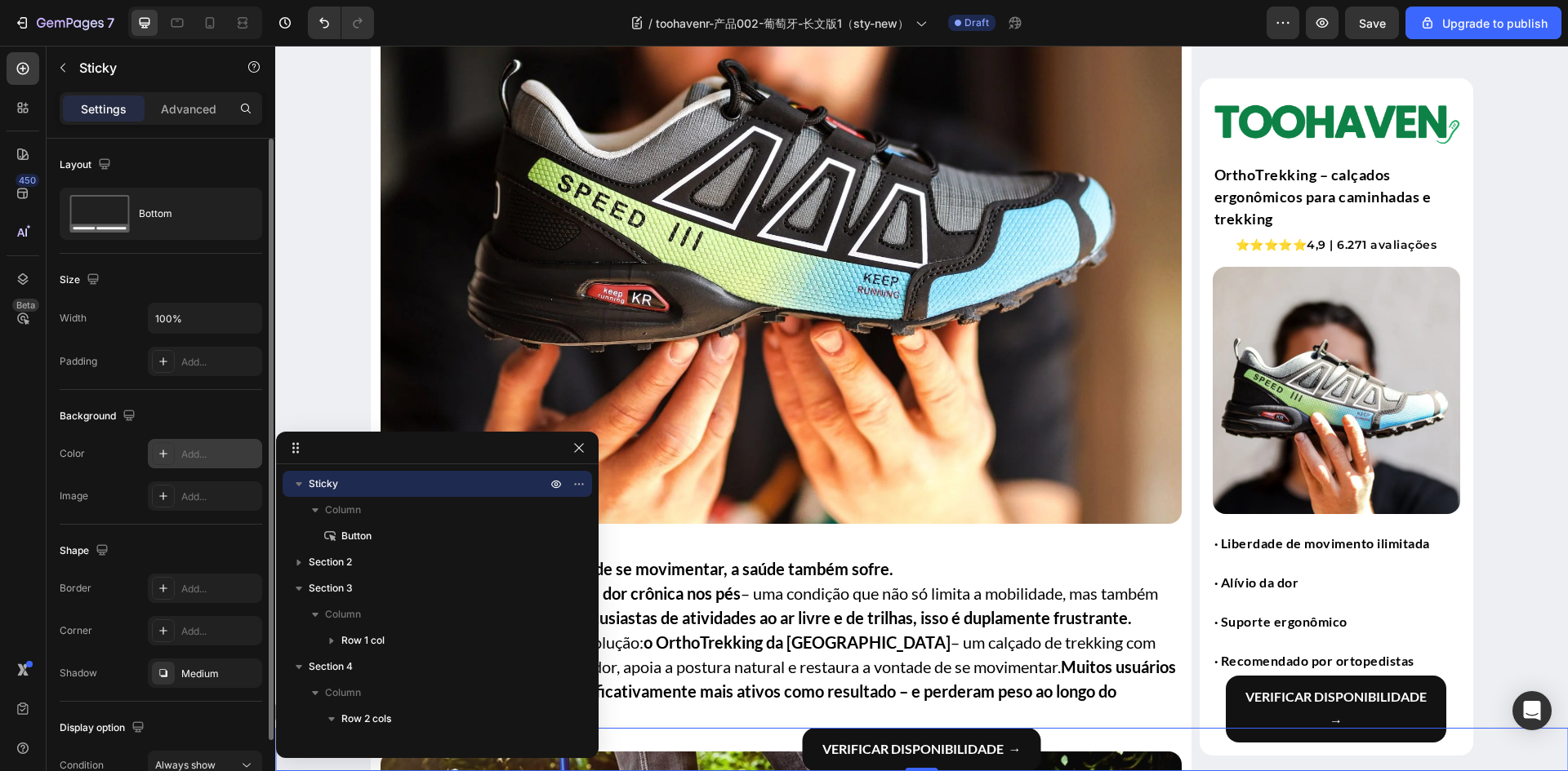
click at [220, 422] on div "Background" at bounding box center [160, 417] width 202 height 26
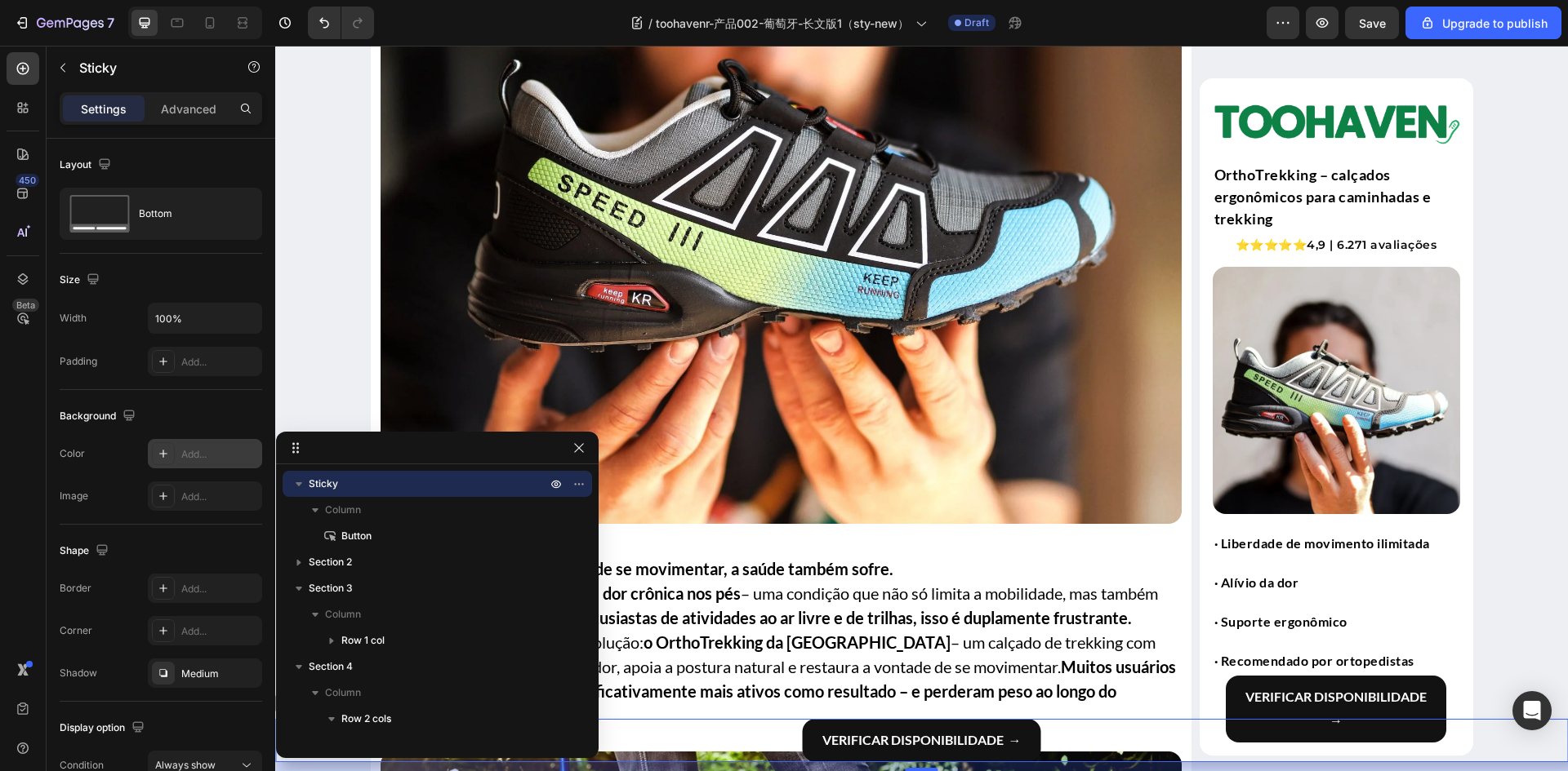
drag, startPoint x: 914, startPoint y: 770, endPoint x: 915, endPoint y: 779, distance: 9.1
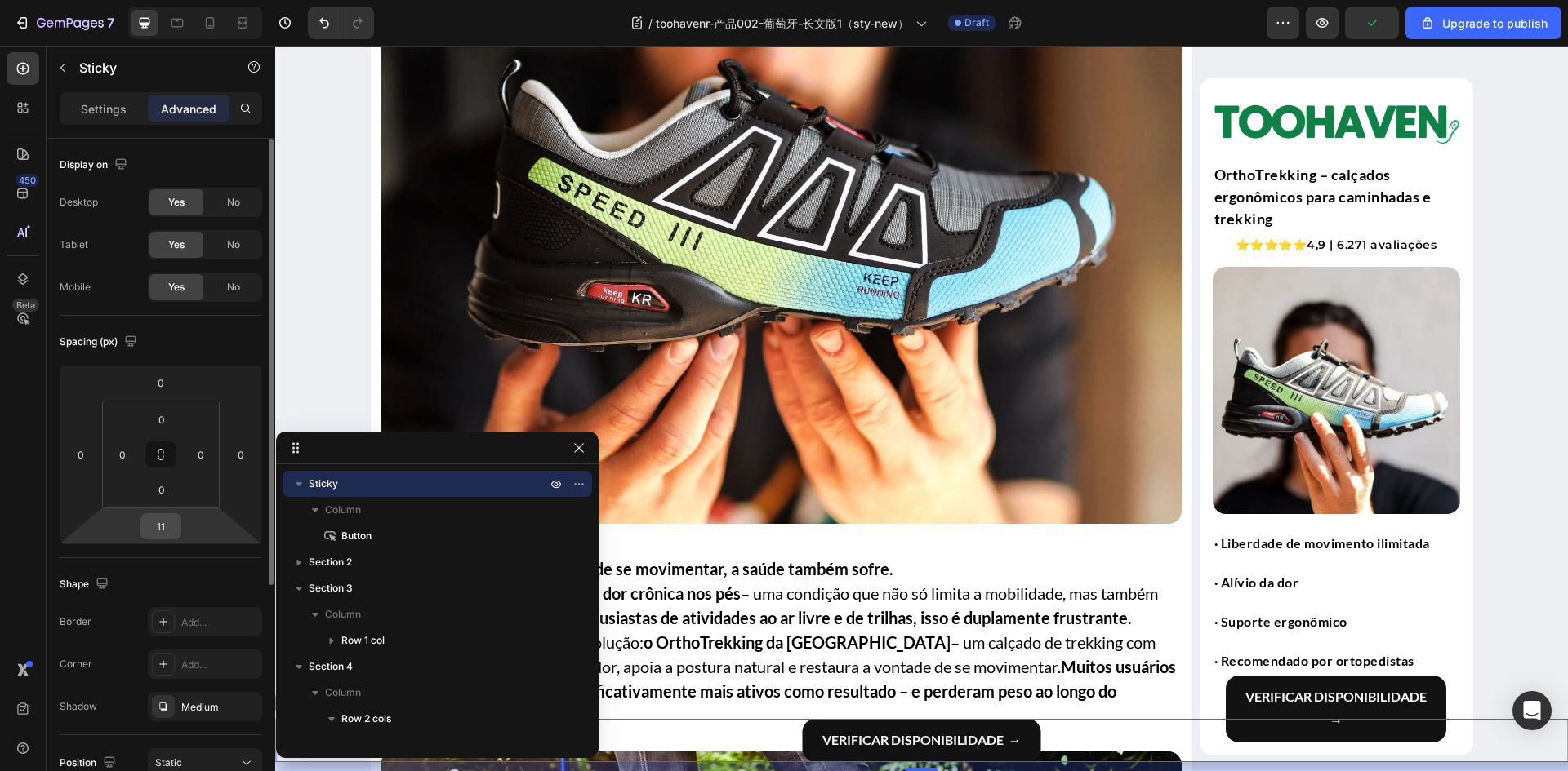
click at [165, 527] on input "11" at bounding box center [161, 527] width 33 height 24
type input "8"
drag, startPoint x: 238, startPoint y: 346, endPoint x: 238, endPoint y: 355, distance: 9.0
click at [238, 346] on div "Spacing (px)" at bounding box center [160, 342] width 202 height 26
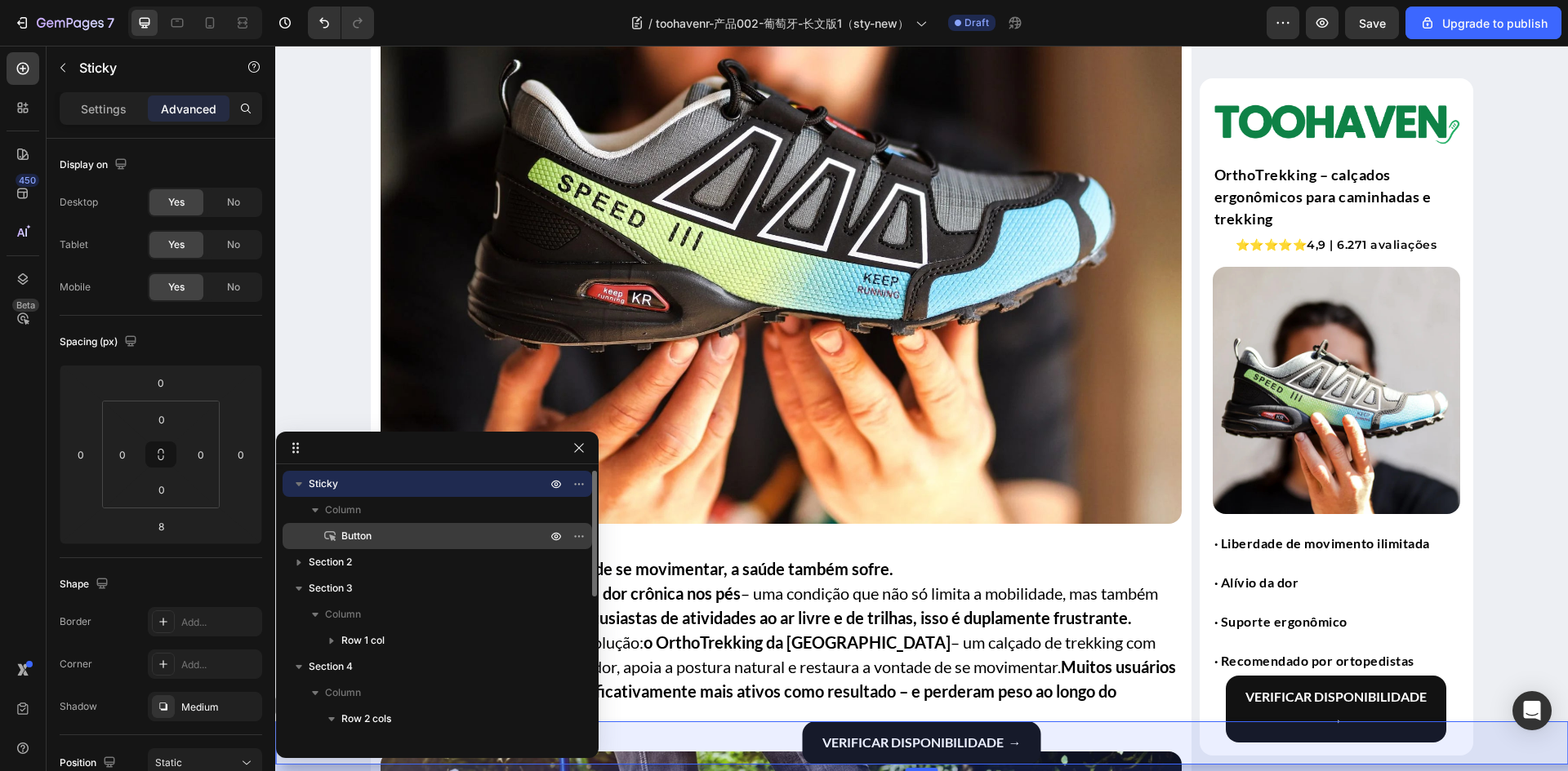
click at [403, 524] on div "Button" at bounding box center [436, 536] width 296 height 26
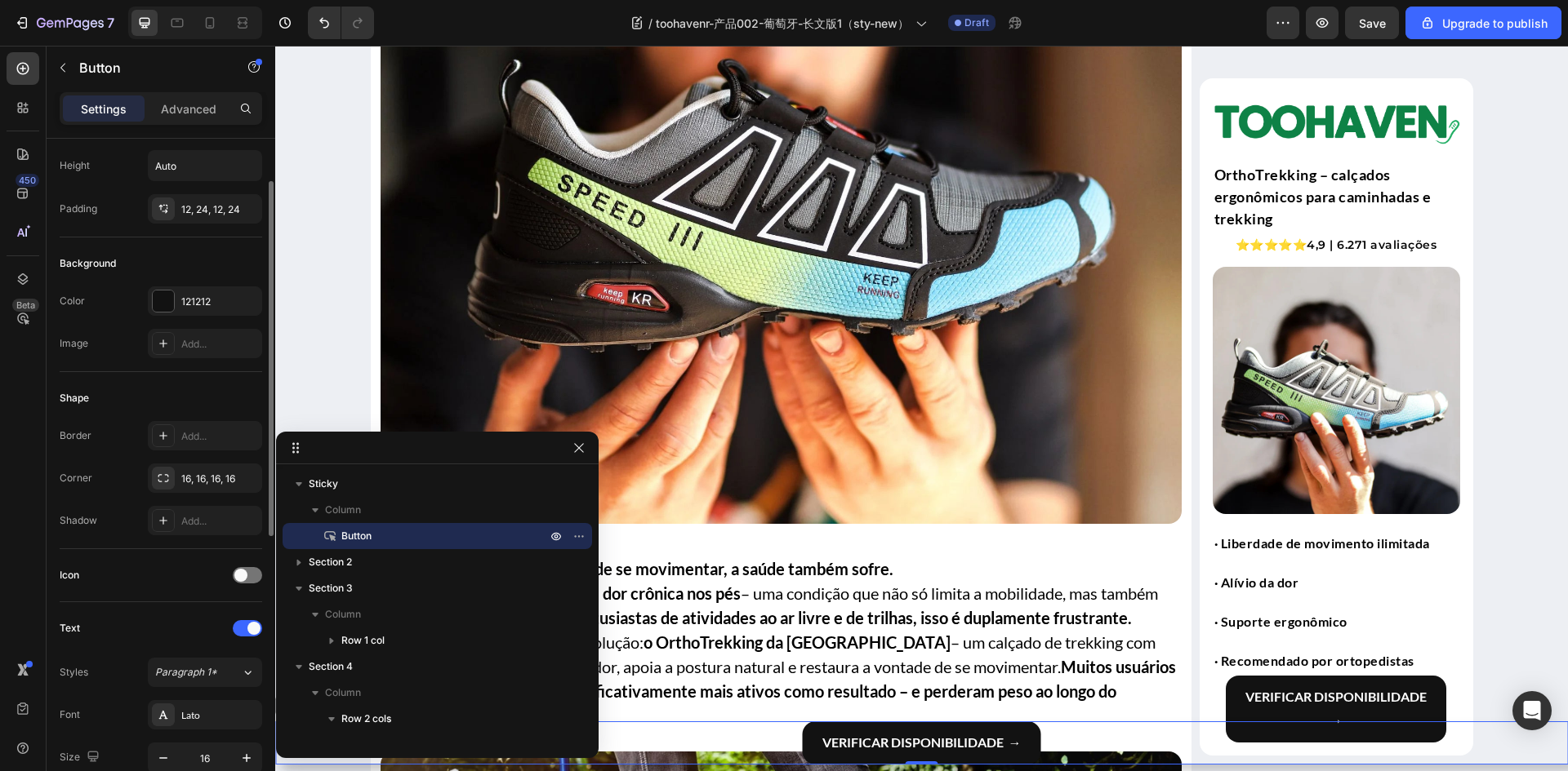
scroll to position [164, 0]
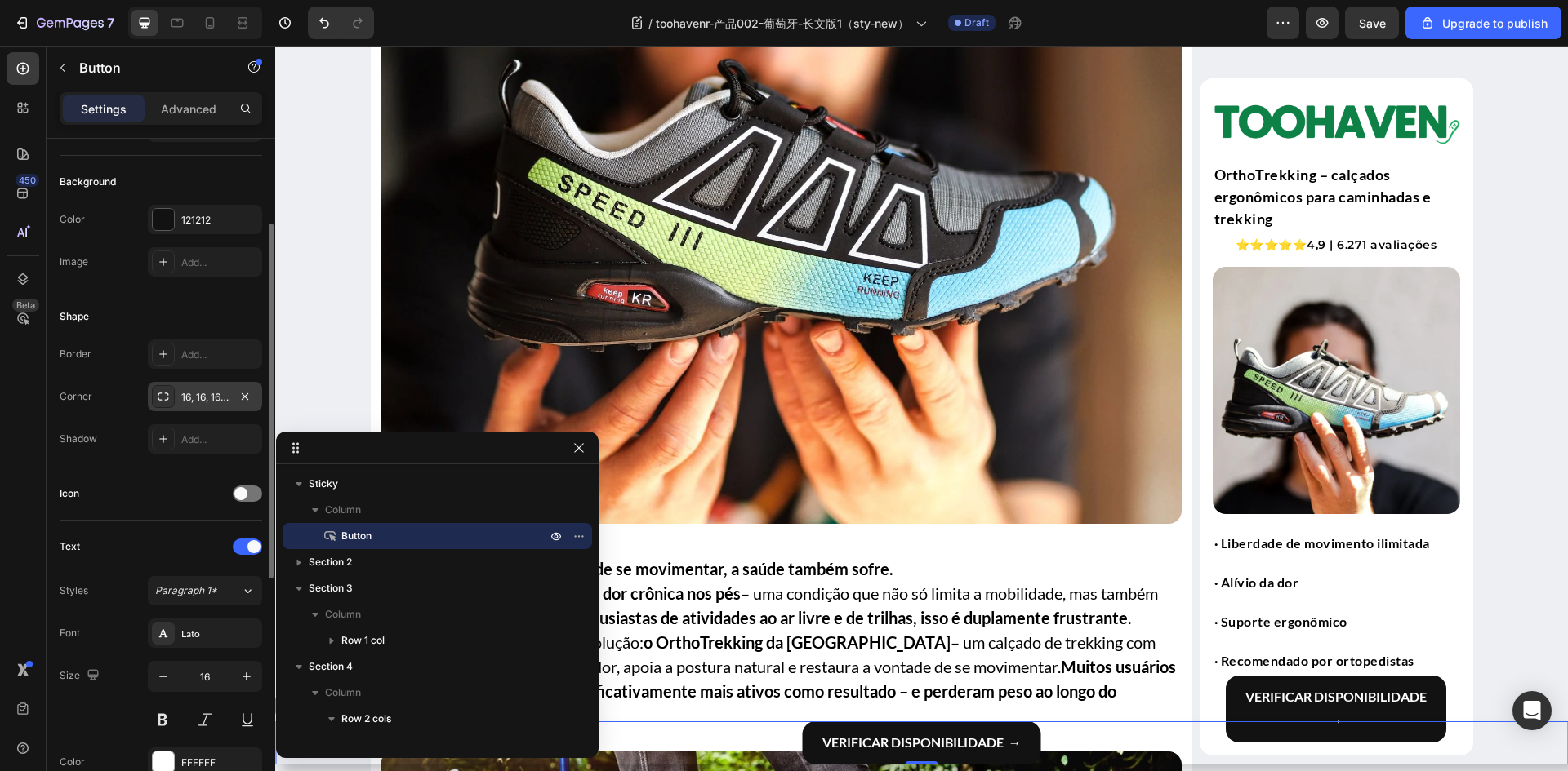
click at [185, 402] on div "16, 16, 16, 16" at bounding box center [205, 398] width 47 height 15
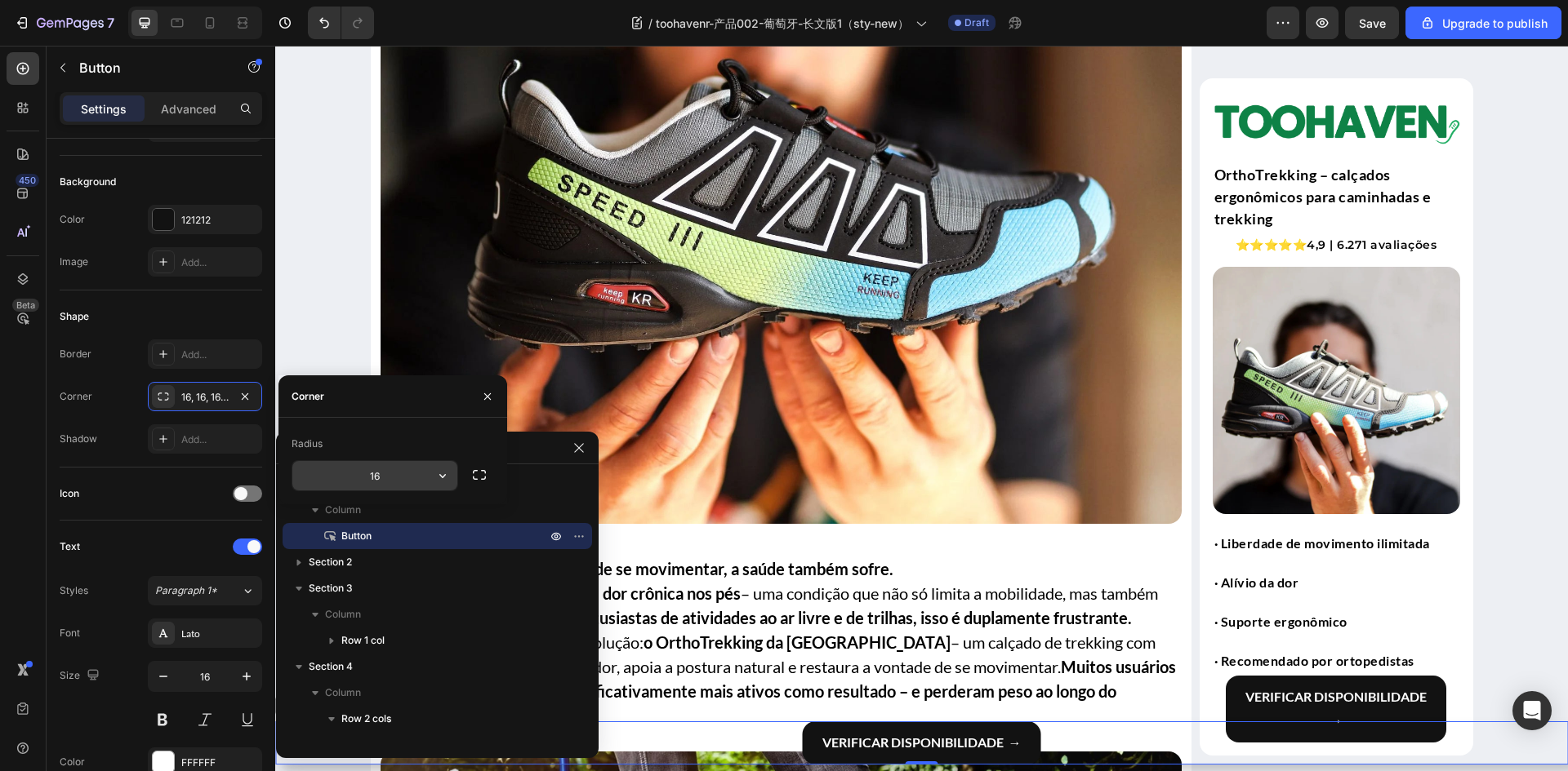
click at [398, 485] on input "16" at bounding box center [374, 475] width 165 height 29
type input "30"
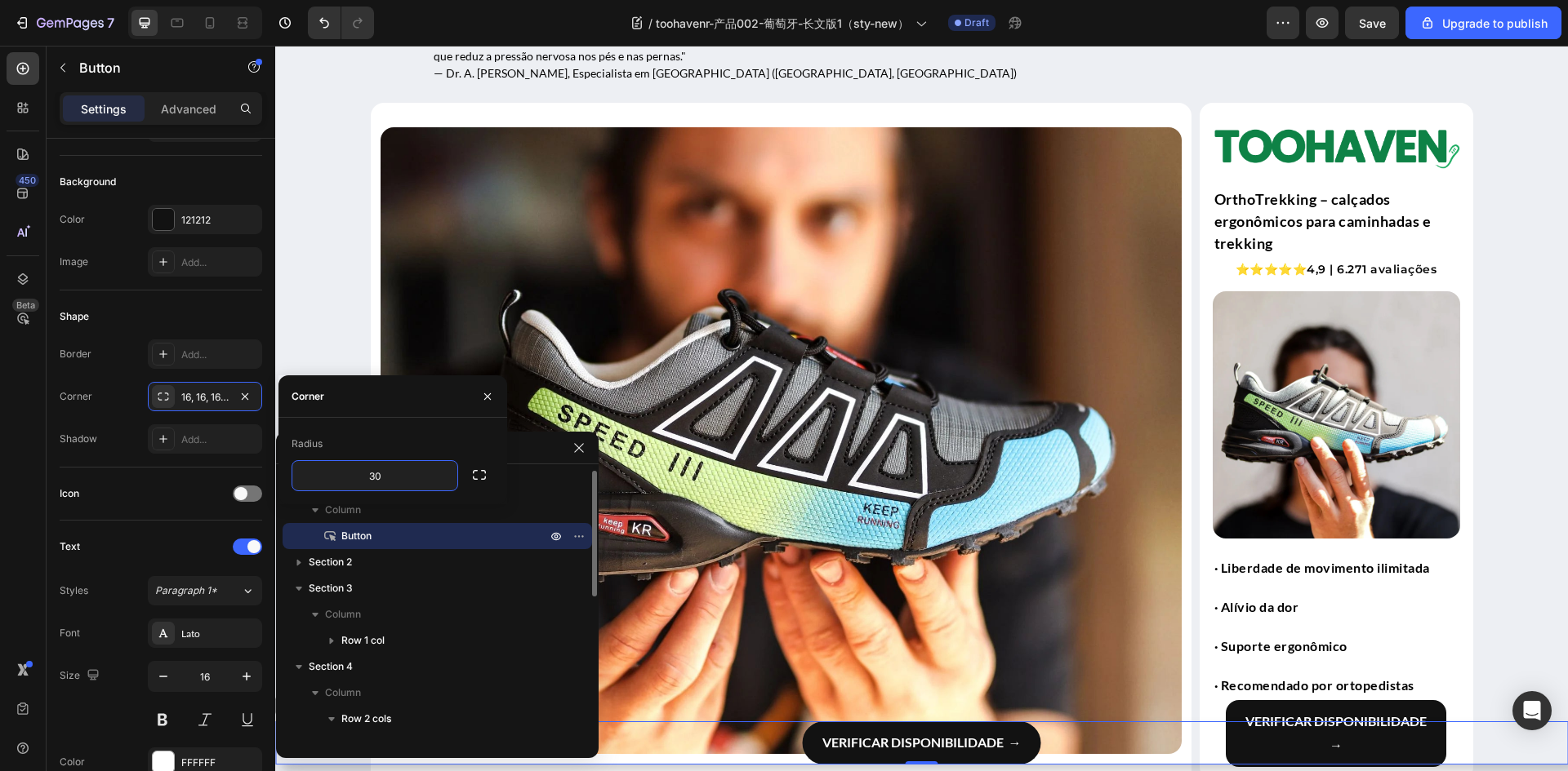
scroll to position [165, 0]
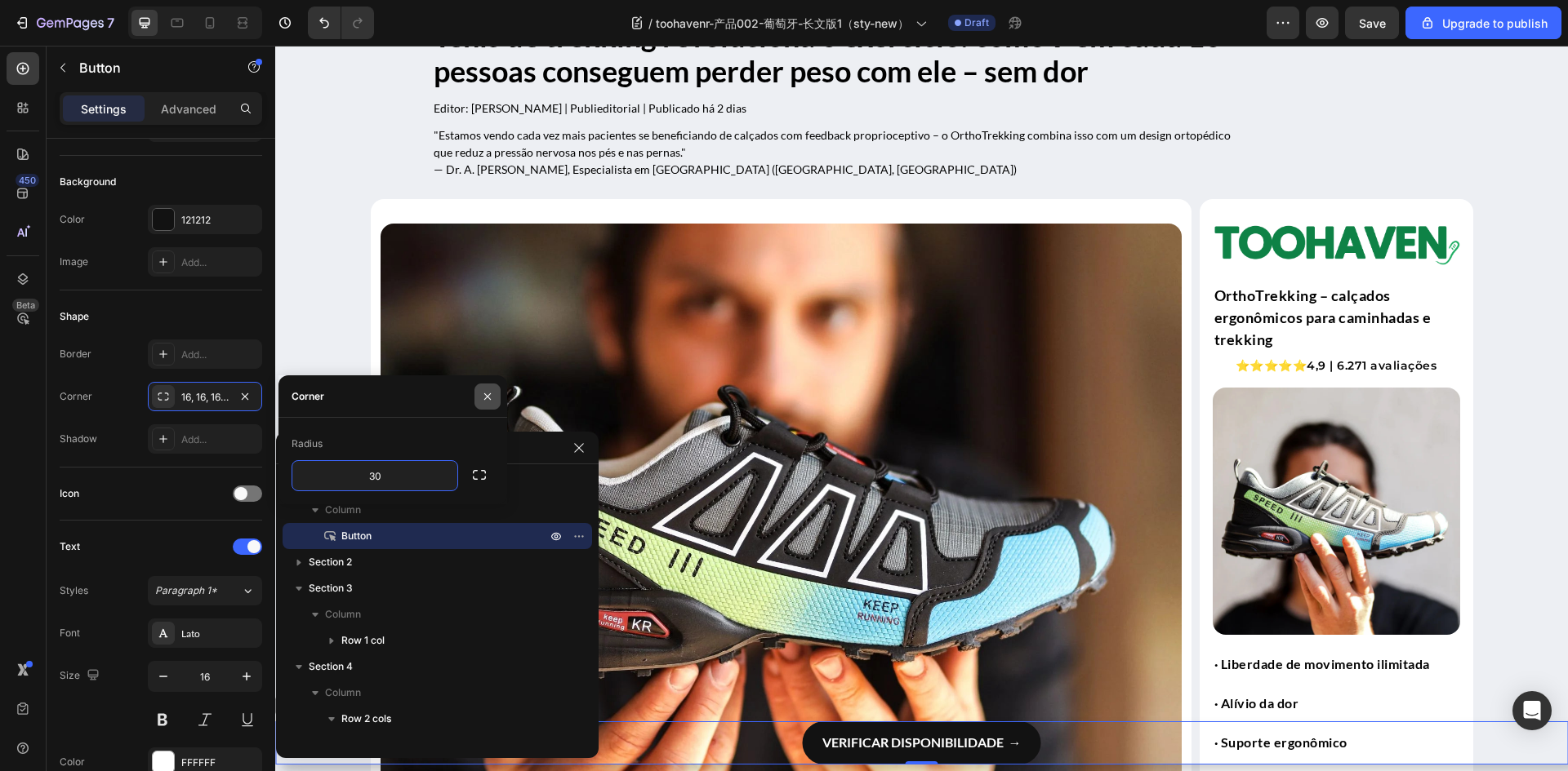
click at [485, 394] on icon "button" at bounding box center [487, 396] width 7 height 7
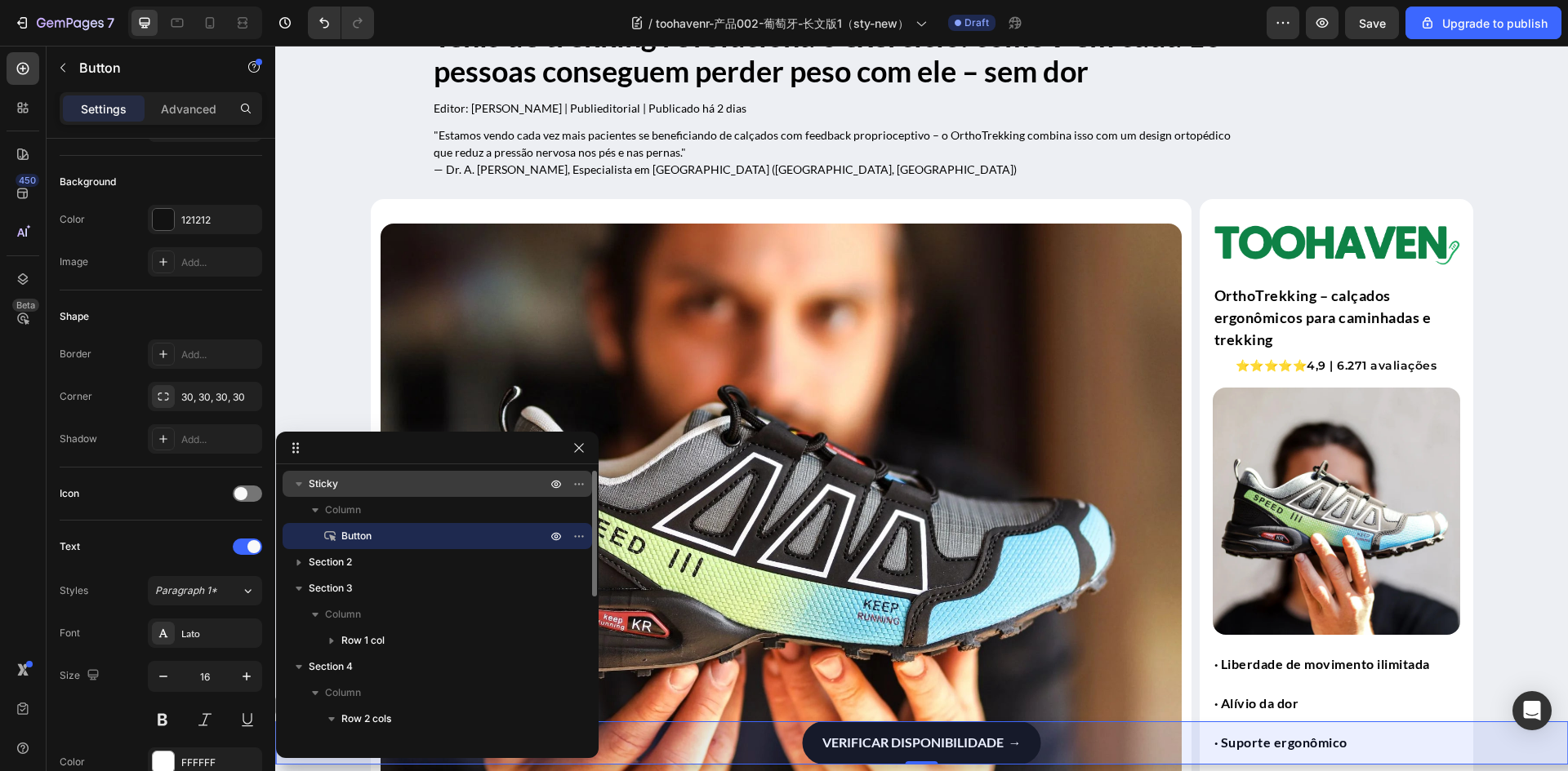
click at [377, 489] on p "Sticky" at bounding box center [429, 483] width 241 height 16
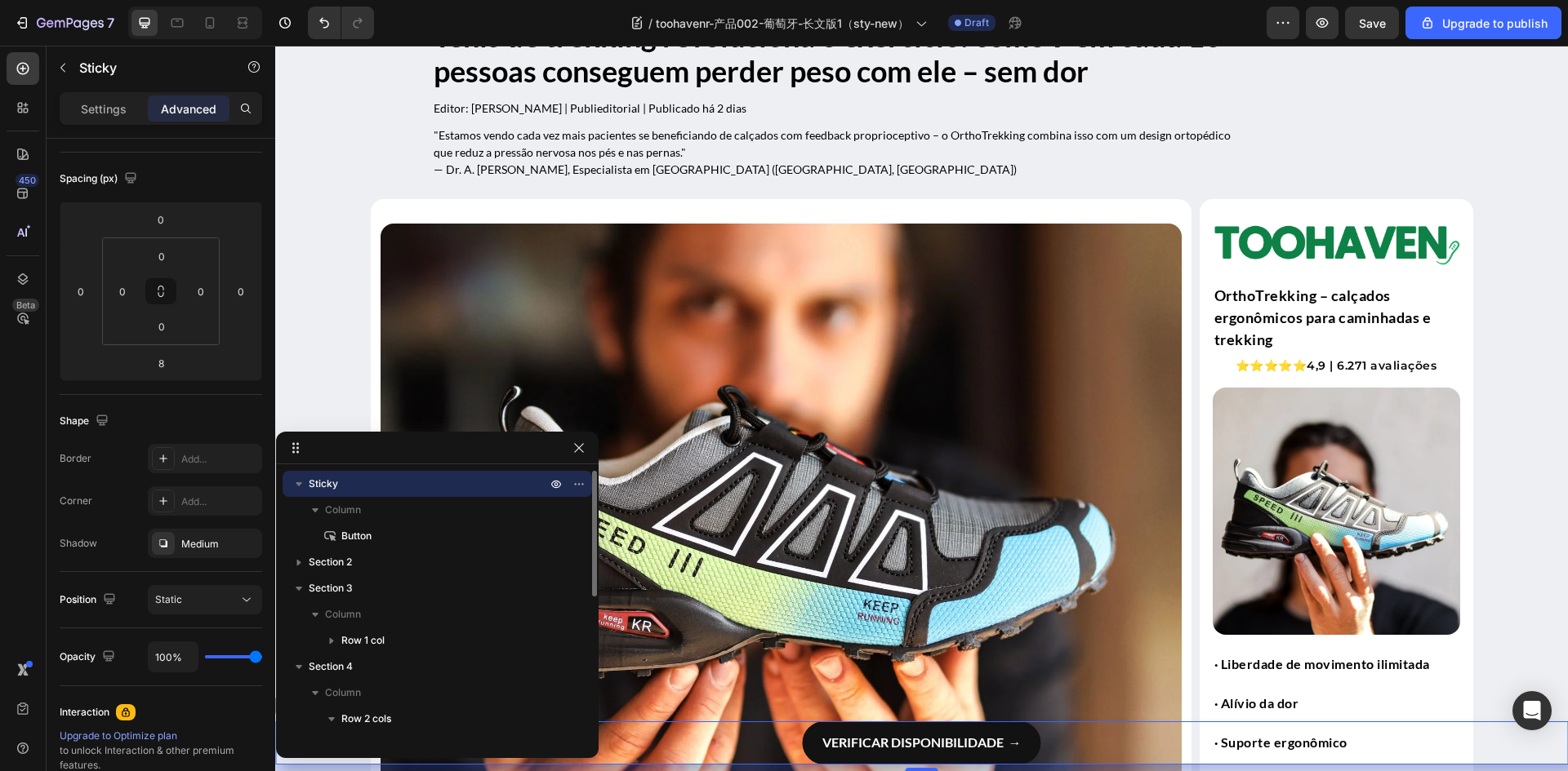
scroll to position [0, 0]
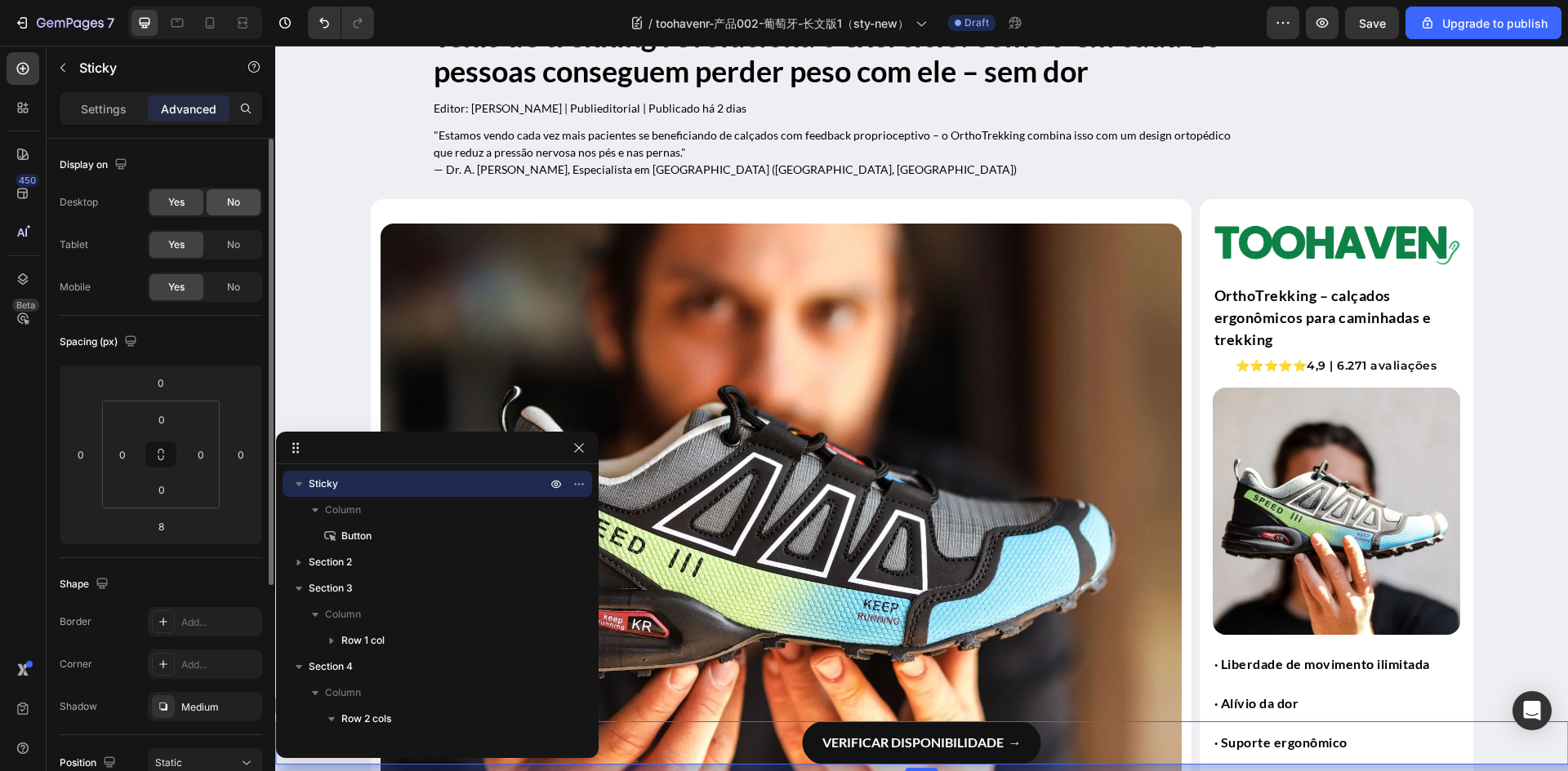
click at [226, 198] on div "No" at bounding box center [233, 202] width 54 height 26
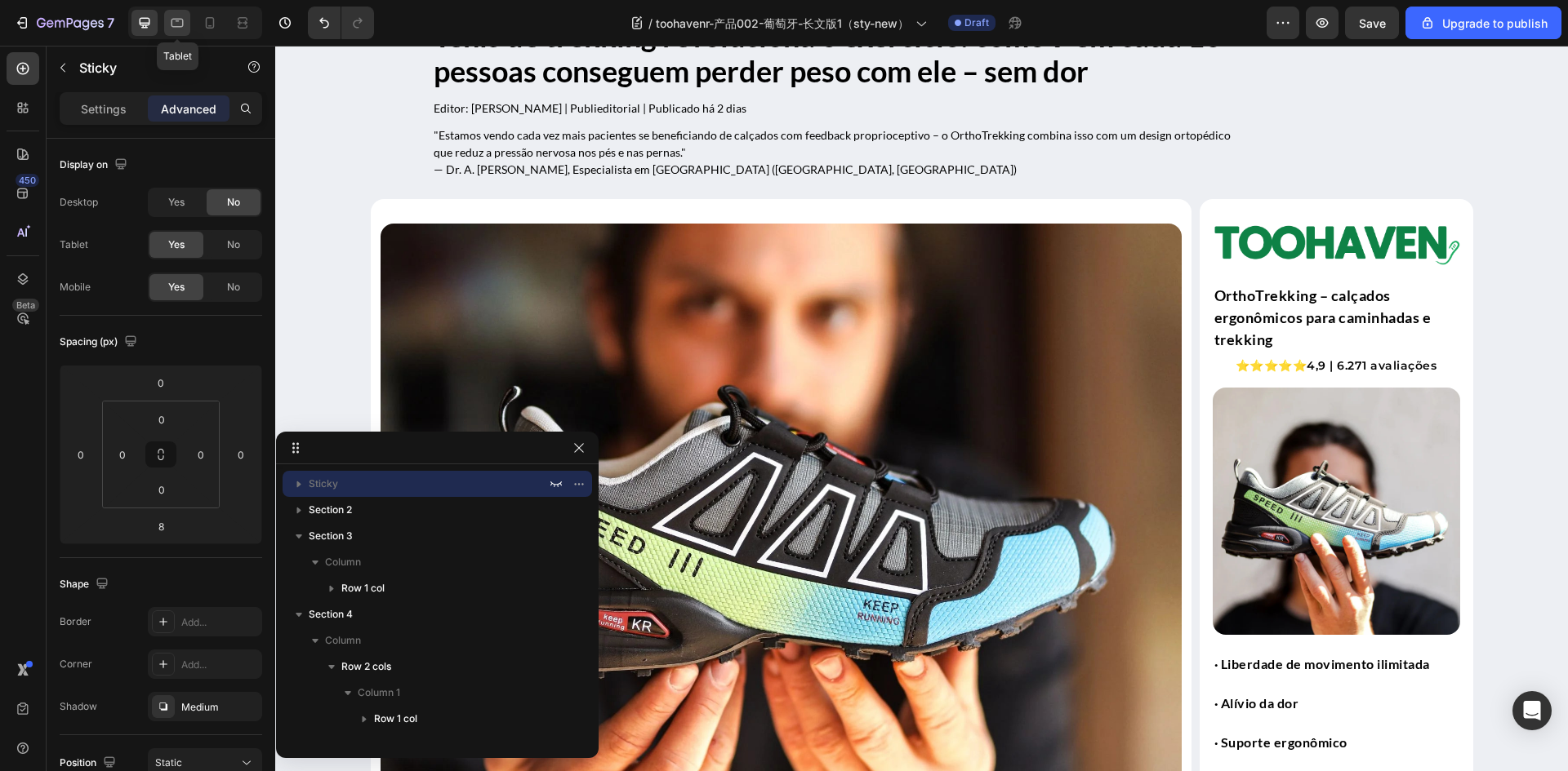
click at [177, 28] on icon at bounding box center [177, 23] width 16 height 16
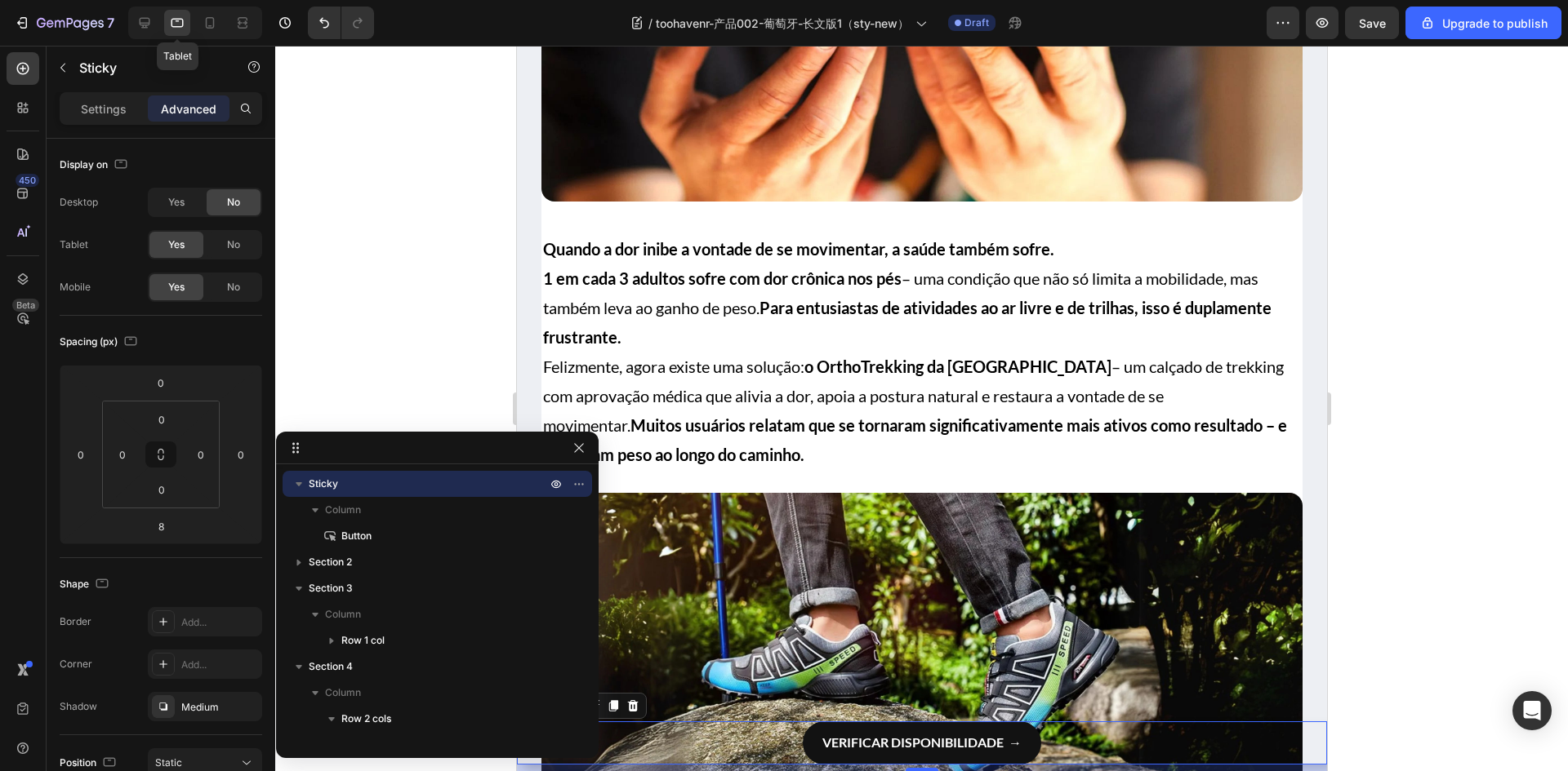
scroll to position [783, 0]
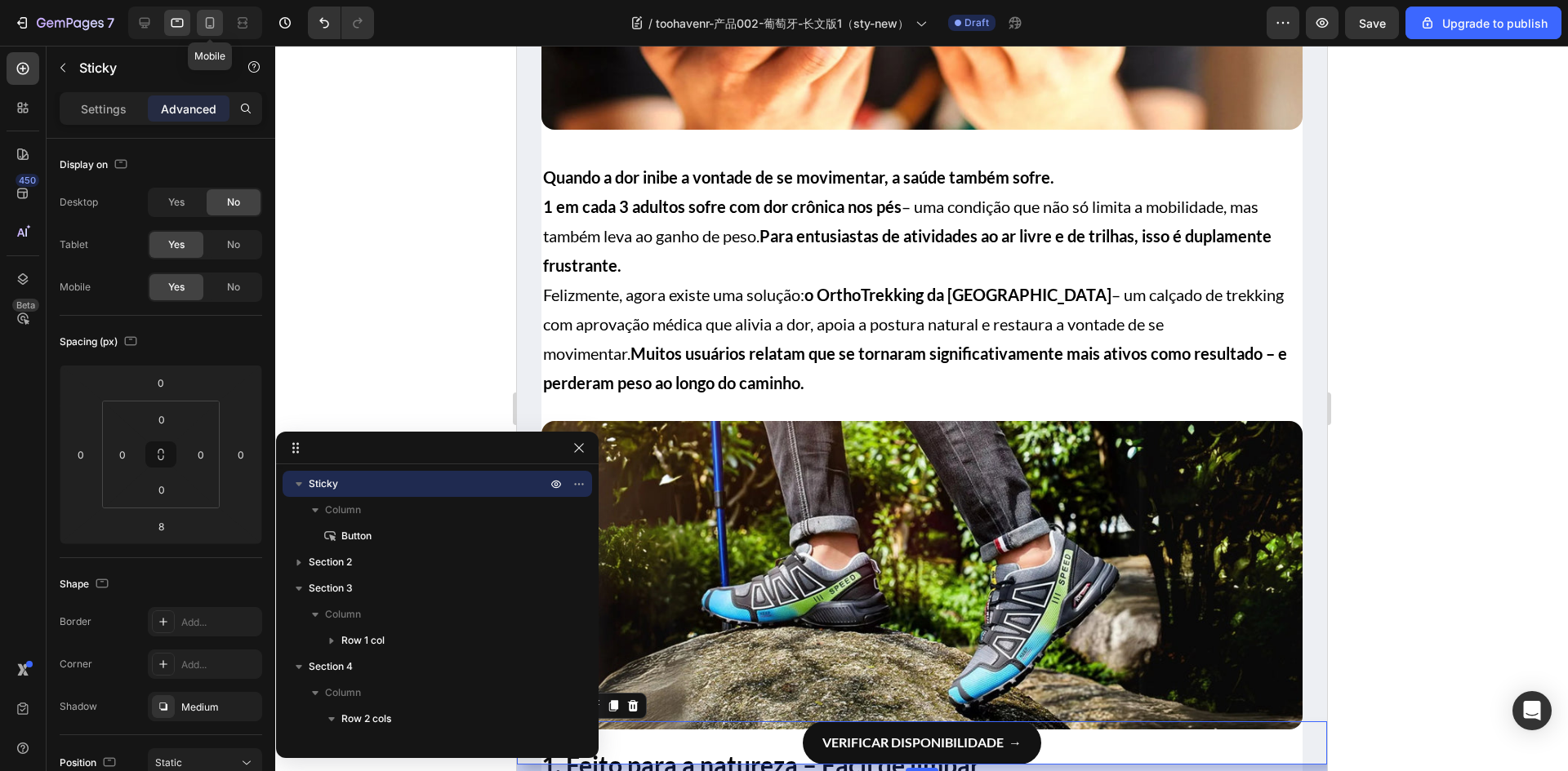
click at [214, 20] on icon at bounding box center [211, 23] width 9 height 11
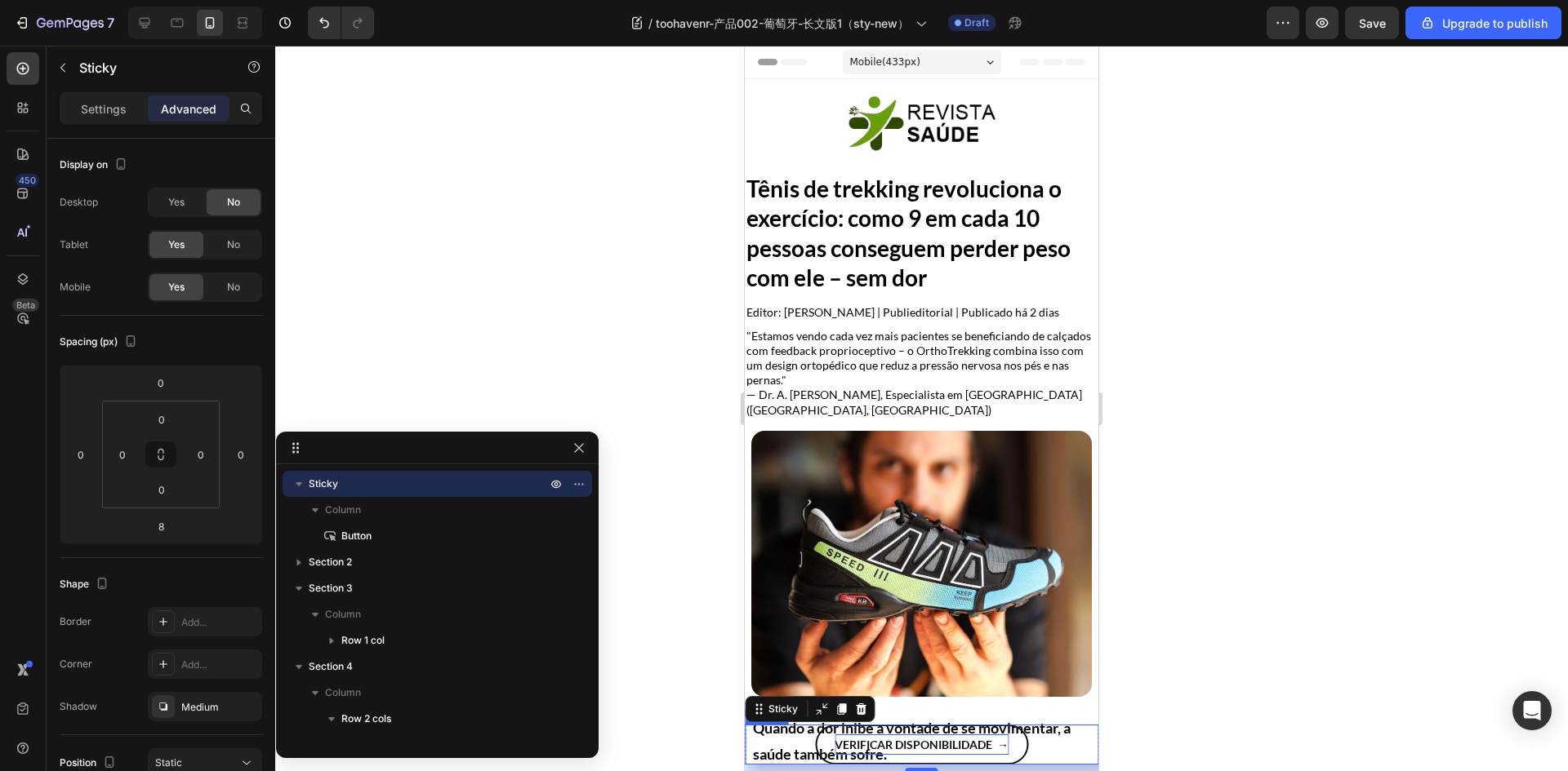
click at [932, 747] on strong "Verificar disponibilidade →" at bounding box center [921, 745] width 174 height 14
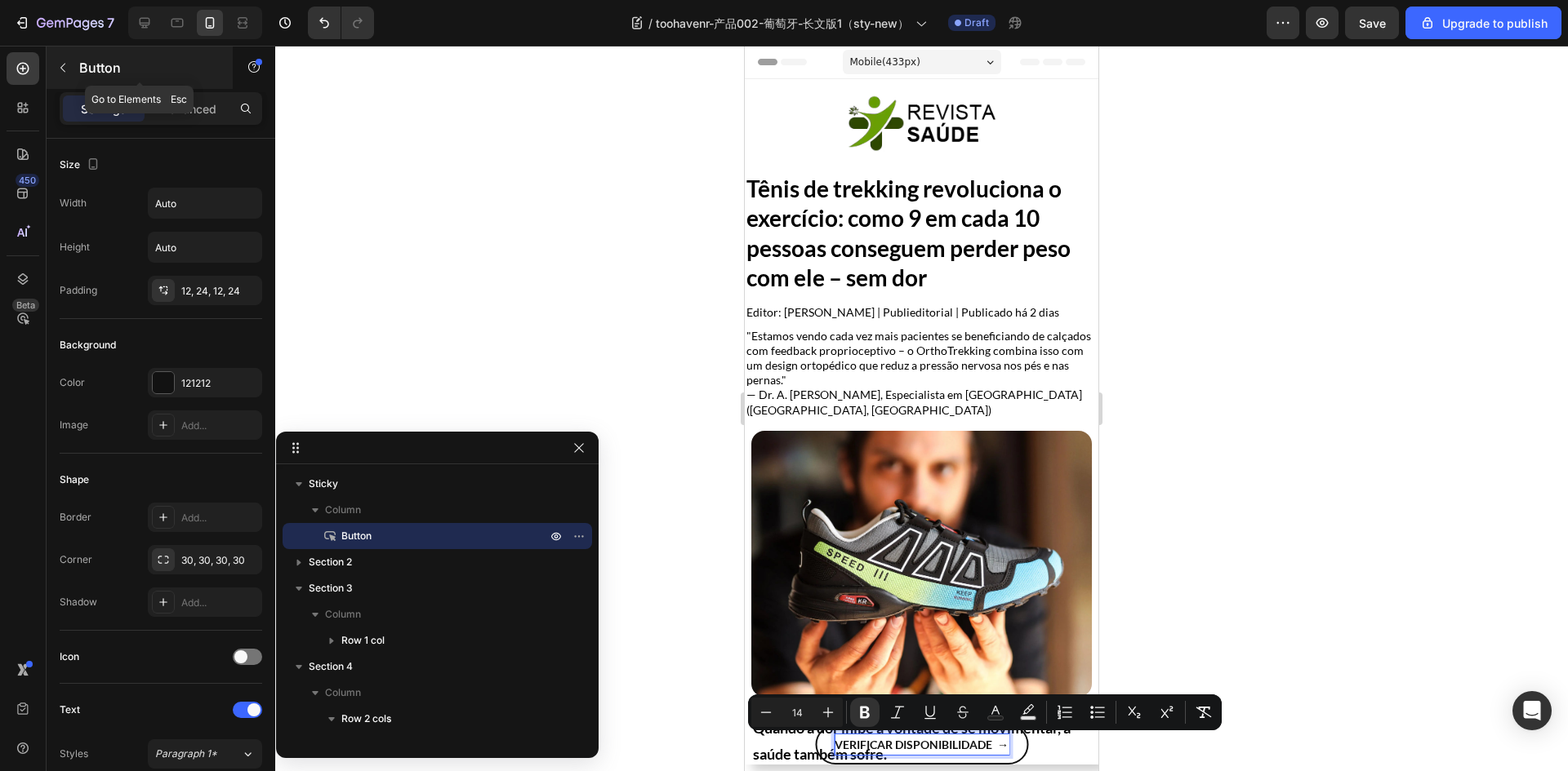
click at [62, 68] on icon "button" at bounding box center [63, 68] width 13 height 13
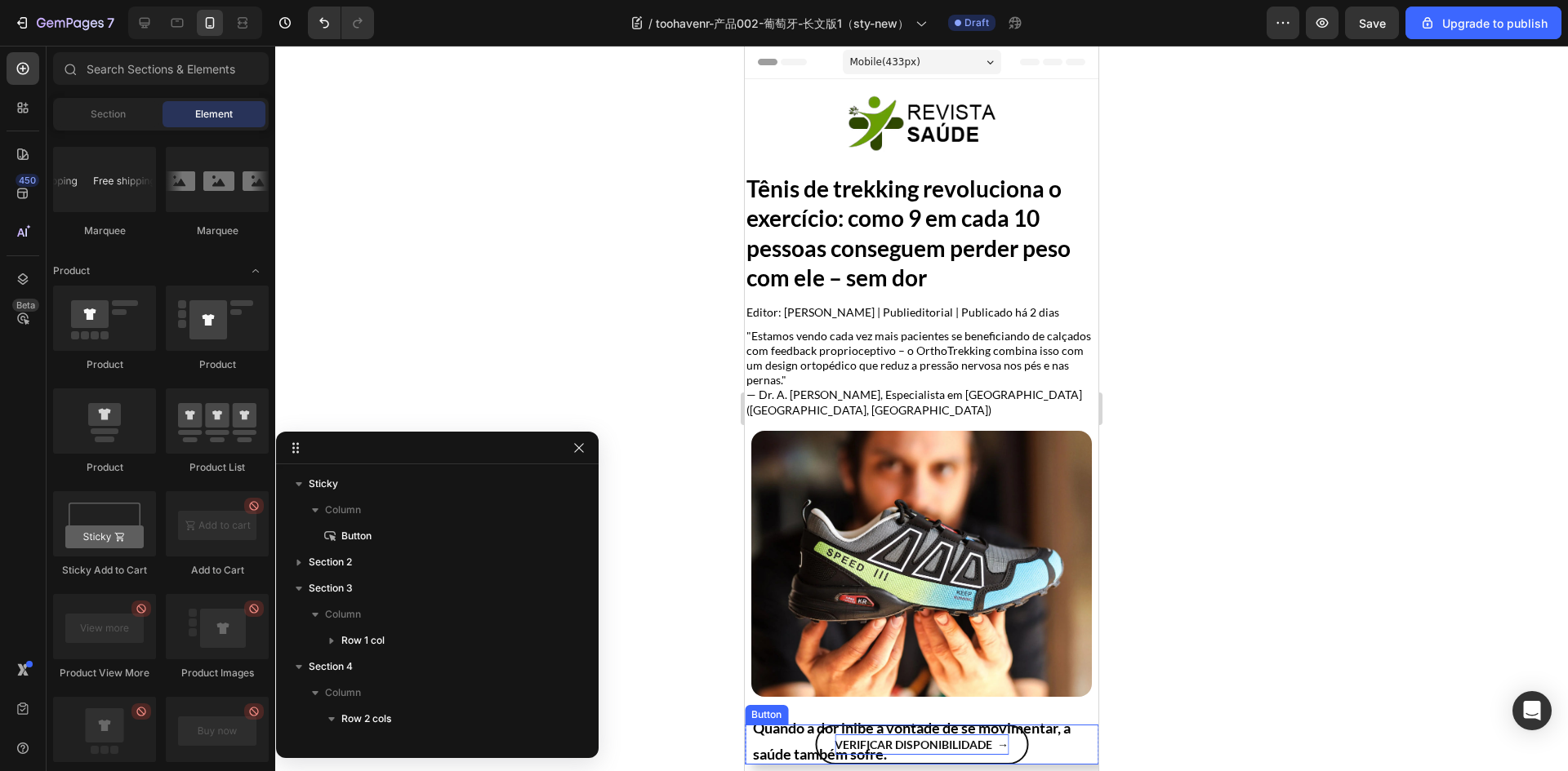
click at [819, 739] on link "Verificar disponibilidade →" at bounding box center [921, 745] width 214 height 40
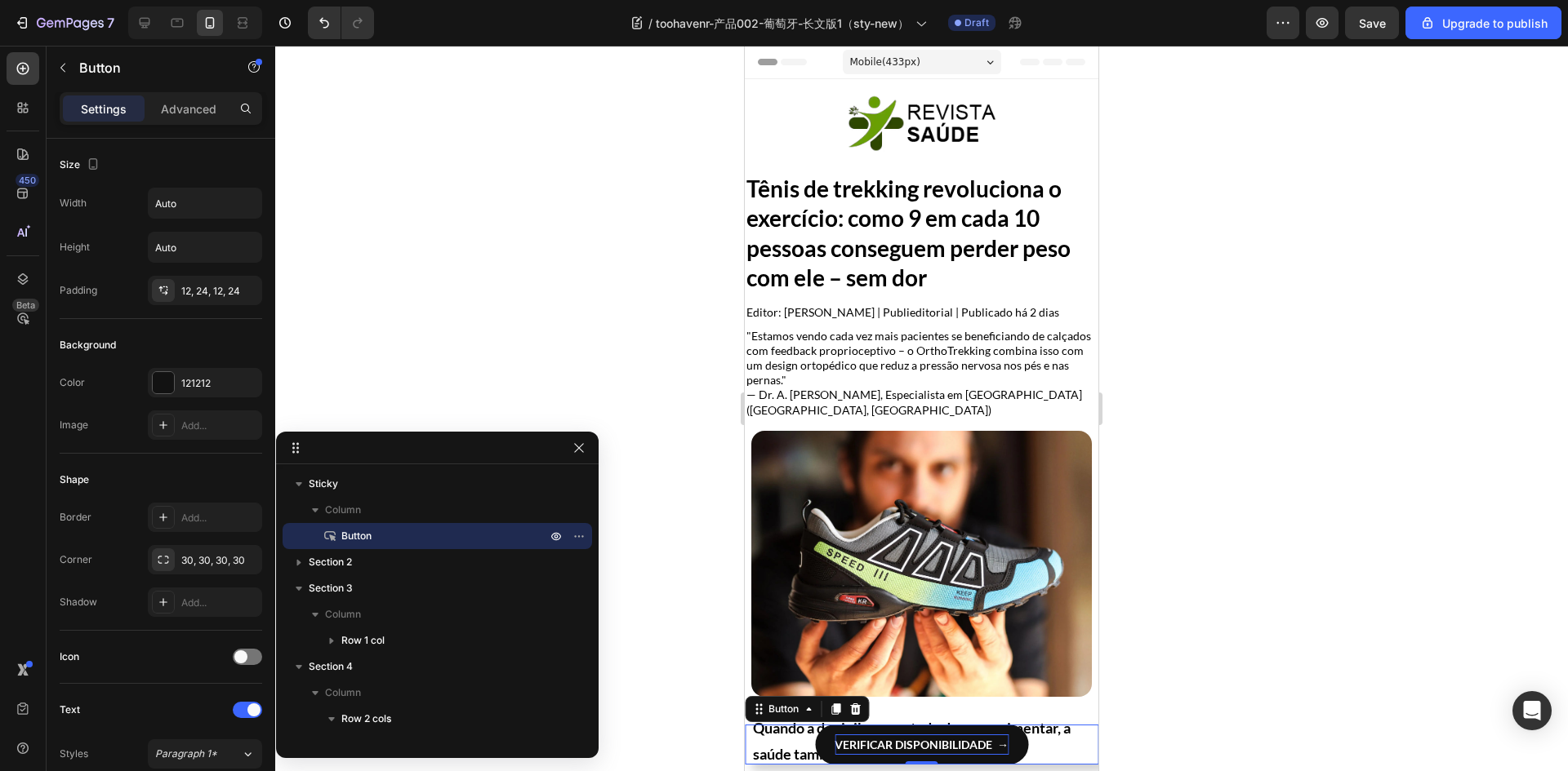
scroll to position [490, 0]
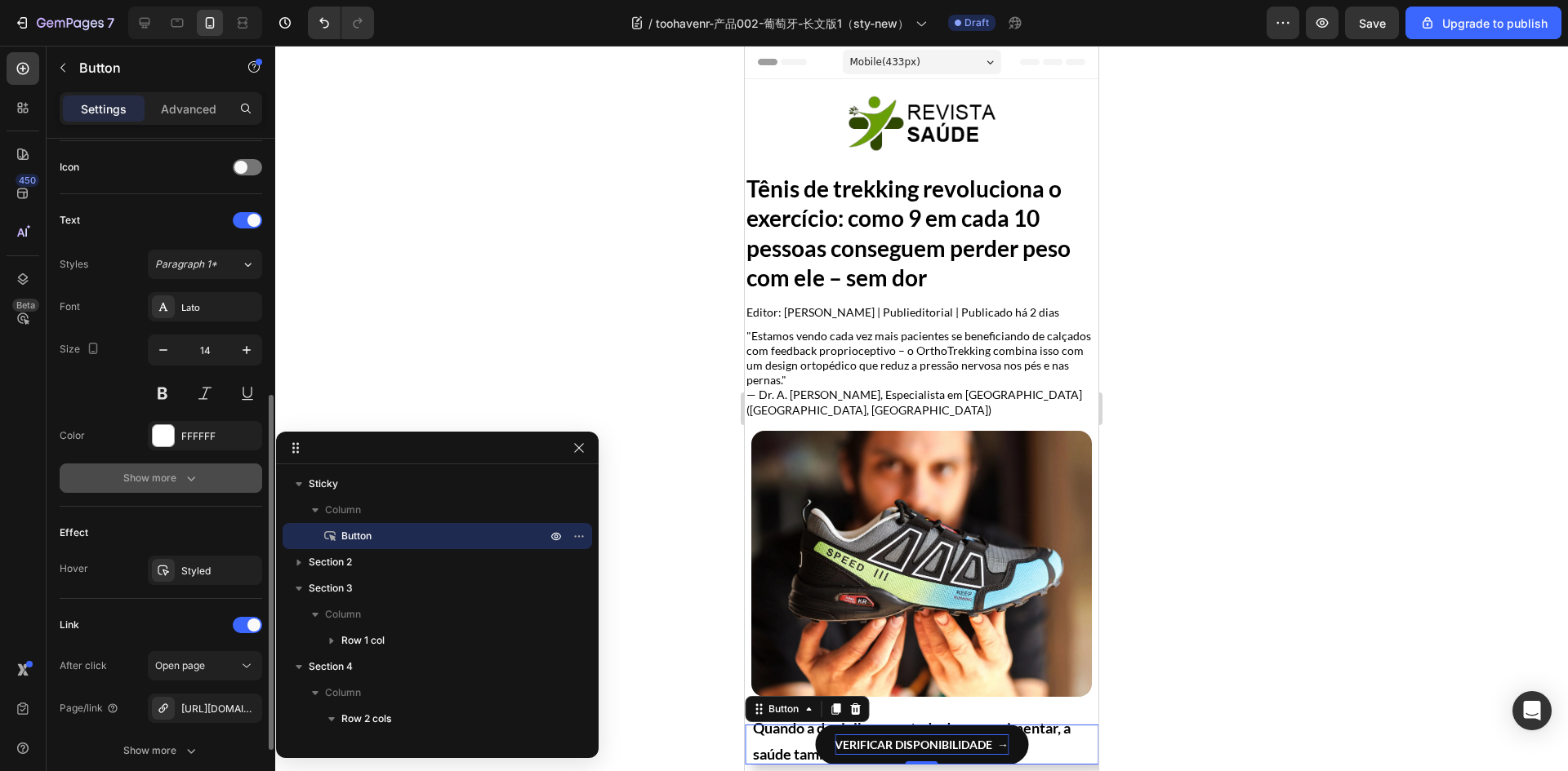
click at [183, 489] on button "Show more" at bounding box center [160, 478] width 202 height 29
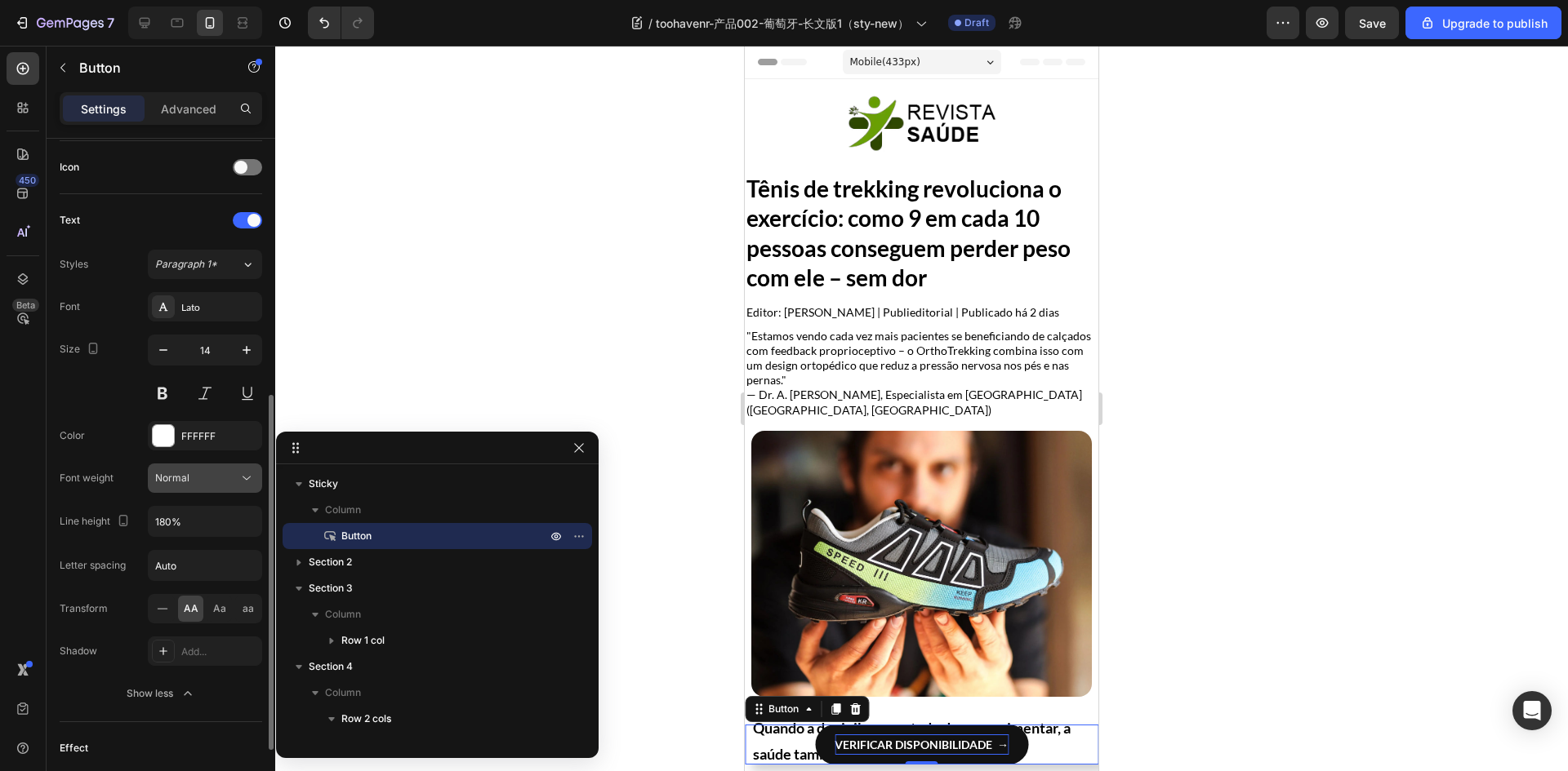
click at [209, 483] on div "Normal" at bounding box center [197, 479] width 84 height 15
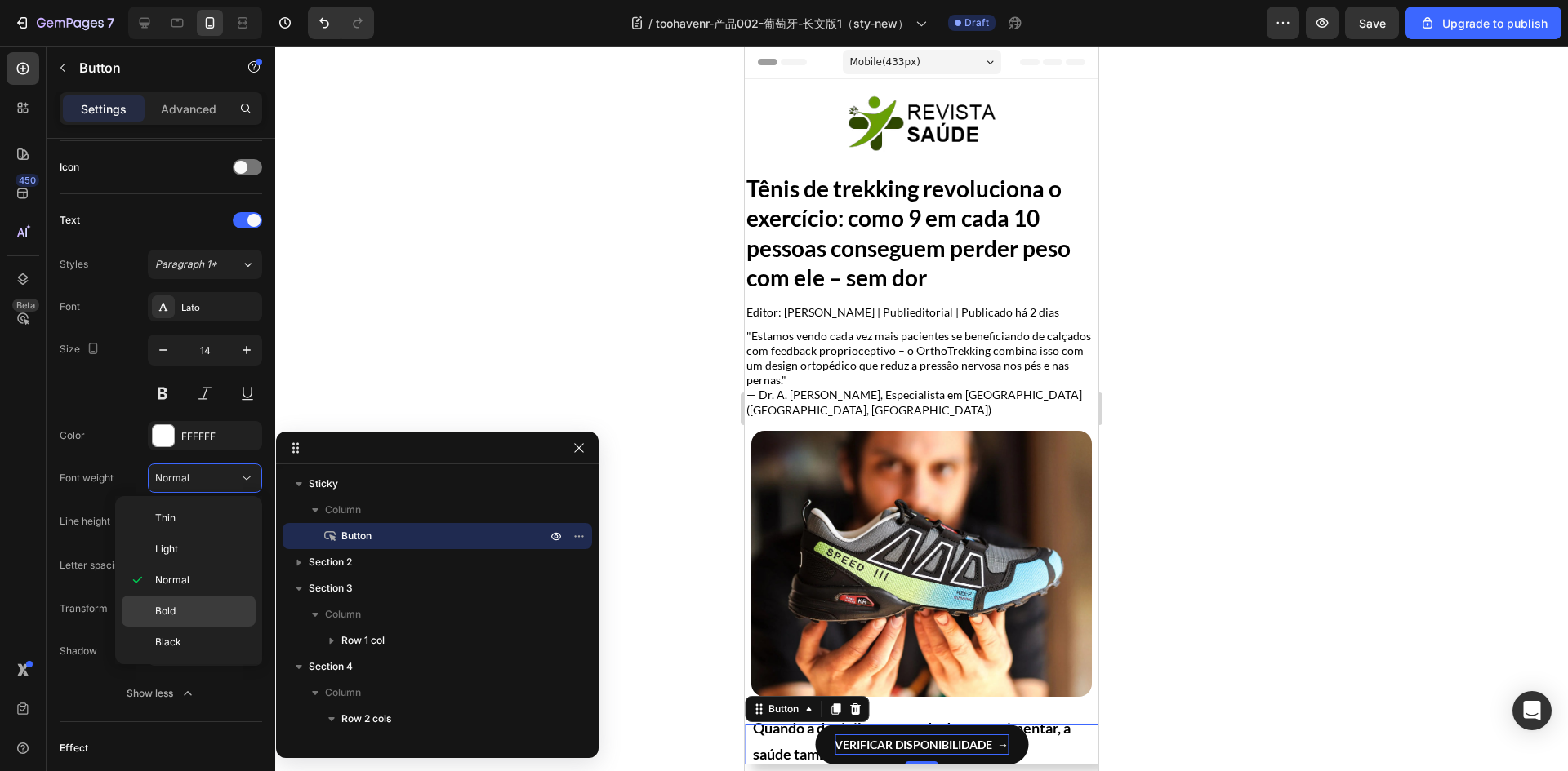
click at [175, 606] on span "Bold" at bounding box center [166, 611] width 21 height 15
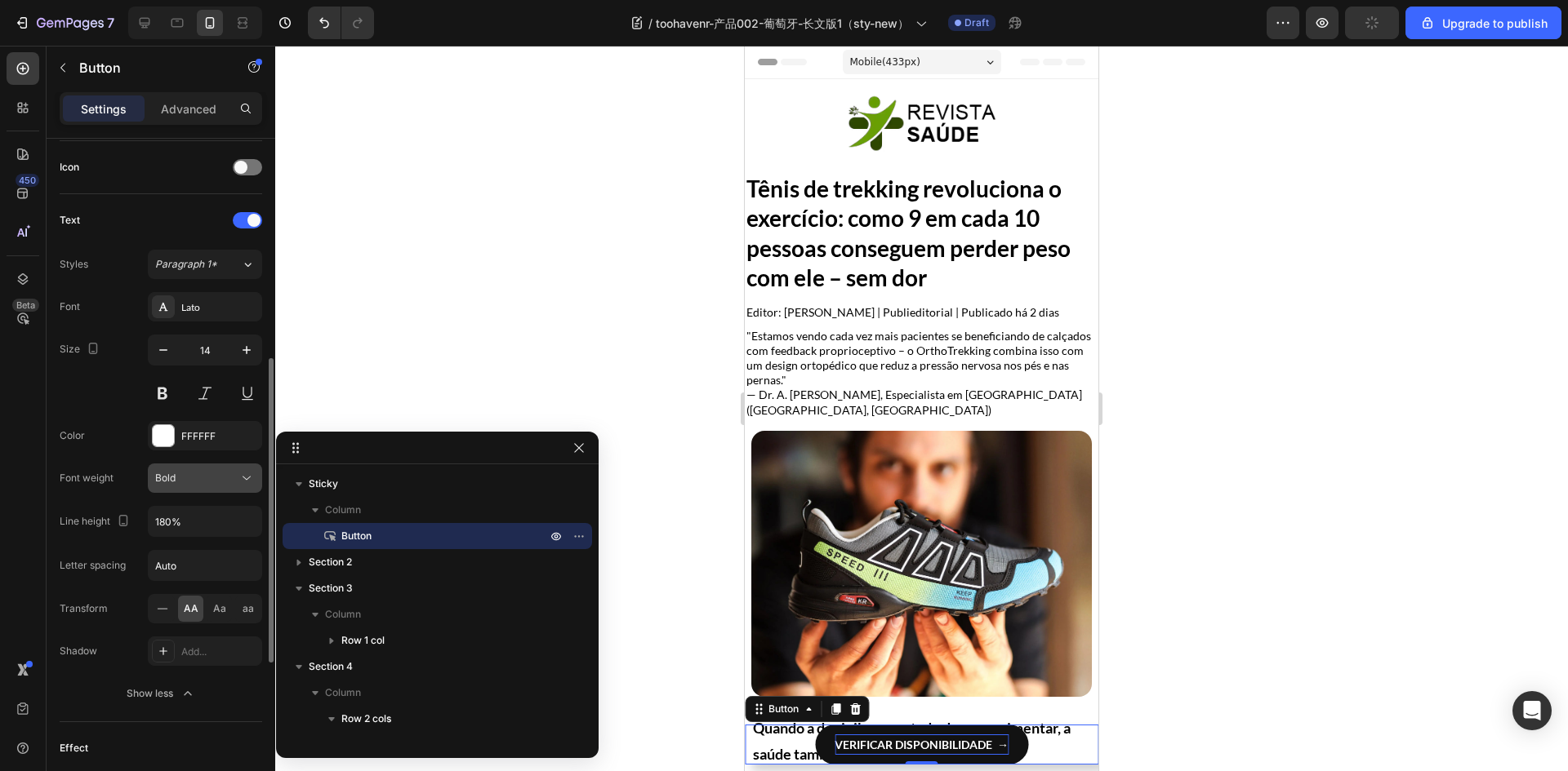
click at [207, 480] on div "Bold" at bounding box center [197, 479] width 84 height 15
click at [245, 348] on icon "button" at bounding box center [245, 350] width 16 height 16
click at [160, 359] on button "button" at bounding box center [163, 350] width 29 height 29
type input "14"
click at [163, 394] on button at bounding box center [162, 393] width 29 height 29
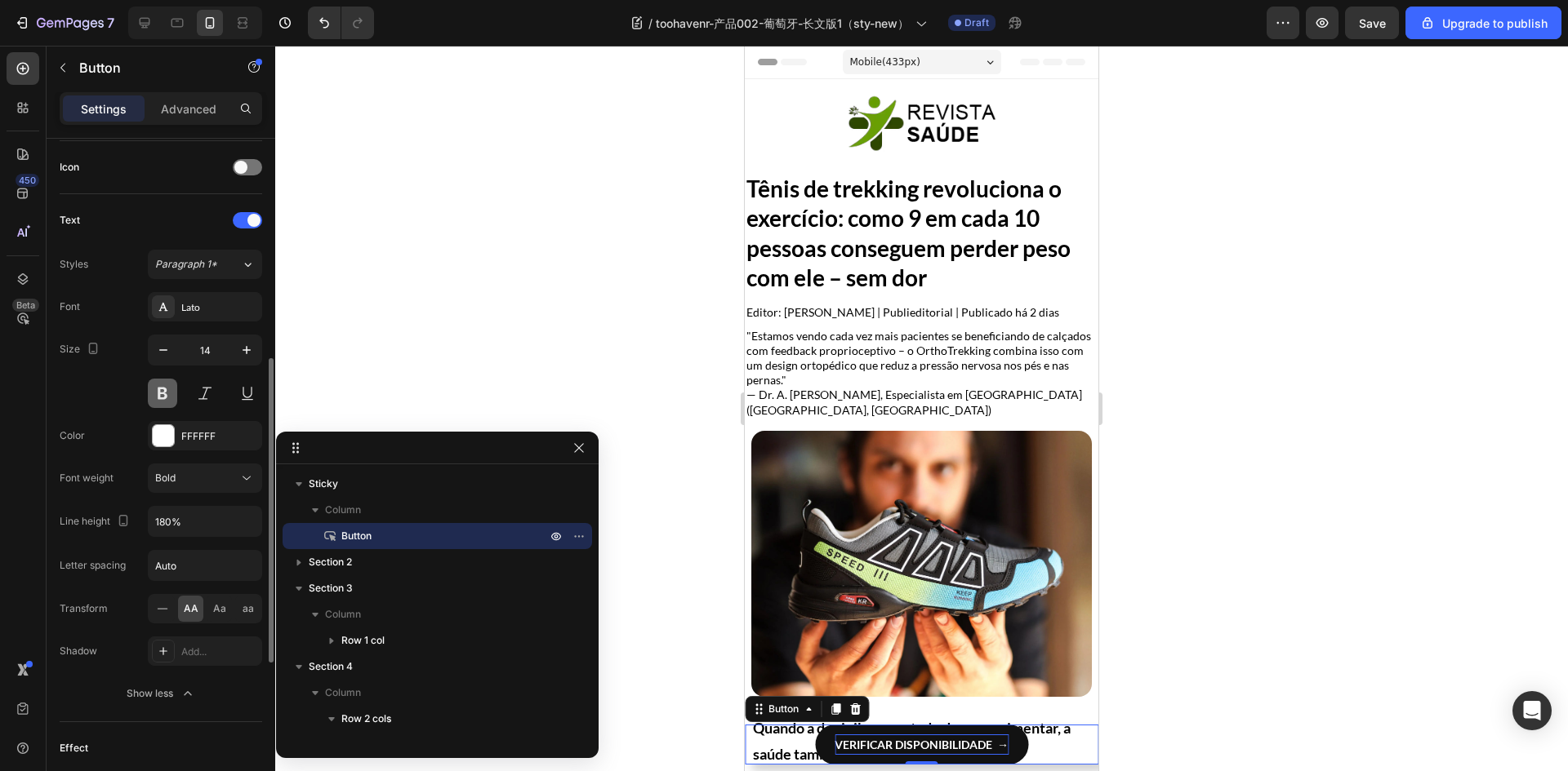
click at [164, 395] on button at bounding box center [162, 393] width 29 height 29
click at [857, 476] on img at bounding box center [922, 563] width 341 height 266
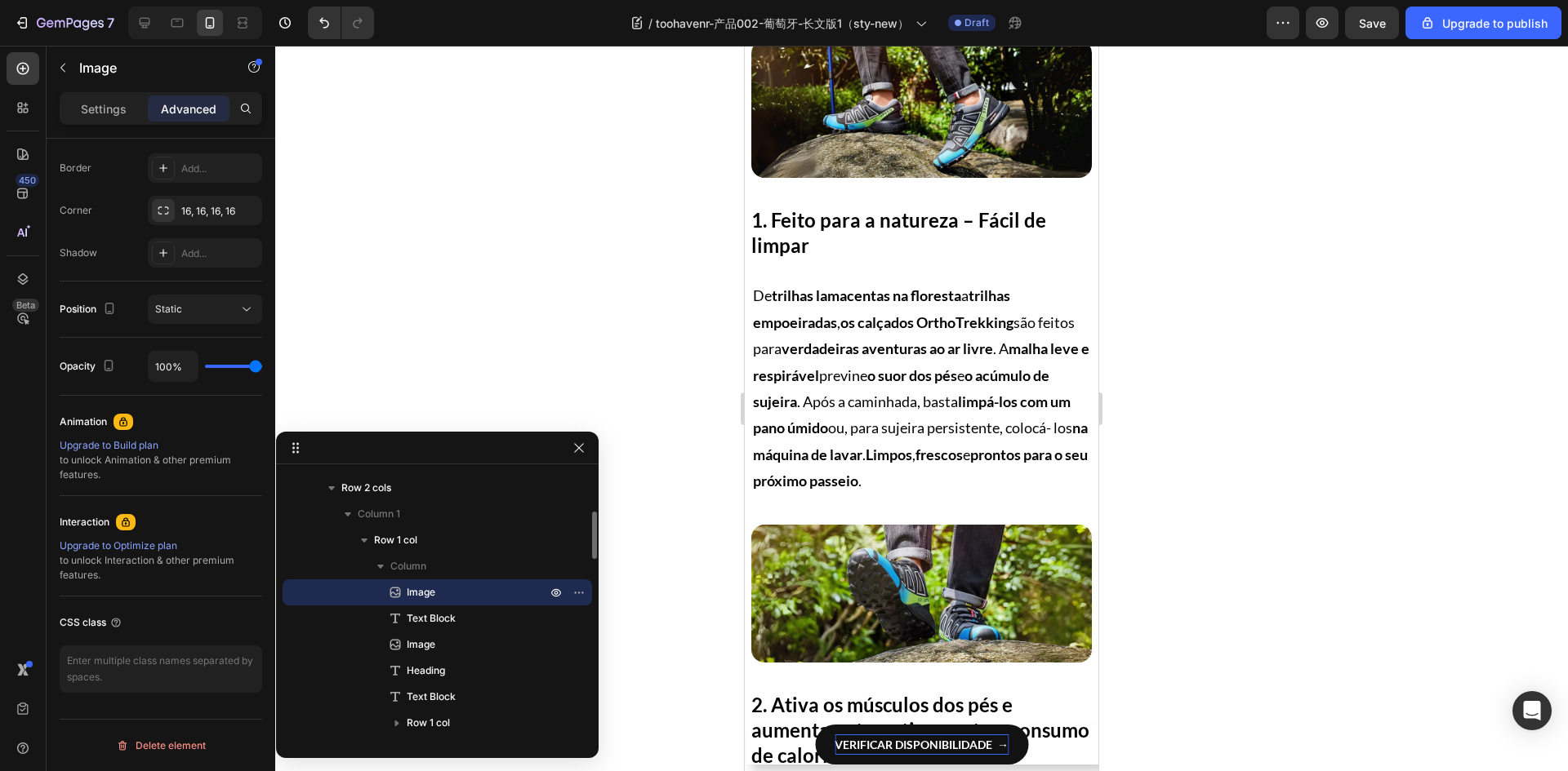
scroll to position [0, 0]
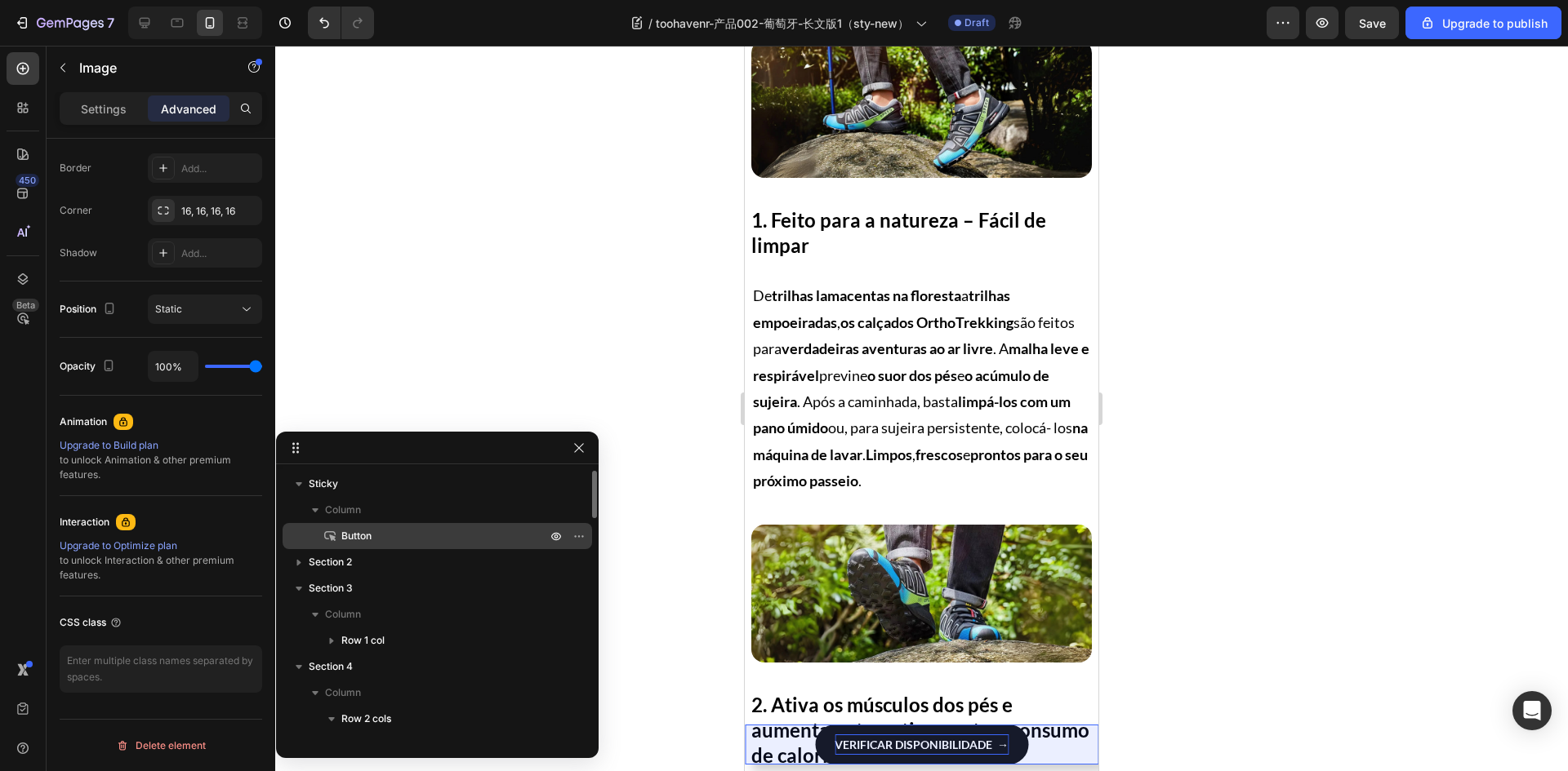
click at [400, 531] on p "Button" at bounding box center [425, 536] width 208 height 16
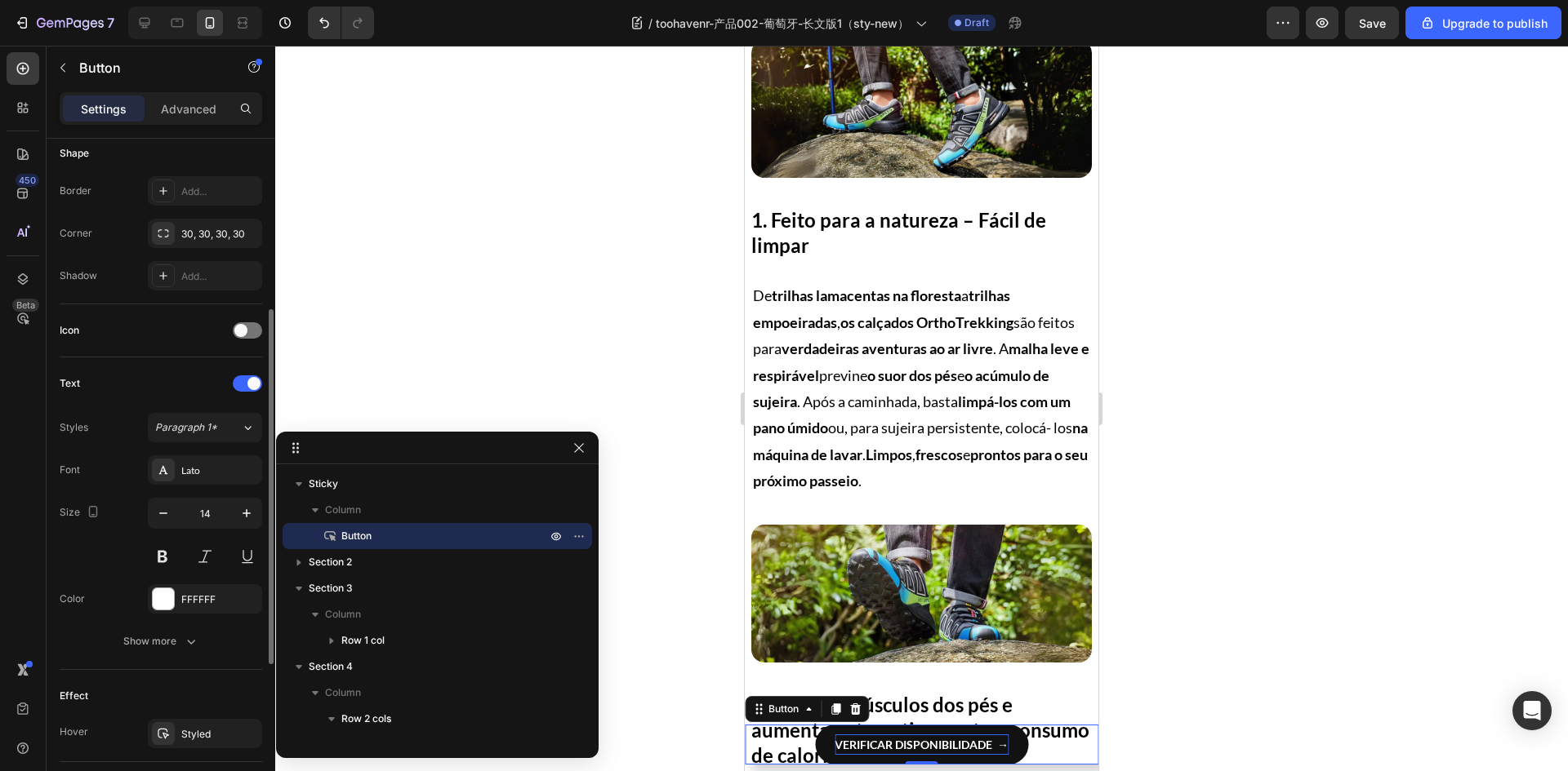
scroll to position [619, 0]
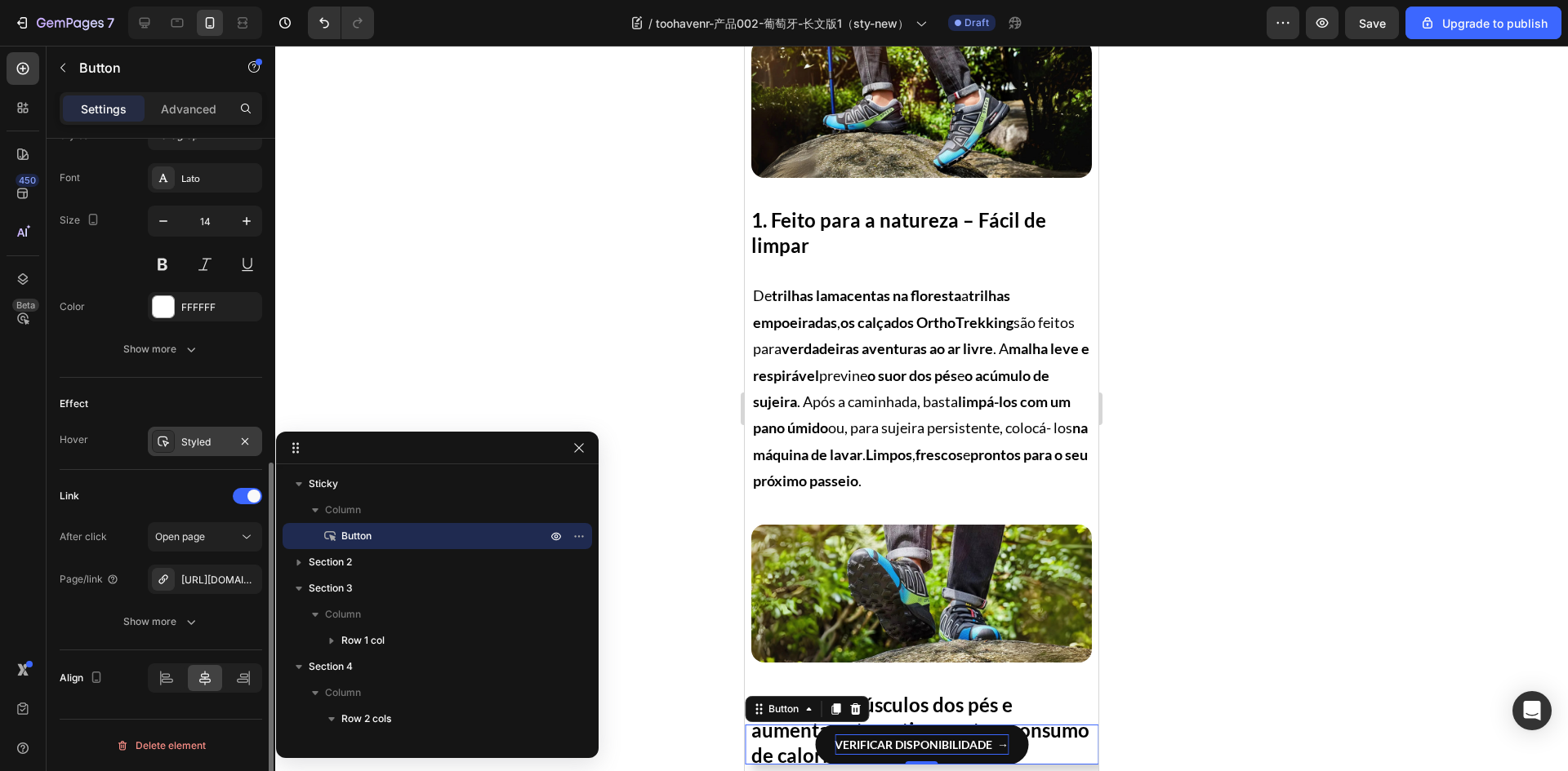
click at [180, 442] on div "Styled" at bounding box center [205, 441] width 115 height 29
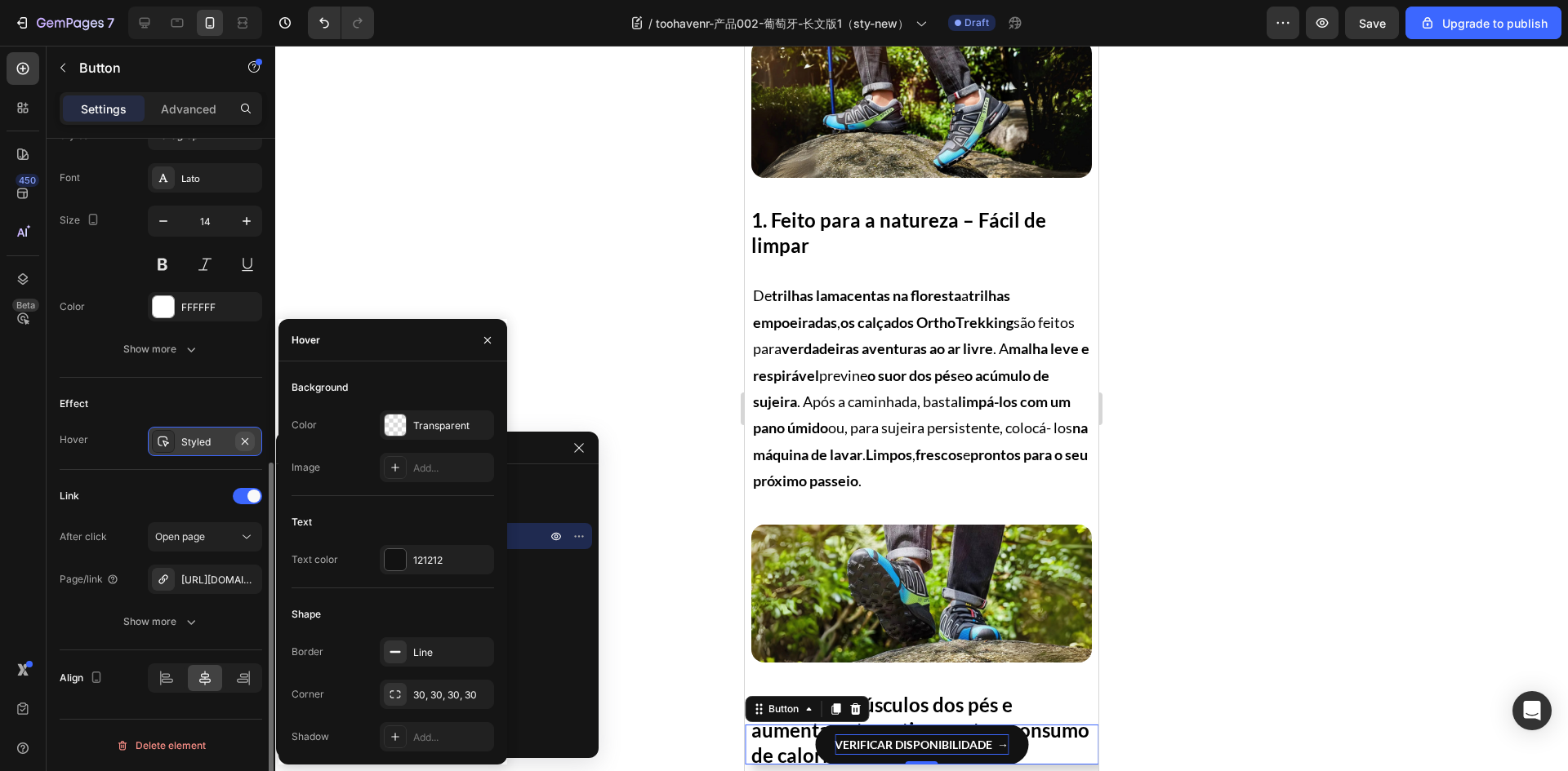
click at [242, 444] on icon "button" at bounding box center [245, 440] width 7 height 7
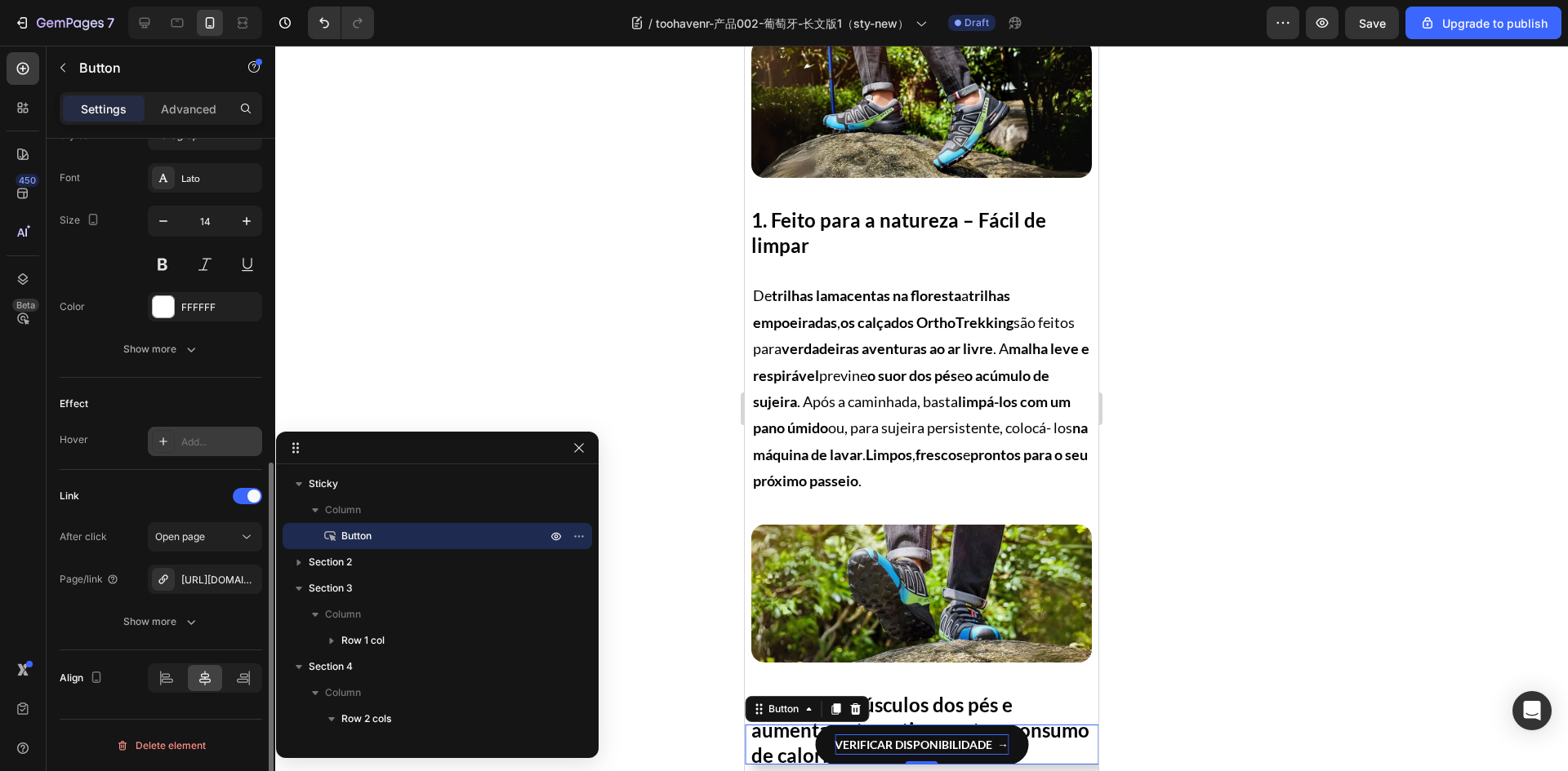
click at [209, 401] on div "Effect" at bounding box center [160, 404] width 202 height 26
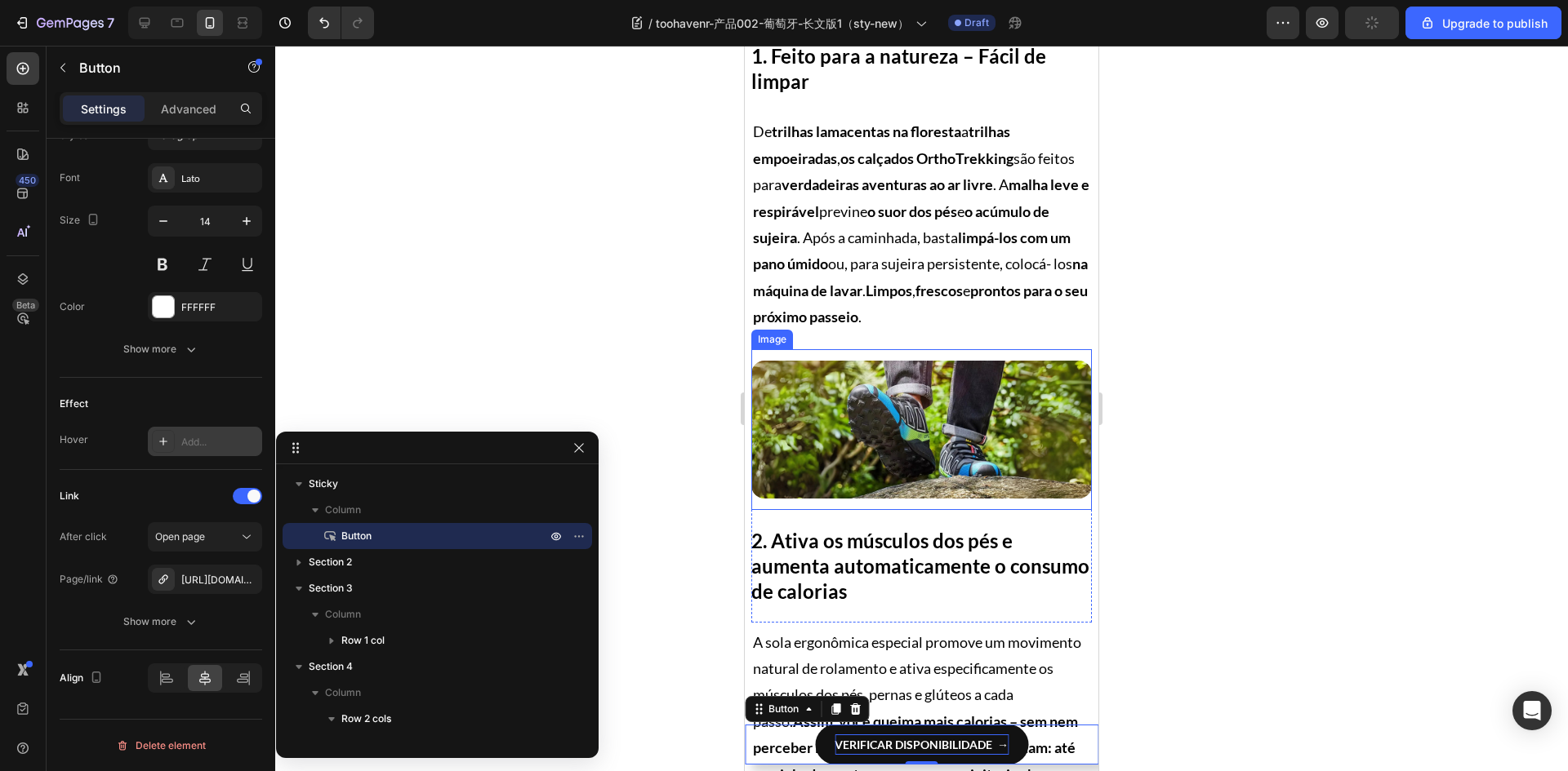
scroll to position [1061, 0]
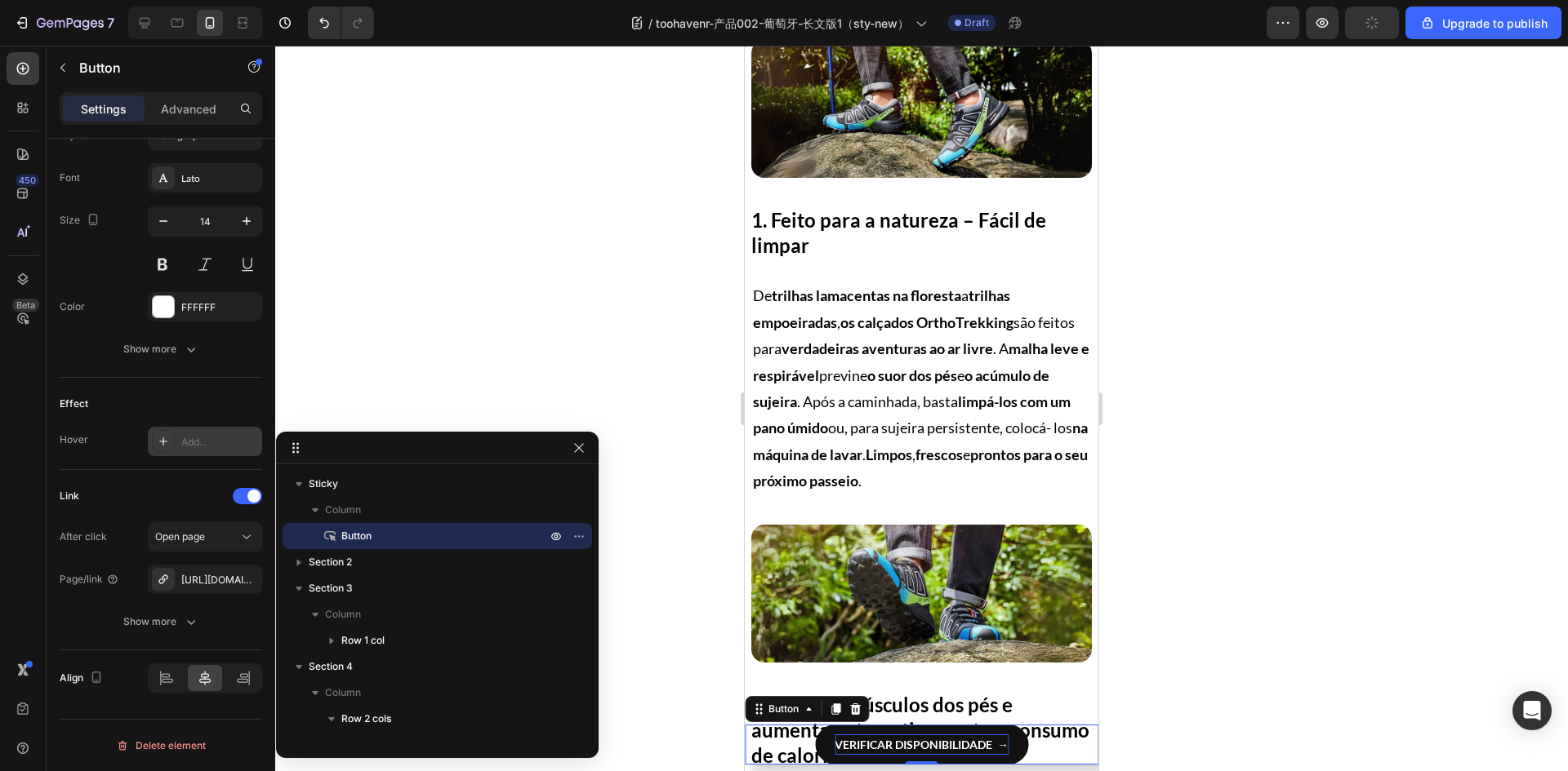
click at [166, 446] on icon at bounding box center [164, 442] width 13 height 13
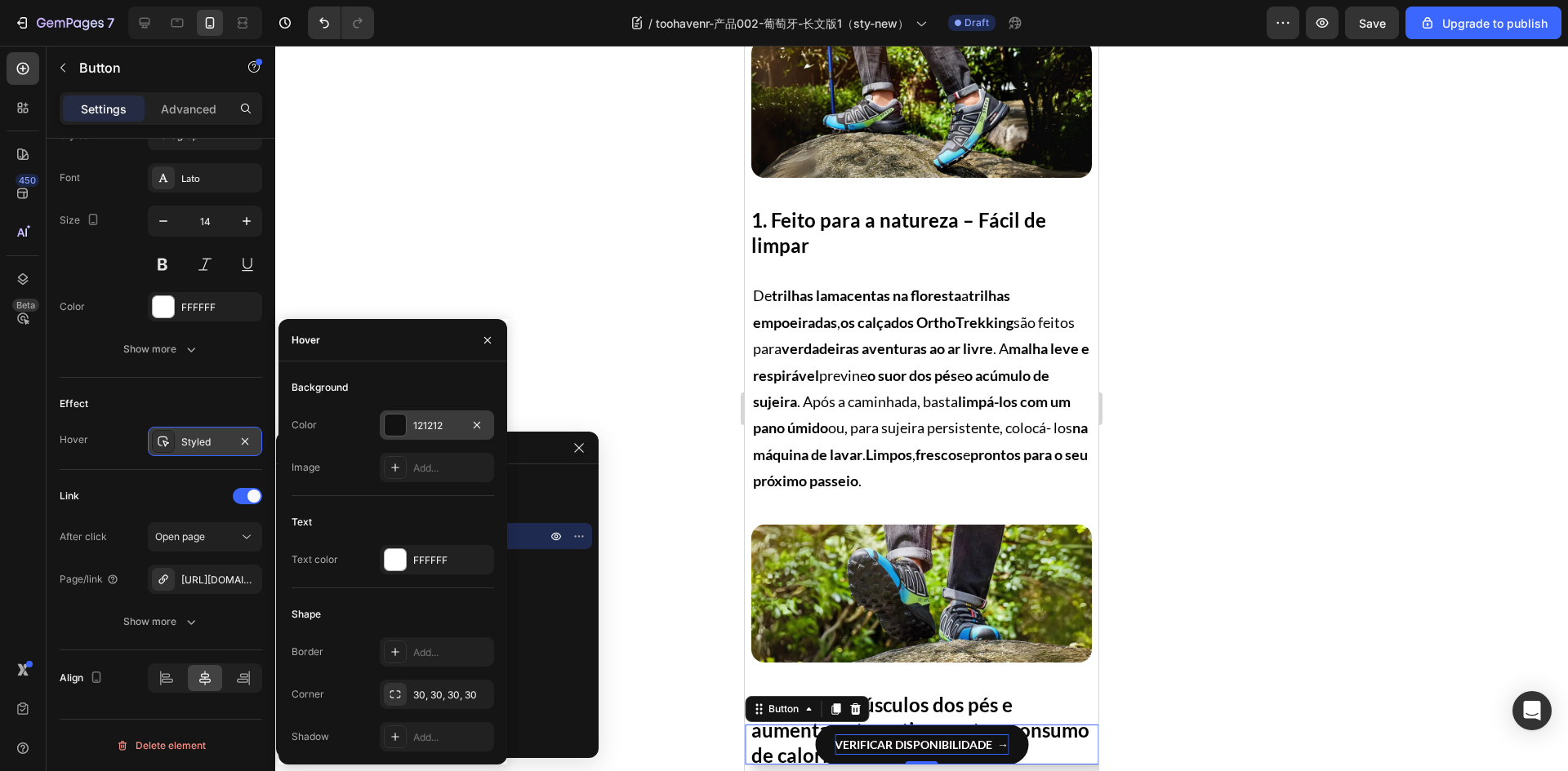
click at [399, 424] on div at bounding box center [395, 425] width 22 height 22
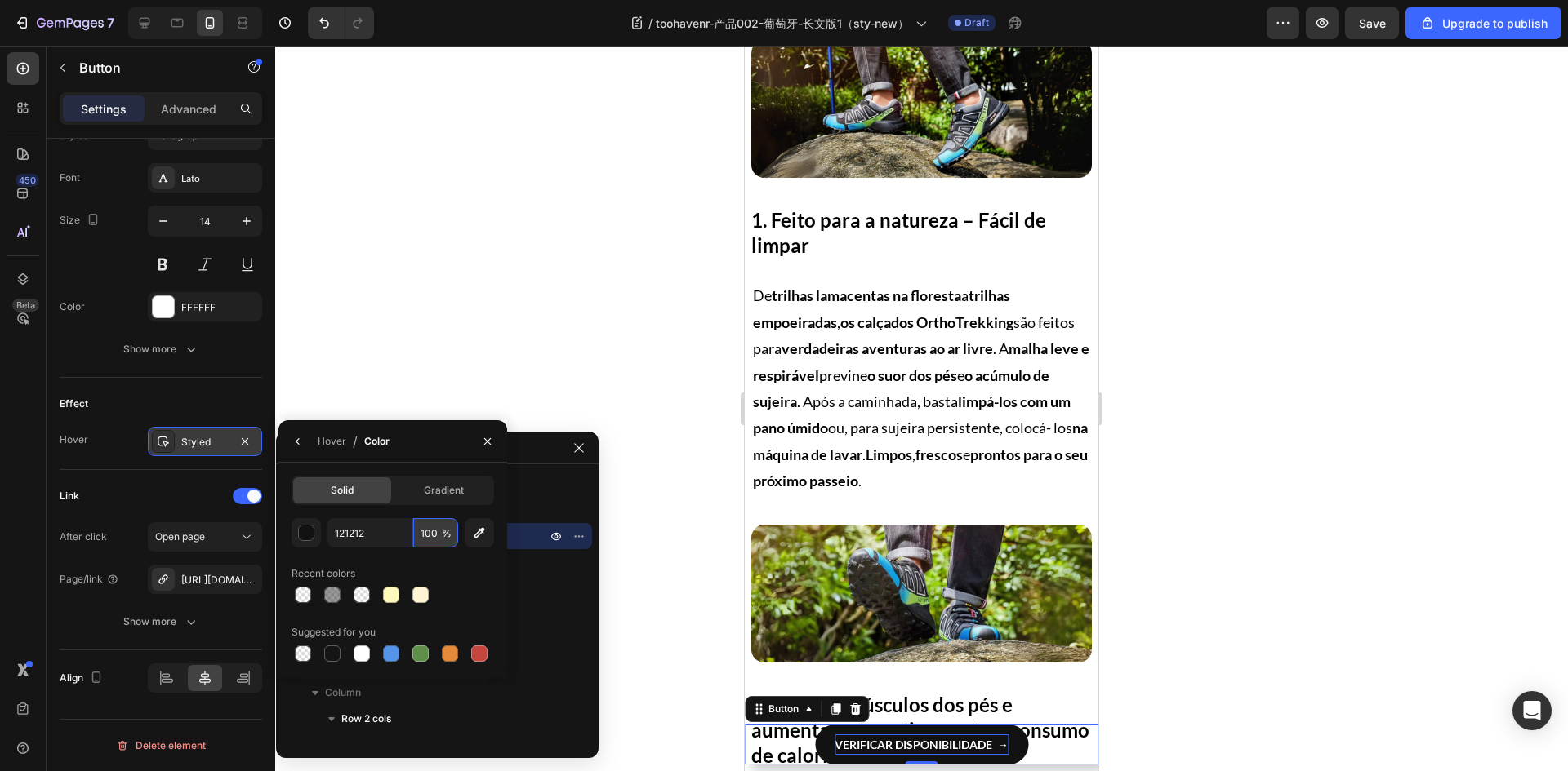
click at [432, 535] on input "100" at bounding box center [436, 532] width 45 height 29
click at [499, 575] on div "Solid Gradient 121212 80 % Recent colors Suggested for you" at bounding box center [392, 570] width 229 height 189
type input "100"
click at [298, 445] on icon "button" at bounding box center [298, 442] width 13 height 13
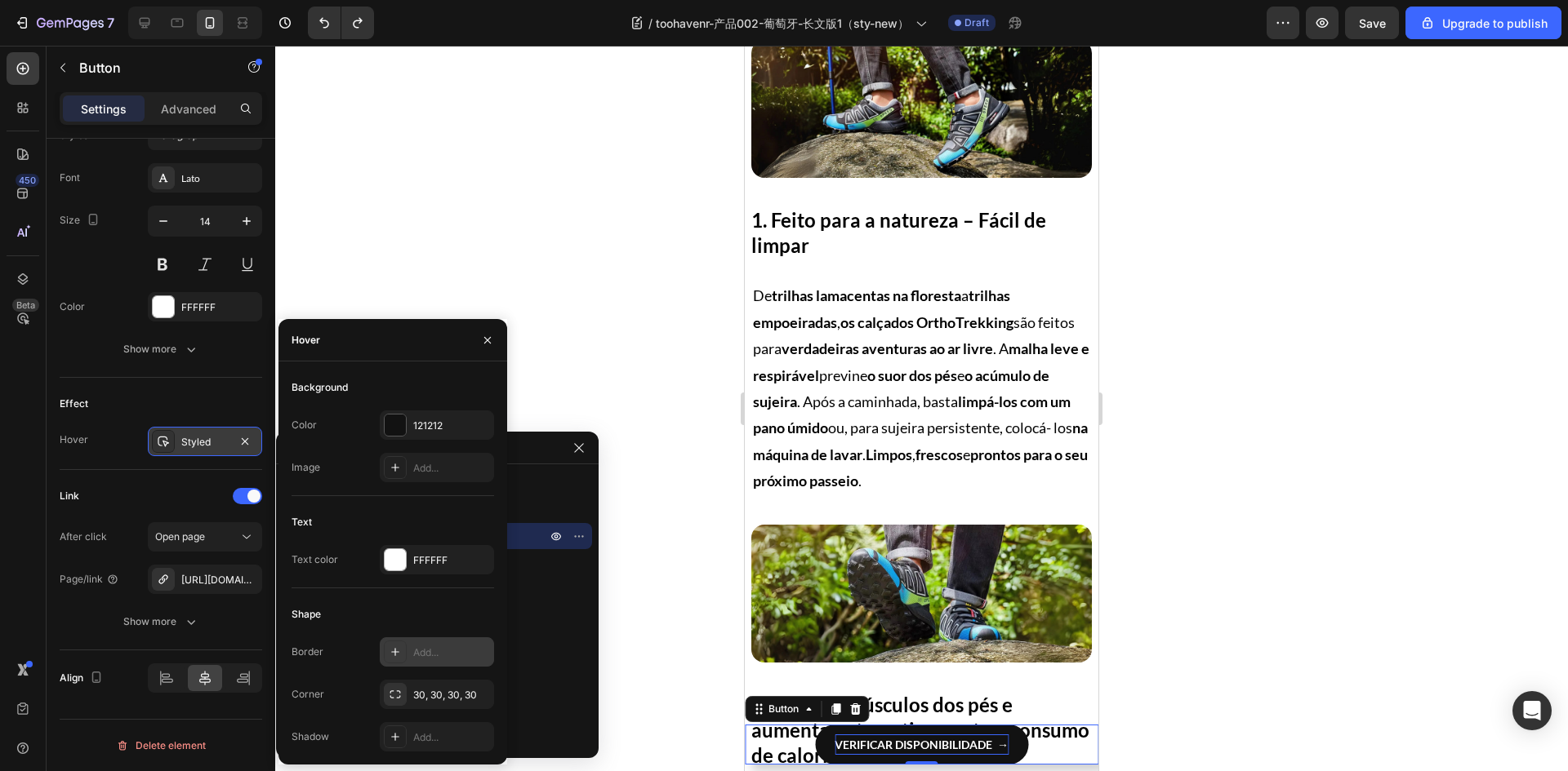
click at [393, 659] on div at bounding box center [395, 652] width 23 height 23
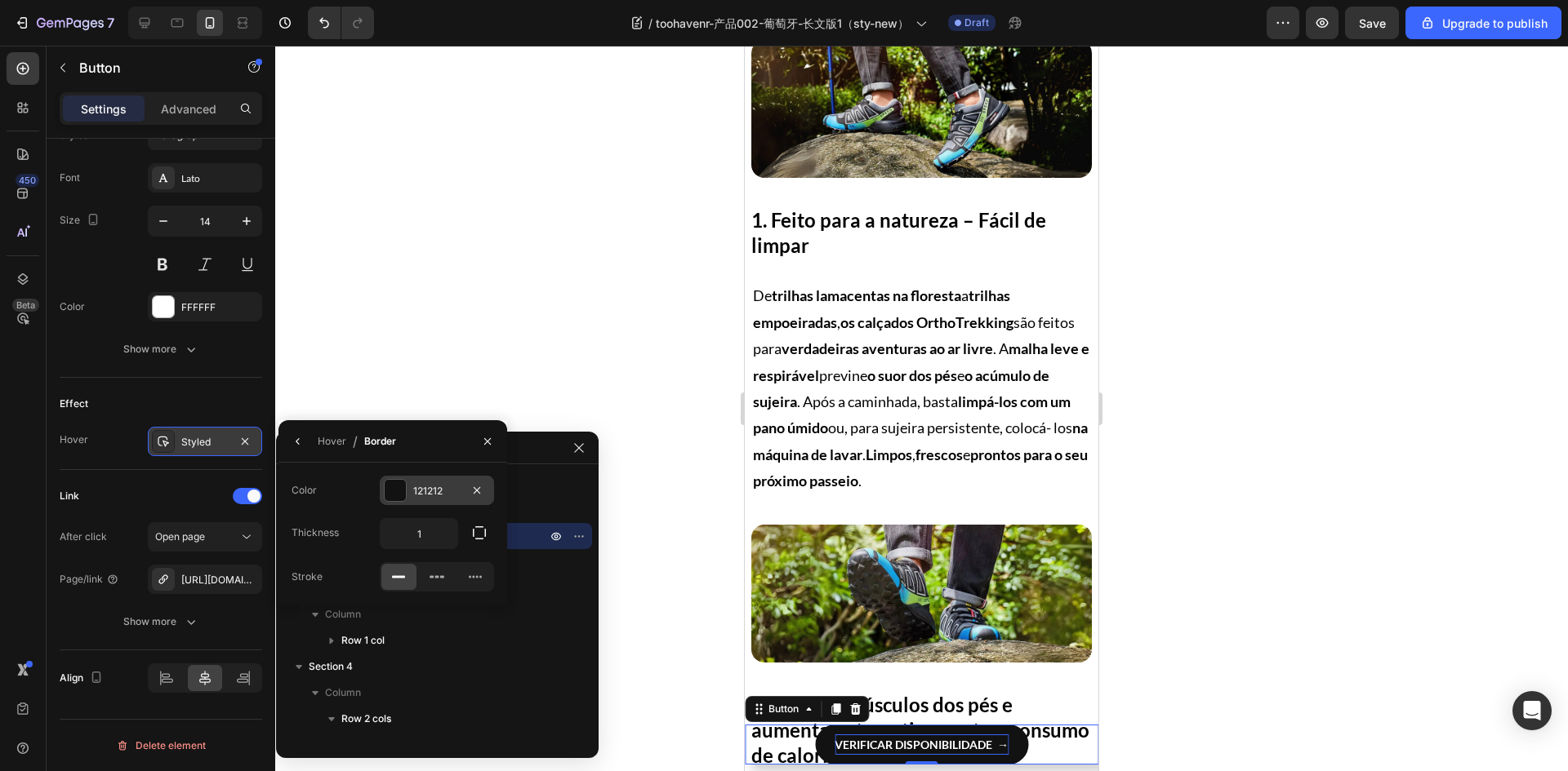
click at [412, 492] on div "121212" at bounding box center [437, 490] width 115 height 29
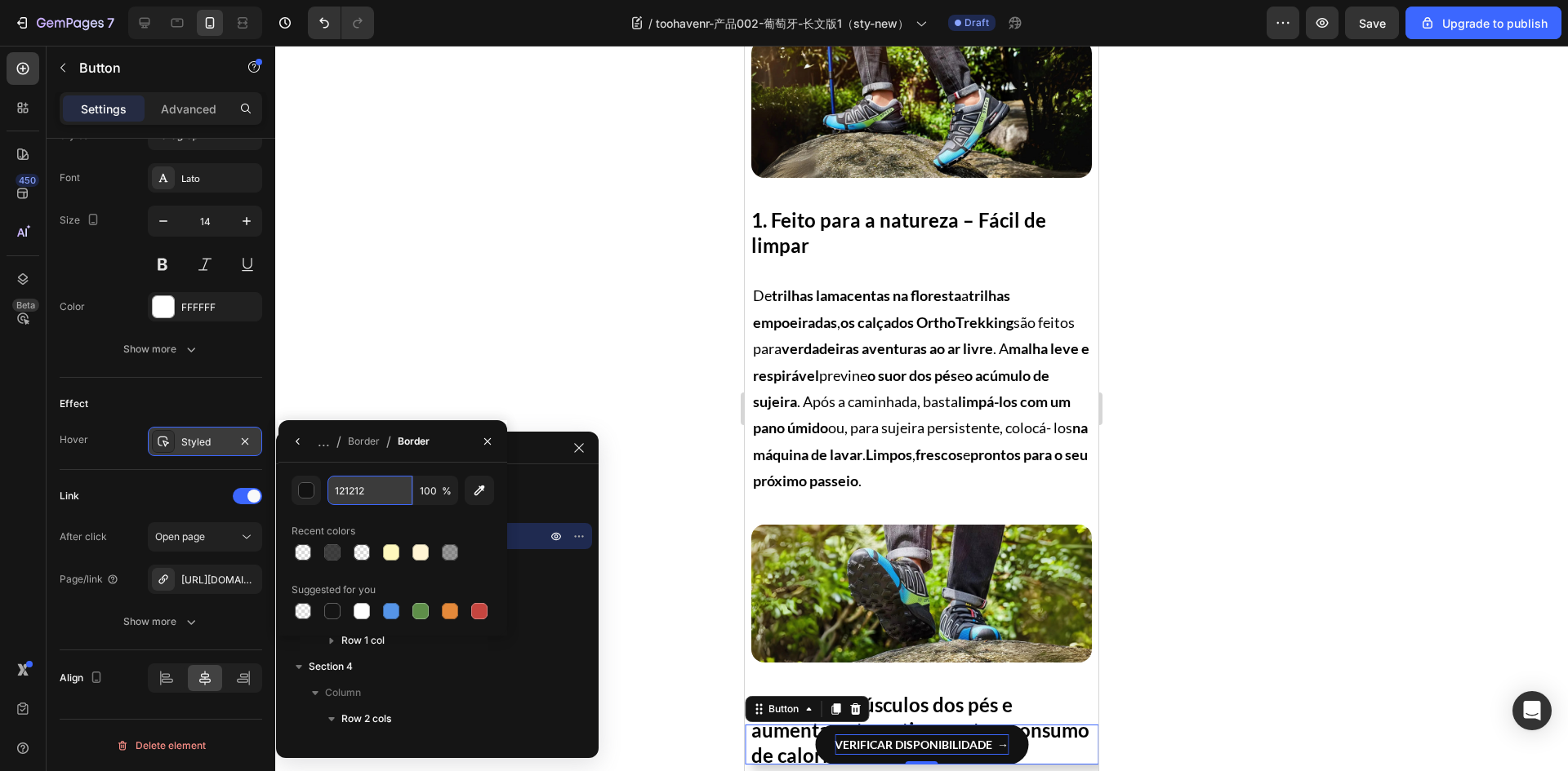
click at [0, 0] on input "121212" at bounding box center [0, 0] width 0 height 0
type input "000000"
click at [375, 527] on div "Recent colors" at bounding box center [392, 531] width 202 height 26
click at [293, 448] on icon "button" at bounding box center [298, 442] width 13 height 13
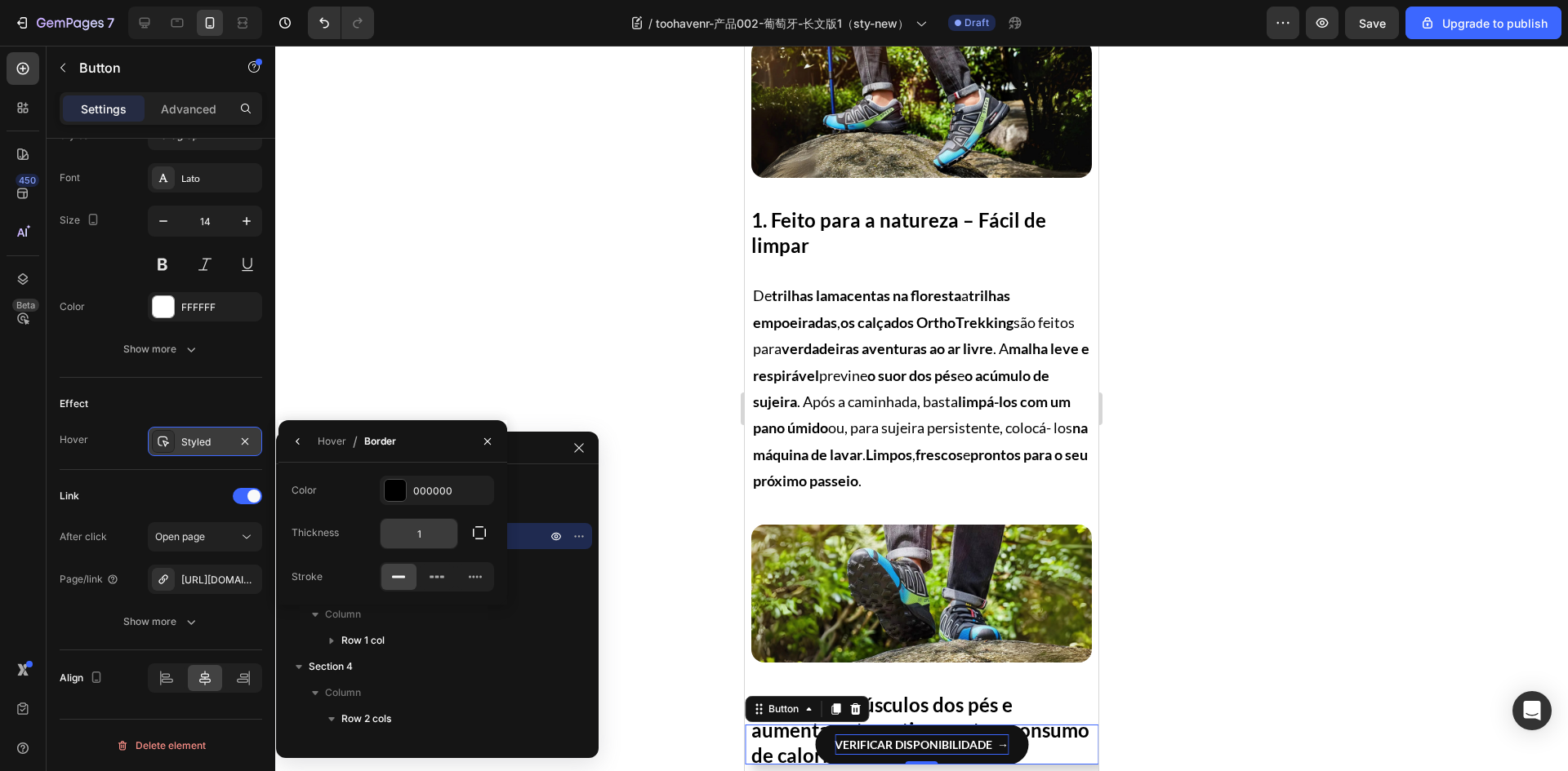
click at [424, 528] on input "1" at bounding box center [420, 533] width 77 height 29
type input "2"
drag, startPoint x: 489, startPoint y: 608, endPoint x: 473, endPoint y: 607, distance: 16.0
click at [489, 608] on p "Column" at bounding box center [436, 614] width 225 height 16
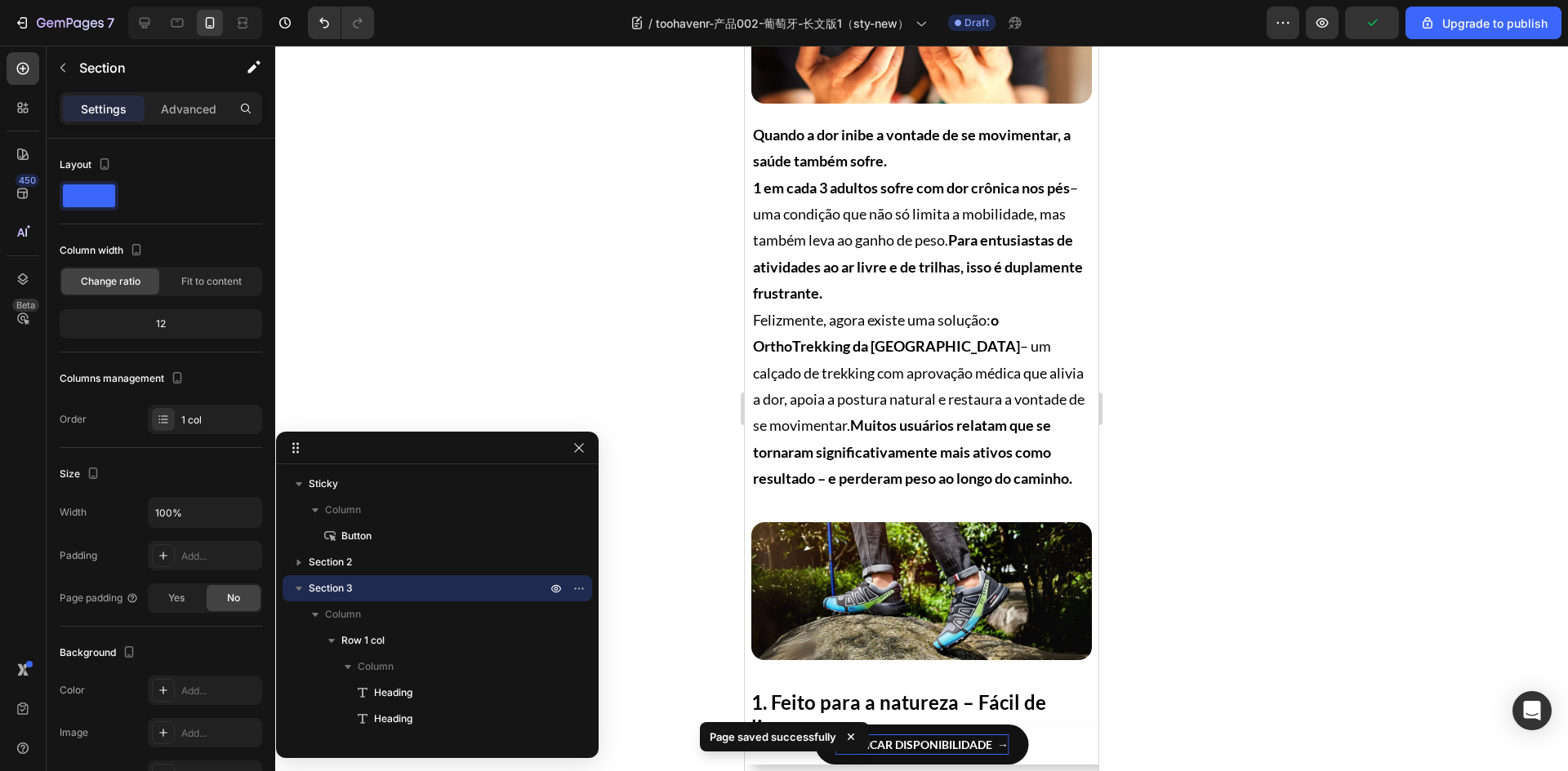
scroll to position [490, 0]
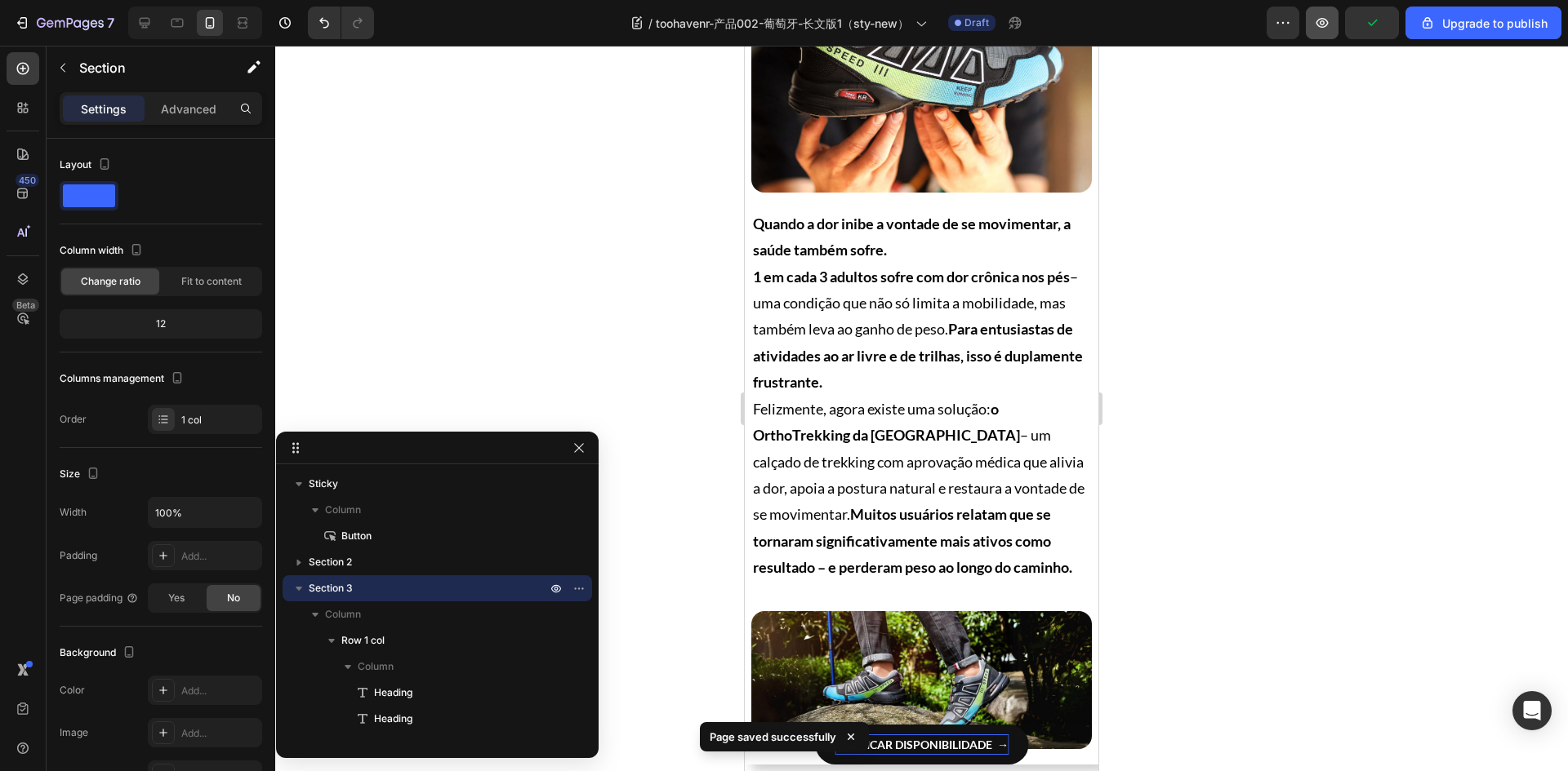
click at [1323, 15] on icon "button" at bounding box center [1322, 23] width 16 height 16
click at [57, 24] on icon "button" at bounding box center [70, 24] width 67 height 14
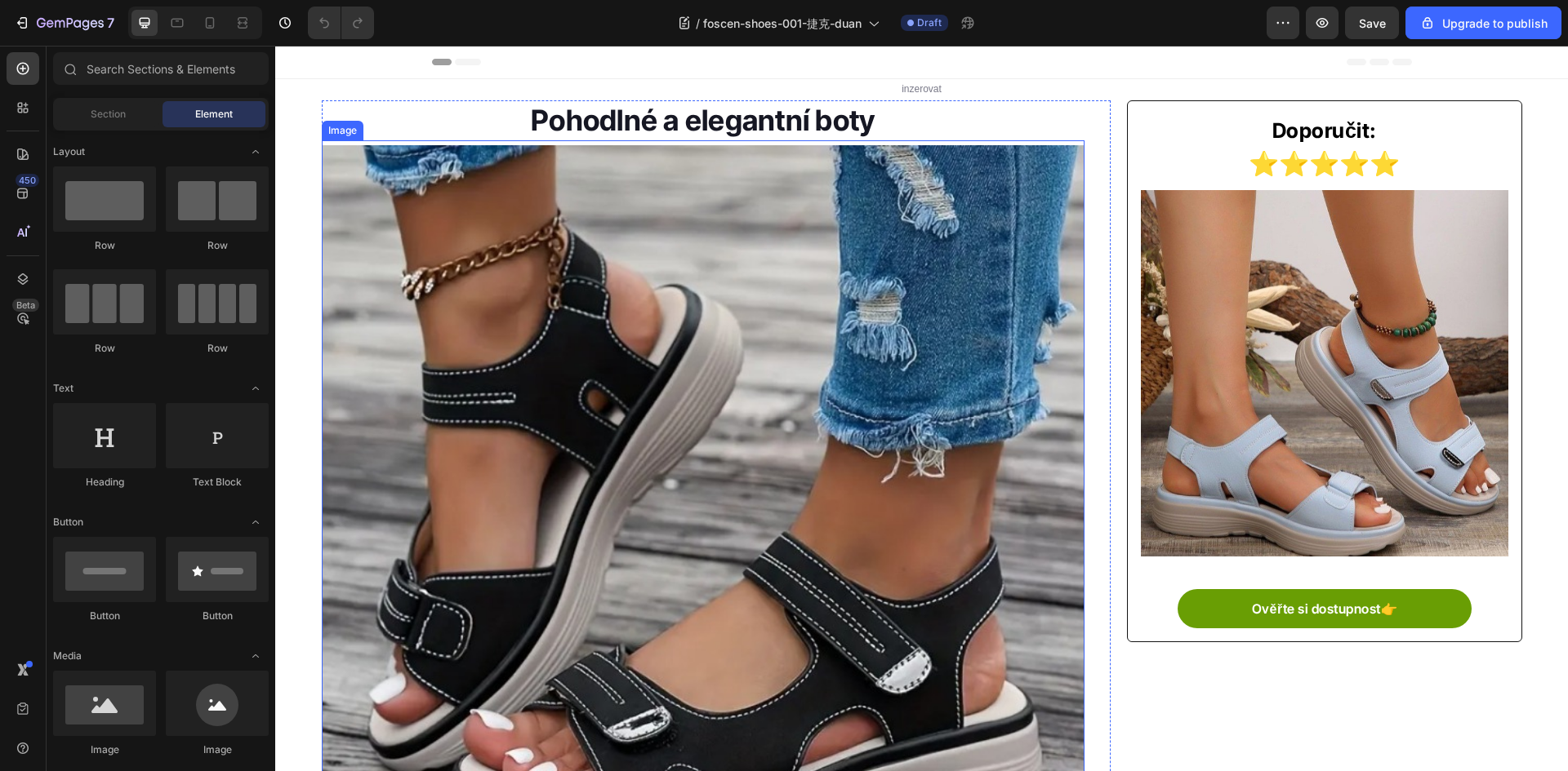
click at [680, 369] on img at bounding box center [704, 527] width 764 height 763
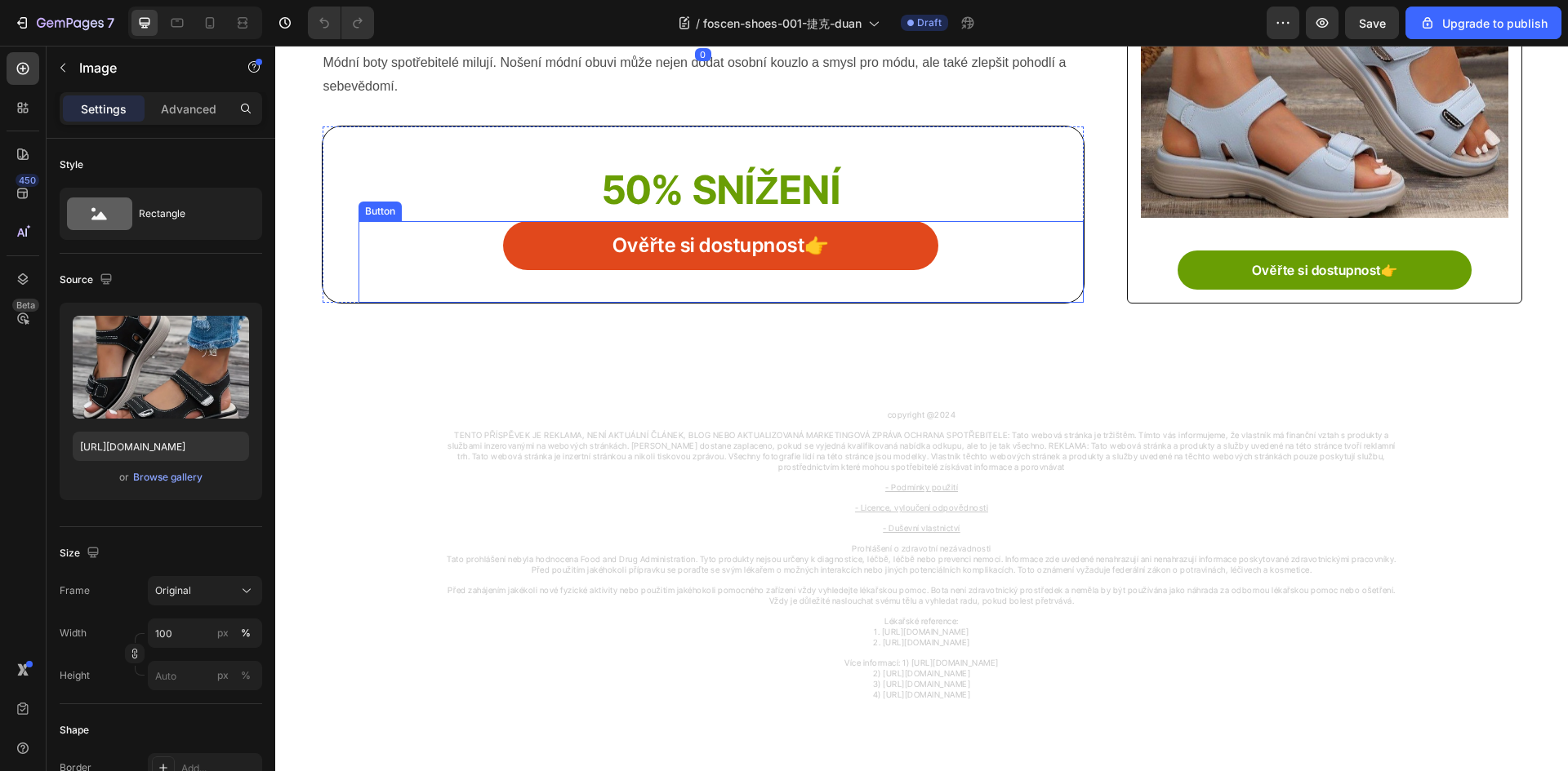
scroll to position [1050, 0]
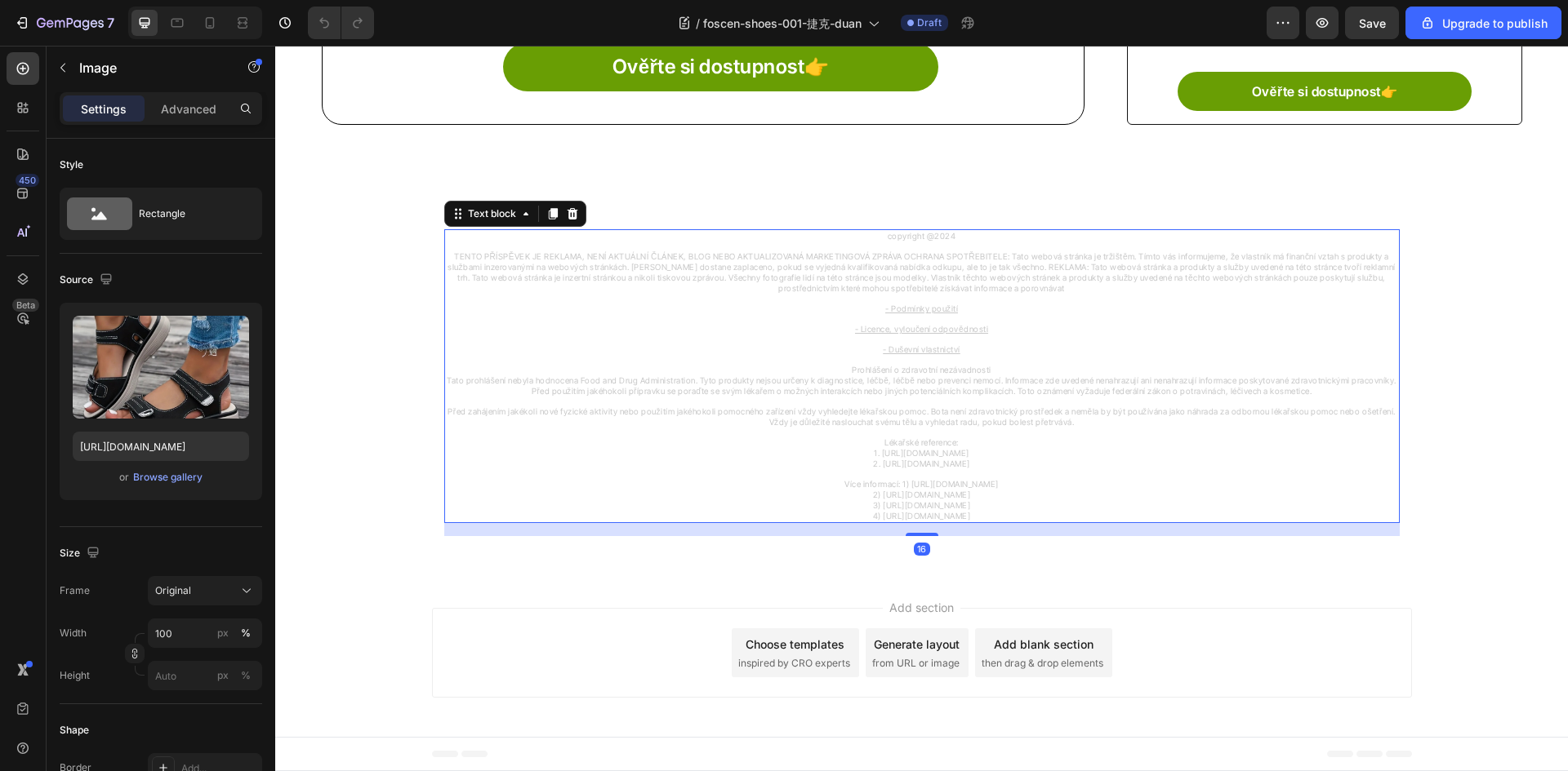
click at [899, 309] on u "- Podmínky použití" at bounding box center [921, 308] width 72 height 9
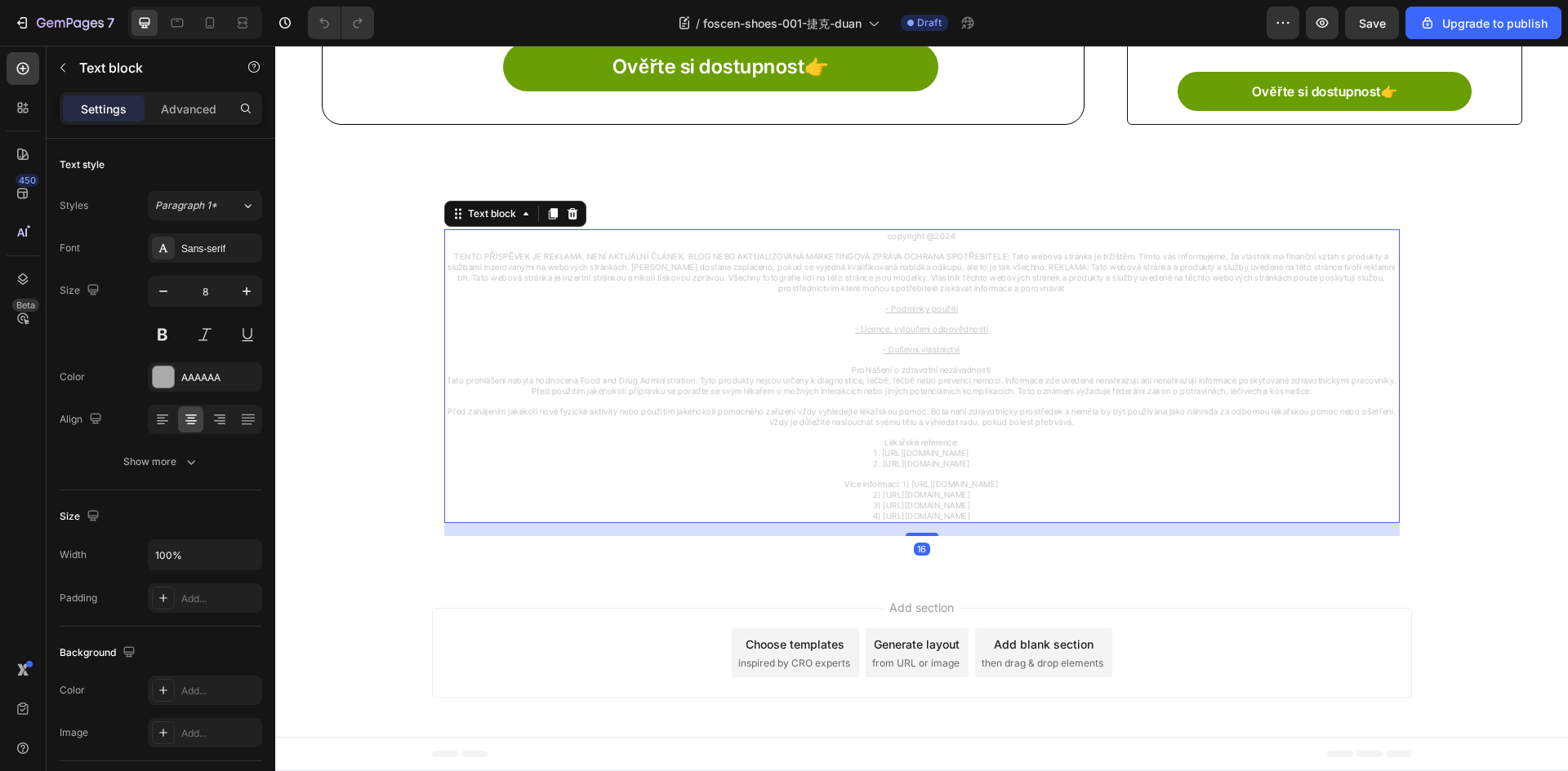
click at [964, 241] on p "copyright @2024" at bounding box center [922, 236] width 952 height 10
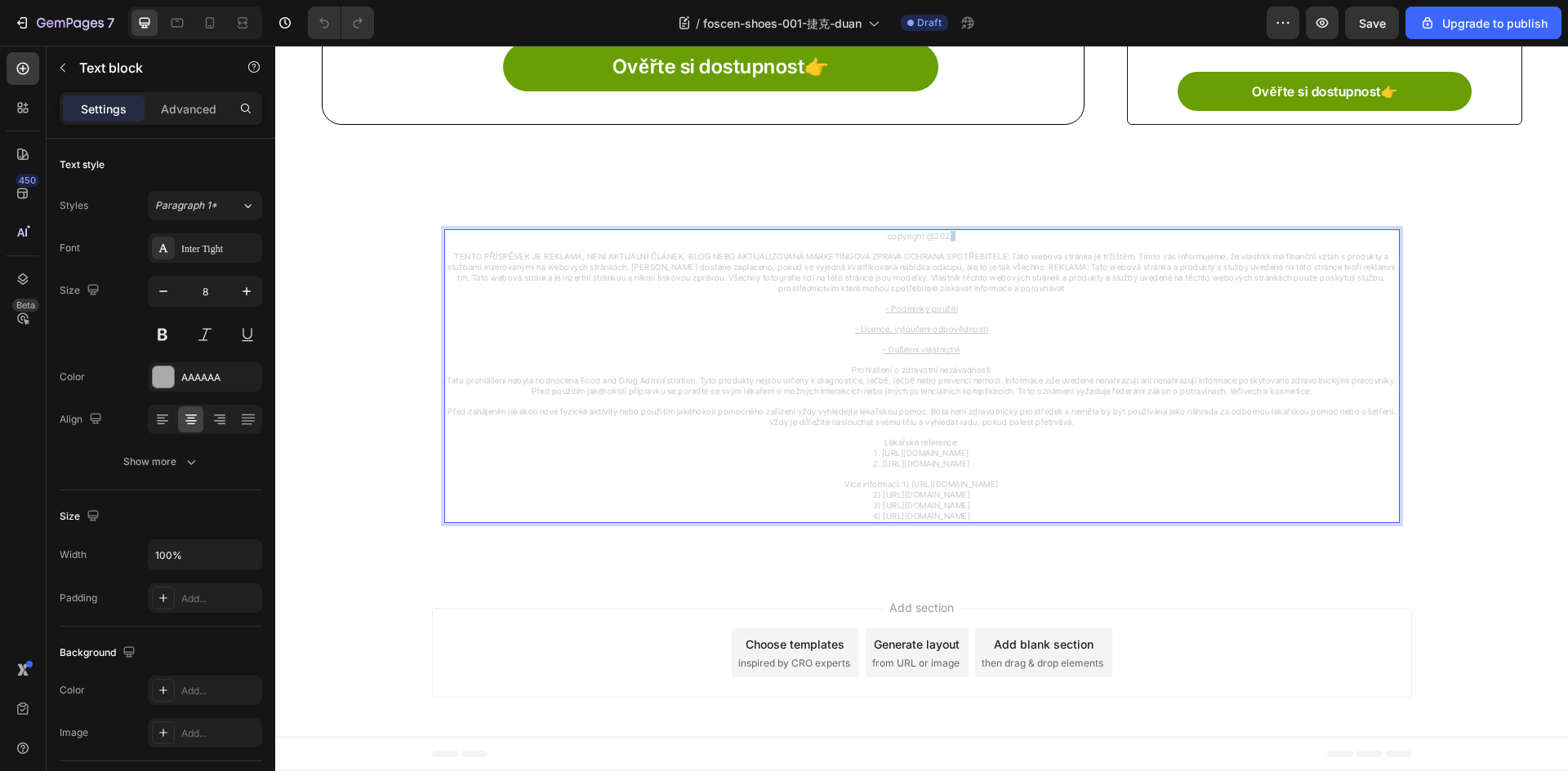
click at [952, 235] on p "copyright @2024" at bounding box center [922, 236] width 952 height 10
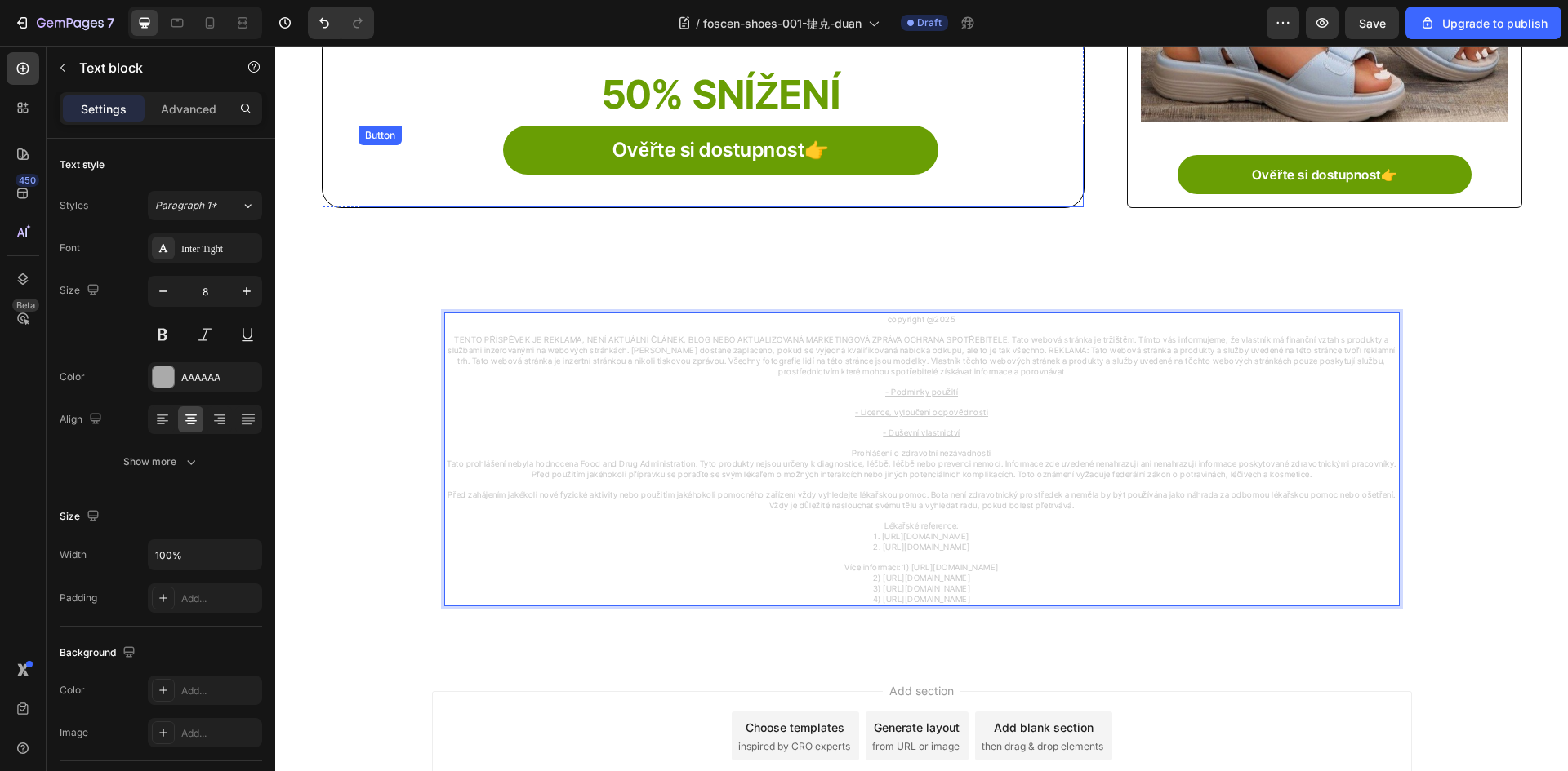
scroll to position [888, 0]
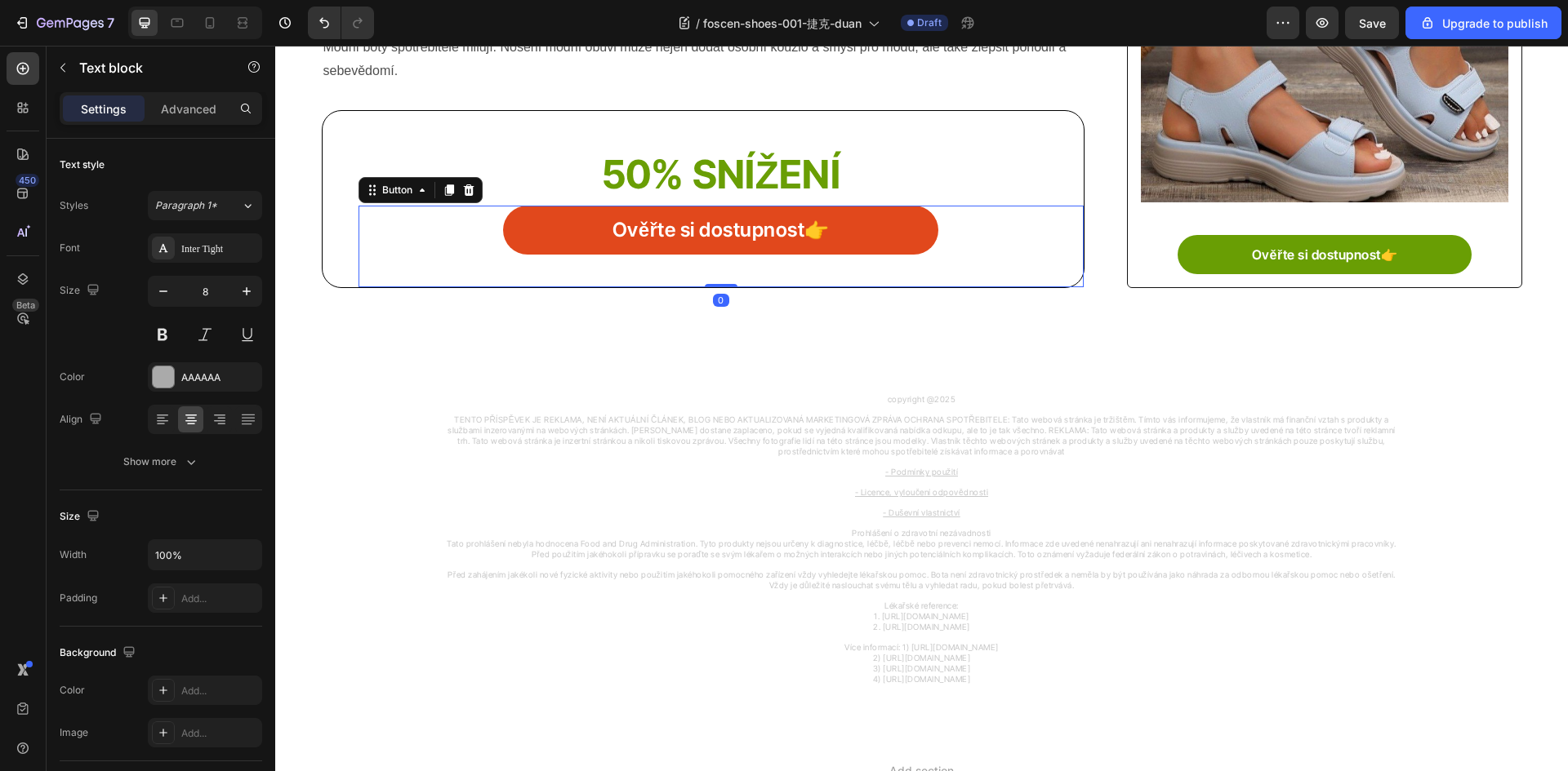
click at [531, 223] on link "Ověřte si dostupnost👉" at bounding box center [721, 230] width 436 height 49
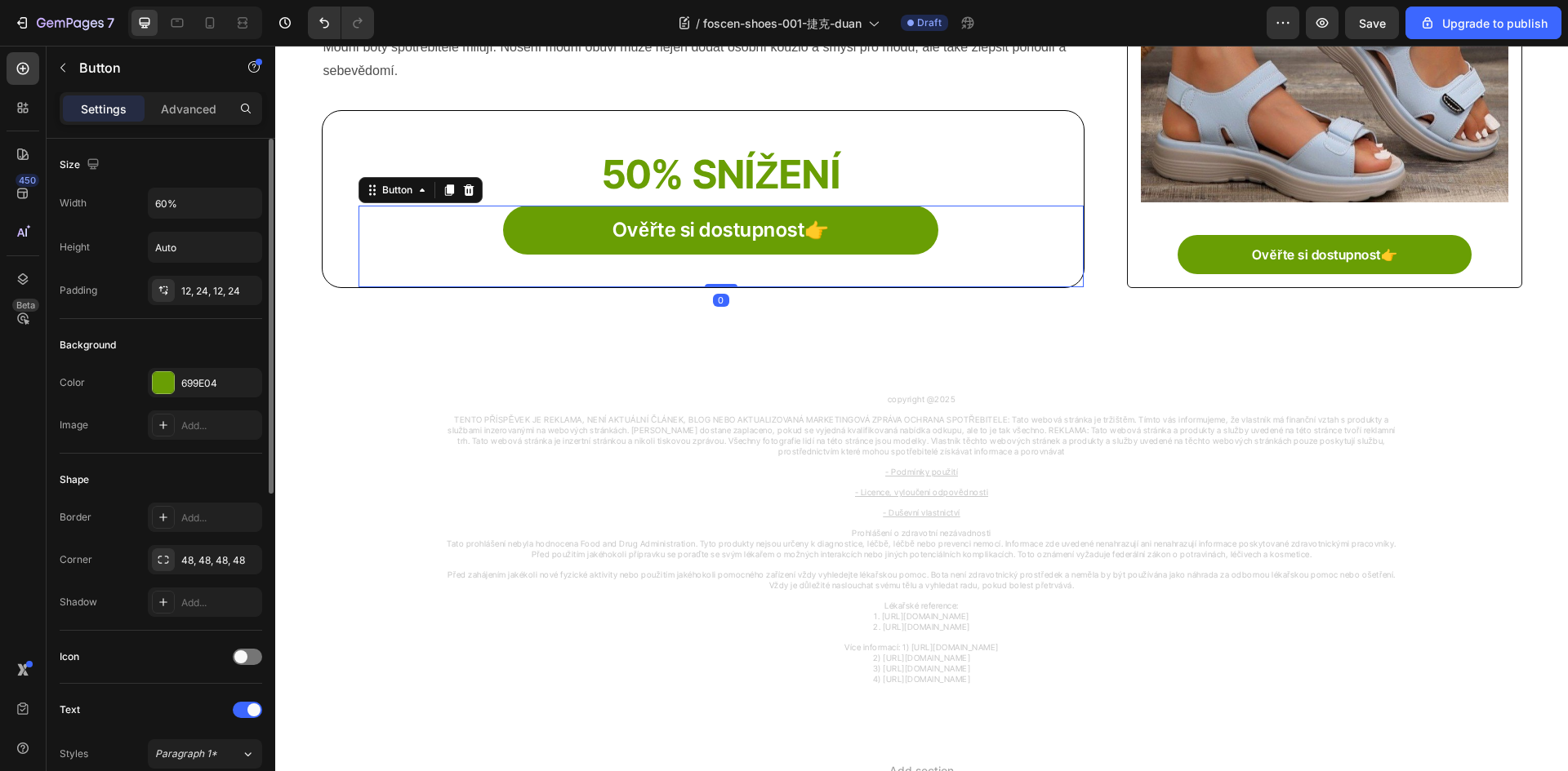
scroll to position [619, 0]
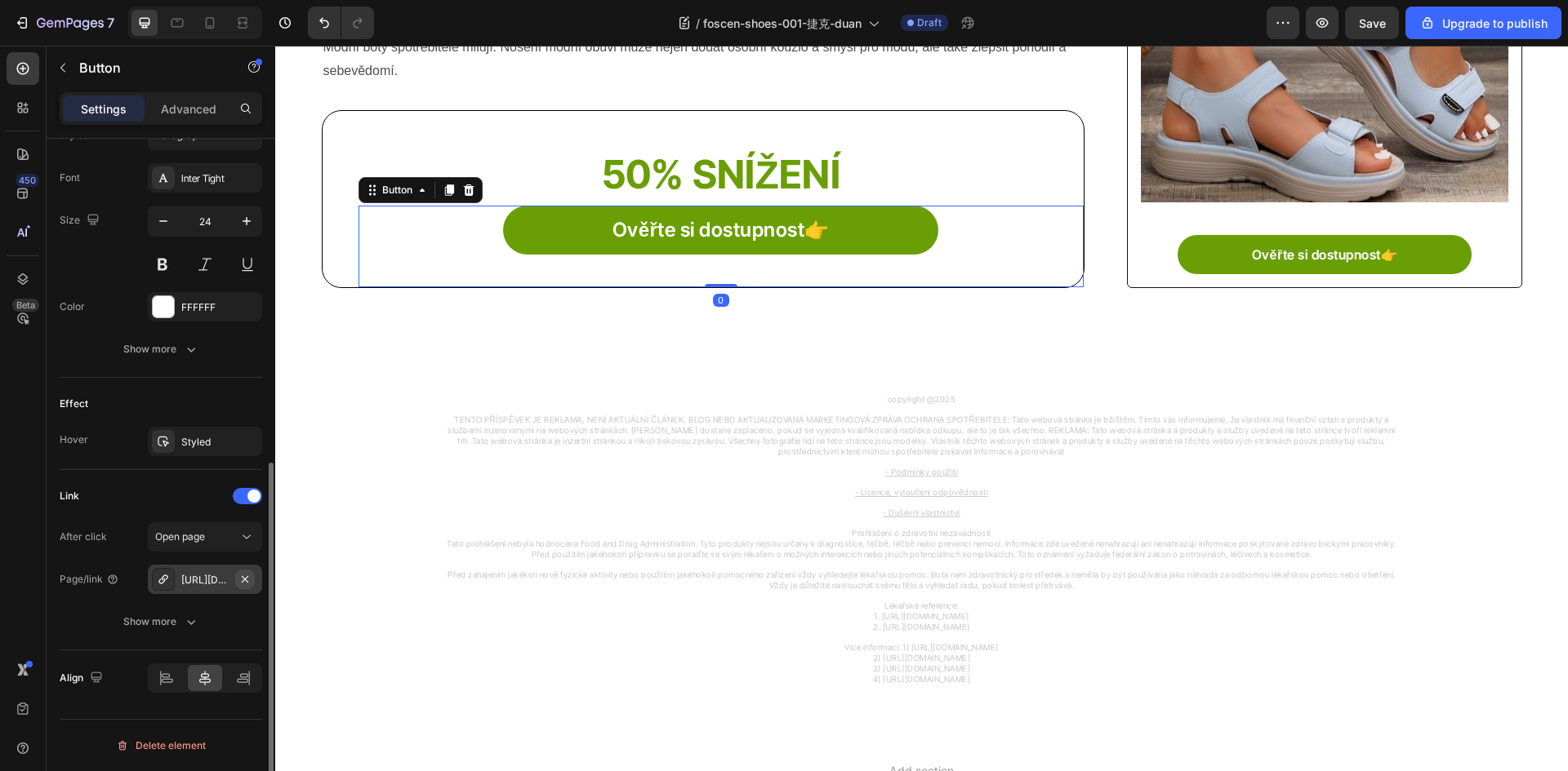
click at [242, 582] on icon "button" at bounding box center [245, 579] width 13 height 13
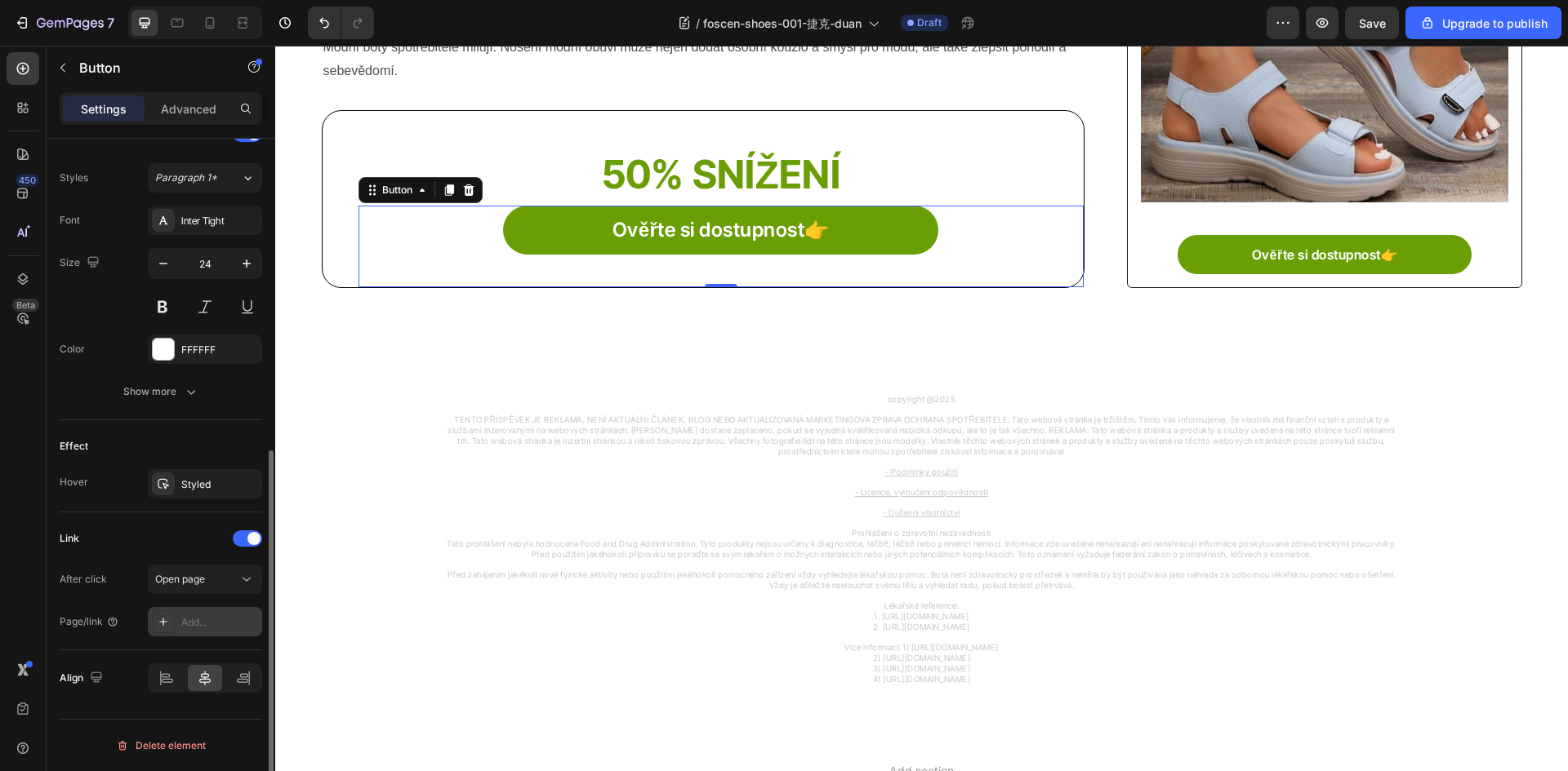
click at [158, 626] on icon at bounding box center [164, 622] width 13 height 13
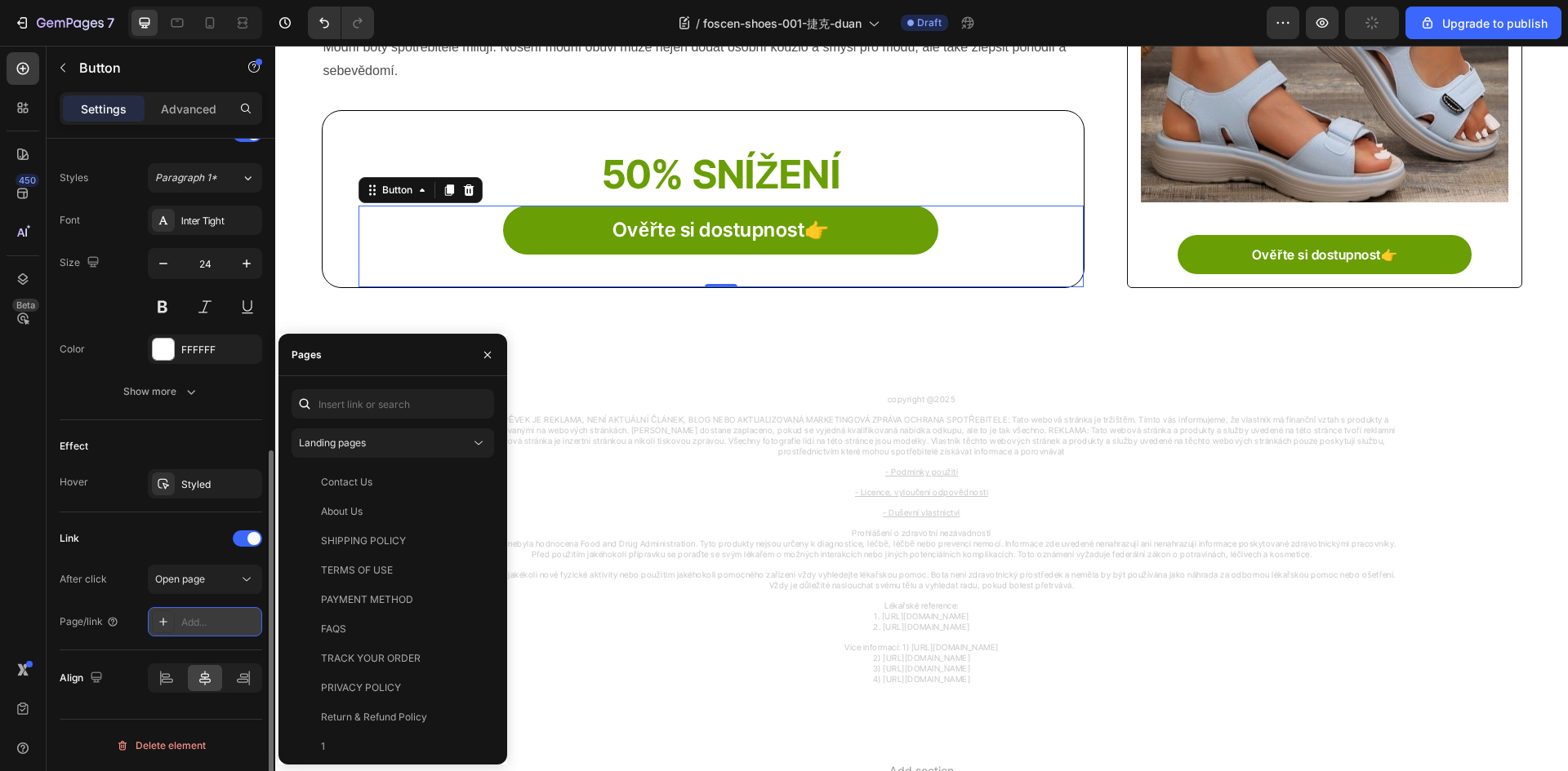
click at [163, 626] on icon at bounding box center [164, 622] width 13 height 13
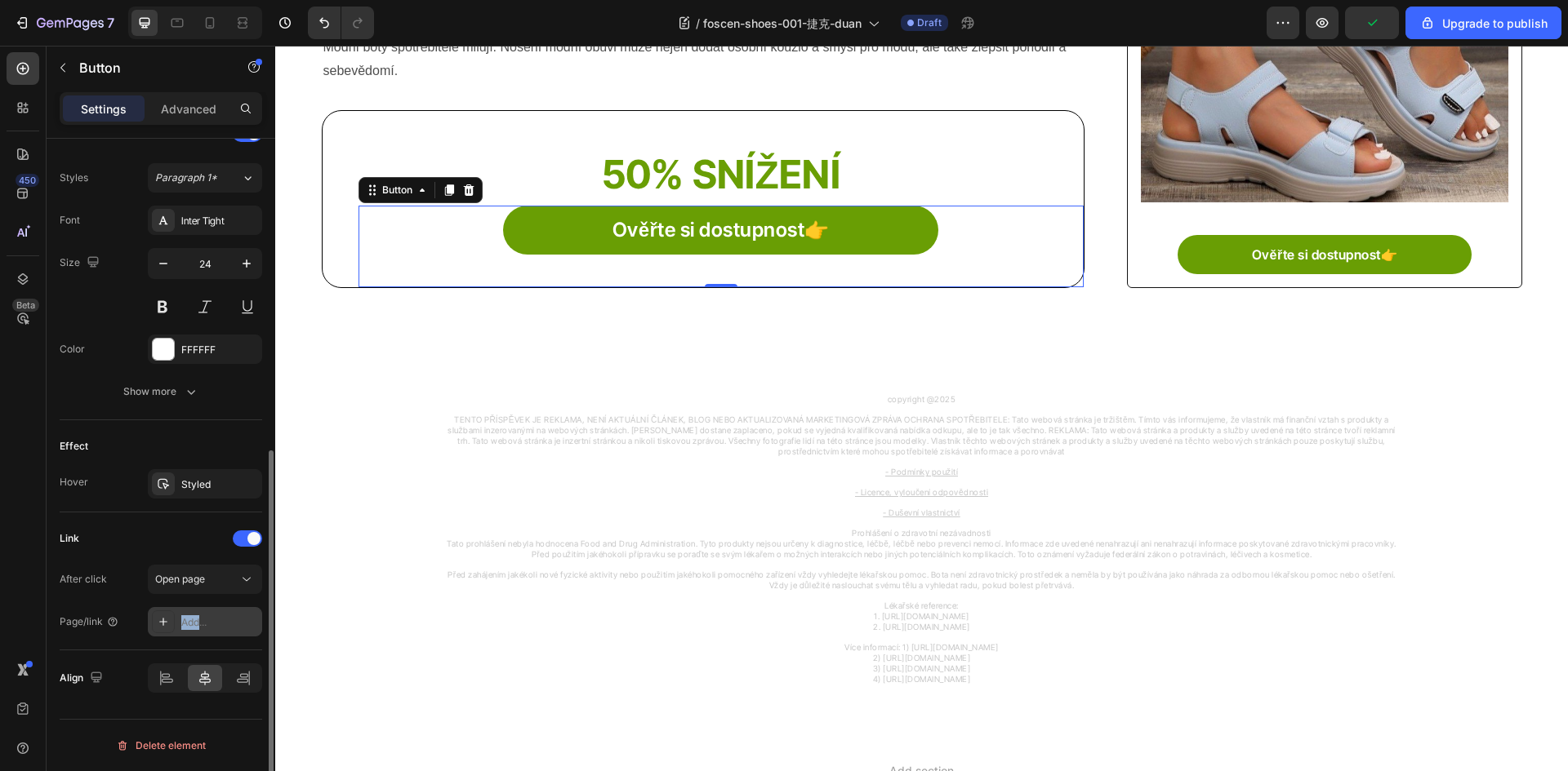
click at [163, 626] on icon at bounding box center [164, 622] width 13 height 13
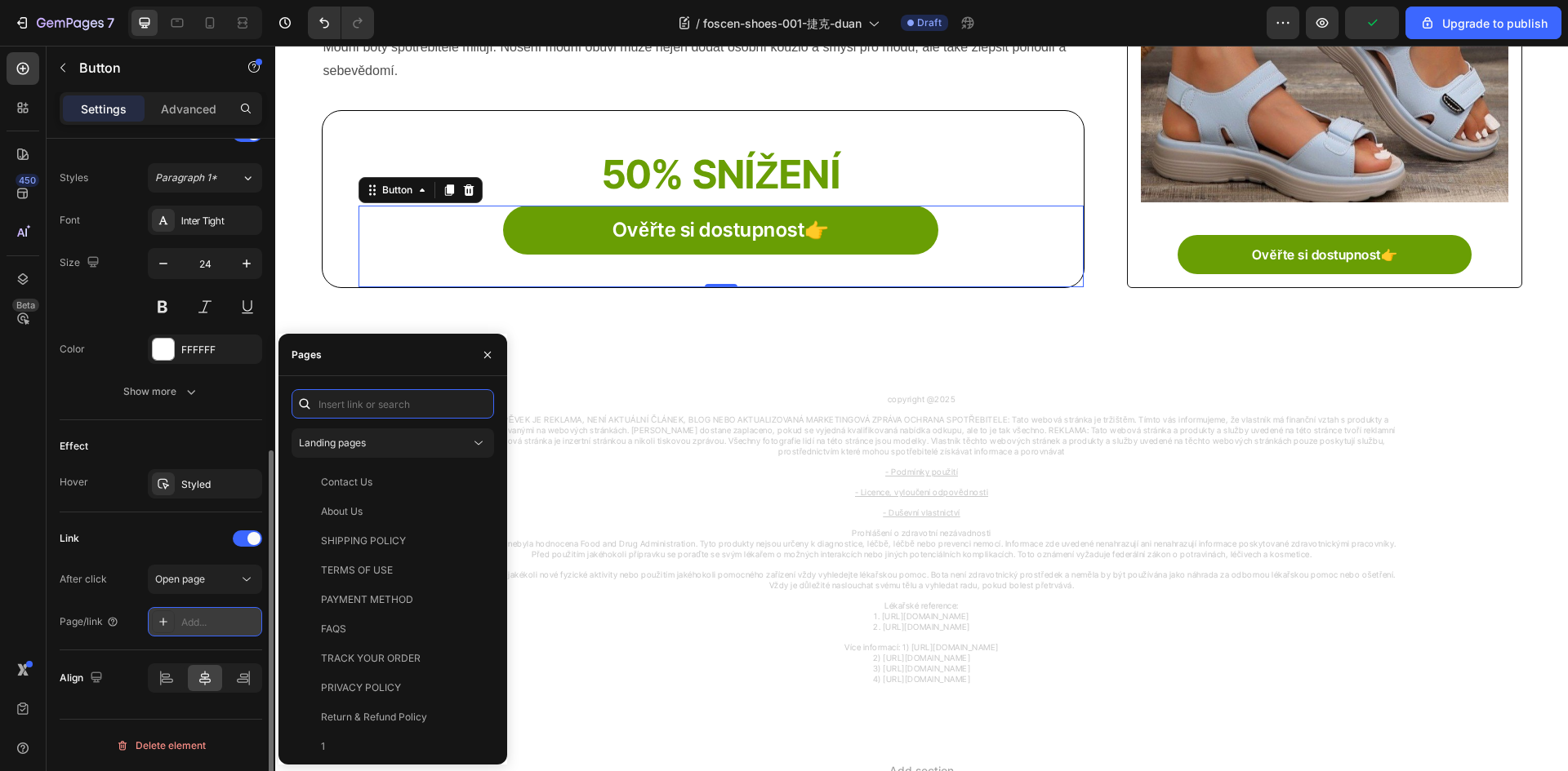
paste input "[URL][DOMAIN_NAME]"
type input "[URL][DOMAIN_NAME]"
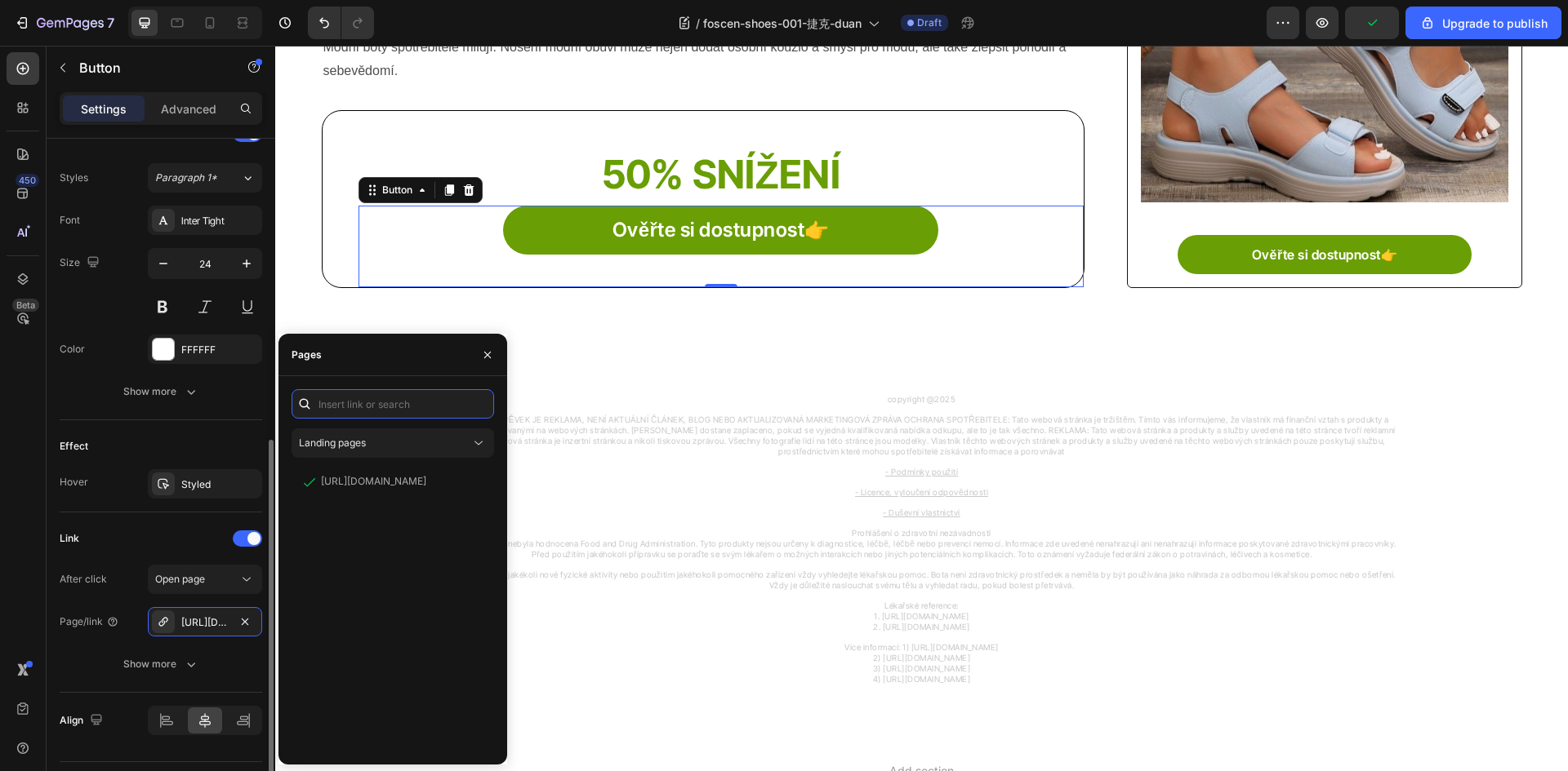
scroll to position [0, 0]
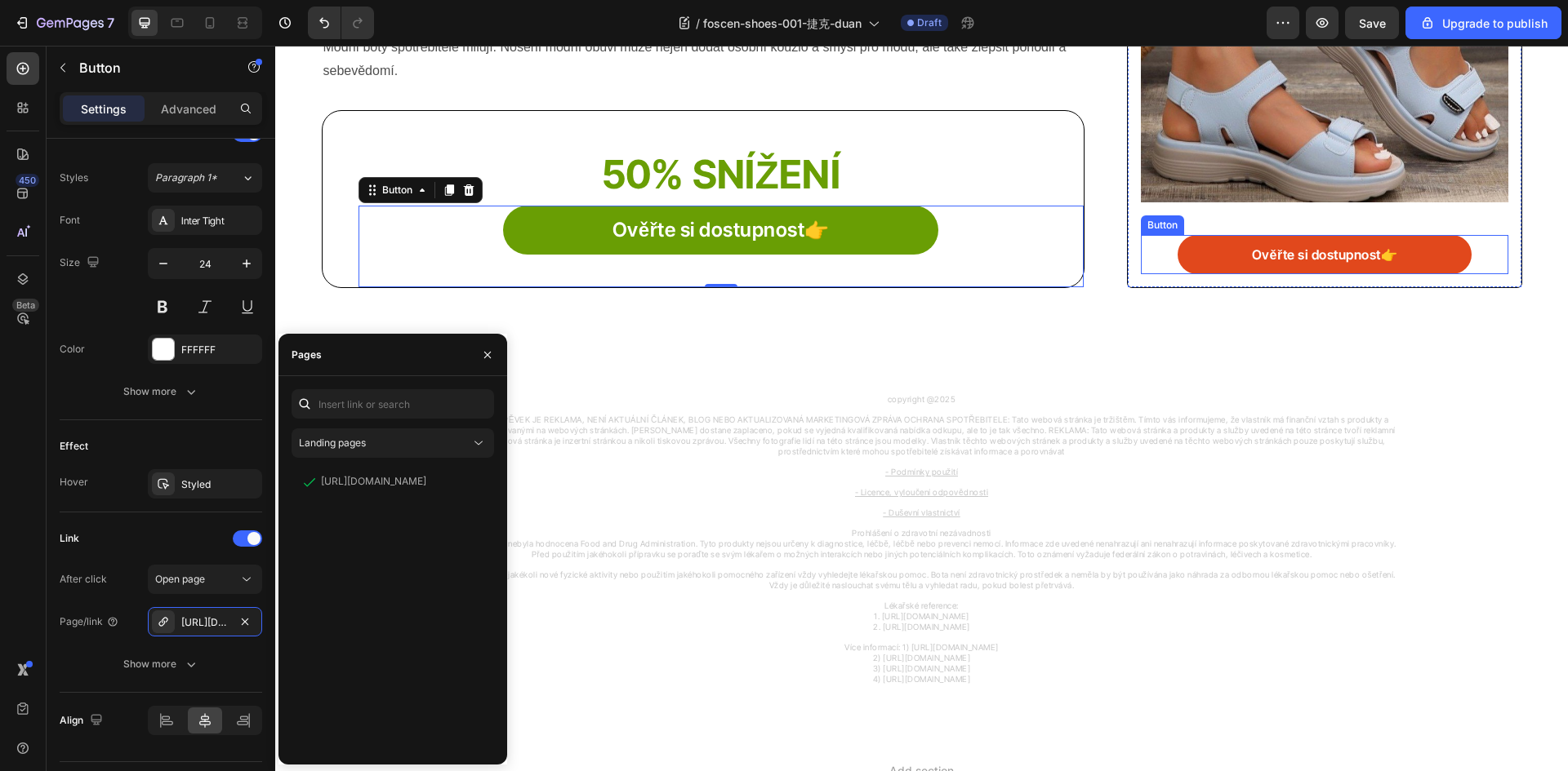
drag, startPoint x: 1216, startPoint y: 256, endPoint x: 1195, endPoint y: 251, distance: 21.6
click at [1216, 256] on link "Ověřte si dostupnost👉" at bounding box center [1324, 255] width 293 height 39
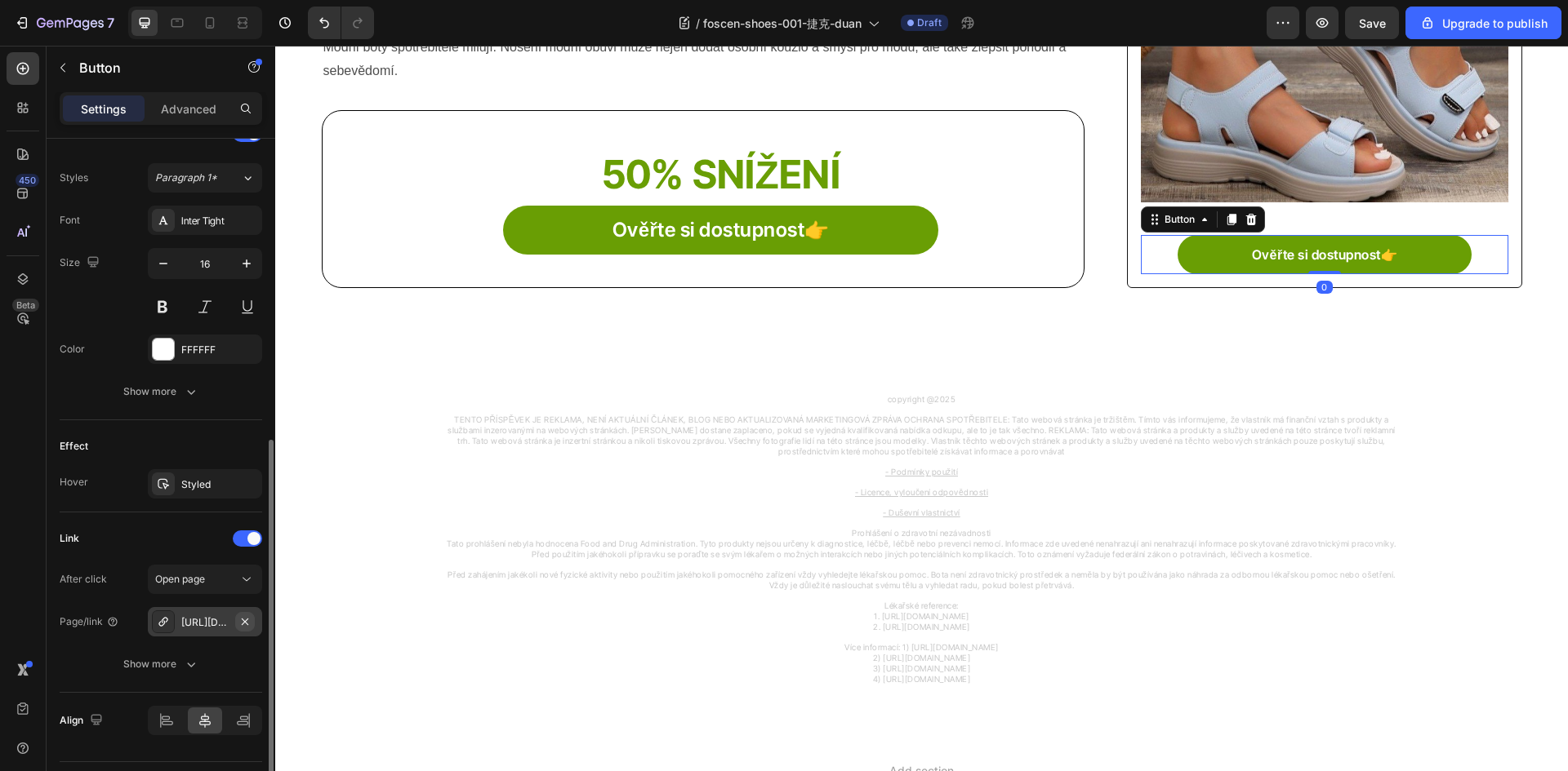
click at [245, 622] on icon "button" at bounding box center [245, 621] width 7 height 7
click at [171, 623] on div at bounding box center [163, 622] width 23 height 23
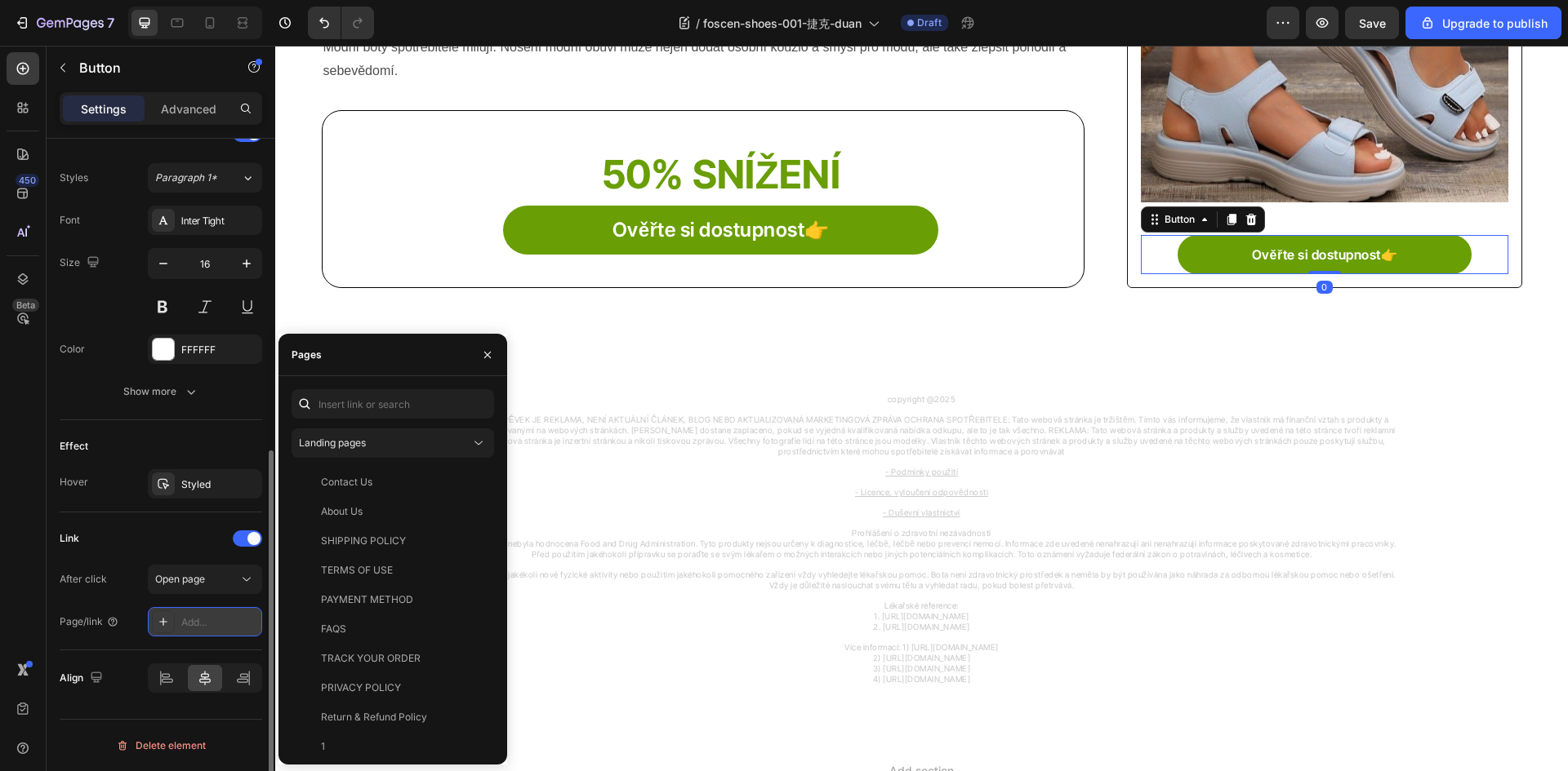
click at [167, 622] on icon at bounding box center [164, 622] width 13 height 13
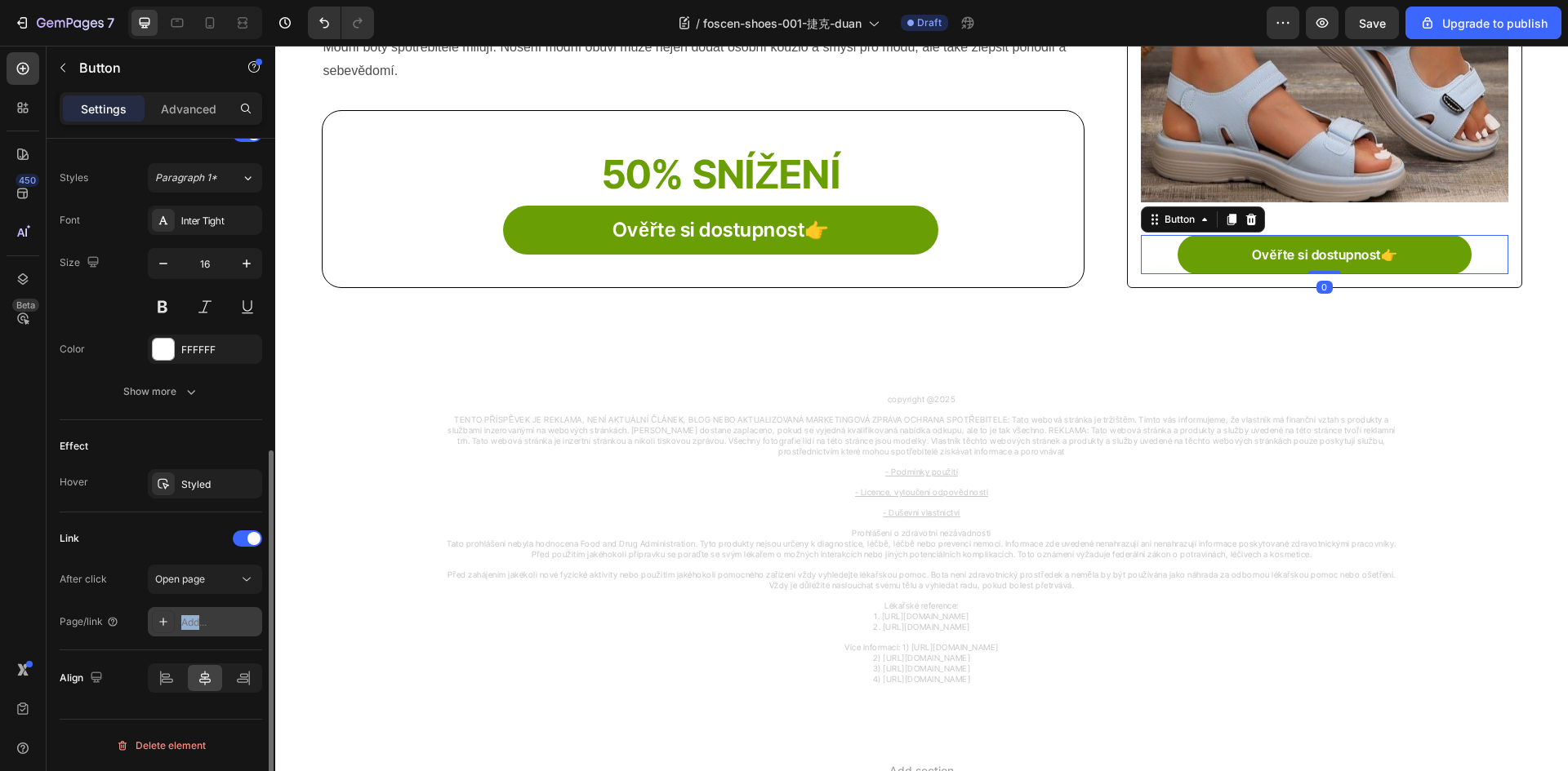
click at [167, 622] on icon at bounding box center [164, 622] width 13 height 13
paste input "[URL][DOMAIN_NAME]"
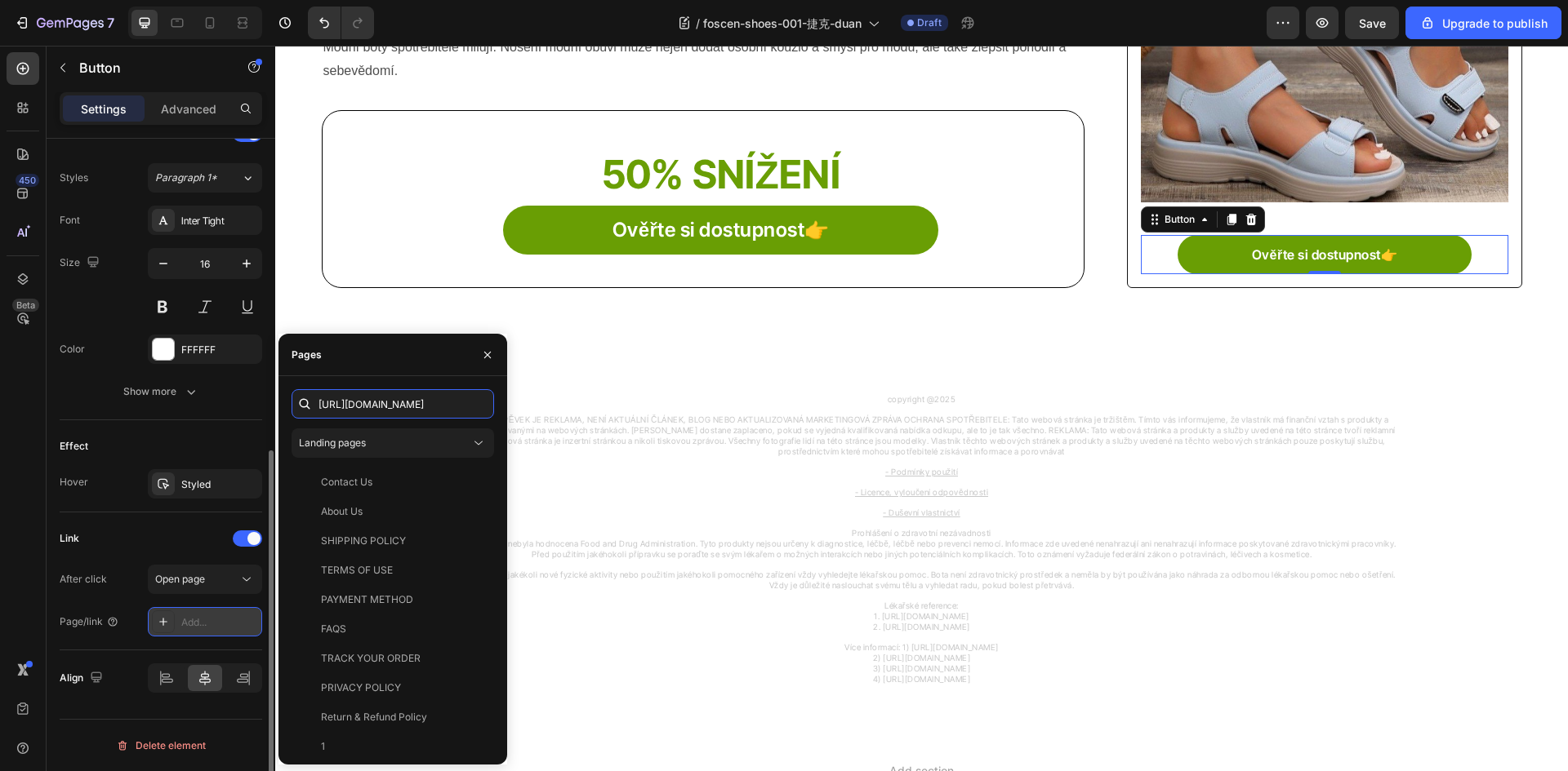
scroll to position [0, 40]
type input "[URL][DOMAIN_NAME]"
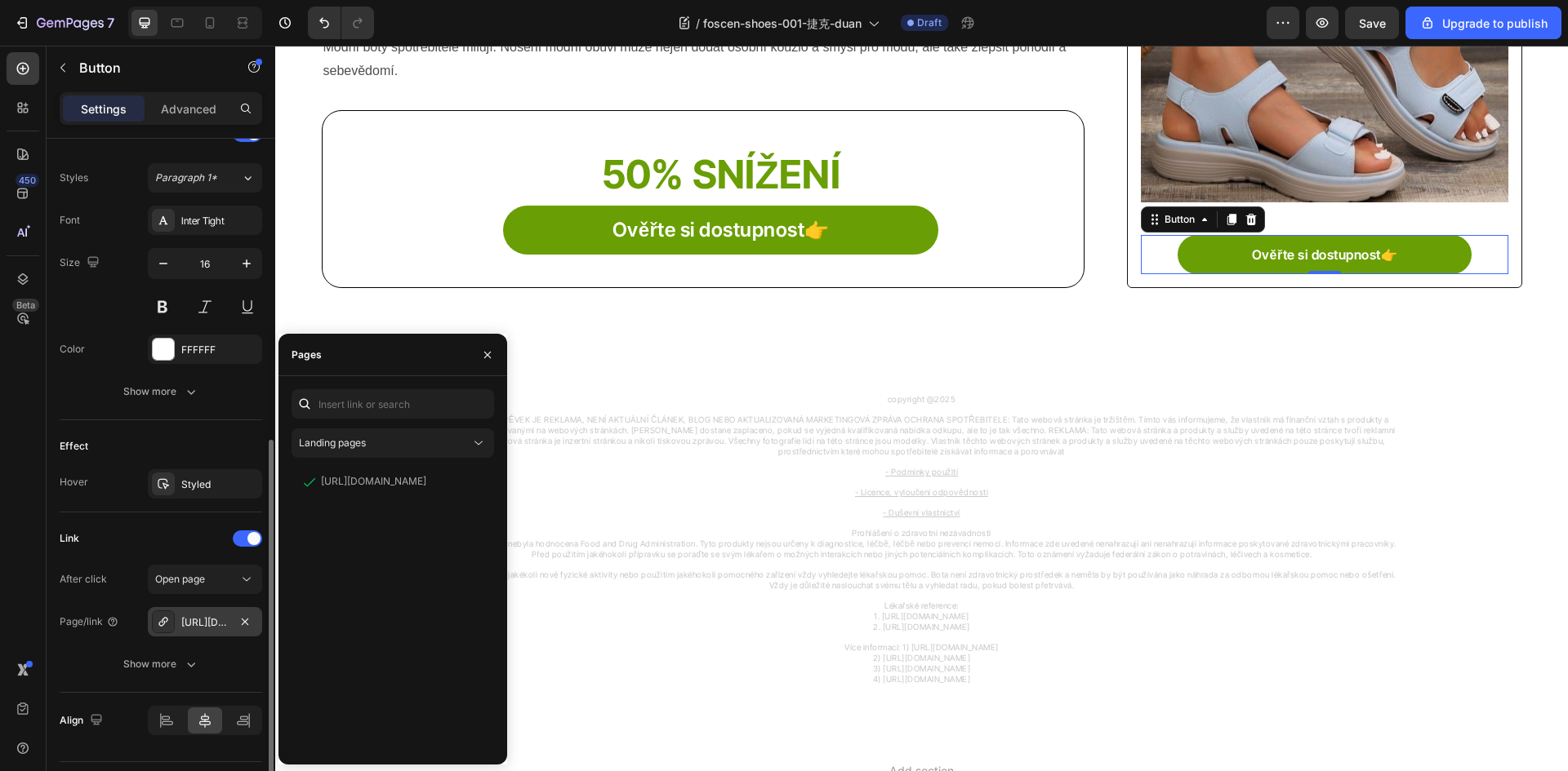
click at [151, 543] on div "Link" at bounding box center [160, 539] width 202 height 26
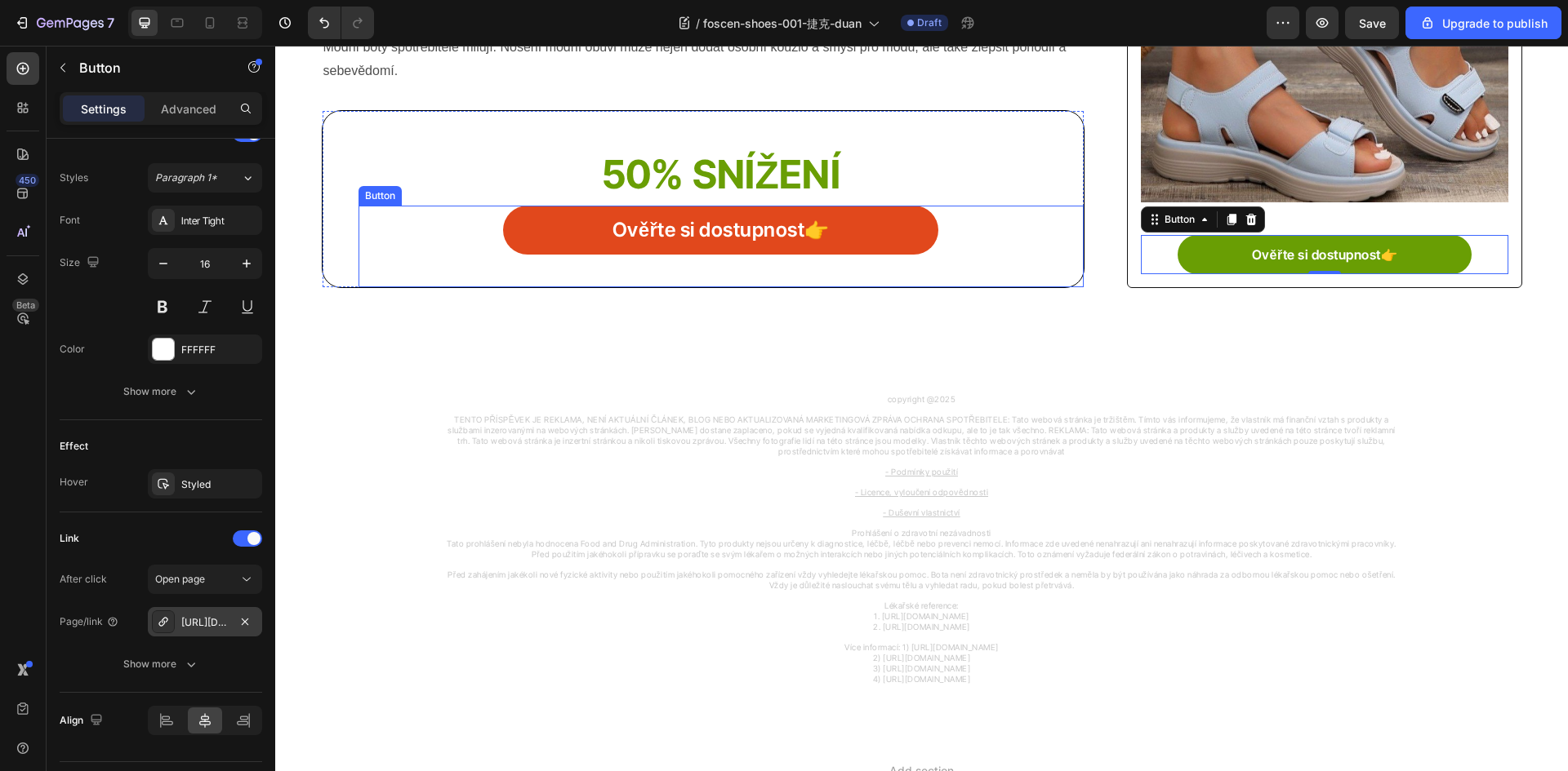
click at [551, 230] on link "Ověřte si dostupnost👉" at bounding box center [721, 230] width 436 height 49
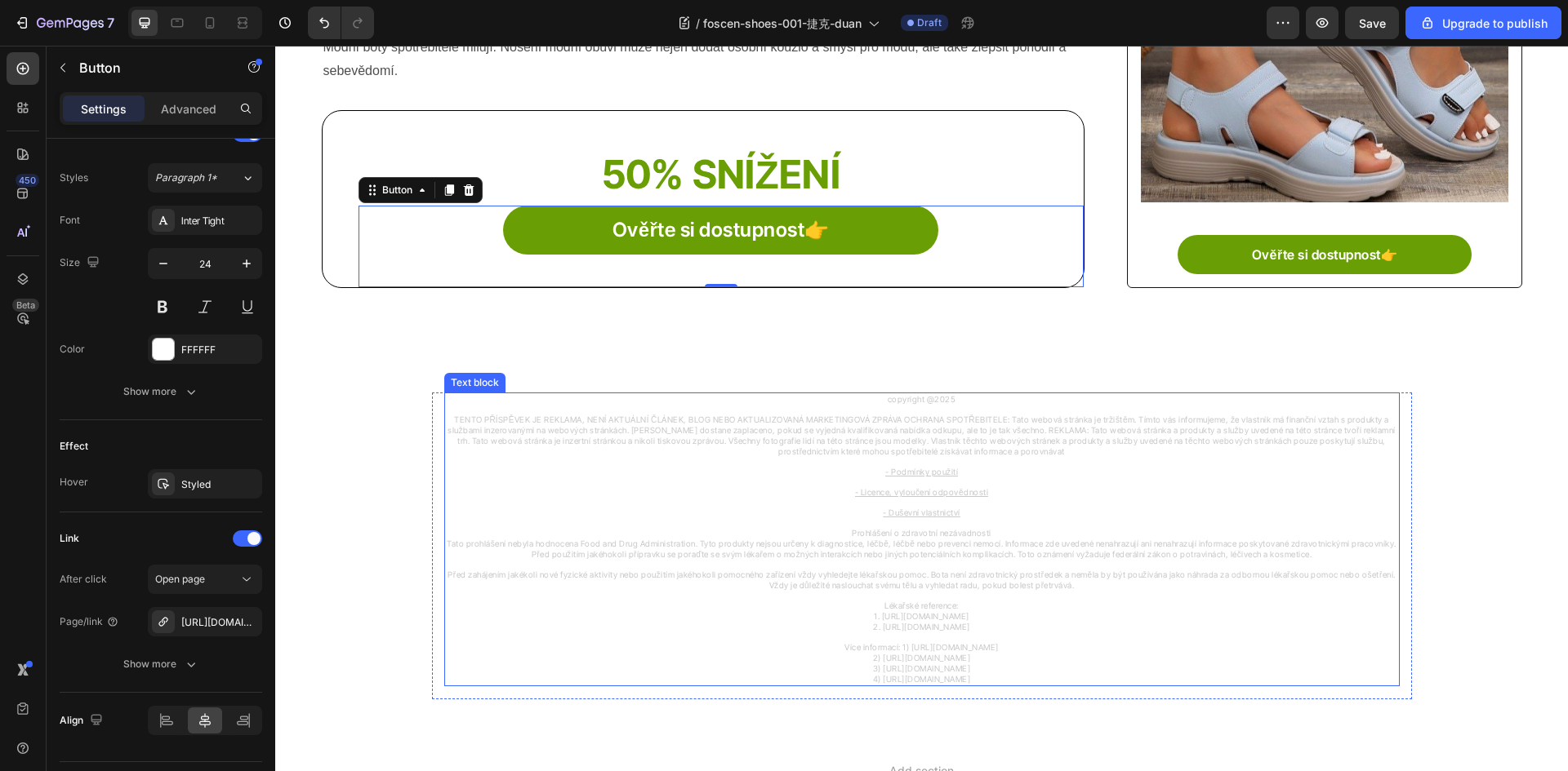
click at [915, 470] on u "- Podmínky použití" at bounding box center [921, 472] width 72 height 9
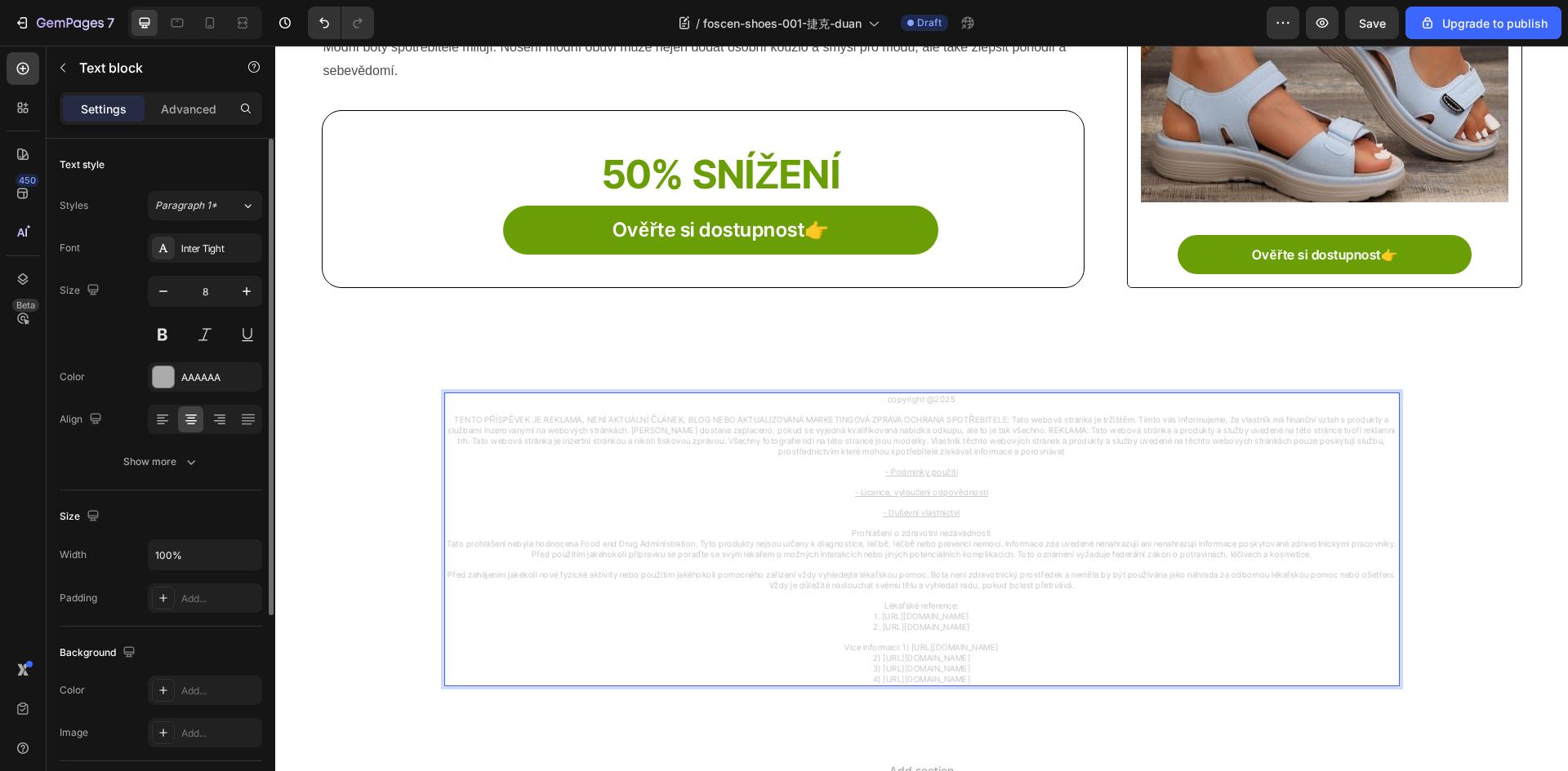
click at [911, 471] on u "- Podmínky použití" at bounding box center [921, 472] width 72 height 9
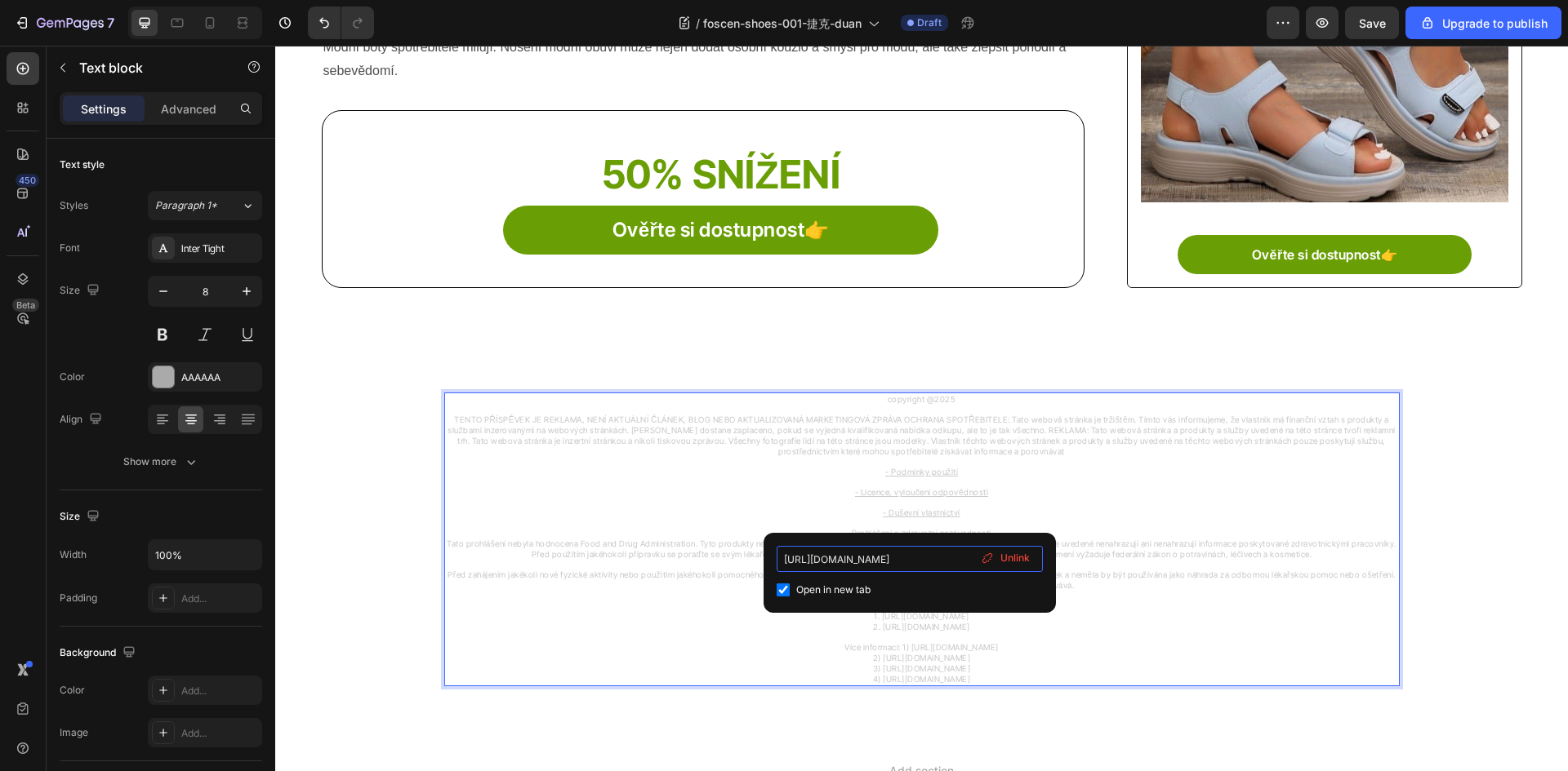
click at [827, 563] on input "[URL][DOMAIN_NAME]" at bounding box center [910, 559] width 266 height 26
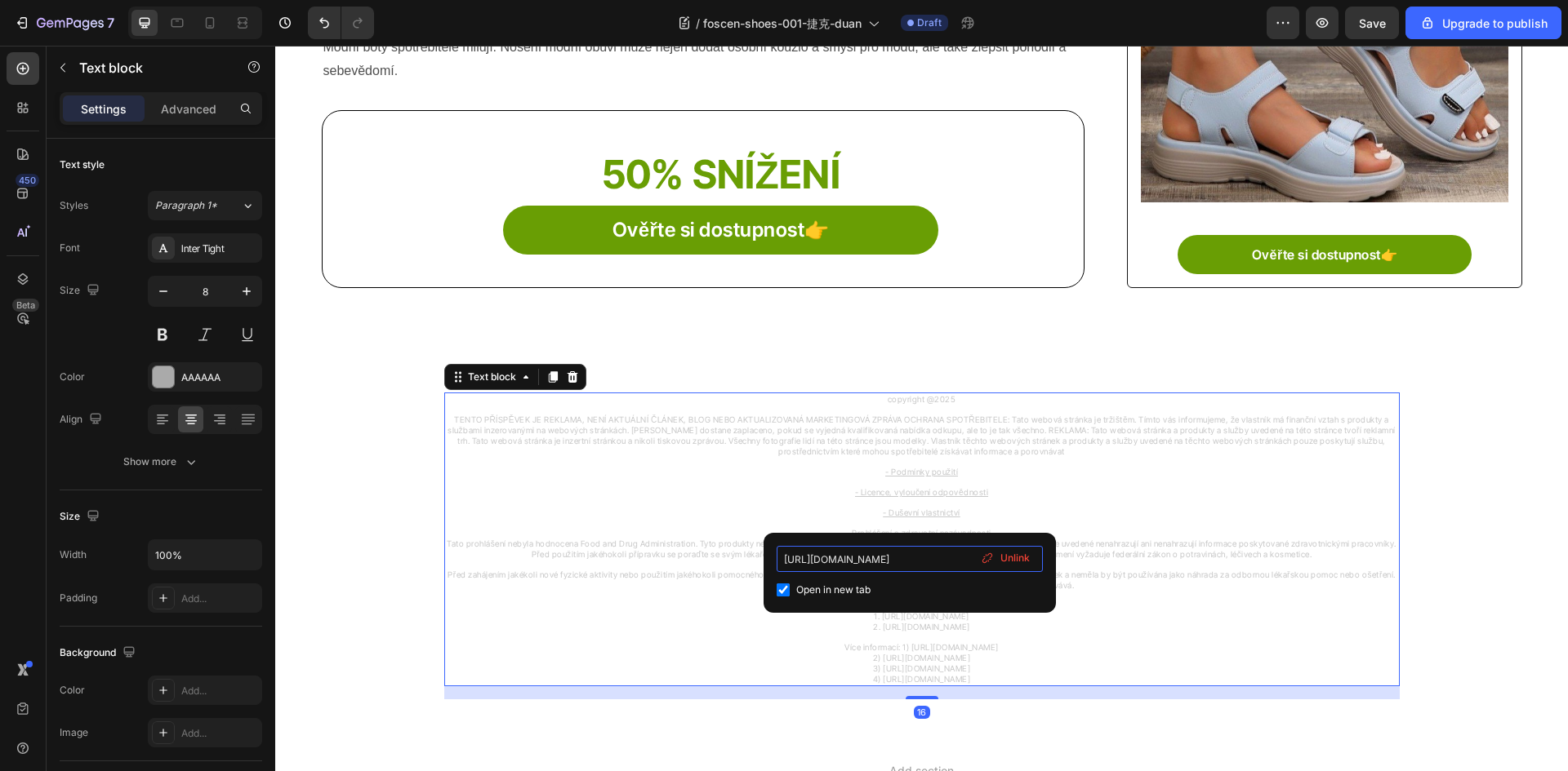
click at [827, 563] on input "[URL][DOMAIN_NAME]" at bounding box center [910, 559] width 266 height 26
type input "[URL][DOMAIN_NAME]"
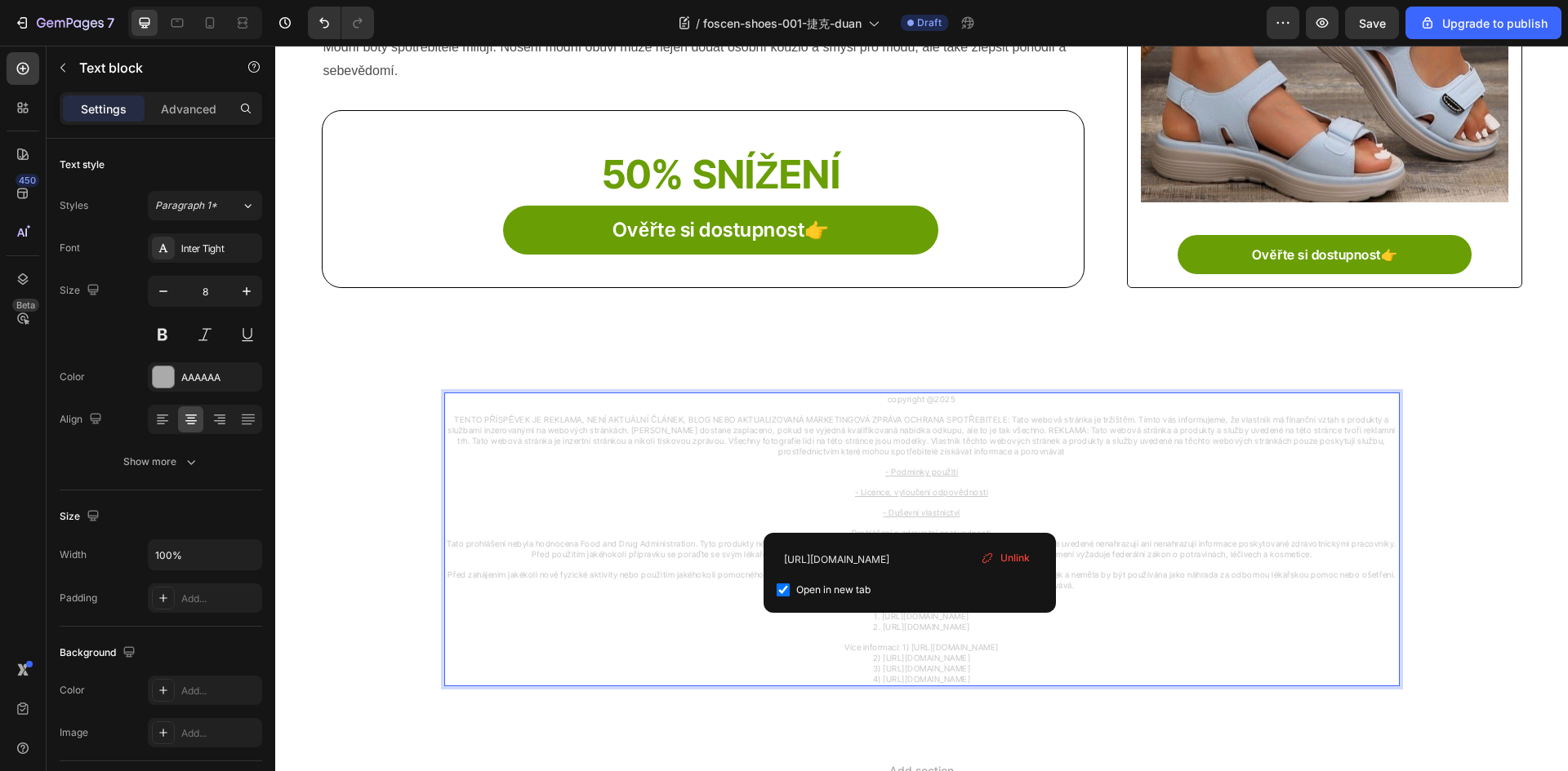
click at [900, 492] on u "- Licence, vyloučení odpovědnosti" at bounding box center [921, 492] width 133 height 9
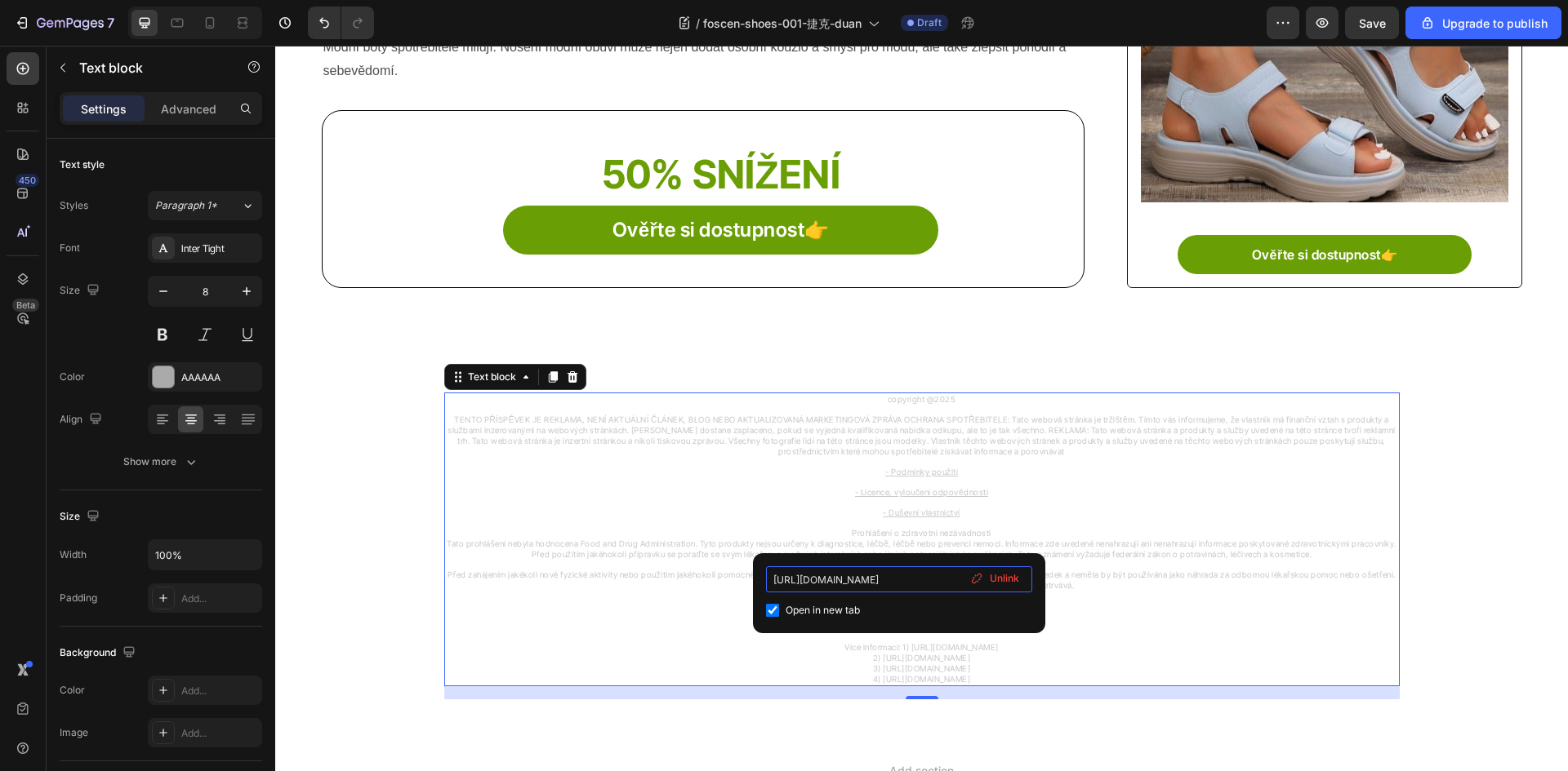
click at [823, 576] on input "[URL][DOMAIN_NAME]" at bounding box center [898, 579] width 266 height 26
type input "[URL][DOMAIN_NAME]"
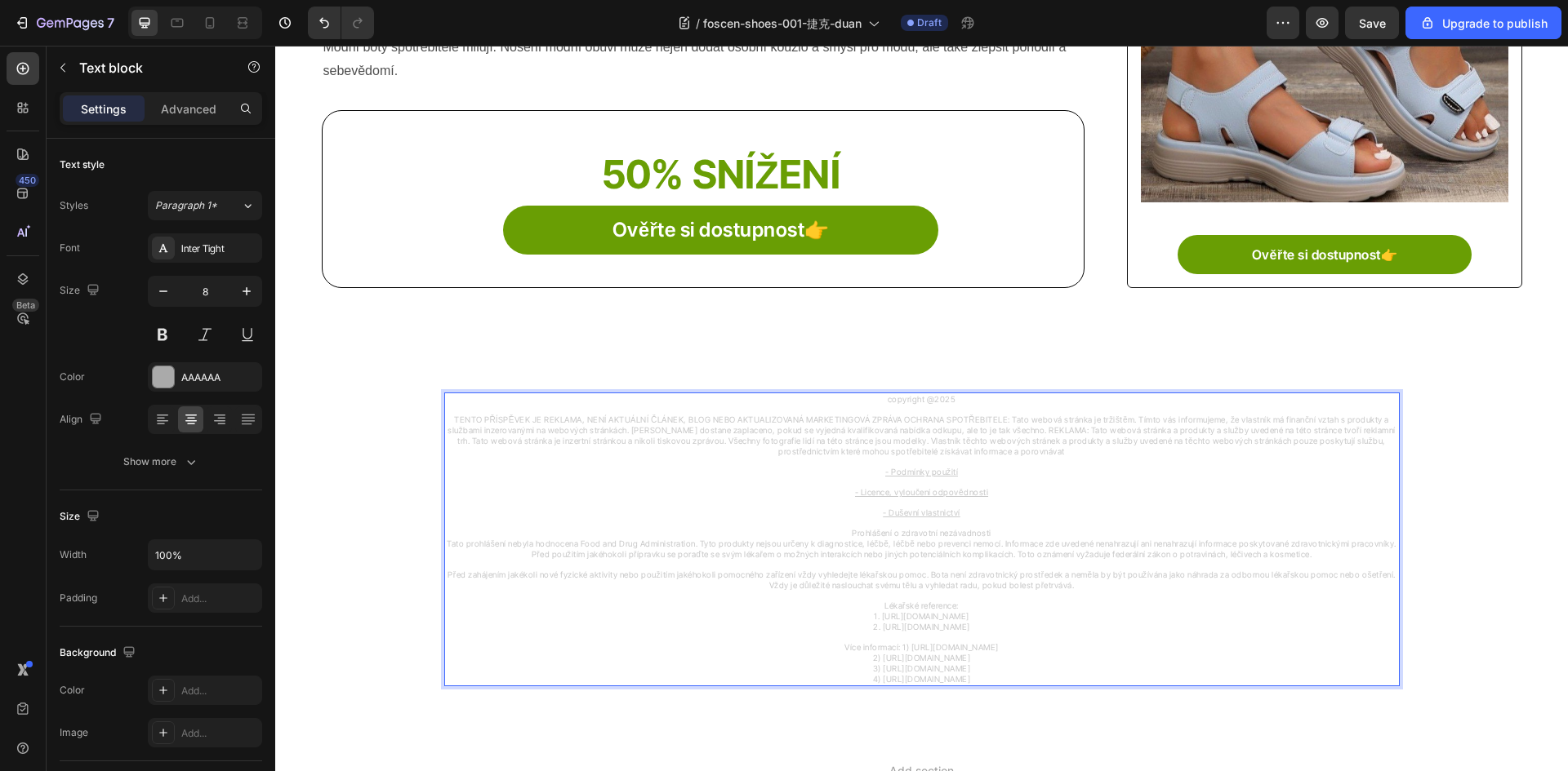
click at [913, 511] on u "- Duševní vlastnictví" at bounding box center [921, 512] width 77 height 9
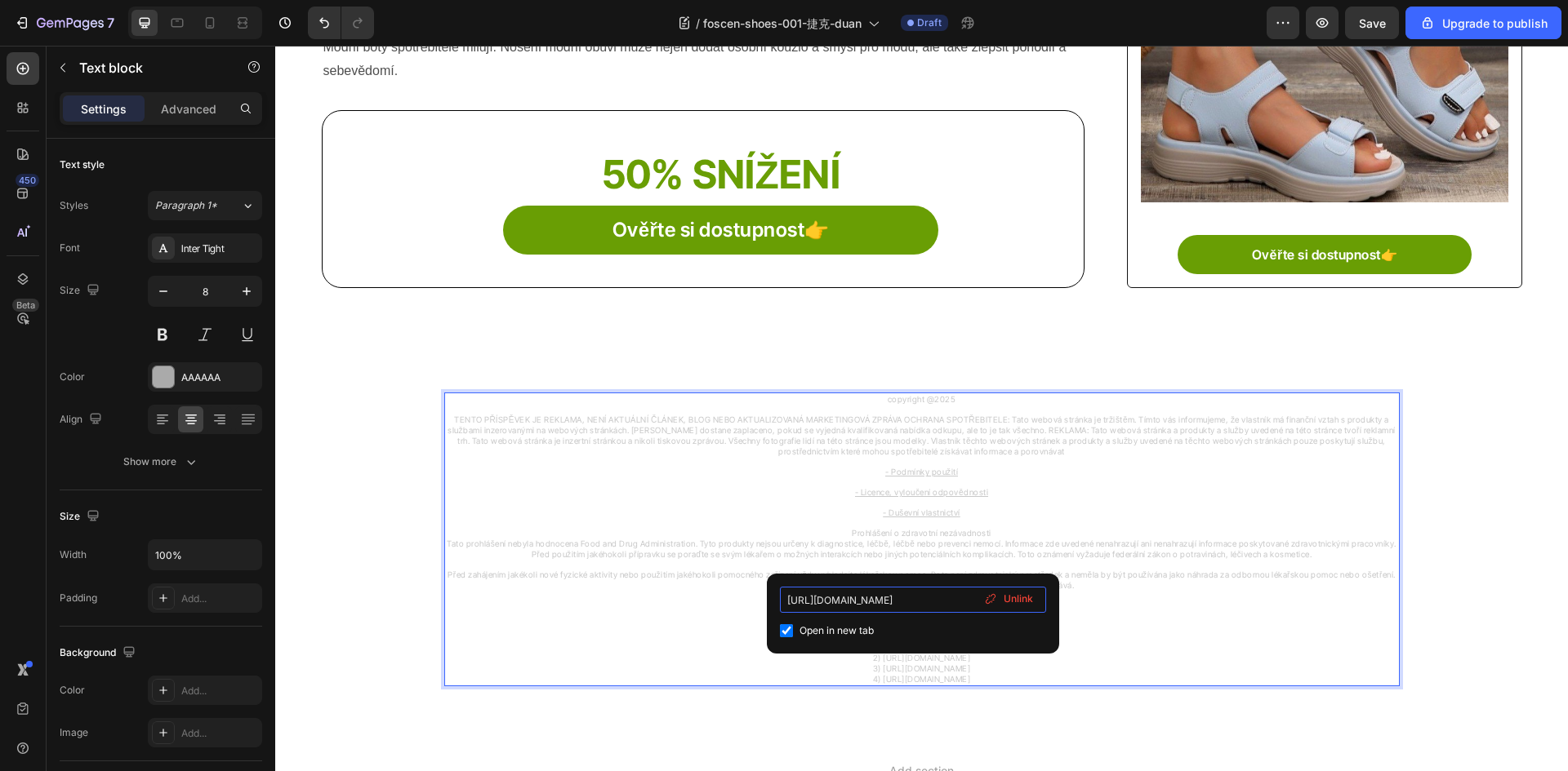
click at [829, 603] on input "[URL][DOMAIN_NAME]" at bounding box center [912, 600] width 266 height 26
click at [830, 603] on input "https://sennery.com/pages/terms-and-conditions-1?isPreview=1" at bounding box center [912, 600] width 266 height 26
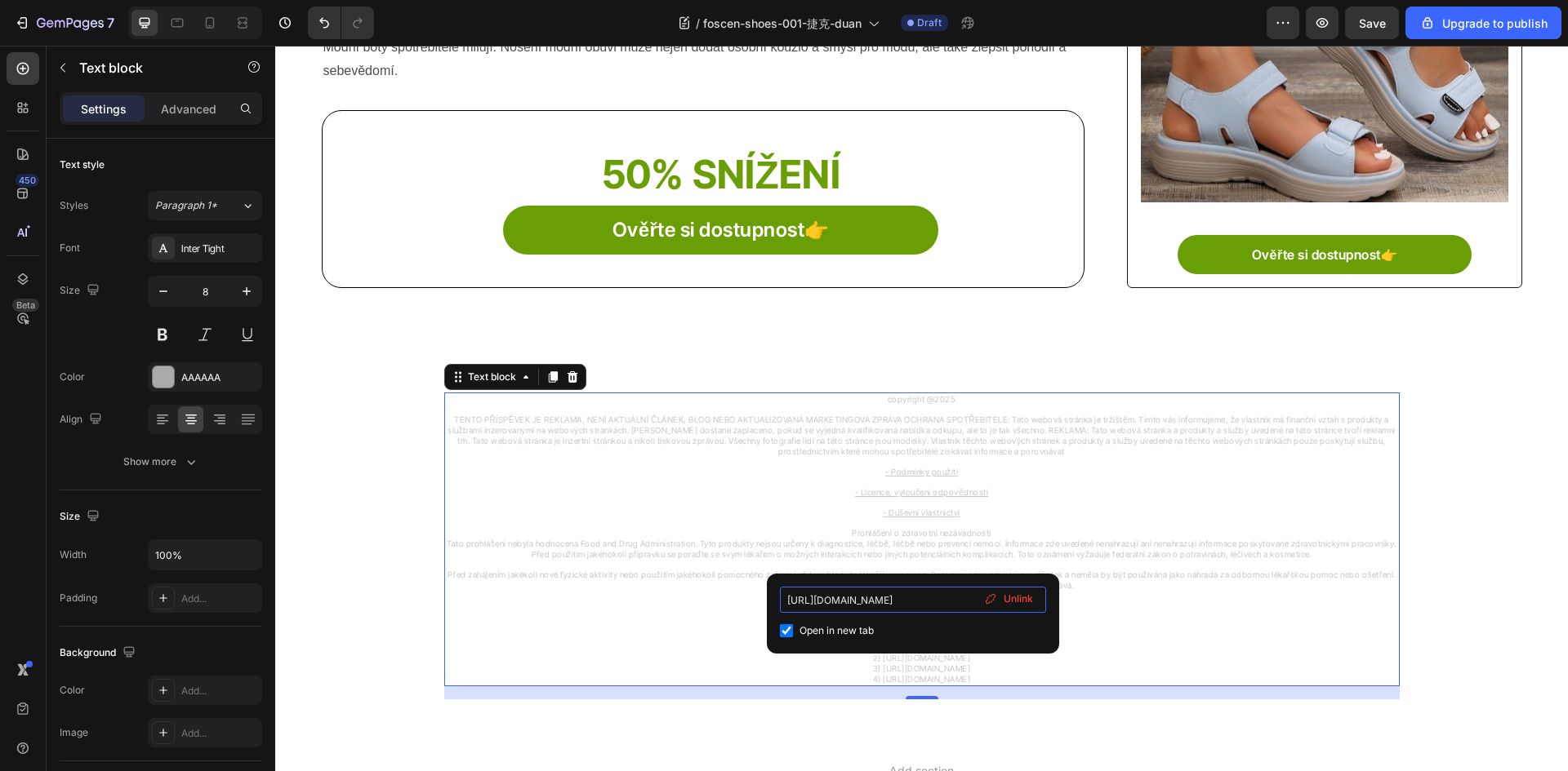
type input "https://foscen.com/pages/terms-and-conditions-1?isPreview=1"
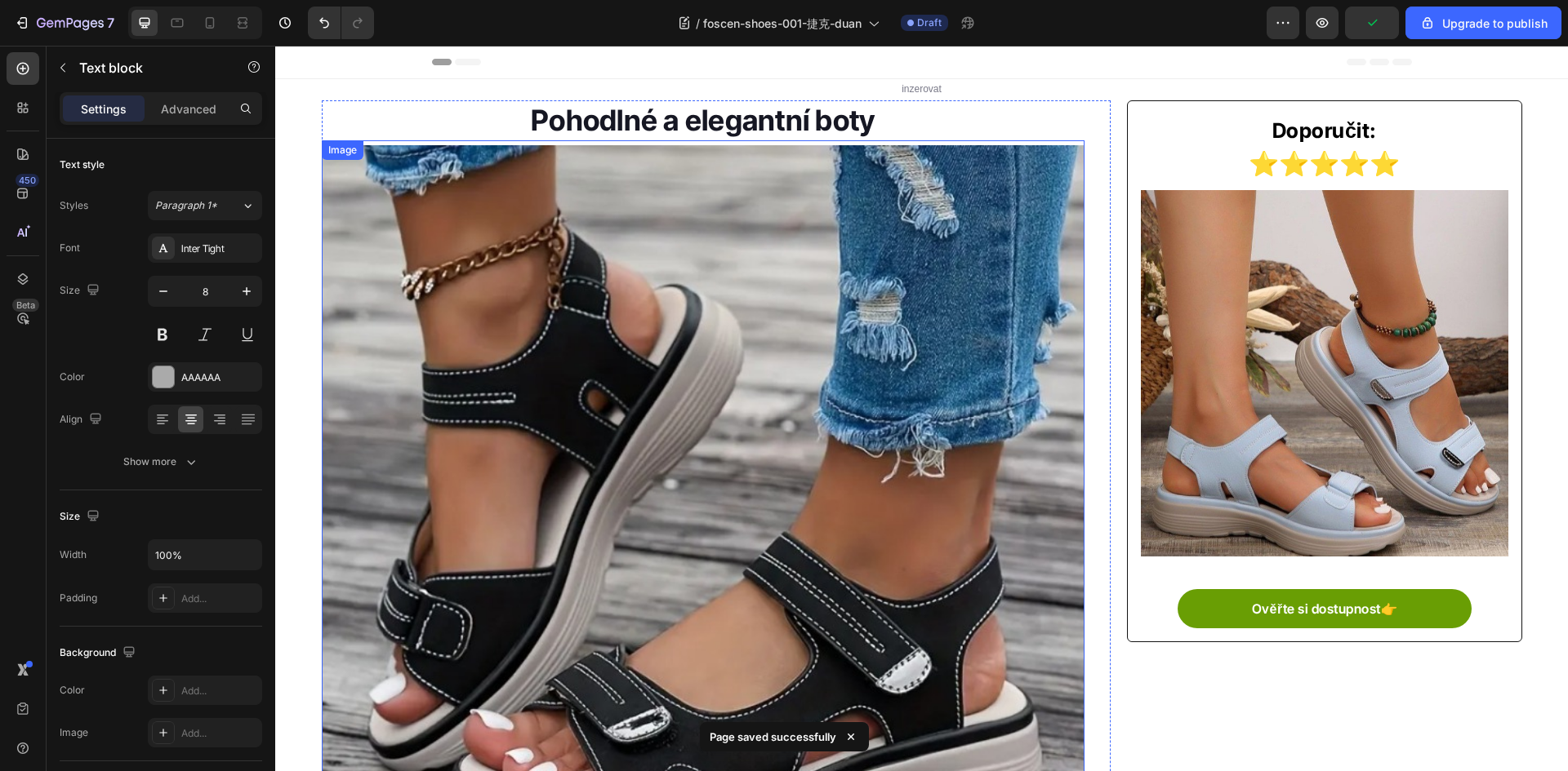
click at [858, 325] on img at bounding box center [704, 527] width 764 height 763
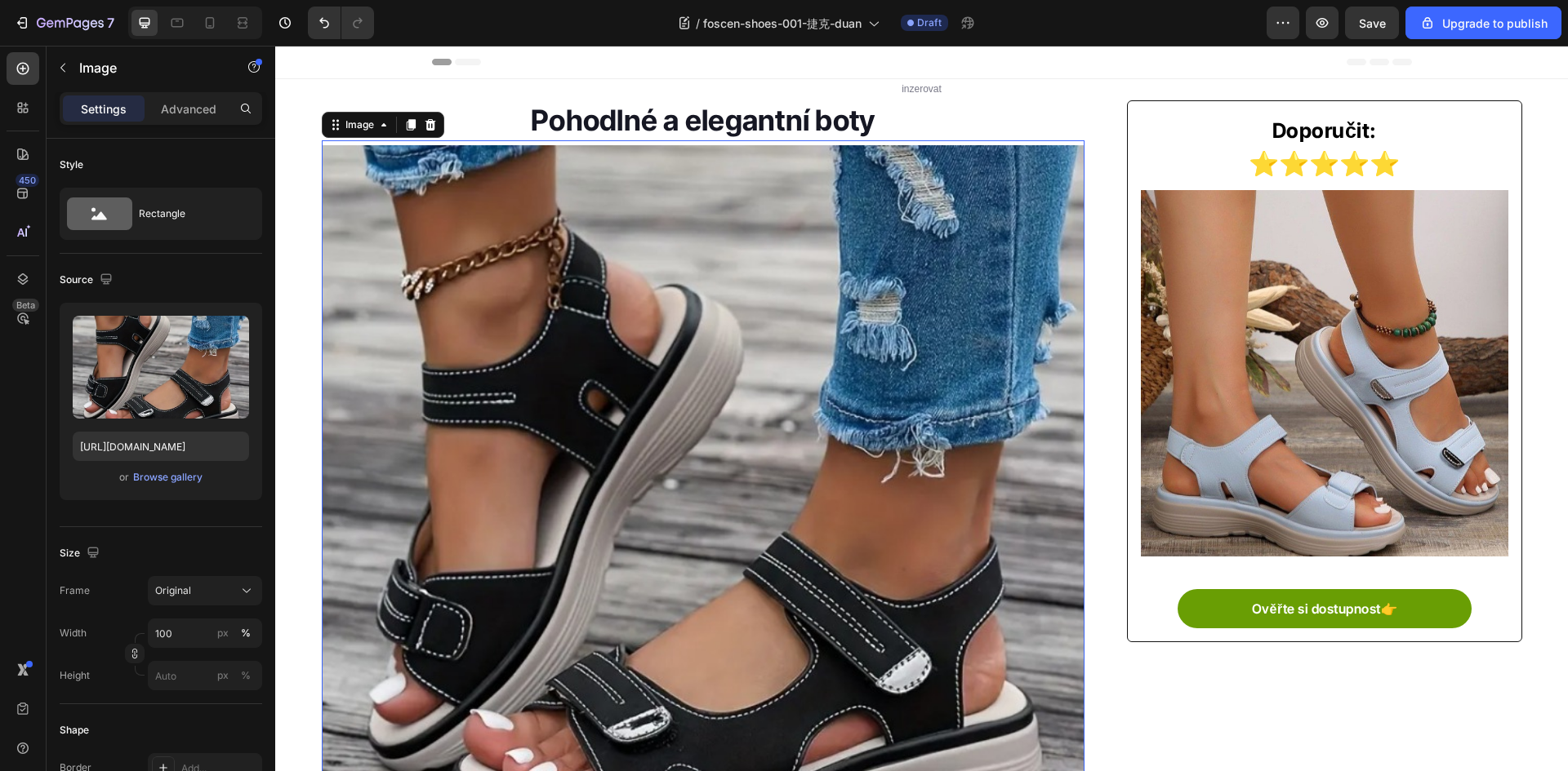
click at [551, 449] on img at bounding box center [704, 527] width 764 height 763
click at [175, 451] on input "https://img-va.myshopline.com/image/store/1739266145792/d7e7153f-7173-4476-aa87…" at bounding box center [160, 446] width 176 height 29
paste input "56109016980/O1CN01gkW5p41UvgjdOr6ZB-!!2209859442580-0-cib-(1)"
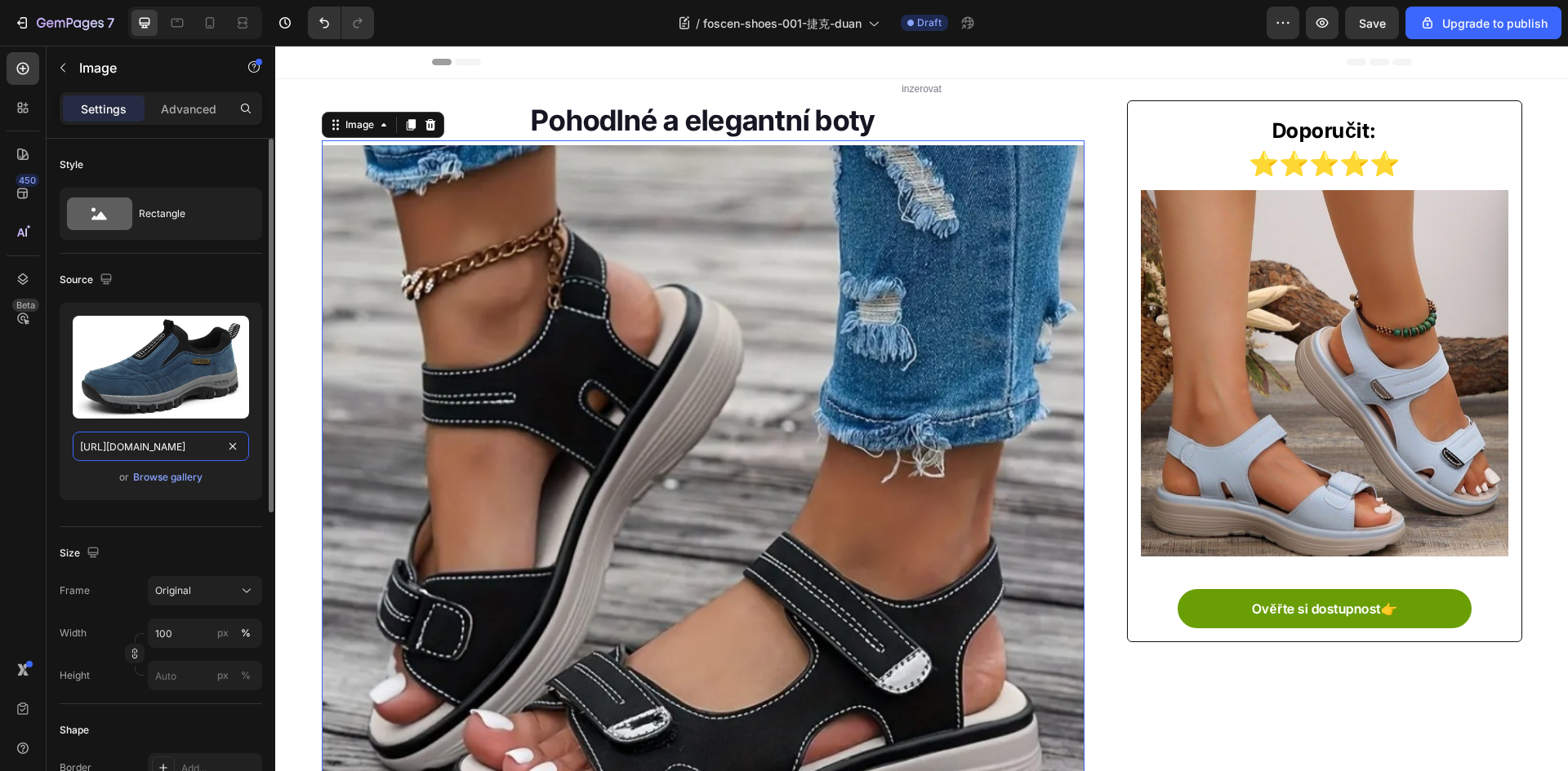
type input "[URL][DOMAIN_NAME]"
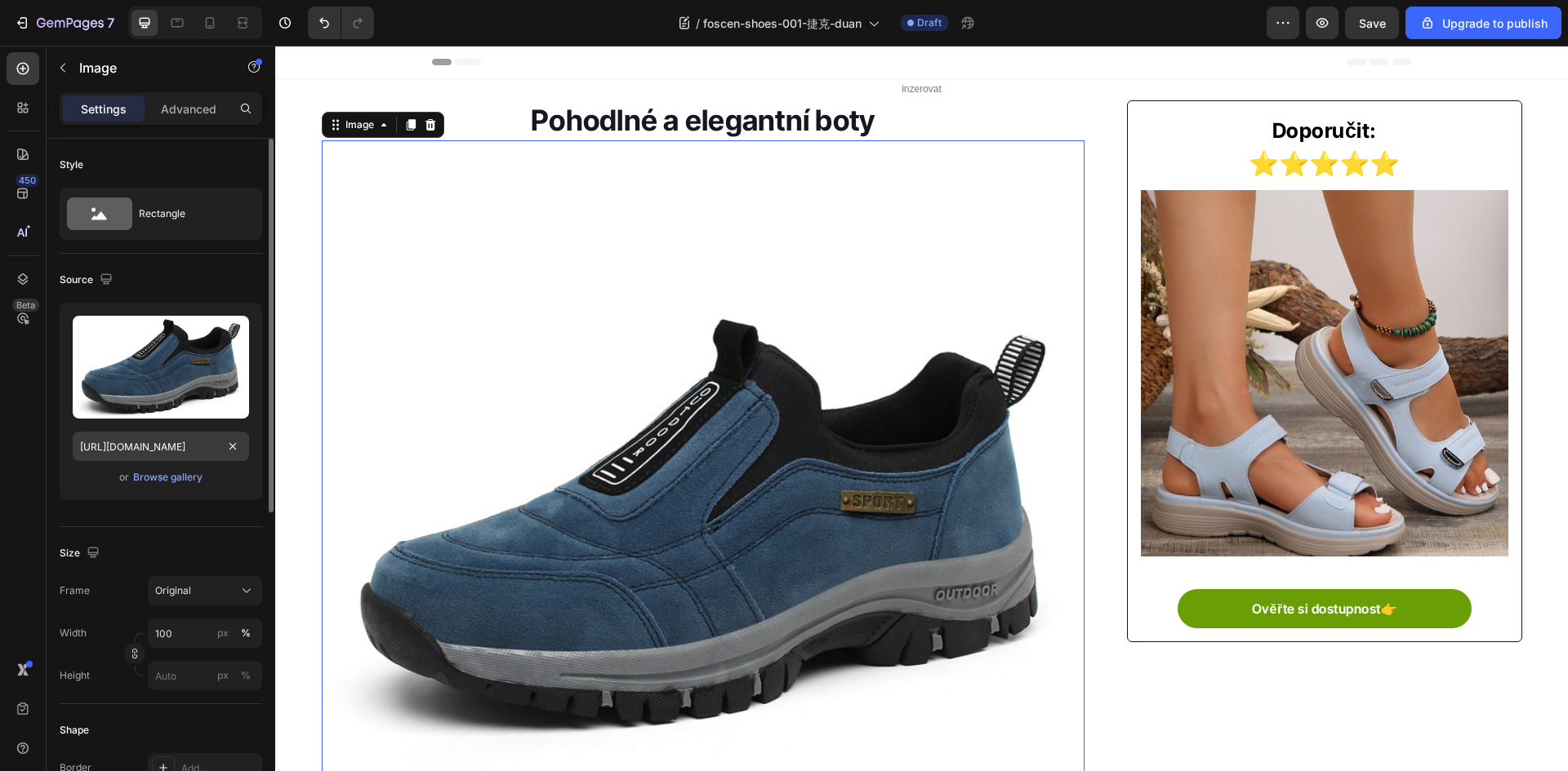
scroll to position [0, 0]
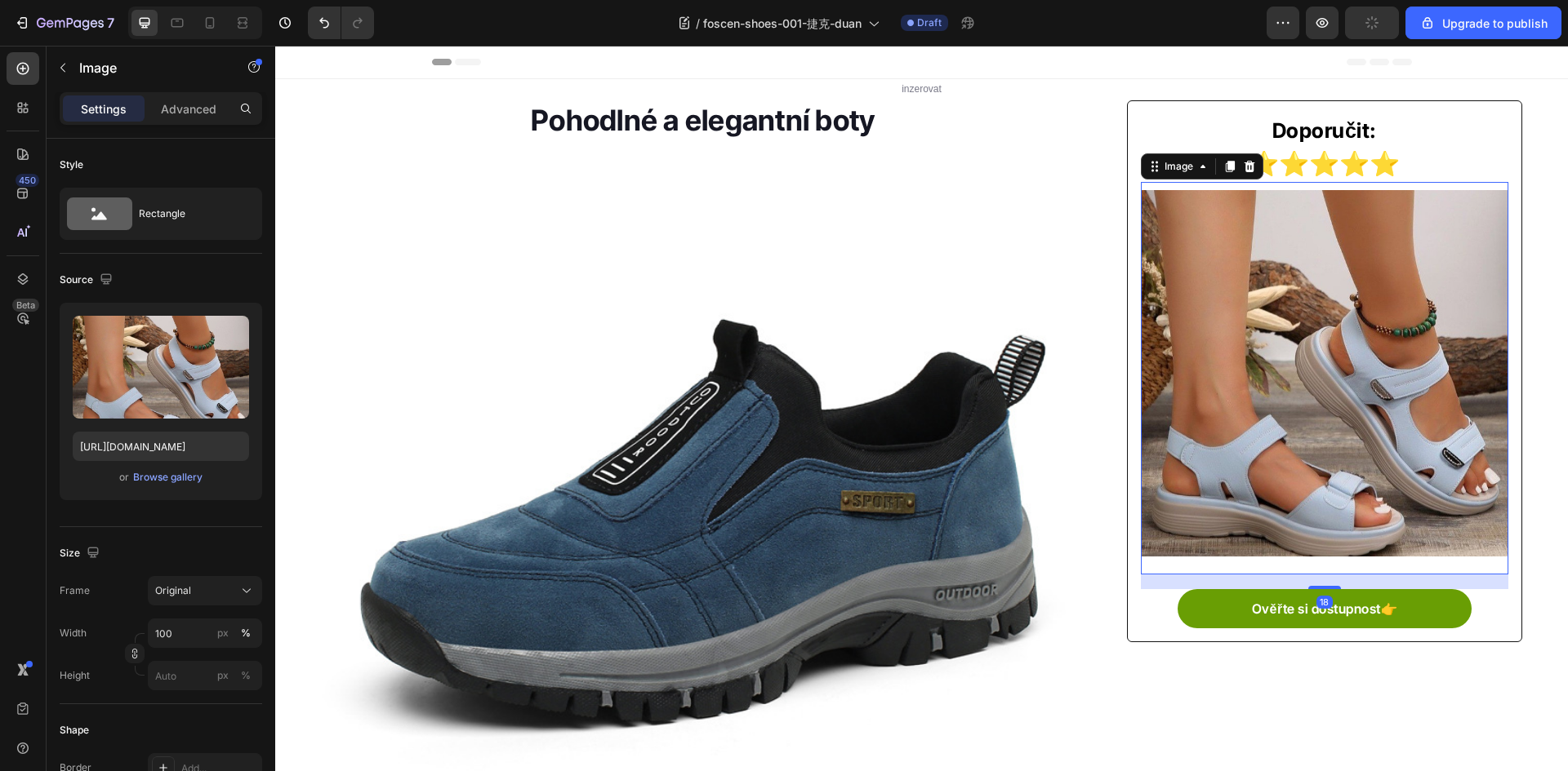
drag, startPoint x: 1228, startPoint y: 464, endPoint x: 413, endPoint y: 502, distance: 815.9
click at [1230, 464] on img at bounding box center [1324, 373] width 367 height 367
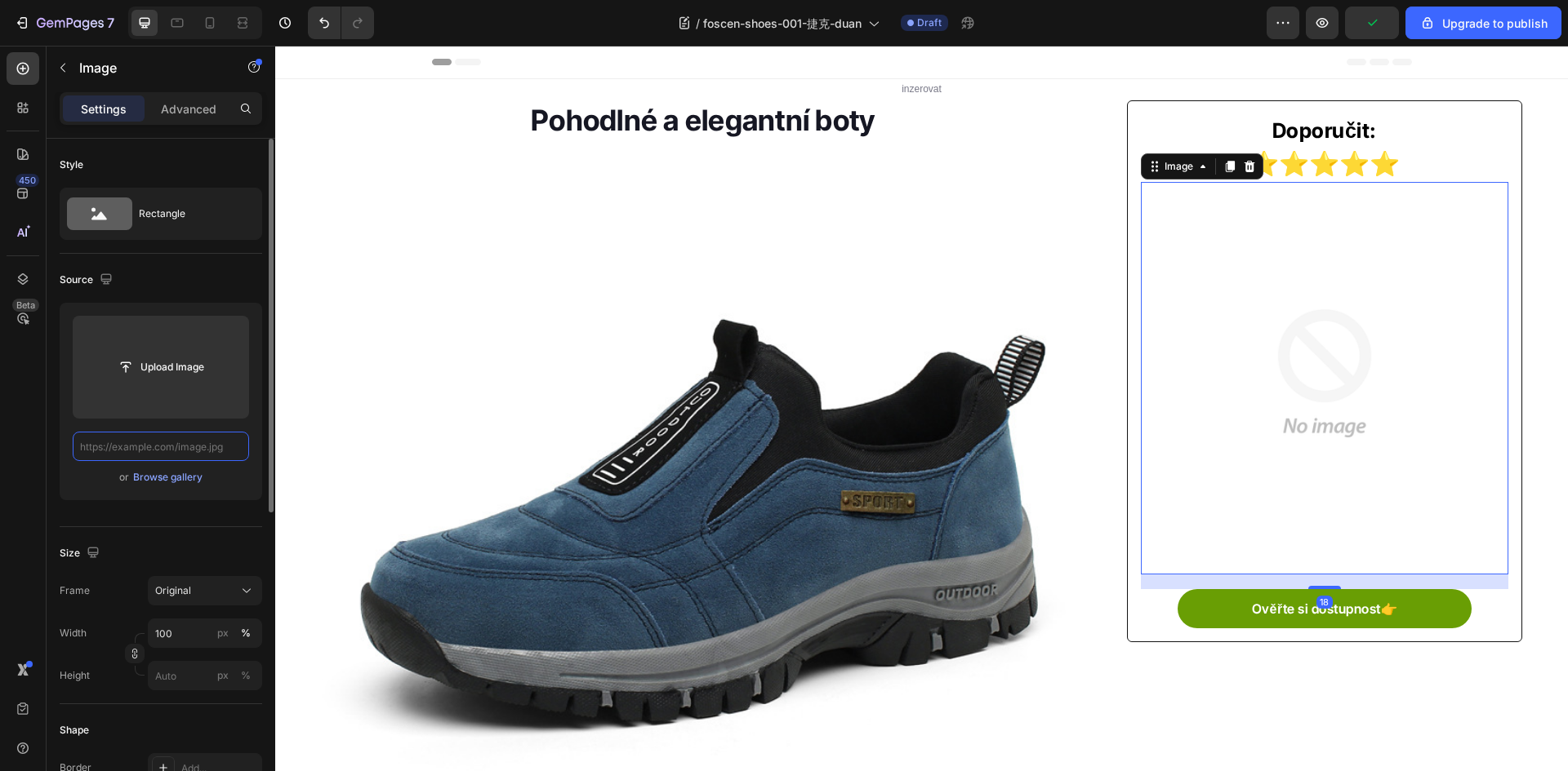
paste input "[URL][DOMAIN_NAME]"
type input "[URL][DOMAIN_NAME]"
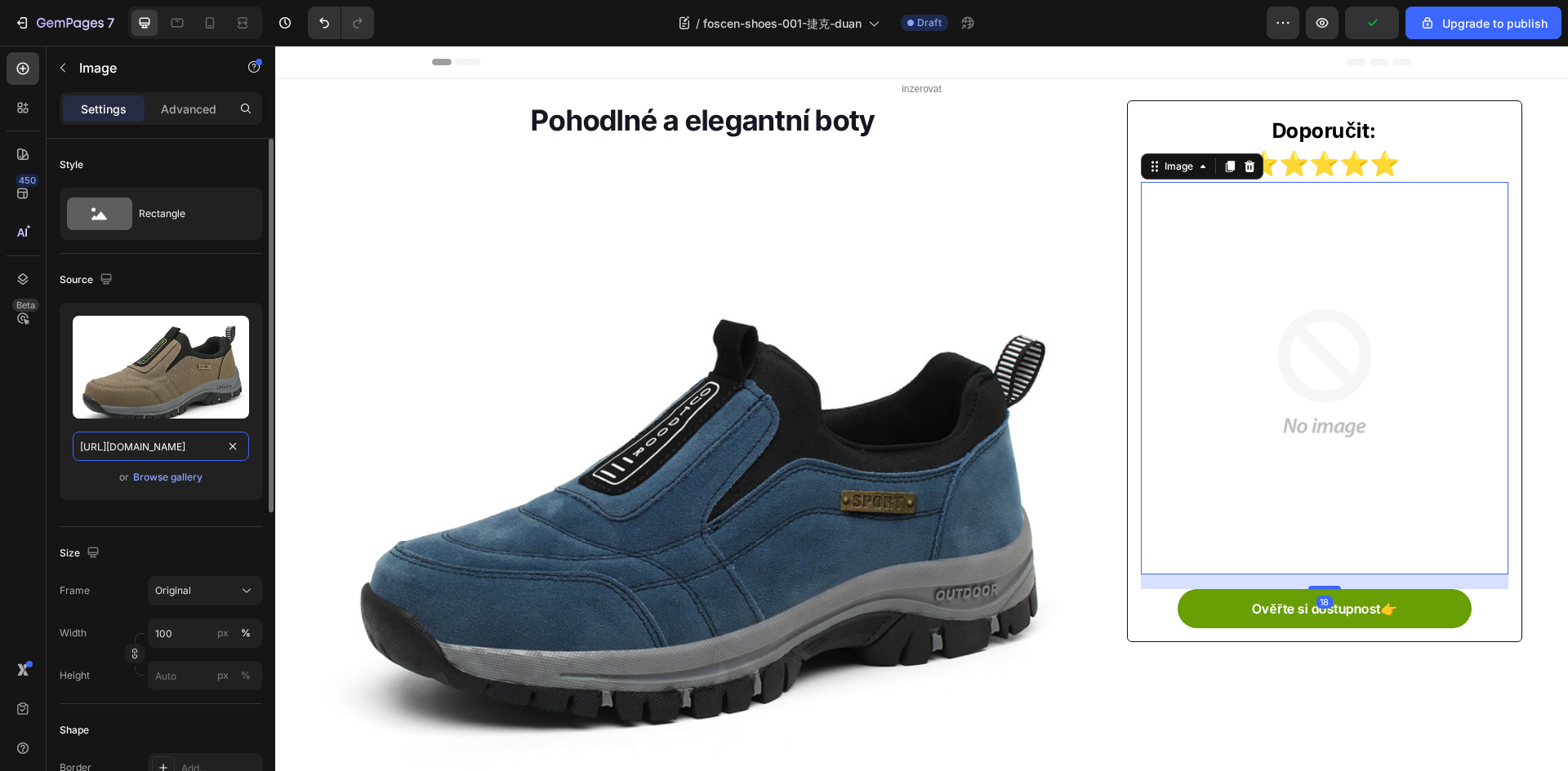
scroll to position [0, 472]
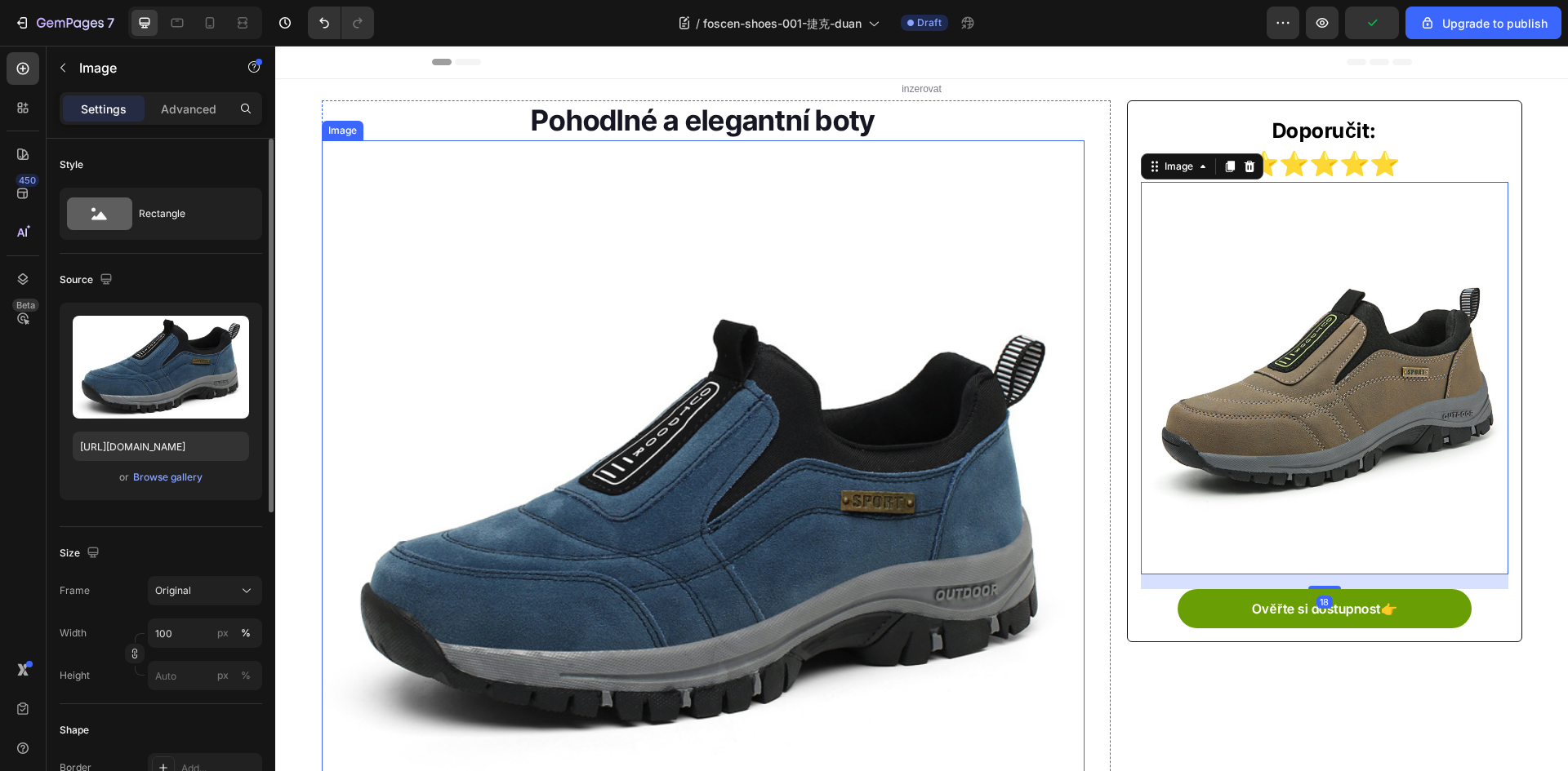
click at [705, 417] on img at bounding box center [704, 527] width 764 height 763
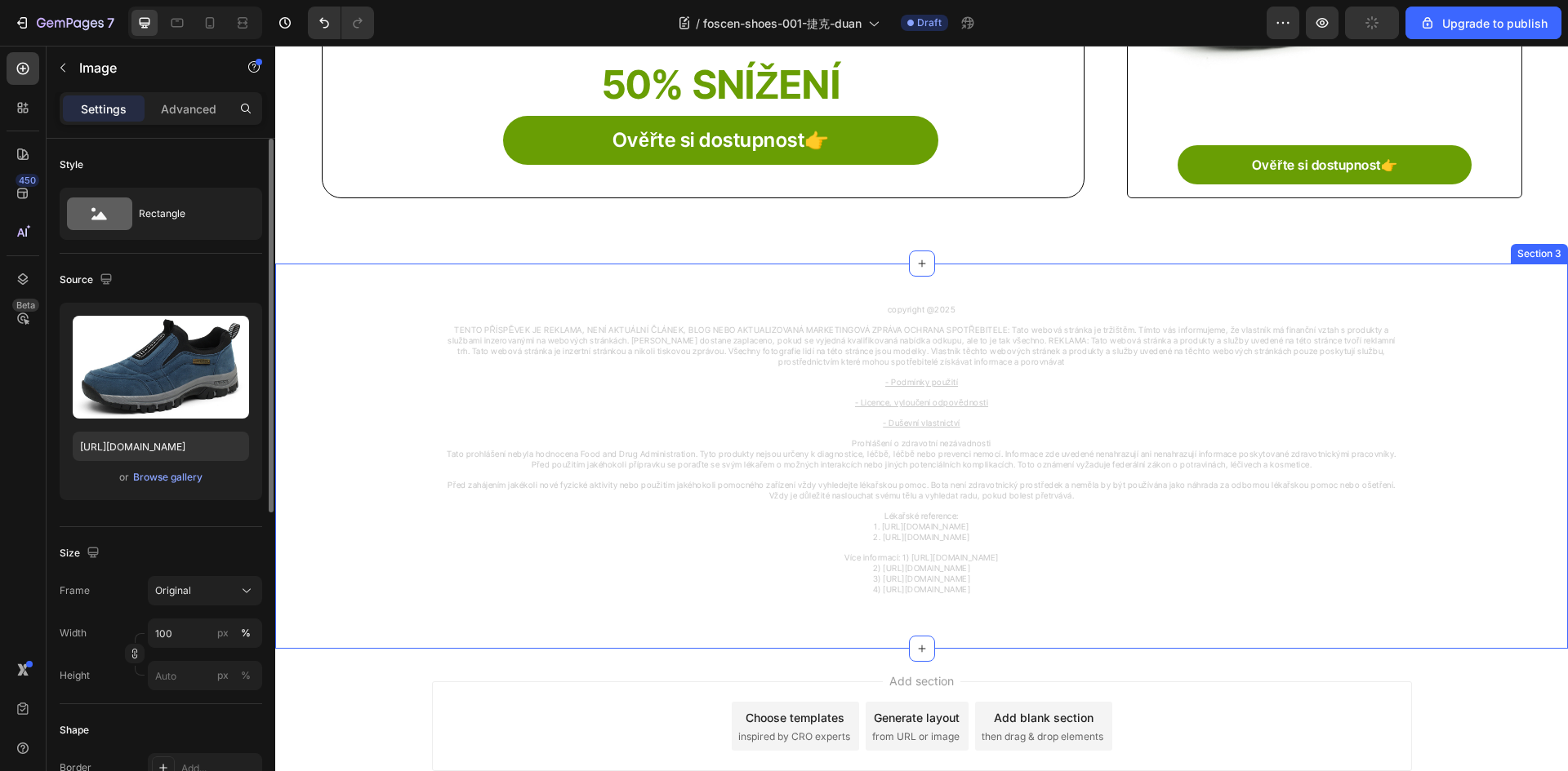
scroll to position [1050, 0]
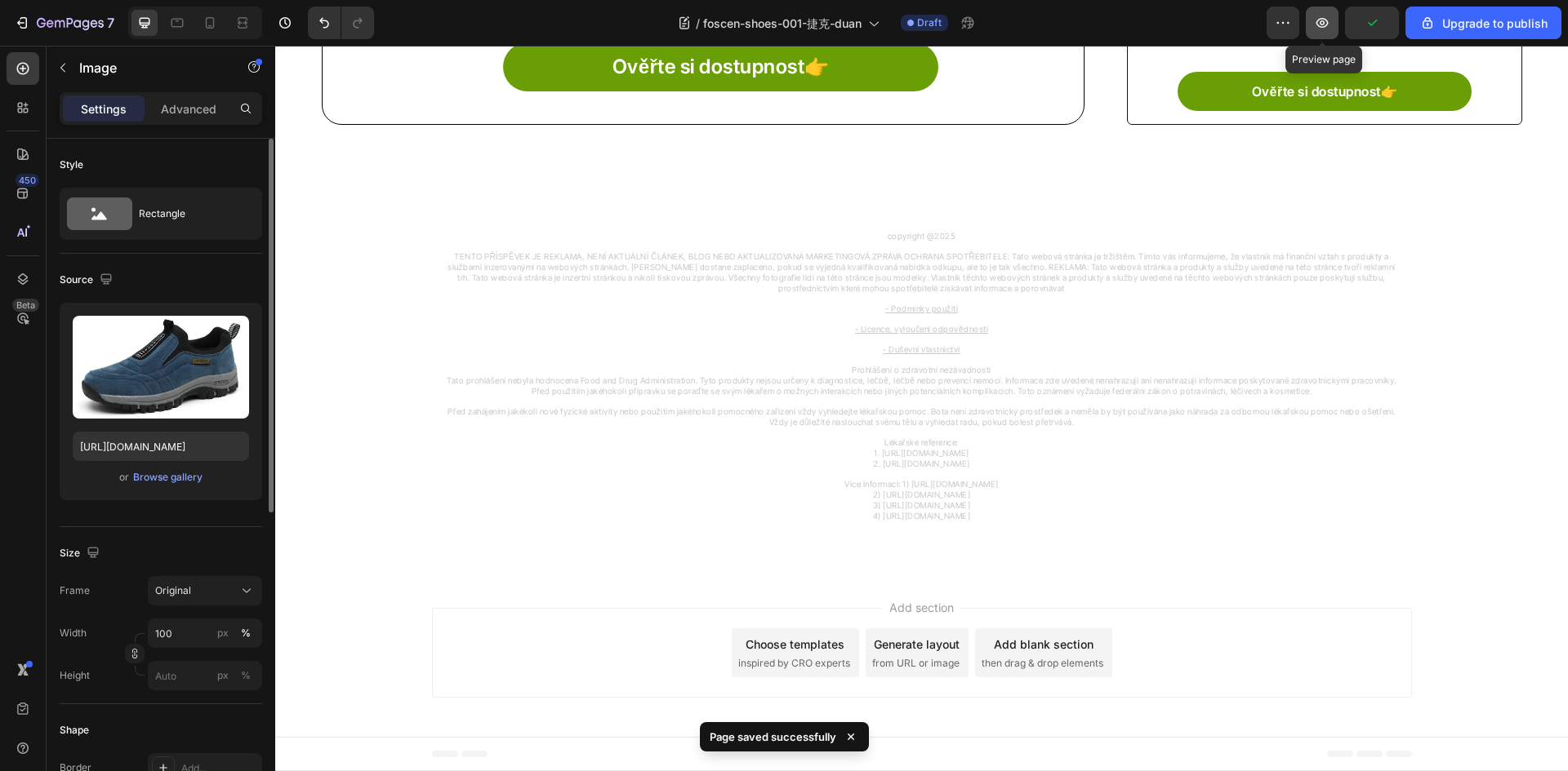
click at [1317, 32] on button "button" at bounding box center [1322, 23] width 33 height 33
click at [39, 15] on div "7" at bounding box center [75, 23] width 77 height 20
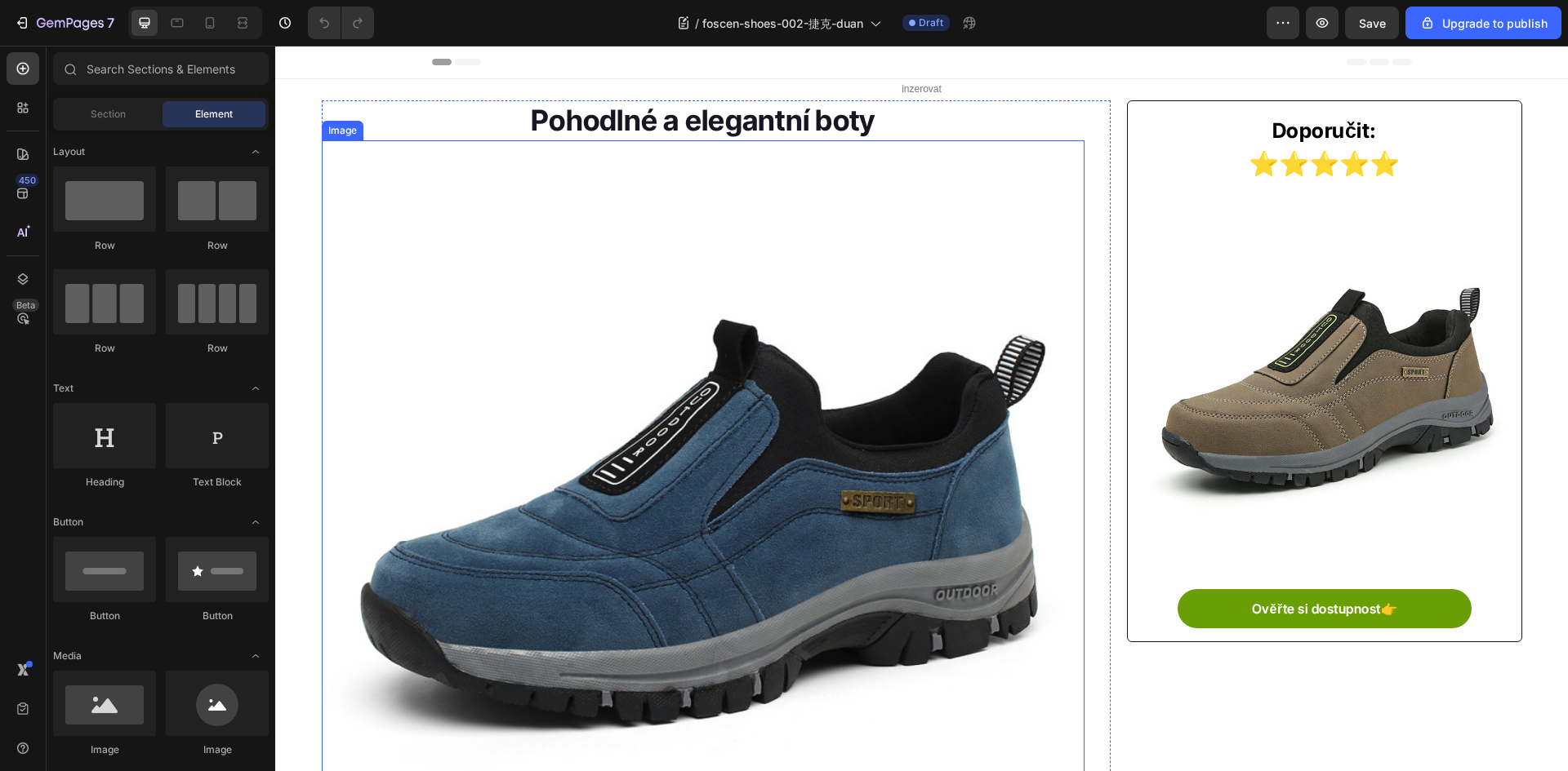
click at [650, 374] on img at bounding box center [704, 527] width 764 height 763
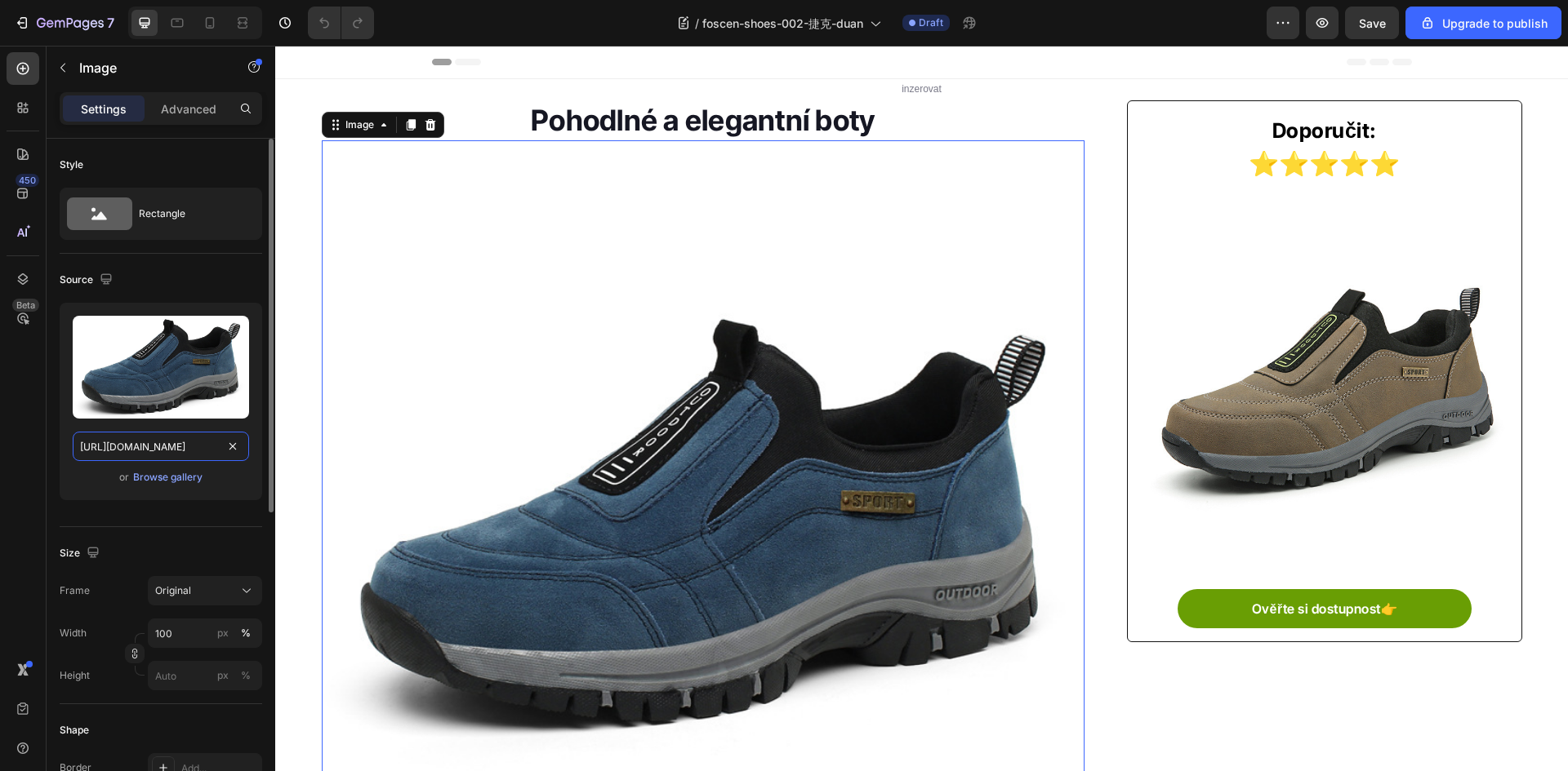
click at [169, 446] on input "[URL][DOMAIN_NAME]" at bounding box center [160, 446] width 176 height 29
paste input "60af3ed2a5ac0727b2f6d51f-large.jpeg?w=600&h=6"
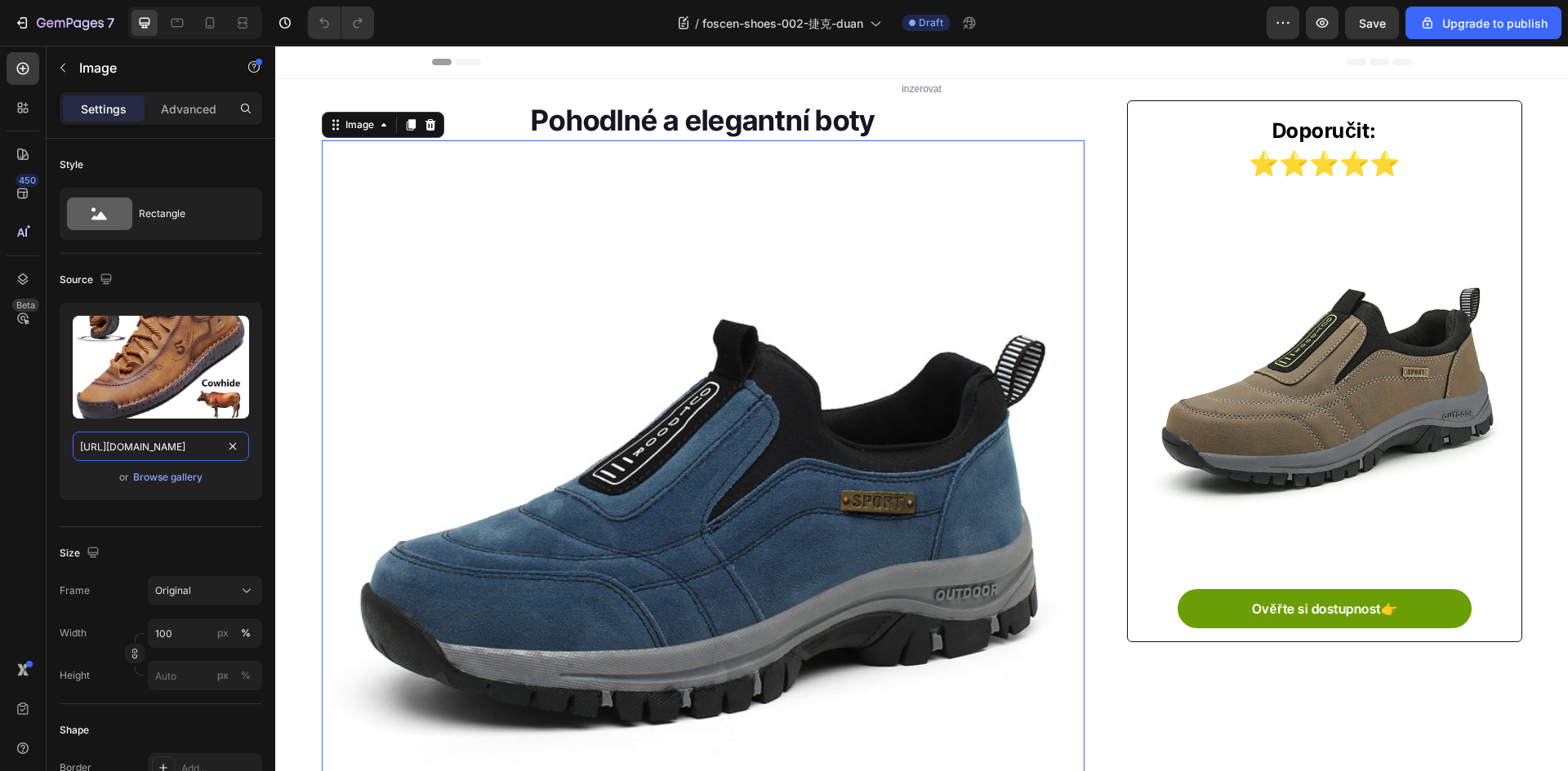
type input "[URL][DOMAIN_NAME]"
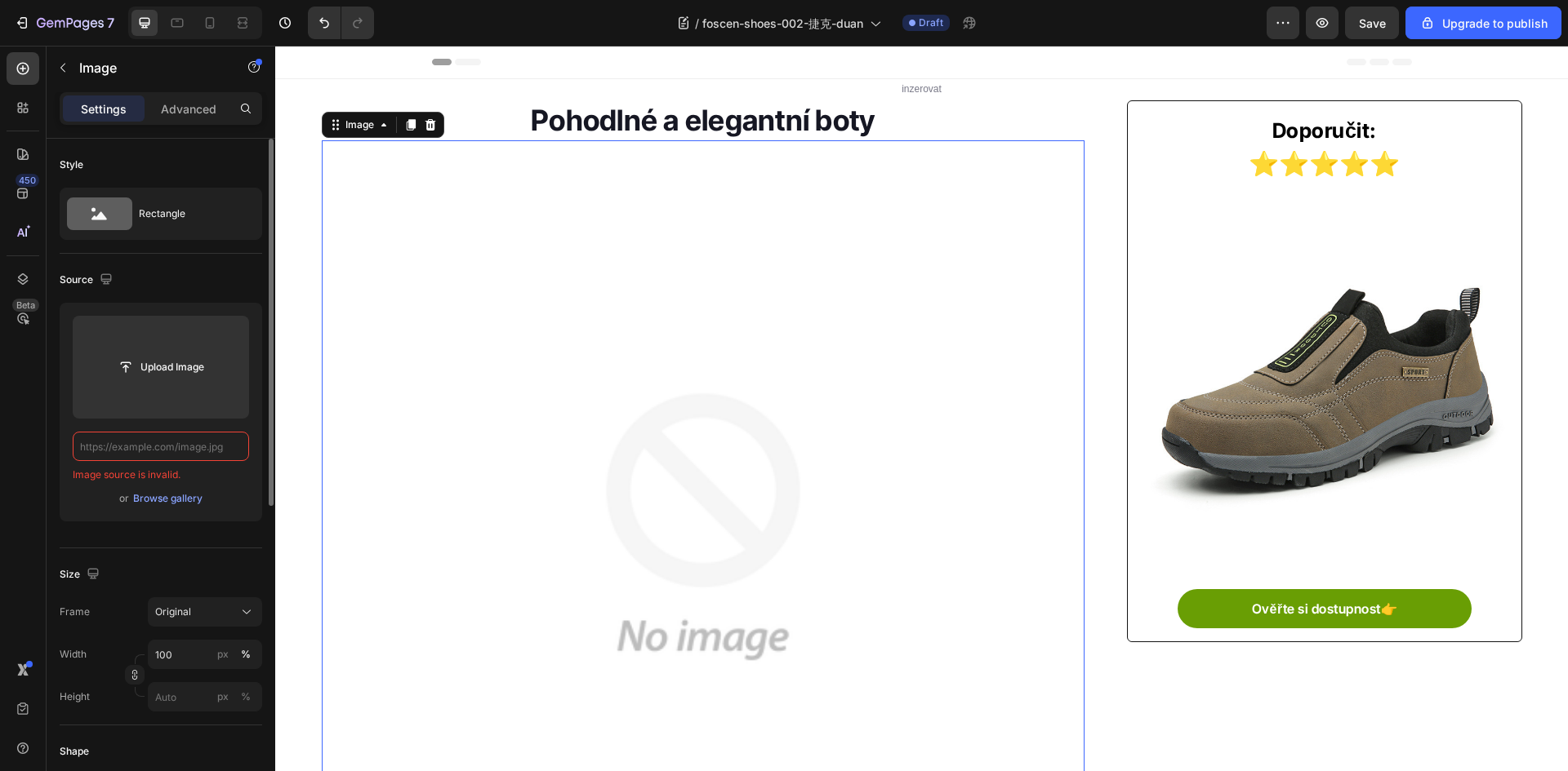
paste input "[URL][DOMAIN_NAME]"
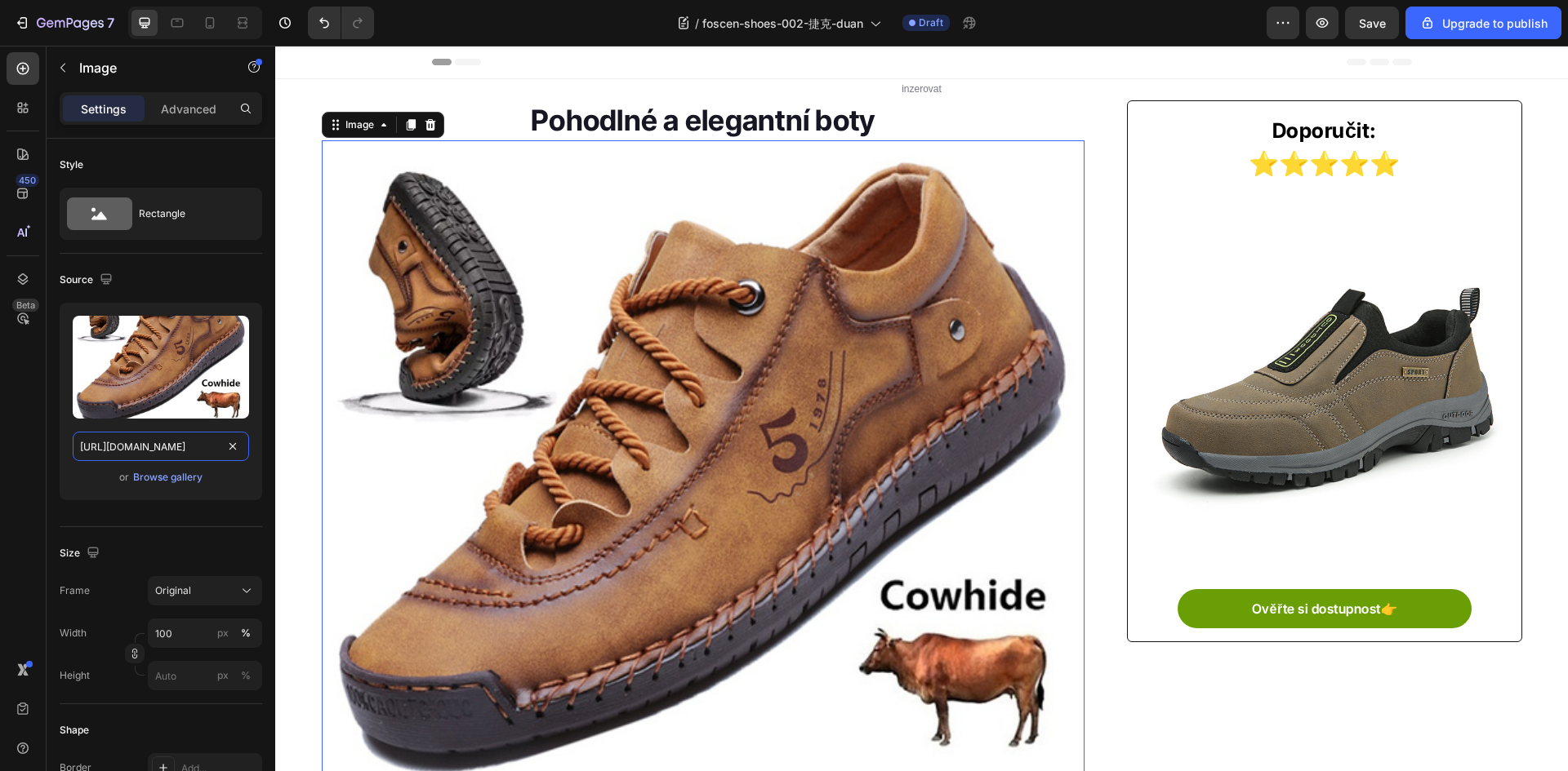
type input "[URL][DOMAIN_NAME]"
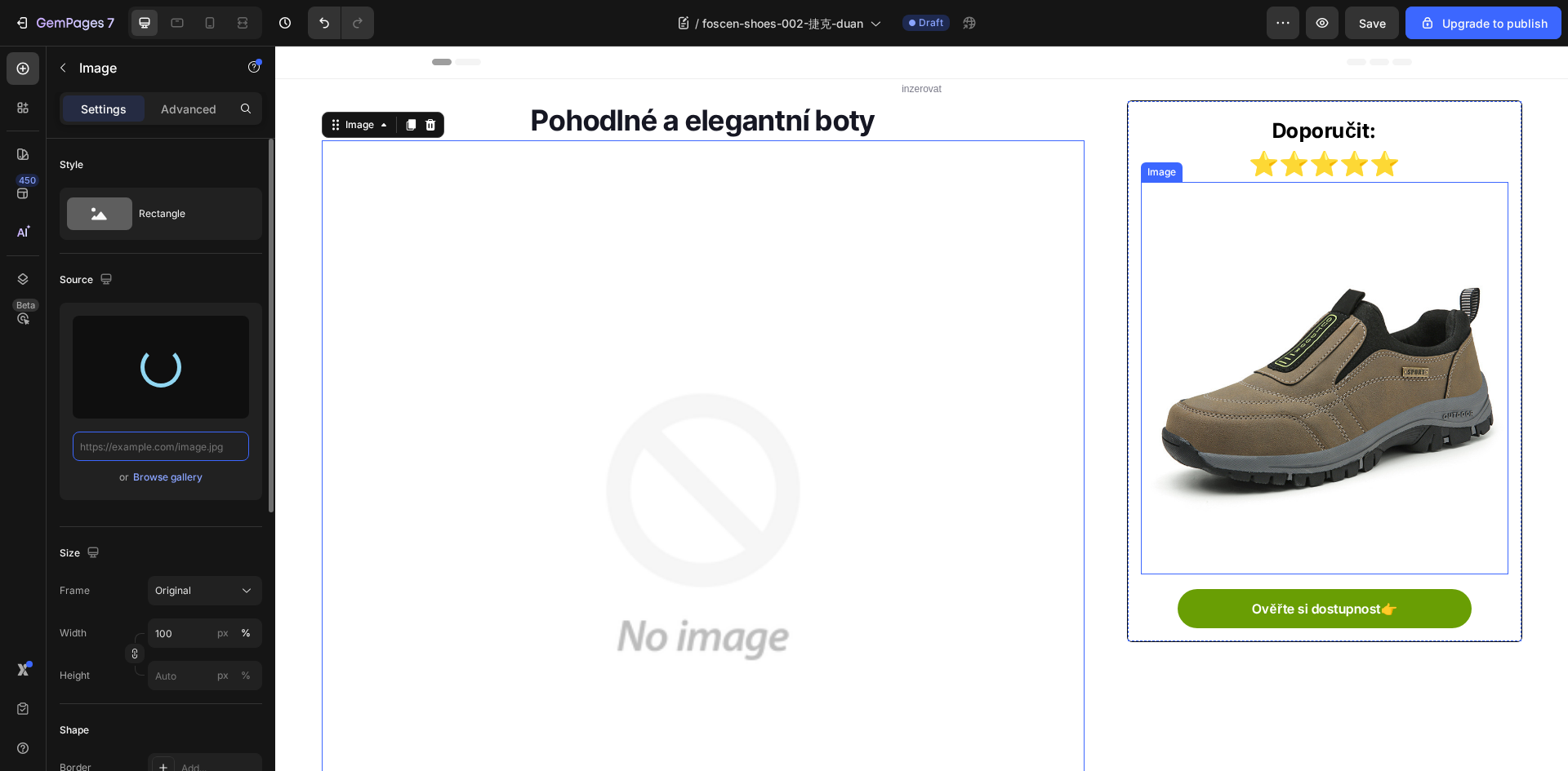
type input "[URL][DOMAIN_NAME]"
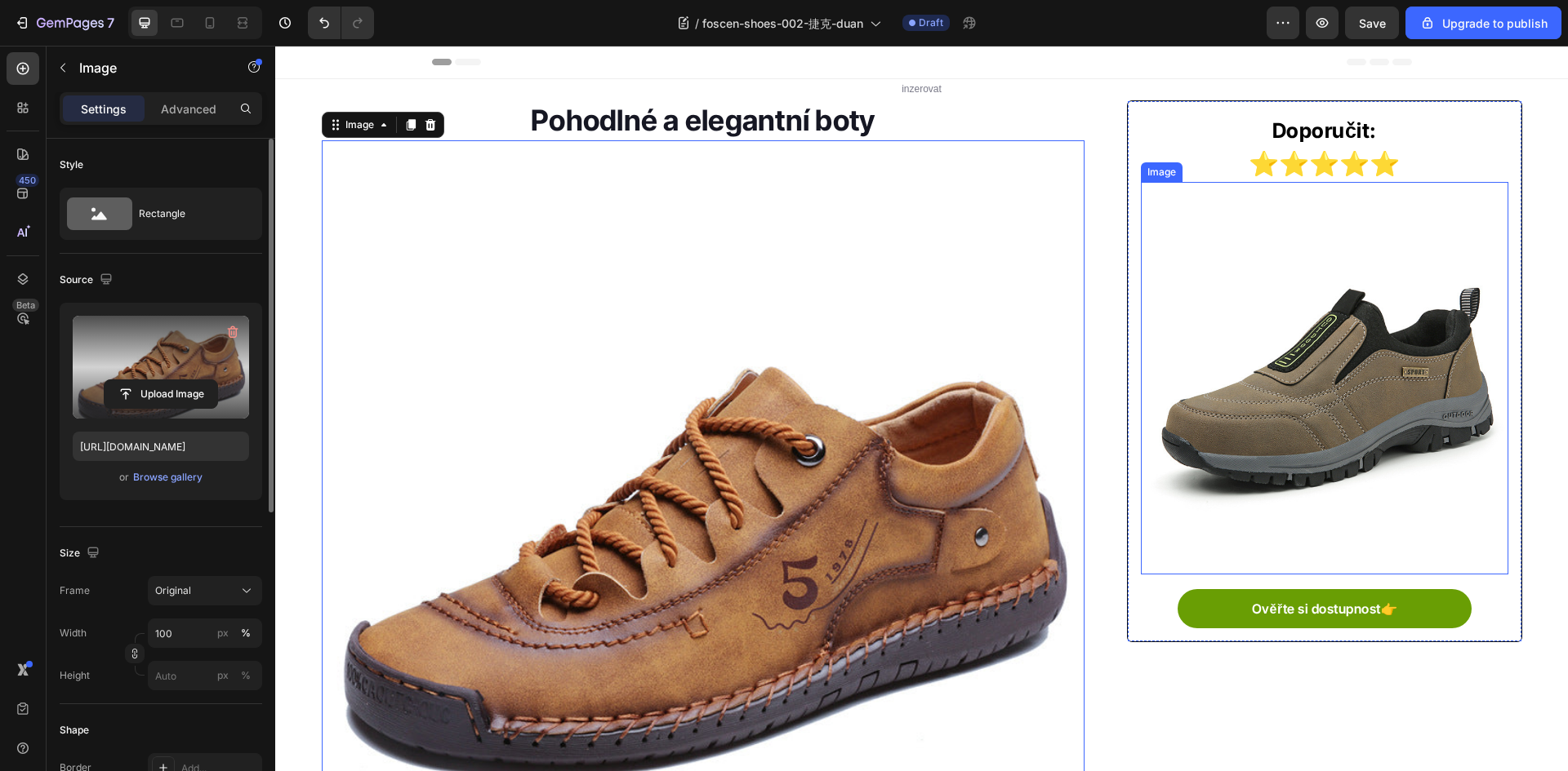
drag, startPoint x: 1225, startPoint y: 397, endPoint x: 1210, endPoint y: 401, distance: 15.5
click at [1225, 397] on img at bounding box center [1324, 373] width 367 height 367
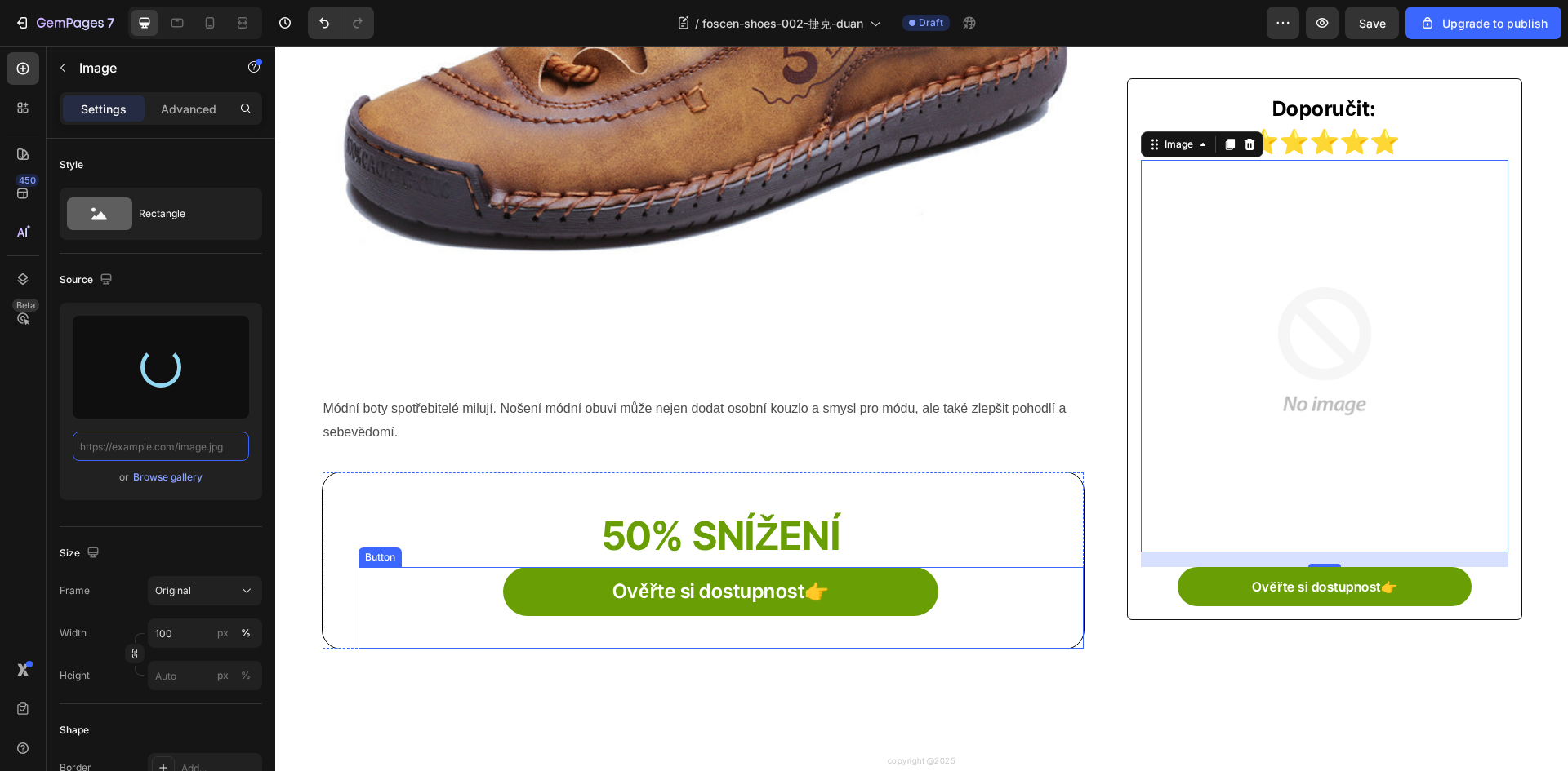
scroll to position [653, 0]
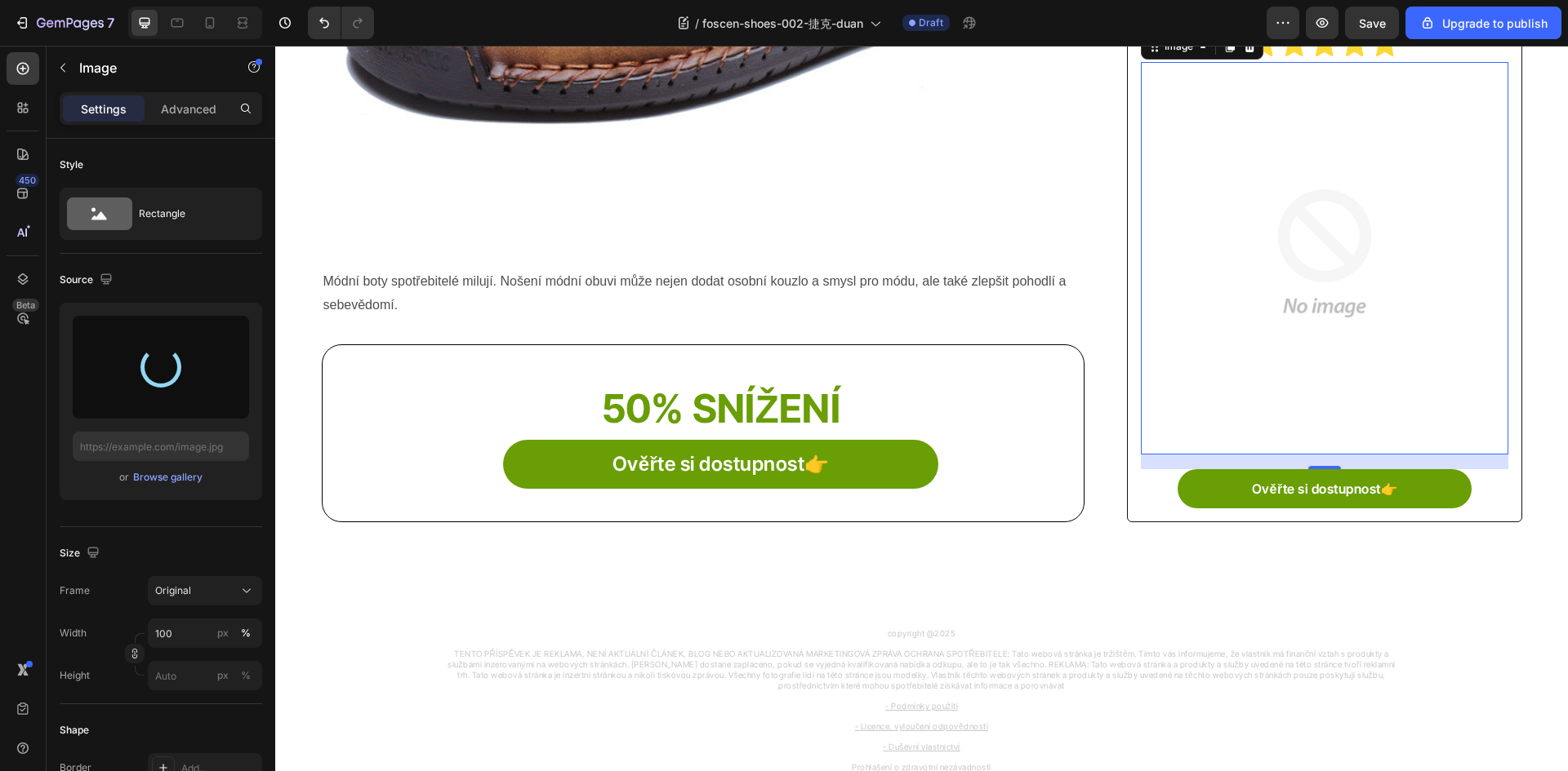
type input "[URL][DOMAIN_NAME]"
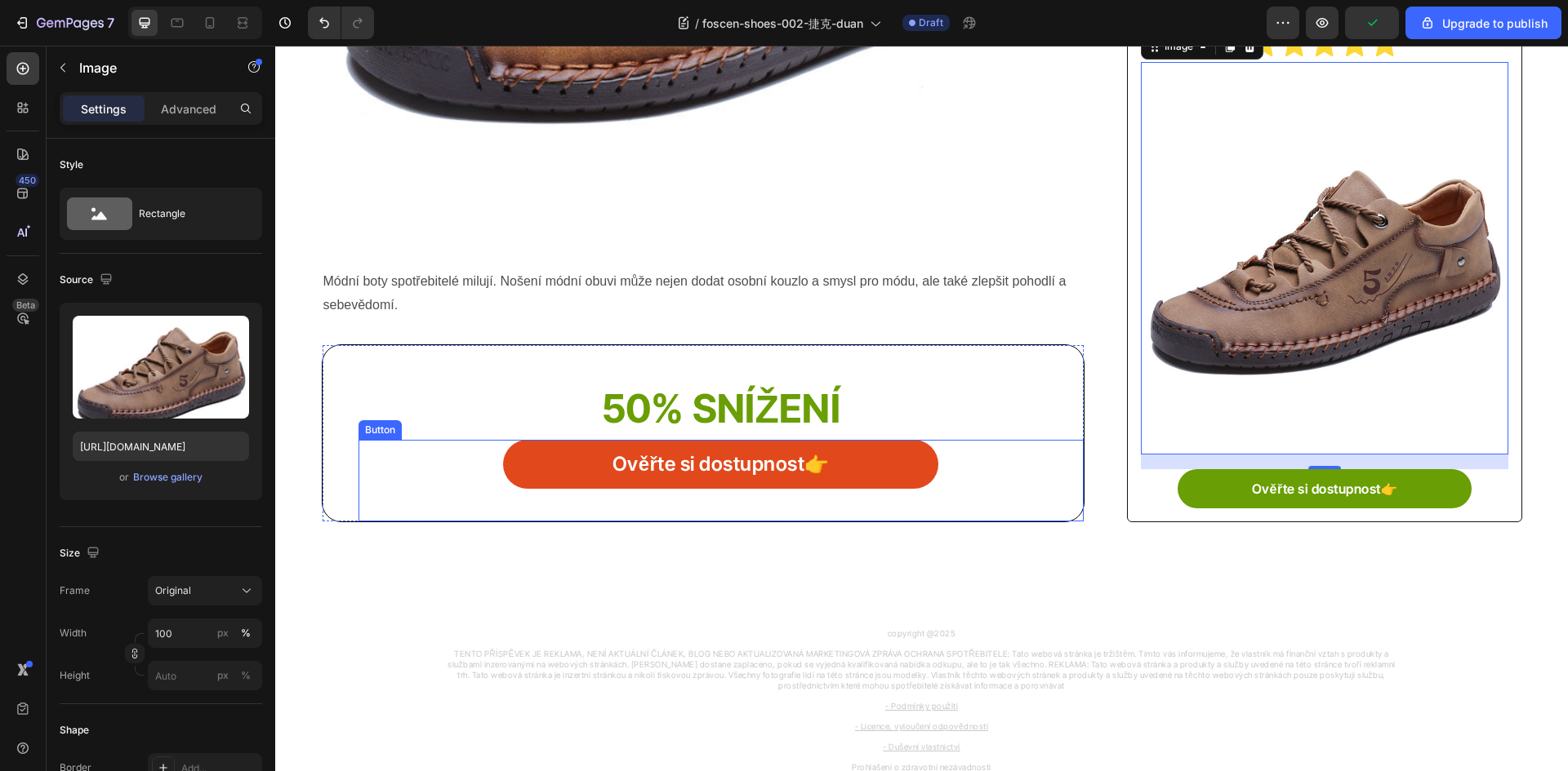
click at [551, 480] on link "Ověřte si dostupnost👉" at bounding box center [721, 464] width 436 height 49
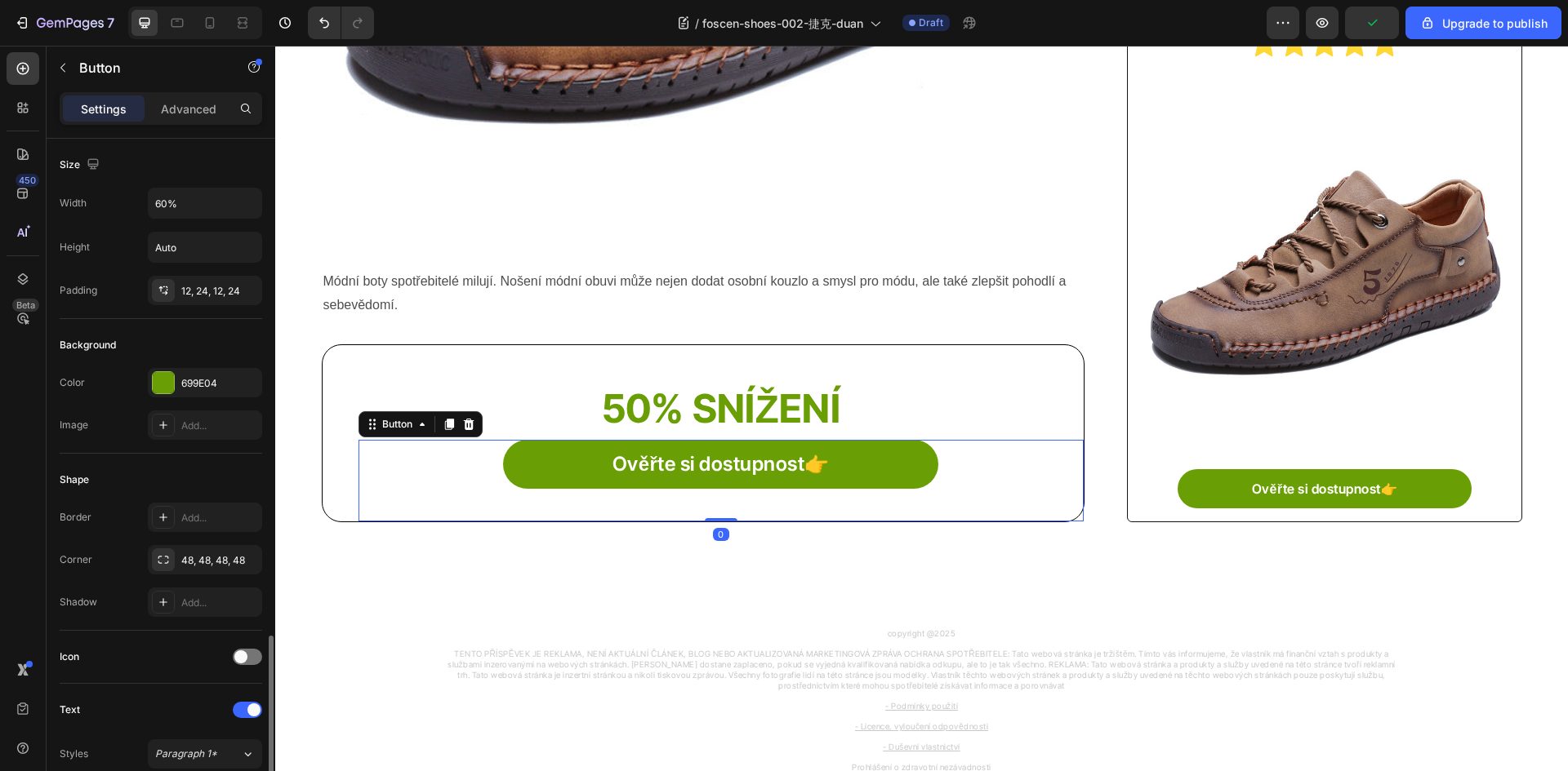
scroll to position [490, 0]
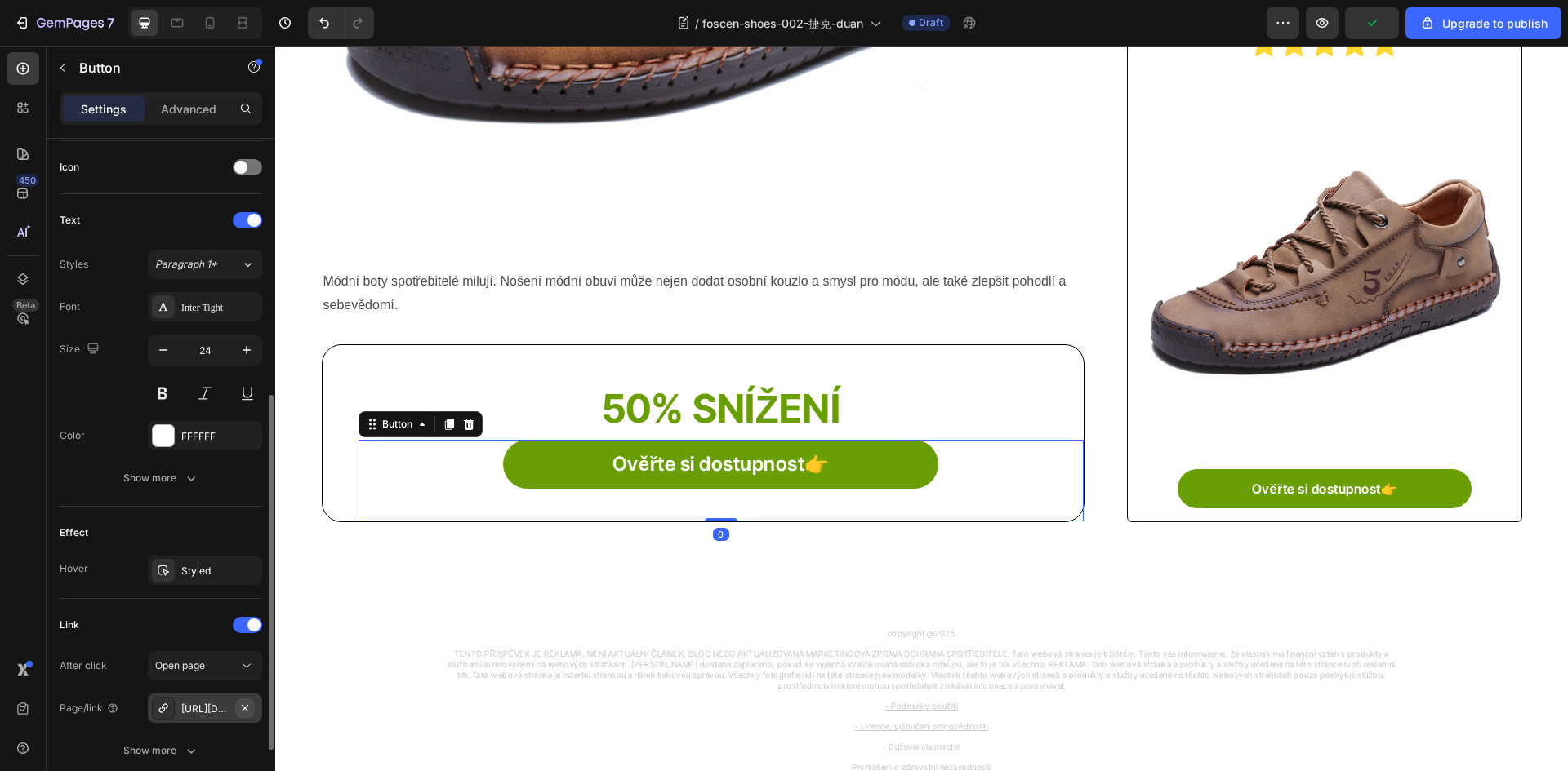
click at [235, 711] on button "button" at bounding box center [245, 708] width 20 height 20
click at [153, 716] on div at bounding box center [163, 708] width 23 height 23
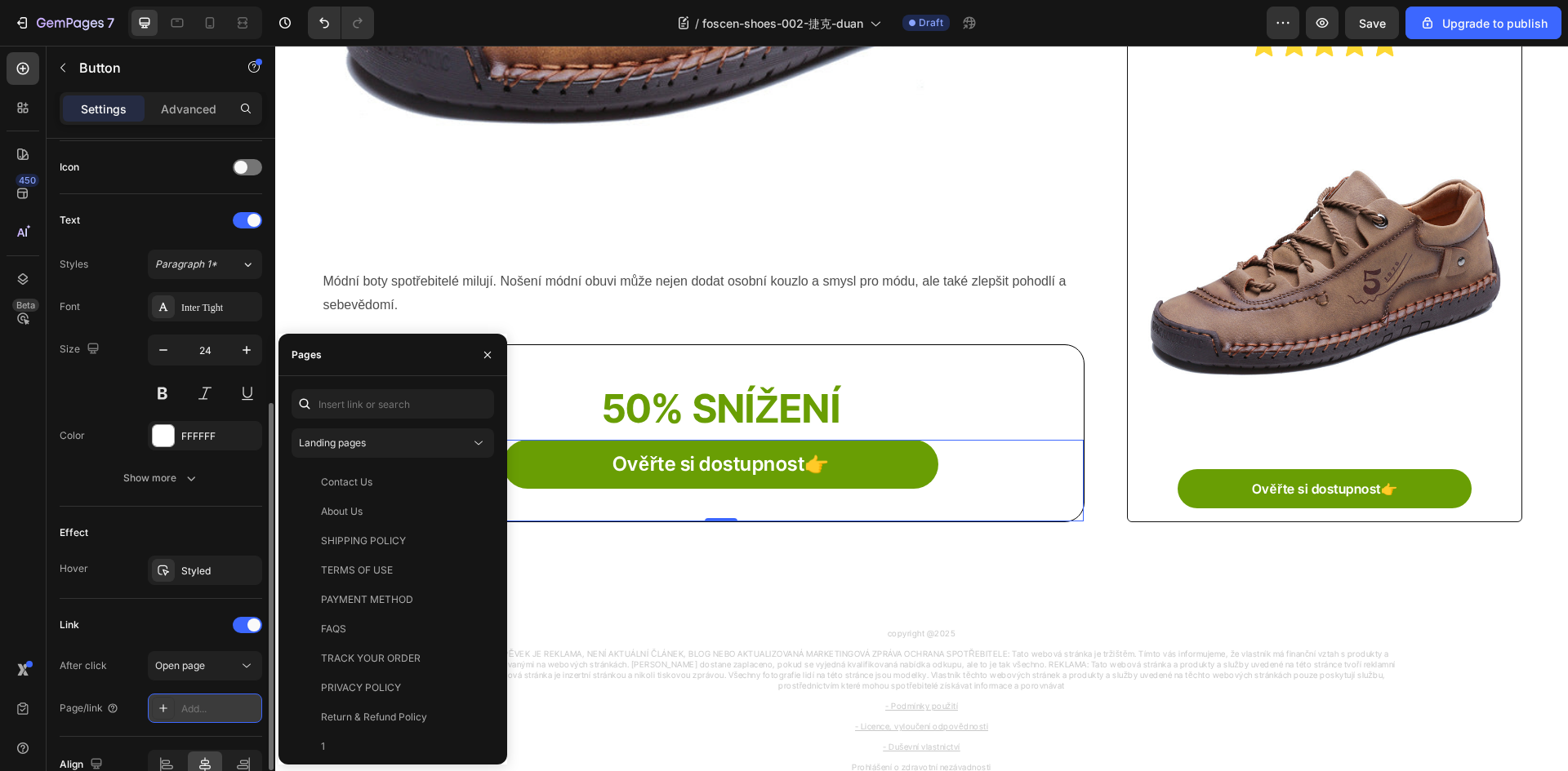
click at [165, 712] on icon at bounding box center [164, 709] width 13 height 13
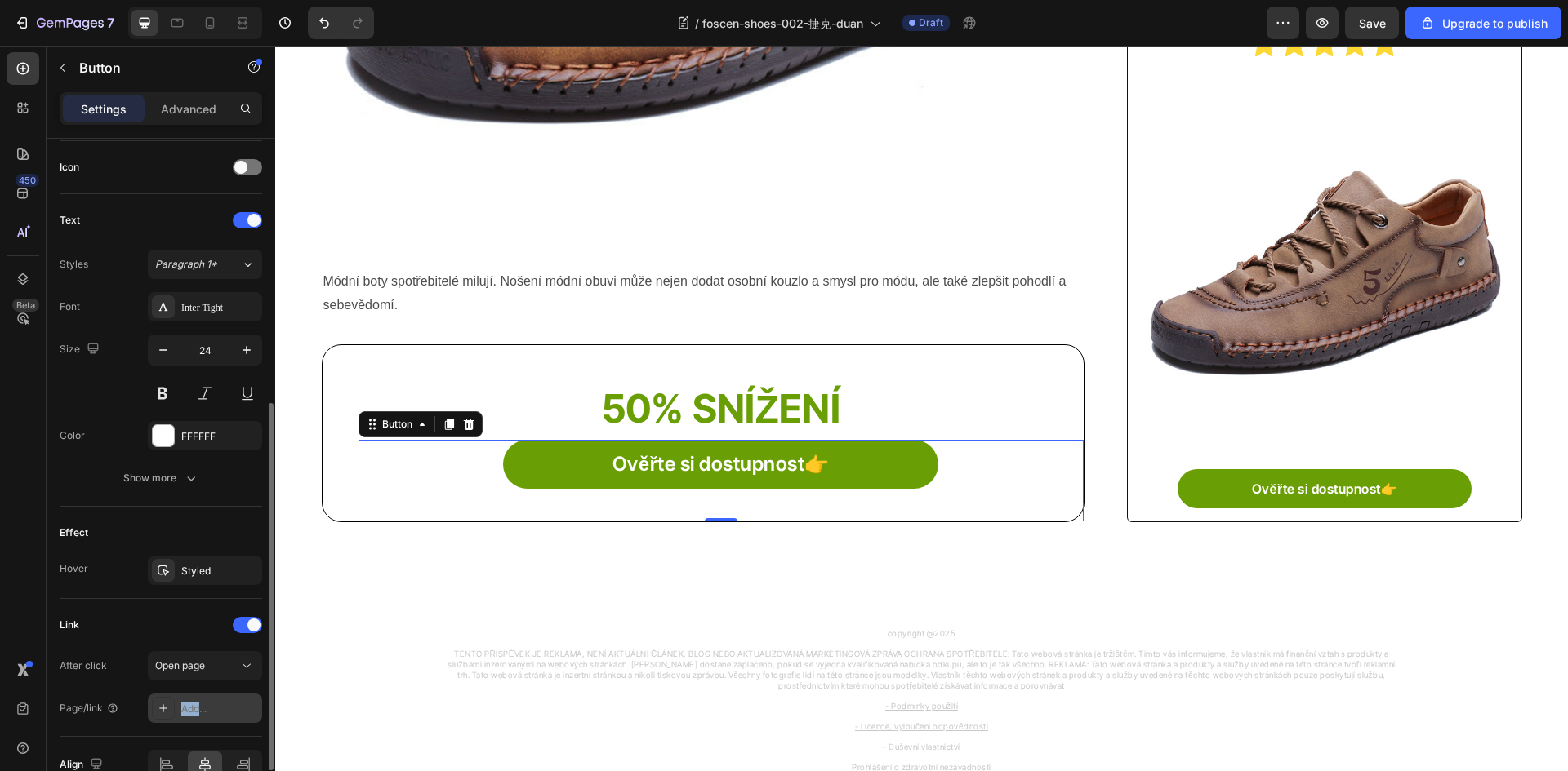
click at [165, 711] on icon at bounding box center [164, 709] width 13 height 13
paste input "https://foscen.com/products/0803---253"
type input "https://foscen.com/products/0803---253"
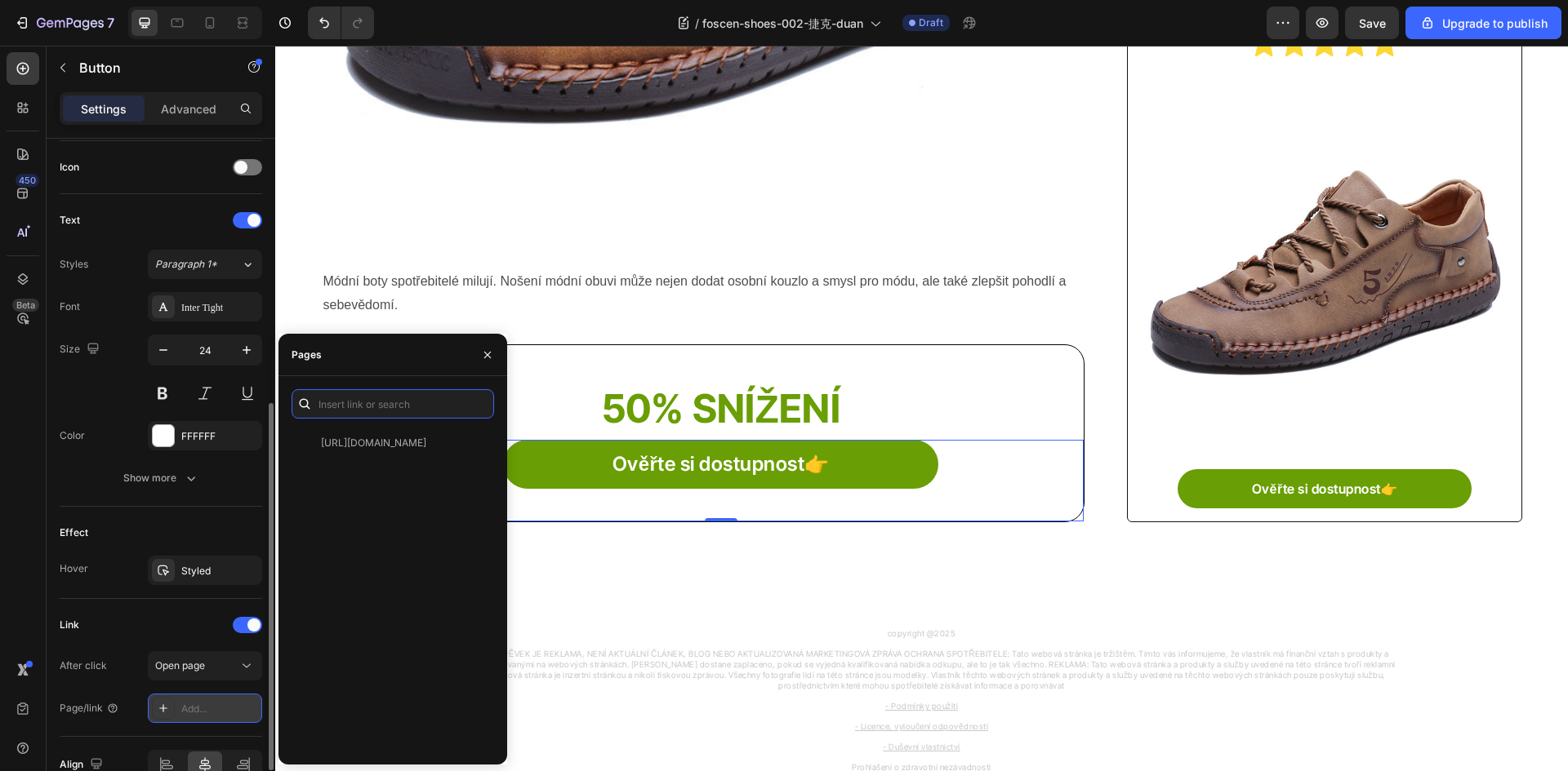
scroll to position [0, 0]
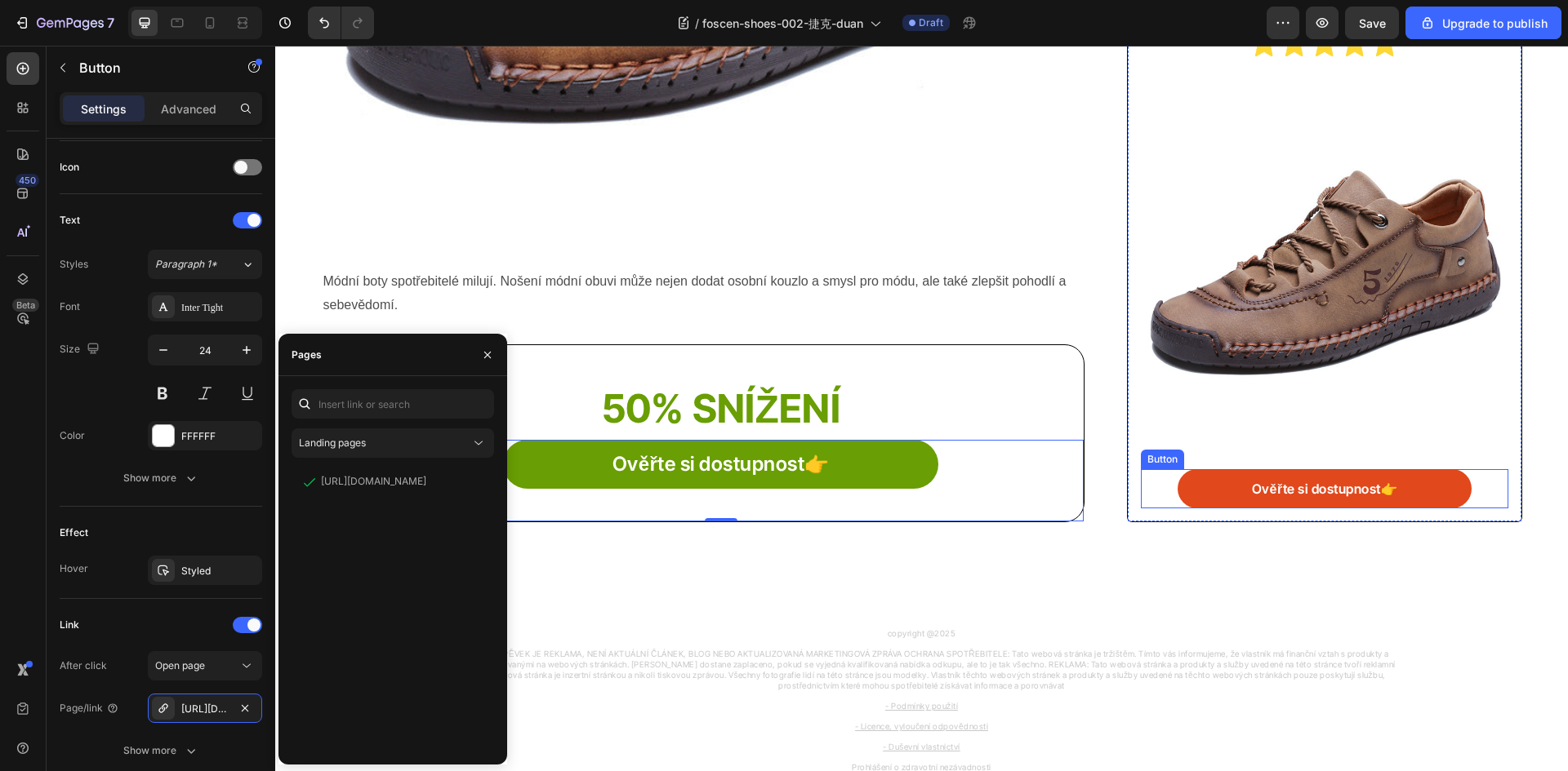
click at [1208, 488] on link "Ověřte si dostupnost👉" at bounding box center [1324, 489] width 293 height 39
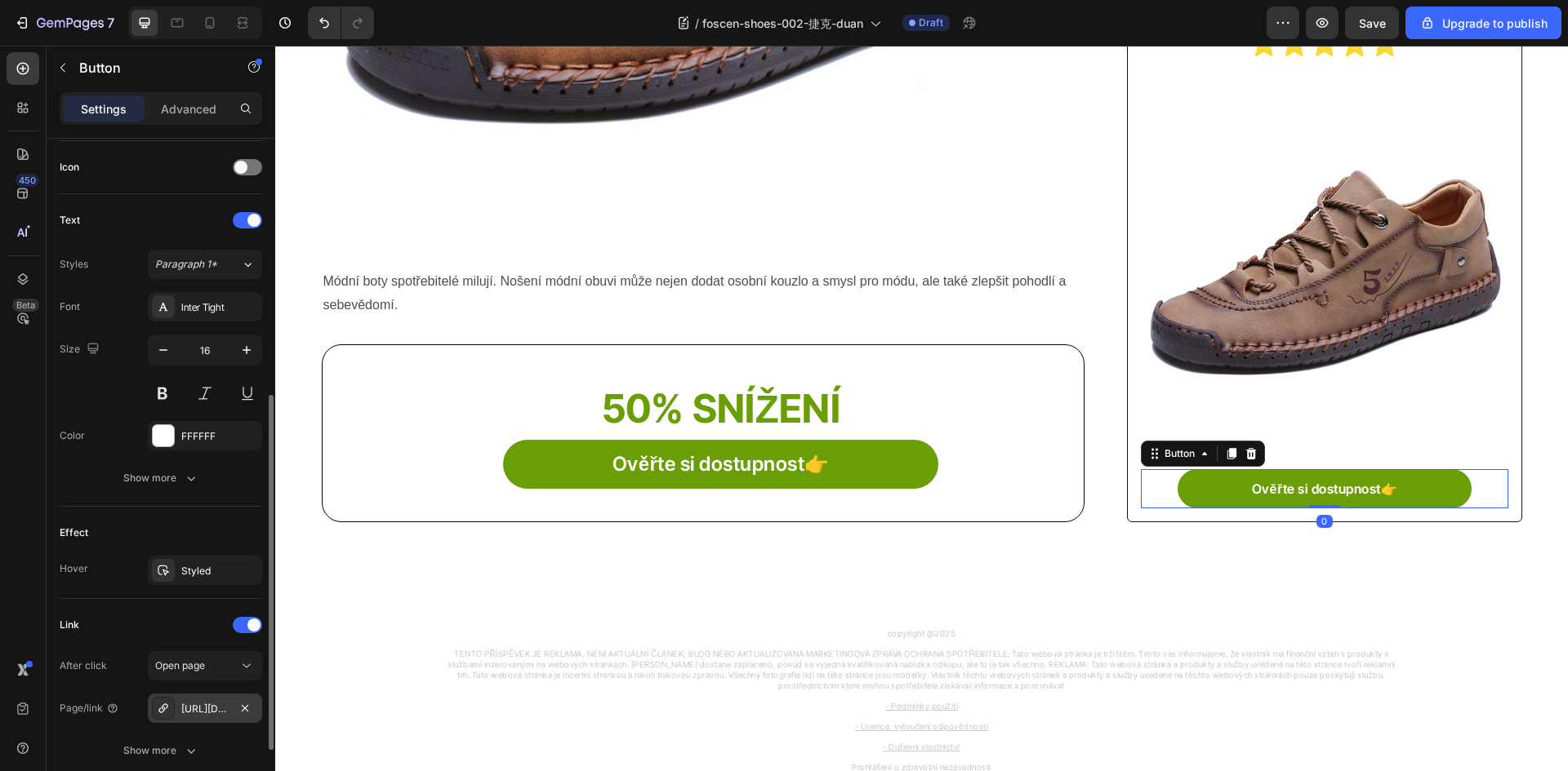
click at [255, 706] on div "https://foscen.com/0830-1253" at bounding box center [205, 708] width 115 height 29
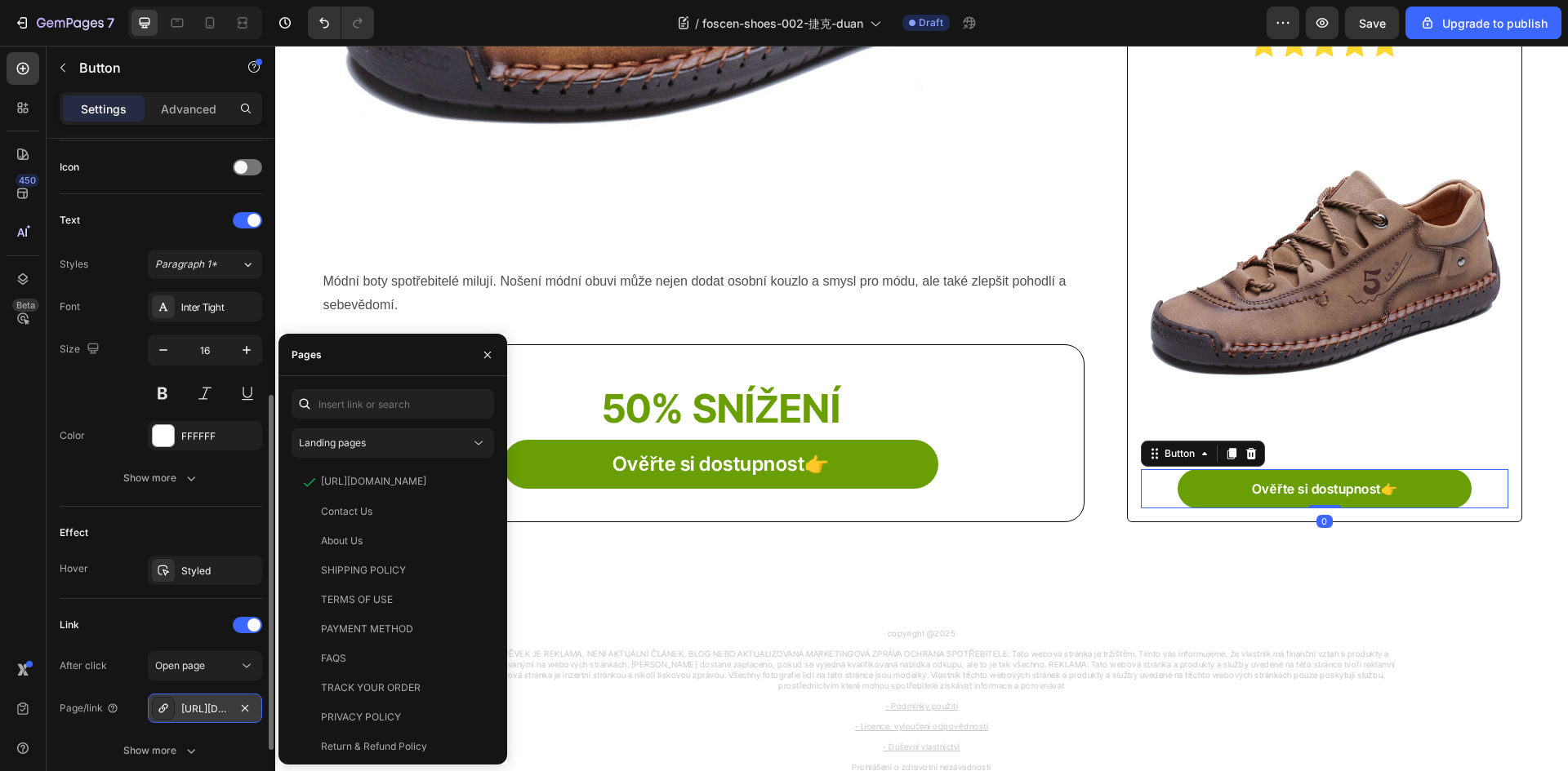
click at [180, 707] on div "https://foscen.com/0830-1253" at bounding box center [205, 708] width 115 height 29
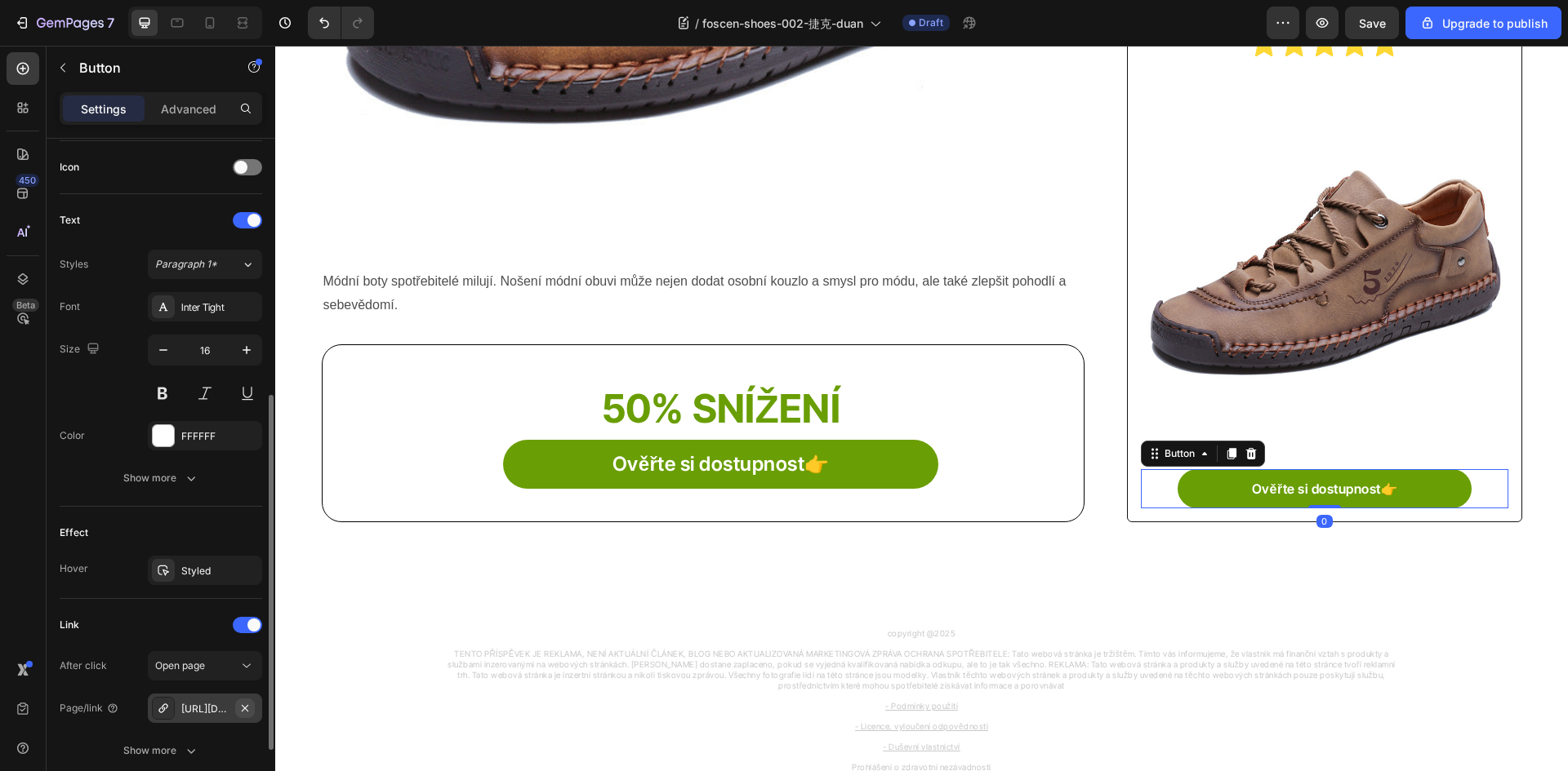
click at [245, 708] on icon "button" at bounding box center [245, 707] width 7 height 7
click at [182, 706] on div "Add..." at bounding box center [220, 710] width 77 height 15
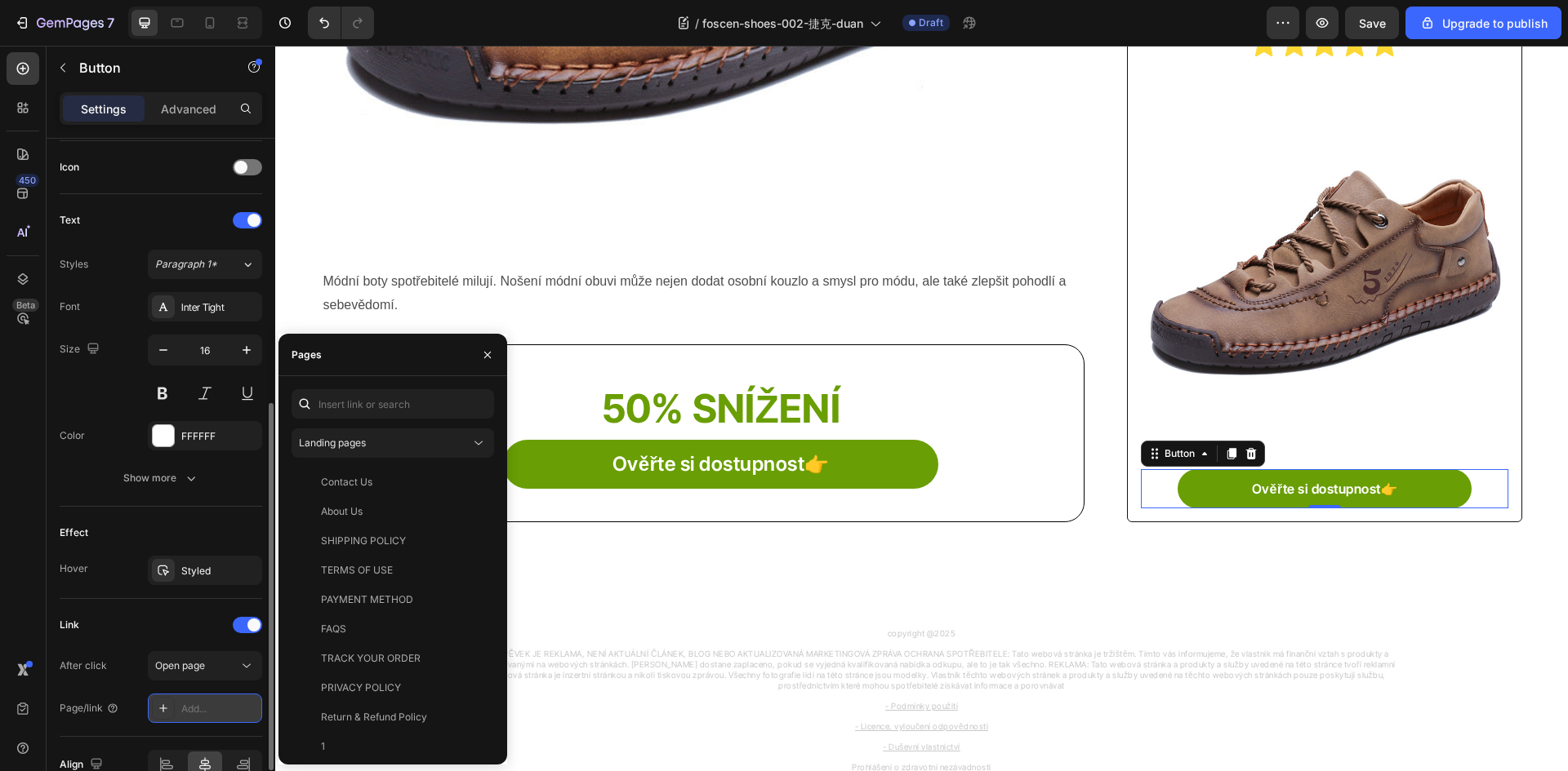
click at [166, 707] on icon at bounding box center [164, 709] width 13 height 13
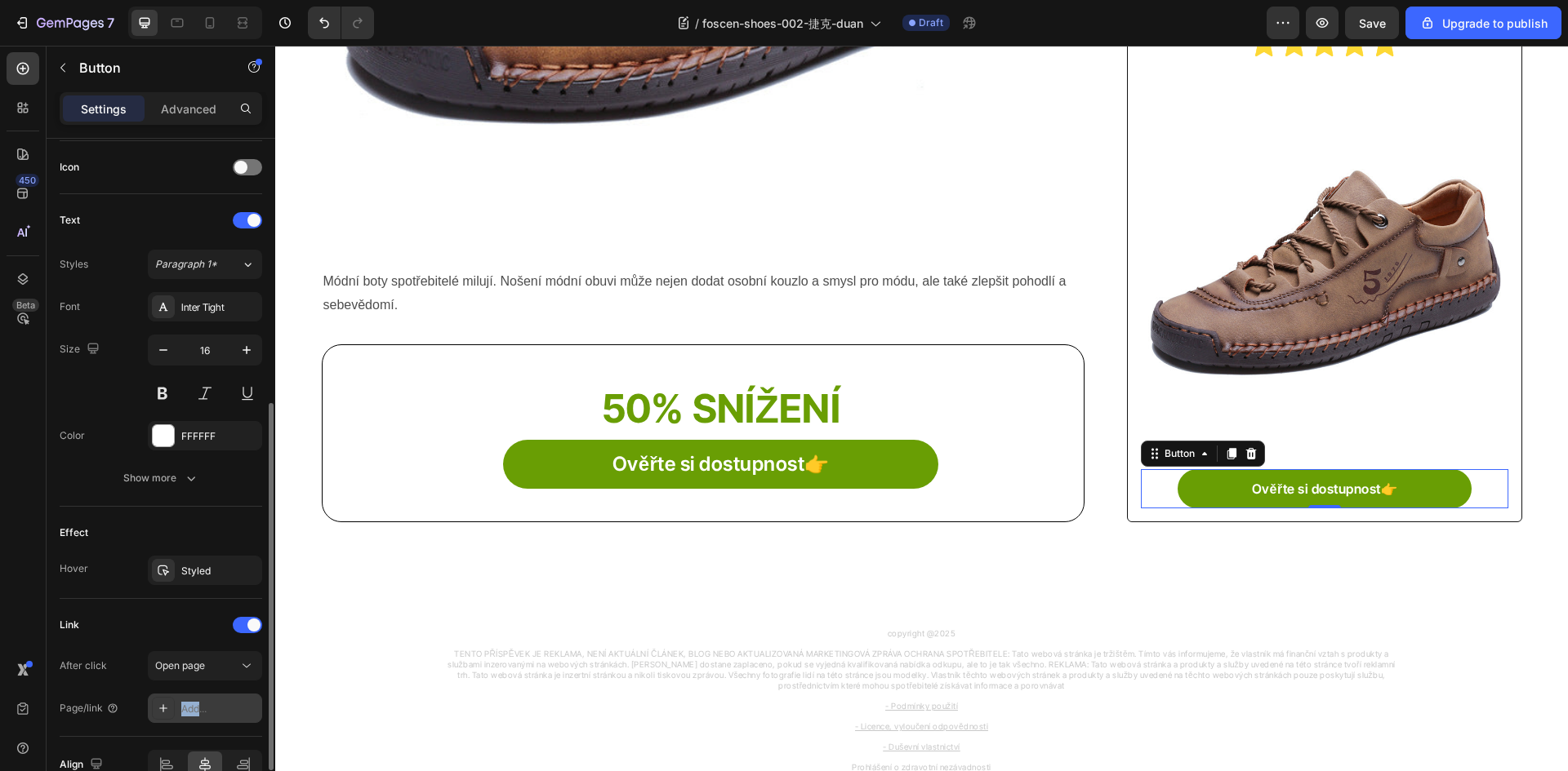
click at [166, 707] on icon at bounding box center [164, 709] width 13 height 13
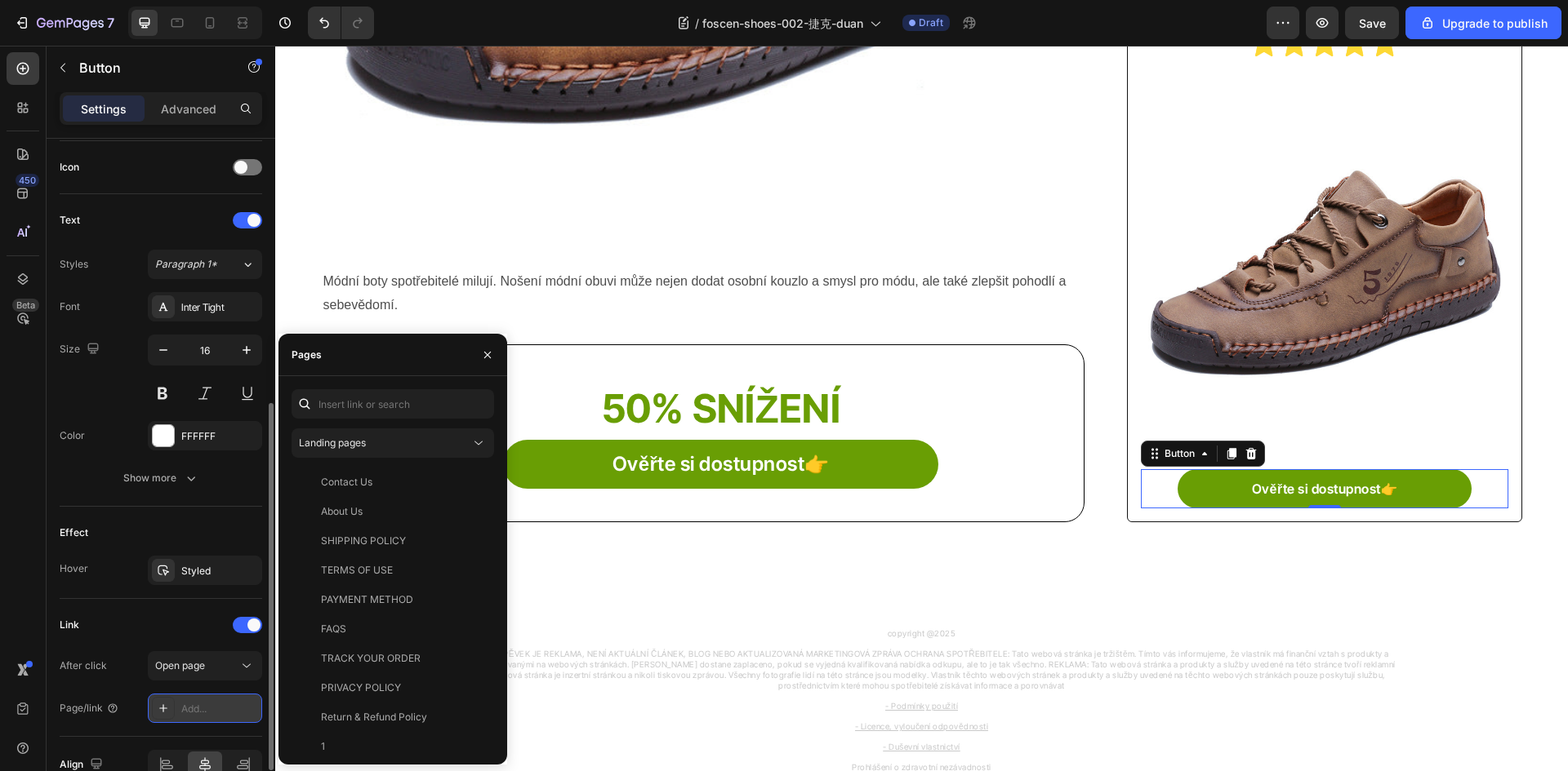
click at [166, 705] on icon at bounding box center [164, 709] width 13 height 13
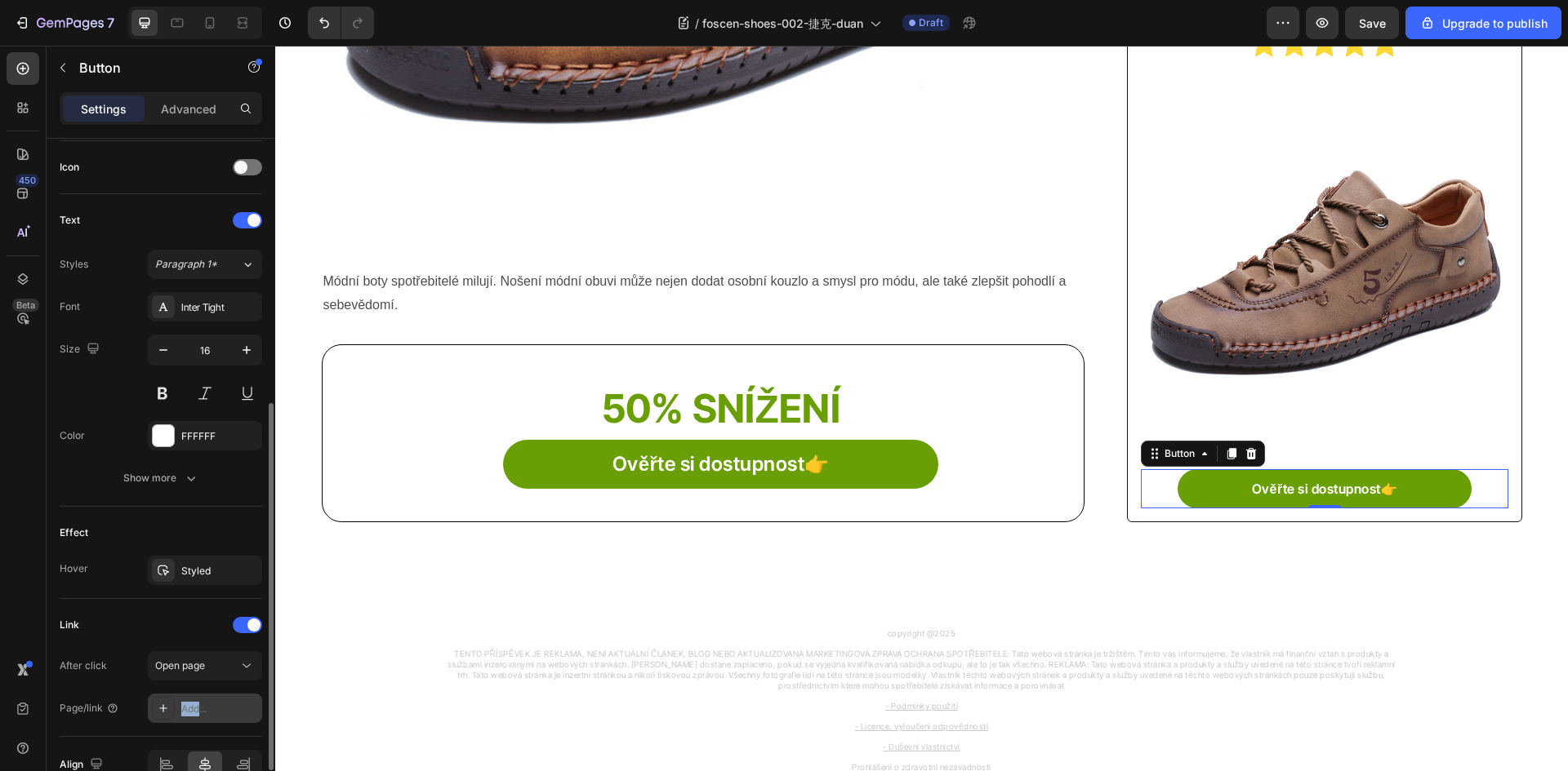
click at [166, 705] on icon at bounding box center [164, 709] width 13 height 13
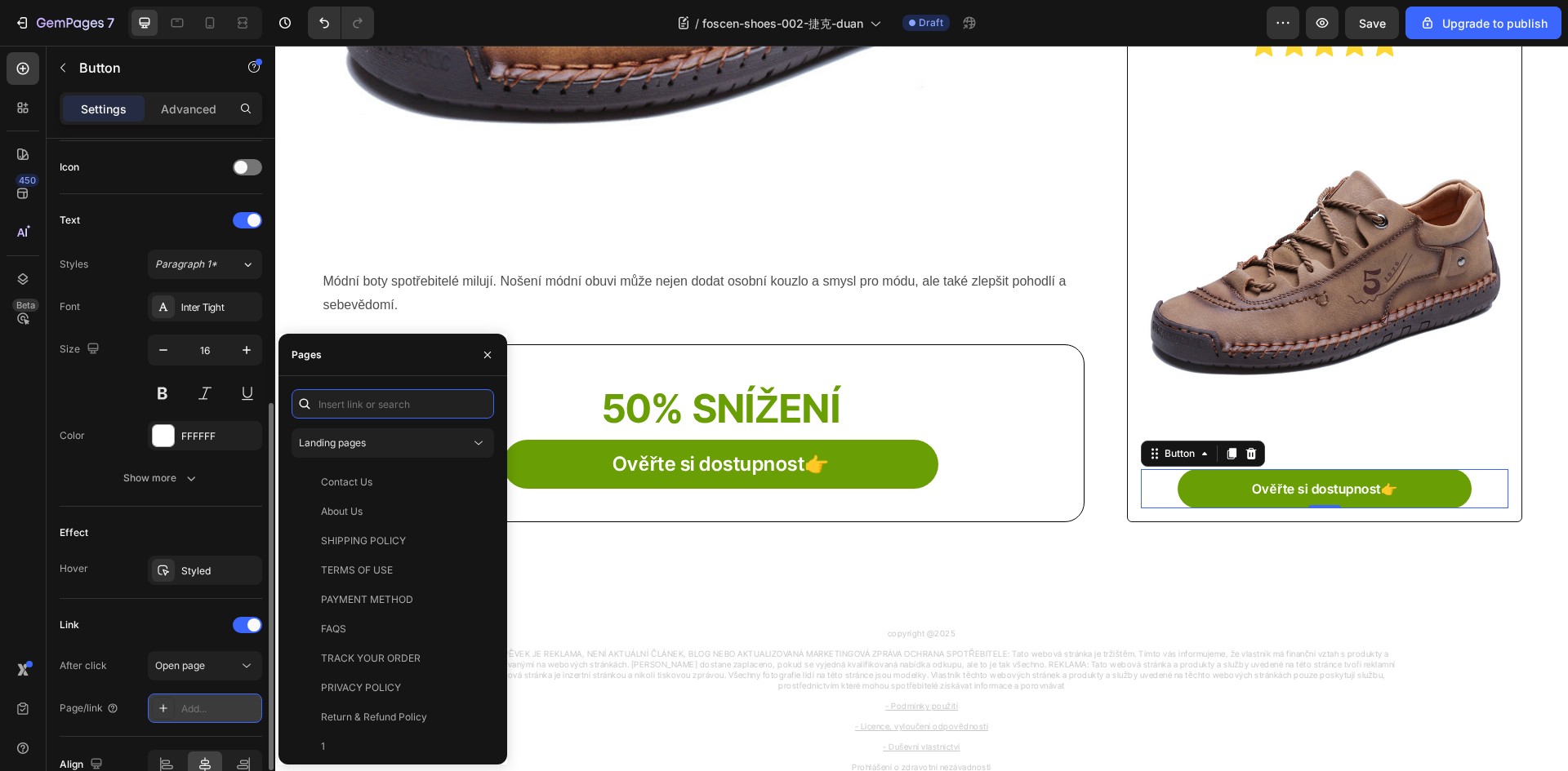
paste input "https://foscen.com/products/0803---253"
type input "https://foscen.com/products/0803---253"
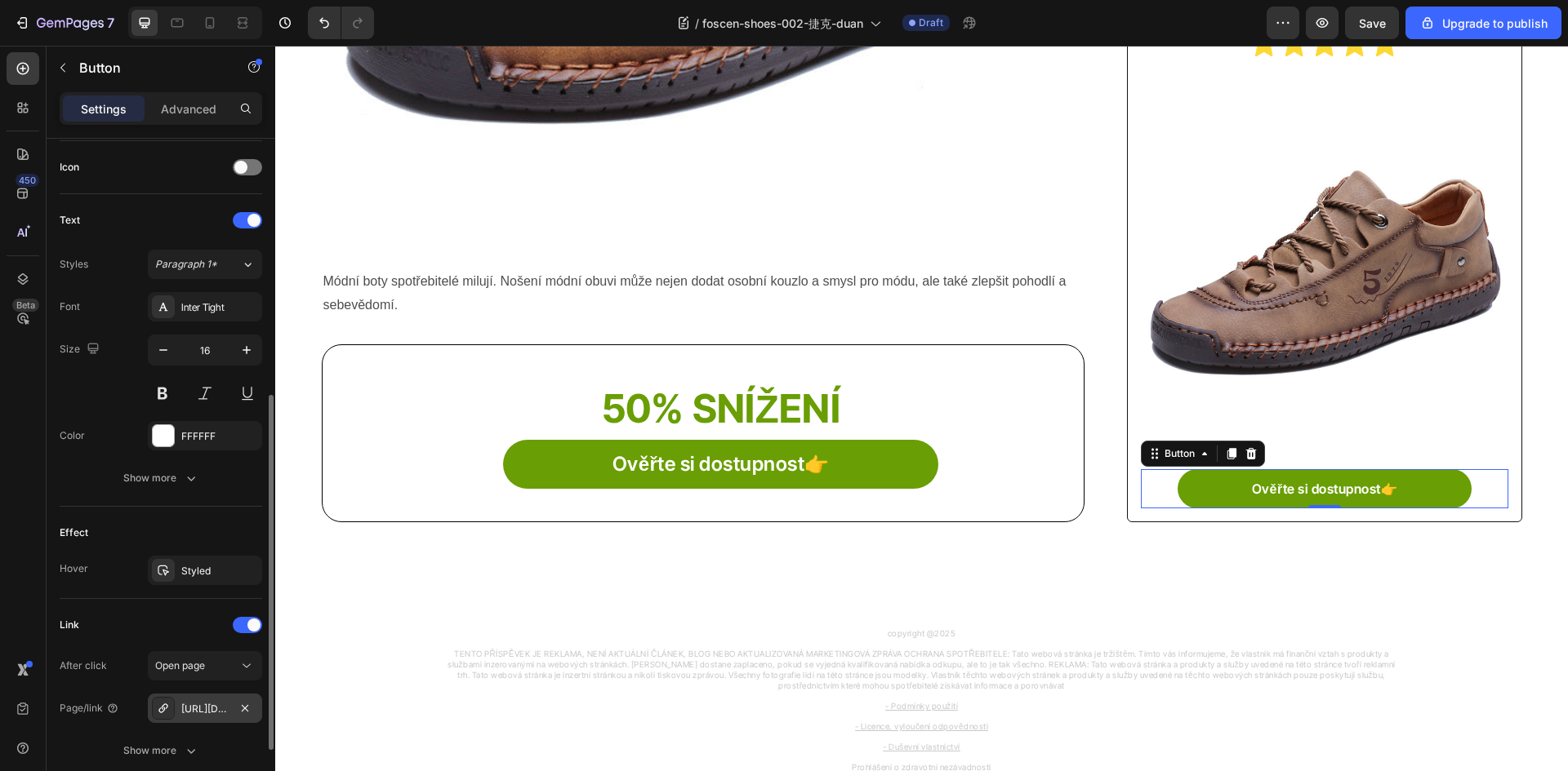
click at [103, 610] on div "Link After click Open page Page/link https://foscen.com/0803---253 Show more" at bounding box center [160, 689] width 202 height 181
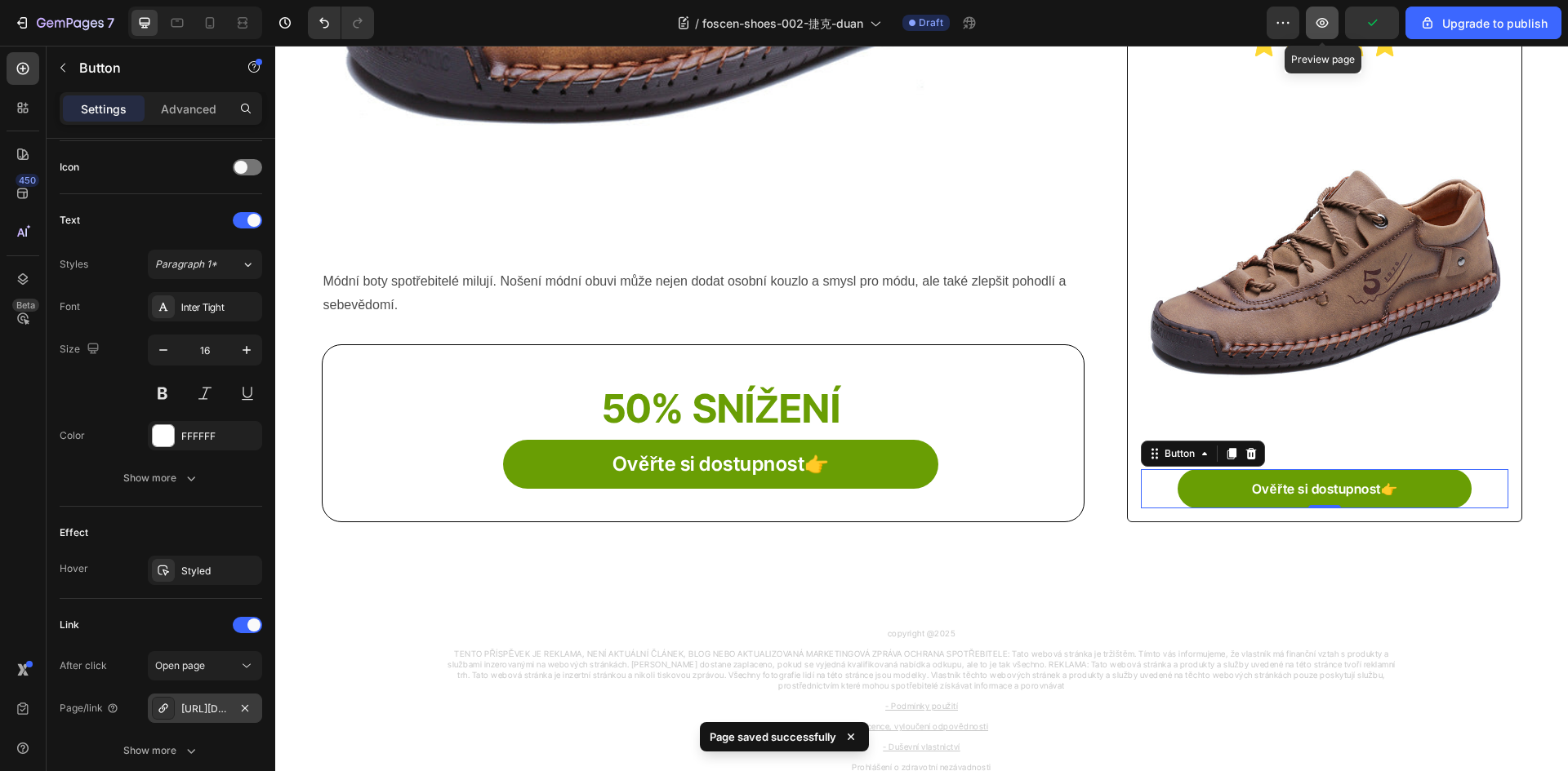
click at [1327, 26] on icon "button" at bounding box center [1322, 23] width 16 height 16
click at [46, 17] on icon "button" at bounding box center [70, 24] width 67 height 14
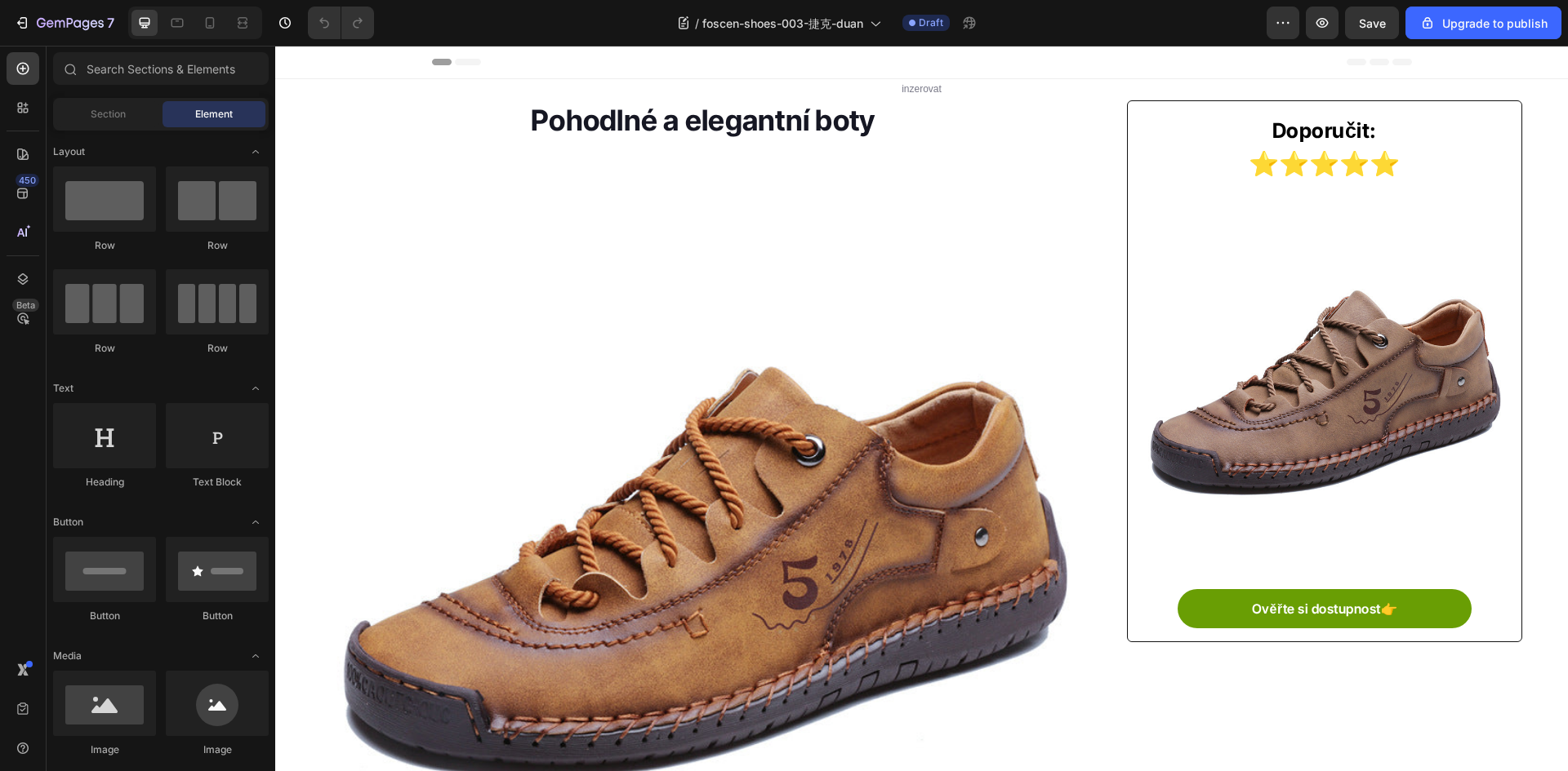
click at [520, 507] on img at bounding box center [704, 527] width 764 height 763
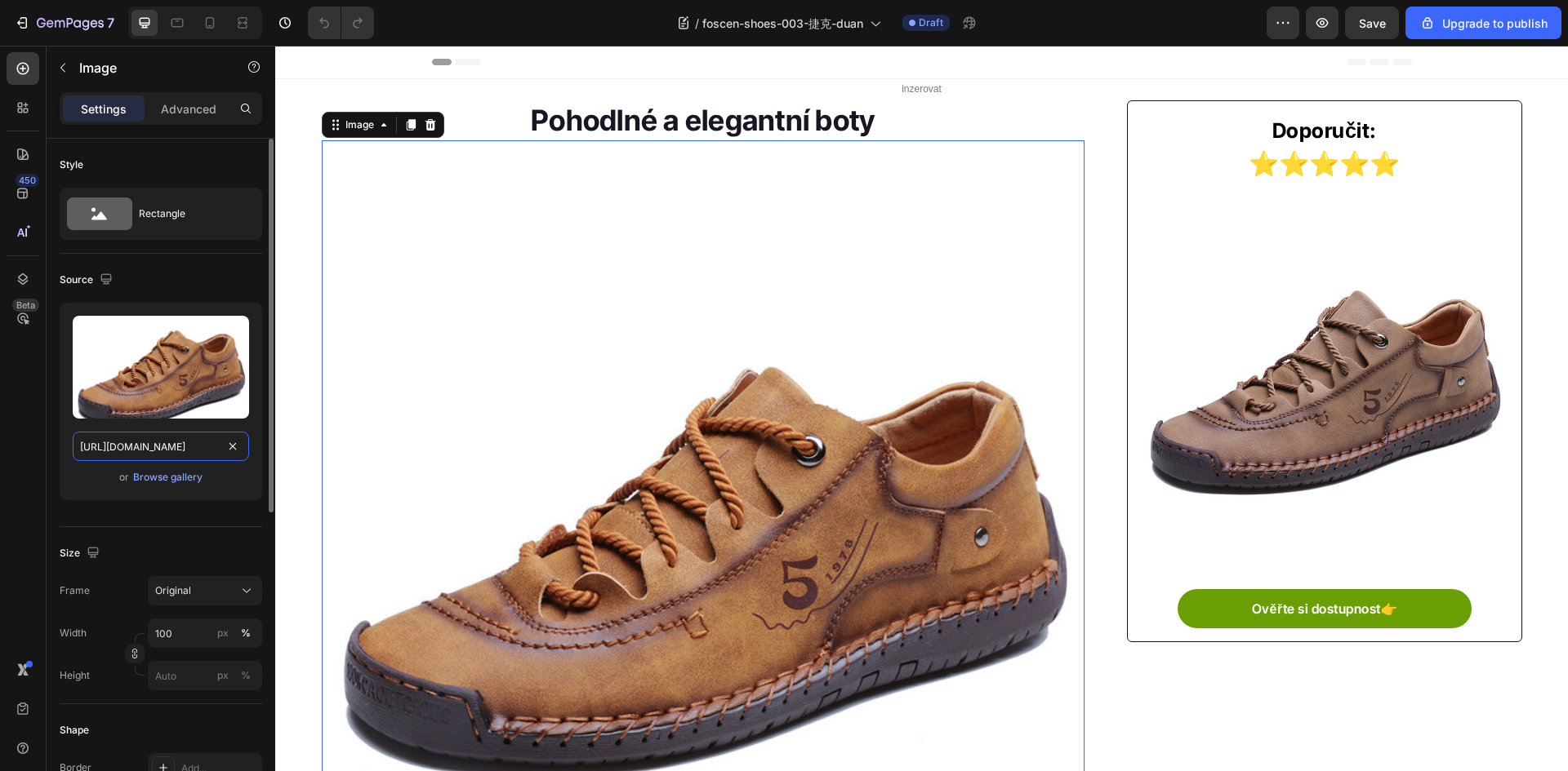
click at [113, 437] on input "[URL][DOMAIN_NAME]" at bounding box center [160, 446] width 176 height 29
paste input "[DOMAIN_NAME][URL]"
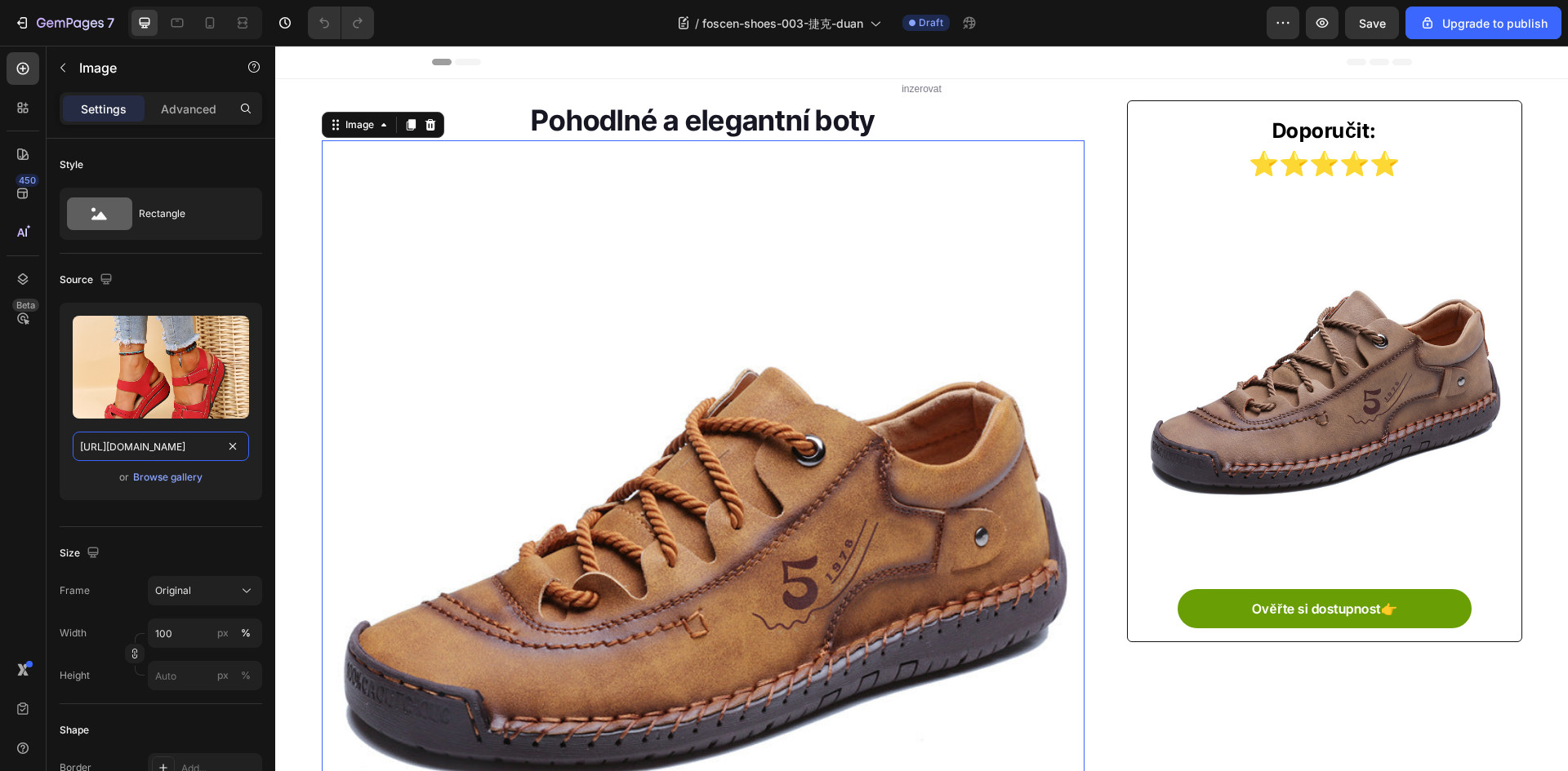
type input "[URL][DOMAIN_NAME]"
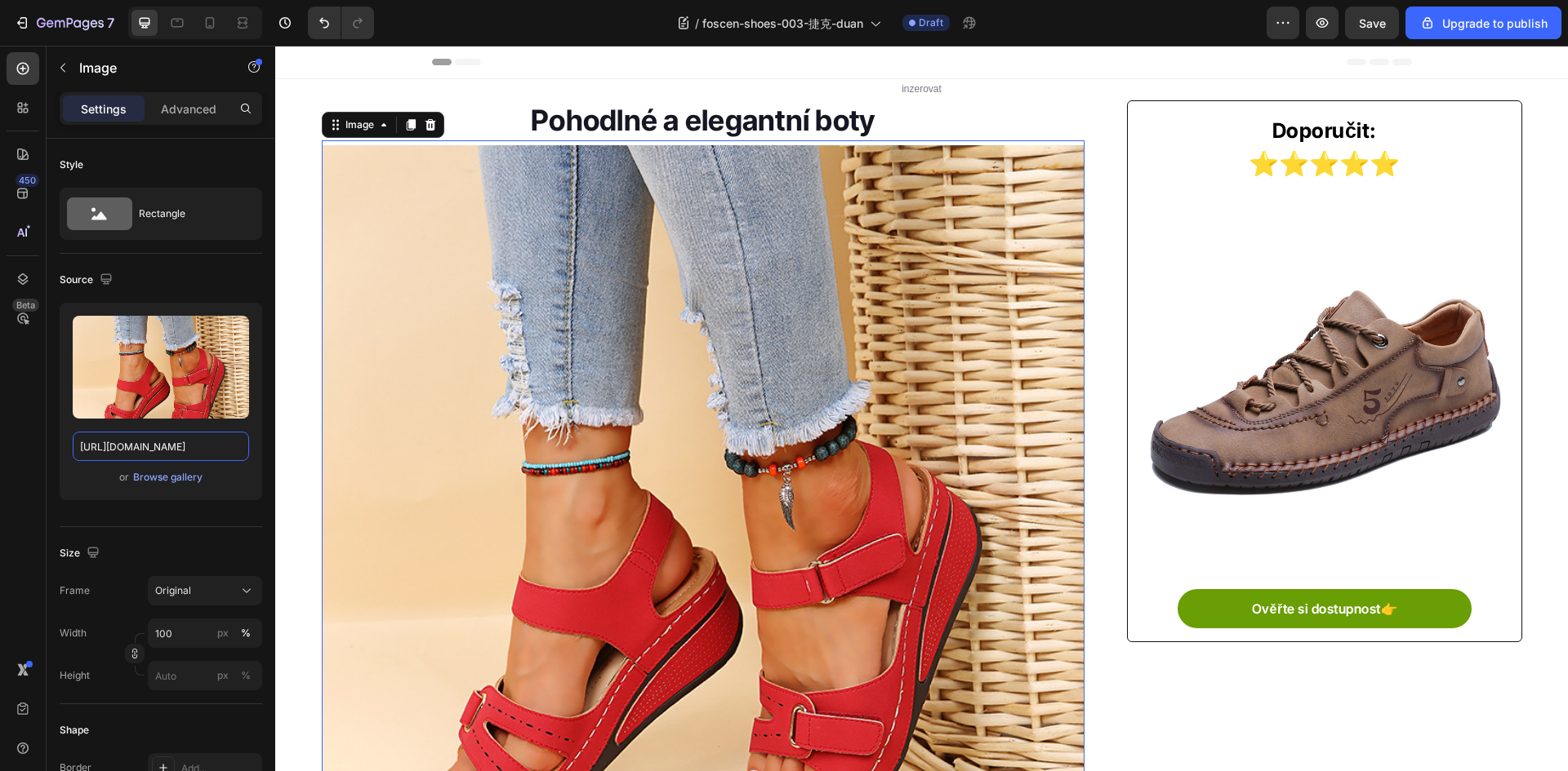
scroll to position [0, 0]
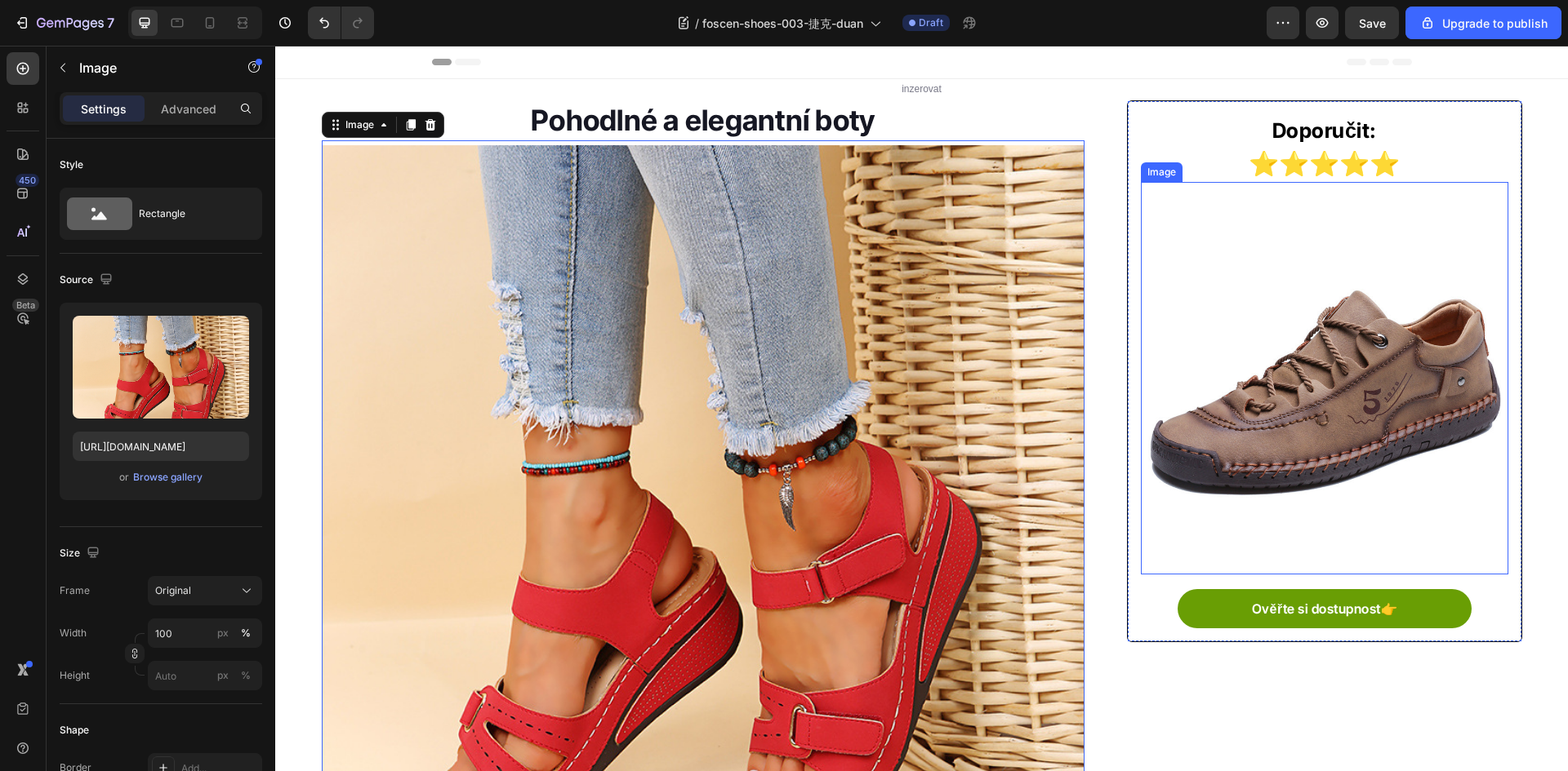
drag, startPoint x: 1276, startPoint y: 411, endPoint x: 1146, endPoint y: 429, distance: 131.2
click at [1276, 411] on img at bounding box center [1324, 373] width 367 height 367
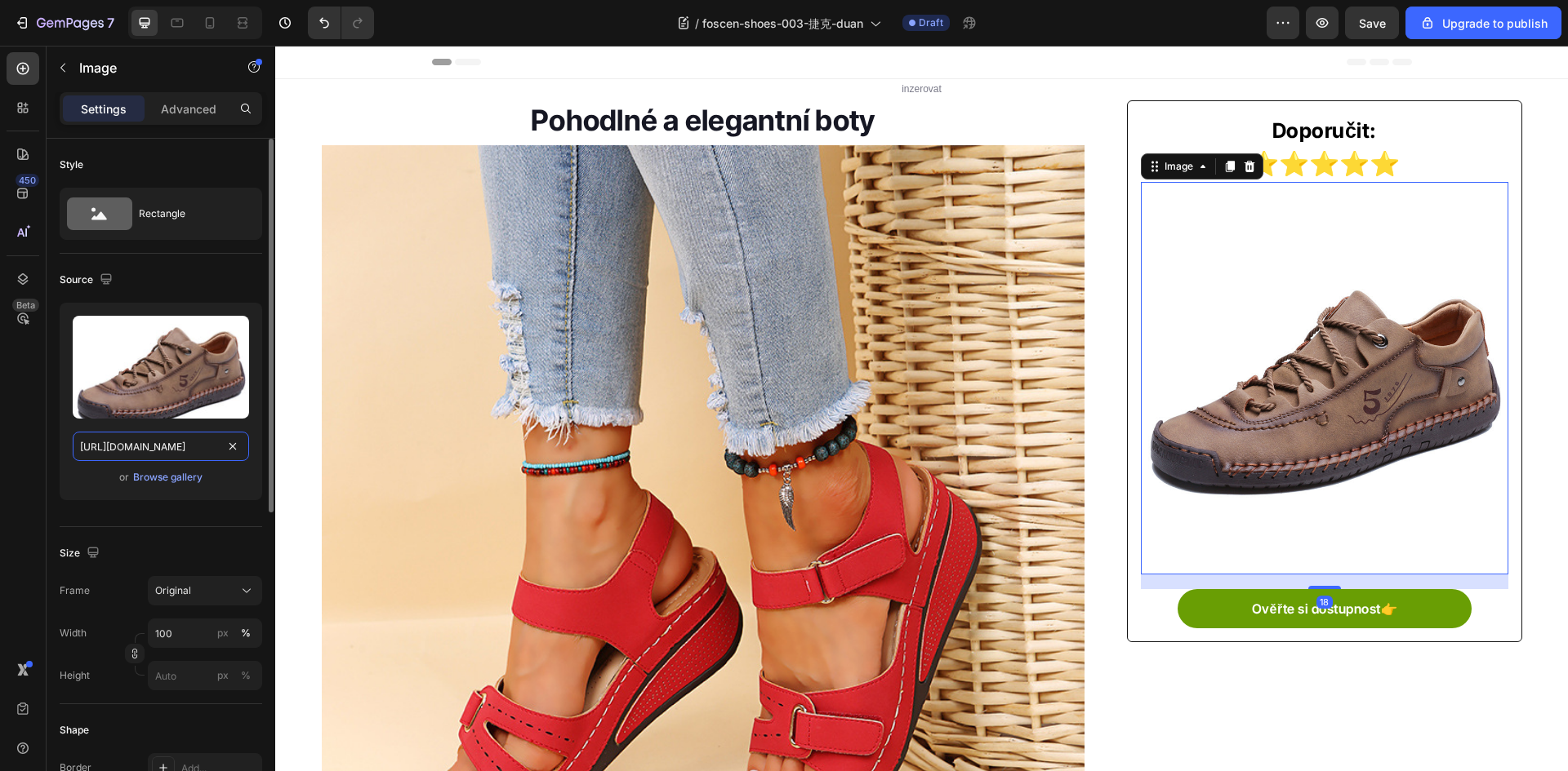
click at [151, 435] on input "[URL][DOMAIN_NAME]" at bounding box center [160, 446] width 176 height 29
paste input "[DOMAIN_NAME][URL]"
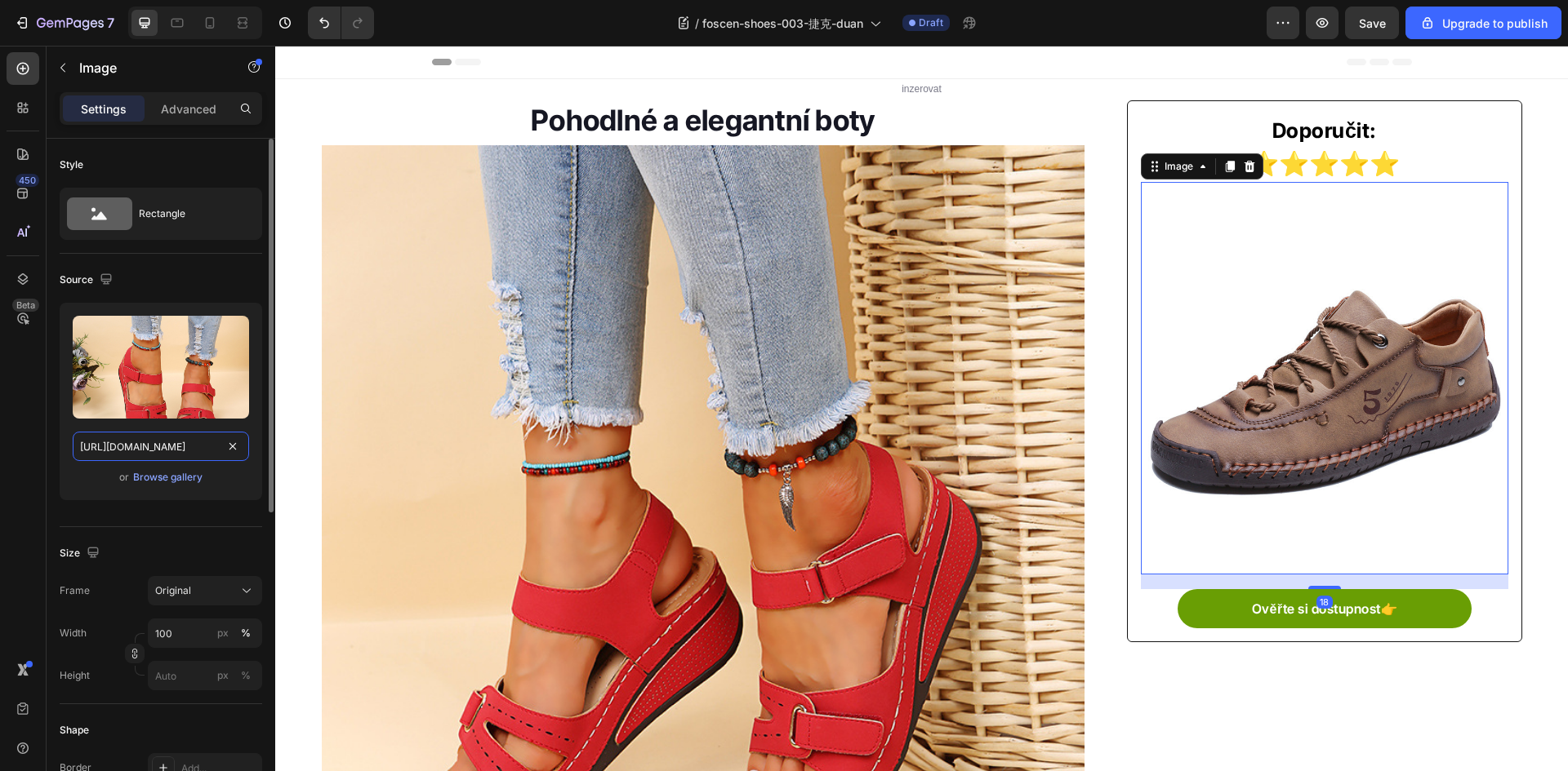
scroll to position [0, 515]
type input "[URL][DOMAIN_NAME]"
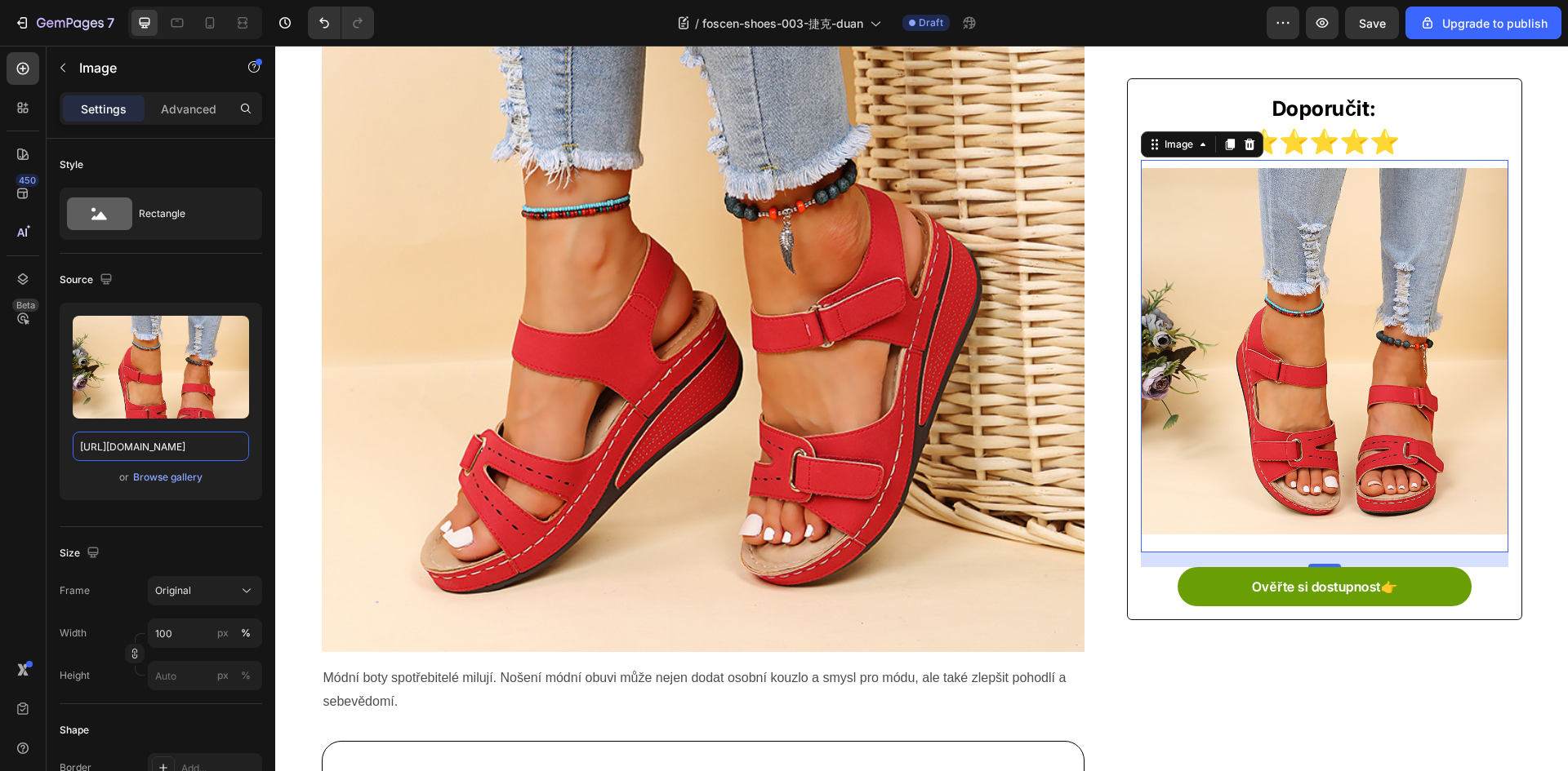
scroll to position [572, 0]
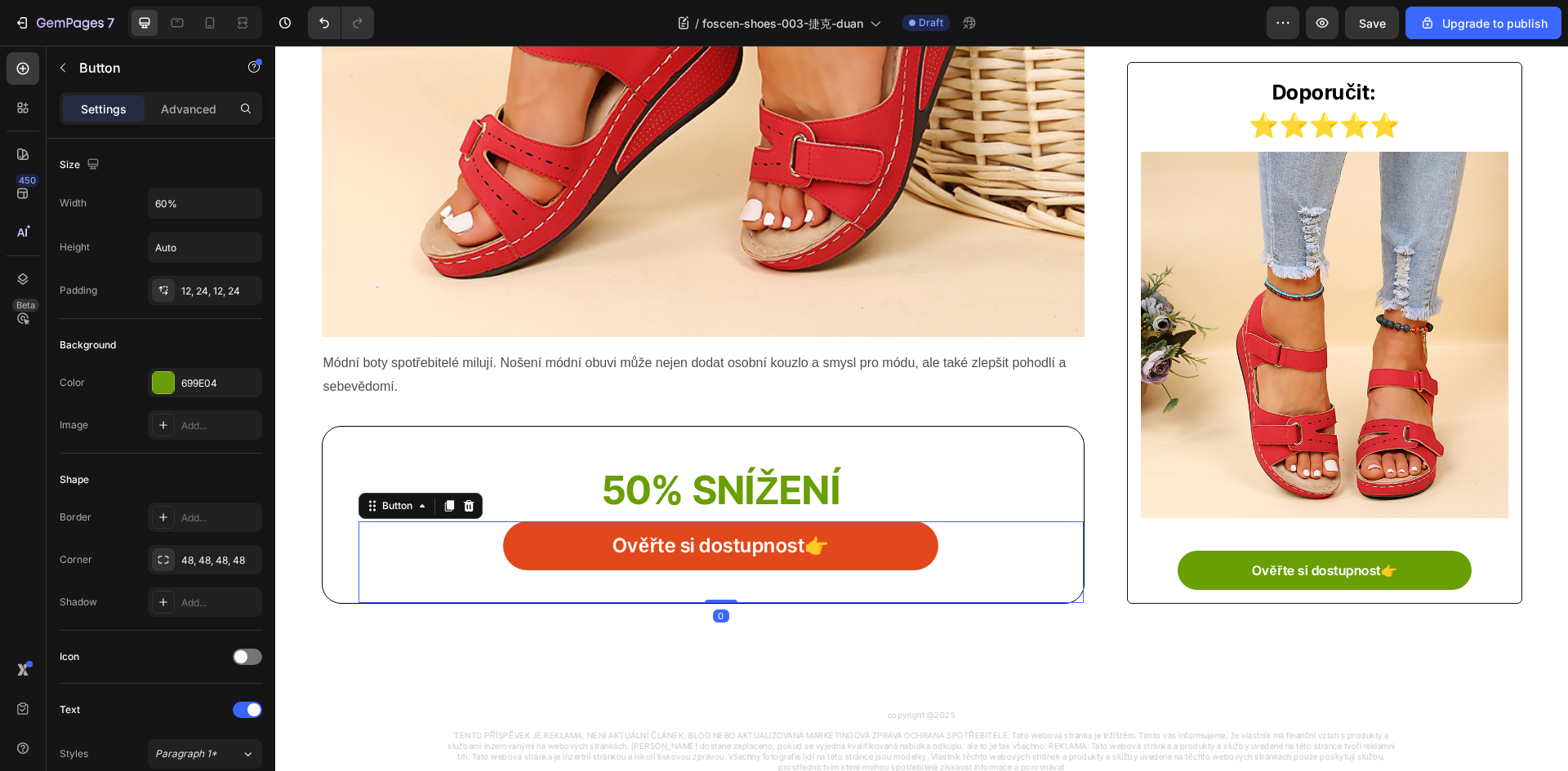
click at [511, 557] on link "Ověřte si dostupnost👉" at bounding box center [721, 546] width 436 height 49
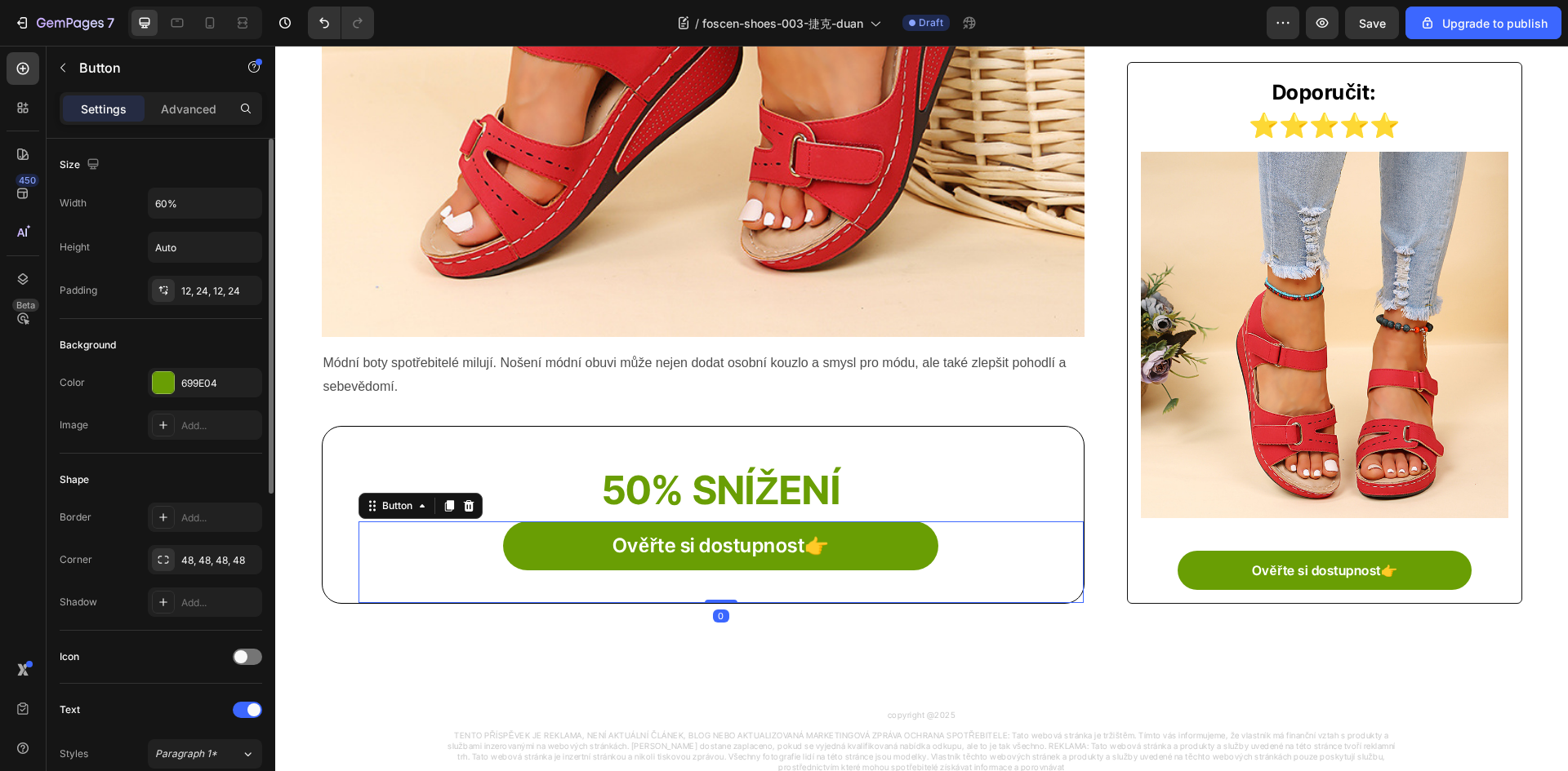
scroll to position [490, 0]
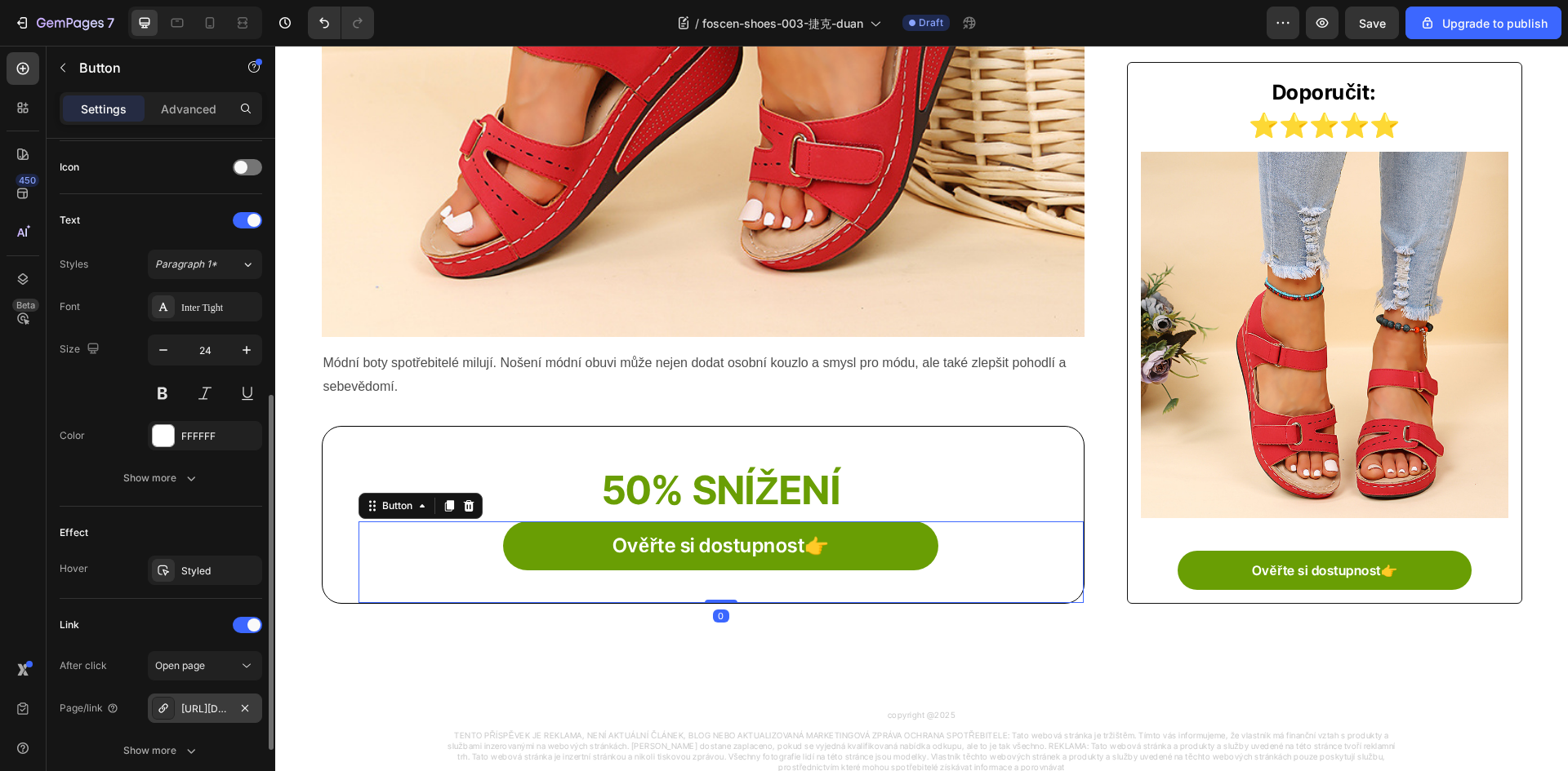
drag, startPoint x: 244, startPoint y: 706, endPoint x: 199, endPoint y: 720, distance: 47.1
click at [244, 707] on icon "button" at bounding box center [245, 707] width 7 height 7
click at [157, 709] on icon at bounding box center [164, 709] width 13 height 13
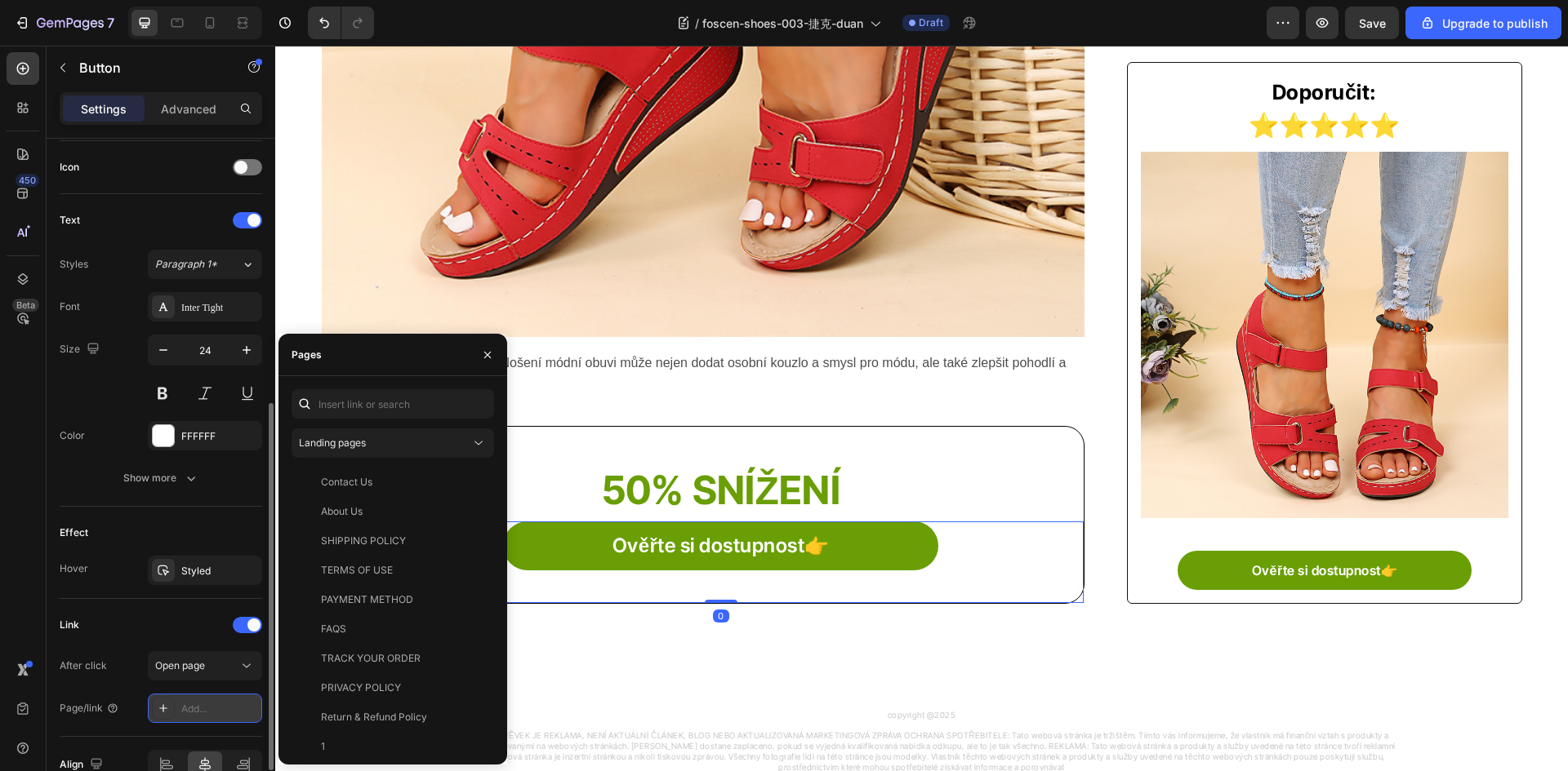
click at [166, 709] on icon at bounding box center [164, 709] width 13 height 13
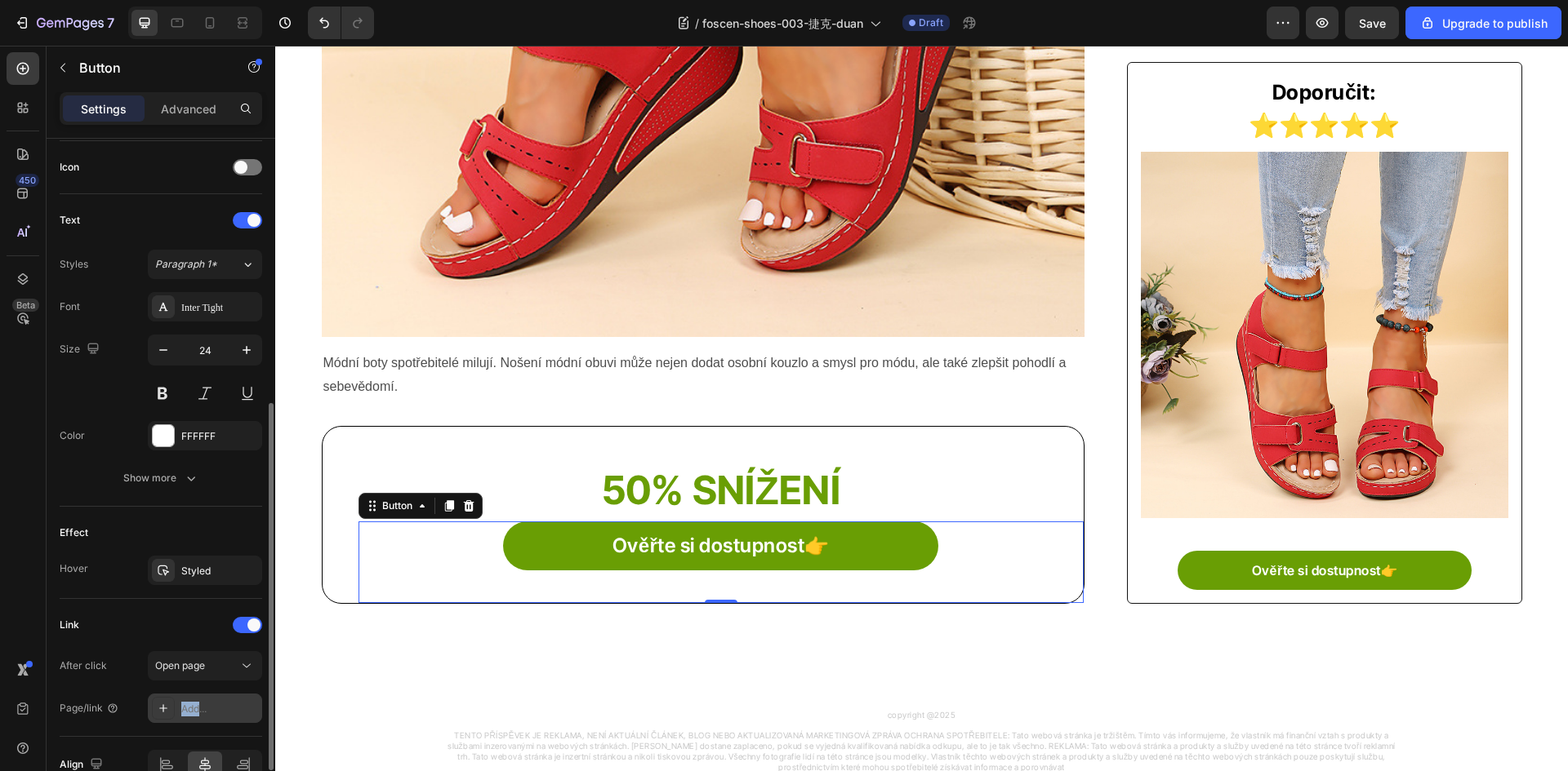
click at [166, 709] on icon at bounding box center [164, 709] width 13 height 13
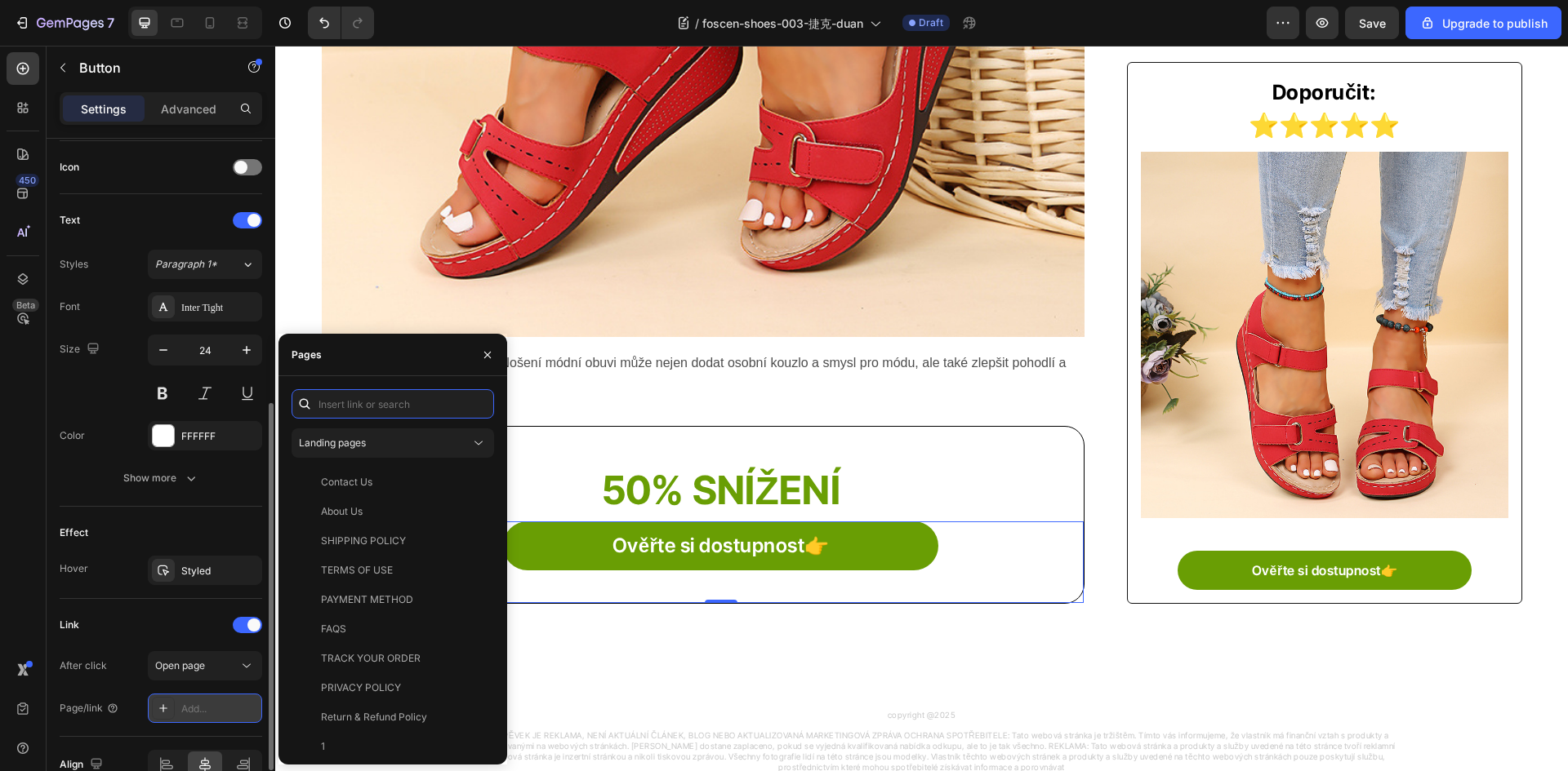
paste input "[URL][DOMAIN_NAME]"
type input "[URL][DOMAIN_NAME]"
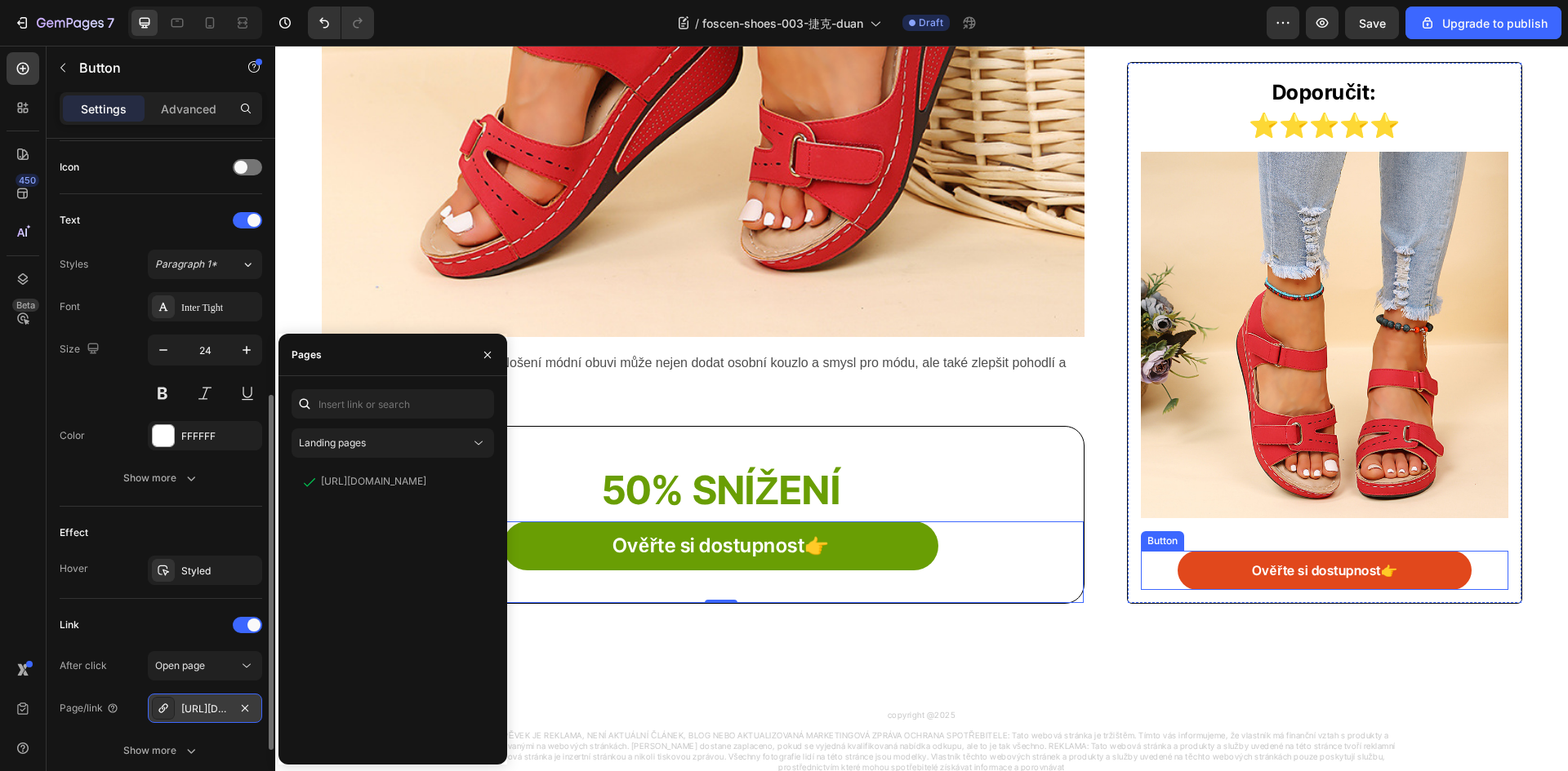
click at [1203, 559] on link "Ověřte si dostupnost👉" at bounding box center [1324, 571] width 293 height 39
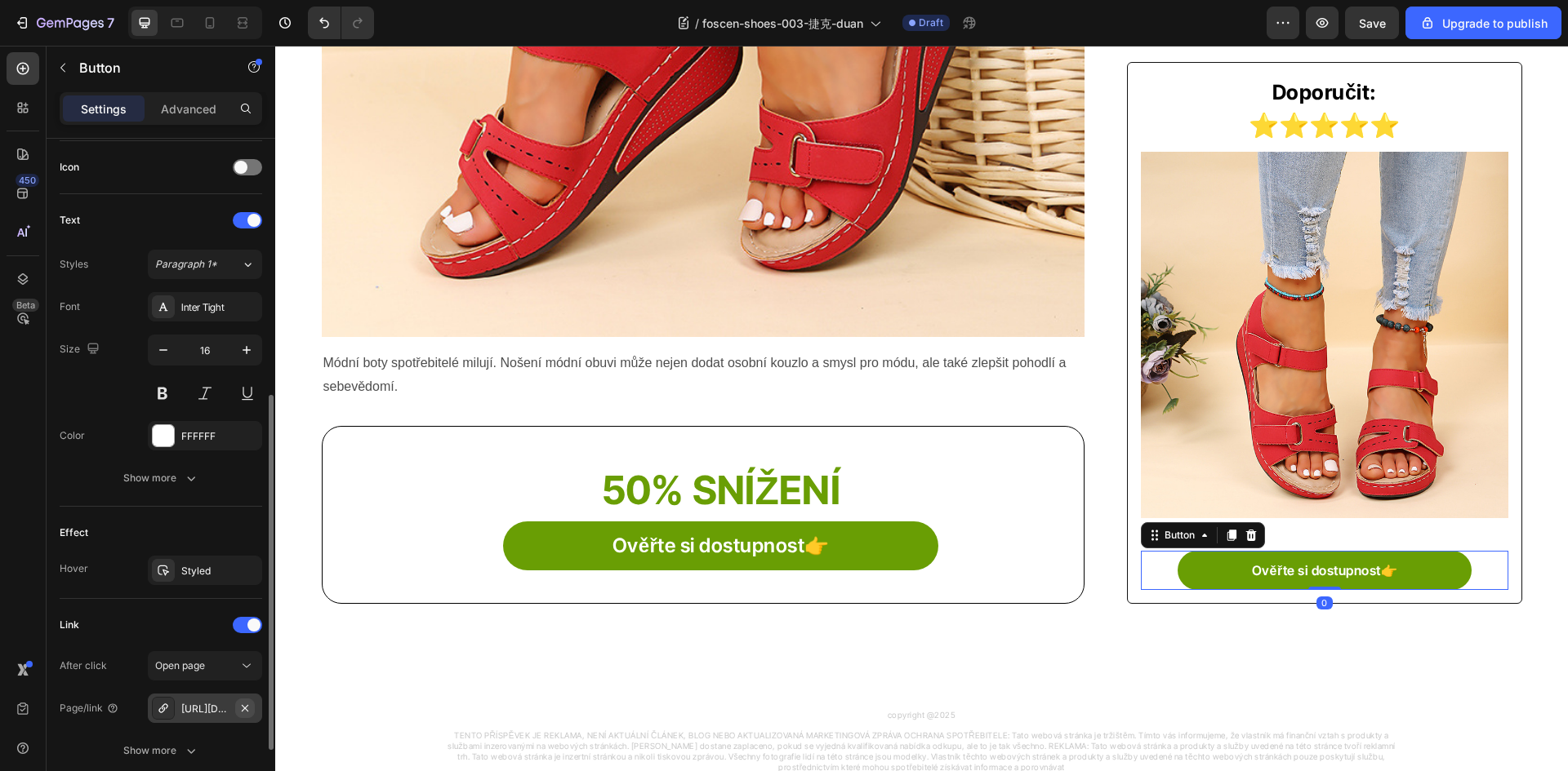
click at [245, 706] on icon "button" at bounding box center [245, 709] width 13 height 13
click at [160, 708] on icon at bounding box center [163, 708] width 8 height 8
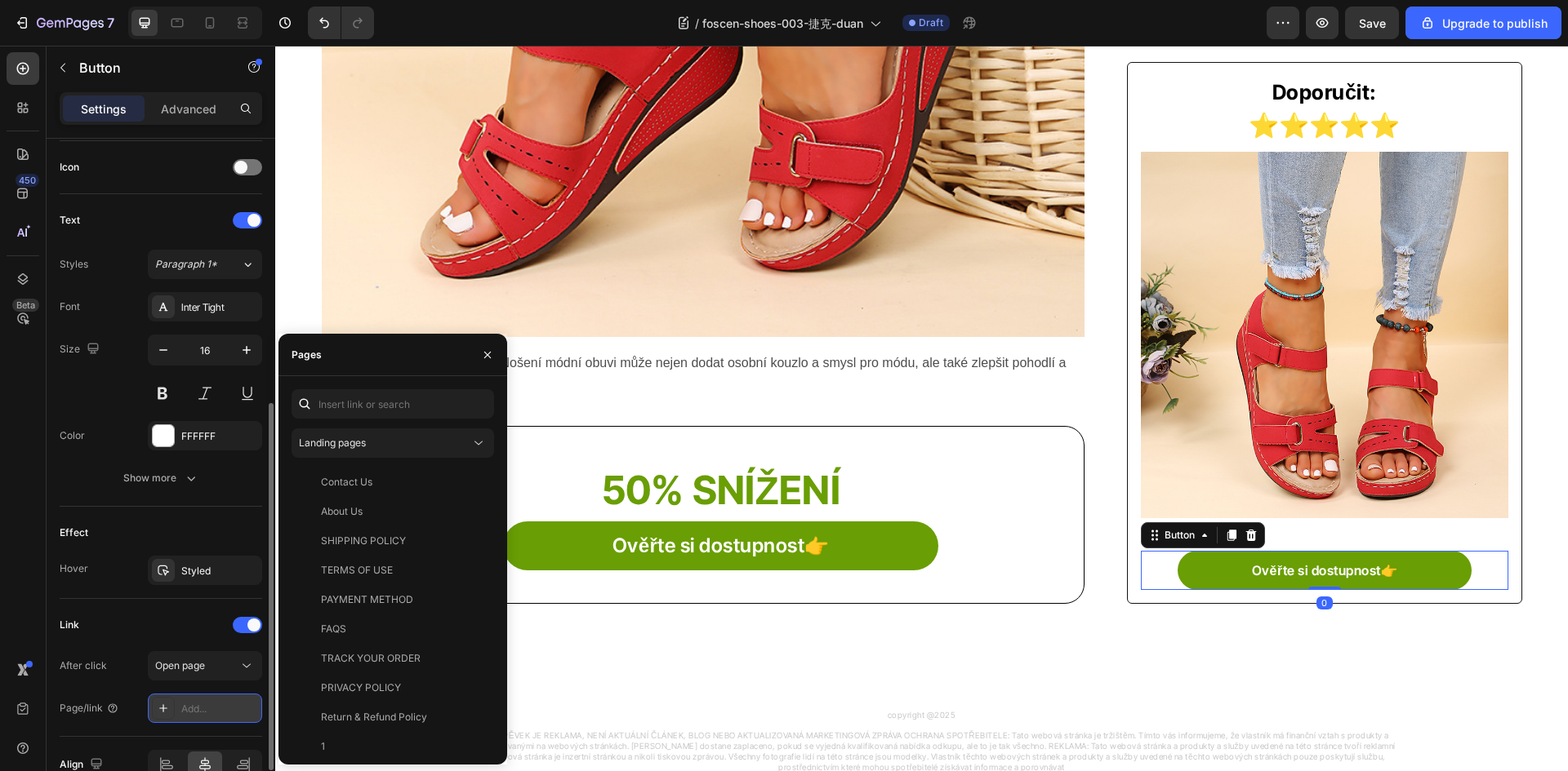
click at [166, 706] on icon at bounding box center [164, 709] width 13 height 13
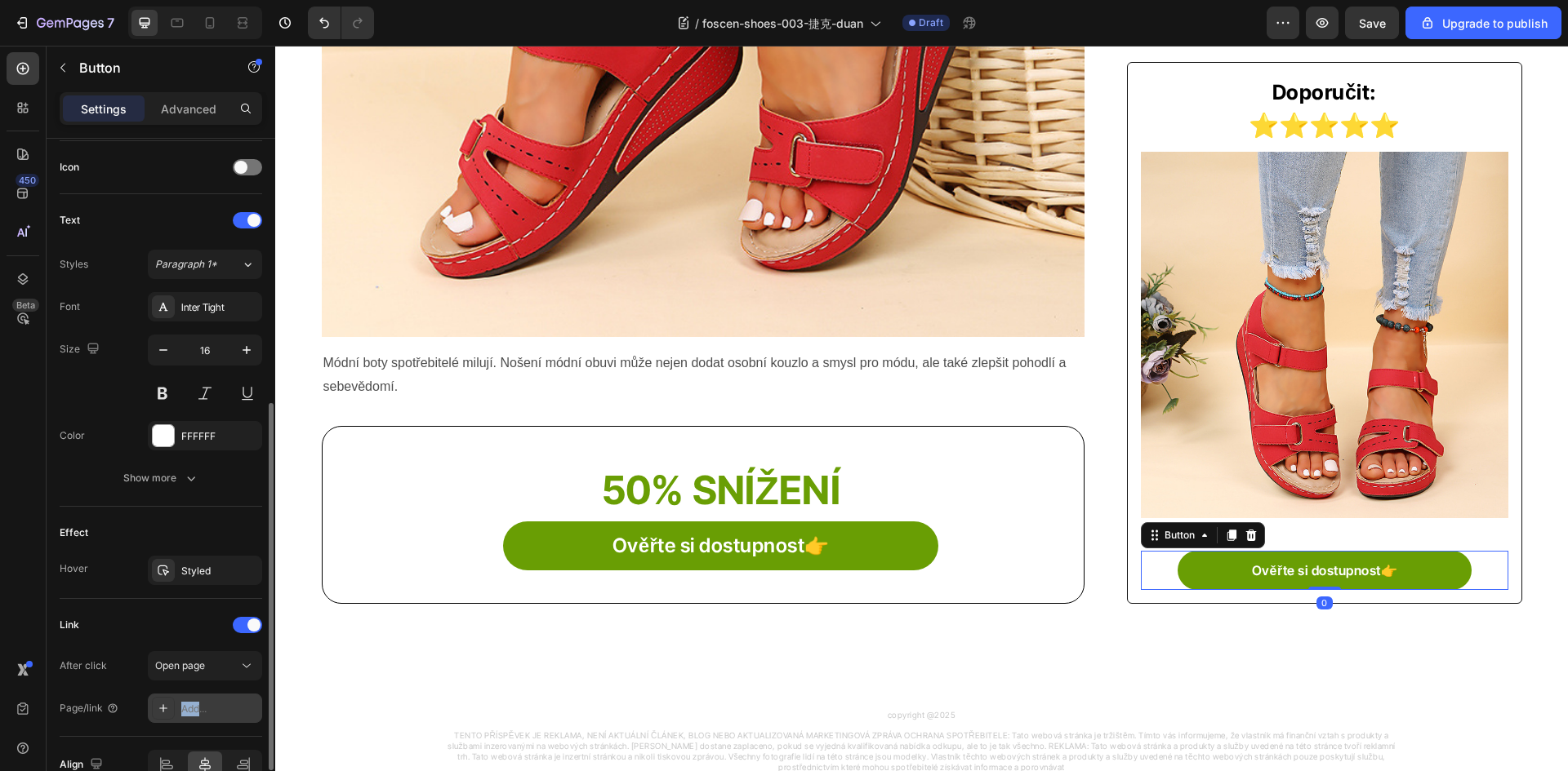
click at [166, 706] on icon at bounding box center [164, 709] width 13 height 13
paste input "https://foscen.com/products/50414-1"
type input "https://foscen.com/products/50414-1"
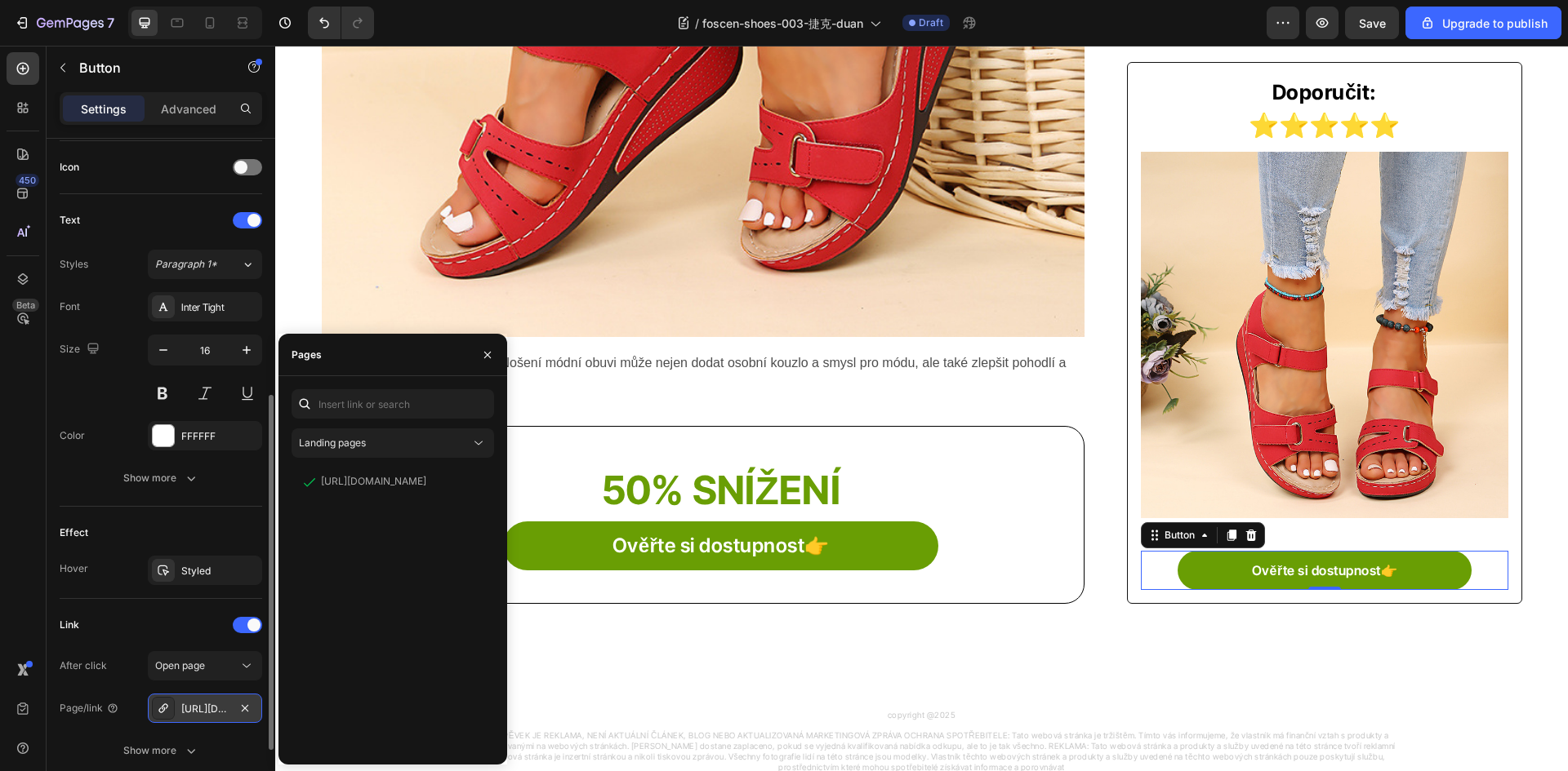
click at [139, 629] on div "Link" at bounding box center [160, 625] width 202 height 26
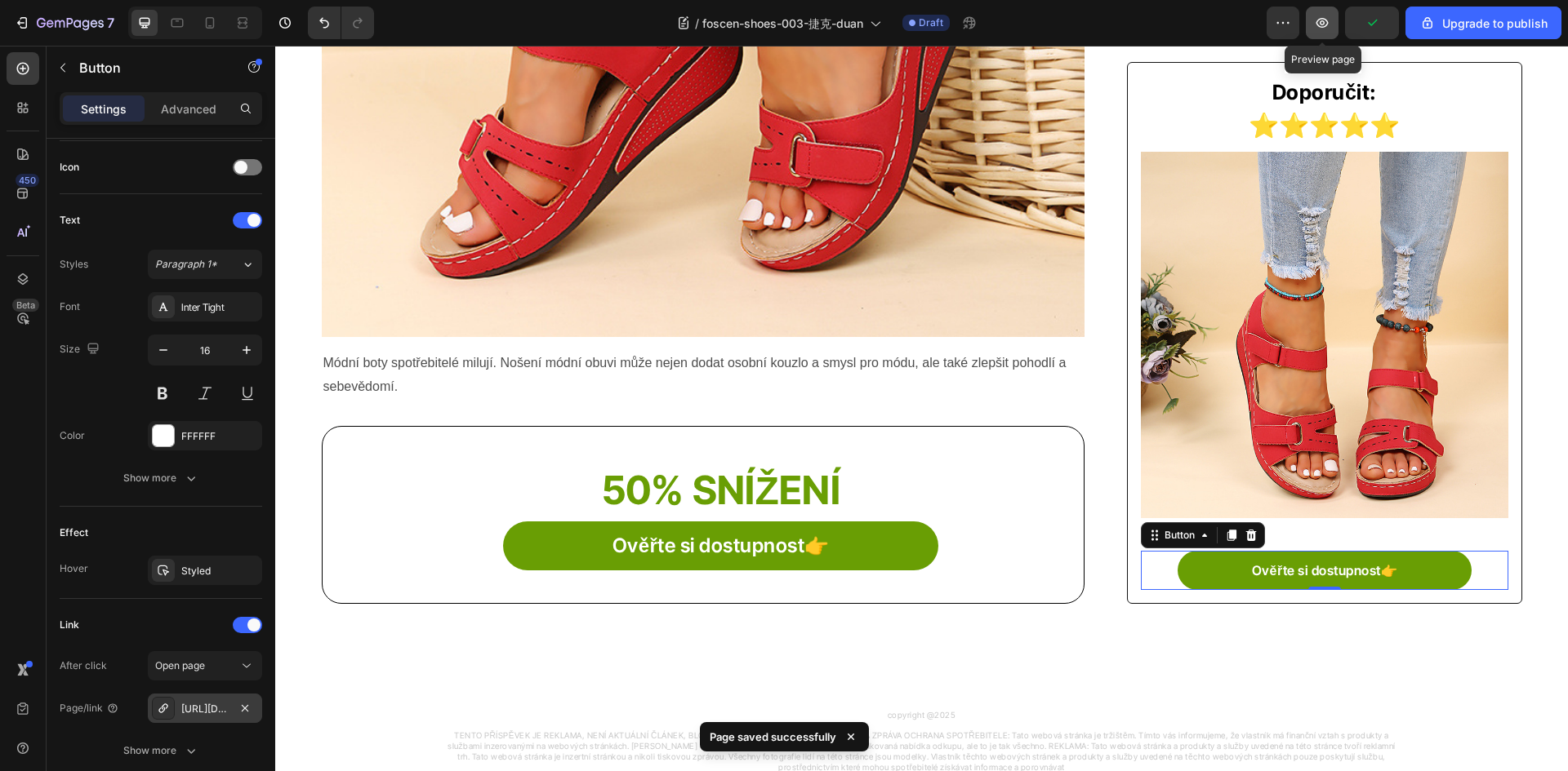
click at [1323, 29] on icon "button" at bounding box center [1322, 23] width 16 height 16
click at [29, 18] on icon "button" at bounding box center [22, 23] width 16 height 16
